Goal: Task Accomplishment & Management: Manage account settings

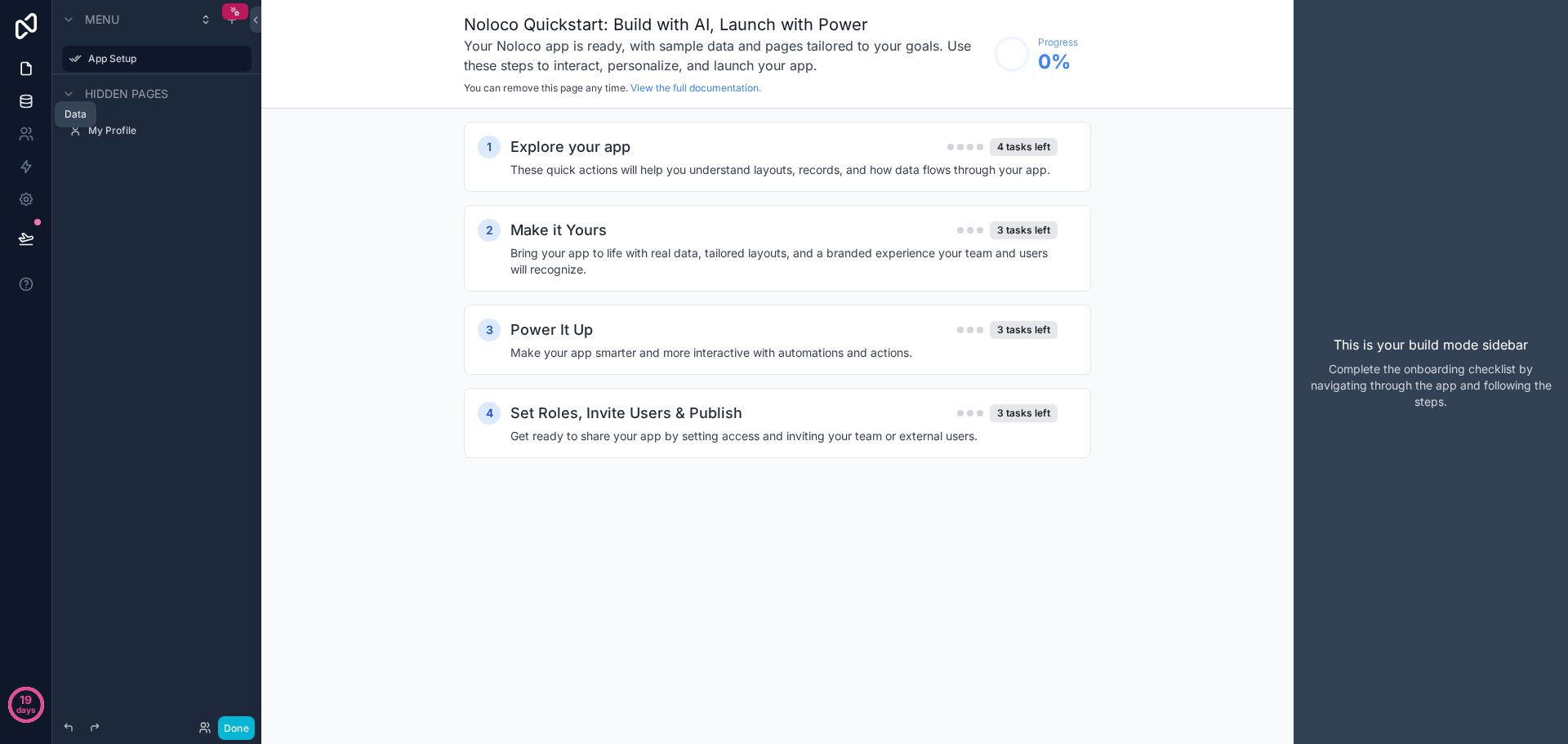
click at [33, 103] on icon at bounding box center [26, 101] width 17 height 17
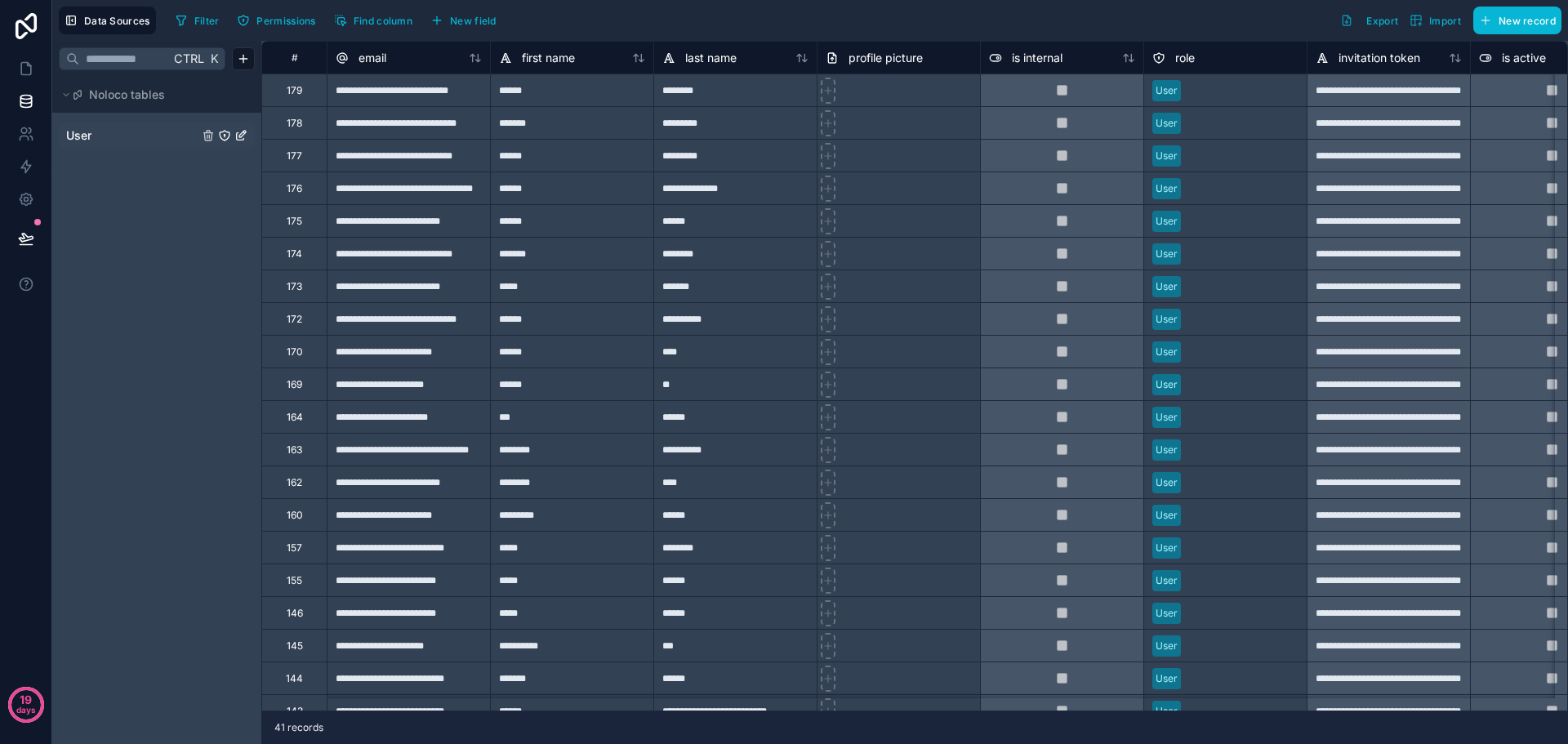
click at [83, 137] on span "User" at bounding box center [79, 136] width 25 height 17
click at [119, 32] on button "Data Sources" at bounding box center [107, 20] width 97 height 28
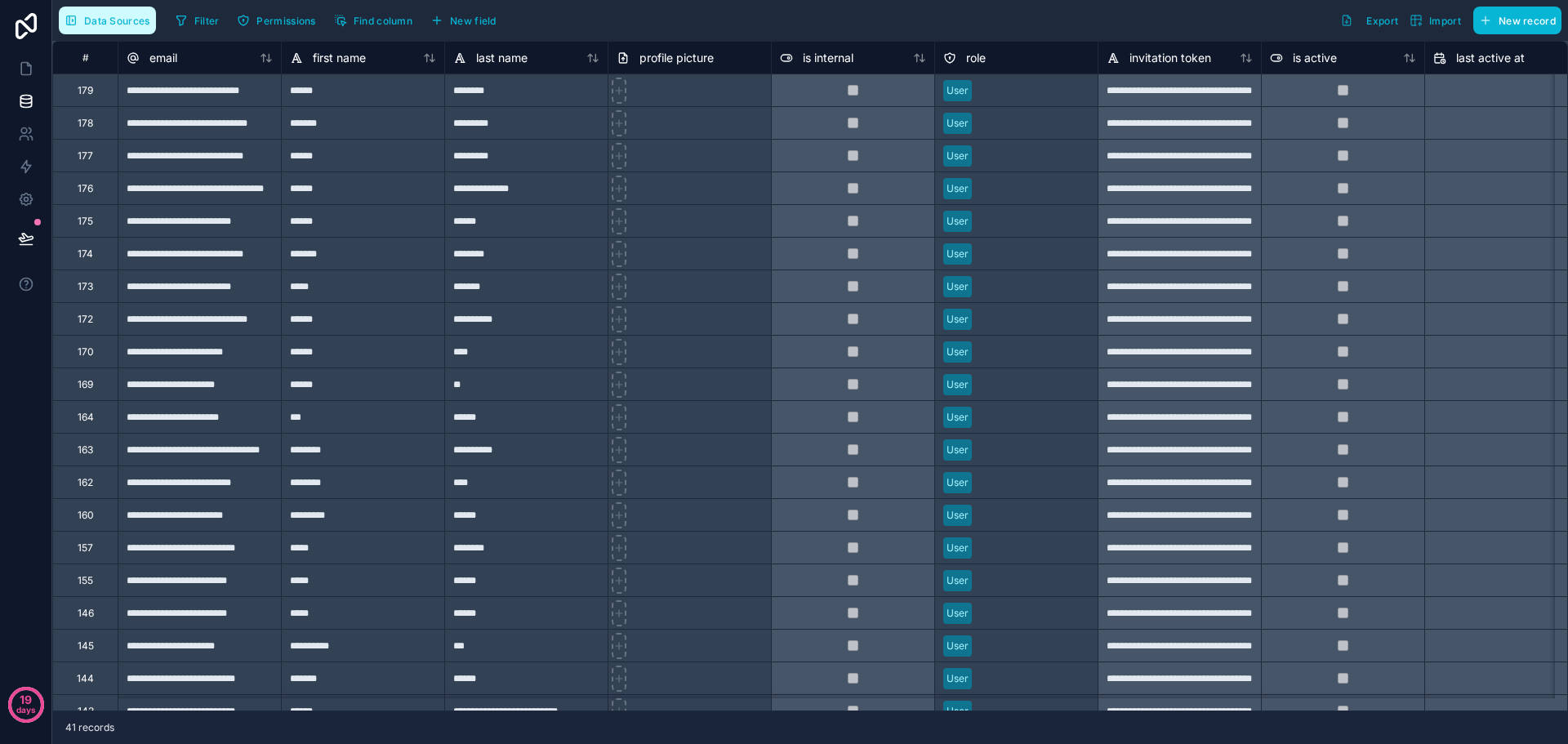
click at [119, 32] on button "Data Sources" at bounding box center [107, 20] width 97 height 28
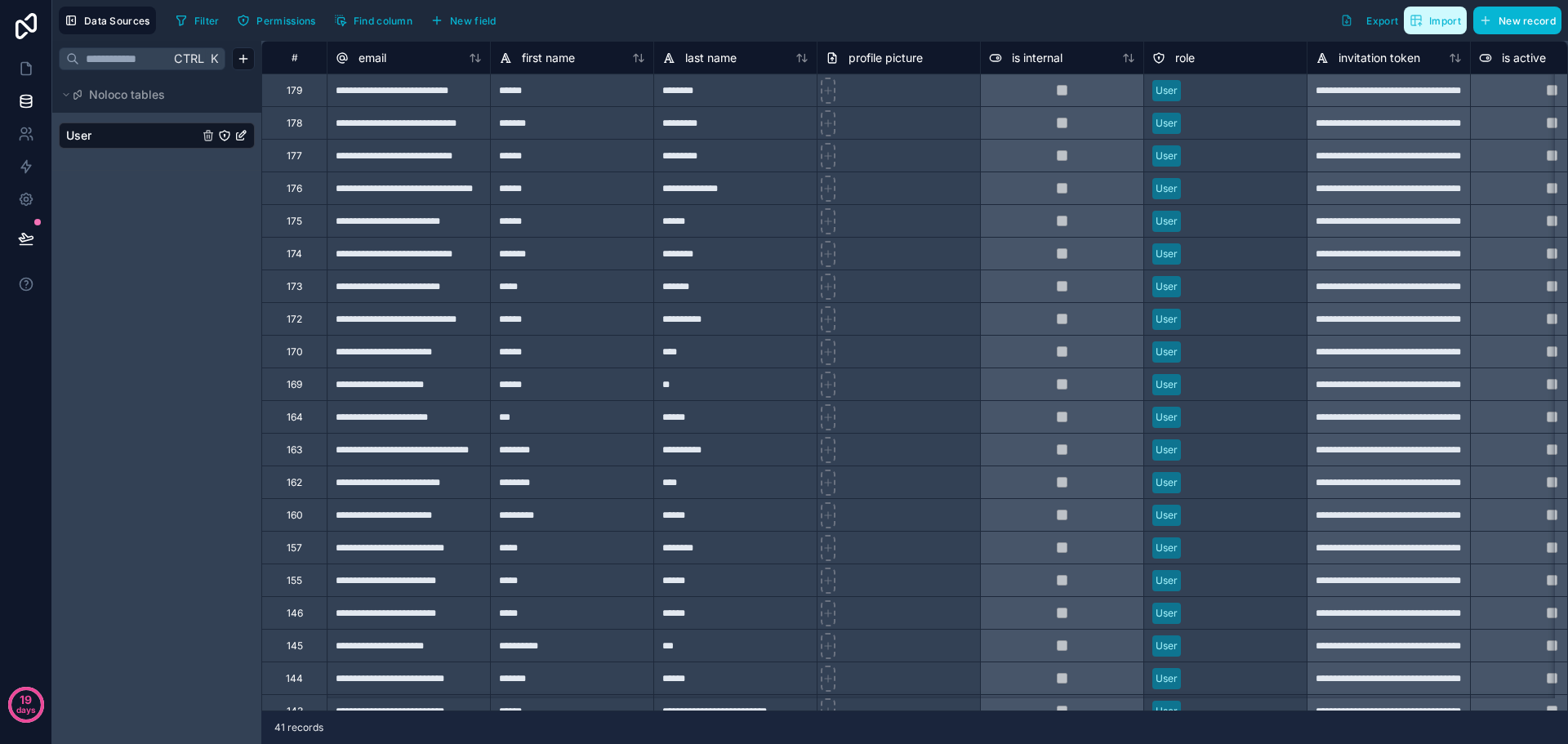
click at [1444, 29] on button "Import" at bounding box center [1436, 20] width 63 height 28
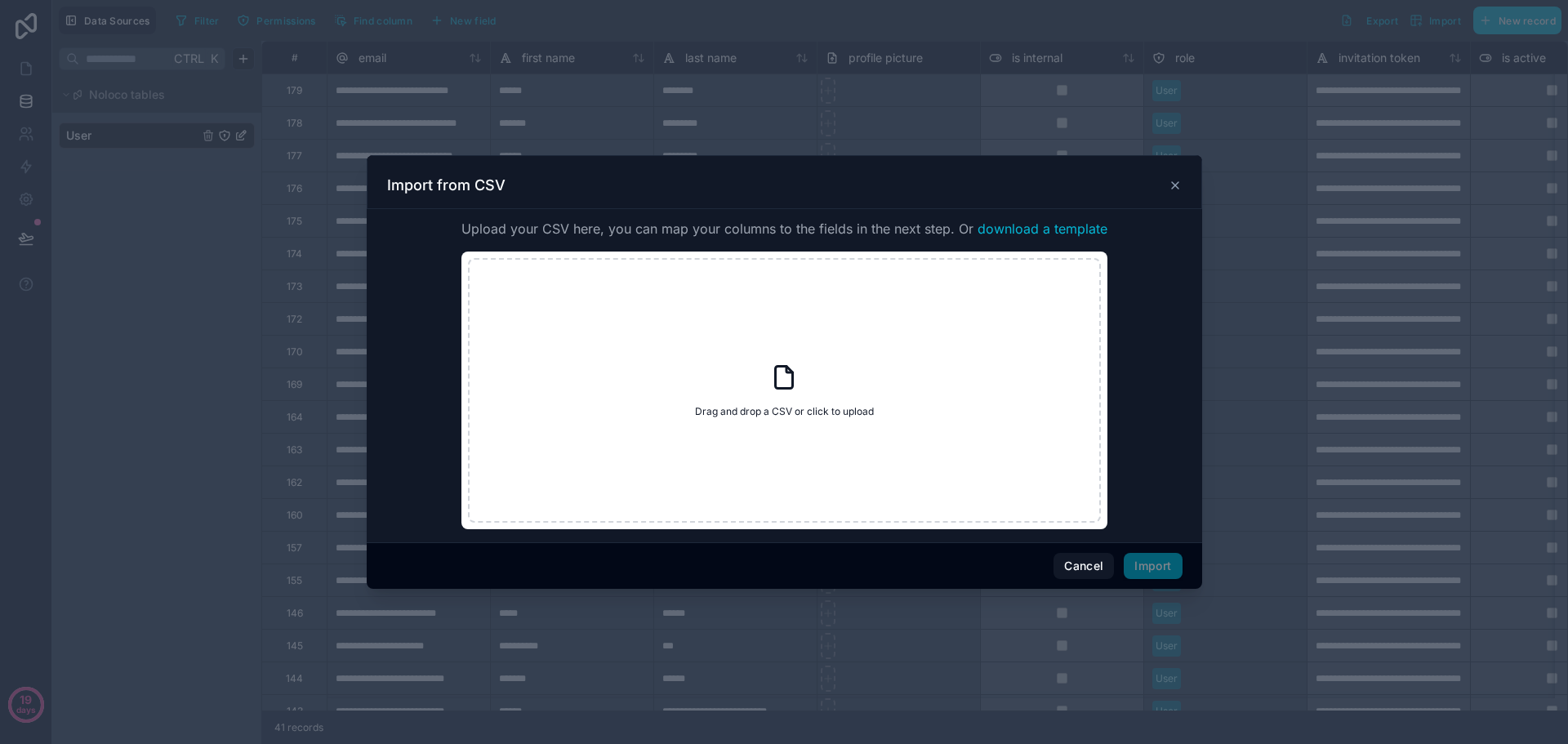
click at [1176, 184] on icon at bounding box center [1175, 185] width 13 height 13
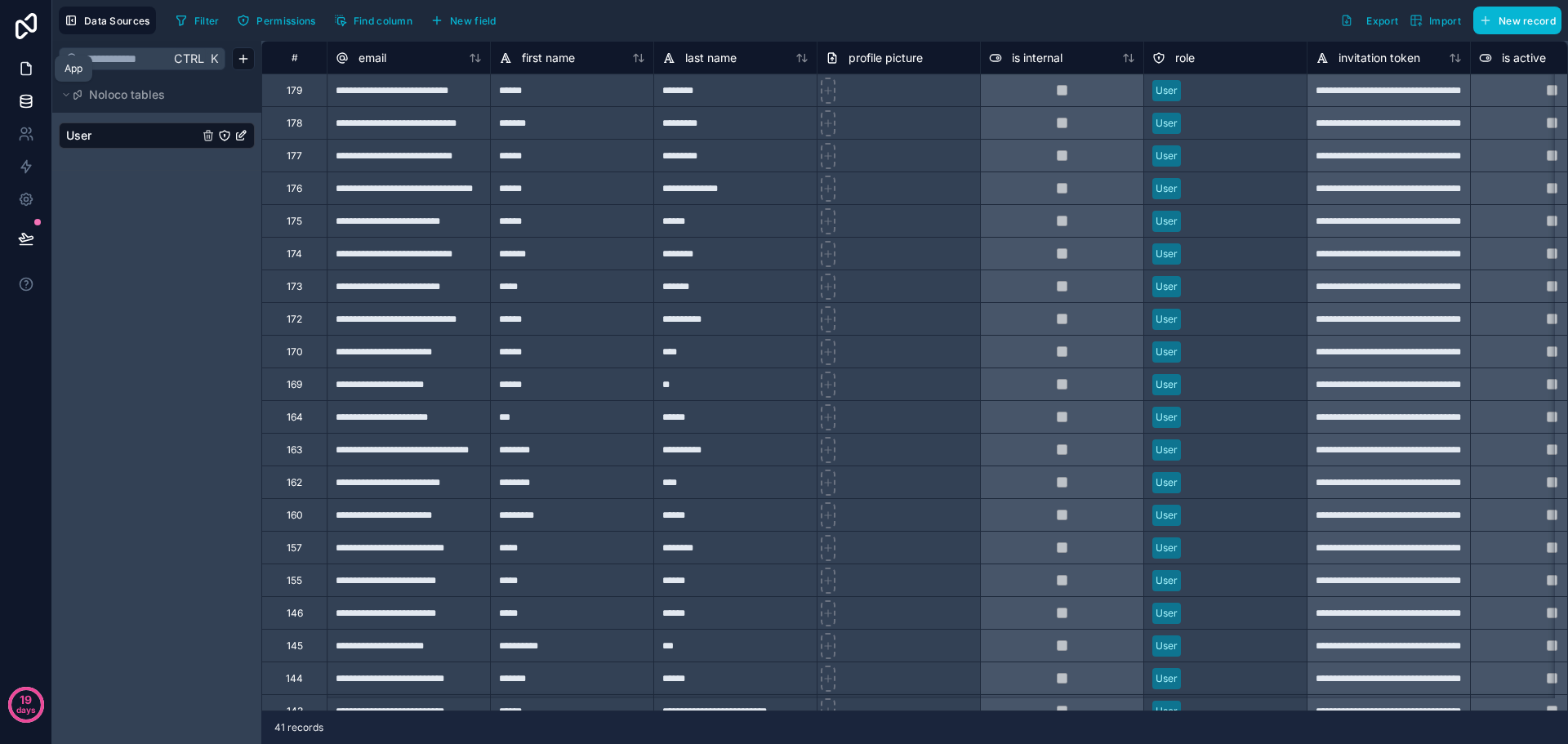
click at [30, 74] on icon at bounding box center [26, 68] width 17 height 17
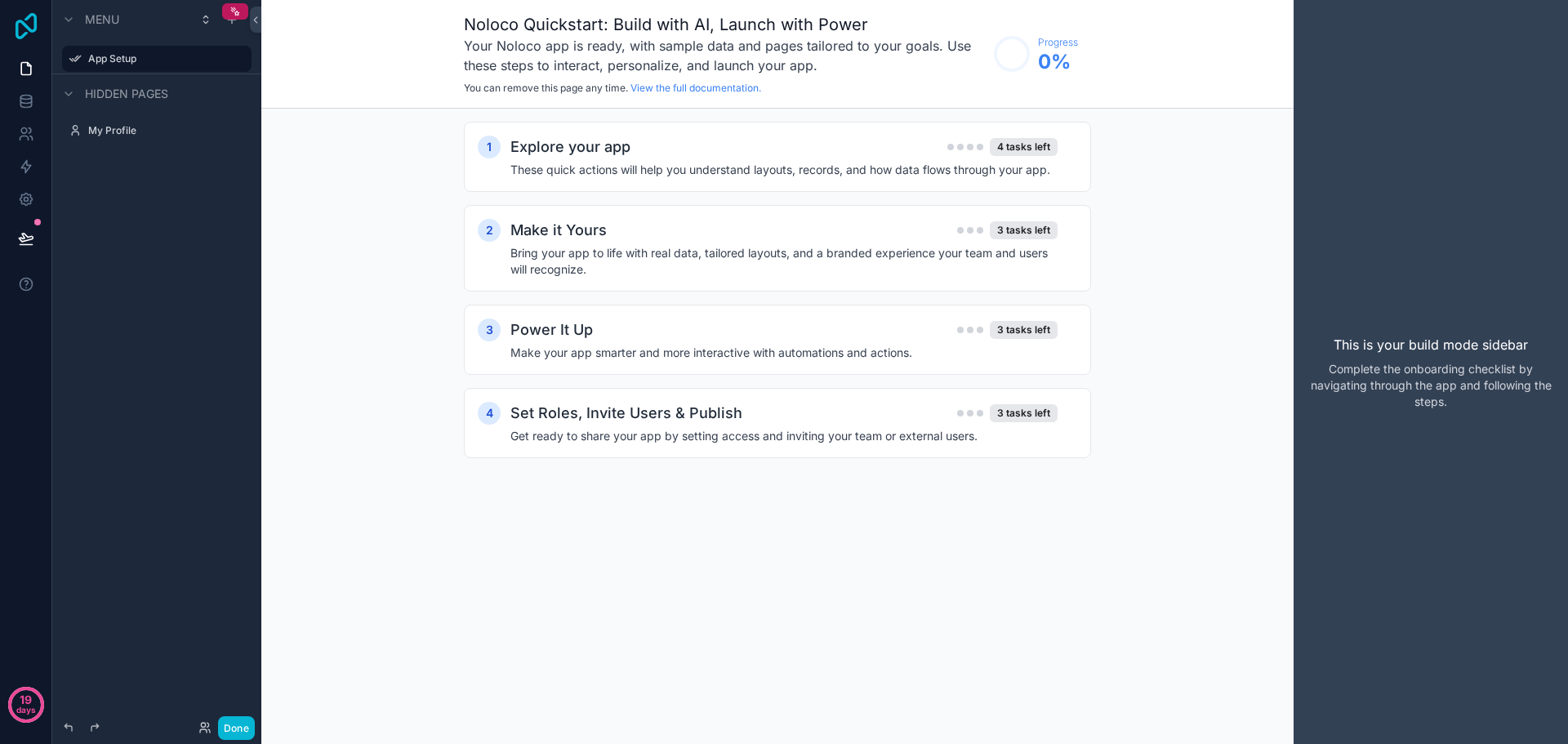
click at [27, 17] on icon at bounding box center [25, 26] width 32 height 26
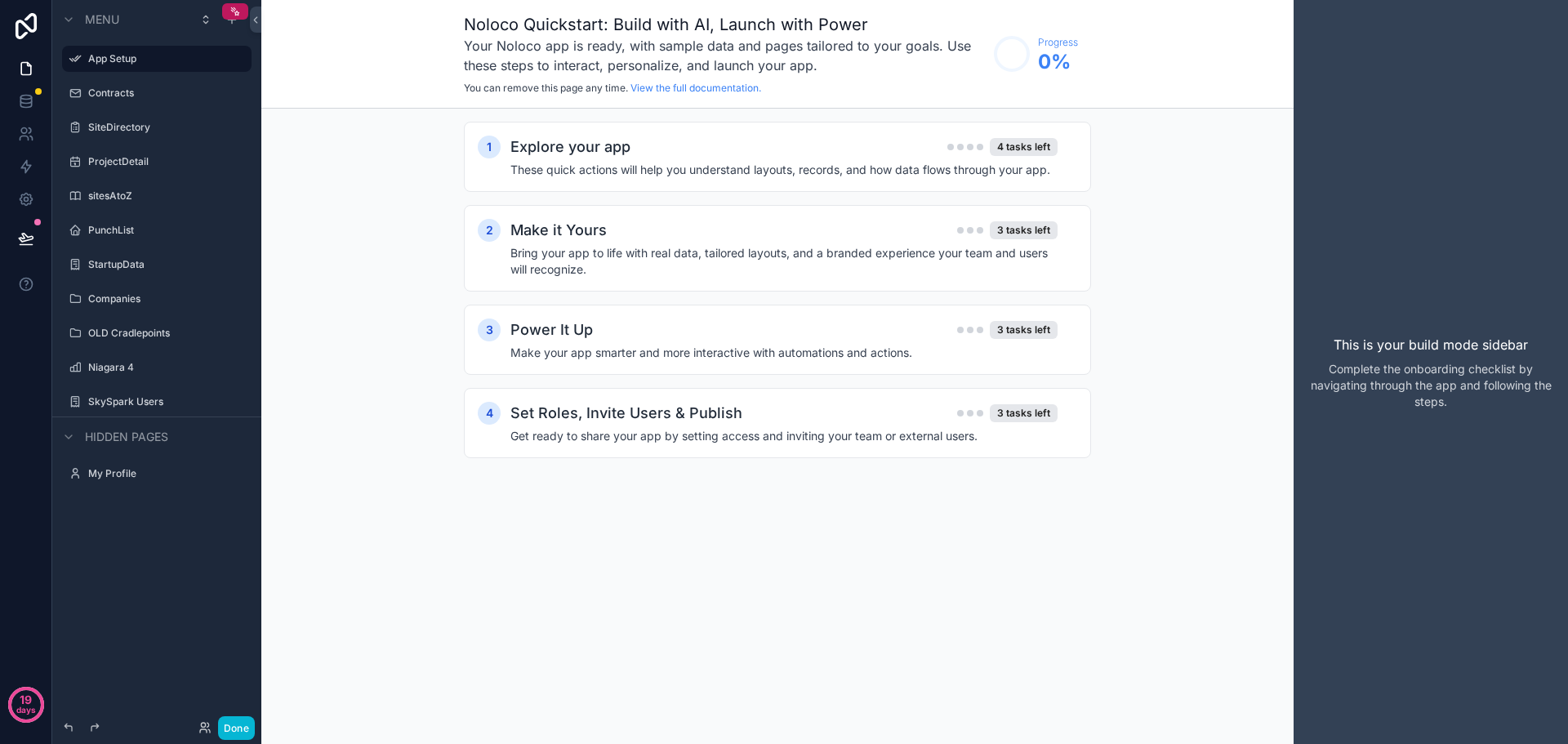
click at [576, 543] on div "Noloco Quickstart: Build with AI, Launch with Power Your Noloco app is ready, w…" at bounding box center [777, 372] width 1032 height 744
click at [120, 81] on div "Contracts" at bounding box center [157, 93] width 183 height 26
click at [119, 128] on label "SiteDirectory" at bounding box center [153, 127] width 130 height 13
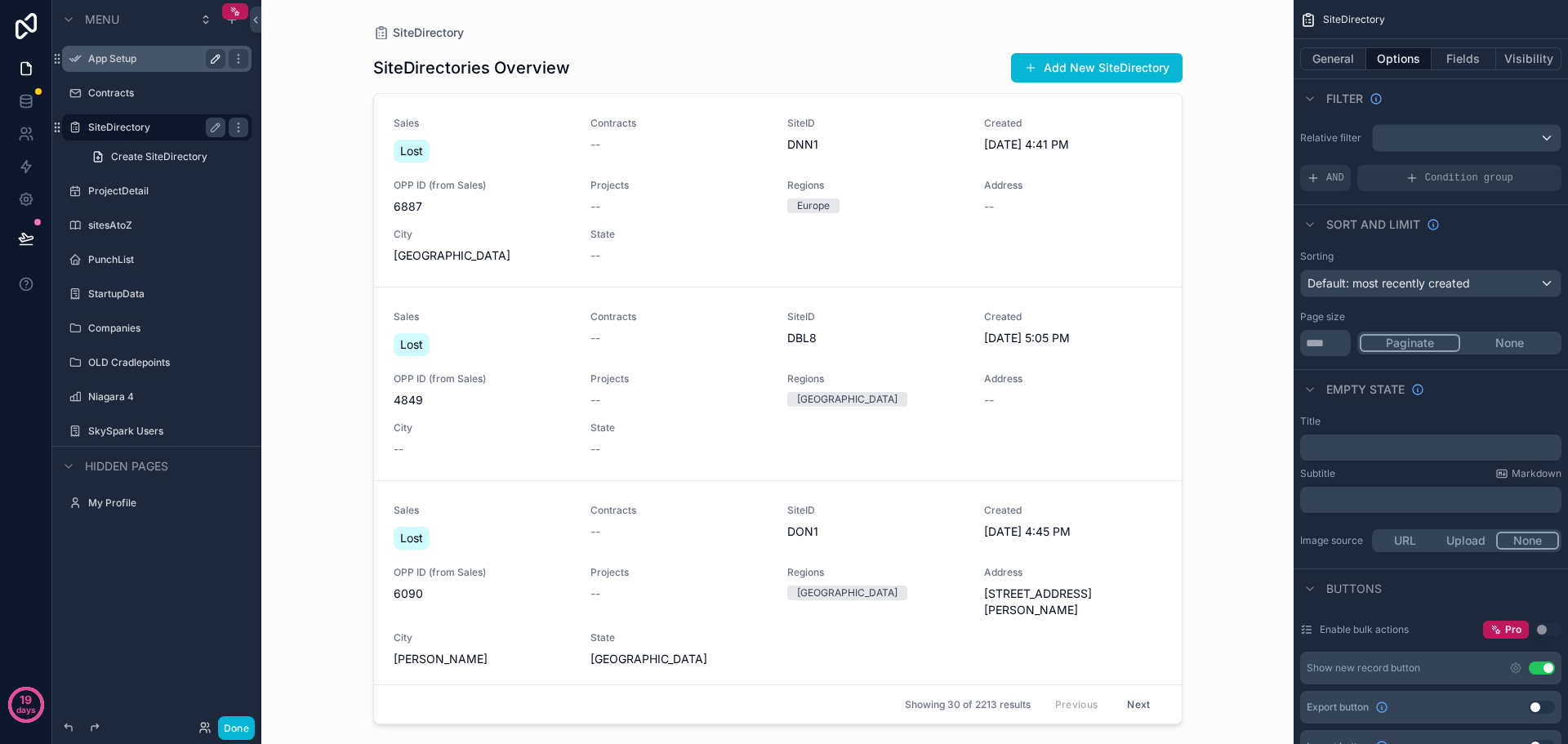
click at [214, 56] on icon "scrollable content" at bounding box center [215, 59] width 13 height 13
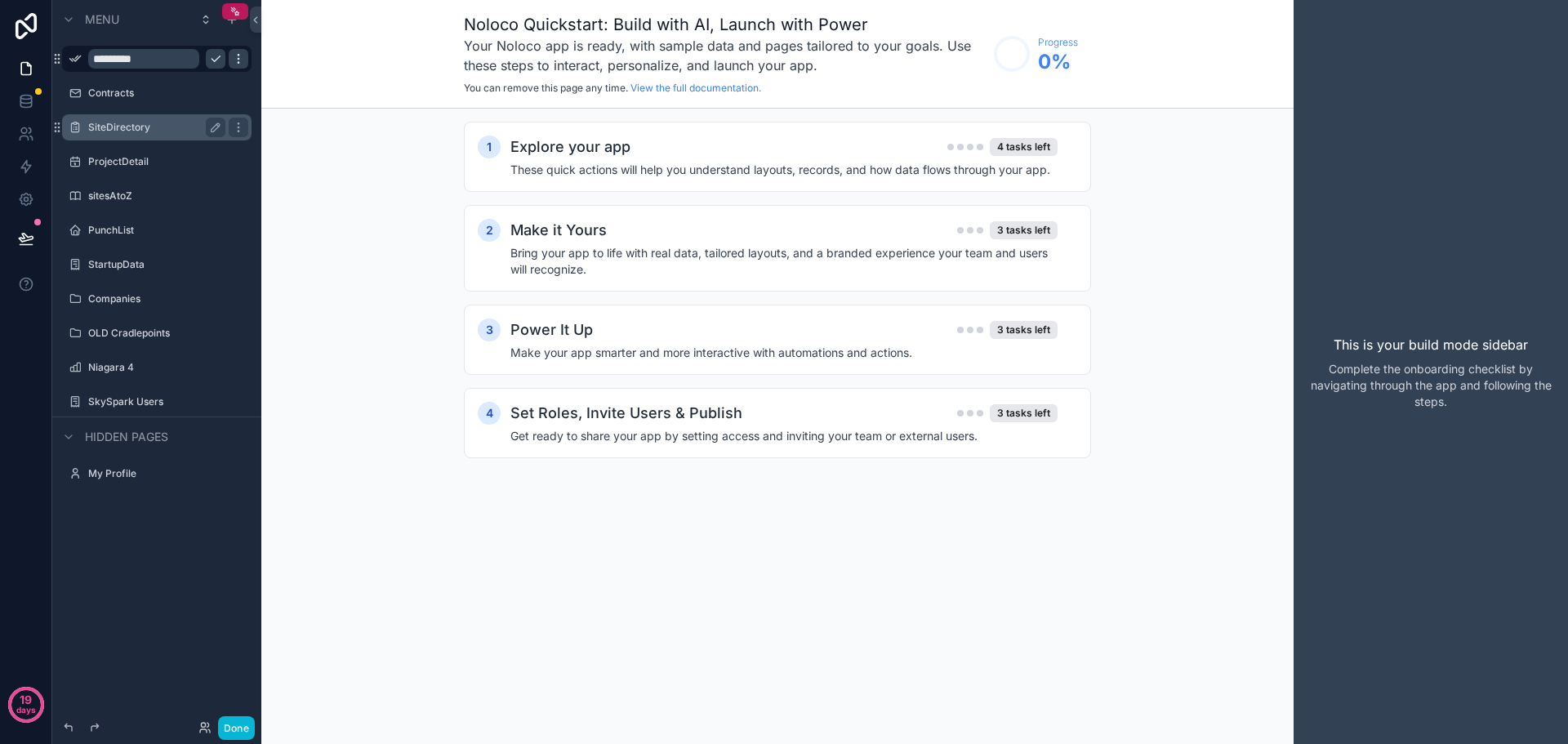
click at [237, 55] on icon "scrollable content" at bounding box center [238, 59] width 13 height 13
click at [239, 92] on icon "scrollable content" at bounding box center [238, 93] width 13 height 13
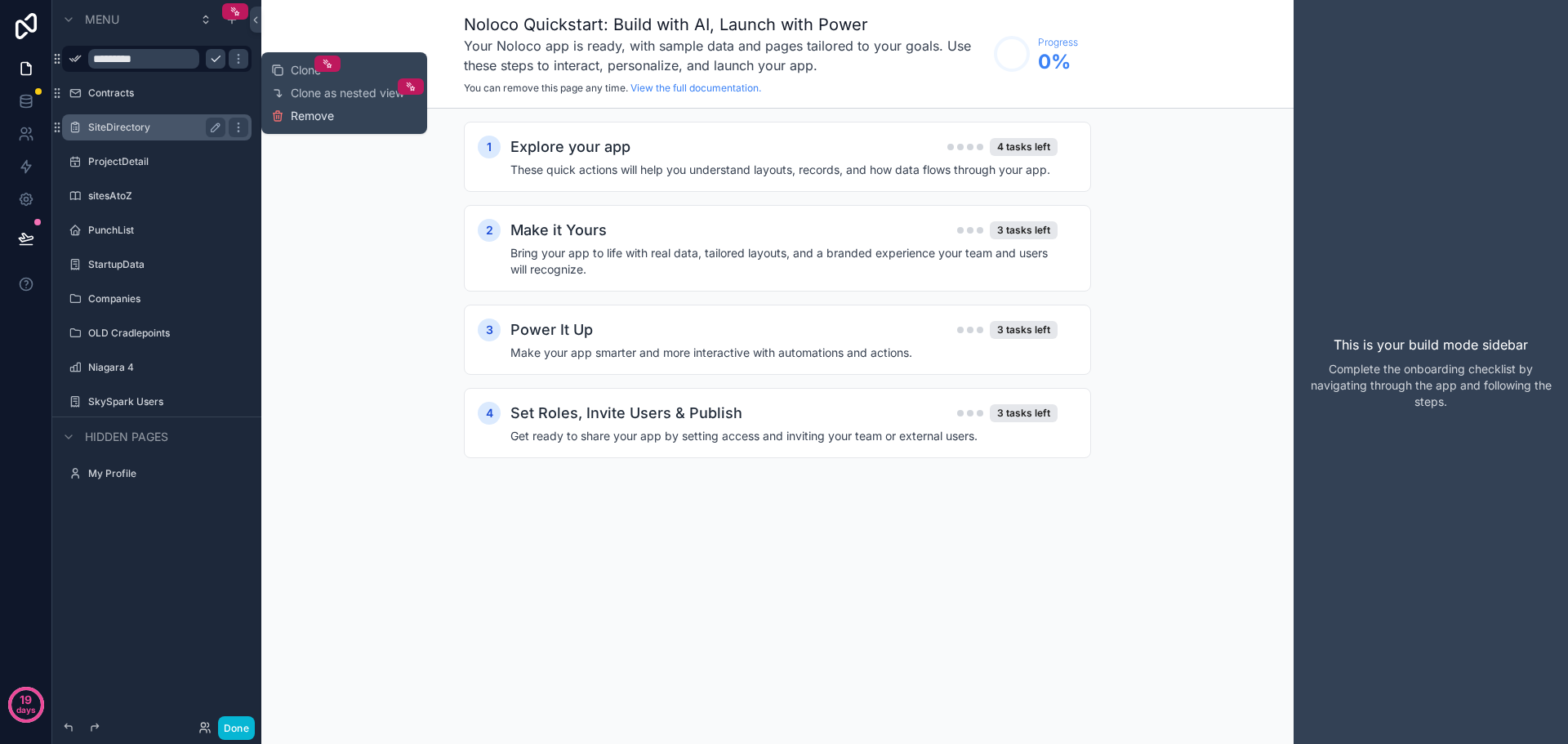
click at [300, 115] on span "Remove" at bounding box center [312, 116] width 43 height 17
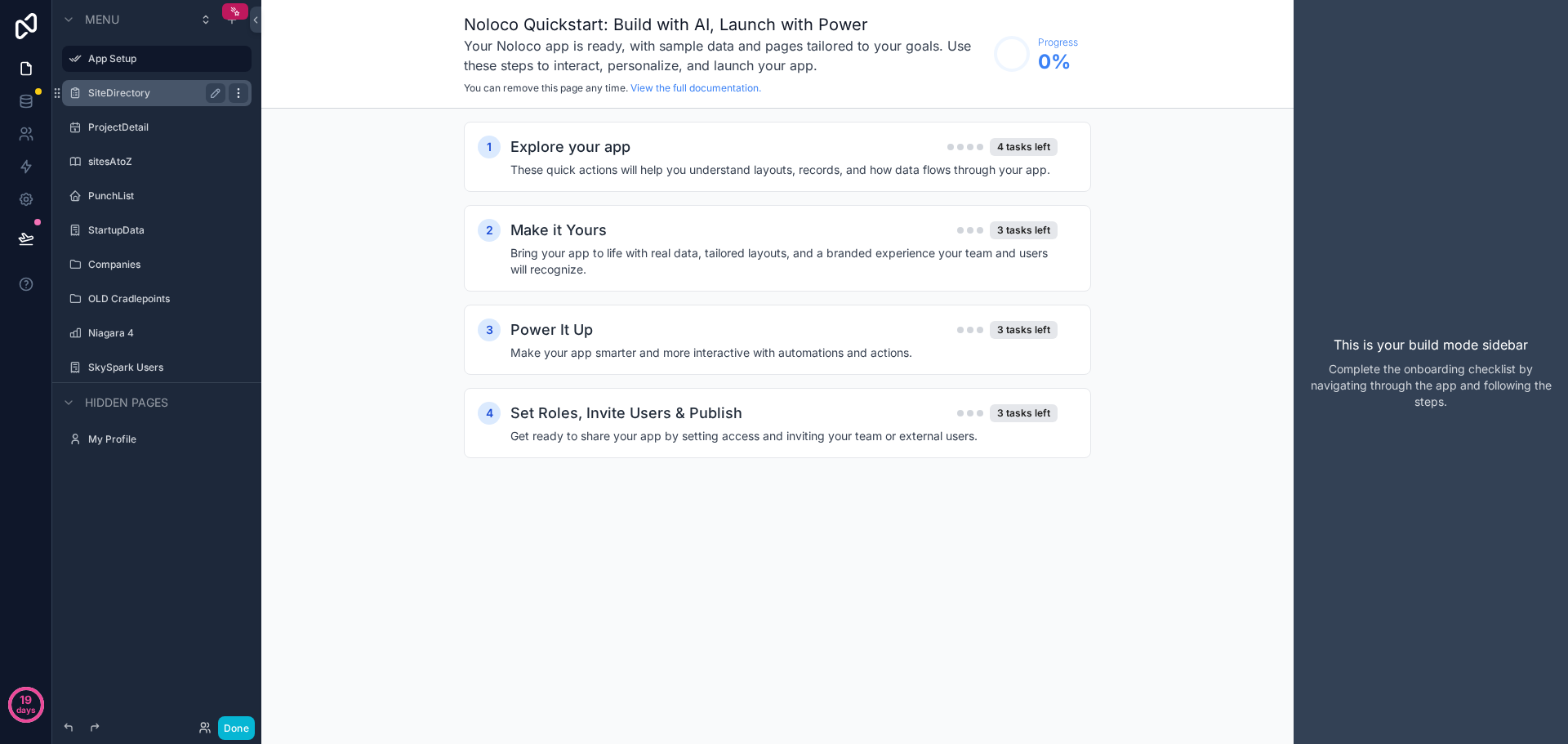
click at [238, 89] on icon "scrollable content" at bounding box center [238, 89] width 1 height 1
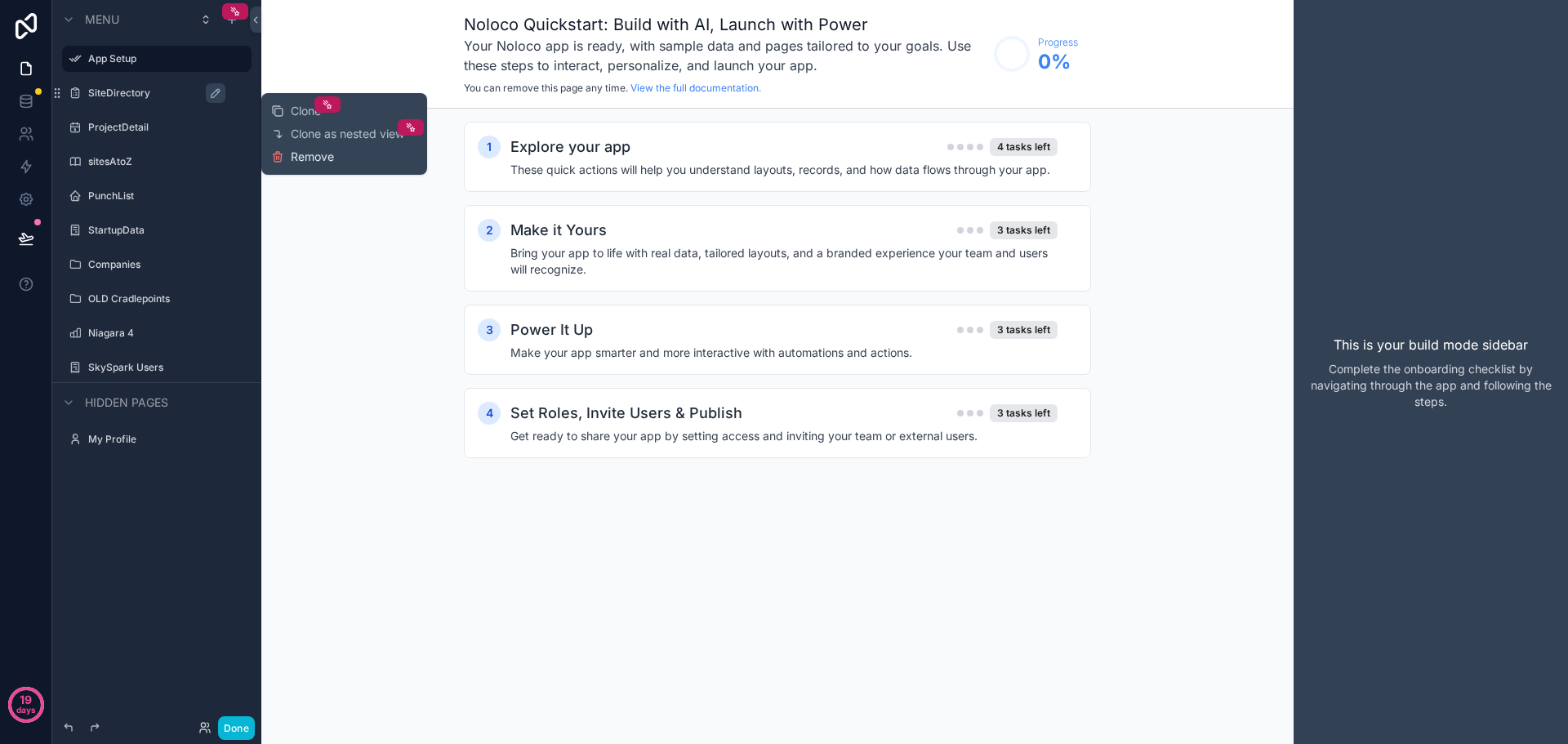
click at [299, 156] on span "Remove" at bounding box center [312, 157] width 43 height 17
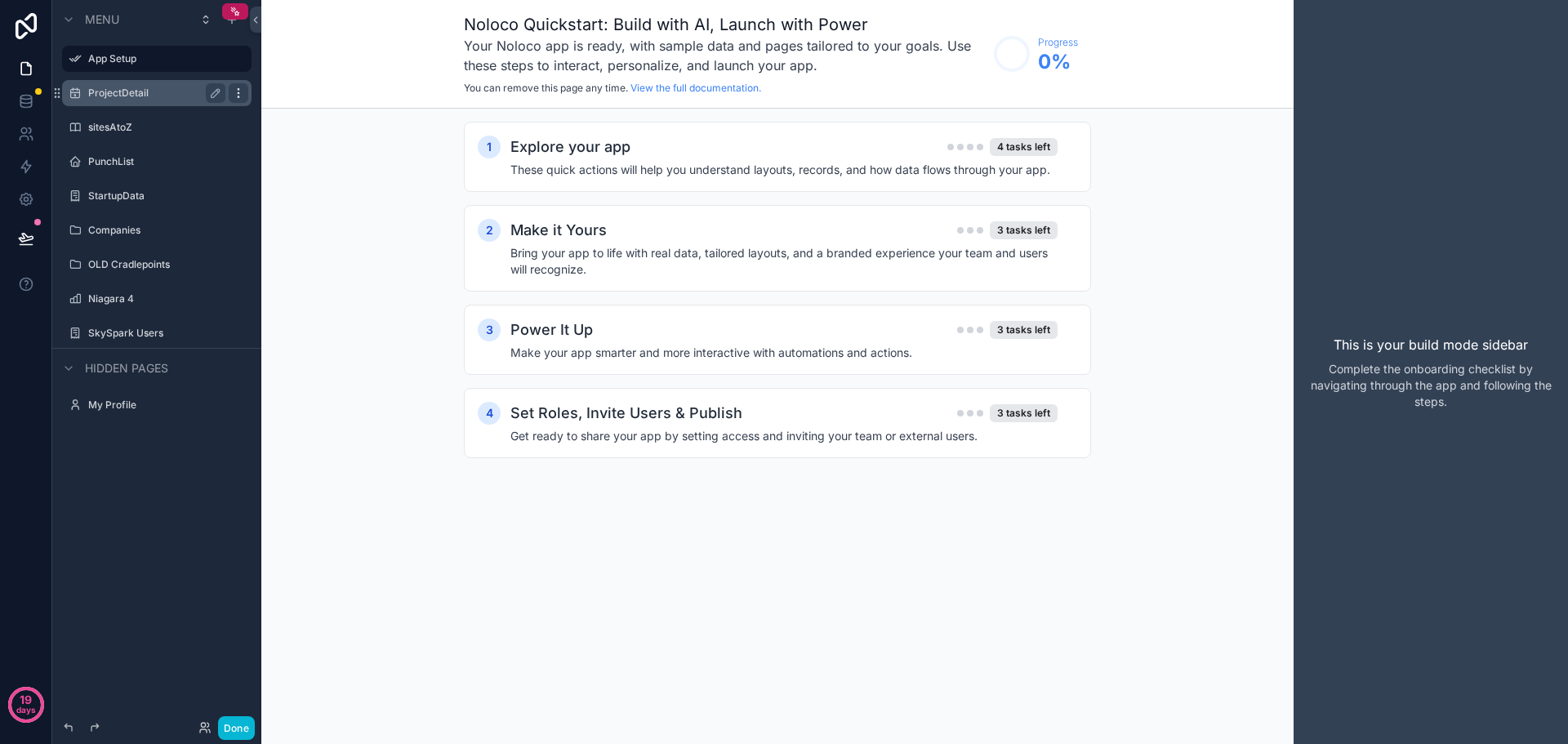
click at [243, 88] on icon "scrollable content" at bounding box center [238, 93] width 13 height 13
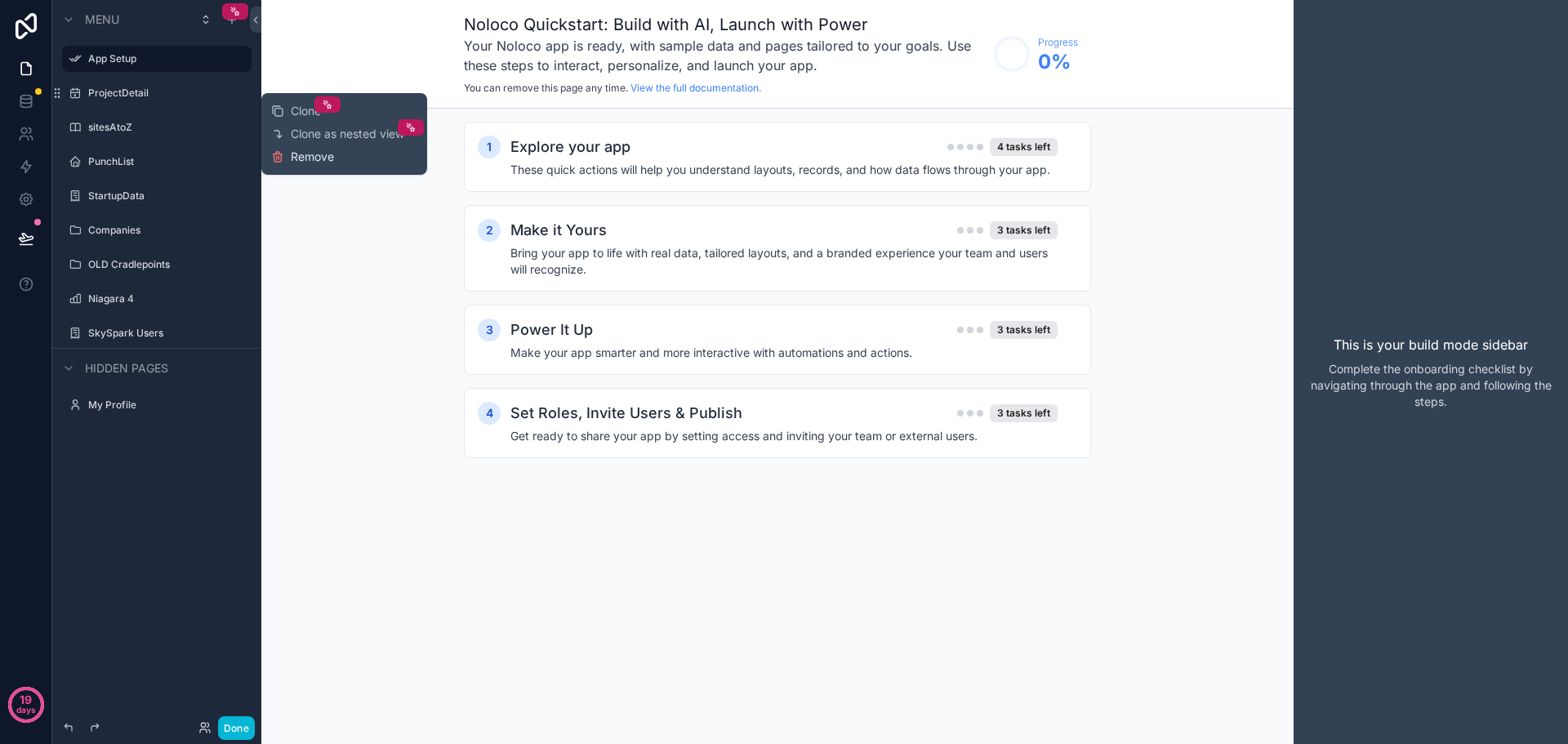
click at [327, 155] on span "Remove" at bounding box center [312, 157] width 43 height 17
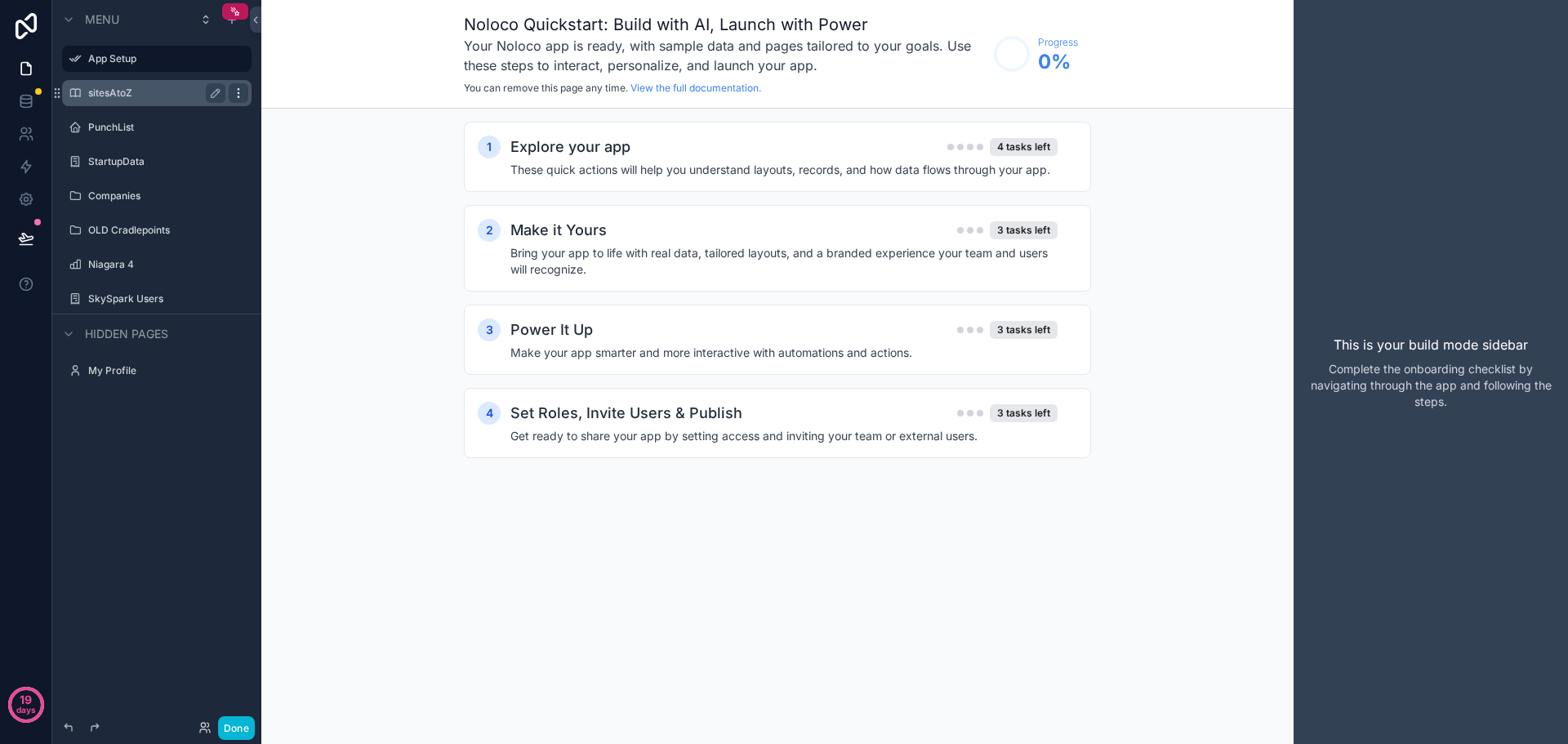
click at [238, 89] on icon "scrollable content" at bounding box center [238, 89] width 1 height 1
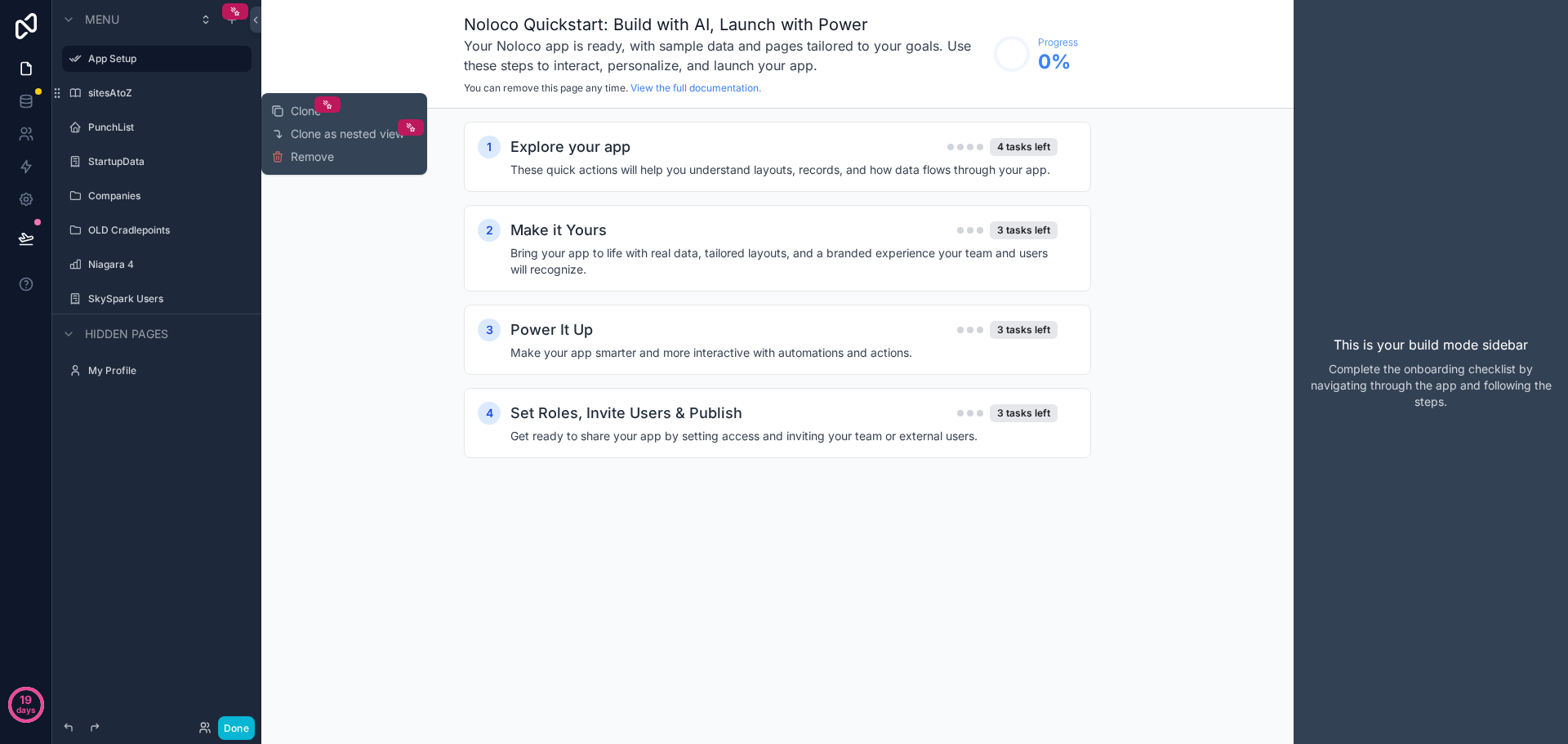
click at [285, 159] on button "Remove" at bounding box center [303, 157] width 63 height 17
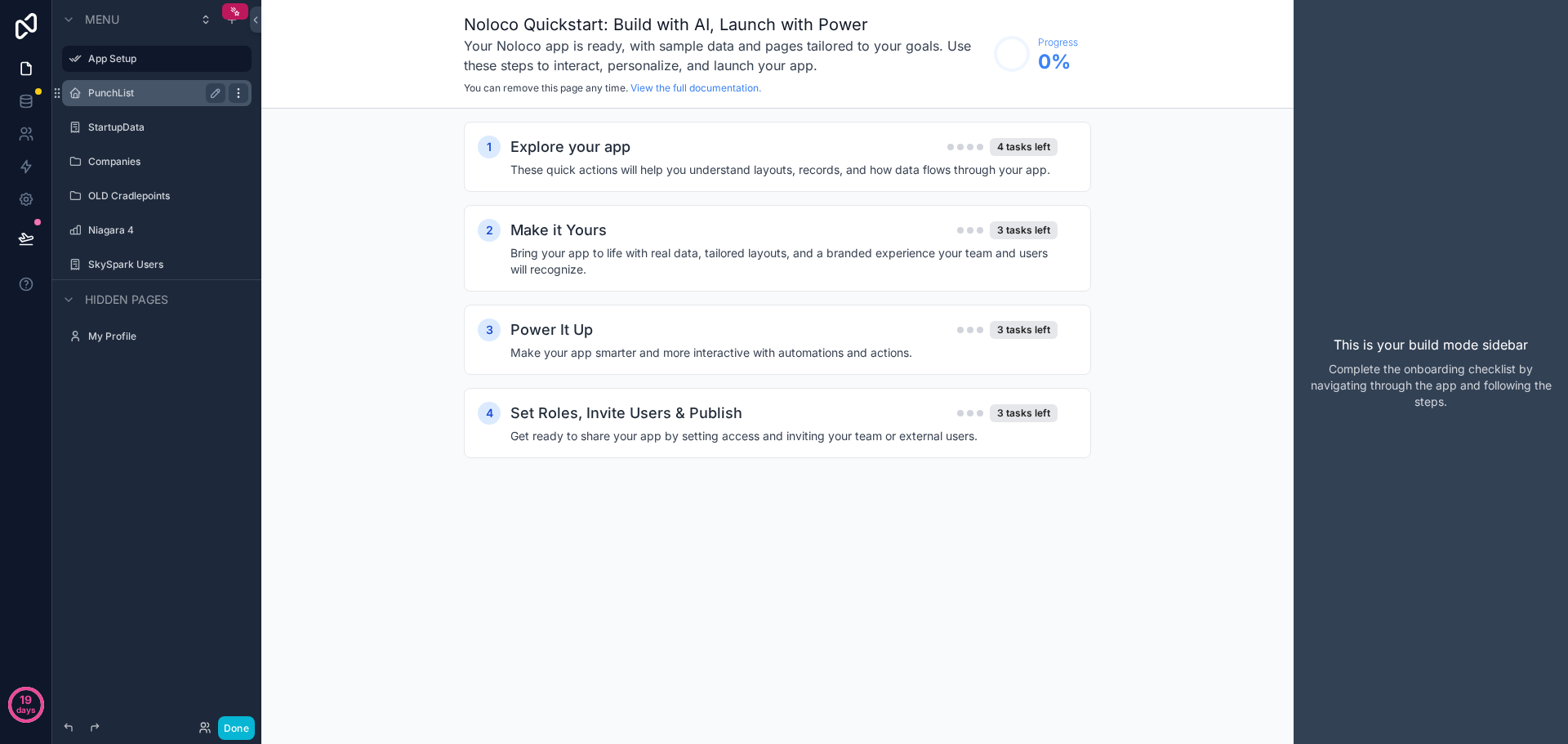
click at [236, 96] on icon "scrollable content" at bounding box center [238, 93] width 13 height 13
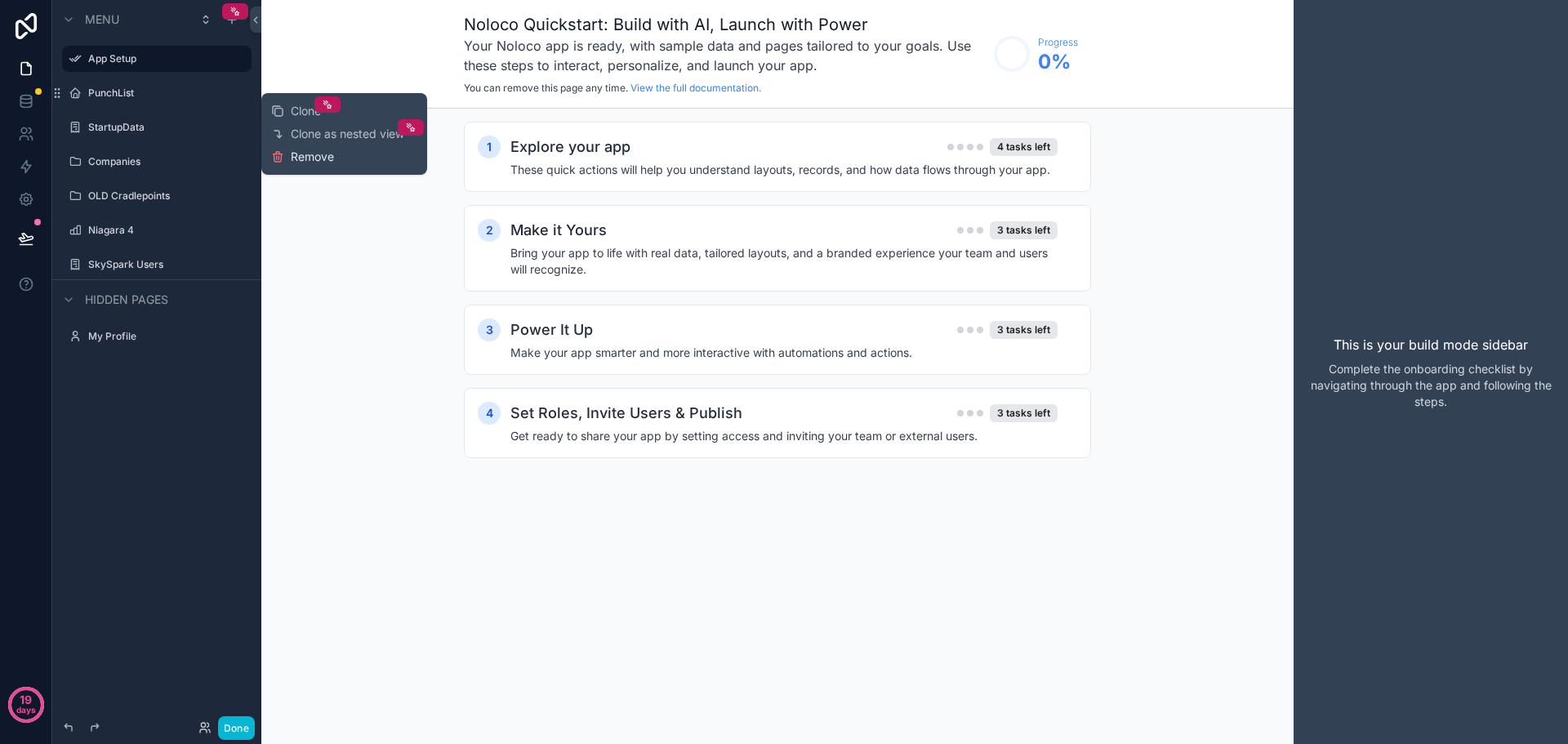
click at [275, 161] on icon at bounding box center [278, 158] width 7 height 7
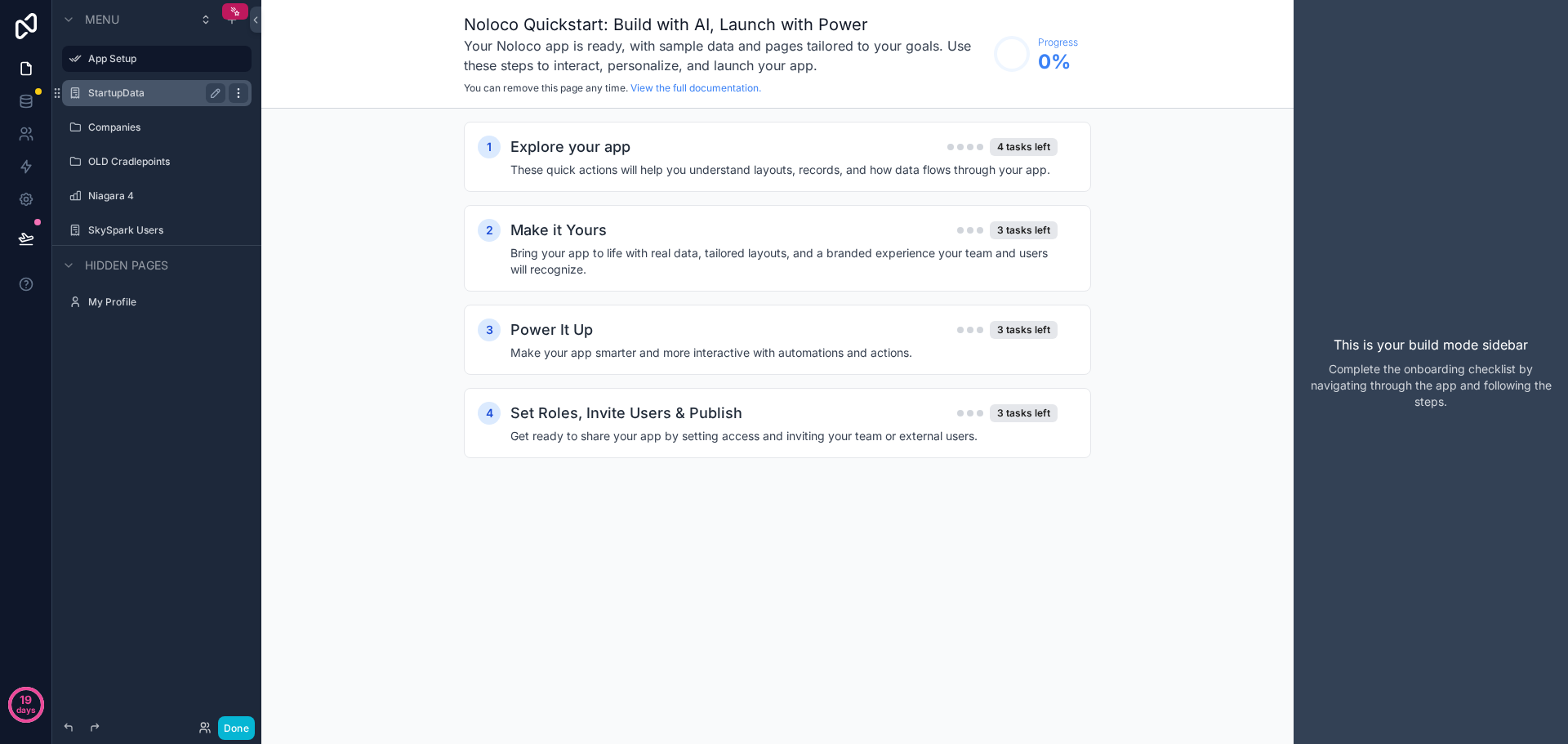
click at [241, 90] on icon "scrollable content" at bounding box center [238, 93] width 13 height 13
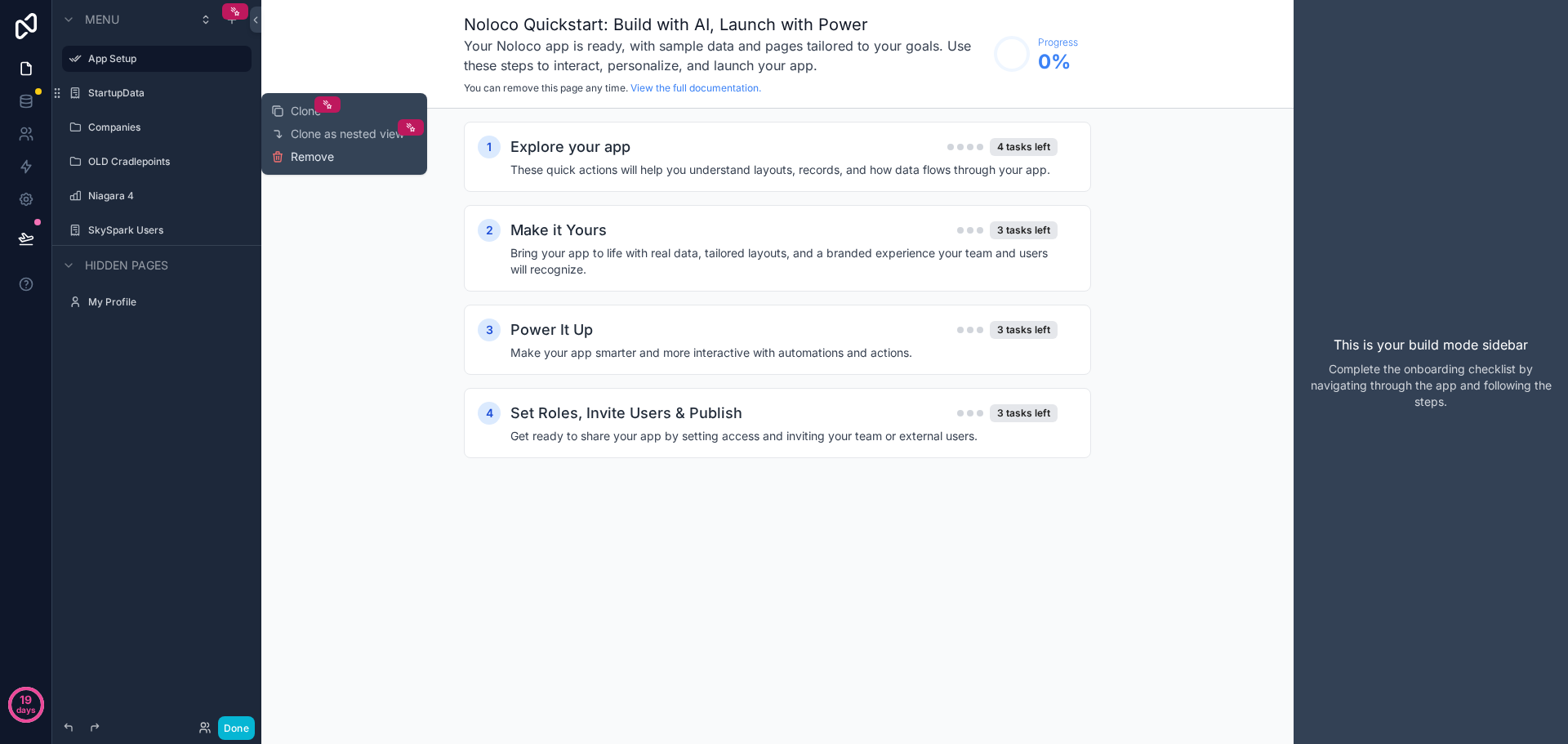
click at [281, 156] on icon at bounding box center [278, 158] width 7 height 7
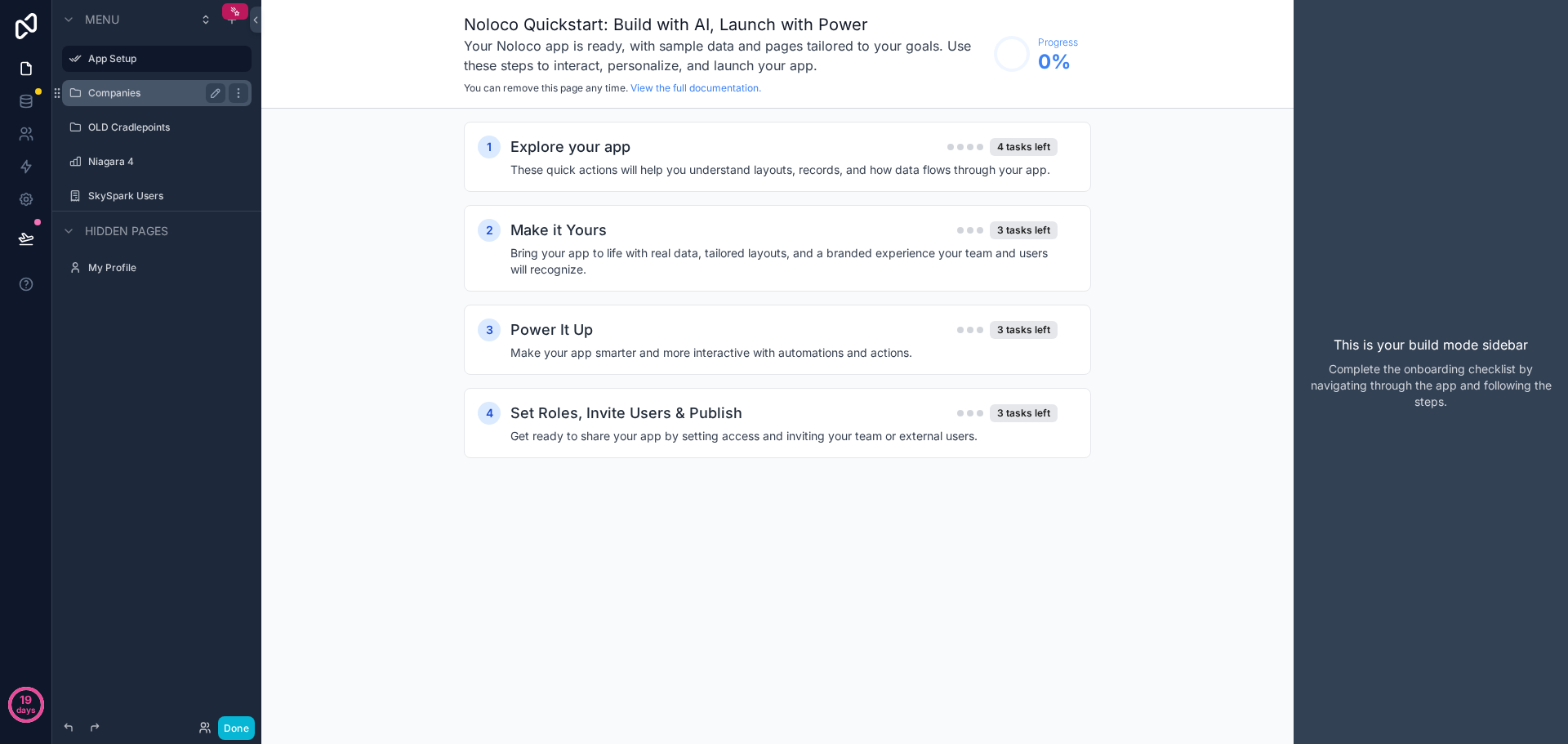
click at [138, 102] on div "Companies" at bounding box center [157, 93] width 137 height 19
click at [242, 92] on icon "scrollable content" at bounding box center [238, 93] width 13 height 13
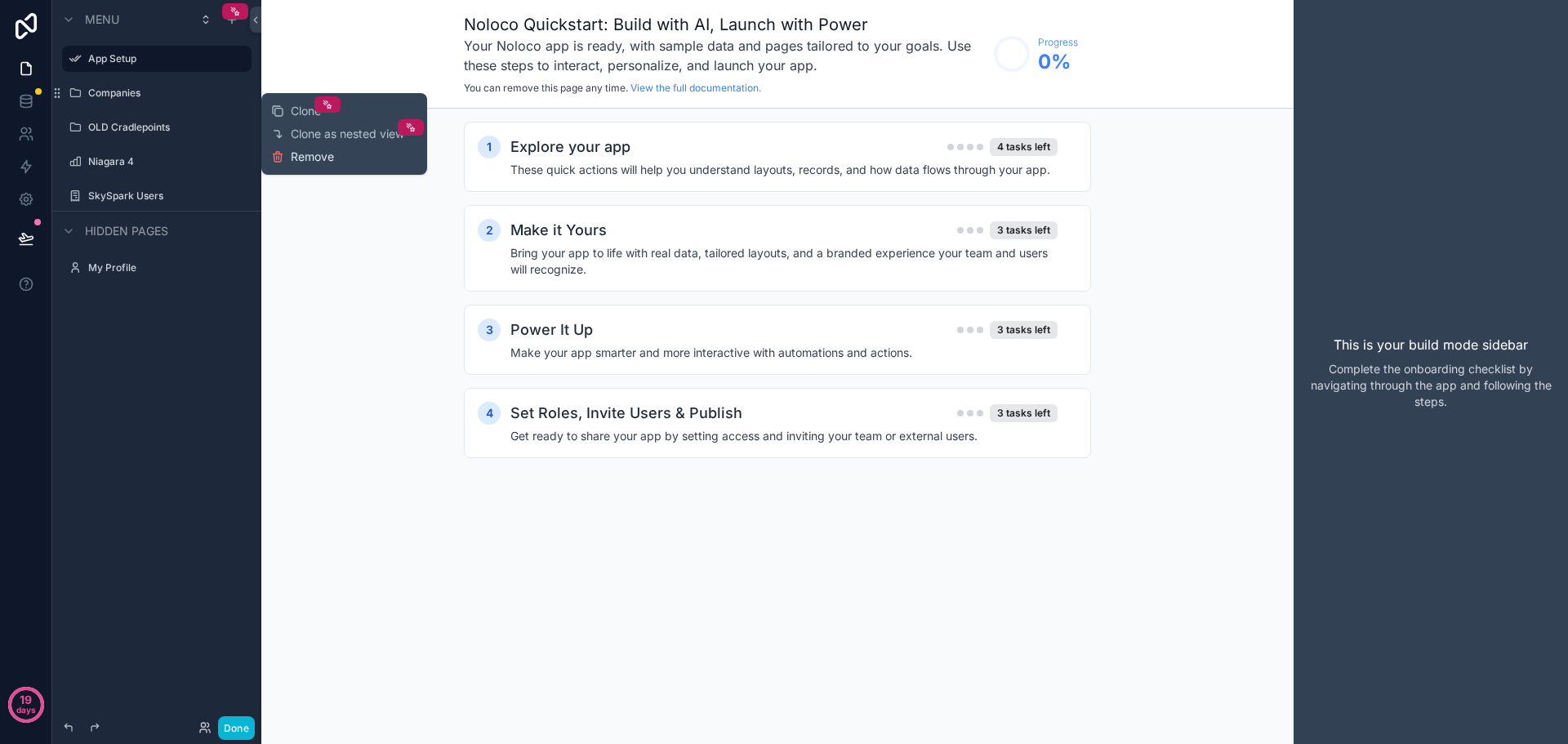
click at [305, 154] on span "Remove" at bounding box center [312, 157] width 43 height 17
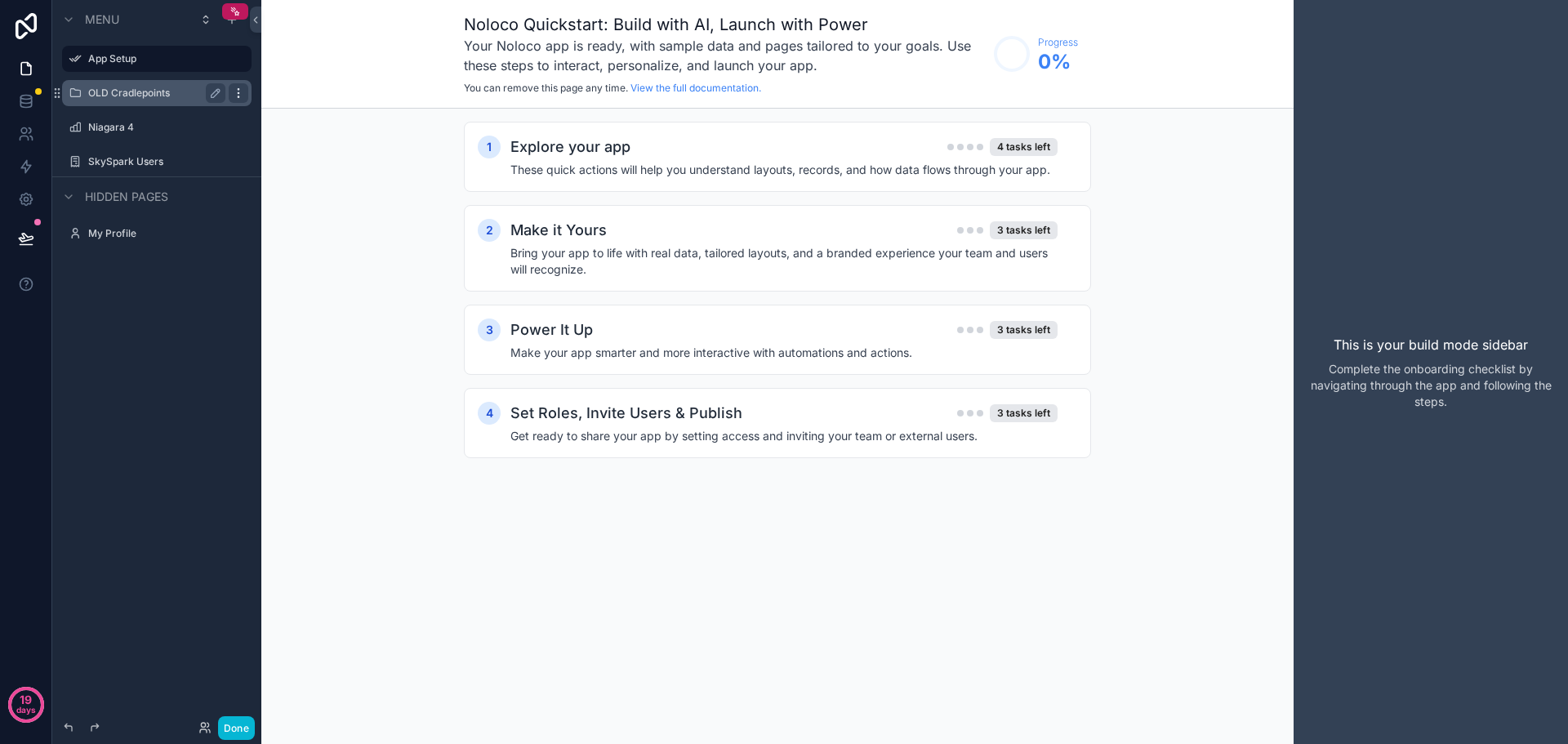
click at [243, 88] on icon "scrollable content" at bounding box center [238, 93] width 13 height 13
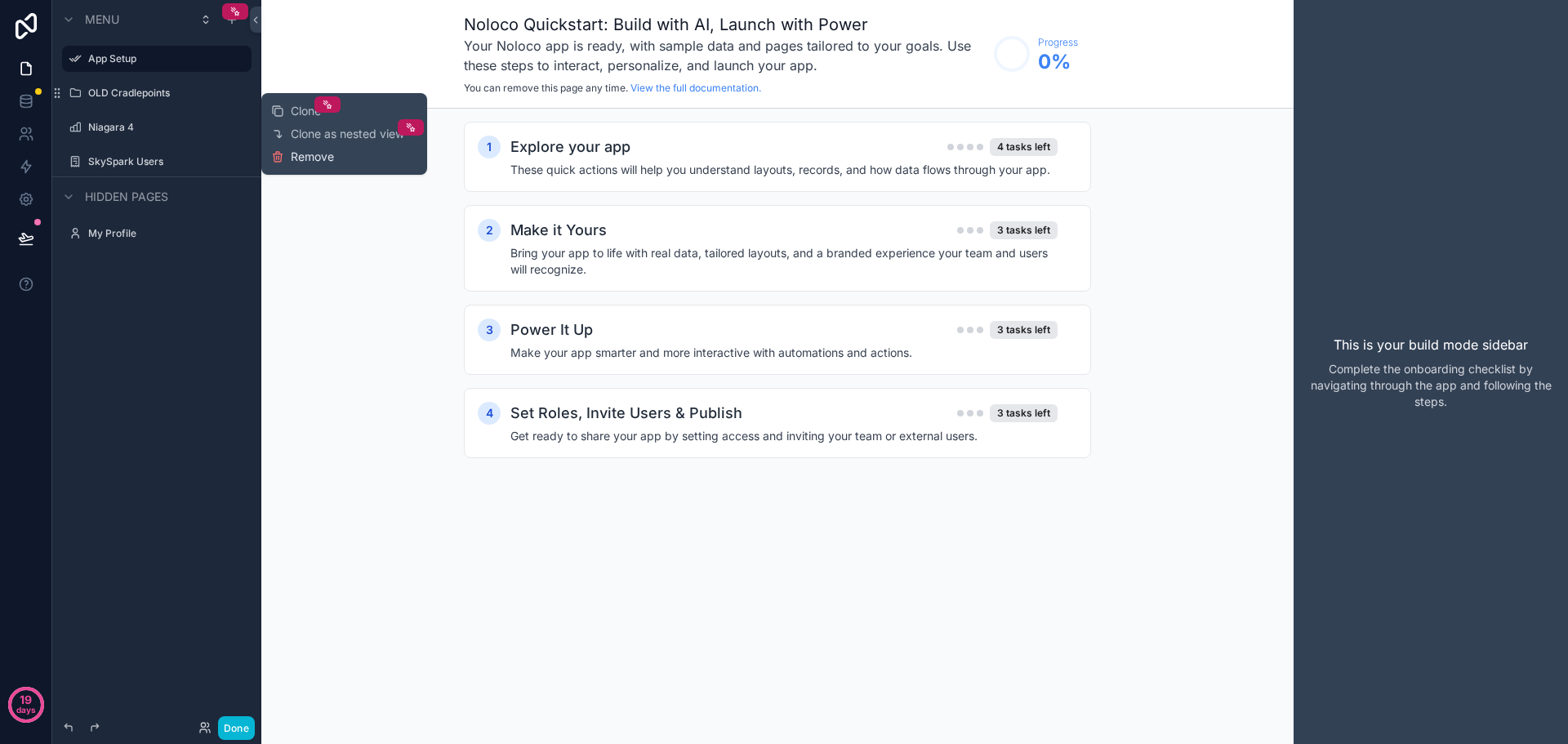
click at [299, 151] on span "Remove" at bounding box center [312, 157] width 43 height 17
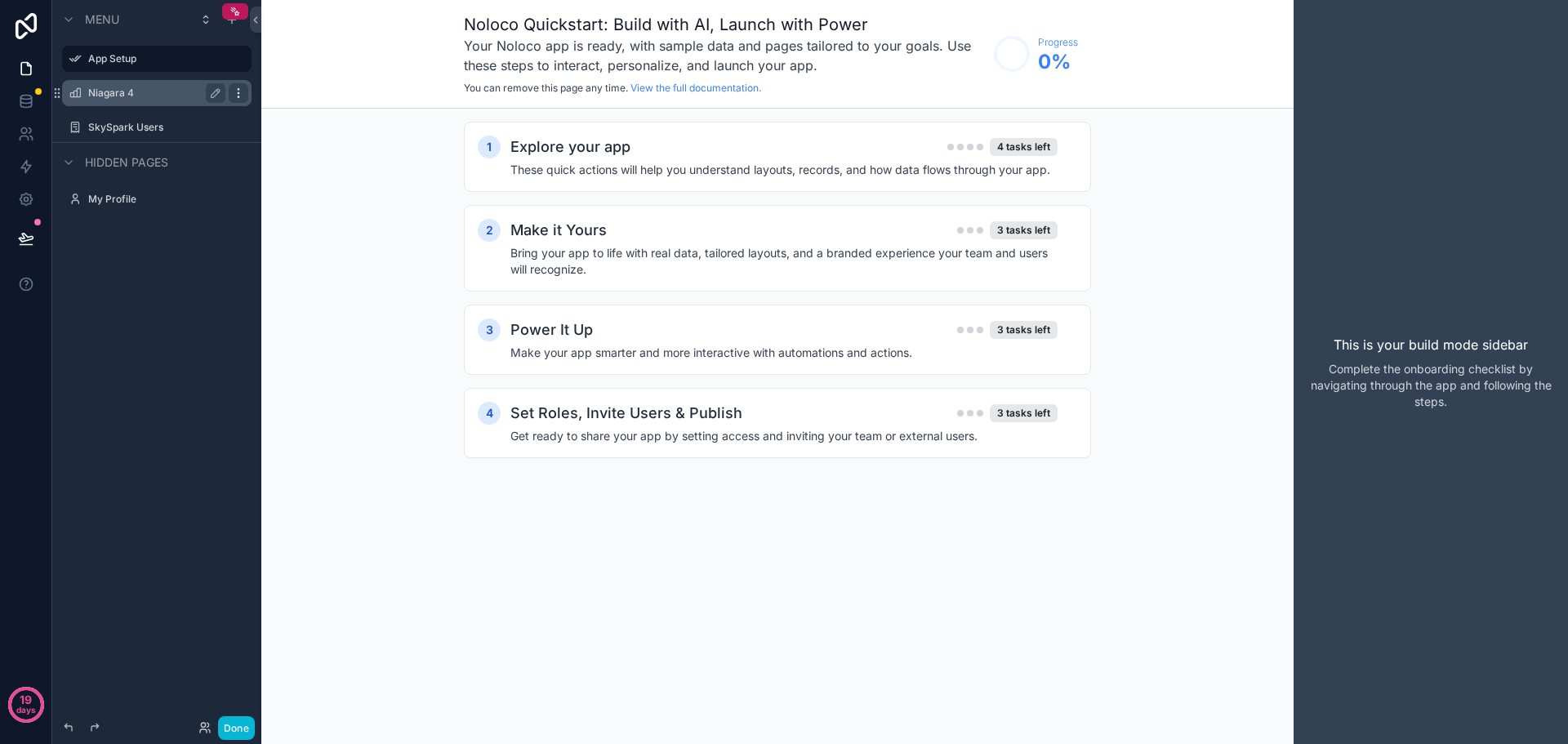
click at [238, 95] on icon "scrollable content" at bounding box center [238, 93] width 13 height 13
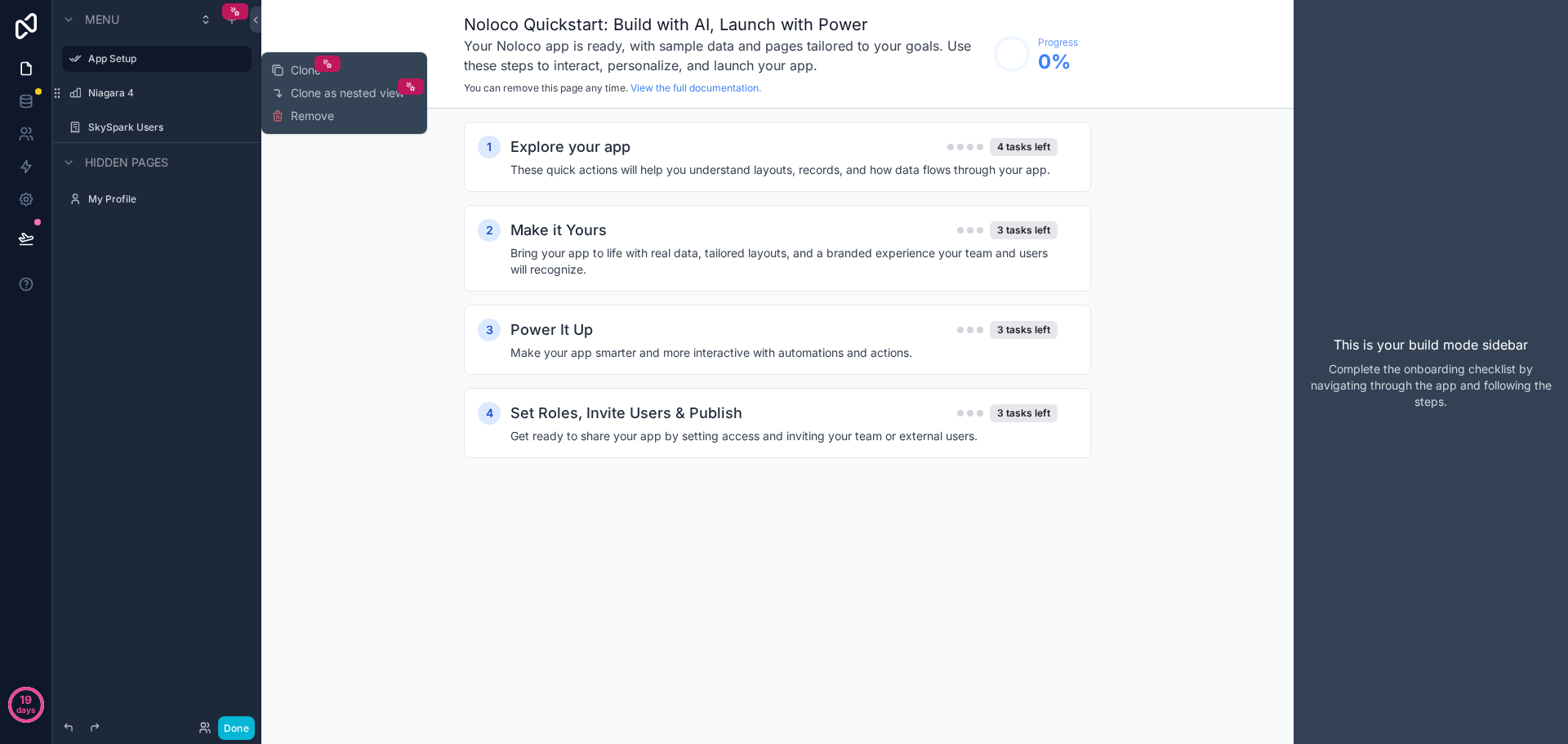
click at [316, 128] on div "Clone Clone as nested view Remove" at bounding box center [344, 93] width 165 height 81
click at [320, 123] on span "Remove" at bounding box center [312, 116] width 43 height 17
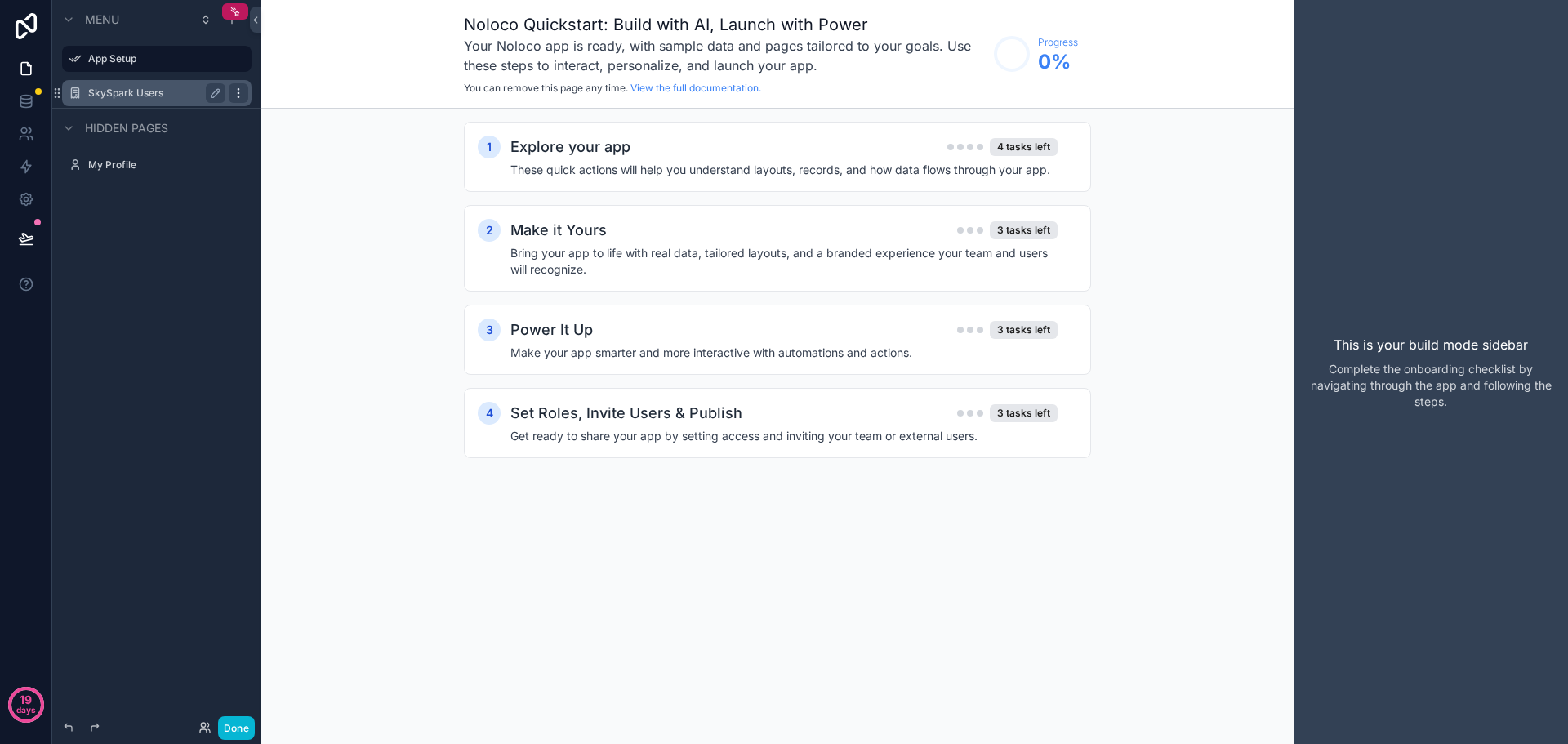
click at [243, 88] on icon "scrollable content" at bounding box center [238, 93] width 13 height 13
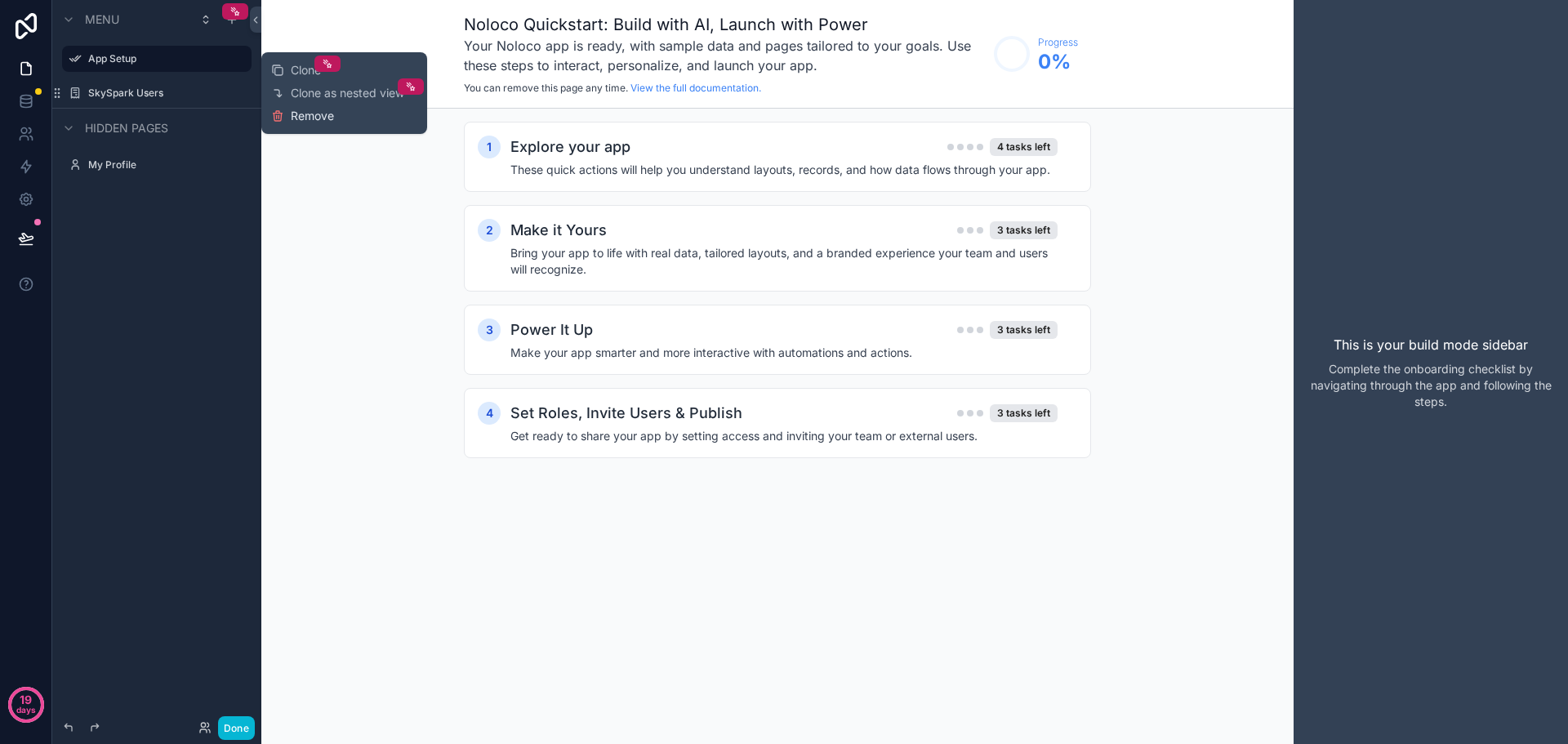
click at [316, 122] on span "Remove" at bounding box center [312, 116] width 43 height 17
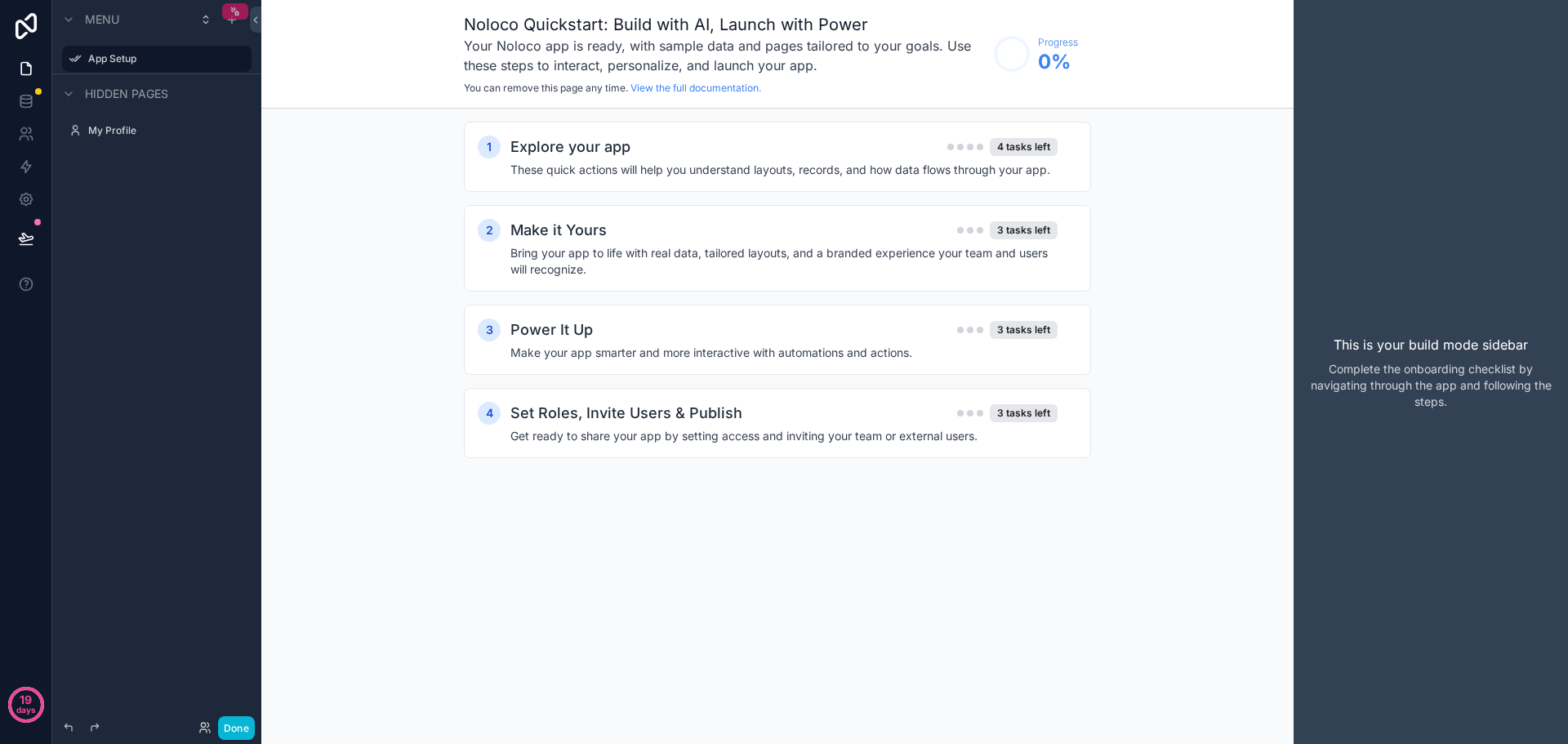
click at [235, 11] on icon "scrollable content" at bounding box center [233, 9] width 4 height 4
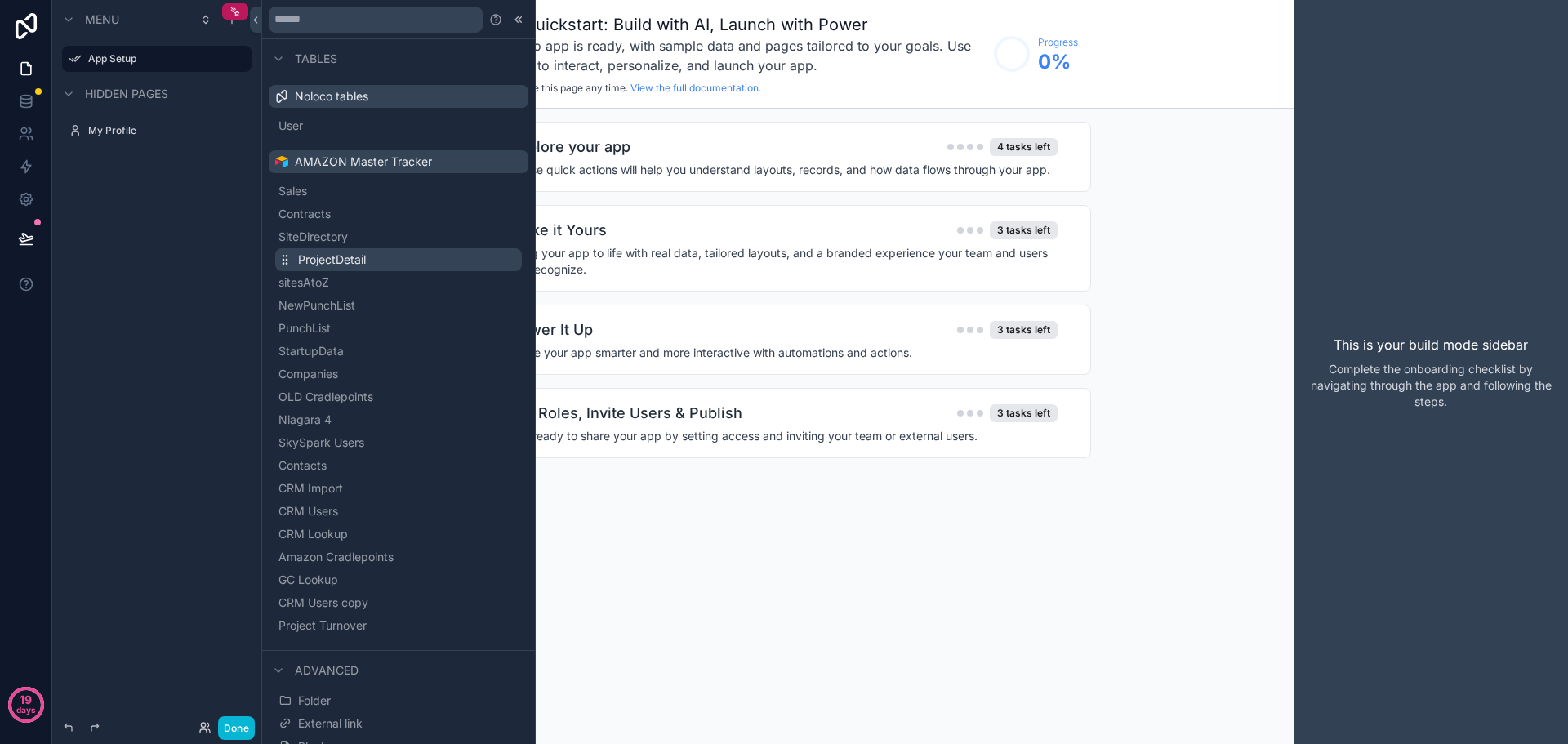
click at [320, 256] on span "ProjectDetail" at bounding box center [332, 259] width 67 height 17
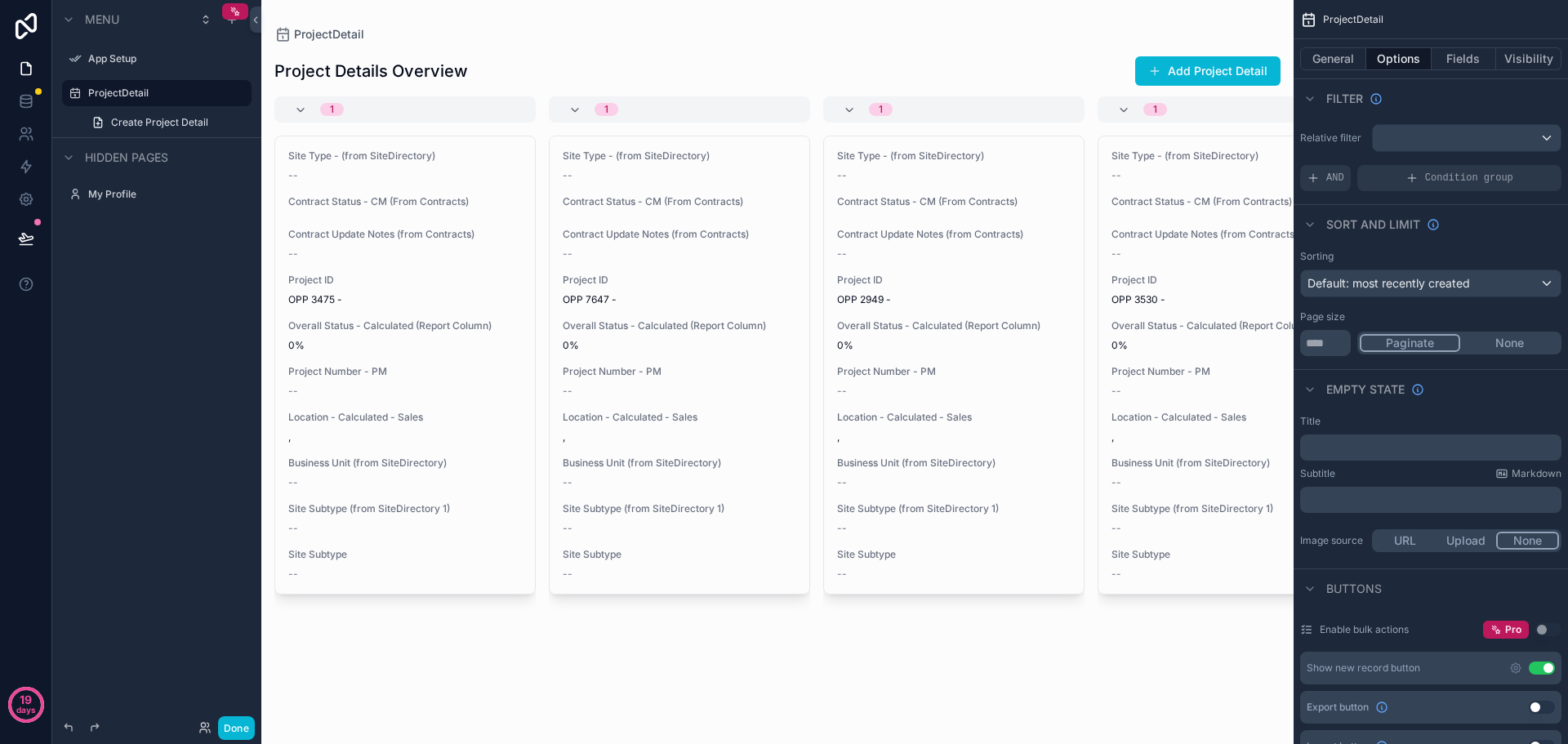
click at [634, 43] on div "scrollable content" at bounding box center [777, 372] width 1032 height 744
click at [665, 42] on div "ProjectDetail" at bounding box center [778, 34] width 1007 height 17
click at [1348, 55] on button "General" at bounding box center [1333, 59] width 67 height 23
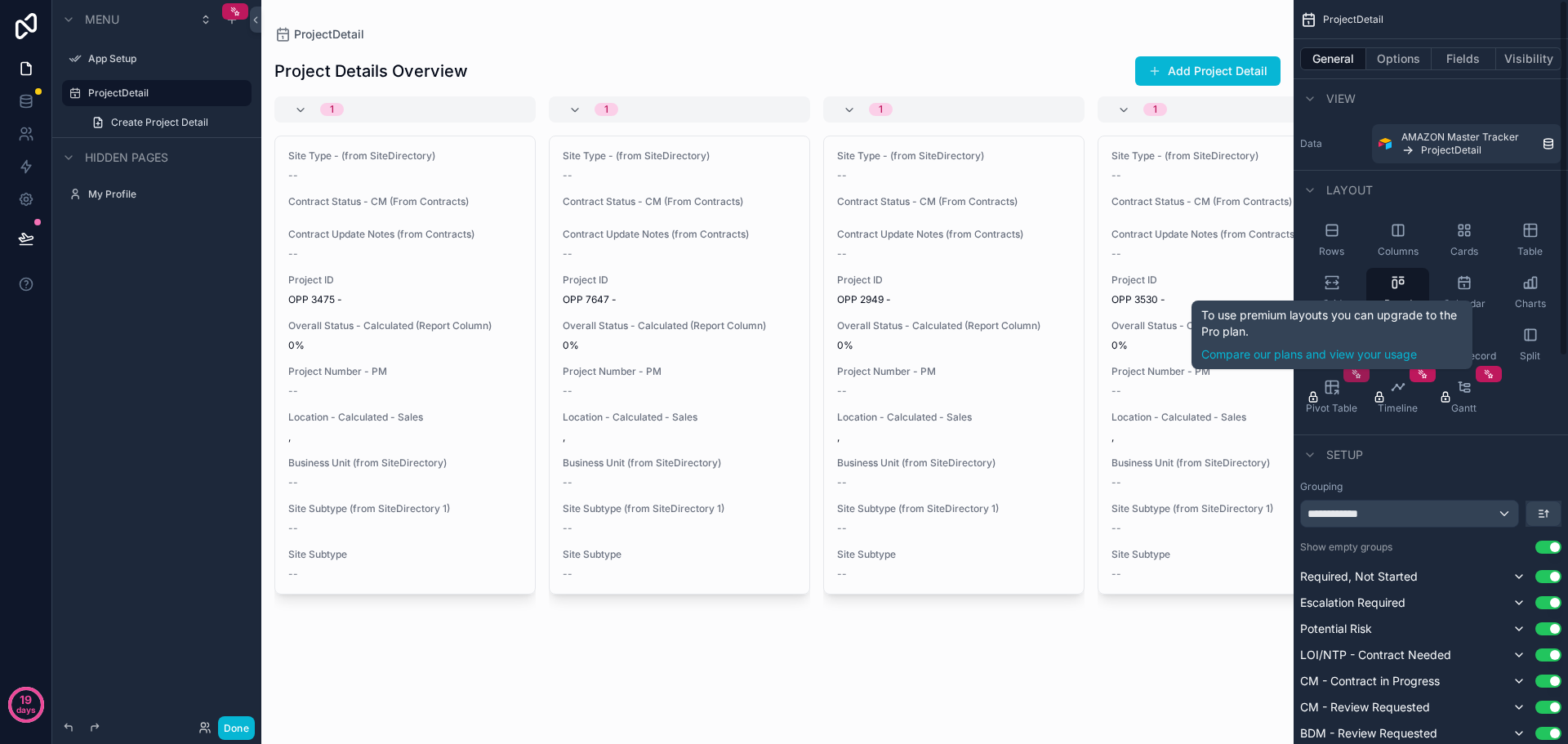
click at [1359, 379] on icon "scrollable content" at bounding box center [1356, 374] width 11 height 11
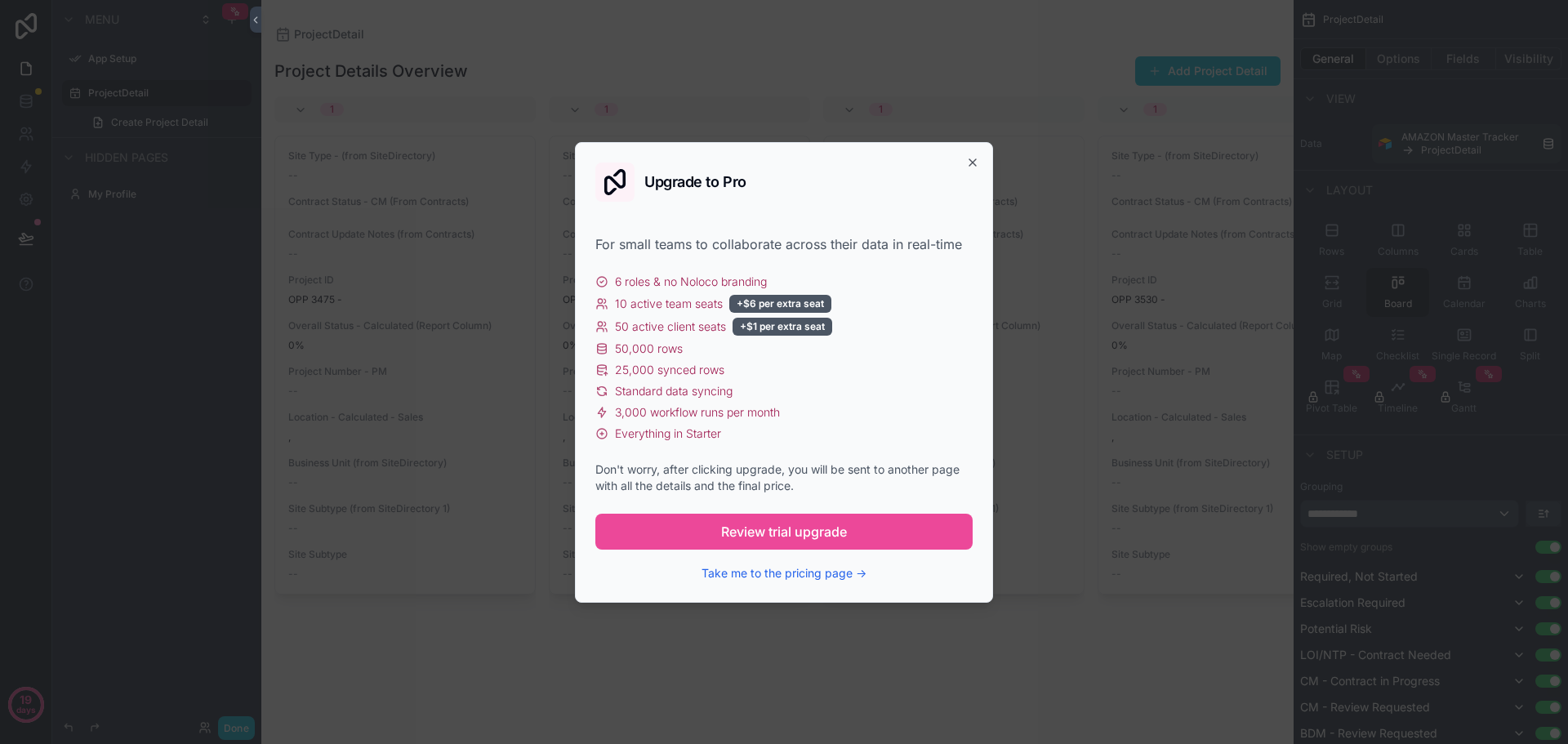
click at [981, 169] on div "Upgrade to Pro For small teams to collaborate across their data in real-time 6 …" at bounding box center [784, 372] width 418 height 460
click at [970, 163] on icon "button" at bounding box center [973, 162] width 13 height 13
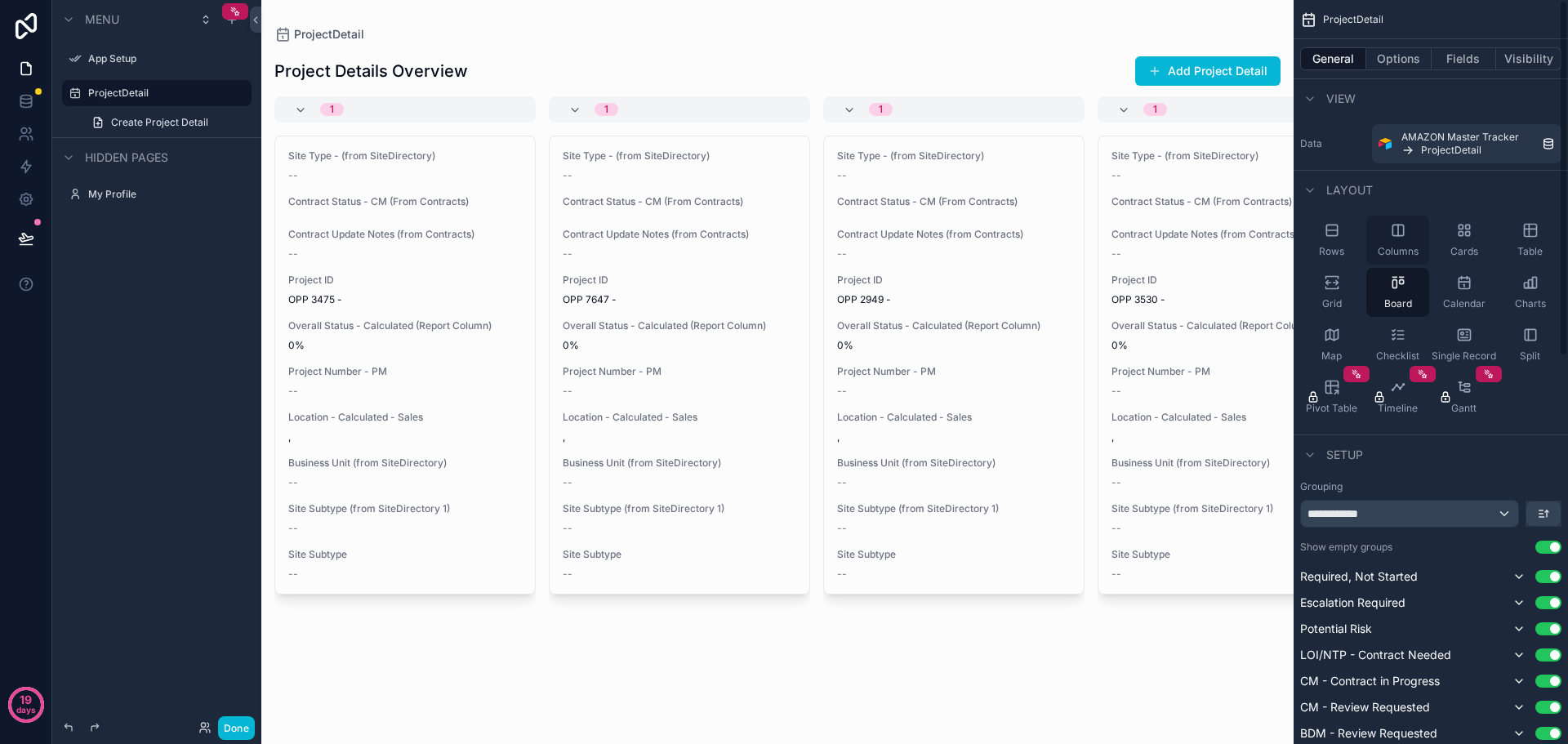
click at [1406, 228] on icon "scrollable content" at bounding box center [1398, 230] width 17 height 17
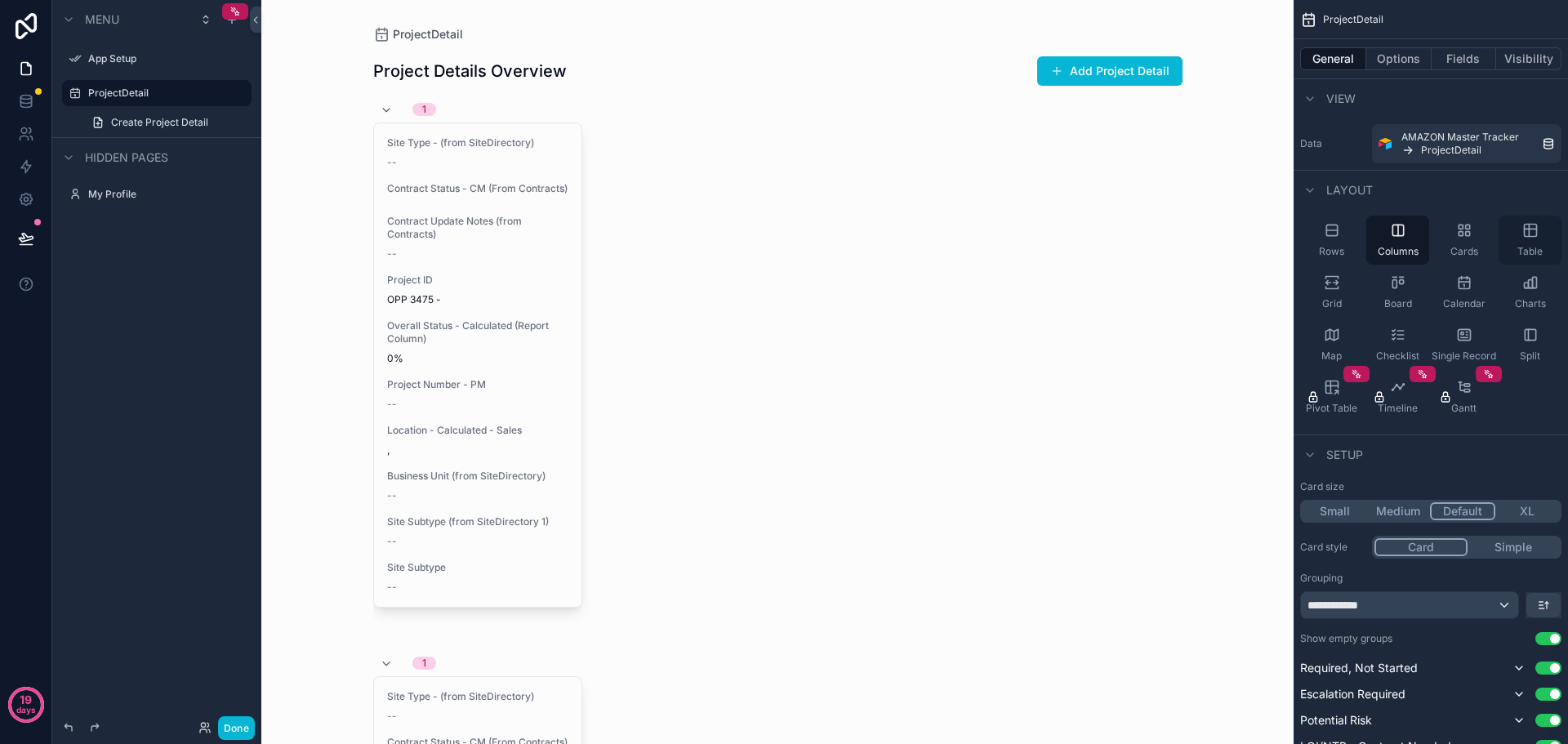
click at [1533, 231] on icon "scrollable content" at bounding box center [1530, 230] width 17 height 17
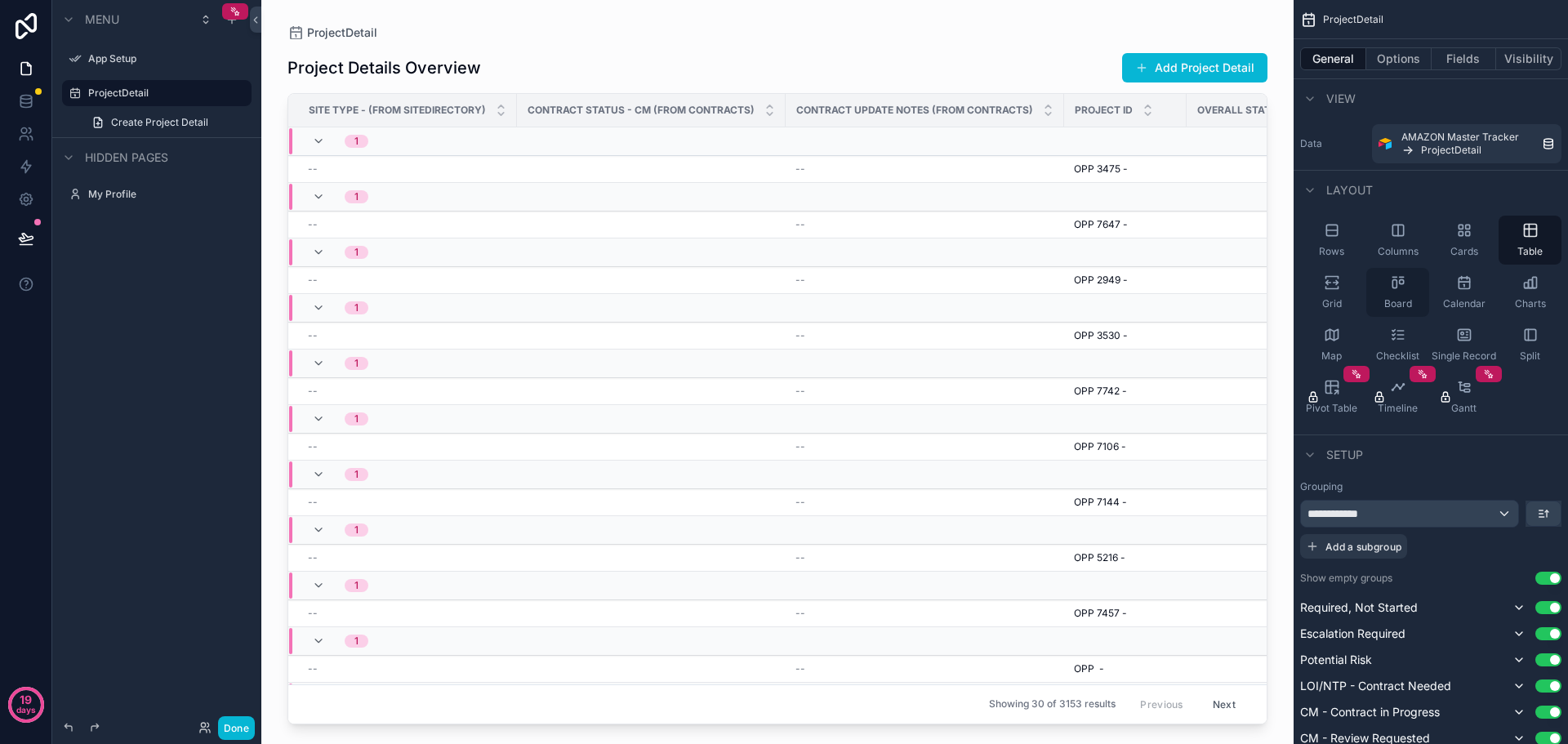
click at [1397, 291] on div "Board" at bounding box center [1398, 292] width 63 height 49
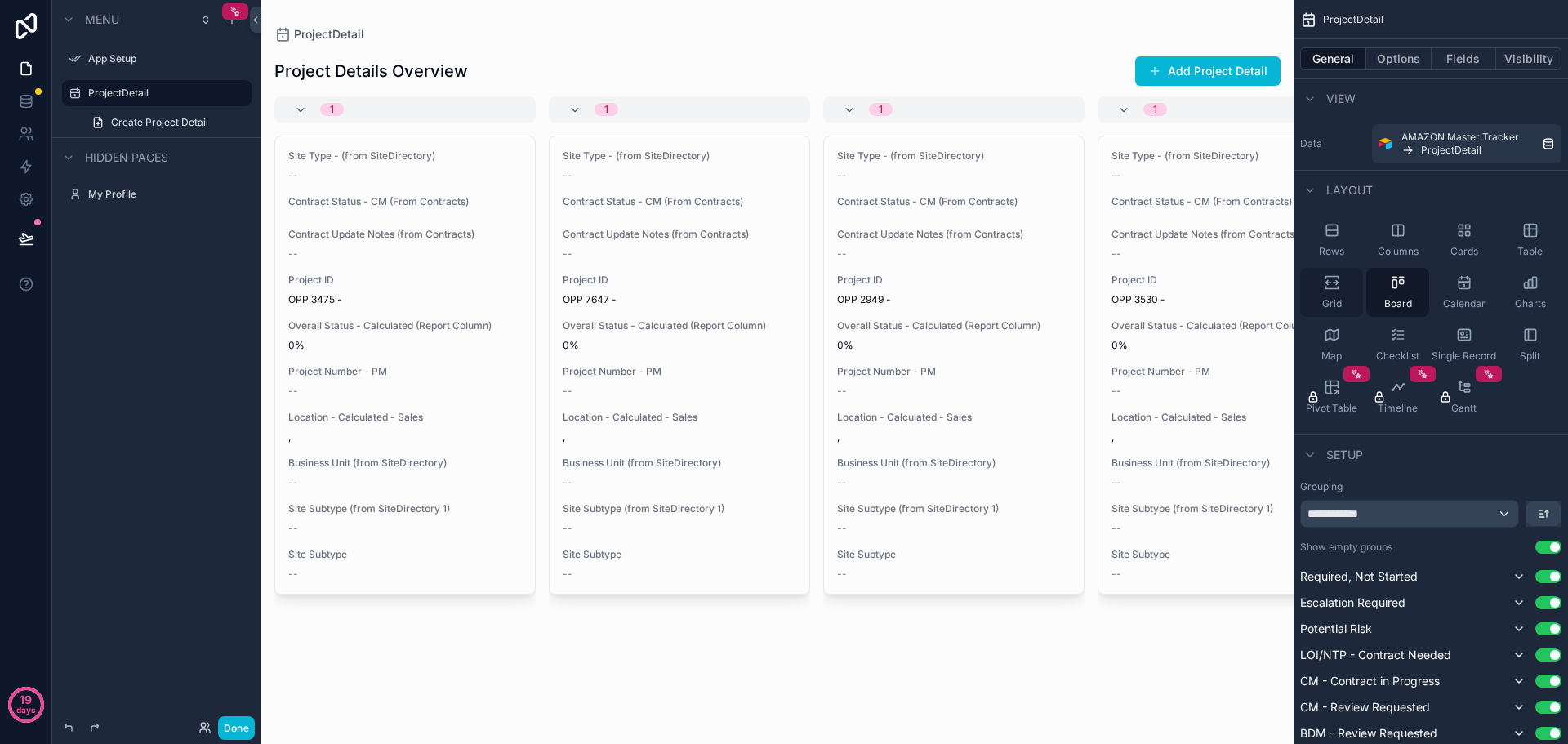
click at [1348, 293] on div "Grid" at bounding box center [1332, 292] width 63 height 49
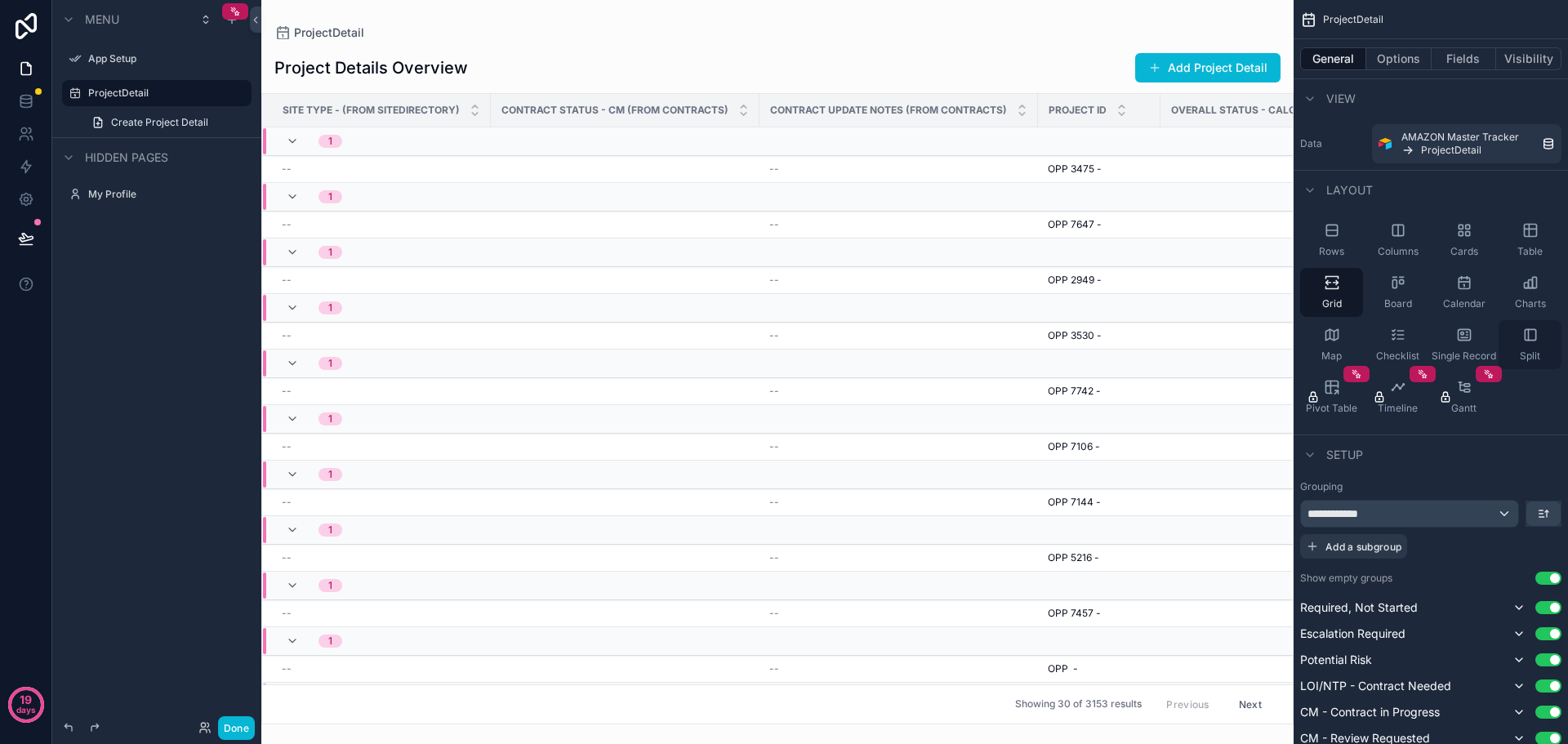
click at [1536, 333] on icon "scrollable content" at bounding box center [1530, 334] width 11 height 11
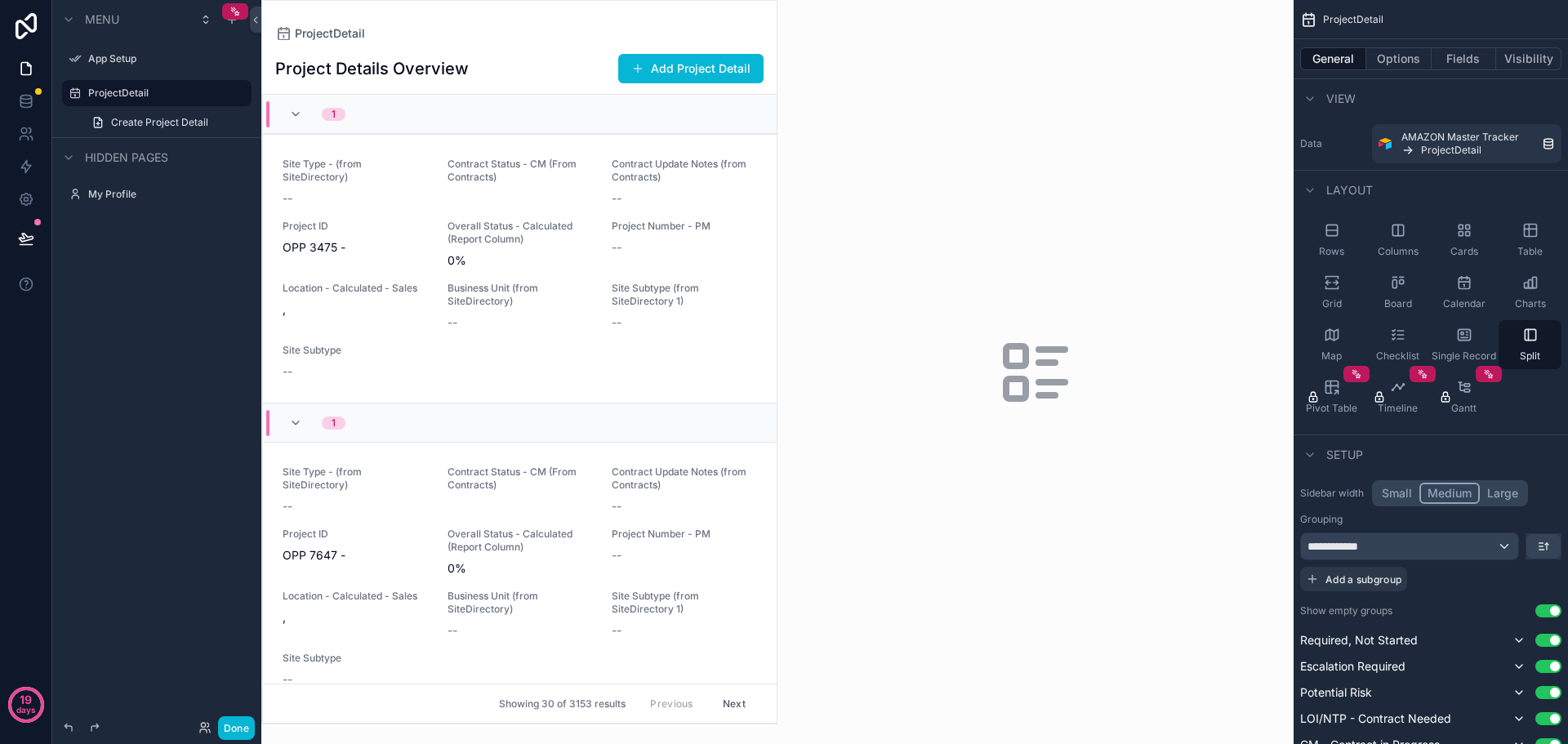
click at [1079, 315] on div "scrollable content" at bounding box center [1036, 372] width 517 height 744
click at [556, 46] on div "Project Details Overview Add Project Detail 1 Site Type - (from SiteDirectory) …" at bounding box center [520, 382] width 515 height 684
click at [1533, 348] on div "Split" at bounding box center [1530, 345] width 63 height 49
click at [1390, 57] on button "Options" at bounding box center [1399, 59] width 66 height 23
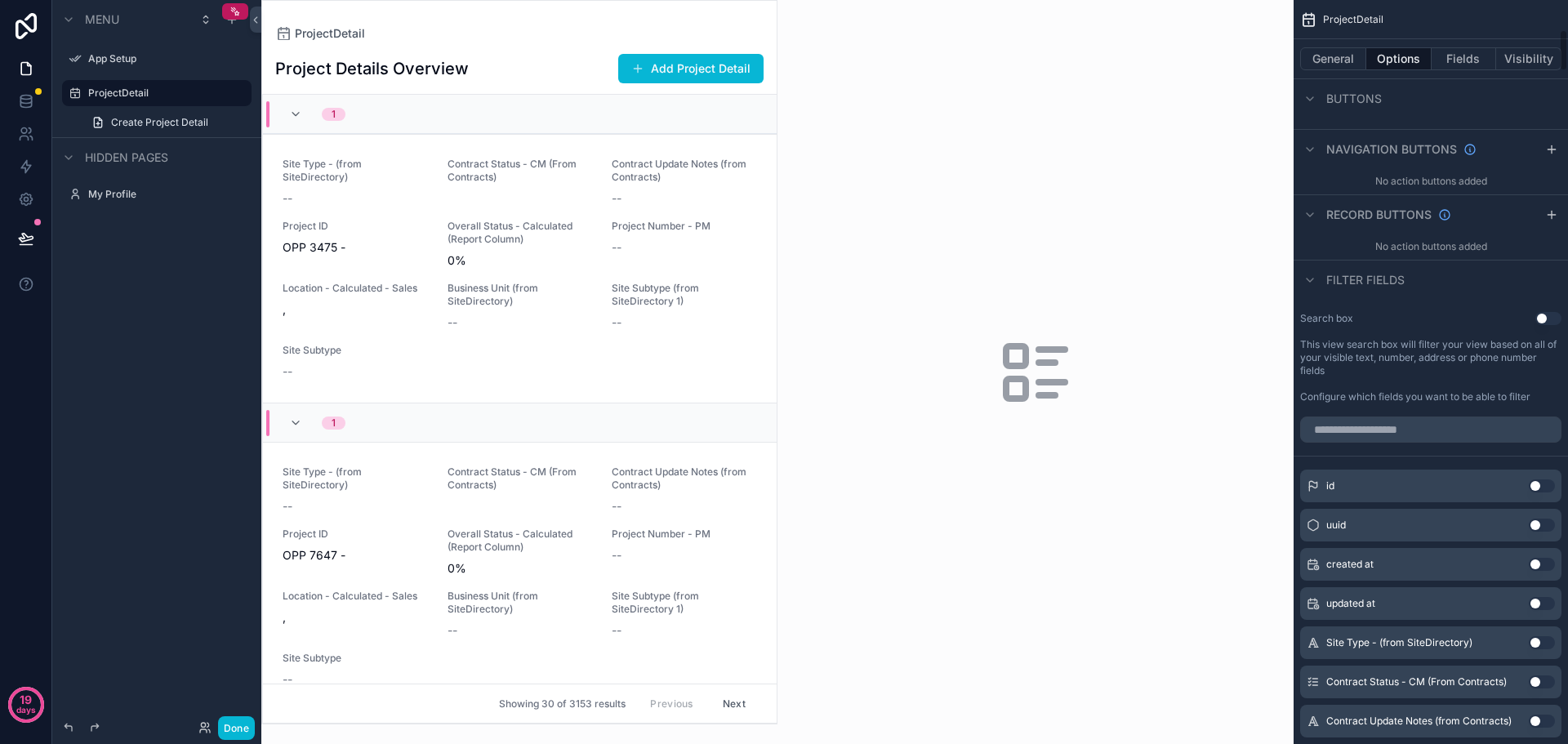
scroll to position [653, 0]
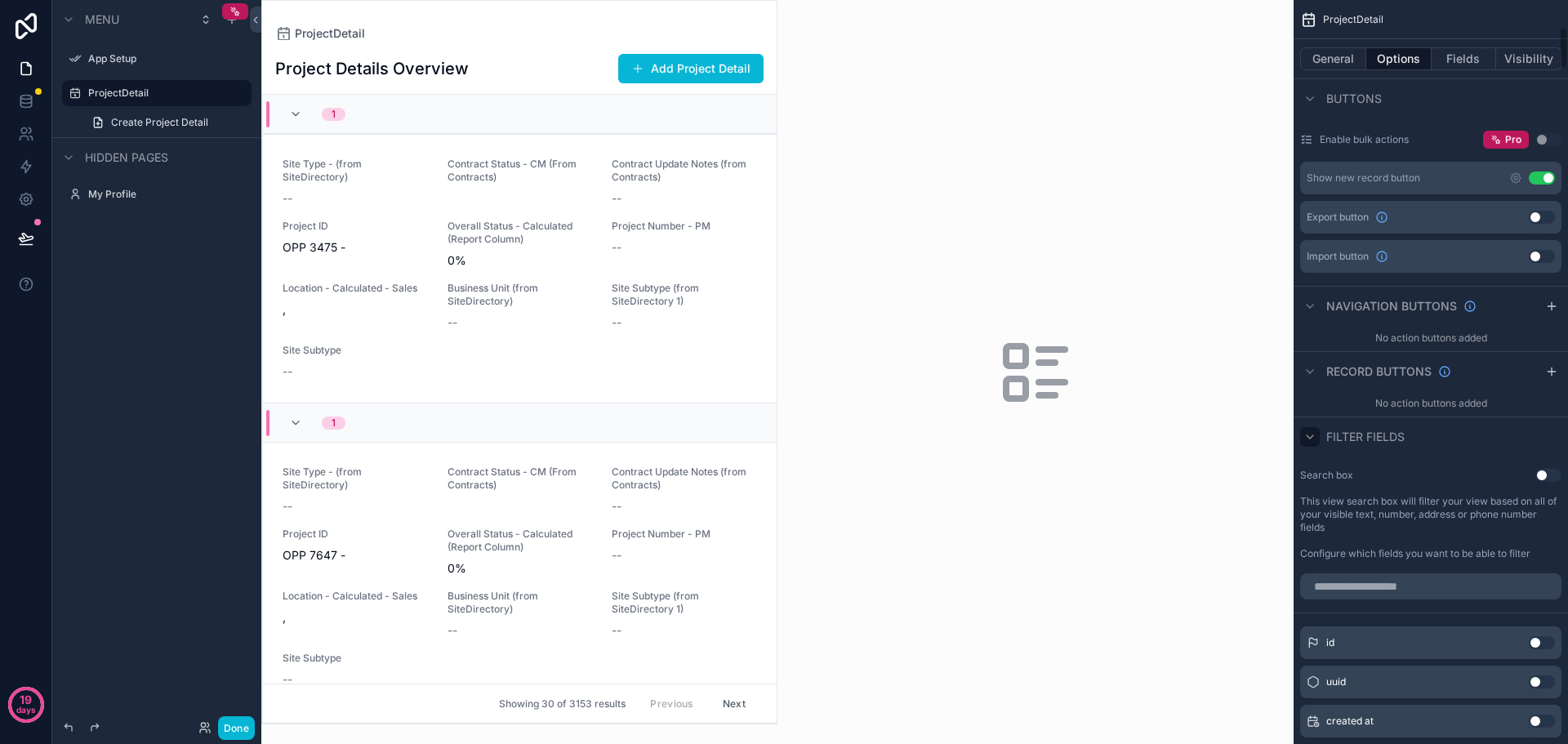
click at [1309, 439] on icon "scrollable content" at bounding box center [1310, 437] width 13 height 13
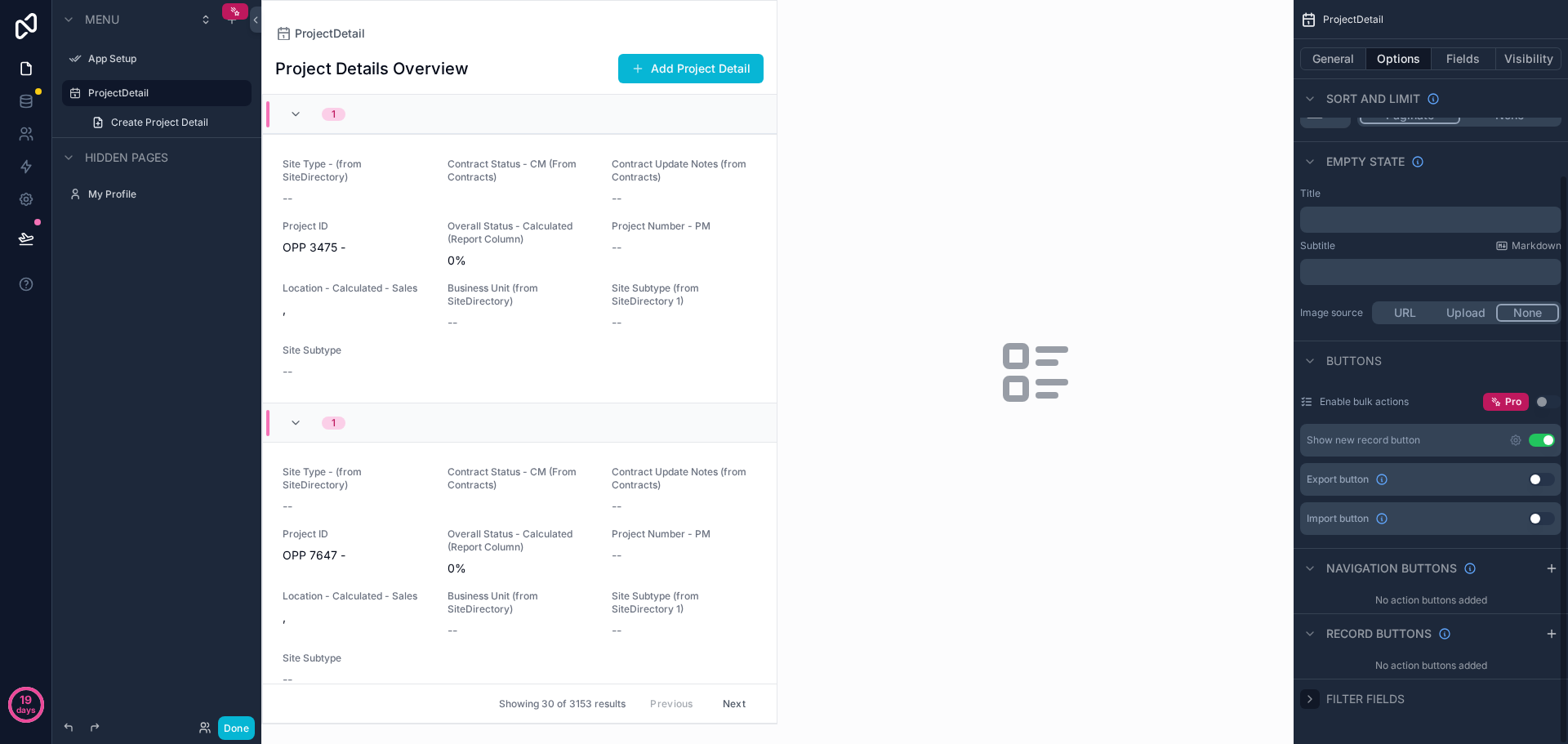
scroll to position [228, 0]
click at [1461, 58] on button "Fields" at bounding box center [1465, 59] width 66 height 23
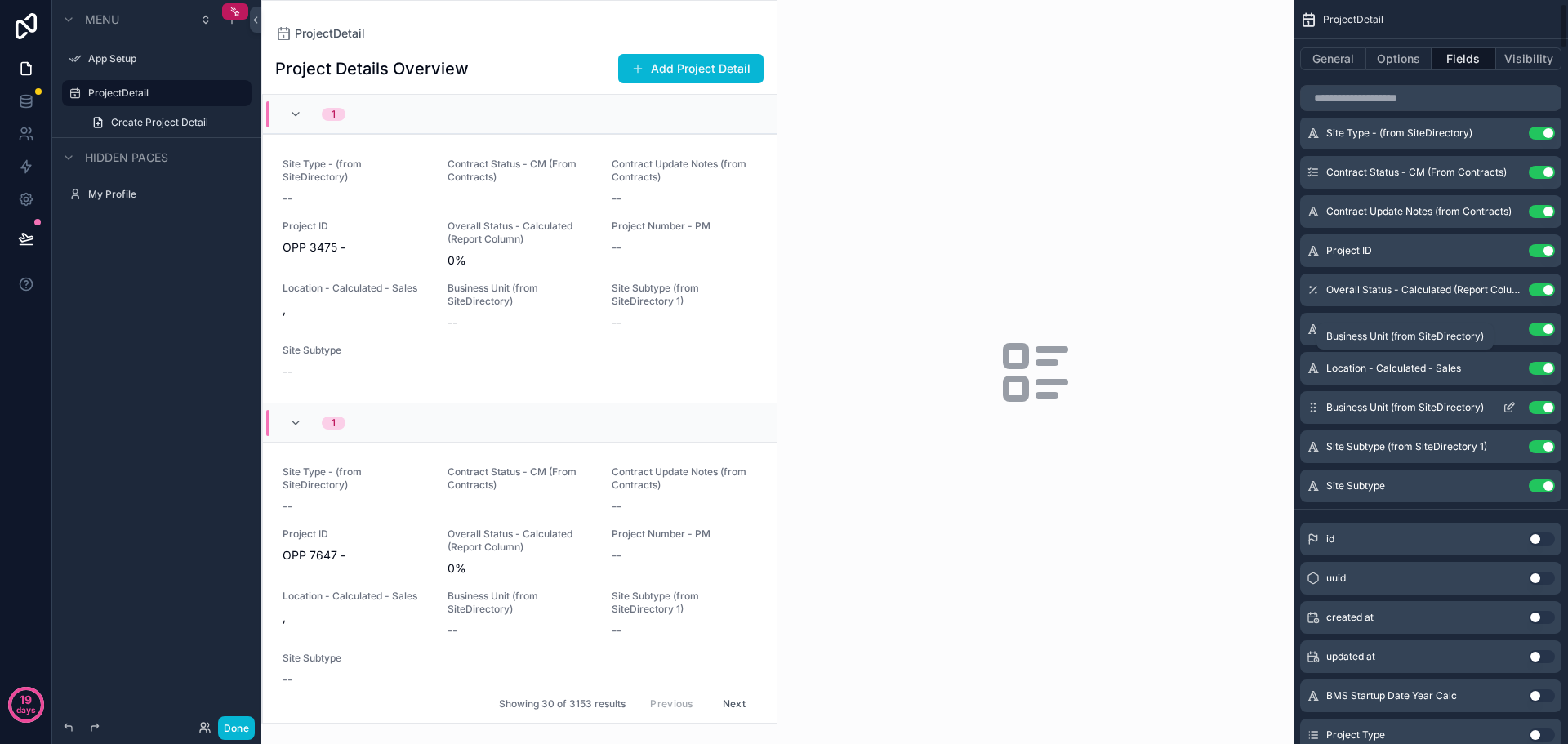
scroll to position [0, 0]
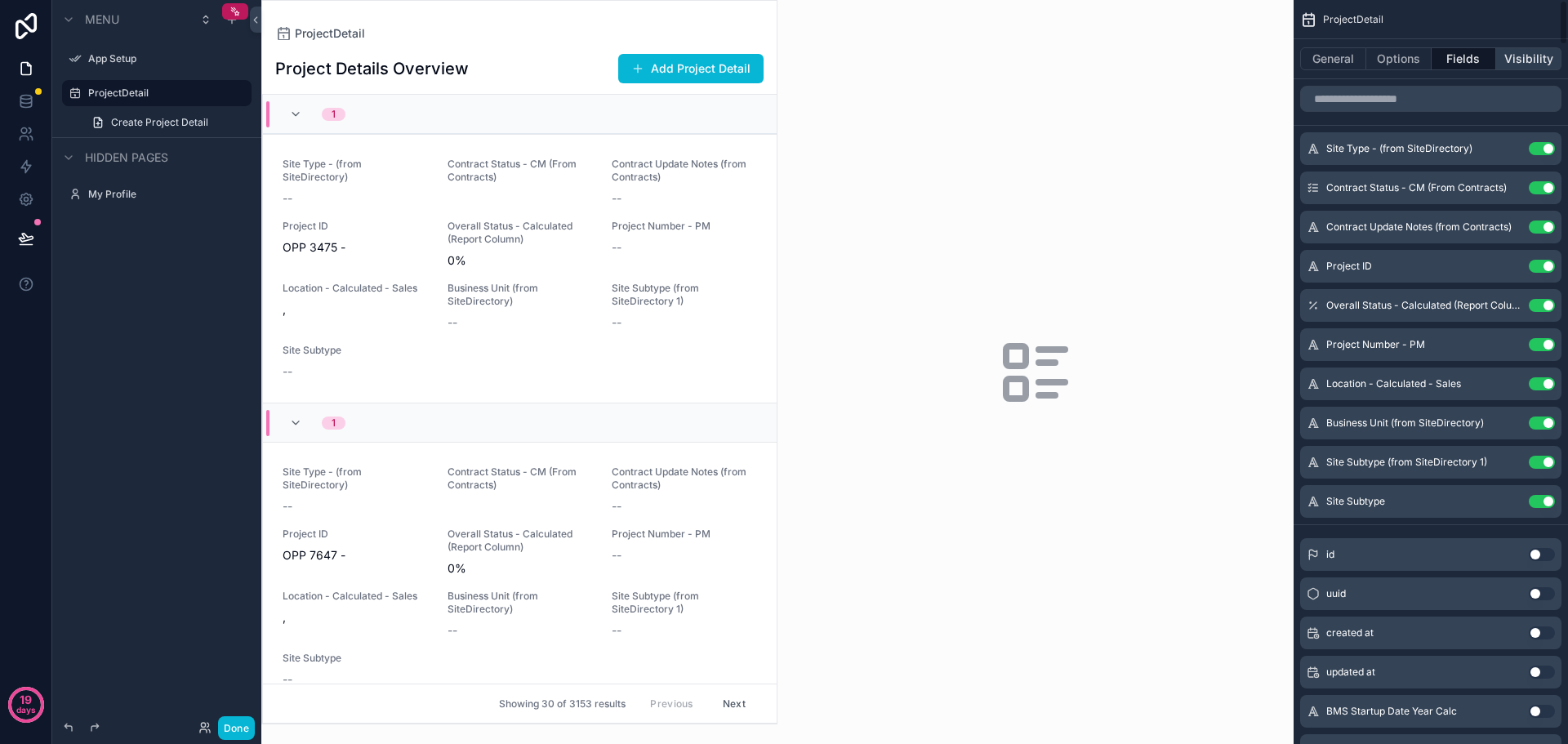
click at [1527, 59] on button "Visibility" at bounding box center [1529, 59] width 66 height 23
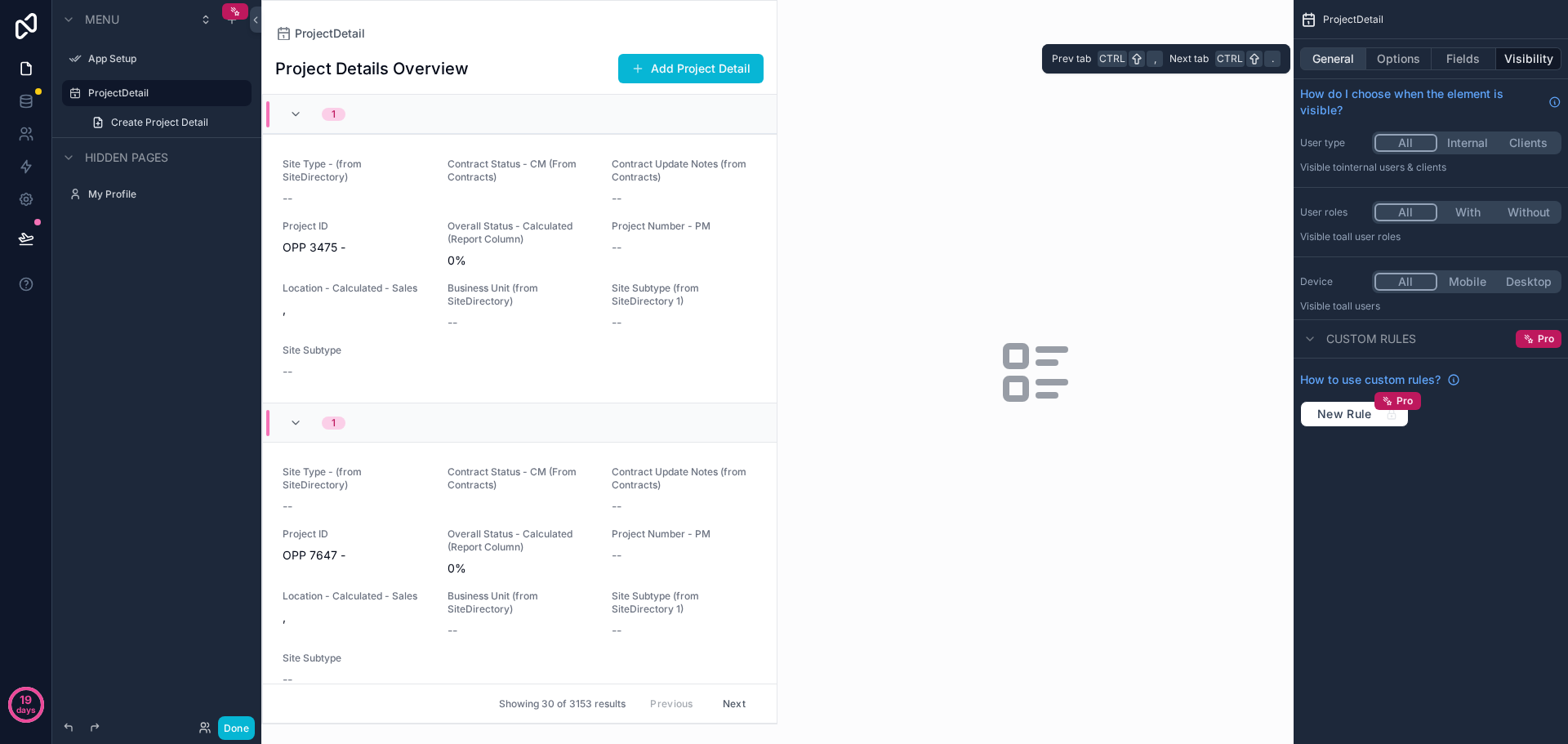
click at [1330, 57] on button "General" at bounding box center [1333, 59] width 67 height 23
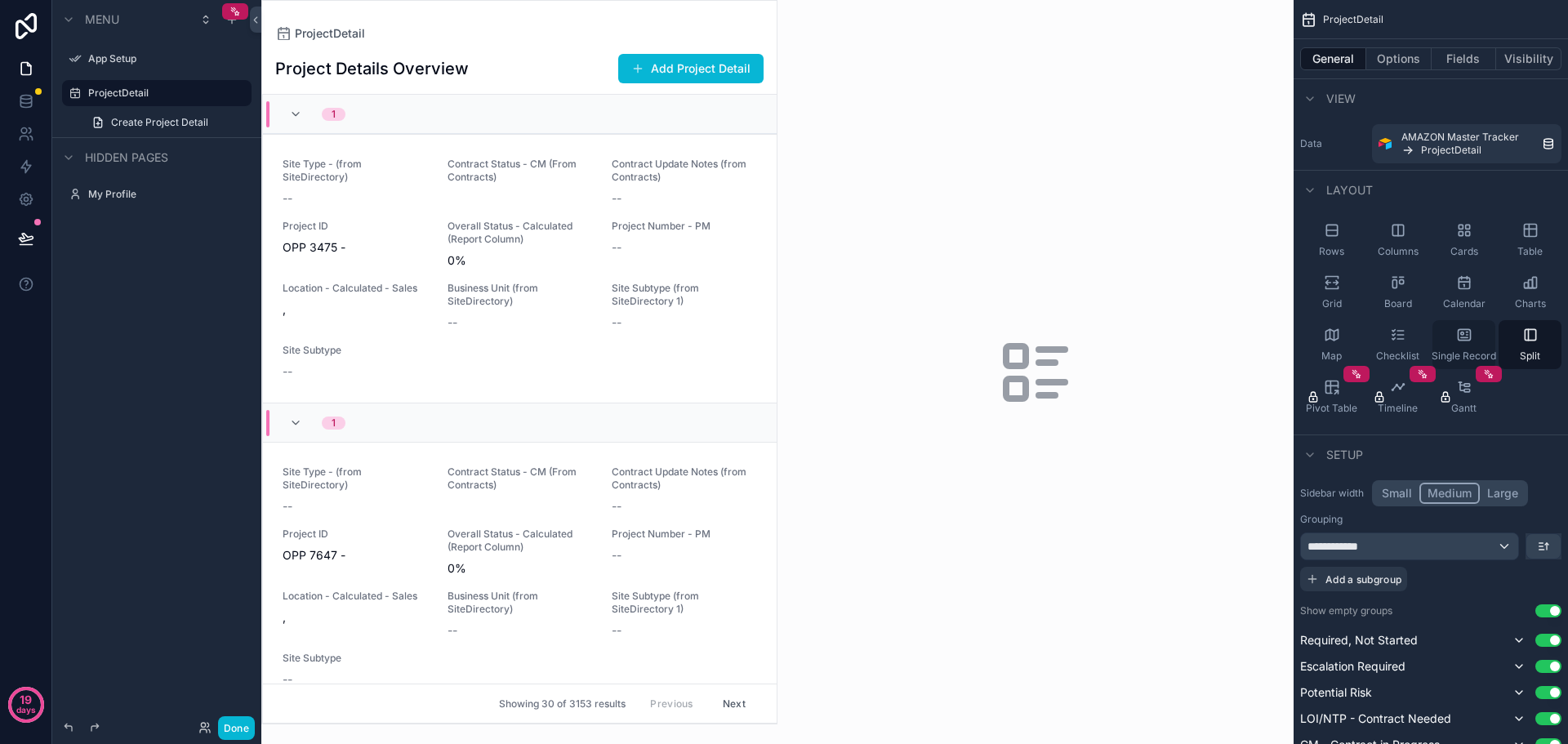
click at [1479, 336] on div "Single Record" at bounding box center [1465, 345] width 63 height 49
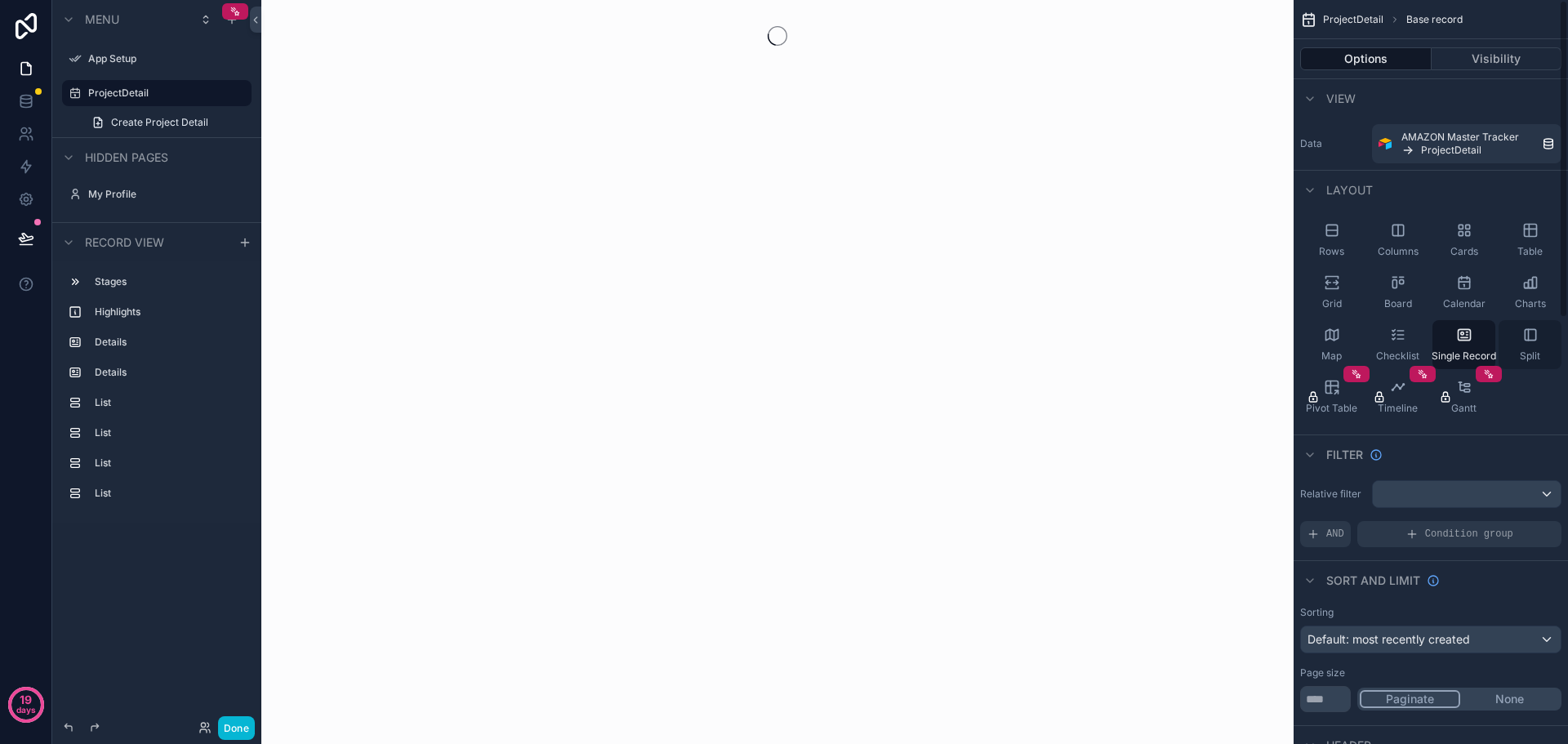
click at [1543, 338] on div "Split" at bounding box center [1530, 345] width 63 height 49
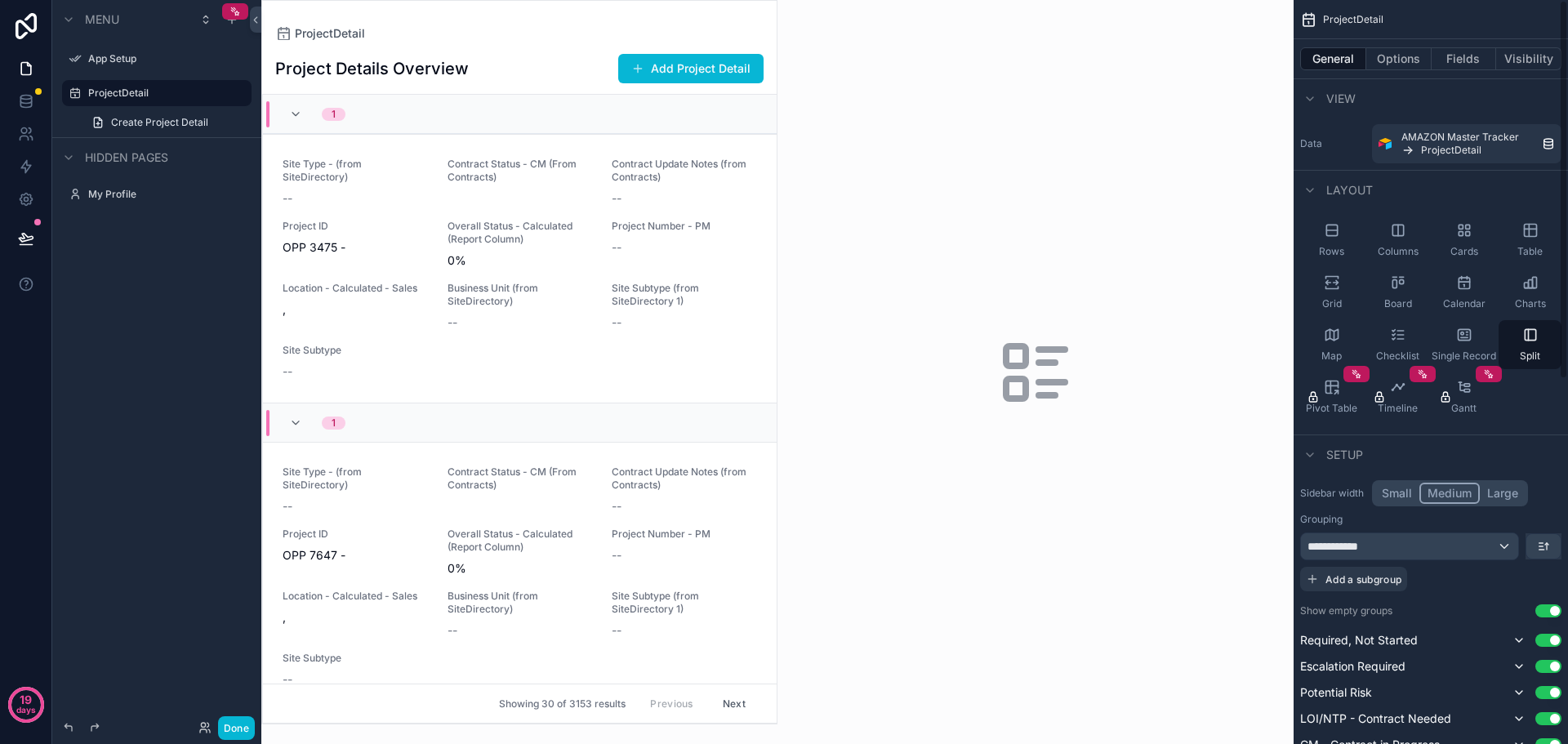
click at [1003, 253] on div "scrollable content" at bounding box center [1036, 372] width 517 height 744
click at [464, 190] on div "Contract Status - CM (From Contracts)" at bounding box center [520, 182] width 145 height 49
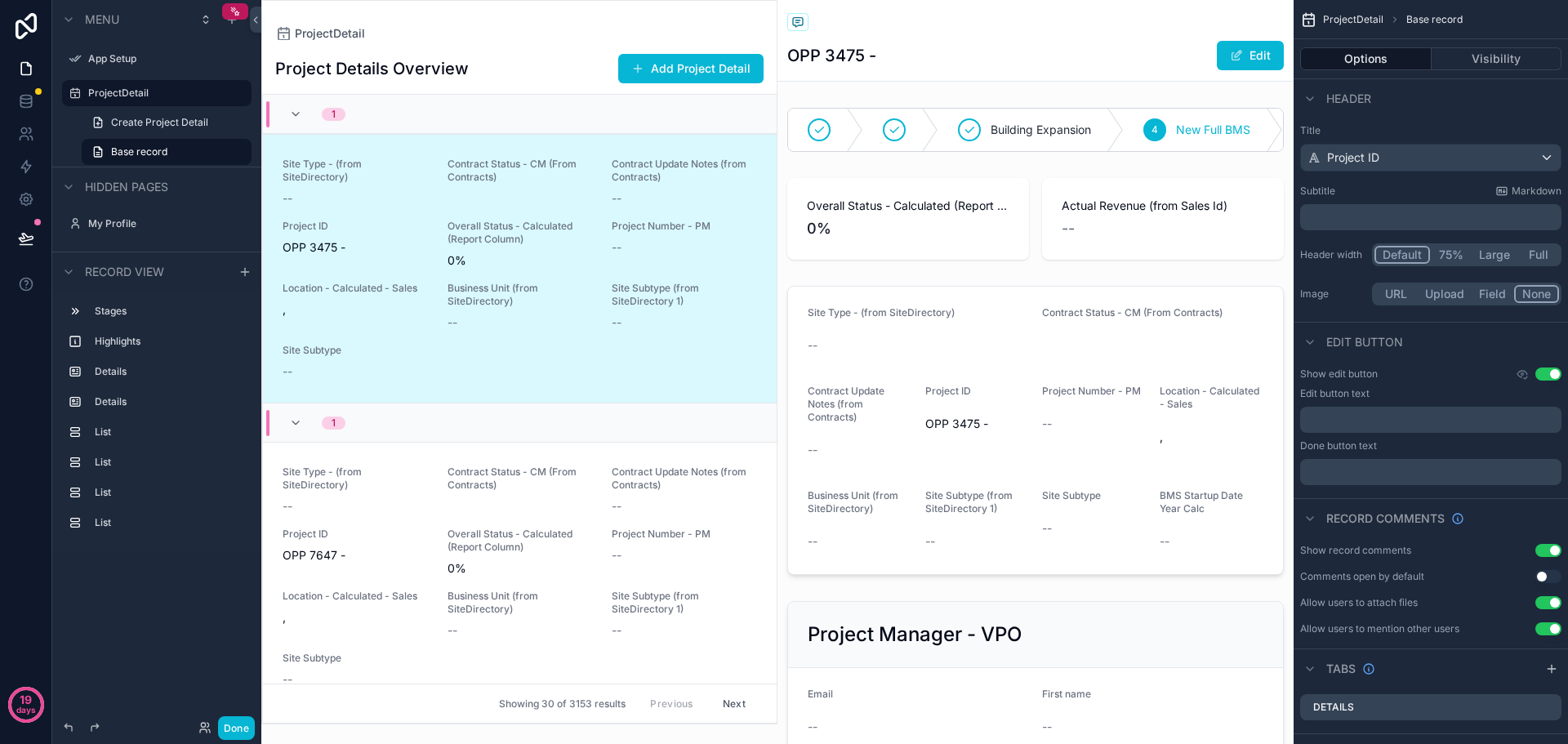
click at [1361, 18] on span "ProjectDetail" at bounding box center [1354, 19] width 60 height 13
click at [503, 45] on div "Project Details Overview Add Project Detail 1 Site Type - (from SiteDirectory) …" at bounding box center [520, 382] width 515 height 684
click at [605, 118] on div "1" at bounding box center [519, 114] width 514 height 39
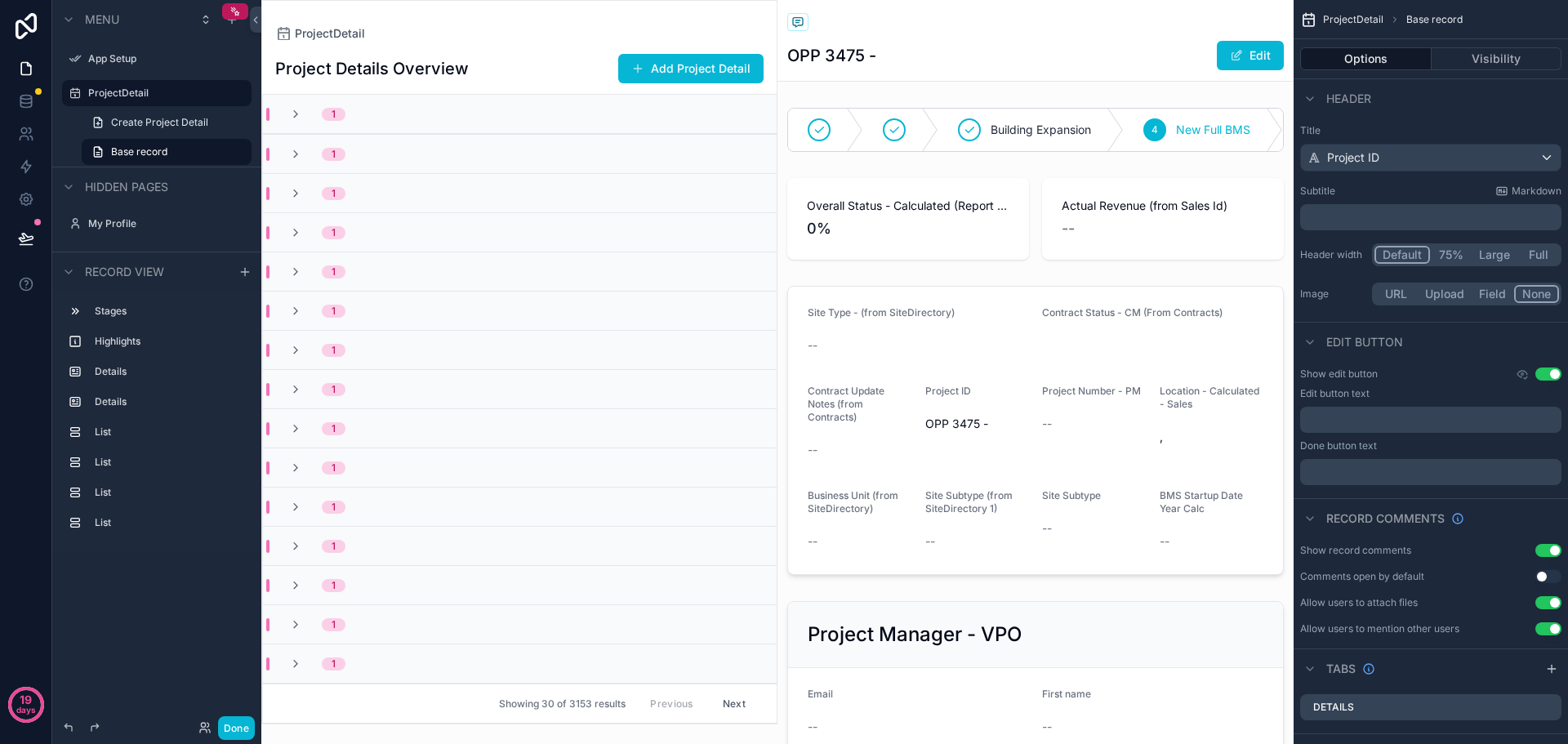
click at [490, 33] on div "ProjectDetail" at bounding box center [519, 33] width 489 height 13
click at [165, 146] on span "Base record" at bounding box center [139, 151] width 56 height 13
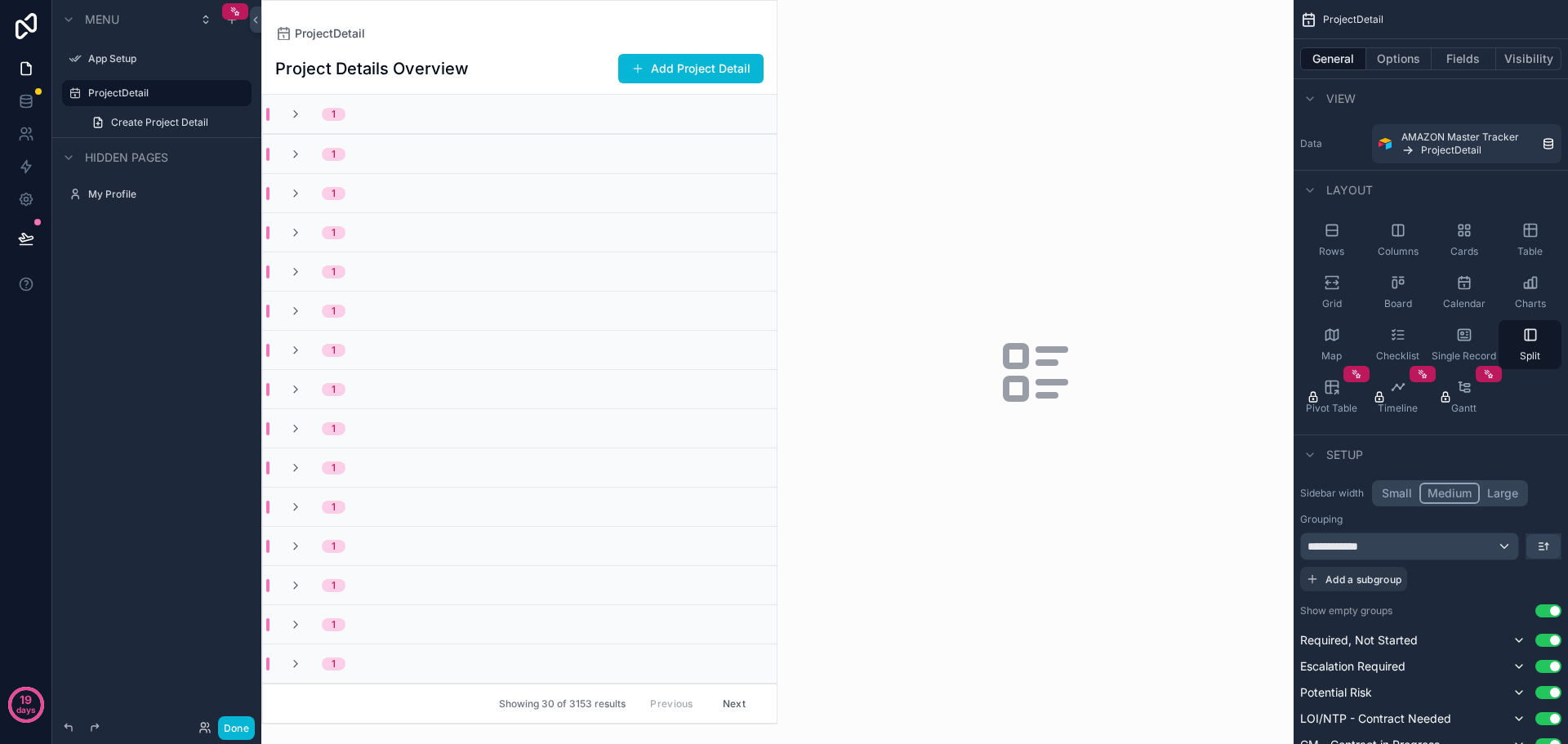
click at [509, 73] on div "Project Details Overview Add Project Detail" at bounding box center [519, 68] width 489 height 31
click at [1405, 492] on button "Small" at bounding box center [1396, 493] width 45 height 21
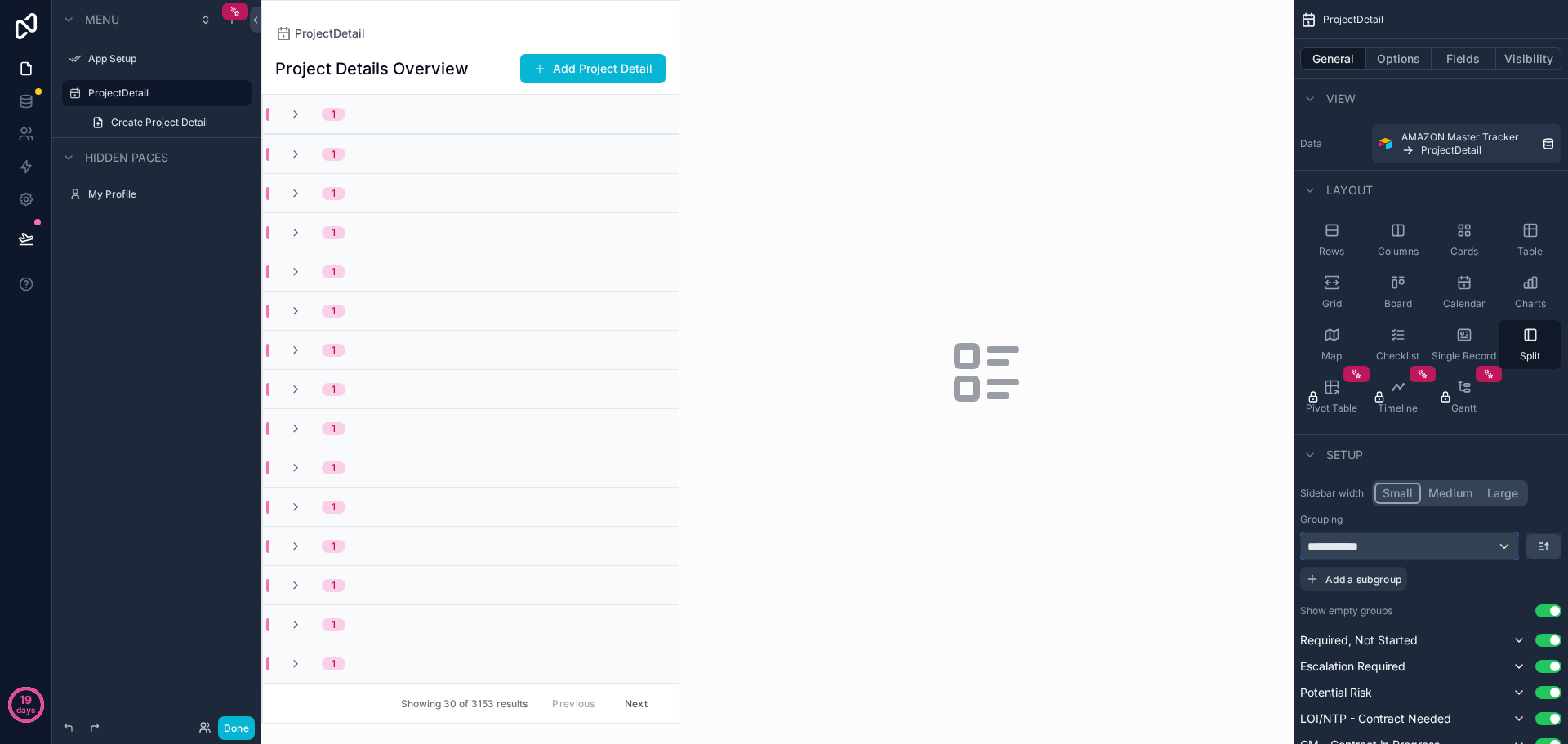
click at [1504, 547] on div "**********" at bounding box center [1410, 546] width 217 height 26
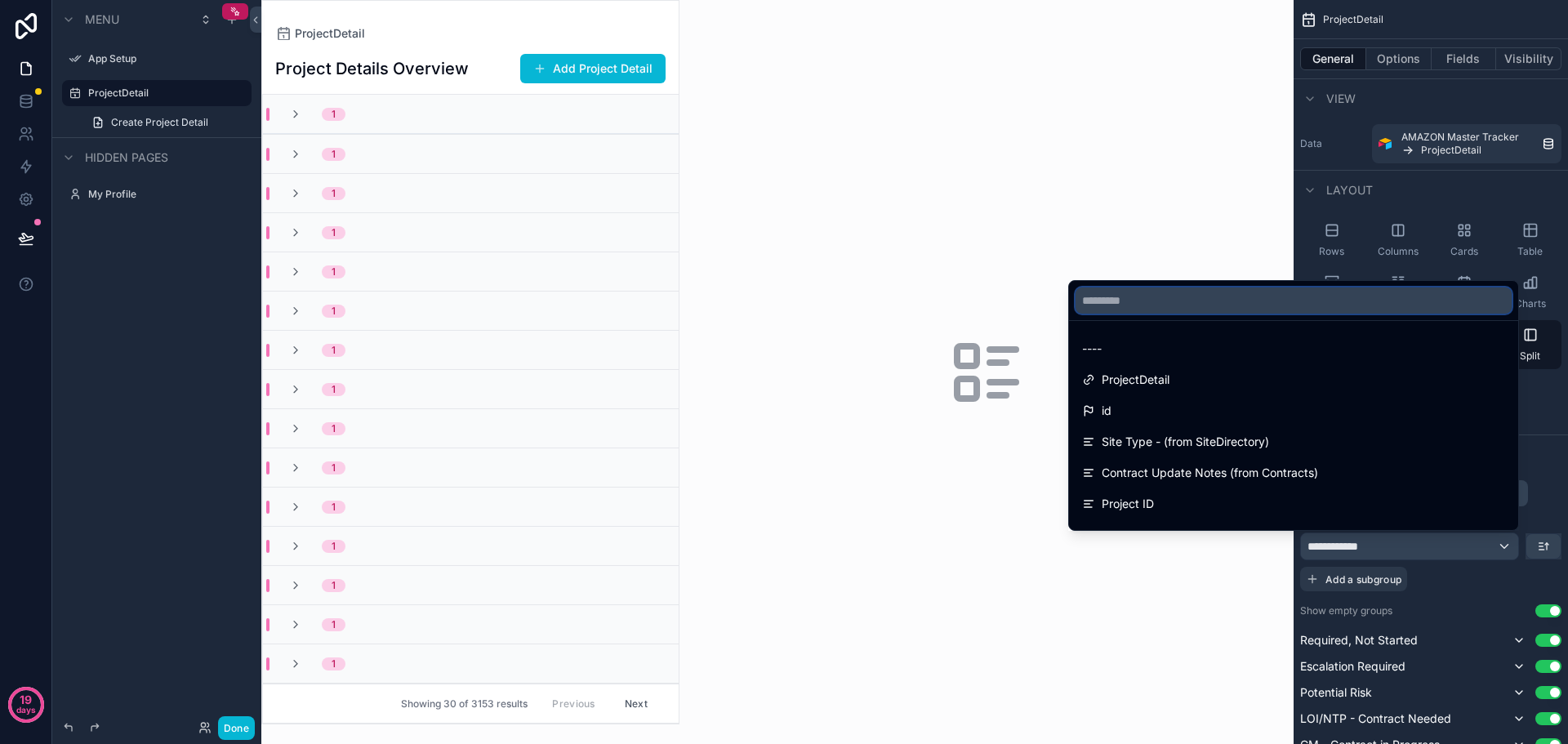
click at [1139, 294] on input "text" at bounding box center [1294, 300] width 436 height 26
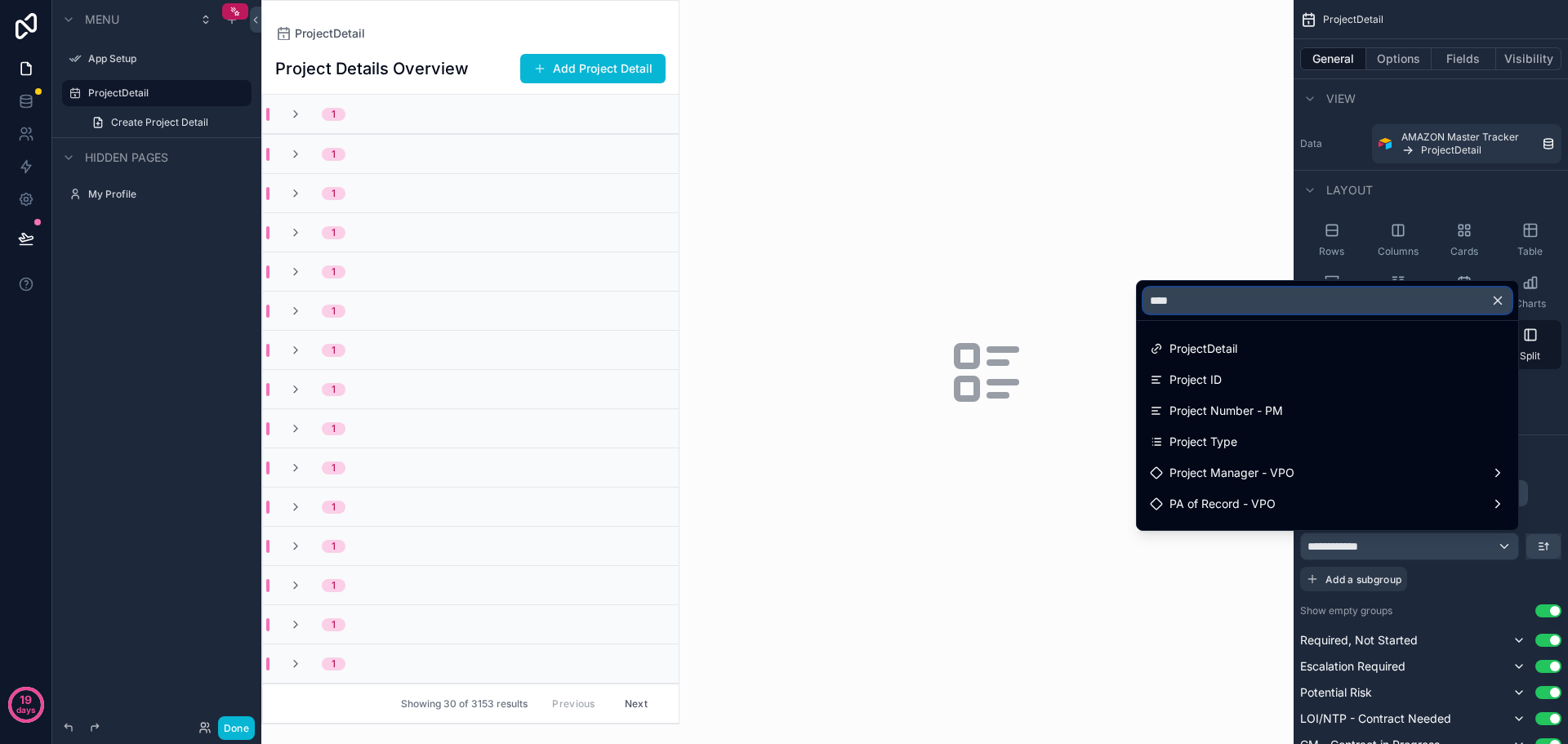
type input "*****"
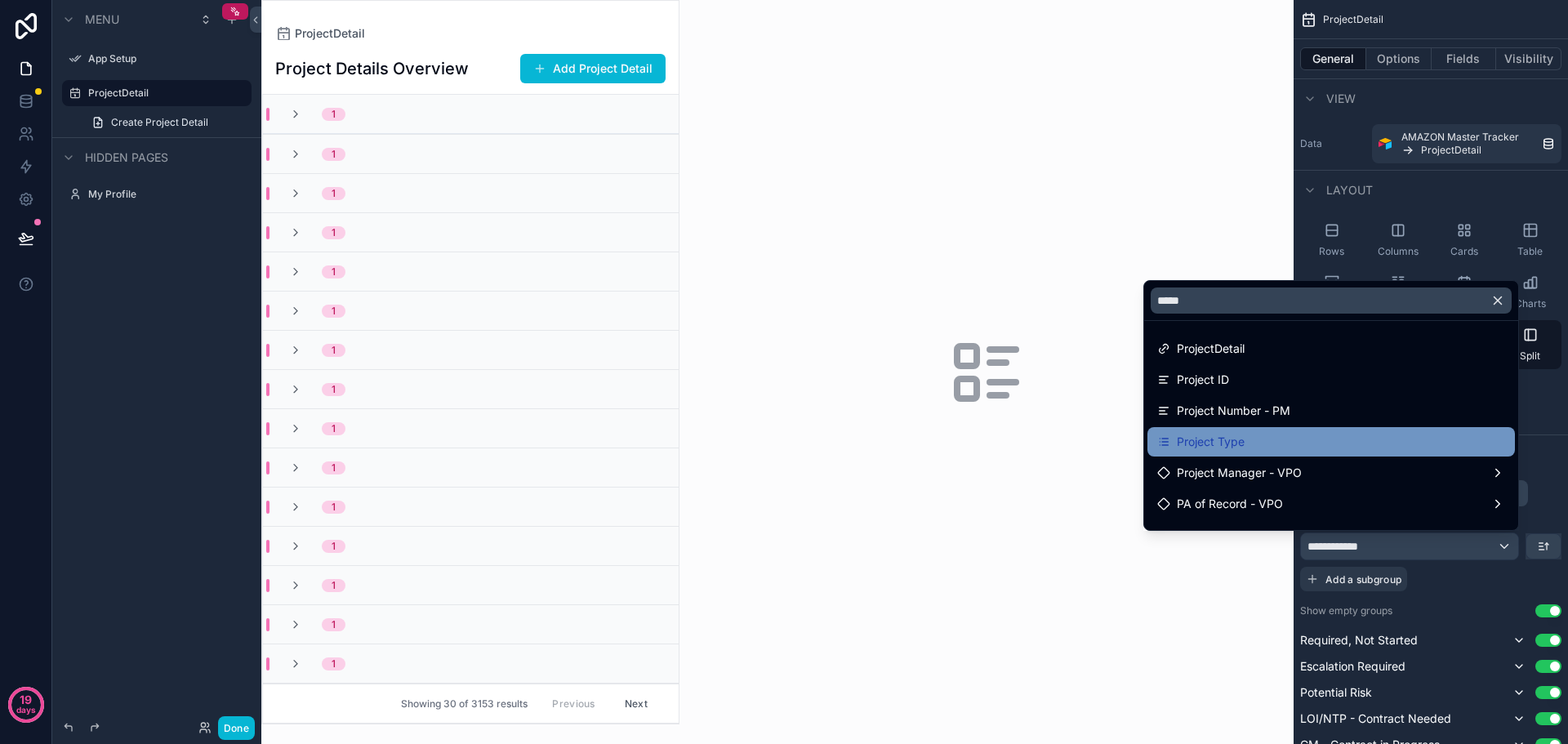
click at [1201, 439] on span "Project Type" at bounding box center [1211, 442] width 67 height 19
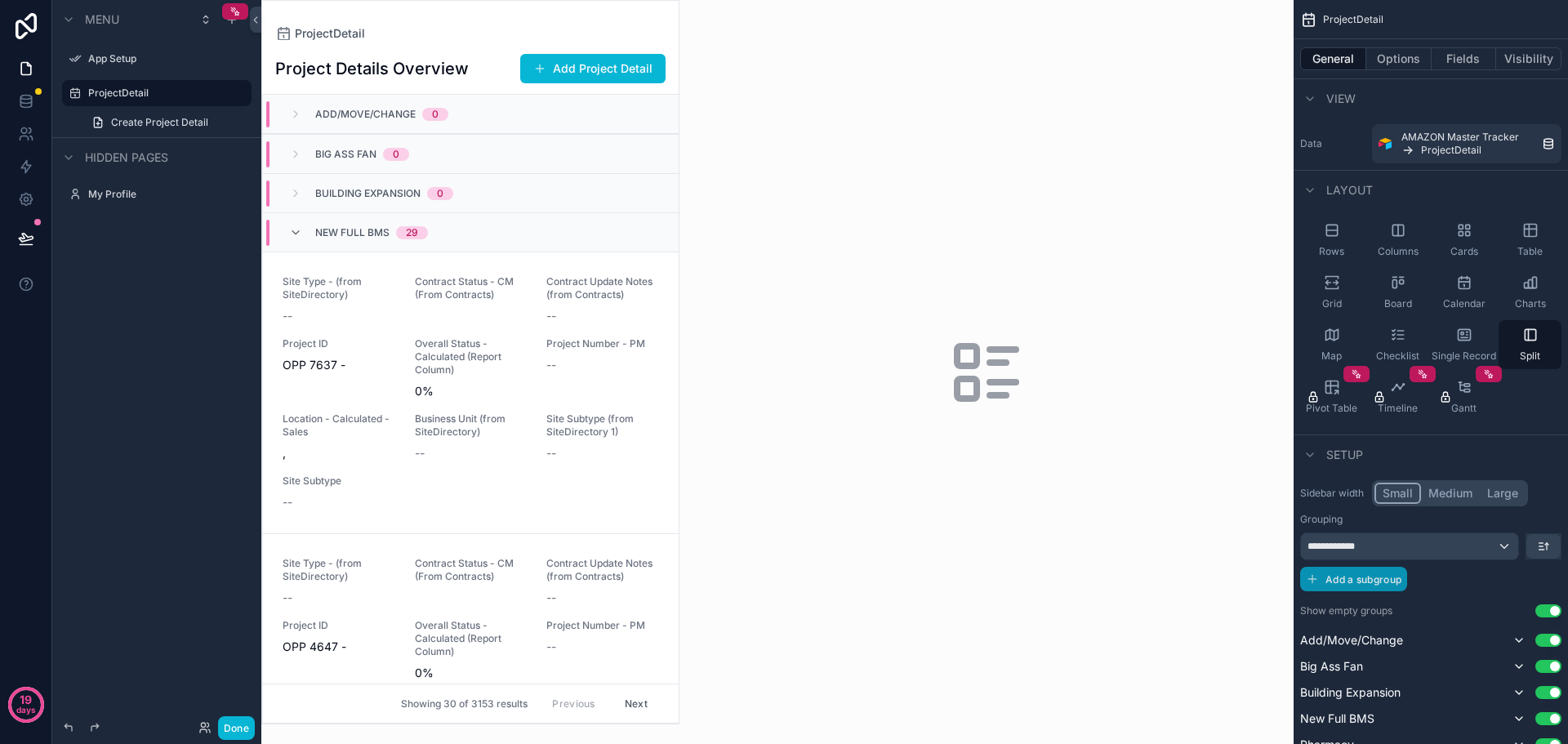
click at [1375, 576] on span "Add a subgroup" at bounding box center [1363, 579] width 76 height 12
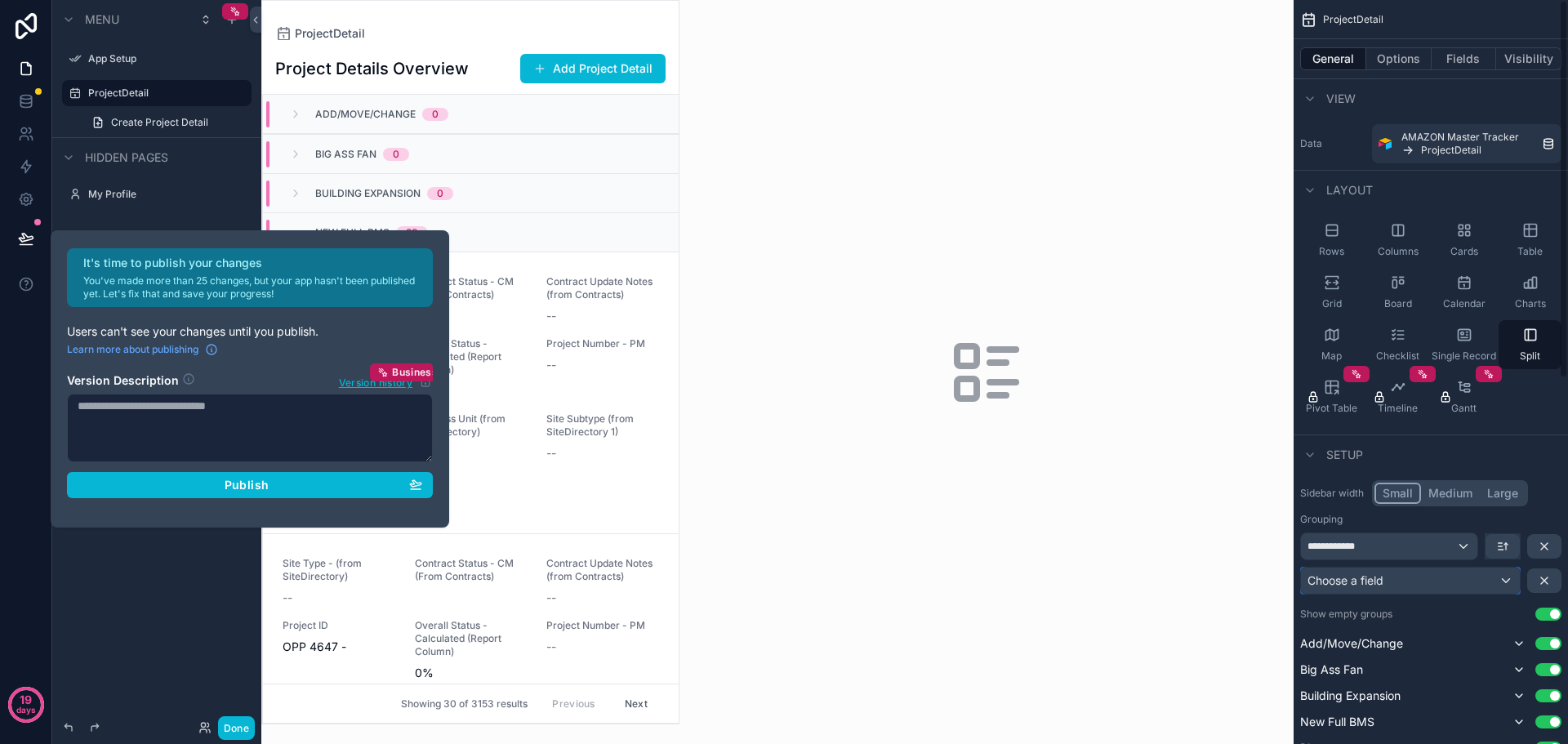
click at [1382, 585] on span "Choose a field" at bounding box center [1346, 580] width 76 height 14
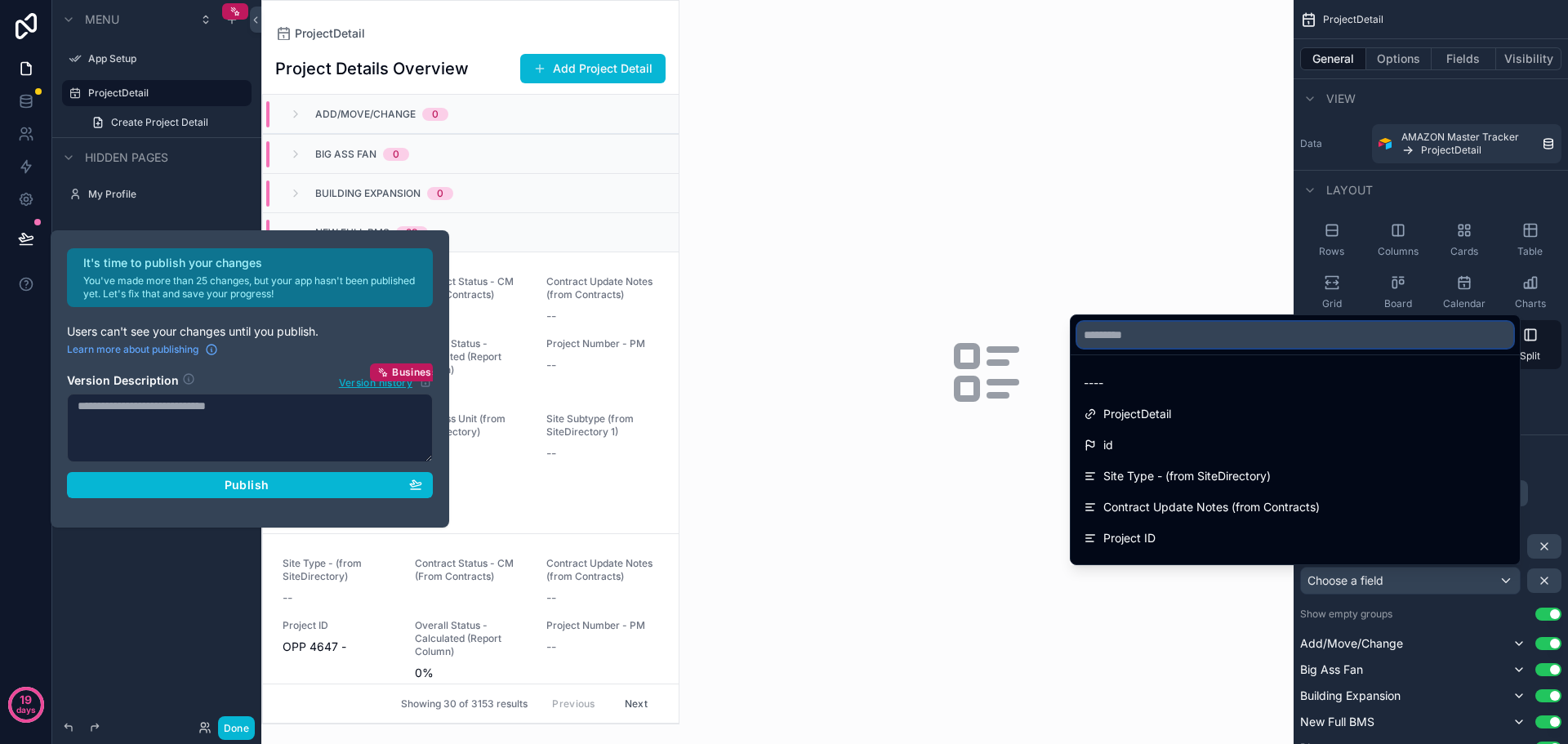
click at [1183, 335] on input "text" at bounding box center [1296, 335] width 436 height 26
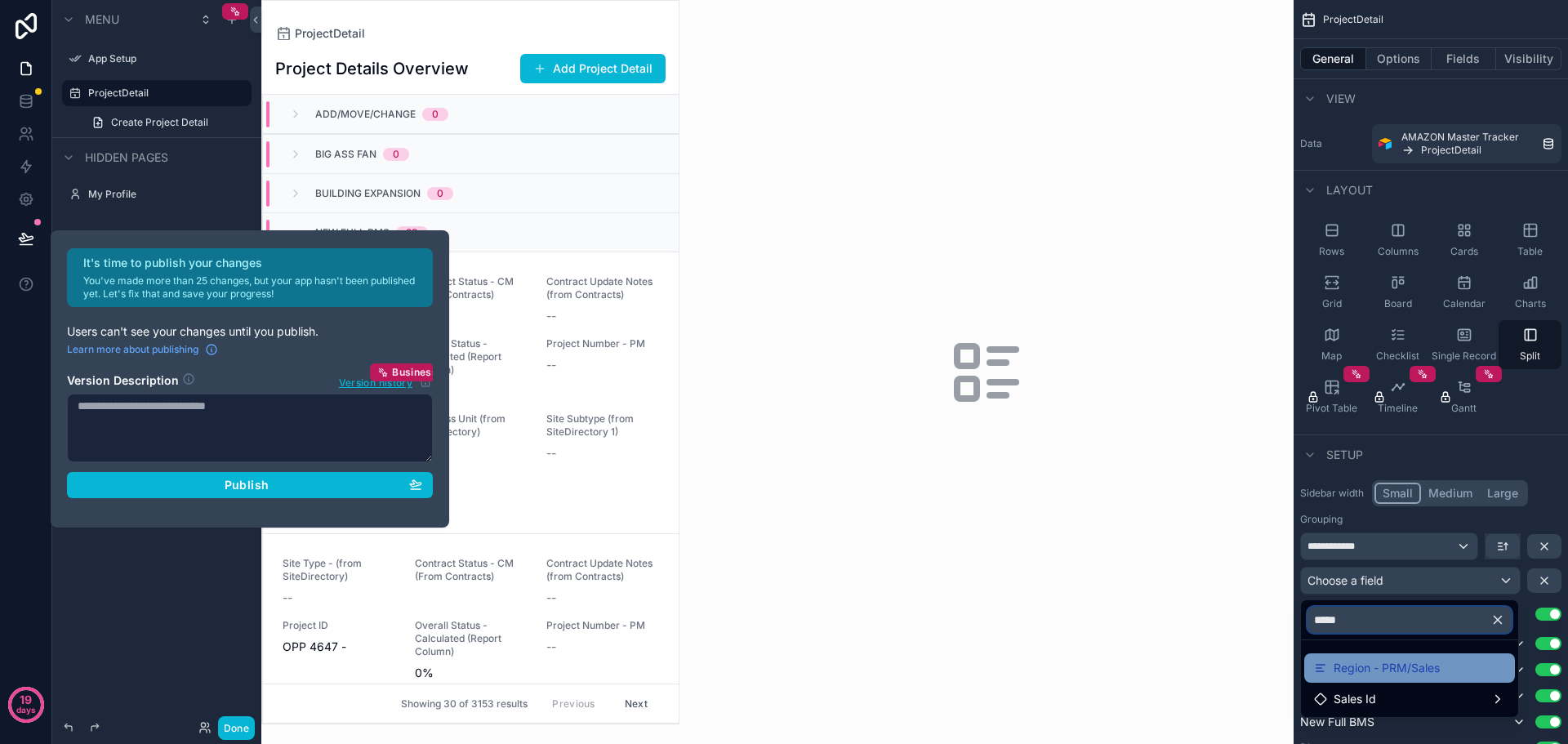
type input "*****"
click at [1435, 665] on span "Region - PRM/Sales" at bounding box center [1387, 668] width 106 height 19
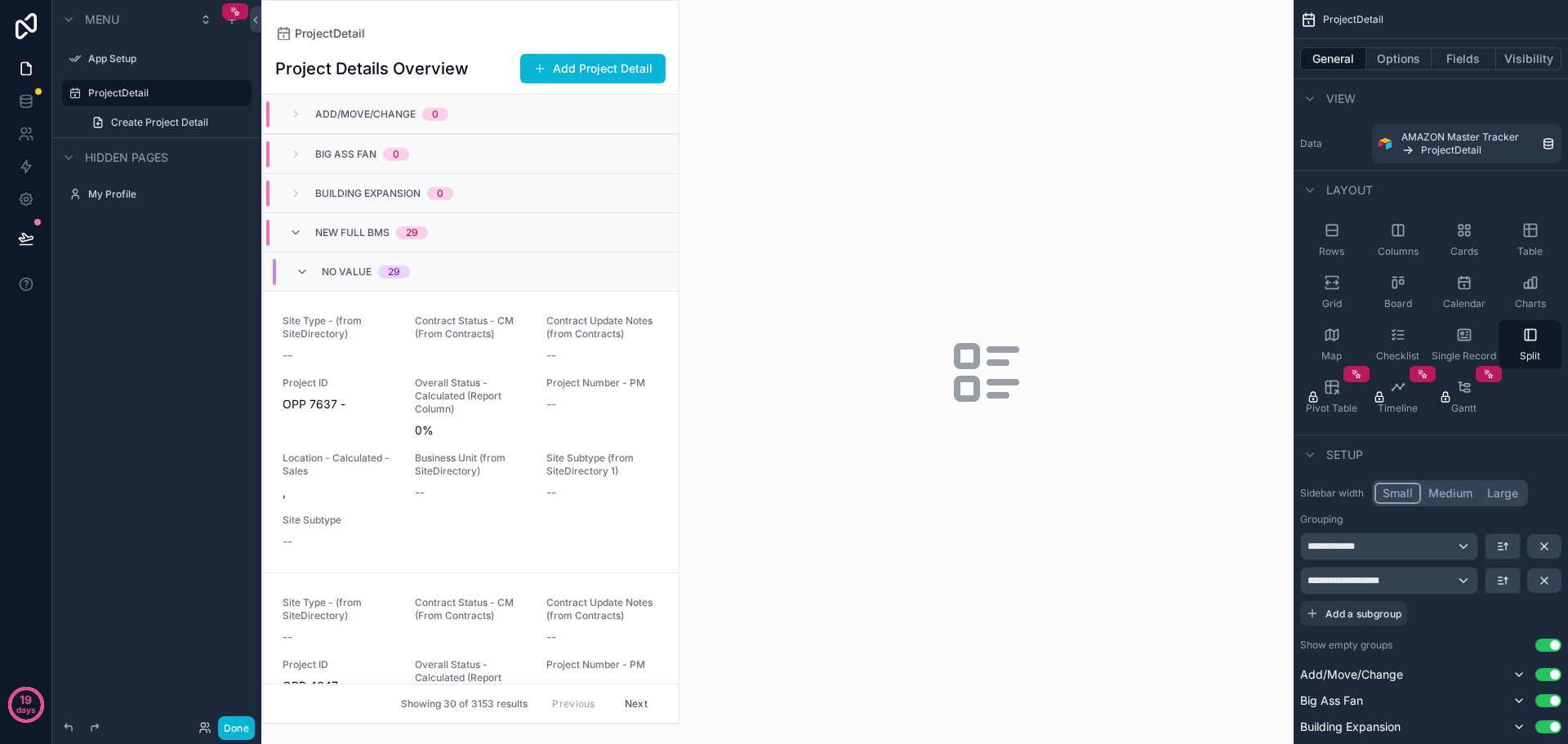
click at [479, 32] on div "ProjectDetail" at bounding box center [470, 33] width 390 height 13
click at [296, 234] on icon "scrollable content" at bounding box center [295, 232] width 13 height 13
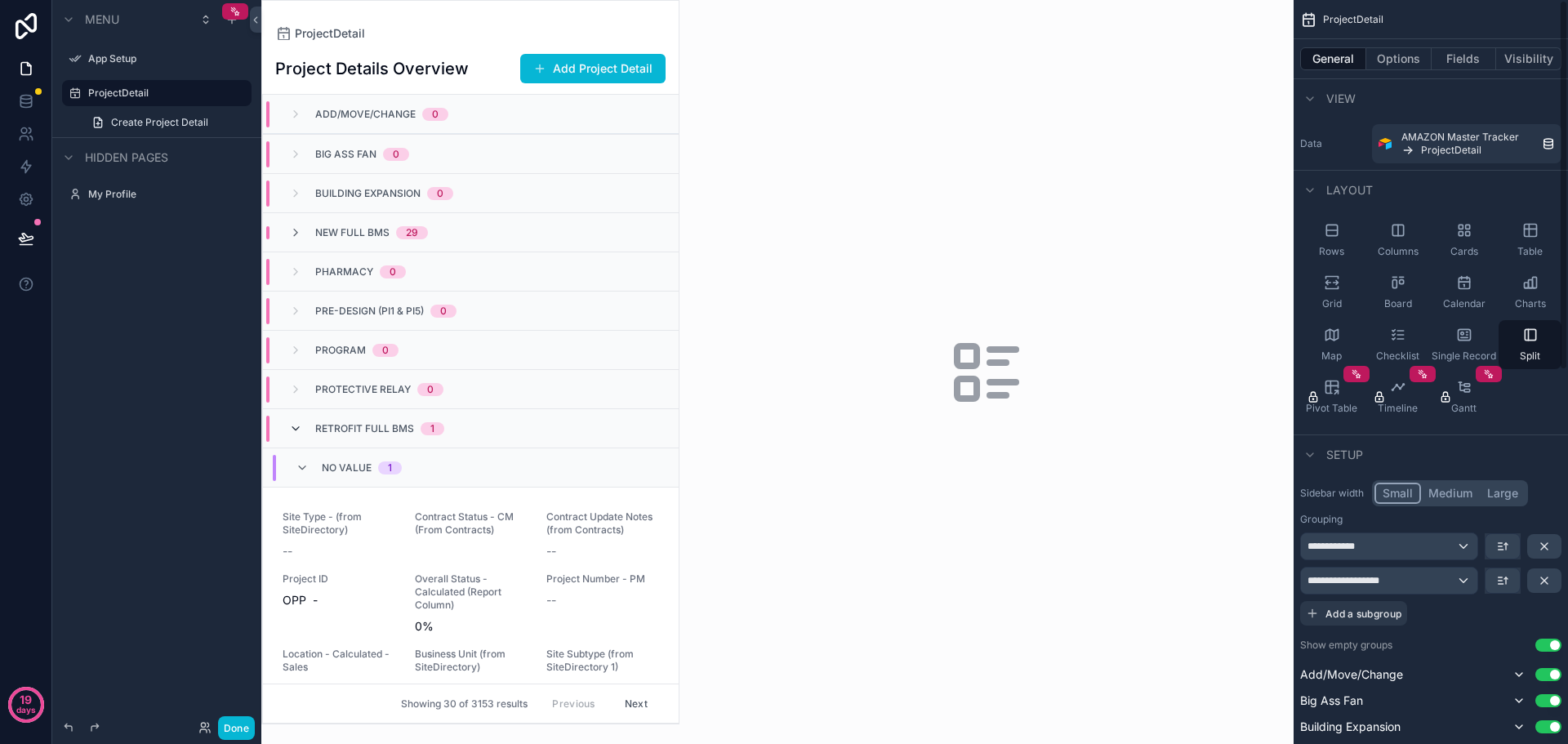
click at [293, 428] on icon "scrollable content" at bounding box center [295, 428] width 13 height 13
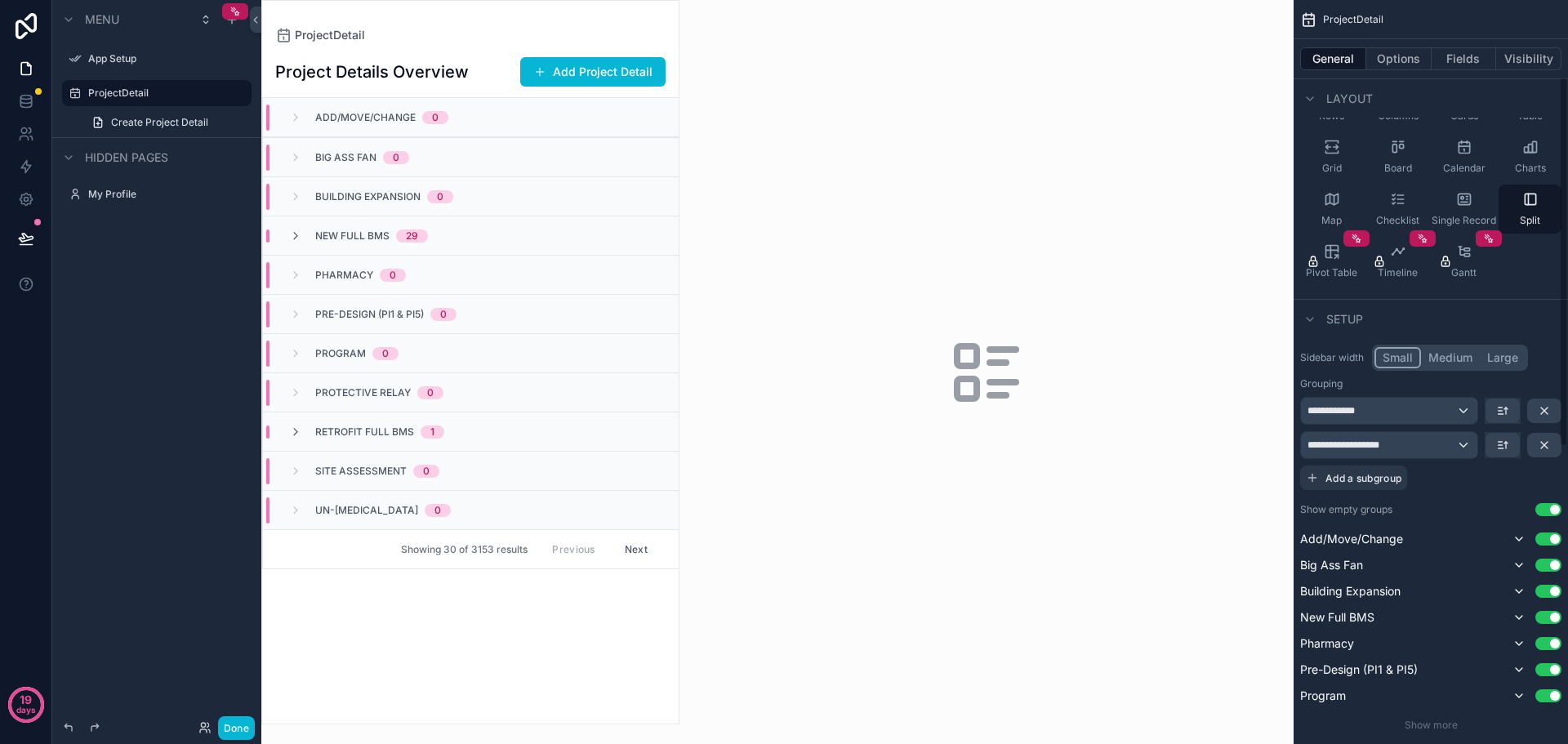
scroll to position [164, 0]
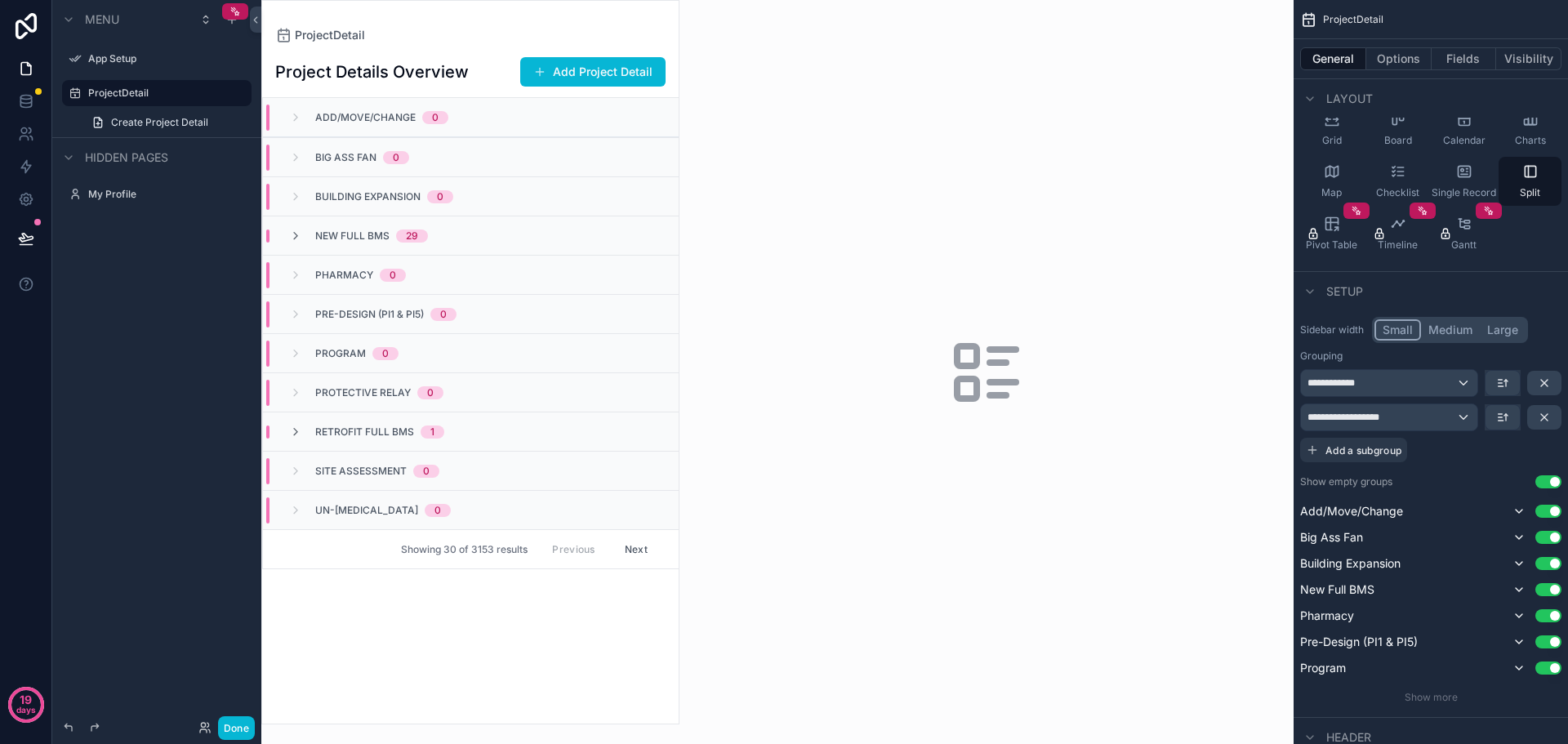
click at [1549, 479] on button "Use setting" at bounding box center [1549, 481] width 26 height 13
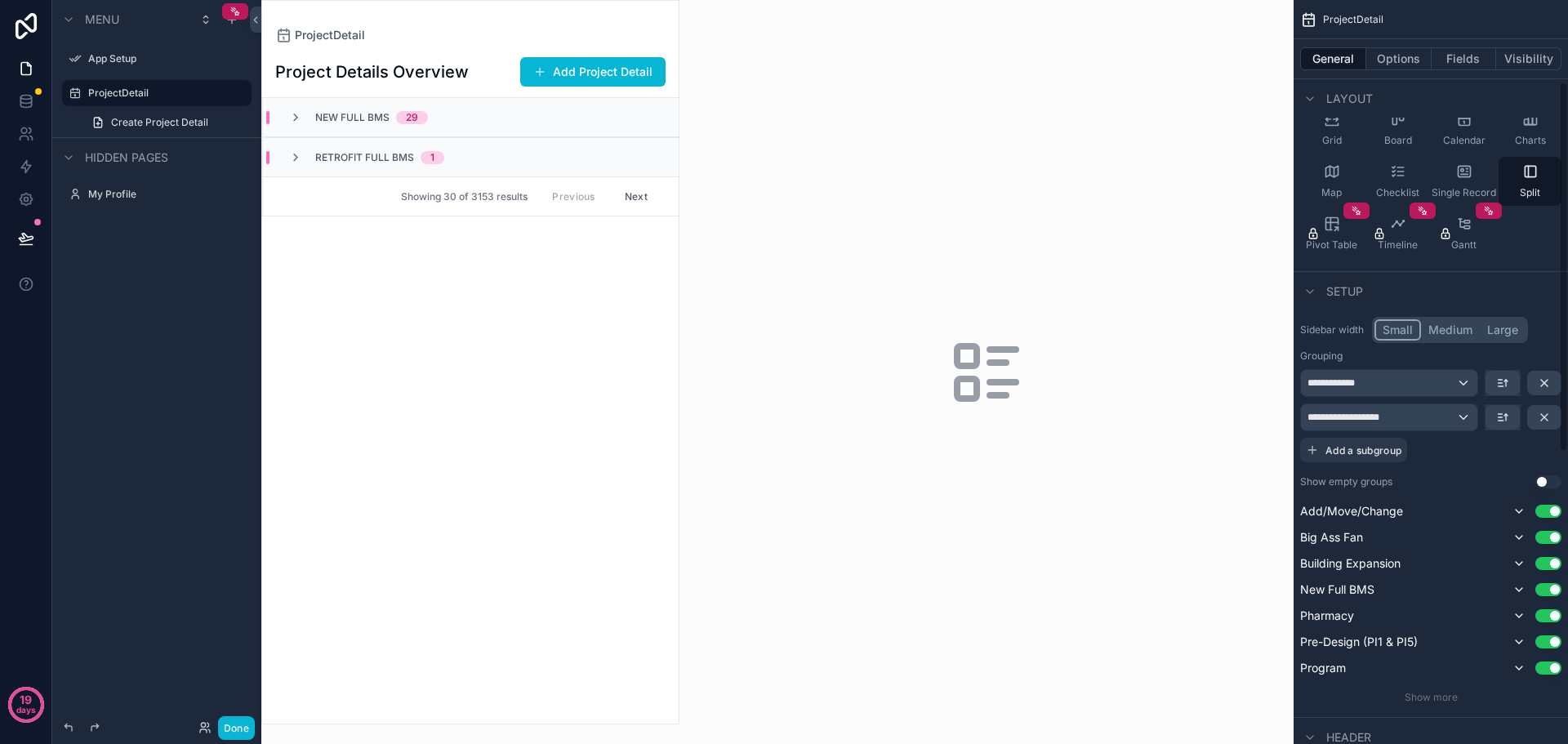
scroll to position [245, 0]
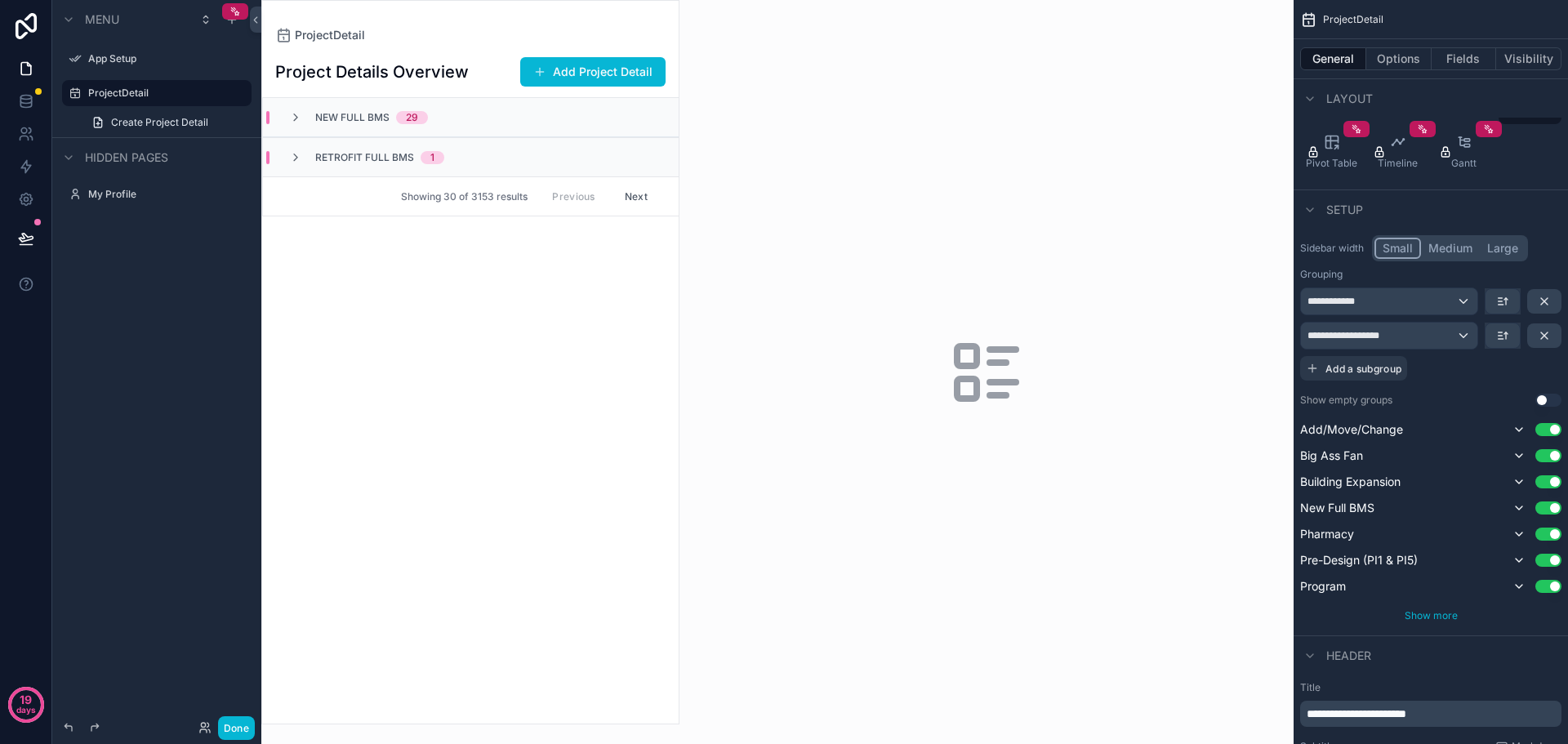
click at [1447, 621] on span "Show more" at bounding box center [1431, 615] width 53 height 12
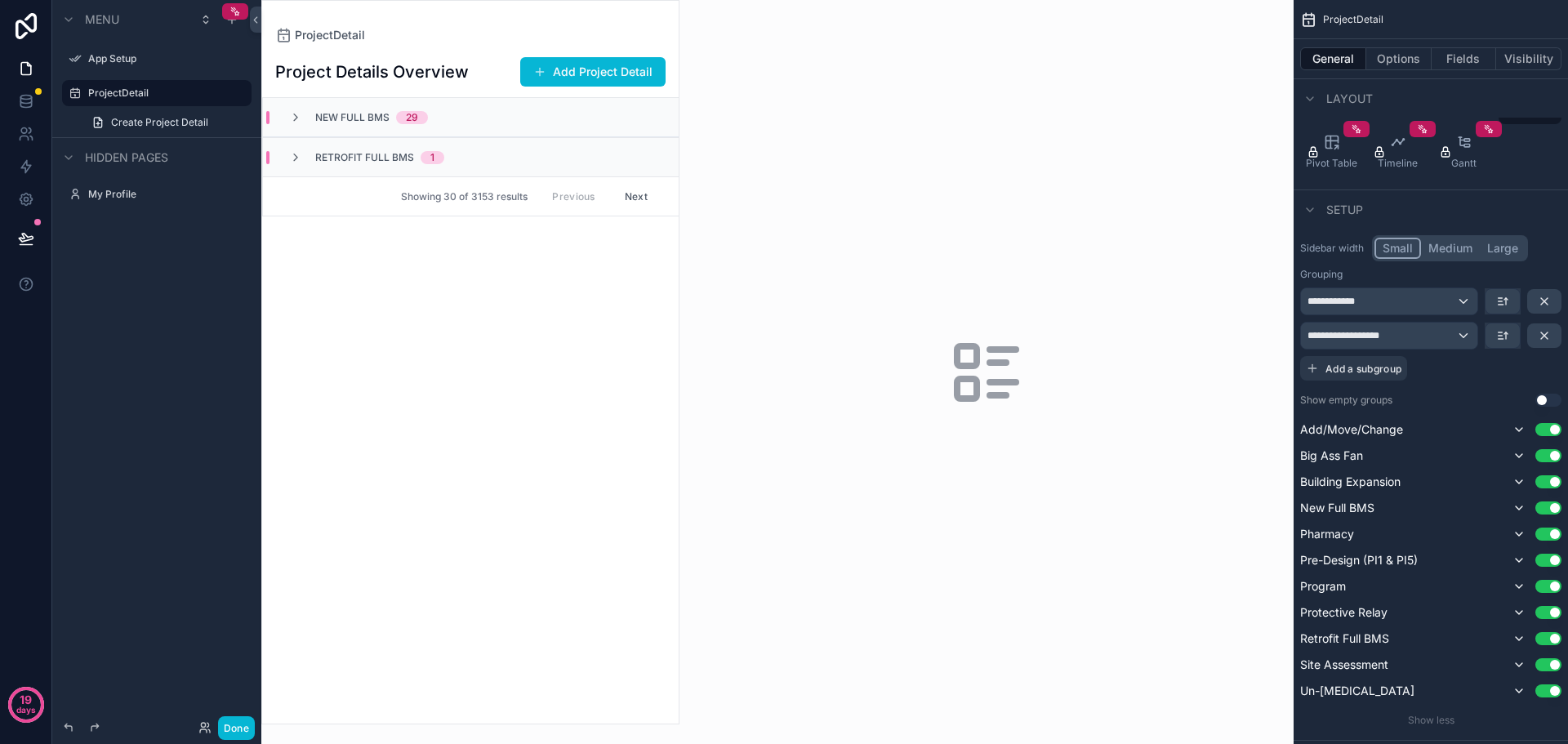
click at [1544, 397] on button "Use setting" at bounding box center [1549, 400] width 26 height 13
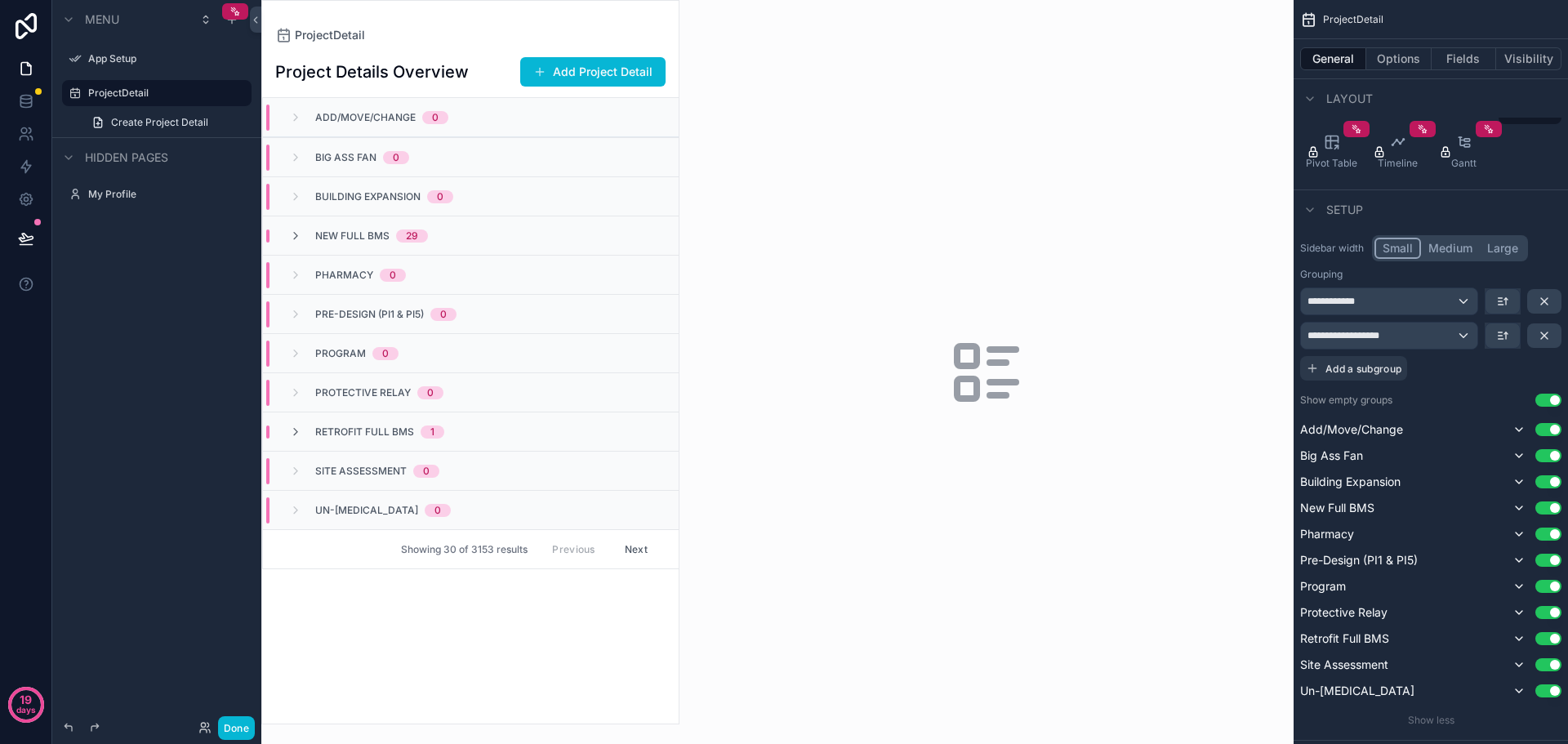
drag, startPoint x: 1554, startPoint y: 426, endPoint x: 1544, endPoint y: 442, distance: 18.9
click at [1554, 426] on button "Use setting" at bounding box center [1549, 429] width 26 height 13
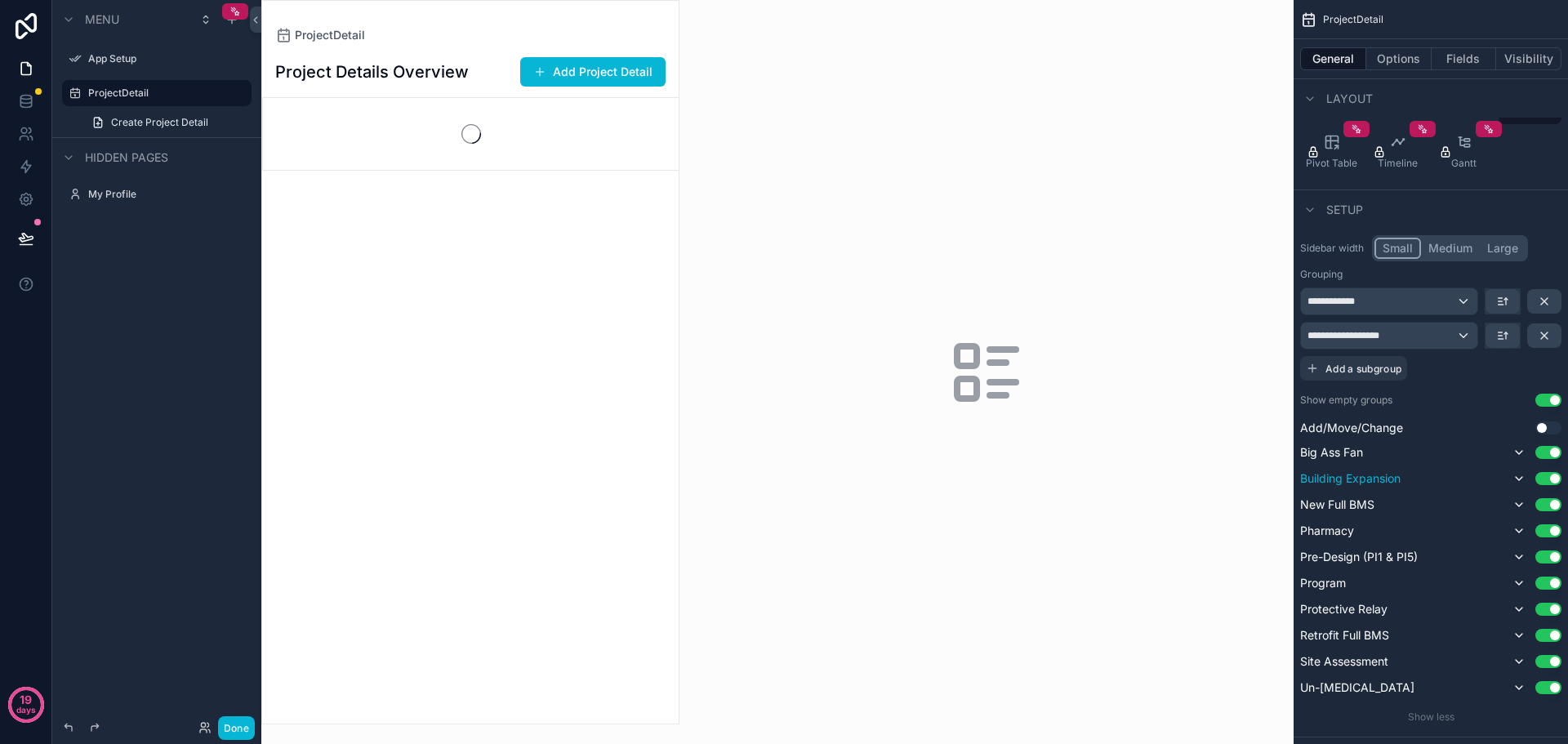
drag, startPoint x: 1543, startPoint y: 450, endPoint x: 1545, endPoint y: 468, distance: 18.1
click at [1543, 451] on button "Use setting" at bounding box center [1549, 452] width 26 height 13
click at [1545, 477] on button "Use setting" at bounding box center [1549, 475] width 26 height 13
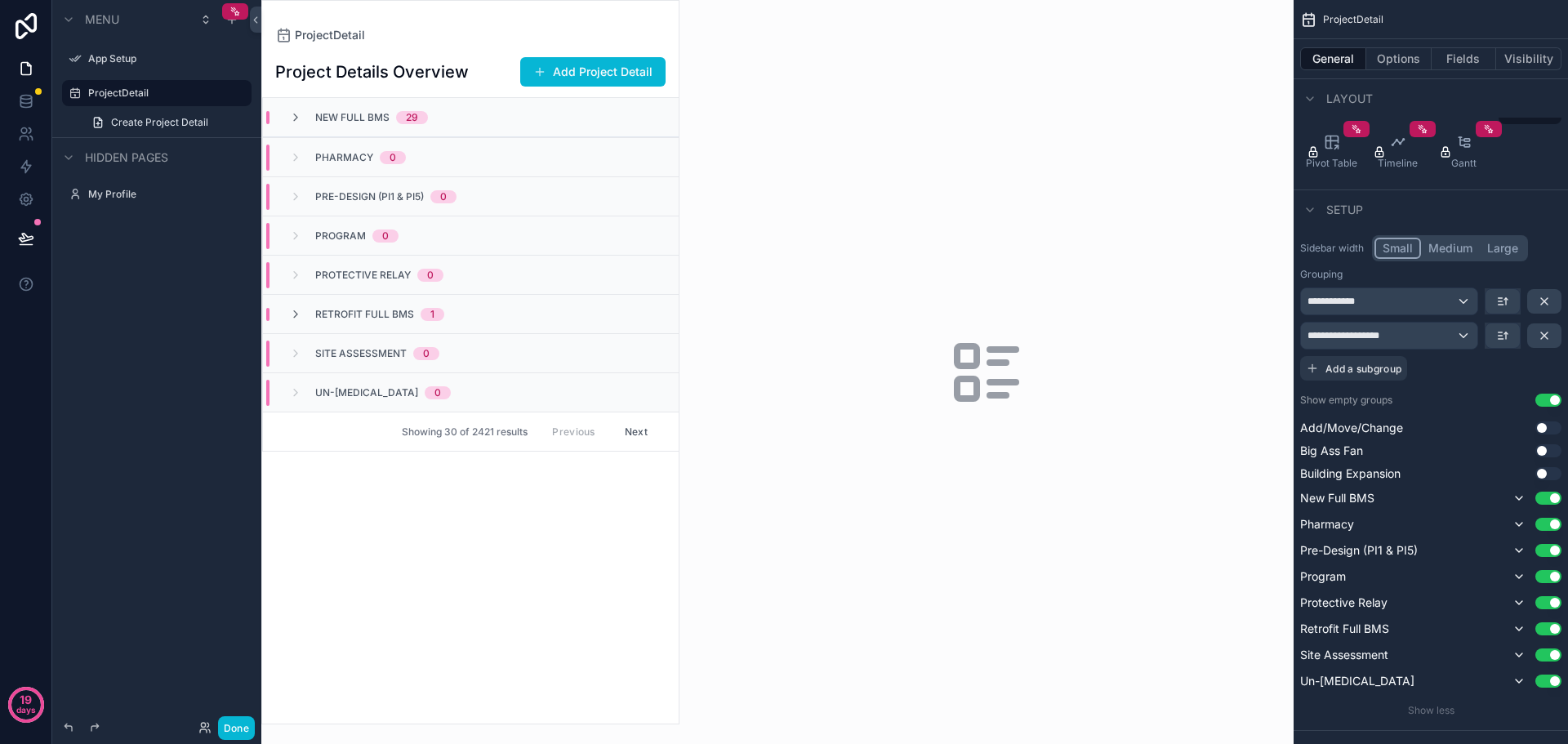
click at [1545, 649] on button "Use setting" at bounding box center [1549, 655] width 26 height 13
click at [1548, 599] on button "Use setting" at bounding box center [1549, 602] width 26 height 13
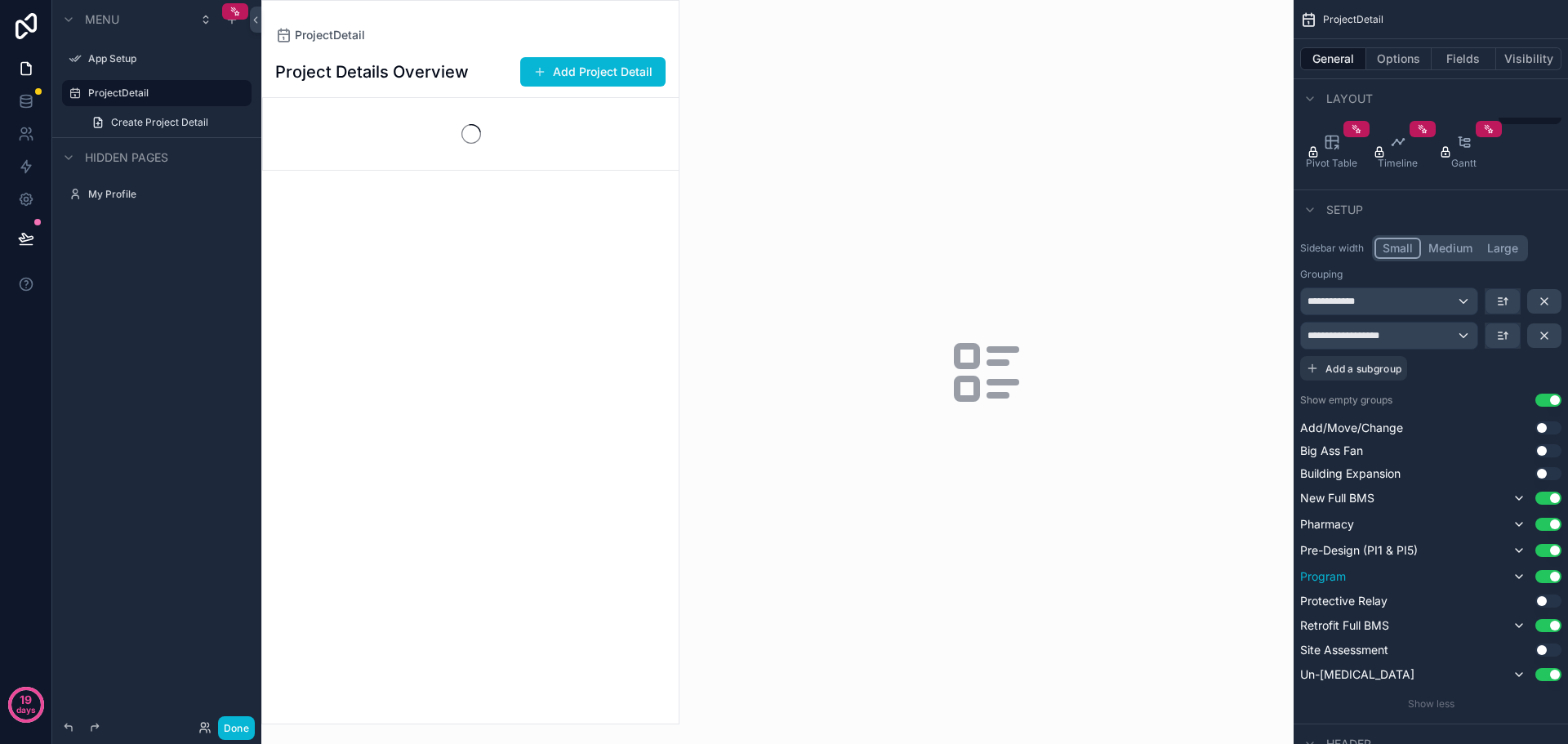
click at [1550, 581] on button "Use setting" at bounding box center [1549, 576] width 26 height 13
click at [1552, 553] on button "Use setting" at bounding box center [1549, 550] width 26 height 13
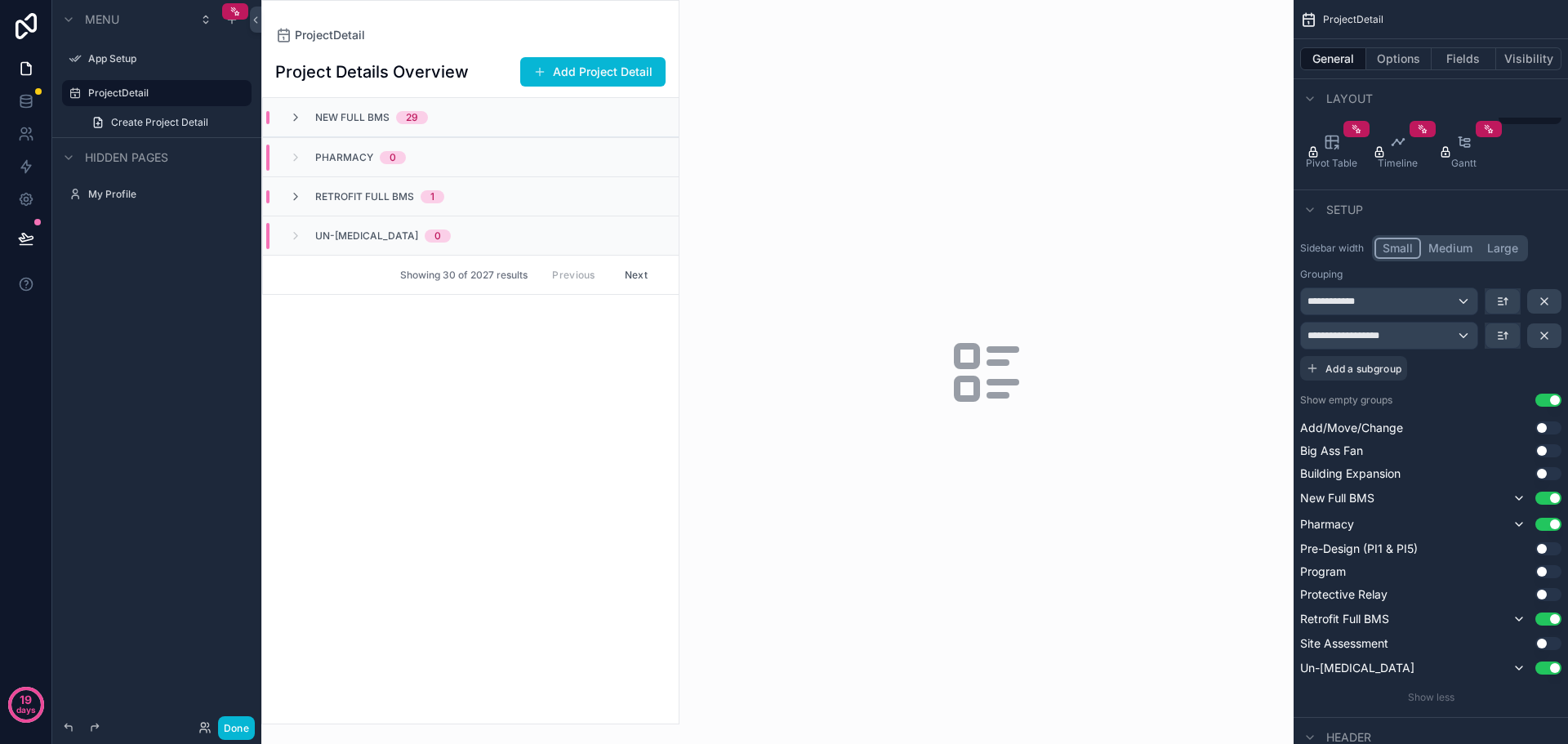
click at [1476, 362] on div "**********" at bounding box center [1431, 333] width 262 height 93
click at [1551, 403] on button "Use setting" at bounding box center [1549, 400] width 26 height 13
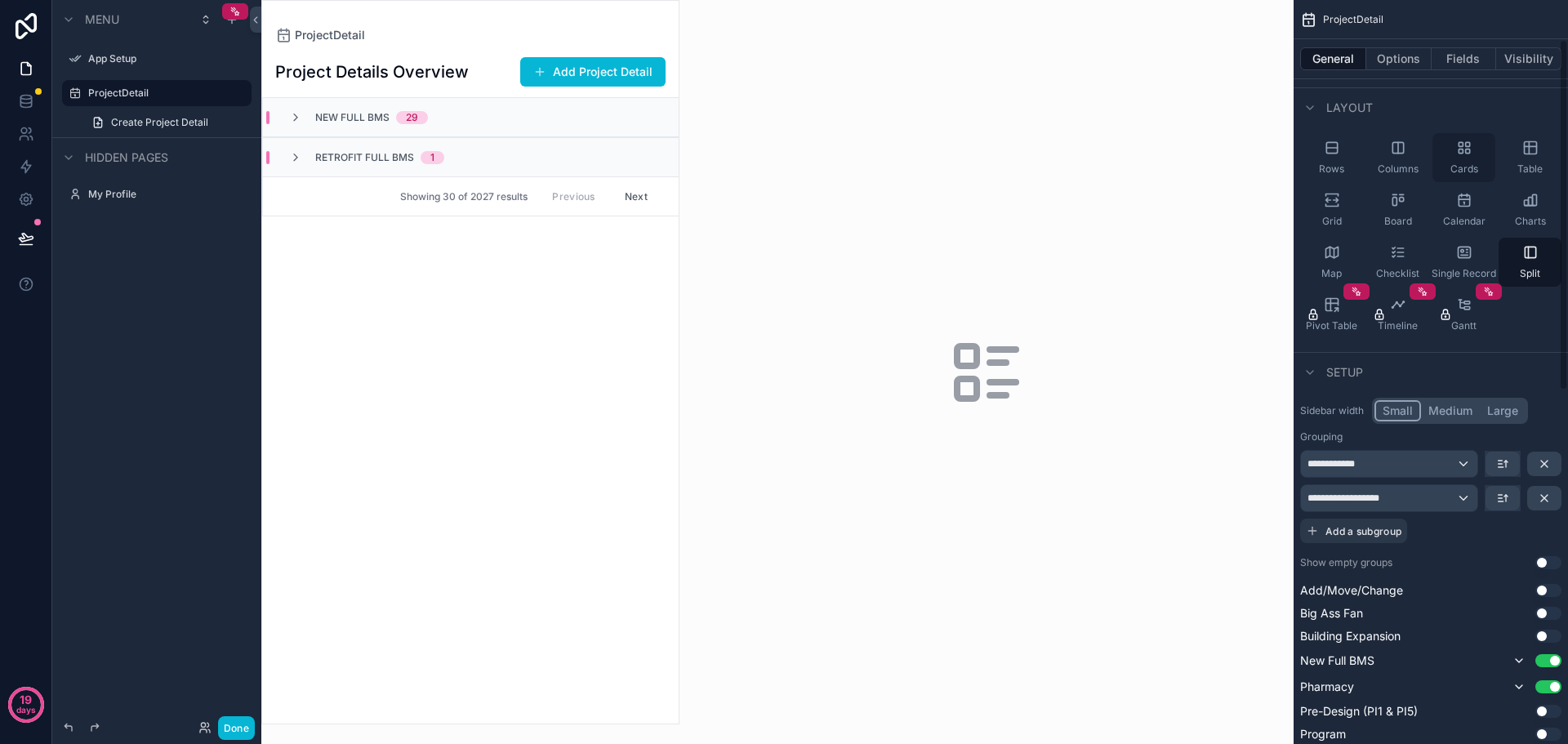
scroll to position [81, 0]
click at [1384, 55] on button "Options" at bounding box center [1399, 59] width 66 height 23
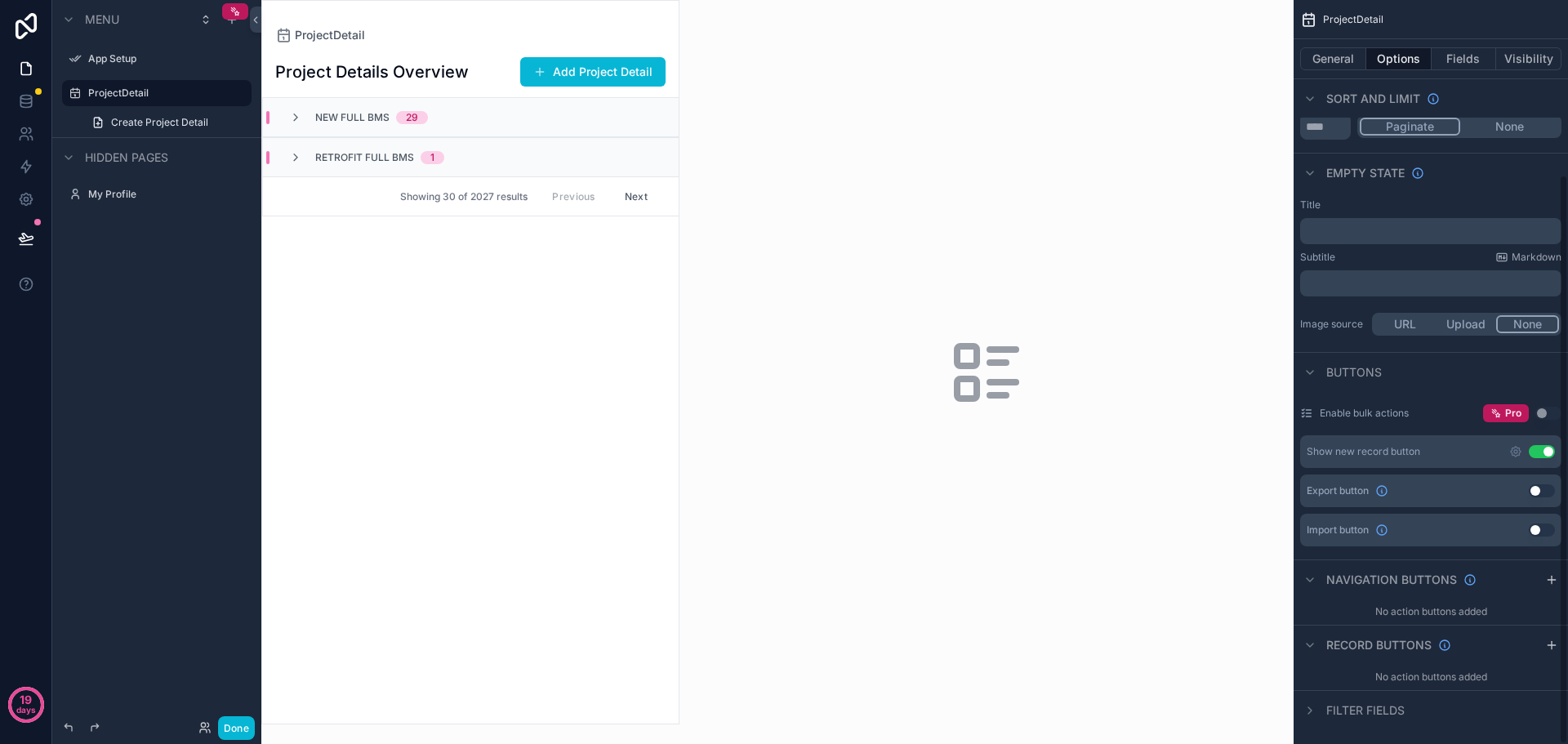
scroll to position [228, 0]
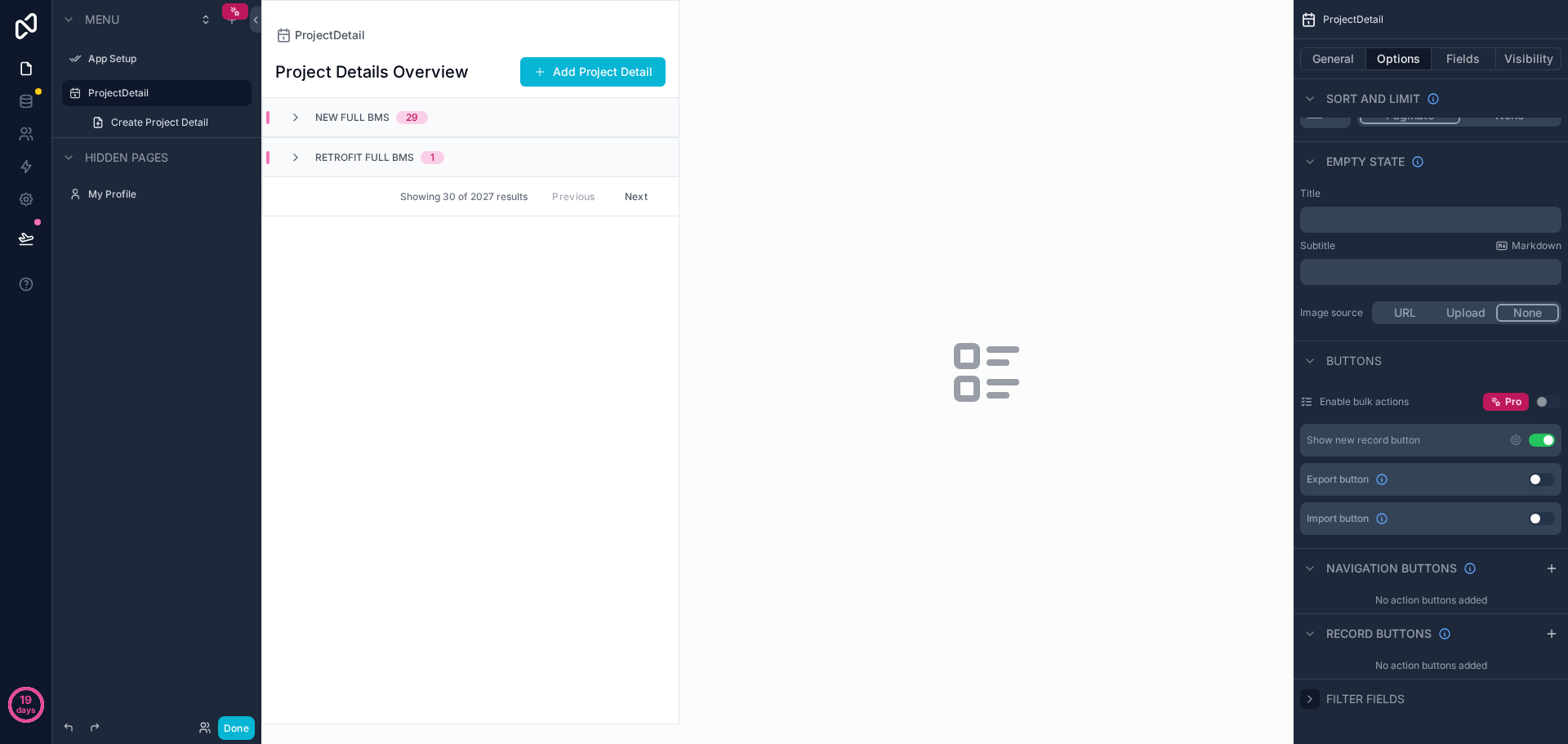
click at [1311, 698] on icon "scrollable content" at bounding box center [1311, 698] width 4 height 6
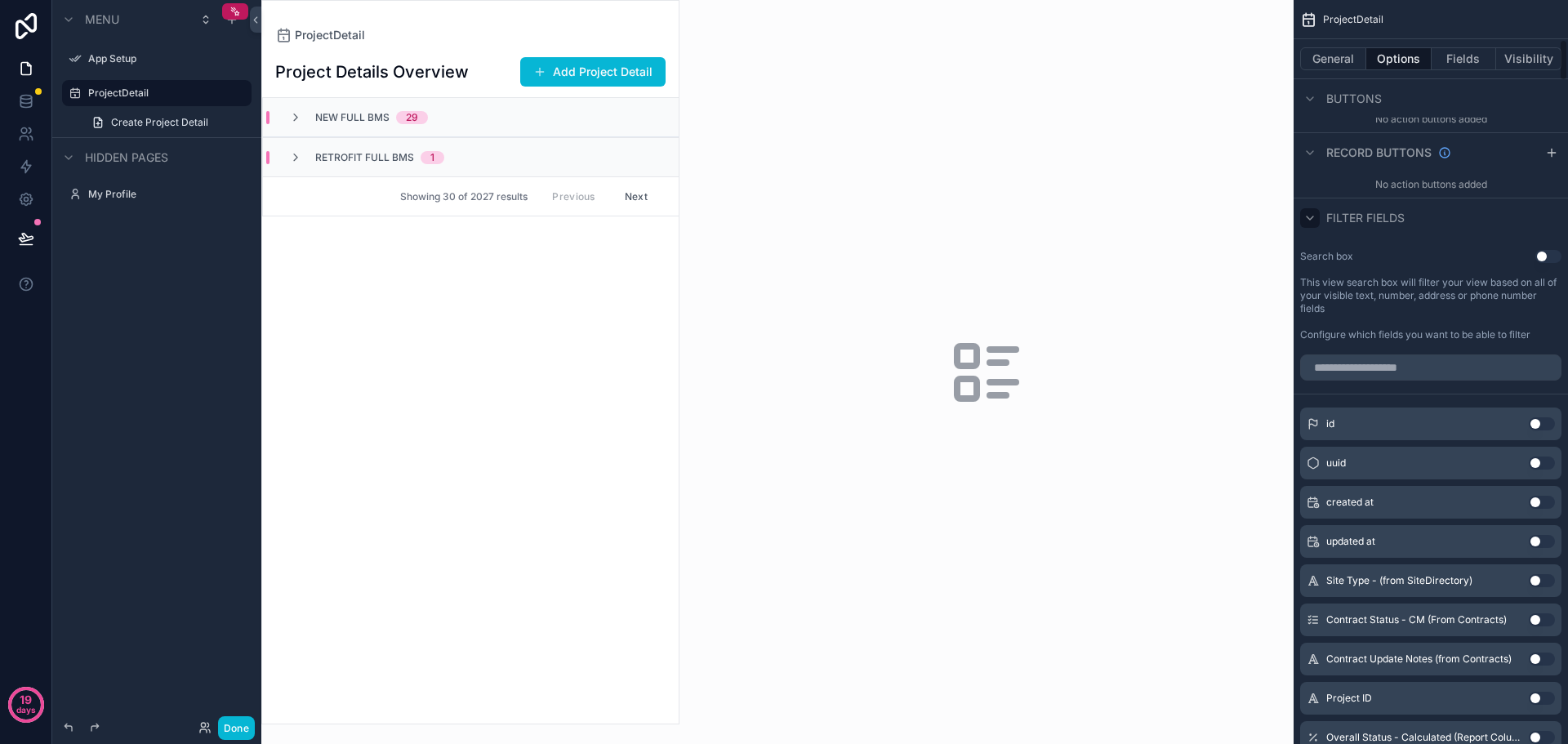
scroll to position [695, 0]
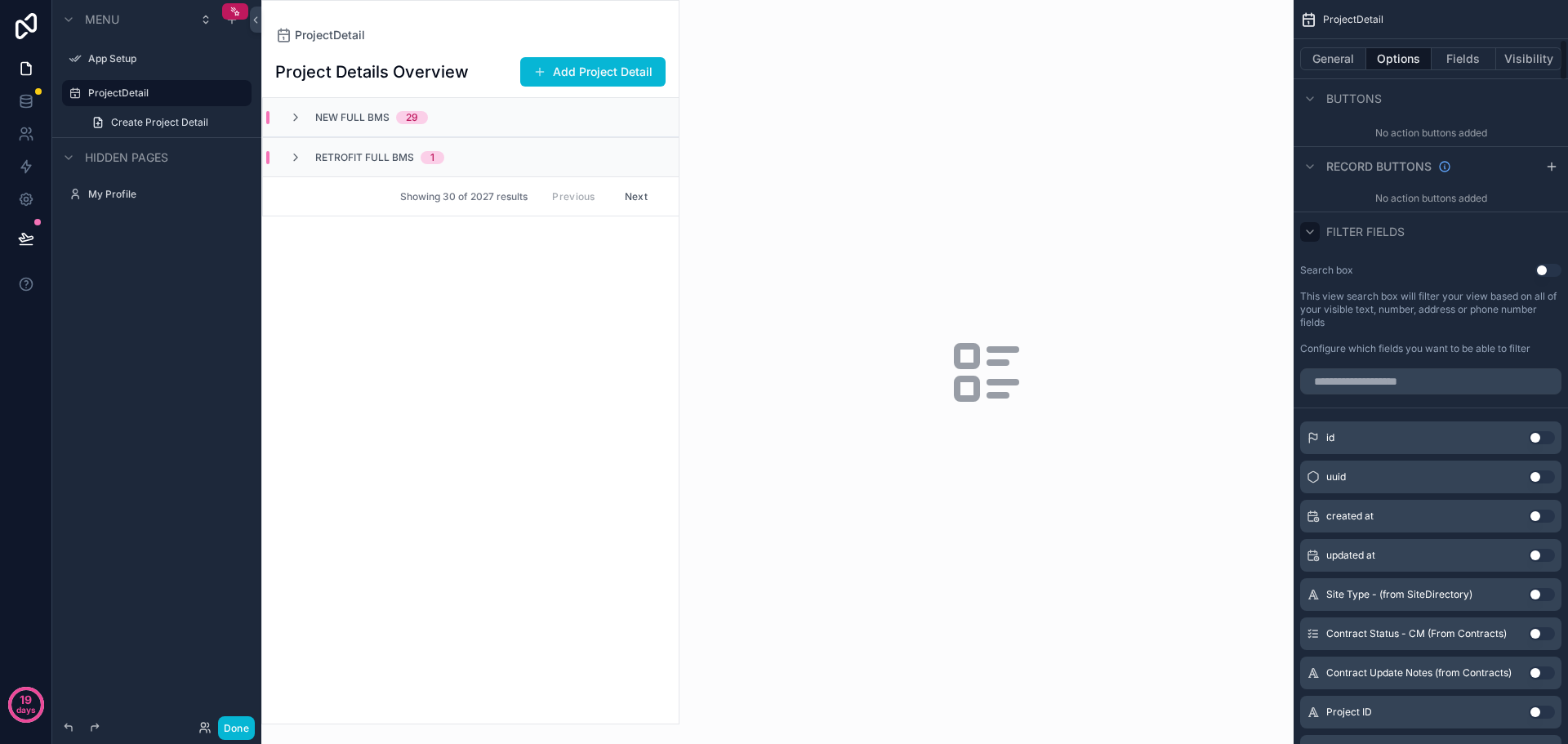
drag, startPoint x: 1563, startPoint y: 705, endPoint x: 1565, endPoint y: 53, distance: 652.0
click at [1565, 53] on div "ProjectDetail General Options Fields Visibility Filter Relative filter AND Cond…" at bounding box center [1431, 372] width 275 height 744
click at [1400, 384] on input "scrollable content" at bounding box center [1431, 382] width 262 height 26
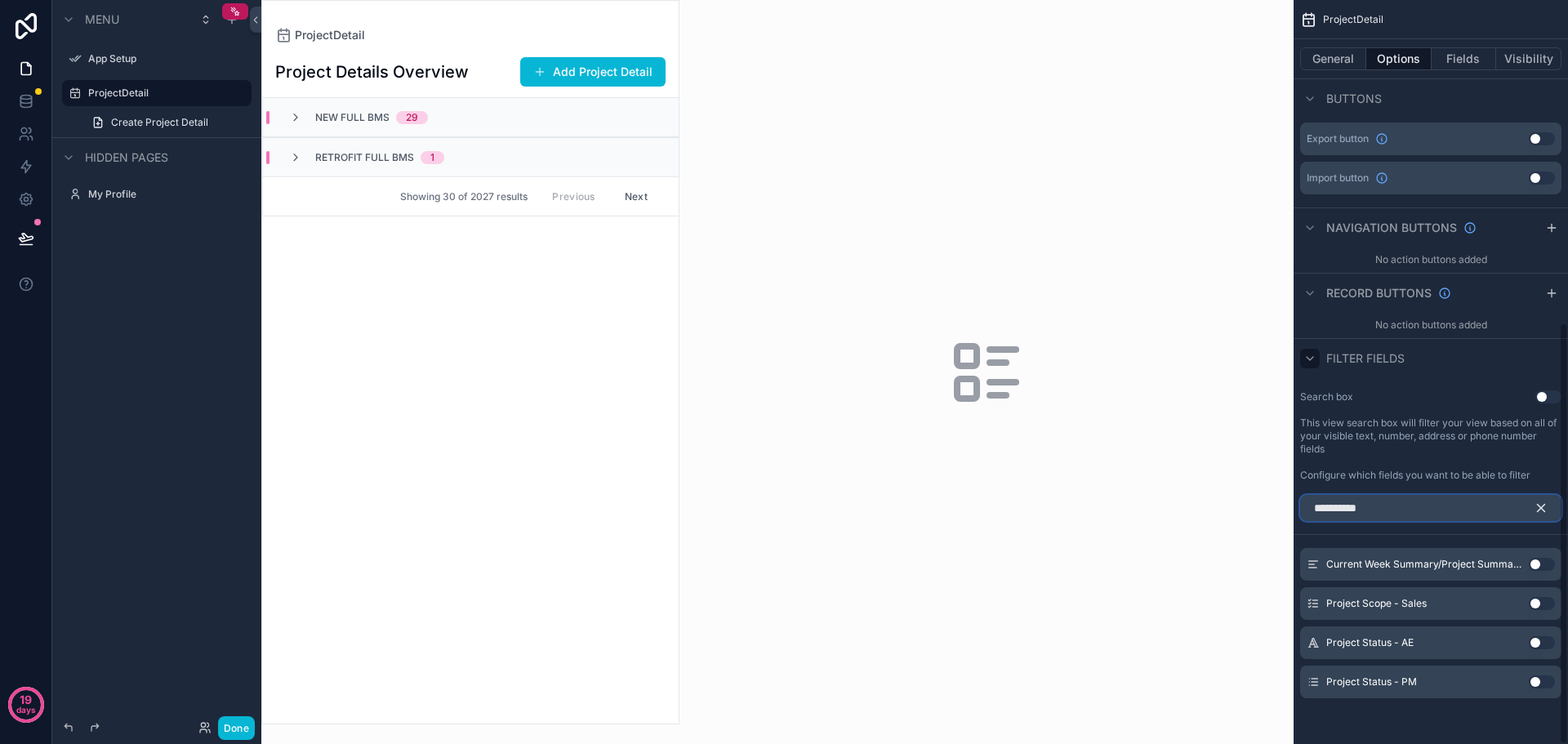
scroll to position [490, 0]
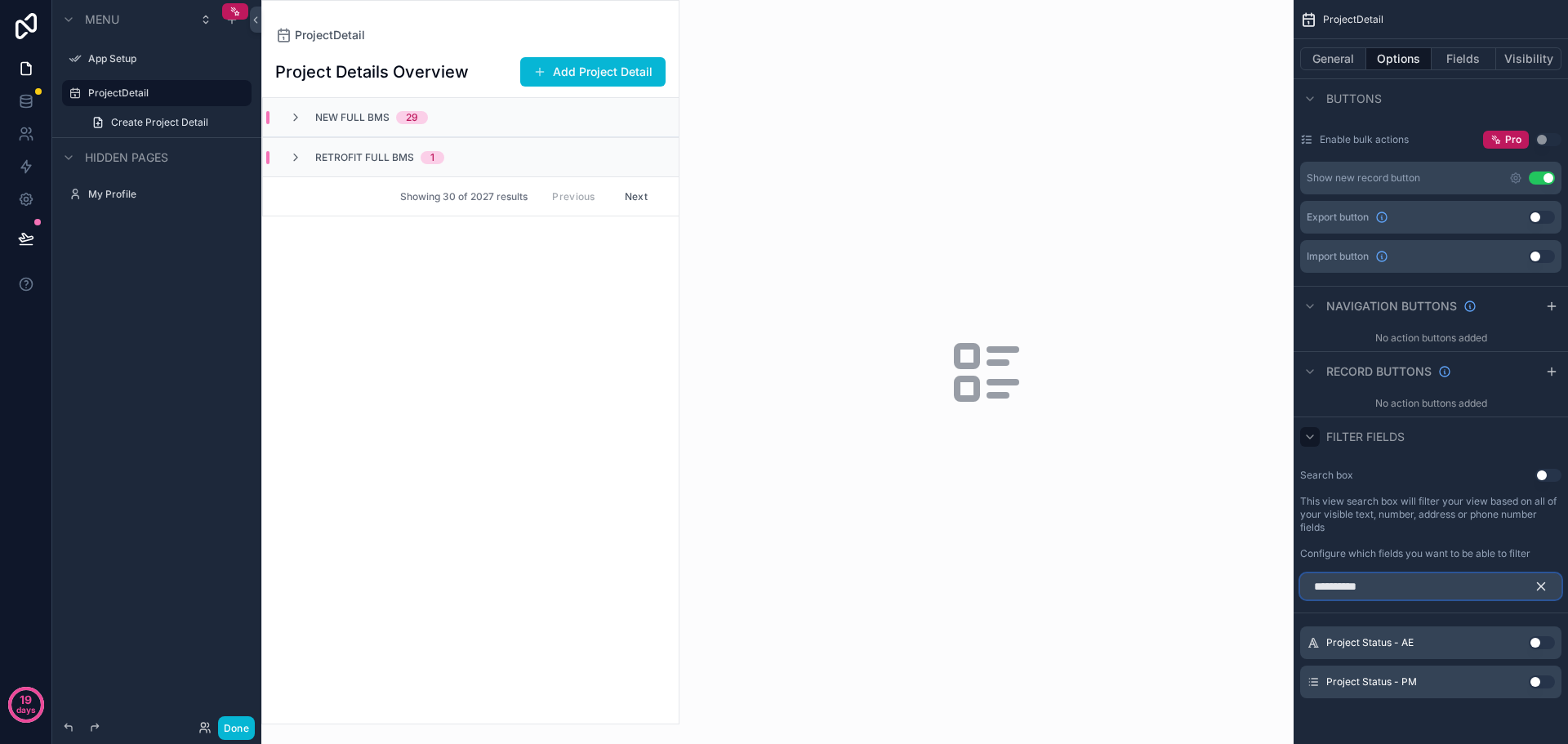
type input "**********"
click at [1540, 688] on button "Use setting" at bounding box center [1543, 682] width 26 height 13
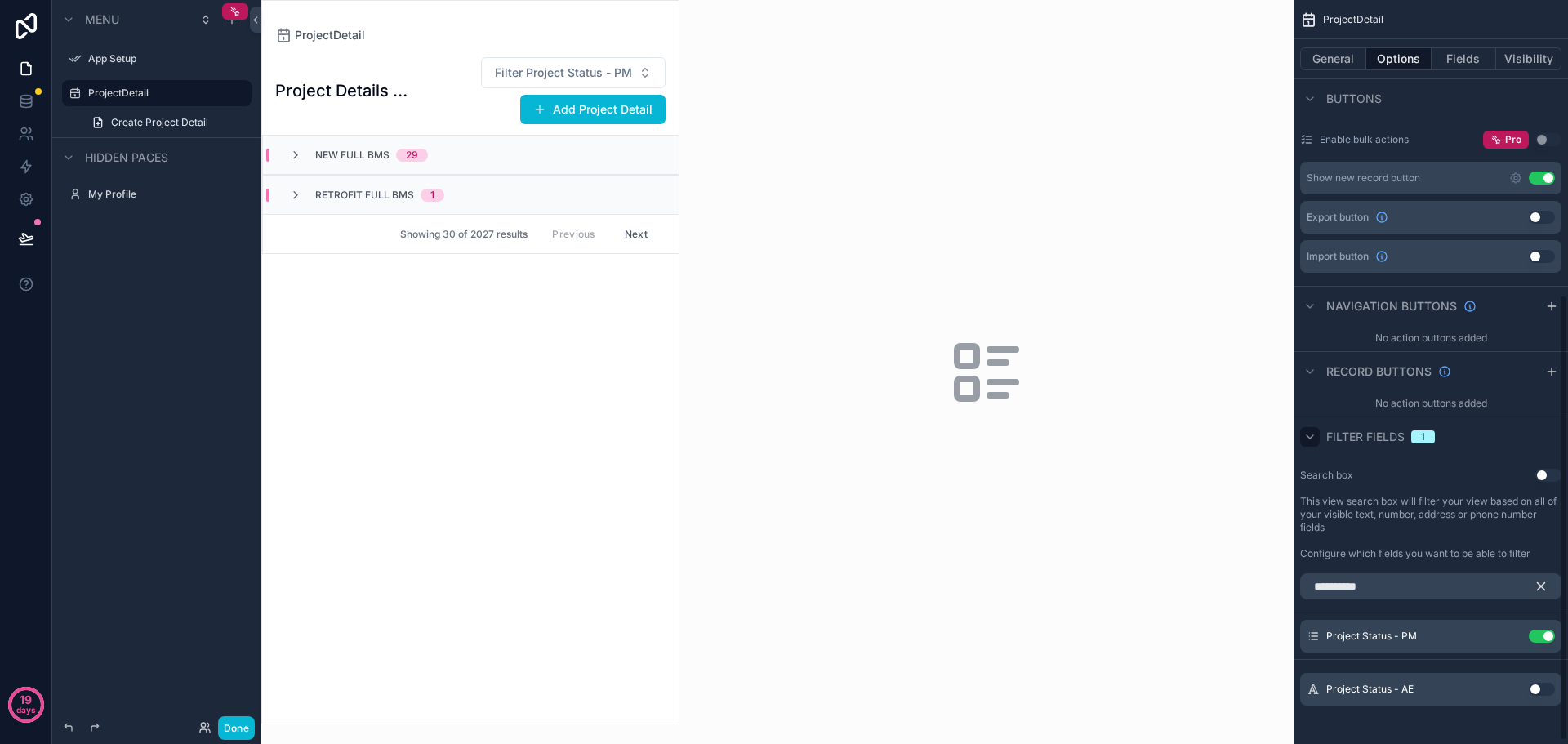
scroll to position [497, 0]
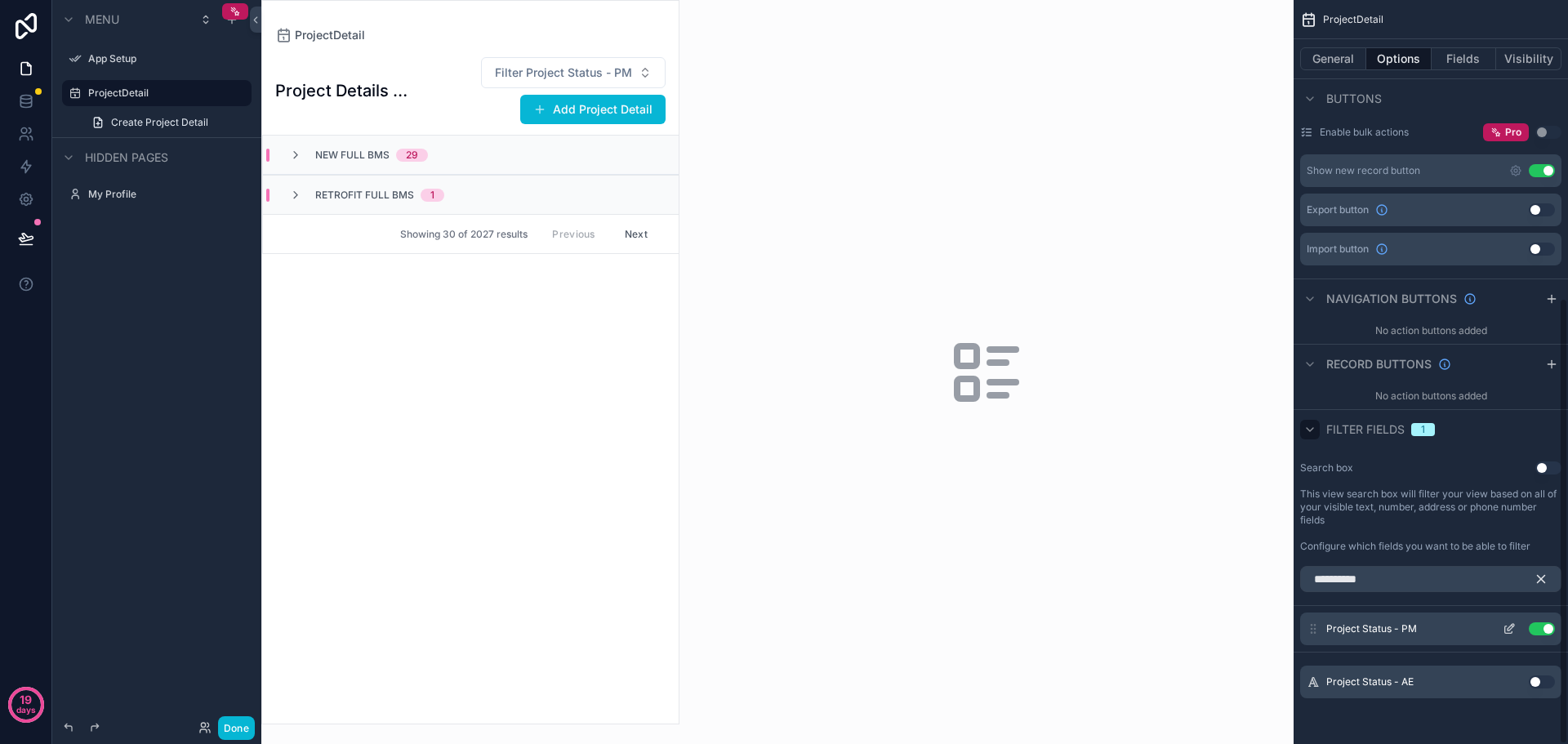
click at [1548, 626] on button "Use setting" at bounding box center [1543, 628] width 26 height 13
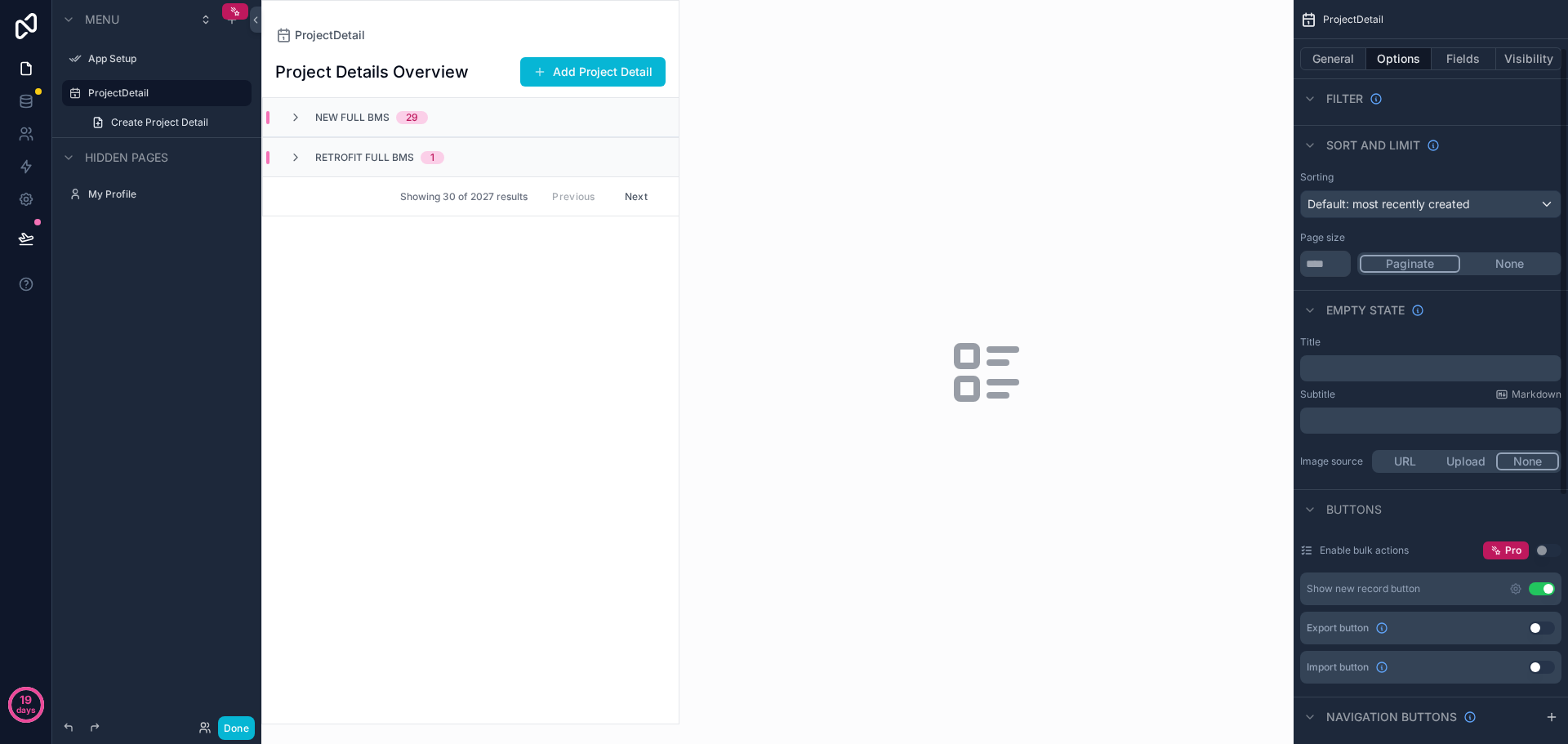
scroll to position [0, 0]
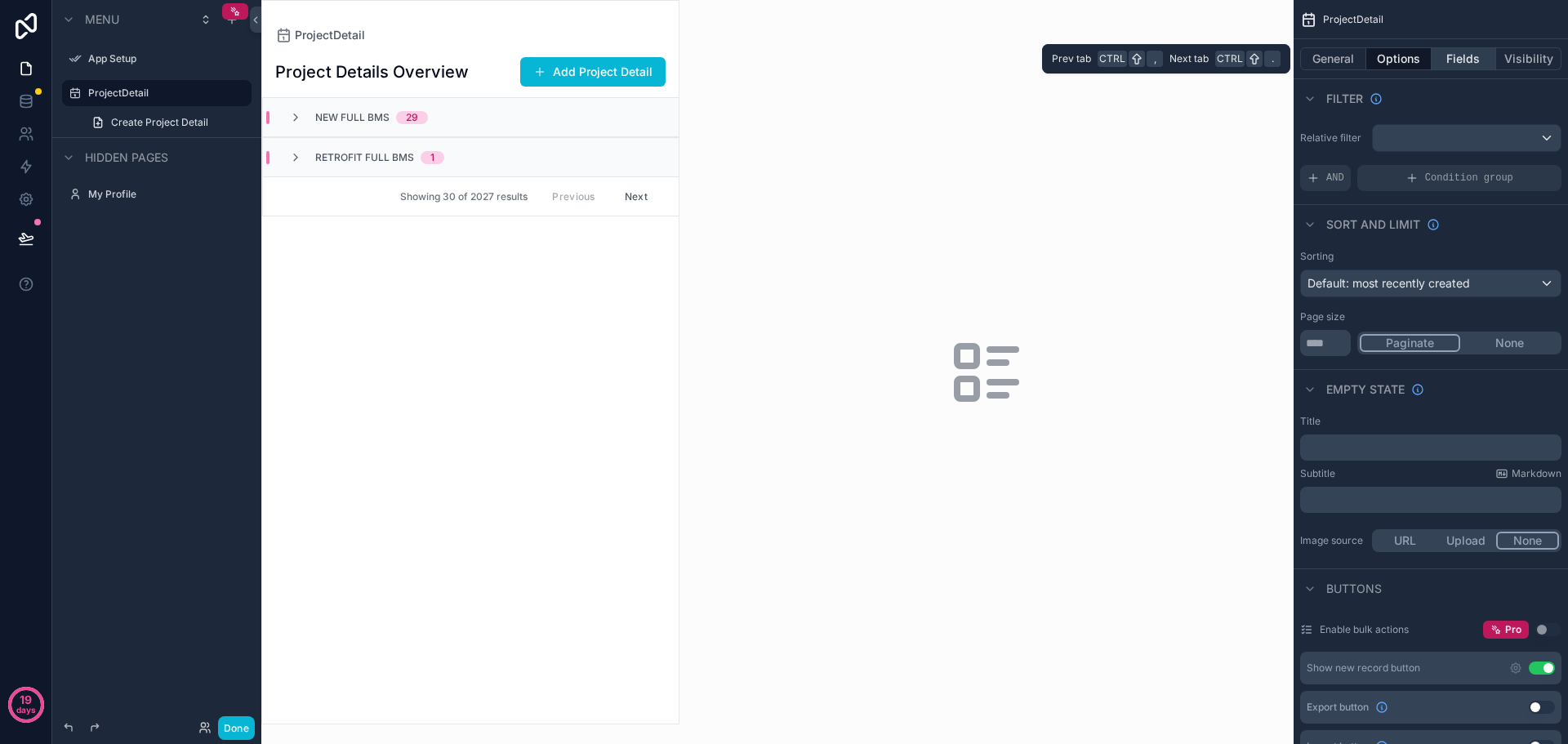
click at [1476, 55] on button "Fields" at bounding box center [1465, 59] width 66 height 23
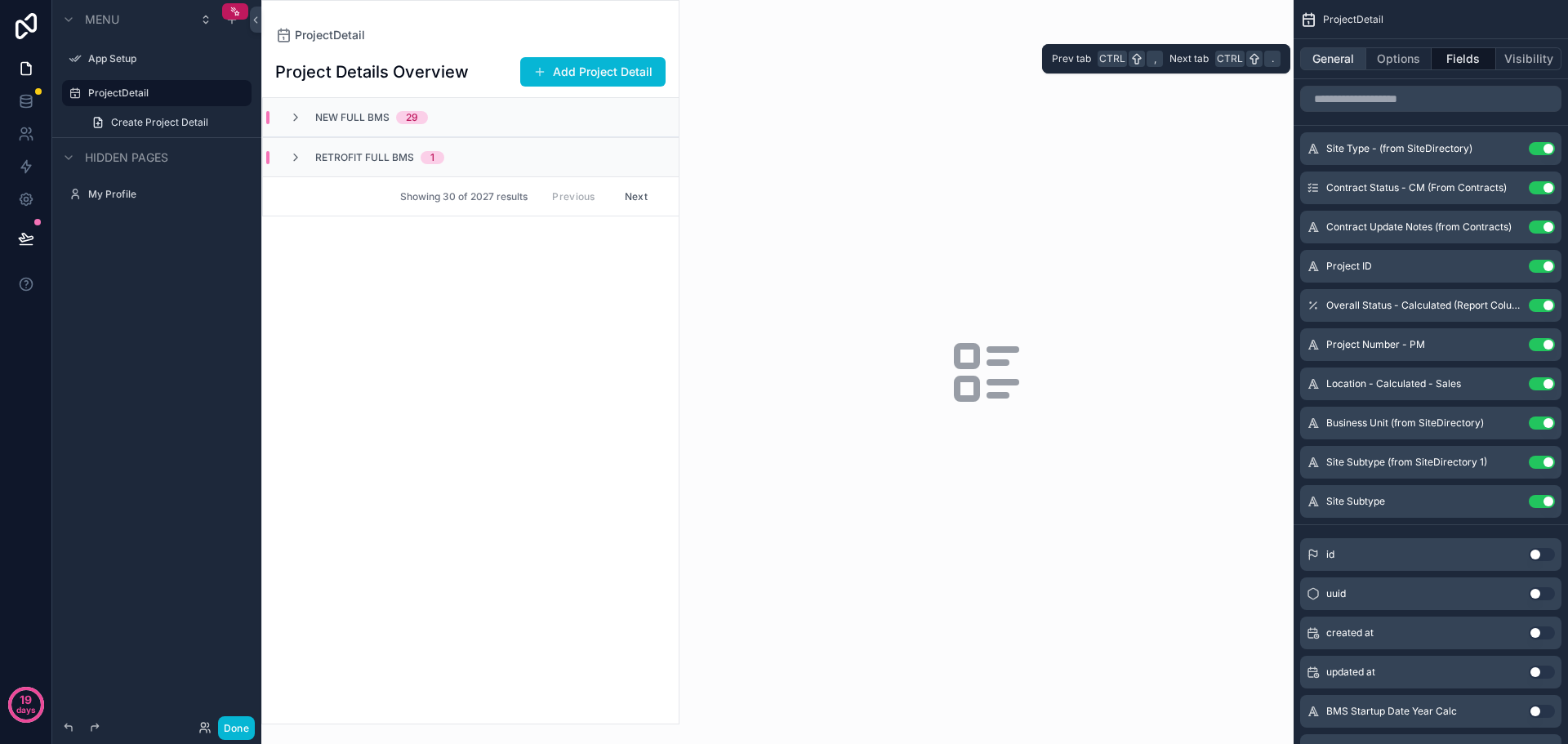
click at [1328, 60] on button "General" at bounding box center [1333, 59] width 67 height 23
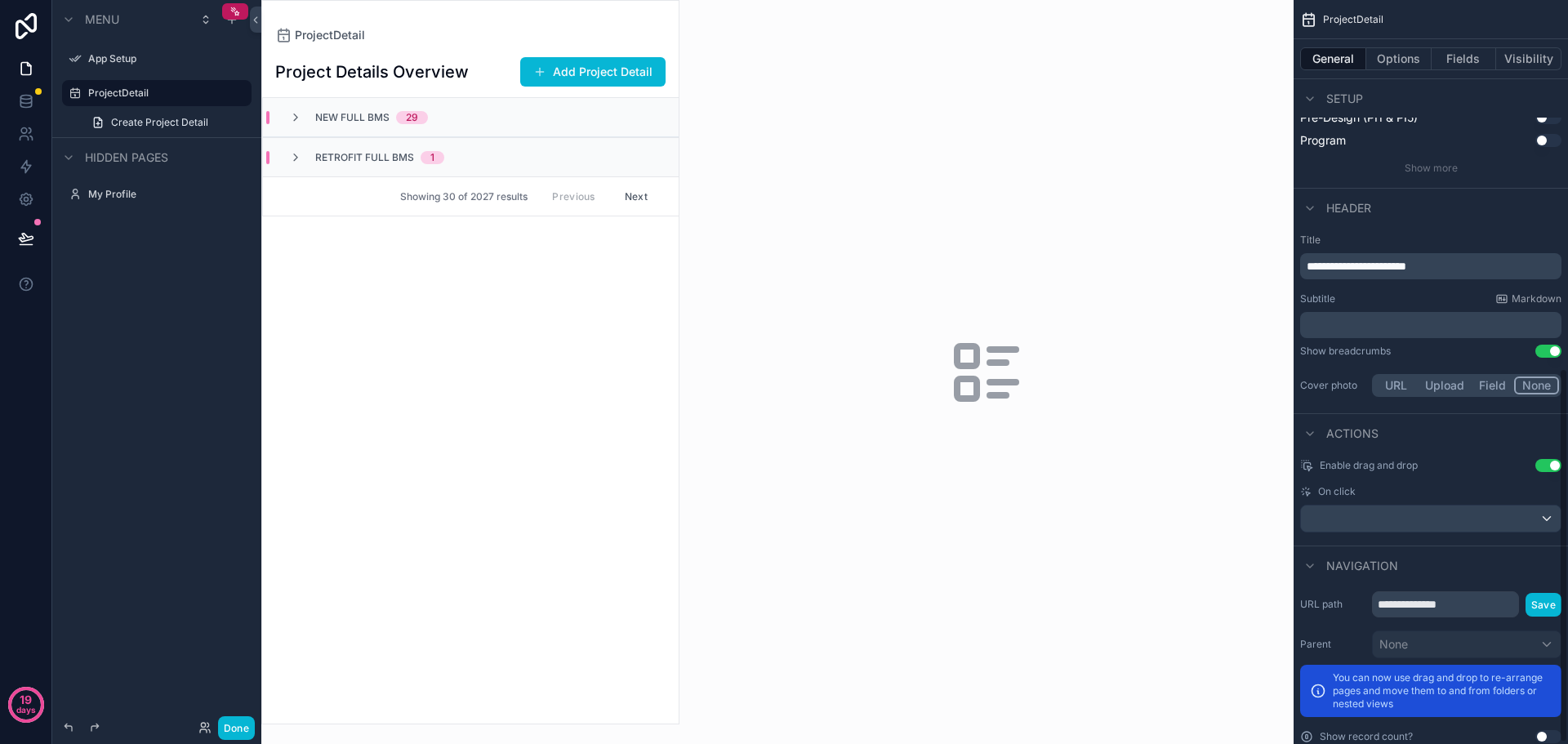
scroll to position [734, 0]
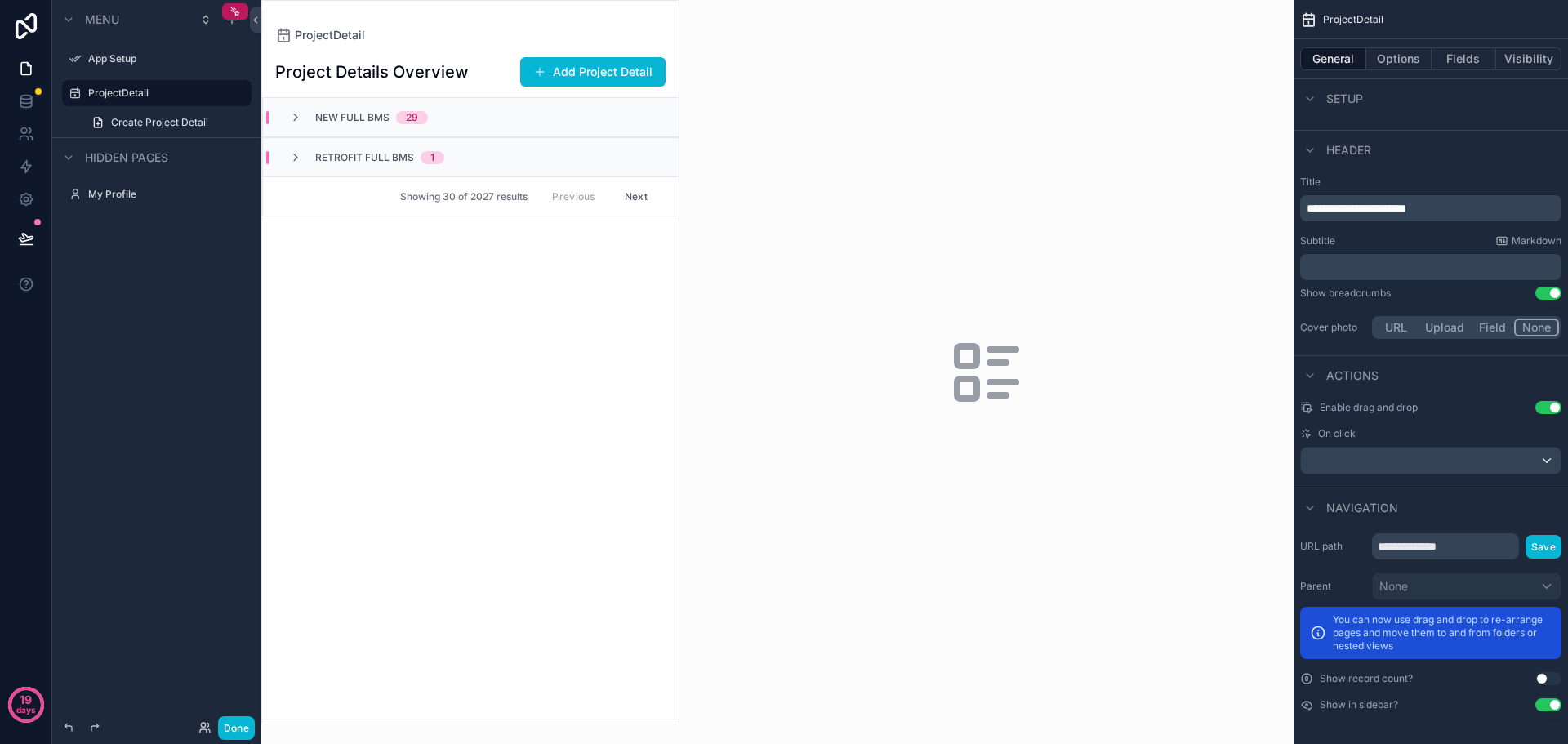
click at [1552, 707] on button "Use setting" at bounding box center [1549, 705] width 26 height 13
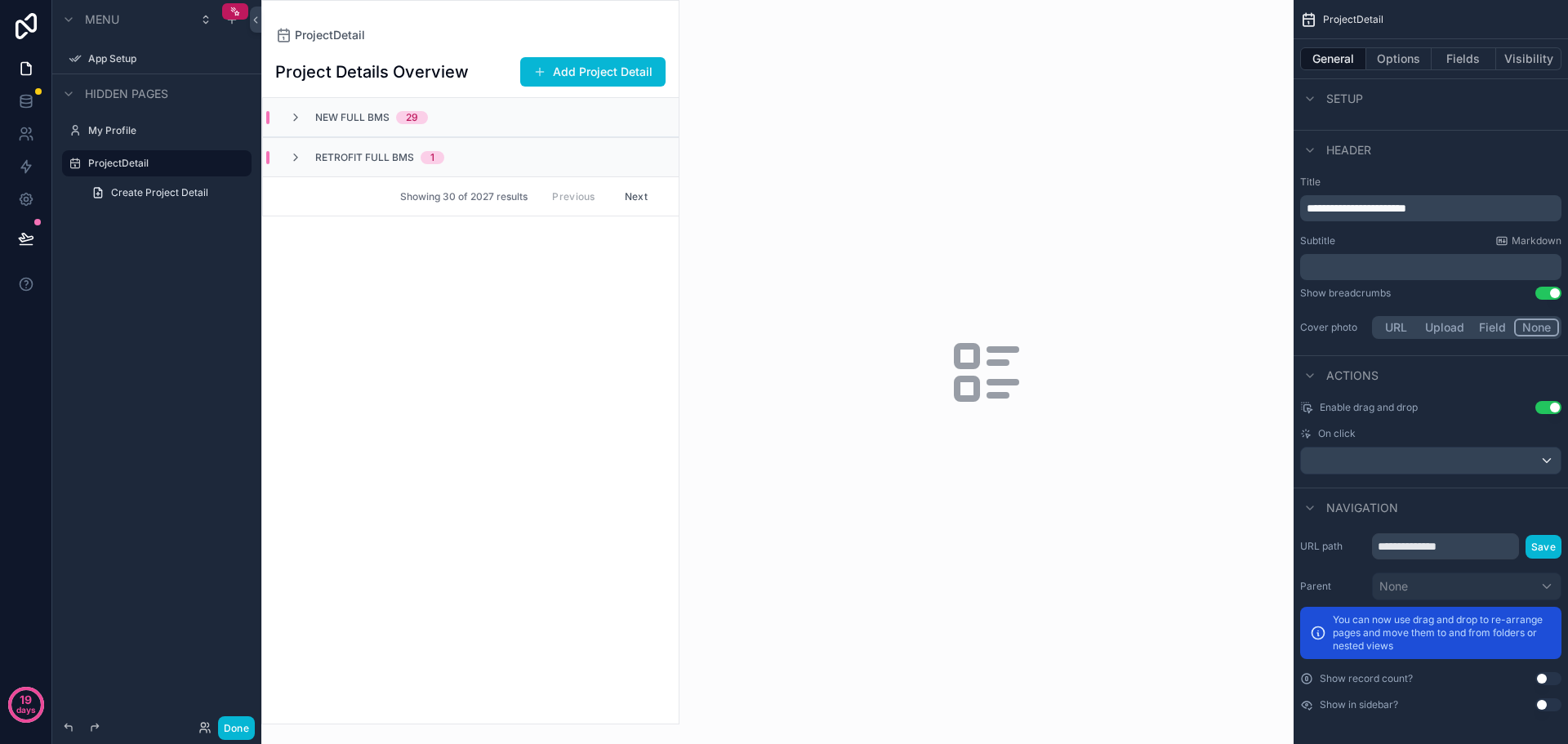
click at [1552, 707] on button "Use setting" at bounding box center [1549, 705] width 26 height 13
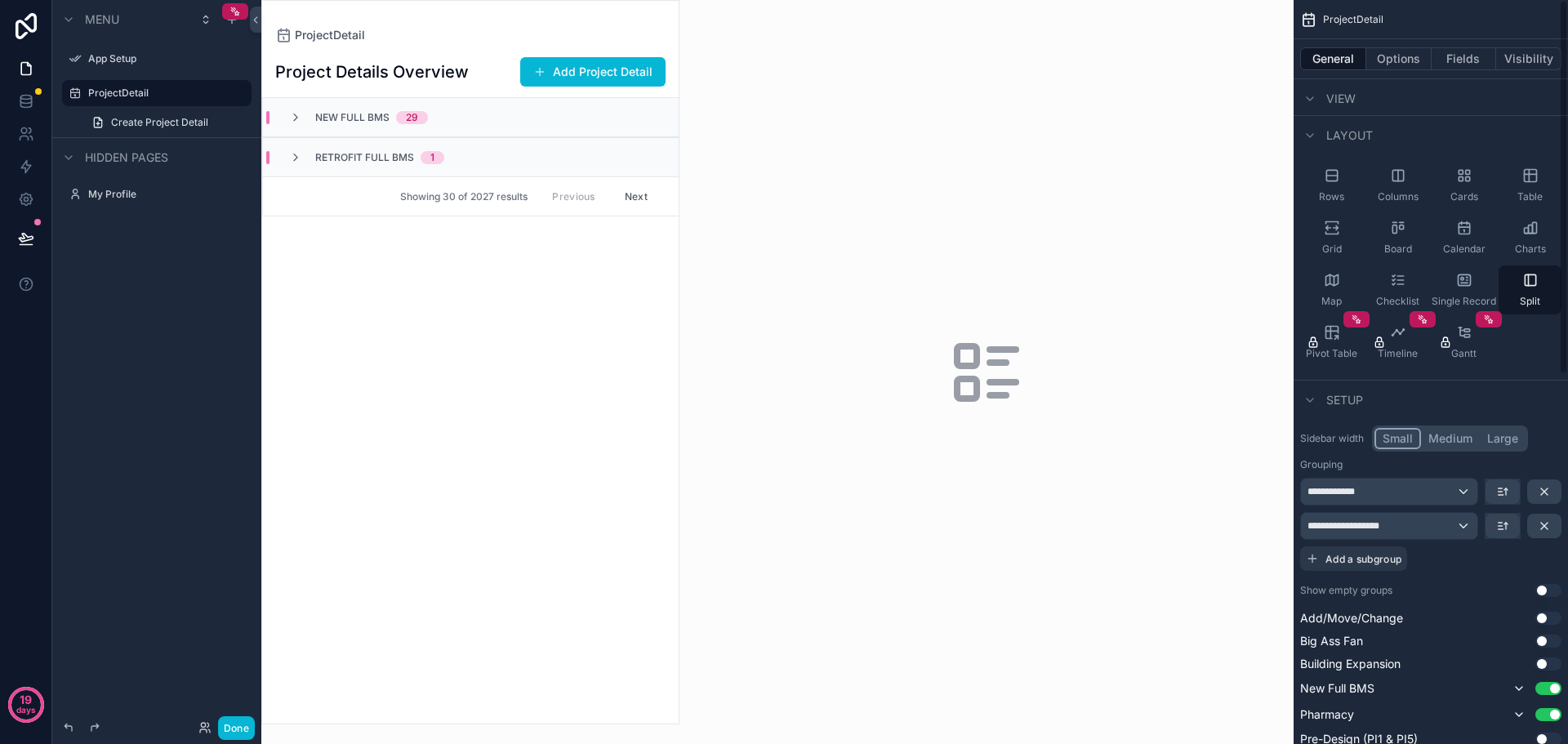
scroll to position [0, 0]
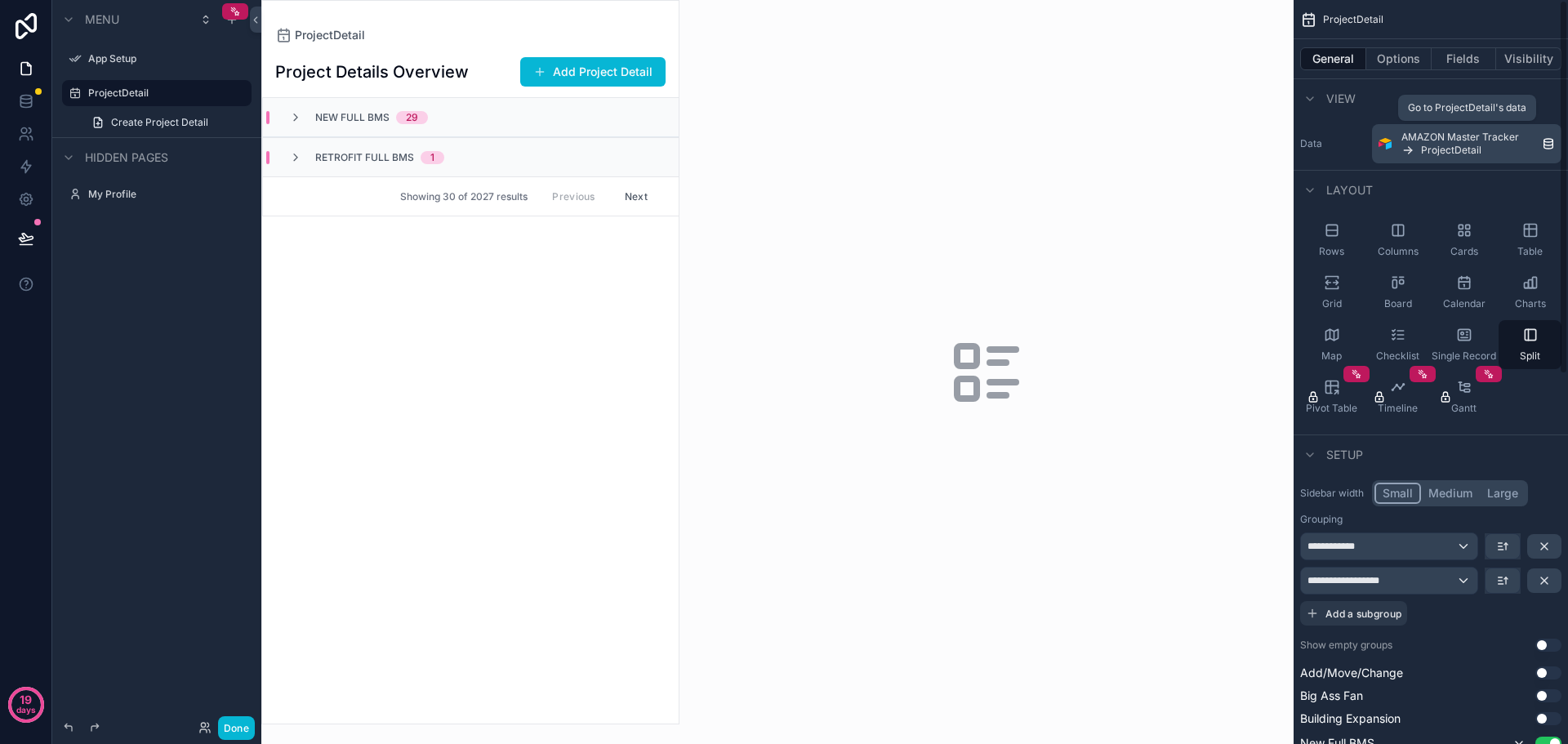
click at [1536, 140] on div "AMAZON Master Tracker ProjectDetail" at bounding box center [1472, 144] width 140 height 26
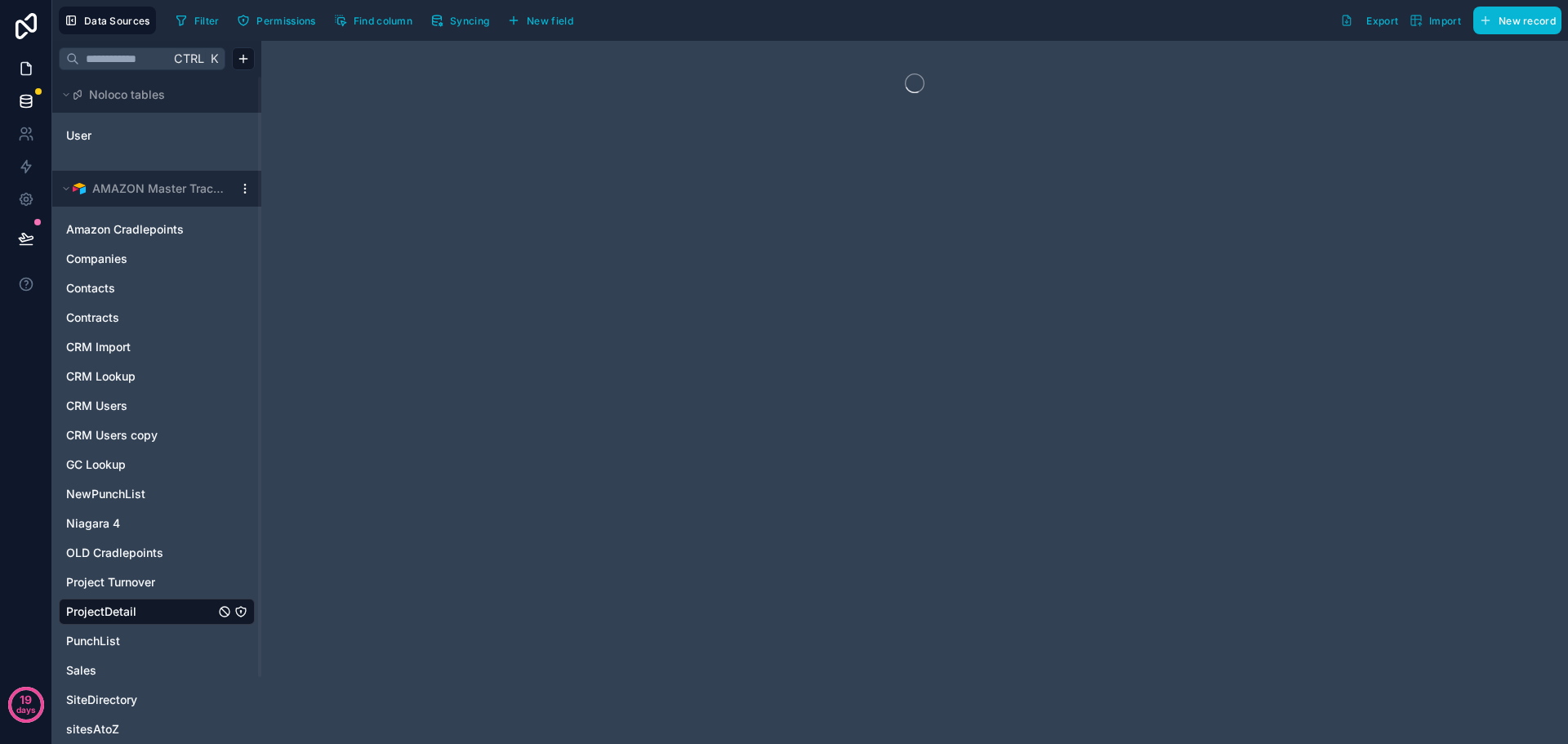
click at [28, 71] on icon at bounding box center [26, 68] width 17 height 17
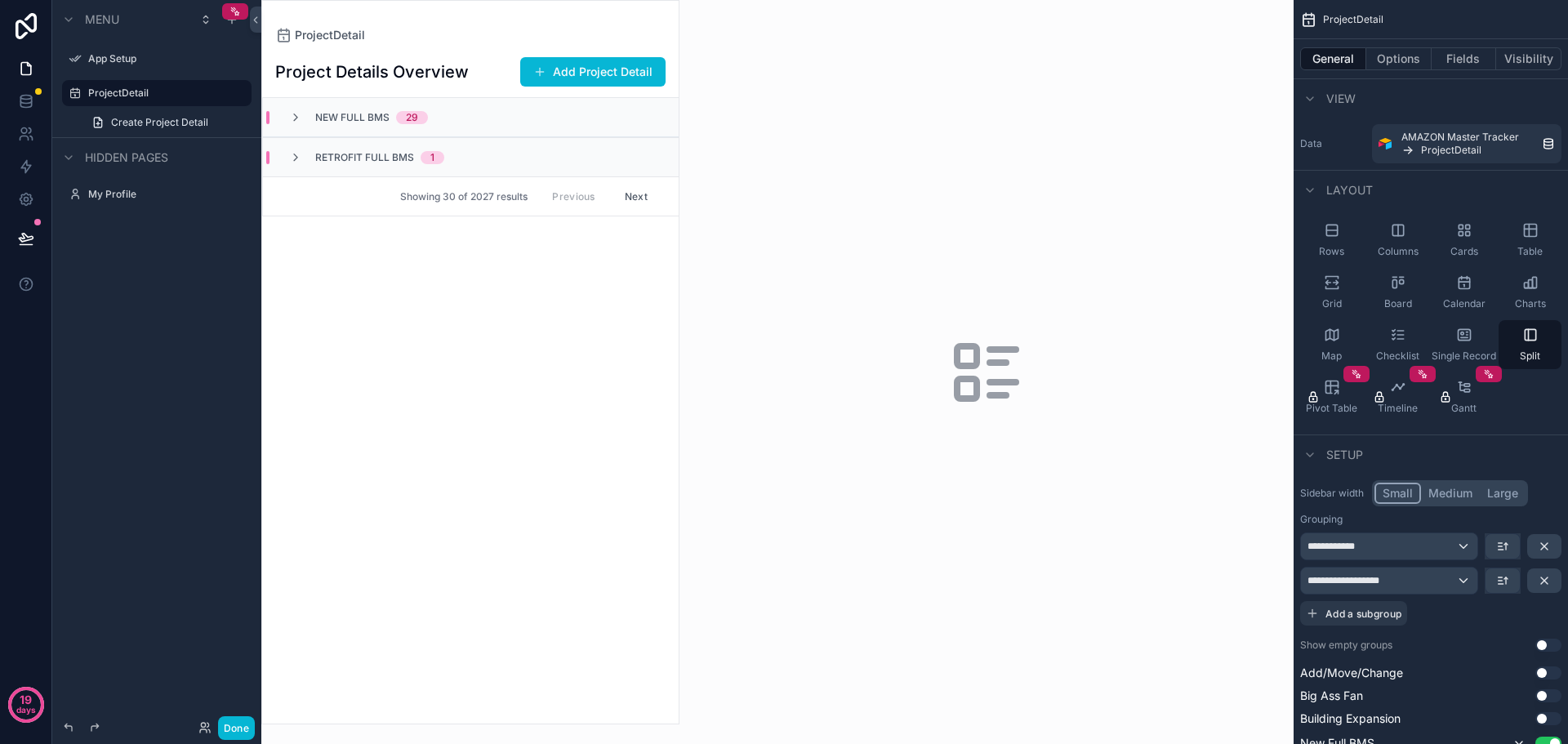
click at [566, 310] on div "Project Details Overview Add Project Detail New Full BMS 29 Retrofit Full BMS 1…" at bounding box center [471, 383] width 417 height 680
click at [641, 197] on button "Next" at bounding box center [636, 196] width 46 height 25
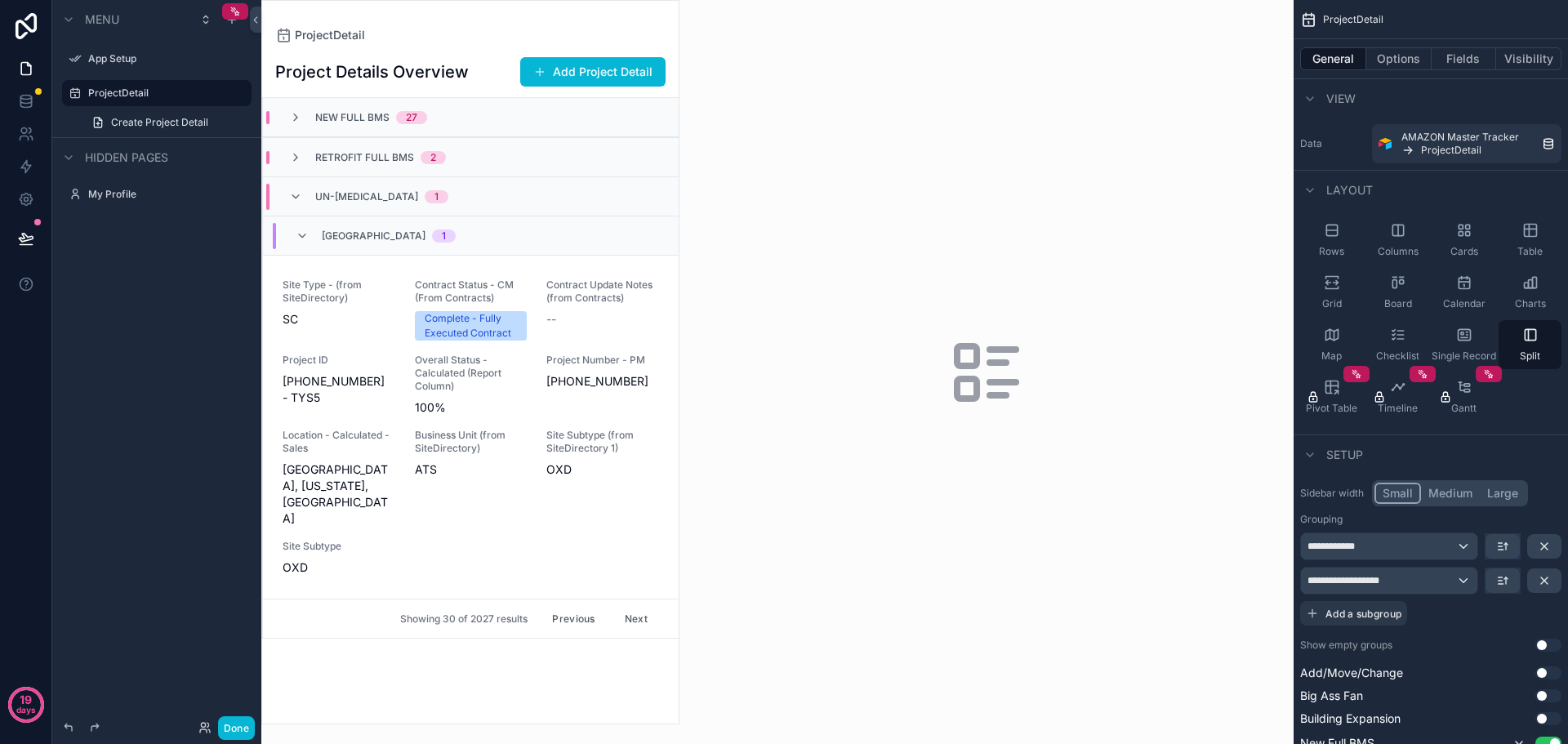
click at [569, 606] on button "Previous" at bounding box center [573, 618] width 66 height 25
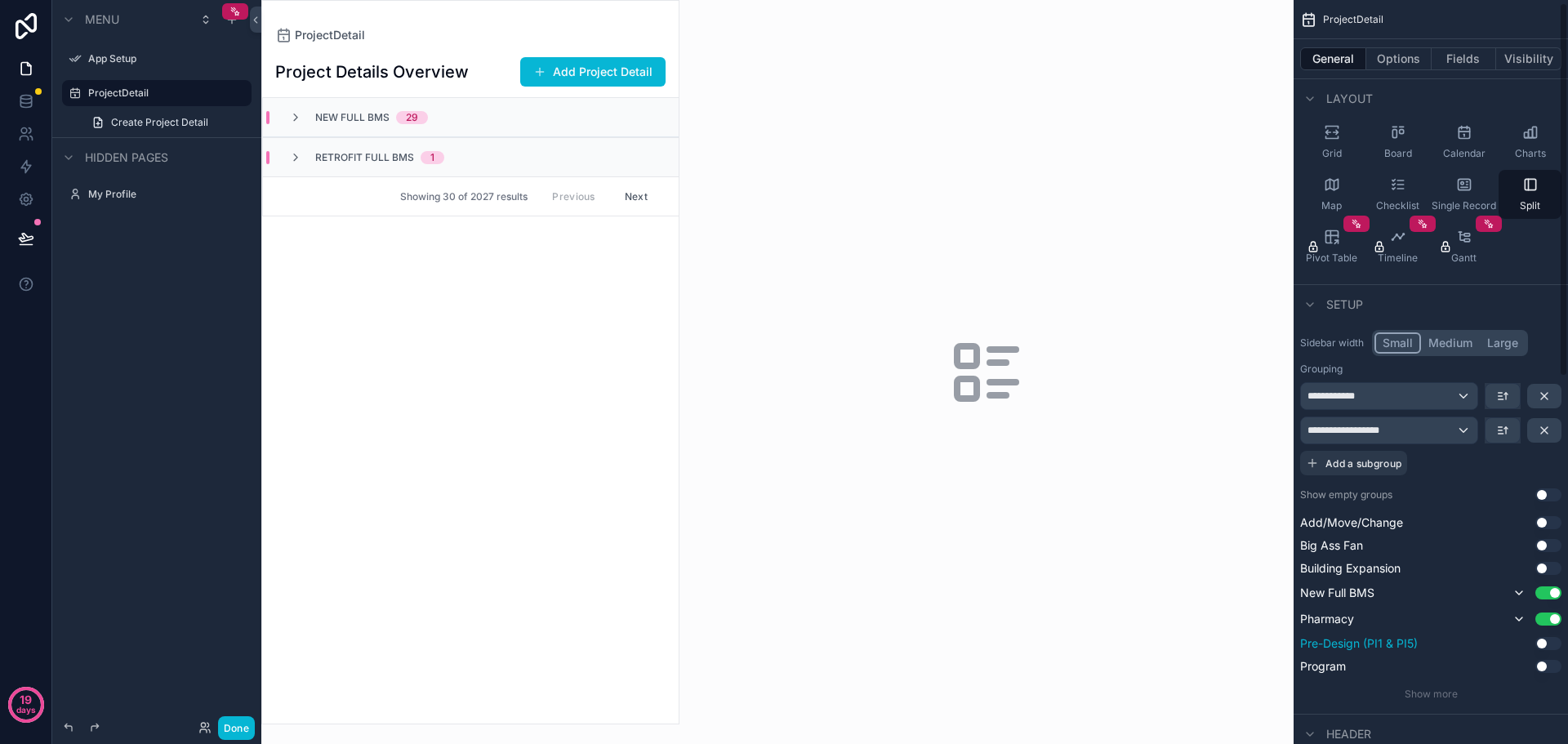
scroll to position [734, 0]
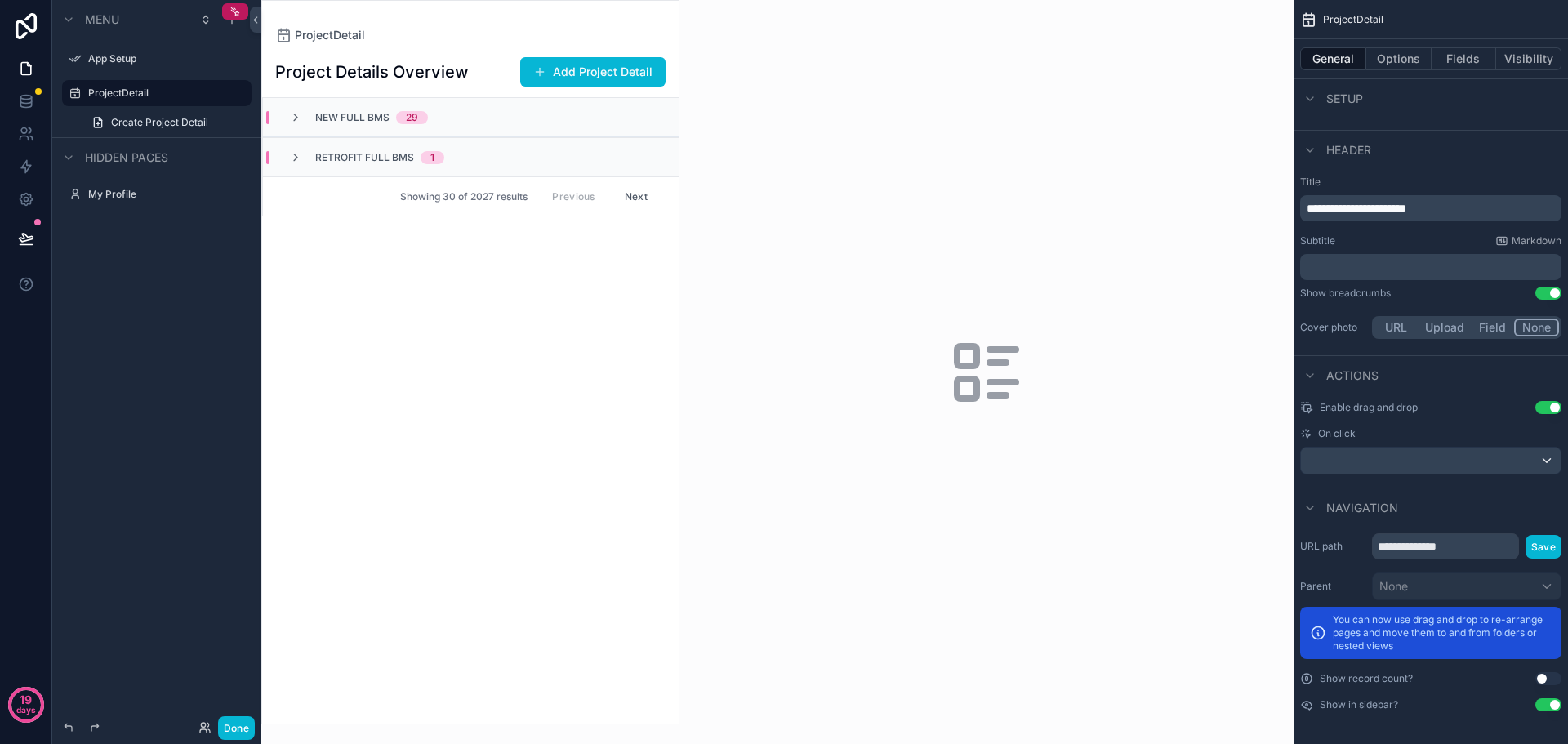
click at [1549, 409] on button "Use setting" at bounding box center [1549, 407] width 26 height 13
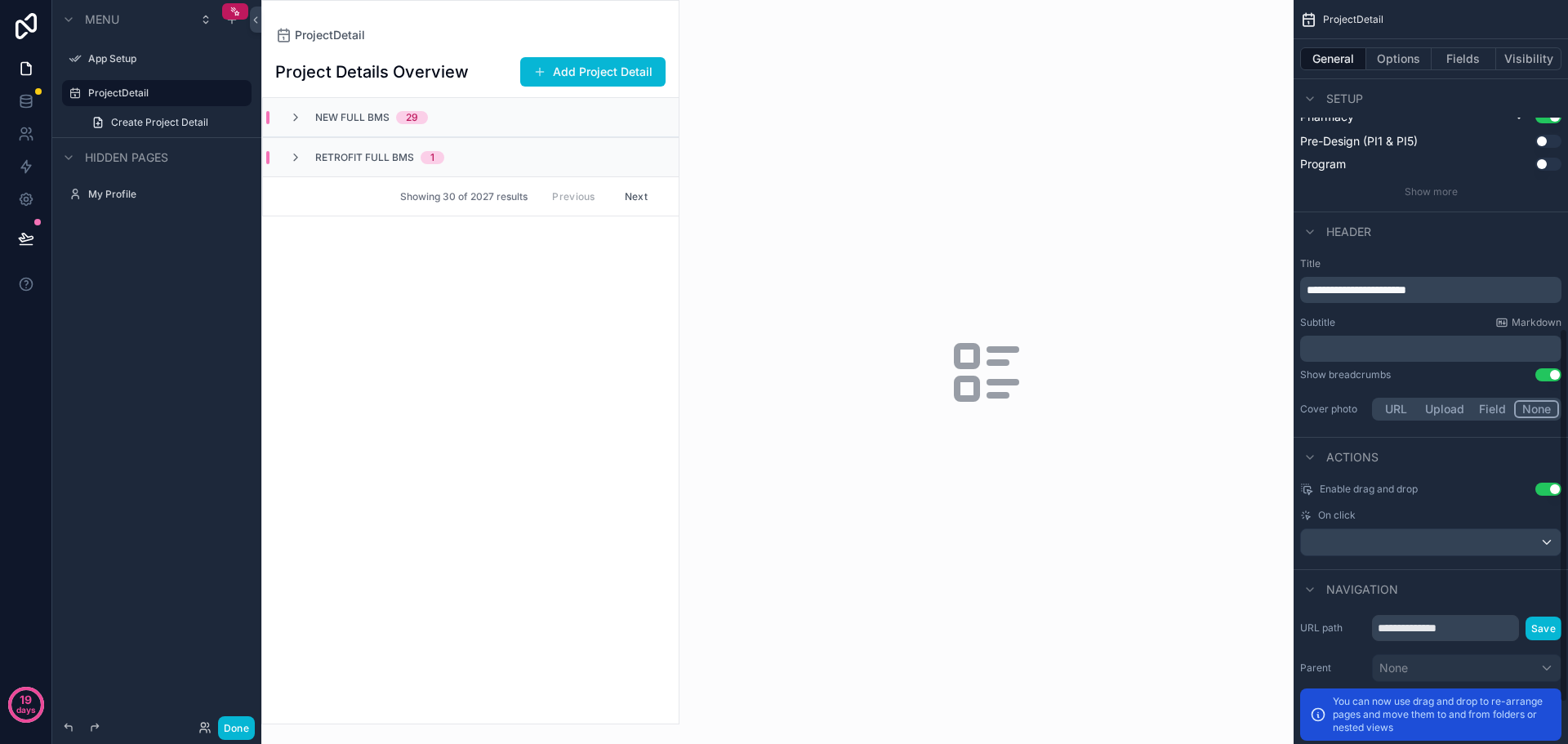
click at [1497, 410] on button "Field" at bounding box center [1493, 409] width 43 height 18
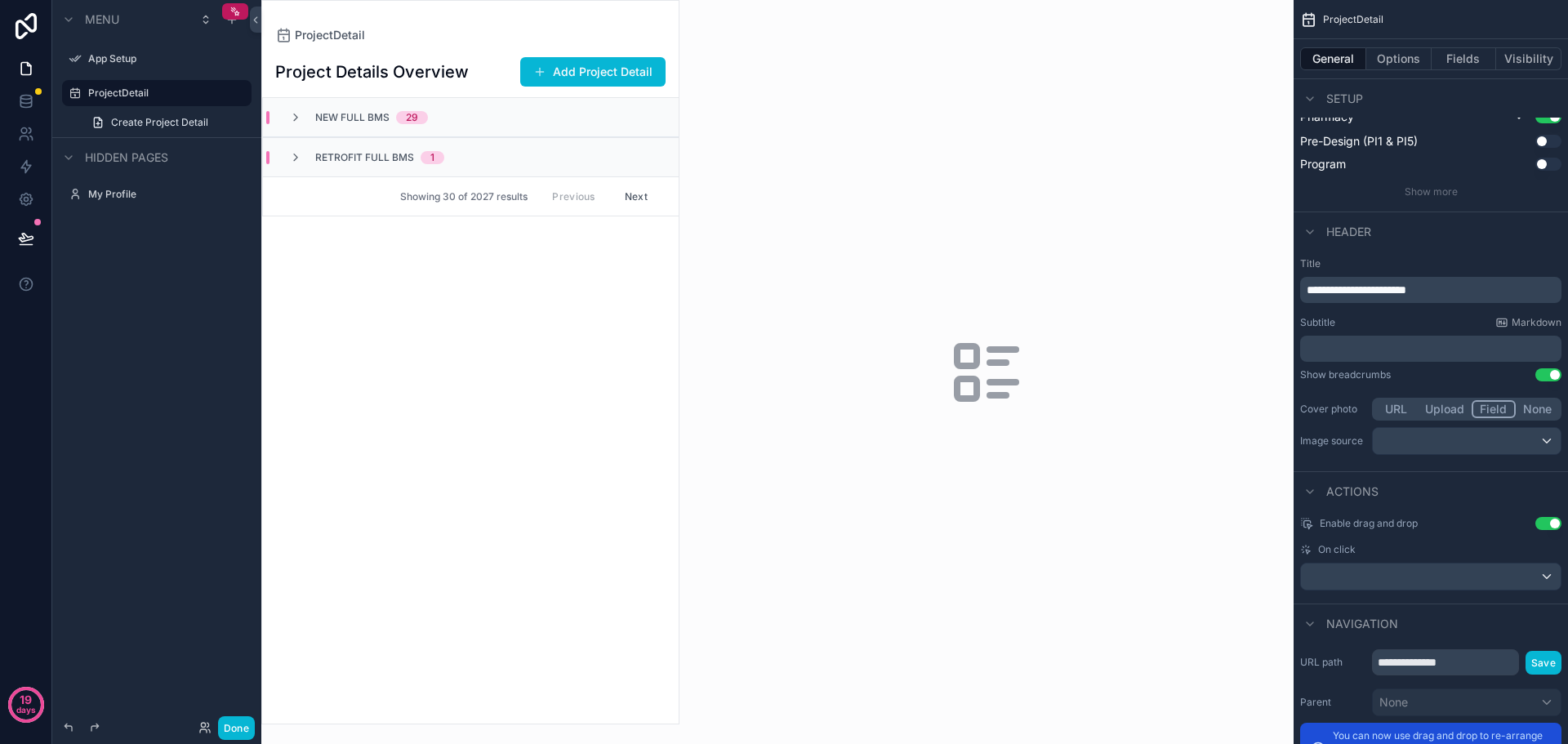
click at [1461, 412] on button "Upload" at bounding box center [1445, 409] width 54 height 18
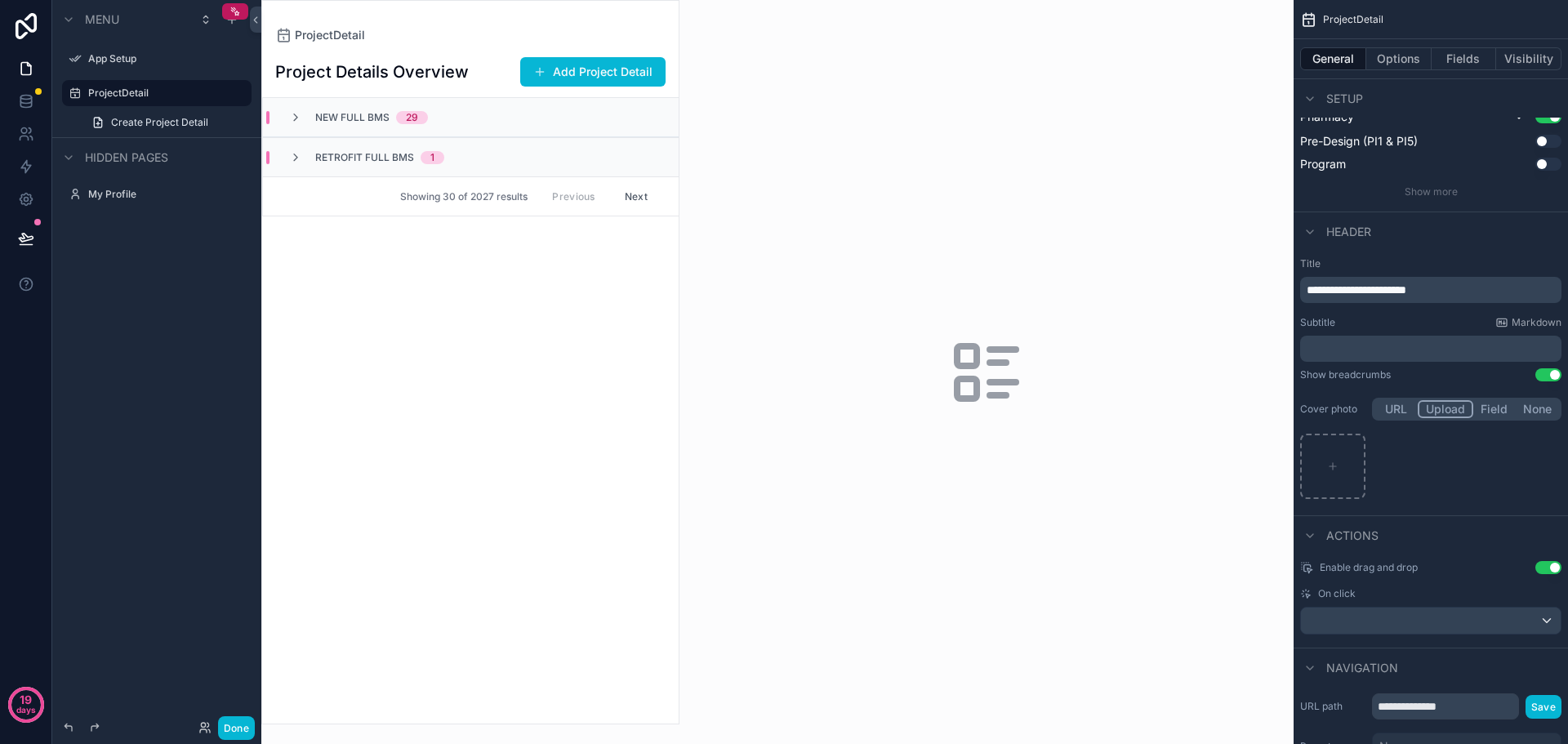
click at [1536, 411] on button "None" at bounding box center [1537, 409] width 43 height 18
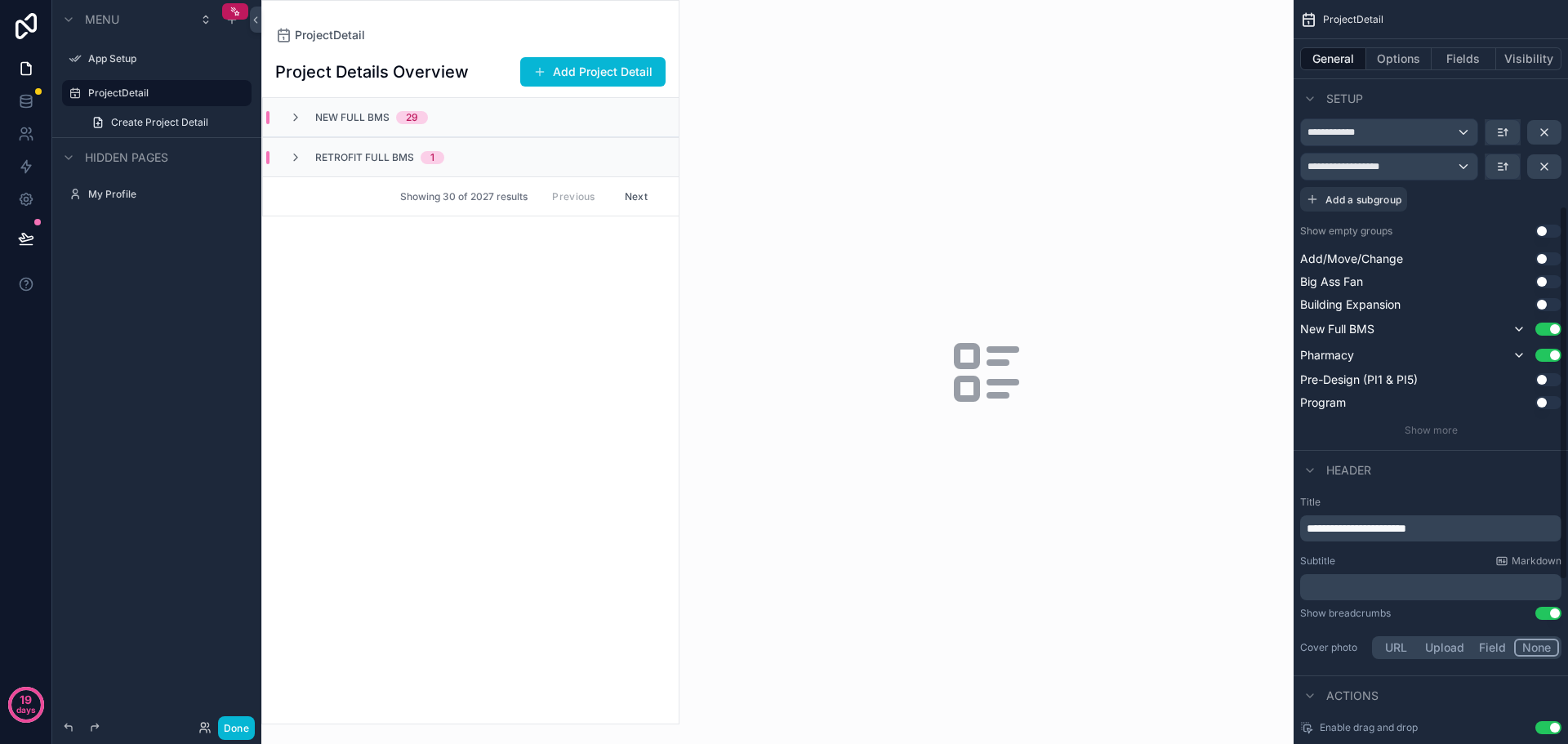
scroll to position [408, 0]
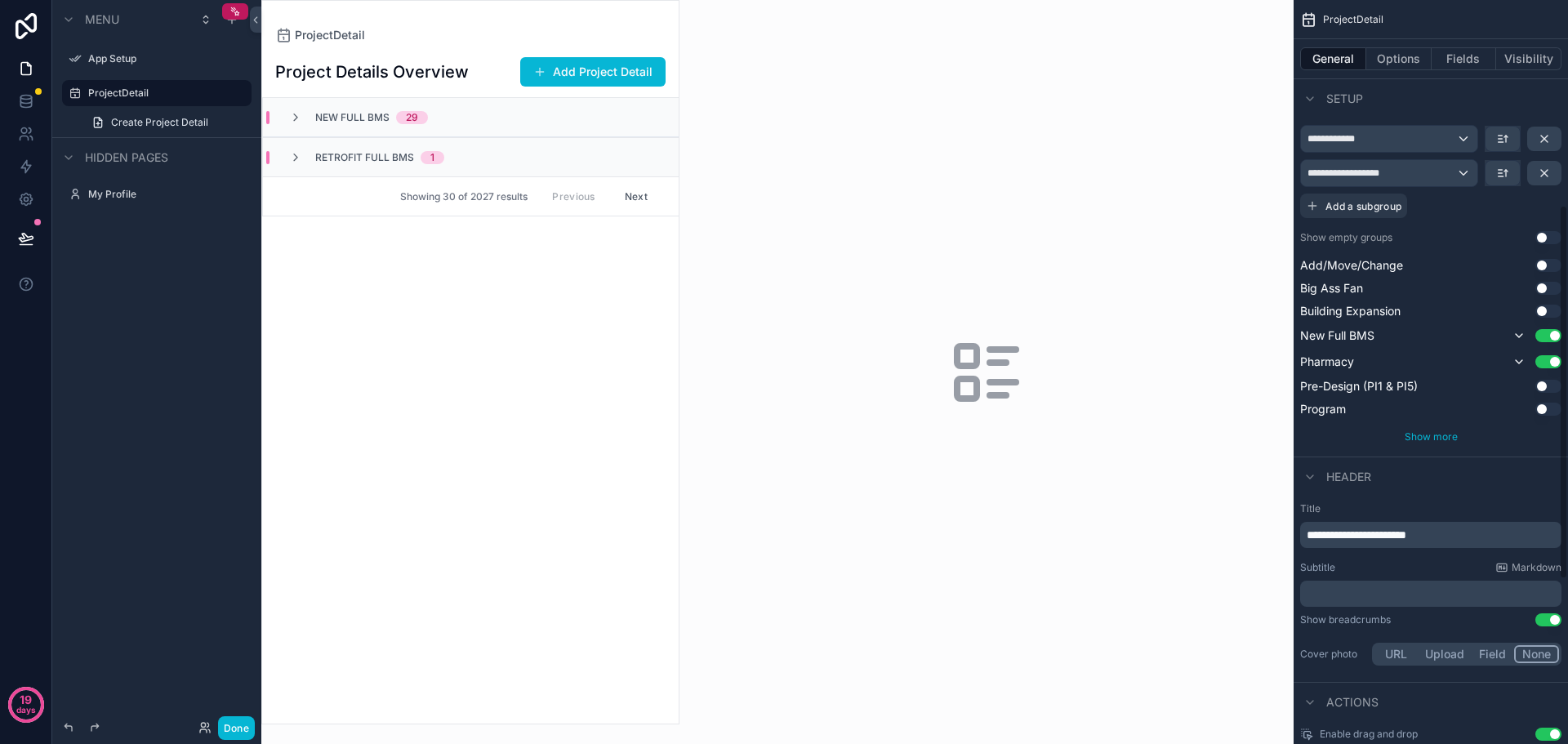
click at [1445, 434] on span "Show more" at bounding box center [1431, 437] width 53 height 12
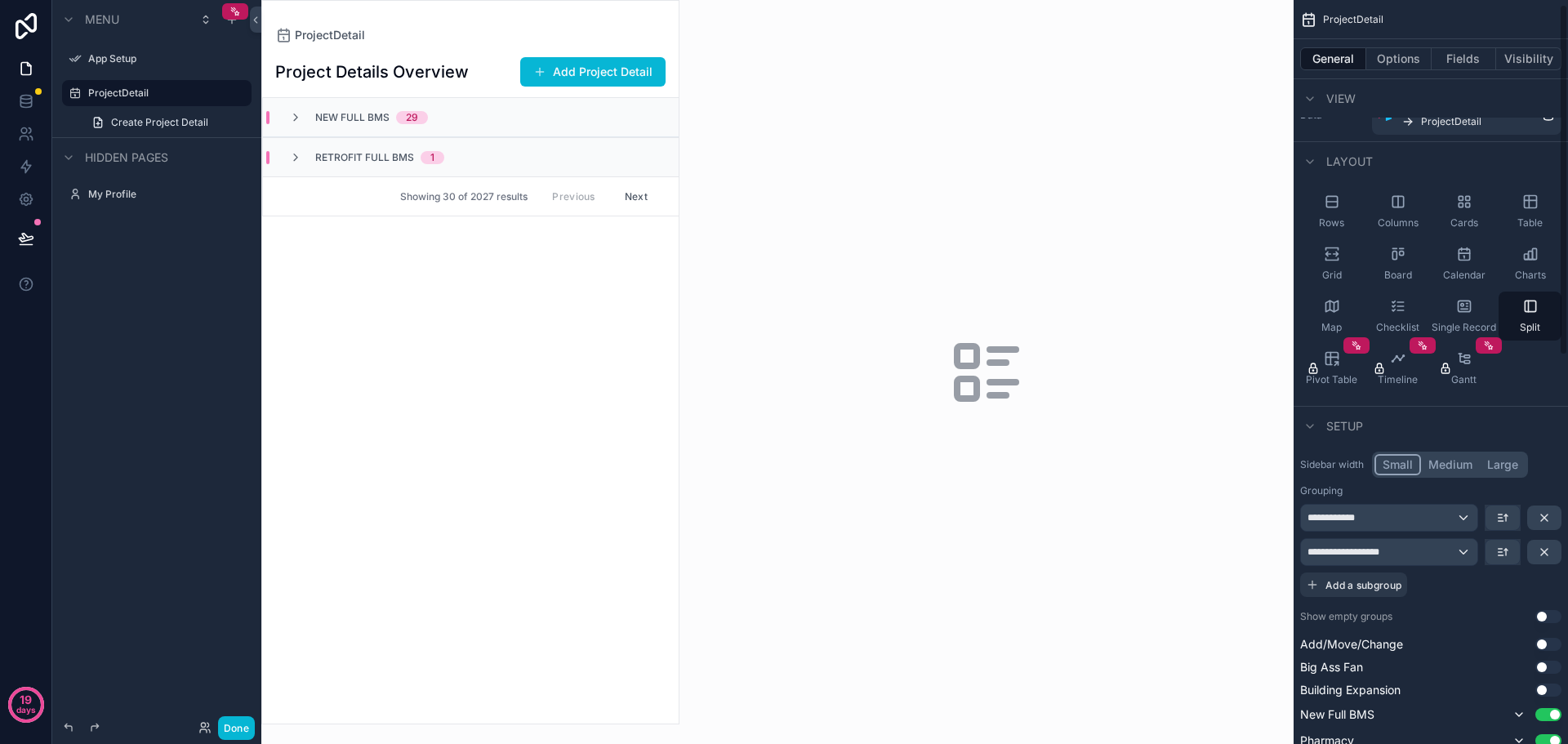
scroll to position [0, 0]
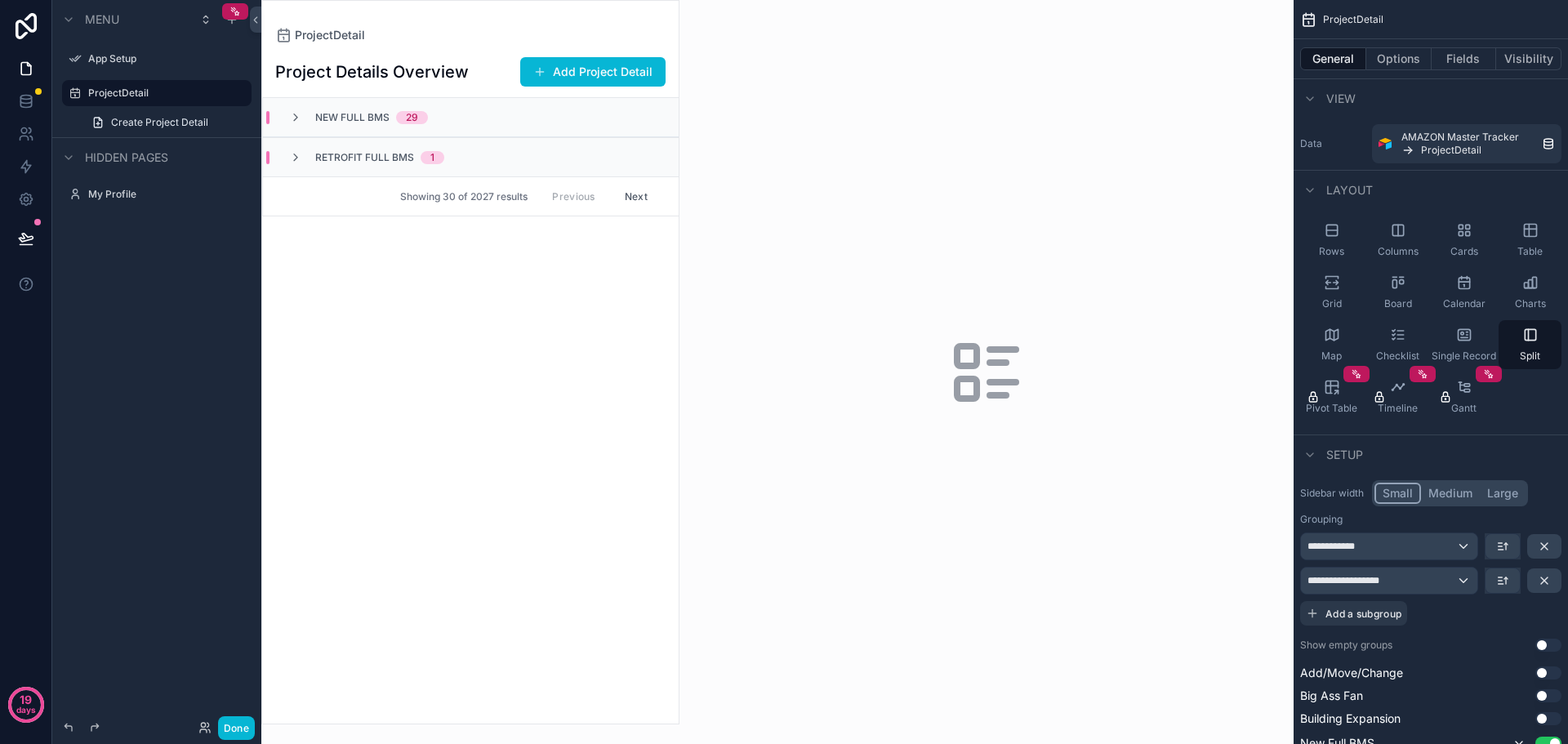
click at [503, 262] on div "Project Details Overview Add Project Detail New Full BMS 29 Retrofit Full BMS 1…" at bounding box center [471, 383] width 417 height 680
click at [533, 118] on div "New Full BMS 29" at bounding box center [470, 117] width 416 height 39
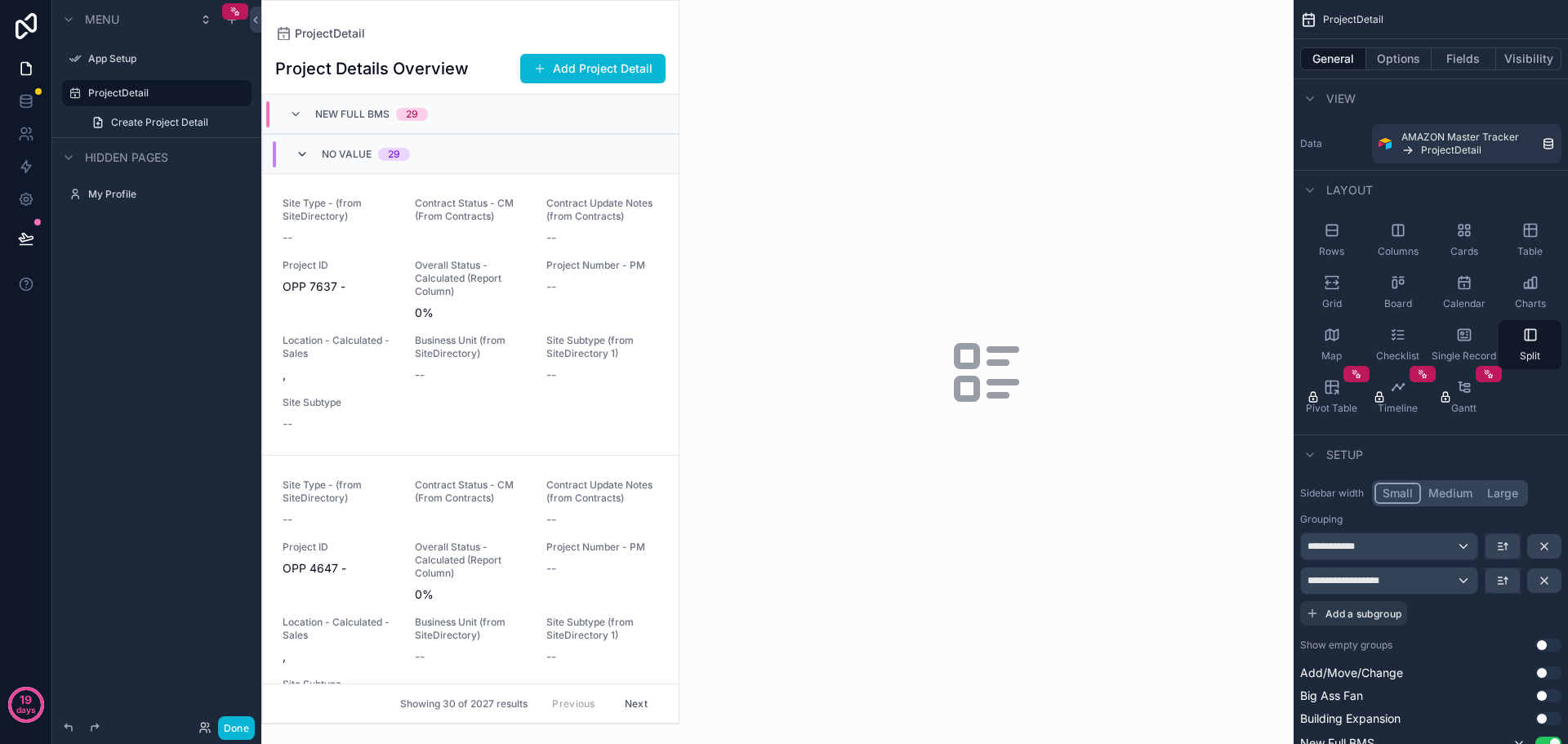
click at [299, 152] on icon "scrollable content" at bounding box center [302, 154] width 13 height 13
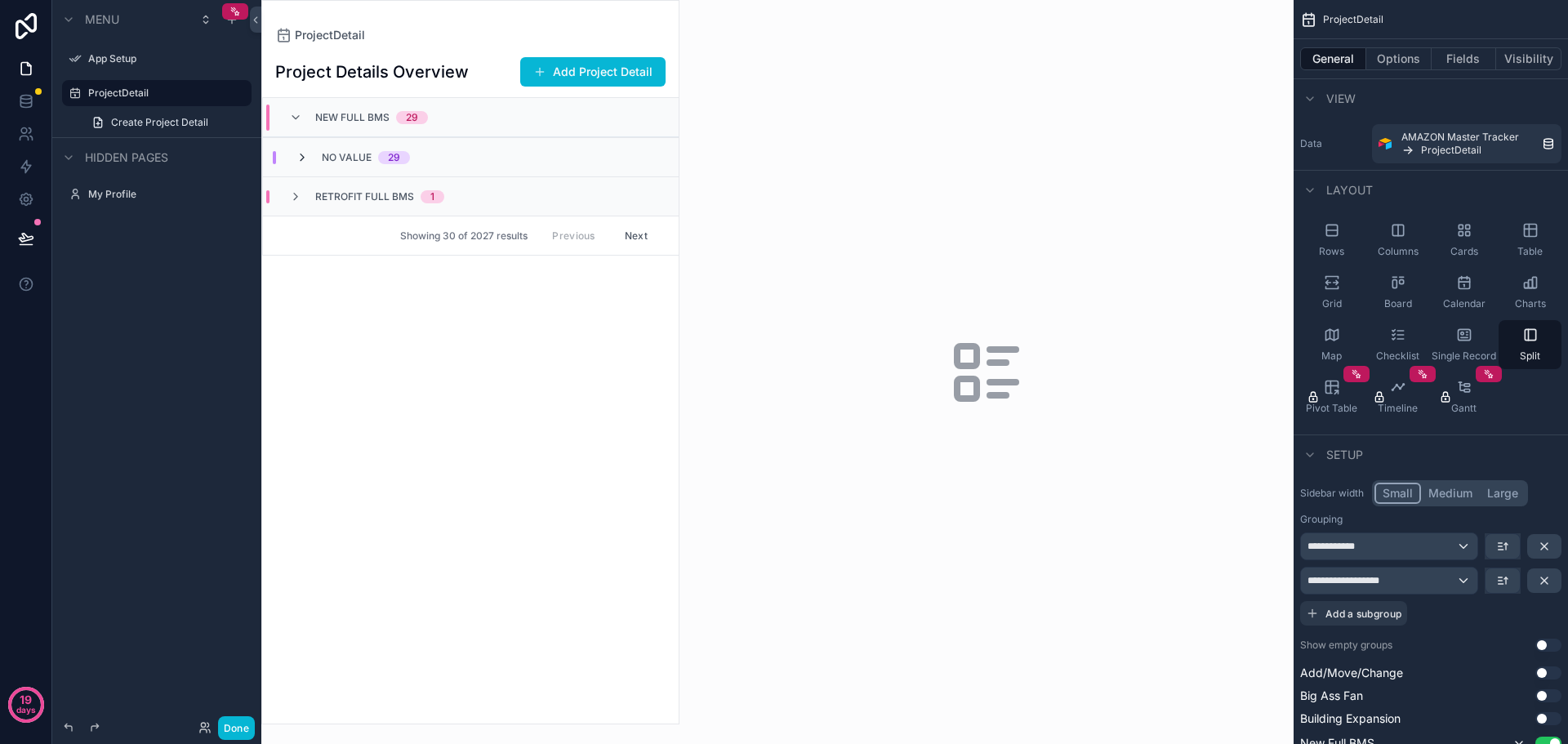
click at [300, 165] on span "scrollable content" at bounding box center [302, 158] width 13 height 13
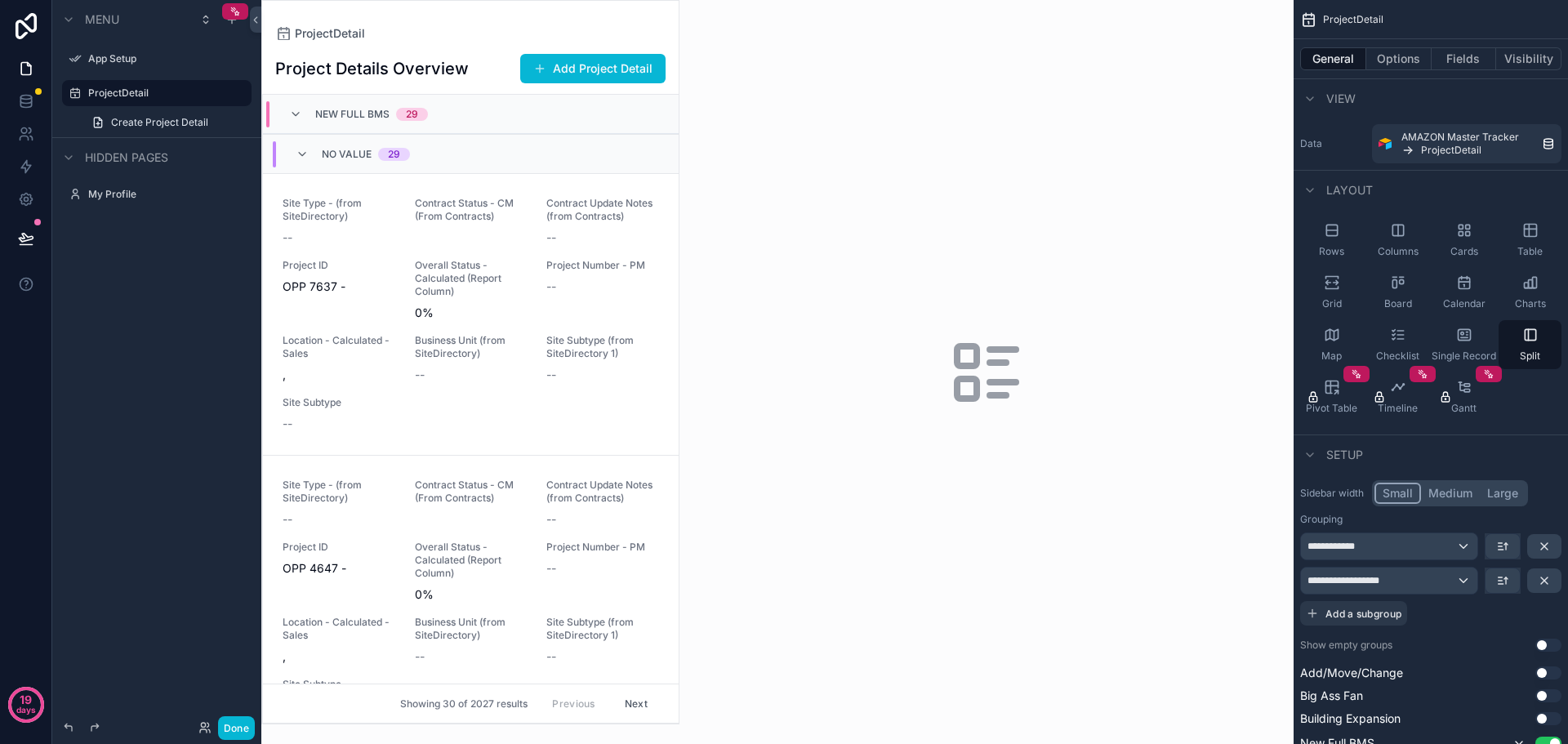
click at [302, 163] on div "No value 29" at bounding box center [353, 154] width 115 height 26
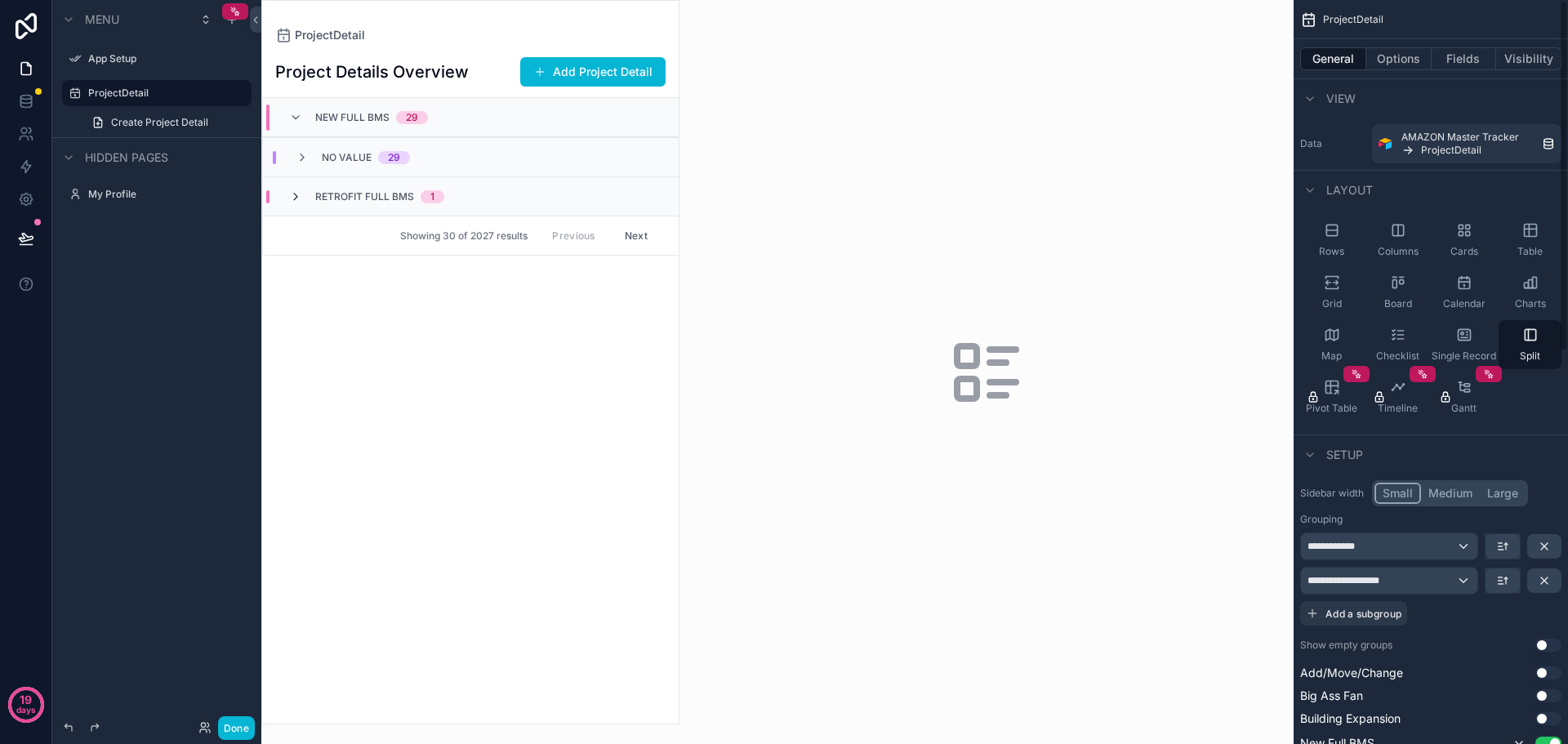
click at [292, 192] on icon "scrollable content" at bounding box center [295, 196] width 13 height 13
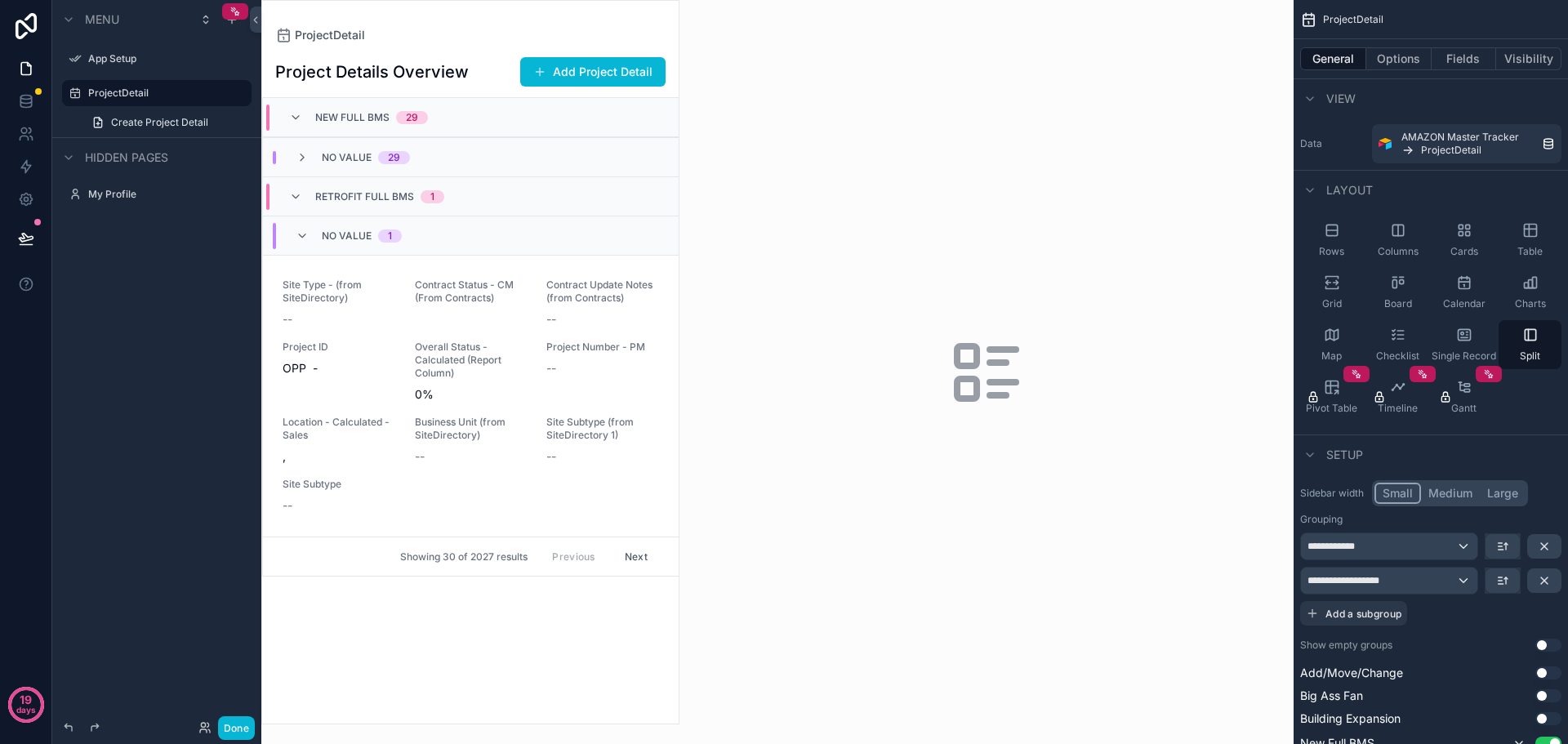
click at [488, 55] on div "Project Details Overview Add Project Detail New Full BMS 29 No value 29 Retrofi…" at bounding box center [471, 383] width 417 height 680
click at [1517, 56] on button "Visibility" at bounding box center [1529, 59] width 66 height 23
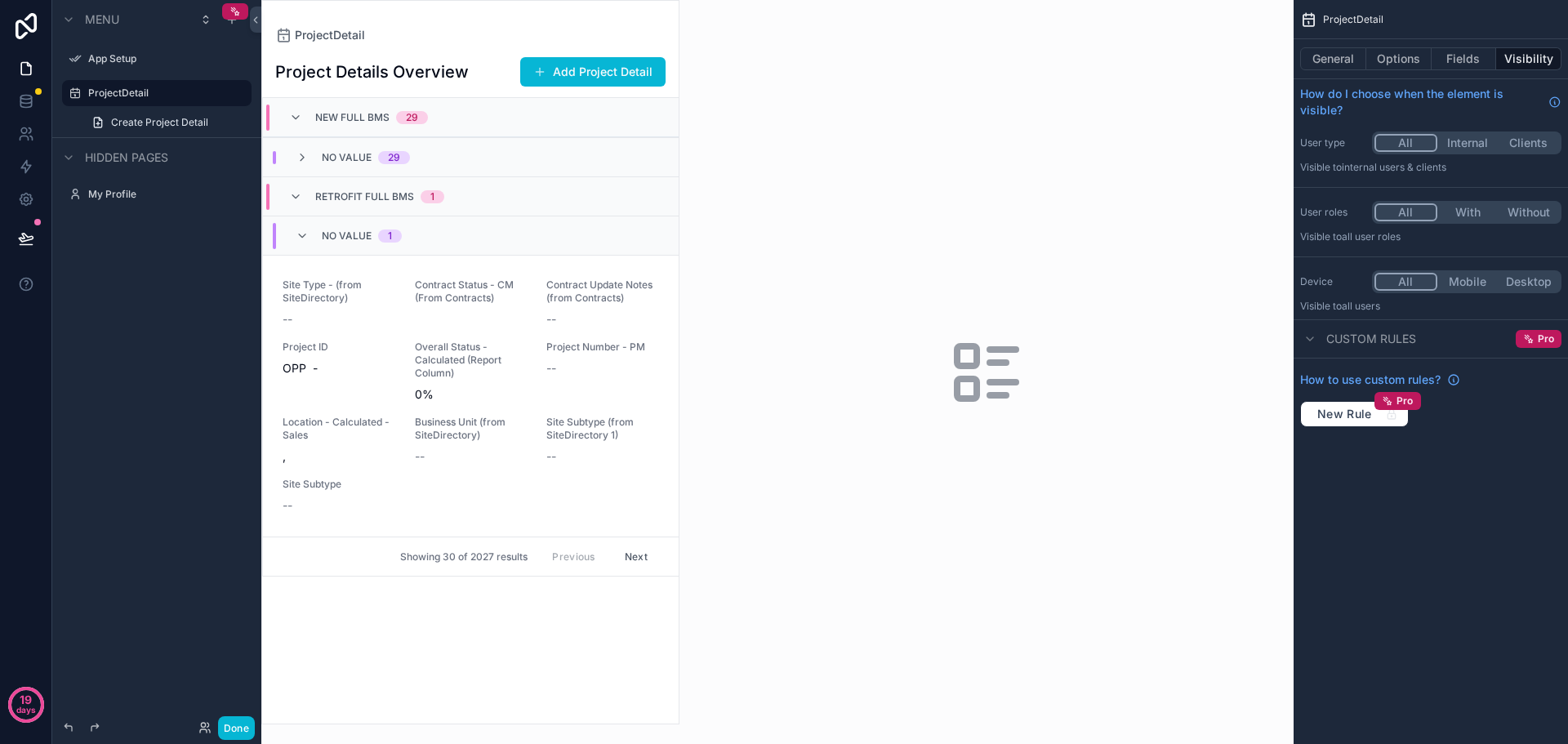
click at [1462, 143] on button "Internal" at bounding box center [1468, 143] width 61 height 18
click at [1406, 141] on button "All" at bounding box center [1405, 143] width 61 height 18
click at [1468, 138] on button "Internal" at bounding box center [1468, 143] width 61 height 18
click at [1404, 135] on button "All" at bounding box center [1405, 143] width 61 height 18
click at [482, 563] on span "Showing 30 of 2027 results" at bounding box center [464, 557] width 128 height 13
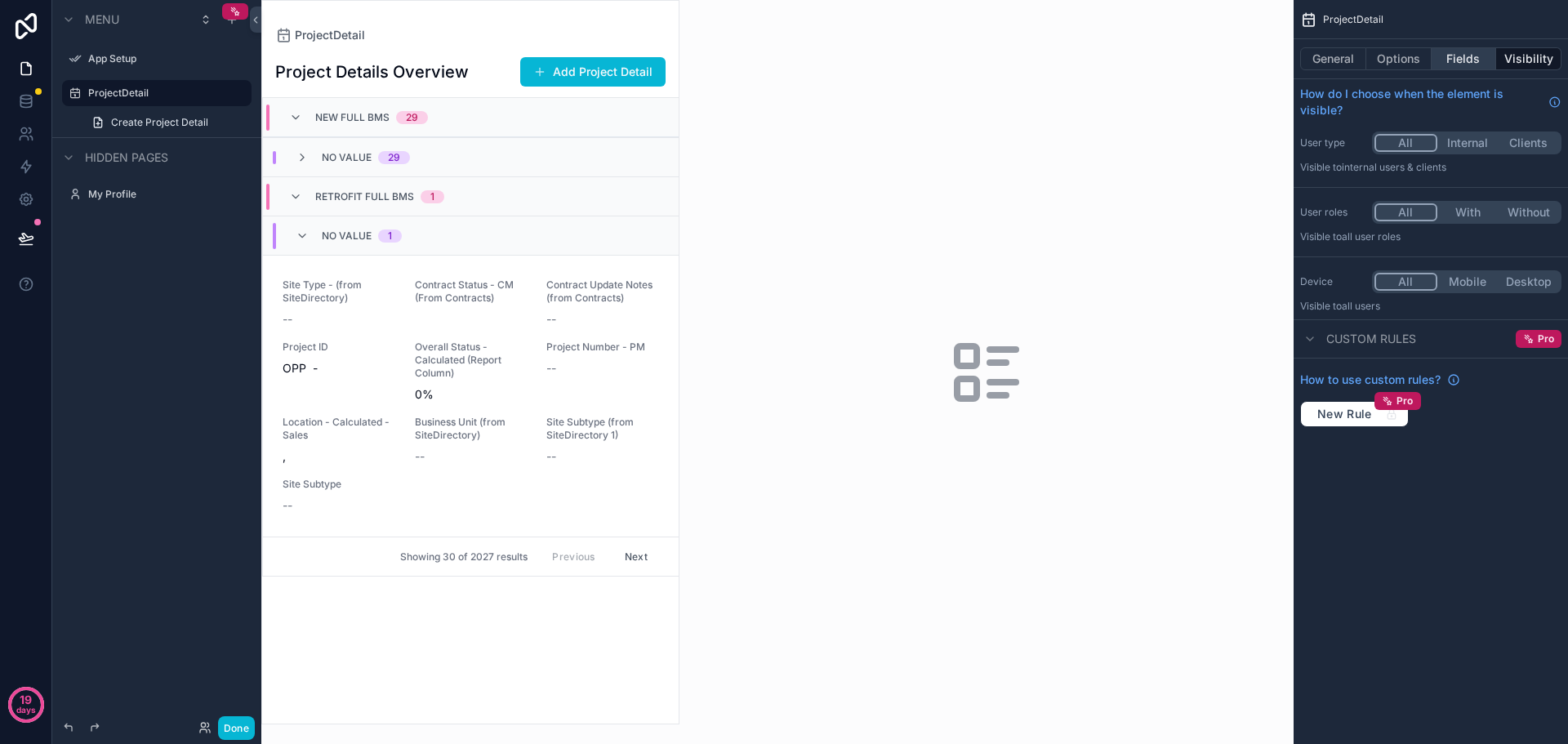
click at [1459, 48] on button "Fields" at bounding box center [1465, 59] width 66 height 23
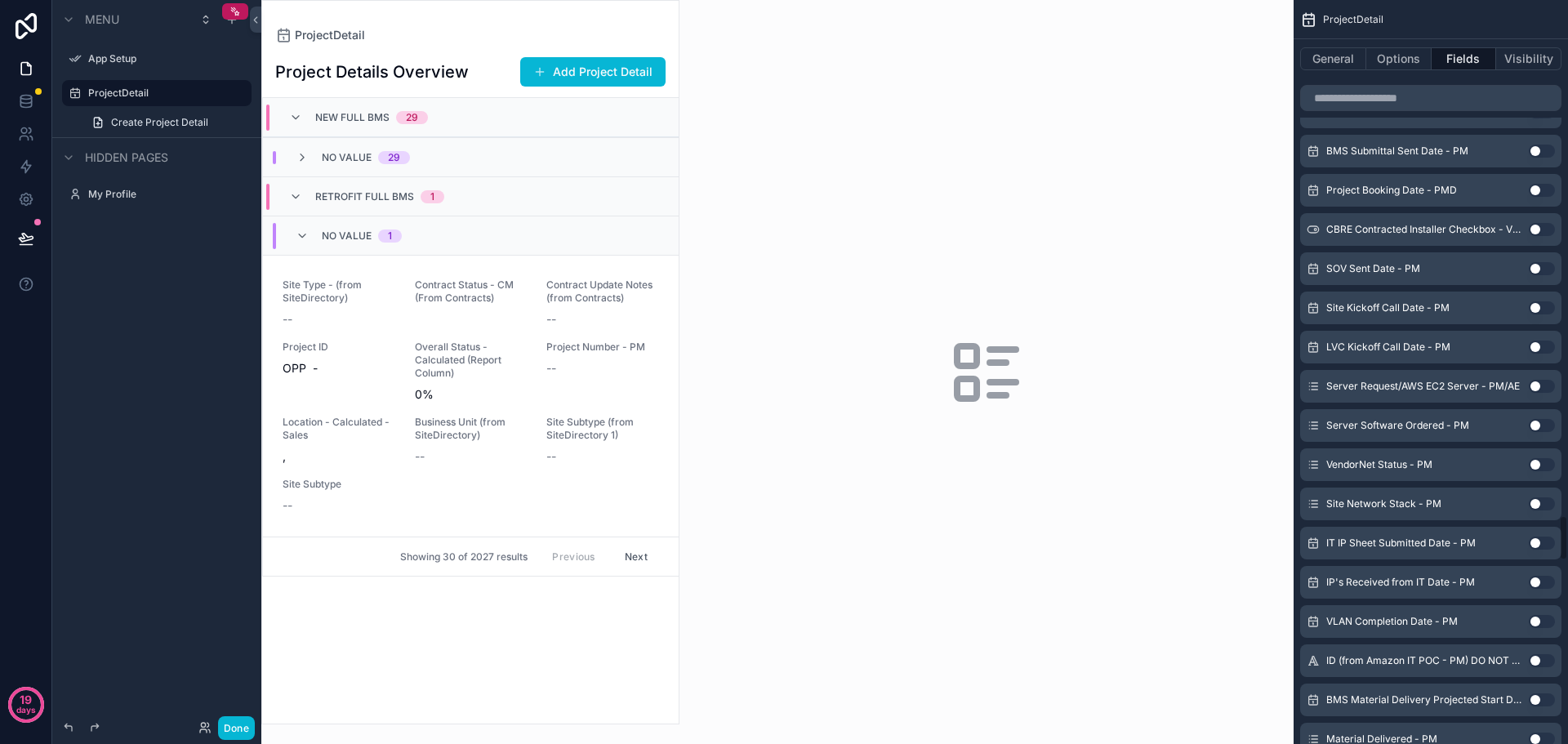
scroll to position [9801, 0]
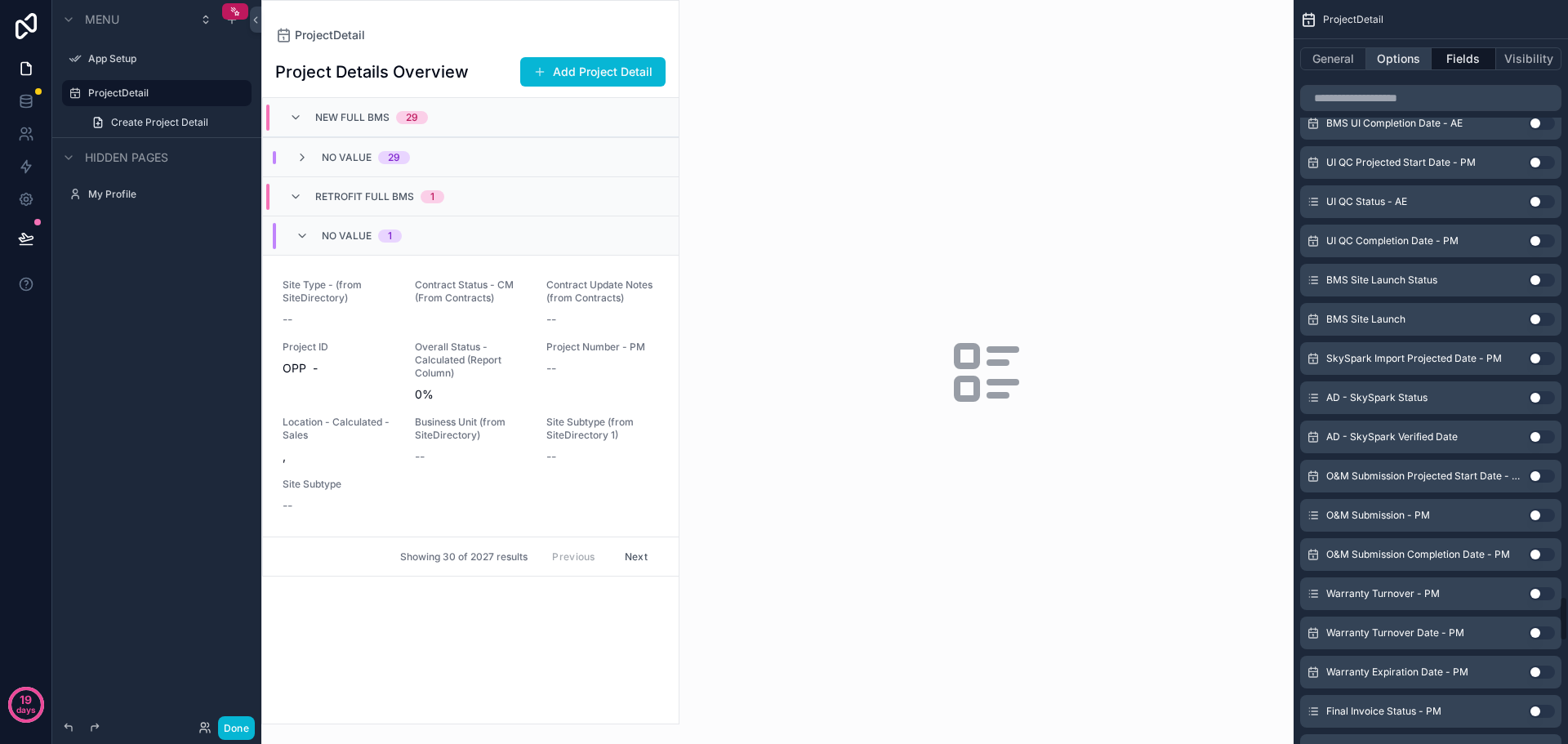
click at [1409, 62] on button "Options" at bounding box center [1399, 59] width 66 height 23
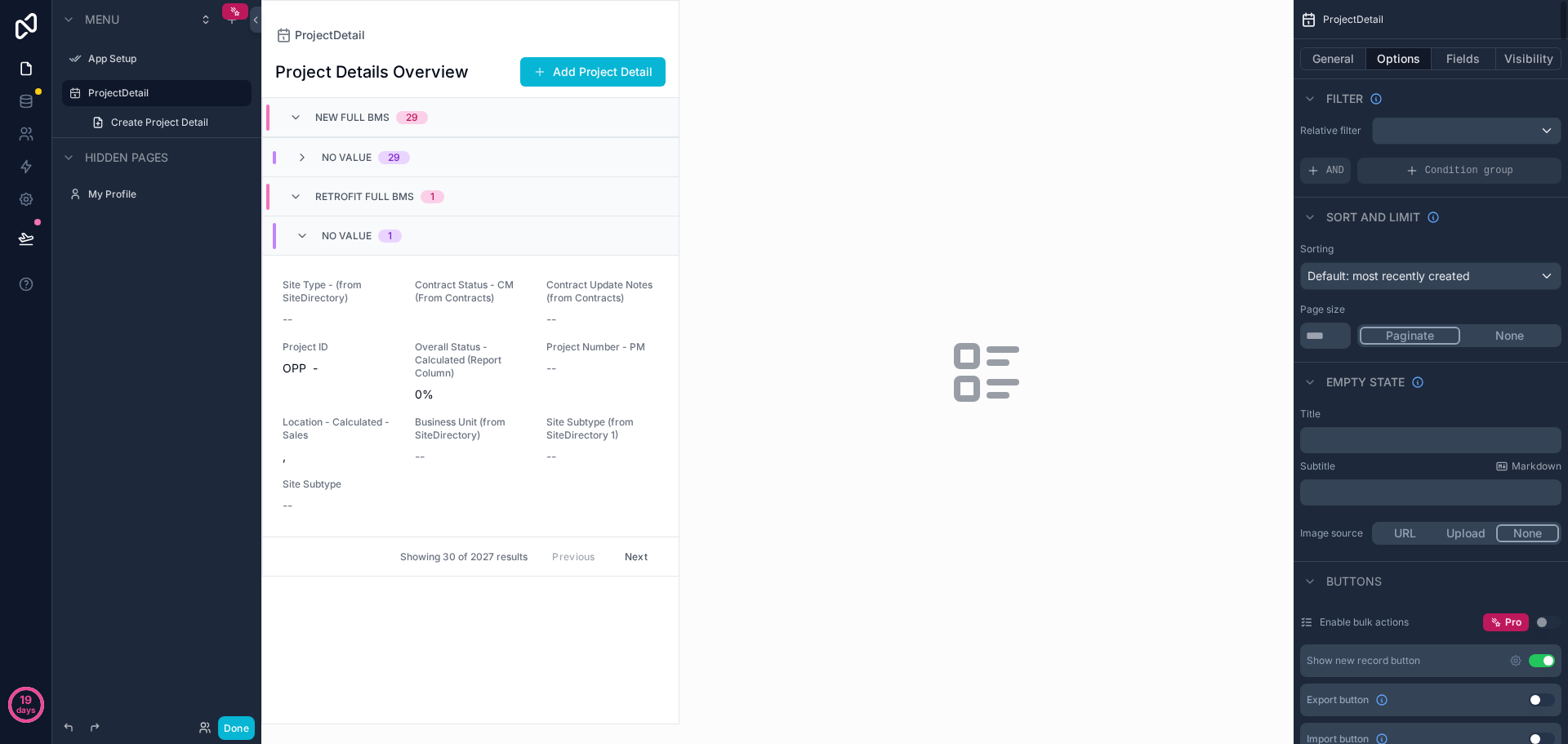
scroll to position [0, 0]
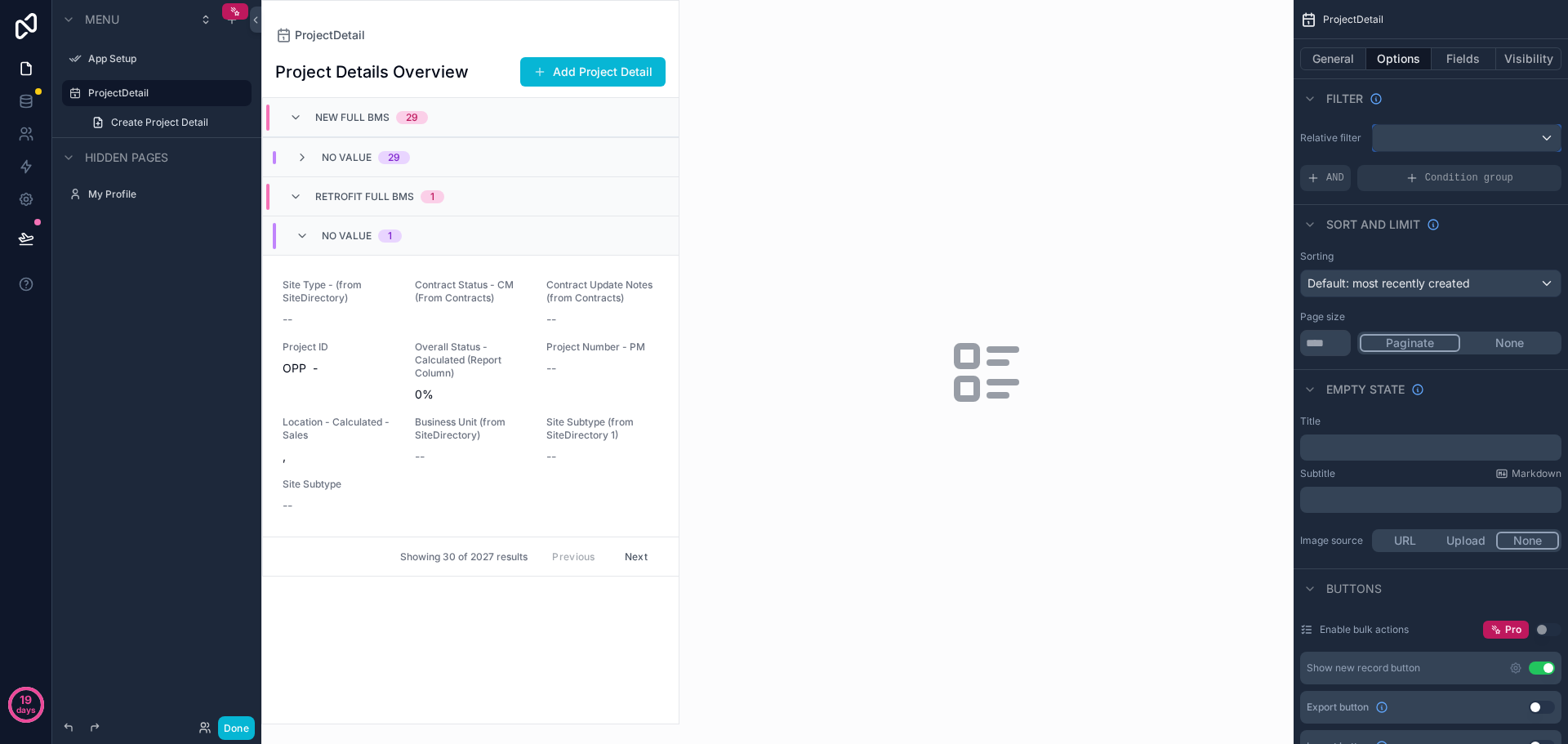
click at [1507, 130] on div "scrollable content" at bounding box center [1466, 138] width 188 height 26
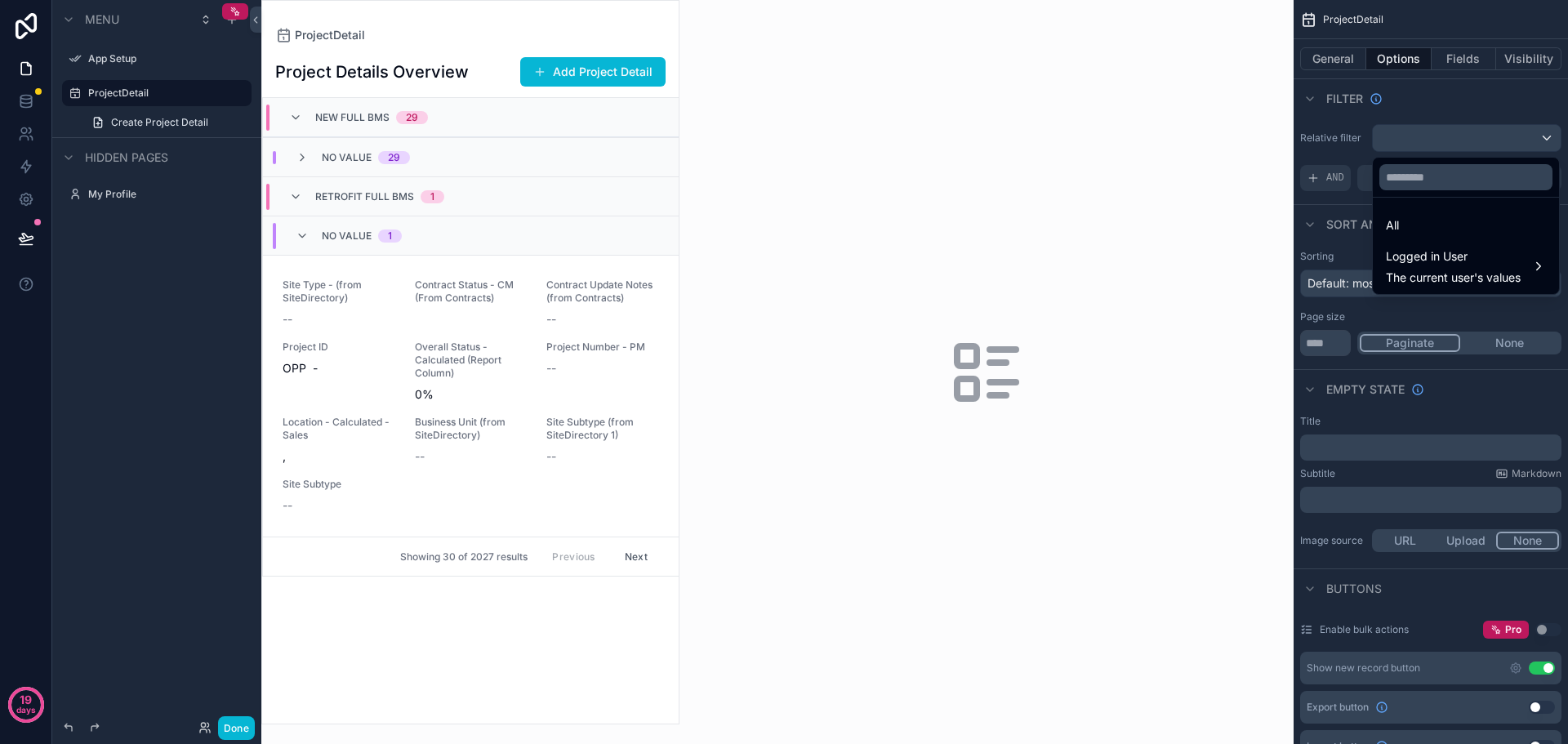
click at [1507, 130] on div "scrollable content" at bounding box center [784, 372] width 1568 height 744
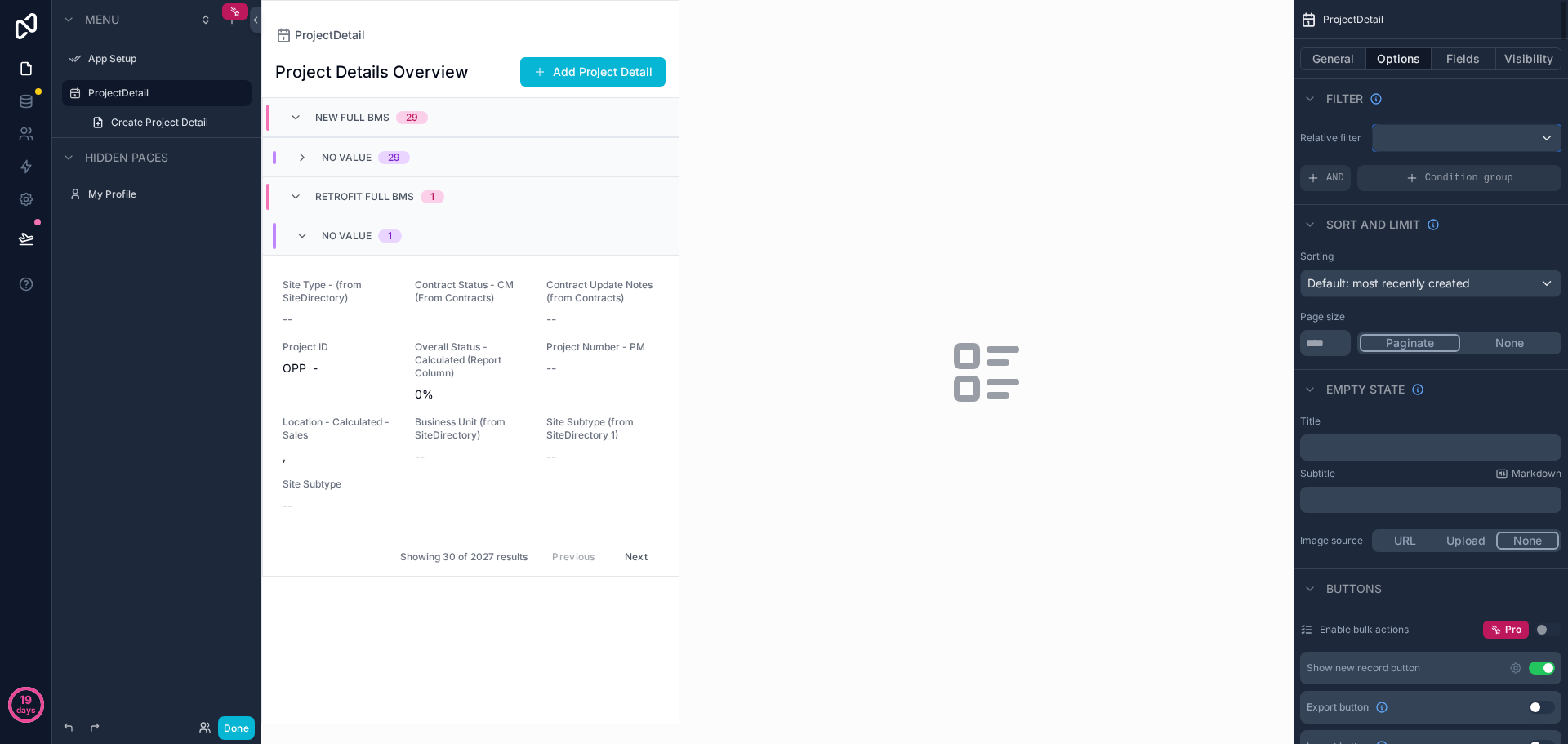
click at [1431, 142] on div "scrollable content" at bounding box center [1466, 138] width 188 height 26
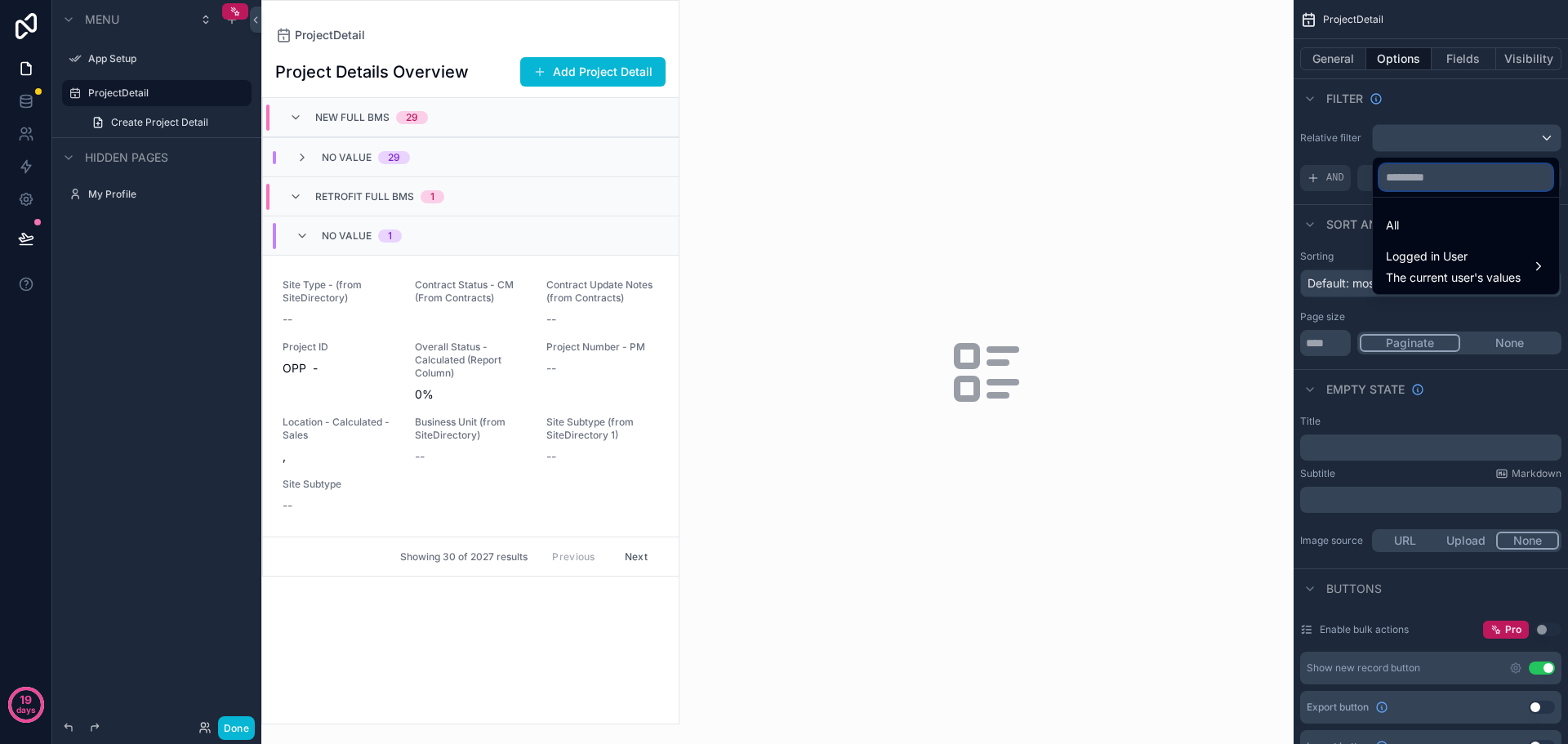
click at [1428, 172] on input "text" at bounding box center [1466, 178] width 173 height 26
type input "***"
click at [1461, 99] on div "scrollable content" at bounding box center [784, 372] width 1568 height 744
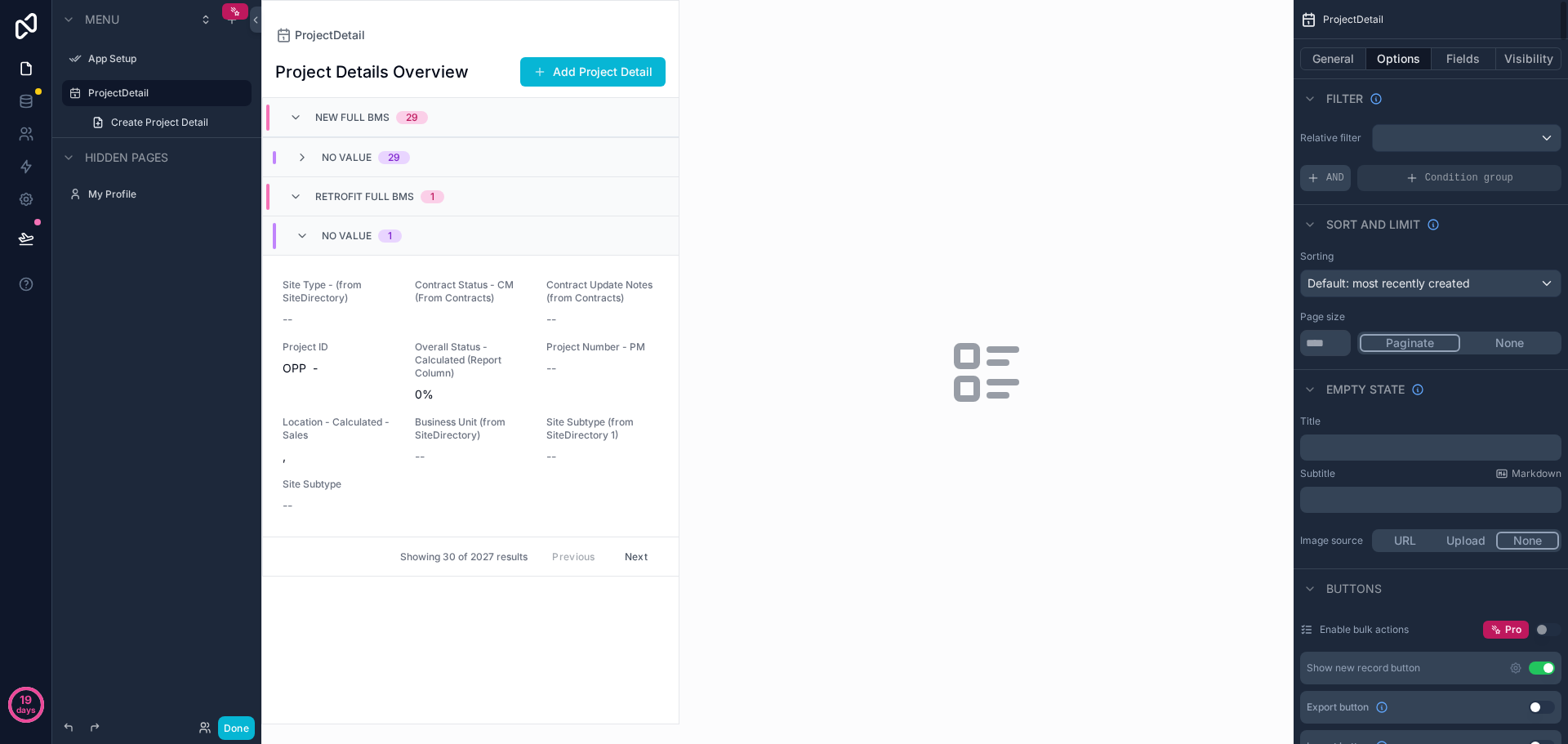
click at [1319, 174] on icon "scrollable content" at bounding box center [1313, 178] width 13 height 13
click at [1463, 179] on div "Add a filter" at bounding box center [1431, 178] width 262 height 26
click at [1388, 174] on div "Add a filter" at bounding box center [1431, 178] width 262 height 26
click at [1520, 165] on icon "scrollable content" at bounding box center [1521, 166] width 10 height 10
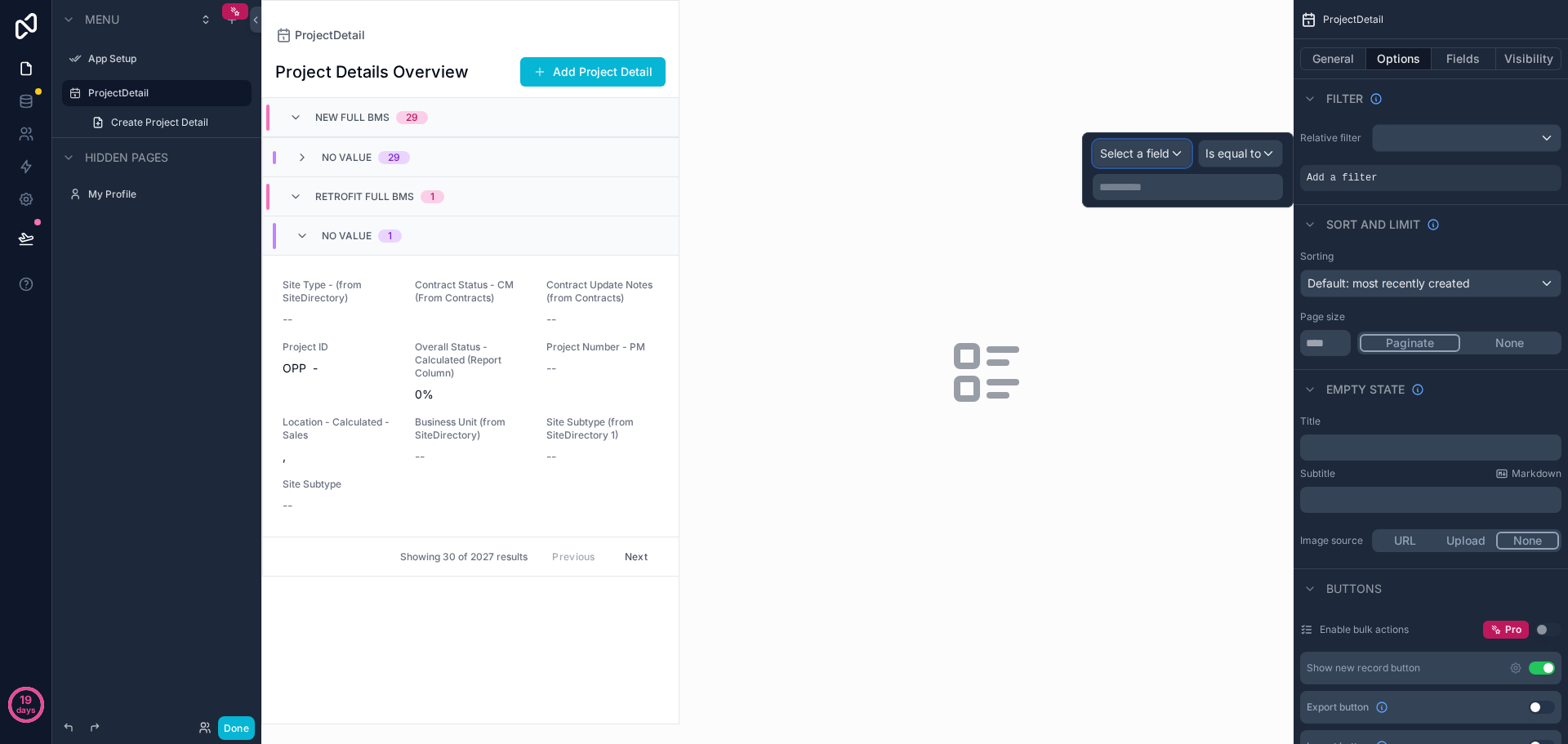
click at [1157, 152] on span "Select a field" at bounding box center [1135, 153] width 69 height 14
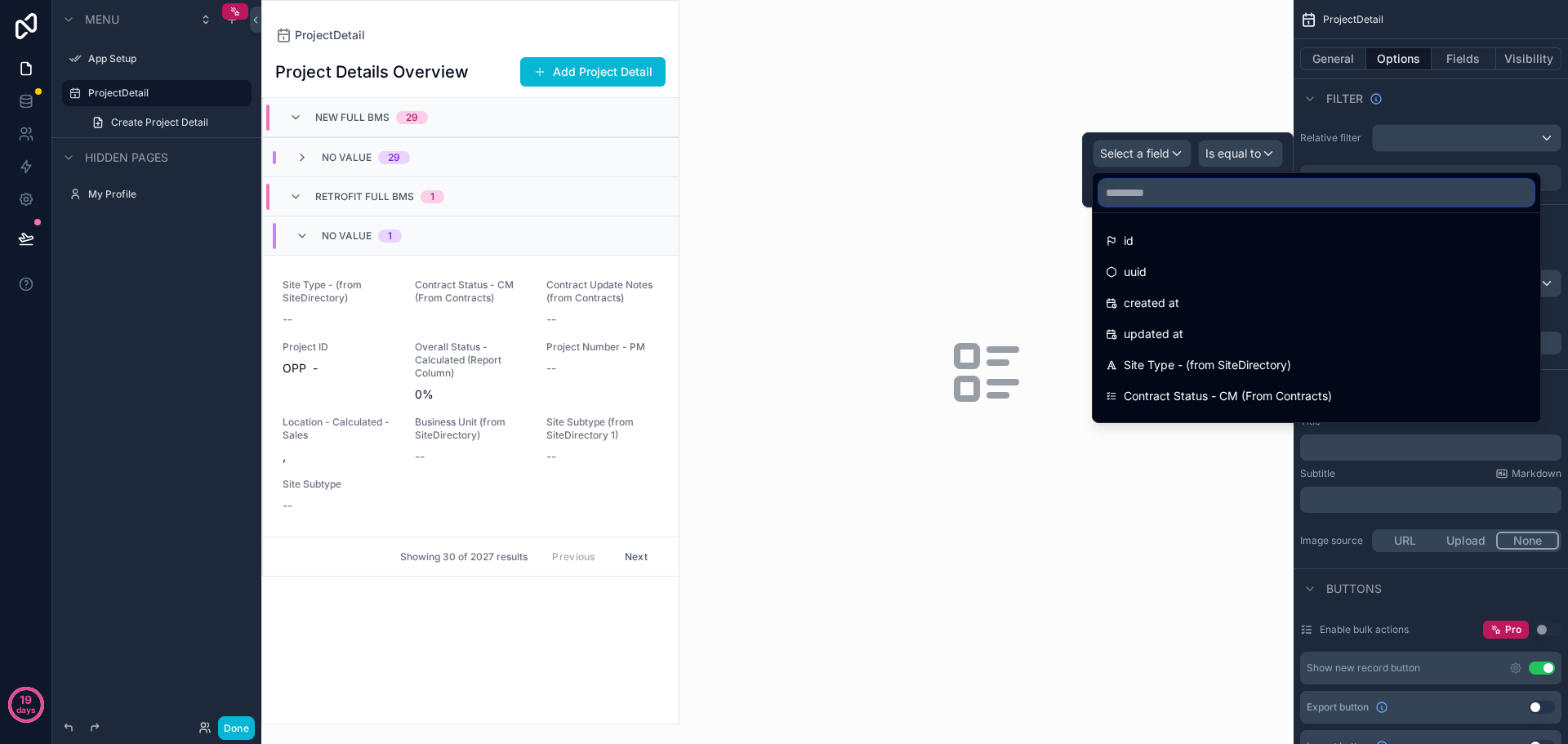
click at [1178, 190] on input "text" at bounding box center [1317, 193] width 434 height 26
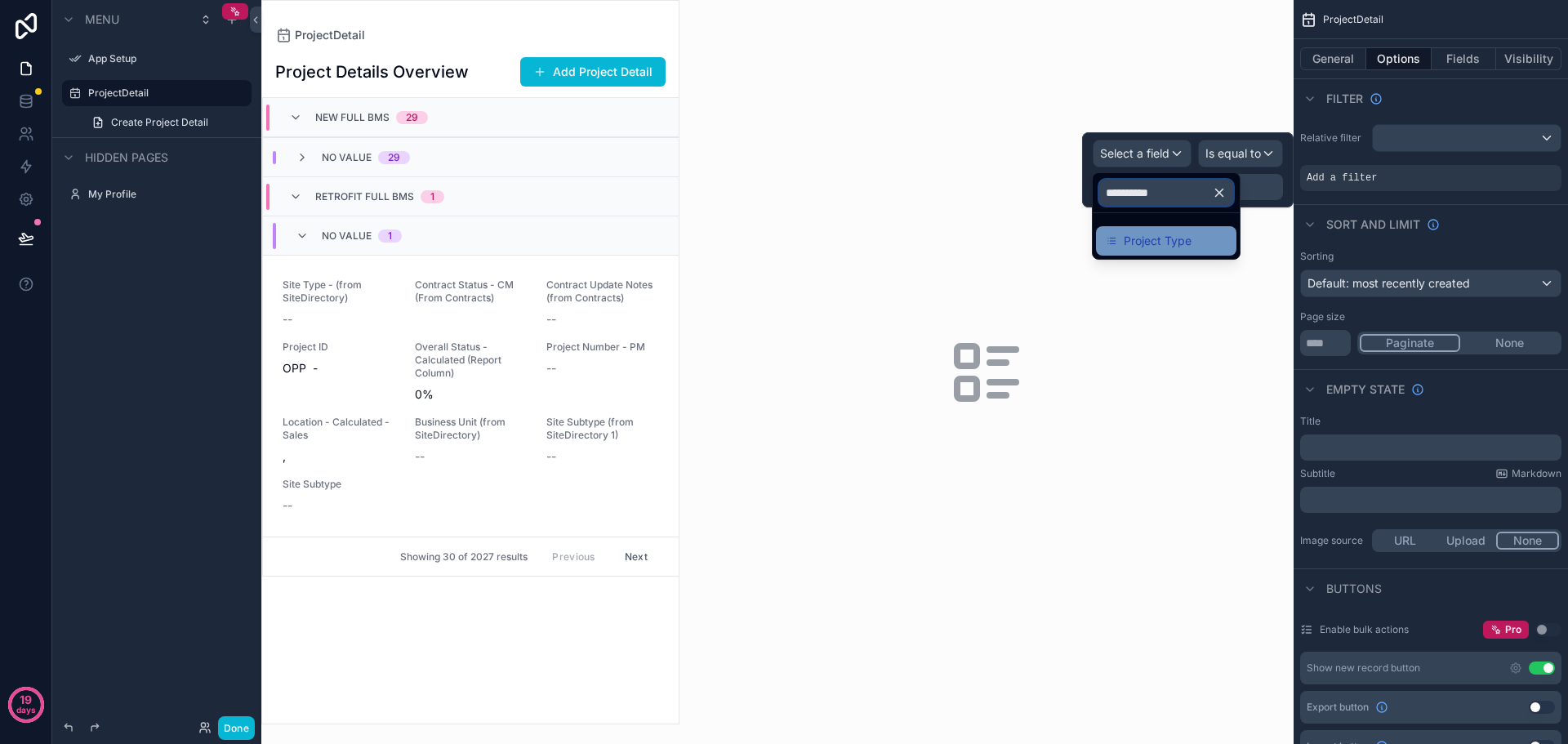
type input "**********"
click at [1165, 236] on span "Project Type" at bounding box center [1157, 241] width 67 height 19
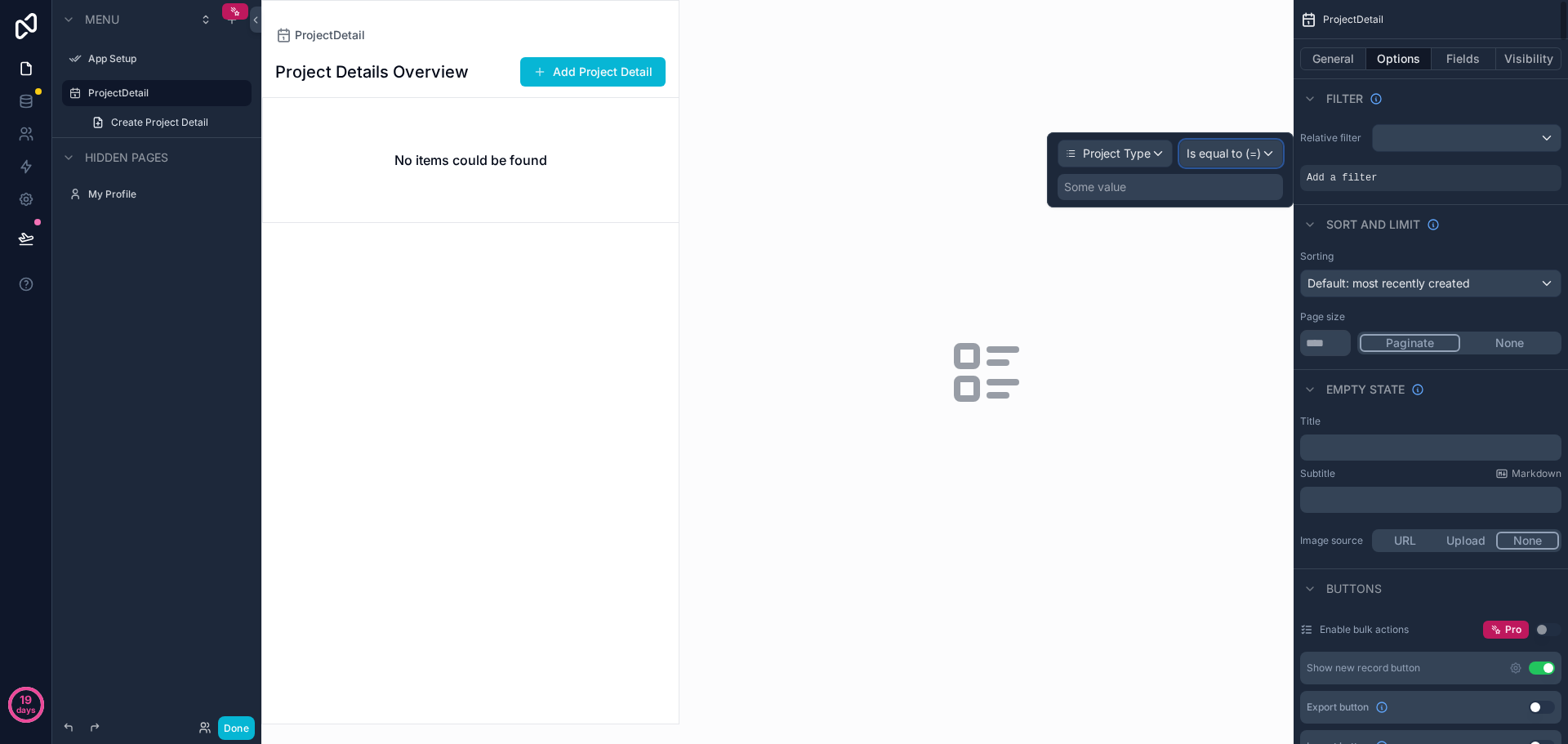
click at [1227, 155] on span "Is equal to (=)" at bounding box center [1224, 153] width 74 height 17
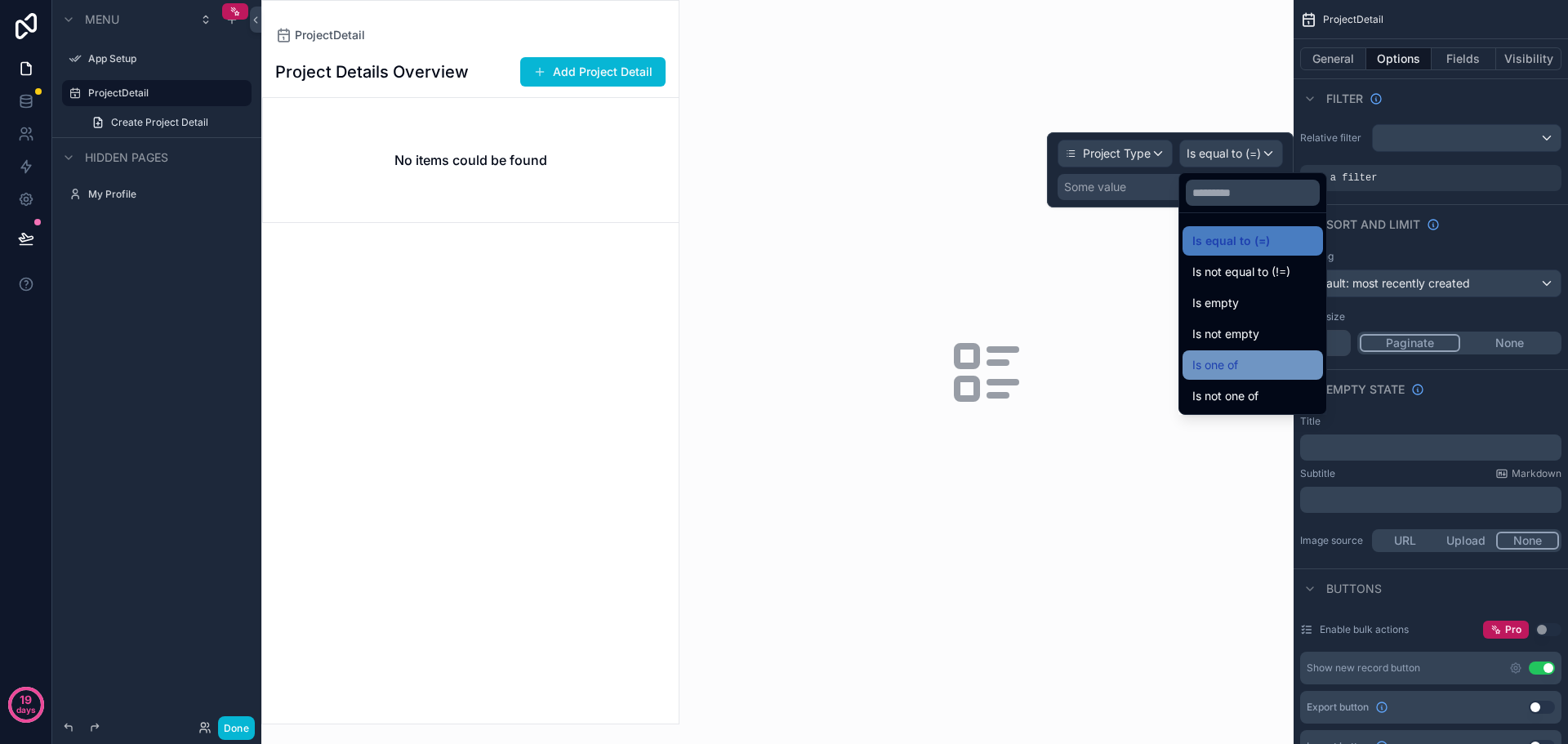
click at [1247, 369] on div "Is one of" at bounding box center [1253, 365] width 121 height 19
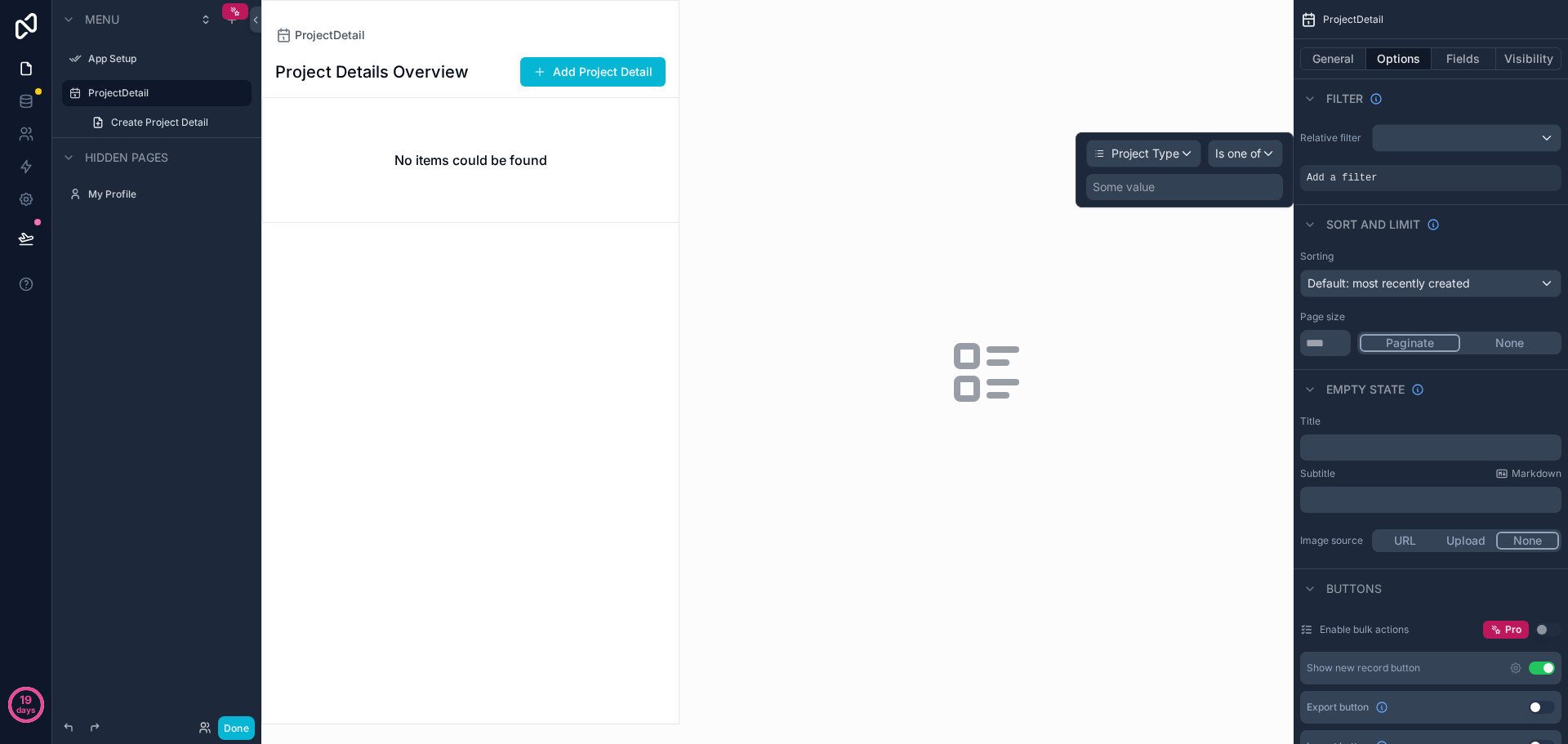
click at [1137, 189] on div "Some value" at bounding box center [1123, 186] width 62 height 17
click at [1171, 188] on div "Some value" at bounding box center [1185, 187] width 197 height 26
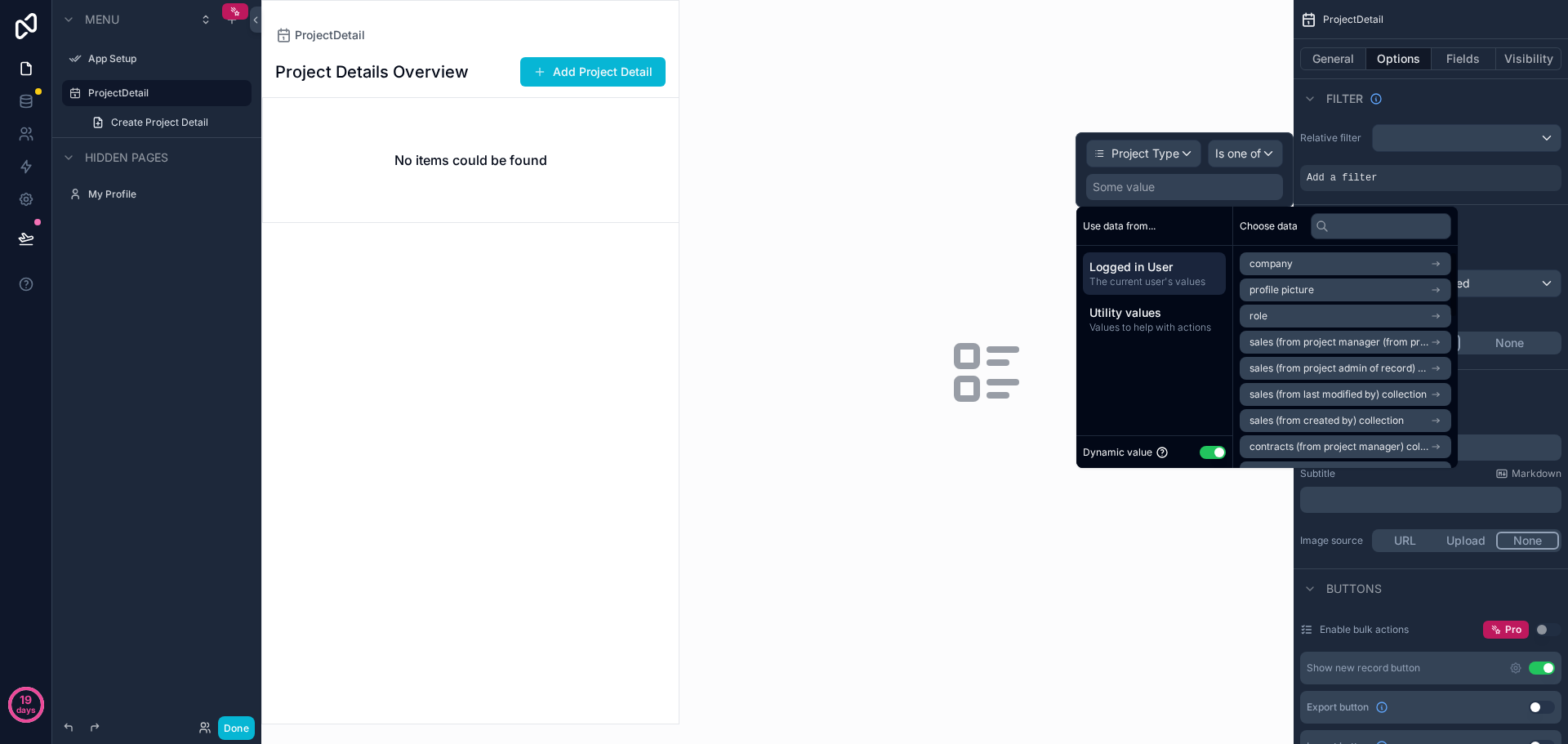
scroll to position [81, 0]
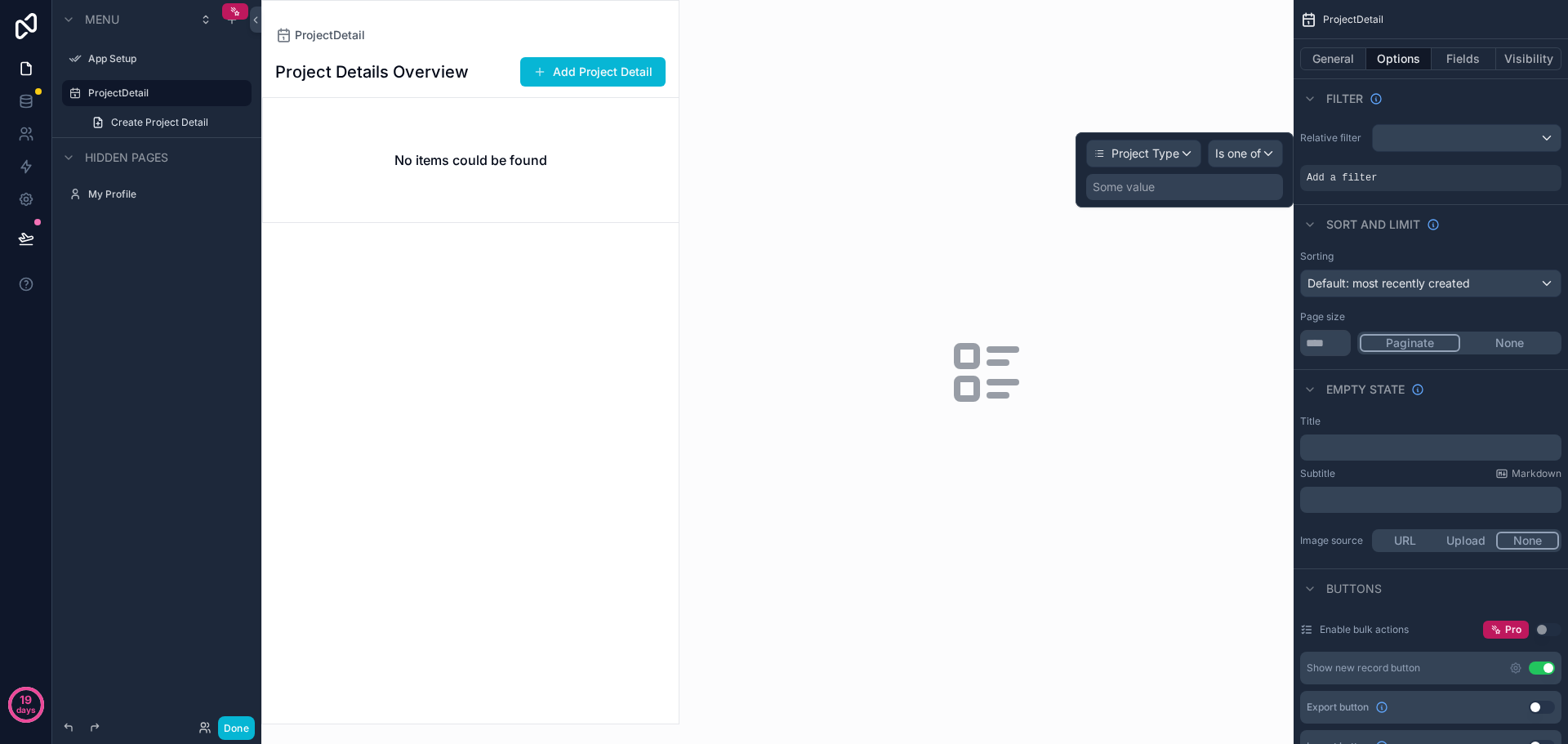
click at [1164, 186] on div "Some value" at bounding box center [1185, 187] width 197 height 26
click at [1234, 152] on span "Is one of" at bounding box center [1238, 153] width 46 height 17
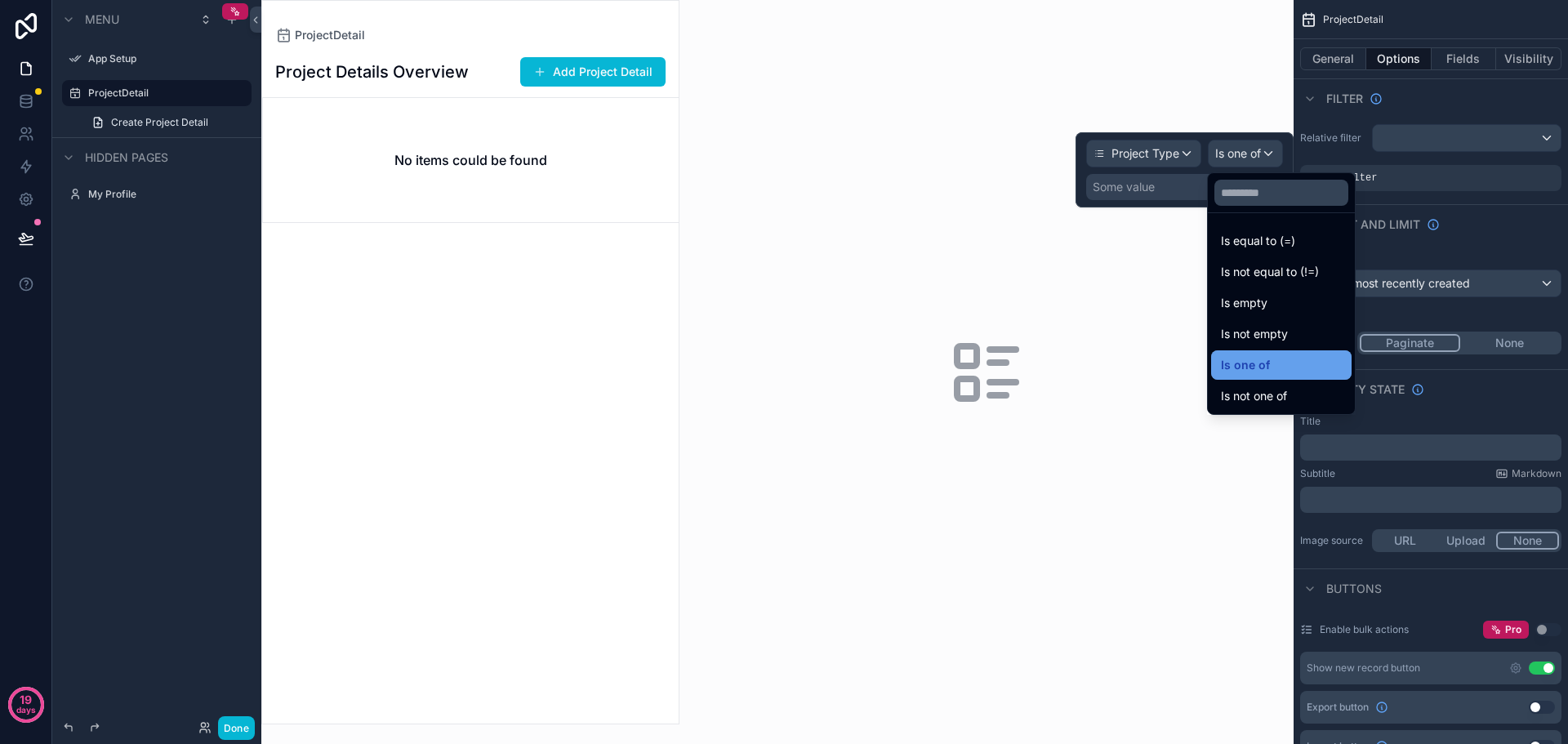
click at [1250, 362] on span "Is one of" at bounding box center [1246, 365] width 49 height 19
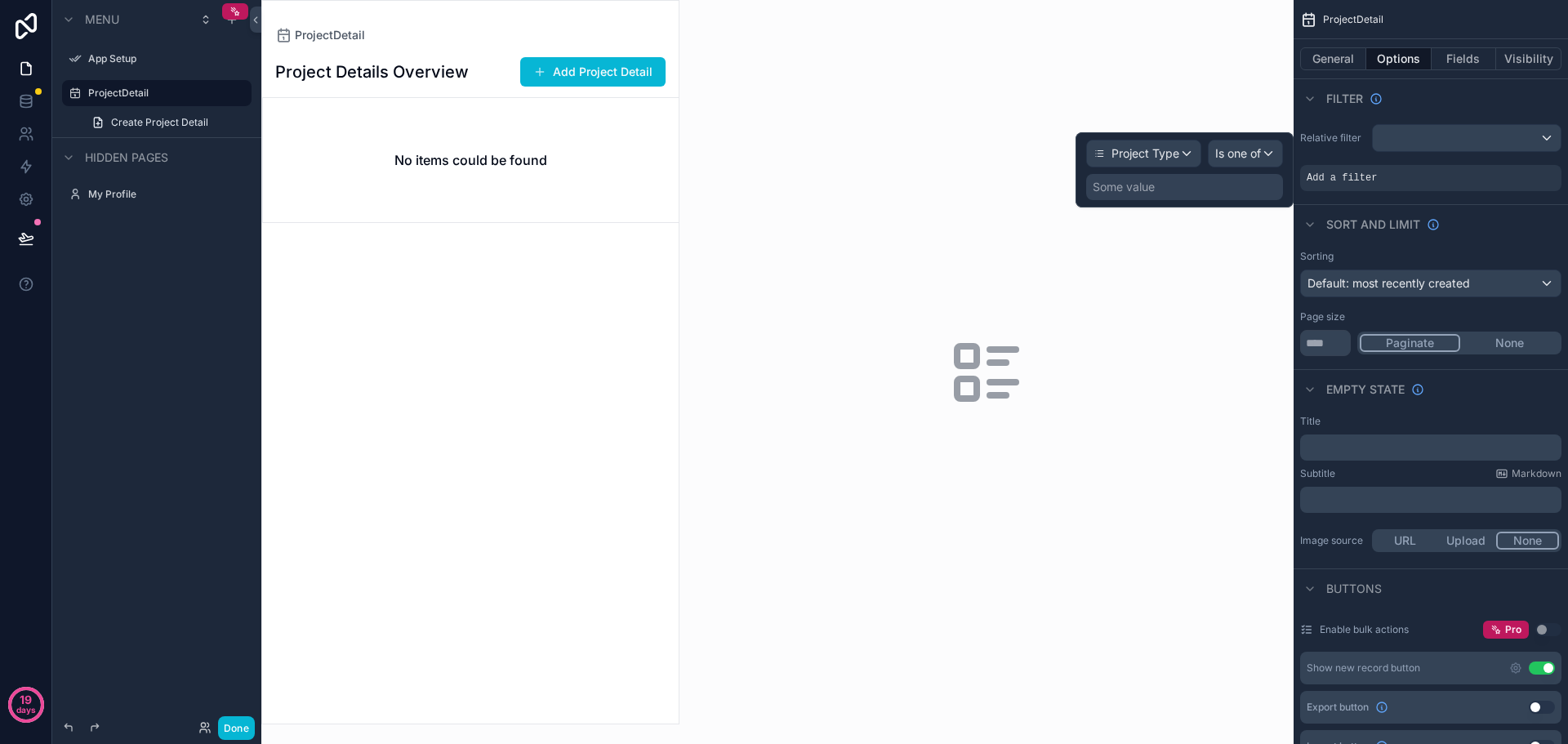
click at [1155, 189] on div "Some value" at bounding box center [1185, 187] width 197 height 26
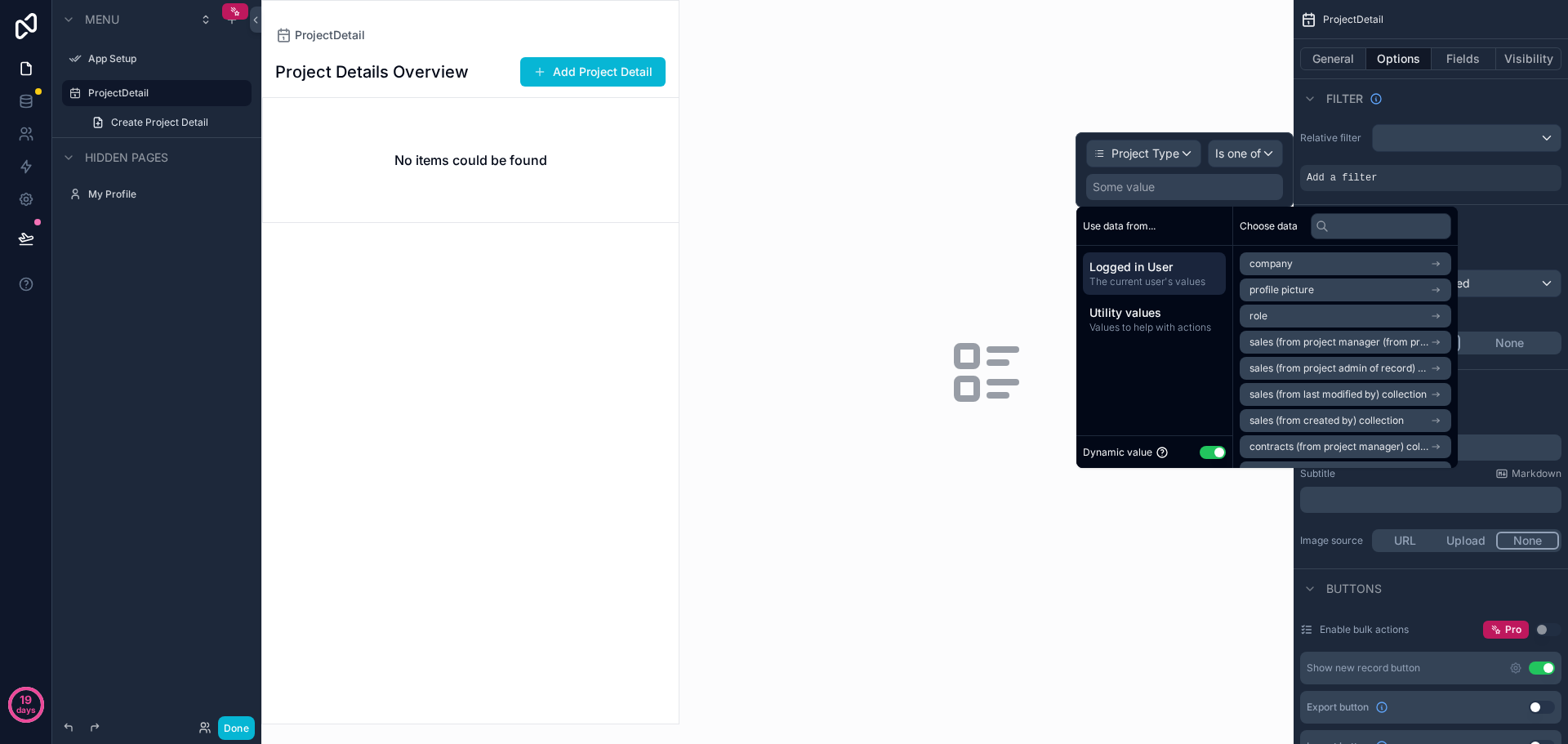
click at [1147, 226] on span "Use data from..." at bounding box center [1119, 226] width 73 height 13
click at [1214, 451] on button "Use setting" at bounding box center [1213, 452] width 26 height 13
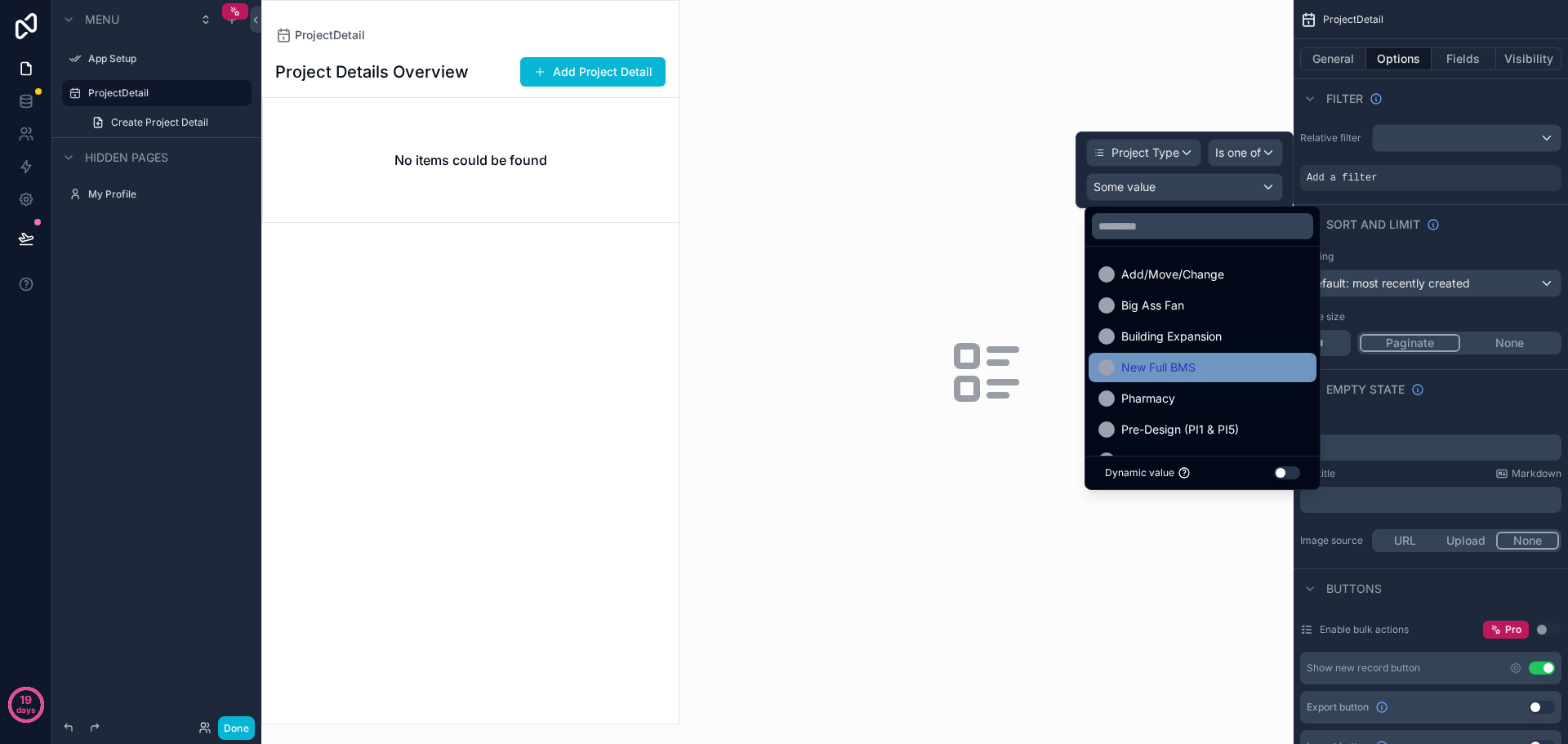
click at [1108, 365] on div at bounding box center [1107, 368] width 17 height 17
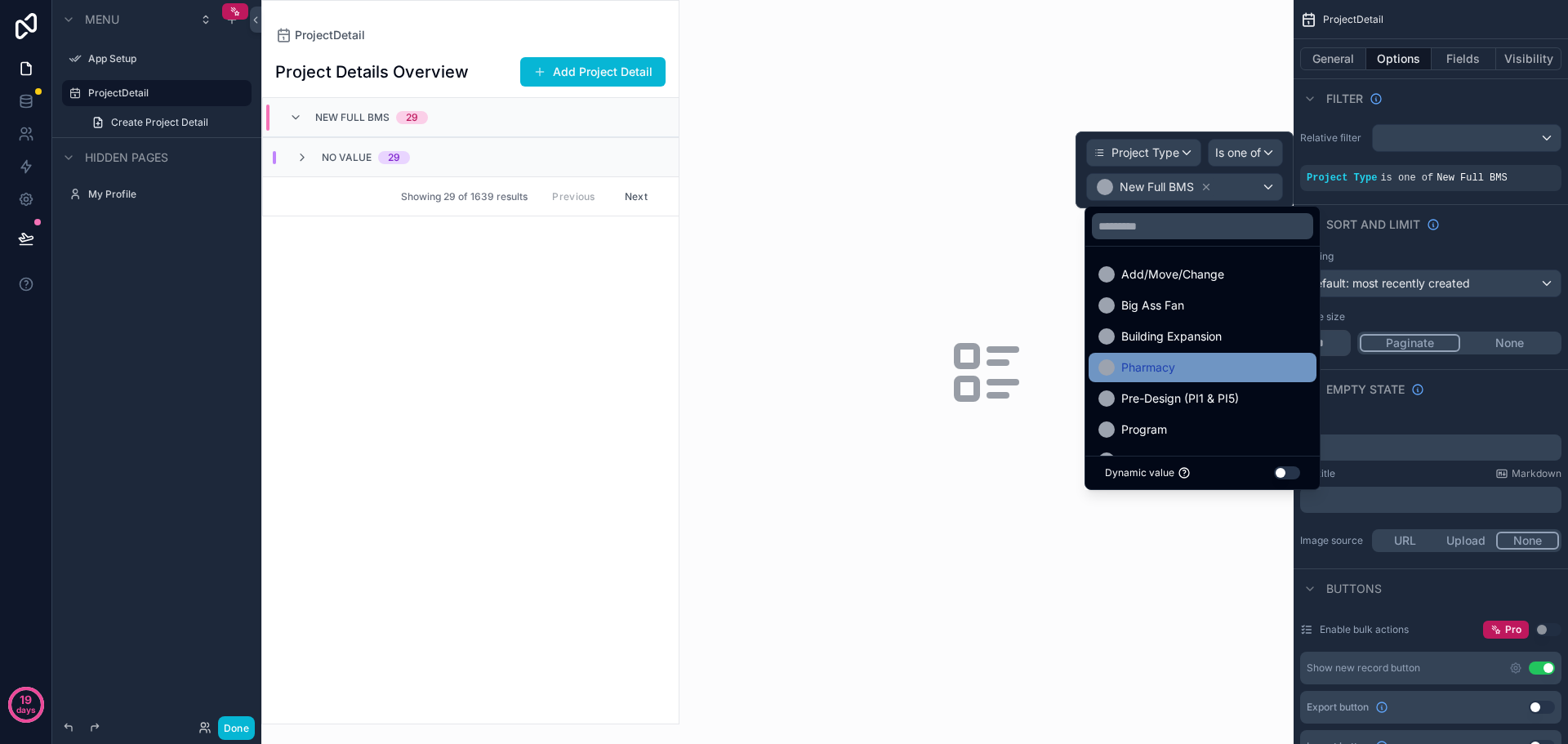
click at [1110, 368] on div at bounding box center [1107, 368] width 17 height 17
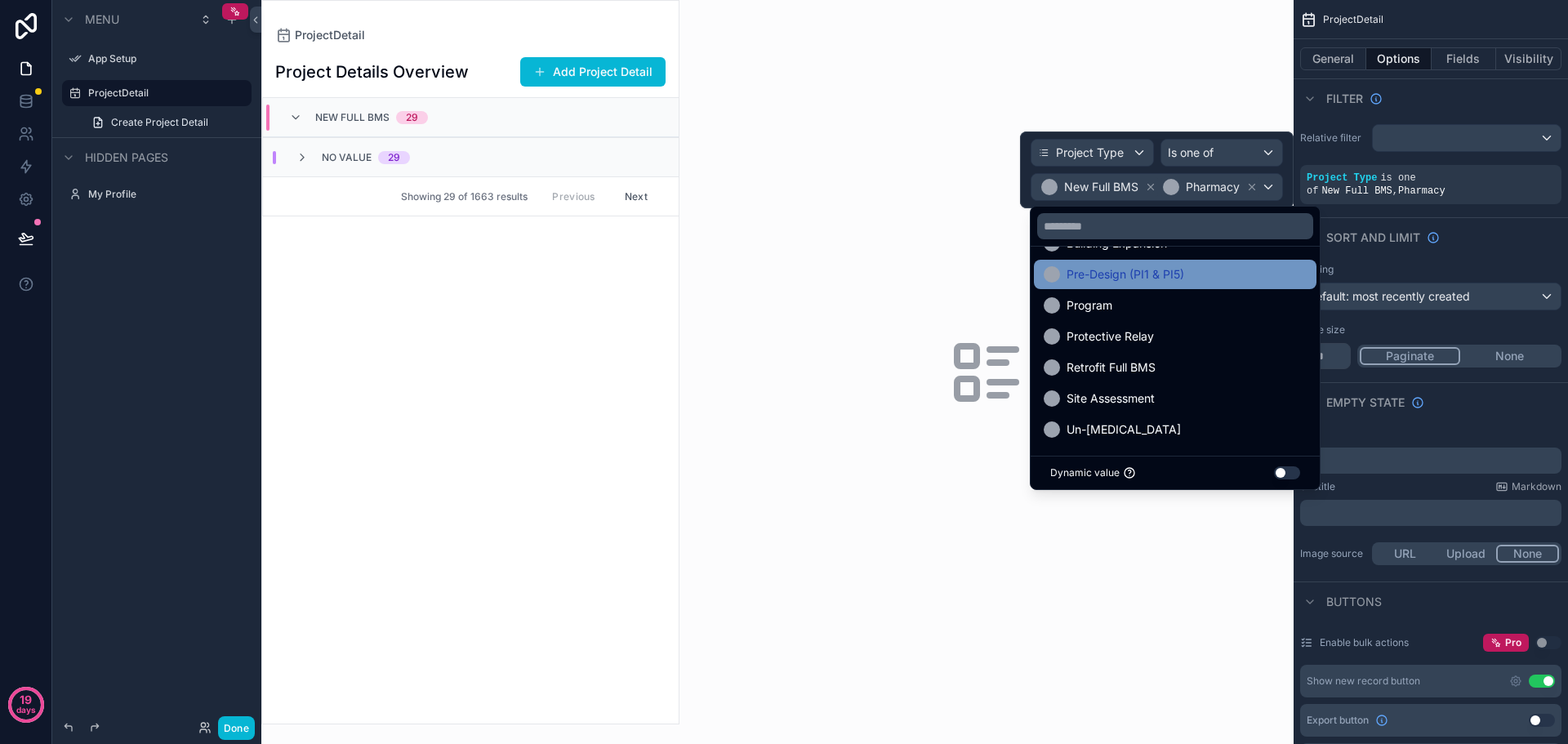
scroll to position [95, 0]
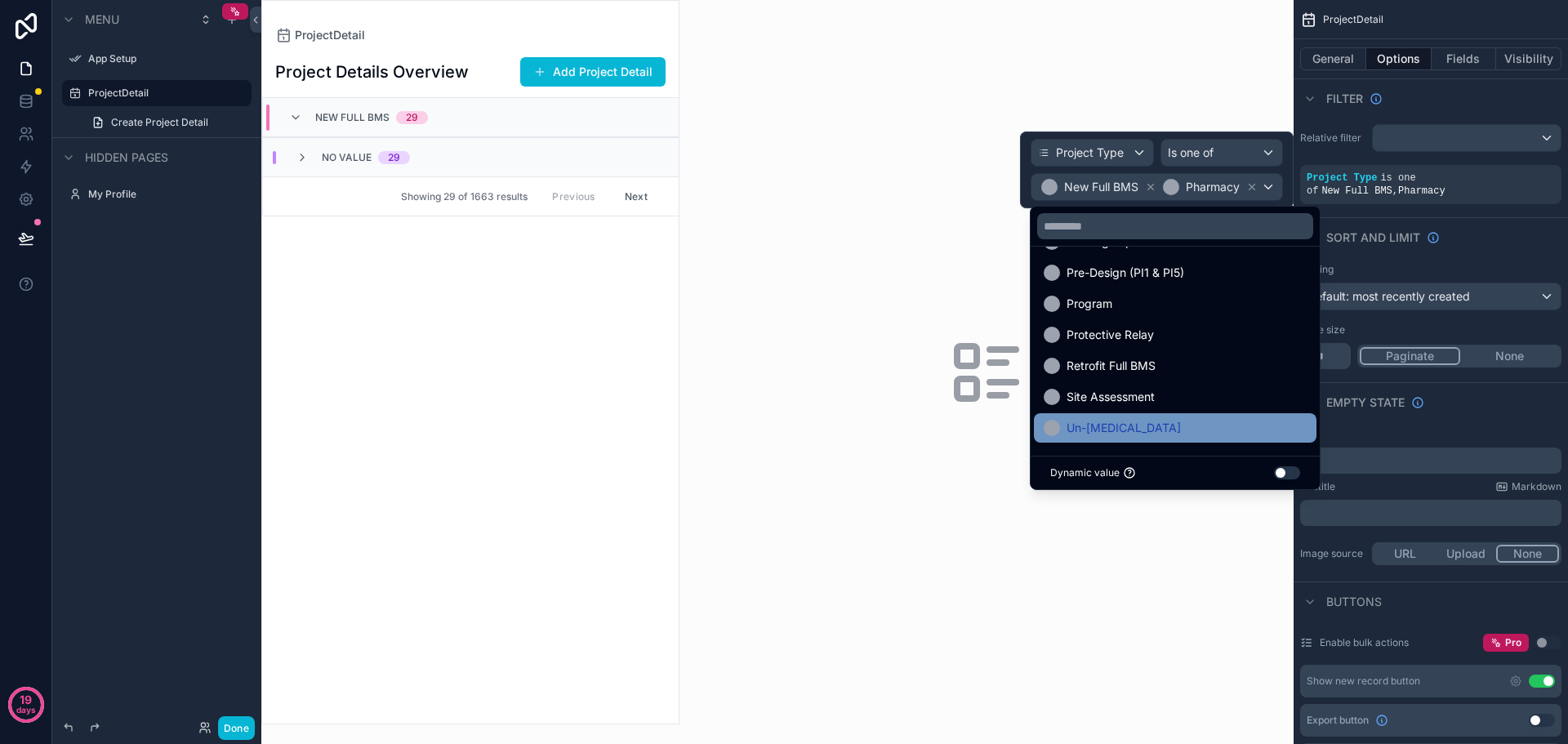
click at [1058, 428] on div at bounding box center [1051, 428] width 17 height 17
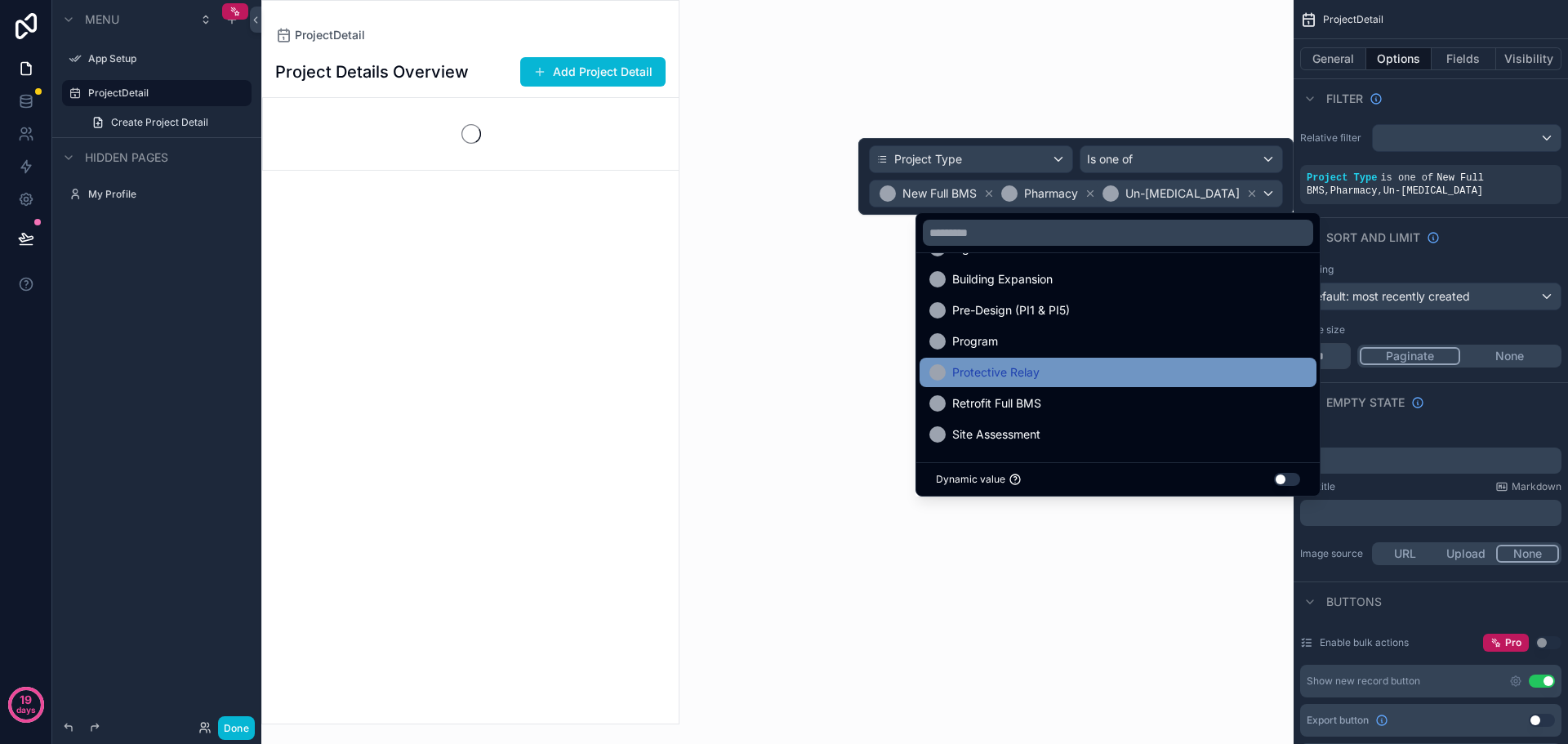
scroll to position [64, 0]
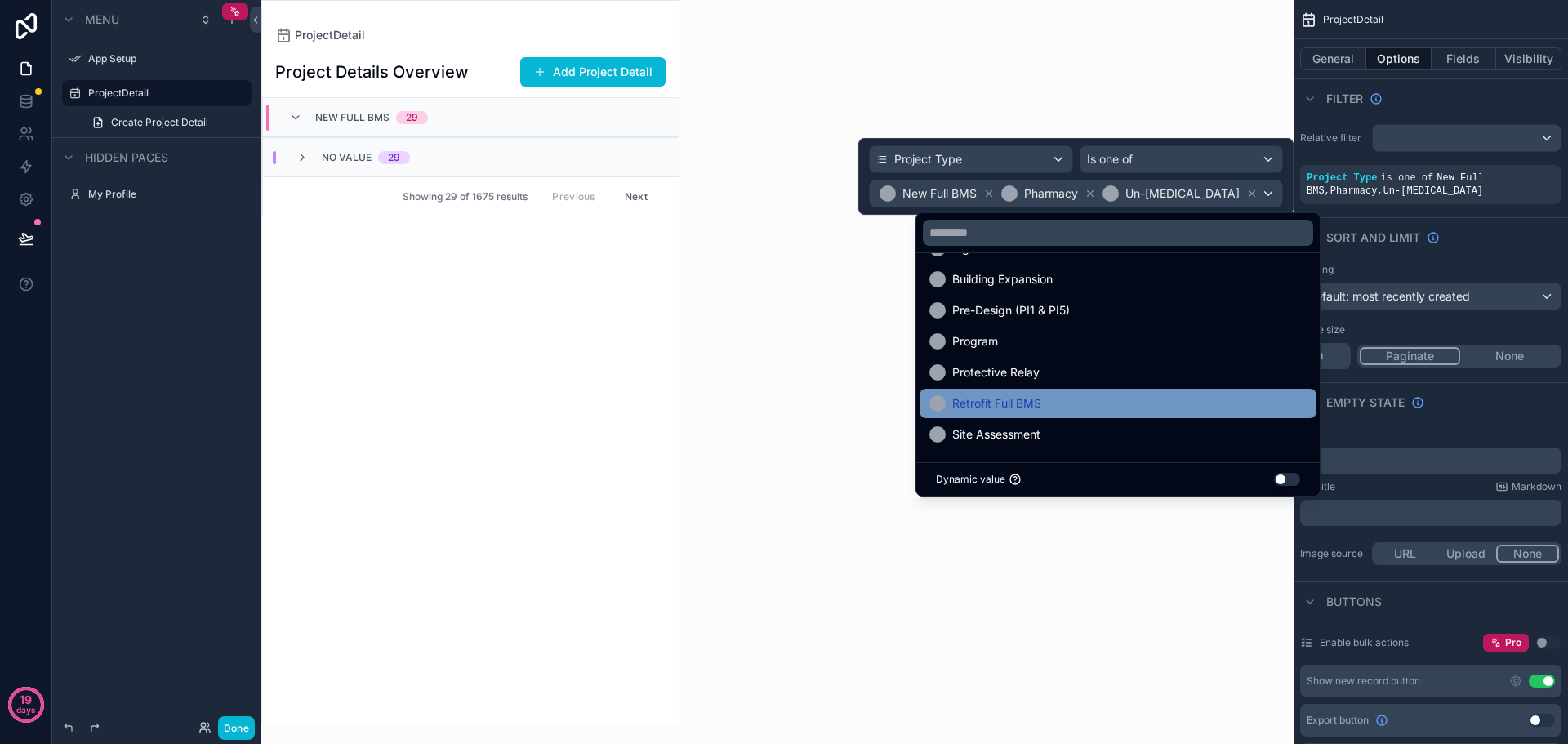
click at [932, 400] on div at bounding box center [938, 404] width 17 height 17
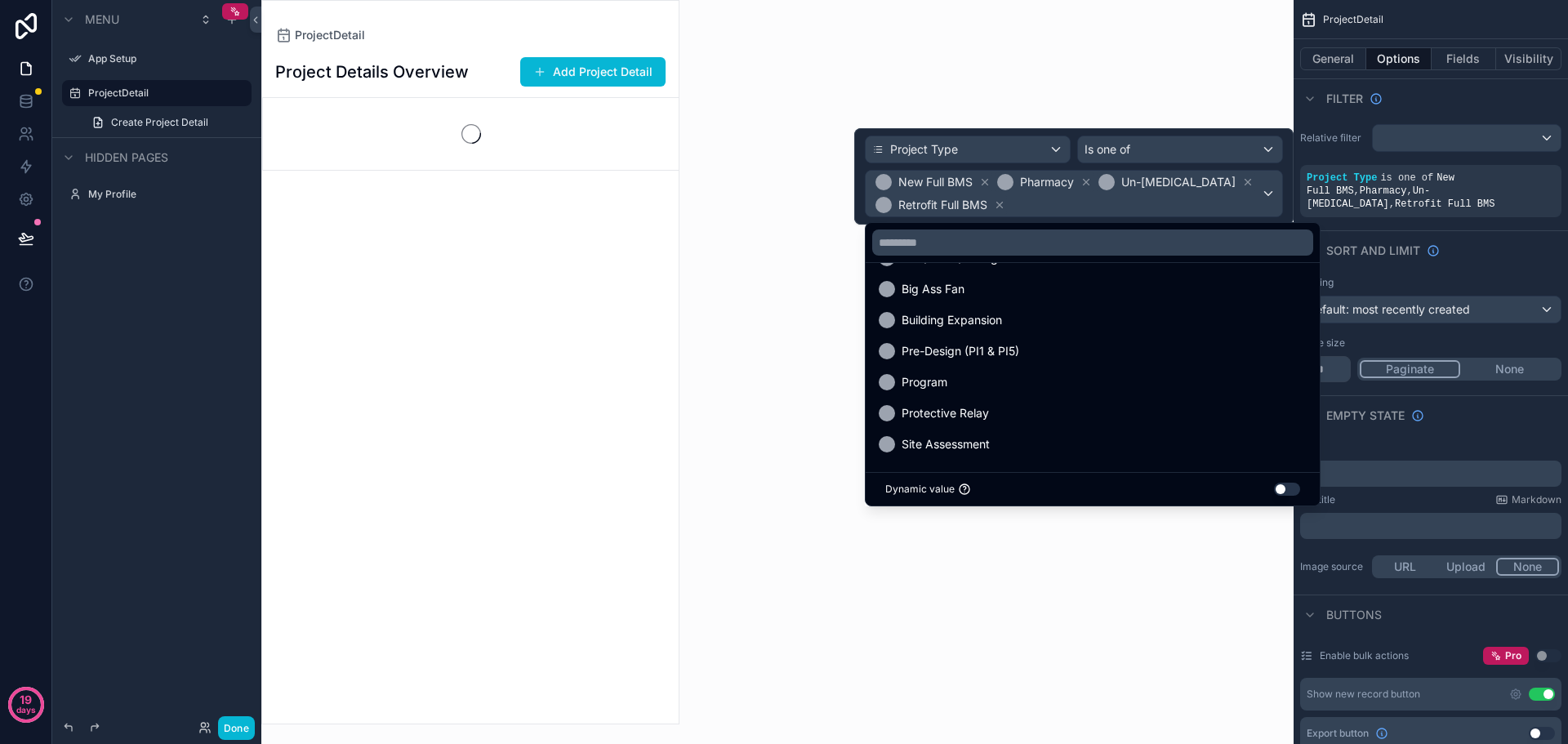
scroll to position [32, 0]
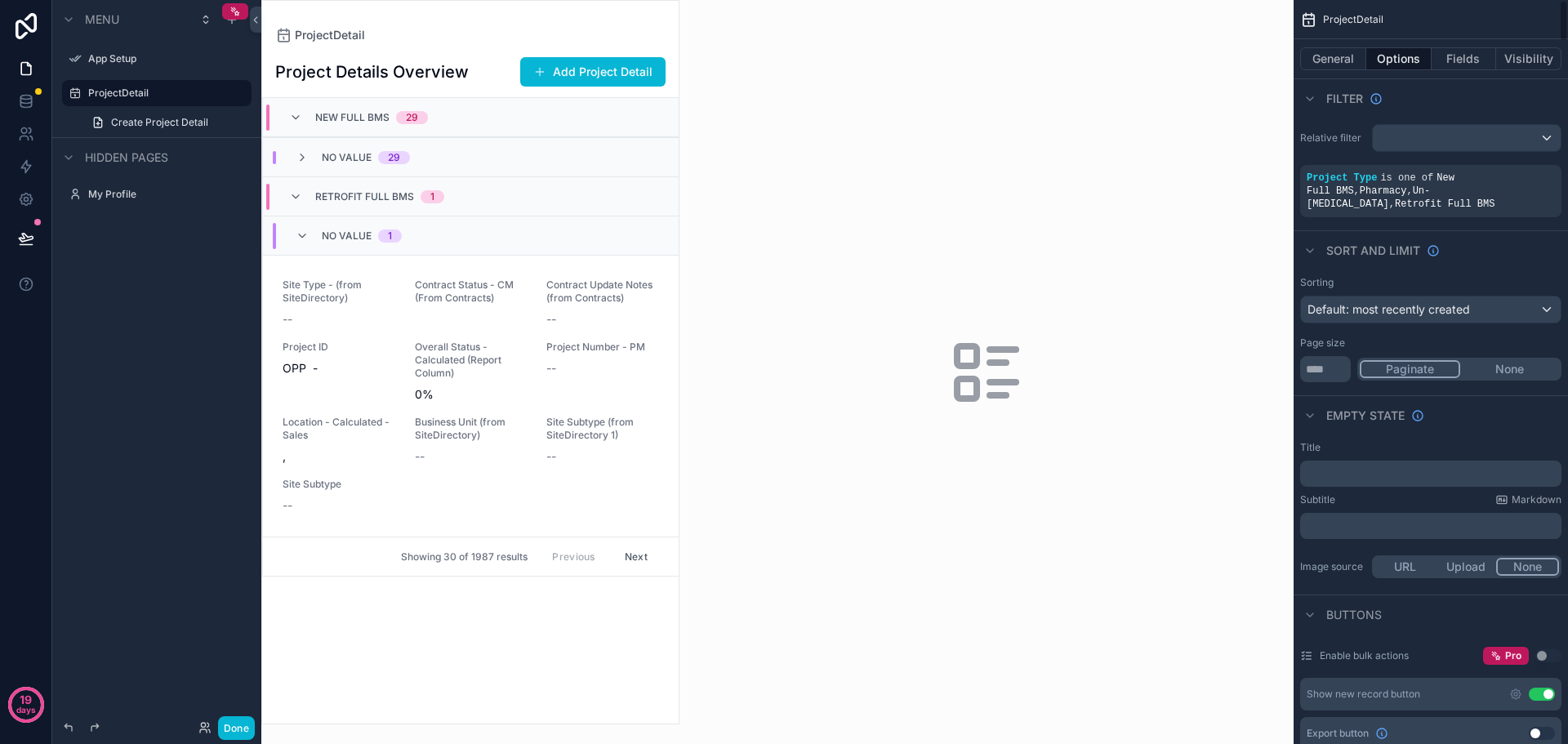
click at [1344, 158] on div "Relative filter Project Type is one of New Full BMS , Pharmacy , Un-Mothball , …" at bounding box center [1431, 170] width 275 height 106
click at [1473, 166] on icon "scrollable content" at bounding box center [1475, 166] width 6 height 0
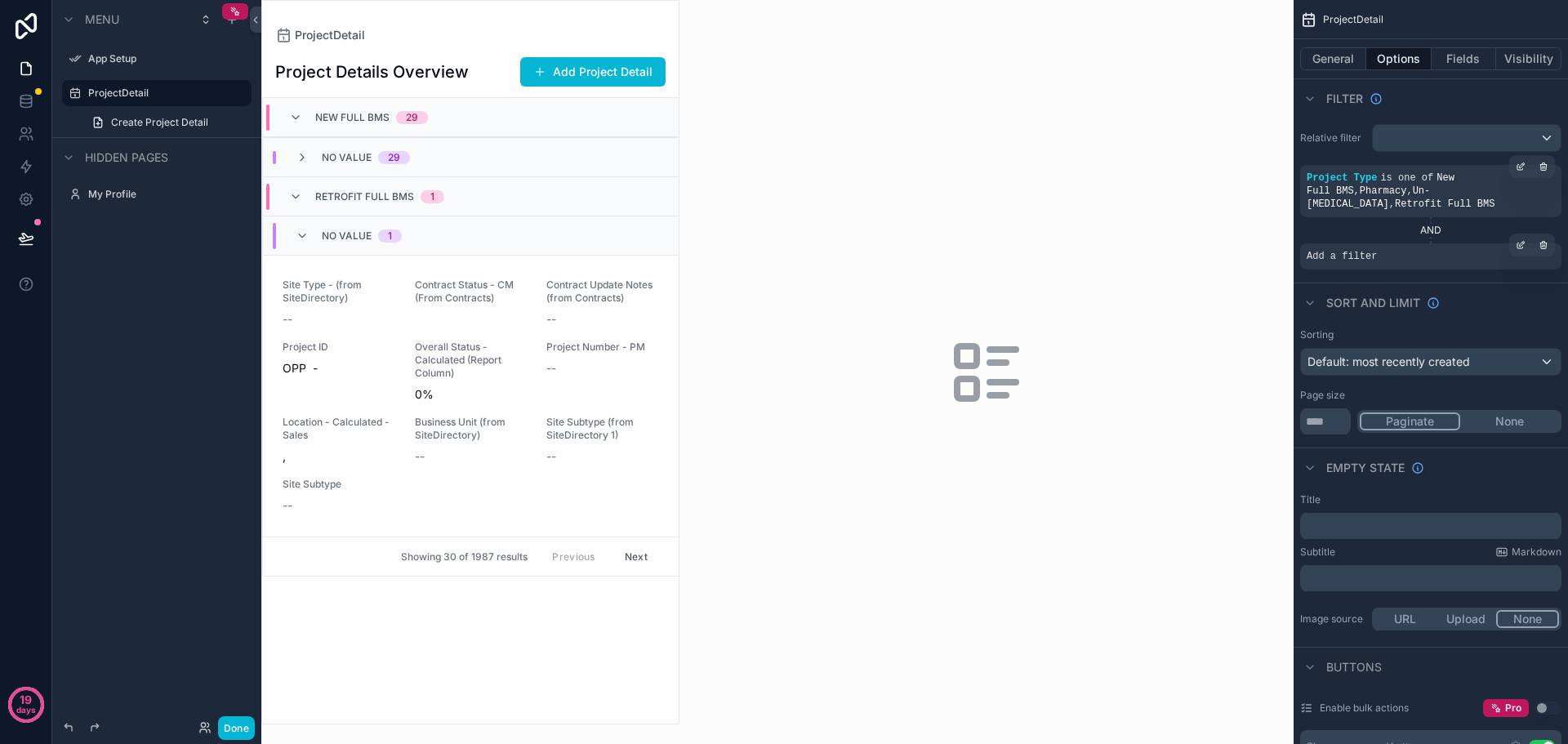
click at [1386, 244] on div "Add a filter" at bounding box center [1431, 256] width 262 height 26
click at [1520, 240] on icon "scrollable content" at bounding box center [1521, 244] width 10 height 10
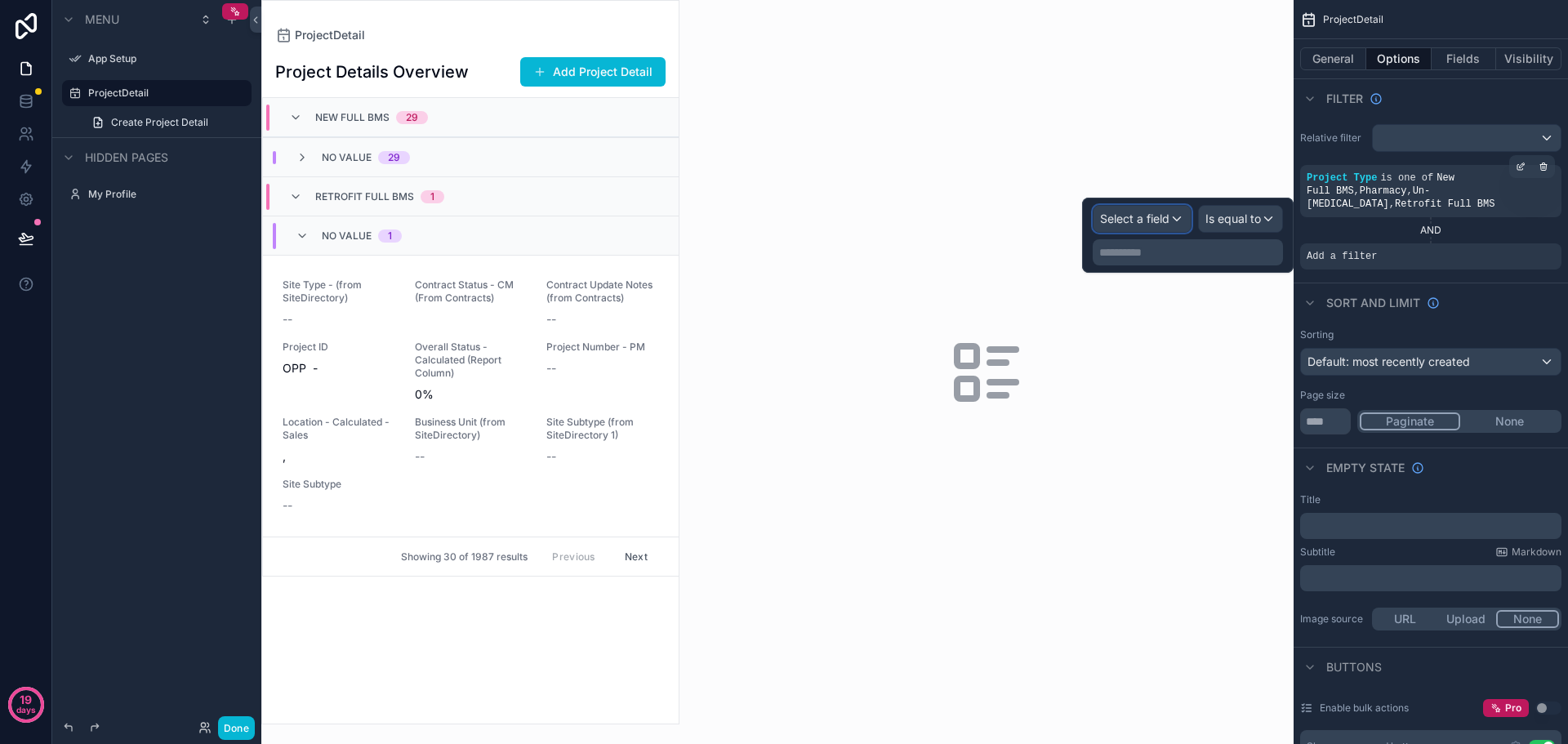
click at [1136, 215] on span "Select a field" at bounding box center [1135, 219] width 69 height 14
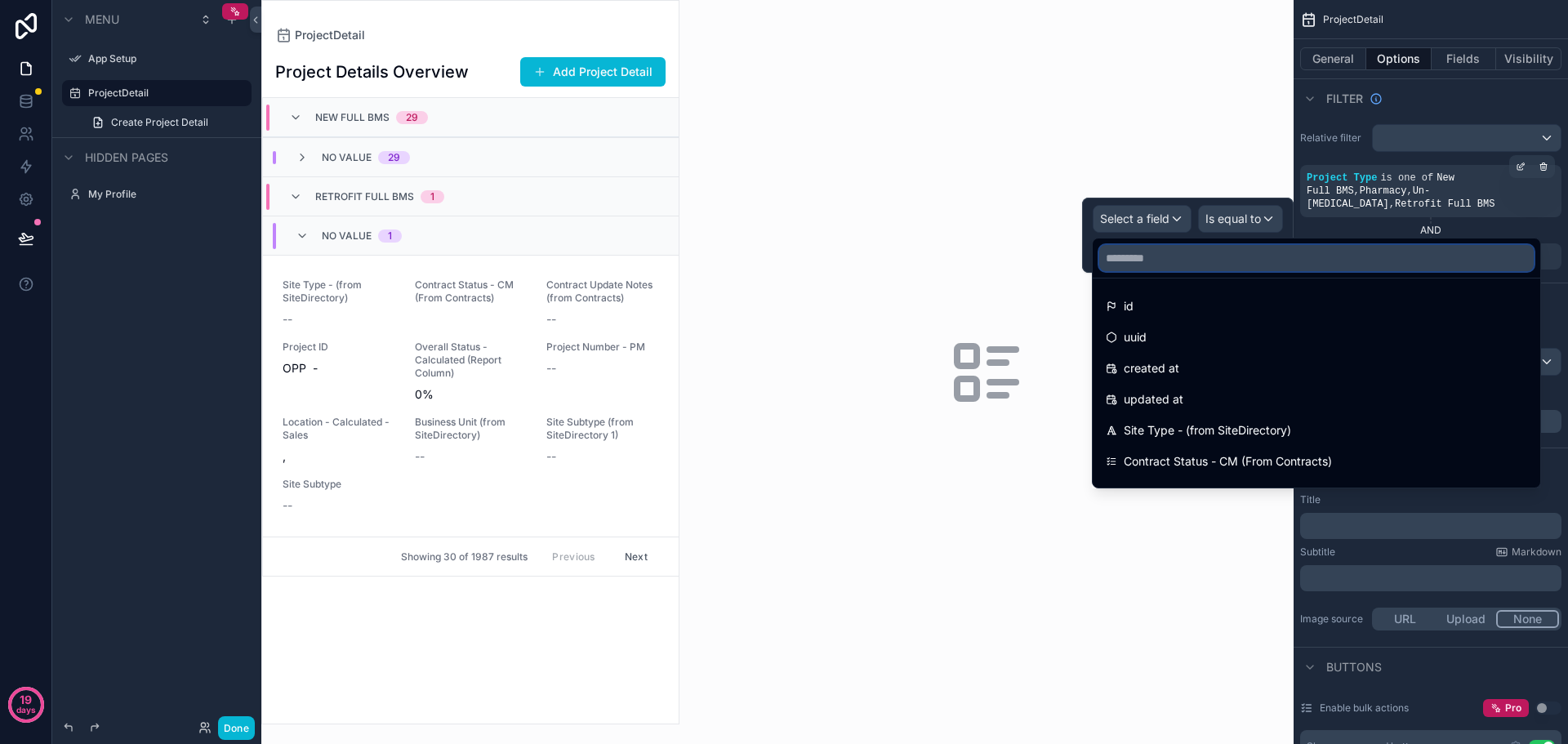
click at [1153, 258] on input "text" at bounding box center [1317, 258] width 434 height 26
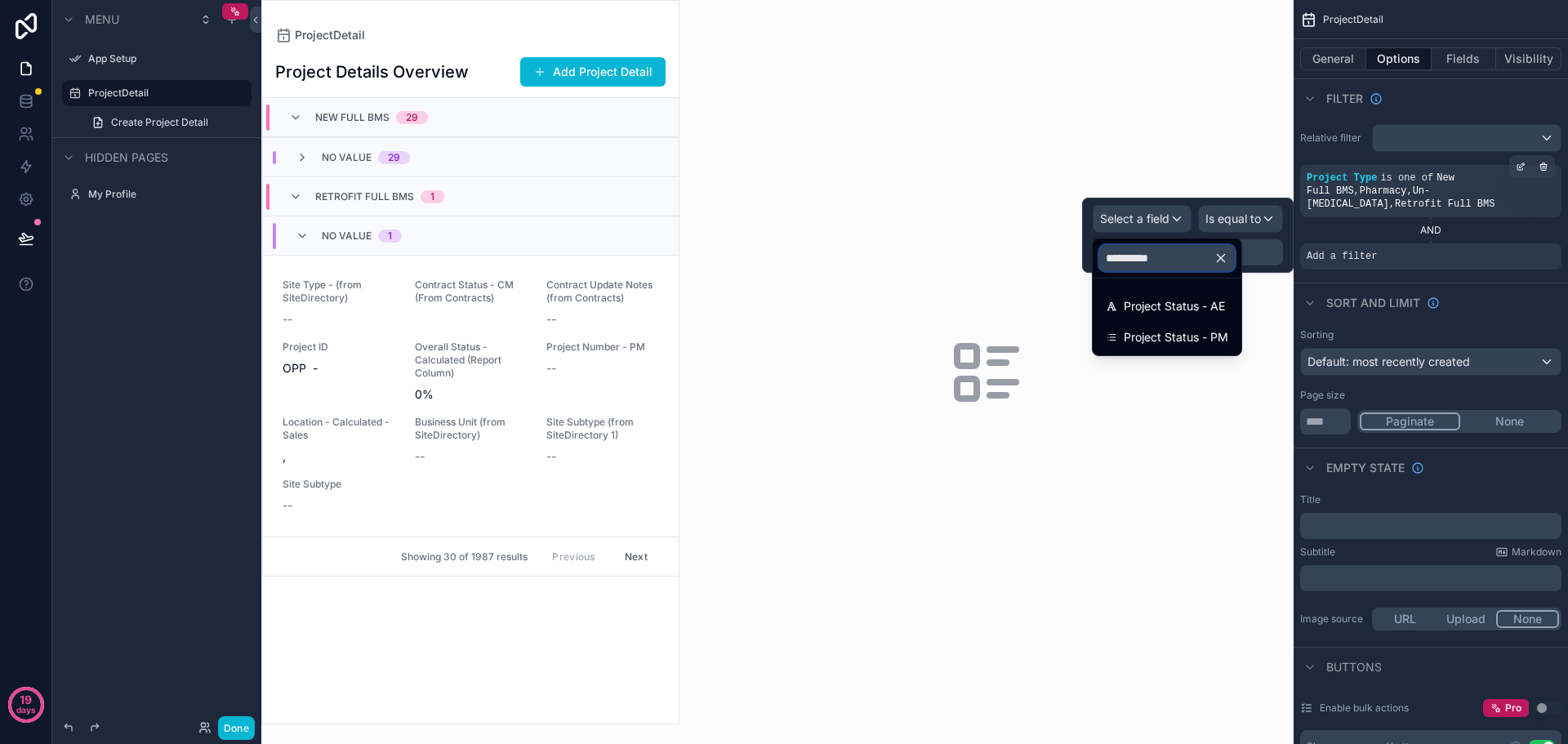
type input "**********"
click at [1170, 332] on span "Project Status - PM" at bounding box center [1176, 337] width 104 height 19
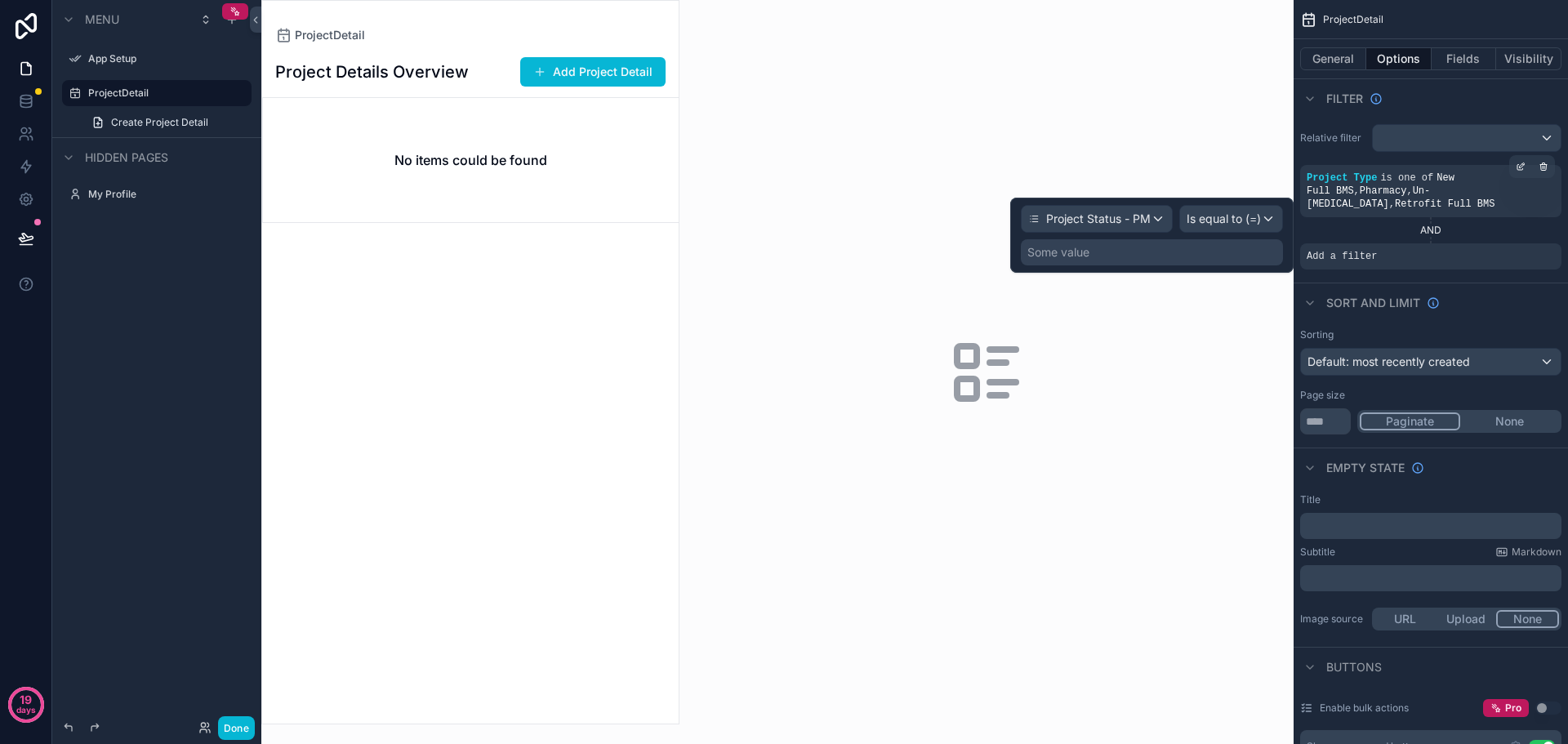
click at [1115, 252] on div "Some value" at bounding box center [1152, 252] width 263 height 26
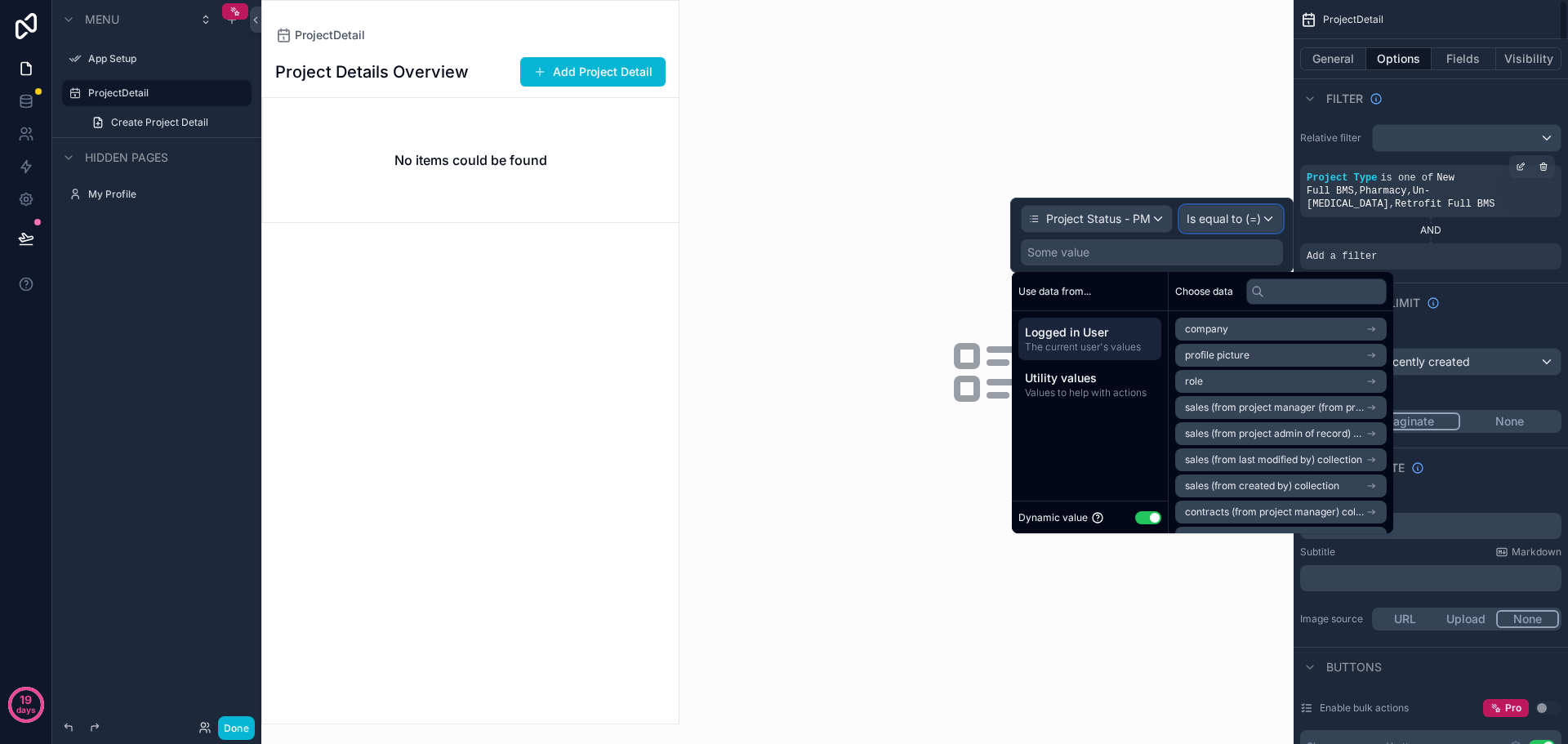
click at [1219, 218] on span "Is equal to (=)" at bounding box center [1224, 219] width 74 height 17
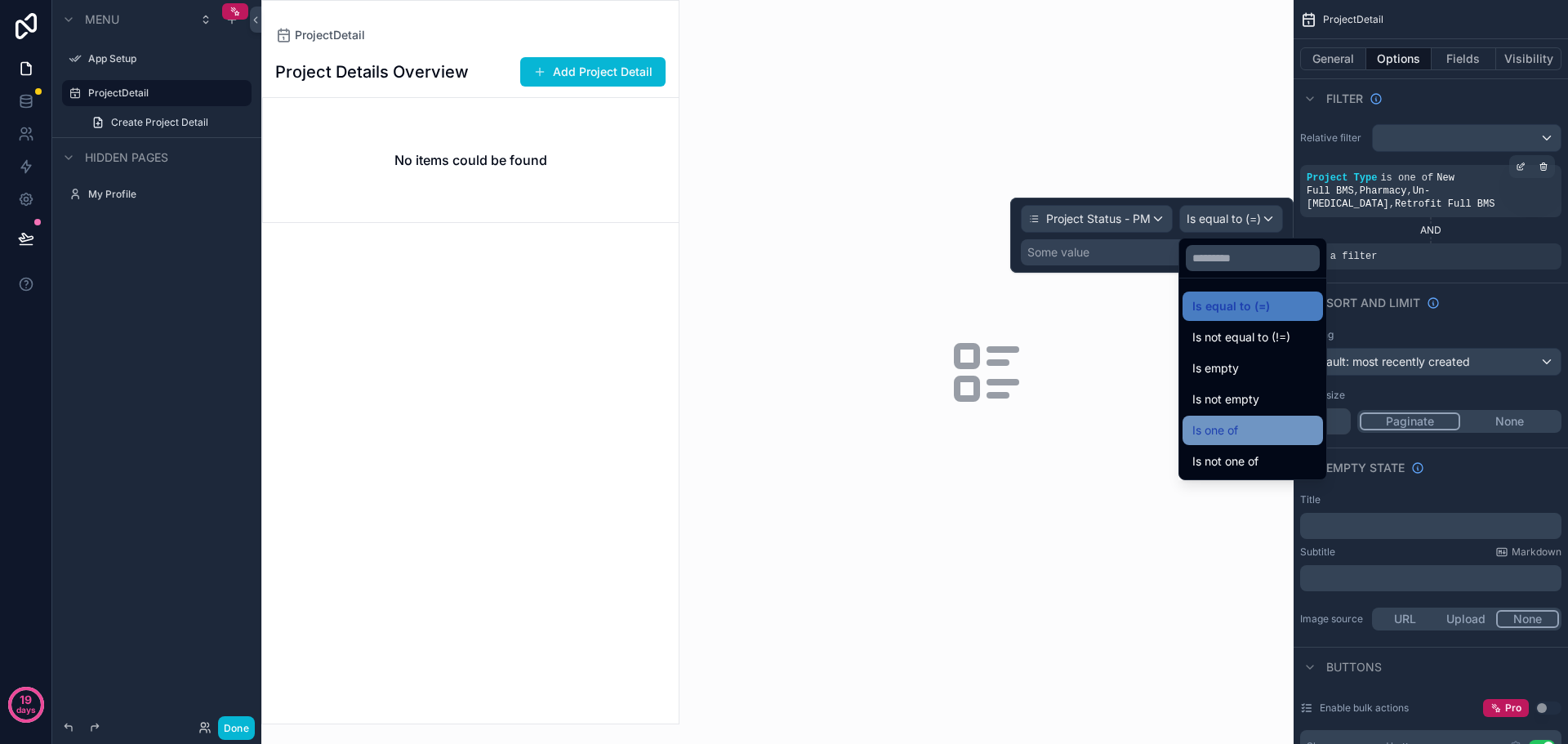
click at [1227, 433] on span "Is one of" at bounding box center [1215, 431] width 46 height 19
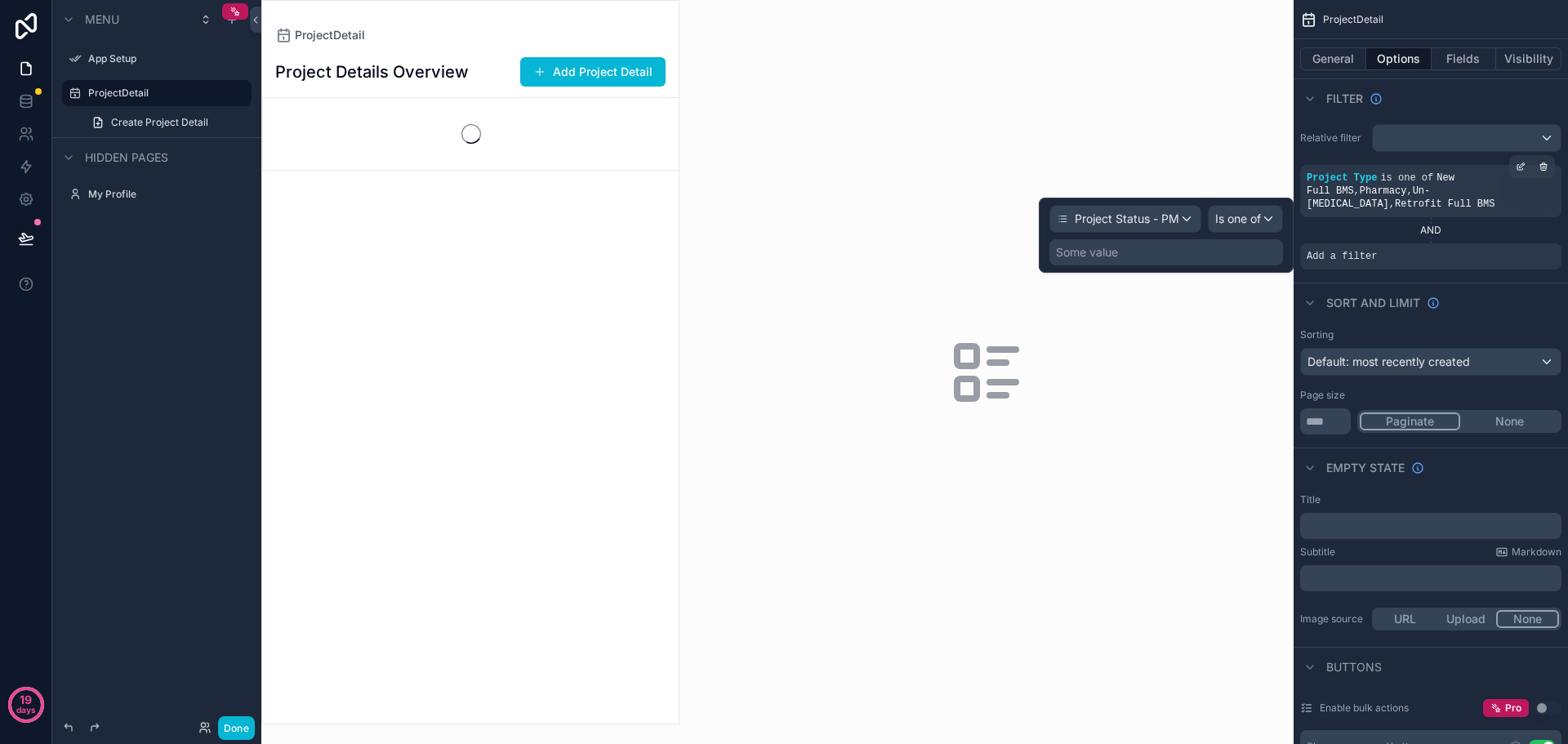
click at [1106, 258] on div "Some value" at bounding box center [1086, 252] width 62 height 17
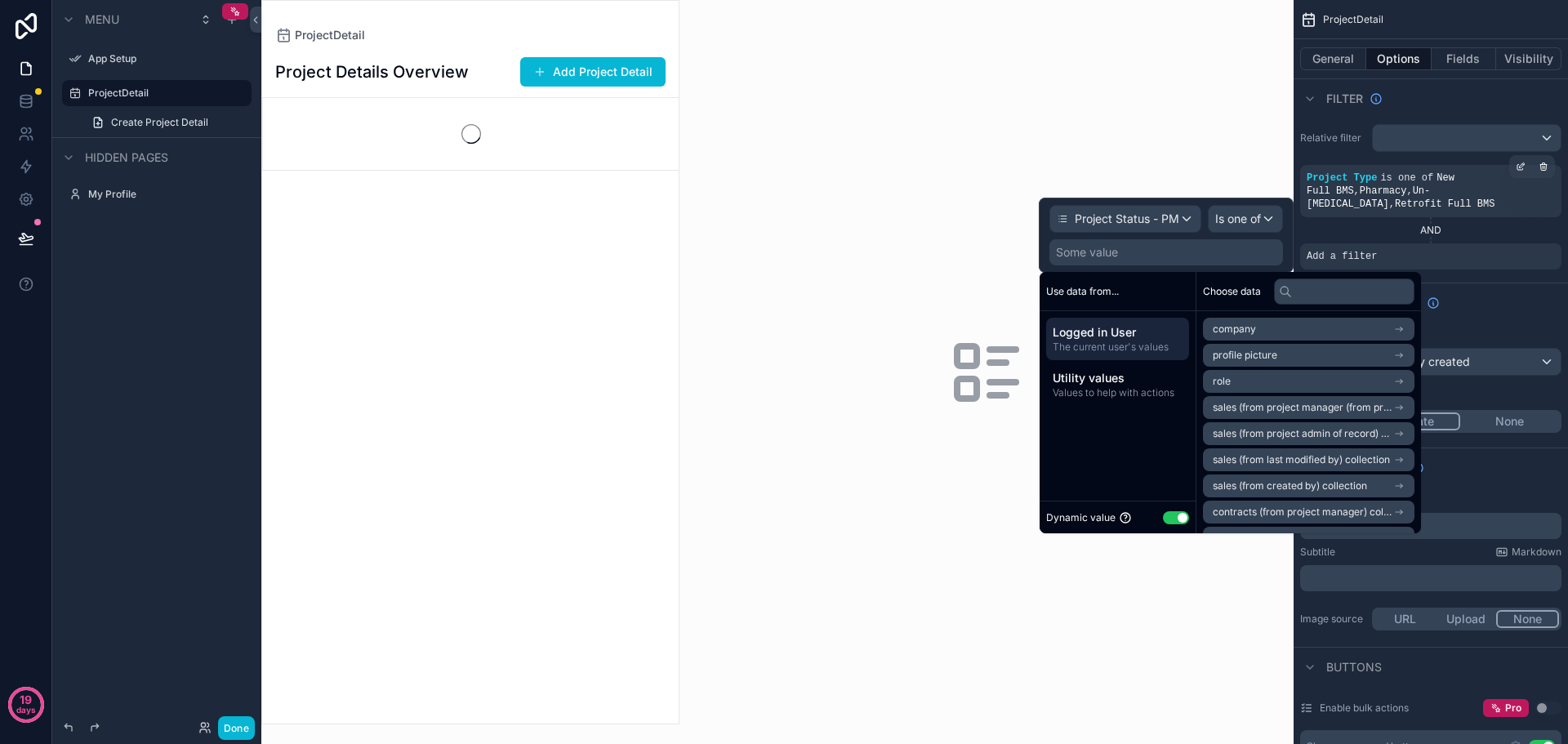
click at [1190, 519] on div "Dynamic value Use setting" at bounding box center [1118, 516] width 156 height 32
click at [1178, 518] on button "Use setting" at bounding box center [1177, 517] width 26 height 13
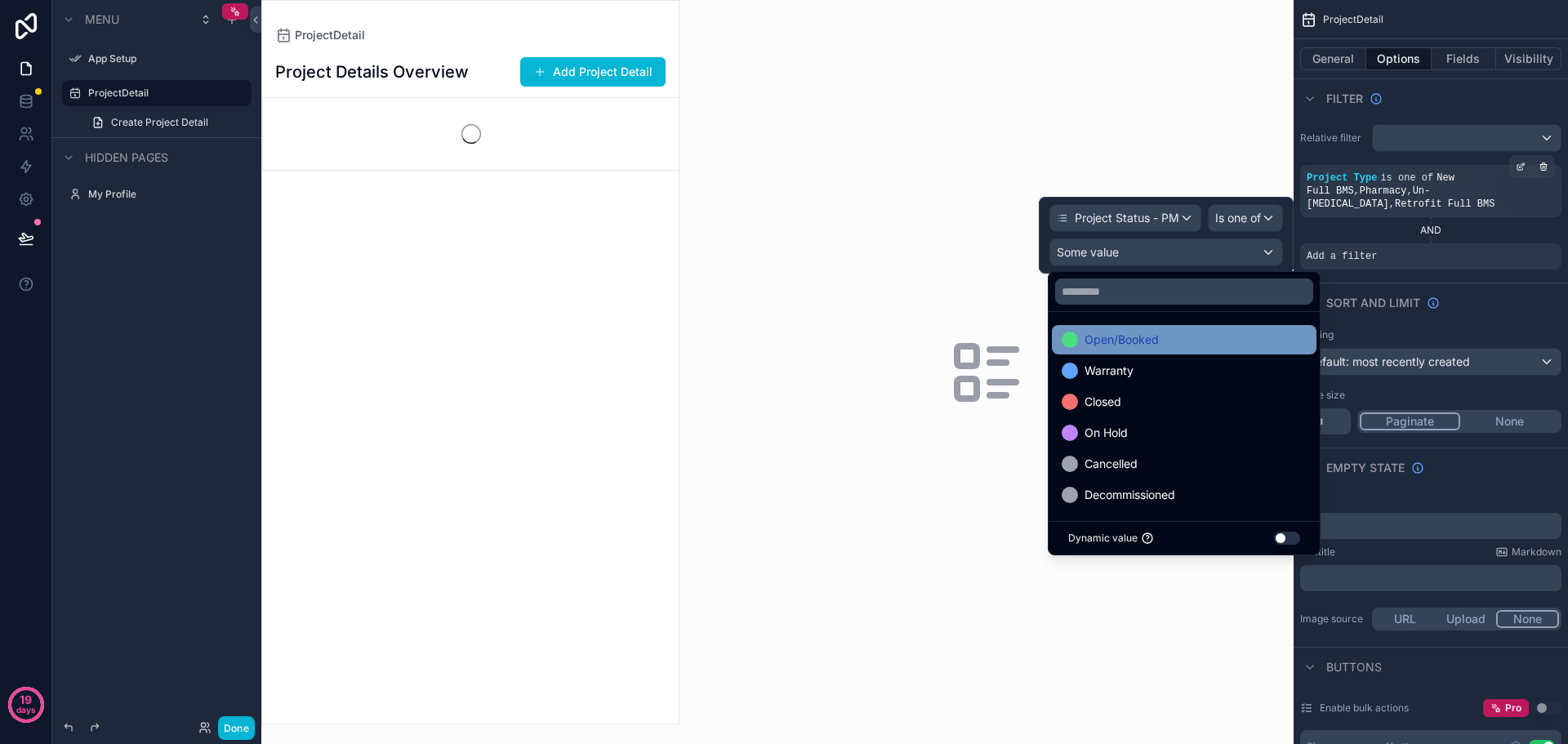
click at [1141, 333] on span "Open/Booked" at bounding box center [1122, 340] width 74 height 19
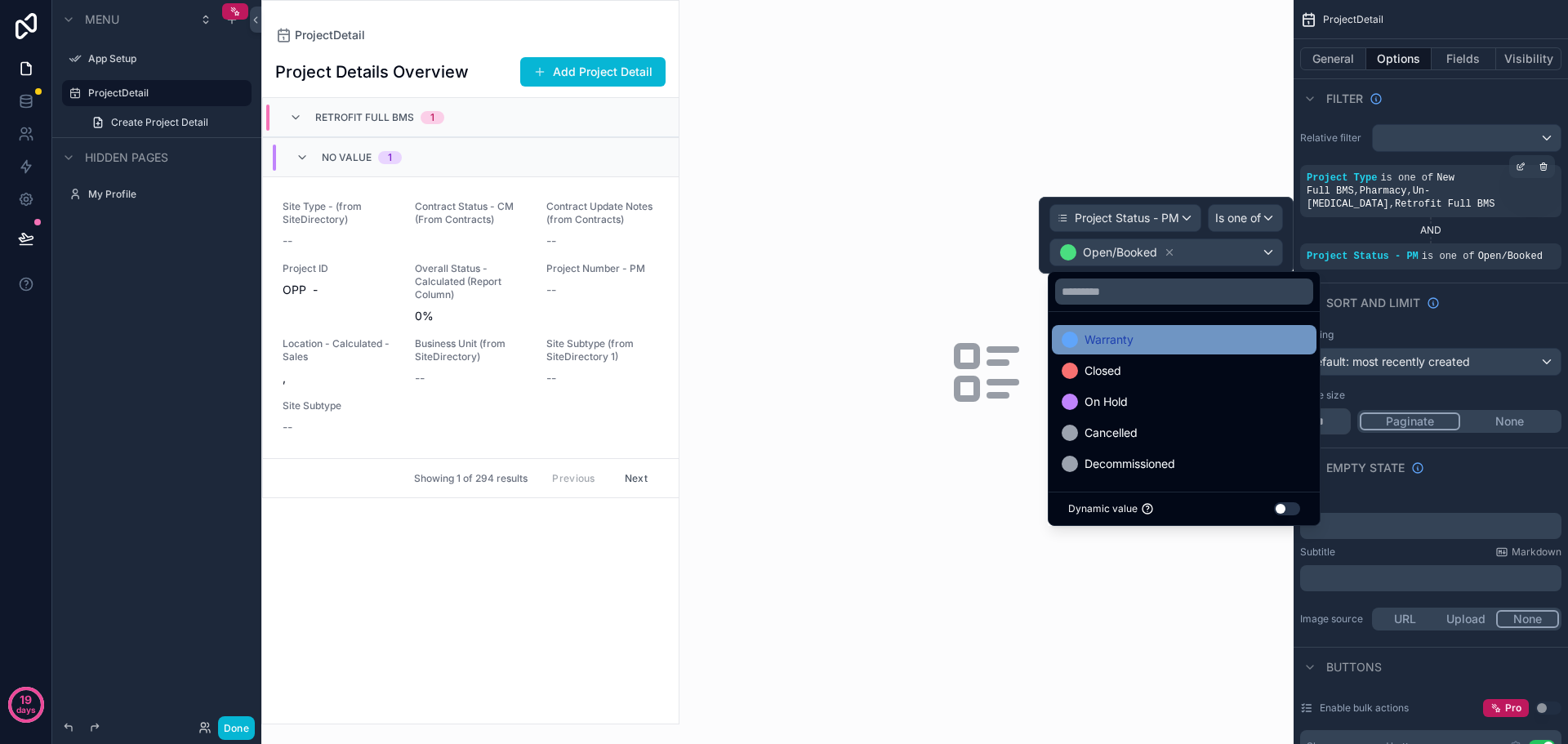
click at [1130, 339] on span "Warranty" at bounding box center [1109, 340] width 49 height 19
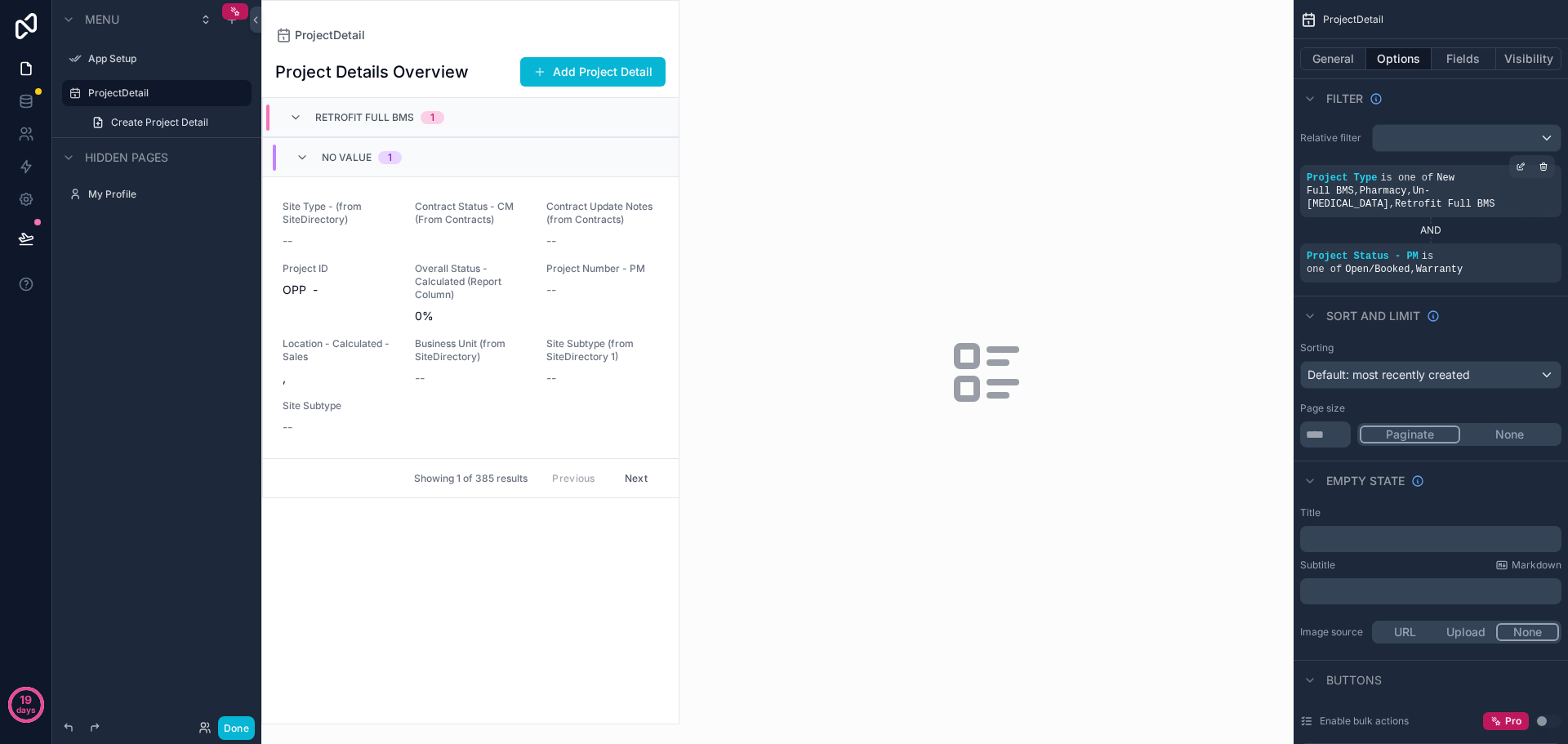
click at [1474, 224] on div "AND" at bounding box center [1431, 230] width 262 height 13
click at [1473, 240] on icon "scrollable content" at bounding box center [1474, 244] width 10 height 10
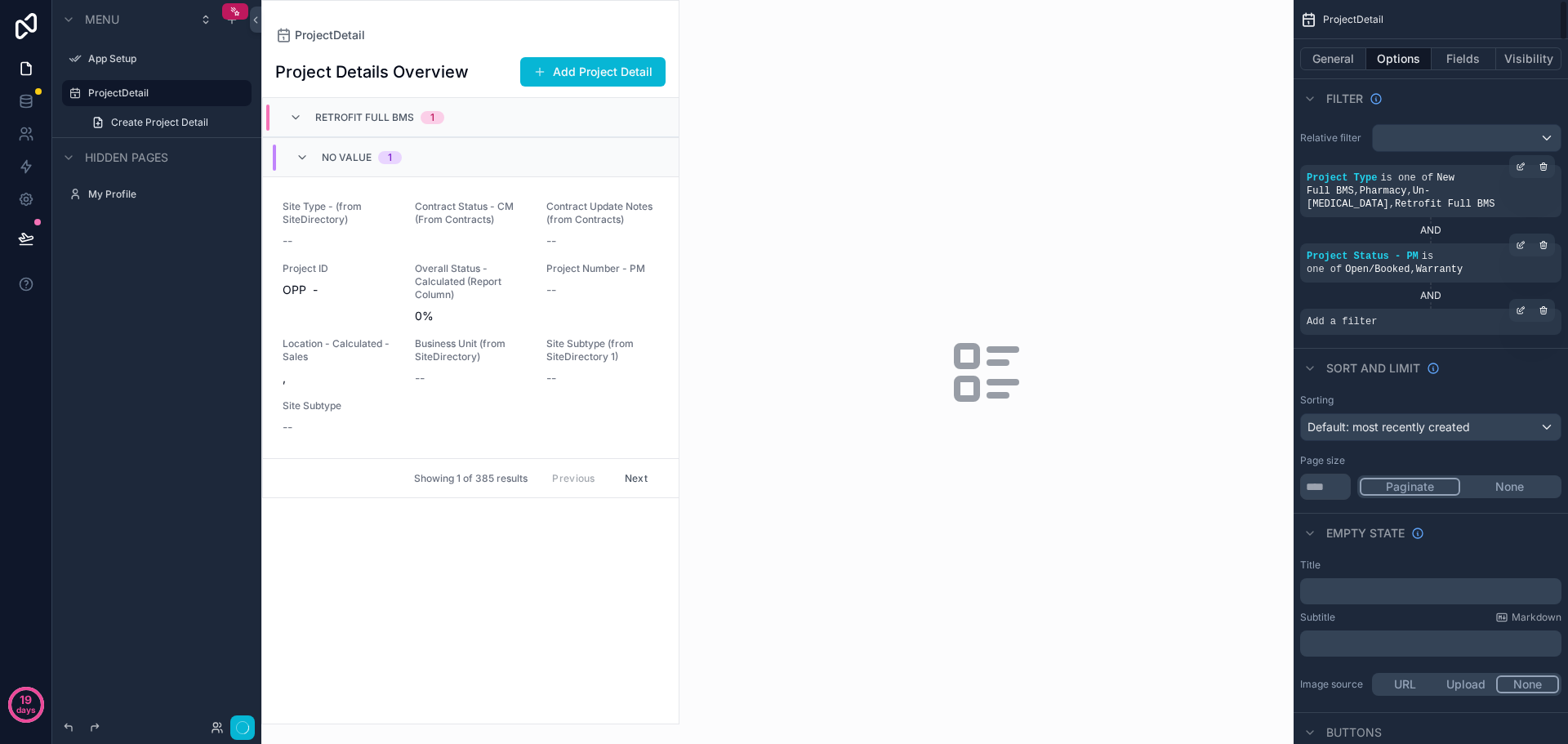
click at [1326, 315] on div "Add a filter" at bounding box center [1431, 322] width 262 height 26
click at [1522, 305] on icon "scrollable content" at bounding box center [1521, 310] width 10 height 10
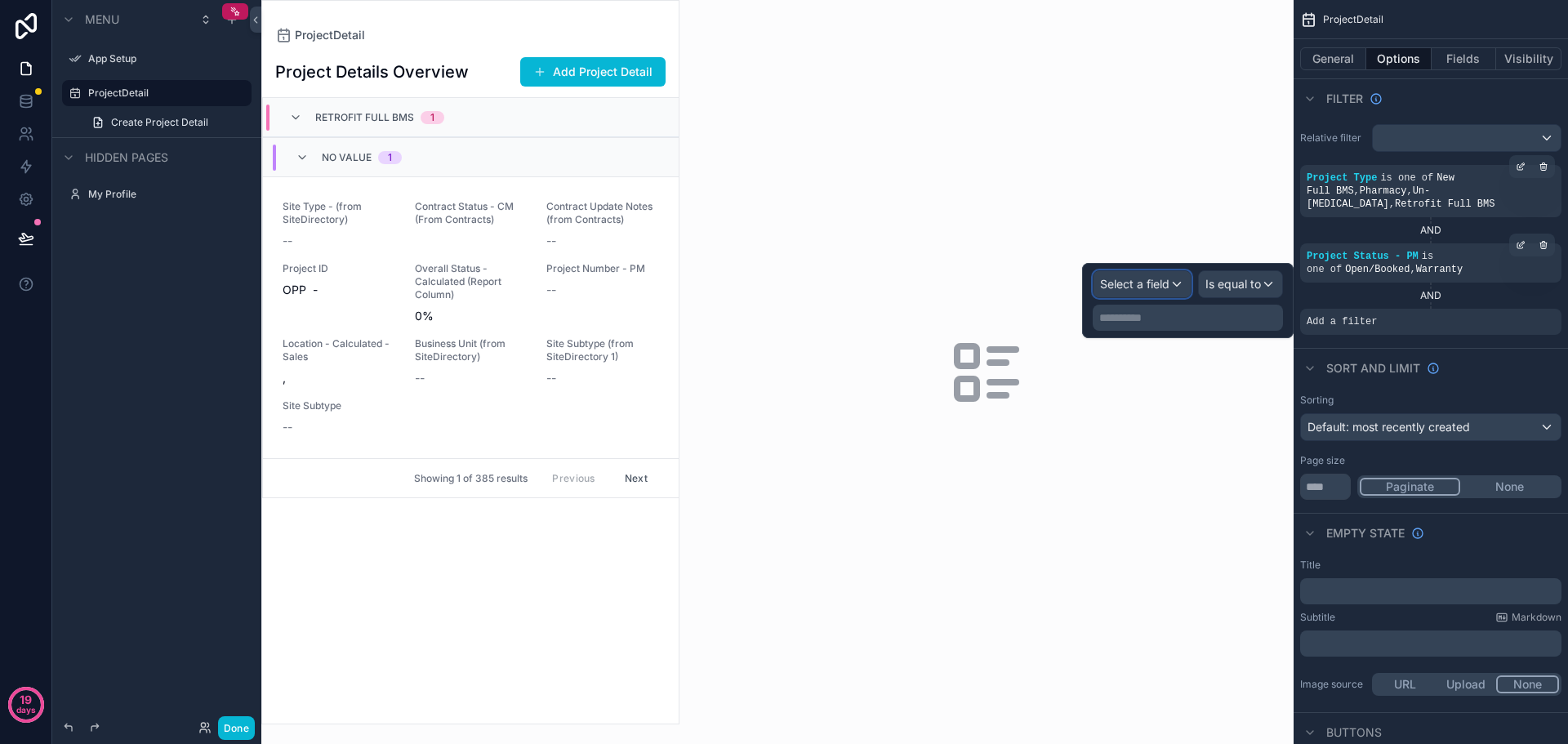
click at [1143, 284] on span "Select a field" at bounding box center [1135, 284] width 69 height 14
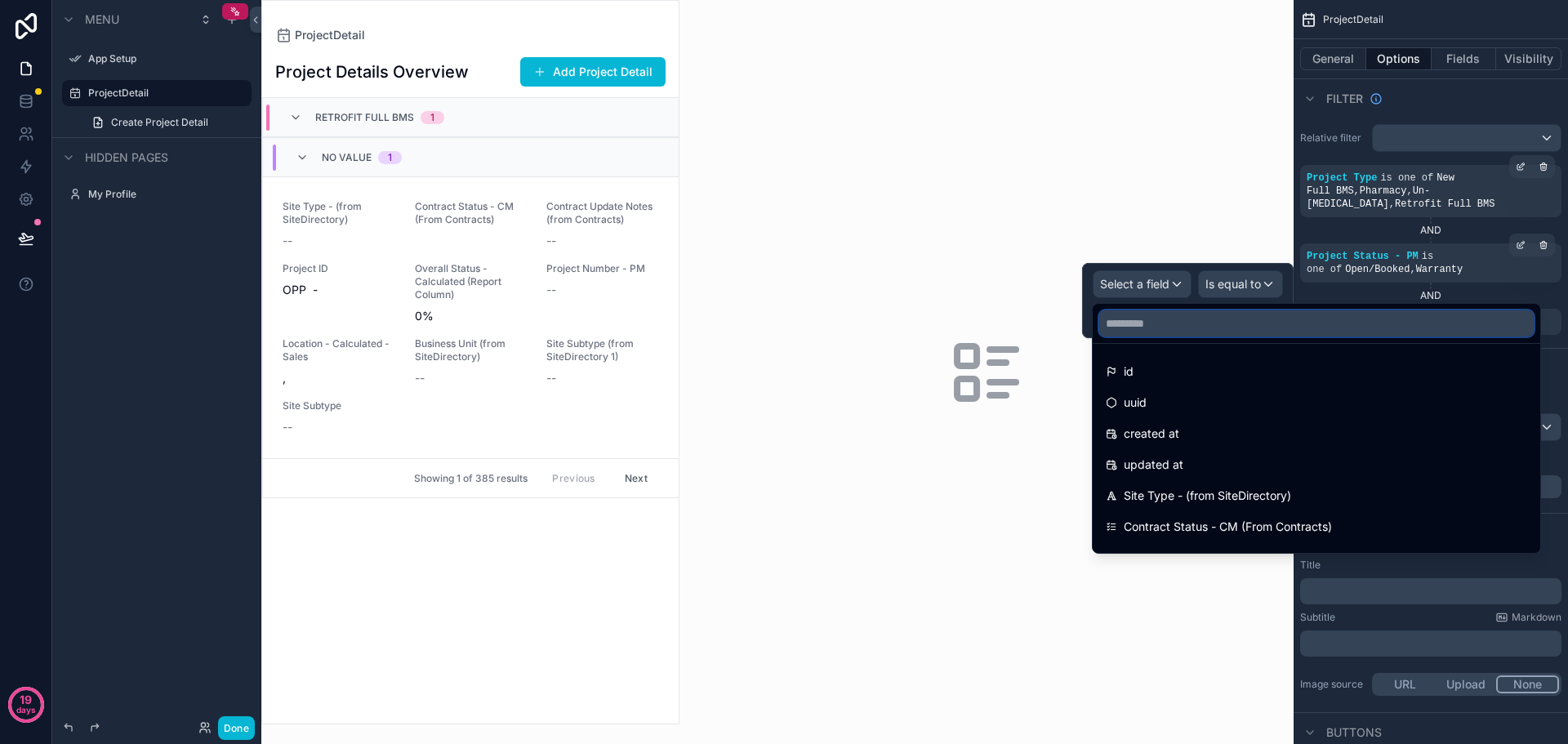
click at [1150, 323] on input "text" at bounding box center [1317, 324] width 434 height 26
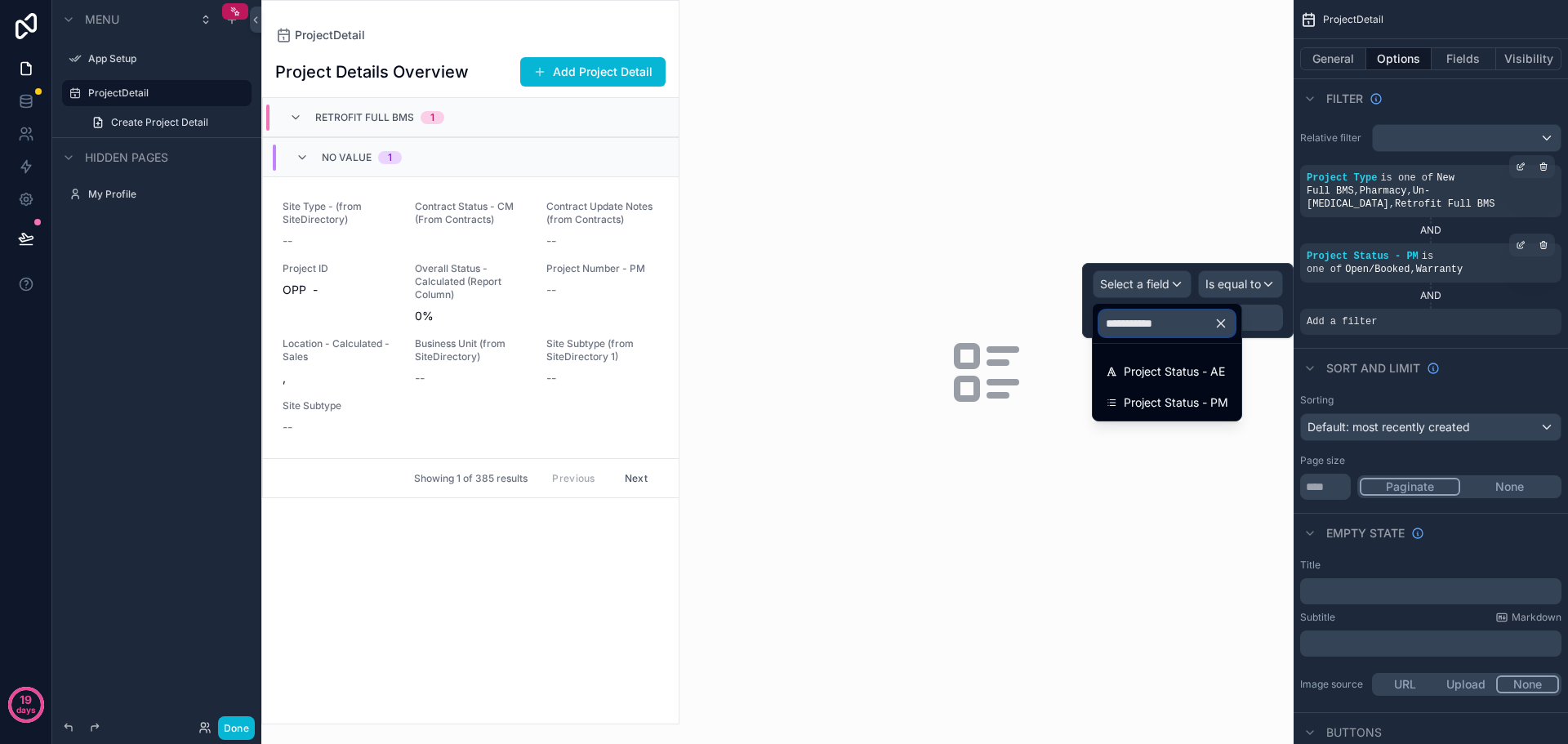
type input "**********"
click at [1218, 406] on span "Project Status - PM" at bounding box center [1176, 403] width 104 height 19
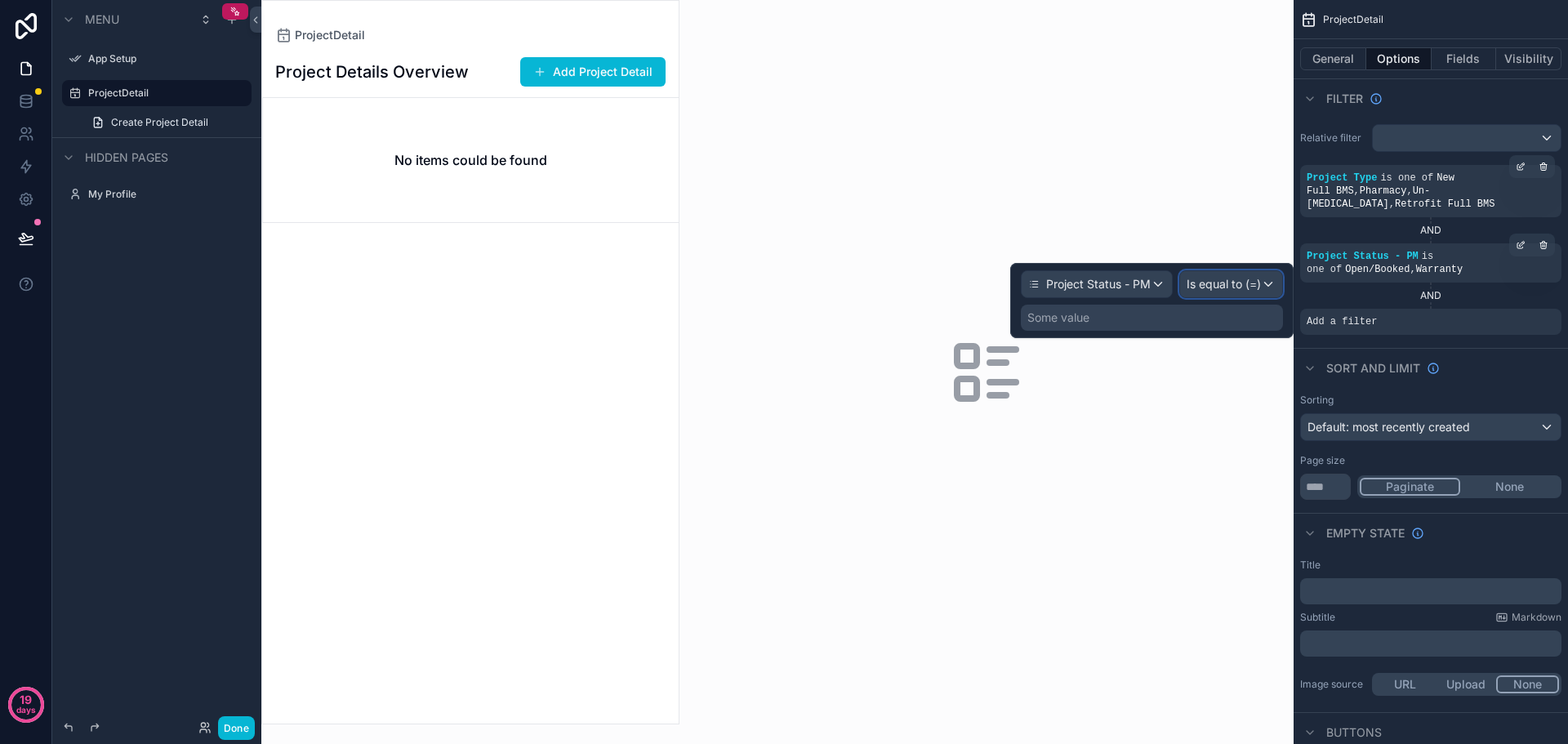
click at [1250, 291] on span "Is equal to (=)" at bounding box center [1224, 284] width 74 height 17
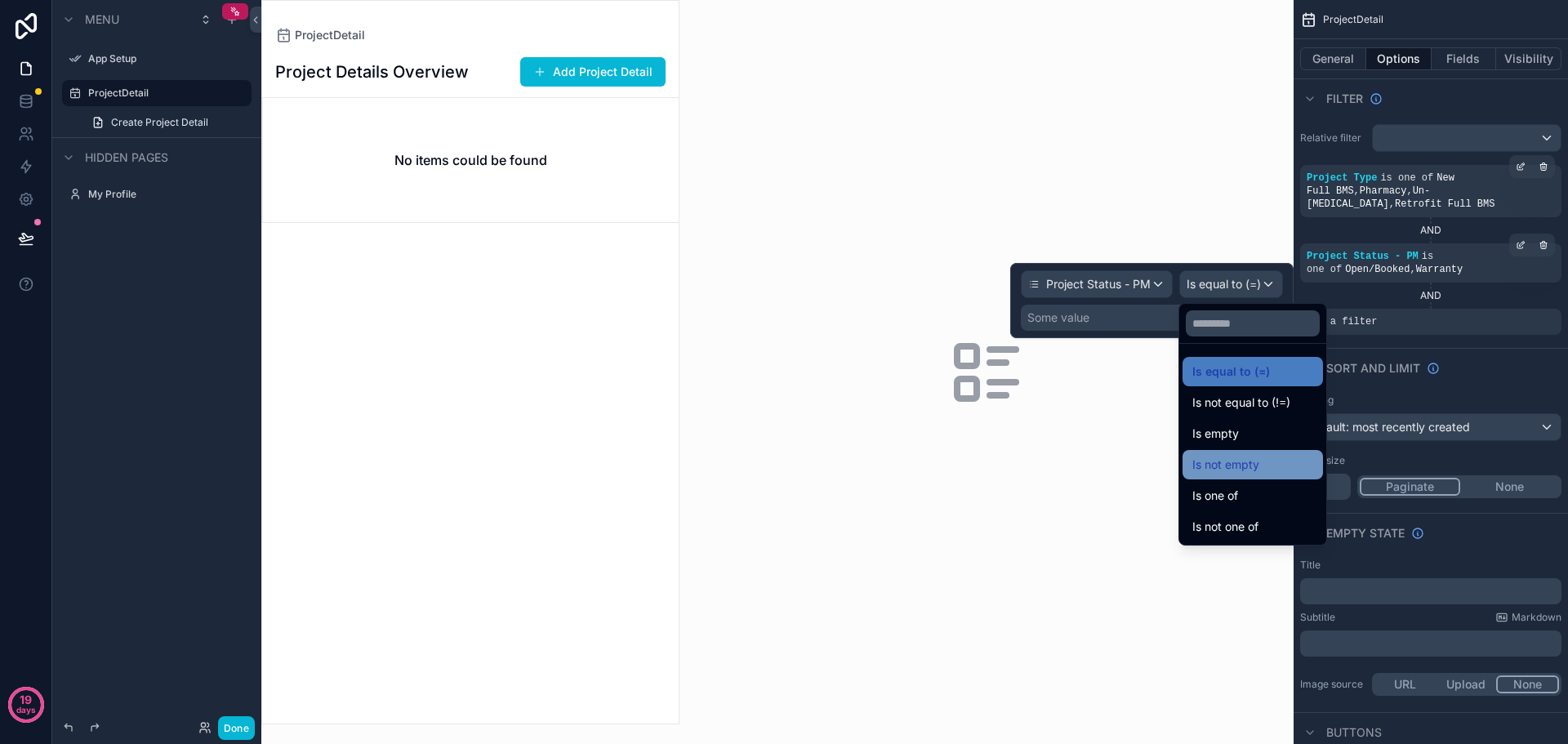
click at [1248, 467] on span "Is not empty" at bounding box center [1226, 465] width 67 height 19
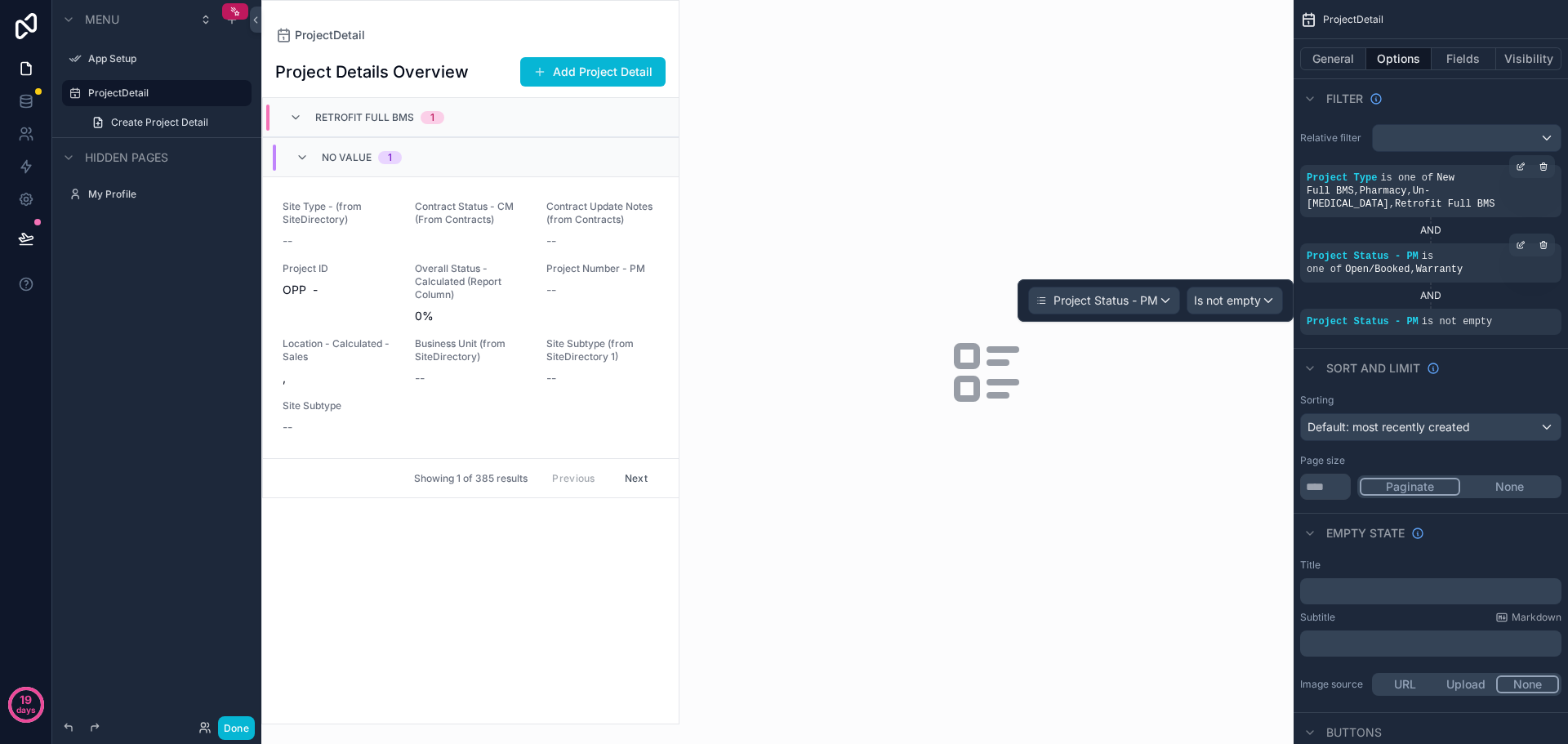
click at [1531, 355] on div "Sort And Limit" at bounding box center [1431, 367] width 275 height 39
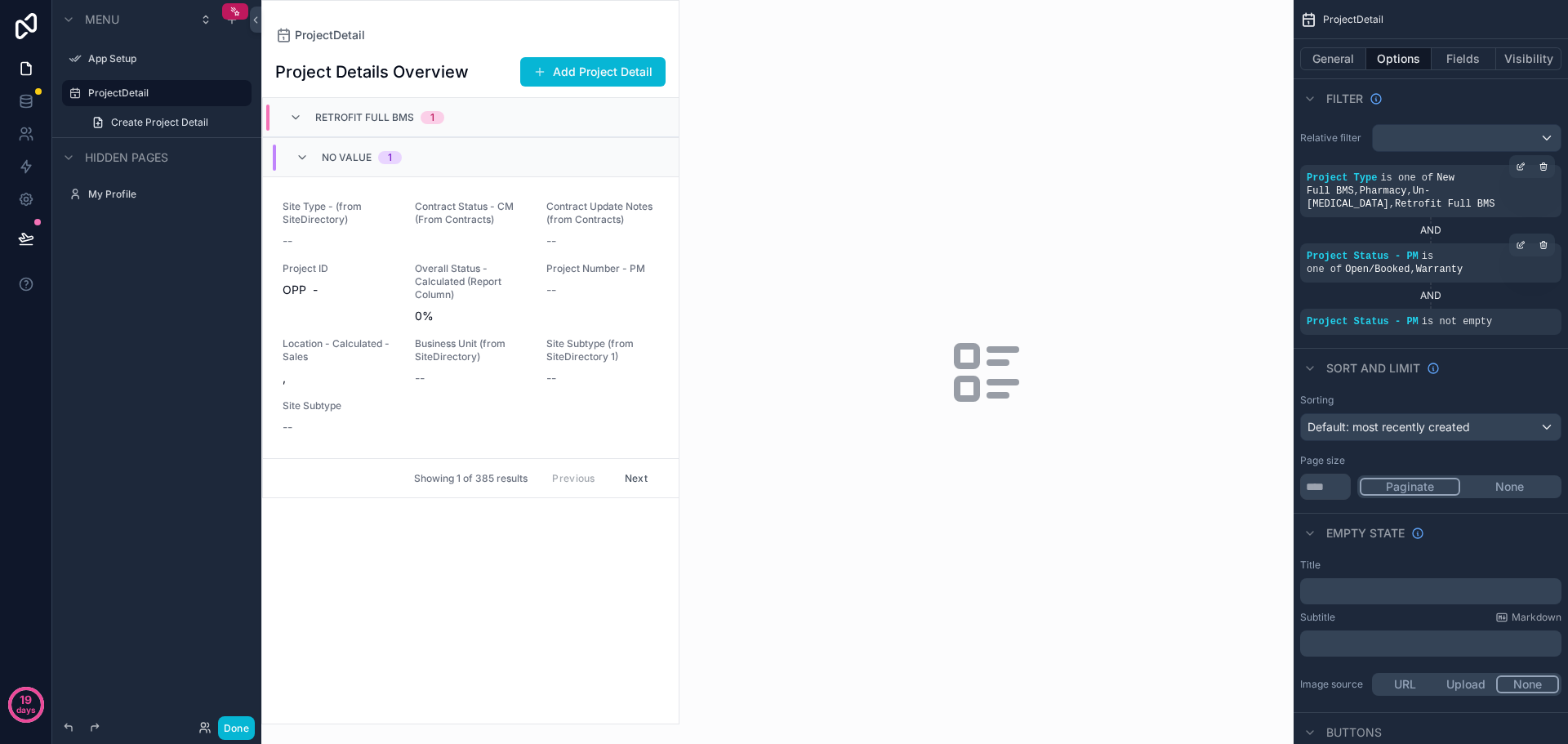
click at [1501, 478] on button "None" at bounding box center [1509, 487] width 99 height 18
click at [1408, 478] on button "Paginate" at bounding box center [1410, 487] width 99 height 18
click at [1512, 478] on button "None" at bounding box center [1509, 487] width 99 height 18
click at [1470, 420] on span "Default: most recently created" at bounding box center [1389, 427] width 163 height 14
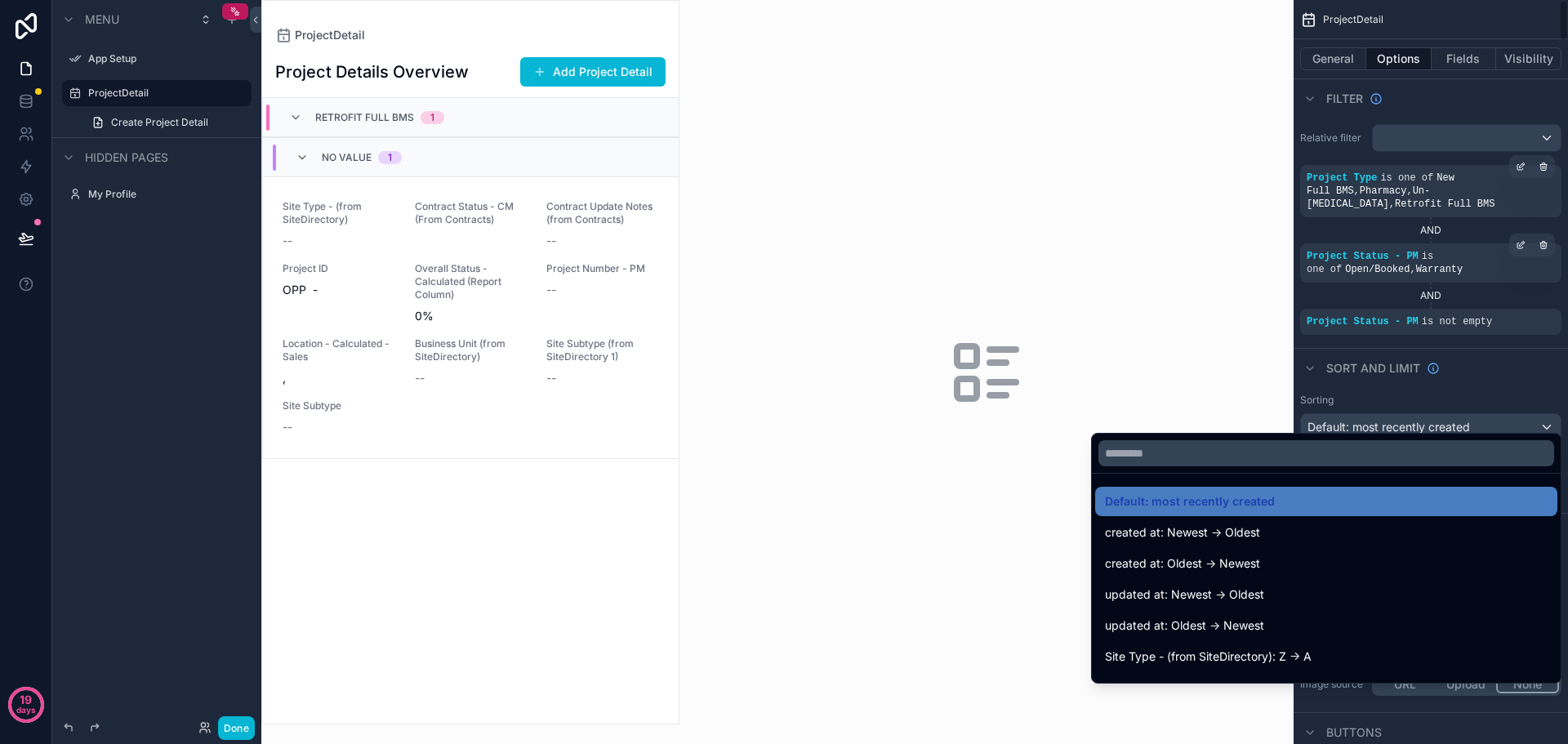
click at [1494, 339] on div "scrollable content" at bounding box center [784, 372] width 1568 height 744
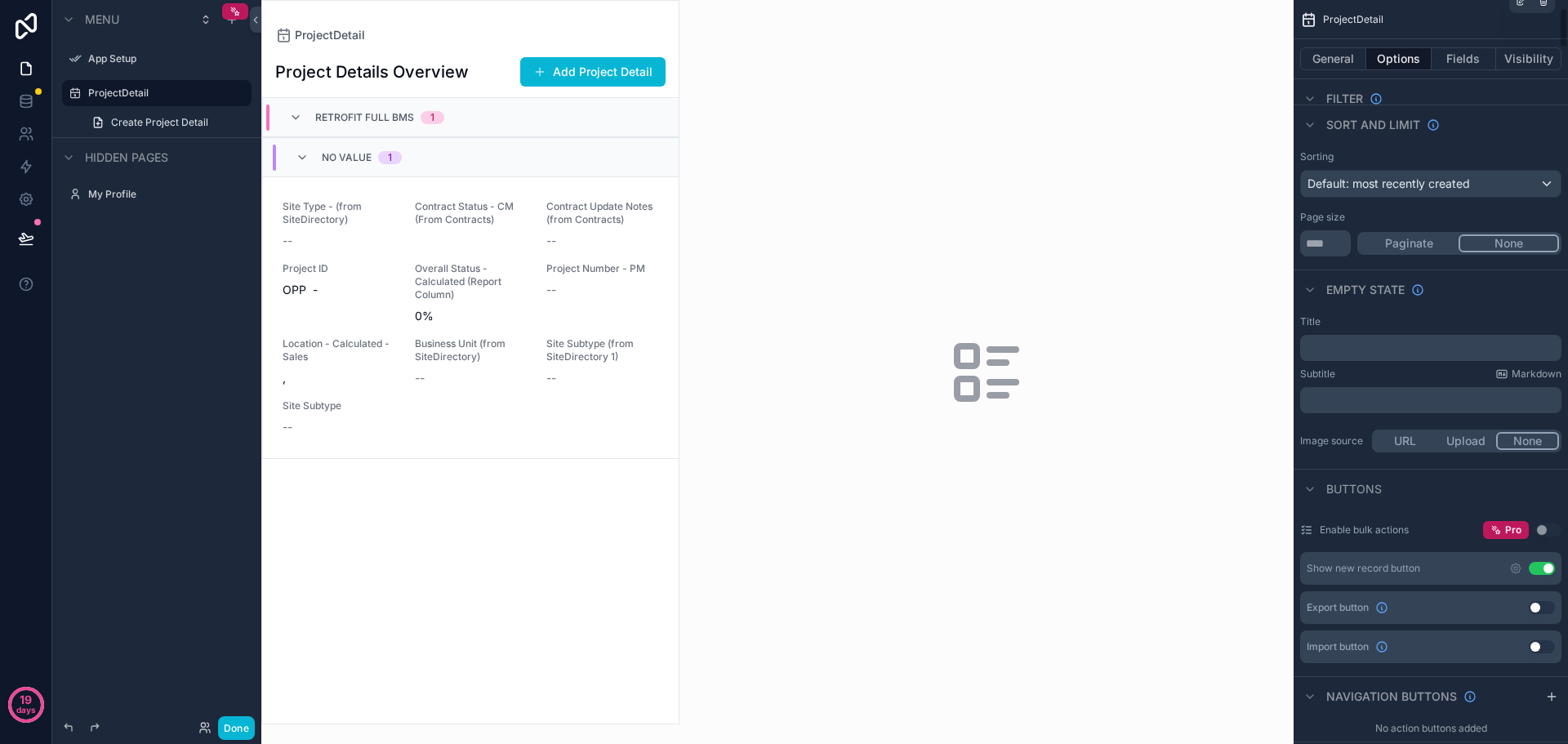
scroll to position [245, 0]
click at [1541, 560] on button "Use setting" at bounding box center [1543, 566] width 26 height 13
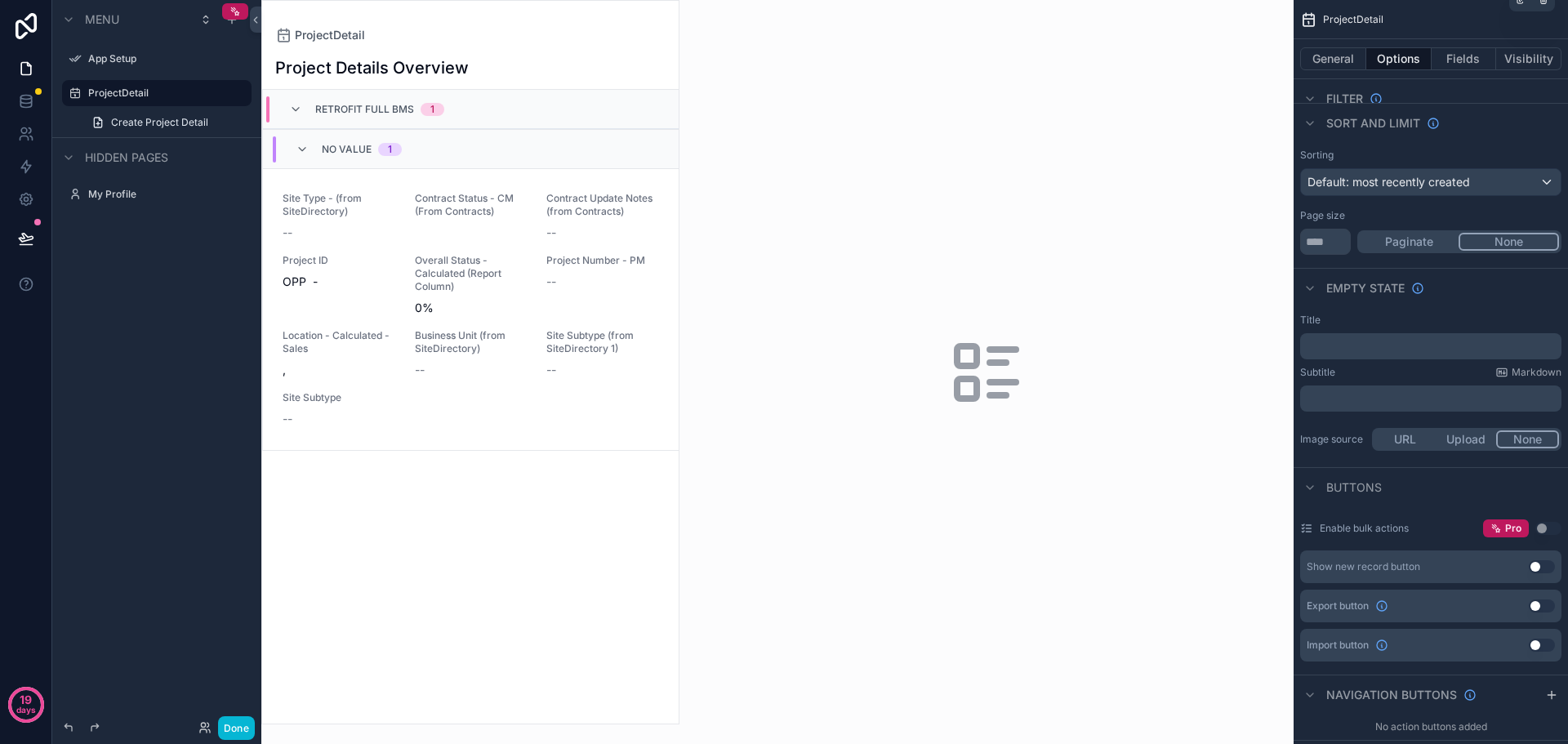
click at [1541, 560] on button "Use setting" at bounding box center [1543, 566] width 26 height 13
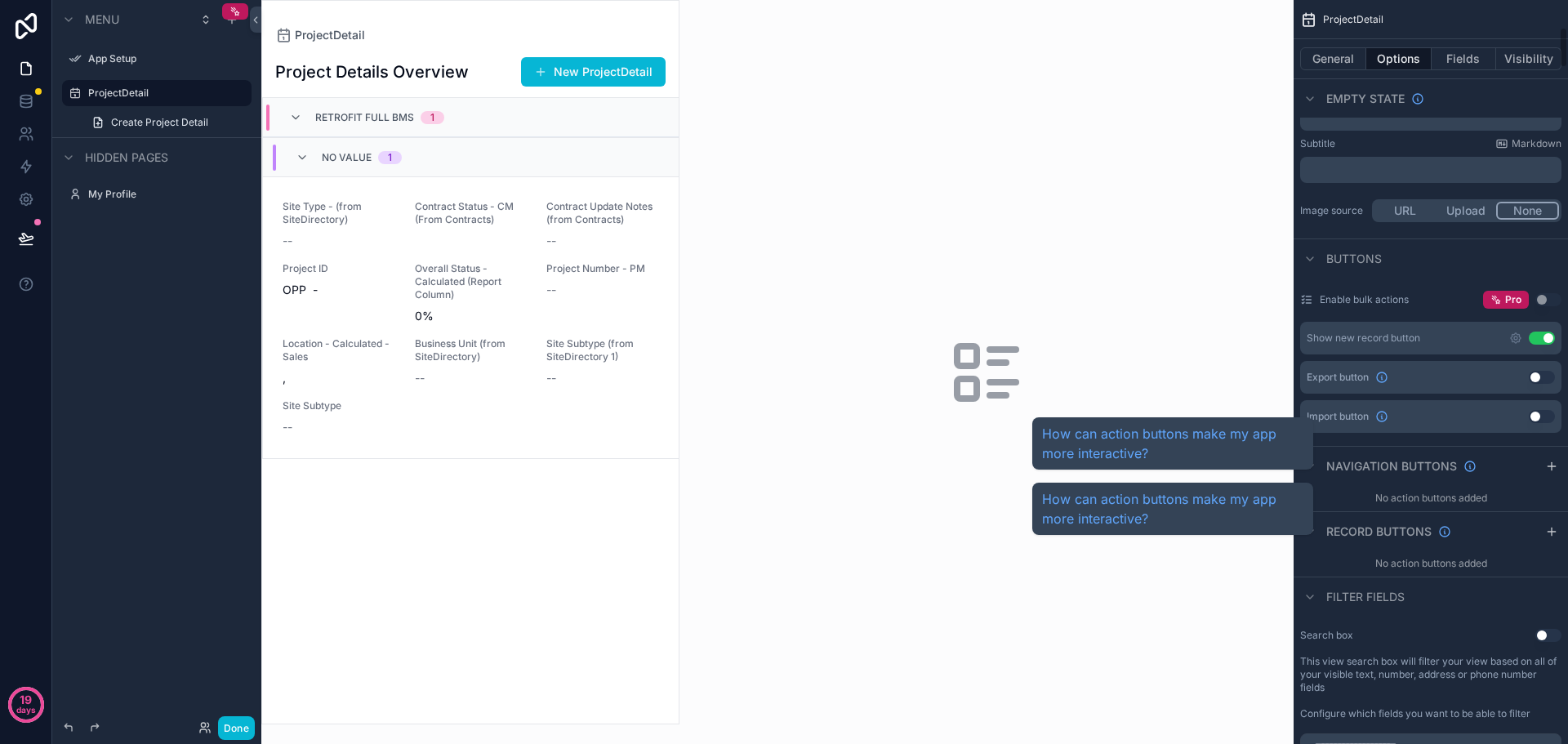
scroll to position [490, 0]
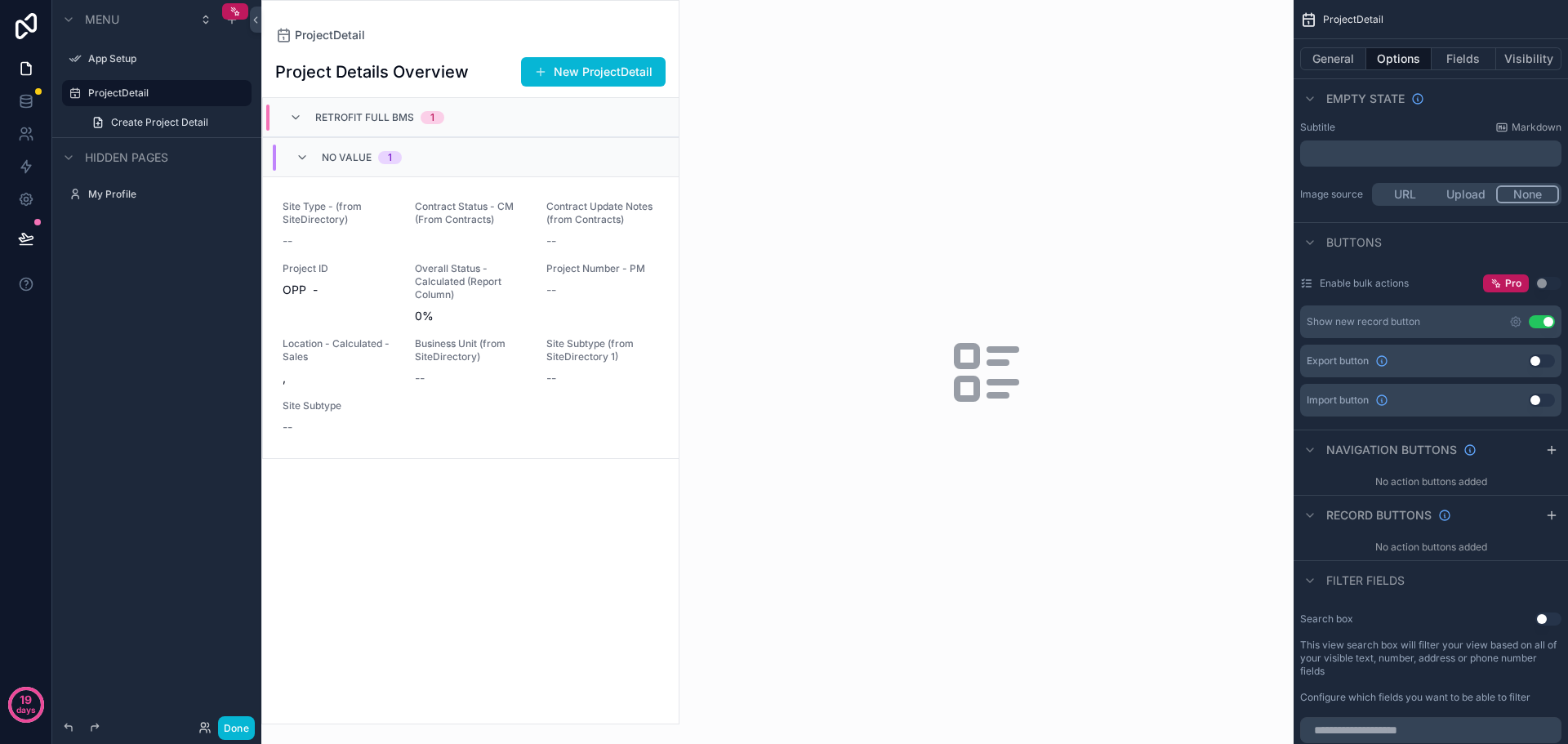
click at [1547, 315] on button "Use setting" at bounding box center [1543, 321] width 26 height 13
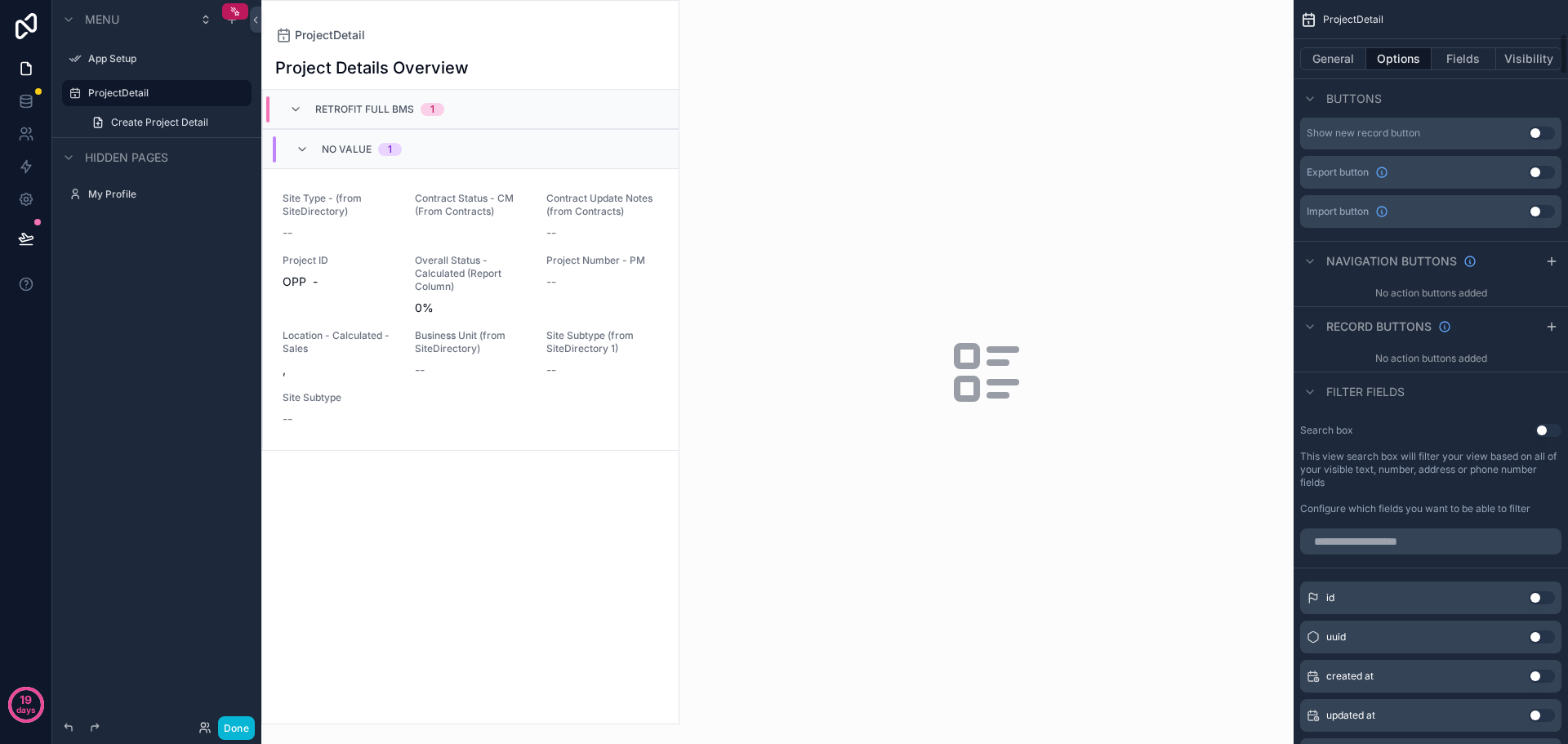
scroll to position [735, 0]
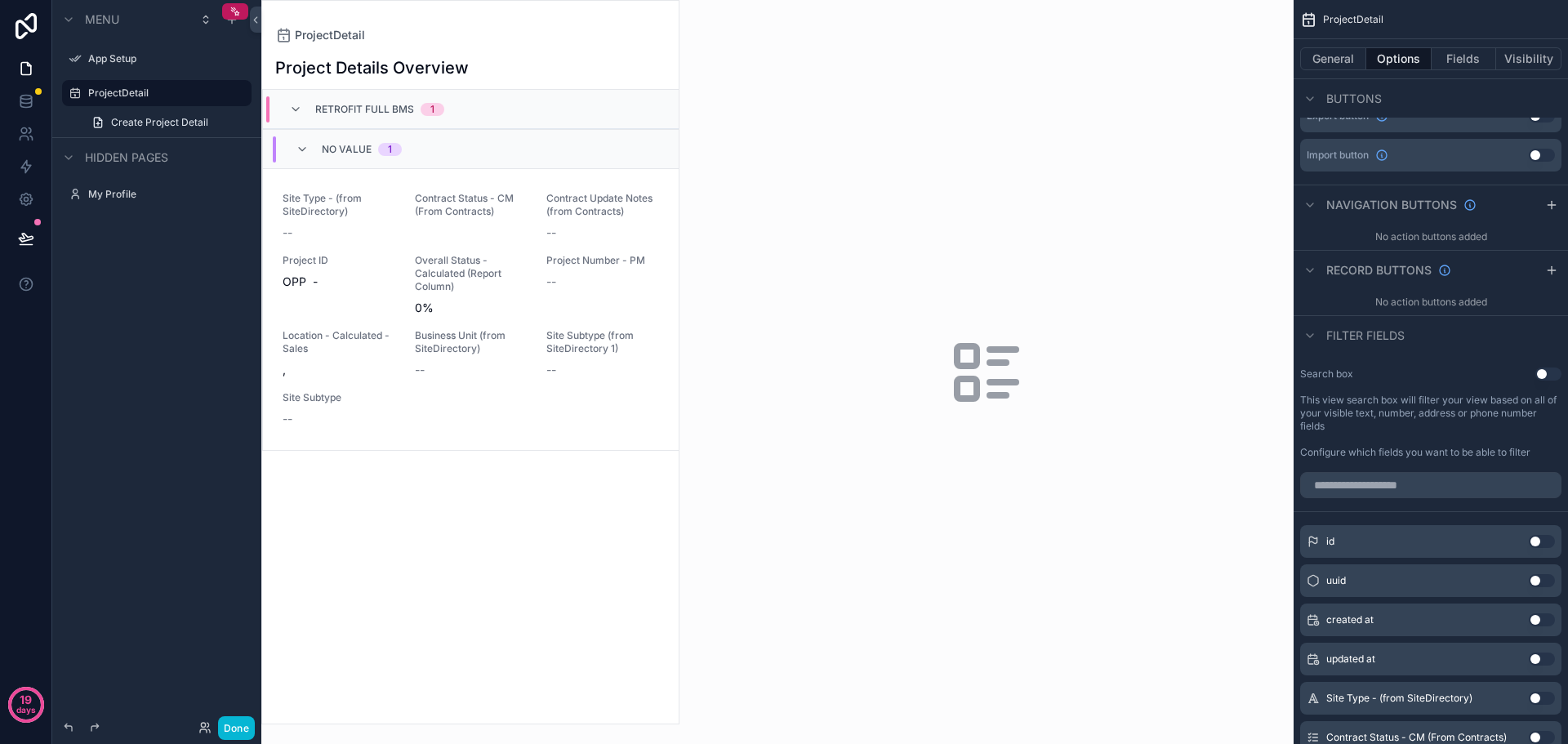
click at [1541, 368] on button "Use setting" at bounding box center [1549, 374] width 26 height 13
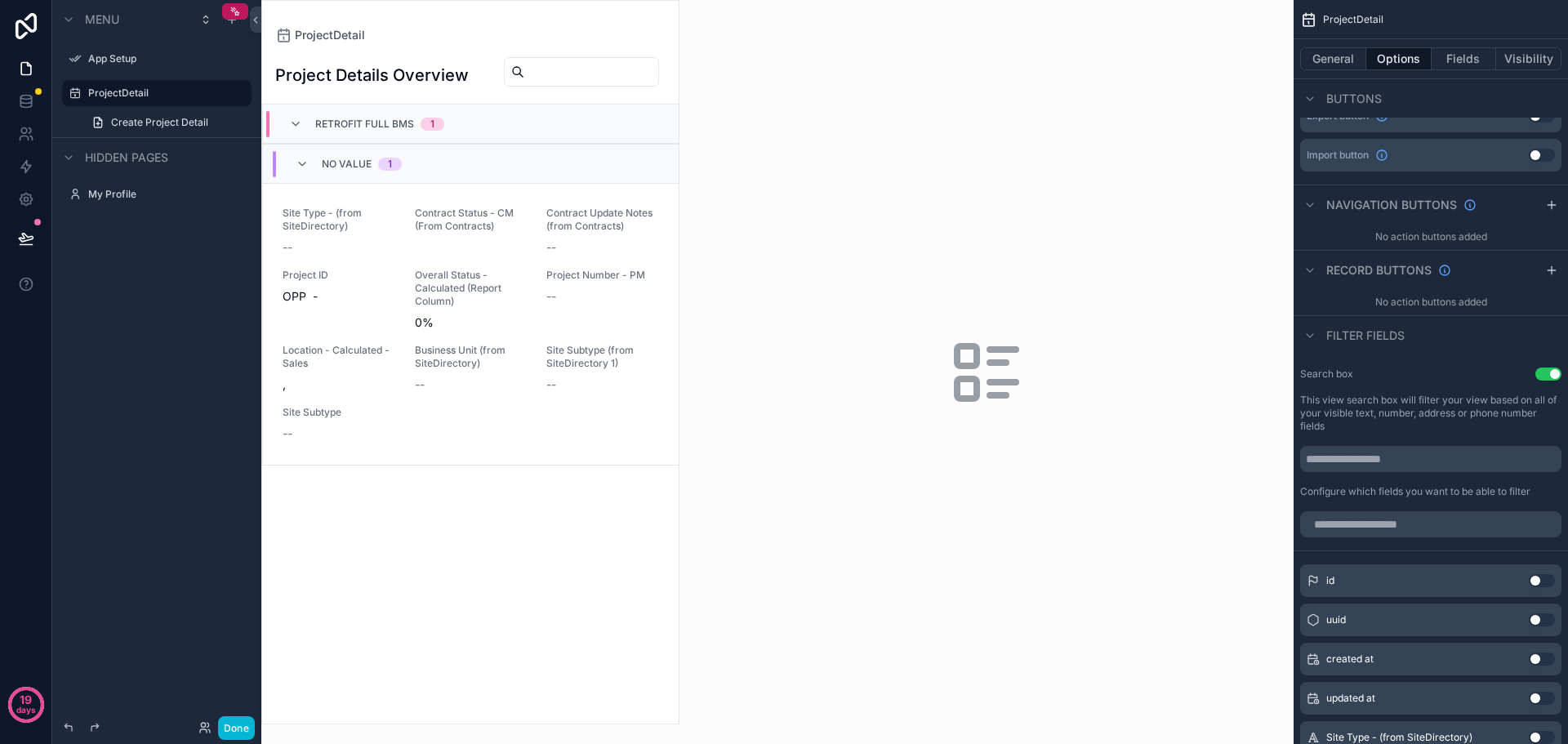
click at [1541, 368] on button "Use setting" at bounding box center [1549, 374] width 26 height 13
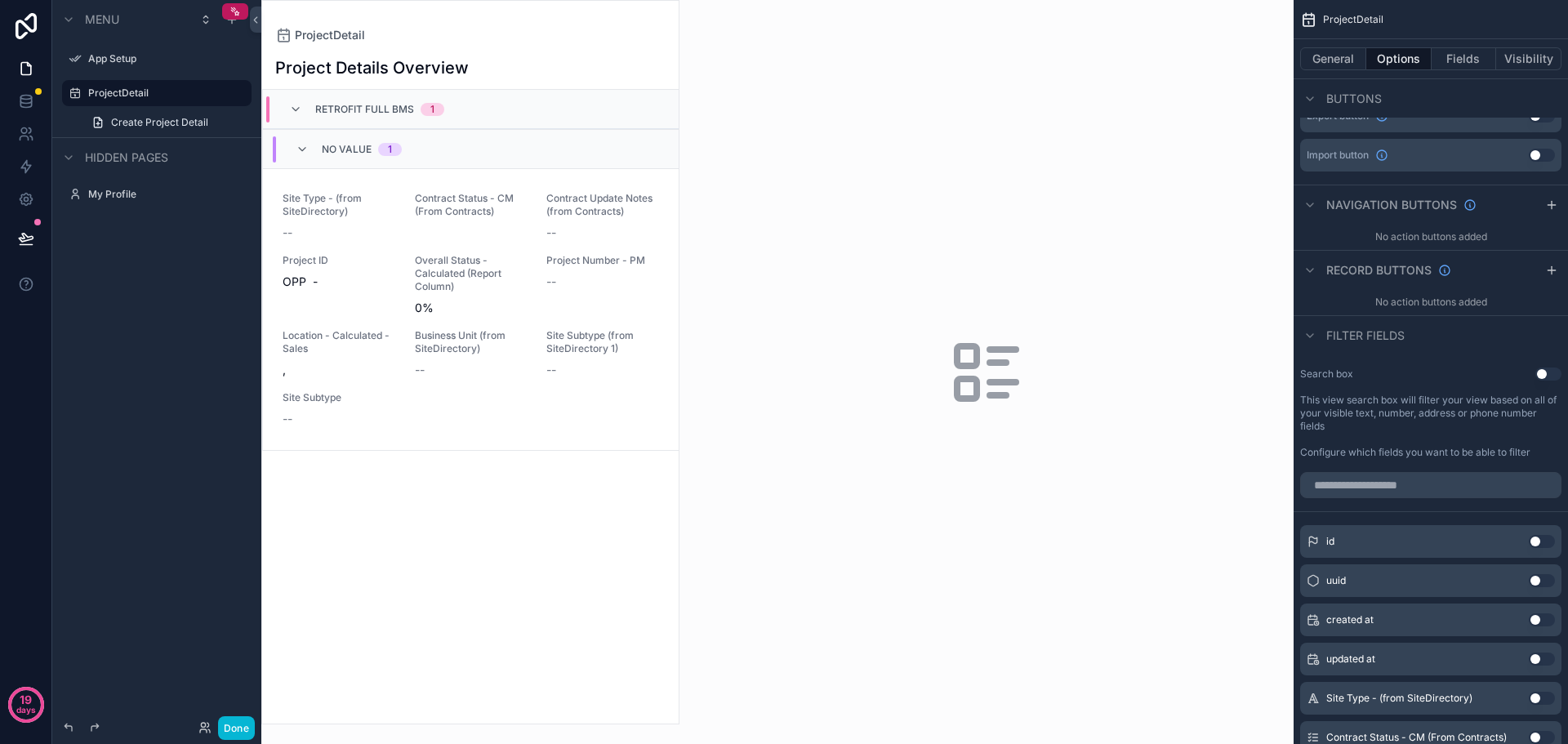
click at [1543, 368] on button "Use setting" at bounding box center [1549, 374] width 26 height 13
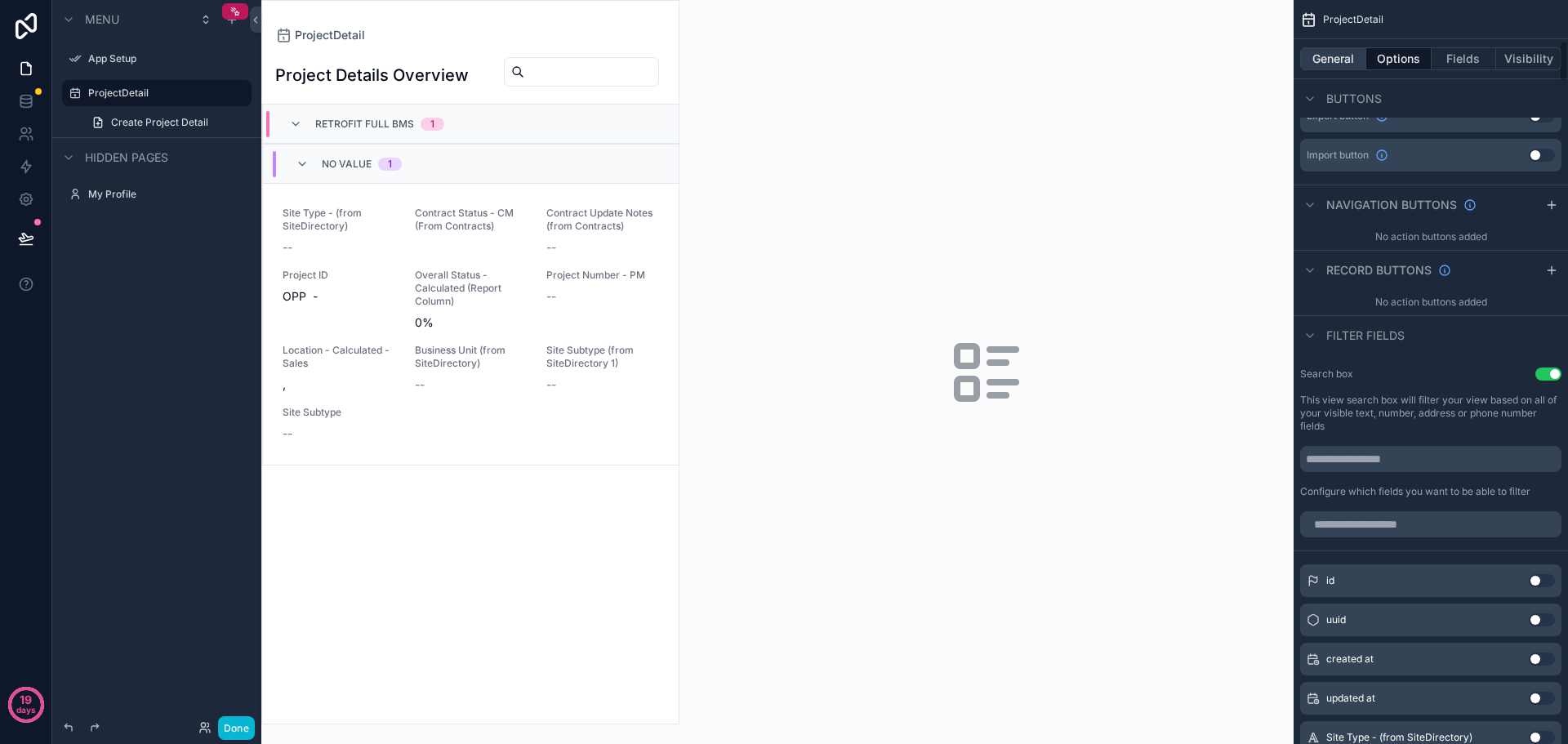
click at [1315, 62] on button "General" at bounding box center [1333, 59] width 67 height 23
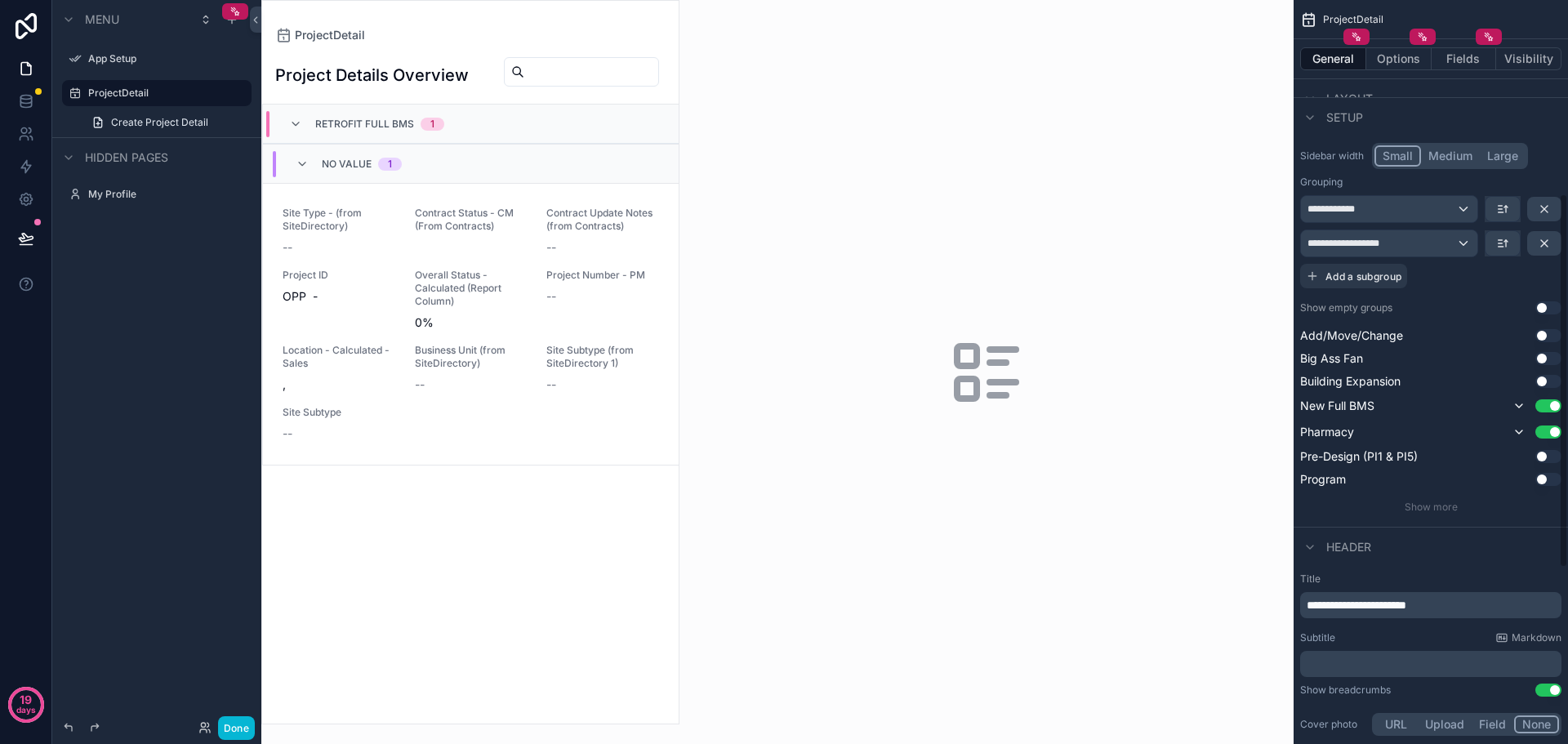
scroll to position [326, 0]
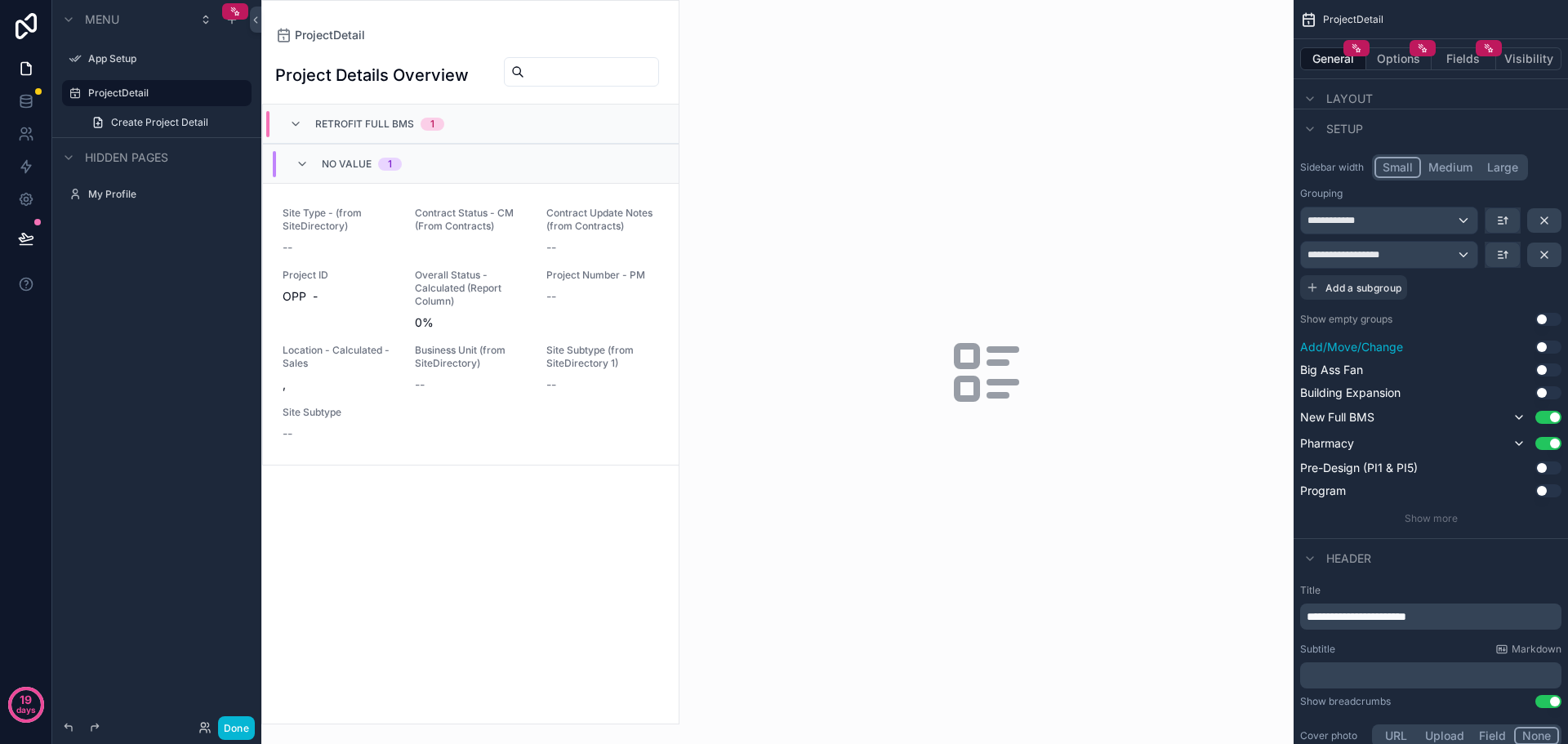
click at [1544, 347] on button "Use setting" at bounding box center [1549, 347] width 26 height 13
click at [1543, 374] on button "Use setting" at bounding box center [1549, 373] width 26 height 13
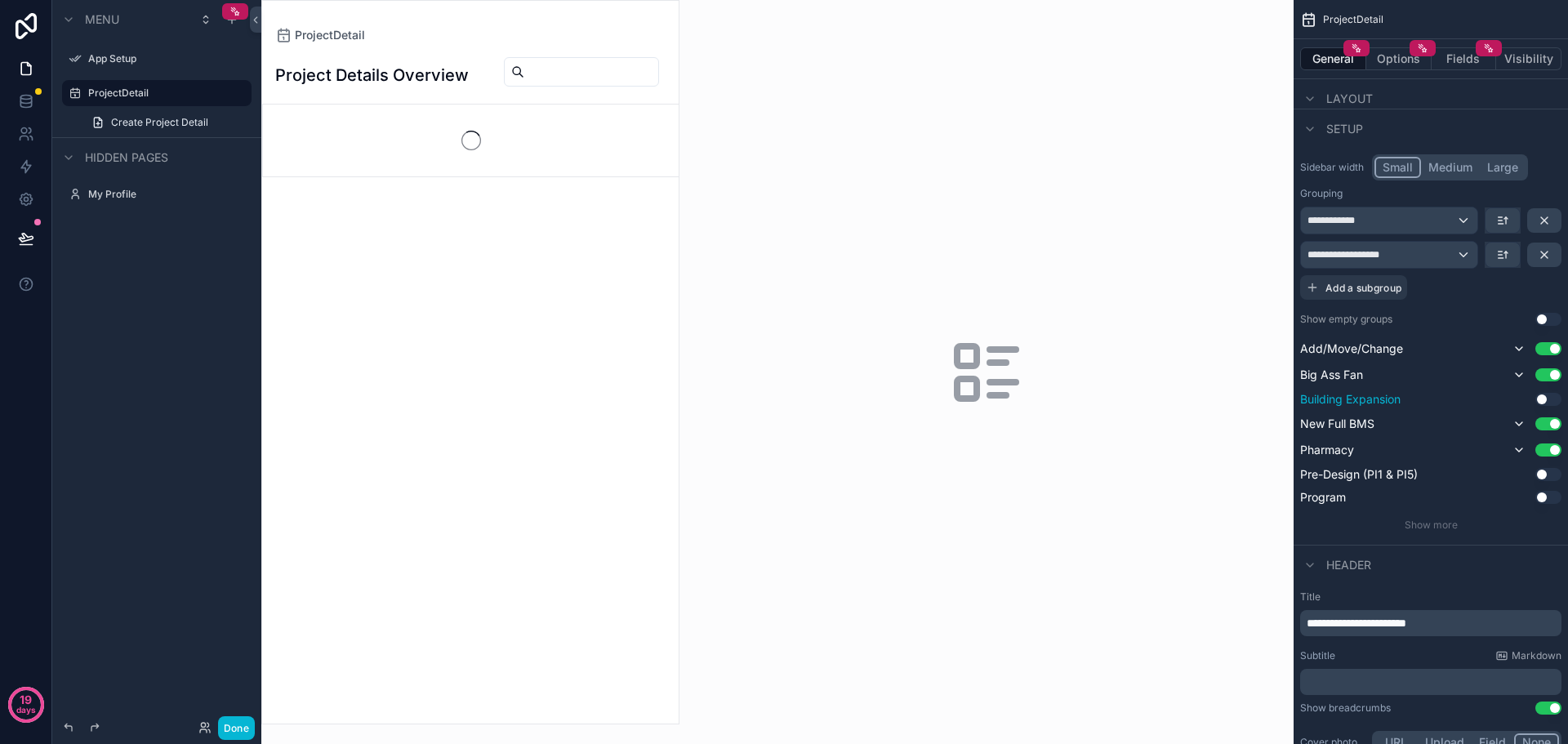
click at [1546, 402] on button "Use setting" at bounding box center [1549, 399] width 26 height 13
click at [1546, 482] on button "Use setting" at bounding box center [1549, 477] width 26 height 13
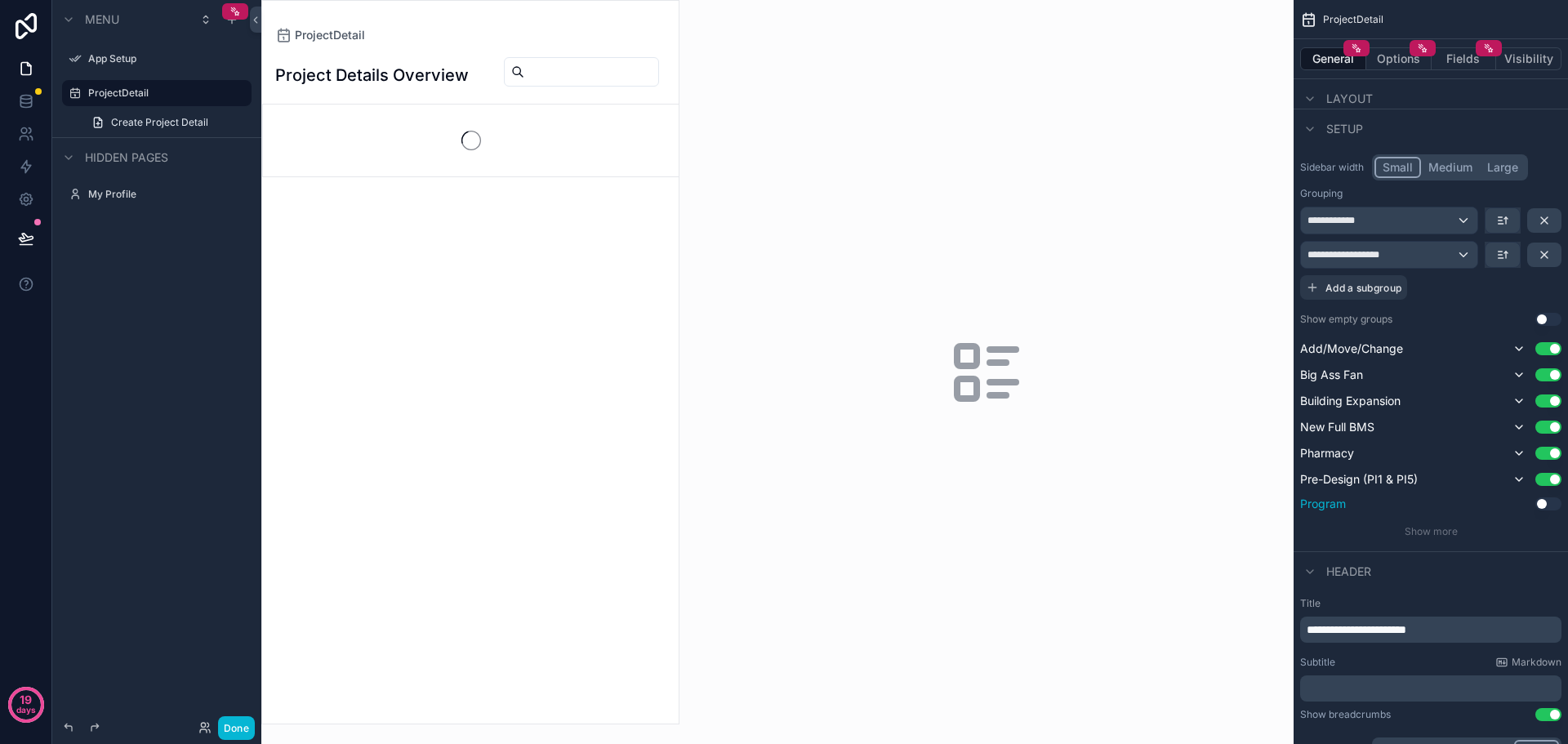
click at [1546, 507] on button "Use setting" at bounding box center [1549, 503] width 26 height 13
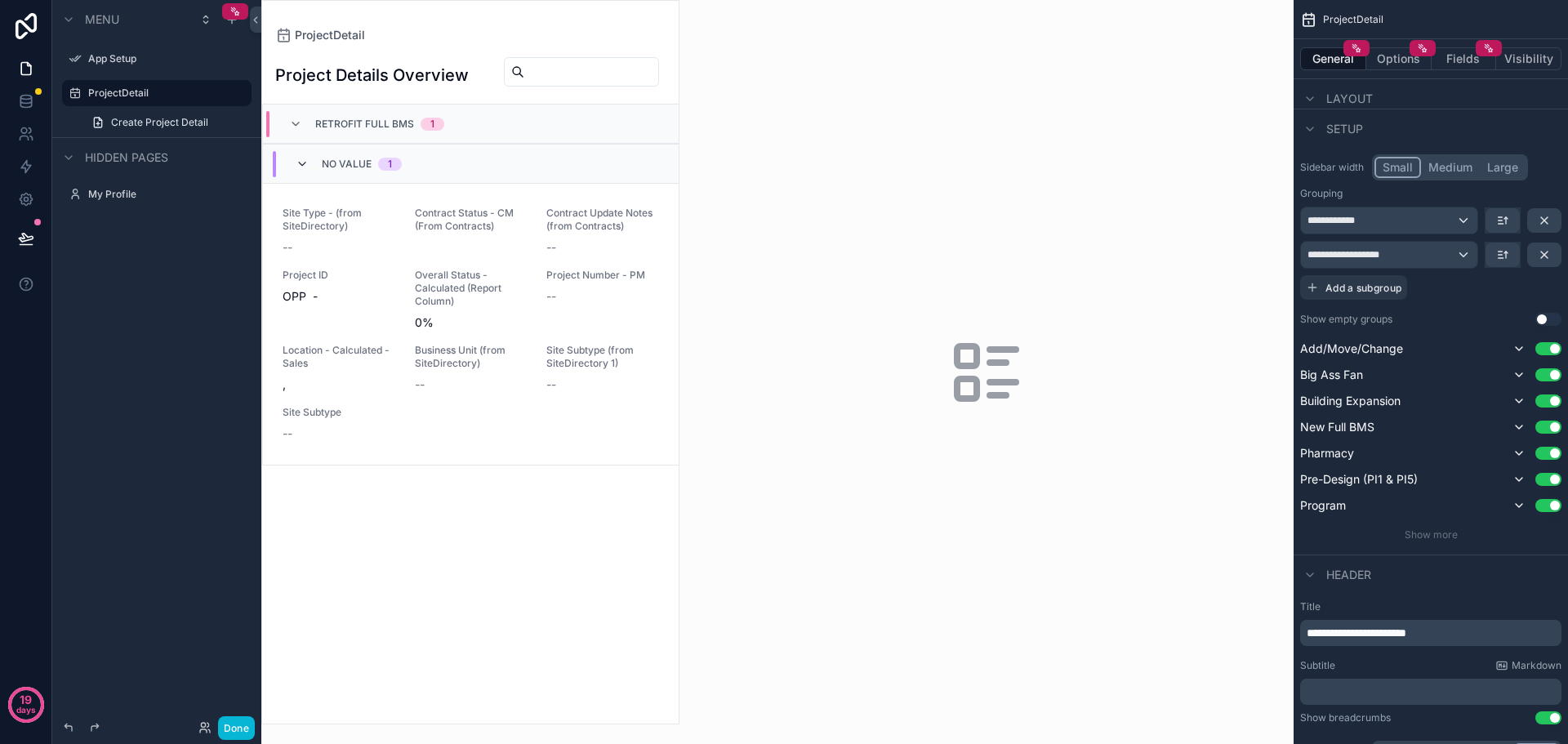
click at [297, 171] on icon "scrollable content" at bounding box center [302, 164] width 13 height 13
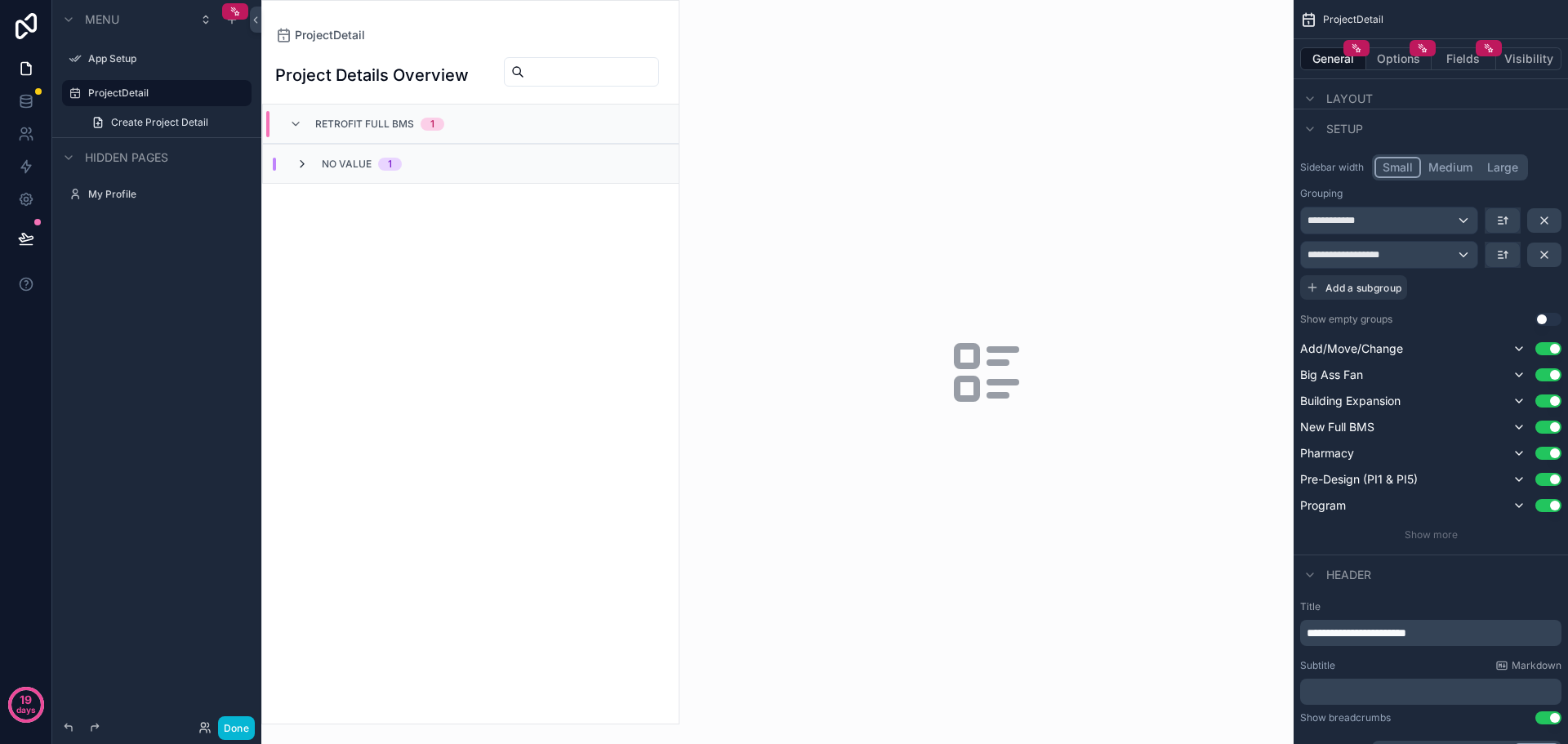
click at [302, 171] on icon "scrollable content" at bounding box center [302, 164] width 13 height 13
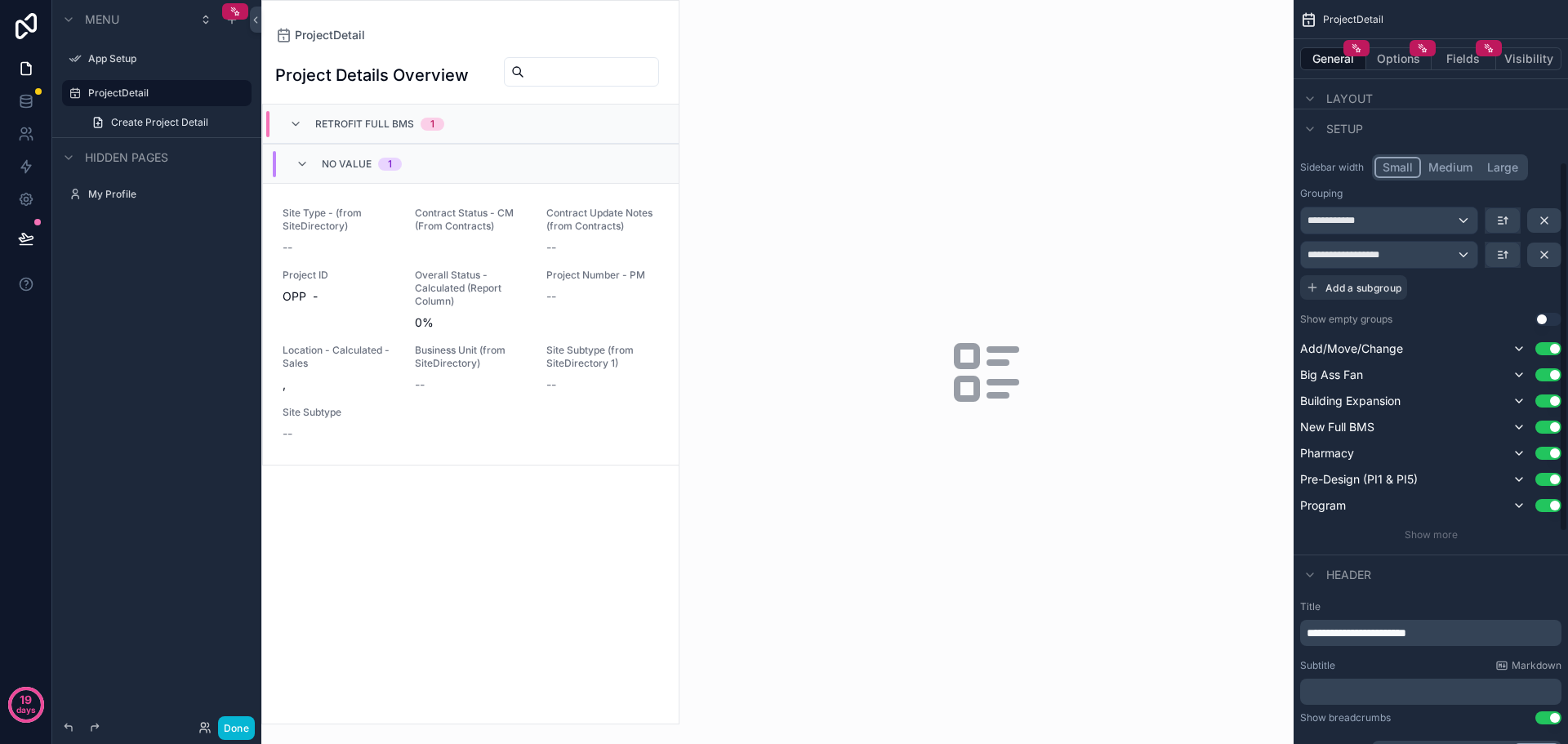
click at [543, 94] on div "Project Details Overview" at bounding box center [470, 74] width 390 height 38
drag, startPoint x: 1405, startPoint y: 50, endPoint x: 1399, endPoint y: 63, distance: 14.3
click at [1405, 50] on button "Options" at bounding box center [1399, 59] width 66 height 23
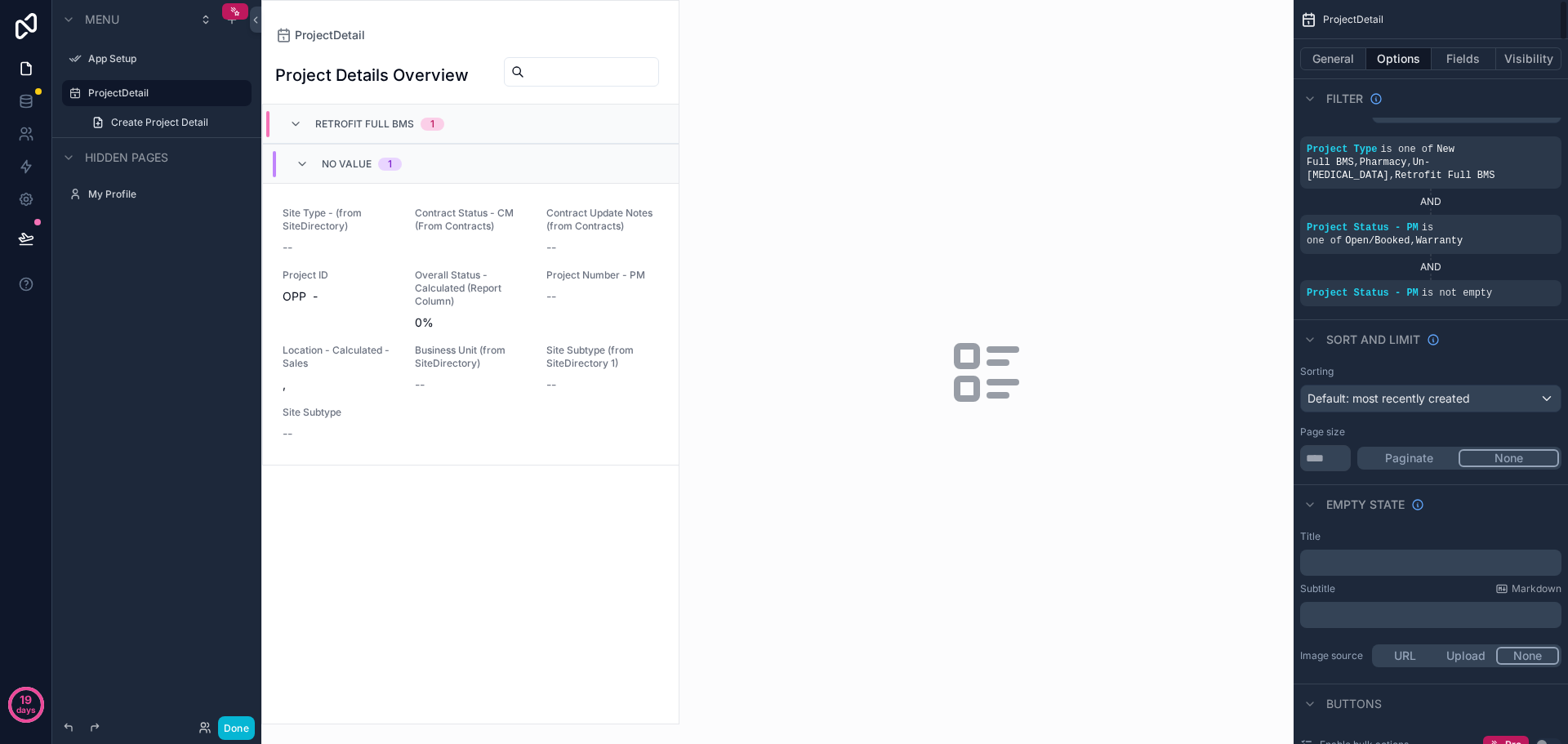
scroll to position [0, 0]
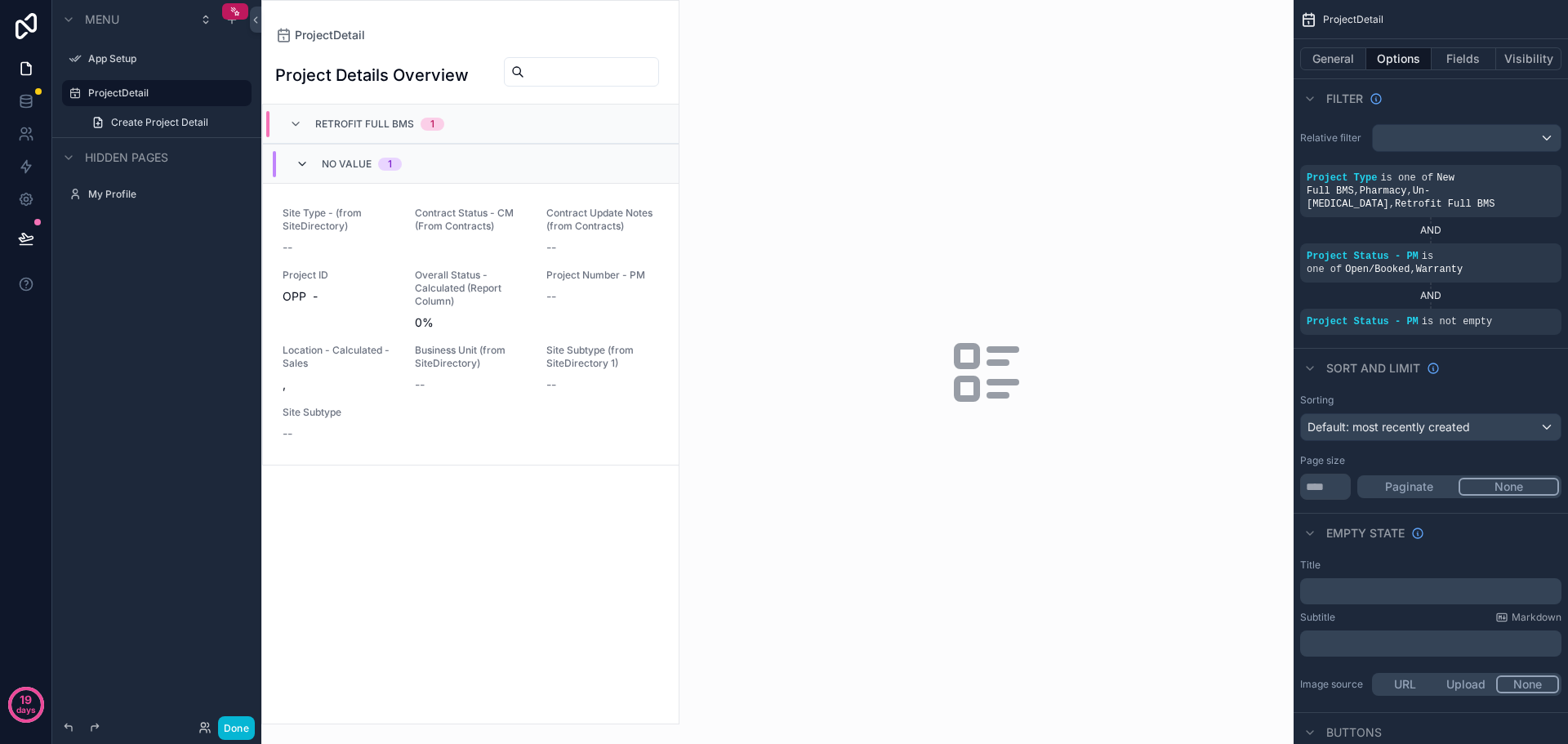
click at [303, 167] on icon "scrollable content" at bounding box center [302, 164] width 13 height 13
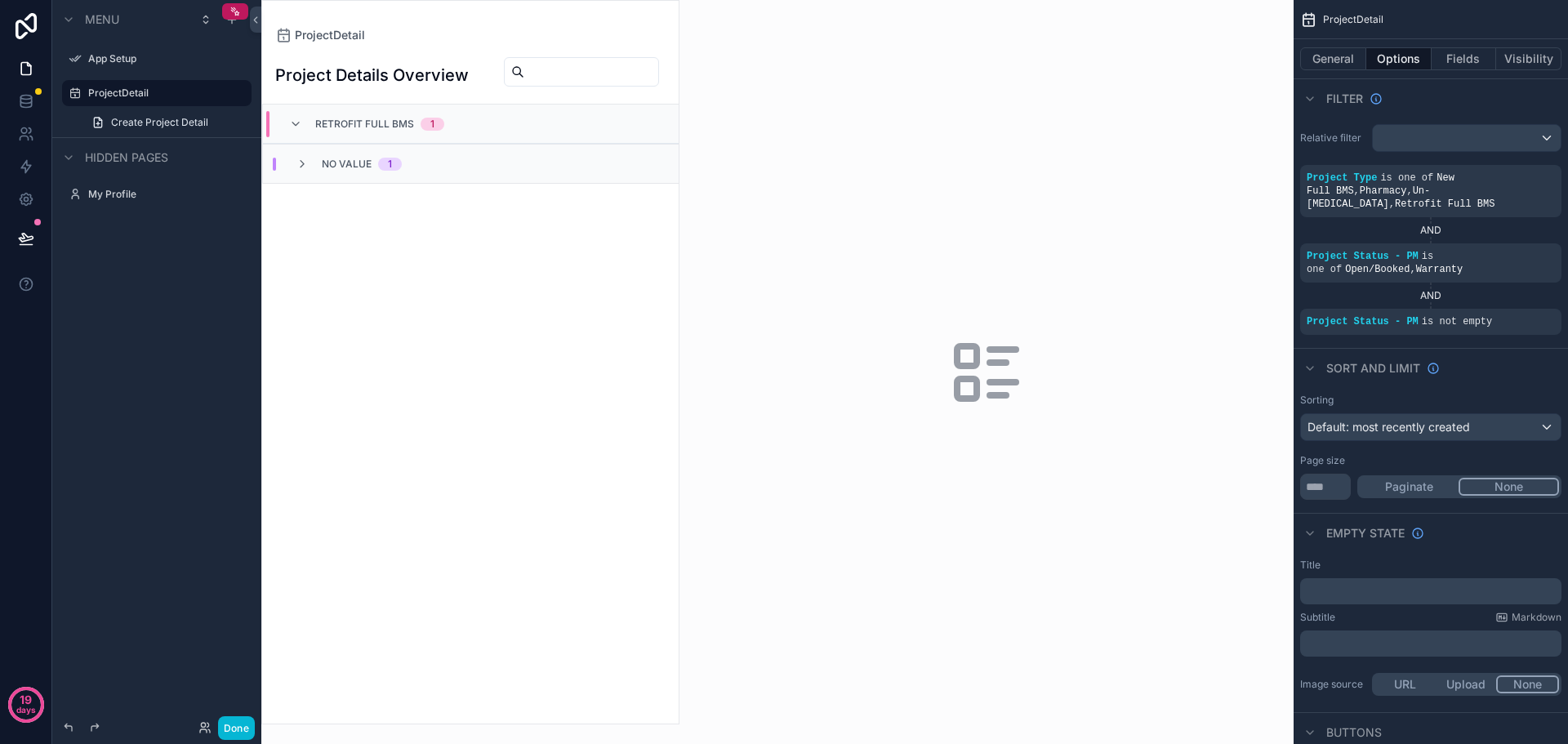
click at [303, 167] on icon "scrollable content" at bounding box center [302, 164] width 13 height 13
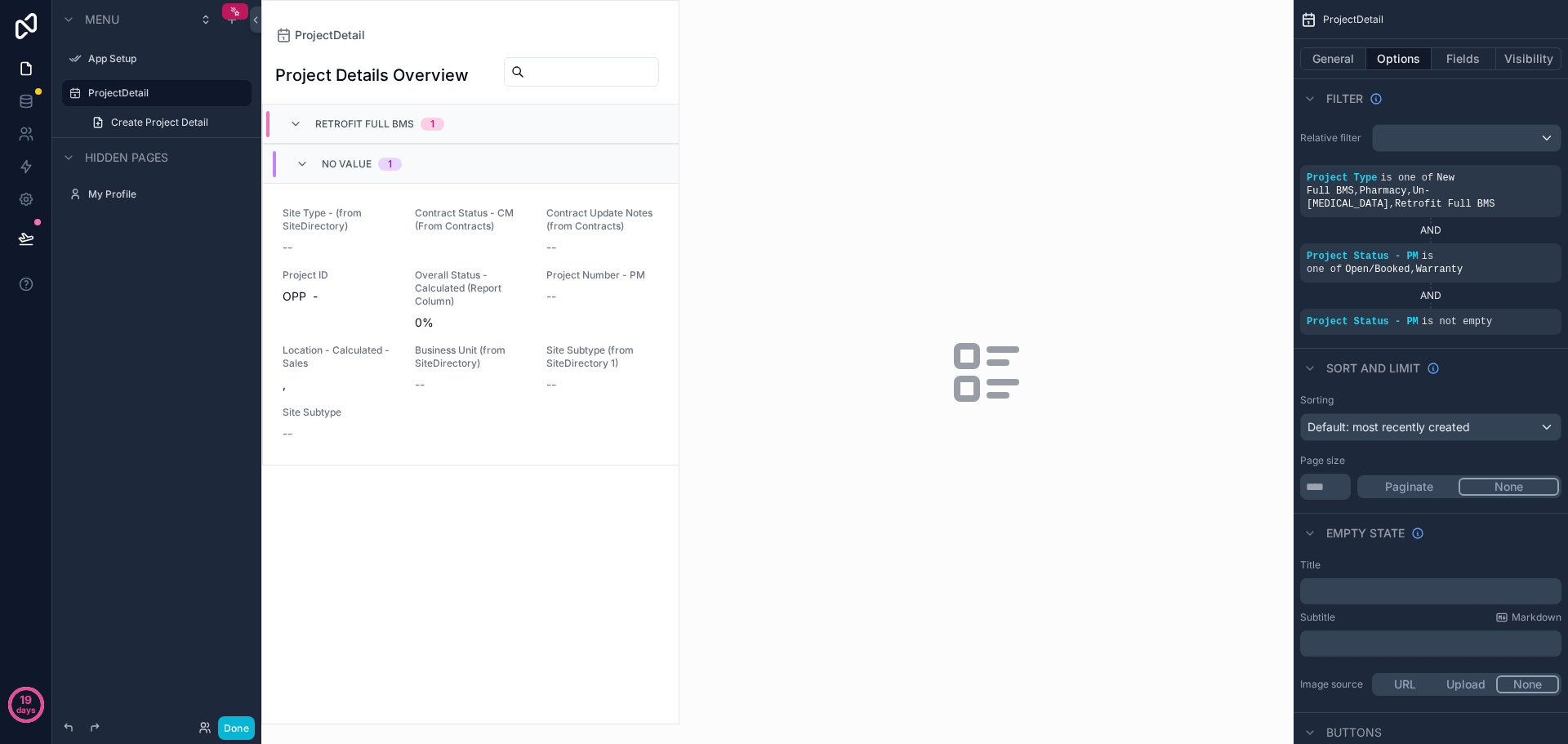
click at [467, 163] on div "No value 1" at bounding box center [470, 163] width 416 height 39
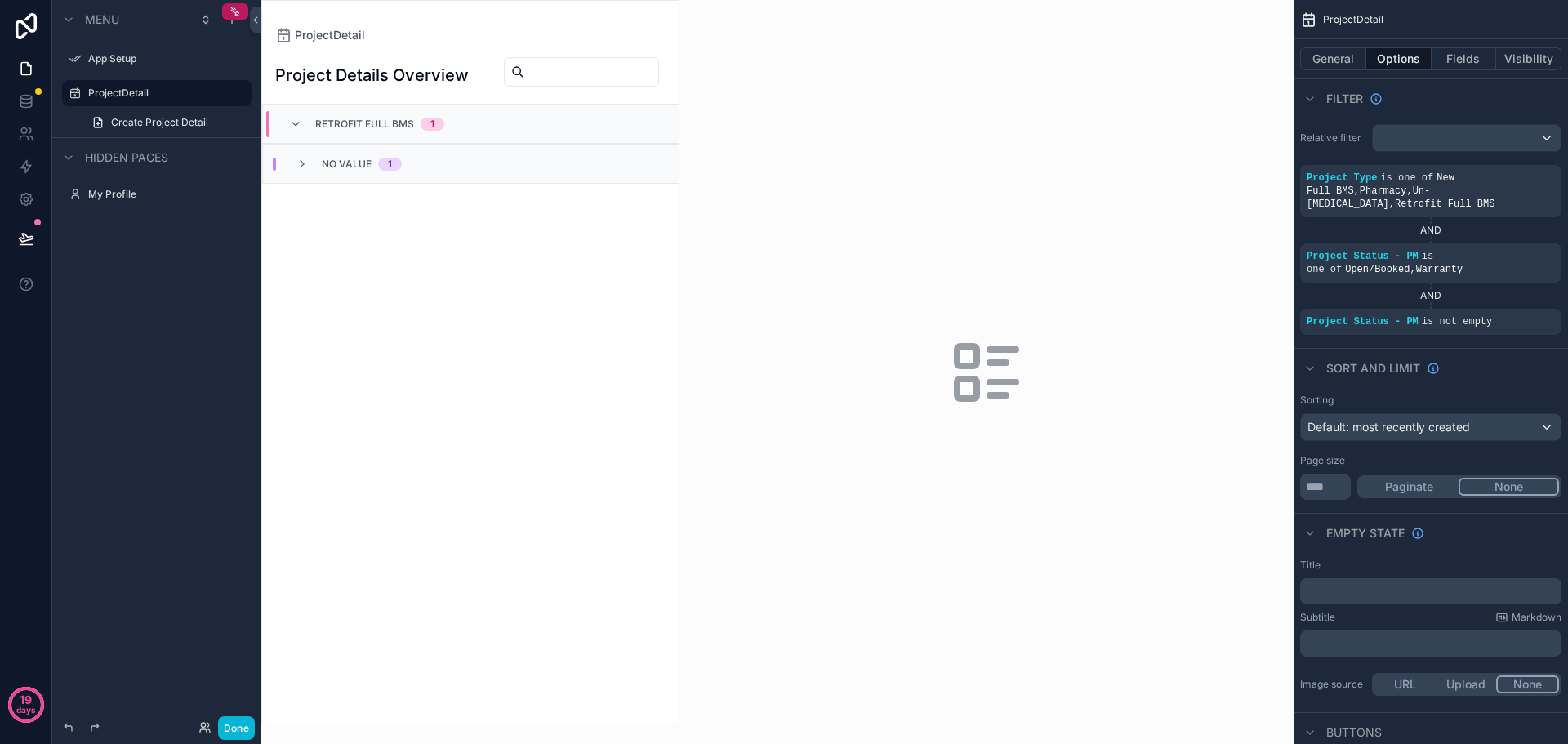
click at [494, 128] on div "Retrofit Full BMS 1" at bounding box center [470, 123] width 416 height 39
click at [482, 166] on div "No value 1" at bounding box center [470, 163] width 416 height 39
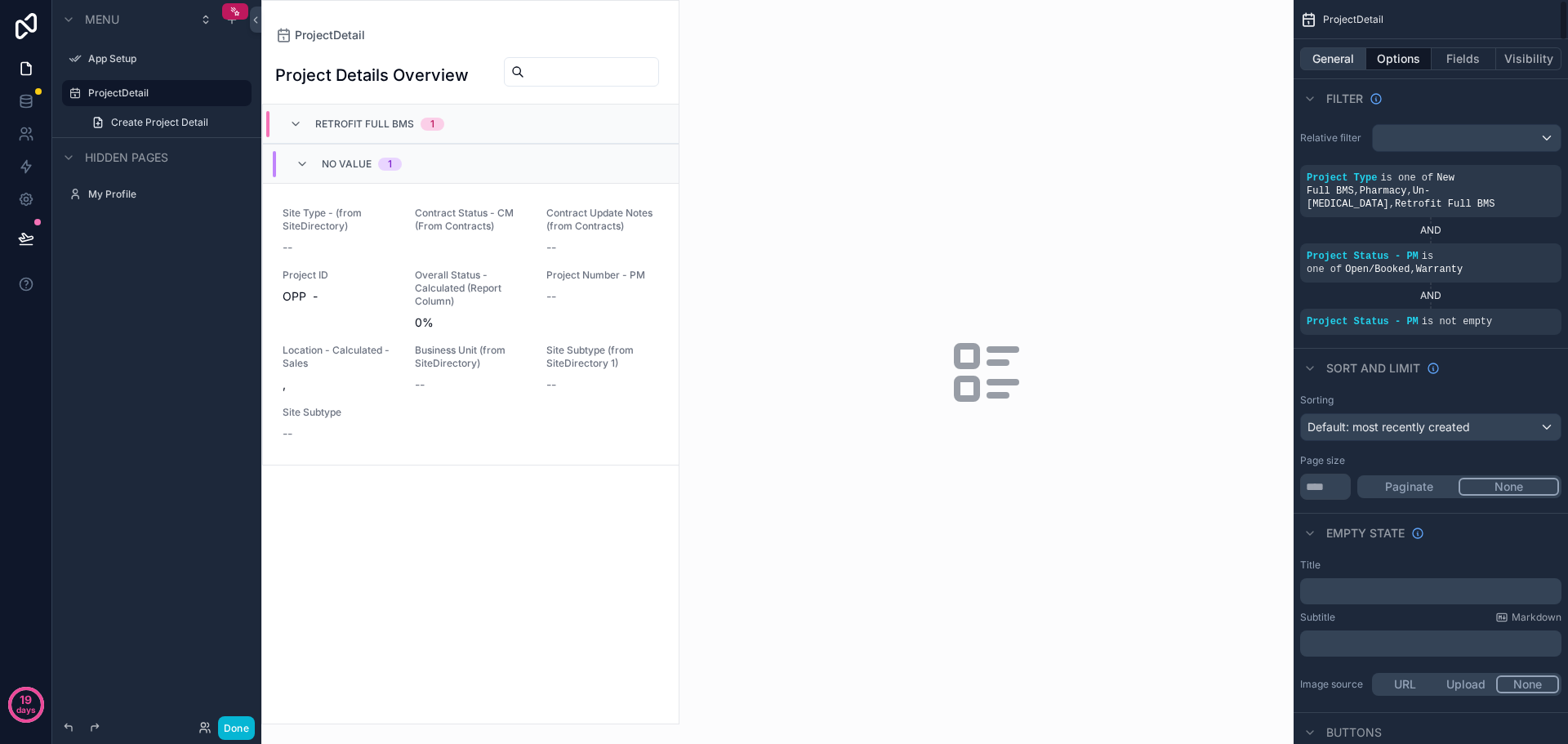
click at [1343, 57] on button "General" at bounding box center [1333, 59] width 67 height 23
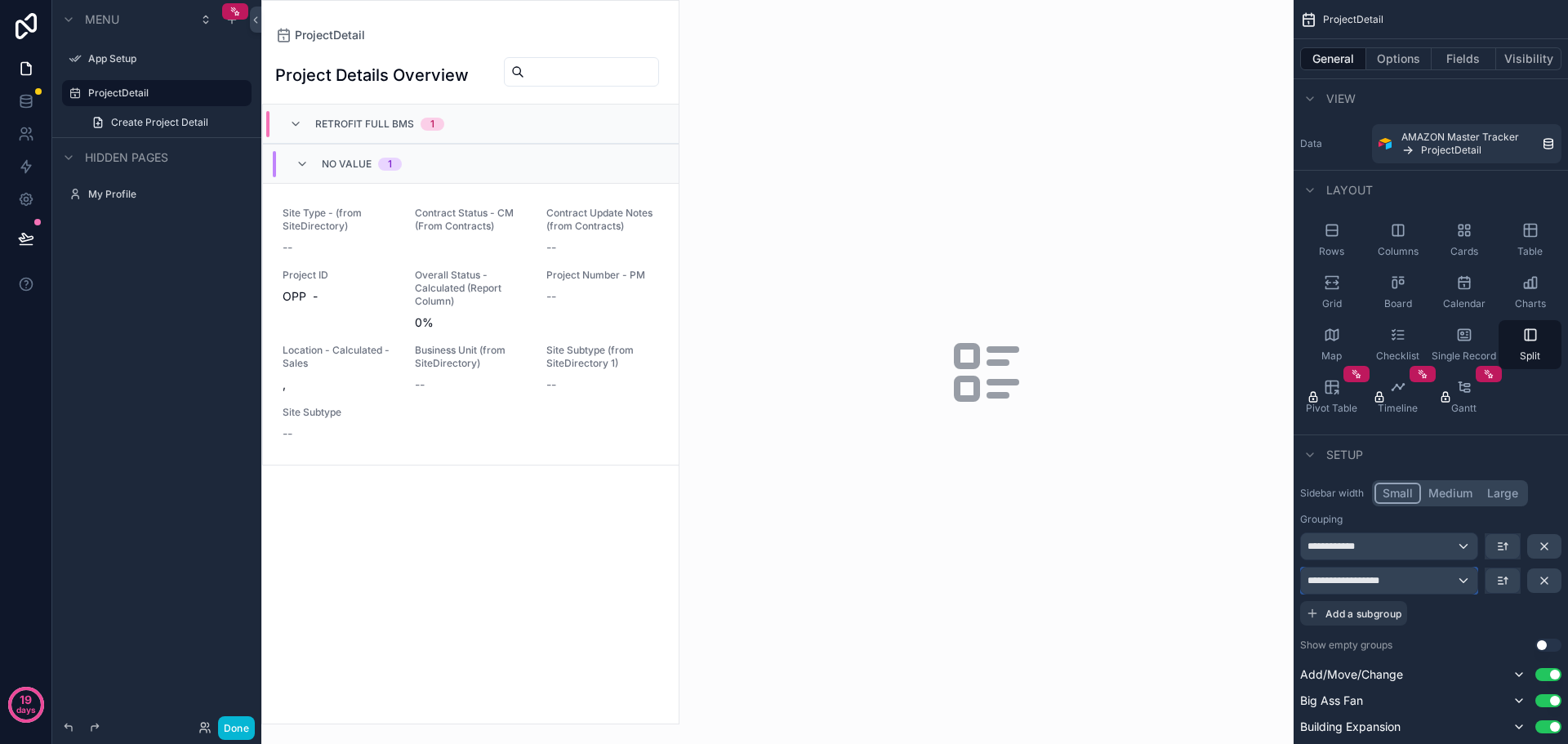
click at [1452, 586] on div "**********" at bounding box center [1389, 580] width 177 height 26
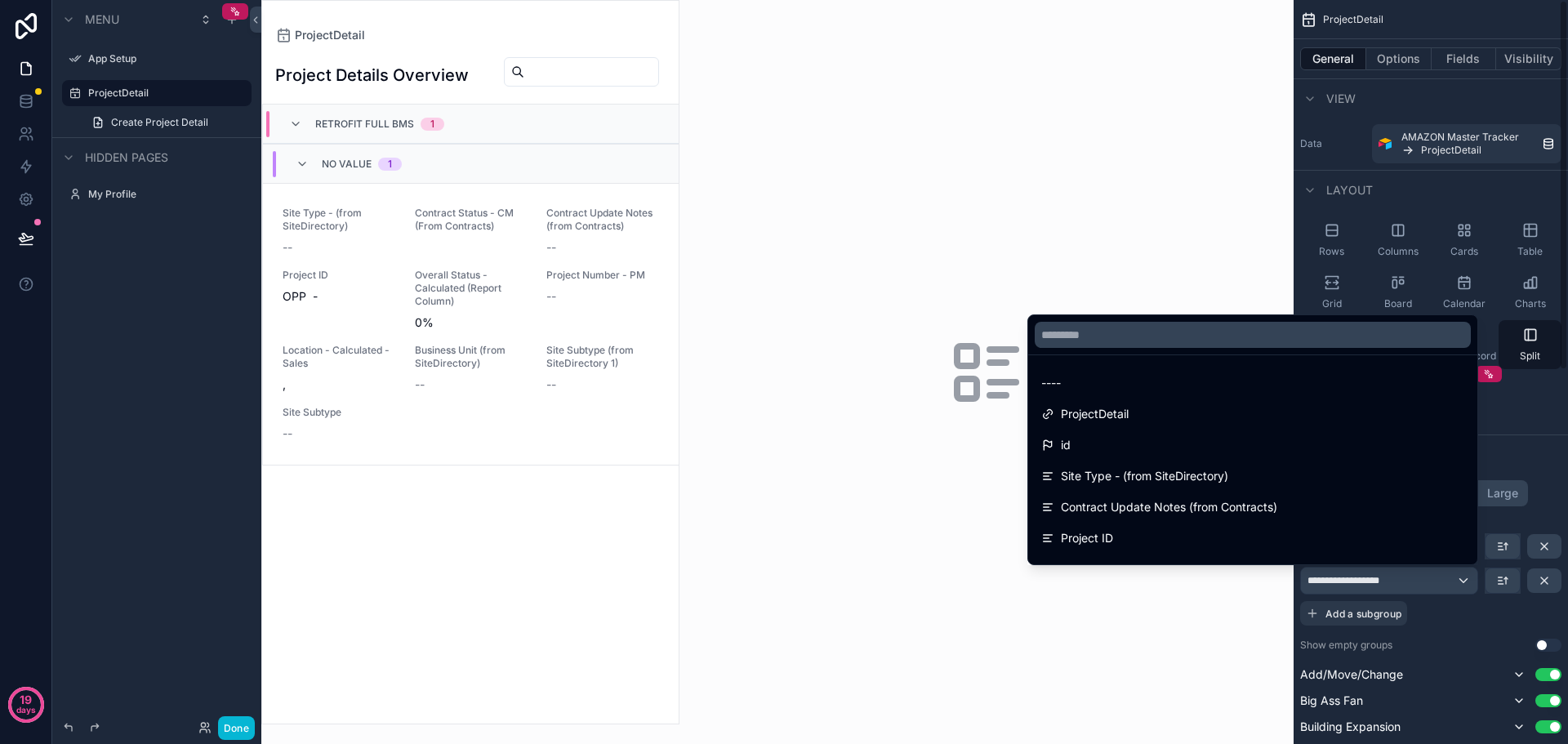
click at [1528, 444] on div "scrollable content" at bounding box center [784, 372] width 1568 height 744
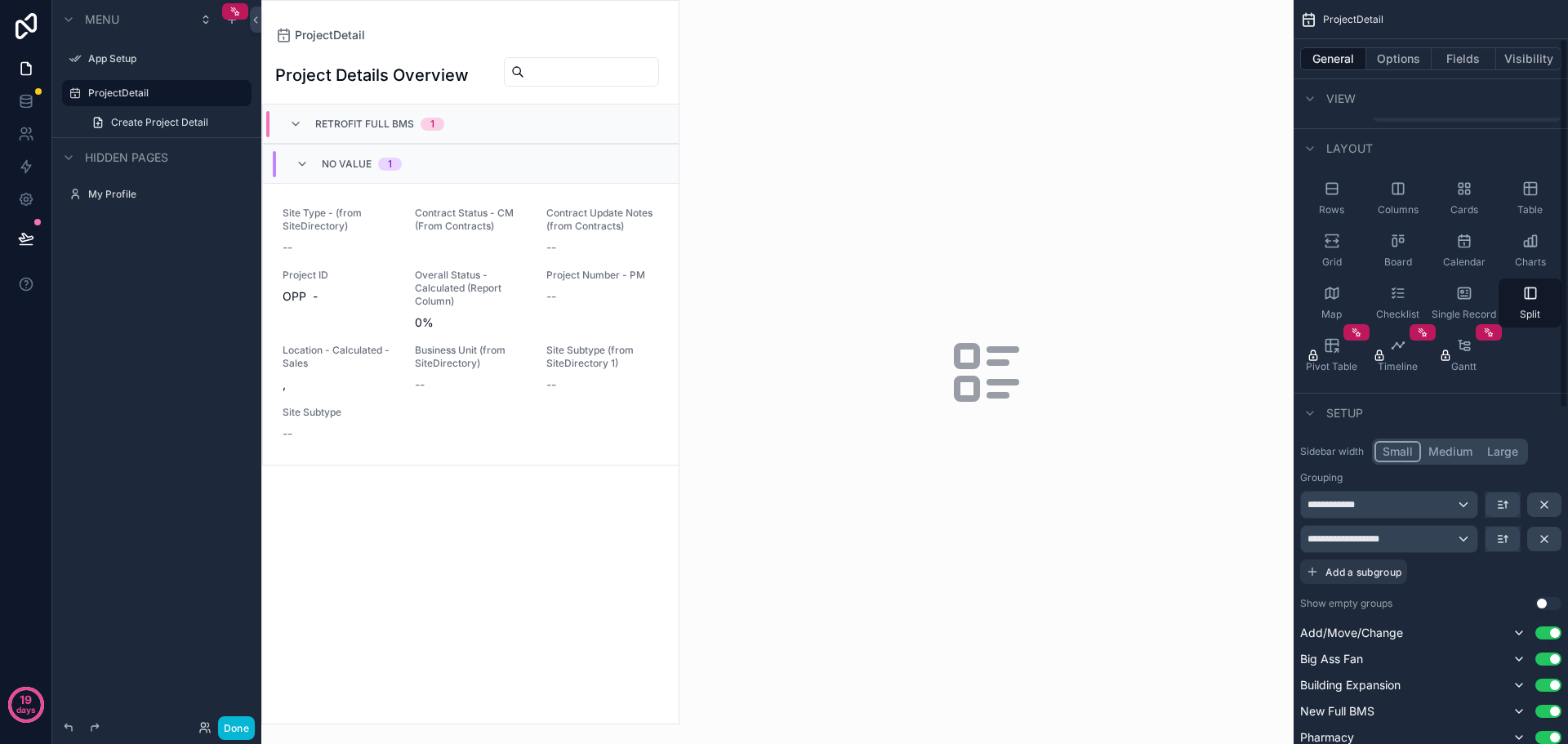
scroll to position [81, 0]
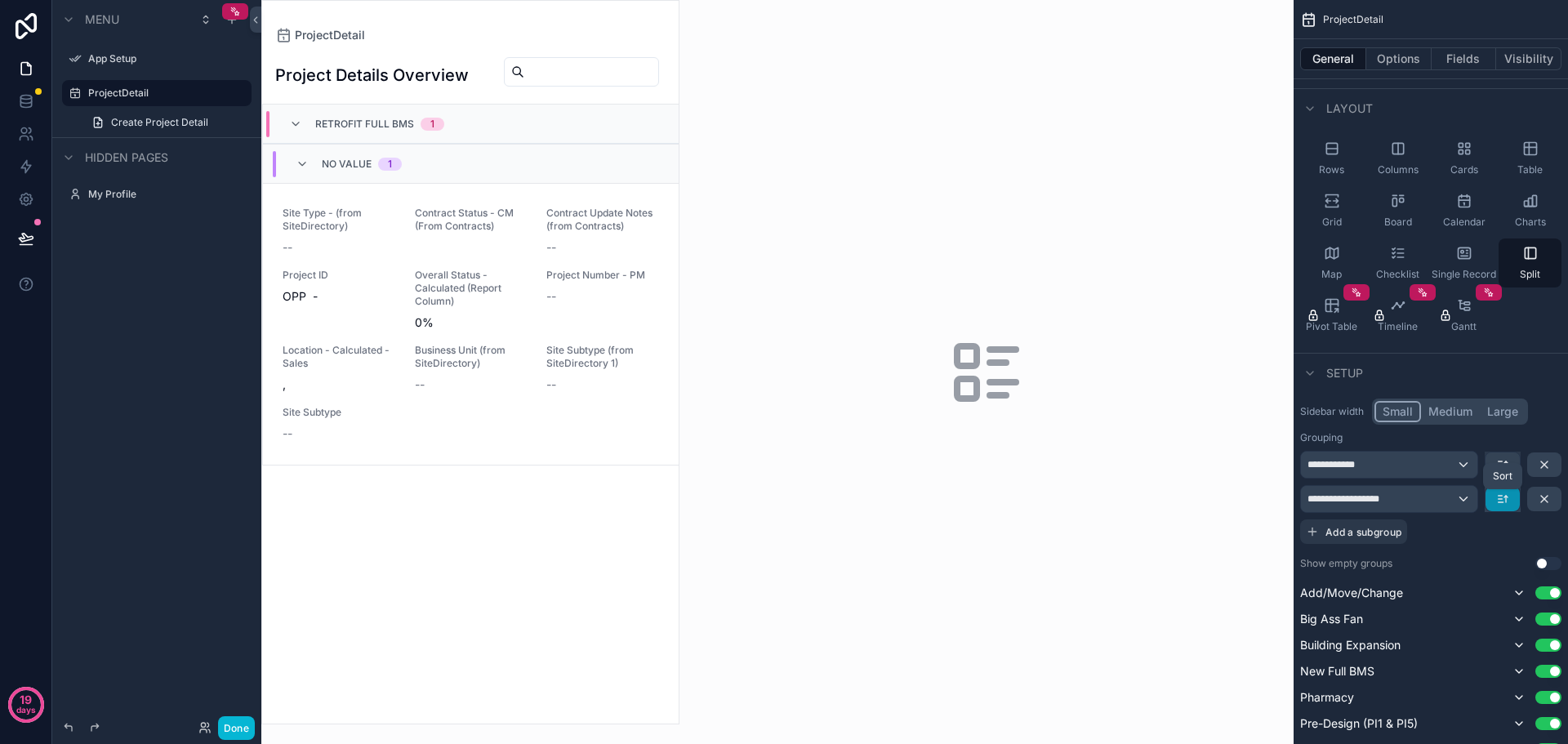
click at [1499, 499] on icon "scrollable content" at bounding box center [1501, 499] width 4 height 0
click at [1461, 499] on div "scrollable content" at bounding box center [784, 372] width 1568 height 744
click at [1461, 499] on div "**********" at bounding box center [1389, 499] width 177 height 26
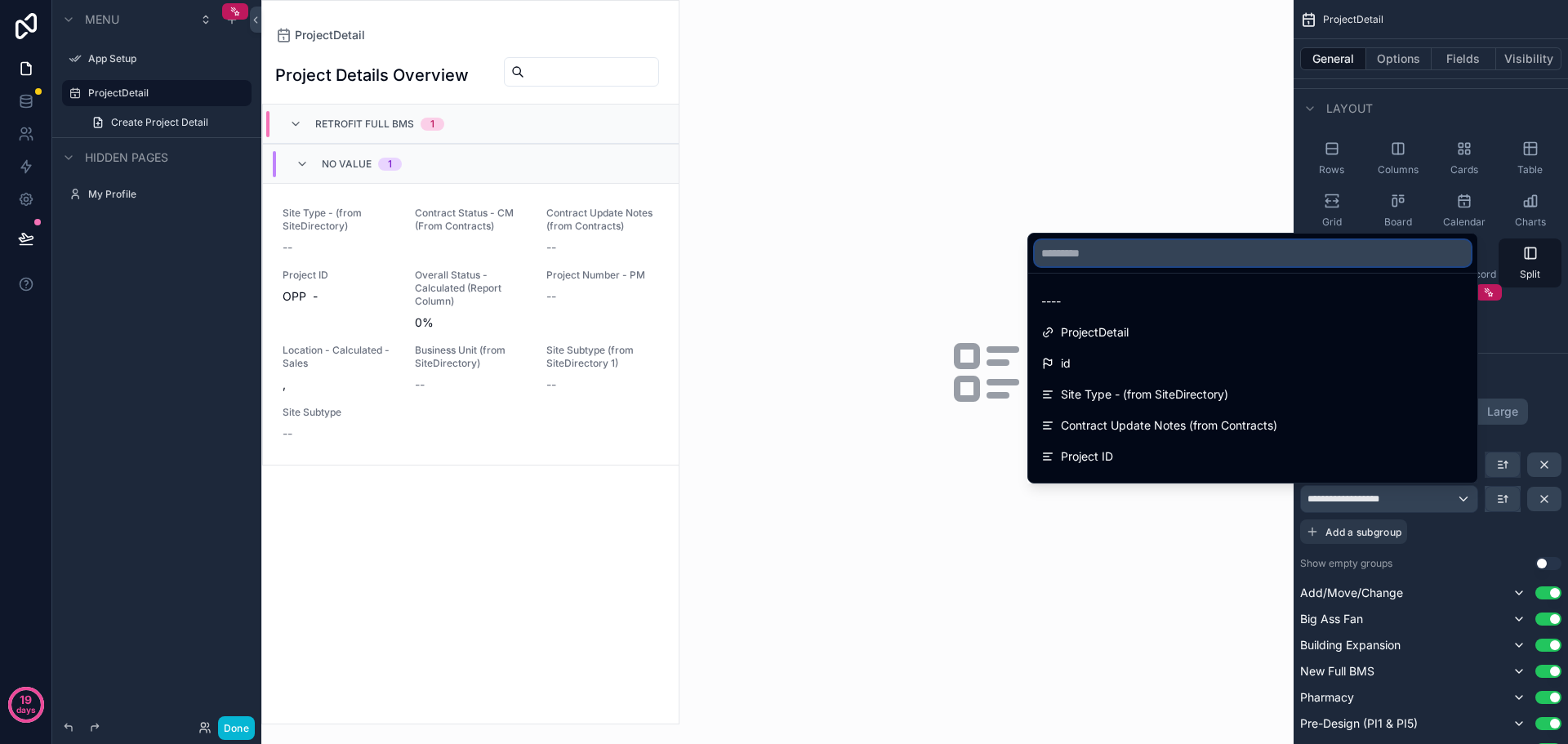
click at [1157, 251] on input "text" at bounding box center [1253, 253] width 436 height 26
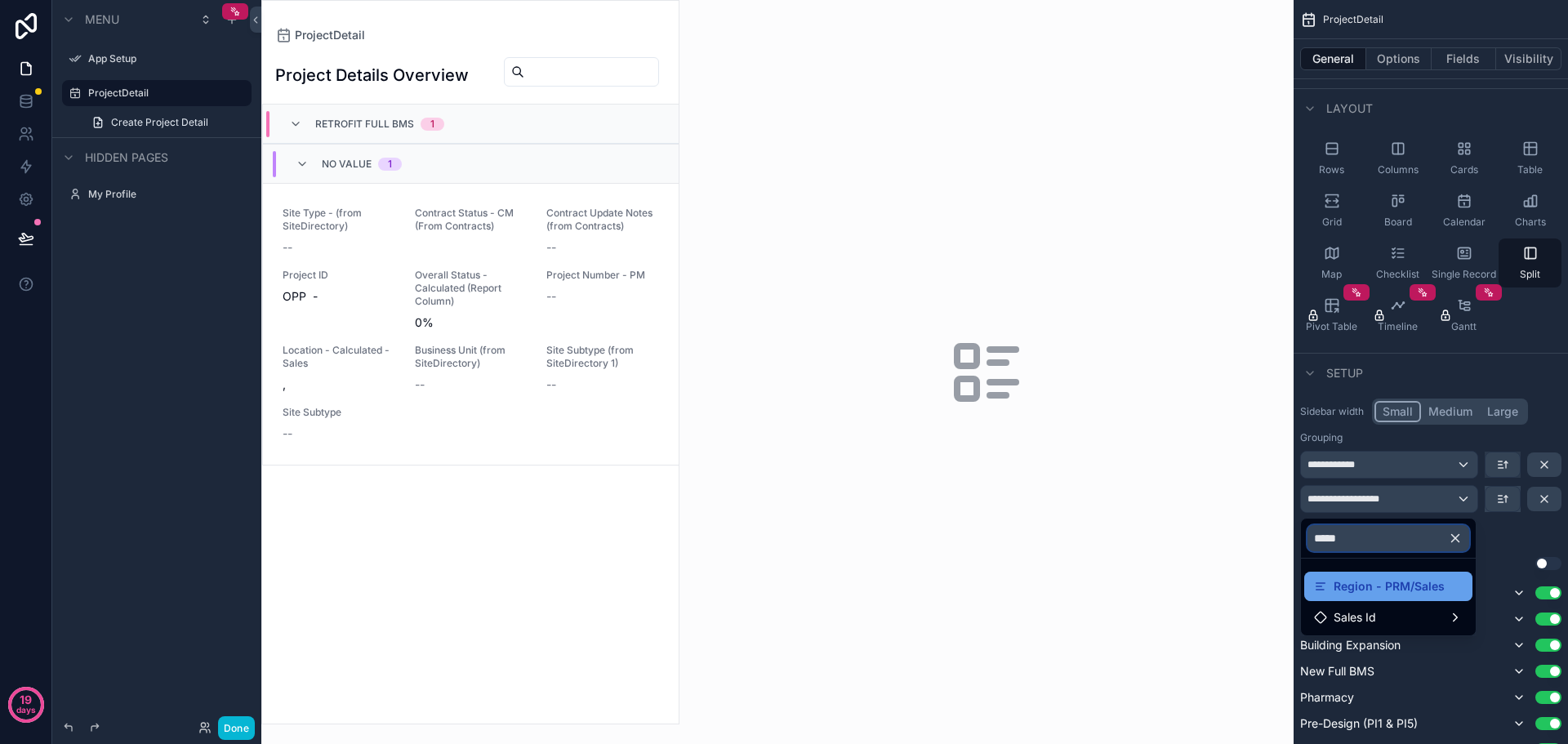
type input "*****"
click at [1393, 593] on span "Region - PRM/Sales" at bounding box center [1389, 586] width 111 height 19
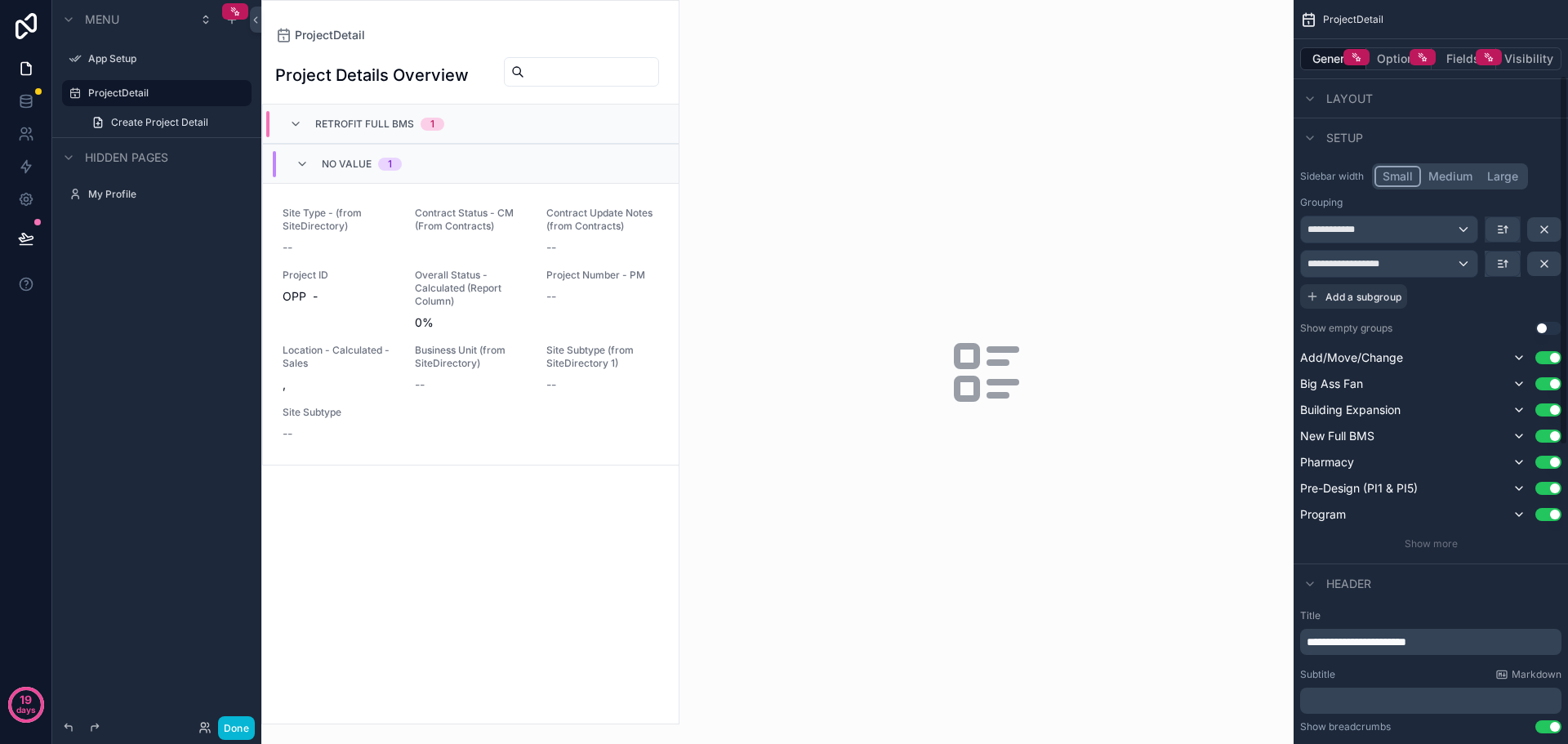
scroll to position [326, 0]
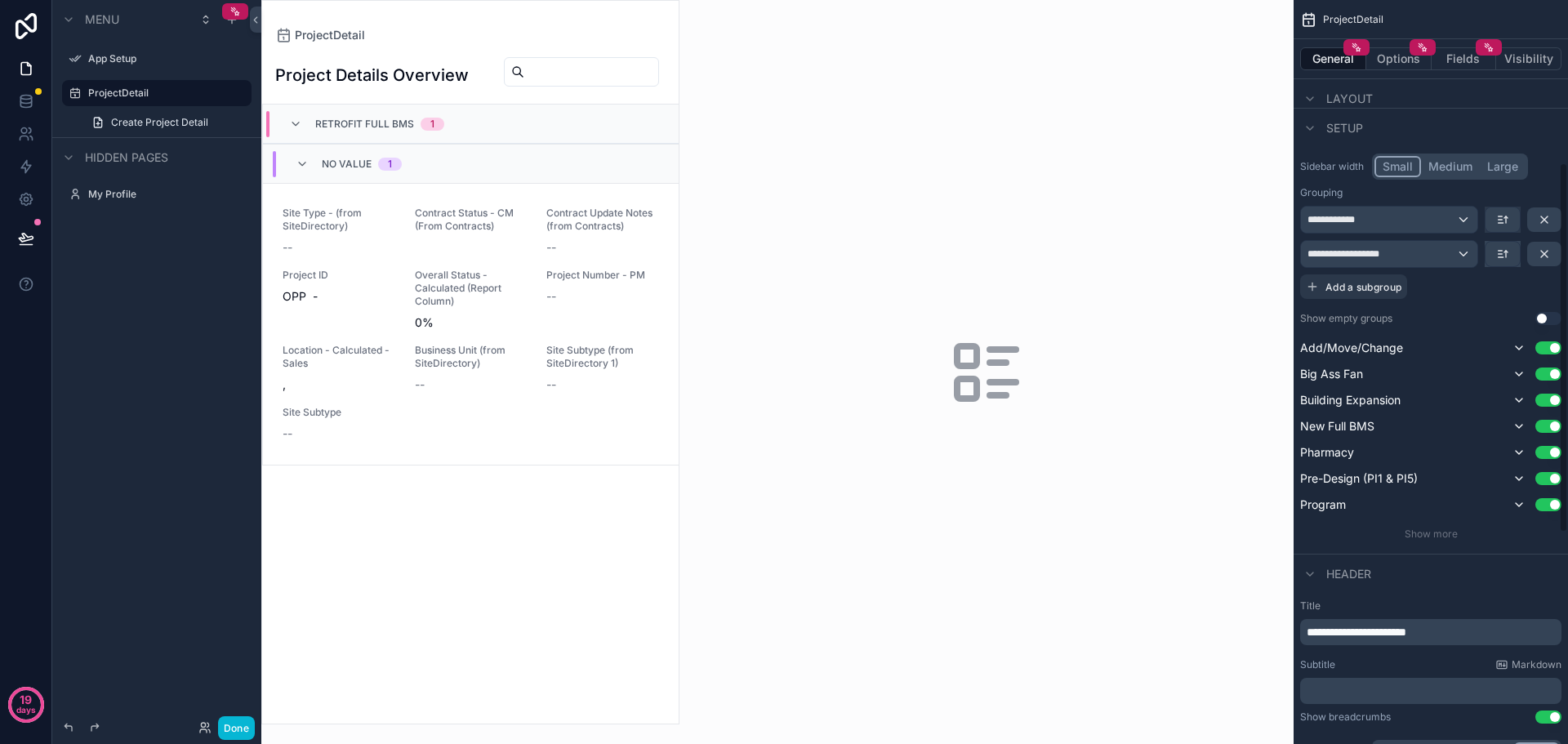
click at [1551, 321] on button "Use setting" at bounding box center [1549, 318] width 26 height 13
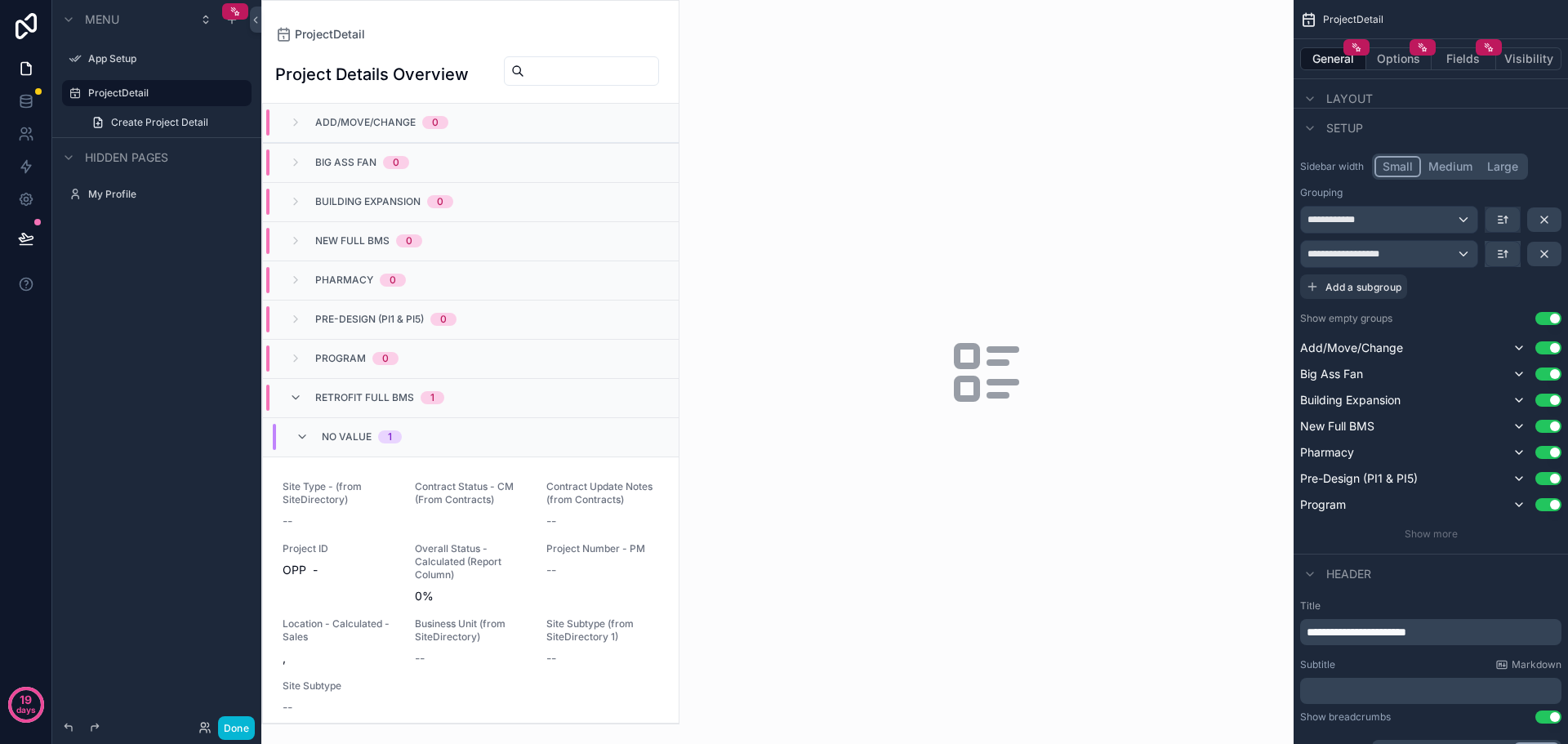
click at [1551, 321] on button "Use setting" at bounding box center [1549, 318] width 26 height 13
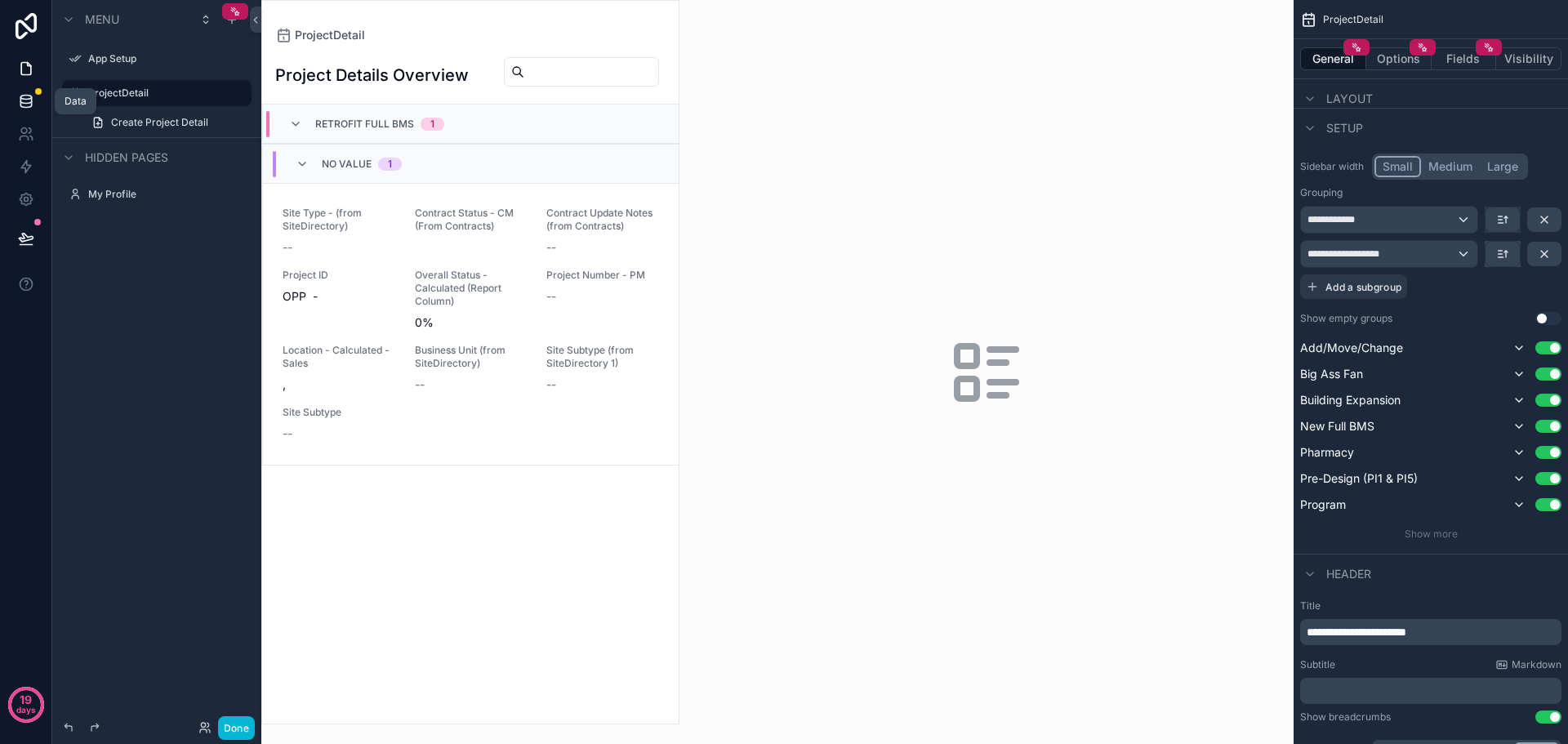
drag, startPoint x: 22, startPoint y: 102, endPoint x: 32, endPoint y: 97, distance: 11.2
click at [22, 102] on icon at bounding box center [25, 100] width 11 height 6
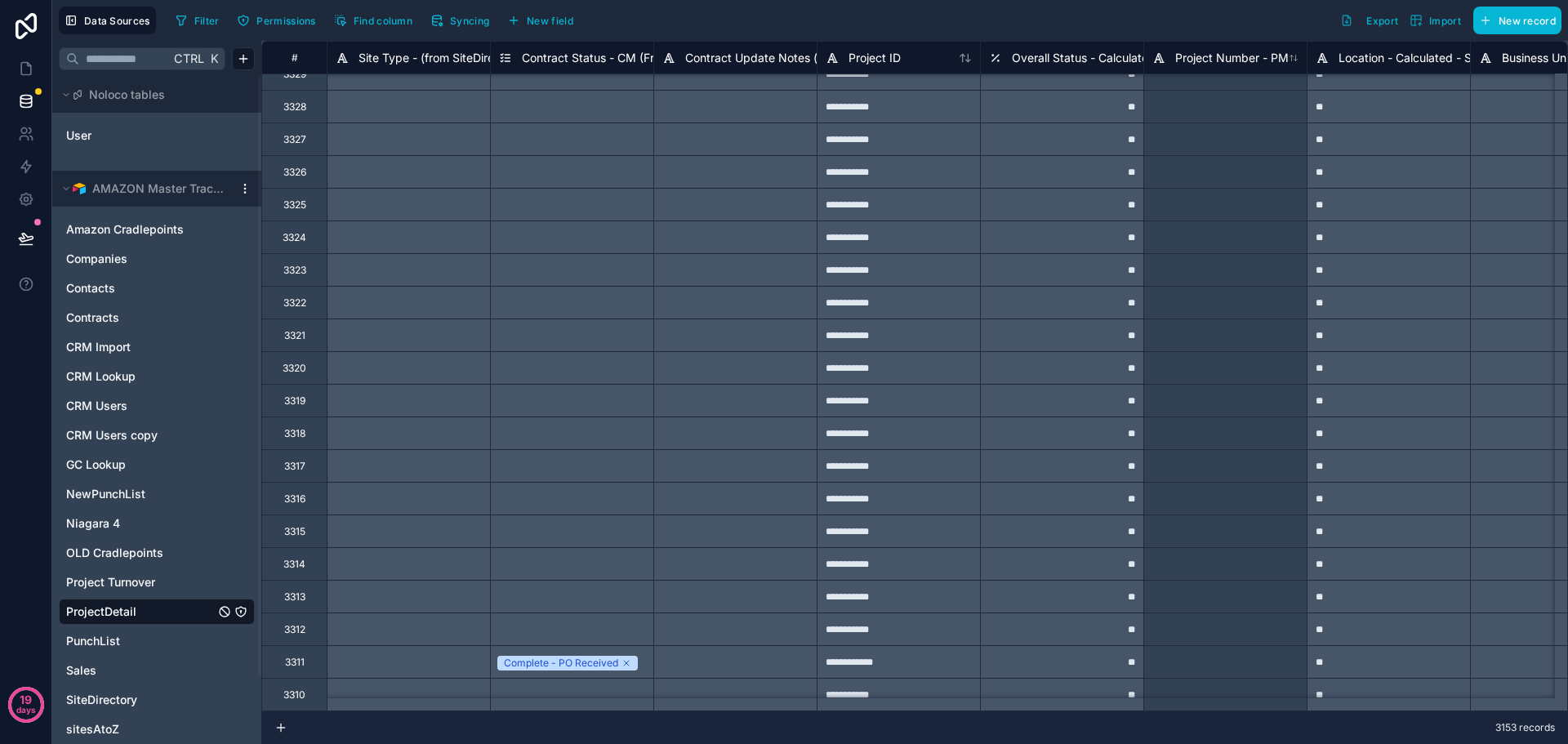
scroll to position [2642, 0]
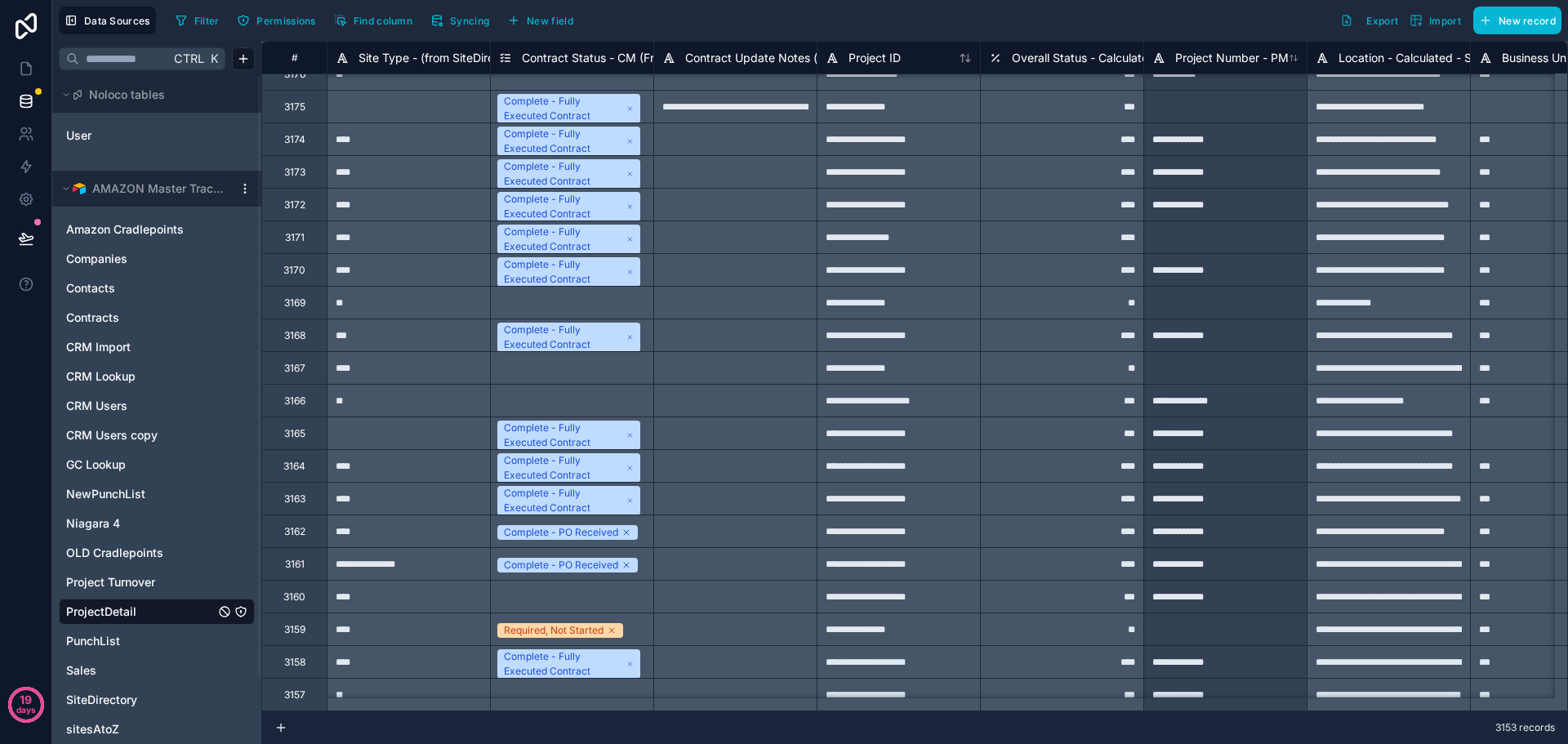
type input "**********"
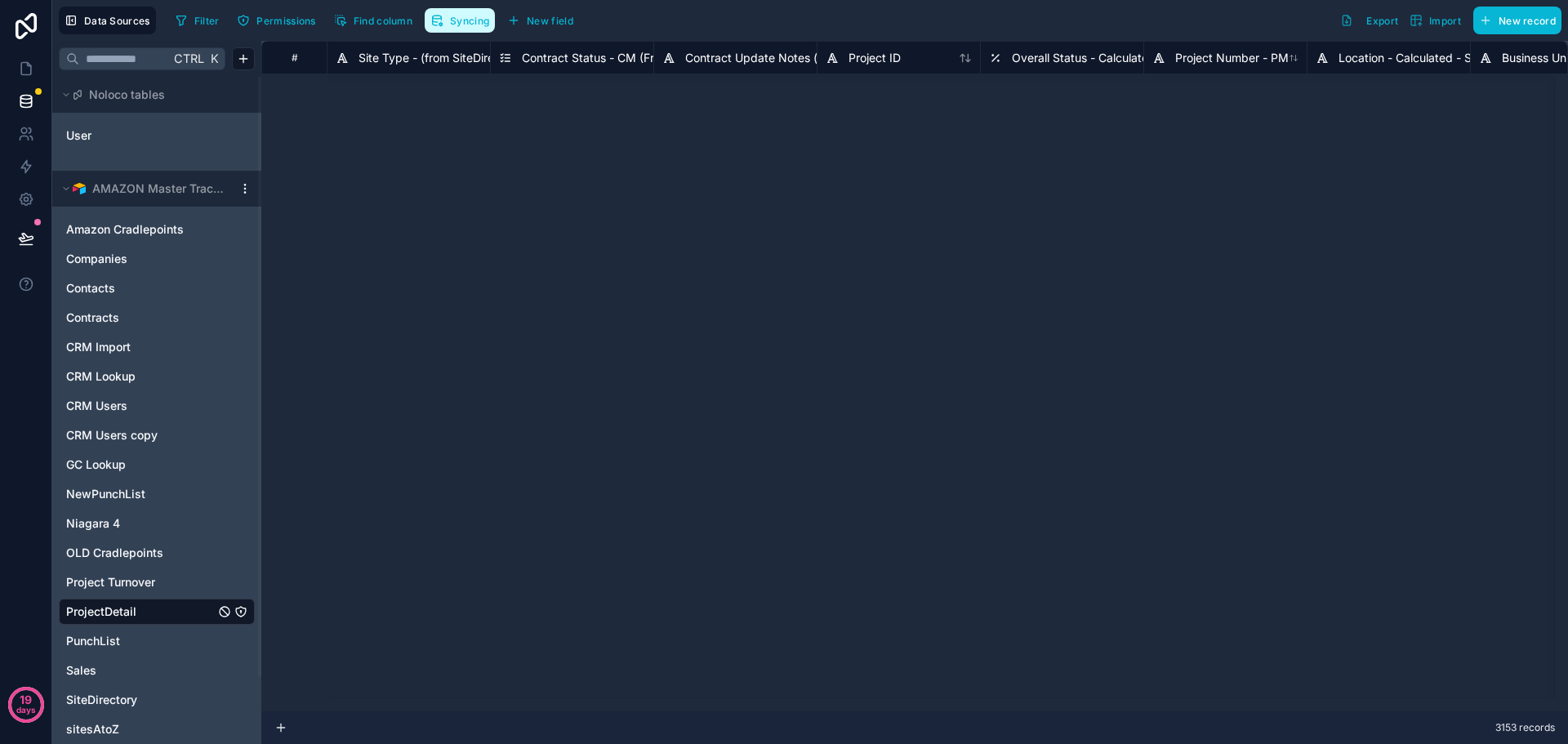
scroll to position [5909, 0]
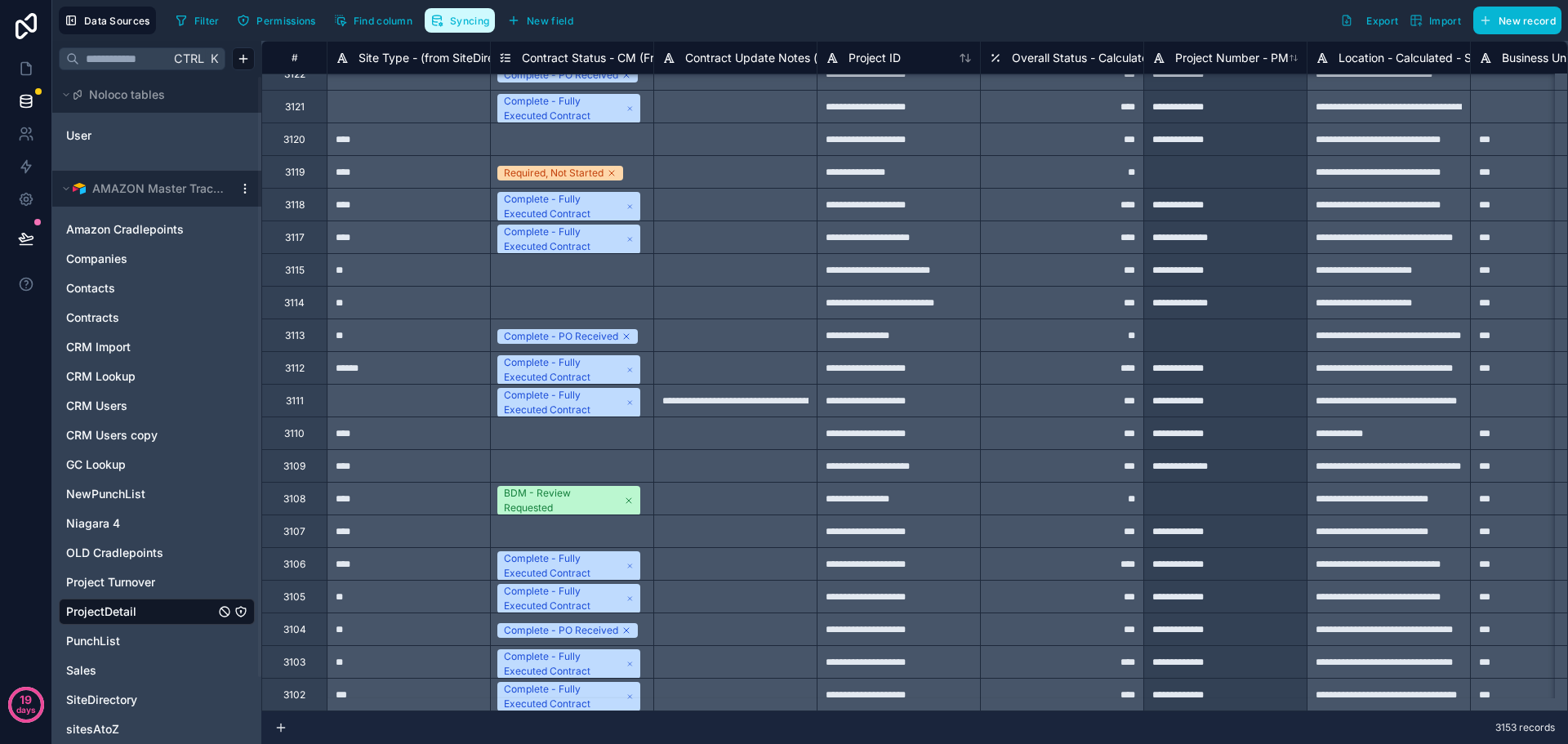
drag, startPoint x: 467, startPoint y: 27, endPoint x: 675, endPoint y: 228, distance: 289.2
click at [467, 27] on button "Syncing" at bounding box center [460, 20] width 70 height 25
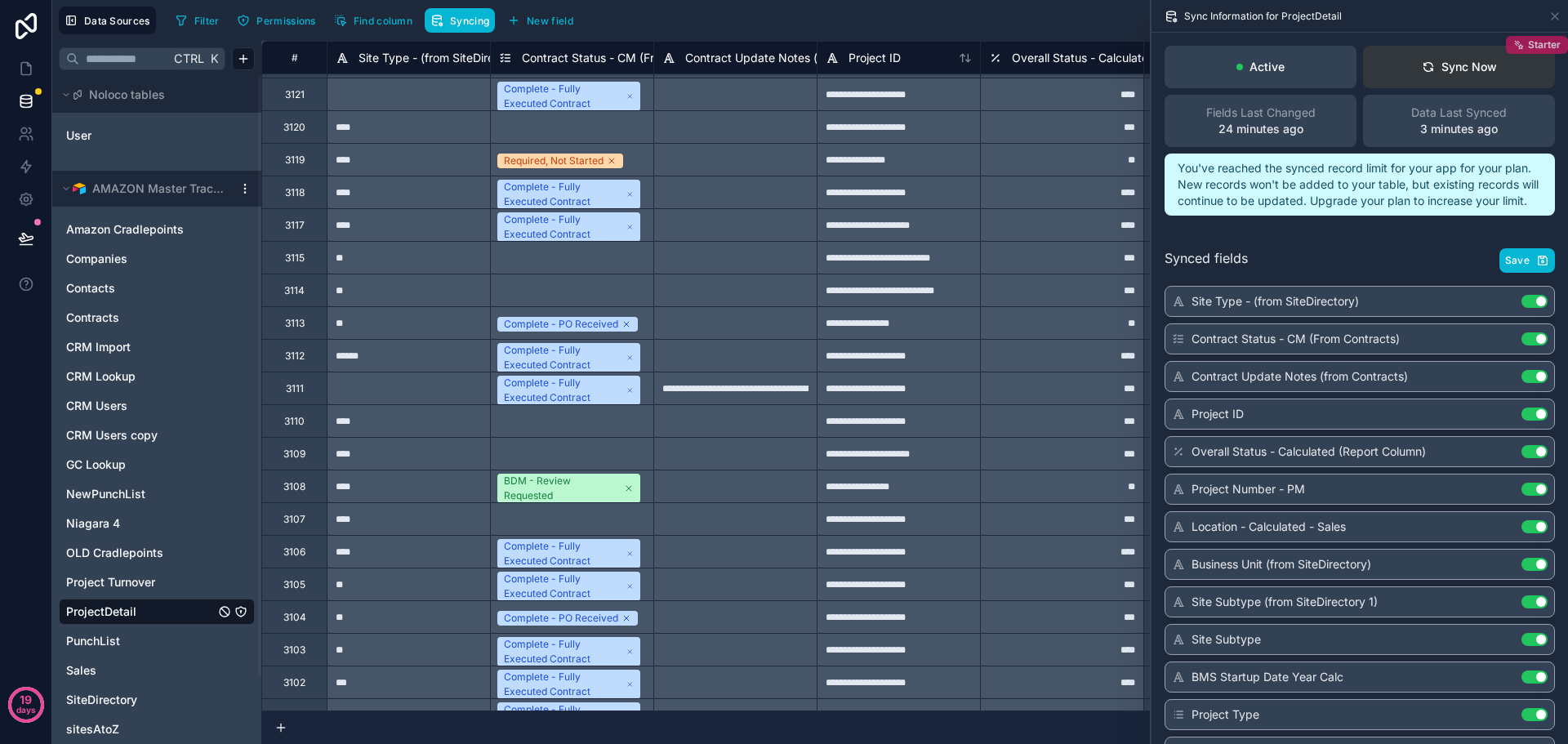
click at [1529, 41] on span "Starter" at bounding box center [1544, 45] width 32 height 13
click at [25, 707] on p "days" at bounding box center [26, 710] width 19 height 23
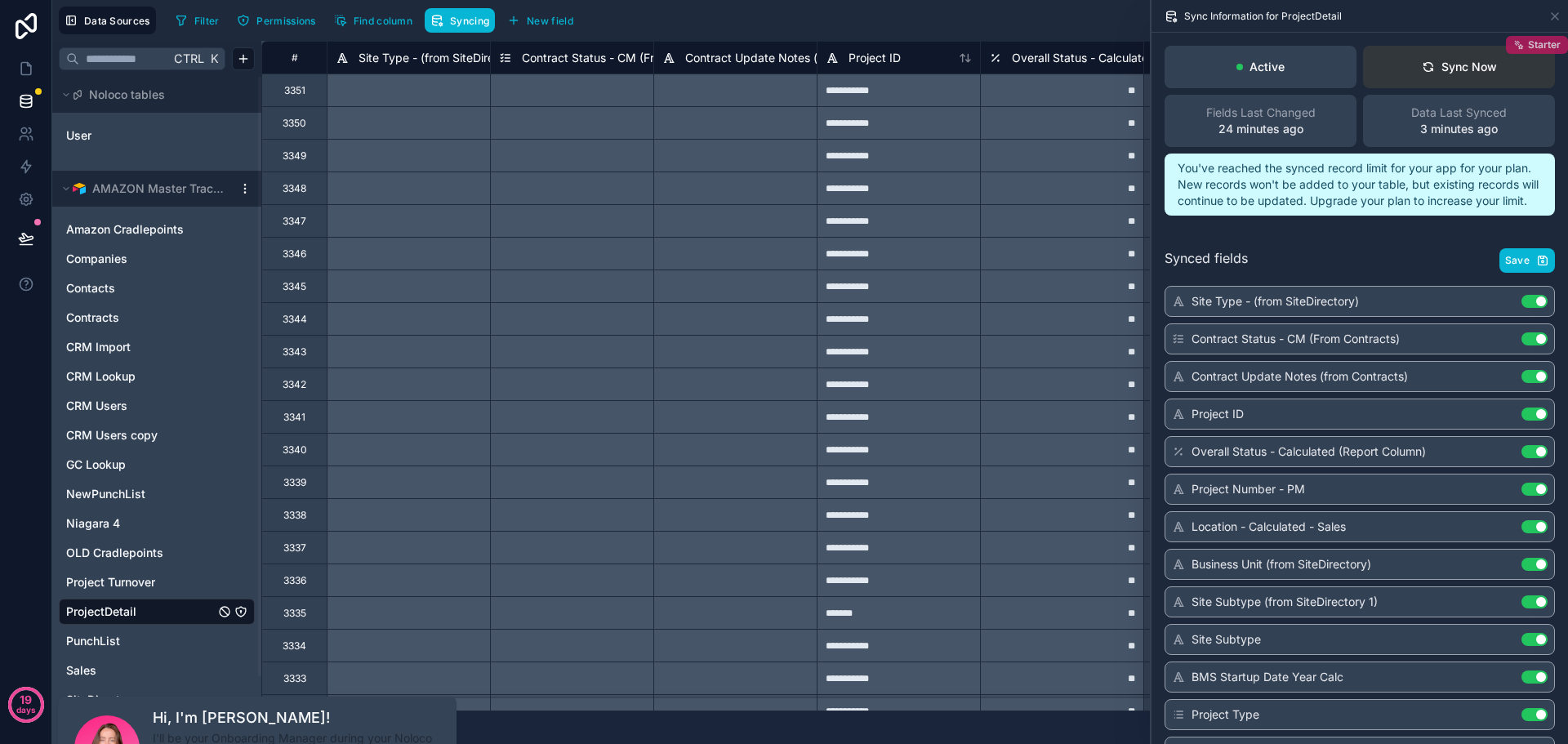
click at [1529, 46] on span "Starter" at bounding box center [1544, 45] width 32 height 13
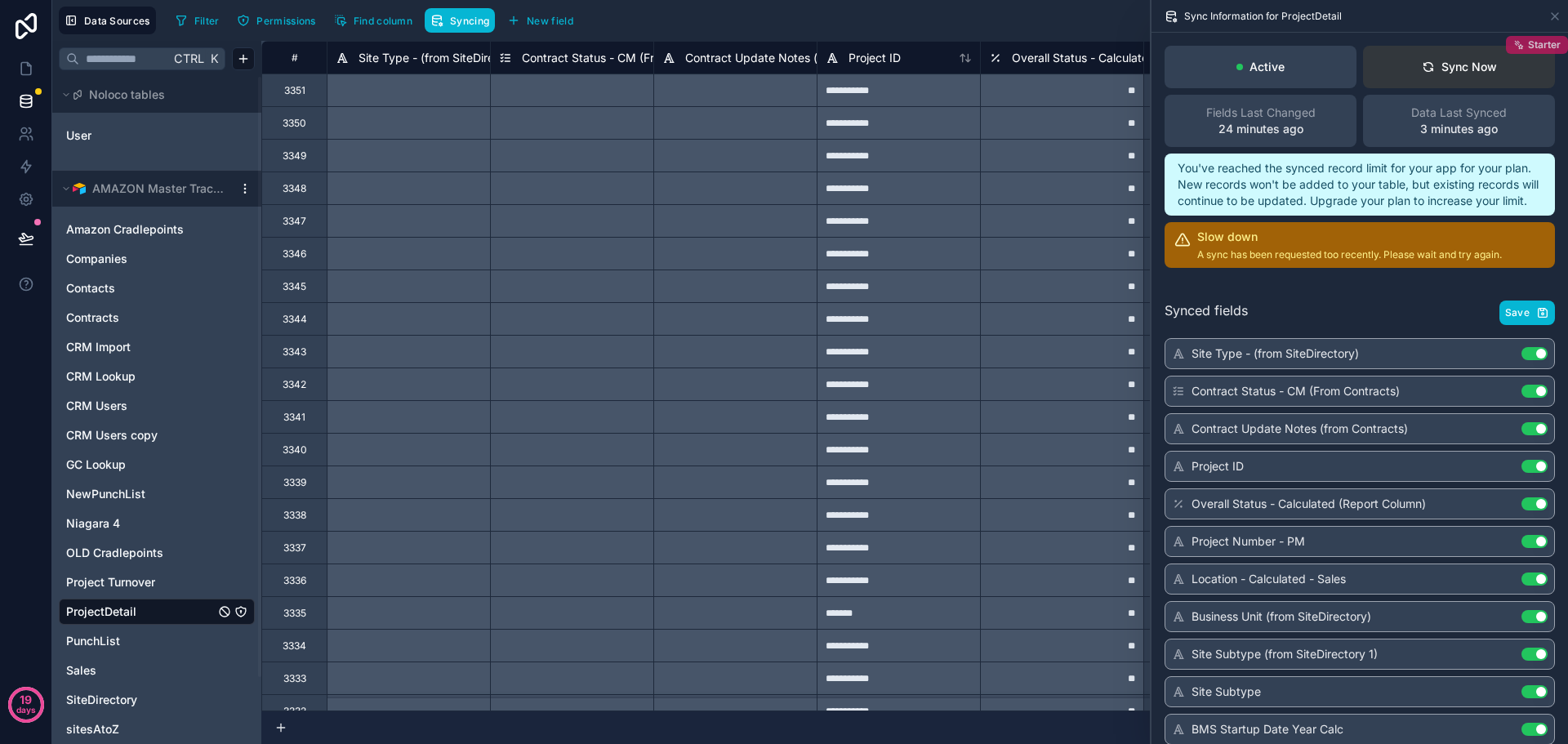
click at [1534, 43] on span "Starter" at bounding box center [1544, 45] width 32 height 13
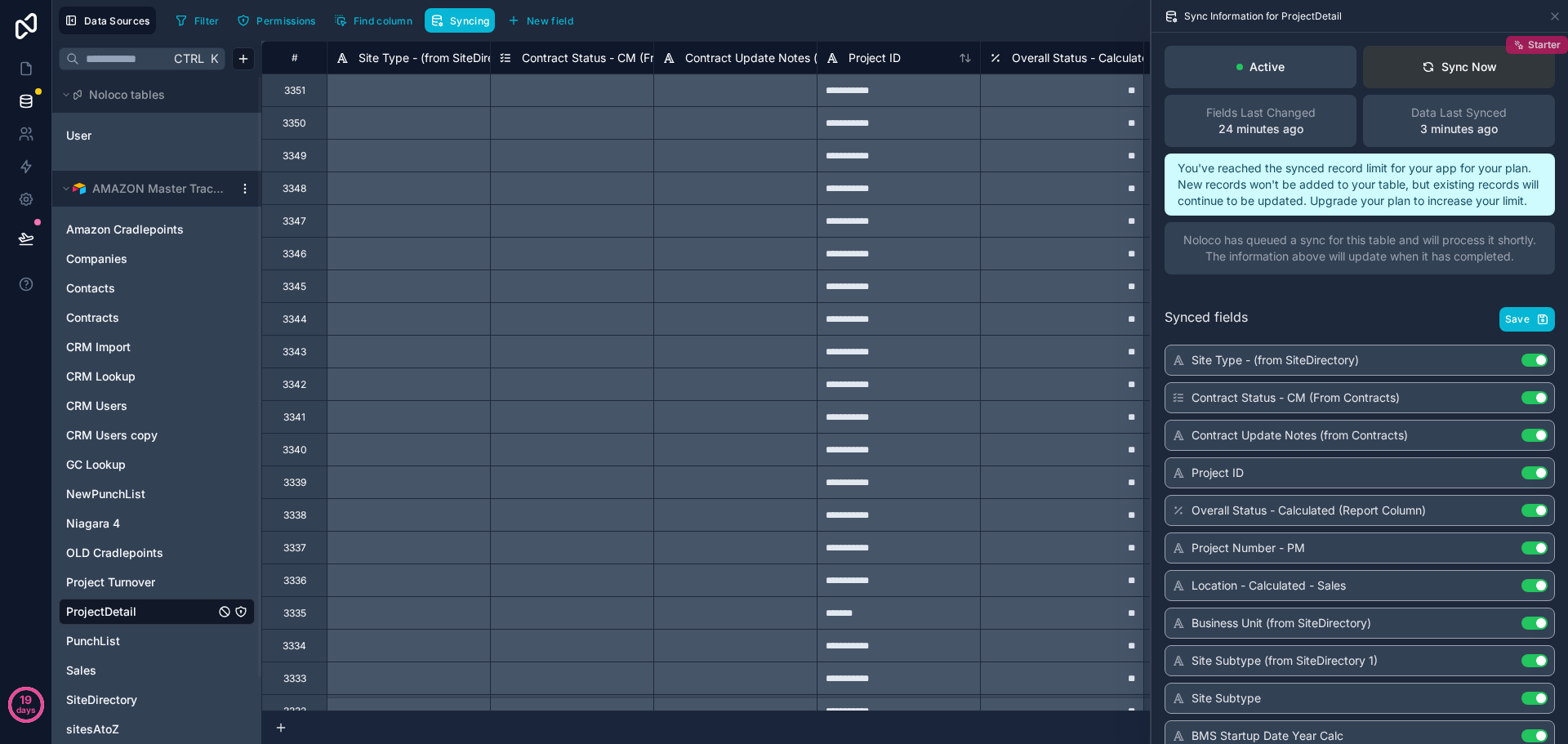
click at [1546, 44] on span "Starter" at bounding box center [1544, 45] width 32 height 13
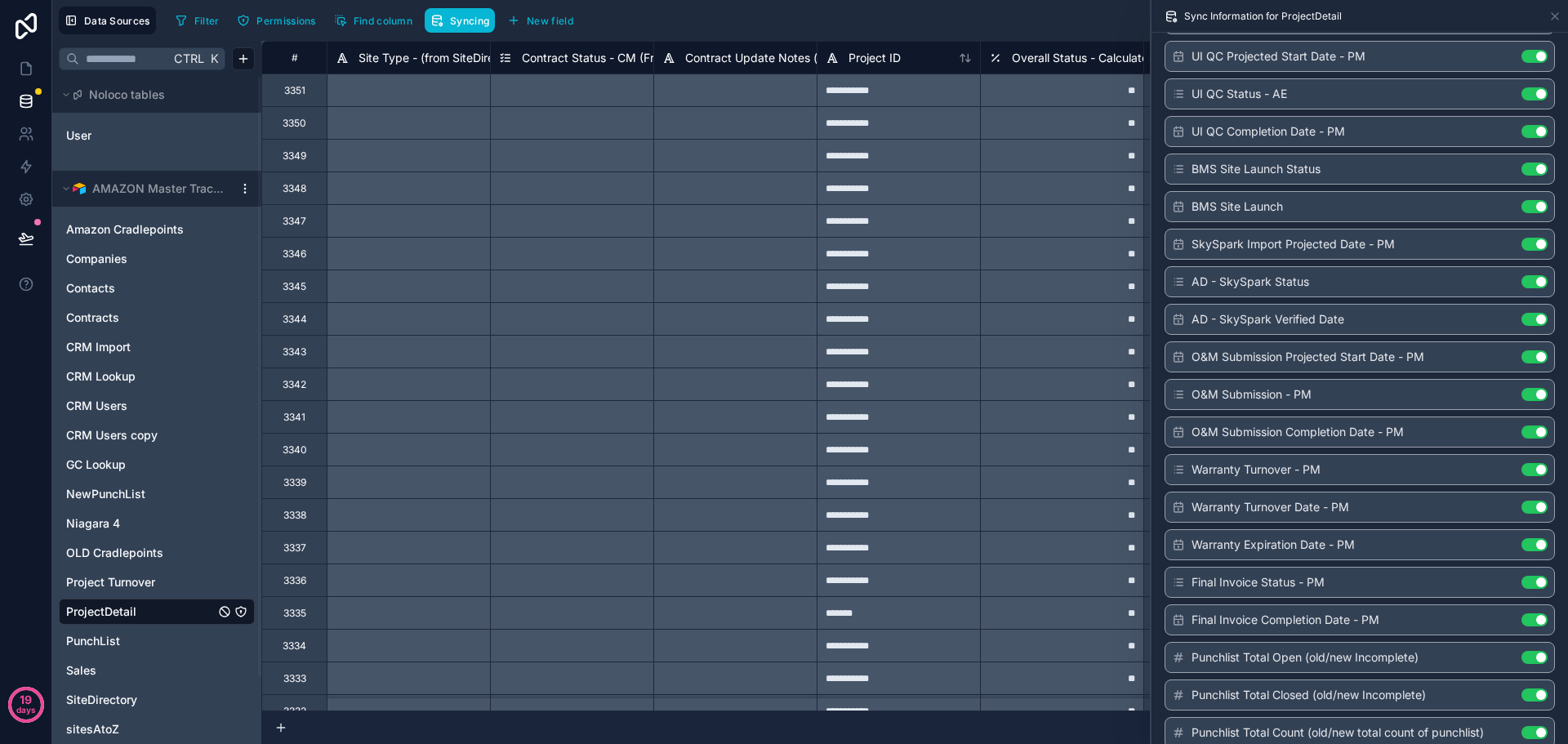
scroll to position [11039, 0]
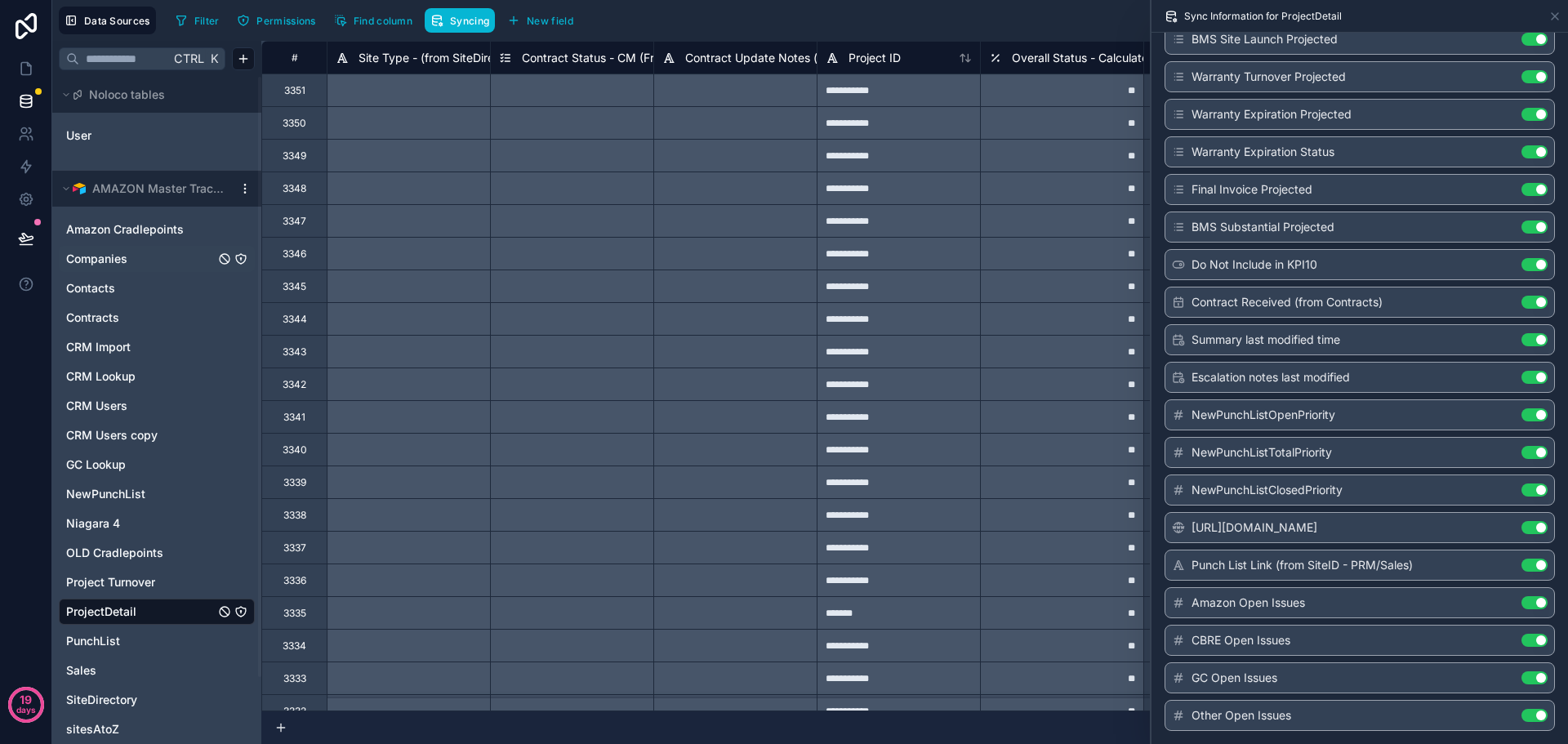
click at [128, 270] on div "Companies" at bounding box center [157, 259] width 196 height 26
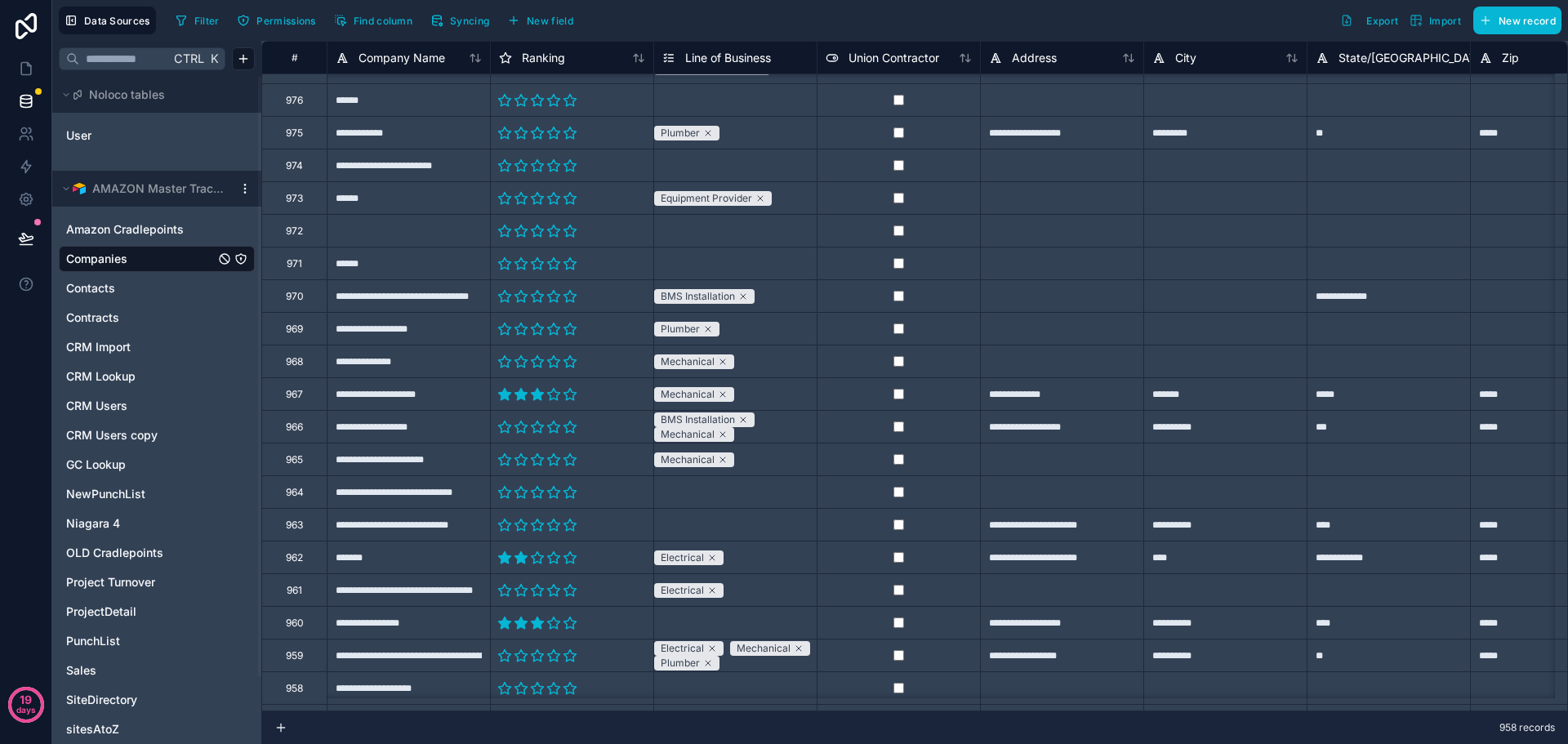
scroll to position [490, 0]
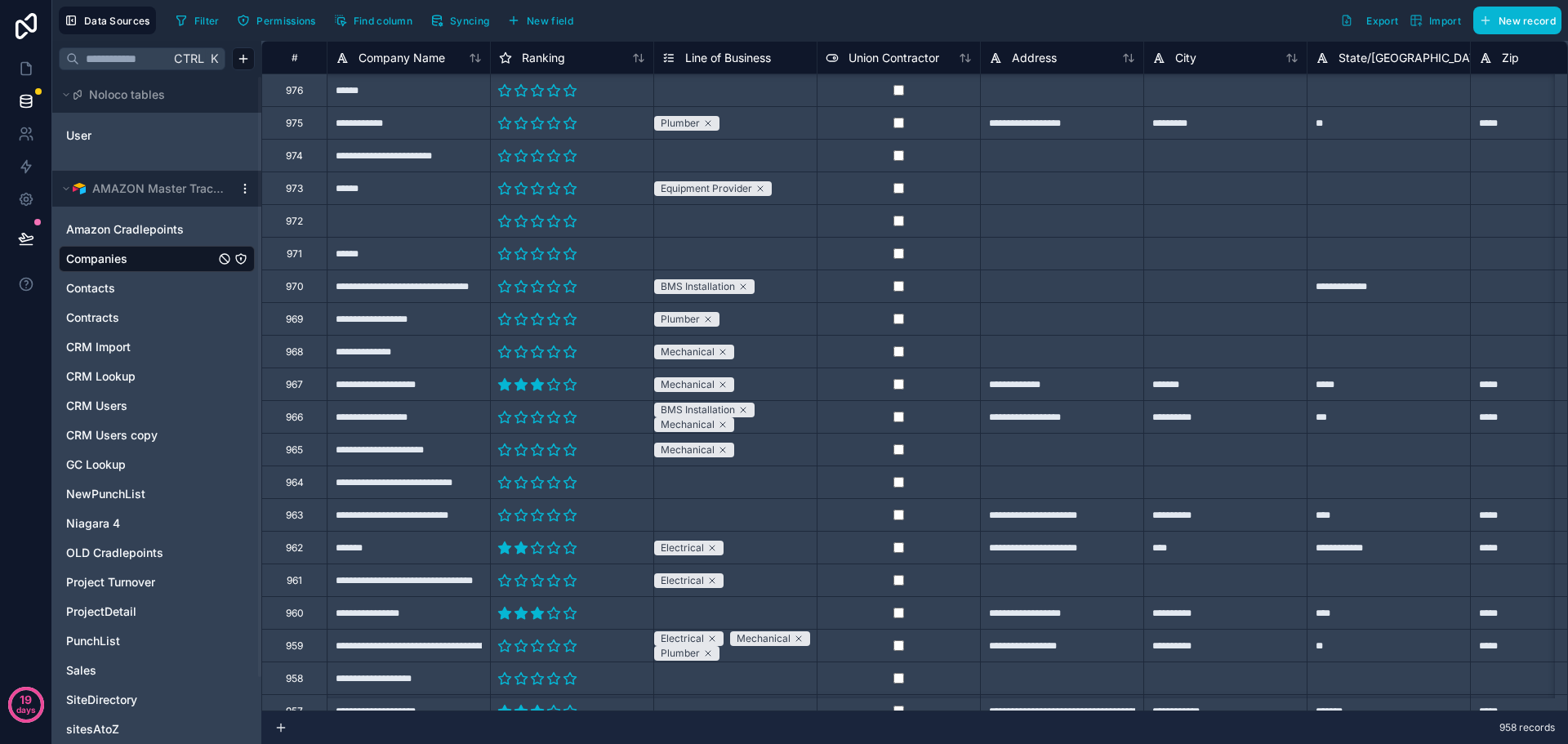
drag, startPoint x: 179, startPoint y: 259, endPoint x: 151, endPoint y: 265, distance: 28.6
click at [151, 265] on link "Companies" at bounding box center [141, 258] width 149 height 17
drag, startPoint x: 131, startPoint y: 263, endPoint x: 206, endPoint y: 244, distance: 77.4
click at [98, 266] on span "Companies" at bounding box center [97, 258] width 61 height 17
click at [251, 184] on div at bounding box center [245, 188] width 19 height 13
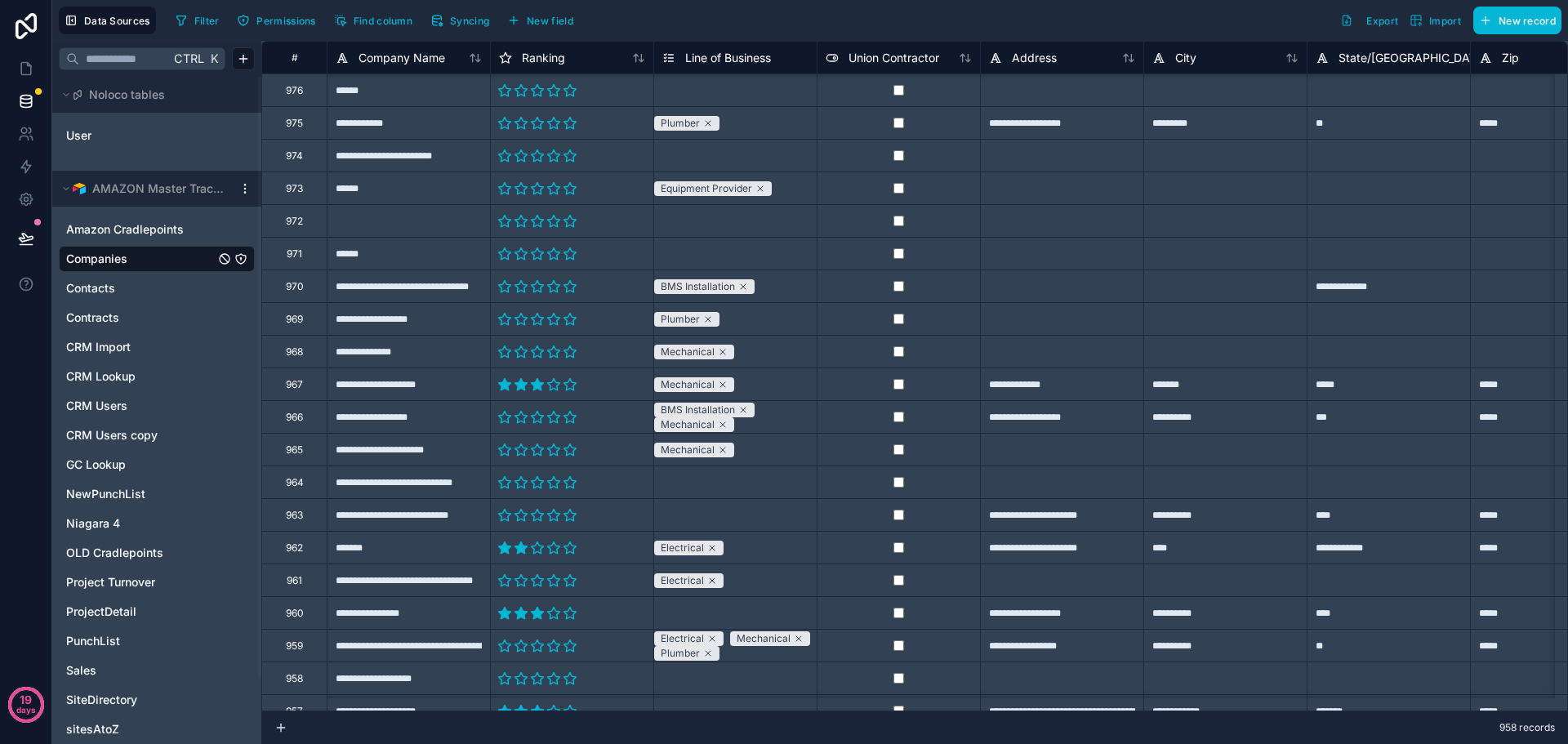
click at [238, 192] on html "**********" at bounding box center [784, 372] width 1568 height 744
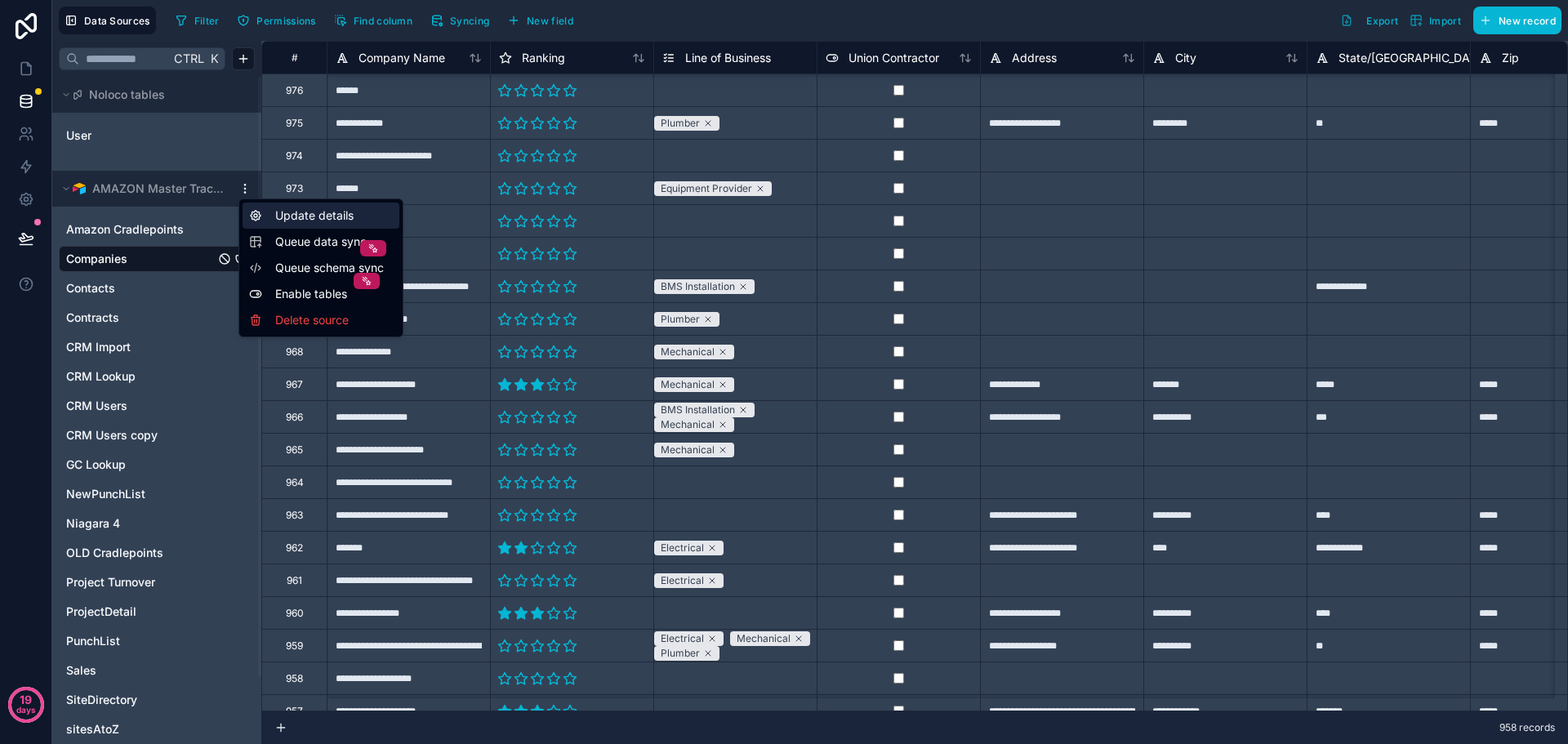
click at [305, 217] on div "Update details" at bounding box center [320, 215] width 157 height 26
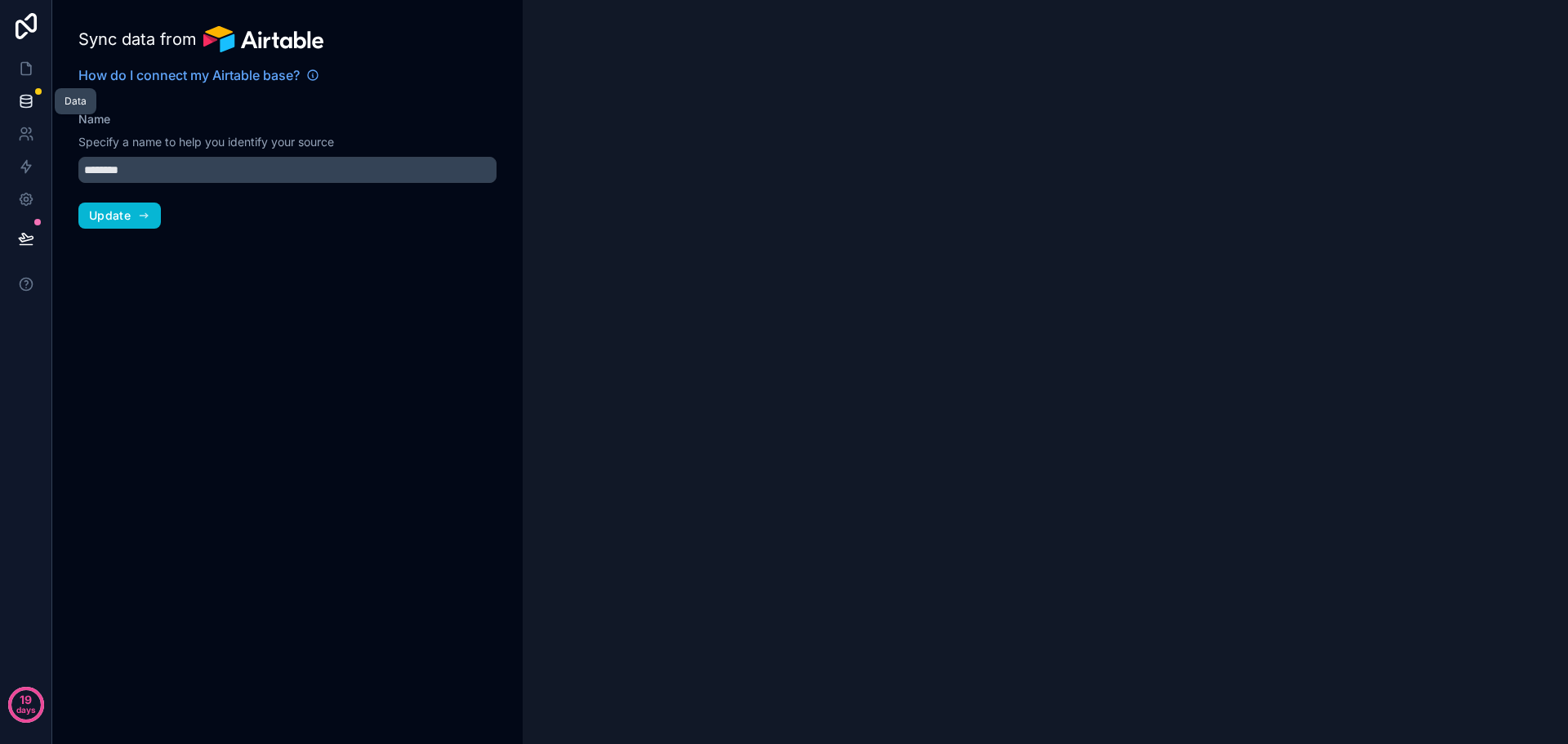
type input "**********"
click at [28, 94] on icon at bounding box center [26, 101] width 17 height 17
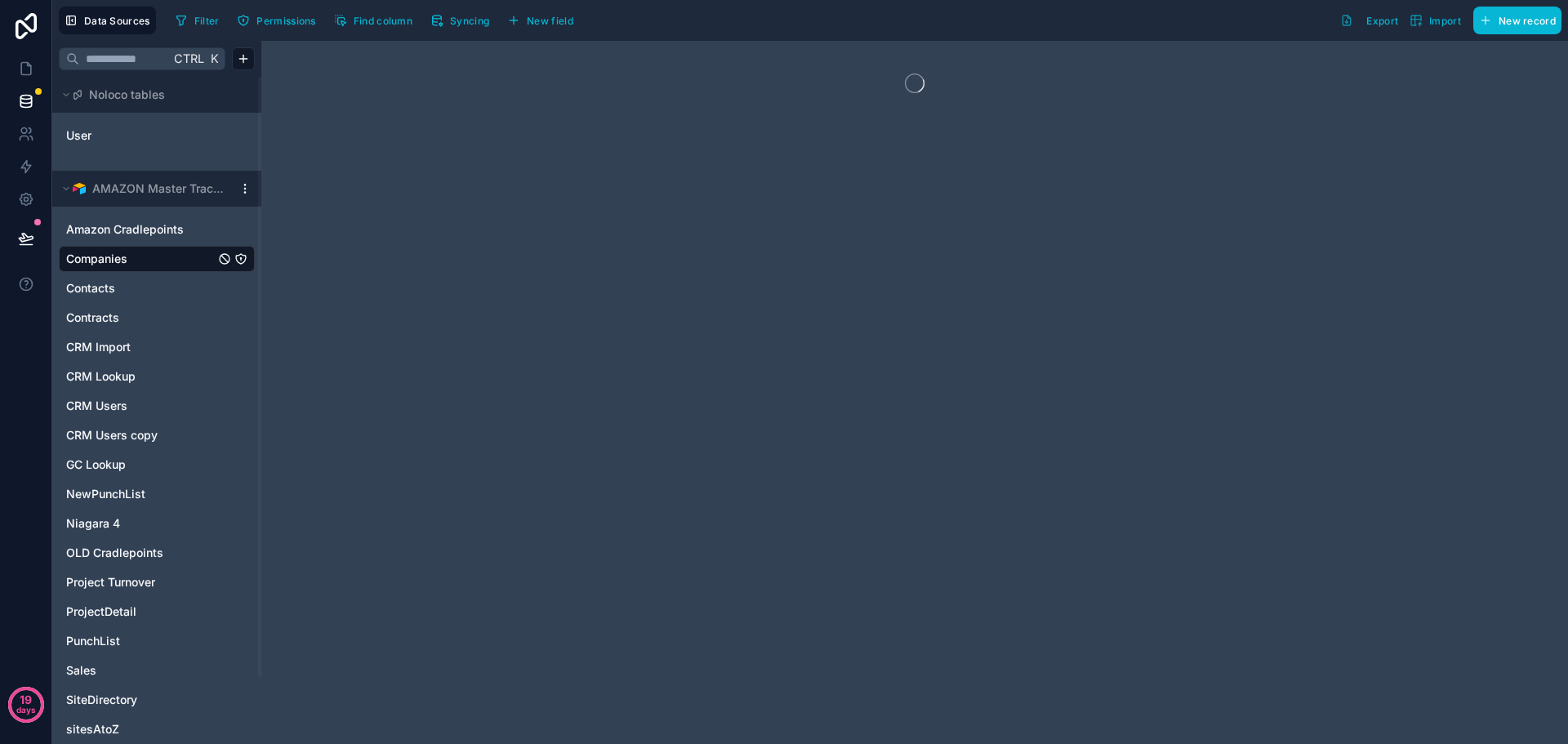
click at [241, 186] on html "19 days Data Sources Filter Permissions Find column Syncing New field Export Im…" at bounding box center [784, 372] width 1568 height 744
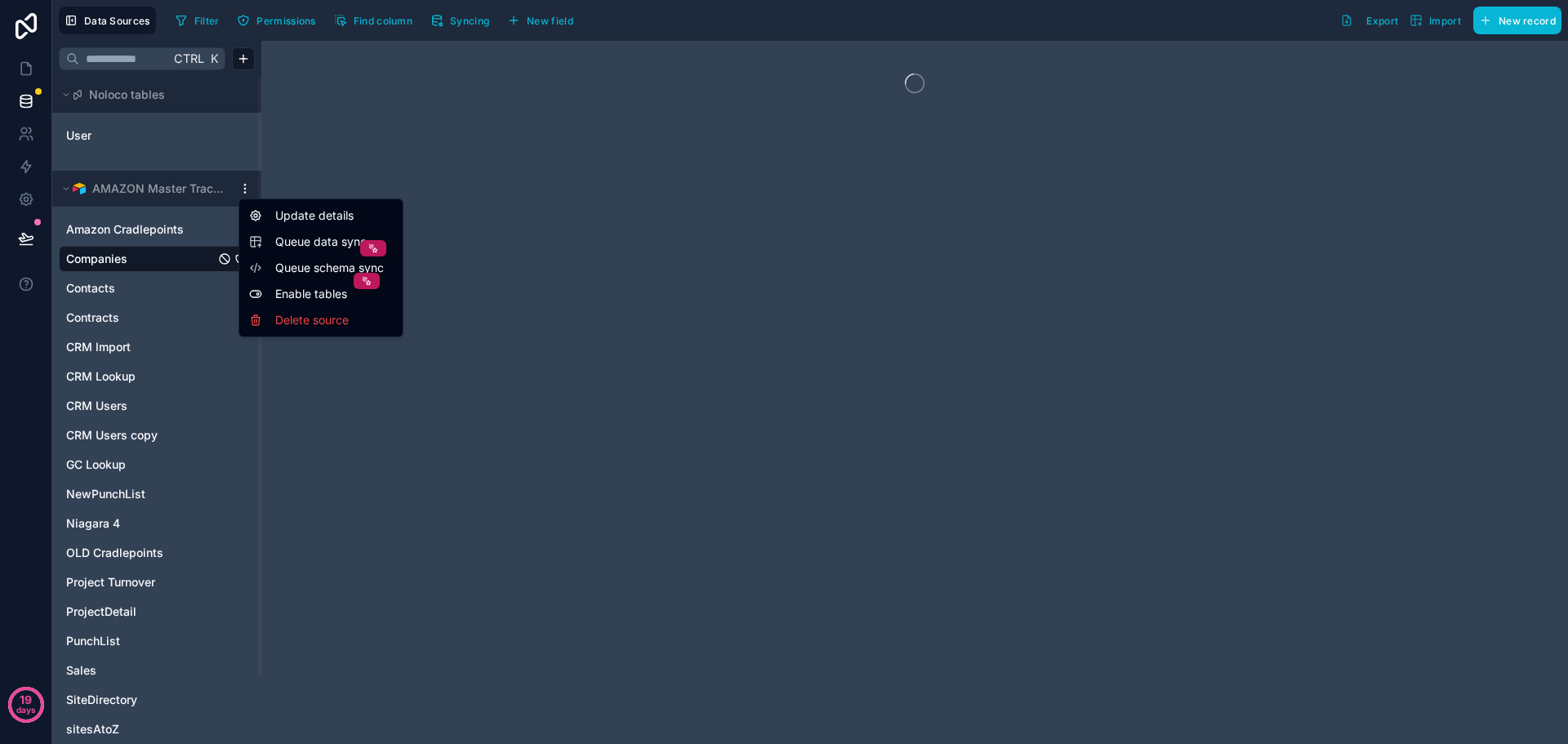
click at [313, 246] on span "Queue data sync" at bounding box center [334, 242] width 117 height 17
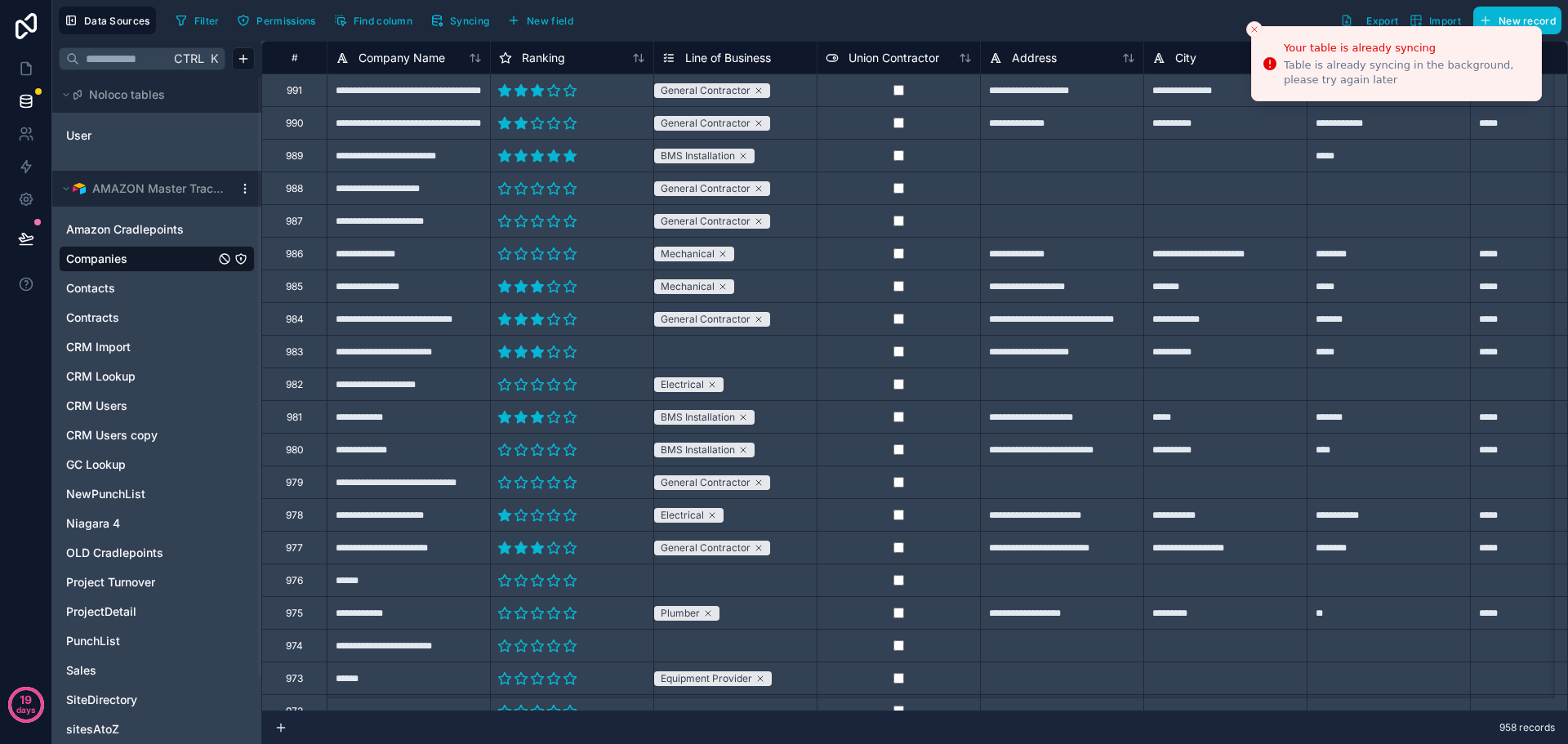
click at [236, 190] on div at bounding box center [245, 188] width 19 height 13
click at [243, 189] on html "**********" at bounding box center [784, 372] width 1568 height 744
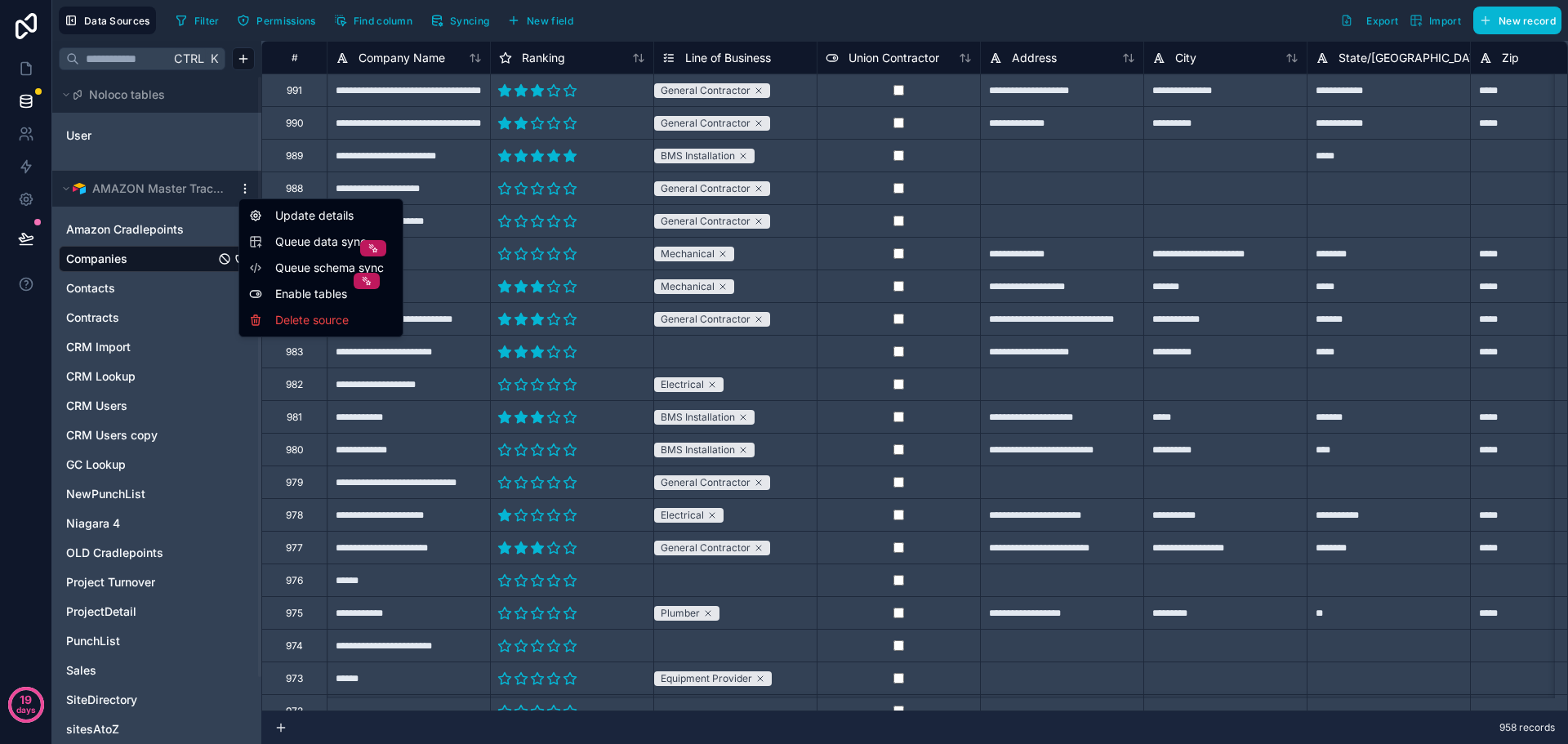
click at [289, 263] on span "Queue schema sync" at bounding box center [334, 268] width 117 height 17
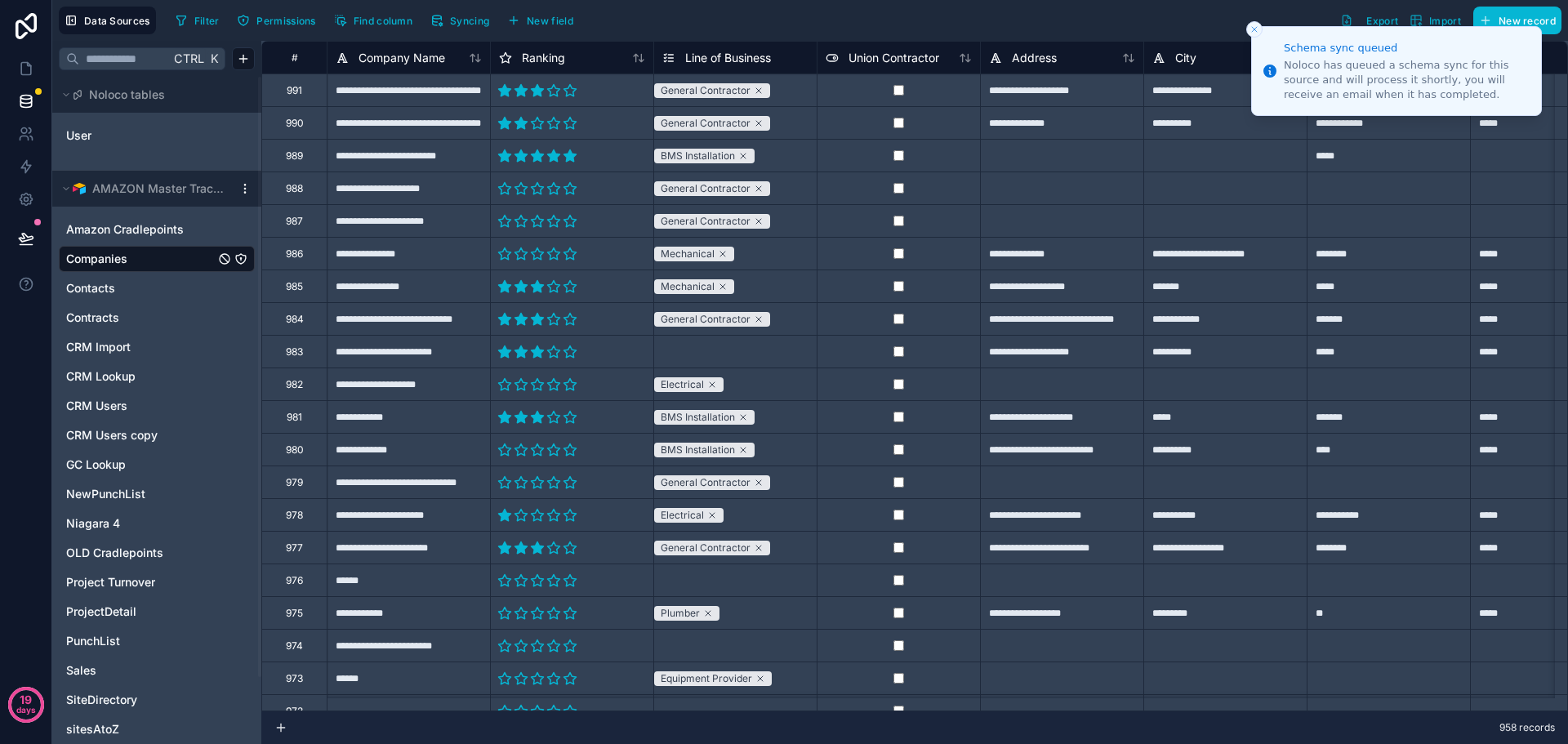
click at [240, 191] on html "**********" at bounding box center [784, 372] width 1568 height 744
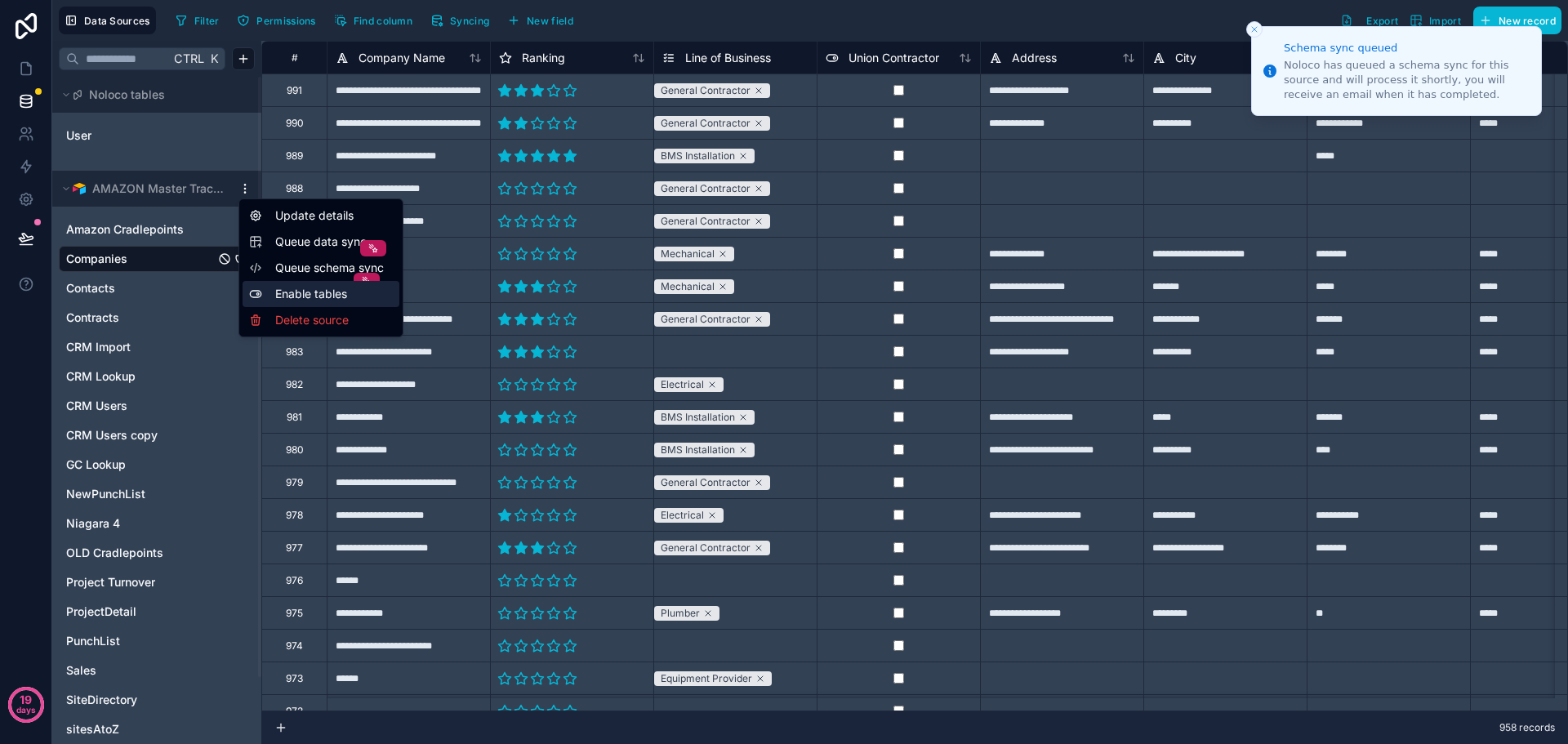
click at [300, 292] on div "Enable tables" at bounding box center [320, 294] width 157 height 26
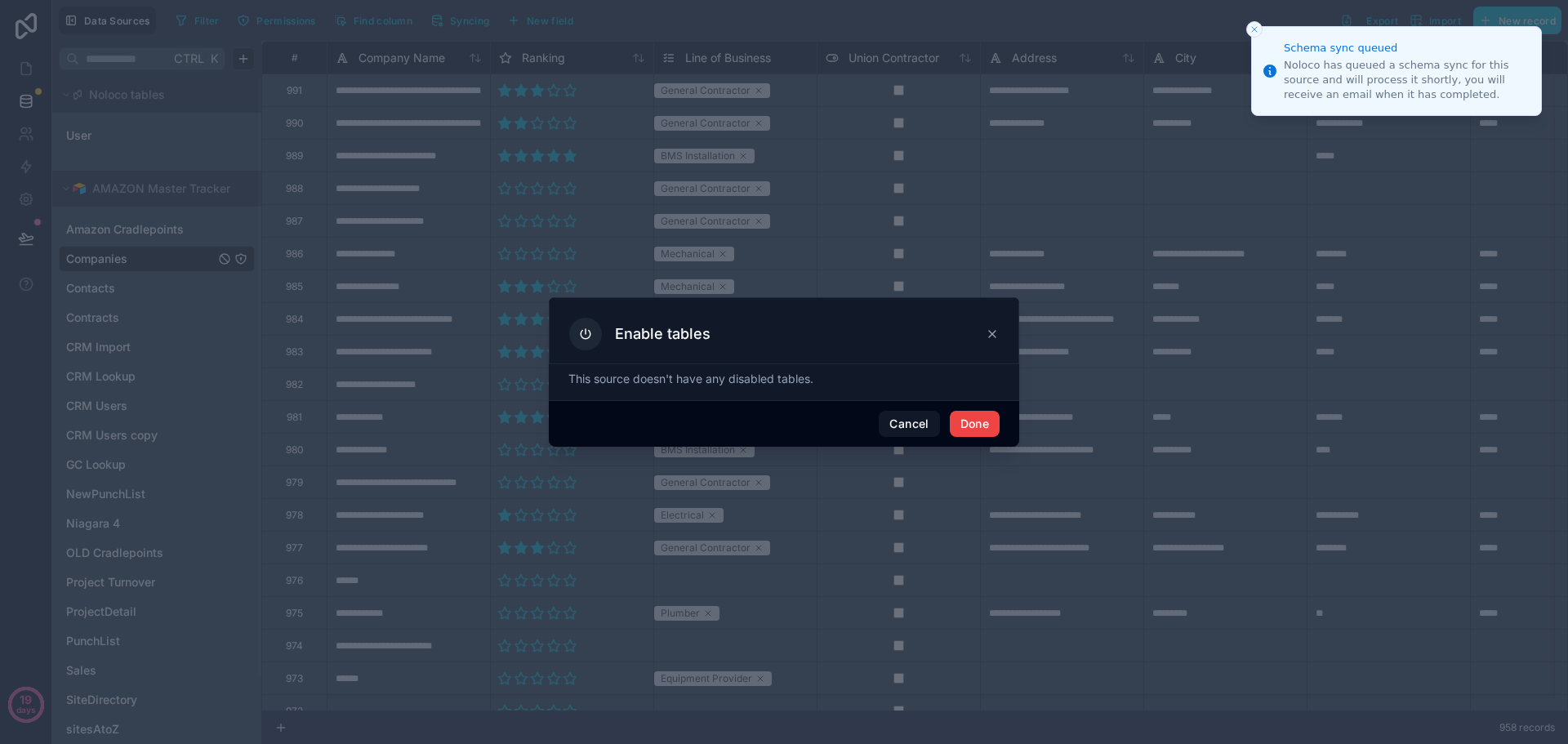
click at [986, 331] on icon at bounding box center [992, 333] width 13 height 13
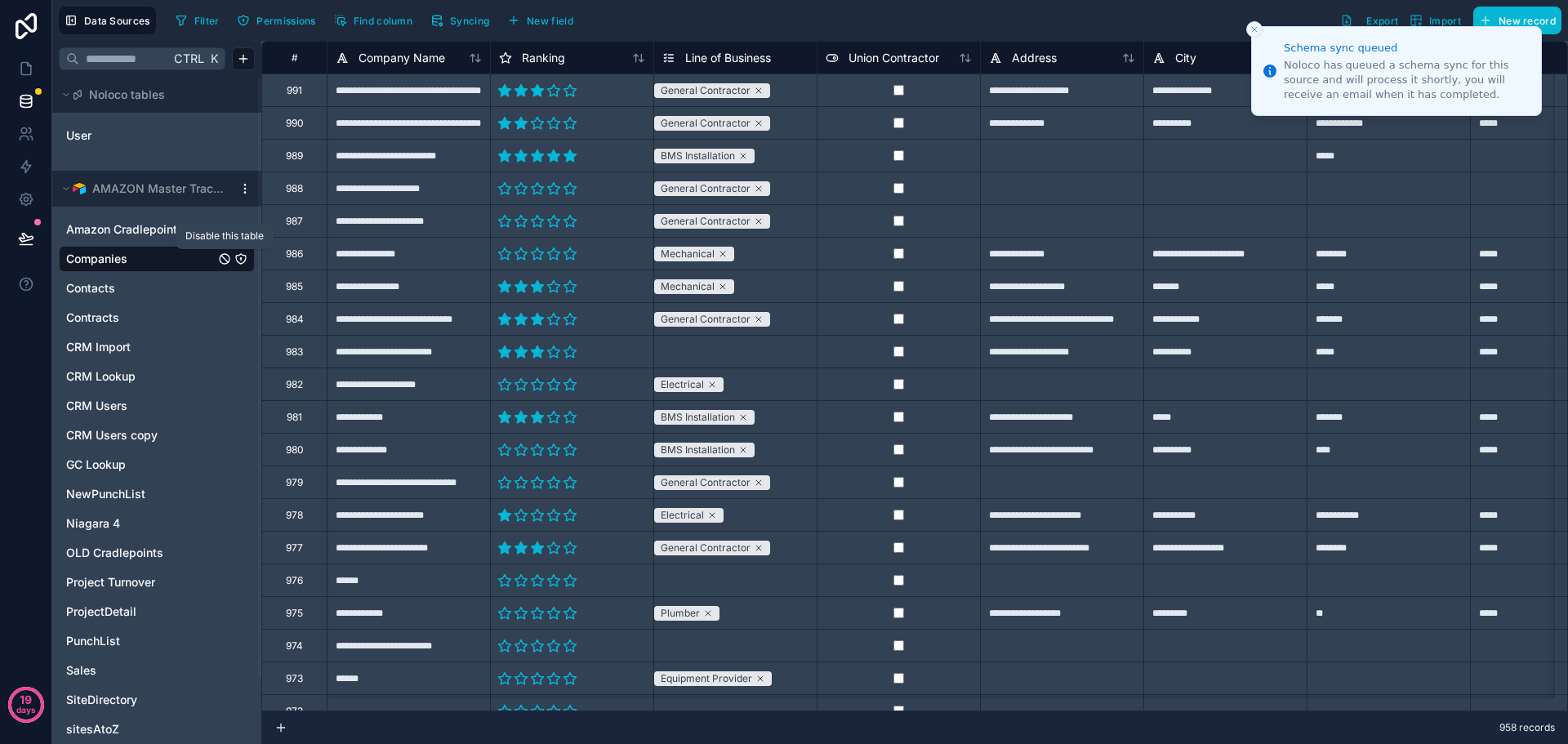
click at [224, 256] on icon "Companies" at bounding box center [224, 258] width 13 height 13
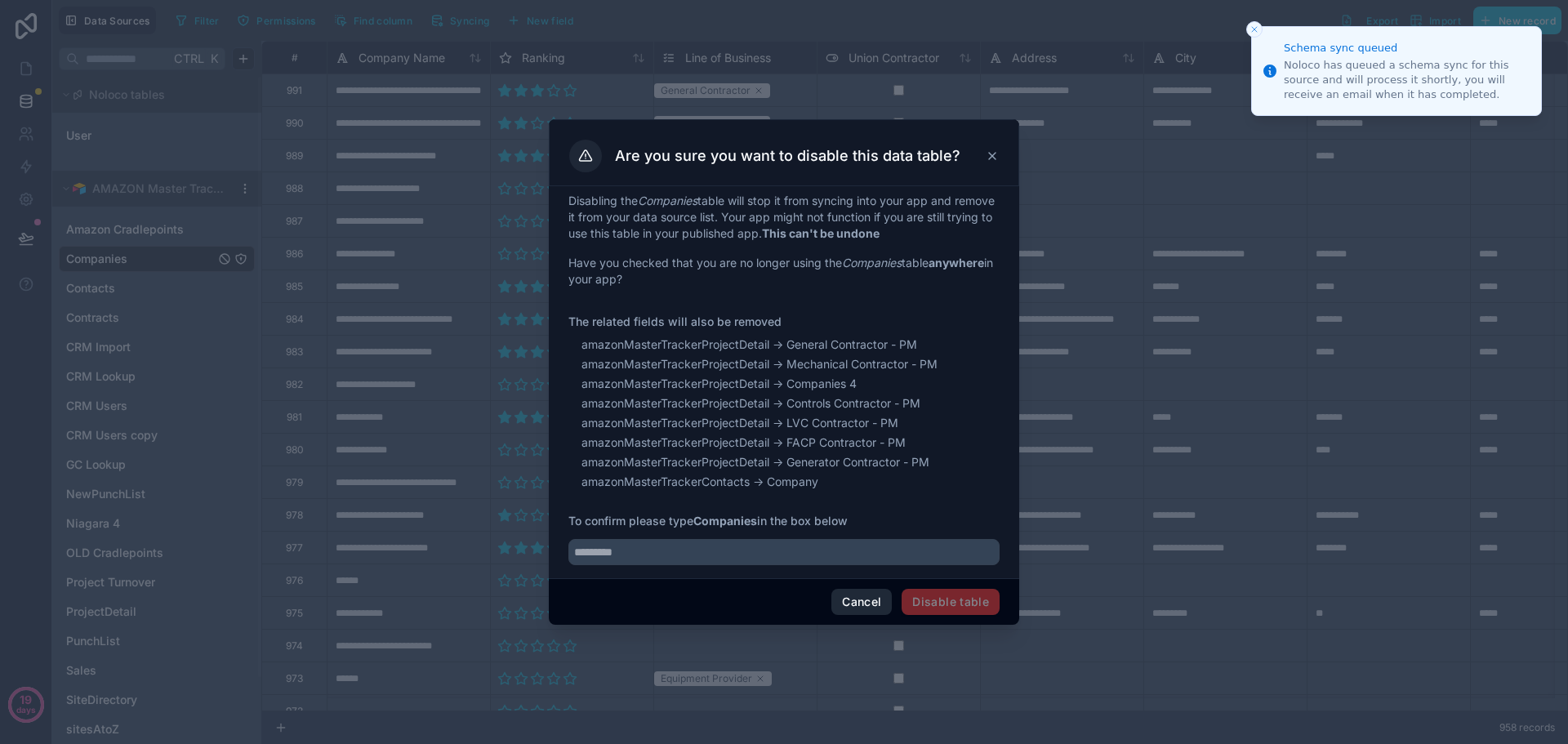
click at [852, 600] on button "Cancel" at bounding box center [861, 602] width 60 height 26
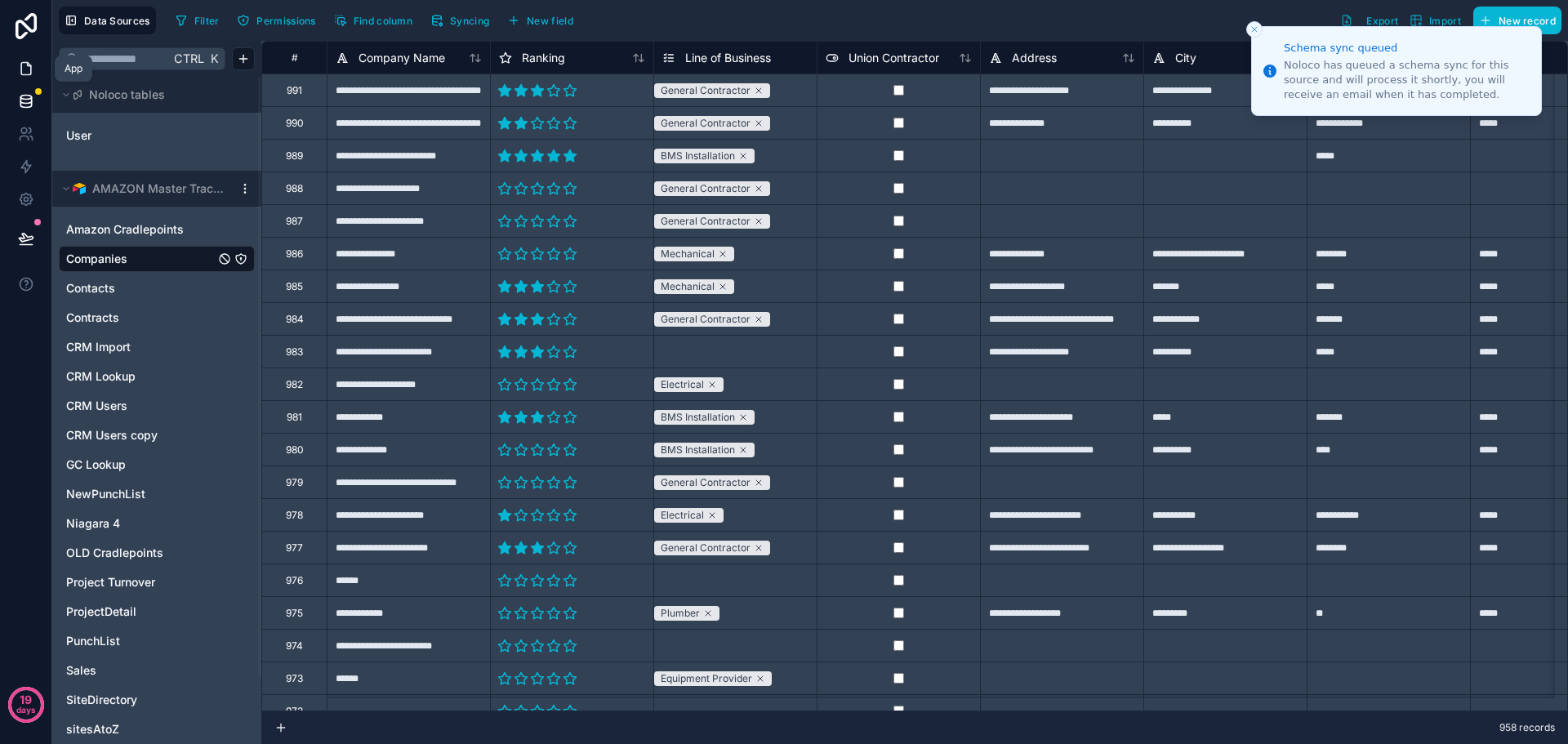
click at [33, 74] on icon at bounding box center [26, 68] width 17 height 17
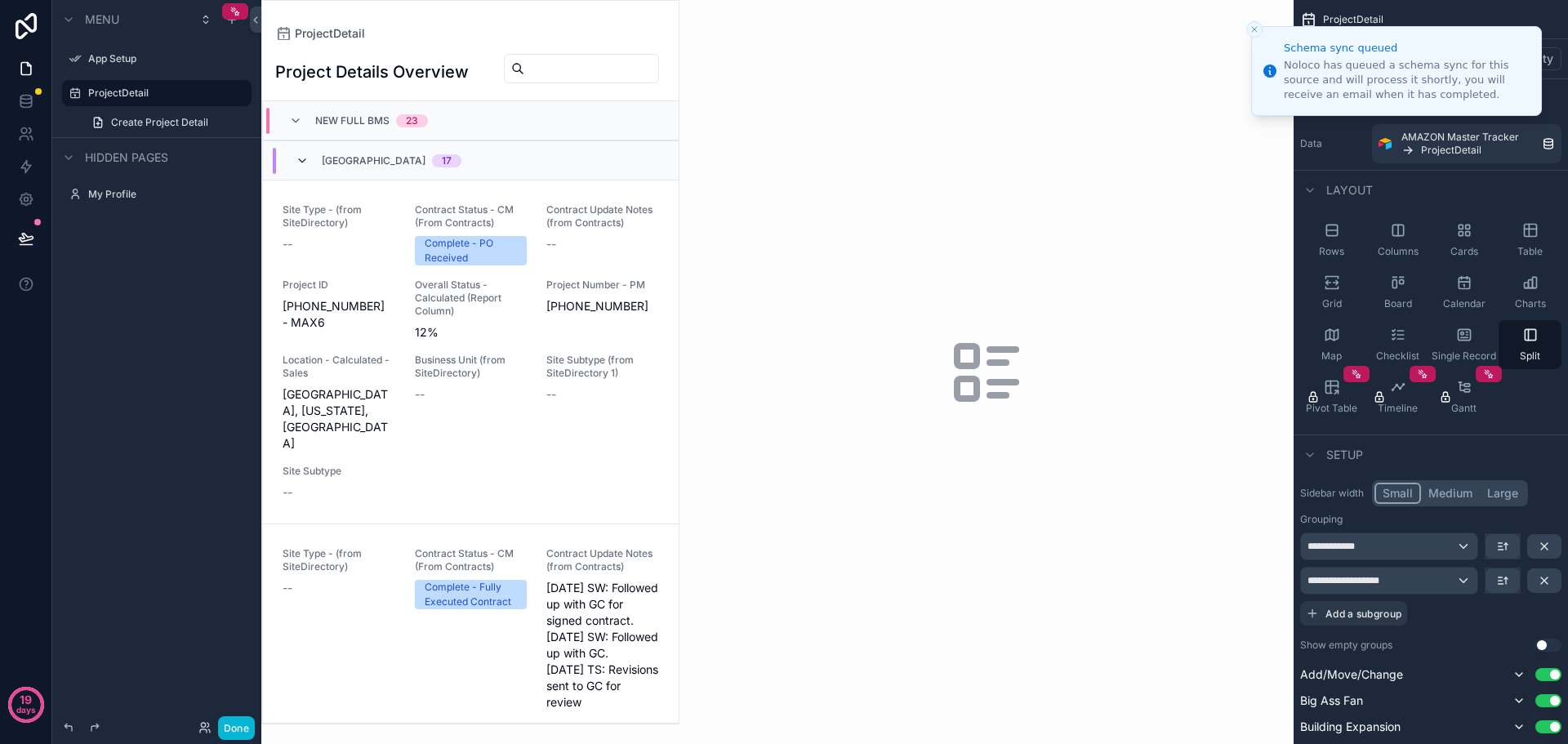
click at [306, 167] on icon "scrollable content" at bounding box center [302, 160] width 13 height 13
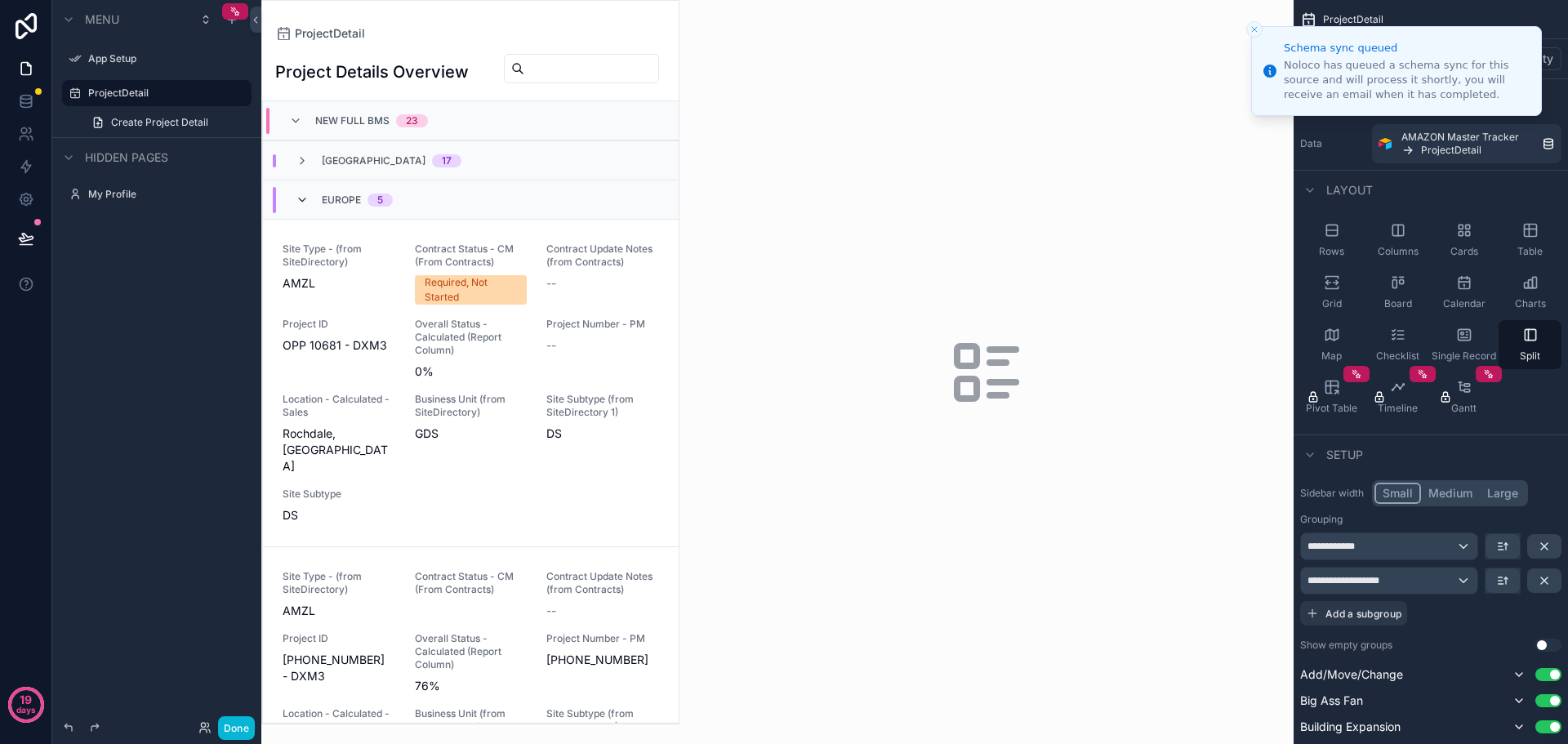
click at [306, 201] on icon "scrollable content" at bounding box center [302, 200] width 13 height 13
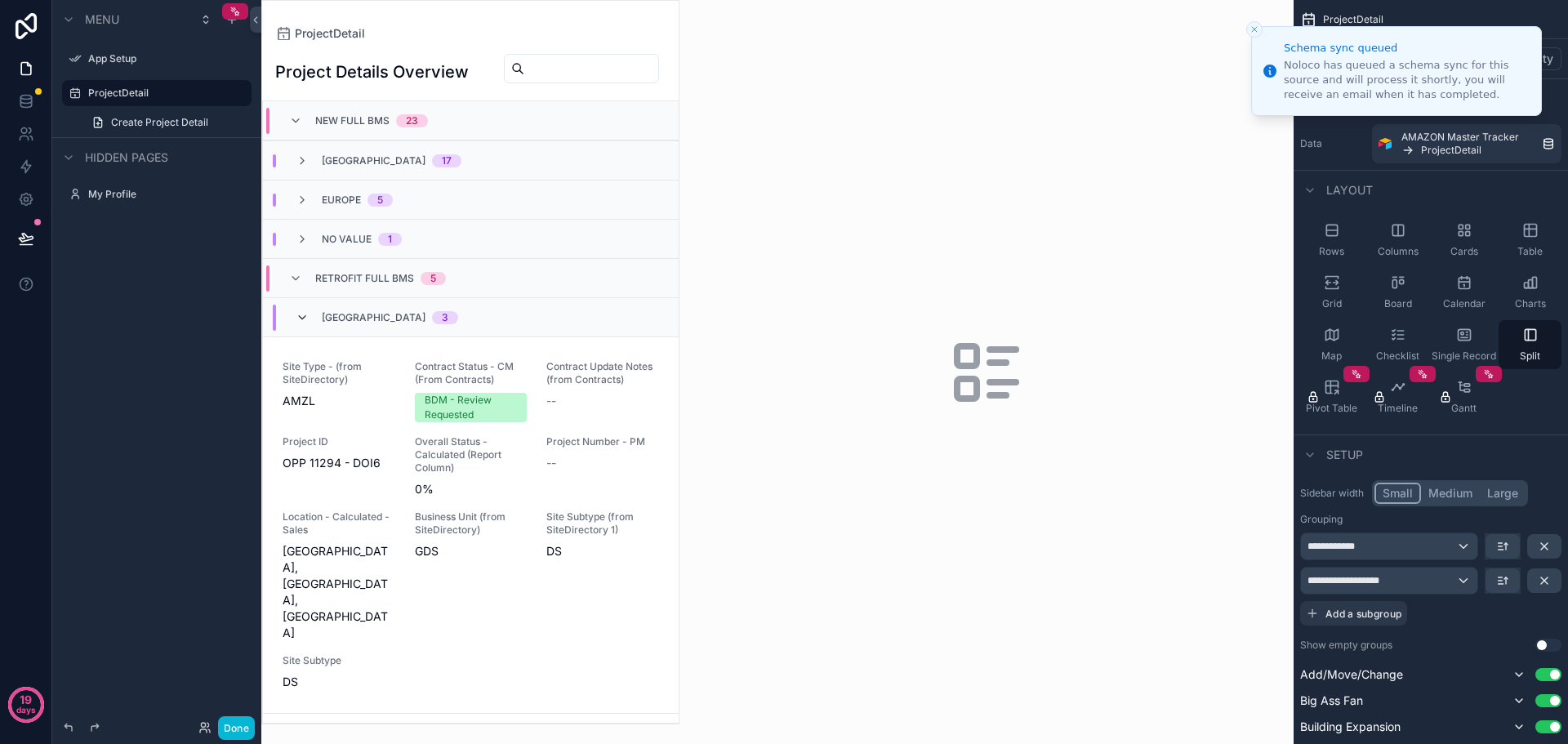
click at [306, 324] on icon "scrollable content" at bounding box center [302, 317] width 13 height 13
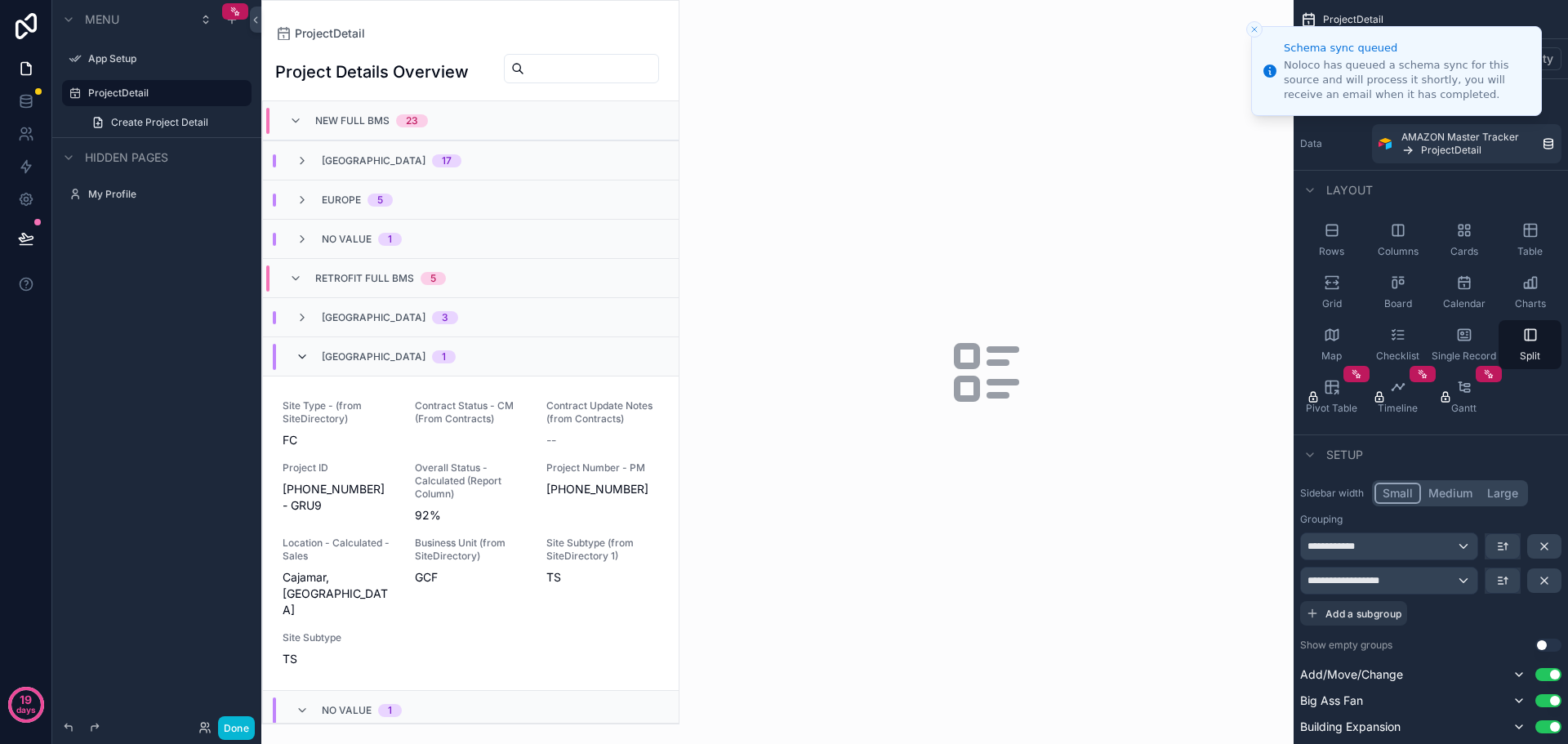
click at [301, 363] on icon "scrollable content" at bounding box center [302, 356] width 13 height 13
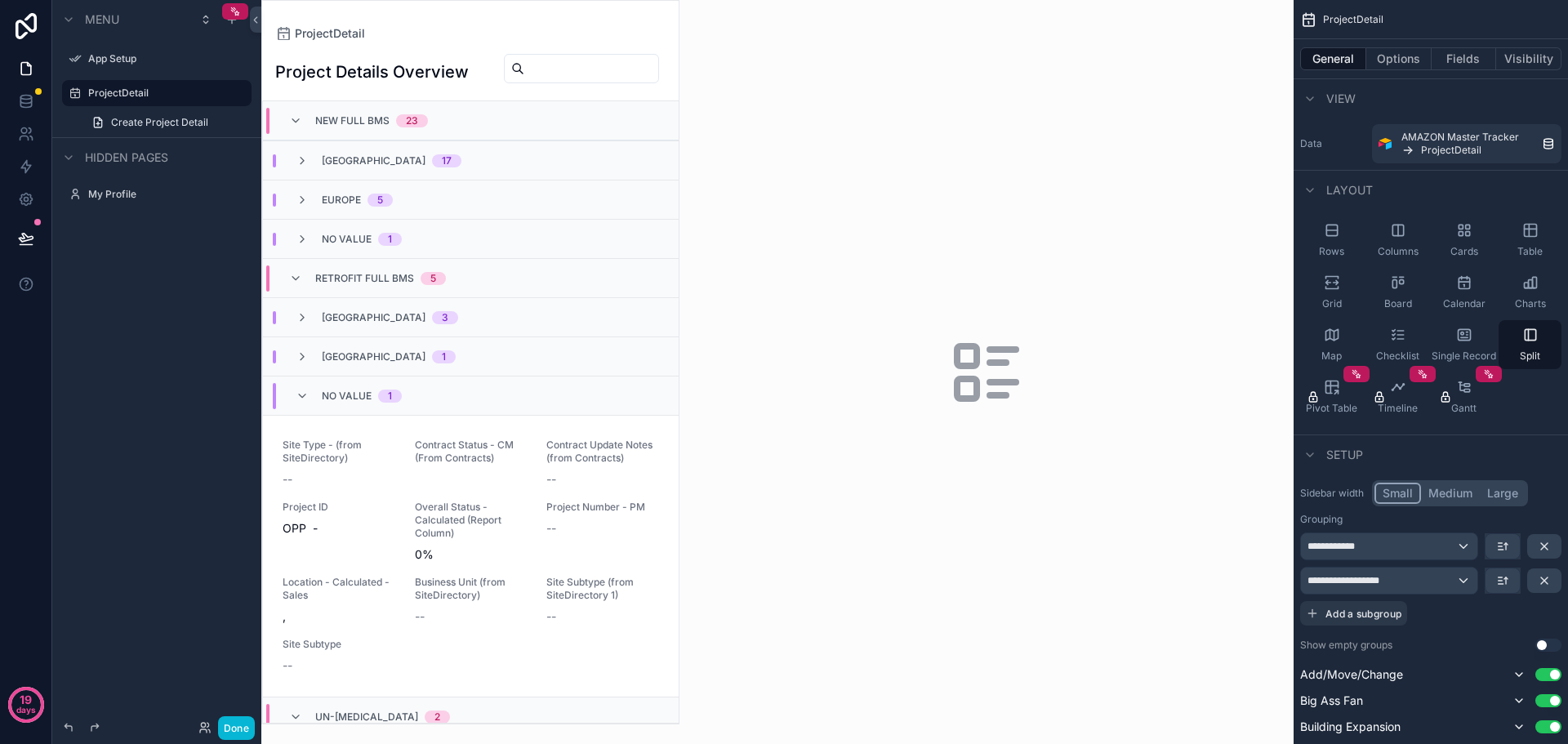
click at [309, 407] on div "No value 1" at bounding box center [348, 397] width 106 height 26
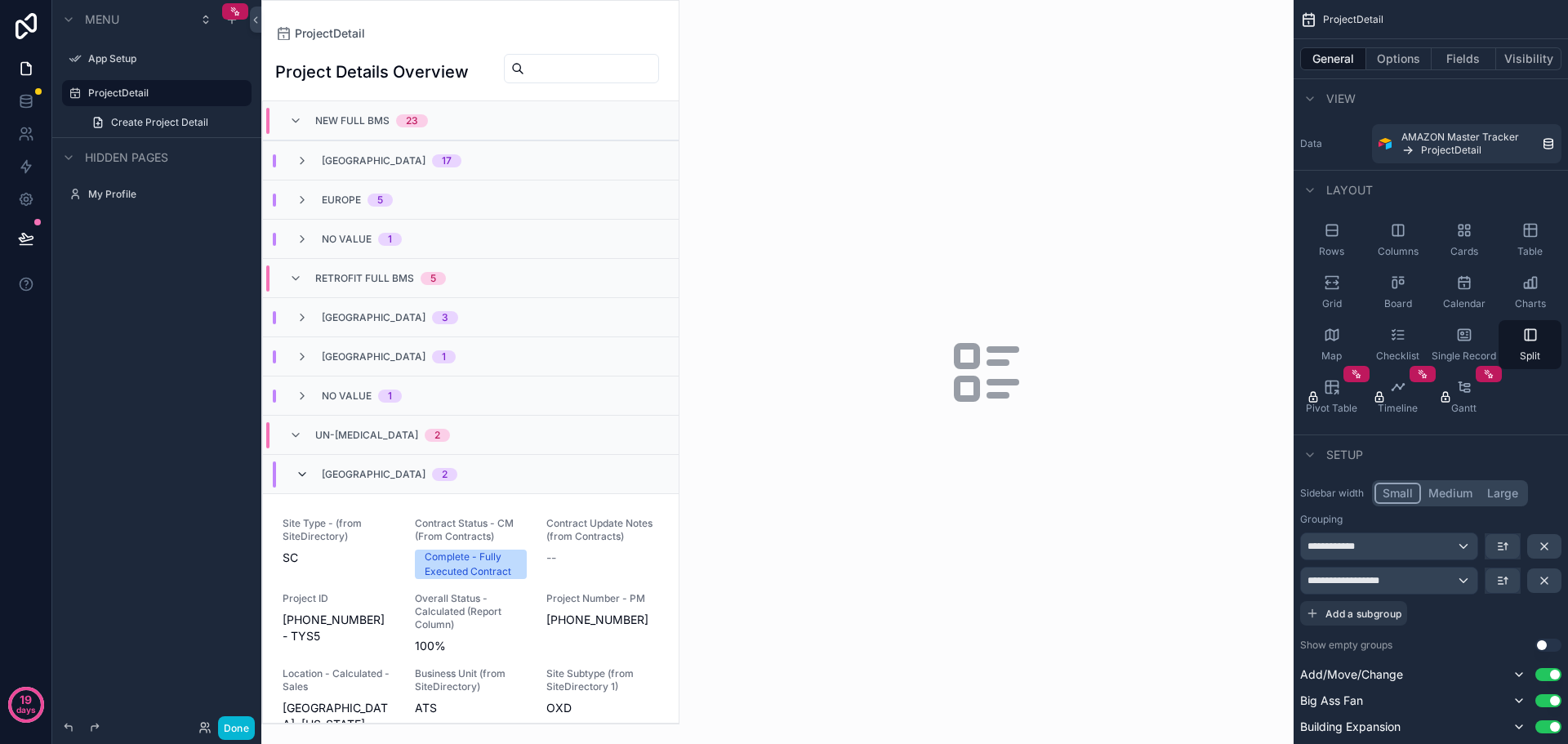
click at [308, 481] on icon "scrollable content" at bounding box center [302, 474] width 13 height 13
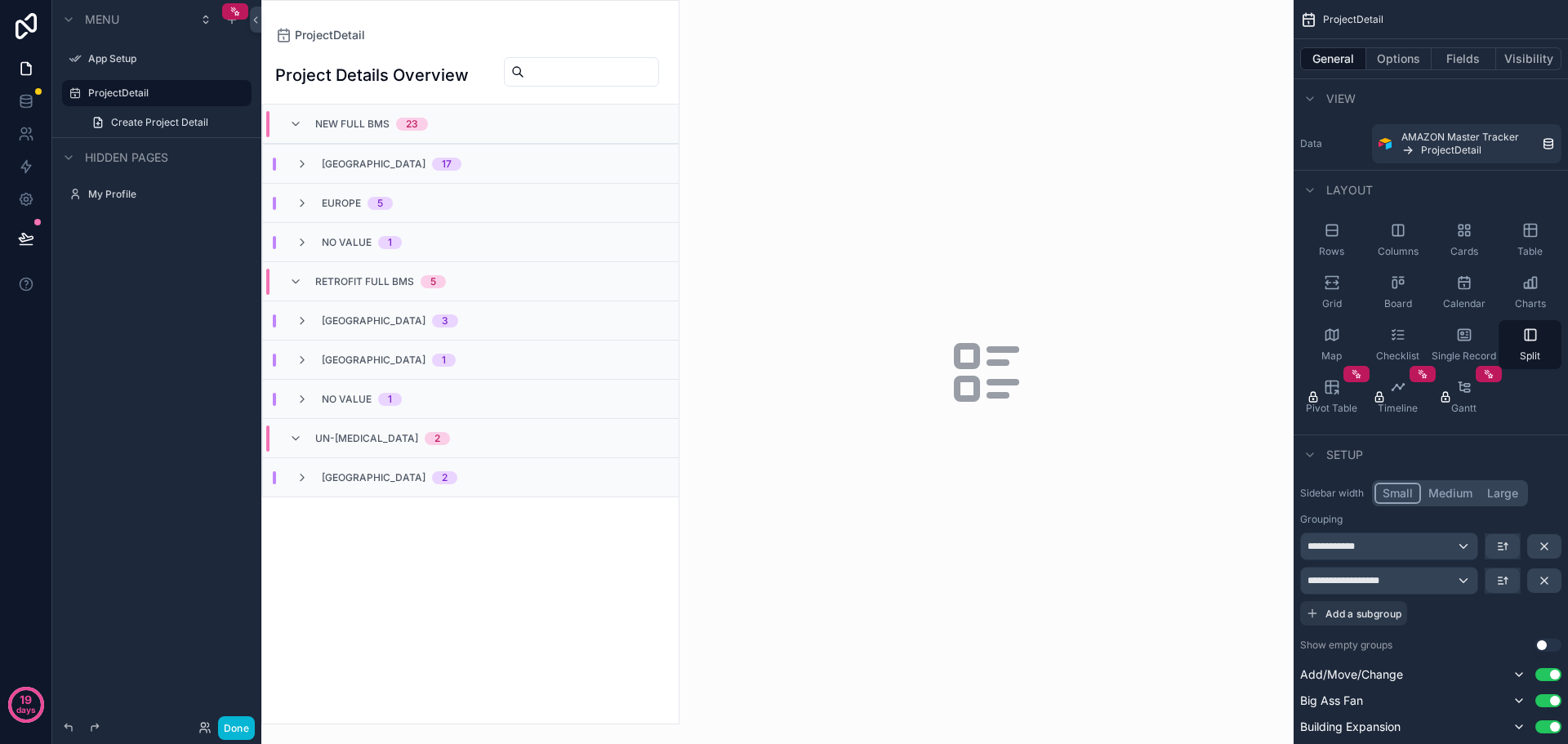
click at [350, 171] on span "North America" at bounding box center [374, 164] width 103 height 13
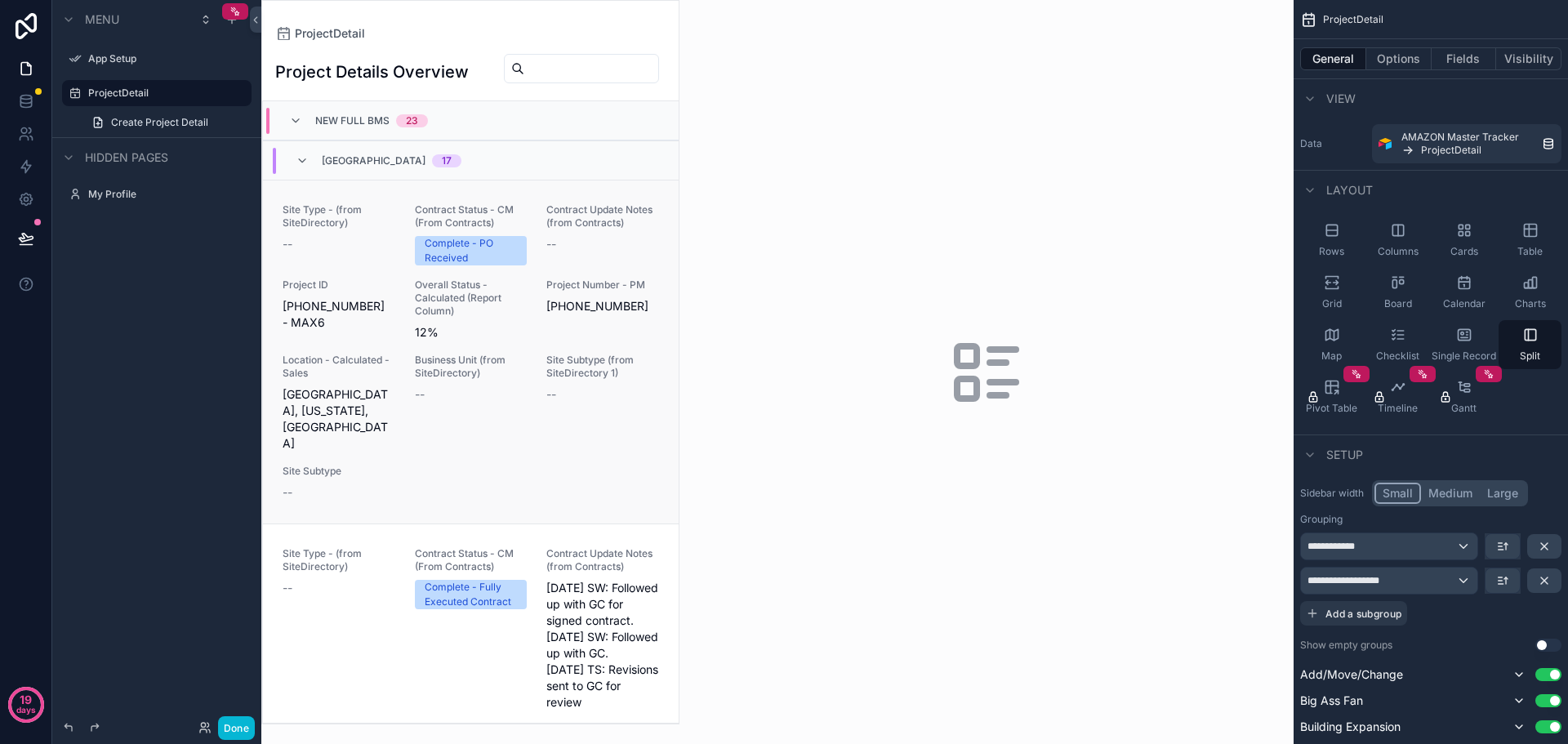
click at [369, 252] on div "--" at bounding box center [339, 244] width 113 height 17
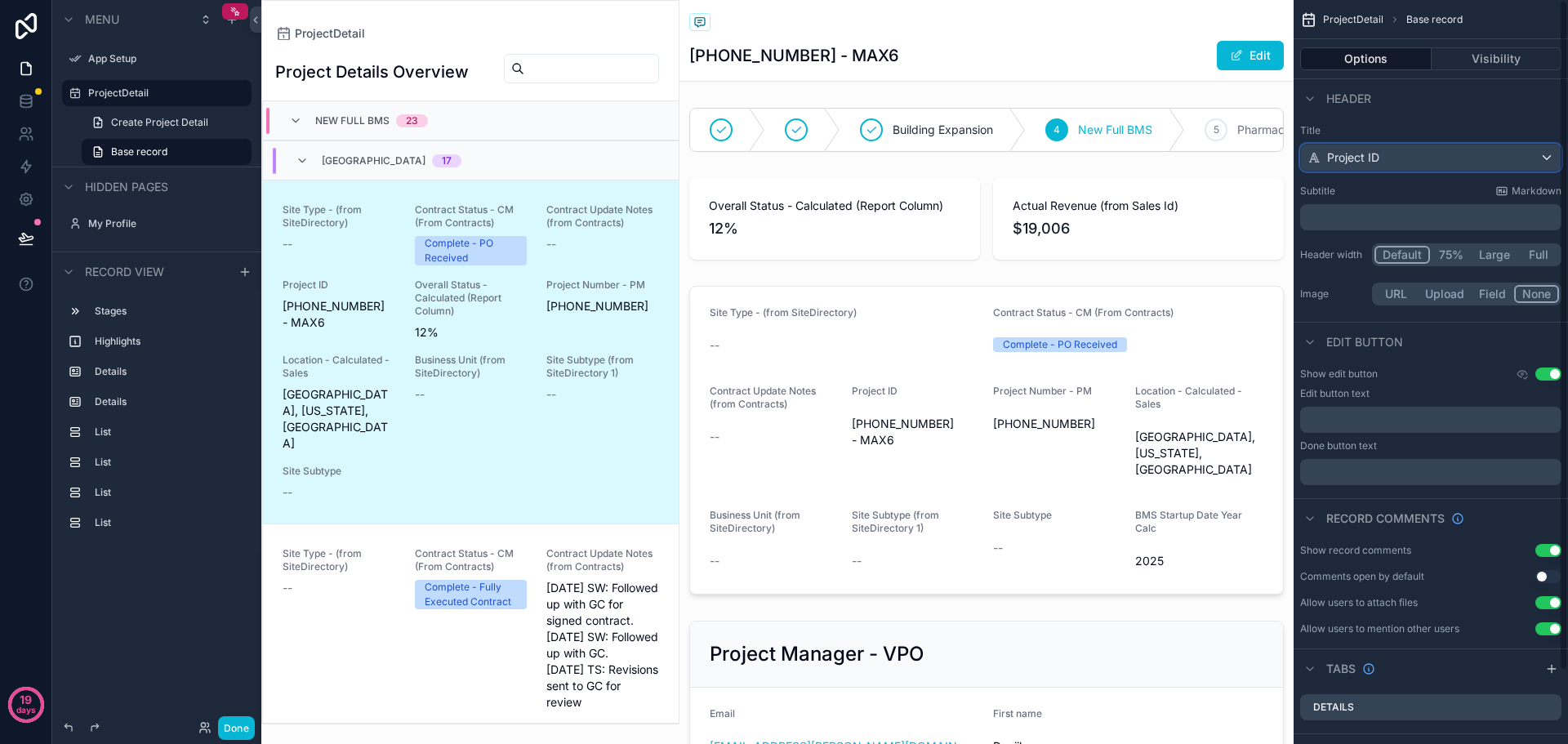
click at [1417, 163] on div "Project ID" at bounding box center [1431, 158] width 260 height 26
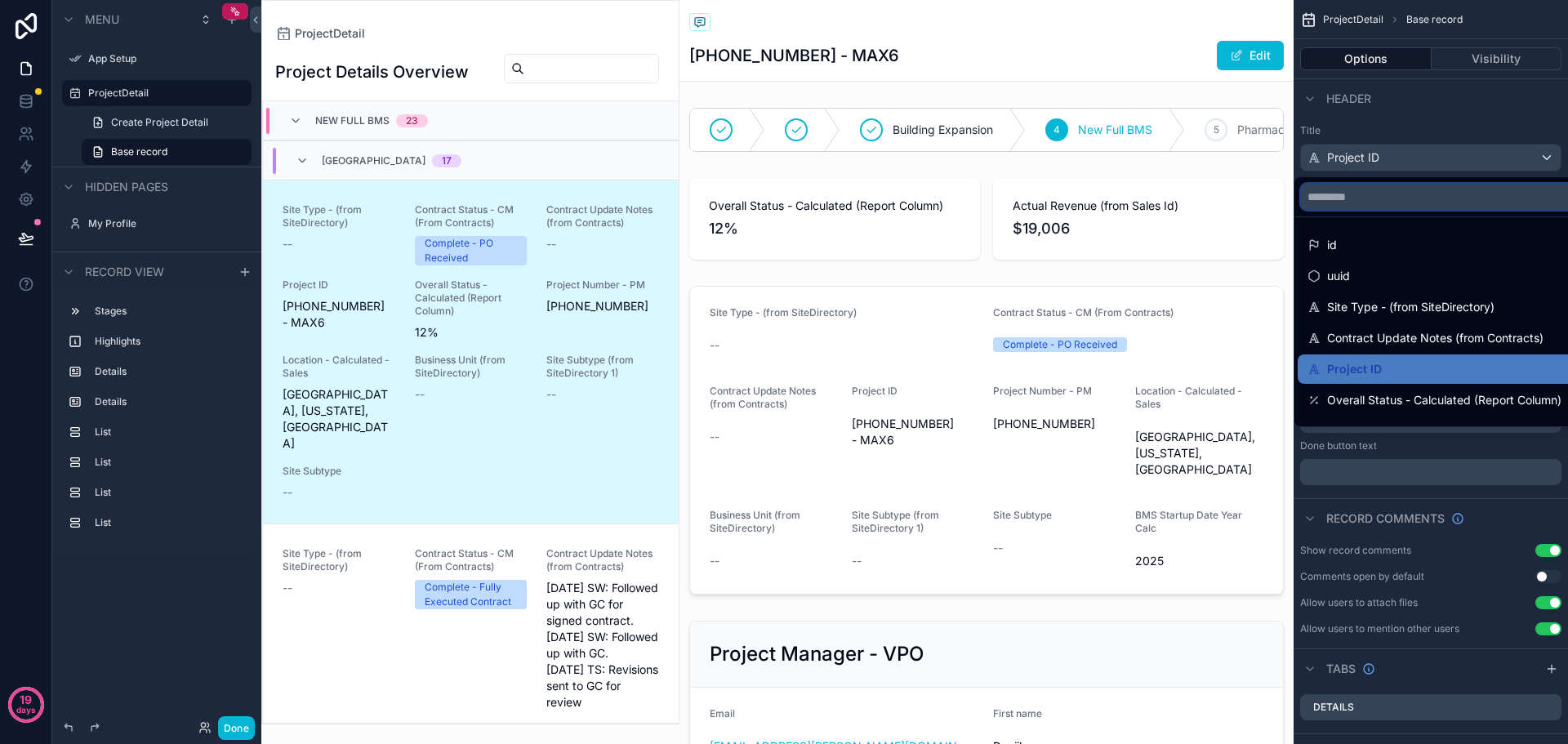
click at [1393, 197] on input "scrollable content" at bounding box center [1519, 197] width 436 height 26
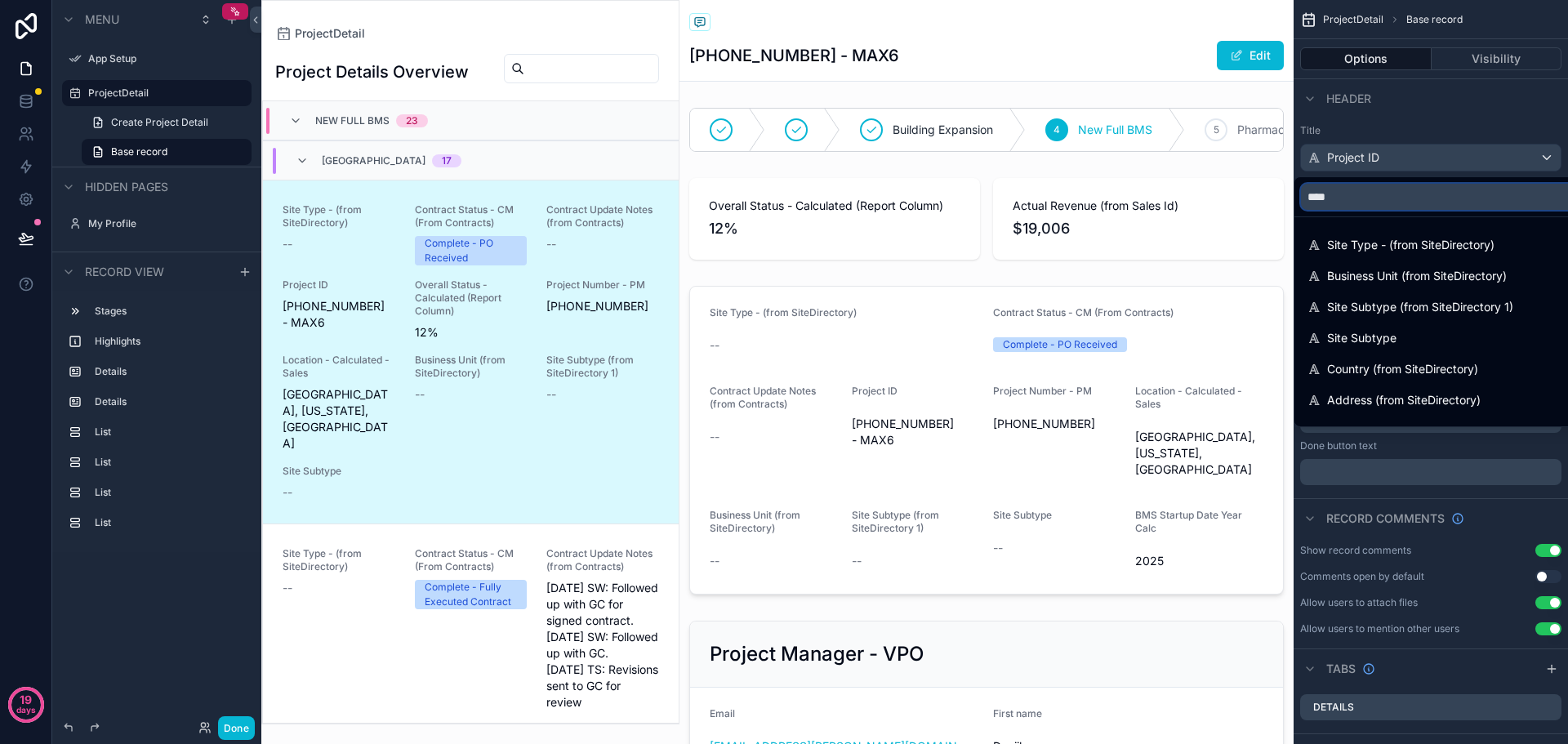
type input "****"
click at [1370, 191] on input "****" at bounding box center [1473, 197] width 343 height 26
click at [1425, 156] on div "scrollable content" at bounding box center [784, 372] width 1568 height 744
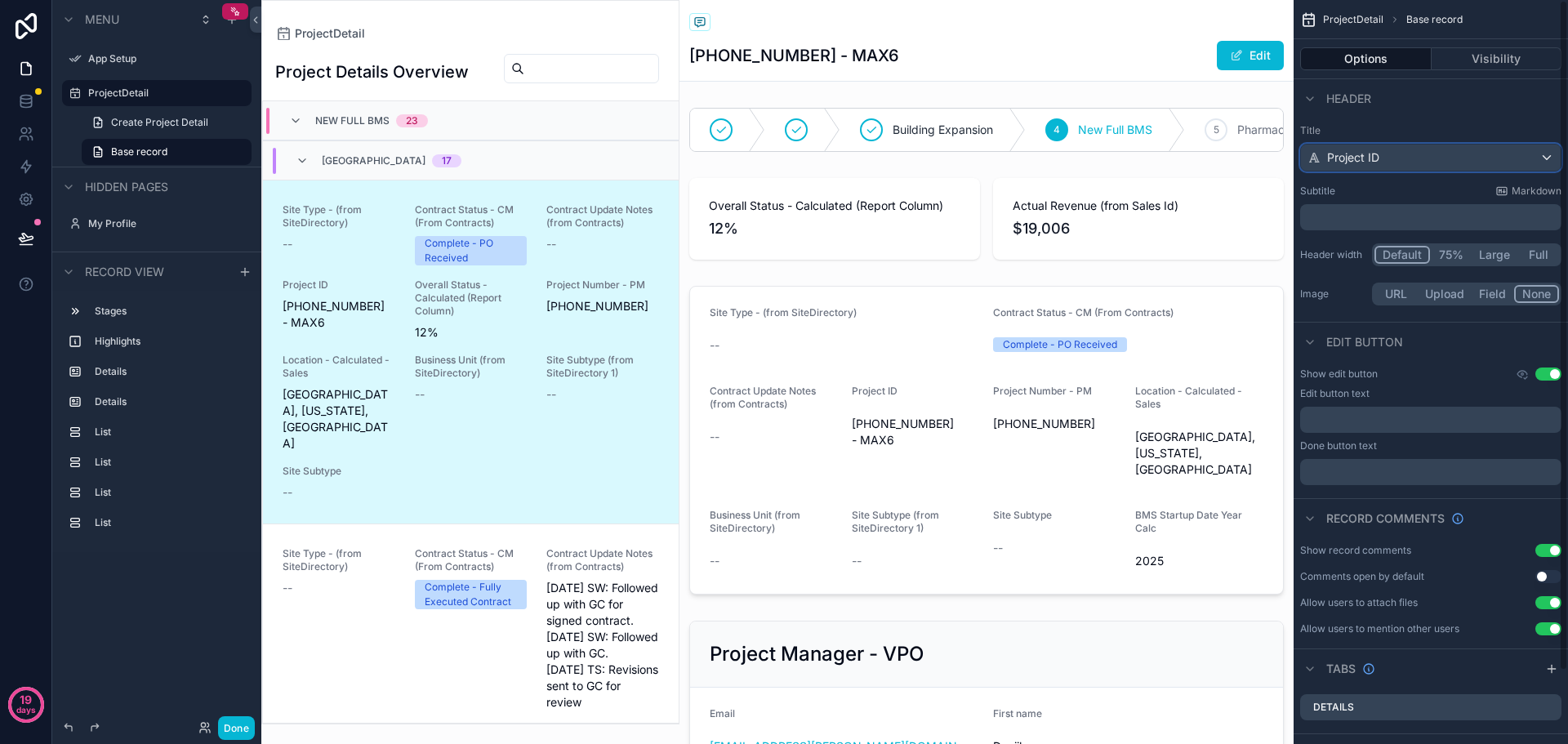
click at [1426, 156] on div "Project ID" at bounding box center [1431, 158] width 260 height 26
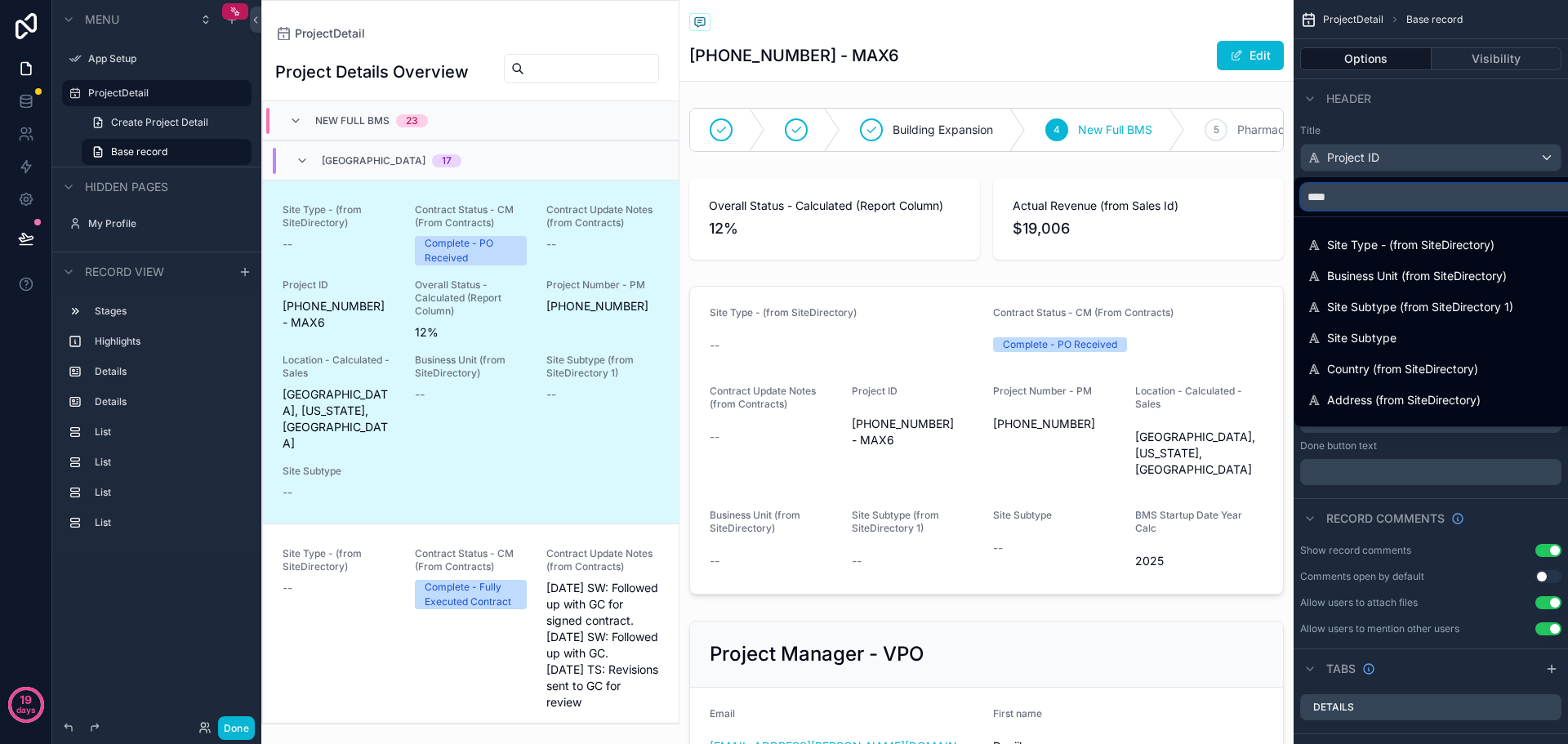
click at [1387, 198] on input "****" at bounding box center [1473, 197] width 343 height 26
click at [1420, 144] on div "scrollable content" at bounding box center [784, 372] width 1568 height 744
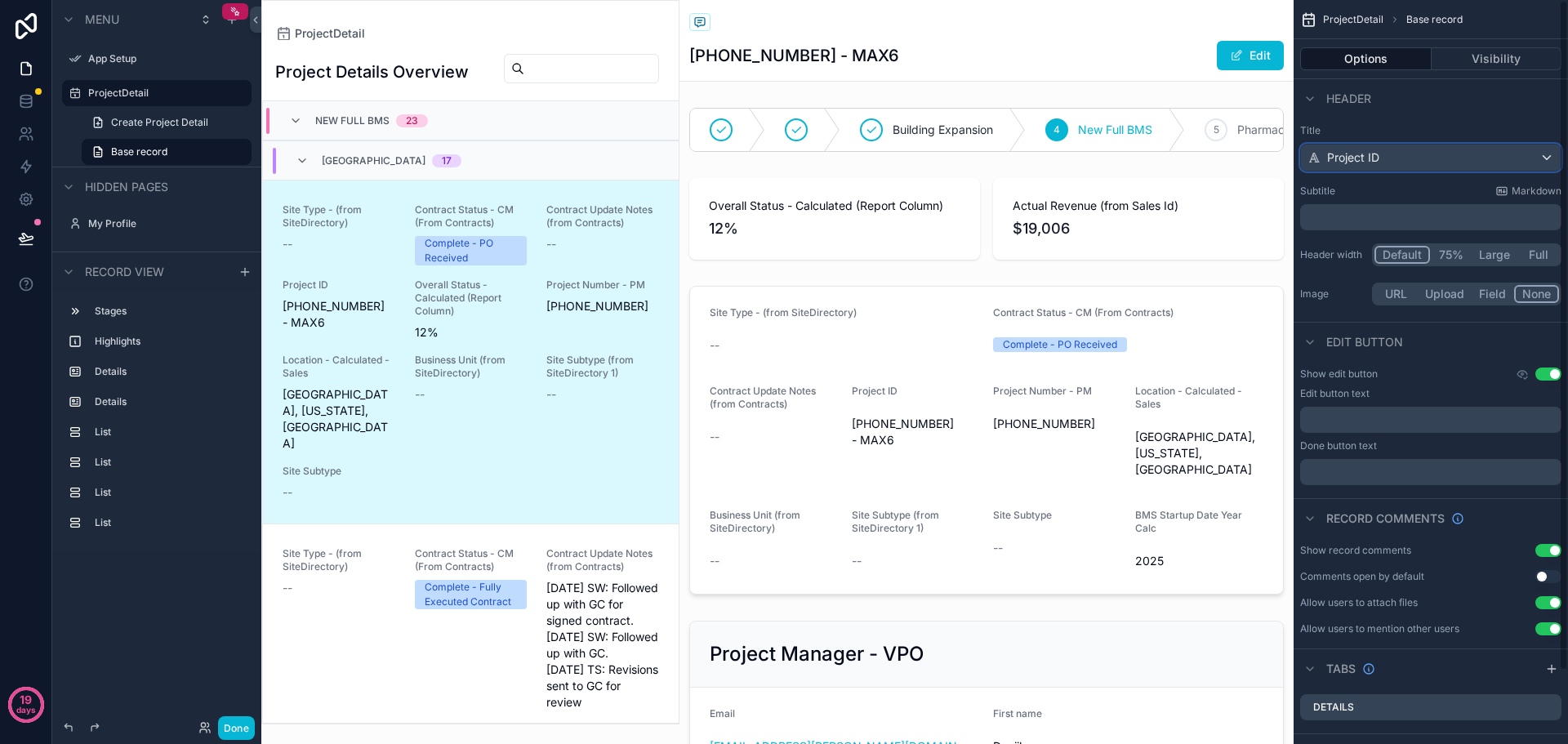
click at [1417, 151] on div "Project ID" at bounding box center [1431, 158] width 260 height 26
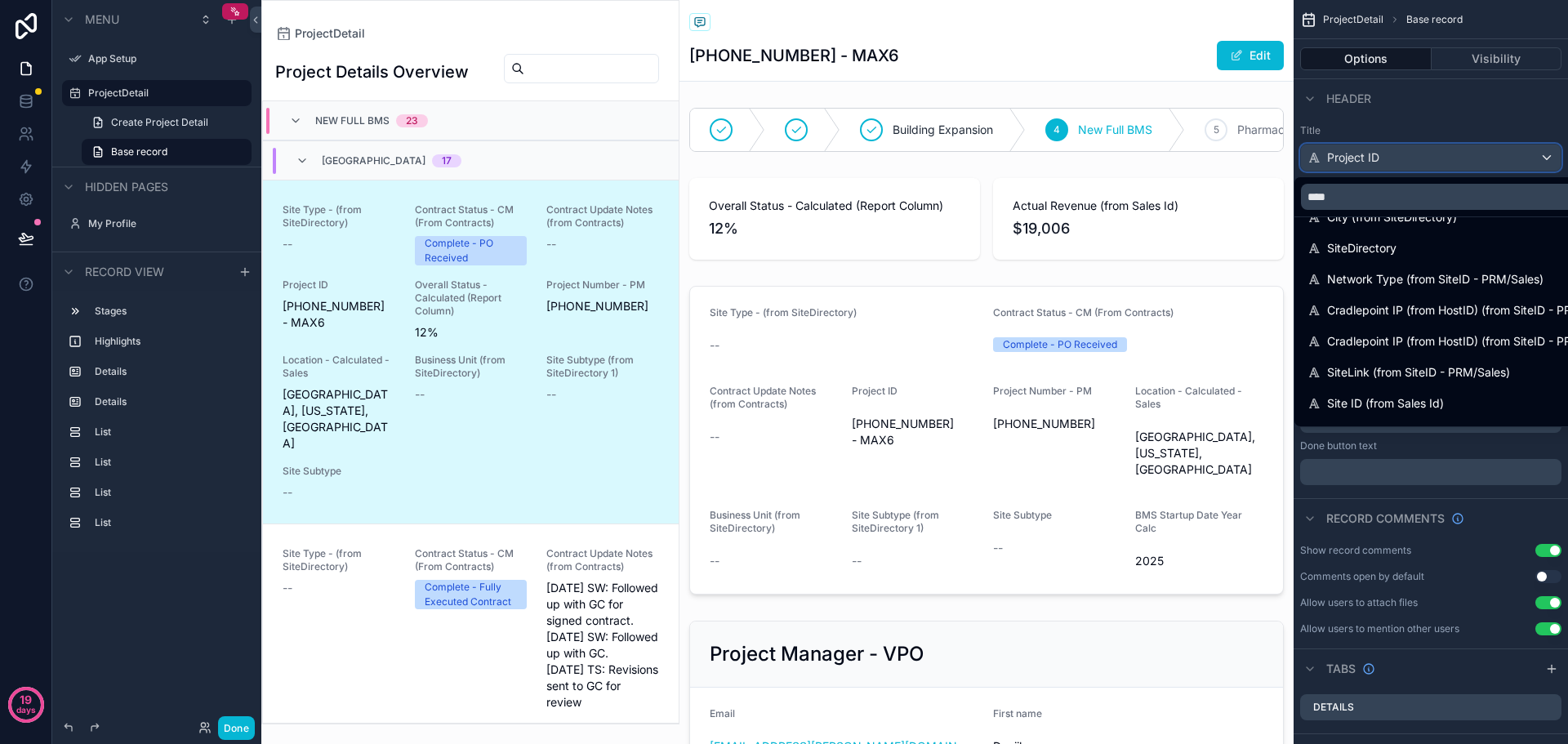
scroll to position [326, 0]
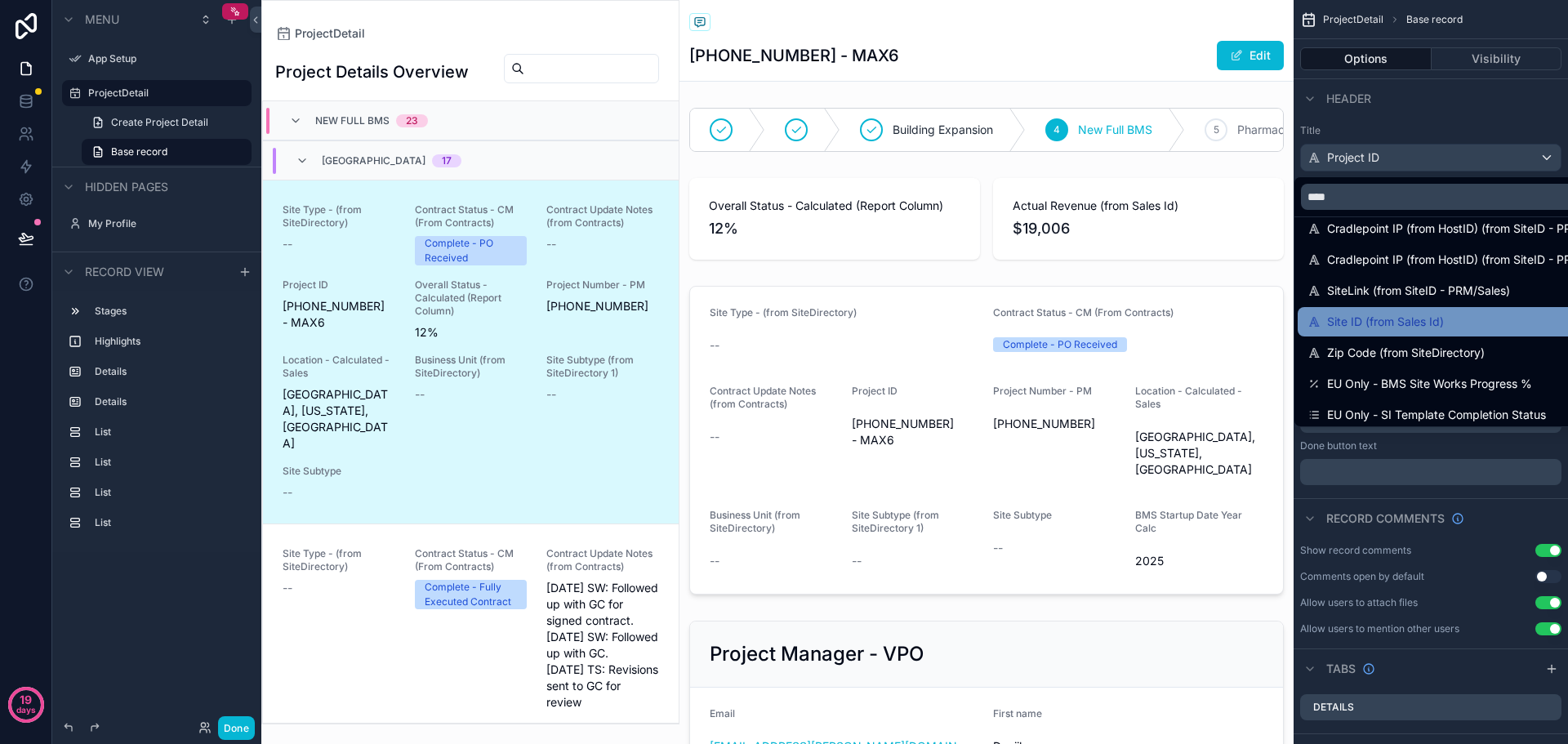
click at [1389, 324] on span "Site ID (from Sales Id)" at bounding box center [1385, 321] width 116 height 19
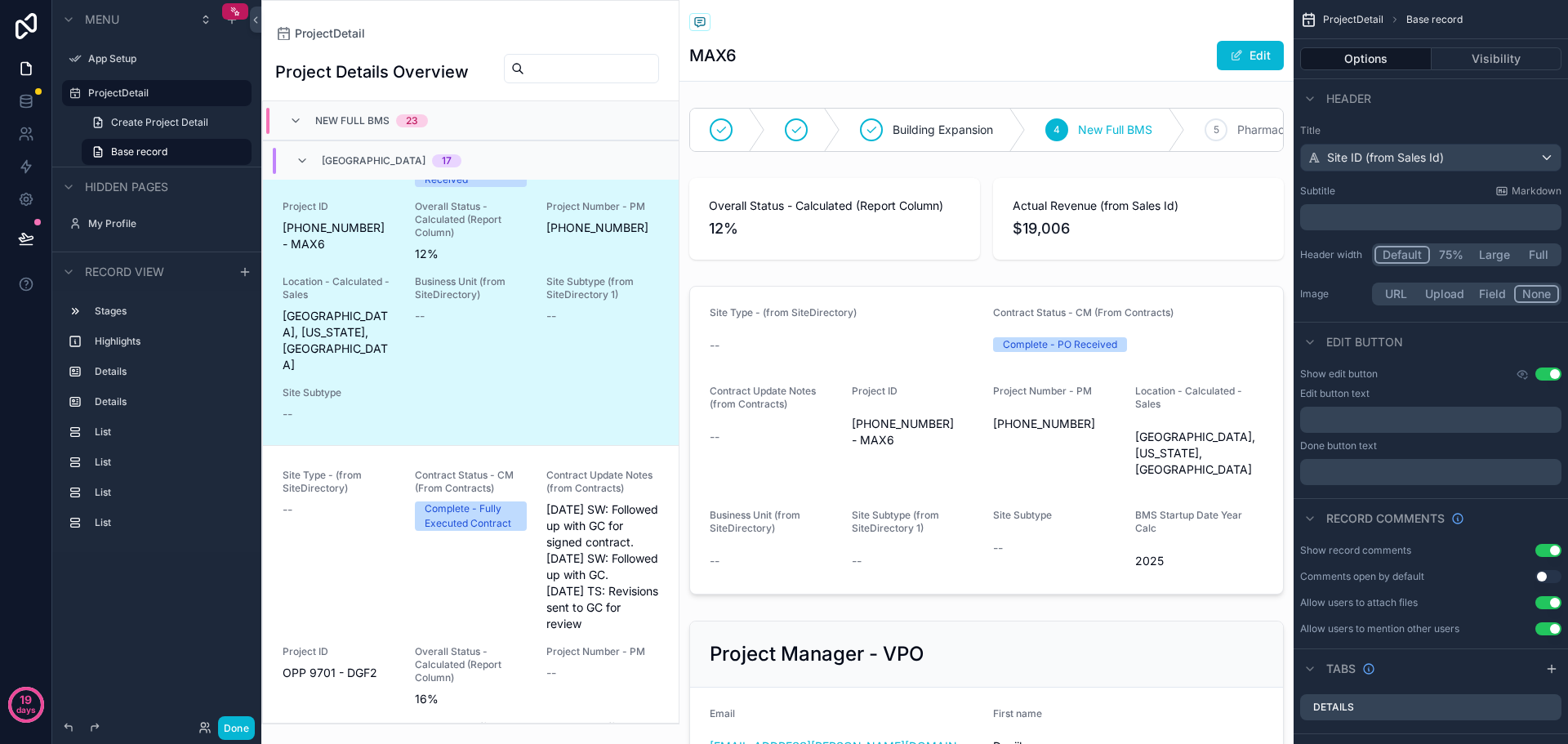
scroll to position [0, 0]
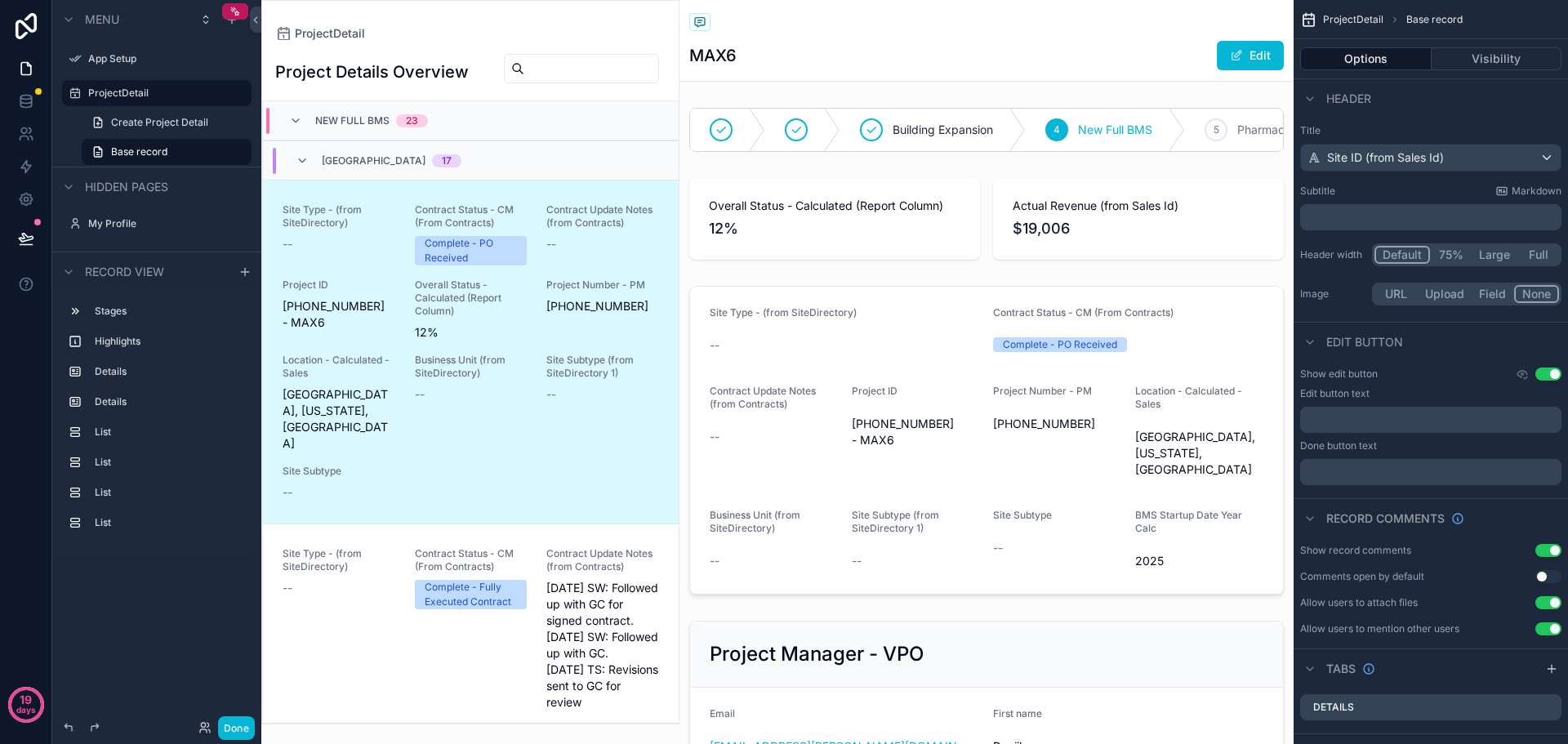
click at [366, 226] on span "Site Type - (from SiteDirectory)" at bounding box center [339, 216] width 113 height 26
click at [510, 30] on div "ProjectDetail" at bounding box center [470, 33] width 390 height 13
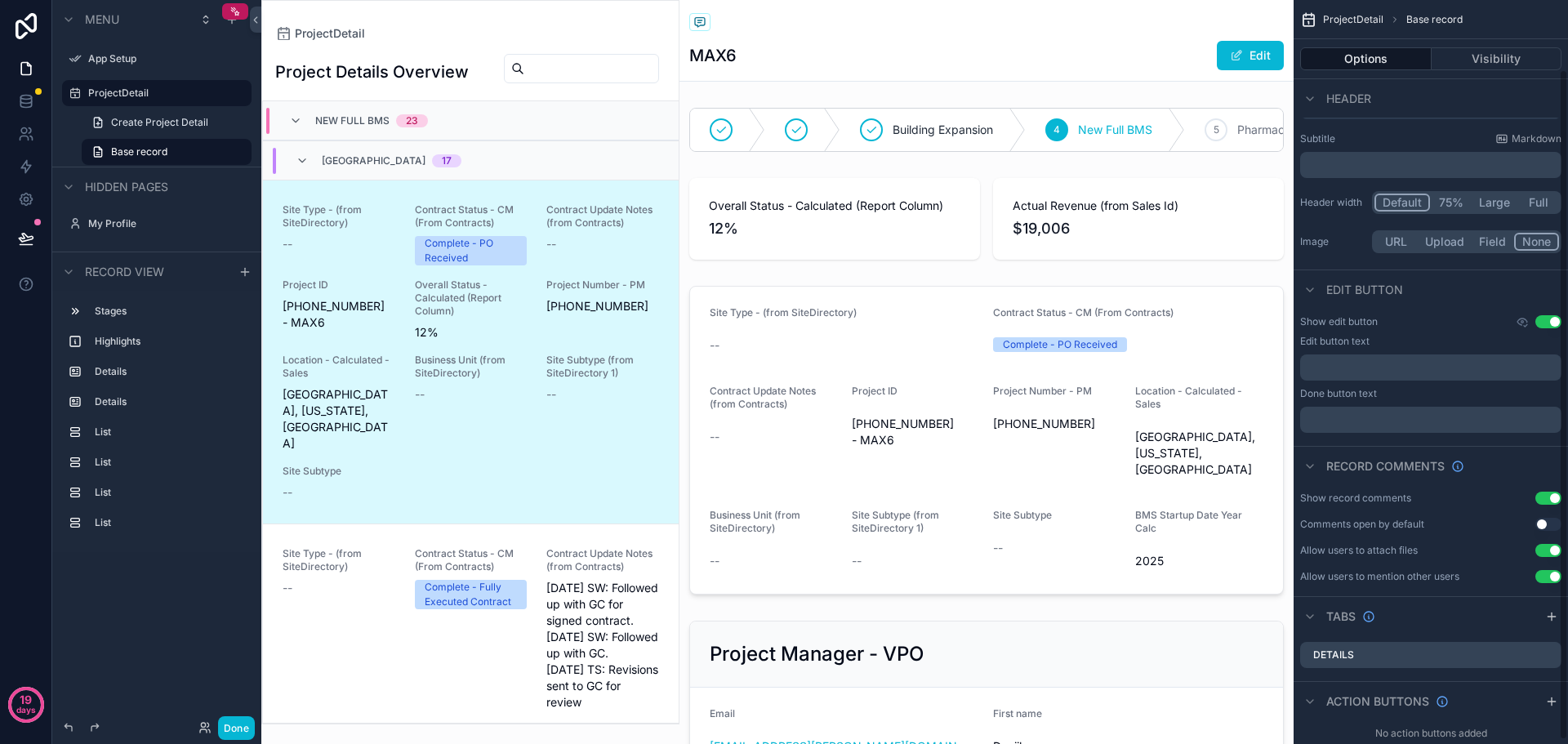
scroll to position [81, 0]
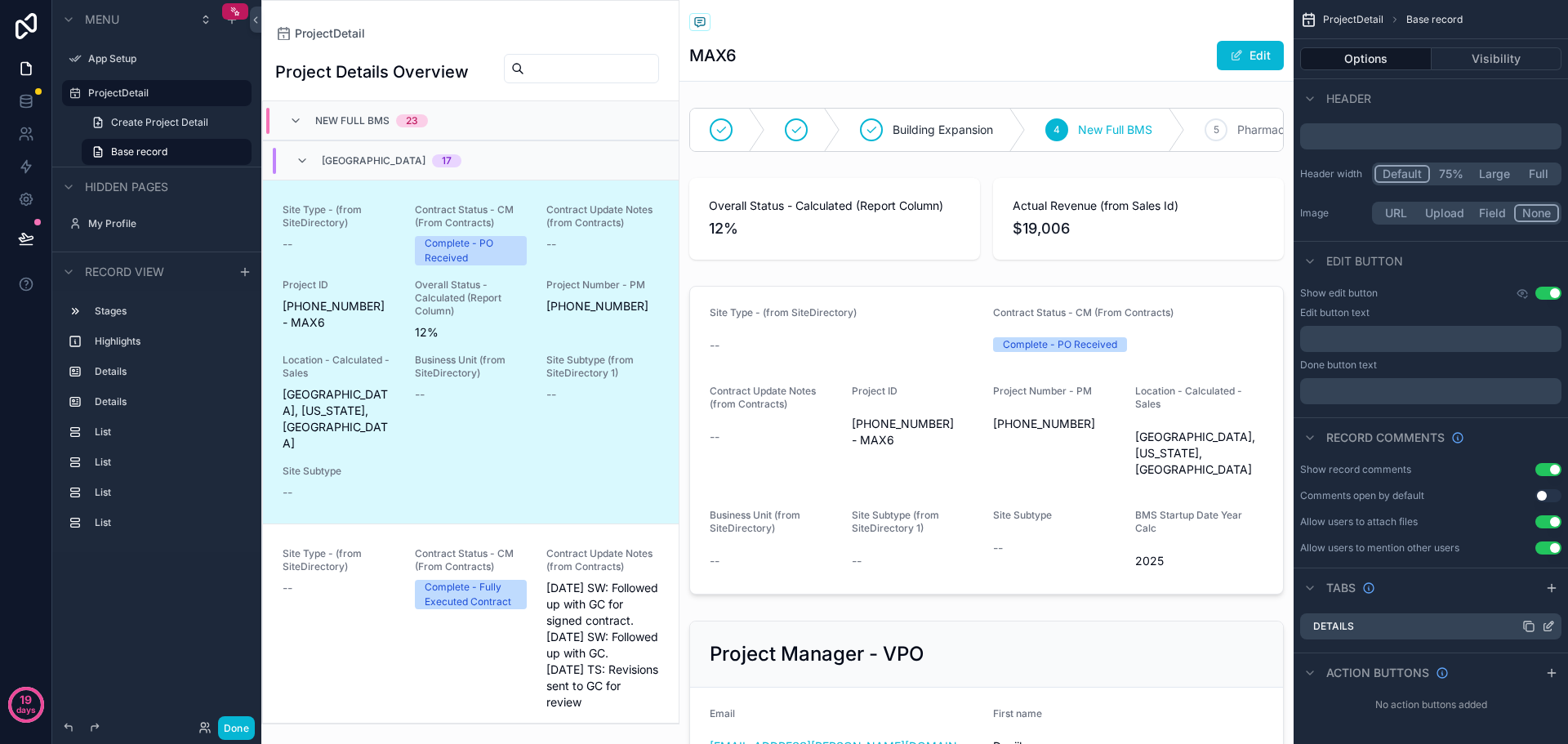
click at [1488, 628] on div "Details" at bounding box center [1431, 627] width 262 height 26
click at [1547, 627] on icon "scrollable content" at bounding box center [1550, 624] width 6 height 6
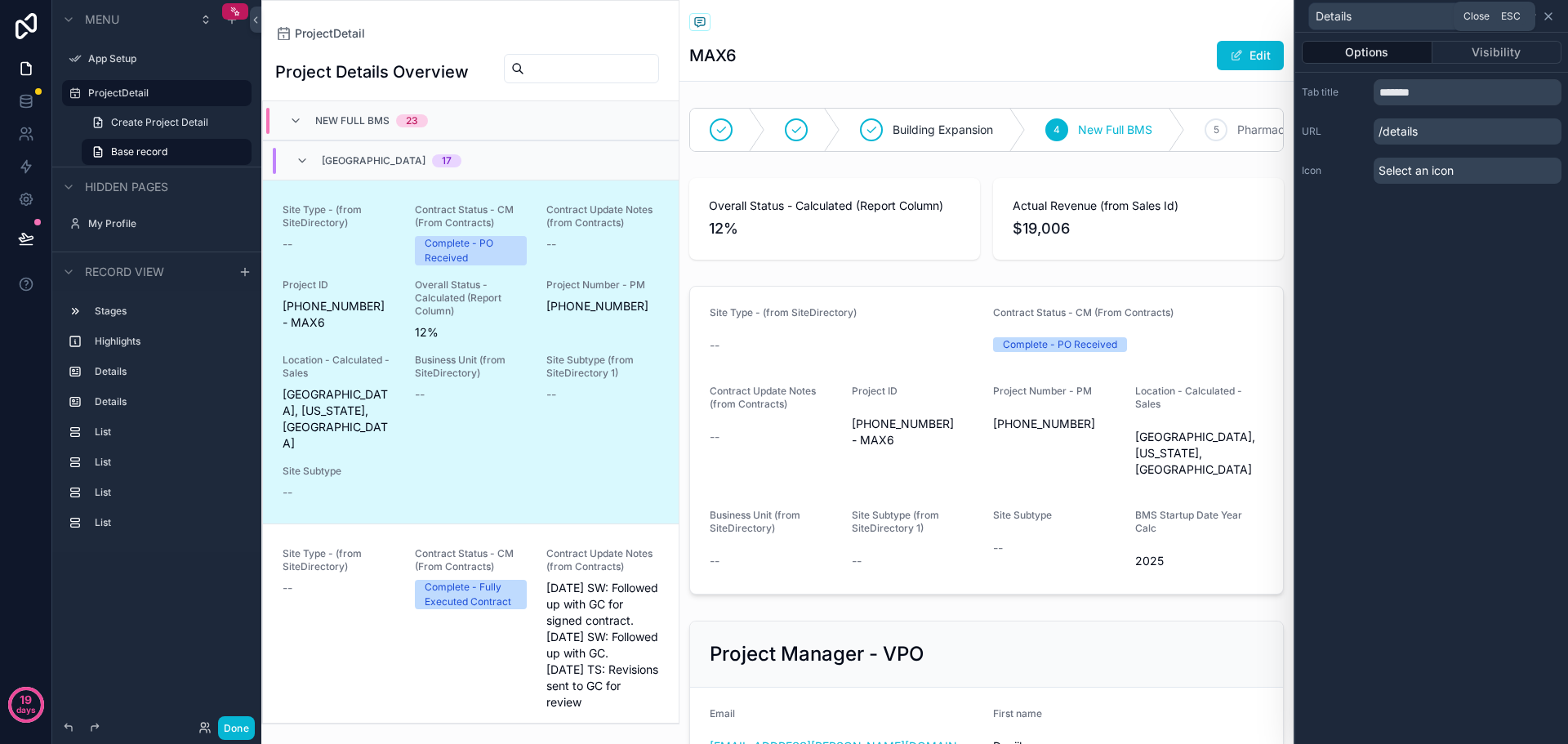
click at [1545, 13] on icon at bounding box center [1548, 16] width 6 height 6
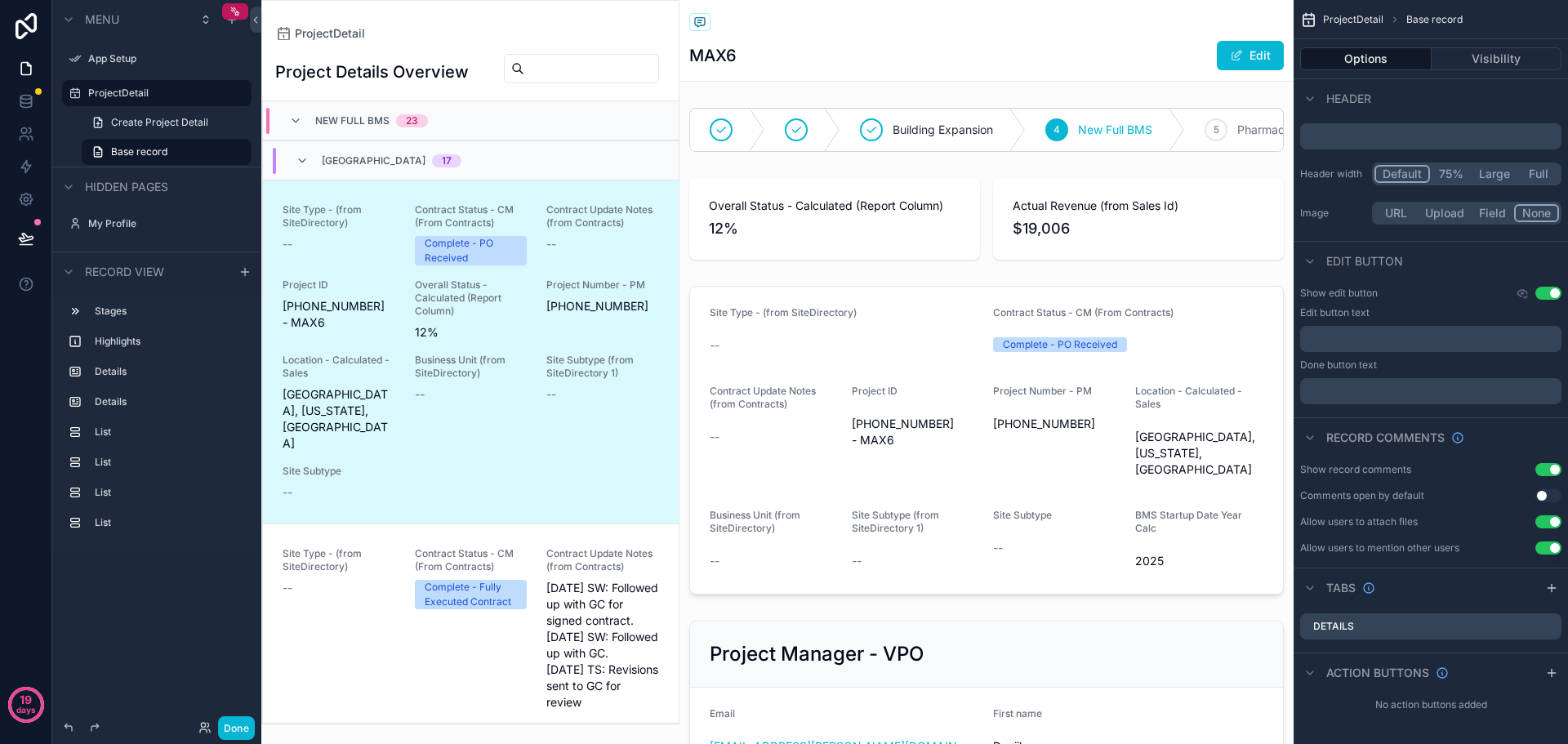
click at [444, 30] on div "ProjectDetail" at bounding box center [470, 33] width 390 height 13
click at [1346, 18] on span "ProjectDetail" at bounding box center [1354, 19] width 60 height 13
click at [366, 617] on div "Site Type - (from SiteDirectory) --" at bounding box center [339, 628] width 113 height 164
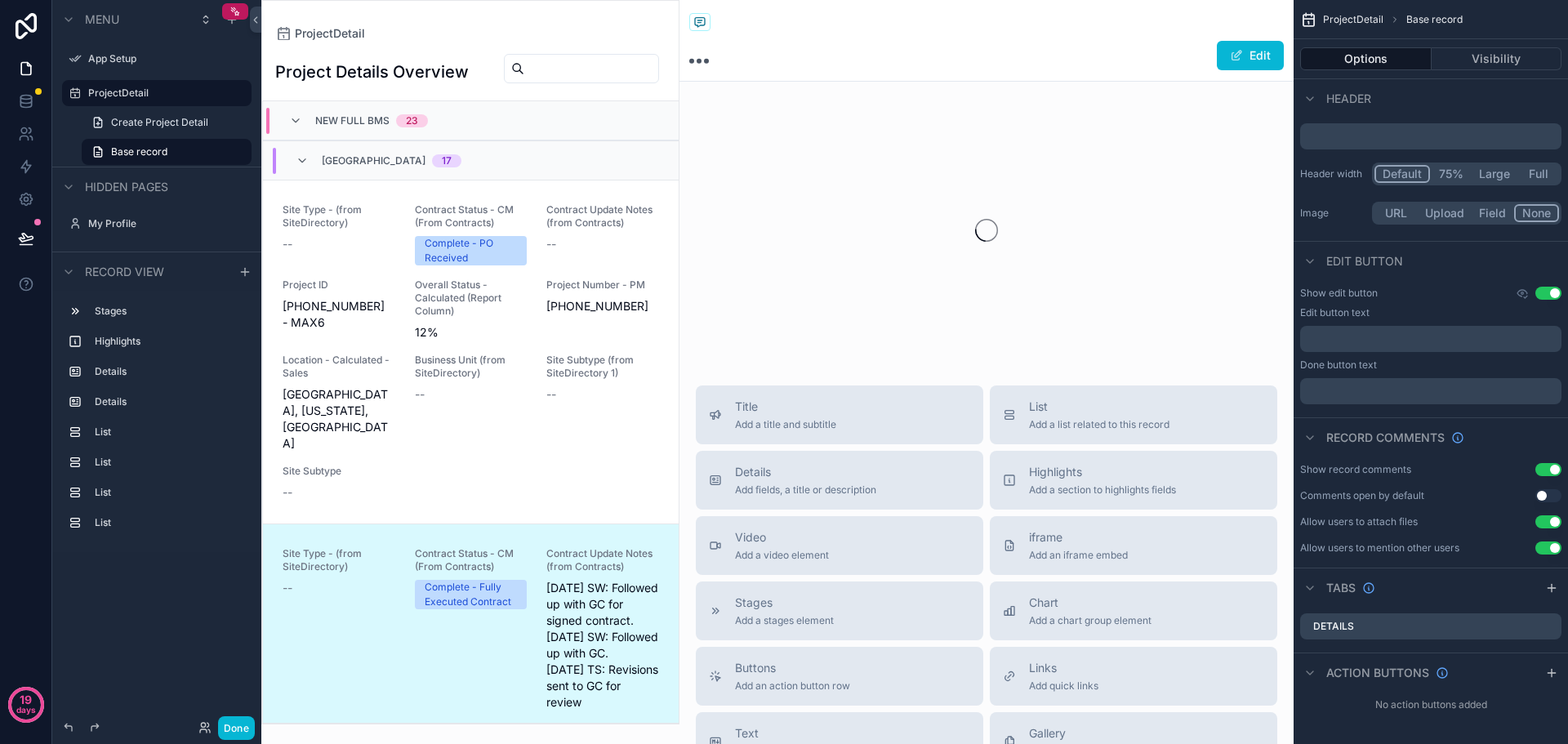
click at [139, 551] on div "Stages Highlights Details Details List List List List" at bounding box center [157, 421] width 209 height 262
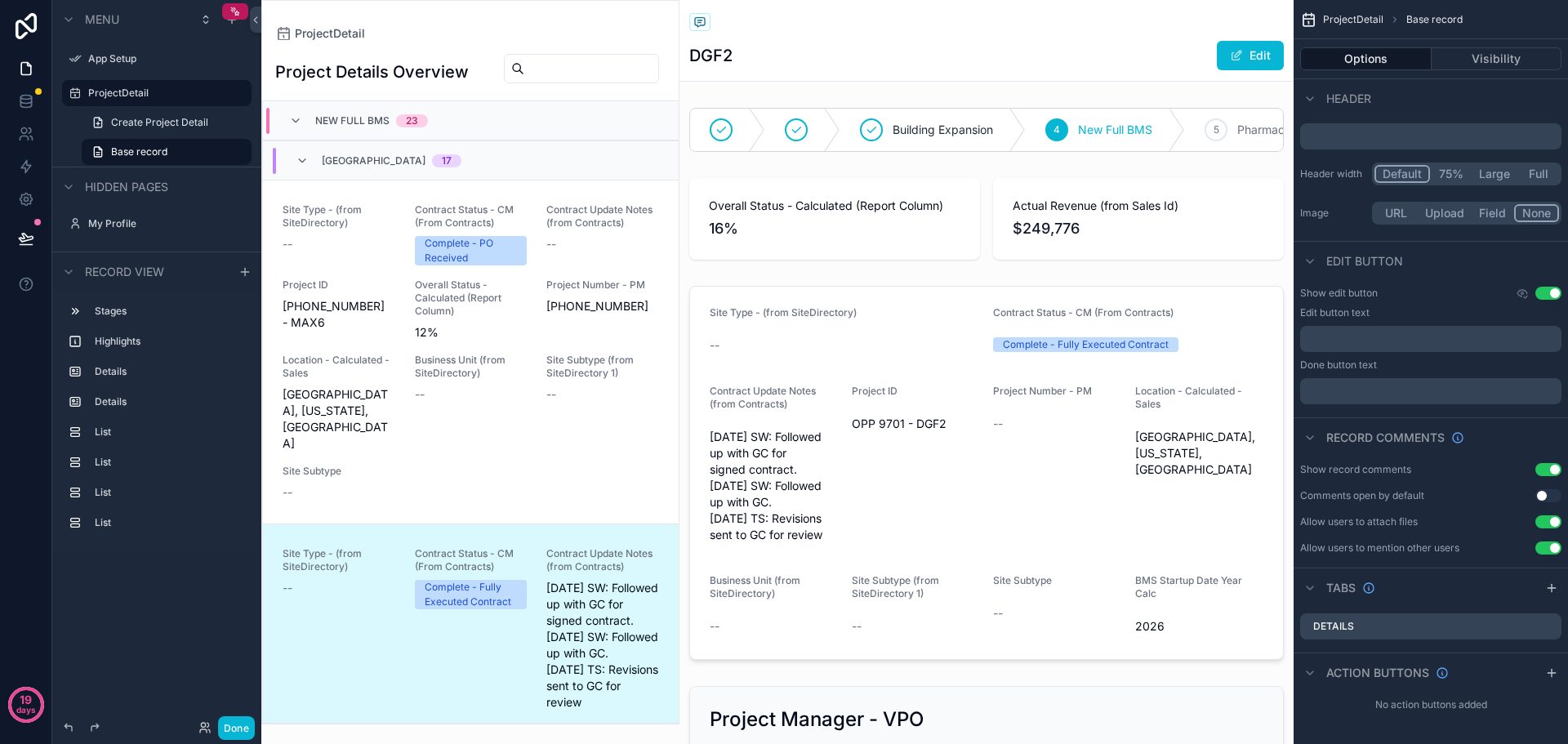
click at [387, 46] on div "Project Details Overview New Full BMS 23 North America 17 Site Type - (from Sit…" at bounding box center [471, 382] width 417 height 684
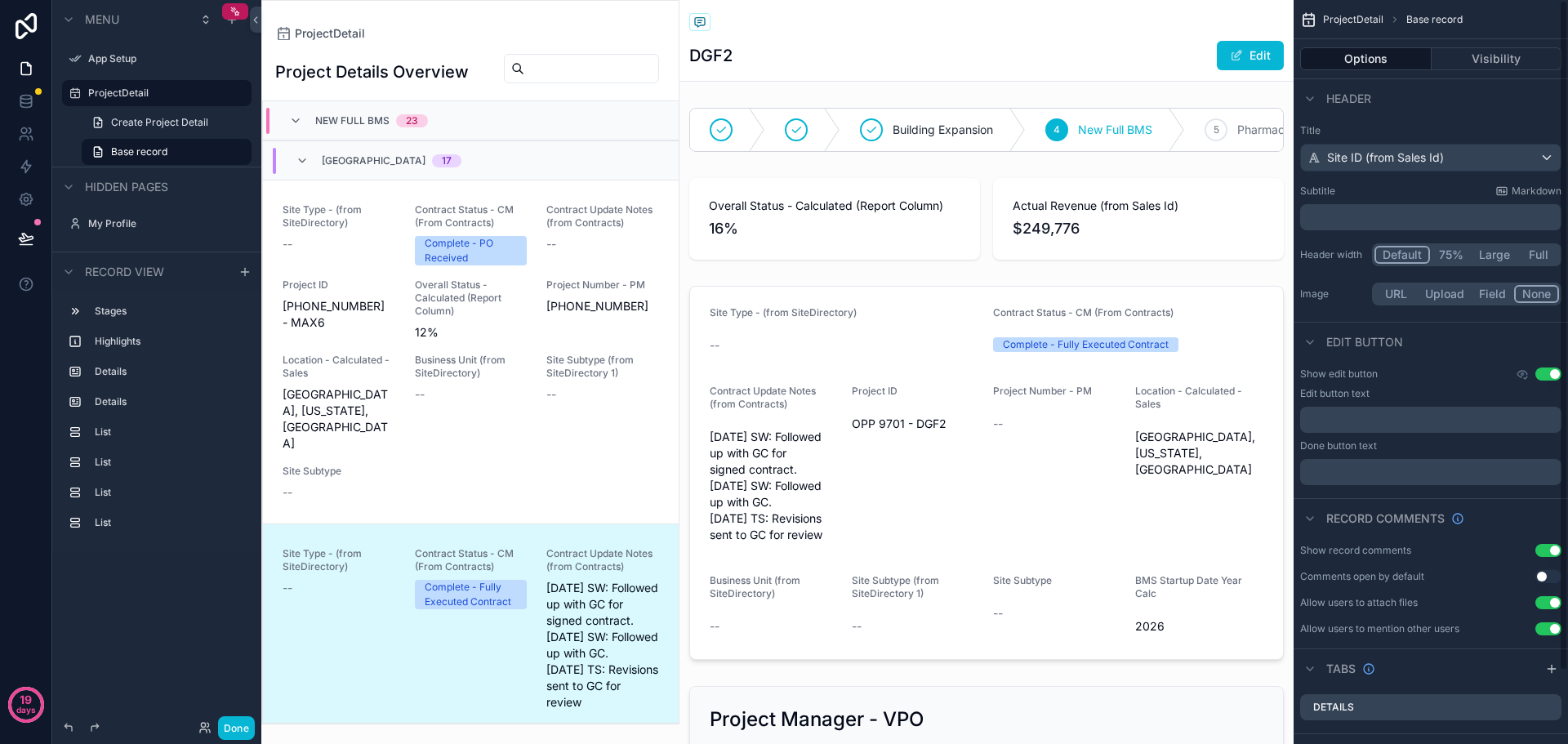
click at [1424, 18] on span "Base record" at bounding box center [1435, 19] width 56 height 13
click at [1336, 13] on span "ProjectDetail" at bounding box center [1354, 19] width 60 height 13
click at [1514, 60] on button "Visibility" at bounding box center [1497, 59] width 130 height 23
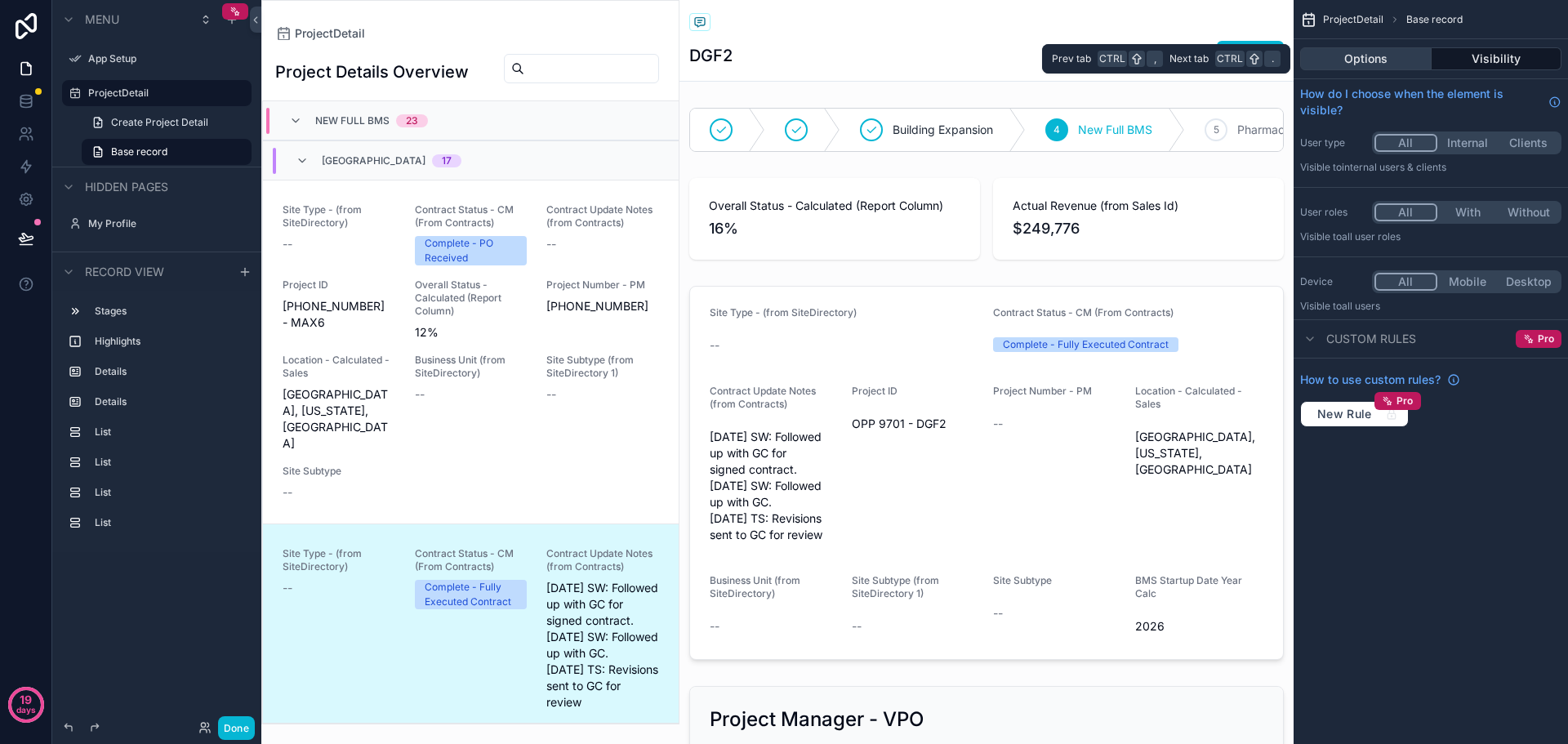
click at [1408, 59] on button "Options" at bounding box center [1366, 59] width 131 height 23
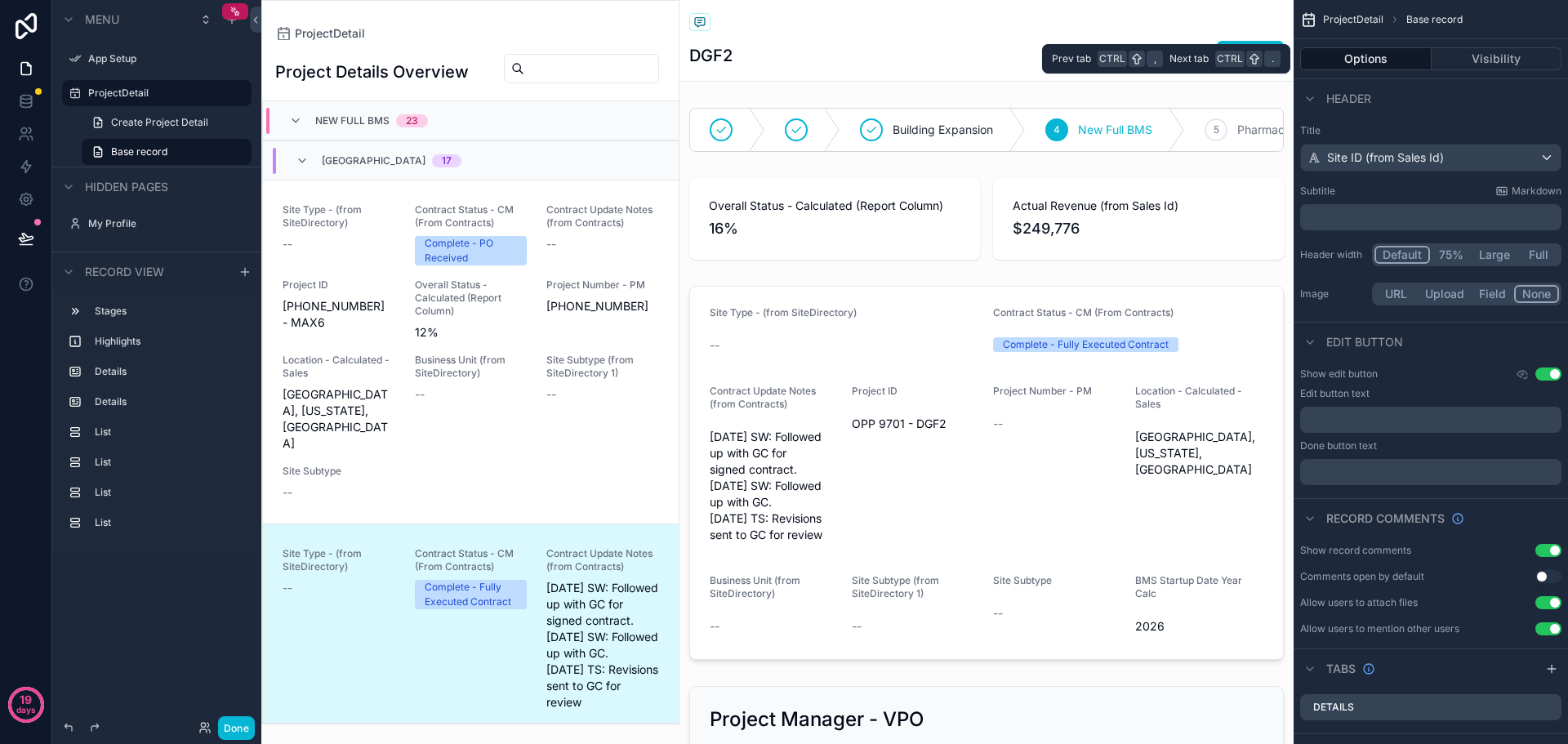
click at [872, 53] on div "DGF2 Edit" at bounding box center [986, 55] width 594 height 31
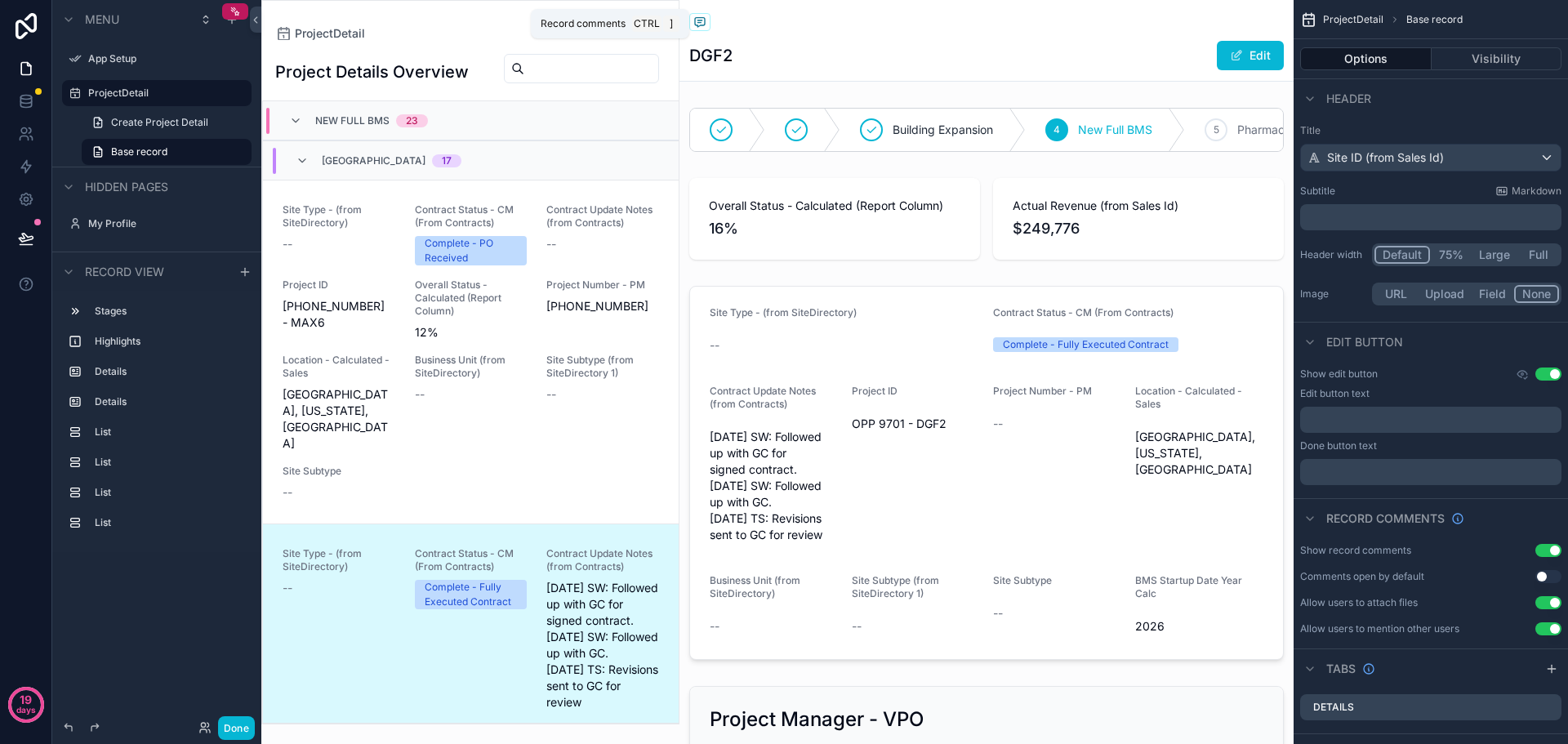
click at [614, 18] on span "Record comments" at bounding box center [583, 24] width 85 height 13
click at [475, 25] on div "ProjectDetail Project Details Overview New Full BMS 23 North America 17 Site Ty…" at bounding box center [471, 362] width 418 height 725
click at [317, 31] on span "ProjectDetail" at bounding box center [330, 33] width 70 height 17
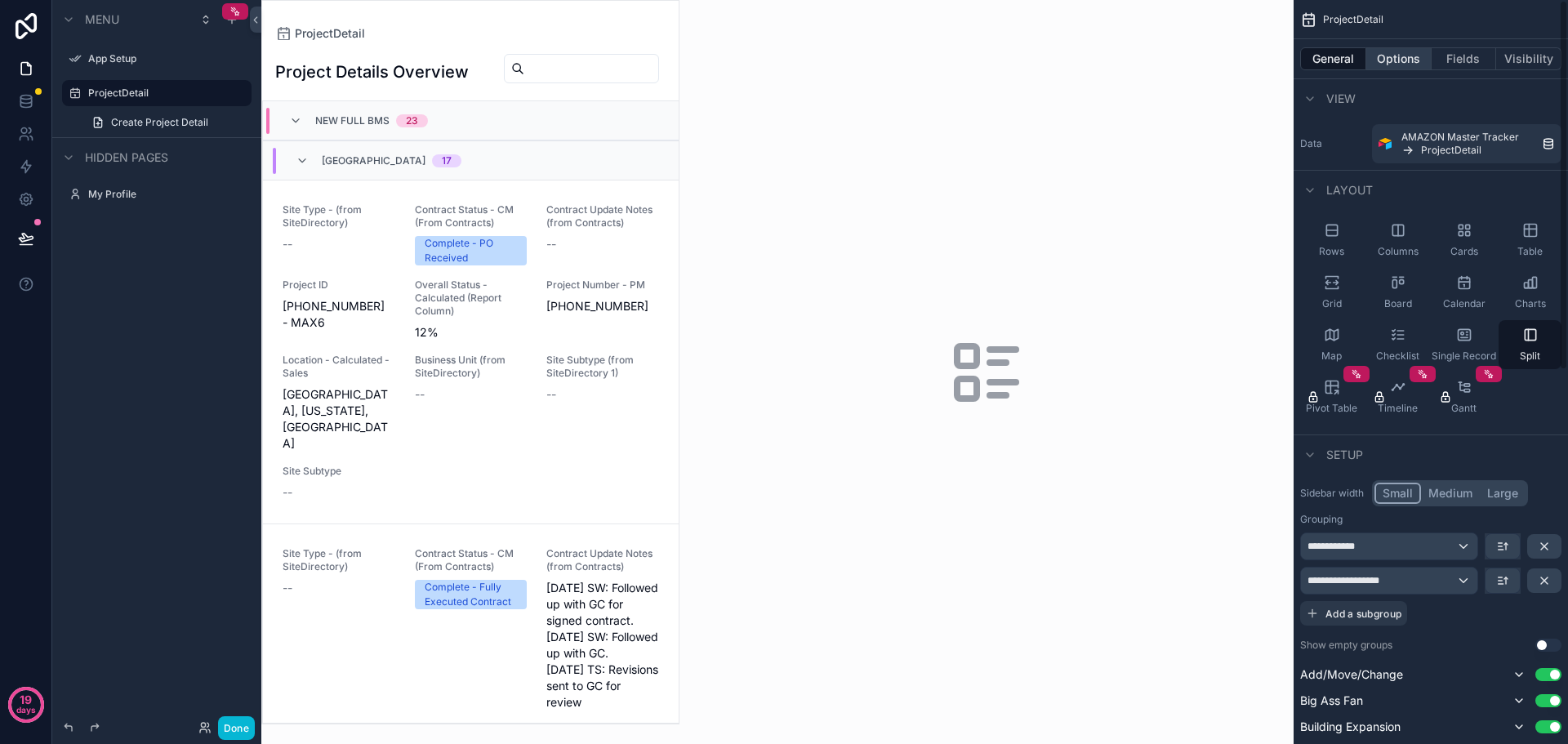
click at [1389, 53] on button "Options" at bounding box center [1399, 59] width 66 height 23
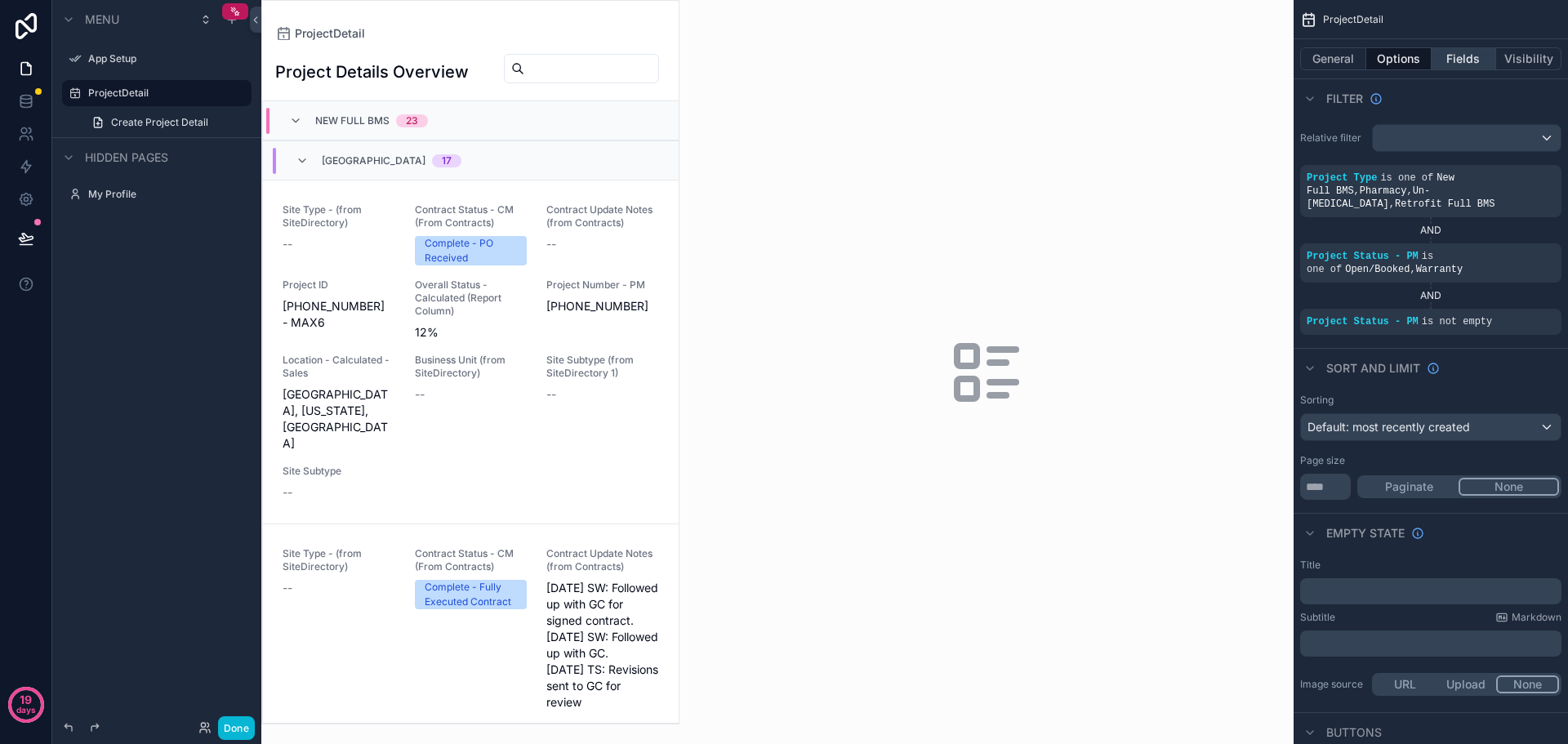
click at [1466, 52] on button "Fields" at bounding box center [1465, 59] width 66 height 23
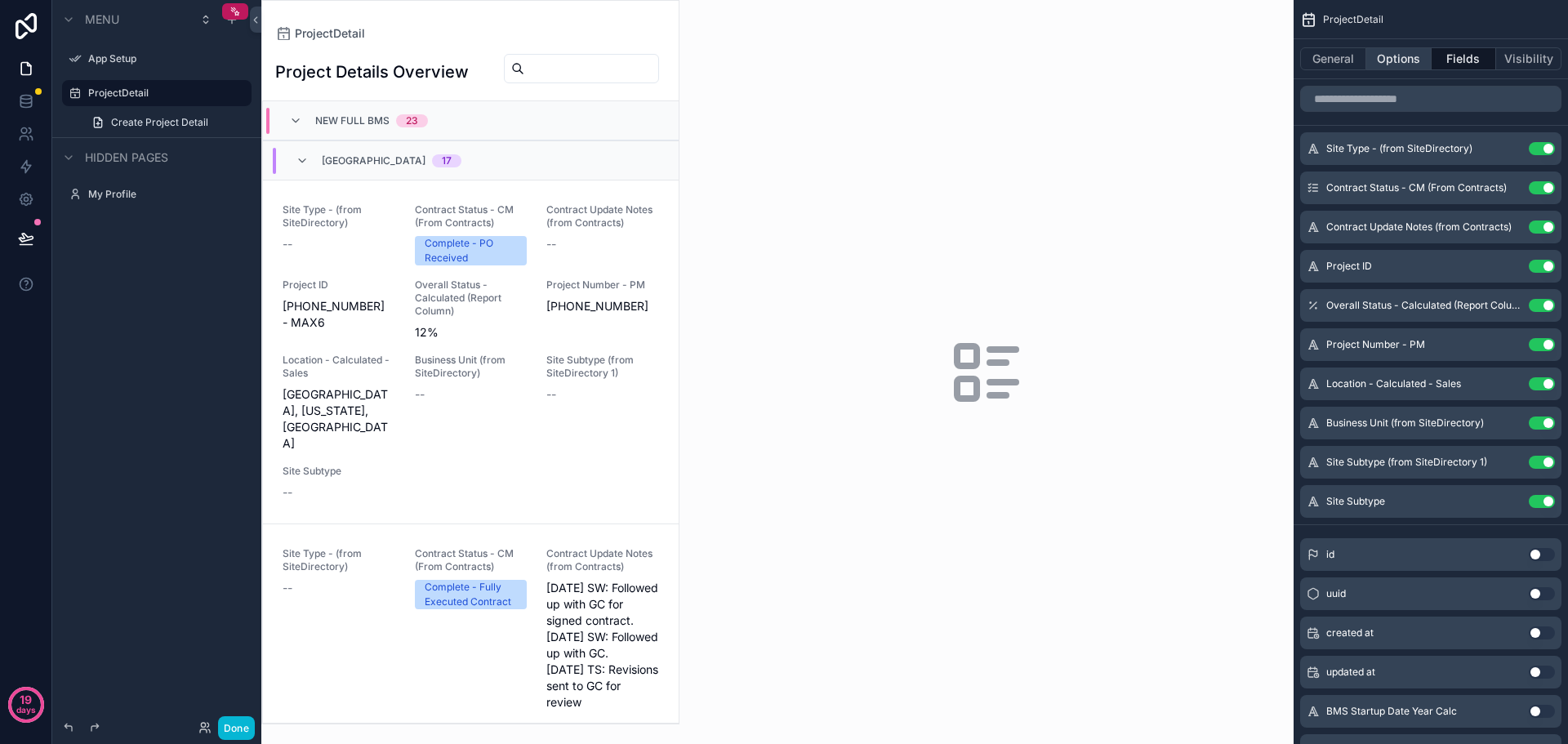
click at [1402, 59] on button "Options" at bounding box center [1399, 59] width 66 height 23
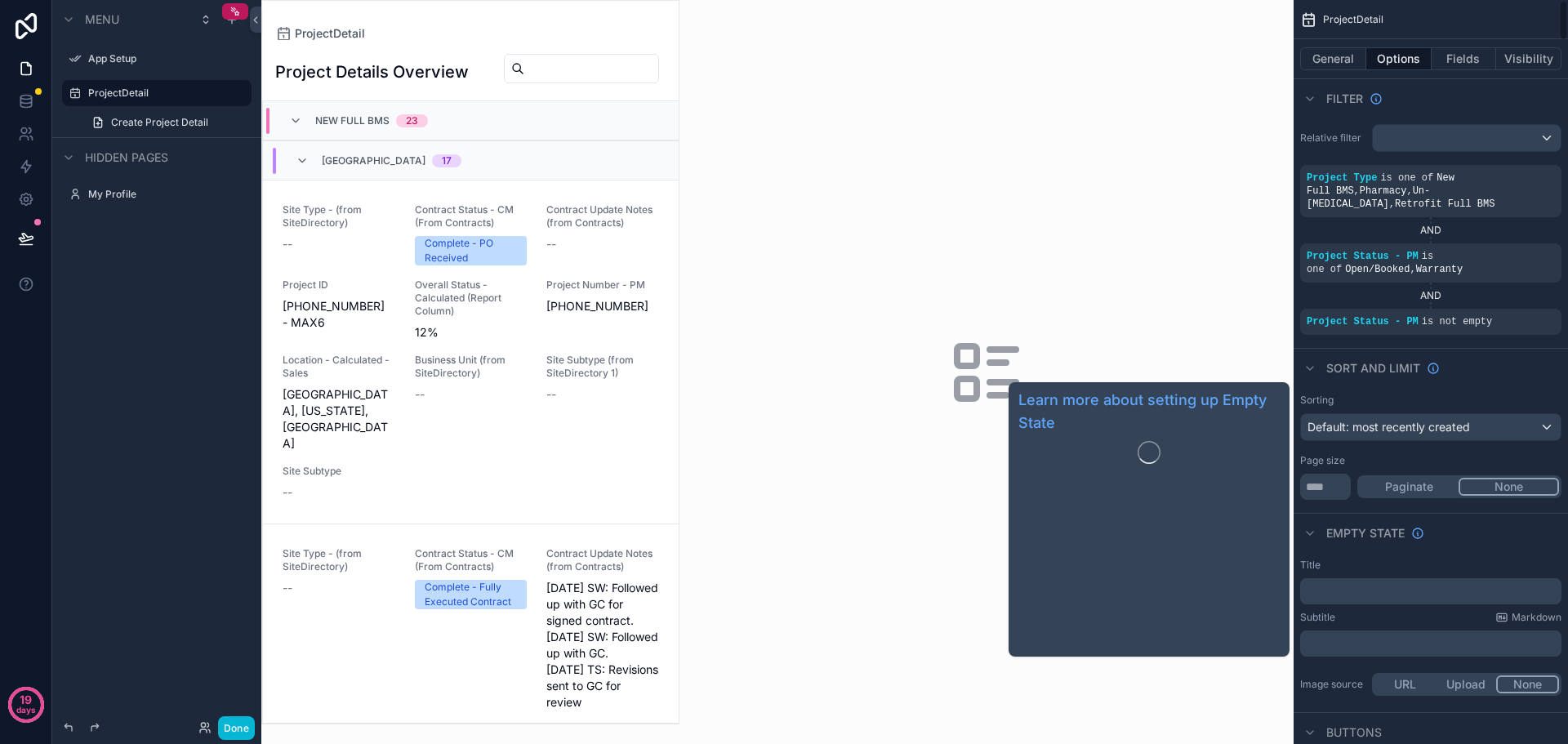
scroll to position [81, 0]
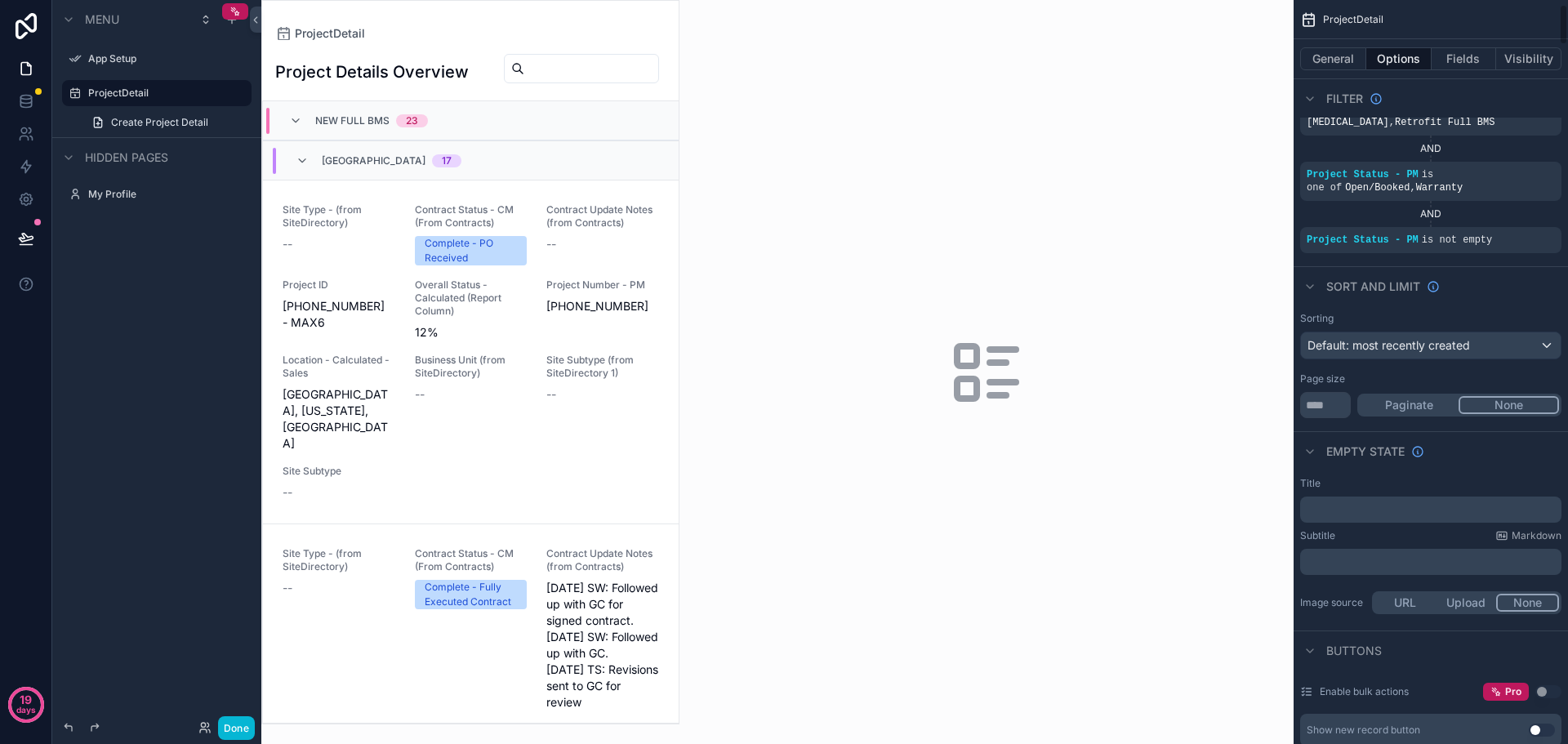
click at [1384, 496] on div "﻿" at bounding box center [1431, 509] width 262 height 26
click at [1383, 503] on p "﻿" at bounding box center [1432, 509] width 251 height 13
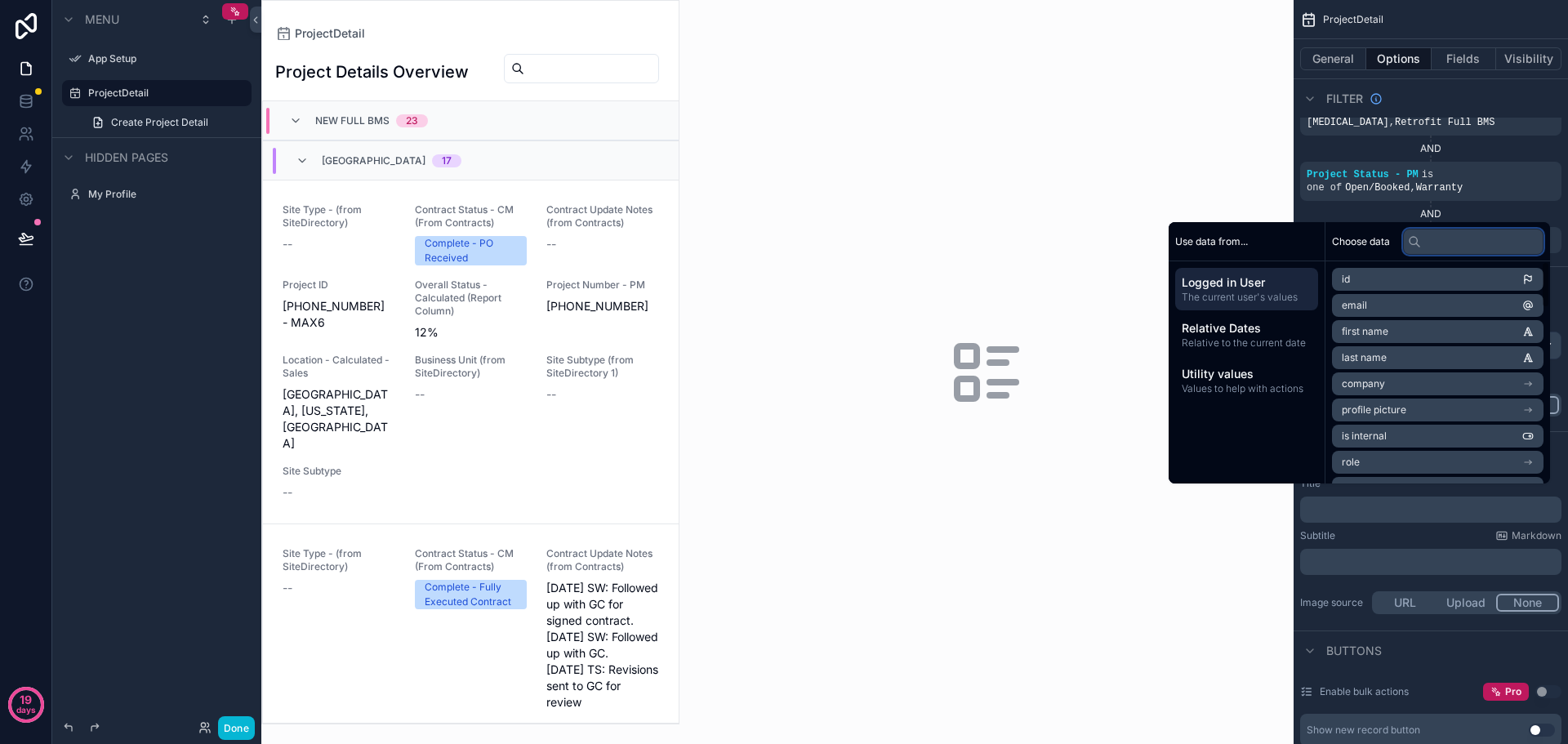
click at [1442, 241] on input "text" at bounding box center [1473, 242] width 140 height 26
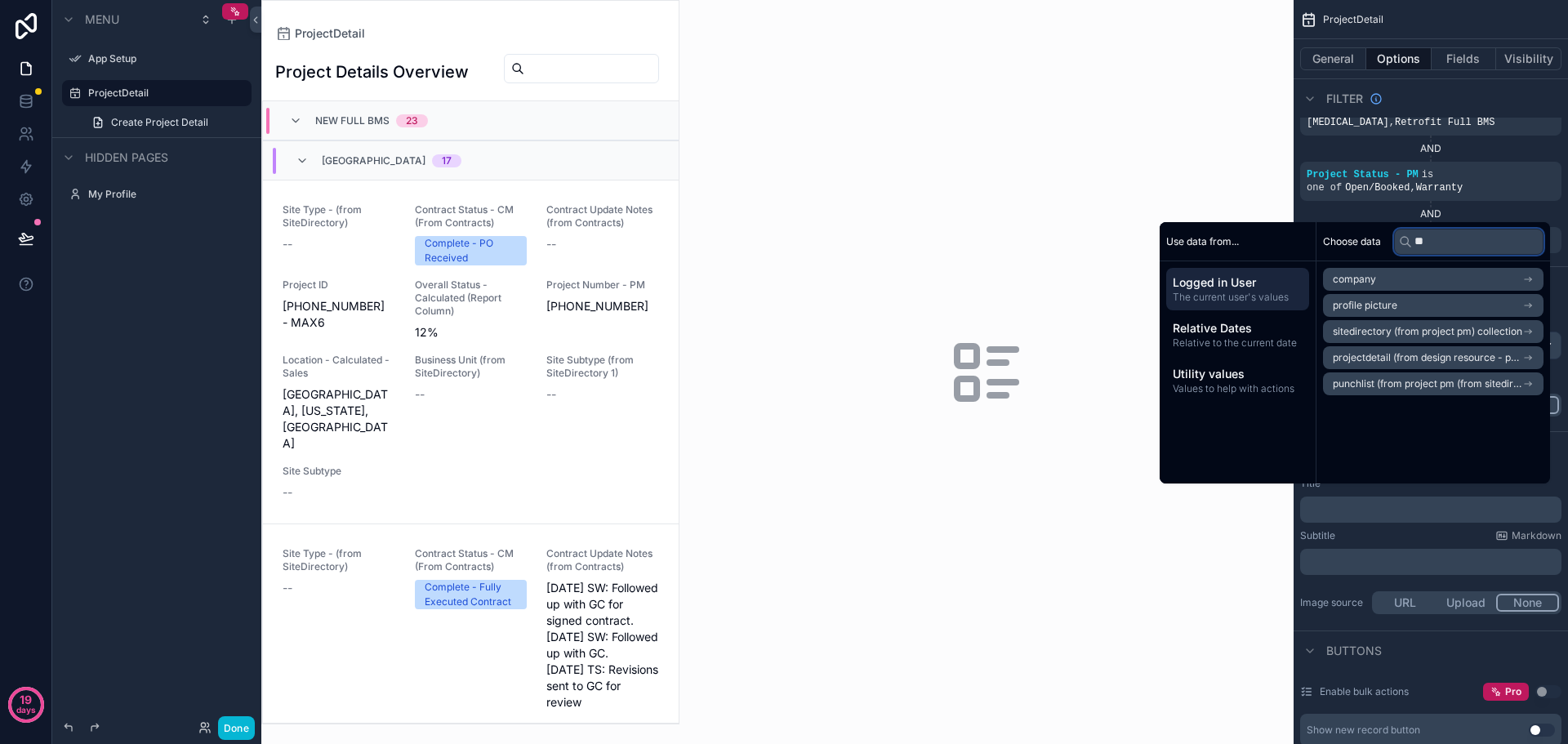
type input "*"
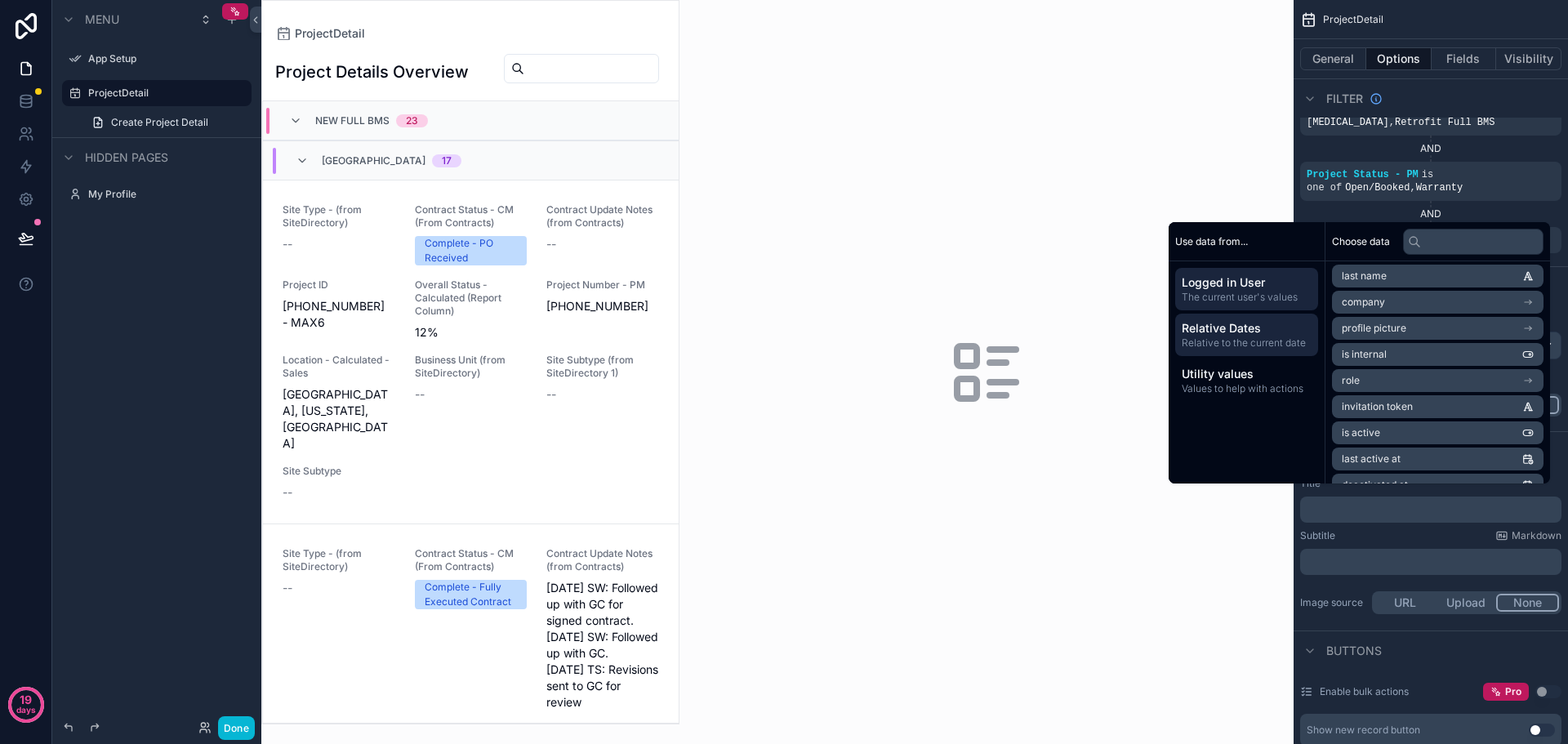
click at [1259, 323] on span "Relative Dates" at bounding box center [1247, 328] width 130 height 17
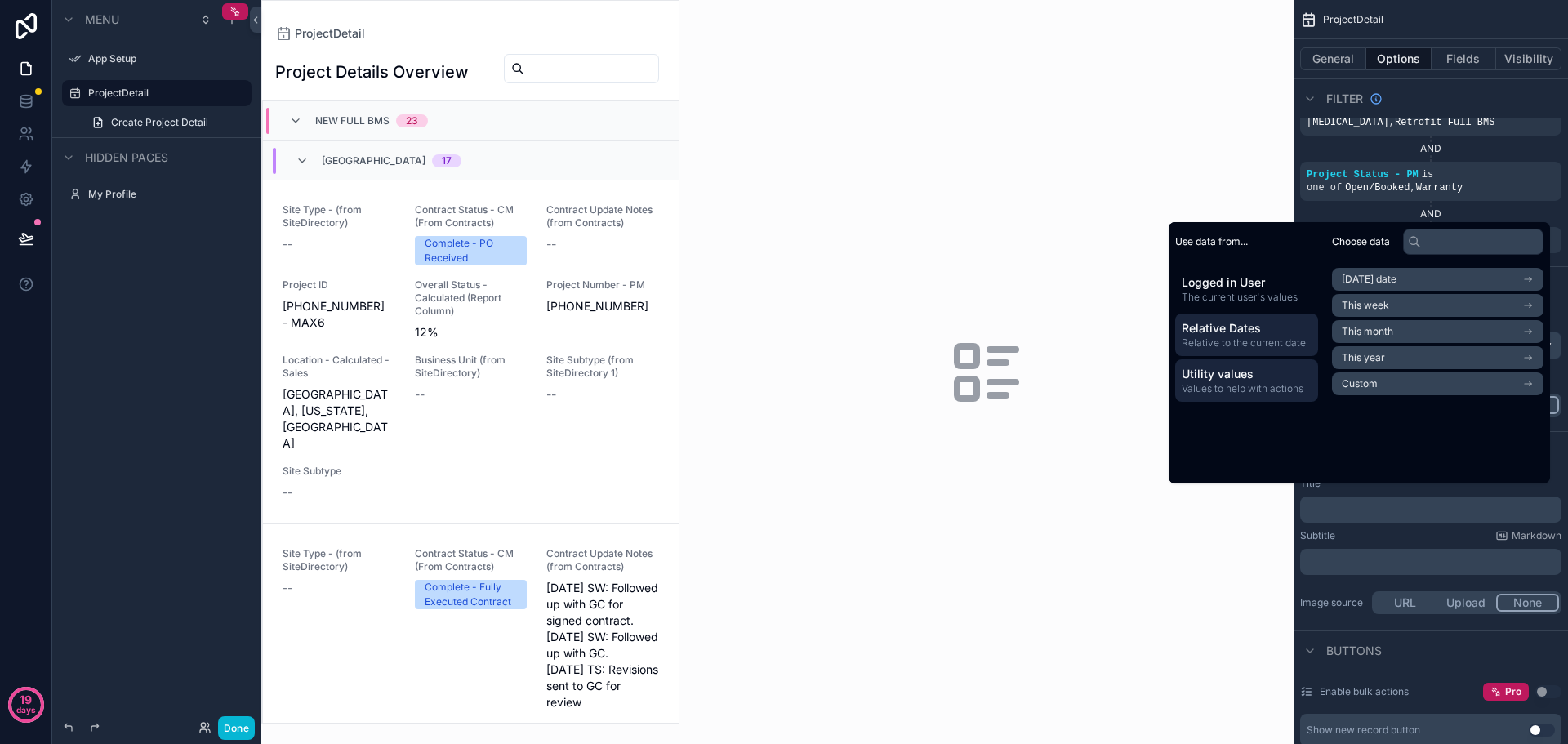
click at [1248, 378] on span "Utility values" at bounding box center [1247, 374] width 130 height 17
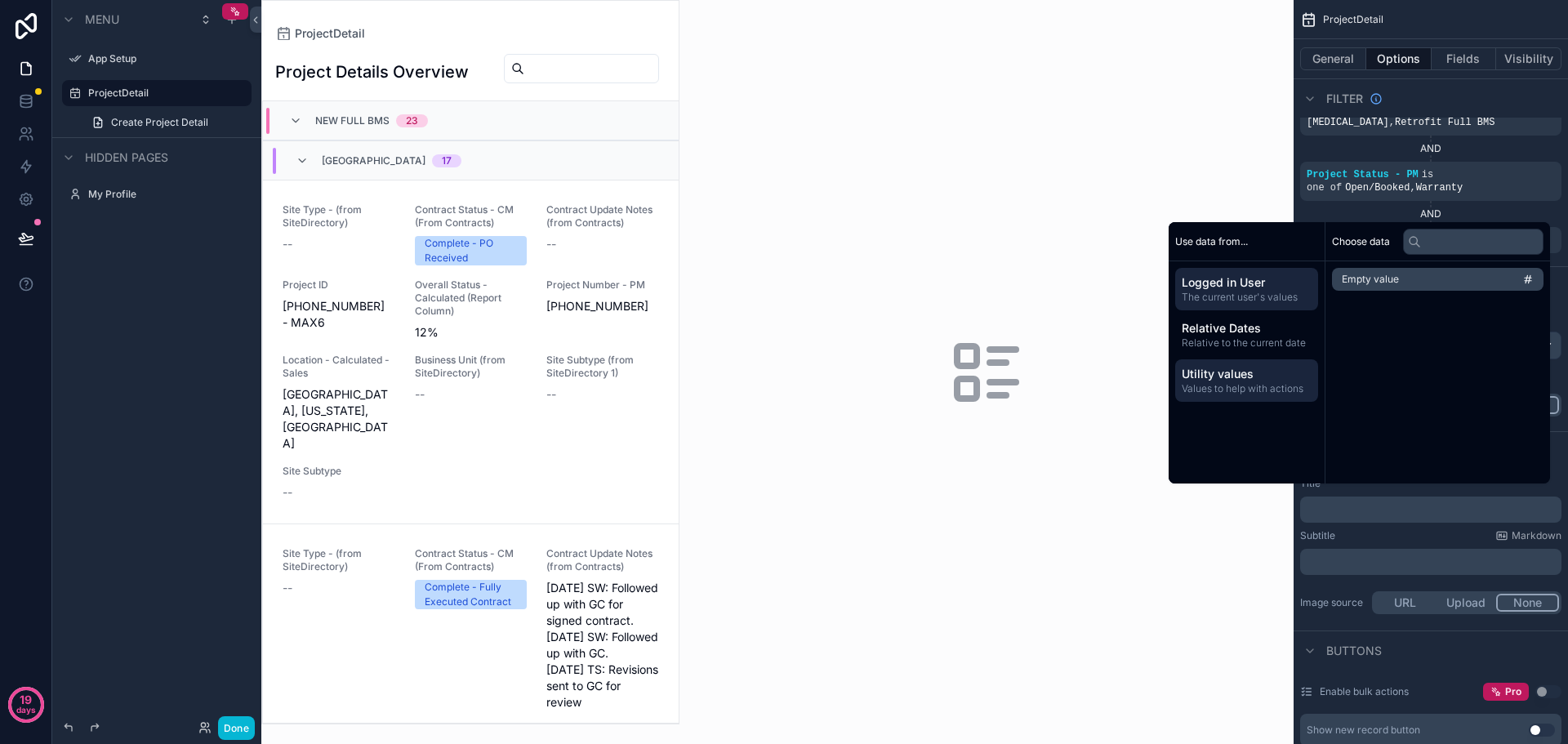
click at [1255, 268] on div "Logged in User The current user's values" at bounding box center [1247, 289] width 143 height 43
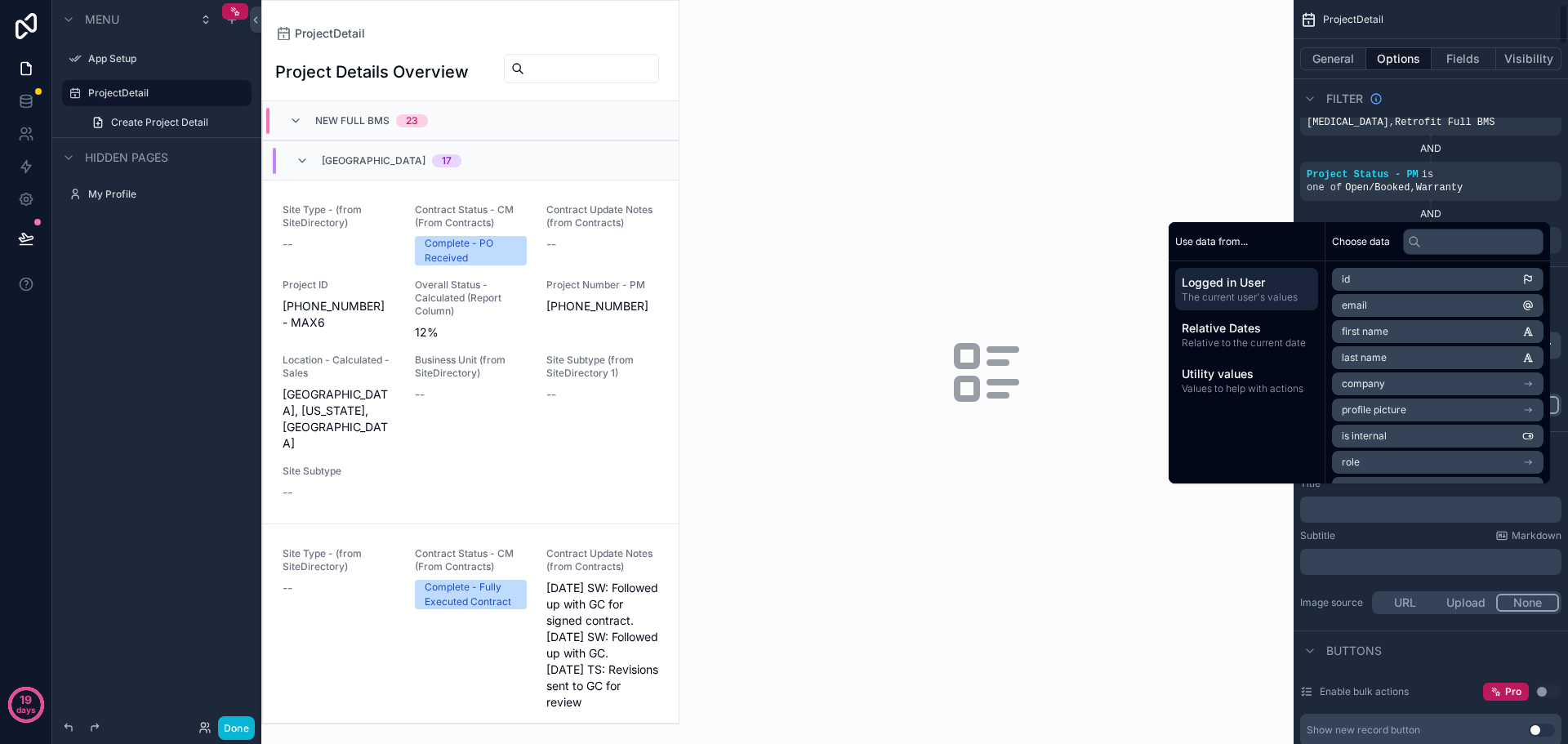
click at [1353, 572] on div "Title ﻿ Subtitle Markdown ﻿ Image source URL Upload None" at bounding box center [1431, 546] width 275 height 153
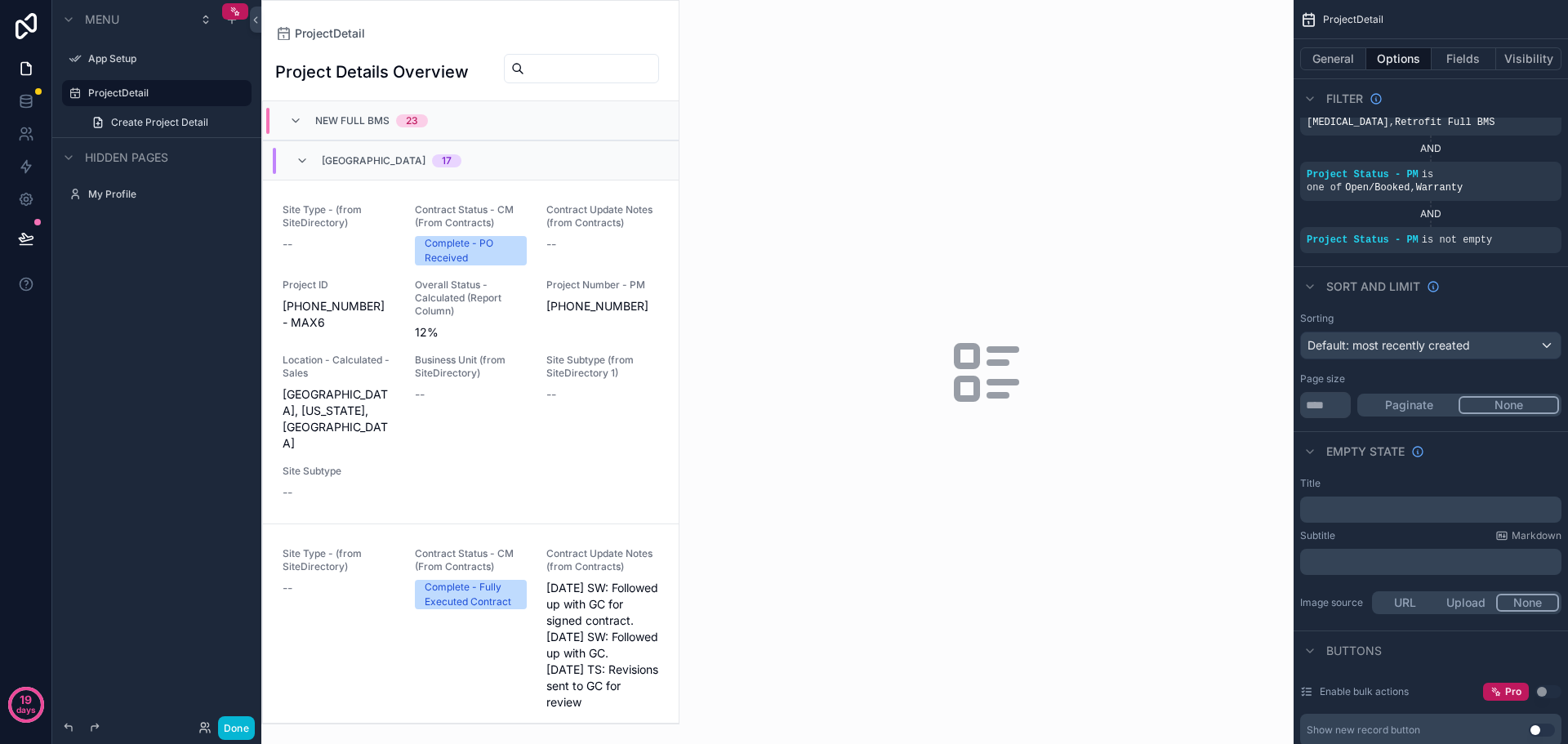
click at [1429, 503] on p "﻿" at bounding box center [1432, 509] width 251 height 13
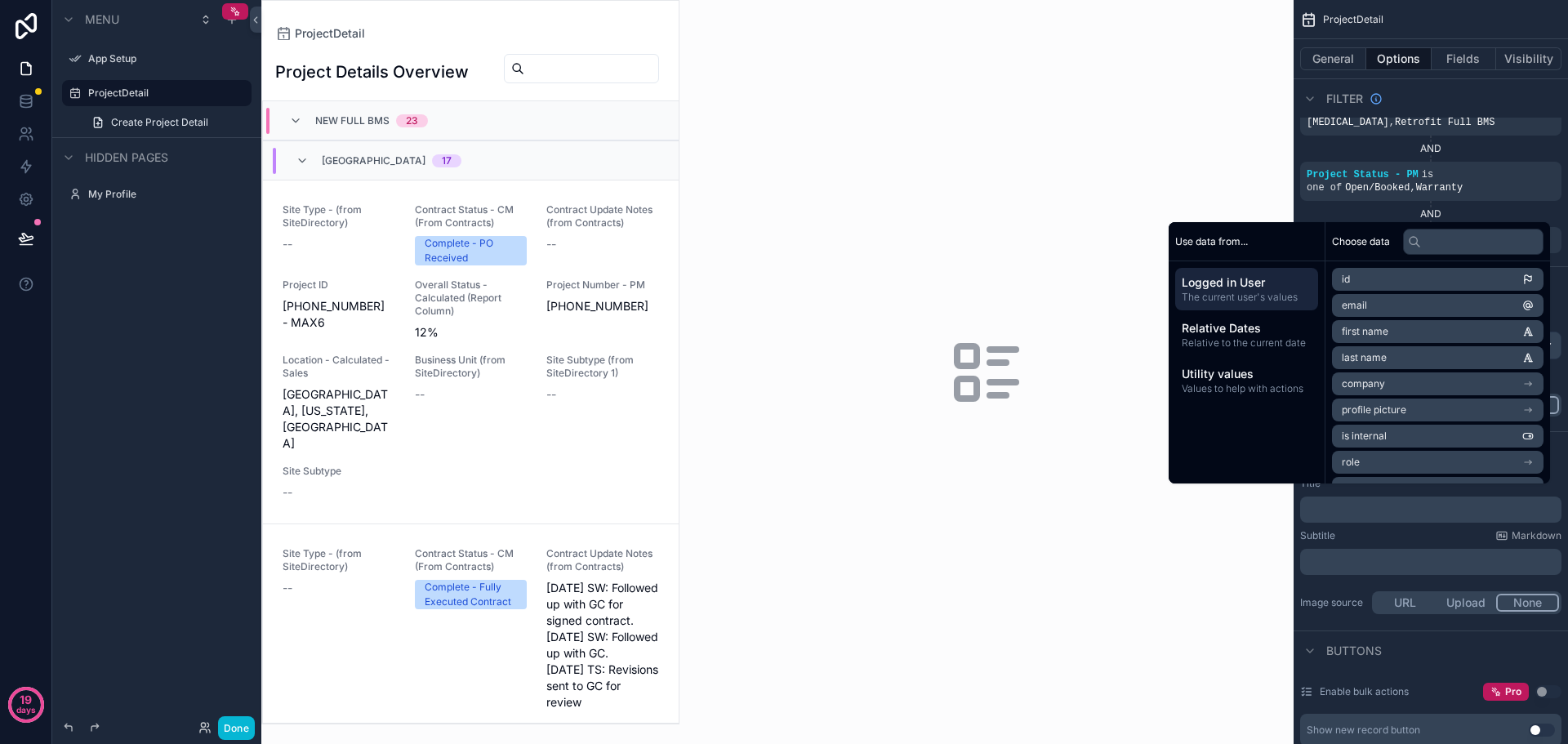
click at [1403, 530] on div "Subtitle Markdown" at bounding box center [1431, 536] width 262 height 13
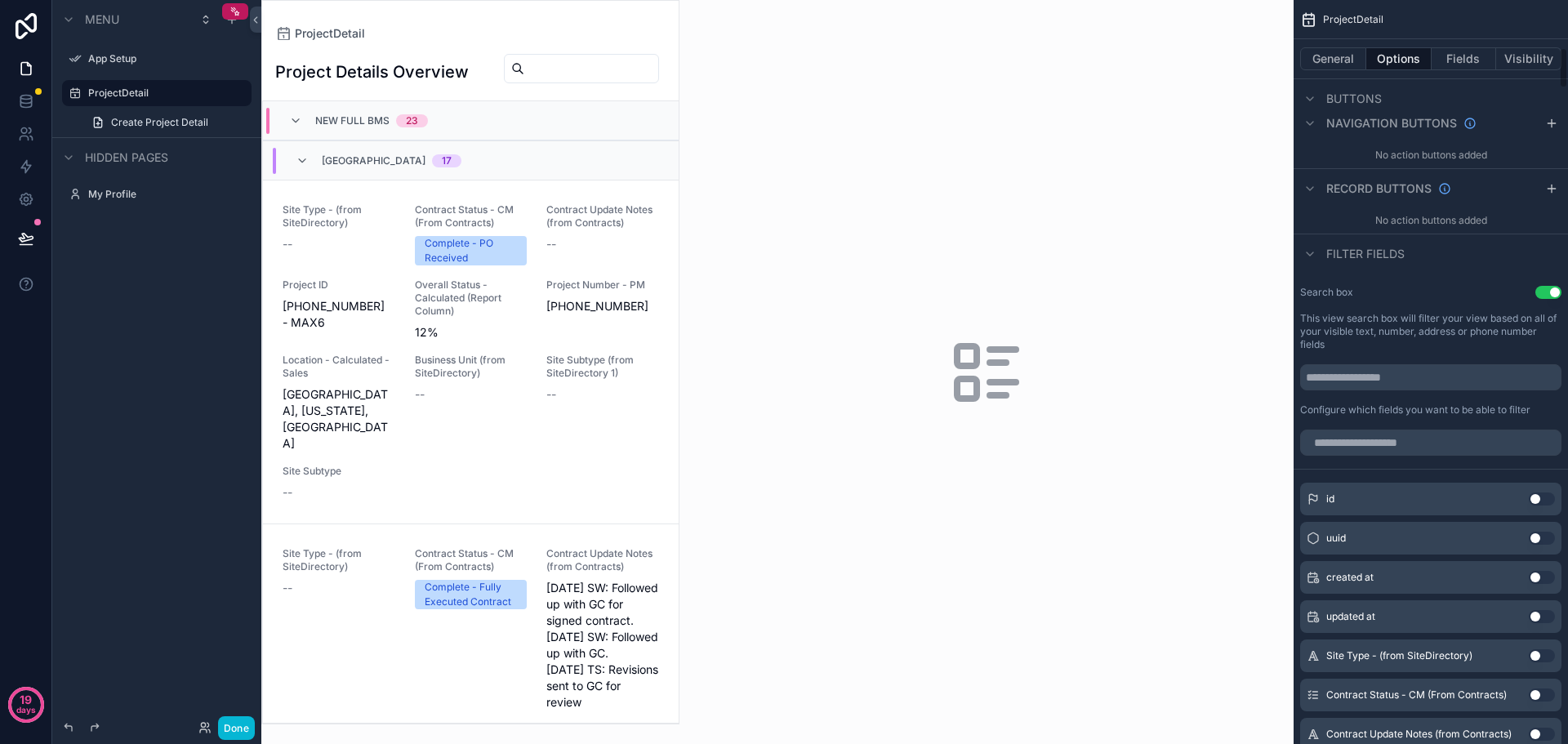
scroll to position [898, 0]
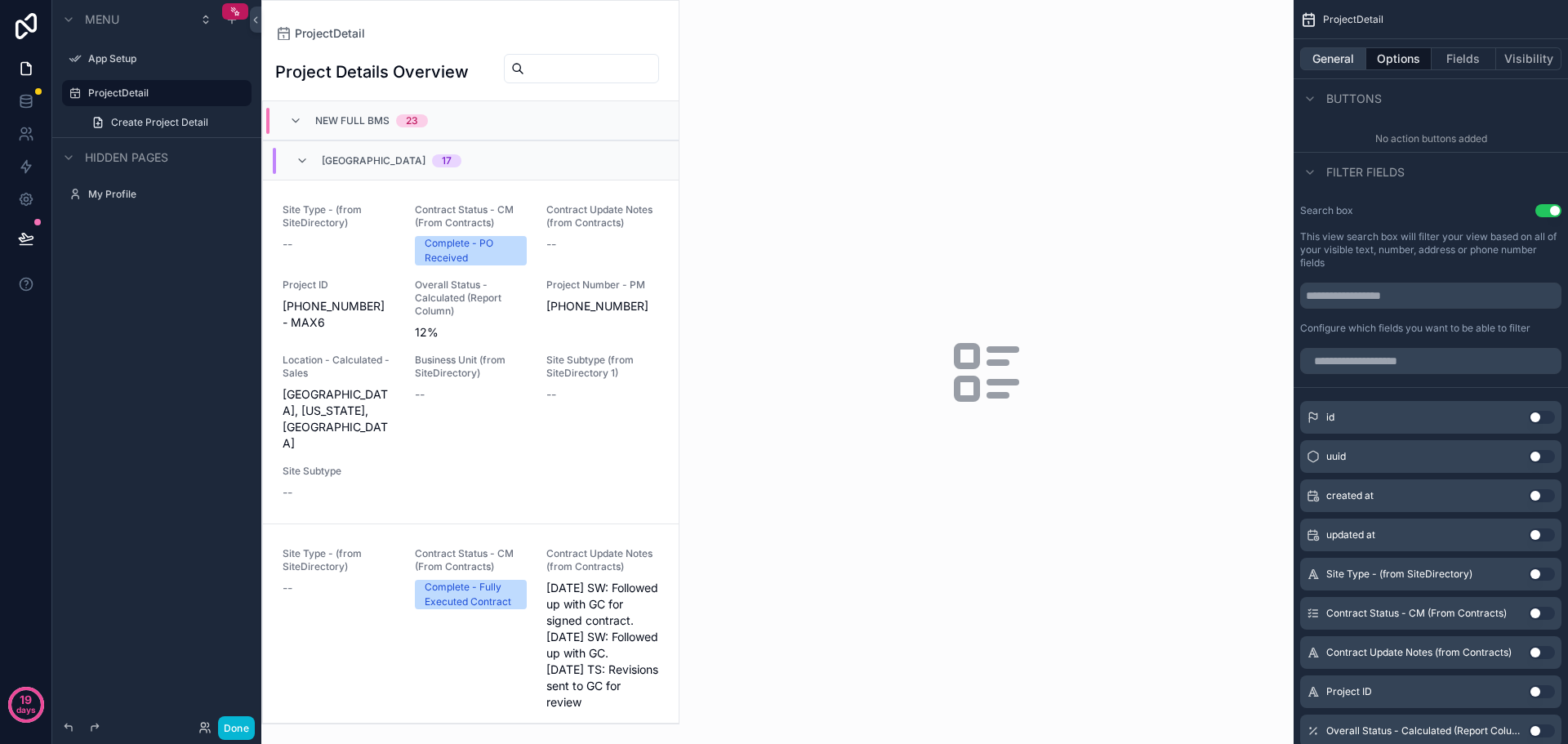
click at [1346, 65] on button "General" at bounding box center [1333, 59] width 67 height 23
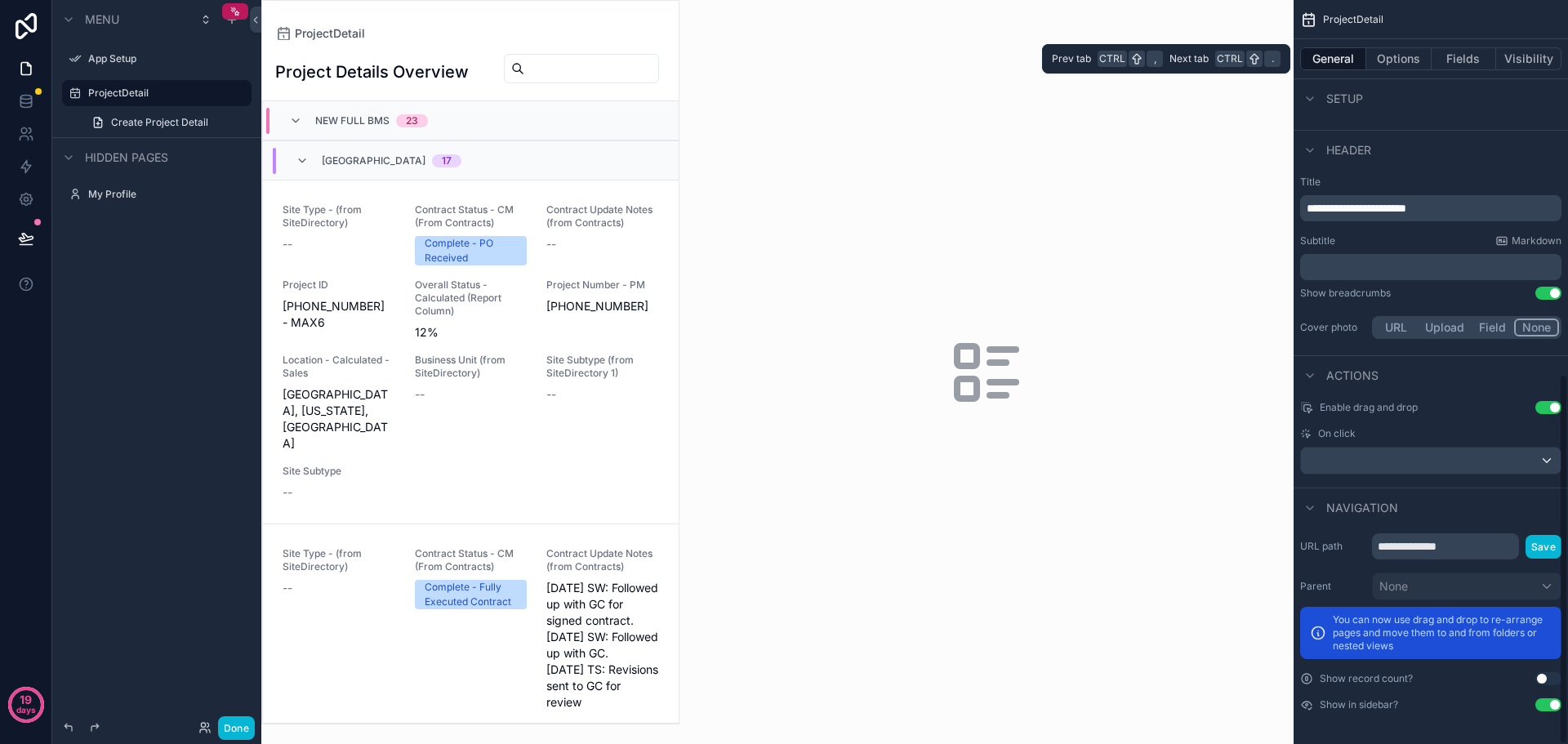
scroll to position [750, 0]
click at [1415, 54] on button "Options" at bounding box center [1399, 59] width 66 height 23
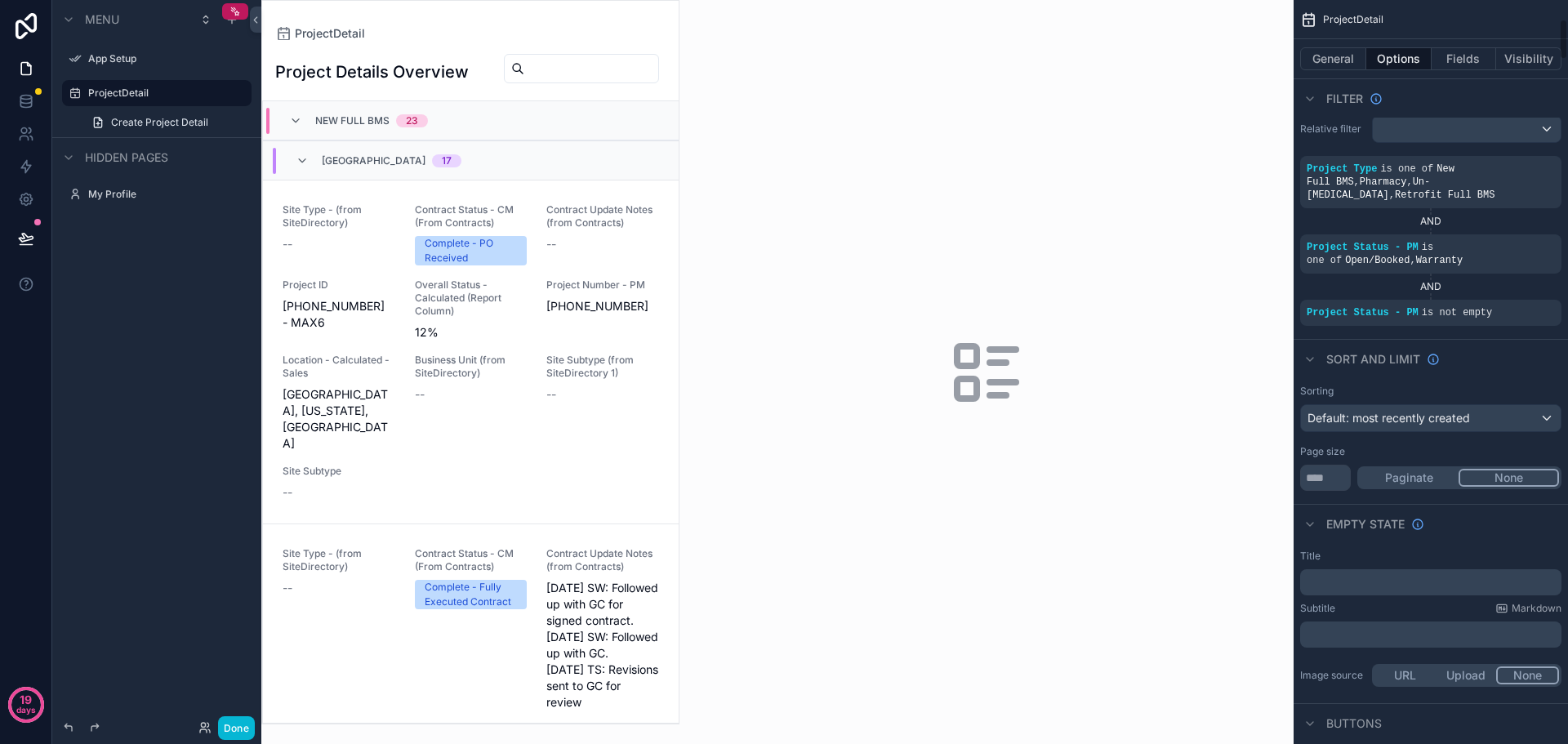
scroll to position [0, 0]
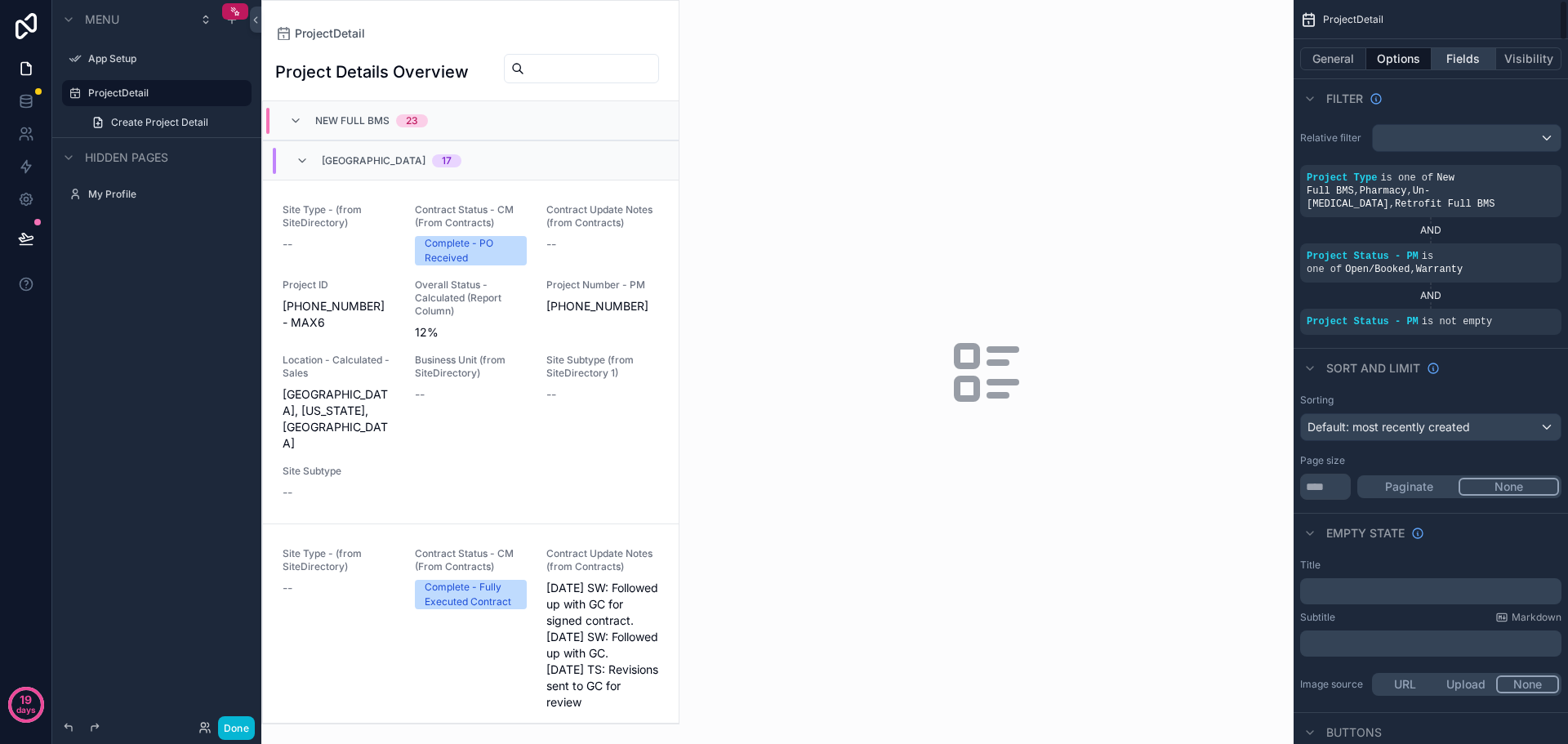
click at [1471, 63] on button "Fields" at bounding box center [1465, 59] width 66 height 23
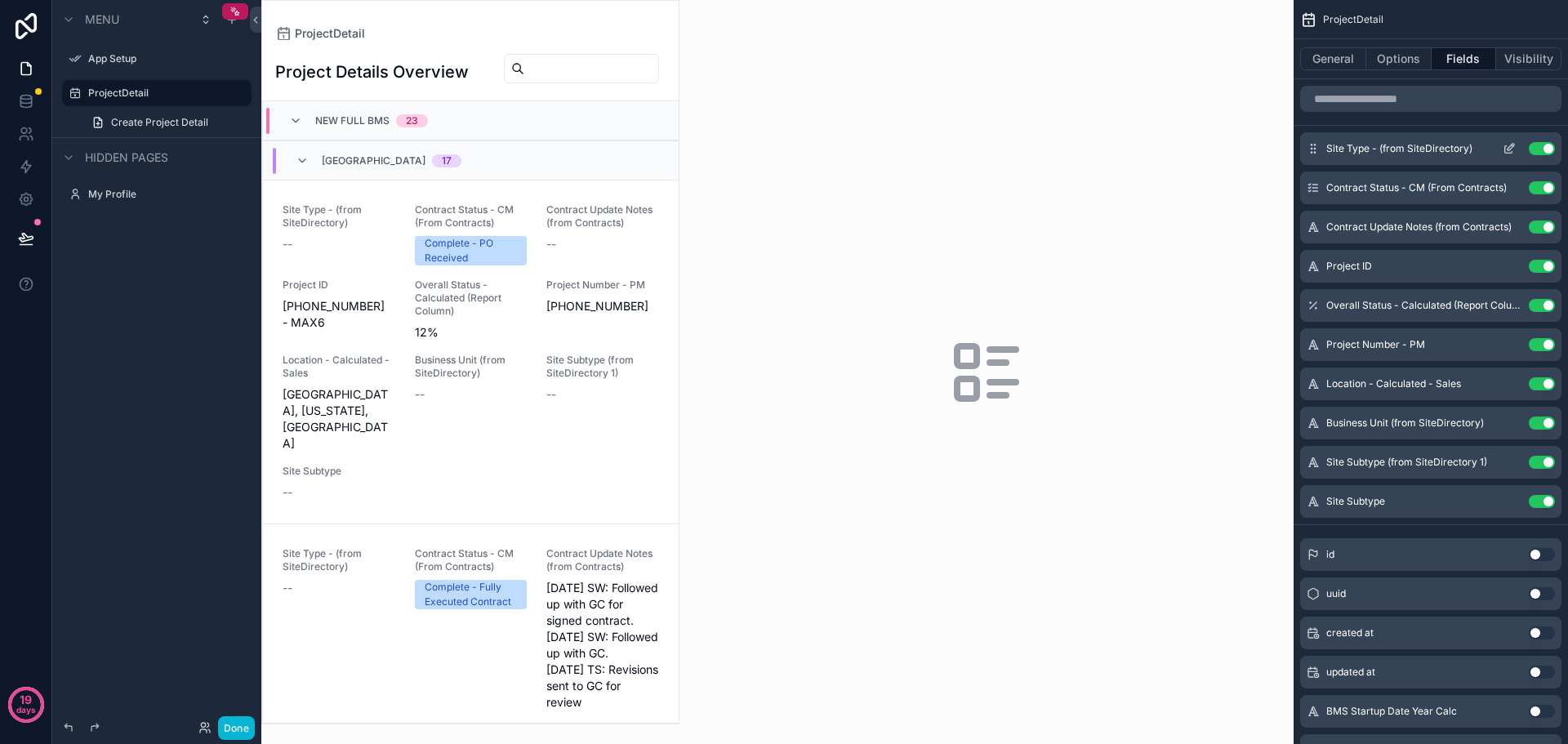
click at [1540, 148] on button "Use setting" at bounding box center [1543, 148] width 26 height 13
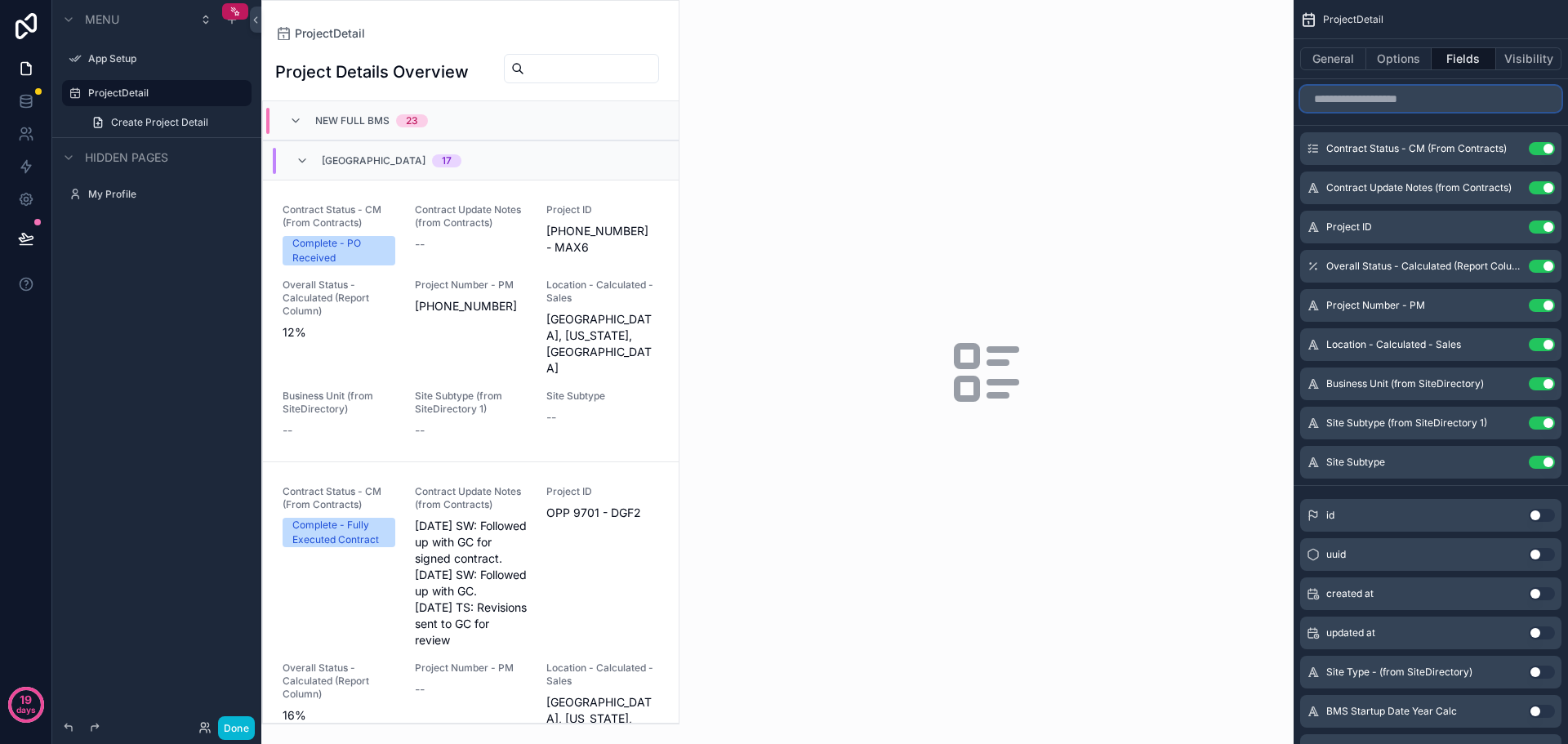
click at [1443, 106] on input "scrollable content" at bounding box center [1431, 99] width 262 height 26
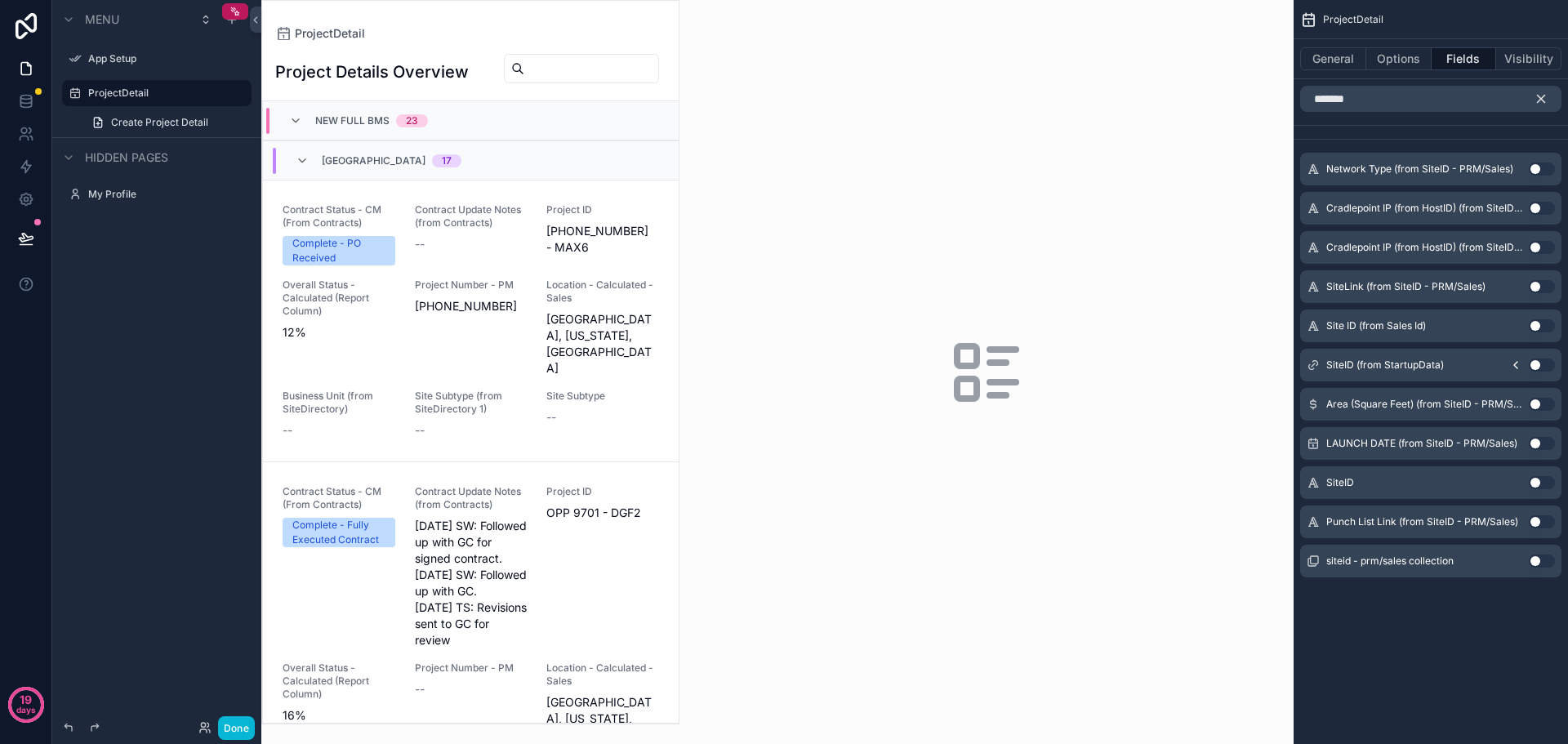
click at [1543, 324] on button "Use setting" at bounding box center [1543, 326] width 26 height 13
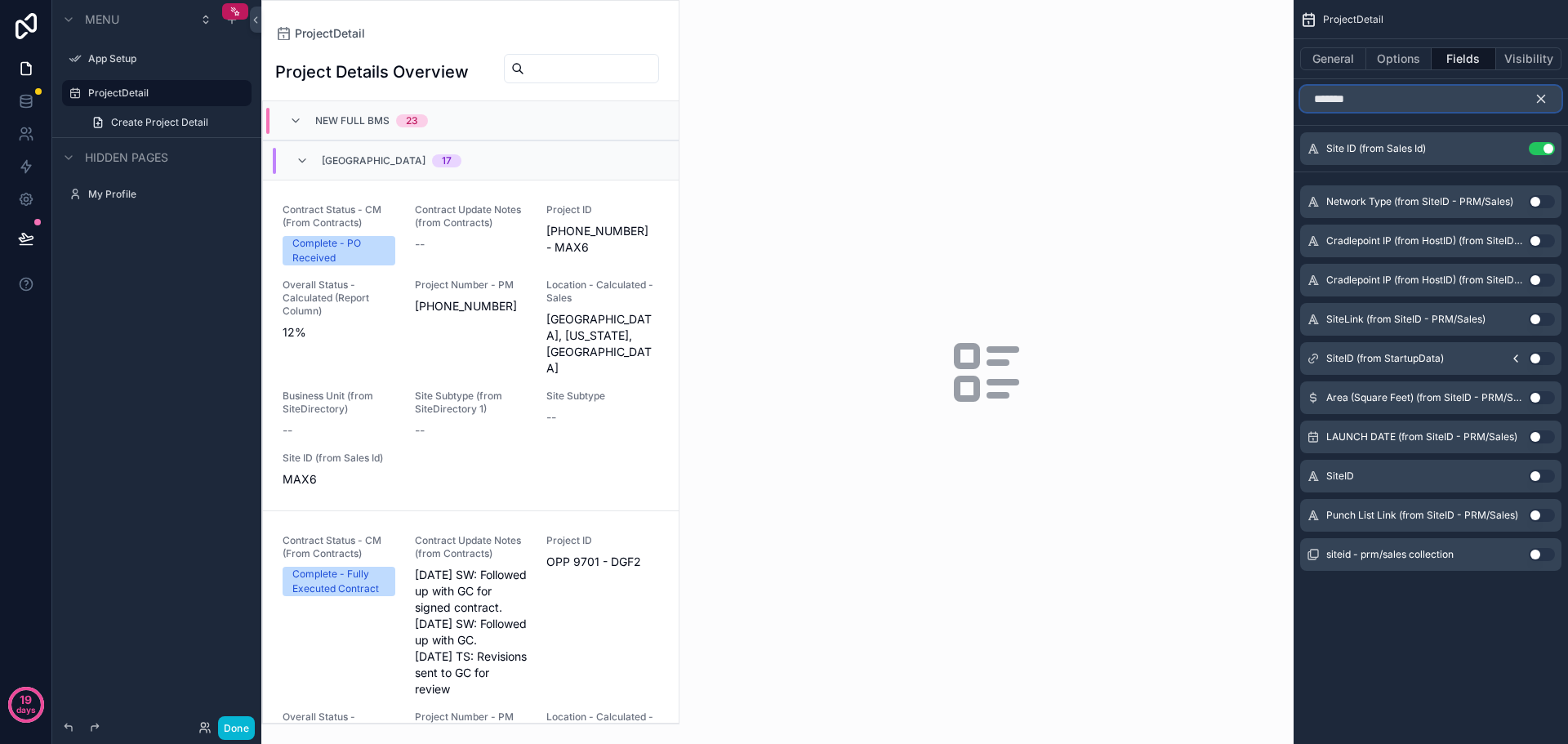
click at [1412, 99] on input "*******" at bounding box center [1431, 99] width 262 height 26
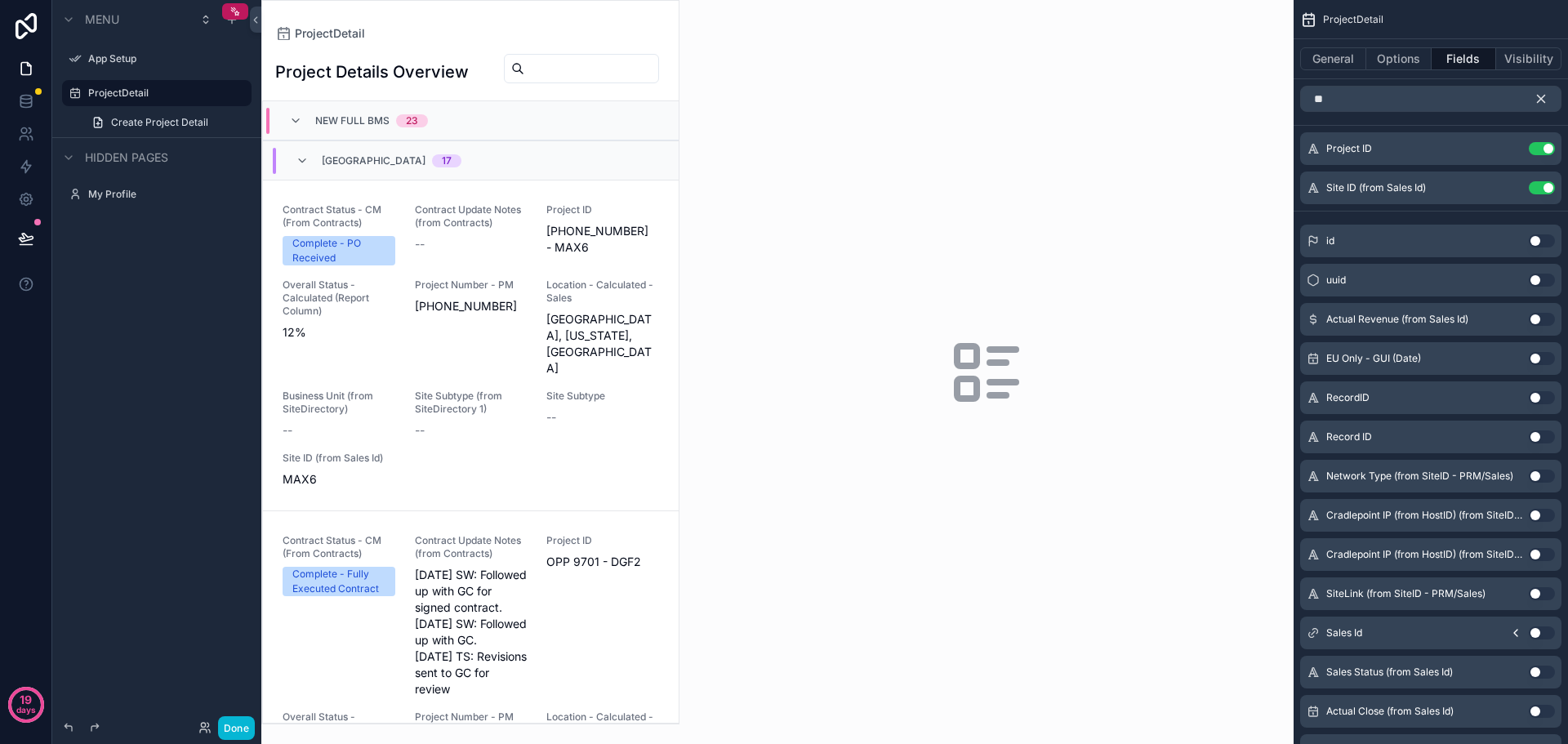
click at [1540, 242] on button "Use setting" at bounding box center [1543, 241] width 26 height 13
click at [1355, 107] on input "**" at bounding box center [1431, 99] width 262 height 26
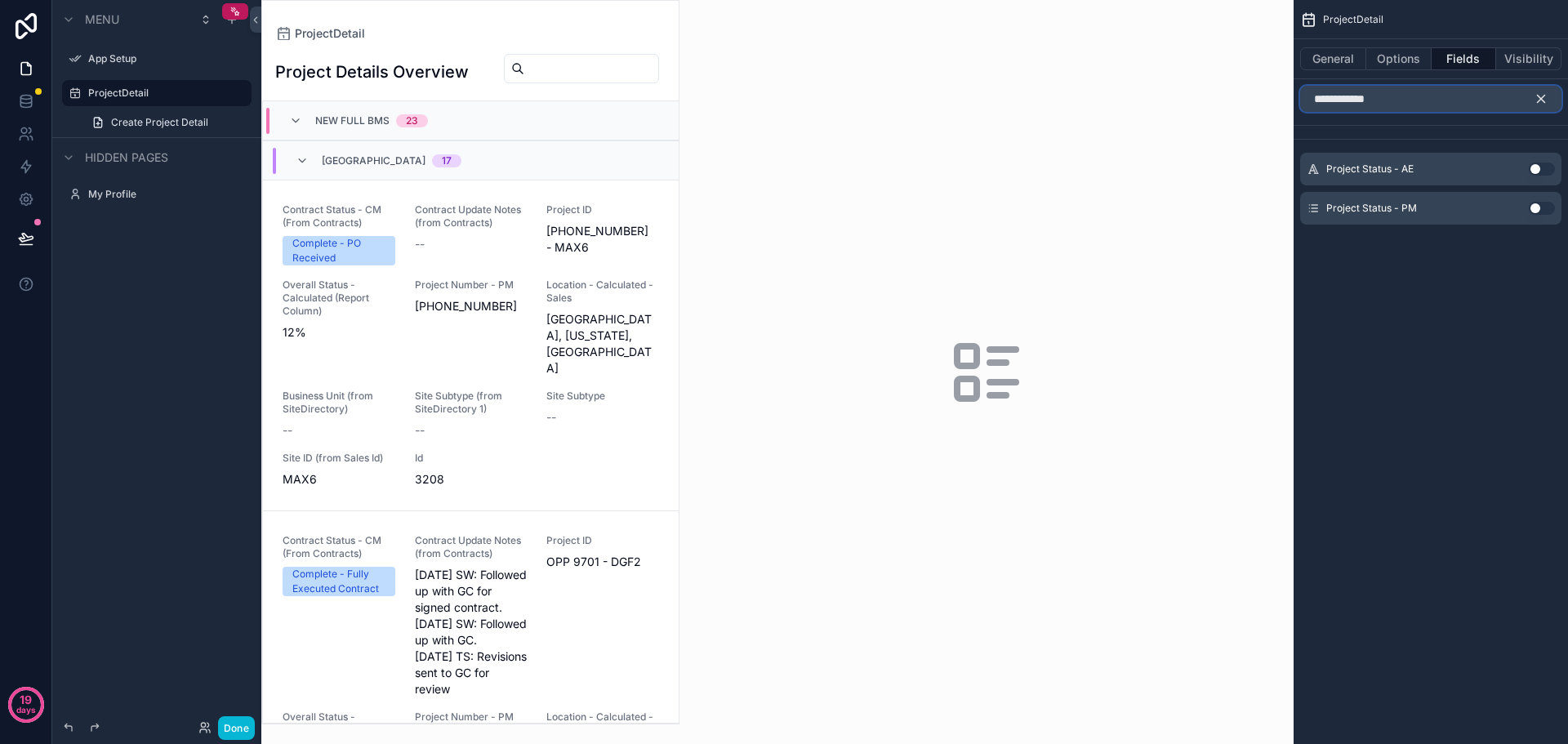
type input "**********"
click at [1541, 207] on button "Use setting" at bounding box center [1543, 207] width 26 height 13
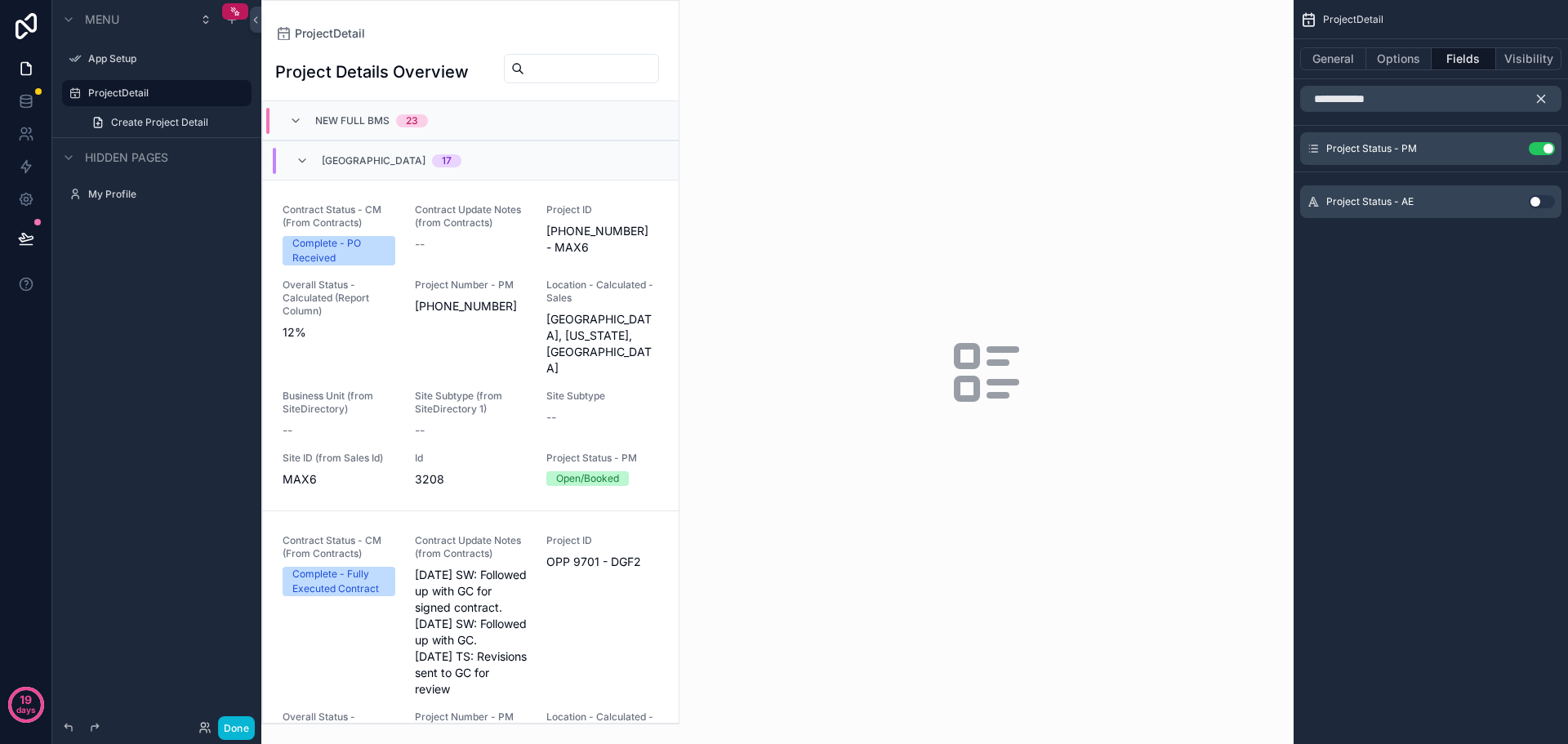
click at [1543, 97] on icon "scrollable content" at bounding box center [1542, 99] width 7 height 7
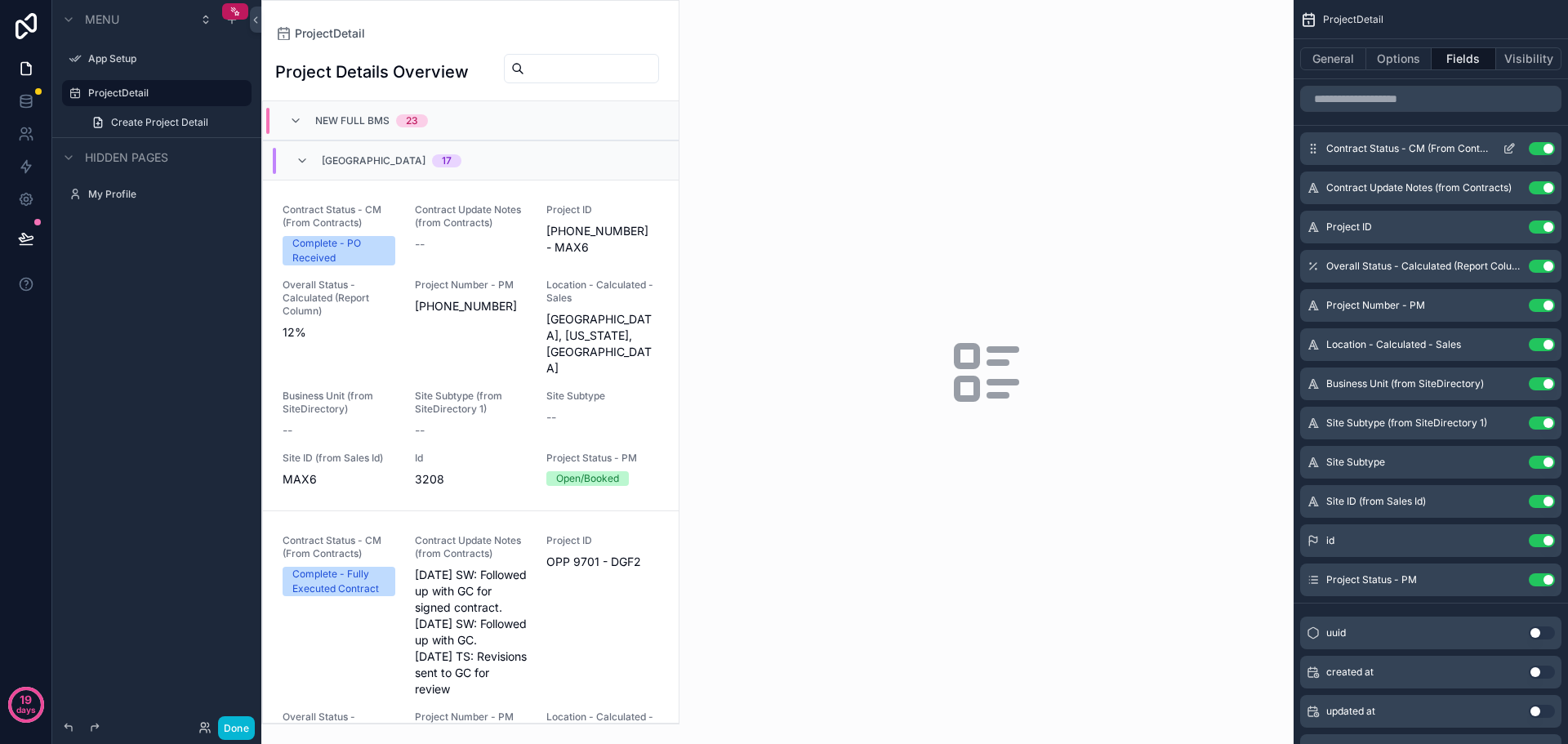
click at [1536, 146] on button "Use setting" at bounding box center [1543, 148] width 26 height 13
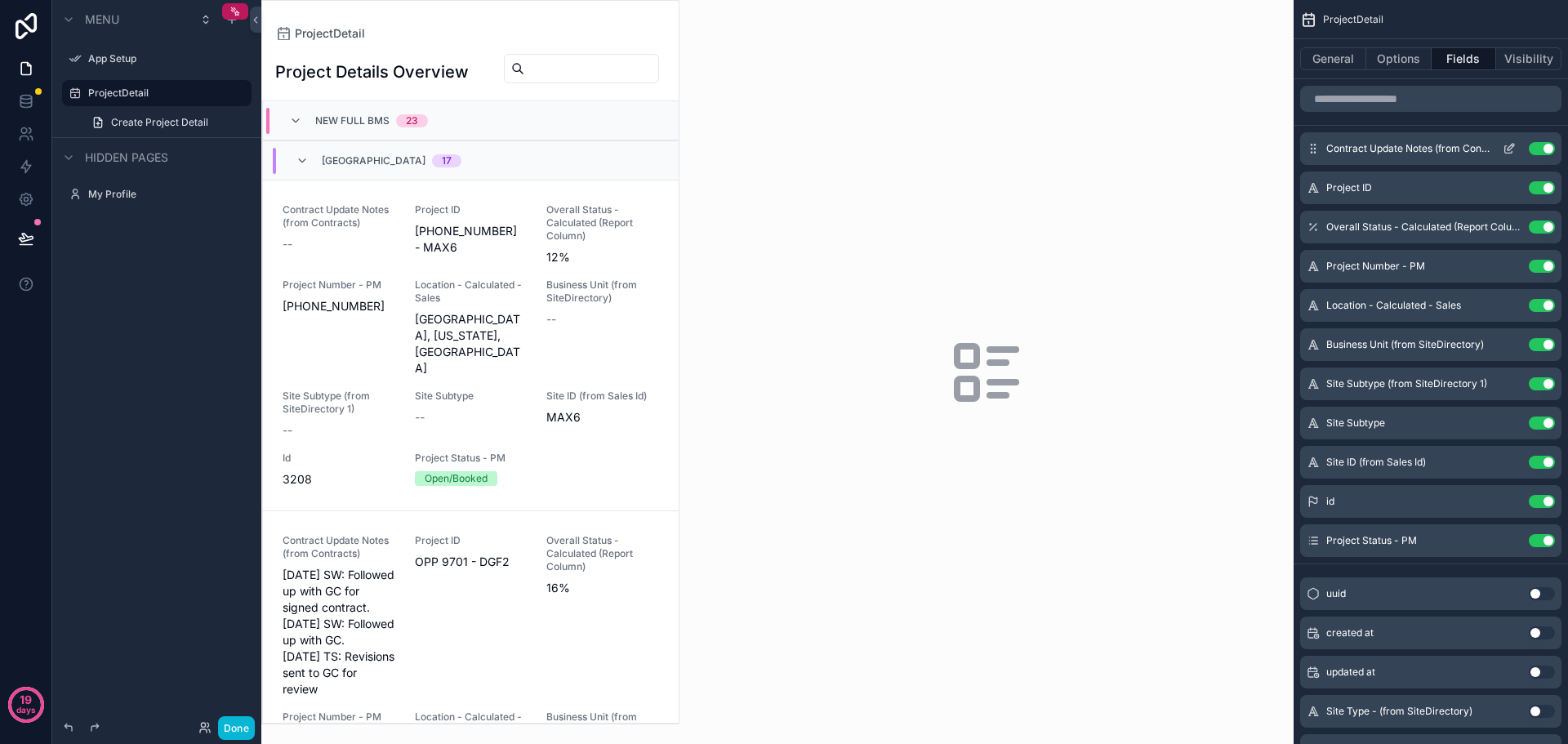
click at [1543, 151] on button "Use setting" at bounding box center [1543, 148] width 26 height 13
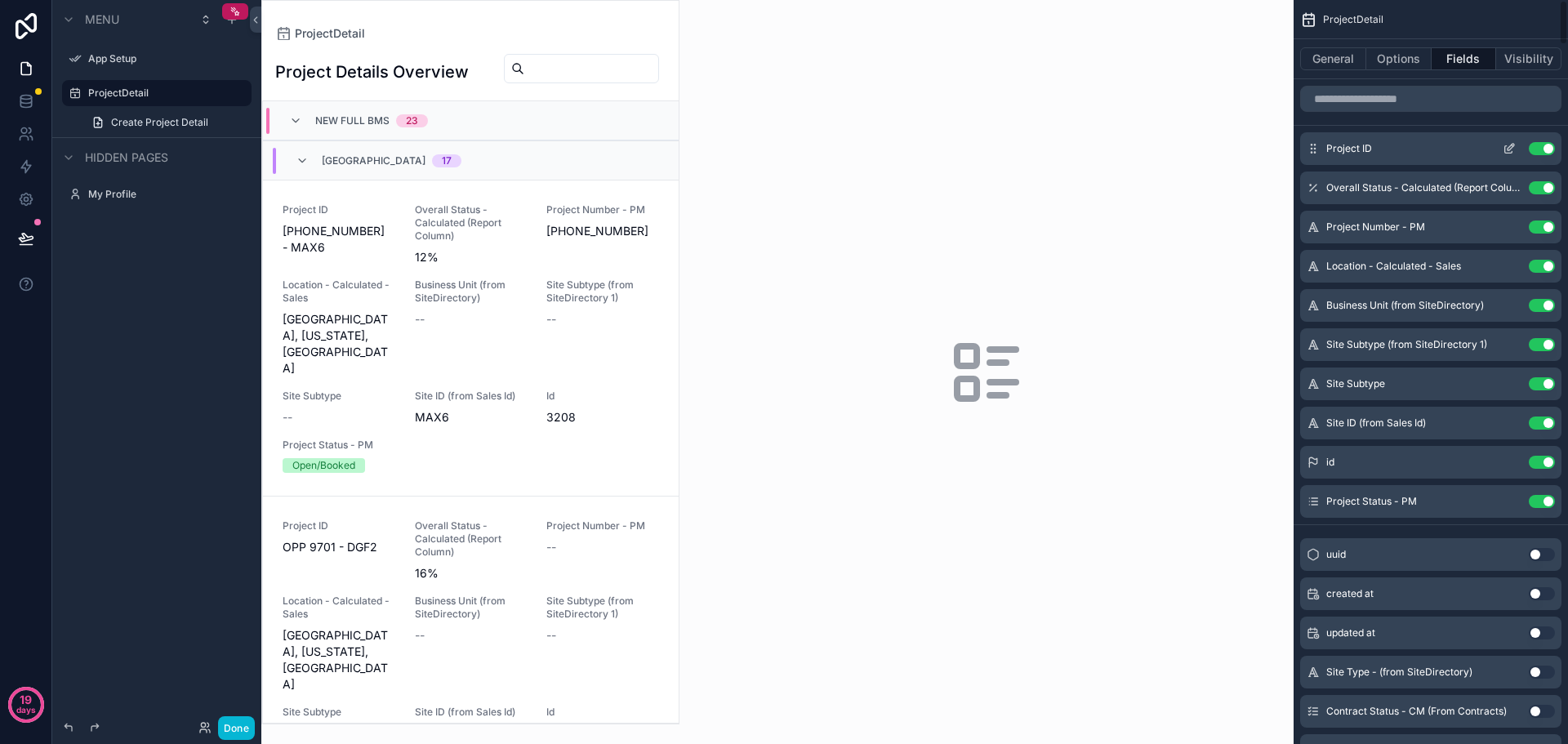
click at [1546, 152] on button "Use setting" at bounding box center [1543, 148] width 26 height 13
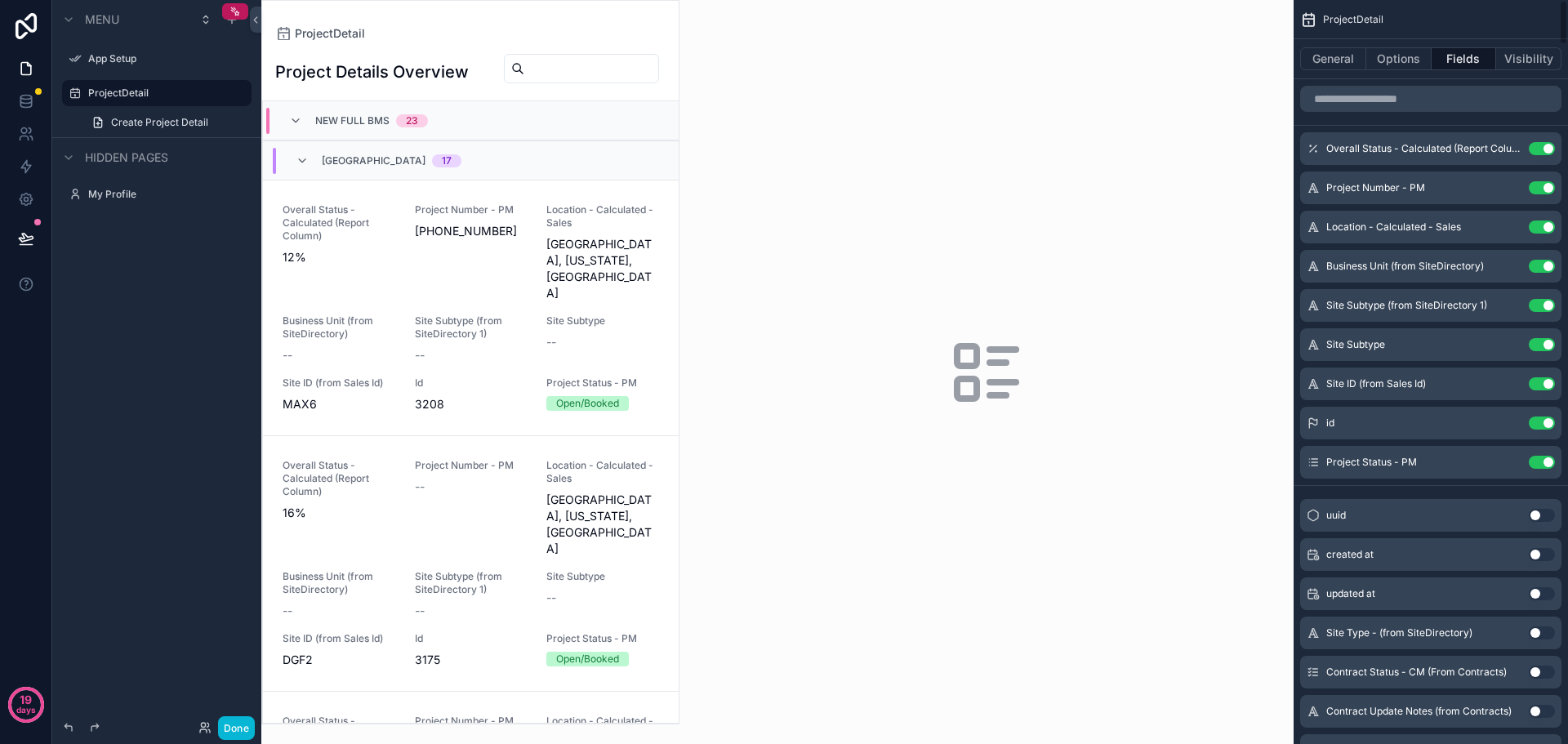
click at [1546, 152] on button "Use setting" at bounding box center [1543, 148] width 26 height 13
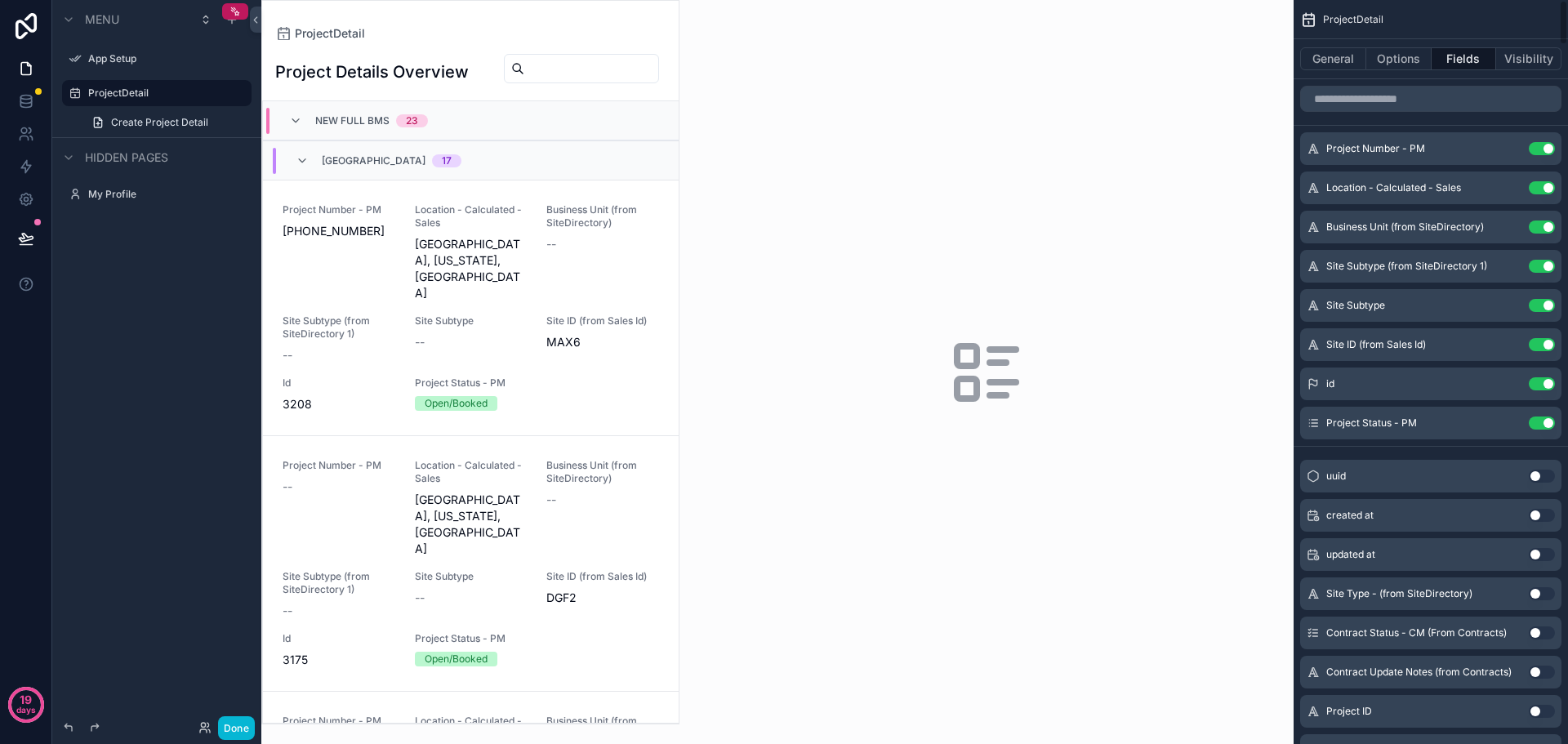
click at [1546, 152] on button "Use setting" at bounding box center [1543, 148] width 26 height 13
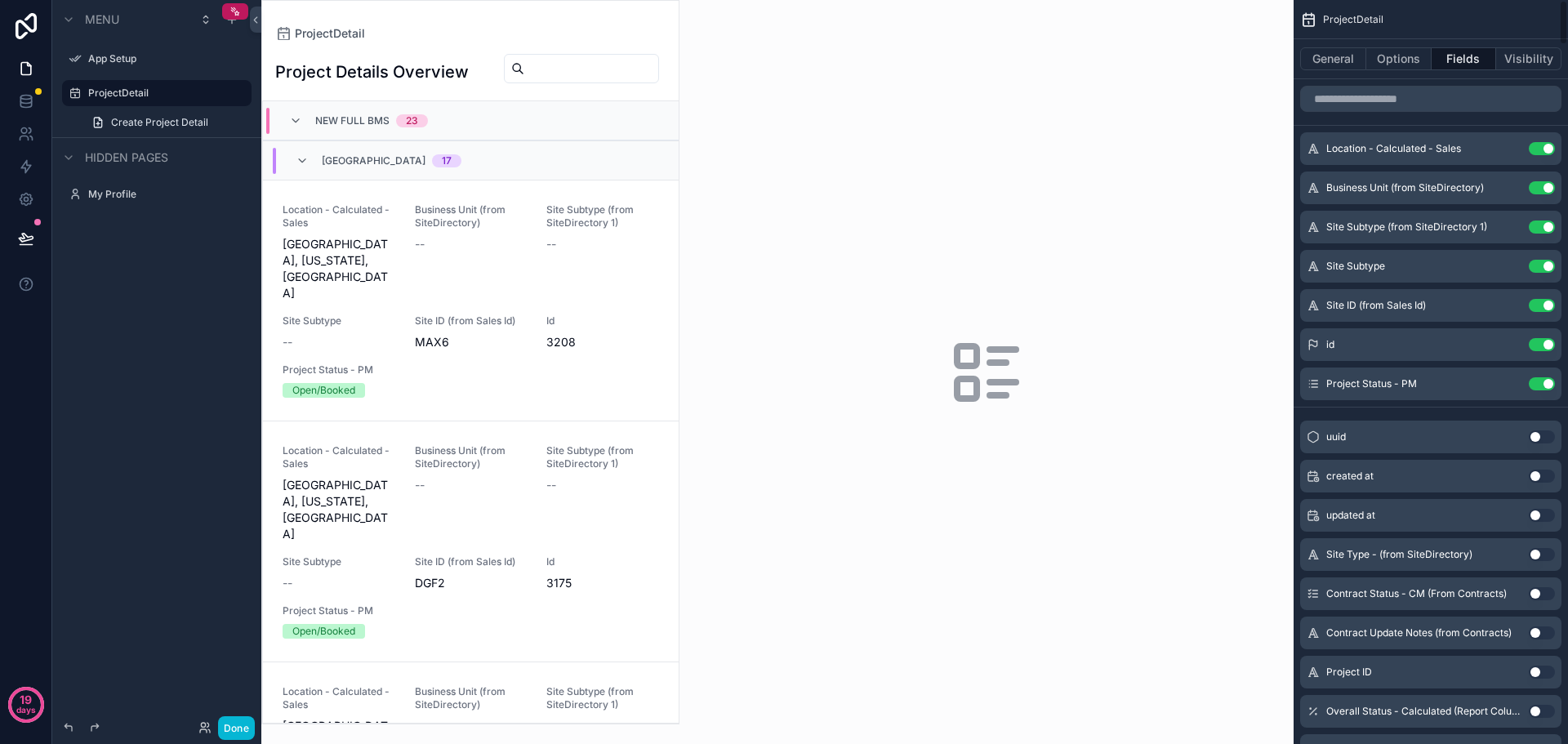
click at [1546, 152] on button "Use setting" at bounding box center [1543, 148] width 26 height 13
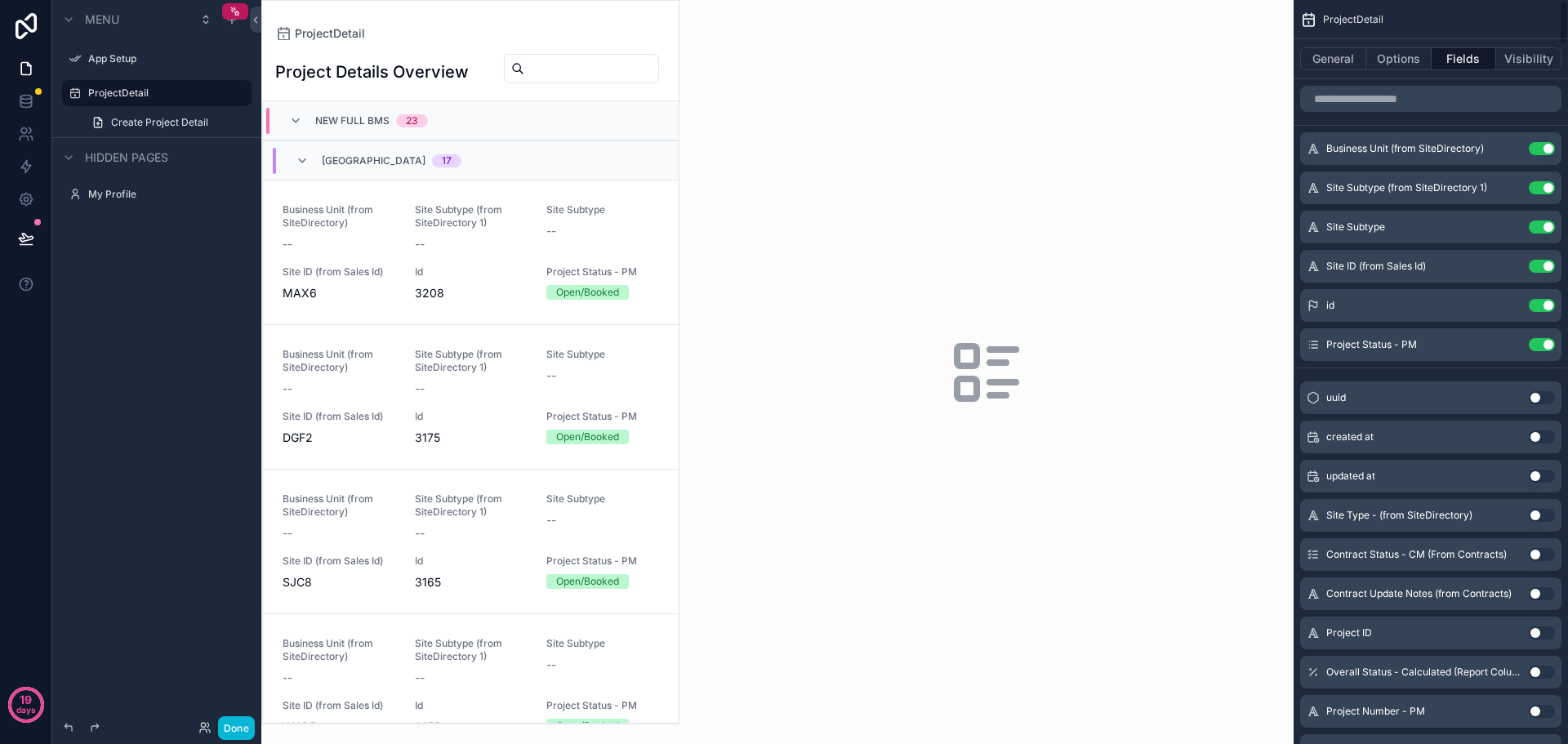
click at [1546, 152] on button "Use setting" at bounding box center [1543, 148] width 26 height 13
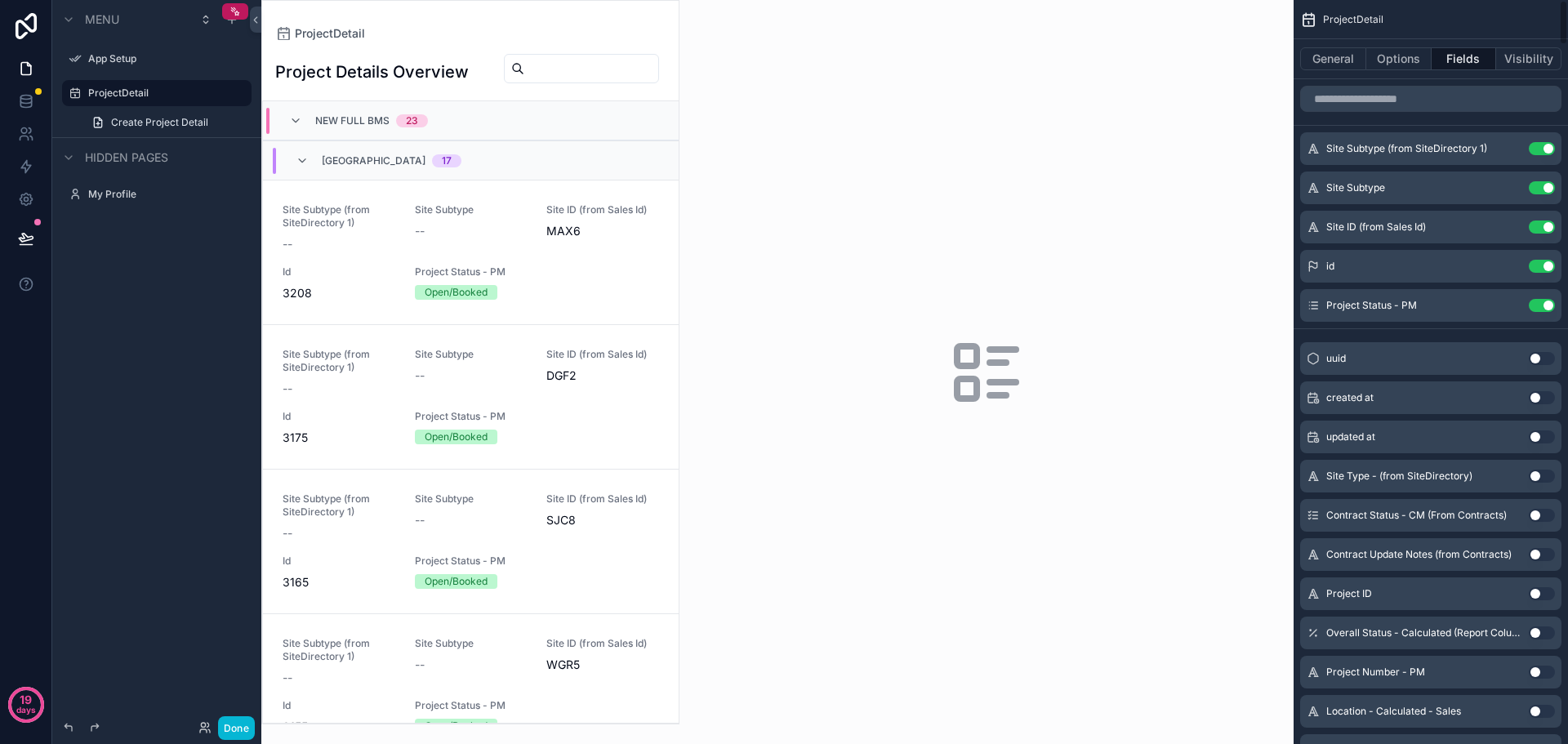
click at [1546, 152] on button "Use setting" at bounding box center [1543, 148] width 26 height 13
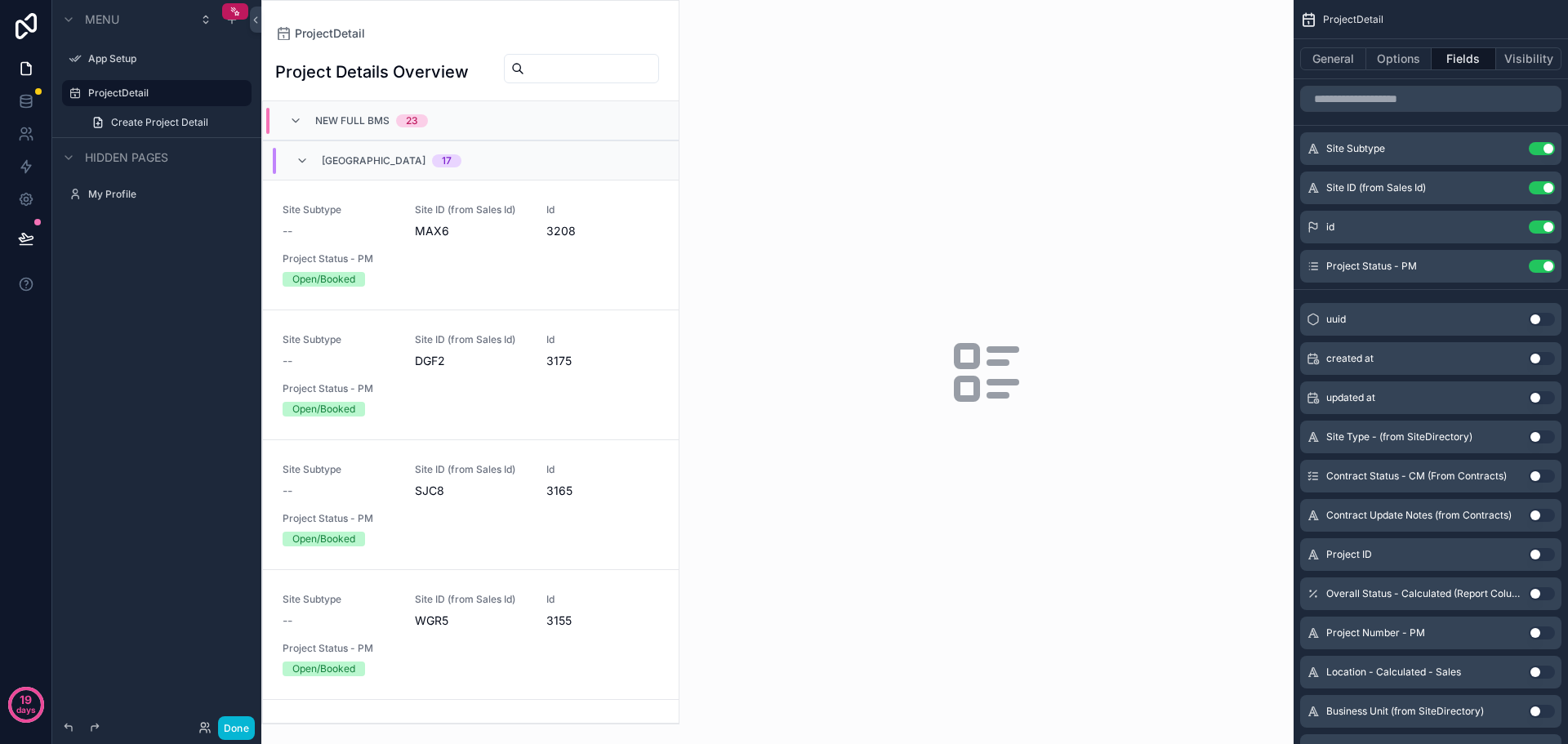
click at [1546, 152] on button "Use setting" at bounding box center [1543, 148] width 26 height 13
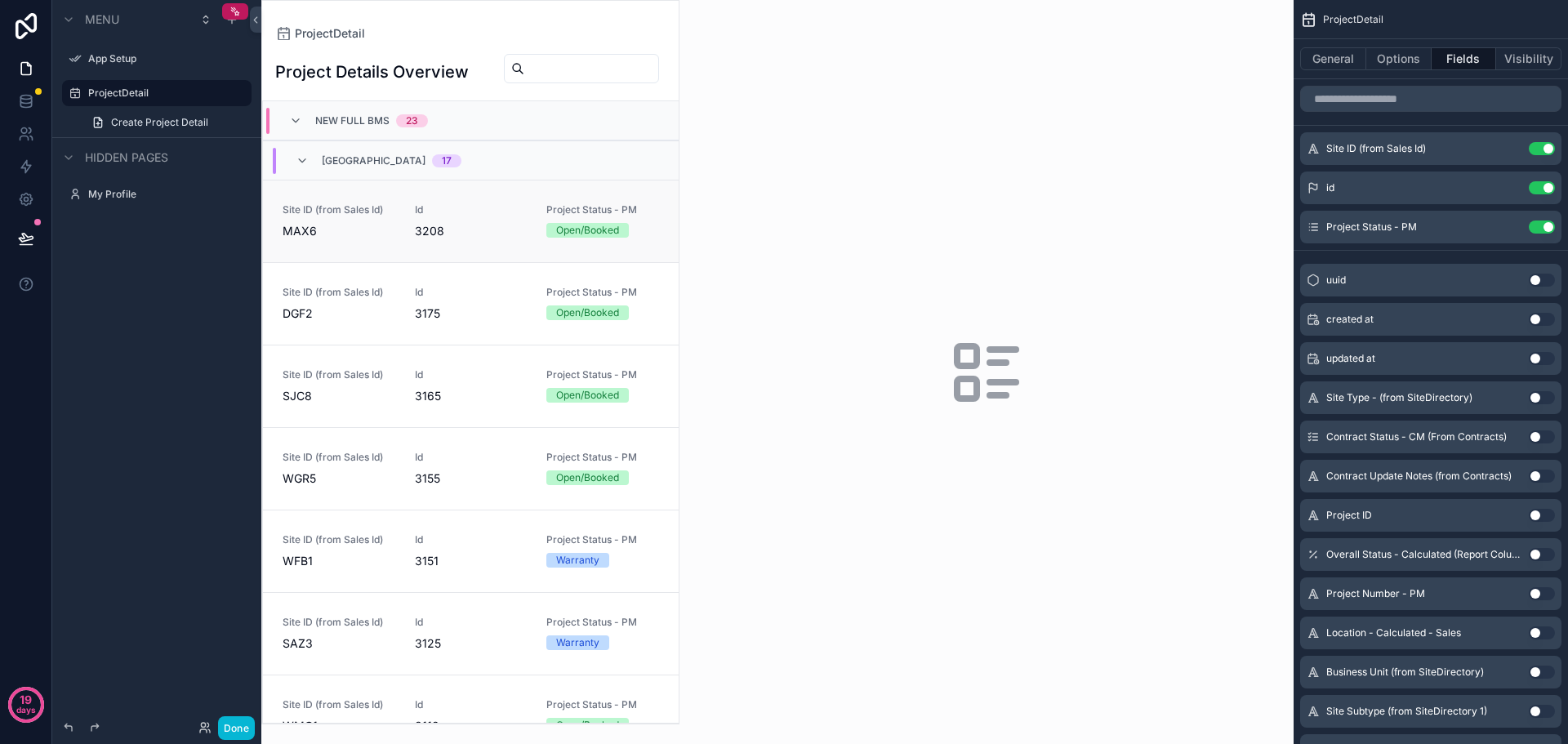
click at [363, 231] on span "MAX6" at bounding box center [339, 231] width 113 height 17
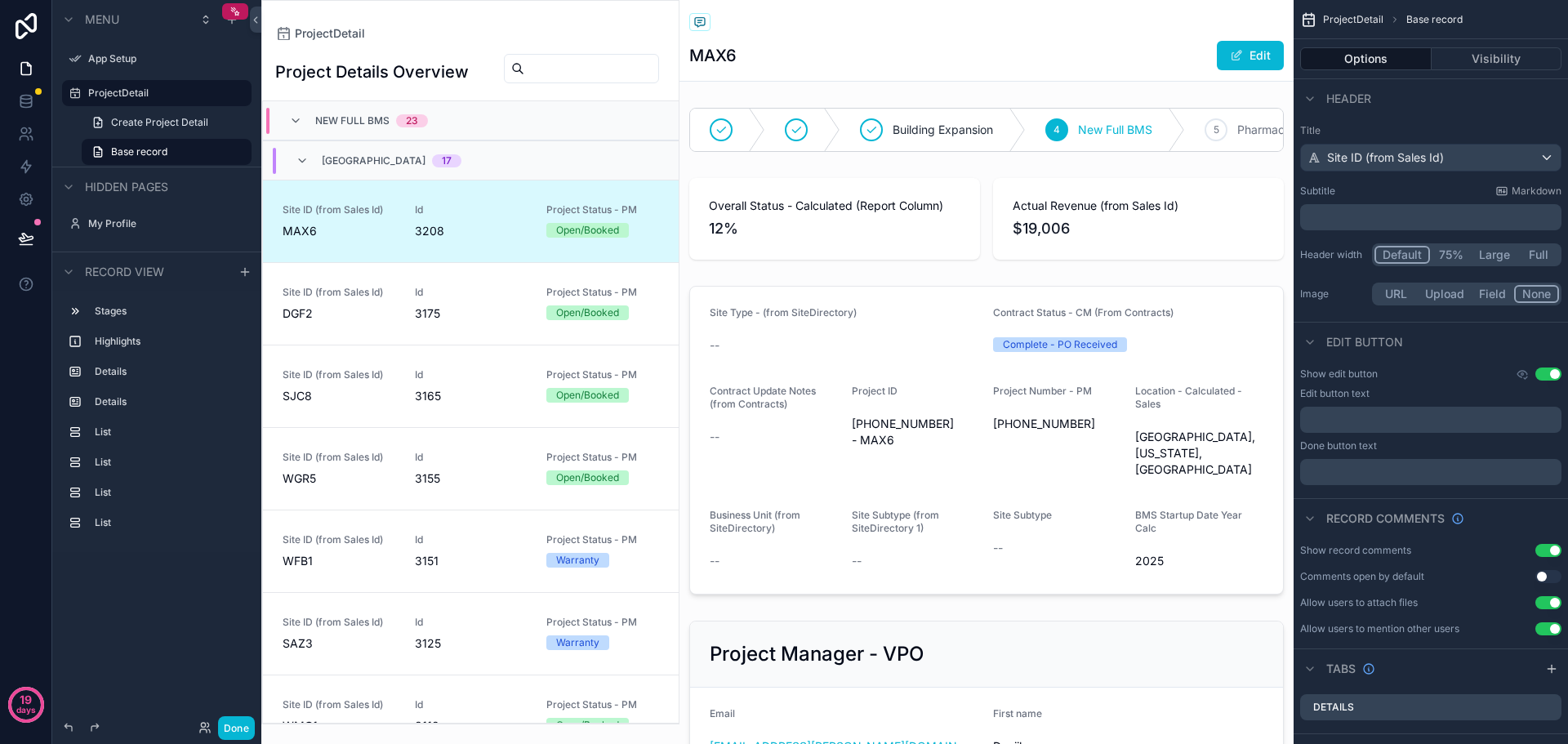
click at [1092, 46] on div "MAX6 Edit" at bounding box center [986, 55] width 594 height 31
click at [1234, 57] on button "Edit" at bounding box center [1250, 56] width 67 height 30
click at [1227, 60] on button "Done" at bounding box center [1247, 56] width 75 height 30
click at [1037, 65] on div "MAX6 Edit" at bounding box center [986, 55] width 594 height 31
click at [1520, 155] on div "Site ID (from Sales Id)" at bounding box center [1431, 158] width 260 height 26
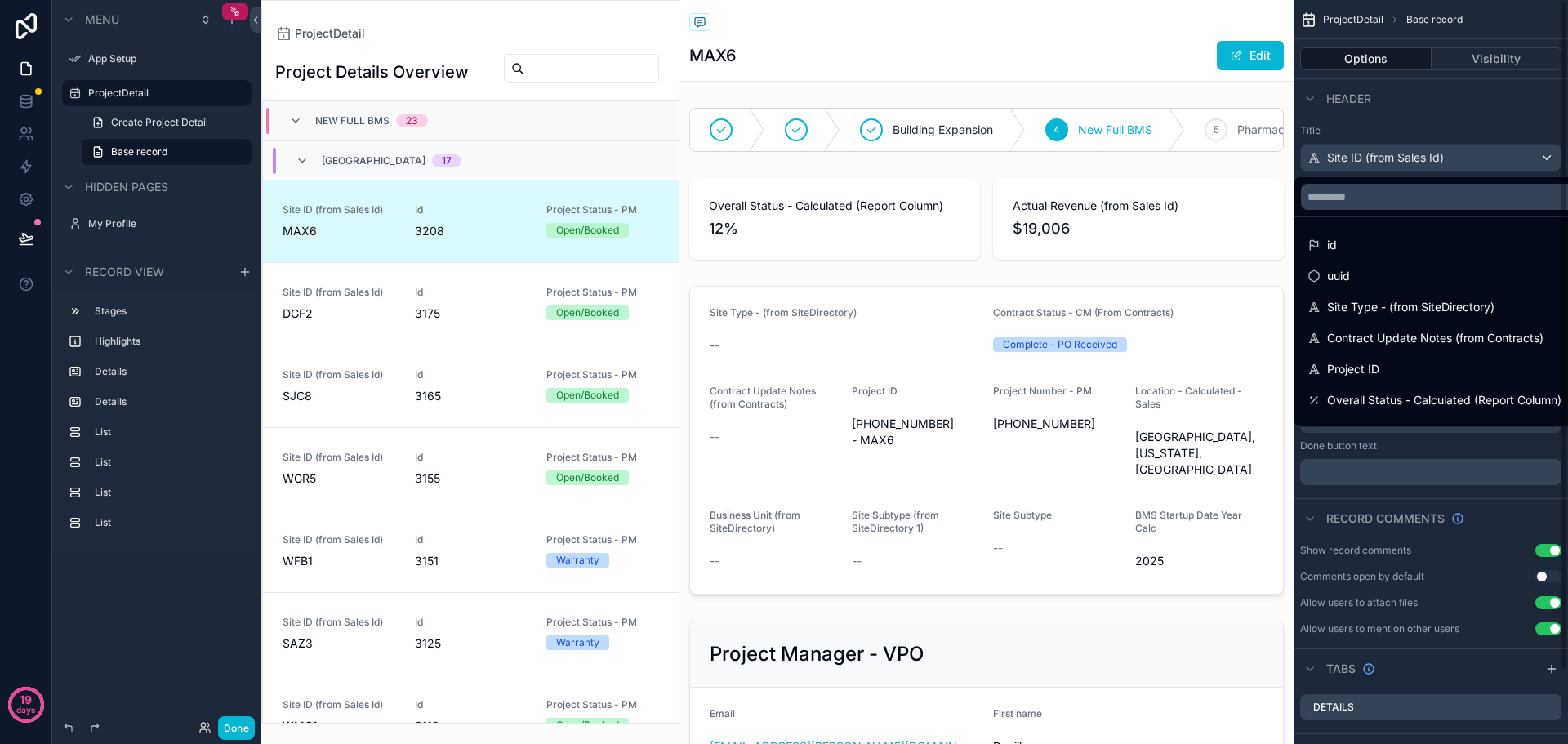
drag, startPoint x: 1498, startPoint y: 99, endPoint x: 1494, endPoint y: 124, distance: 25.3
click at [1498, 99] on div "scrollable content" at bounding box center [784, 372] width 1568 height 744
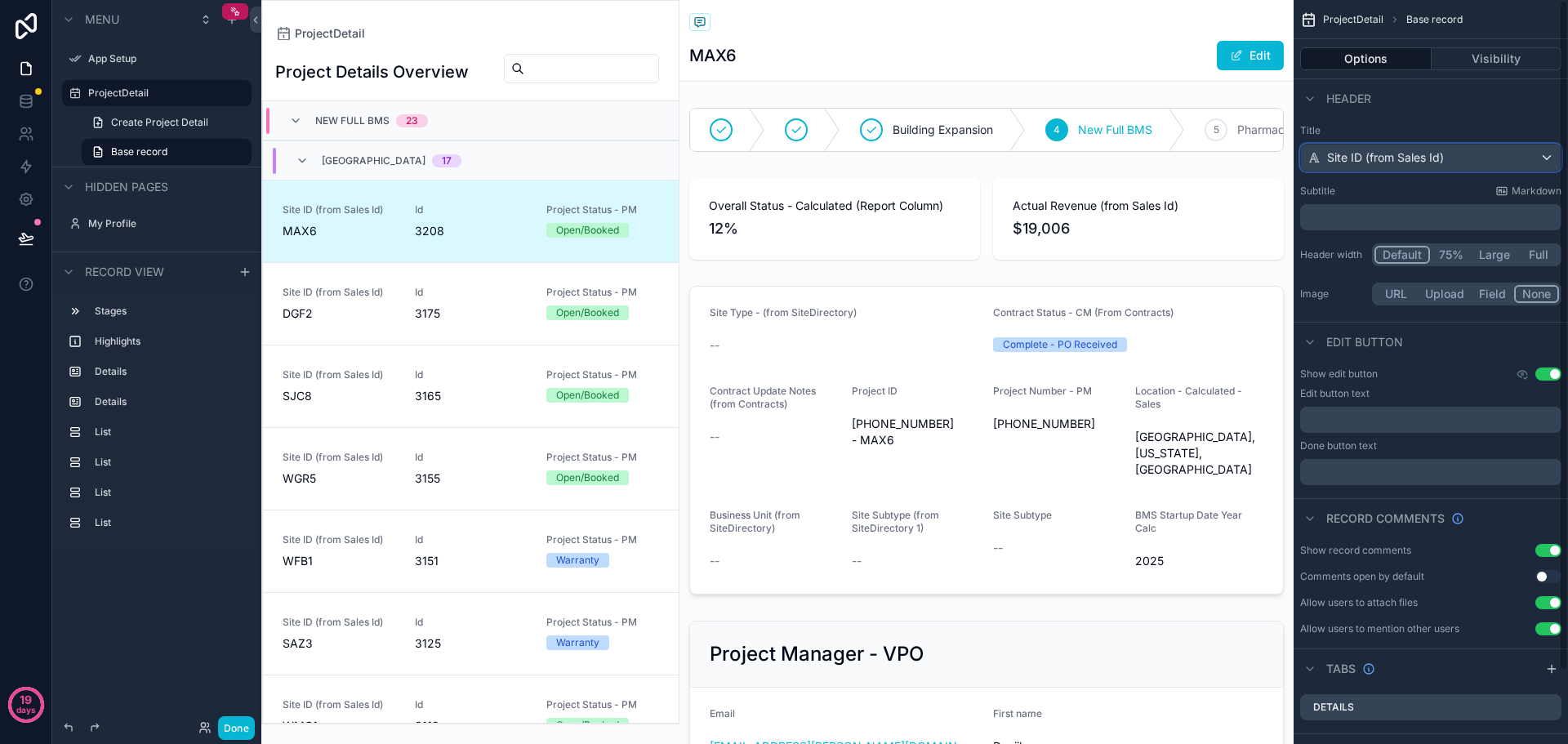
click at [1492, 146] on div "Site ID (from Sales Id)" at bounding box center [1431, 158] width 260 height 26
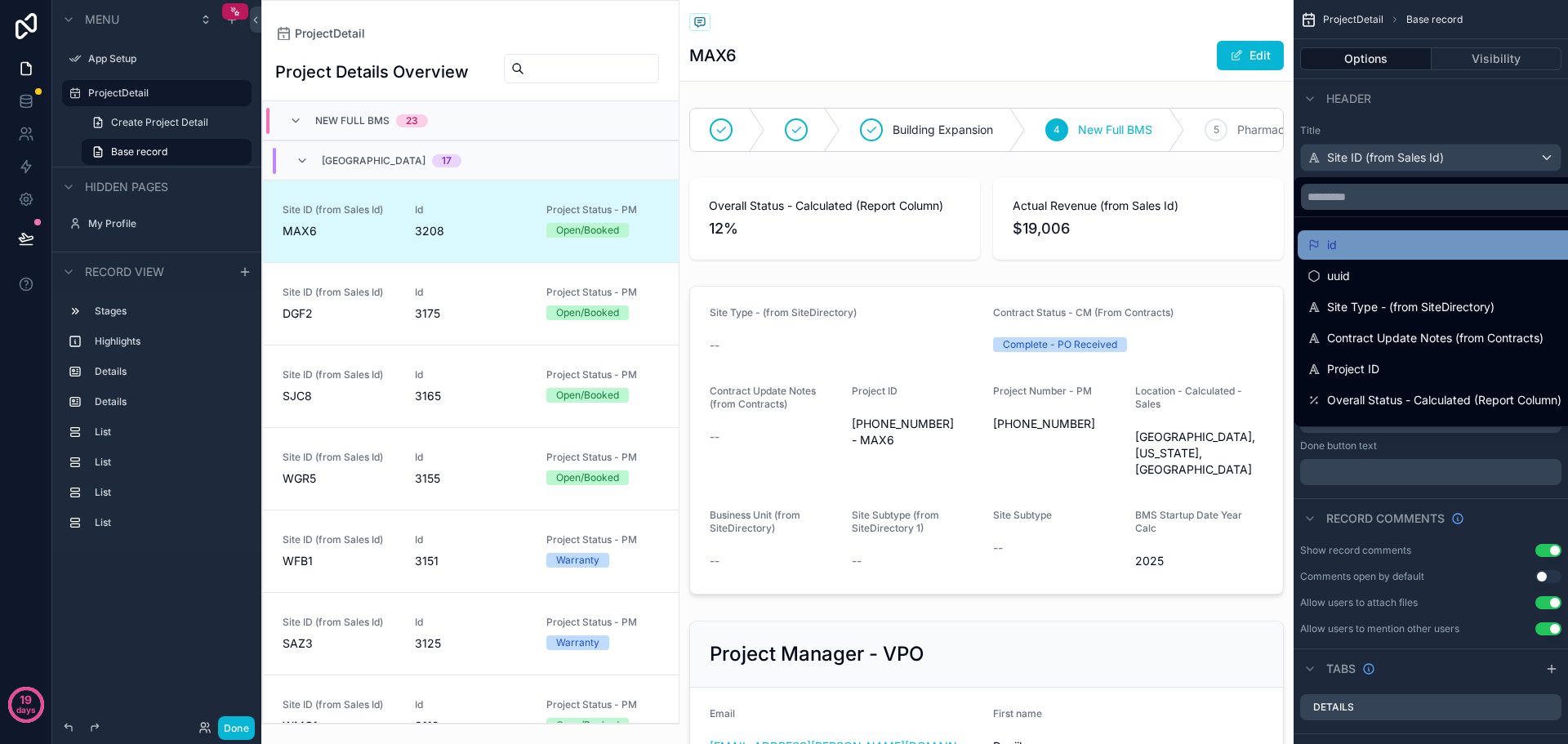
click at [1363, 245] on div "id" at bounding box center [1519, 245] width 423 height 19
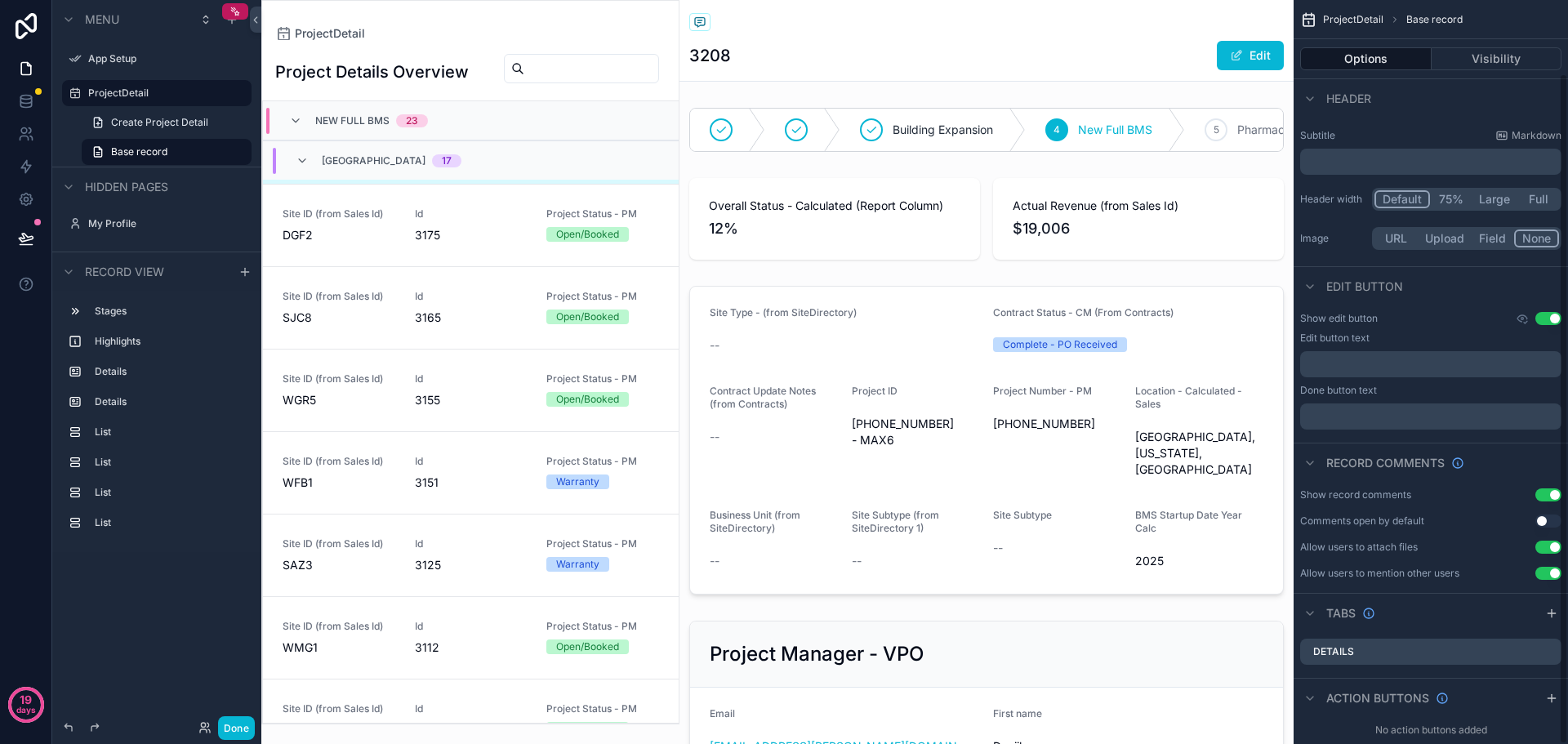
scroll to position [81, 0]
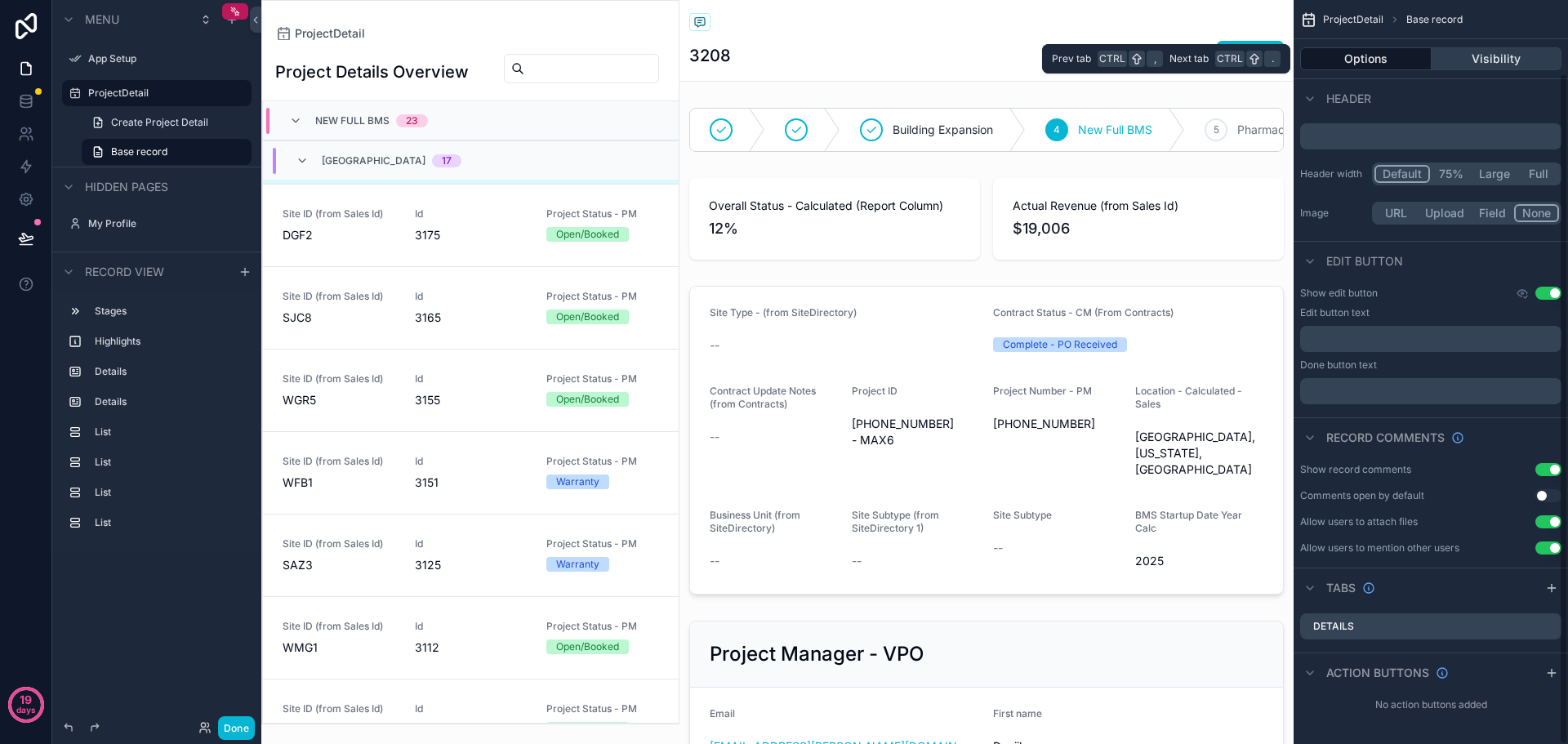
click at [1498, 57] on button "Visibility" at bounding box center [1497, 59] width 130 height 23
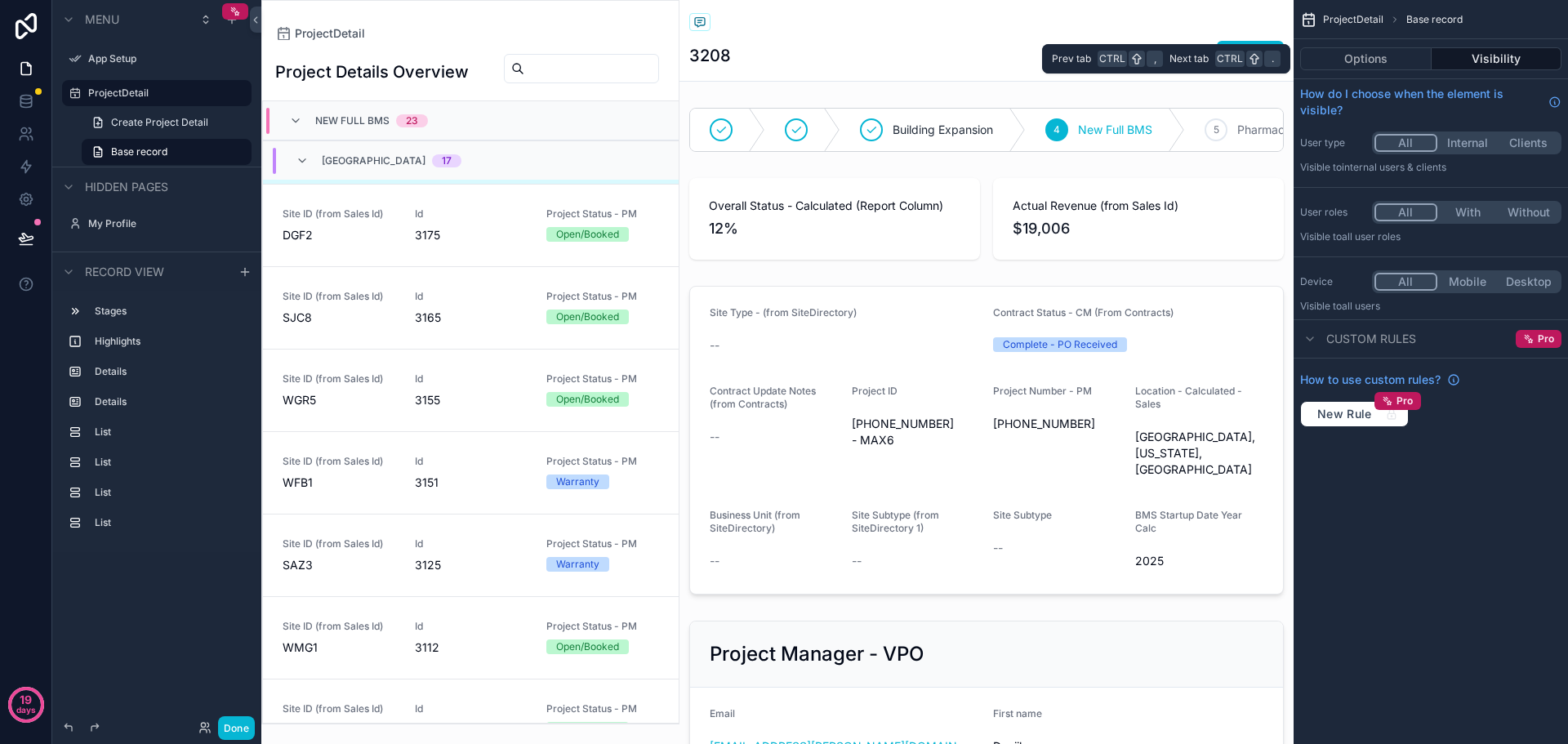
scroll to position [0, 0]
click at [1369, 58] on button "Options" at bounding box center [1366, 59] width 131 height 23
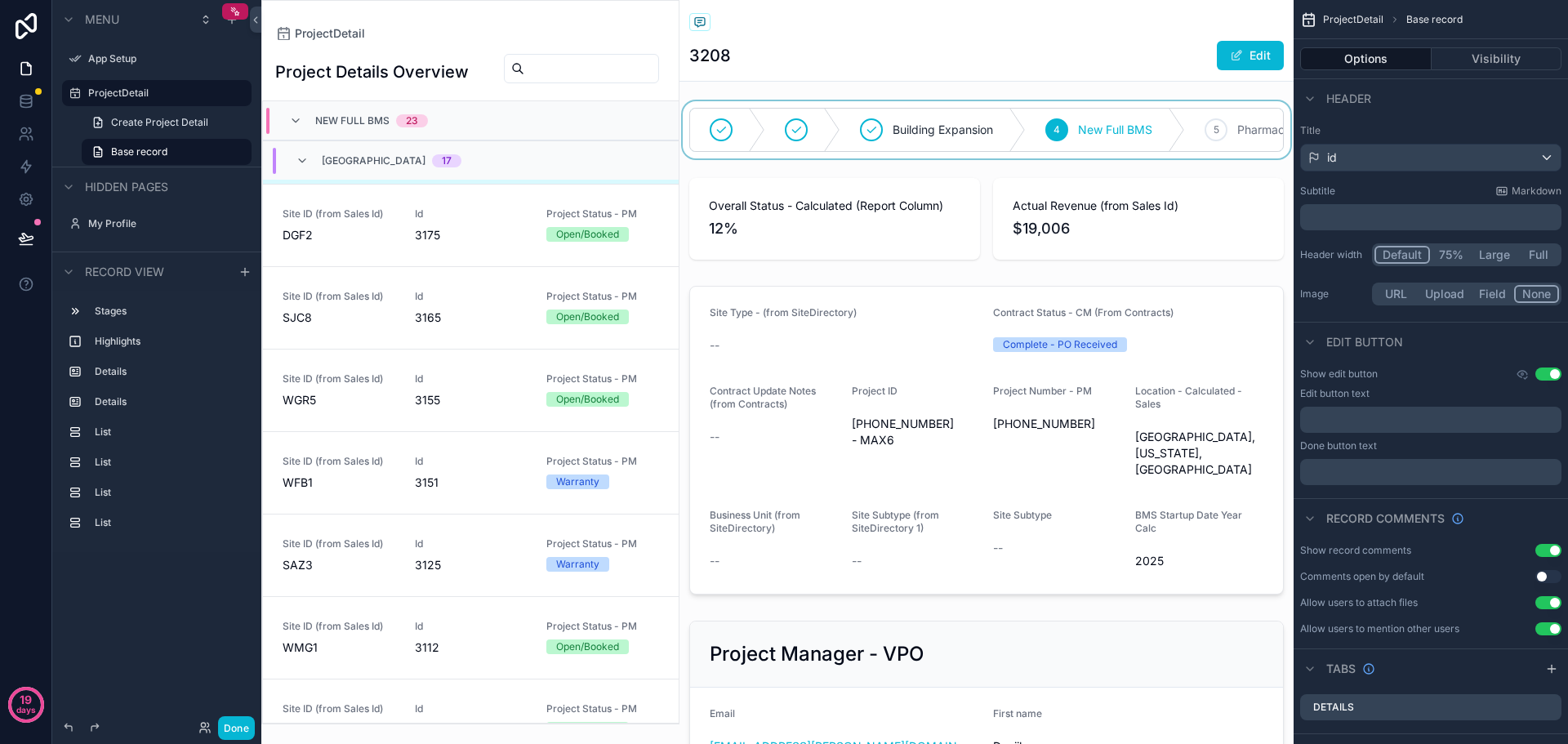
click at [943, 148] on div "scrollable content" at bounding box center [987, 130] width 615 height 57
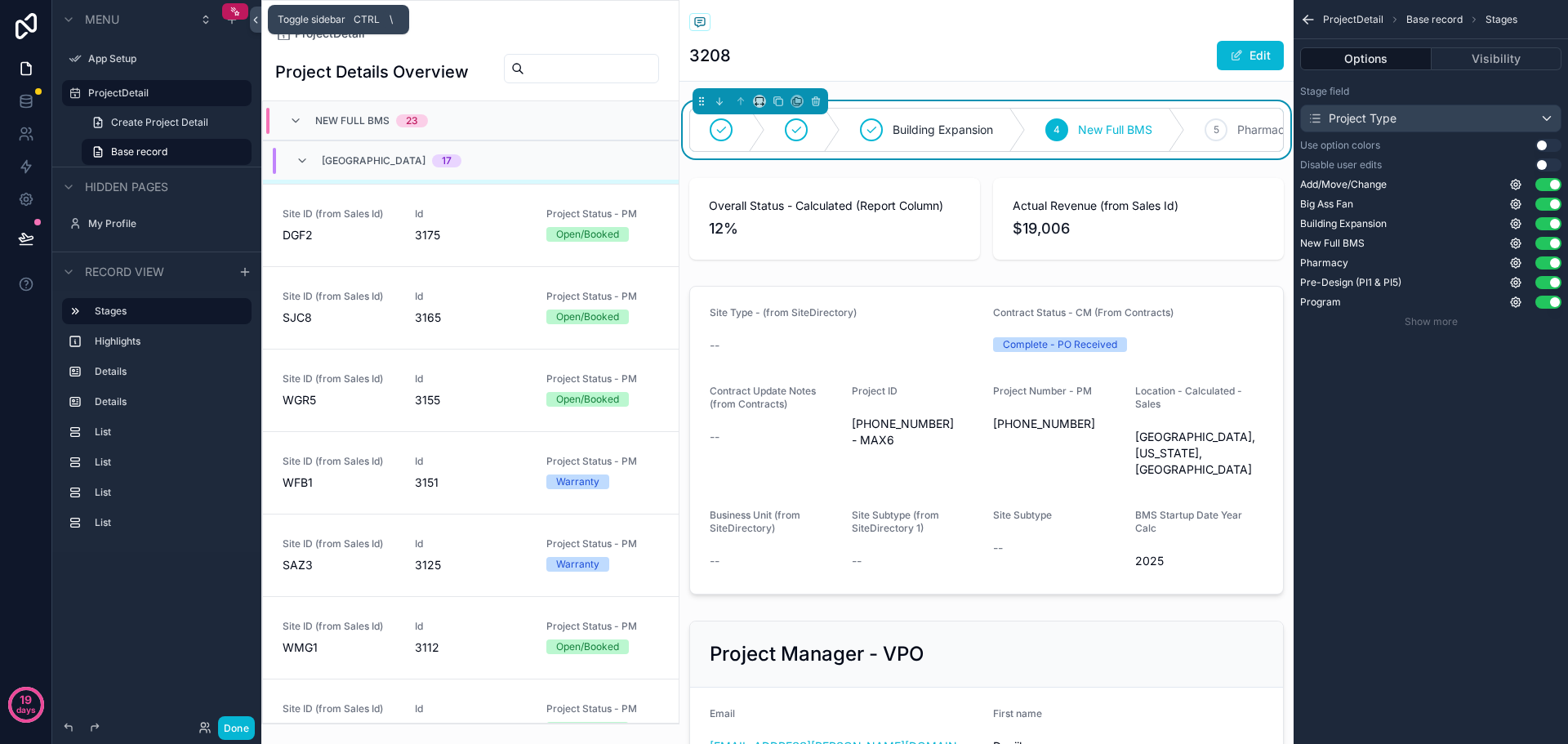
click at [259, 17] on icon at bounding box center [256, 20] width 11 height 12
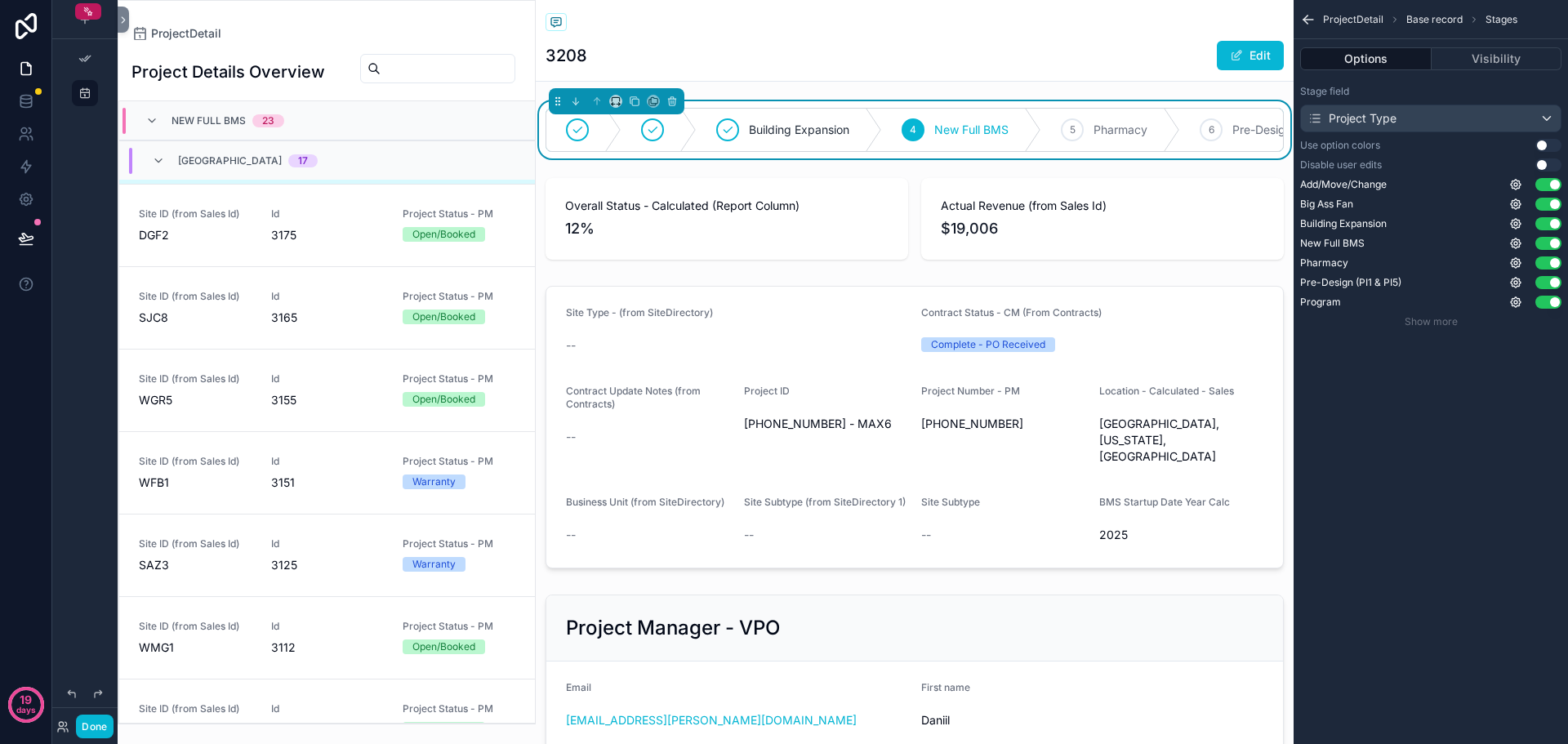
click at [376, 25] on div "ProjectDetail Project Details Overview New Full BMS 23 North America 17 Site ID…" at bounding box center [327, 362] width 418 height 725
click at [1311, 19] on icon "scrollable content" at bounding box center [1308, 19] width 10 height 0
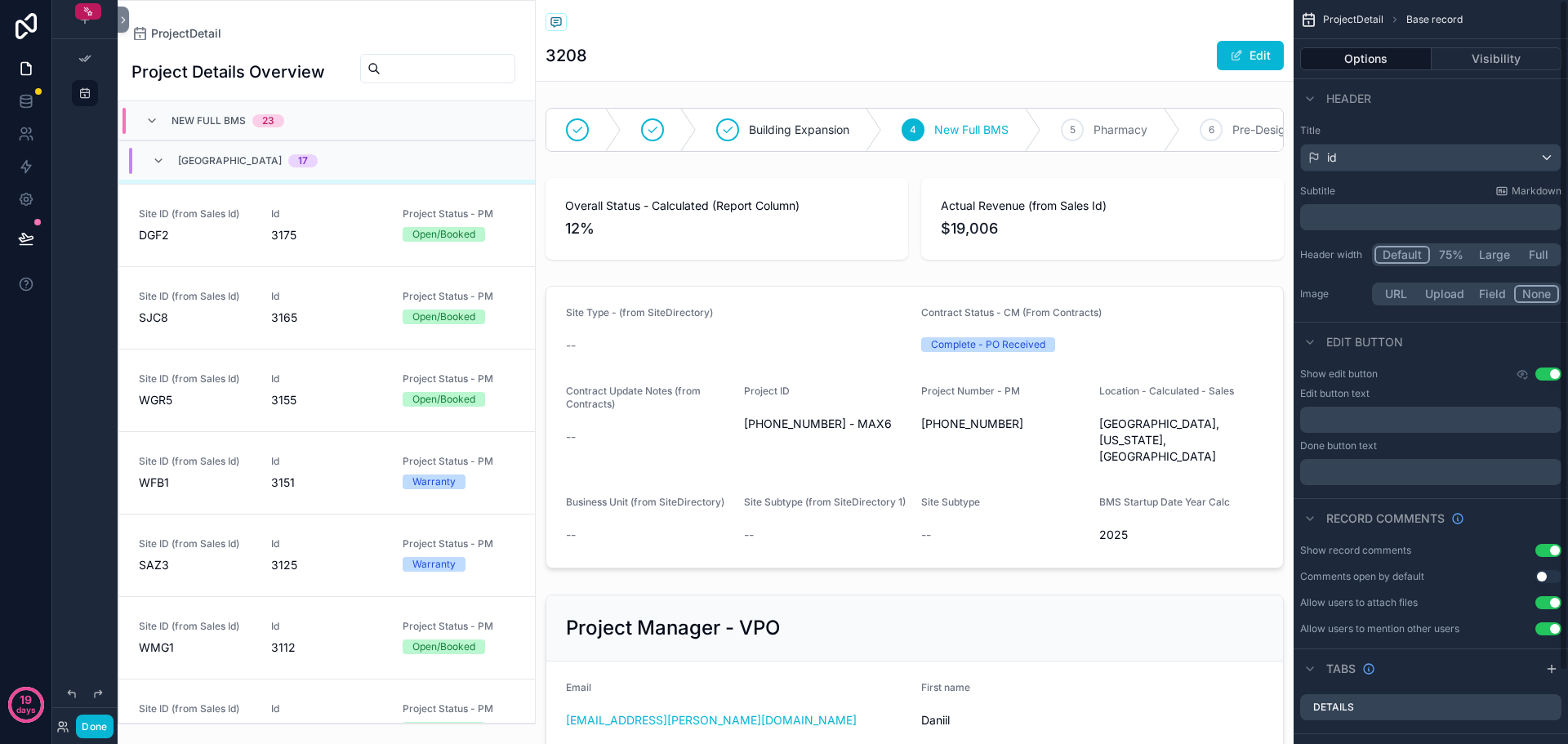
click at [1311, 19] on icon "scrollable content" at bounding box center [1308, 19] width 17 height 17
click at [1348, 18] on span "ProjectDetail" at bounding box center [1354, 19] width 60 height 13
click at [384, 33] on div "ProjectDetail" at bounding box center [327, 33] width 390 height 13
click at [173, 30] on span "ProjectDetail" at bounding box center [186, 33] width 70 height 17
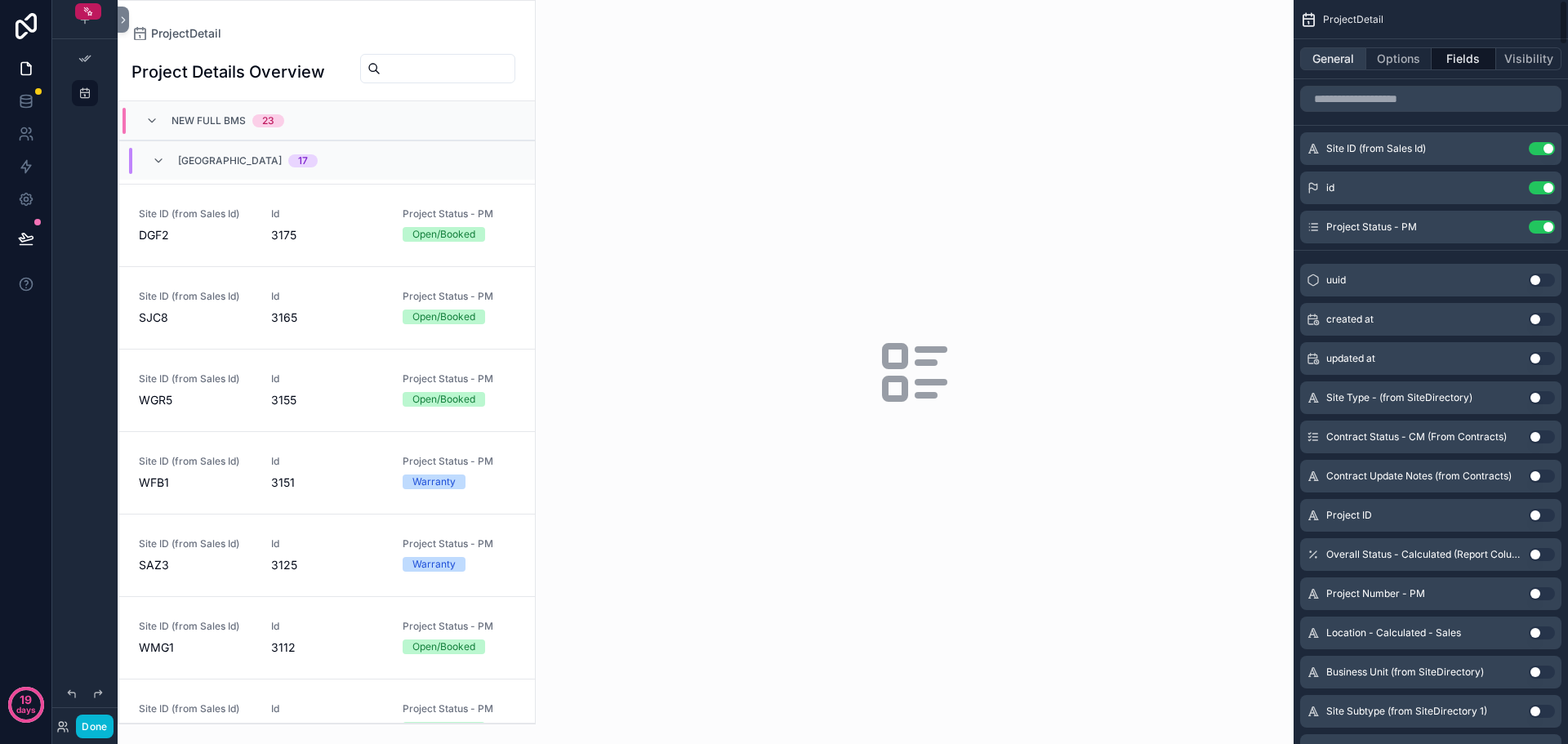
click at [1332, 67] on button "General" at bounding box center [1333, 59] width 67 height 23
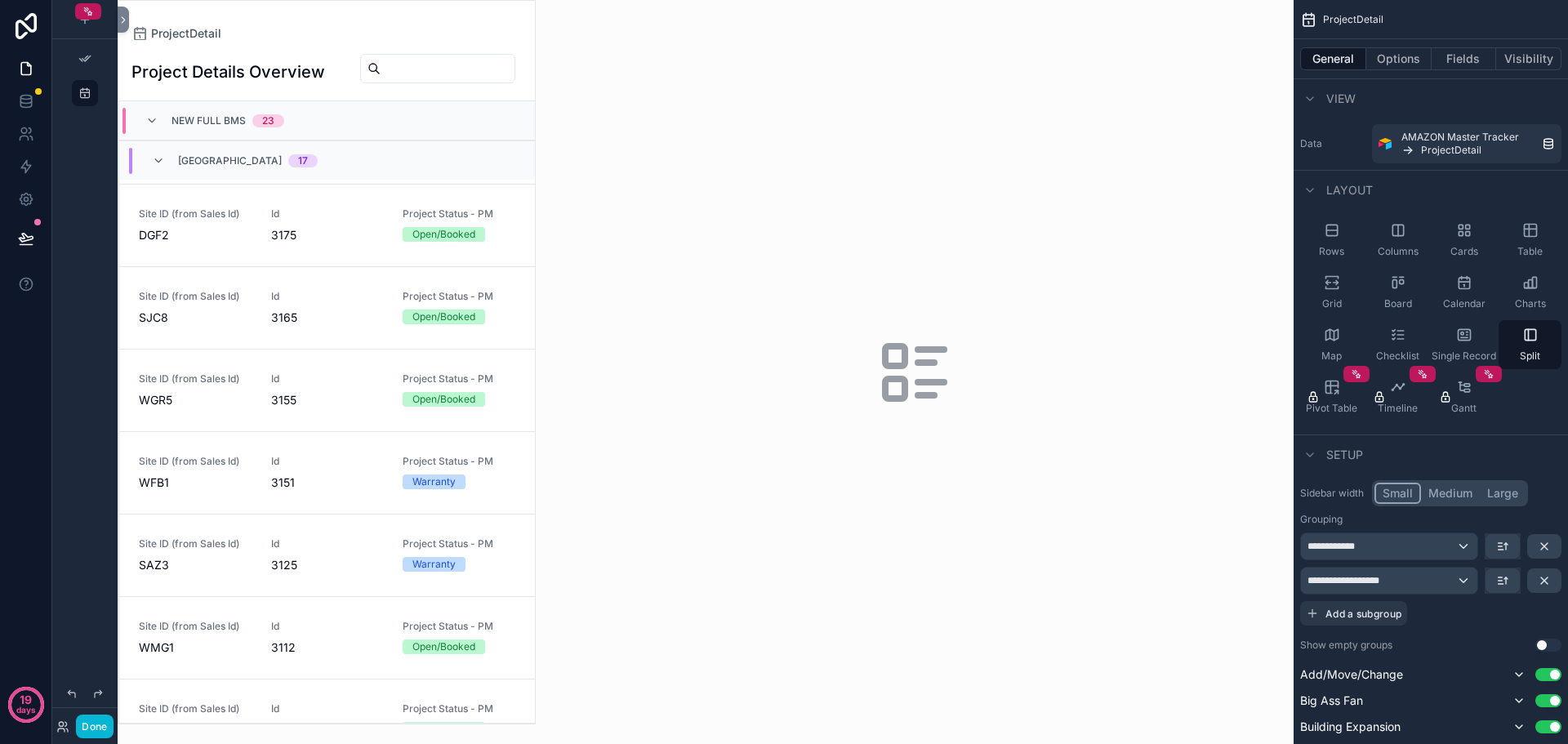
click at [1406, 494] on button "Small" at bounding box center [1397, 493] width 46 height 21
click at [154, 162] on icon "scrollable content" at bounding box center [158, 160] width 13 height 13
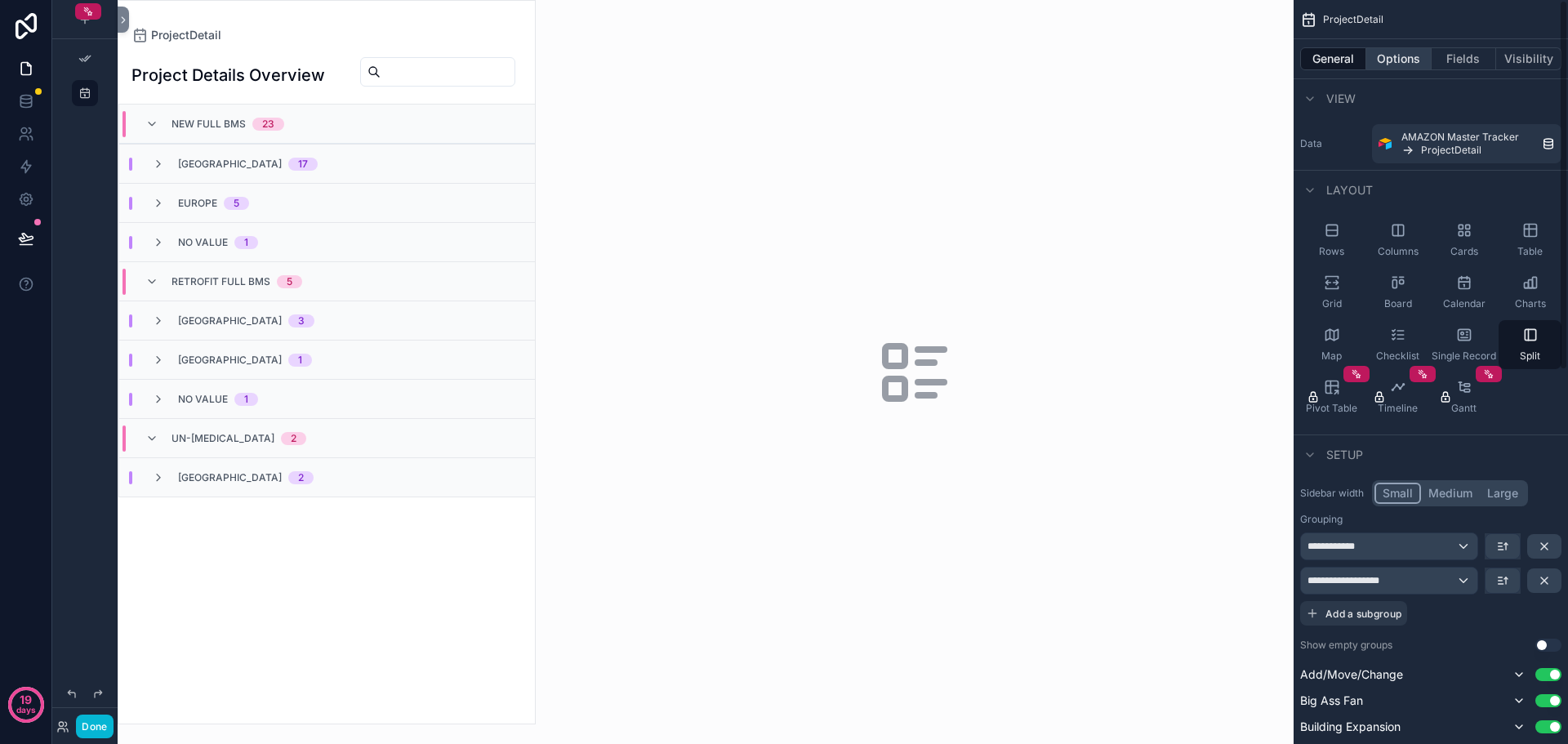
click at [1389, 55] on button "Options" at bounding box center [1399, 59] width 66 height 23
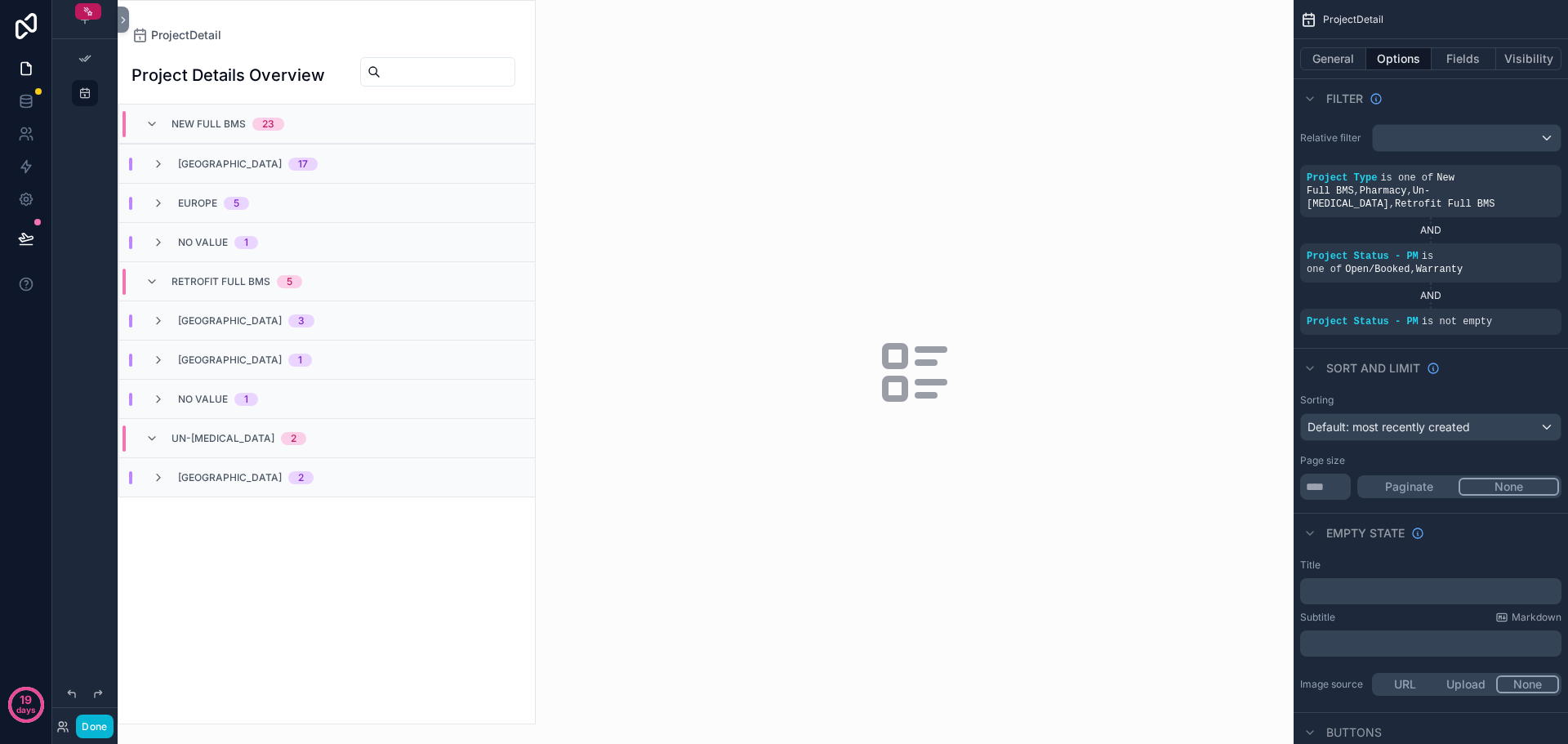
click at [1411, 478] on button "Paginate" at bounding box center [1410, 487] width 99 height 18
click at [1536, 478] on button "None" at bounding box center [1509, 487] width 99 height 18
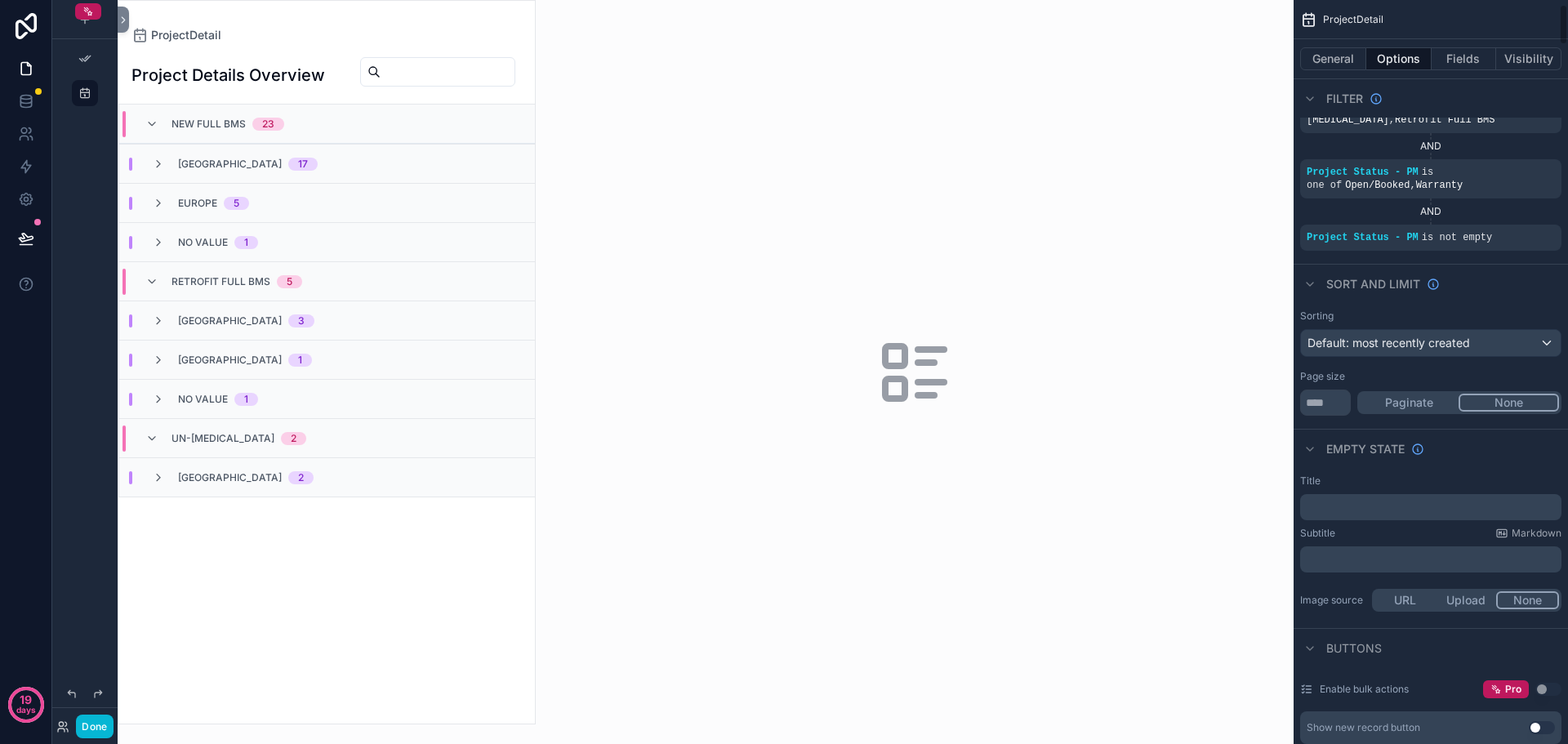
scroll to position [81, 0]
click at [232, 80] on h1 "Project Details Overview" at bounding box center [228, 75] width 193 height 23
click at [391, 71] on input "scrollable content" at bounding box center [447, 72] width 134 height 23
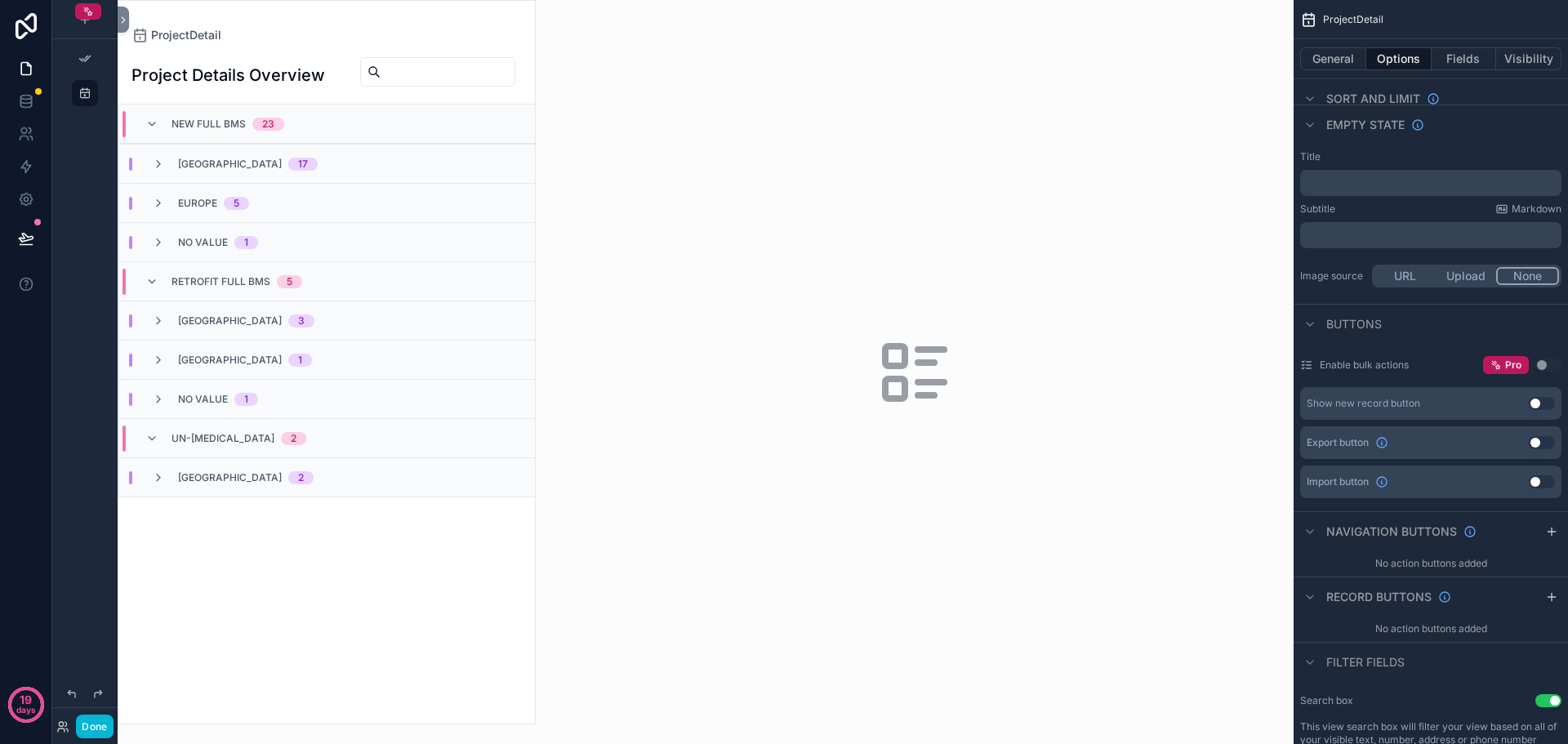
scroll to position [653, 0]
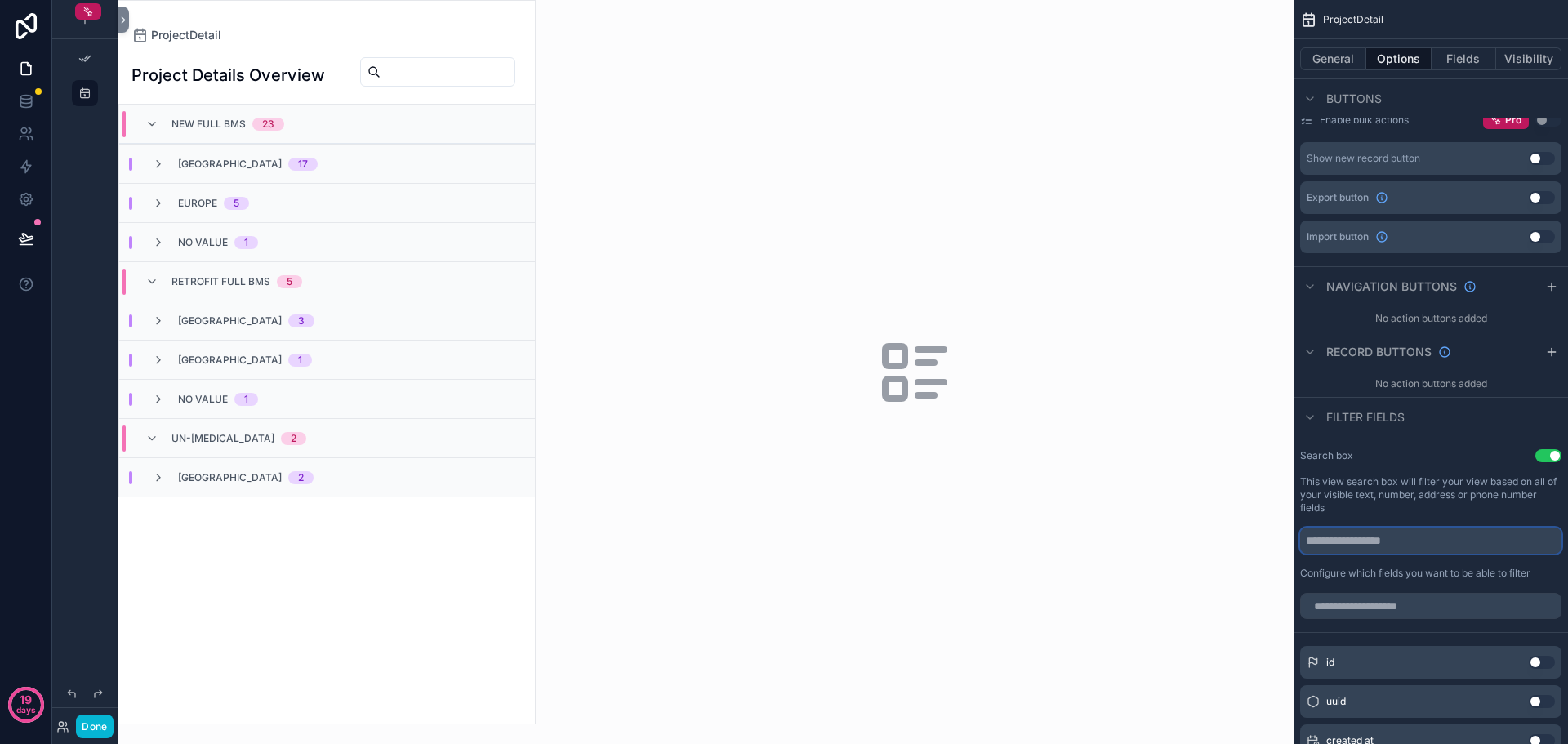
click at [1390, 528] on input "scrollable content" at bounding box center [1431, 541] width 262 height 26
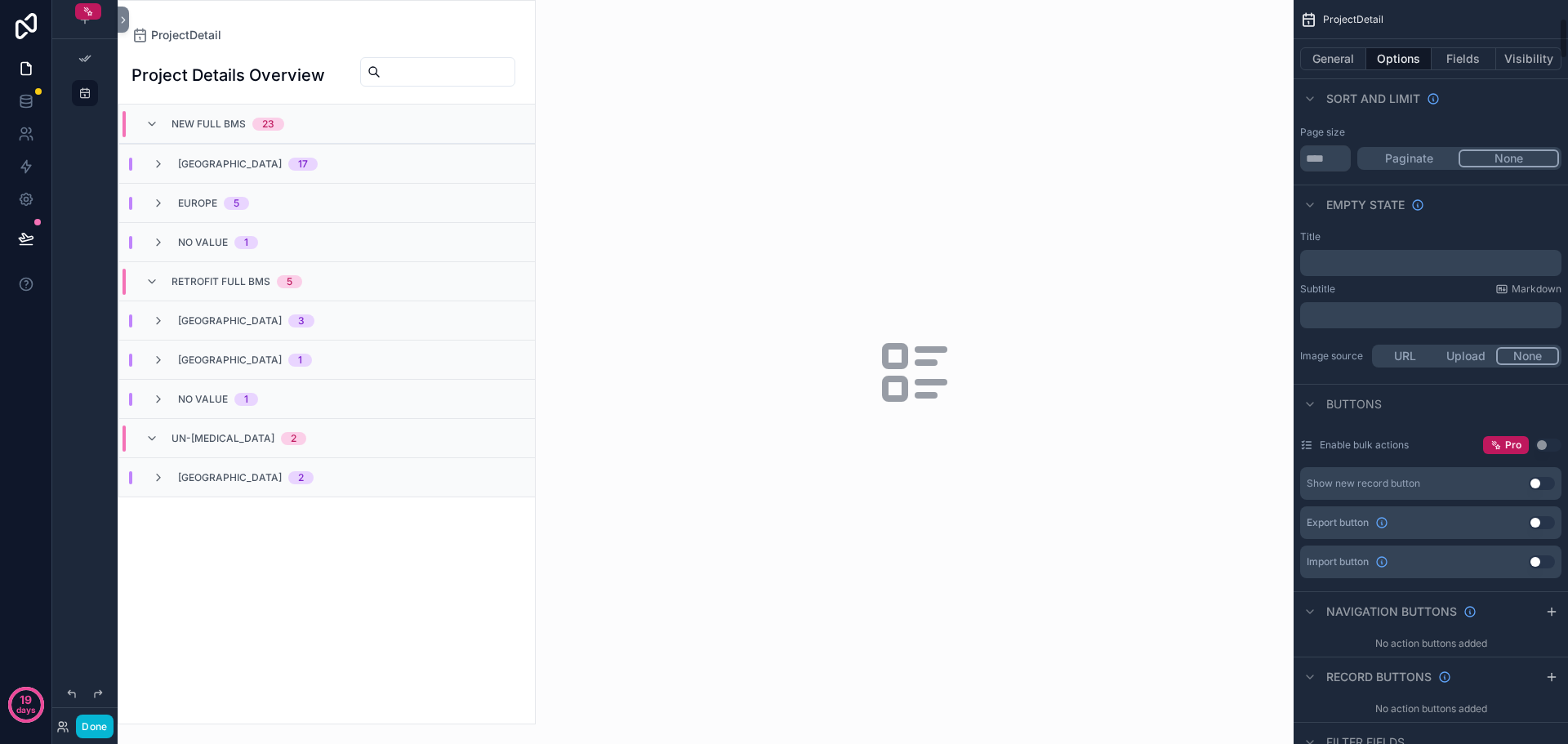
scroll to position [326, 0]
drag, startPoint x: 1473, startPoint y: 55, endPoint x: 1519, endPoint y: 60, distance: 46.3
click at [1473, 55] on button "Fields" at bounding box center [1465, 59] width 66 height 23
click at [1519, 60] on button "Visibility" at bounding box center [1529, 59] width 66 height 23
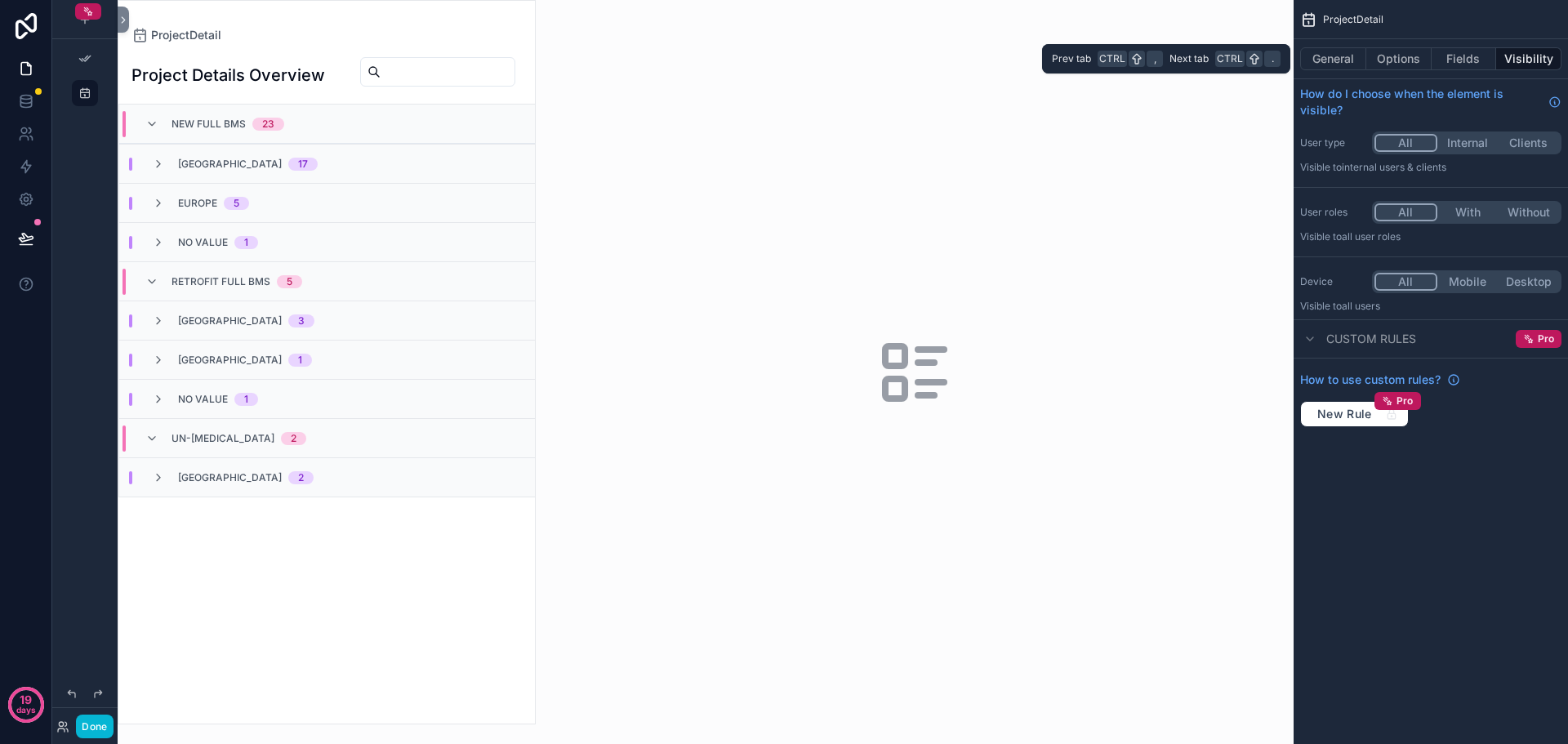
scroll to position [0, 0]
click at [1458, 67] on button "Fields" at bounding box center [1465, 59] width 66 height 23
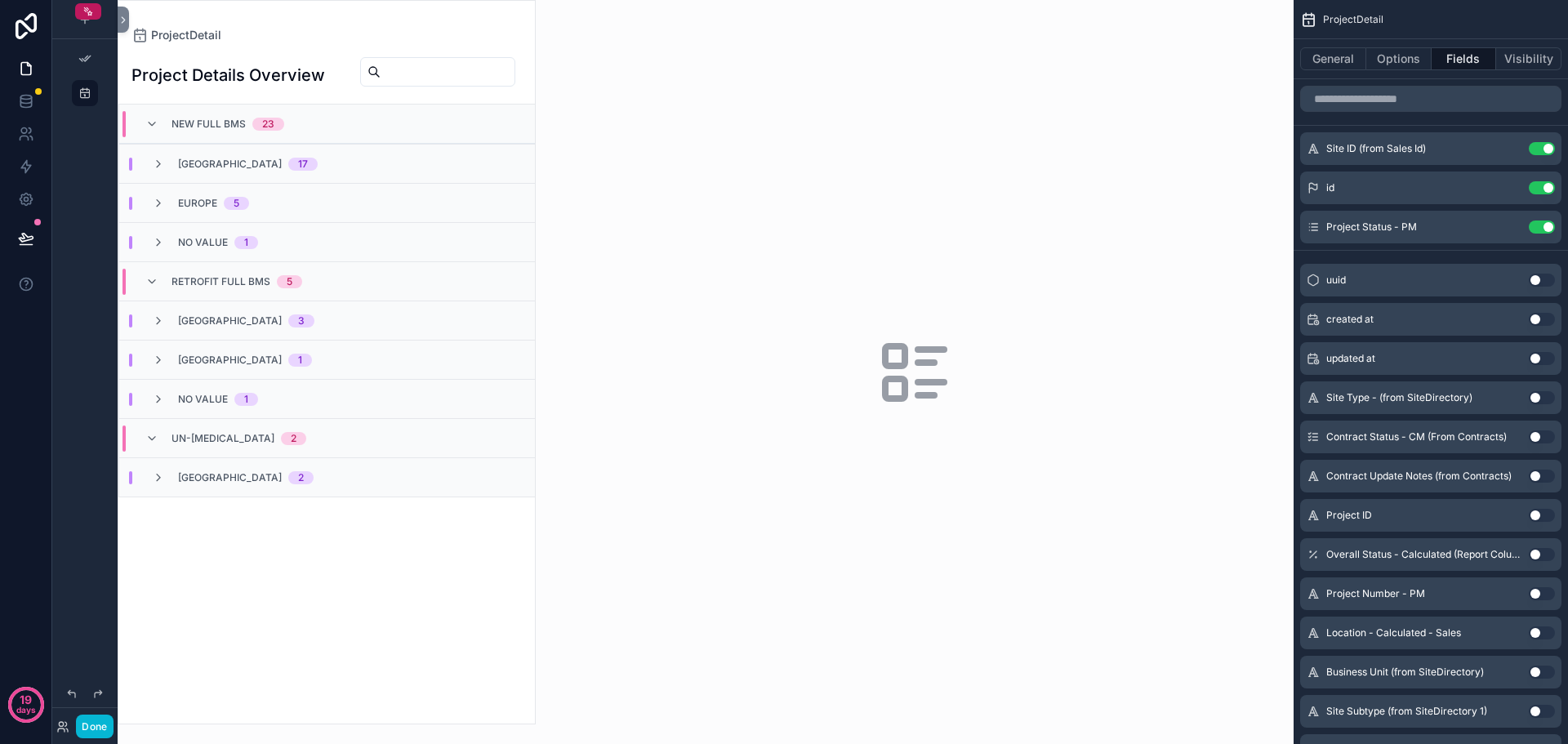
click at [215, 171] on span "North America" at bounding box center [229, 164] width 103 height 13
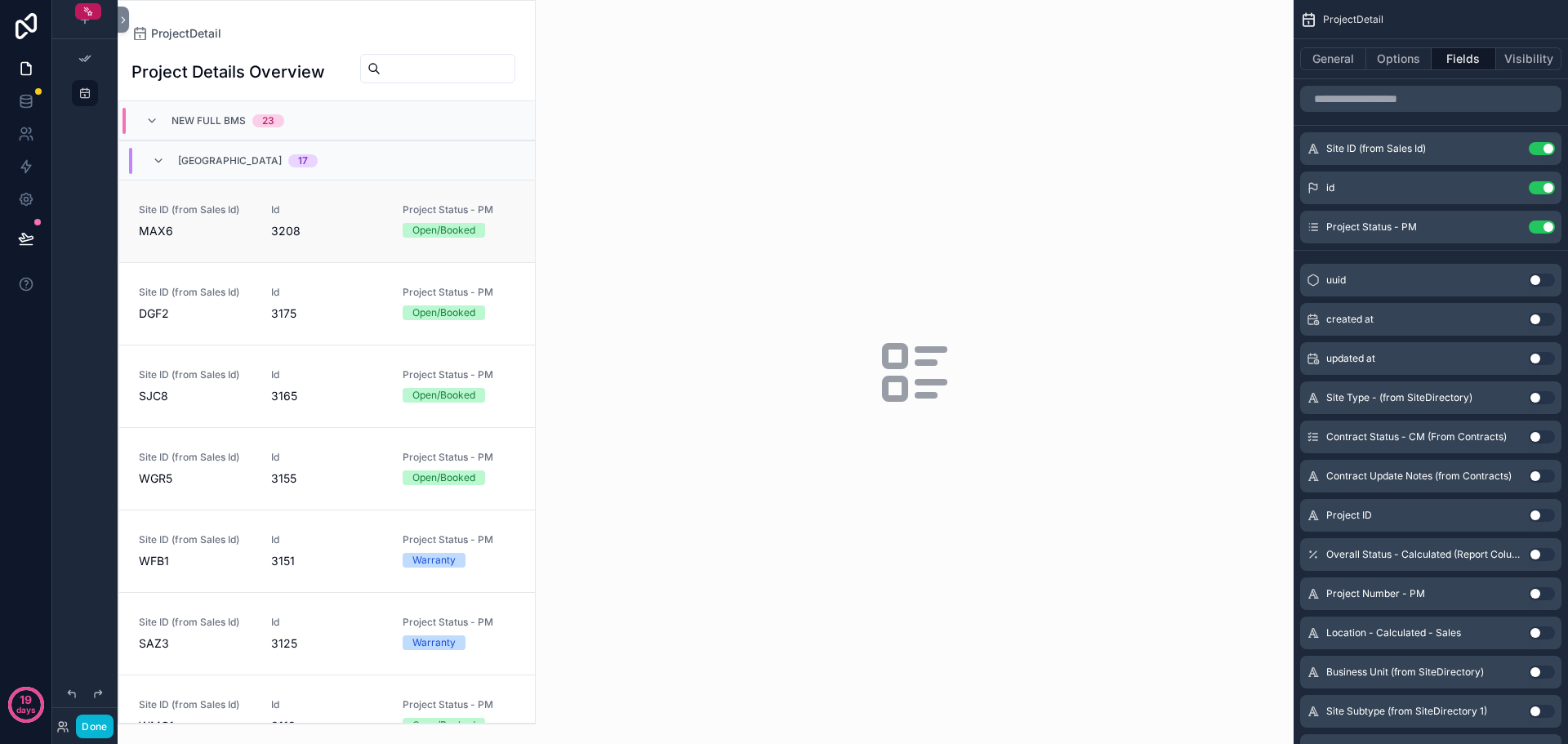
click at [213, 235] on span "MAX6" at bounding box center [195, 231] width 113 height 17
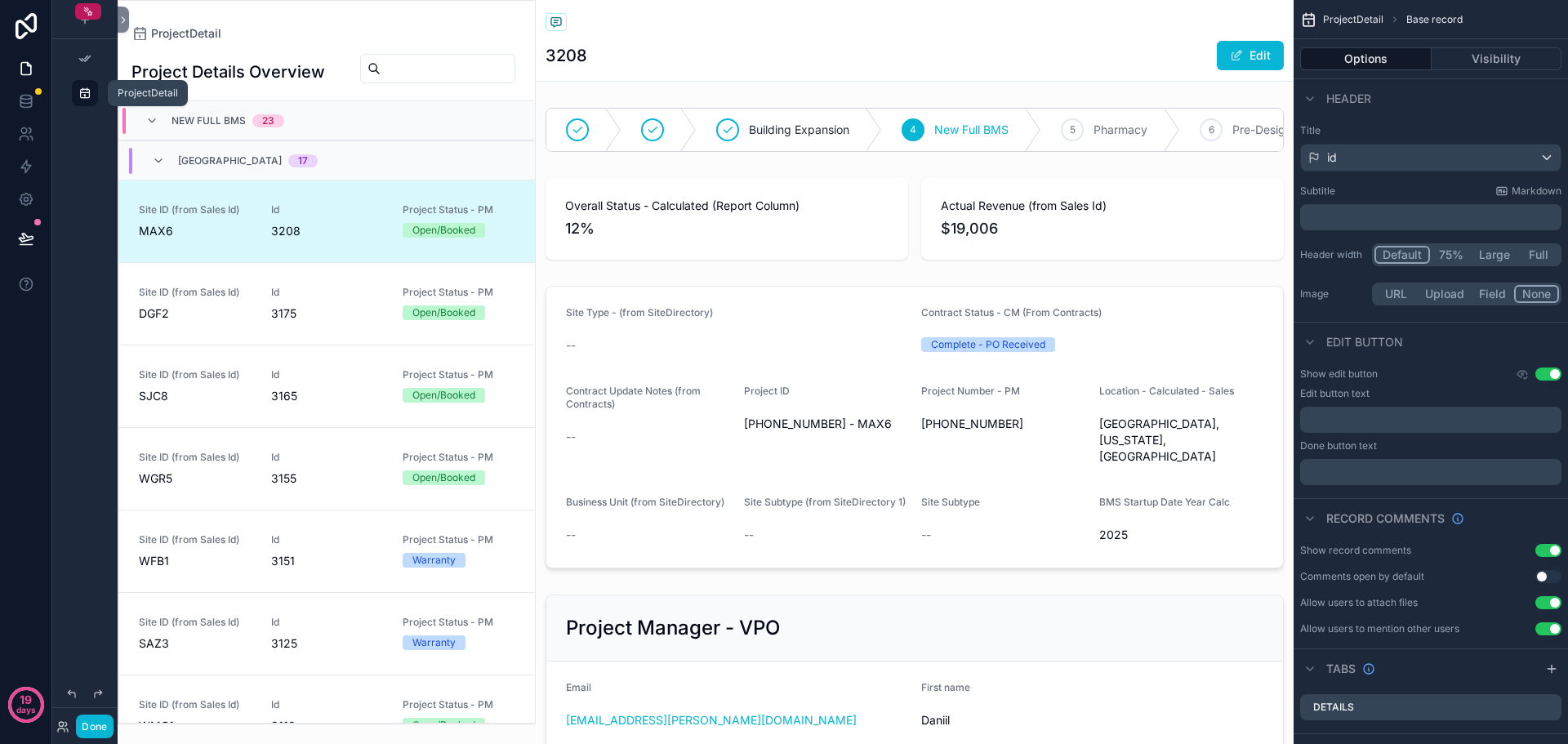
click at [91, 94] on icon "scrollable content" at bounding box center [85, 93] width 13 height 13
click at [95, 720] on button "Done" at bounding box center [95, 726] width 37 height 24
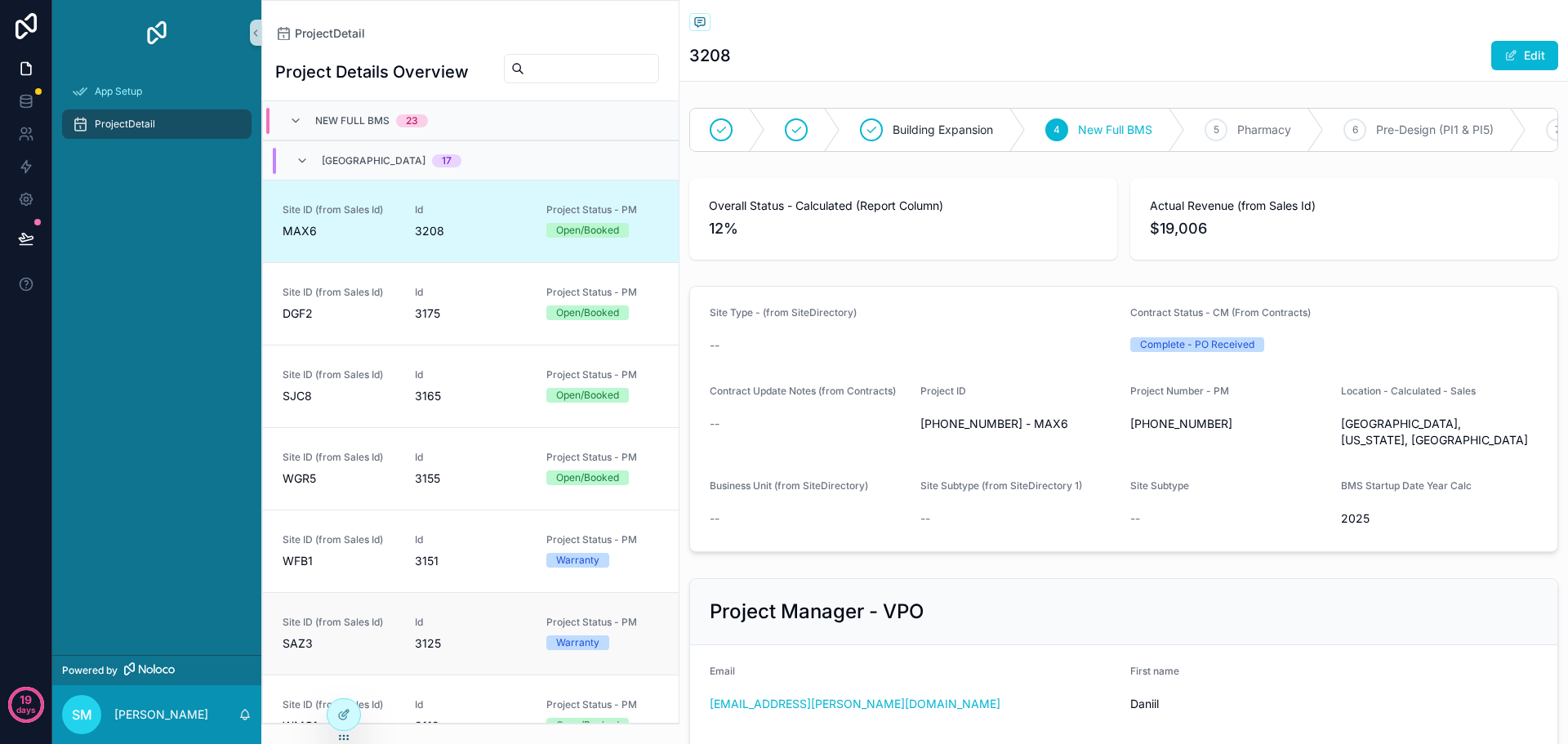
scroll to position [79, 0]
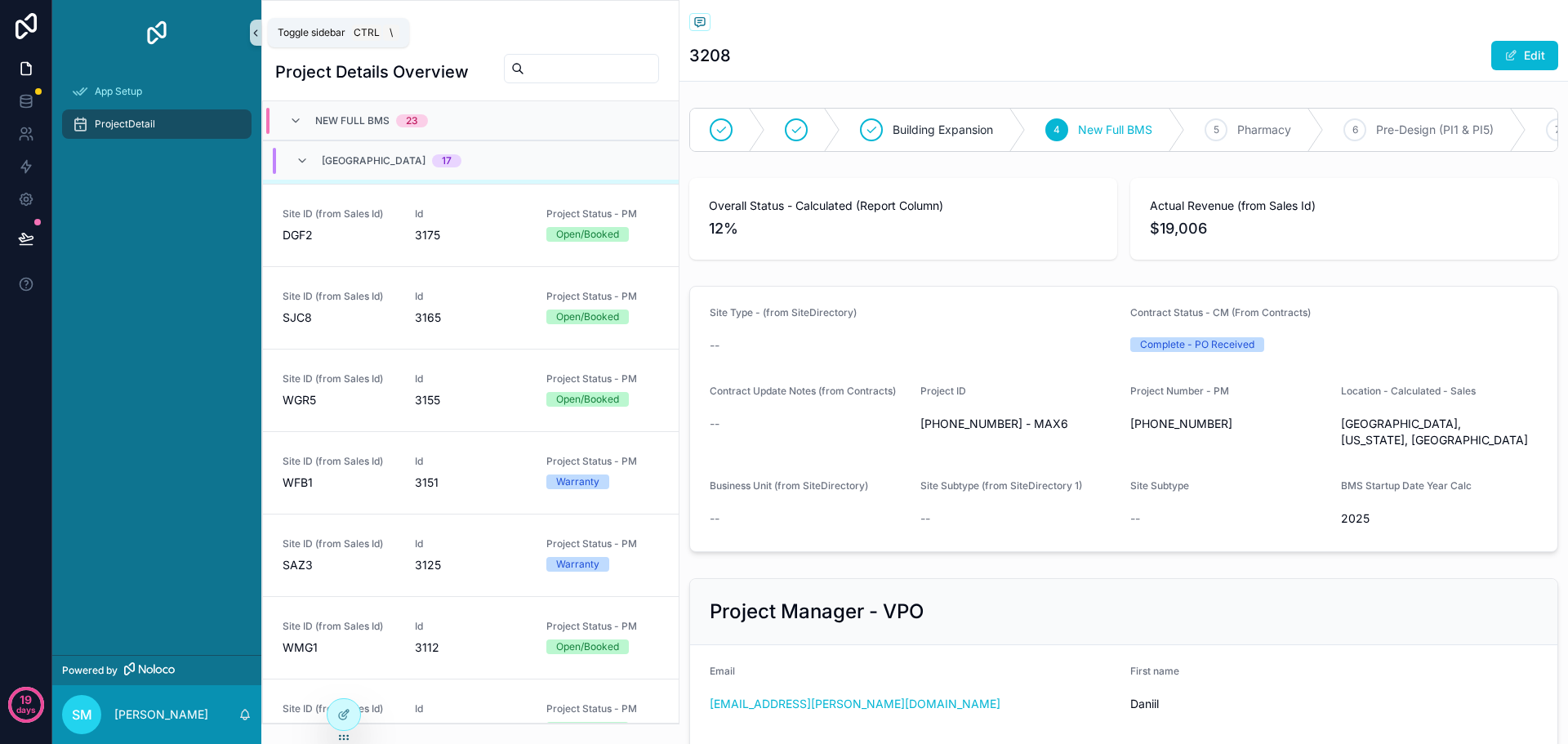
click at [259, 41] on button "scrollable content" at bounding box center [256, 32] width 11 height 26
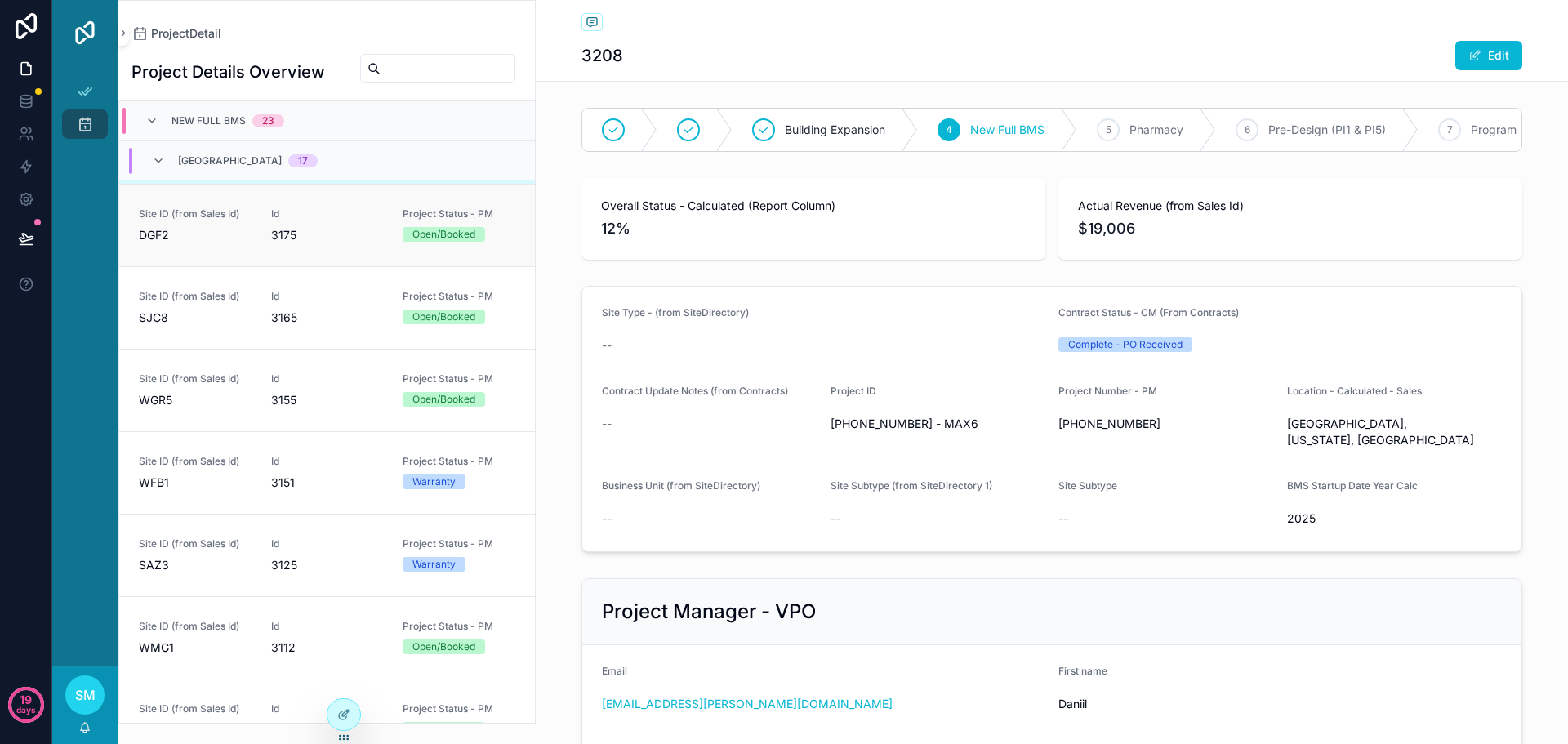
click at [201, 237] on span "DGF2" at bounding box center [195, 235] width 113 height 17
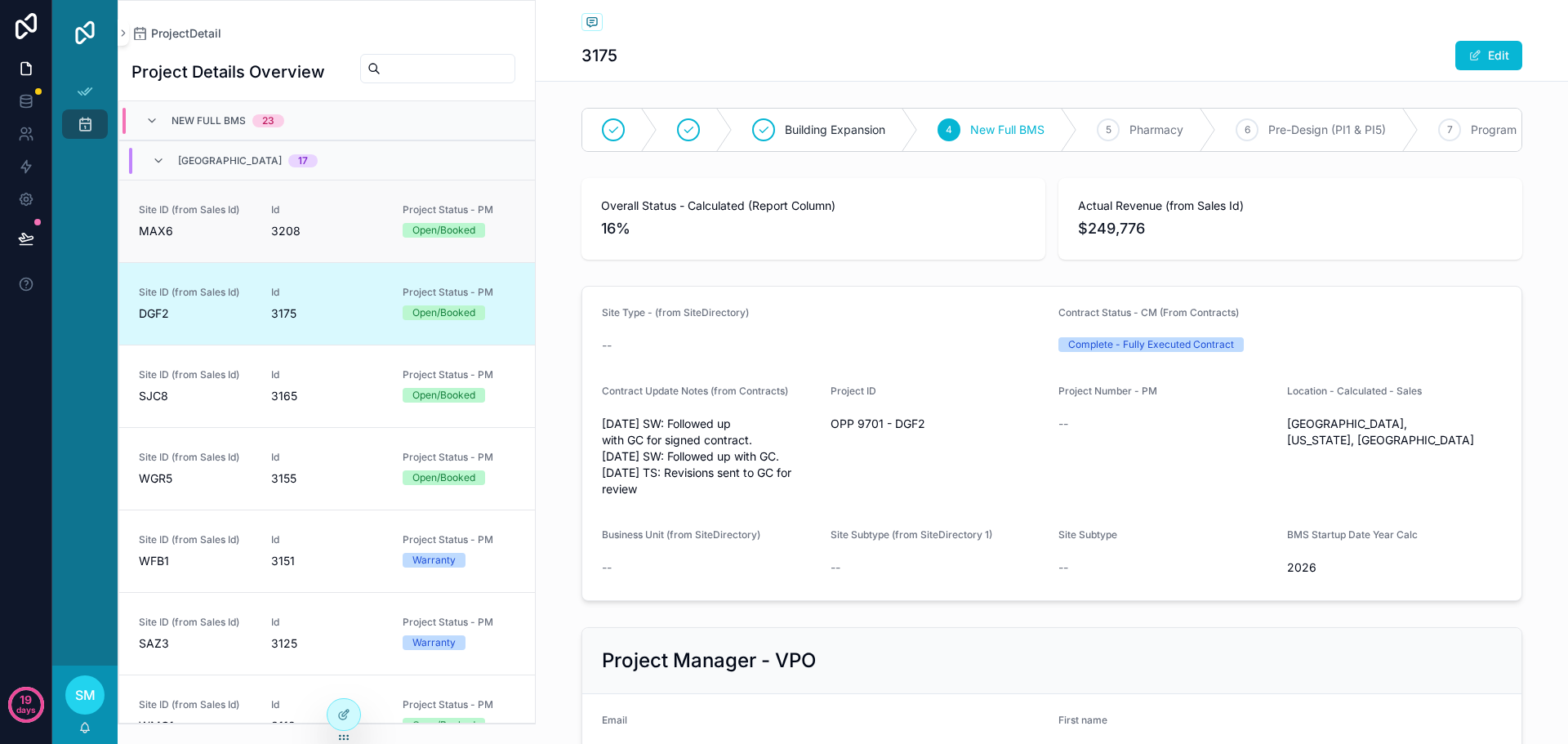
click at [214, 238] on span "MAX6" at bounding box center [195, 231] width 113 height 17
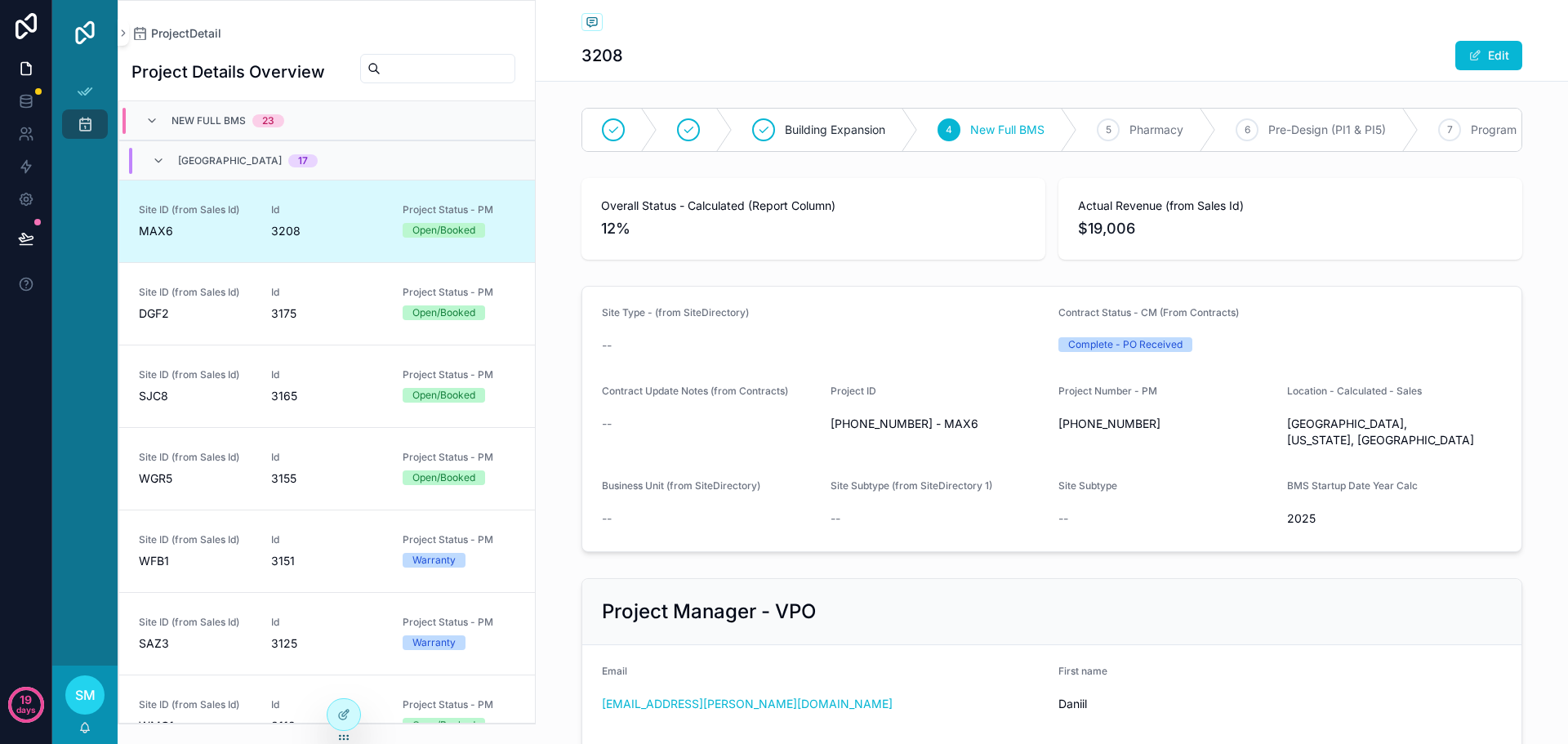
click at [271, 74] on h1 "Project Details Overview" at bounding box center [228, 72] width 193 height 23
click at [81, 89] on icon "scrollable content" at bounding box center [85, 91] width 17 height 17
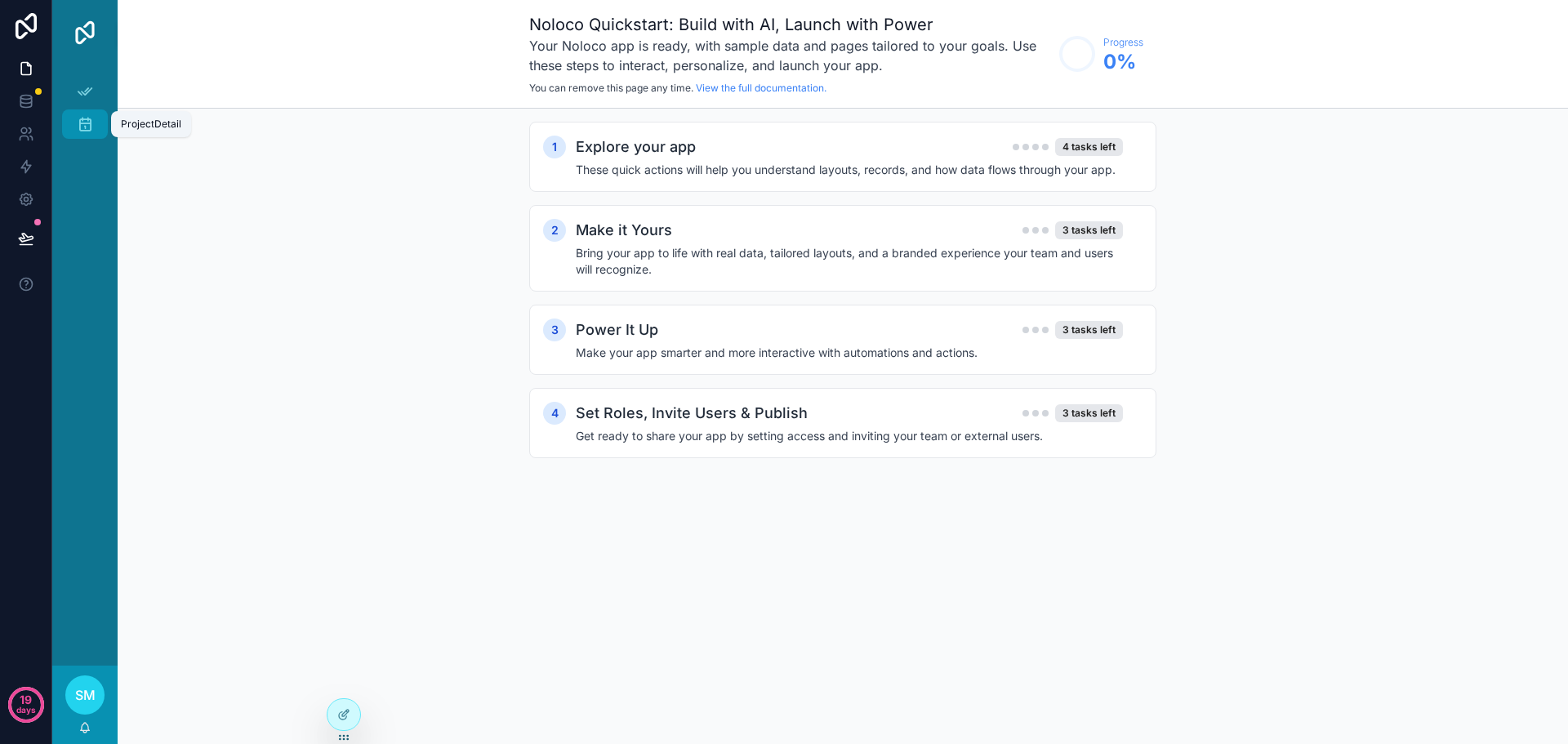
click at [88, 113] on div "ProjectDetail" at bounding box center [85, 124] width 26 height 26
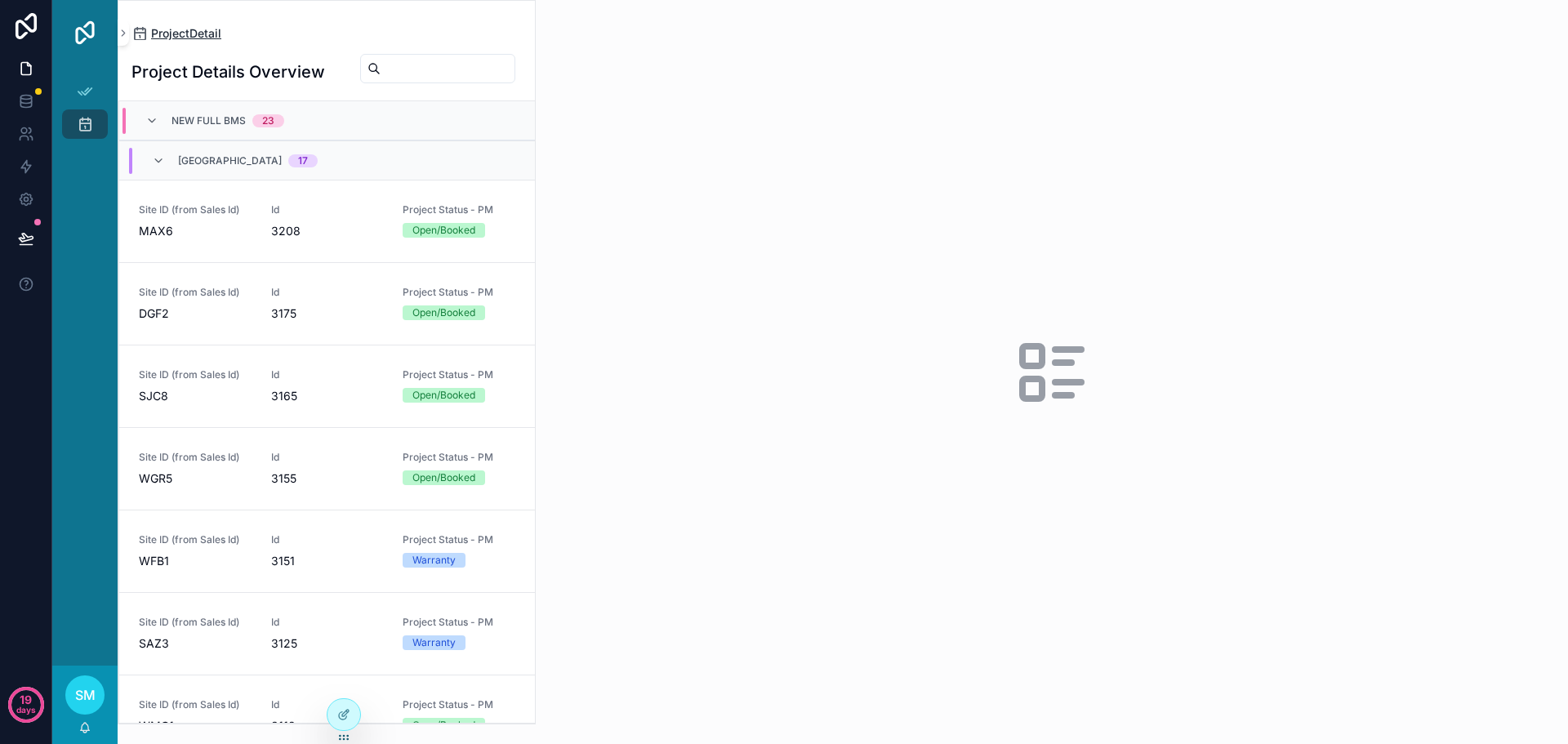
click at [180, 33] on span "ProjectDetail" at bounding box center [186, 33] width 70 height 17
click at [123, 35] on icon "scrollable content" at bounding box center [123, 33] width 11 height 12
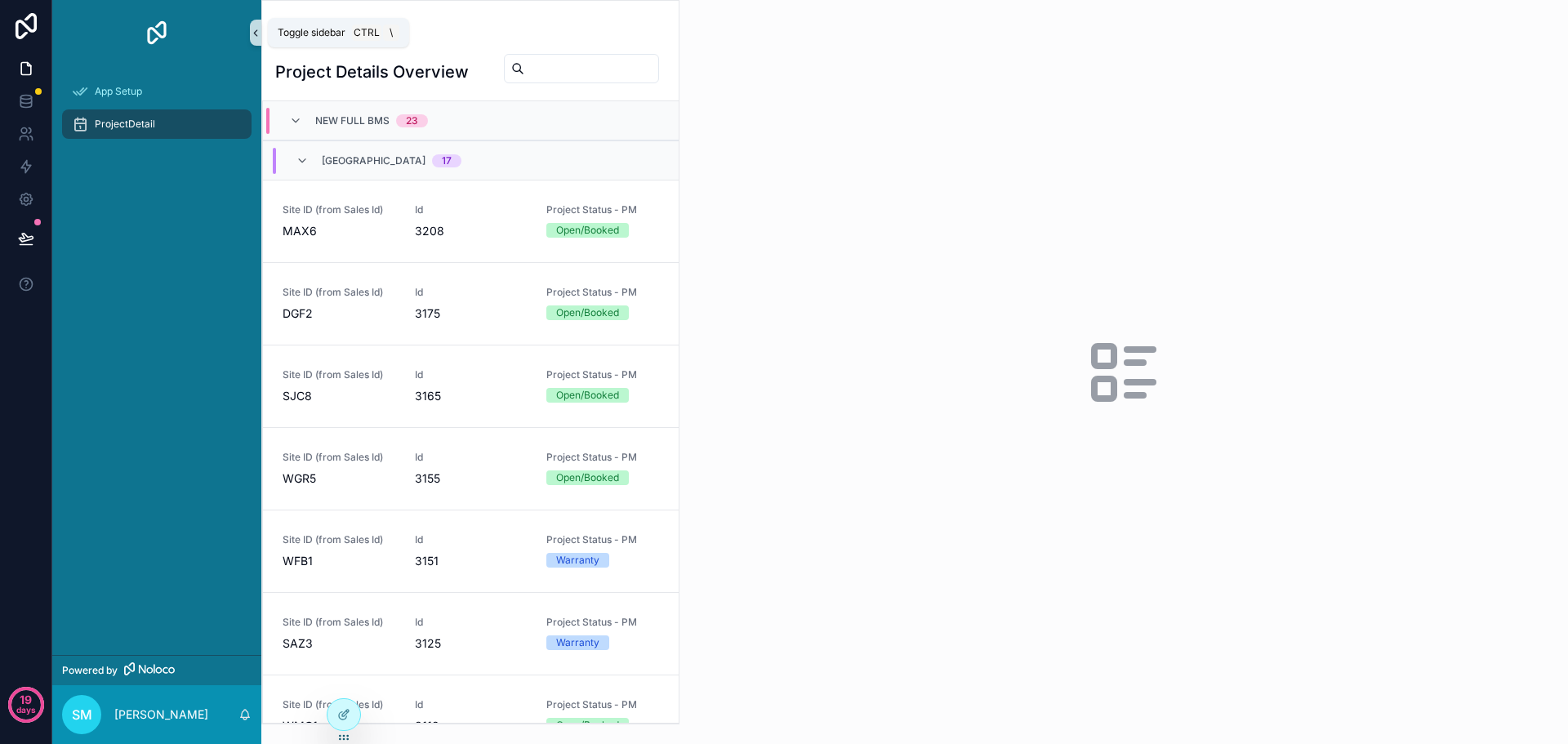
click at [254, 31] on icon "scrollable content" at bounding box center [256, 33] width 11 height 12
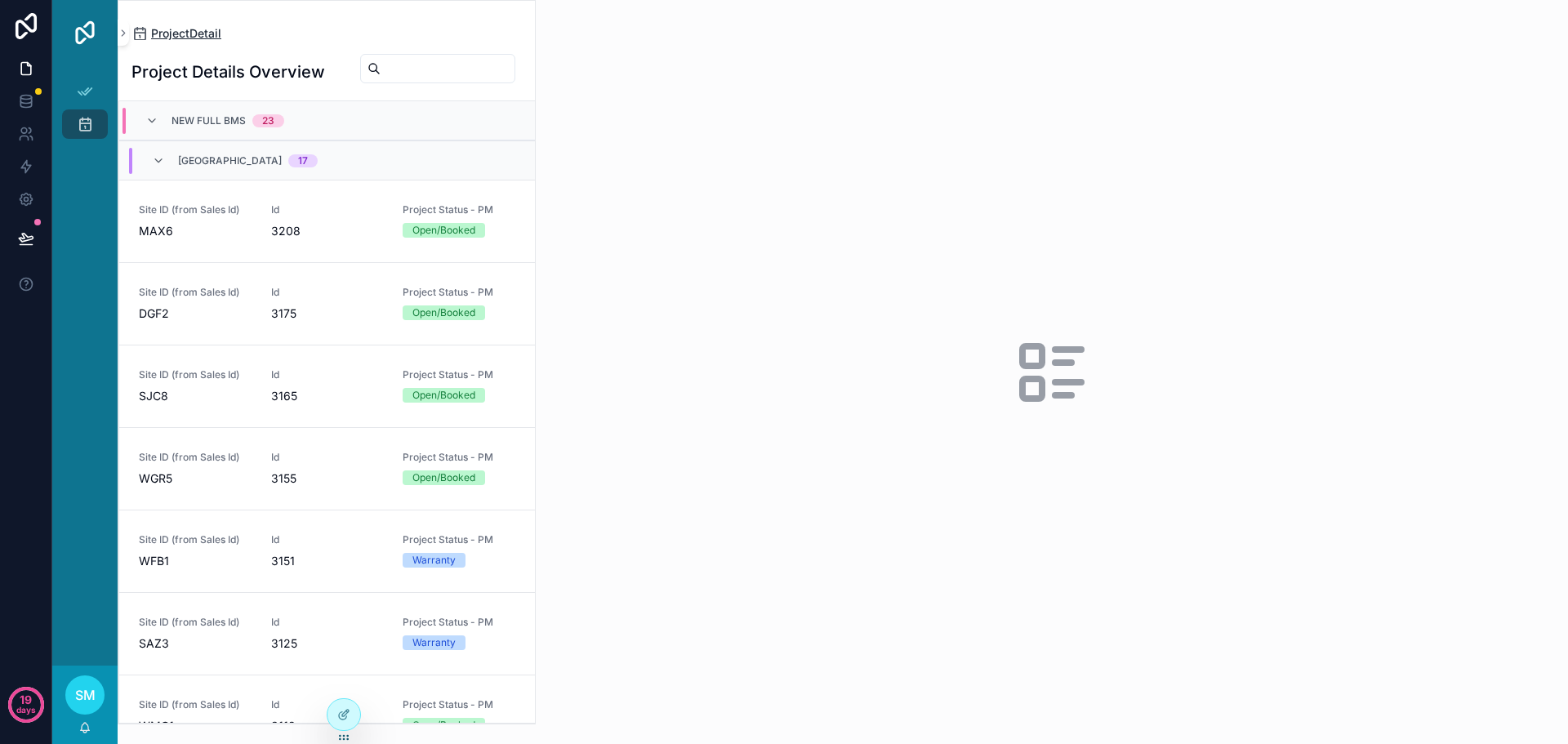
click at [203, 35] on span "ProjectDetail" at bounding box center [186, 33] width 70 height 17
drag, startPoint x: 203, startPoint y: 35, endPoint x: 346, endPoint y: 14, distance: 144.5
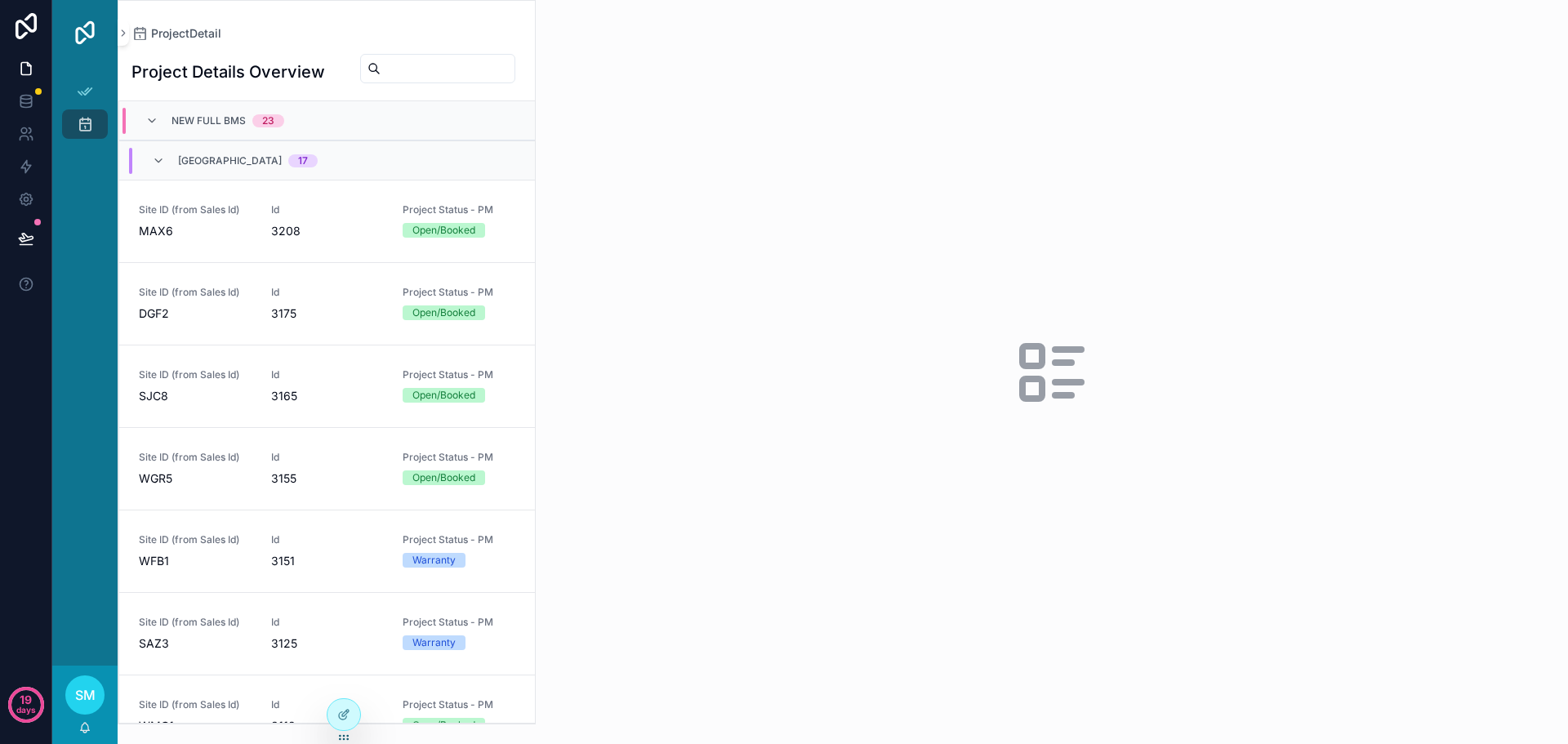
click at [365, 6] on div "ProjectDetail Project Details Overview New Full BMS 23 North America 17 Site ID…" at bounding box center [327, 362] width 418 height 725
click at [30, 71] on icon at bounding box center [26, 68] width 17 height 17
click at [88, 688] on span "SM" at bounding box center [85, 695] width 20 height 19
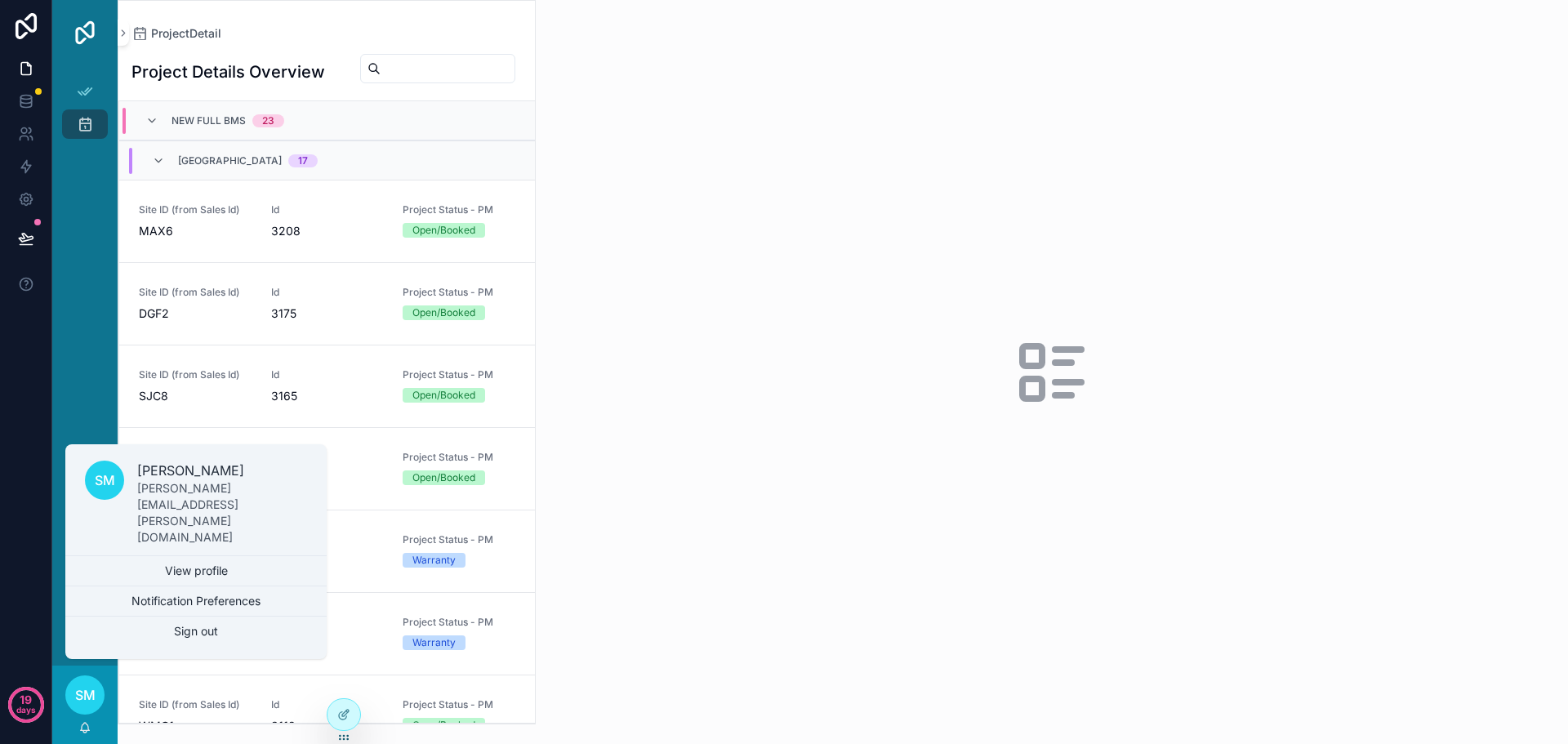
click at [93, 247] on div "App Setup ProjectDetail" at bounding box center [85, 366] width 66 height 600
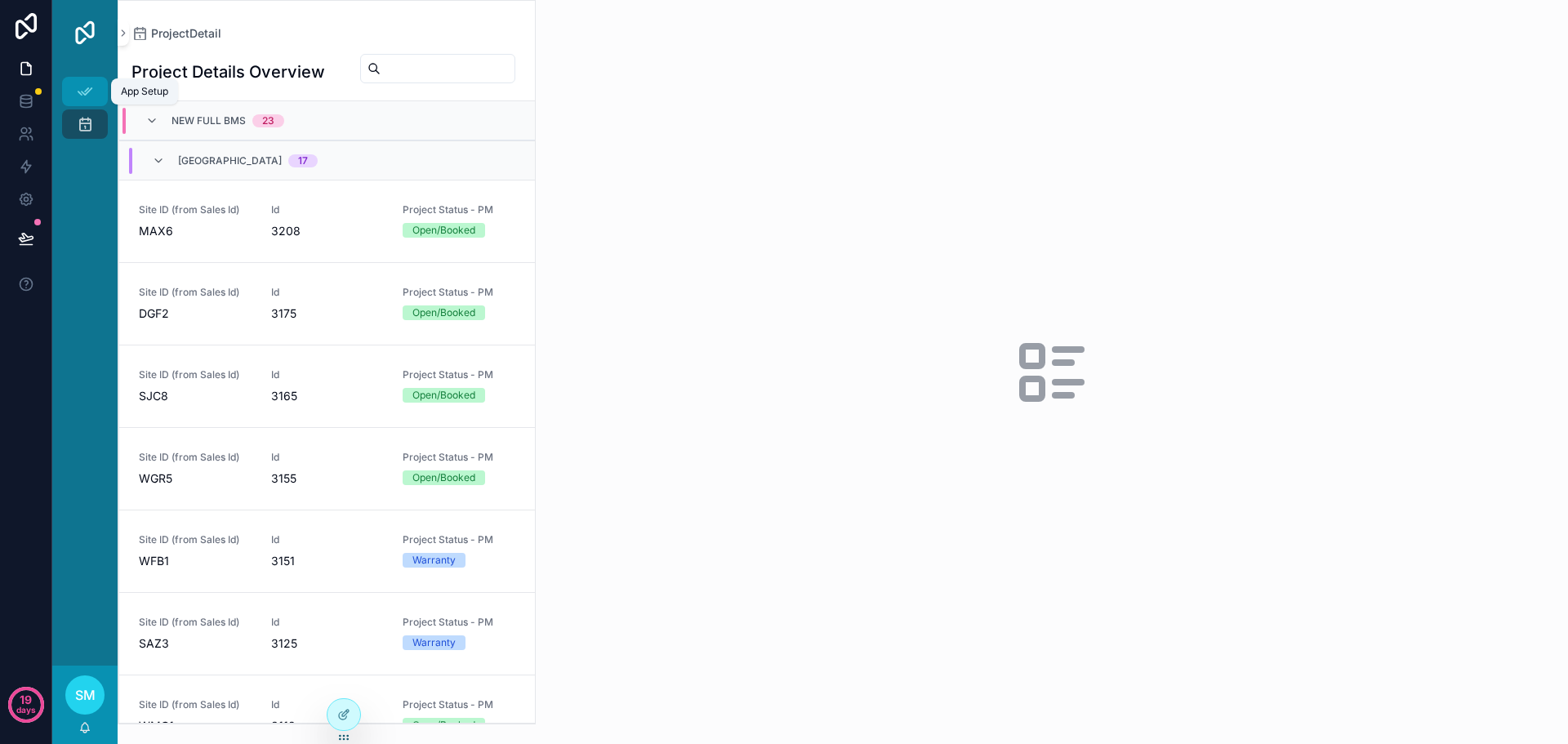
click at [95, 93] on div "App Setup" at bounding box center [85, 92] width 26 height 26
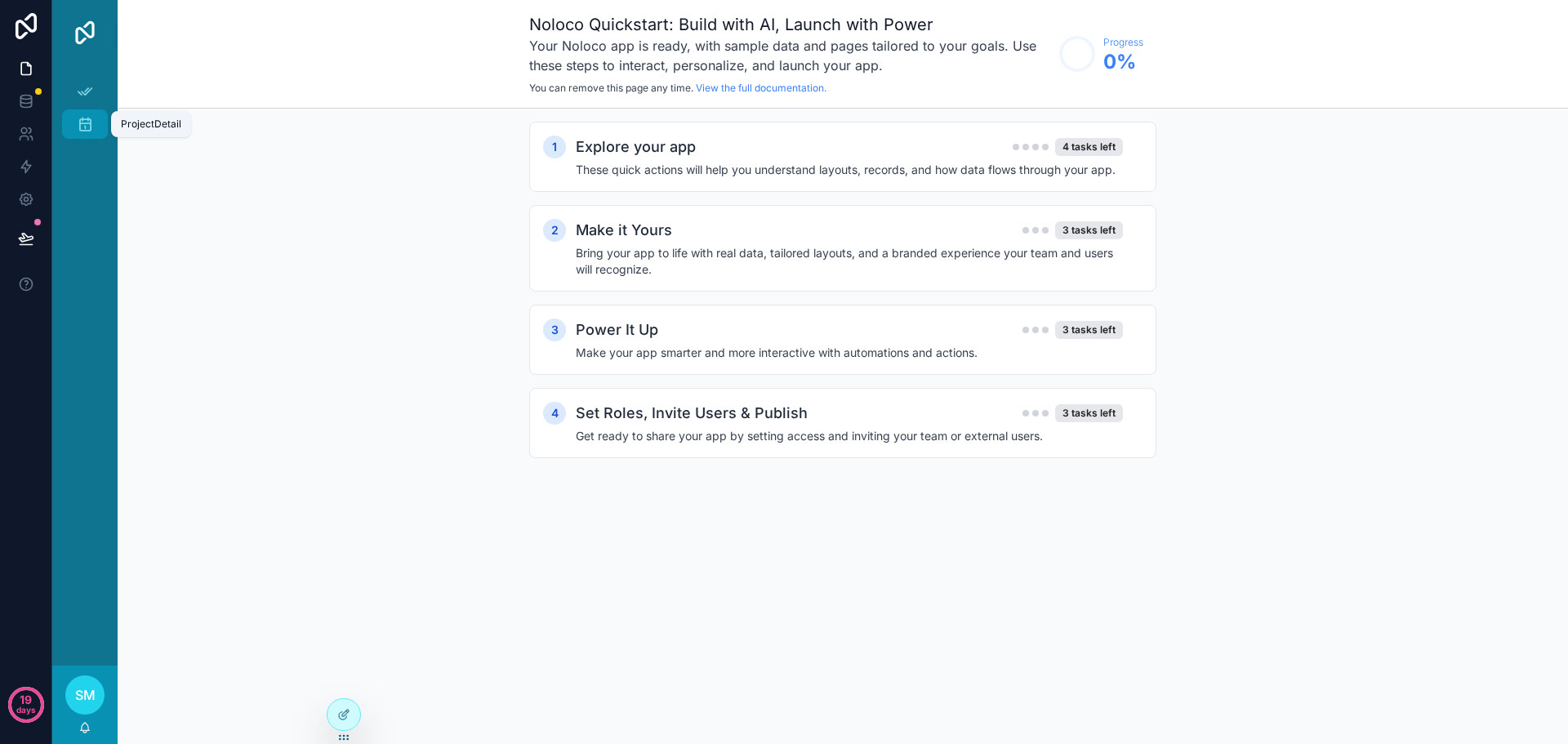
click at [87, 118] on icon "scrollable content" at bounding box center [85, 123] width 17 height 17
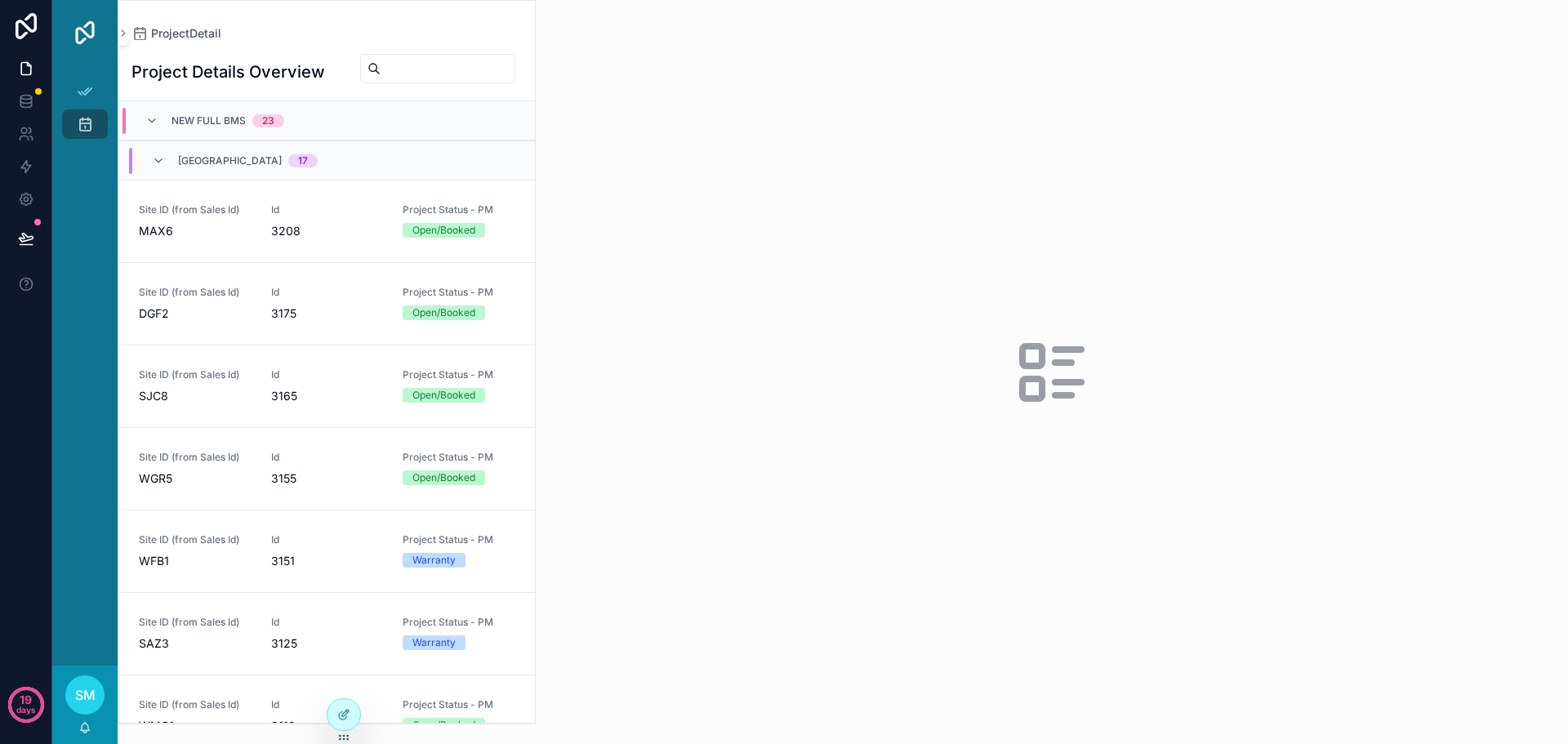
click at [303, 77] on h1 "Project Details Overview" at bounding box center [228, 72] width 193 height 23
click at [178, 36] on span "ProjectDetail" at bounding box center [186, 33] width 70 height 17
click at [122, 35] on icon "scrollable content" at bounding box center [123, 33] width 4 height 6
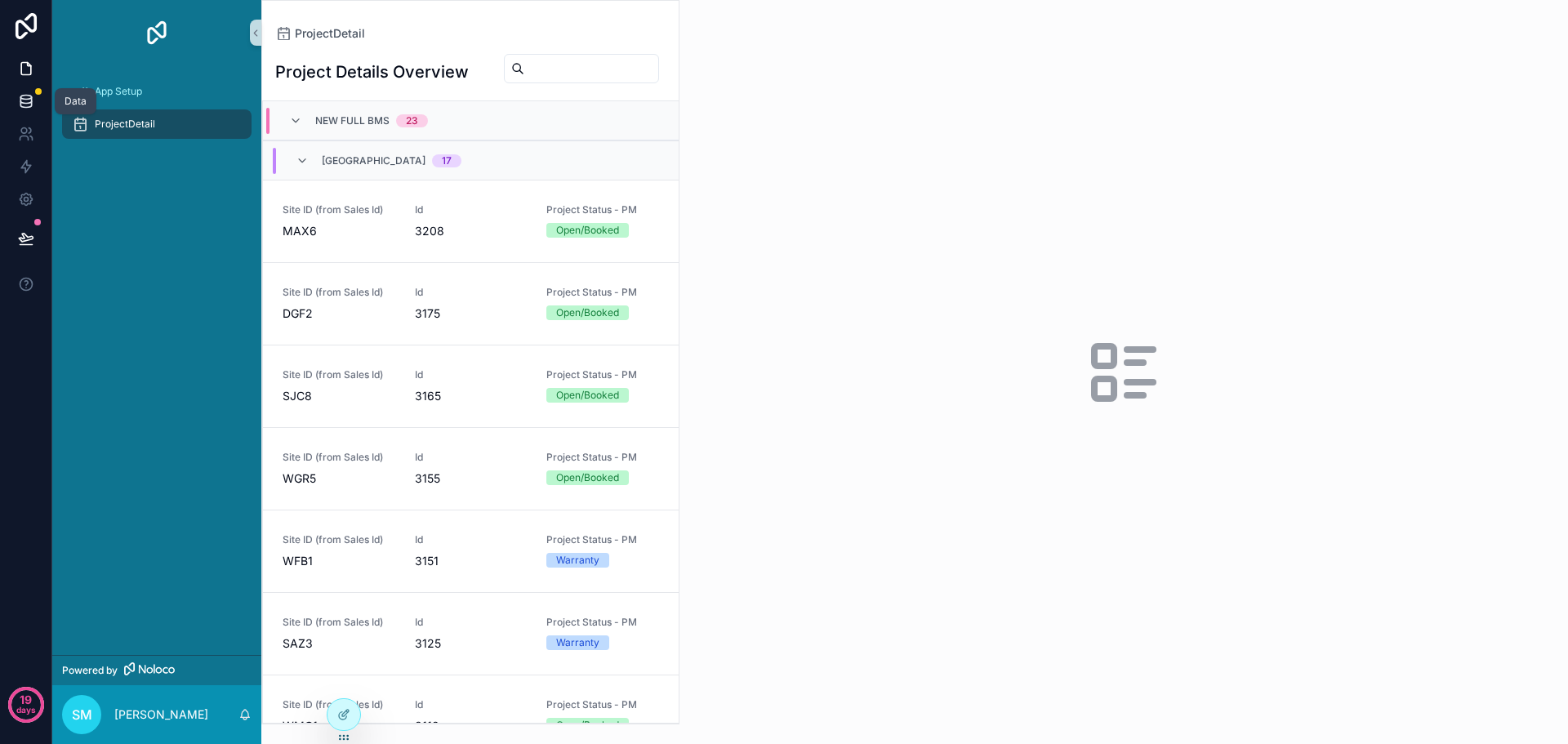
click at [25, 99] on icon at bounding box center [25, 97] width 11 height 4
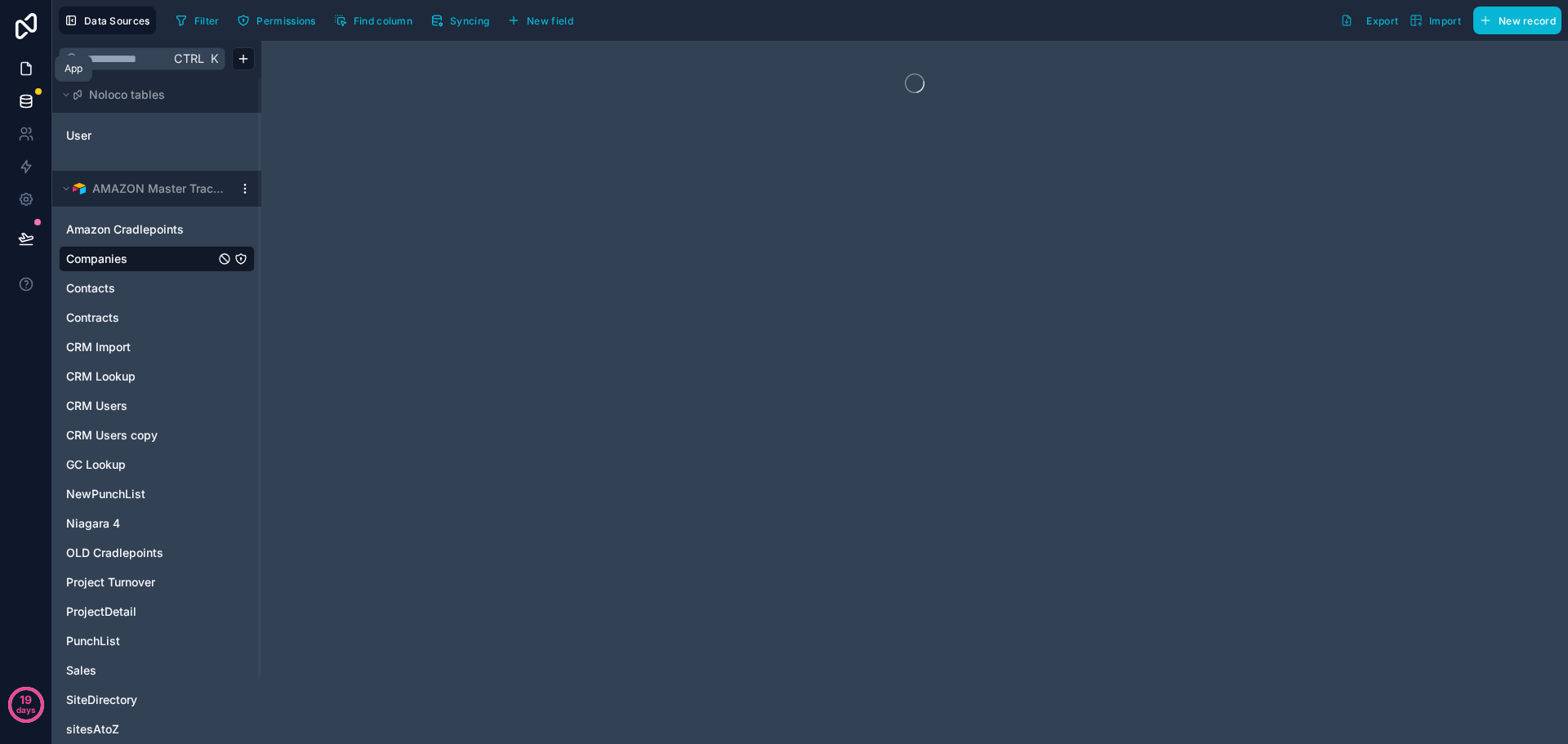
click at [30, 69] on icon at bounding box center [26, 68] width 17 height 17
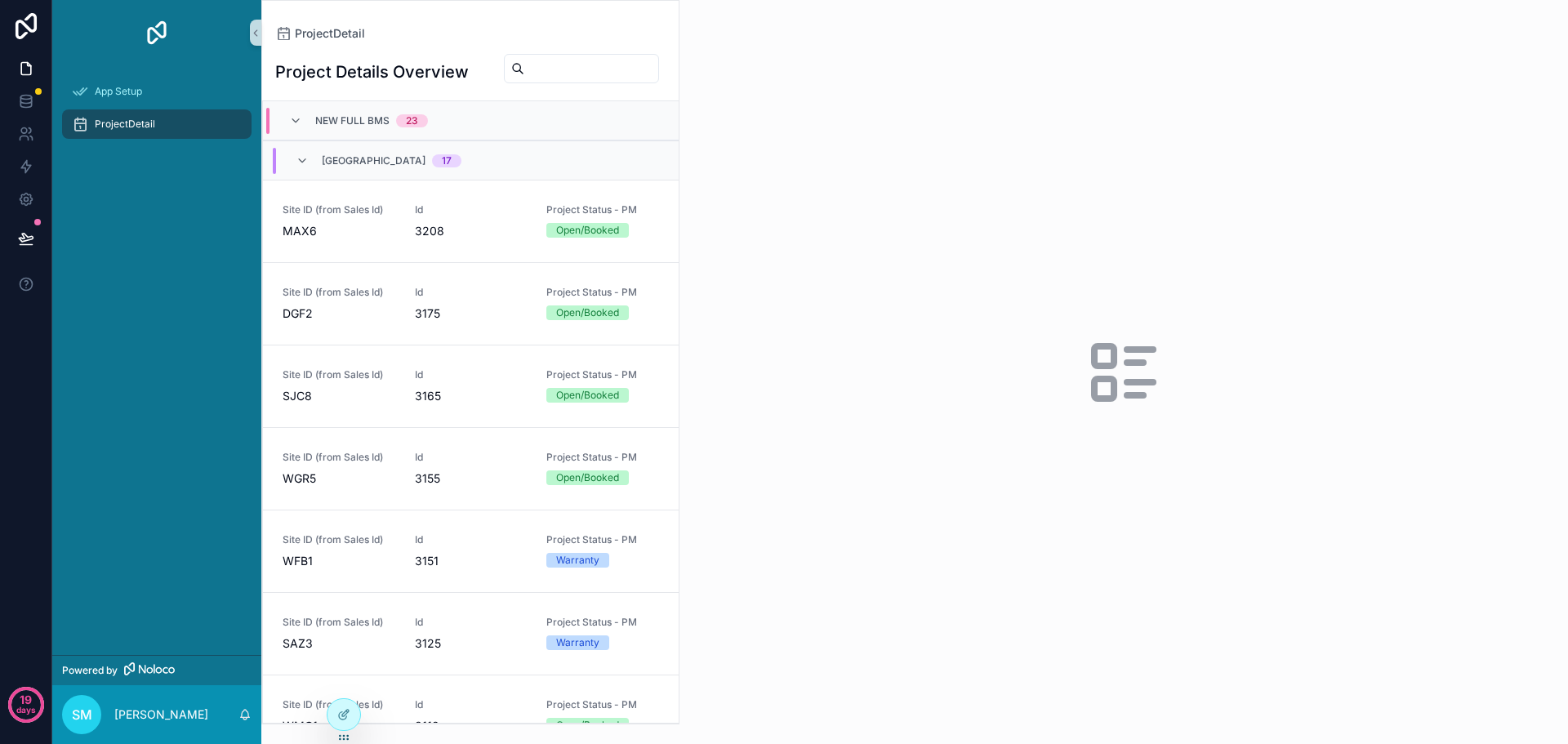
drag, startPoint x: 1497, startPoint y: 117, endPoint x: 1382, endPoint y: 111, distance: 115.2
click at [1497, 117] on div "scrollable content" at bounding box center [1123, 372] width 889 height 744
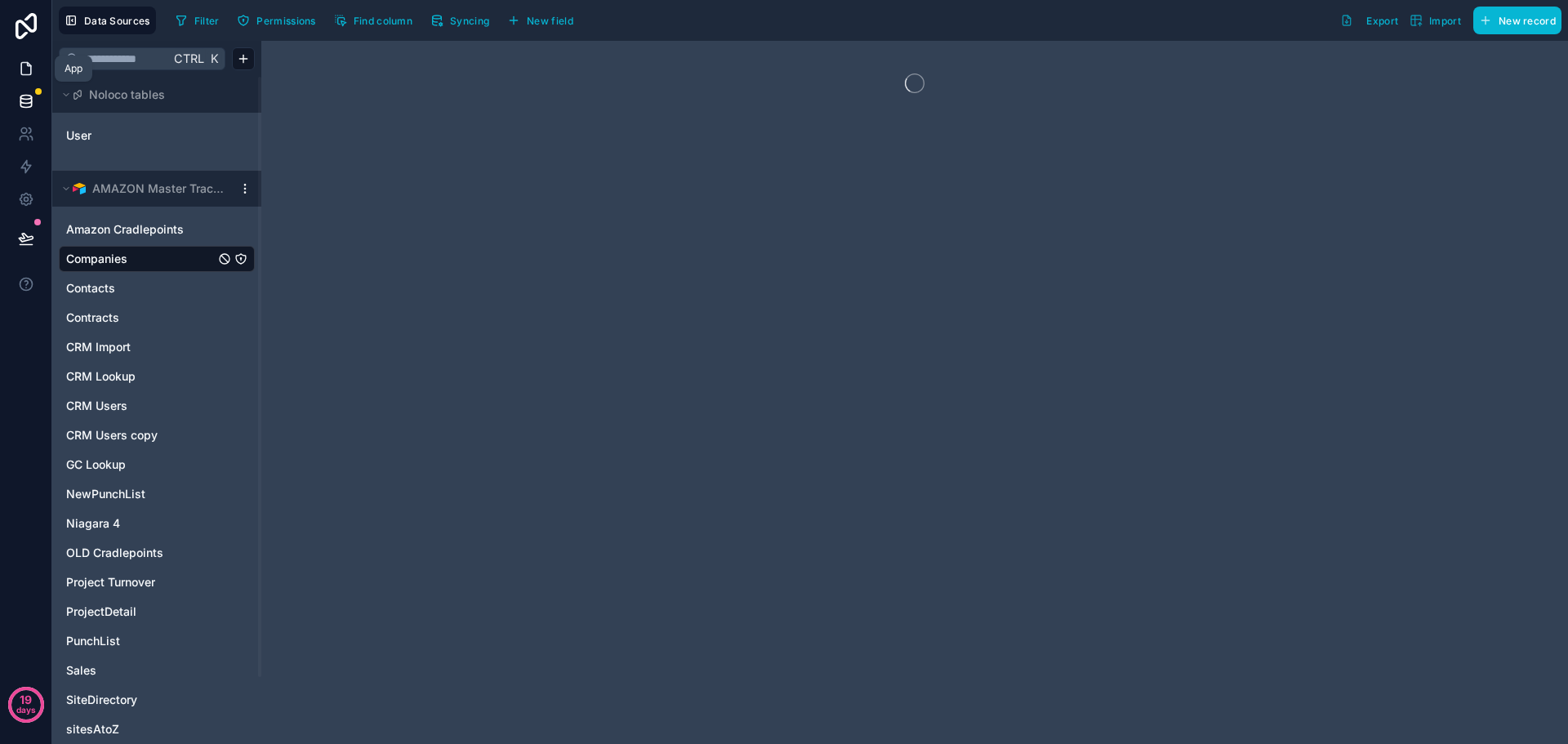
click at [24, 70] on icon at bounding box center [26, 68] width 17 height 17
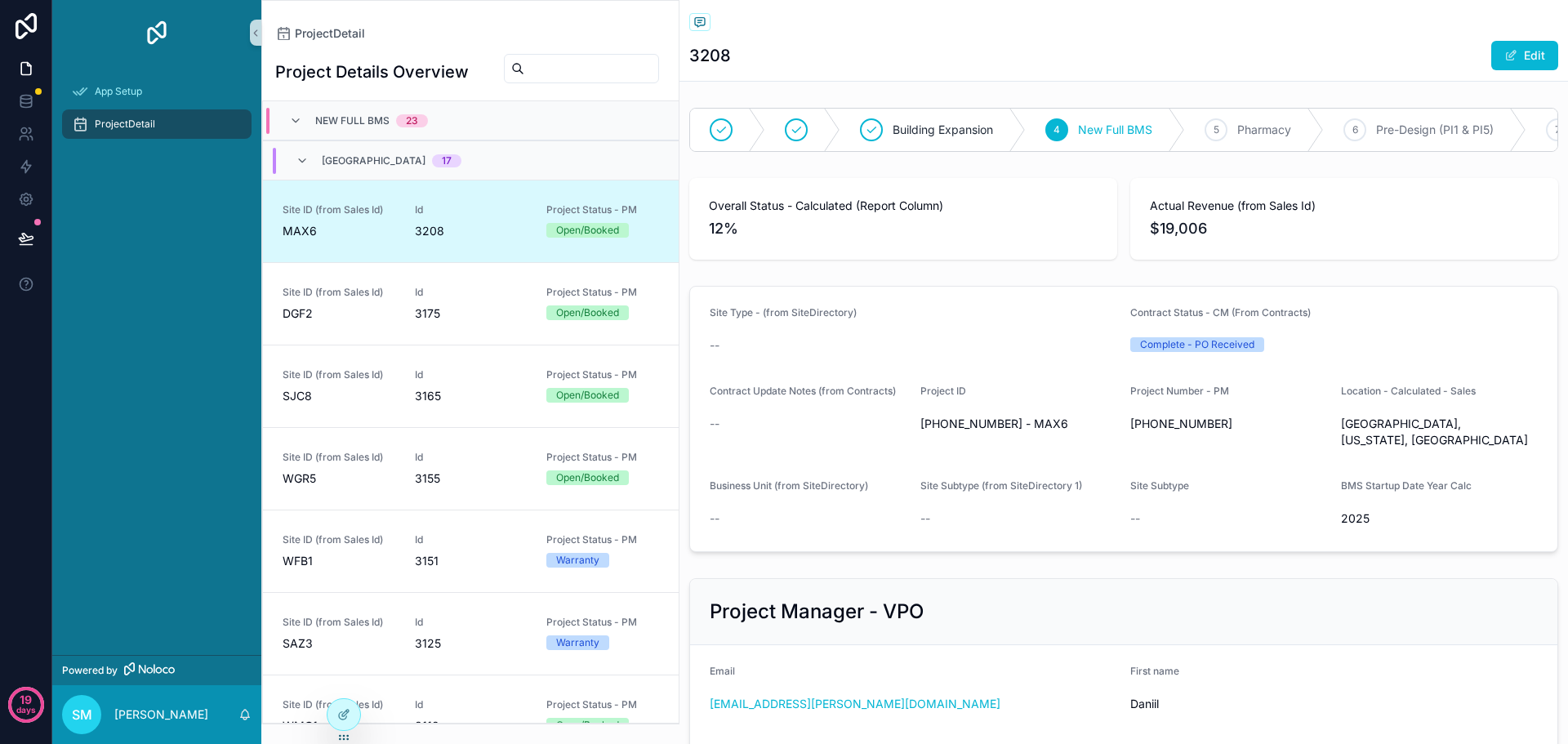
scroll to position [79, 0]
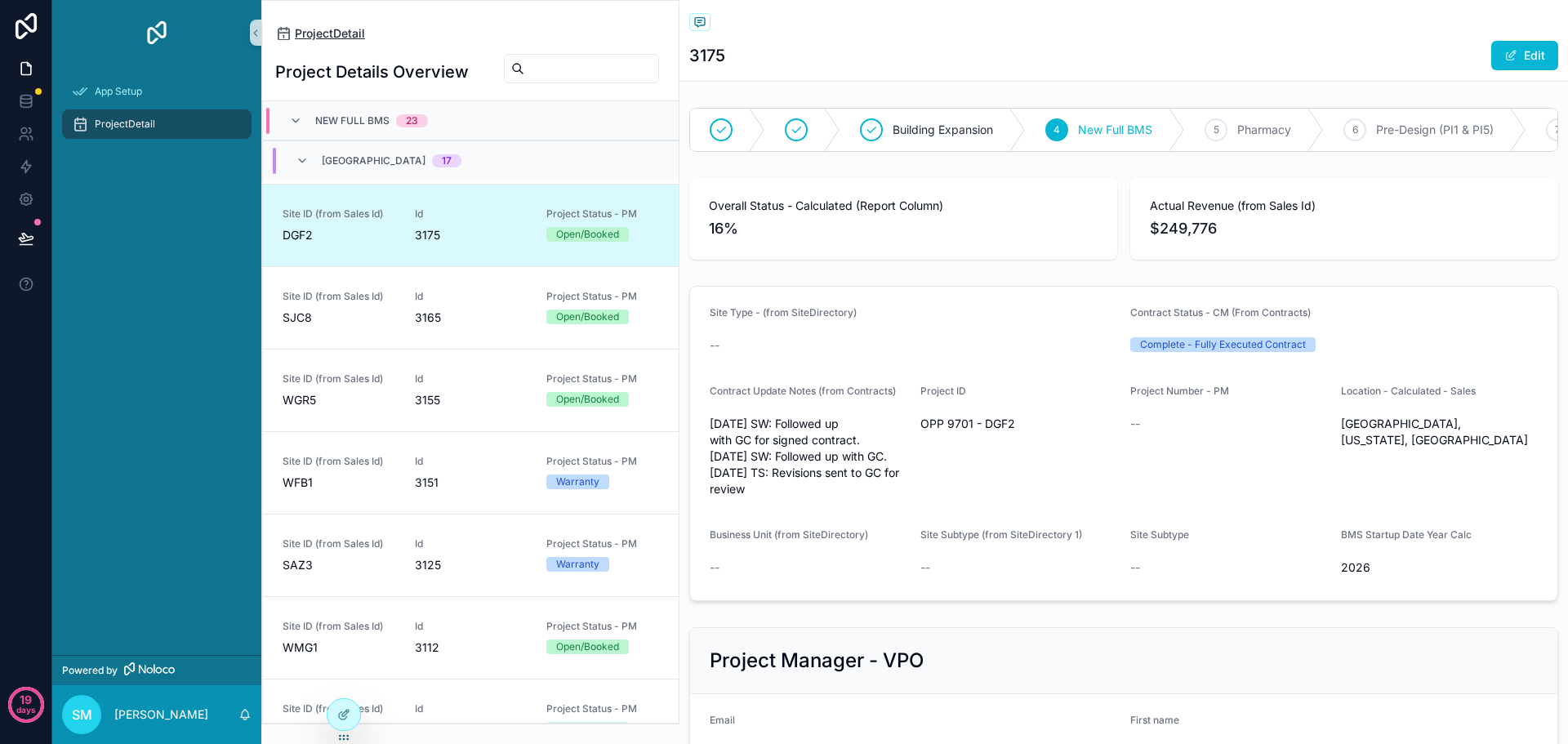
click at [362, 27] on span "ProjectDetail" at bounding box center [330, 33] width 70 height 17
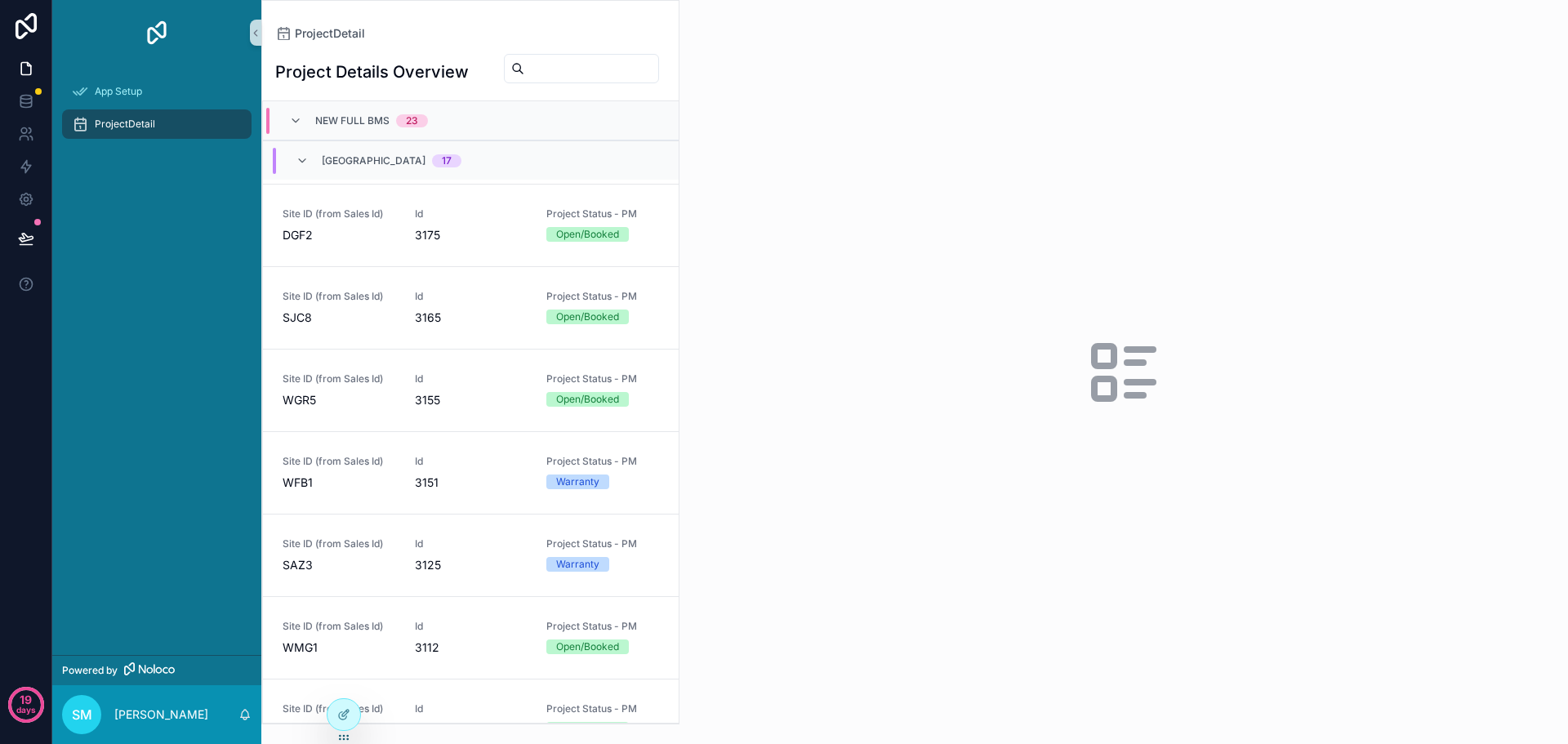
click at [496, 30] on div "ProjectDetail" at bounding box center [470, 33] width 390 height 13
click at [394, 253] on link "Site ID (from Sales Id) DGF2 Id 3175 Project Status - PM Open/Booked" at bounding box center [470, 225] width 416 height 82
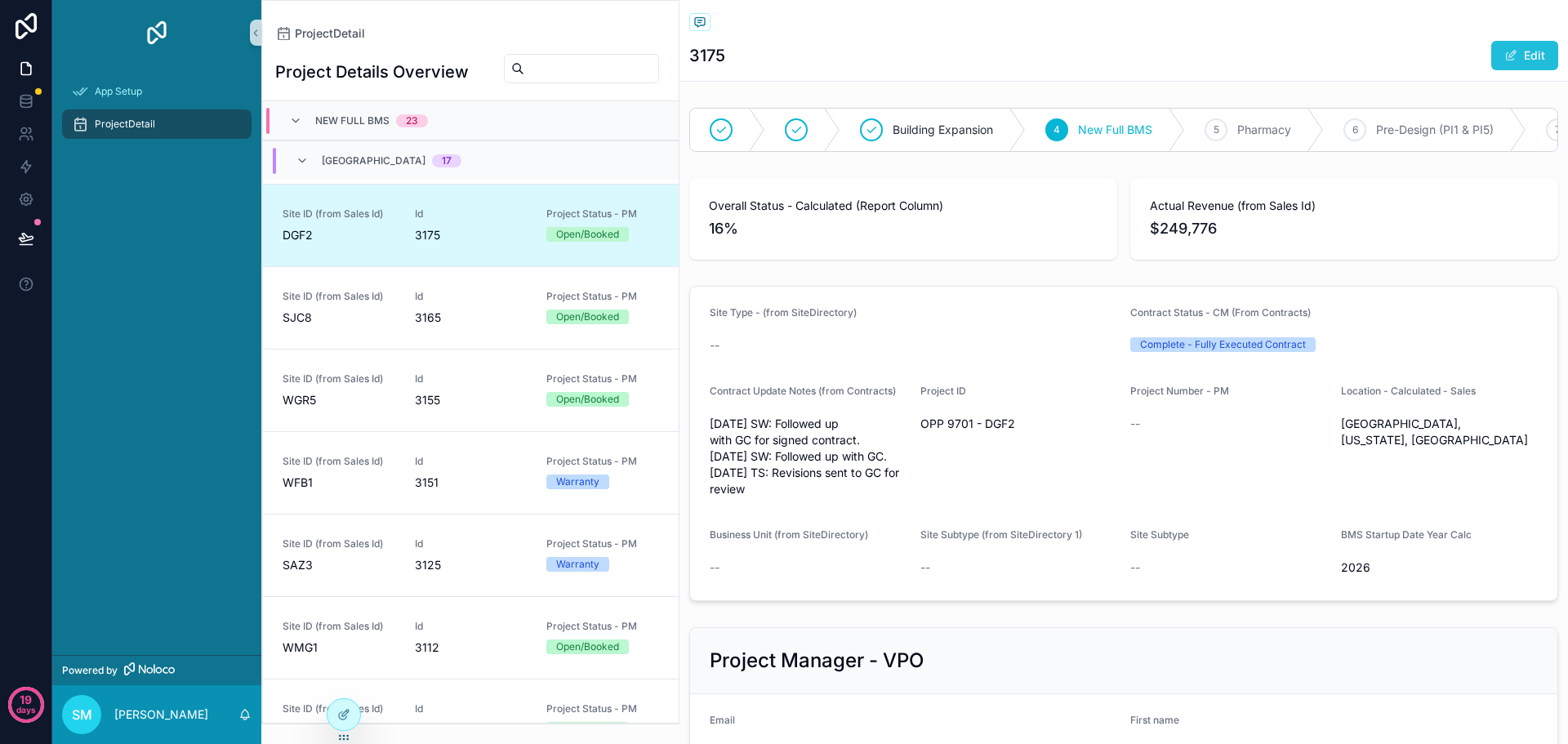
click at [1514, 57] on button "Edit" at bounding box center [1525, 56] width 67 height 30
click at [1513, 57] on button "Done" at bounding box center [1521, 56] width 75 height 30
click at [407, 33] on div "ProjectDetail" at bounding box center [470, 33] width 390 height 13
click at [253, 23] on button "scrollable content" at bounding box center [256, 32] width 11 height 26
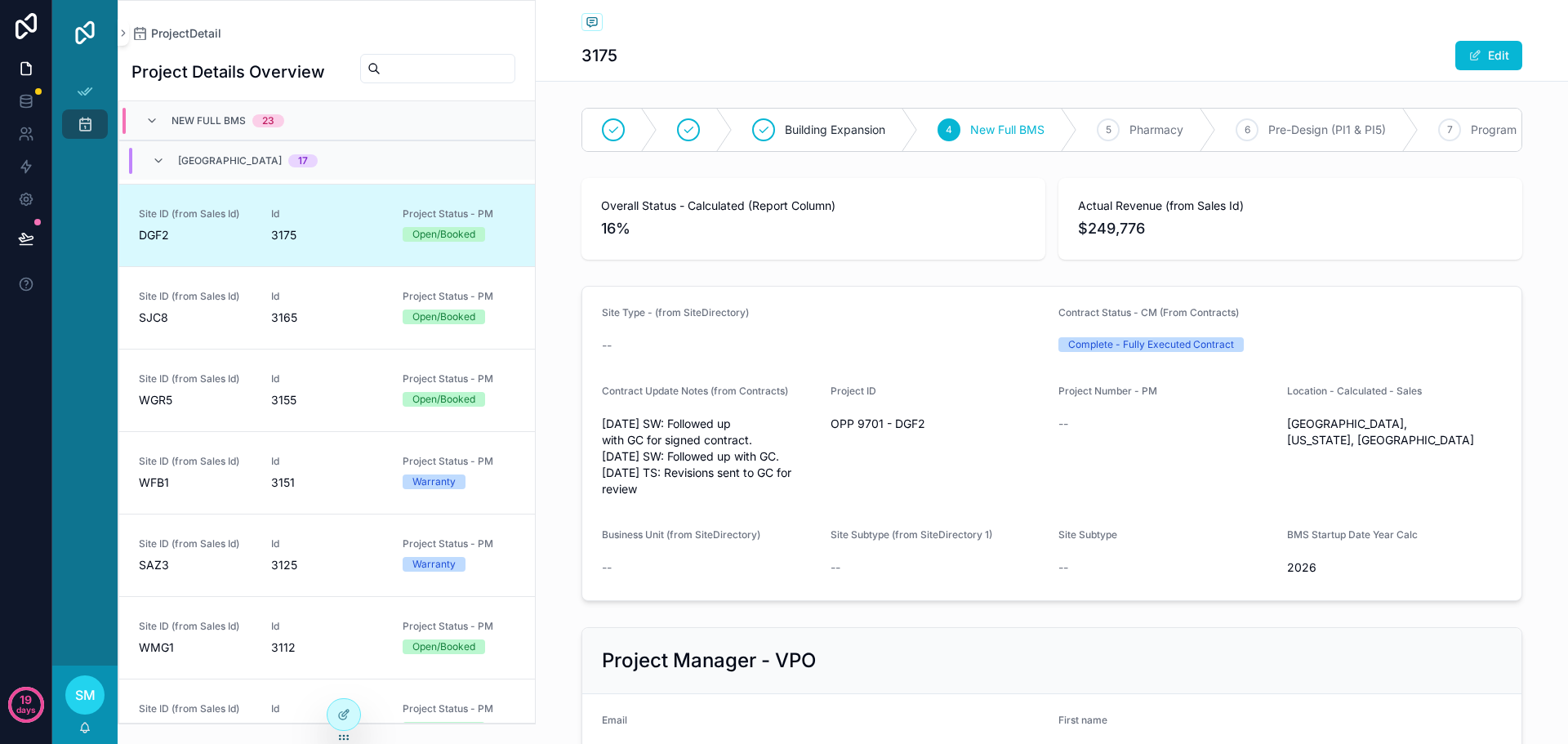
click at [365, 123] on div "New Full BMS 23" at bounding box center [327, 121] width 416 height 39
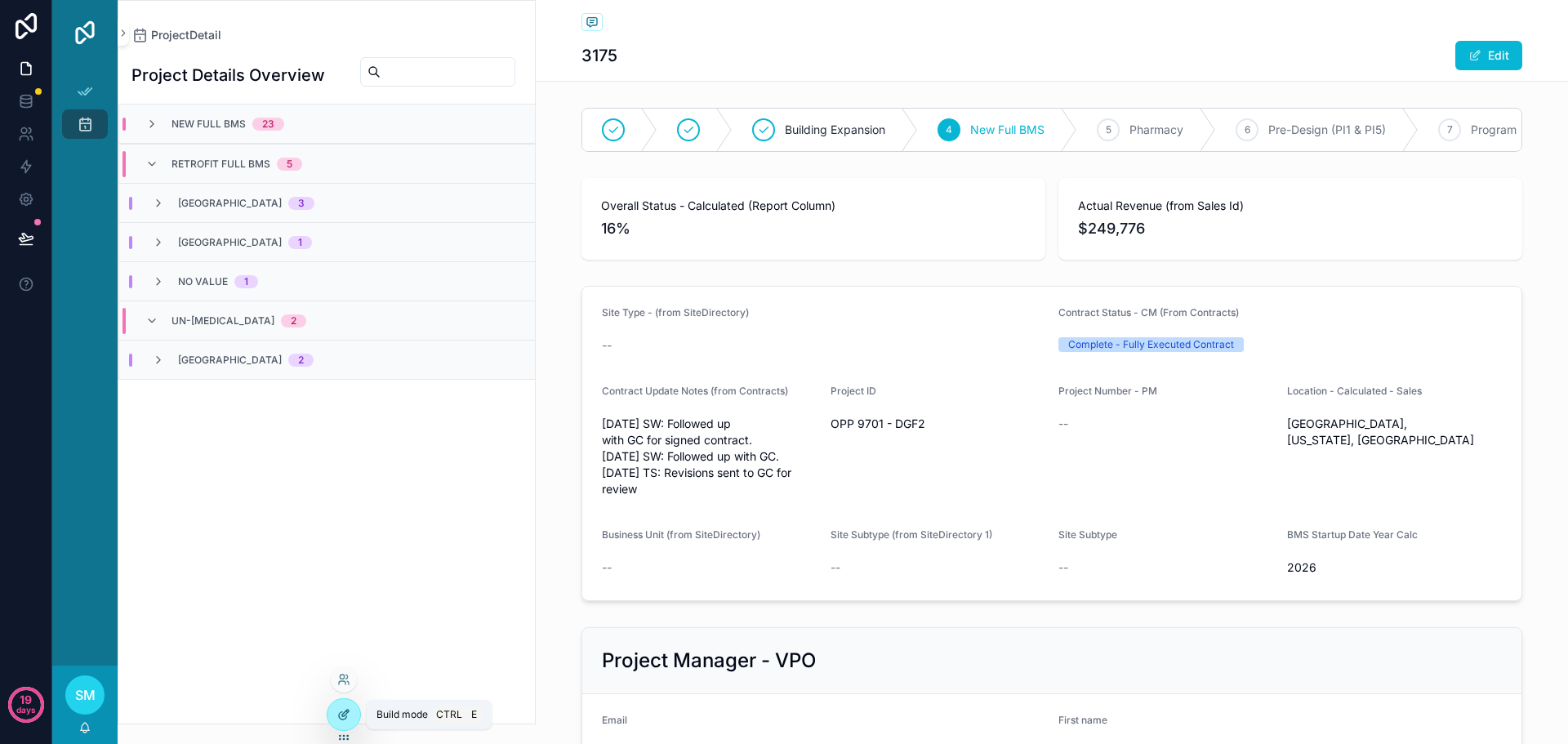
click at [343, 706] on div at bounding box center [343, 714] width 32 height 31
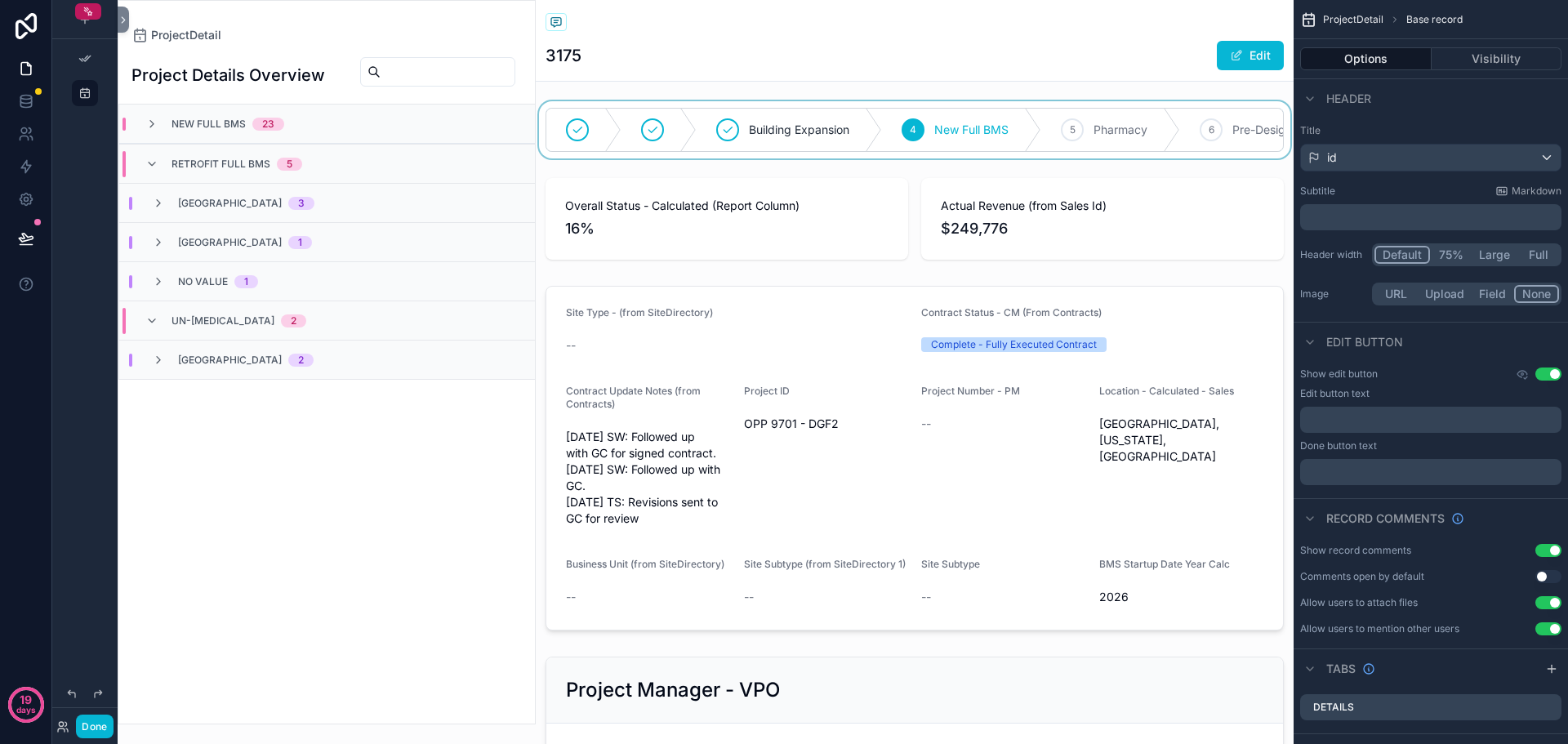
click at [779, 149] on div "scrollable content" at bounding box center [915, 130] width 758 height 57
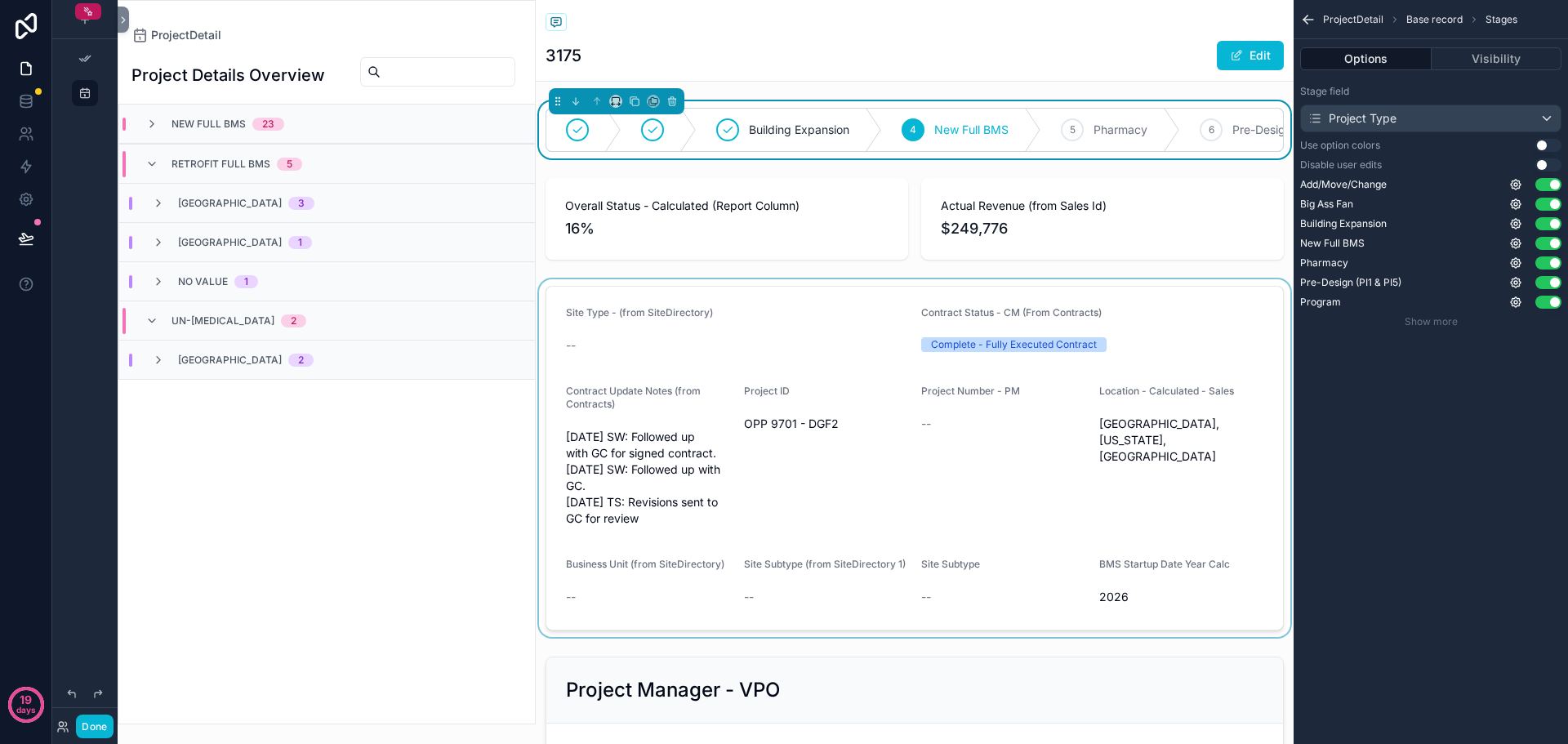
click at [742, 327] on div "scrollable content" at bounding box center [915, 458] width 758 height 358
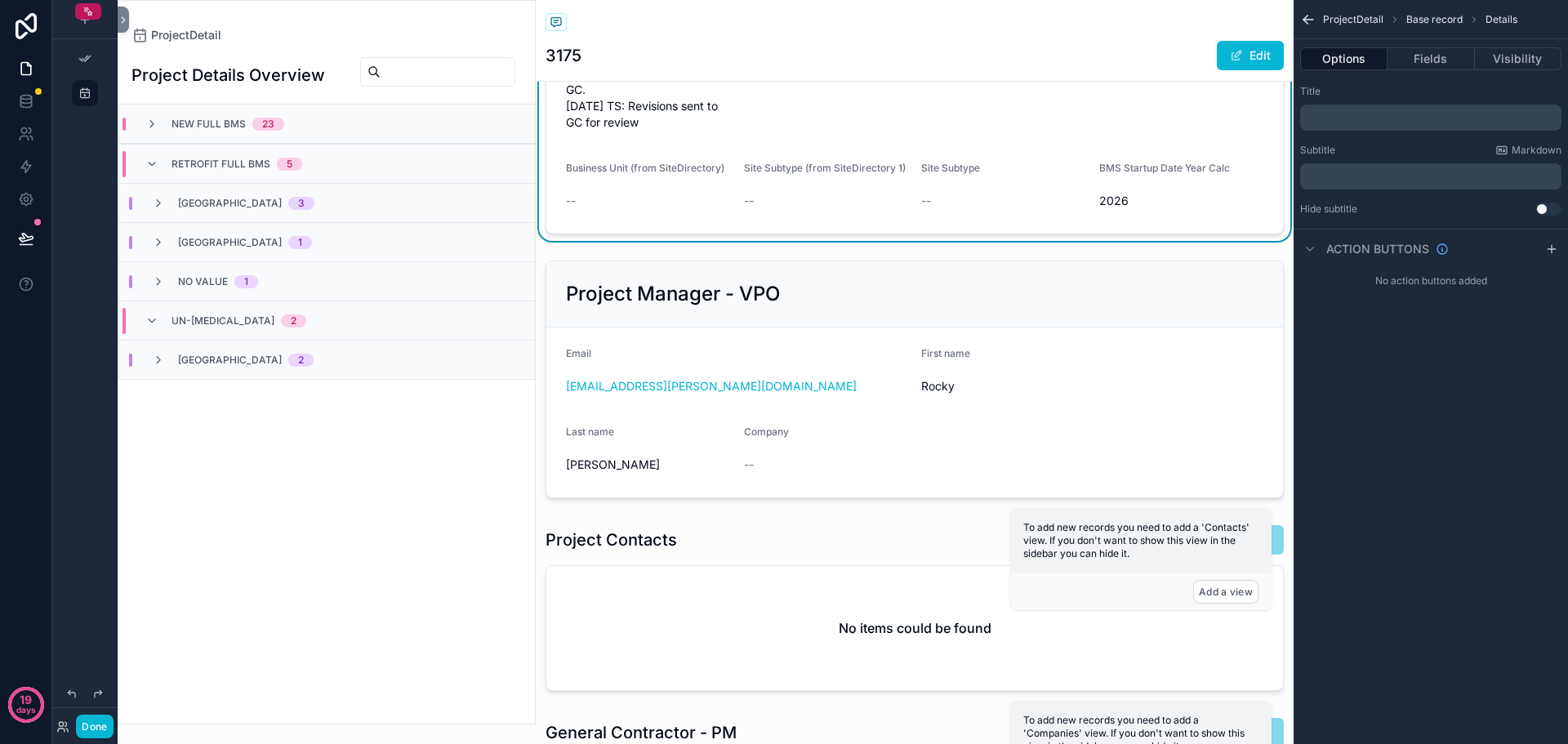
scroll to position [326, 0]
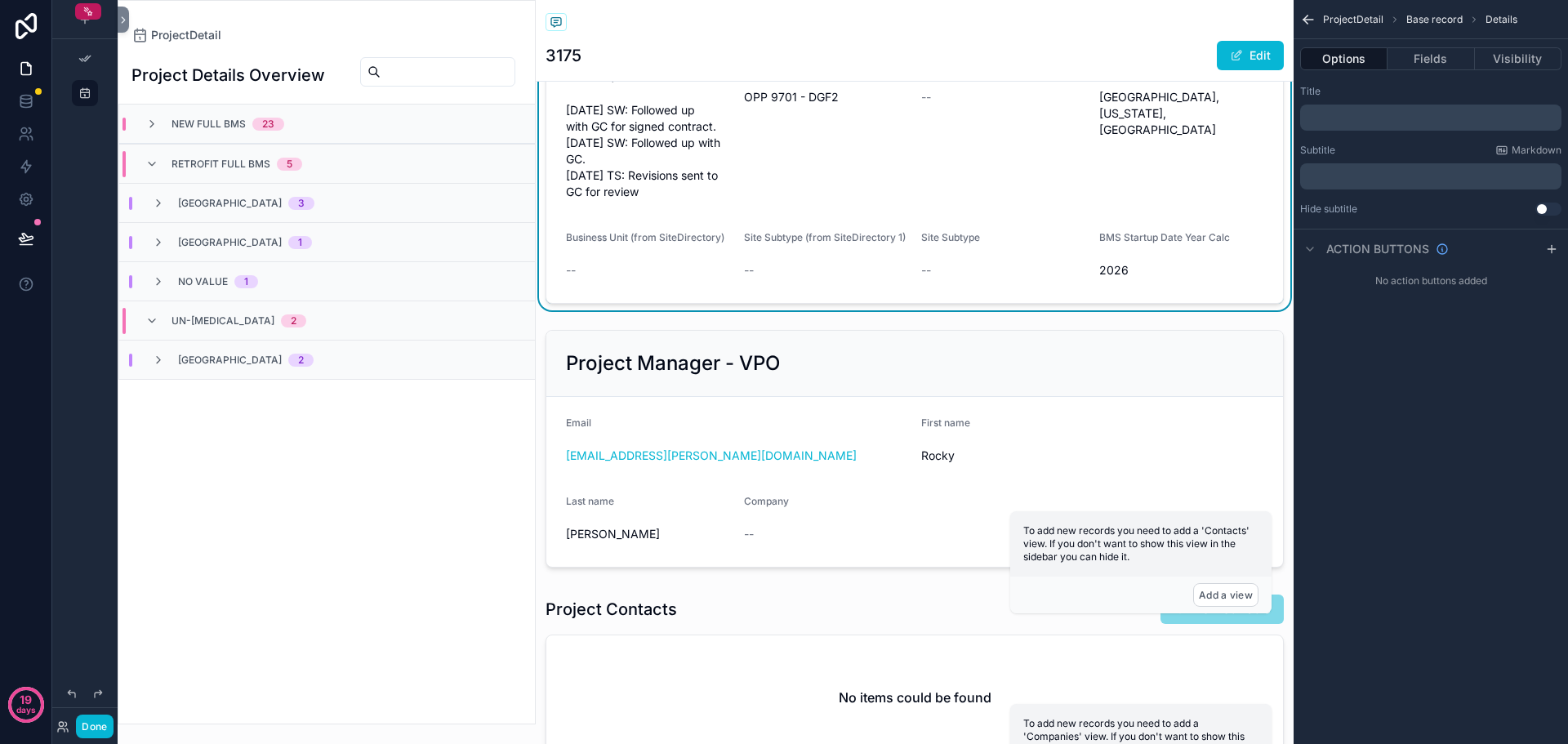
click at [1132, 55] on div "3175 Edit" at bounding box center [914, 55] width 738 height 31
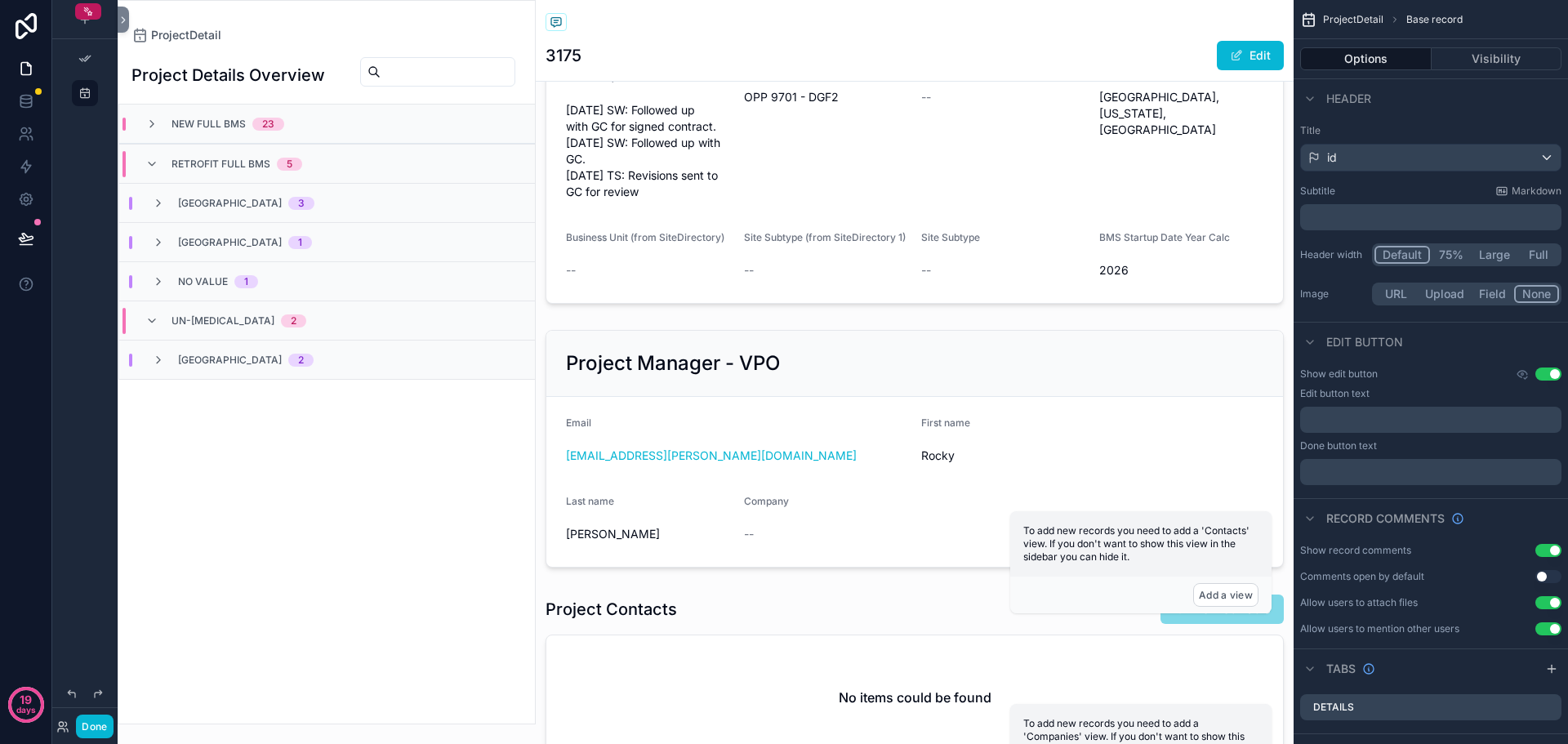
click at [1547, 369] on button "Use setting" at bounding box center [1549, 374] width 26 height 13
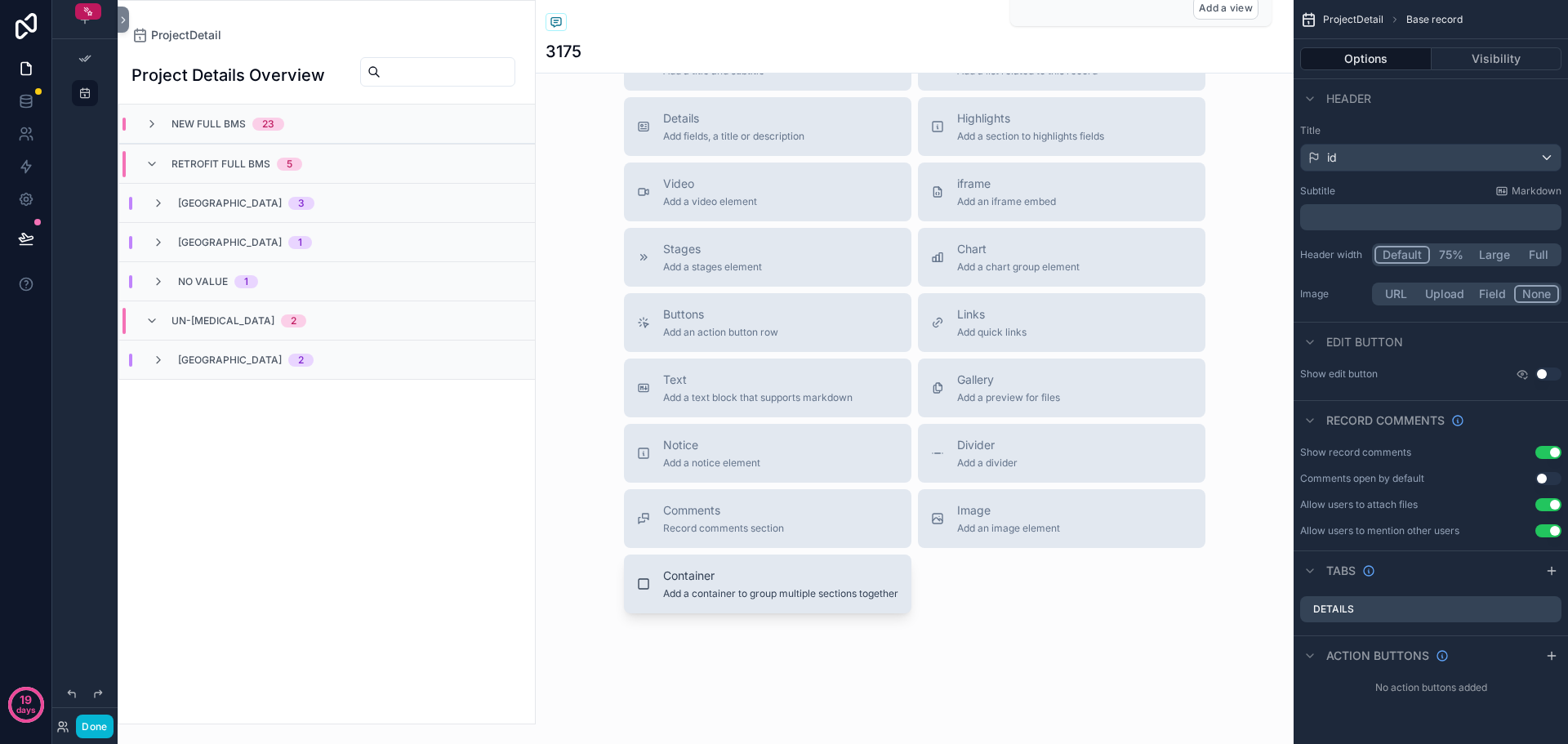
scroll to position [1841, 0]
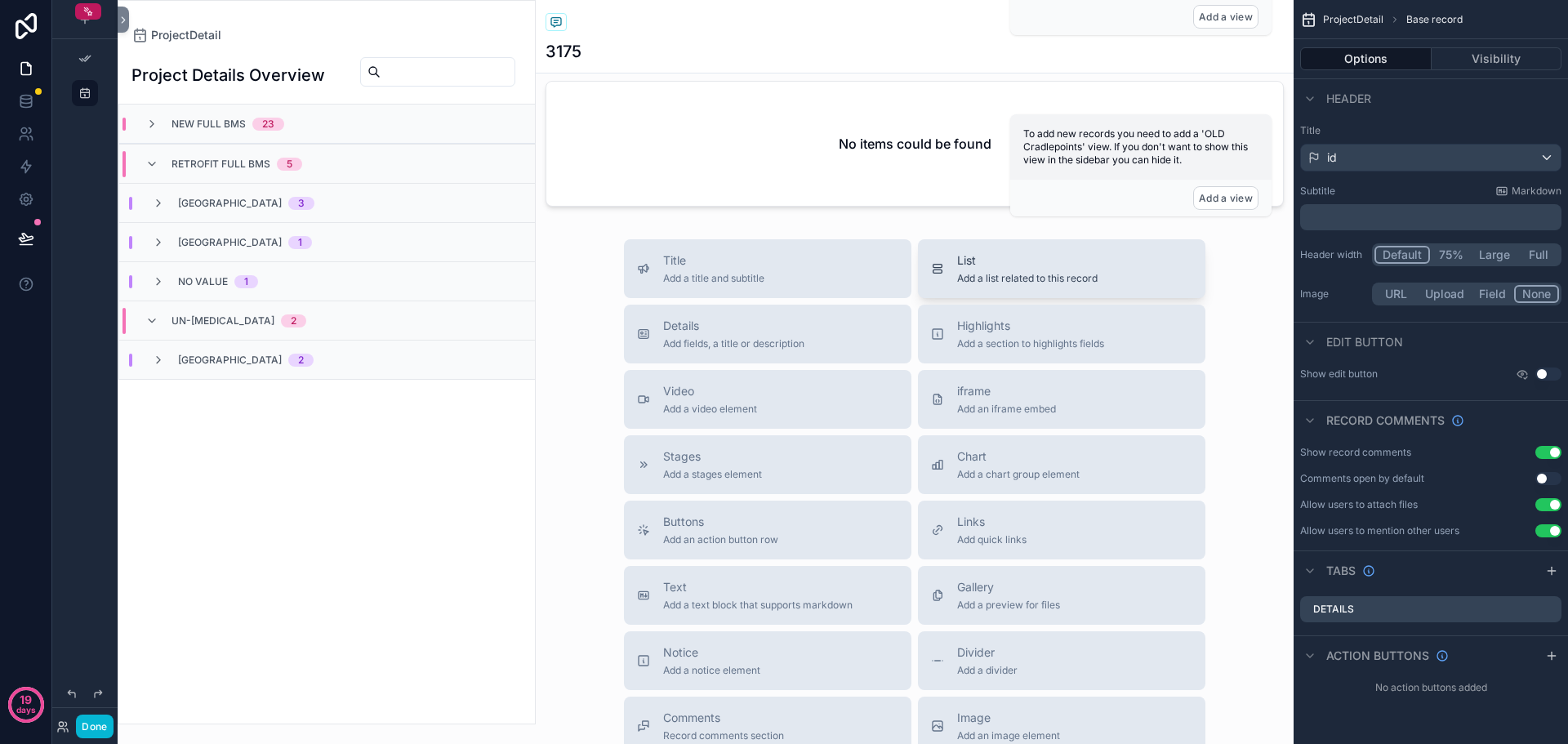
click at [1081, 285] on span "Add a list related to this record" at bounding box center [1028, 278] width 140 height 13
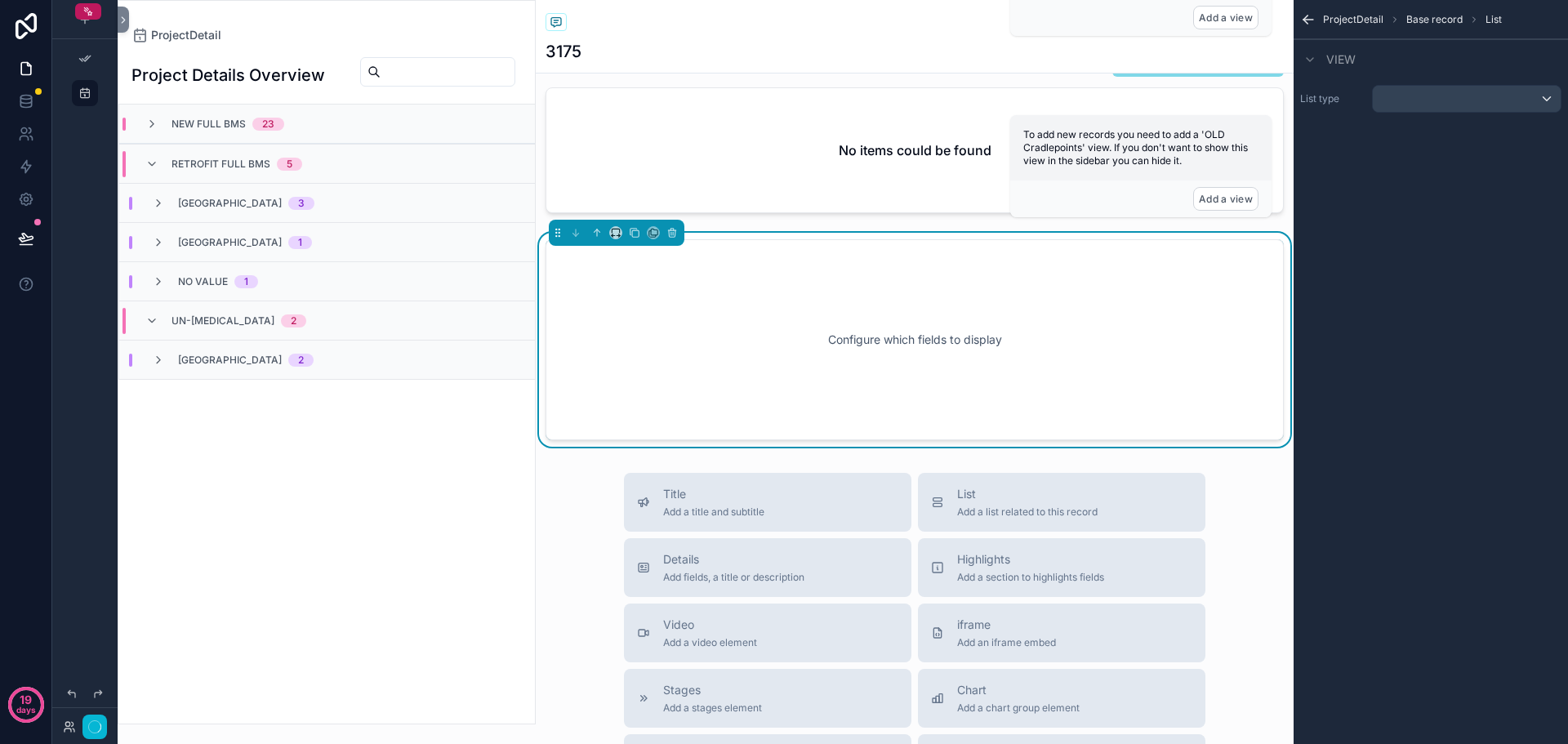
scroll to position [1840, 0]
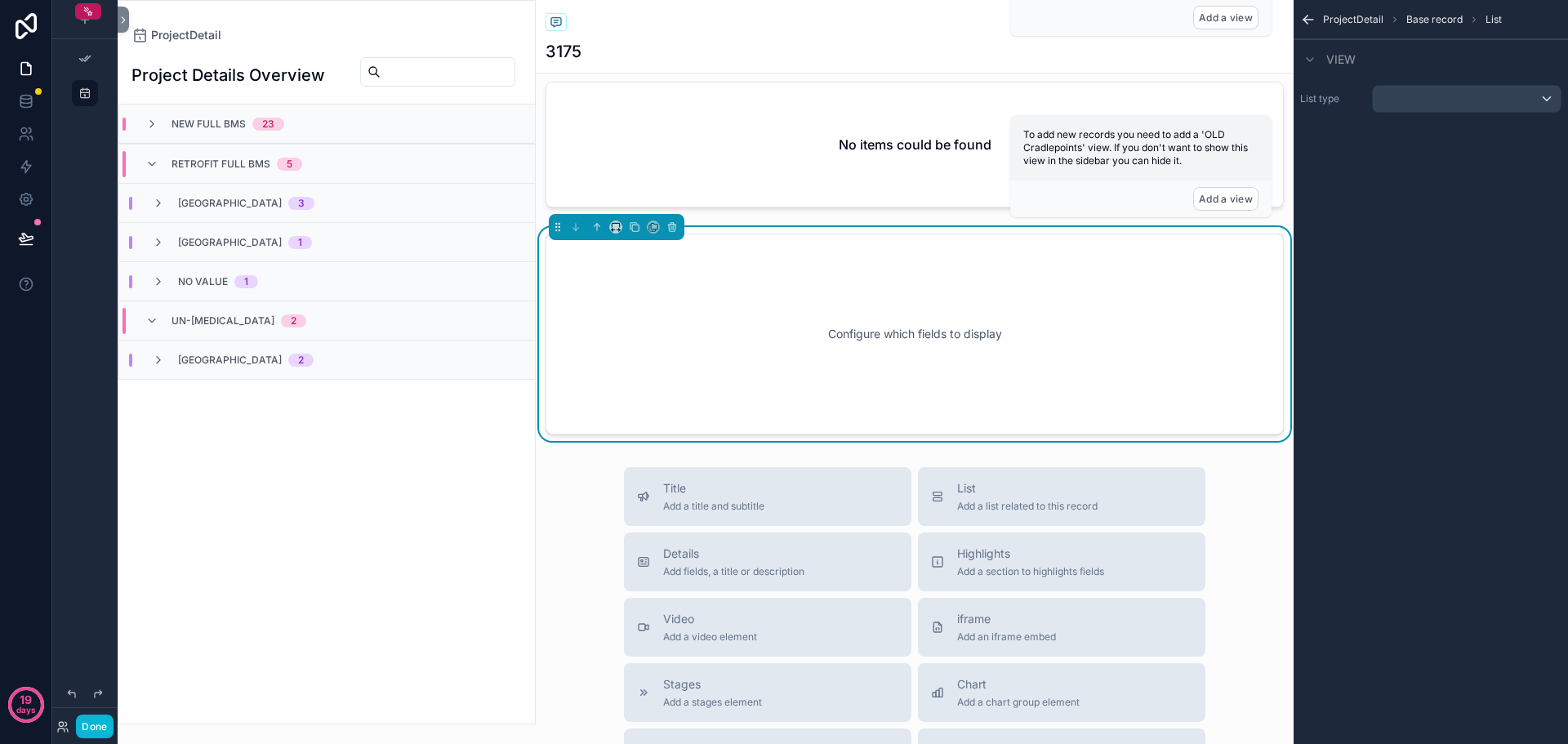
click at [957, 381] on div "Configure which fields to display" at bounding box center [915, 334] width 685 height 147
click at [1494, 95] on div "scrollable content" at bounding box center [1466, 99] width 188 height 26
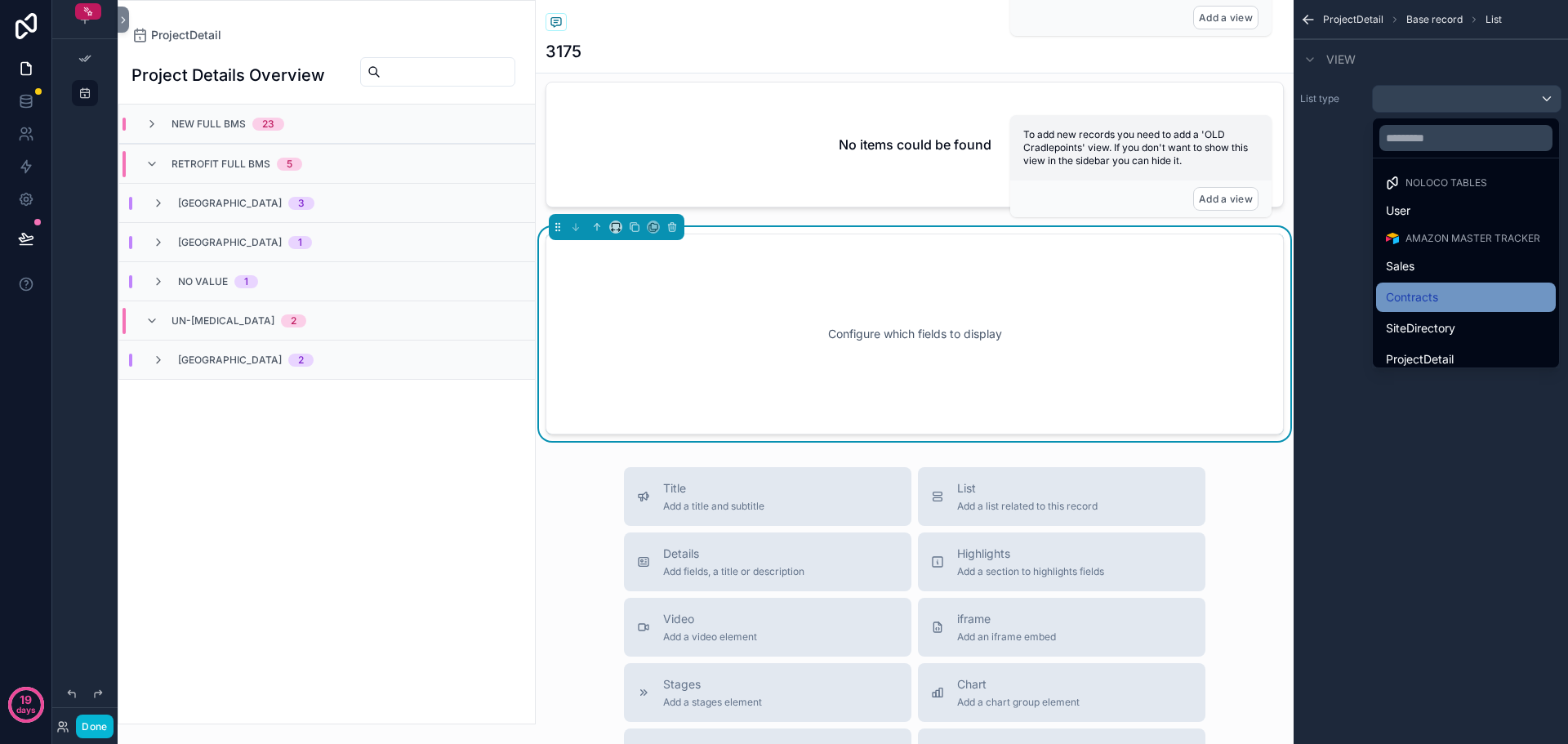
scroll to position [164, 0]
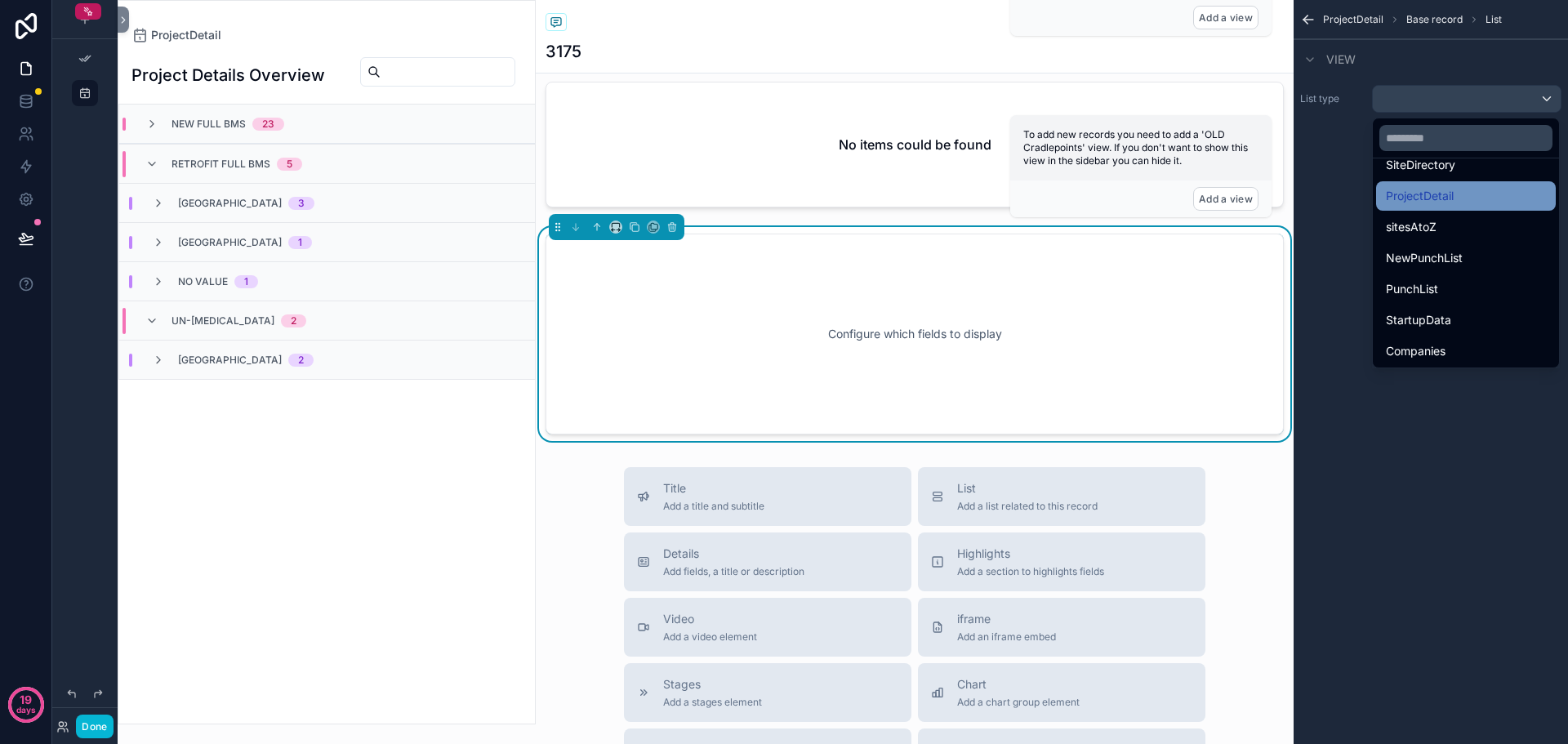
click at [1431, 202] on span "ProjectDetail" at bounding box center [1419, 196] width 67 height 19
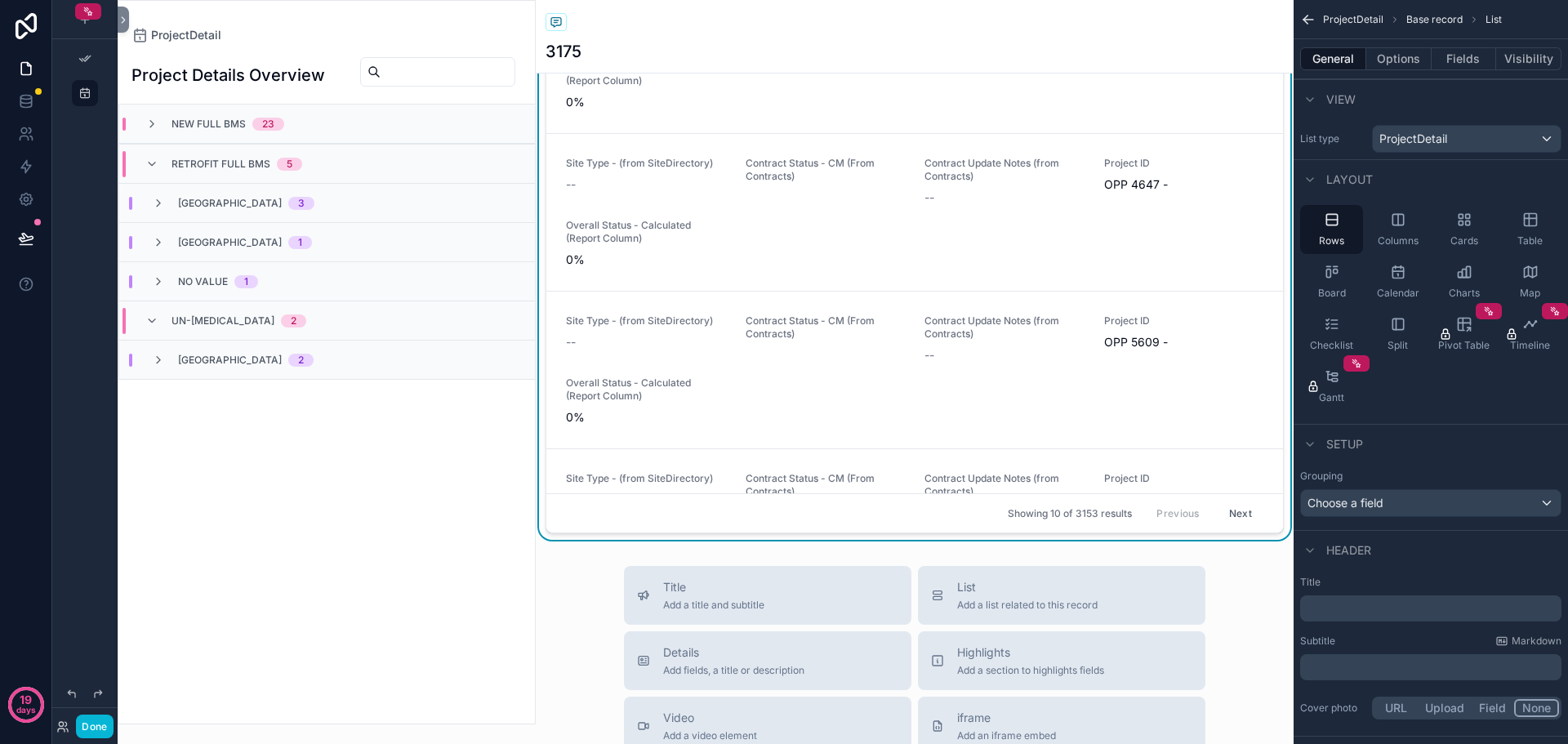
scroll to position [1894, 0]
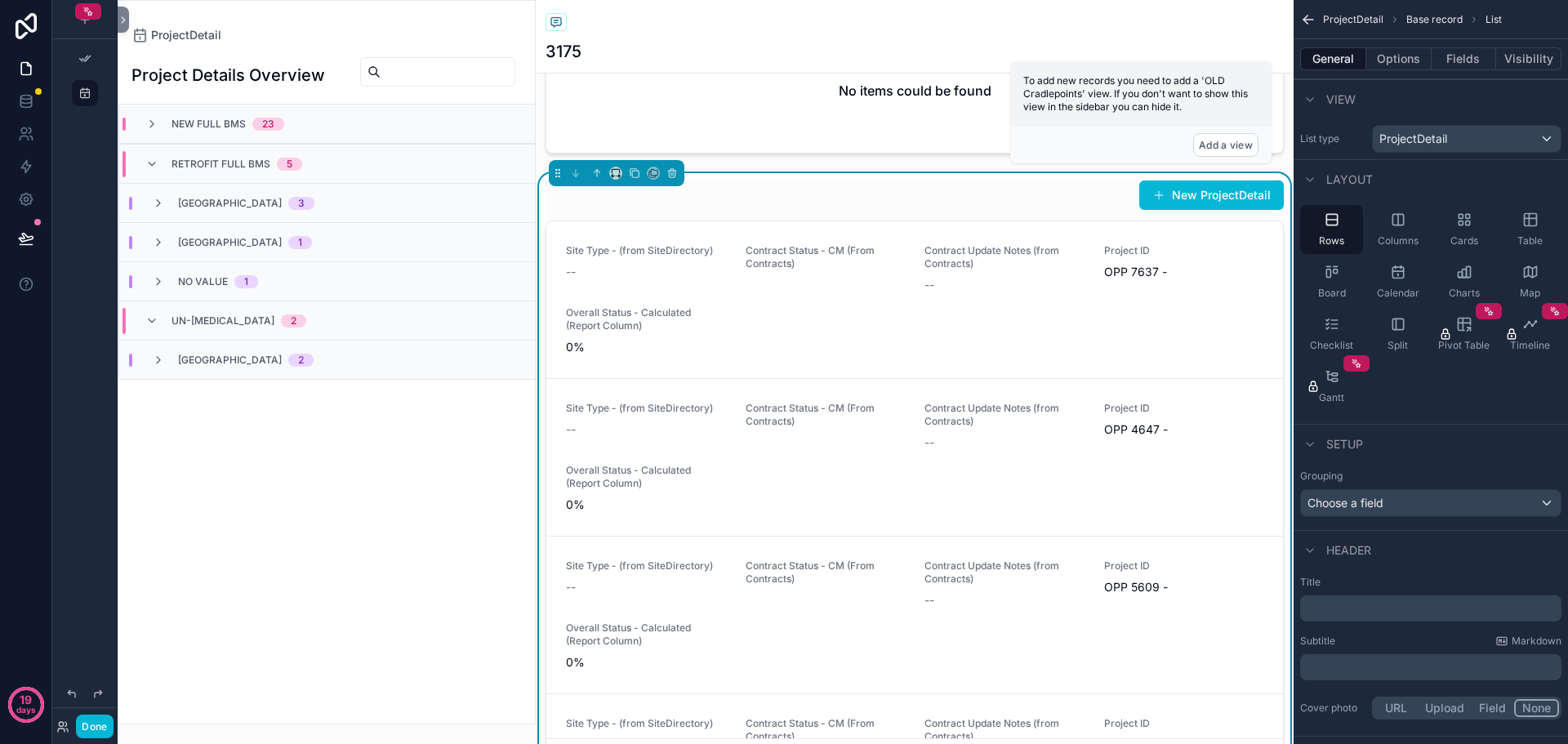
click at [909, 211] on div "New ProjectDetail" at bounding box center [914, 194] width 738 height 31
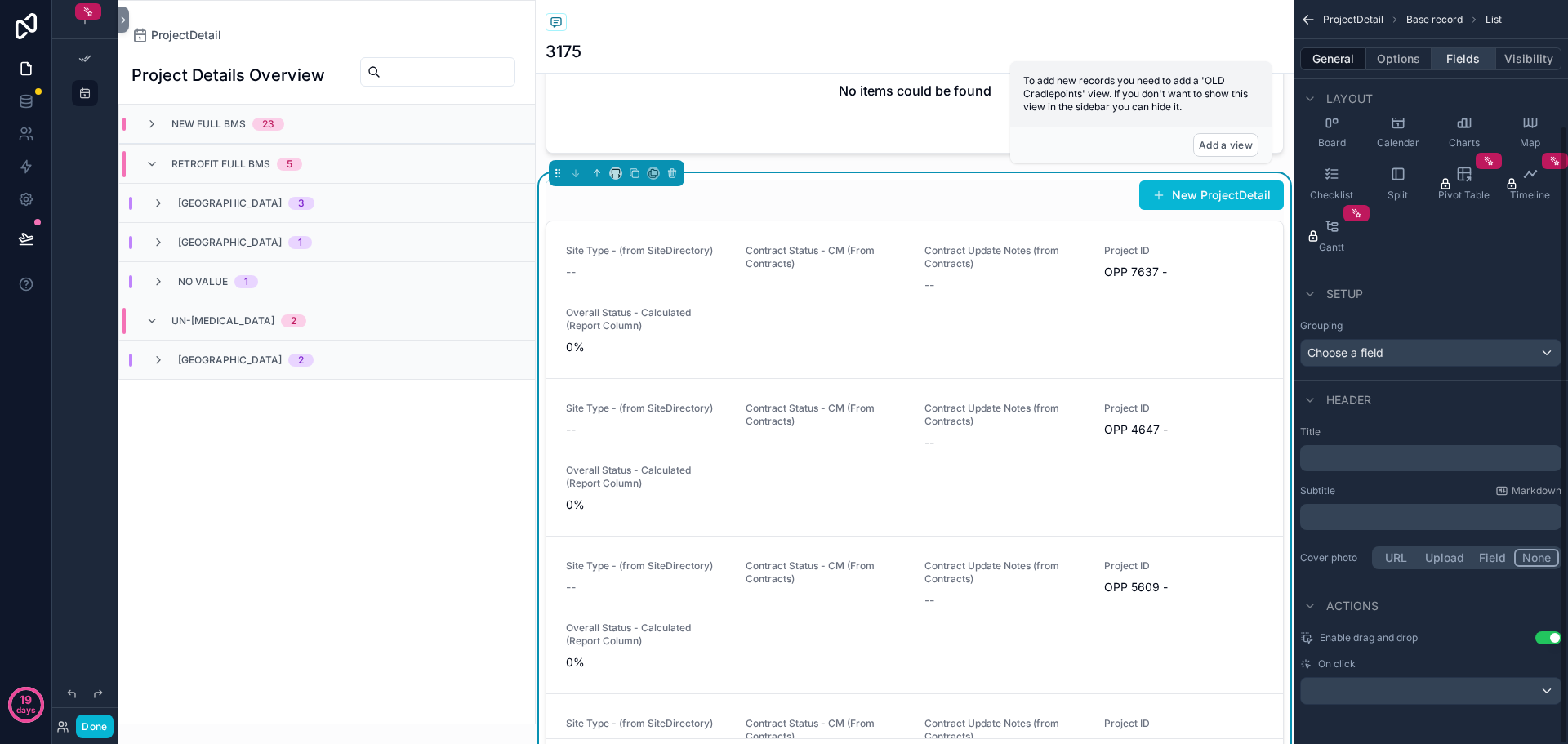
click at [1460, 65] on button "Fields" at bounding box center [1465, 59] width 66 height 23
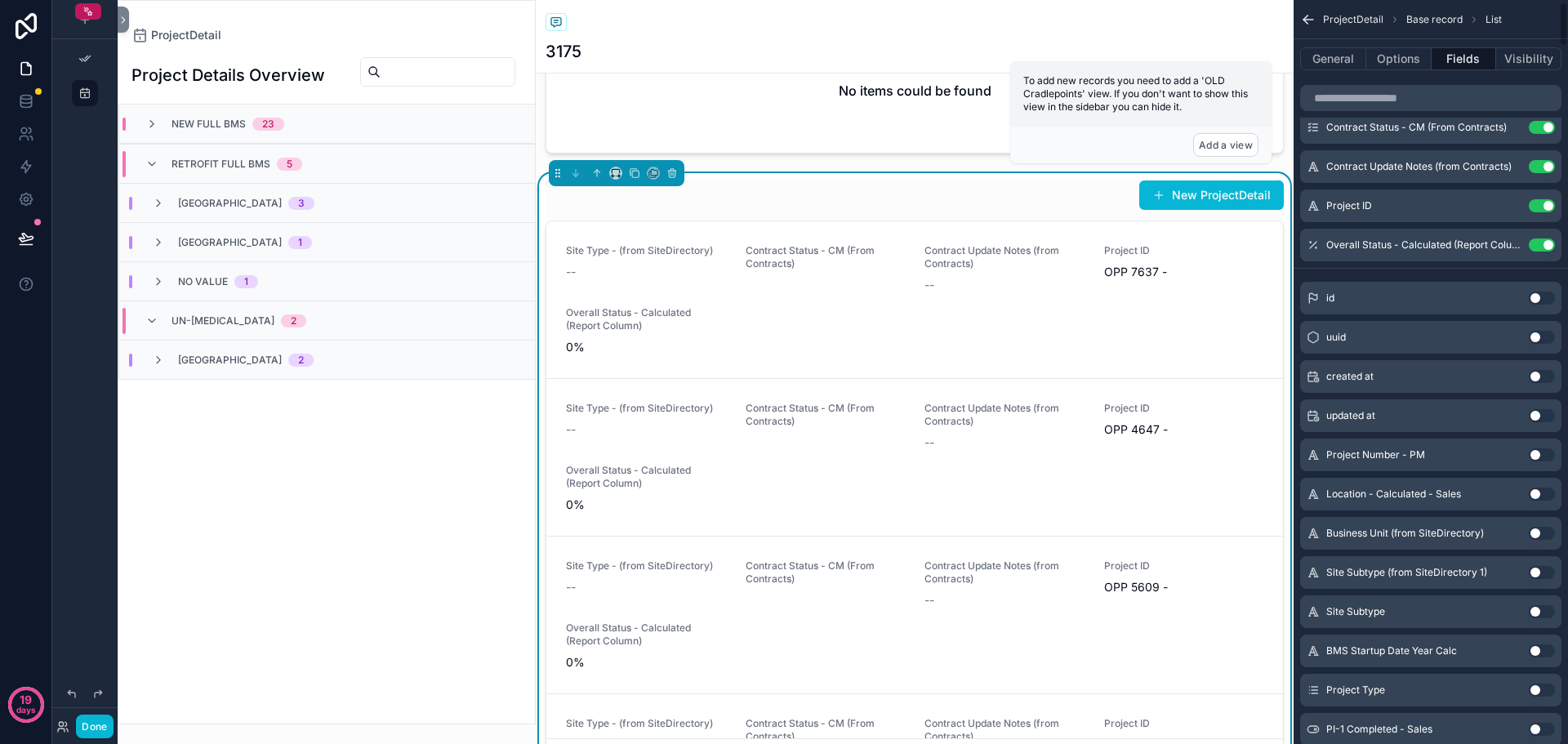
scroll to position [0, 0]
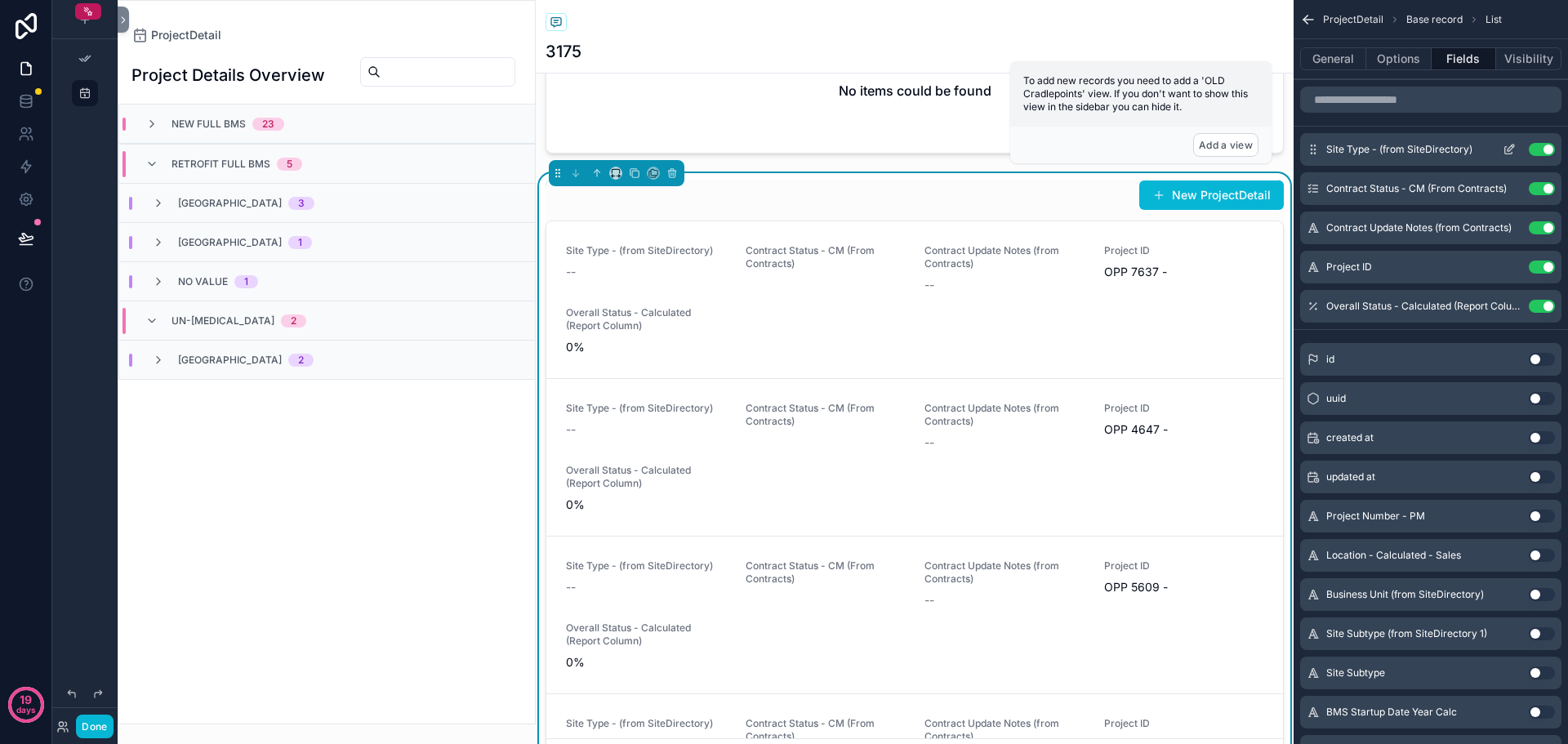
click at [1537, 149] on button "Use setting" at bounding box center [1543, 149] width 26 height 13
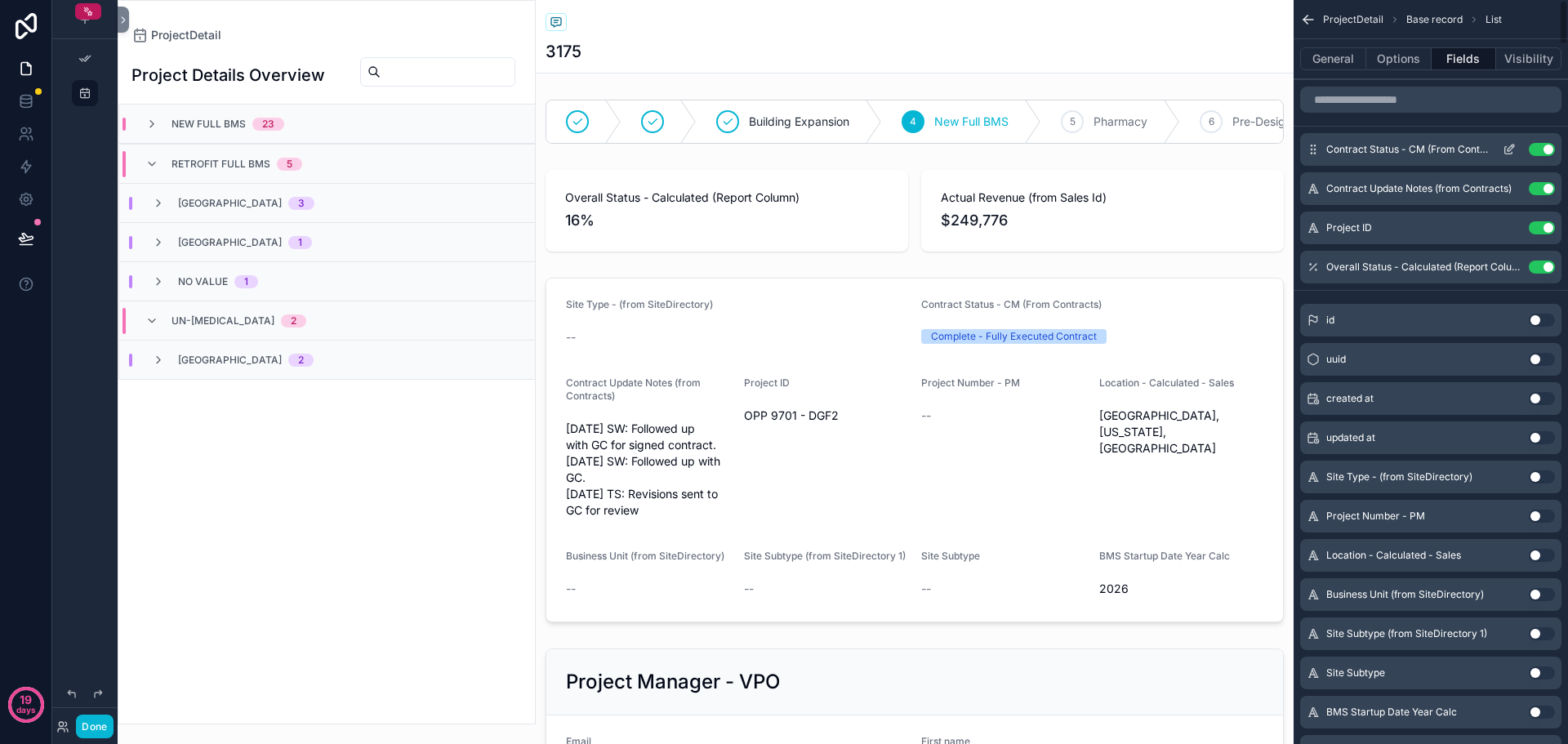
click at [1543, 144] on button "Use setting" at bounding box center [1543, 149] width 26 height 13
click at [1543, 182] on button "Use setting" at bounding box center [1543, 188] width 26 height 13
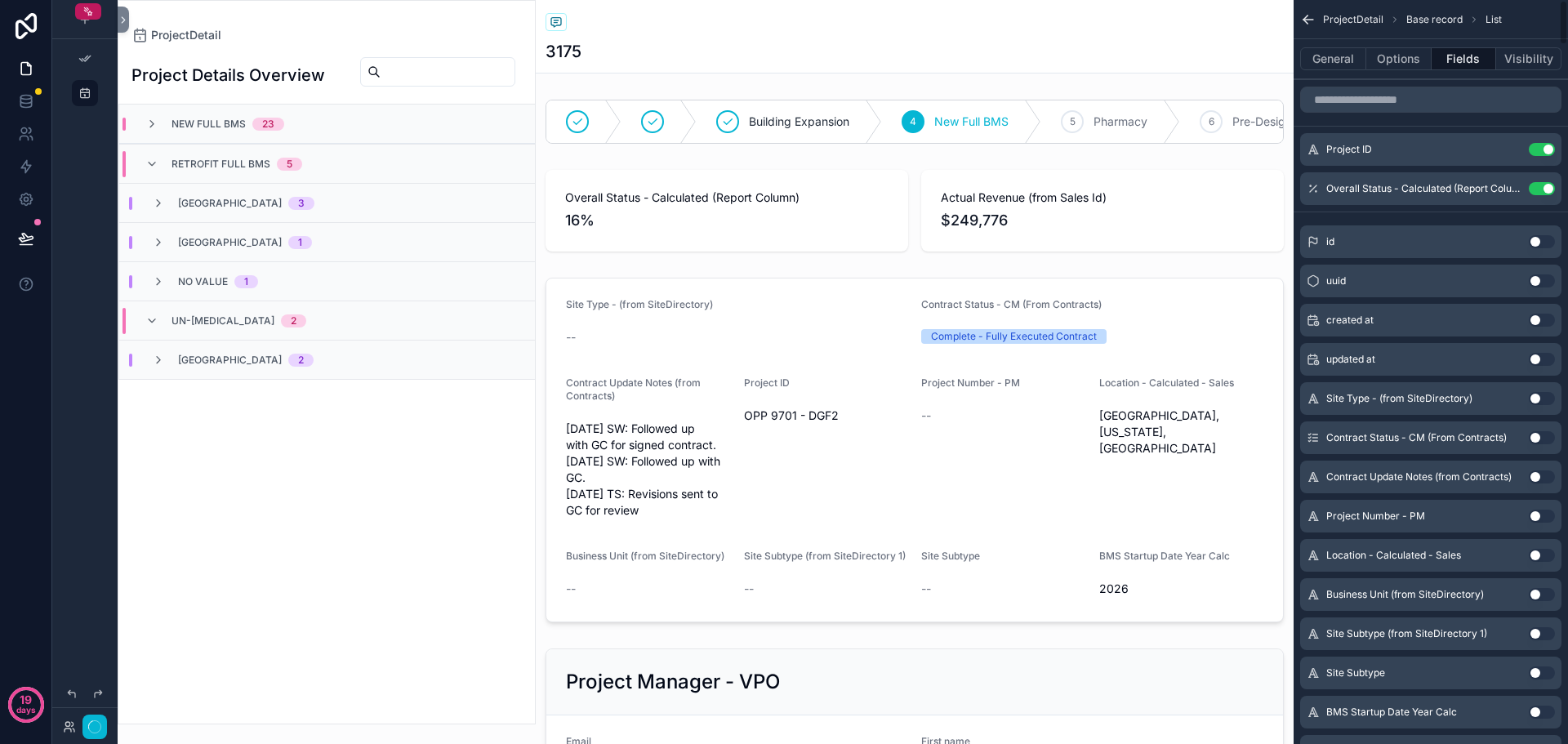
click at [1543, 144] on button "Use setting" at bounding box center [1543, 149] width 26 height 13
click at [1543, 182] on button "Use setting" at bounding box center [1543, 188] width 26 height 13
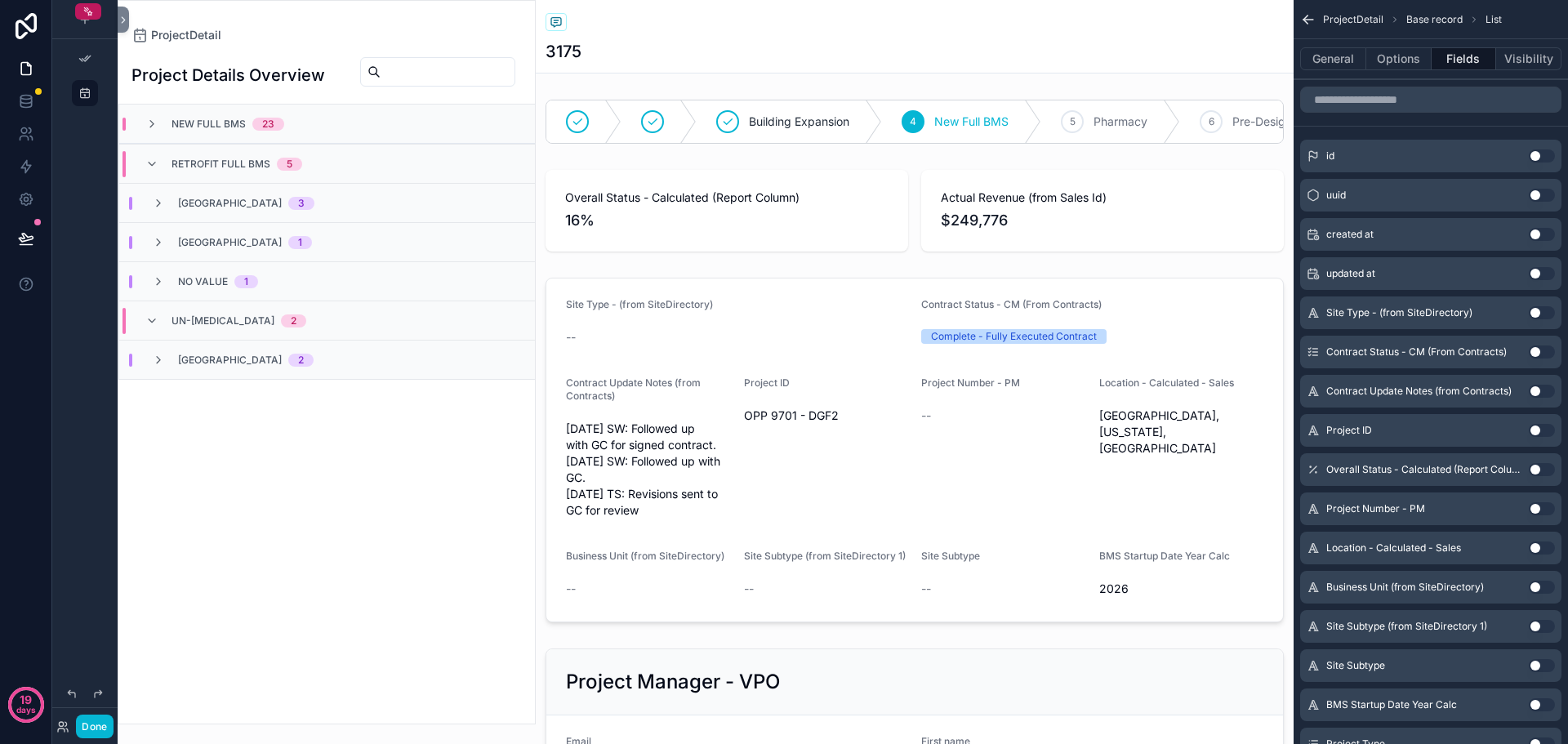
drag, startPoint x: 1532, startPoint y: 154, endPoint x: 1473, endPoint y: 182, distance: 65.3
click at [1533, 154] on button "Use setting" at bounding box center [1543, 156] width 26 height 13
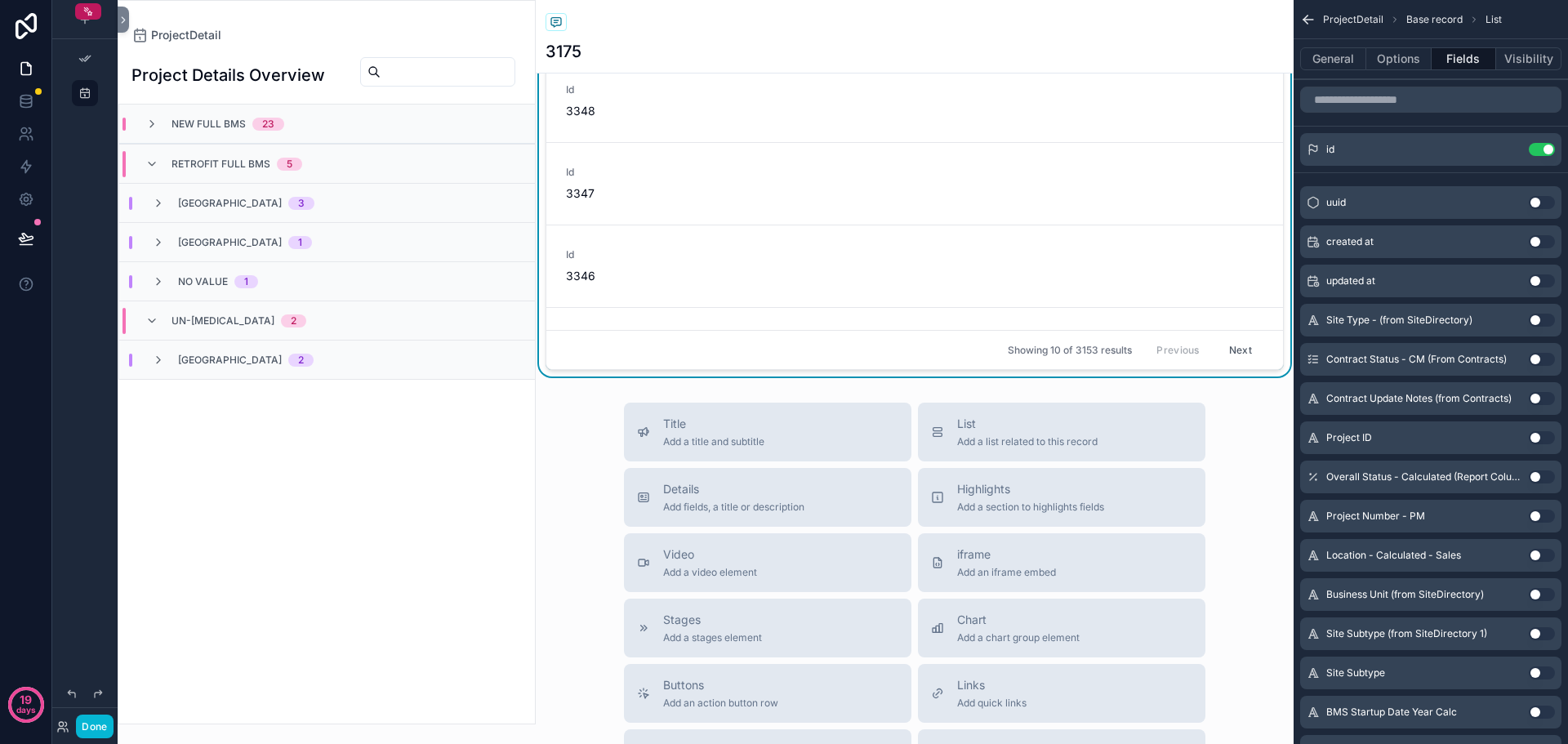
scroll to position [1976, 0]
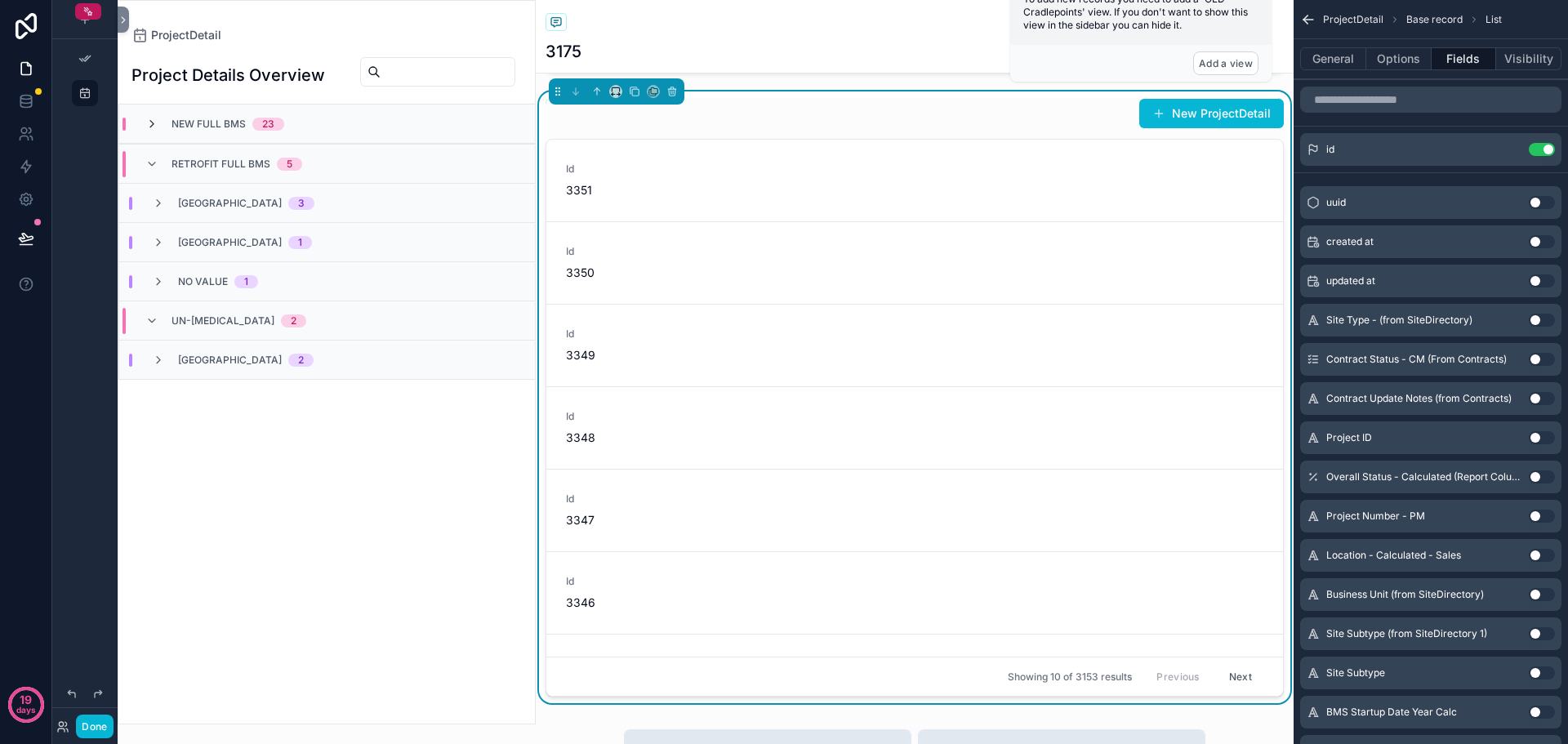
click at [148, 130] on icon "scrollable content" at bounding box center [151, 123] width 13 height 13
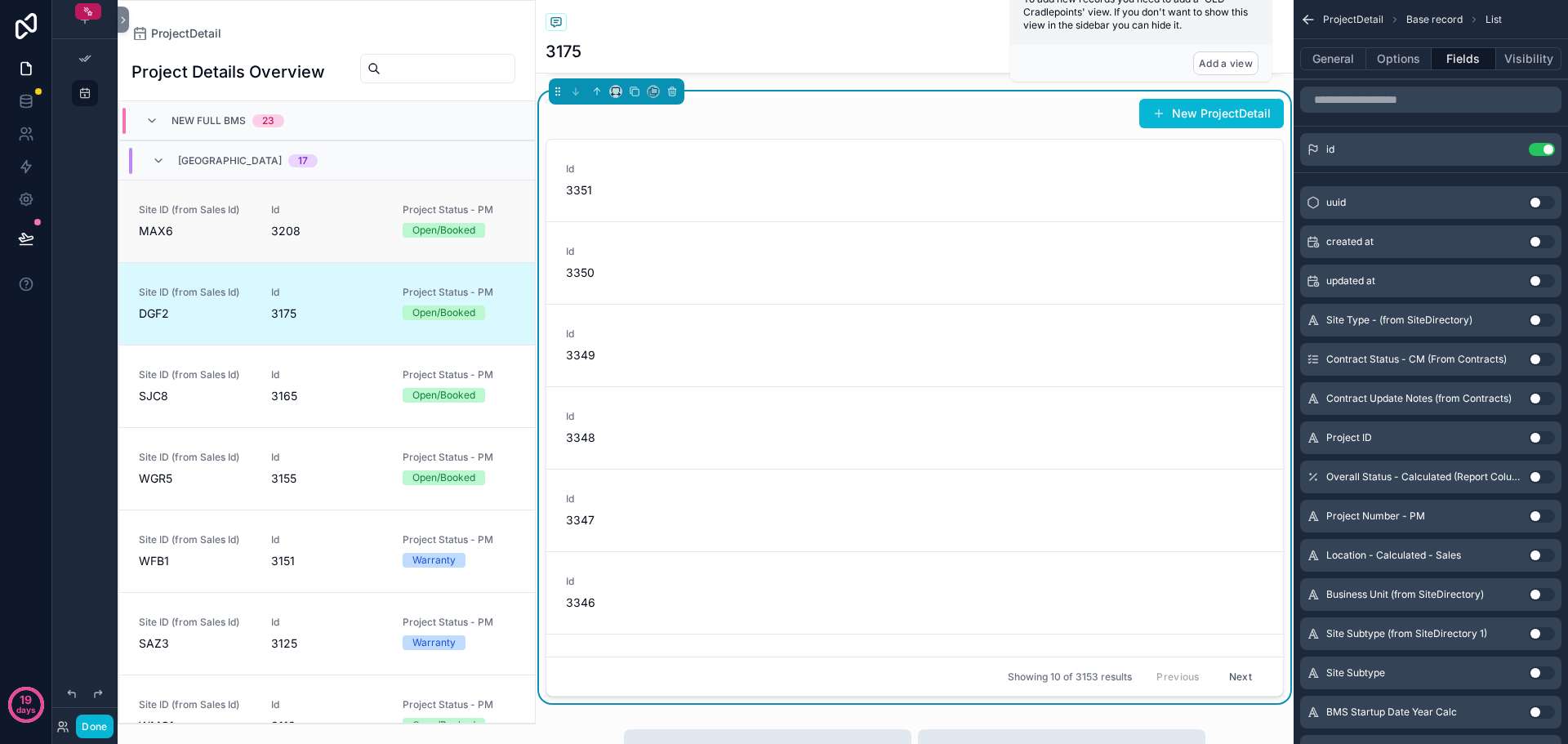
click at [202, 256] on link "Site ID (from Sales Id) MAX6 Id 3208 Project Status - PM Open/Booked" at bounding box center [327, 221] width 416 height 82
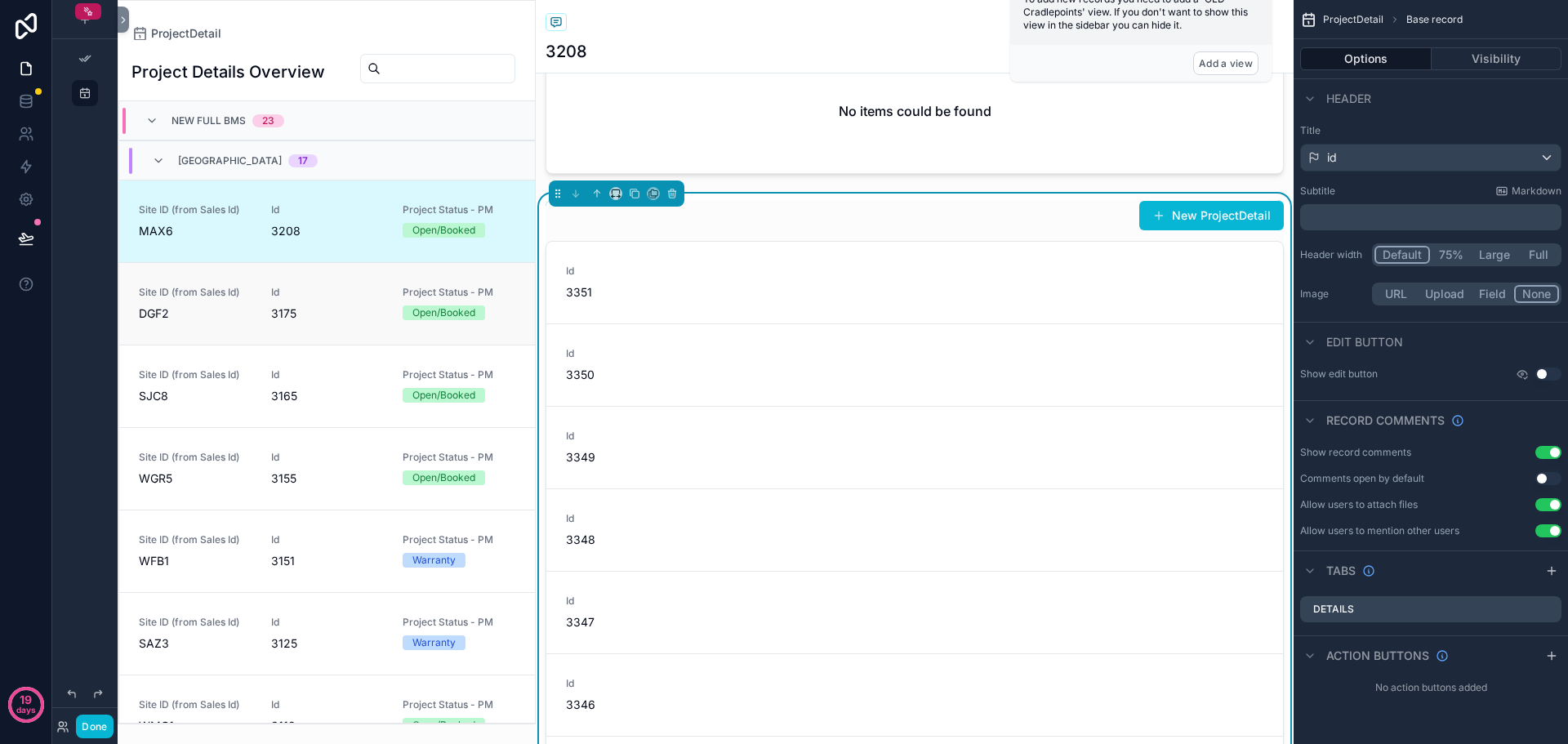
scroll to position [2032, 0]
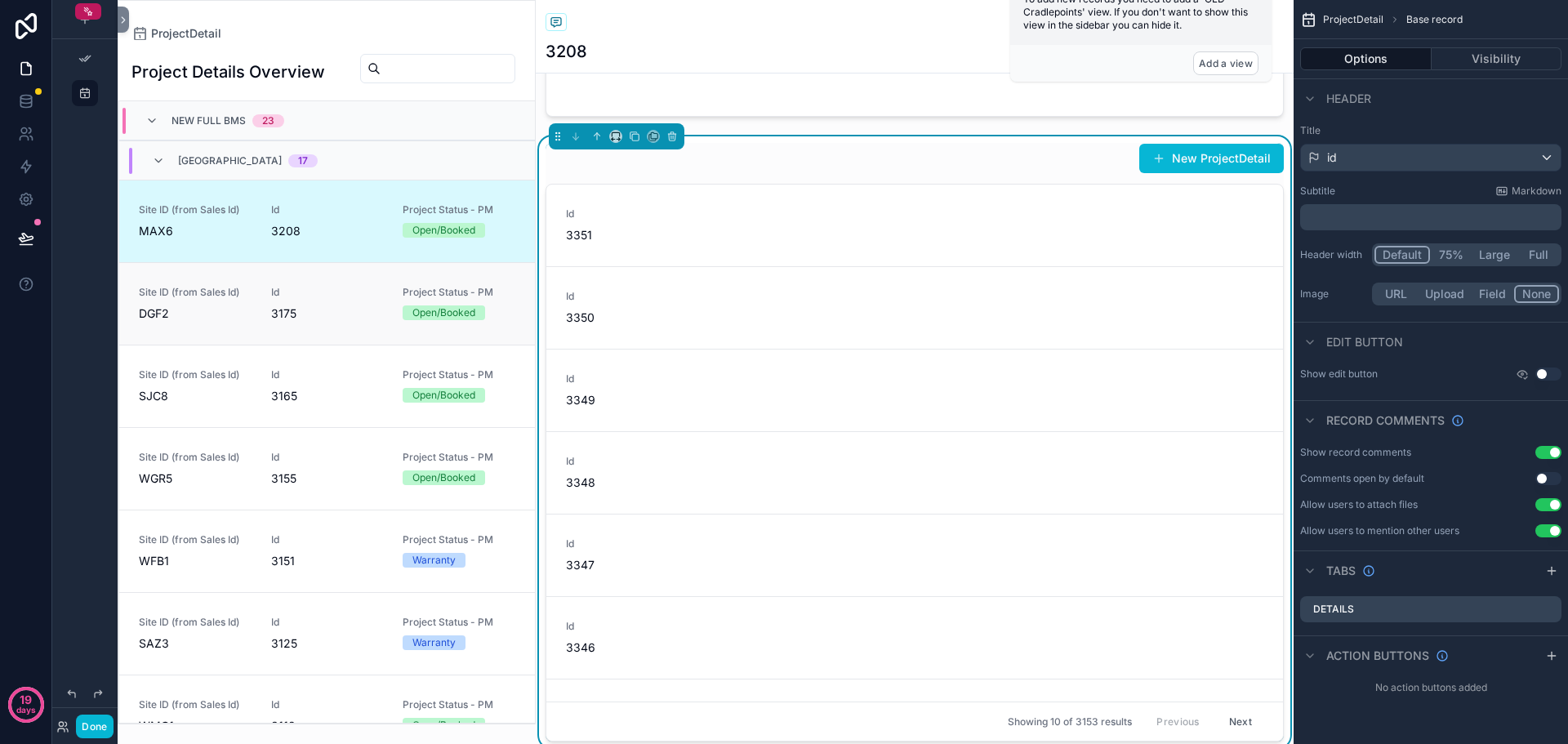
click at [206, 307] on div "Site ID (from Sales Id) DGF2" at bounding box center [195, 304] width 113 height 36
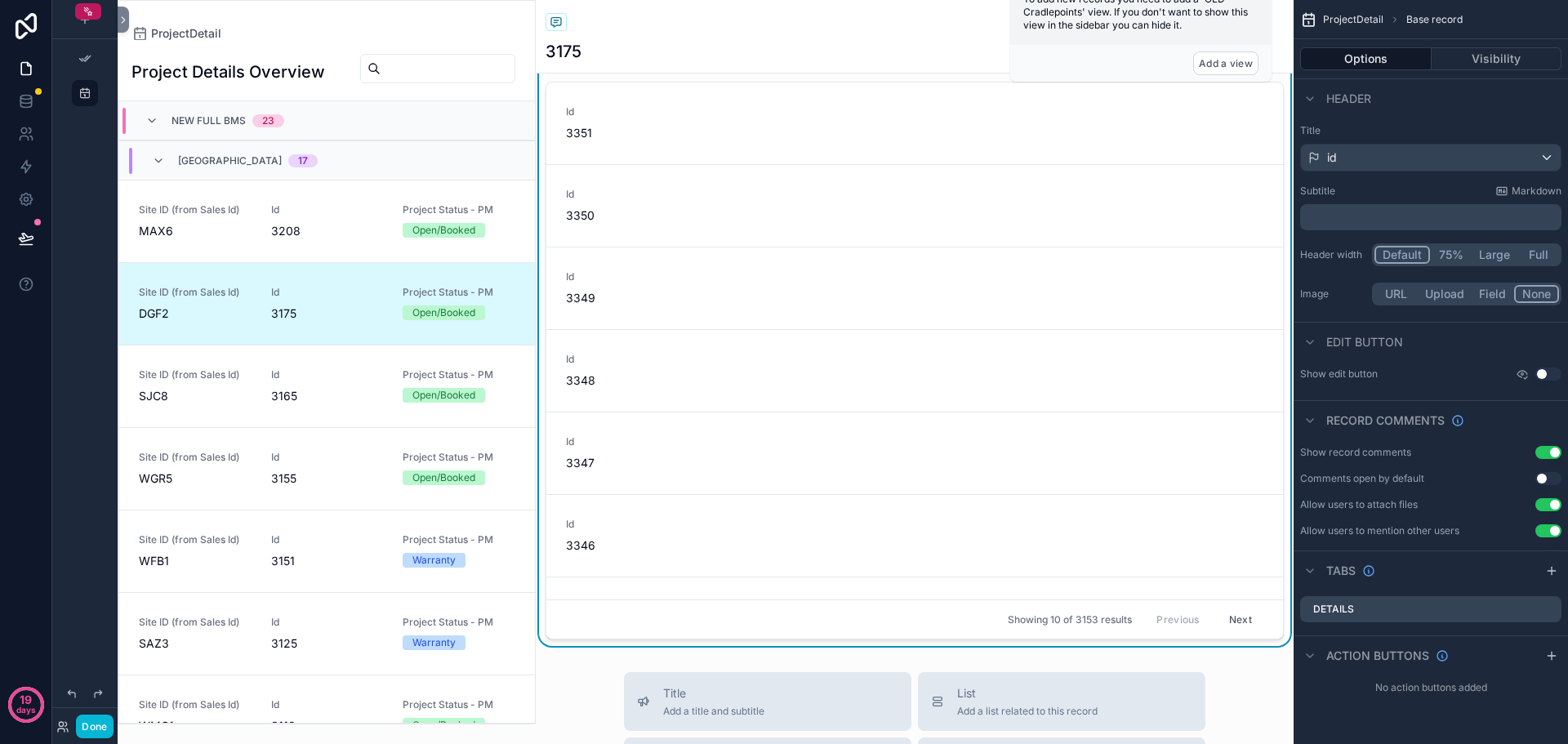
scroll to position [1976, 0]
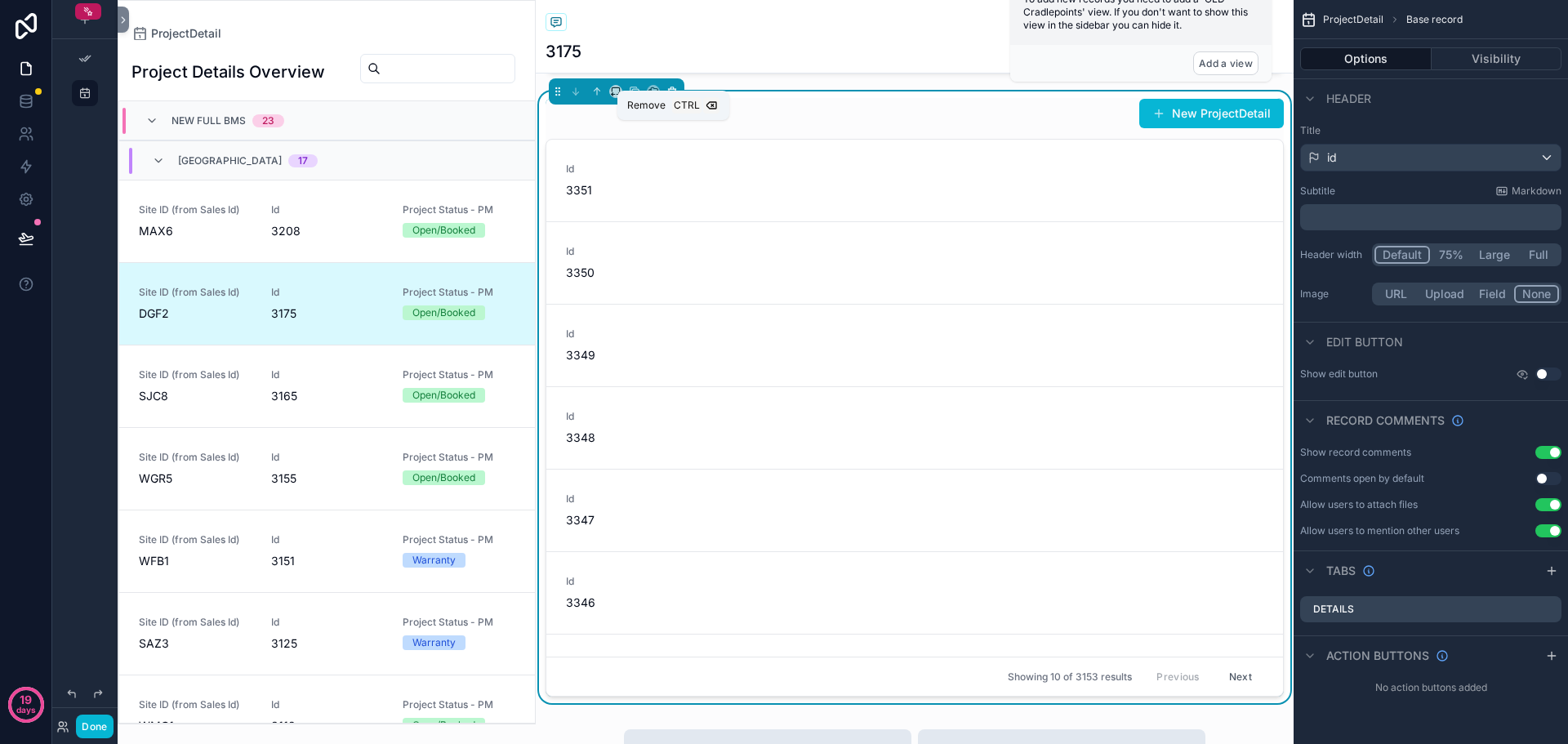
click at [671, 97] on icon "scrollable content" at bounding box center [671, 91] width 11 height 11
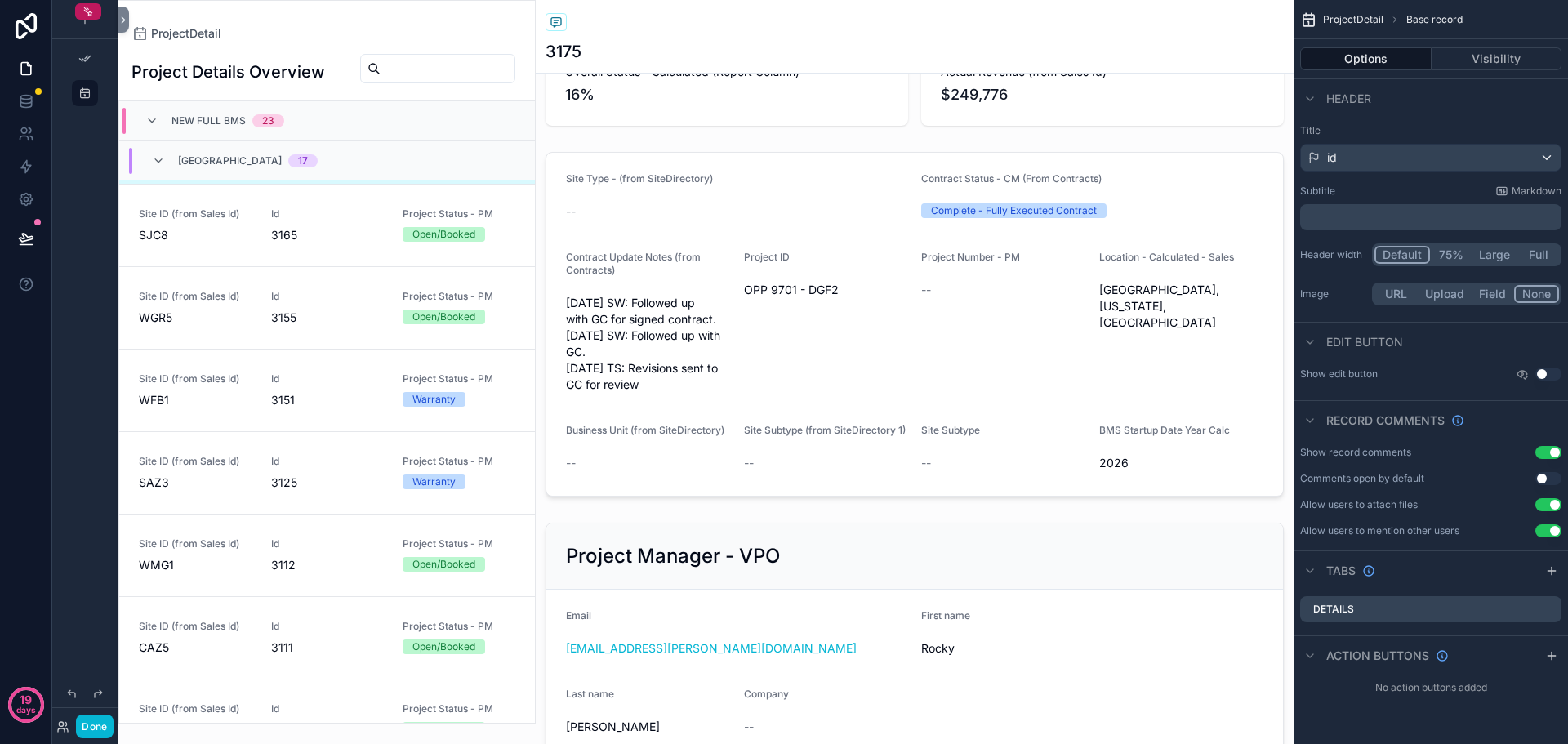
scroll to position [0, 0]
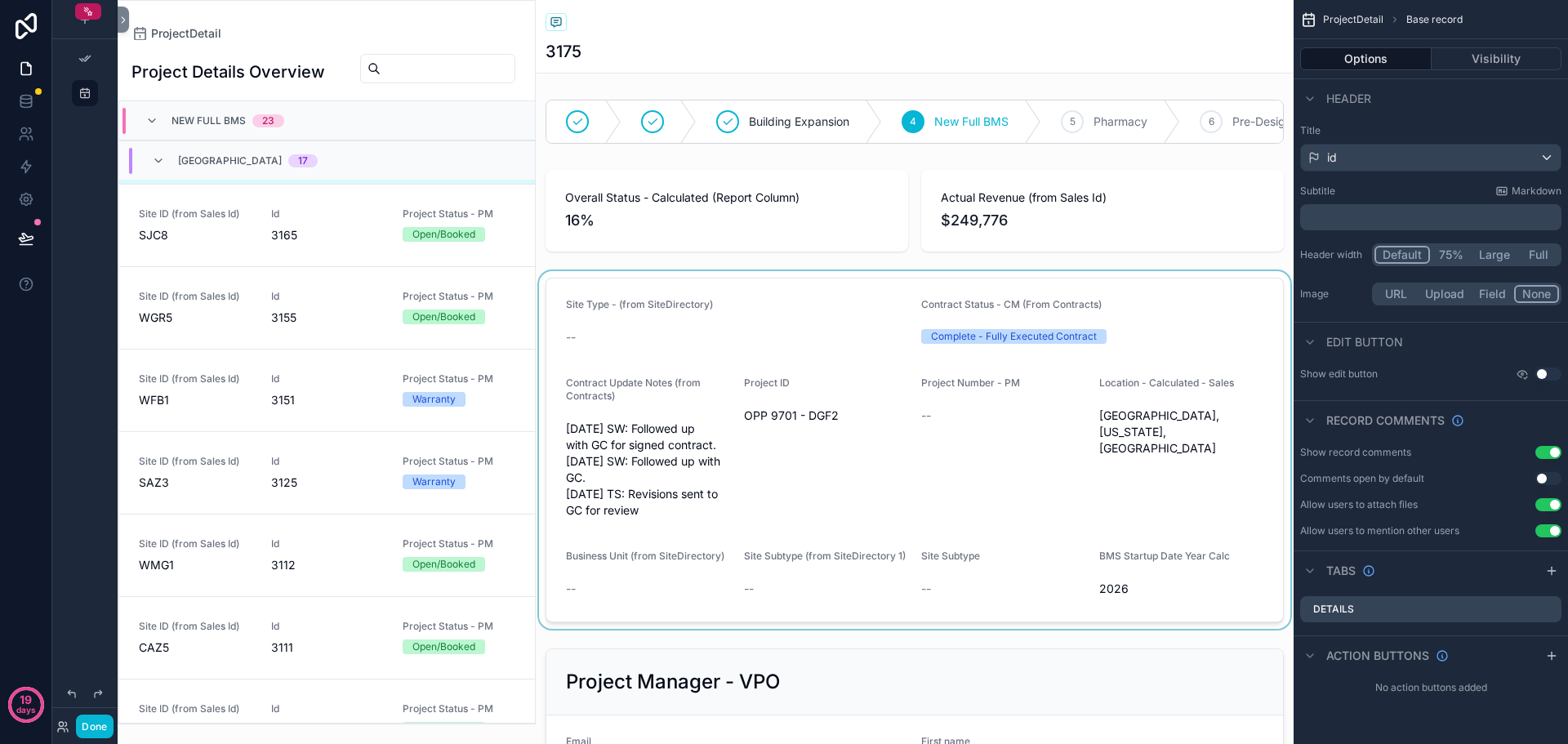
click at [684, 368] on div "scrollable content" at bounding box center [915, 450] width 758 height 358
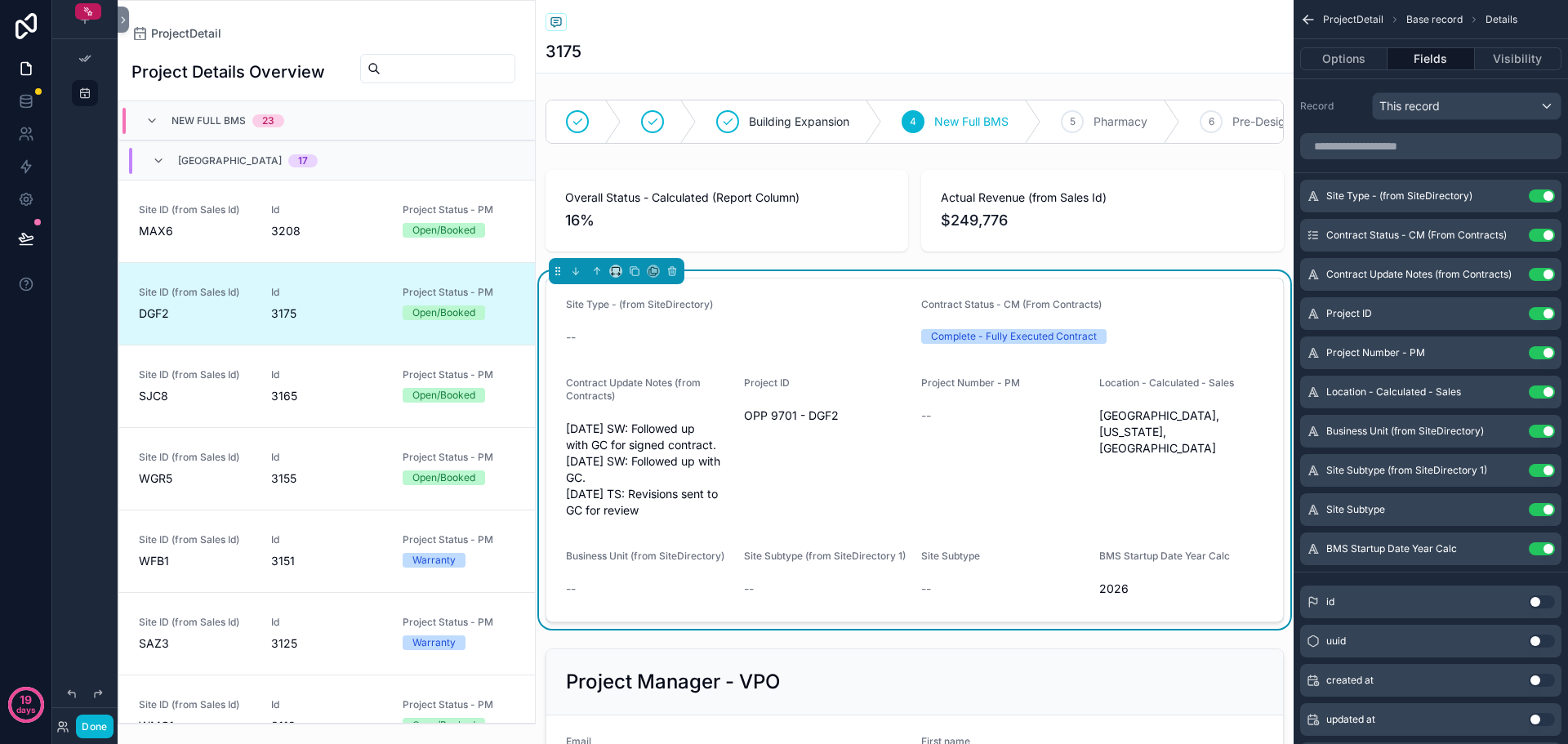
scroll to position [161, 0]
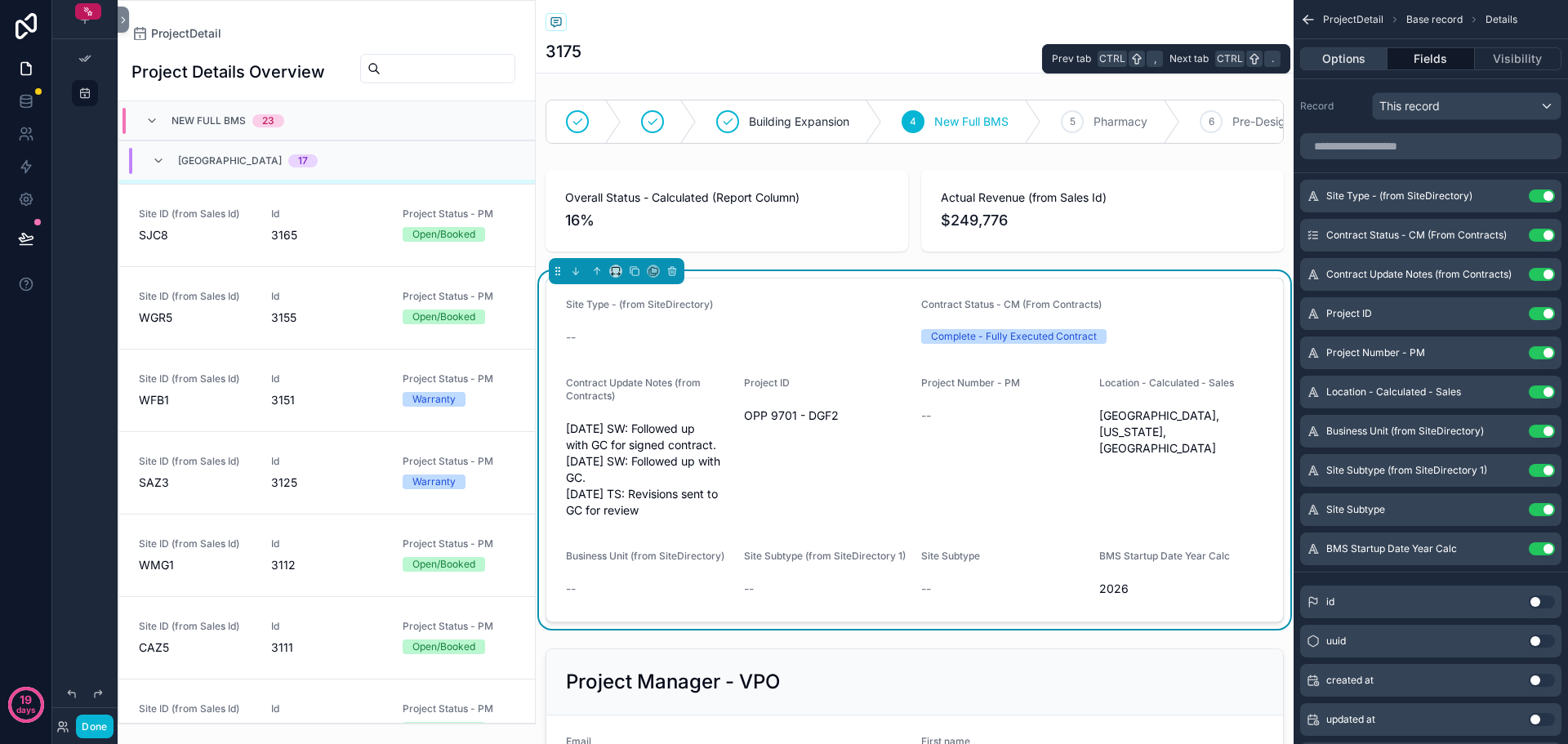
click at [1351, 59] on button "Options" at bounding box center [1344, 59] width 88 height 23
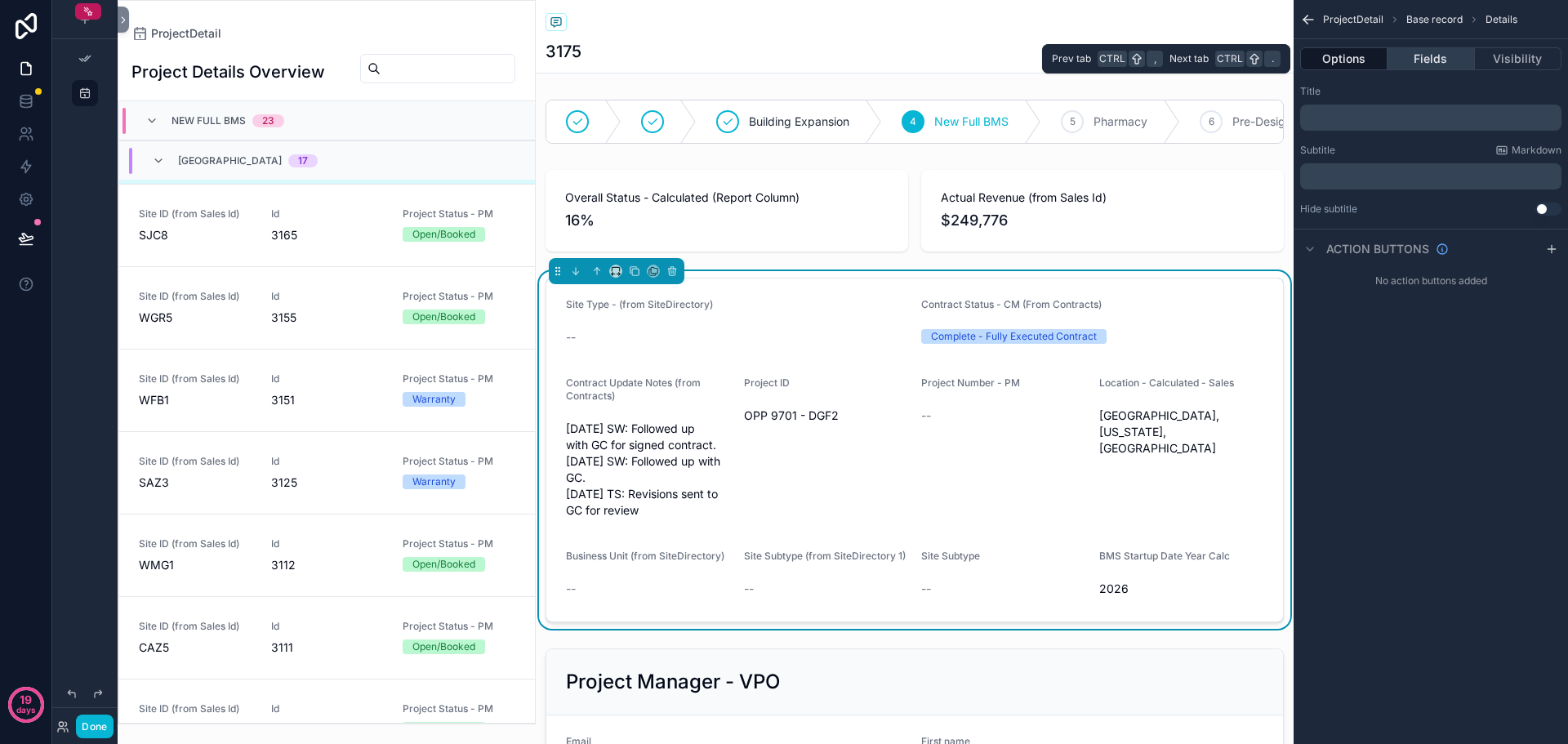
click at [1411, 55] on button "Fields" at bounding box center [1431, 59] width 87 height 23
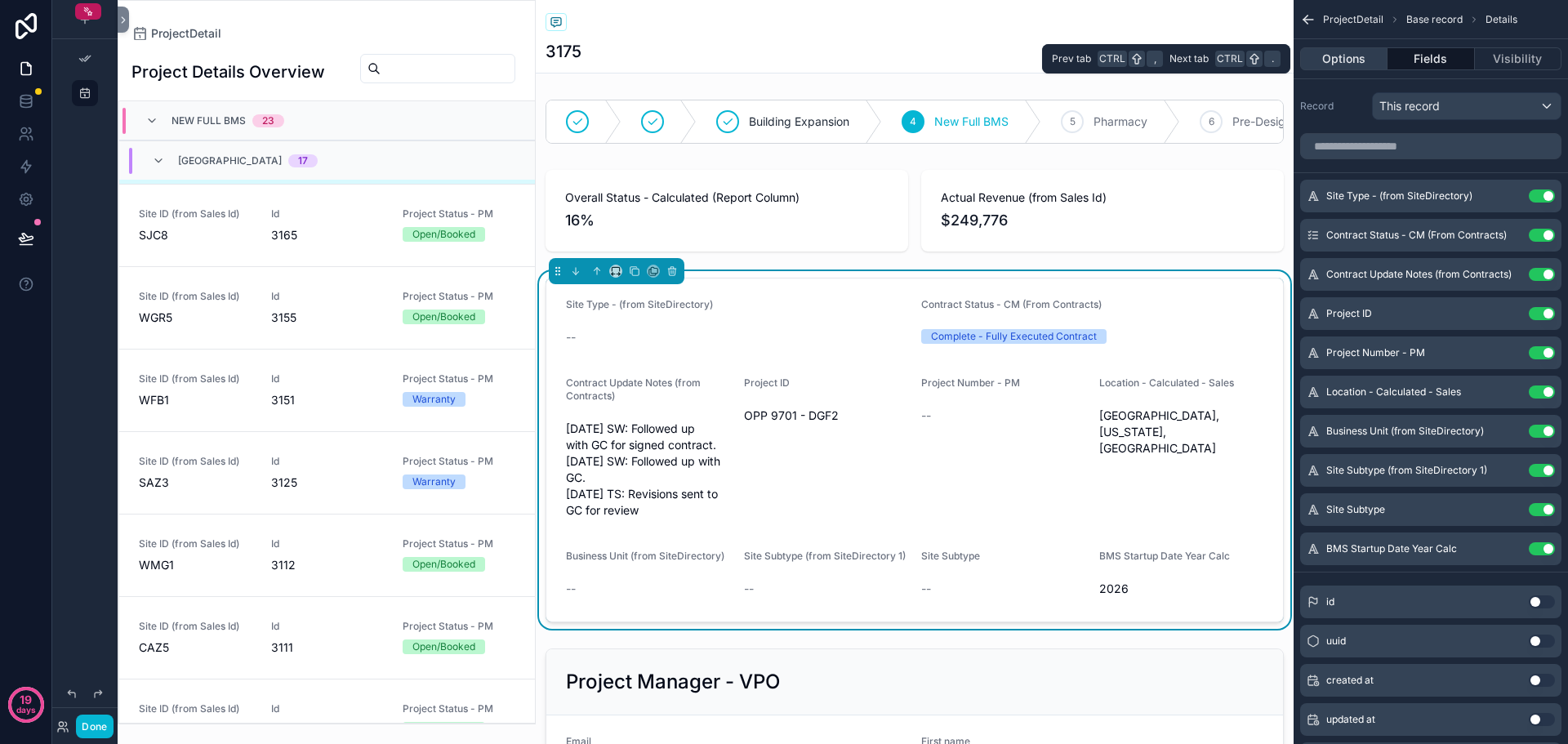
click at [1338, 60] on button "Options" at bounding box center [1344, 59] width 88 height 23
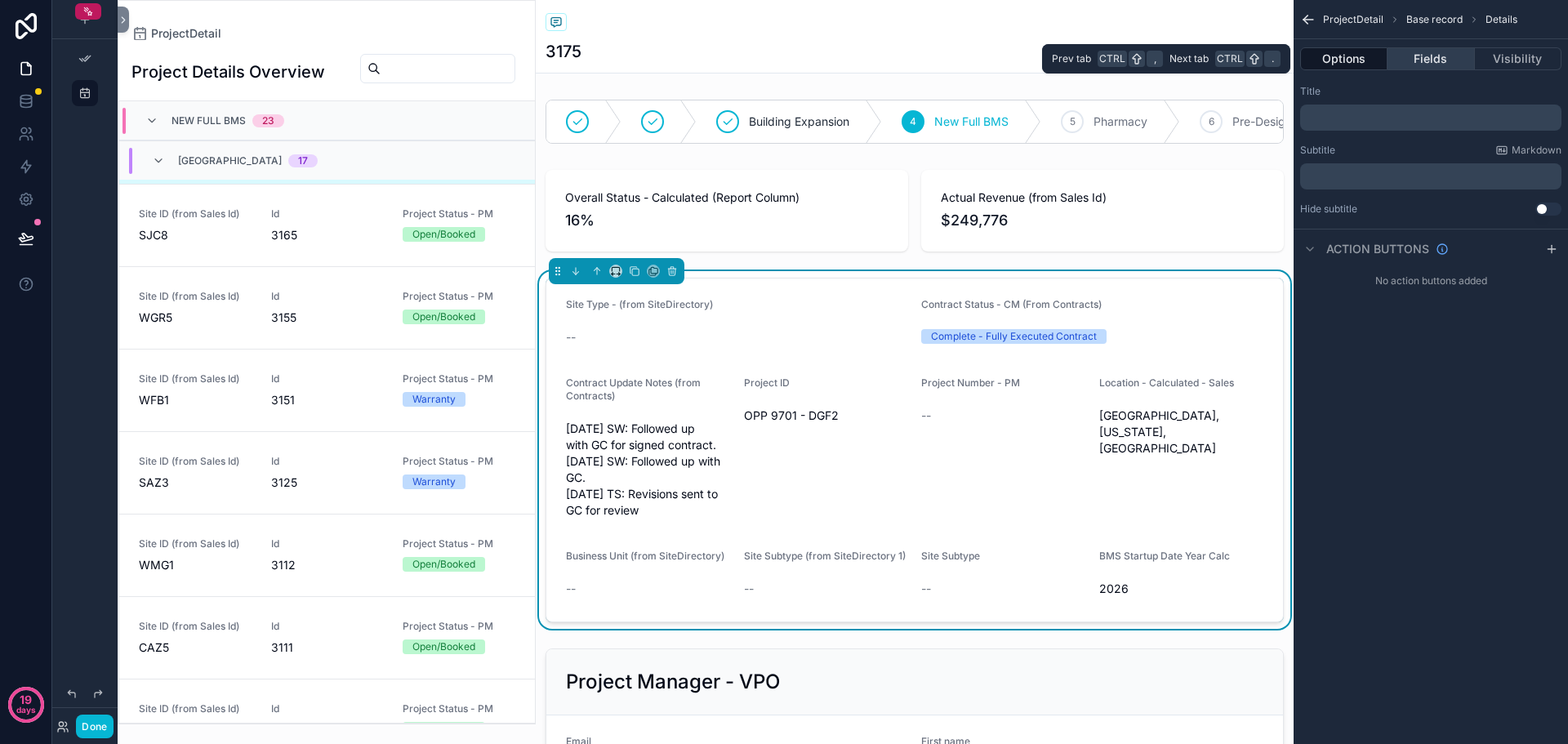
click at [1399, 60] on button "Fields" at bounding box center [1431, 59] width 87 height 23
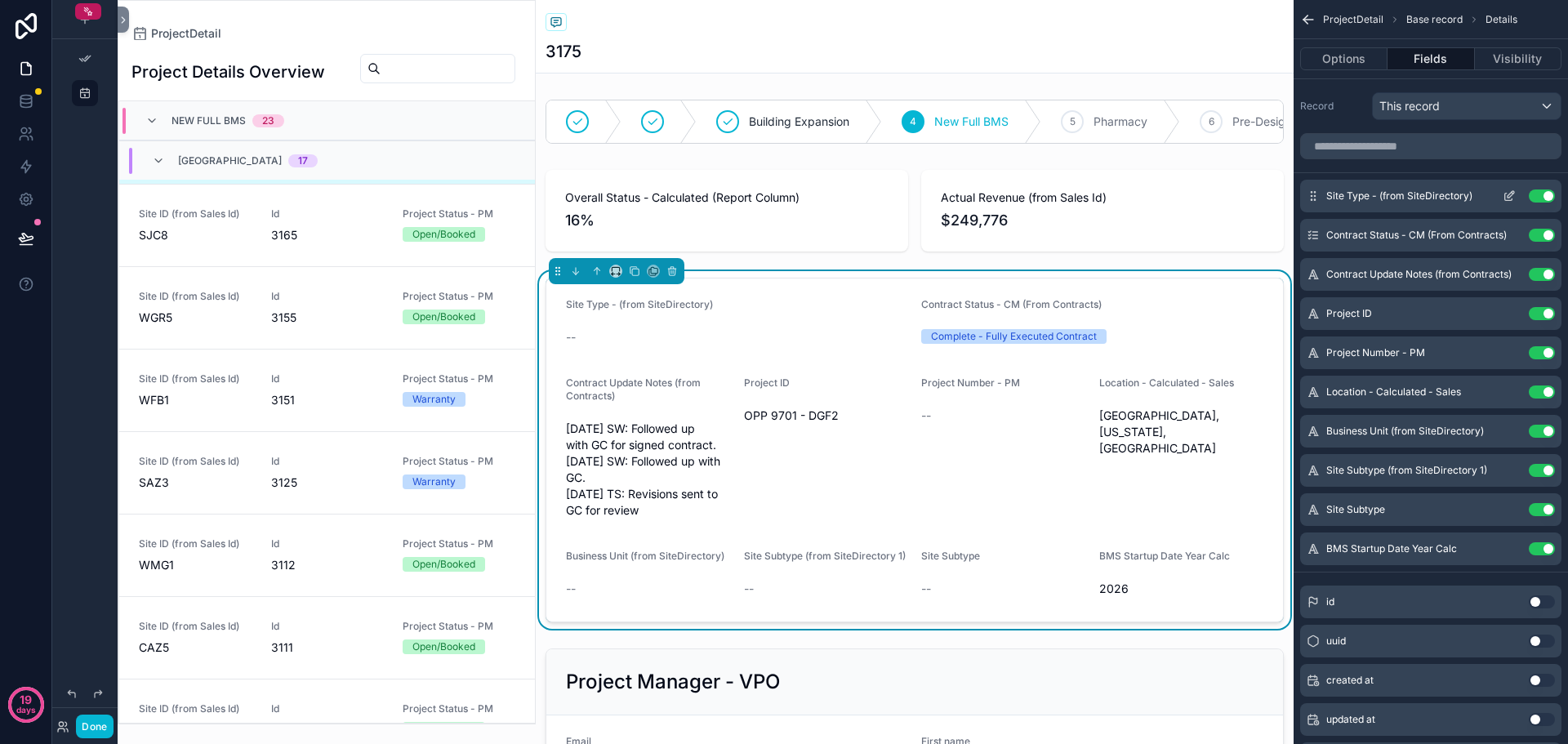
click at [1542, 195] on button "Use setting" at bounding box center [1543, 195] width 26 height 13
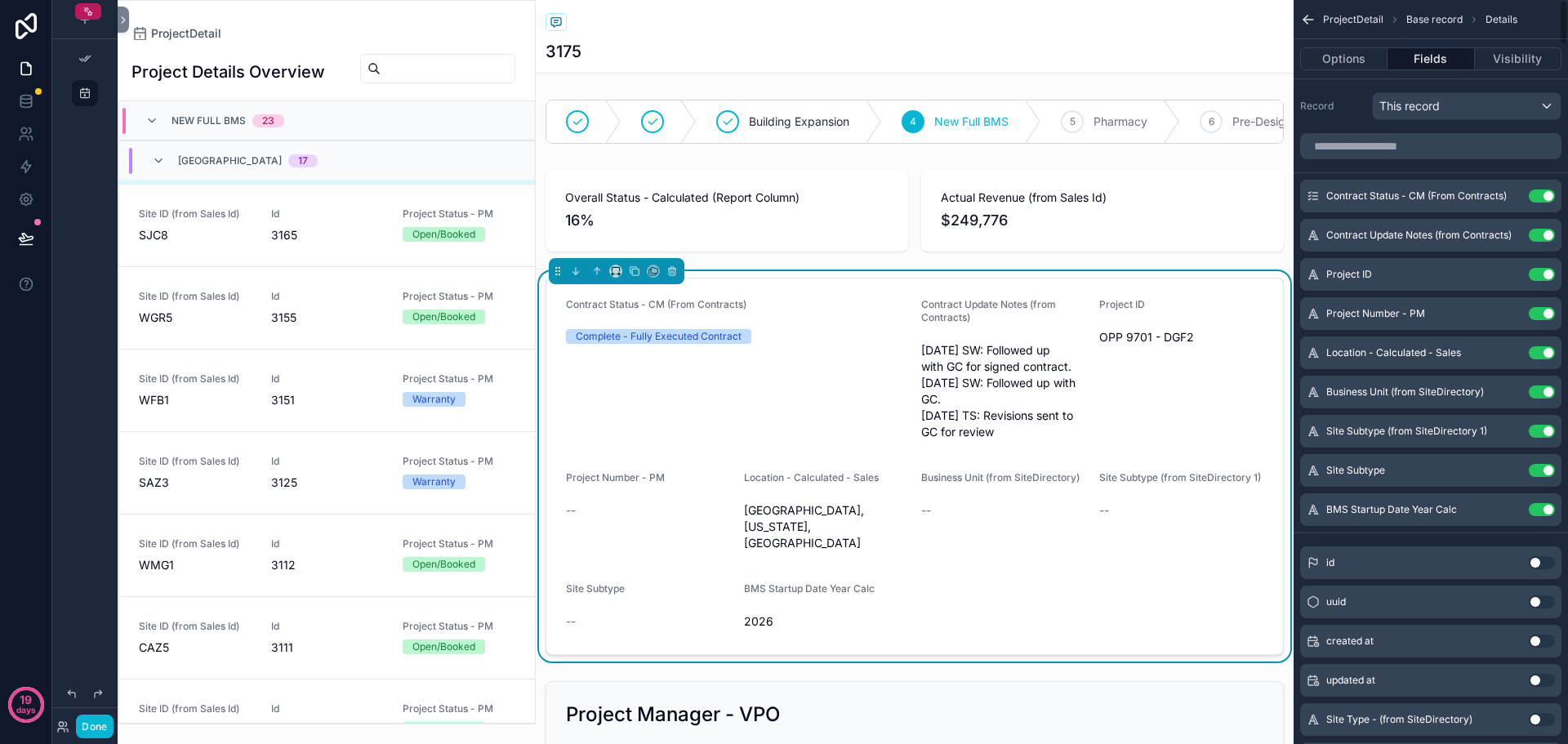
click at [1542, 195] on button "Use setting" at bounding box center [1543, 195] width 26 height 13
click at [1542, 228] on button "Use setting" at bounding box center [1543, 235] width 26 height 13
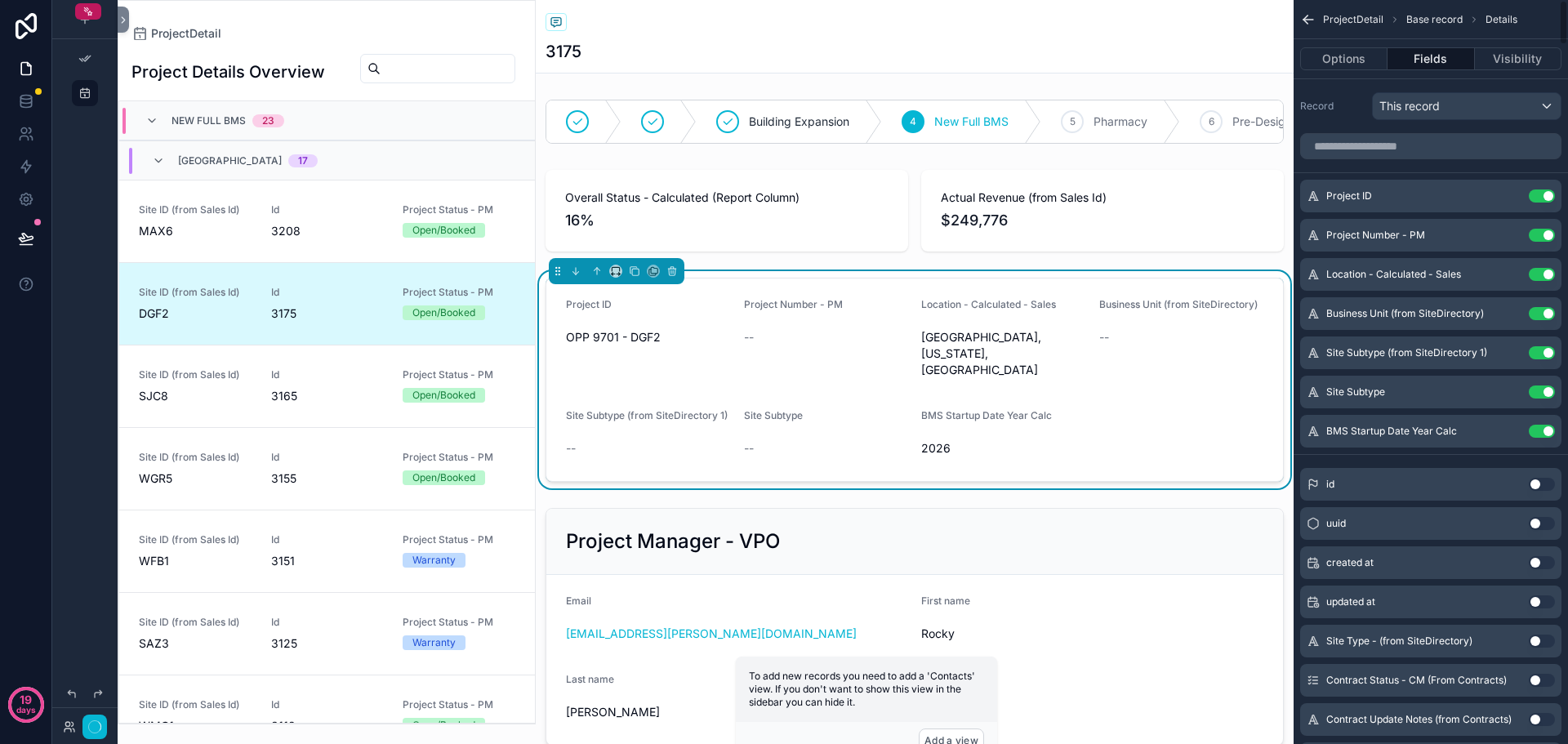
click at [1542, 195] on button "Use setting" at bounding box center [1543, 195] width 26 height 13
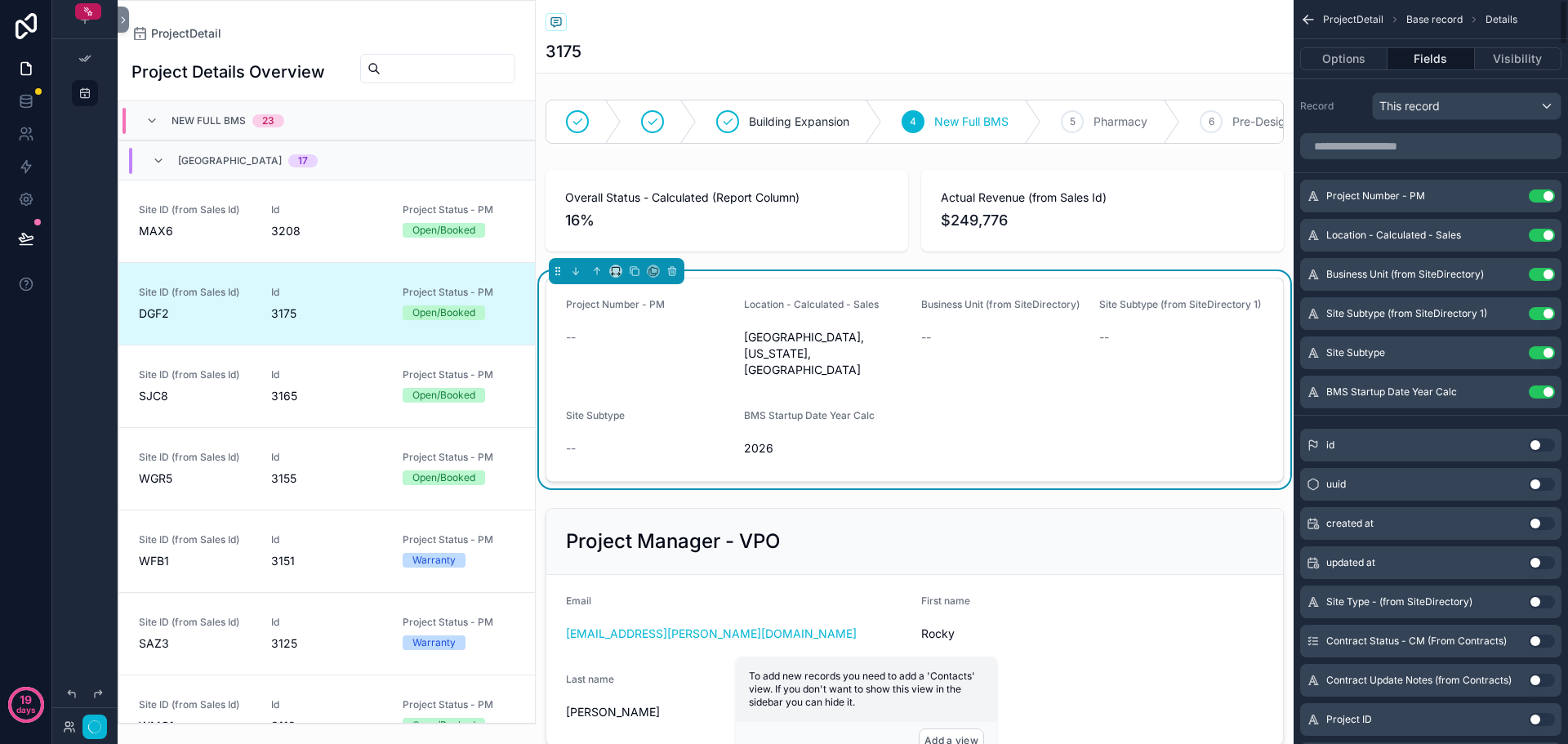
click at [1542, 195] on button "Use setting" at bounding box center [1543, 195] width 26 height 13
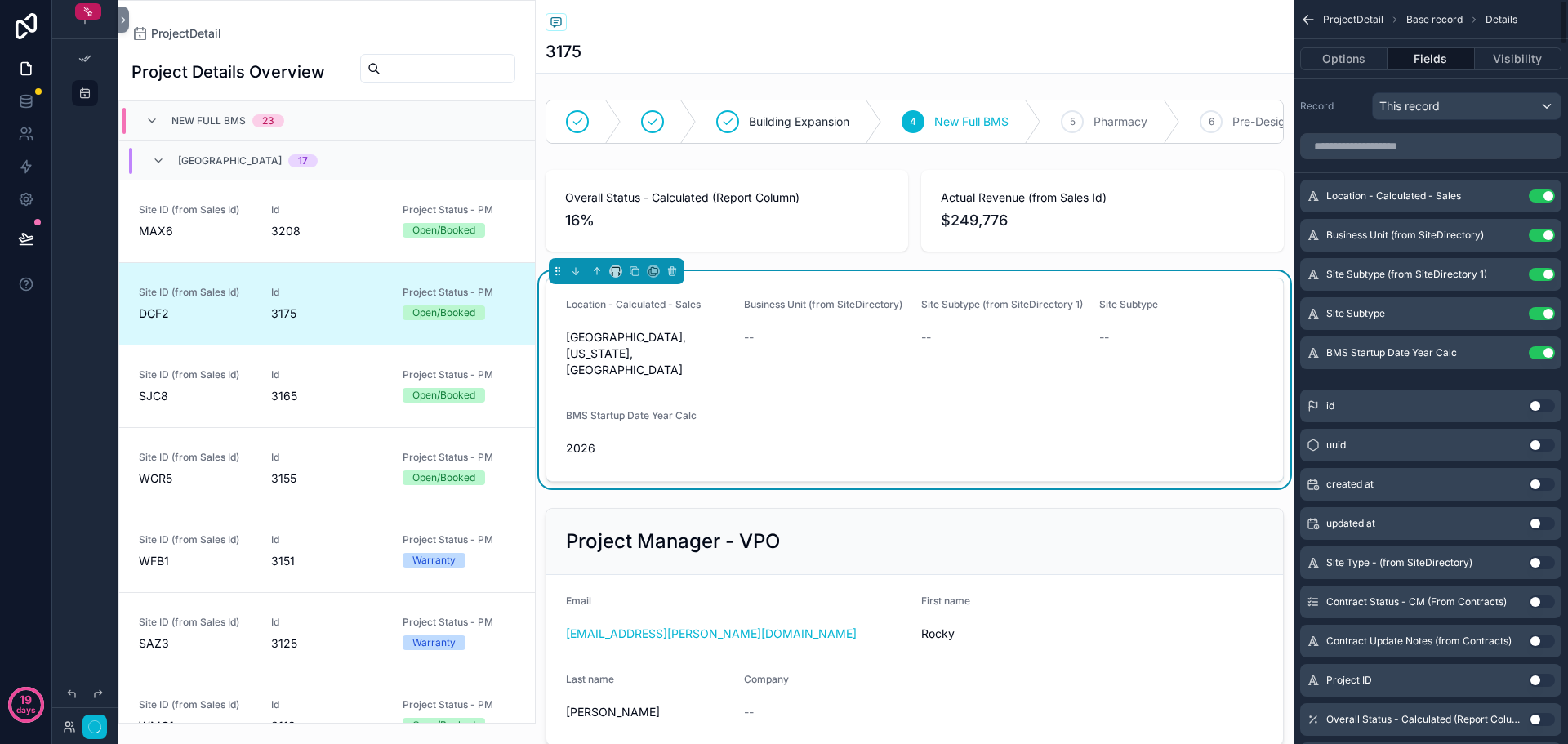
click at [1542, 195] on button "Use setting" at bounding box center [1543, 195] width 26 height 13
click at [1542, 228] on button "Use setting" at bounding box center [1543, 235] width 26 height 13
click at [1542, 268] on button "Use setting" at bounding box center [1543, 274] width 26 height 13
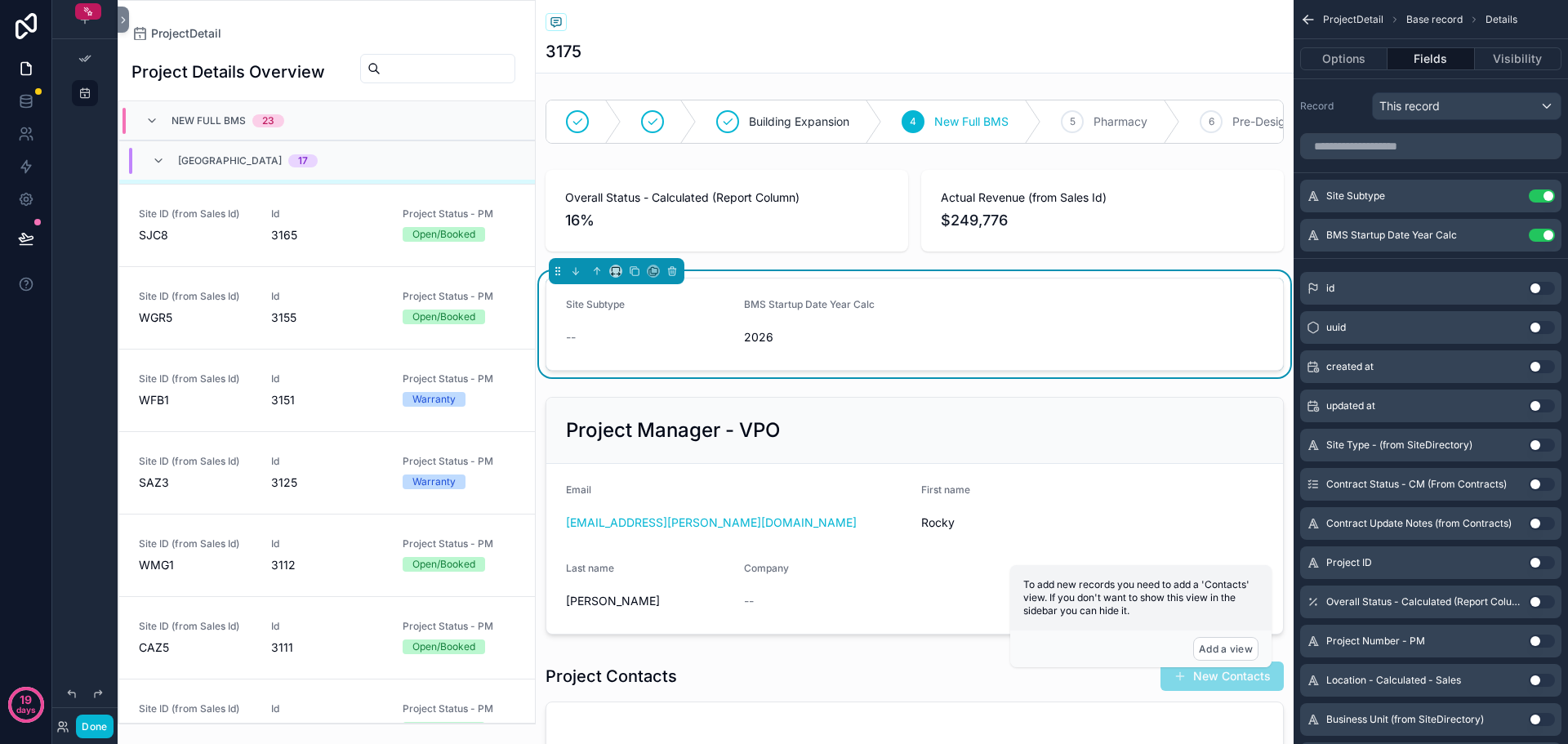
click at [1542, 195] on button "Use setting" at bounding box center [1543, 195] width 26 height 13
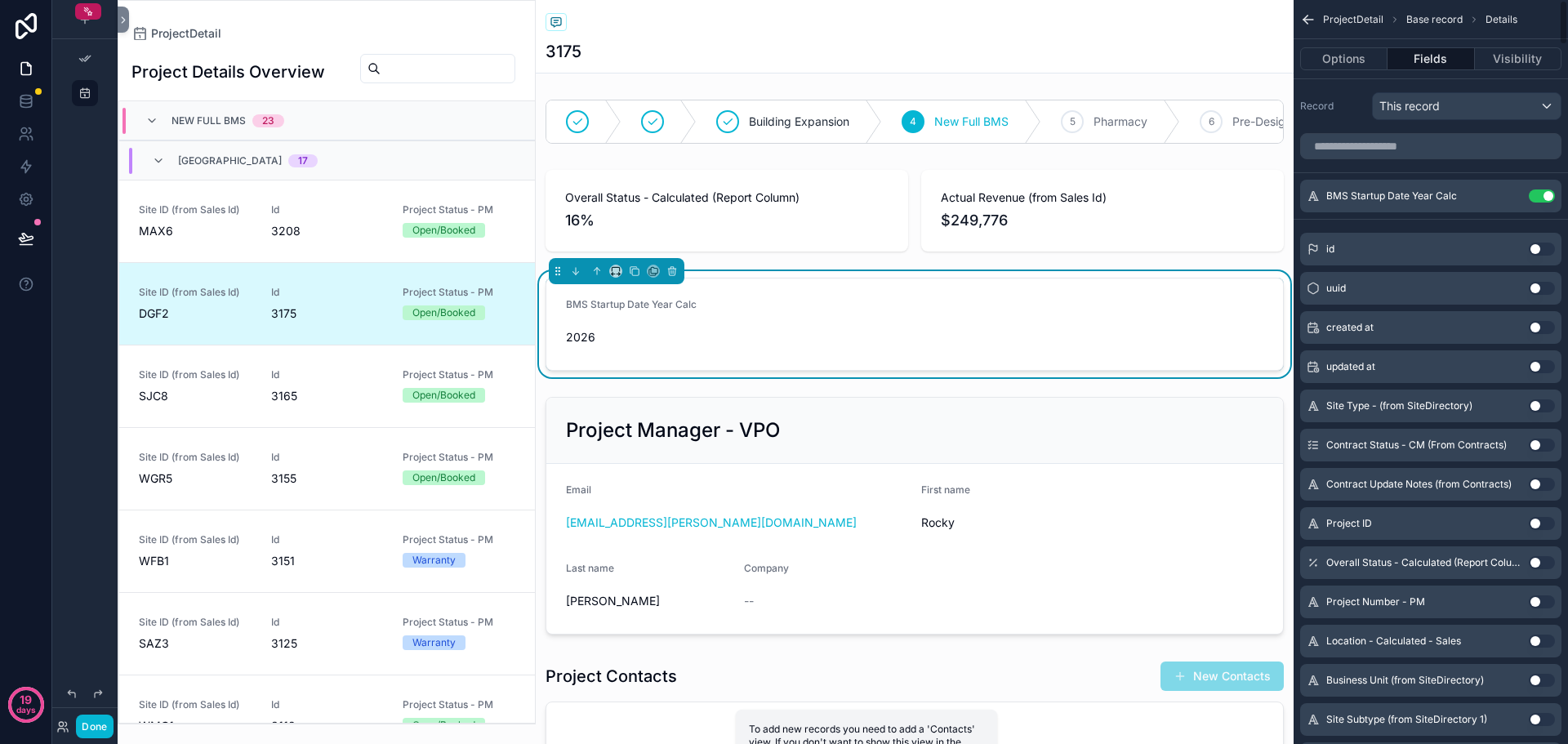
click at [1542, 195] on button "Use setting" at bounding box center [1543, 195] width 26 height 13
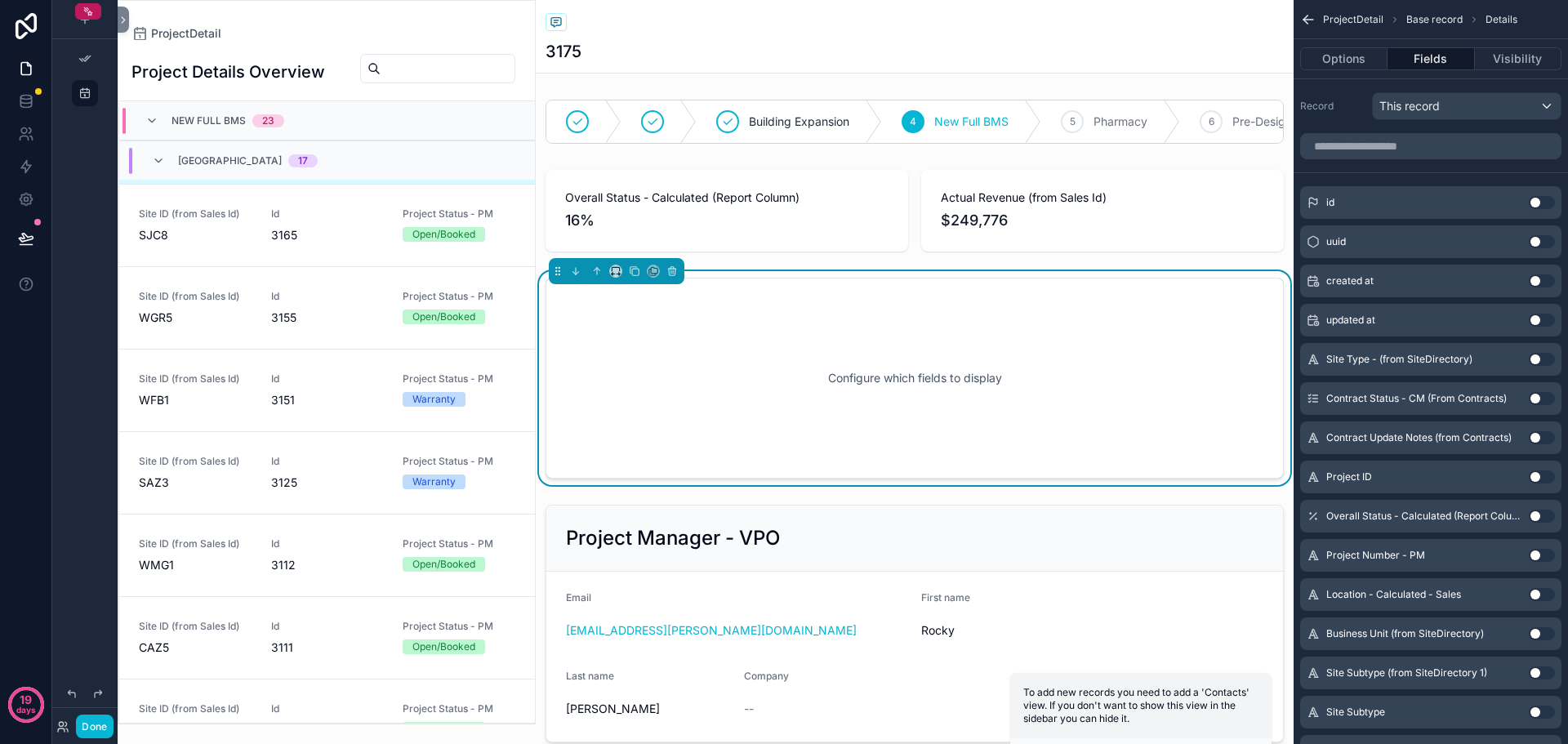
click at [1539, 205] on button "Use setting" at bounding box center [1543, 202] width 26 height 13
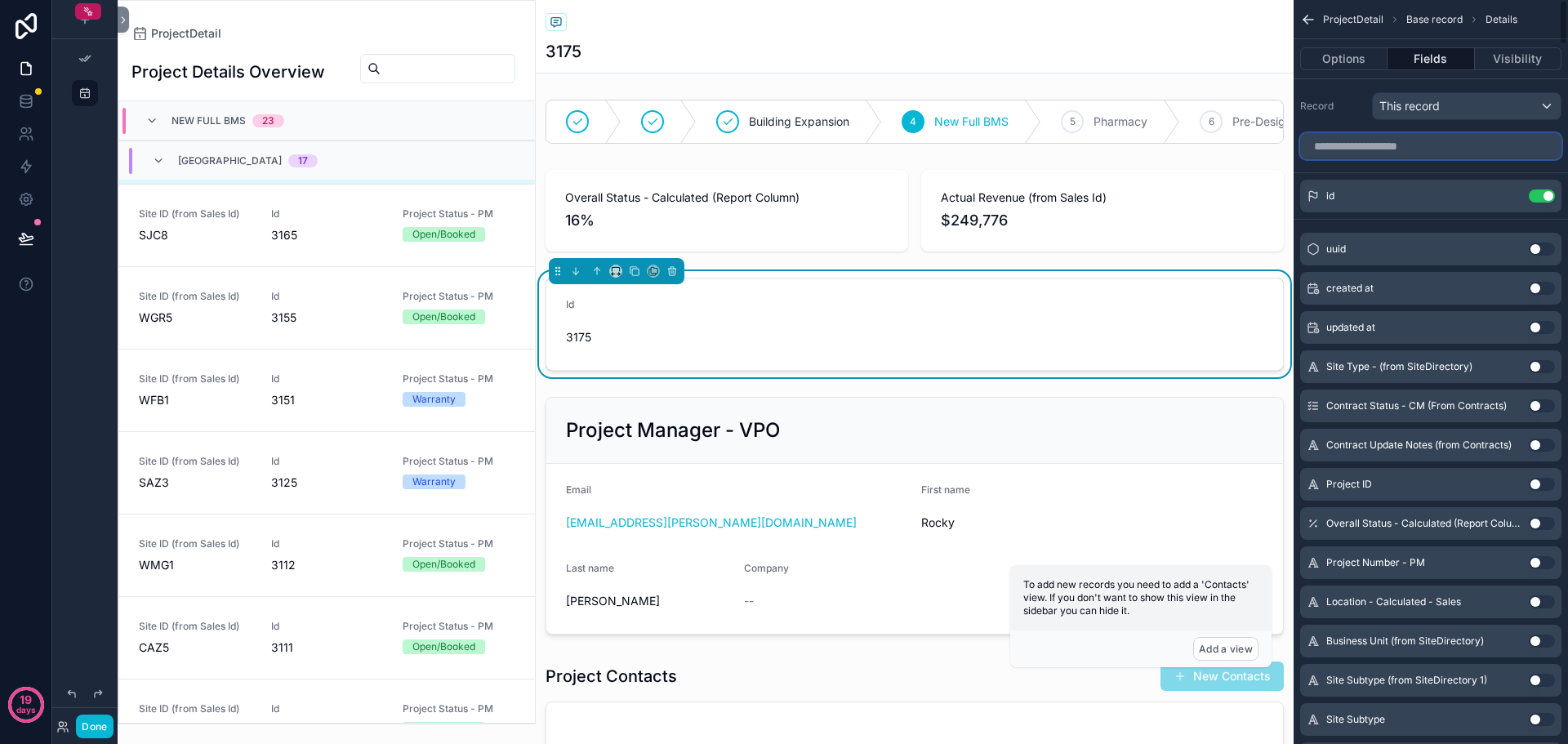
click at [1396, 150] on input "scrollable content" at bounding box center [1431, 146] width 262 height 26
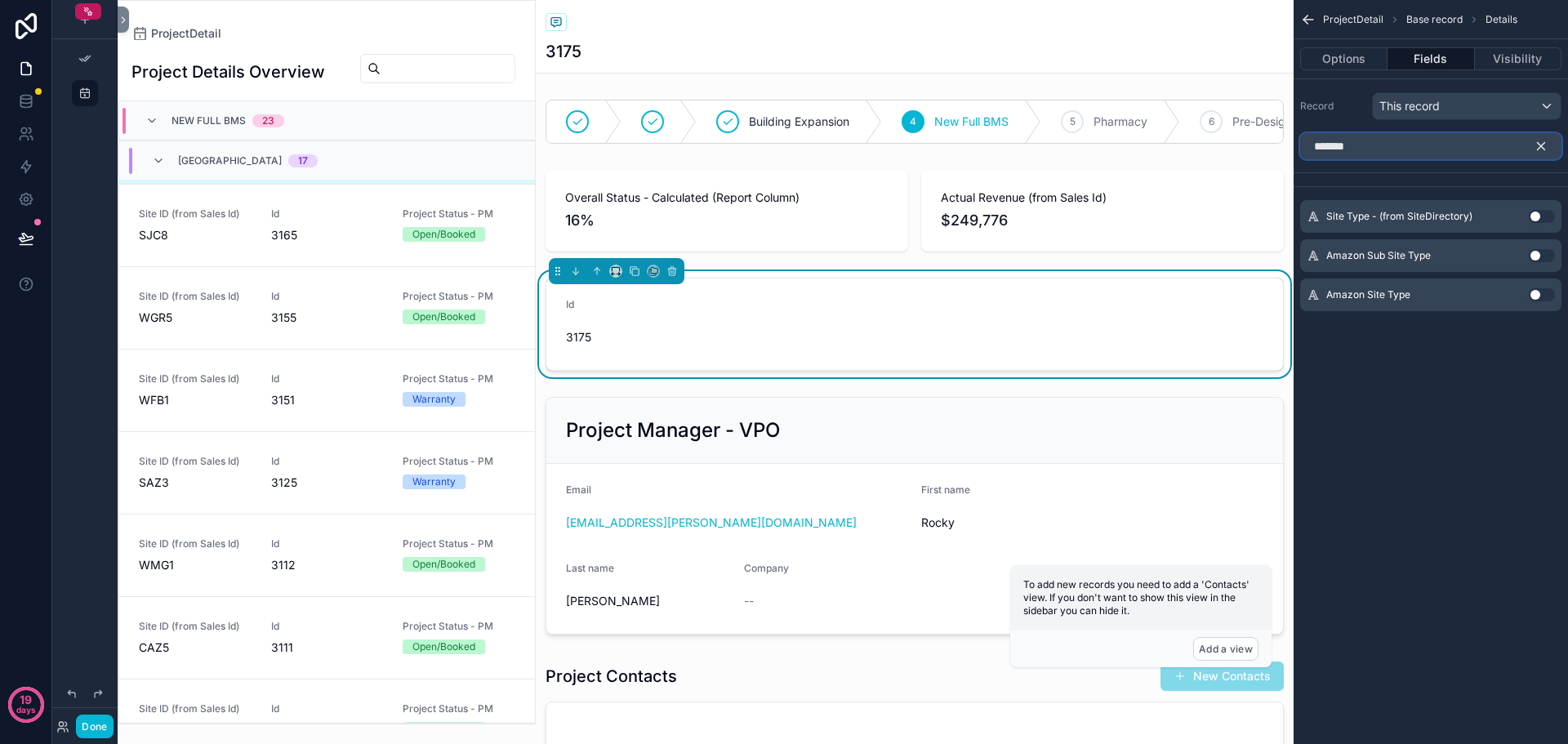
type input "*******"
click at [1542, 214] on button "Use setting" at bounding box center [1543, 216] width 26 height 13
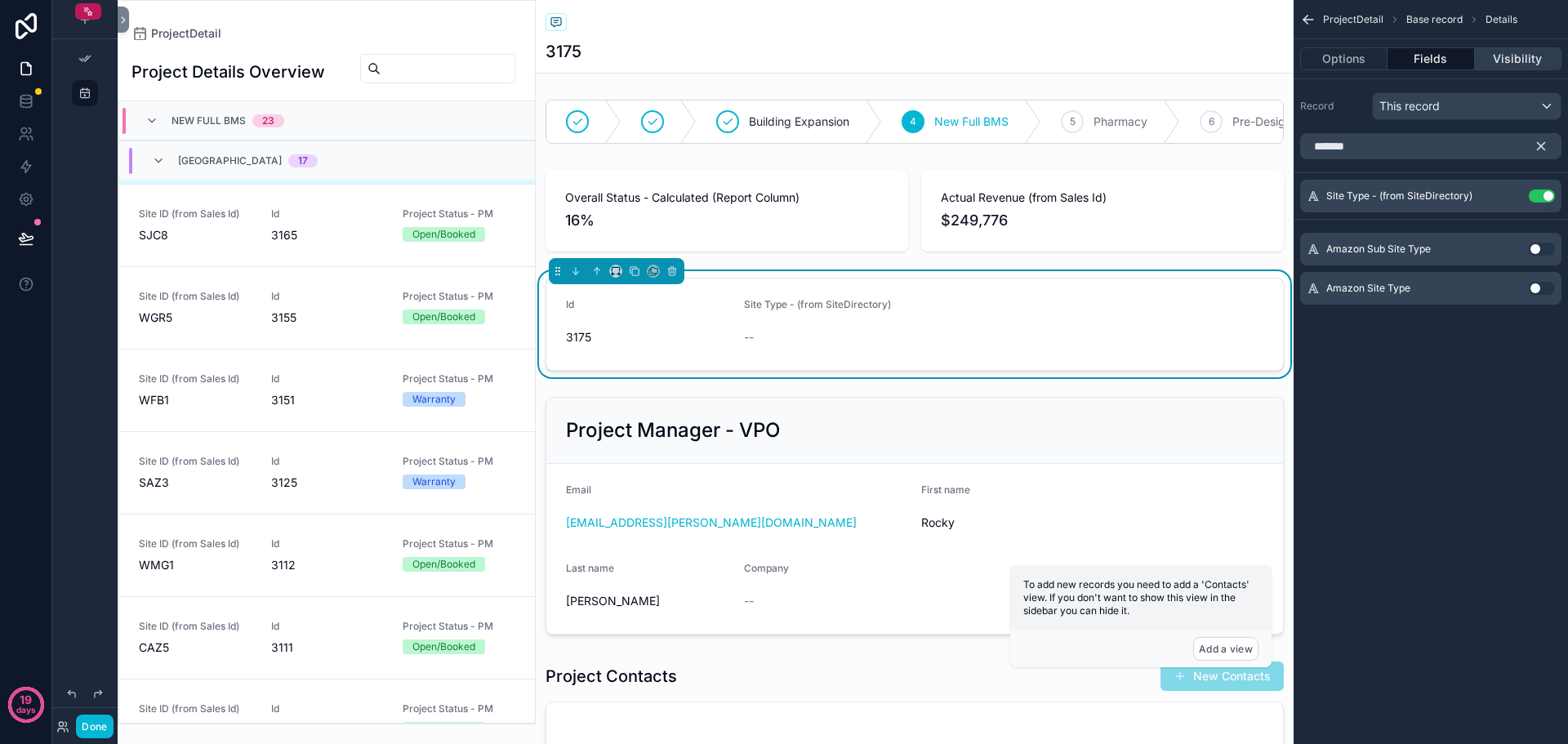
click at [1522, 59] on button "Visibility" at bounding box center [1518, 59] width 87 height 23
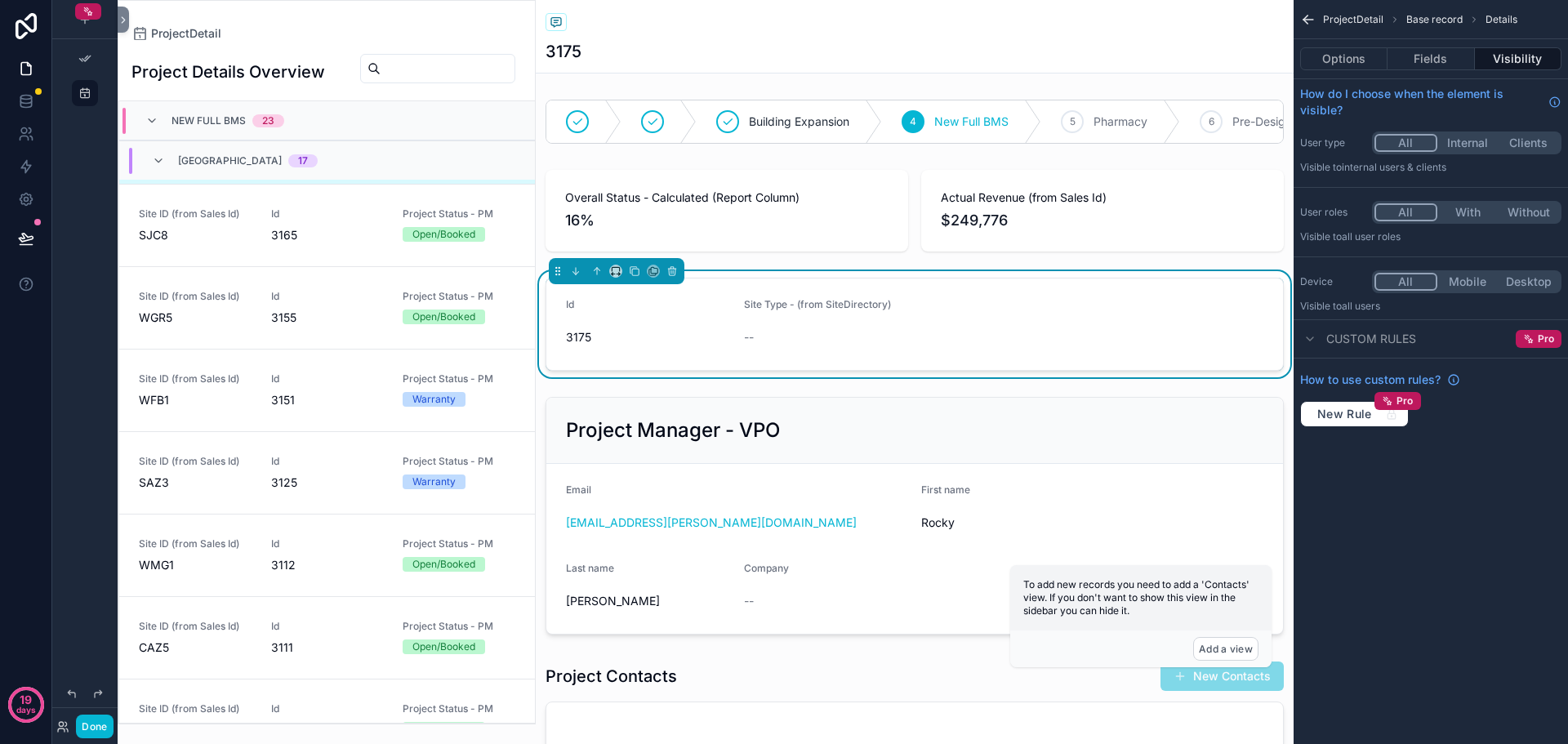
click at [911, 335] on form "Id 3175 Site Type - (from SiteDirectory) --" at bounding box center [915, 324] width 737 height 92
click at [610, 277] on icon "scrollable content" at bounding box center [615, 270] width 11 height 11
click at [643, 320] on span "Default" at bounding box center [643, 313] width 40 height 19
drag, startPoint x: 1449, startPoint y: 55, endPoint x: 1382, endPoint y: 58, distance: 67.1
click at [1449, 55] on button "Fields" at bounding box center [1431, 59] width 87 height 23
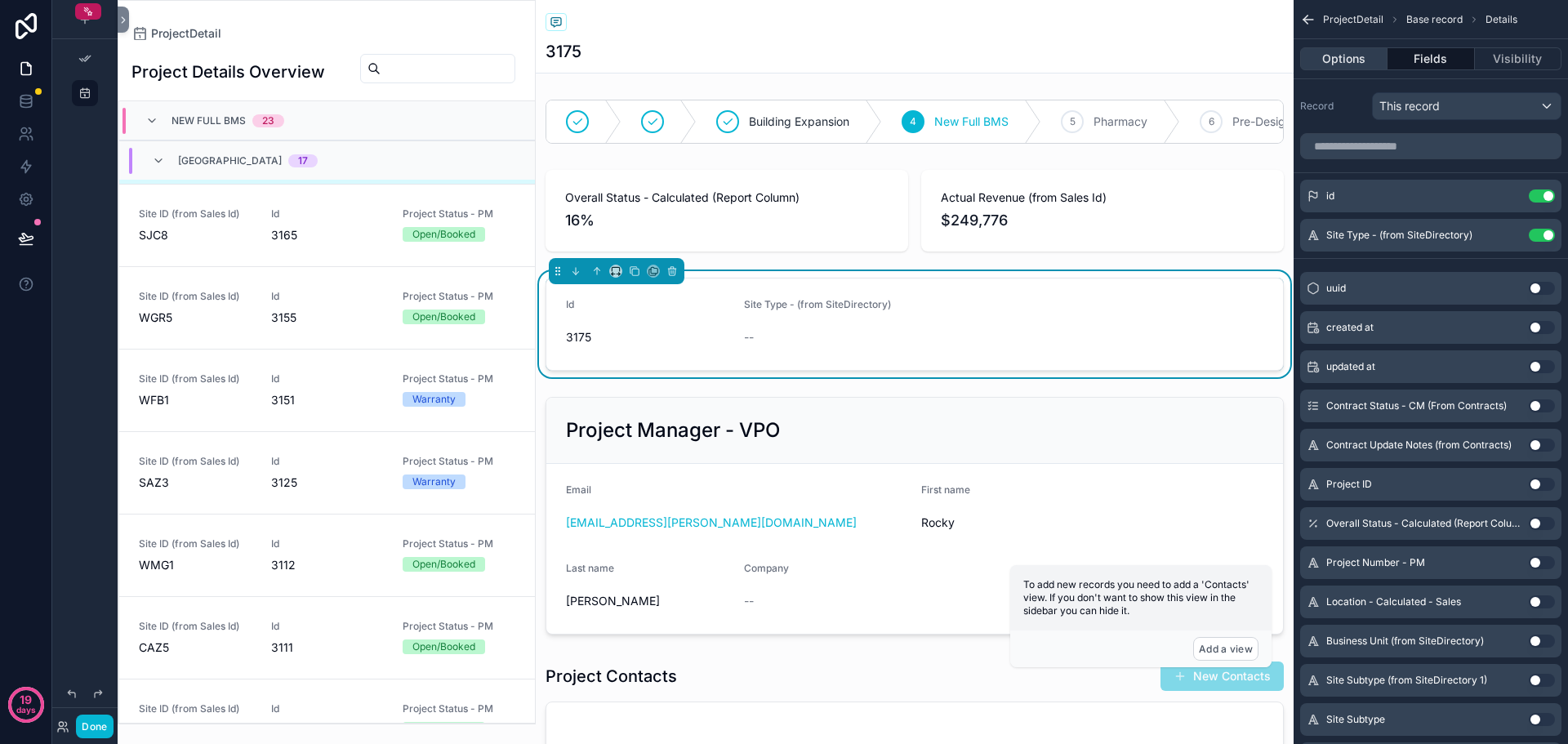
click at [1359, 60] on button "Options" at bounding box center [1344, 59] width 88 height 23
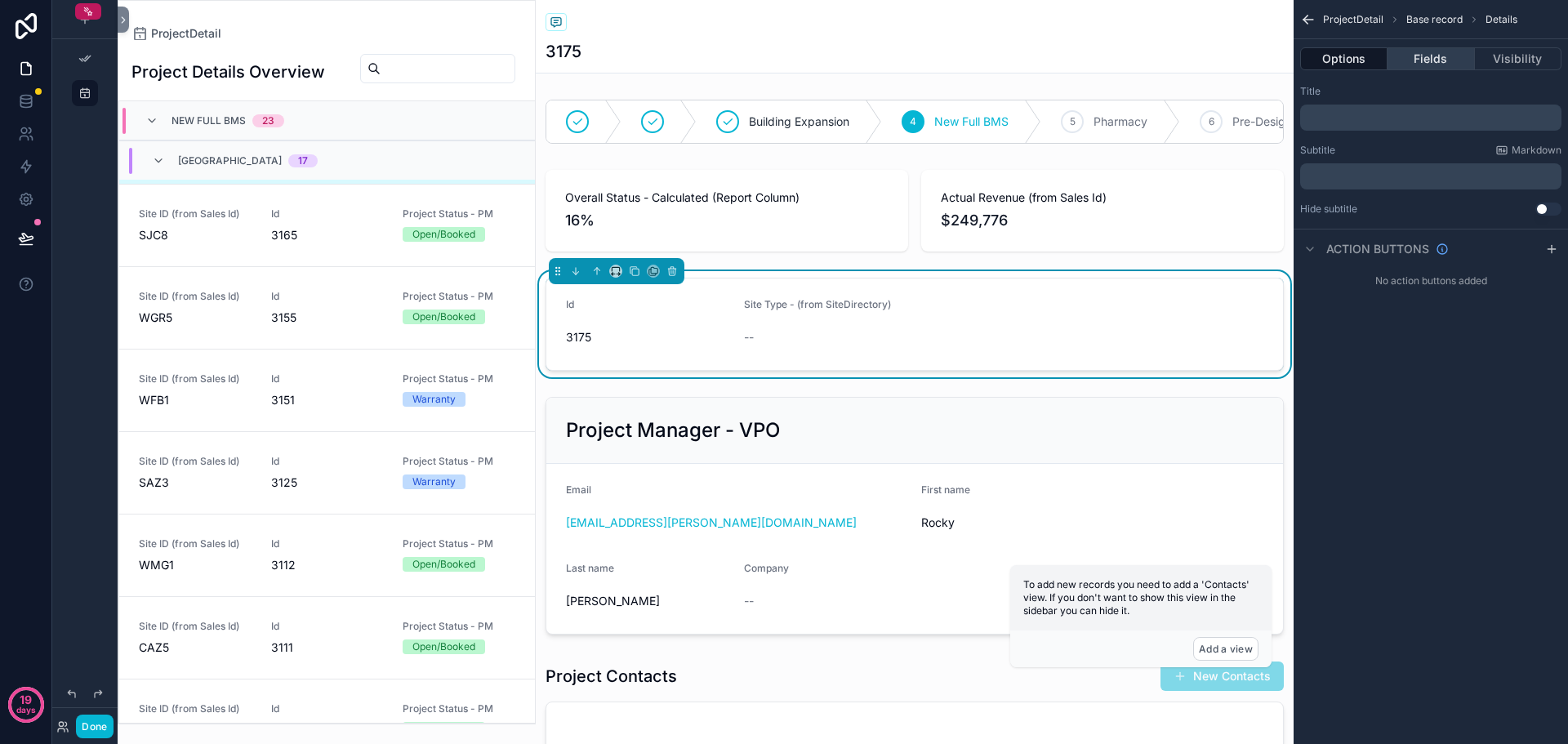
click at [1426, 53] on button "Fields" at bounding box center [1431, 59] width 87 height 23
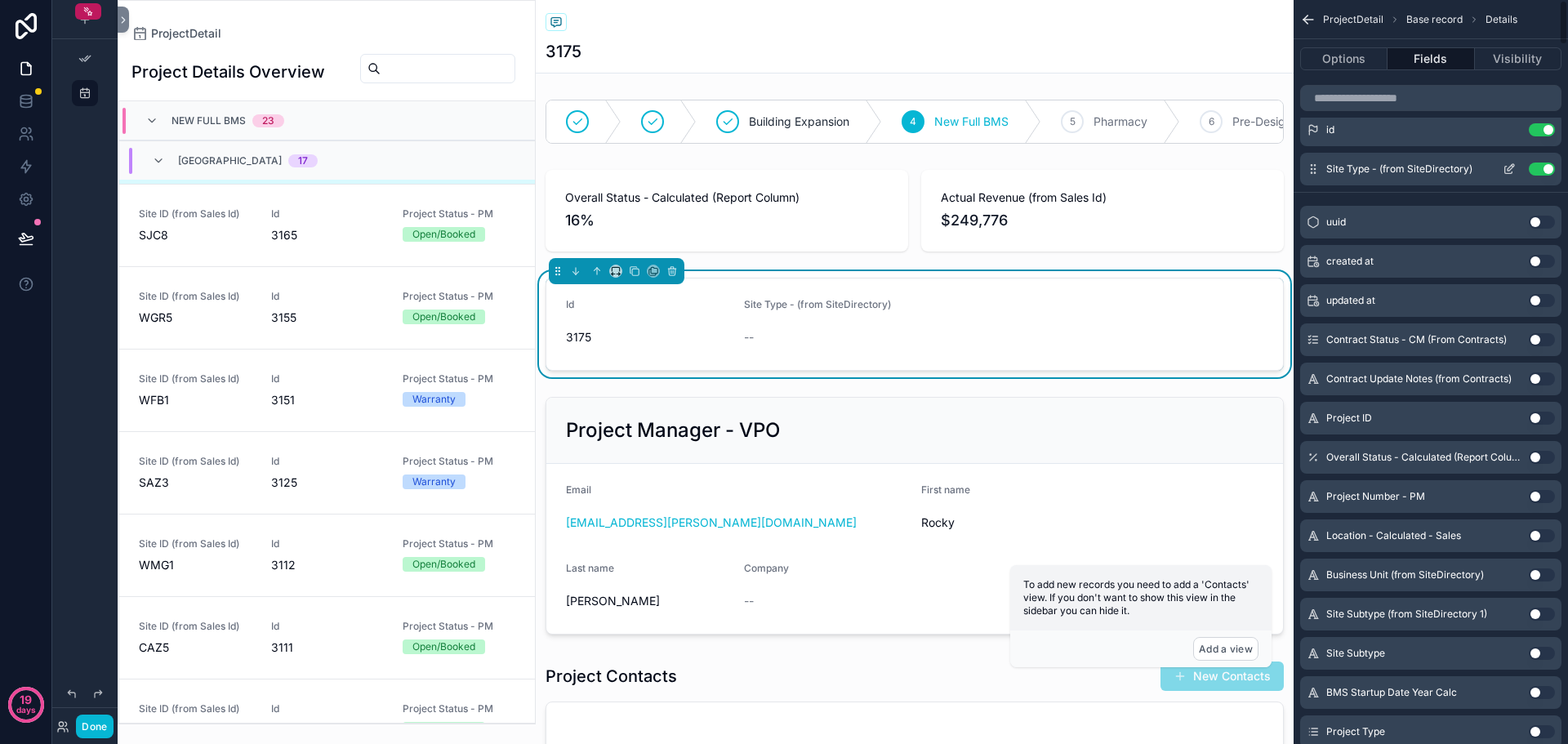
scroll to position [0, 0]
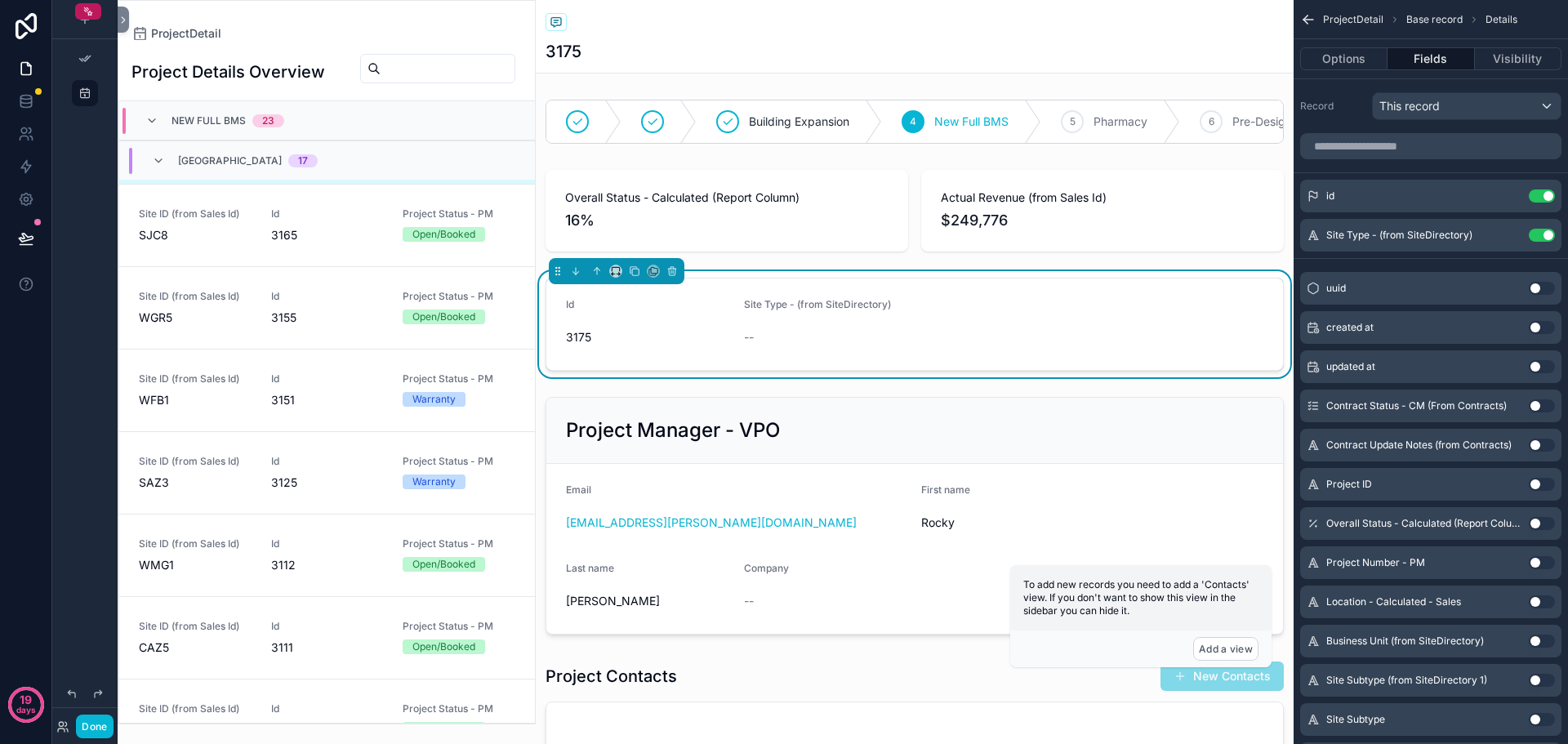
click at [1439, 18] on span "Base record" at bounding box center [1435, 19] width 56 height 13
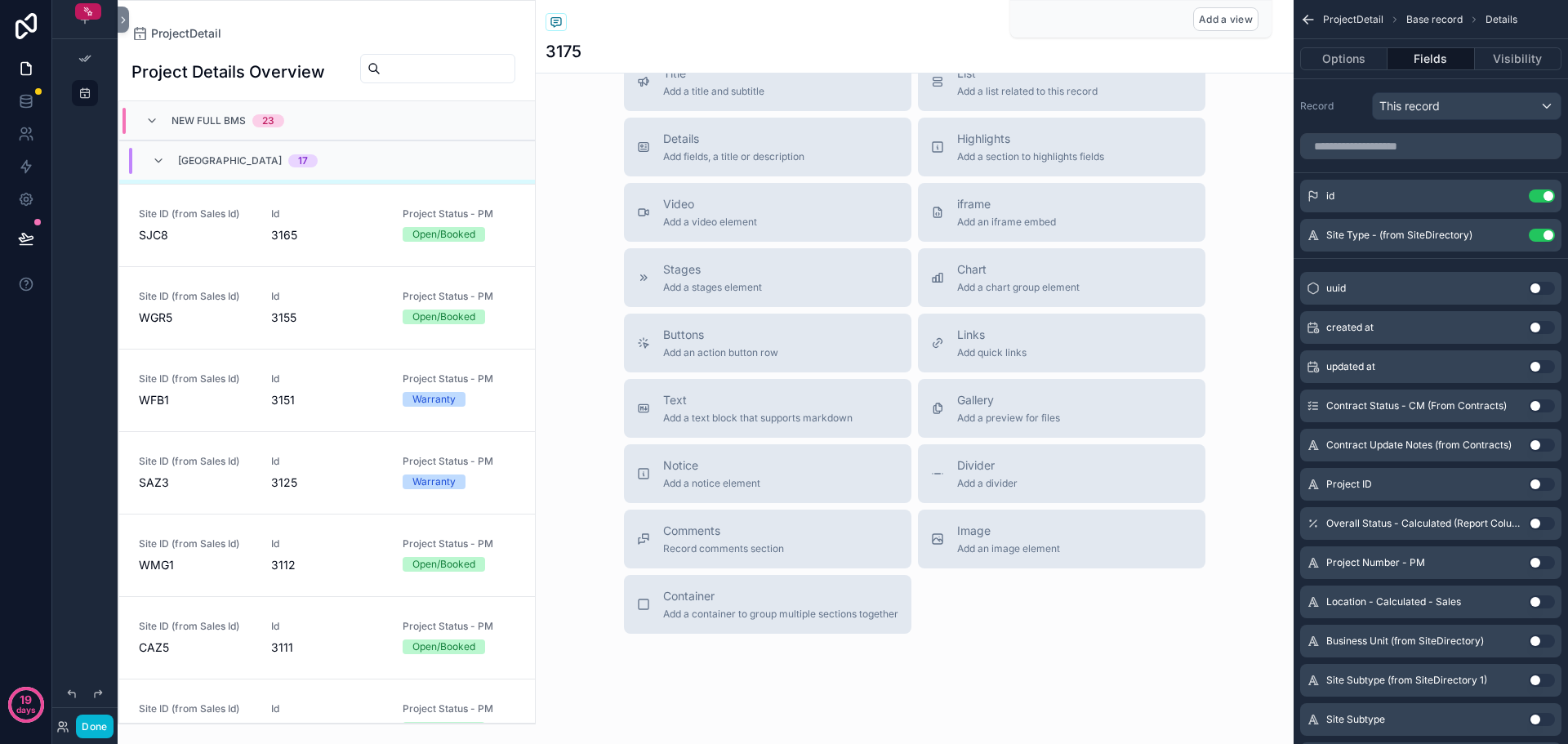
scroll to position [1739, 0]
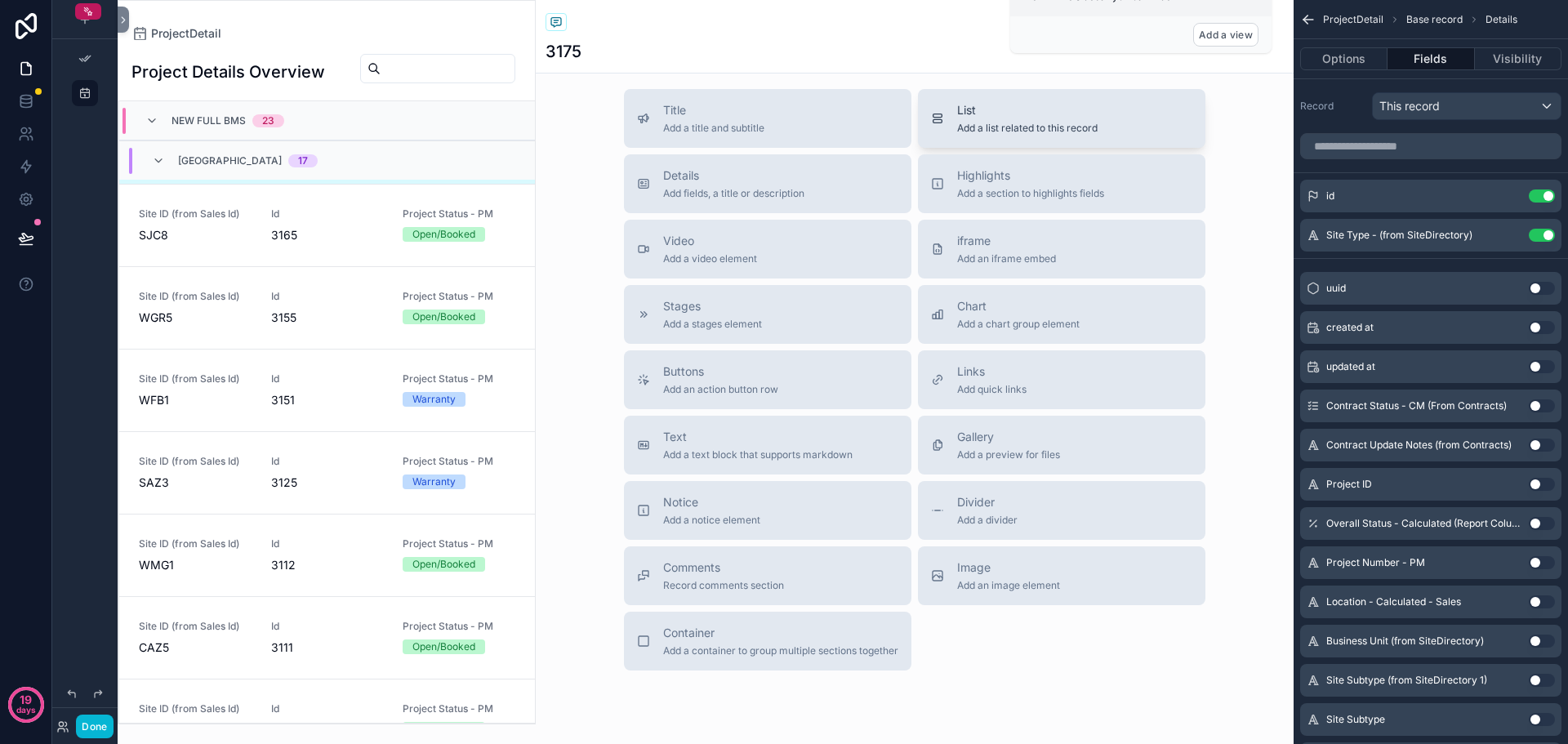
click at [1099, 135] on div "List Add a list related to this record" at bounding box center [1062, 118] width 262 height 32
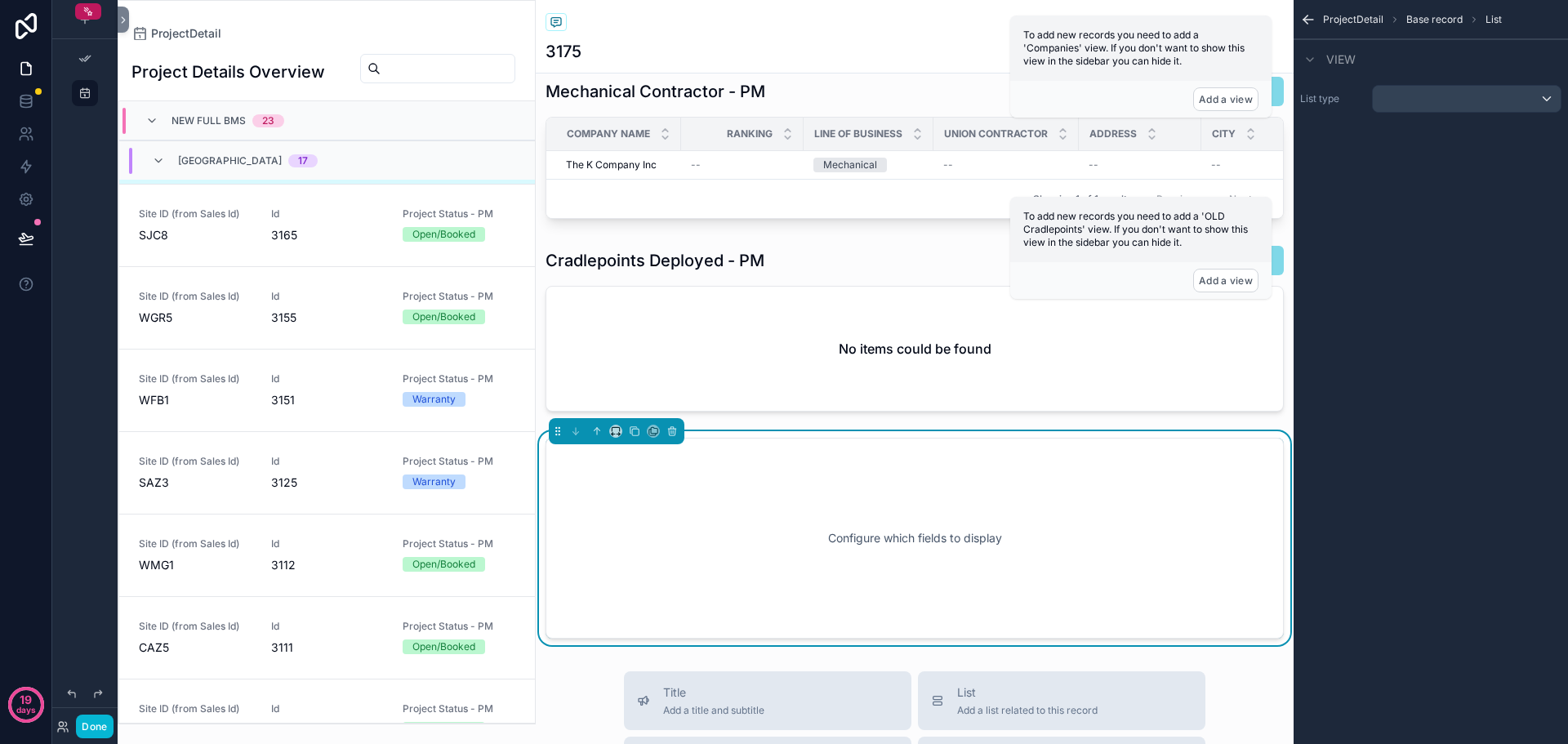
scroll to position [1576, 0]
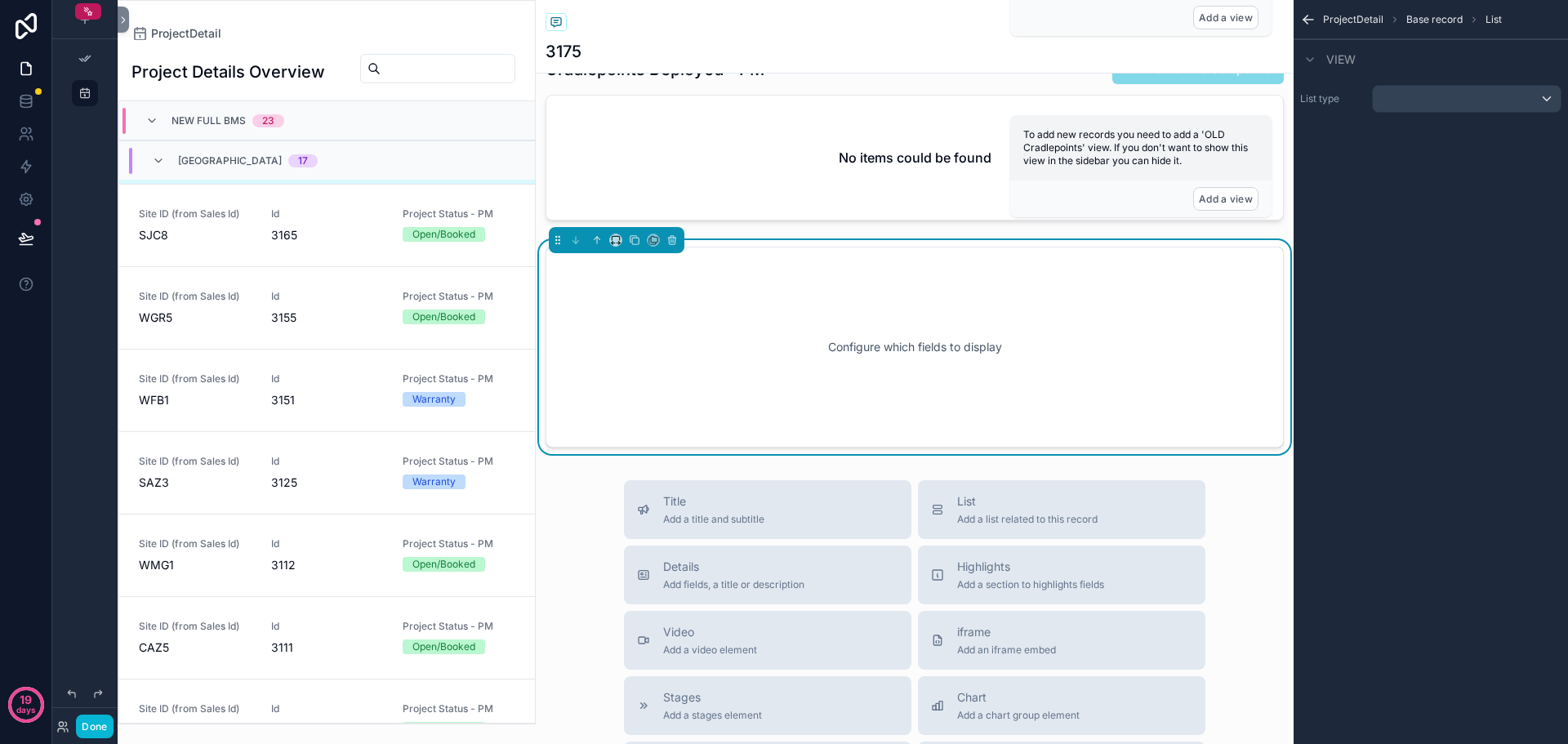
click at [884, 324] on div "Configure which fields to display" at bounding box center [915, 347] width 685 height 147
click at [1454, 93] on div "scrollable content" at bounding box center [1466, 99] width 188 height 26
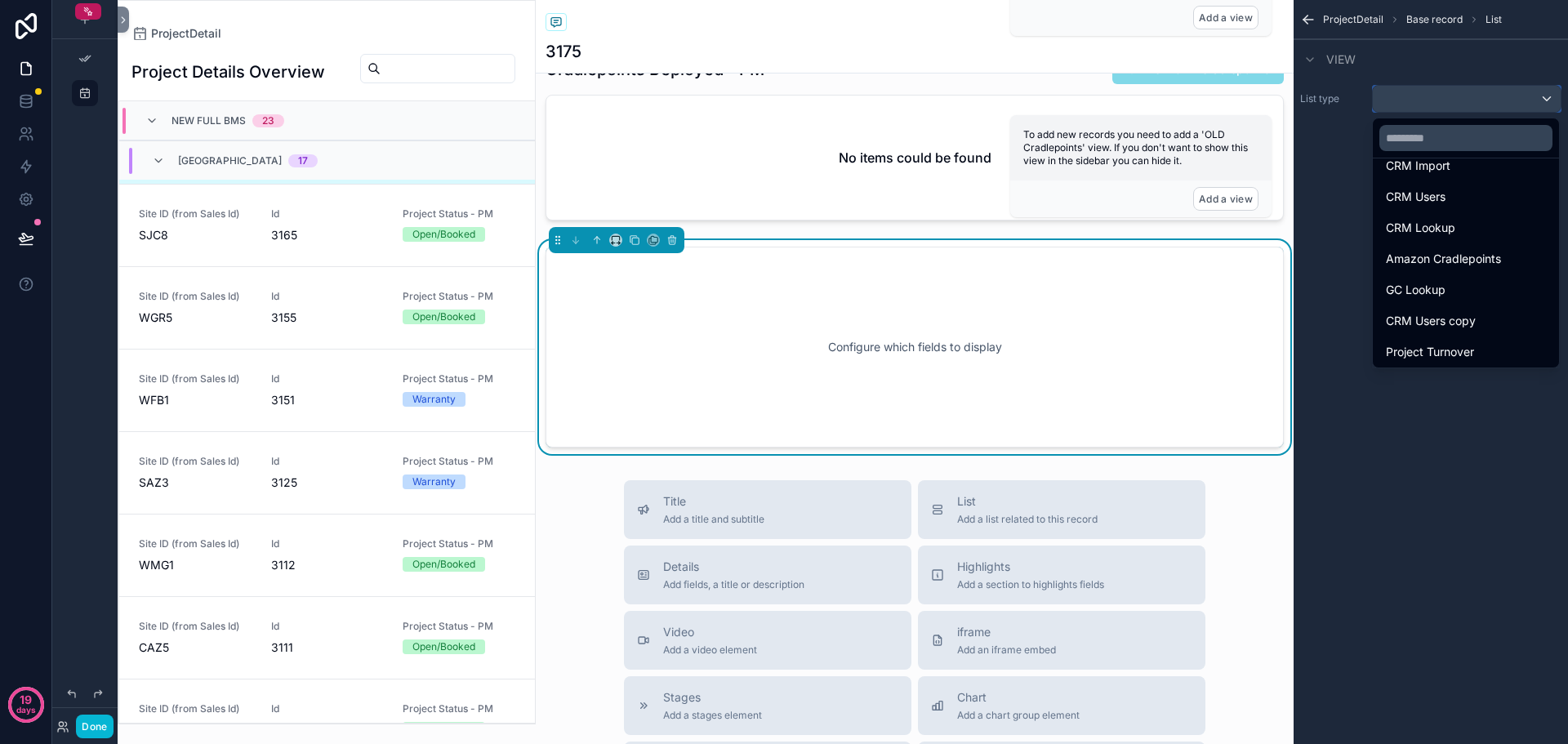
scroll to position [506, 0]
click at [1436, 497] on div "scrollable content" at bounding box center [784, 372] width 1568 height 744
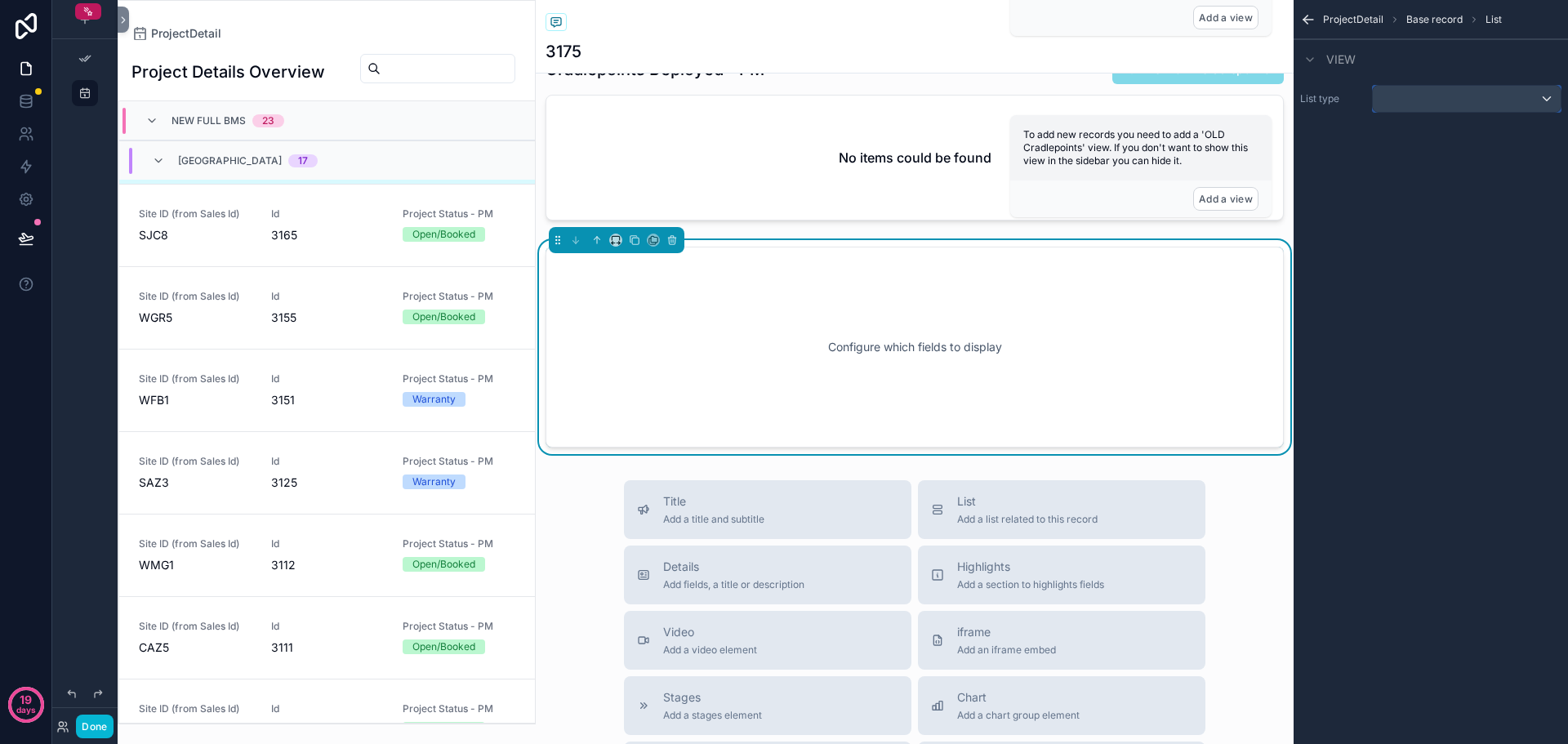
click at [1479, 97] on div "scrollable content" at bounding box center [1466, 99] width 188 height 26
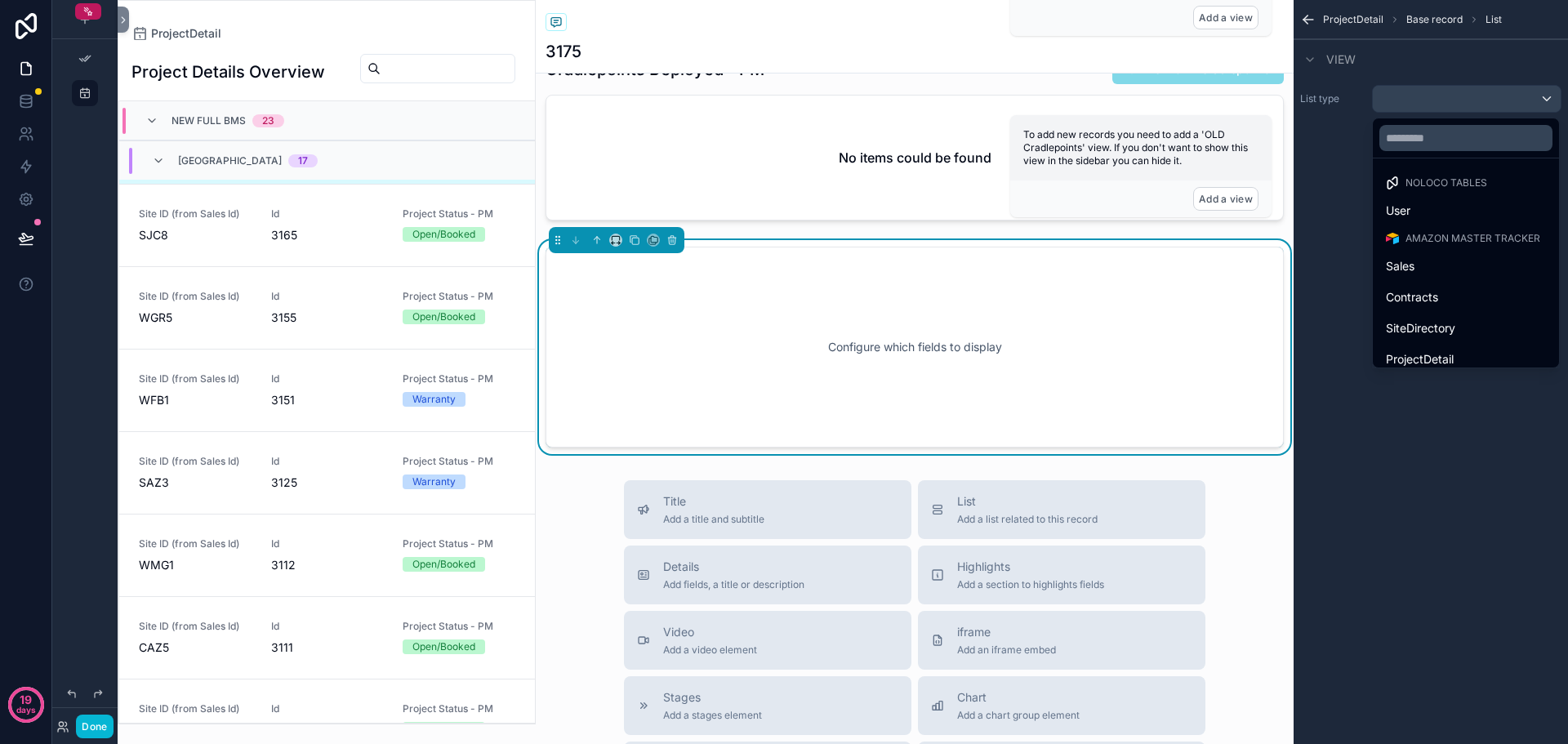
click at [1466, 186] on span "Noloco tables" at bounding box center [1446, 183] width 81 height 13
click at [1458, 236] on span "AMAZON Master Tracker" at bounding box center [1473, 238] width 135 height 13
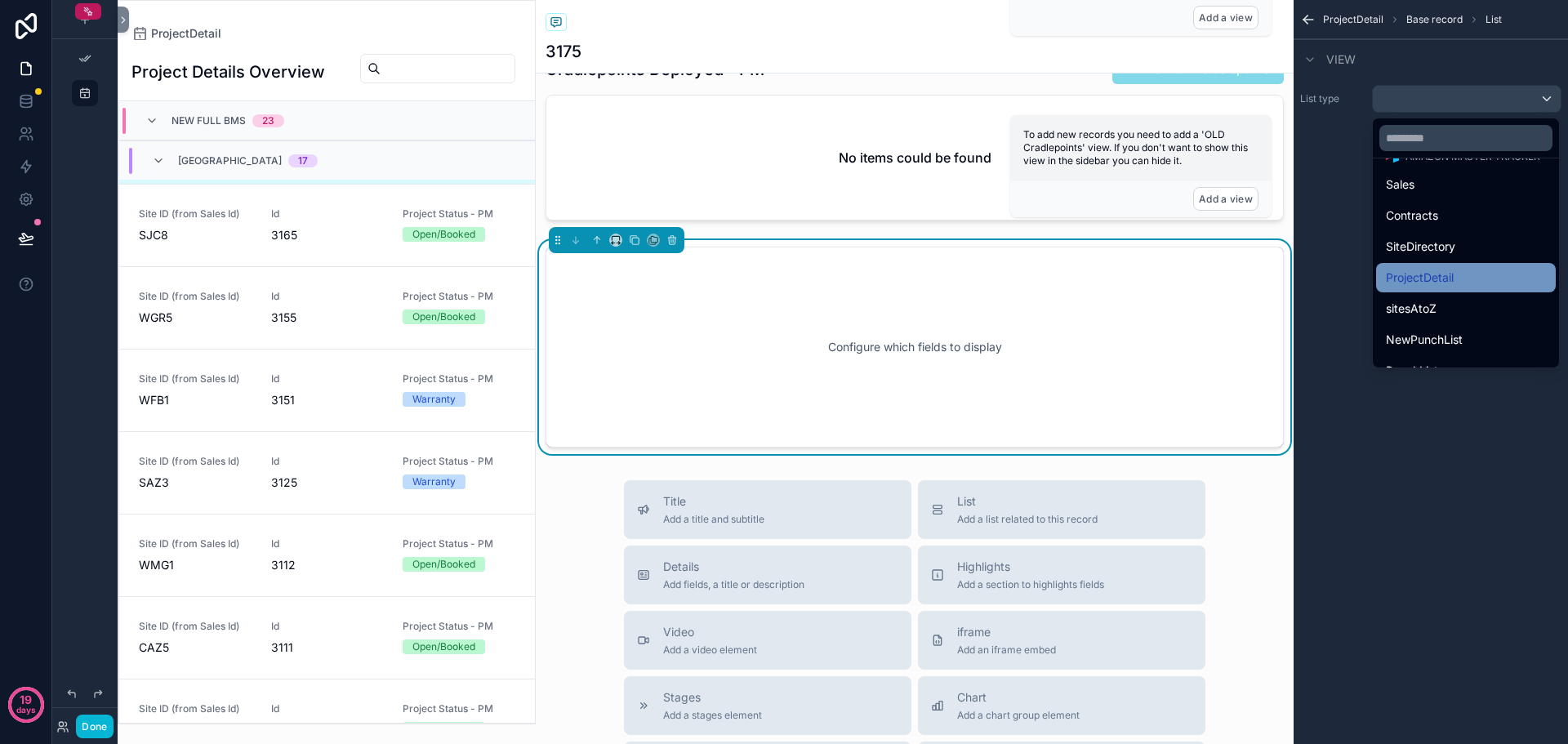
click at [1437, 275] on span "ProjectDetail" at bounding box center [1419, 277] width 67 height 19
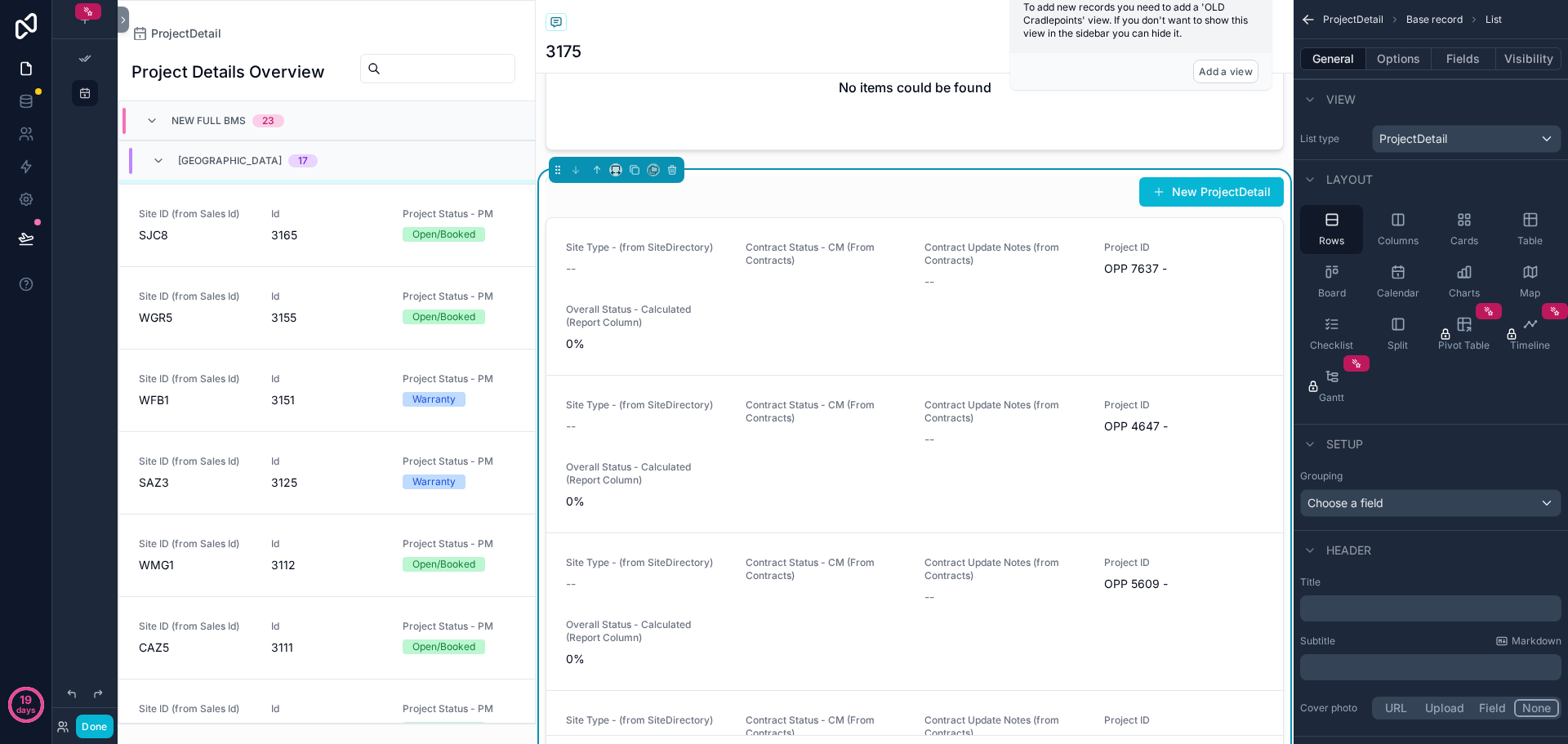
scroll to position [1633, 0]
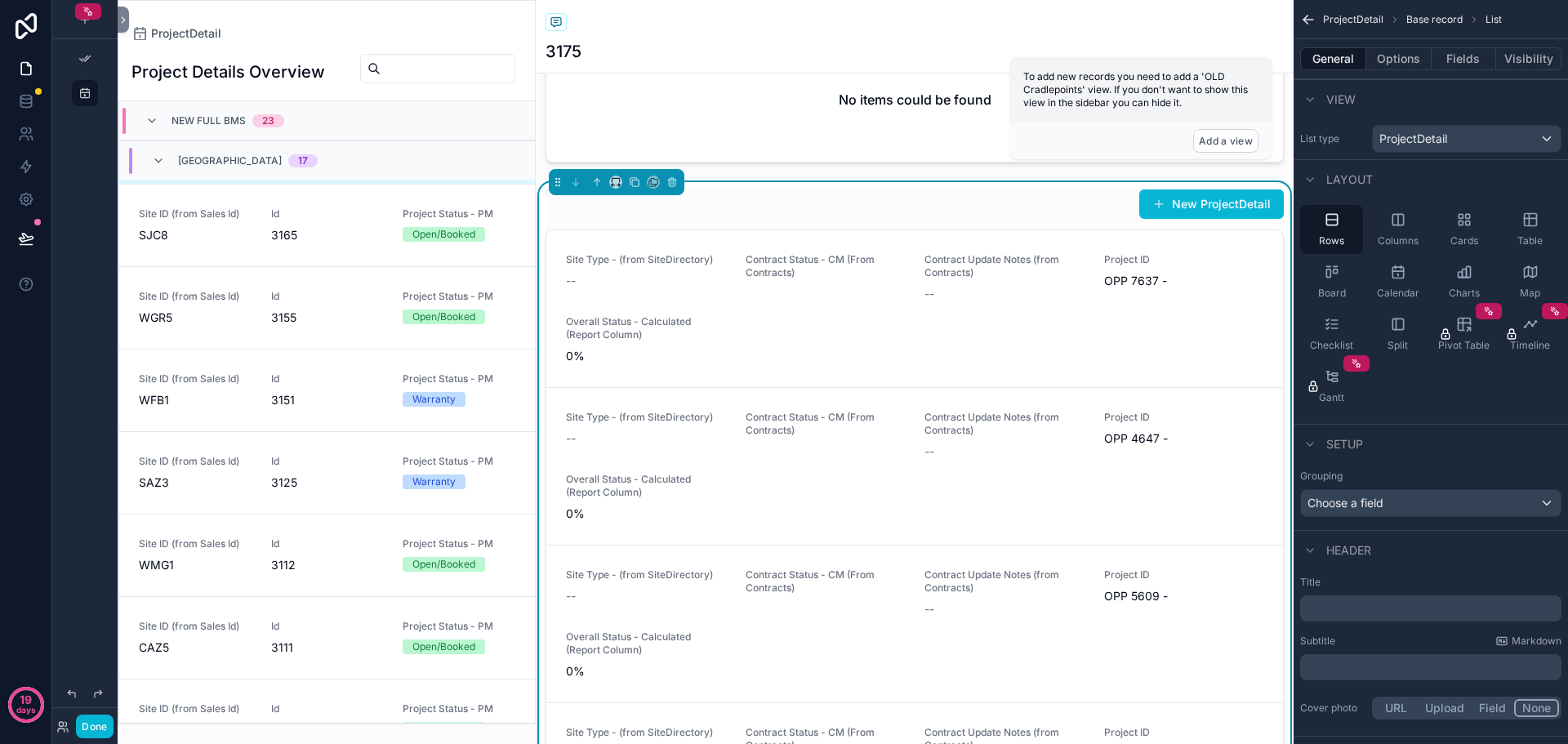
click at [865, 220] on div "New ProjectDetail" at bounding box center [914, 204] width 738 height 31
click at [678, 188] on icon "scrollable content" at bounding box center [671, 182] width 11 height 11
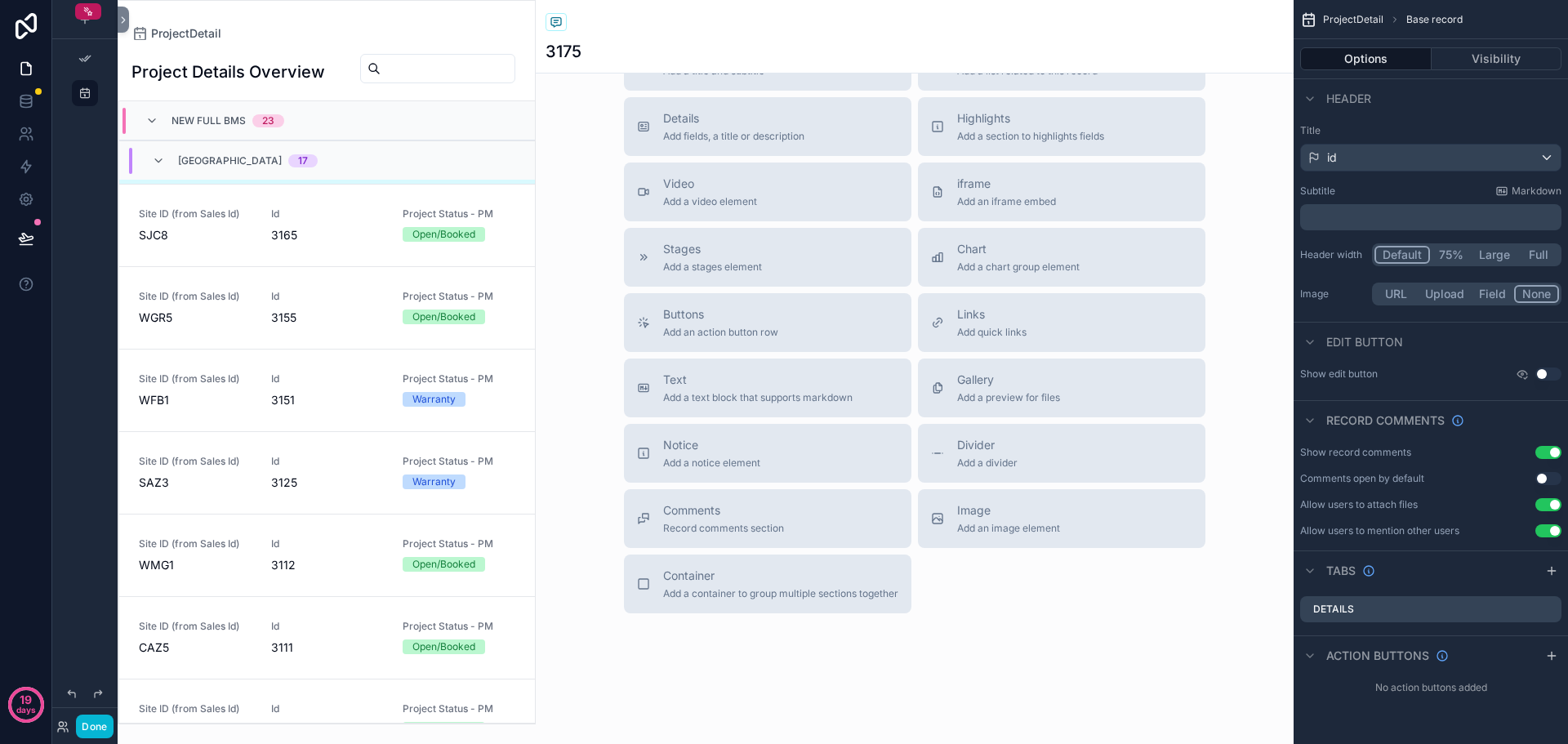
scroll to position [1658, 0]
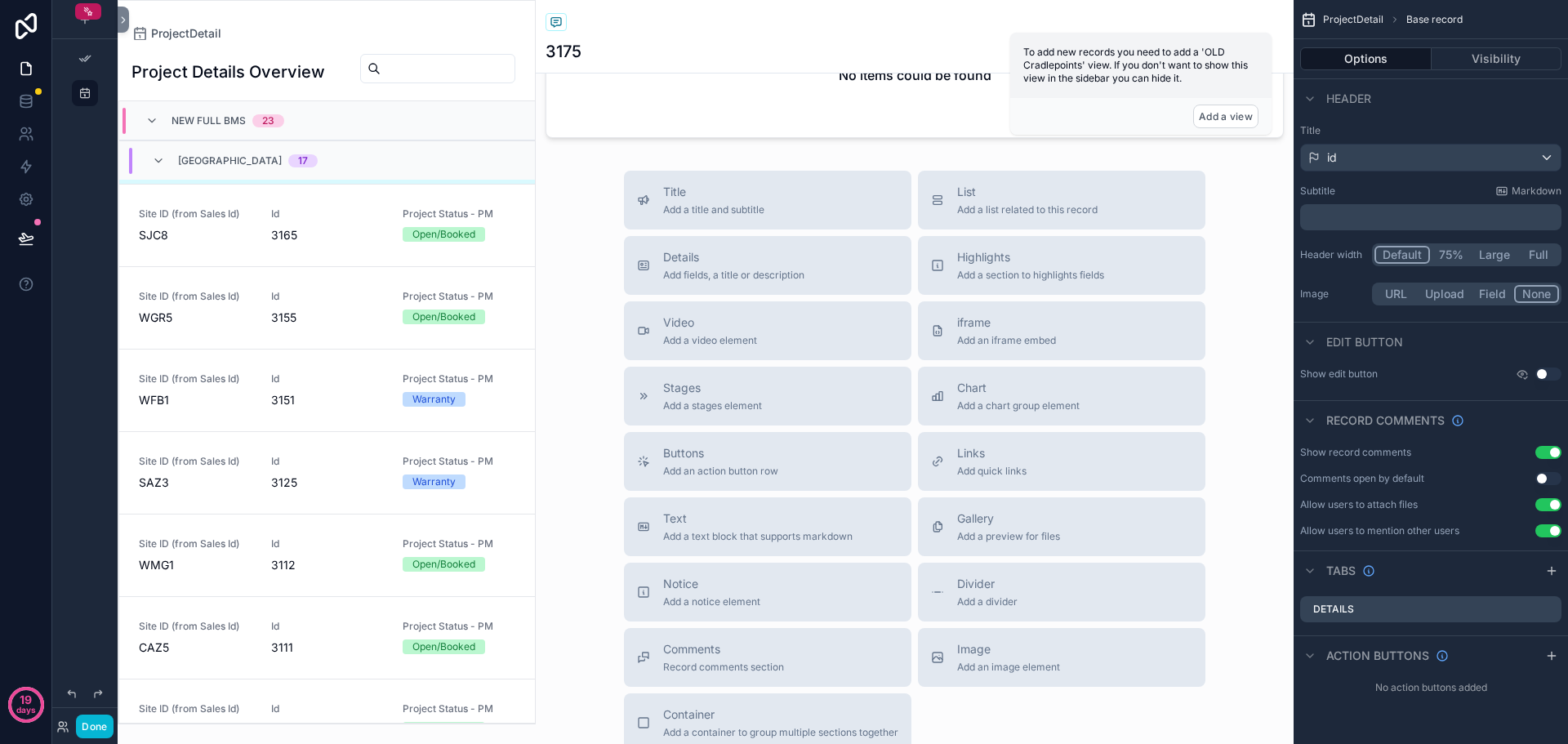
click at [318, 207] on div "scrollable content" at bounding box center [327, 362] width 417 height 723
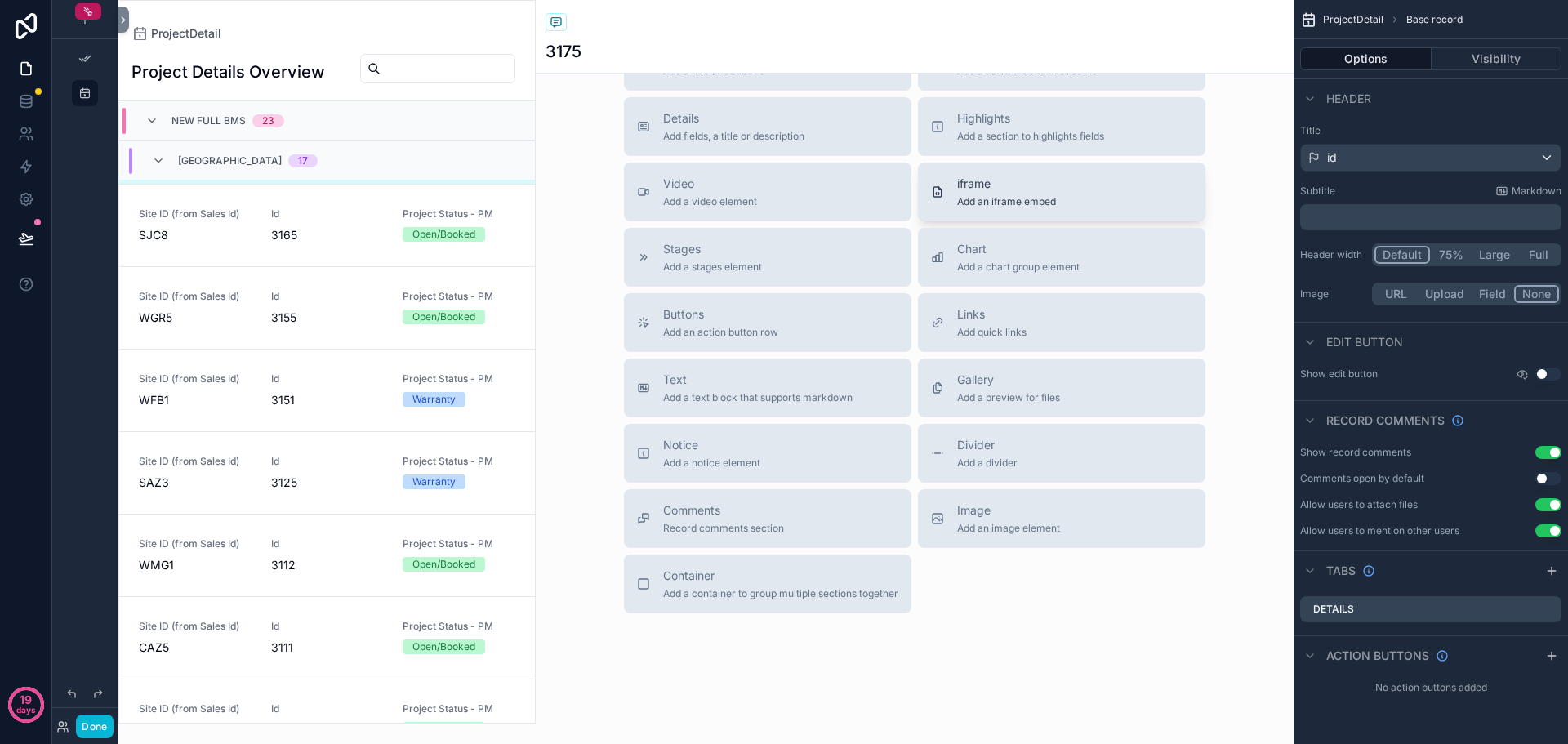
scroll to position [1576, 0]
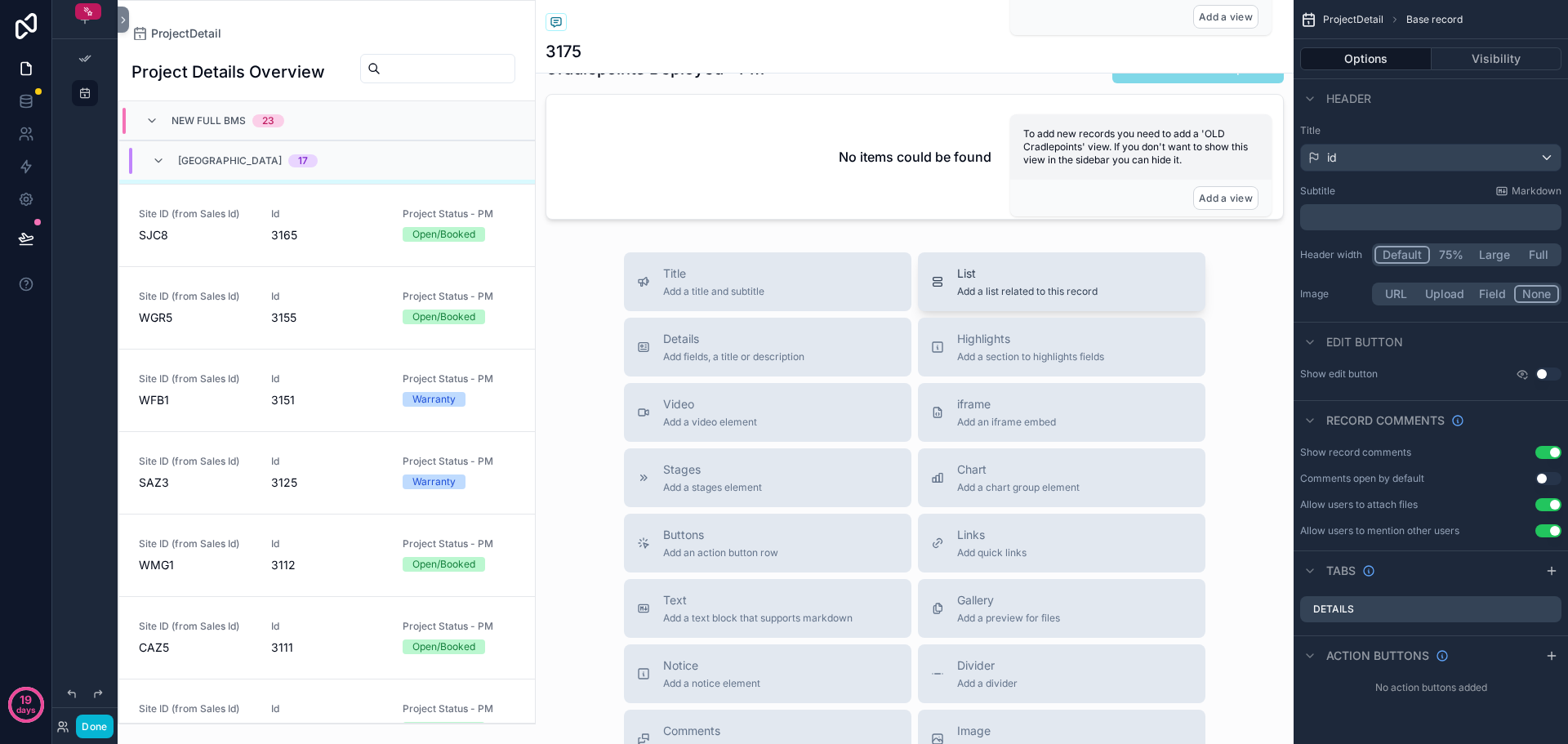
click at [1004, 282] on span "List" at bounding box center [1028, 273] width 140 height 17
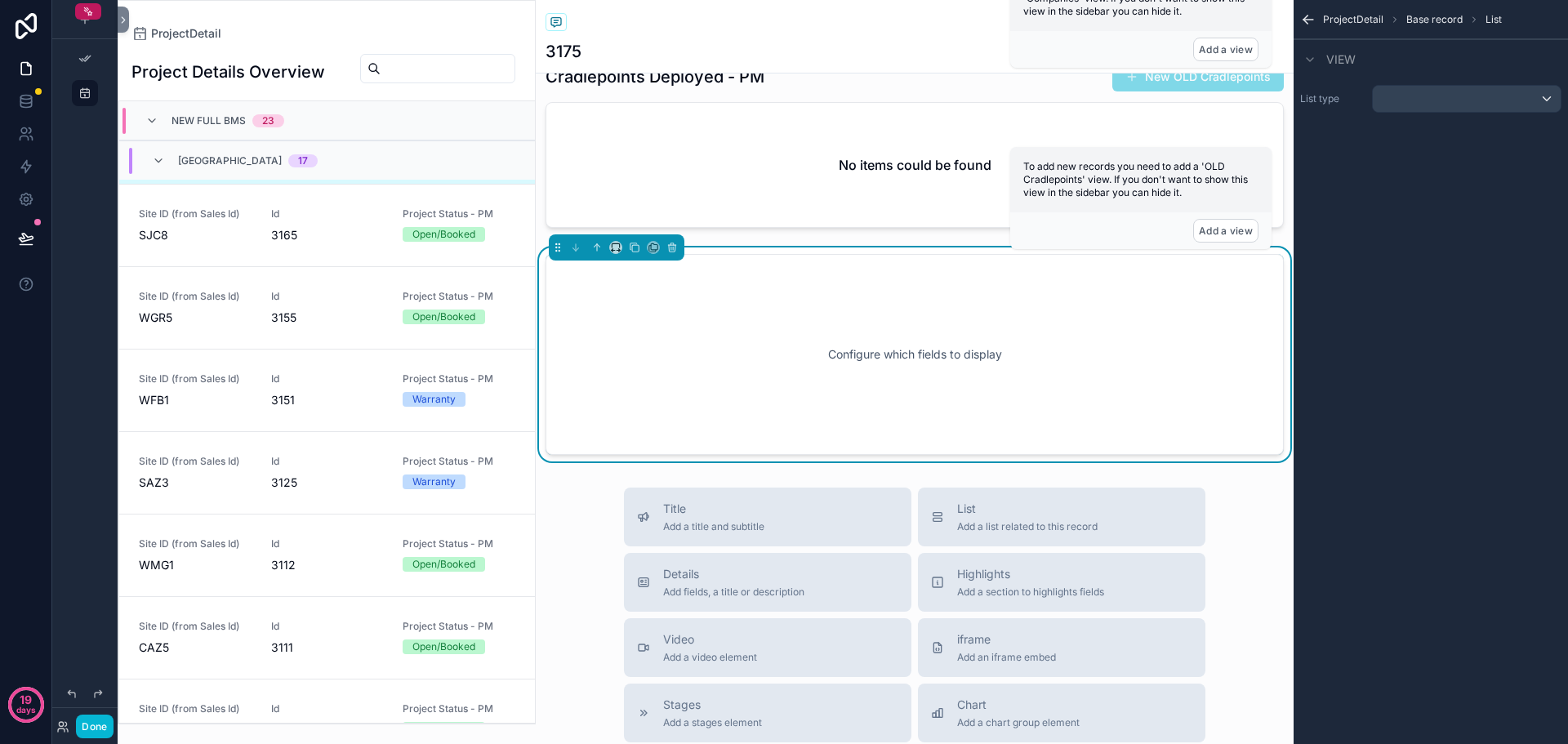
scroll to position [1576, 0]
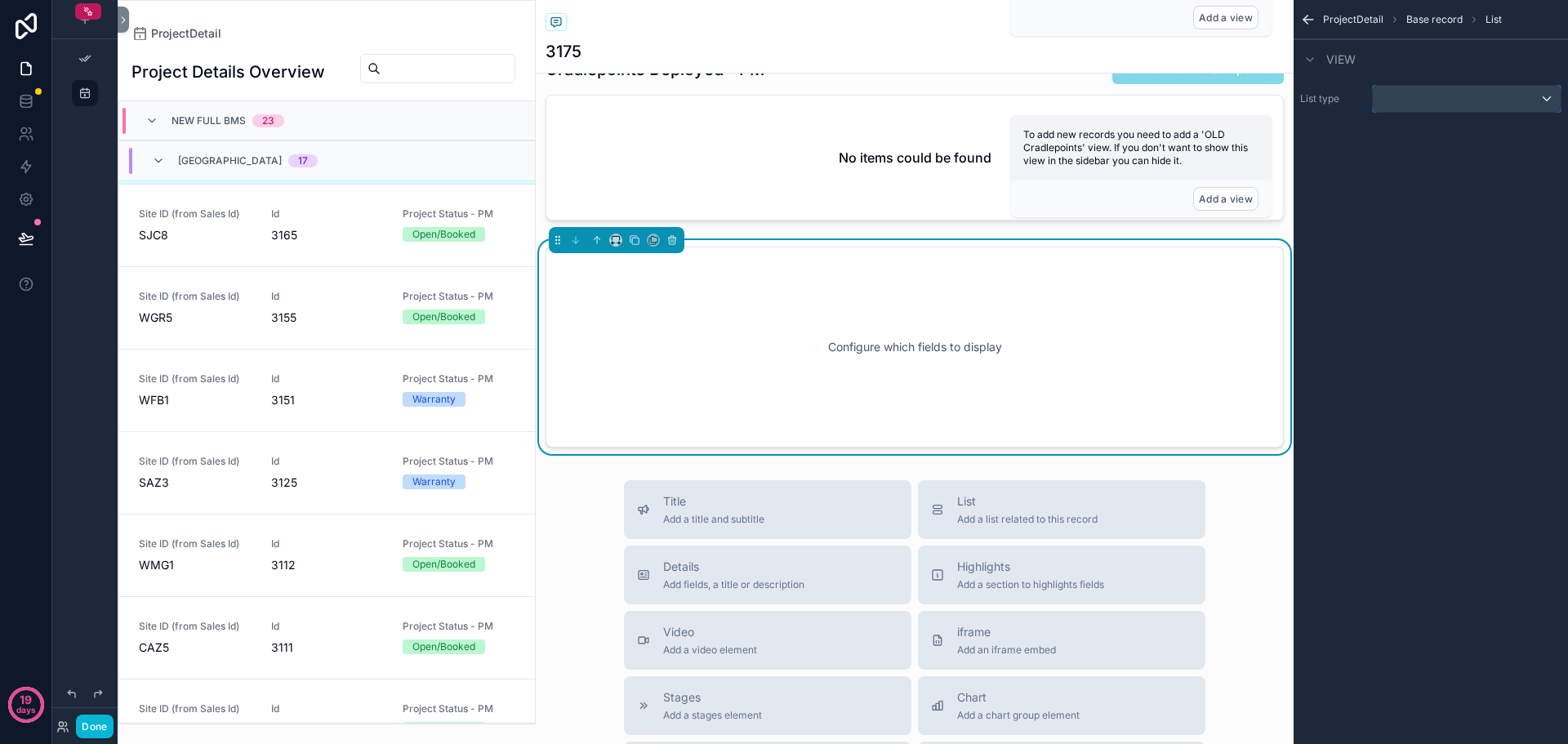
click at [1513, 85] on button "scrollable content" at bounding box center [1467, 99] width 189 height 28
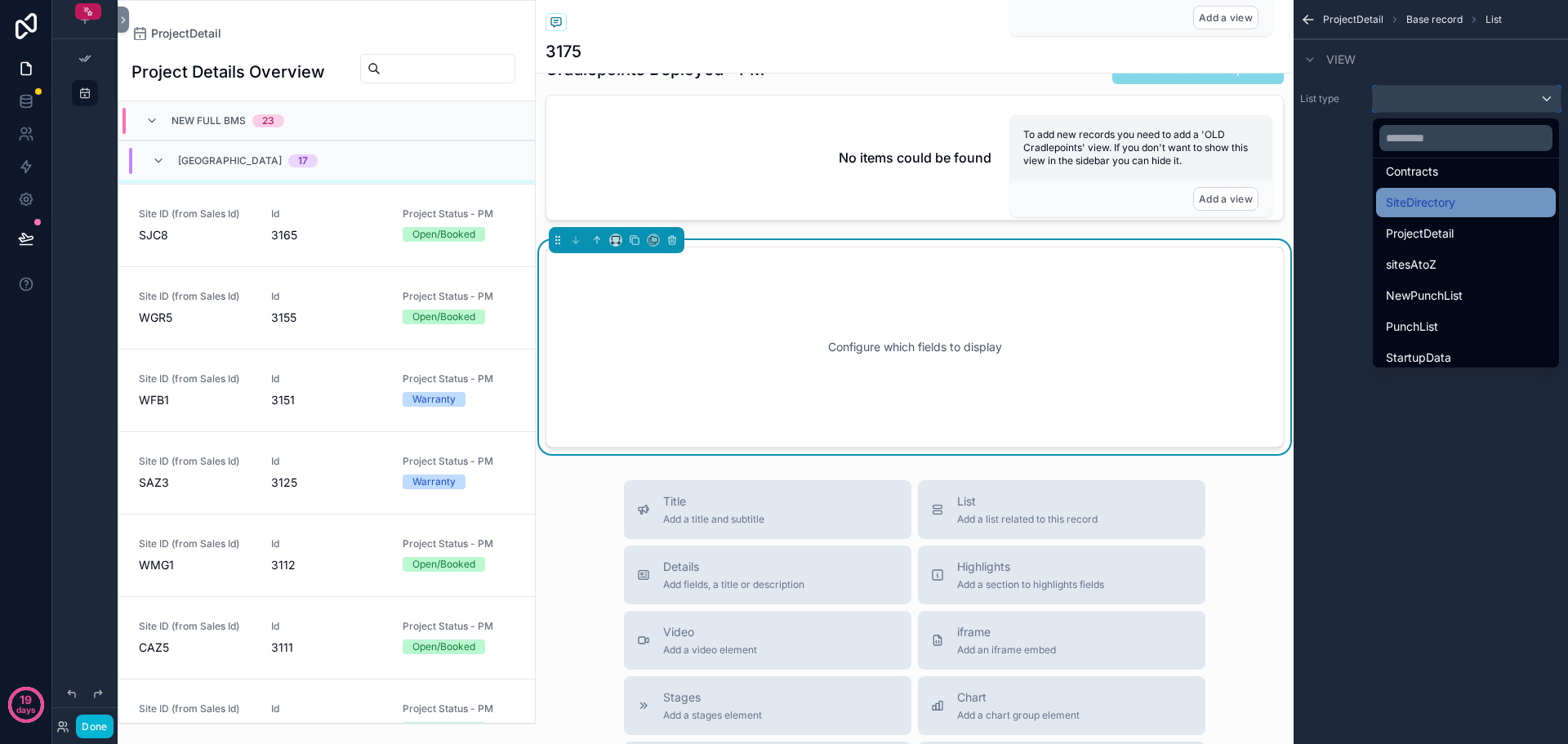
scroll to position [98, 0]
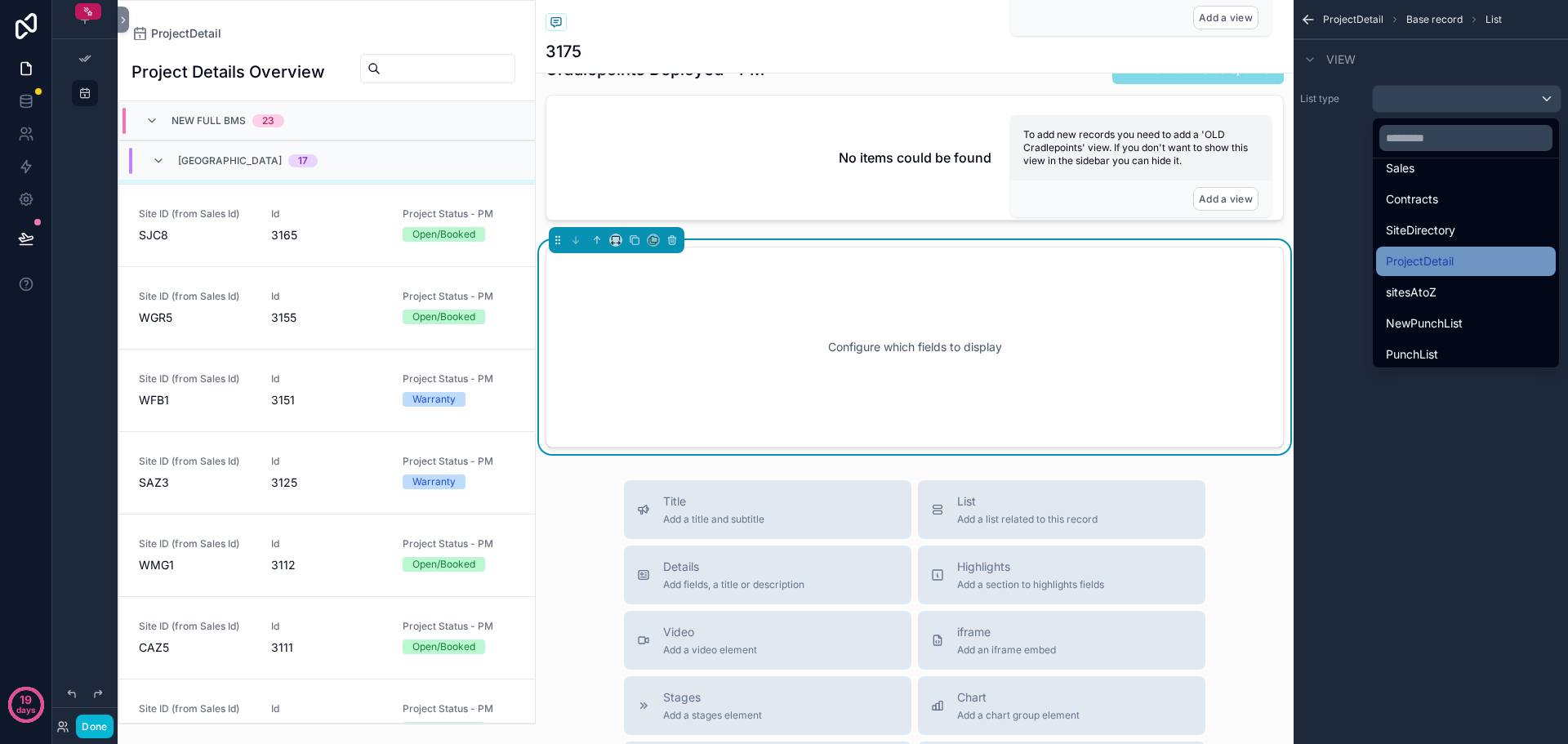
click at [1441, 256] on span "ProjectDetail" at bounding box center [1419, 261] width 67 height 19
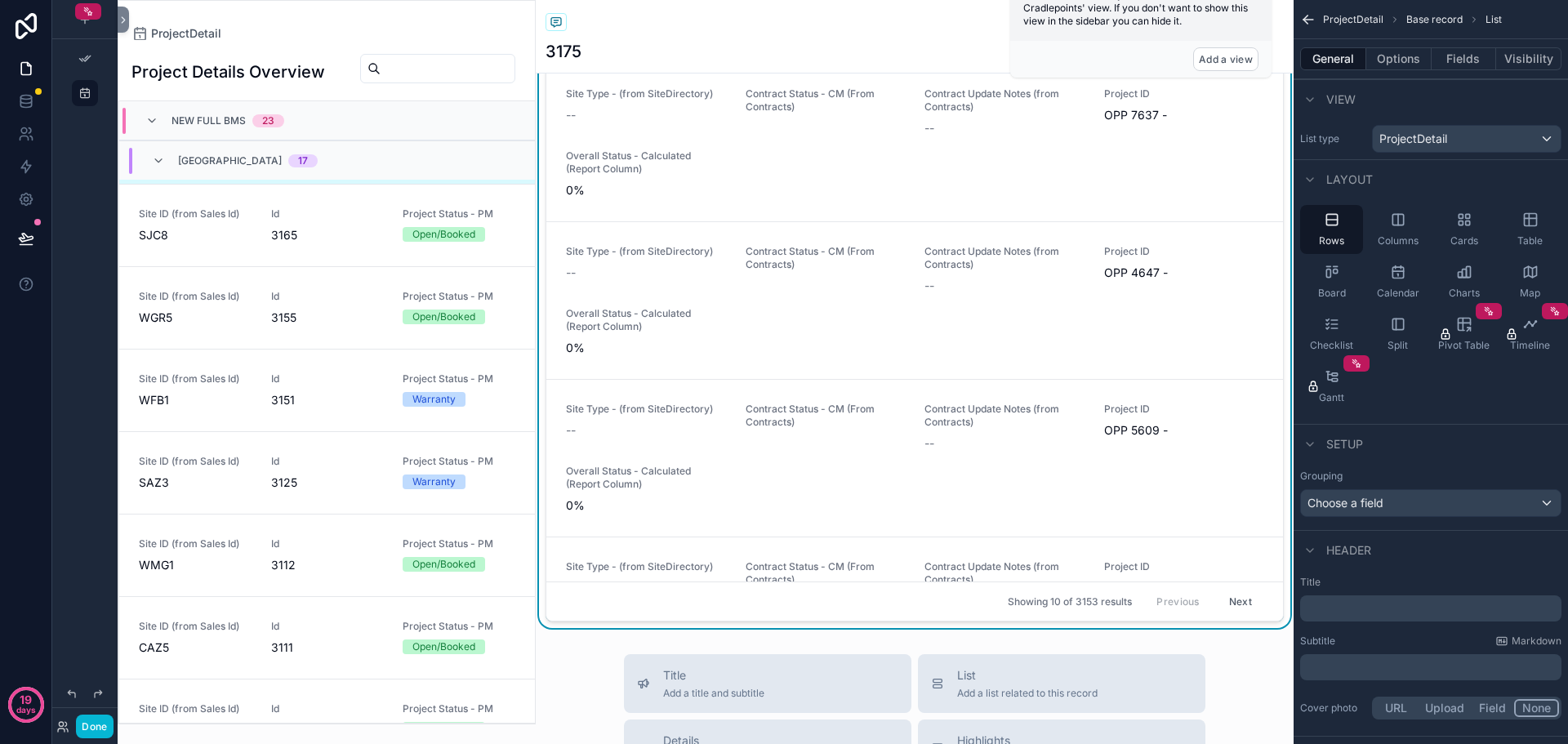
scroll to position [1715, 0]
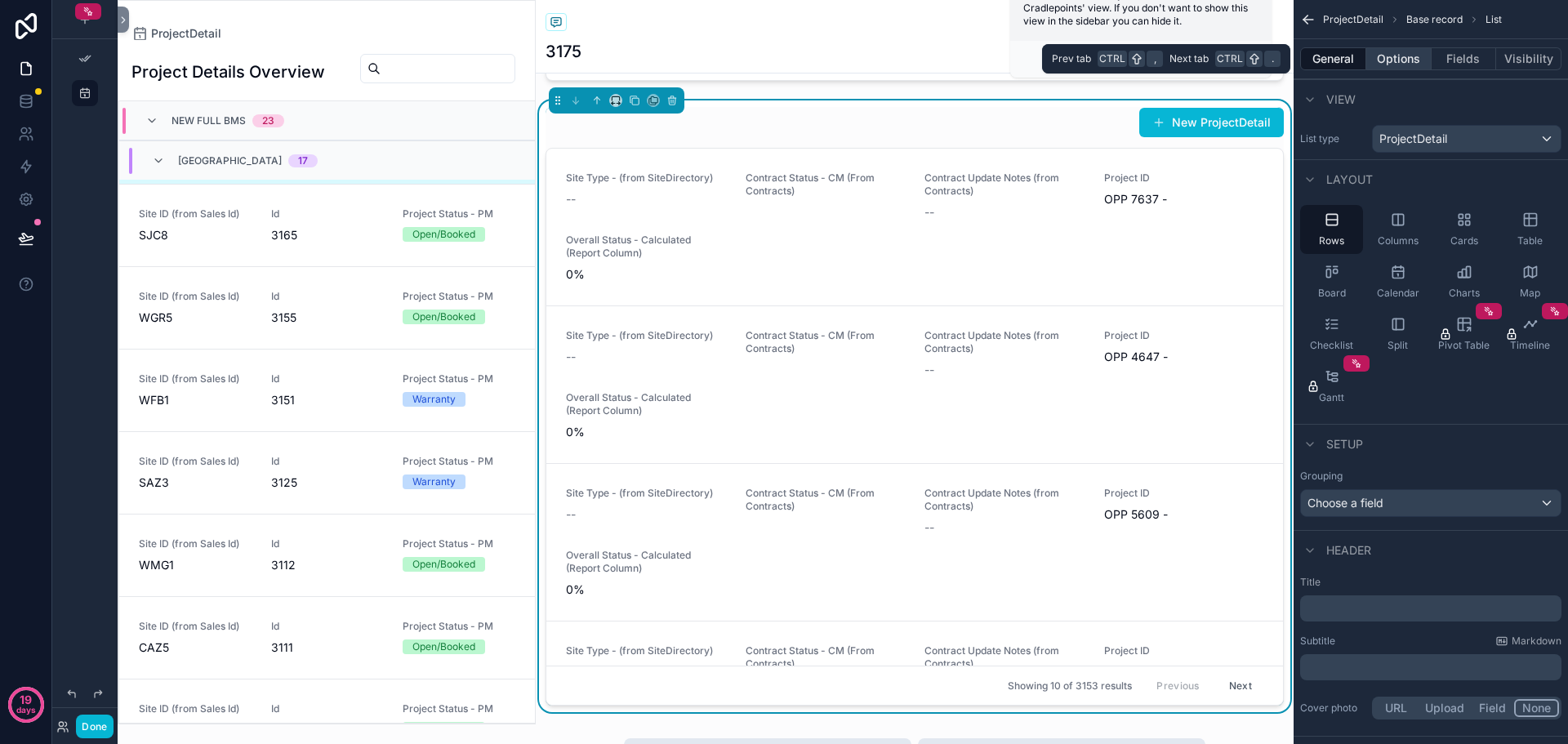
click at [1401, 61] on button "Options" at bounding box center [1399, 59] width 66 height 23
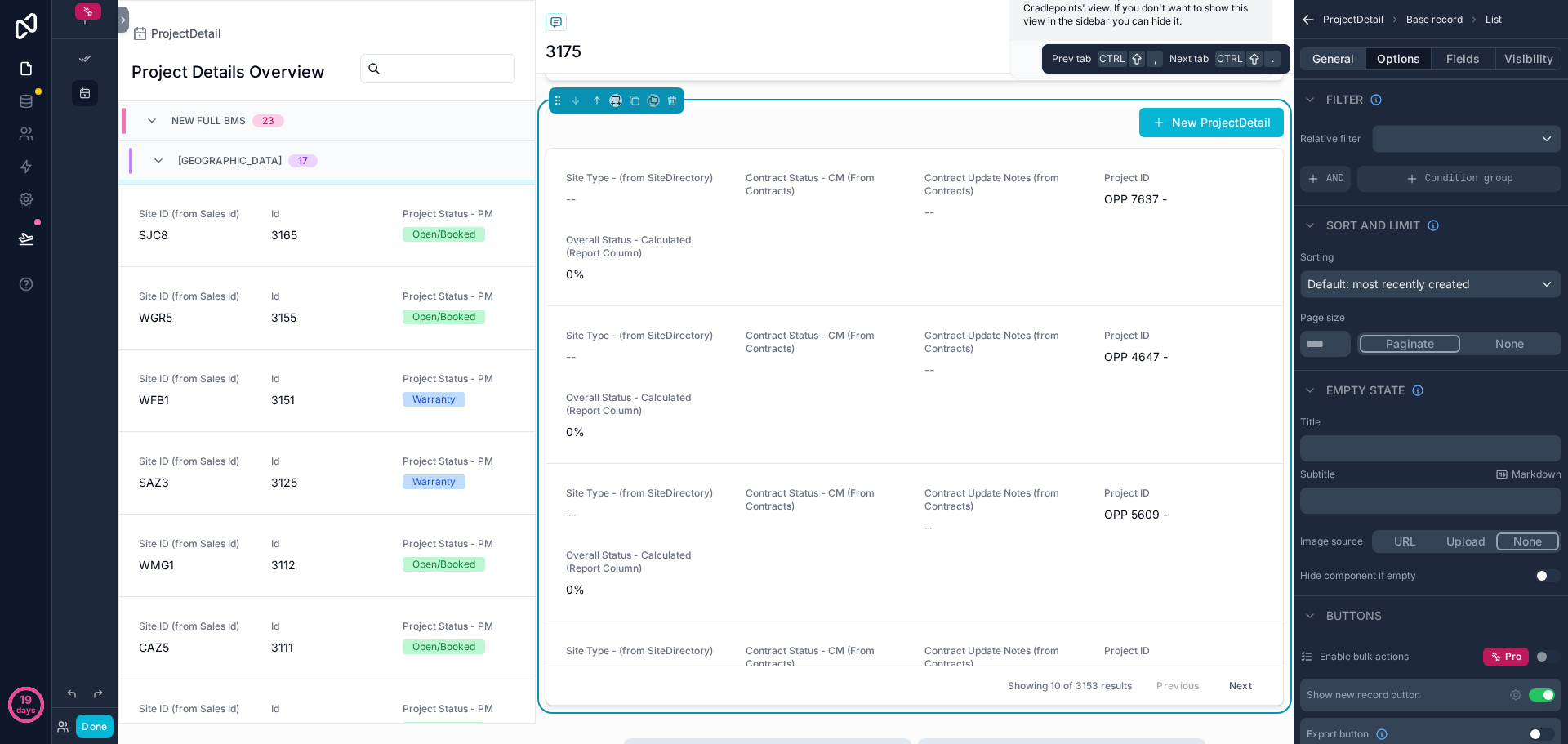
click at [1336, 62] on button "General" at bounding box center [1333, 59] width 67 height 23
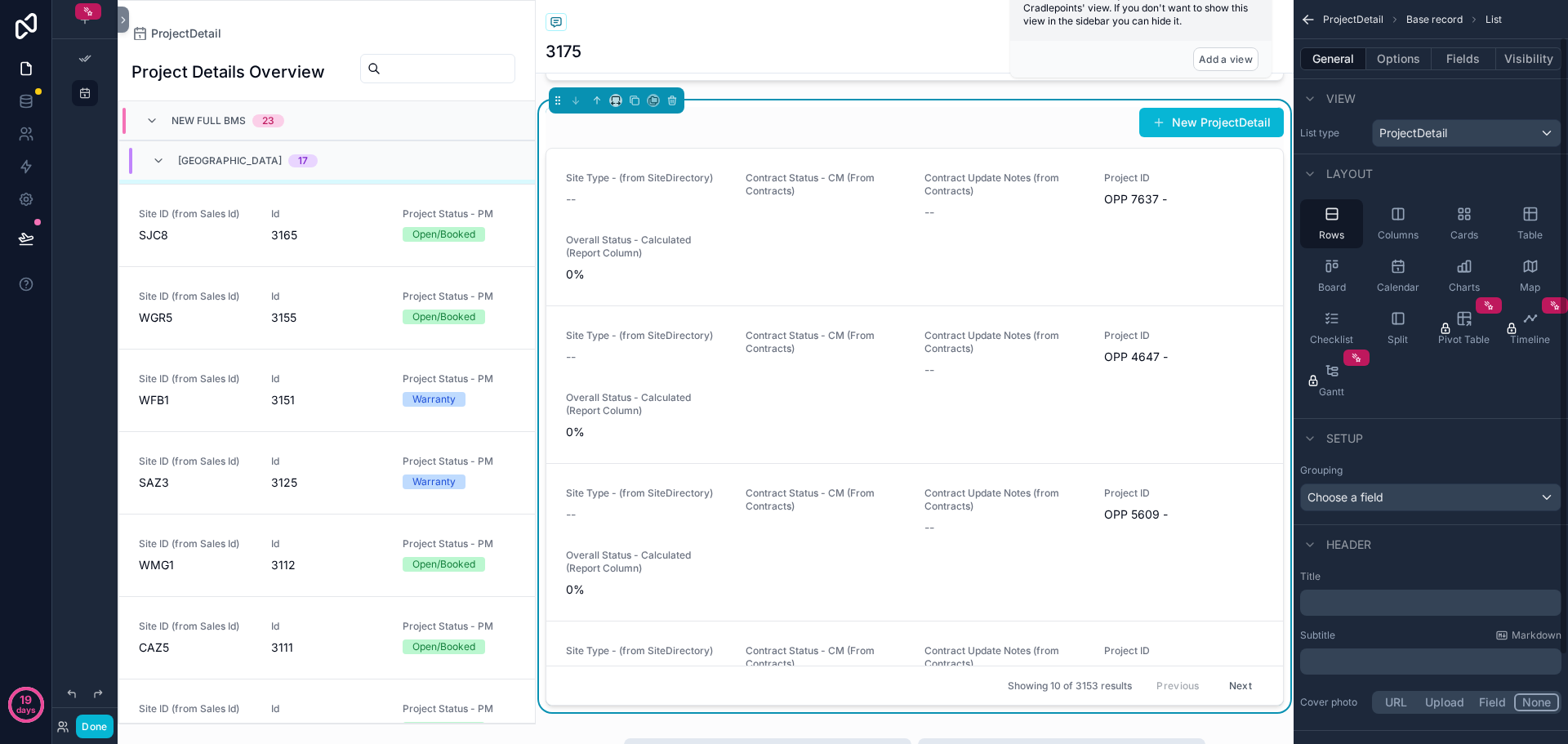
scroll to position [0, 0]
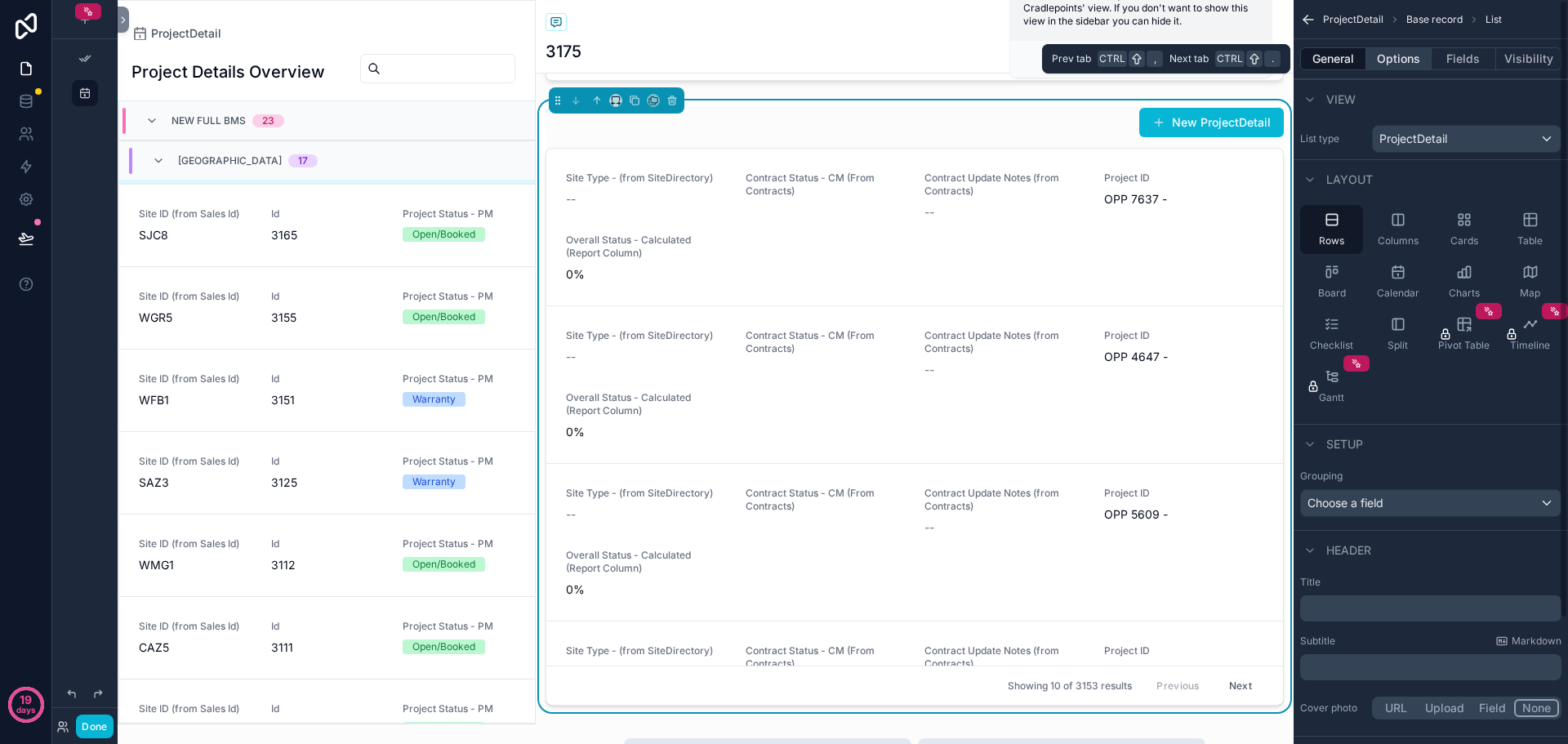
click at [1403, 63] on button "Options" at bounding box center [1399, 59] width 66 height 23
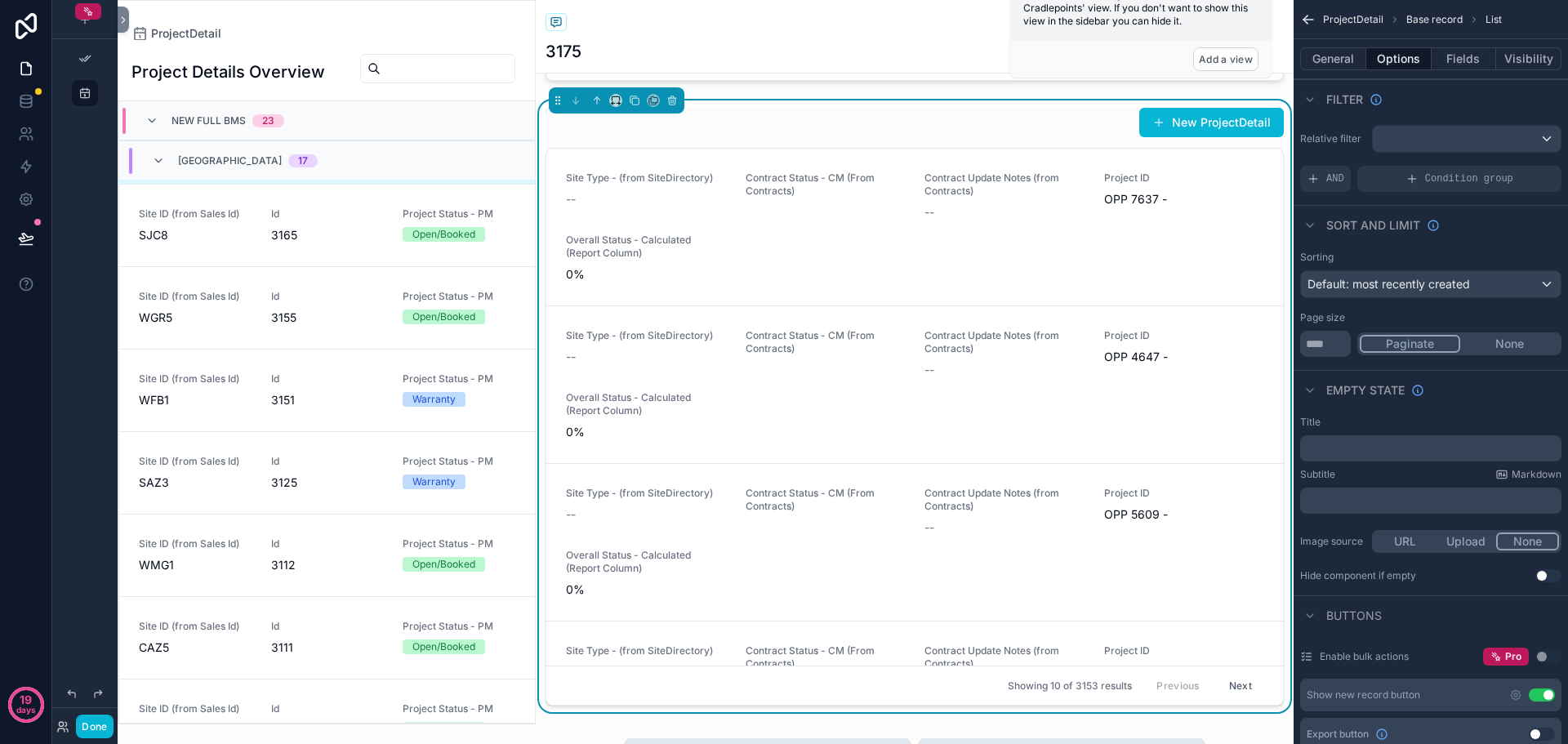
click at [1508, 338] on button "None" at bounding box center [1509, 344] width 99 height 18
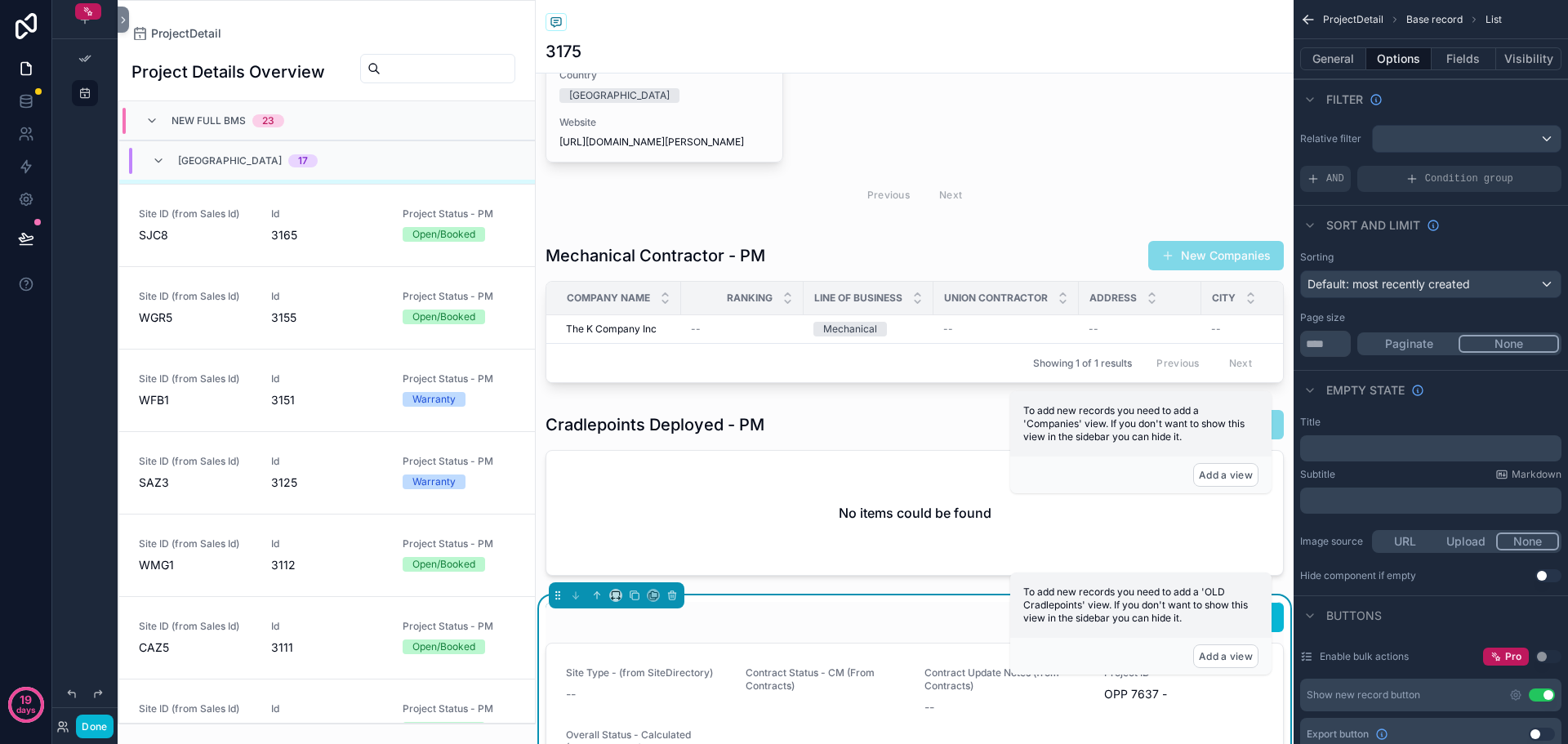
scroll to position [1221, 0]
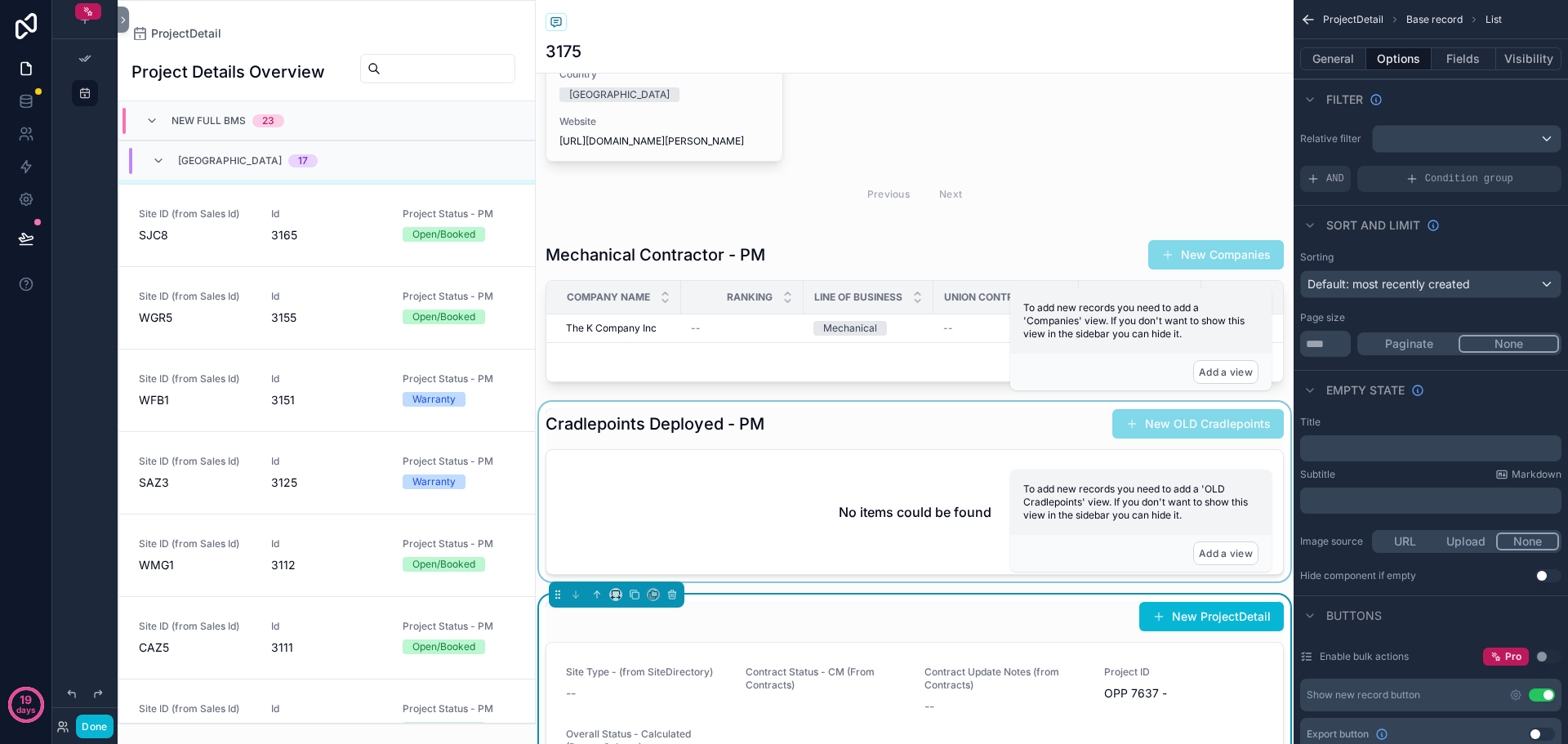
click at [925, 445] on div "scrollable content" at bounding box center [915, 491] width 758 height 179
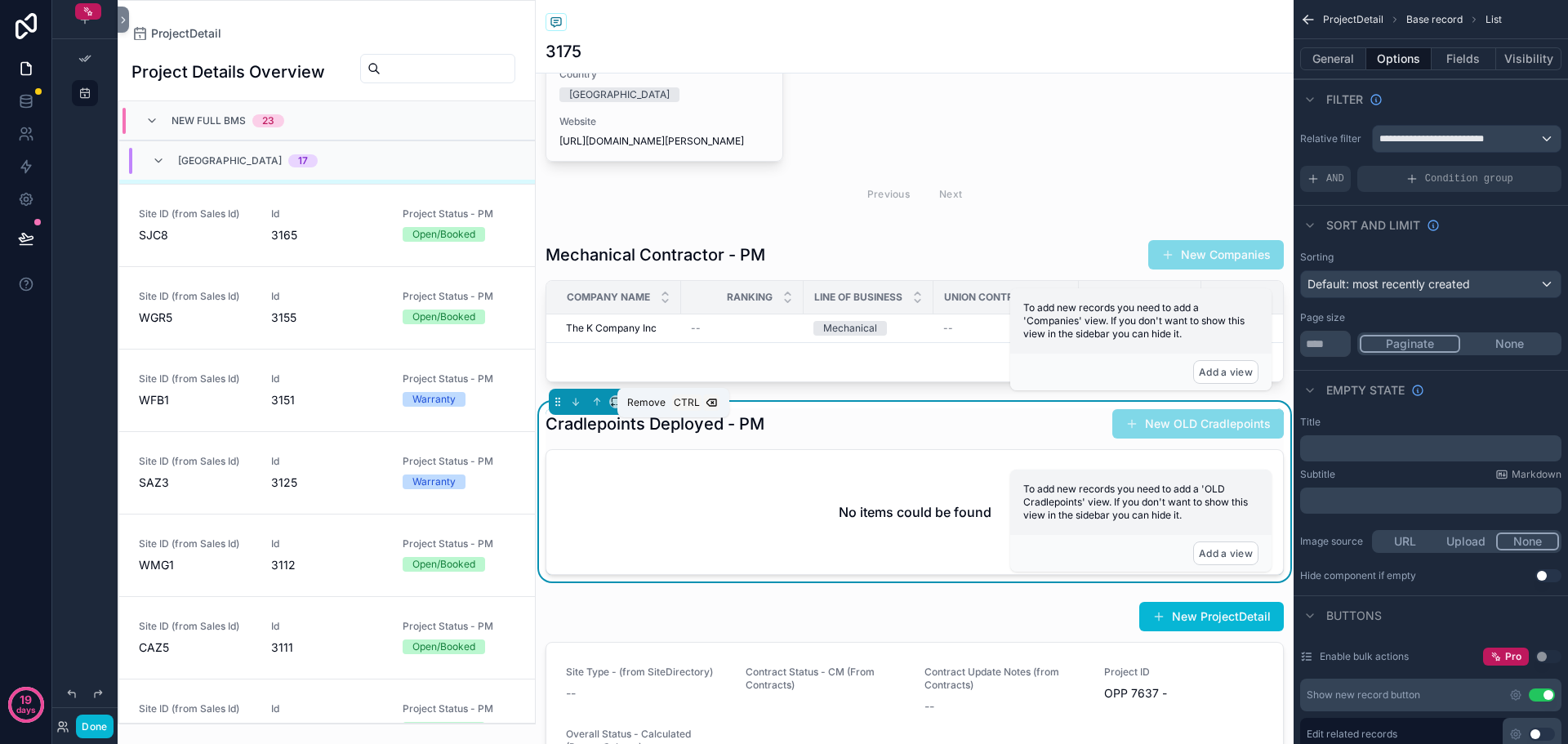
click at [674, 406] on icon "scrollable content" at bounding box center [671, 402] width 6 height 6
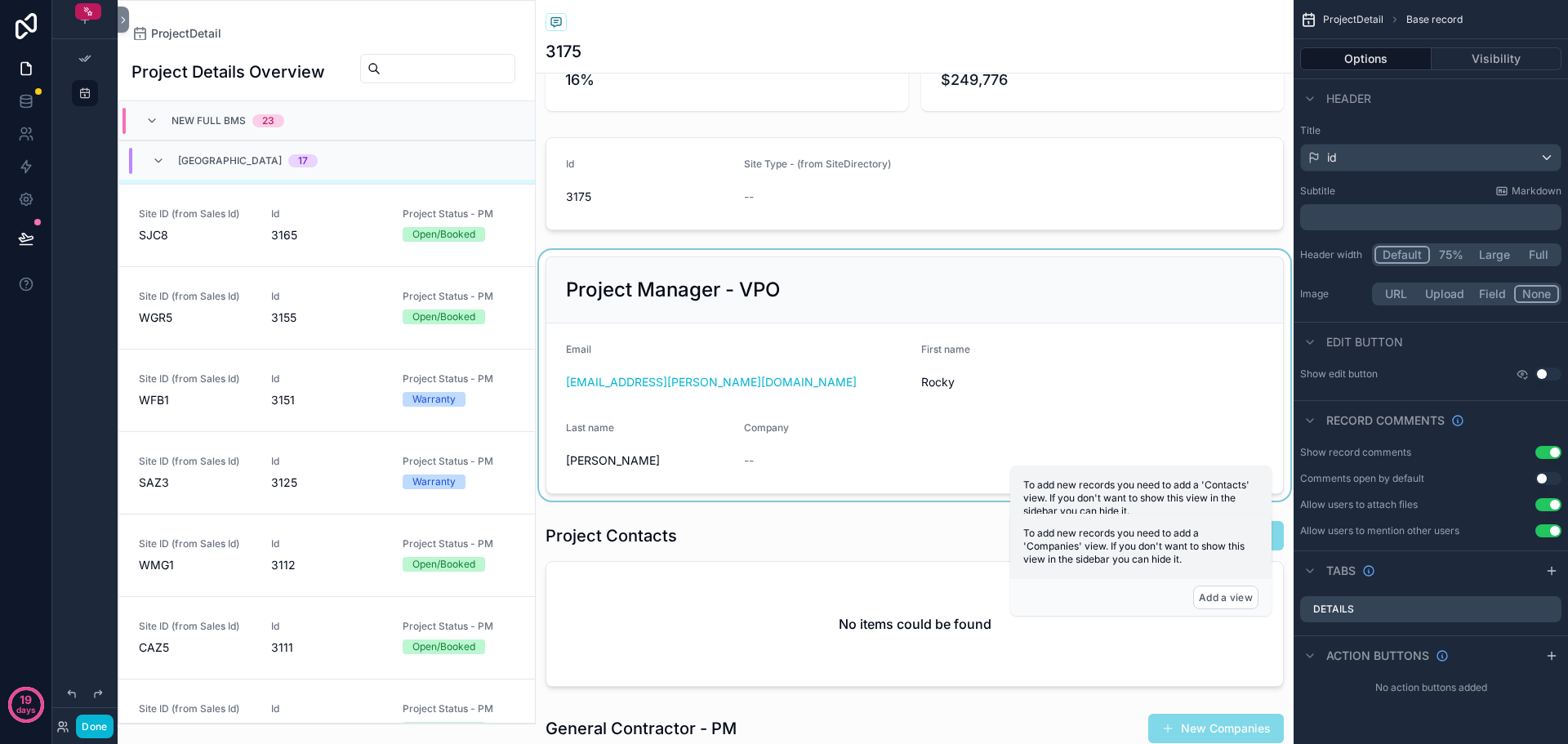
scroll to position [245, 0]
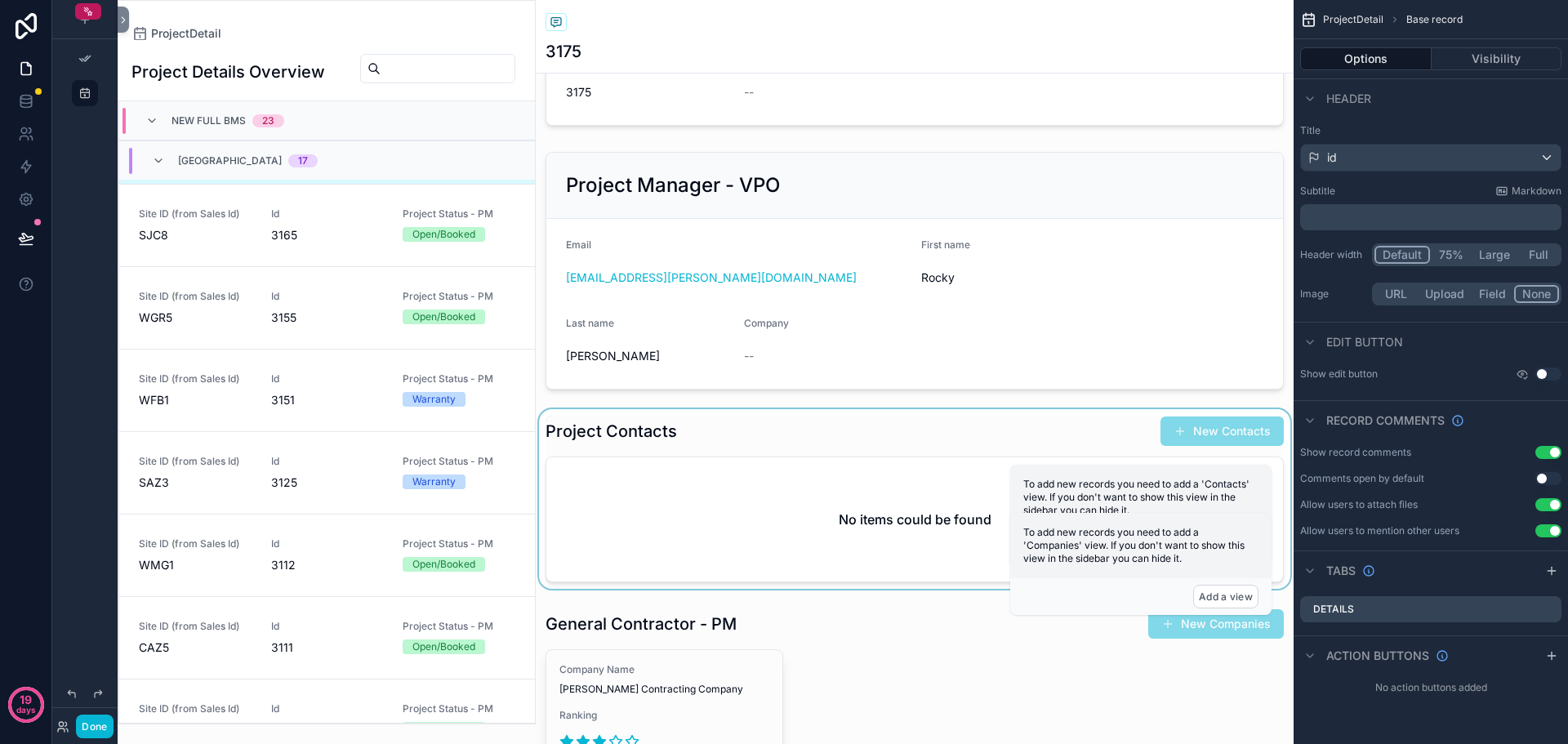
click at [791, 442] on div "scrollable content" at bounding box center [915, 498] width 758 height 179
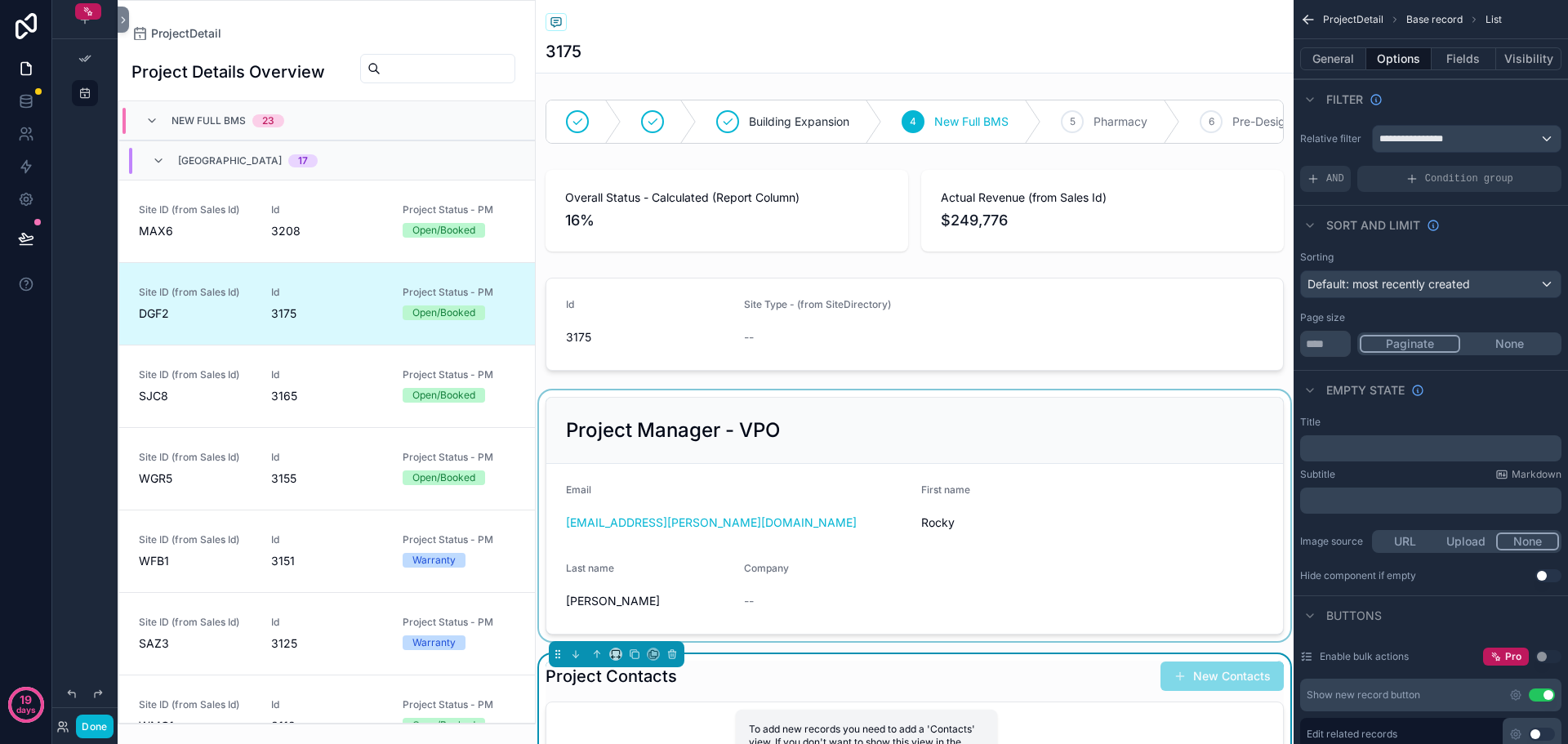
scroll to position [161, 0]
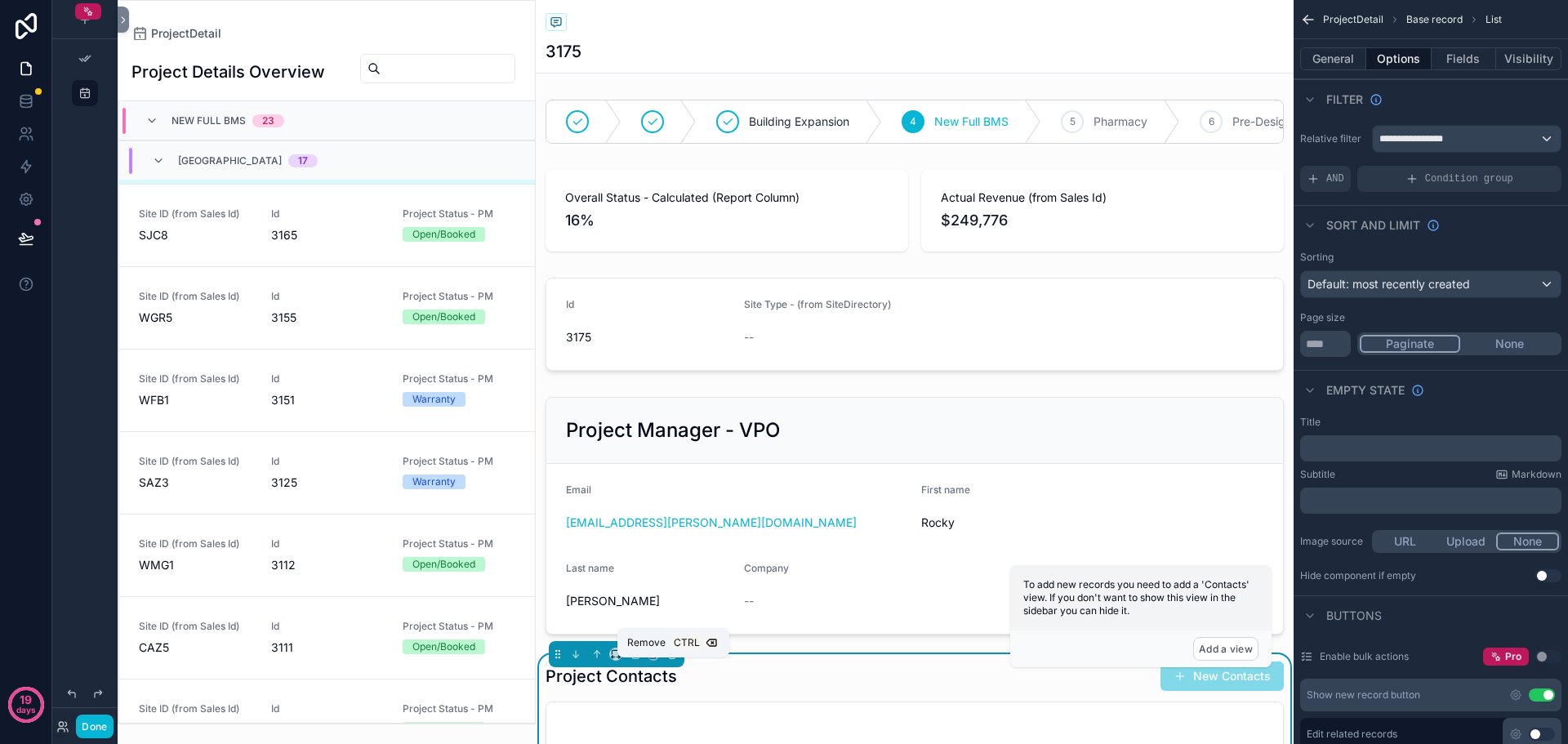
click at [674, 660] on icon "scrollable content" at bounding box center [671, 654] width 11 height 11
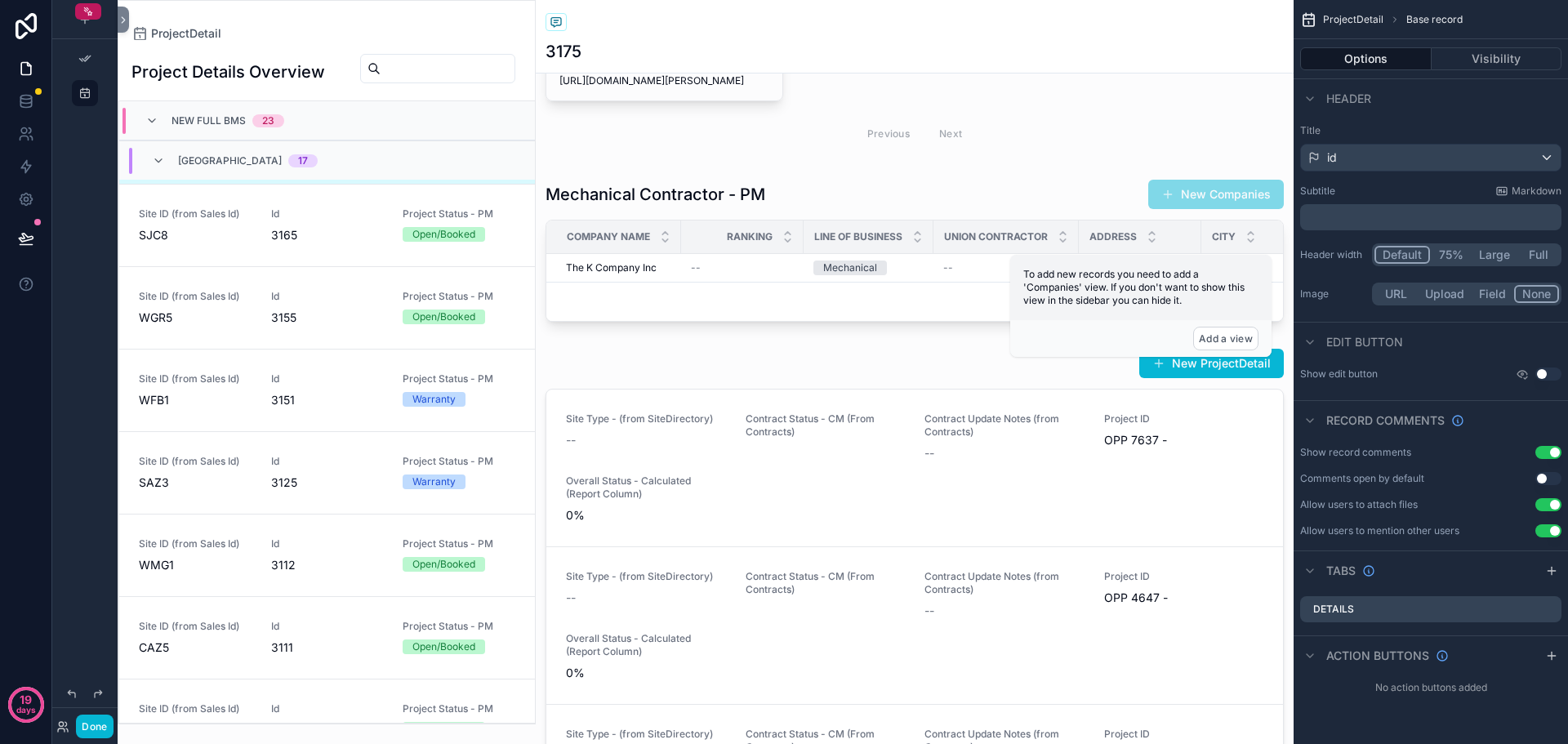
scroll to position [1062, 0]
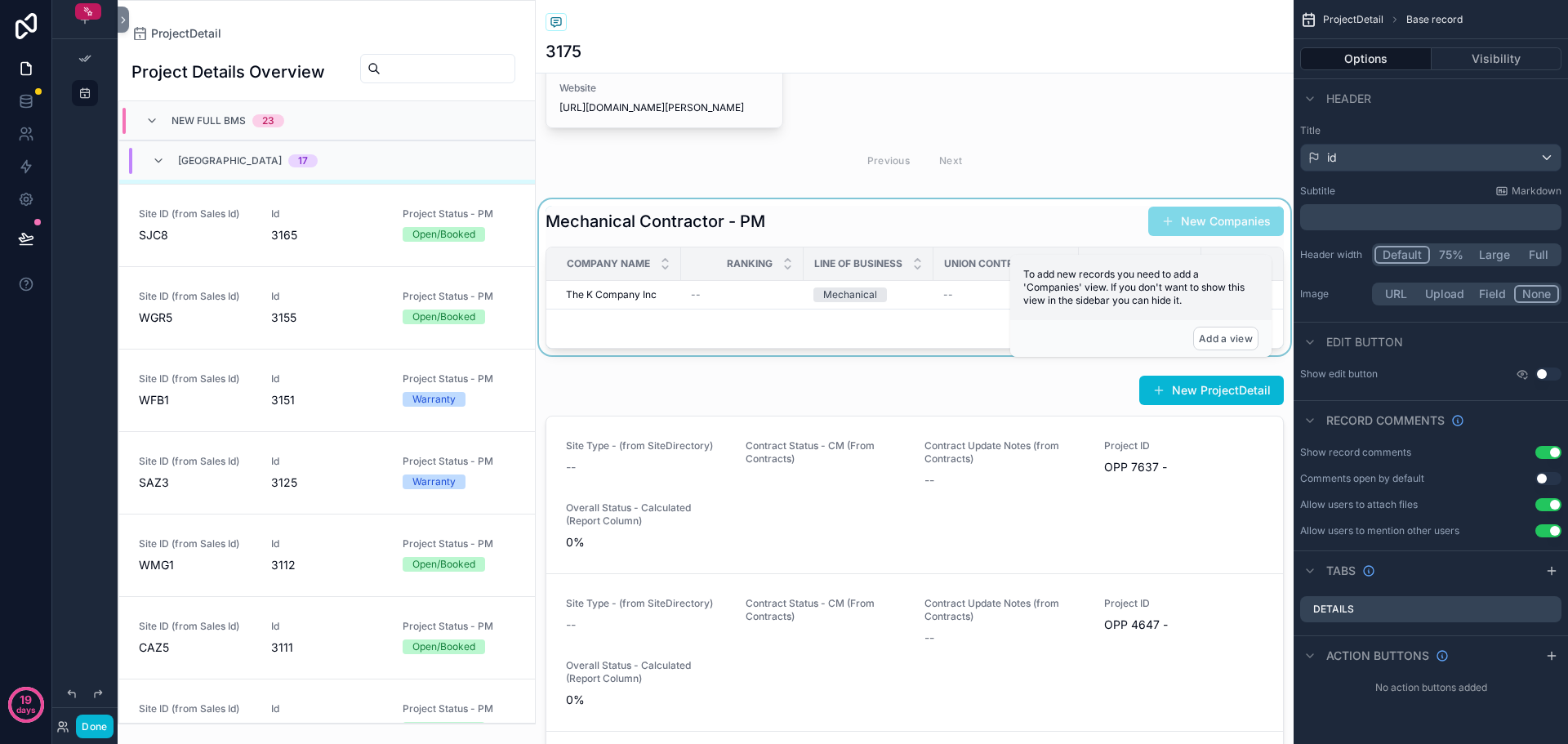
click at [897, 232] on div "scrollable content" at bounding box center [915, 277] width 758 height 156
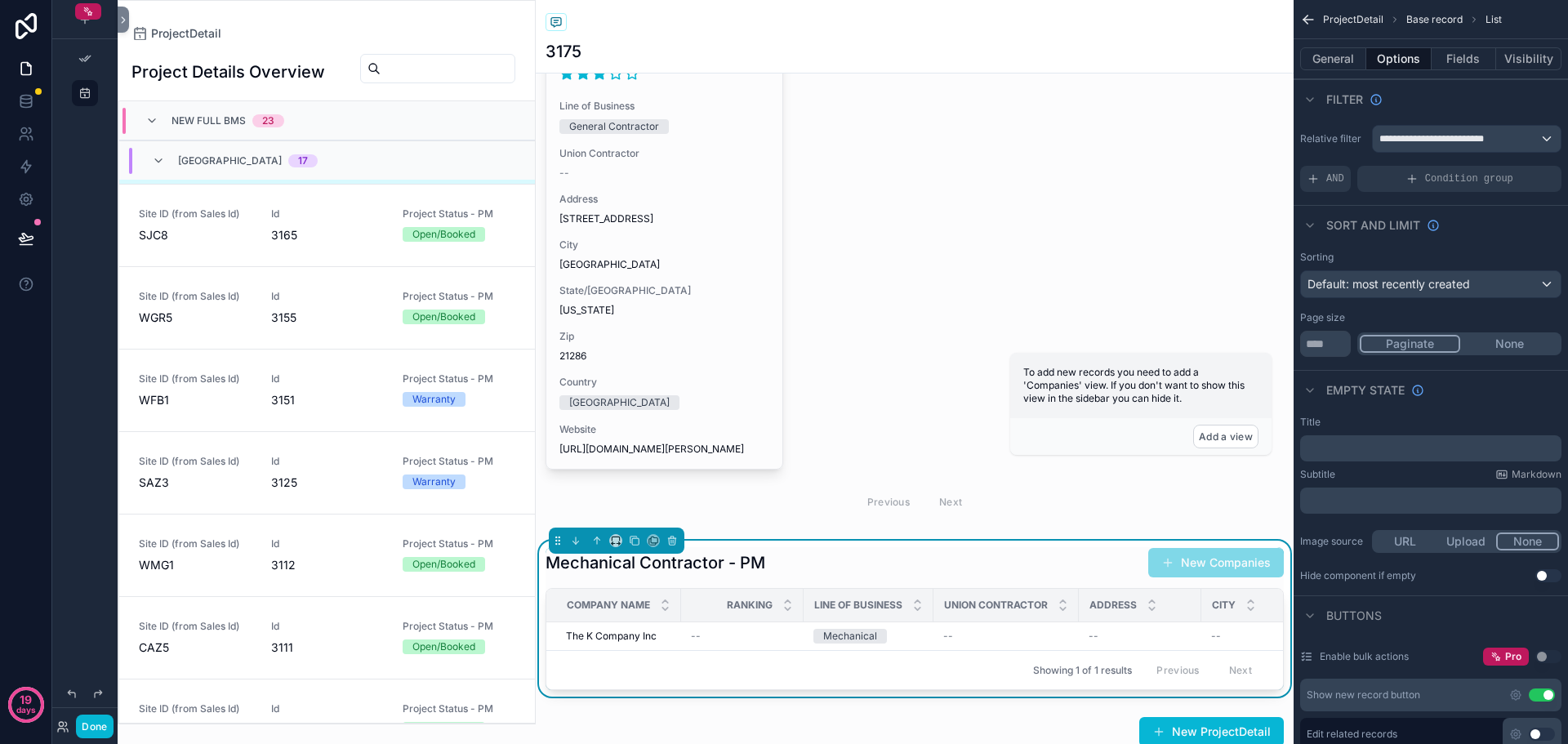
scroll to position [735, 0]
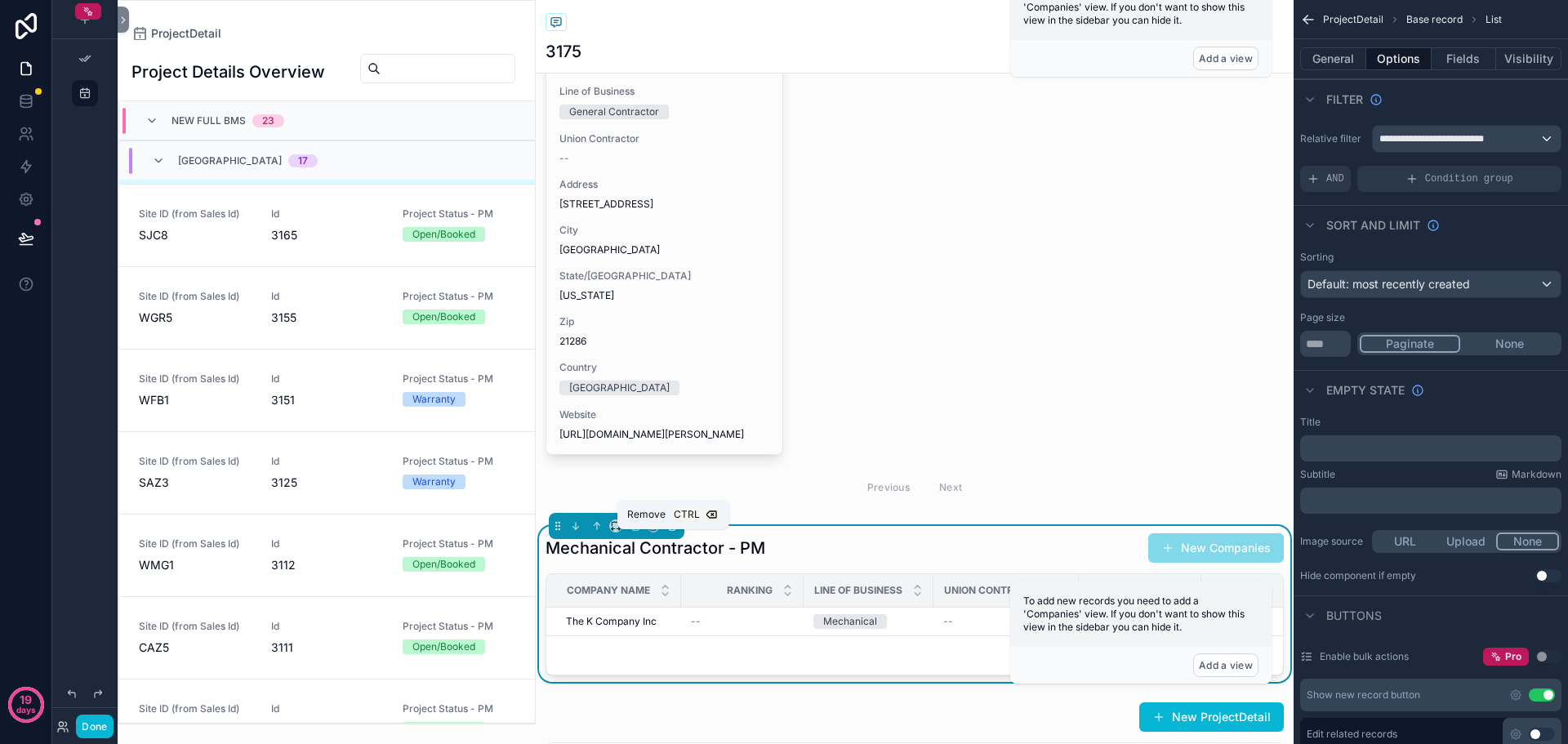
click at [676, 530] on icon "scrollable content" at bounding box center [671, 526] width 6 height 6
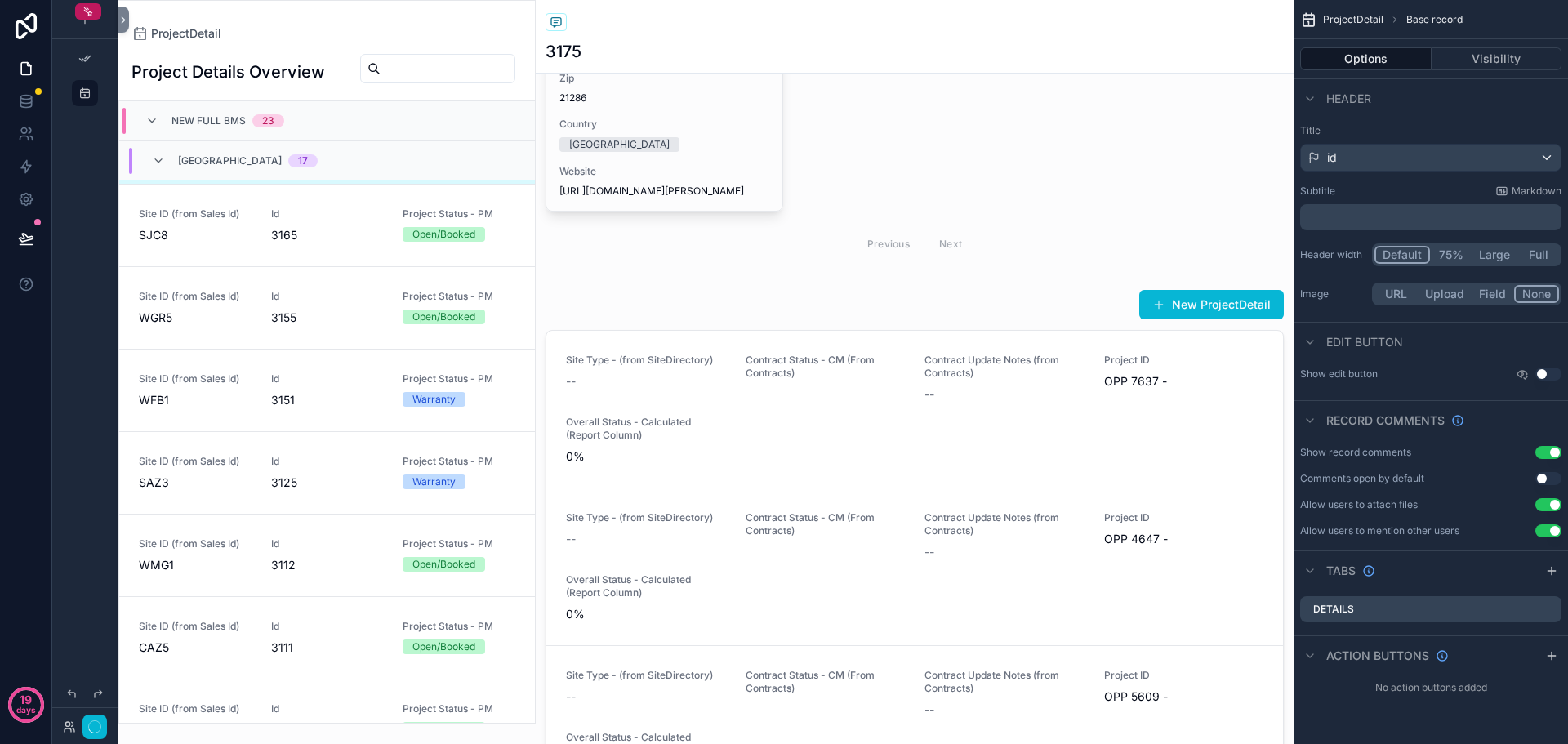
scroll to position [980, 0]
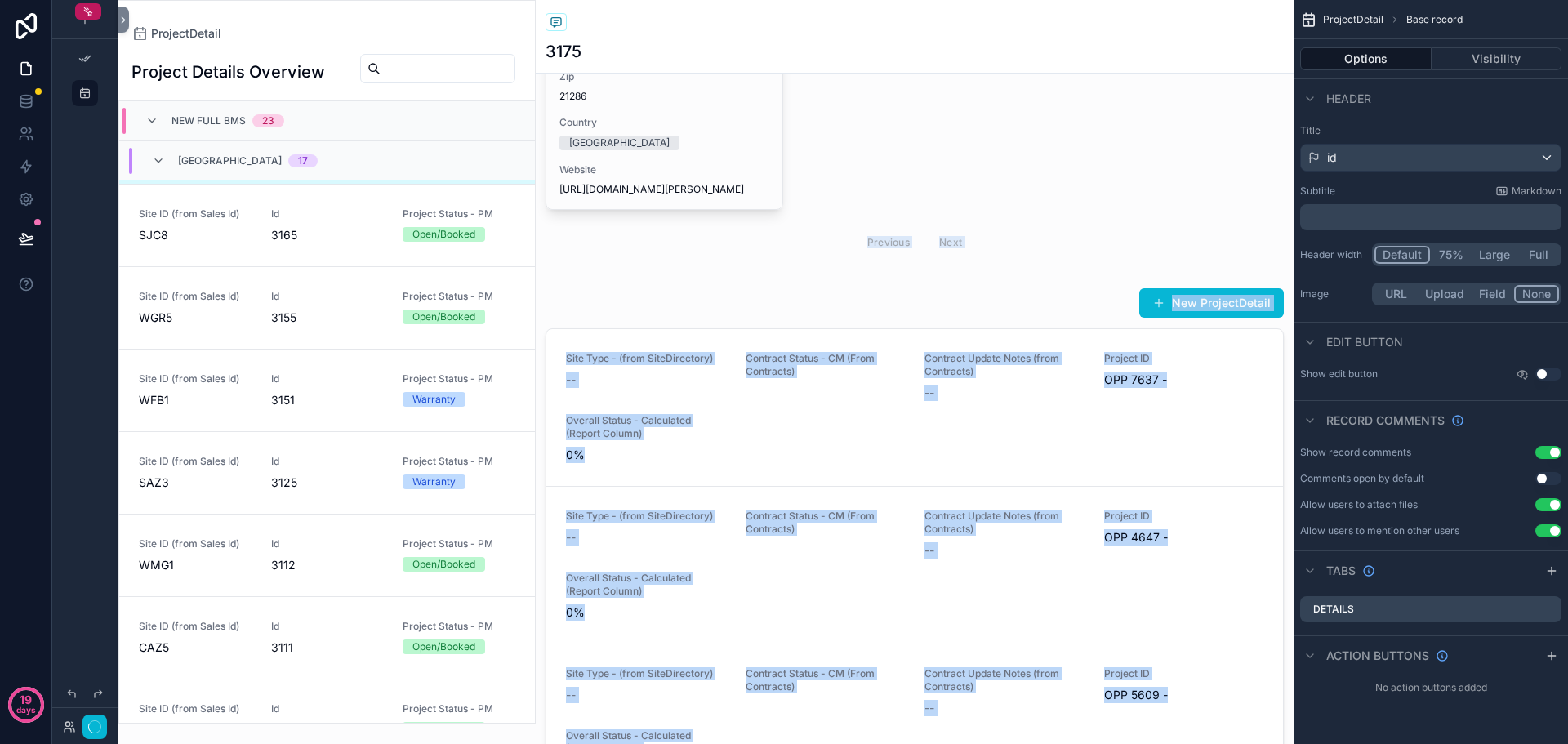
drag, startPoint x: 895, startPoint y: 323, endPoint x: 863, endPoint y: 282, distance: 52.0
click at [863, 282] on div "Building Expansion 4 New Full BMS 5 Pharmacy 6 Pre-Design (PI1 & PI5) 7 Program…" at bounding box center [915, 3] width 758 height 1779
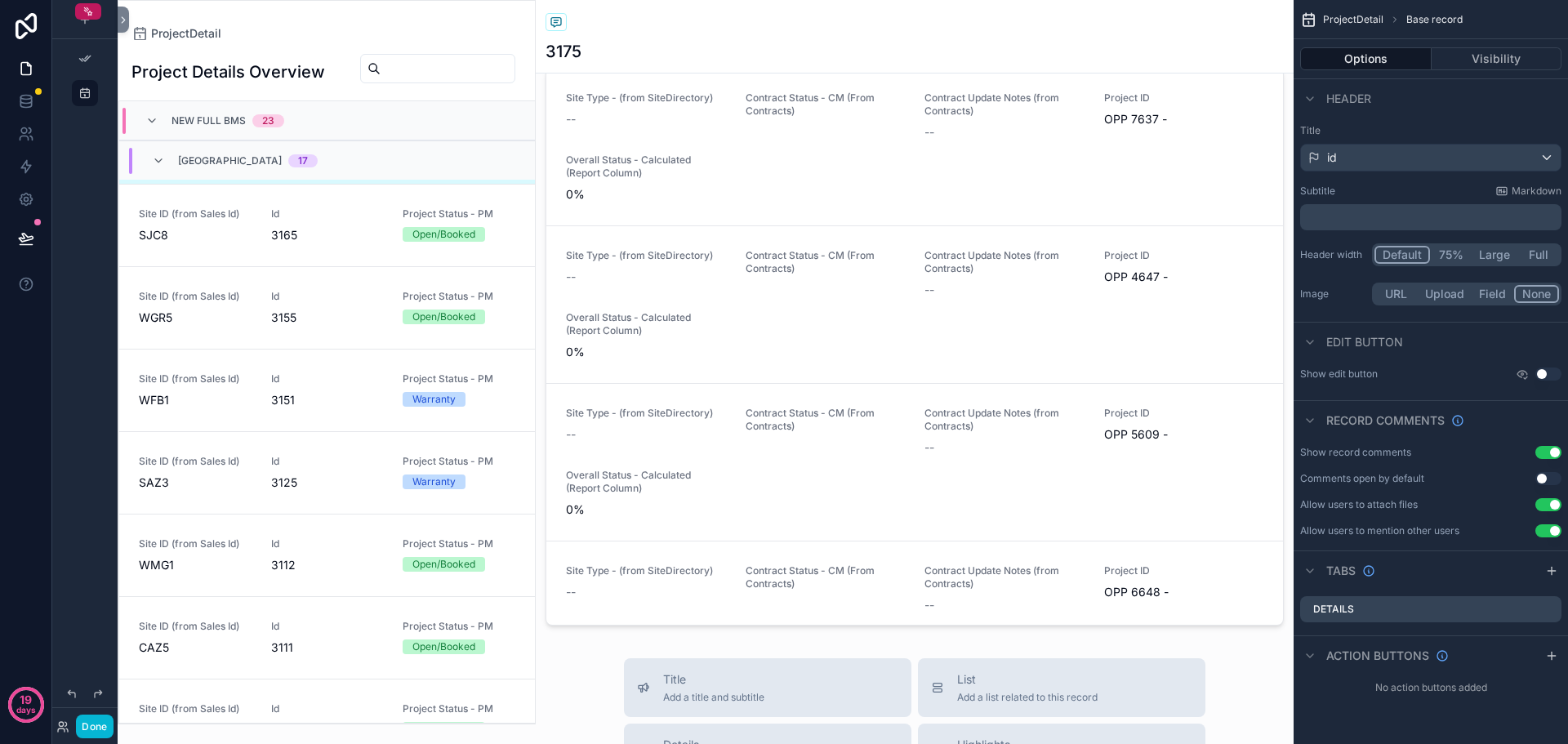
scroll to position [1633, 0]
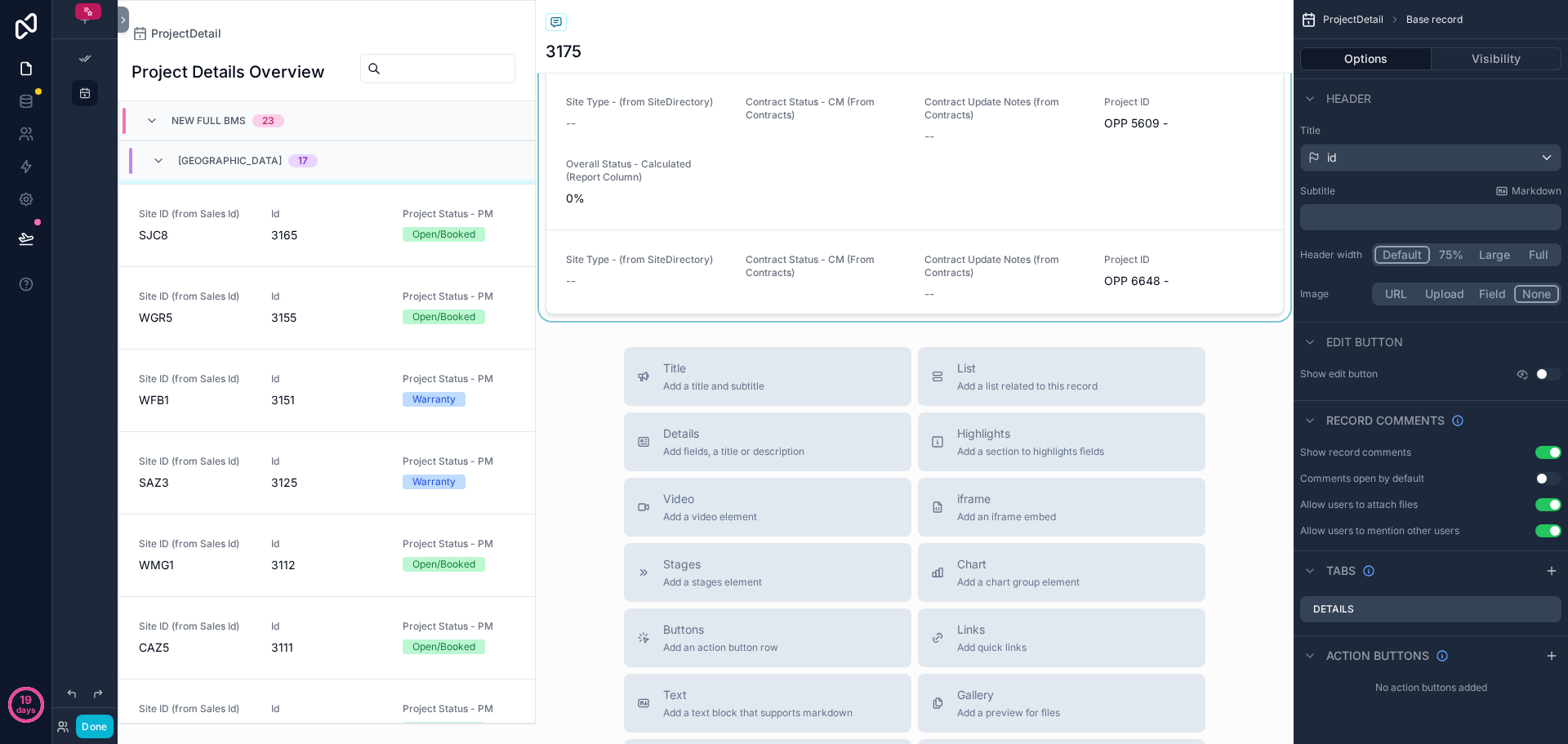
click at [741, 144] on div "scrollable content" at bounding box center [915, 15] width 758 height 612
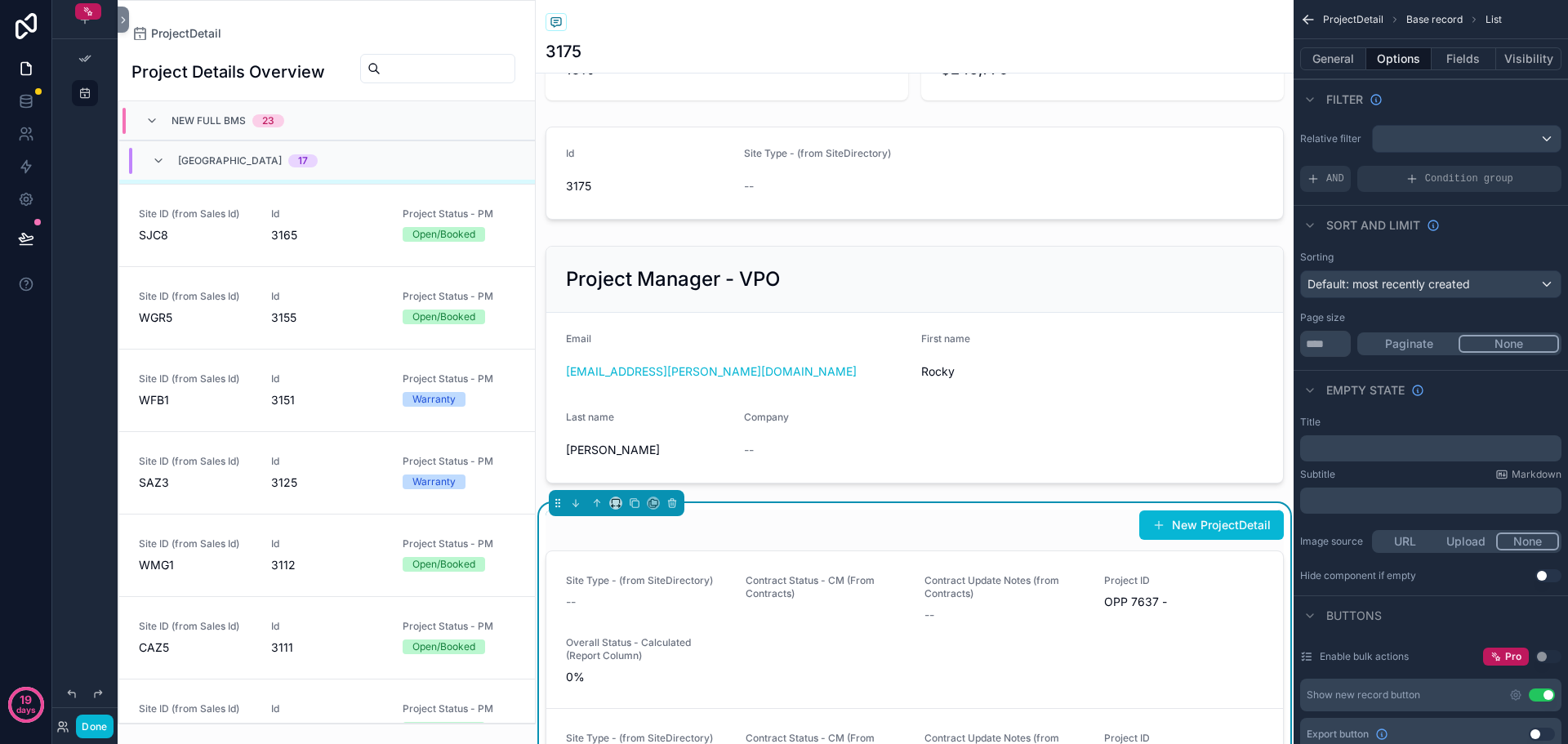
scroll to position [164, 0]
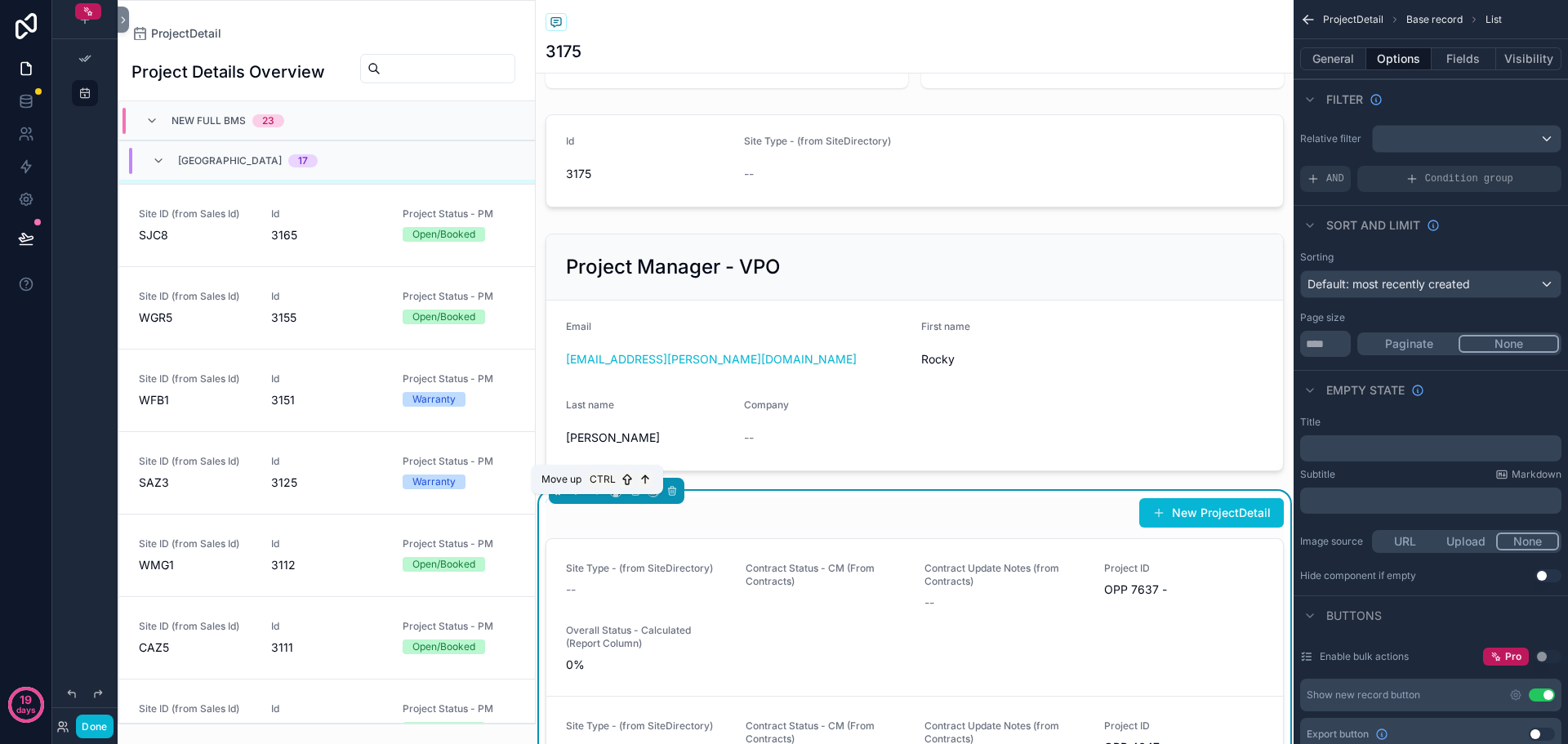
click at [598, 496] on icon "scrollable content" at bounding box center [597, 490] width 11 height 11
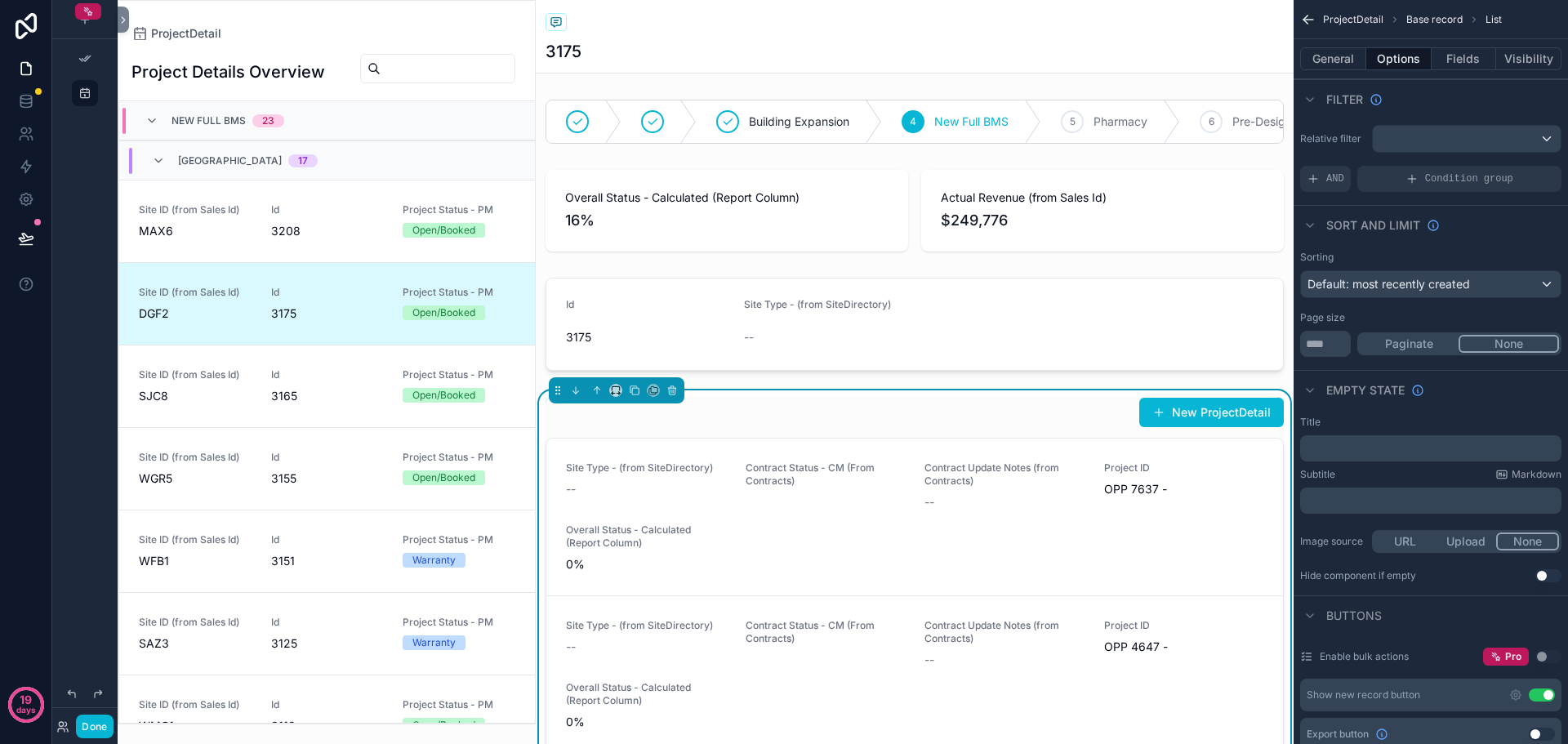
scroll to position [161, 0]
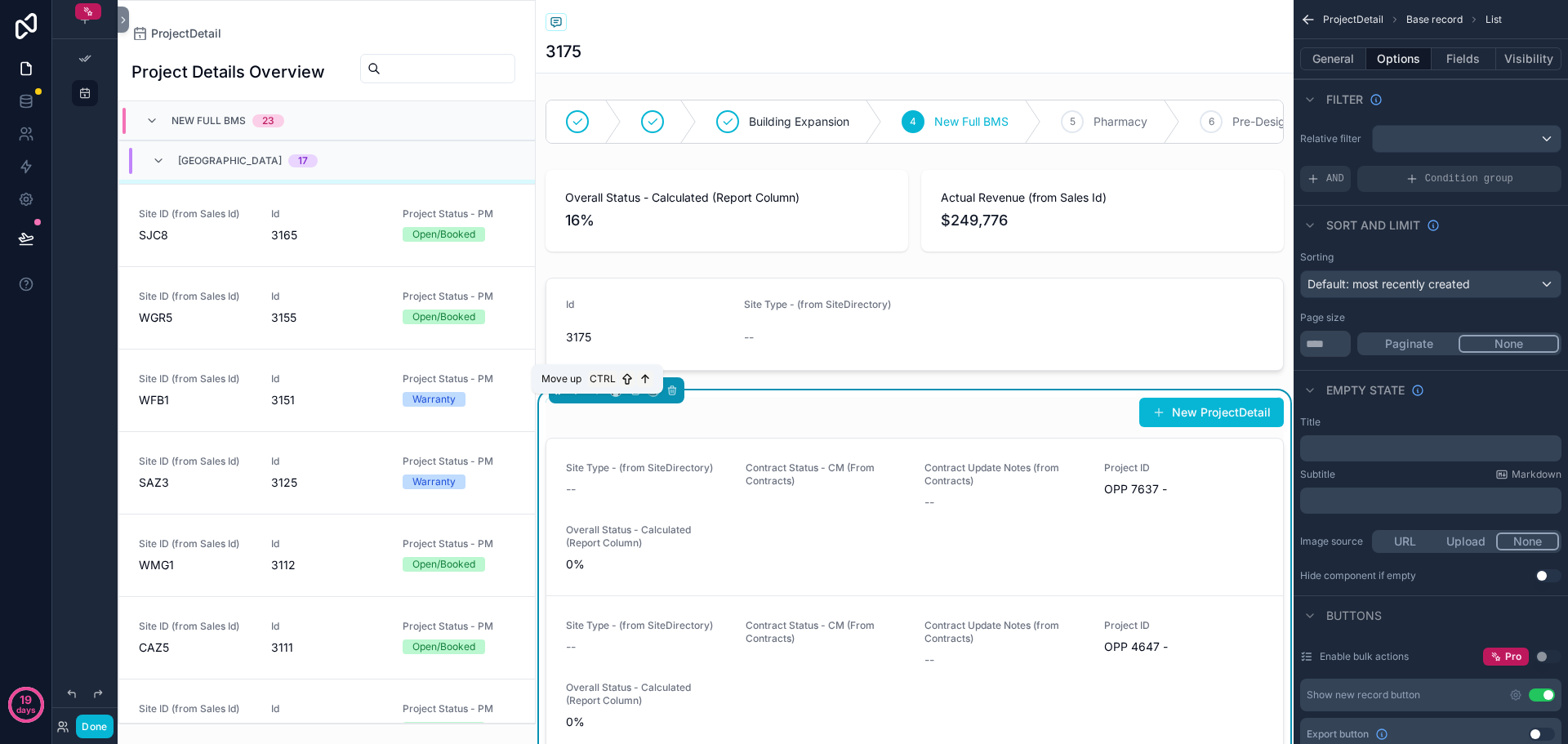
click at [599, 397] on icon "scrollable content" at bounding box center [597, 390] width 11 height 11
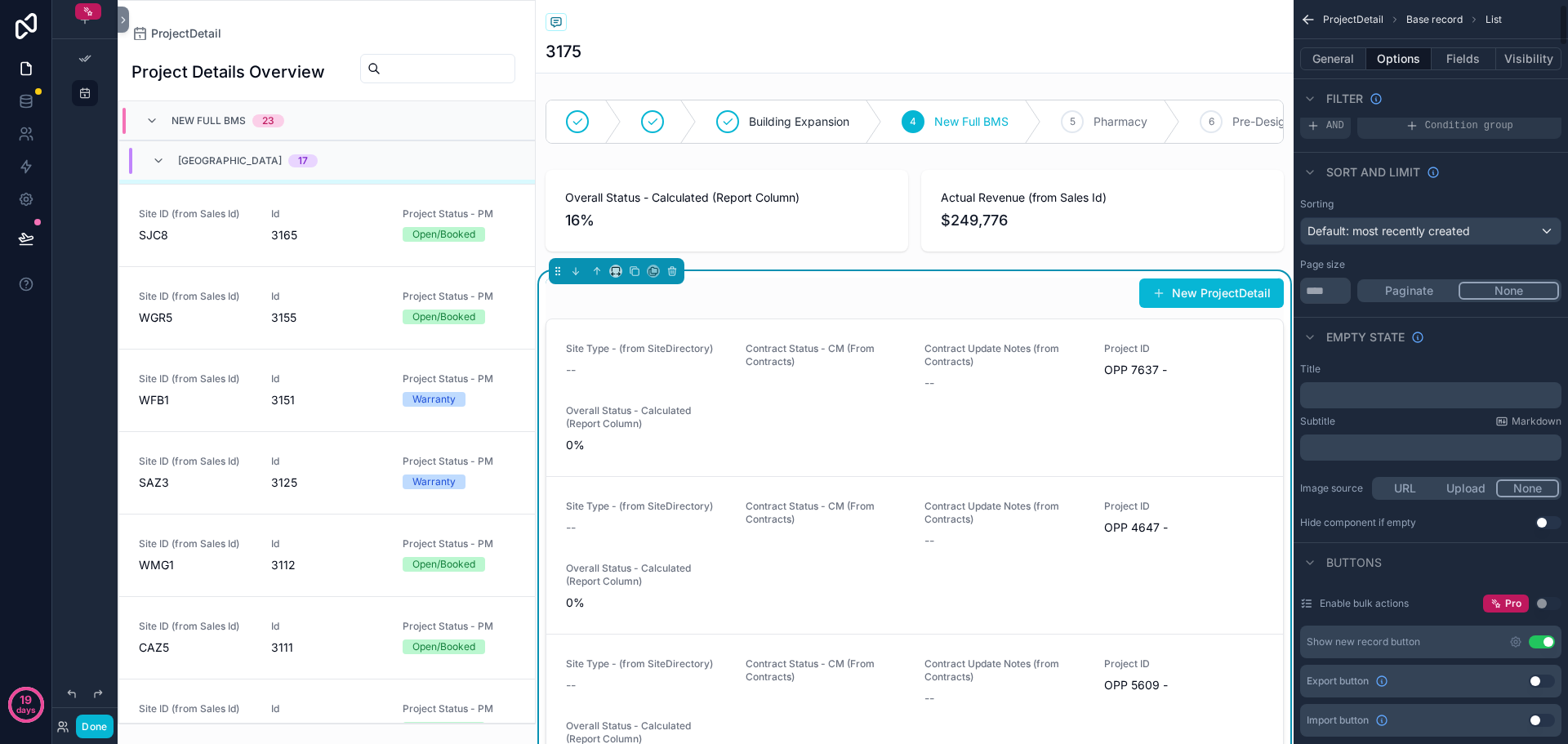
scroll to position [81, 0]
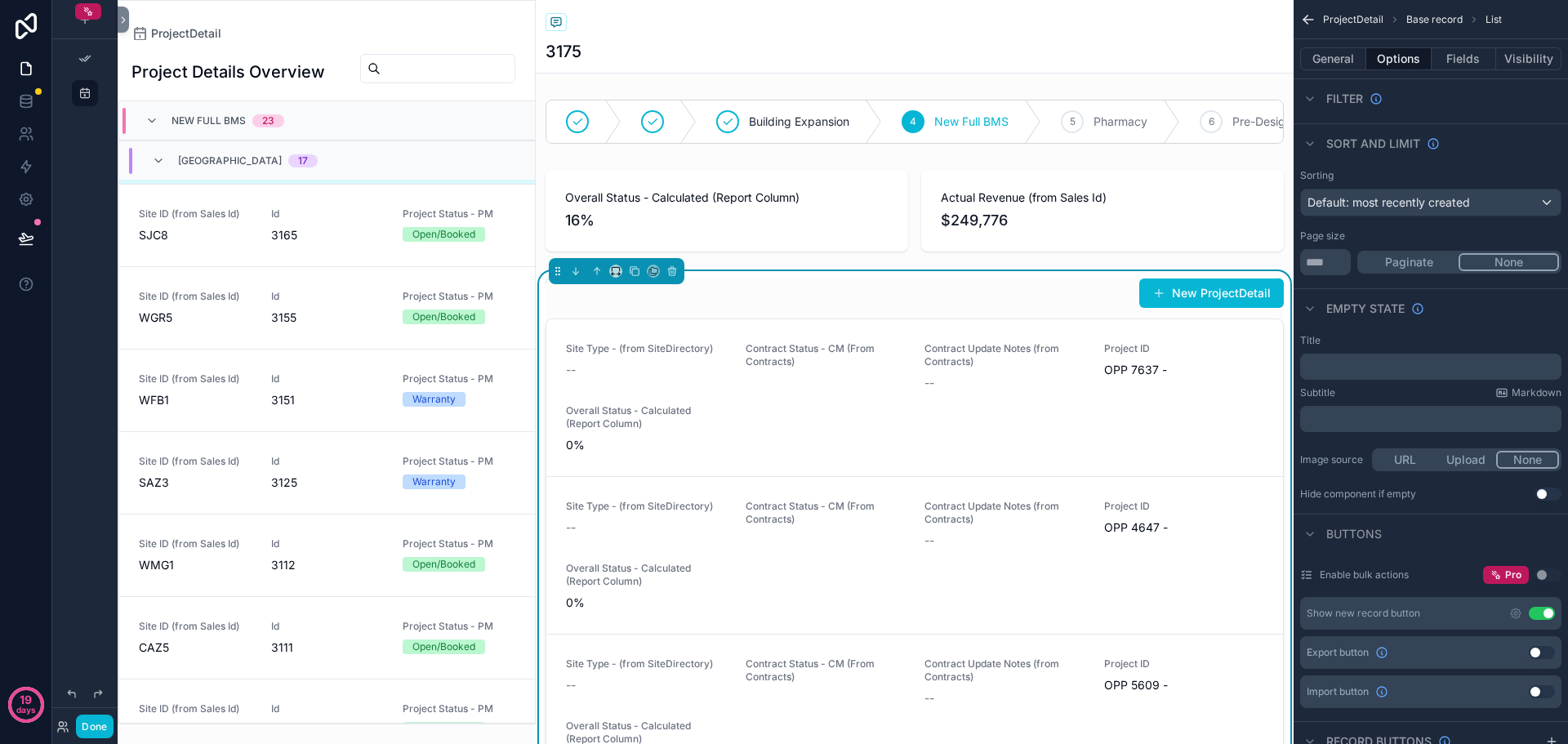
drag, startPoint x: 1537, startPoint y: 610, endPoint x: 1445, endPoint y: 520, distance: 128.7
click at [1537, 611] on button "Use setting" at bounding box center [1543, 613] width 26 height 13
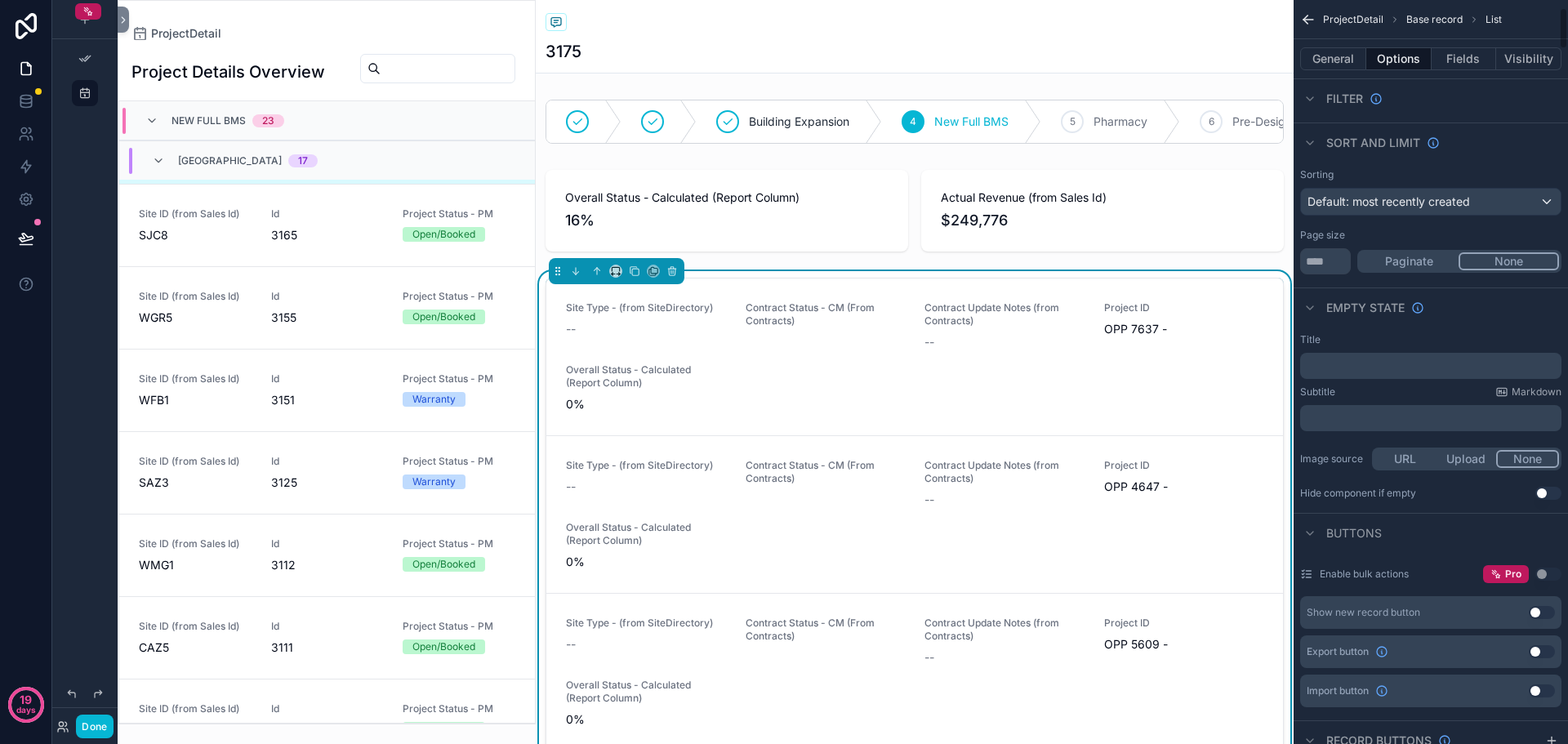
scroll to position [0, 0]
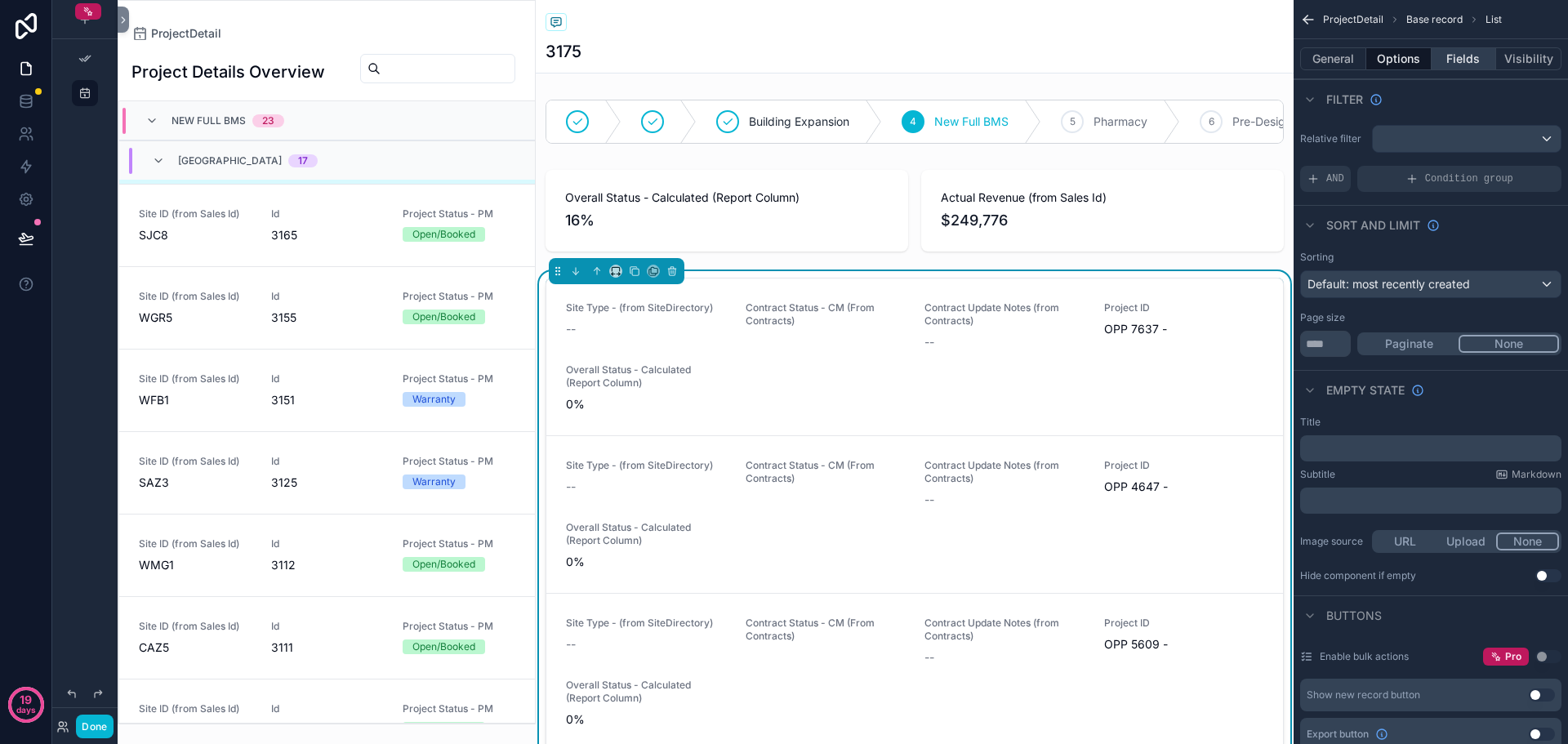
click at [1445, 57] on button "Fields" at bounding box center [1465, 59] width 66 height 23
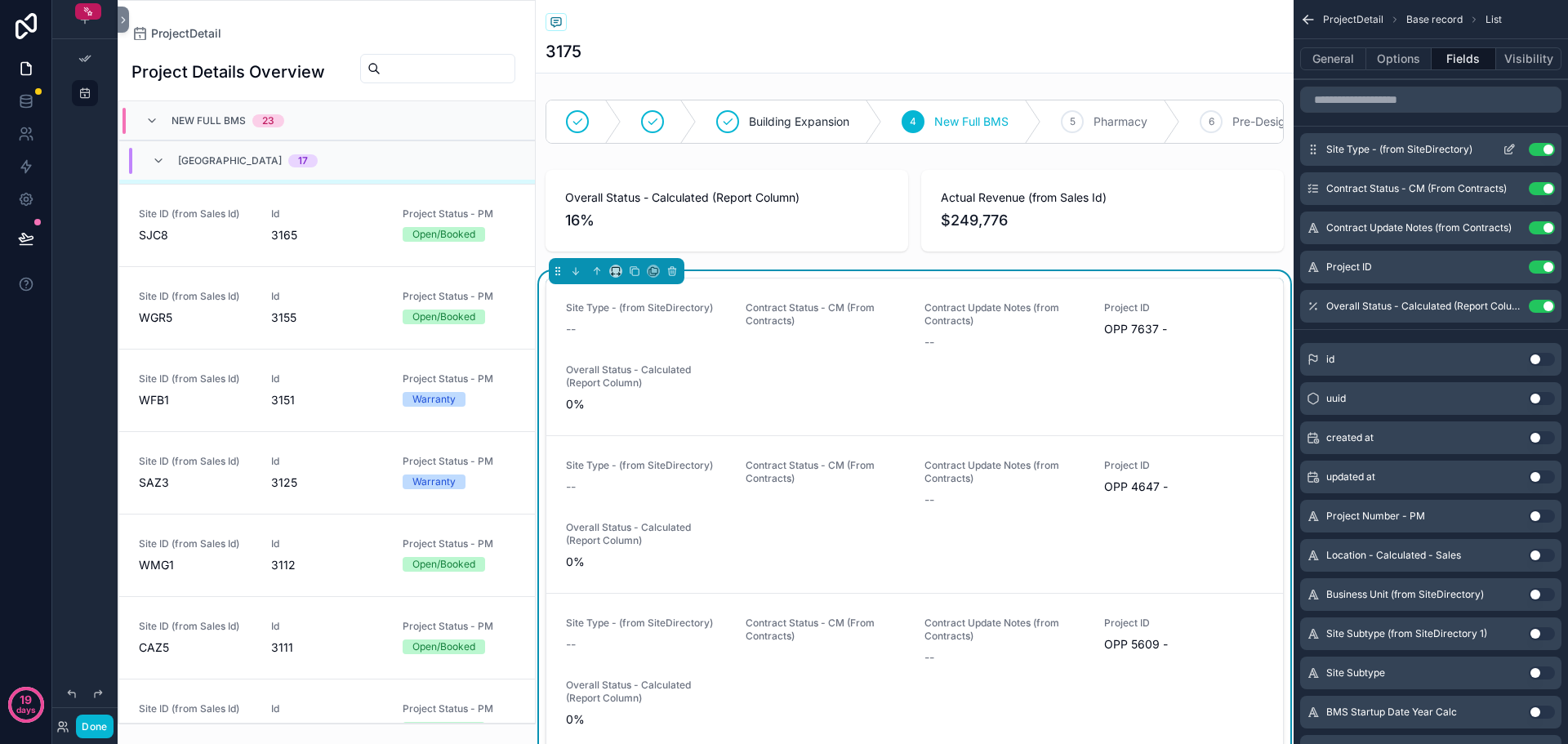
click at [1532, 160] on div "Site Type - (from SiteDirectory) Use setting" at bounding box center [1431, 149] width 262 height 32
click at [1540, 154] on button "Use setting" at bounding box center [1543, 149] width 26 height 13
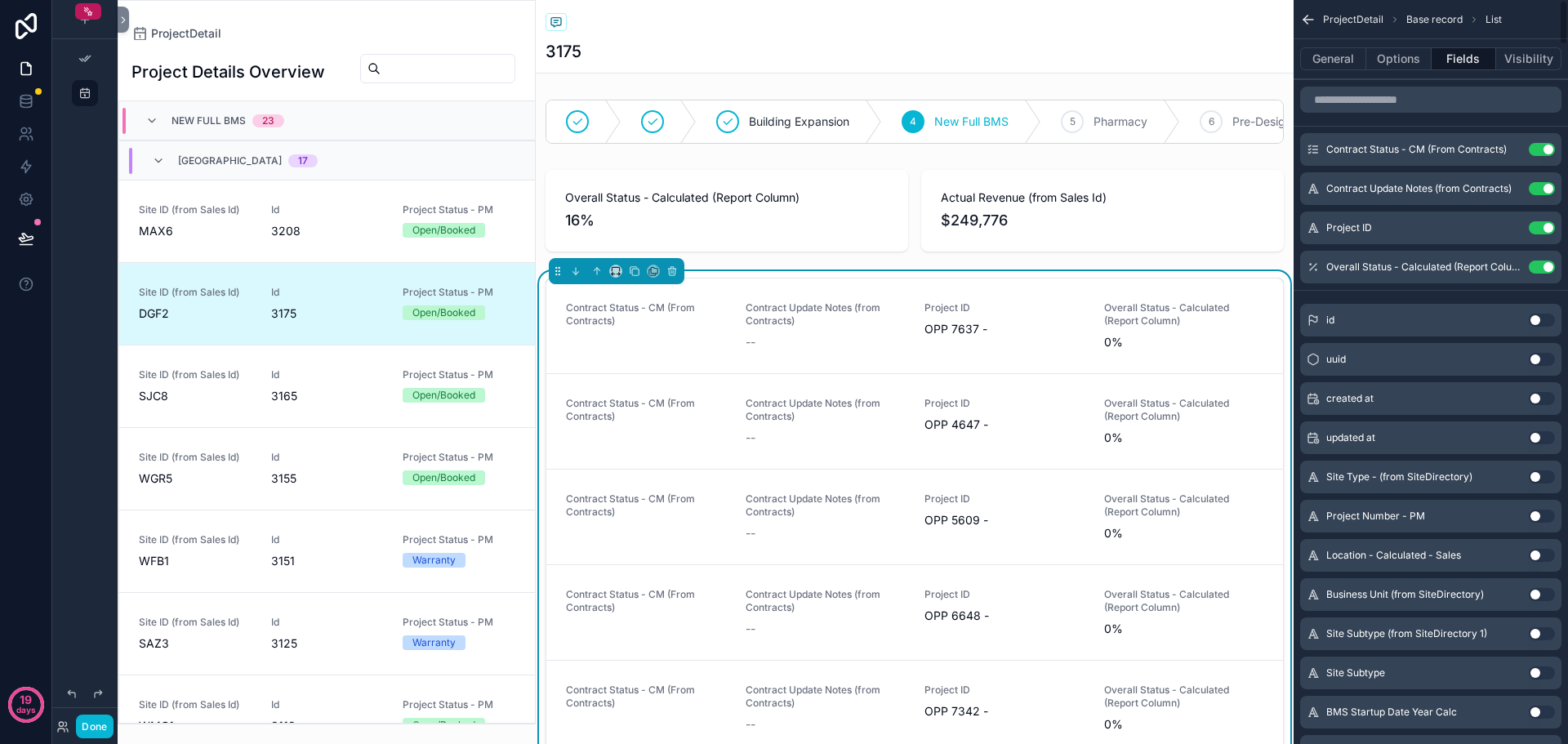
click at [1540, 154] on button "Use setting" at bounding box center [1543, 149] width 26 height 13
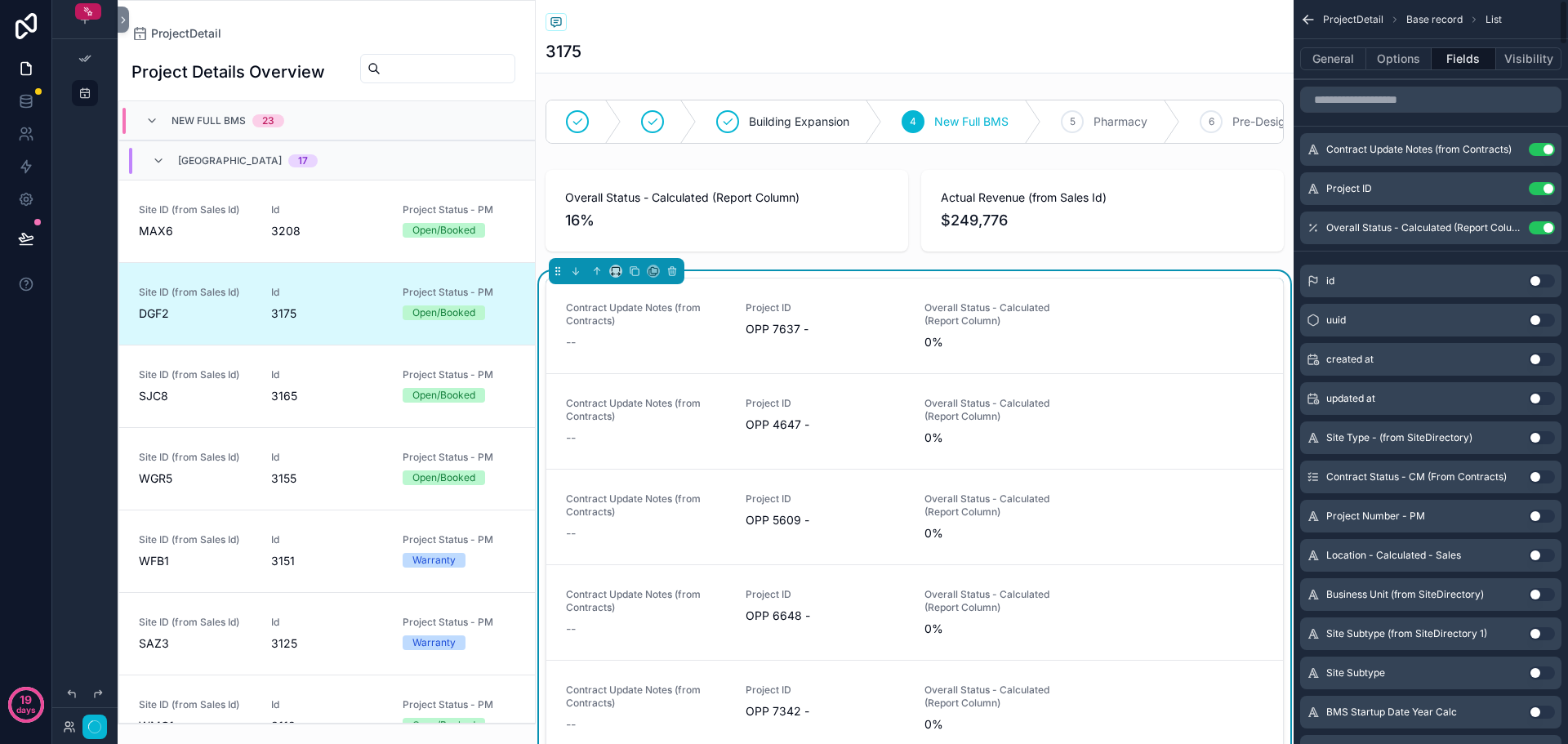
click at [1540, 154] on button "Use setting" at bounding box center [1543, 149] width 26 height 13
click at [1540, 182] on button "Use setting" at bounding box center [1543, 188] width 26 height 13
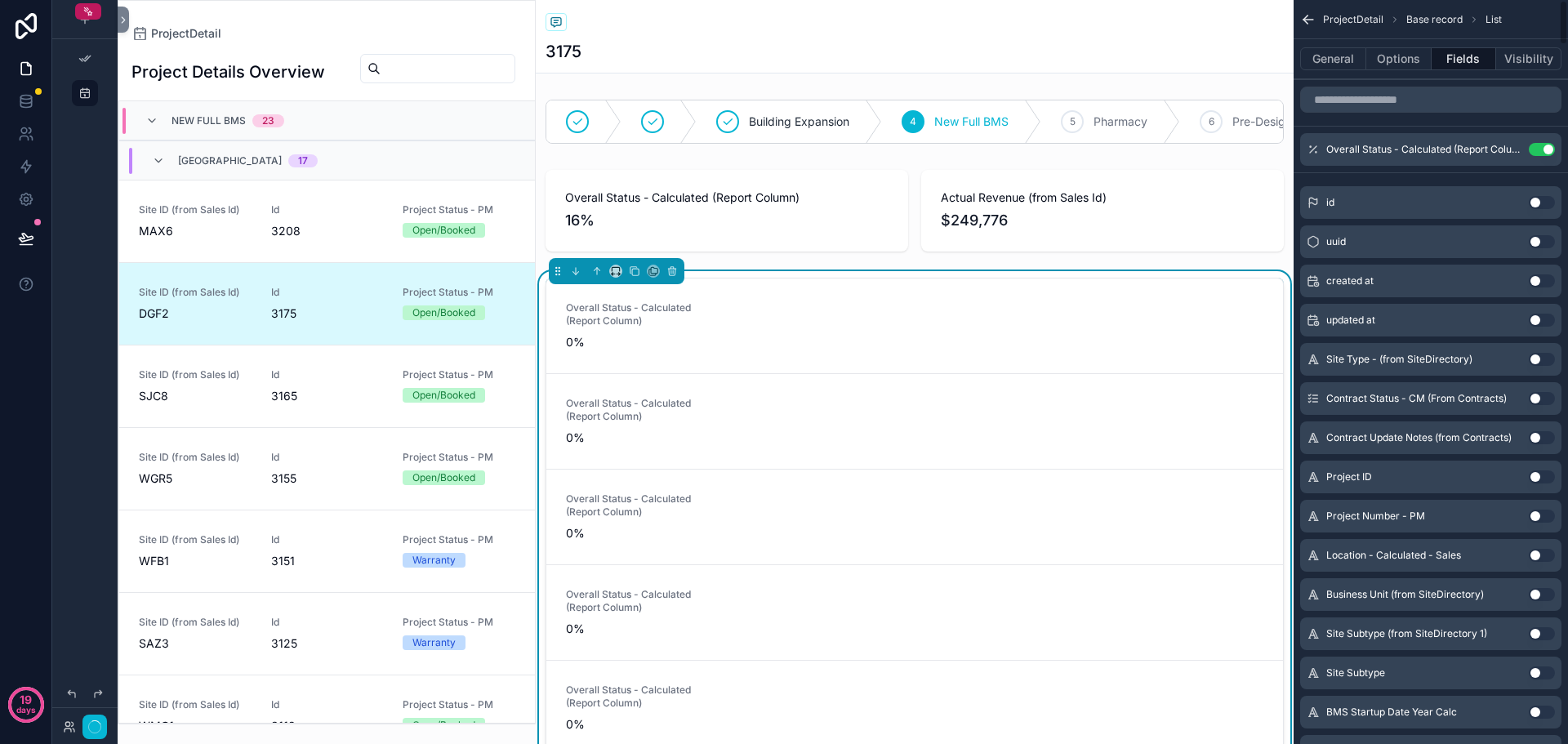
click at [1540, 154] on button "Use setting" at bounding box center [1543, 149] width 26 height 13
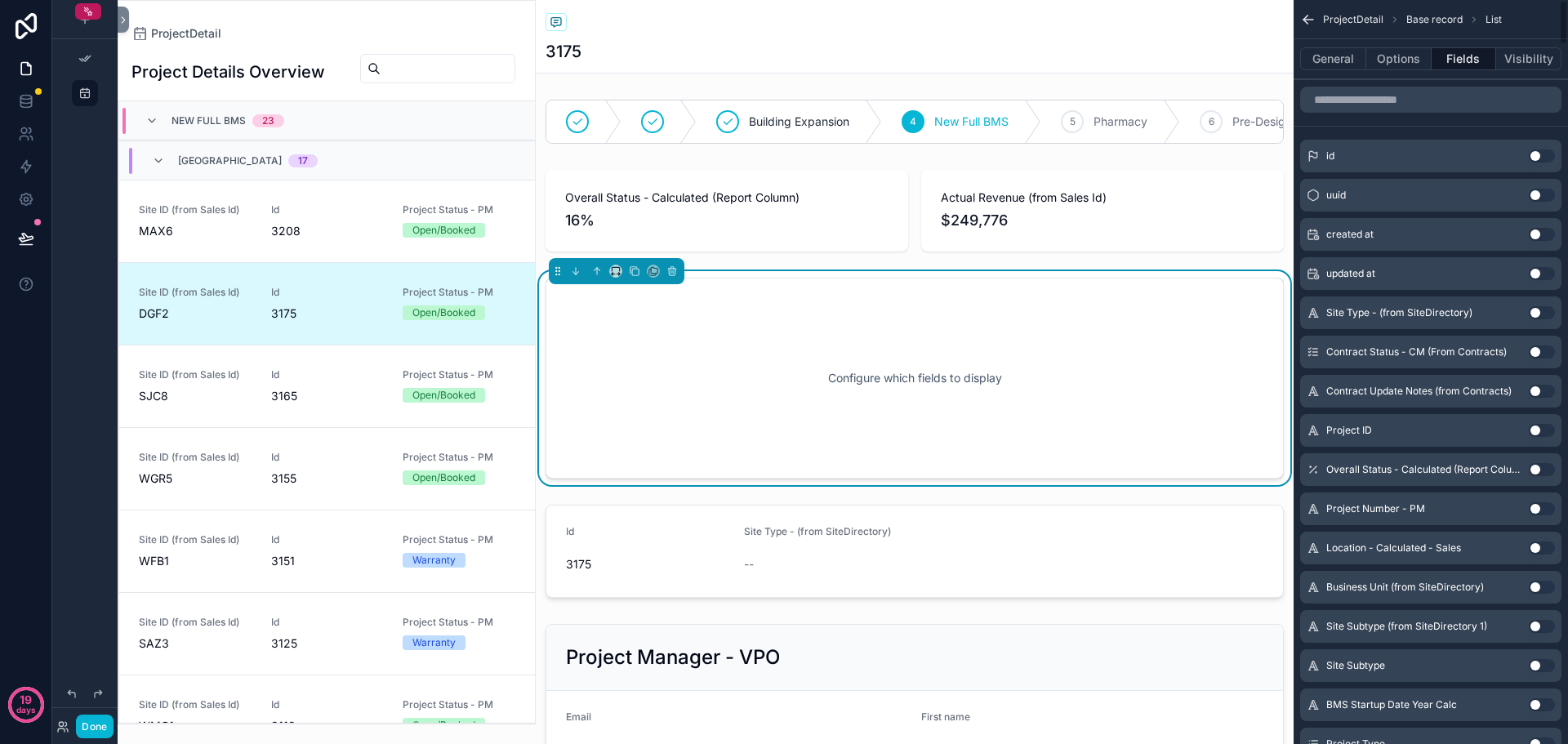
scroll to position [161, 0]
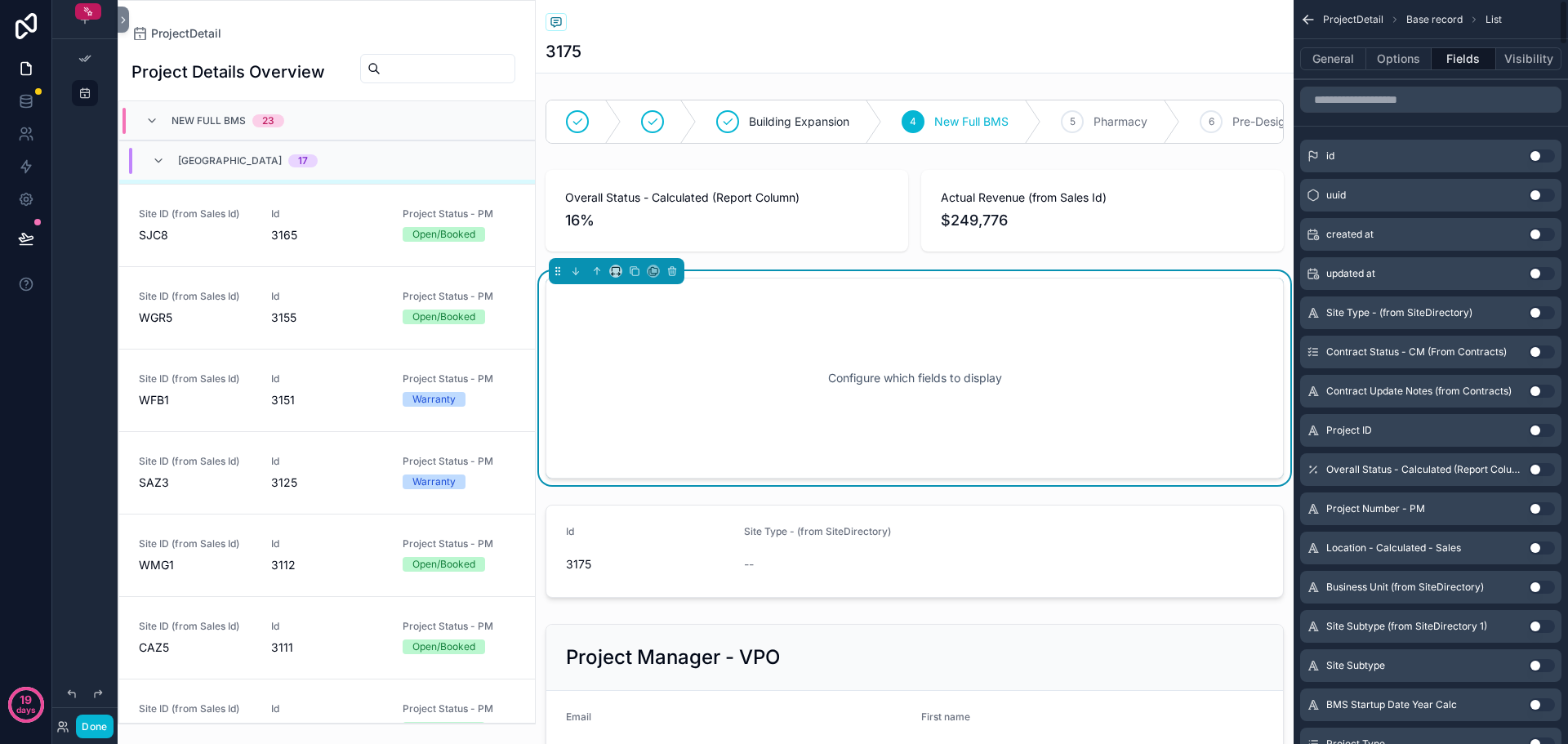
click at [1536, 152] on button "Use setting" at bounding box center [1543, 156] width 26 height 13
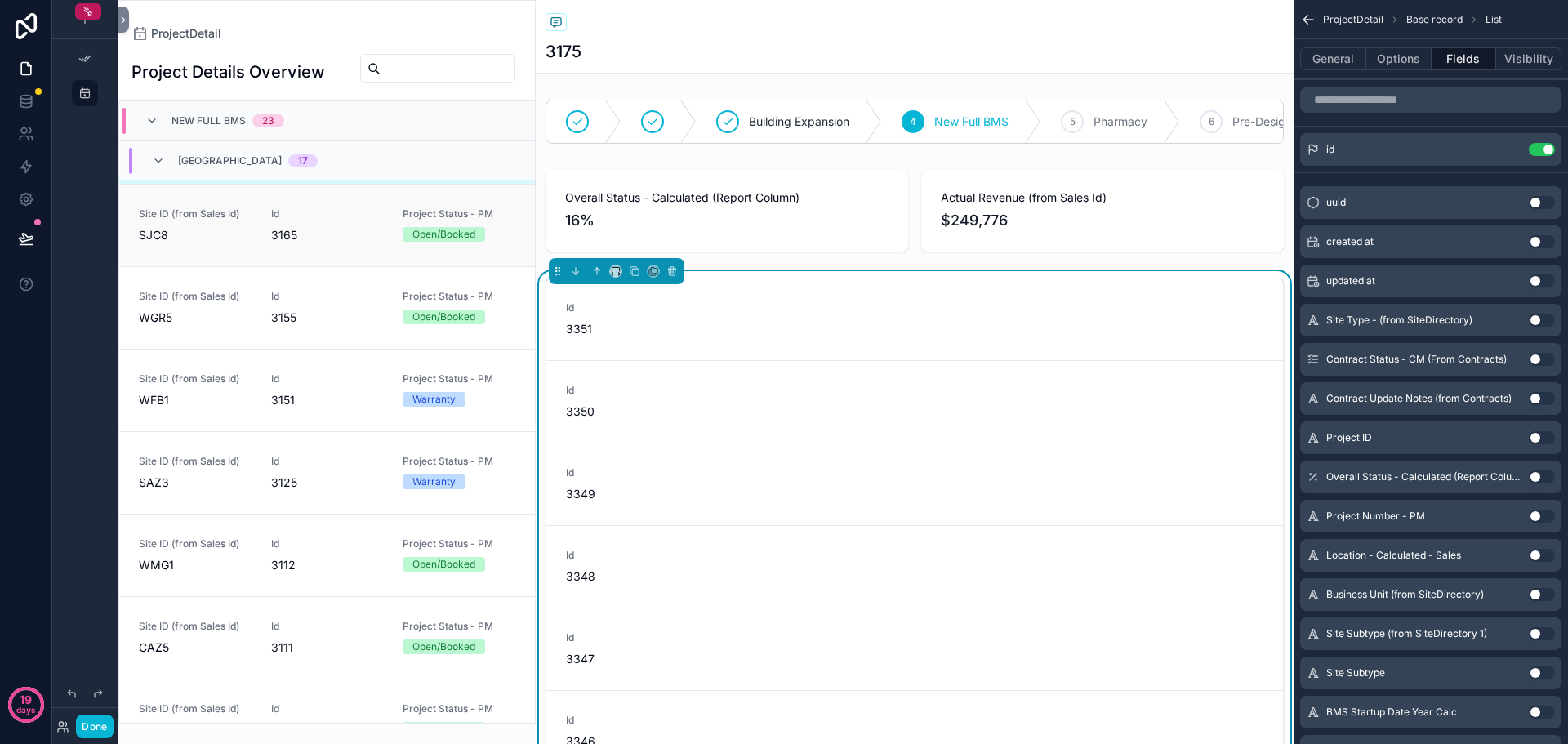
click at [193, 243] on span "SJC8" at bounding box center [195, 235] width 113 height 17
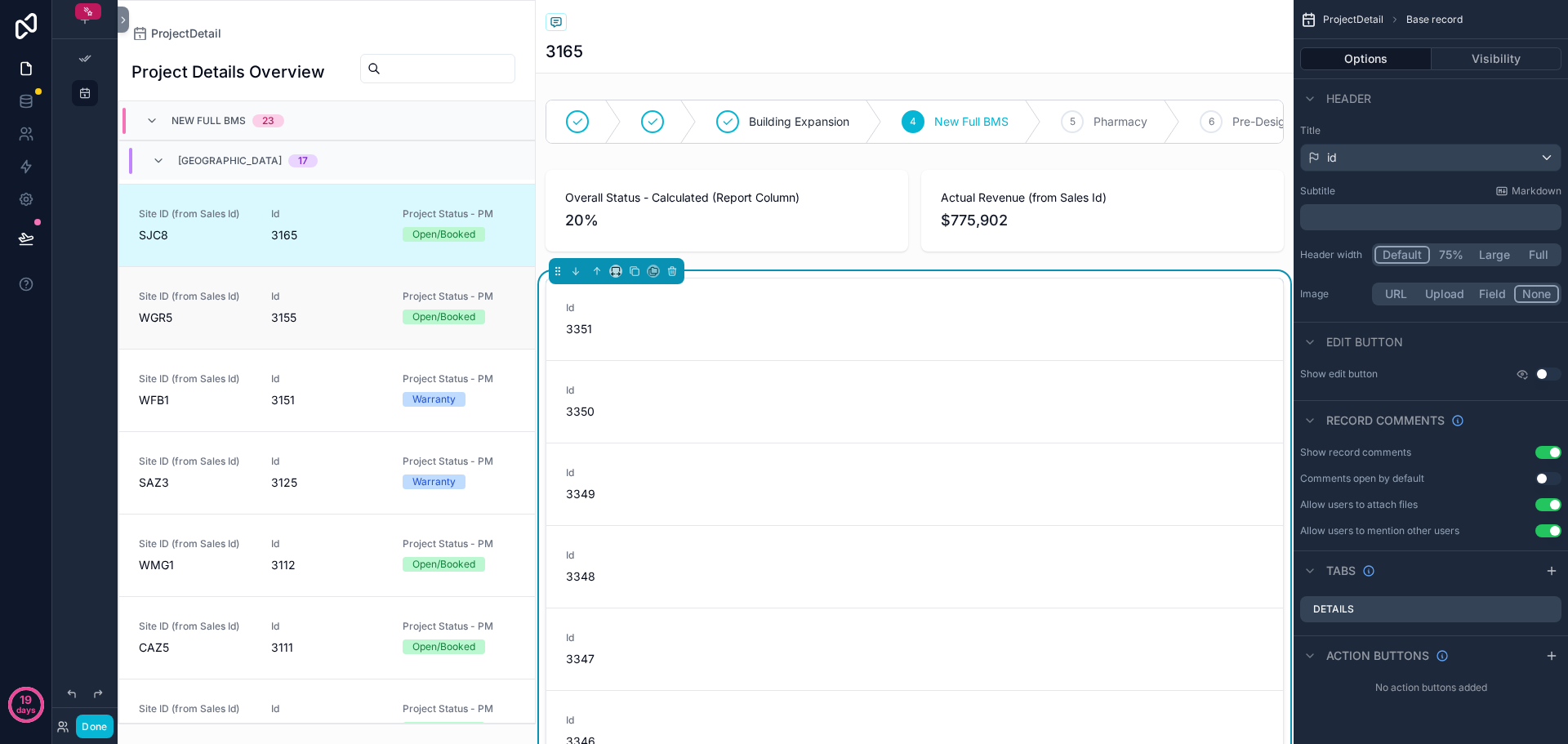
click at [291, 319] on span "3155" at bounding box center [327, 318] width 113 height 17
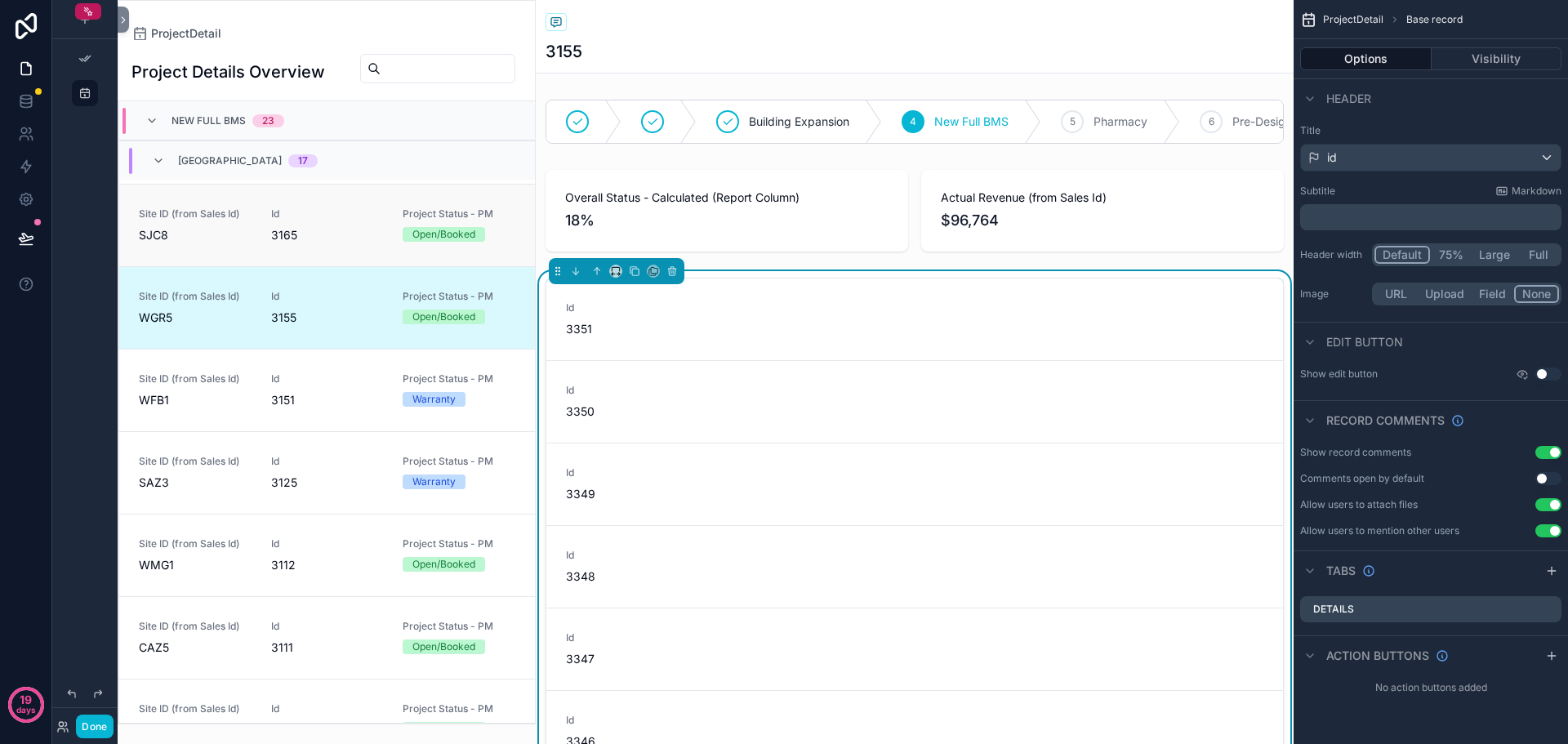
click at [313, 252] on link "Site ID (from Sales Id) SJC8 Id 3165 Project Status - PM Open/Booked" at bounding box center [327, 225] width 416 height 82
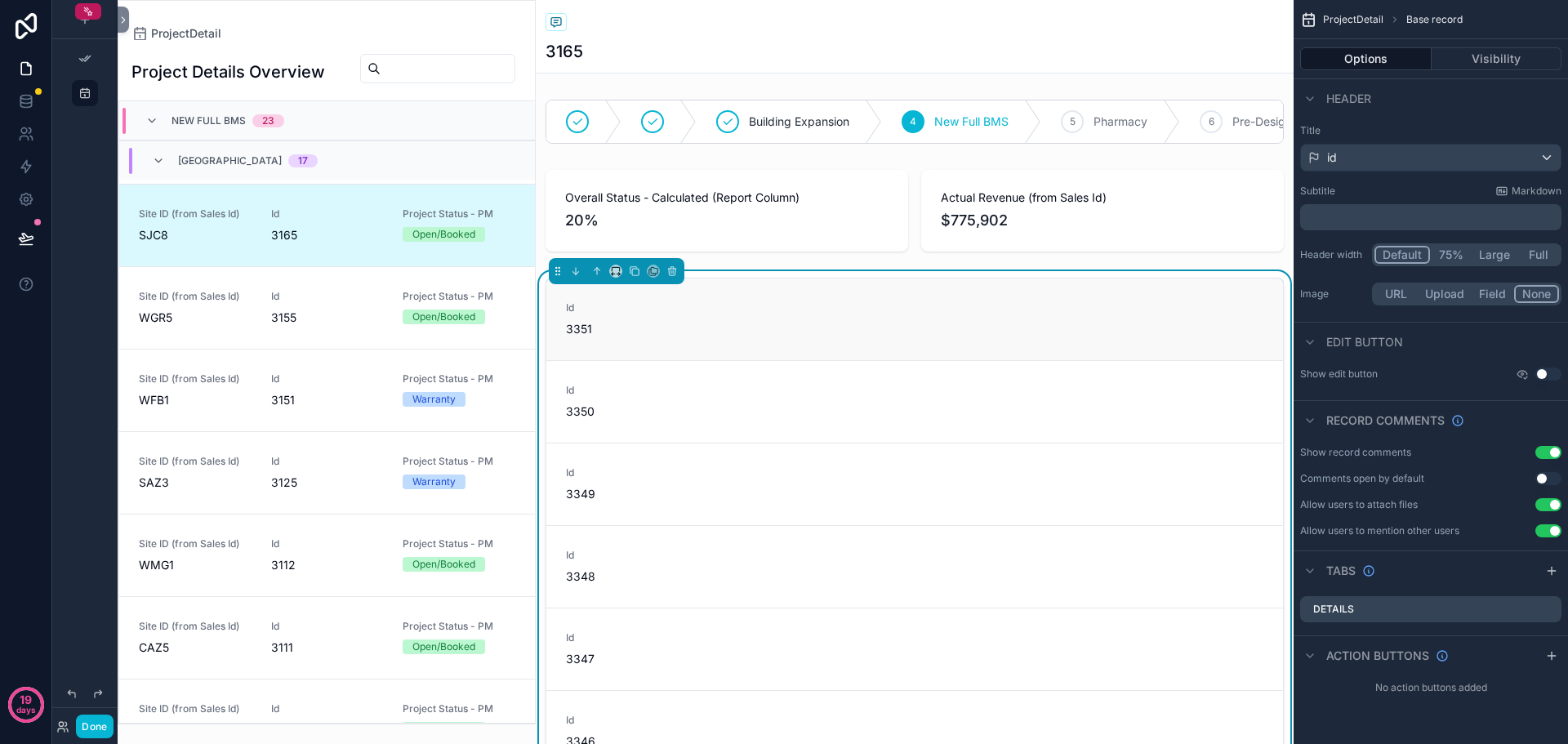
click at [743, 321] on div "Id 3351" at bounding box center [915, 319] width 698 height 36
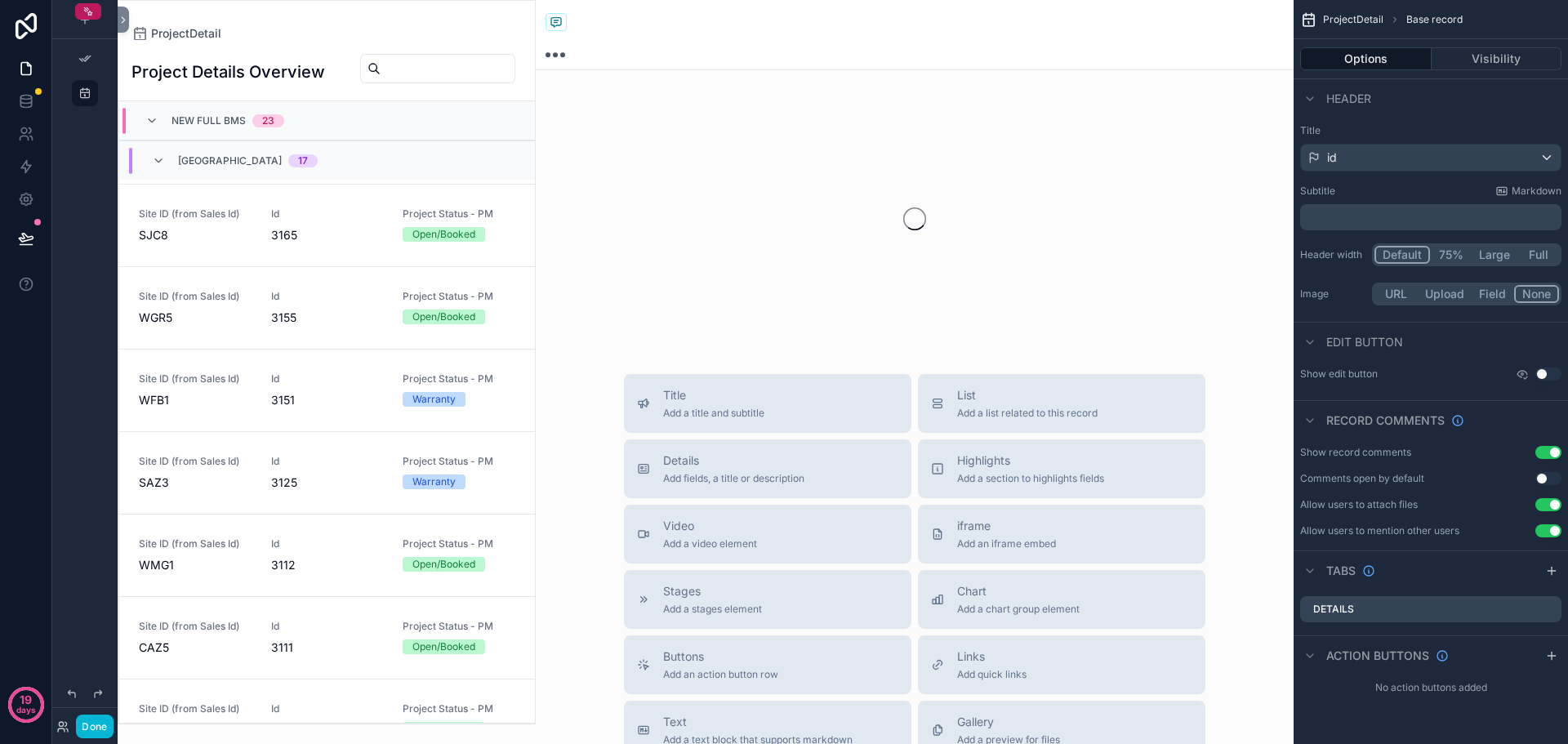
click at [673, 284] on div "scrollable content" at bounding box center [915, 219] width 758 height 258
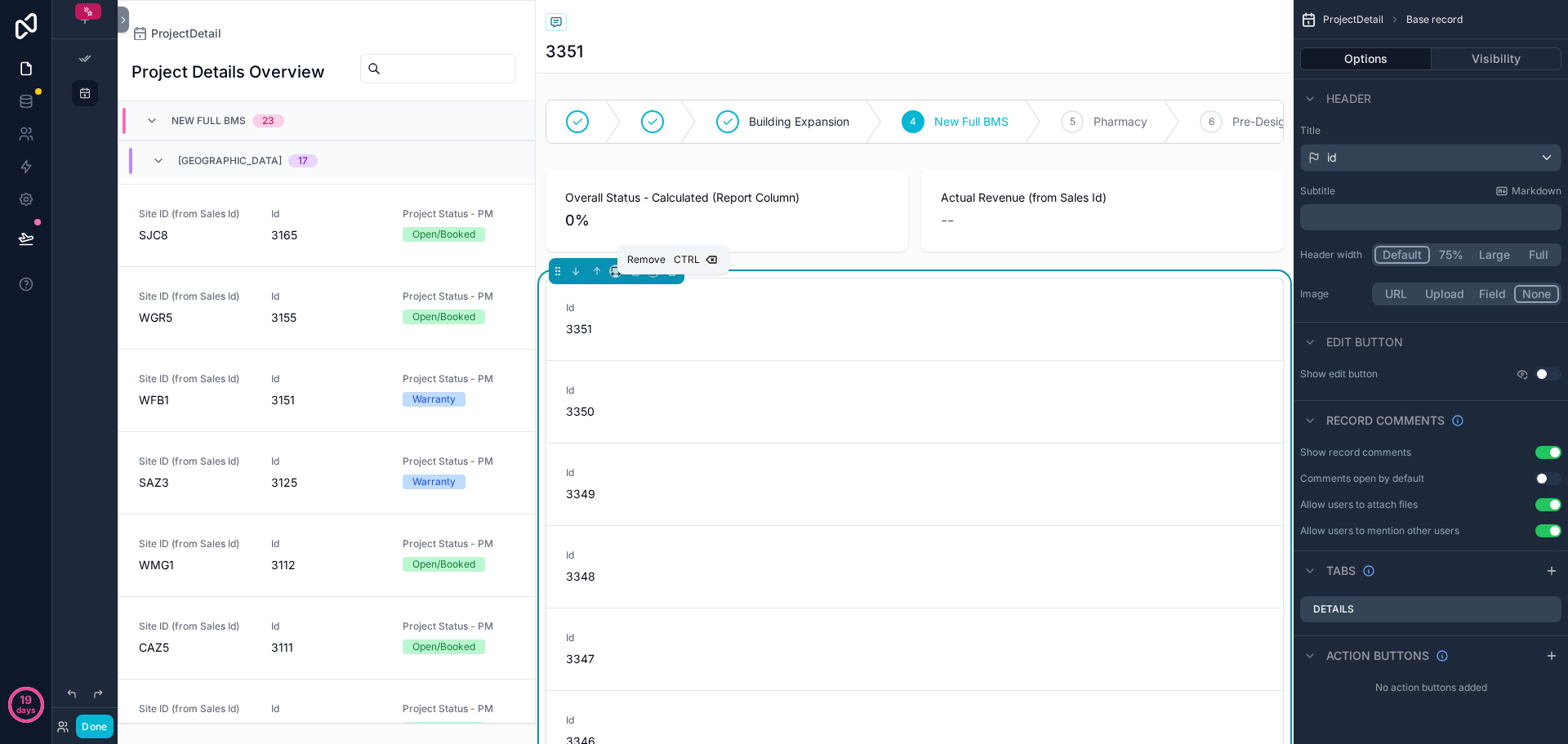
click at [674, 277] on icon "scrollable content" at bounding box center [671, 270] width 11 height 11
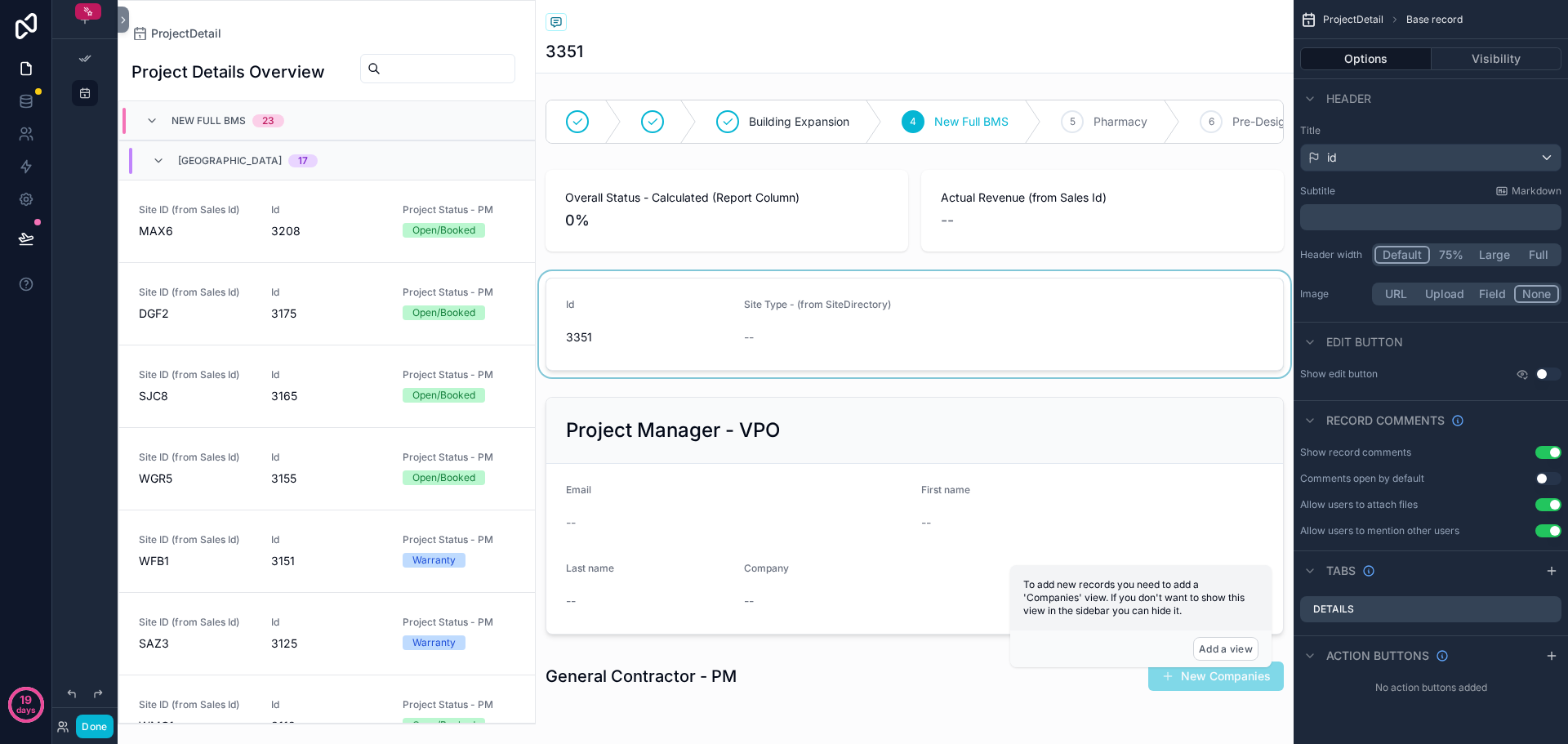
click at [962, 333] on div "scrollable content" at bounding box center [915, 324] width 758 height 106
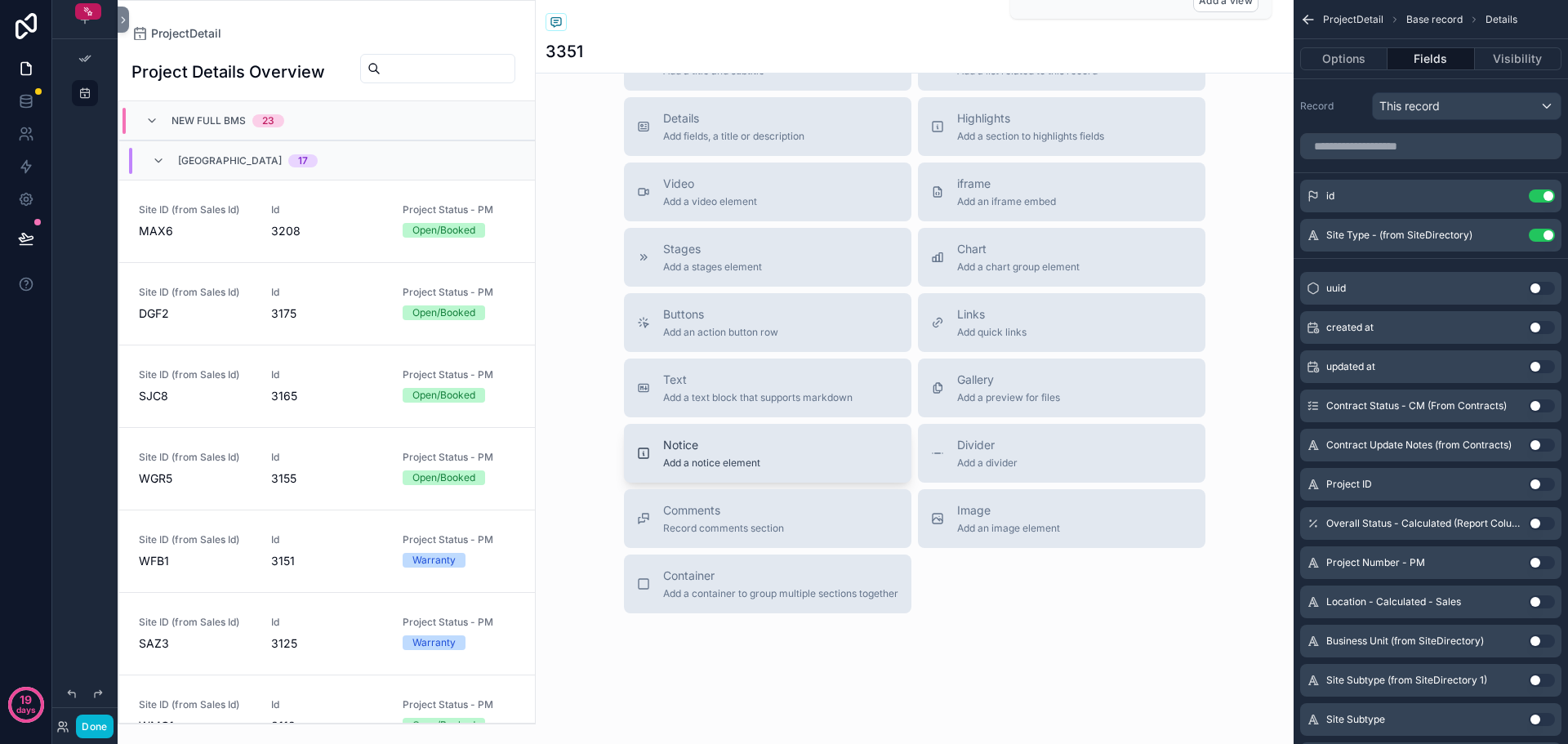
scroll to position [676, 0]
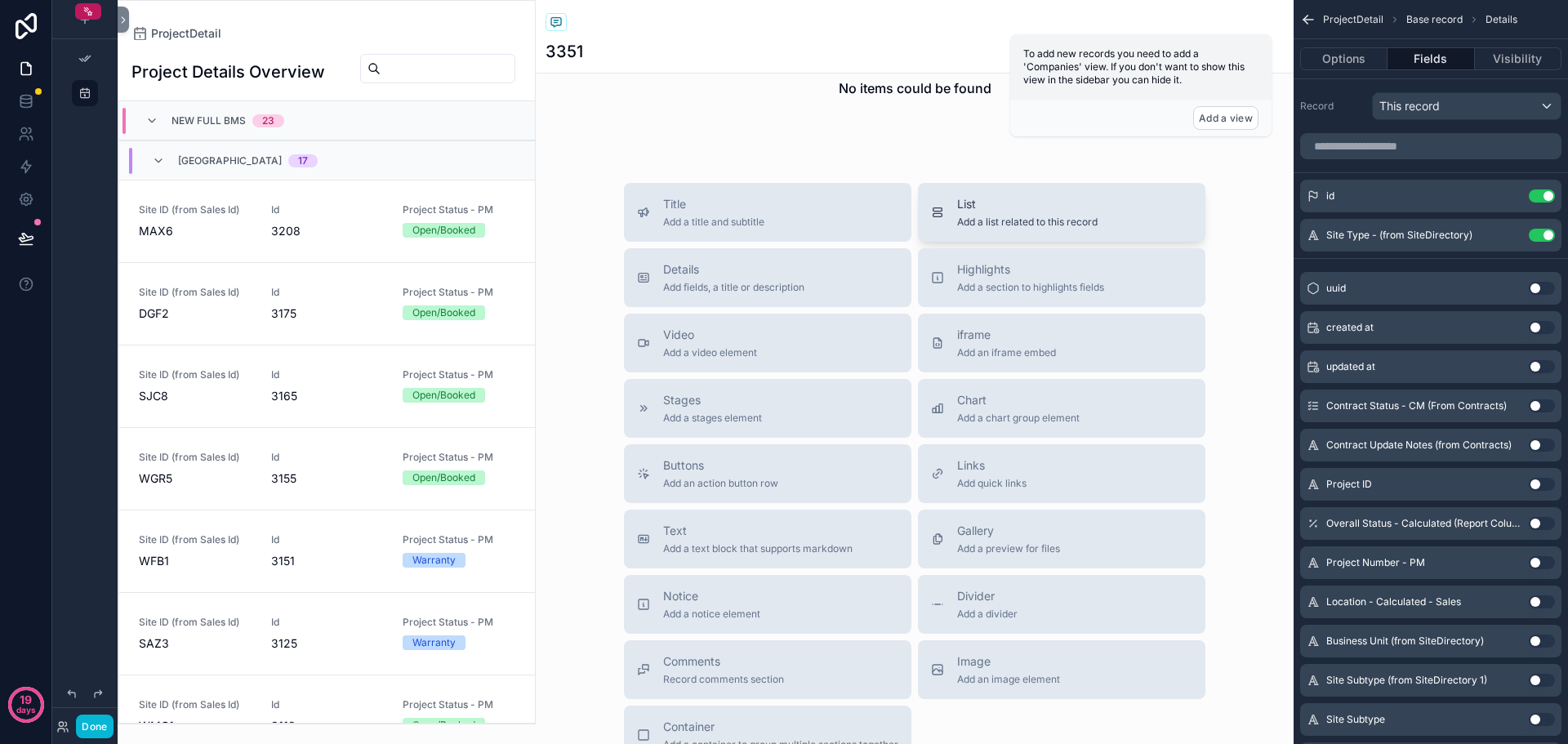
click at [1031, 213] on span "List" at bounding box center [1028, 204] width 140 height 17
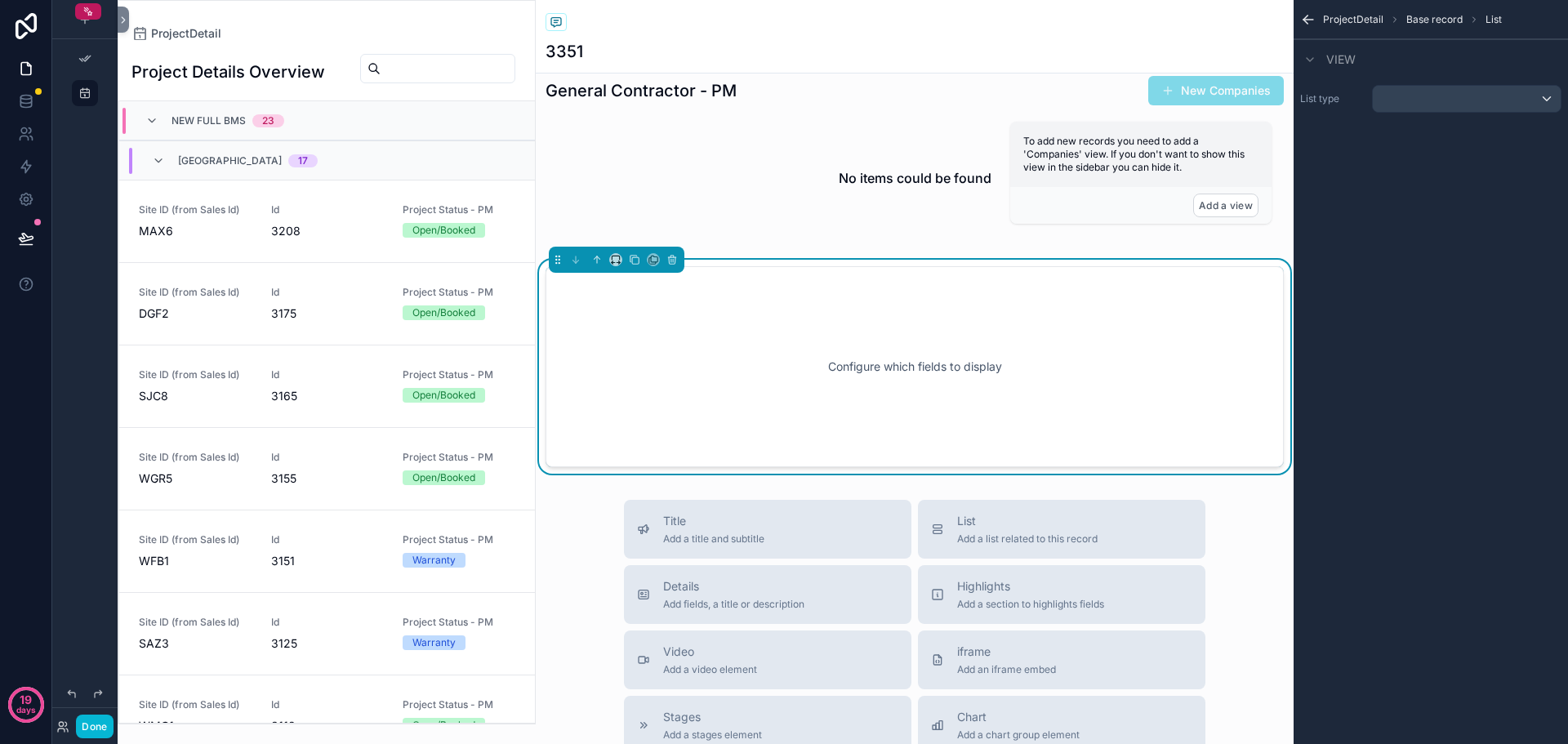
scroll to position [593, 0]
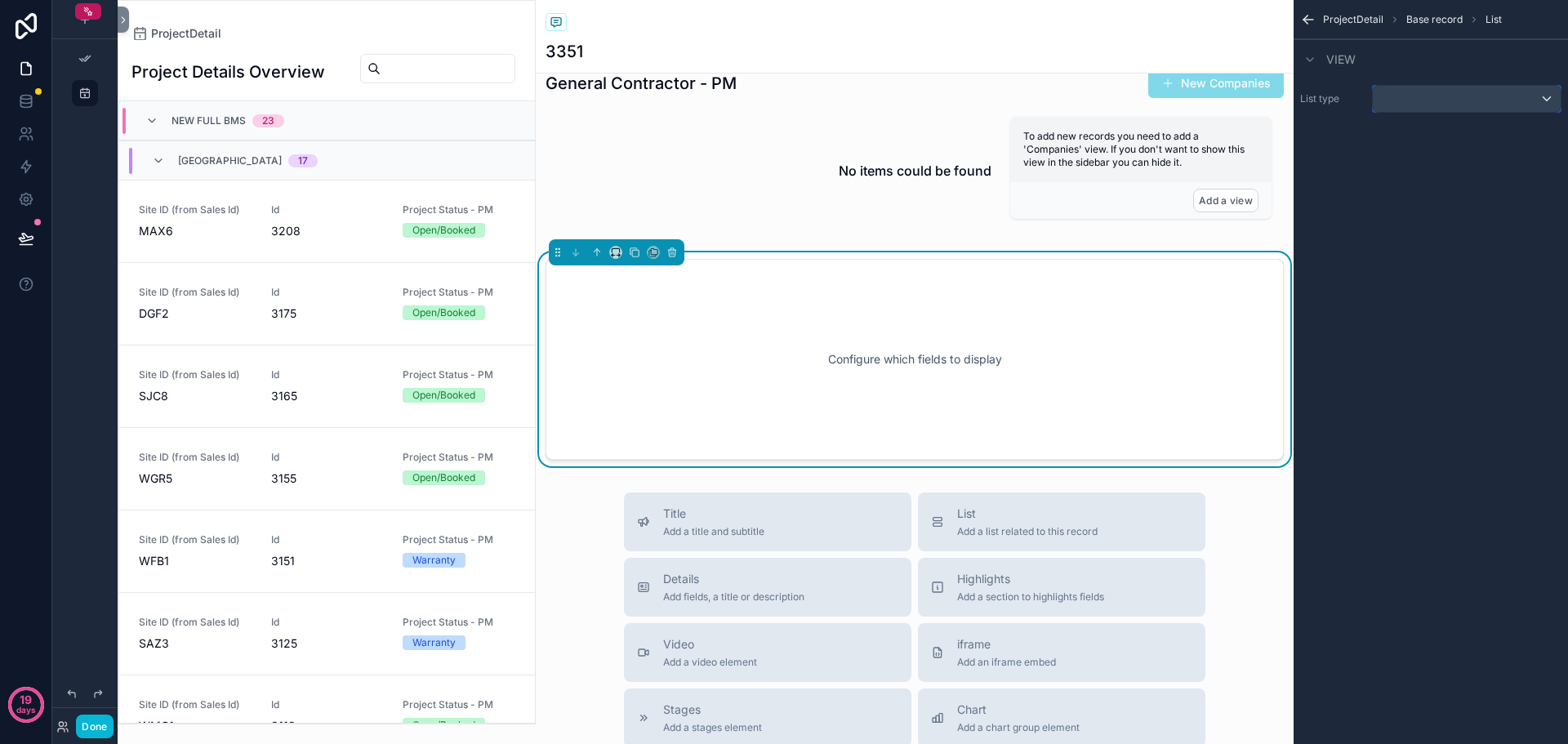
click at [1479, 99] on div "scrollable content" at bounding box center [1466, 99] width 188 height 26
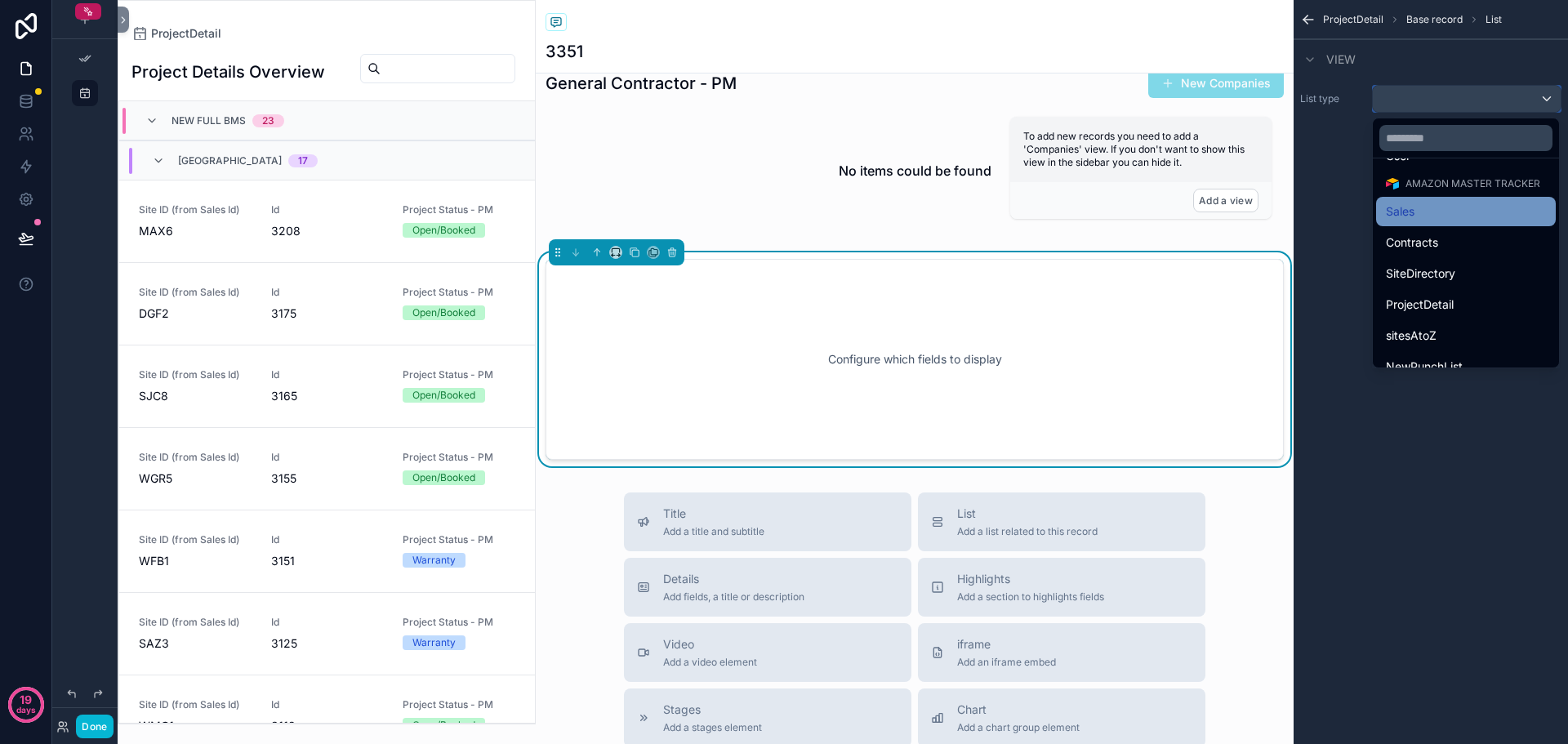
scroll to position [81, 0]
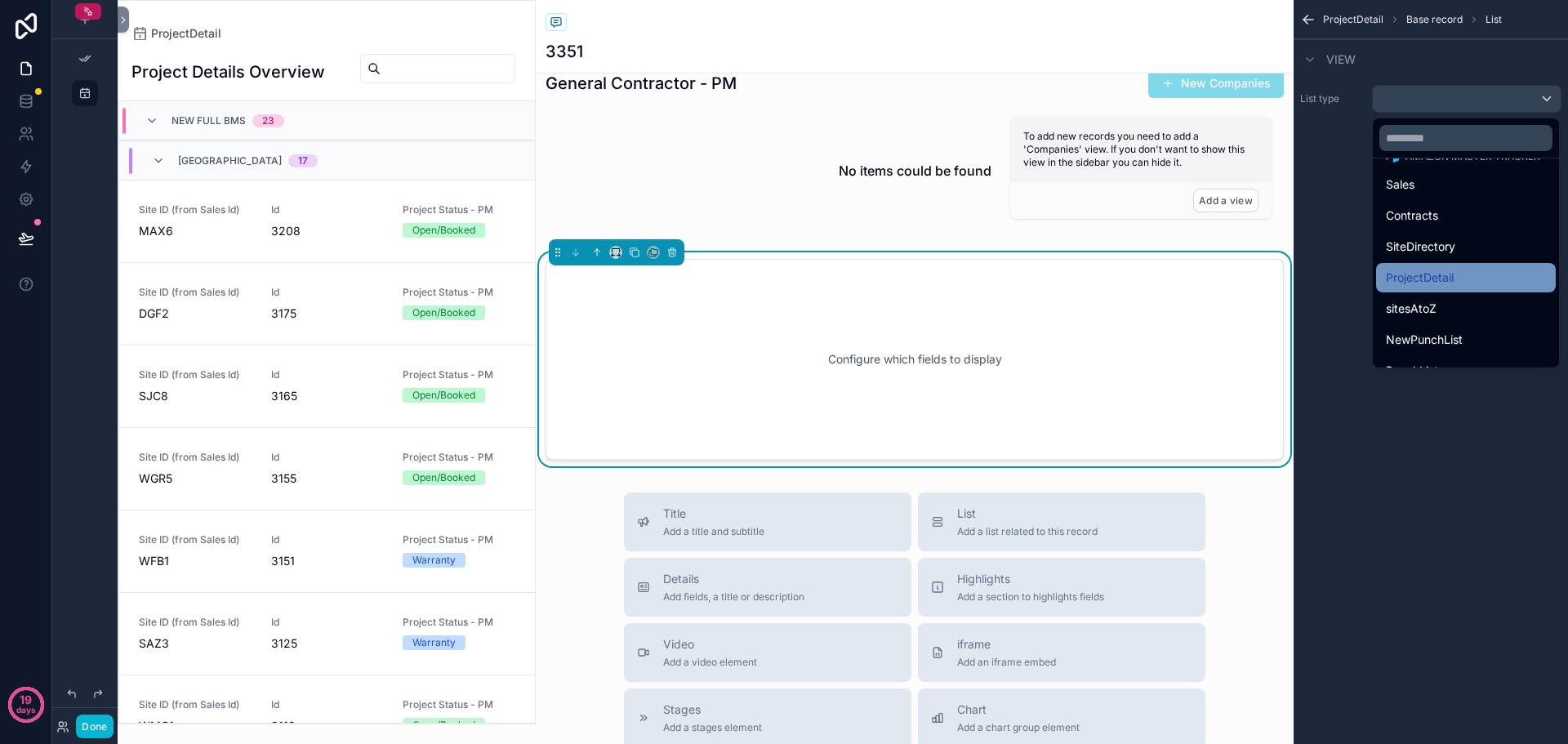
click at [1436, 280] on span "ProjectDetail" at bounding box center [1419, 277] width 67 height 19
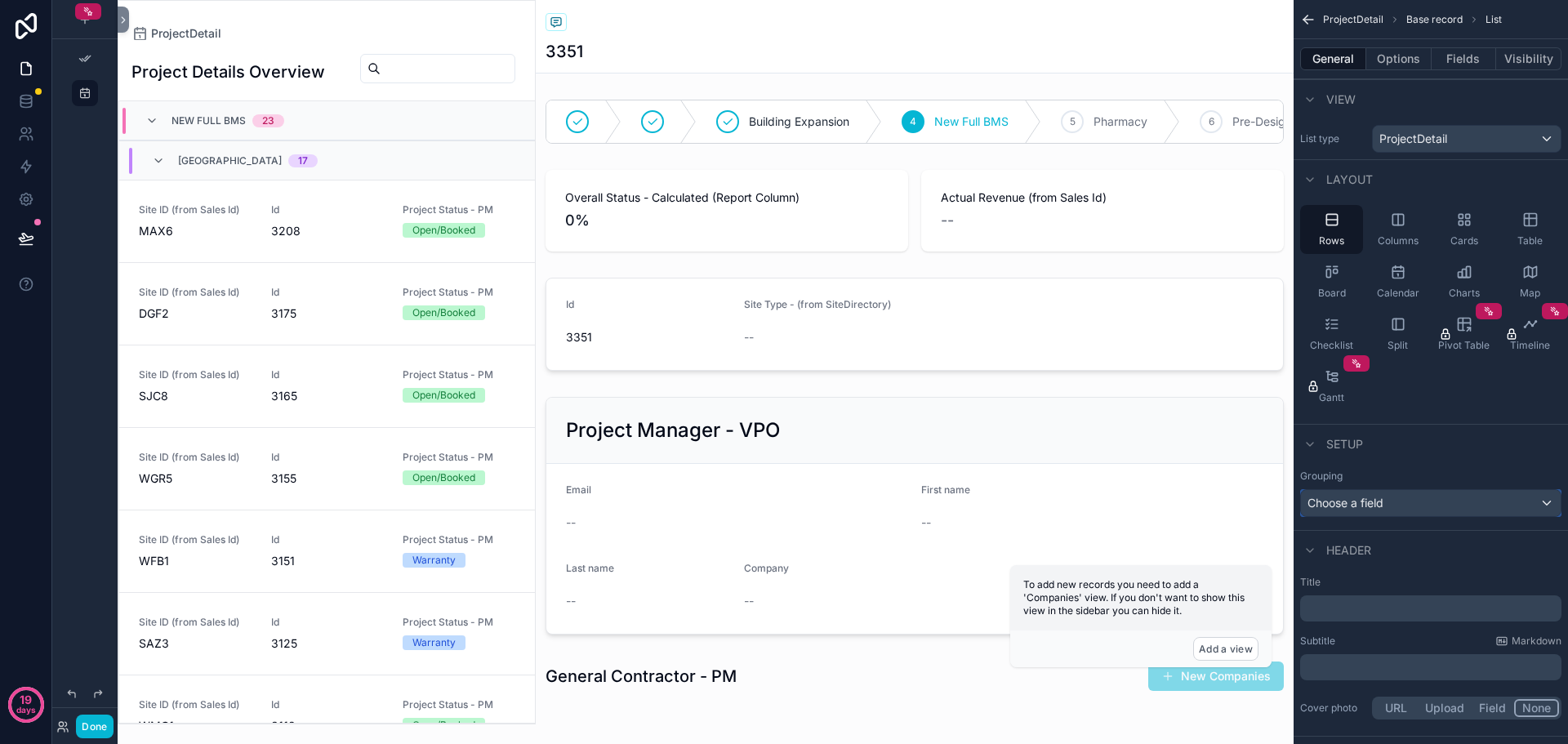
click at [1410, 505] on div "Choose a field" at bounding box center [1431, 503] width 260 height 26
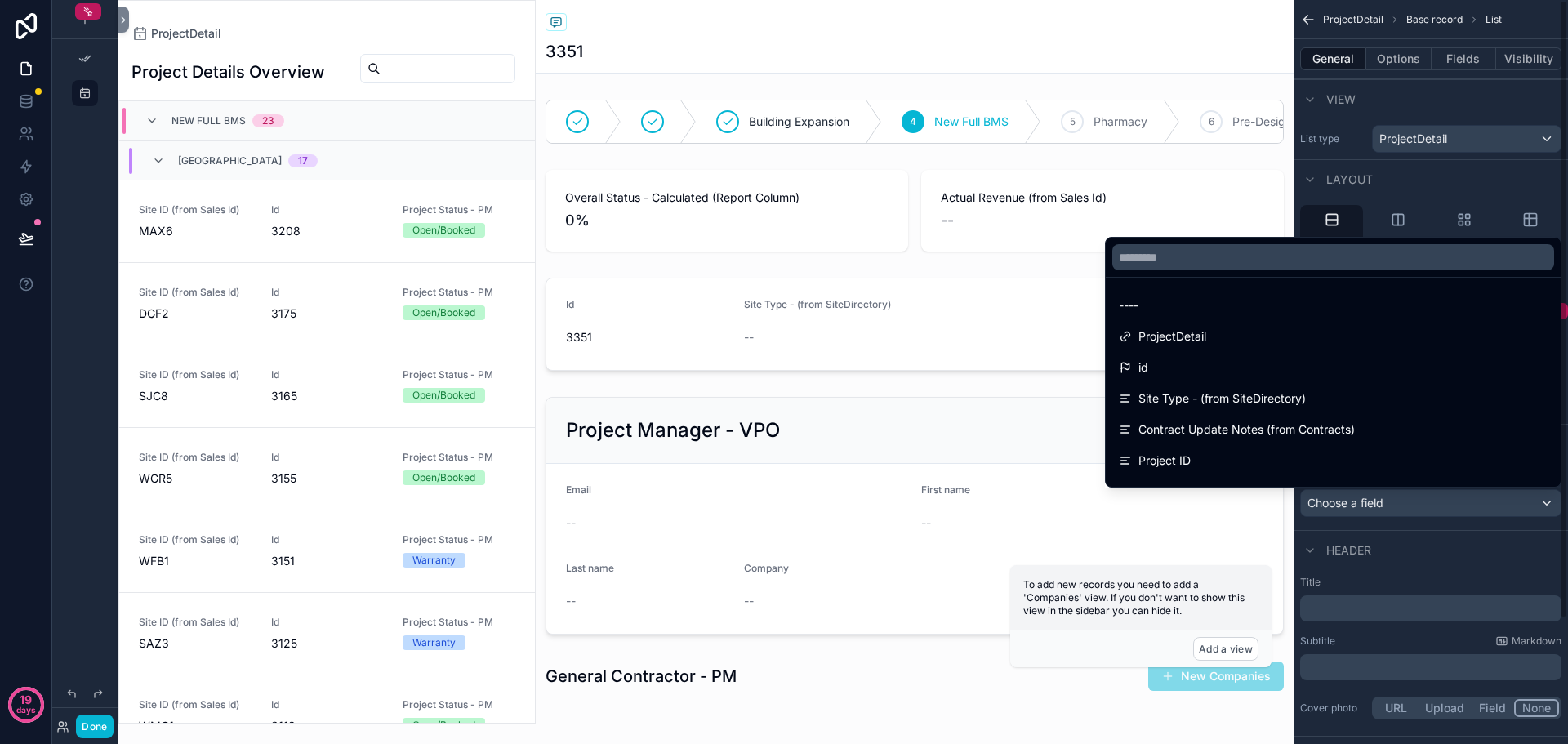
click at [1424, 561] on div "scrollable content" at bounding box center [784, 372] width 1568 height 744
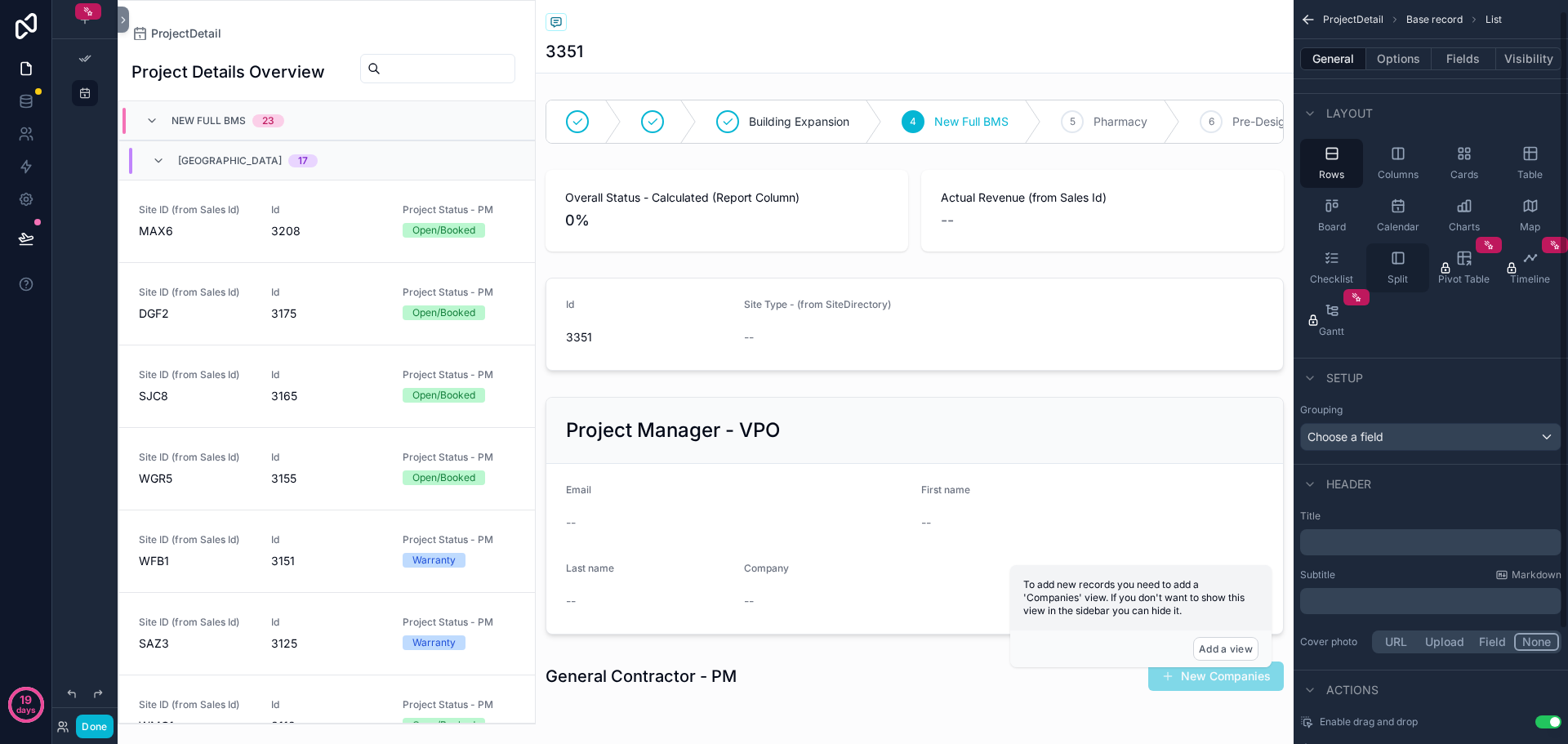
scroll to position [0, 0]
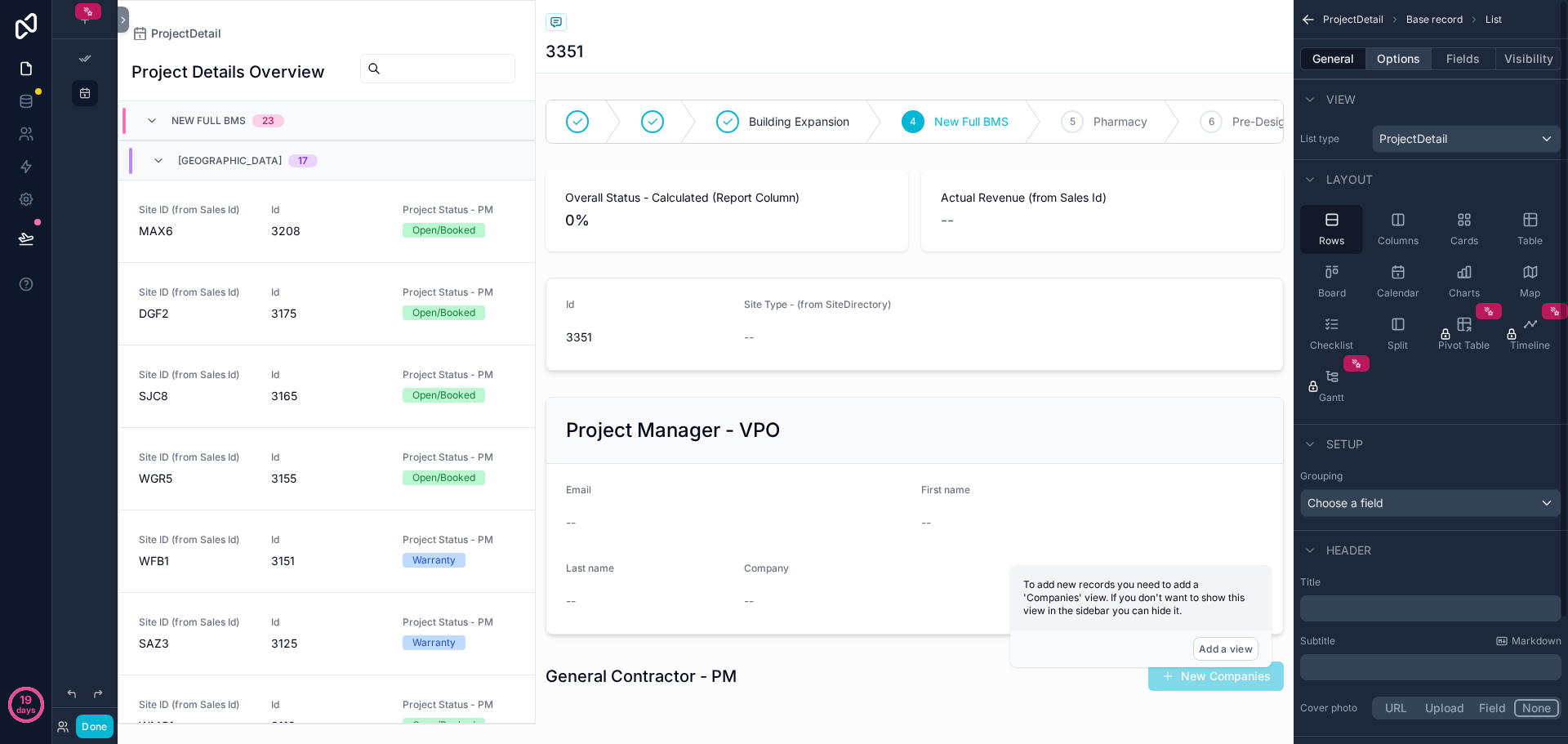
click at [1389, 55] on button "Options" at bounding box center [1399, 59] width 66 height 23
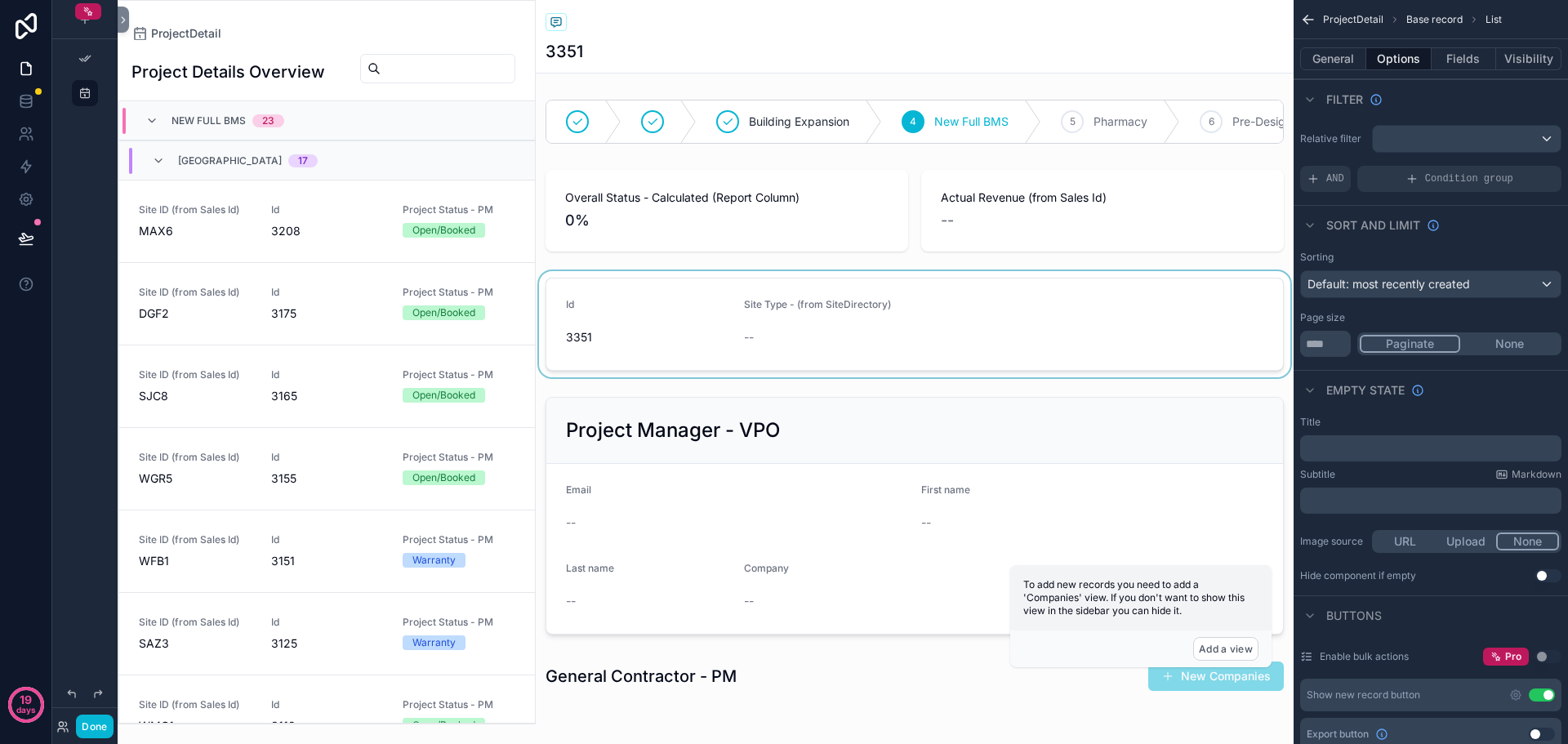
click at [797, 348] on div "scrollable content" at bounding box center [915, 324] width 758 height 106
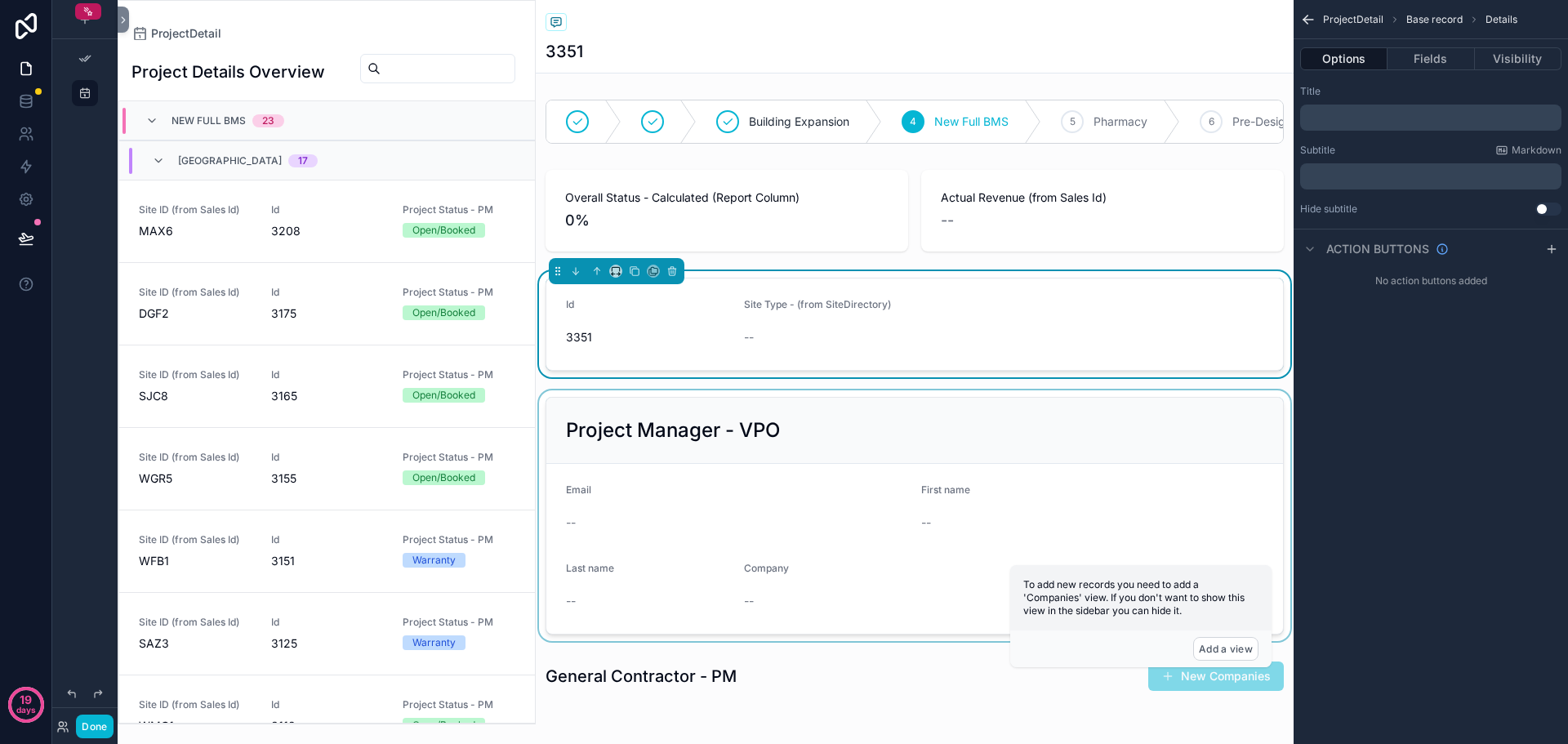
click at [893, 466] on div "scrollable content" at bounding box center [915, 516] width 758 height 250
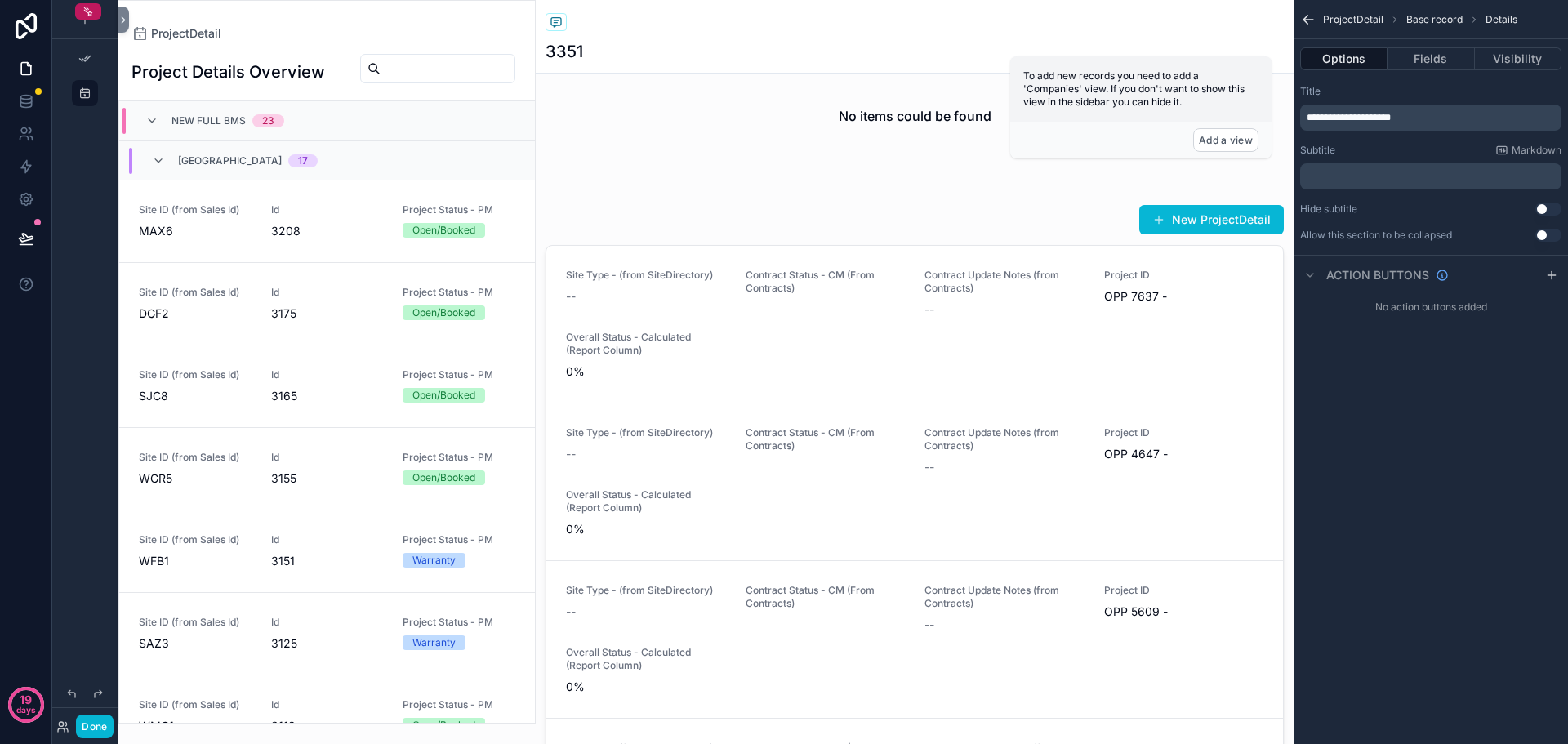
scroll to position [653, 0]
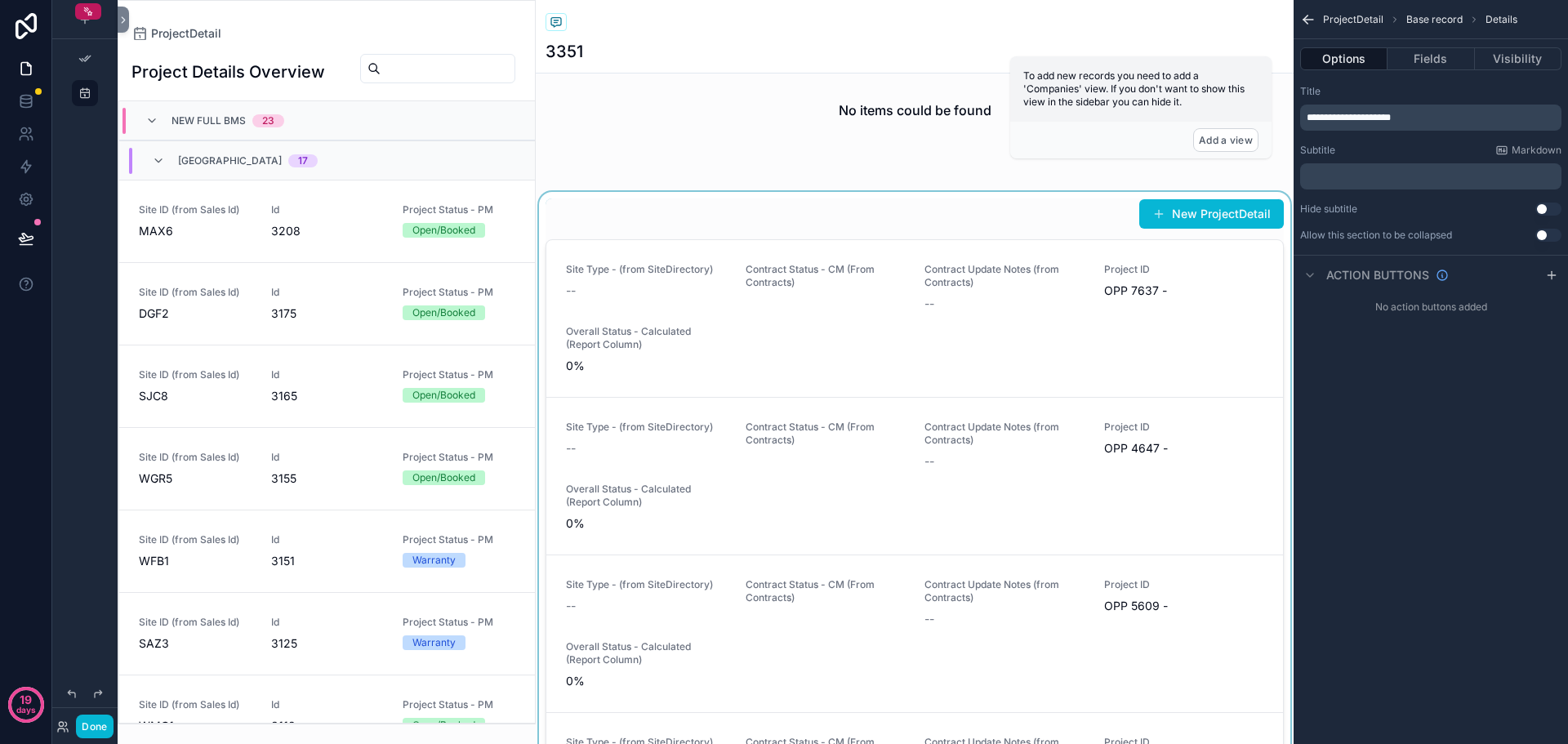
click at [884, 412] on div "scrollable content" at bounding box center [915, 497] width 758 height 612
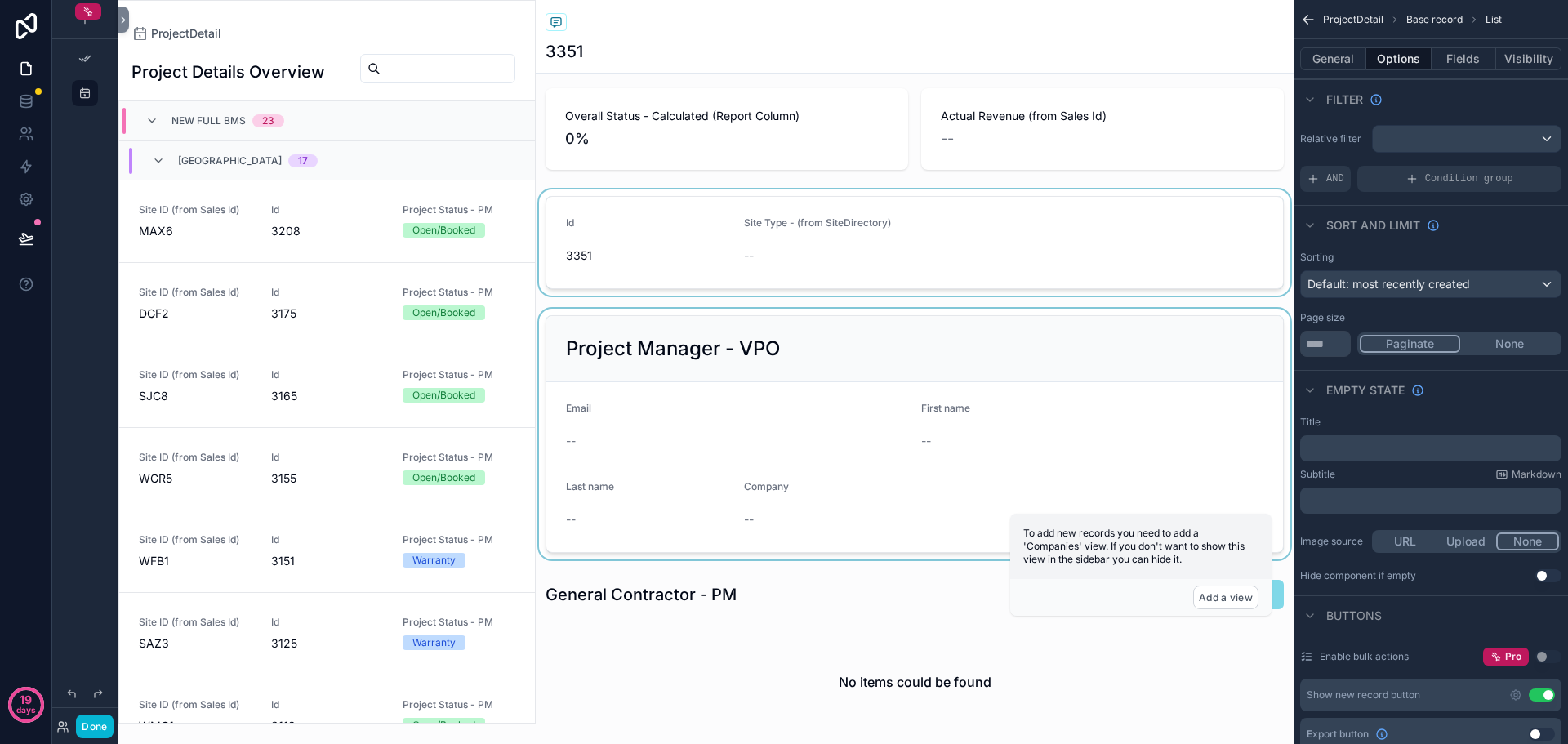
scroll to position [0, 0]
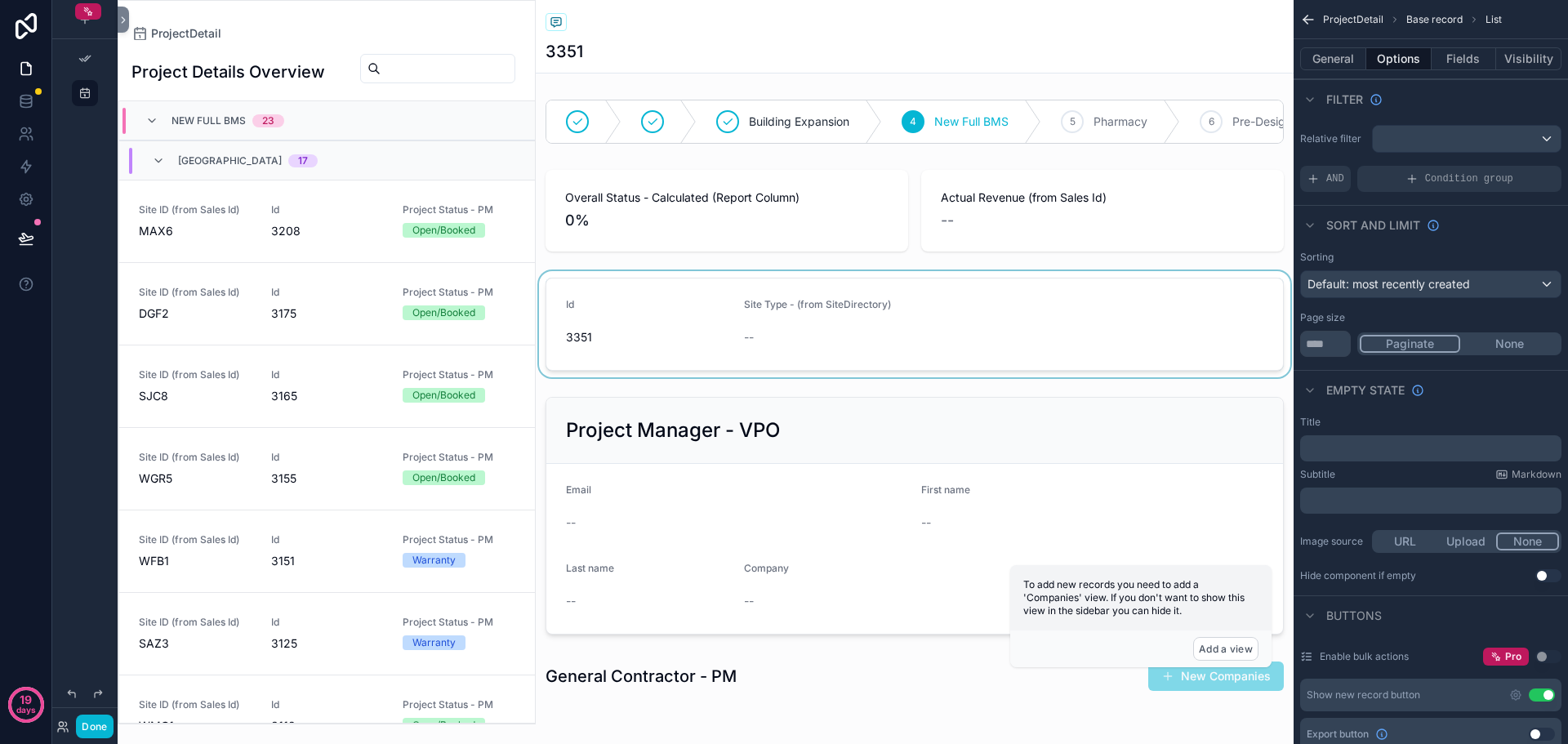
click at [882, 347] on div "scrollable content" at bounding box center [915, 324] width 758 height 106
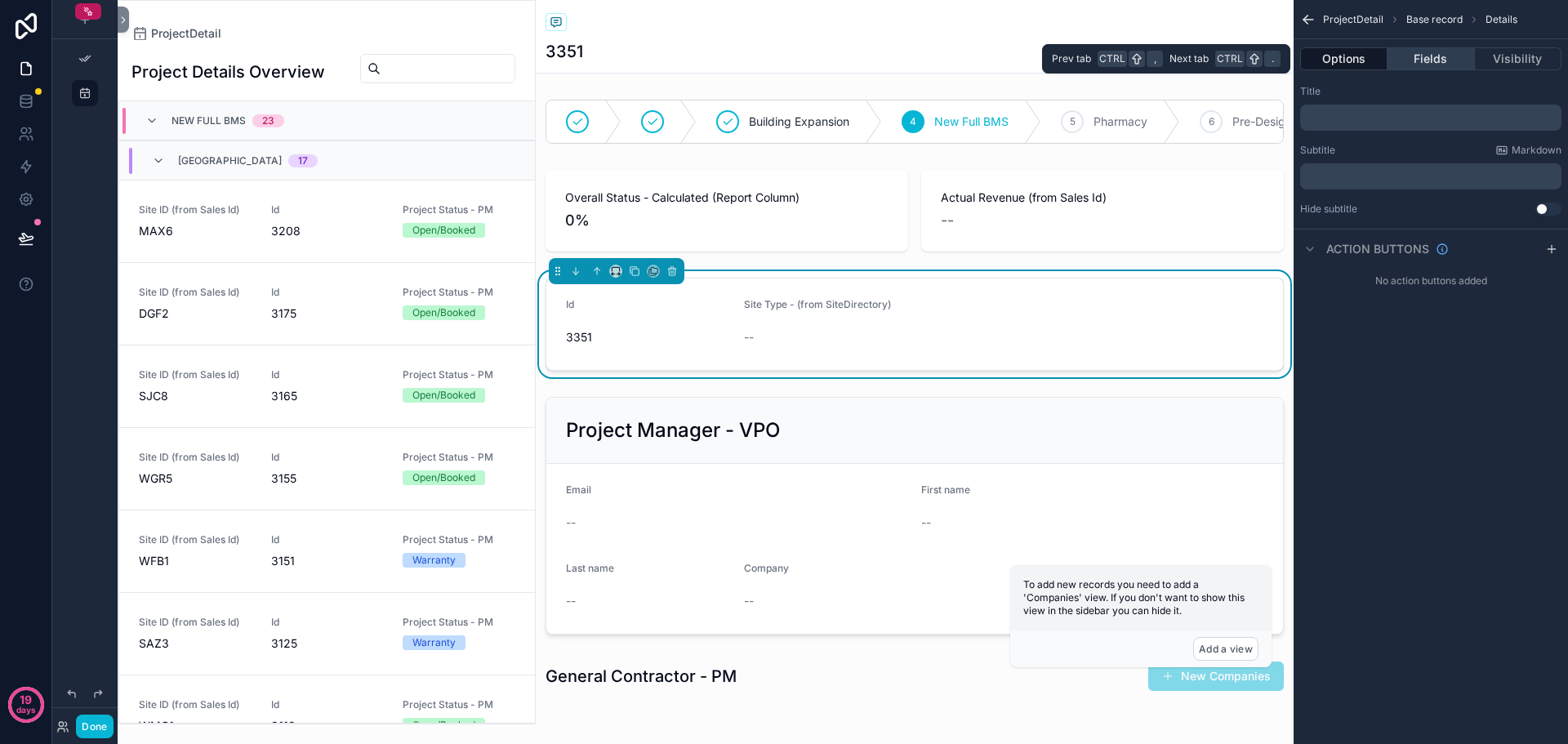
click at [1437, 64] on button "Fields" at bounding box center [1431, 59] width 87 height 23
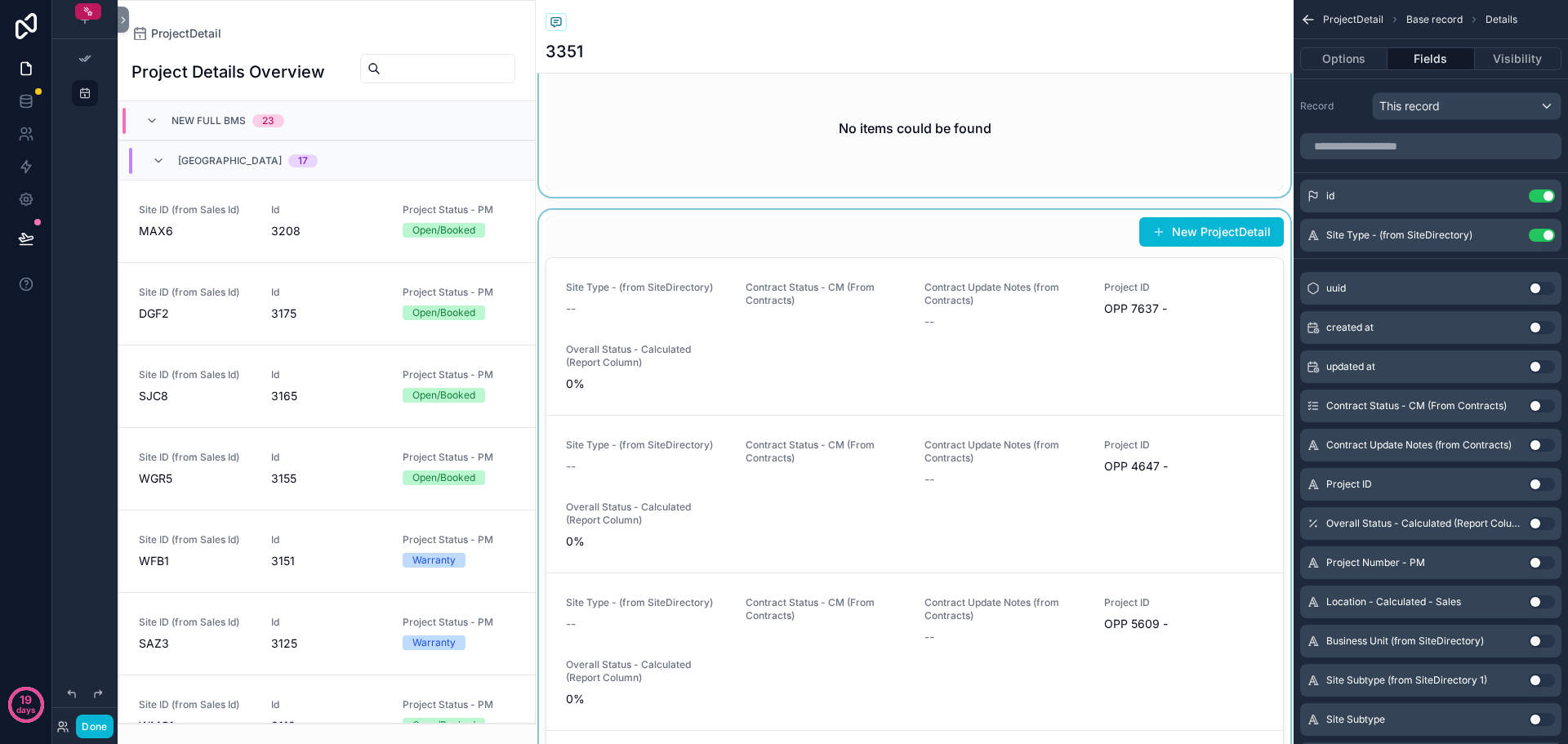
scroll to position [898, 0]
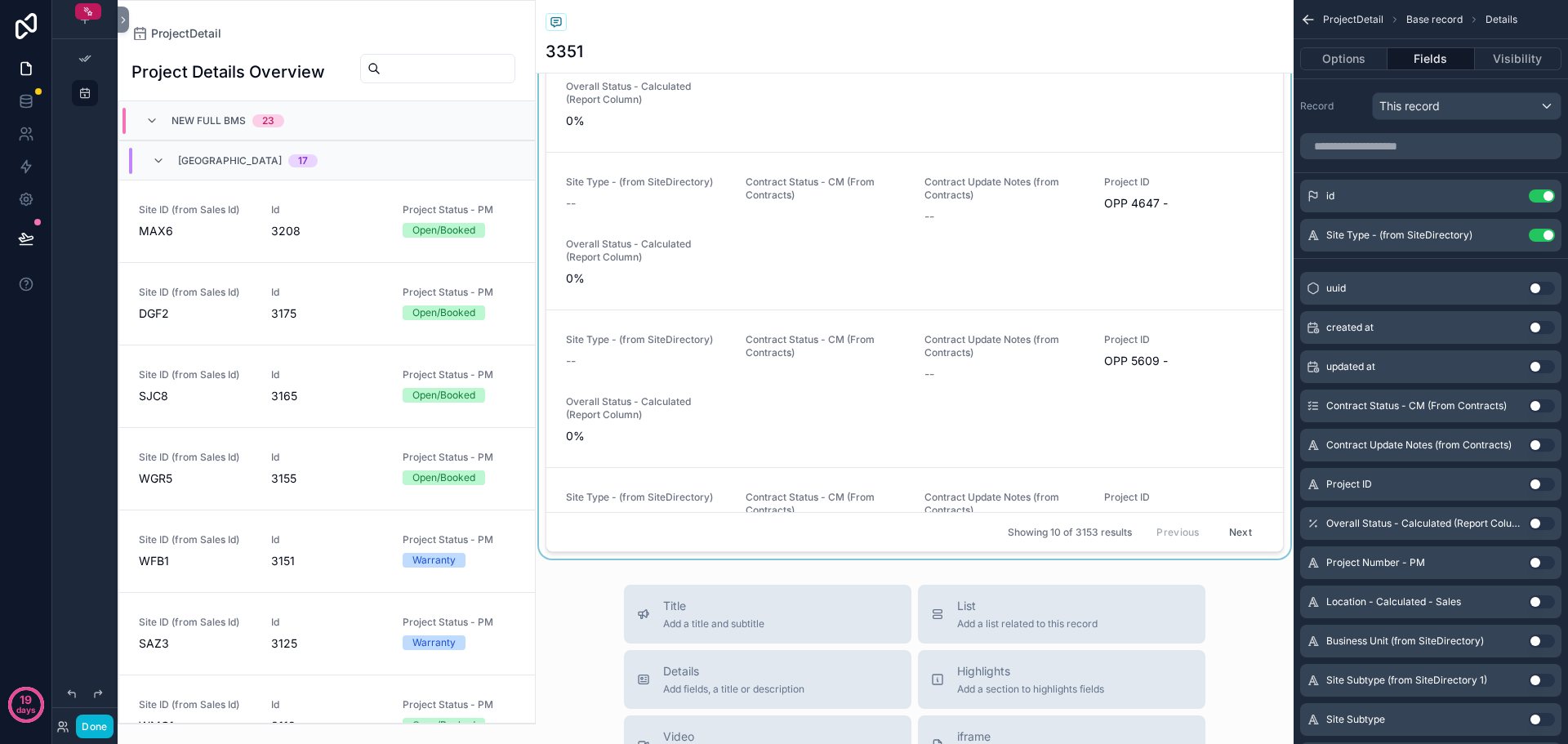
click at [854, 329] on div "scrollable content" at bounding box center [915, 252] width 758 height 612
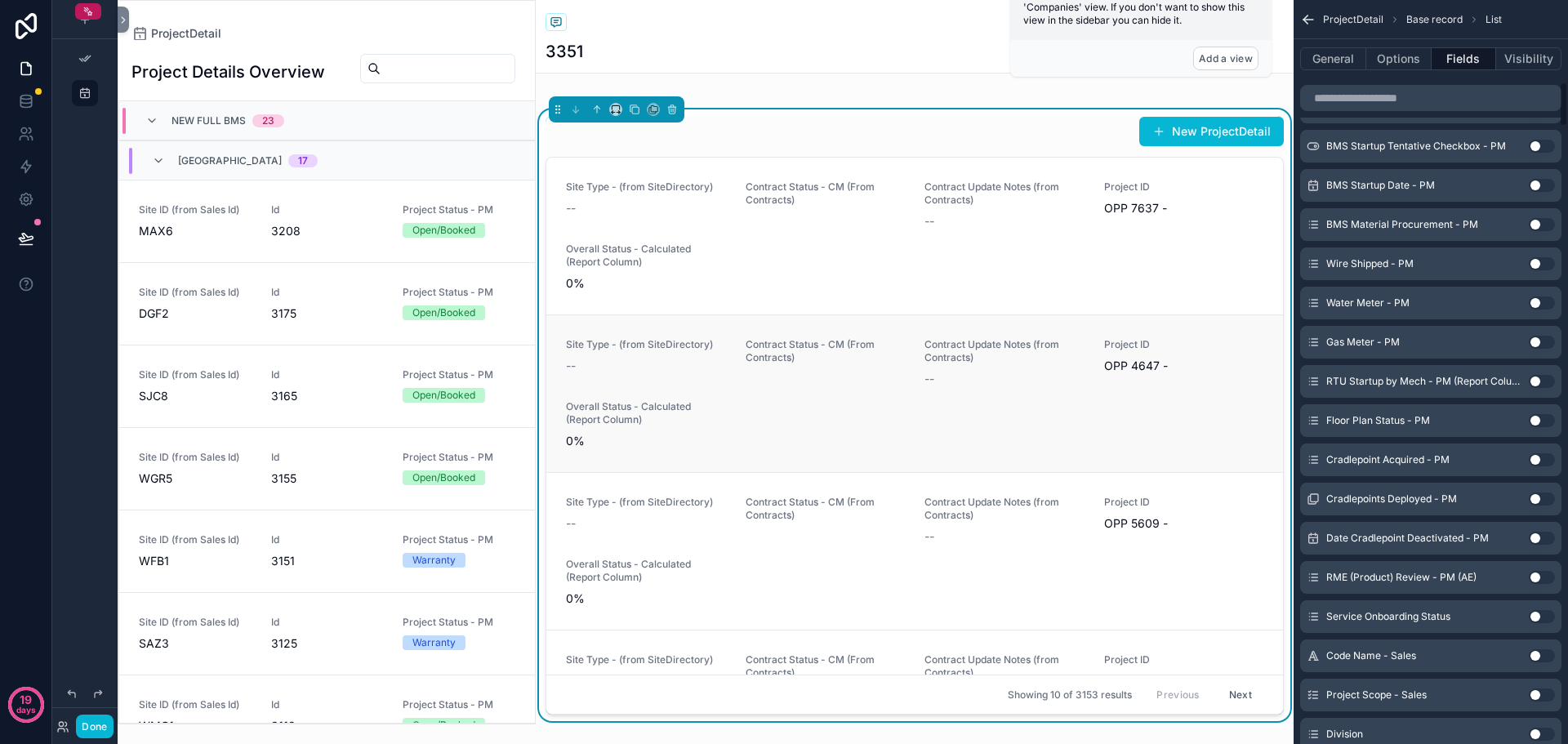
scroll to position [735, 0]
click at [669, 115] on icon "scrollable content" at bounding box center [671, 110] width 6 height 6
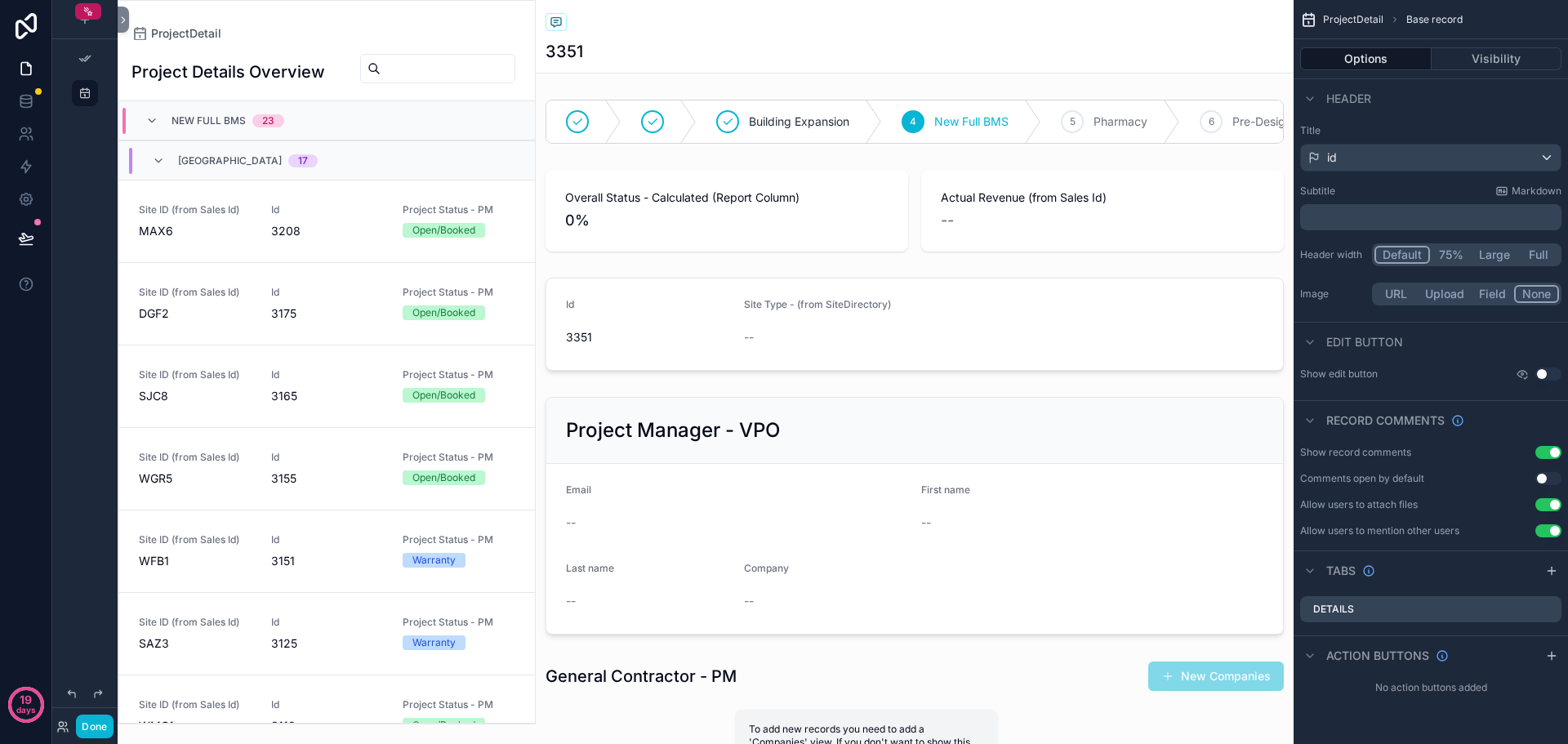
scroll to position [0, 0]
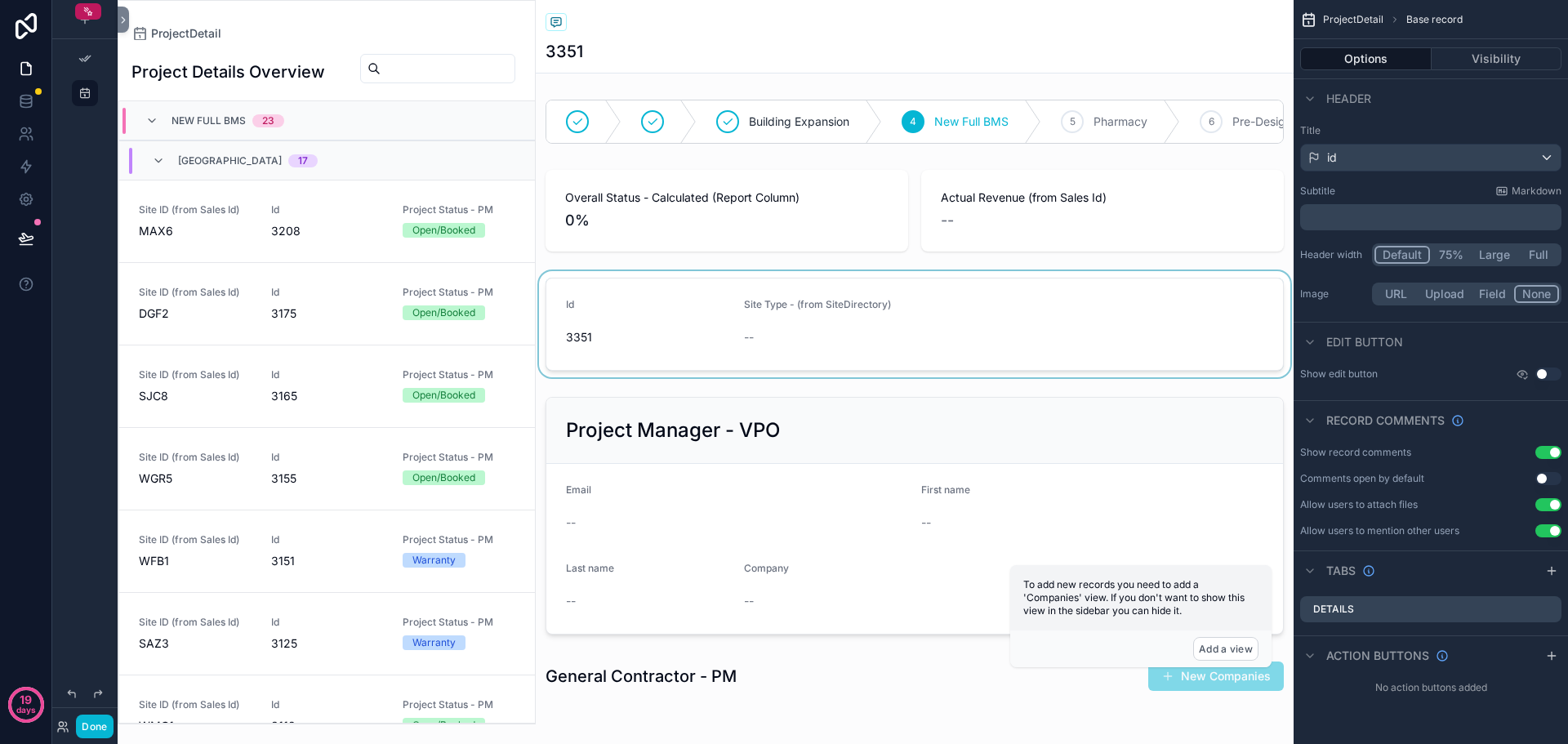
click at [650, 328] on div "scrollable content" at bounding box center [915, 324] width 758 height 106
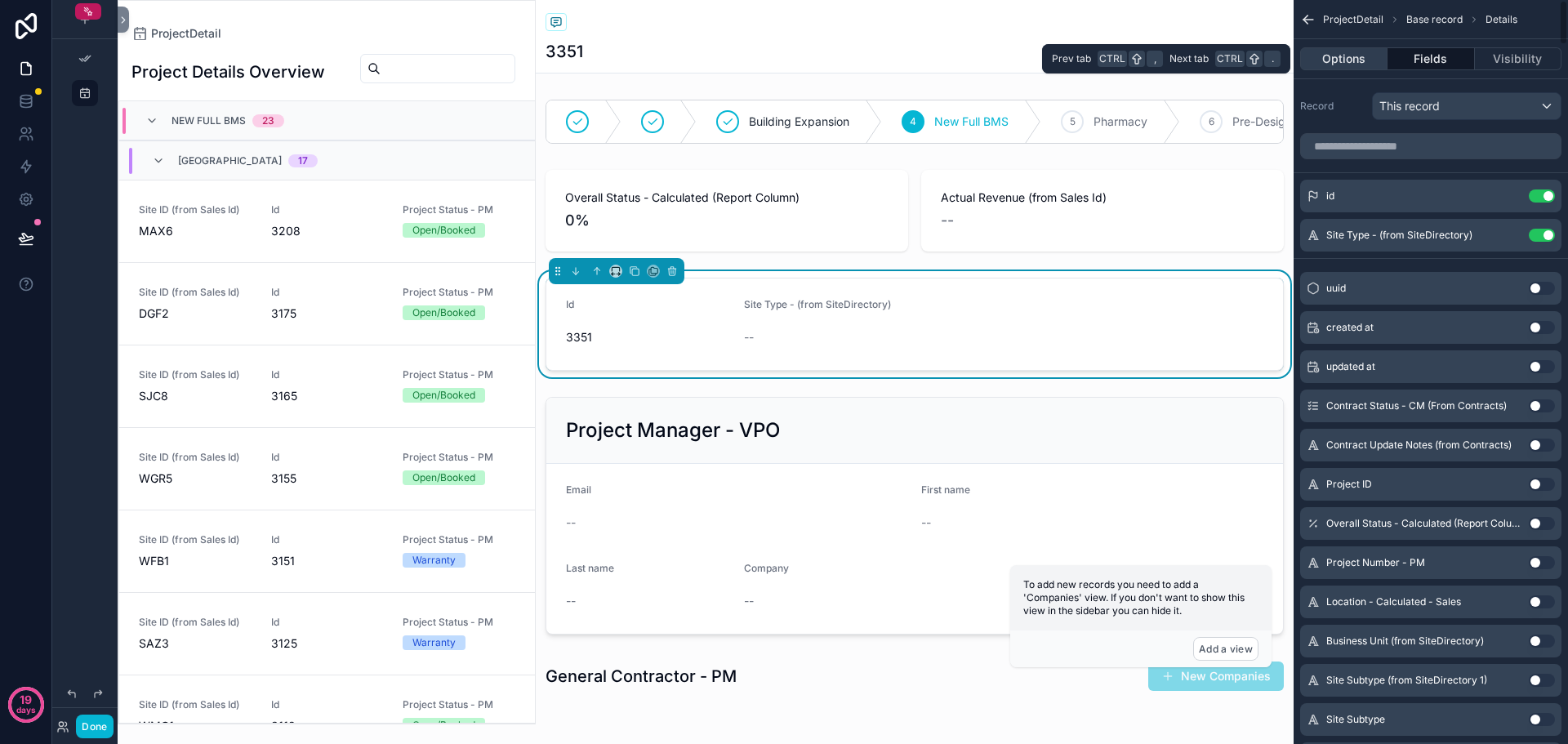
click at [1351, 60] on button "Options" at bounding box center [1344, 59] width 88 height 23
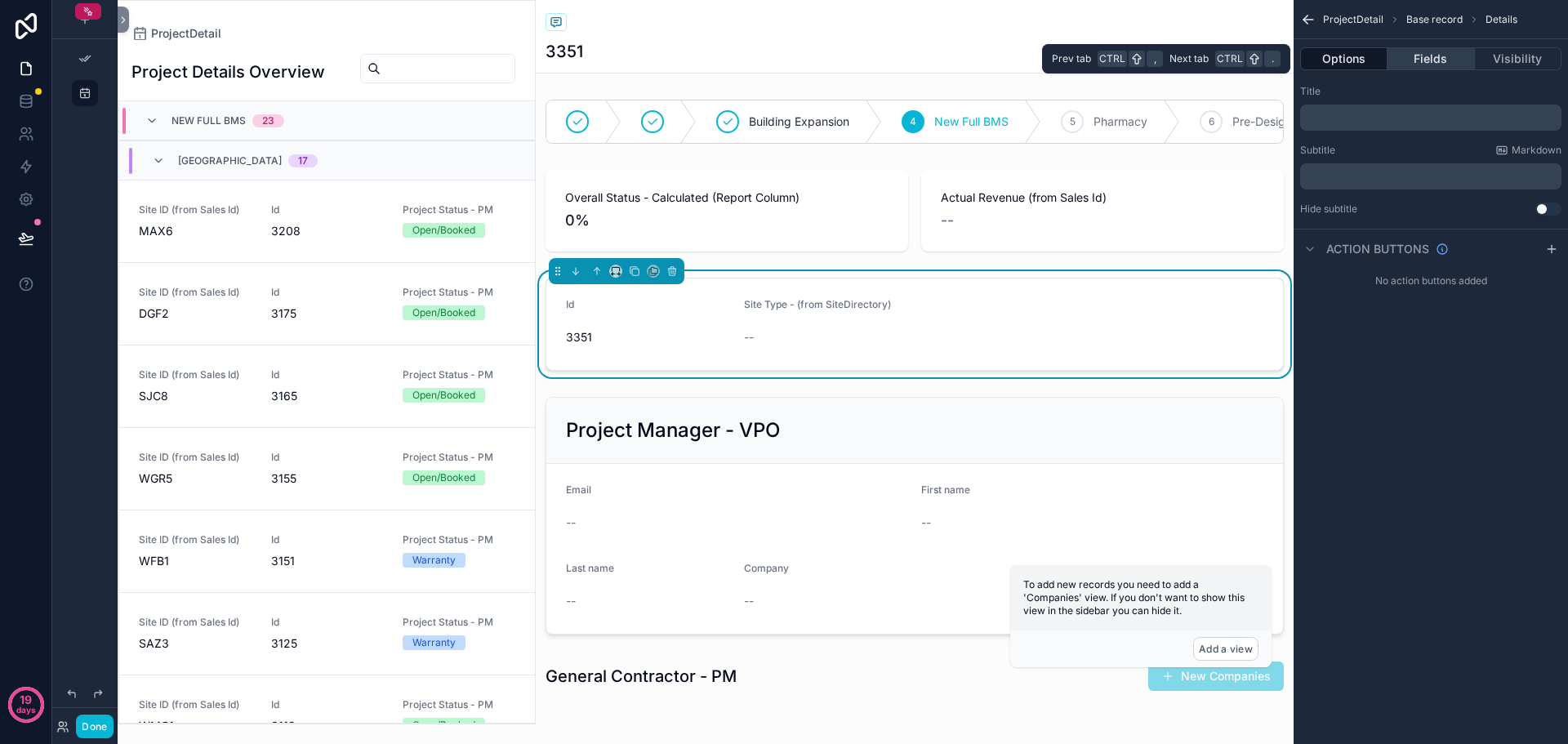
click at [1422, 59] on button "Fields" at bounding box center [1431, 59] width 87 height 23
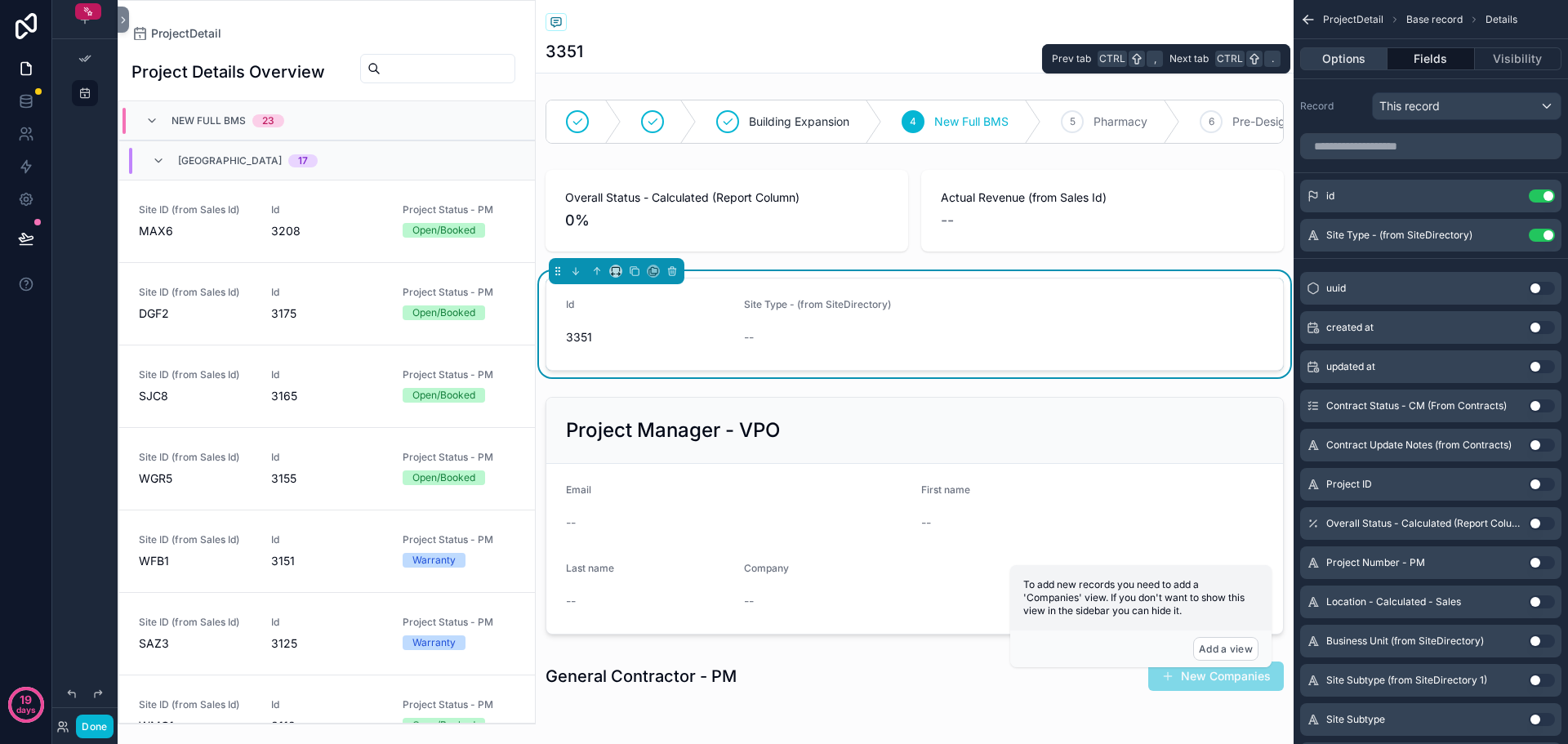
click at [1324, 56] on button "Options" at bounding box center [1344, 59] width 88 height 23
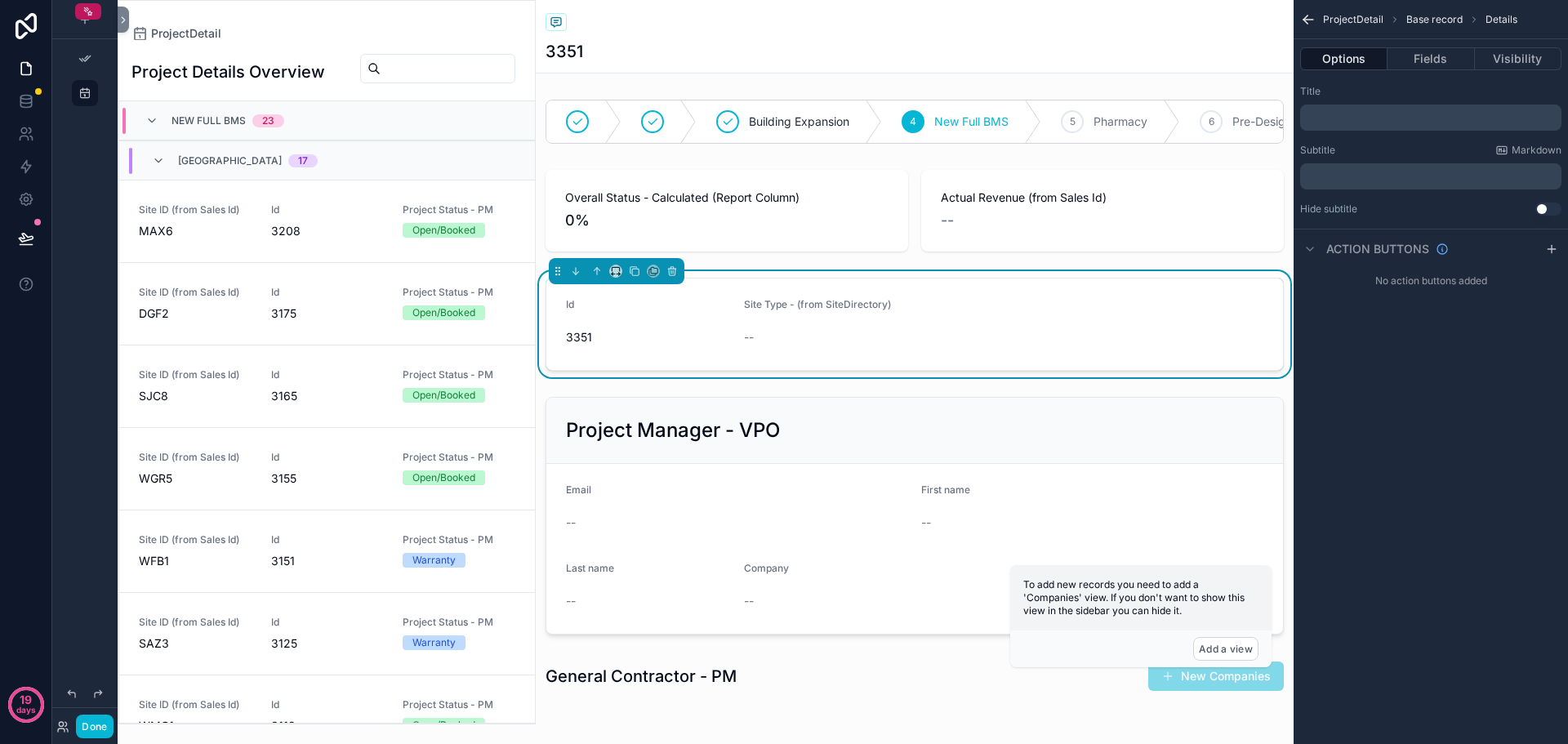
click at [1360, 104] on div "﻿" at bounding box center [1431, 117] width 262 height 26
click at [1359, 114] on p "﻿" at bounding box center [1432, 117] width 251 height 13
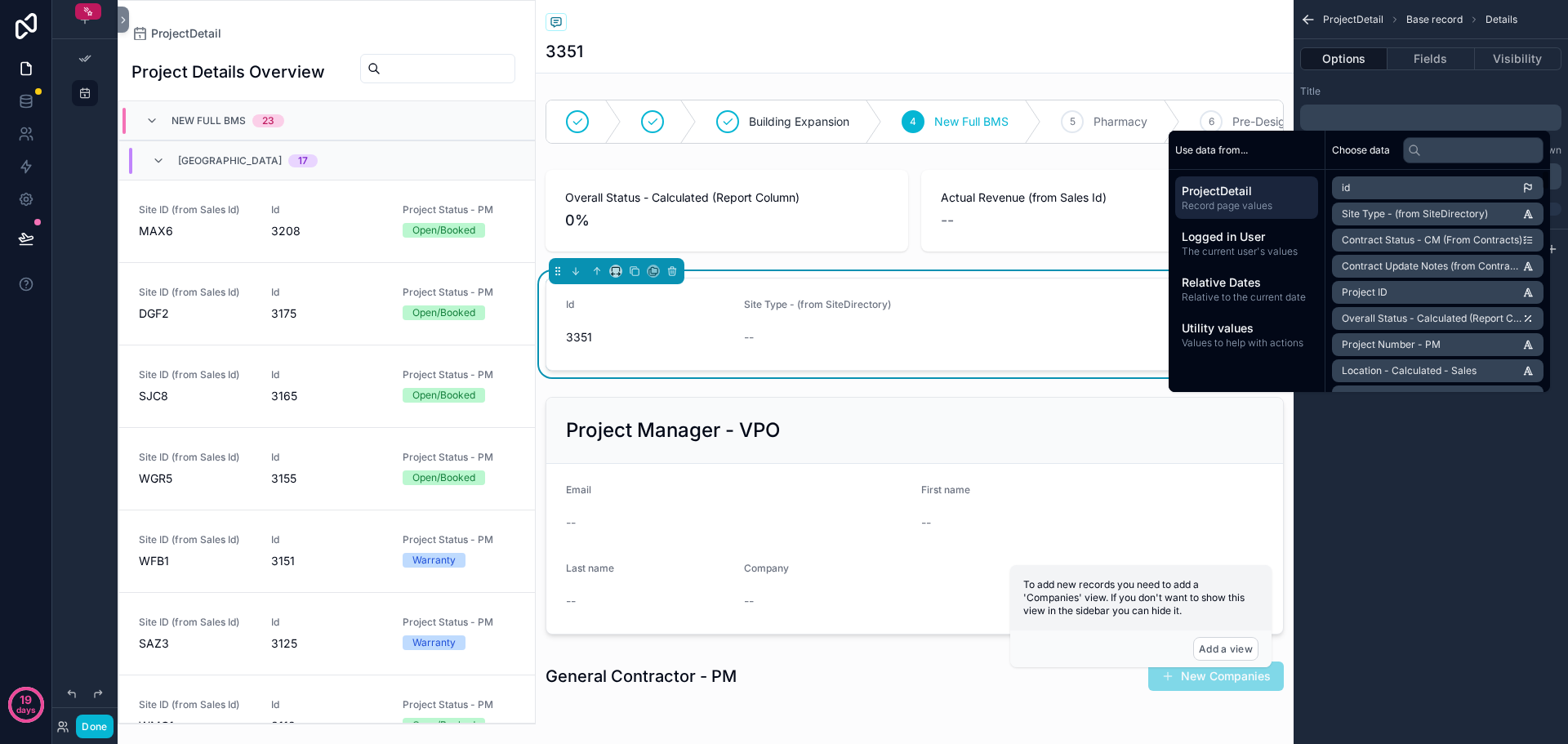
click at [1361, 187] on li "id" at bounding box center [1438, 188] width 212 height 23
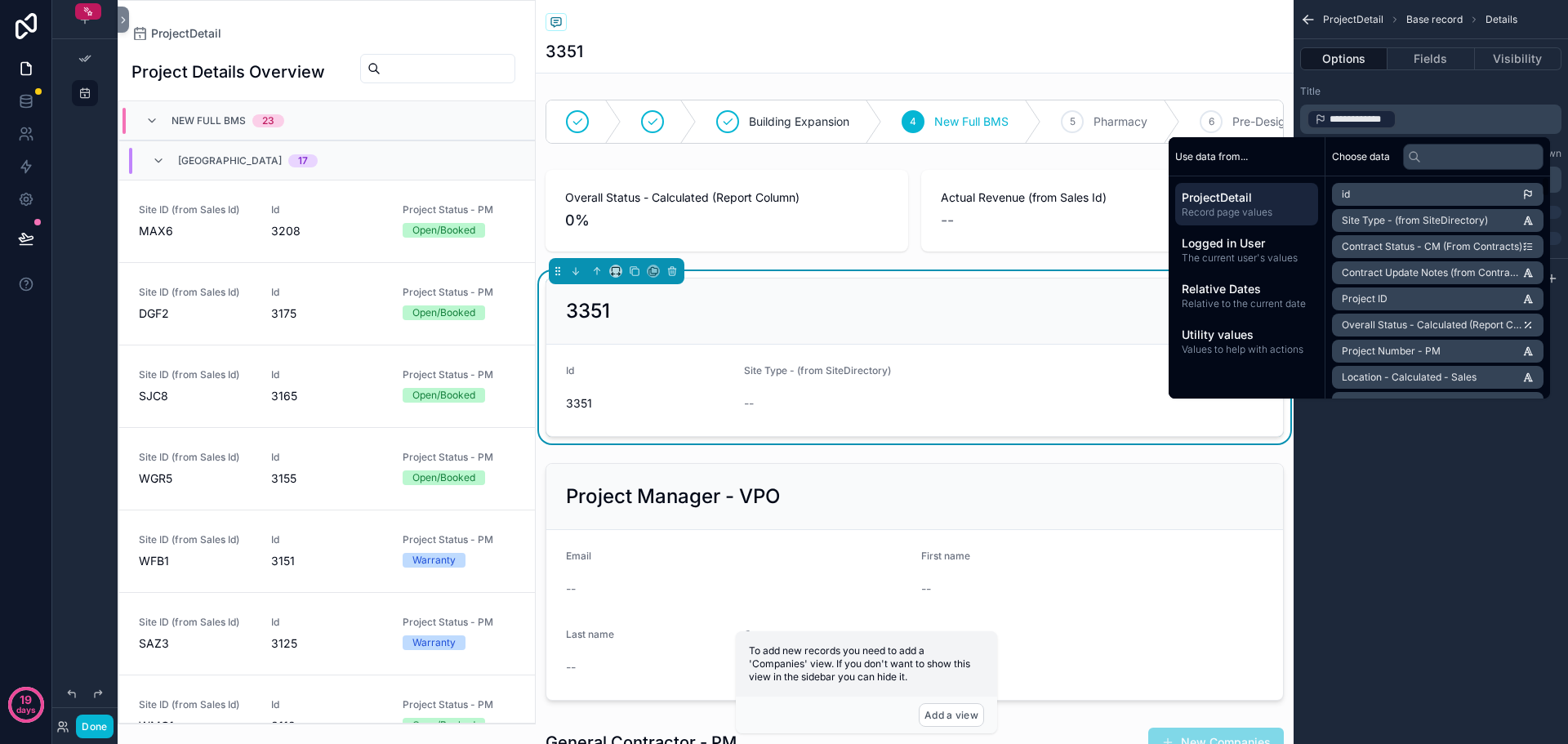
click at [1445, 123] on p "**********" at bounding box center [1432, 119] width 251 height 23
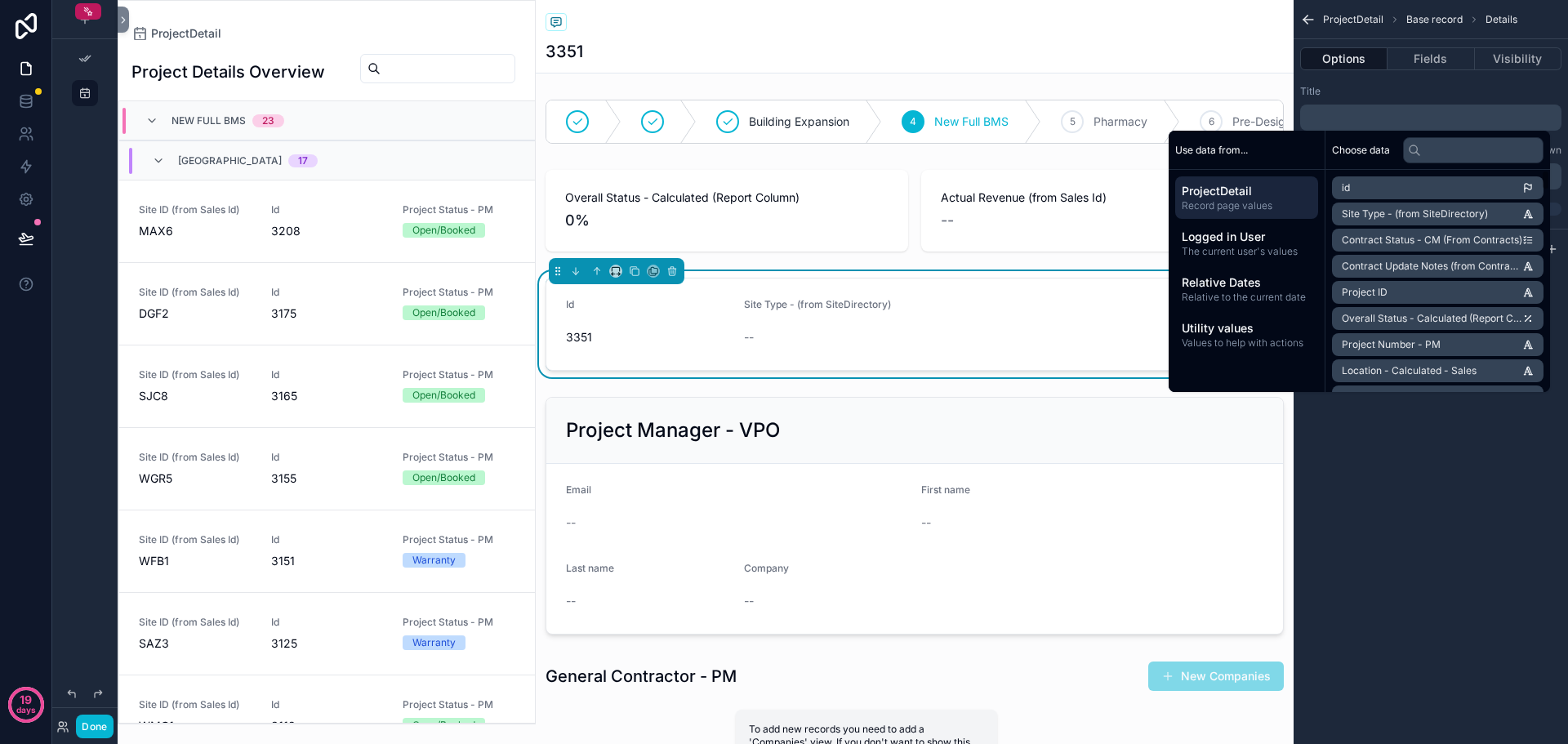
click at [1452, 490] on div "ProjectDetail Base record Details Options Fields Visibility Title ﻿ Subtitle Ma…" at bounding box center [1431, 372] width 275 height 744
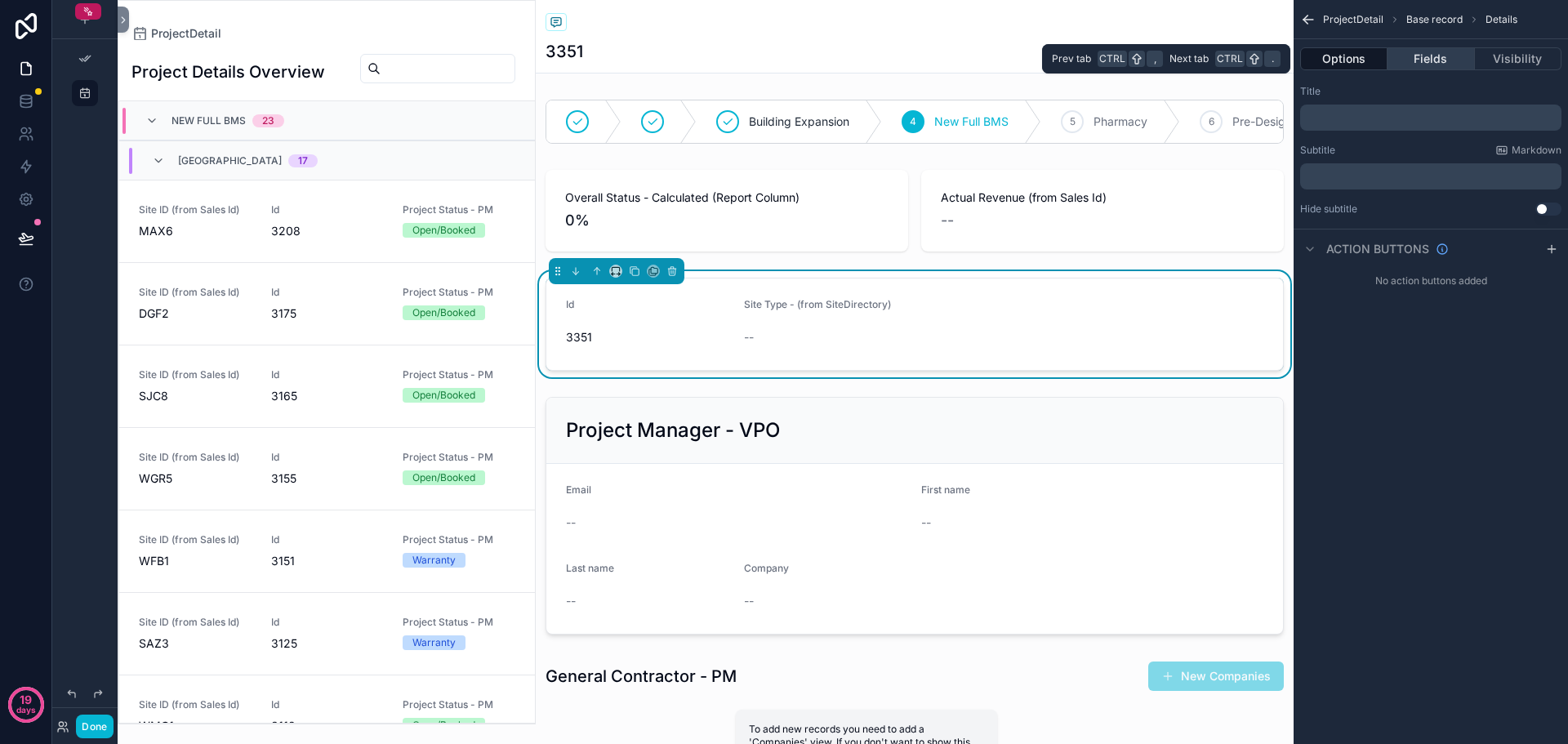
click at [1444, 65] on button "Fields" at bounding box center [1431, 59] width 87 height 23
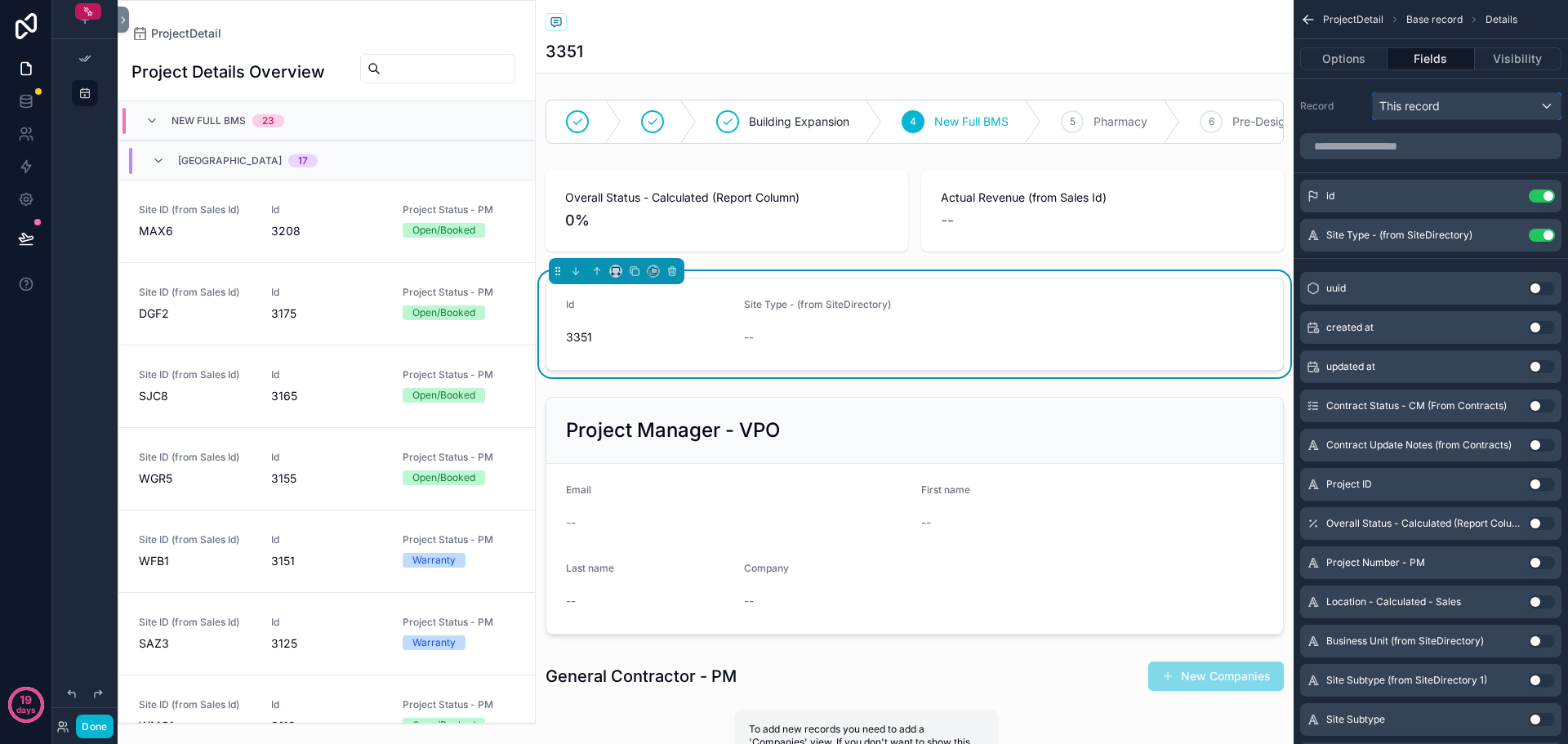
click at [1429, 103] on span "This record" at bounding box center [1410, 106] width 60 height 17
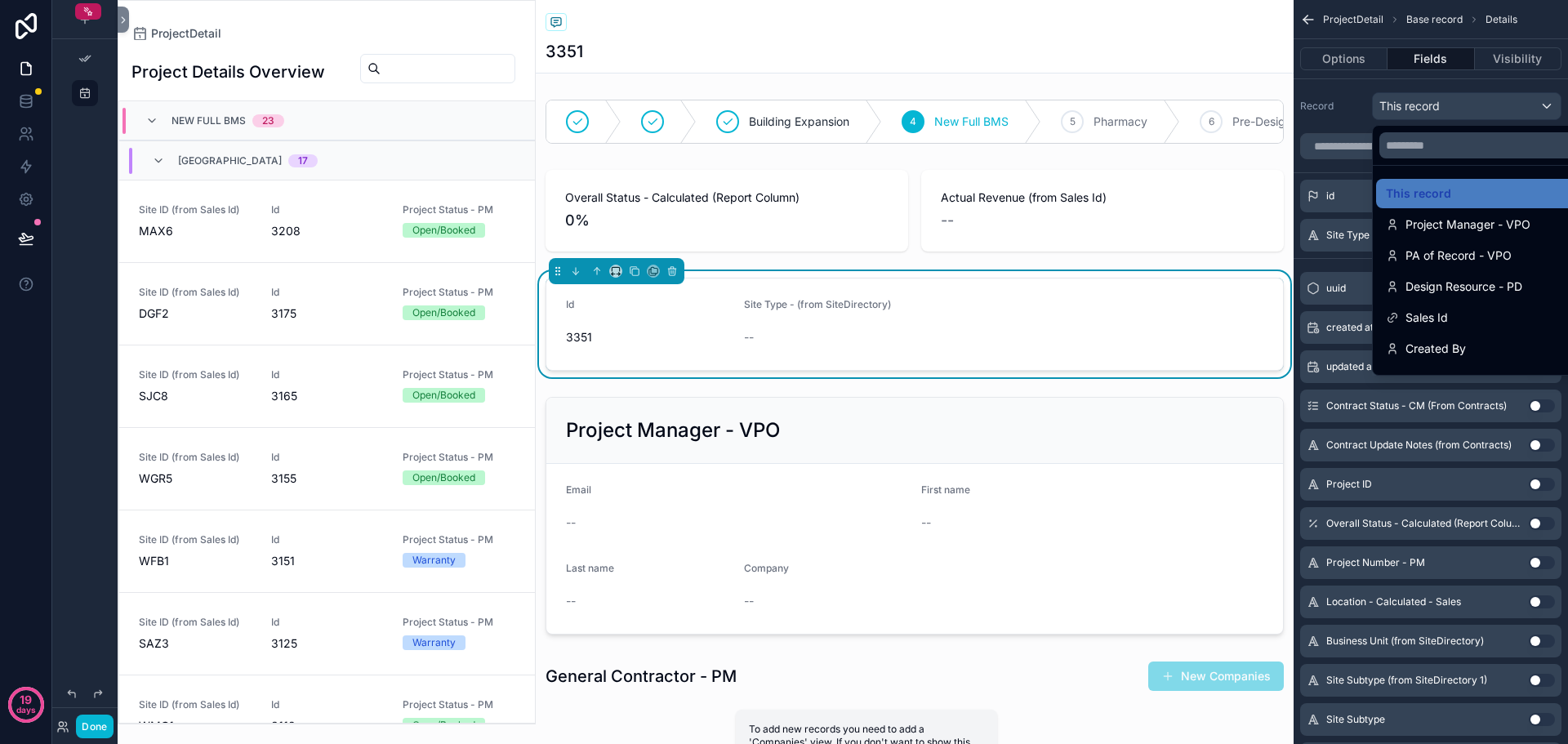
click at [1429, 103] on div "scrollable content" at bounding box center [784, 372] width 1568 height 744
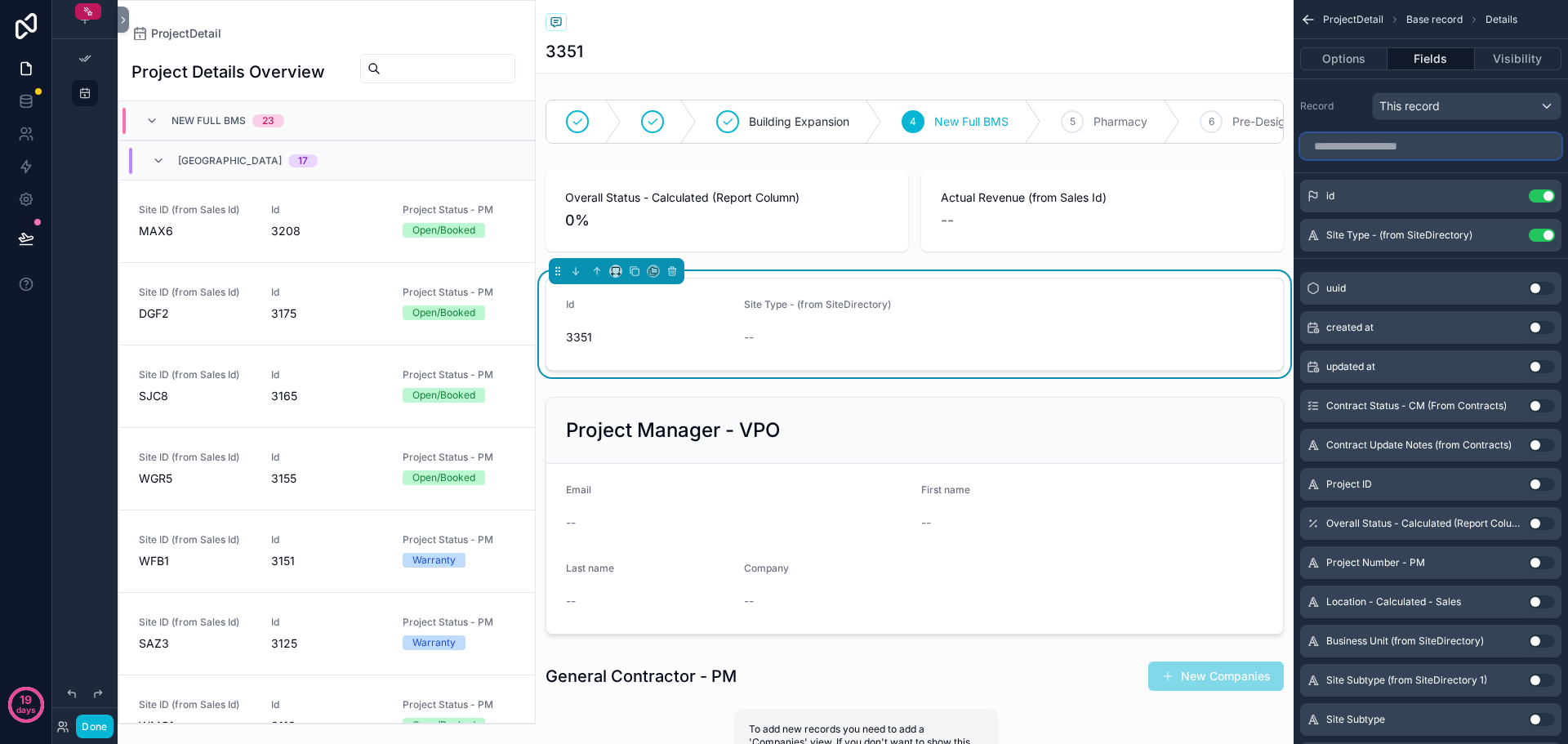
click at [1446, 138] on input "scrollable content" at bounding box center [1431, 146] width 262 height 26
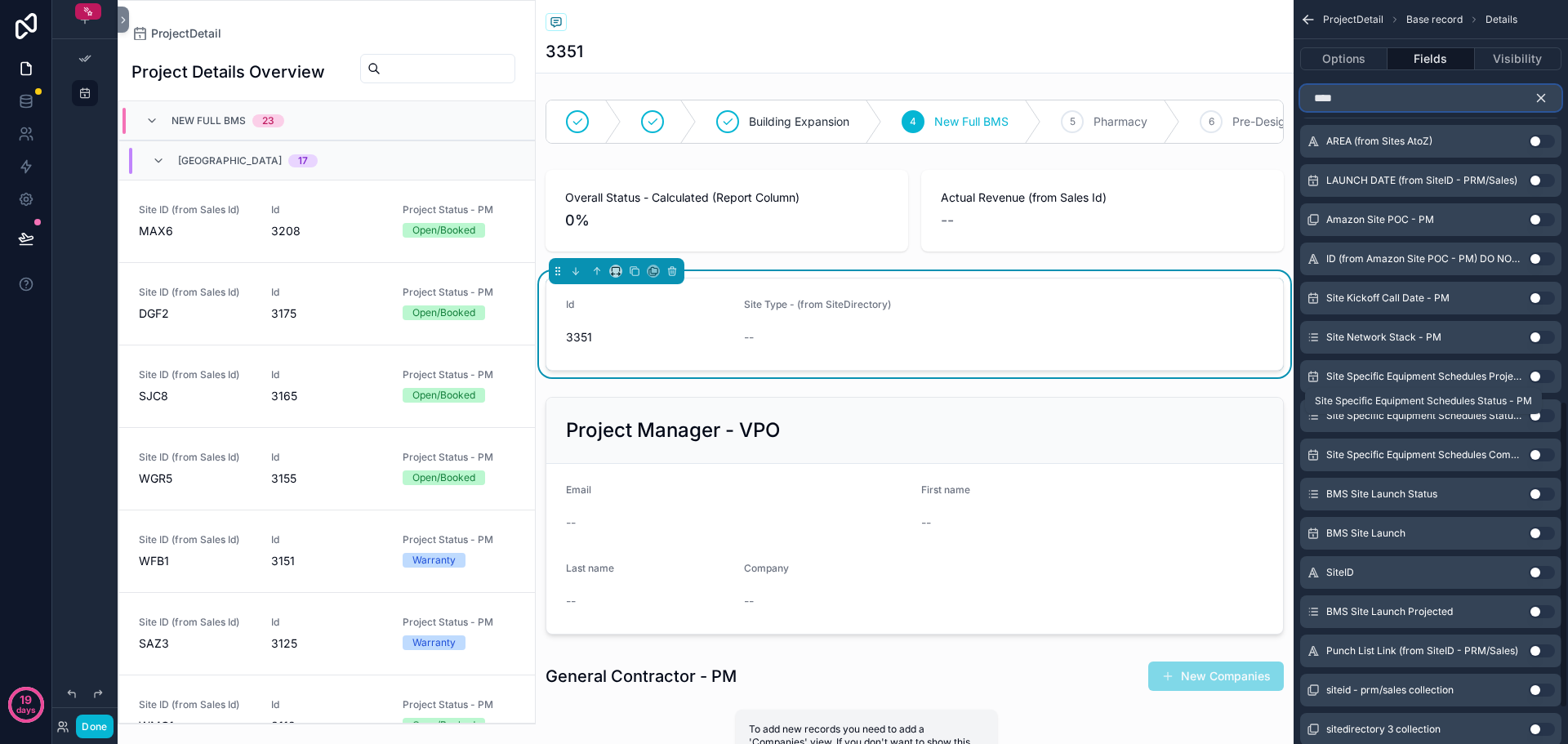
scroll to position [980, 0]
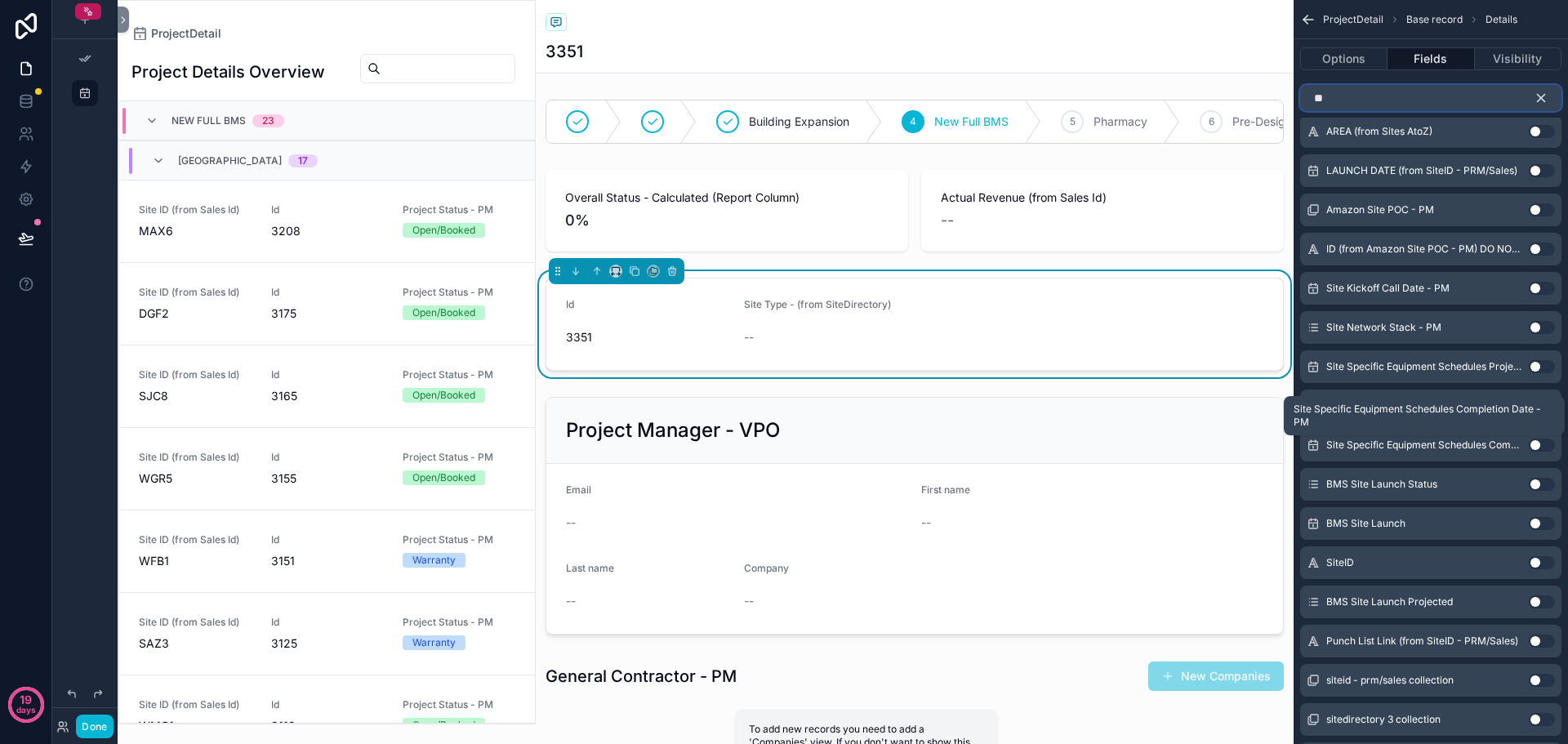
type input "*"
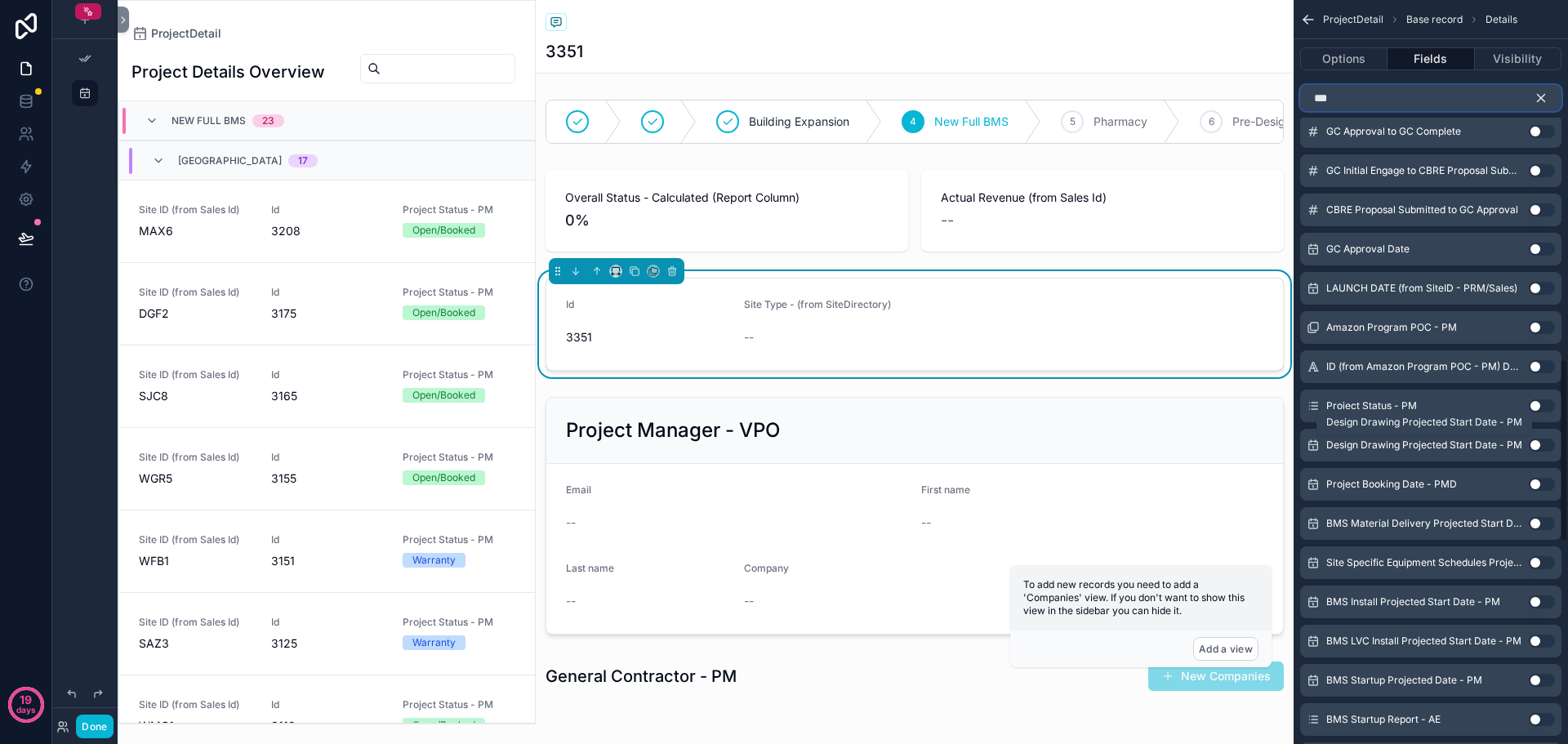
scroll to position [0, 0]
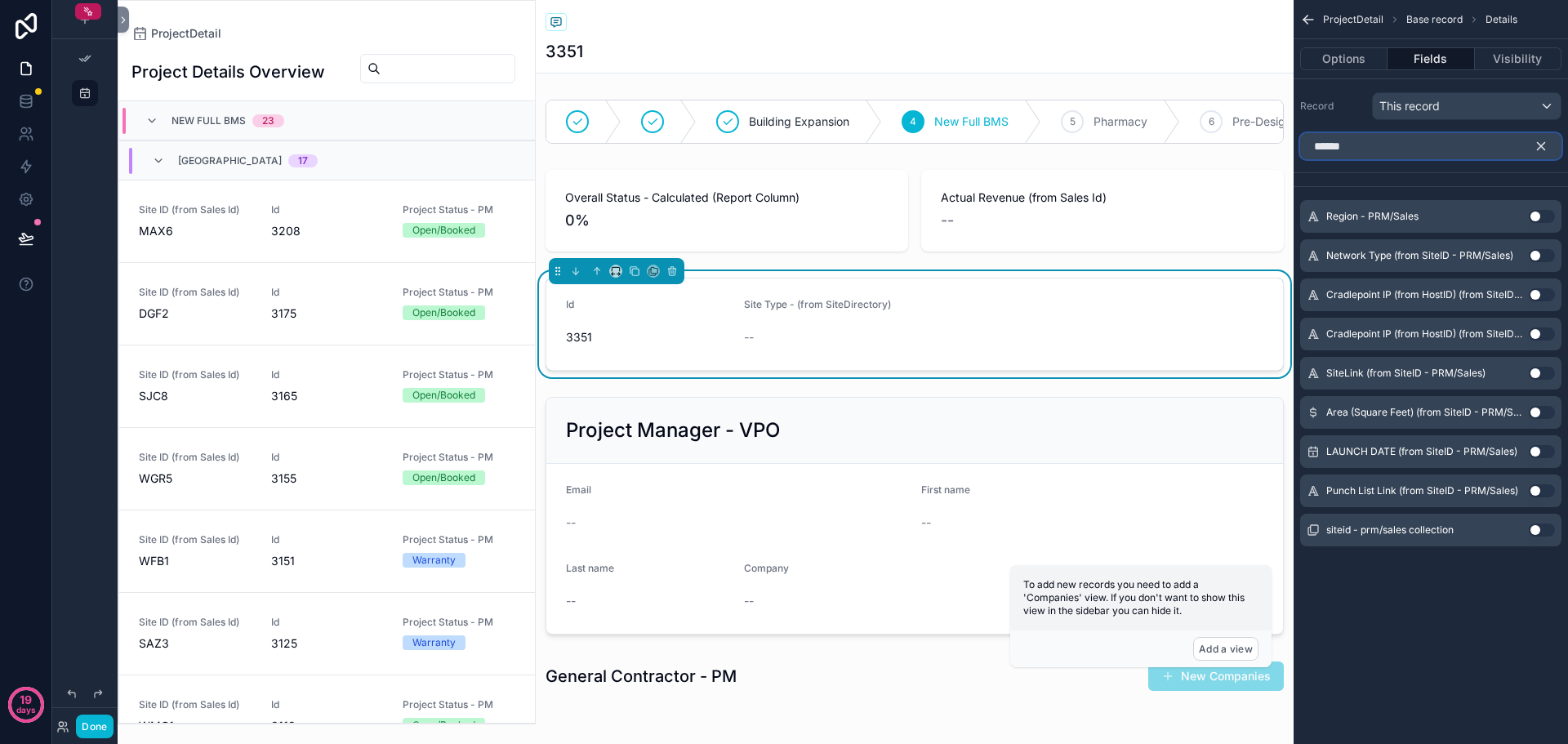
click at [1436, 138] on input "******" at bounding box center [1431, 146] width 262 height 26
type input "*"
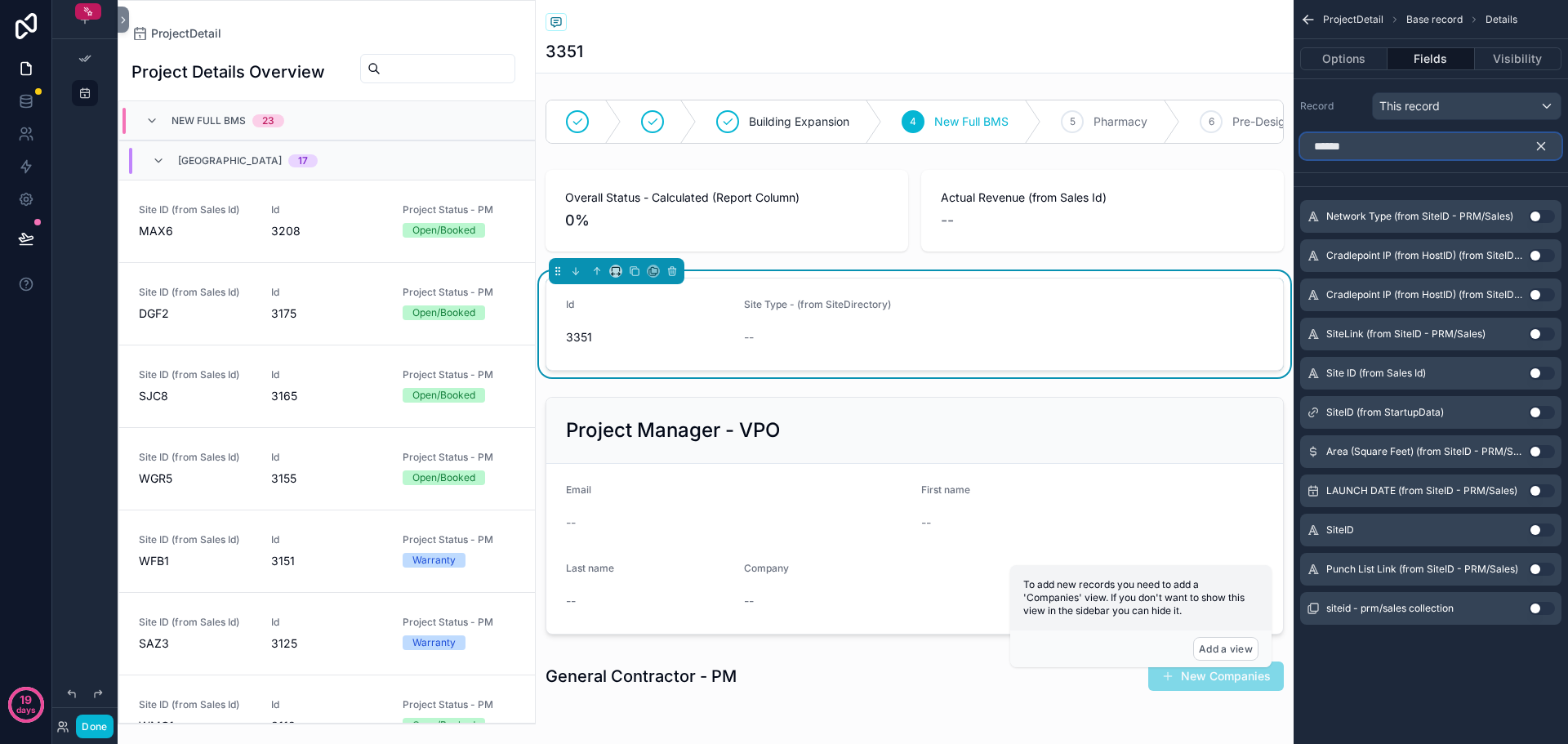
click at [1382, 141] on input "******" at bounding box center [1431, 146] width 262 height 26
type input "******"
click at [1545, 145] on icon "scrollable content" at bounding box center [1541, 146] width 15 height 15
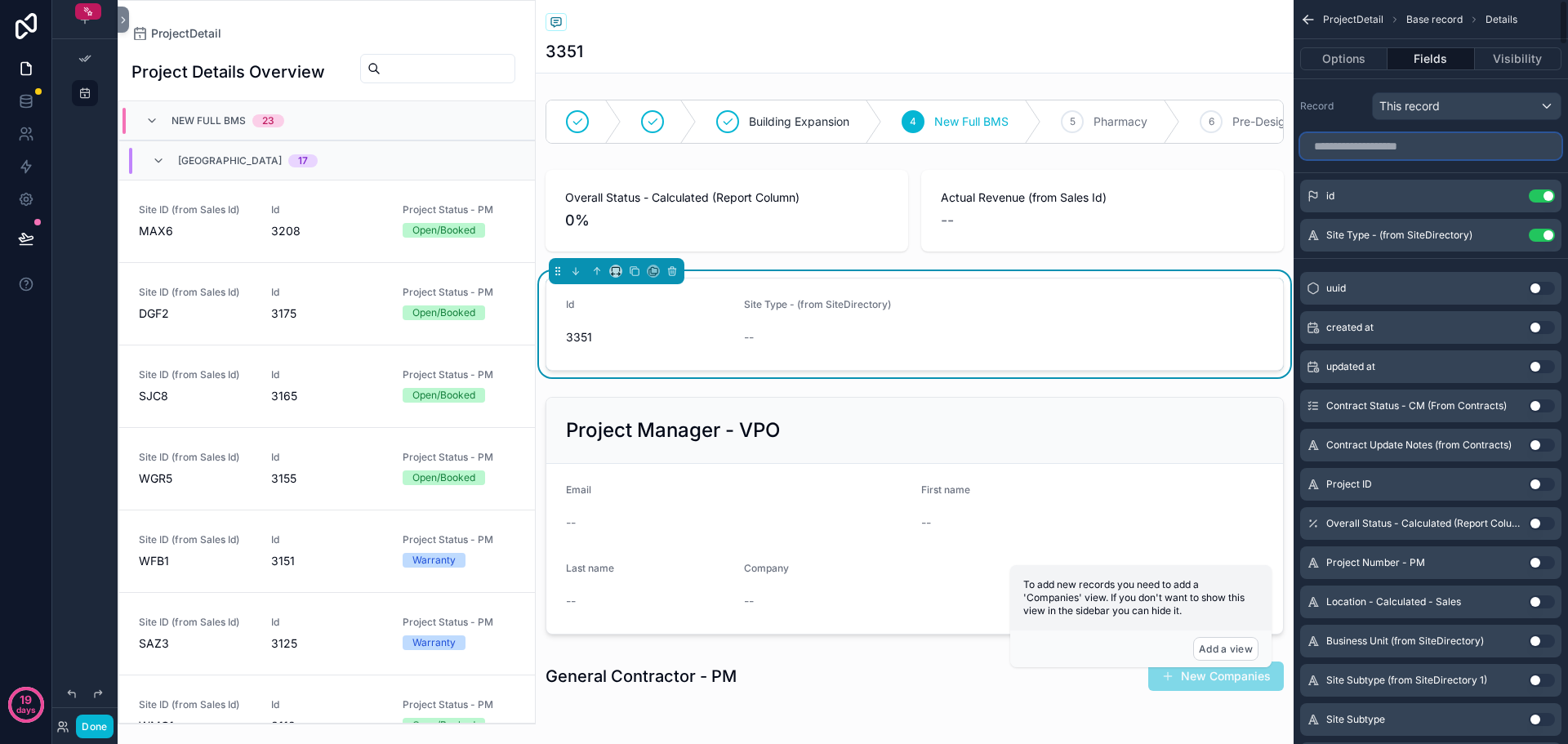
click at [1429, 150] on input "scrollable content" at bounding box center [1431, 146] width 262 height 26
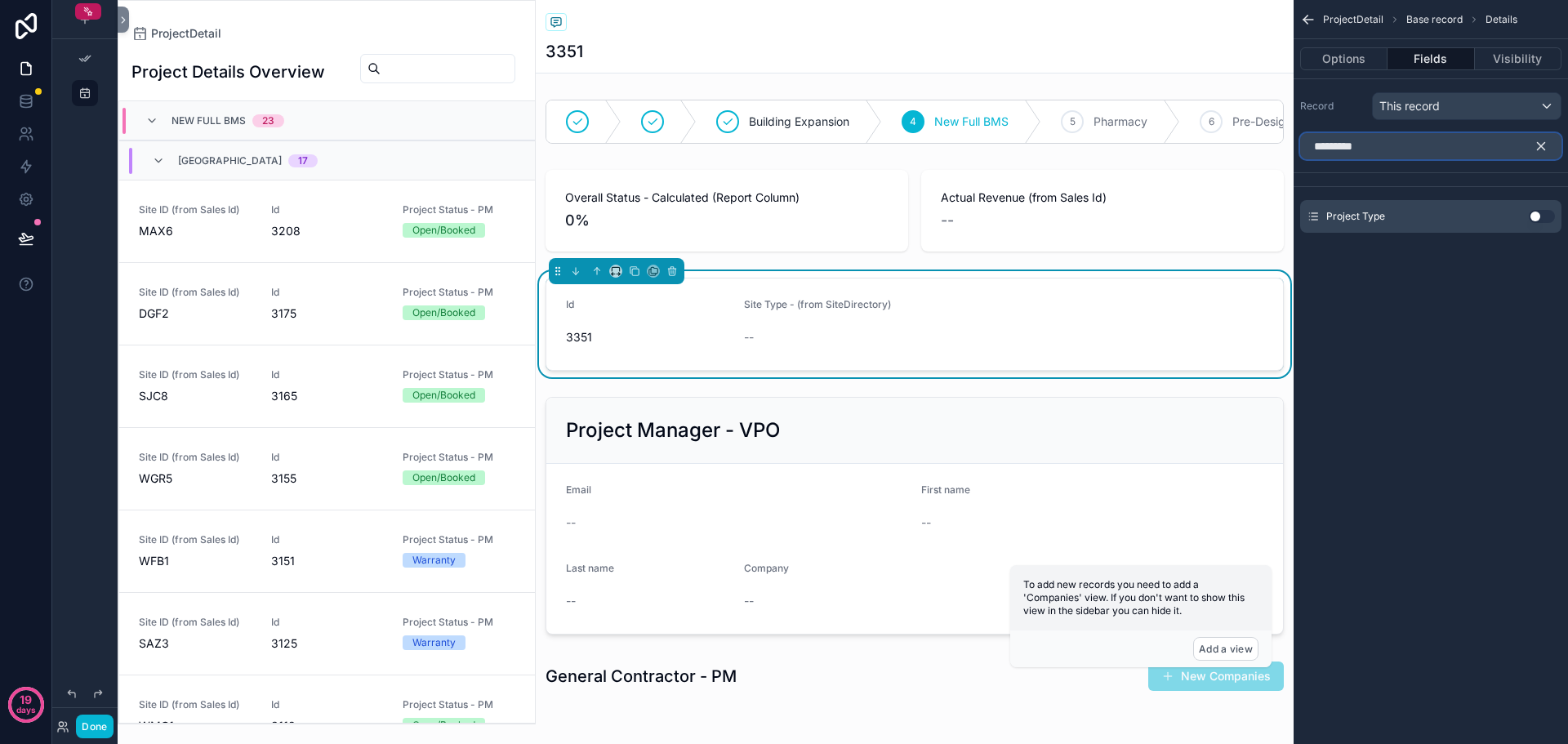
type input "*********"
click at [1534, 220] on button "Use setting" at bounding box center [1543, 216] width 26 height 13
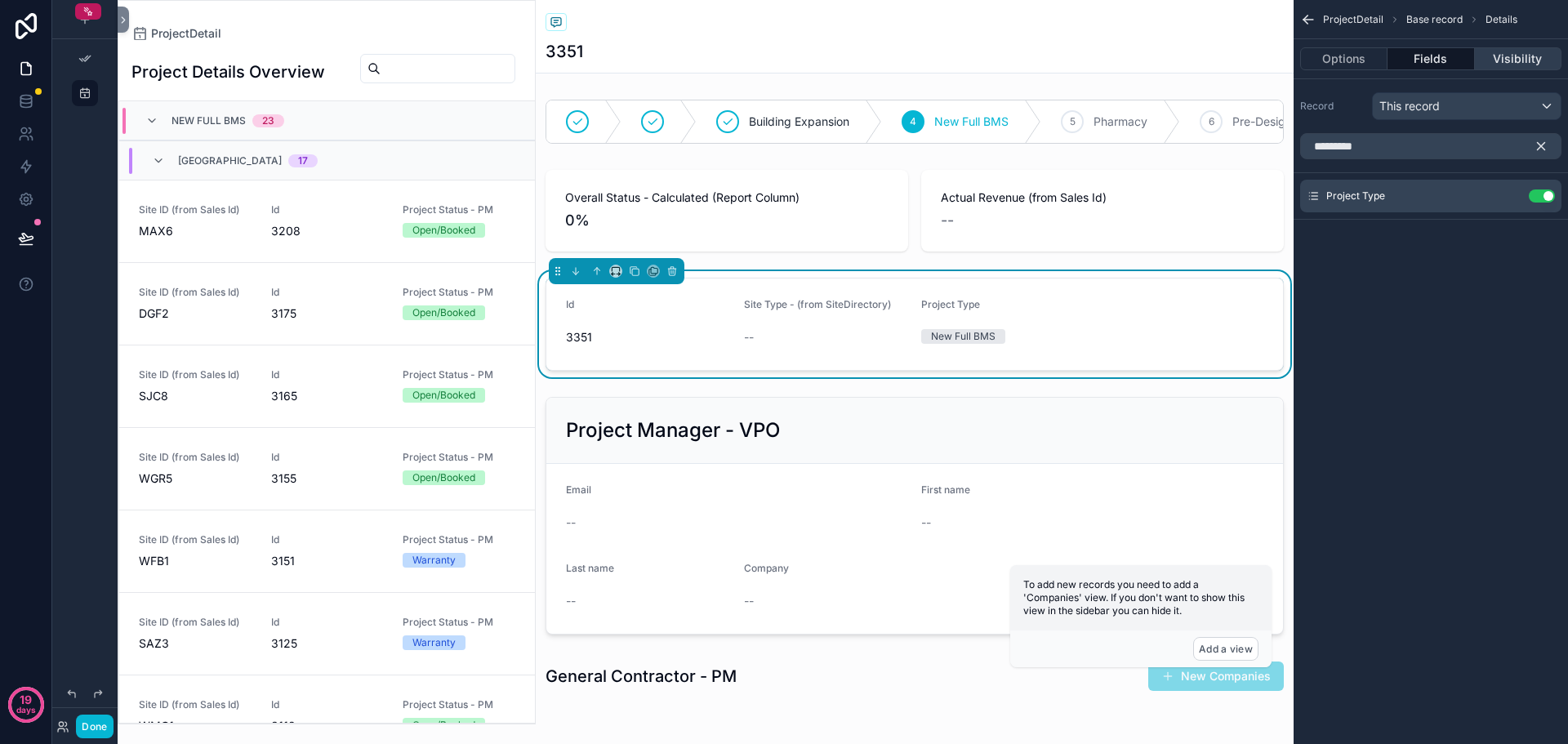
click at [1509, 65] on button "Visibility" at bounding box center [1518, 59] width 87 height 23
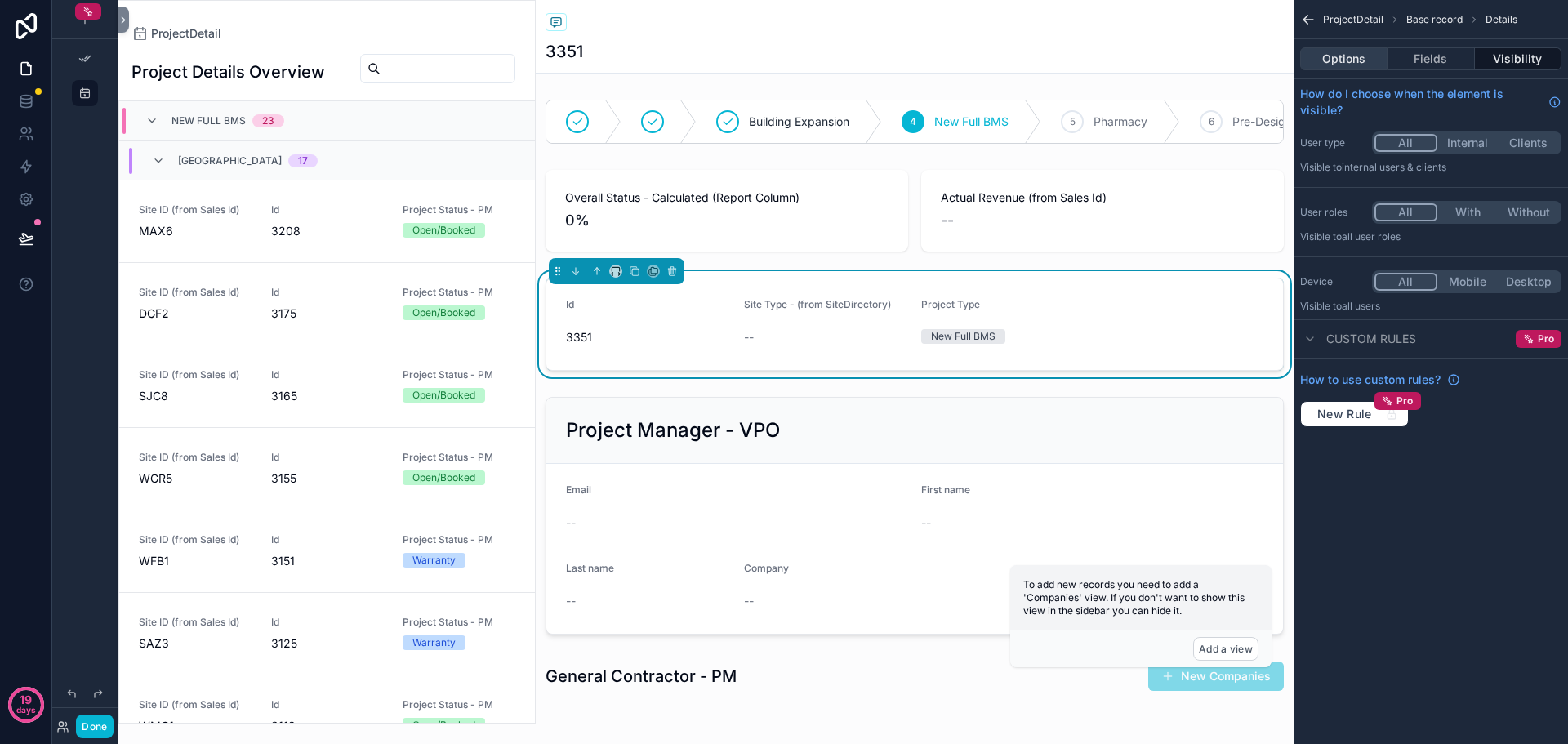
click at [1433, 57] on button "Fields" at bounding box center [1431, 59] width 87 height 23
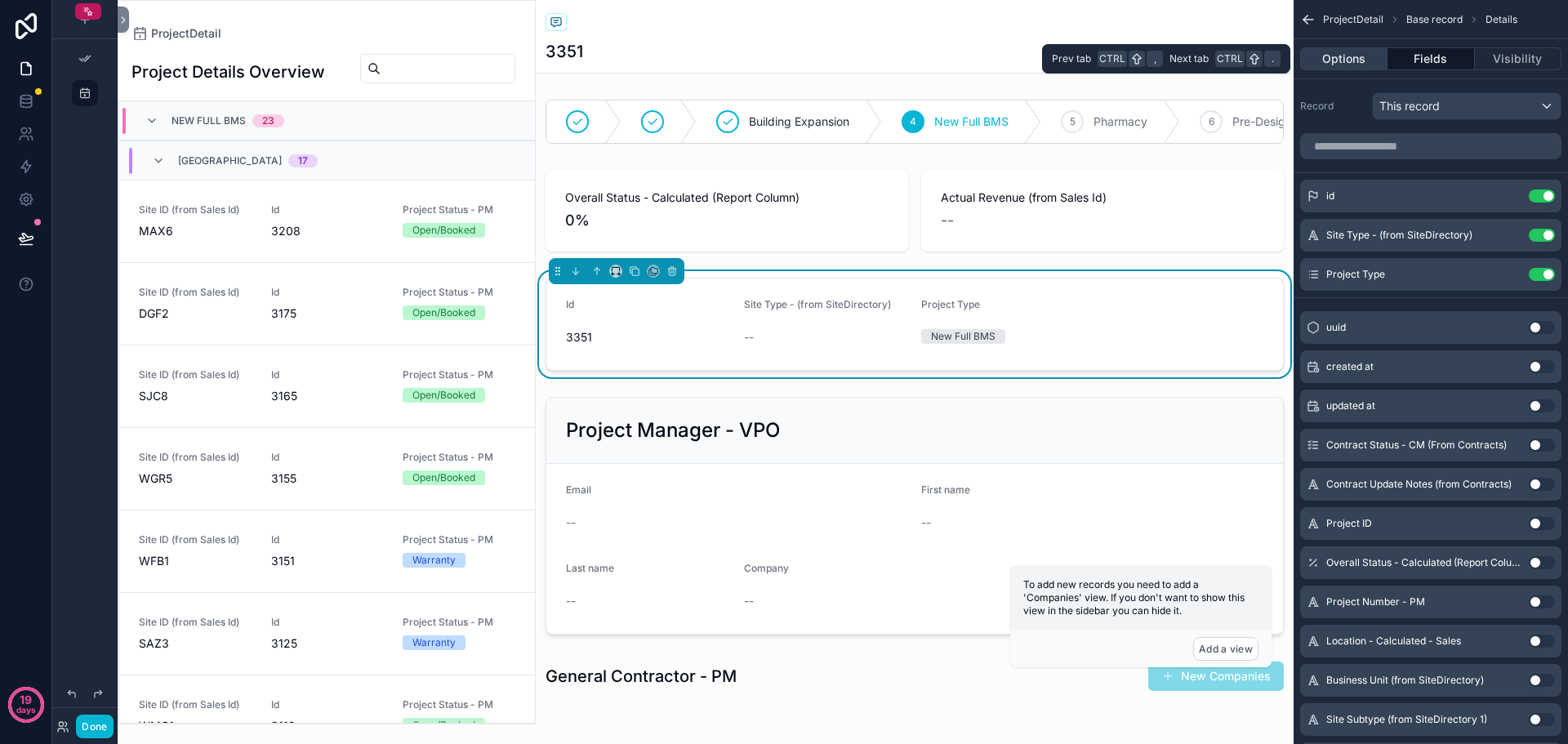
click at [1352, 65] on button "Options" at bounding box center [1344, 59] width 88 height 23
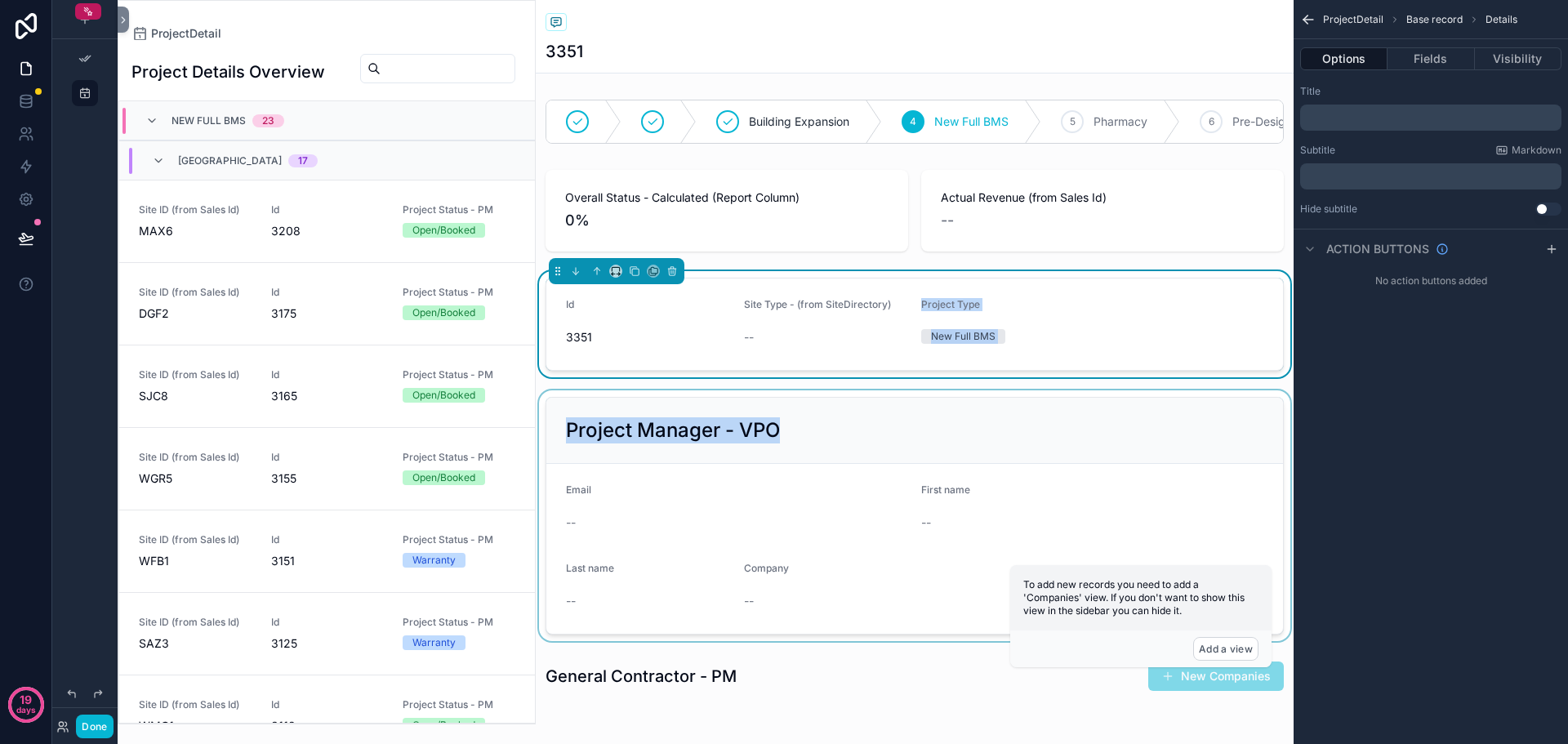
drag, startPoint x: 871, startPoint y: 388, endPoint x: 862, endPoint y: 403, distance: 17.5
click at [862, 403] on div "Building Expansion 4 New Full BMS 5 Pharmacy 6 Pre-Design (PI1 & PI5) 7 Program…" at bounding box center [915, 462] width 758 height 739
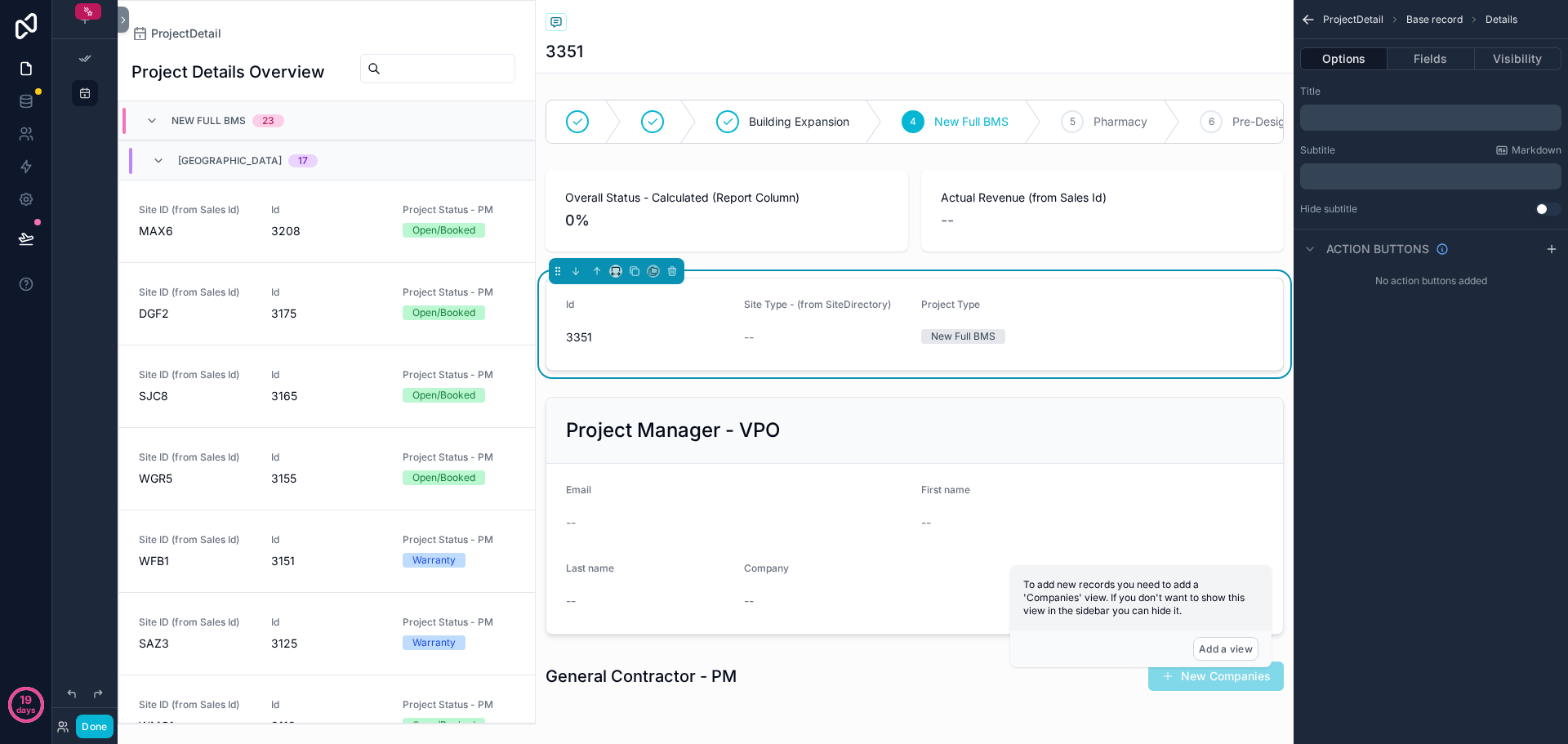
click at [660, 350] on div "3351" at bounding box center [649, 337] width 165 height 26
click at [871, 433] on div "scrollable content" at bounding box center [915, 516] width 758 height 250
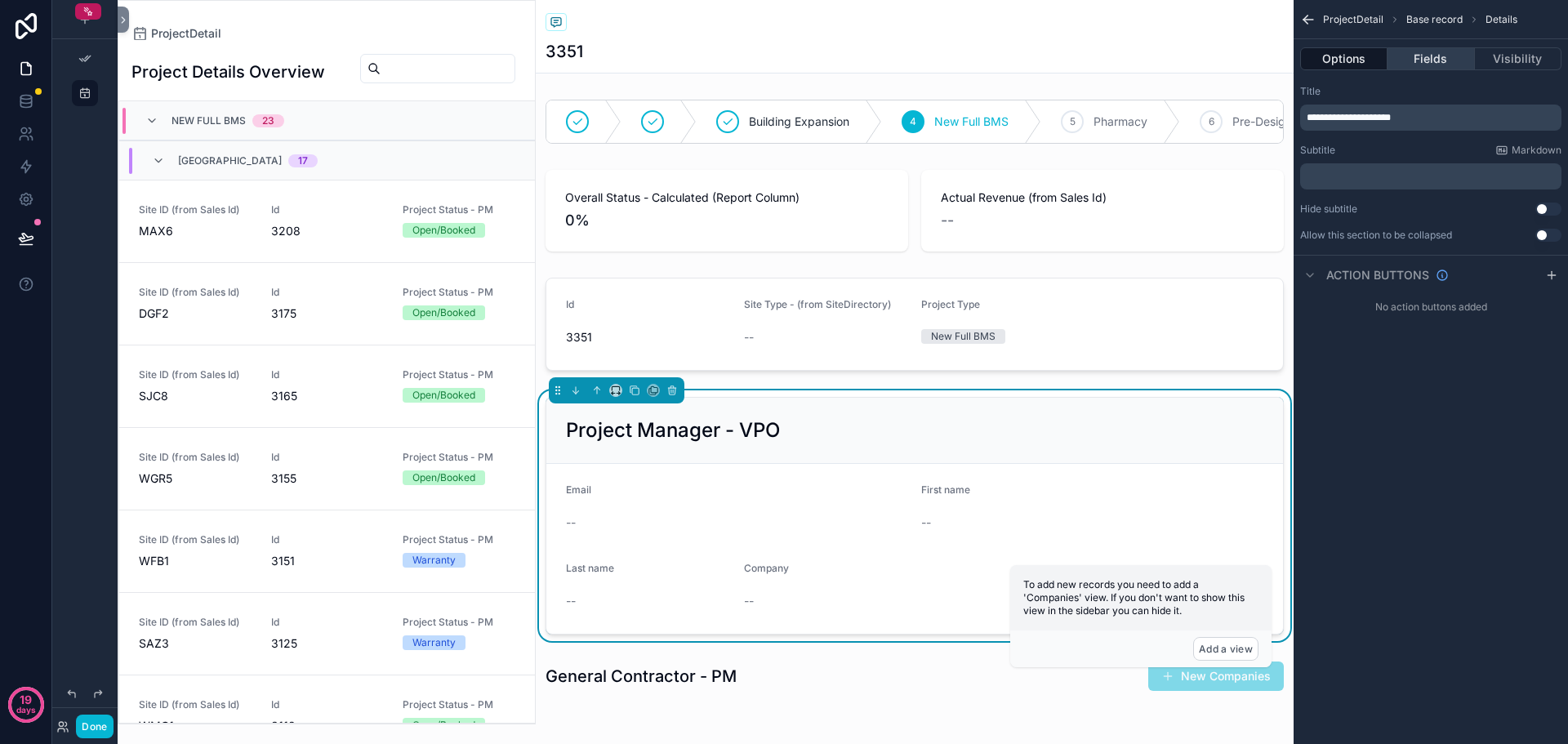
click at [1426, 67] on button "Fields" at bounding box center [1431, 59] width 87 height 23
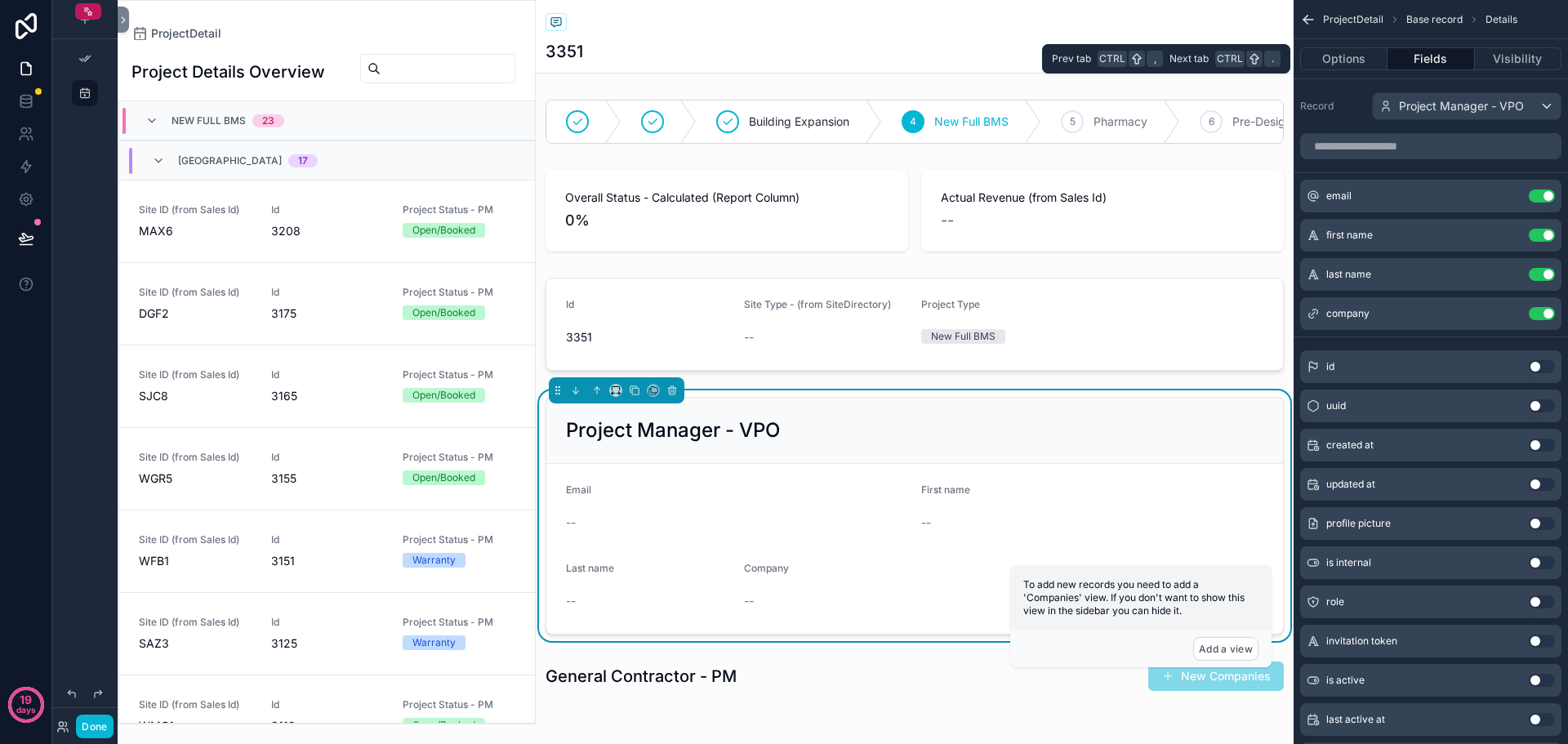
click at [1332, 70] on div "Options Fields Visibility" at bounding box center [1431, 59] width 275 height 39
click at [1348, 61] on button "Options" at bounding box center [1344, 59] width 88 height 23
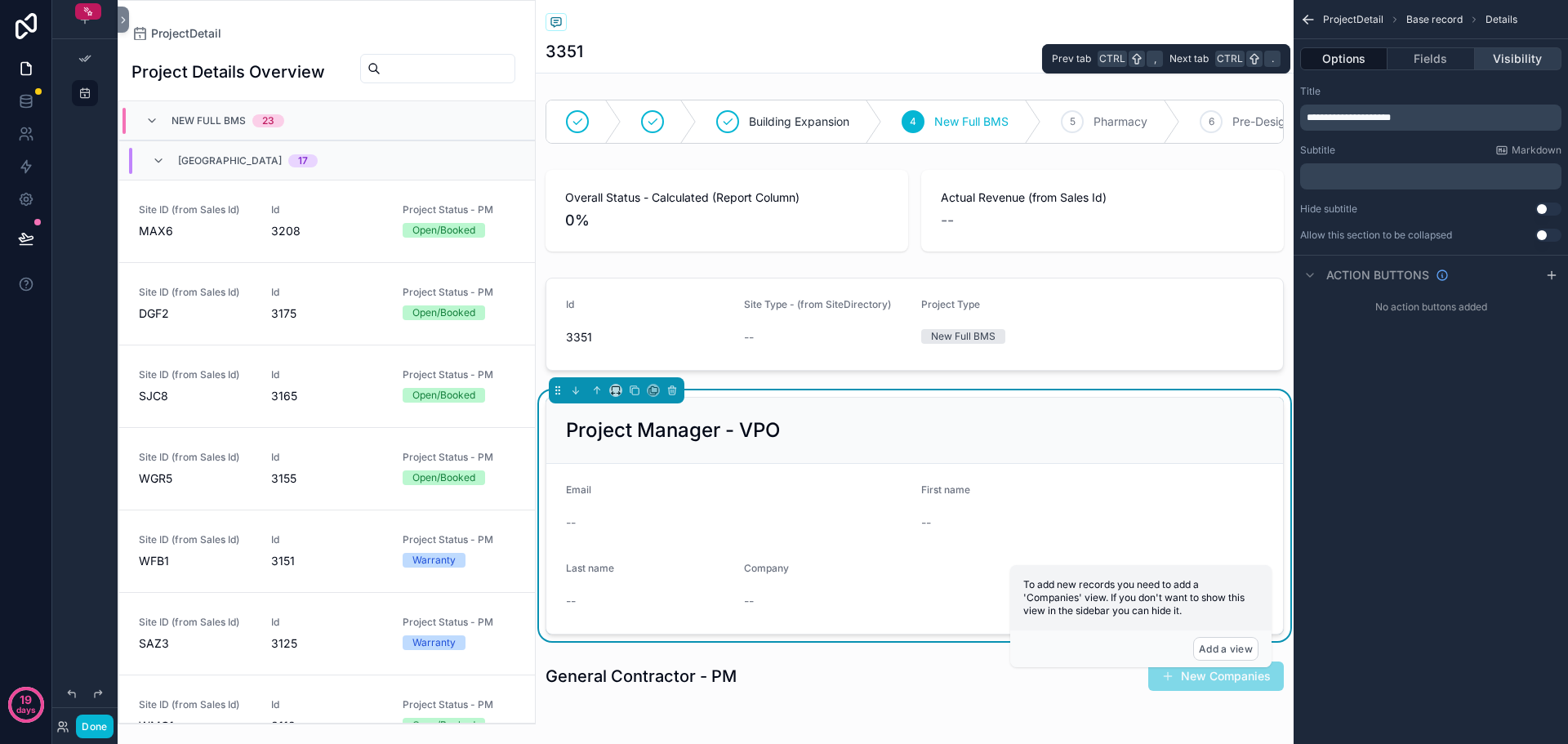
click at [1501, 57] on button "Visibility" at bounding box center [1518, 59] width 87 height 23
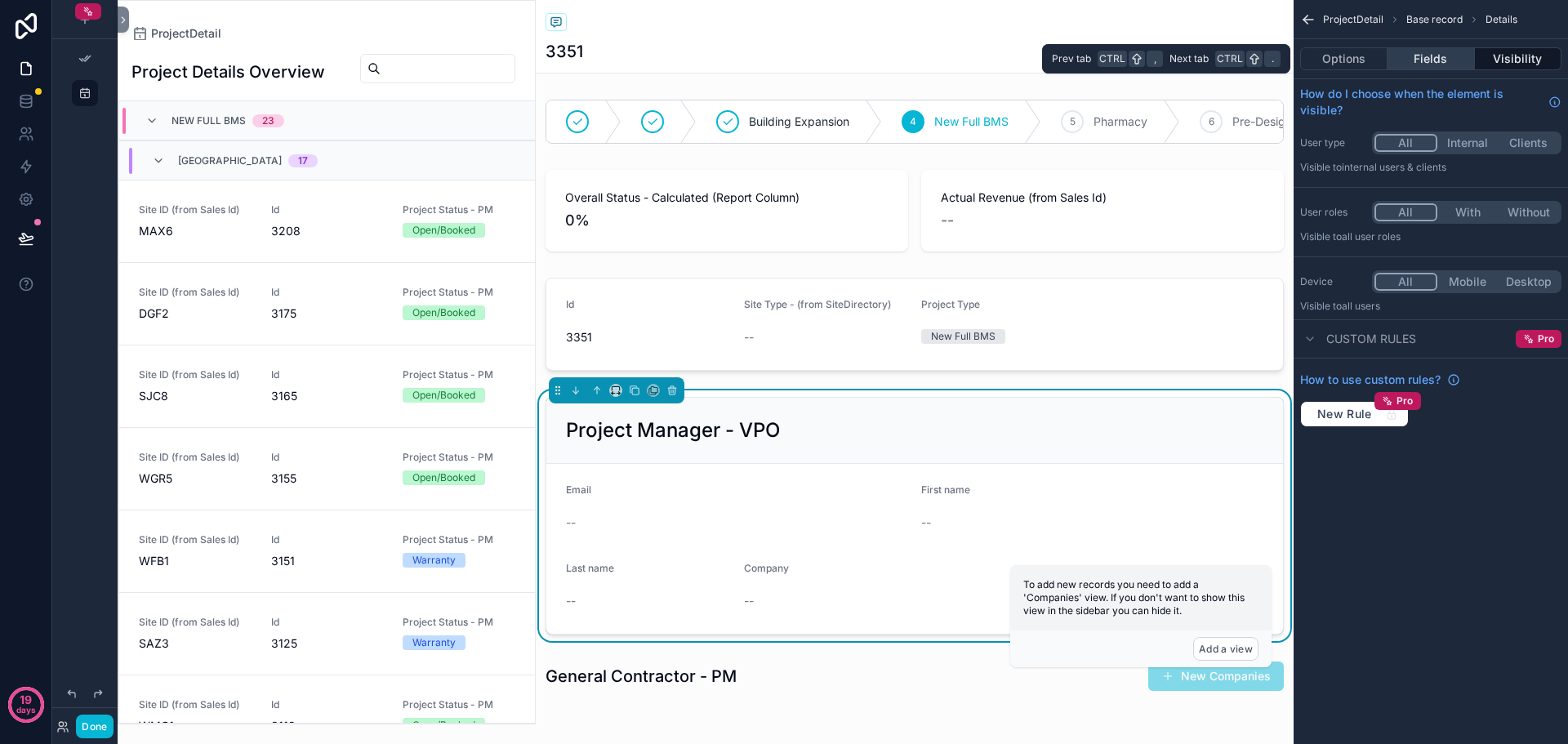
click at [1439, 60] on button "Fields" at bounding box center [1431, 59] width 87 height 23
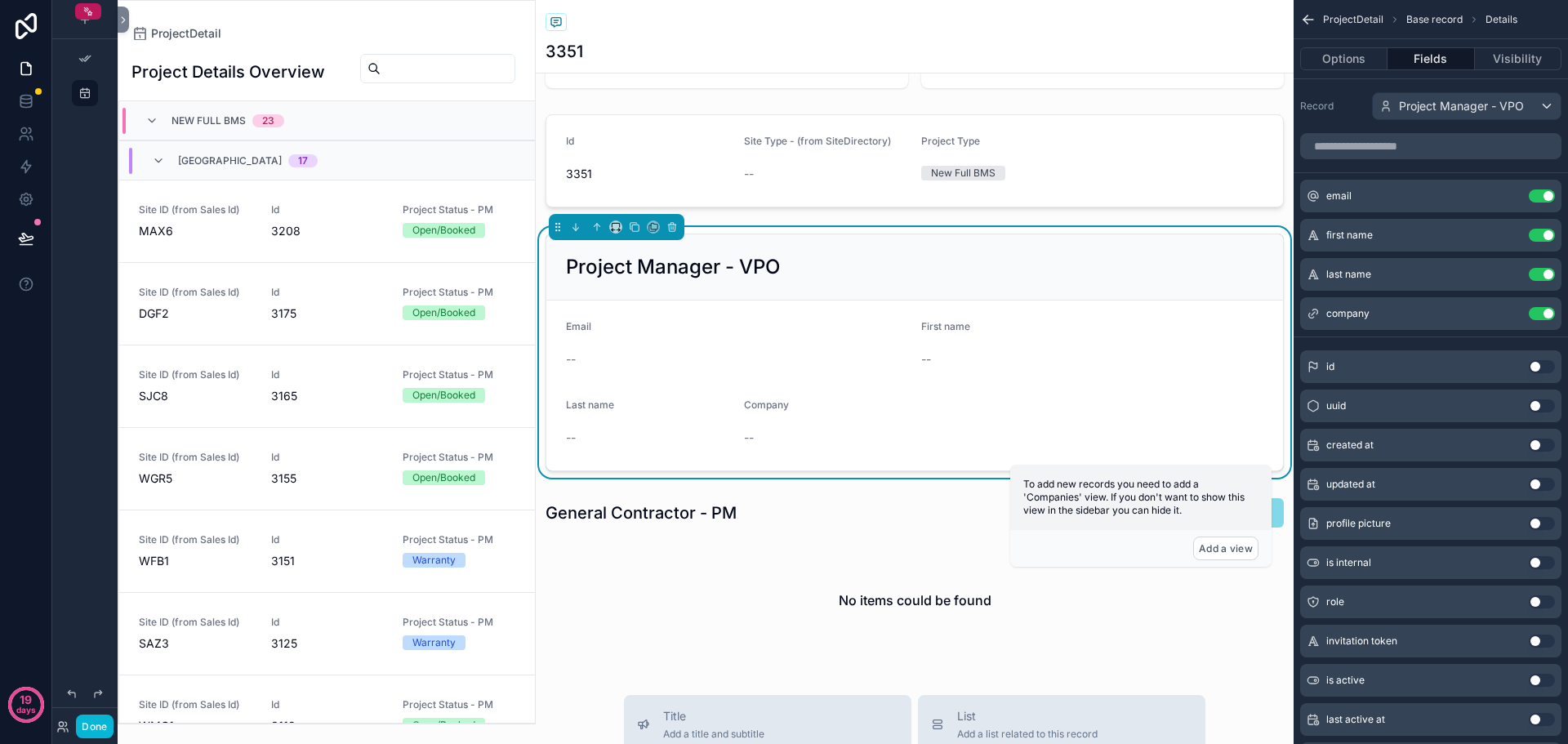
scroll to position [490, 0]
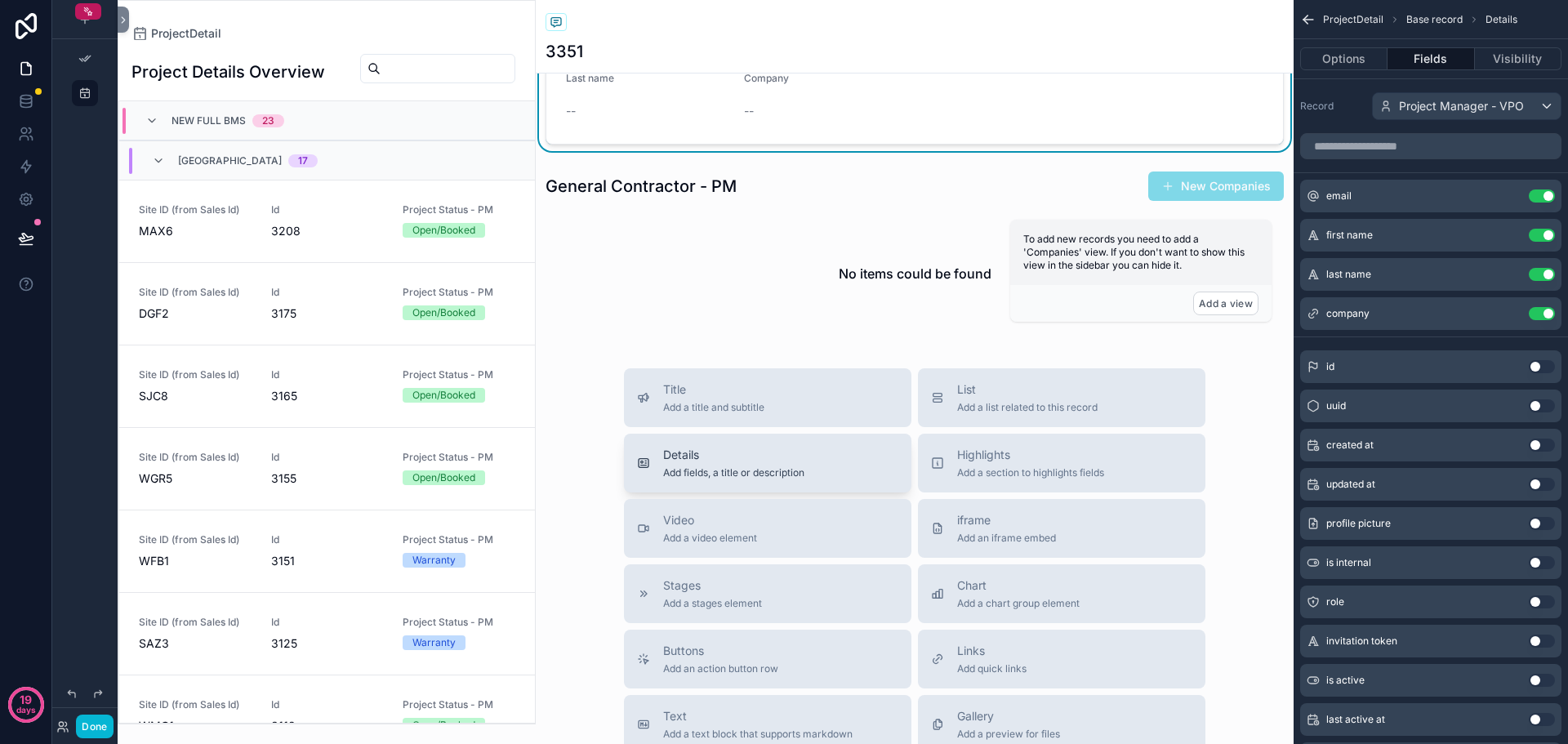
click at [799, 480] on span "Add fields, a title or description" at bounding box center [734, 473] width 141 height 13
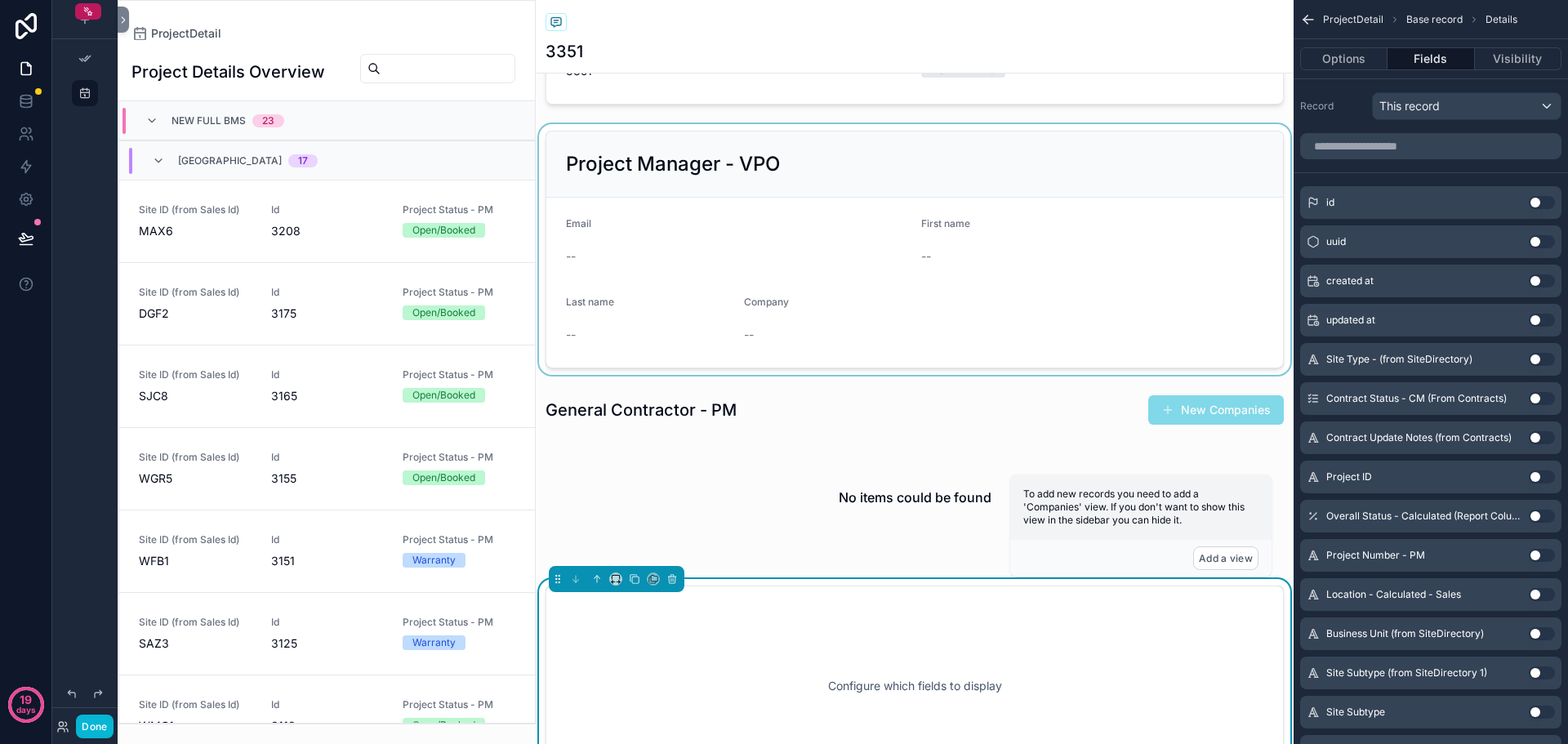
scroll to position [0, 0]
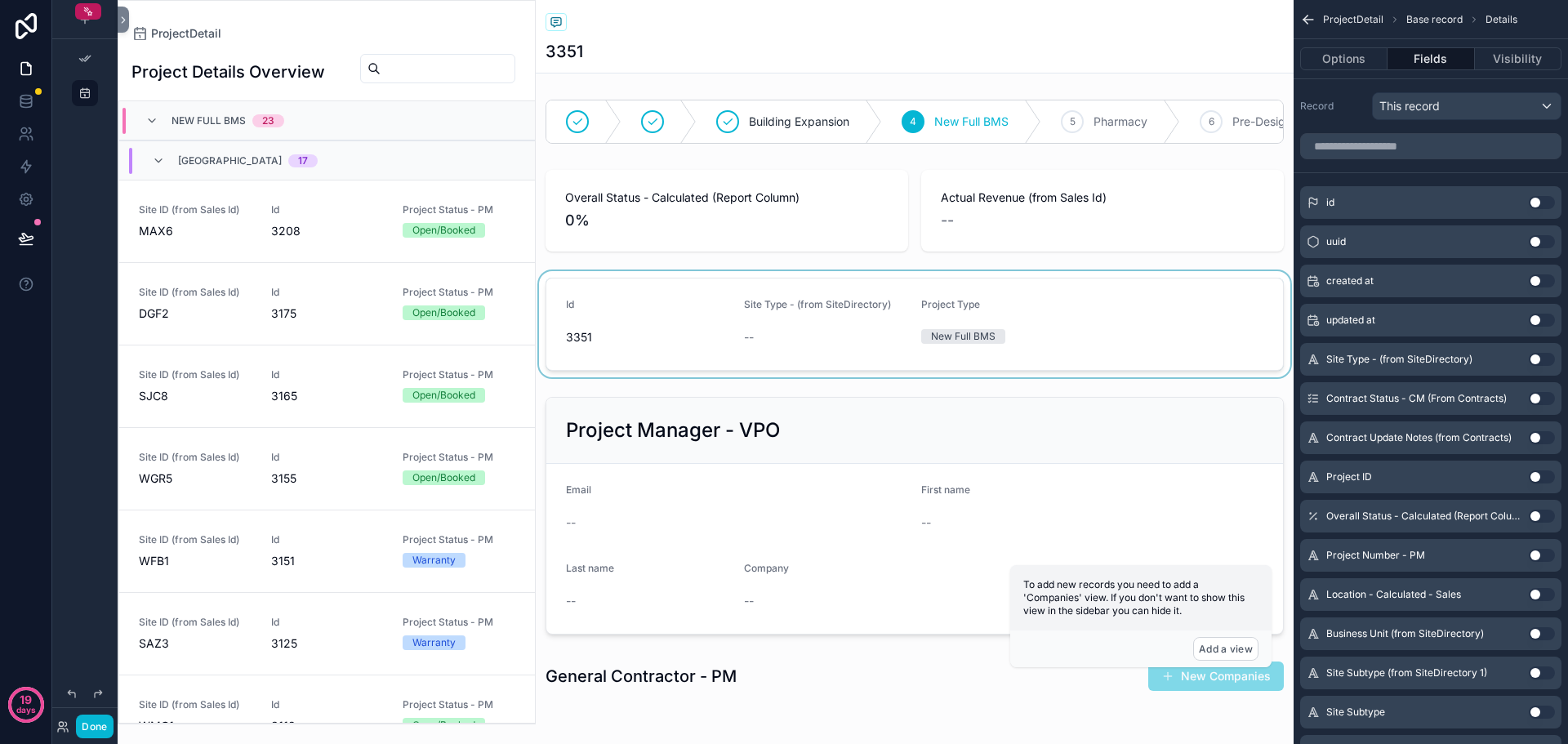
click at [812, 364] on div "scrollable content" at bounding box center [915, 324] width 758 height 106
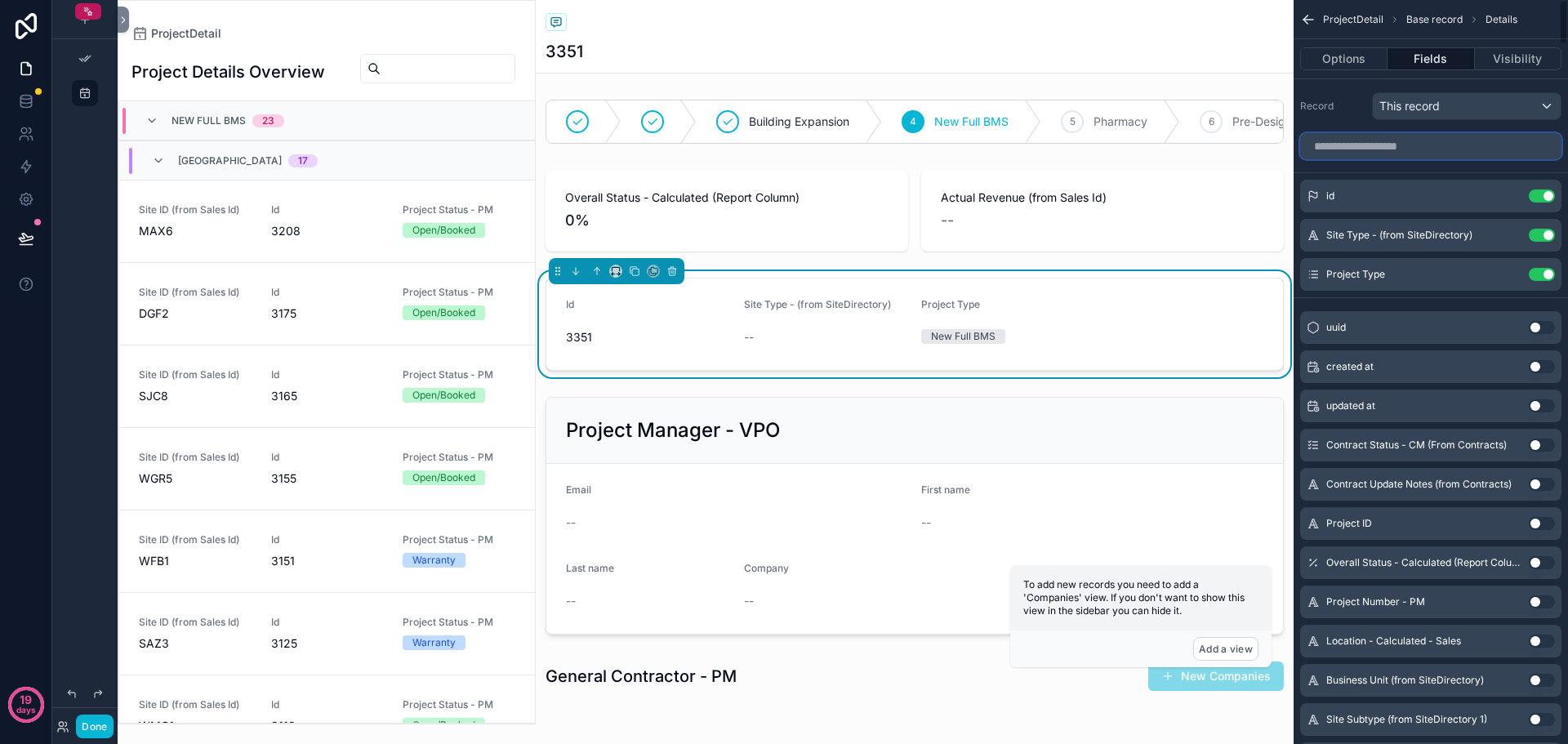
click at [1373, 158] on input "scrollable content" at bounding box center [1431, 146] width 262 height 26
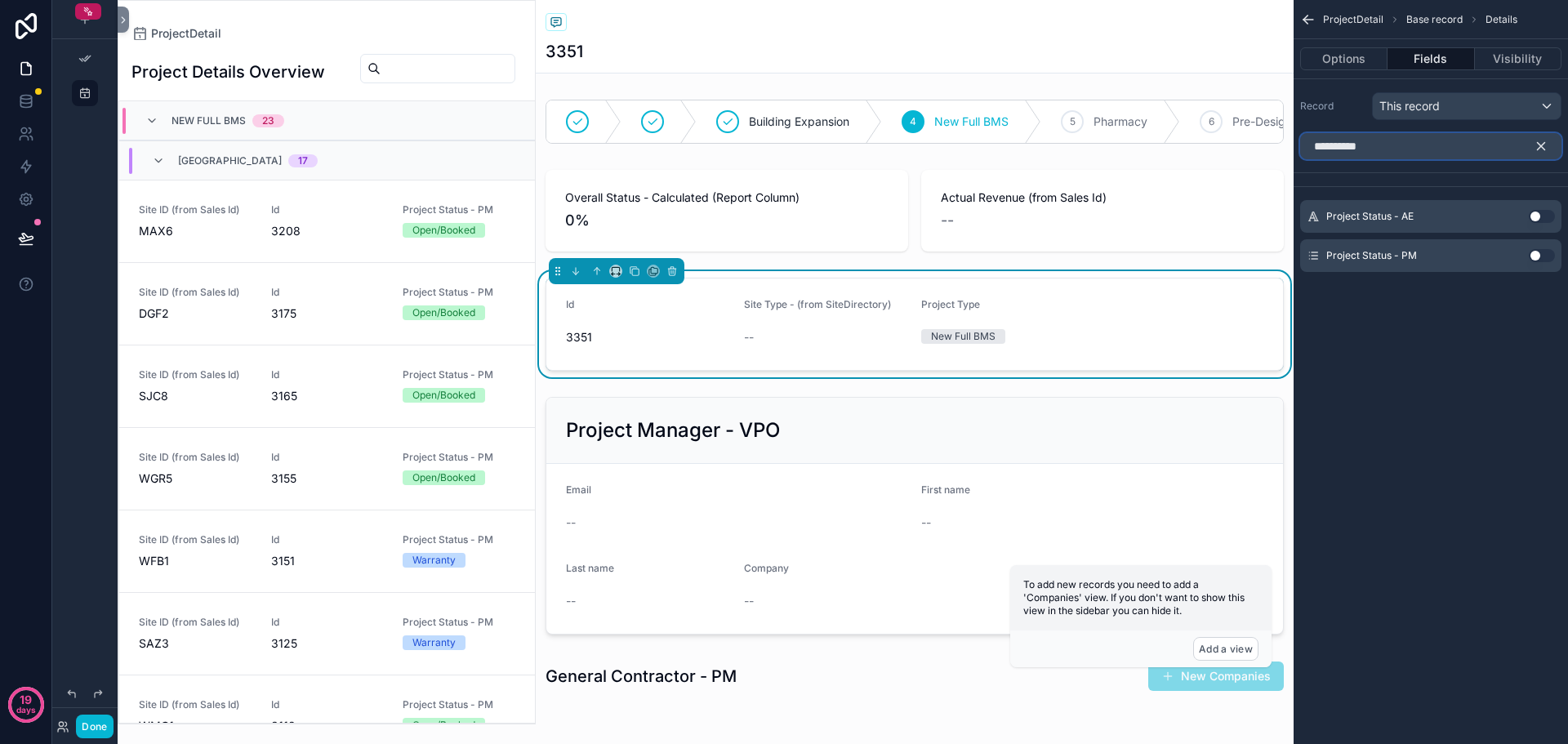
type input "**********"
click at [1533, 256] on button "Use setting" at bounding box center [1543, 256] width 26 height 13
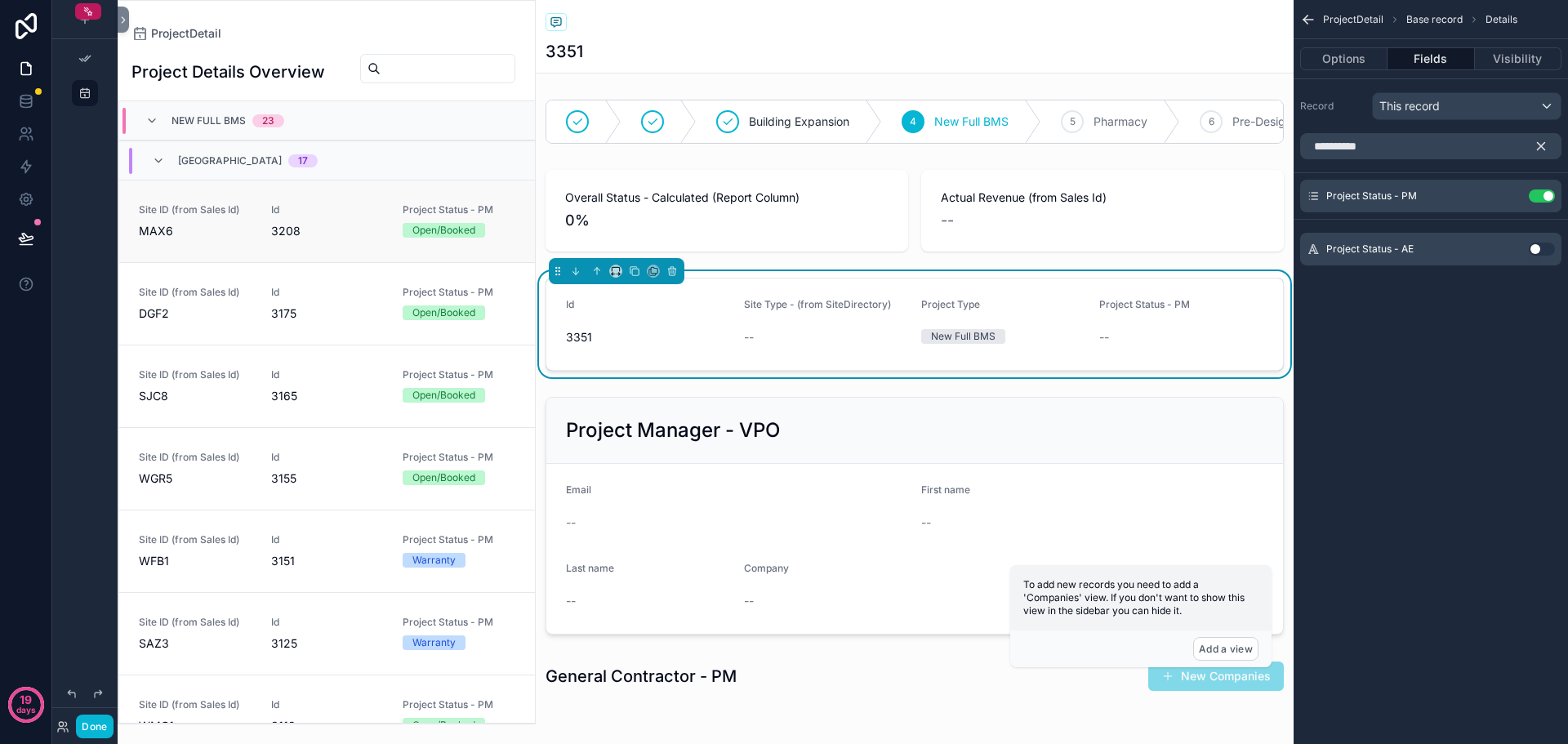
click at [285, 239] on span "3208" at bounding box center [327, 231] width 113 height 17
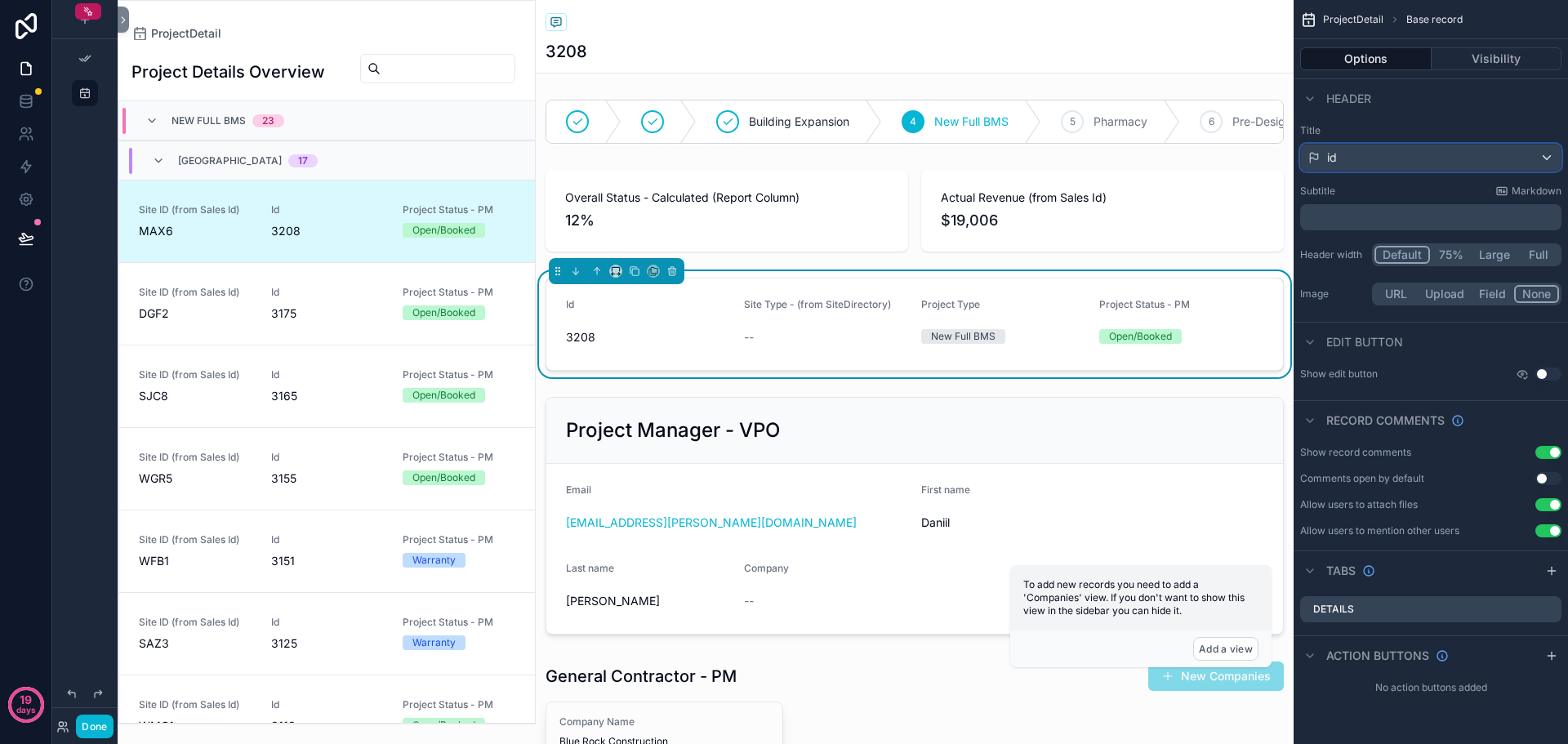
click at [1368, 165] on div "id" at bounding box center [1431, 158] width 260 height 26
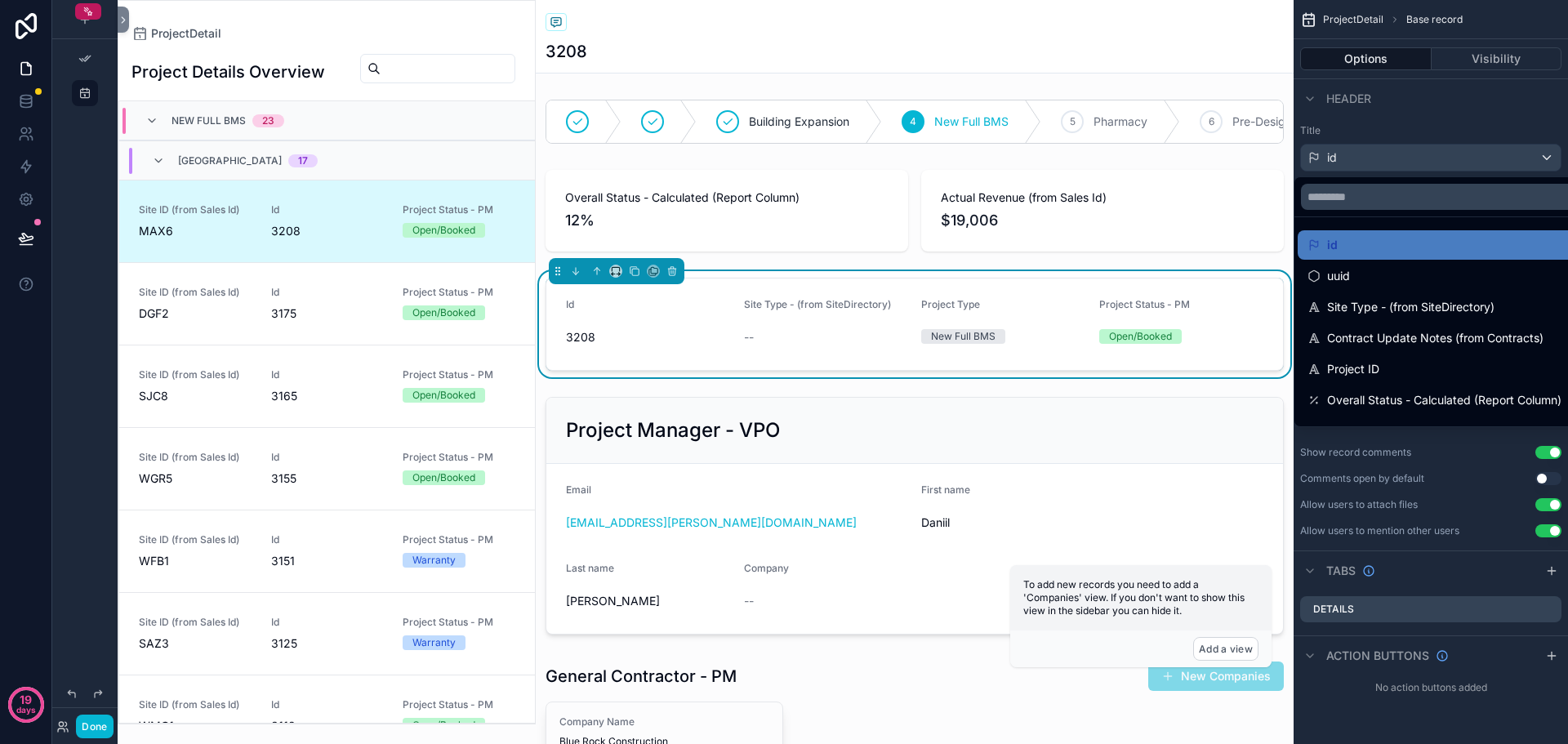
click at [1368, 165] on div "scrollable content" at bounding box center [784, 372] width 1568 height 744
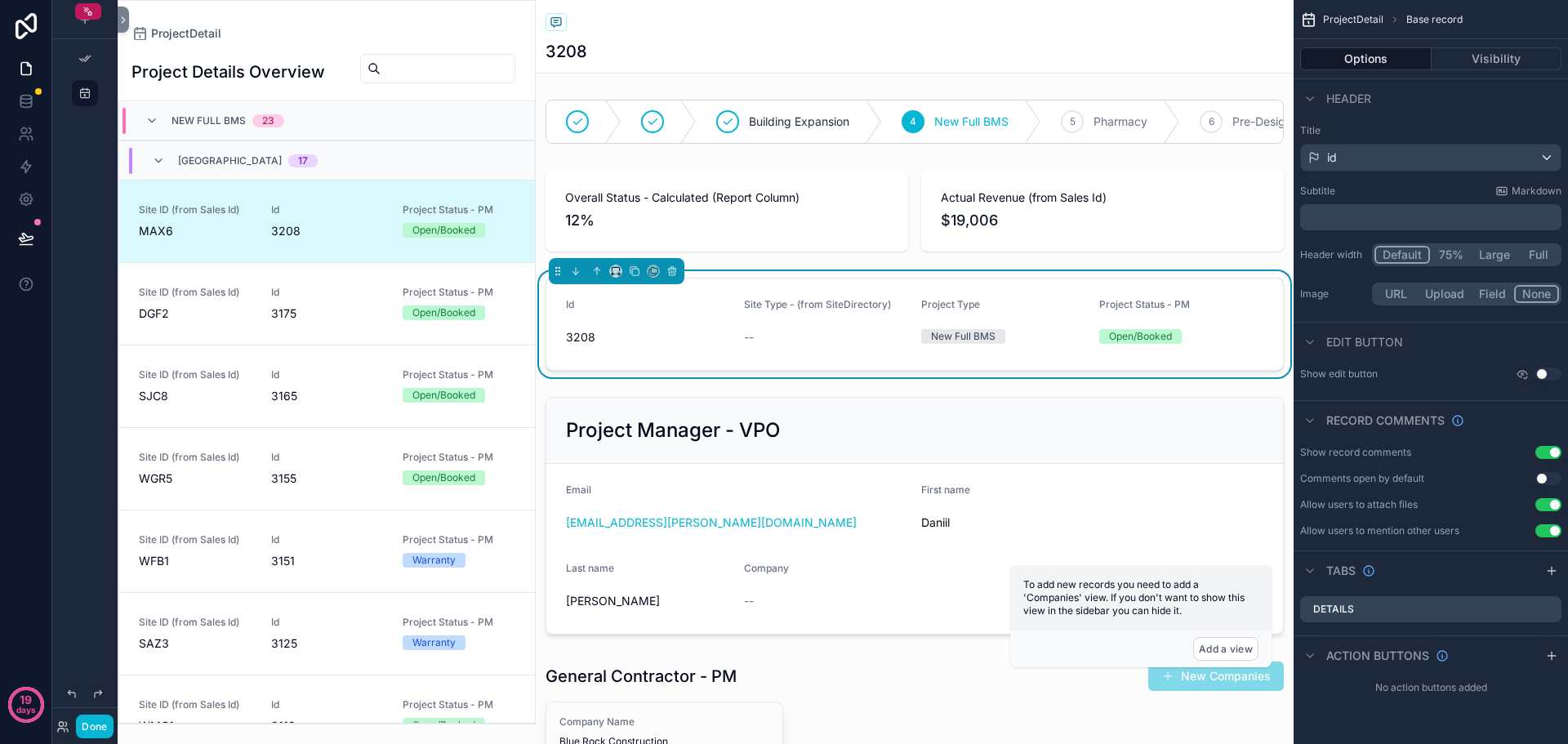
click at [1354, 214] on p "﻿" at bounding box center [1432, 217] width 251 height 17
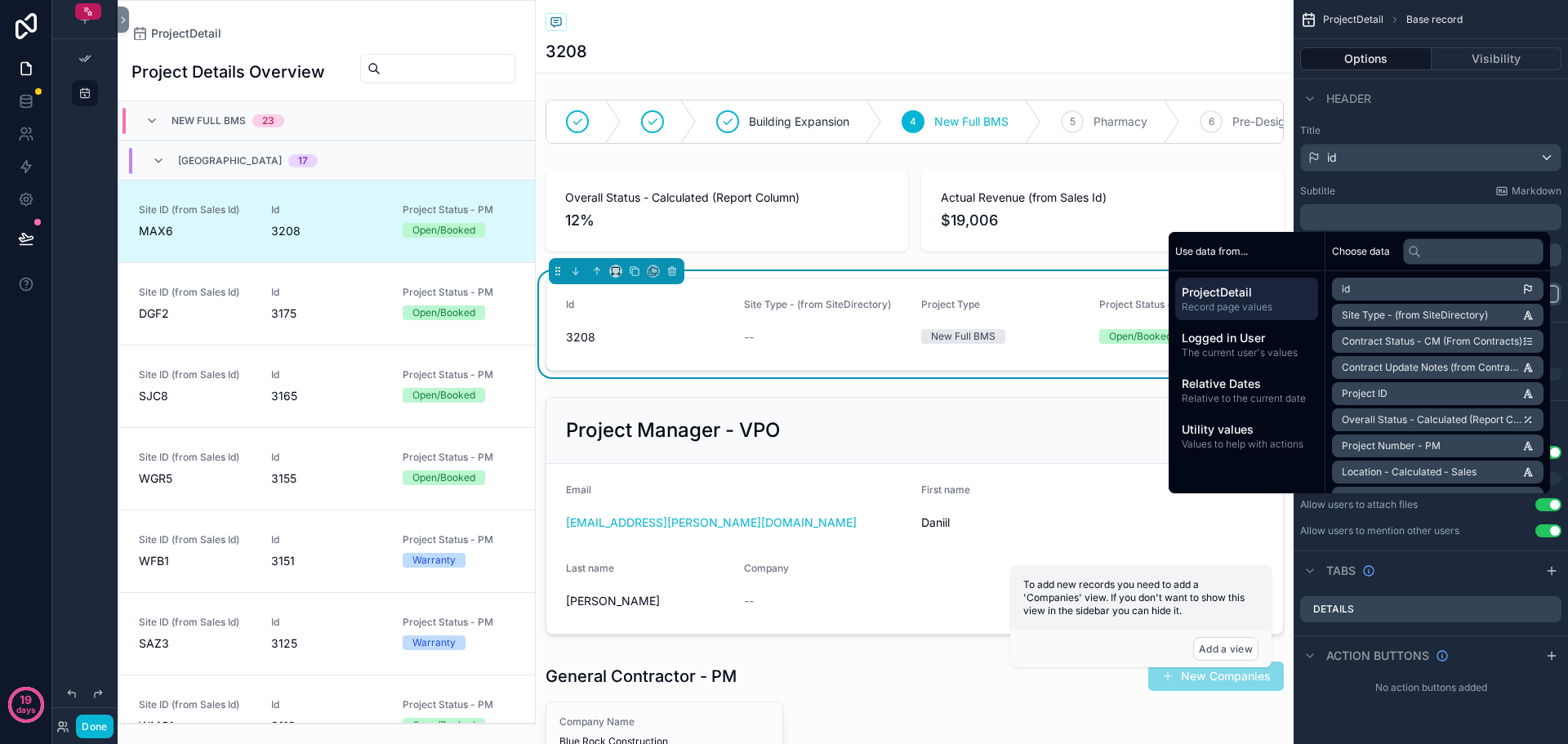
click at [1401, 187] on div "Subtitle Markdown" at bounding box center [1431, 191] width 262 height 13
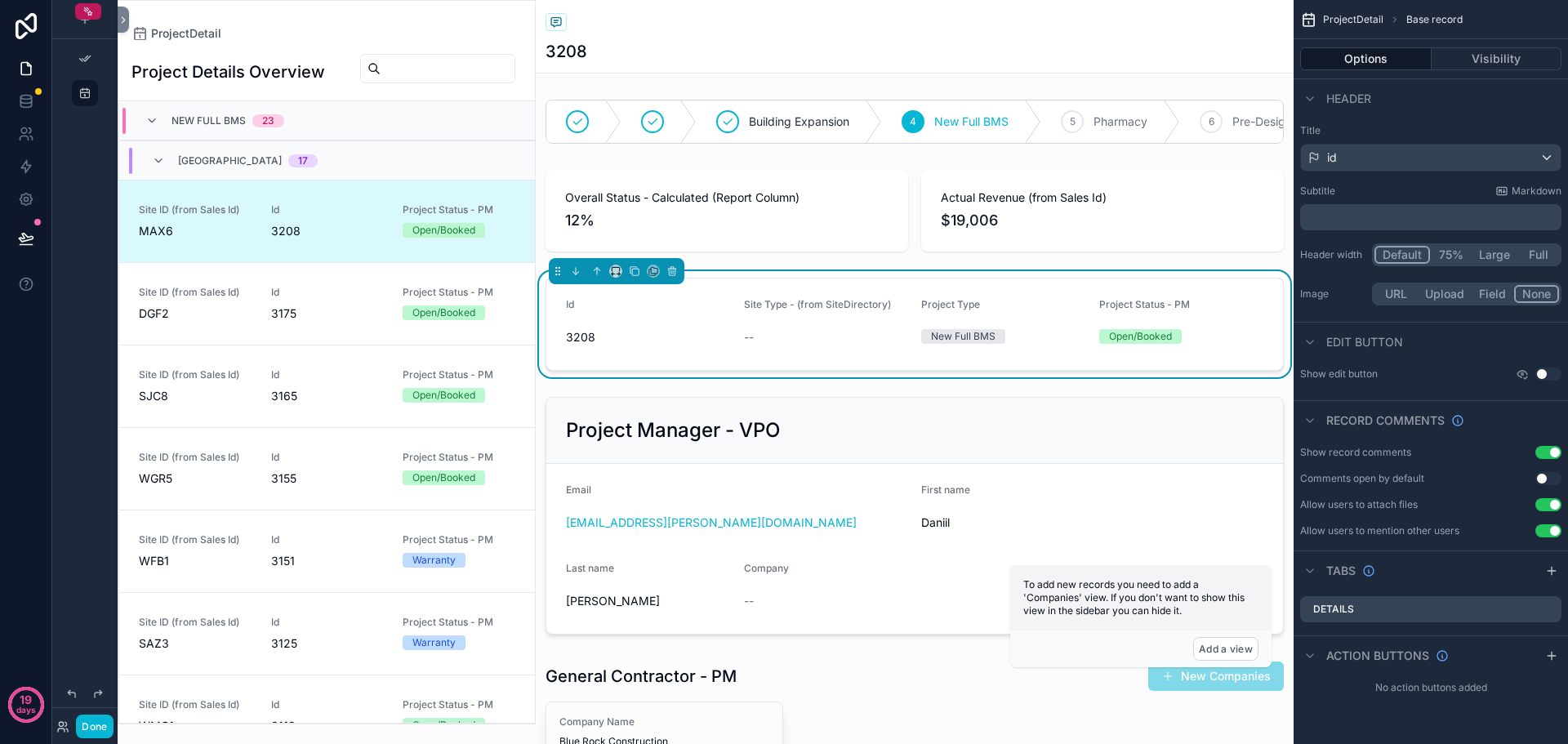
click at [1543, 446] on button "Use setting" at bounding box center [1549, 452] width 26 height 13
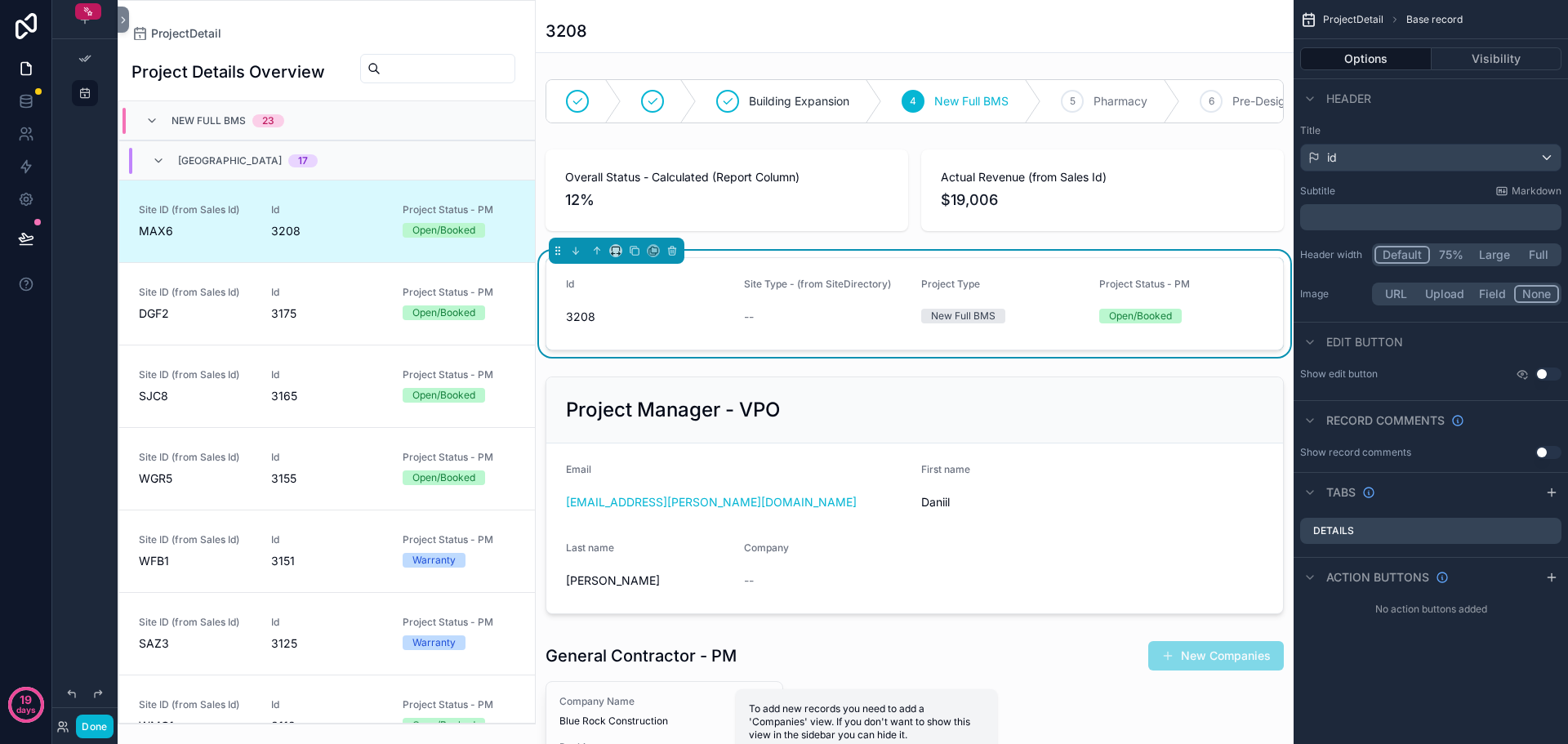
scroll to position [79, 0]
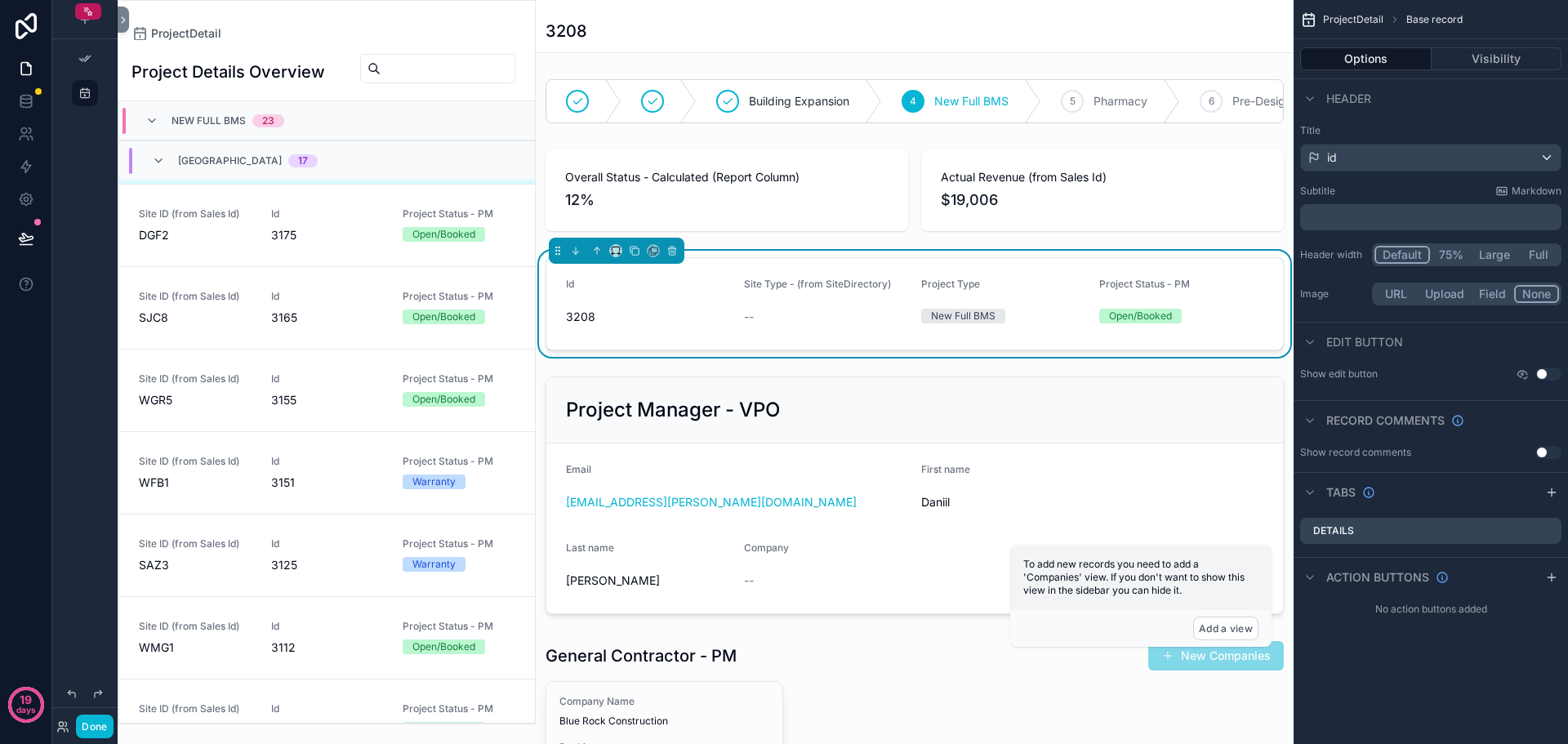
click at [1543, 446] on button "Use setting" at bounding box center [1549, 452] width 26 height 13
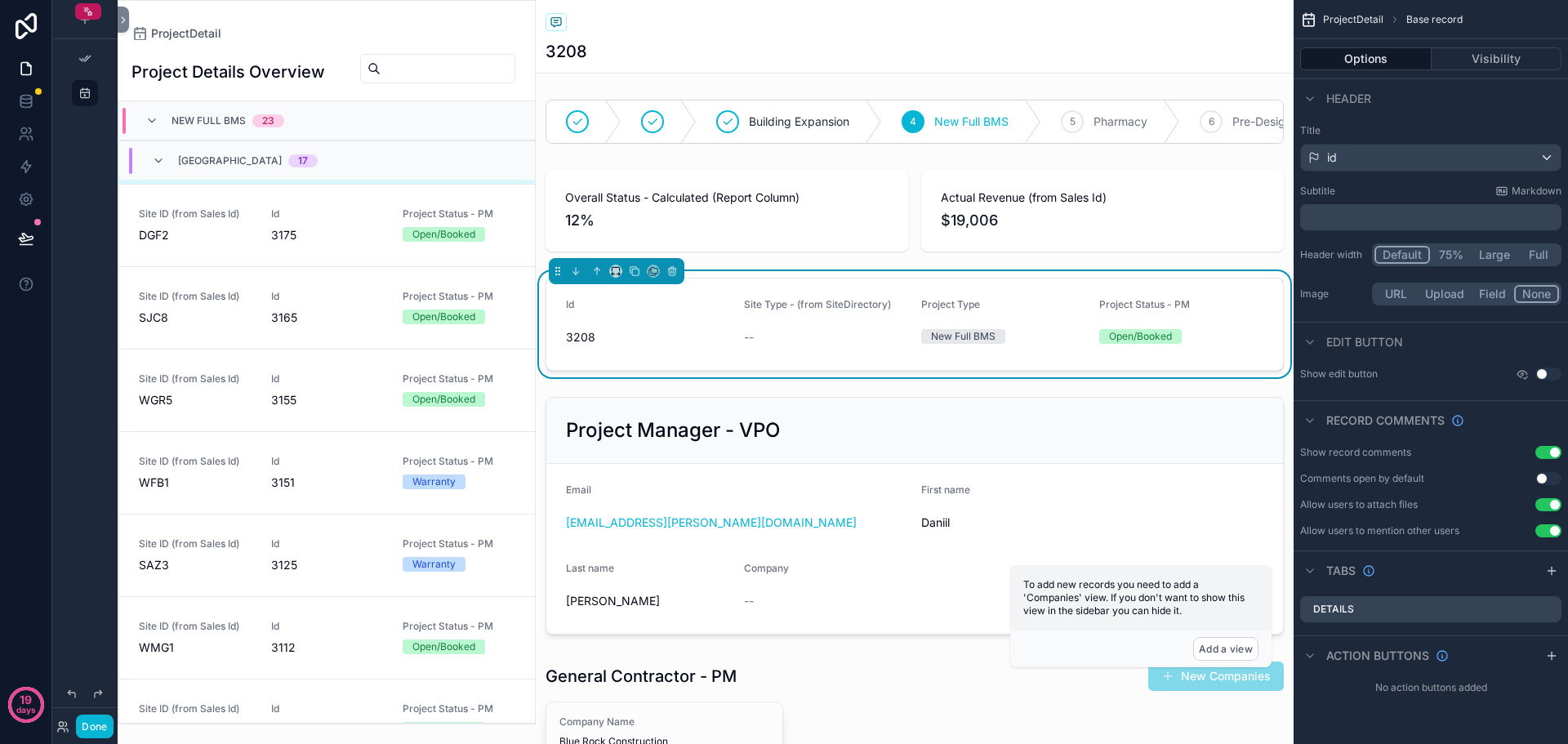
click at [1543, 446] on button "Use setting" at bounding box center [1549, 452] width 26 height 13
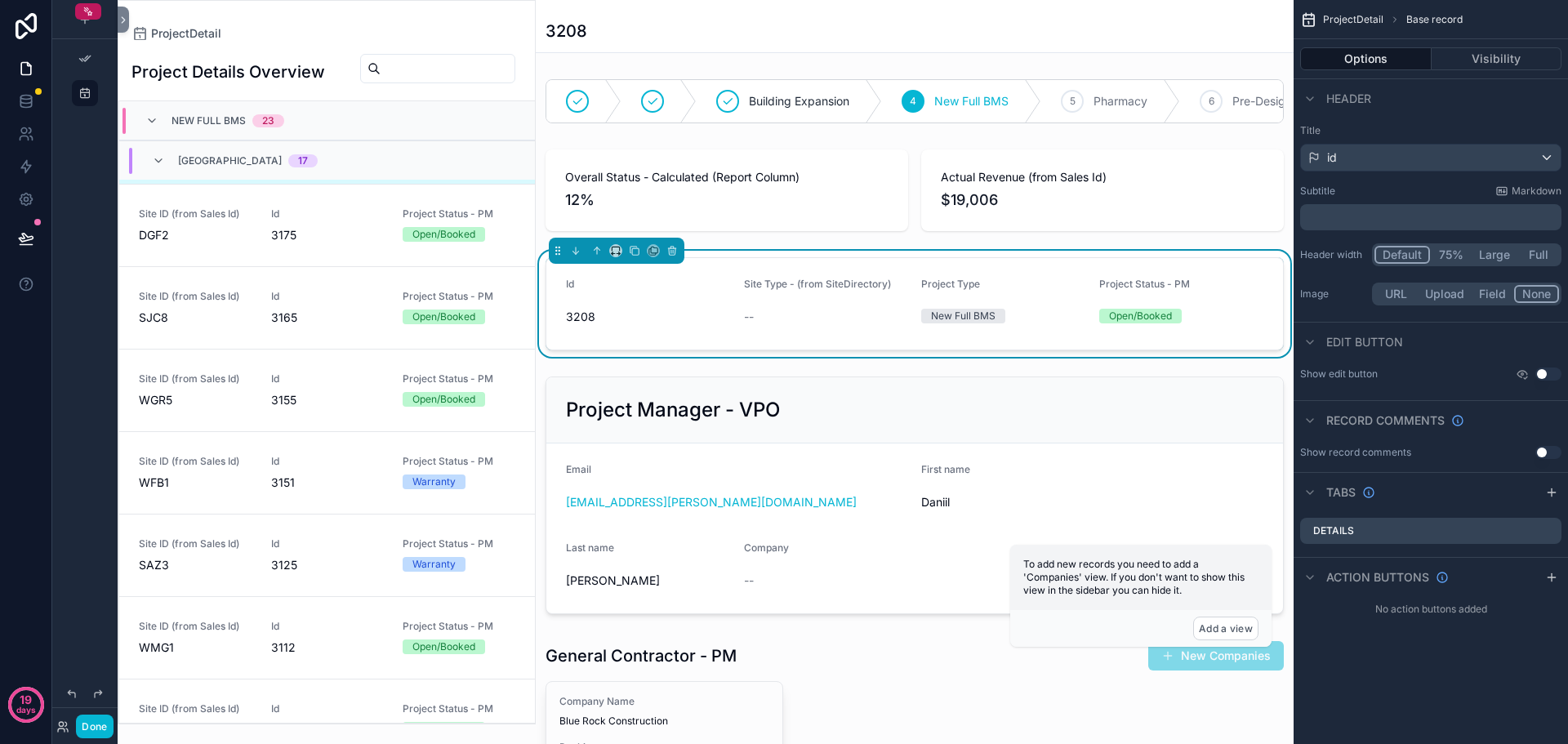
click at [1543, 453] on button "Use setting" at bounding box center [1549, 452] width 26 height 13
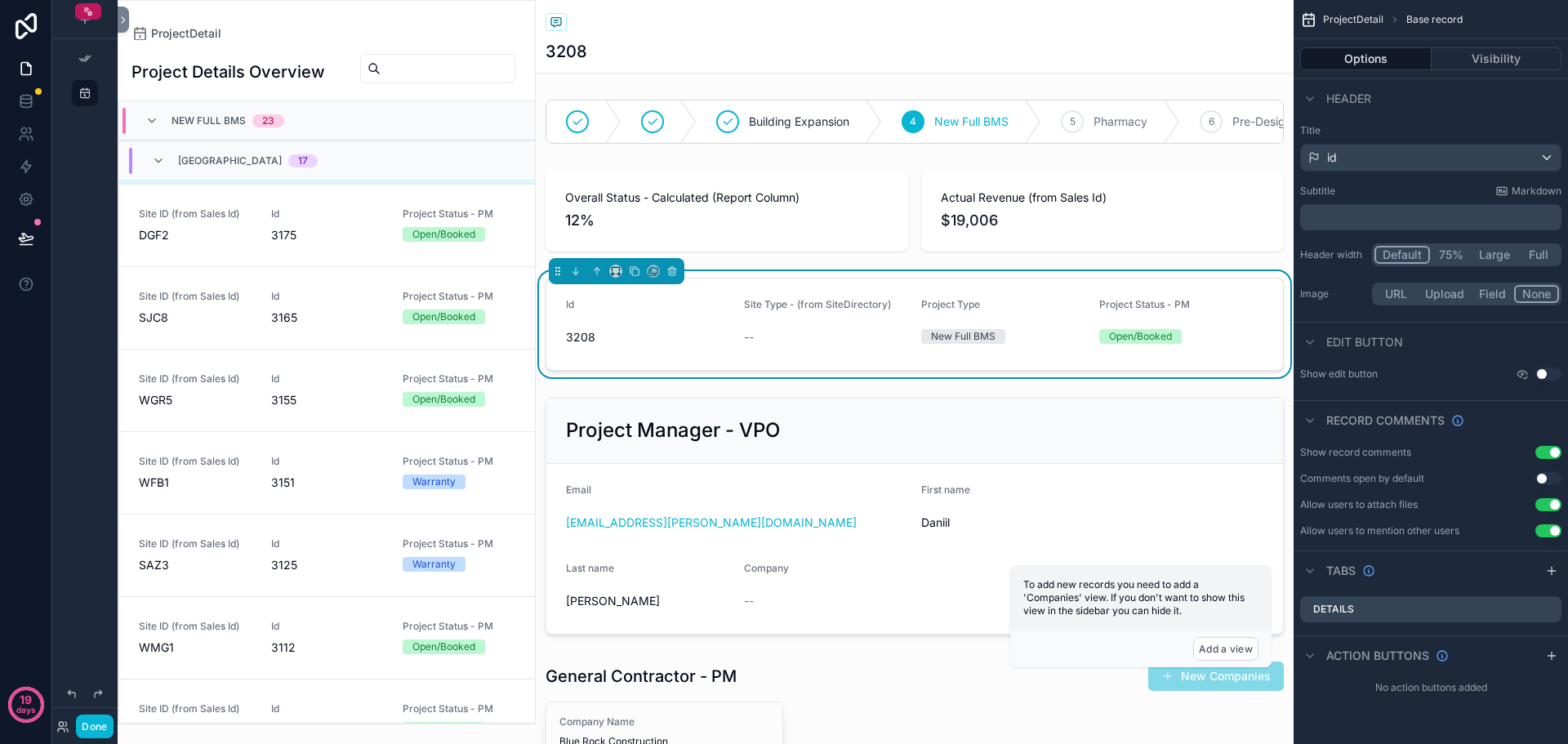
click at [1543, 453] on button "Use setting" at bounding box center [1549, 452] width 26 height 13
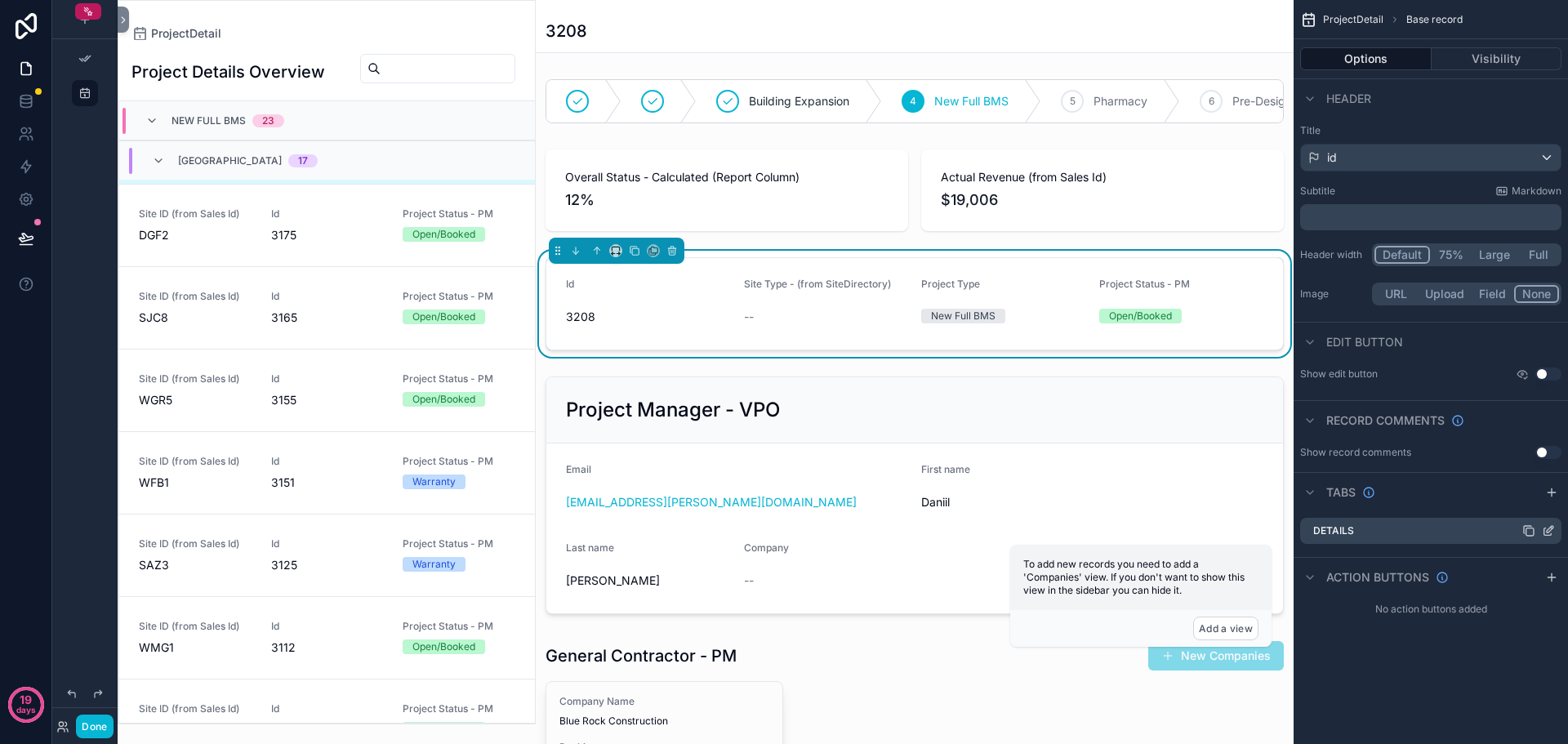
click at [1516, 530] on div "Details" at bounding box center [1431, 531] width 262 height 26
click at [1547, 530] on icon "scrollable content" at bounding box center [1549, 530] width 13 height 13
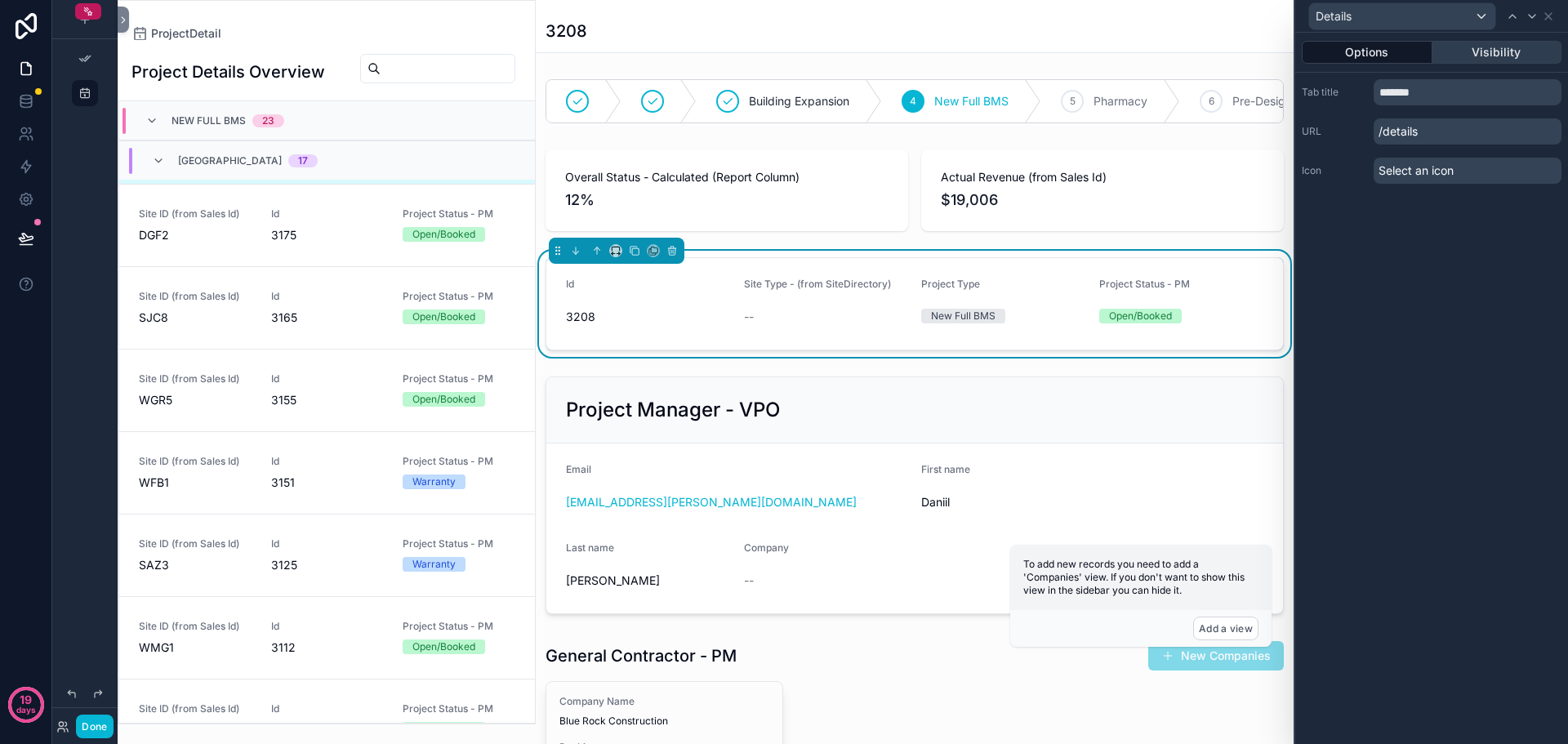
click at [1504, 53] on button "Visibility" at bounding box center [1498, 53] width 130 height 23
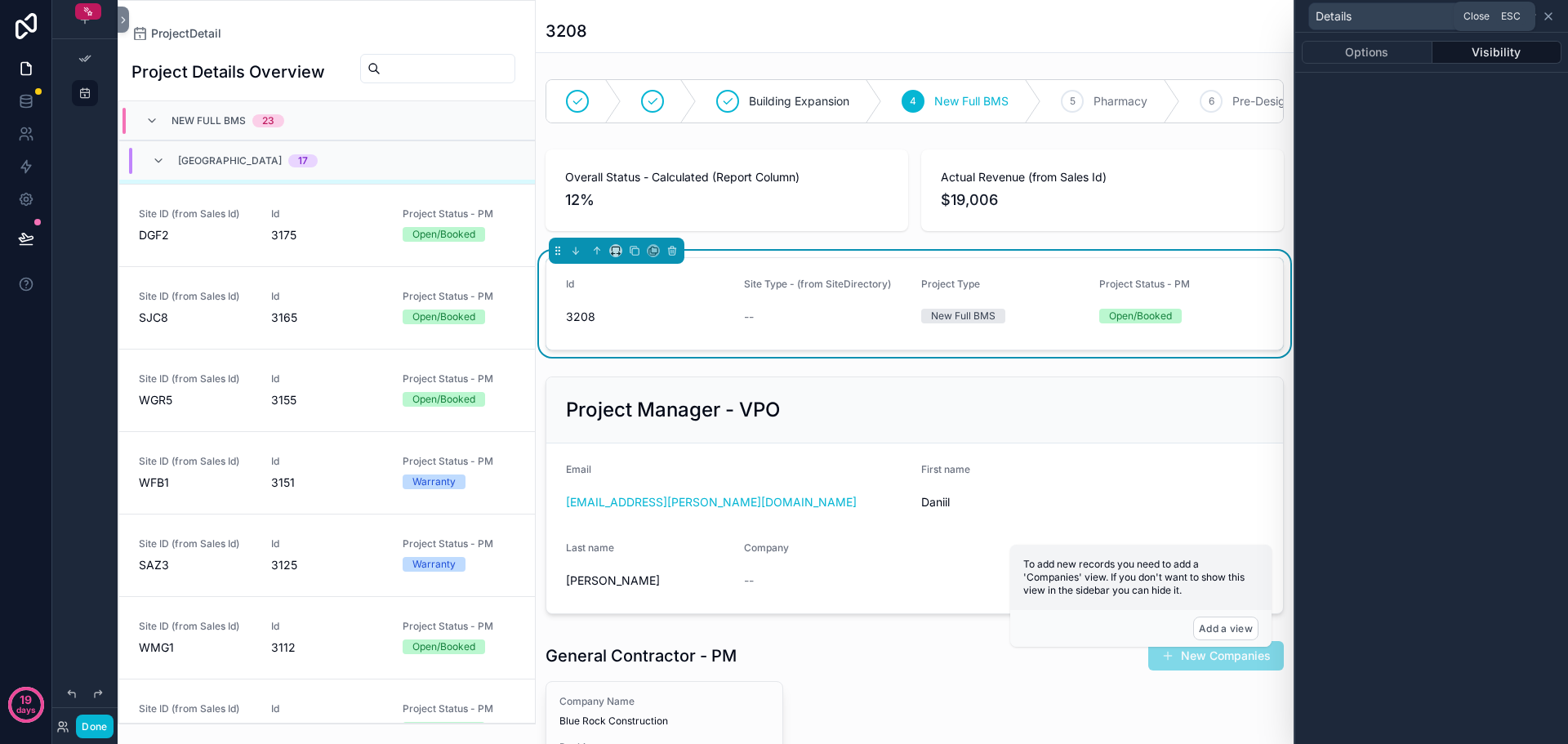
click at [1550, 18] on icon at bounding box center [1549, 16] width 13 height 13
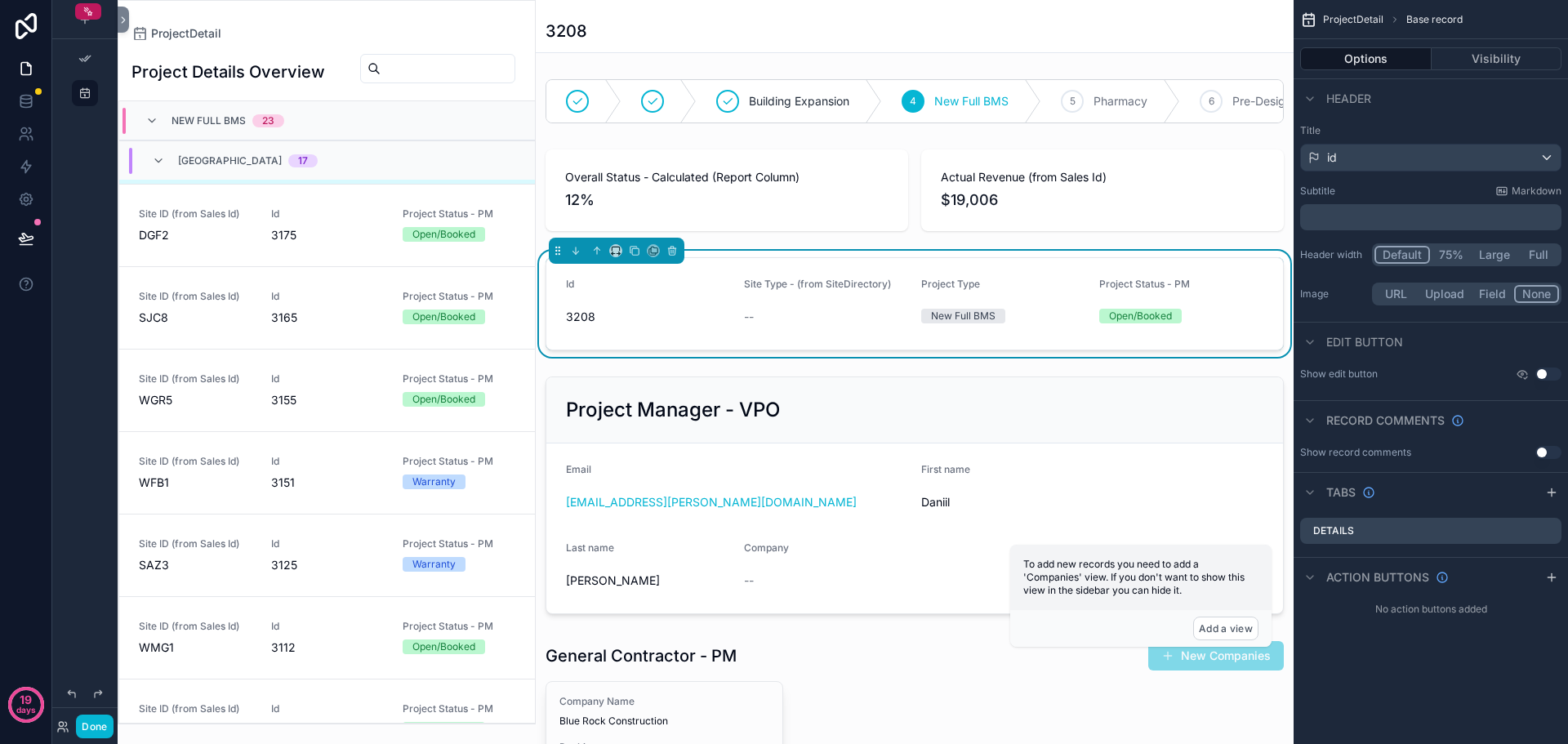
click at [791, 290] on span "Site Type - (from SiteDirectory)" at bounding box center [818, 284] width 147 height 12
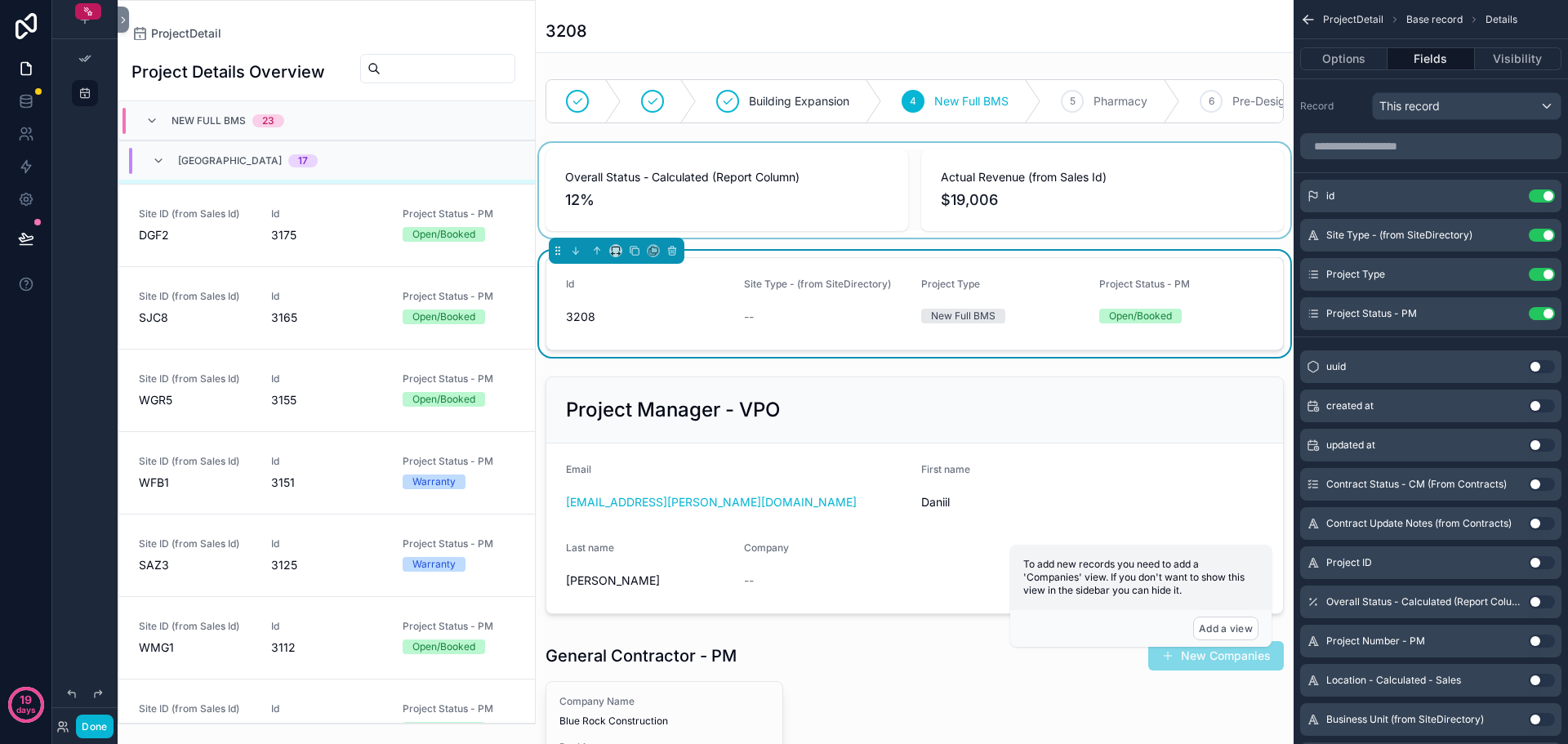
click at [764, 207] on div "scrollable content" at bounding box center [915, 190] width 758 height 95
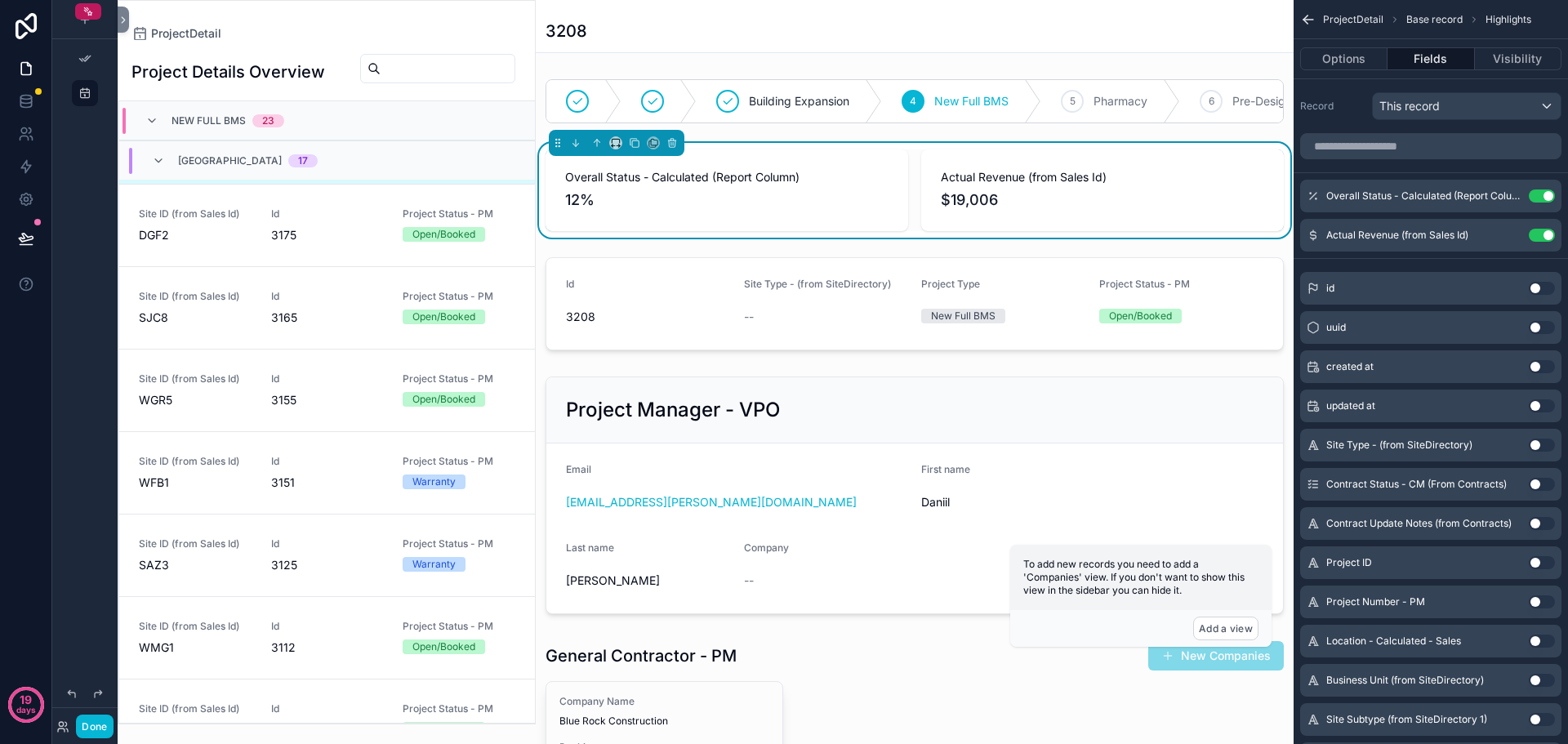
click at [744, 310] on div "scrollable content" at bounding box center [915, 303] width 758 height 106
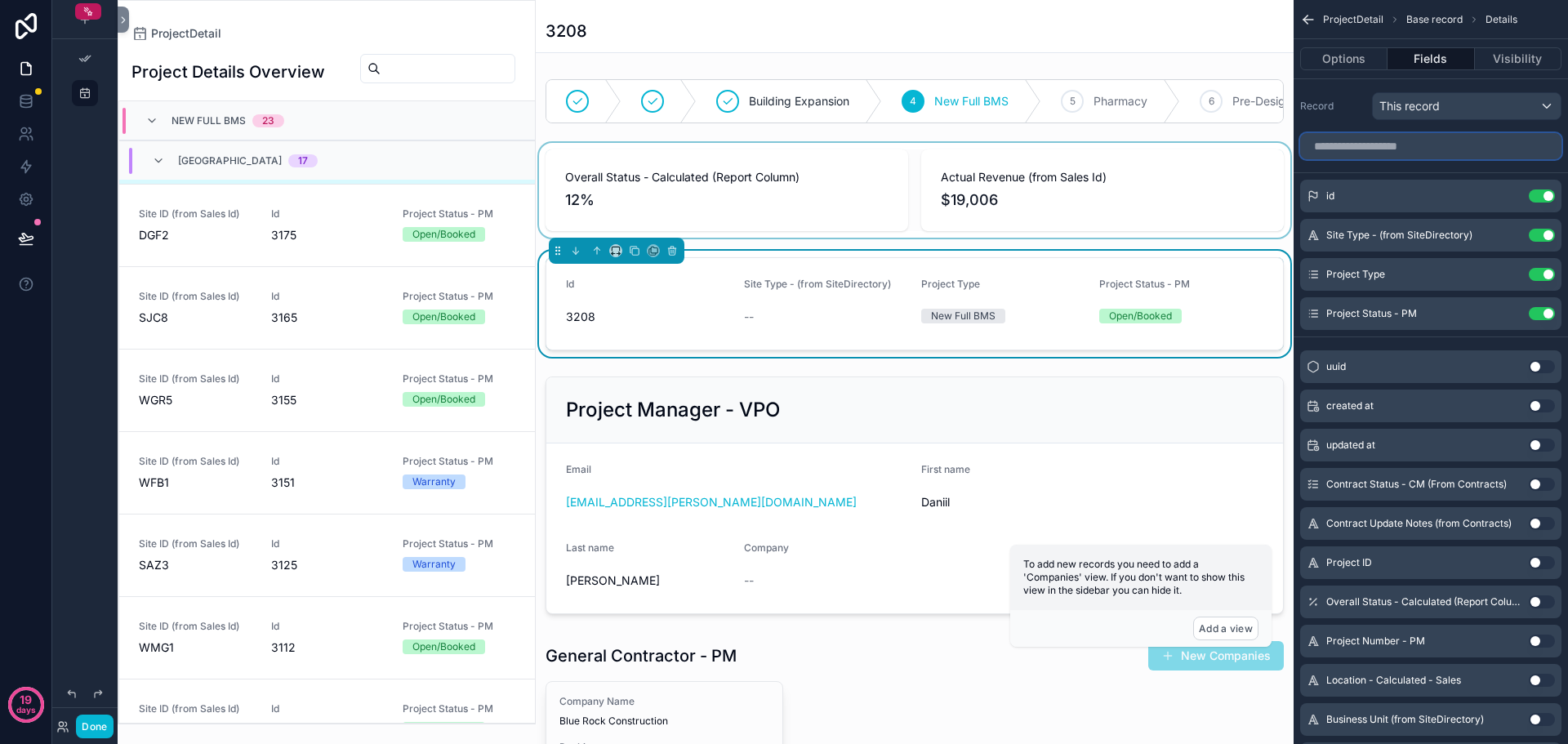
click at [1379, 144] on input "scrollable content" at bounding box center [1431, 146] width 262 height 26
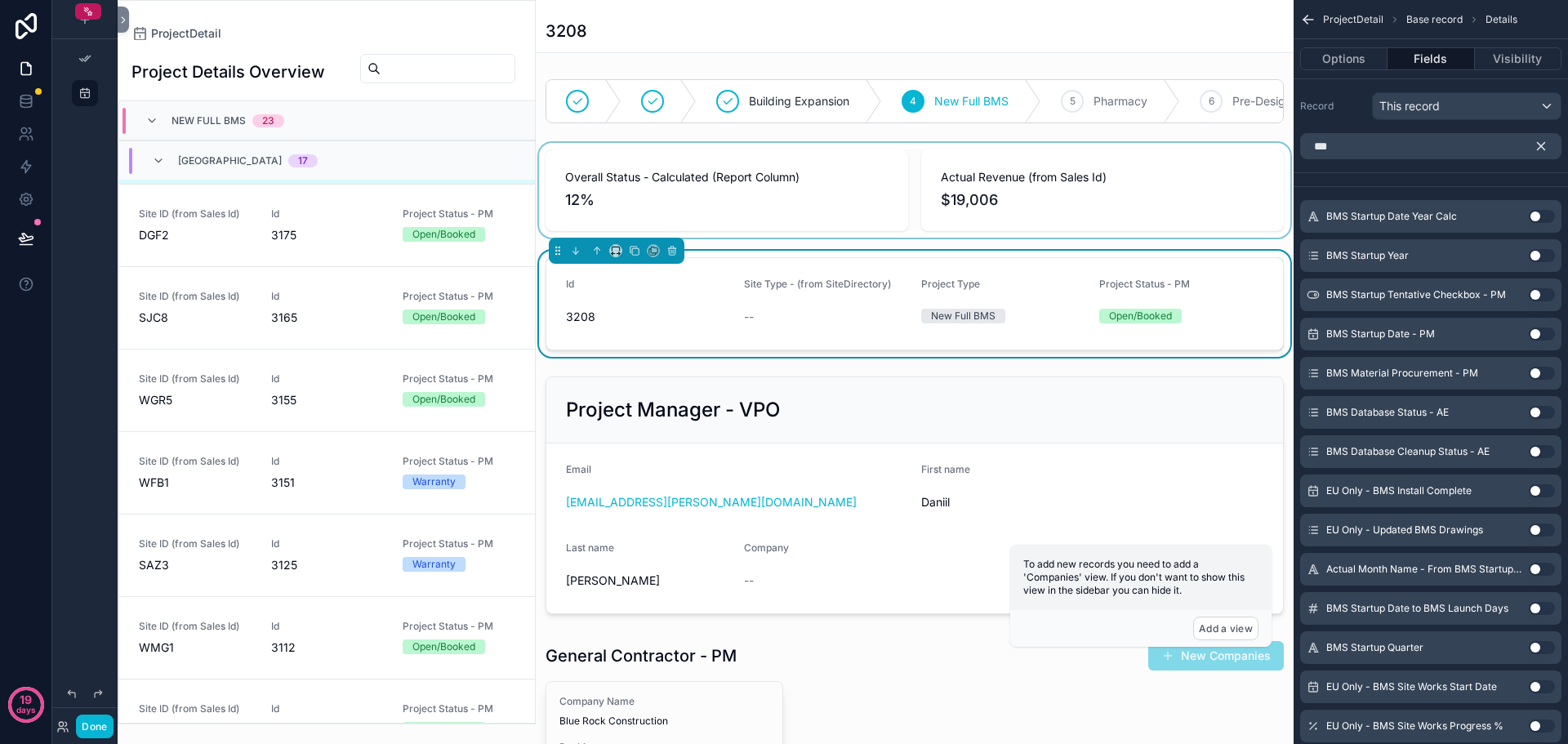
click at [1535, 216] on button "Use setting" at bounding box center [1543, 216] width 26 height 13
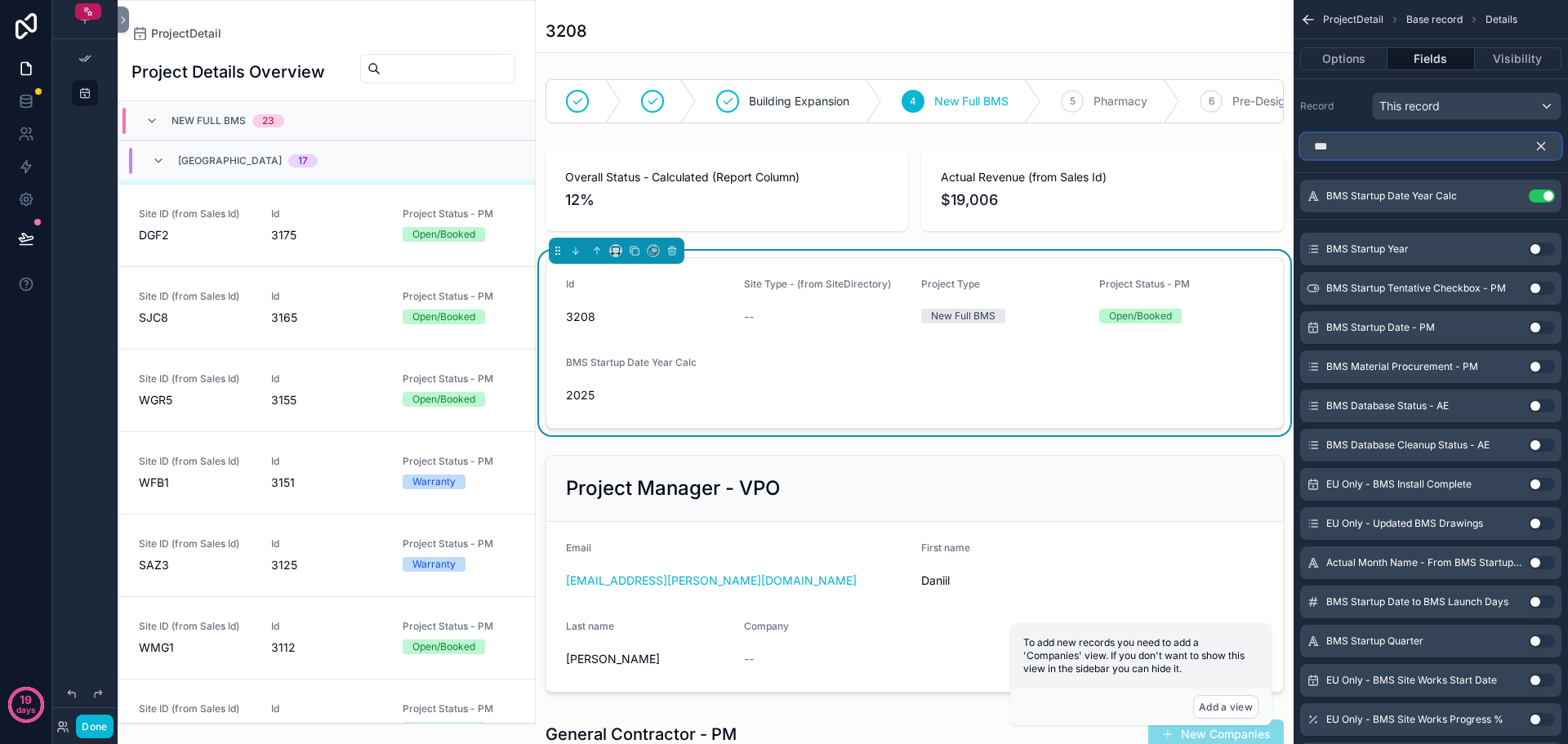
click at [1345, 146] on input "***" at bounding box center [1431, 146] width 262 height 26
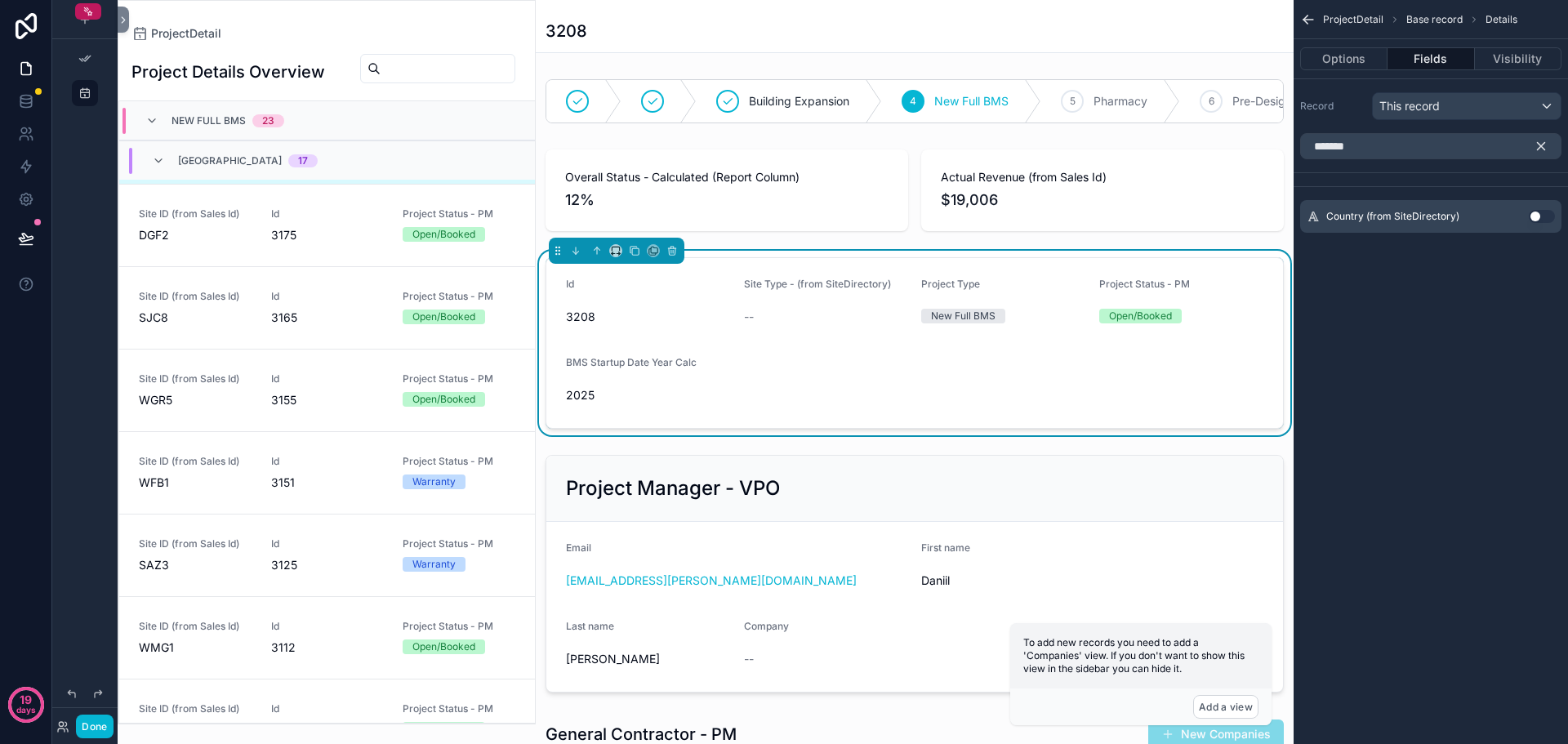
click at [1536, 214] on button "Use setting" at bounding box center [1543, 216] width 26 height 13
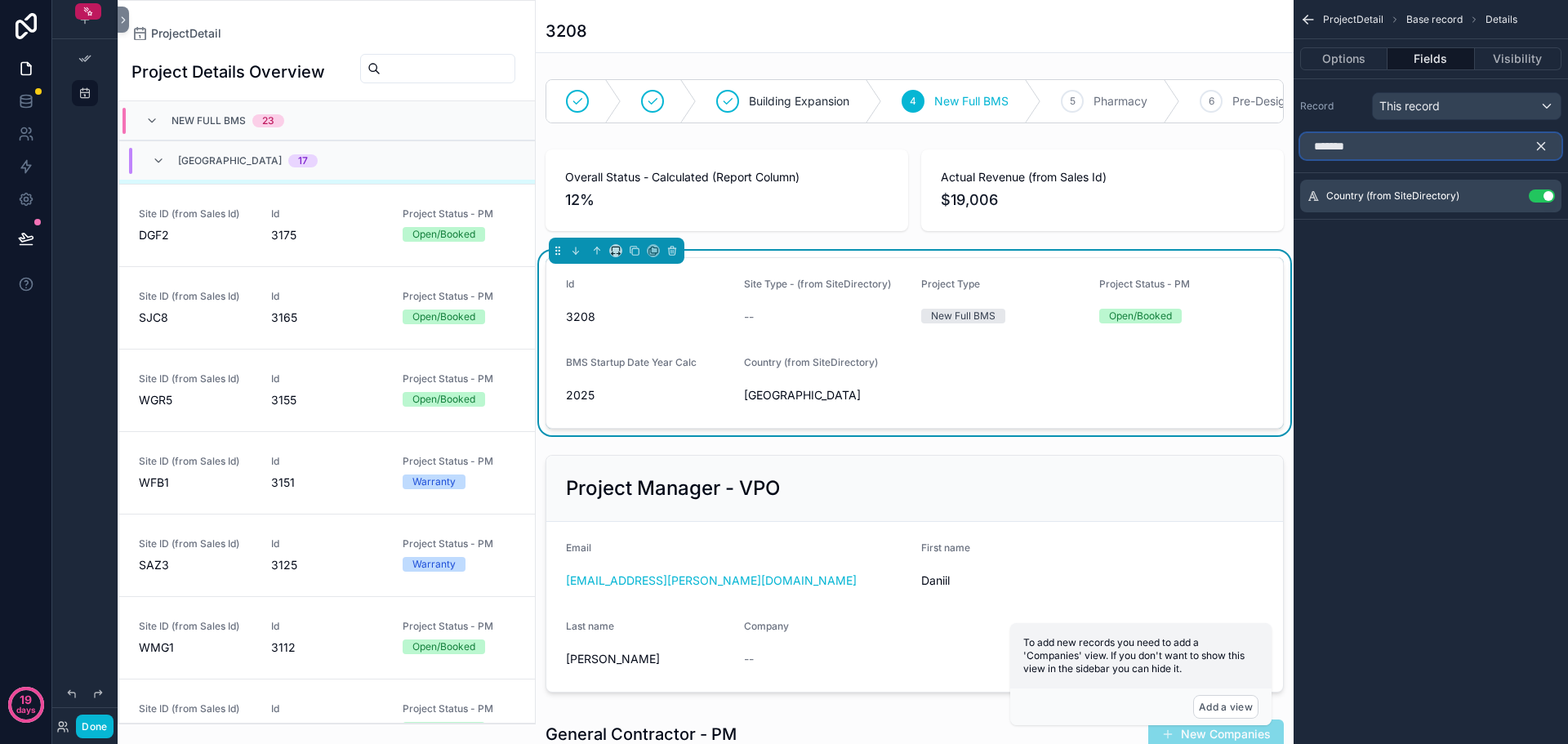
click at [1388, 148] on input "*******" at bounding box center [1431, 146] width 262 height 26
click at [1406, 143] on input "***" at bounding box center [1431, 146] width 262 height 26
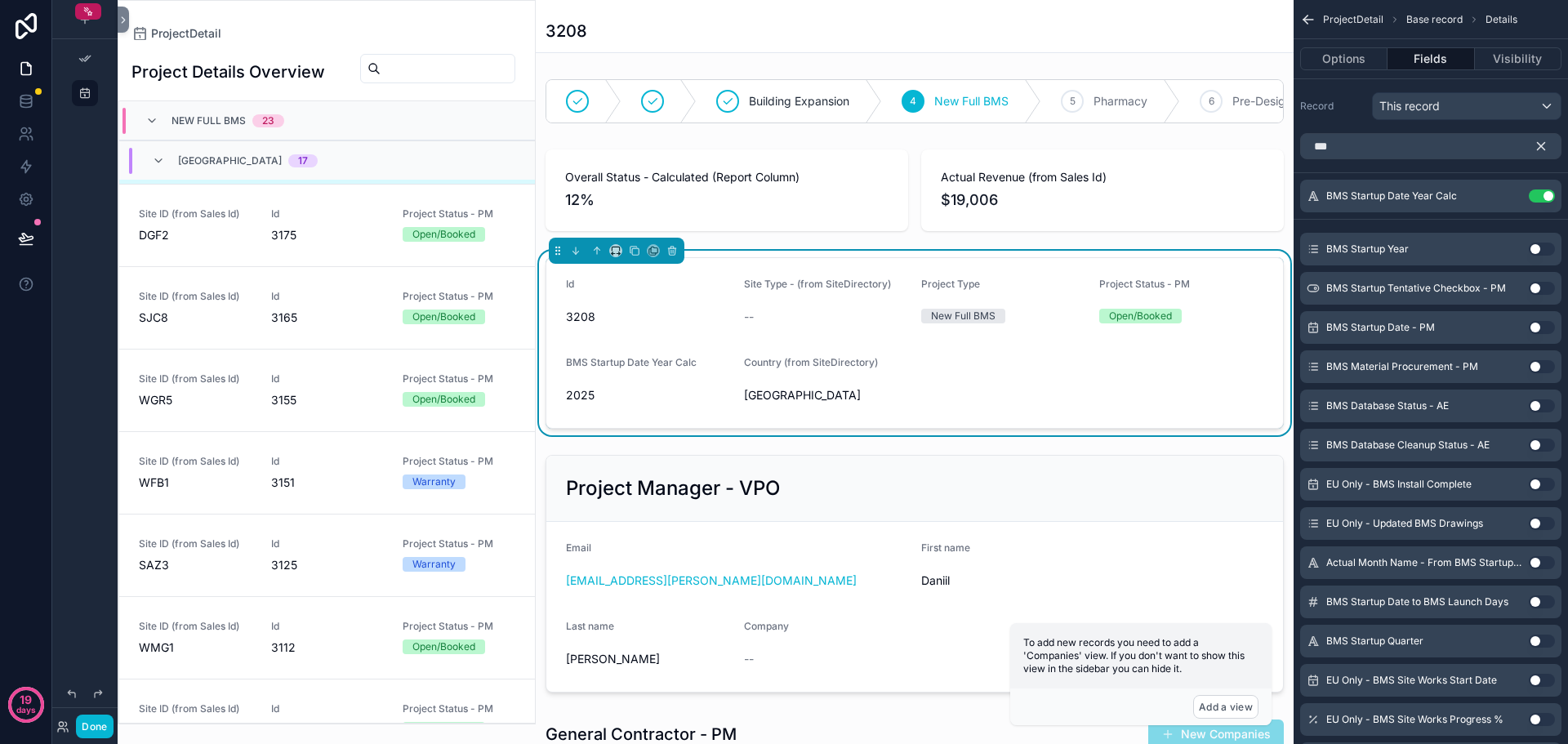
click at [1533, 247] on button "Use setting" at bounding box center [1543, 249] width 26 height 13
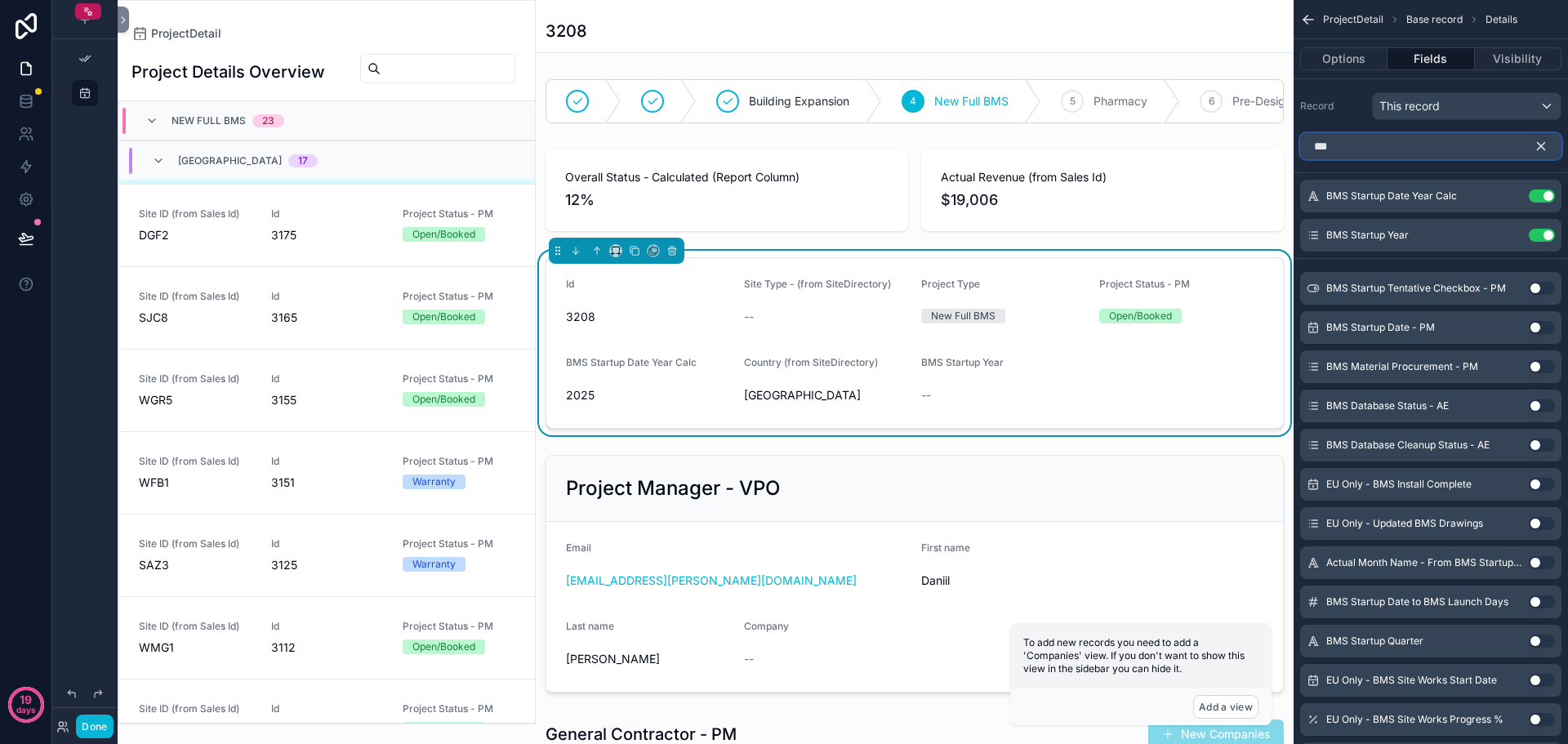
click at [1402, 147] on input "***" at bounding box center [1431, 146] width 262 height 26
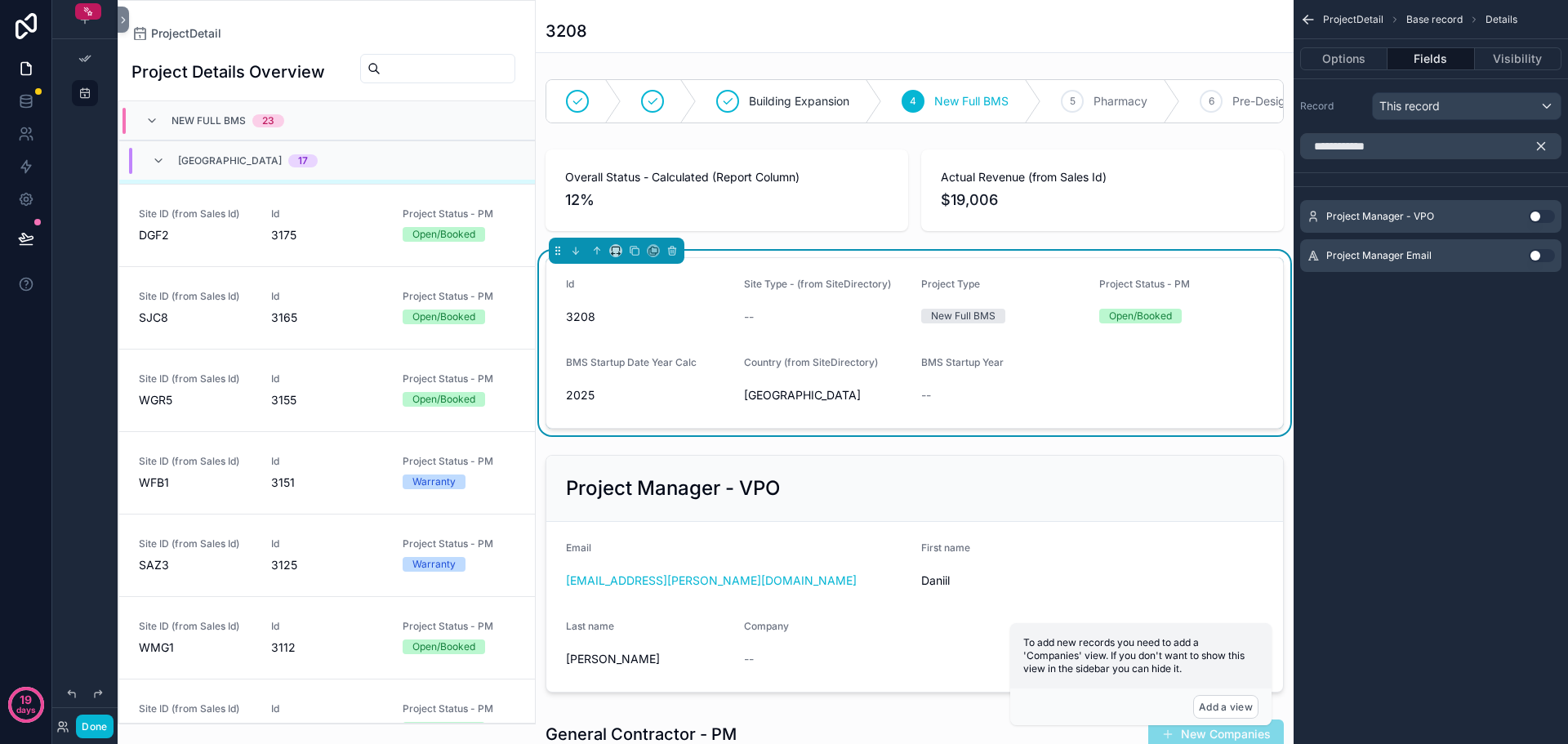
click at [1538, 209] on div "Project Manager - VPO Use setting" at bounding box center [1431, 216] width 262 height 32
click at [1540, 214] on button "Use setting" at bounding box center [1543, 216] width 26 height 13
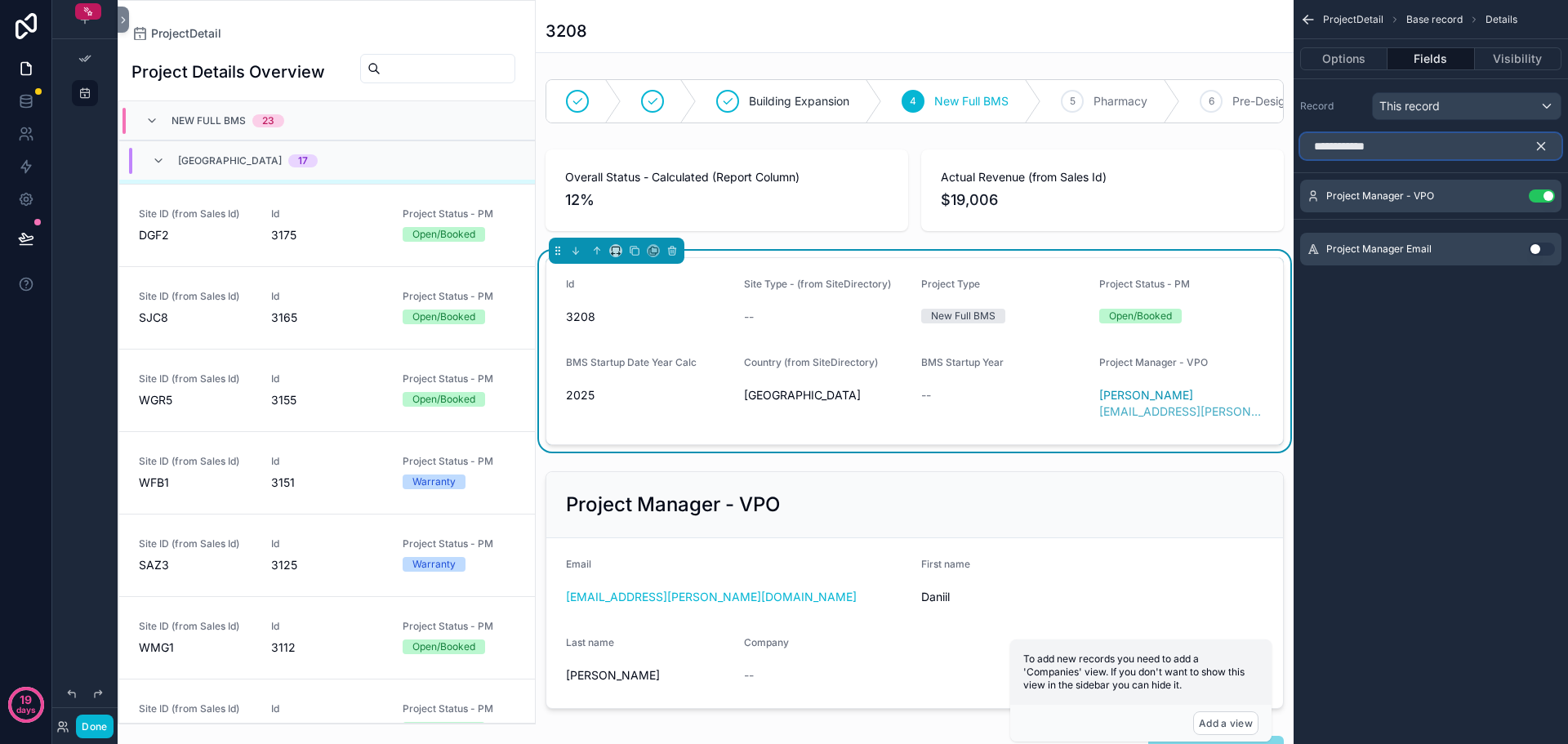
click at [1409, 142] on input "**********" at bounding box center [1431, 146] width 262 height 26
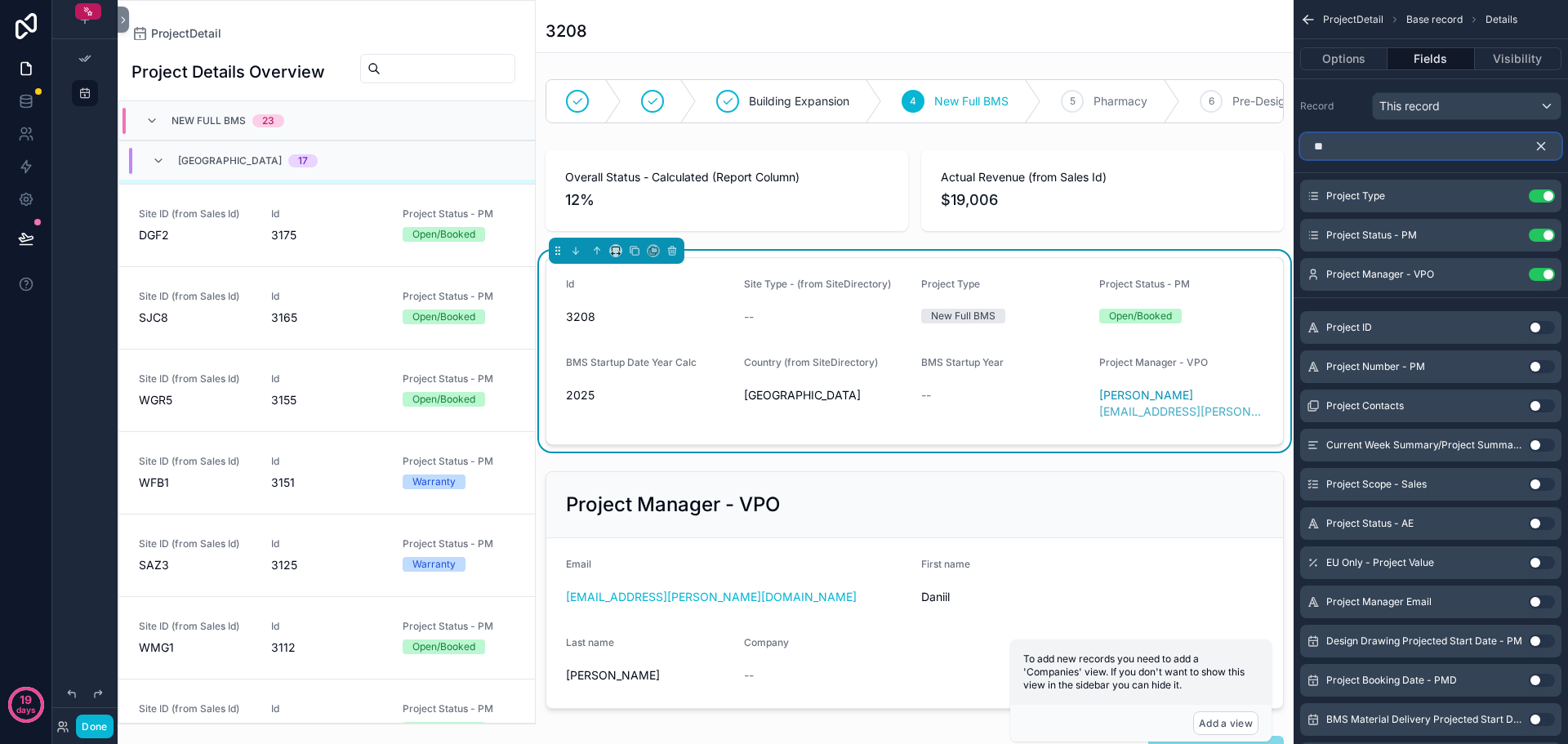
type input "*"
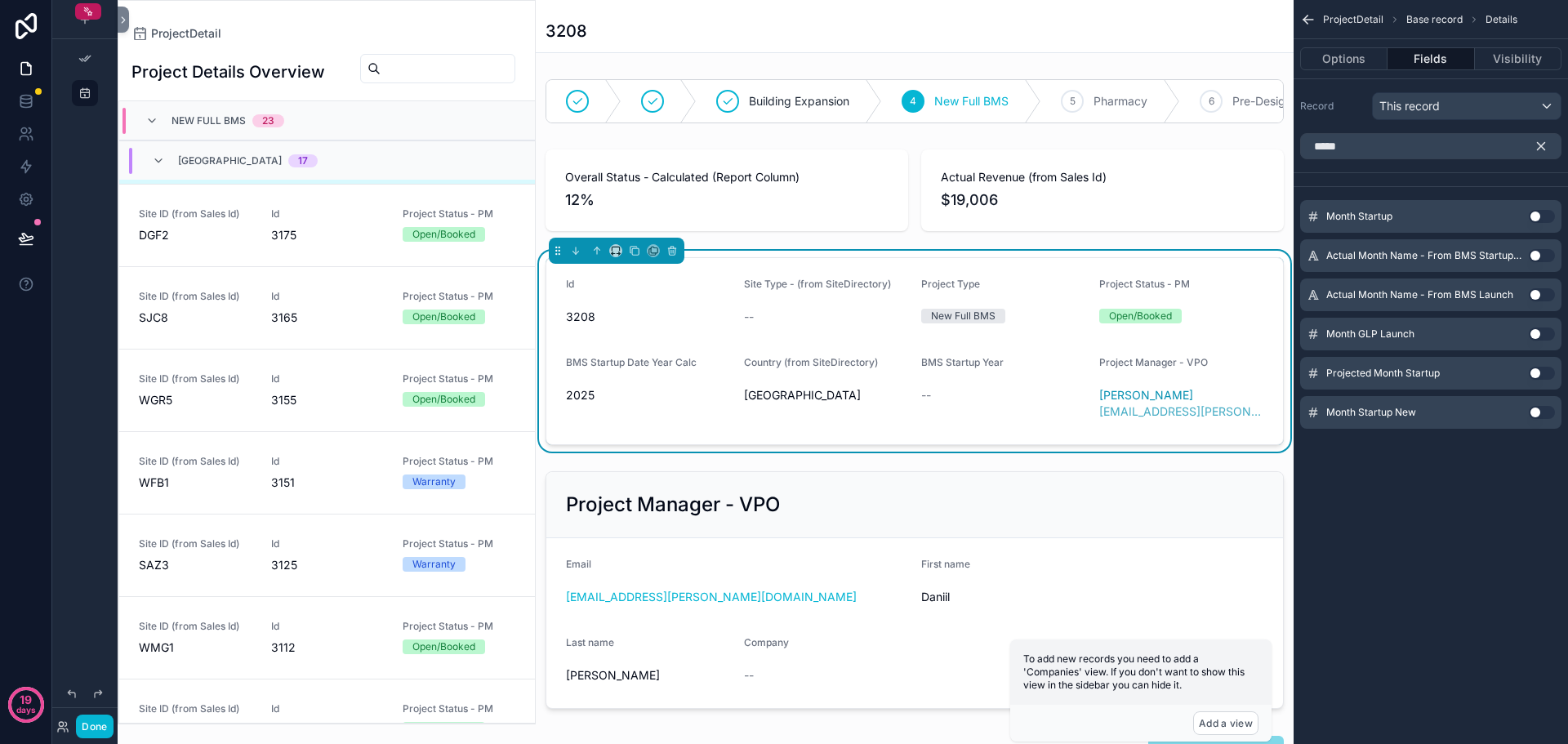
click at [1539, 328] on button "Use setting" at bounding box center [1543, 333] width 26 height 13
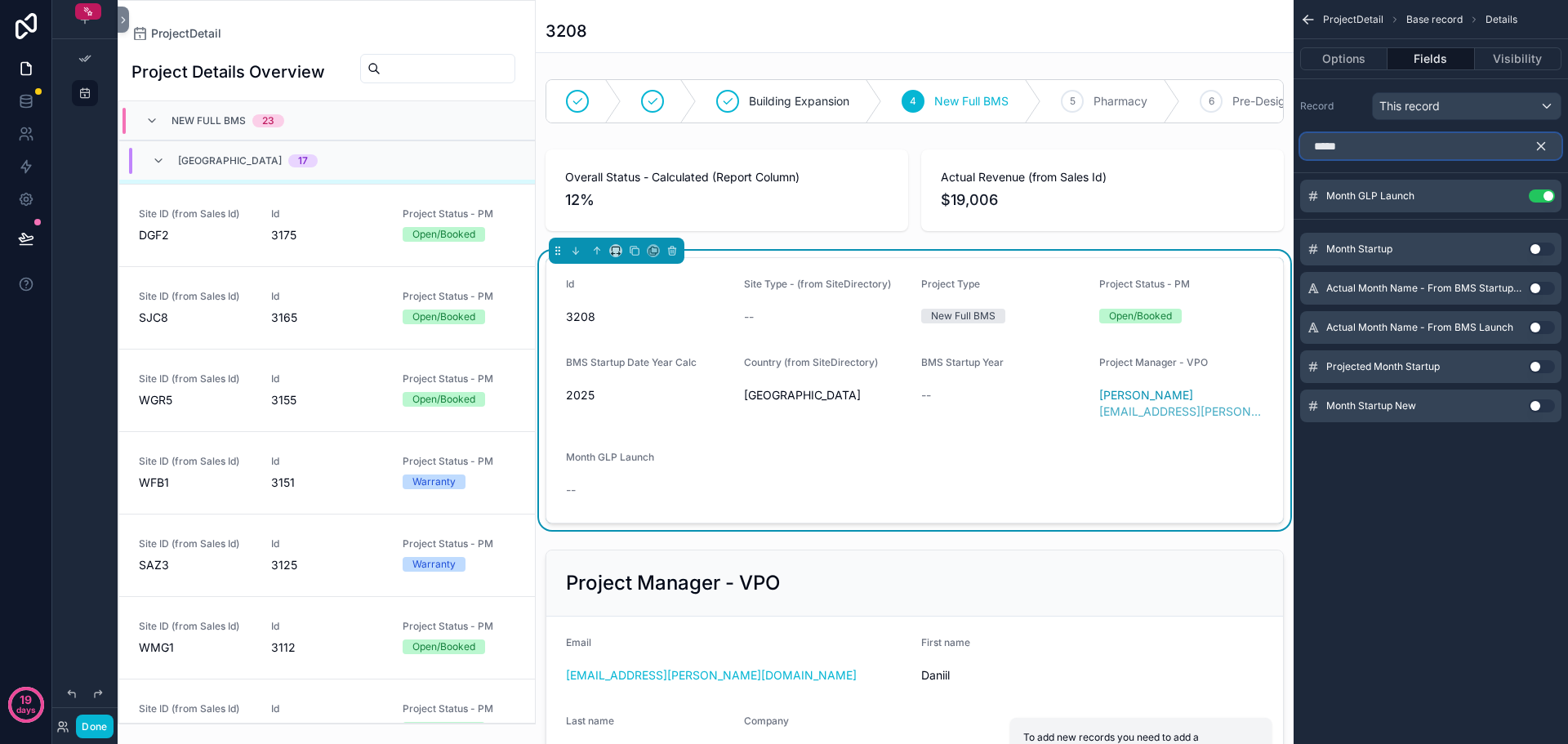
click at [1410, 152] on input "*****" at bounding box center [1431, 146] width 262 height 26
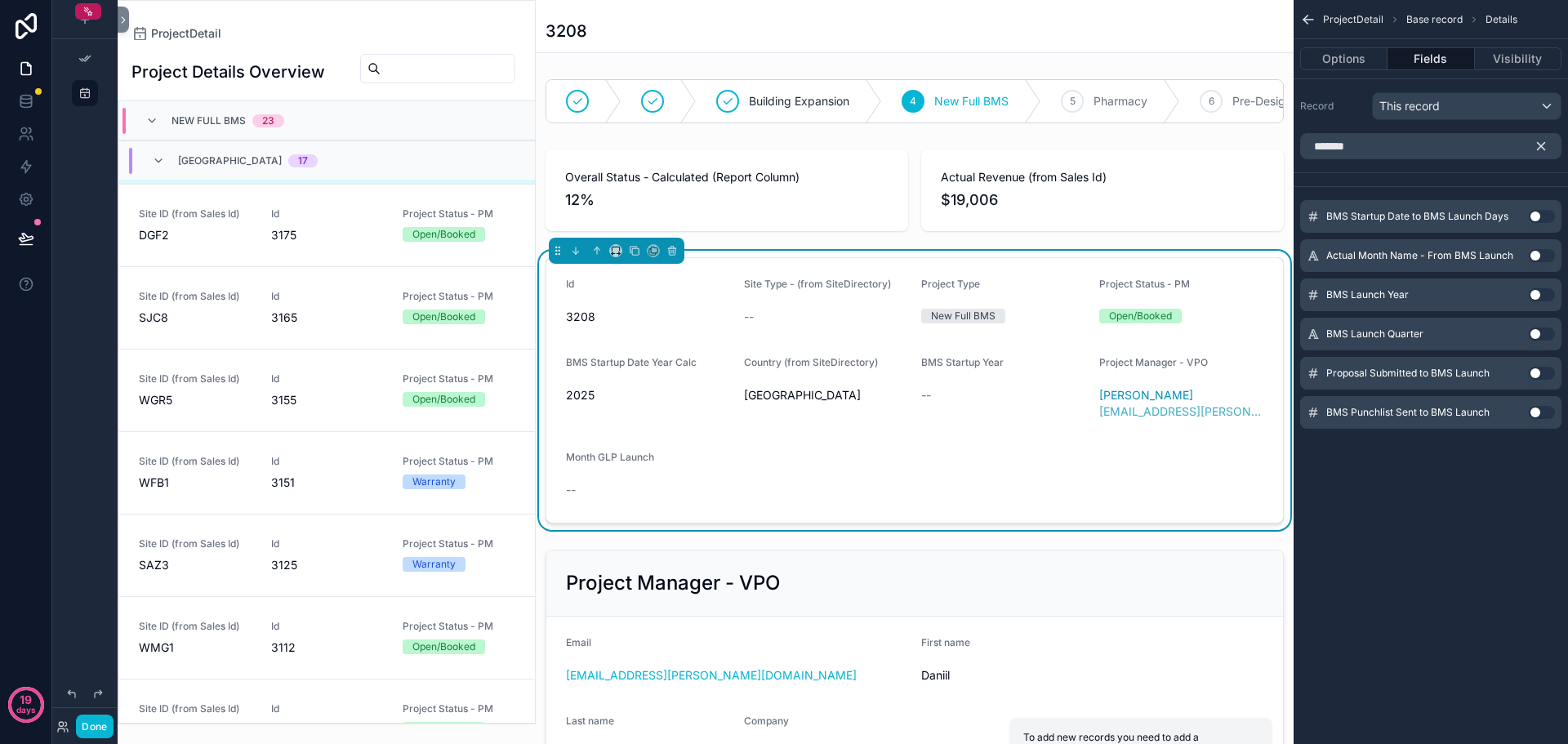
click at [1533, 293] on button "Use setting" at bounding box center [1543, 294] width 26 height 13
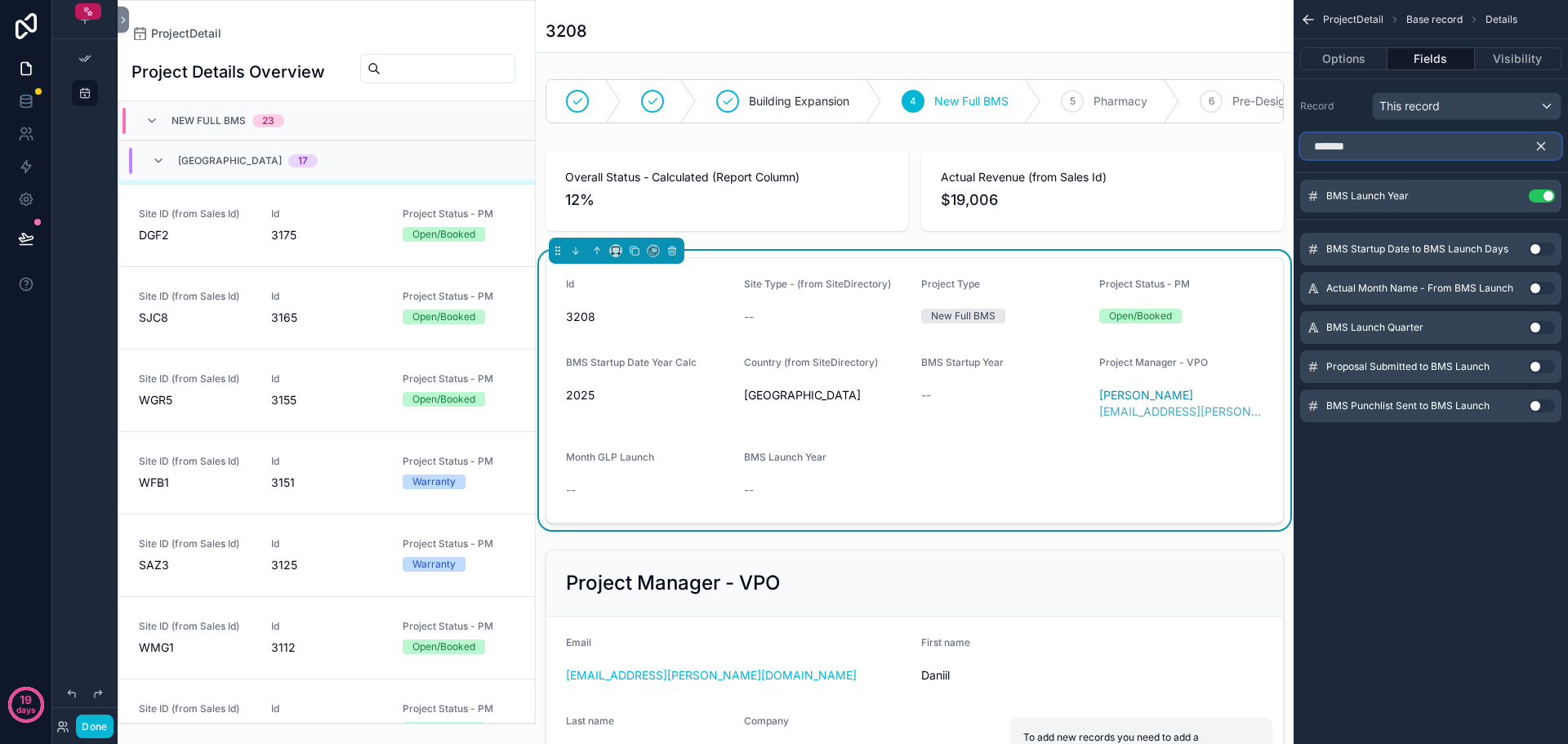
click at [1410, 144] on input "*******" at bounding box center [1431, 146] width 262 height 26
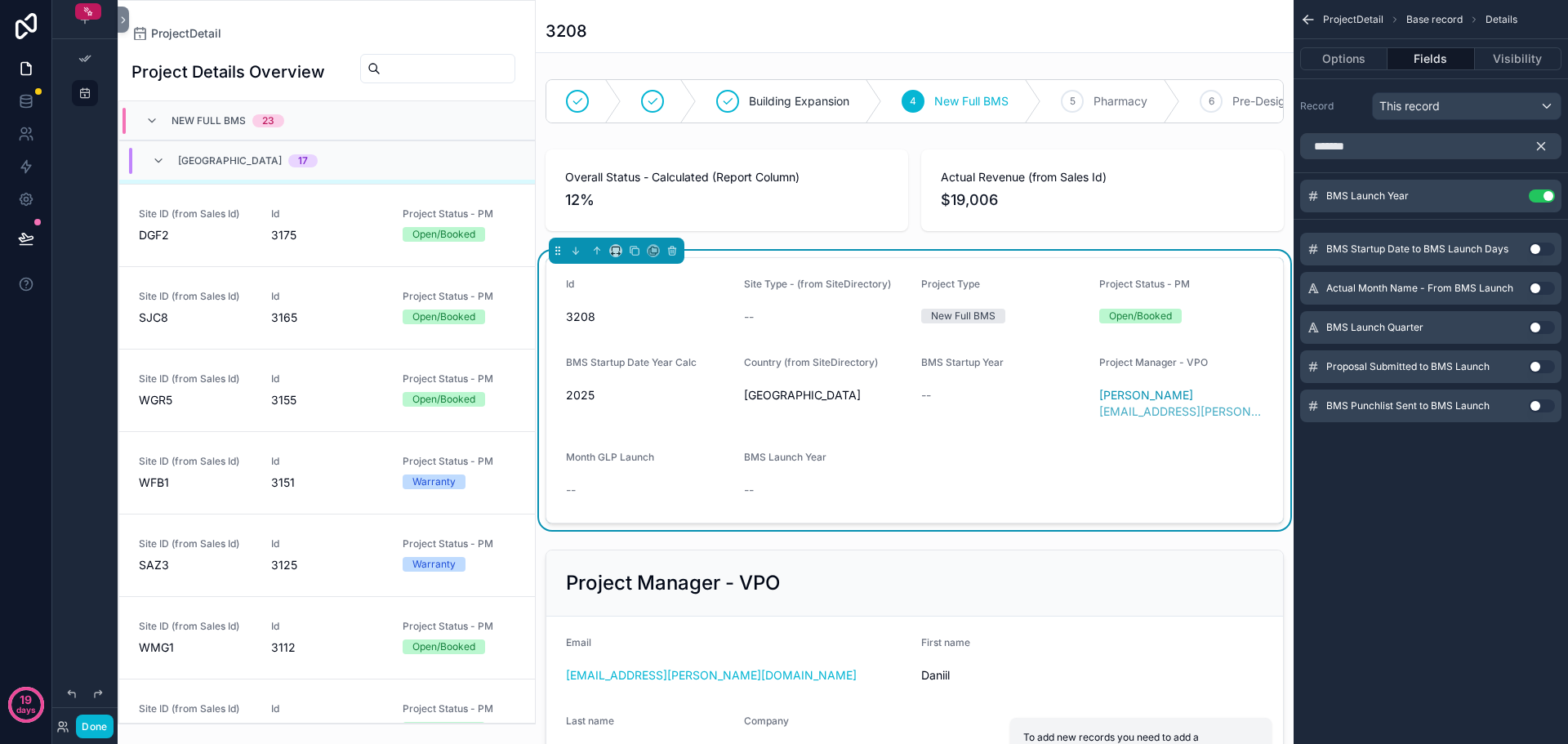
click at [1539, 329] on button "Use setting" at bounding box center [1543, 327] width 26 height 13
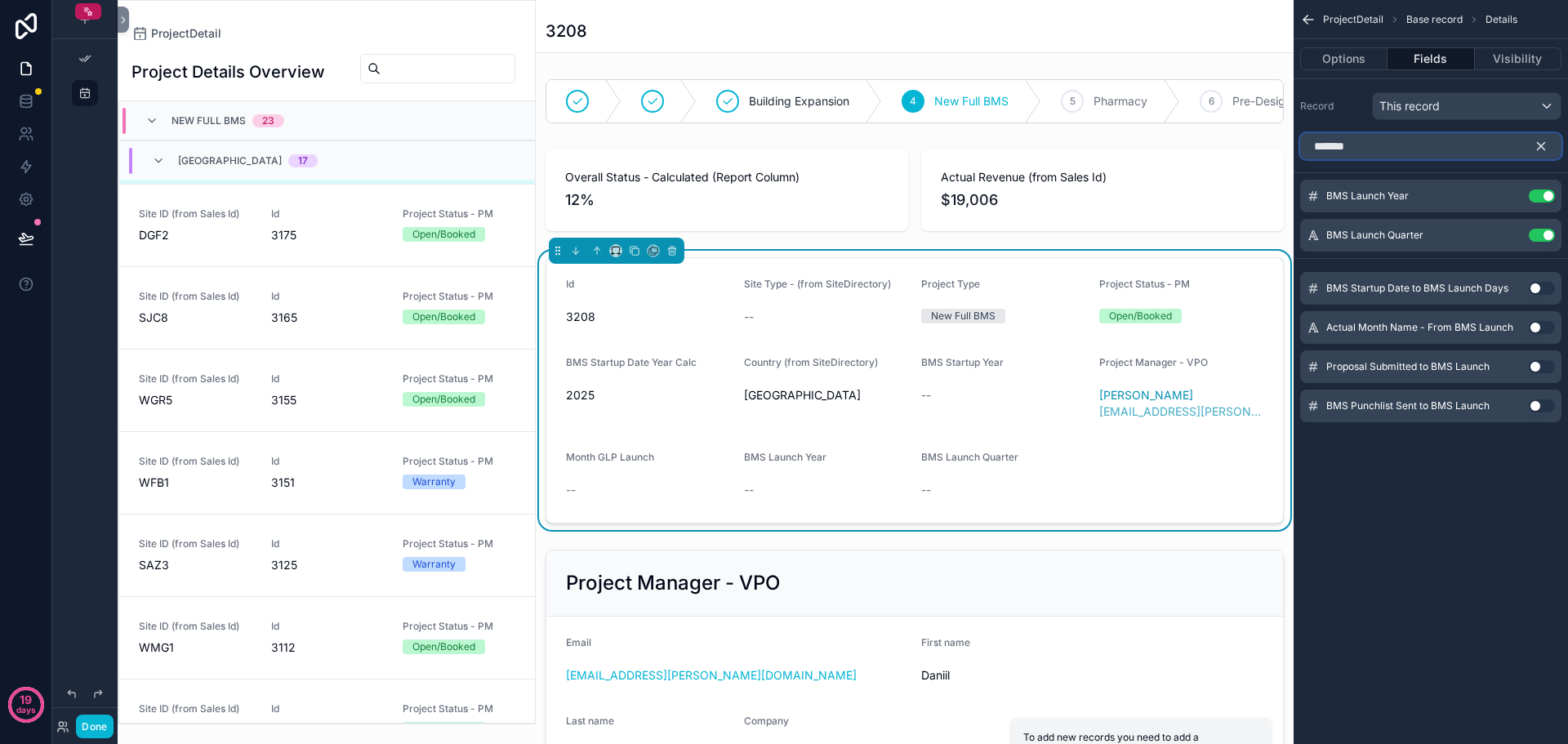
drag, startPoint x: 1390, startPoint y: 149, endPoint x: 1345, endPoint y: 146, distance: 45.1
click at [1345, 146] on input "*******" at bounding box center [1431, 146] width 262 height 26
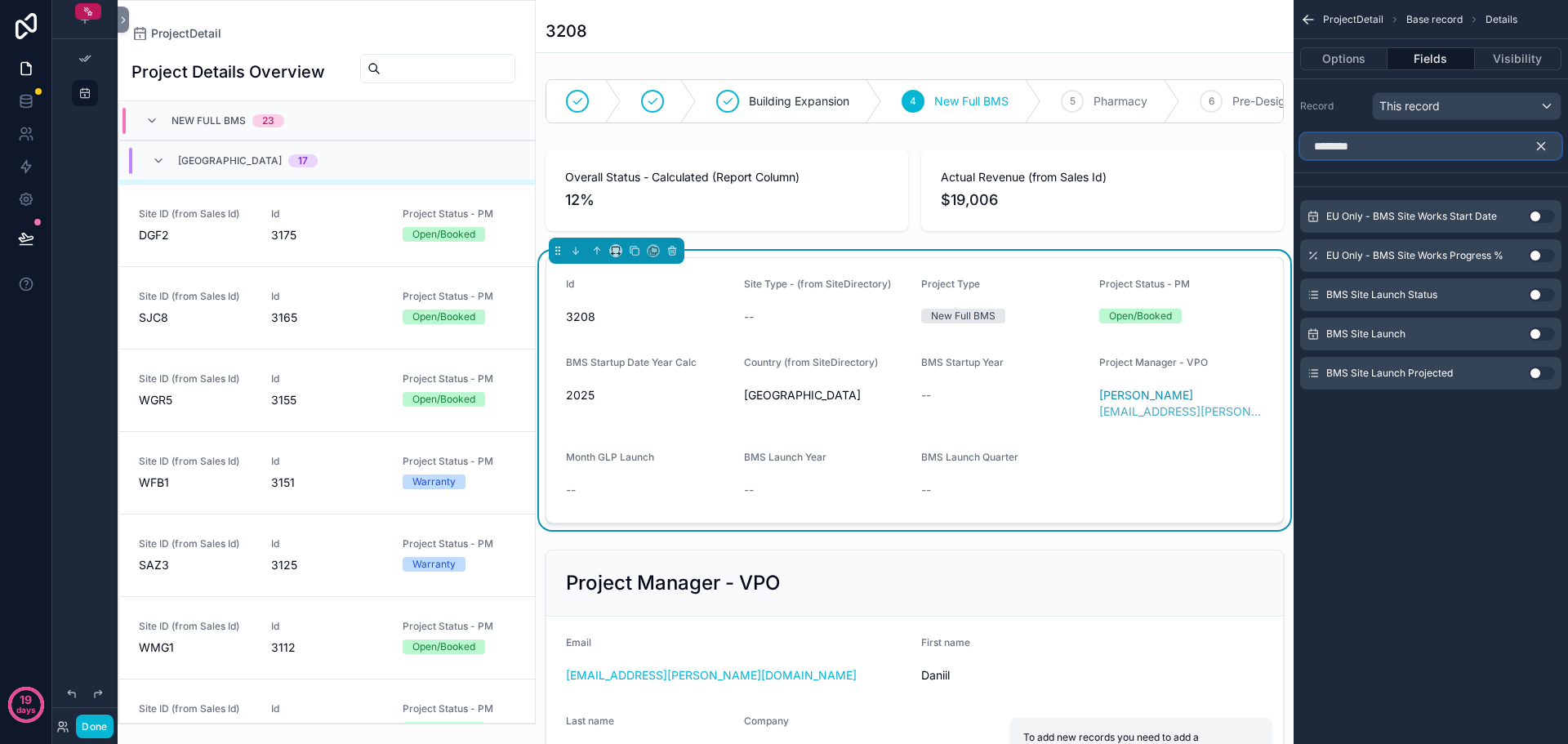
type input "********"
click at [1542, 332] on button "Use setting" at bounding box center [1543, 333] width 26 height 13
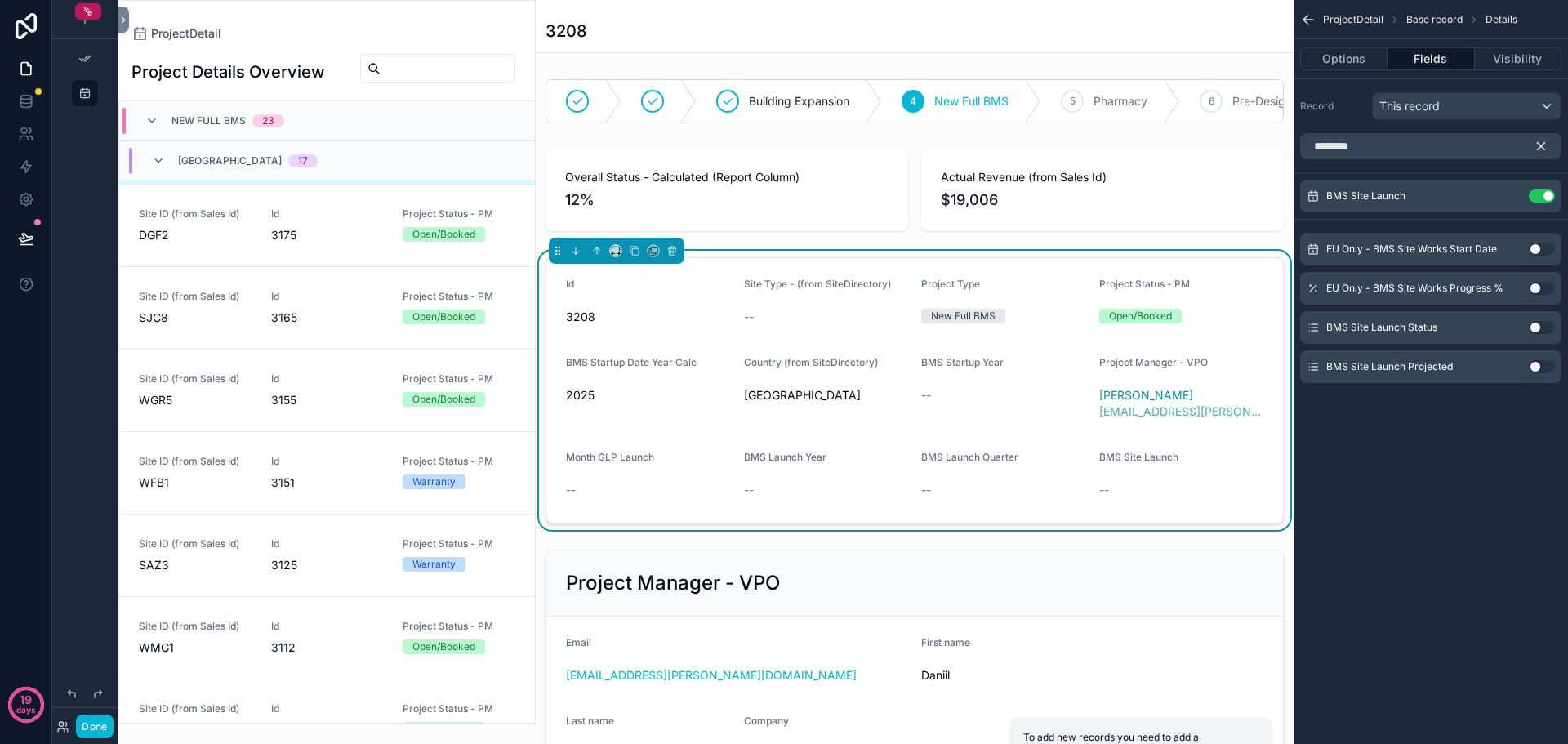
click at [1542, 324] on button "Use setting" at bounding box center [1543, 327] width 26 height 13
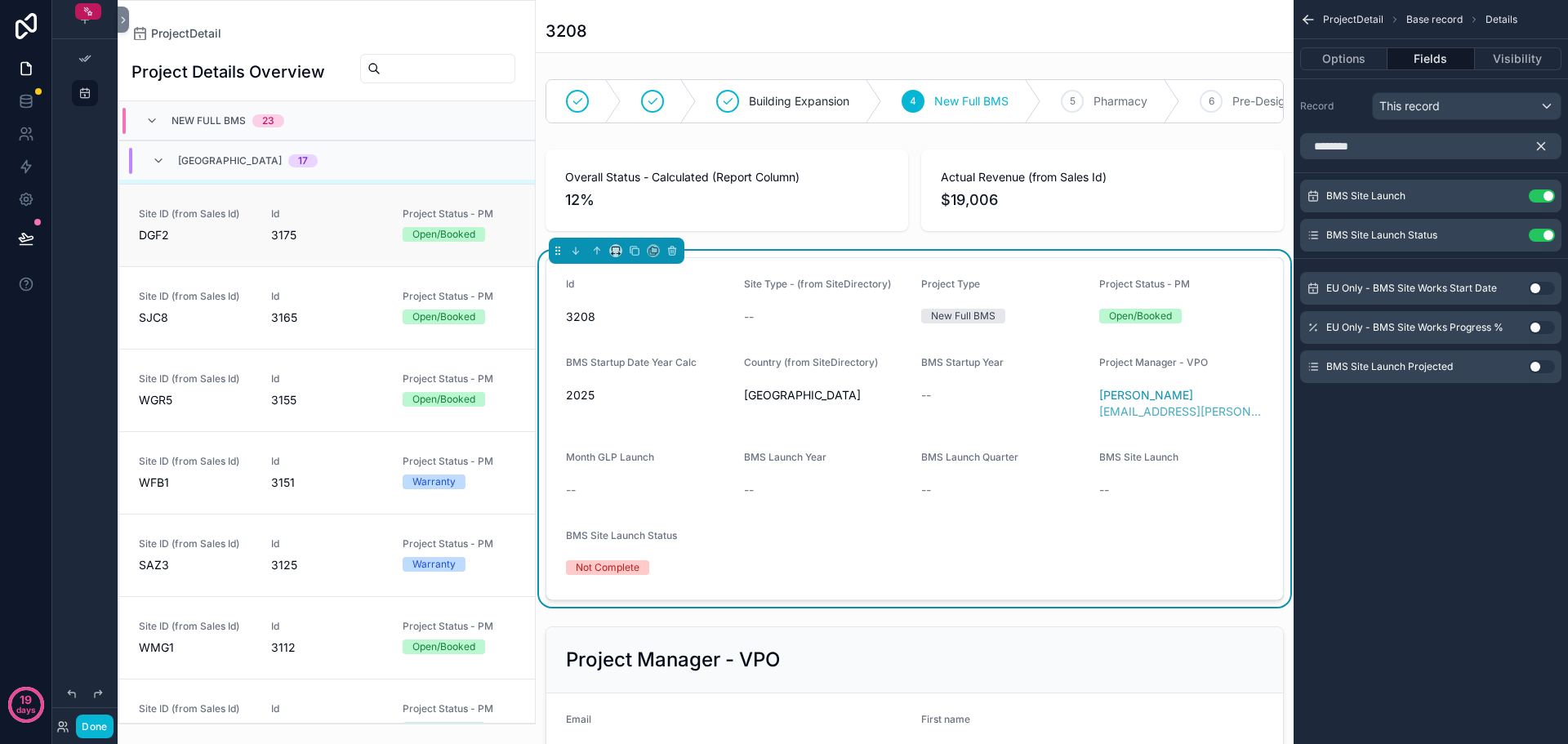
click at [332, 238] on span "3175" at bounding box center [327, 235] width 113 height 17
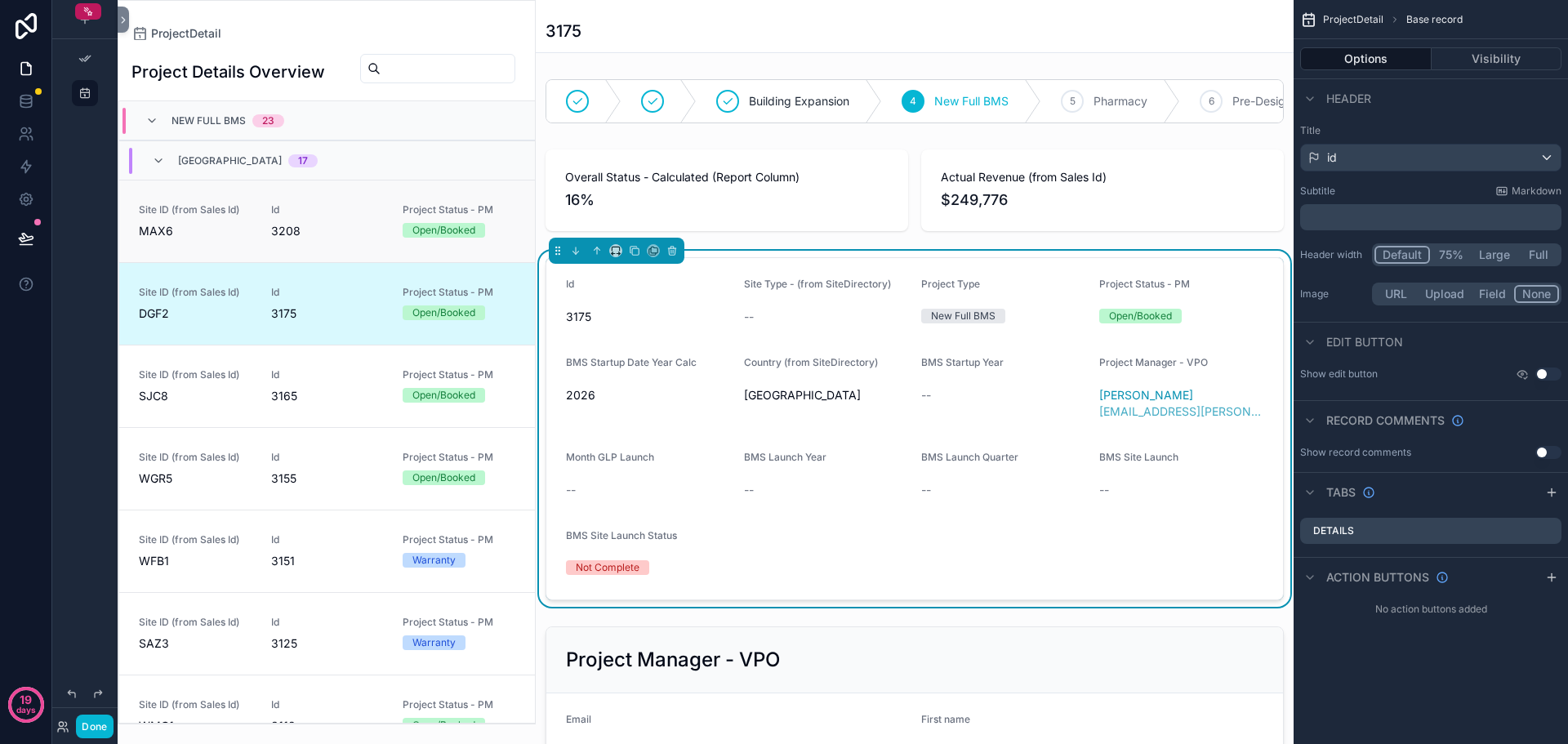
click at [360, 233] on span "3208" at bounding box center [327, 231] width 113 height 17
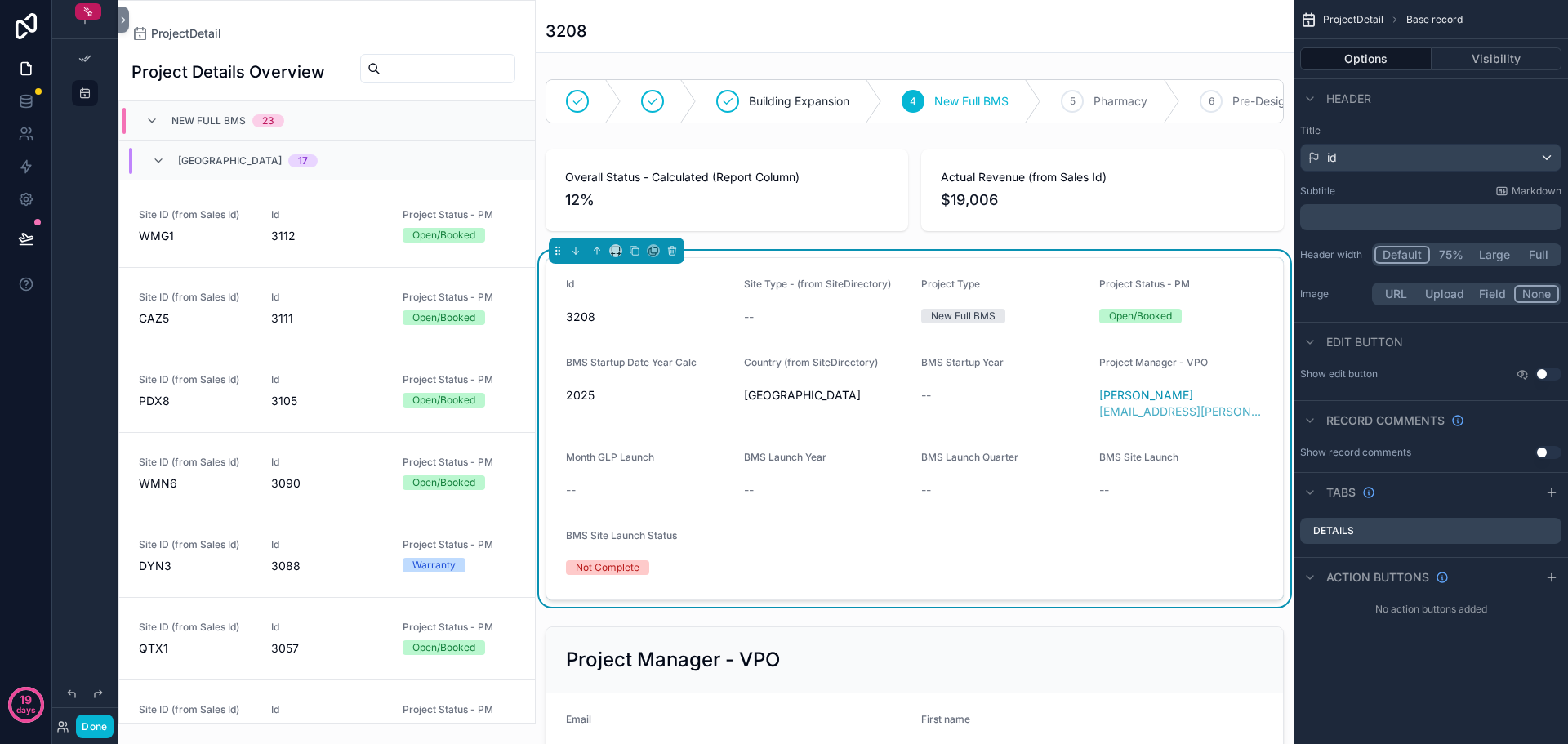
scroll to position [572, 0]
click at [317, 463] on span "Id" at bounding box center [327, 463] width 113 height 13
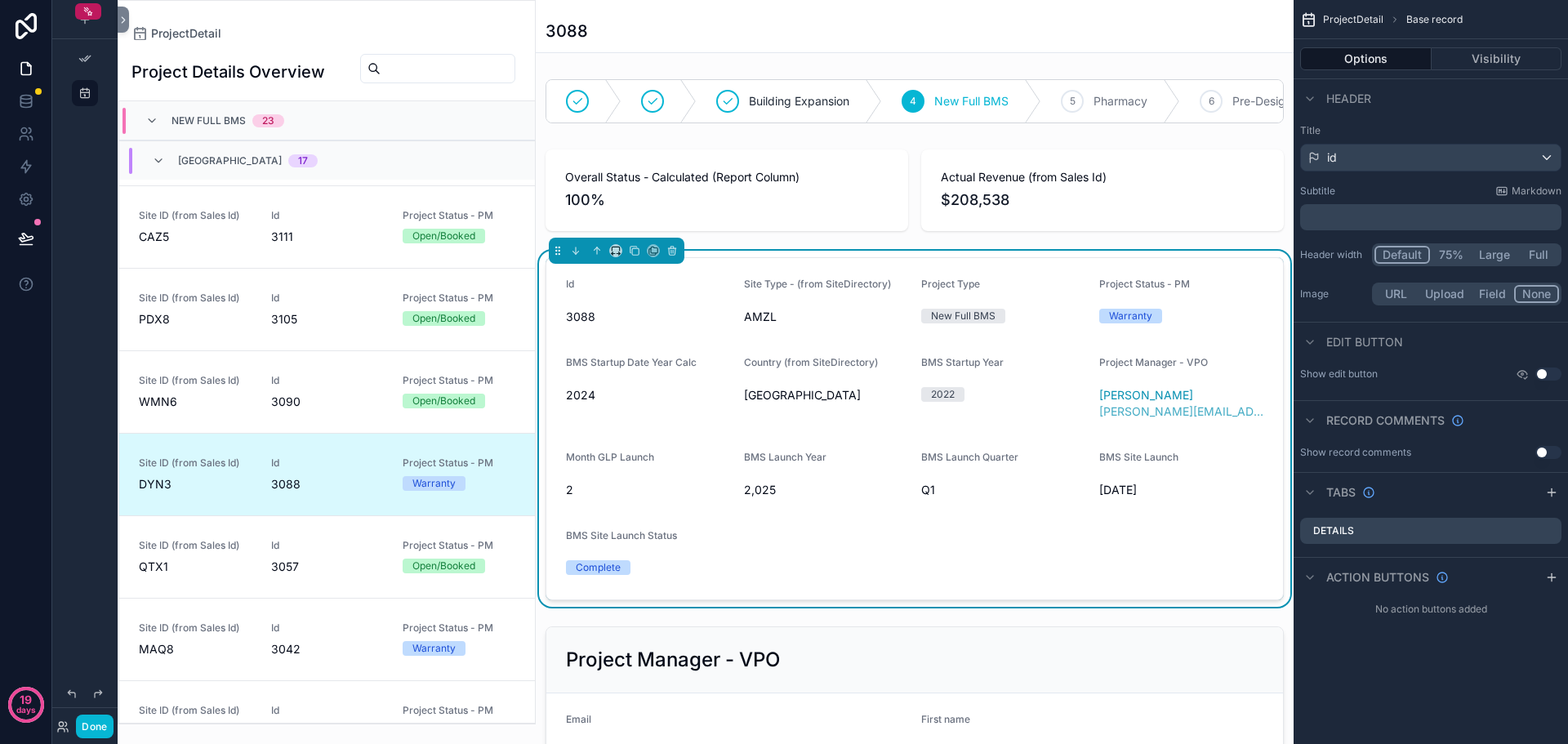
click at [1502, 298] on button "Field" at bounding box center [1493, 294] width 43 height 18
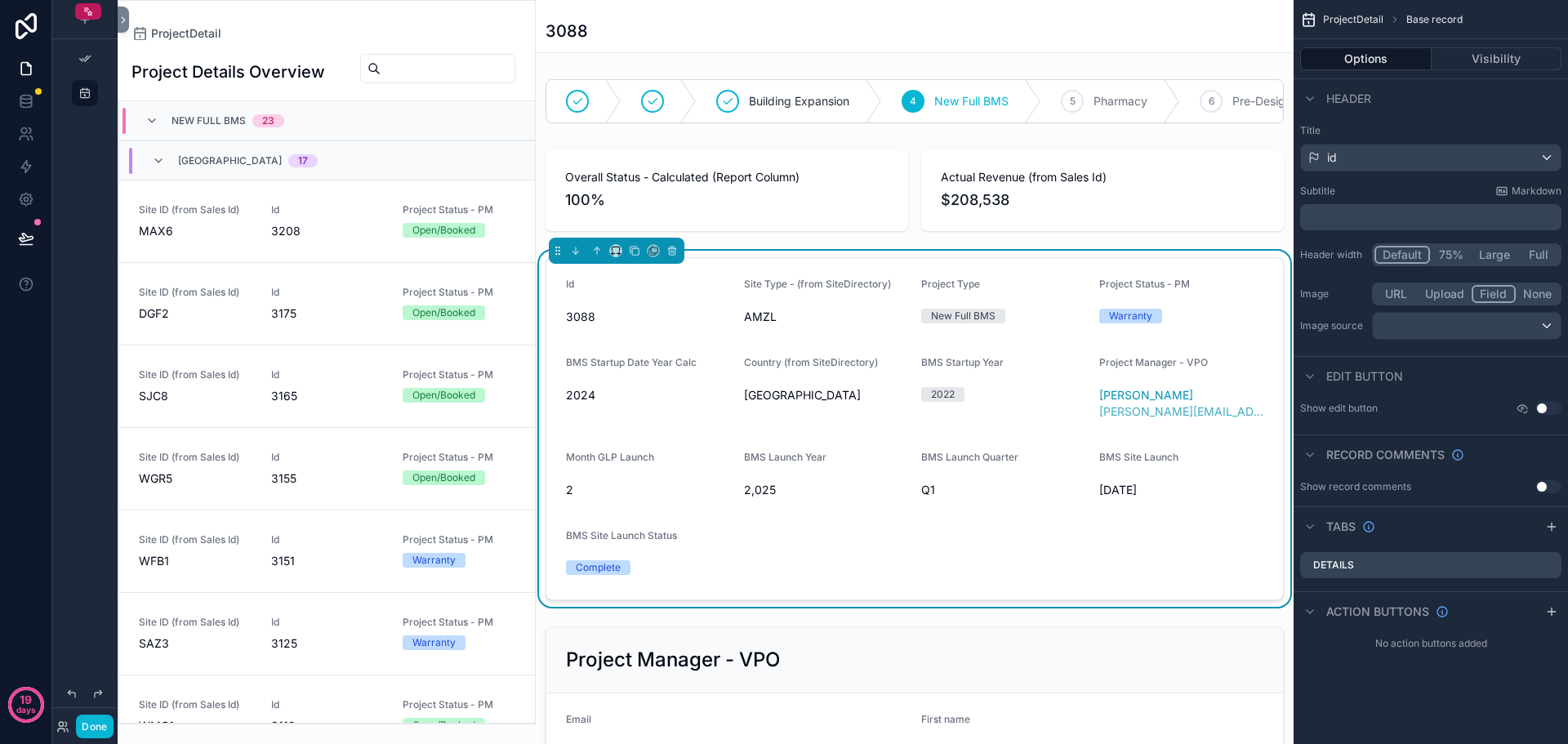
scroll to position [903, 0]
click at [1531, 293] on button "None" at bounding box center [1537, 294] width 43 height 18
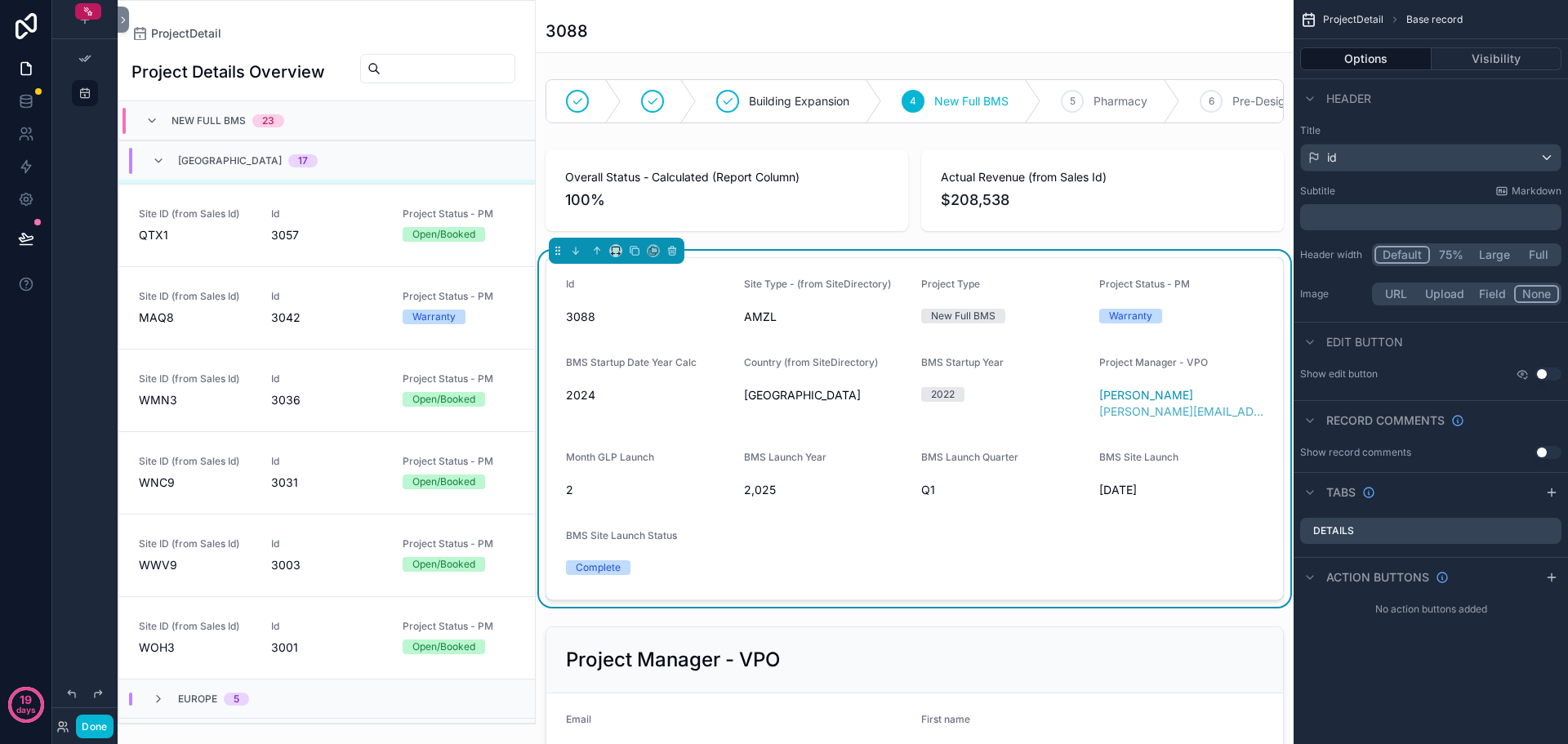
click at [1498, 298] on button "Field" at bounding box center [1493, 294] width 43 height 18
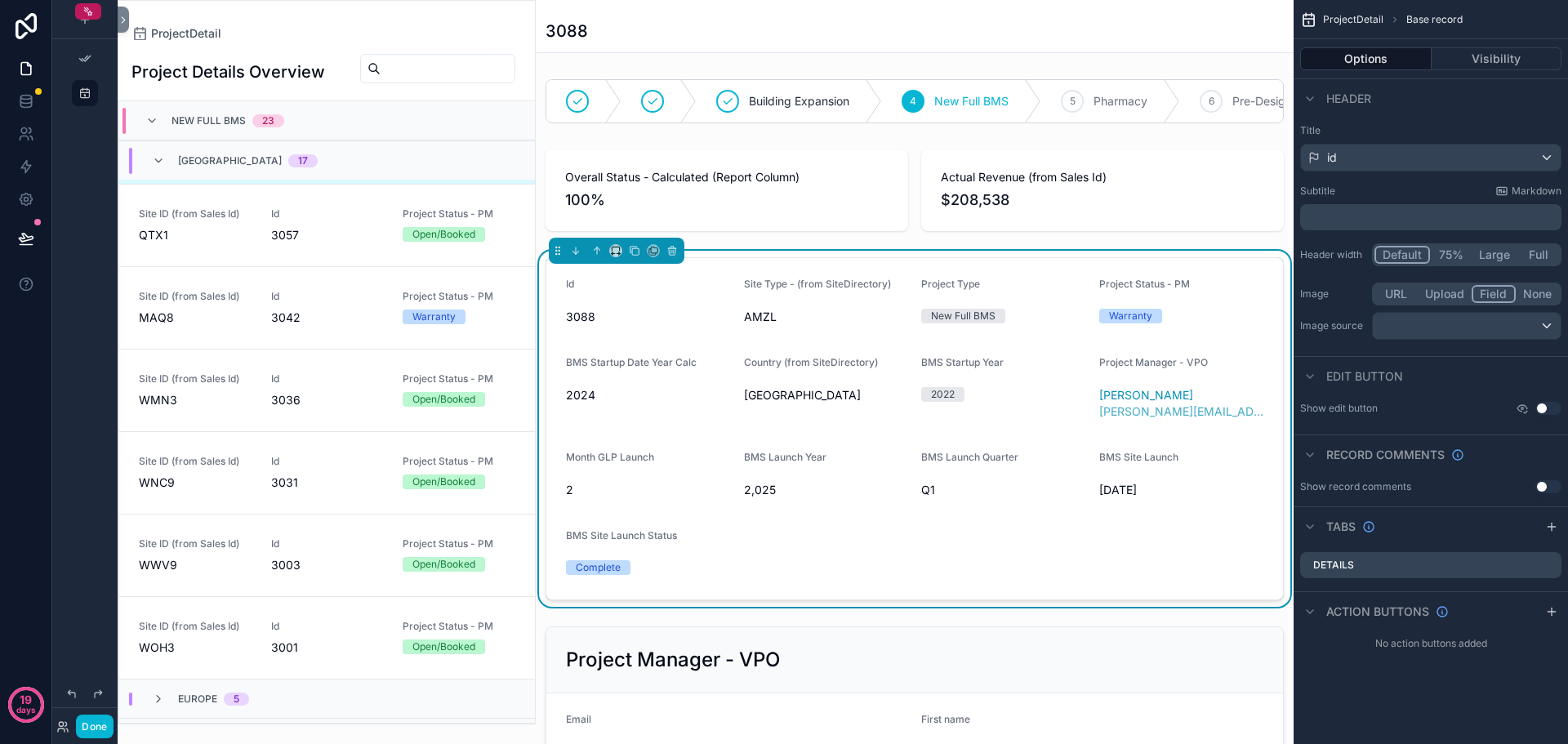
click at [1538, 292] on button "None" at bounding box center [1537, 294] width 43 height 18
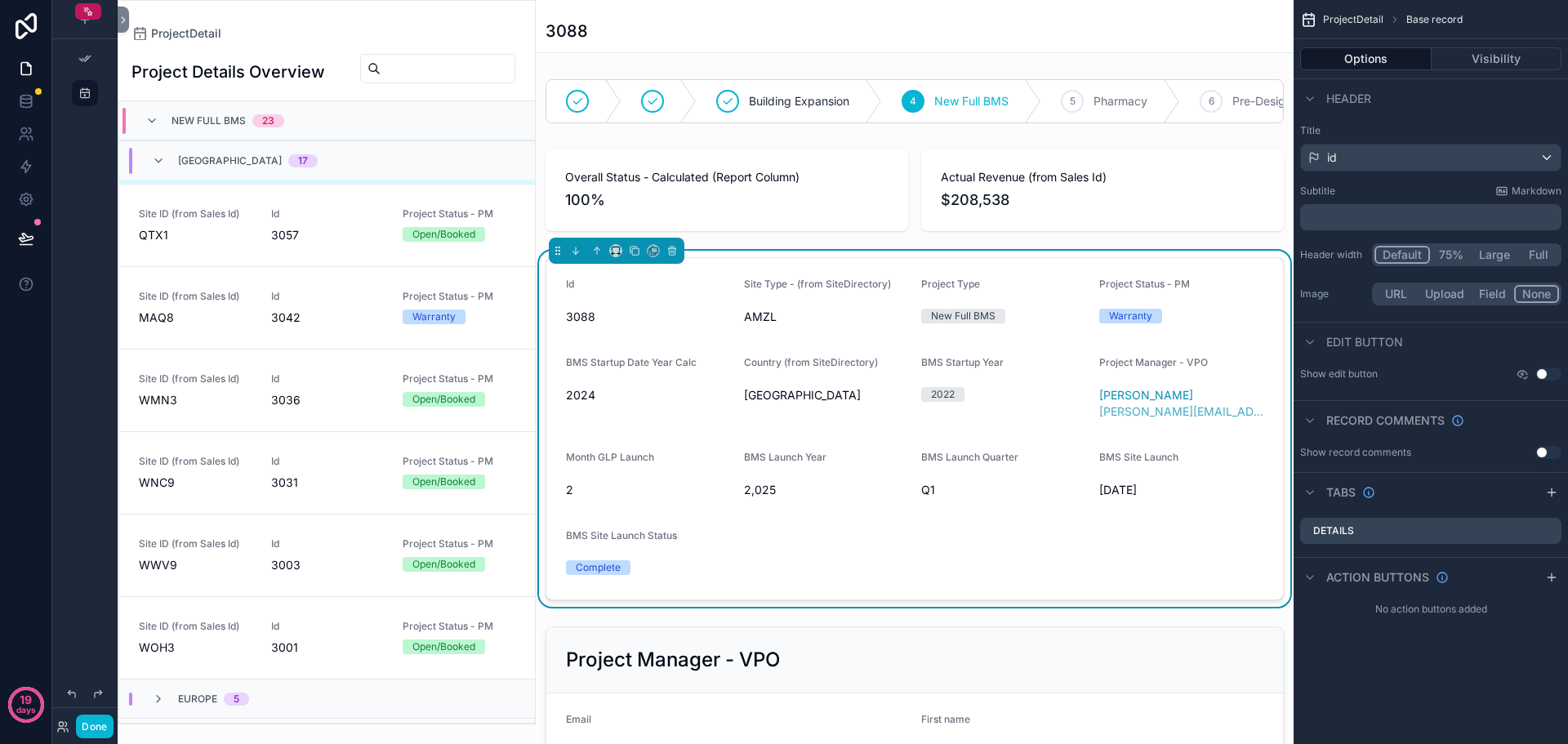
click at [1452, 257] on button "75%" at bounding box center [1452, 255] width 42 height 18
click at [1397, 257] on button "Default" at bounding box center [1402, 255] width 54 height 18
click at [1030, 498] on span "Q1" at bounding box center [1003, 490] width 165 height 17
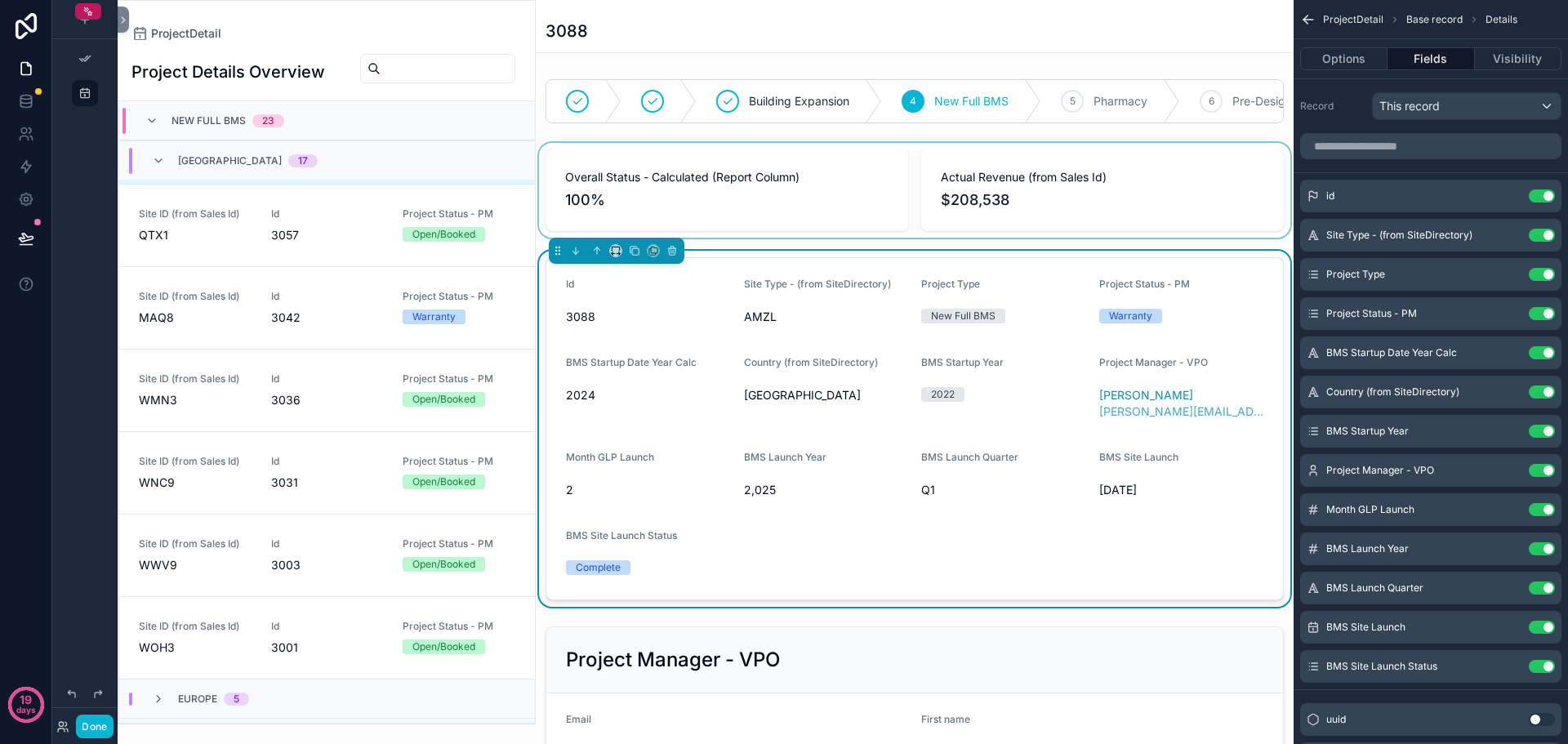
click at [1165, 216] on div "scrollable content" at bounding box center [915, 190] width 758 height 95
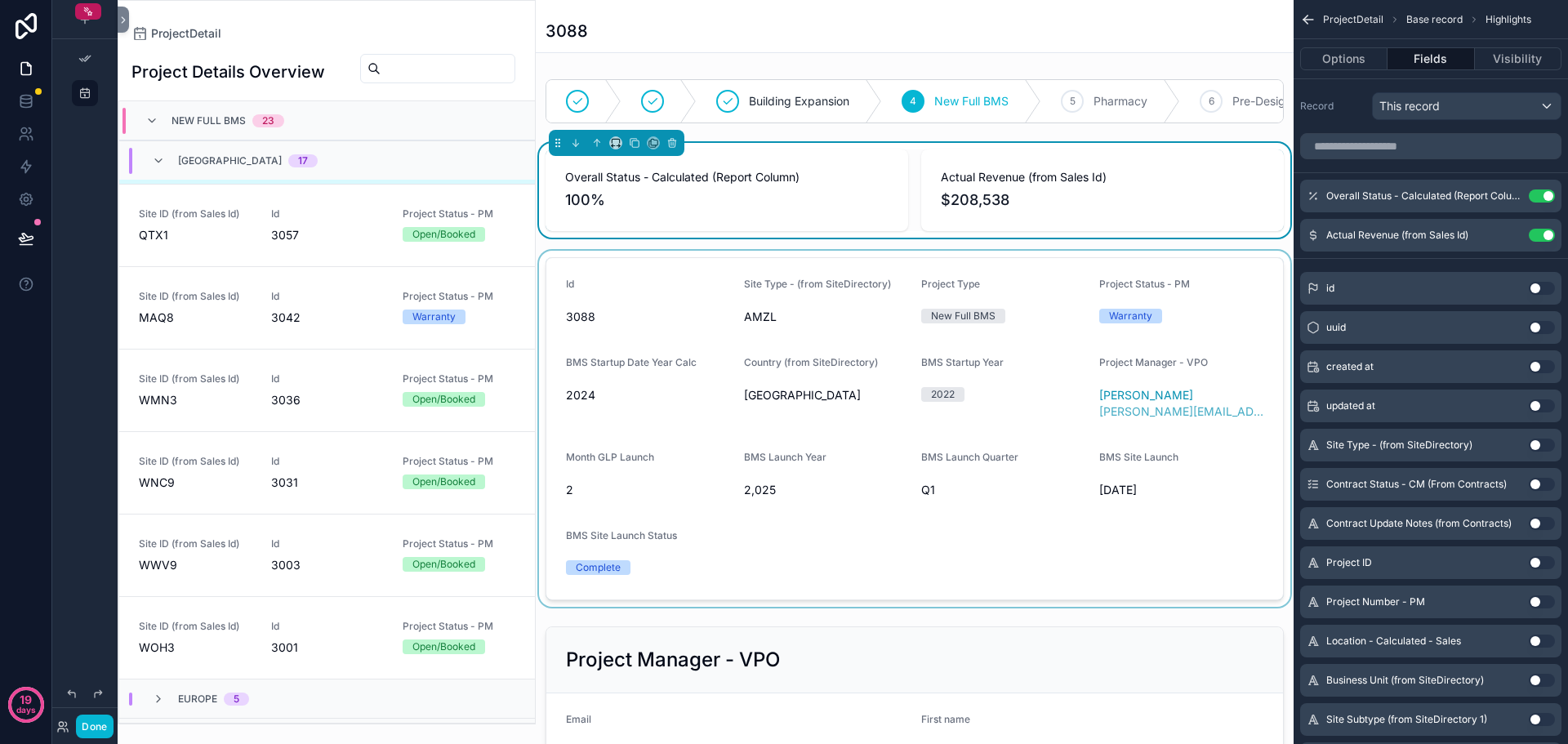
drag, startPoint x: 1065, startPoint y: 361, endPoint x: 1080, endPoint y: 336, distance: 29.2
click at [1065, 361] on div "scrollable content" at bounding box center [915, 428] width 758 height 356
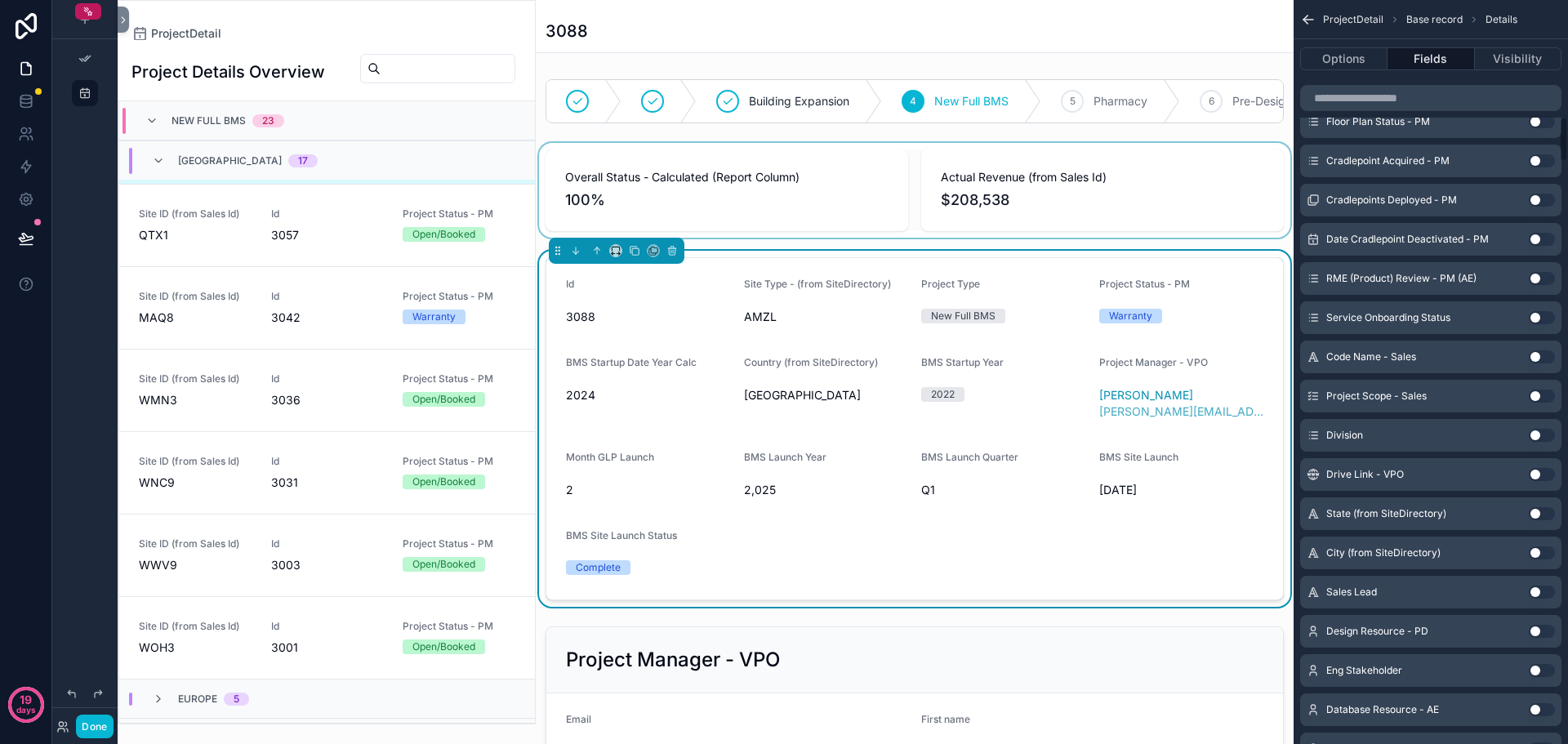
scroll to position [1886, 0]
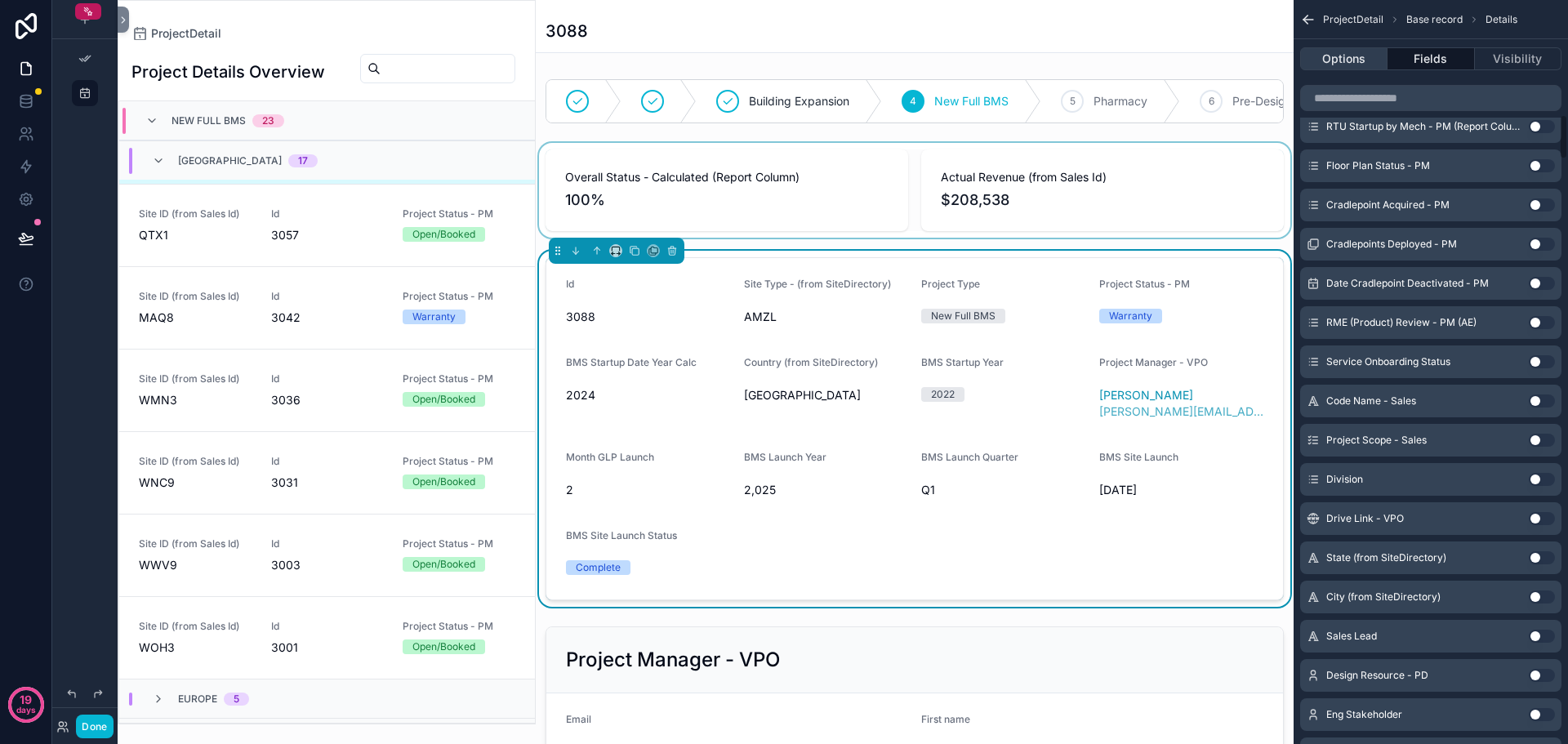
click at [1346, 56] on button "Options" at bounding box center [1344, 59] width 88 height 23
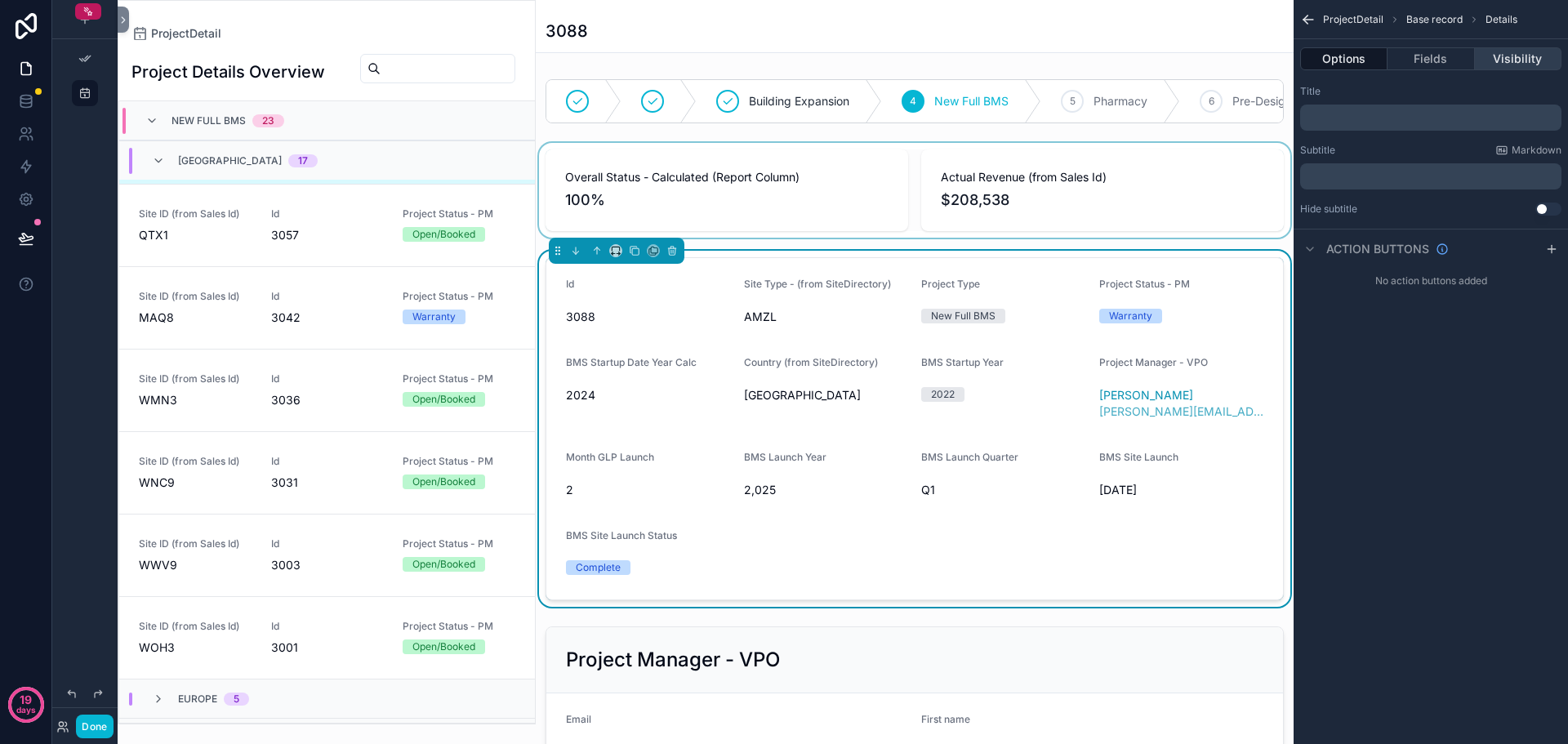
click at [1524, 61] on button "Visibility" at bounding box center [1518, 59] width 87 height 23
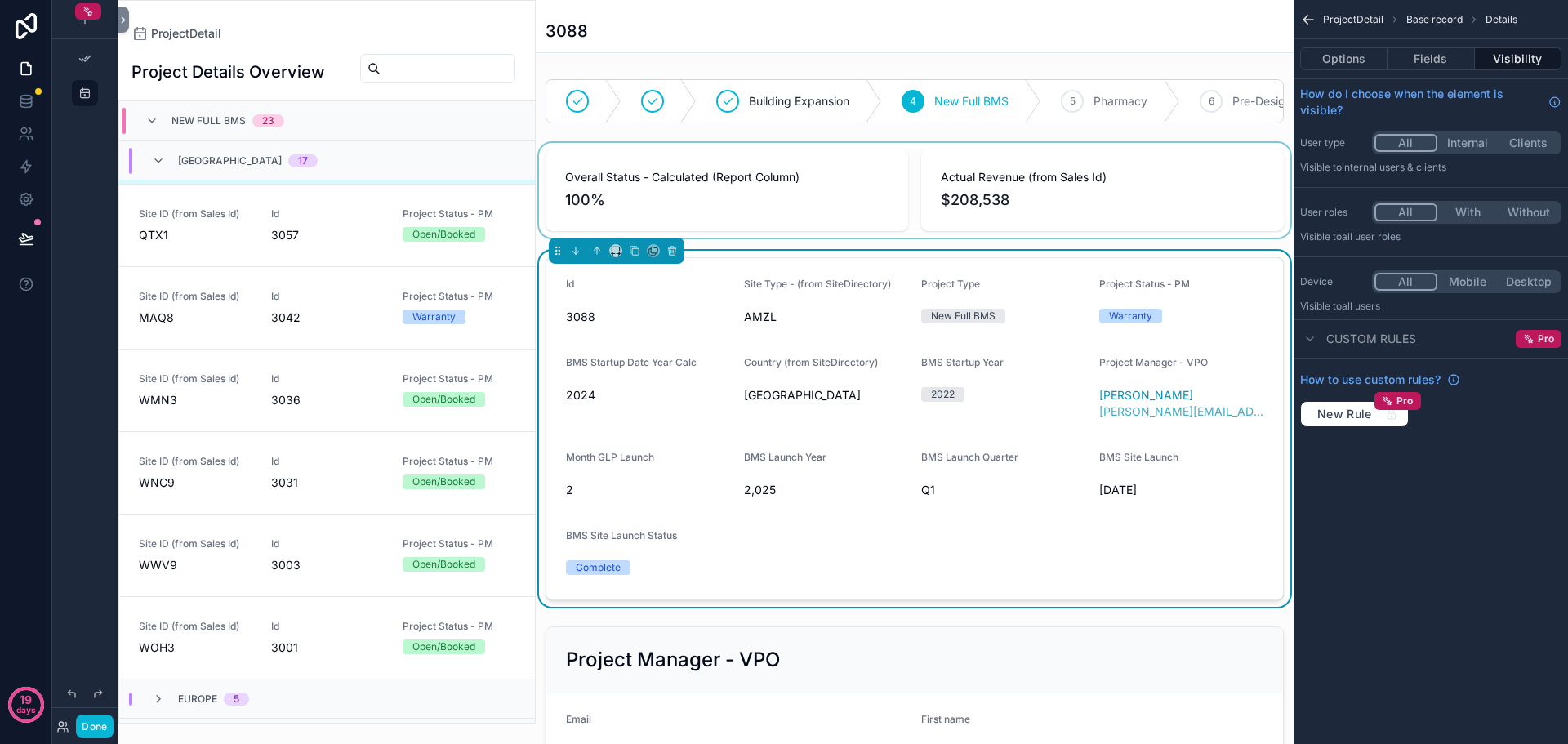
click at [1518, 484] on div "ProjectDetail Base record Details Options Fields Visibility How do I choose whe…" at bounding box center [1431, 372] width 275 height 744
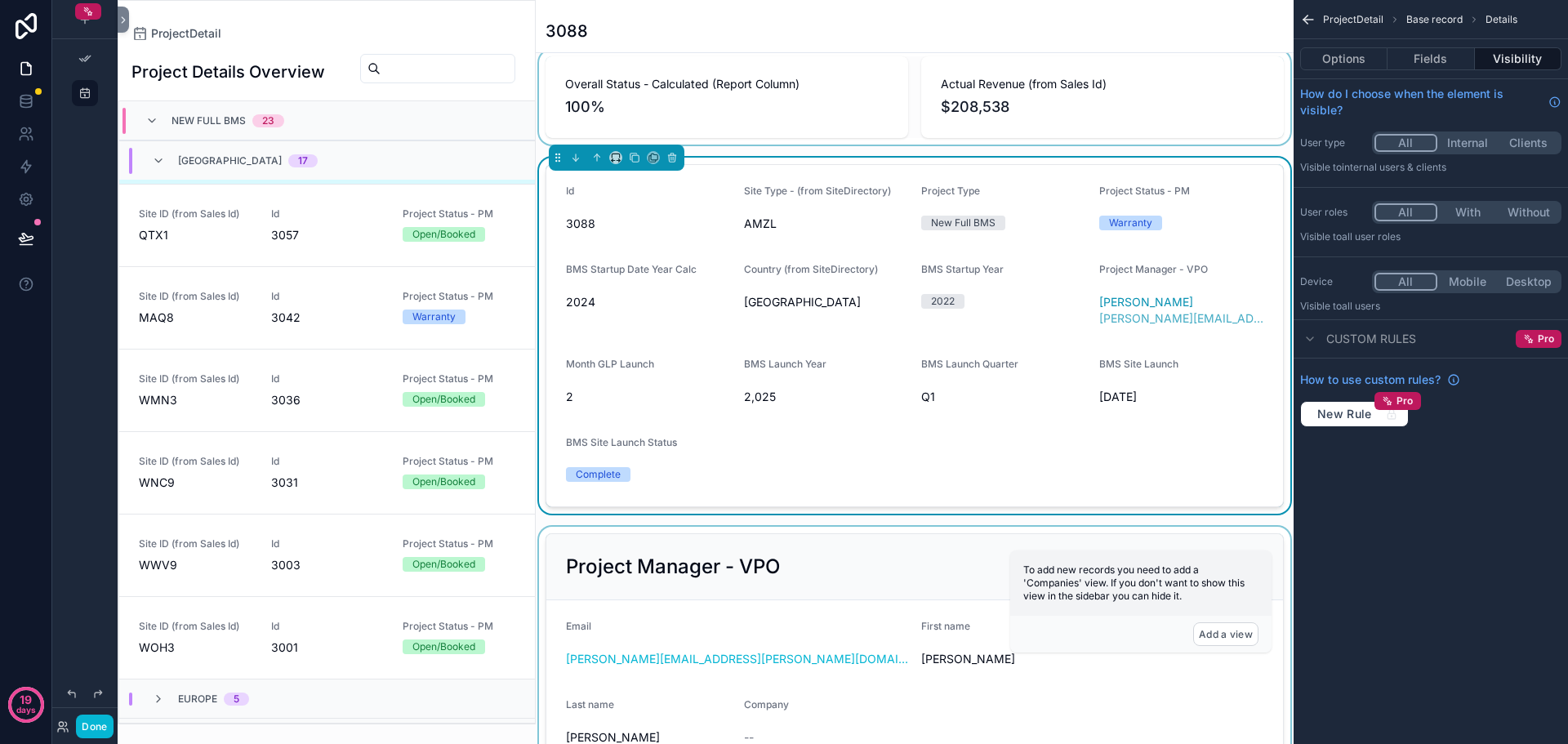
scroll to position [245, 0]
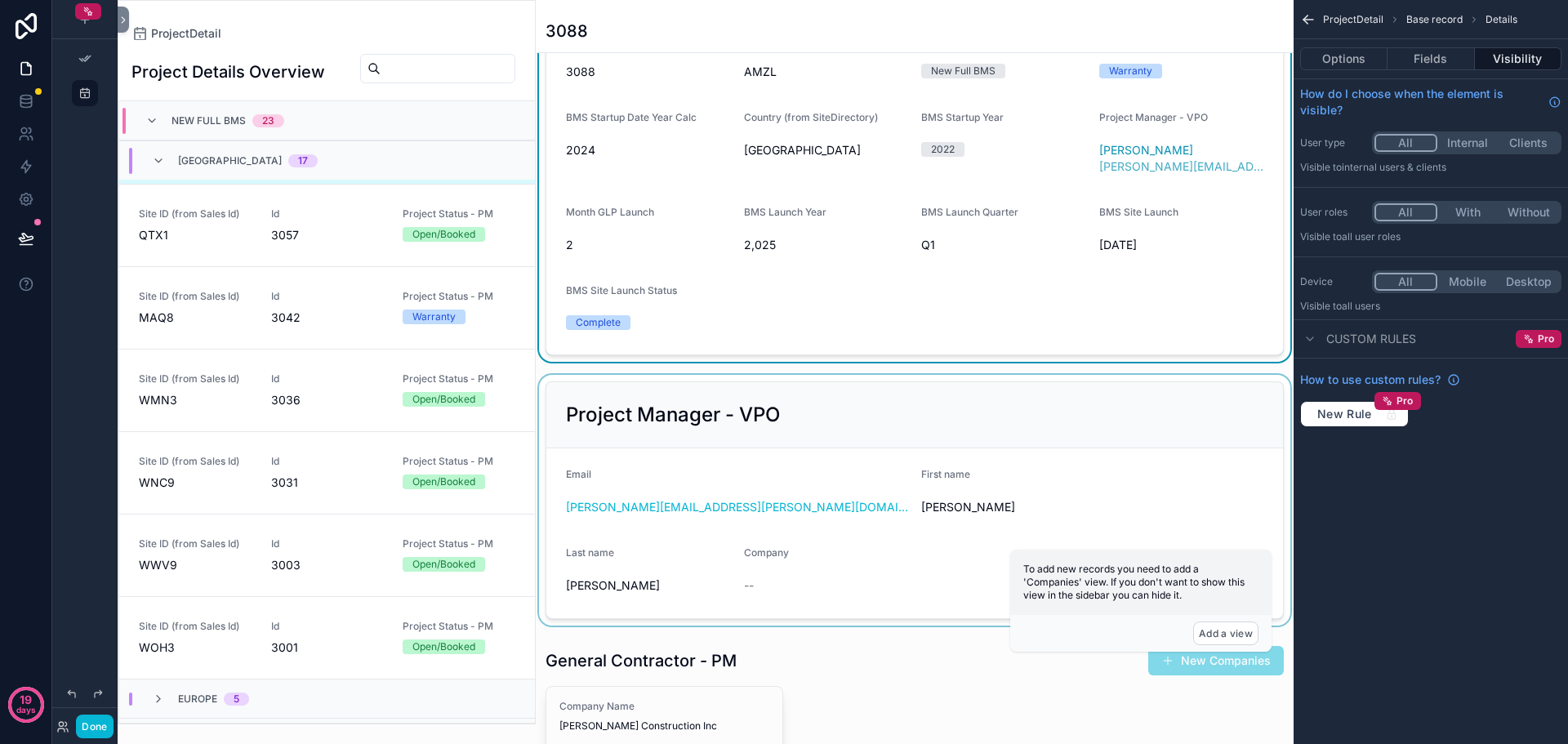
click at [1046, 435] on div "scrollable content" at bounding box center [915, 500] width 758 height 250
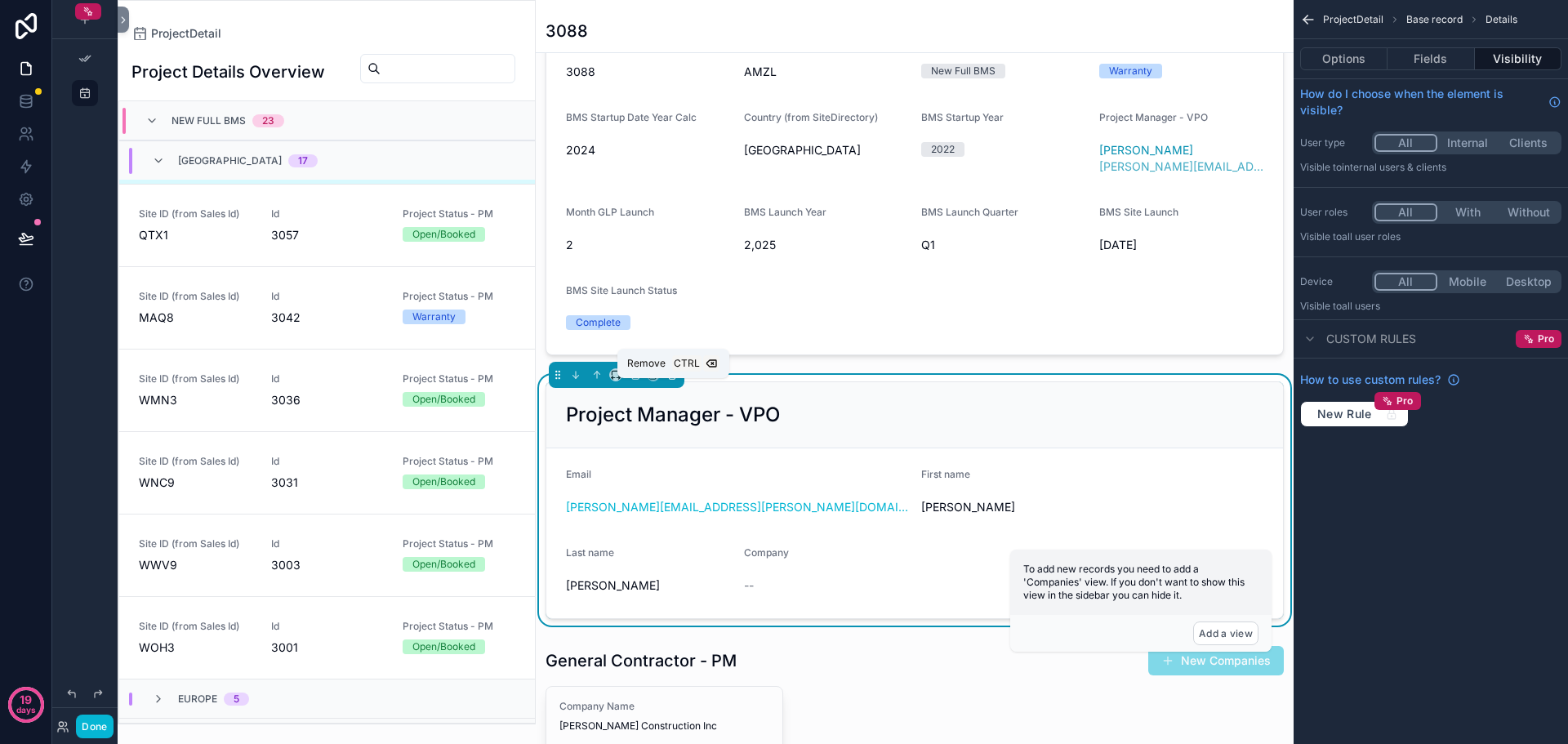
click at [679, 384] on button "scrollable content" at bounding box center [672, 375] width 18 height 18
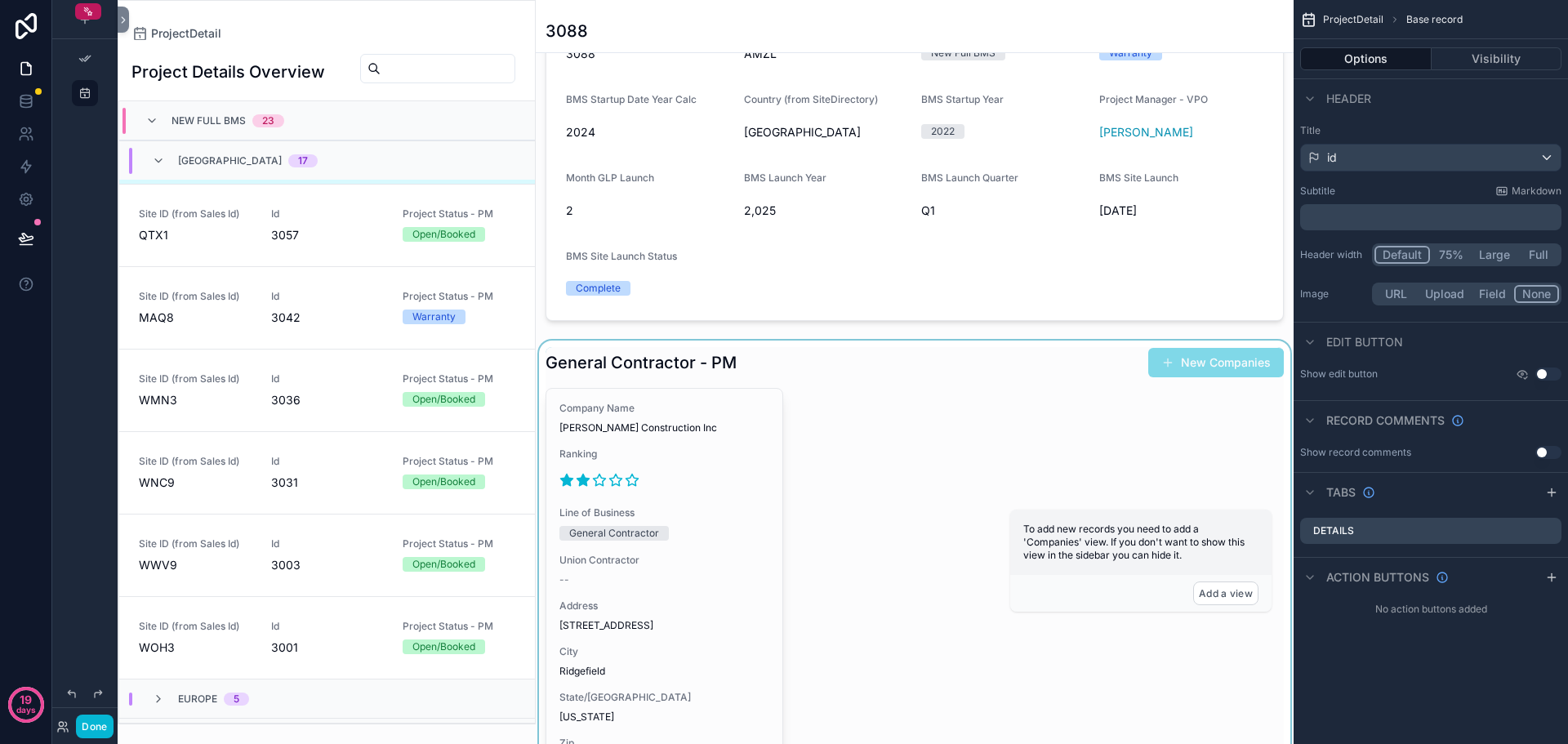
scroll to position [326, 0]
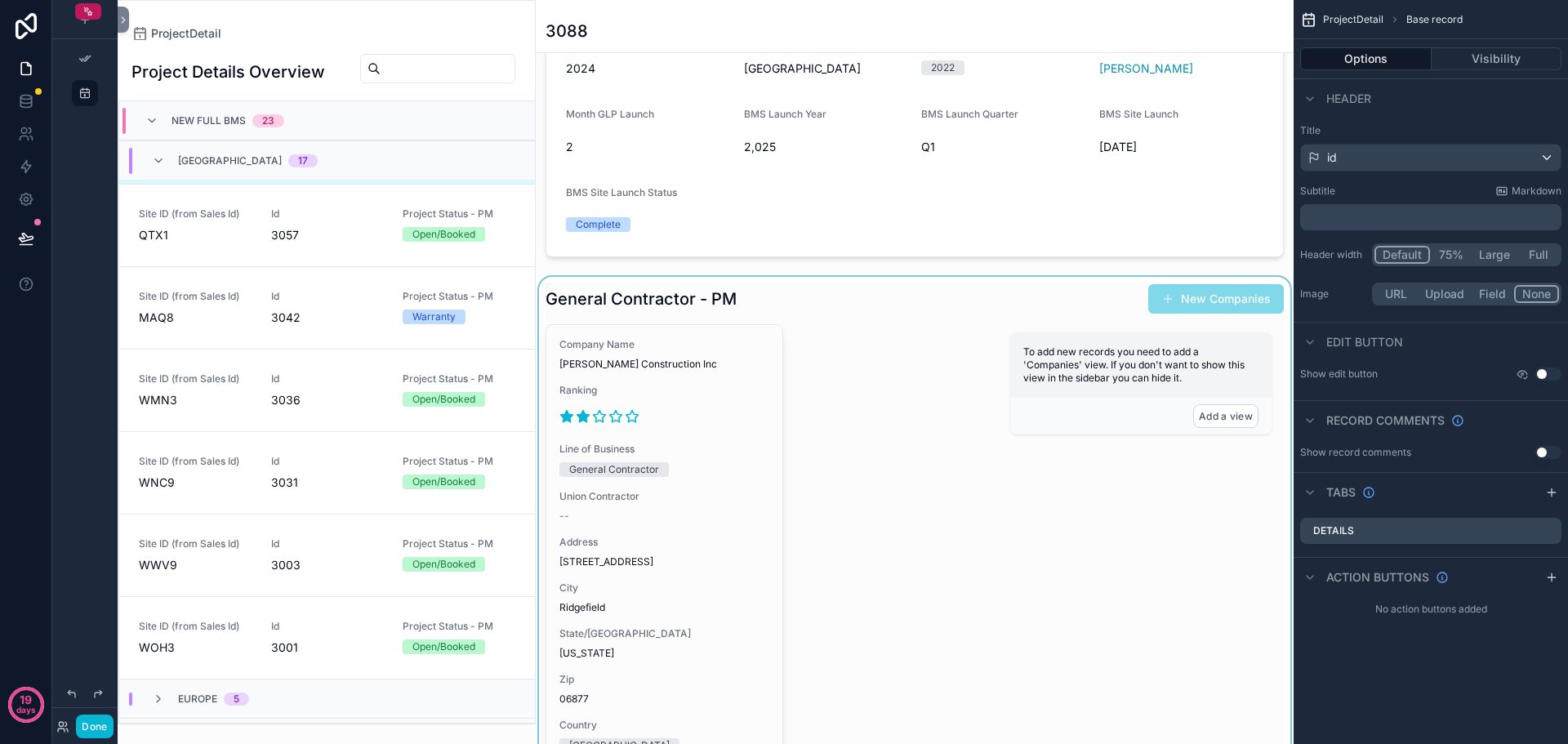
click at [904, 305] on div "scrollable content" at bounding box center [915, 573] width 758 height 593
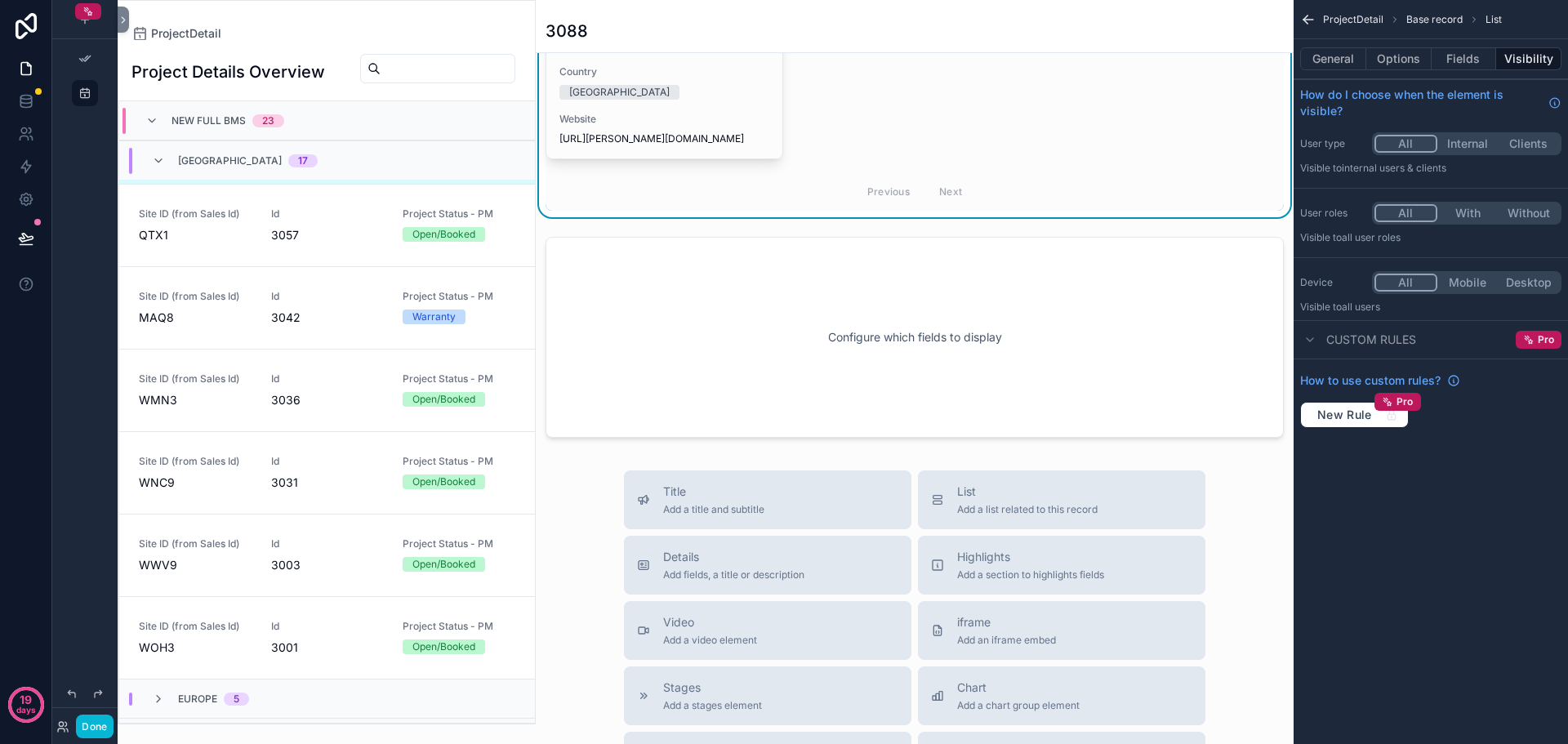
scroll to position [735, 0]
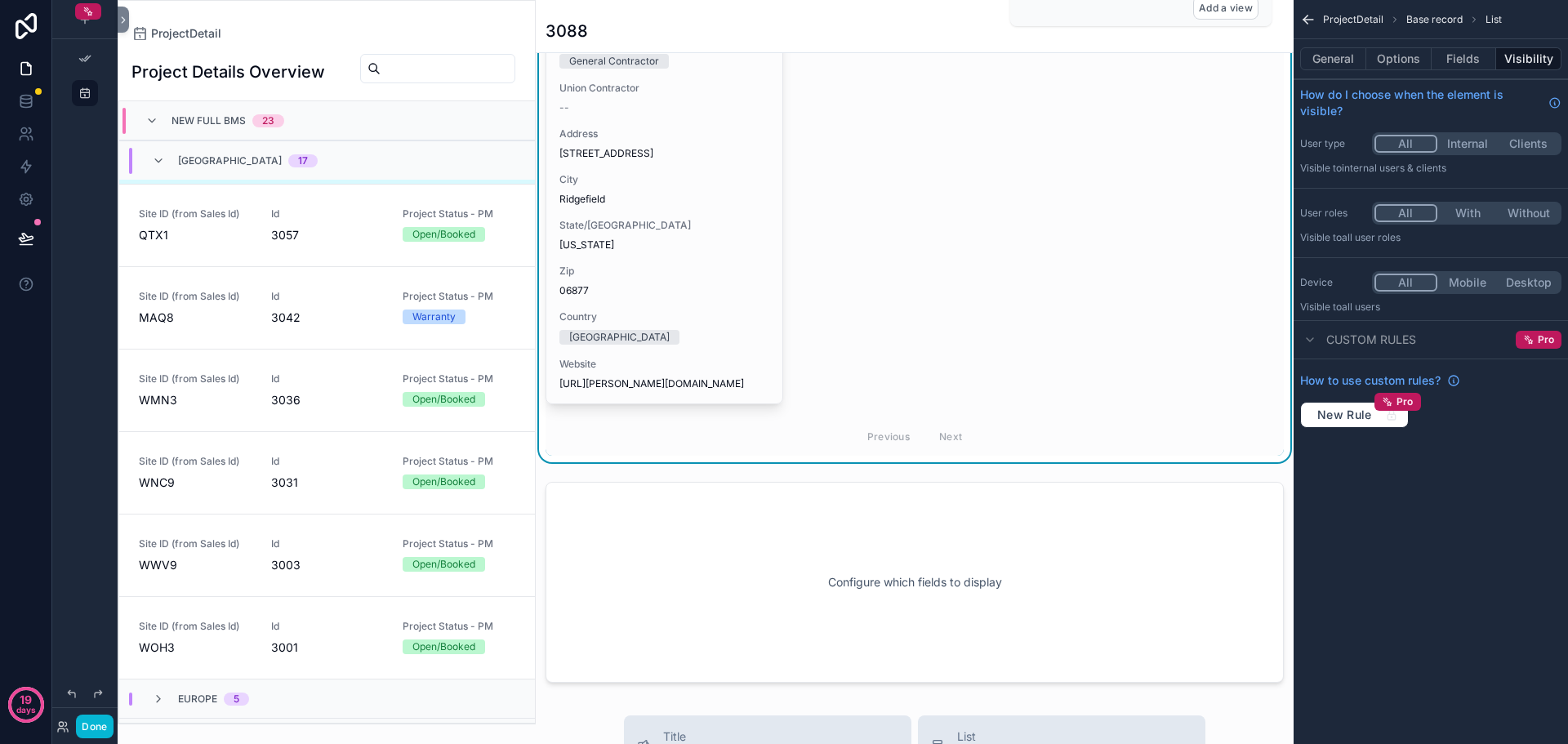
click at [1002, 377] on div "Company Name Schimenti Construction Inc Ranking Line of Business General Contra…" at bounding box center [914, 186] width 738 height 540
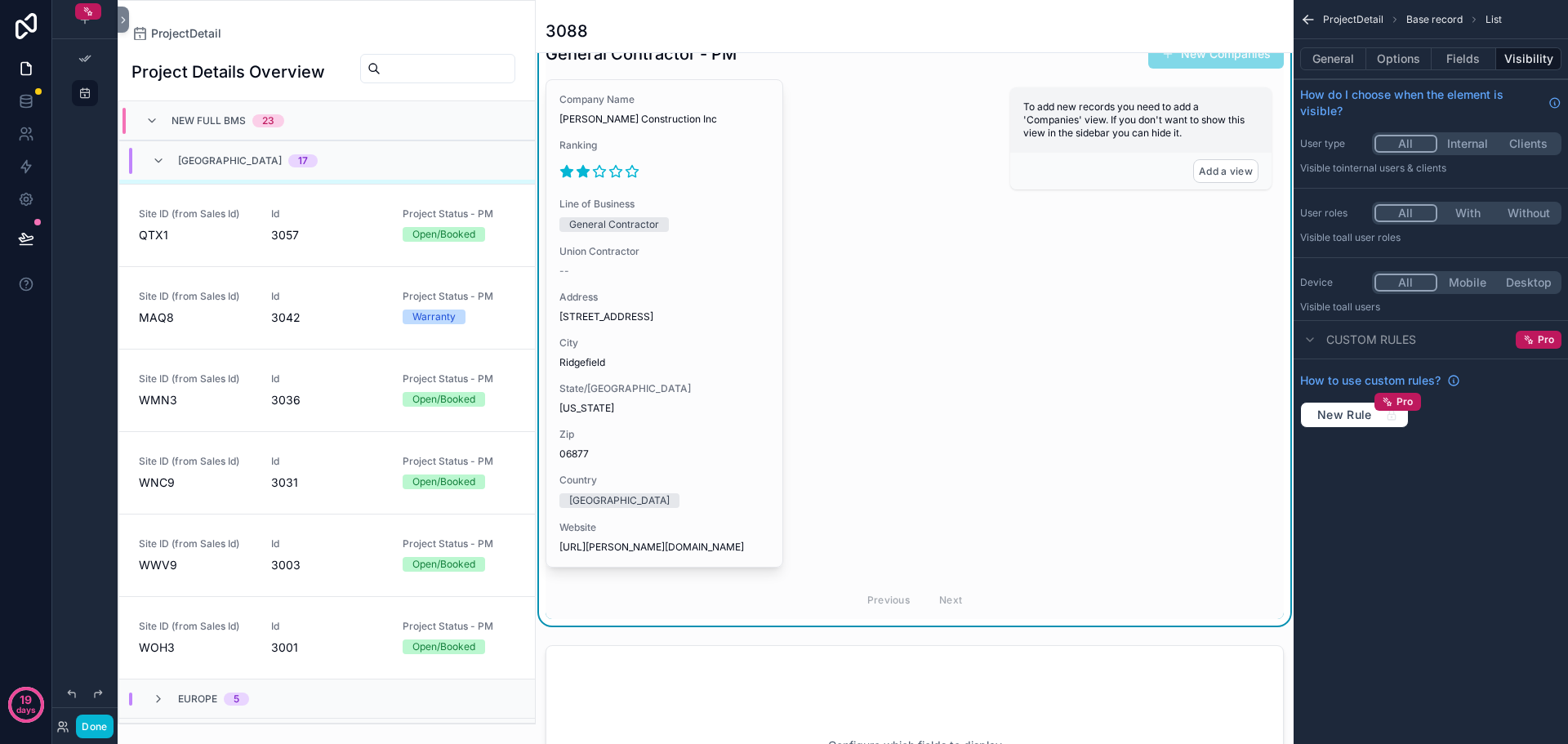
scroll to position [326, 0]
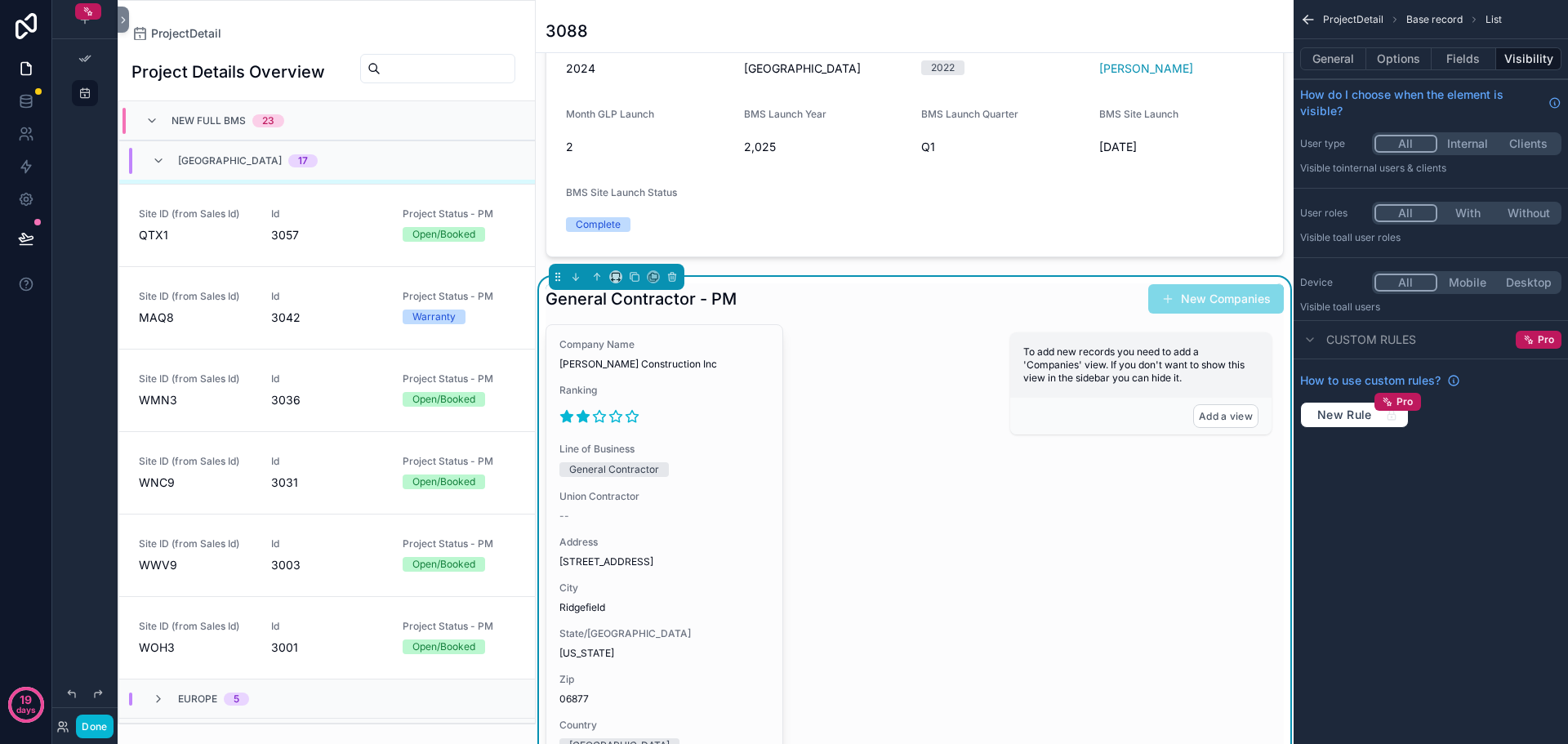
click at [900, 502] on div "Company Name Schimenti Construction Inc Ranking Line of Business General Contra…" at bounding box center [914, 593] width 738 height 540
click at [1480, 67] on button "Fields" at bounding box center [1465, 59] width 66 height 23
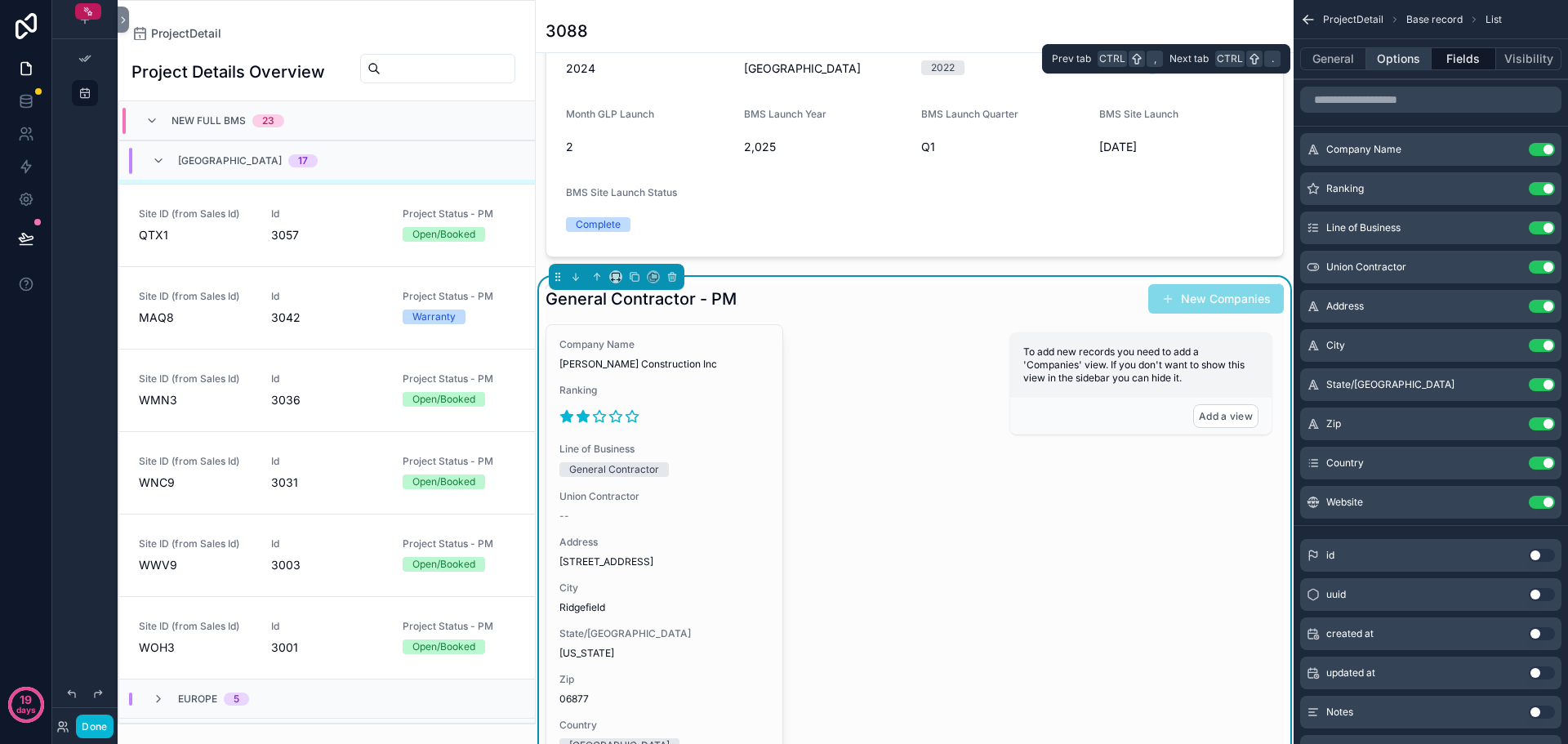
click at [1410, 60] on button "Options" at bounding box center [1399, 59] width 66 height 23
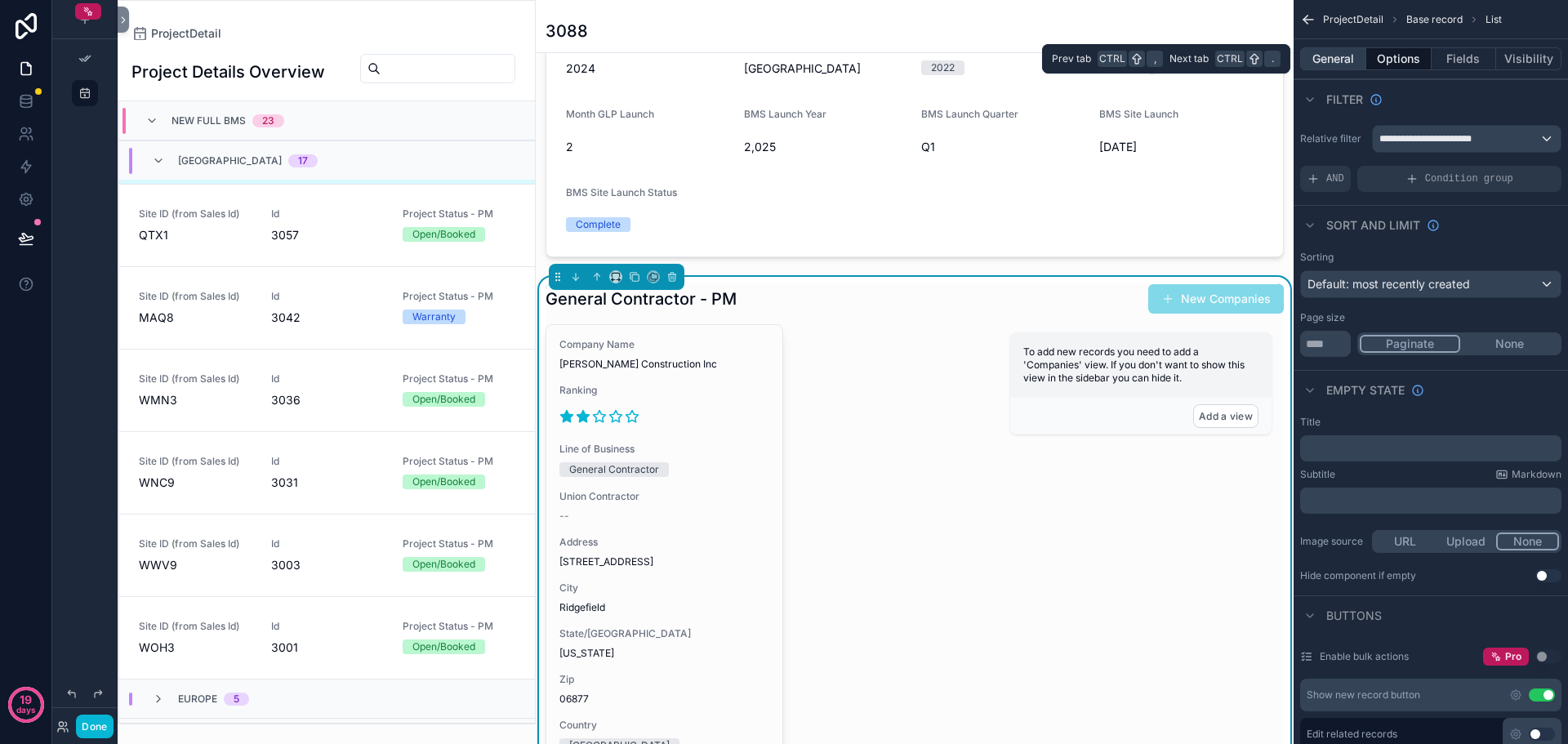
click at [1326, 67] on button "General" at bounding box center [1333, 59] width 67 height 23
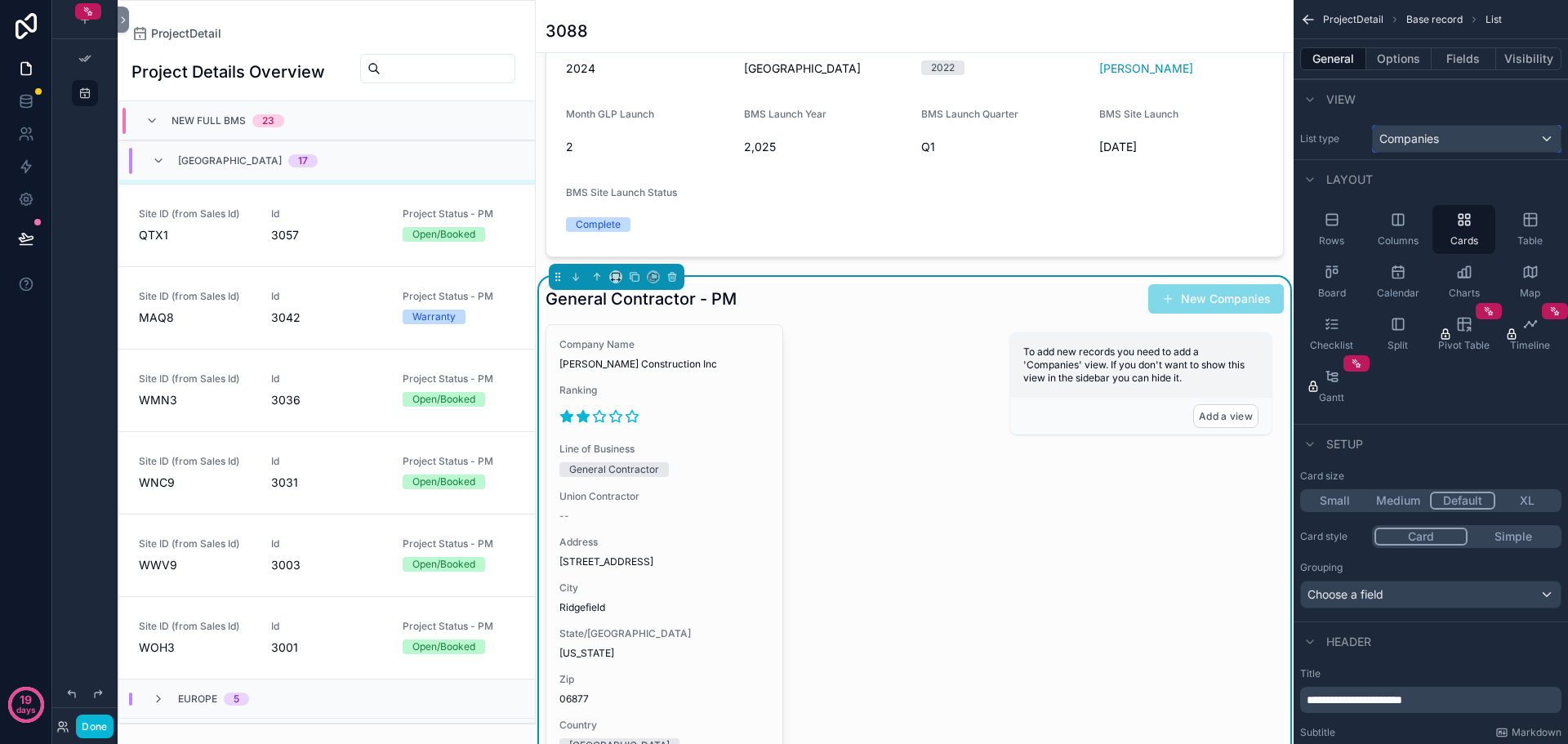
click at [1532, 139] on div "Companies" at bounding box center [1466, 139] width 188 height 26
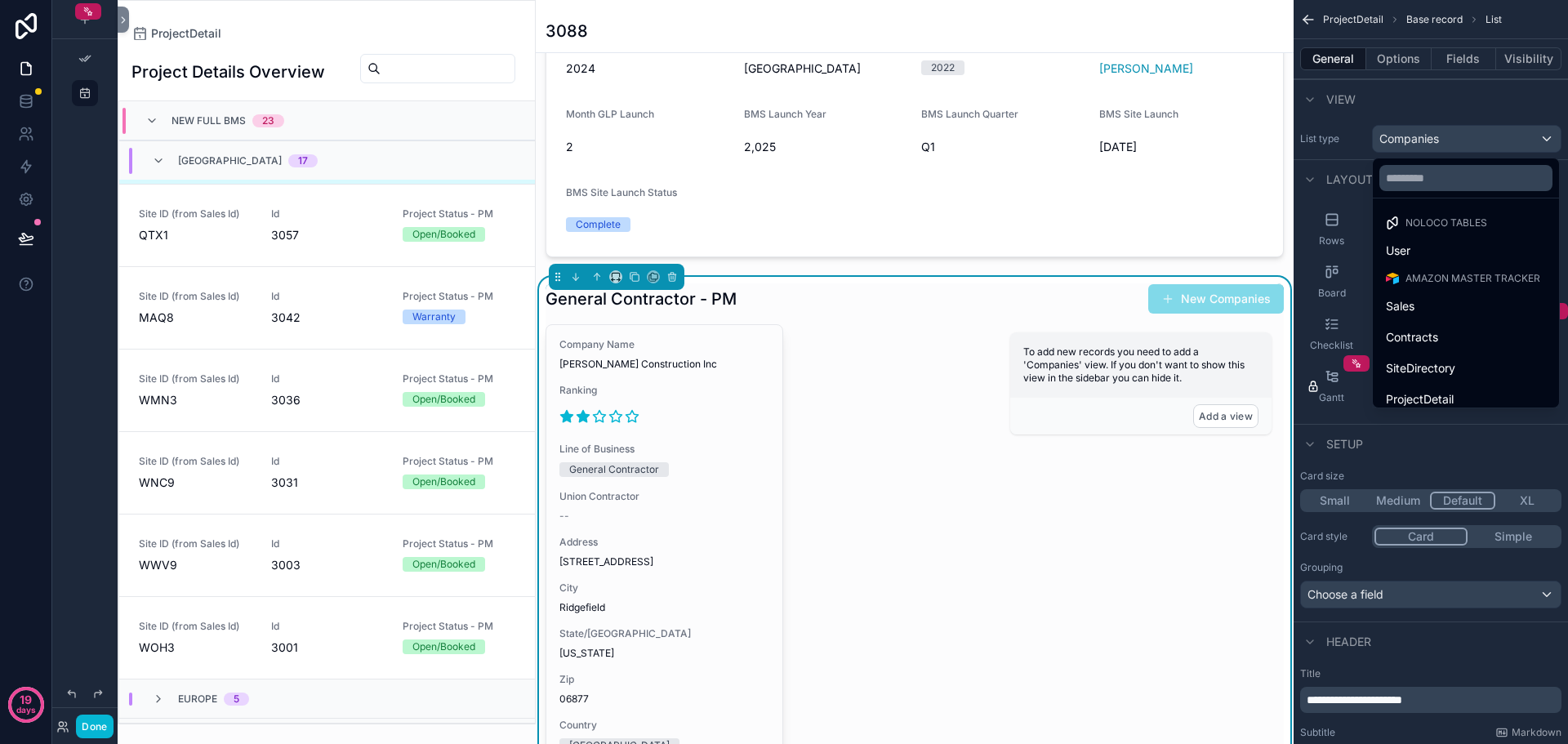
click at [1532, 139] on div "scrollable content" at bounding box center [784, 372] width 1568 height 744
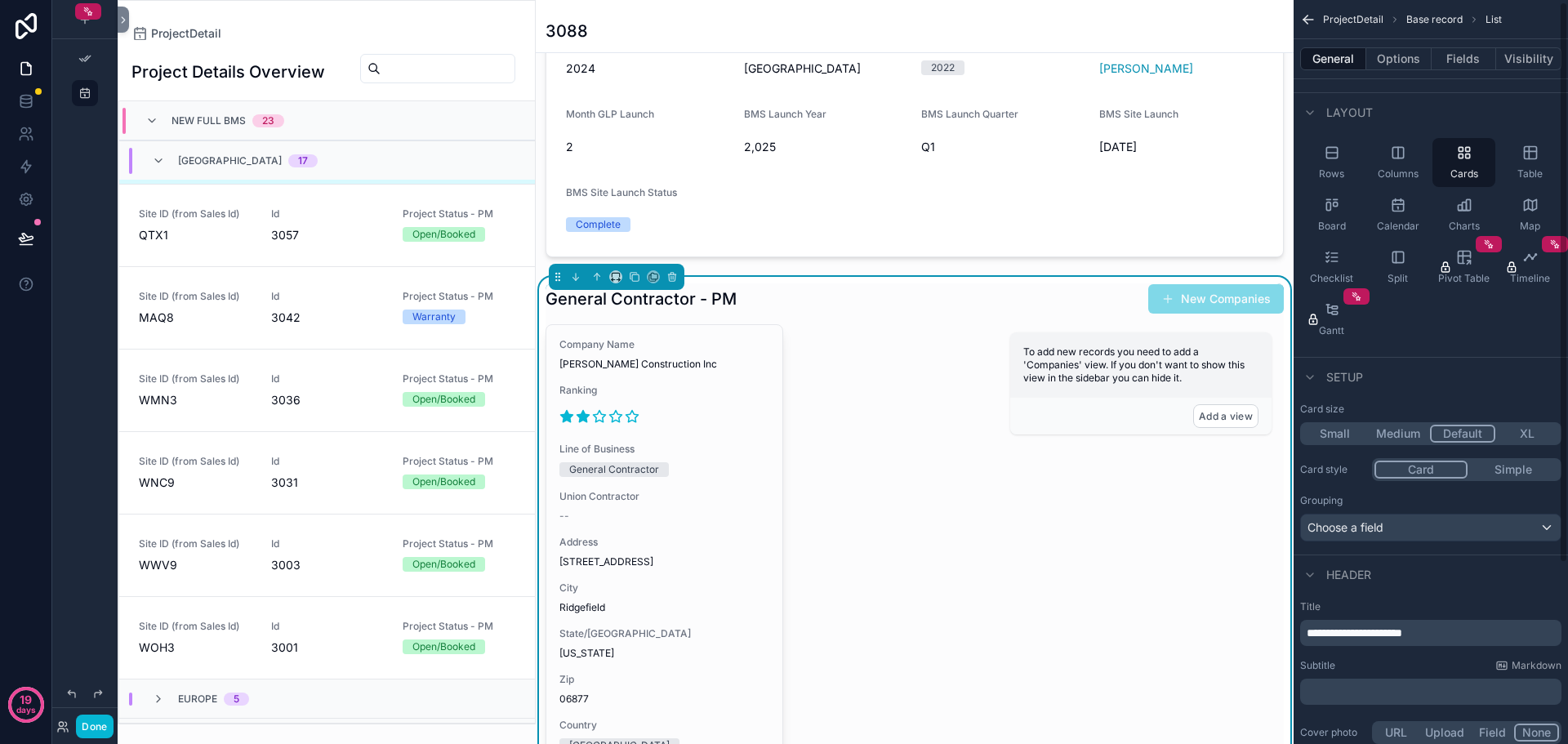
scroll to position [0, 0]
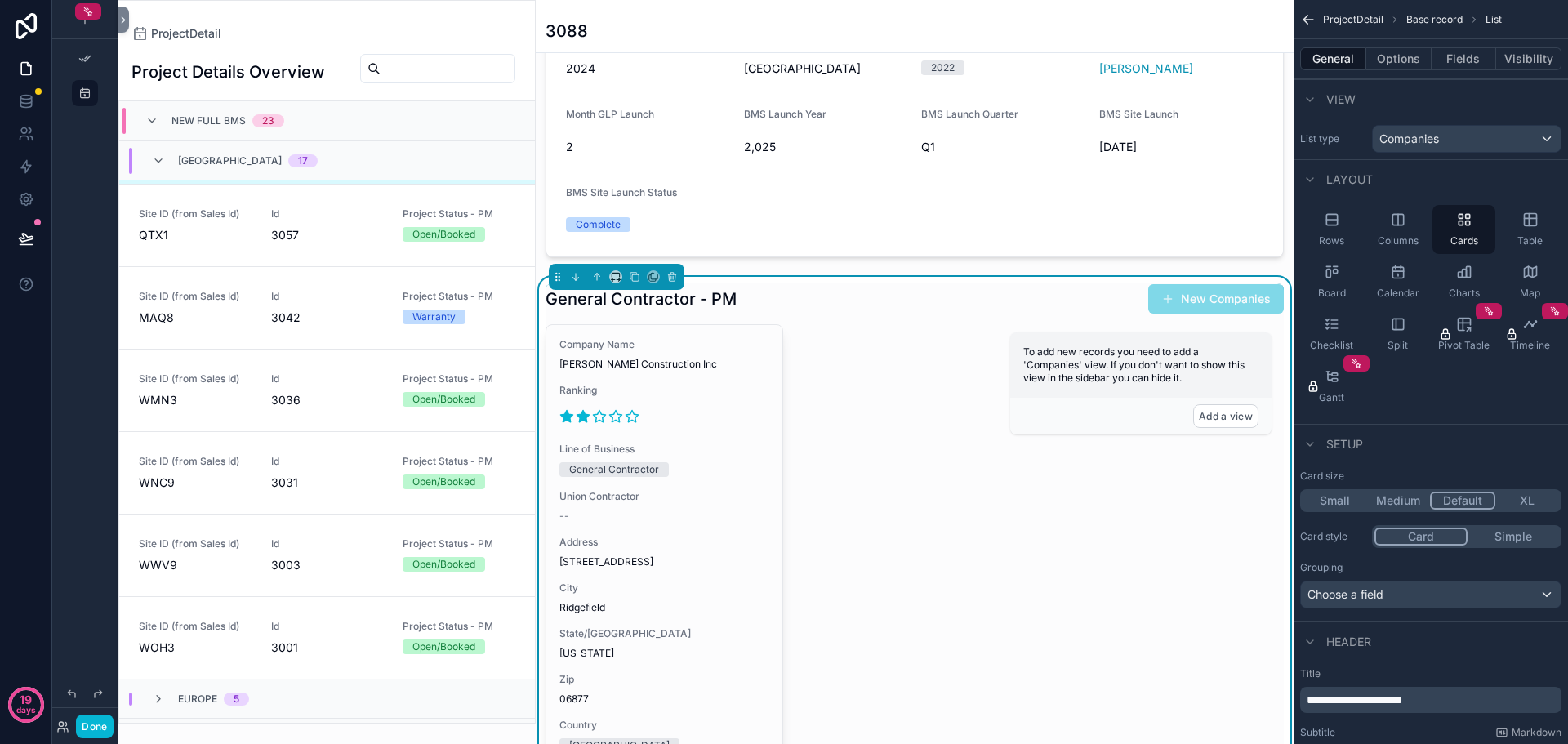
click at [852, 534] on div "Company Name Schimenti Construction Inc Ranking Line of Business General Contra…" at bounding box center [914, 593] width 738 height 540
click at [668, 275] on icon "scrollable content" at bounding box center [671, 275] width 7 height 0
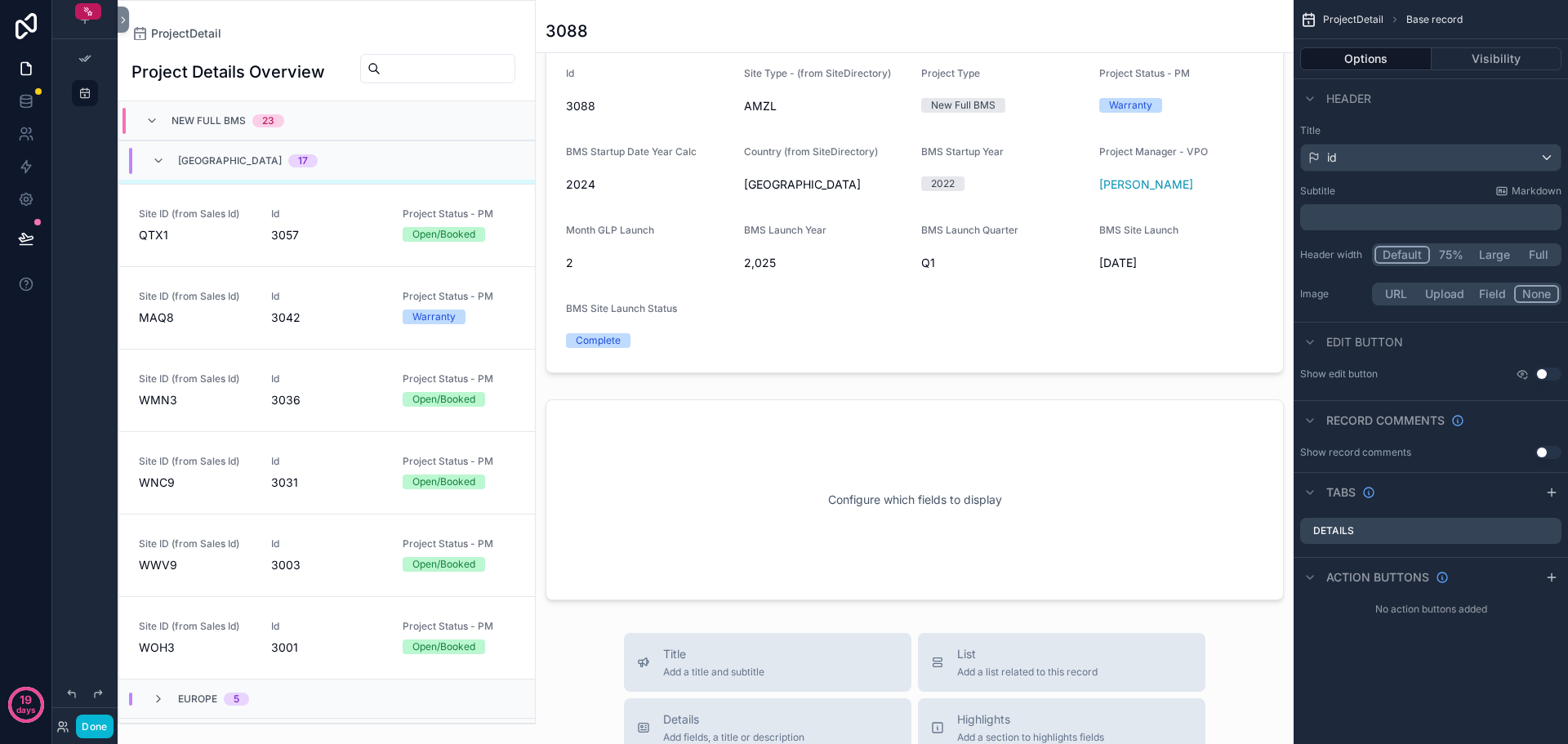
scroll to position [326, 0]
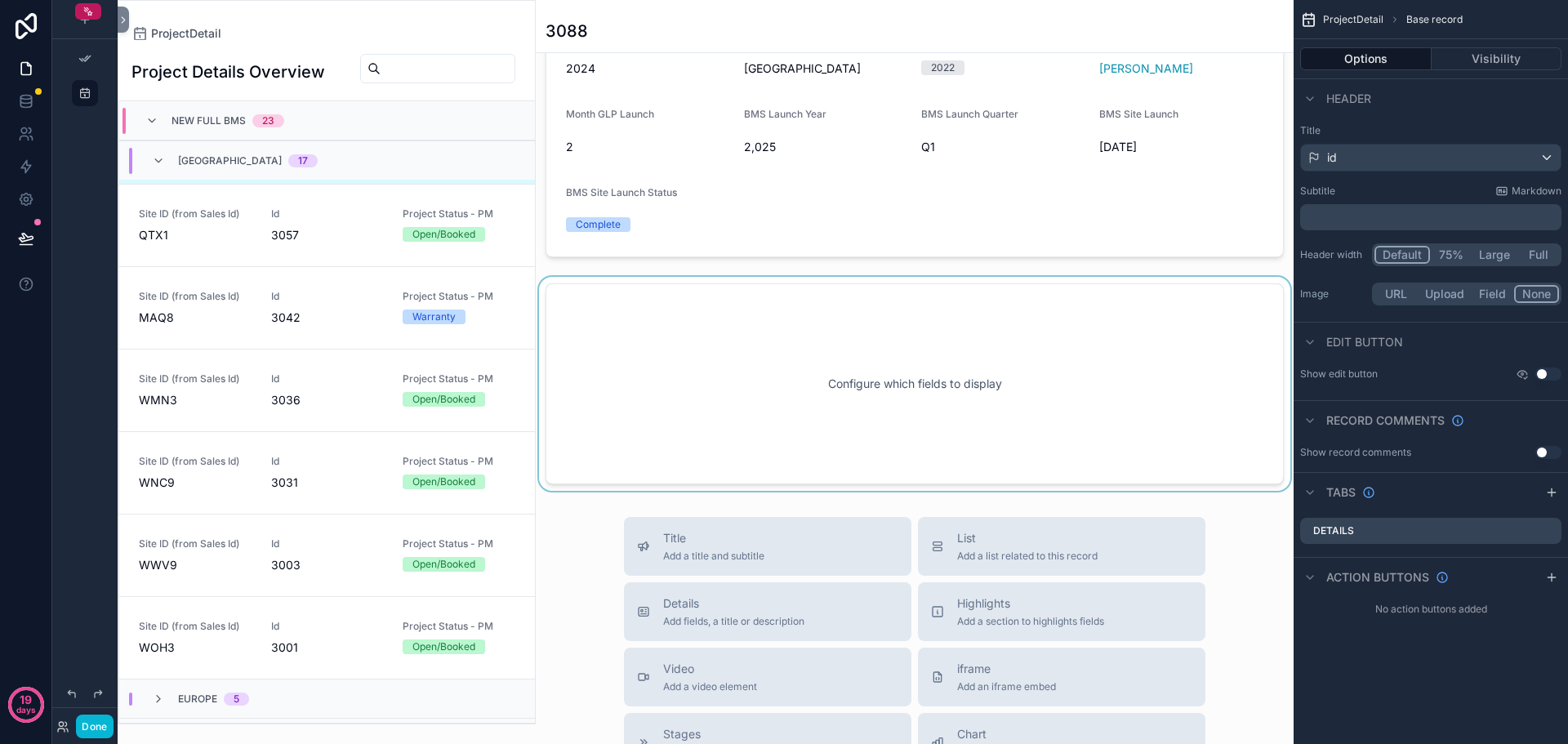
click at [1021, 412] on div "scrollable content" at bounding box center [915, 383] width 758 height 214
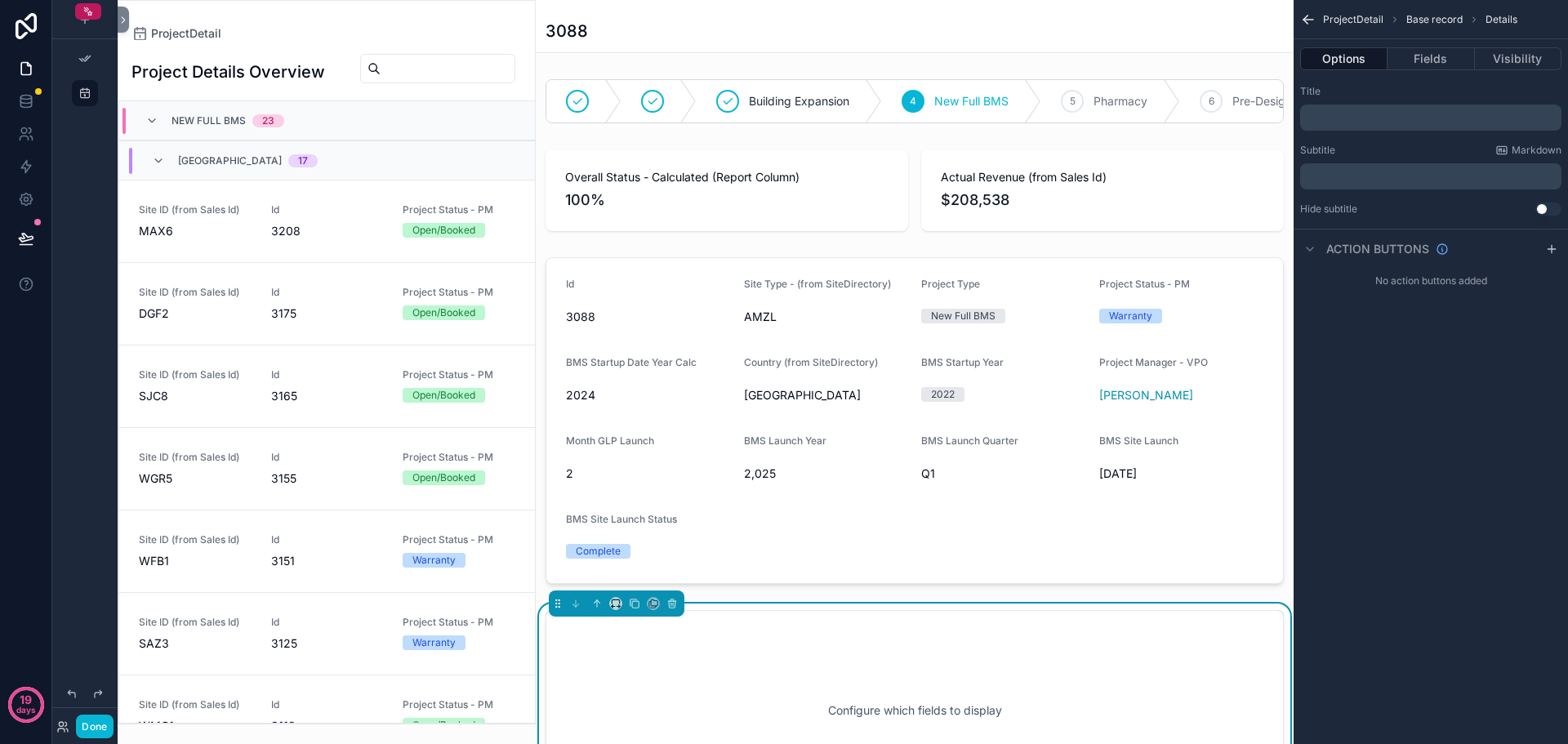
scroll to position [903, 0]
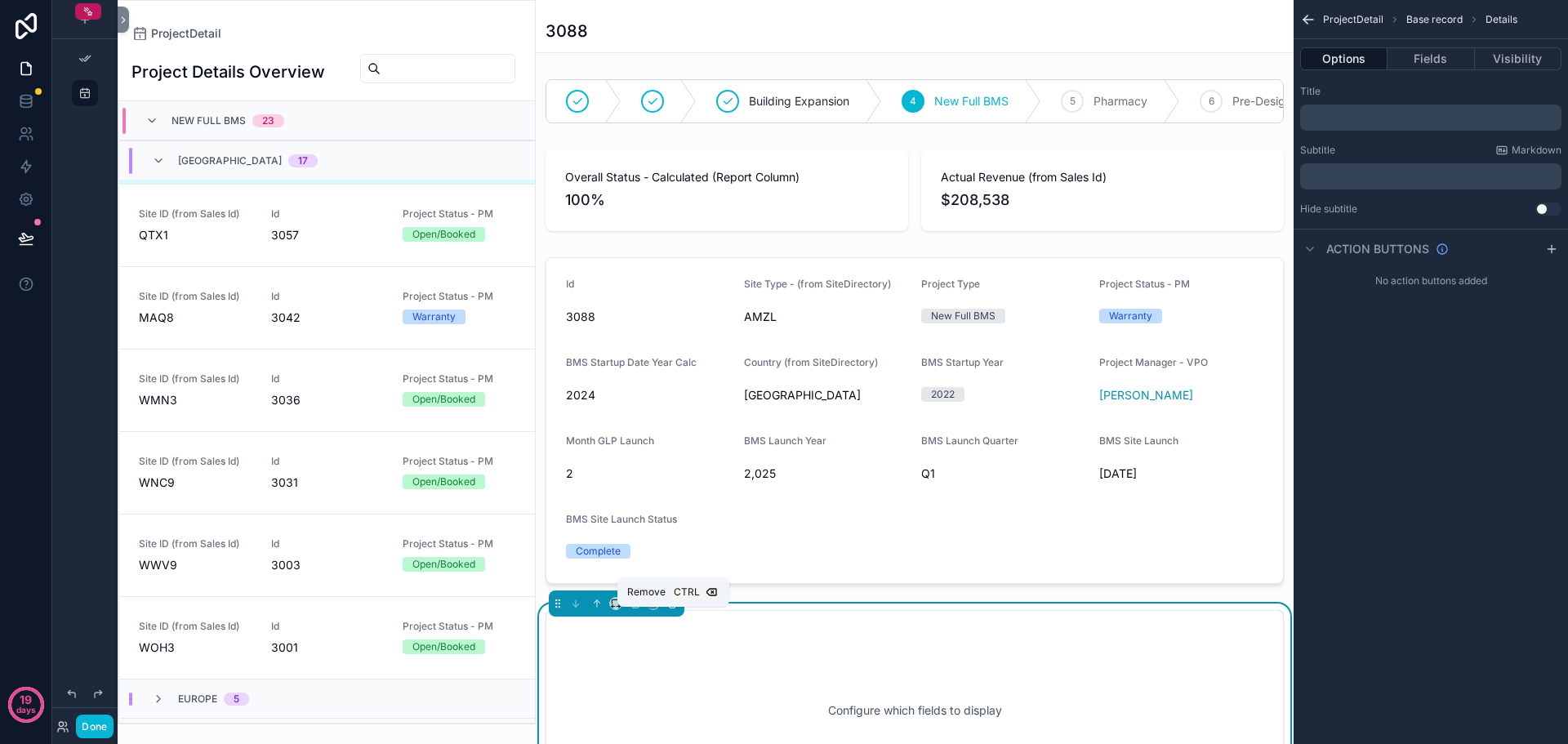
click at [669, 609] on icon "scrollable content" at bounding box center [671, 603] width 11 height 11
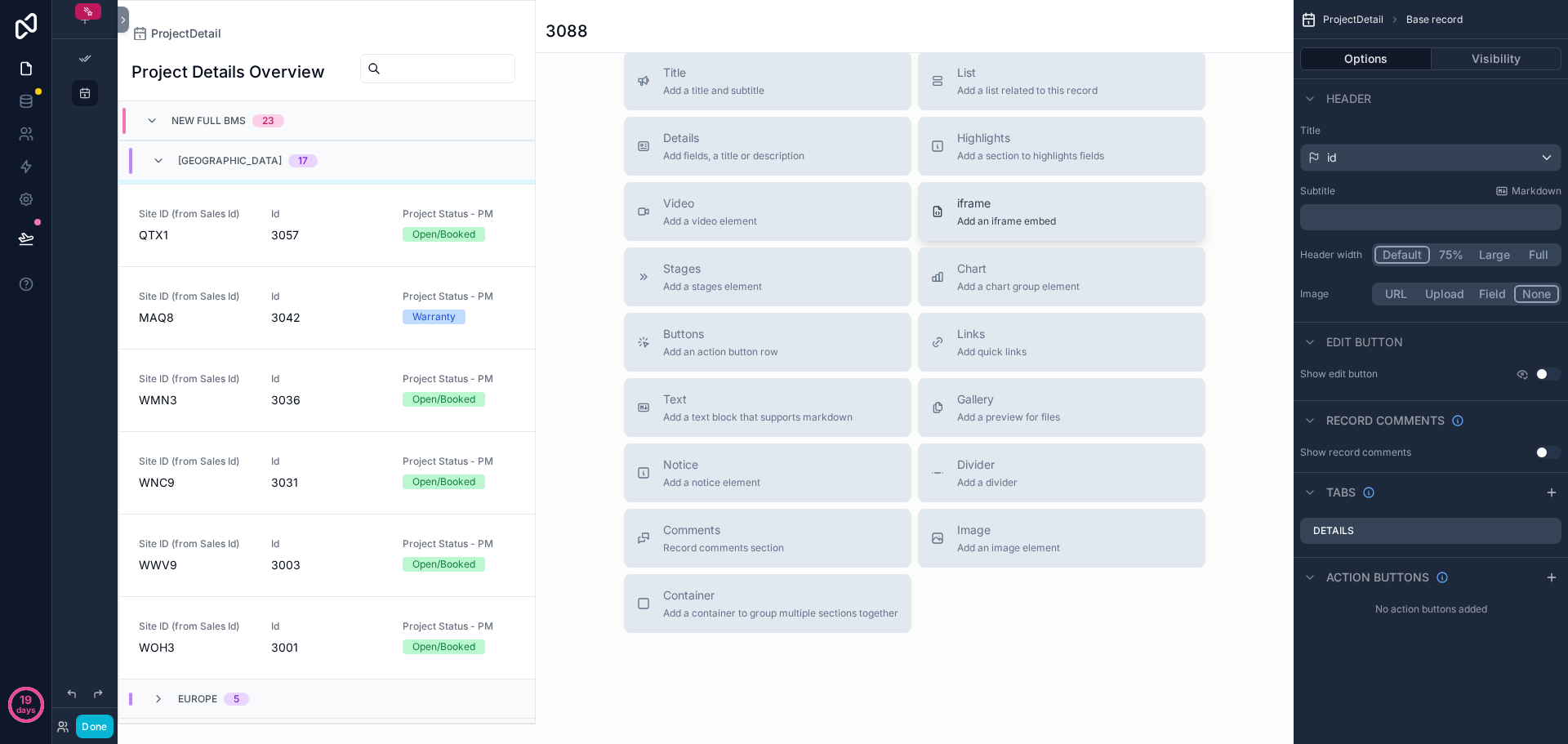
scroll to position [572, 0]
click at [1017, 156] on span "Add a section to highlights fields" at bounding box center [1031, 149] width 147 height 13
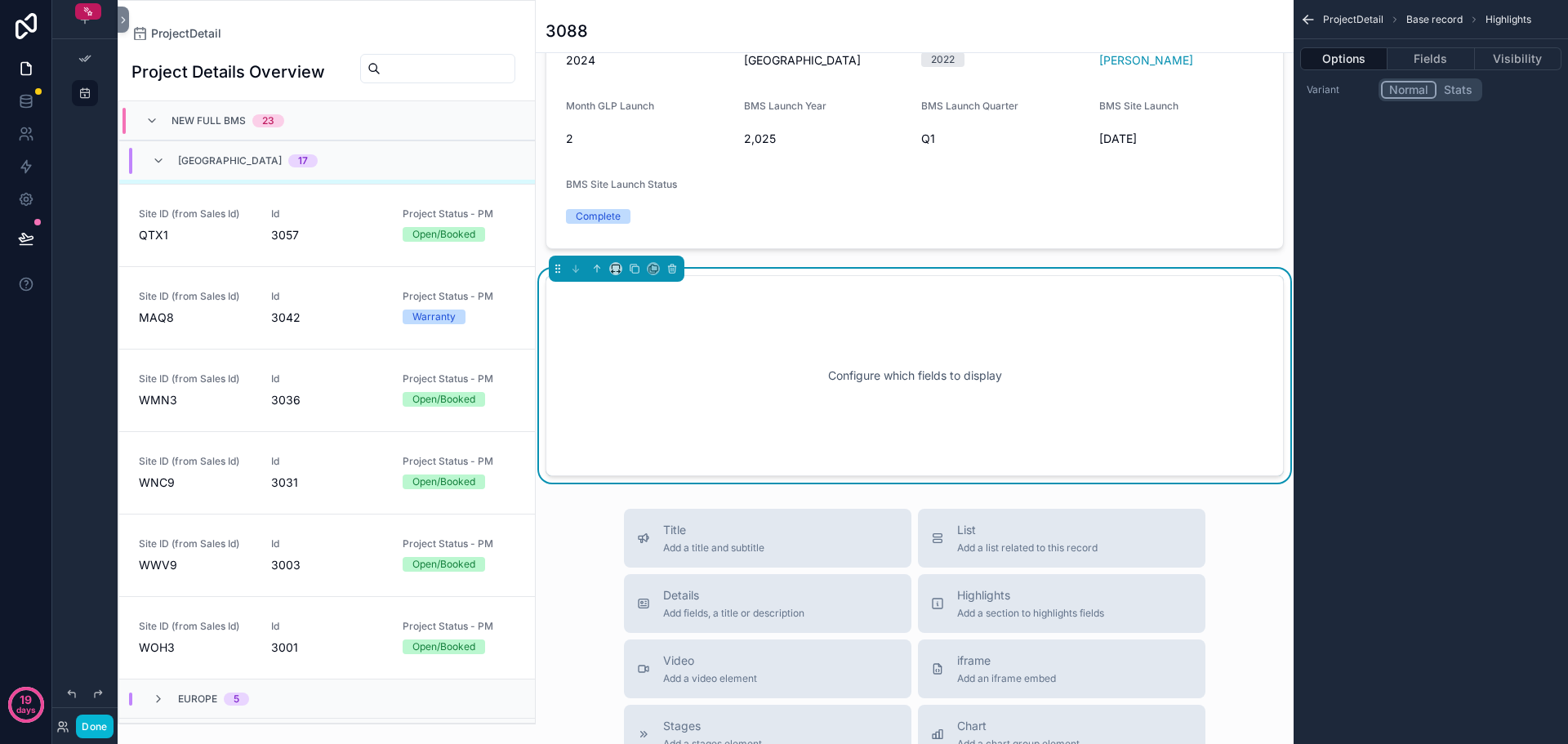
scroll to position [351, 0]
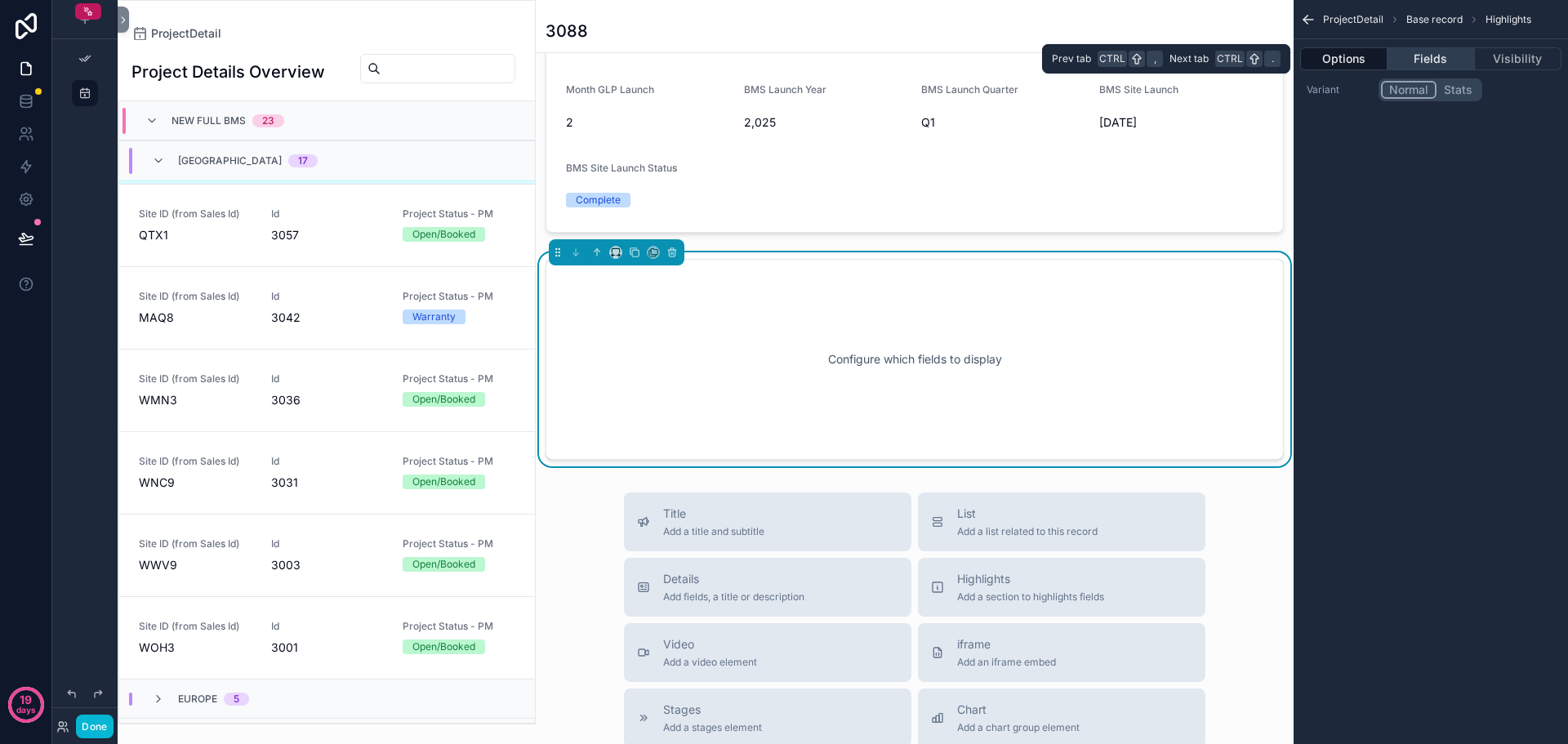
click at [1422, 58] on button "Fields" at bounding box center [1431, 59] width 87 height 23
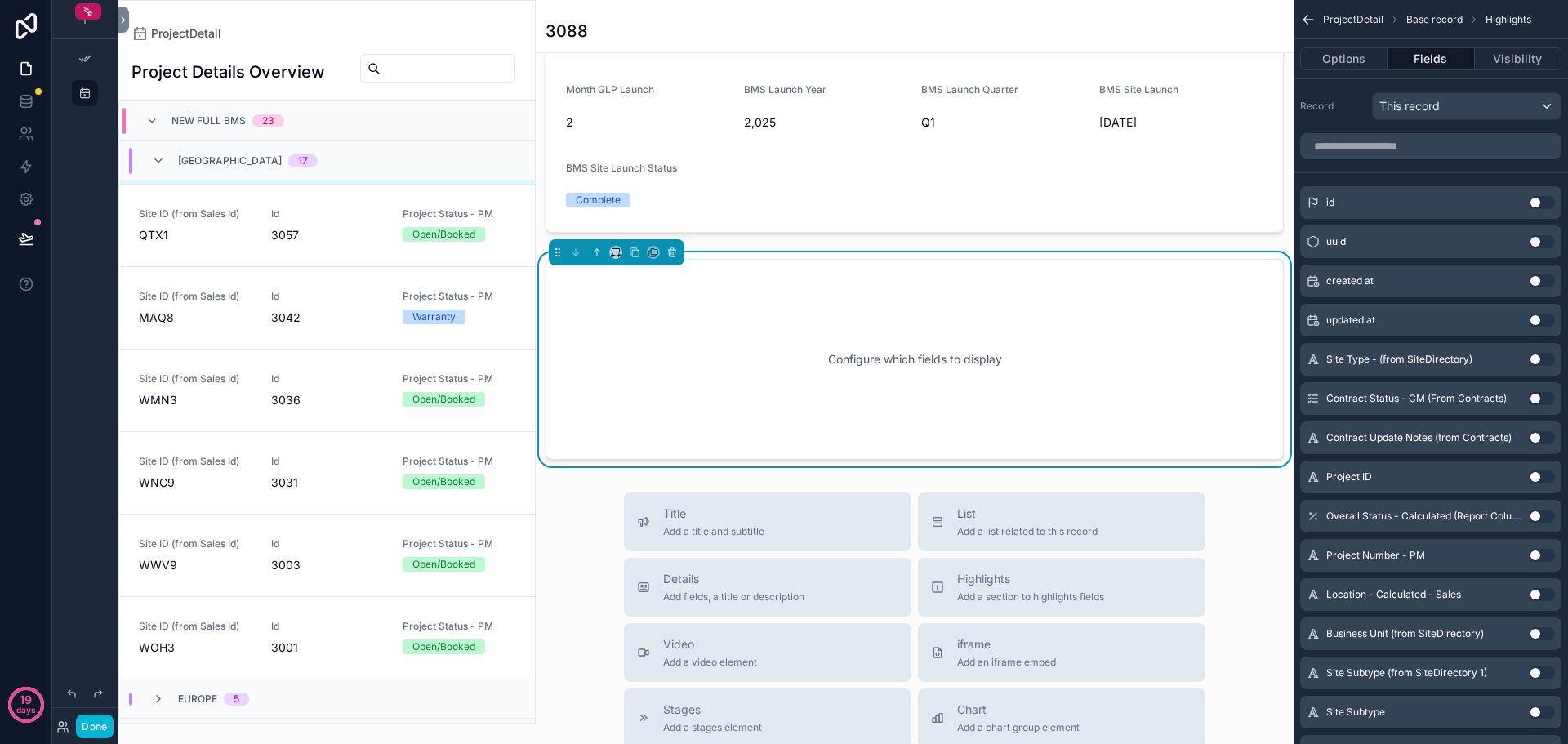
click at [1543, 204] on button "Use setting" at bounding box center [1543, 202] width 26 height 13
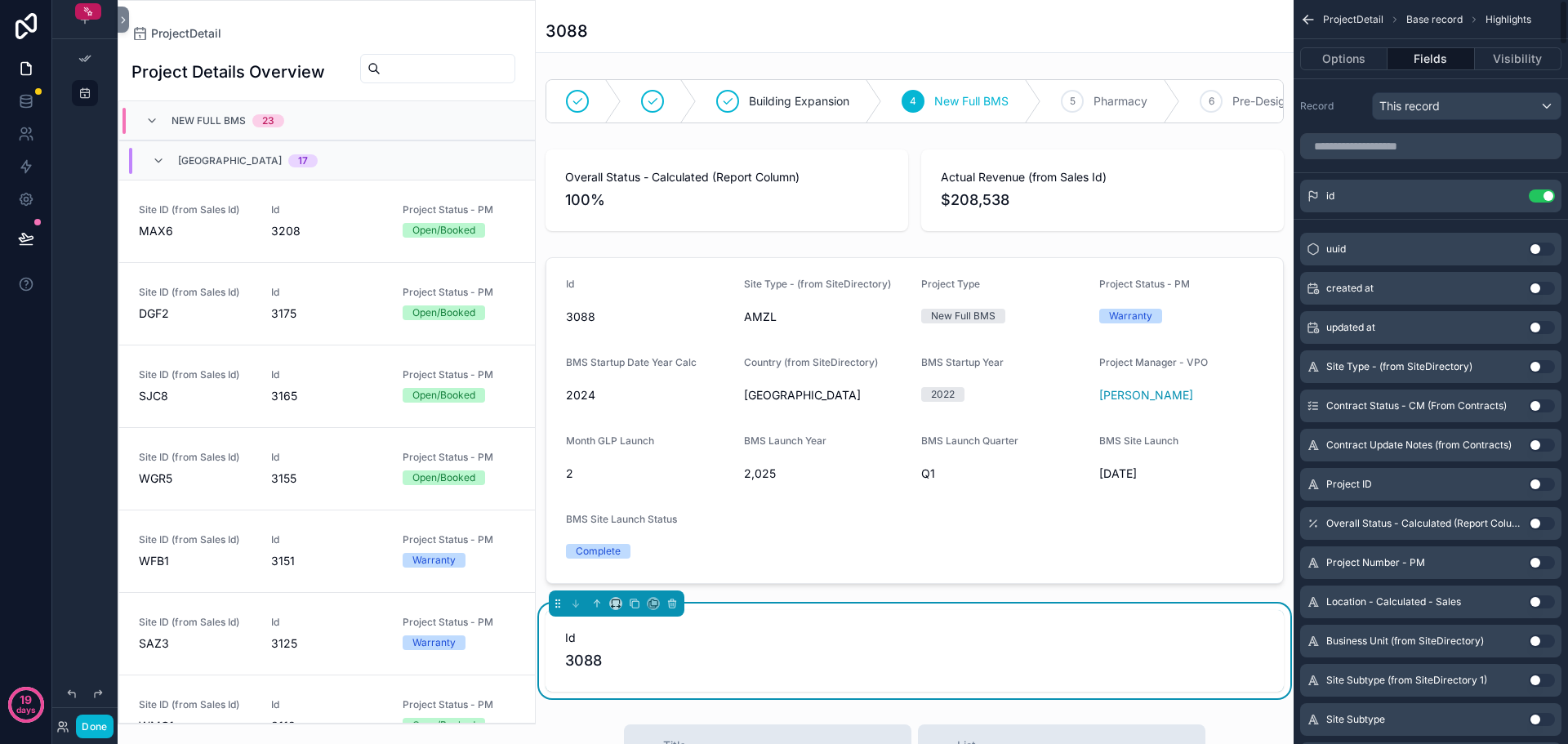
scroll to position [903, 0]
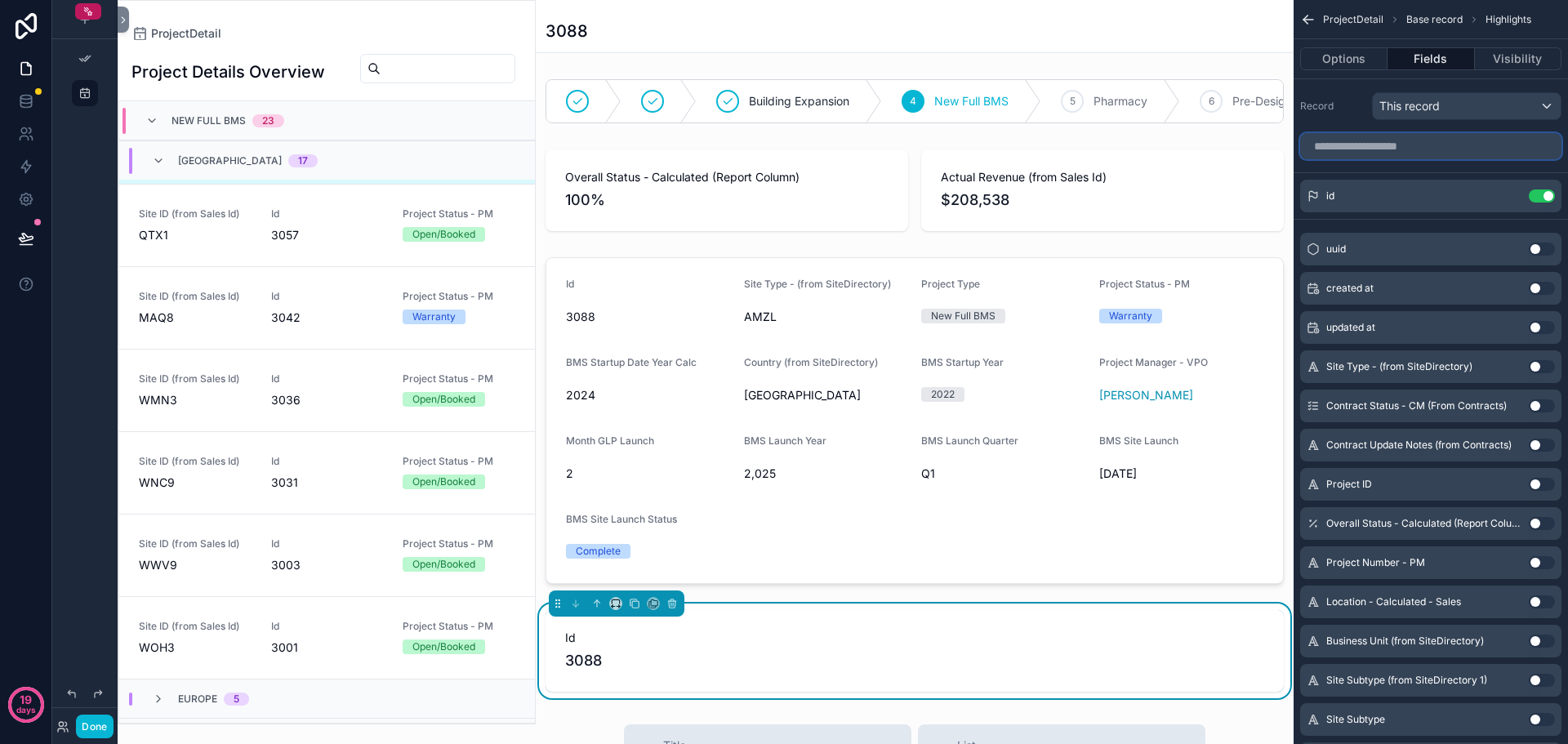
click at [1417, 153] on input "scrollable content" at bounding box center [1431, 146] width 262 height 26
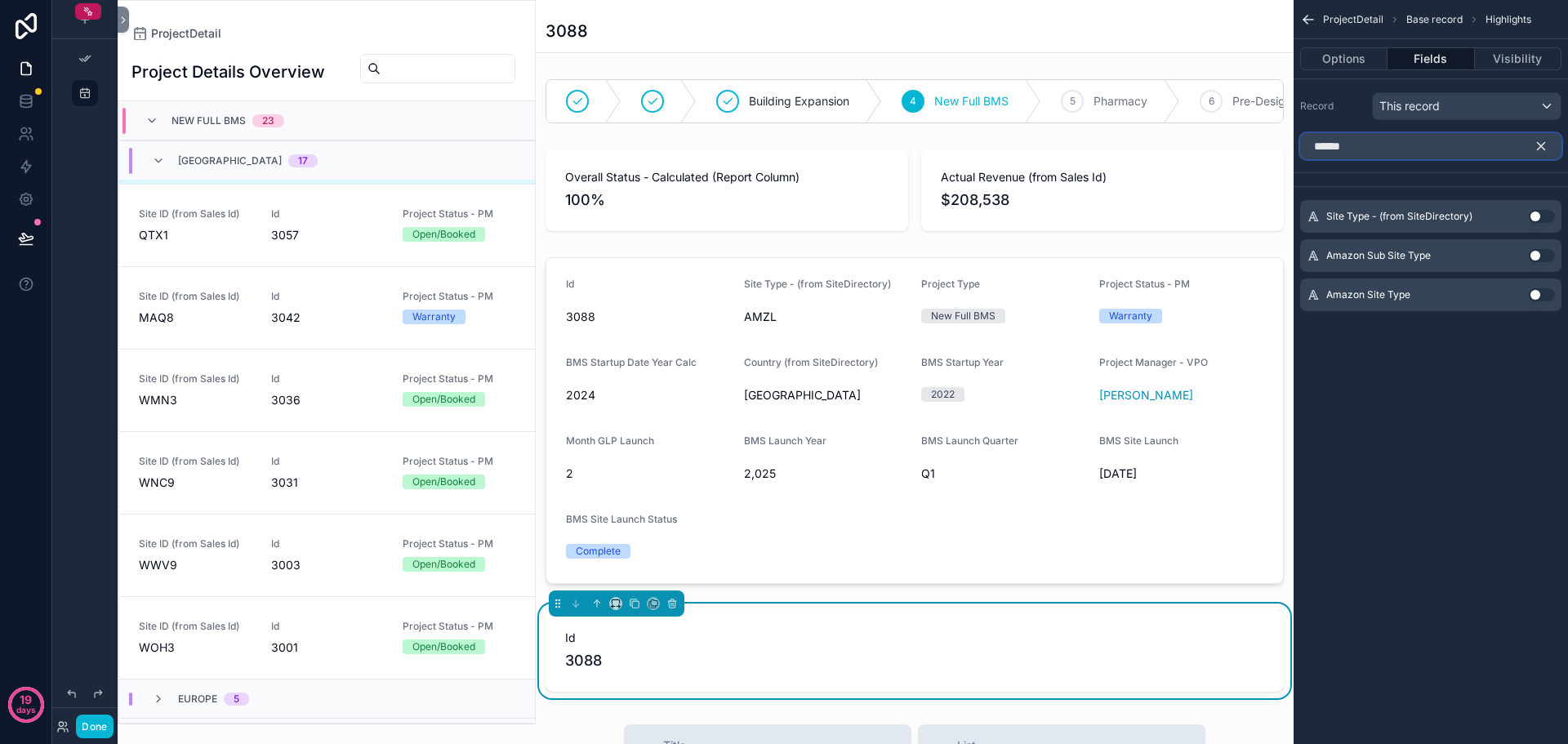
type input "******"
click at [1537, 214] on button "Use setting" at bounding box center [1543, 216] width 26 height 13
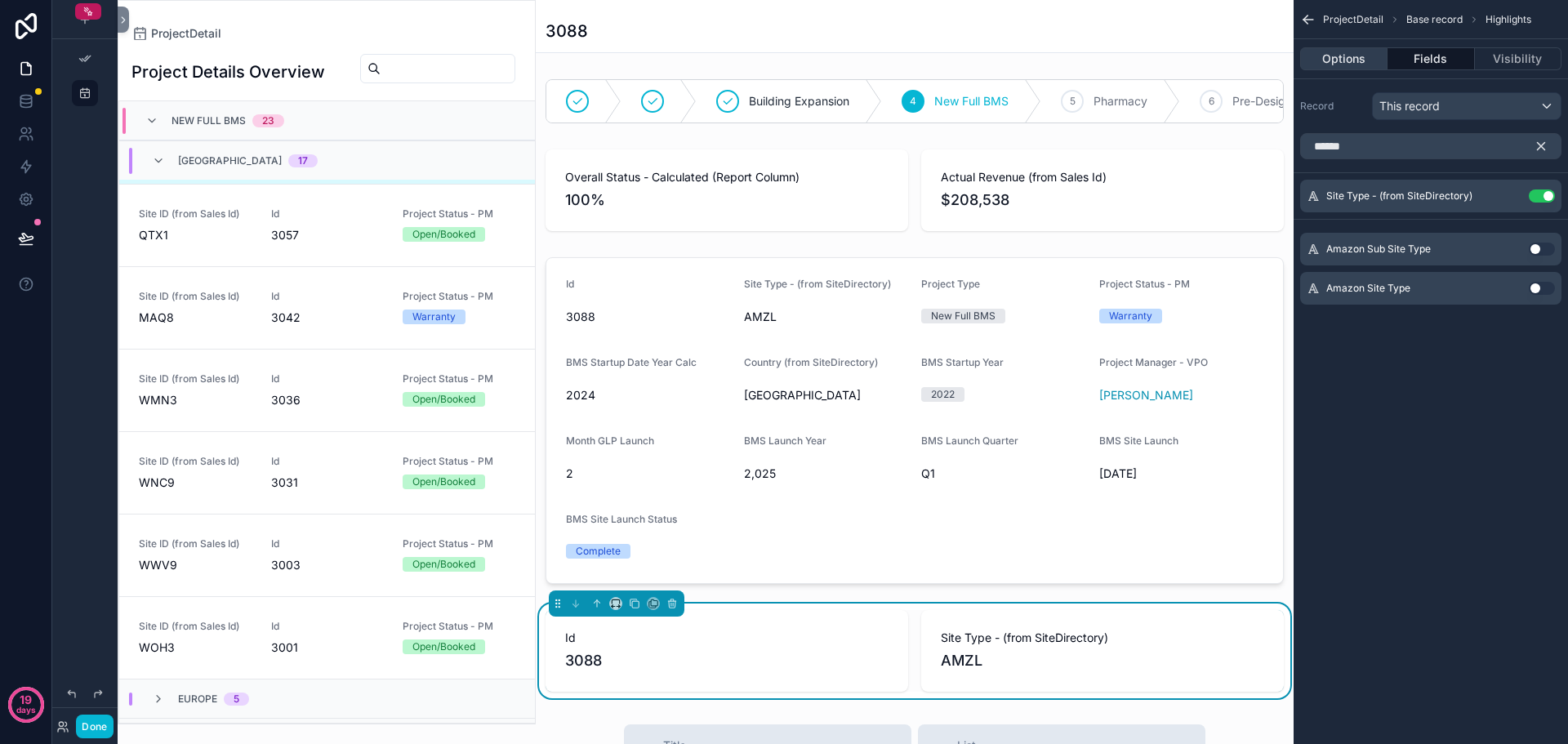
click at [1375, 54] on button "Options" at bounding box center [1344, 59] width 88 height 23
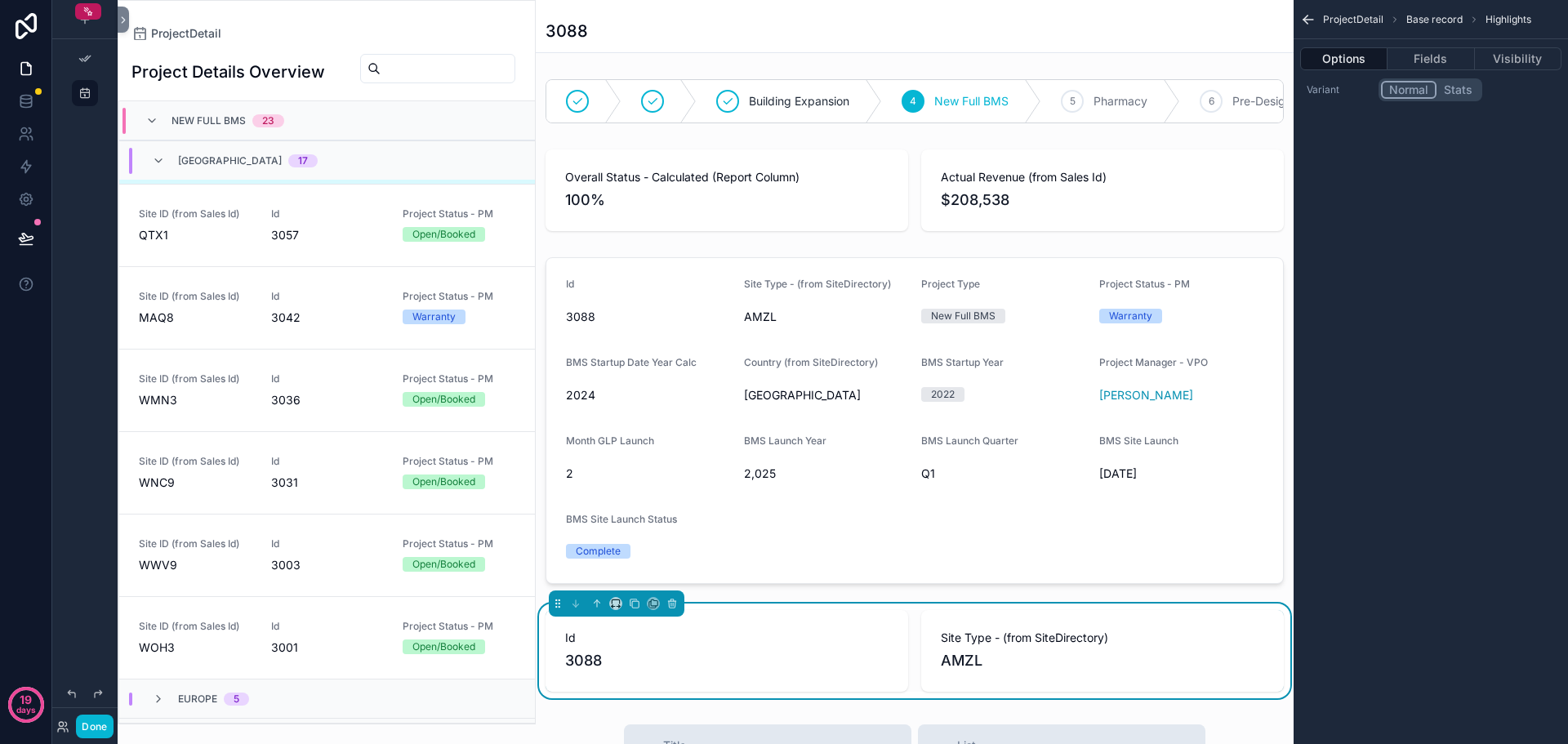
click at [1453, 96] on button "Stats" at bounding box center [1458, 89] width 43 height 18
click at [1419, 91] on button "Normal" at bounding box center [1409, 89] width 54 height 18
click at [1435, 66] on button "Fields" at bounding box center [1431, 59] width 87 height 23
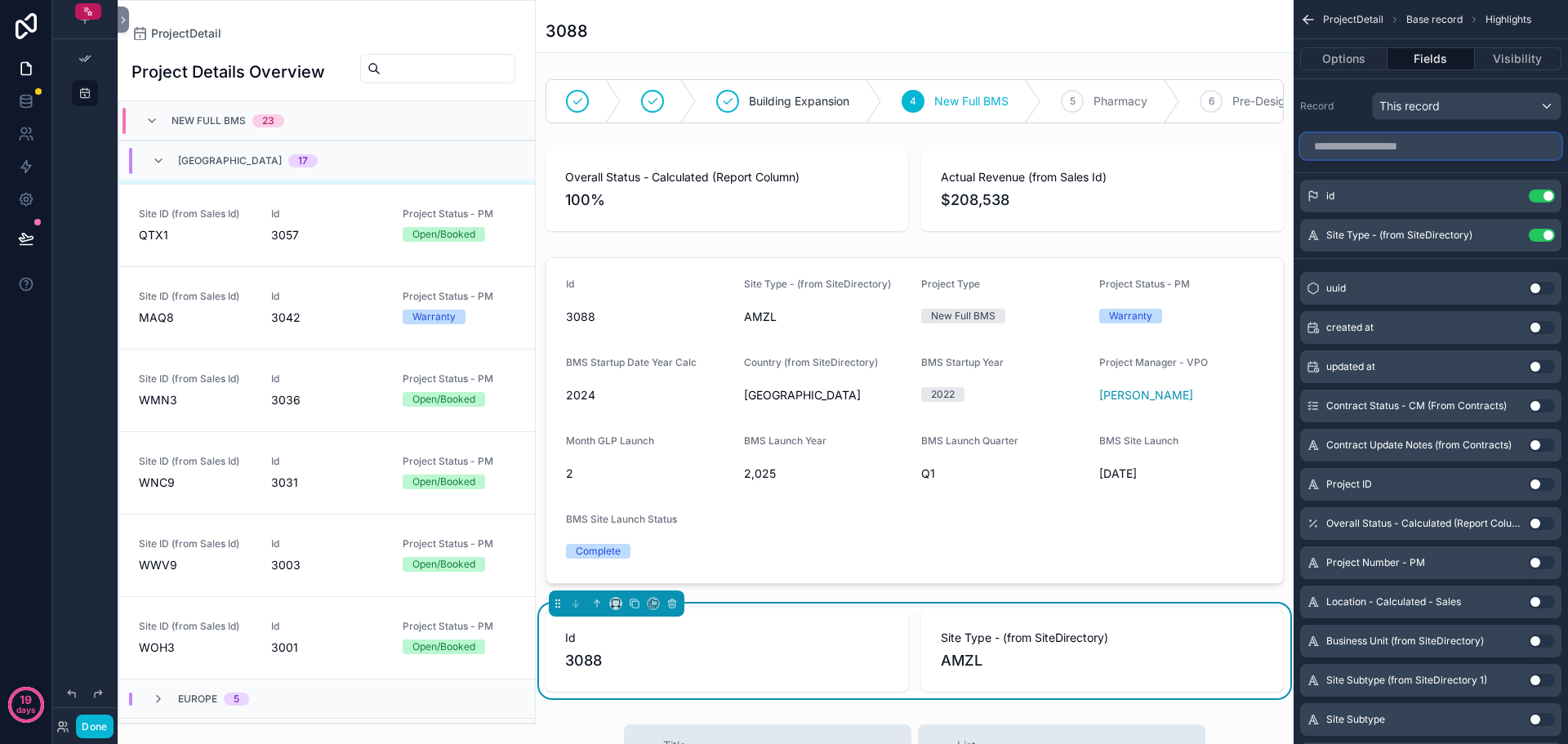
click at [1433, 147] on input "scrollable content" at bounding box center [1431, 146] width 262 height 26
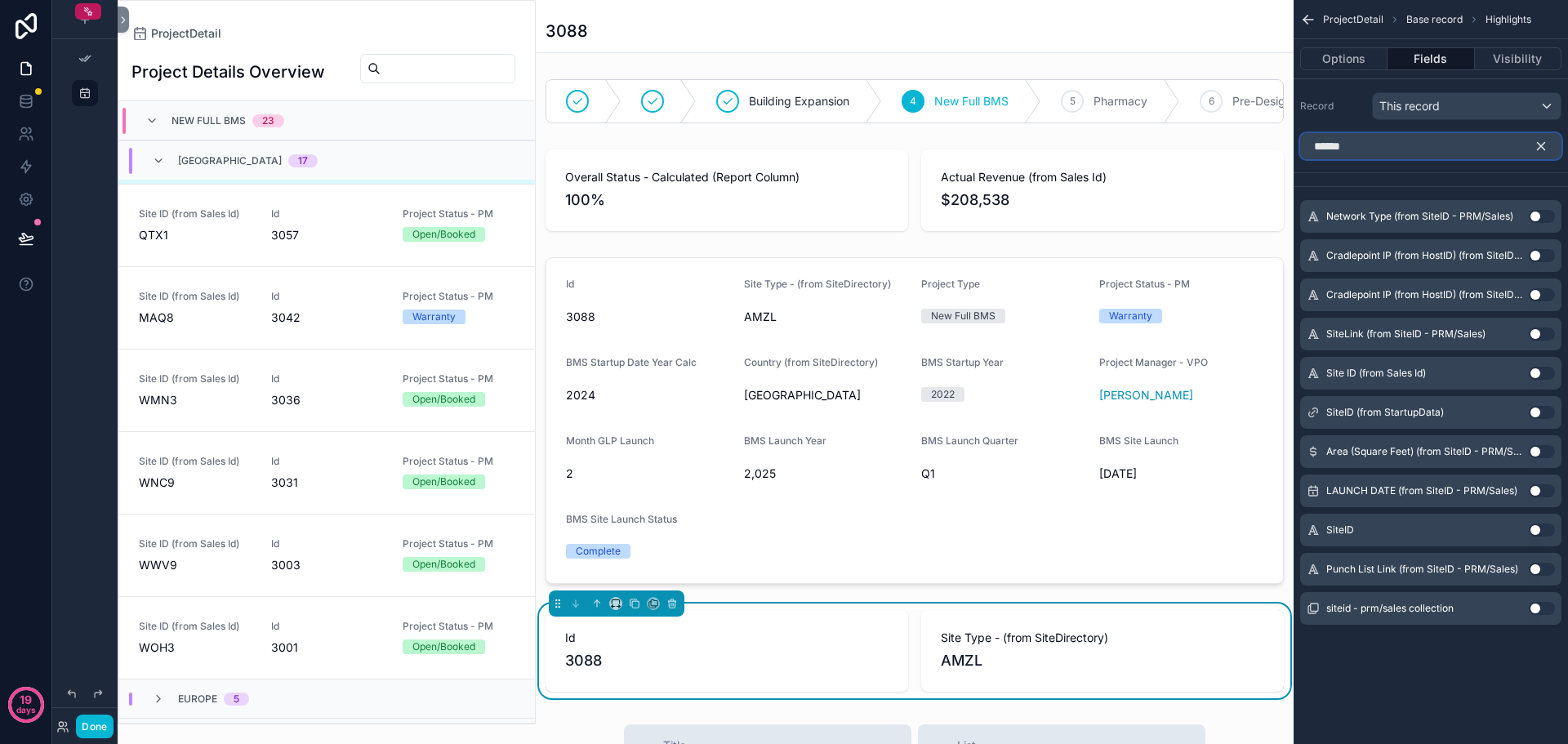
click at [1381, 148] on input "******" at bounding box center [1431, 146] width 262 height 26
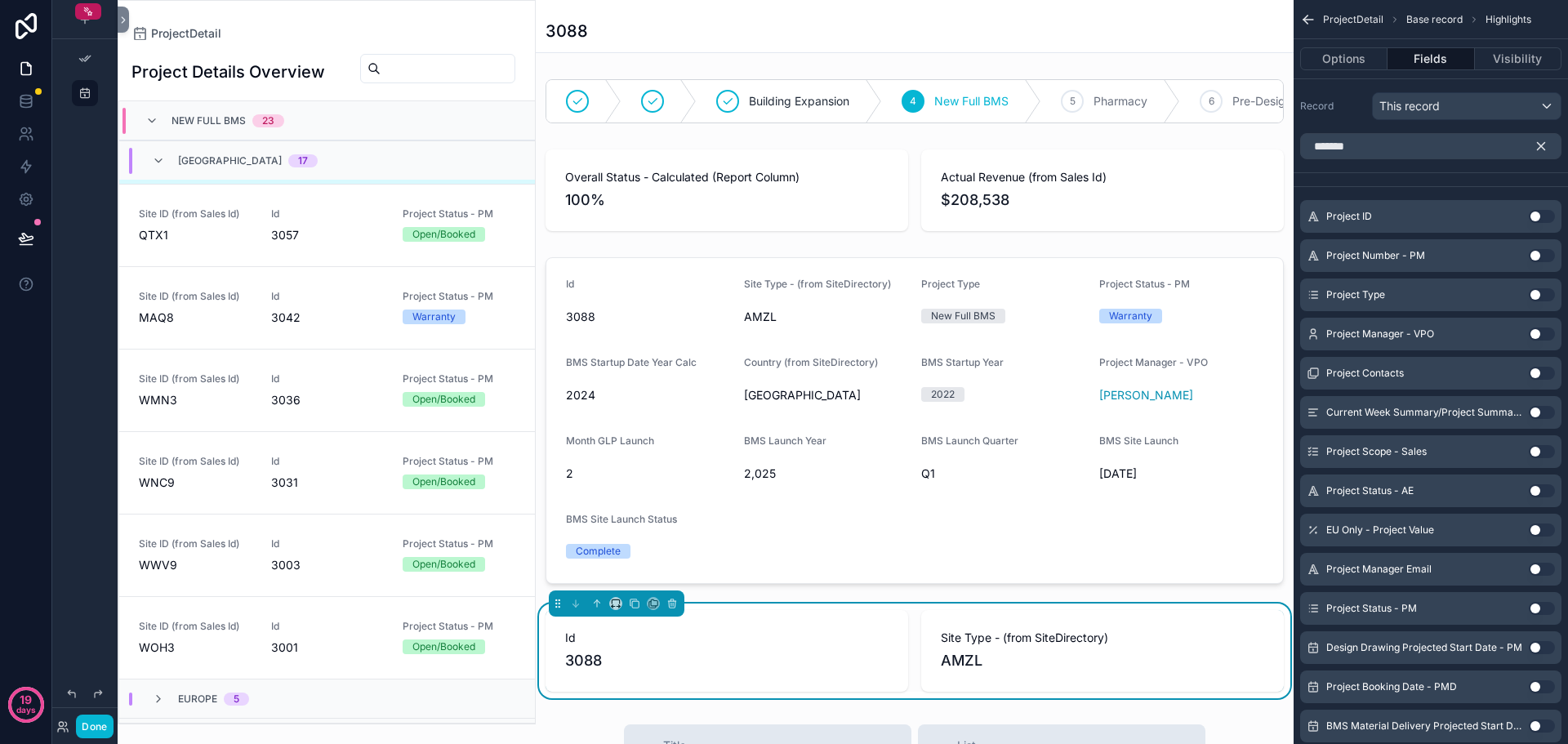
click at [1536, 296] on button "Use setting" at bounding box center [1543, 294] width 26 height 13
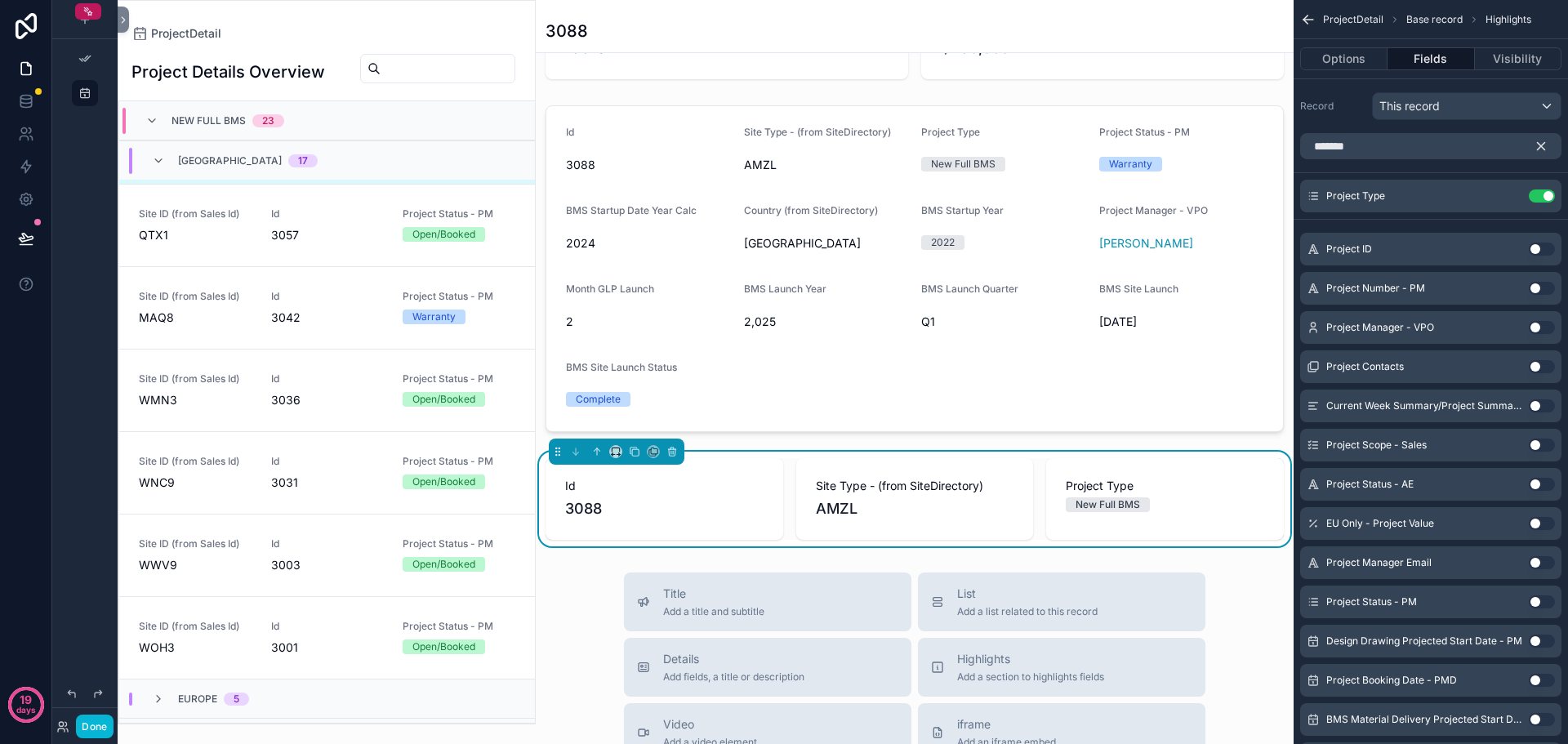
scroll to position [164, 0]
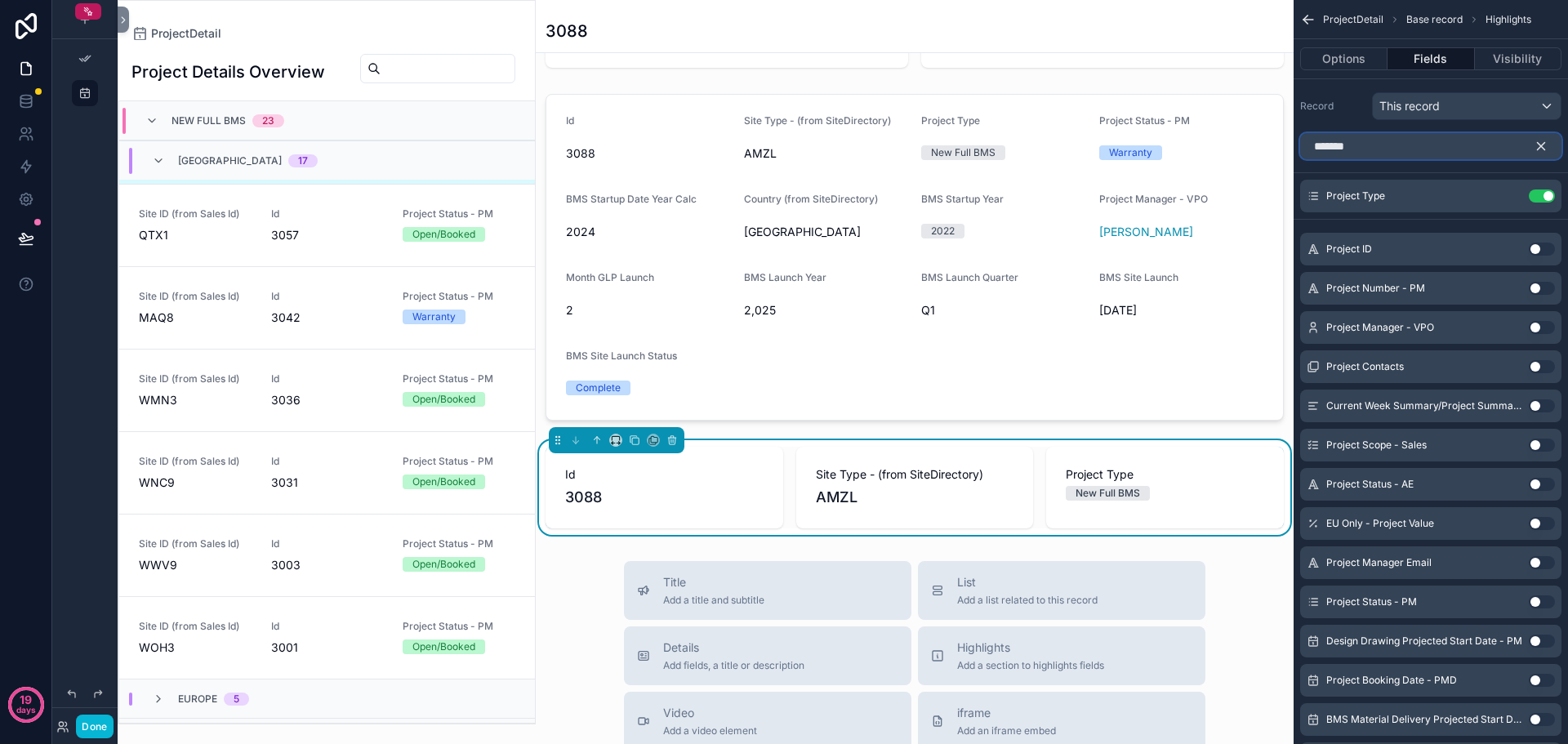
click at [1407, 144] on input "*******" at bounding box center [1431, 146] width 262 height 26
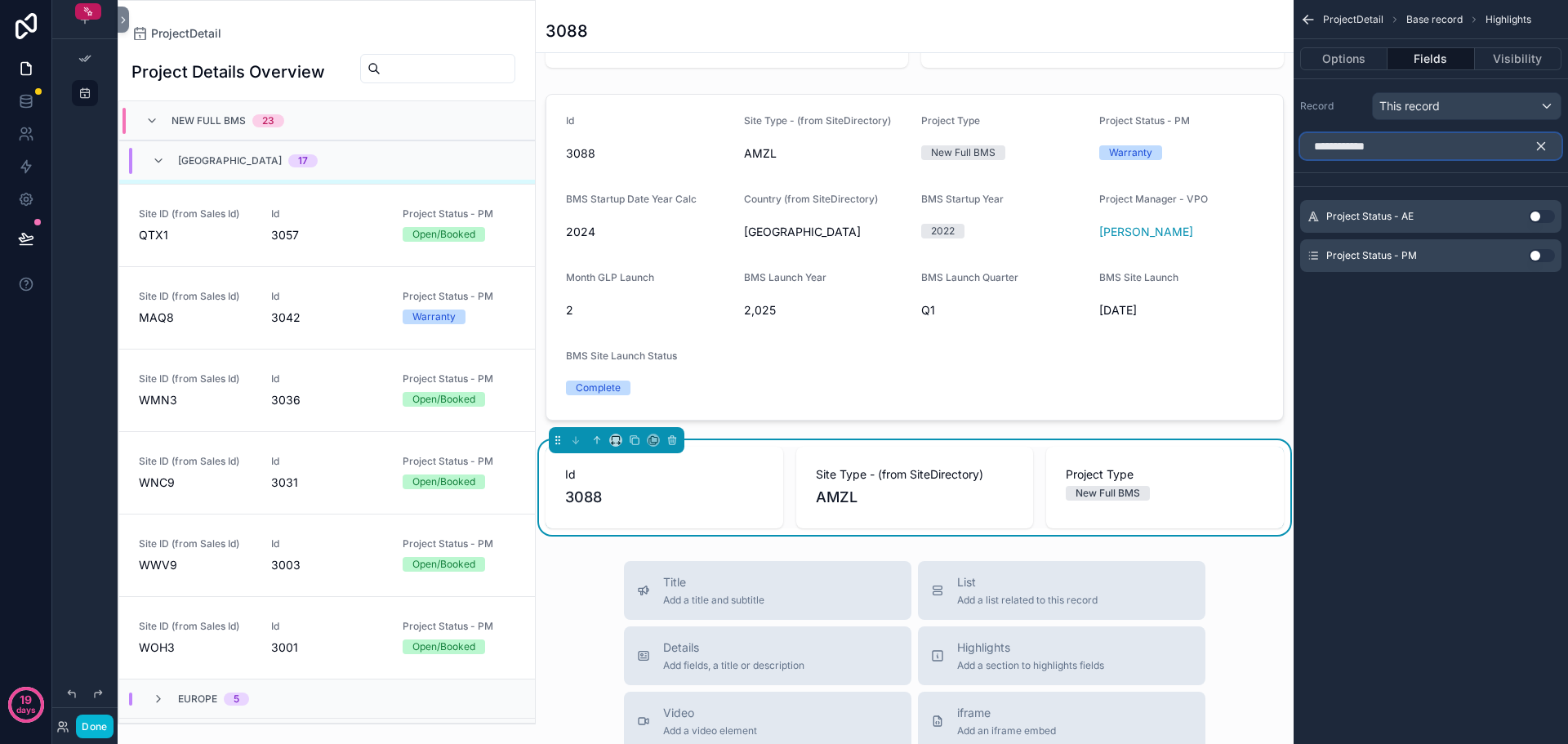
type input "**********"
click at [1548, 262] on button "Use setting" at bounding box center [1543, 256] width 26 height 13
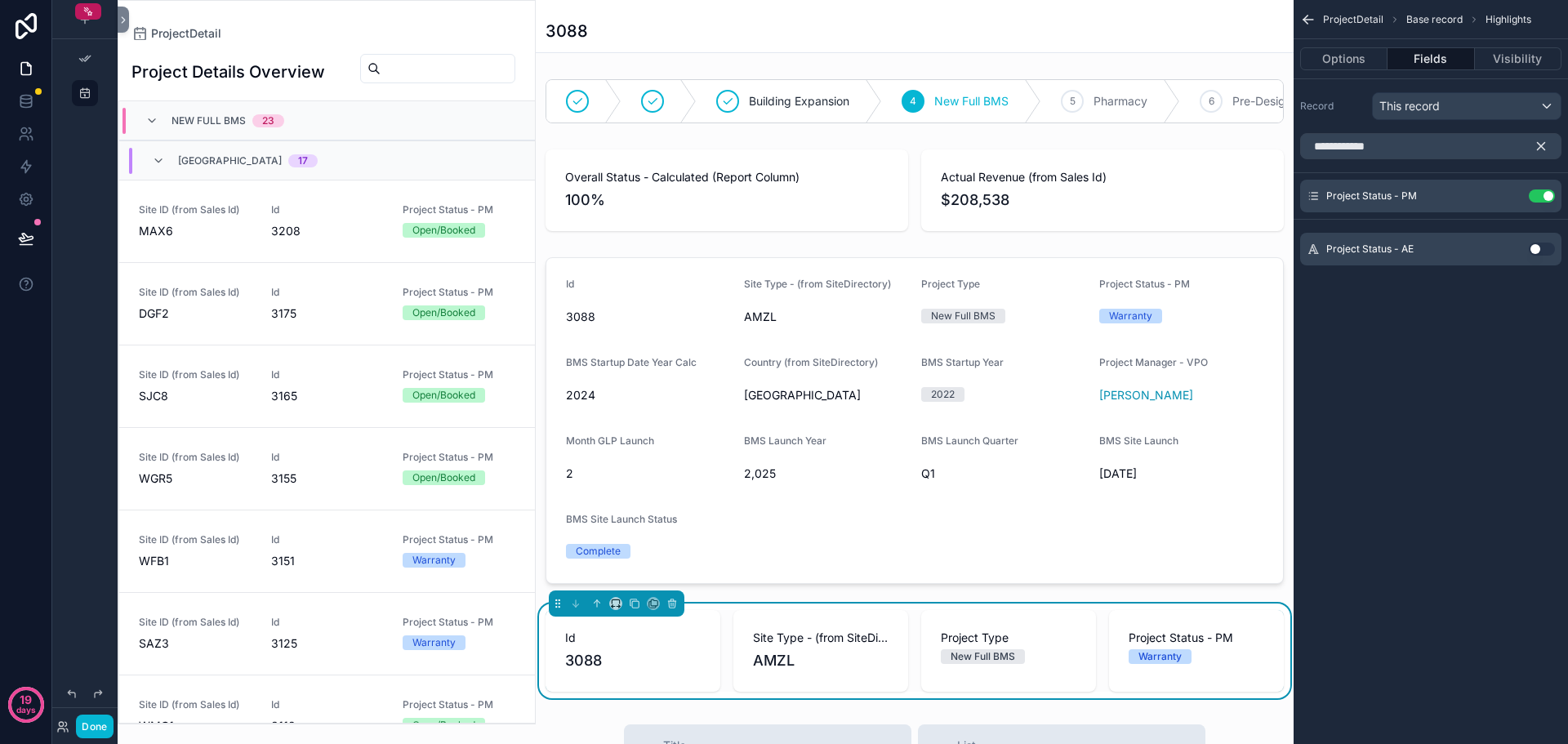
scroll to position [903, 0]
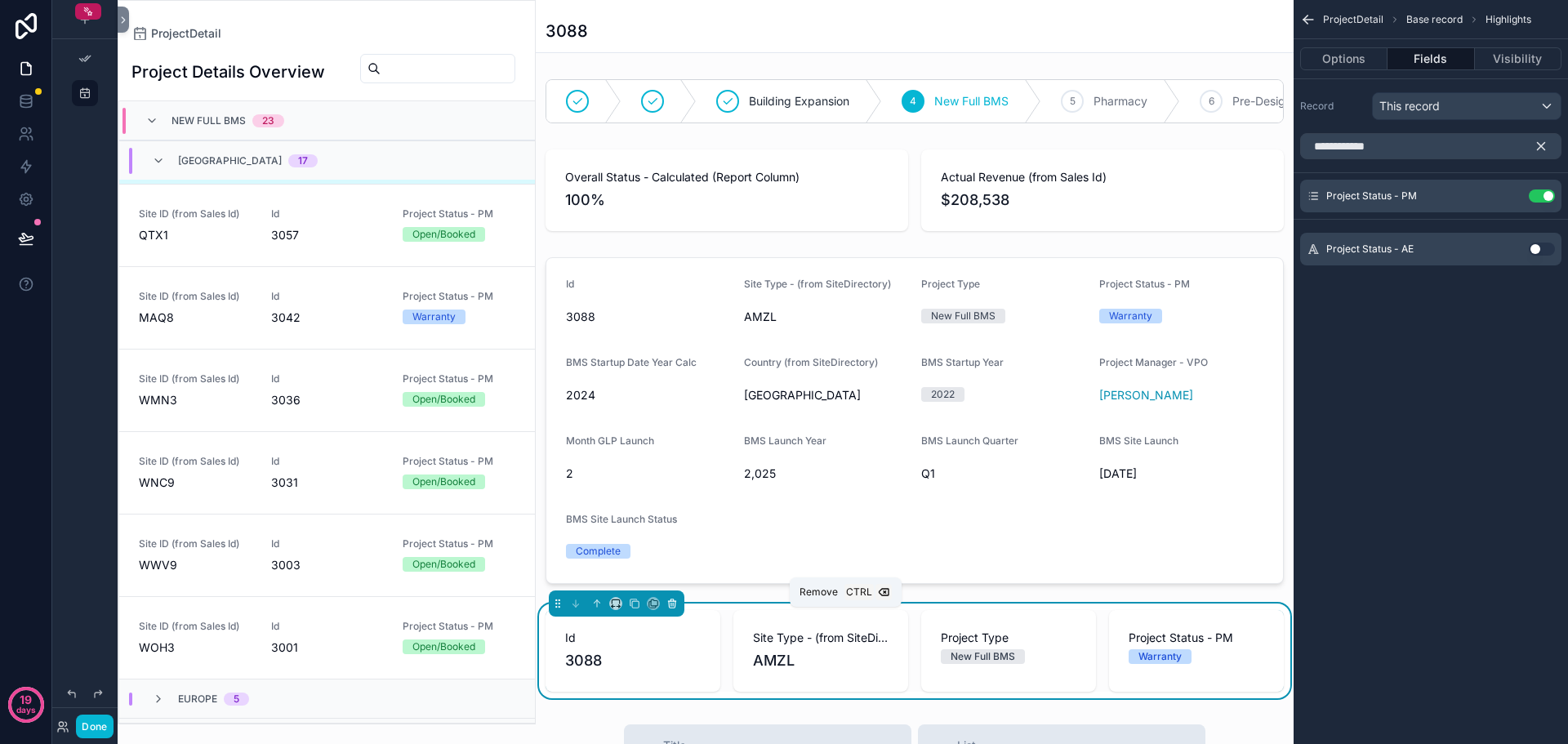
click at [671, 609] on icon "scrollable content" at bounding box center [671, 603] width 11 height 11
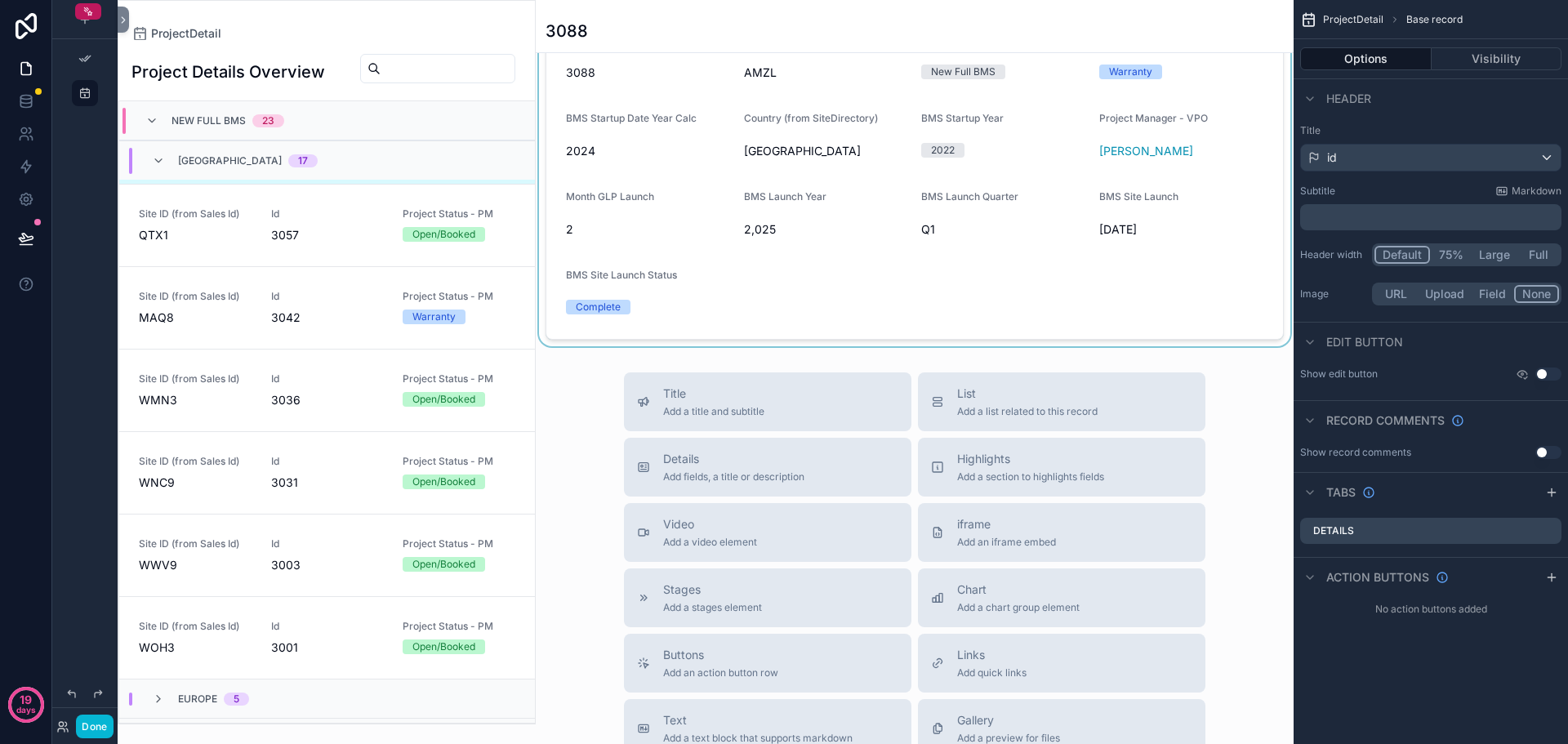
scroll to position [245, 0]
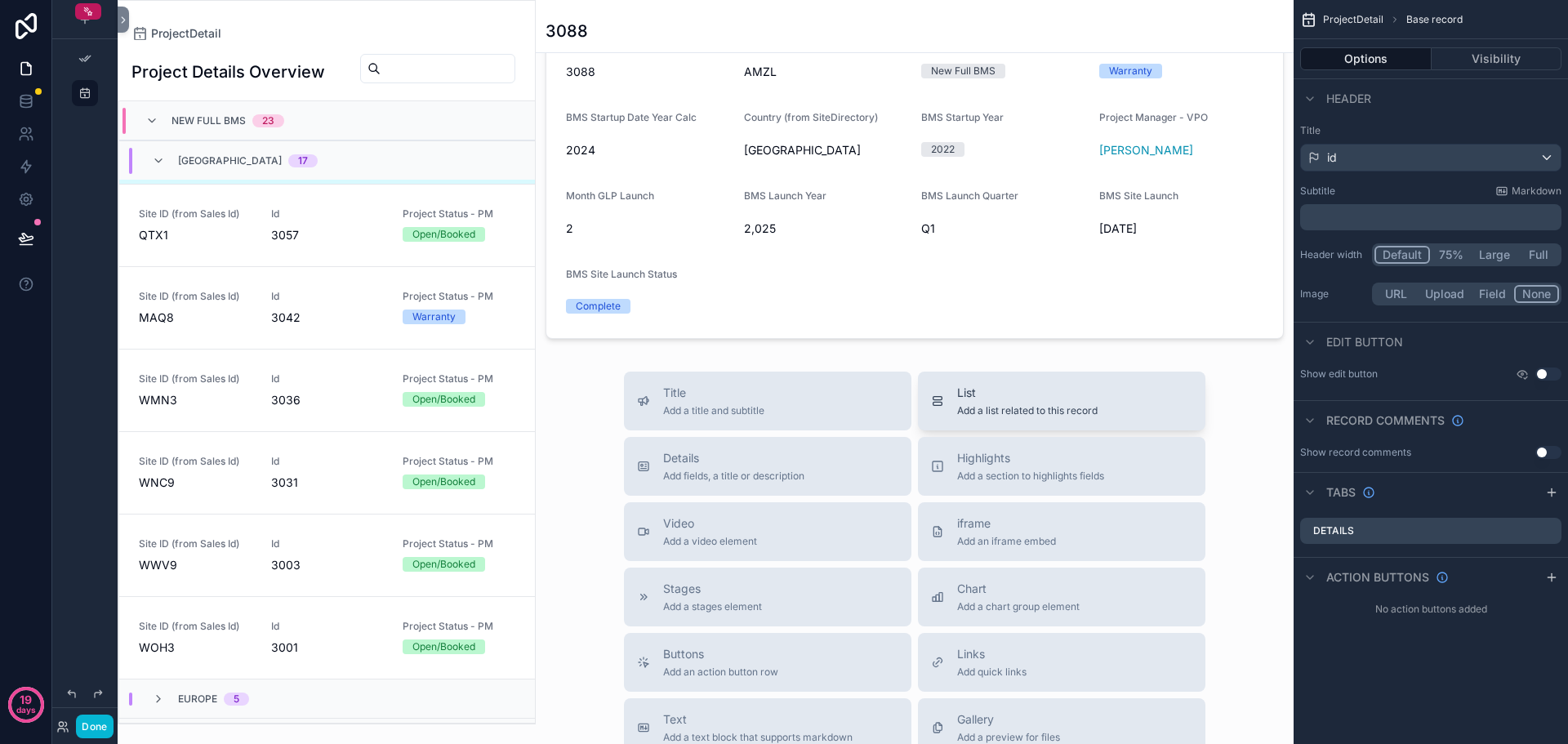
click at [1044, 415] on div "List Add a list related to this record" at bounding box center [1028, 400] width 140 height 32
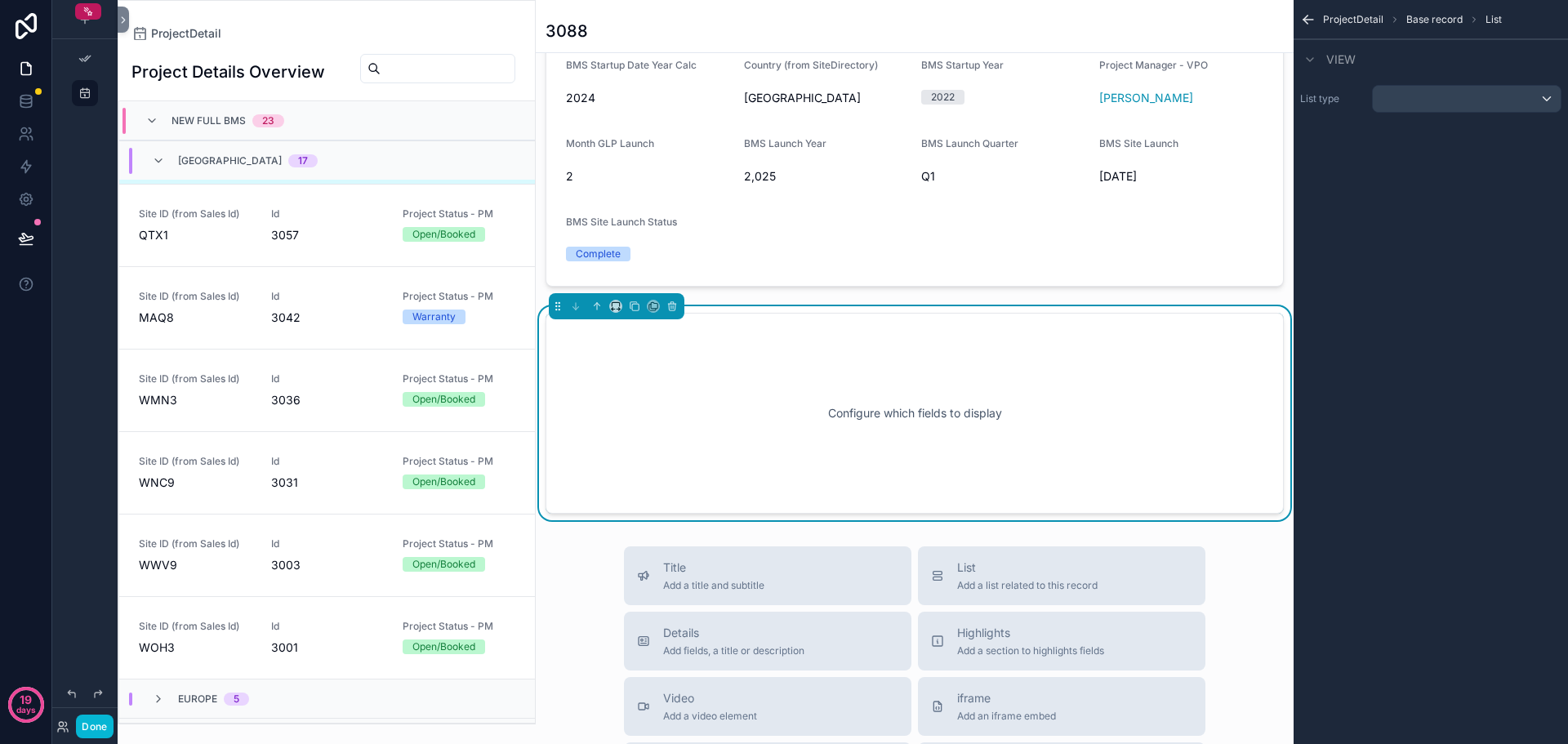
scroll to position [351, 0]
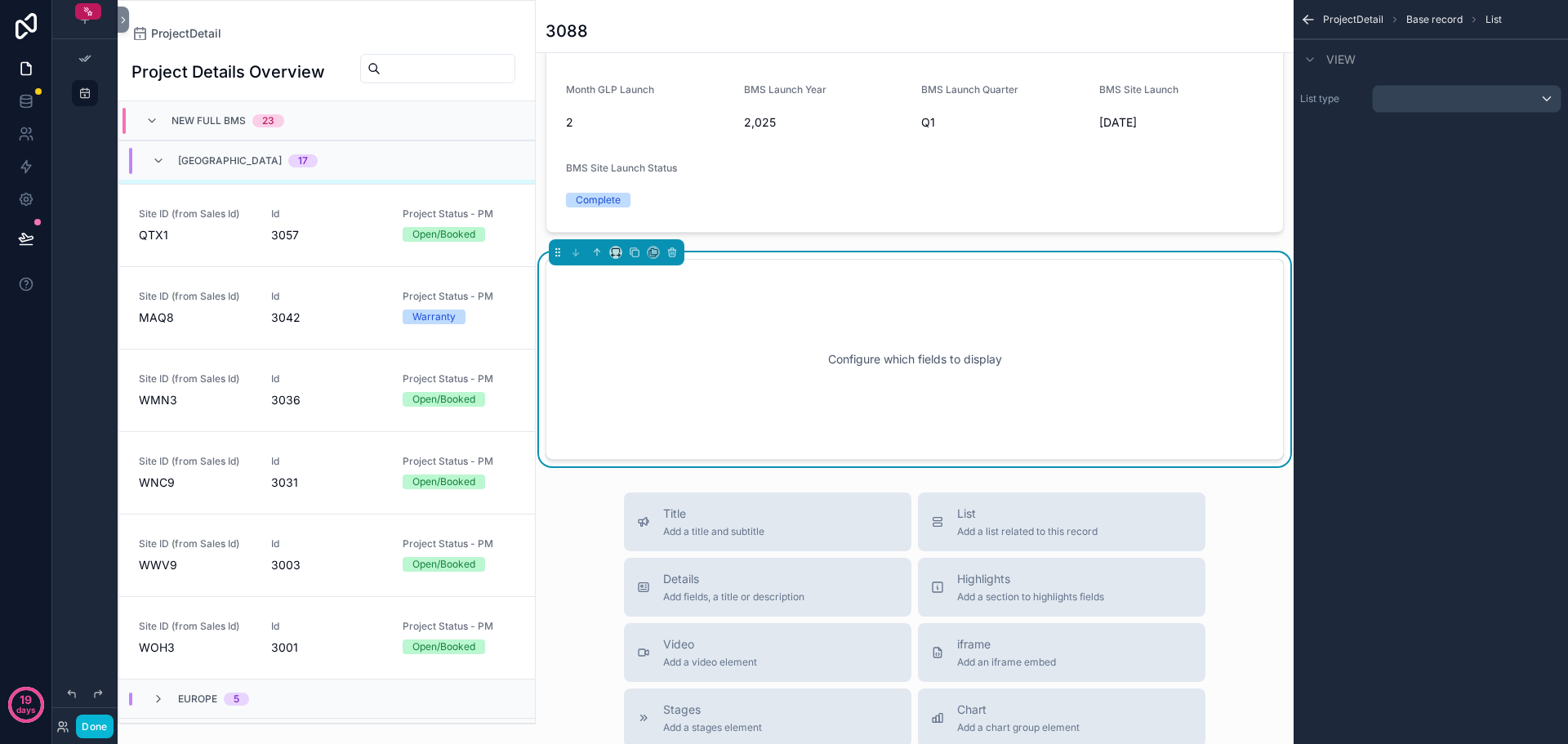
click at [817, 351] on div "Configure which fields to display" at bounding box center [915, 360] width 685 height 147
click at [785, 358] on div "Configure which fields to display" at bounding box center [915, 360] width 685 height 147
click at [1496, 109] on div "scrollable content" at bounding box center [1466, 99] width 188 height 26
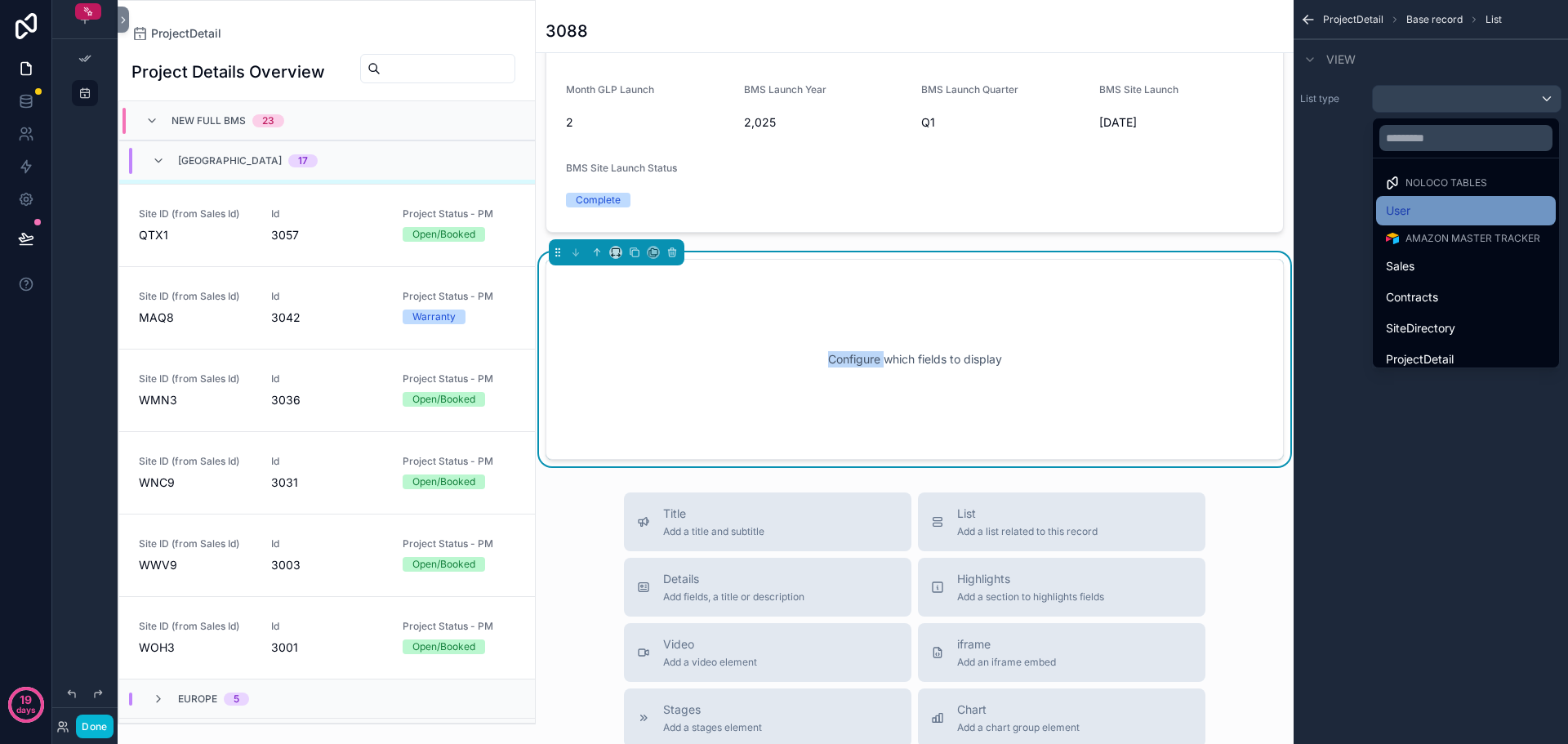
click at [1443, 216] on div "User" at bounding box center [1466, 211] width 160 height 19
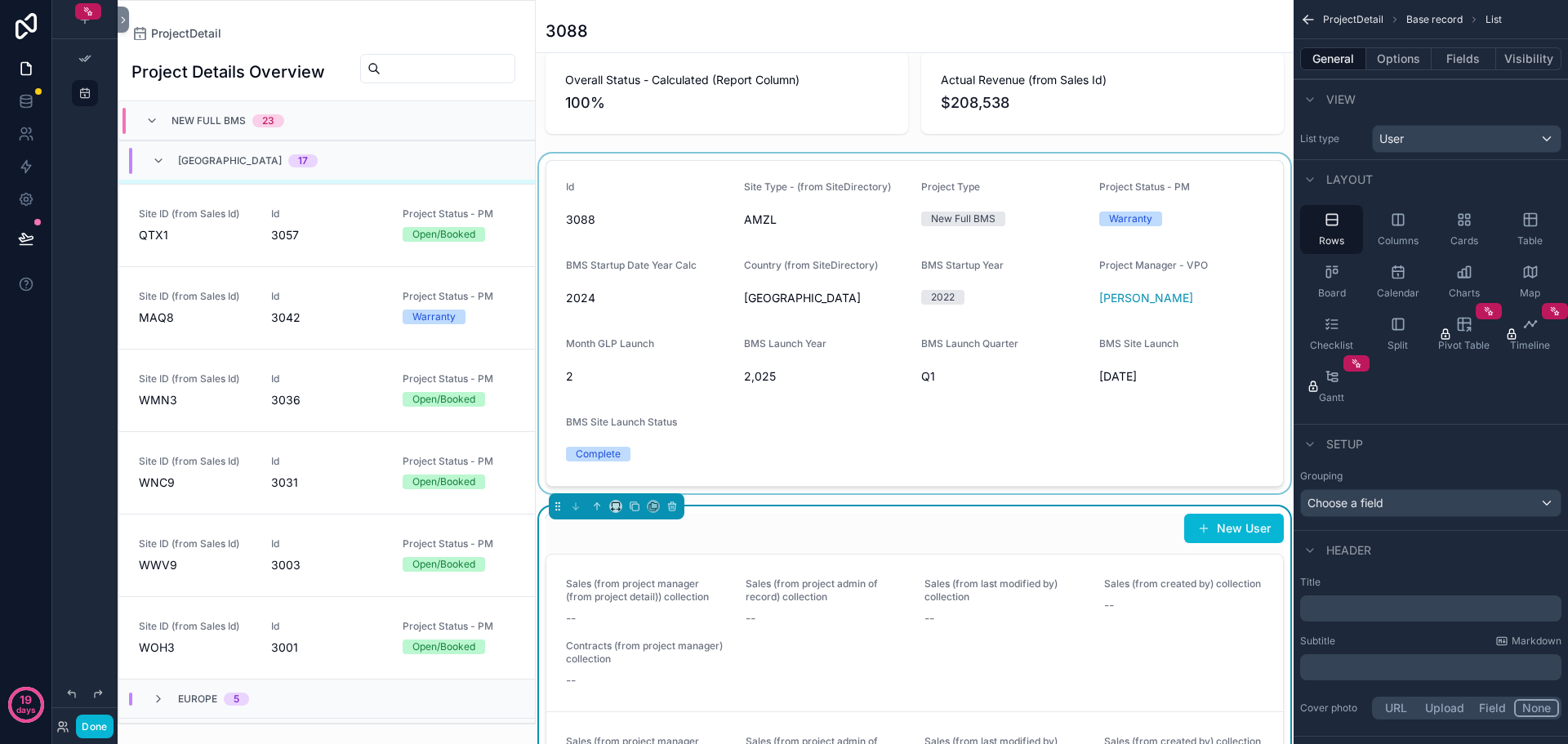
scroll to position [326, 0]
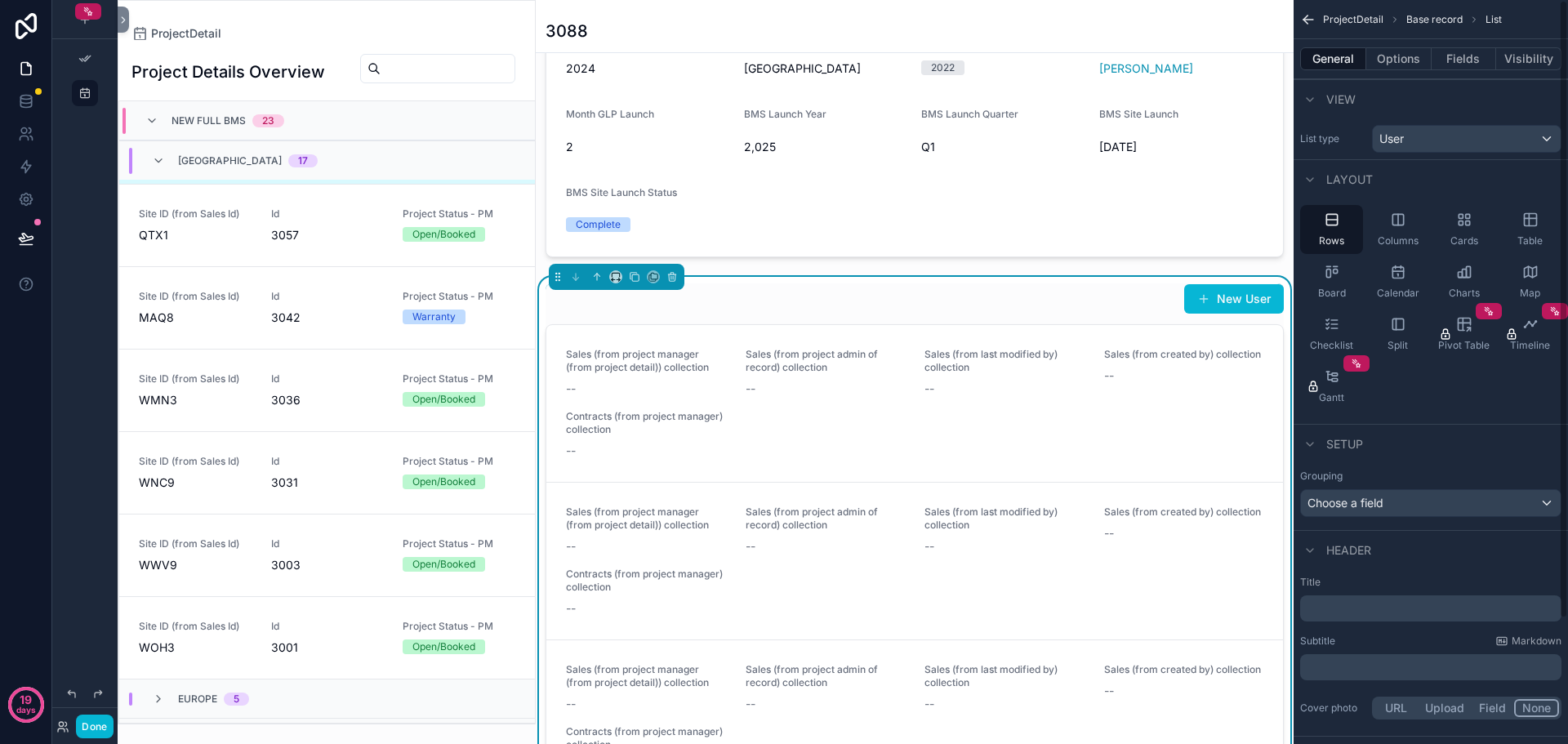
click at [1467, 397] on div "Rows Columns Cards Table Board Calendar Charts Map Checklist Split Pivot Table …" at bounding box center [1431, 308] width 275 height 219
click at [1521, 218] on div "Table" at bounding box center [1530, 229] width 63 height 49
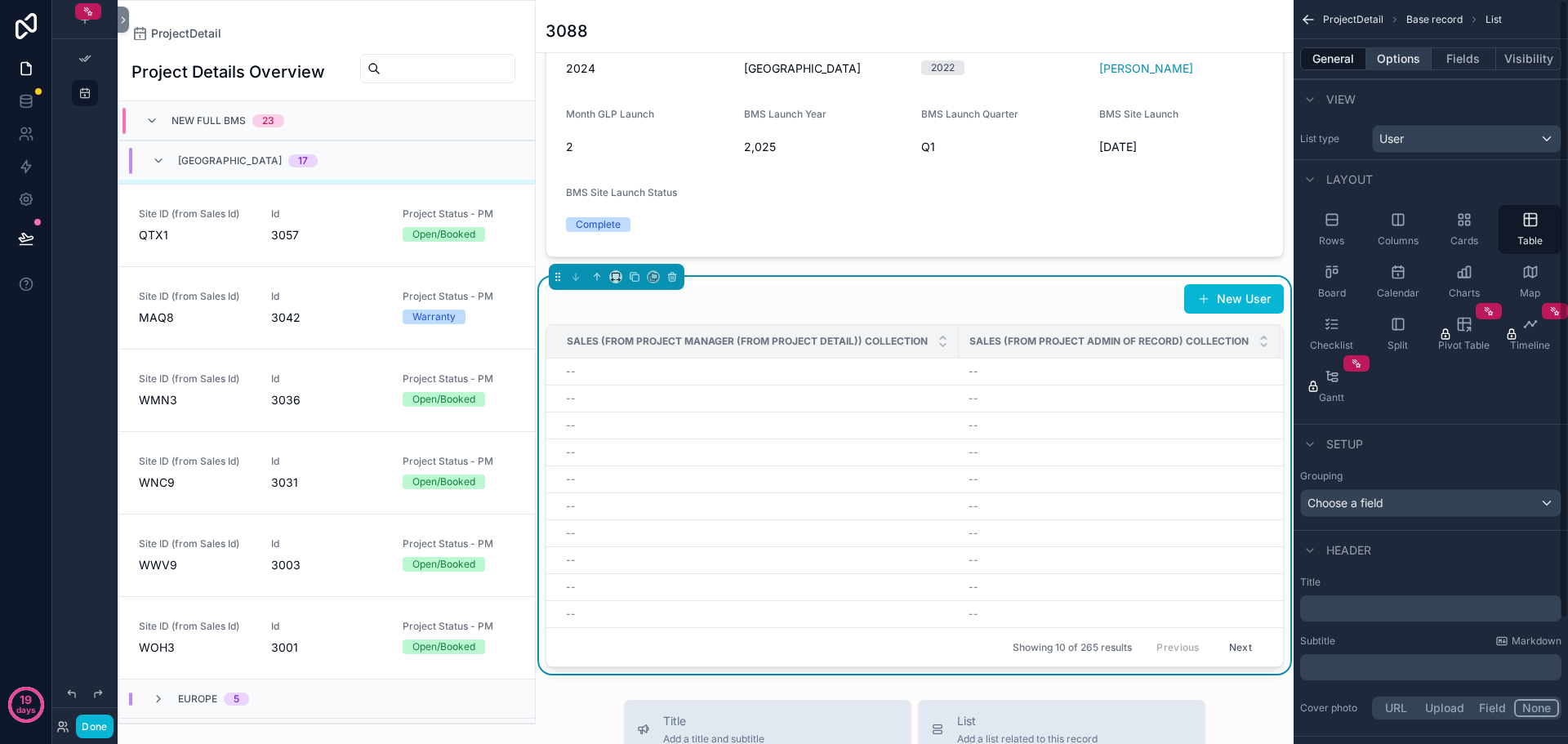
click at [1395, 55] on button "Options" at bounding box center [1399, 59] width 66 height 23
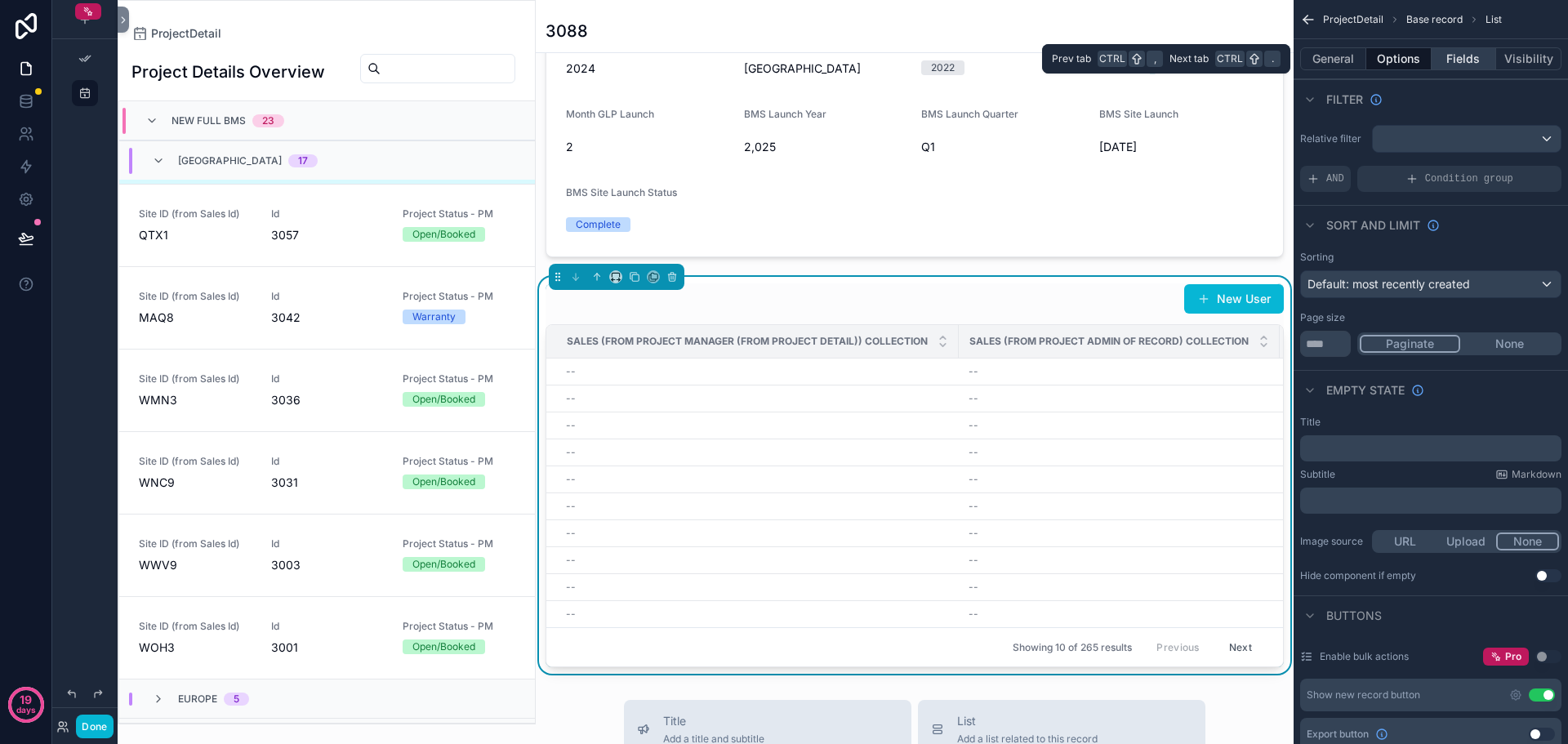
click at [1459, 58] on button "Fields" at bounding box center [1465, 59] width 66 height 23
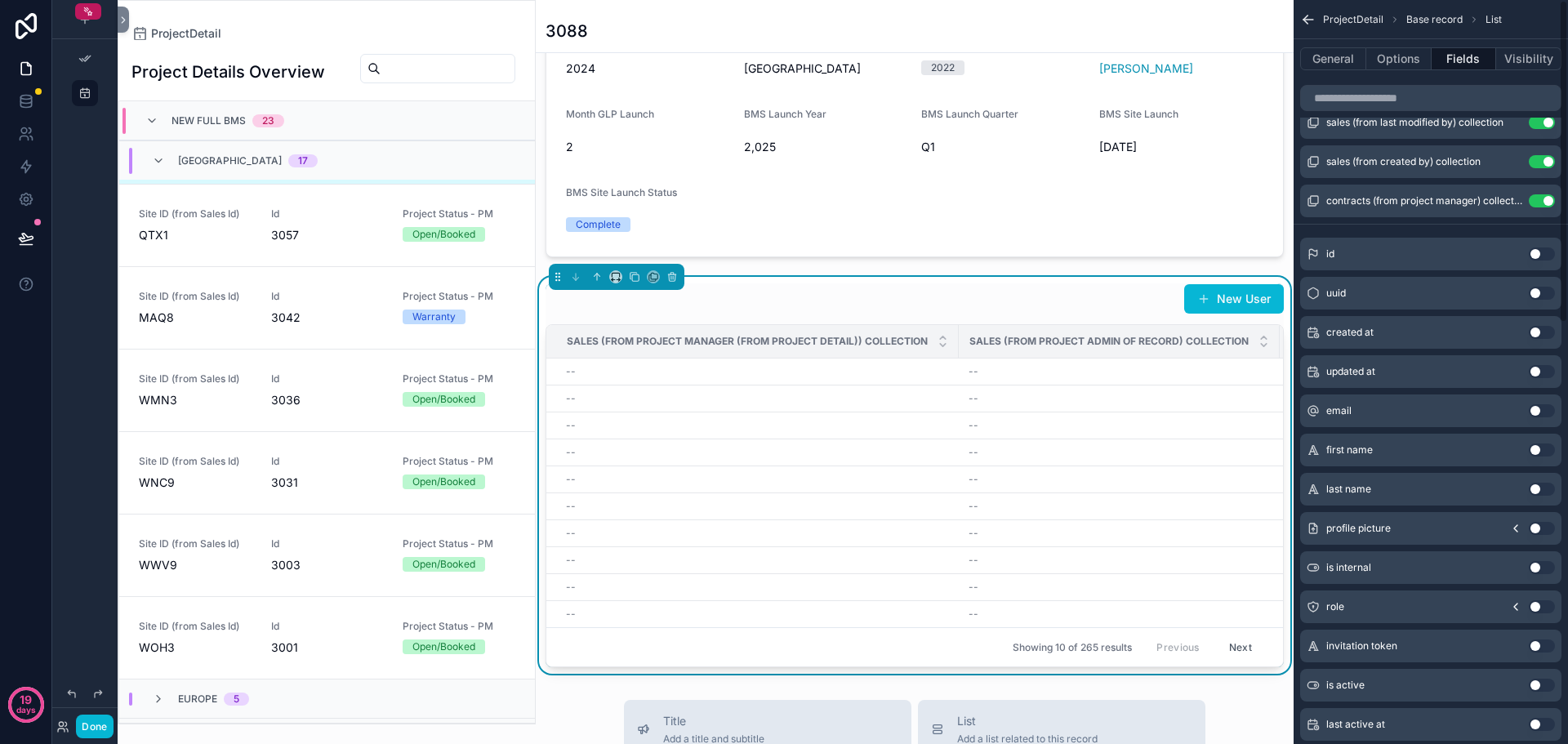
scroll to position [0, 0]
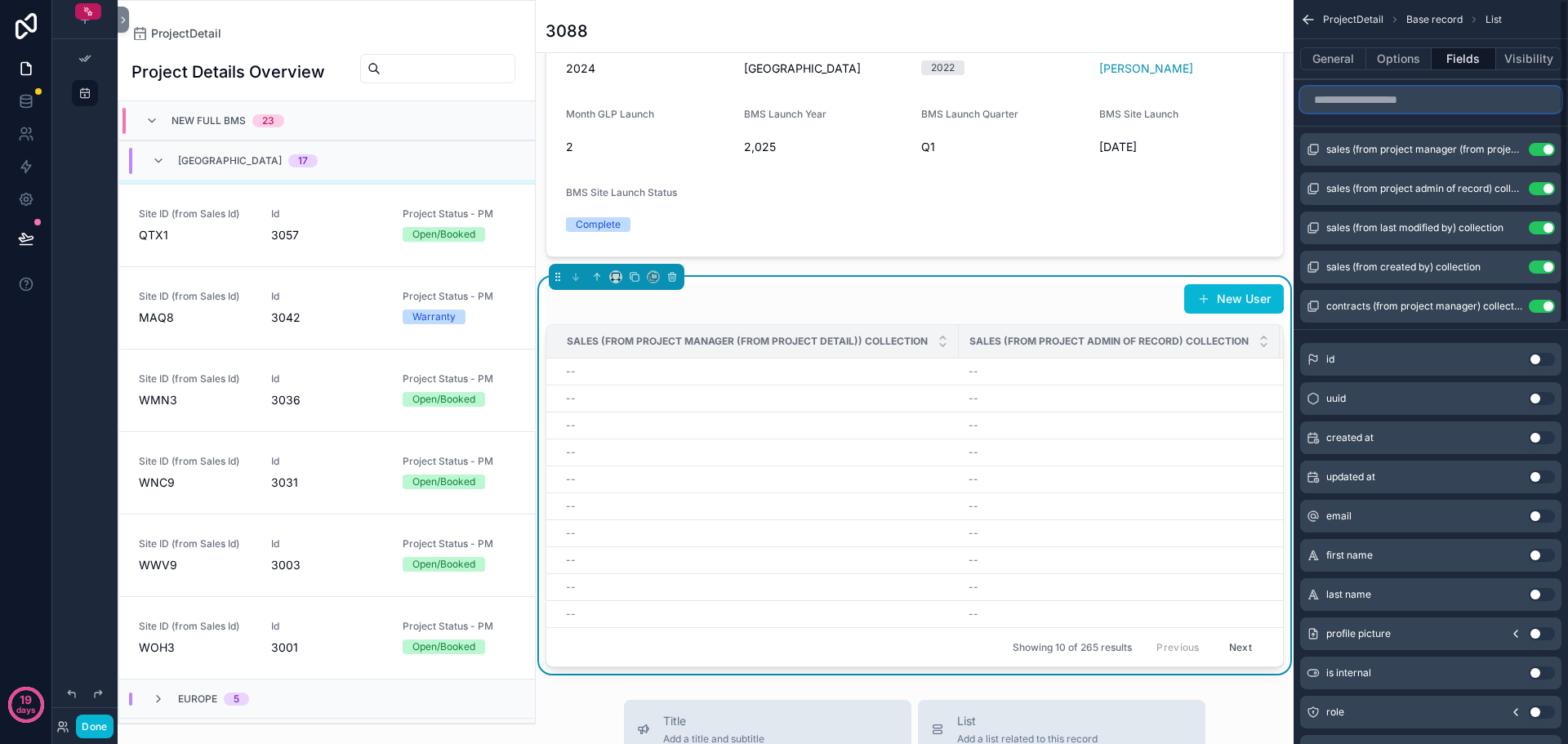
click at [1420, 100] on input "scrollable content" at bounding box center [1431, 100] width 262 height 26
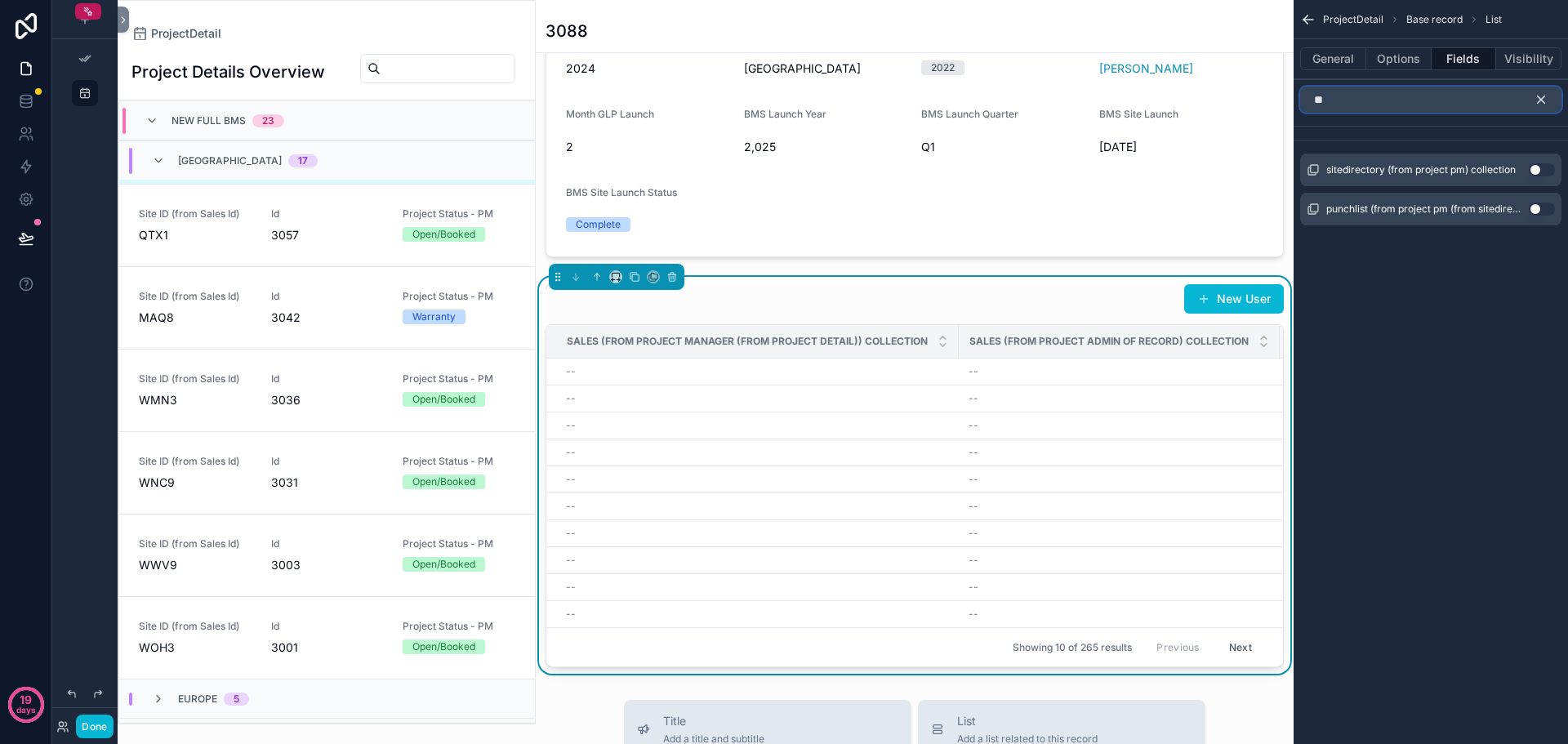
type input "*"
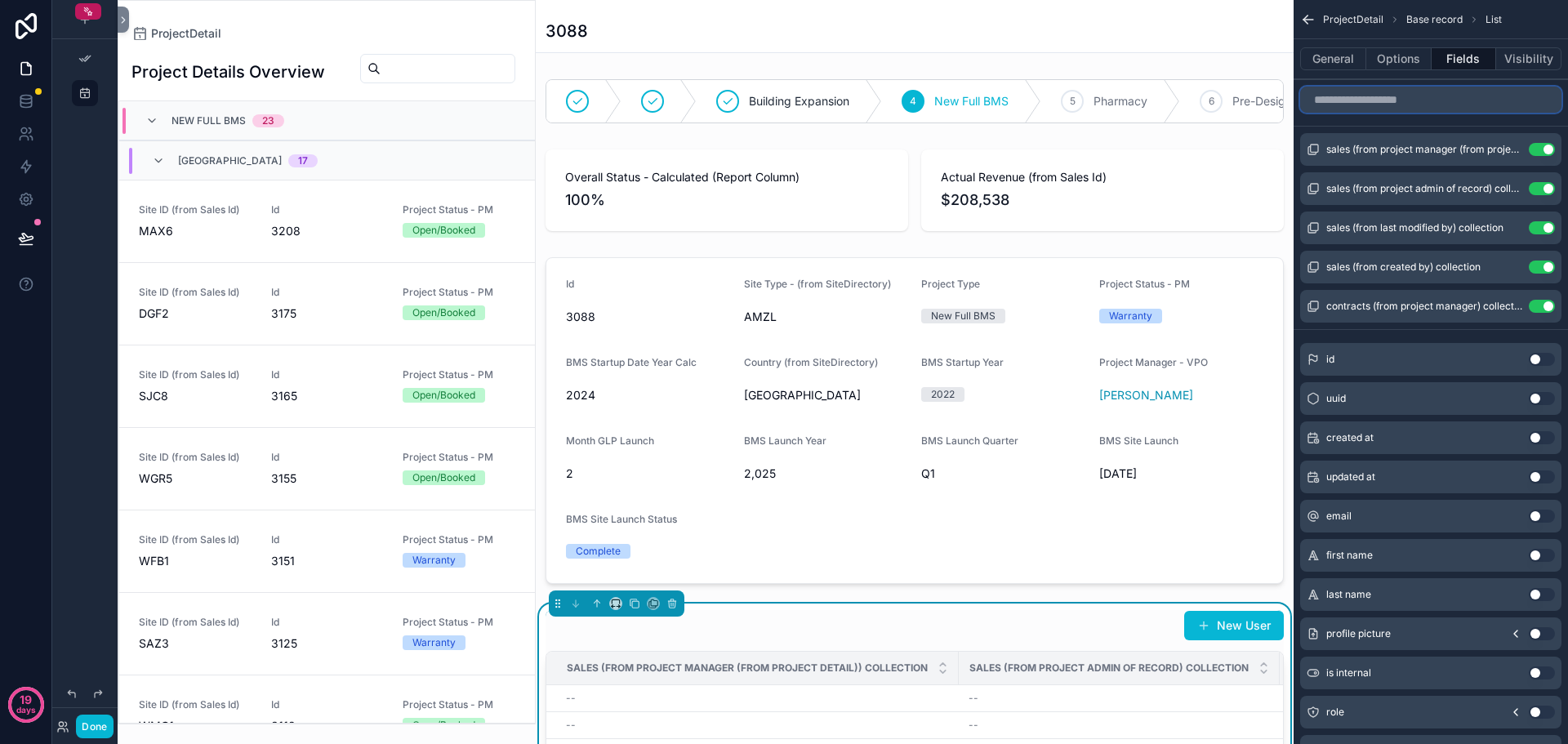
scroll to position [903, 0]
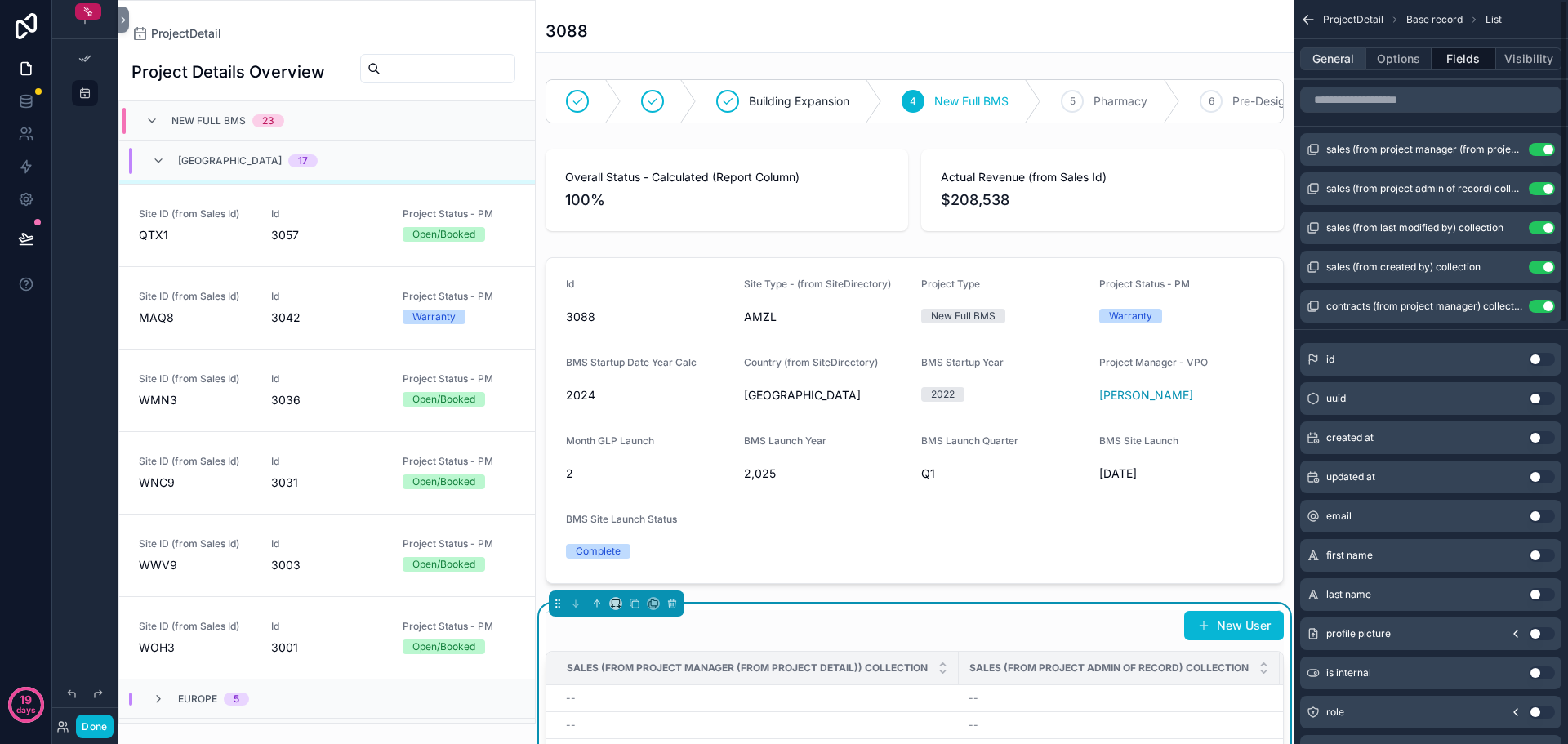
click at [1352, 64] on button "General" at bounding box center [1333, 59] width 67 height 23
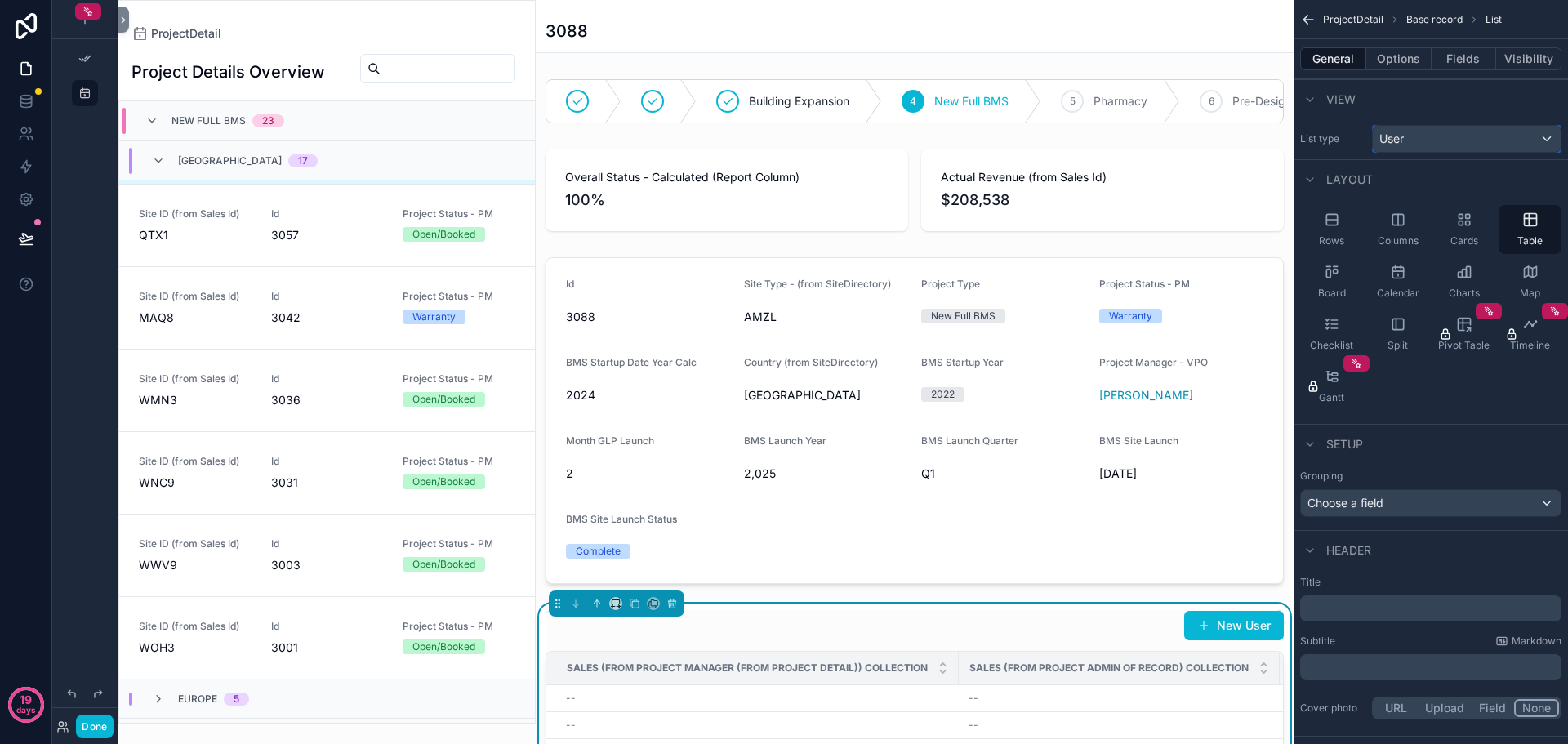
click at [1459, 135] on div "User" at bounding box center [1466, 139] width 188 height 26
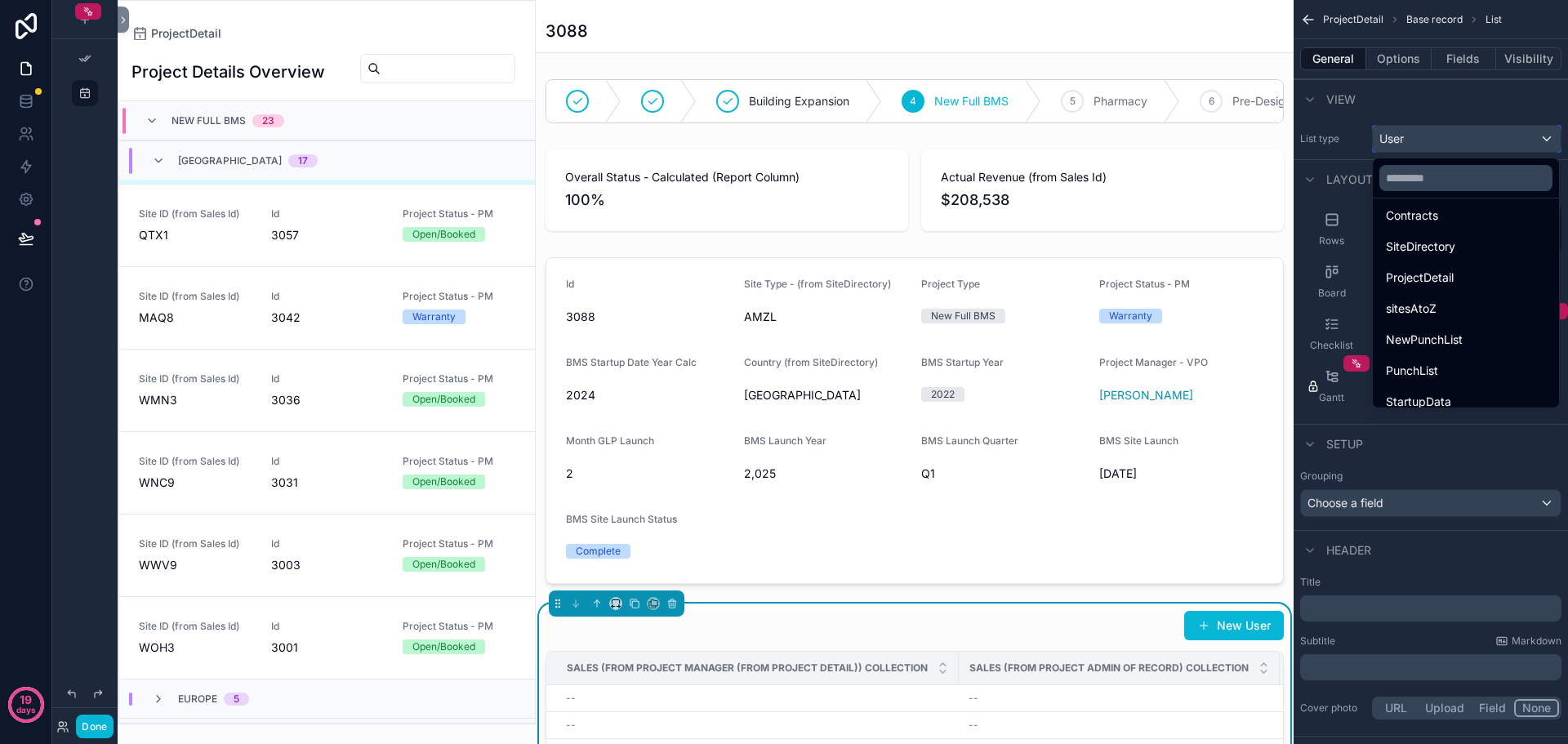
scroll to position [0, 0]
click at [1456, 219] on span "Noloco tables" at bounding box center [1446, 222] width 81 height 13
click at [1450, 279] on span "AMAZON Master Tracker" at bounding box center [1473, 278] width 135 height 13
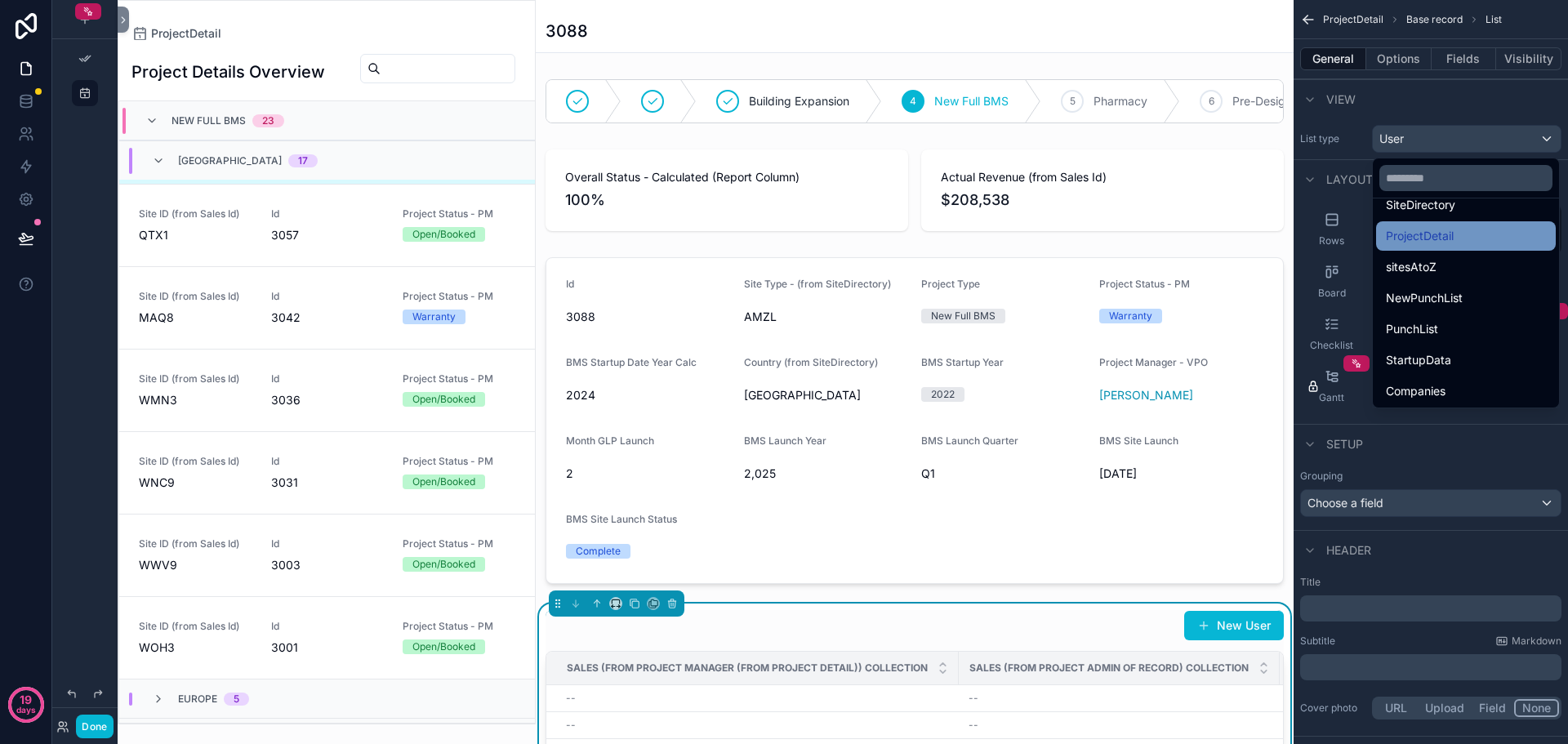
click at [1444, 237] on span "ProjectDetail" at bounding box center [1419, 235] width 67 height 19
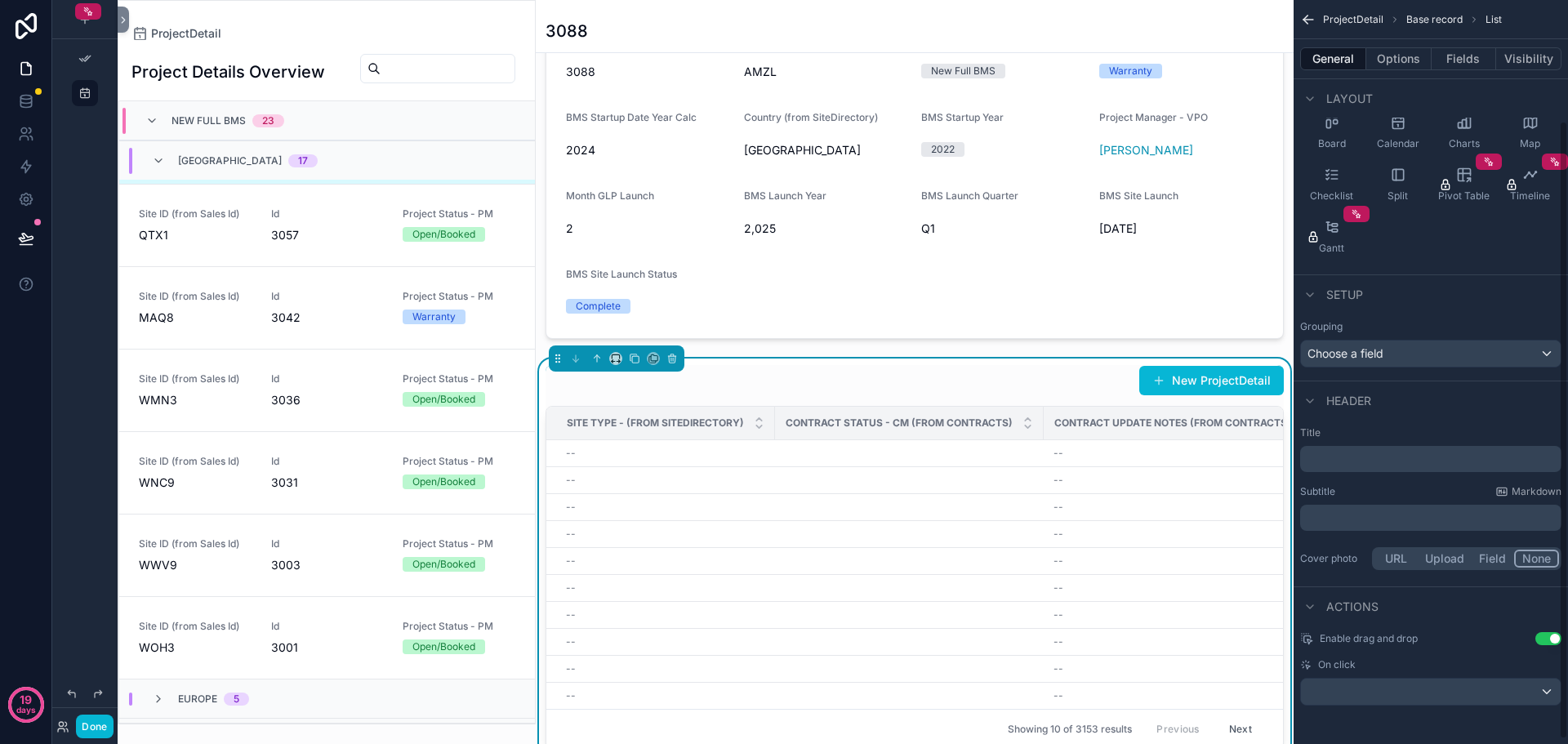
scroll to position [151, 0]
click at [1382, 53] on button "Options" at bounding box center [1399, 59] width 66 height 23
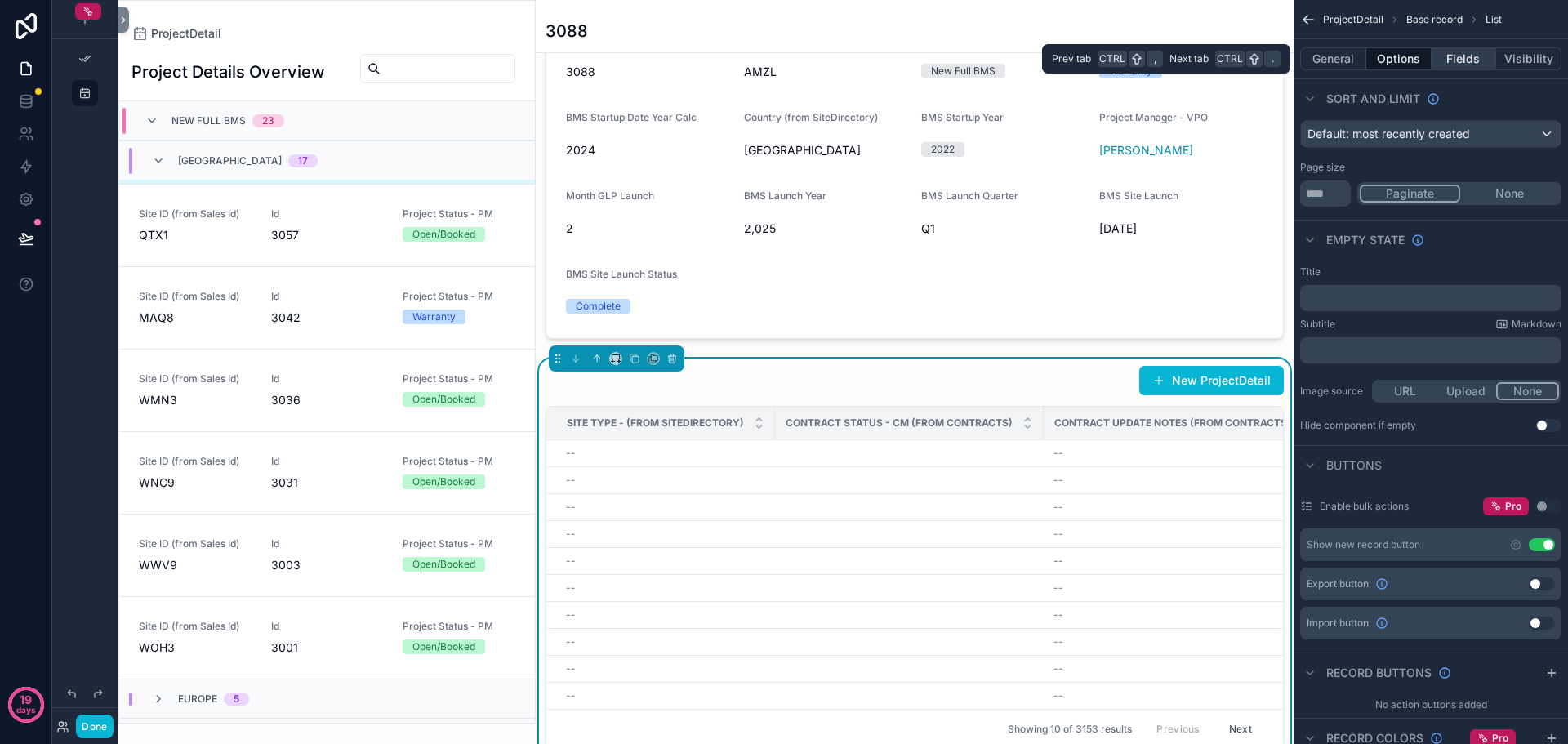
click at [1452, 55] on button "Fields" at bounding box center [1465, 59] width 66 height 23
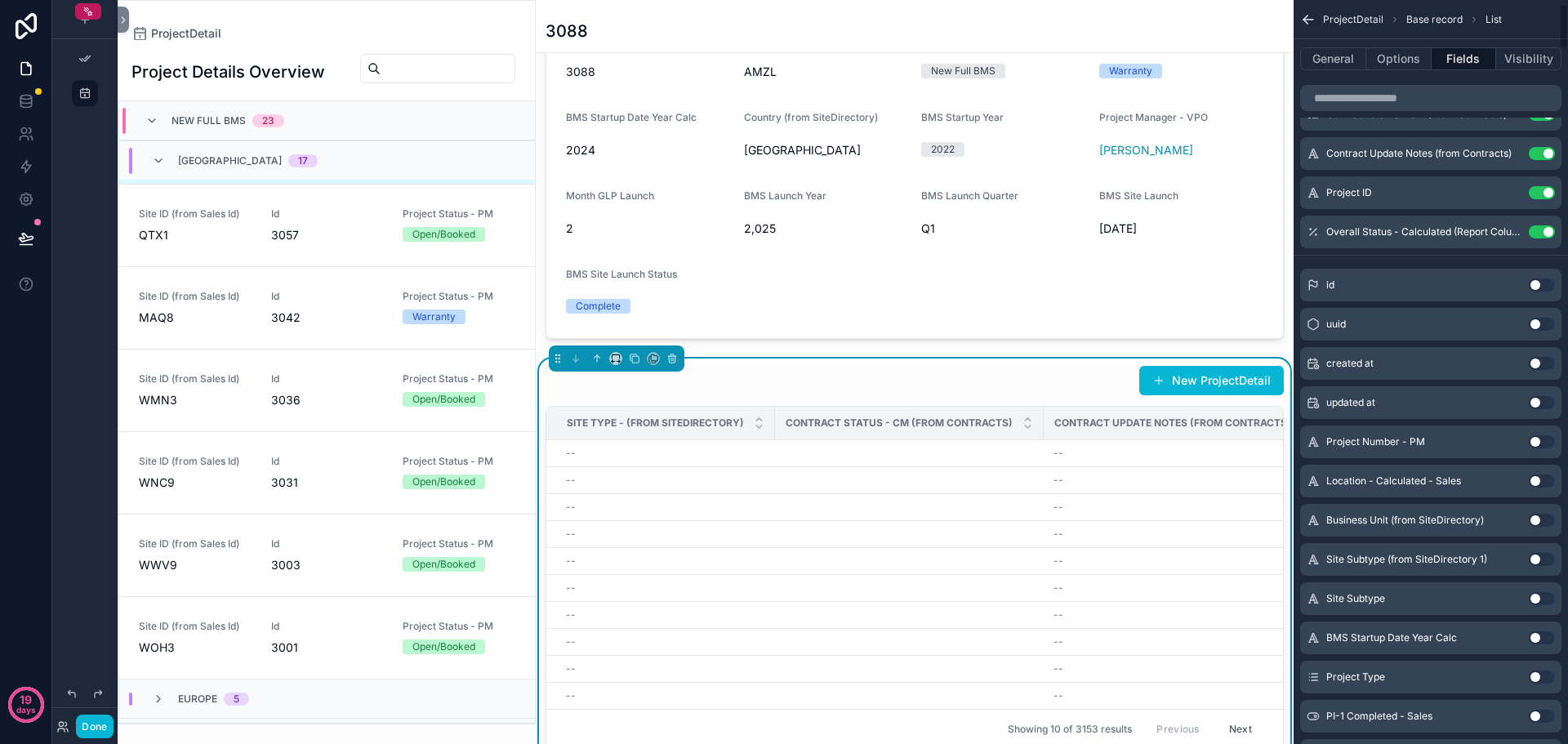
scroll to position [0, 0]
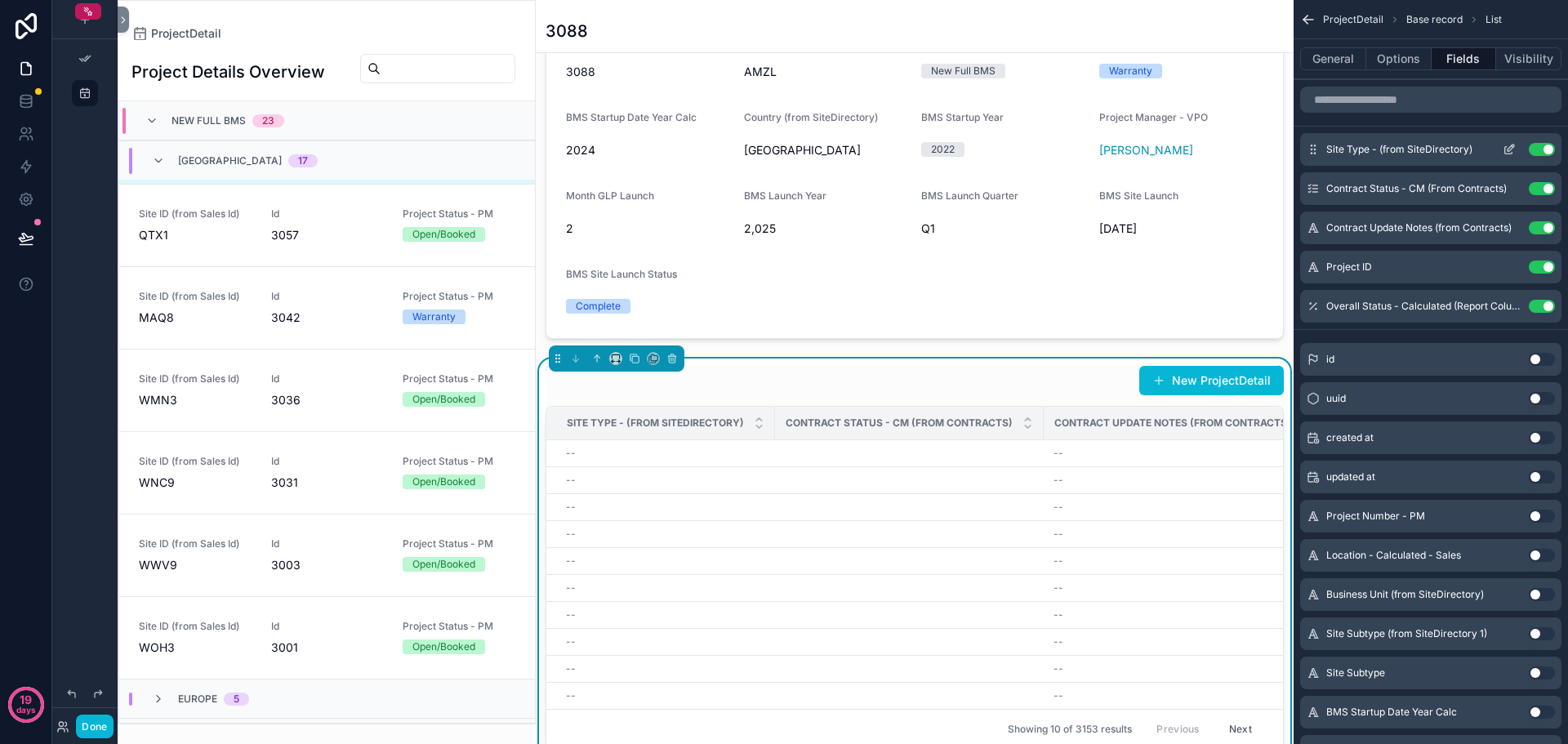
click at [1541, 150] on button "Use setting" at bounding box center [1543, 149] width 26 height 13
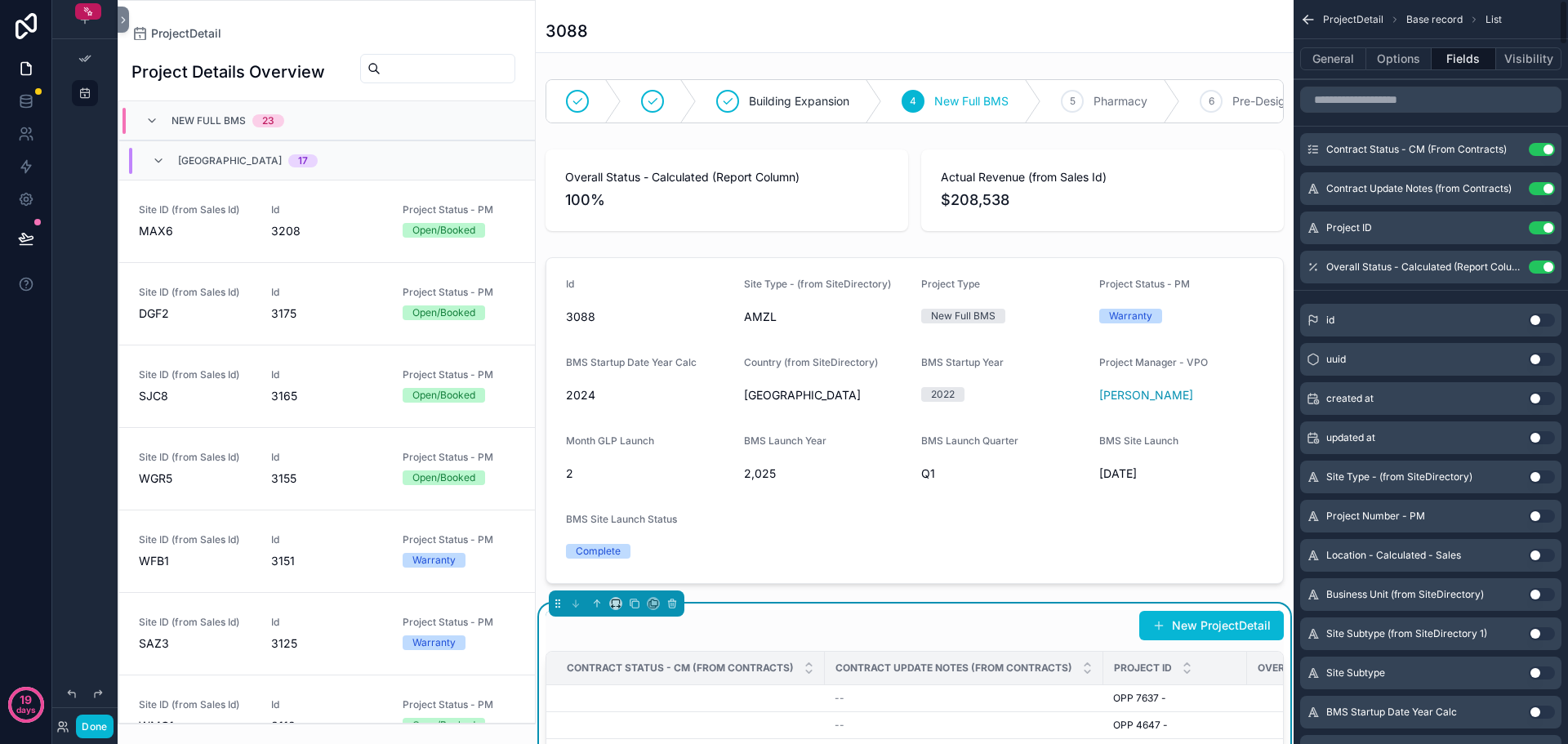
scroll to position [903, 0]
click at [1541, 150] on button "Use setting" at bounding box center [1543, 149] width 26 height 13
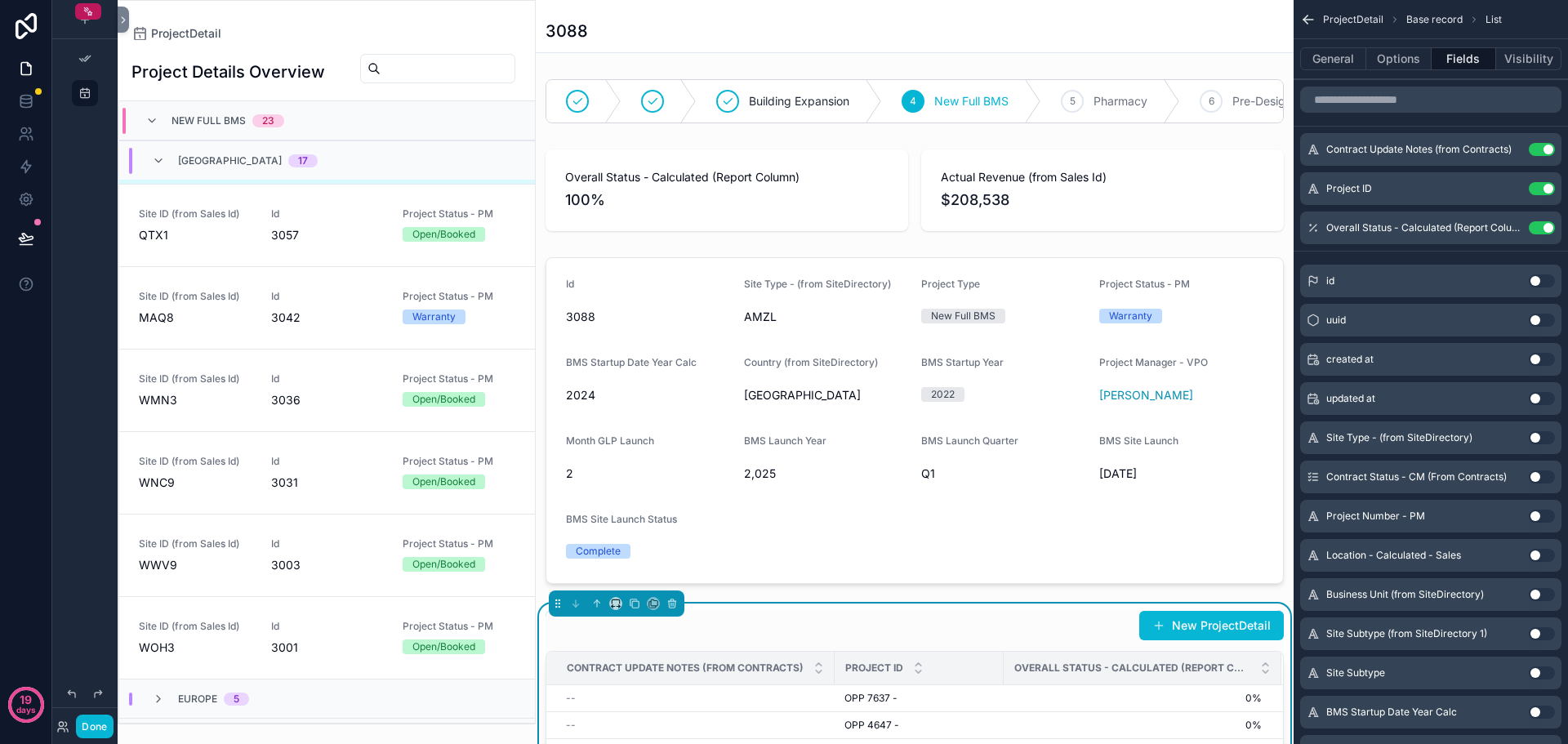
click at [1541, 150] on button "Use setting" at bounding box center [1543, 149] width 26 height 13
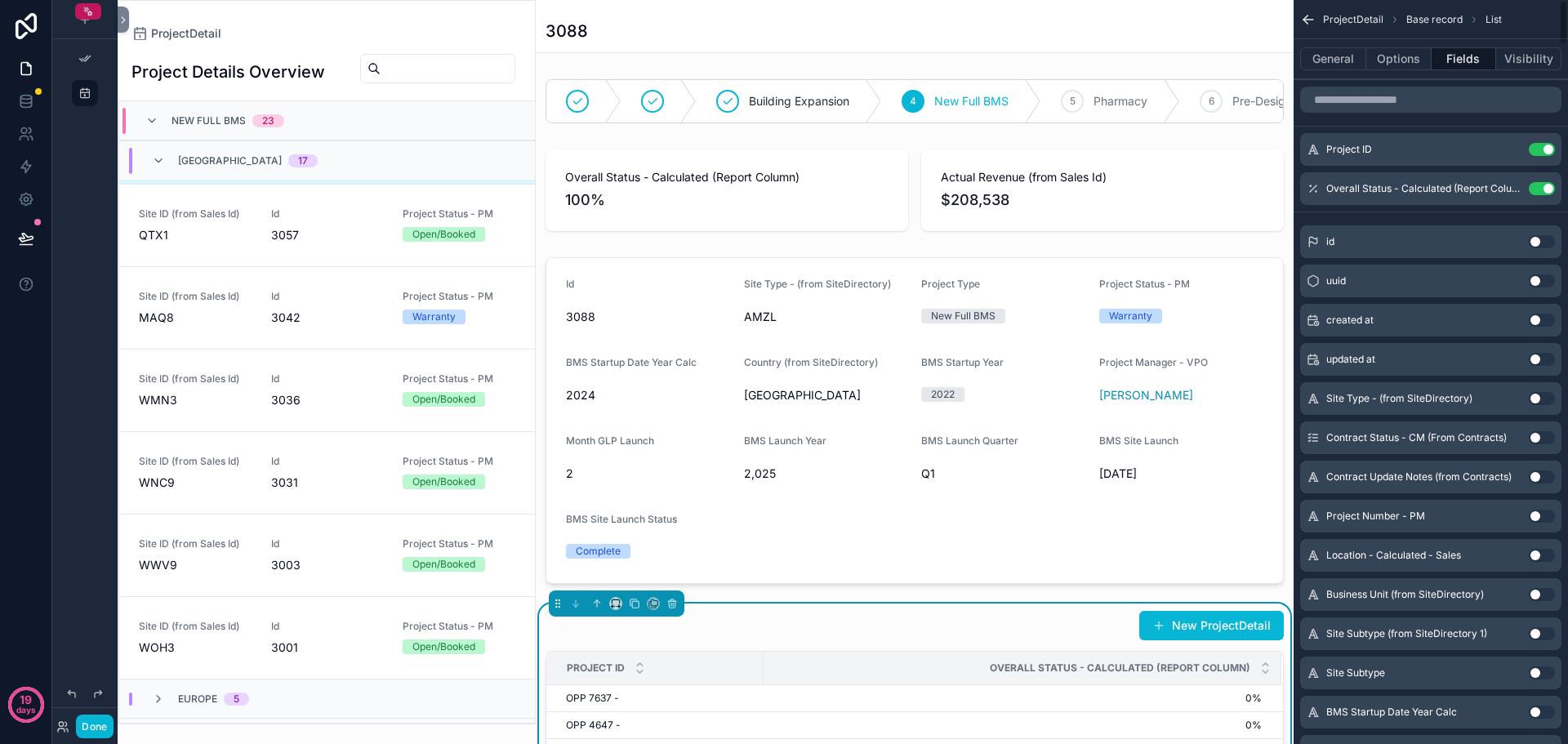
click at [1541, 150] on button "Use setting" at bounding box center [1543, 149] width 26 height 13
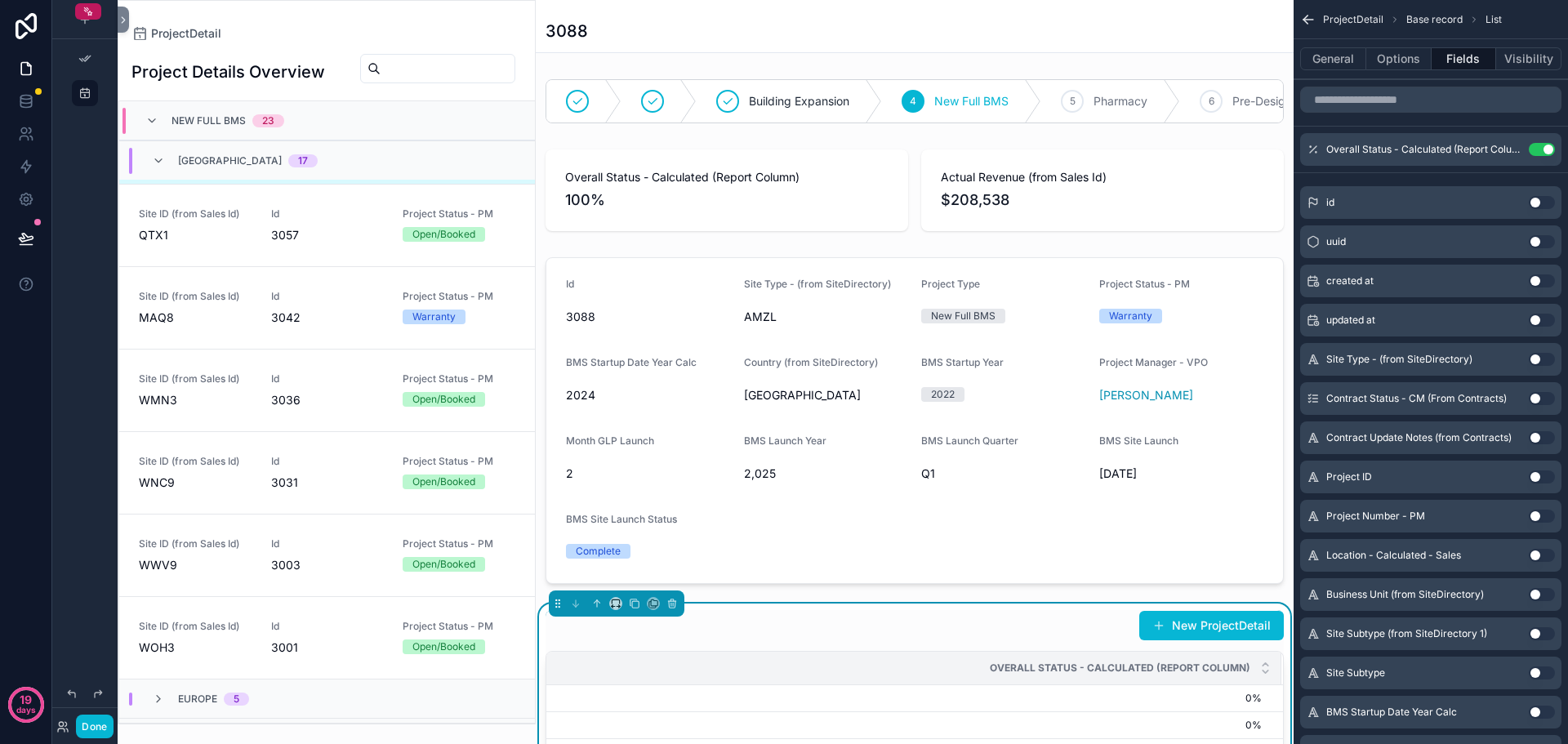
click at [1537, 203] on button "Use setting" at bounding box center [1543, 202] width 26 height 13
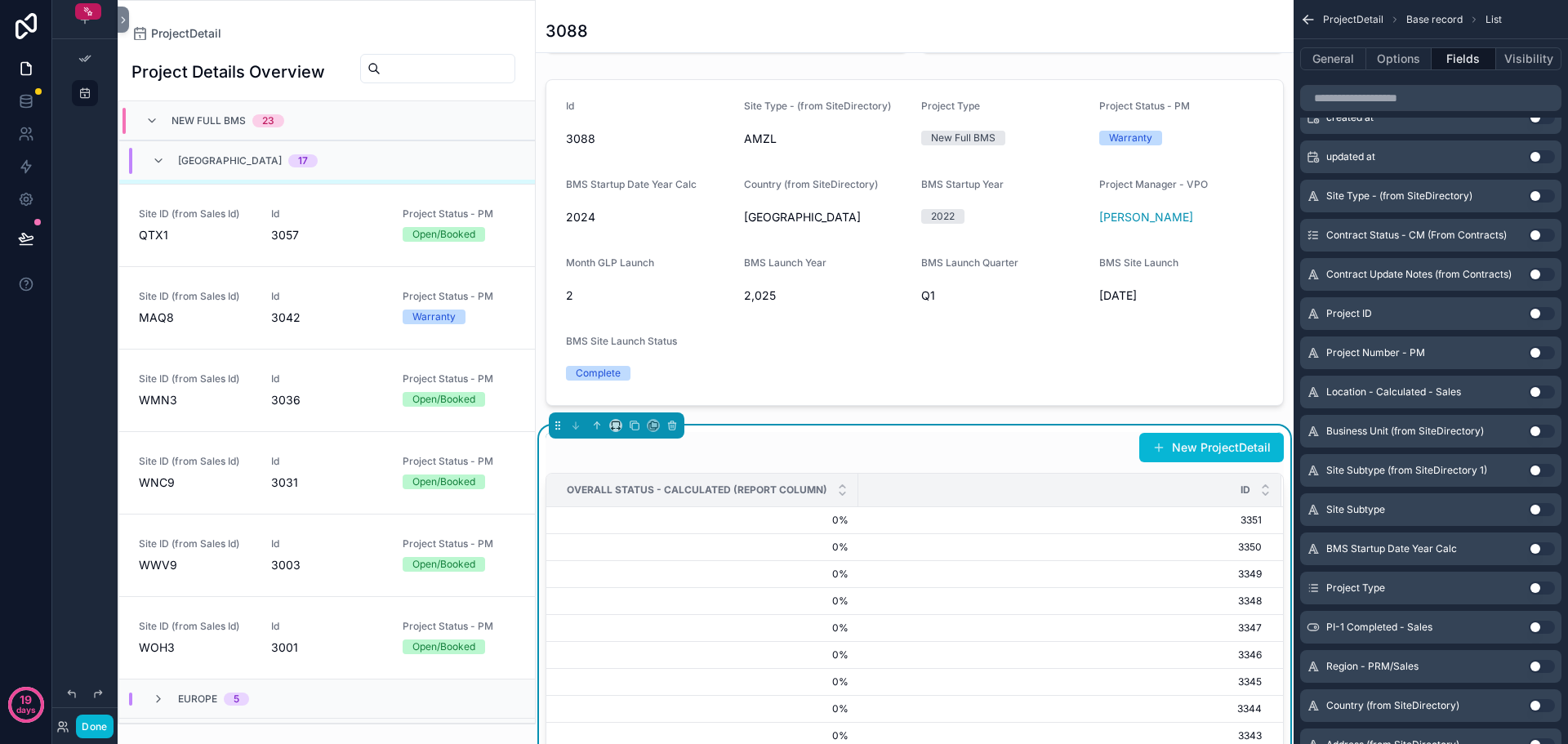
scroll to position [164, 0]
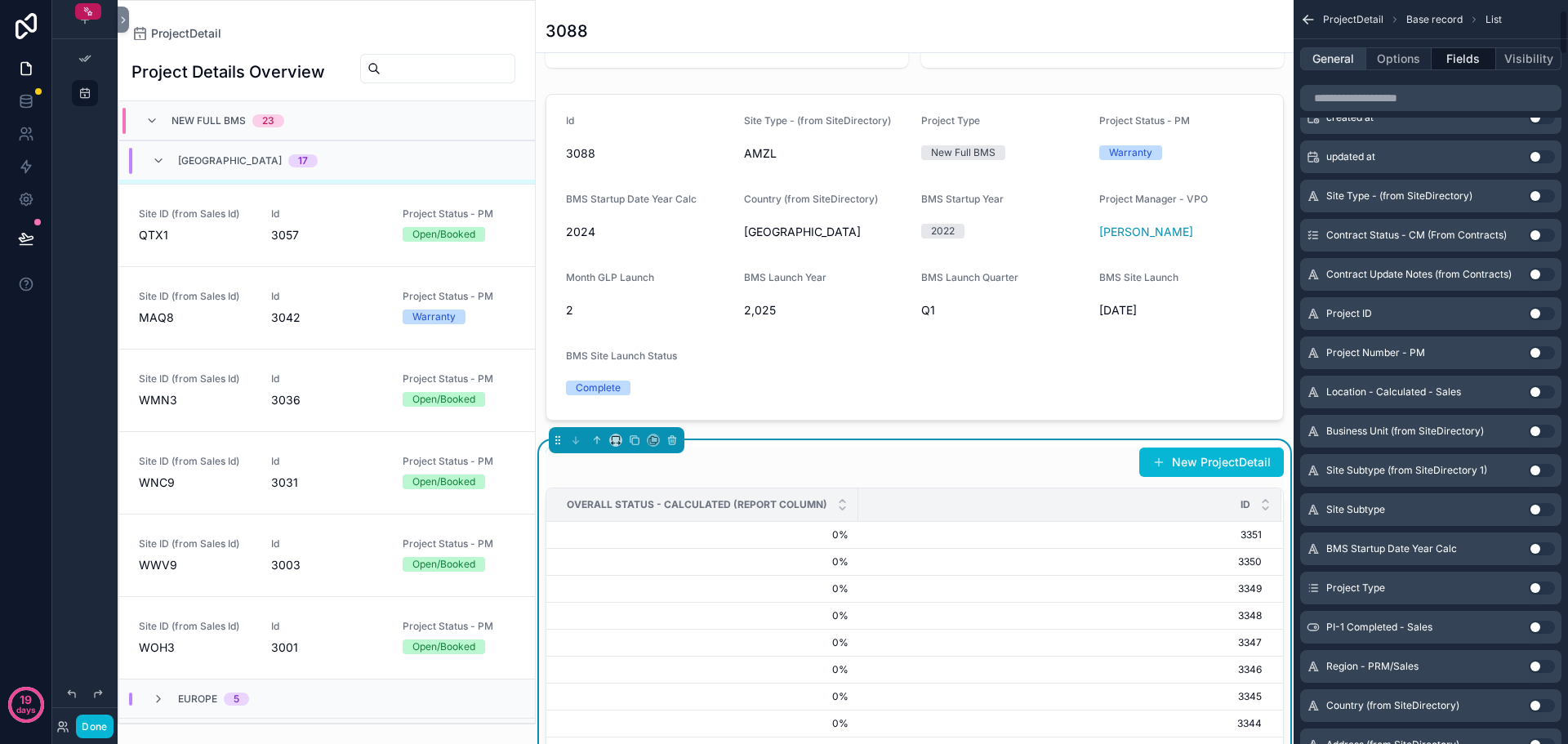
click at [1340, 50] on button "General" at bounding box center [1333, 59] width 67 height 23
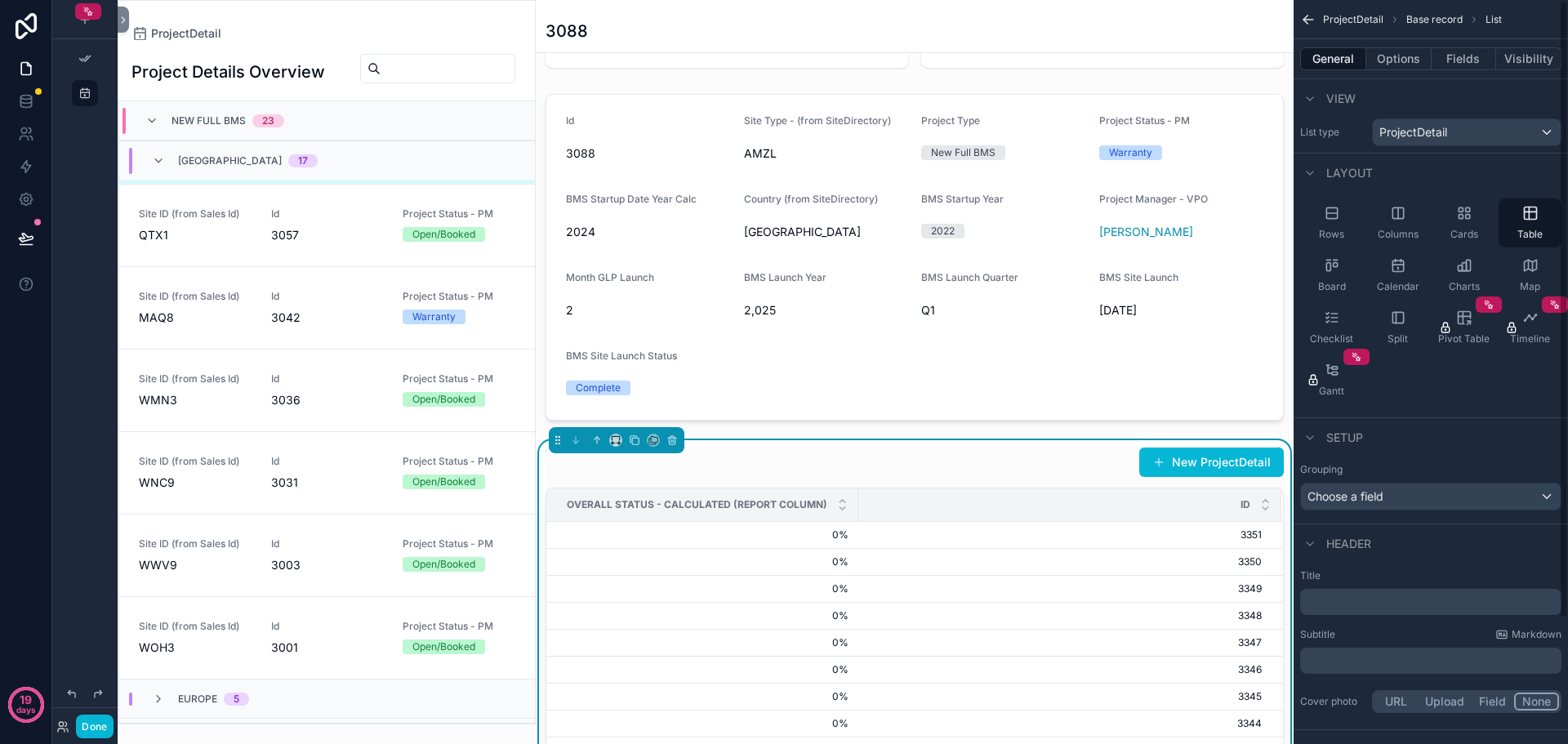
scroll to position [0, 0]
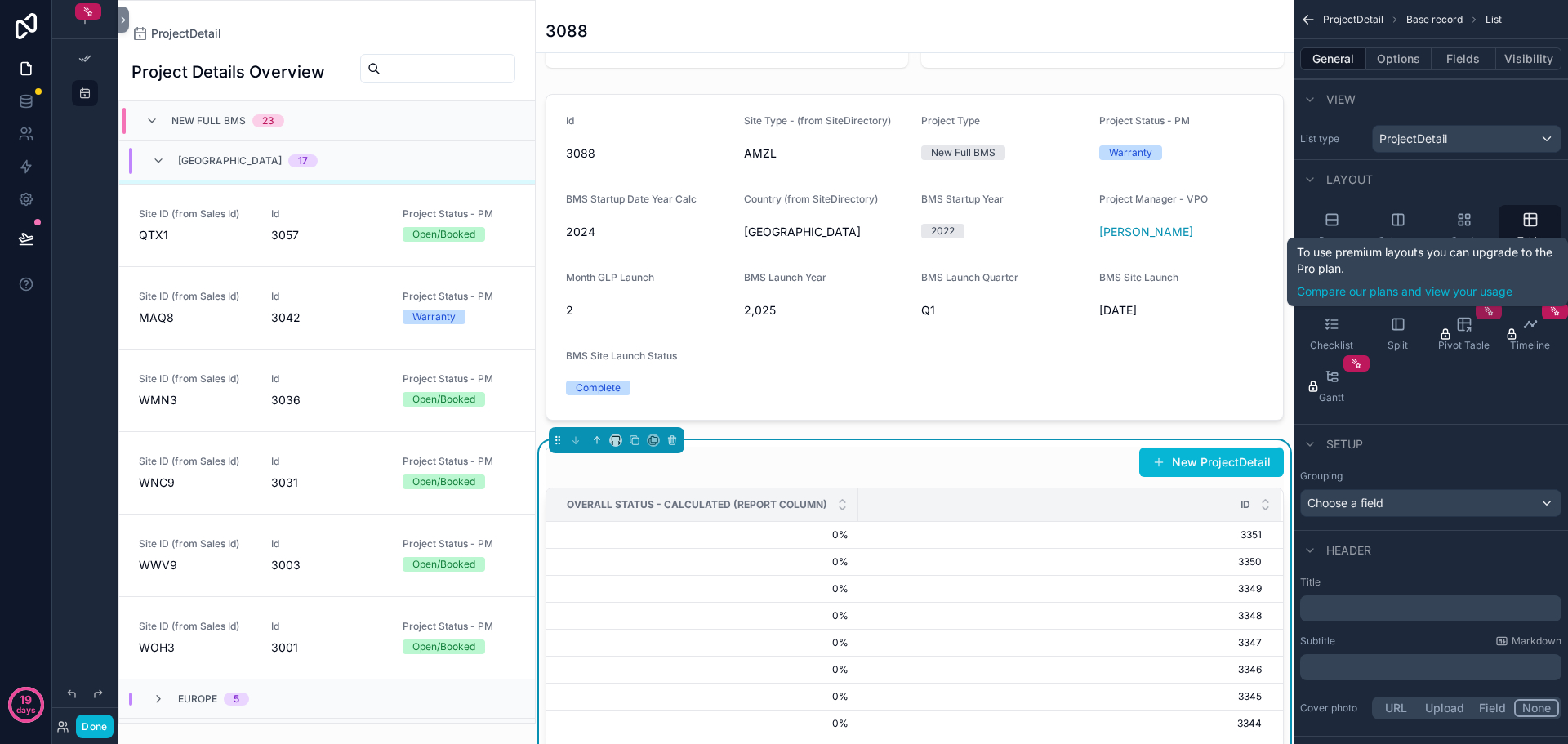
click at [1487, 312] on icon "scrollable content" at bounding box center [1488, 311] width 11 height 11
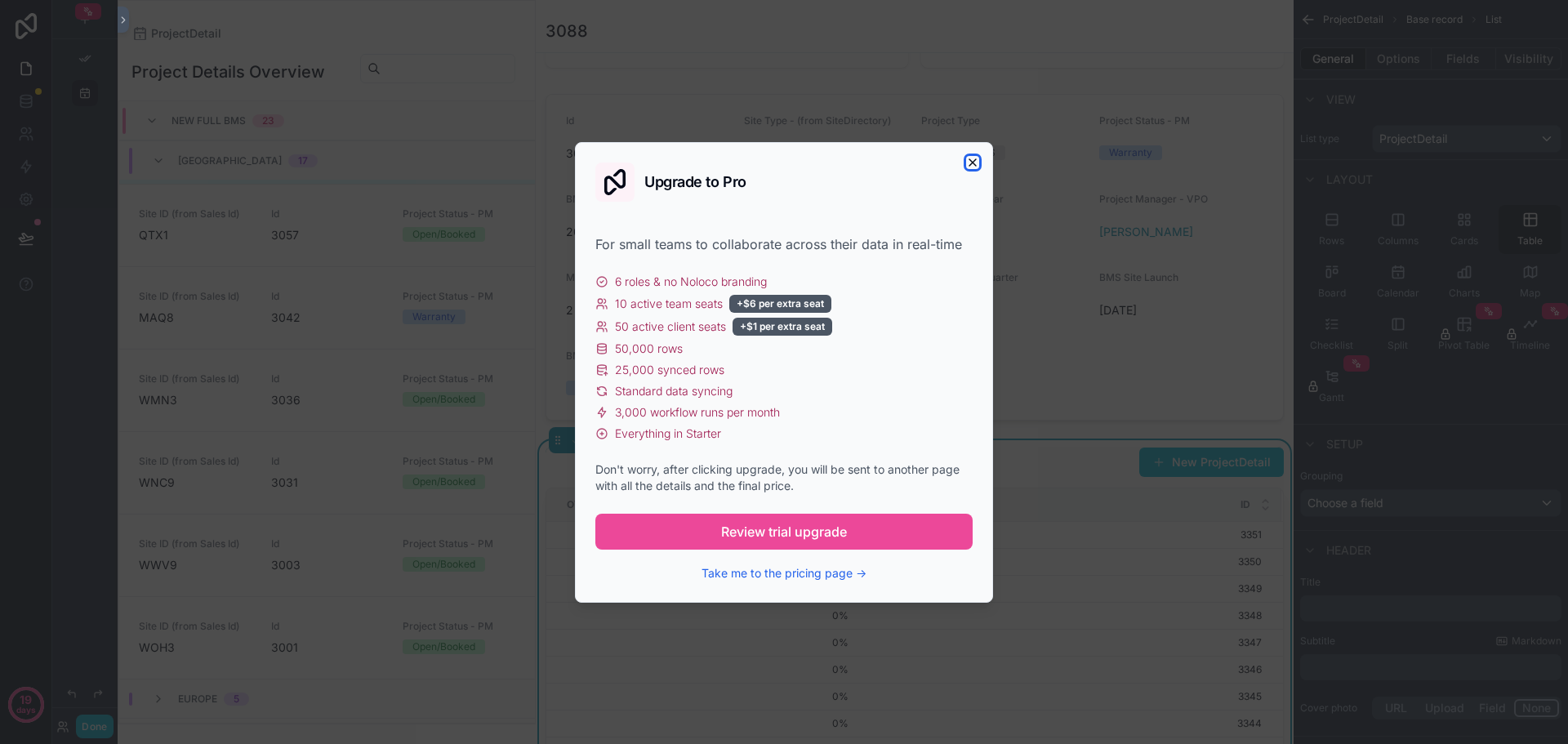
click at [974, 160] on icon "button" at bounding box center [973, 162] width 13 height 13
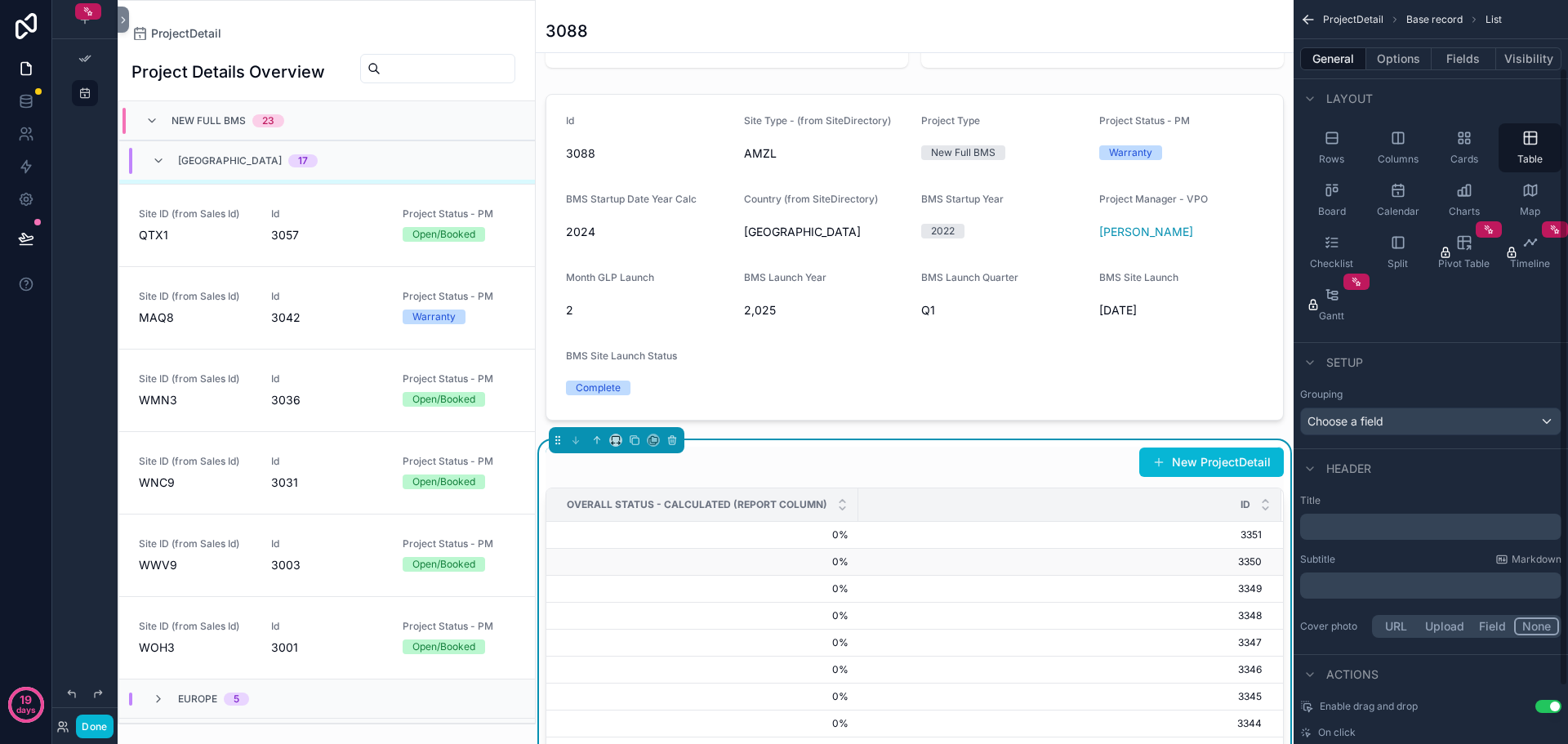
scroll to position [245, 0]
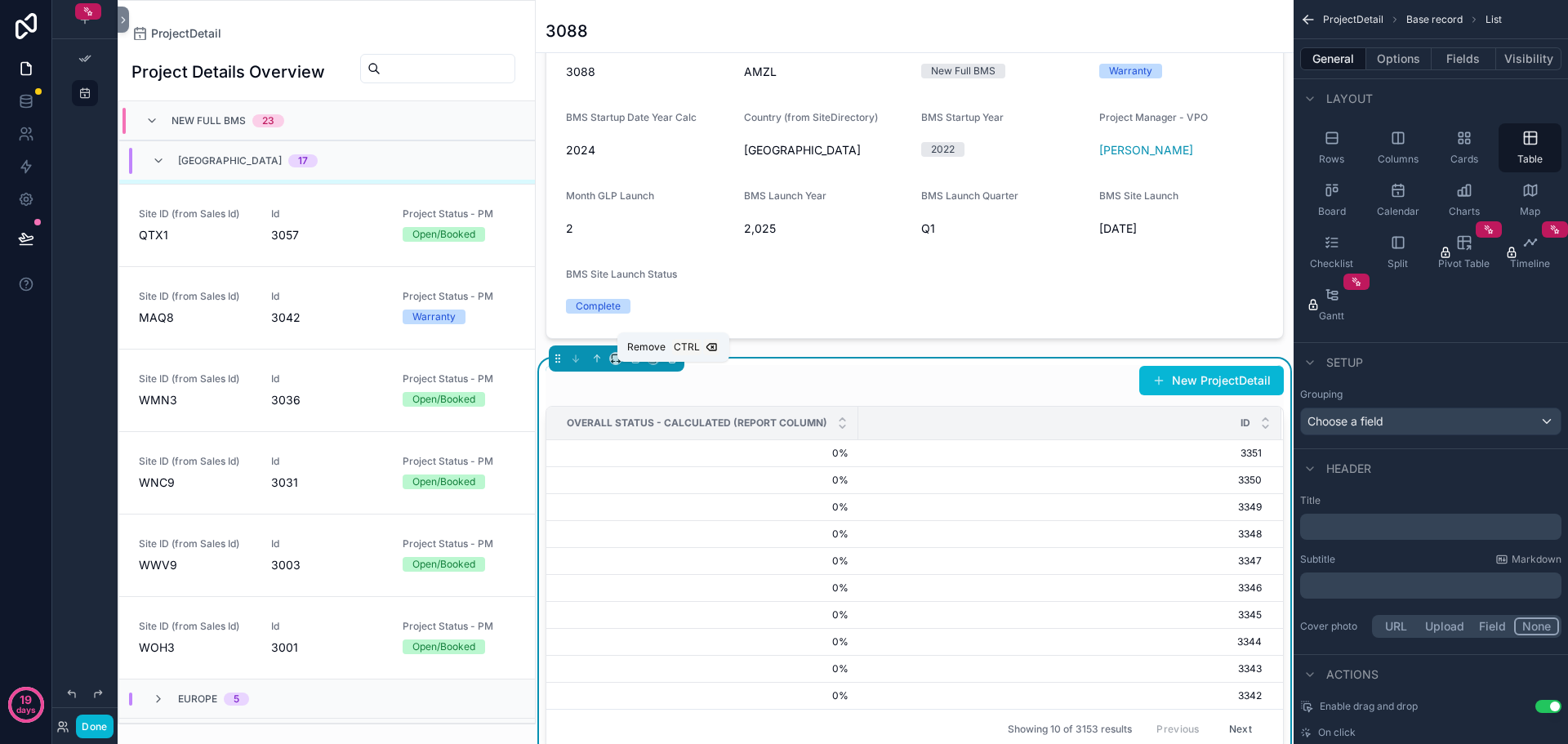
click at [678, 368] on button "scrollable content" at bounding box center [672, 358] width 18 height 18
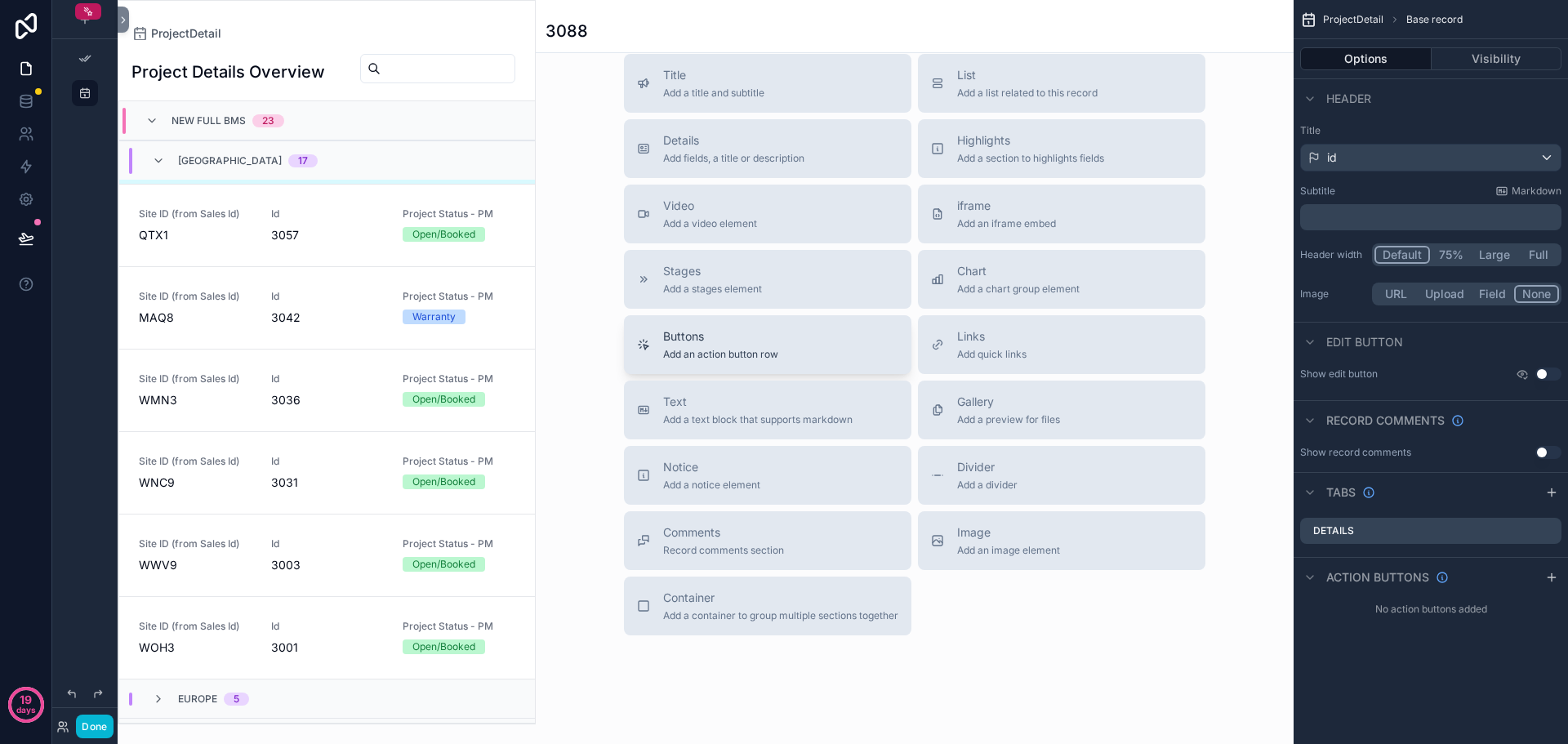
scroll to position [572, 0]
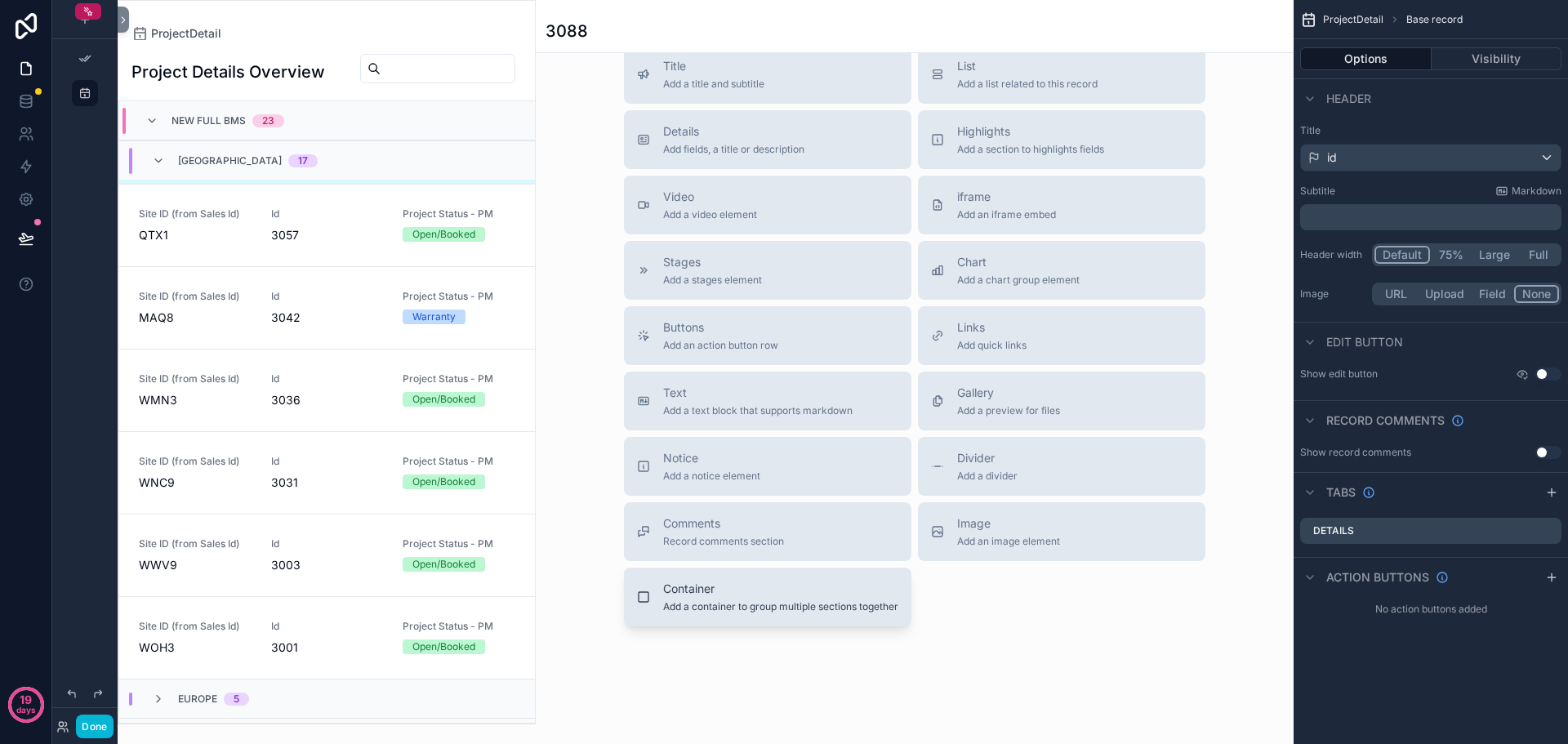
click at [789, 614] on span "Add a container to group multiple sections together" at bounding box center [781, 607] width 236 height 13
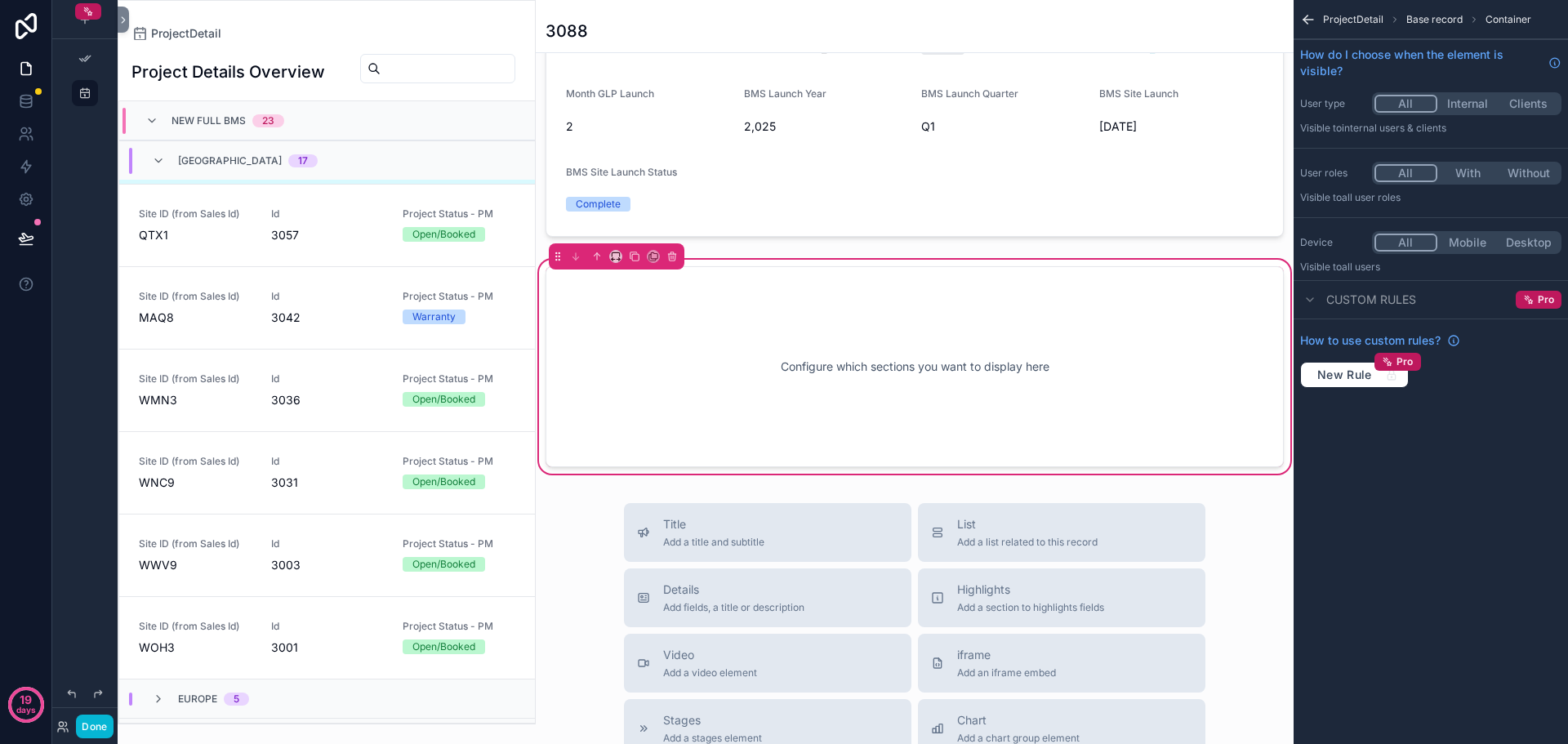
scroll to position [354, 0]
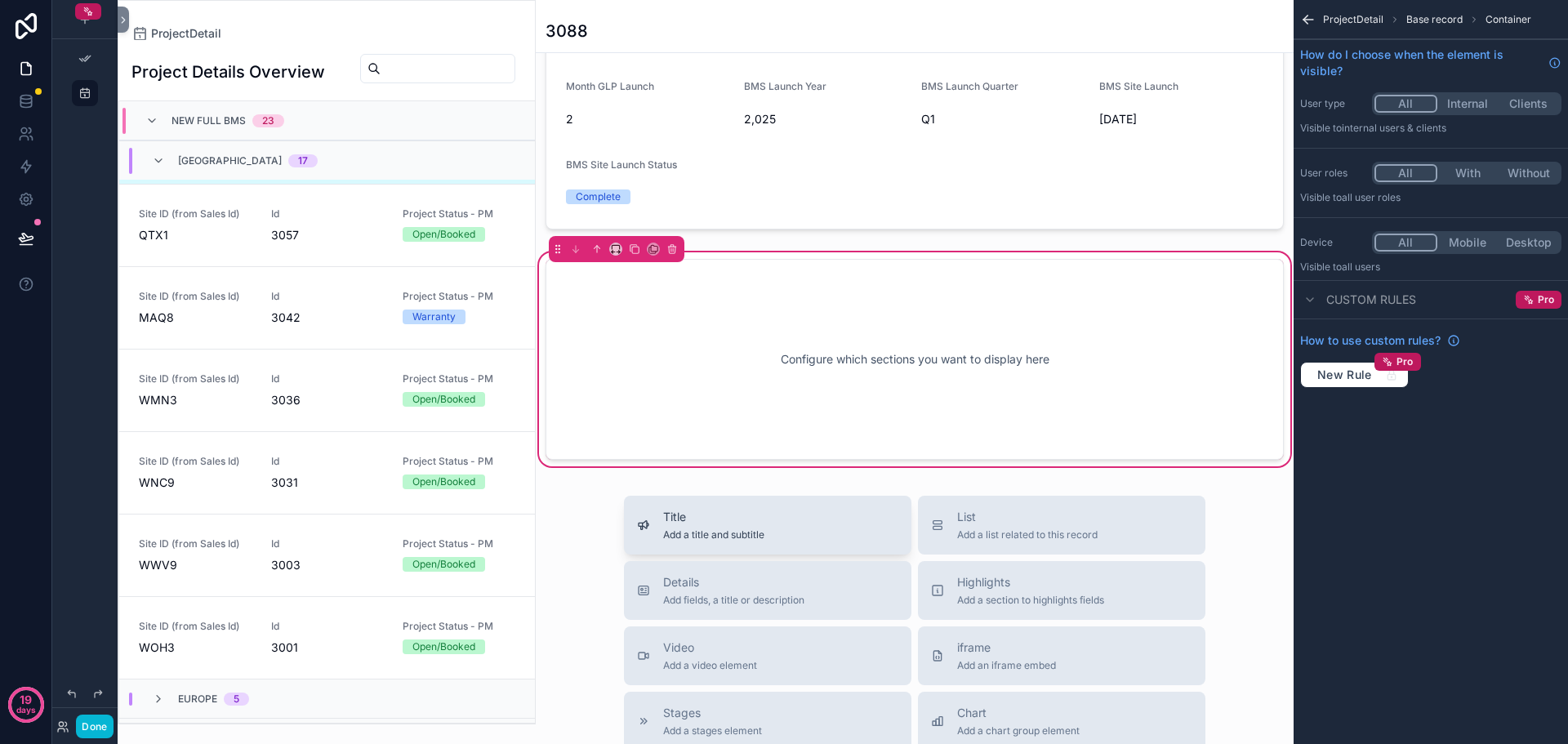
click at [791, 555] on button "Title Add a title and subtitle" at bounding box center [768, 524] width 287 height 59
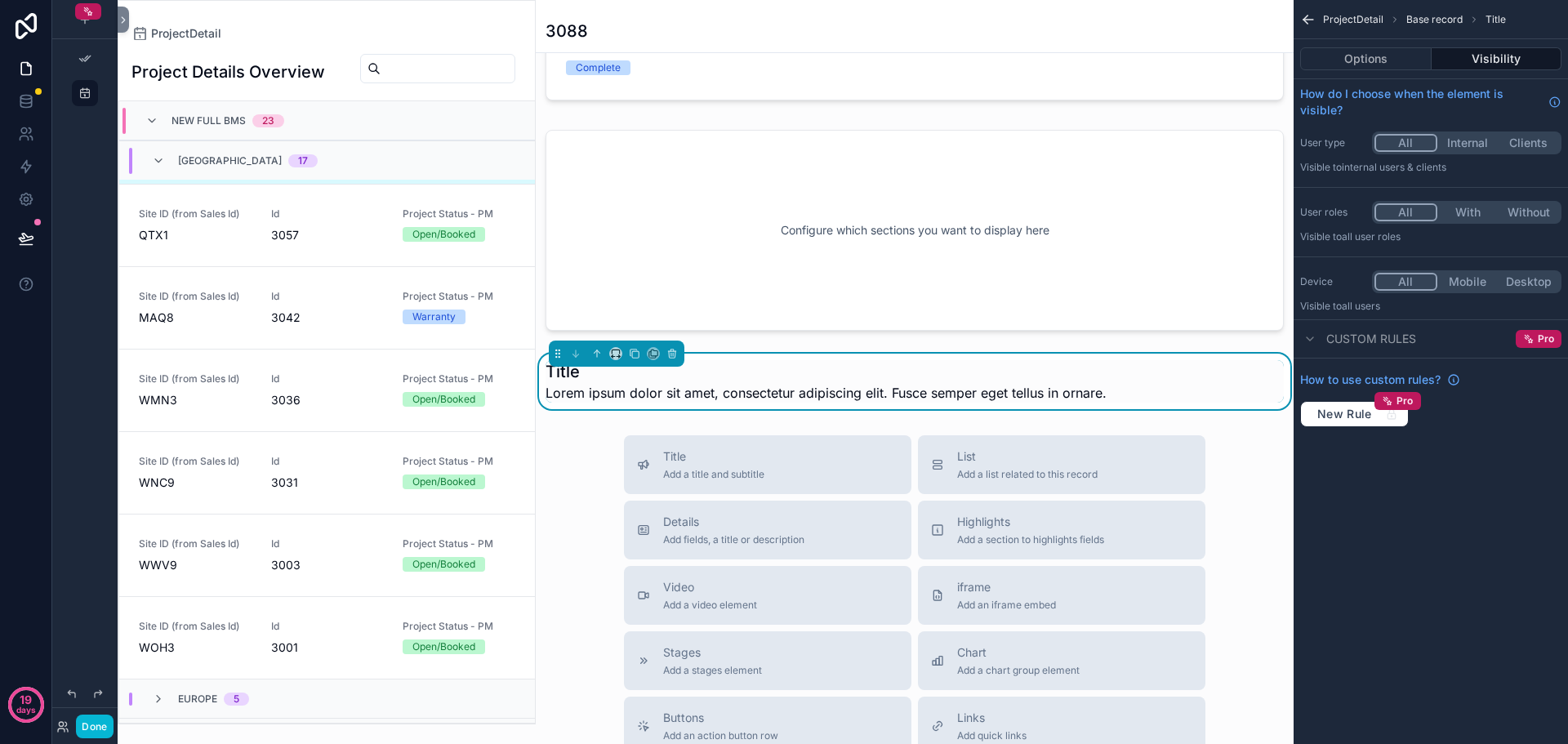
scroll to position [506, 0]
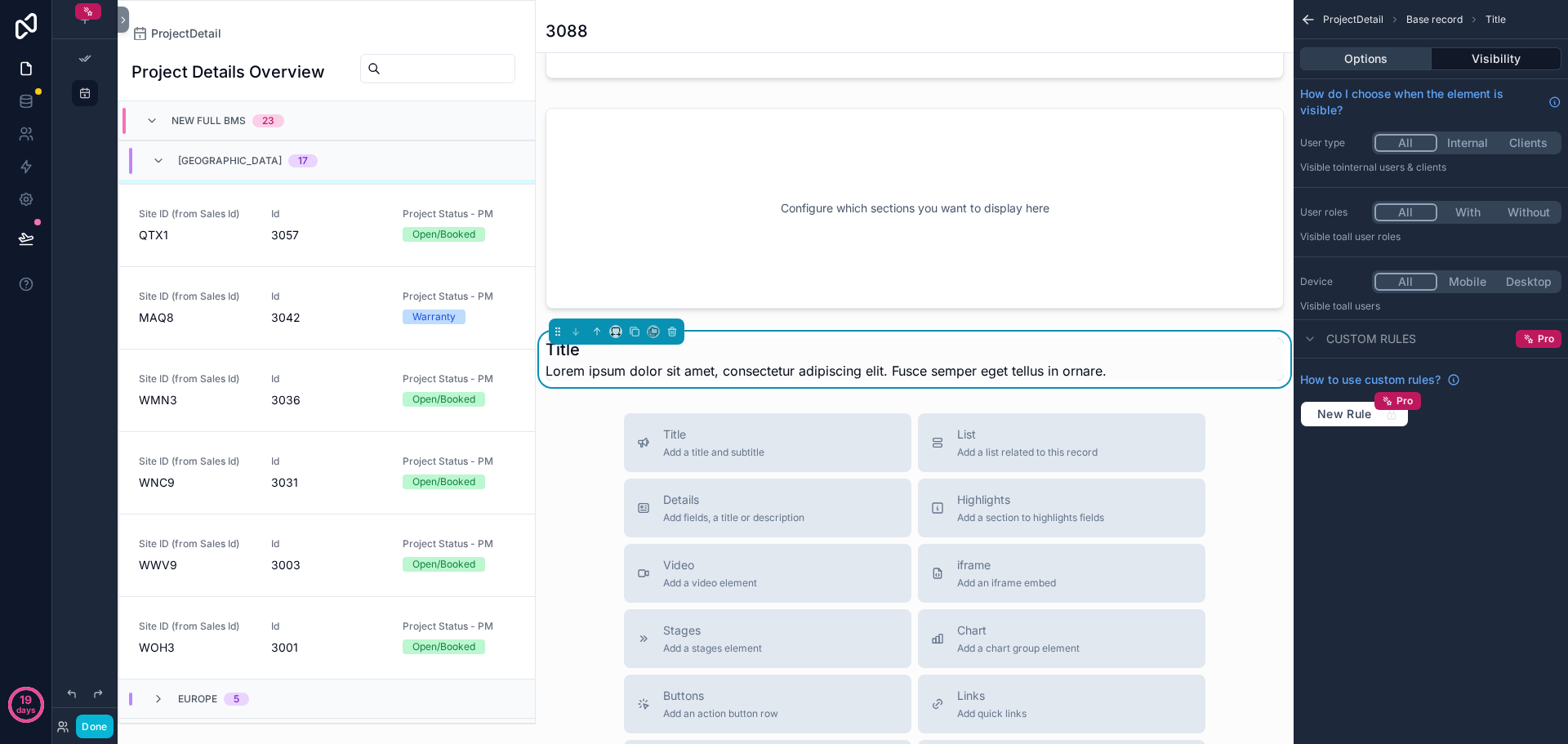
click at [1390, 63] on button "Options" at bounding box center [1366, 59] width 131 height 23
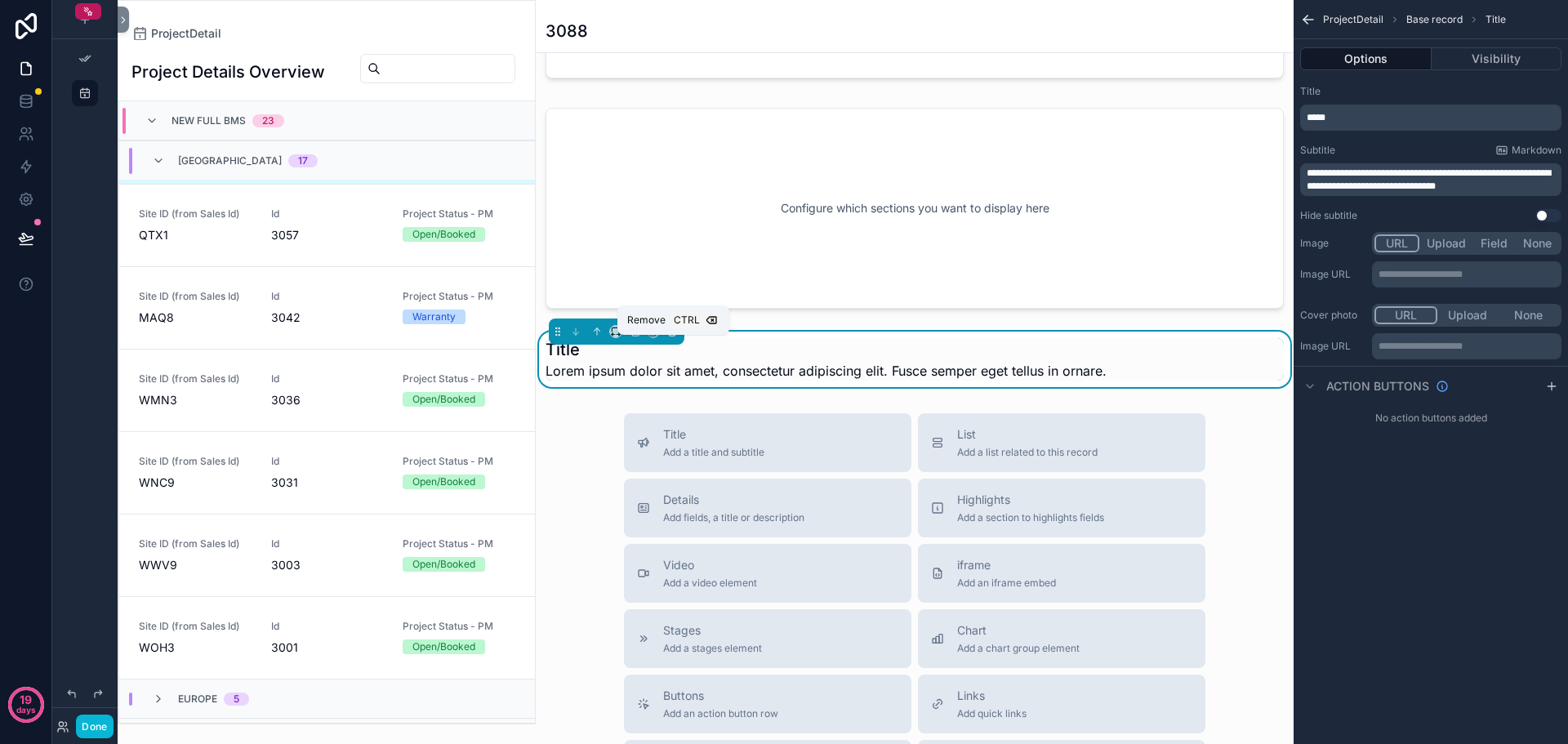
click at [677, 337] on icon "scrollable content" at bounding box center [671, 331] width 11 height 11
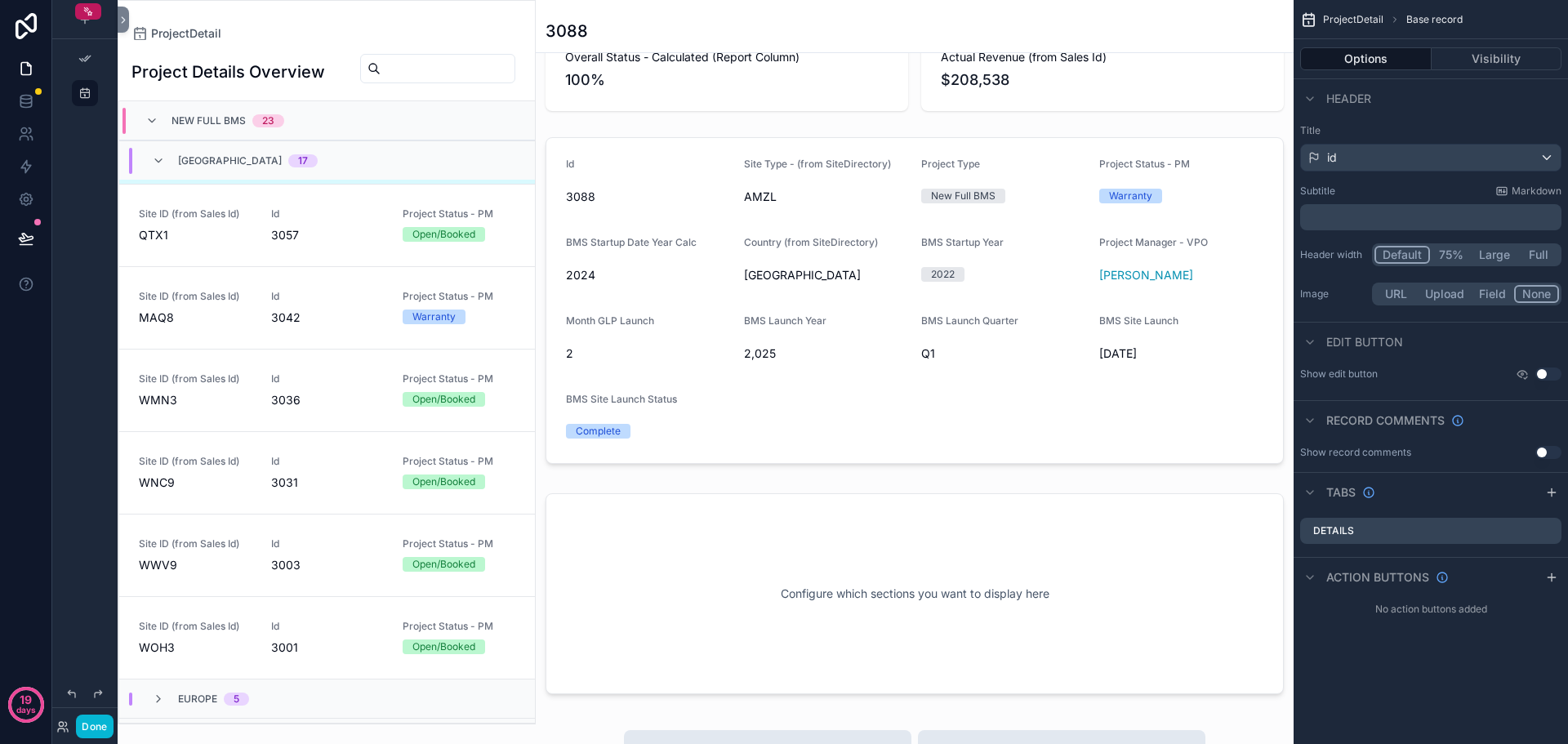
scroll to position [245, 0]
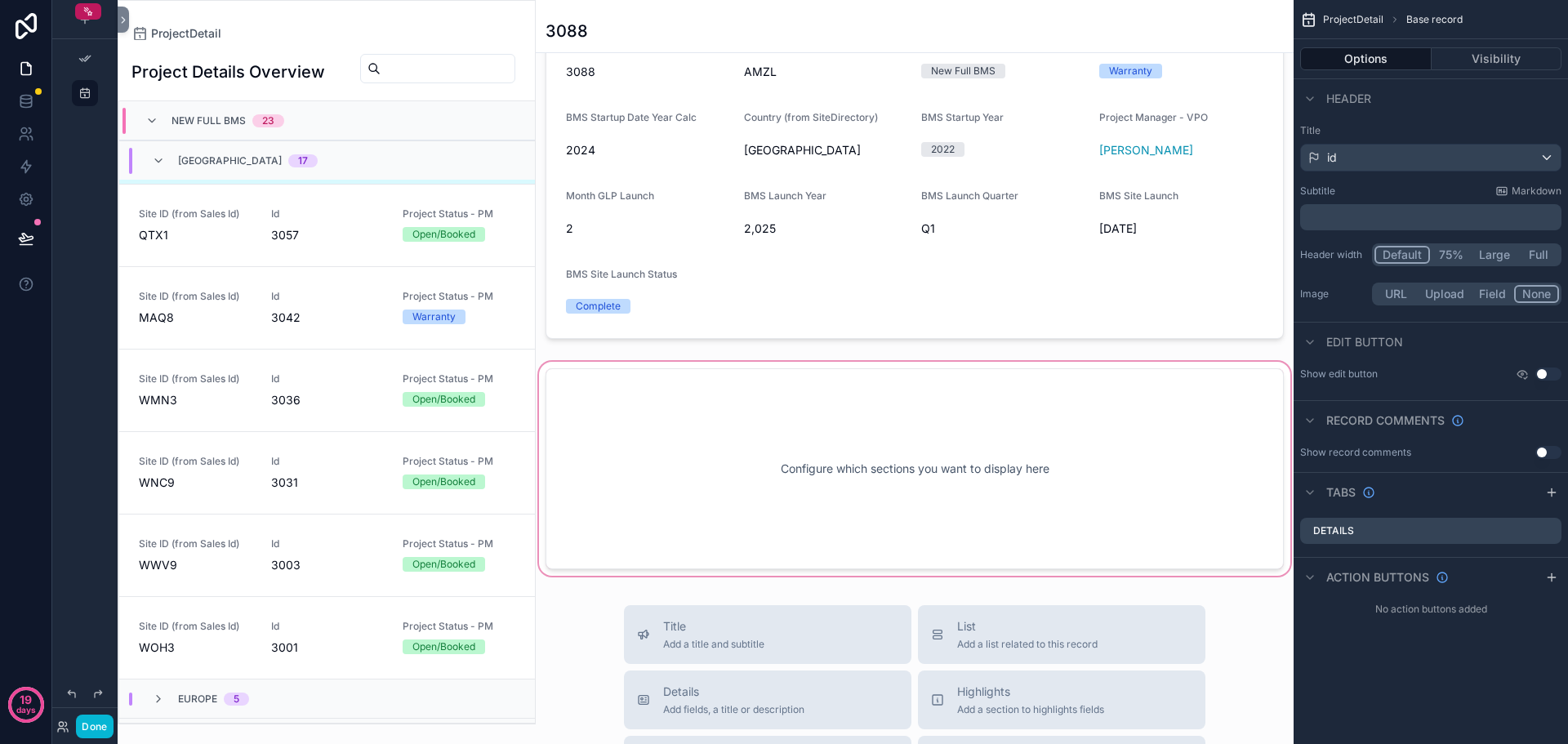
click at [949, 495] on div "scrollable content" at bounding box center [915, 469] width 758 height 221
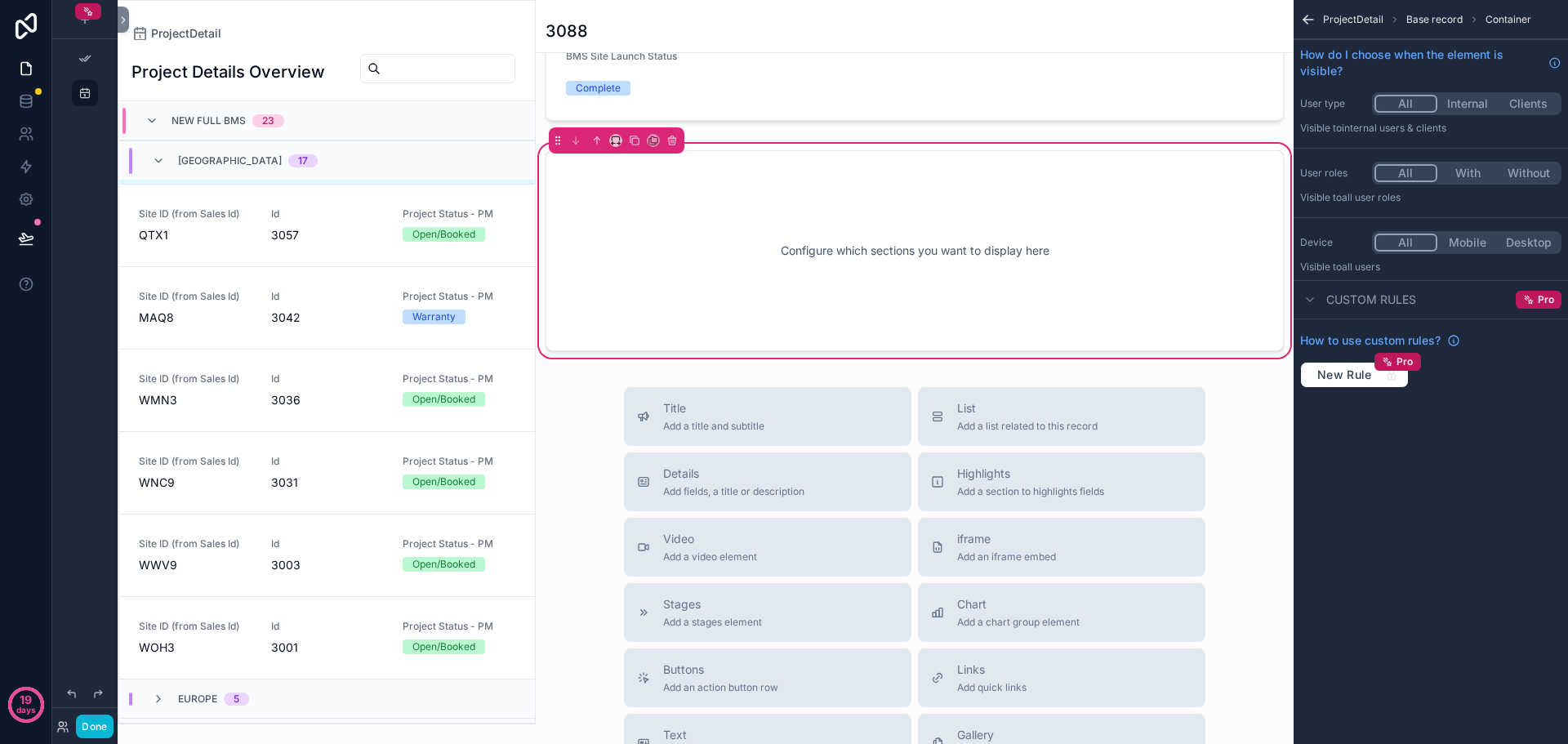
scroll to position [490, 0]
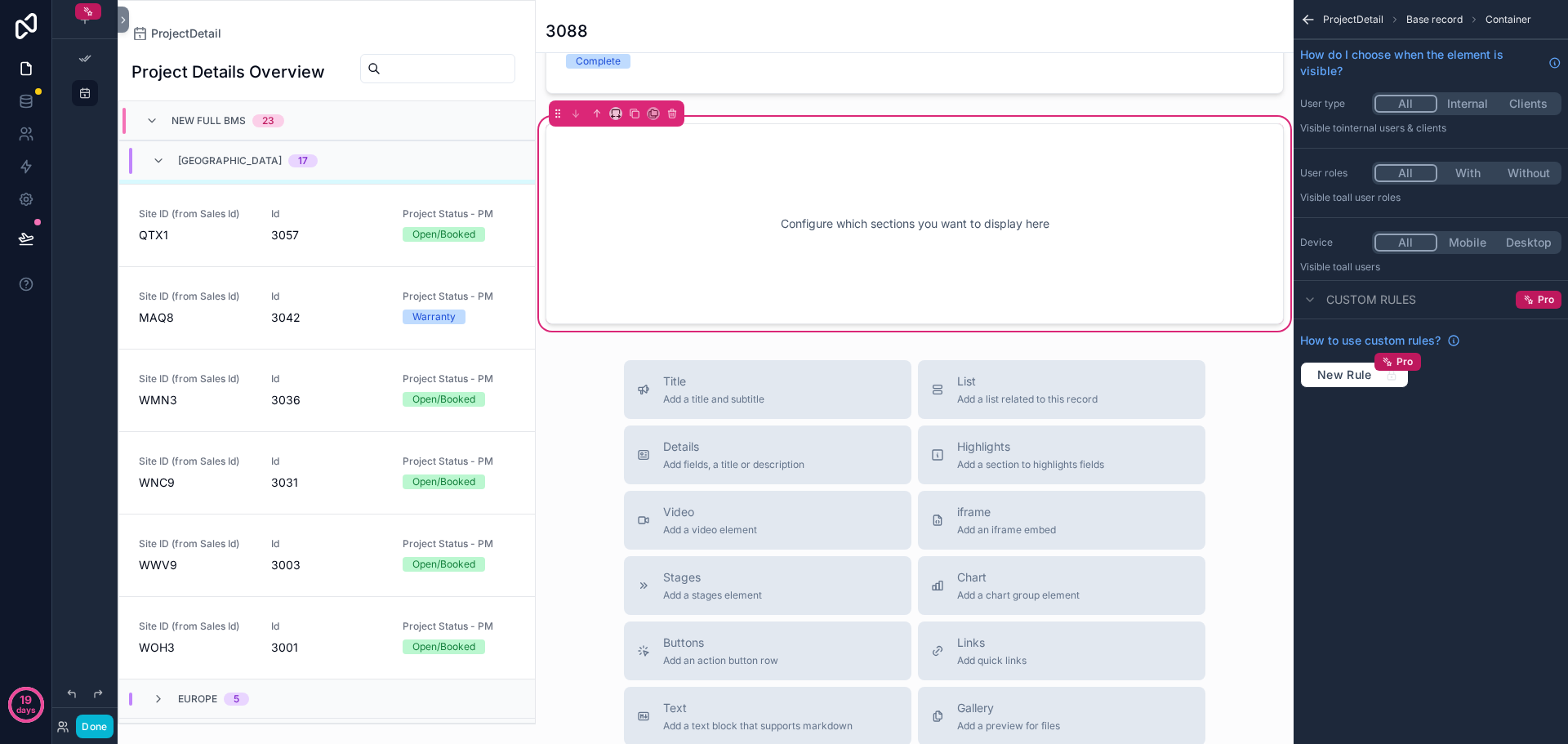
click at [805, 263] on div "Configure which sections you want to display here" at bounding box center [915, 224] width 685 height 147
click at [741, 484] on button "Details Add fields, a title or description" at bounding box center [768, 454] width 287 height 59
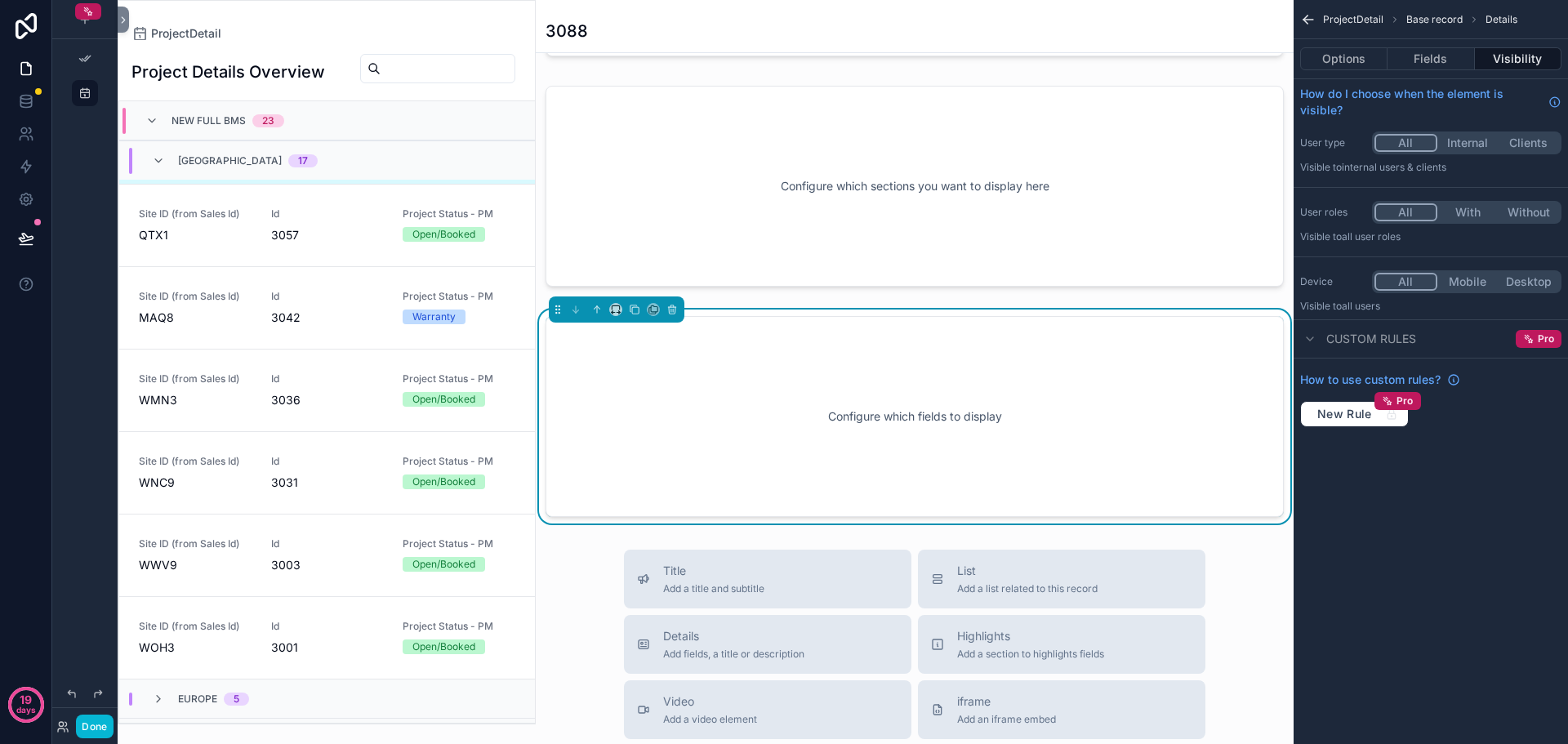
scroll to position [585, 0]
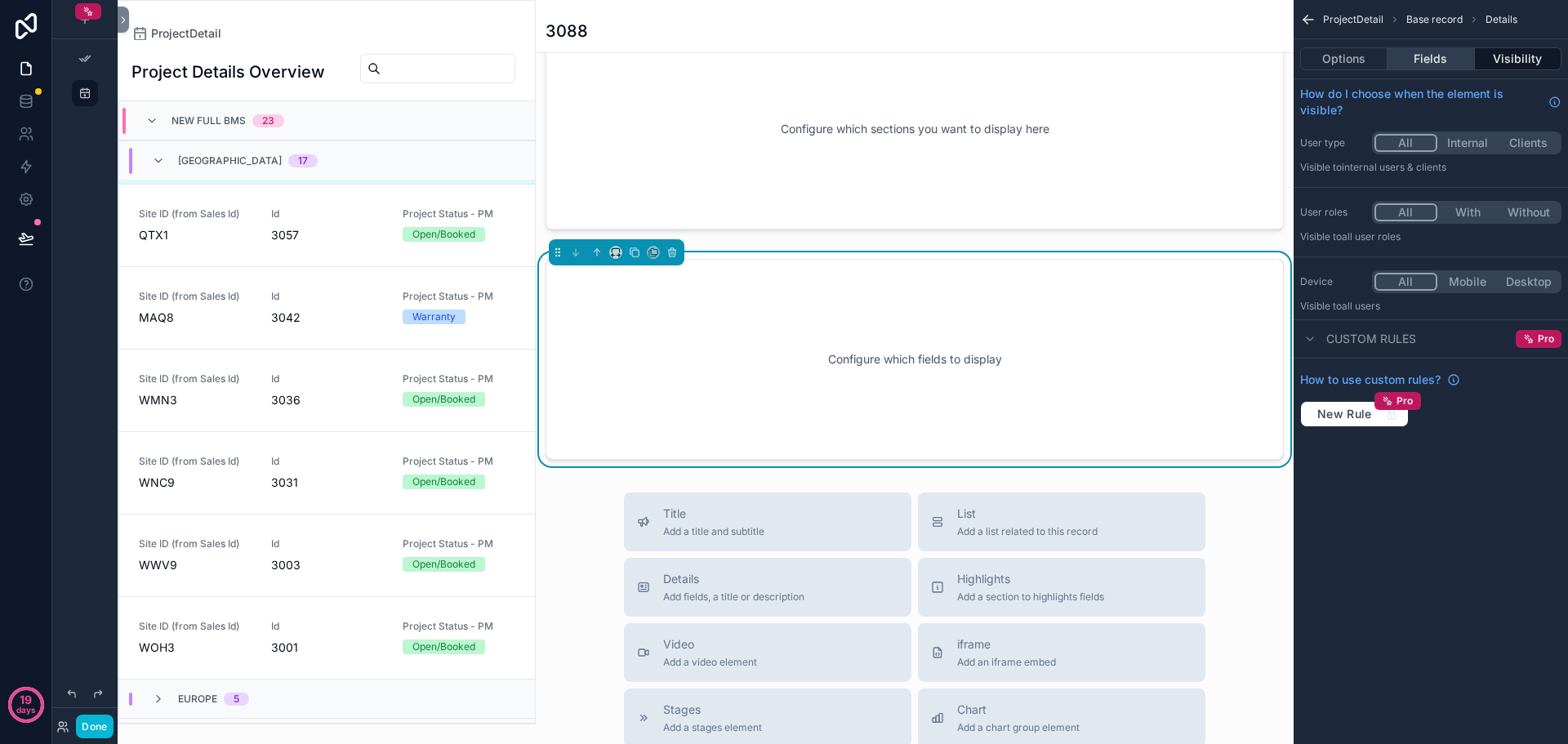
click at [1441, 56] on button "Fields" at bounding box center [1431, 59] width 87 height 23
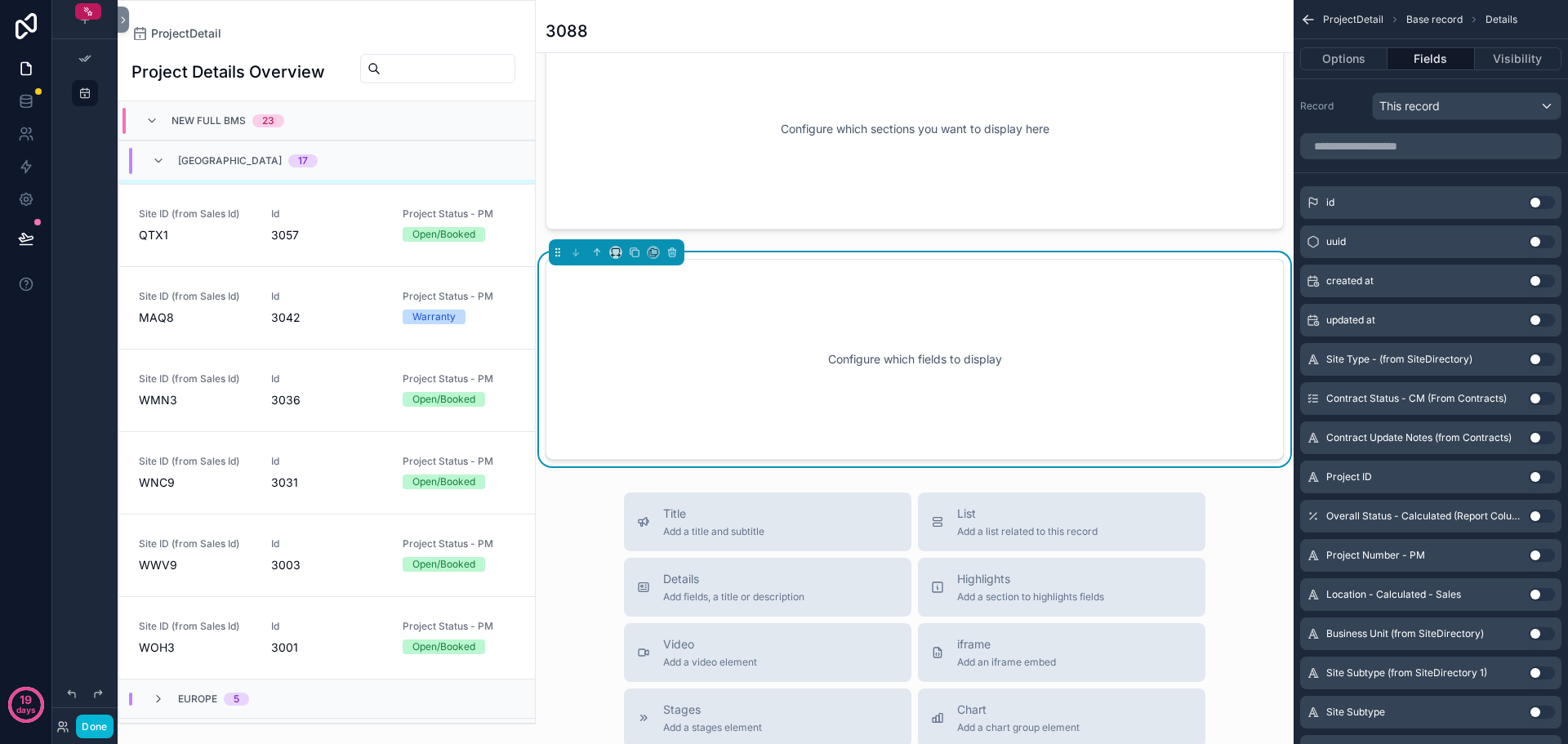
click at [1543, 203] on button "Use setting" at bounding box center [1543, 202] width 26 height 13
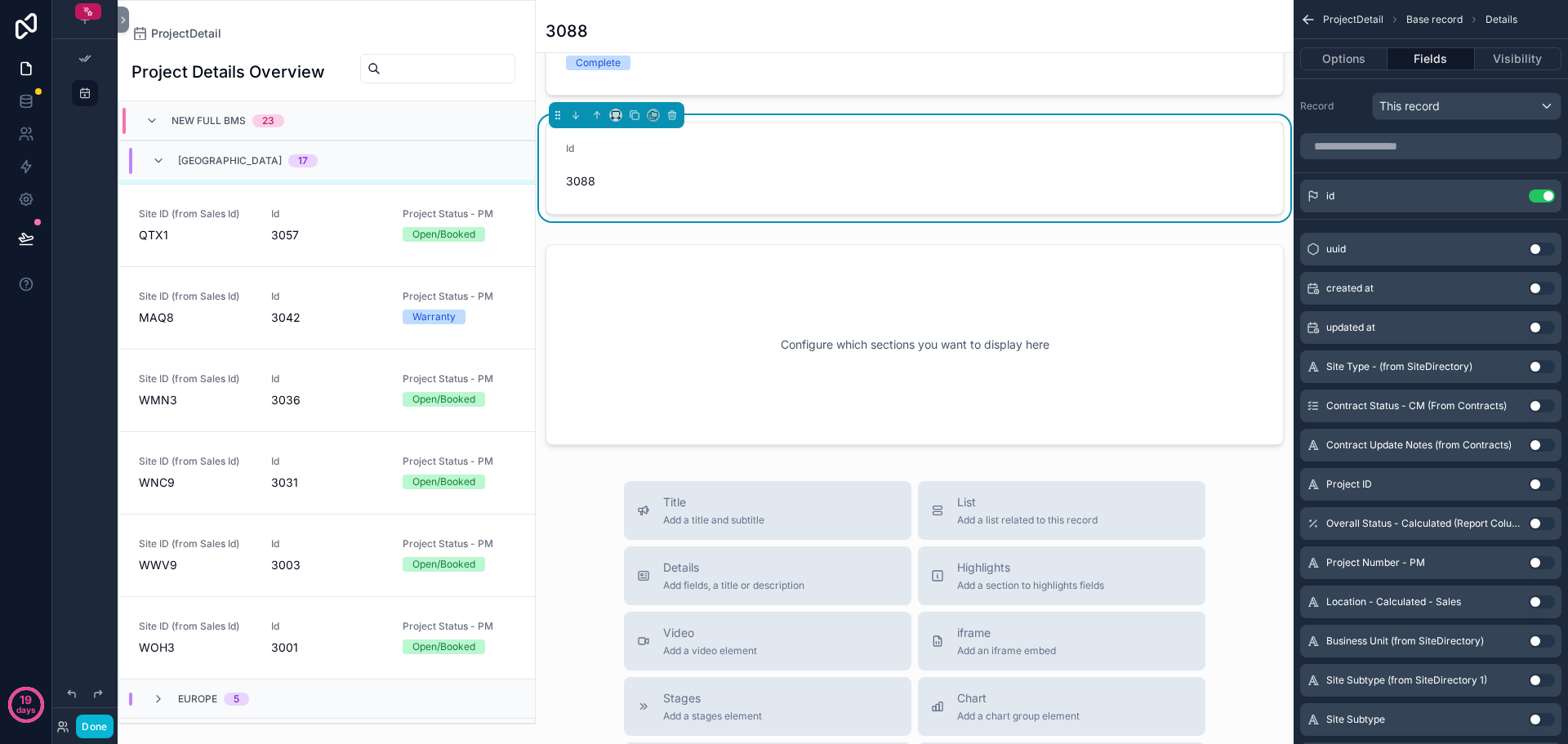
scroll to position [490, 0]
click at [710, 604] on button "Details Add fields, a title or description" at bounding box center [768, 573] width 287 height 59
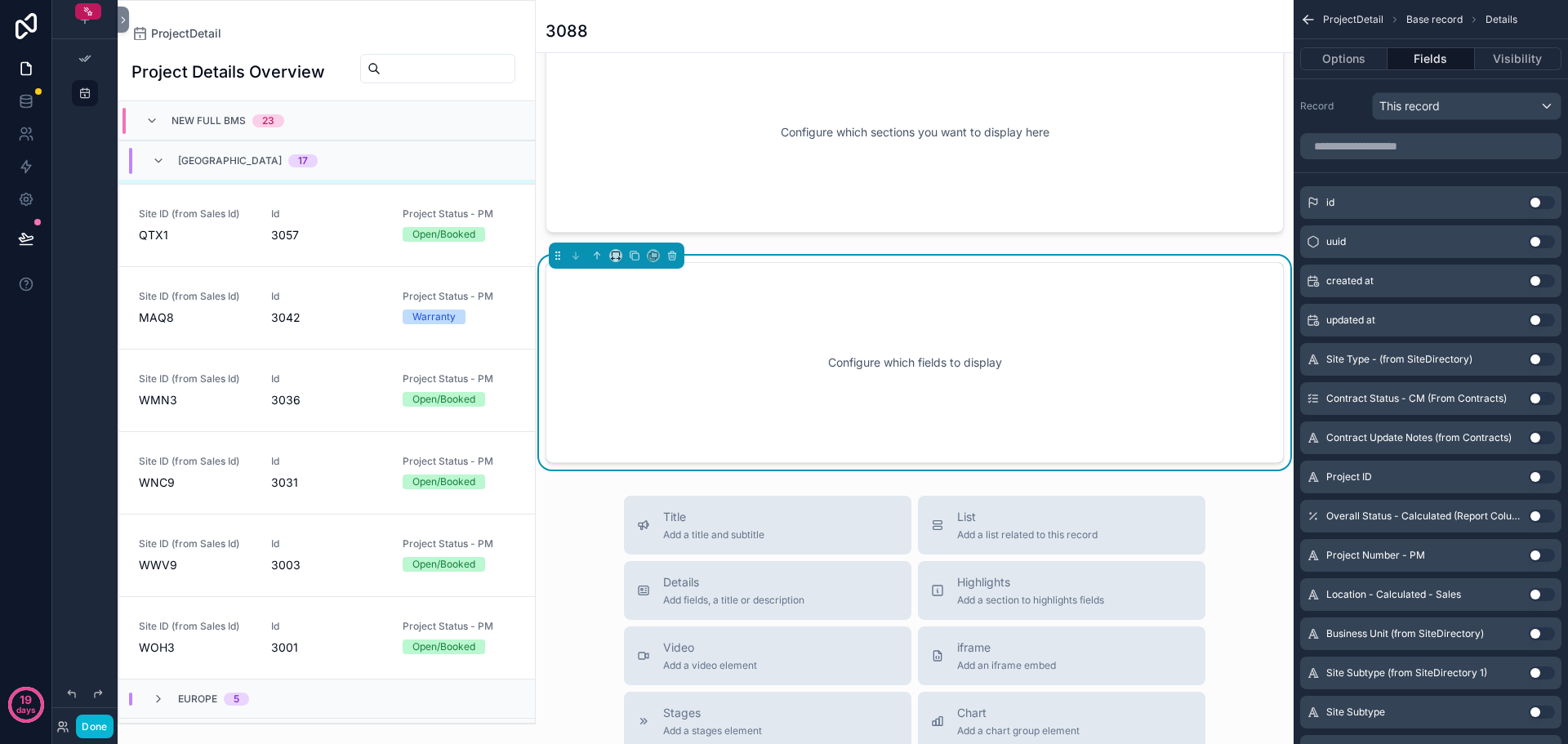
scroll to position [704, 0]
click at [1402, 159] on div "scrollable content" at bounding box center [1431, 146] width 275 height 39
click at [1411, 147] on input "scrollable content" at bounding box center [1431, 146] width 262 height 26
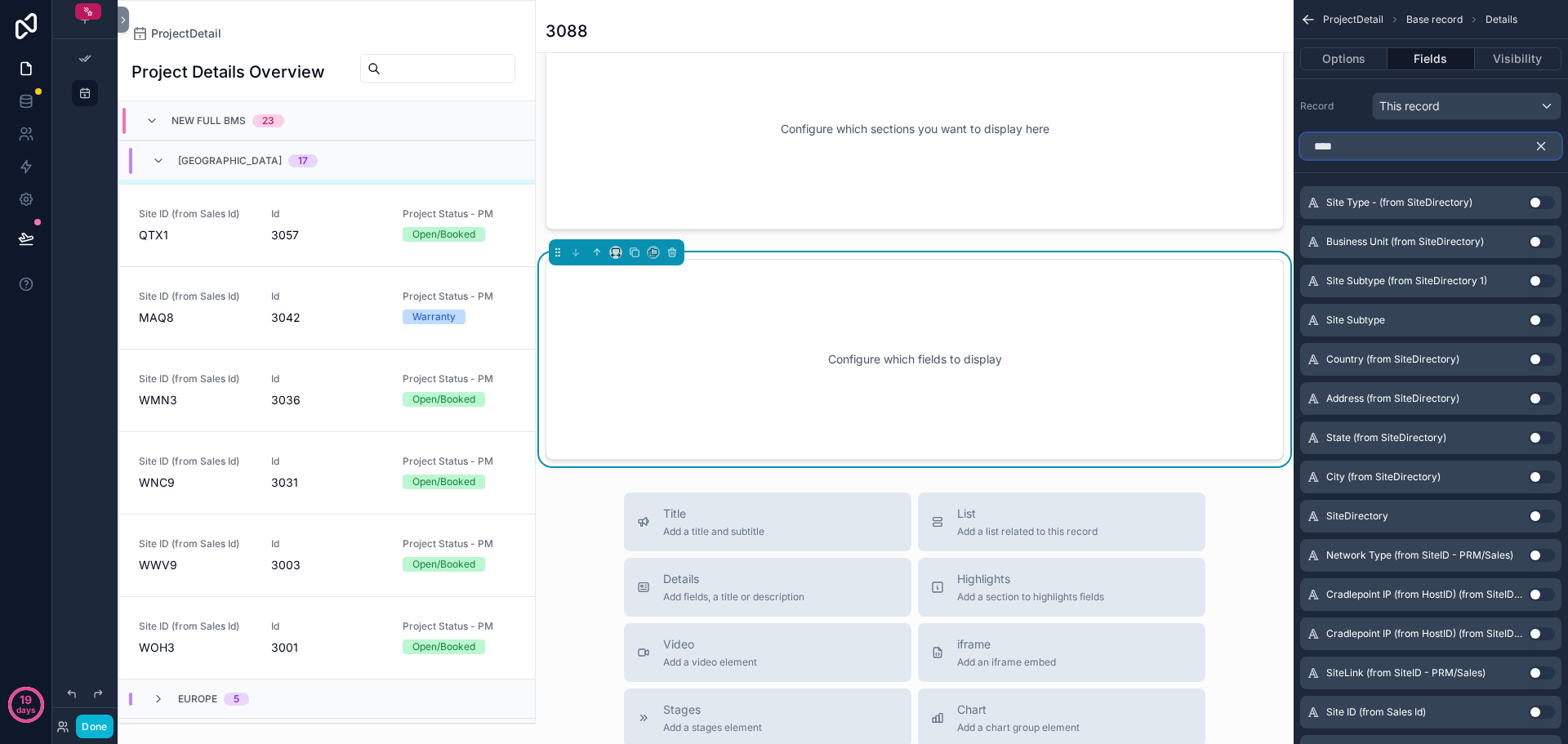
type input "****"
click at [1543, 200] on button "Use setting" at bounding box center [1543, 202] width 26 height 13
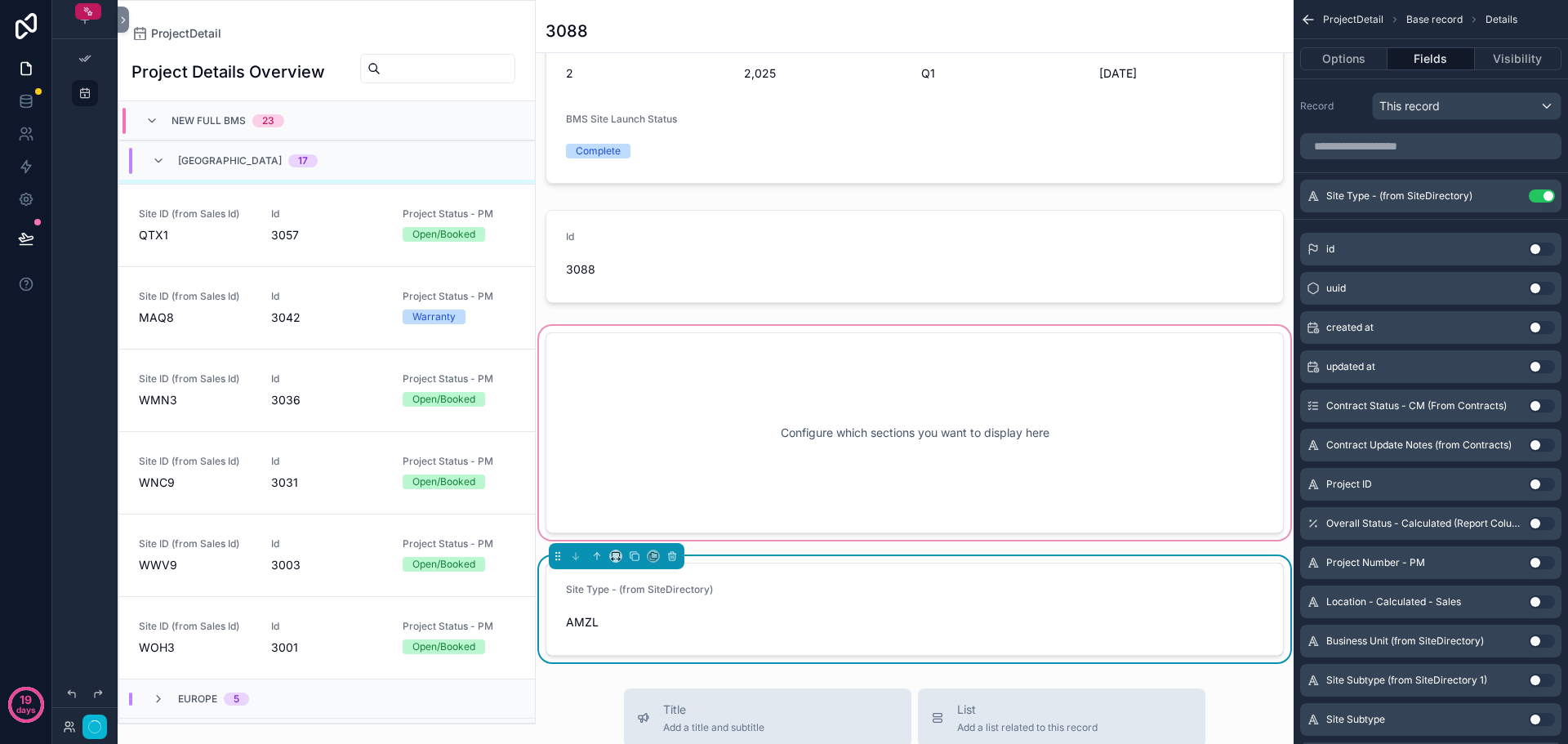
scroll to position [490, 0]
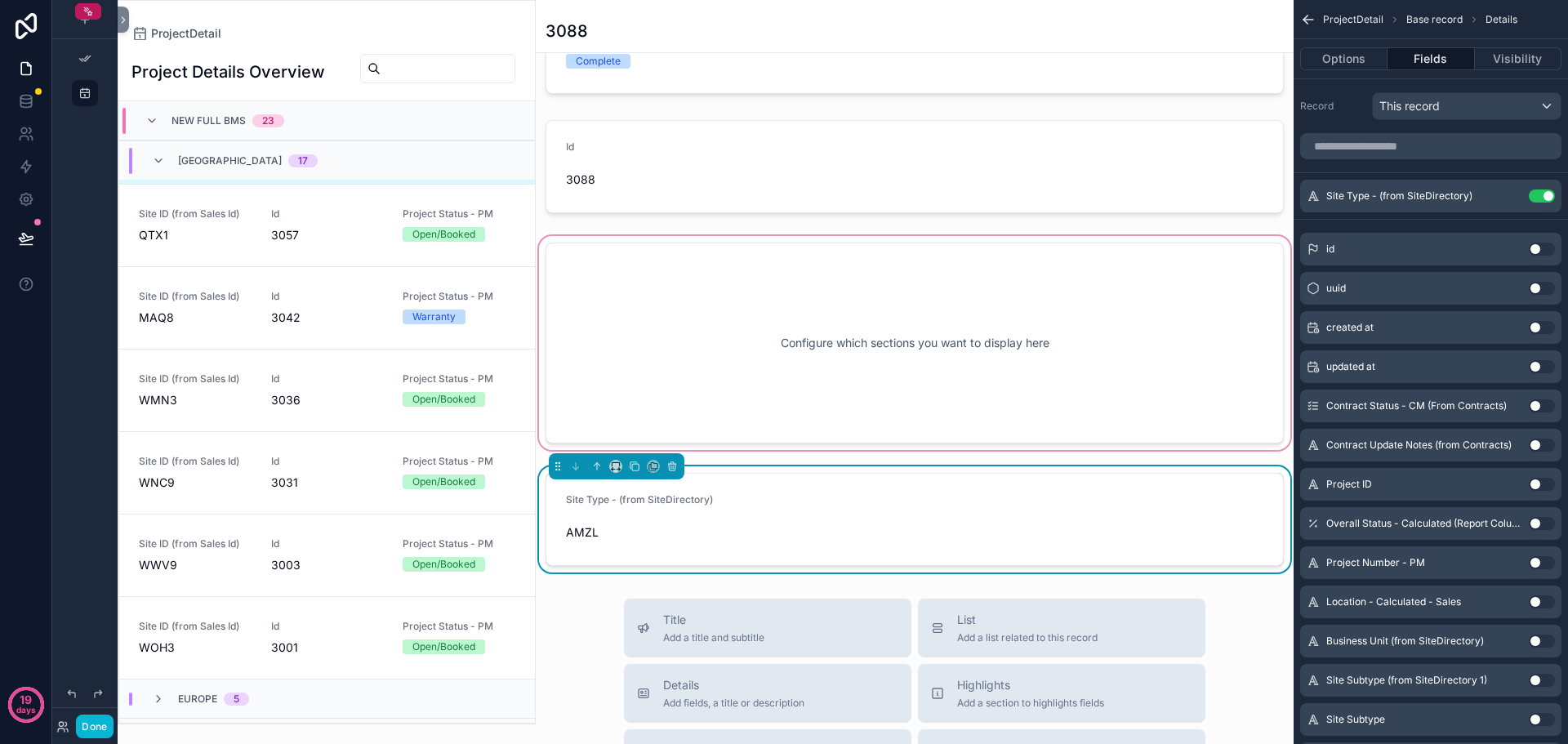
click at [931, 357] on div "scrollable content" at bounding box center [915, 343] width 758 height 221
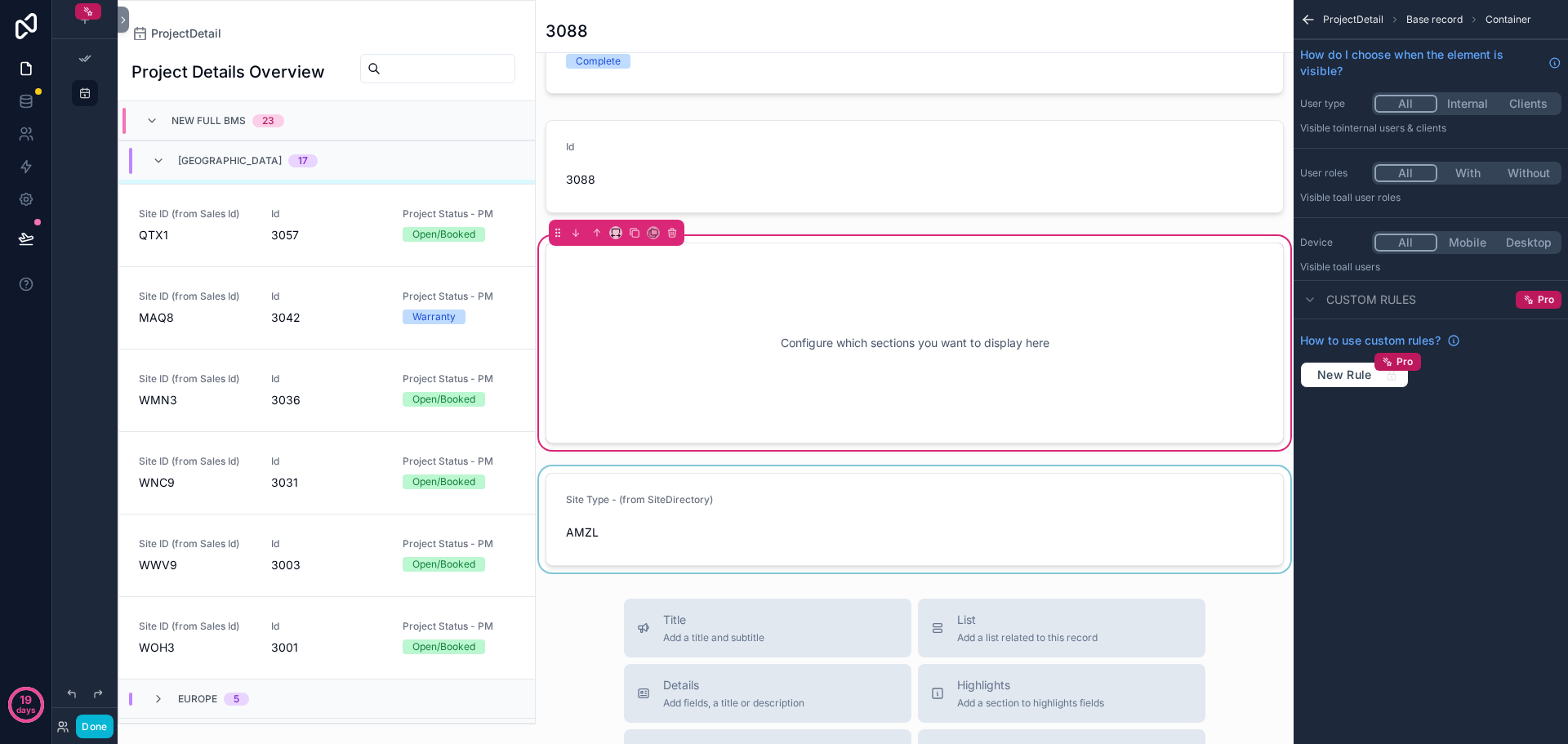
click at [549, 496] on div "scrollable content" at bounding box center [915, 519] width 758 height 106
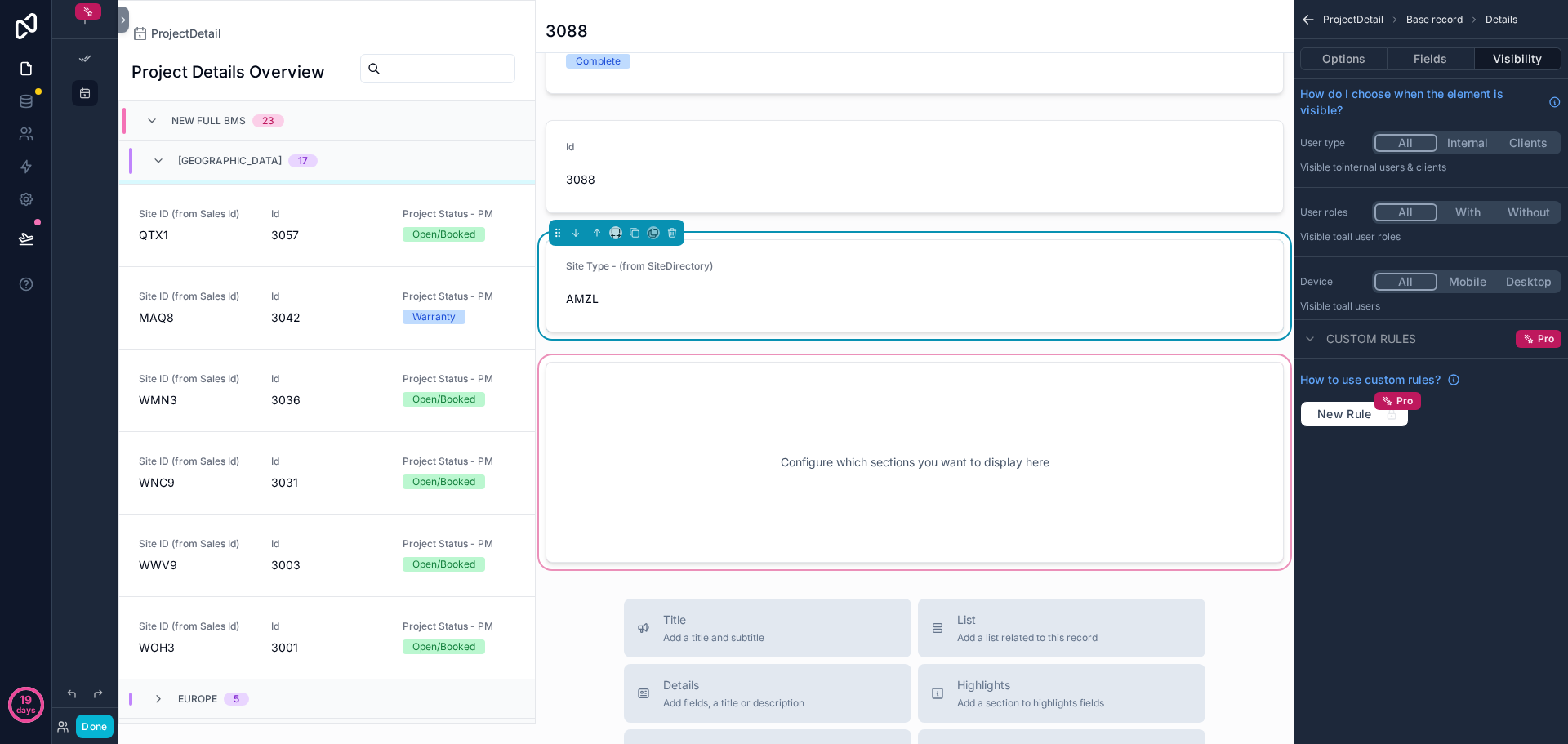
click at [750, 447] on div "scrollable content" at bounding box center [915, 462] width 758 height 221
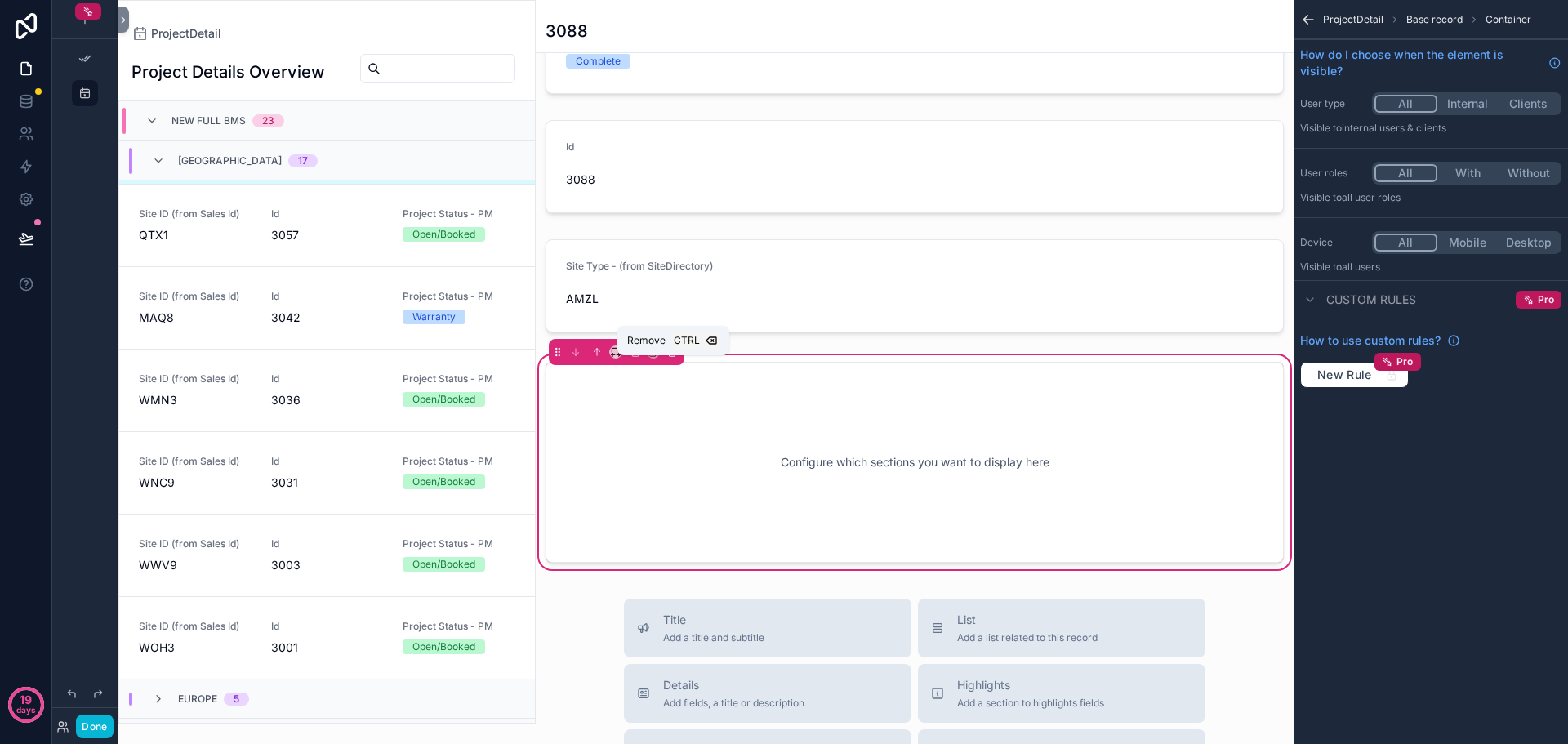
click at [676, 356] on icon "scrollable content" at bounding box center [671, 352] width 6 height 6
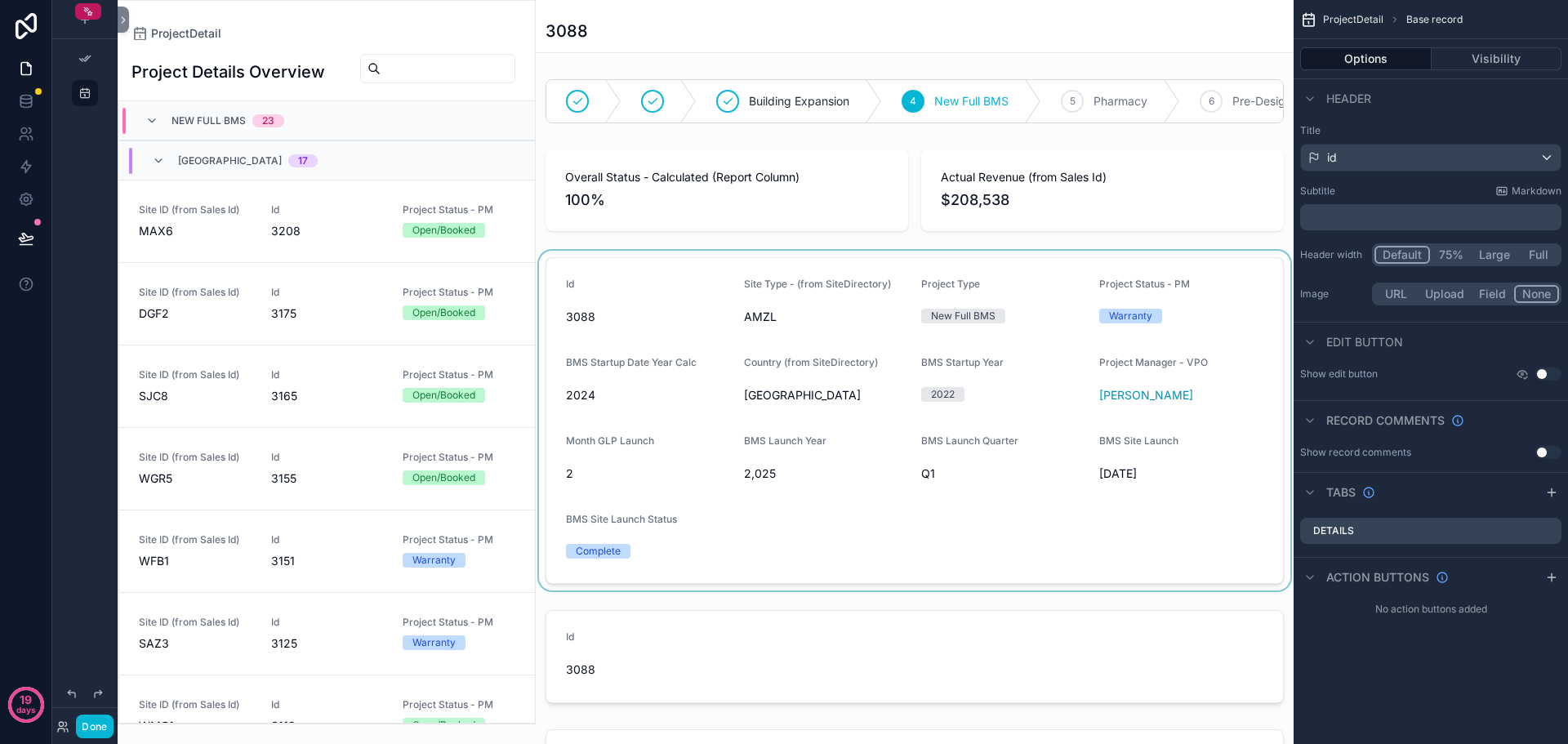
scroll to position [903, 0]
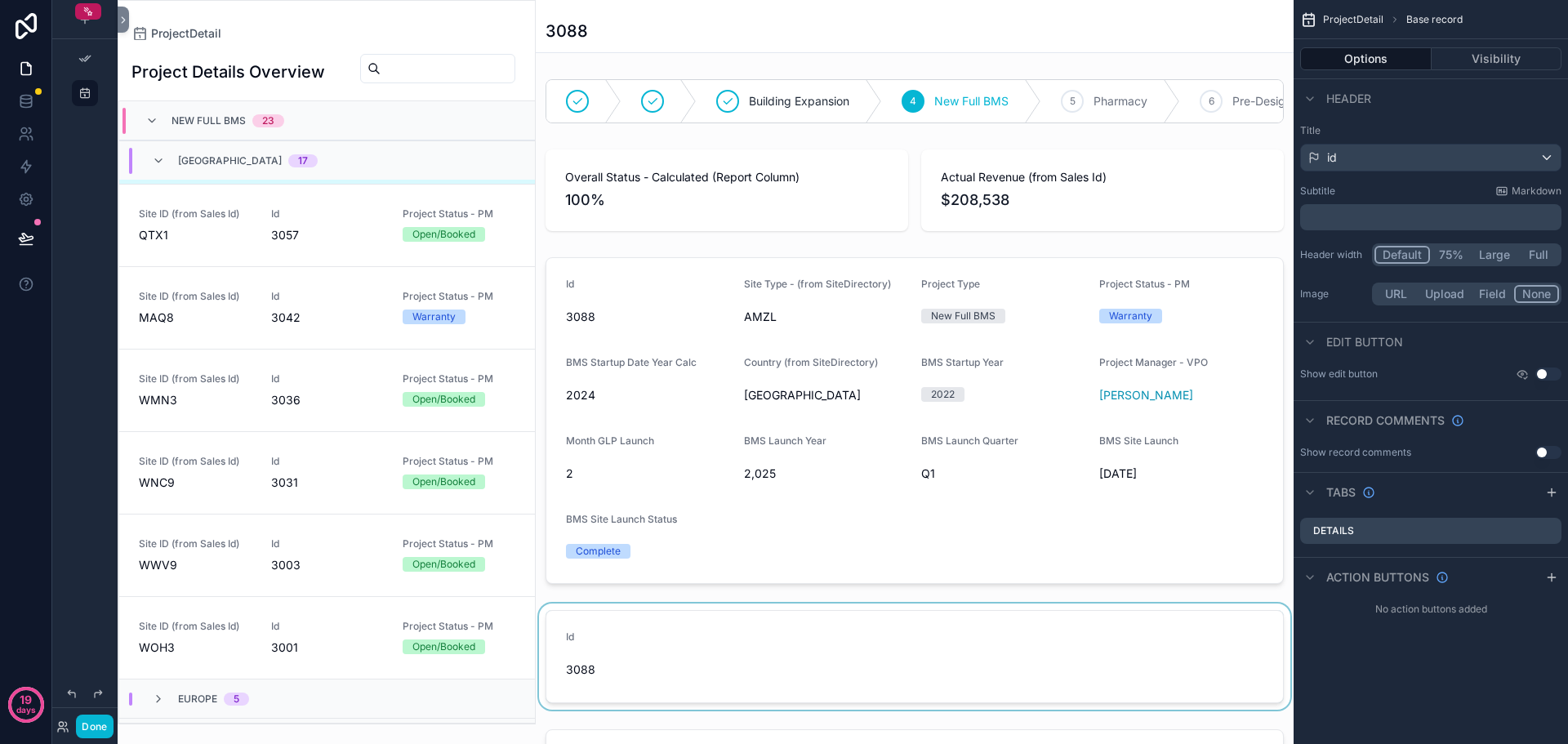
click at [717, 700] on div "scrollable content" at bounding box center [915, 656] width 758 height 106
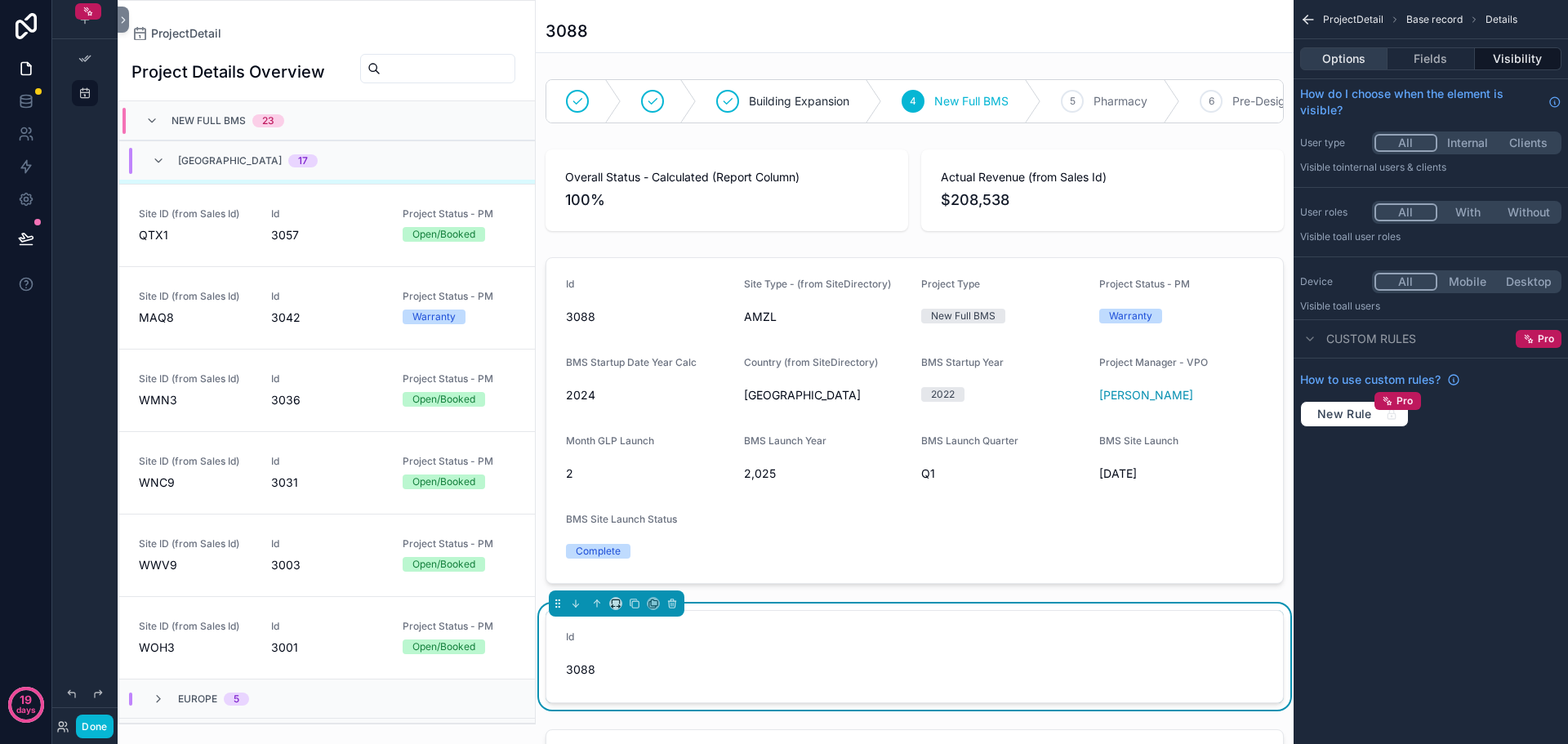
click at [1357, 59] on button "Options" at bounding box center [1344, 59] width 88 height 23
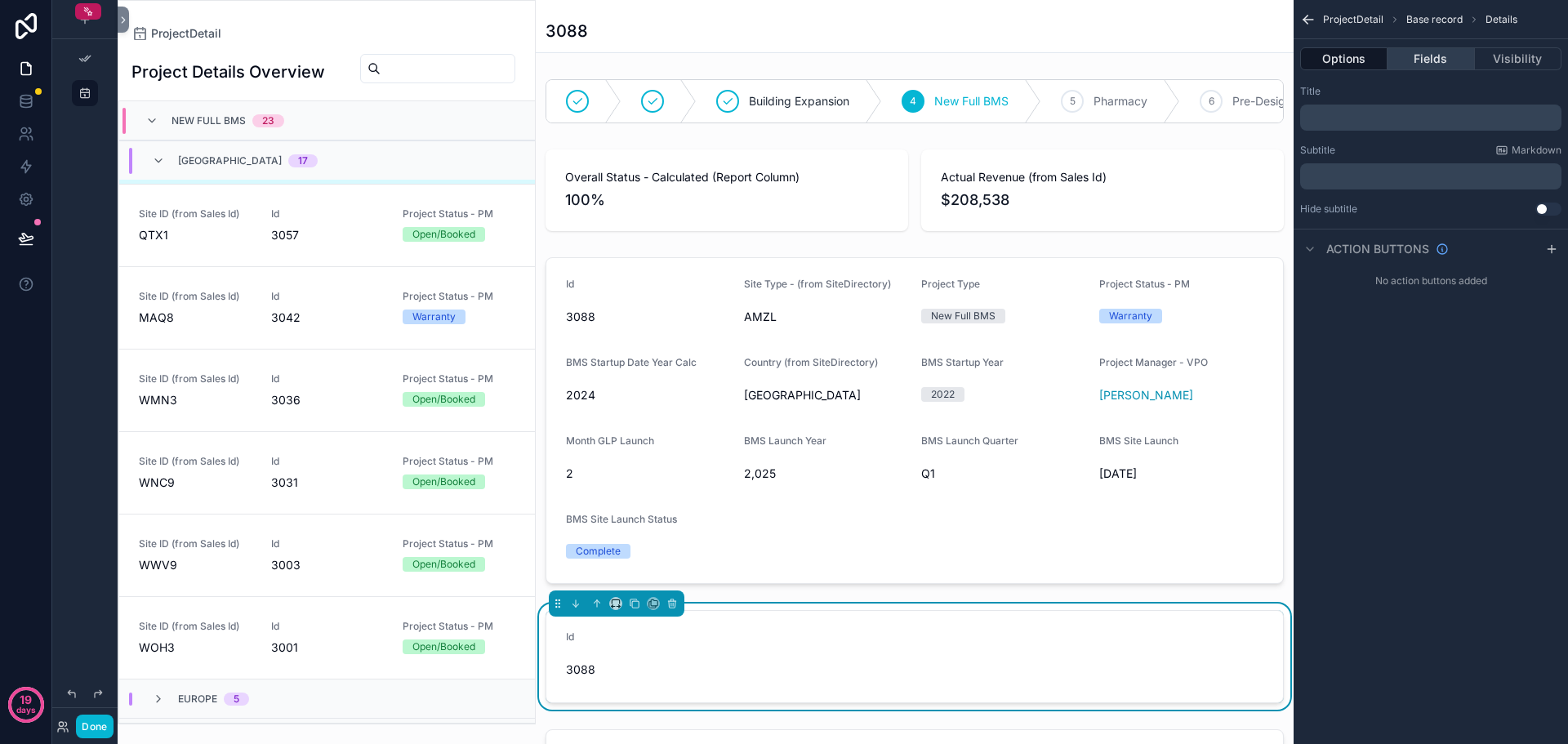
click at [1433, 56] on button "Fields" at bounding box center [1431, 59] width 87 height 23
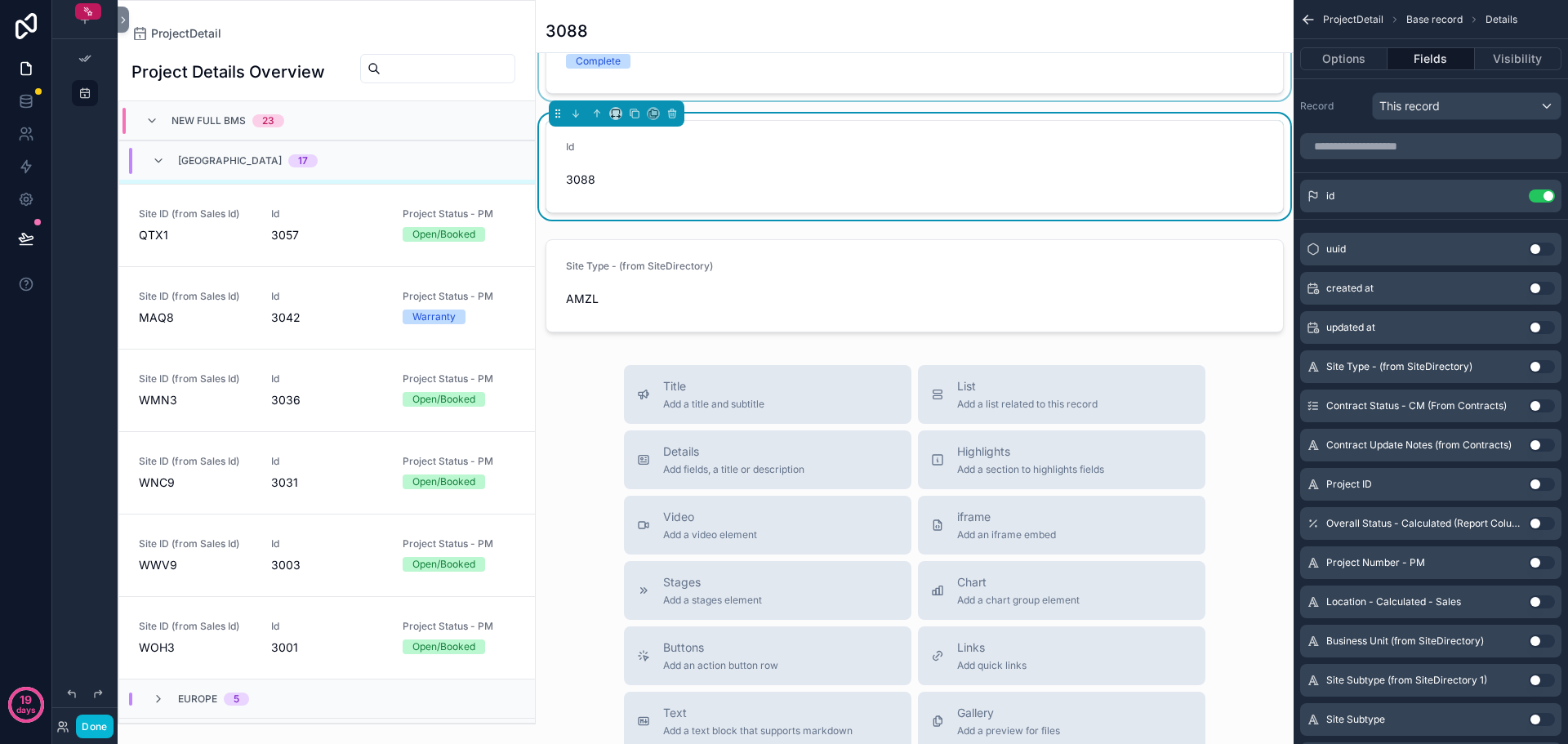
scroll to position [164, 0]
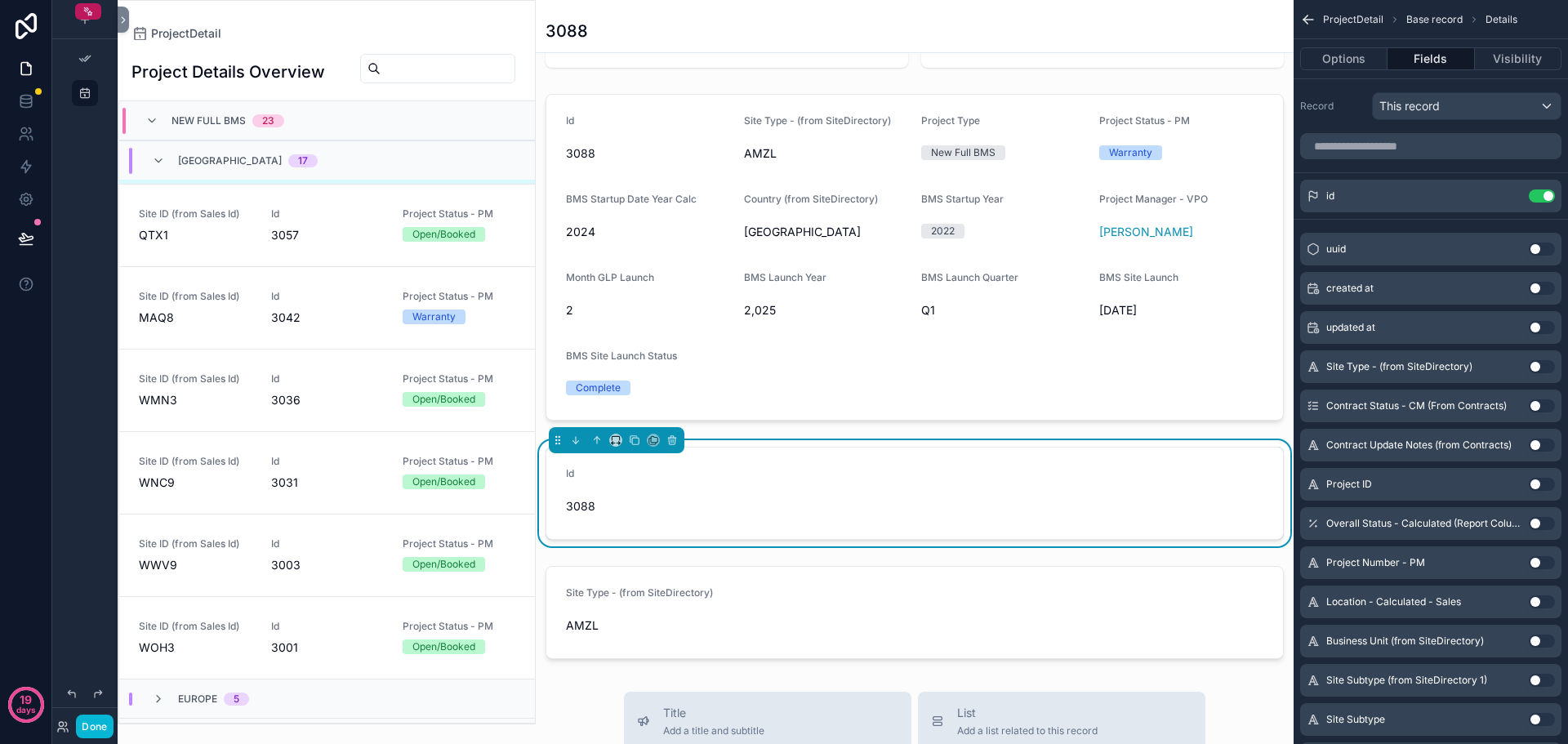
click at [654, 487] on div "Id" at bounding box center [649, 477] width 165 height 19
click at [613, 446] on icon "scrollable content" at bounding box center [615, 439] width 11 height 11
click at [632, 511] on span "25%" at bounding box center [636, 514] width 25 height 19
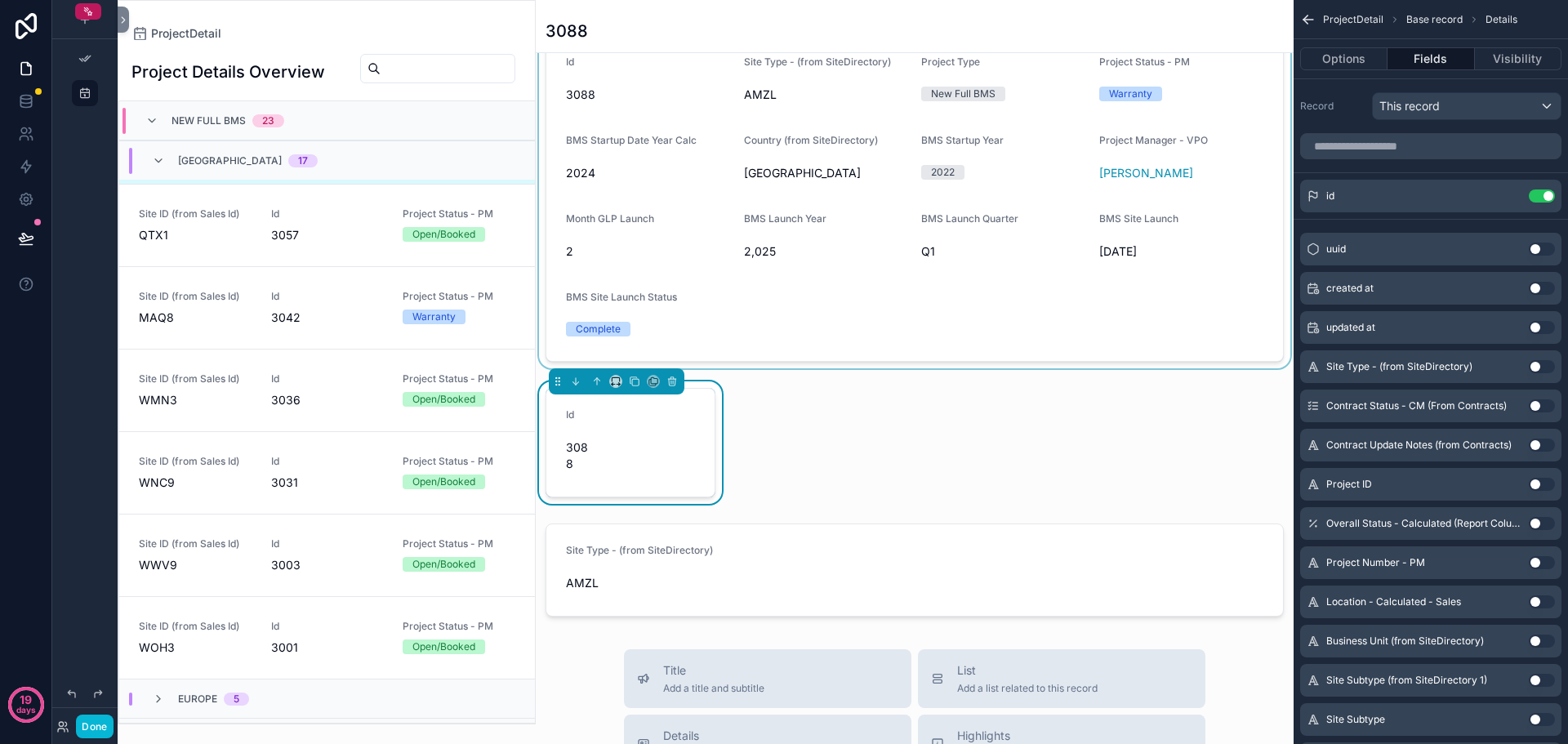
scroll to position [245, 0]
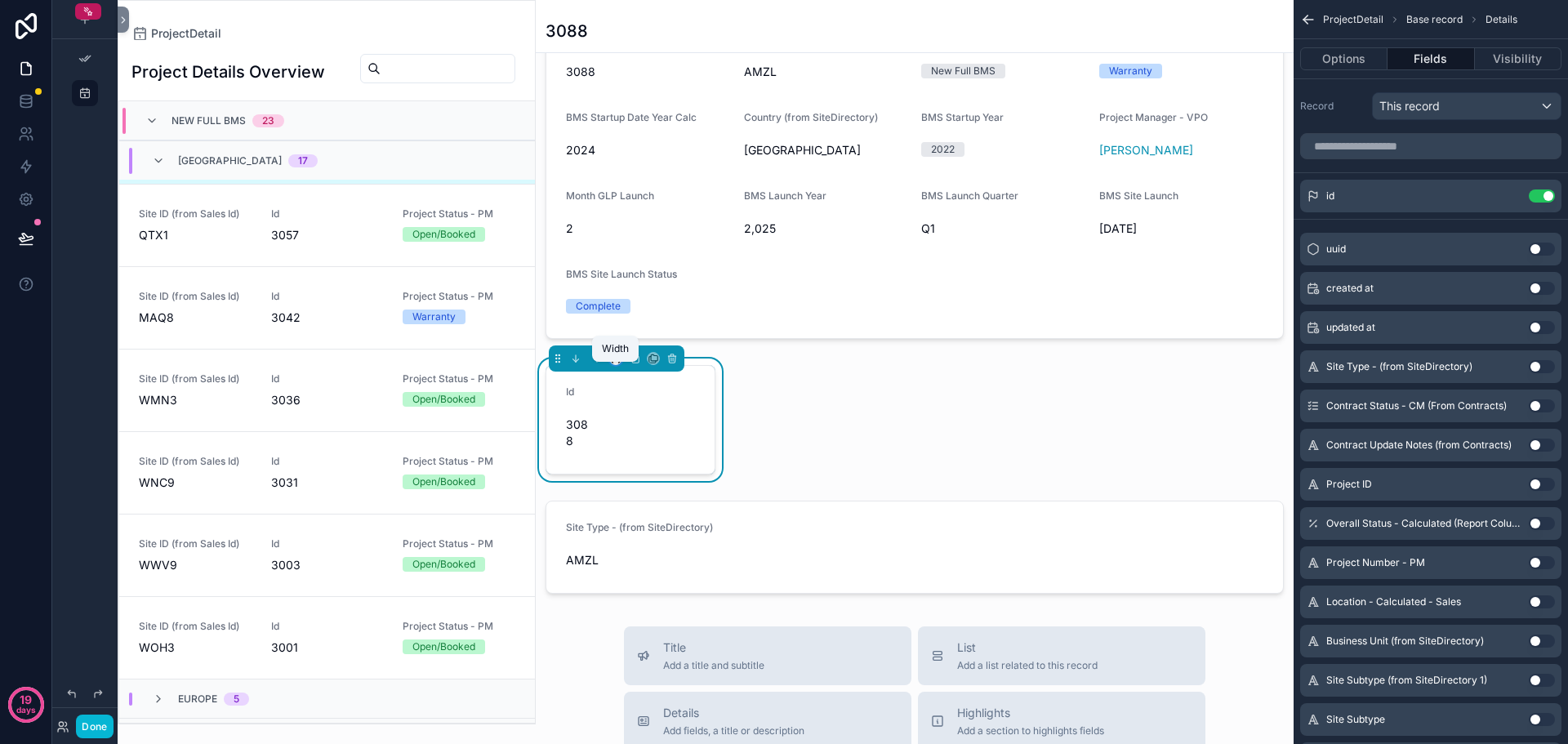
click at [619, 364] on icon "scrollable content" at bounding box center [615, 358] width 11 height 11
click at [654, 543] on span "Full width" at bounding box center [649, 543] width 51 height 19
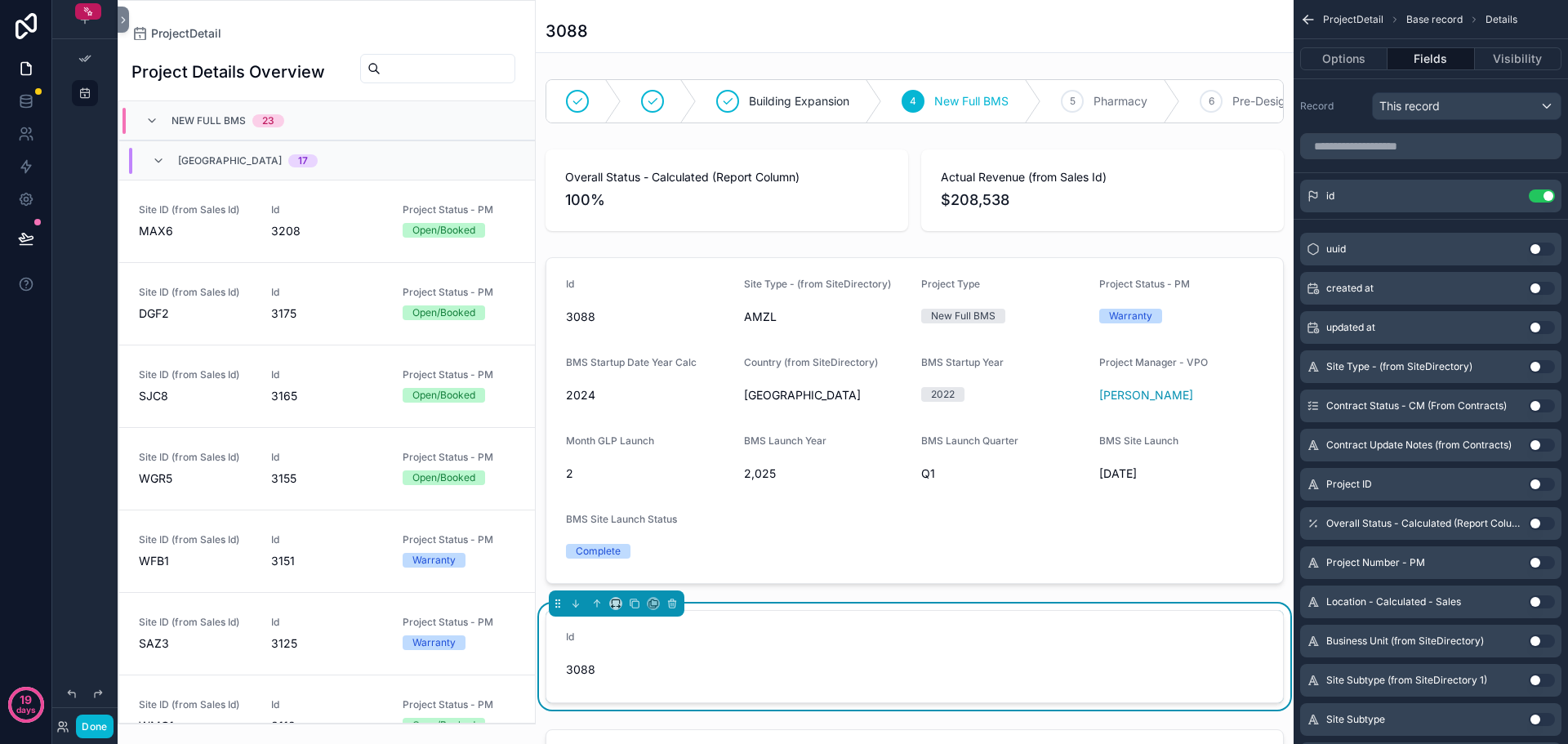
scroll to position [903, 0]
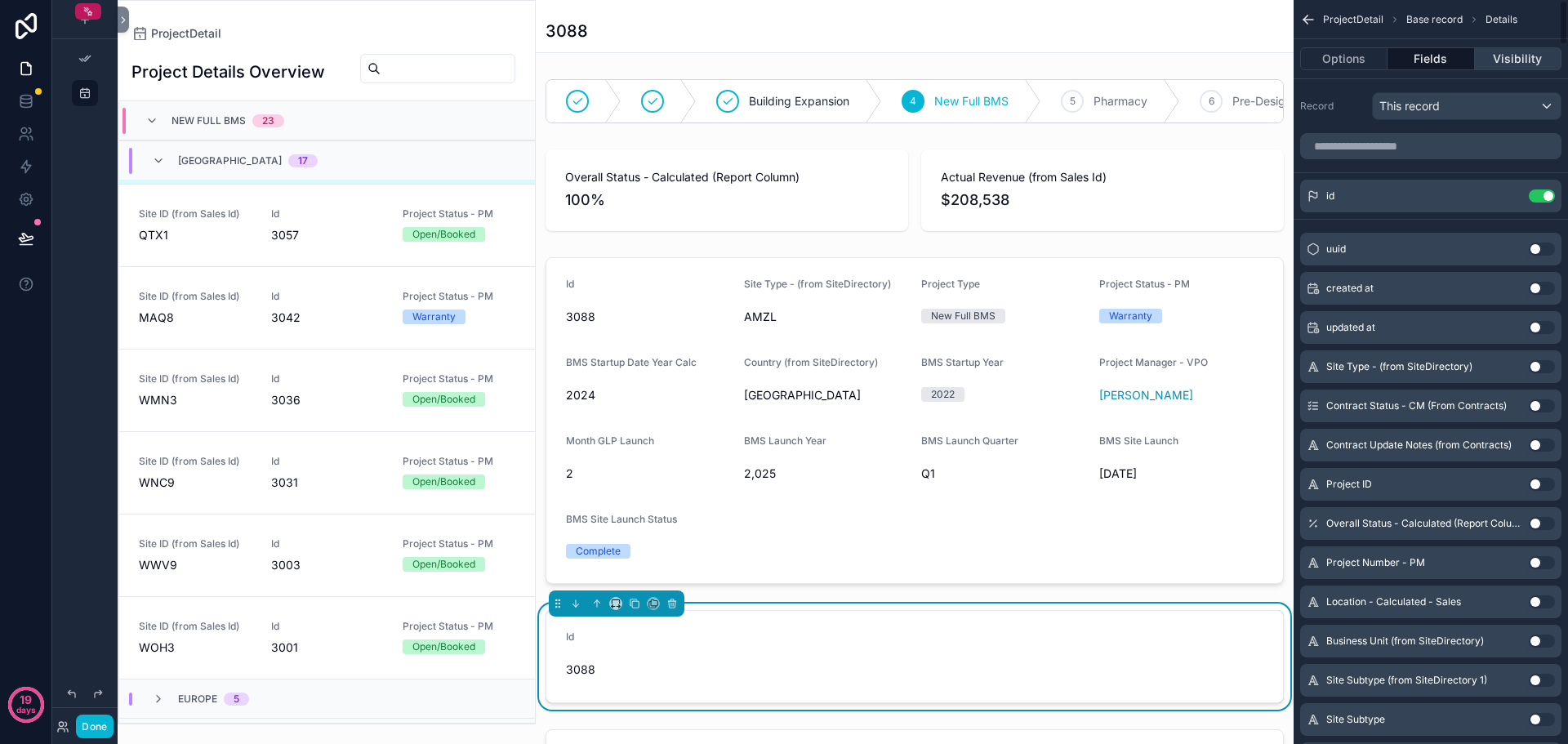
click at [1503, 56] on button "Visibility" at bounding box center [1518, 59] width 87 height 23
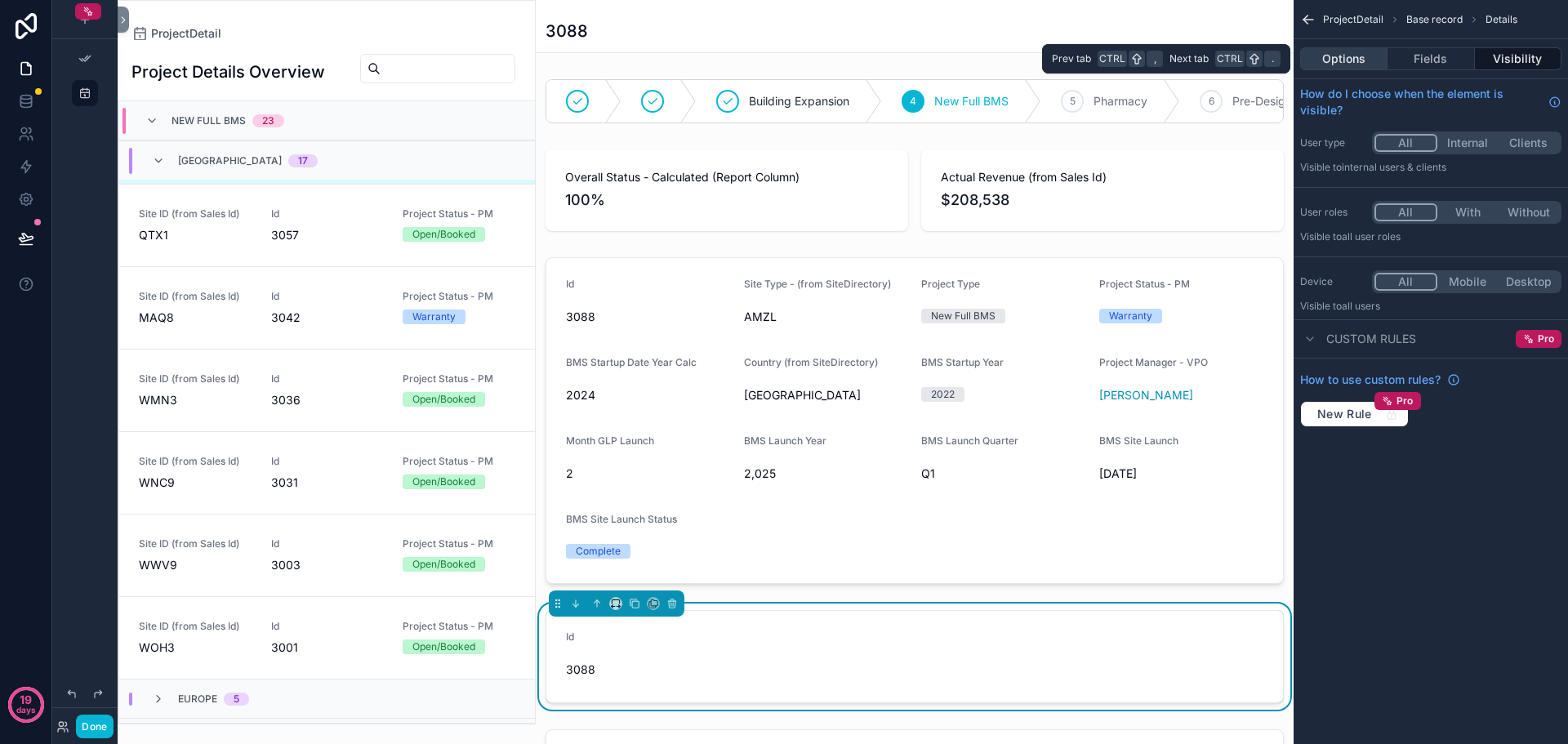
click at [1370, 65] on button "Options" at bounding box center [1344, 59] width 88 height 23
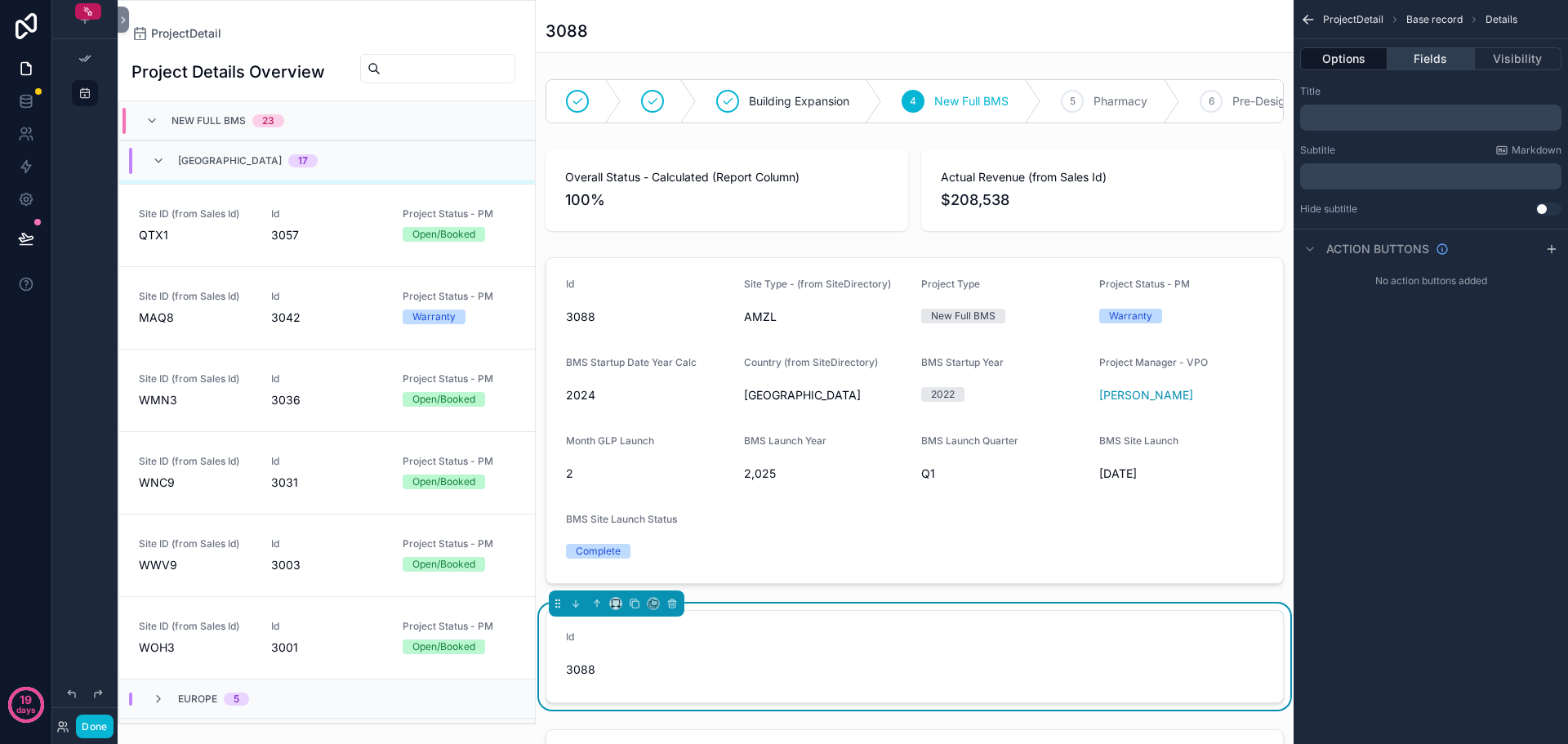
click at [1446, 62] on button "Fields" at bounding box center [1431, 59] width 87 height 23
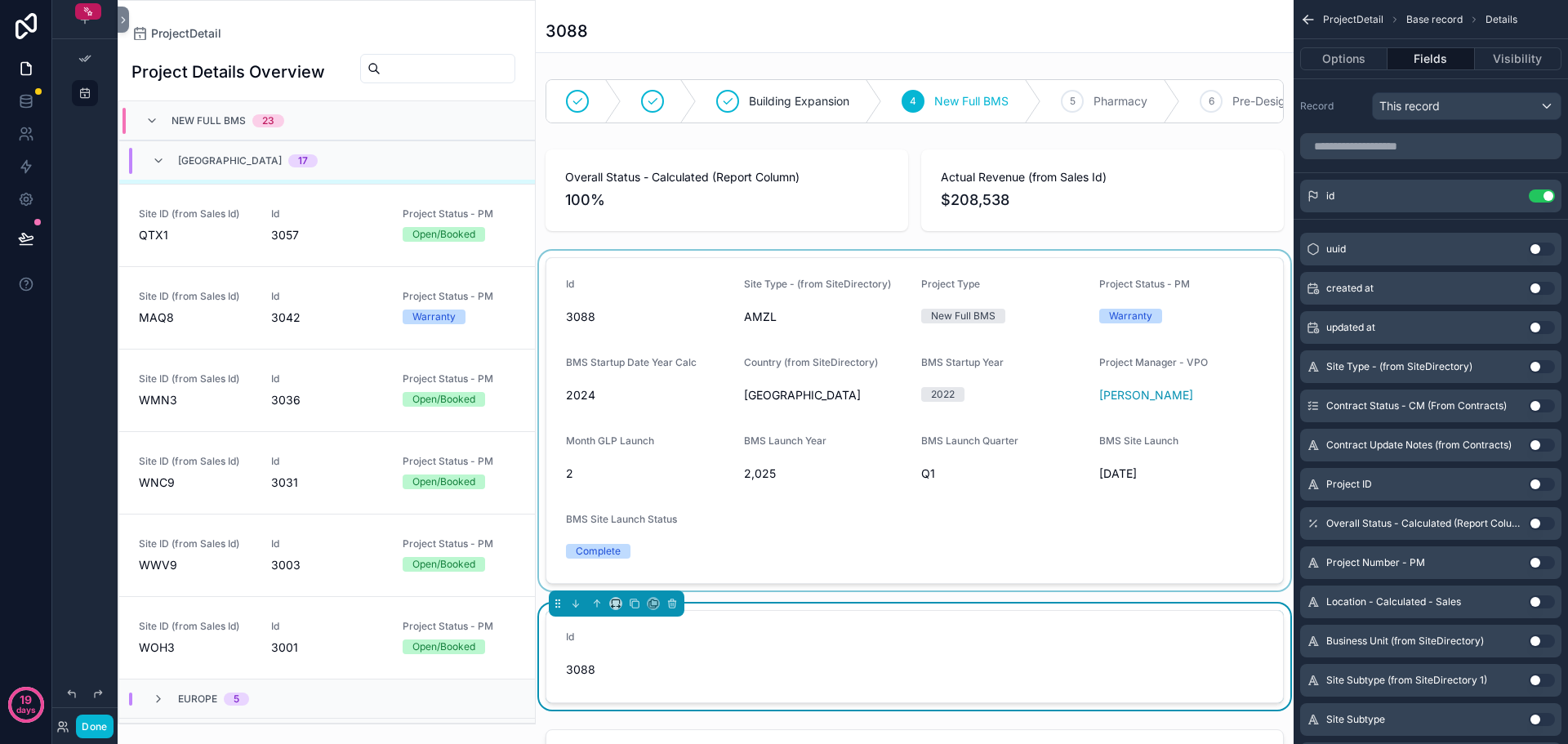
scroll to position [245, 0]
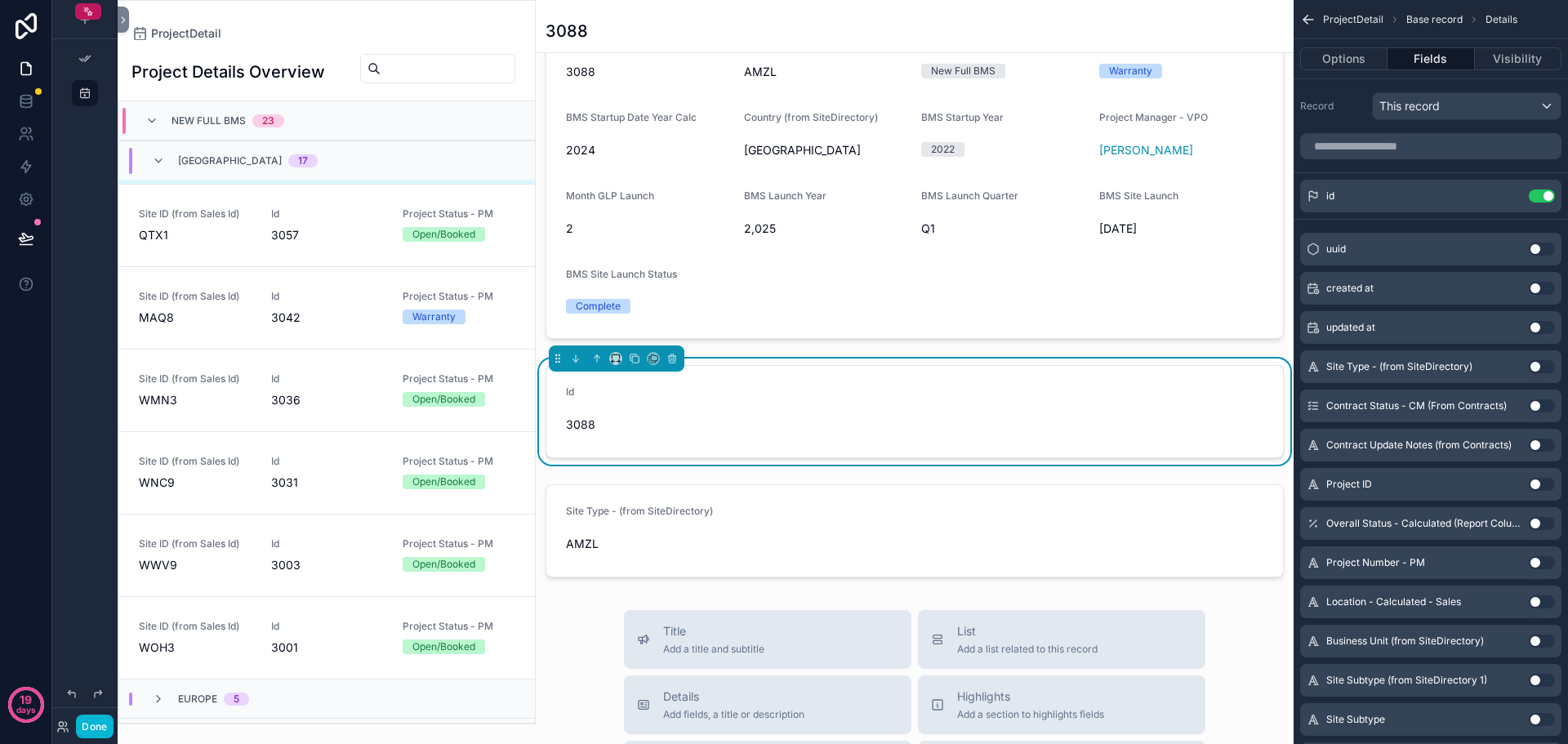
click at [656, 419] on div "Id 3088" at bounding box center [649, 411] width 165 height 53
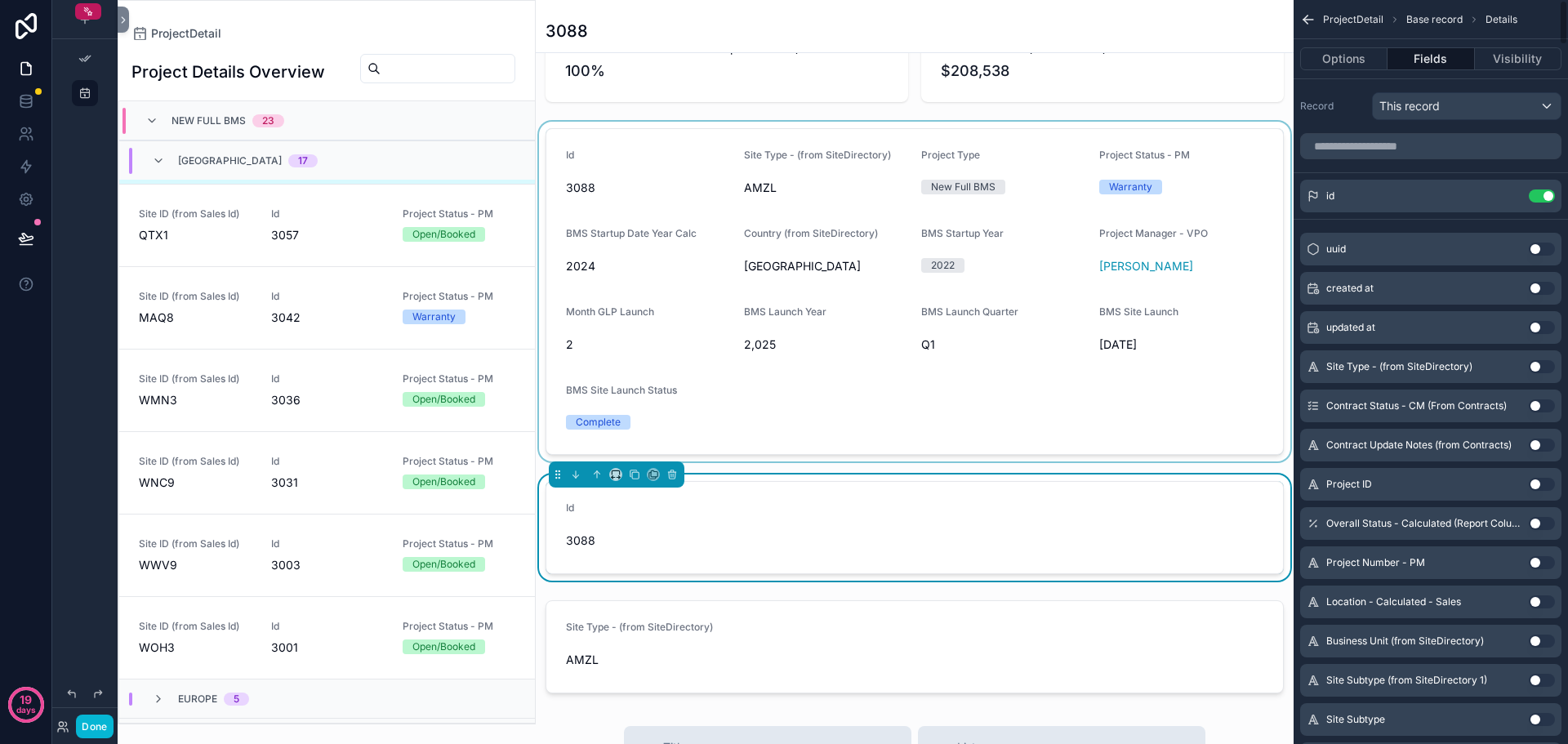
scroll to position [0, 0]
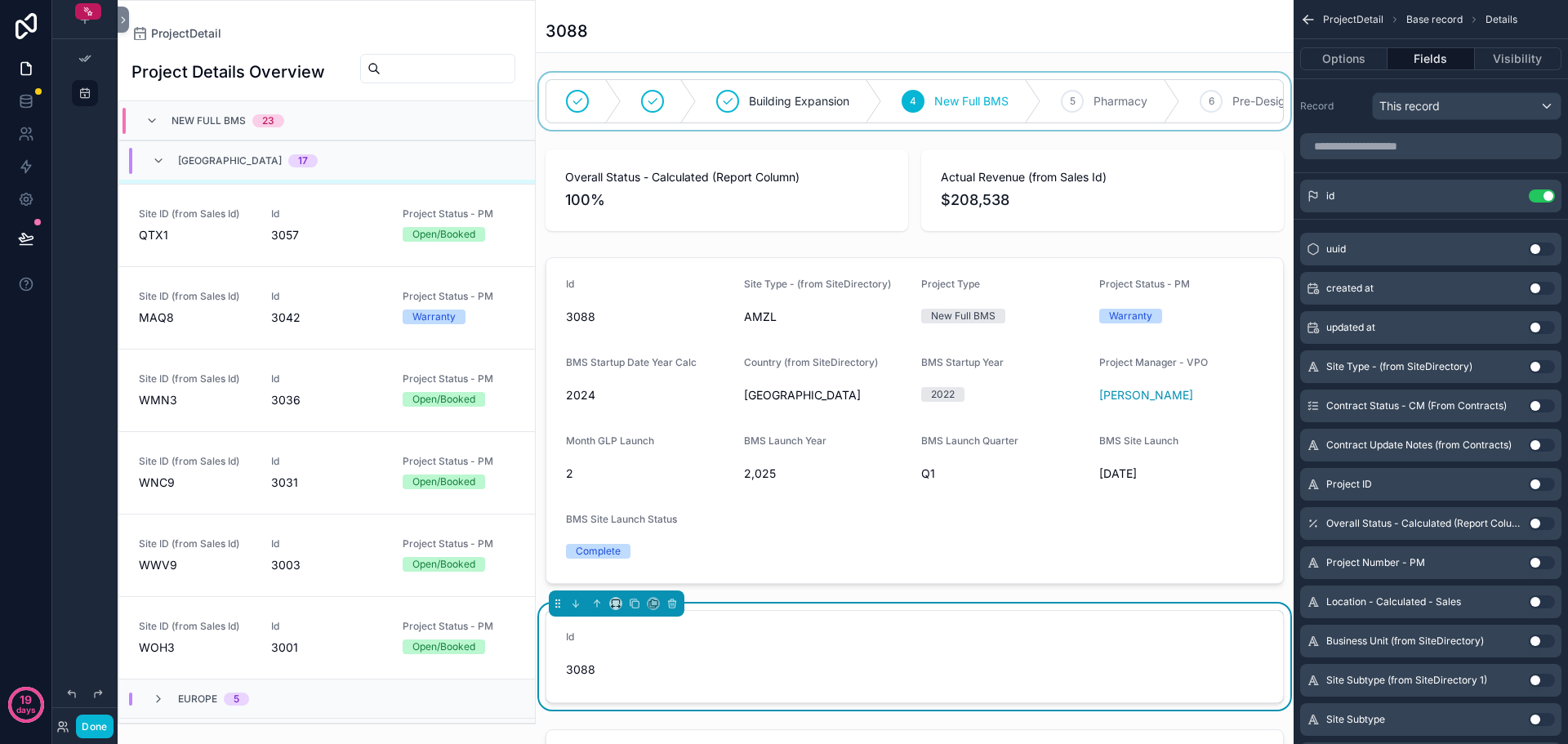
click at [1159, 124] on div "scrollable content" at bounding box center [915, 101] width 758 height 57
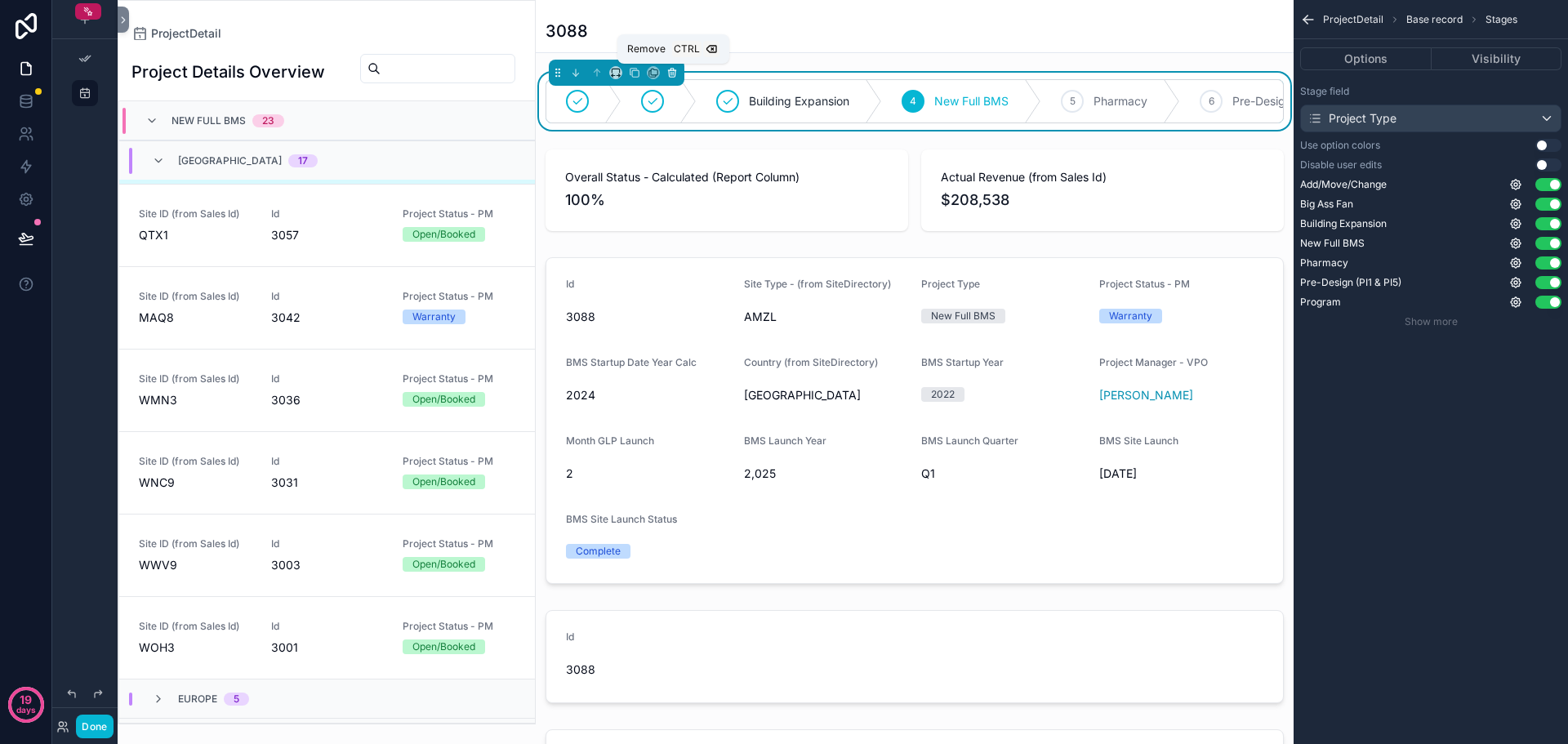
click at [667, 67] on icon "scrollable content" at bounding box center [671, 73] width 11 height 11
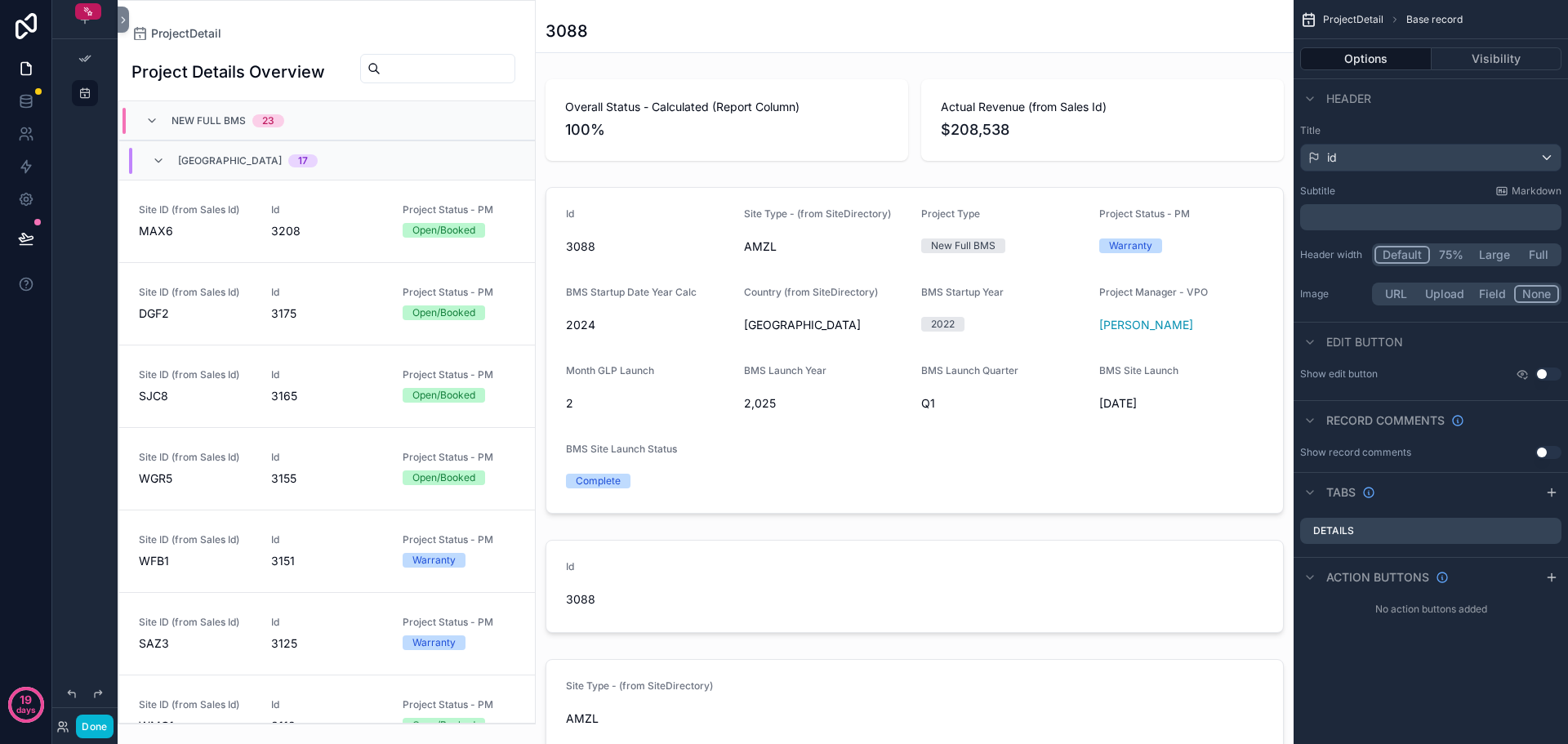
scroll to position [903, 0]
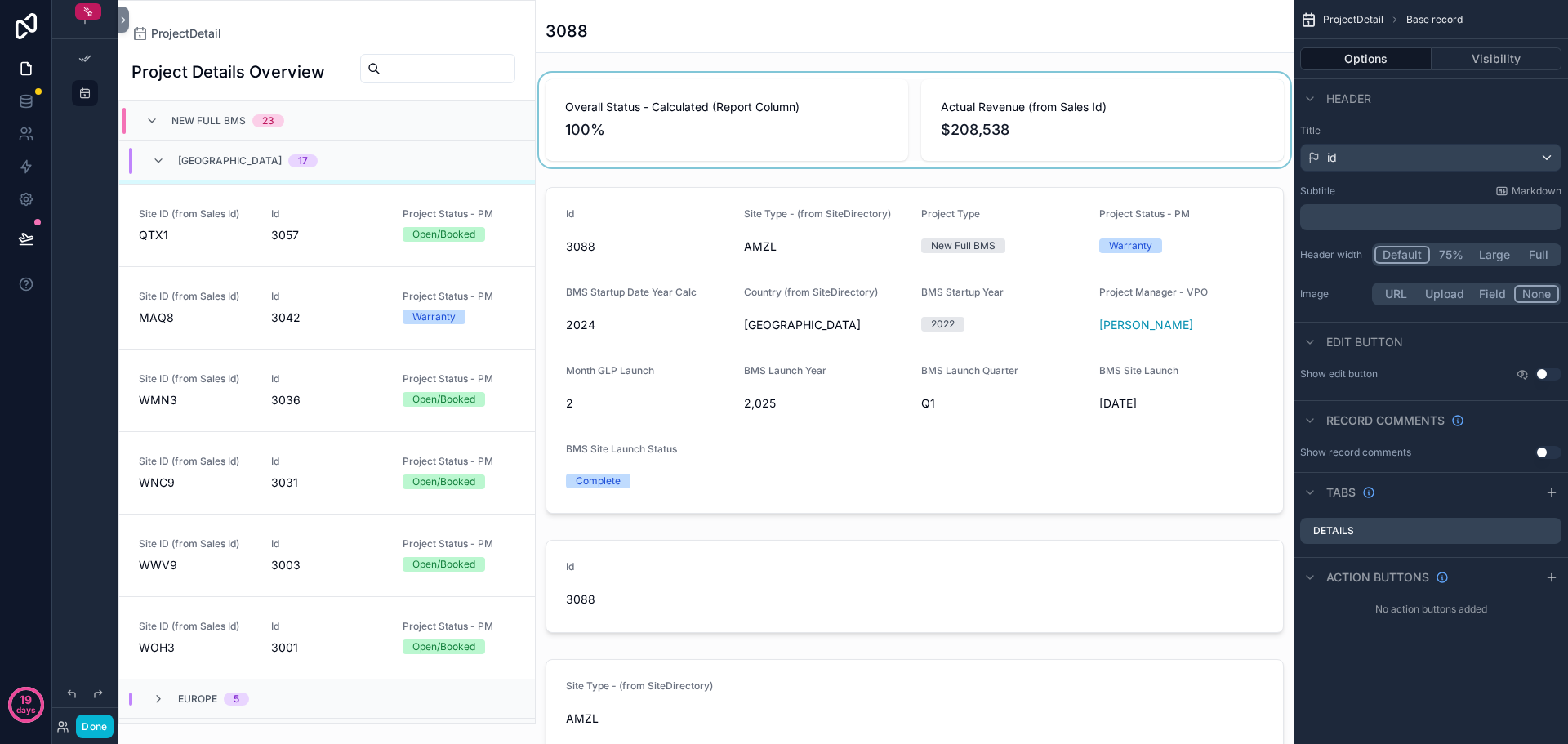
click at [889, 110] on div "scrollable content" at bounding box center [915, 120] width 758 height 95
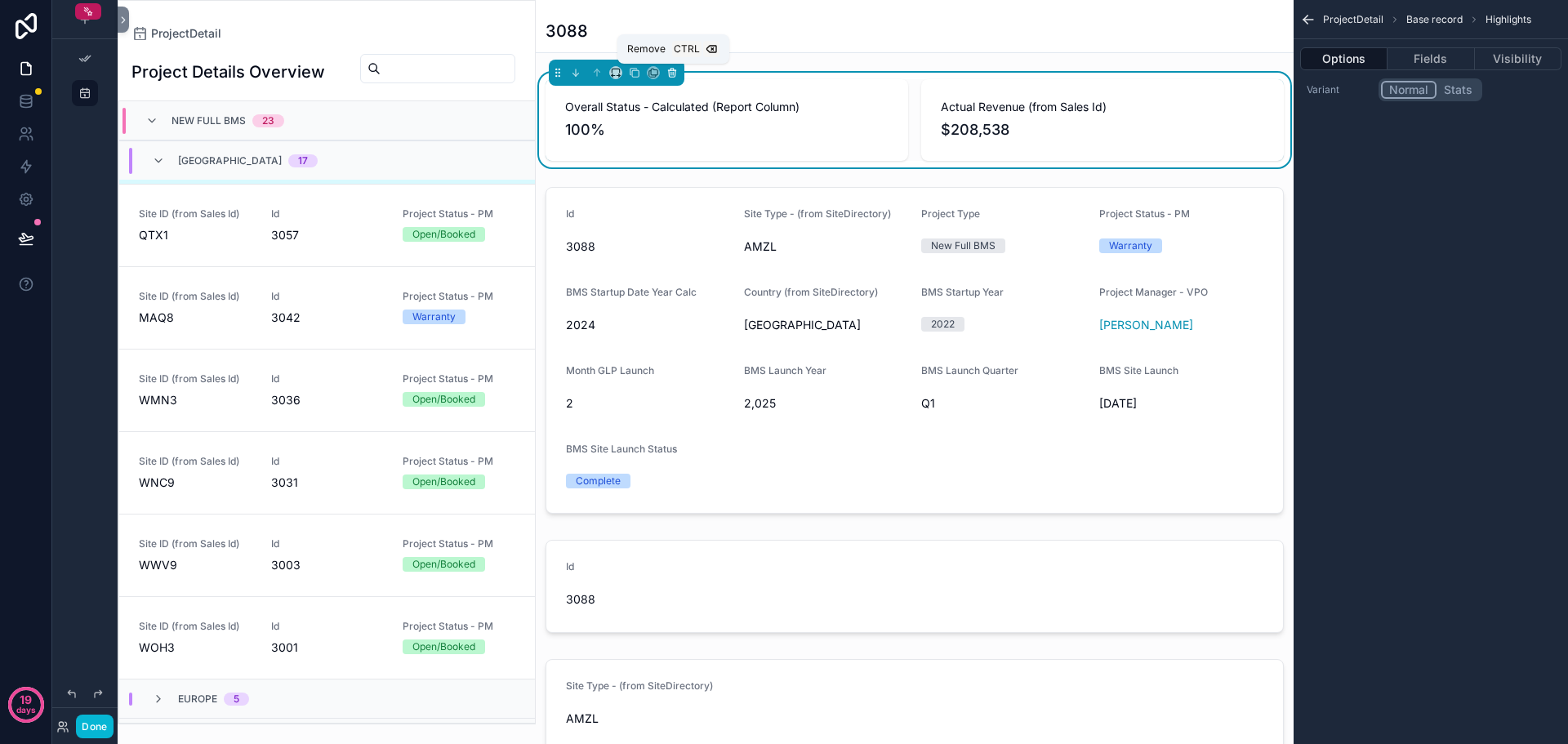
click at [678, 67] on icon "scrollable content" at bounding box center [671, 73] width 11 height 11
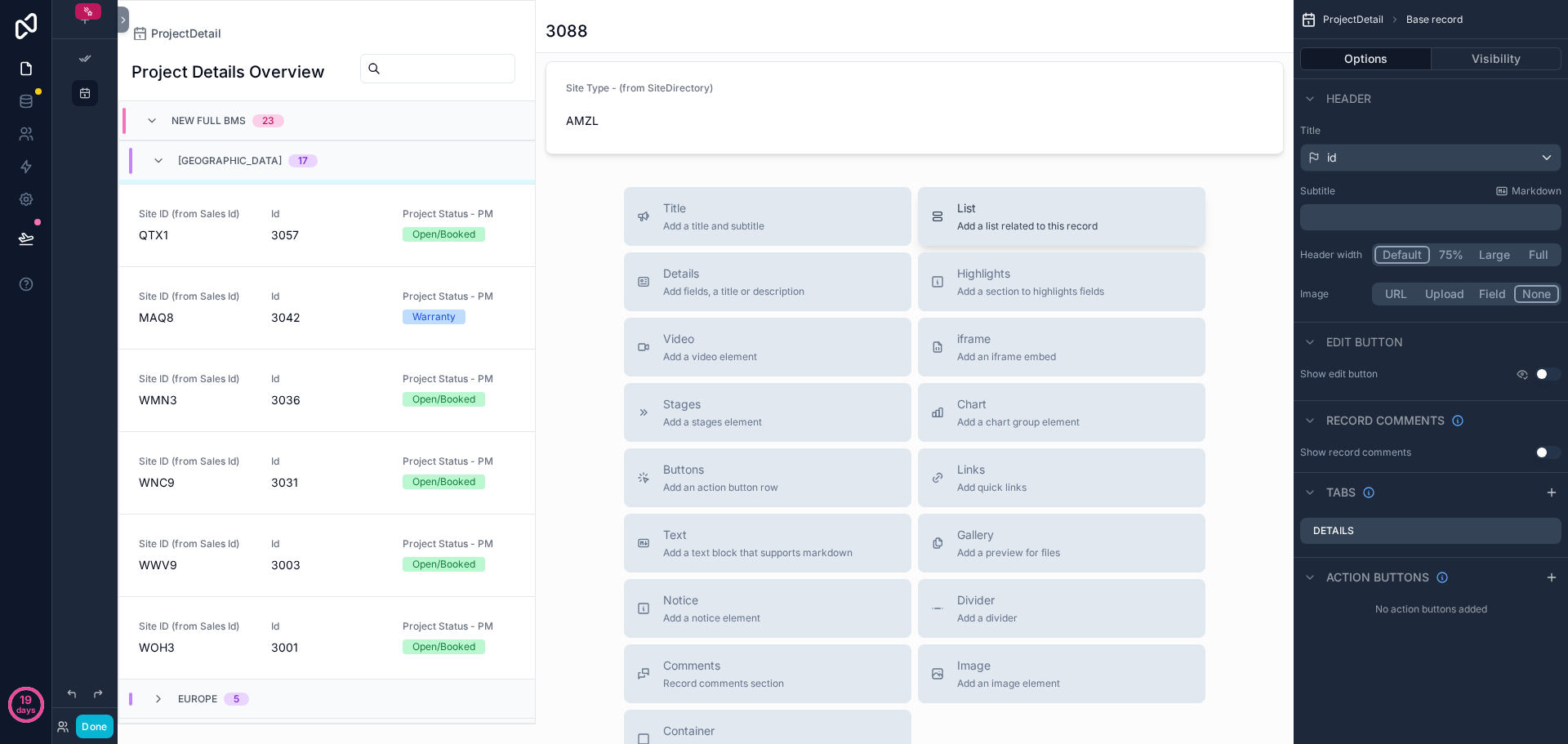
scroll to position [572, 0]
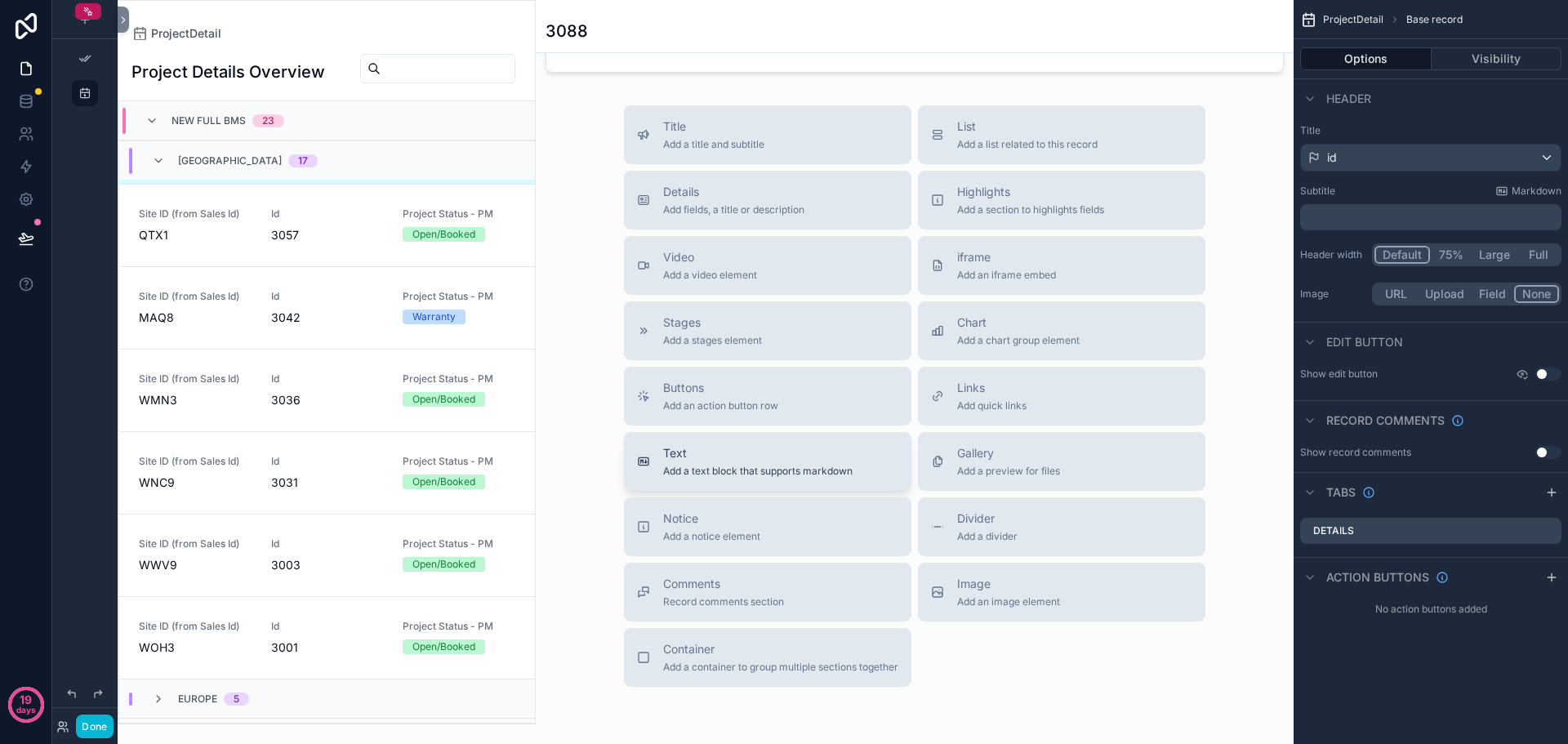
click at [789, 465] on span "Add a text block that supports markdown" at bounding box center [758, 471] width 189 height 13
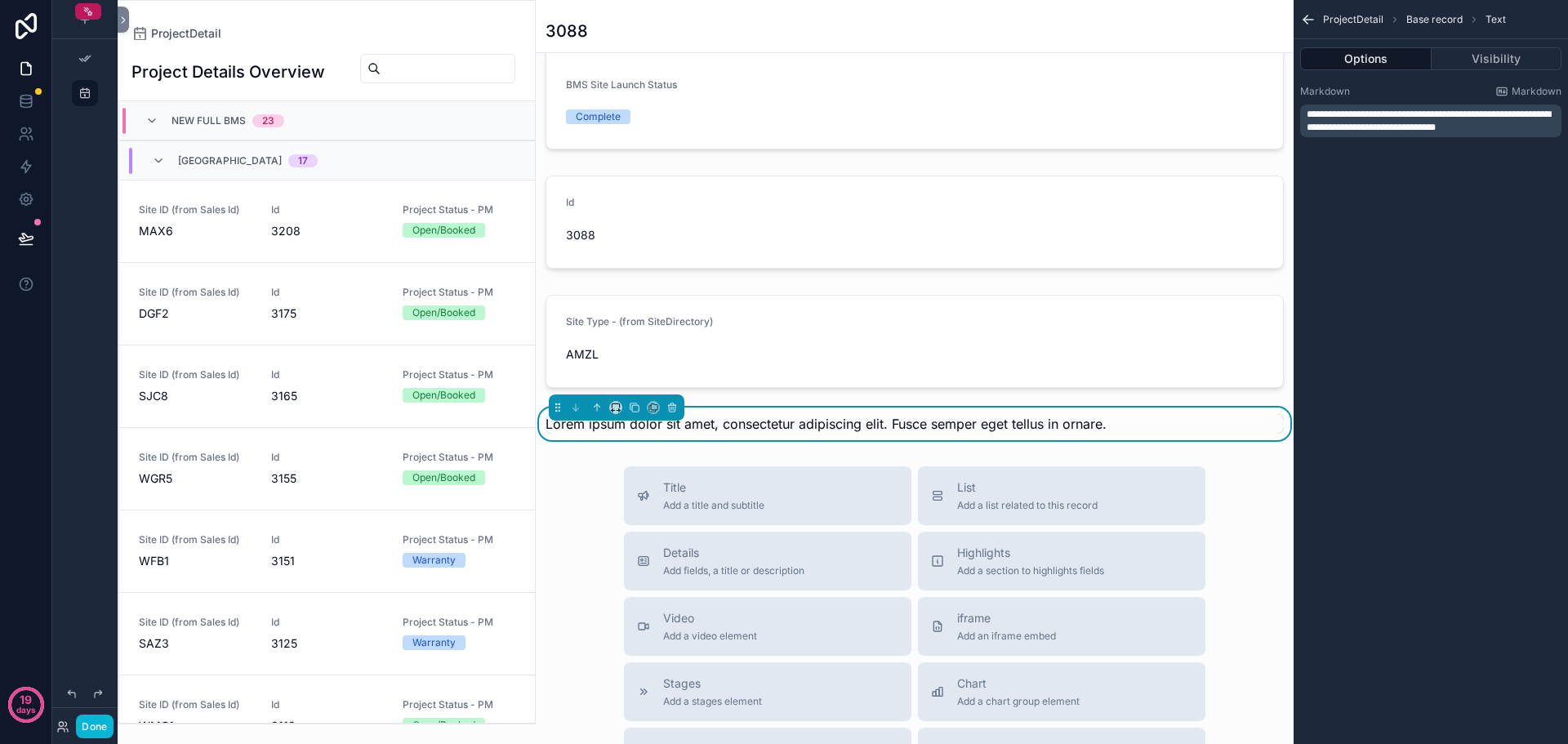
scroll to position [309, 0]
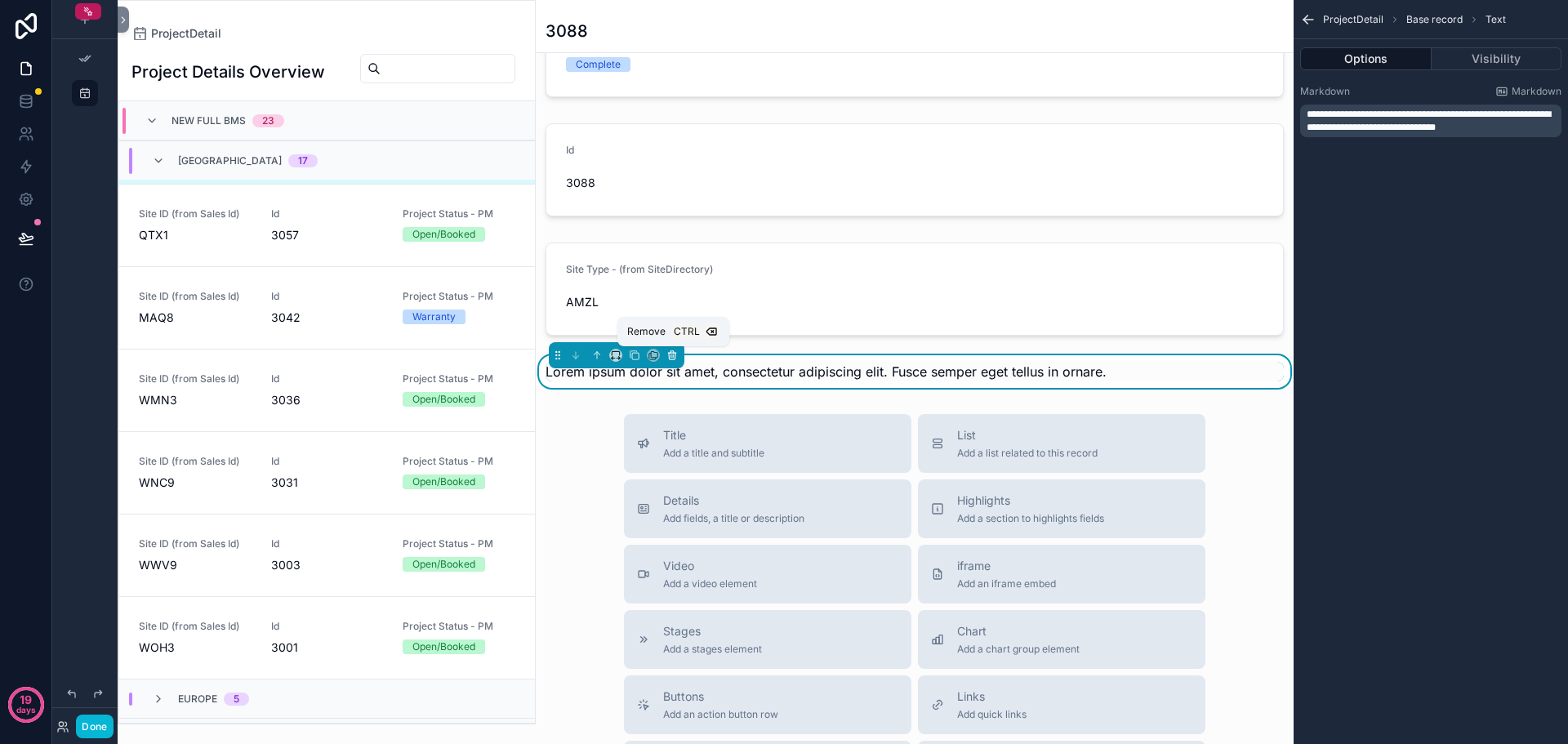
click at [671, 351] on icon "scrollable content" at bounding box center [672, 352] width 4 height 2
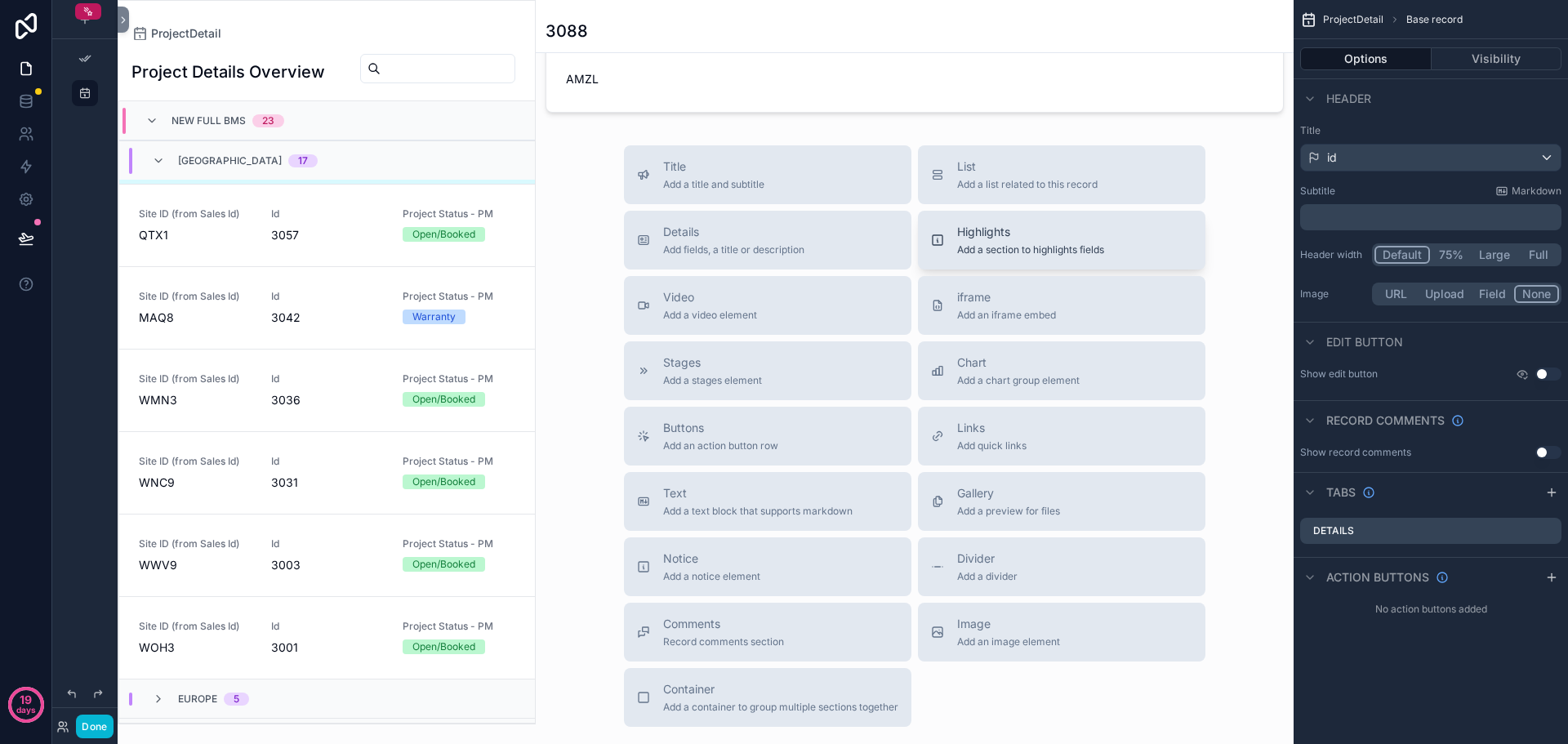
scroll to position [572, 0]
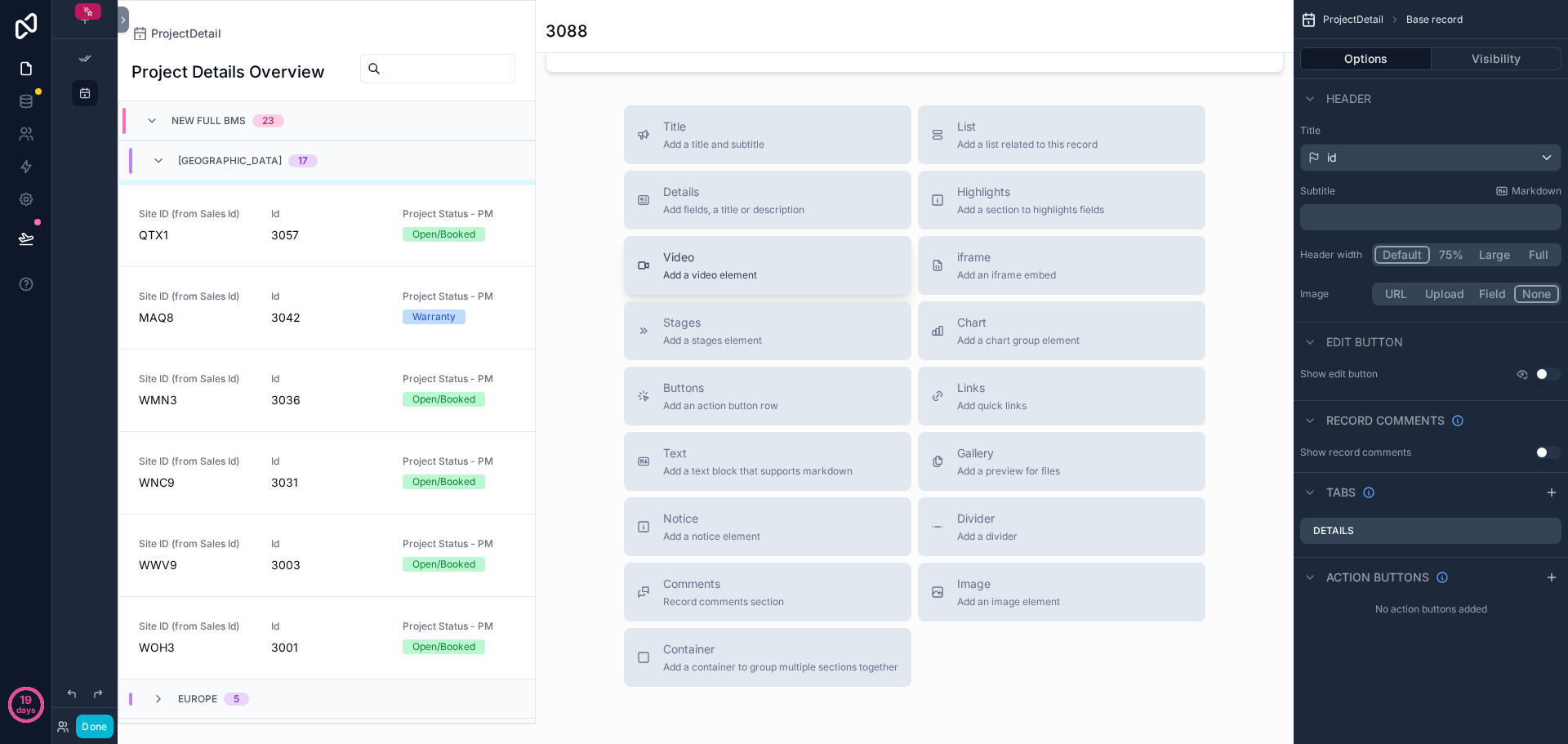
drag, startPoint x: 769, startPoint y: 665, endPoint x: 806, endPoint y: 263, distance: 403.7
click at [806, 263] on div "Title Add a title and subtitle List Add a list related to this record Details A…" at bounding box center [915, 396] width 608 height 581
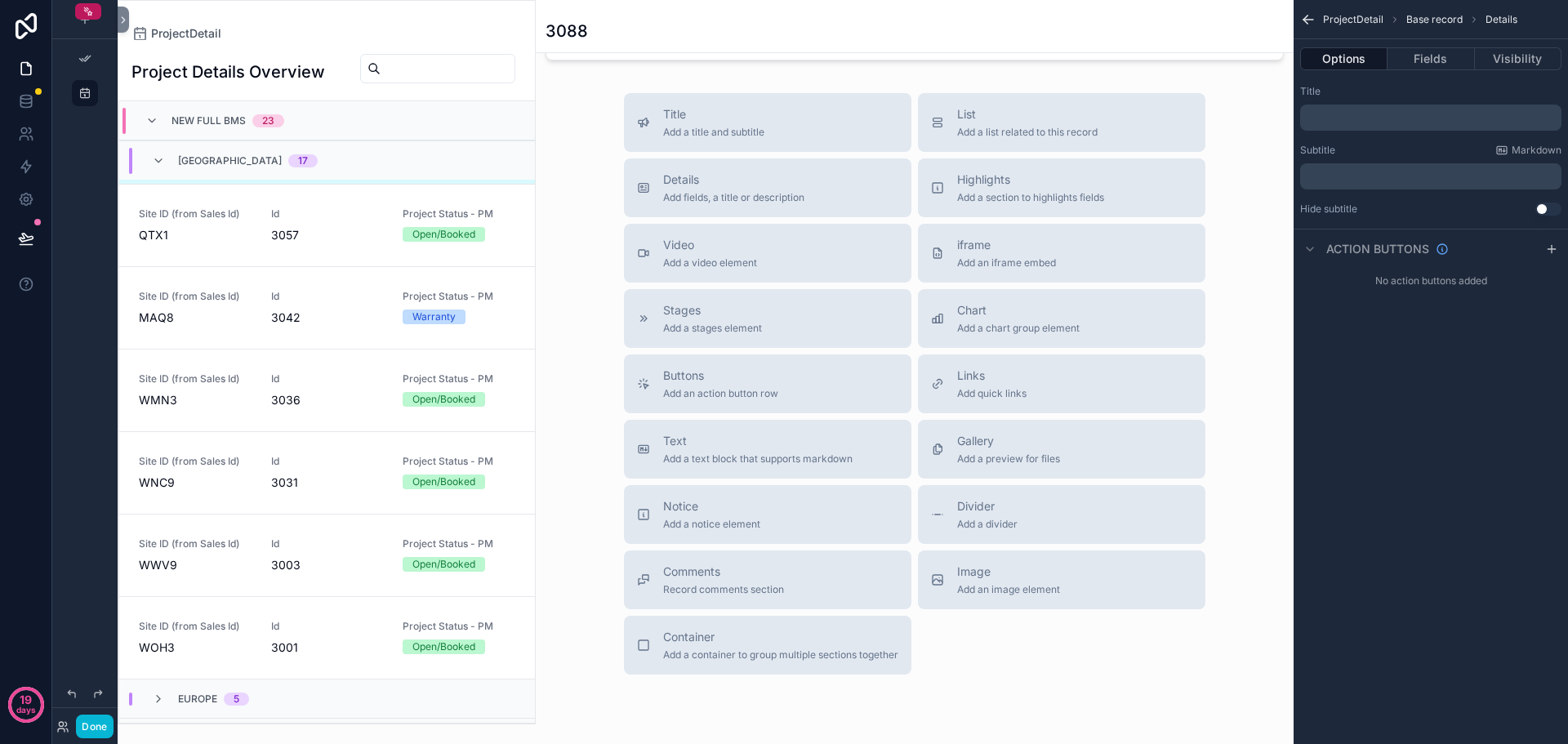
scroll to position [645, 0]
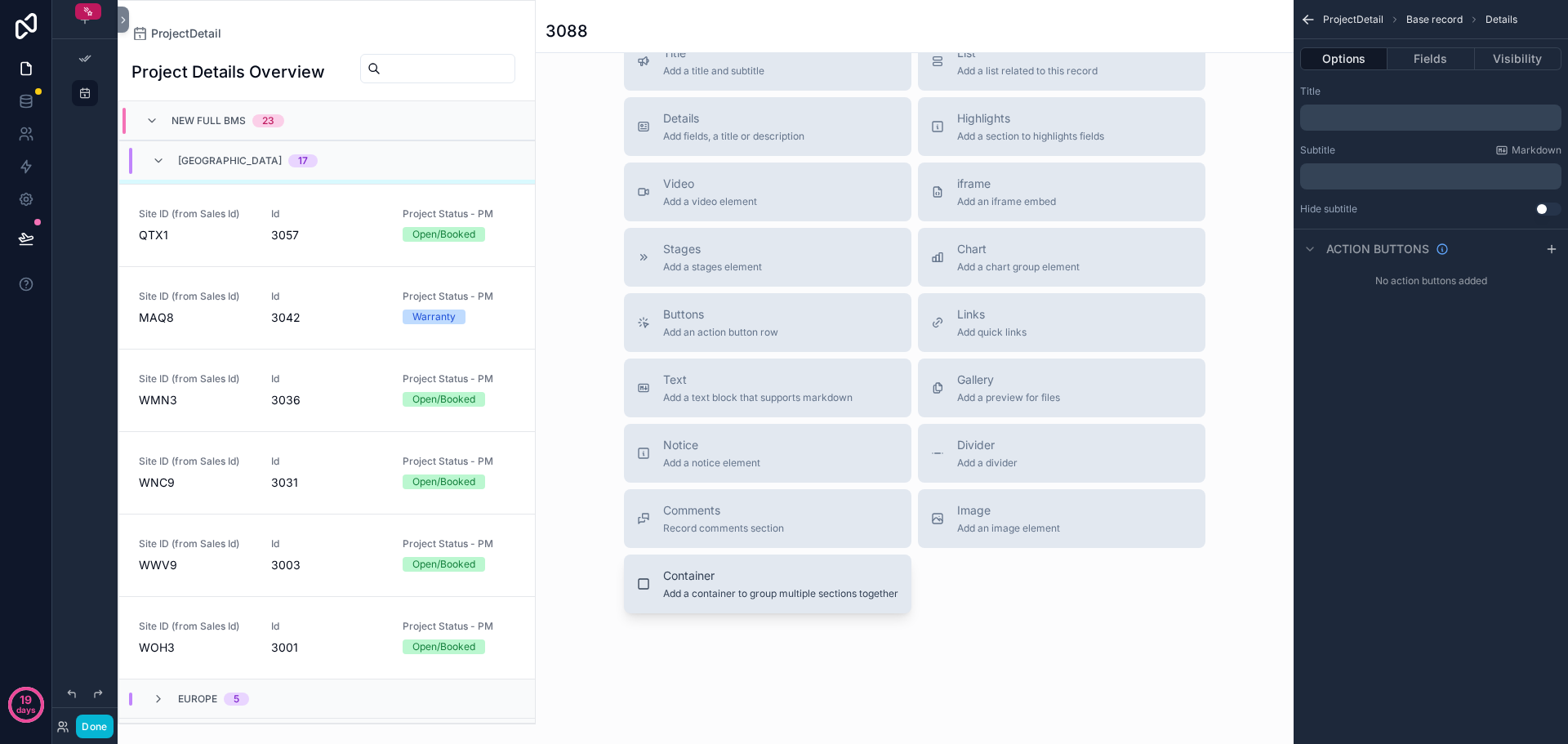
click at [750, 586] on div "Container Add a container to group multiple sections together" at bounding box center [781, 583] width 236 height 32
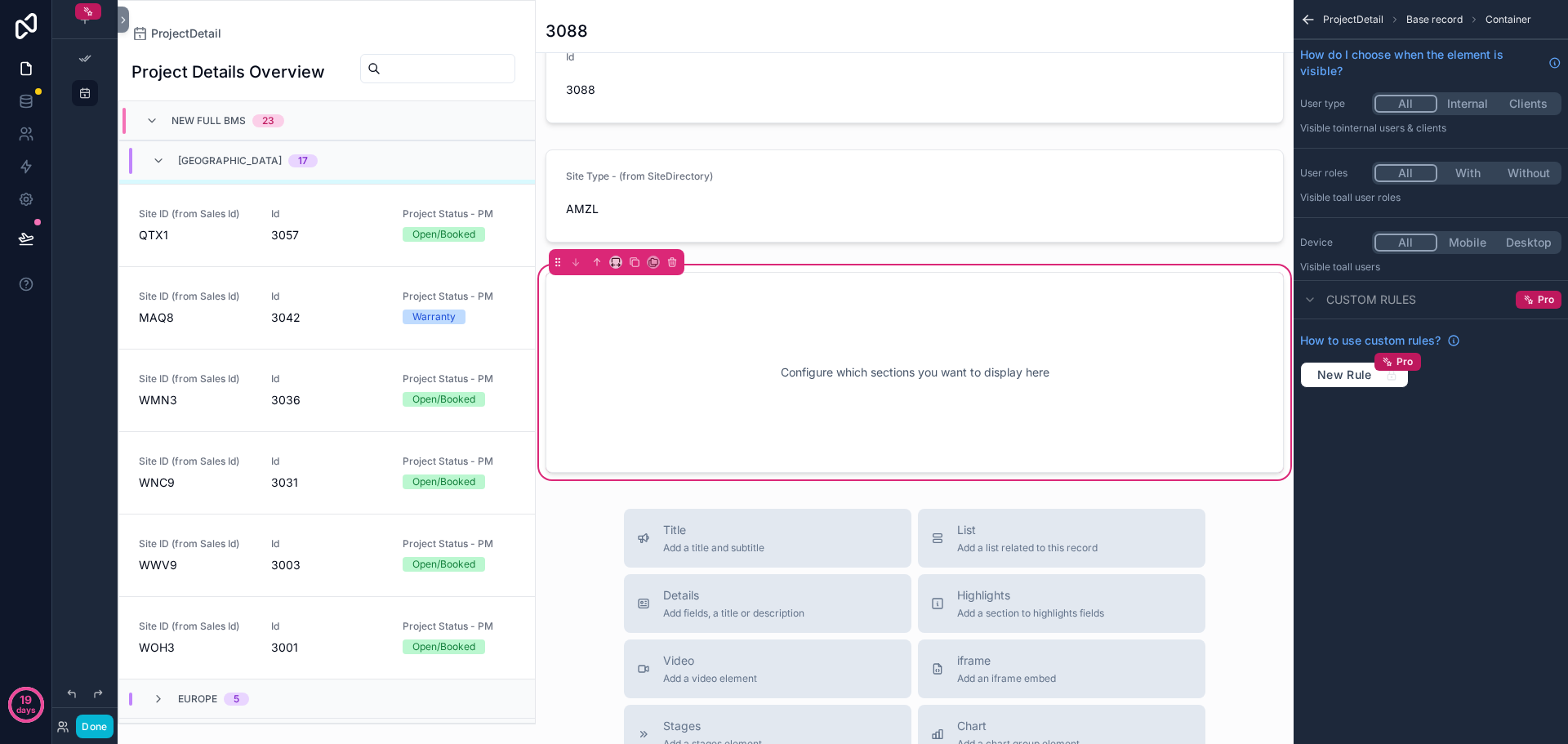
scroll to position [403, 0]
click at [775, 392] on div "Configure which sections you want to display here" at bounding box center [915, 372] width 685 height 147
click at [612, 198] on div "scrollable content" at bounding box center [915, 194] width 758 height 106
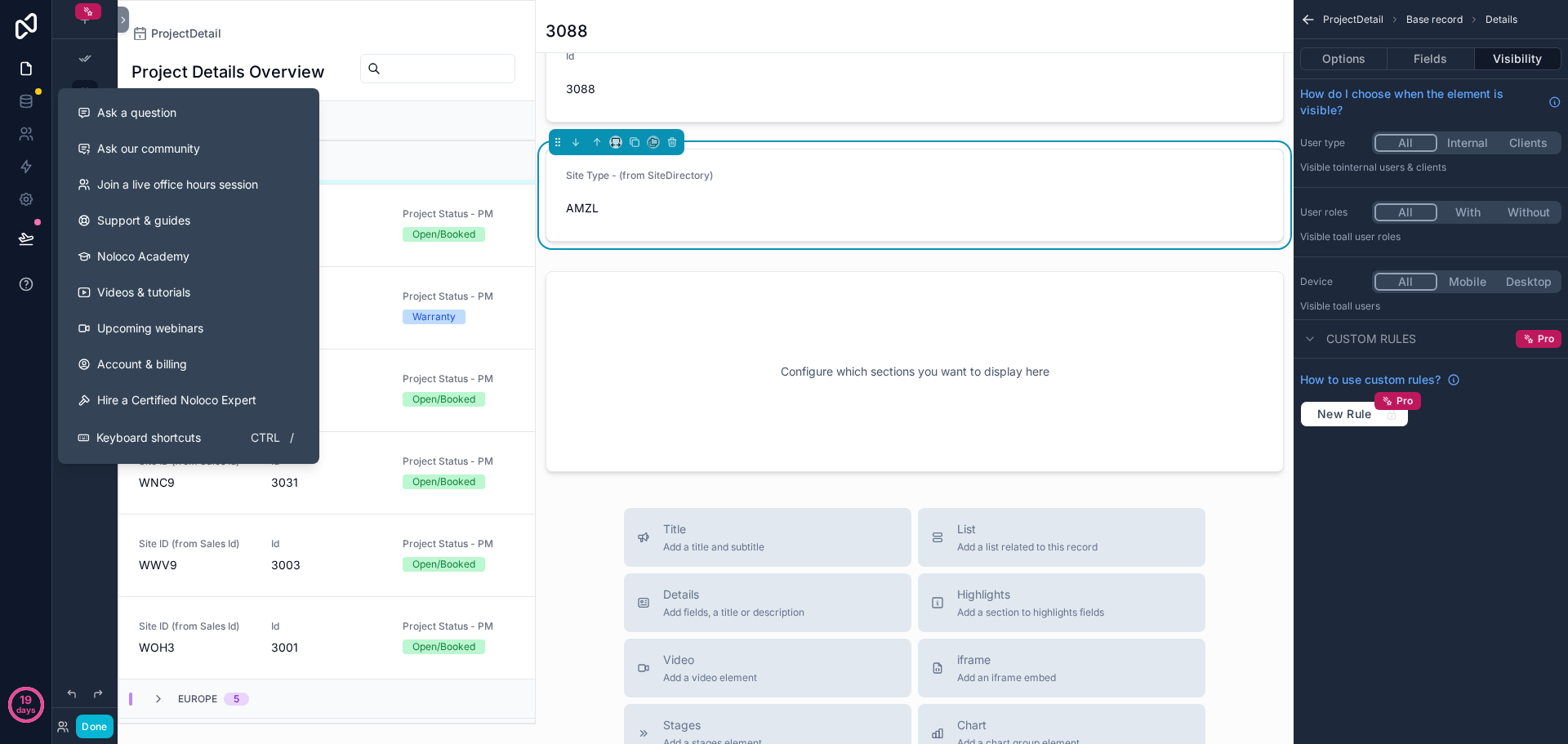
click at [28, 281] on icon at bounding box center [26, 284] width 17 height 17
click at [187, 224] on span "Support & guides" at bounding box center [144, 221] width 93 height 17
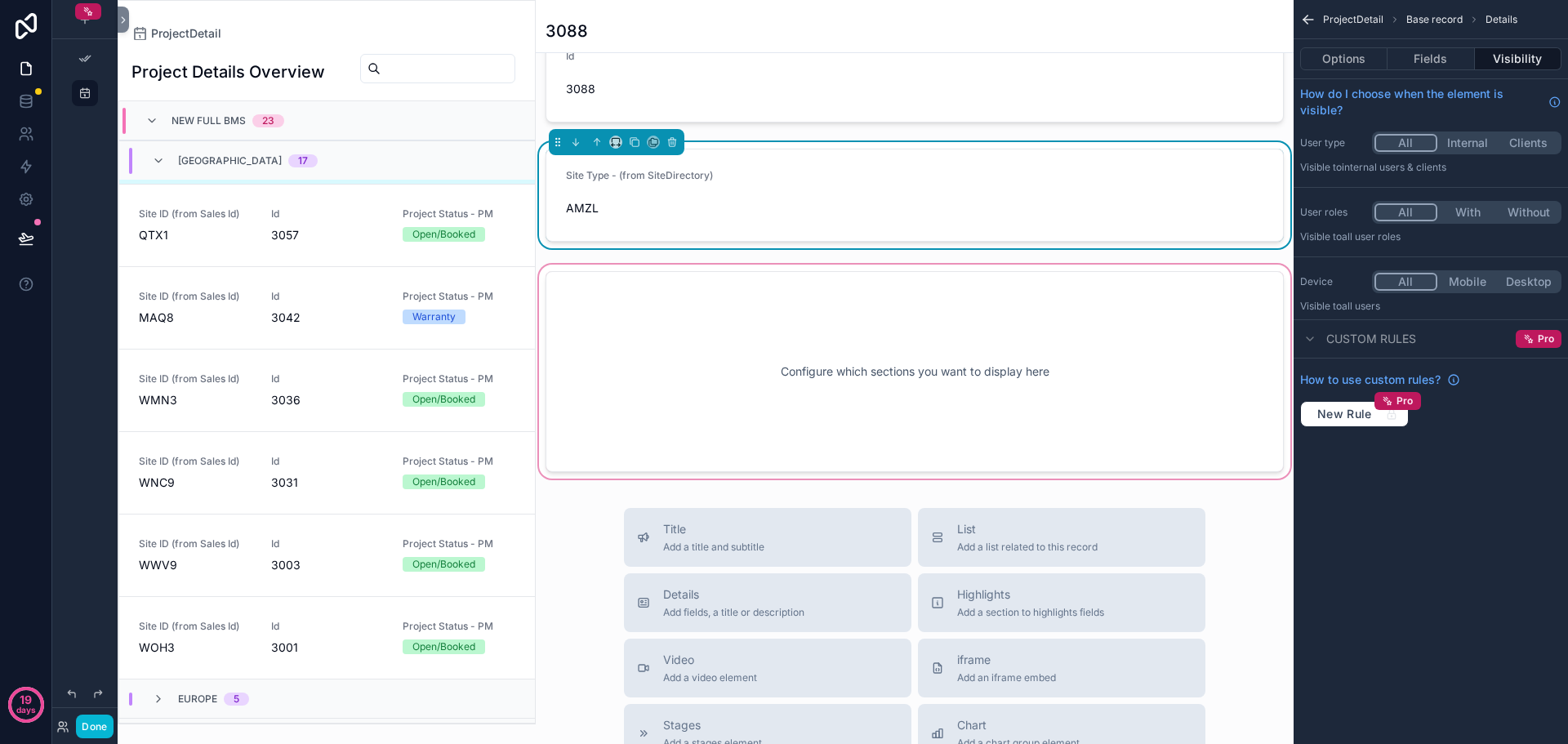
click at [787, 381] on div "scrollable content" at bounding box center [915, 372] width 758 height 221
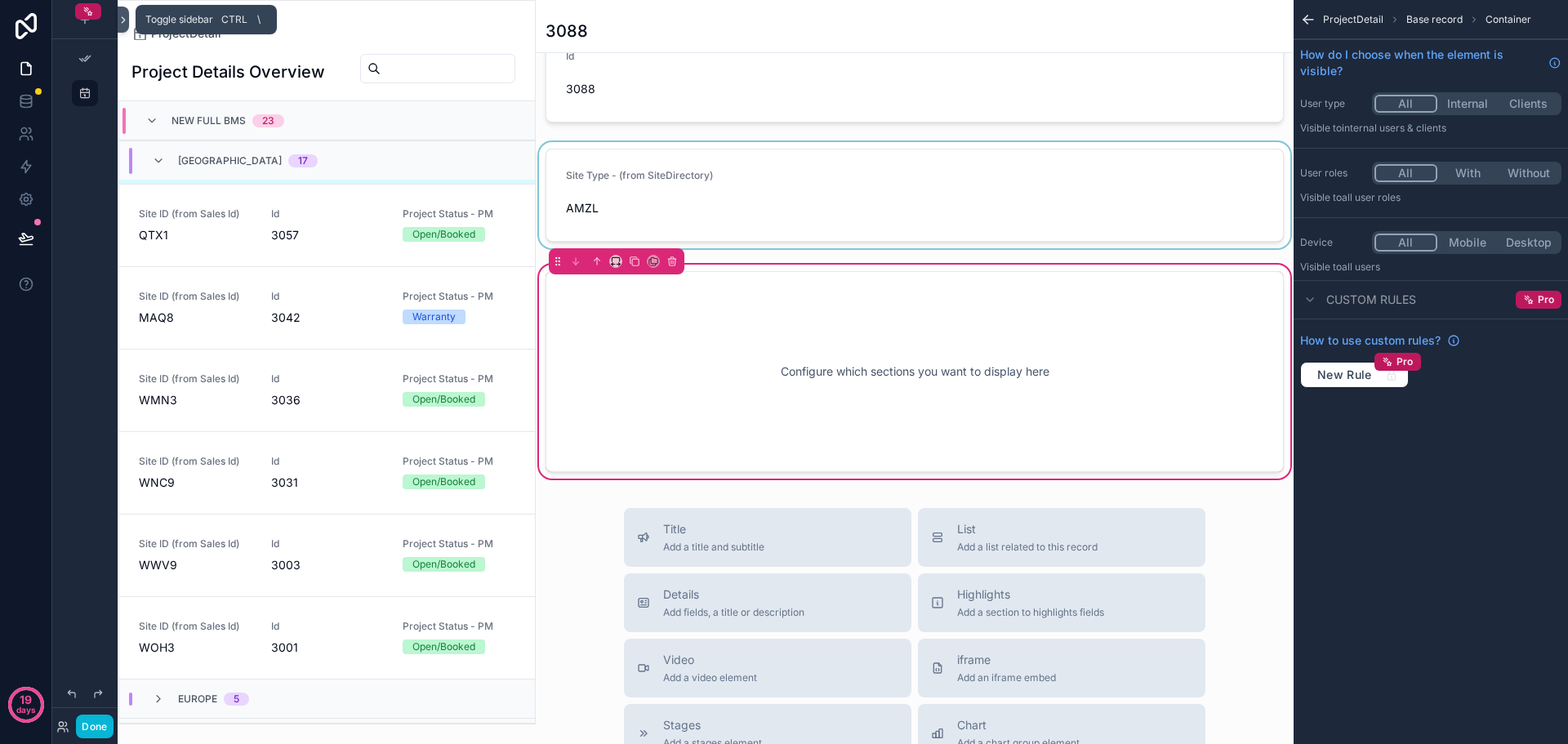
click at [124, 18] on icon at bounding box center [123, 20] width 11 height 12
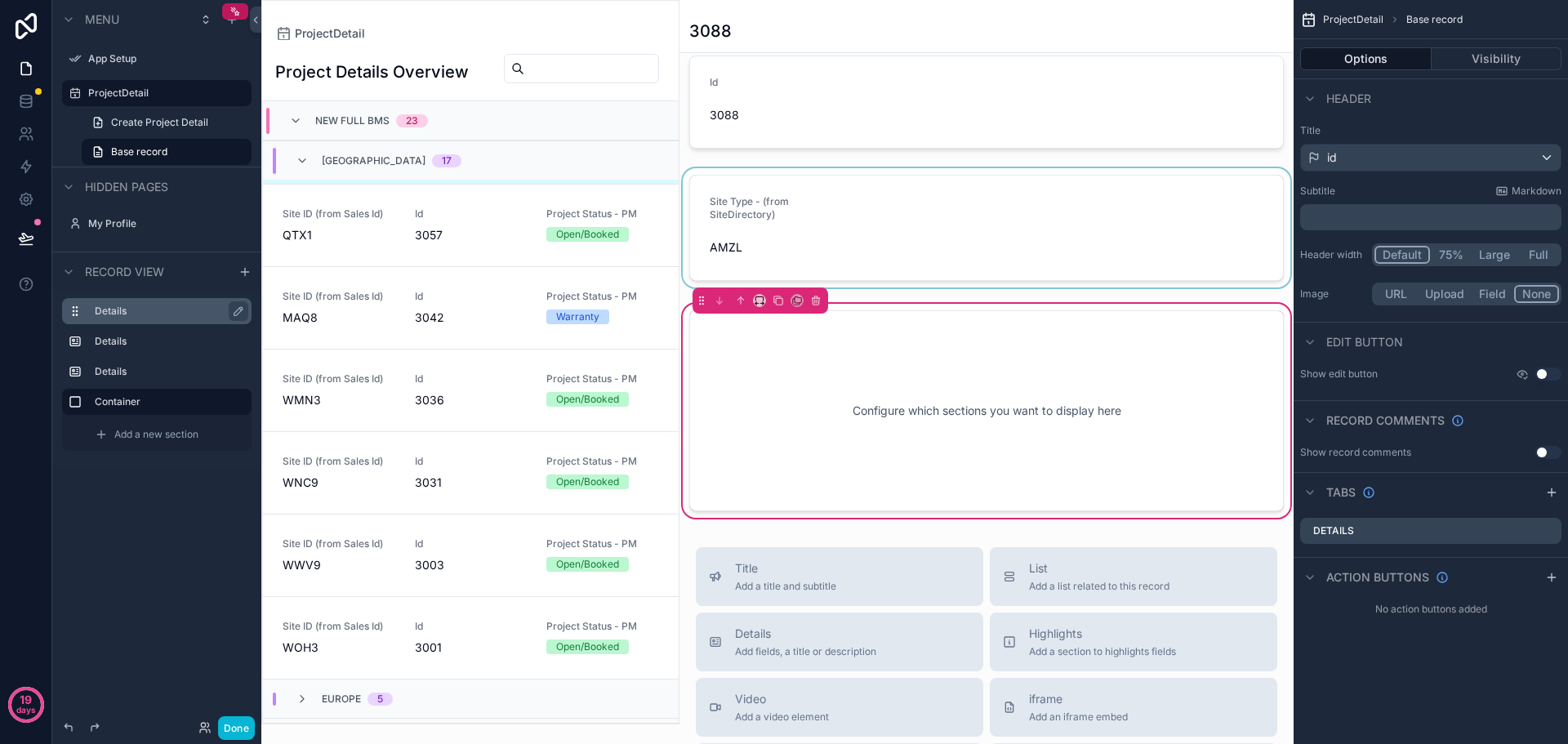
click at [136, 311] on label "Details" at bounding box center [166, 311] width 144 height 13
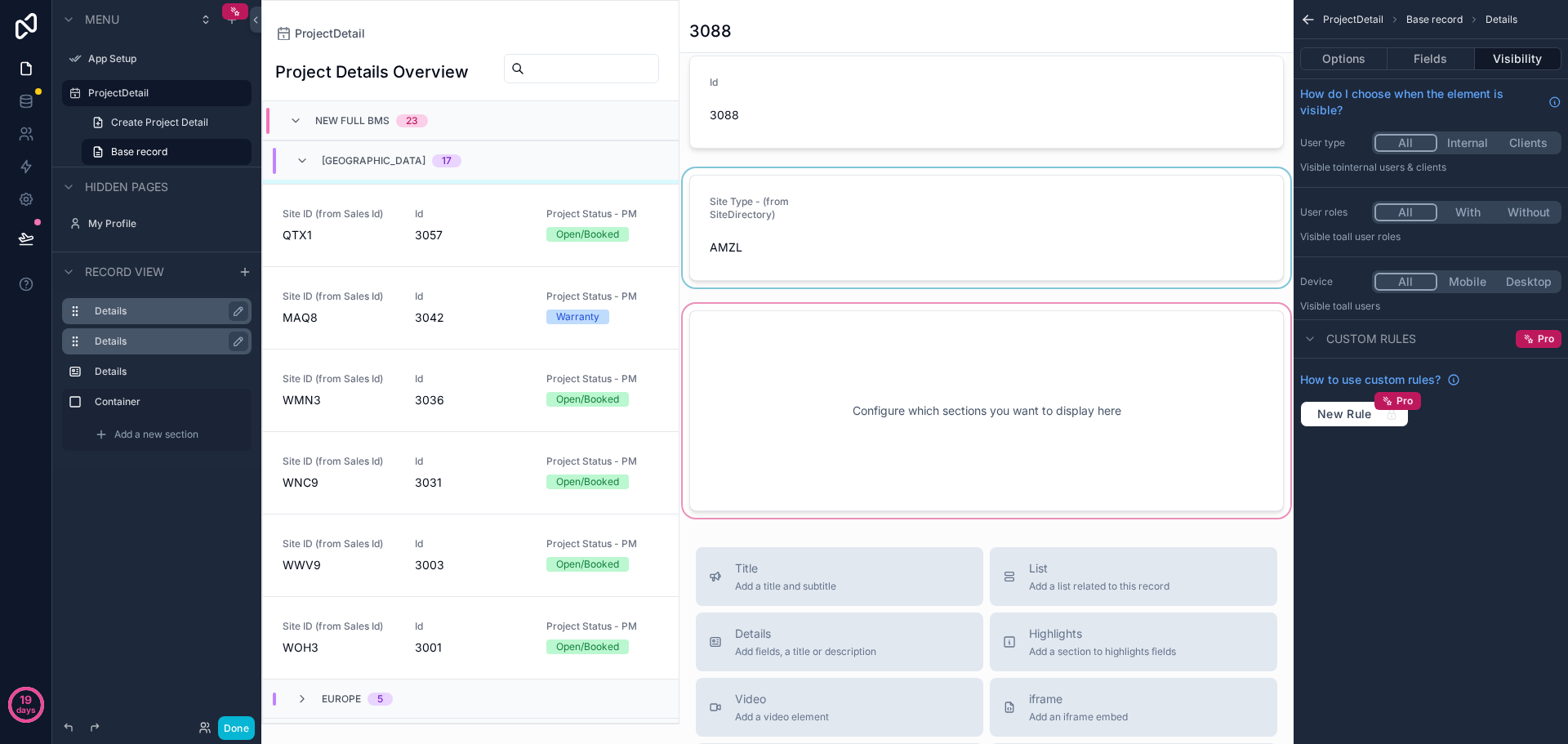
click at [126, 333] on div "Details" at bounding box center [170, 341] width 151 height 19
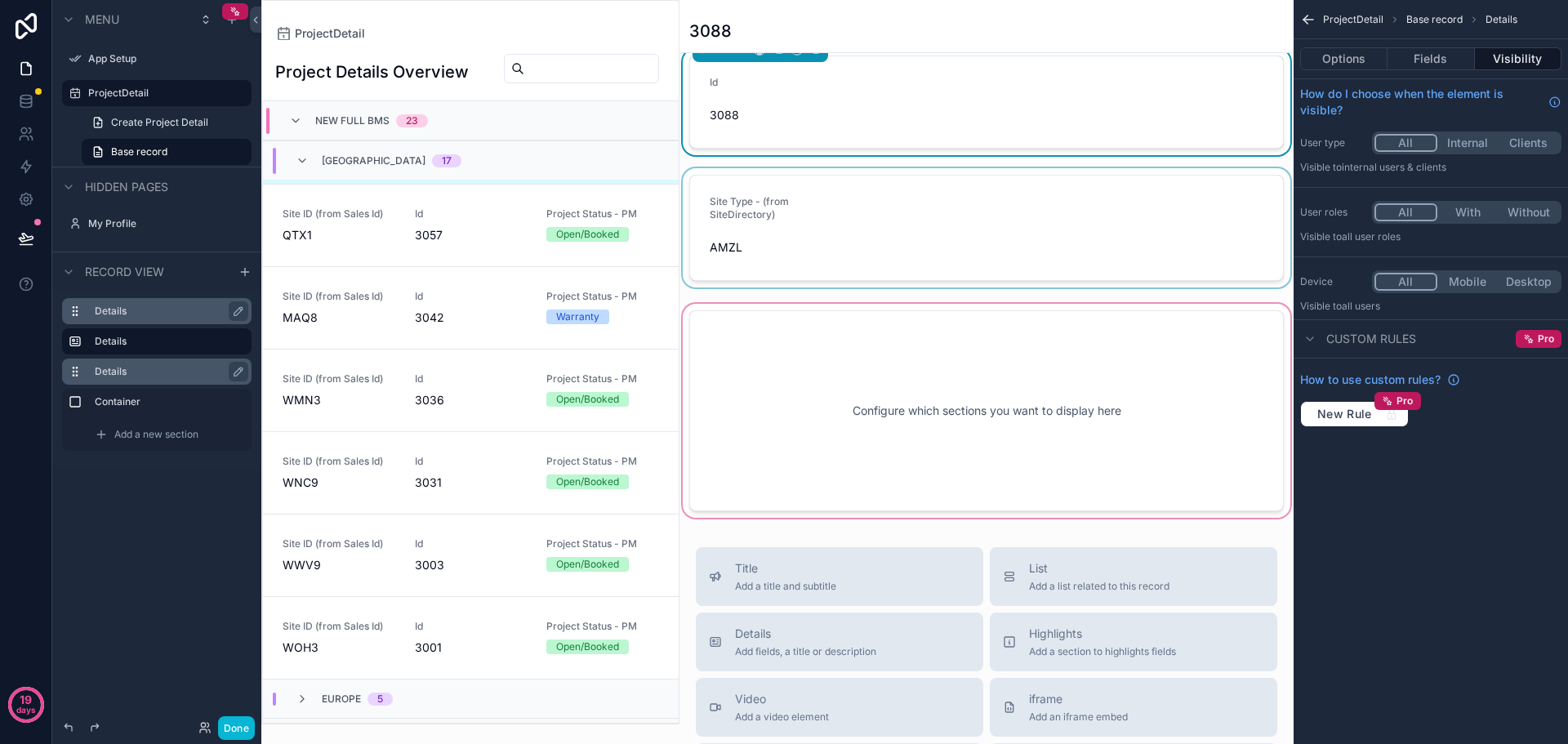
click at [122, 361] on div "Details" at bounding box center [170, 371] width 151 height 19
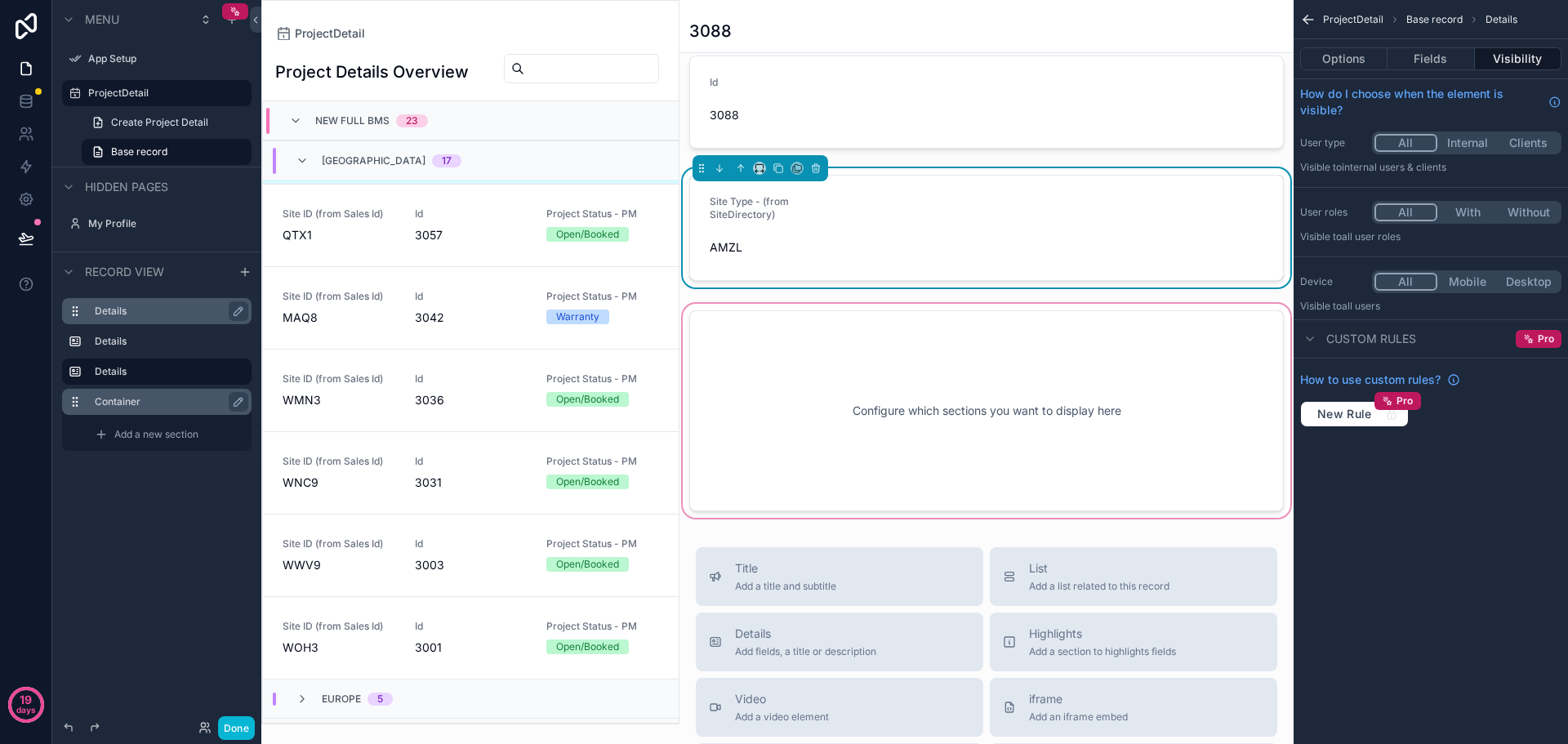
click at [123, 395] on div "Container" at bounding box center [170, 402] width 151 height 19
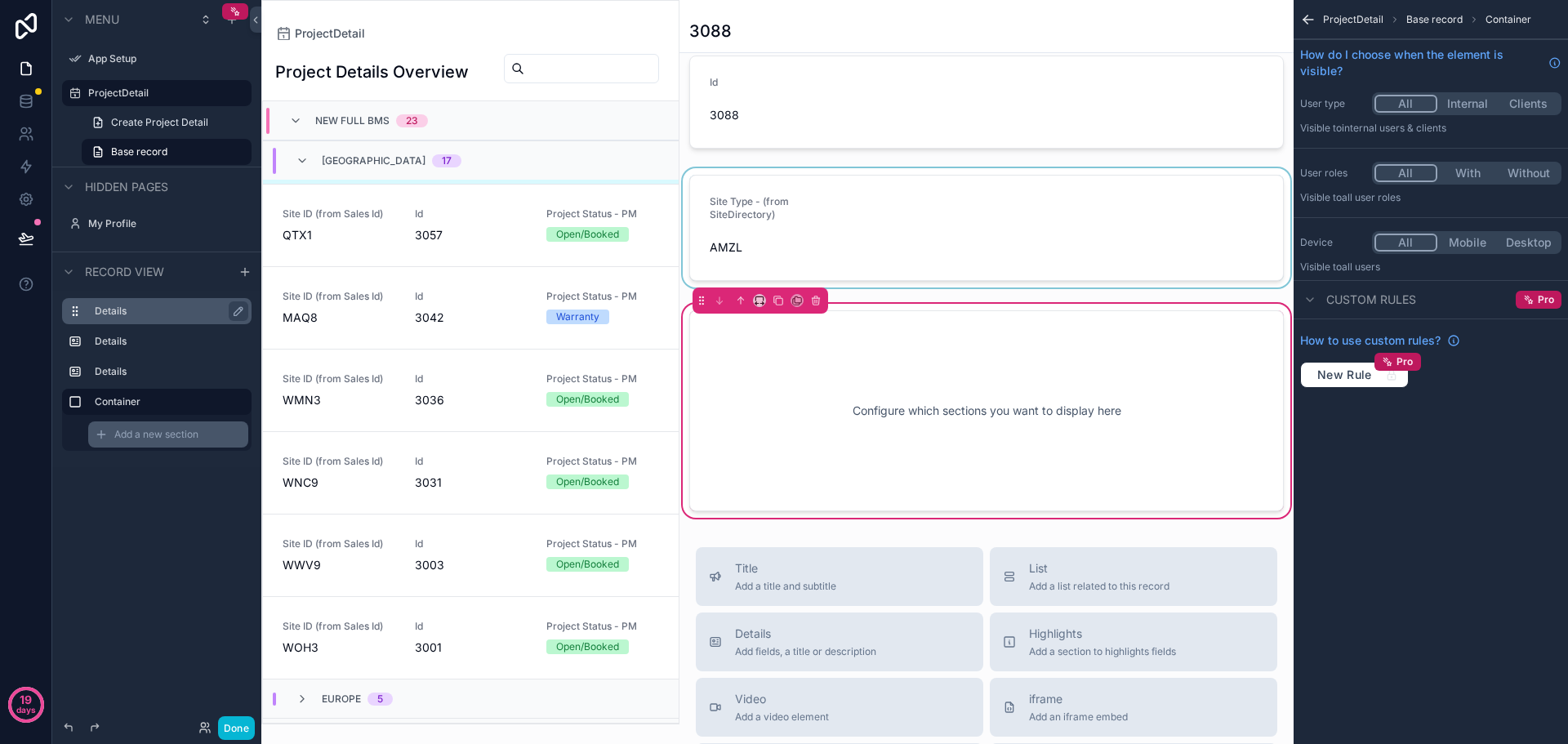
click at [96, 433] on icon "scrollable content" at bounding box center [101, 434] width 13 height 13
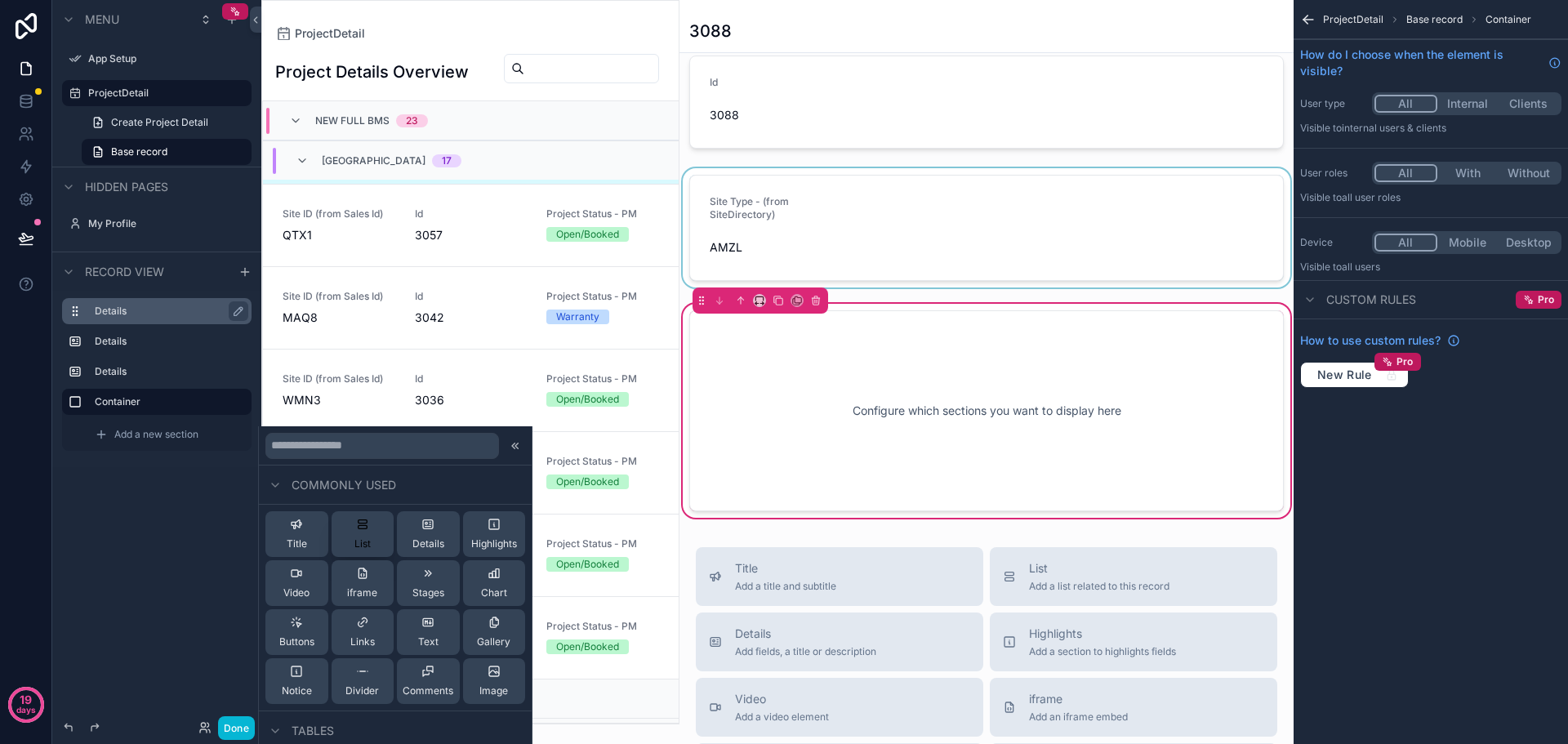
click at [346, 530] on button "List" at bounding box center [363, 534] width 63 height 46
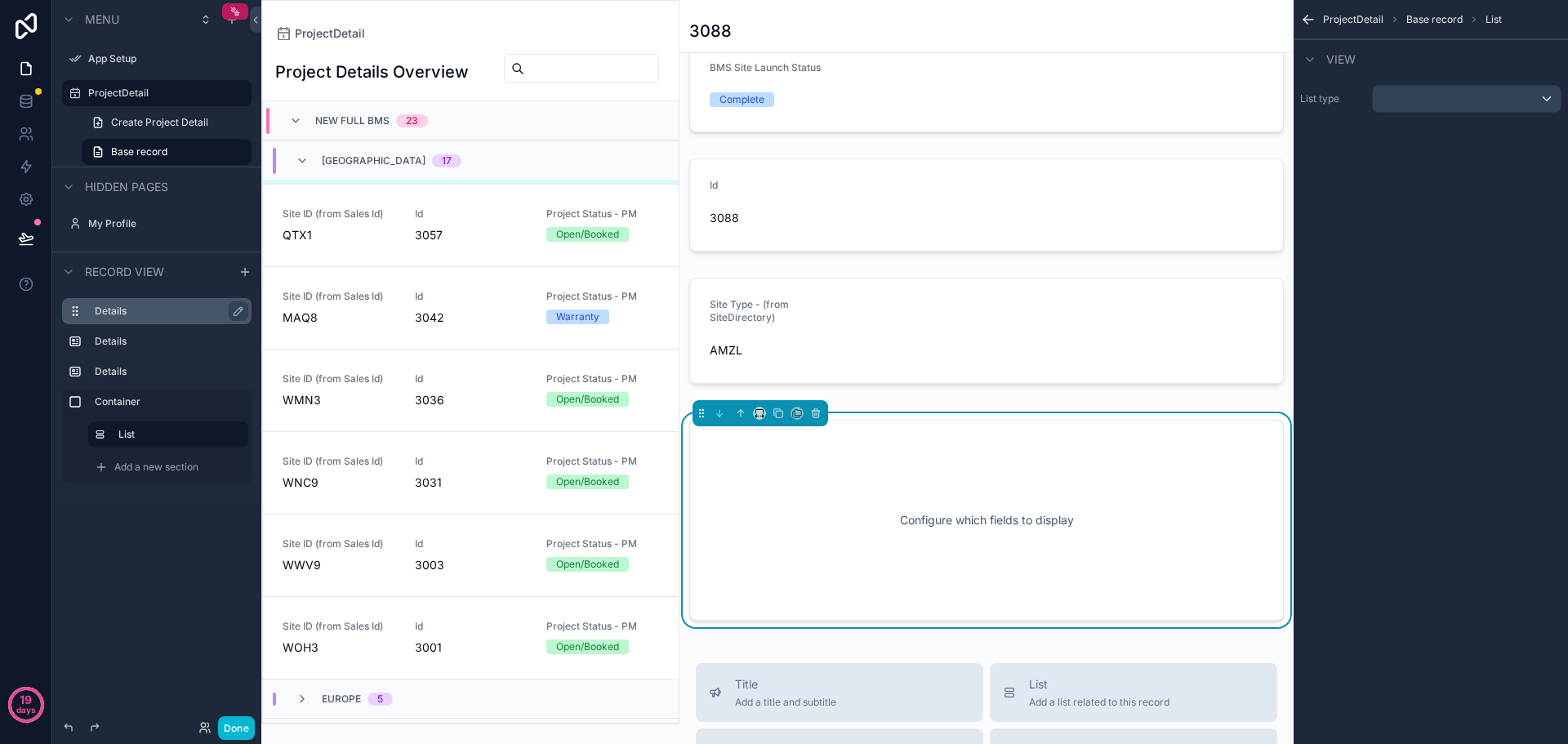
scroll to position [448, 0]
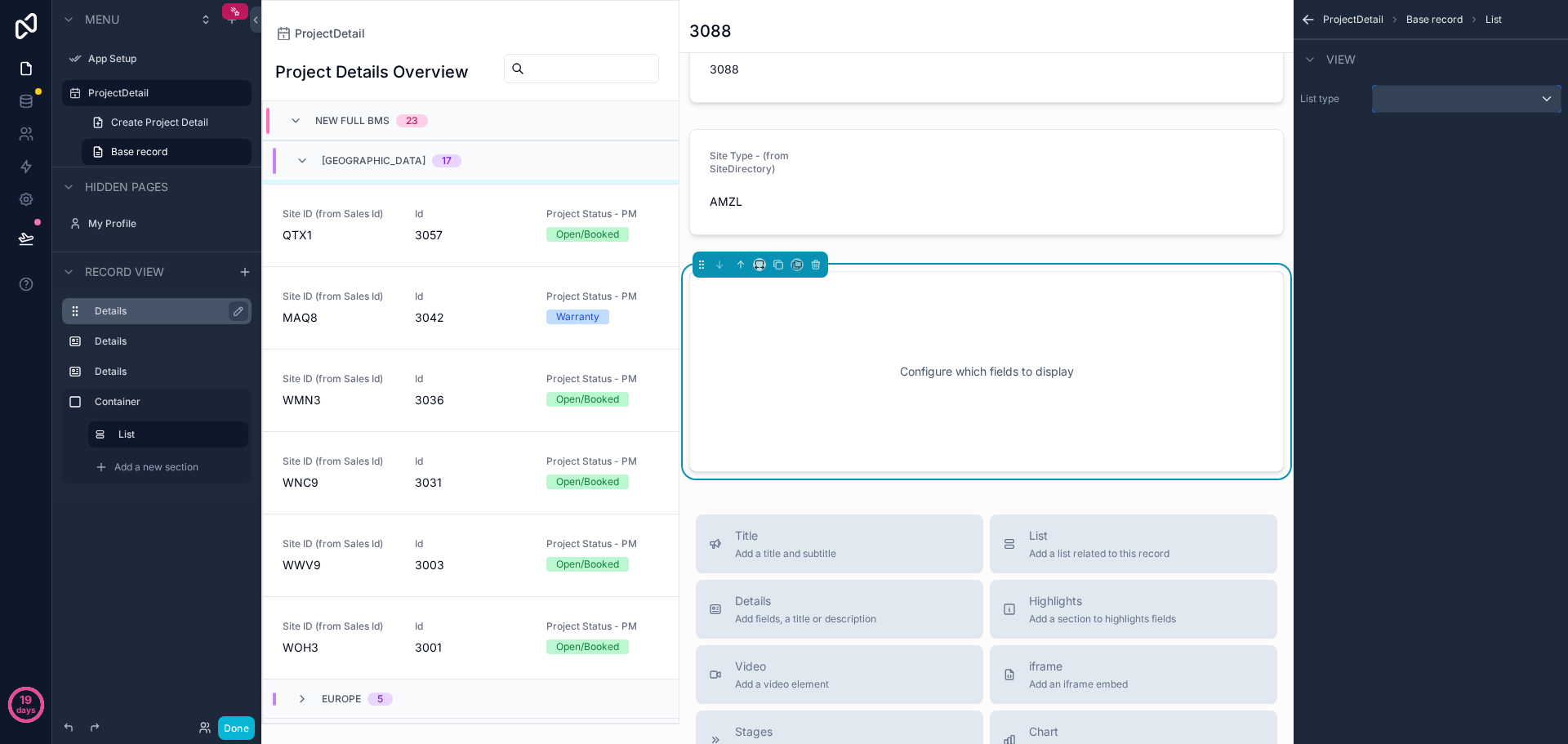
click at [1556, 85] on button "scrollable content" at bounding box center [1467, 99] width 189 height 28
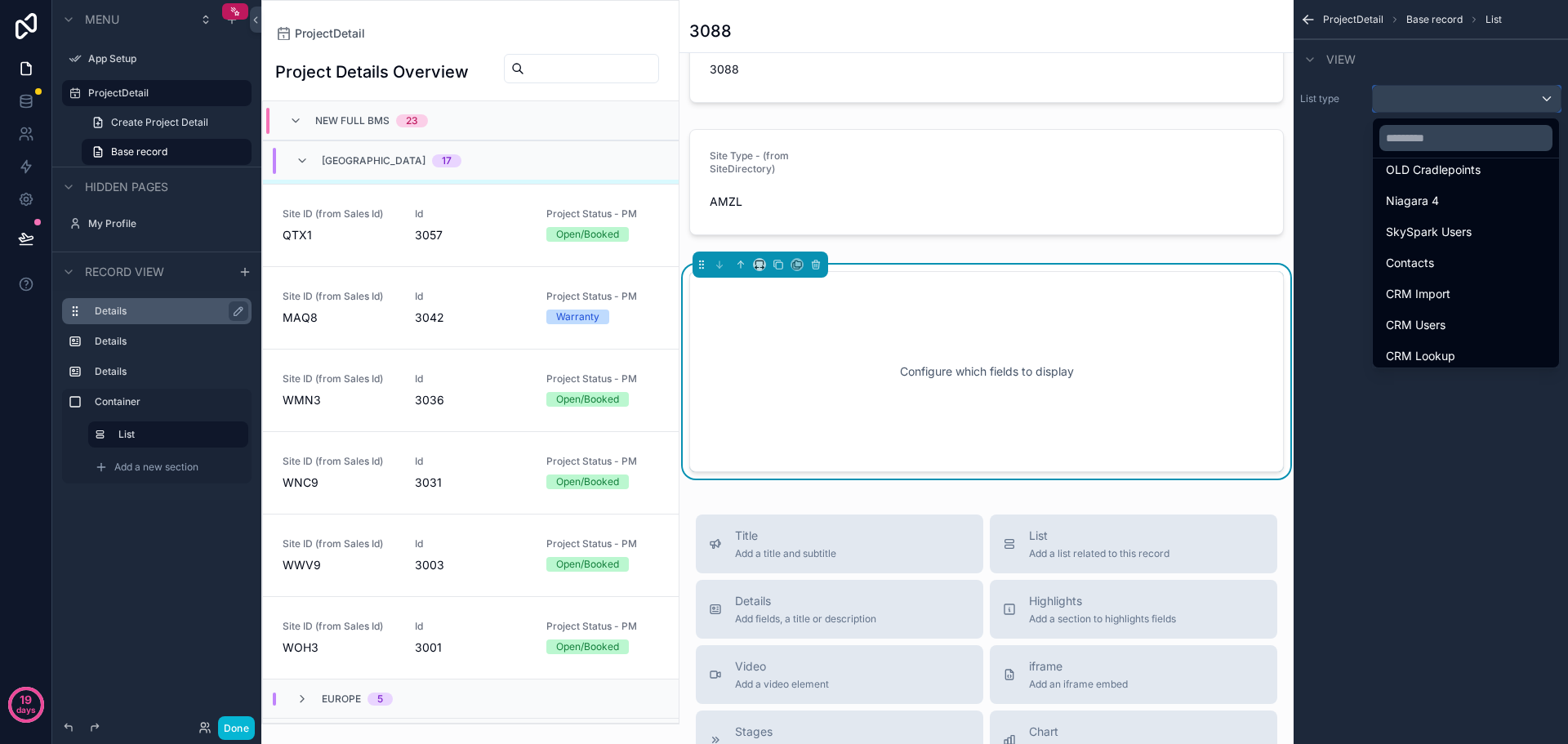
scroll to position [409, 0]
click at [133, 437] on div "scrollable content" at bounding box center [784, 372] width 1568 height 744
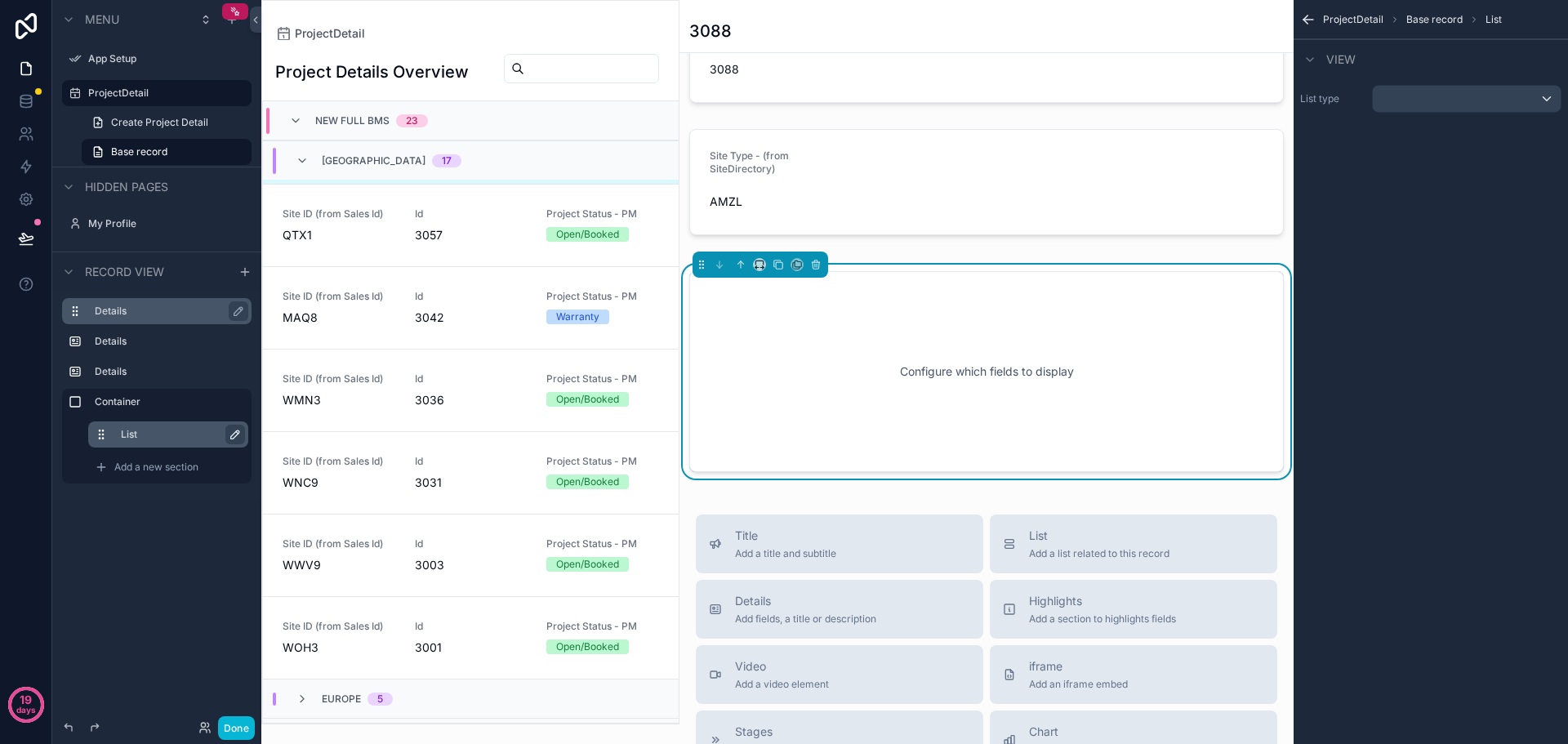
click at [238, 433] on icon "scrollable content" at bounding box center [237, 432] width 3 height 3
click at [238, 433] on icon "scrollable content" at bounding box center [232, 434] width 13 height 13
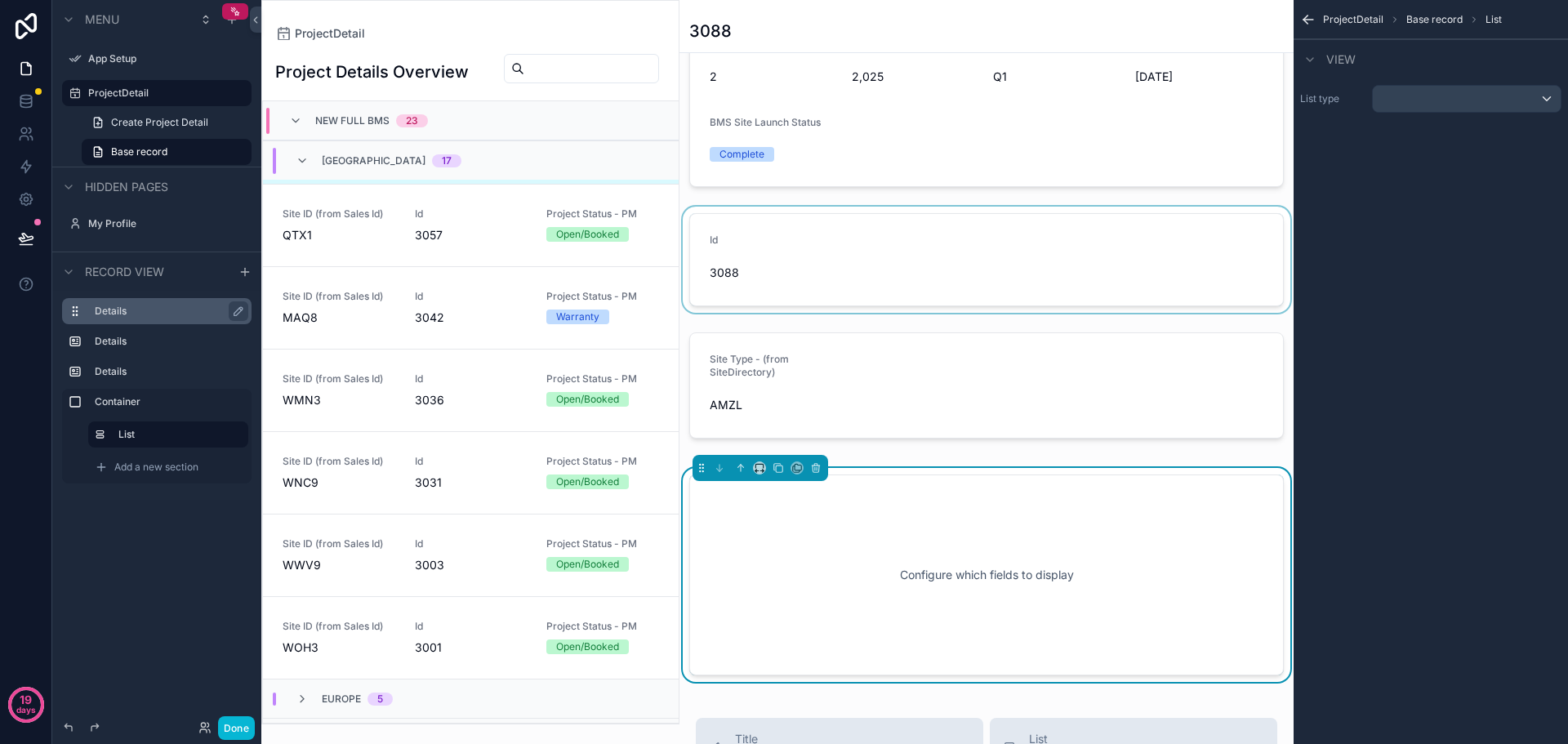
scroll to position [326, 0]
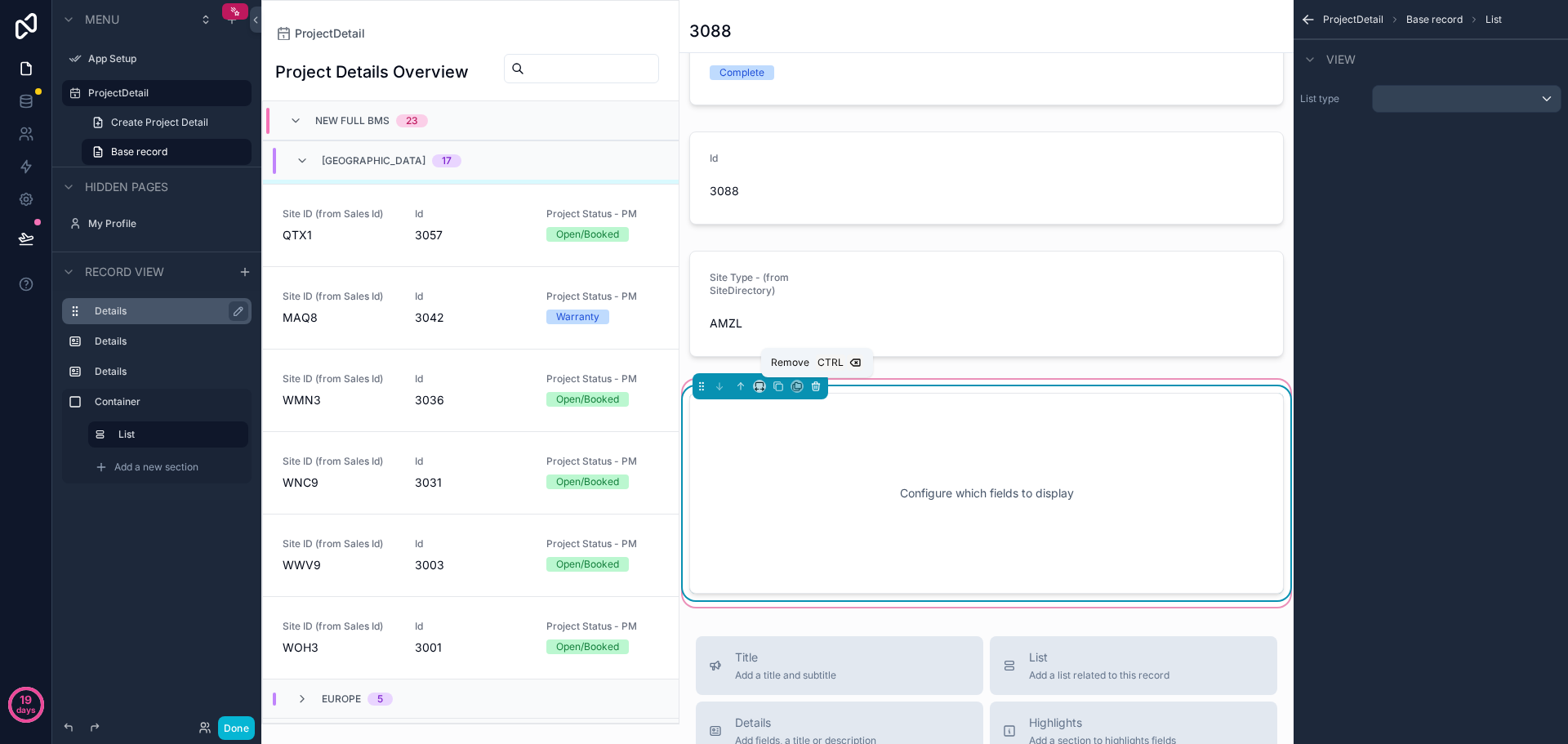
click at [816, 390] on icon "scrollable content" at bounding box center [816, 386] width 11 height 11
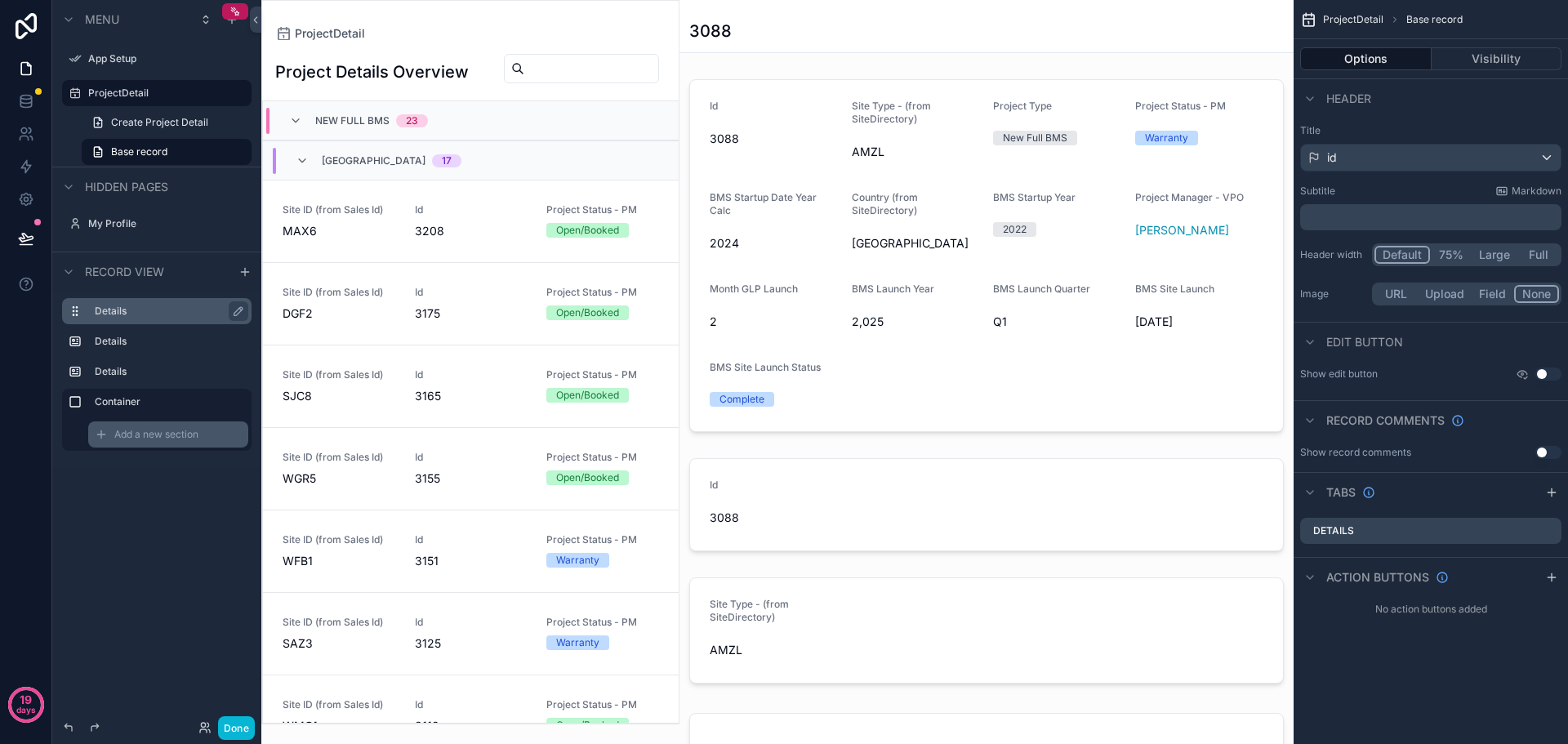
scroll to position [903, 0]
click at [138, 436] on span "Add a new section" at bounding box center [157, 434] width 84 height 13
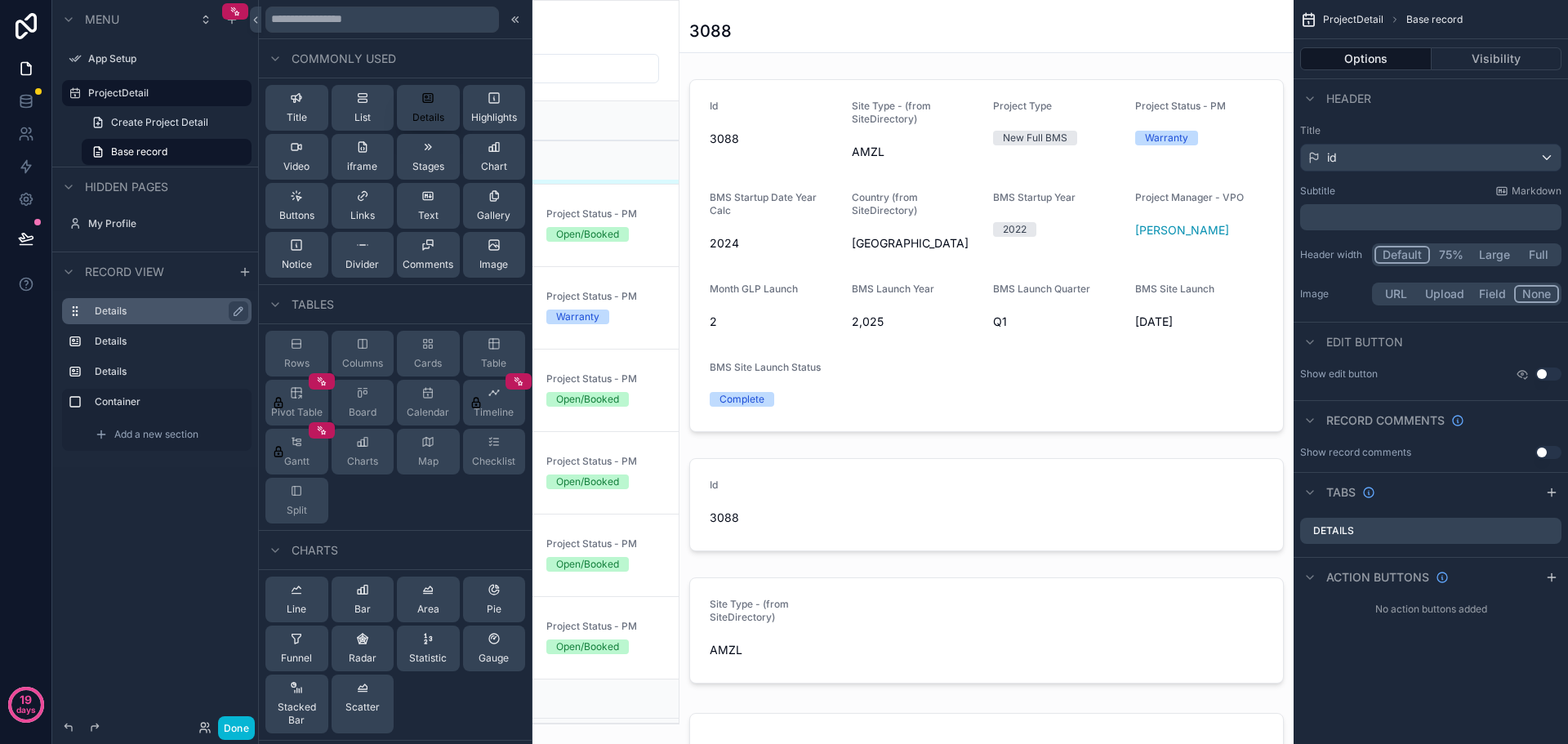
click at [421, 97] on icon at bounding box center [427, 98] width 13 height 13
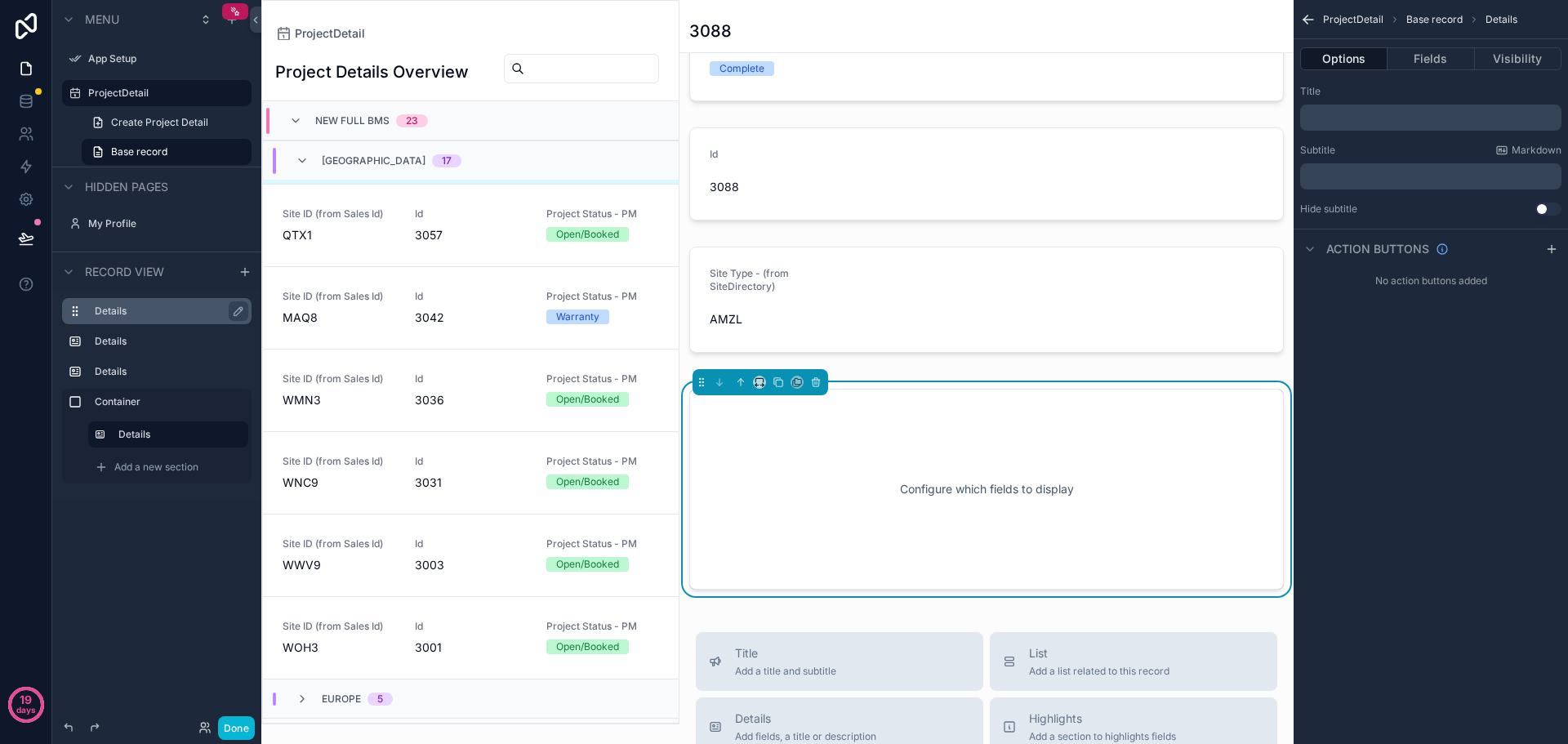
scroll to position [448, 0]
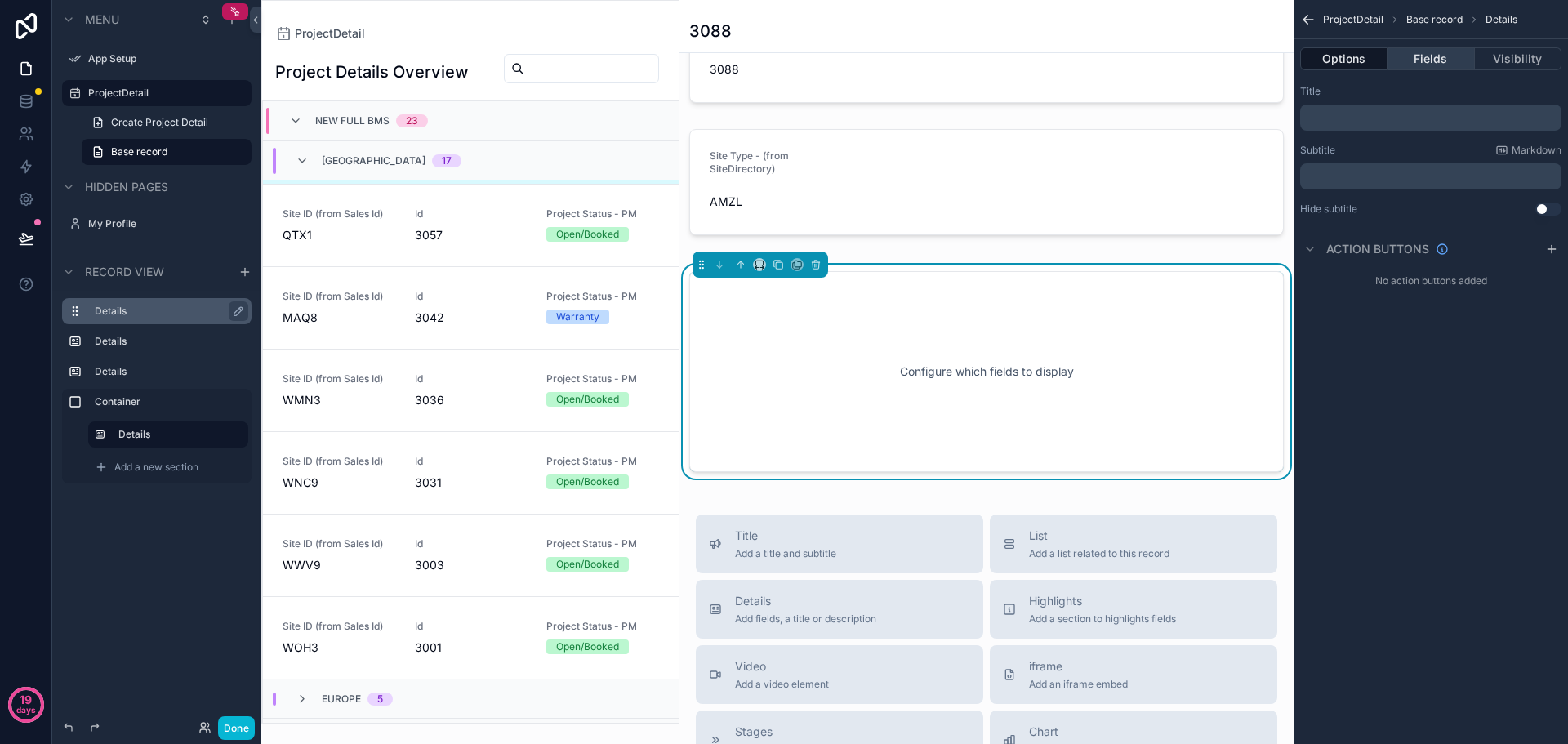
click at [1409, 50] on button "Fields" at bounding box center [1431, 59] width 87 height 23
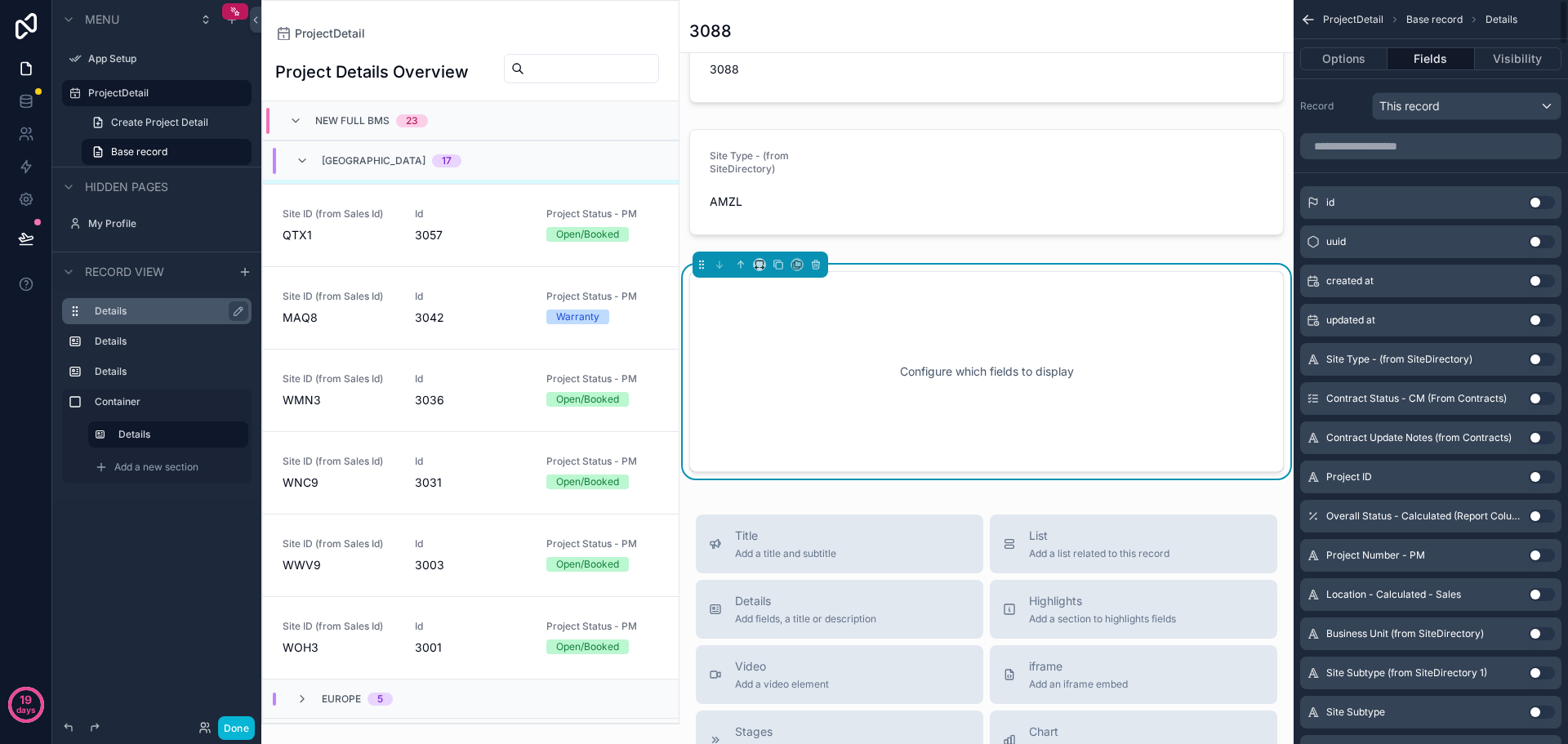
click at [1545, 202] on button "Use setting" at bounding box center [1543, 202] width 26 height 13
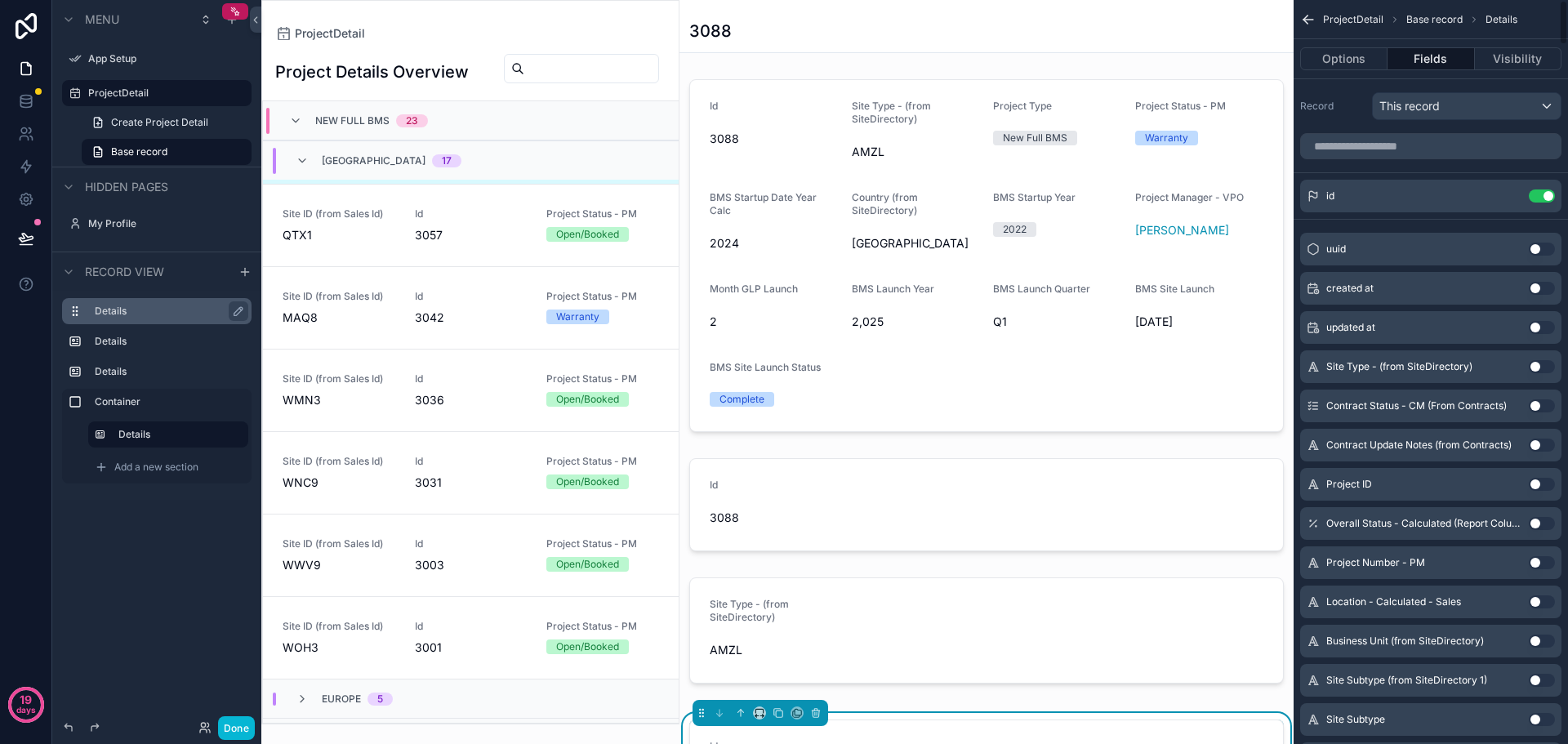
scroll to position [326, 0]
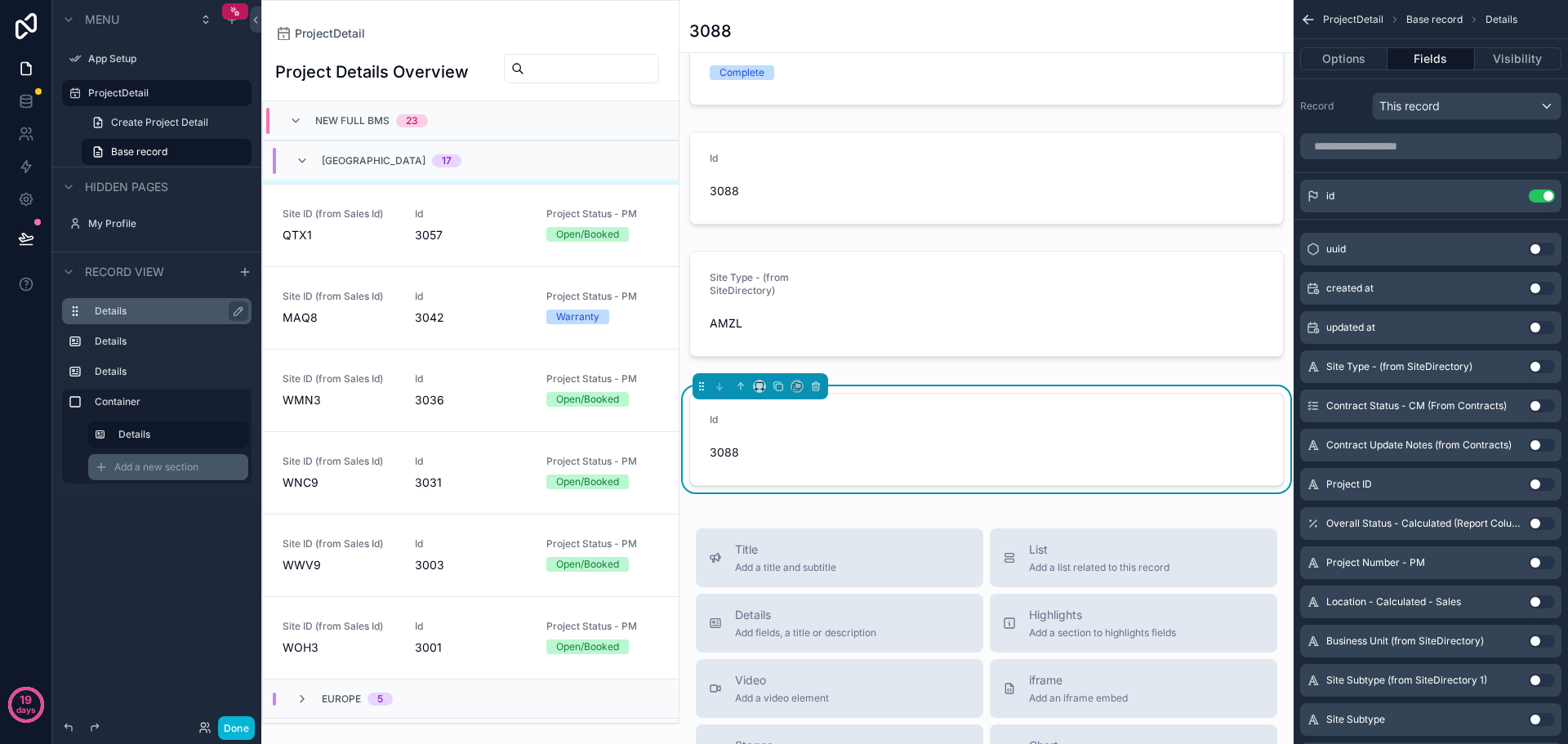
click at [124, 464] on span "Add a new section" at bounding box center [157, 467] width 84 height 13
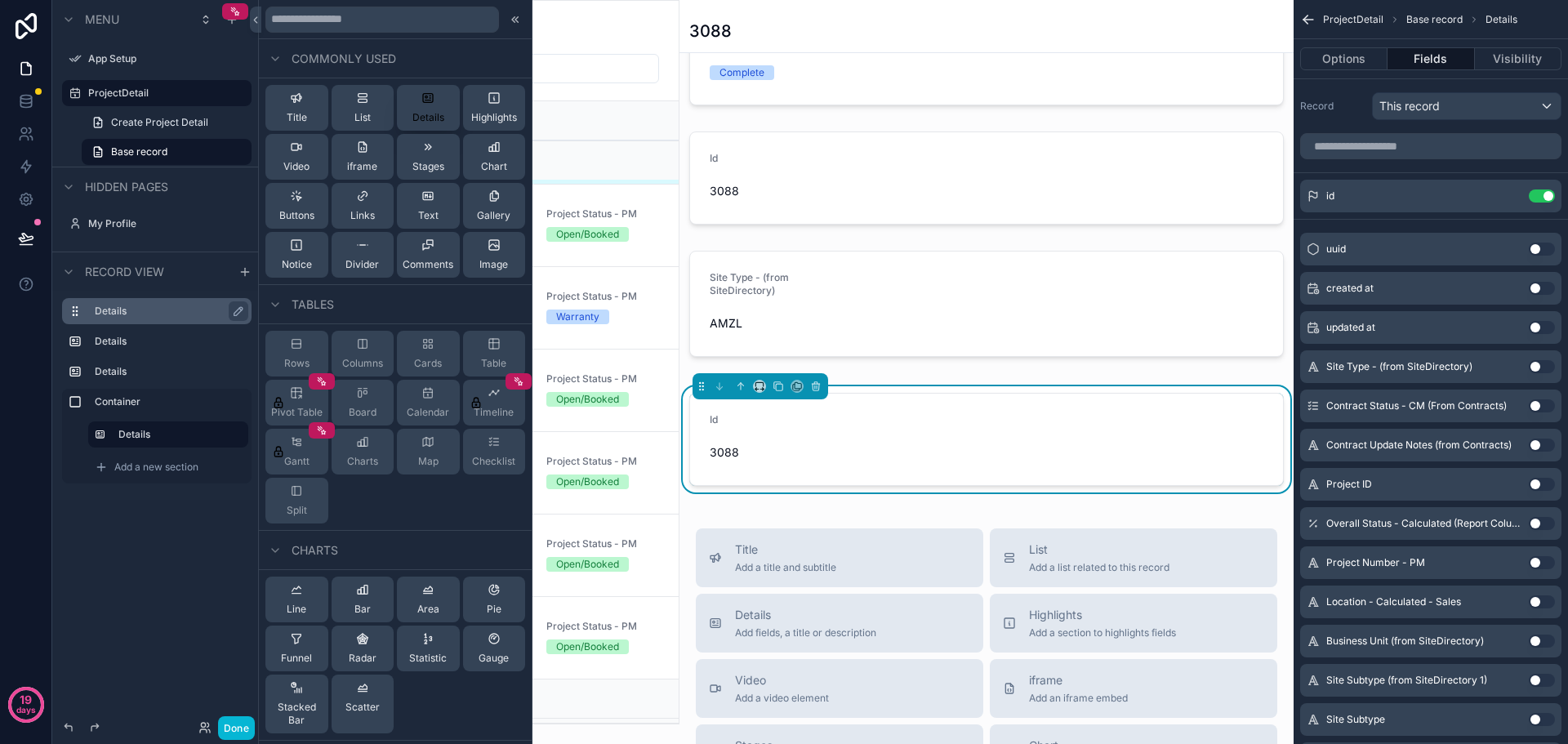
click at [432, 103] on div "Details" at bounding box center [428, 108] width 32 height 32
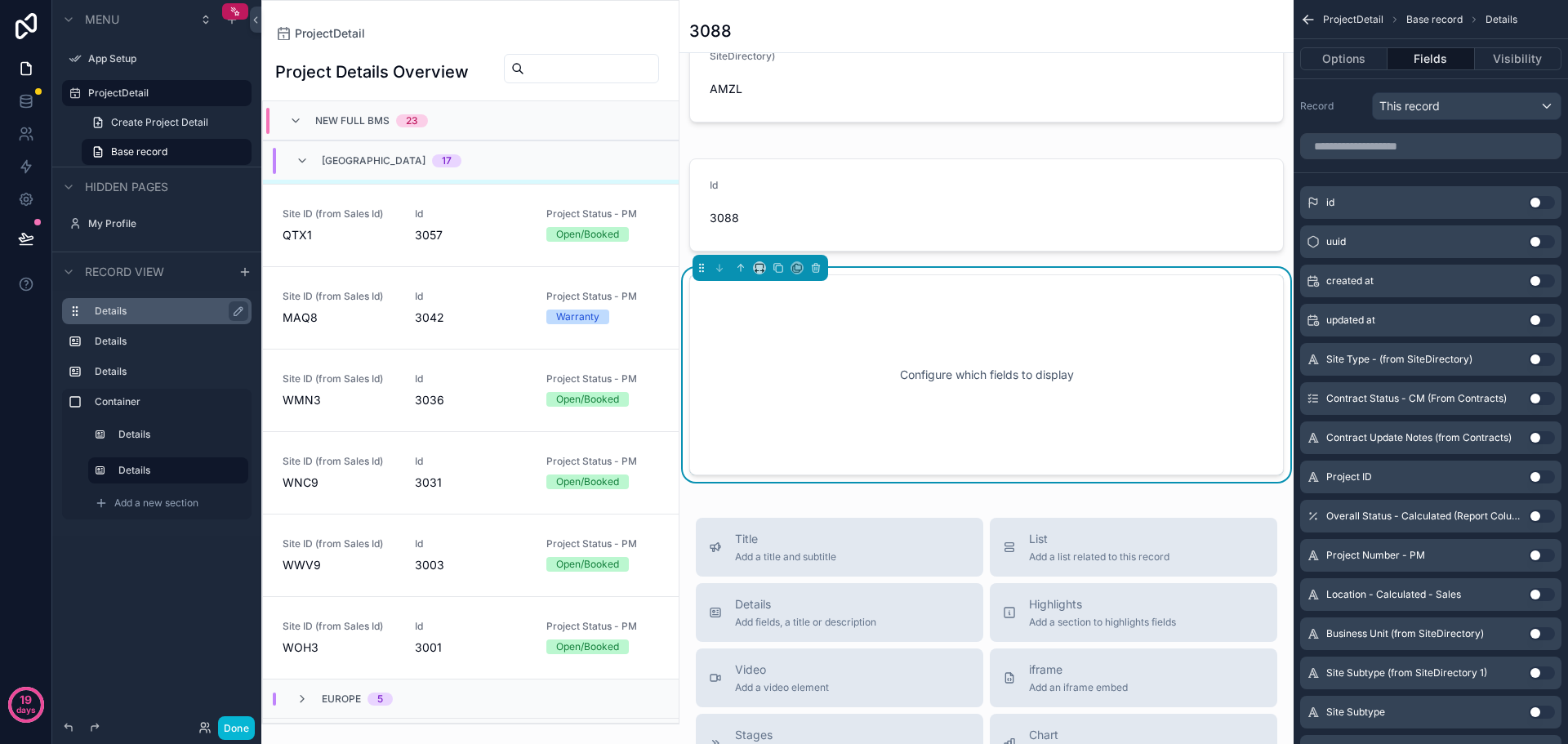
scroll to position [565, 0]
click at [1547, 361] on button "Use setting" at bounding box center [1543, 359] width 26 height 13
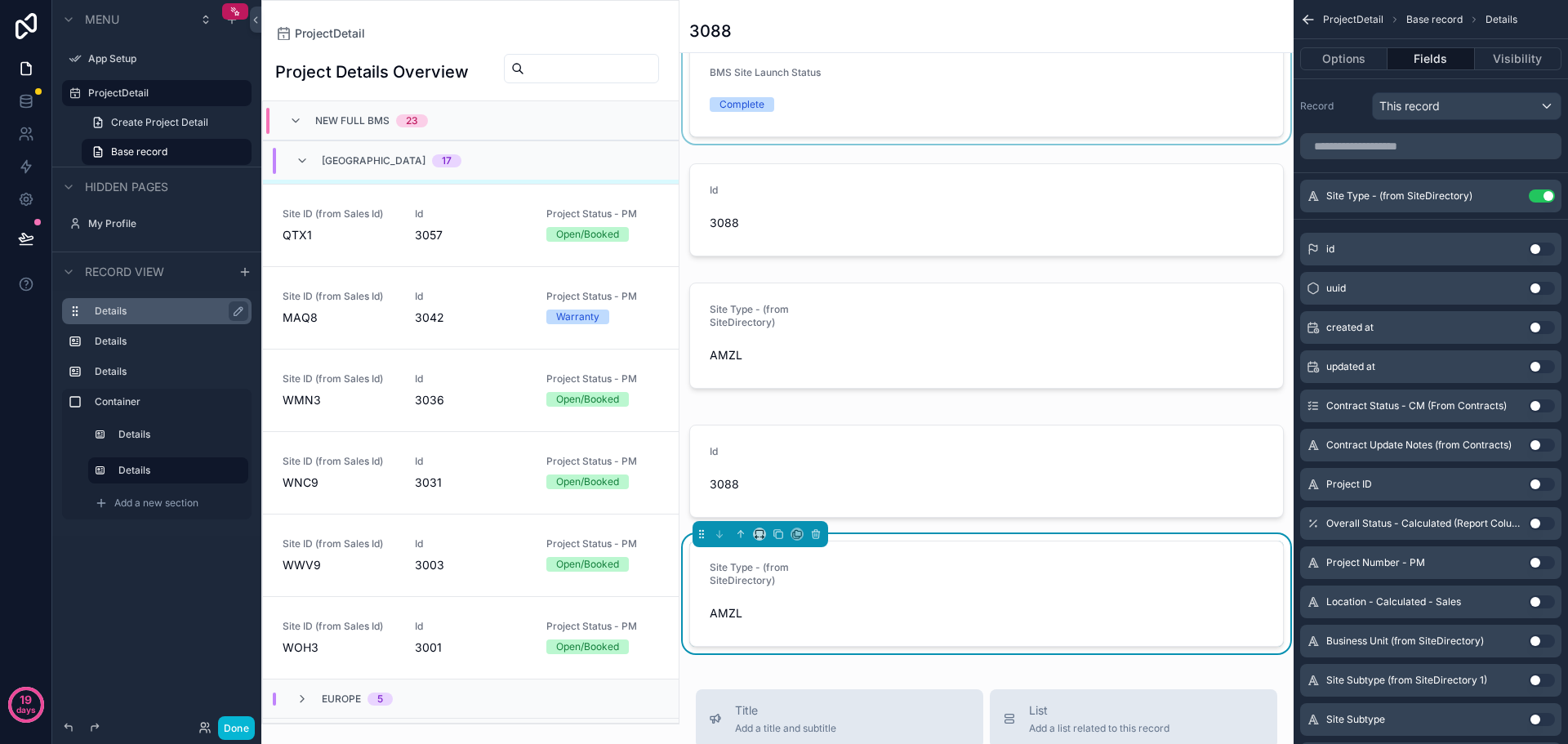
scroll to position [326, 0]
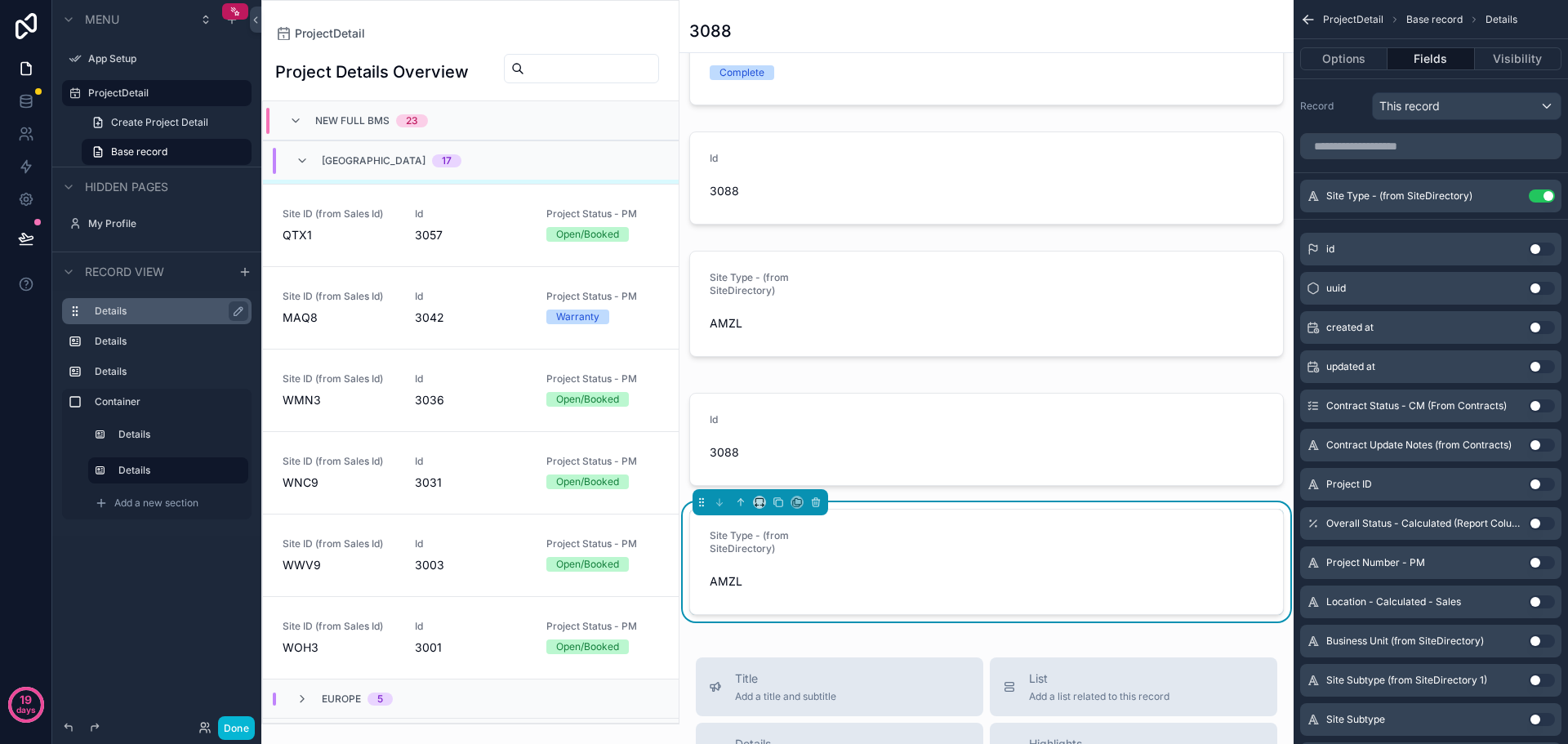
click at [876, 382] on div "Id 3088 Site Type - (from SiteDirectory) AMZL" at bounding box center [987, 503] width 615 height 255
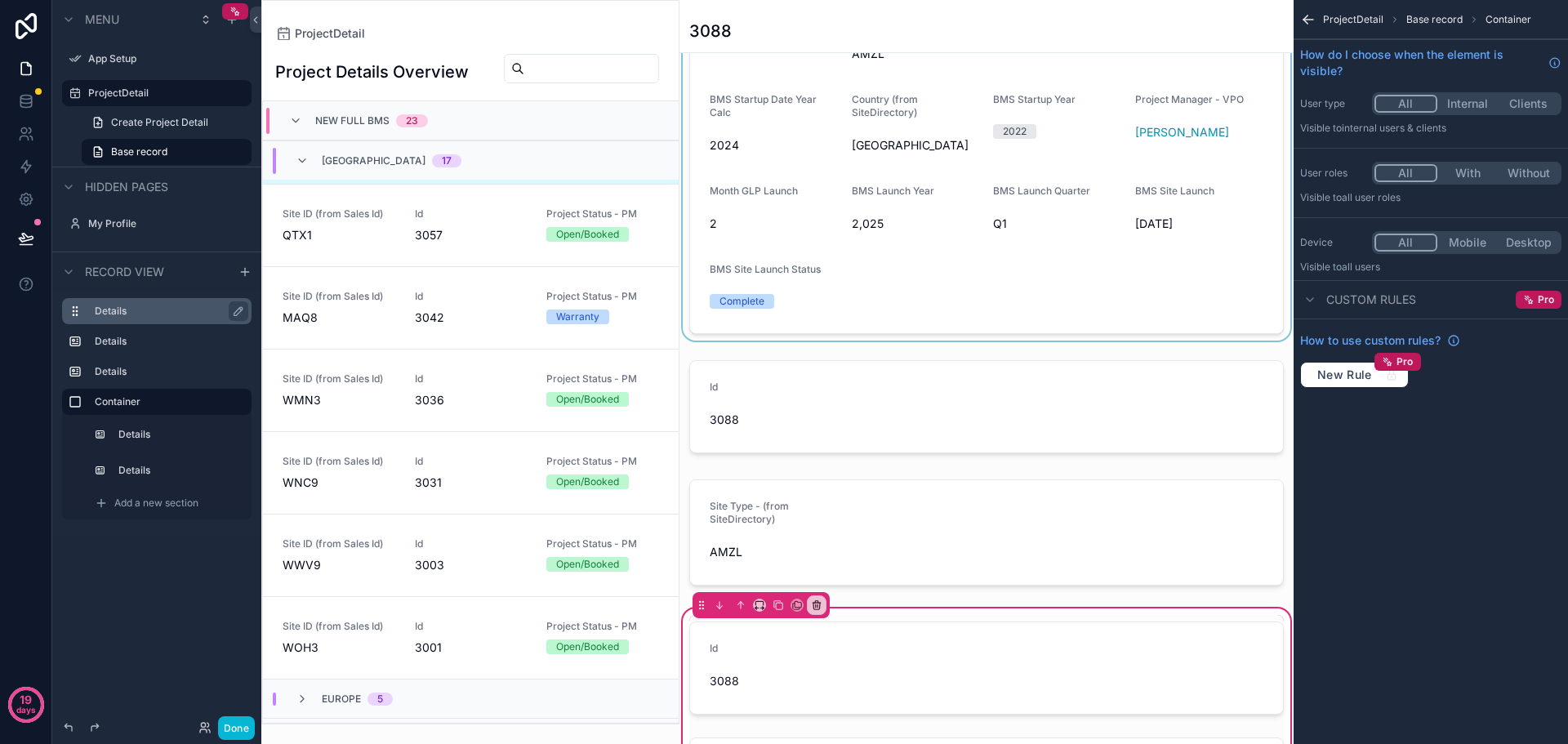
scroll to position [81, 0]
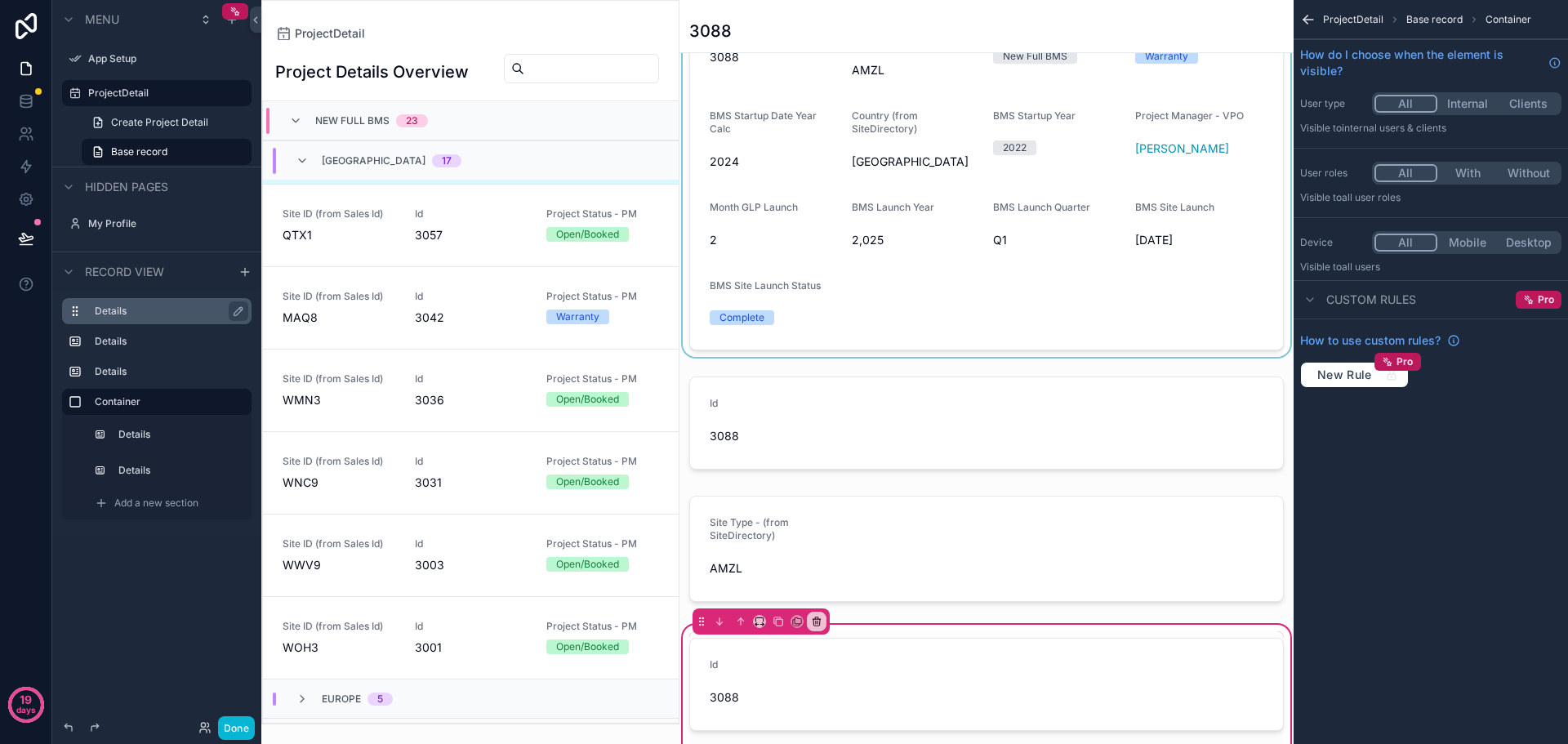
click at [946, 273] on div "scrollable content" at bounding box center [987, 174] width 615 height 366
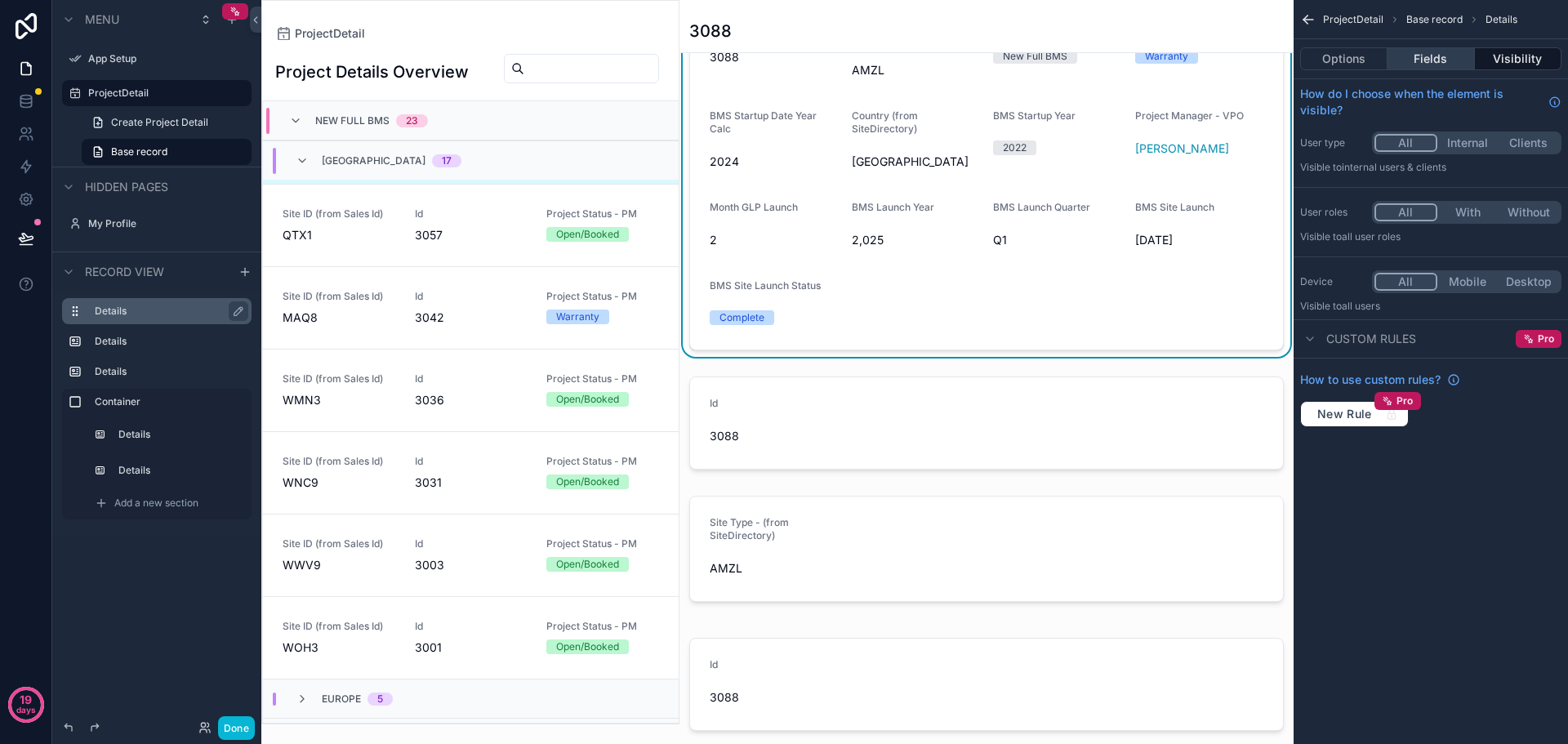
click at [1416, 63] on button "Fields" at bounding box center [1431, 59] width 87 height 23
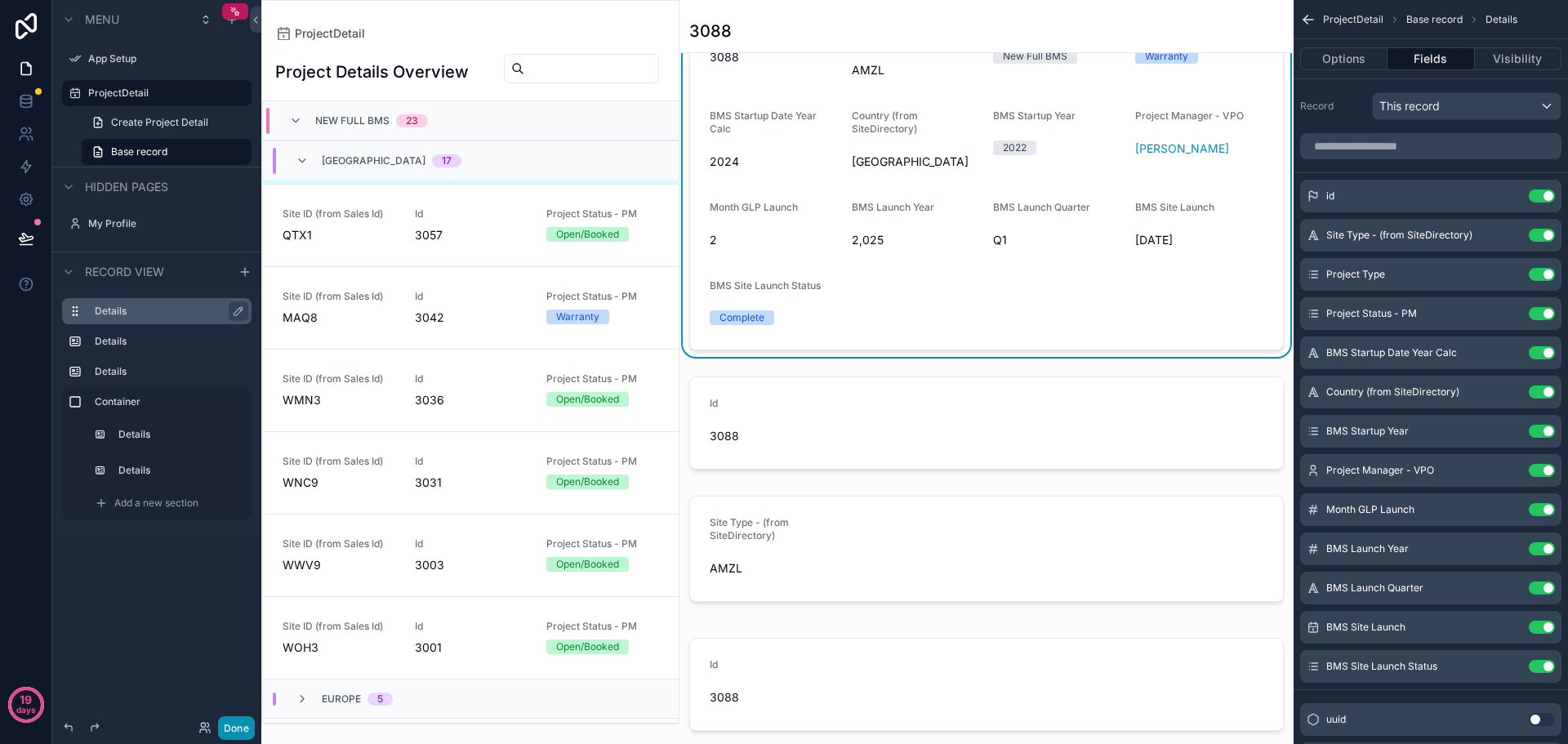
click at [236, 724] on button "Done" at bounding box center [236, 727] width 37 height 24
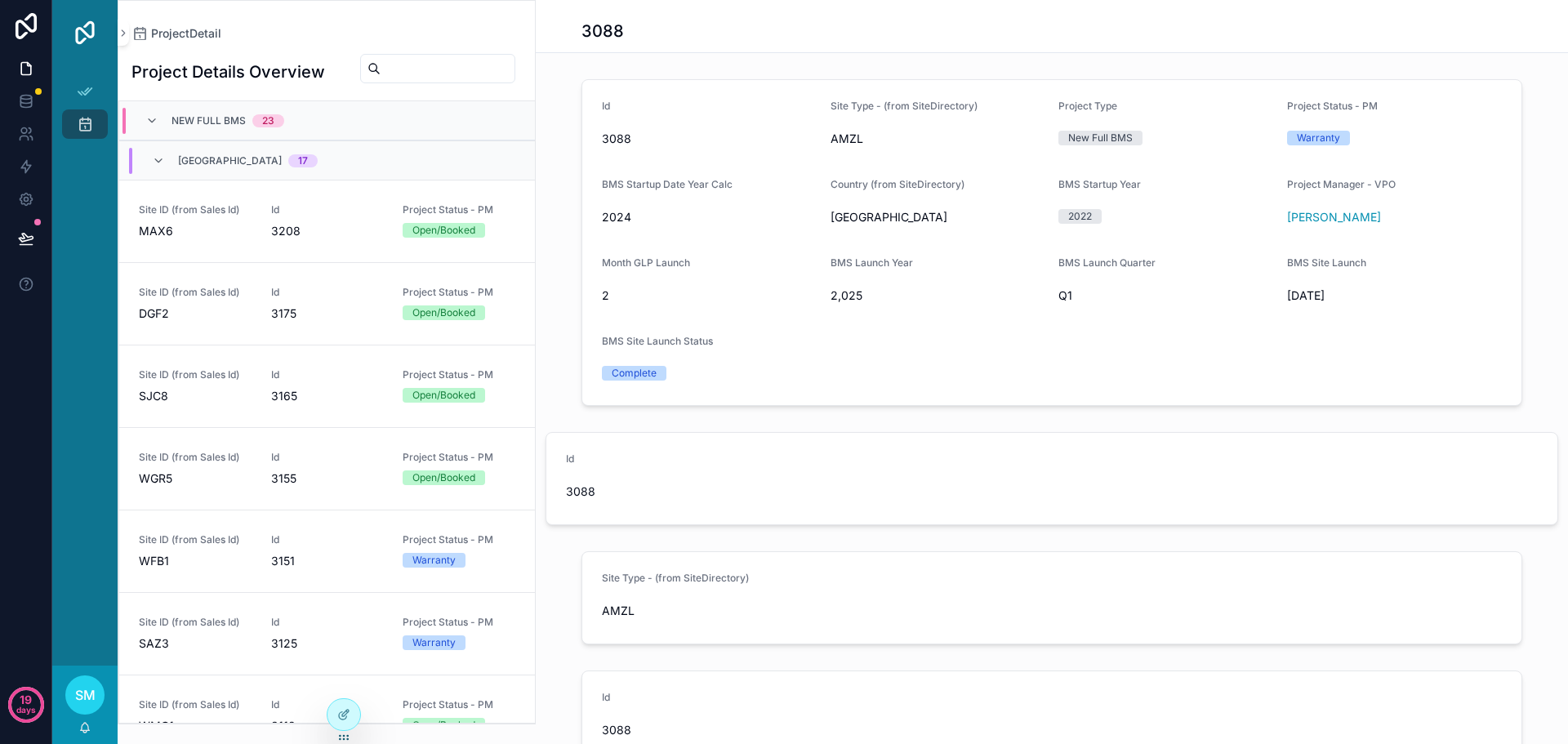
scroll to position [903, 0]
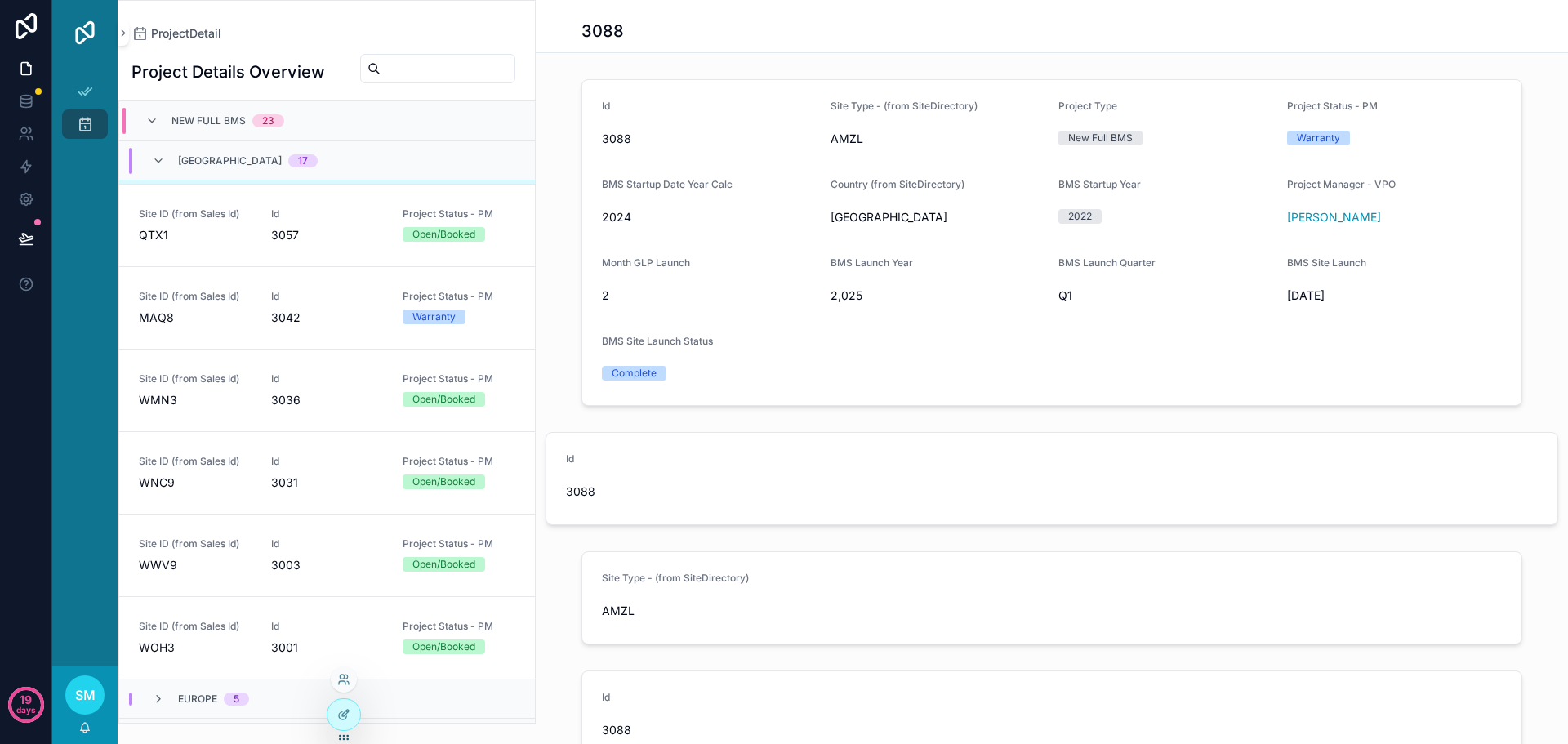
drag, startPoint x: 337, startPoint y: 717, endPoint x: 360, endPoint y: 705, distance: 25.9
click at [337, 717] on icon at bounding box center [343, 714] width 13 height 13
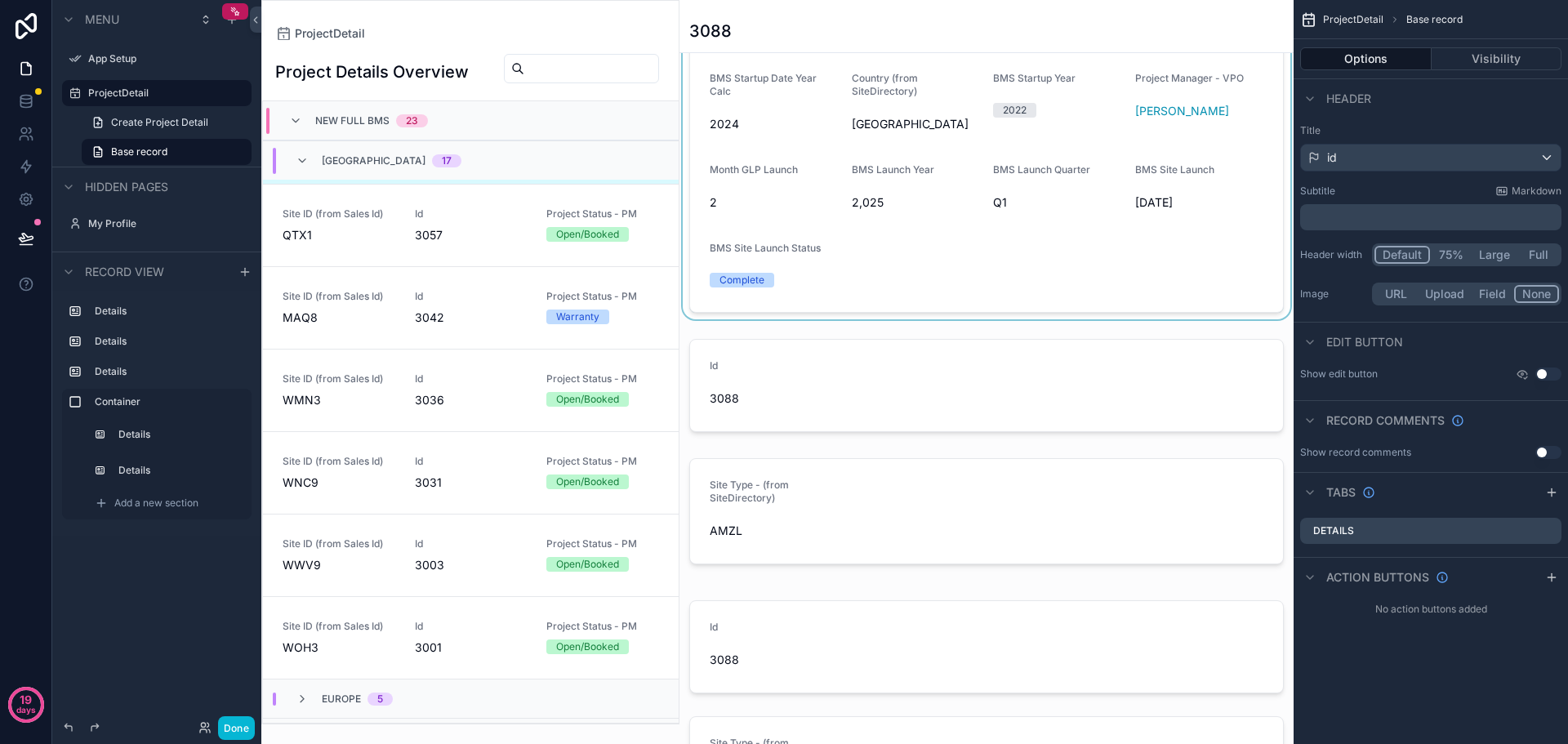
scroll to position [245, 0]
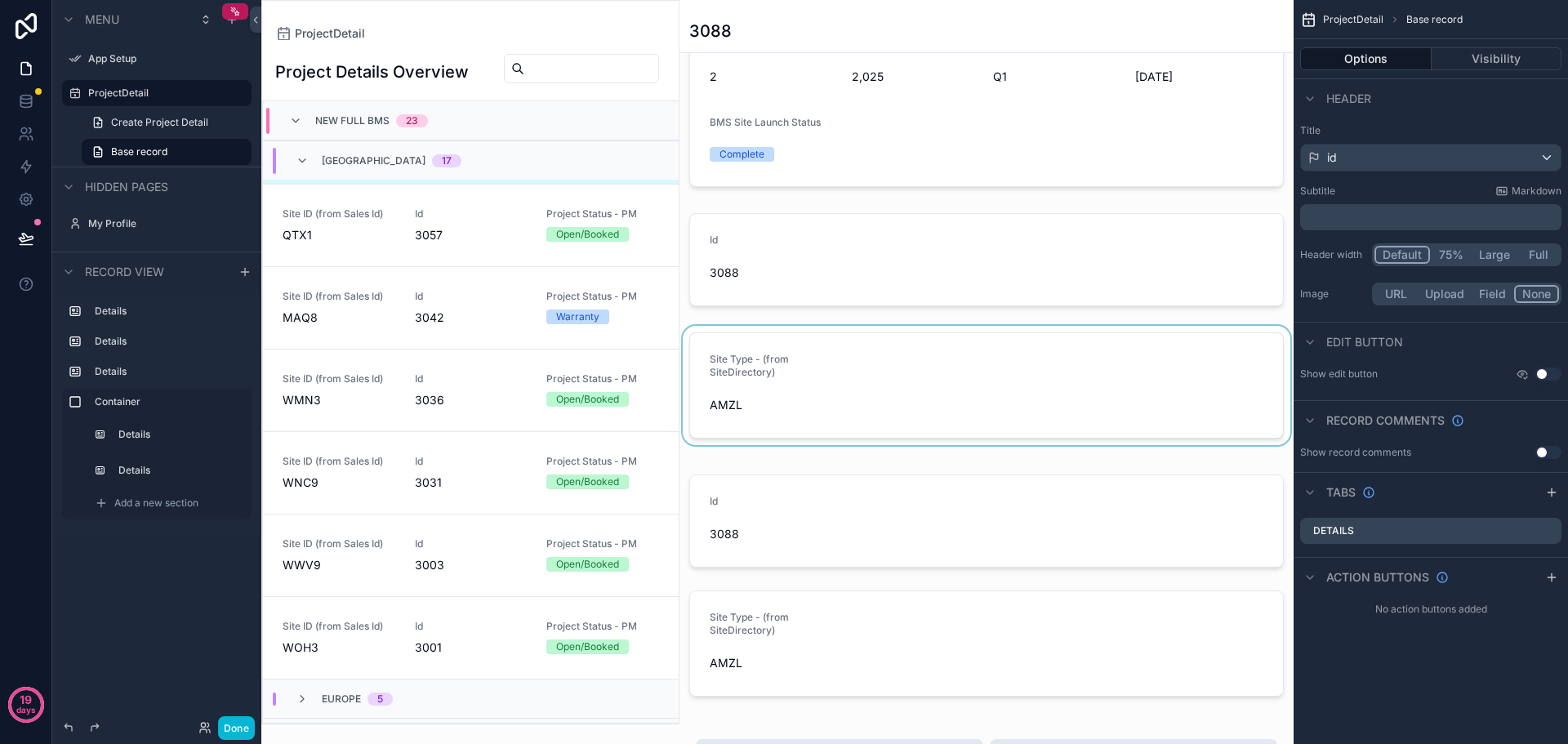
click at [856, 388] on div "scrollable content" at bounding box center [987, 385] width 615 height 119
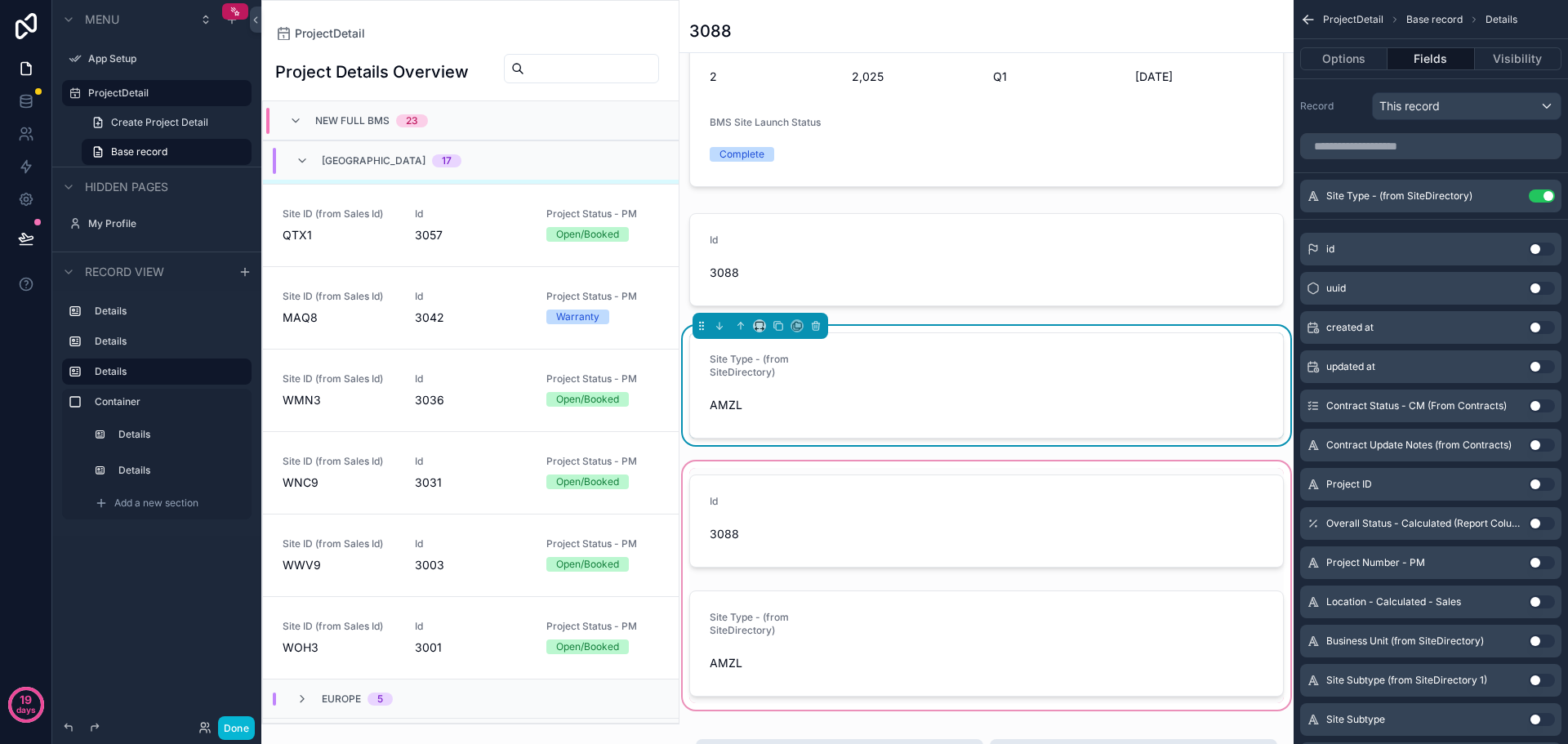
click at [916, 514] on div "scrollable content" at bounding box center [987, 585] width 615 height 255
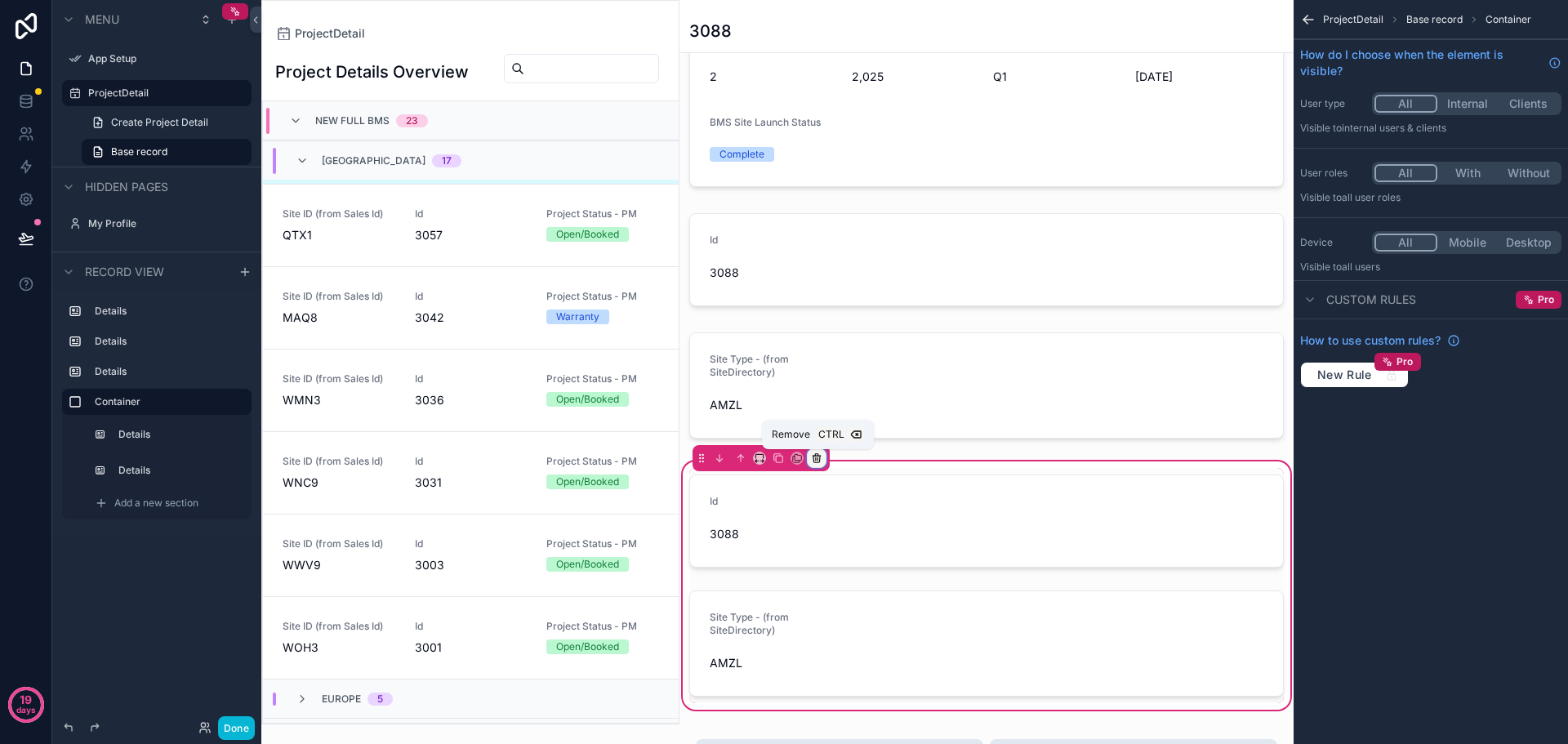
click at [820, 457] on icon "scrollable content" at bounding box center [816, 459] width 6 height 6
click at [929, 521] on span "Remove entire container" at bounding box center [886, 523] width 130 height 19
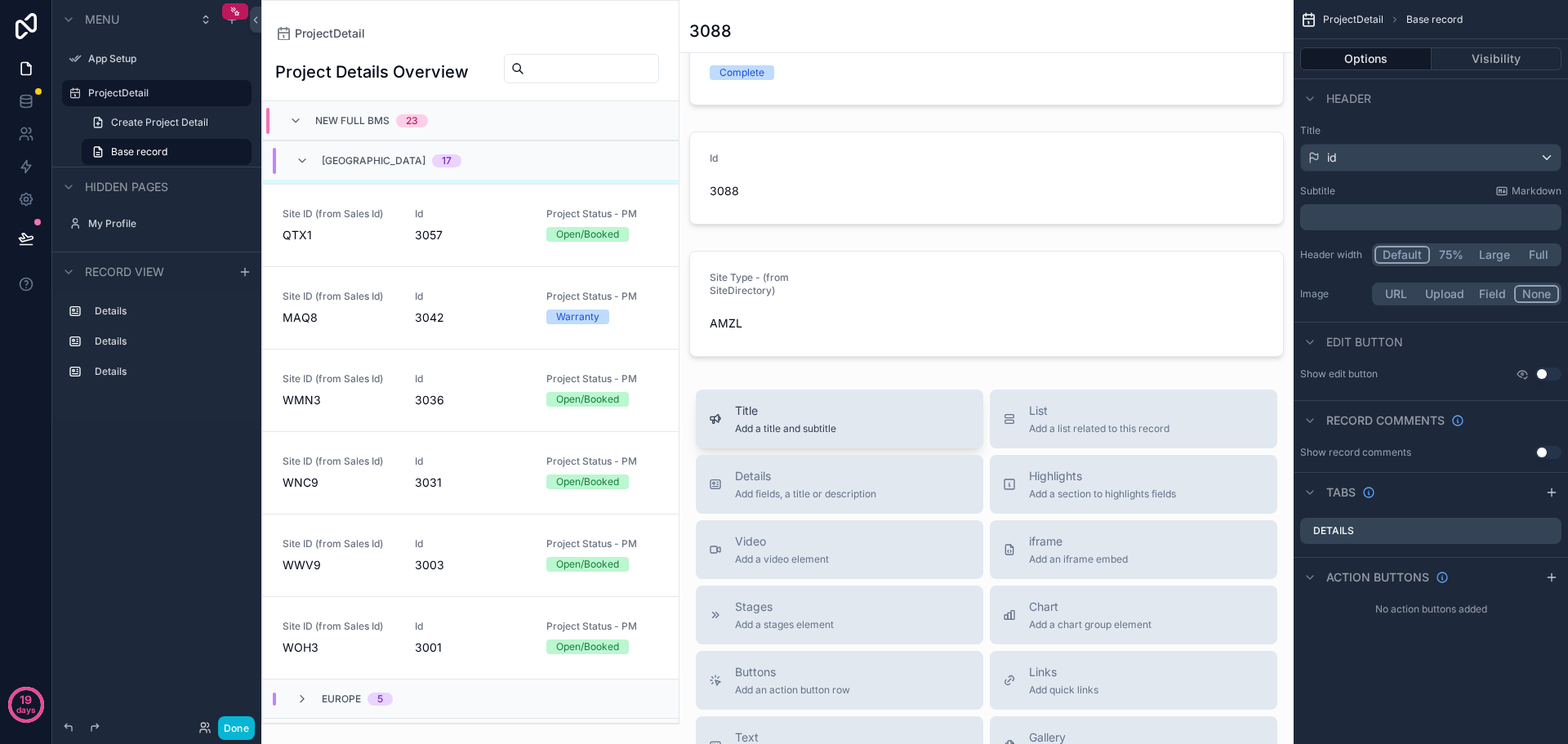
scroll to position [409, 0]
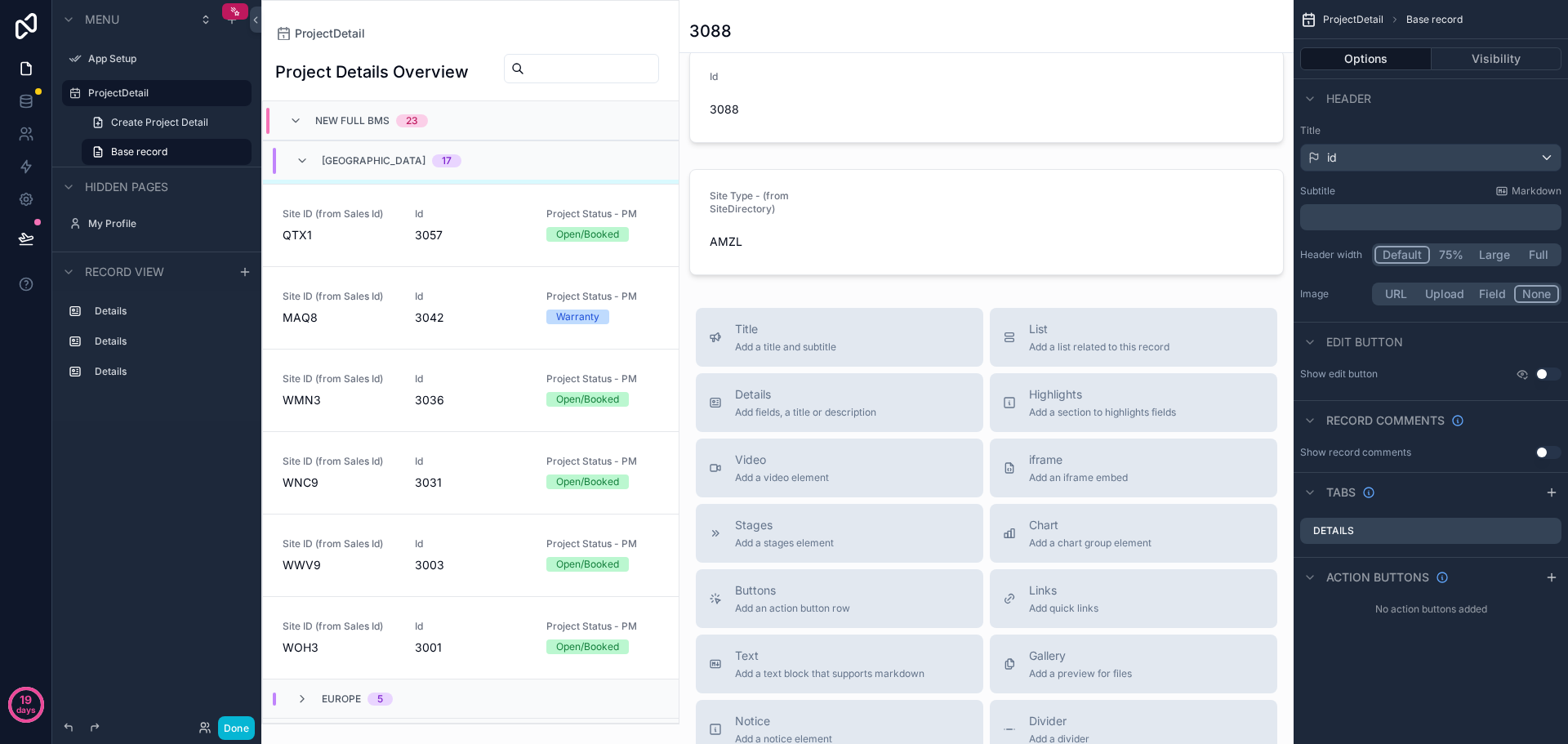
drag, startPoint x: 1078, startPoint y: 341, endPoint x: 974, endPoint y: 297, distance: 112.9
click at [974, 297] on div "Back to ProjectDetail ProjectDetail 3088 Id 3088 Site Type - (from SiteDirector…" at bounding box center [987, 305] width 615 height 1428
click at [1065, 332] on span "List" at bounding box center [1100, 329] width 140 height 17
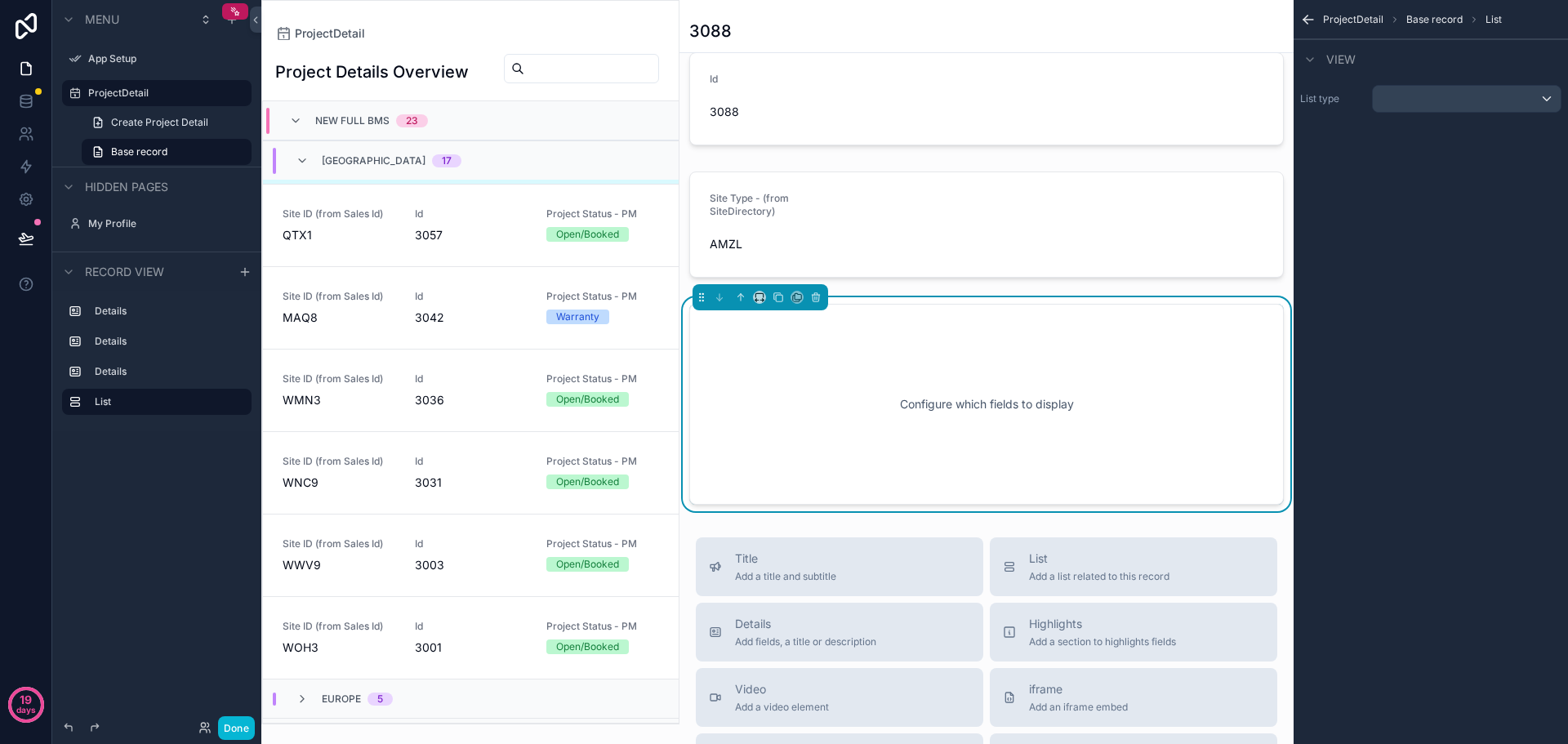
scroll to position [439, 0]
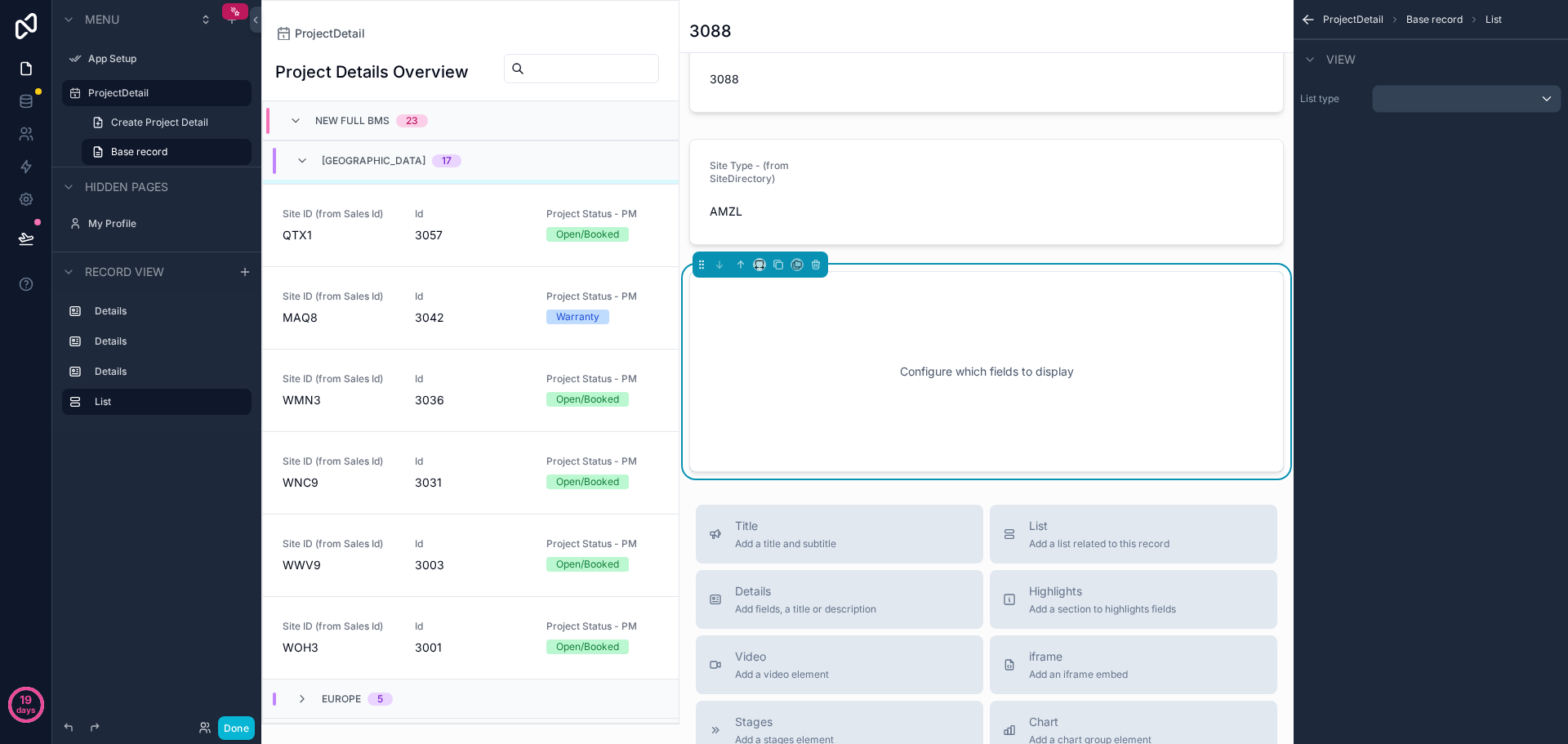
click at [1538, 79] on div "List type" at bounding box center [1431, 99] width 275 height 41
click at [1528, 97] on div "scrollable content" at bounding box center [1466, 99] width 188 height 26
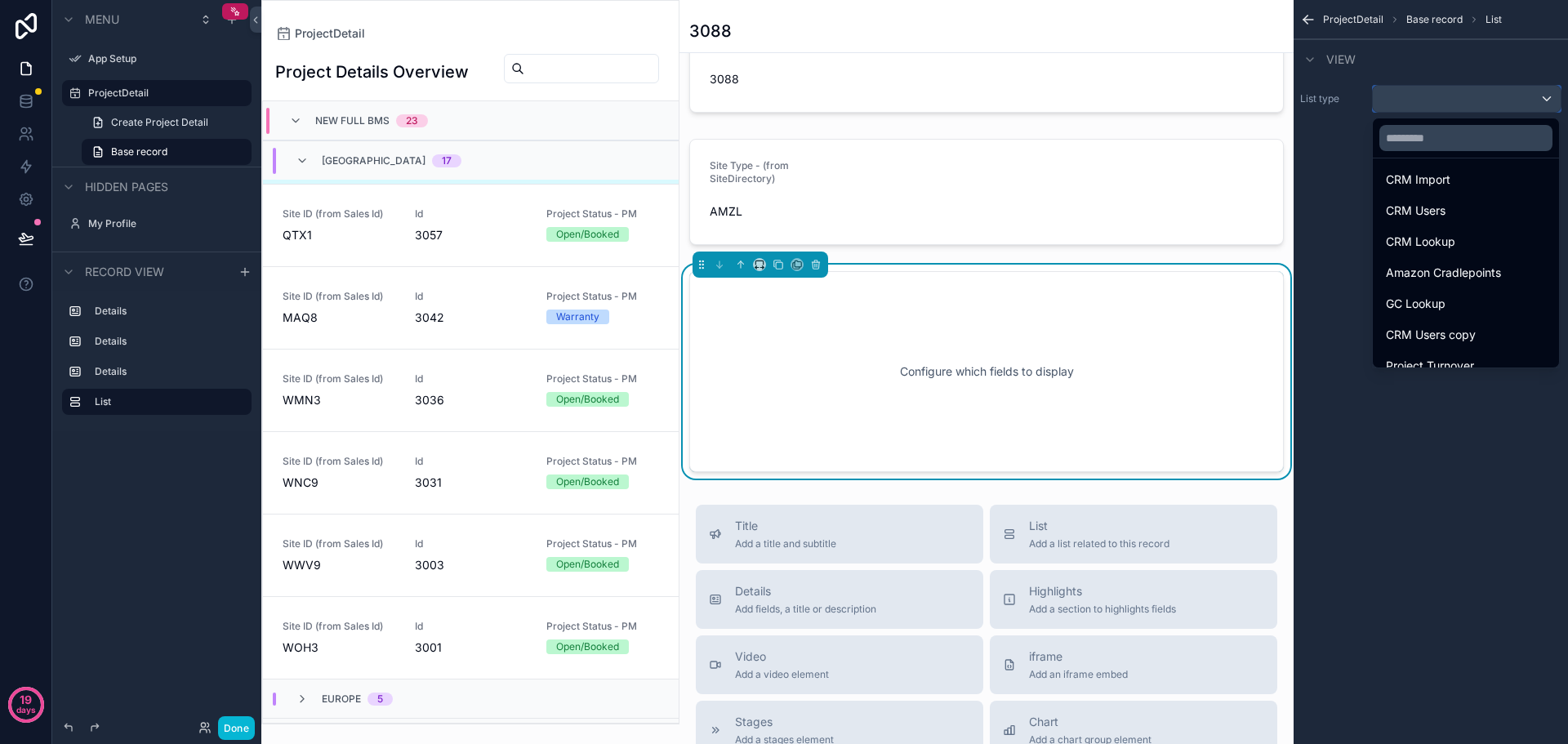
scroll to position [506, 0]
click at [1426, 490] on div "scrollable content" at bounding box center [784, 372] width 1568 height 744
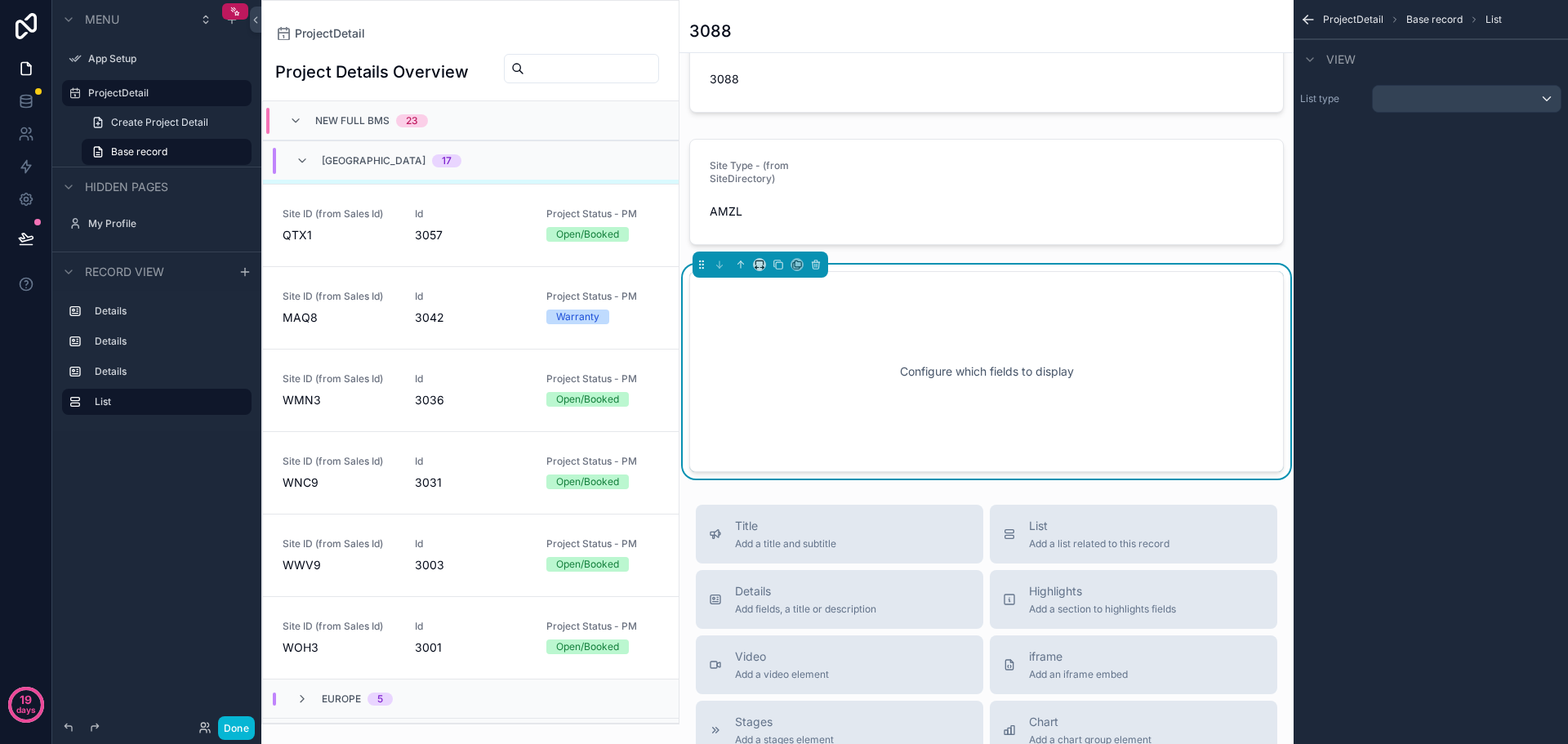
click at [997, 340] on div "Configure which fields to display" at bounding box center [987, 372] width 541 height 147
click at [111, 404] on label "List" at bounding box center [166, 402] width 144 height 13
click at [236, 400] on icon "scrollable content" at bounding box center [238, 402] width 13 height 13
click at [236, 400] on icon "scrollable content" at bounding box center [235, 402] width 13 height 13
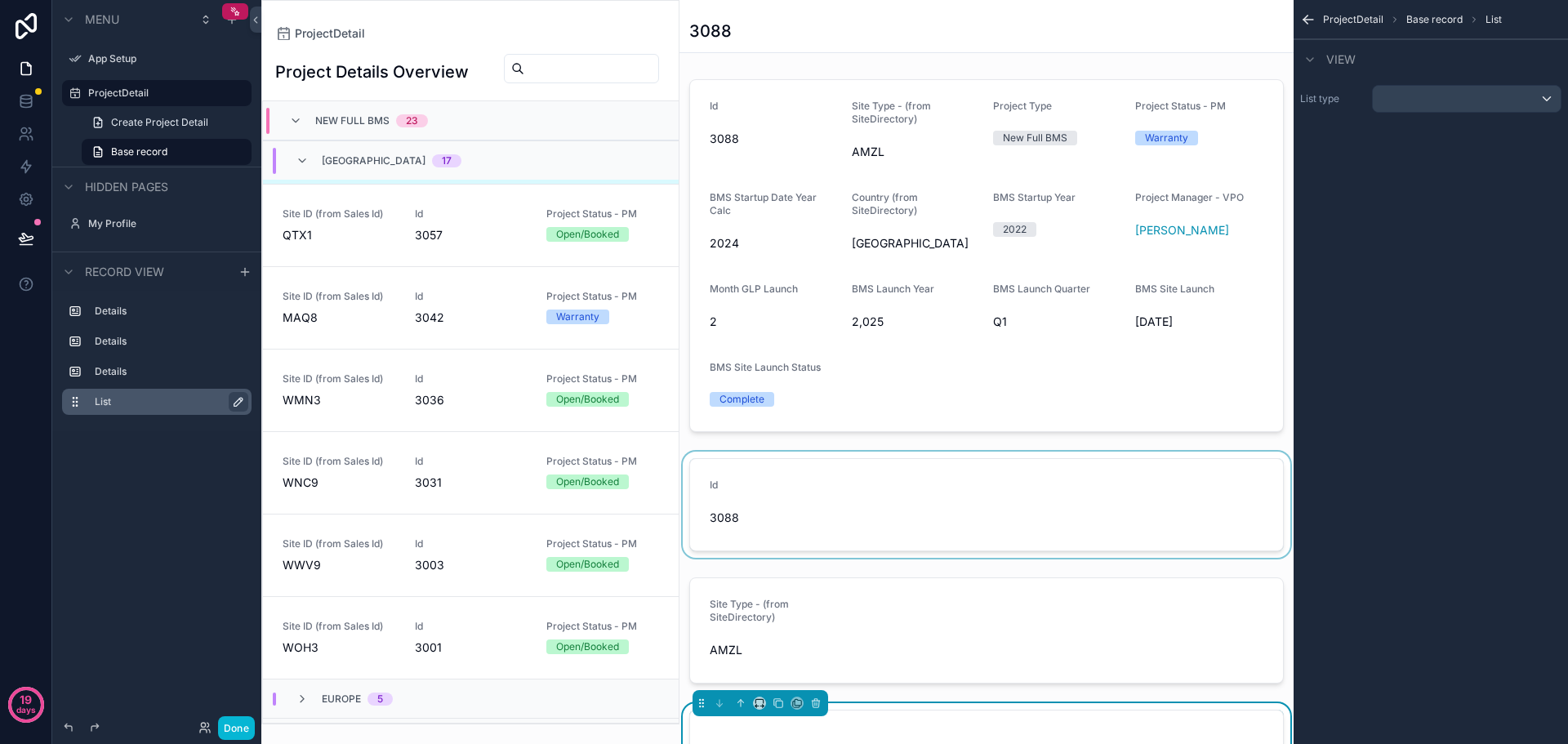
scroll to position [164, 0]
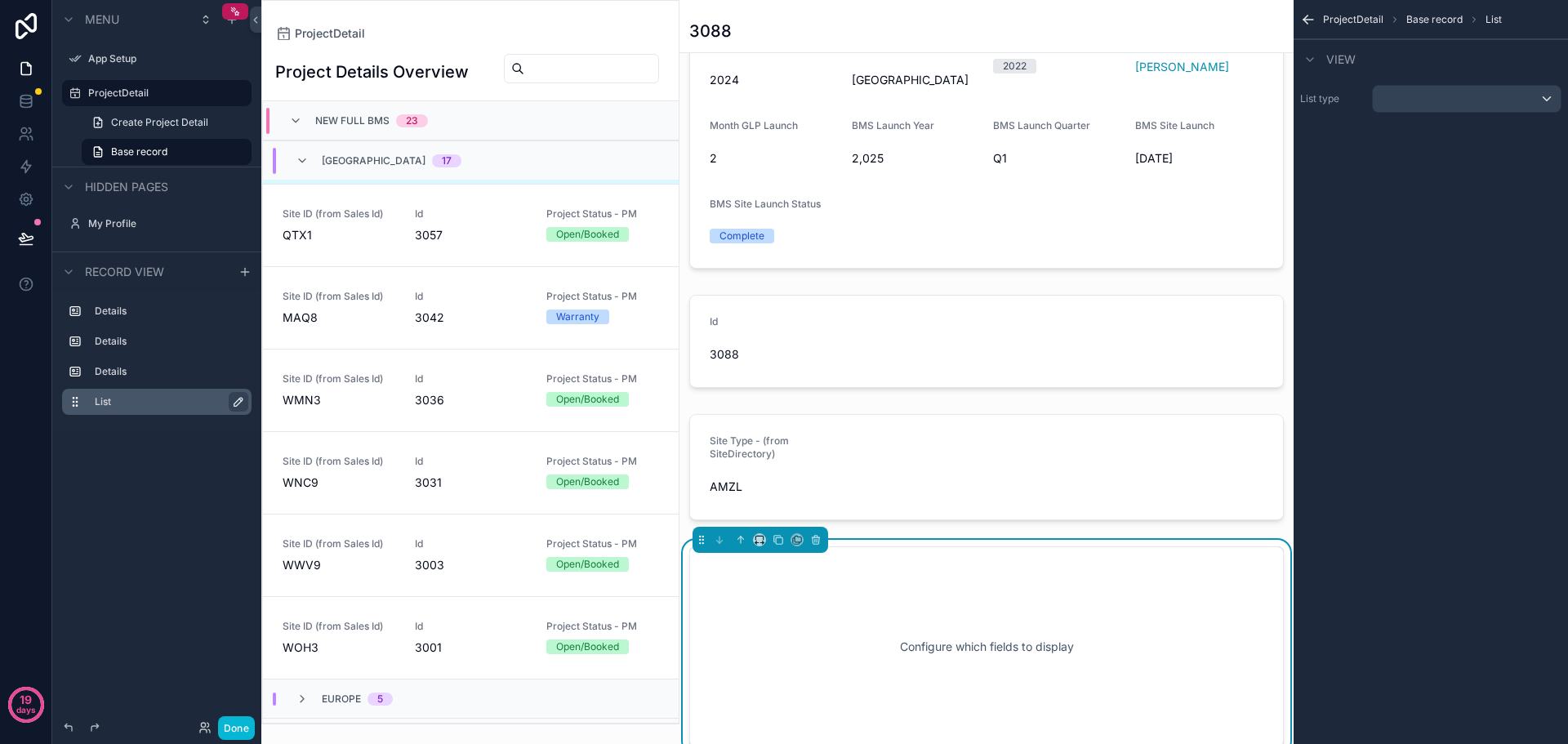
click at [909, 604] on div "Configure which fields to display" at bounding box center [987, 647] width 541 height 147
click at [1487, 106] on div "scrollable content" at bounding box center [1466, 99] width 188 height 26
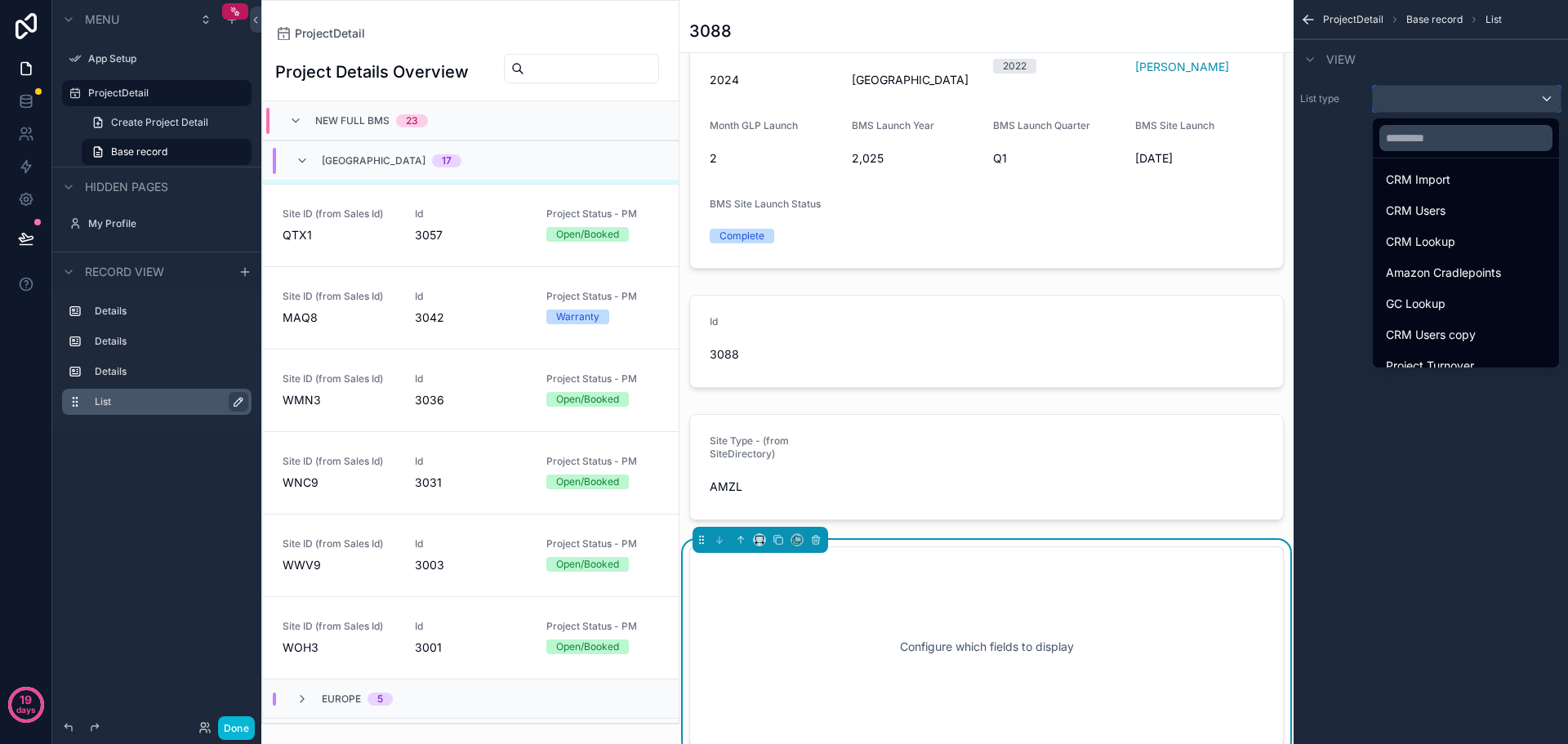
scroll to position [506, 0]
click at [1422, 459] on div "scrollable content" at bounding box center [784, 372] width 1568 height 744
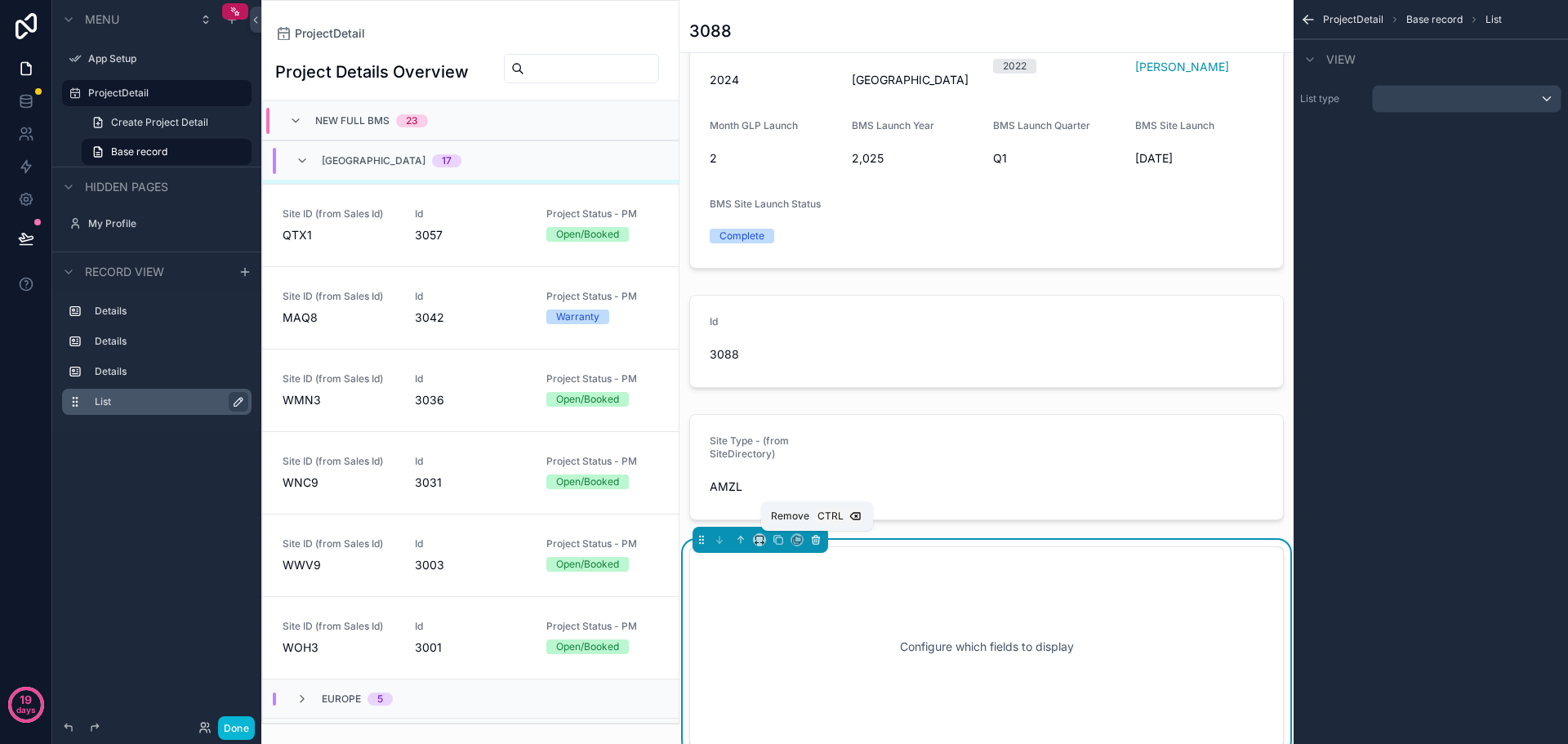
click at [819, 543] on icon "scrollable content" at bounding box center [816, 539] width 11 height 11
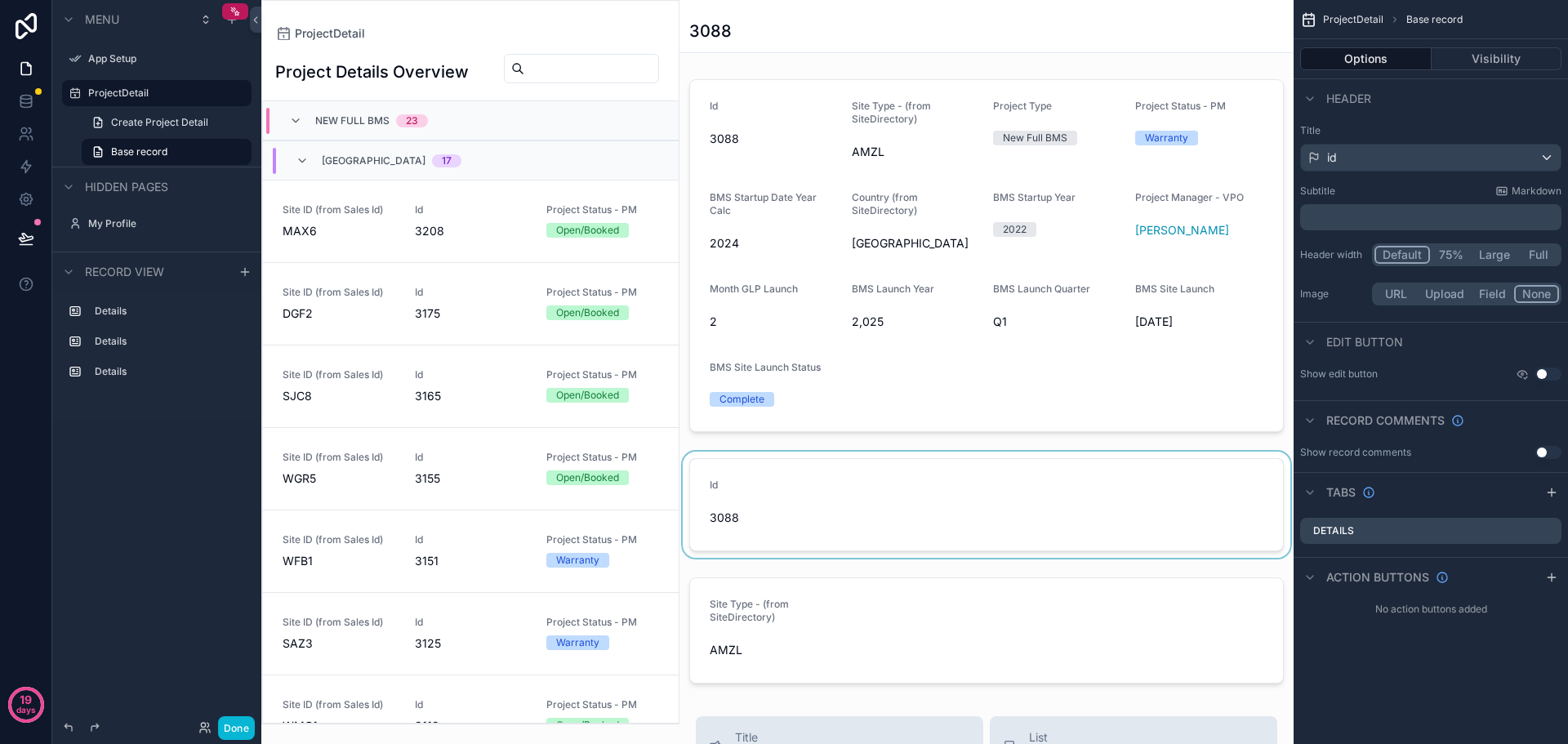
scroll to position [903, 0]
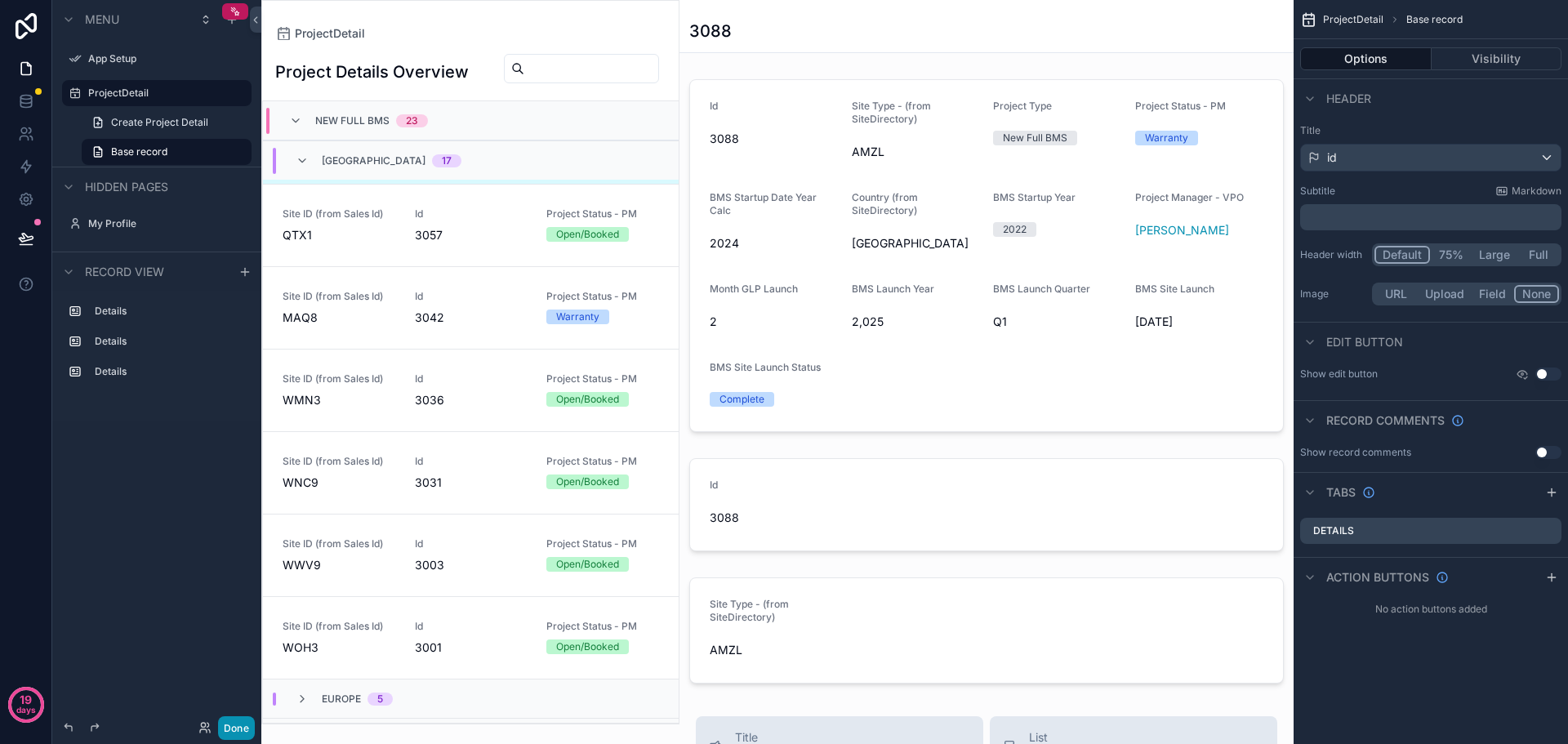
click at [222, 726] on button "Done" at bounding box center [236, 727] width 37 height 24
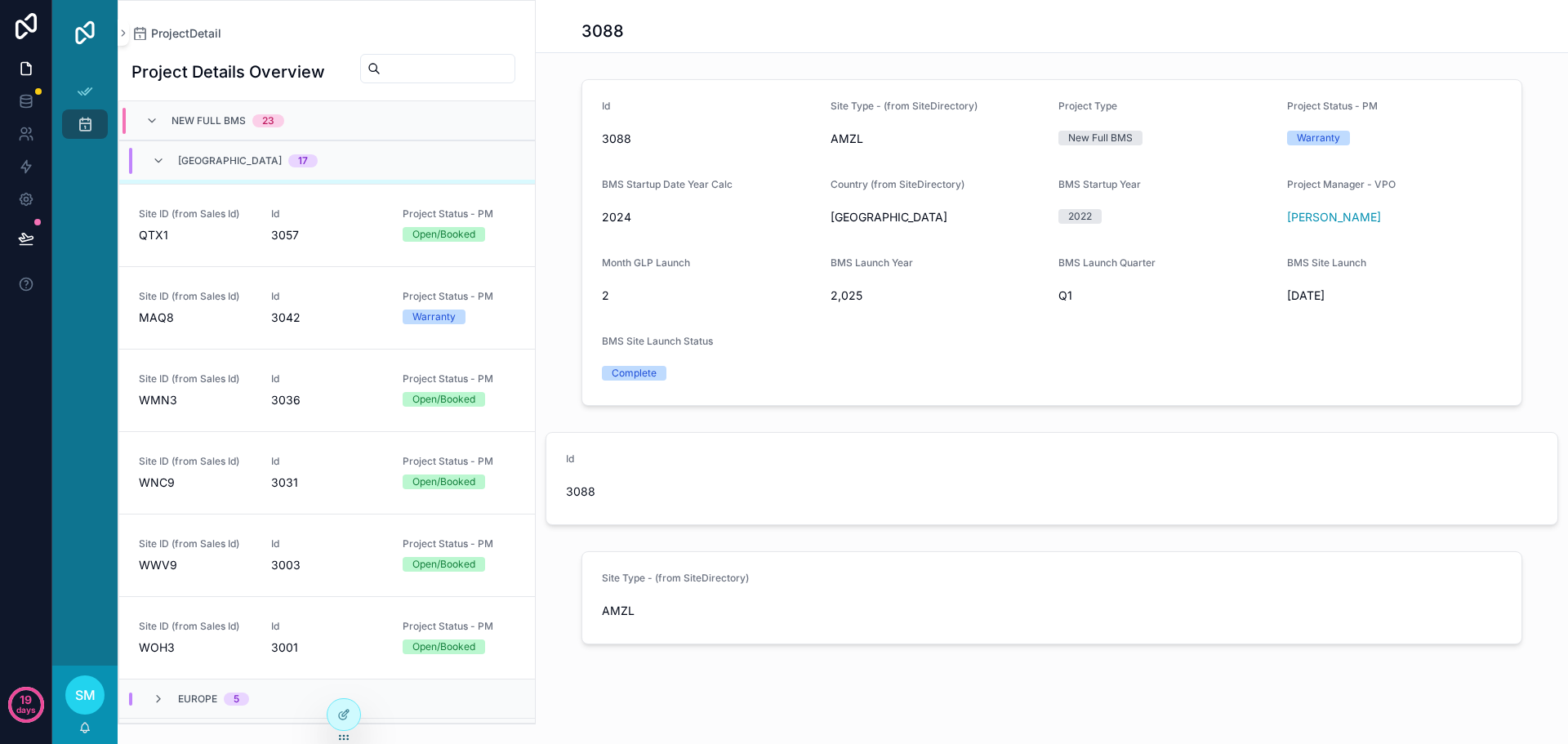
click at [648, 567] on form "Site Type - (from SiteDirectory) AMZL" at bounding box center [1051, 598] width 939 height 92
click at [344, 713] on icon at bounding box center [343, 714] width 13 height 13
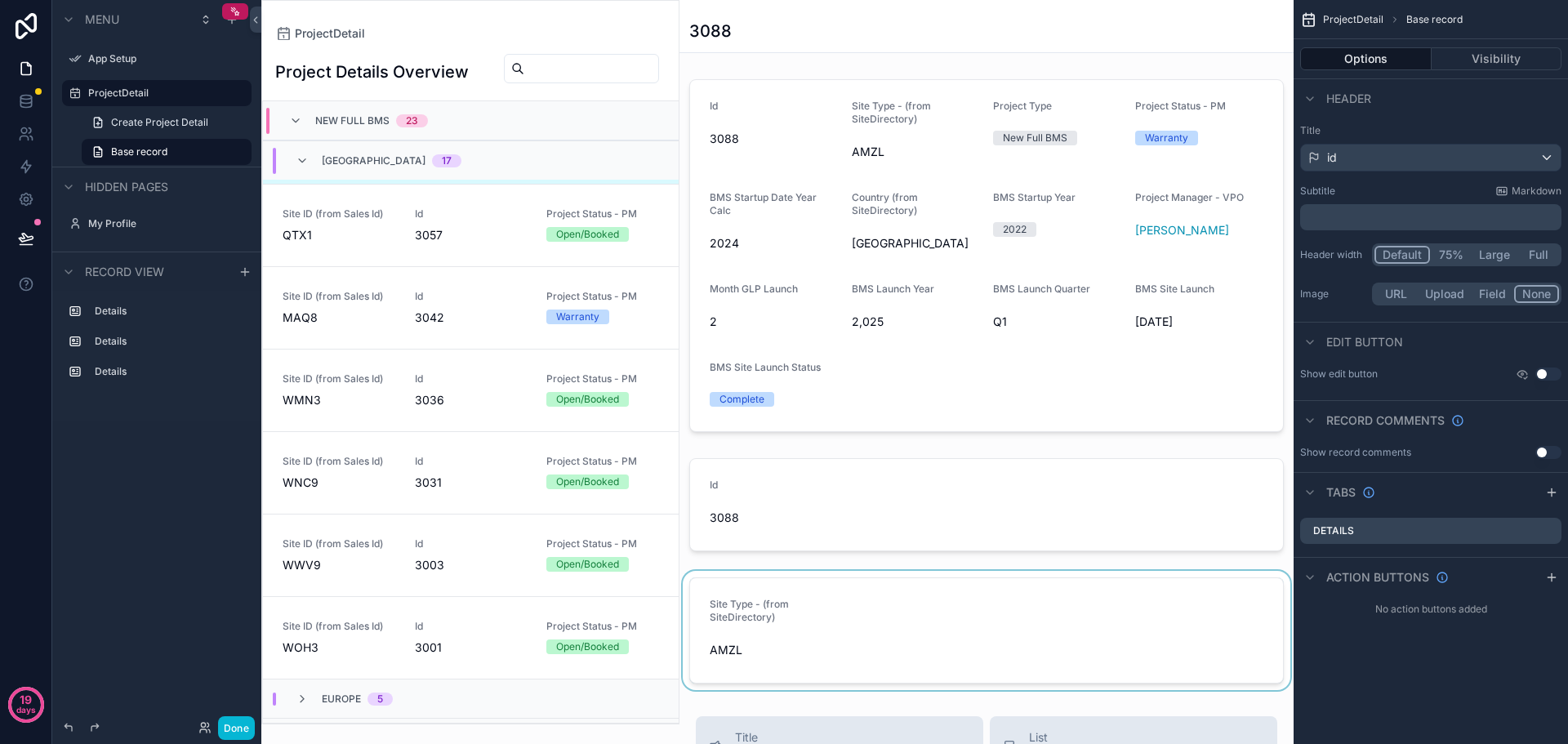
click at [860, 625] on div "scrollable content" at bounding box center [987, 630] width 615 height 119
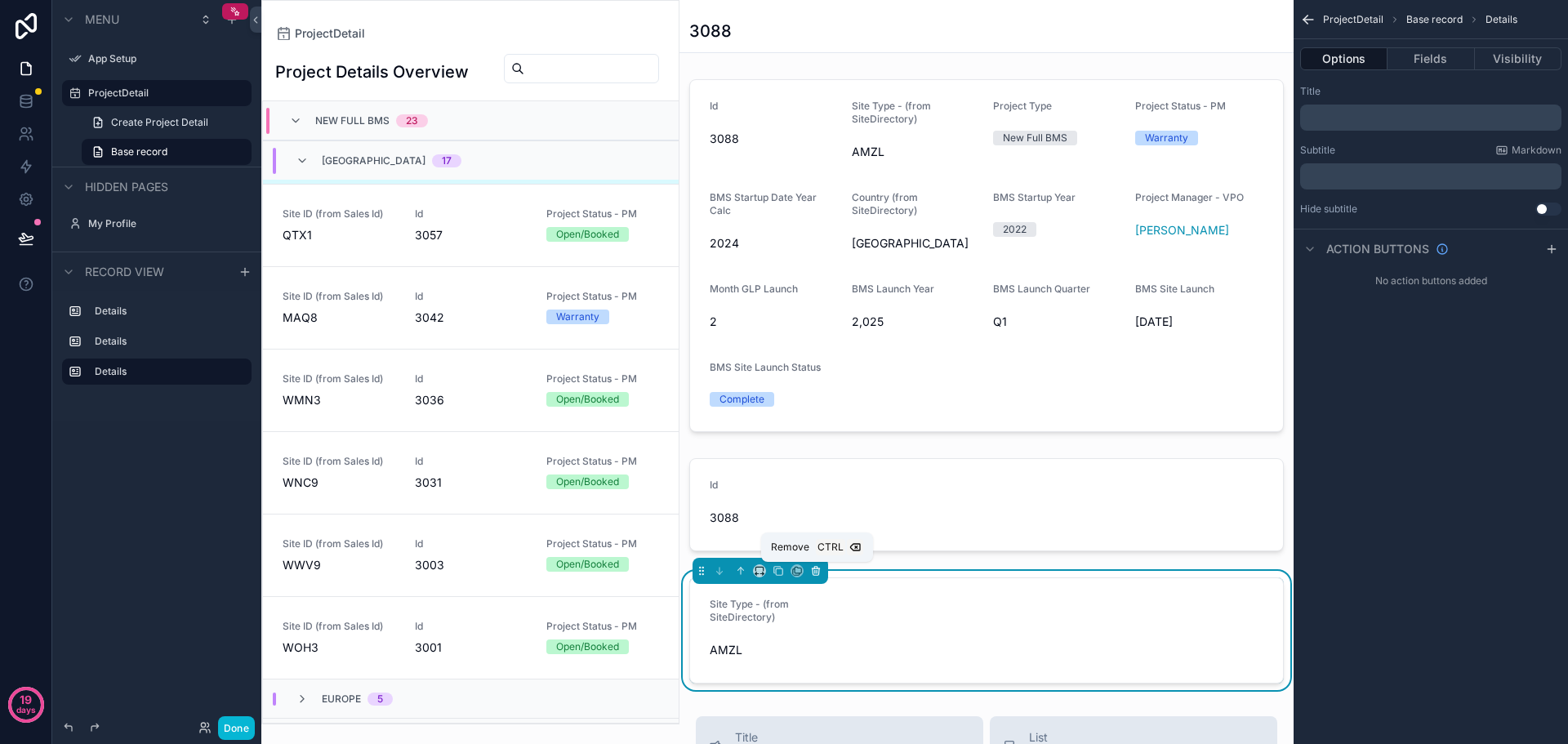
click at [819, 572] on icon "scrollable content" at bounding box center [815, 571] width 6 height 6
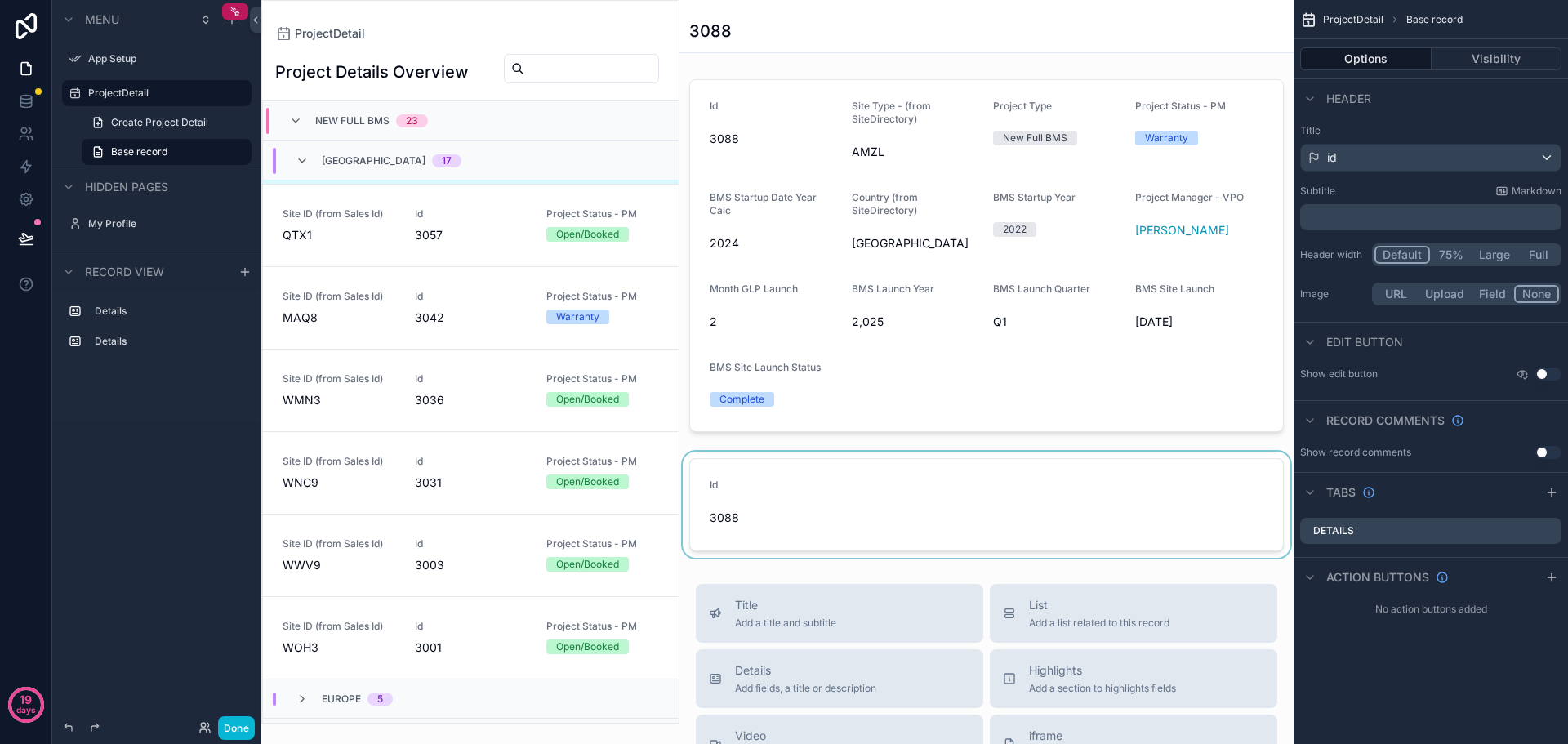
click at [874, 482] on div "scrollable content" at bounding box center [987, 504] width 615 height 106
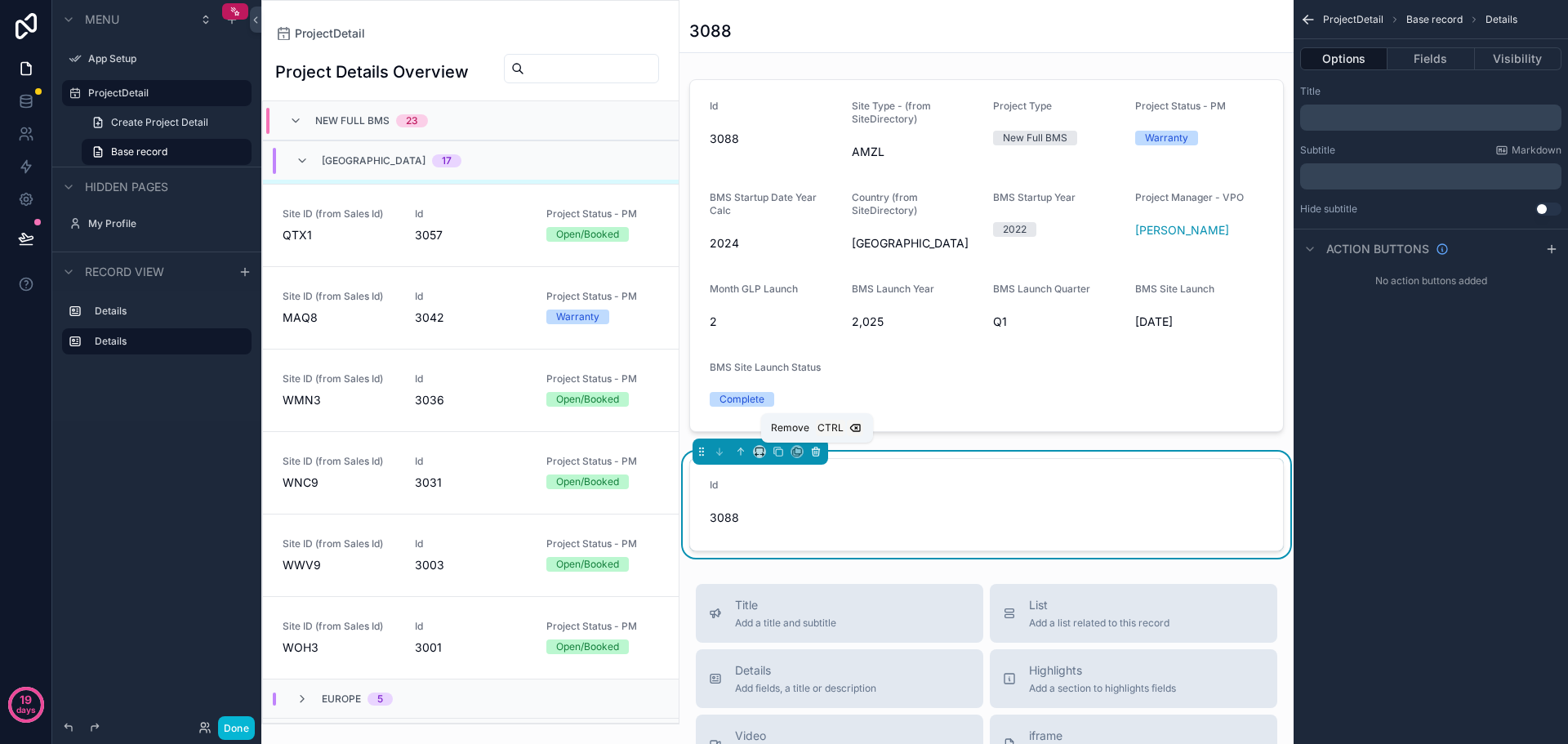
click at [819, 447] on icon "scrollable content" at bounding box center [816, 451] width 11 height 11
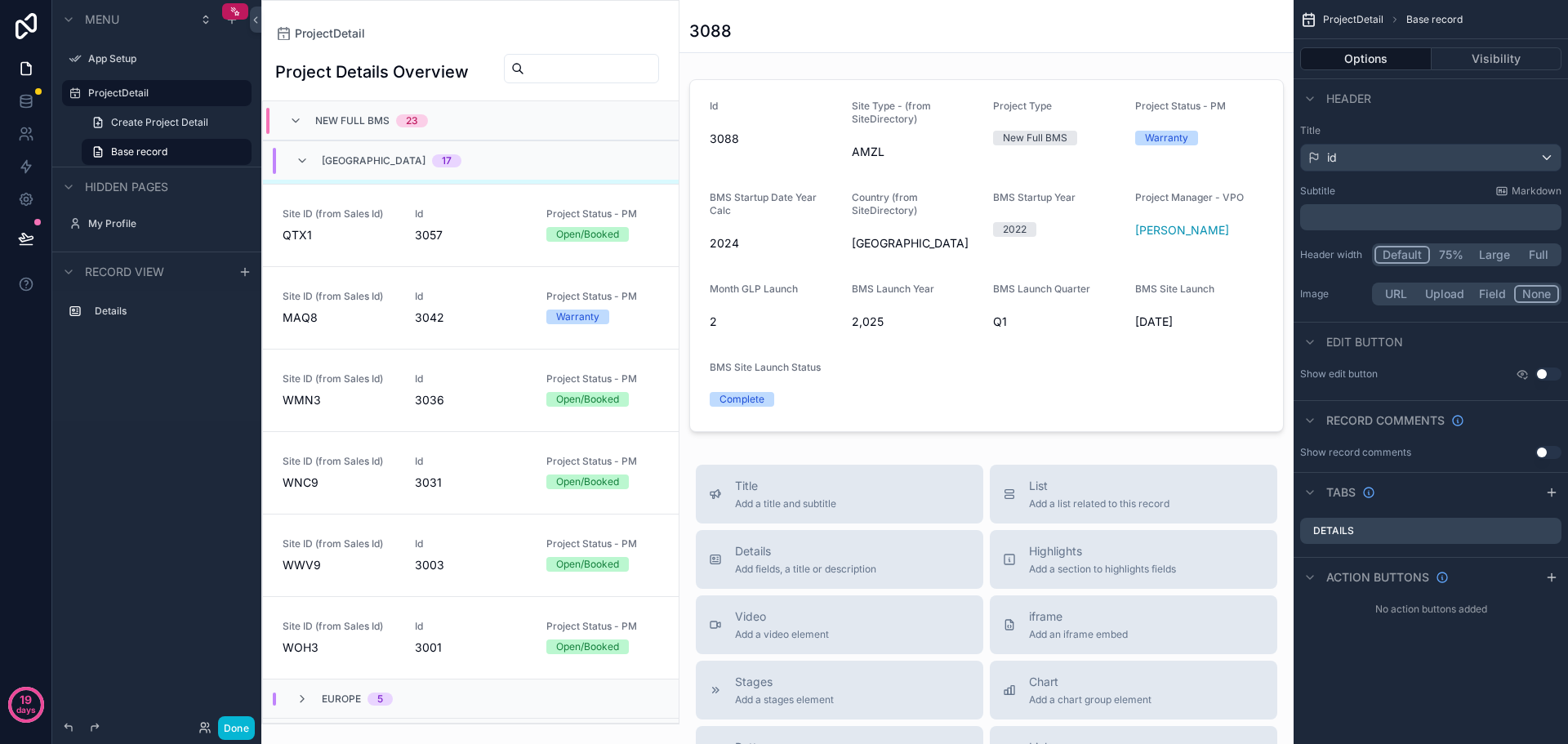
click at [1542, 257] on button "Full" at bounding box center [1539, 255] width 42 height 18
click at [1409, 258] on button "Default" at bounding box center [1402, 255] width 54 height 18
click at [1075, 330] on div "scrollable content" at bounding box center [987, 256] width 615 height 366
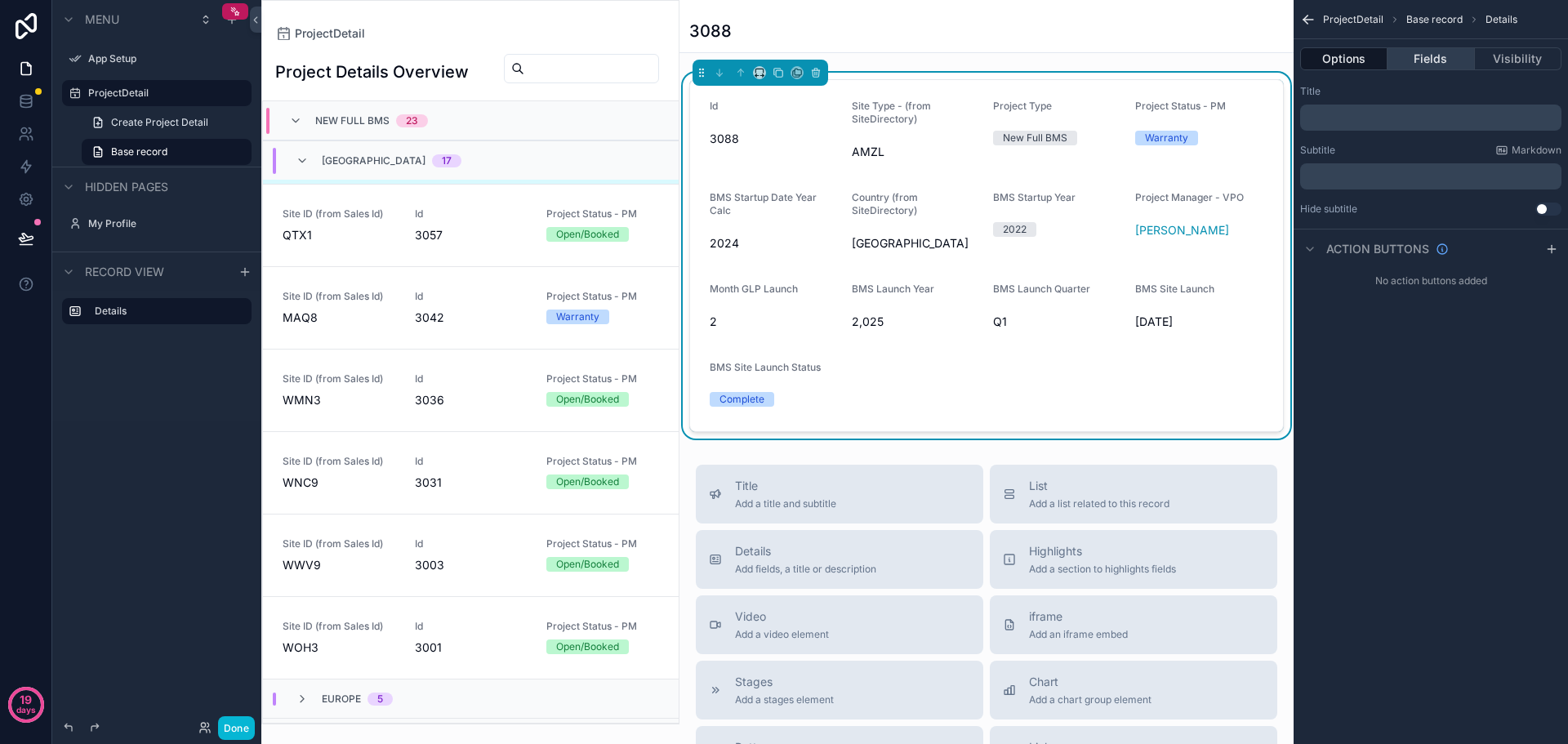
click at [1434, 49] on button "Fields" at bounding box center [1431, 59] width 87 height 23
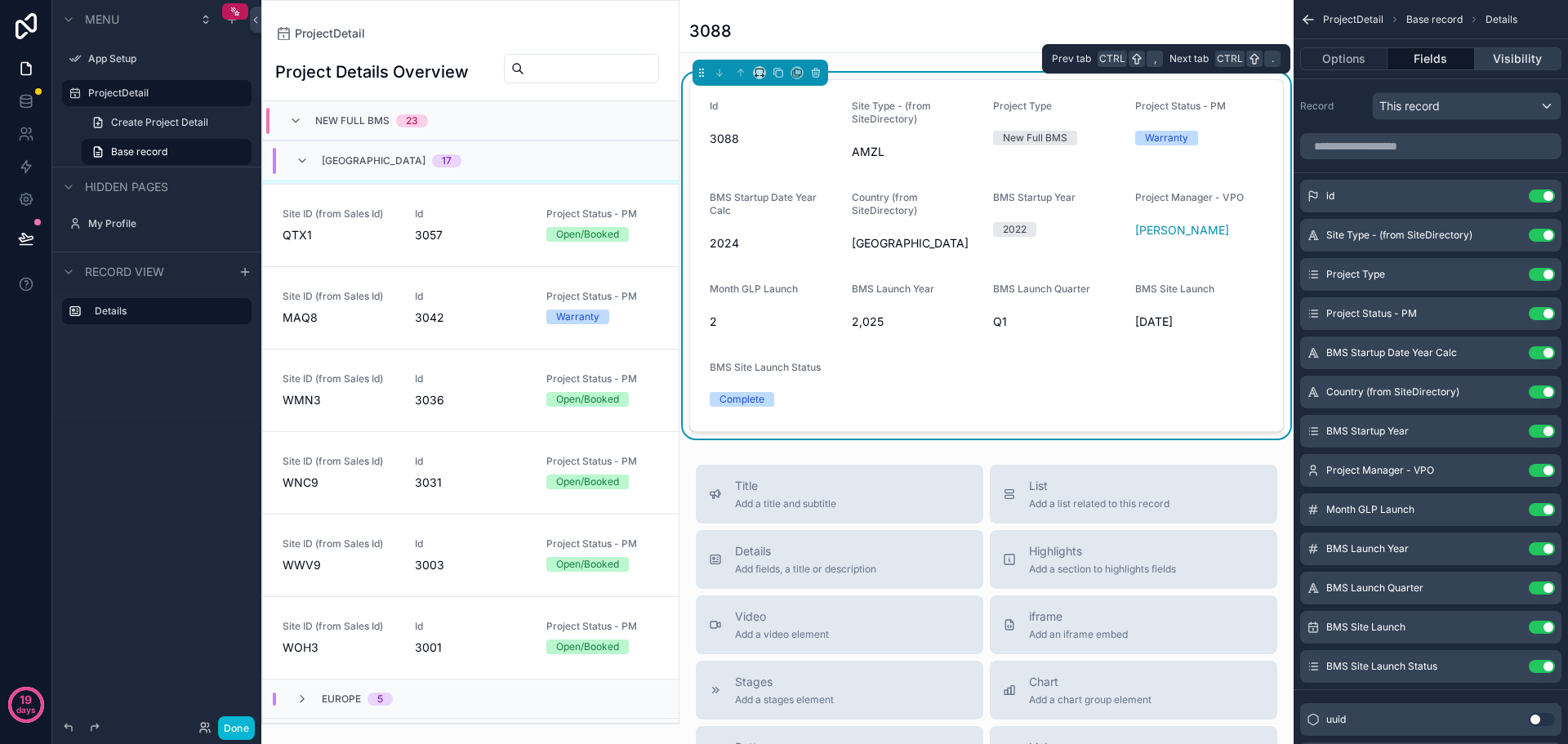
click at [1515, 55] on button "Visibility" at bounding box center [1518, 59] width 87 height 23
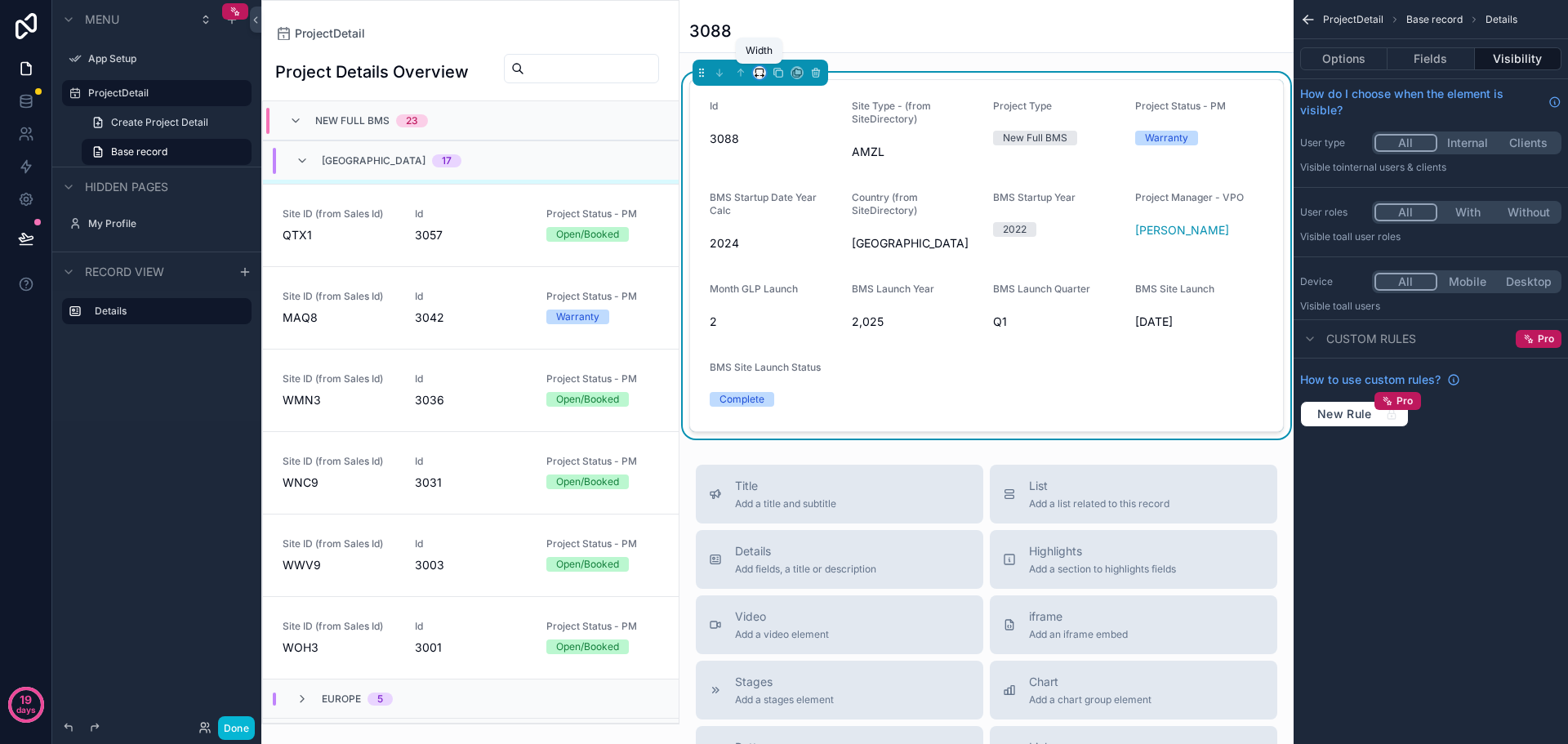
click at [759, 73] on icon "scrollable content" at bounding box center [759, 73] width 11 height 11
click at [770, 135] on span "25%" at bounding box center [779, 134] width 25 height 19
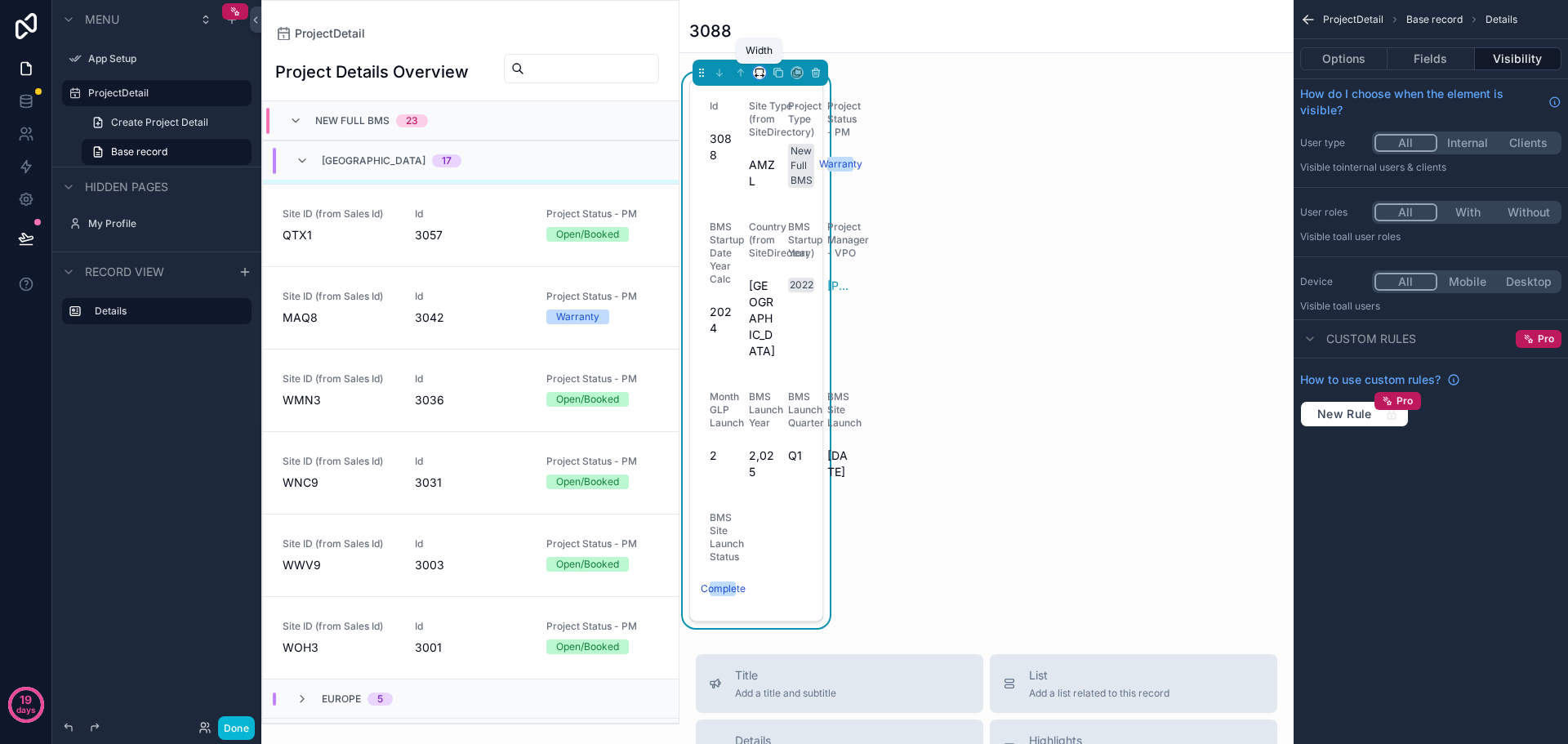
click at [763, 75] on icon "scrollable content" at bounding box center [763, 76] width 2 height 4
click at [798, 165] on div "33%" at bounding box center [792, 165] width 51 height 19
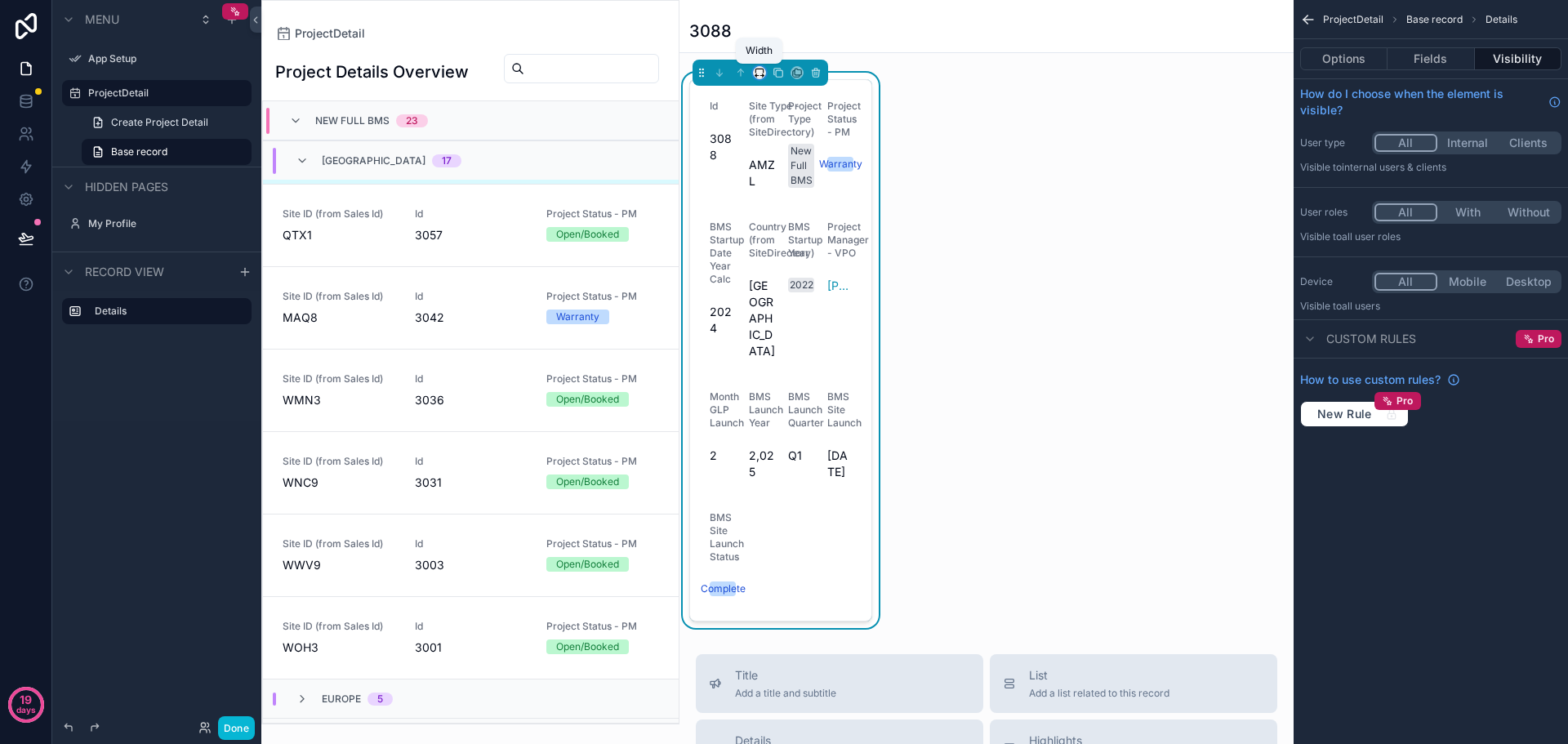
click at [763, 72] on icon "scrollable content" at bounding box center [759, 70] width 7 height 4
click at [787, 190] on span "50%" at bounding box center [779, 196] width 25 height 19
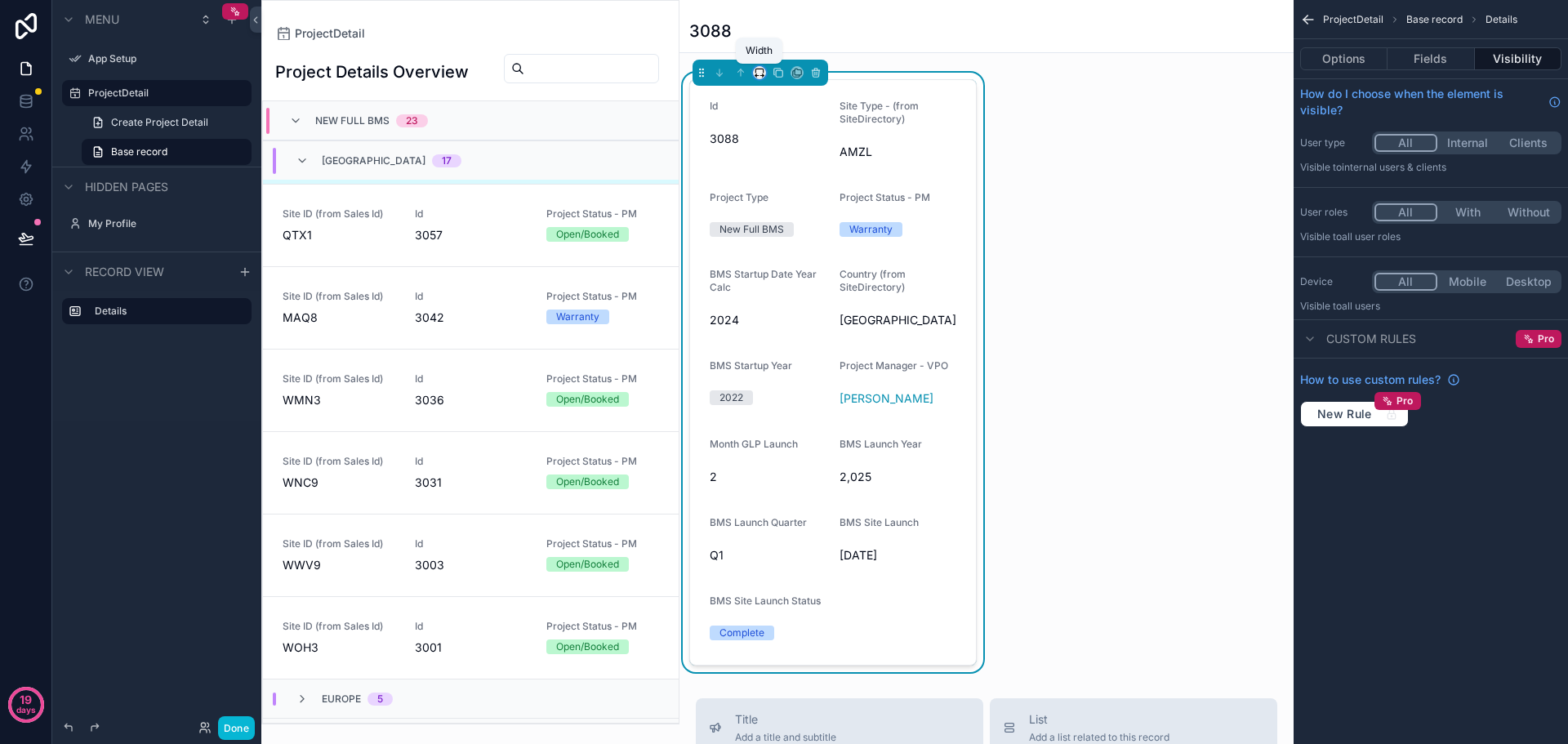
click at [758, 76] on icon "scrollable content" at bounding box center [757, 76] width 4 height 0
click at [792, 138] on div "25%" at bounding box center [792, 134] width 51 height 19
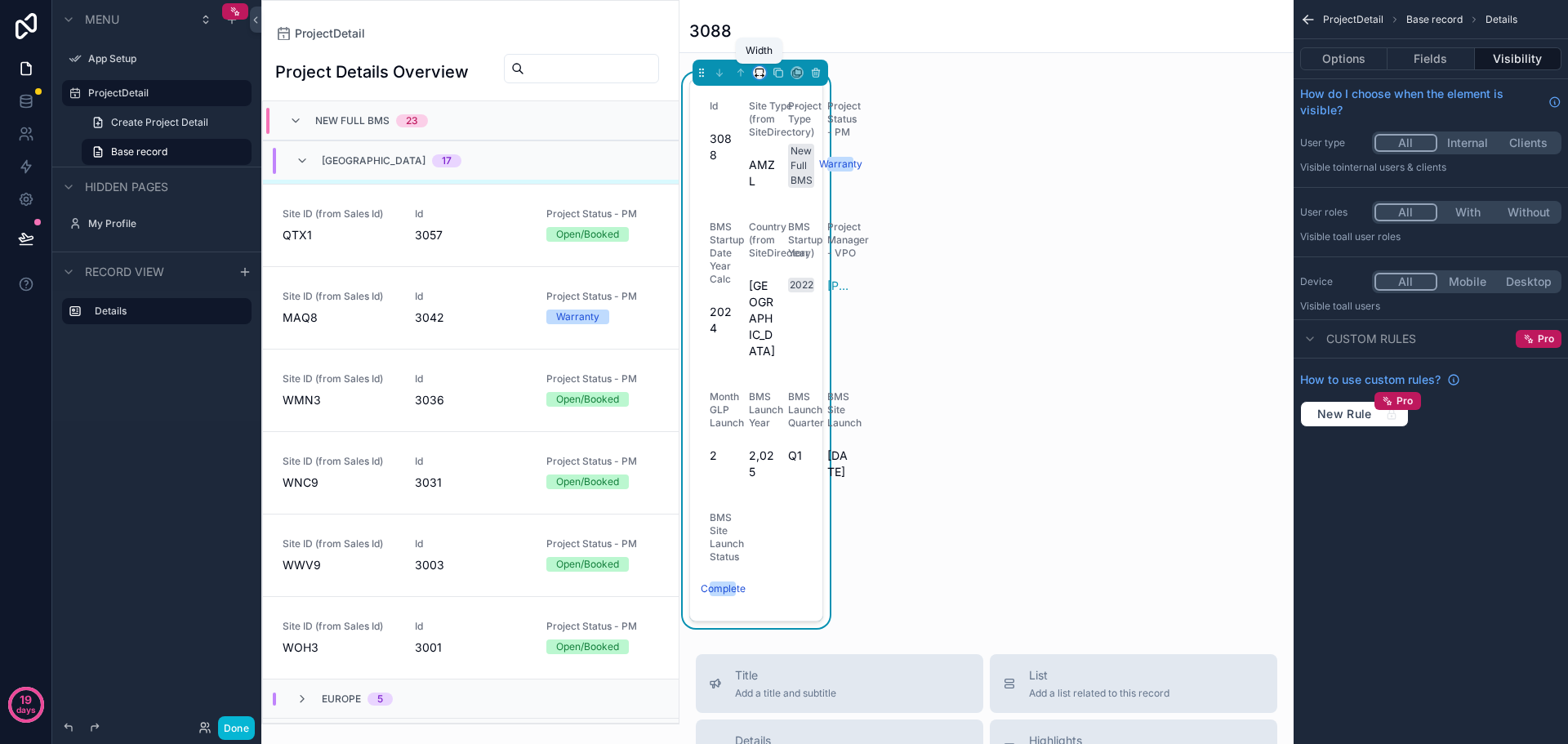
click at [763, 74] on icon "scrollable content" at bounding box center [759, 73] width 11 height 11
click at [790, 165] on span "33%" at bounding box center [780, 165] width 26 height 19
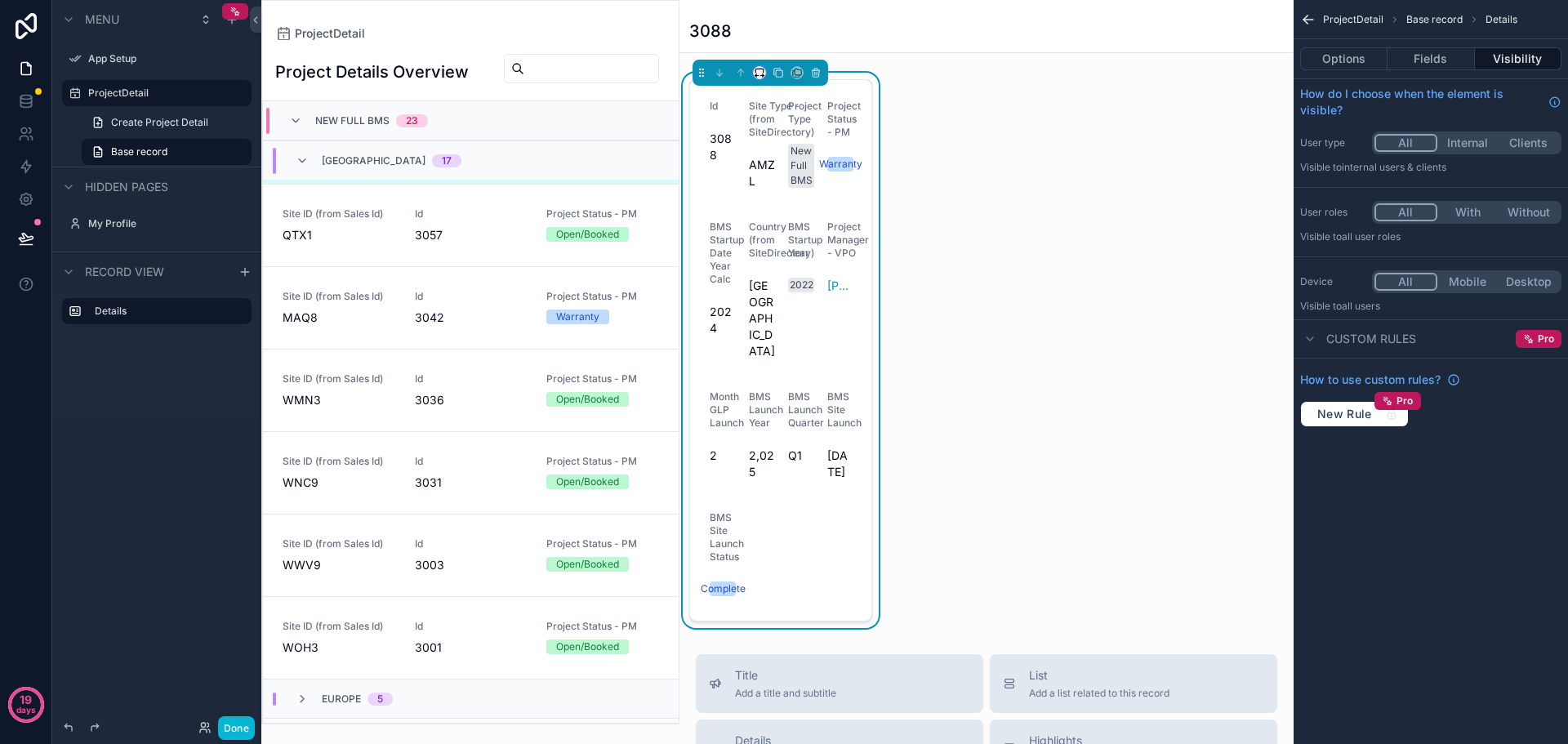
click at [759, 73] on icon "scrollable content" at bounding box center [759, 73] width 11 height 11
click at [784, 193] on span "50%" at bounding box center [779, 196] width 25 height 19
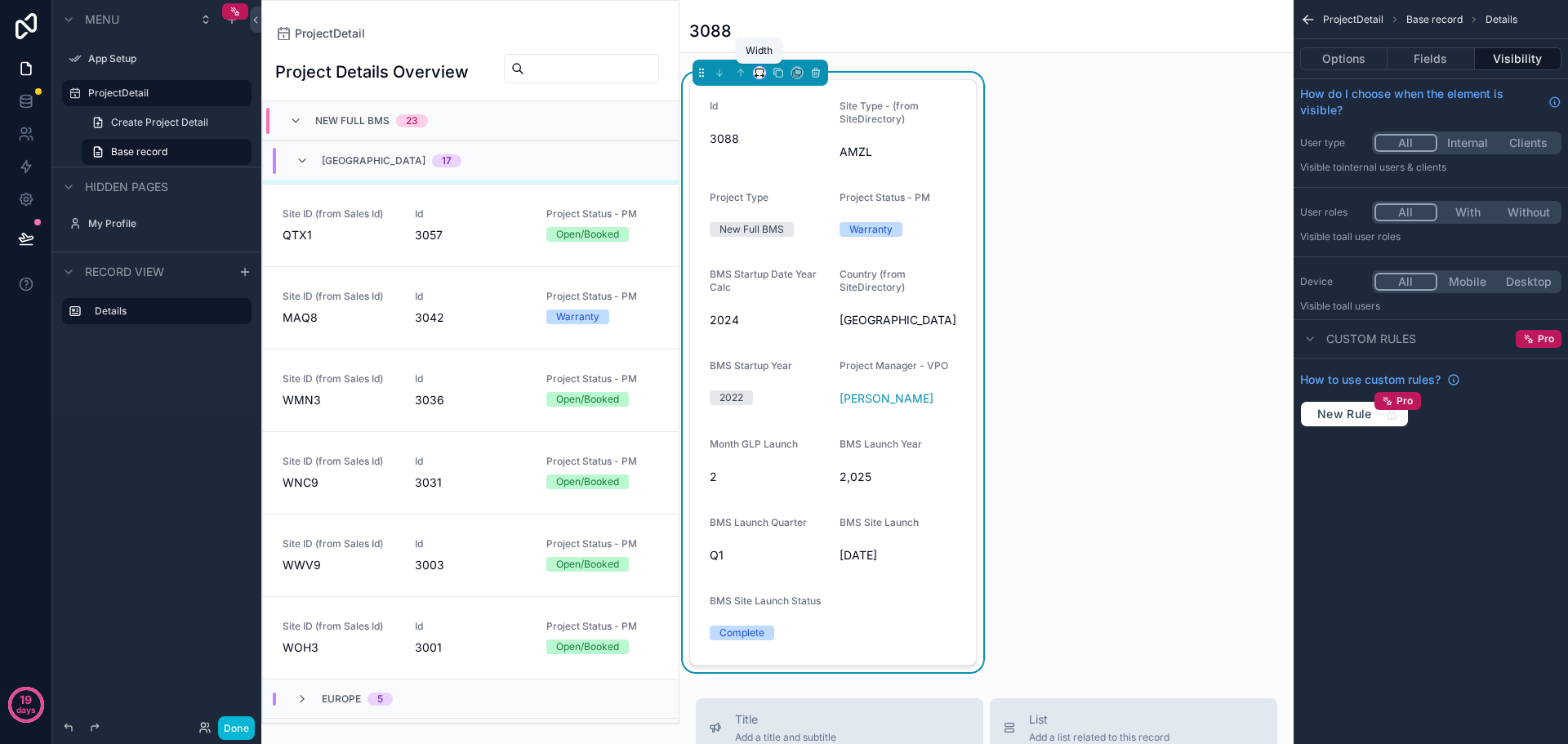
click at [755, 75] on icon "scrollable content" at bounding box center [759, 73] width 11 height 11
click at [787, 279] on span "Full width" at bounding box center [792, 289] width 51 height 19
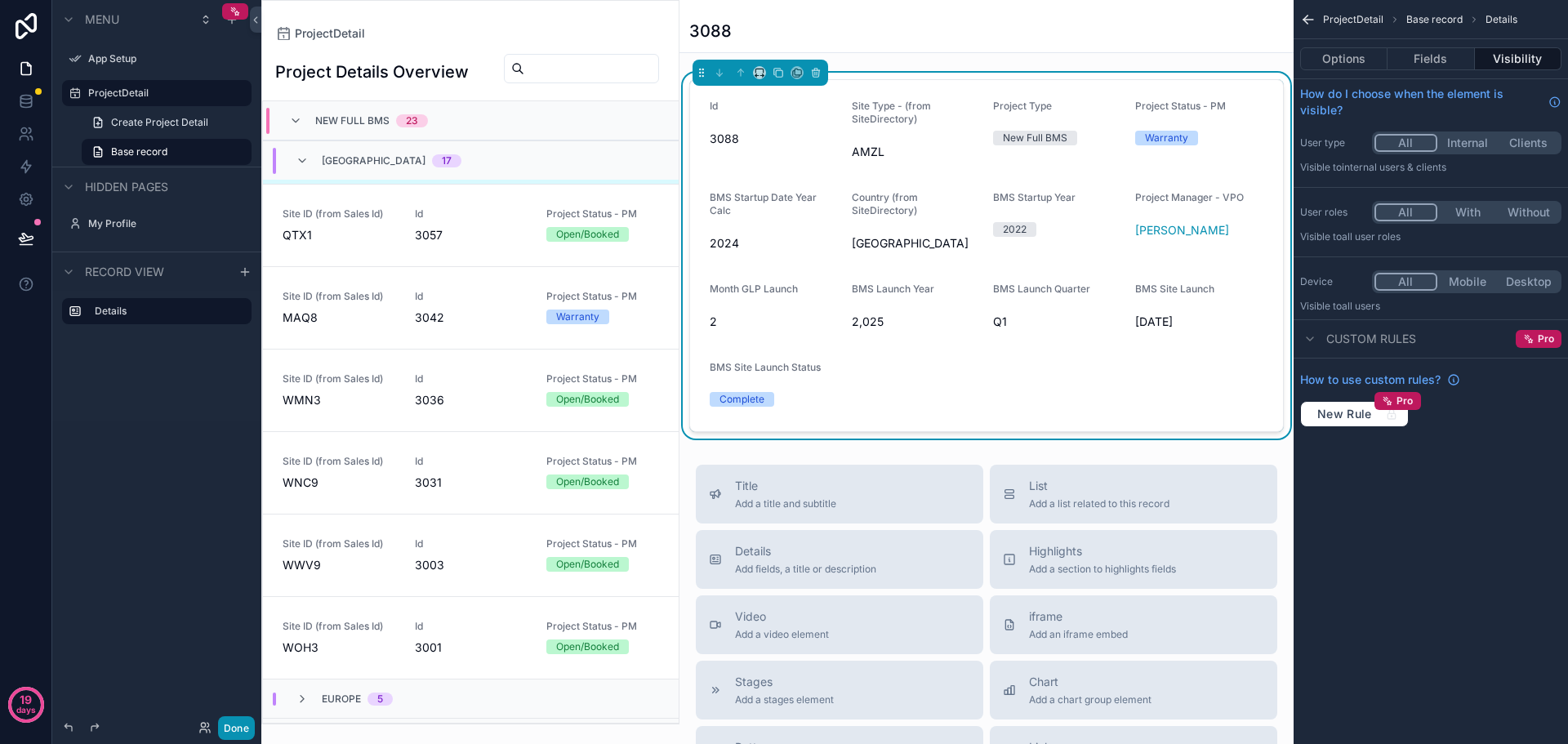
click at [248, 726] on button "Done" at bounding box center [236, 727] width 37 height 24
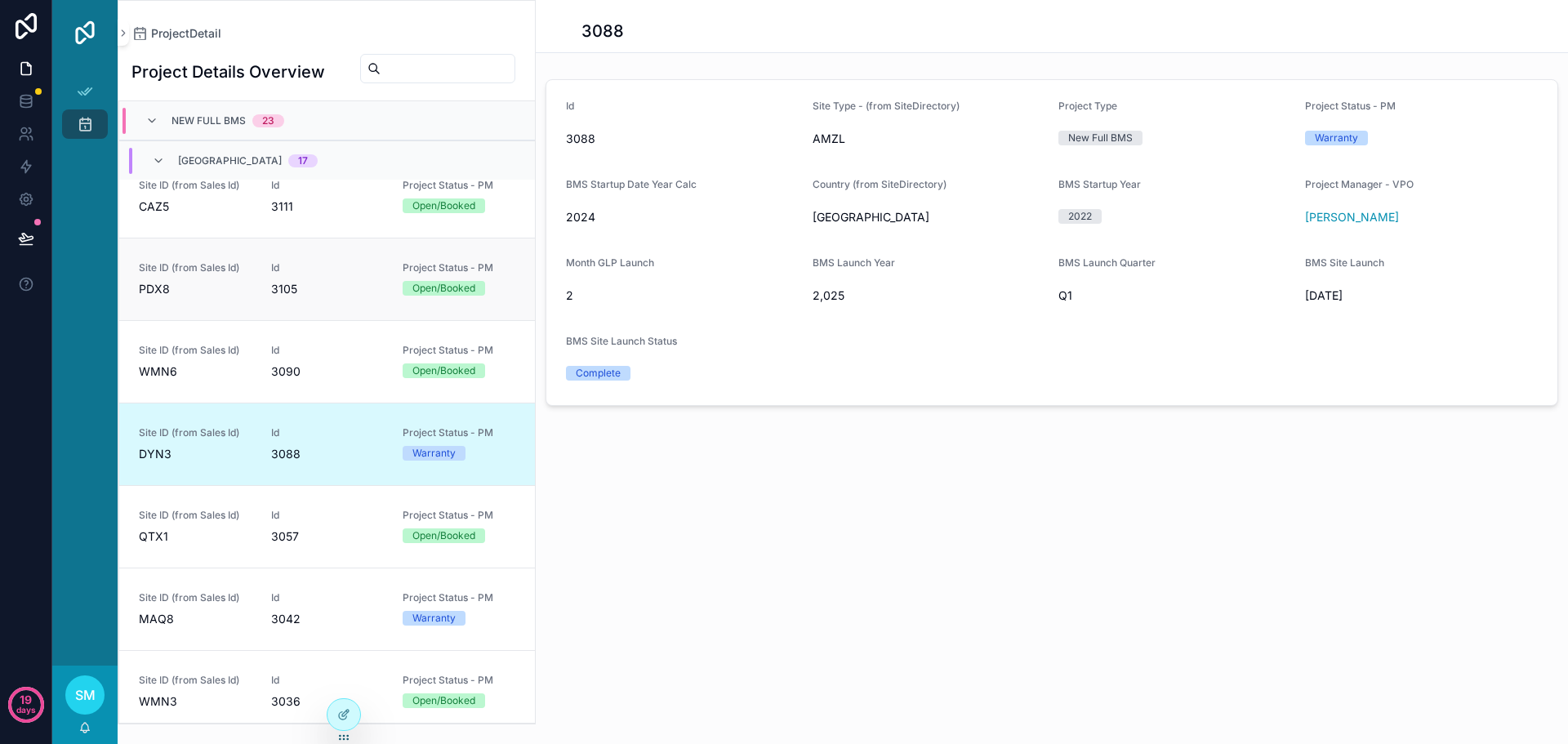
scroll to position [577, 0]
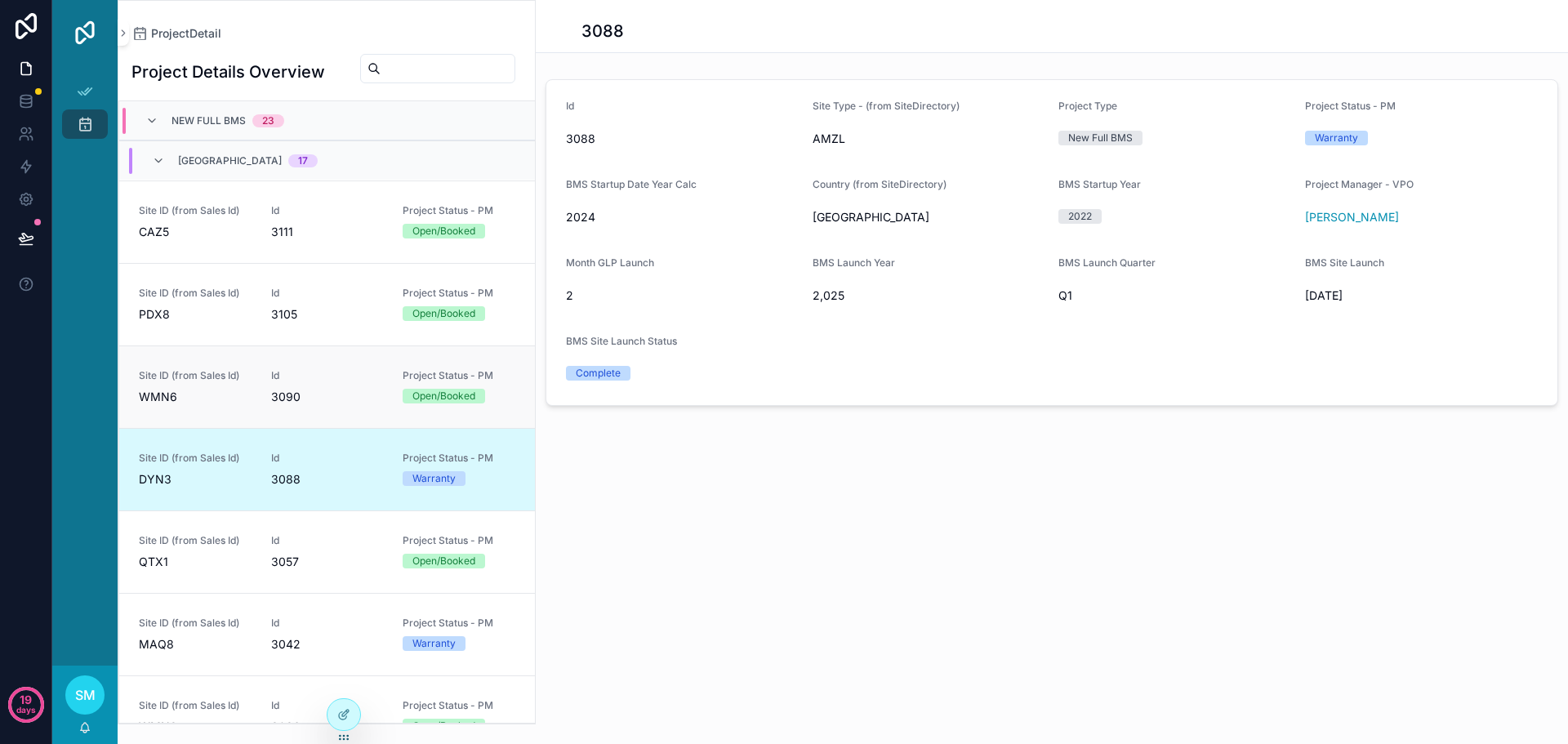
click at [226, 414] on link "Site ID (from Sales Id) WMN6 Id 3090 Project Status - PM Open/Booked" at bounding box center [327, 387] width 416 height 82
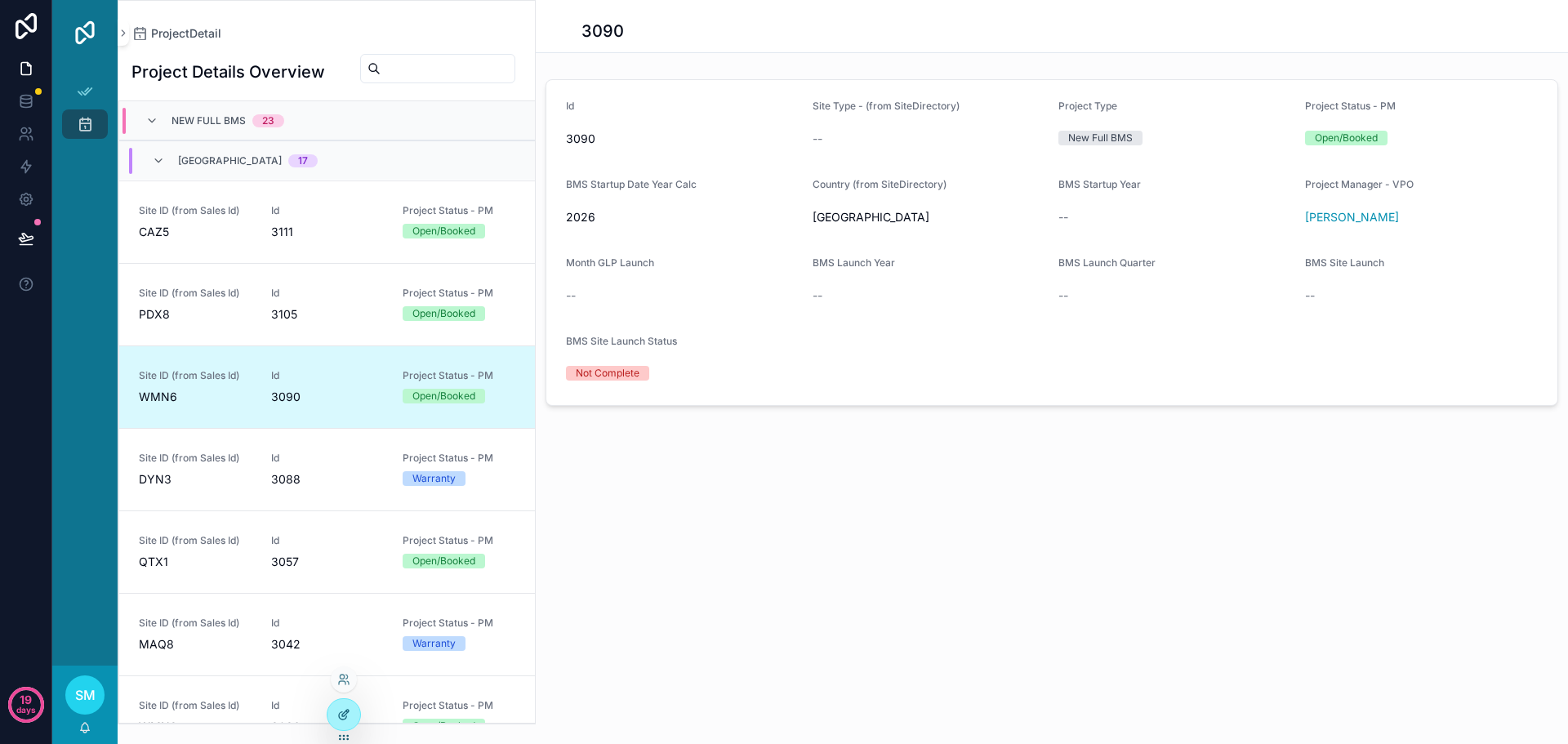
click at [347, 712] on icon at bounding box center [343, 714] width 13 height 13
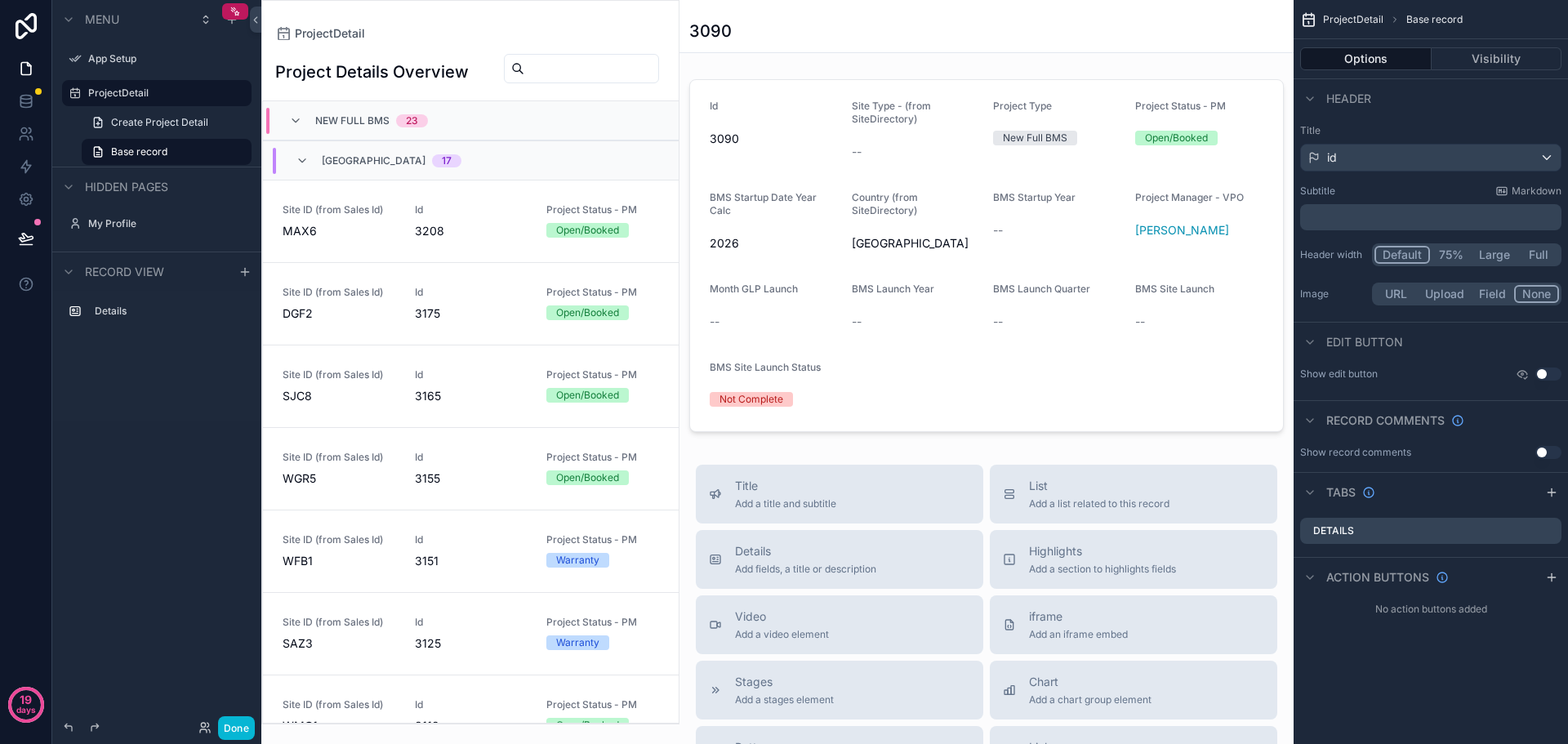
scroll to position [821, 0]
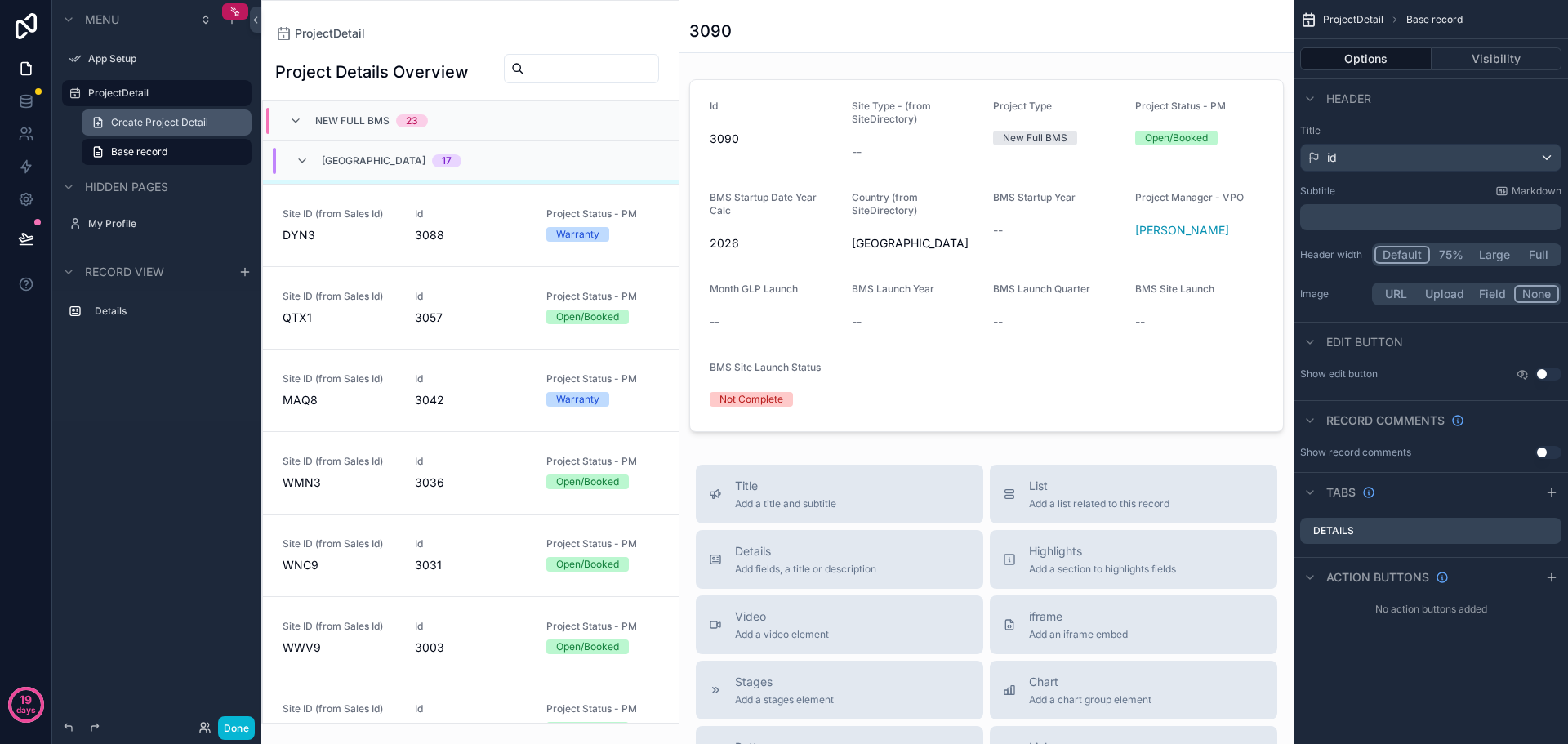
click at [154, 128] on span "Create Project Detail" at bounding box center [159, 122] width 97 height 13
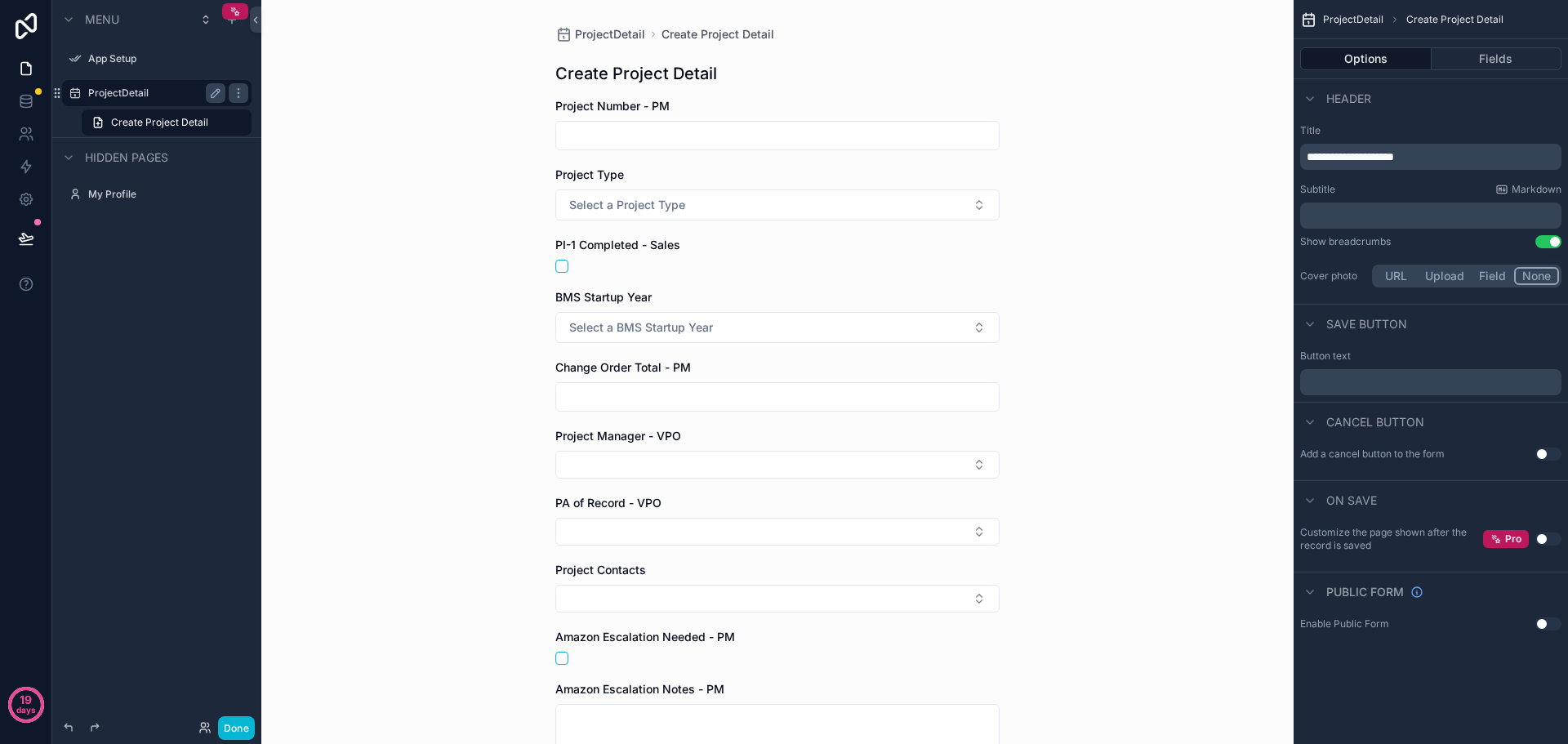
click at [139, 97] on label "ProjectDetail" at bounding box center [153, 93] width 130 height 13
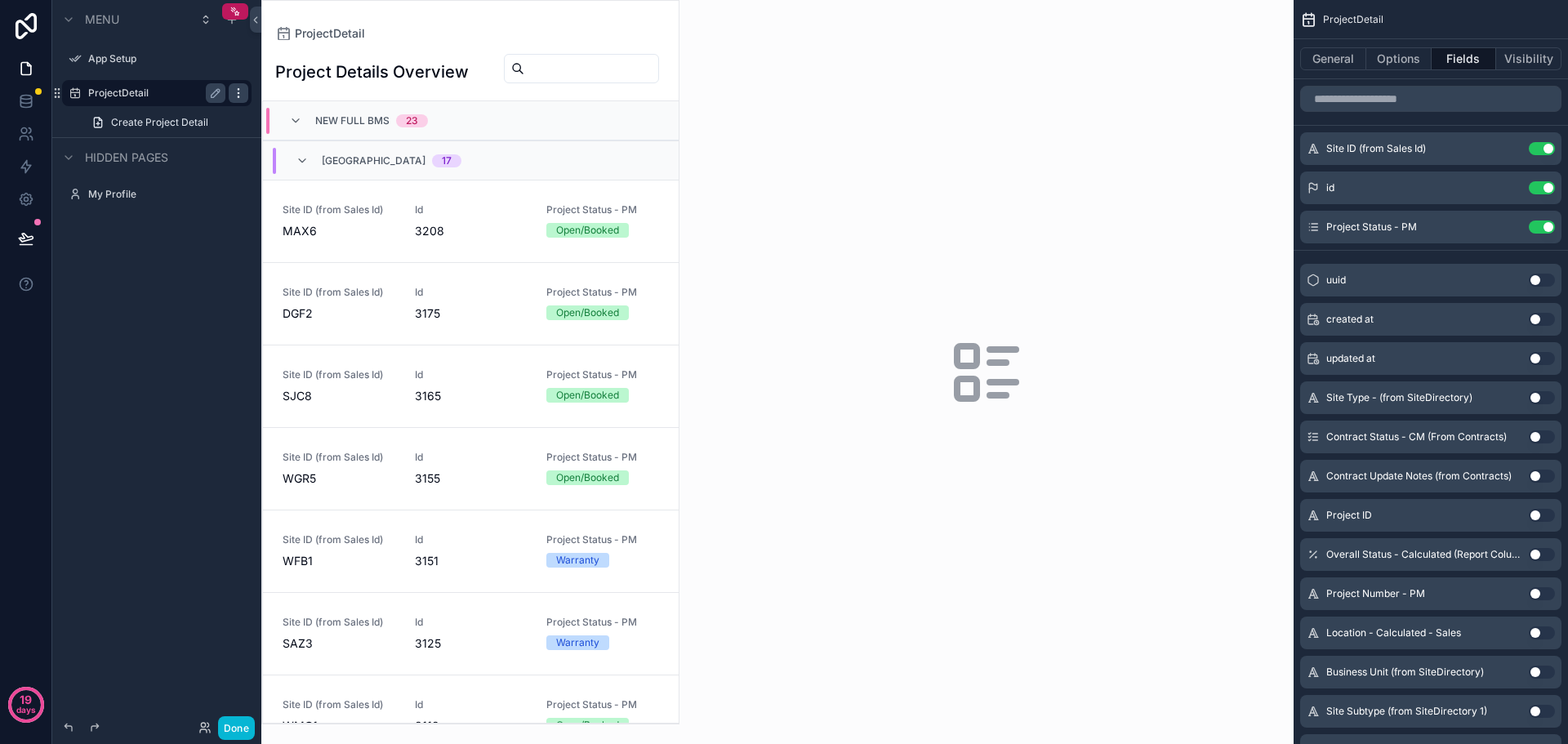
click at [235, 95] on icon "scrollable content" at bounding box center [238, 93] width 13 height 13
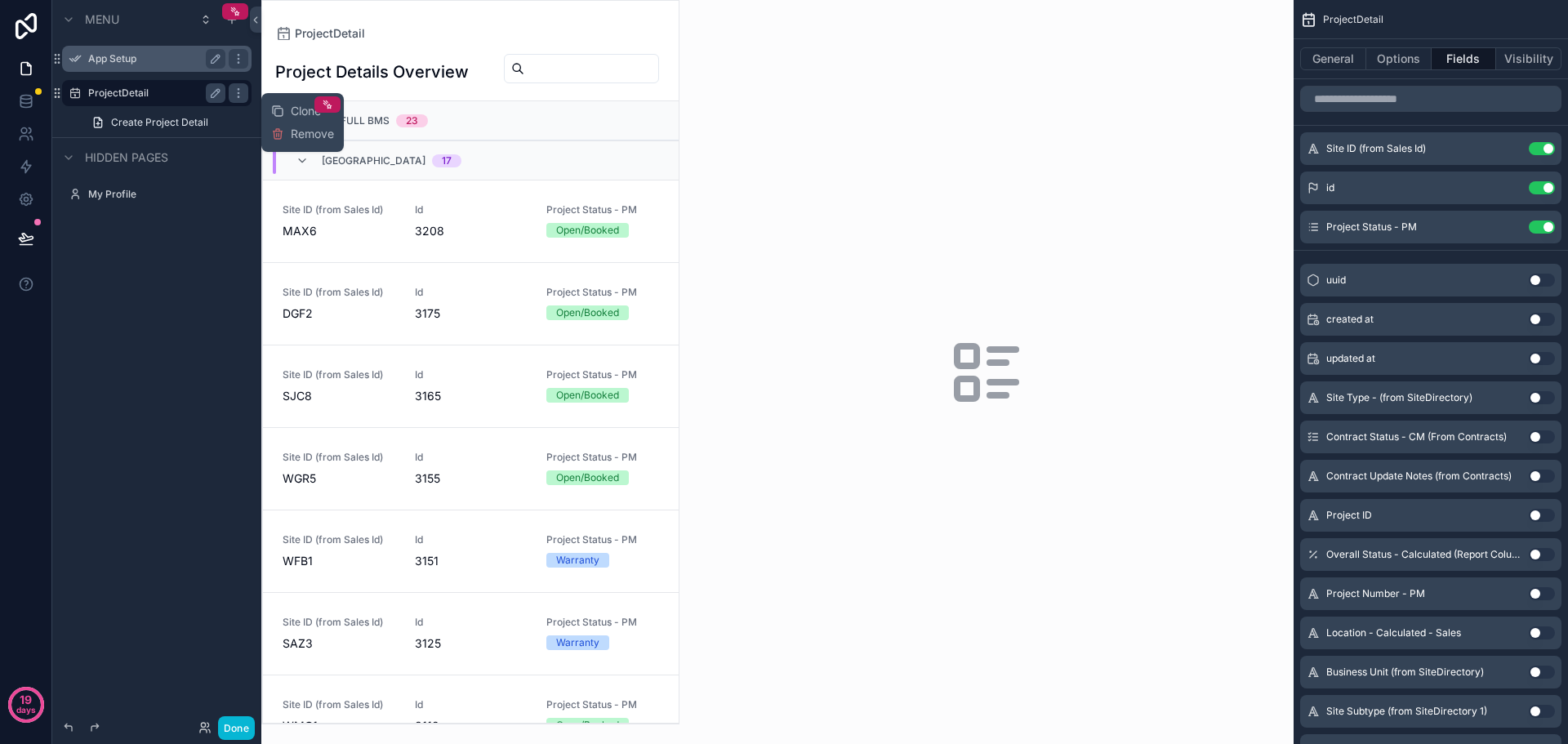
click at [156, 61] on label "App Setup" at bounding box center [153, 59] width 130 height 13
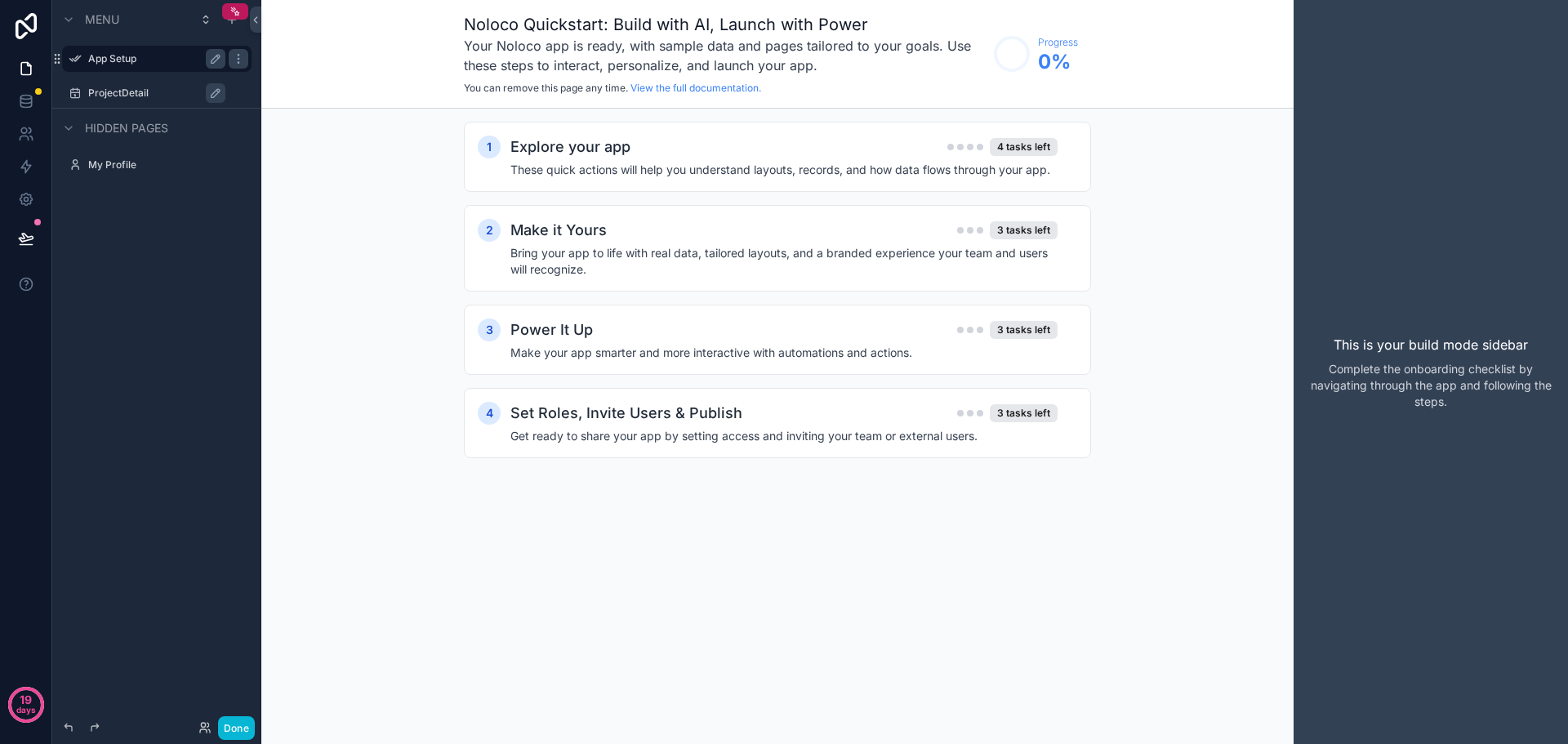
click at [116, 91] on label "ProjectDetail" at bounding box center [165, 93] width 153 height 13
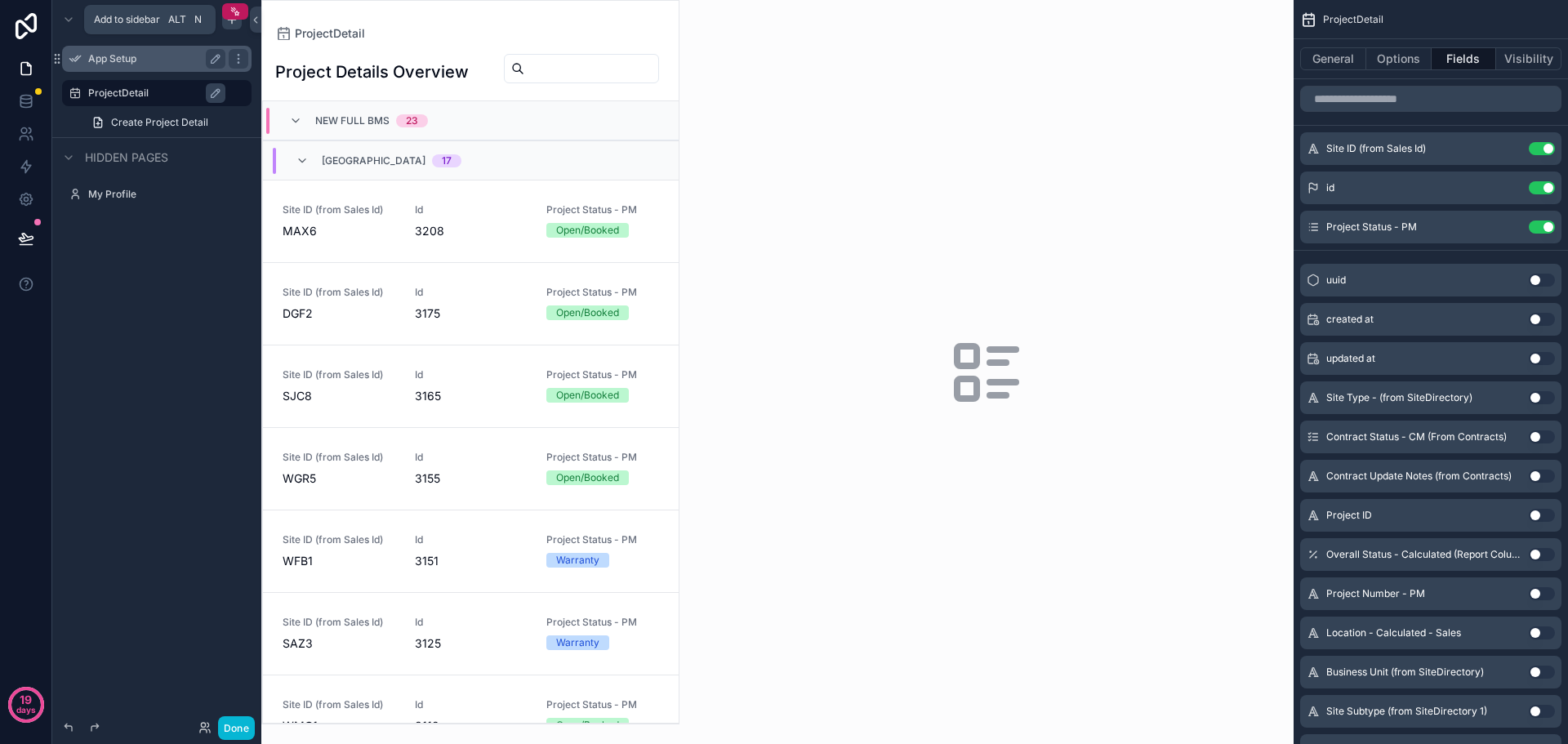
click at [233, 25] on icon "scrollable content" at bounding box center [232, 19] width 13 height 13
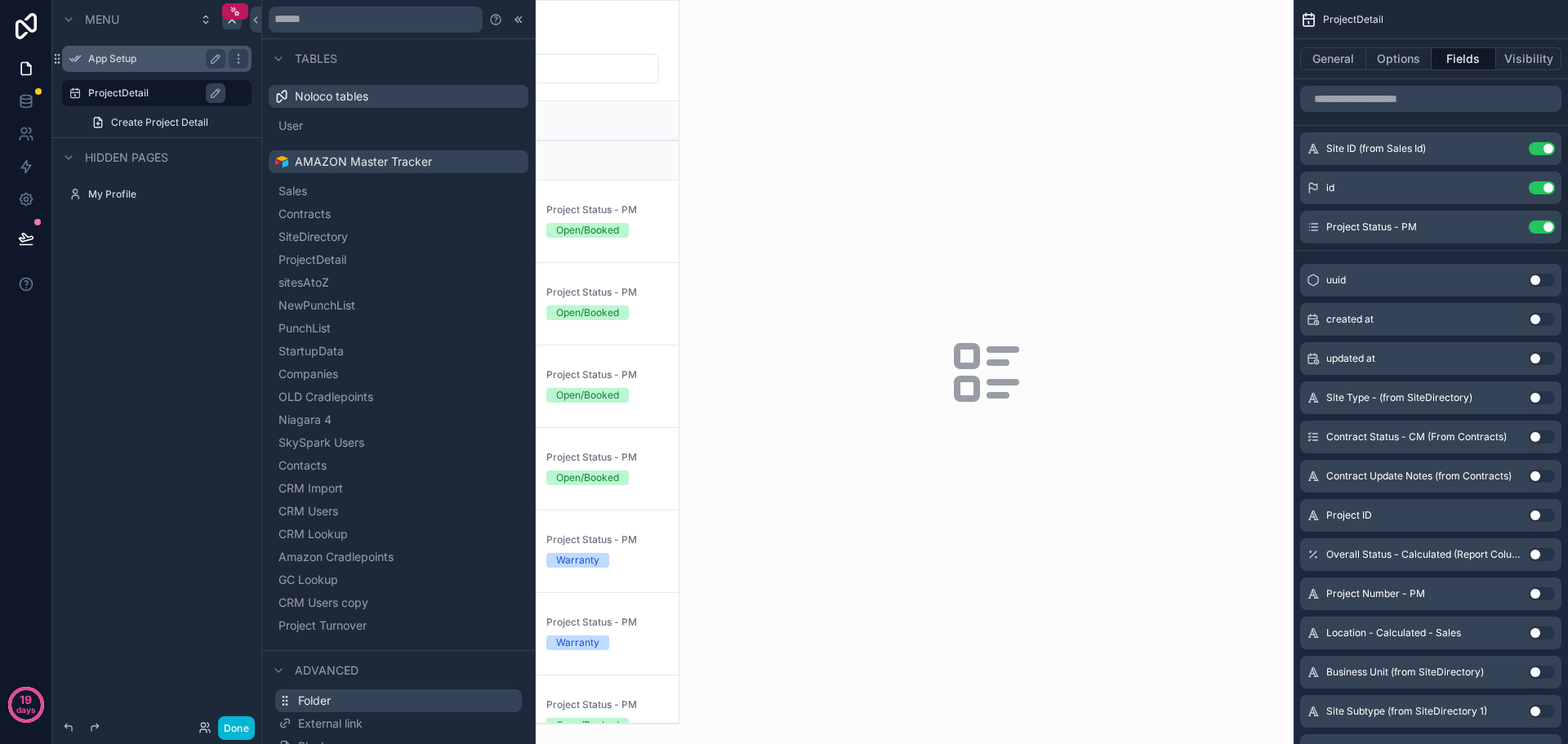
click at [322, 703] on span "Folder" at bounding box center [314, 700] width 32 height 17
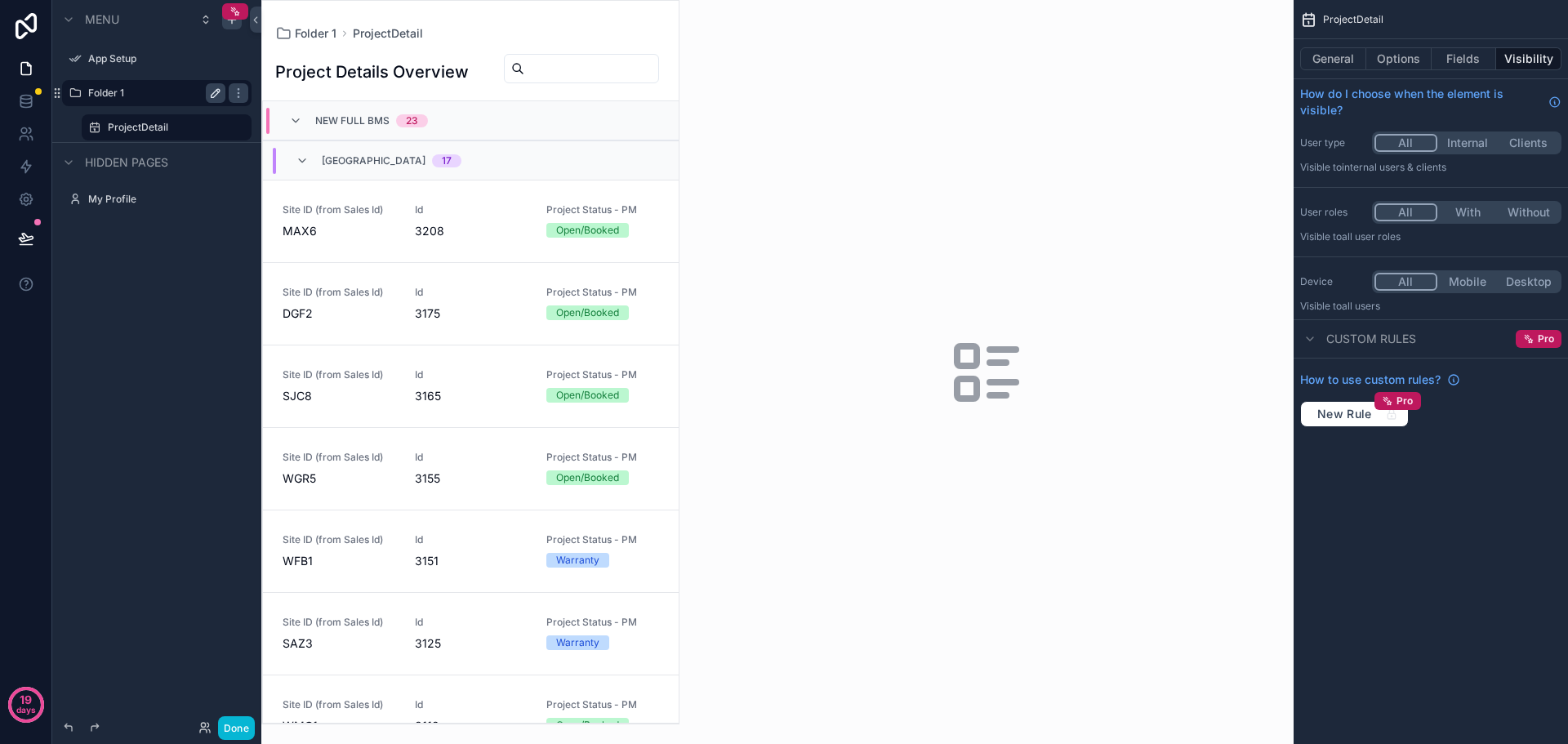
click at [212, 93] on icon "scrollable content" at bounding box center [215, 93] width 13 height 13
click at [170, 94] on input "********" at bounding box center [144, 93] width 111 height 19
paste input "**********"
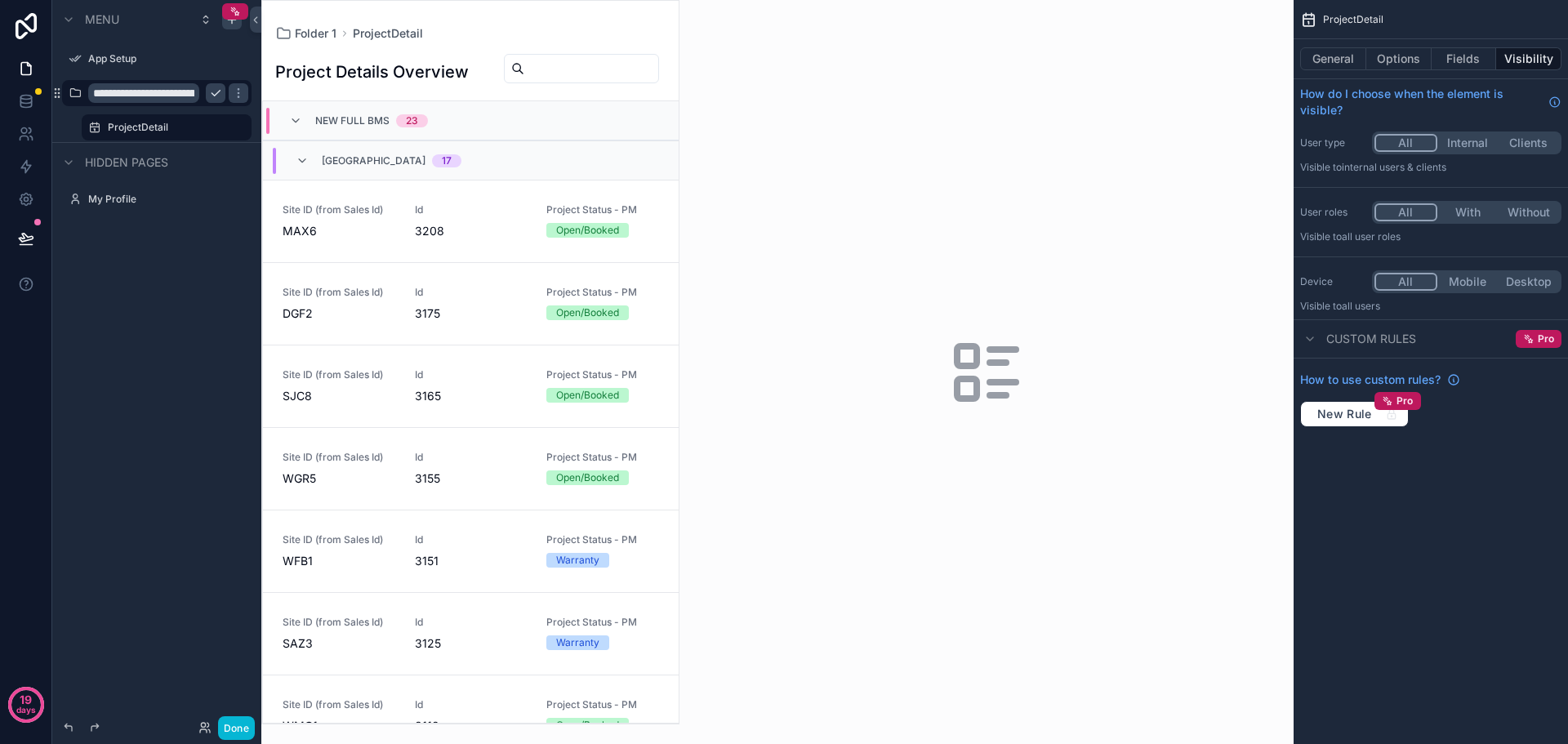
scroll to position [0, 144]
type input "**********"
click at [200, 257] on div "**********" at bounding box center [157, 362] width 209 height 725
click at [128, 309] on div "**********" at bounding box center [157, 362] width 209 height 725
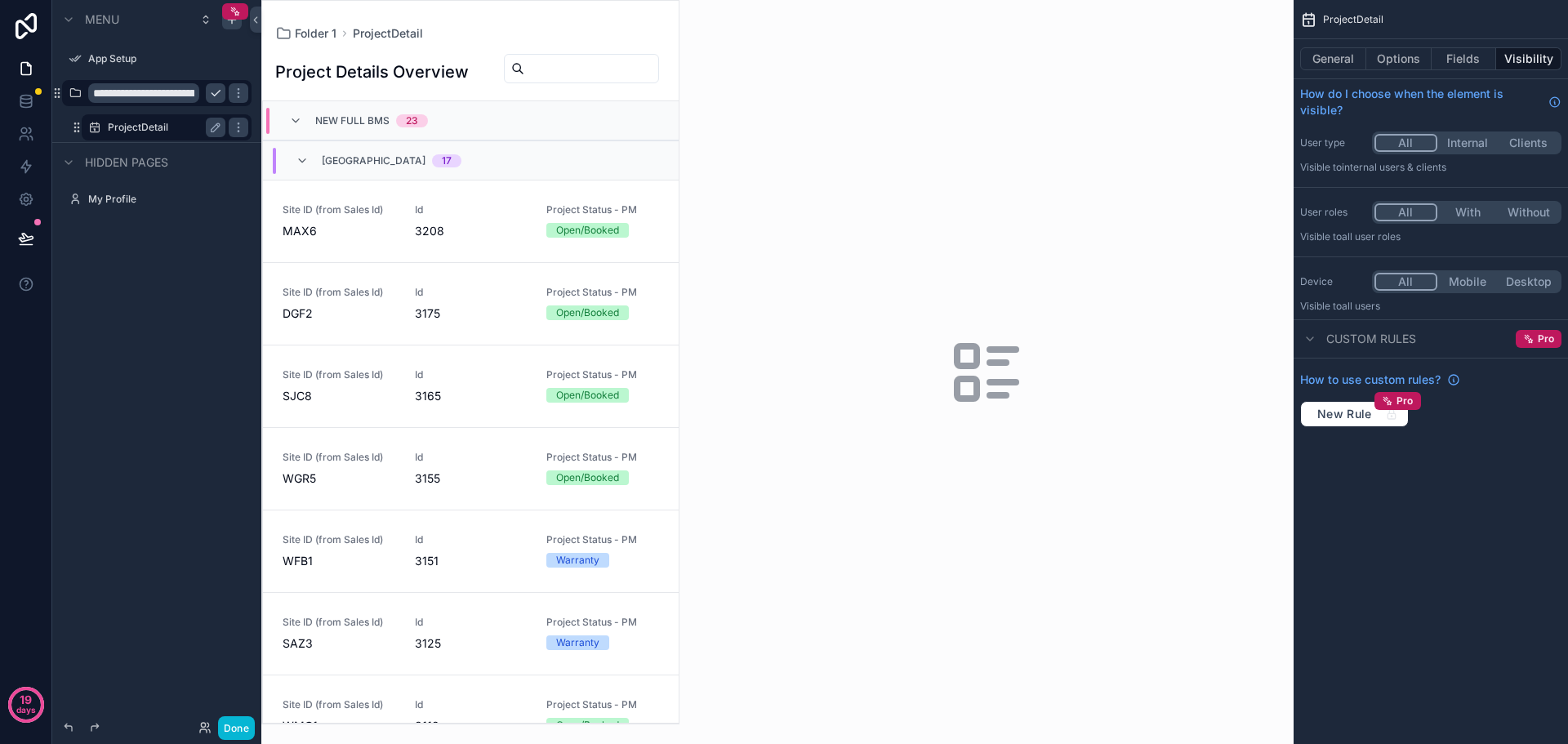
click at [190, 130] on label "ProjectDetail" at bounding box center [163, 127] width 111 height 13
click at [213, 126] on icon "scrollable content" at bounding box center [215, 127] width 13 height 13
click at [165, 130] on input "**********" at bounding box center [153, 127] width 92 height 19
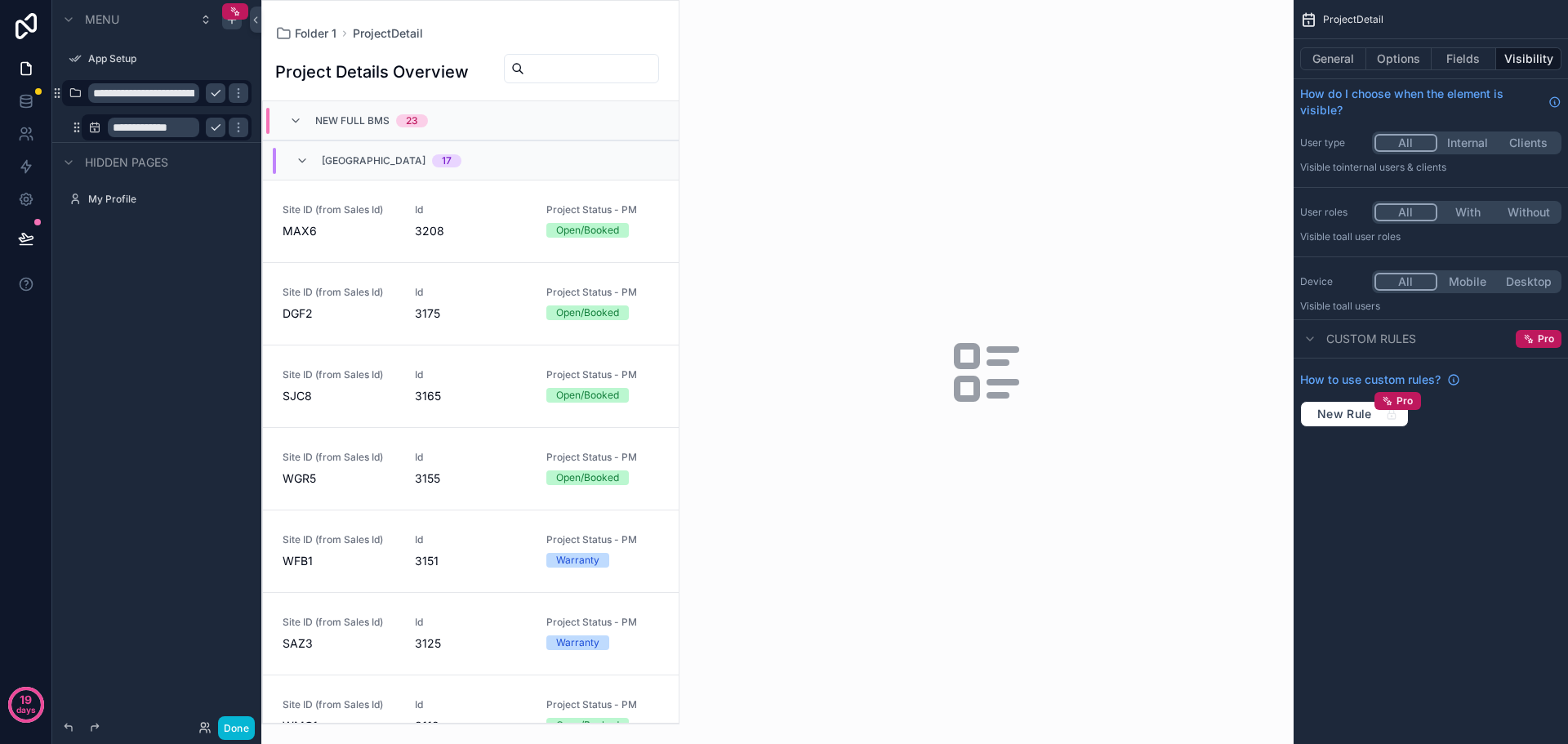
paste input "**********"
type input "**********"
click at [196, 327] on div "**********" at bounding box center [157, 362] width 209 height 725
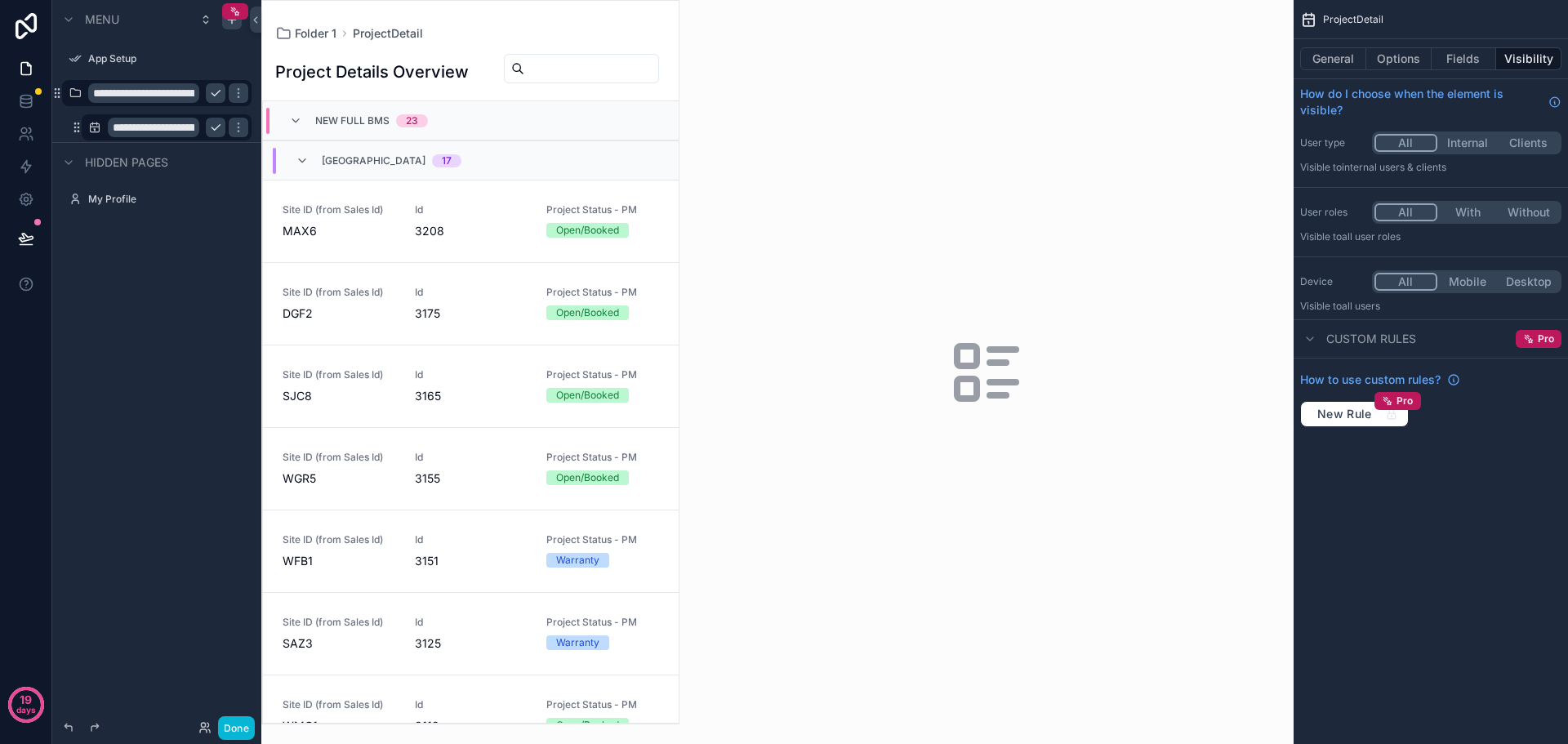
click at [218, 95] on icon "scrollable content" at bounding box center [215, 93] width 13 height 13
click at [214, 129] on icon "scrollable content" at bounding box center [215, 127] width 13 height 13
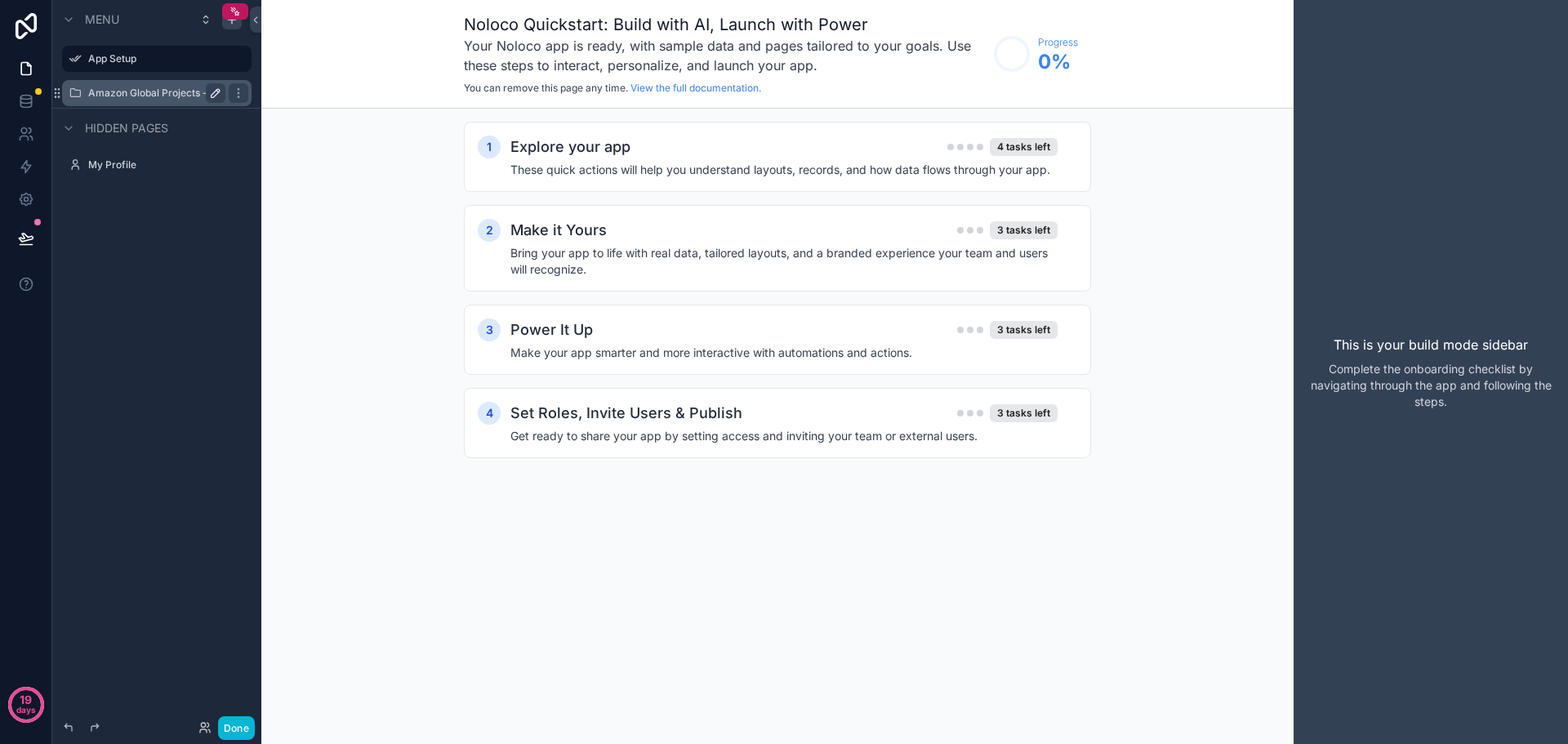
click at [141, 89] on label "Amazon Global Projects - Open and Warranty" at bounding box center [157, 93] width 137 height 13
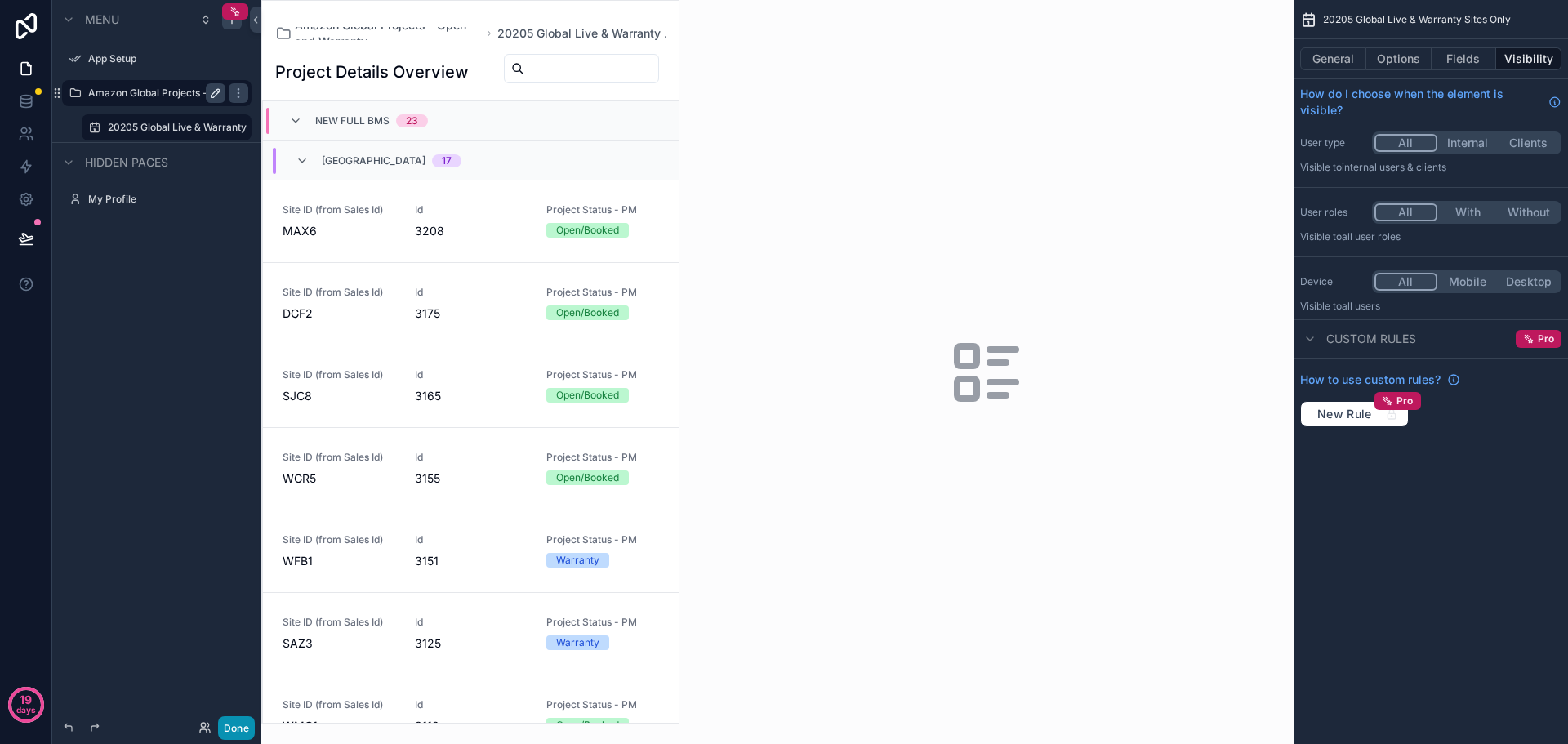
click at [235, 723] on button "Done" at bounding box center [236, 727] width 37 height 24
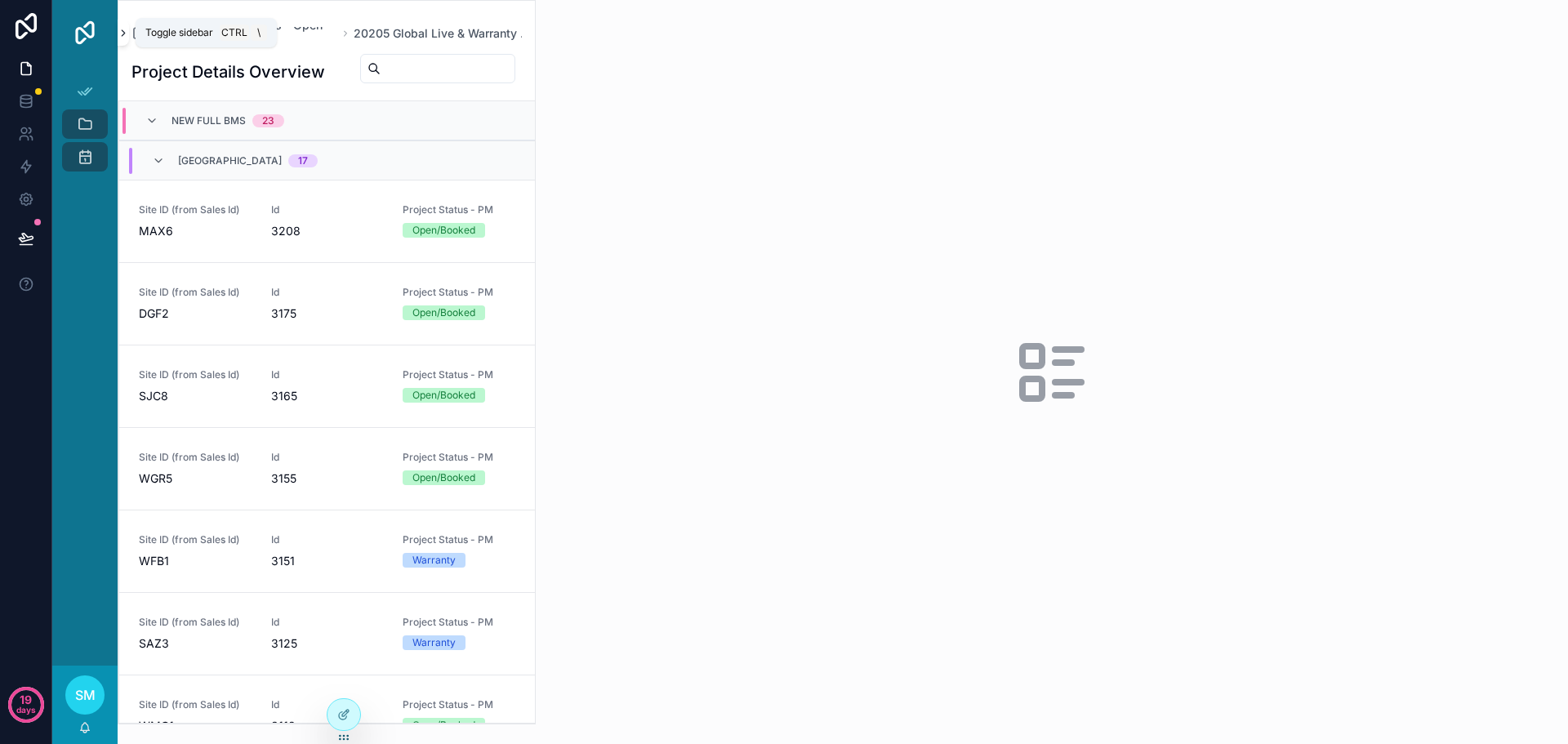
click at [121, 33] on icon "scrollable content" at bounding box center [123, 33] width 11 height 12
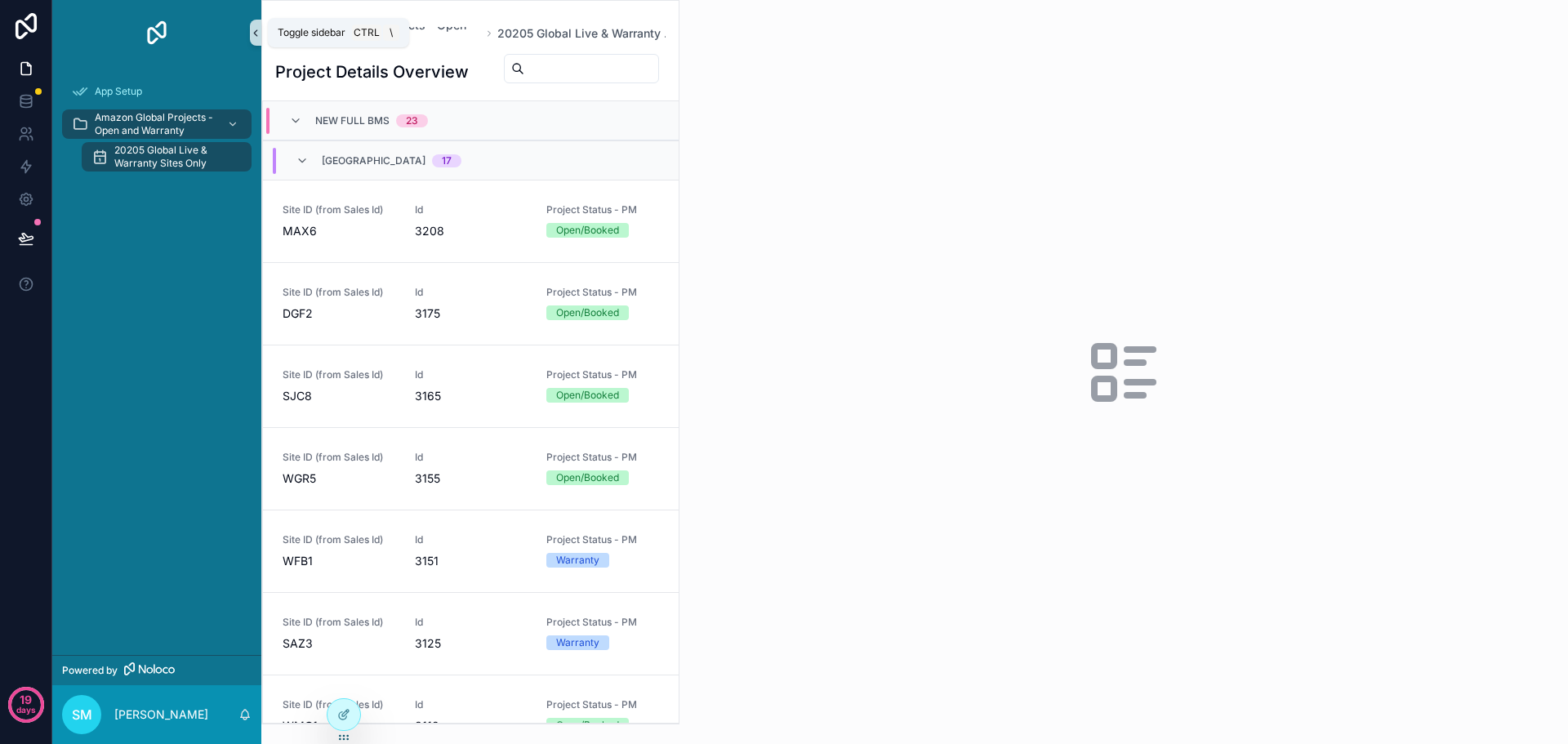
click at [260, 37] on icon "scrollable content" at bounding box center [256, 33] width 11 height 12
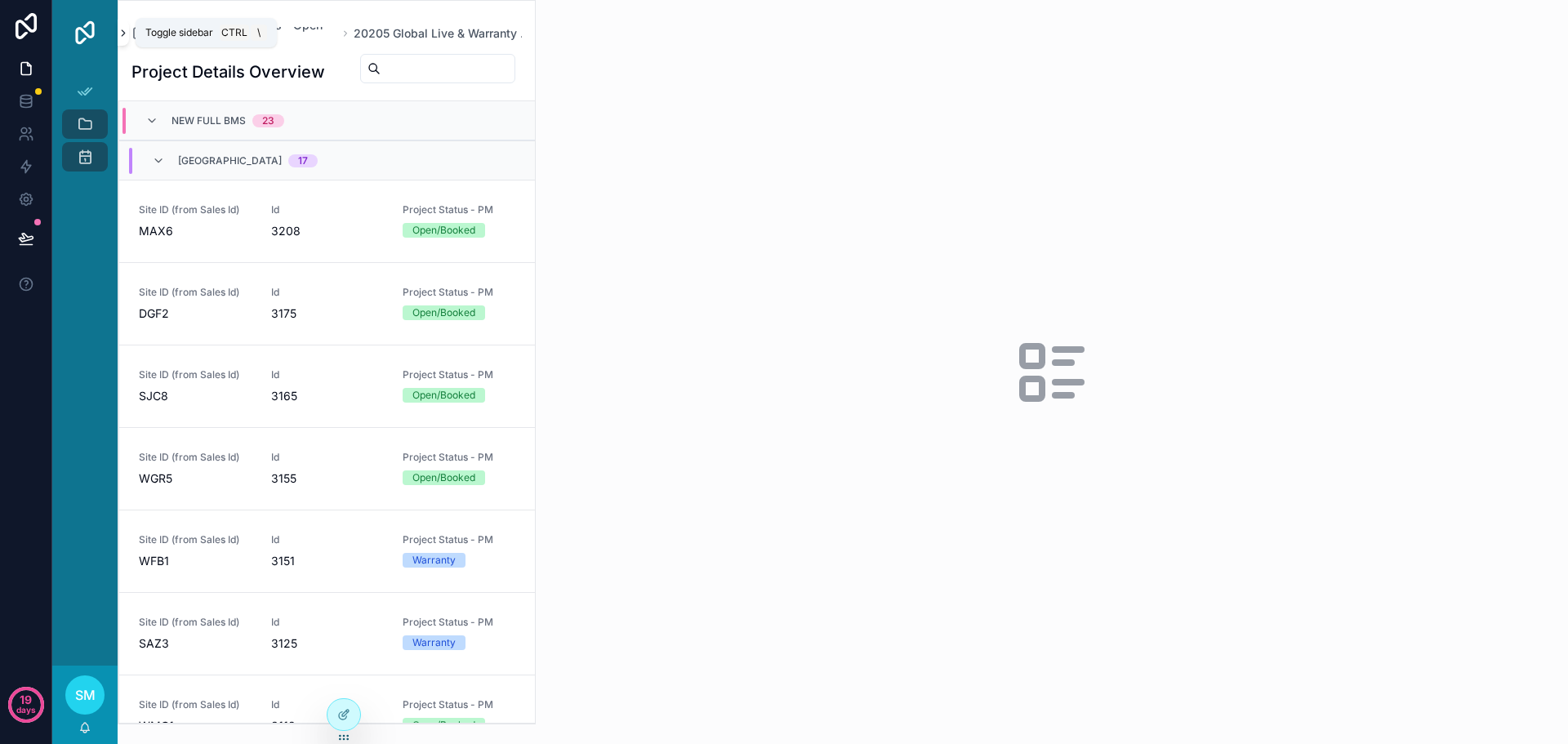
click at [122, 37] on icon "scrollable content" at bounding box center [123, 33] width 11 height 12
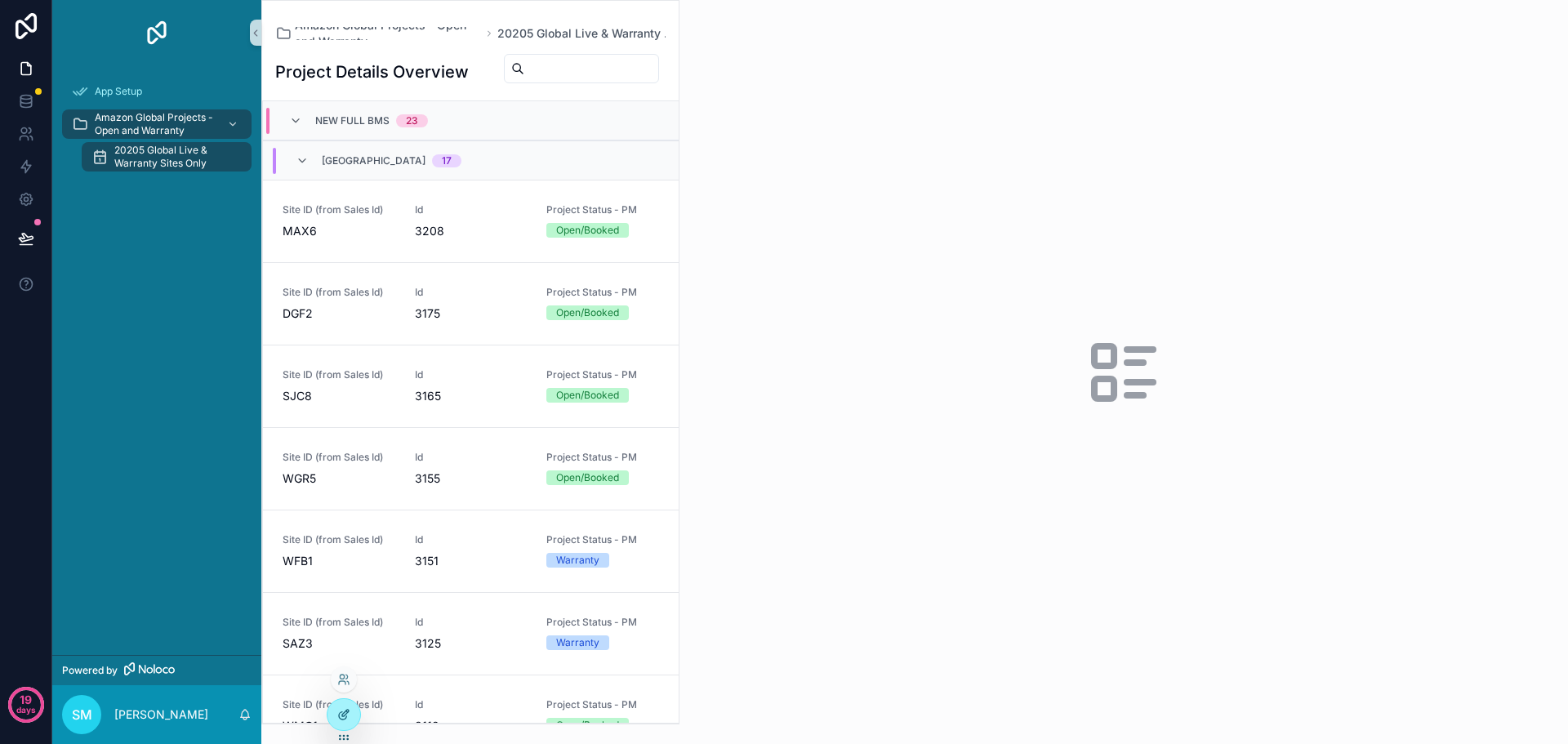
click at [352, 723] on div at bounding box center [343, 714] width 32 height 31
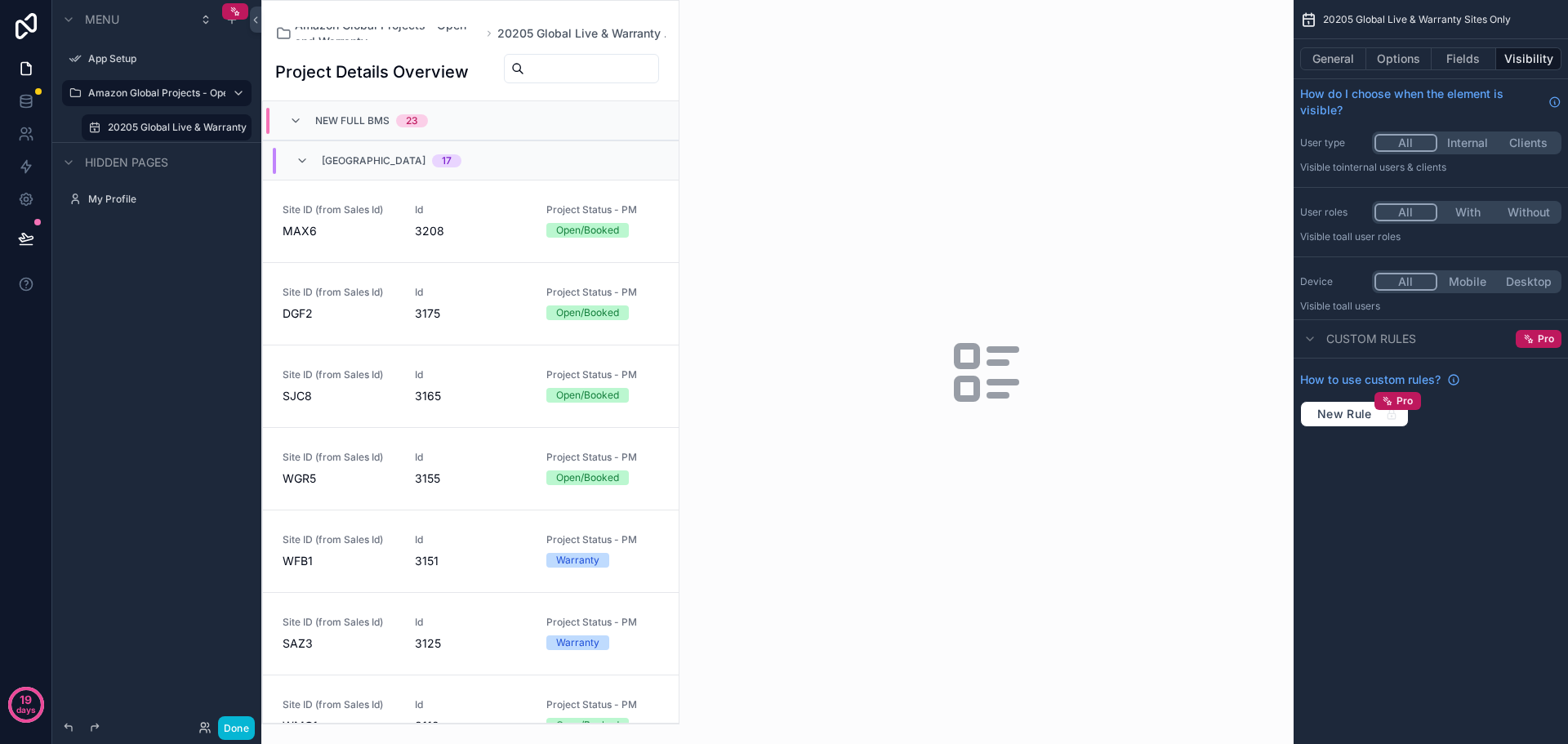
click at [369, 52] on div "scrollable content" at bounding box center [471, 362] width 417 height 723
click at [363, 61] on div "Project Details Overview" at bounding box center [470, 72] width 390 height 38
click at [1341, 63] on button "General" at bounding box center [1333, 59] width 67 height 23
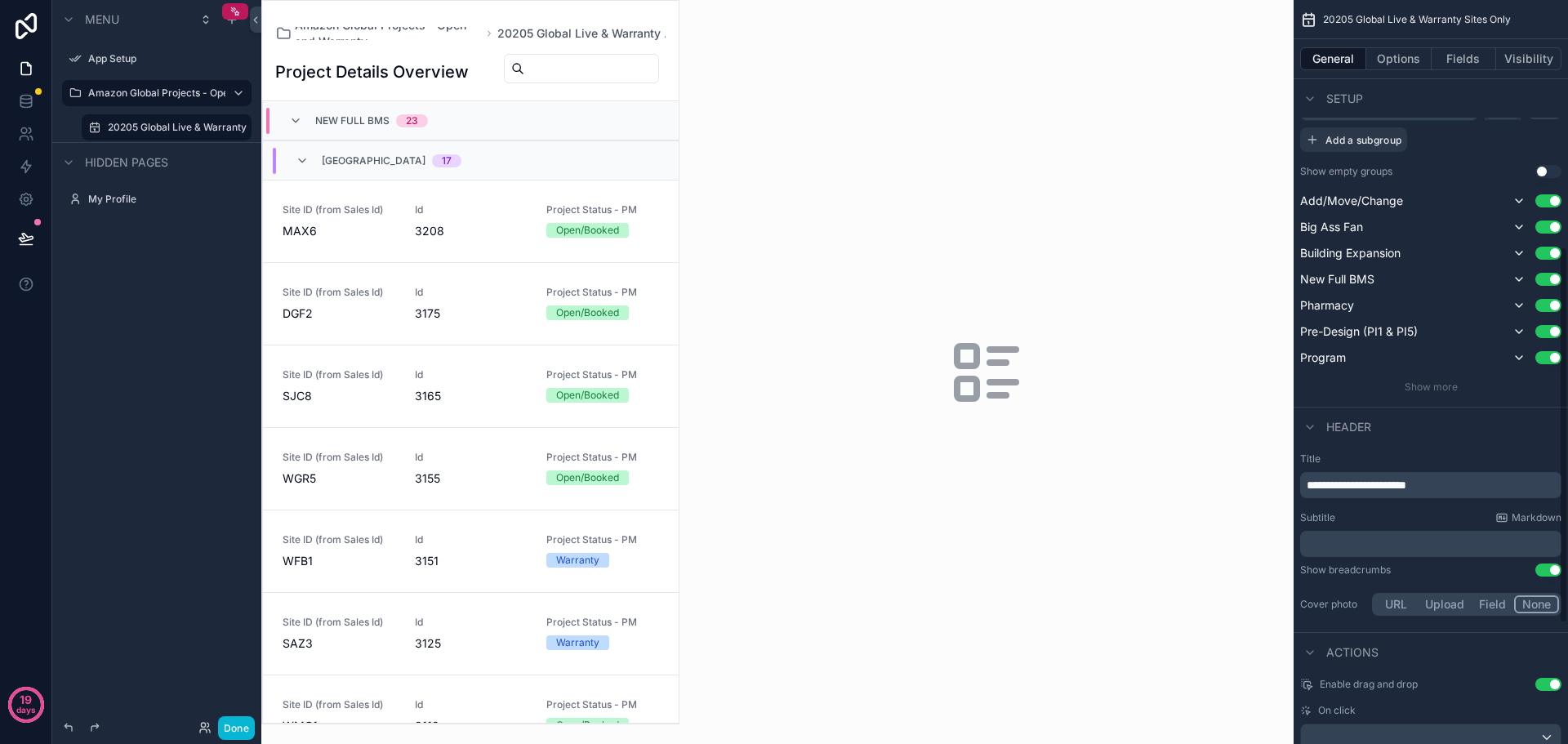
scroll to position [490, 0]
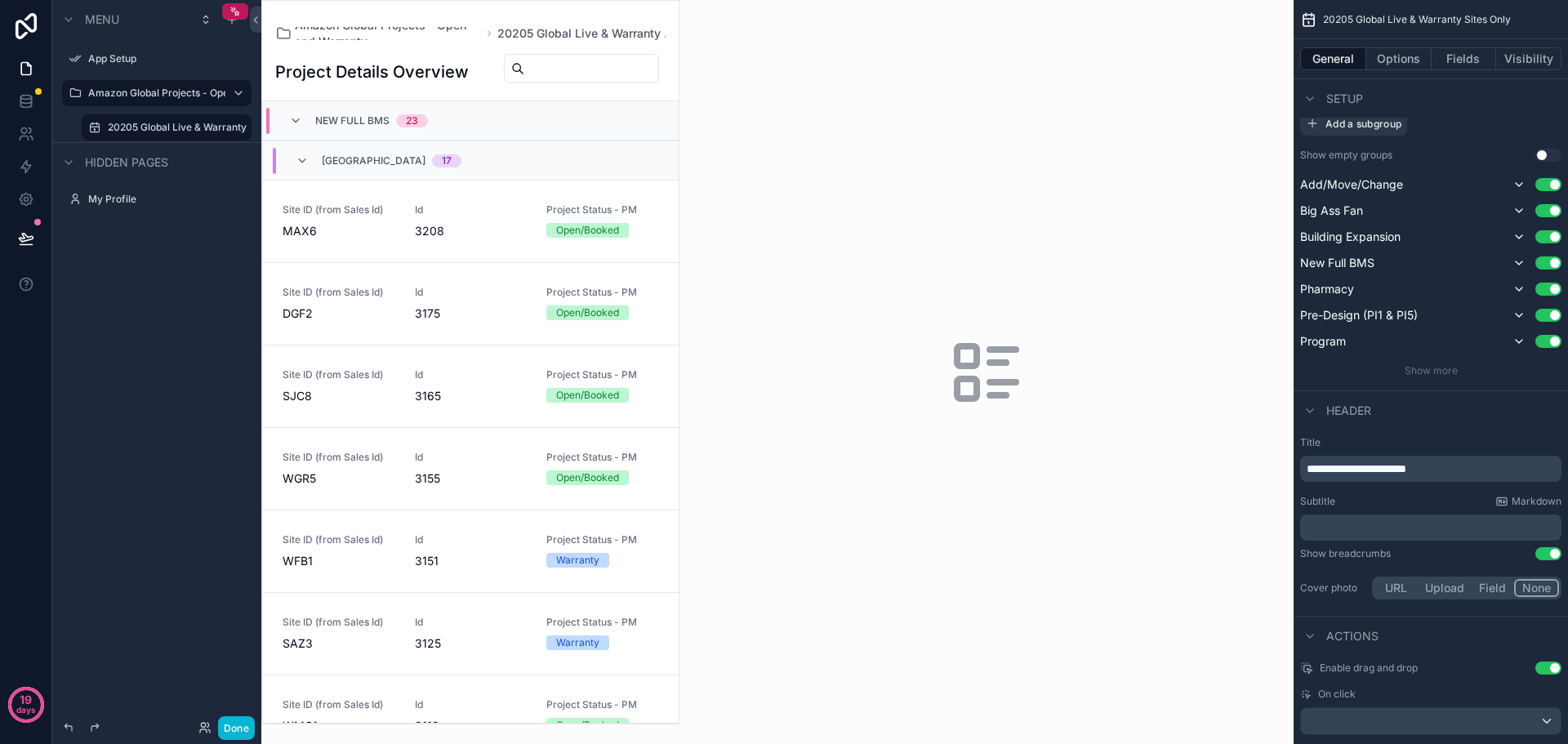
click at [1554, 554] on button "Use setting" at bounding box center [1549, 553] width 26 height 13
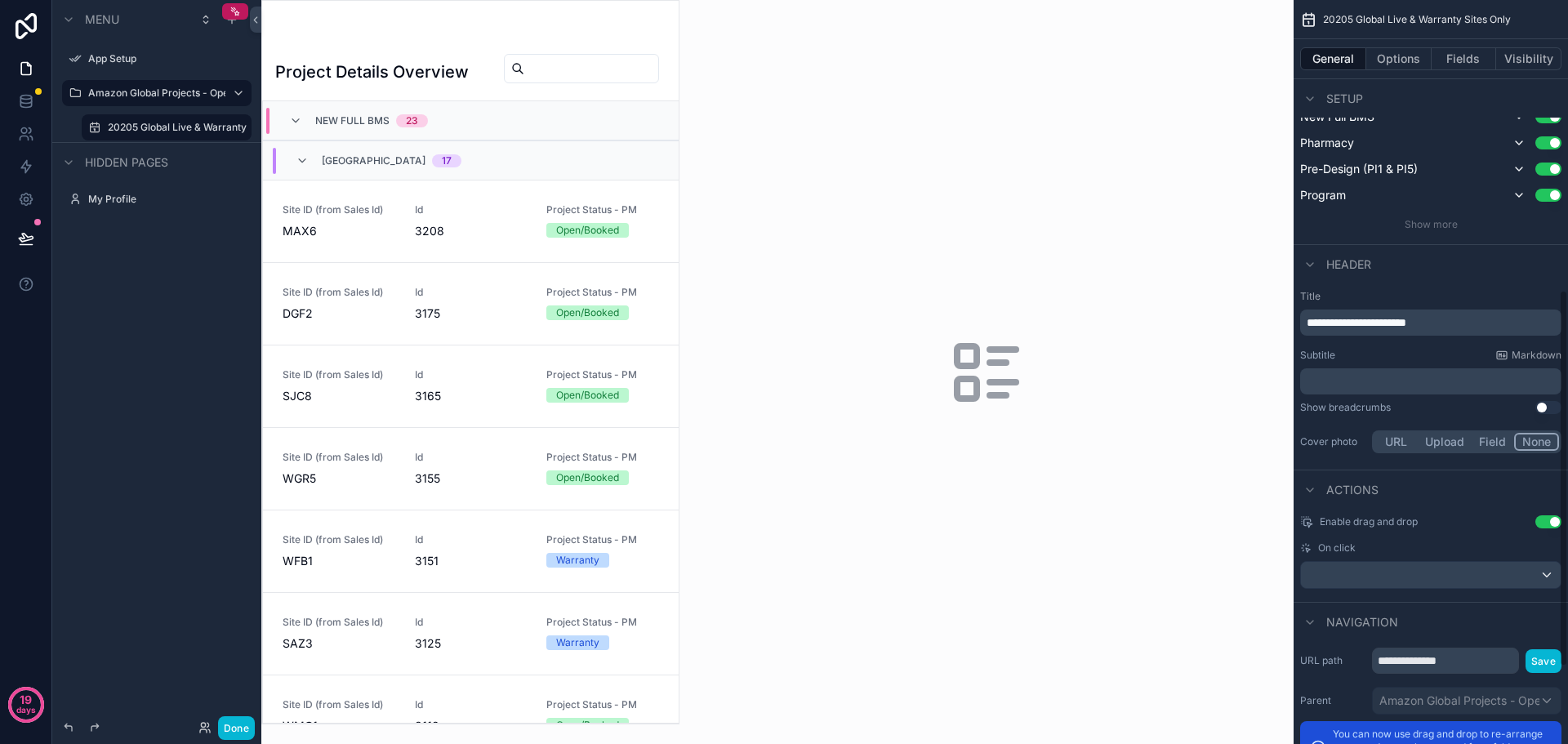
scroll to position [725, 0]
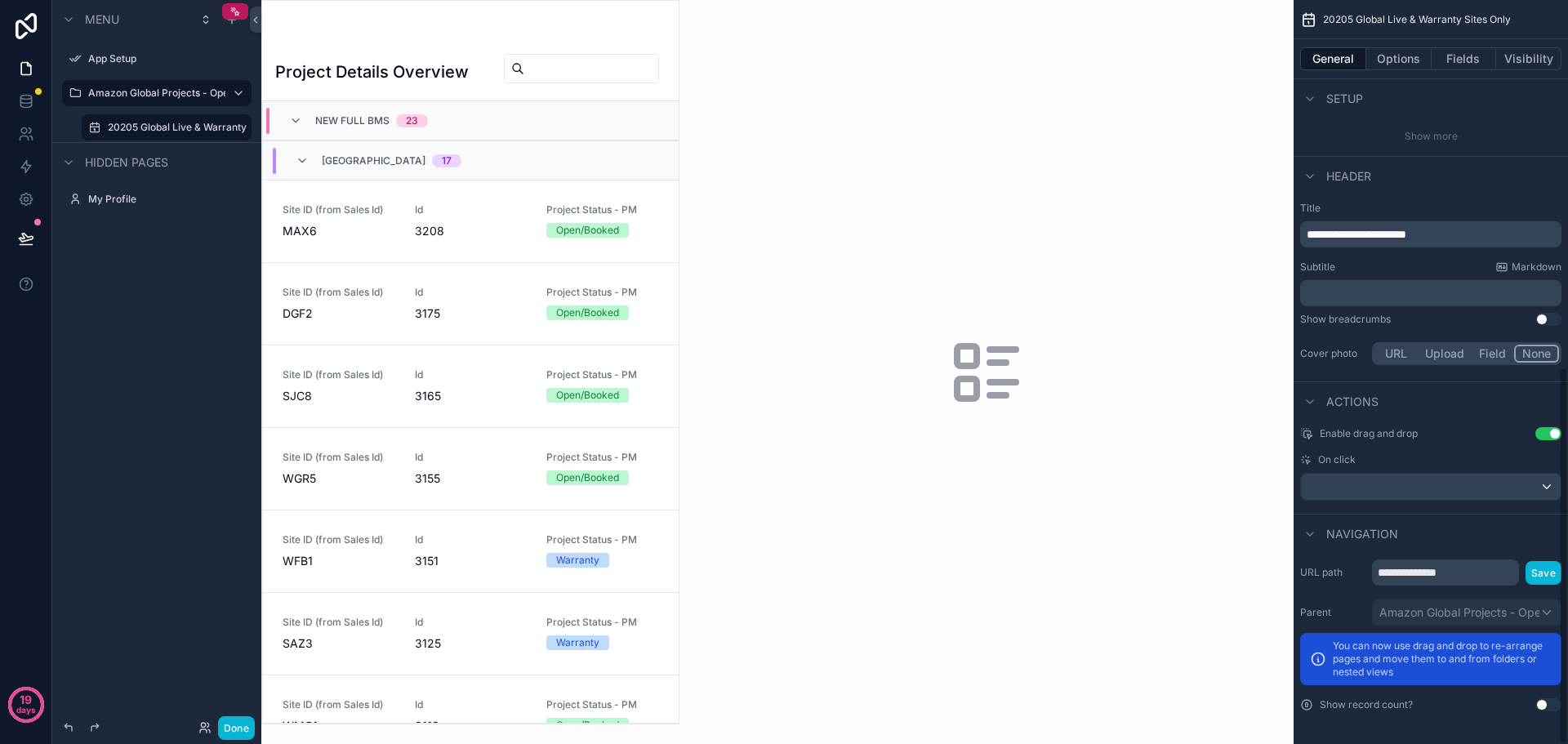
click at [1543, 432] on button "Use setting" at bounding box center [1549, 433] width 26 height 13
click at [234, 726] on button "Done" at bounding box center [236, 727] width 37 height 24
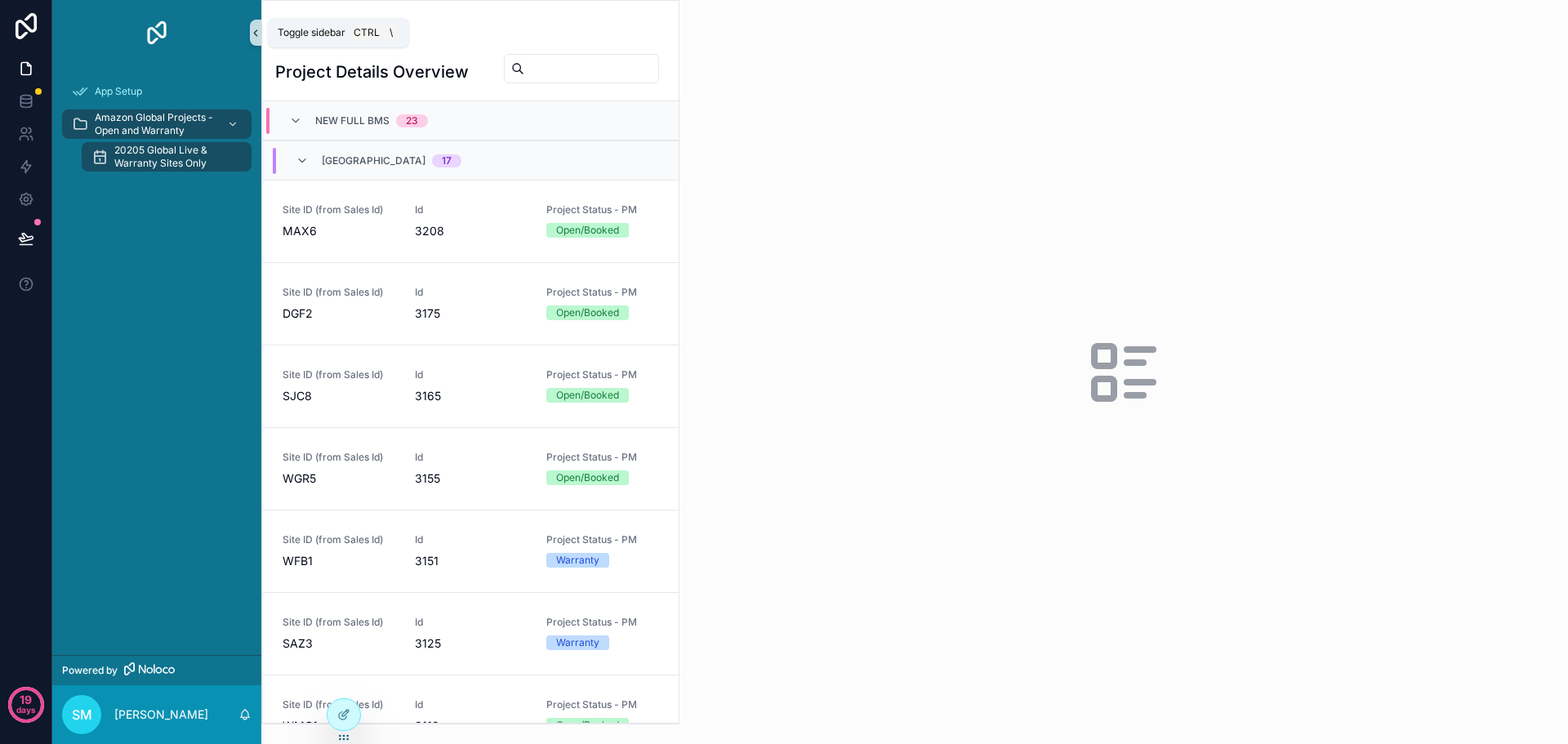
click at [254, 27] on icon "scrollable content" at bounding box center [256, 33] width 11 height 12
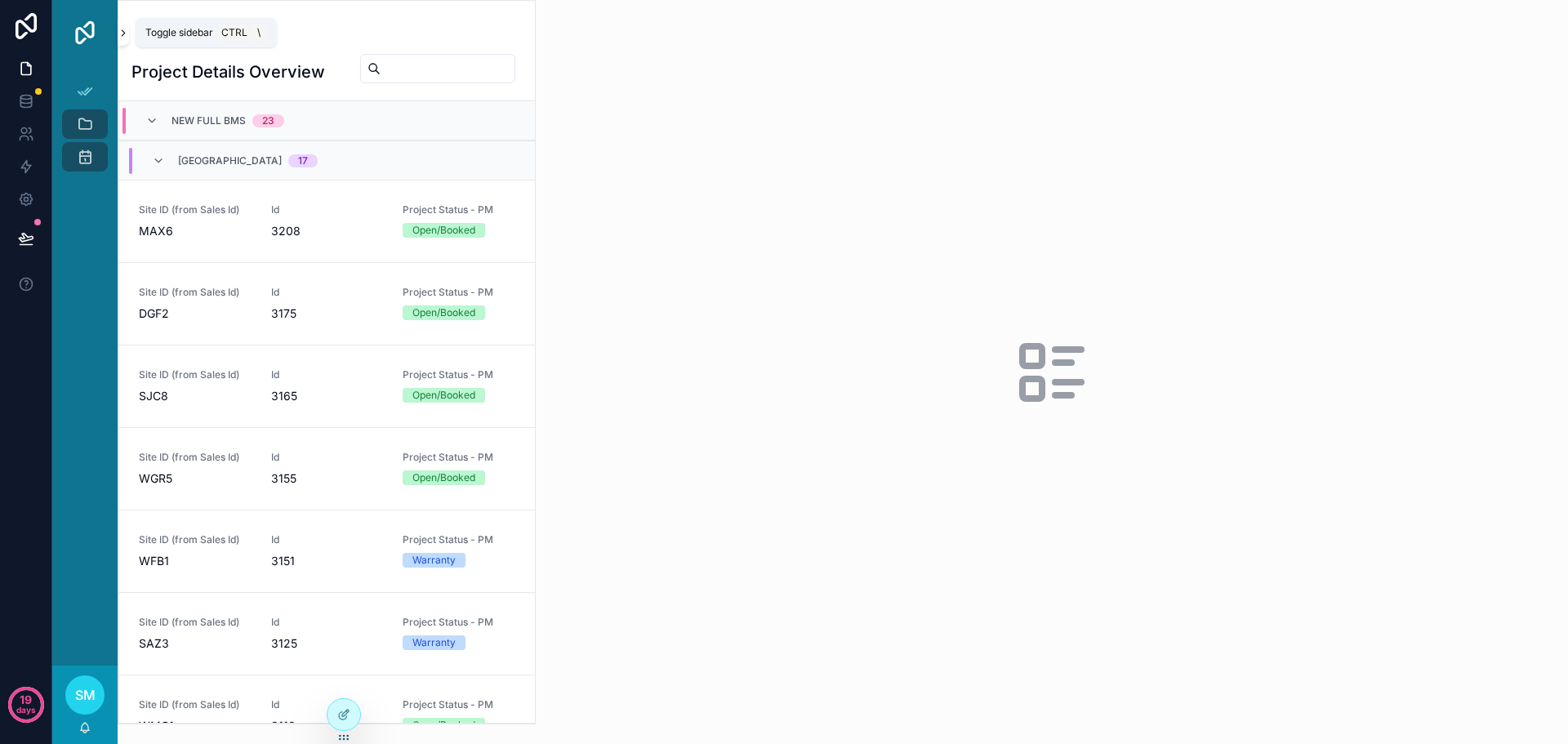
click at [126, 32] on icon "scrollable content" at bounding box center [123, 33] width 11 height 12
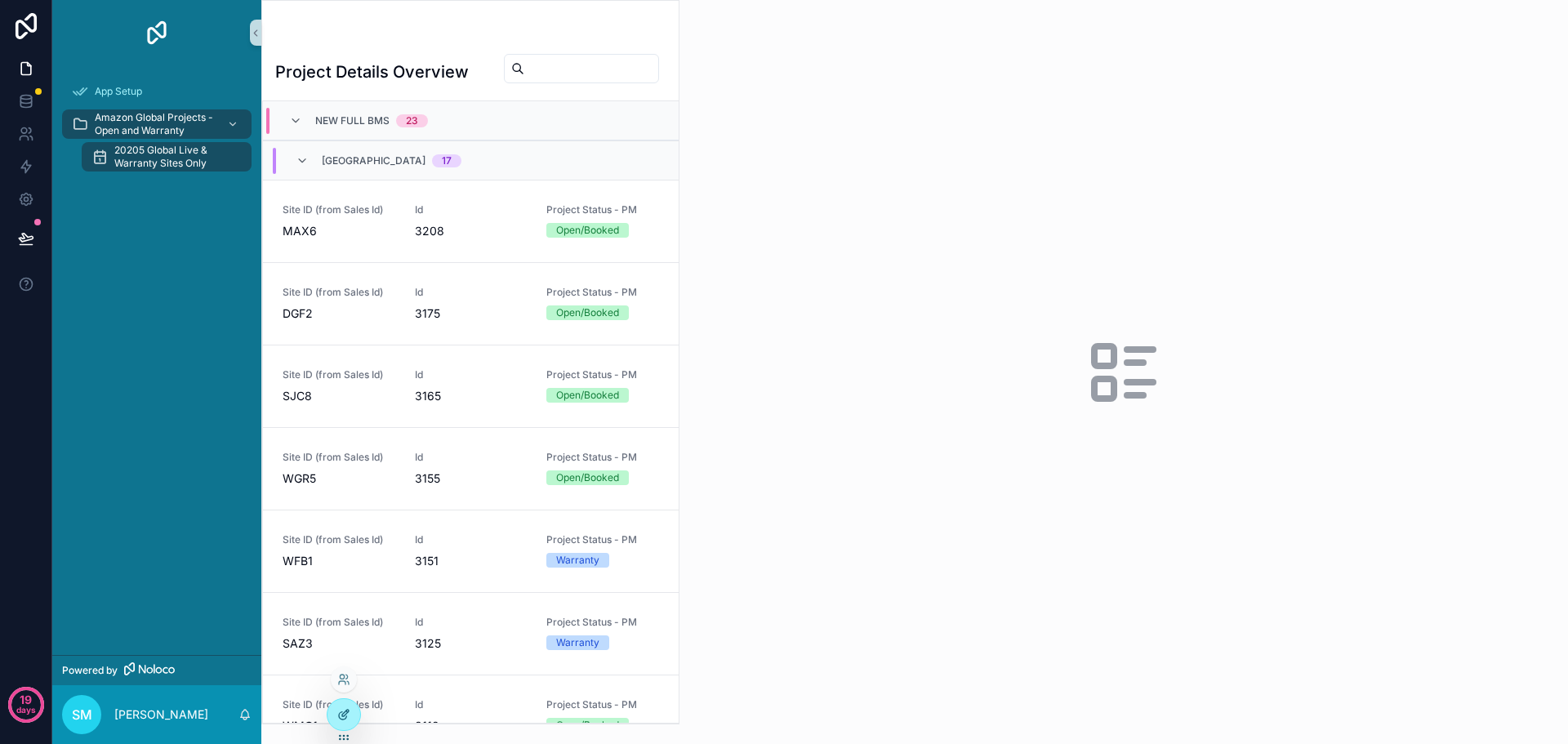
click at [341, 713] on icon at bounding box center [343, 714] width 13 height 13
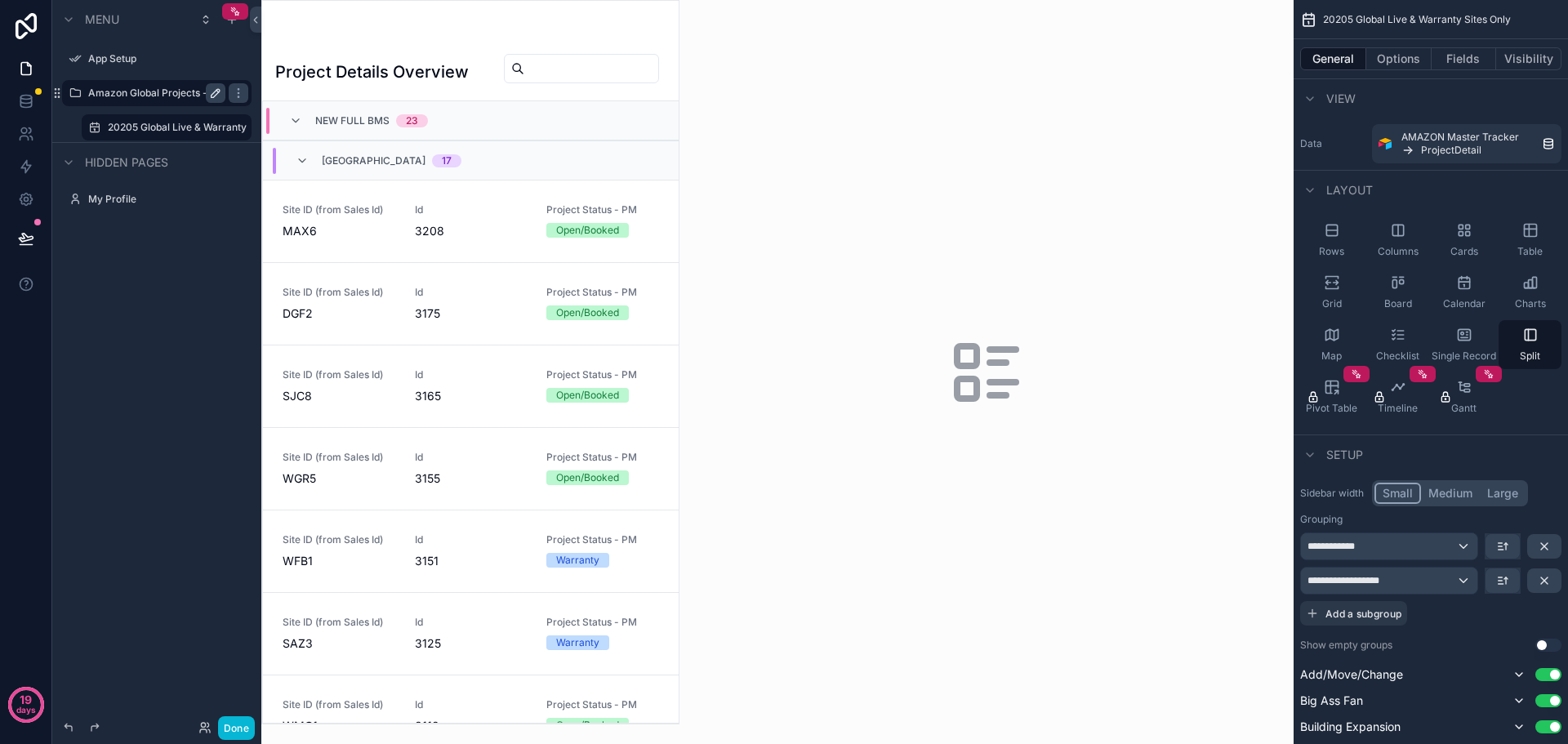
click at [209, 92] on icon "scrollable content" at bounding box center [215, 93] width 13 height 13
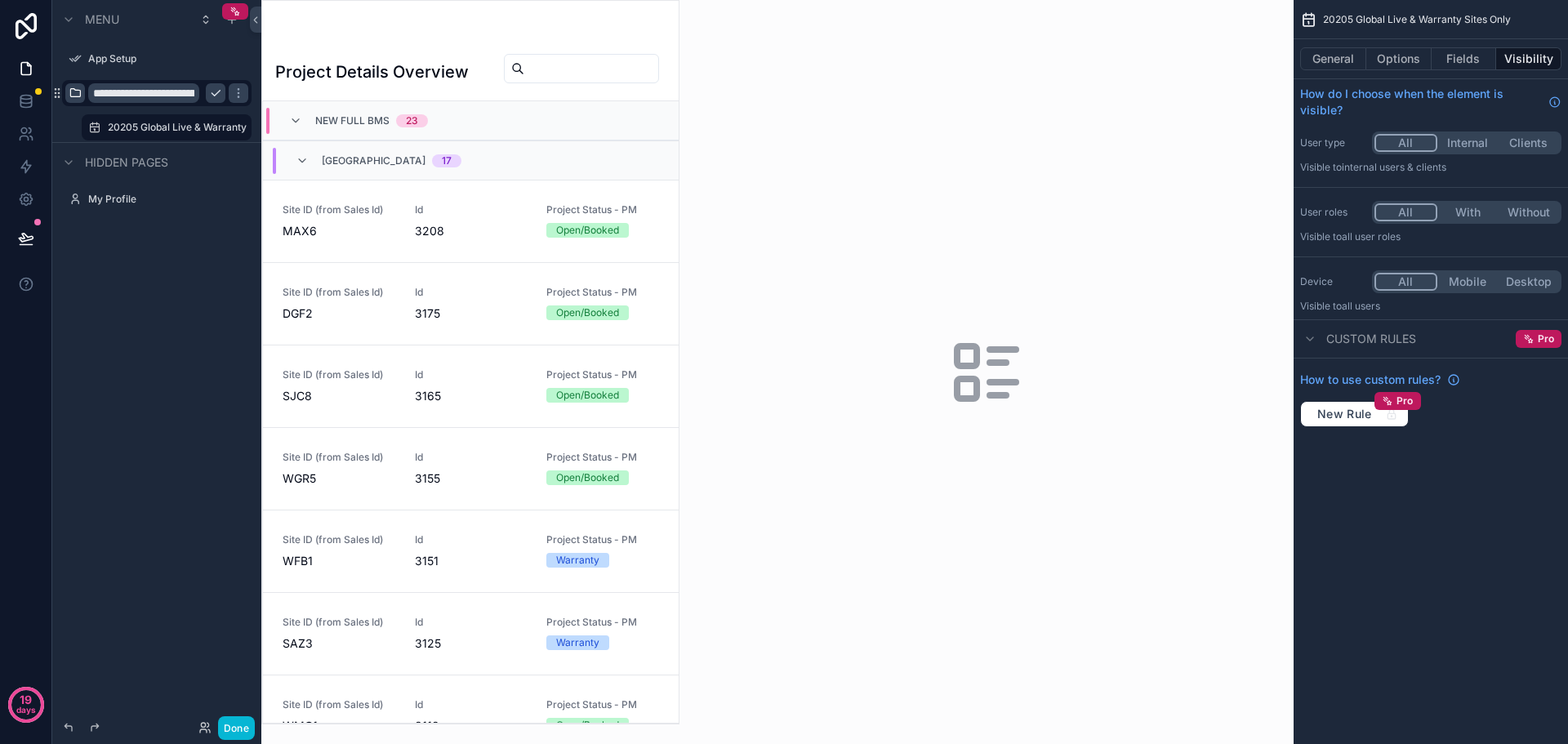
click at [80, 91] on icon "scrollable content" at bounding box center [74, 93] width 13 height 13
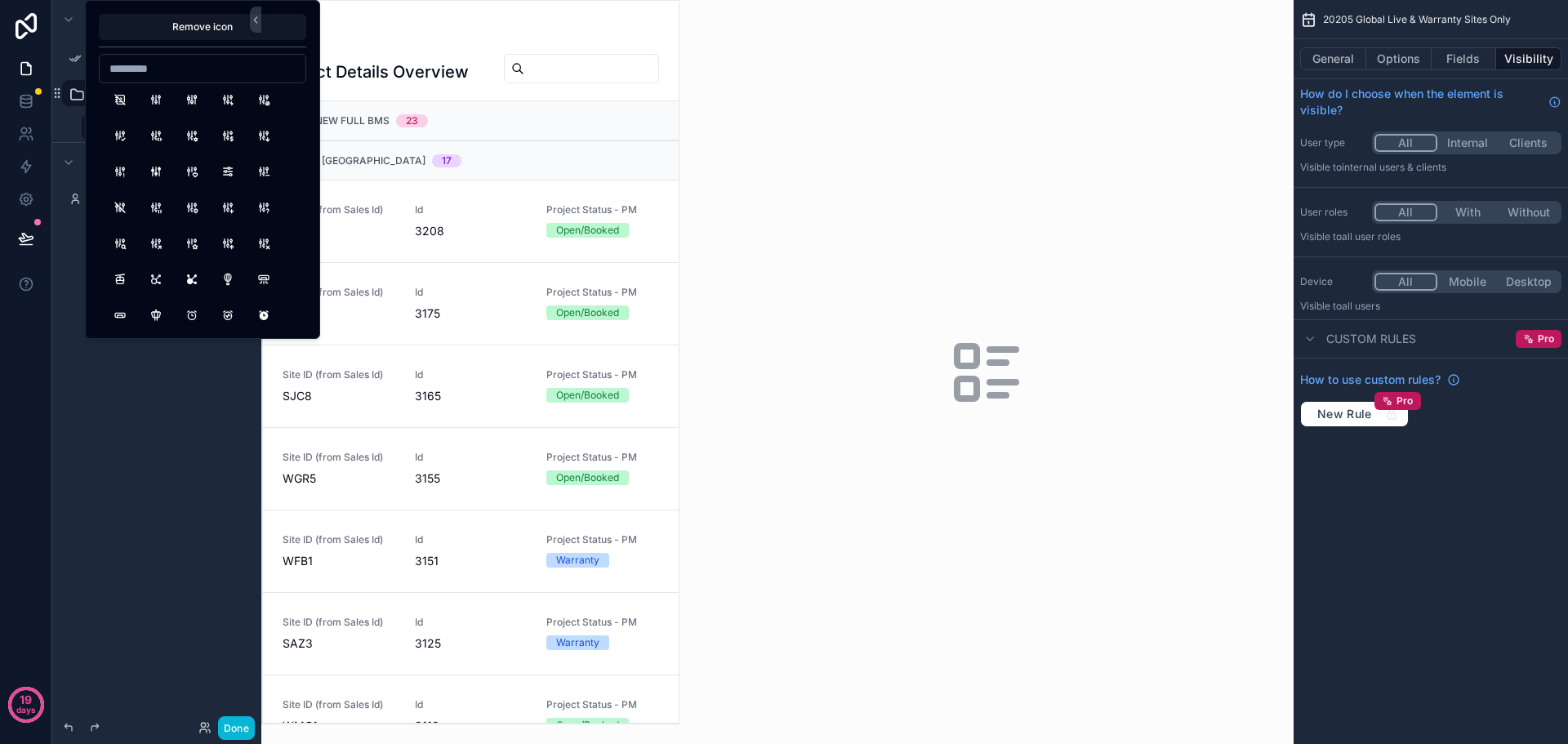
scroll to position [245, 0]
click at [178, 67] on input at bounding box center [202, 68] width 206 height 23
type input "********"
drag, startPoint x: 192, startPoint y: 275, endPoint x: 147, endPoint y: 397, distance: 130.0
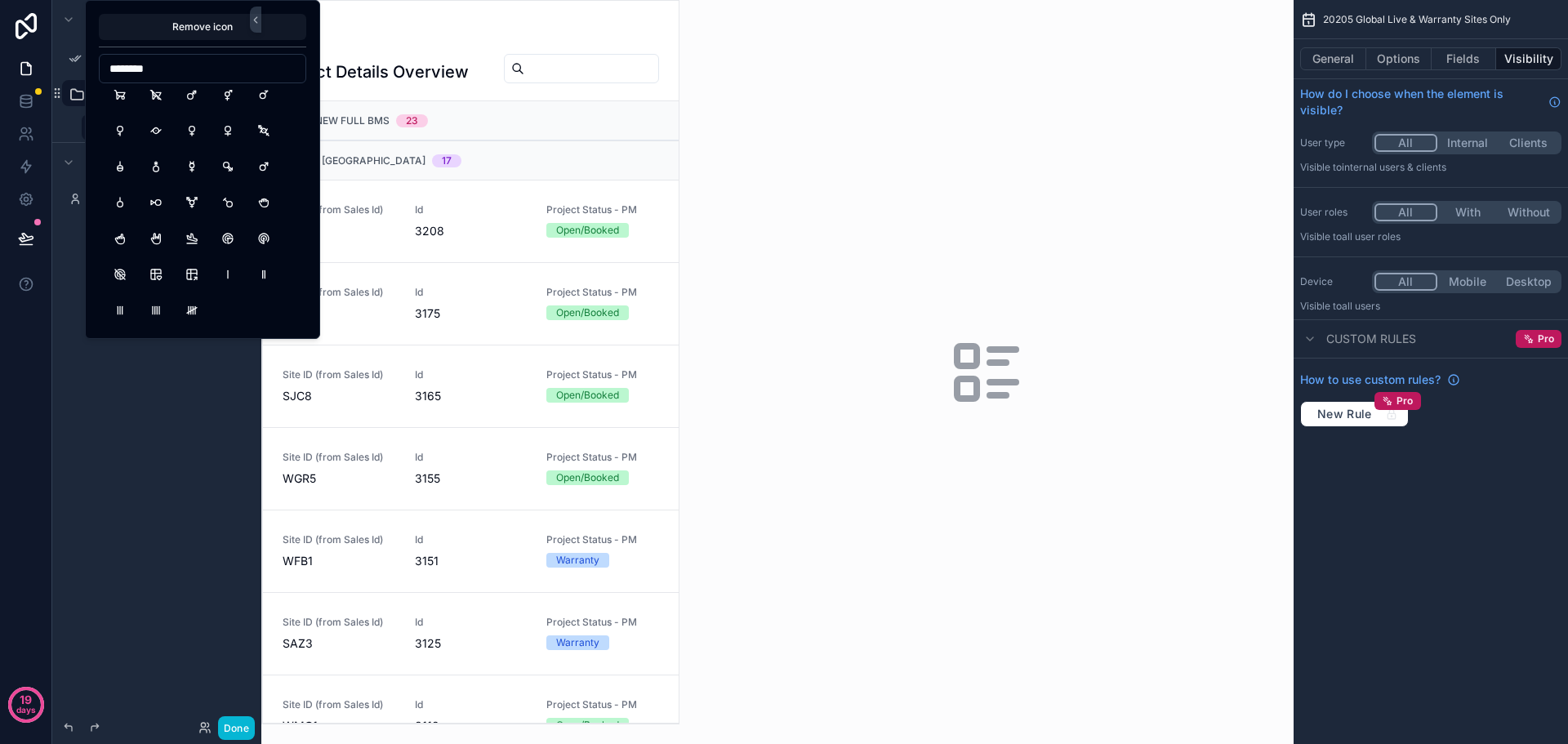
click at [192, 275] on button "TableShare" at bounding box center [192, 275] width 30 height 30
click at [153, 430] on div "**********" at bounding box center [157, 362] width 209 height 725
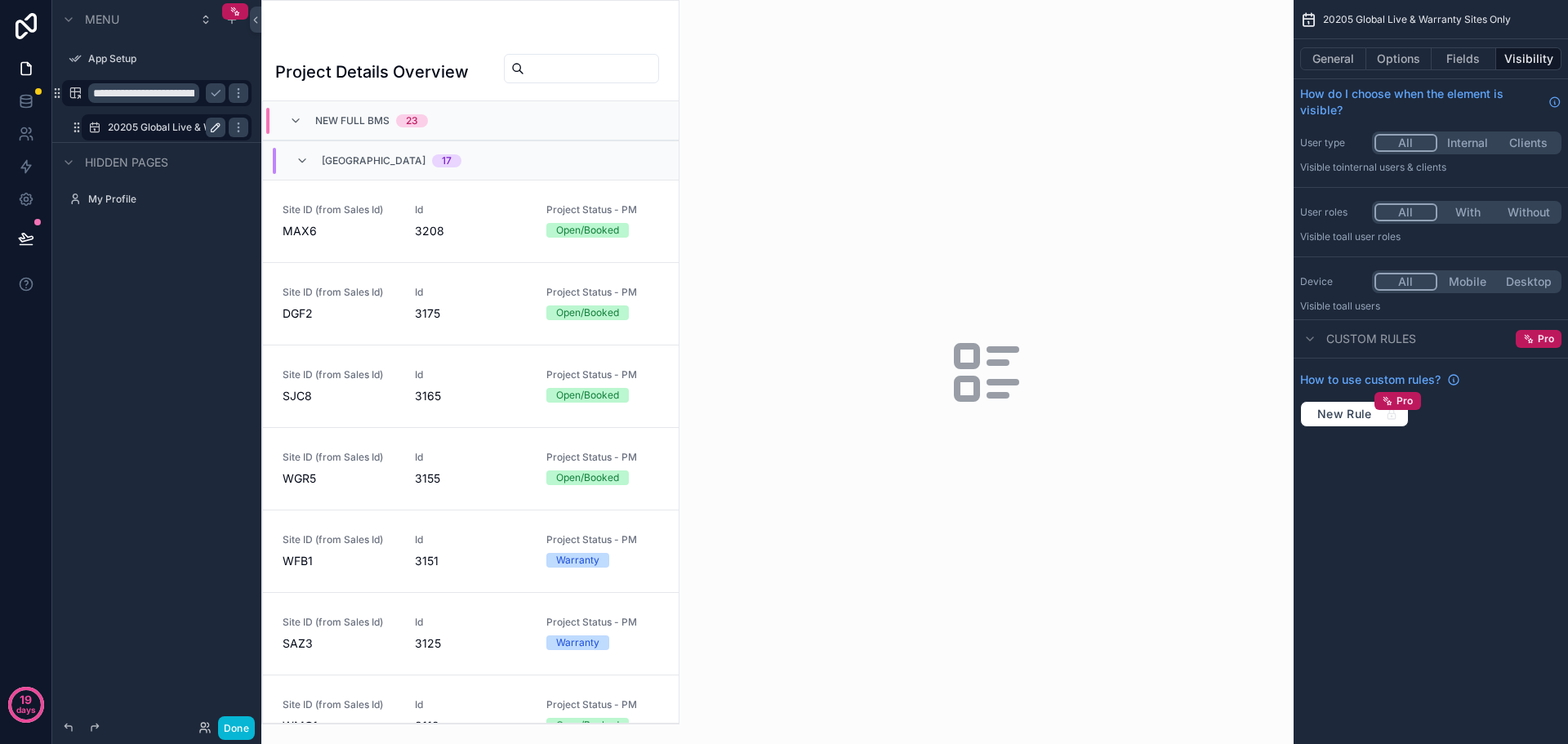
click at [211, 128] on icon "scrollable content" at bounding box center [215, 127] width 13 height 13
click at [92, 127] on icon "scrollable content" at bounding box center [95, 127] width 13 height 13
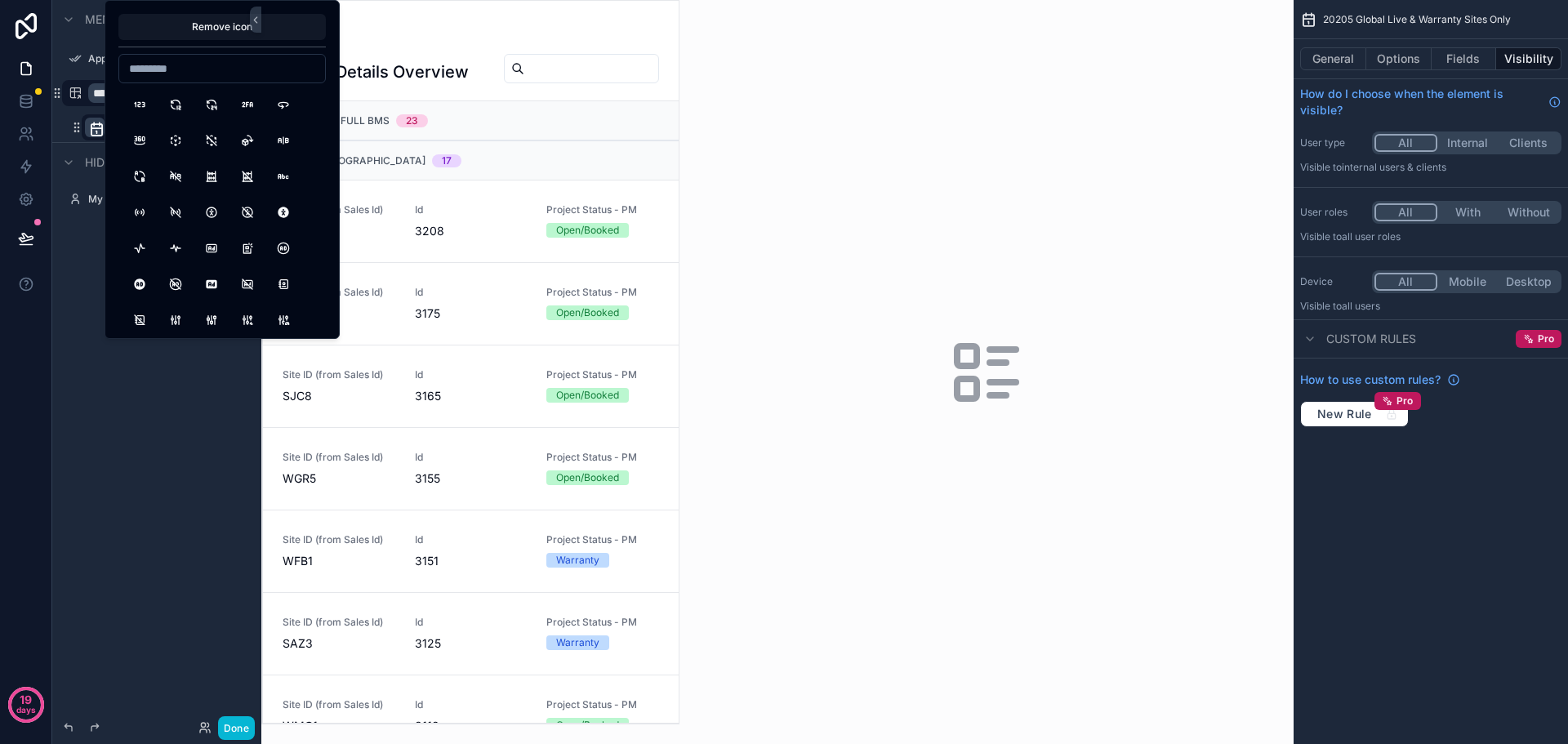
drag, startPoint x: 97, startPoint y: 467, endPoint x: 102, endPoint y: 437, distance: 30.4
click at [97, 468] on div "**********" at bounding box center [157, 362] width 209 height 725
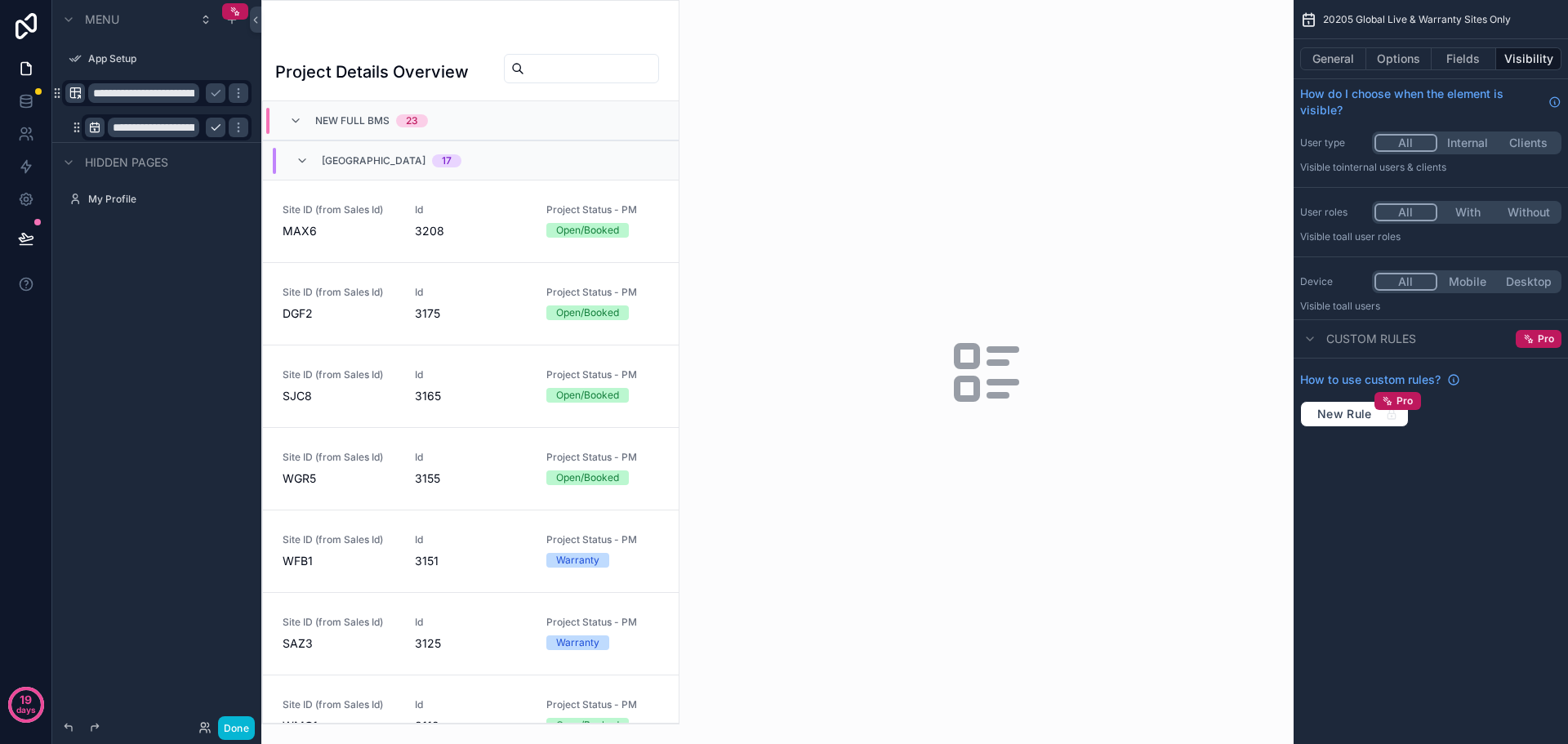
click at [74, 92] on icon "scrollable content" at bounding box center [74, 93] width 13 height 13
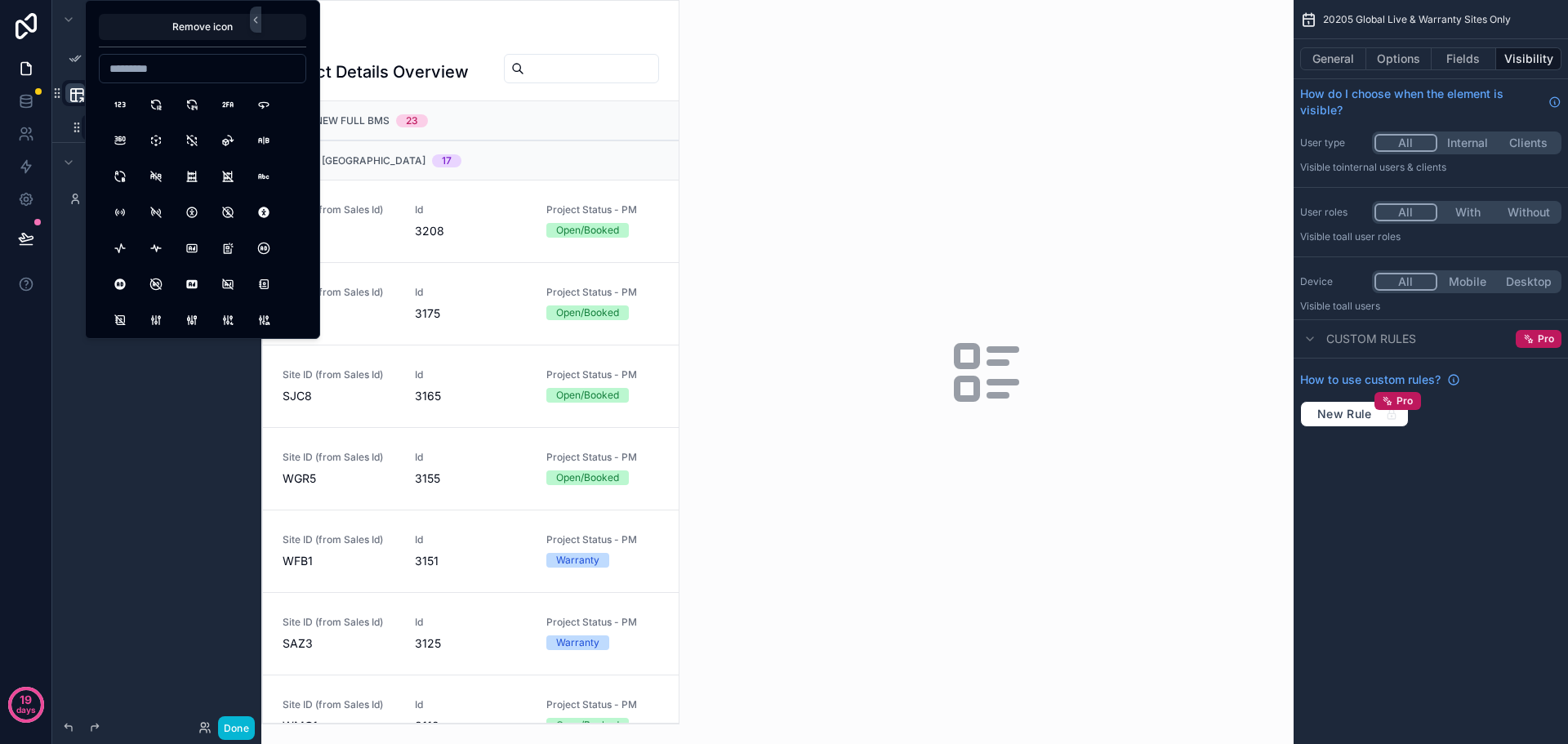
click at [144, 74] on input at bounding box center [202, 68] width 206 height 23
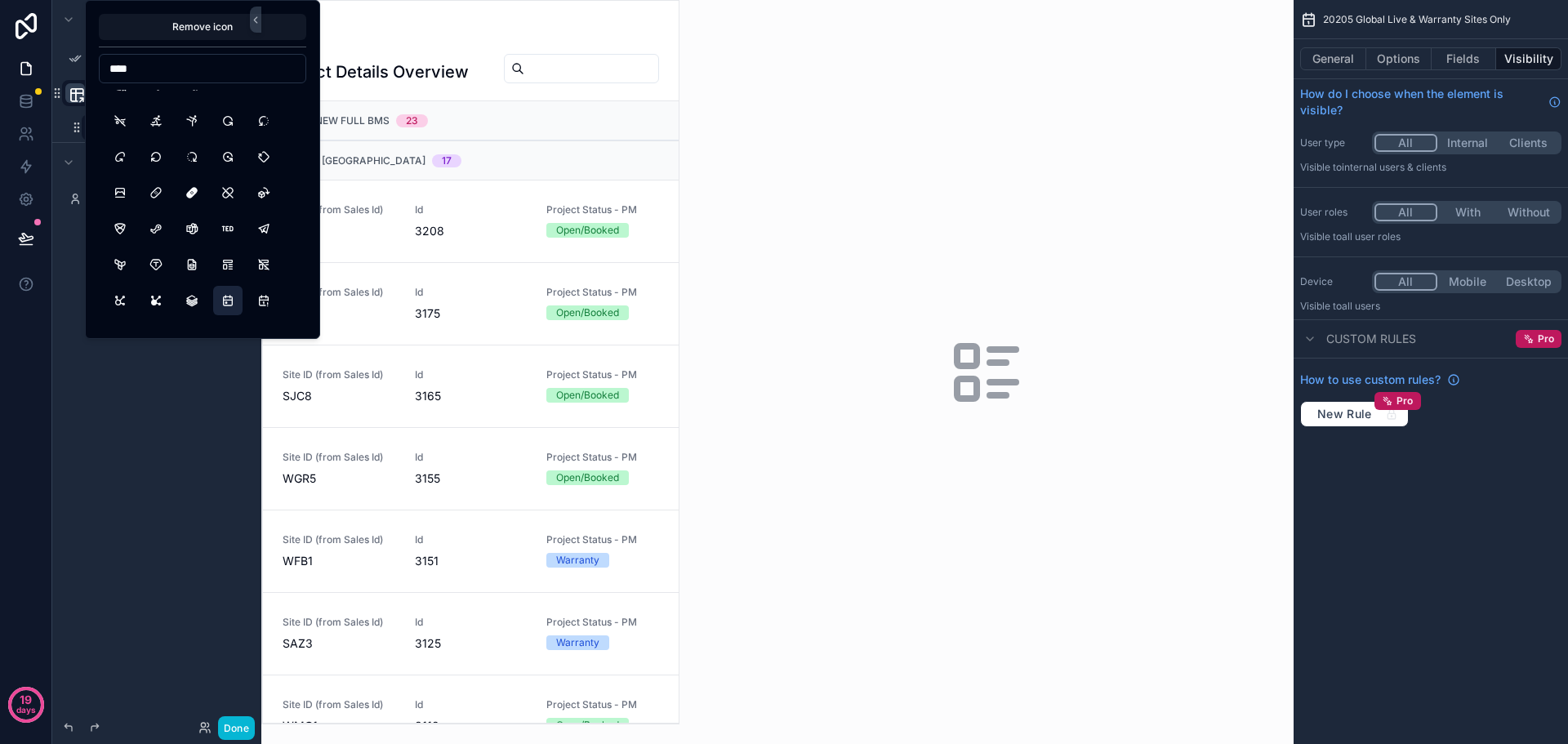
type input "****"
click at [227, 301] on button "CalendarEvent" at bounding box center [229, 301] width 30 height 30
drag, startPoint x: 184, startPoint y: 369, endPoint x: 172, endPoint y: 372, distance: 12.4
click at [182, 372] on div "**********" at bounding box center [157, 362] width 209 height 725
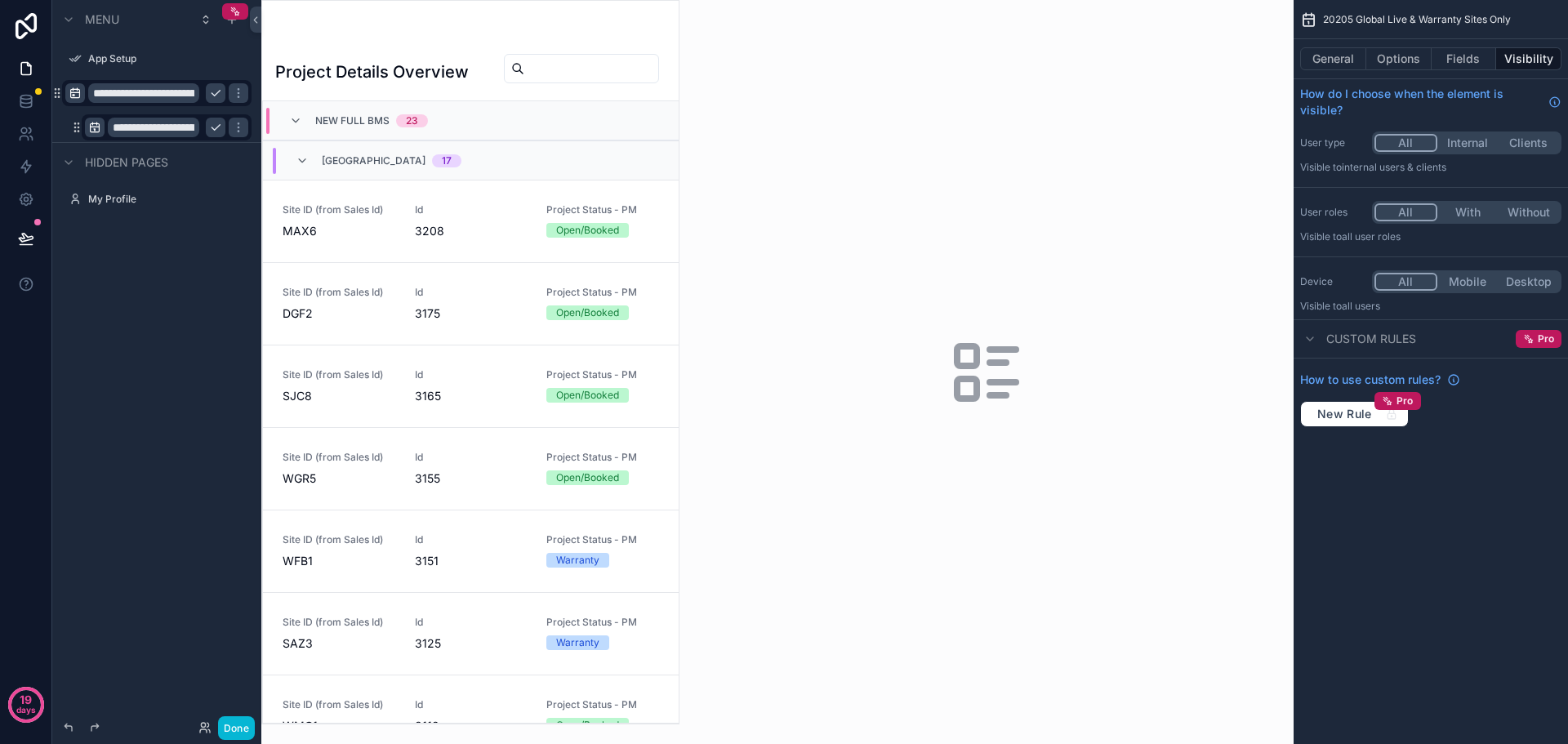
drag, startPoint x: 214, startPoint y: 88, endPoint x: 214, endPoint y: 102, distance: 14.0
click at [214, 88] on icon "scrollable content" at bounding box center [215, 93] width 13 height 13
click at [218, 128] on icon "scrollable content" at bounding box center [215, 127] width 13 height 13
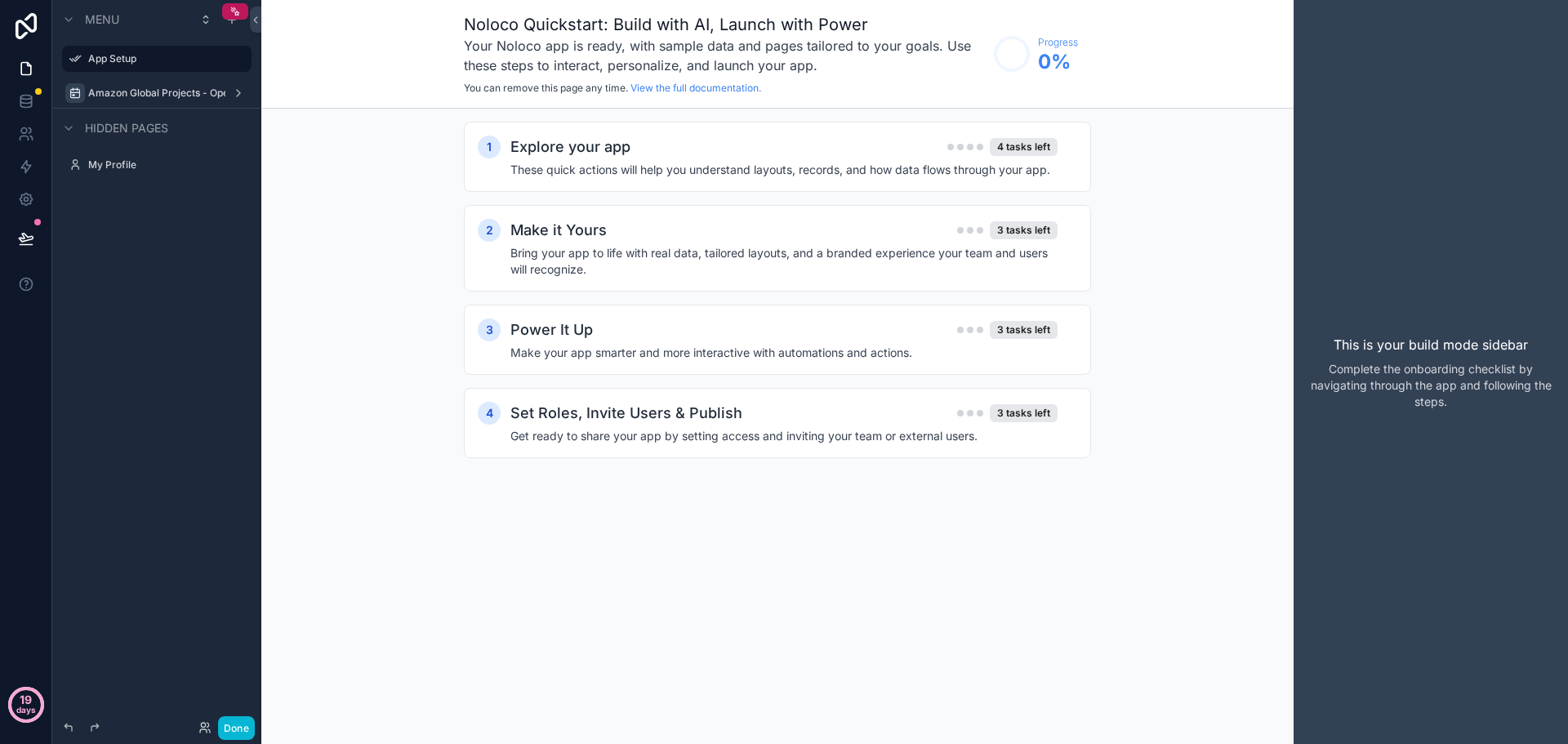
click at [33, 701] on p "days" at bounding box center [26, 710] width 19 height 23
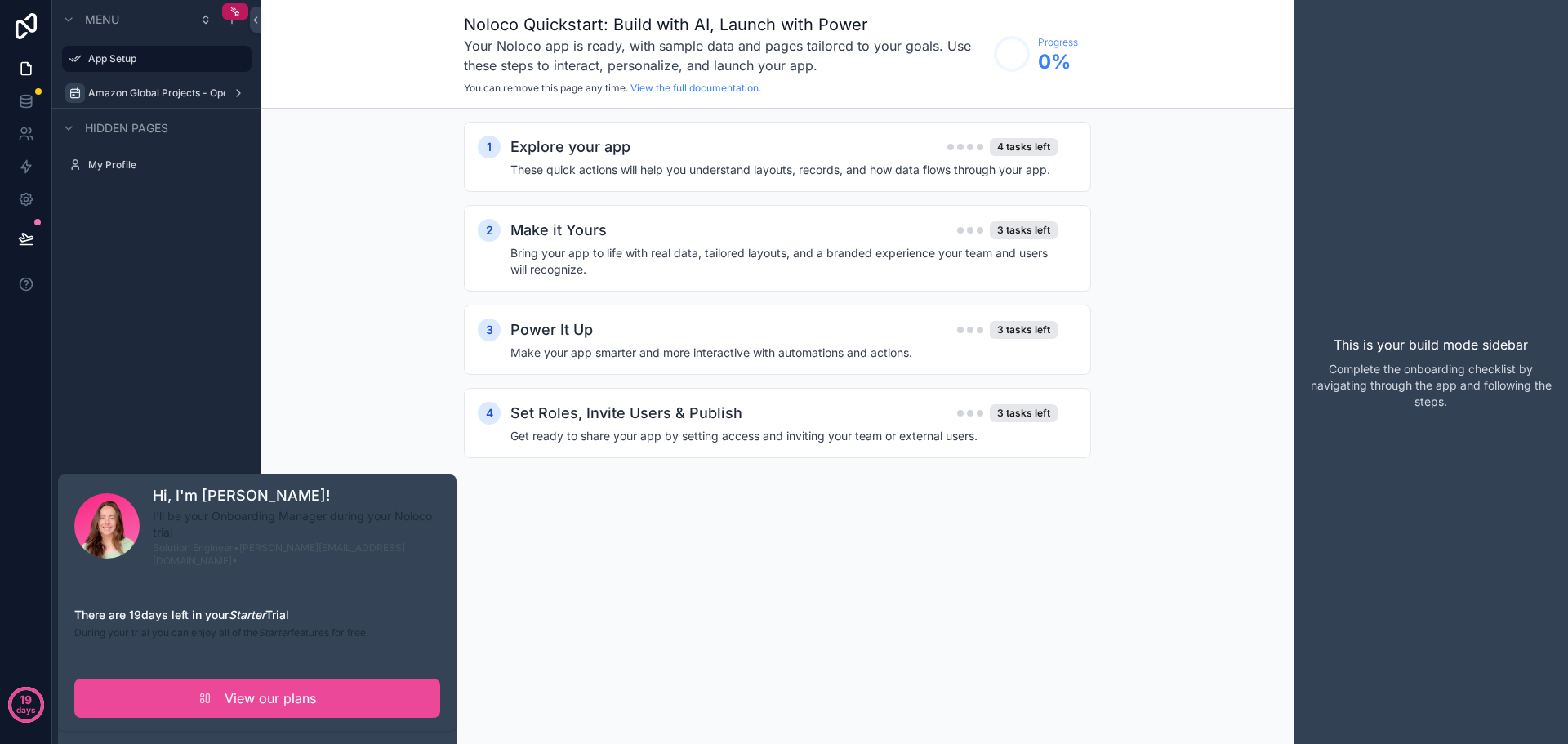
click at [271, 689] on span "View our plans" at bounding box center [271, 698] width 92 height 19
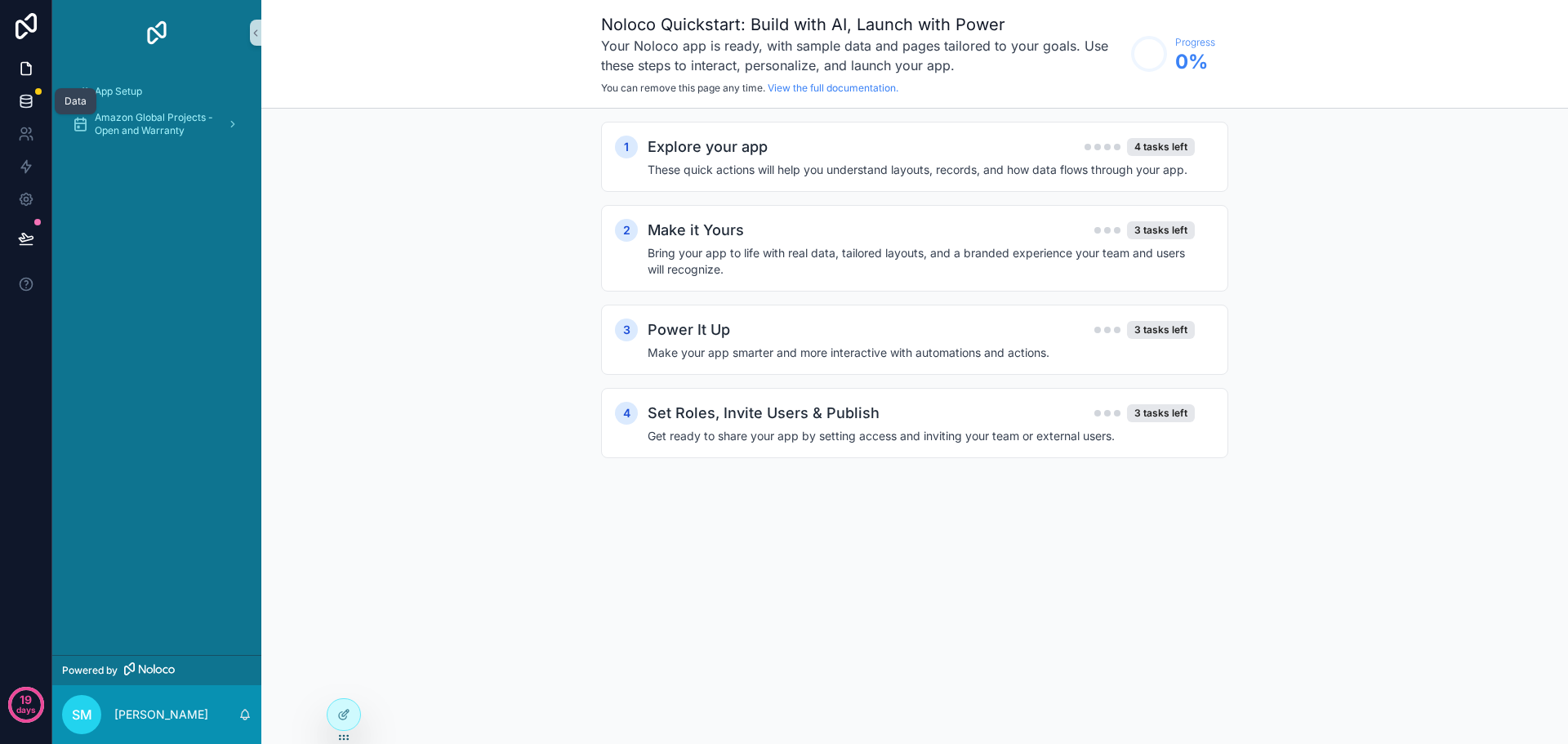
click at [28, 95] on icon at bounding box center [25, 97] width 11 height 4
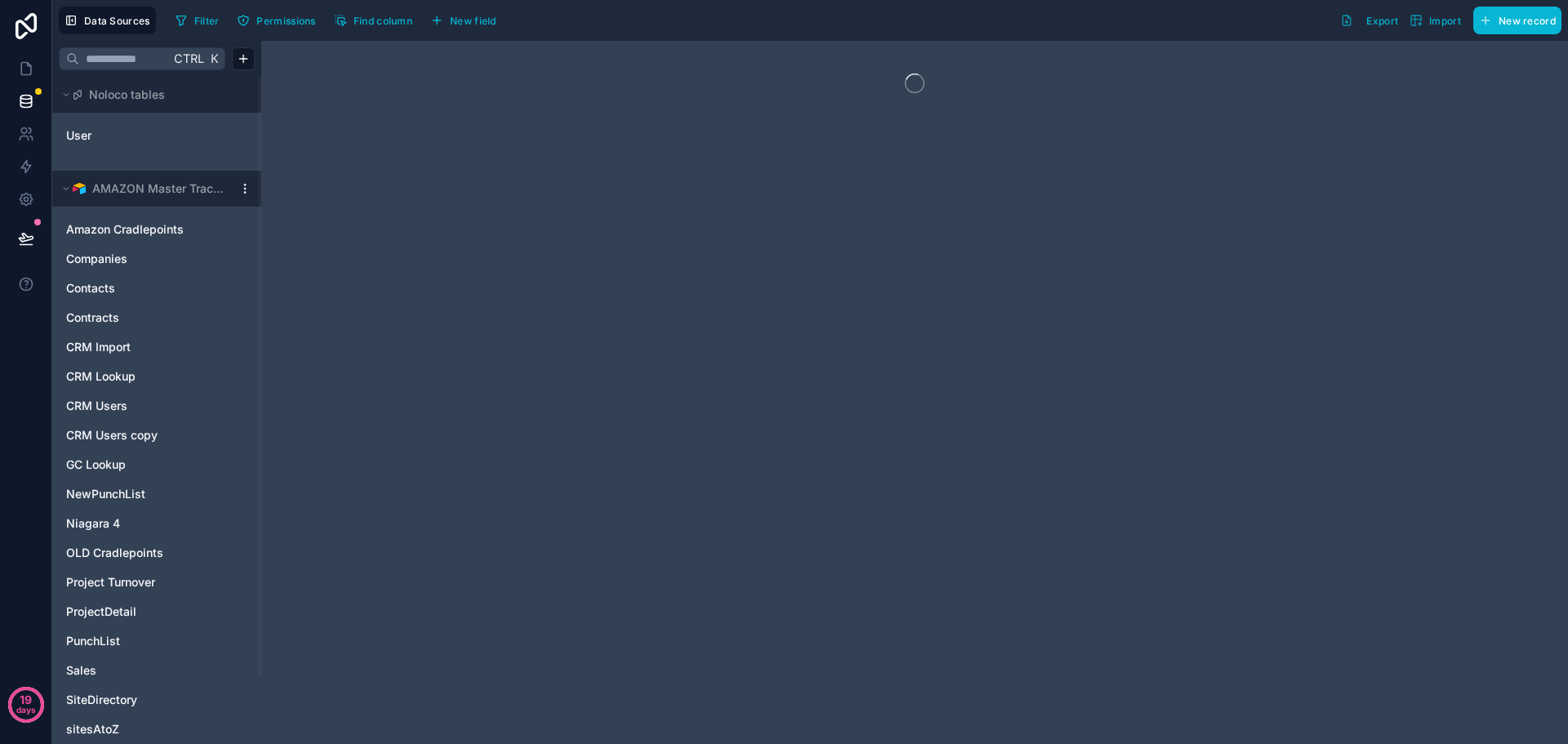
click at [245, 193] on html "19 days Data Sources Filter Permissions Find column New field Export Import New…" at bounding box center [784, 372] width 1568 height 744
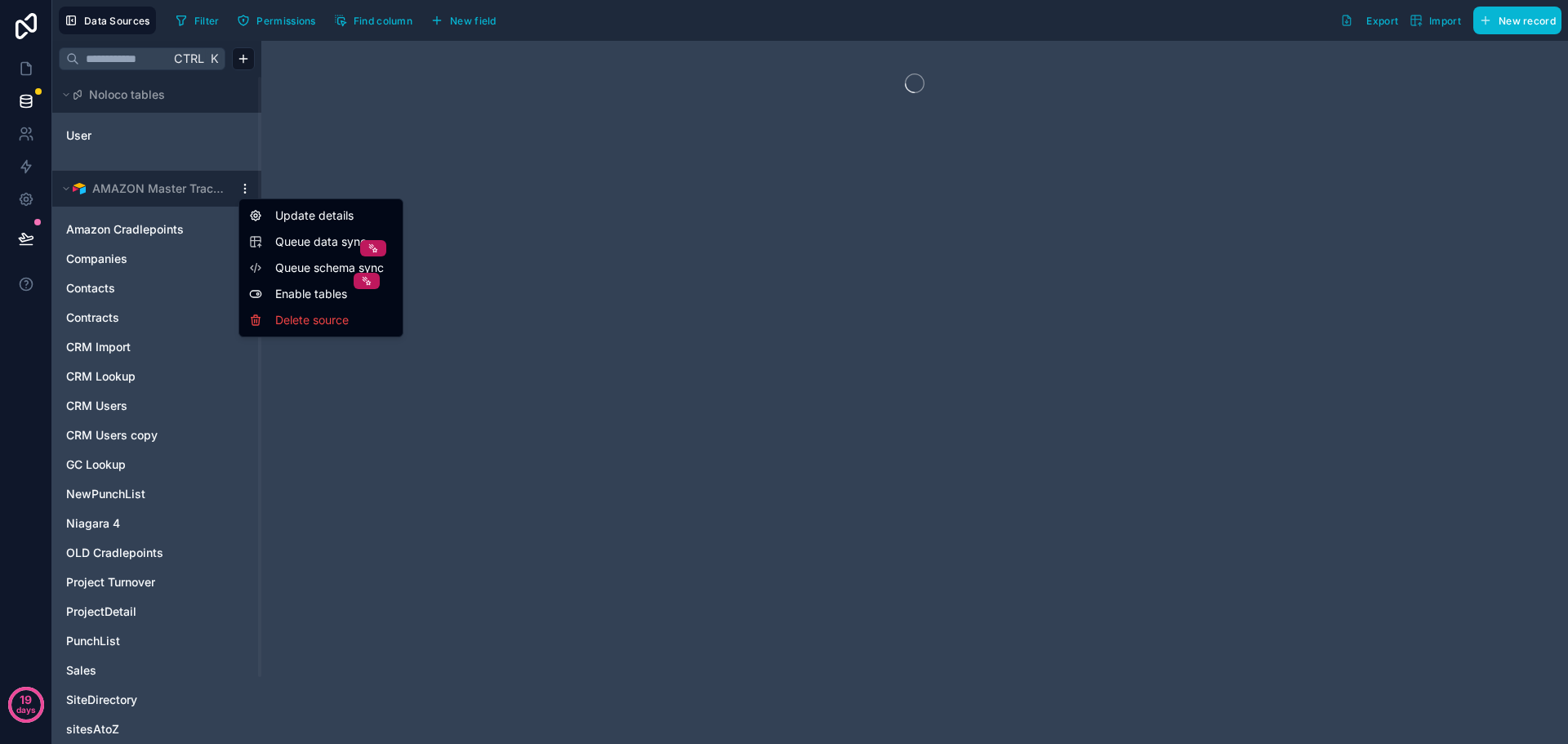
click at [165, 196] on html "19 days Data Sources Filter Permissions Find column New field Export Import New…" at bounding box center [784, 372] width 1568 height 744
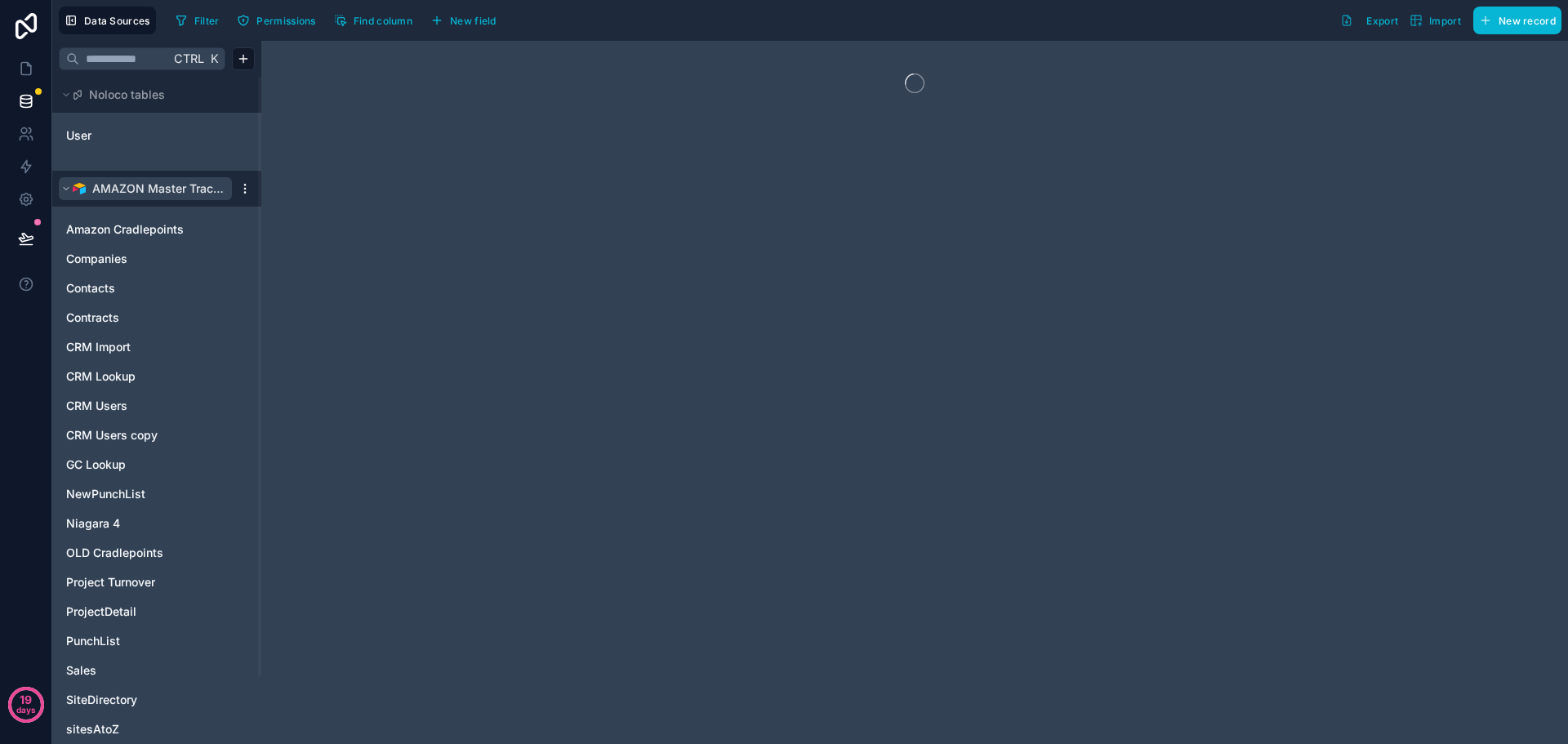
click at [133, 193] on span "AMAZON Master Tracker" at bounding box center [158, 188] width 132 height 17
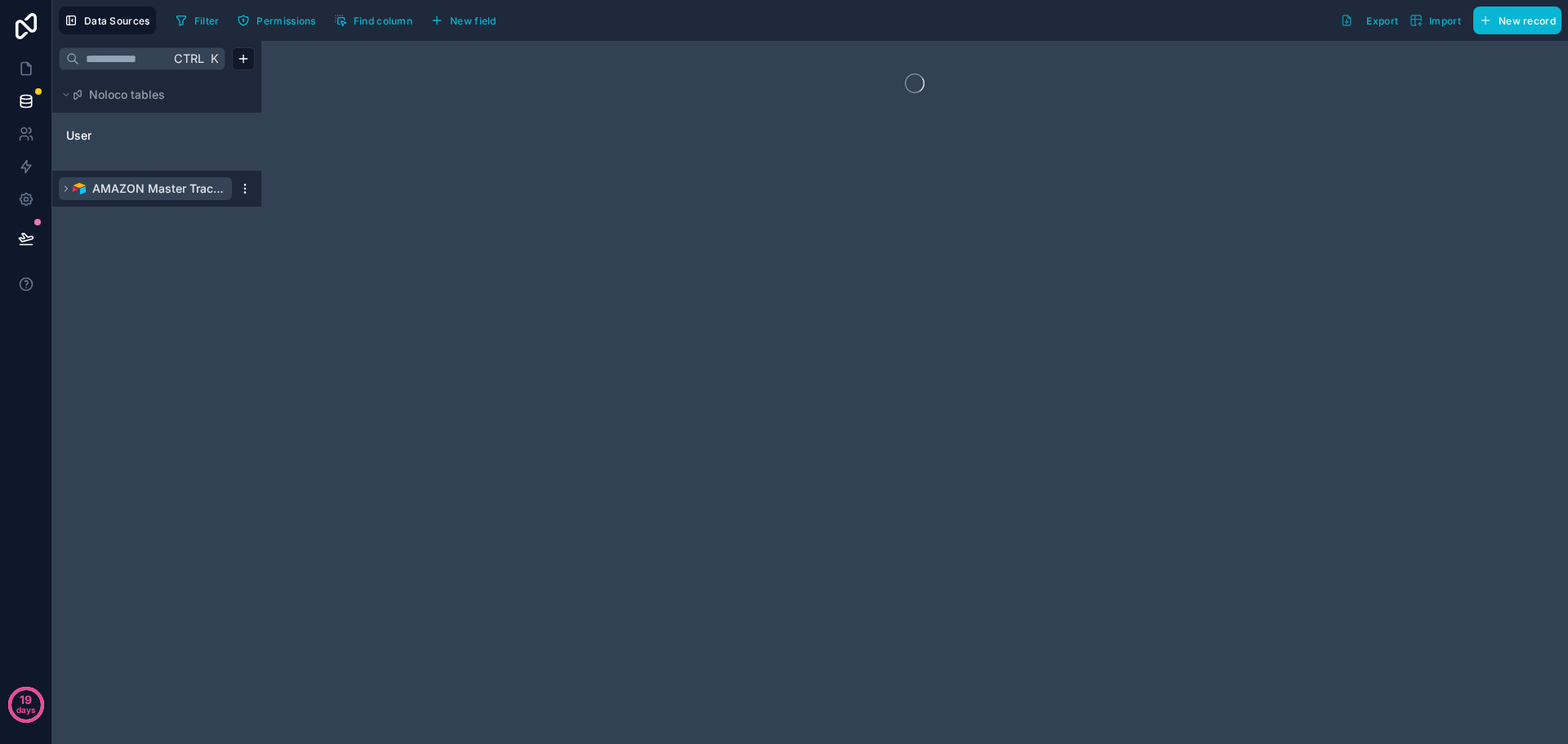
click at [133, 193] on span "AMAZON Master Tracker" at bounding box center [158, 188] width 132 height 17
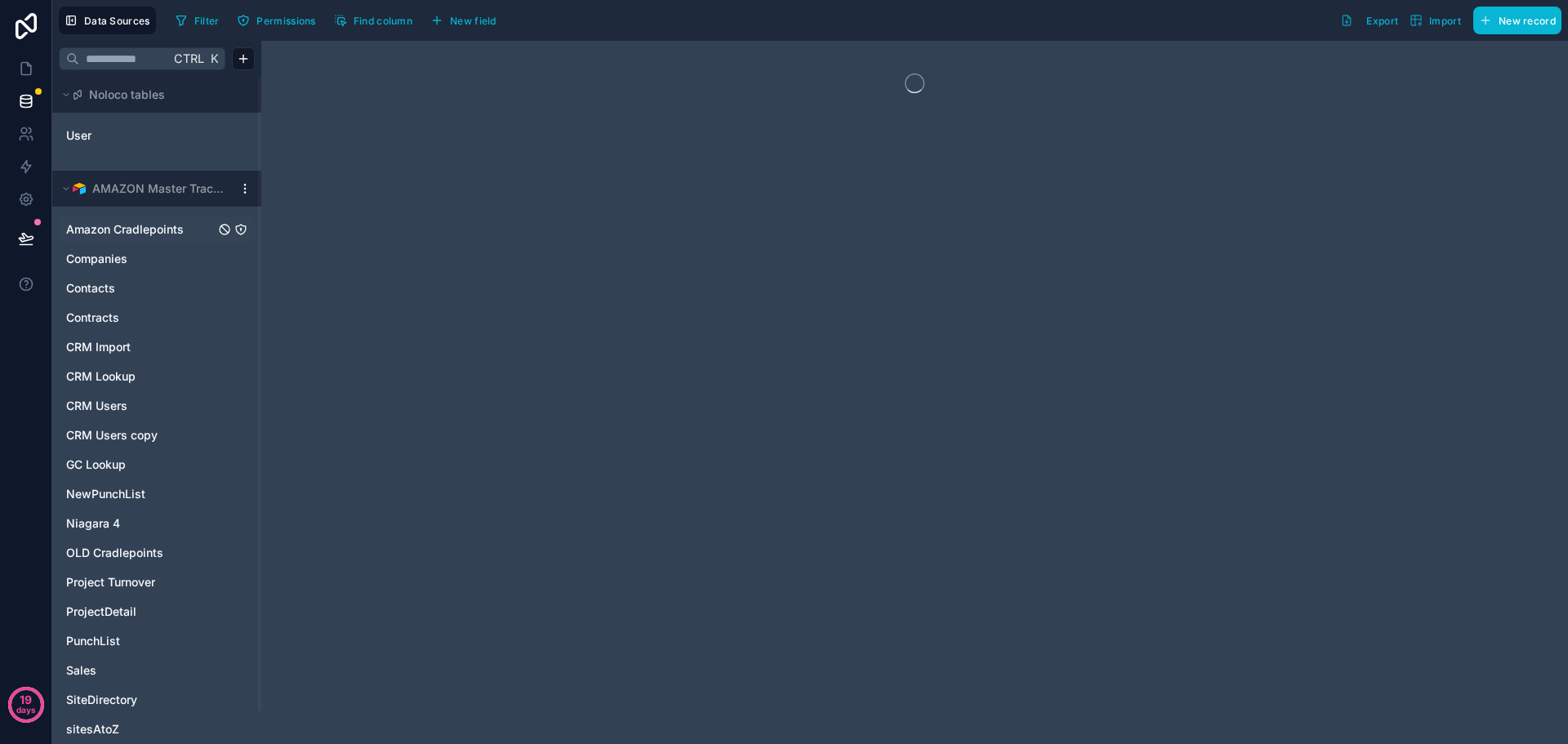
click at [193, 233] on link "Amazon Cradlepoints" at bounding box center [141, 229] width 149 height 17
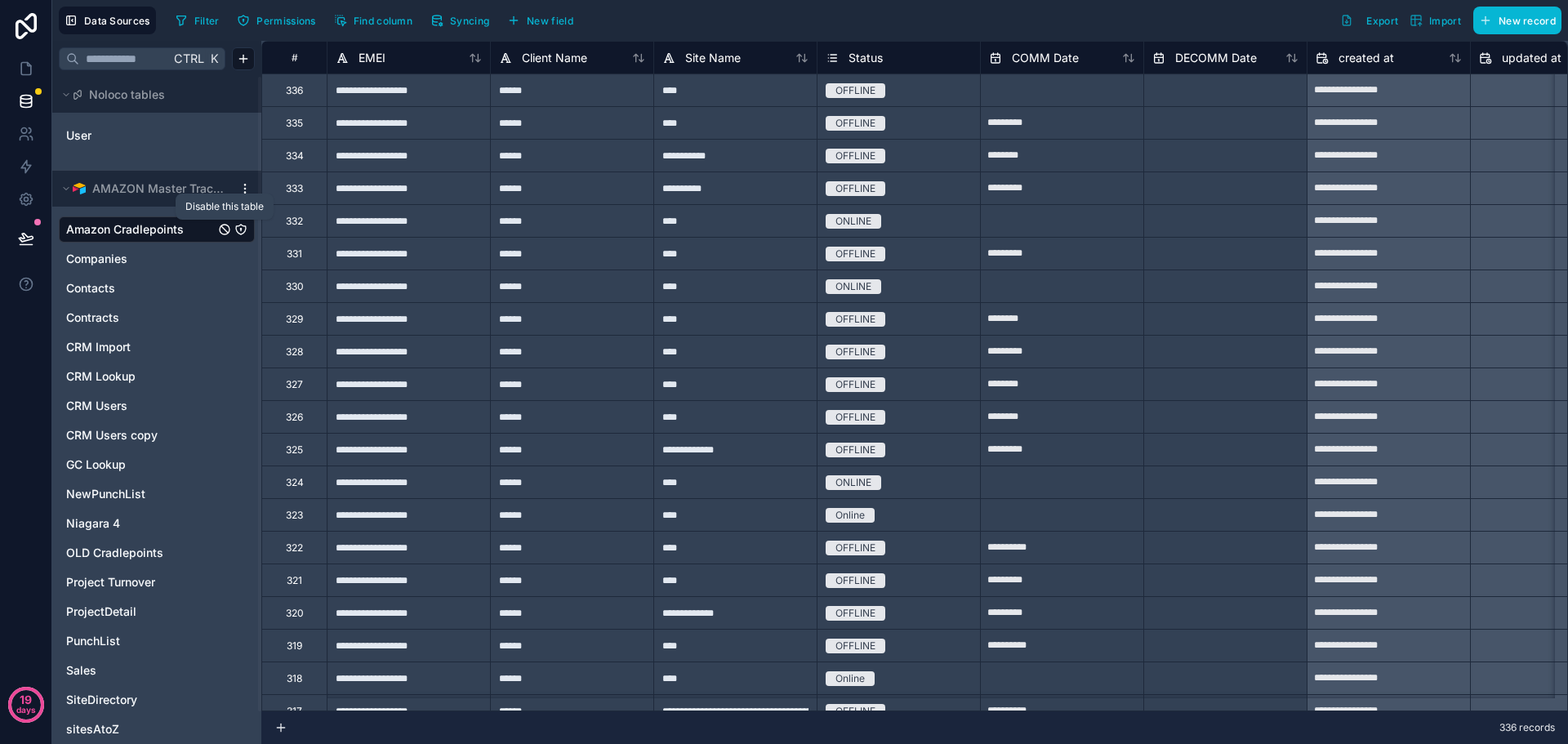
click at [224, 230] on icon "Amazon Cradlepoints" at bounding box center [224, 229] width 13 height 13
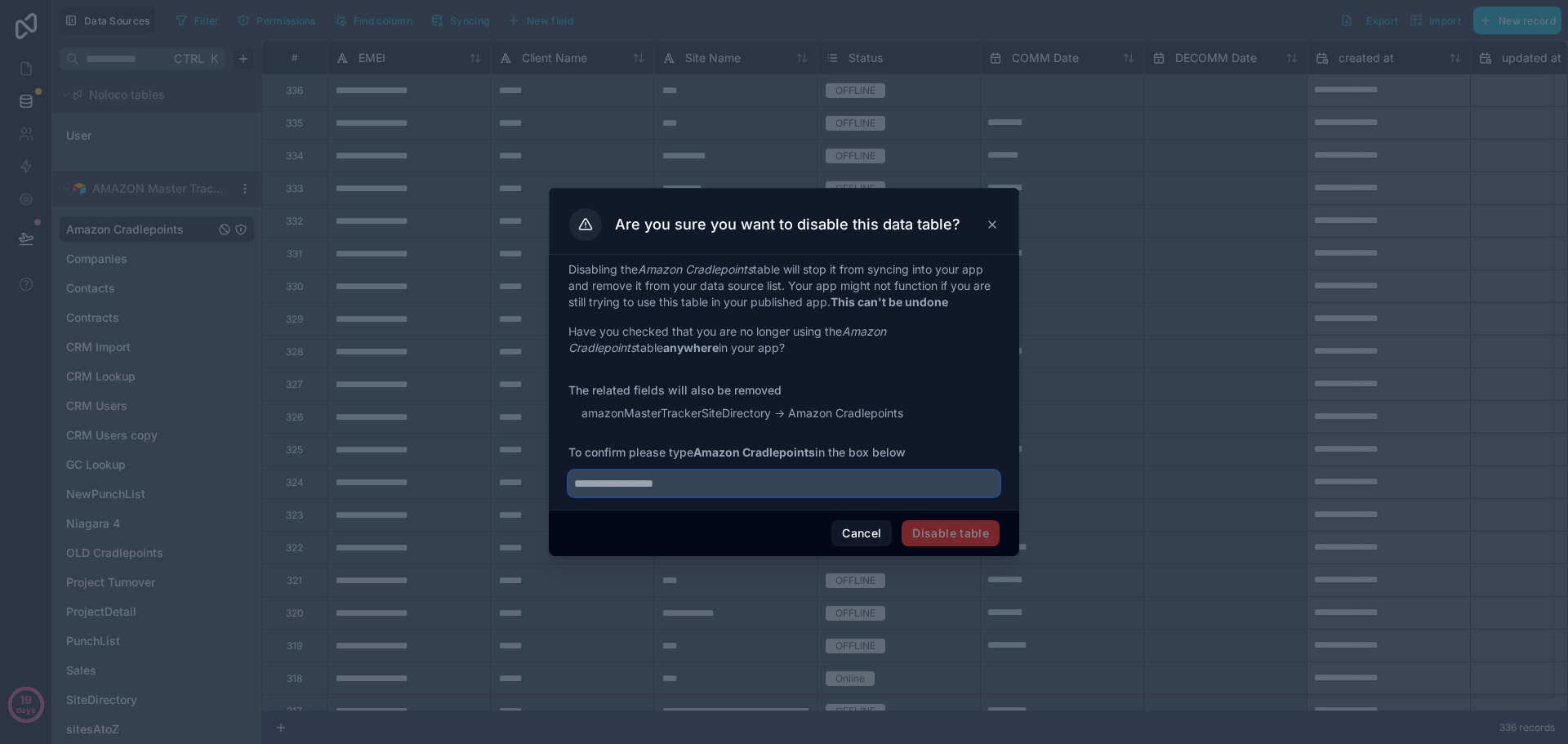
click at [703, 483] on input "text" at bounding box center [784, 483] width 432 height 26
type input "**********"
click at [949, 528] on button "Disable table" at bounding box center [951, 533] width 98 height 26
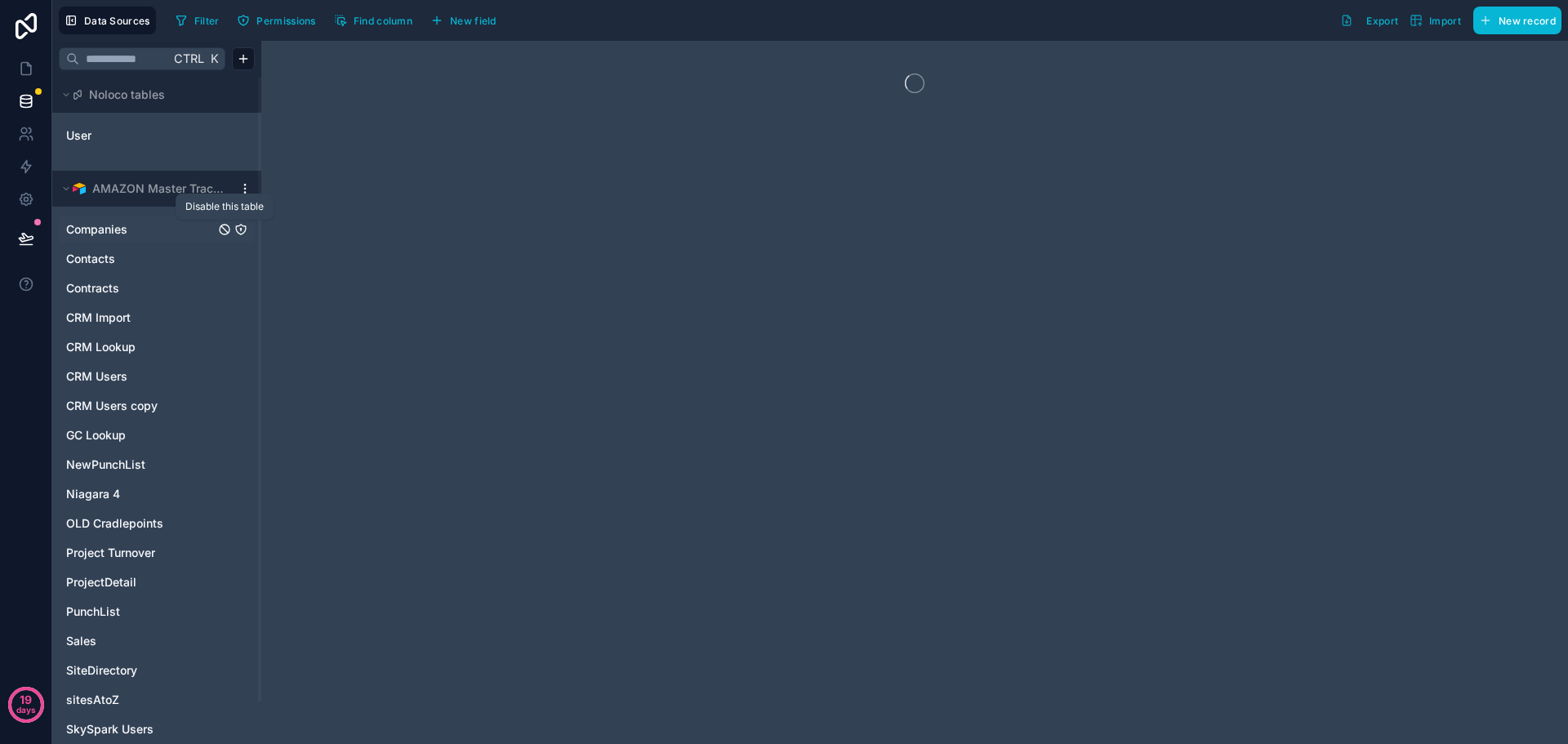
click at [224, 231] on icon "Companies" at bounding box center [224, 229] width 13 height 13
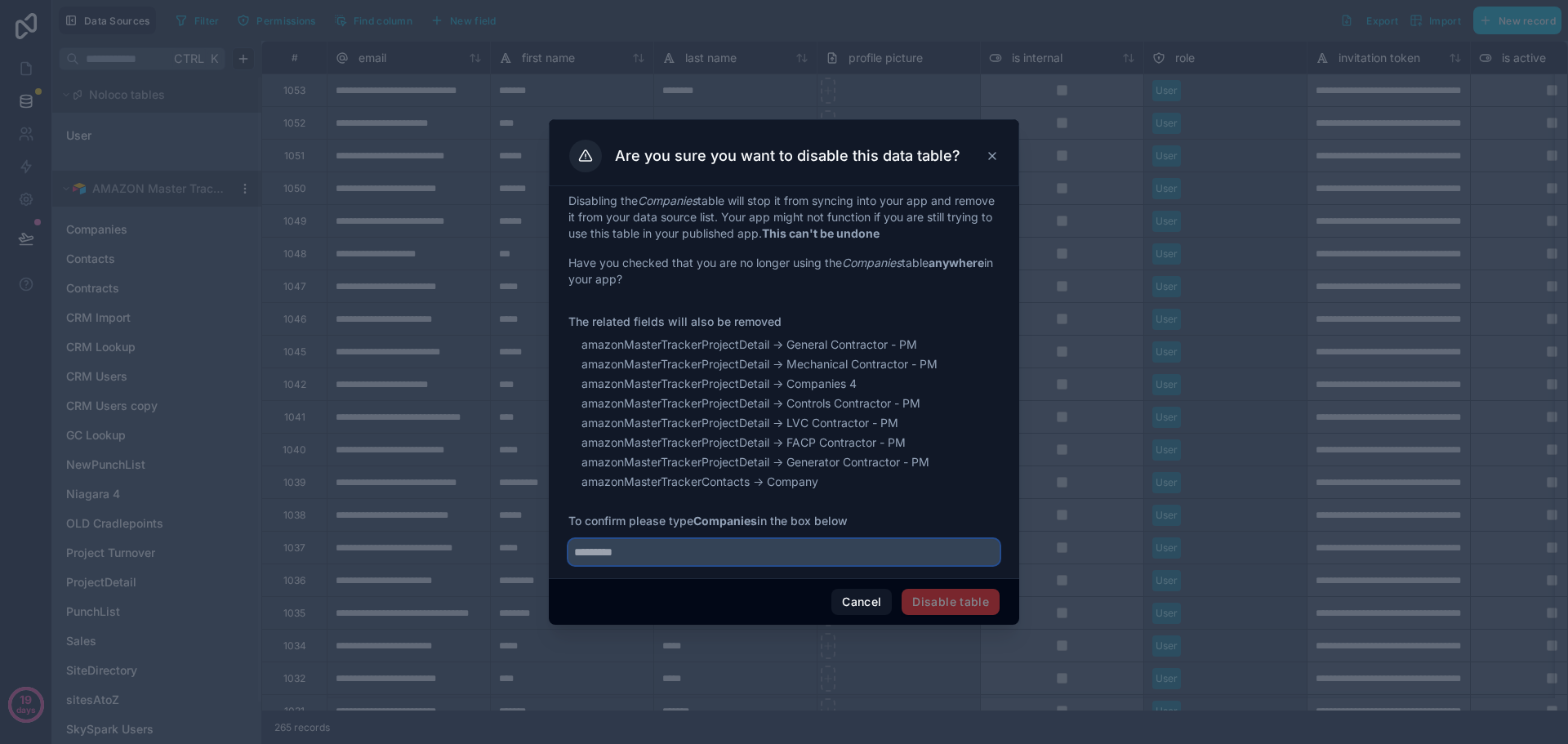
click at [607, 543] on input "text" at bounding box center [784, 552] width 432 height 26
type input "*********"
click at [974, 613] on button "Disable table" at bounding box center [951, 602] width 98 height 26
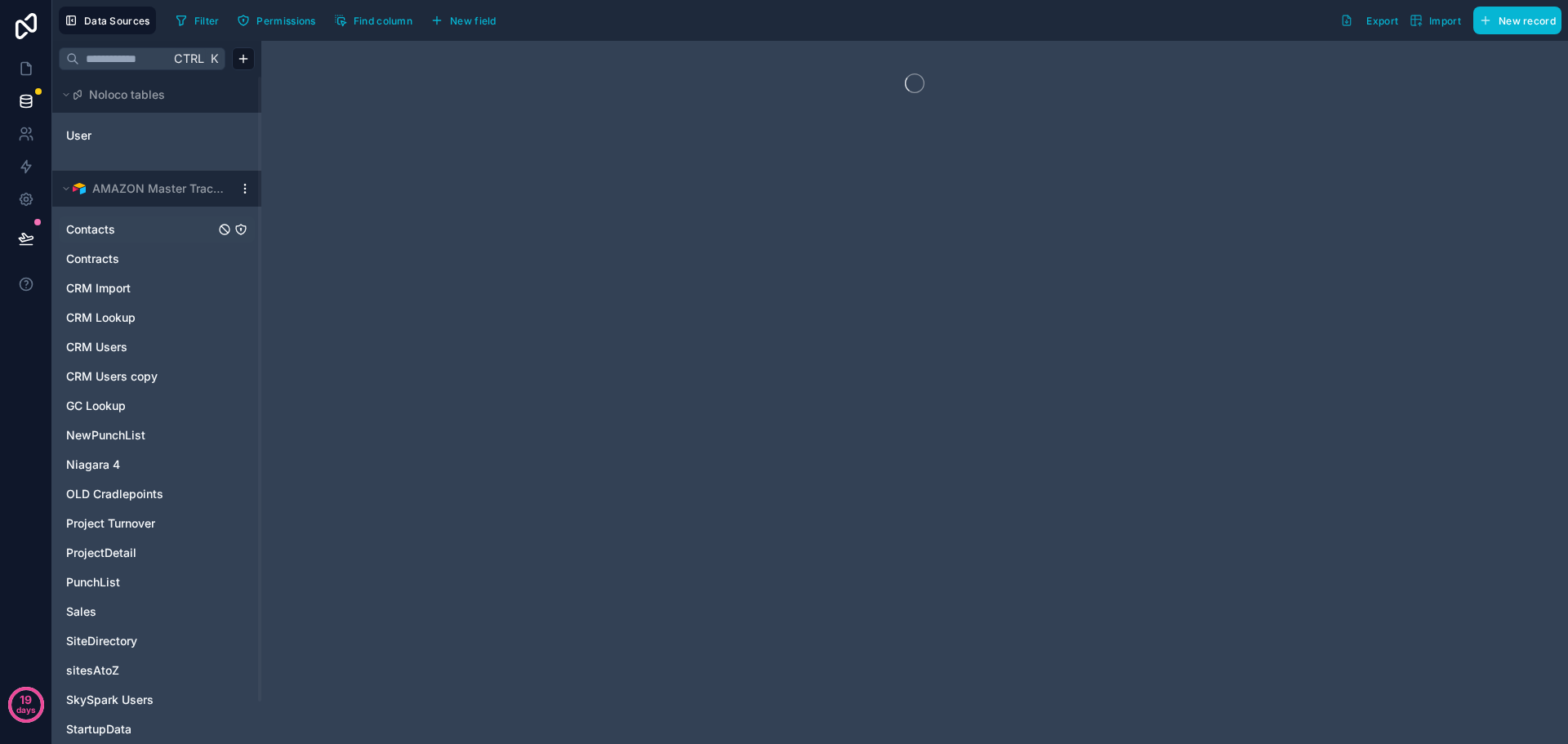
click at [125, 226] on link "Contacts" at bounding box center [141, 229] width 149 height 17
click at [221, 228] on icon "Contacts" at bounding box center [224, 229] width 13 height 13
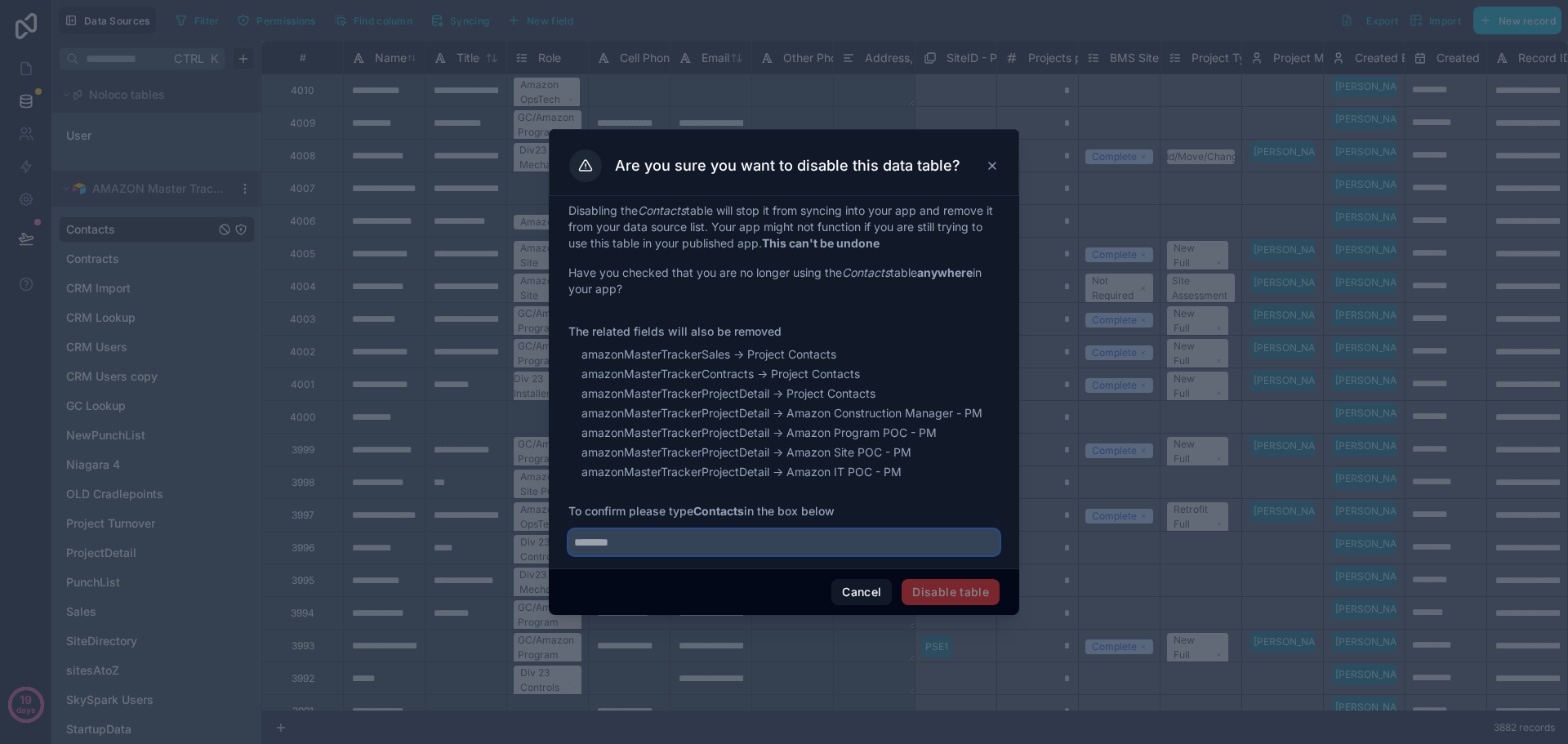
click at [607, 535] on input "text" at bounding box center [784, 543] width 432 height 26
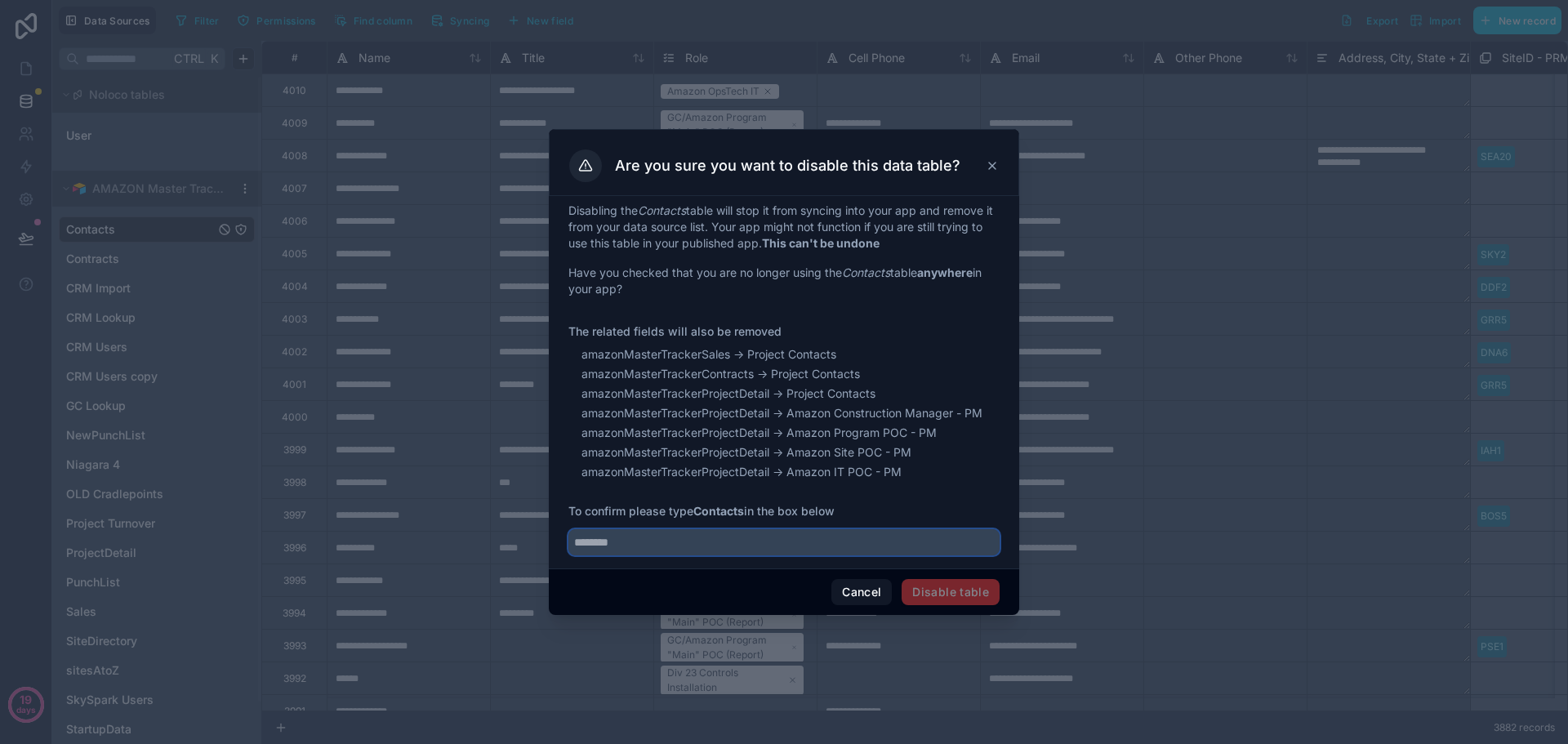
click at [643, 551] on input "text" at bounding box center [784, 543] width 432 height 26
click at [643, 551] on input "text" at bounding box center [784, 543] width 432 height 26
type input "********"
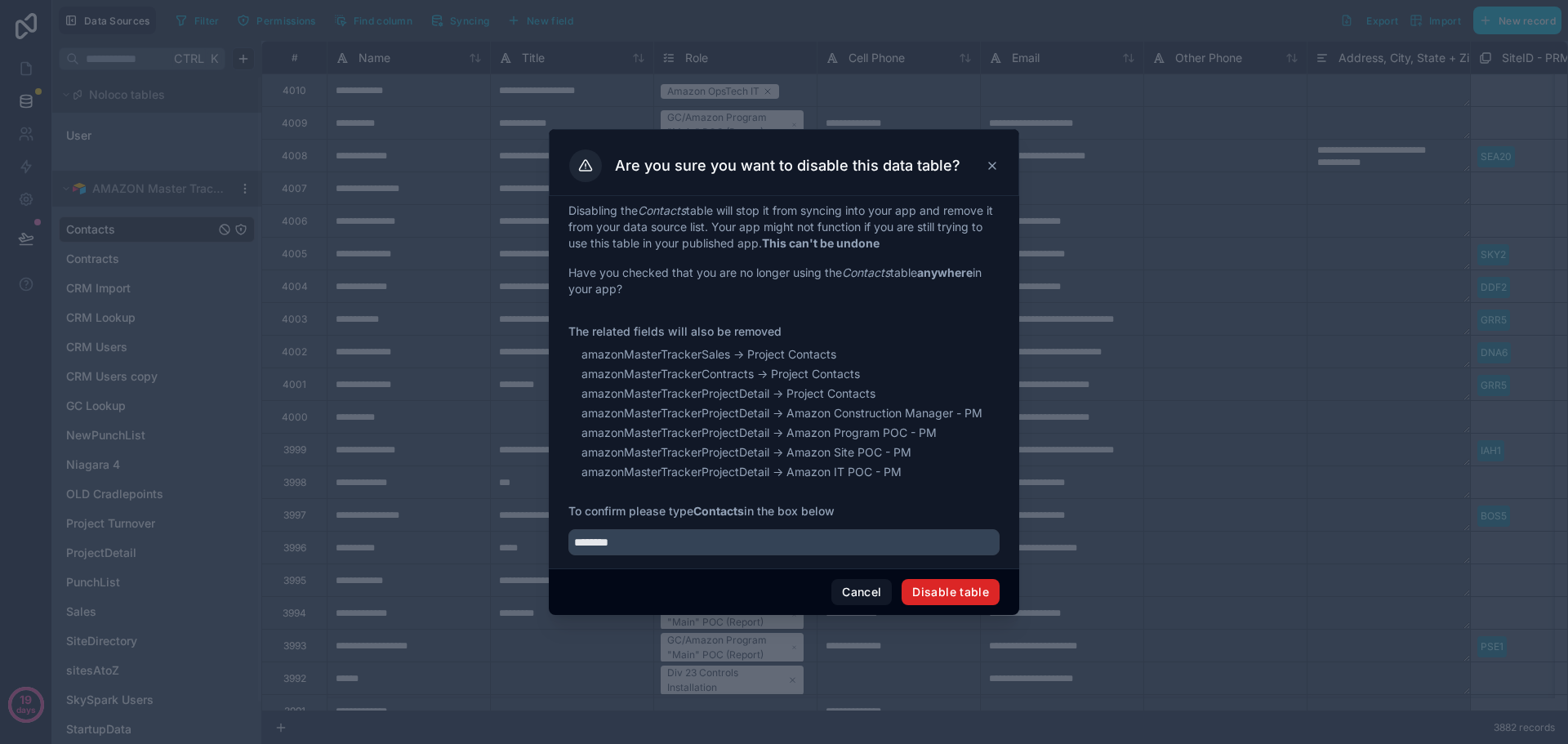
click at [955, 587] on button "Disable table" at bounding box center [951, 593] width 98 height 26
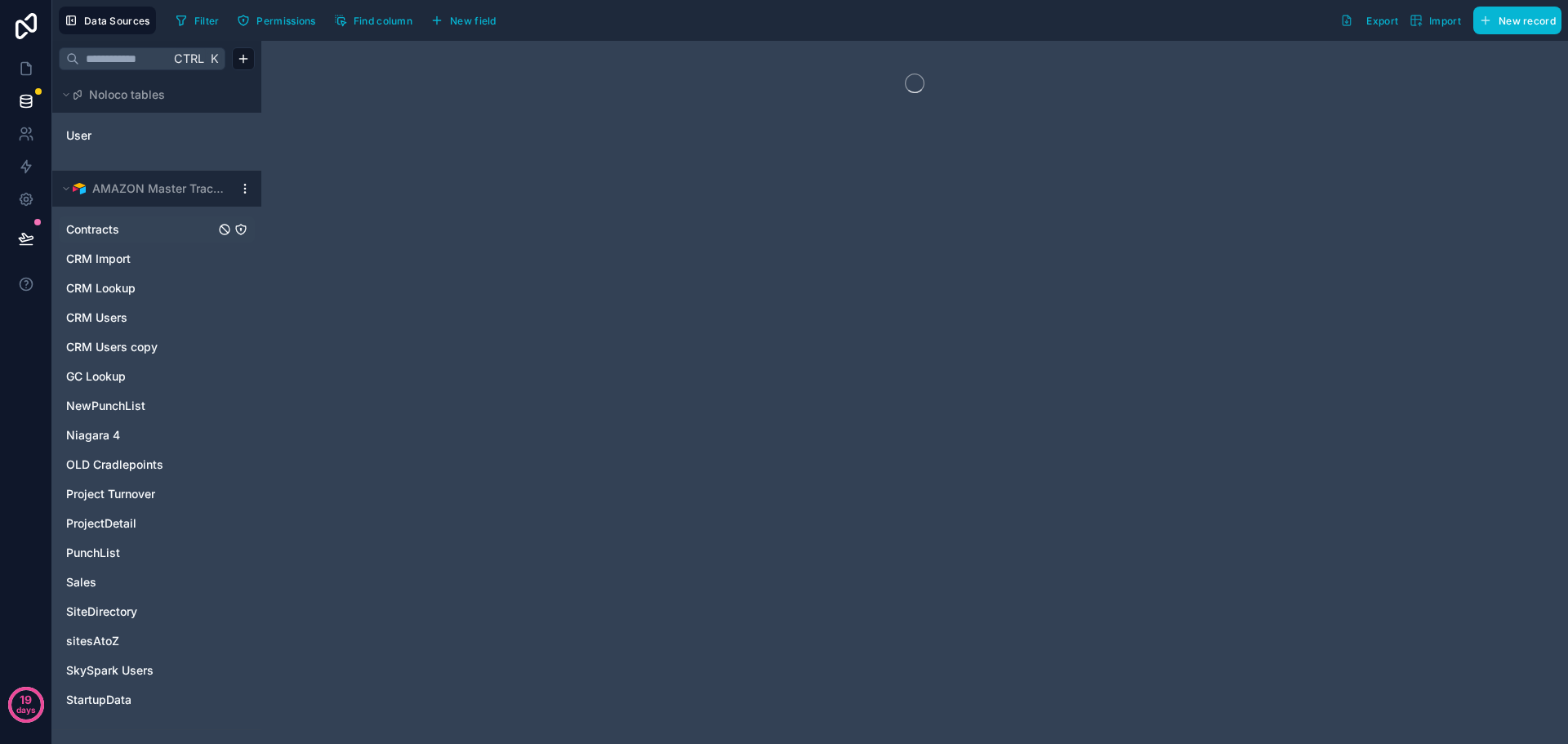
click at [118, 233] on span "Contracts" at bounding box center [93, 229] width 53 height 17
click at [221, 232] on icon "Contracts" at bounding box center [224, 229] width 13 height 13
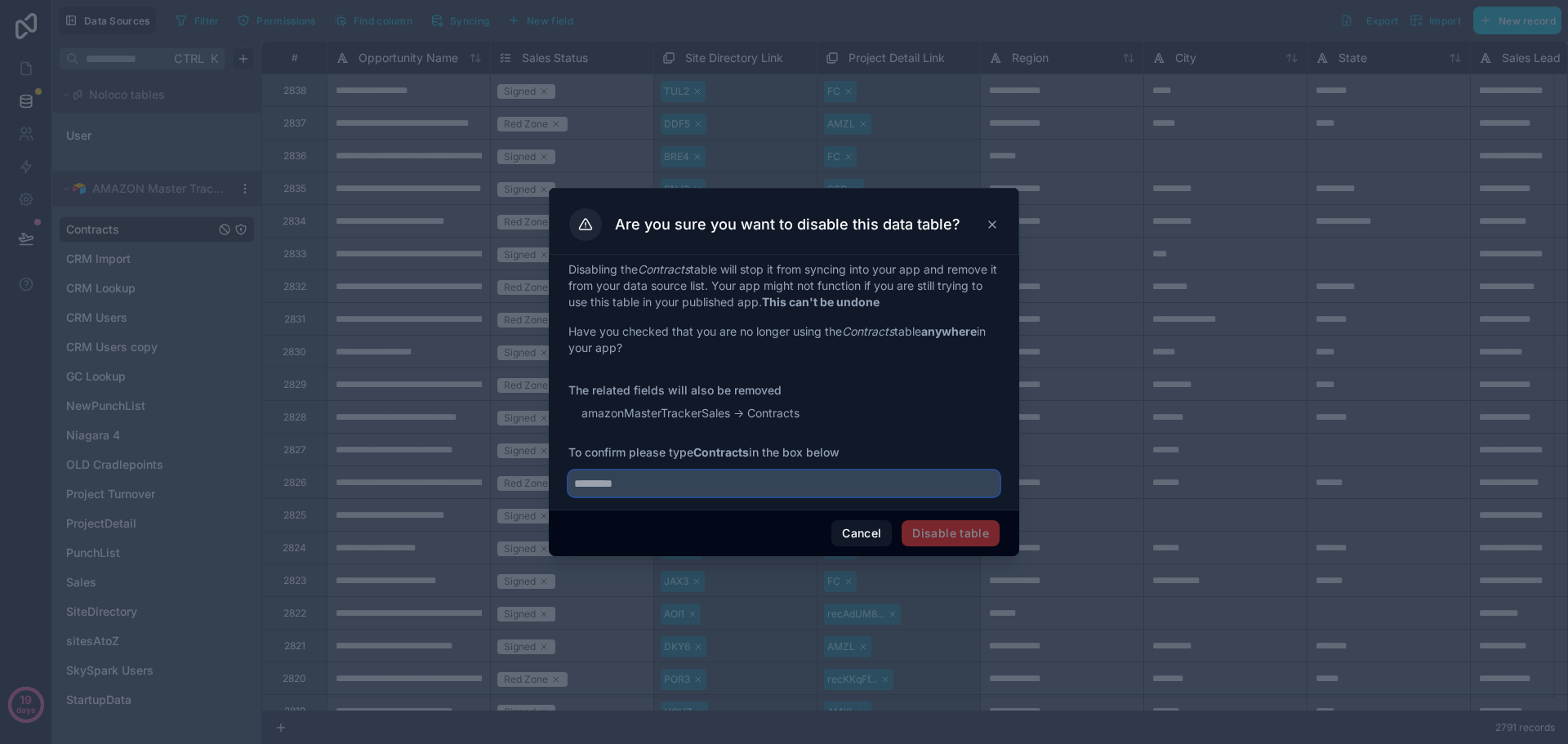
click at [689, 493] on input "text" at bounding box center [784, 483] width 432 height 26
type input "*********"
click at [971, 537] on button "Disable table" at bounding box center [951, 533] width 98 height 26
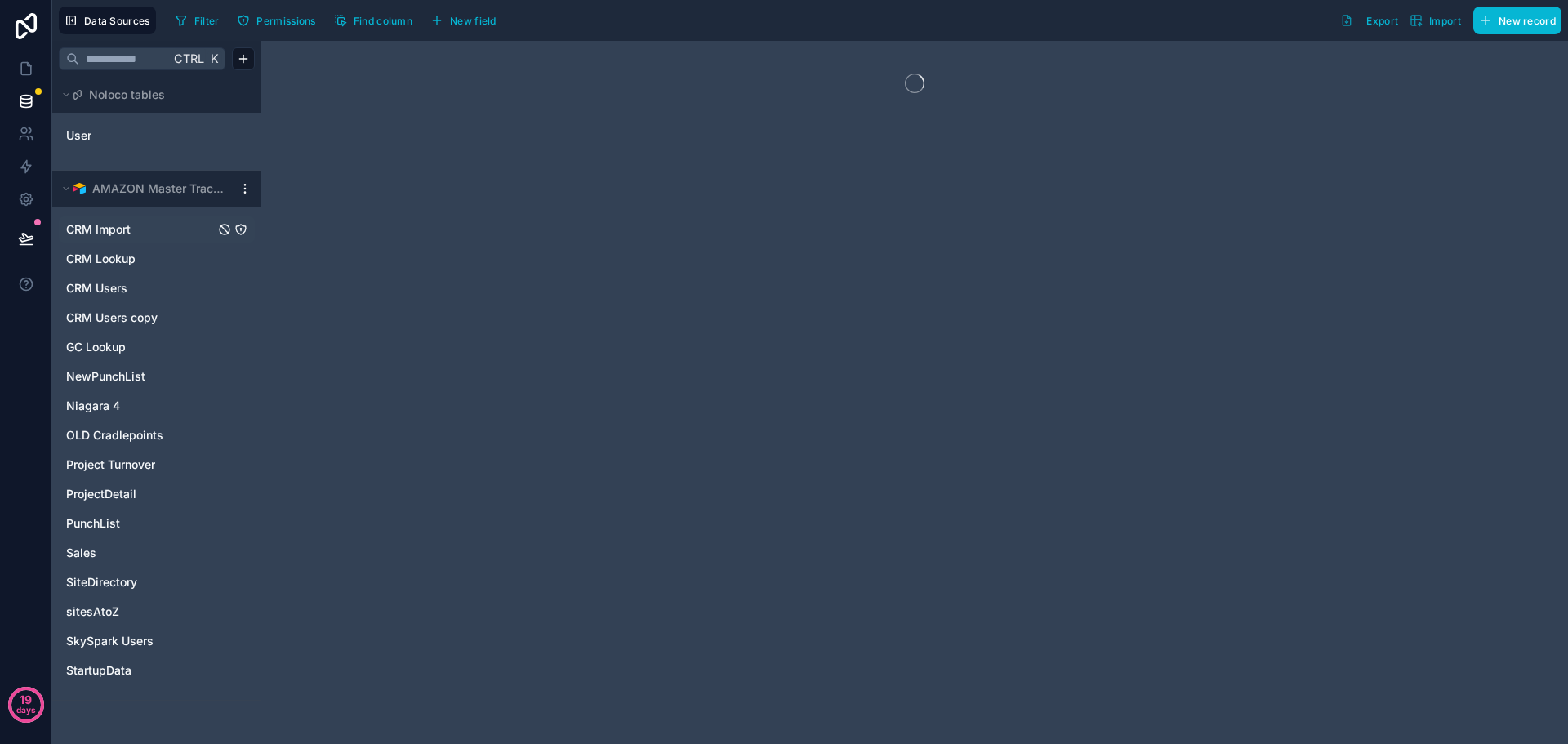
click at [149, 232] on link "CRM Import" at bounding box center [141, 229] width 149 height 17
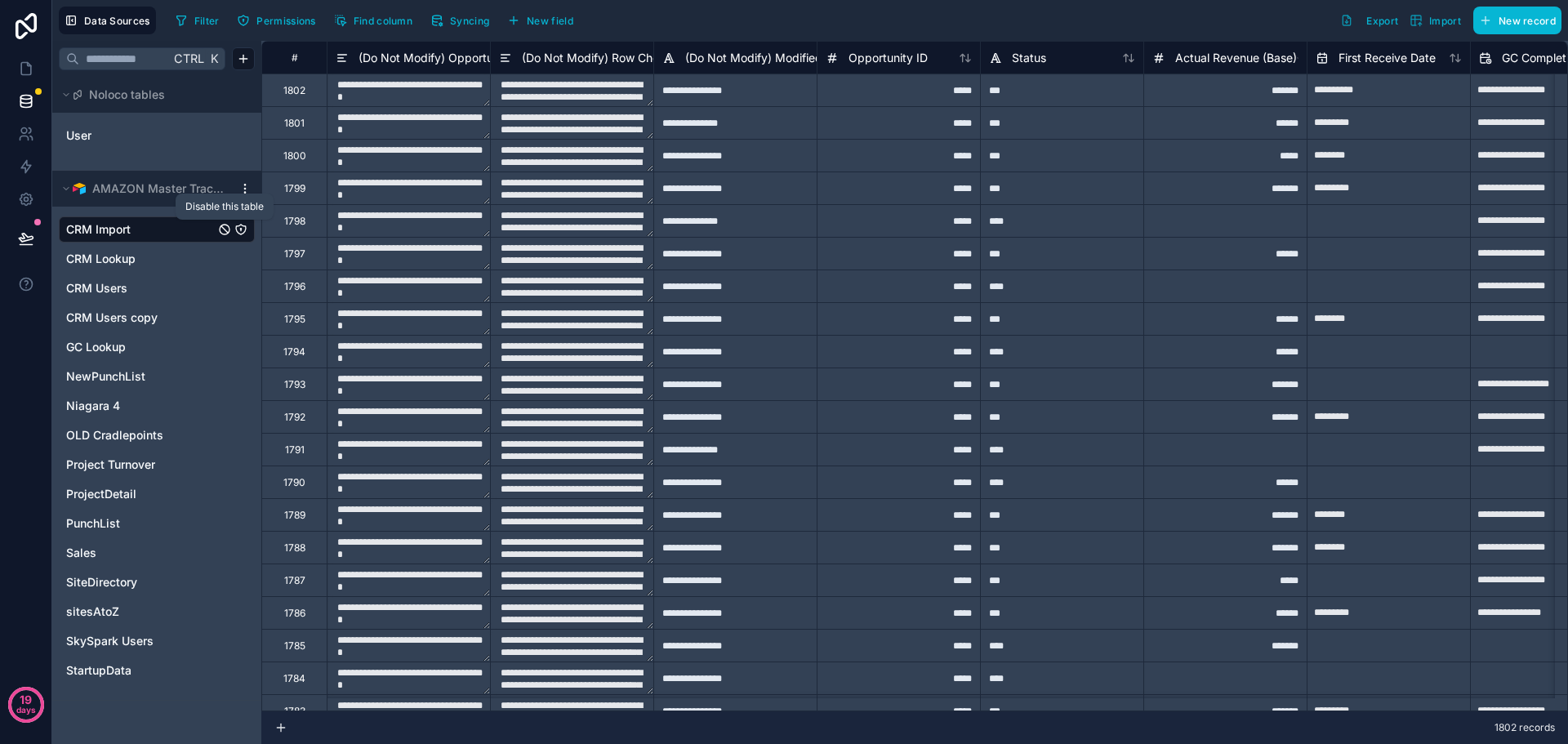
click at [228, 232] on icon "CRM Import" at bounding box center [224, 229] width 13 height 13
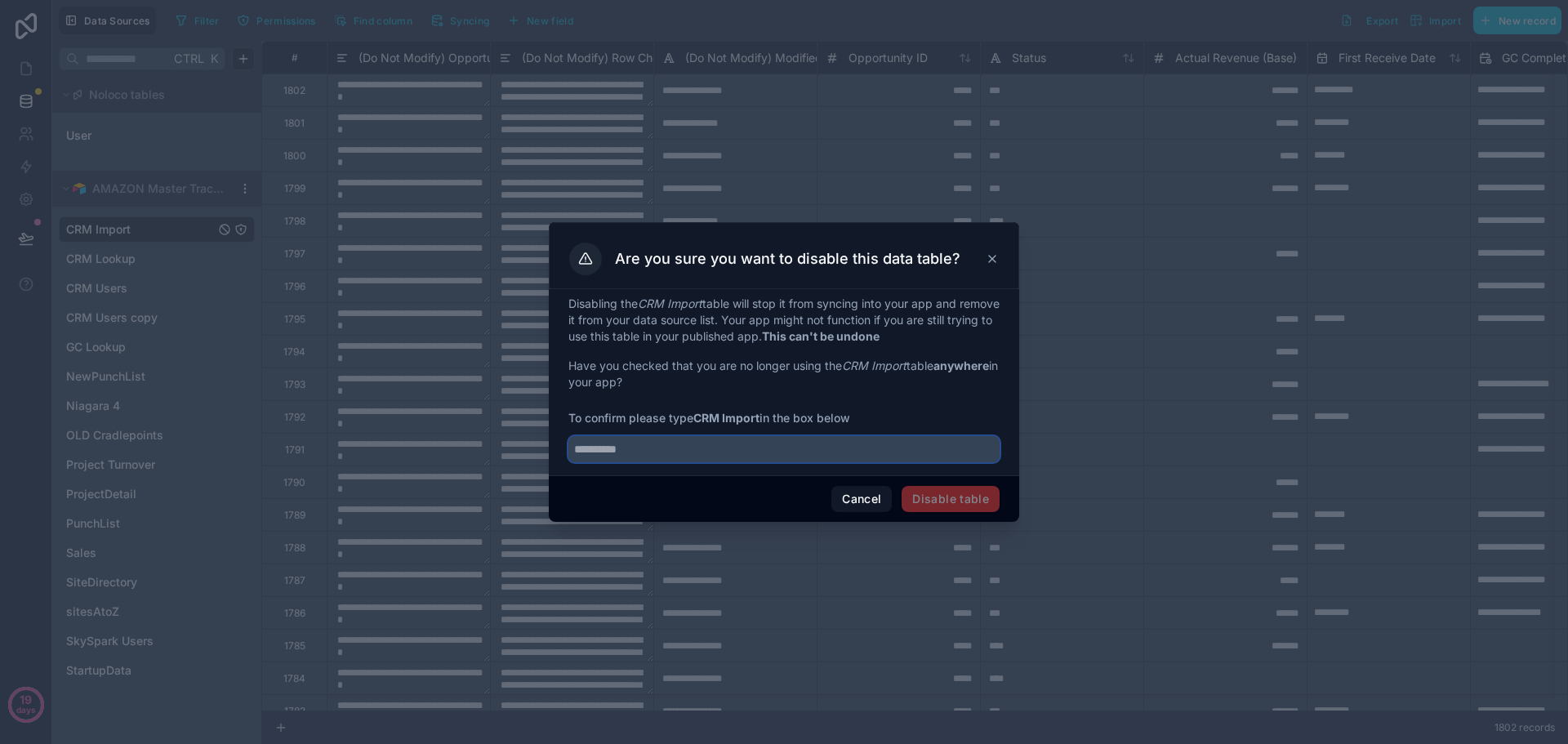
click at [649, 451] on input "text" at bounding box center [784, 449] width 432 height 26
type input "**********"
click at [976, 502] on button "Disable table" at bounding box center [951, 499] width 98 height 26
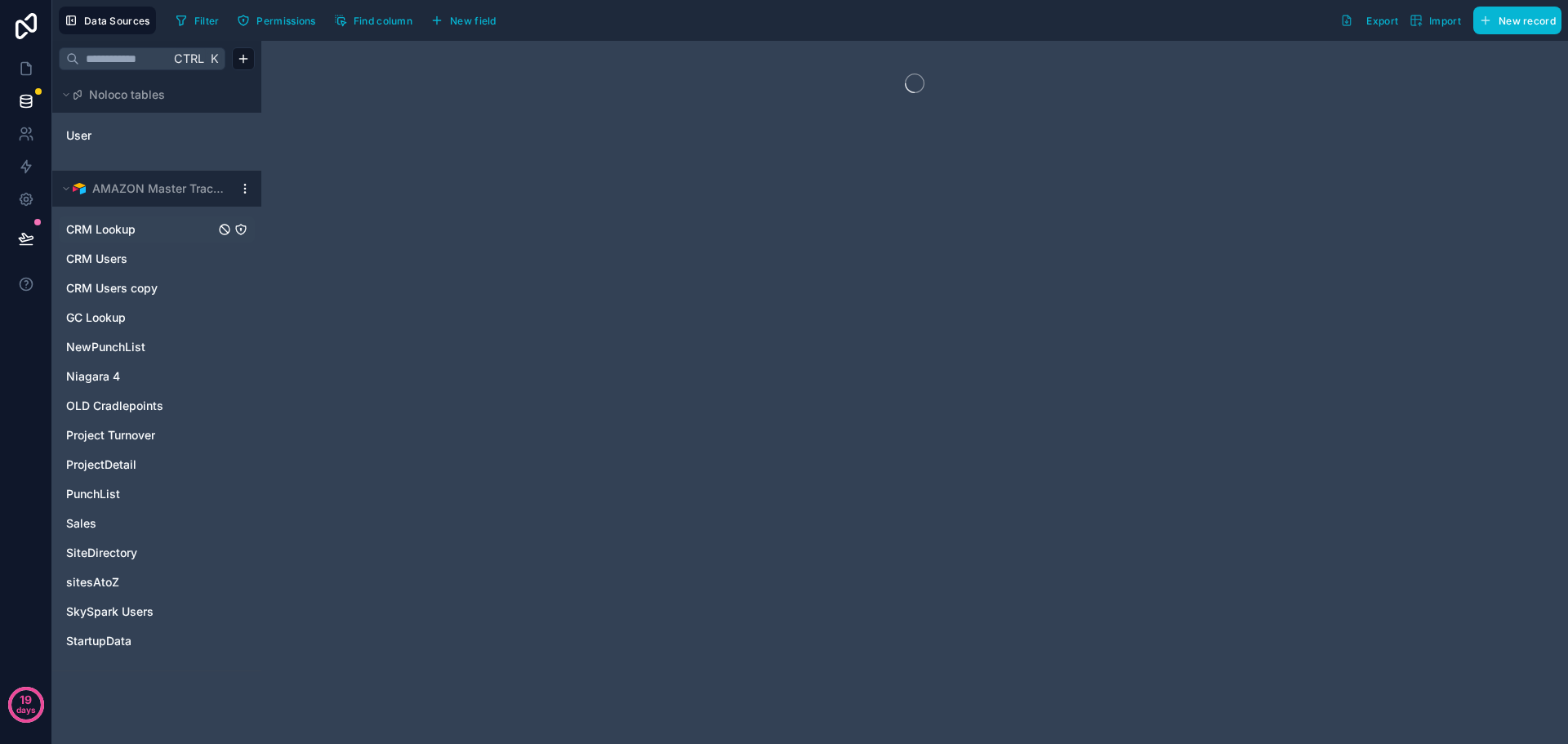
click at [223, 228] on icon "CRM Lookup" at bounding box center [224, 228] width 6 height 6
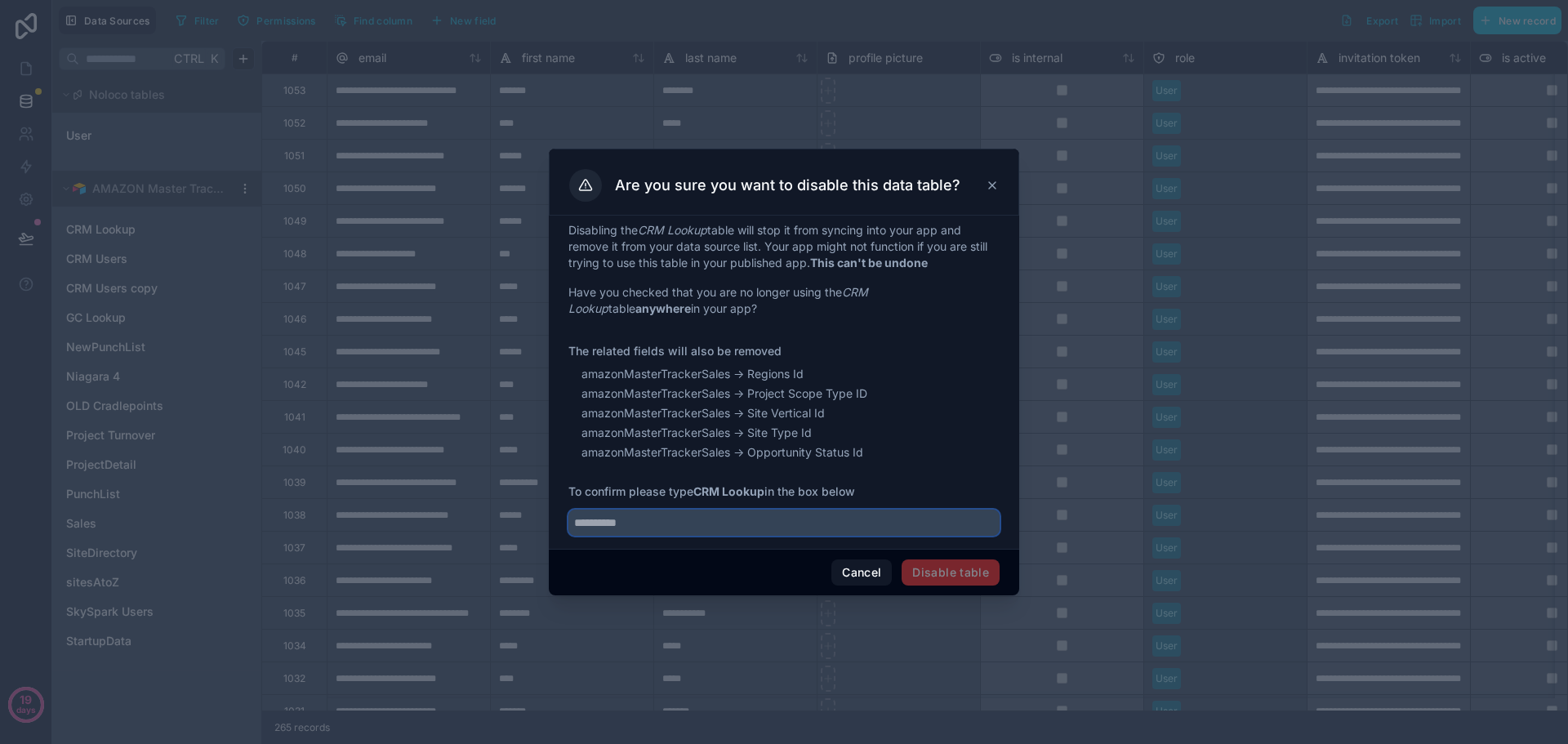
click at [708, 515] on input "text" at bounding box center [784, 523] width 432 height 26
type input "**********"
click at [967, 566] on button "Disable table" at bounding box center [951, 572] width 98 height 26
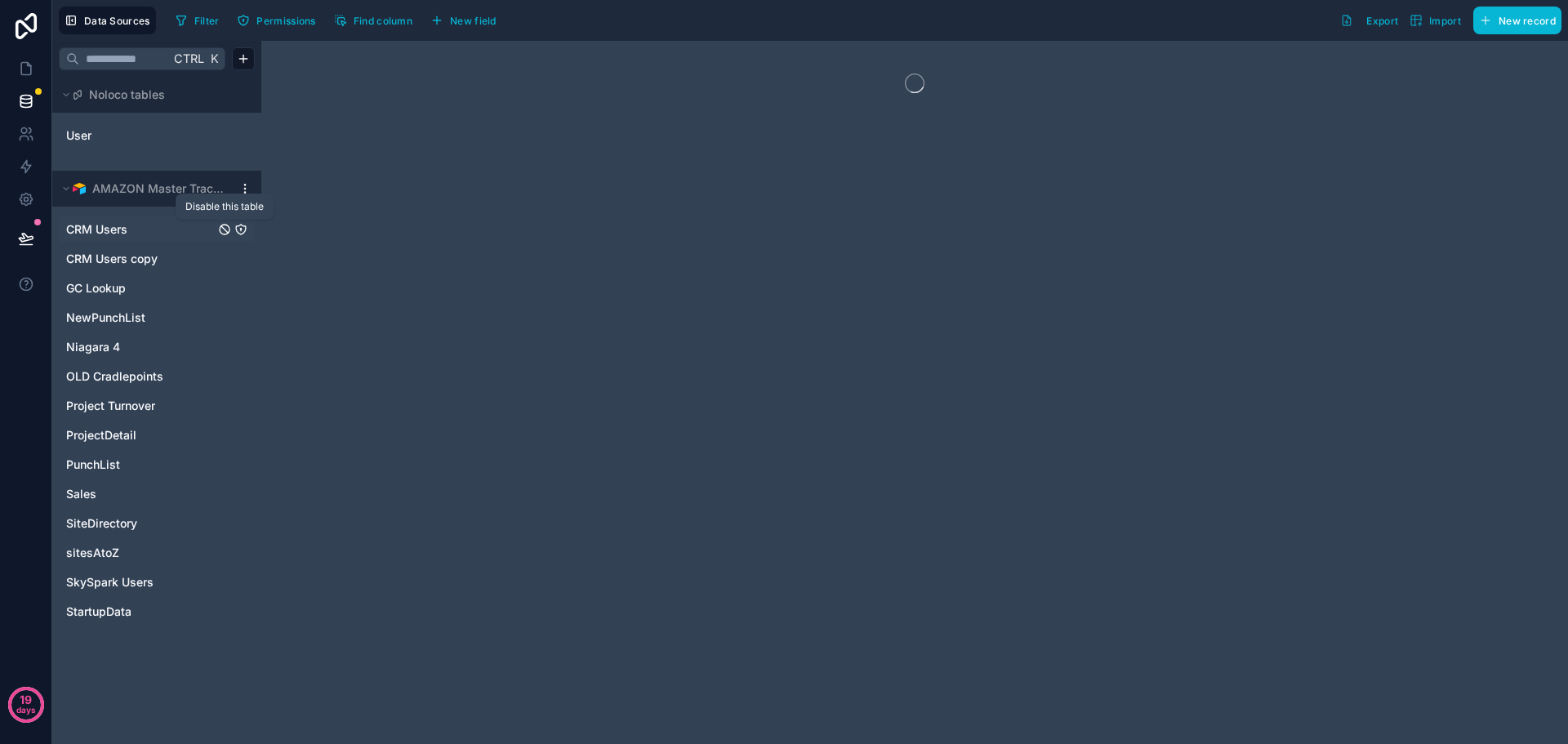
click at [226, 231] on icon "CRM Users" at bounding box center [224, 228] width 6 height 6
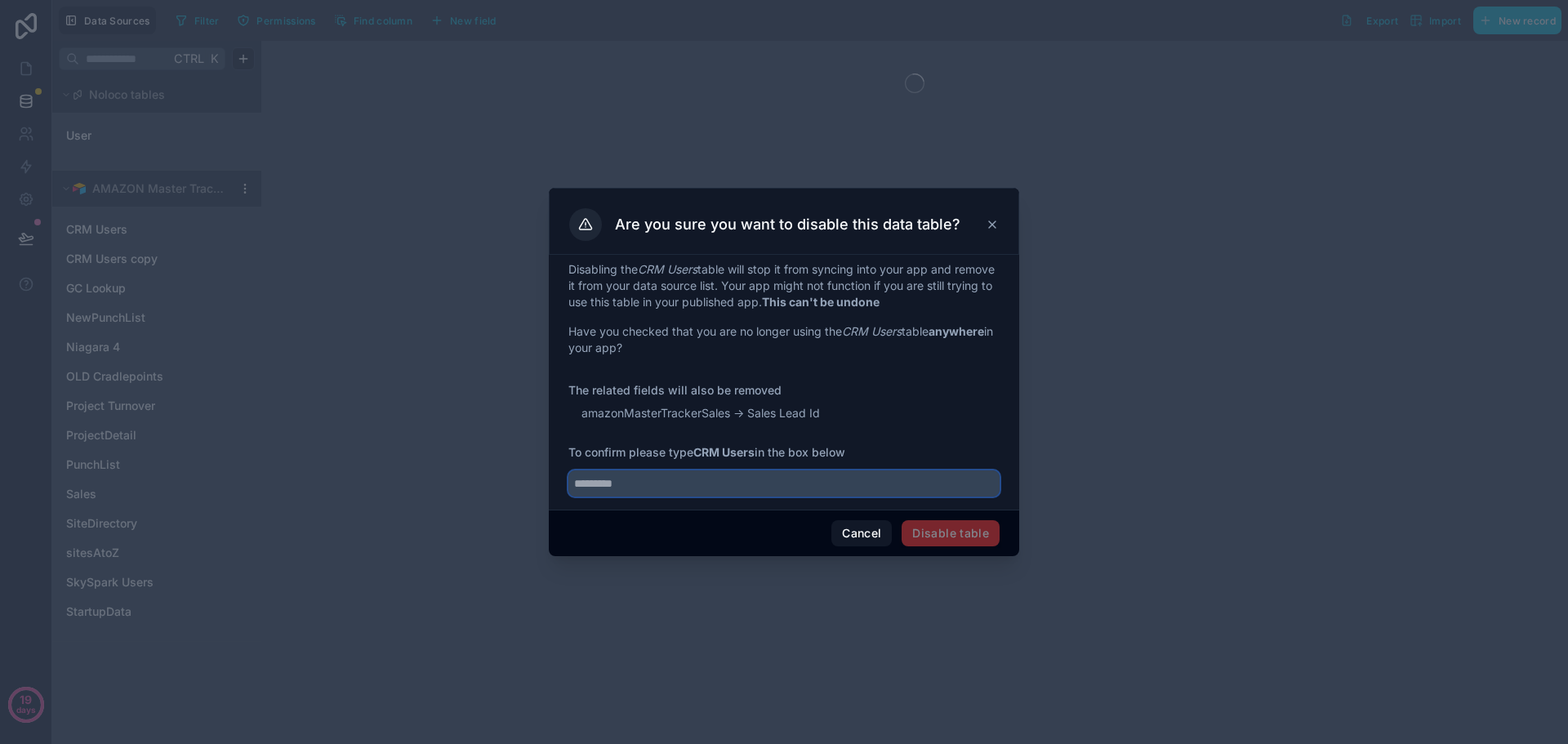
click at [604, 481] on input "text" at bounding box center [784, 483] width 432 height 26
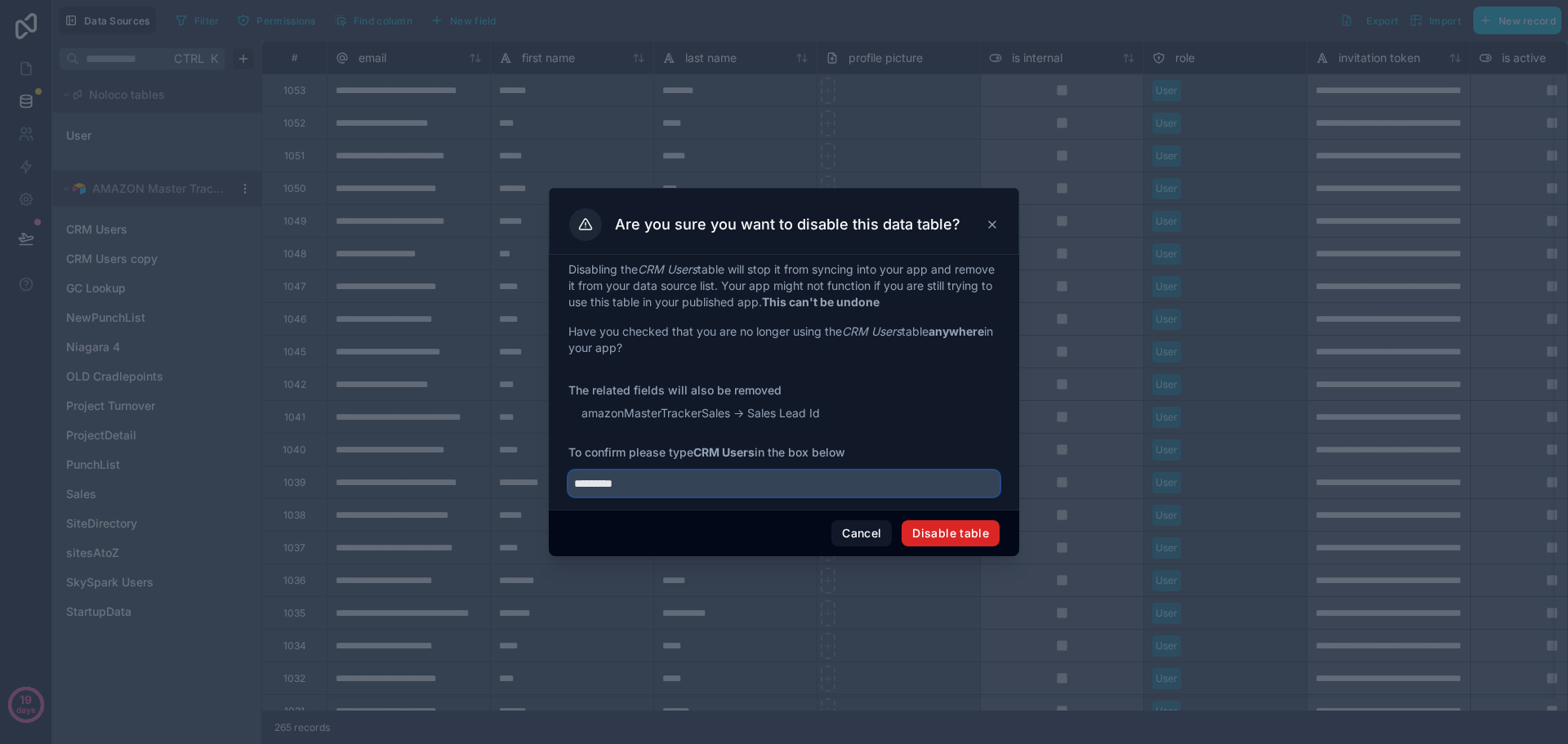
type input "*********"
click at [957, 533] on button "Disable table" at bounding box center [951, 533] width 98 height 26
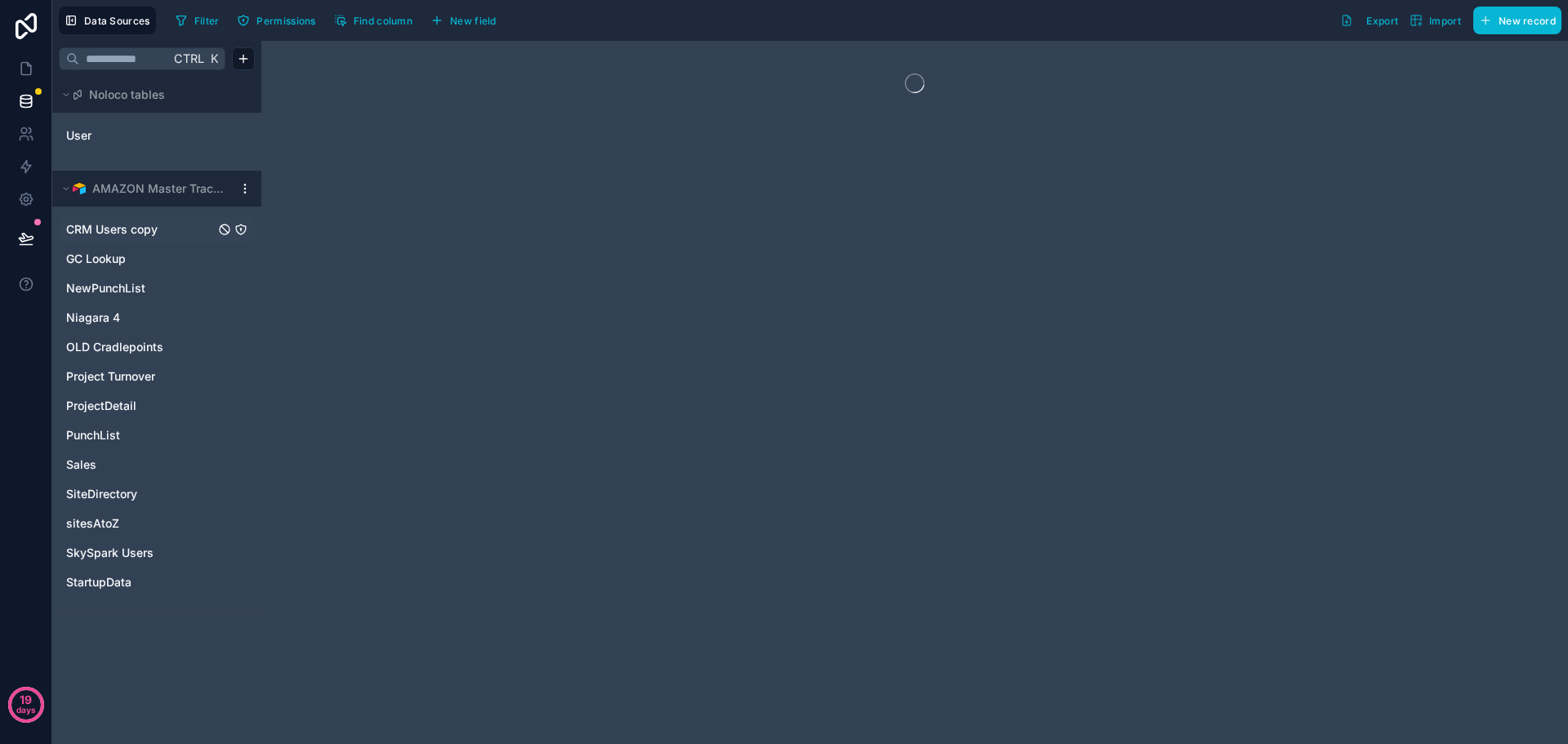
click at [112, 230] on span "CRM Users copy" at bounding box center [112, 229] width 92 height 17
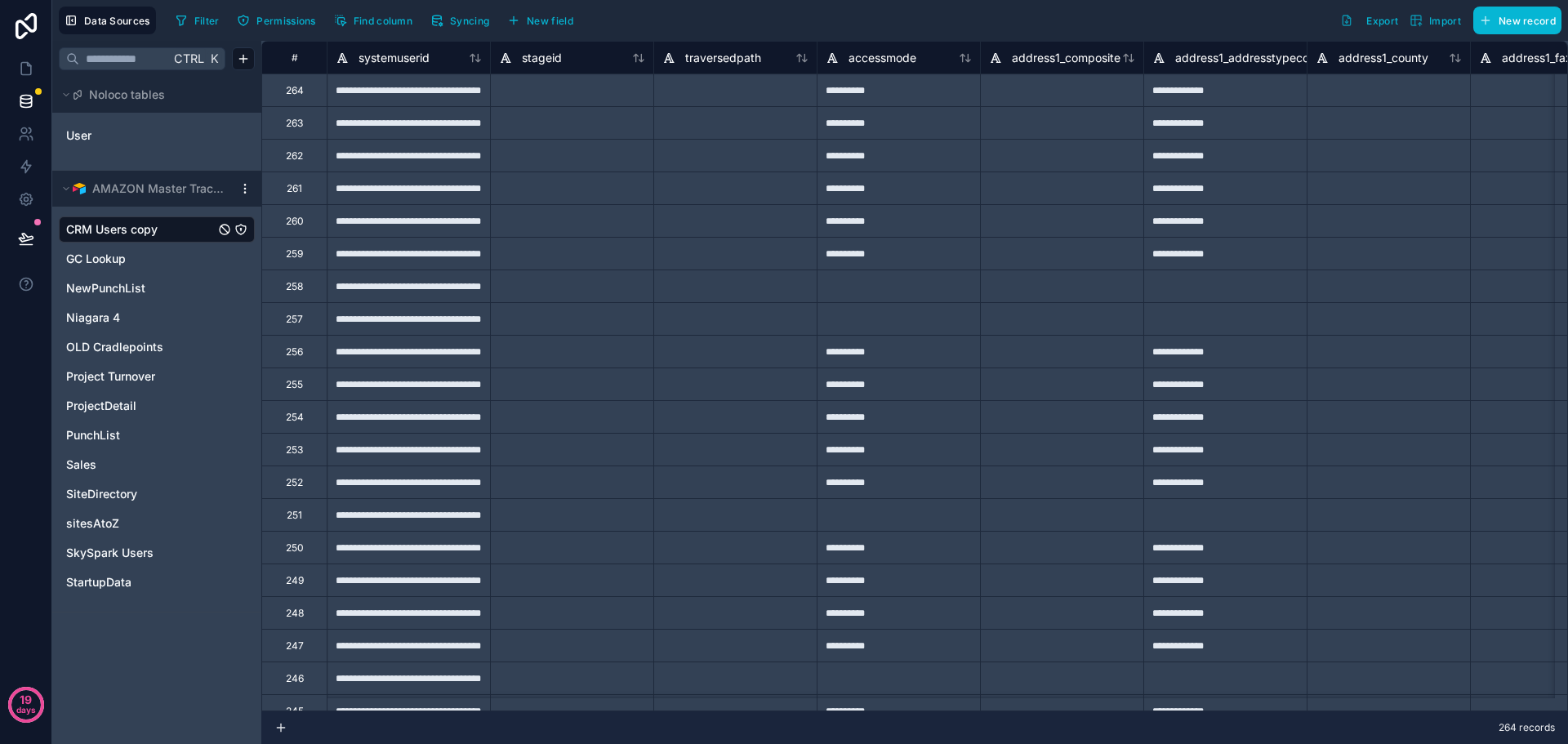
click at [224, 228] on icon "CRM Users copy" at bounding box center [224, 228] width 6 height 6
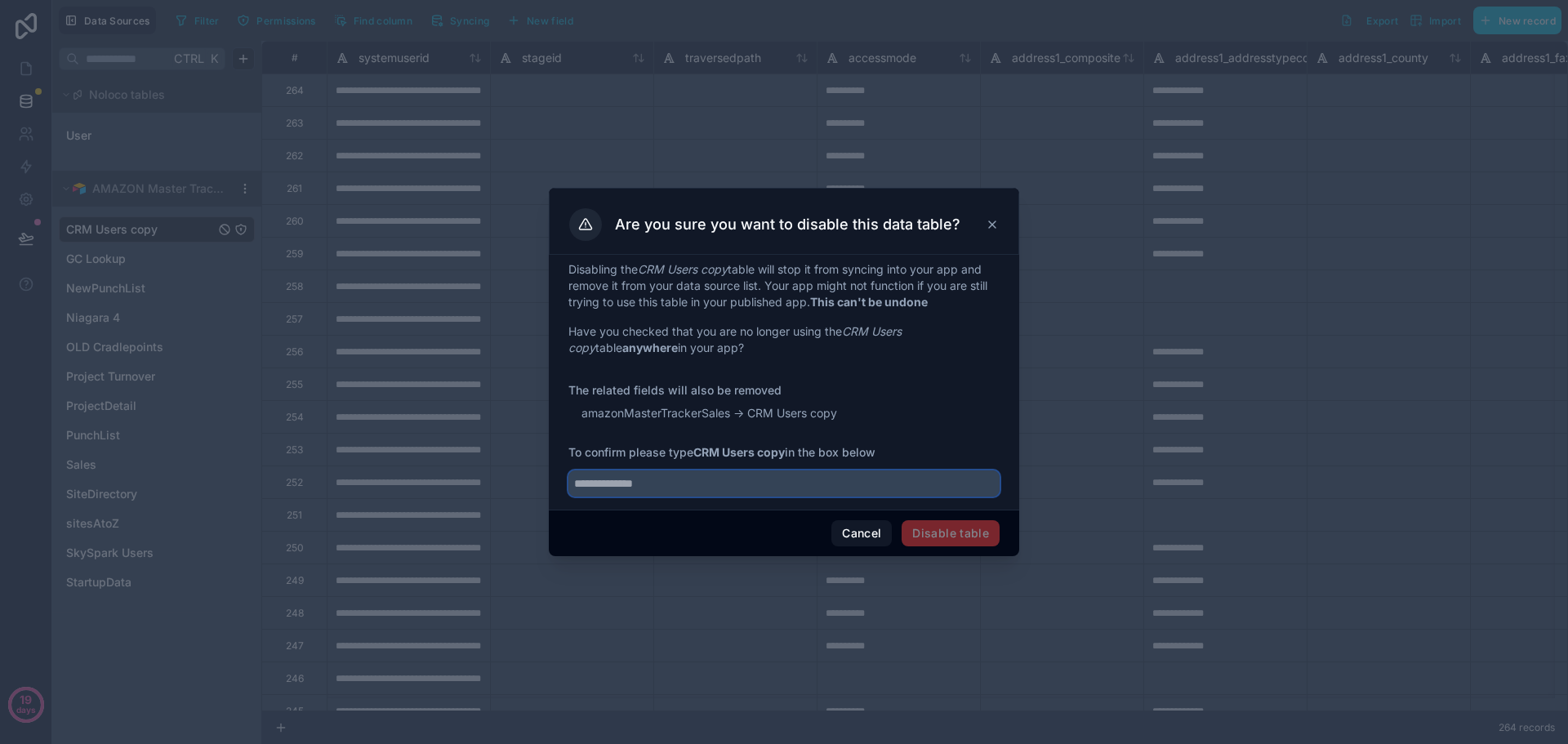
click at [633, 481] on input "text" at bounding box center [784, 483] width 432 height 26
type input "**********"
click at [960, 523] on button "Disable table" at bounding box center [951, 533] width 98 height 26
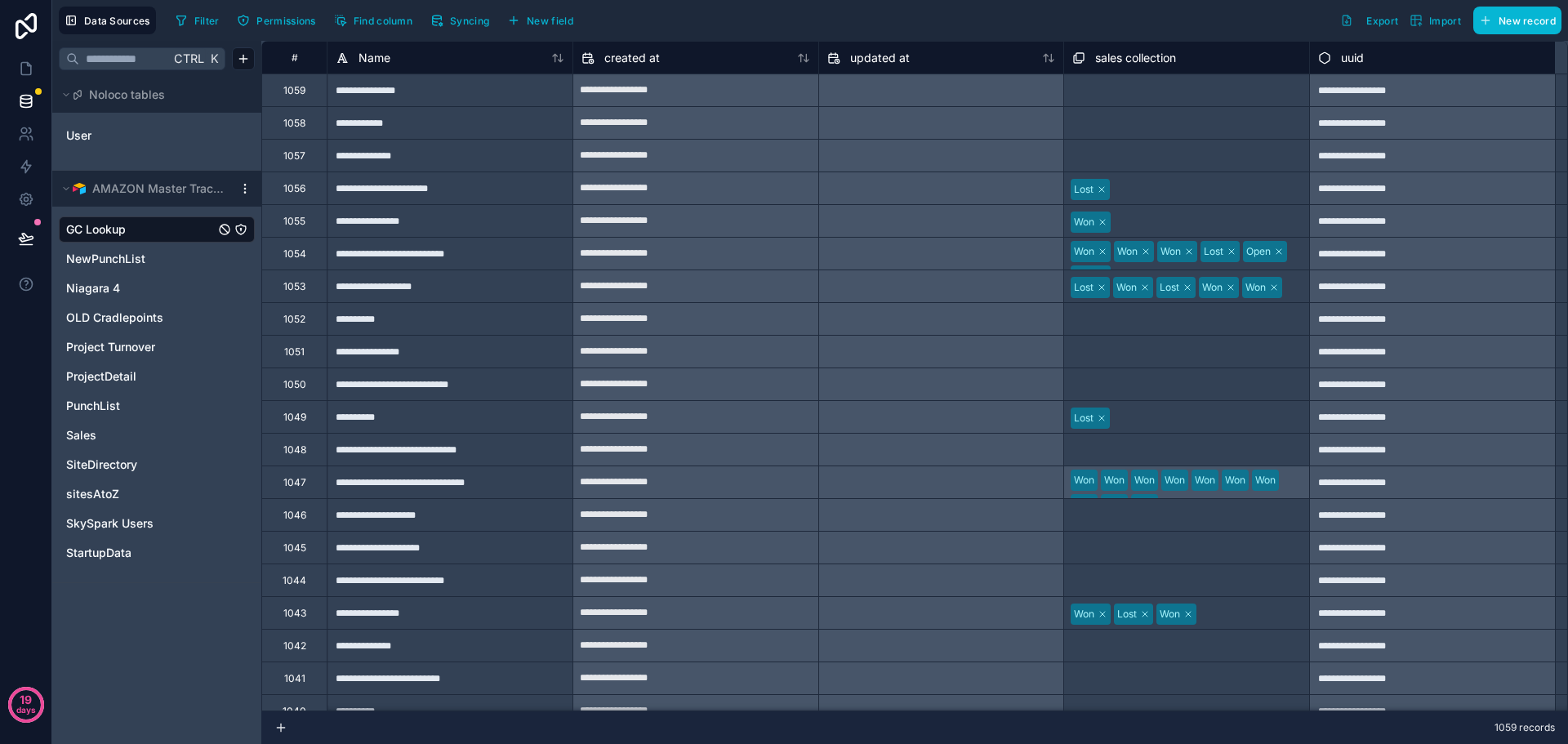
click at [222, 229] on icon "GC Lookup" at bounding box center [224, 229] width 13 height 13
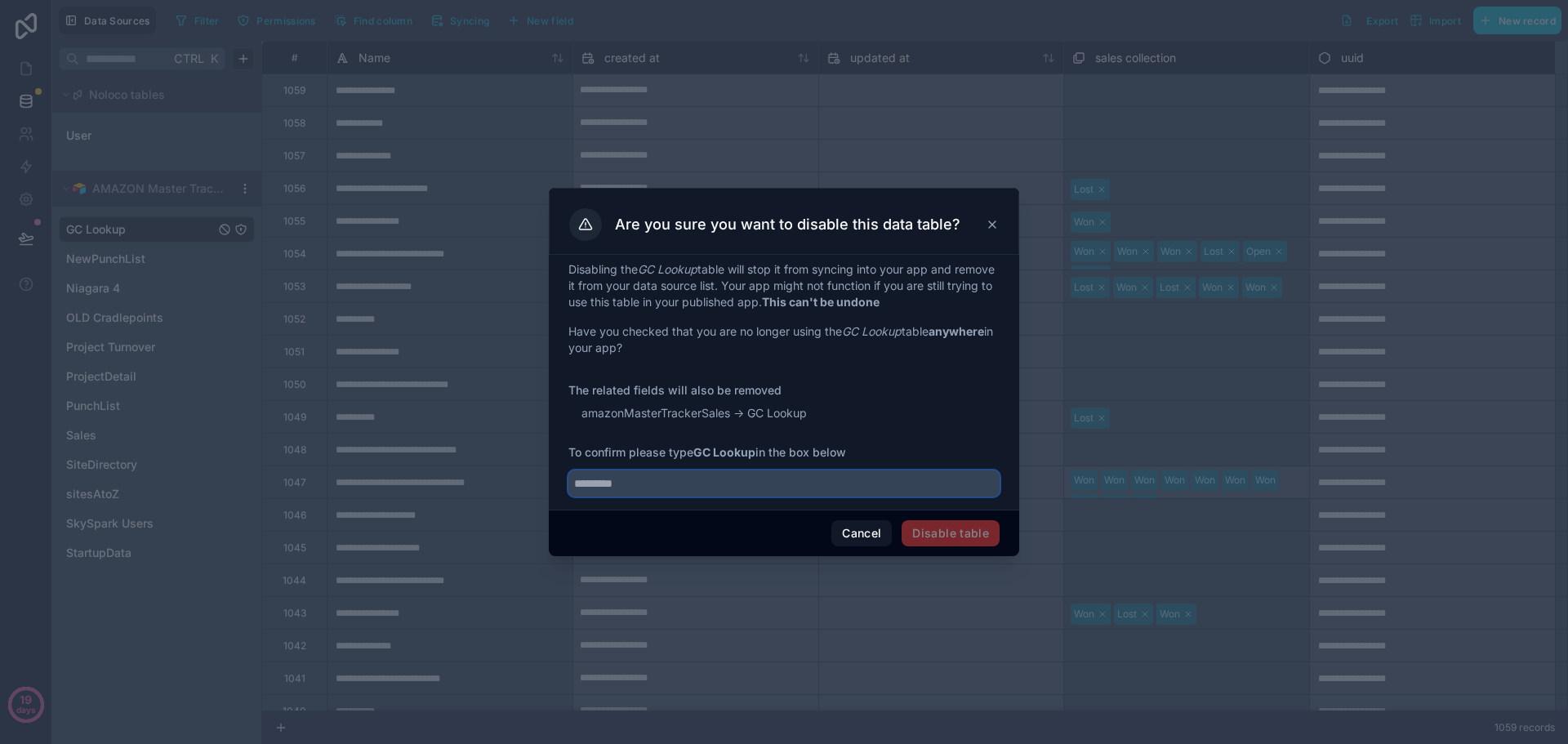
click at [642, 481] on input "text" at bounding box center [784, 483] width 432 height 26
type input "*********"
click at [981, 540] on button "Disable table" at bounding box center [951, 533] width 98 height 26
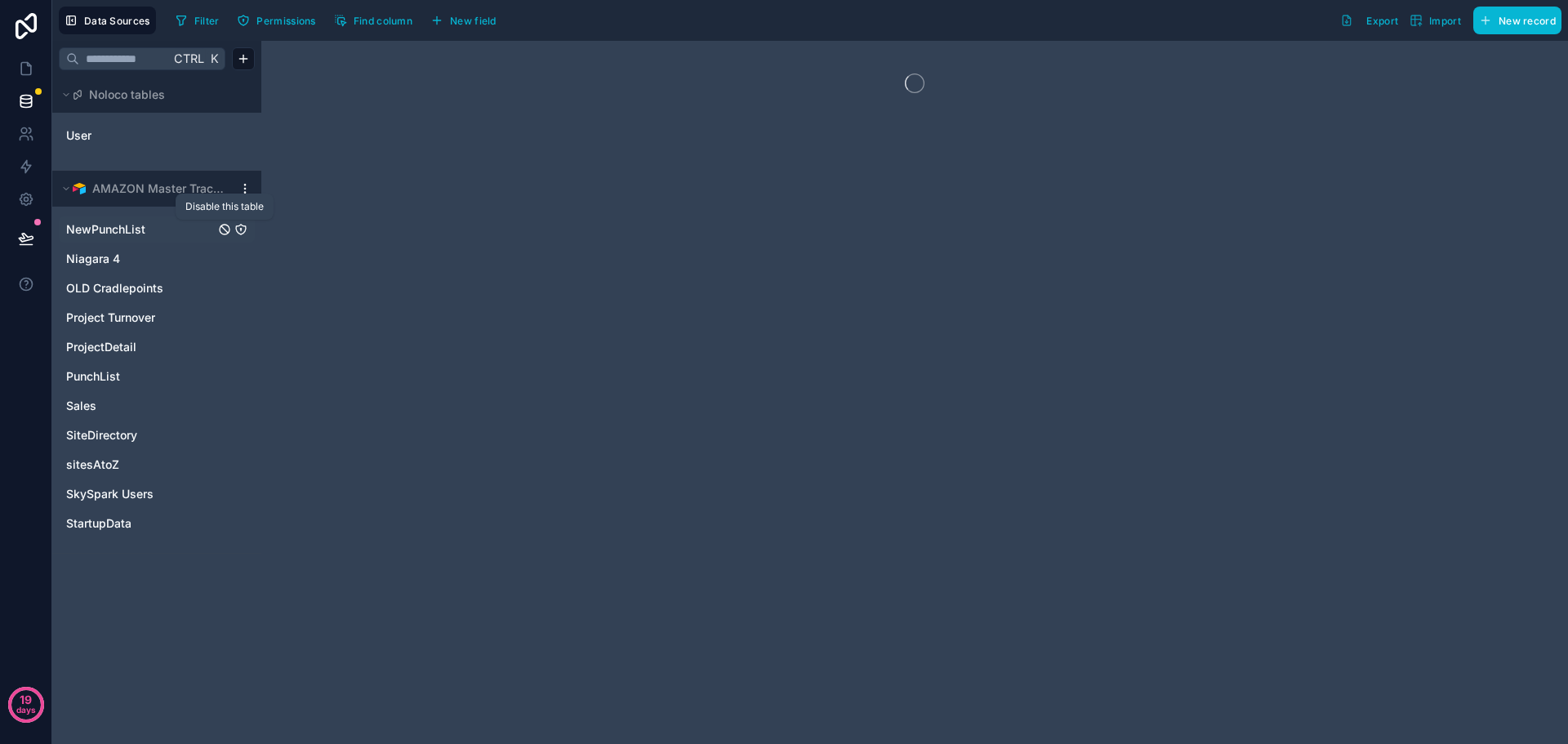
click at [222, 228] on icon "NewPunchList" at bounding box center [224, 229] width 13 height 13
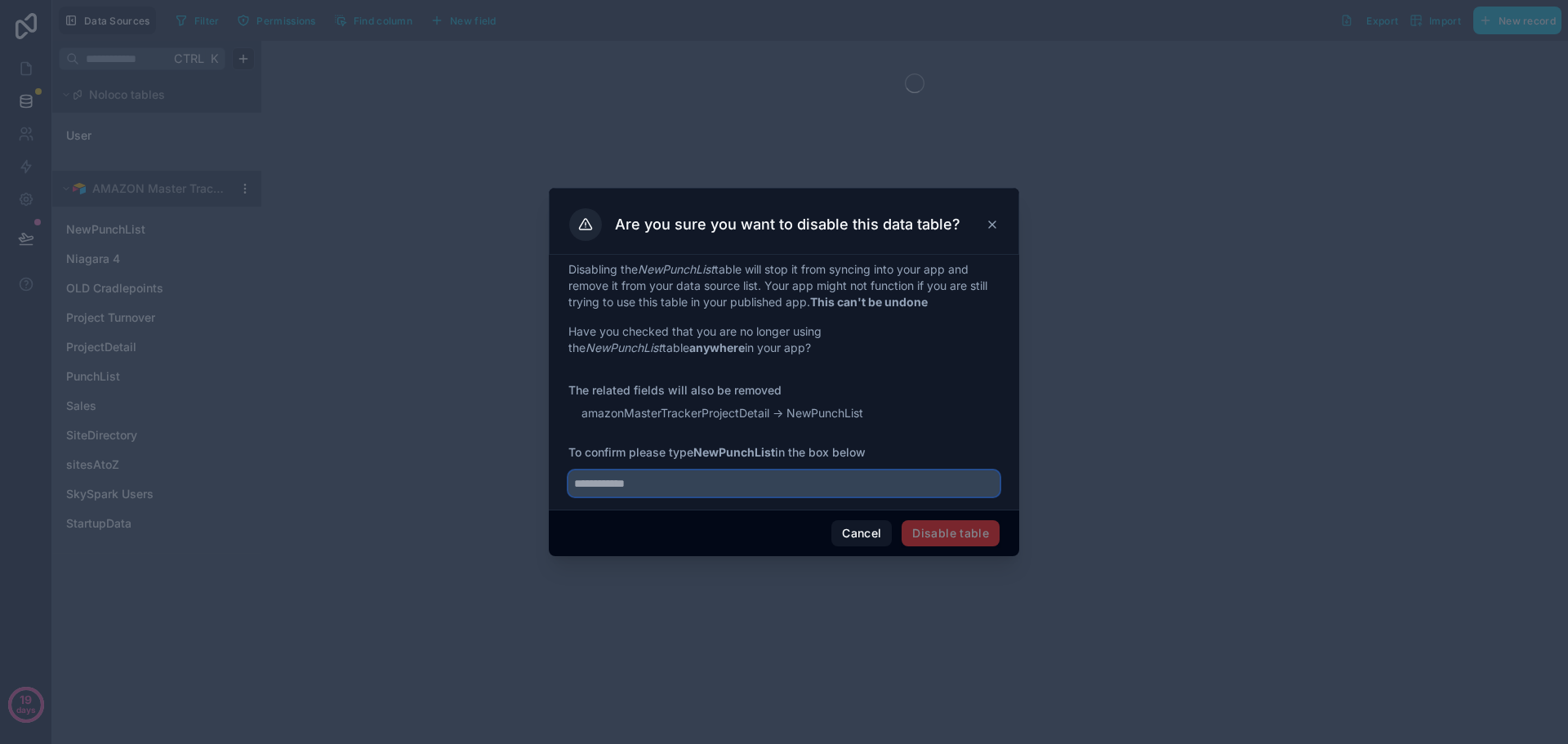
click at [689, 491] on input "text" at bounding box center [784, 483] width 432 height 26
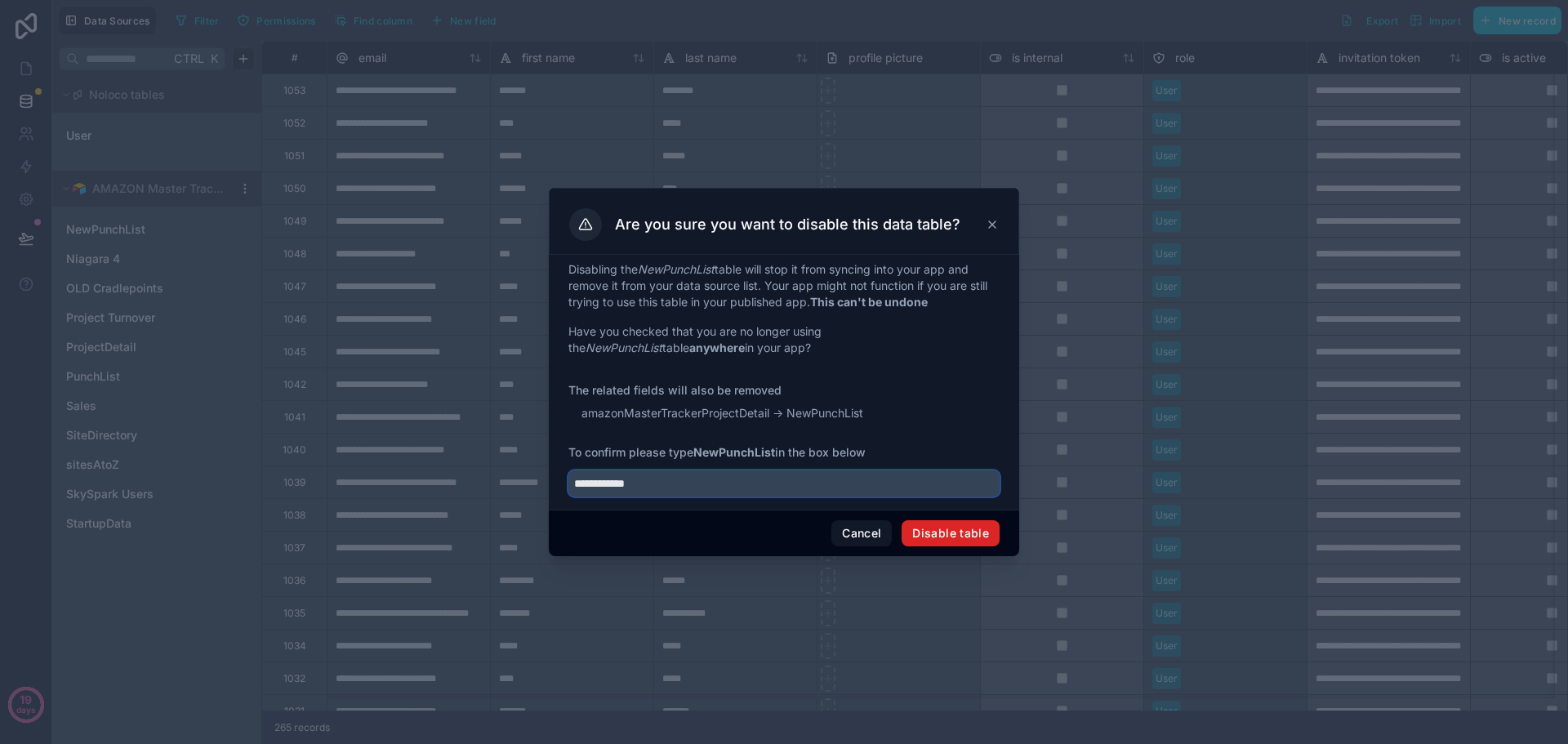
type input "**********"
click at [946, 528] on button "Disable table" at bounding box center [951, 533] width 98 height 26
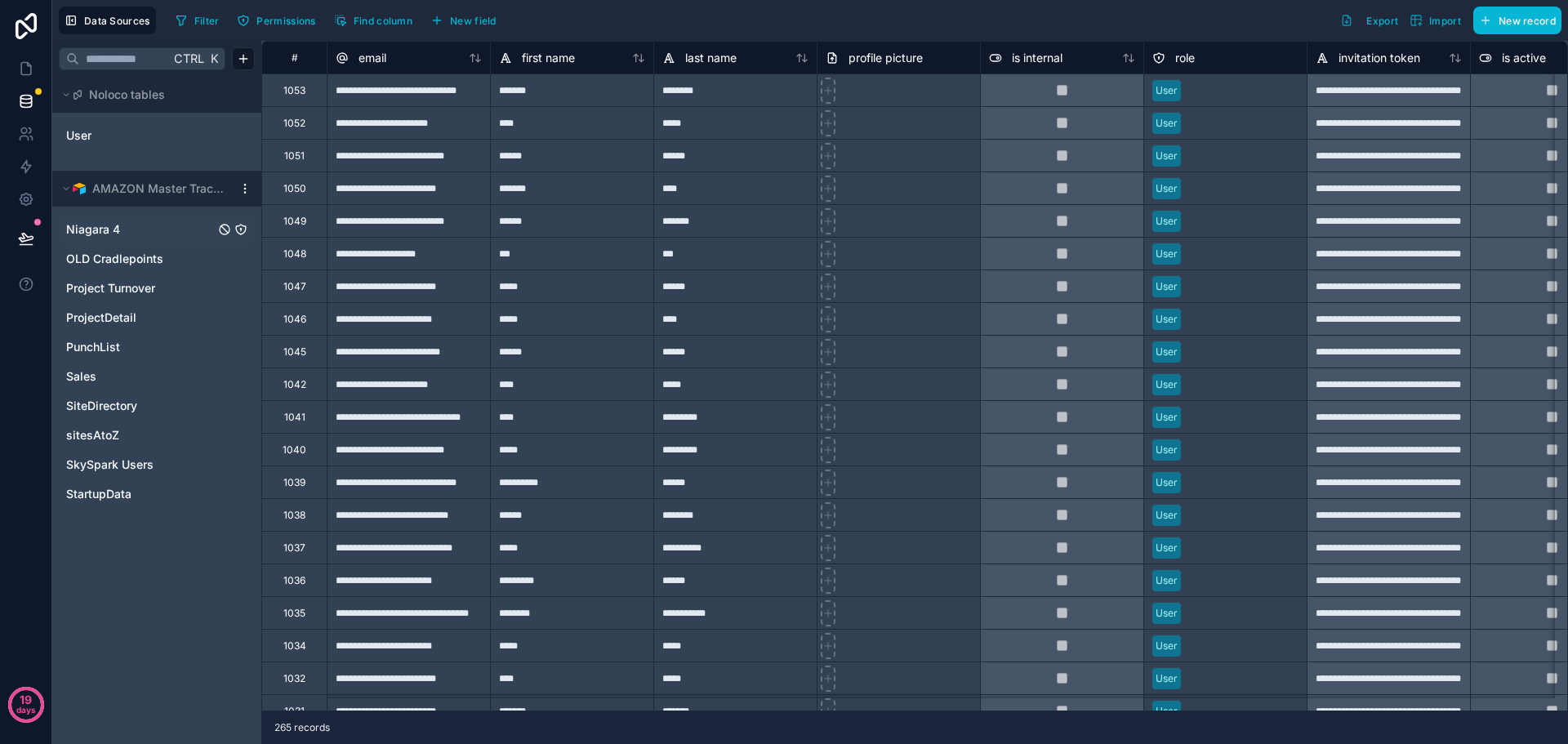
click at [116, 235] on span "Niagara 4" at bounding box center [94, 229] width 54 height 17
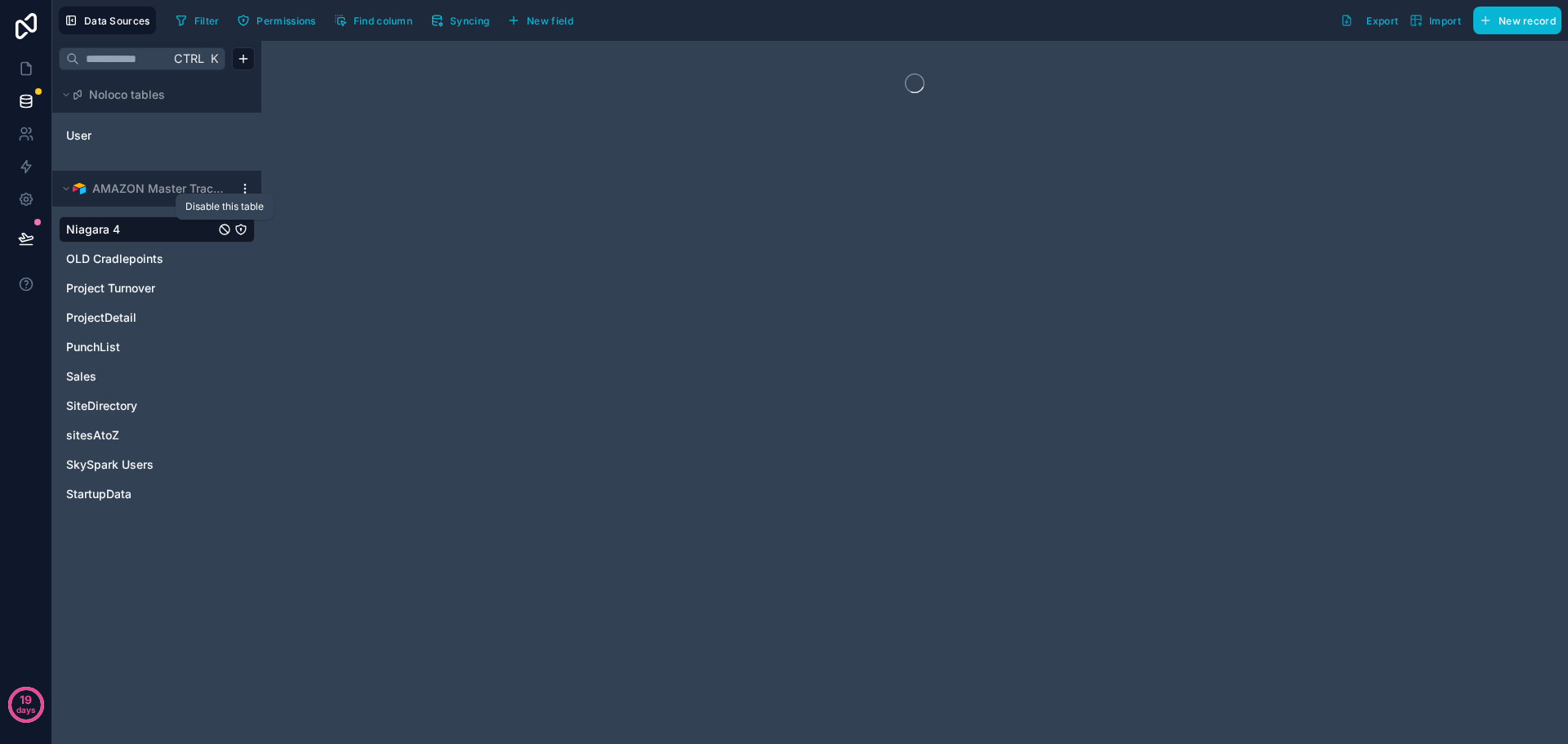
click at [224, 231] on icon "Niagara 4" at bounding box center [224, 229] width 13 height 13
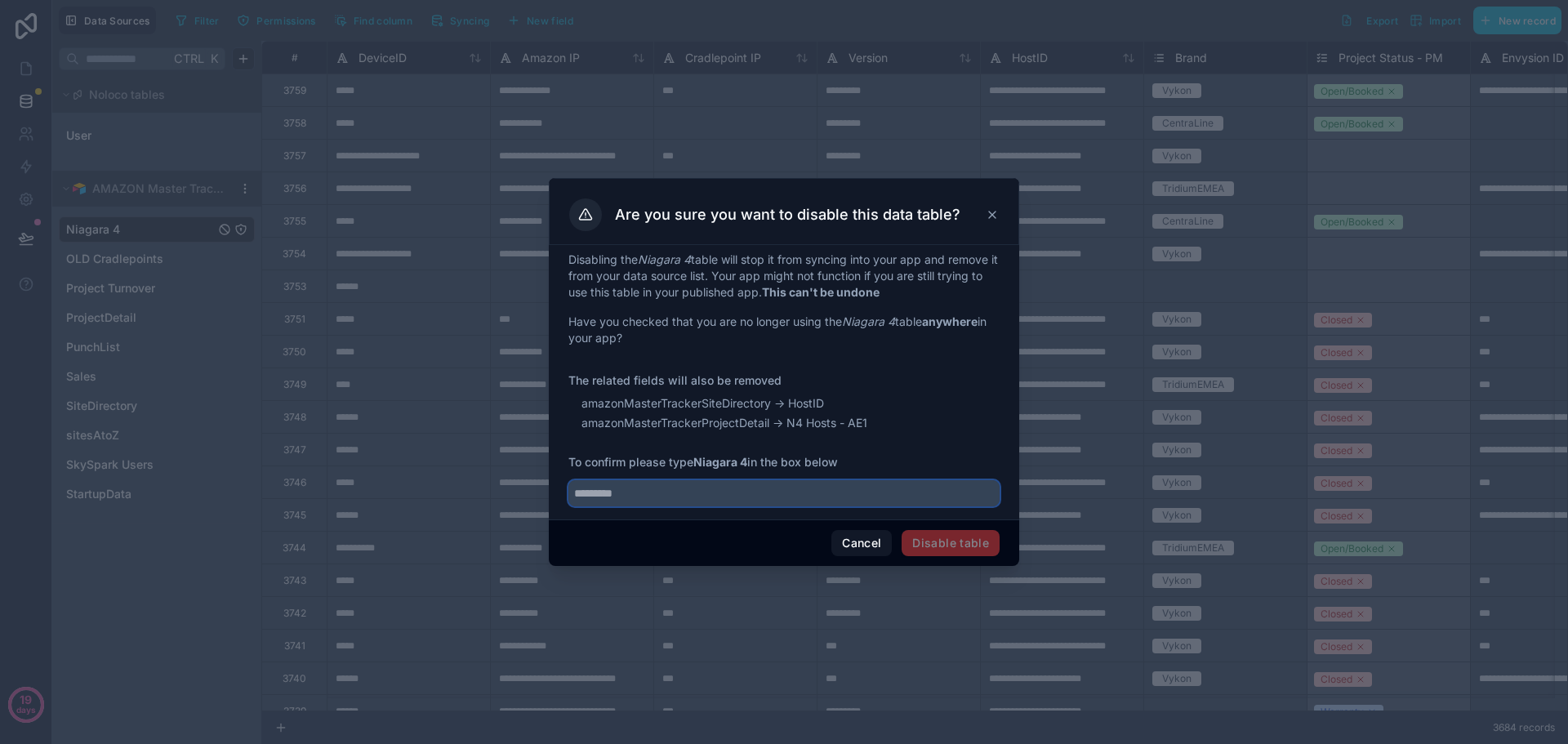
click at [672, 497] on input "text" at bounding box center [784, 494] width 432 height 26
type input "*********"
click at [966, 531] on button "Disable table" at bounding box center [951, 544] width 98 height 26
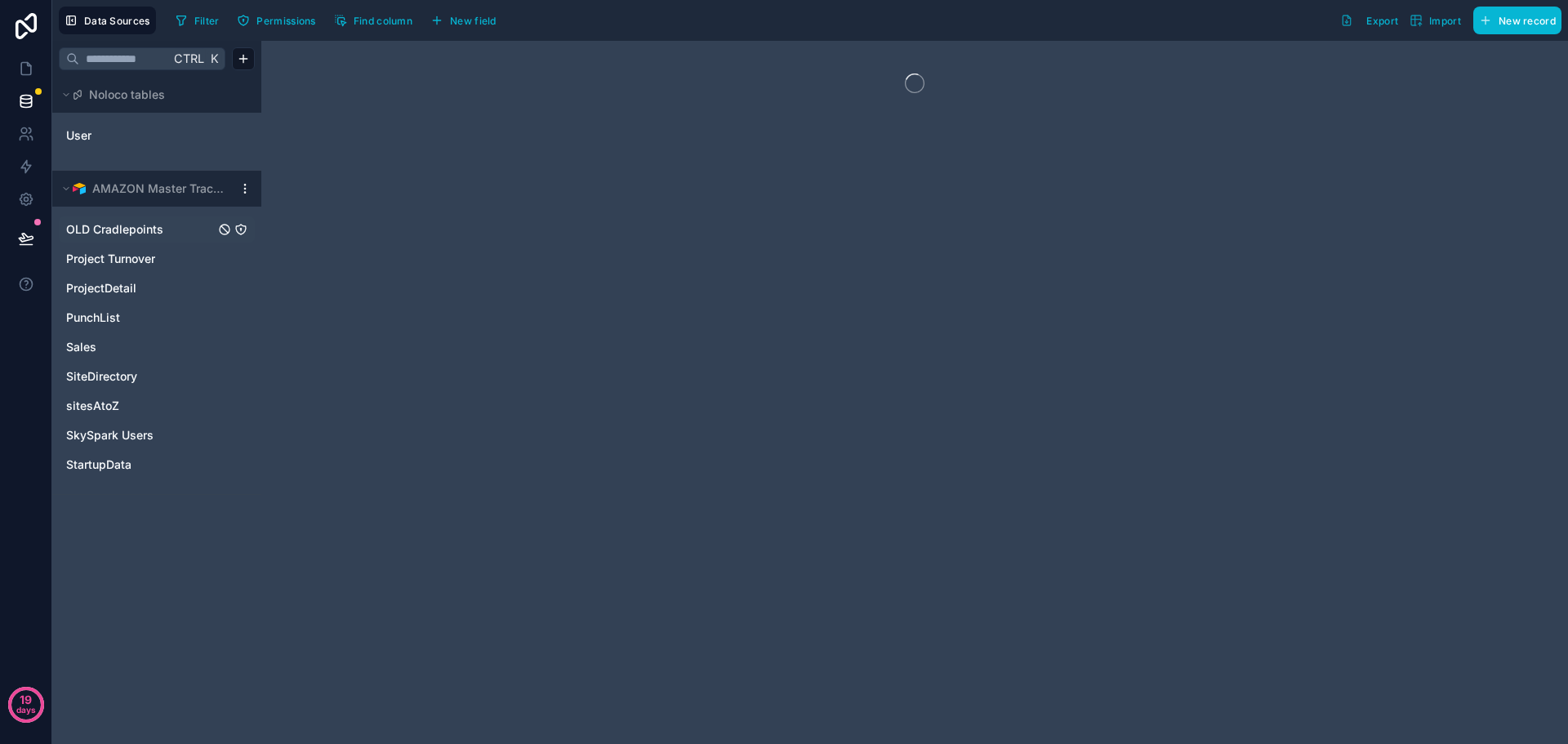
click at [134, 229] on span "OLD Cradlepoints" at bounding box center [115, 229] width 97 height 17
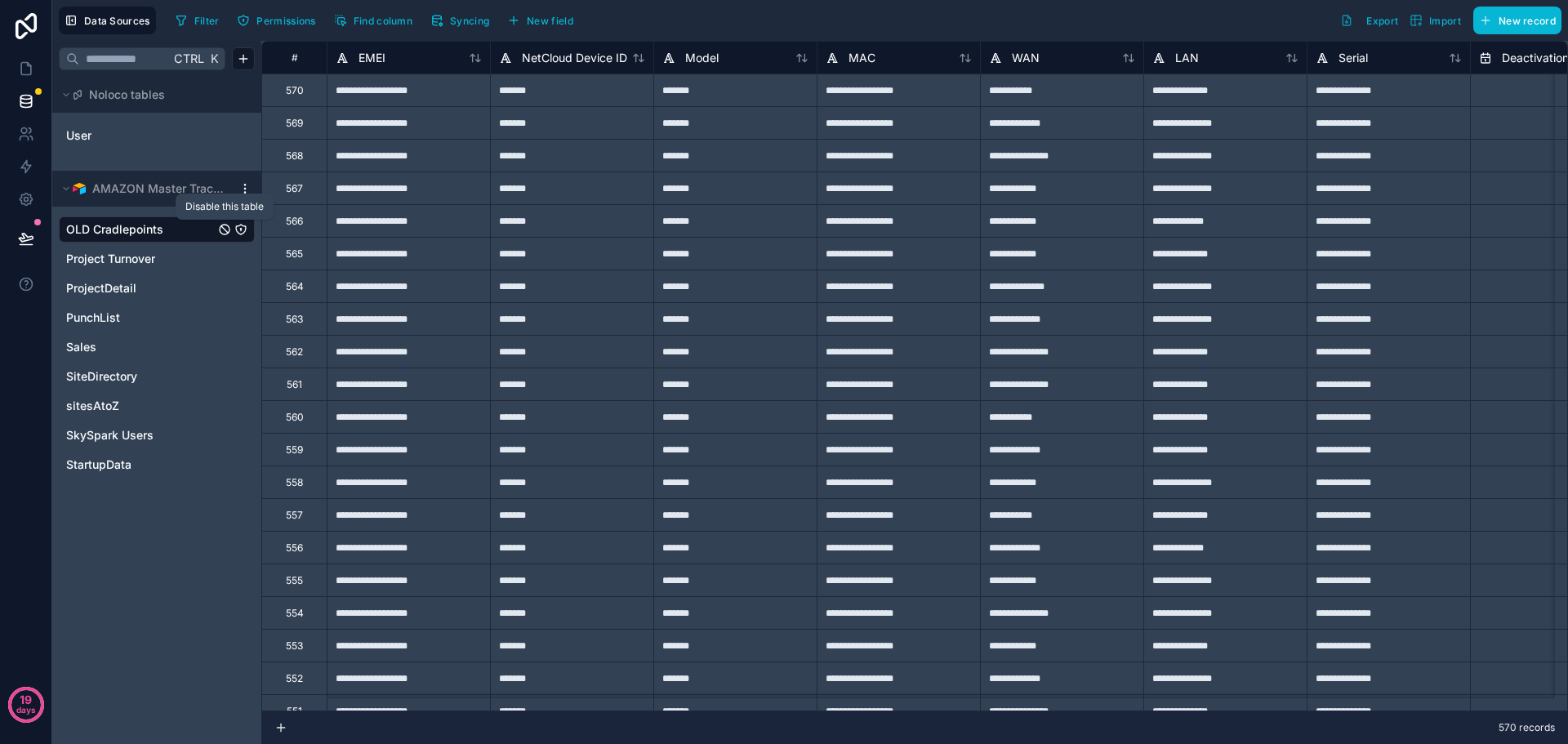
click at [227, 232] on icon "OLD Cradlepoints" at bounding box center [224, 228] width 6 height 6
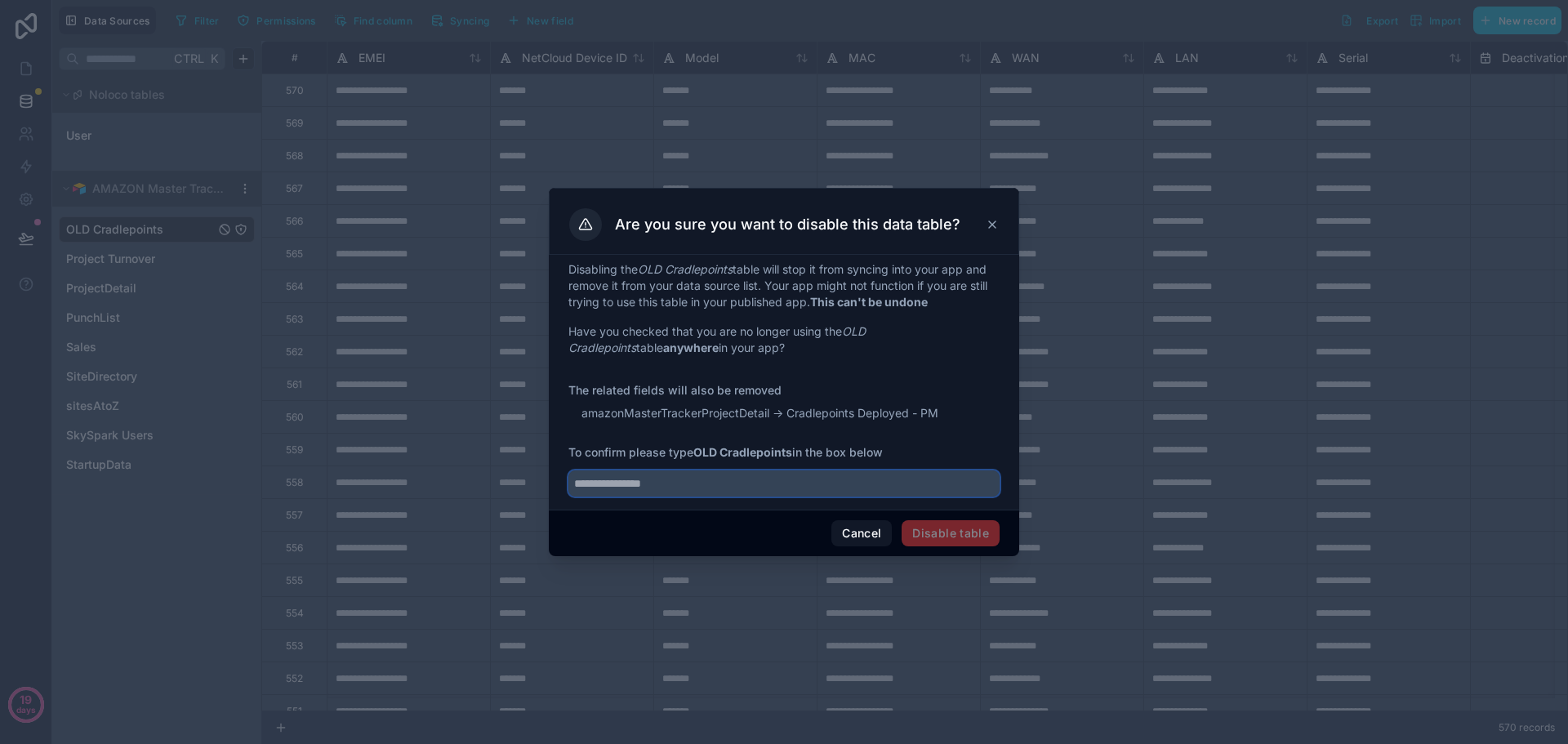
click at [769, 487] on input "text" at bounding box center [784, 483] width 432 height 26
type input "**********"
click at [943, 536] on button "Disable table" at bounding box center [951, 533] width 98 height 26
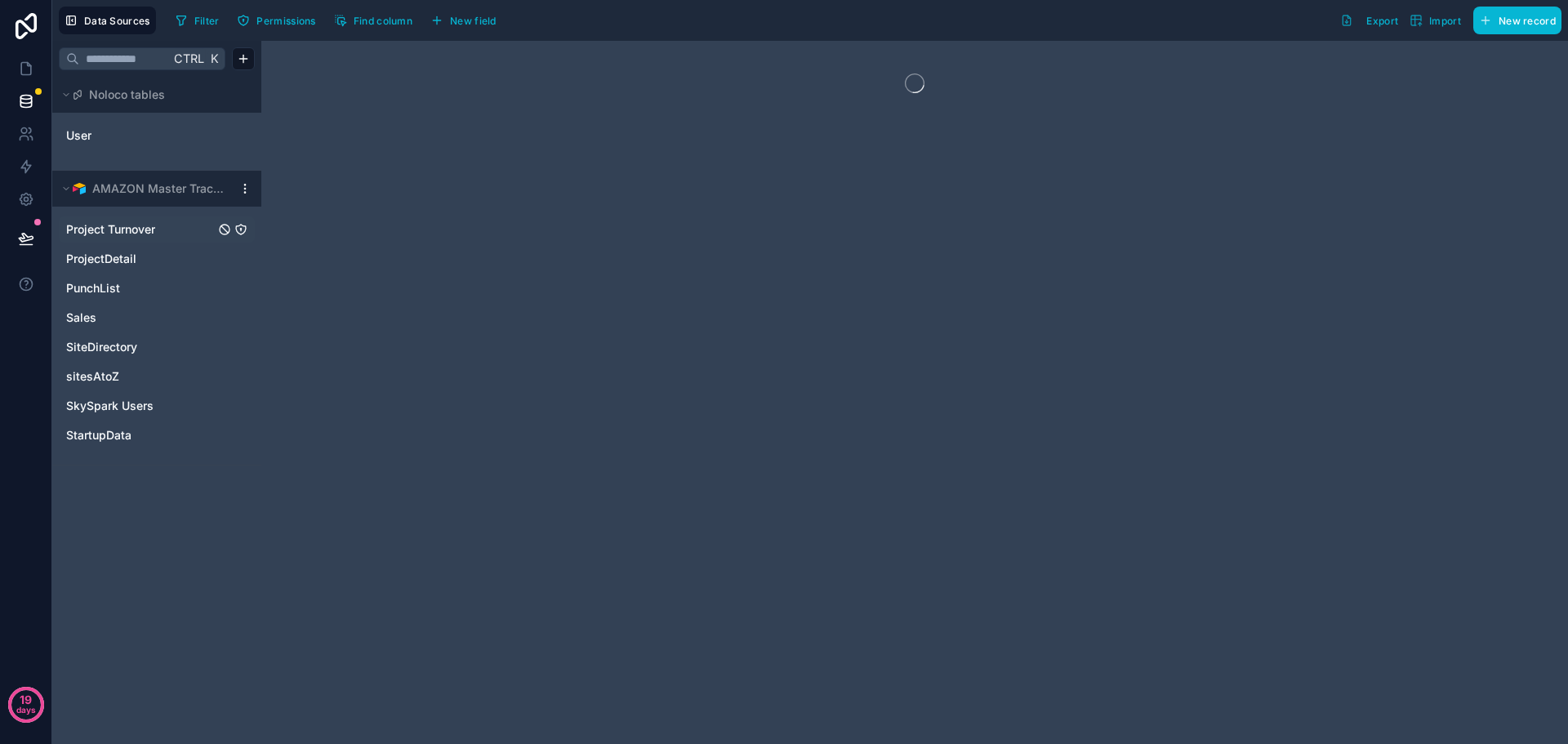
drag, startPoint x: 163, startPoint y: 235, endPoint x: 219, endPoint y: 221, distance: 57.7
click at [163, 235] on link "Project Turnover" at bounding box center [141, 229] width 149 height 17
click at [226, 228] on icon "Project Turnover" at bounding box center [224, 229] width 13 height 13
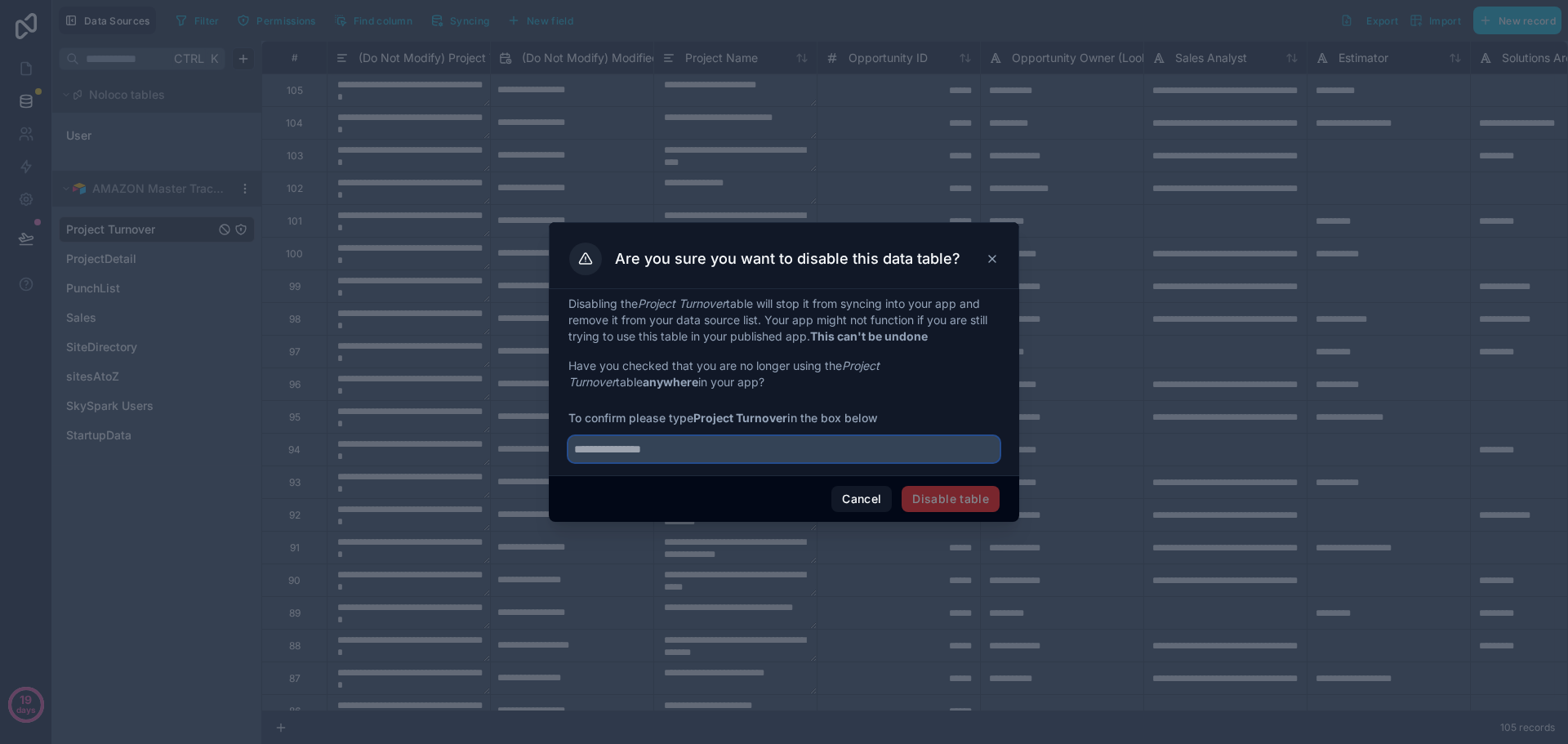
click at [634, 448] on input "text" at bounding box center [784, 449] width 432 height 26
type input "**********"
click at [946, 506] on button "Disable table" at bounding box center [951, 499] width 98 height 26
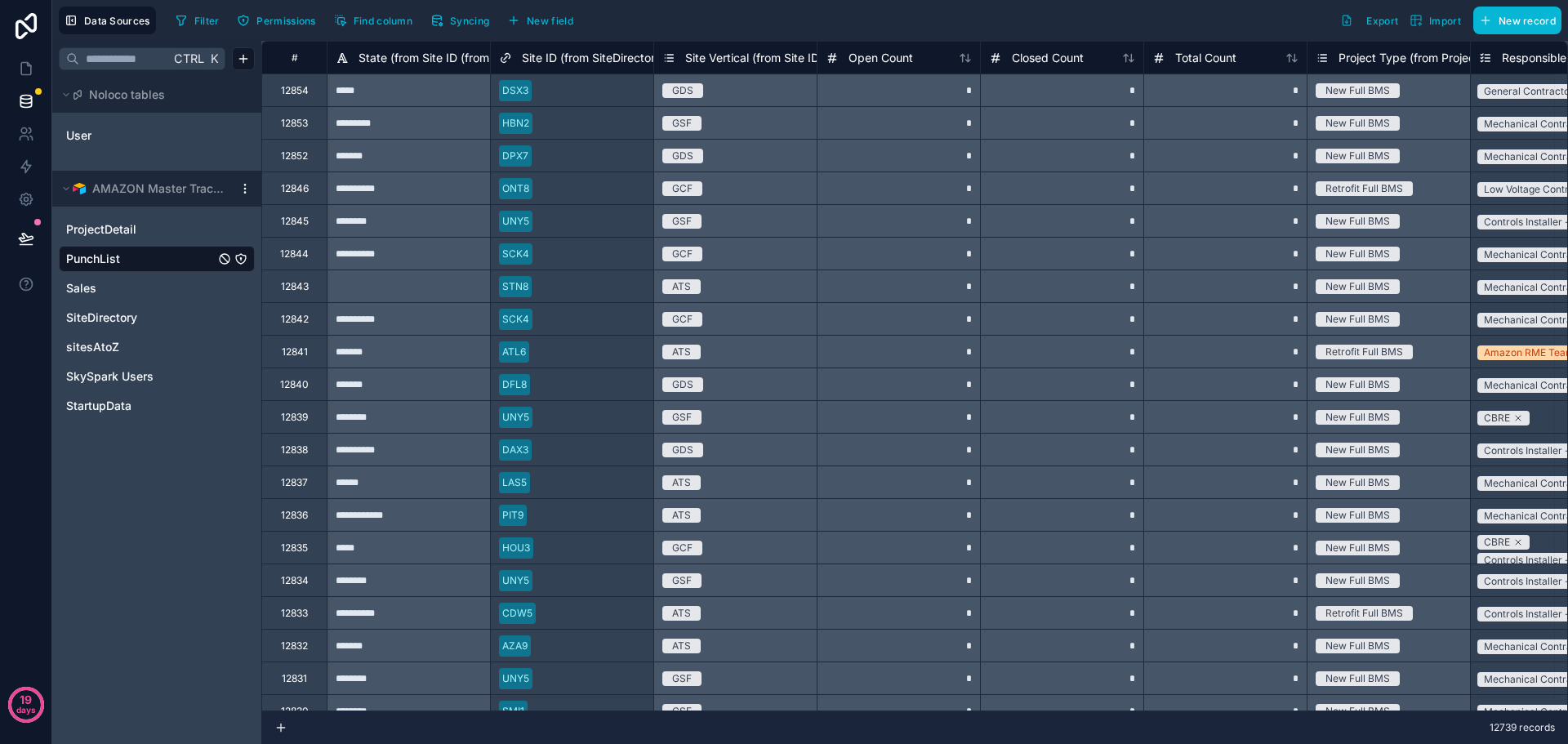
click at [226, 263] on icon "PunchList" at bounding box center [224, 258] width 13 height 13
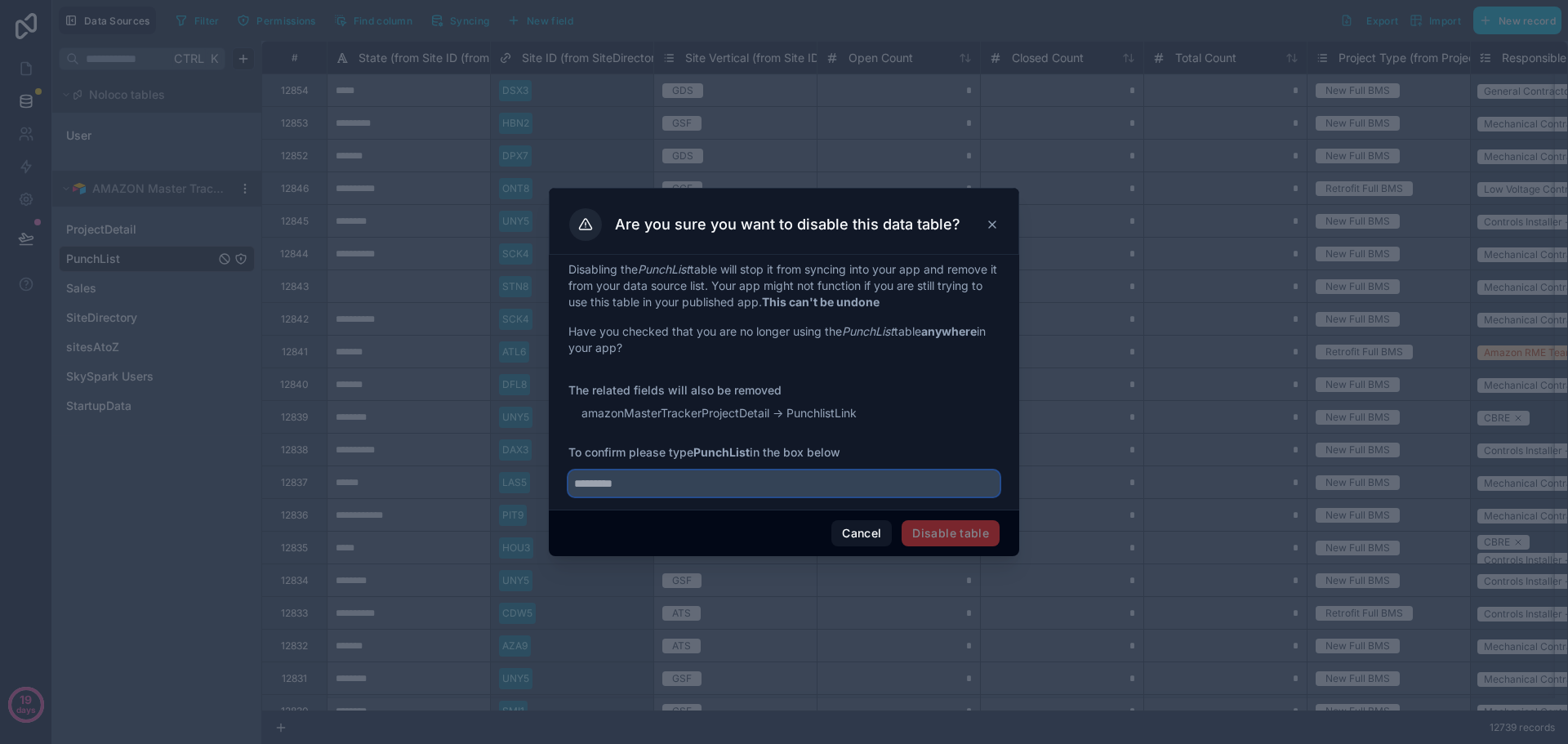
click at [699, 484] on input "text" at bounding box center [784, 483] width 432 height 26
type input "*********"
click at [971, 530] on button "Disable table" at bounding box center [951, 533] width 98 height 26
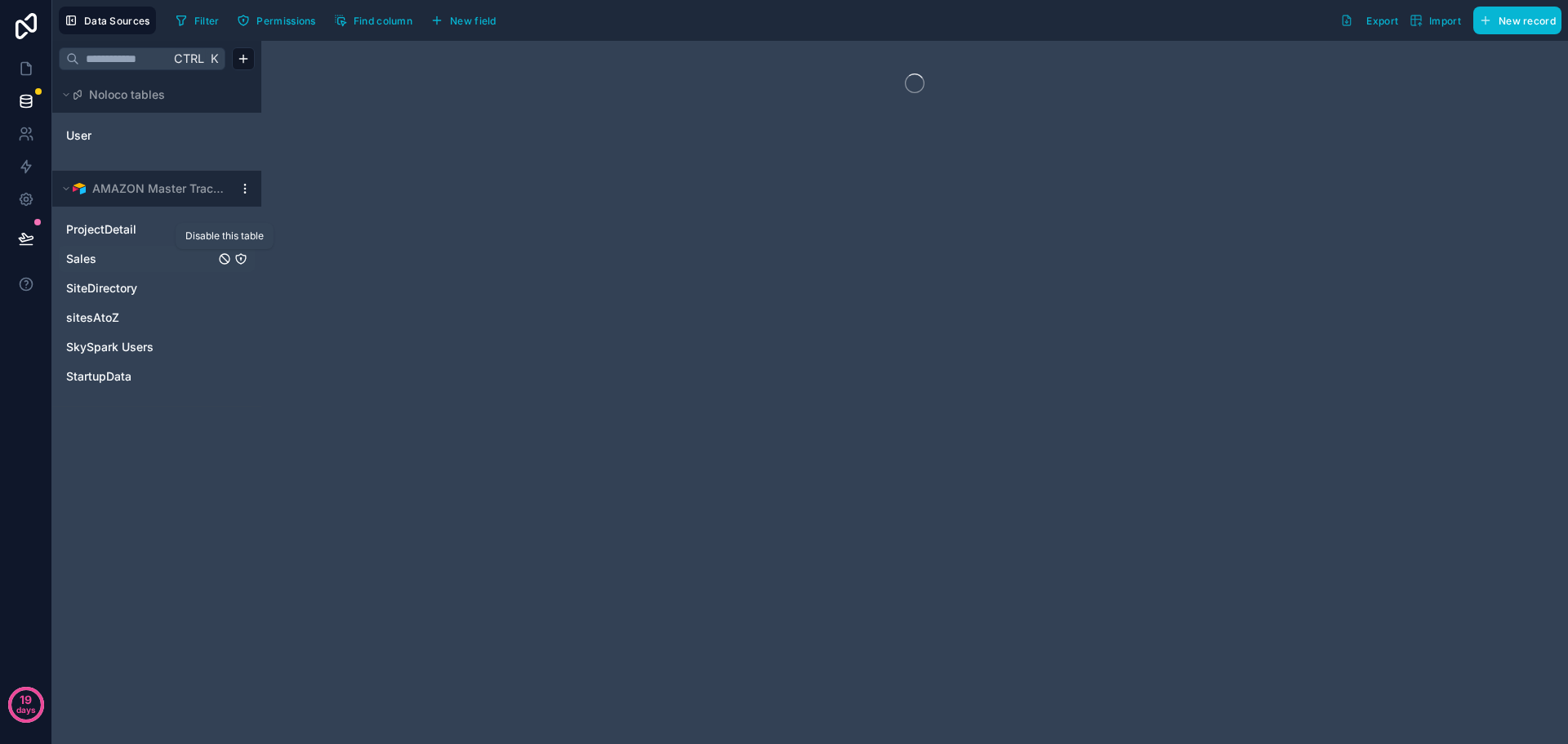
click at [224, 259] on icon "Sales" at bounding box center [224, 258] width 13 height 13
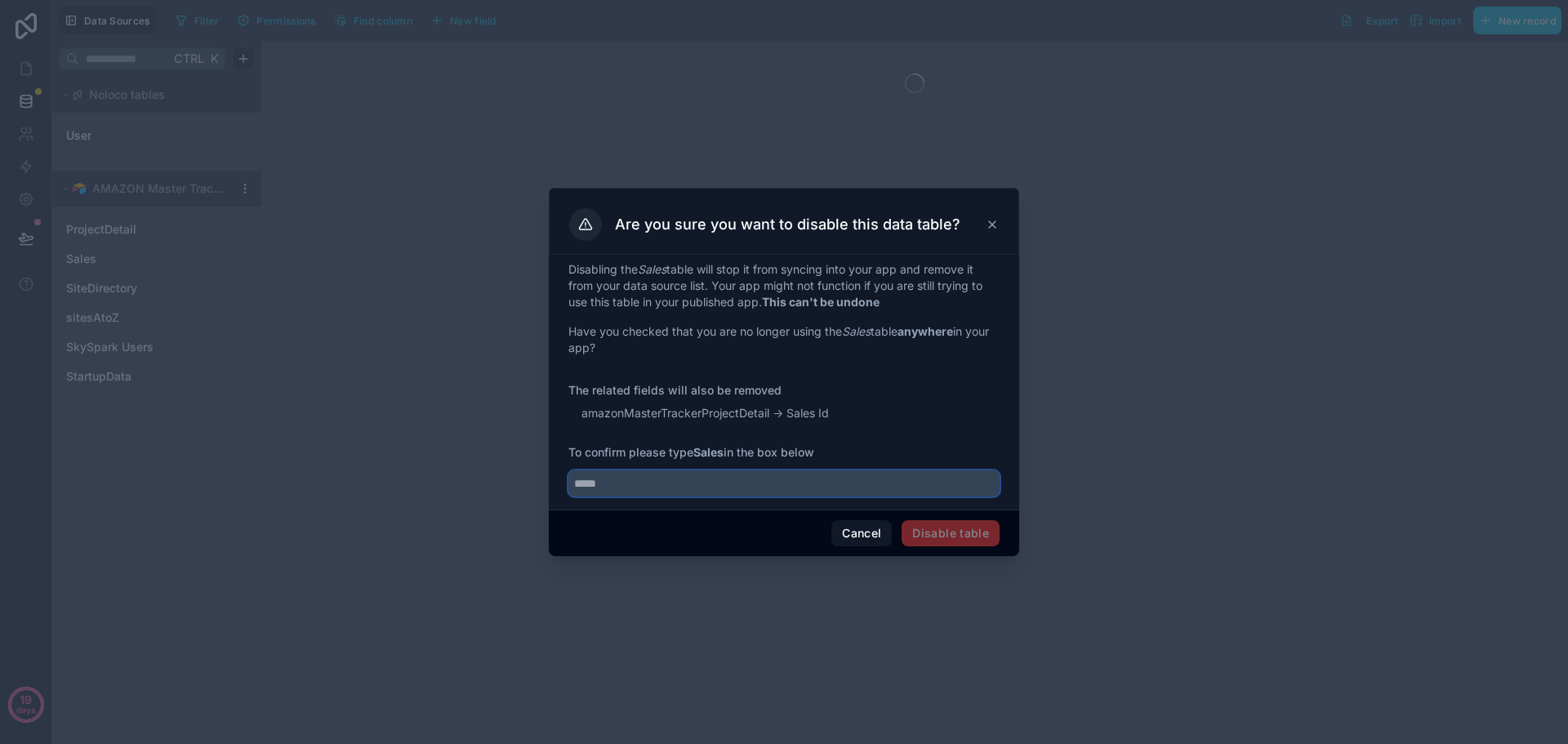
click at [630, 487] on input "text" at bounding box center [784, 483] width 432 height 26
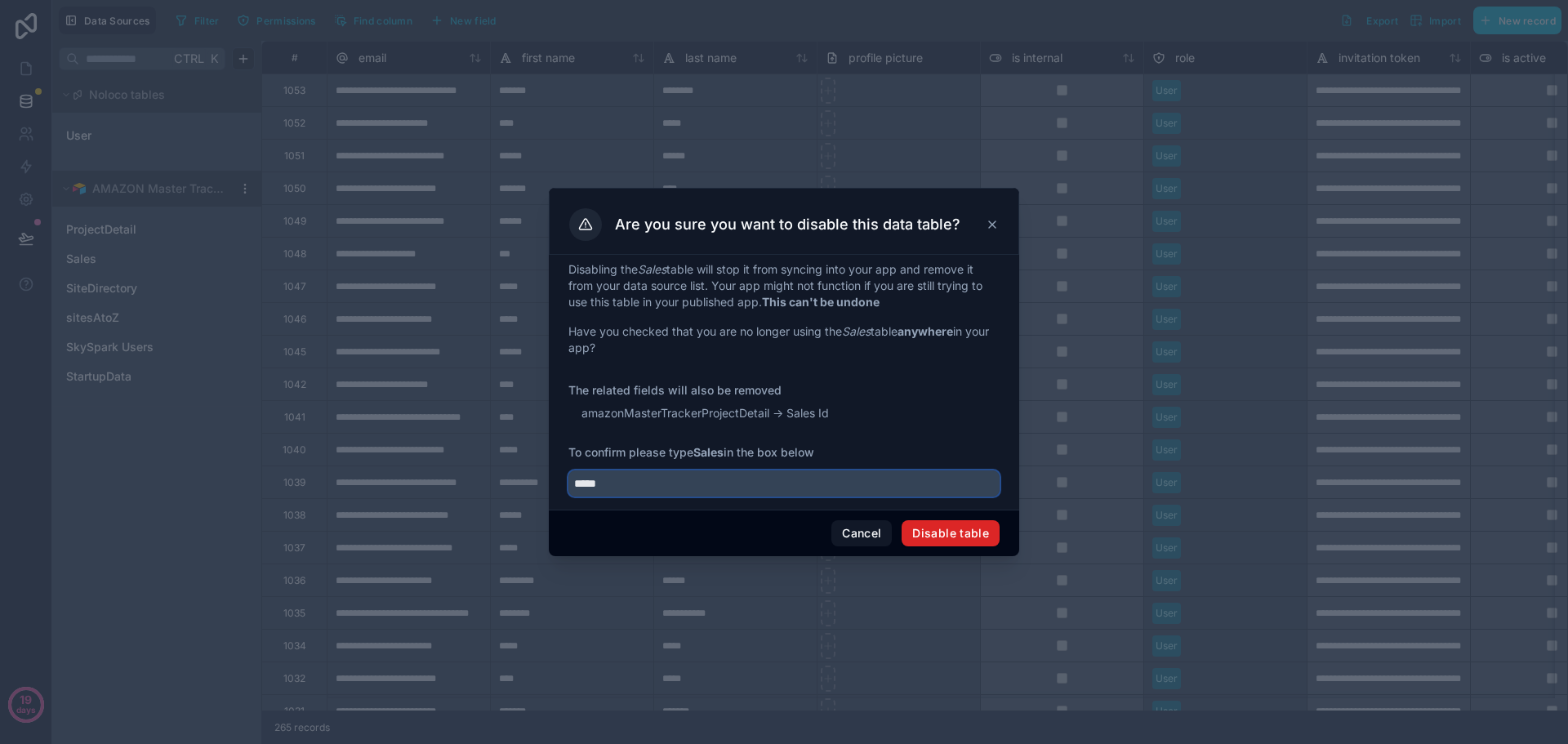
type input "*****"
click at [941, 532] on button "Disable table" at bounding box center [951, 533] width 98 height 26
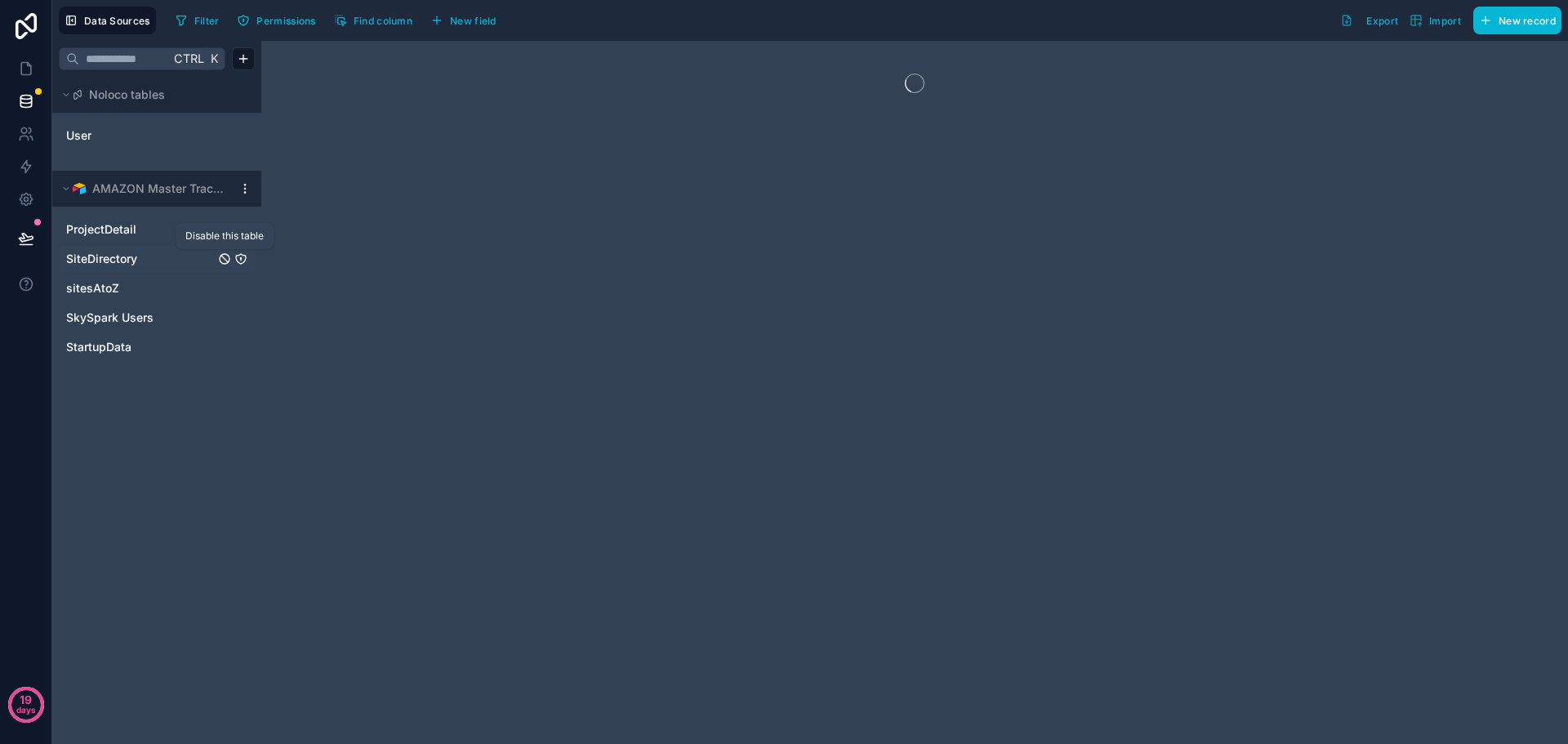
click at [220, 260] on icon "SiteDirectory" at bounding box center [224, 258] width 10 height 10
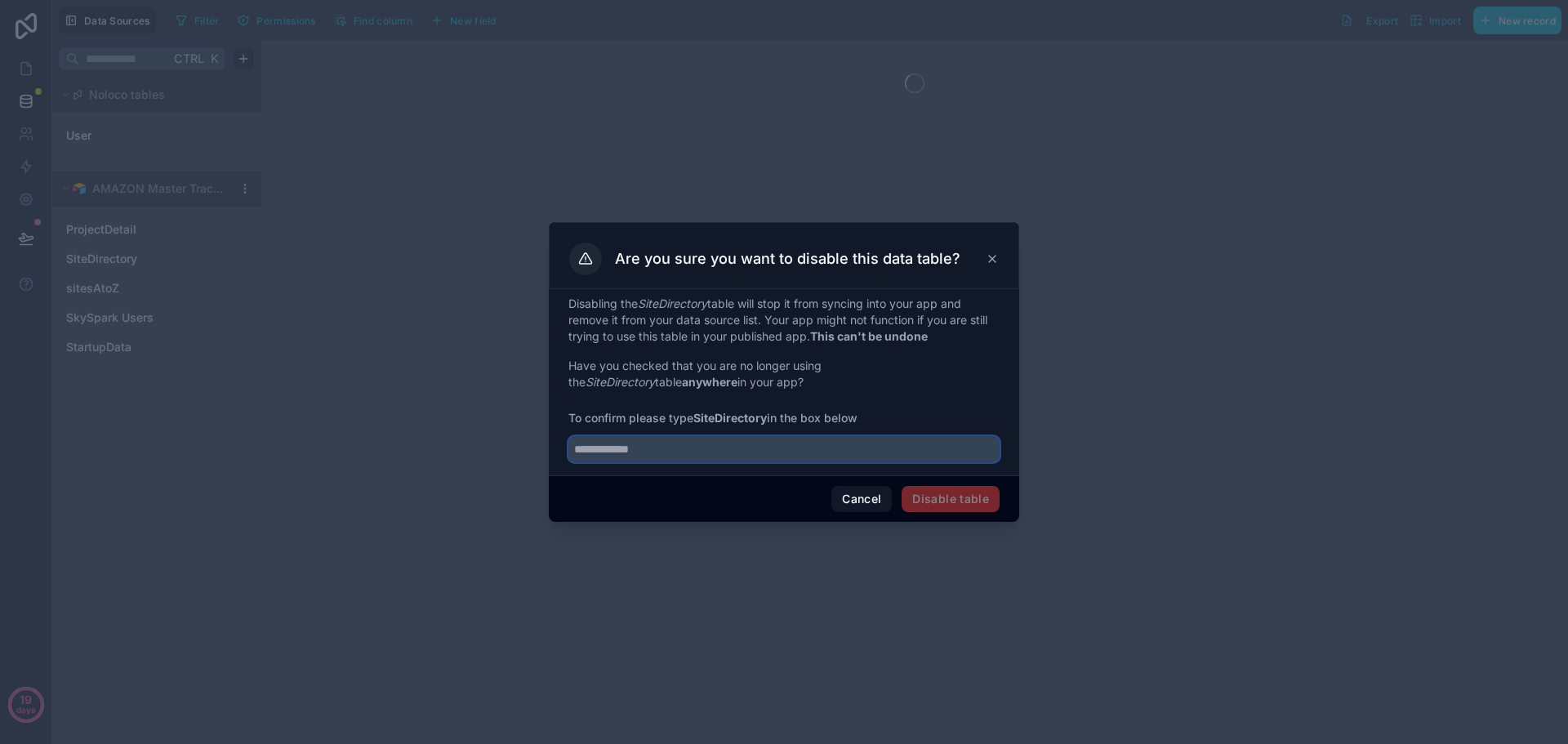
click at [634, 458] on input "text" at bounding box center [784, 449] width 432 height 26
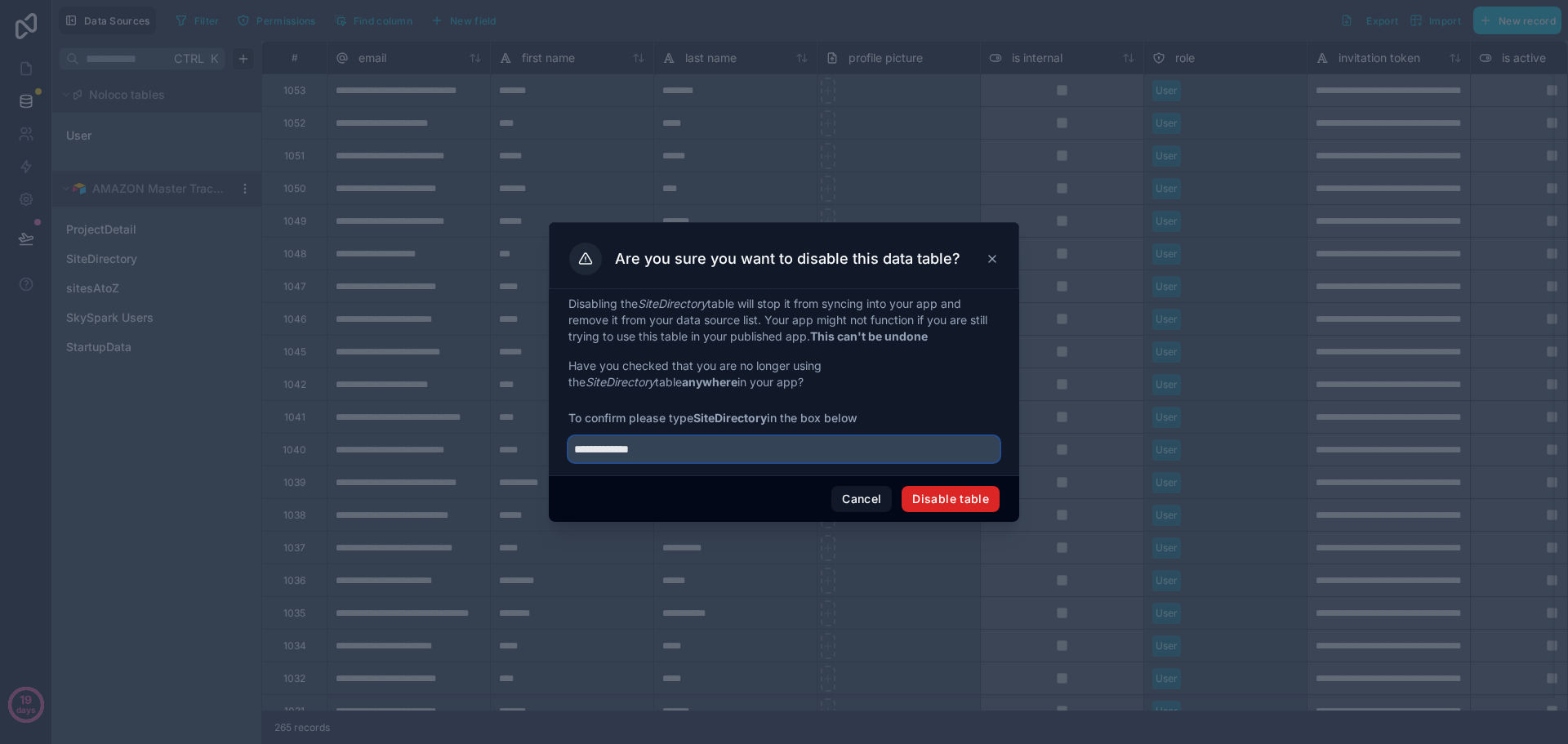
type input "**********"
click at [960, 500] on button "Disable table" at bounding box center [951, 499] width 98 height 26
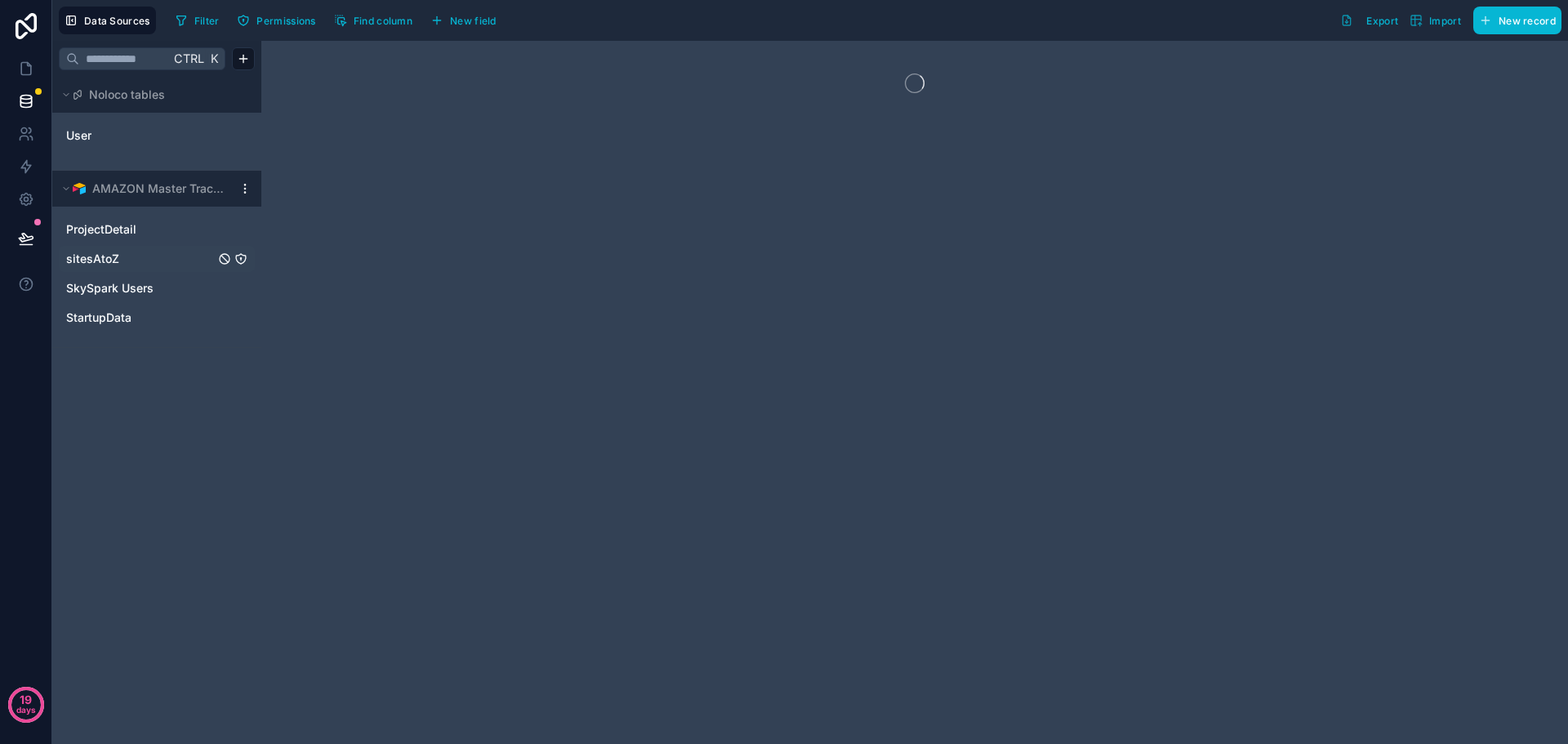
click at [118, 259] on link "sitesAtoZ" at bounding box center [141, 258] width 149 height 17
click at [224, 254] on icon "sitesAtoZ" at bounding box center [224, 258] width 10 height 10
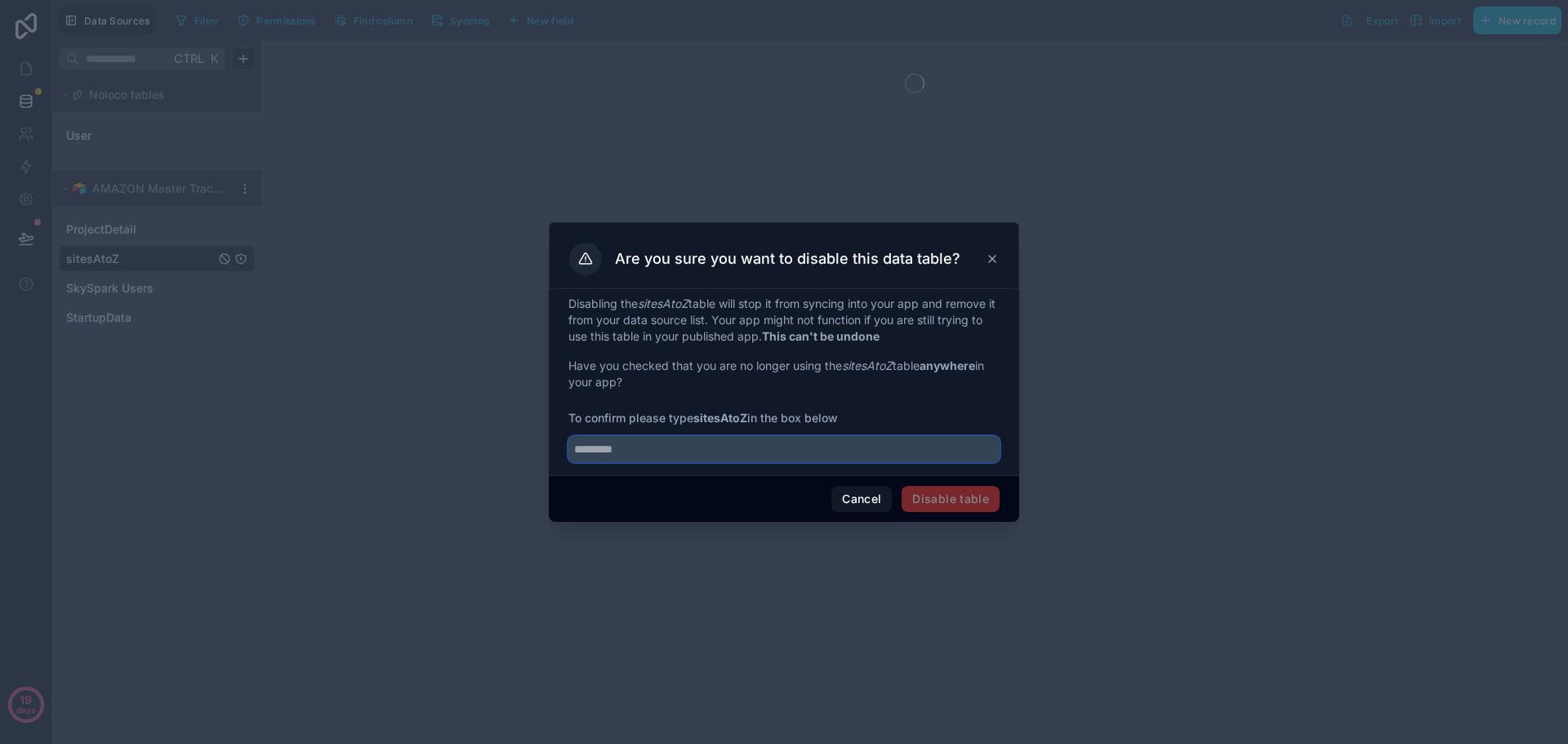
click at [631, 449] on input "text" at bounding box center [784, 449] width 432 height 26
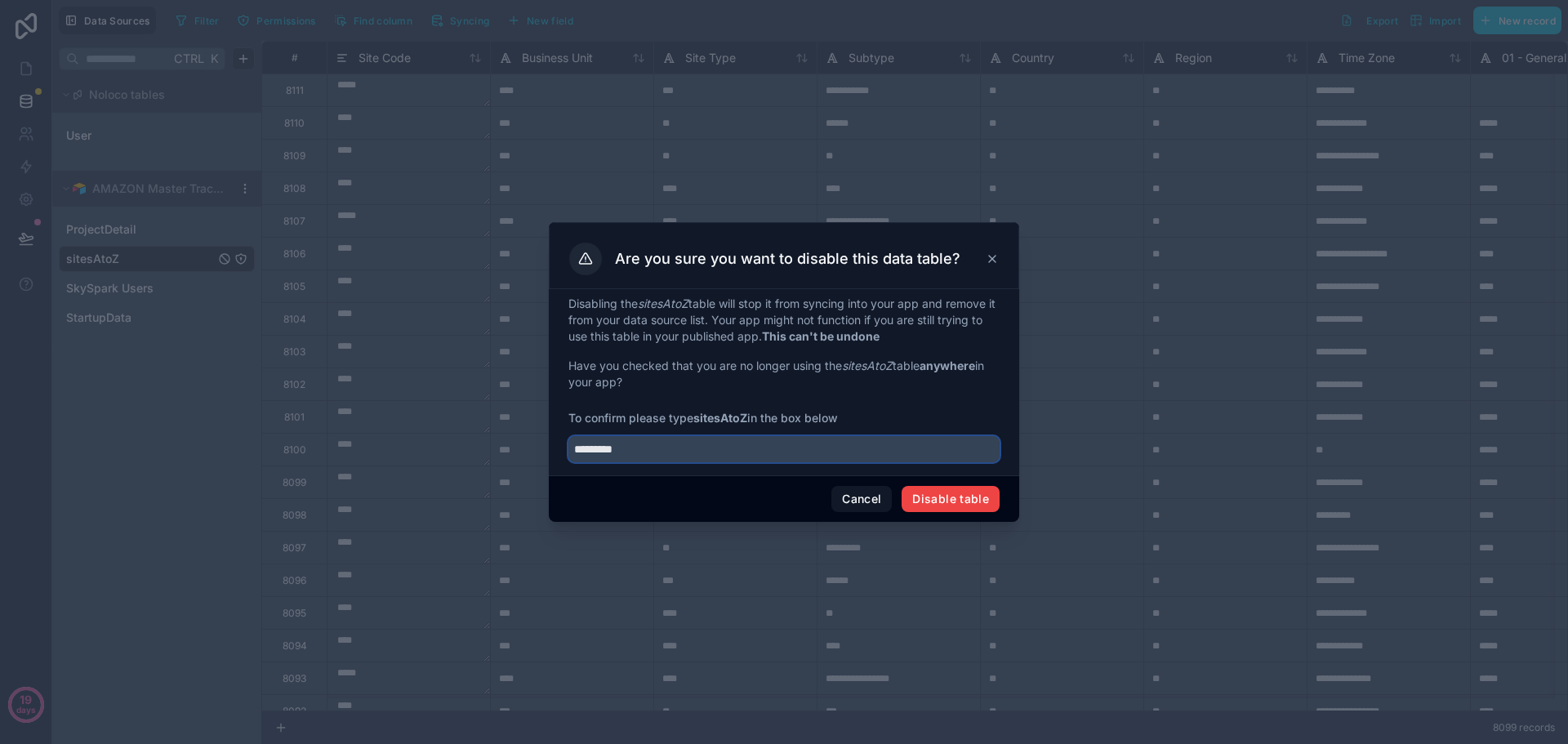
type input "*********"
click at [967, 513] on div "Cancel Disable table" at bounding box center [784, 498] width 470 height 46
click at [984, 502] on button "Disable table" at bounding box center [951, 499] width 98 height 26
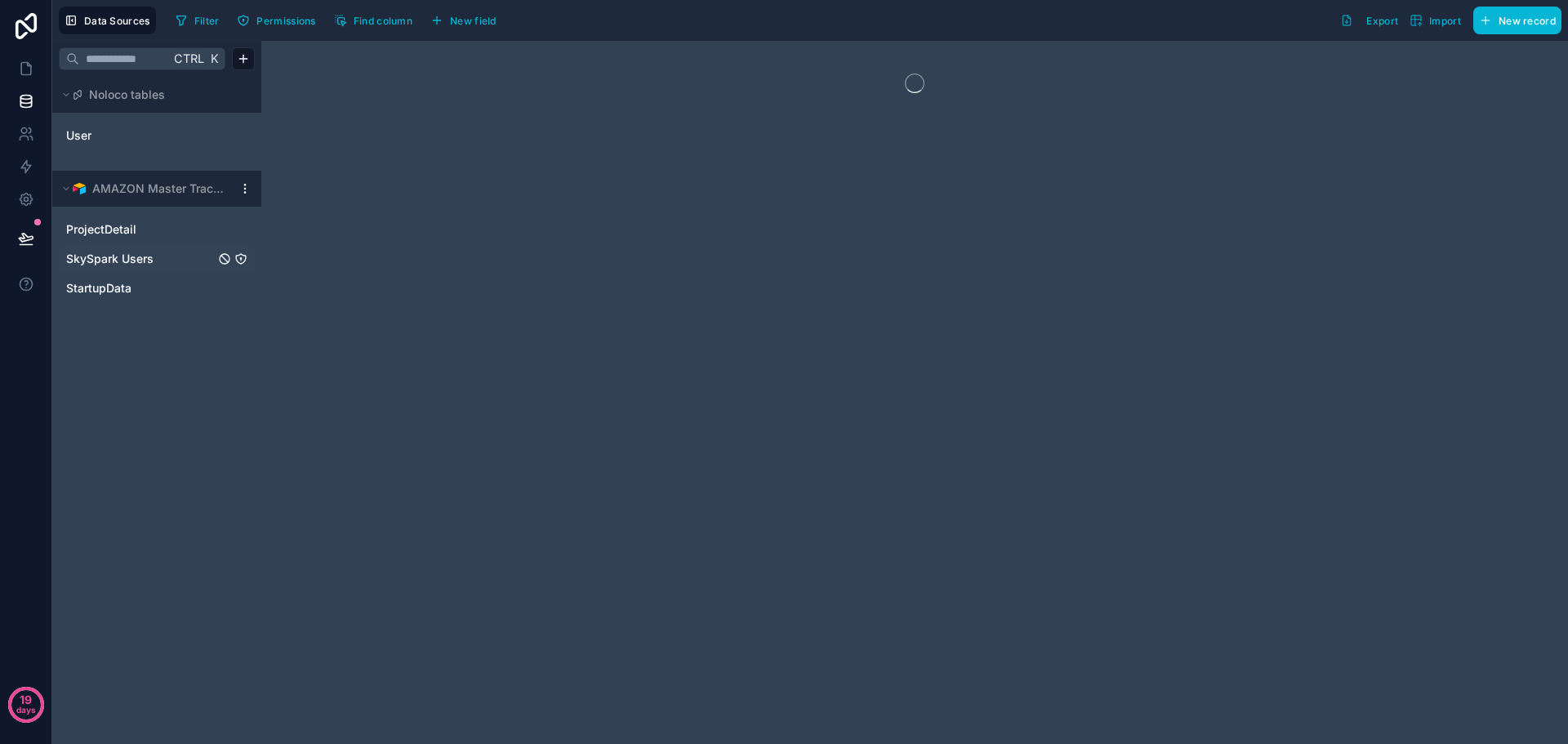
click at [162, 256] on link "SkySpark Users" at bounding box center [141, 258] width 149 height 17
click at [222, 258] on icon "SkySpark Users" at bounding box center [224, 258] width 13 height 13
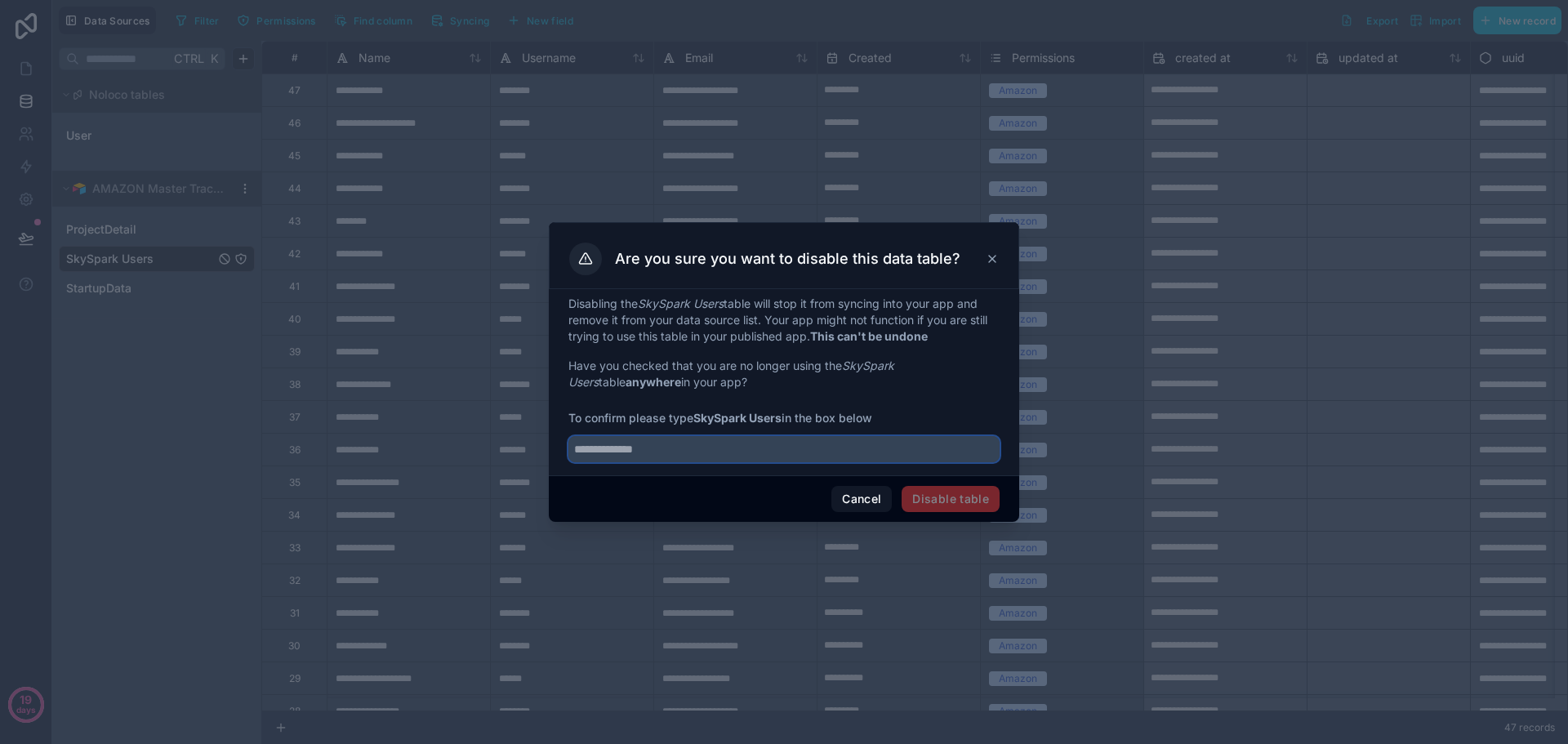
click at [653, 446] on input "text" at bounding box center [784, 449] width 432 height 26
click at [627, 452] on input "**********" at bounding box center [784, 449] width 432 height 26
type input "**********"
click at [946, 498] on button "Disable table" at bounding box center [951, 499] width 98 height 26
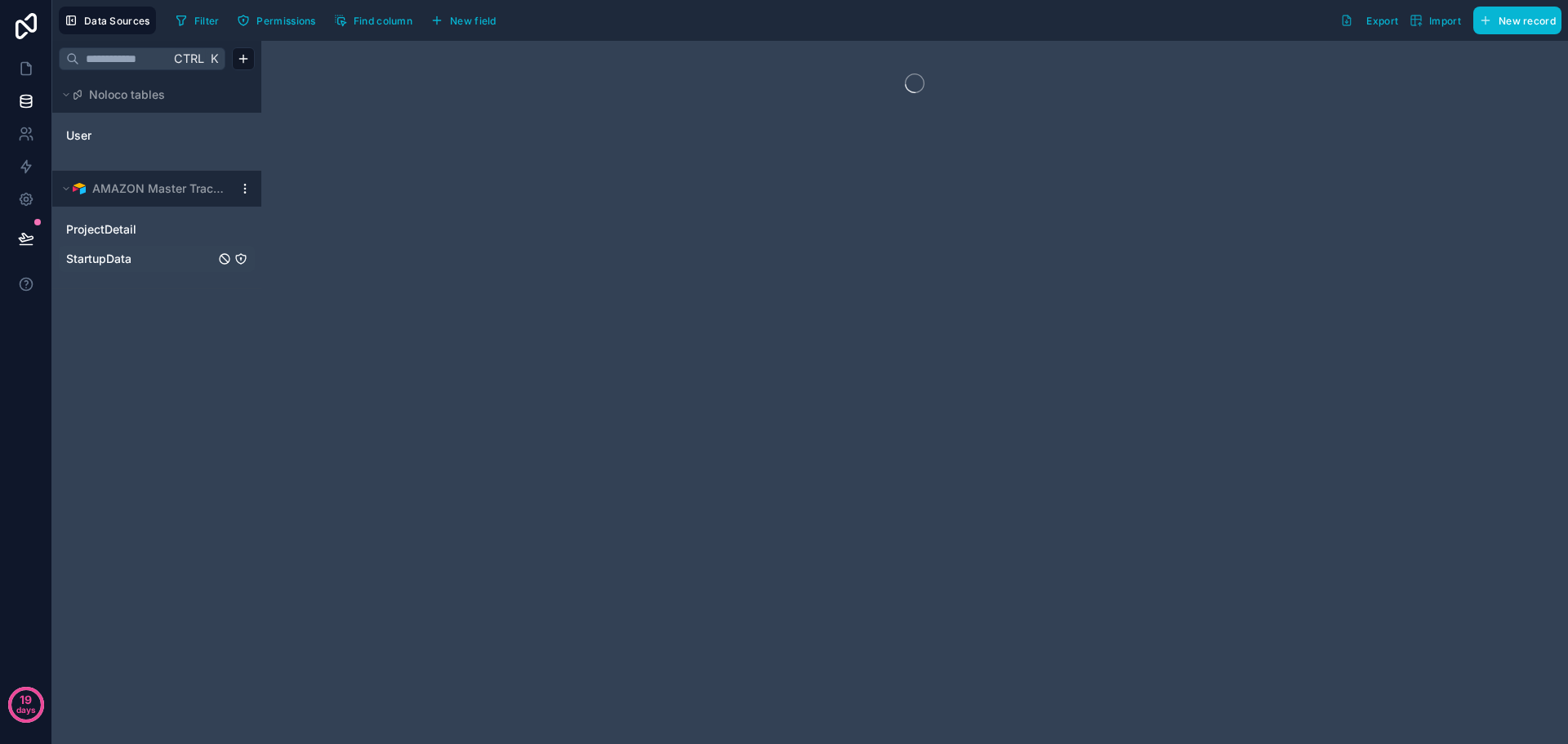
click at [222, 261] on icon "StartupData" at bounding box center [224, 258] width 13 height 13
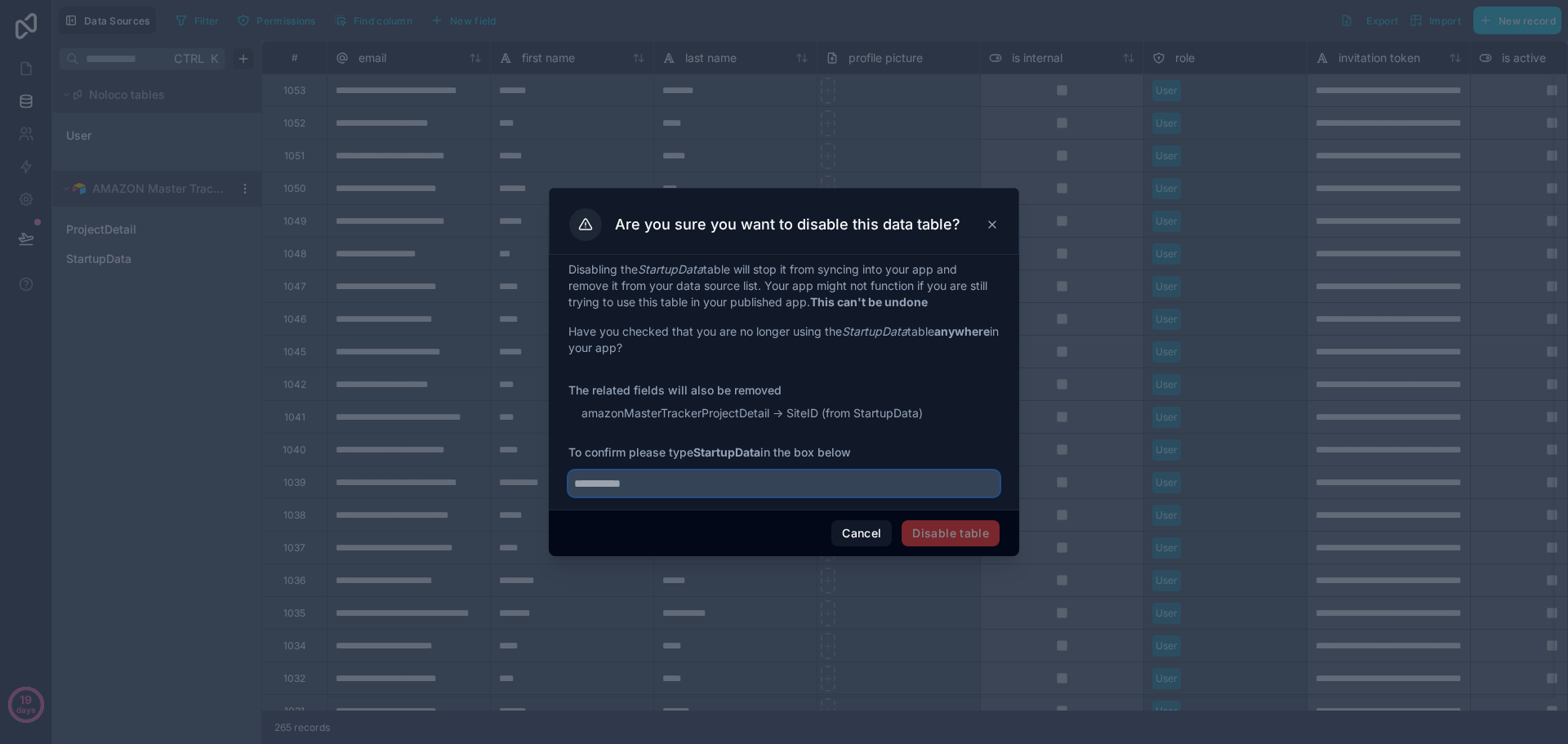
click at [693, 485] on input "text" at bounding box center [784, 483] width 432 height 26
type input "**********"
click at [918, 523] on button "Disable table" at bounding box center [951, 533] width 98 height 26
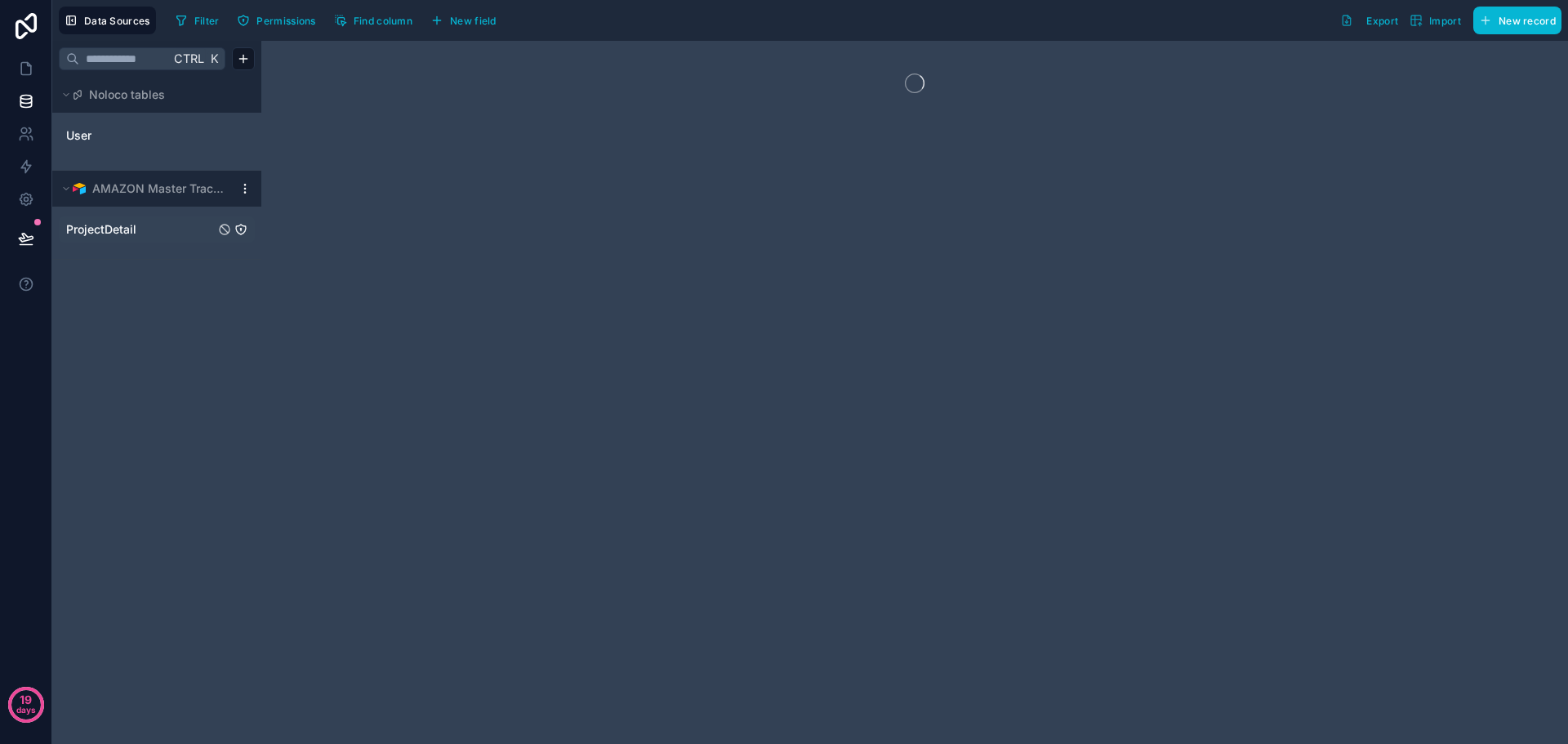
click at [176, 226] on link "ProjectDetail" at bounding box center [141, 229] width 149 height 17
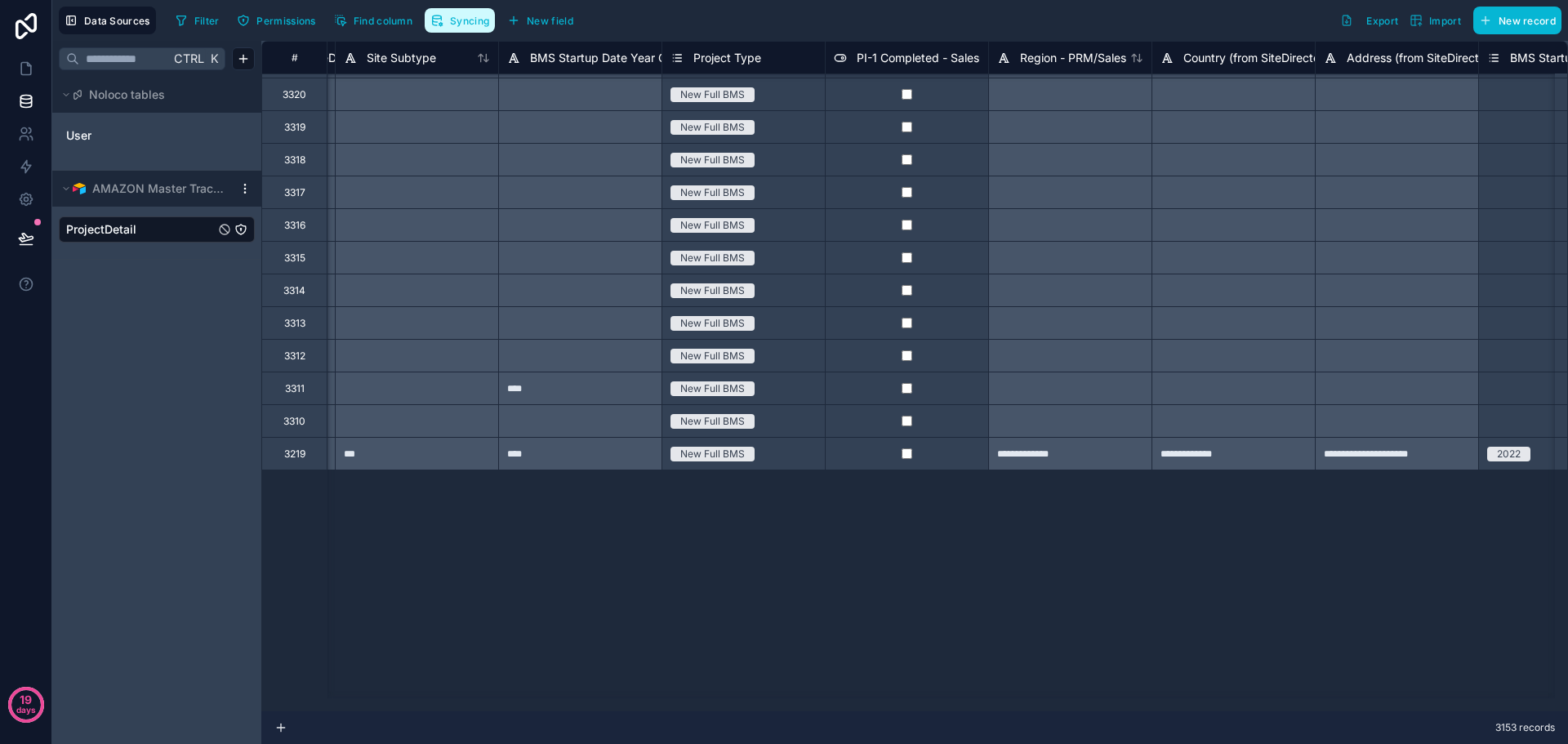
scroll to position [600, 1462]
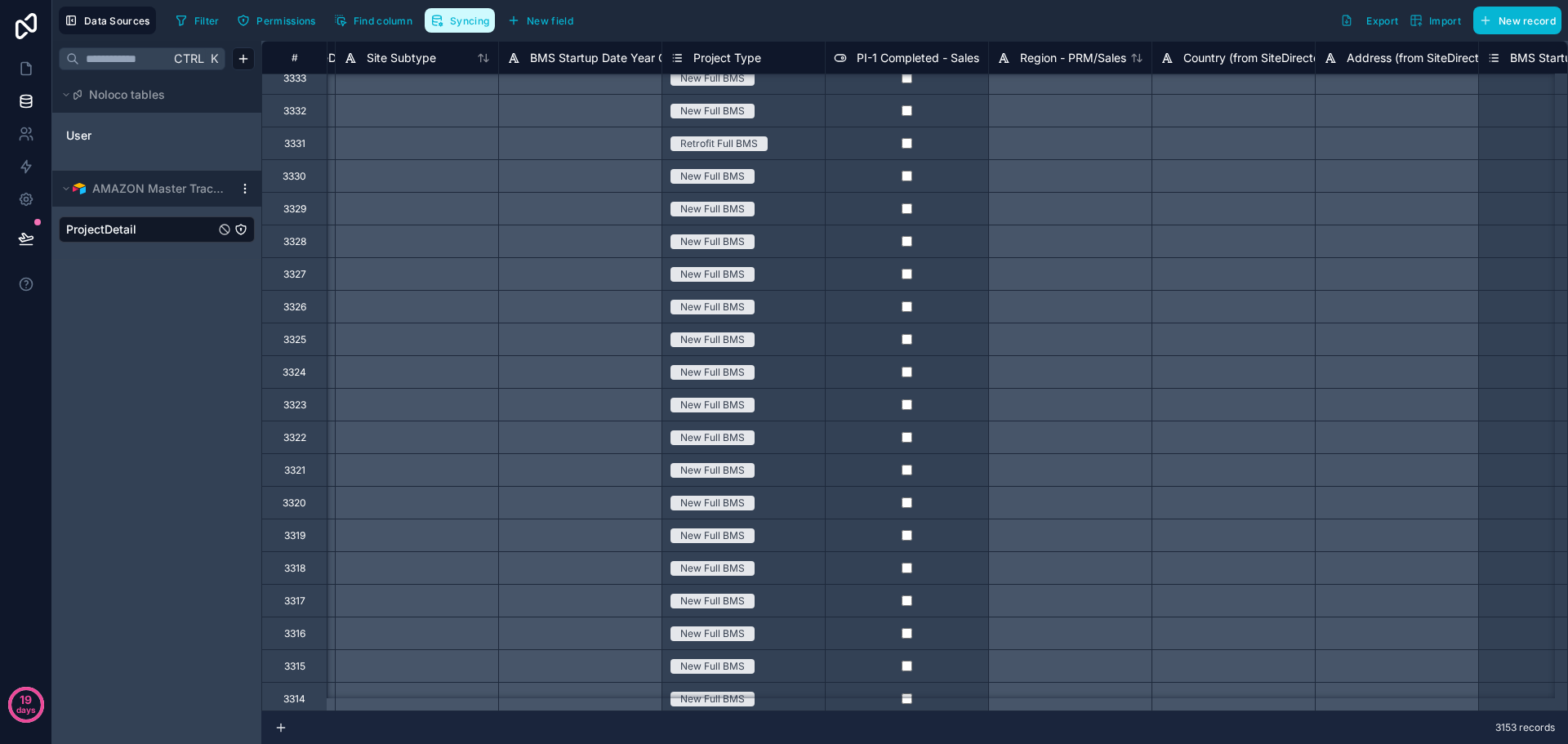
click at [468, 26] on span "Syncing" at bounding box center [469, 21] width 39 height 12
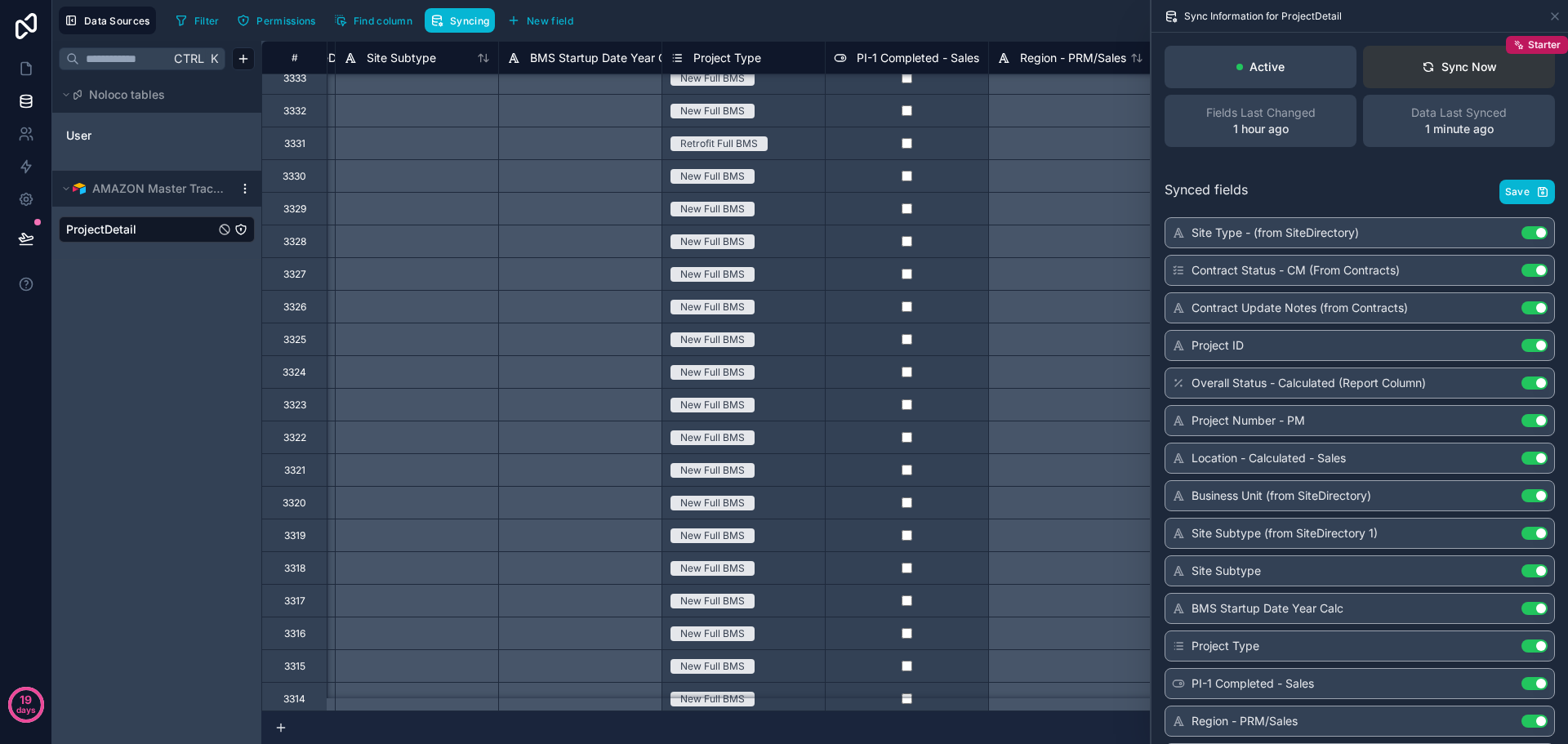
click at [1462, 67] on div "Sync Now" at bounding box center [1459, 67] width 75 height 17
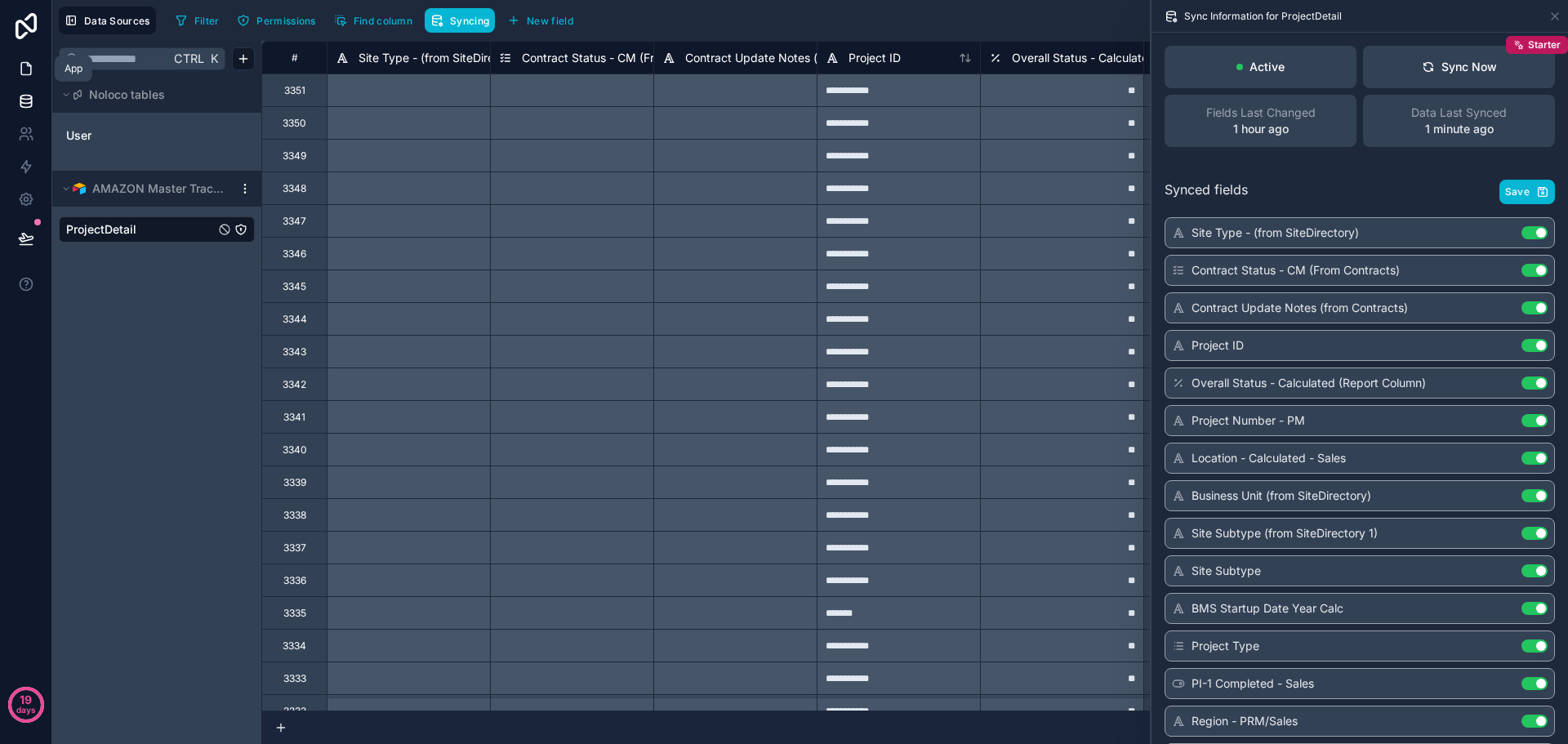
click at [21, 74] on icon at bounding box center [25, 69] width 10 height 12
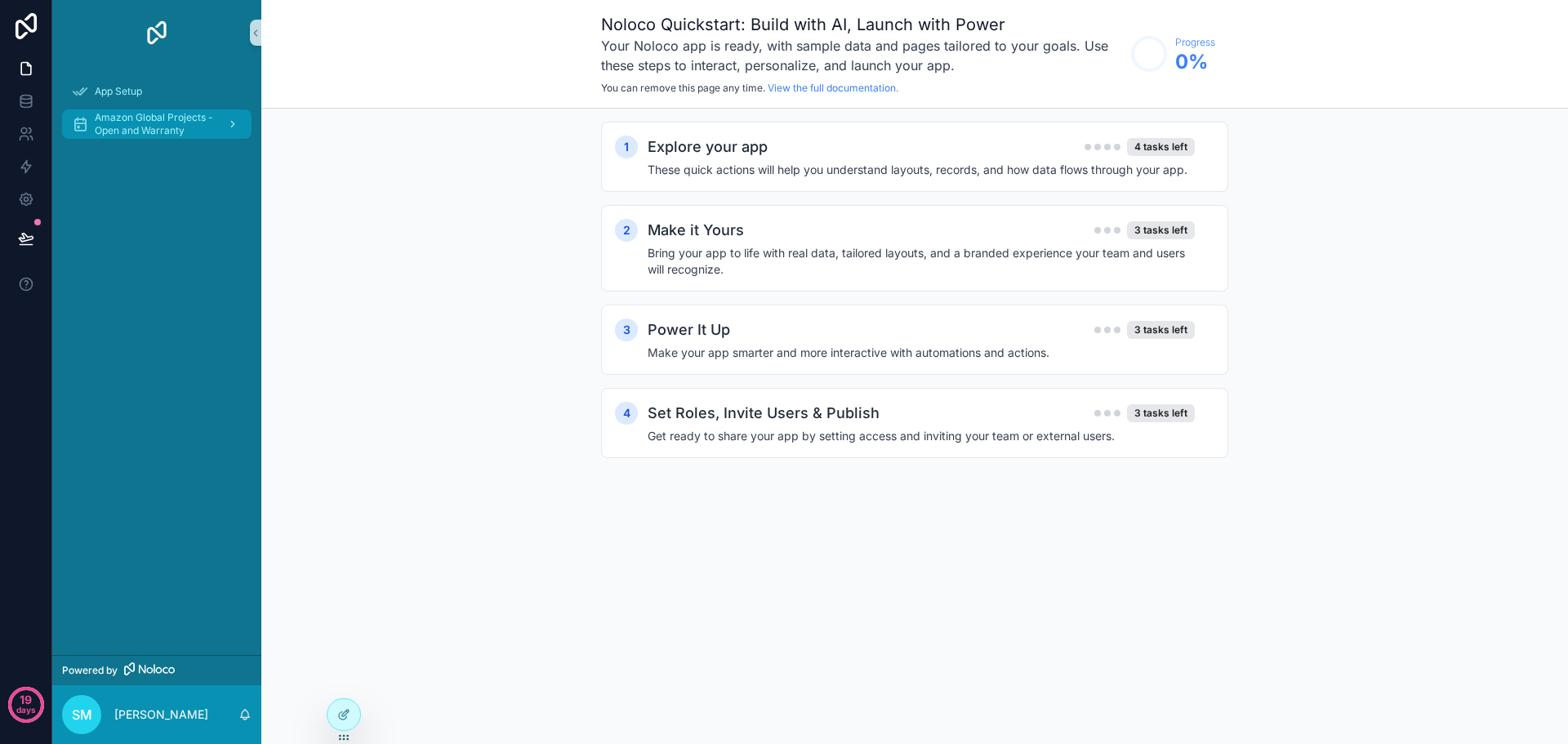
click at [123, 122] on span "Amazon Global Projects - Open and Warranty" at bounding box center [154, 124] width 119 height 26
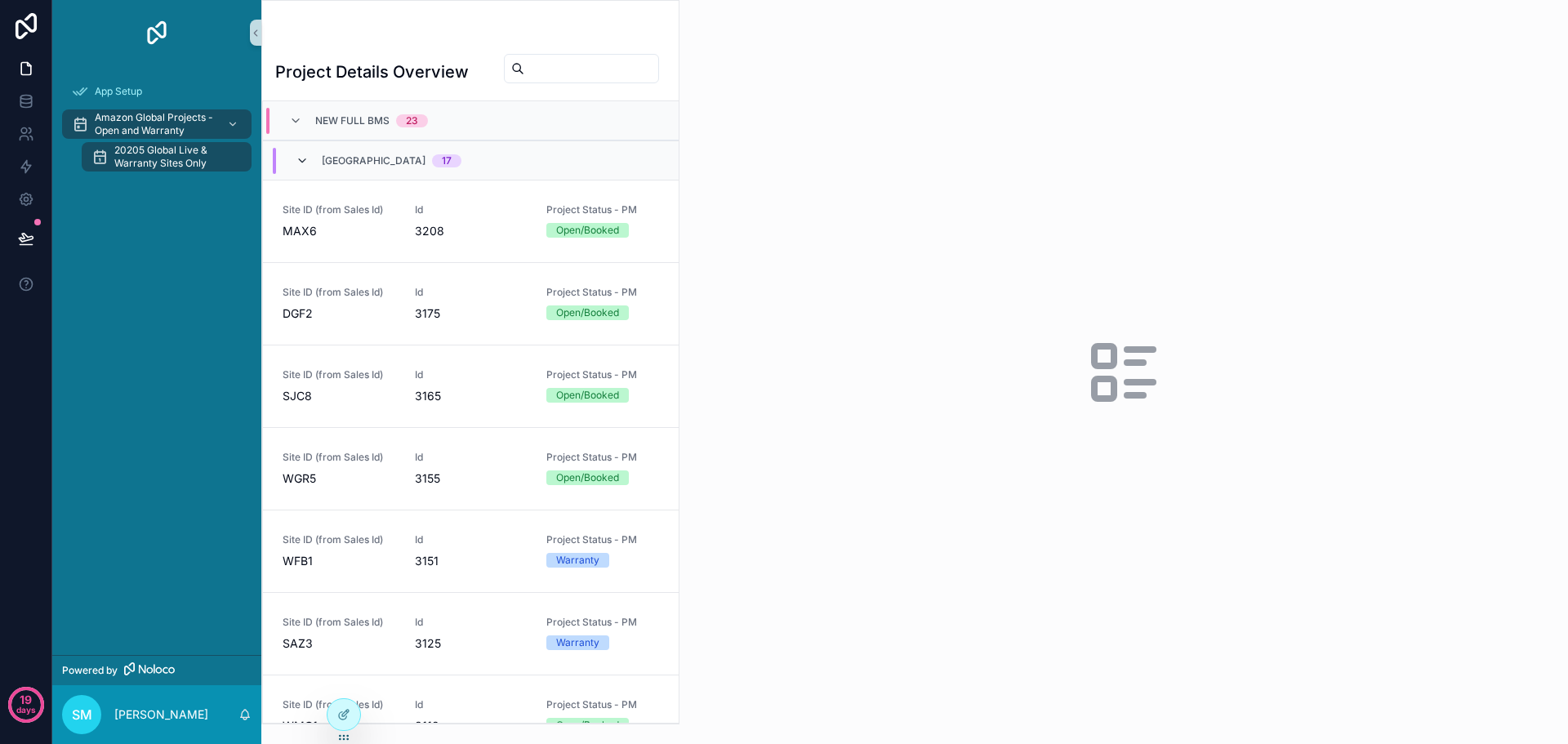
click at [299, 167] on icon "scrollable content" at bounding box center [302, 160] width 13 height 13
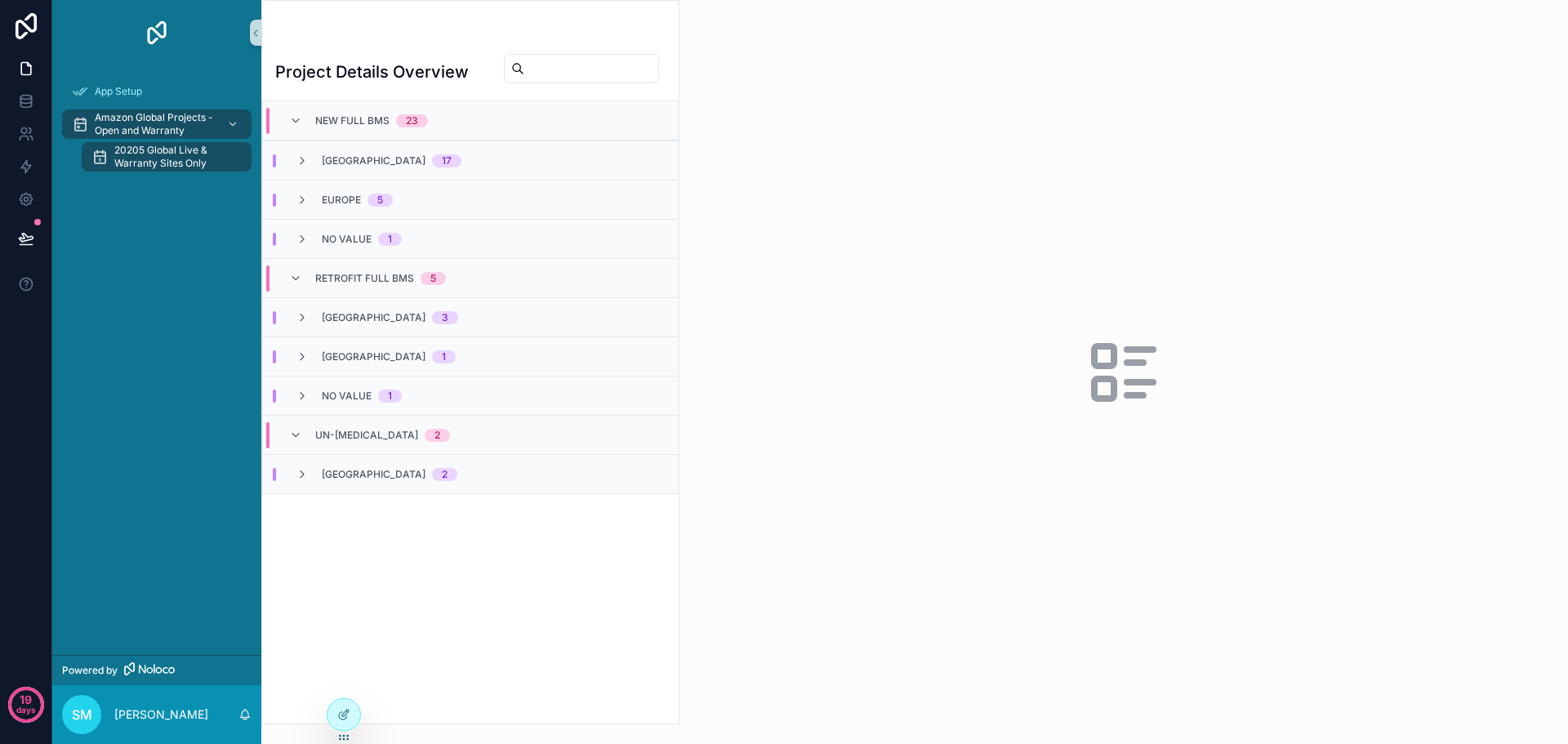
click at [599, 103] on div "Project Details Overview New Full BMS 23 North America 17 Europe 5 No value 1 R…" at bounding box center [471, 382] width 417 height 684
click at [475, 160] on div "North America 17" at bounding box center [470, 159] width 416 height 39
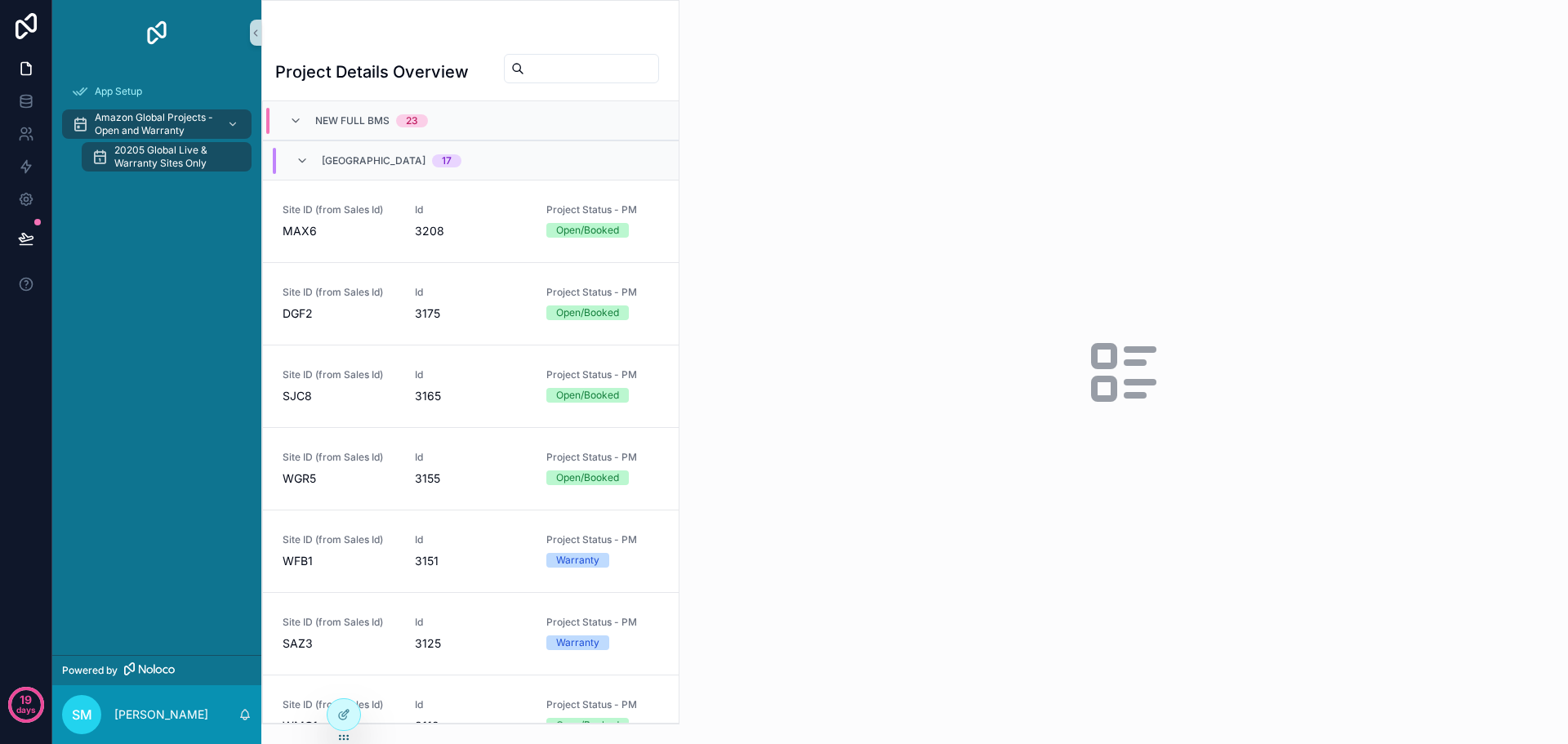
click at [475, 160] on div "North America 17" at bounding box center [470, 159] width 416 height 39
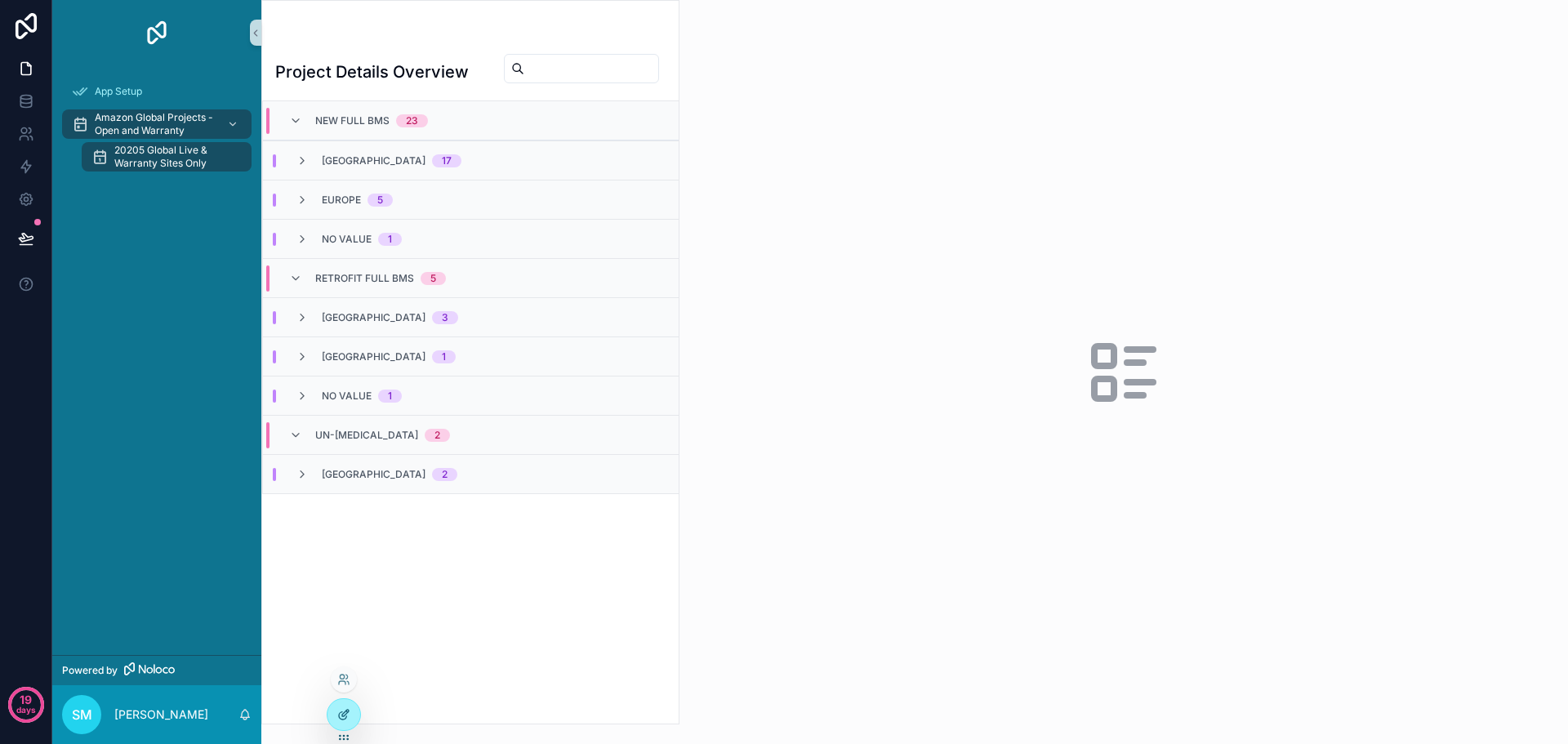
click at [339, 705] on div at bounding box center [343, 714] width 32 height 31
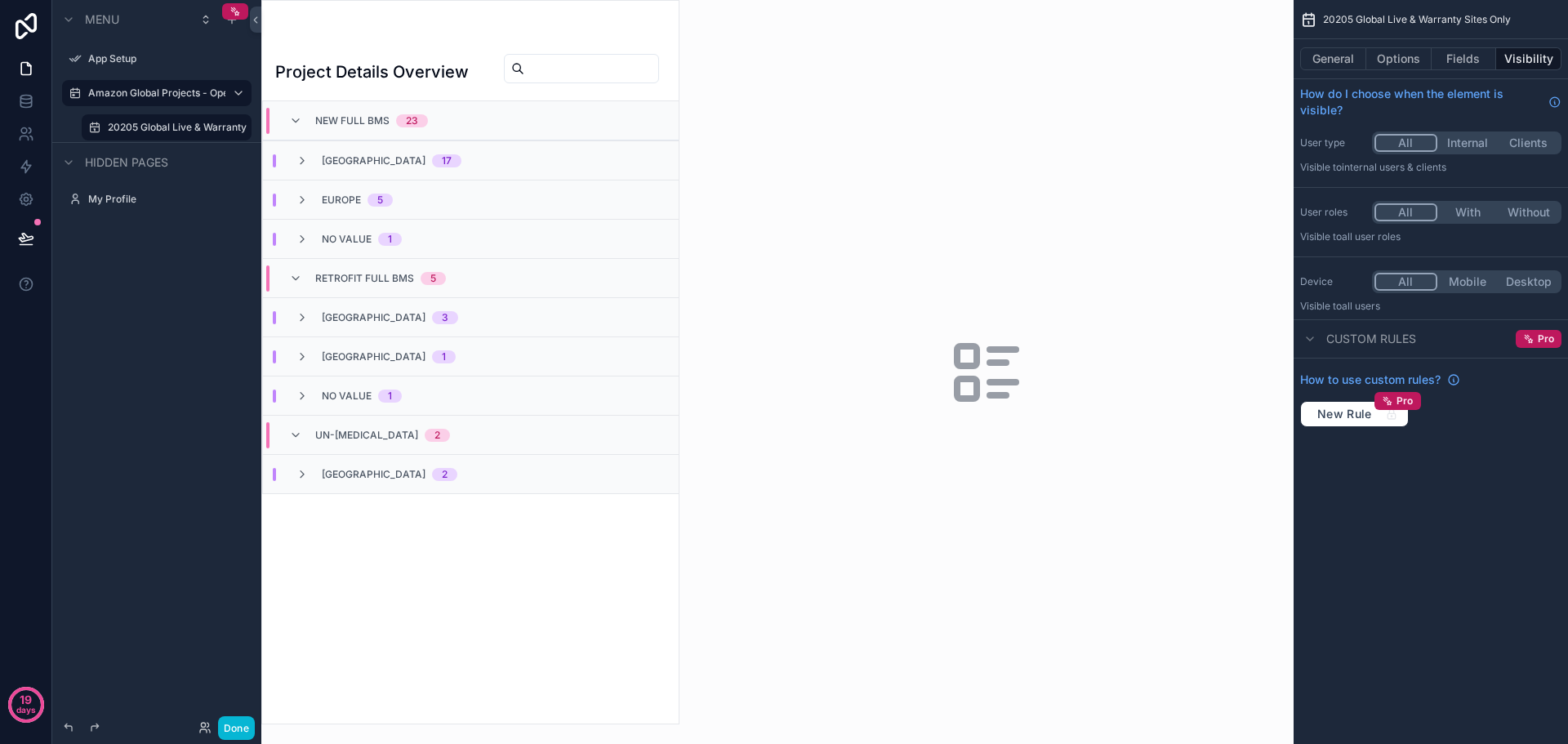
click at [574, 41] on div "scrollable content" at bounding box center [471, 362] width 417 height 723
click at [398, 35] on div "scrollable content" at bounding box center [470, 33] width 390 height 13
click at [1337, 59] on button "General" at bounding box center [1333, 59] width 67 height 23
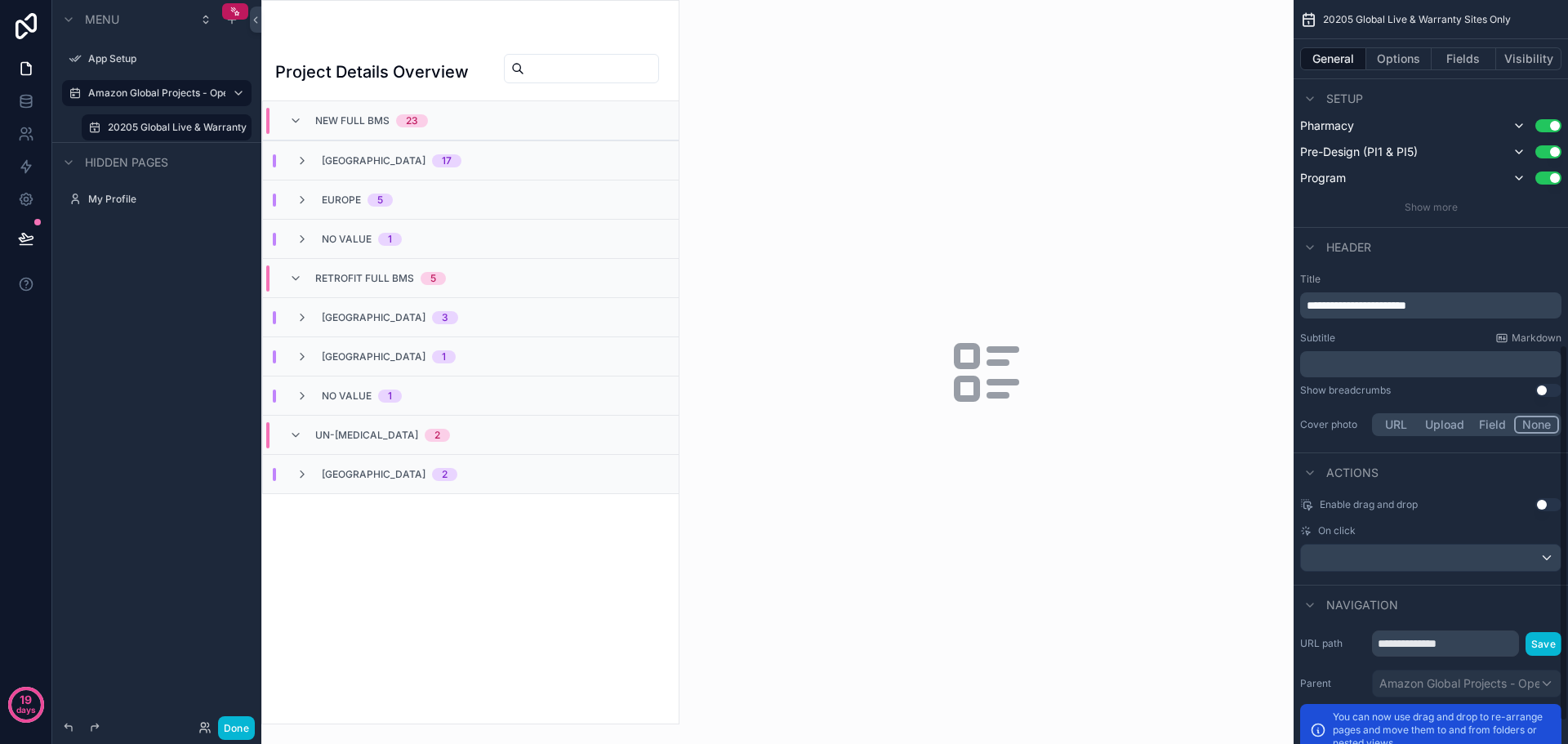
scroll to position [725, 0]
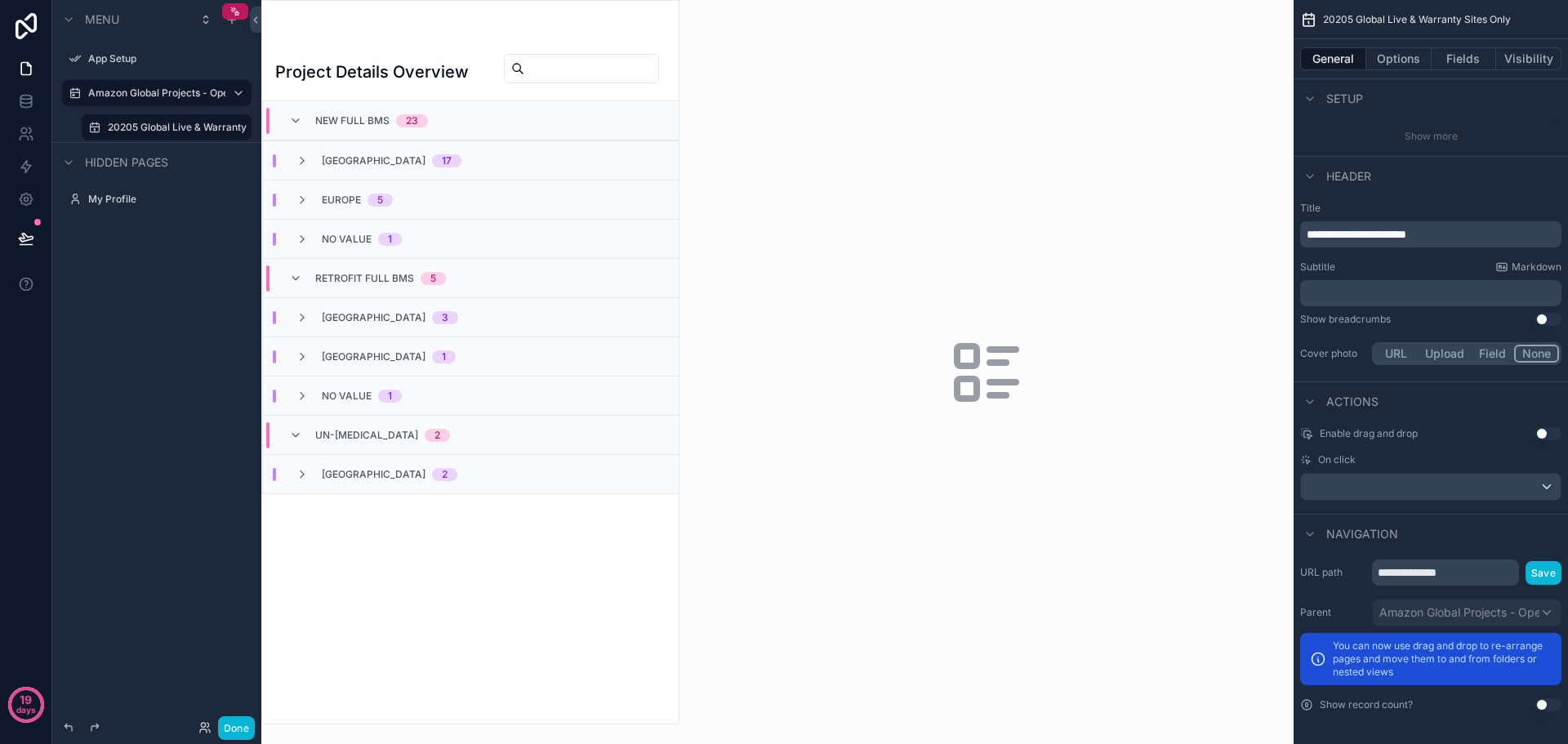
click at [1546, 702] on button "Use setting" at bounding box center [1549, 705] width 26 height 13
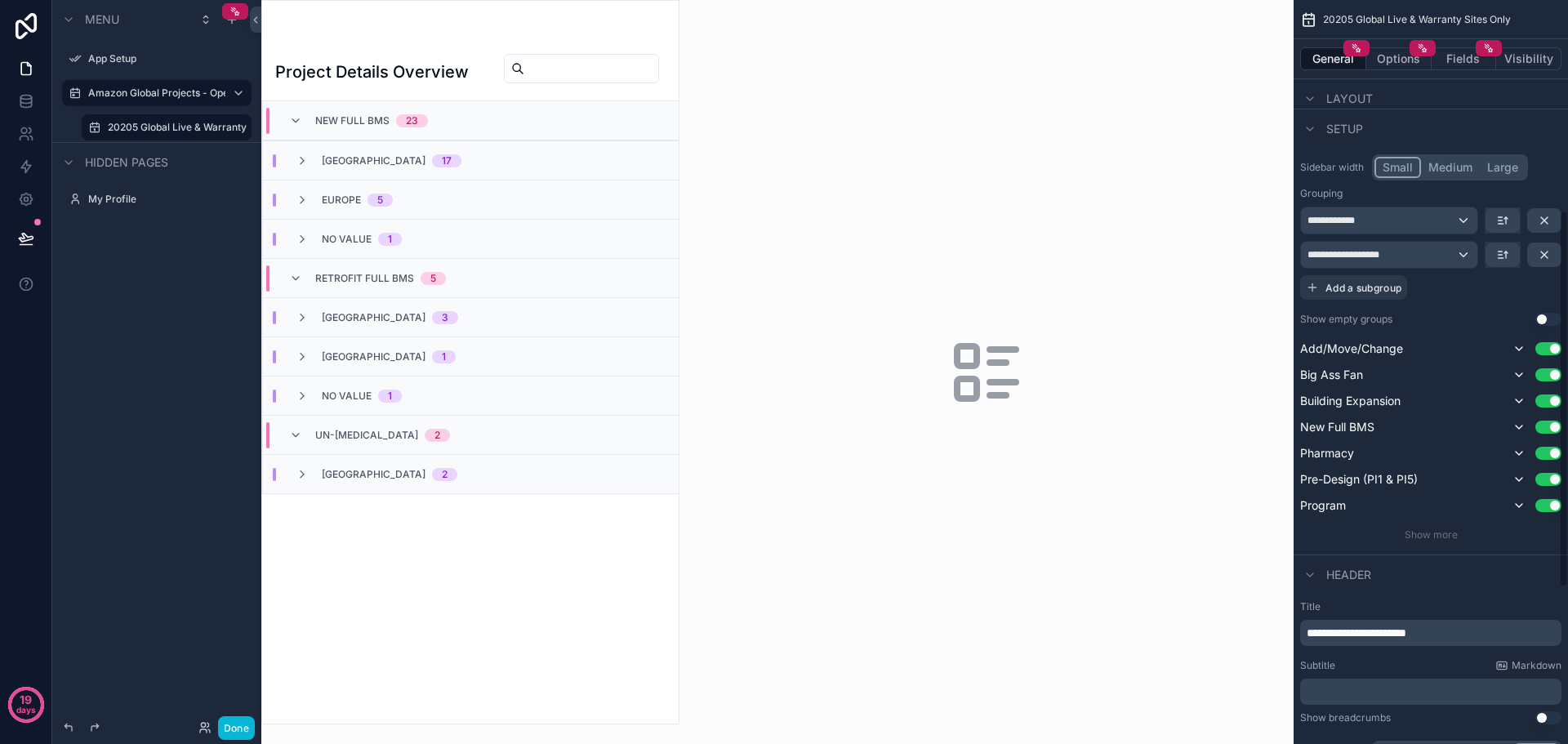
scroll to position [235, 0]
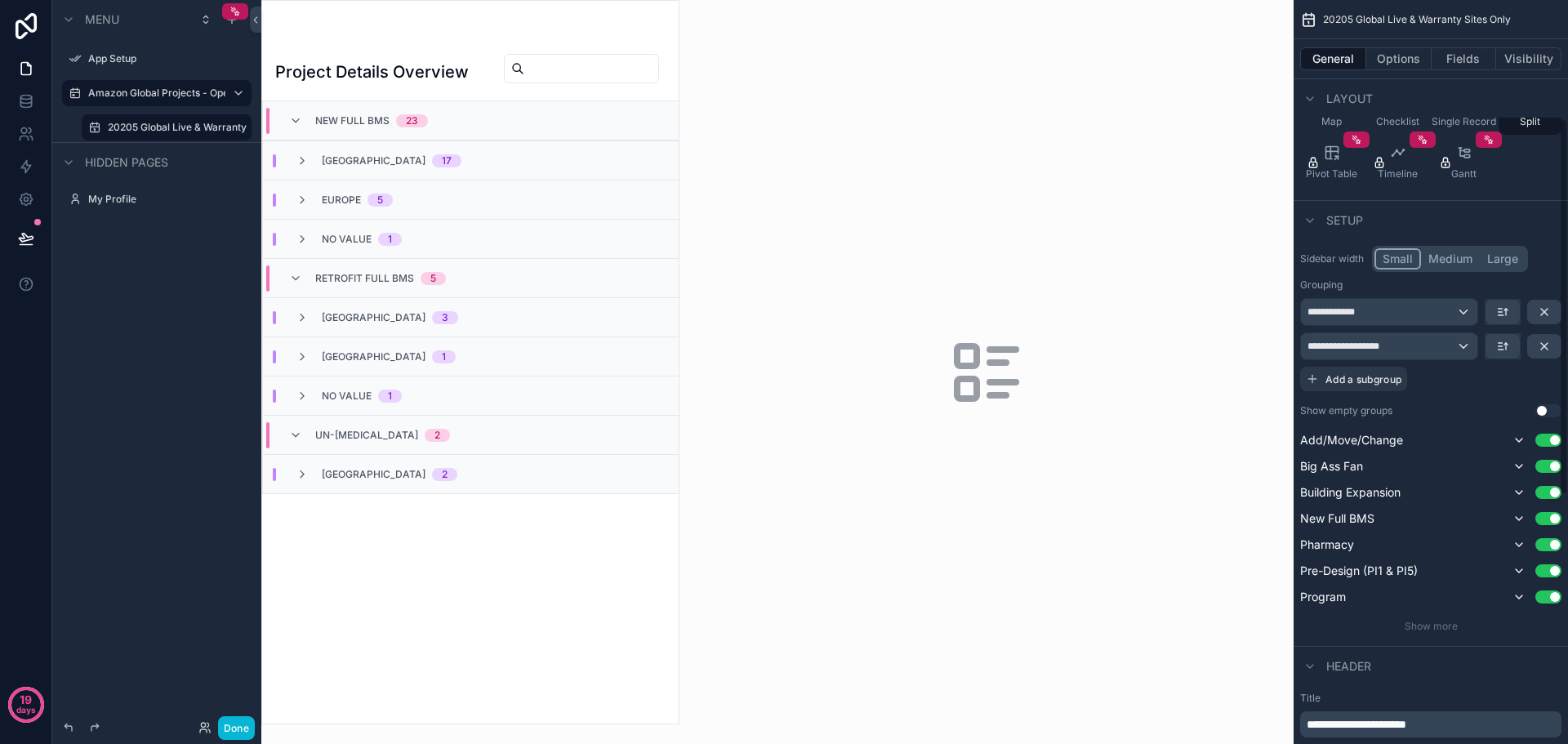
click at [1547, 406] on button "Use setting" at bounding box center [1549, 411] width 26 height 13
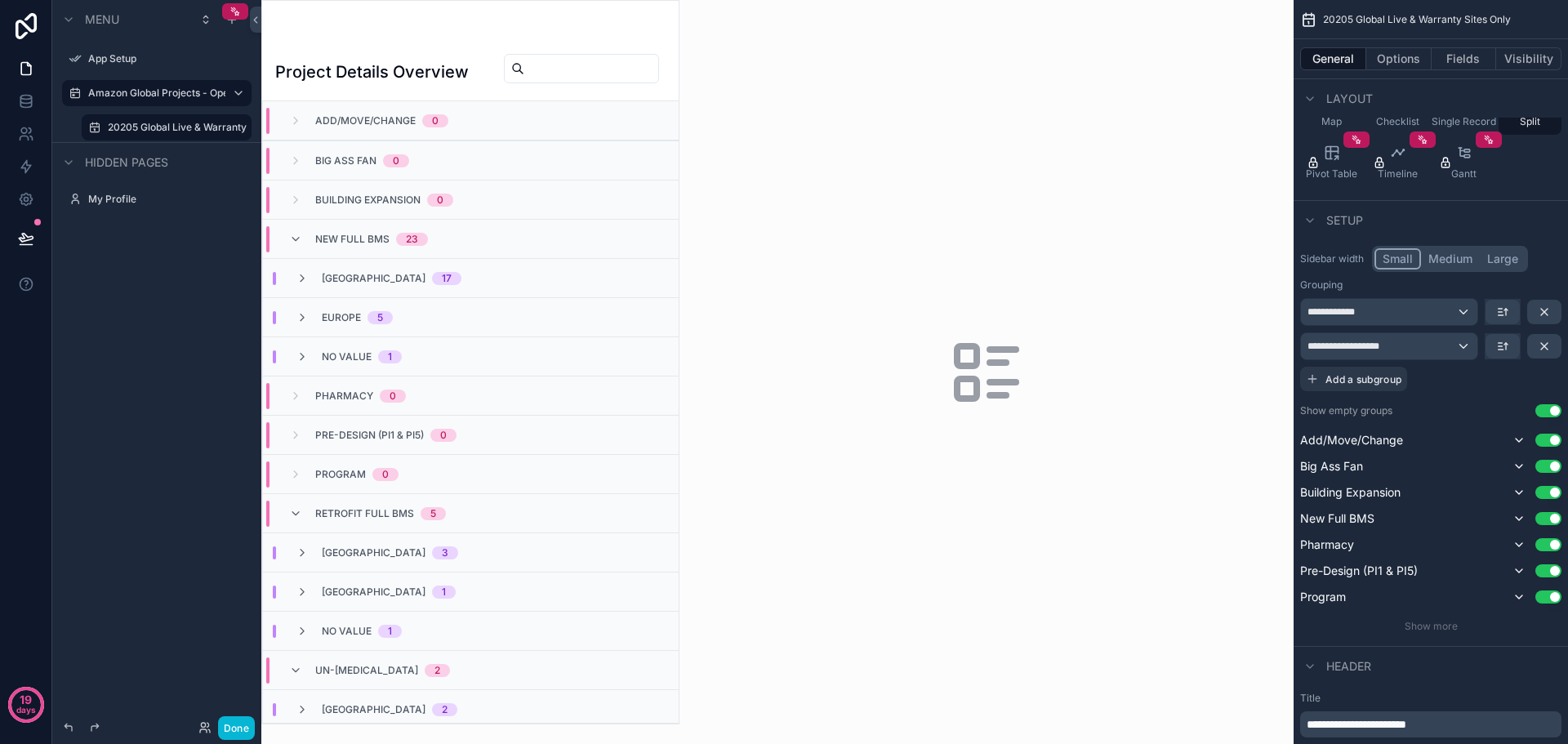
click at [1547, 406] on button "Use setting" at bounding box center [1549, 411] width 26 height 13
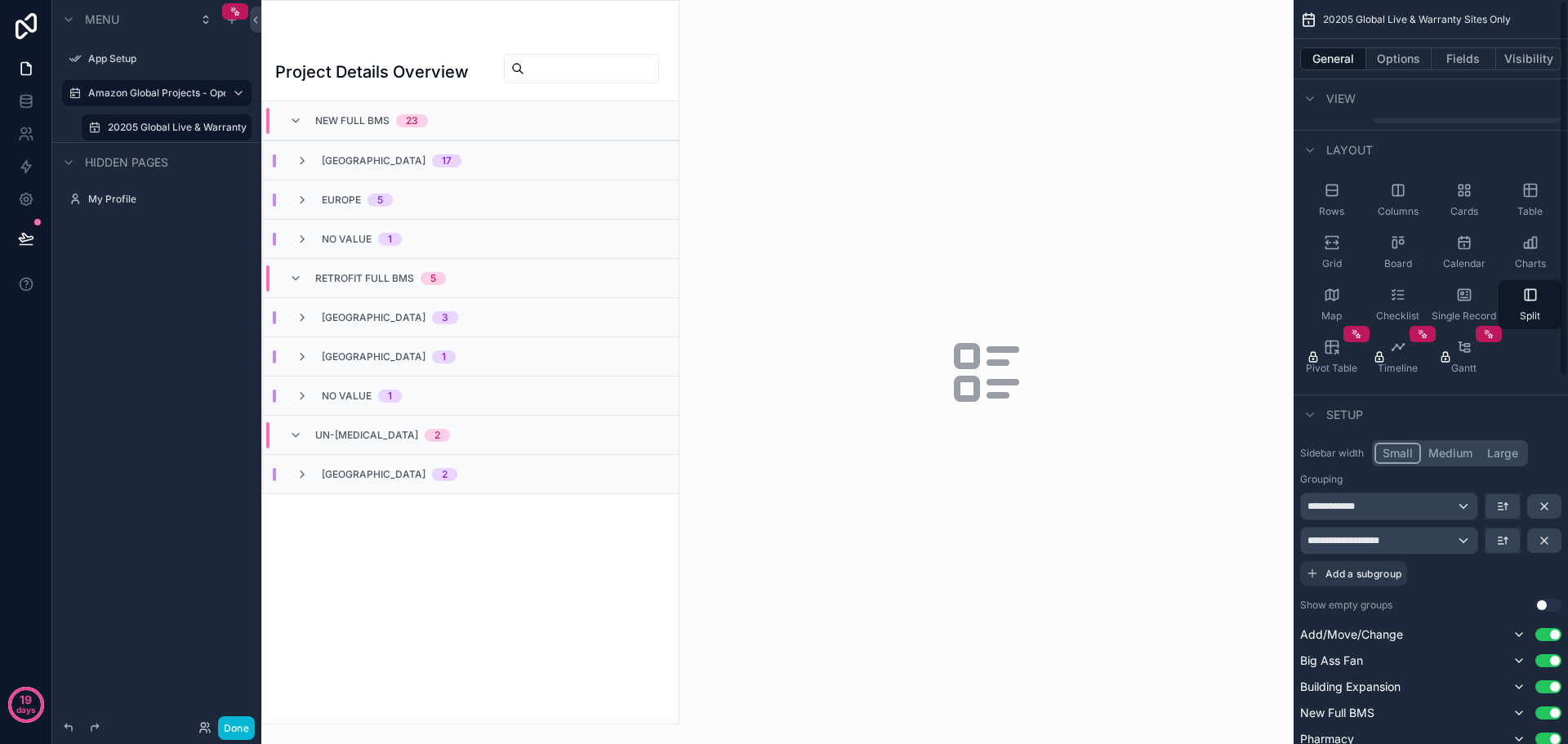
scroll to position [0, 0]
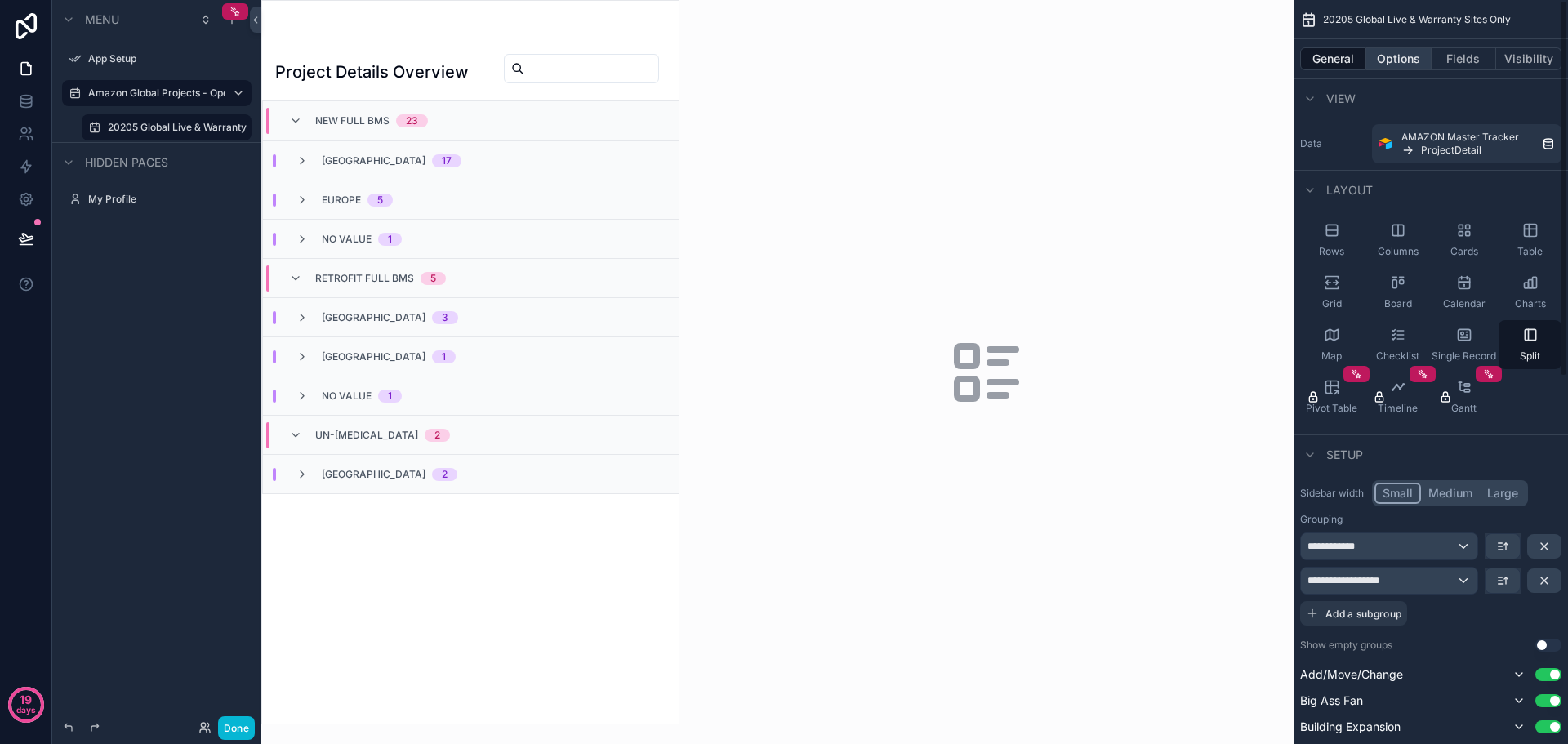
click at [1397, 53] on button "Options" at bounding box center [1399, 59] width 66 height 23
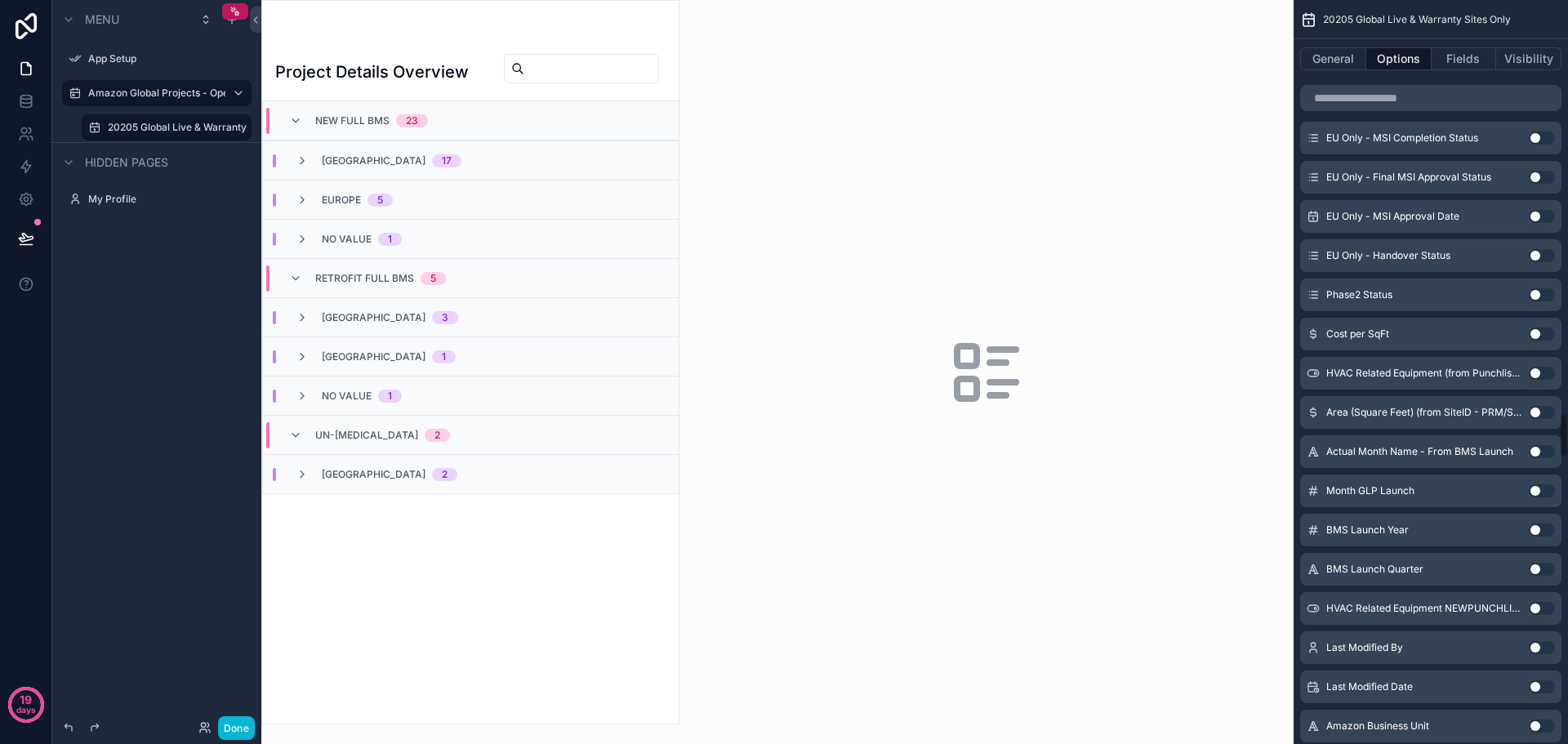
scroll to position [6942, 0]
click at [1469, 52] on button "Fields" at bounding box center [1465, 59] width 66 height 23
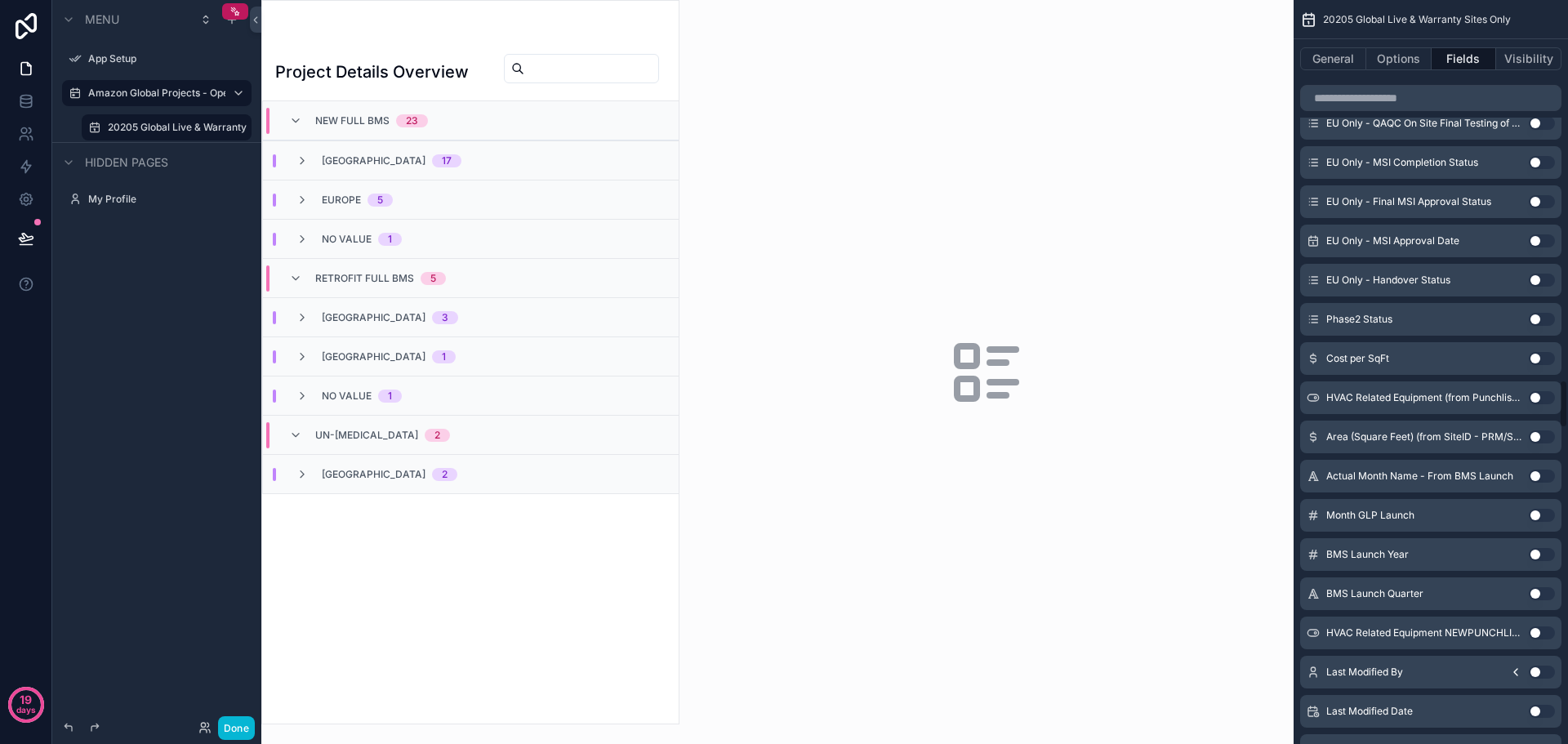
scroll to position [5799, 0]
click at [1507, 59] on button "Visibility" at bounding box center [1529, 59] width 66 height 23
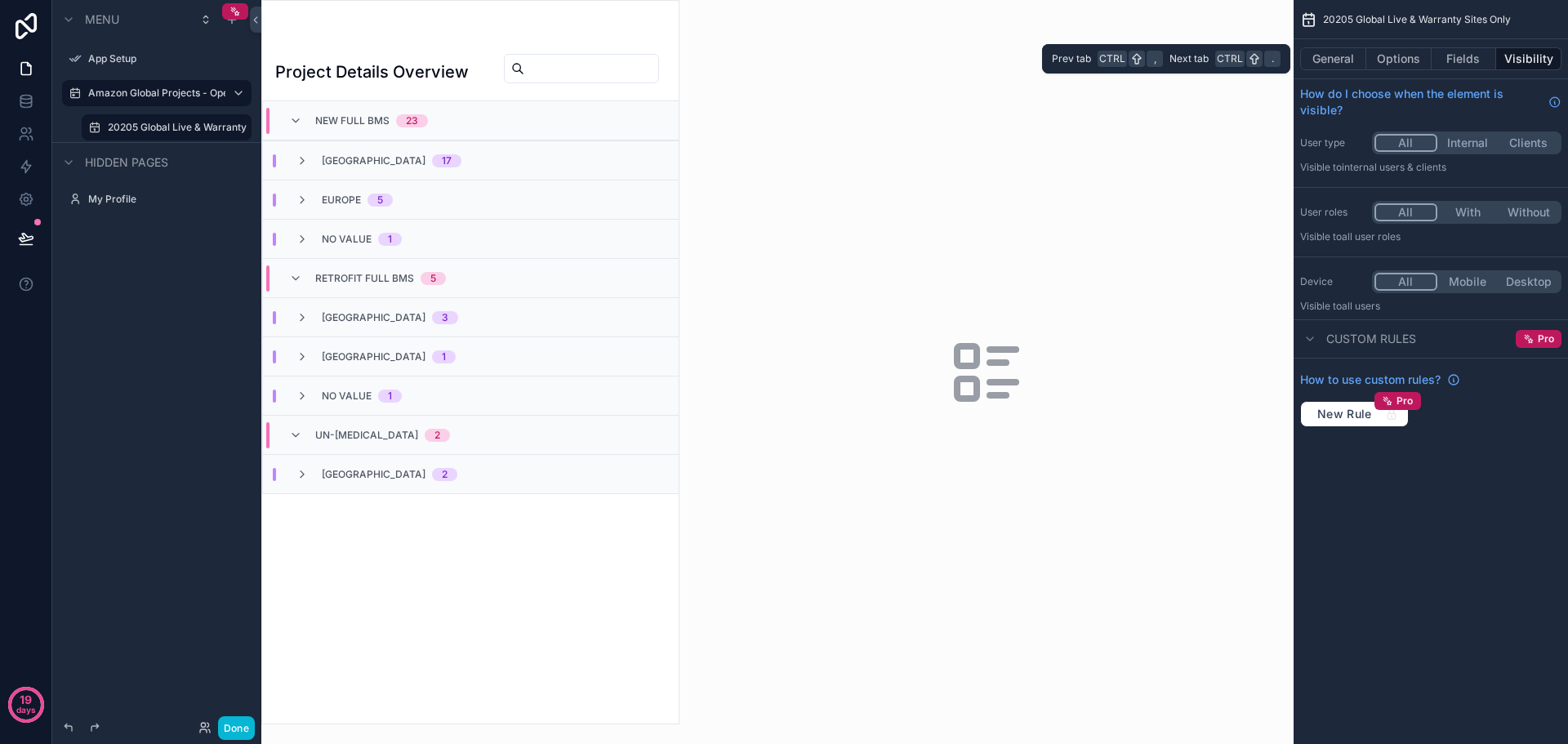
scroll to position [0, 0]
click at [237, 91] on icon "scrollable content" at bounding box center [238, 93] width 13 height 13
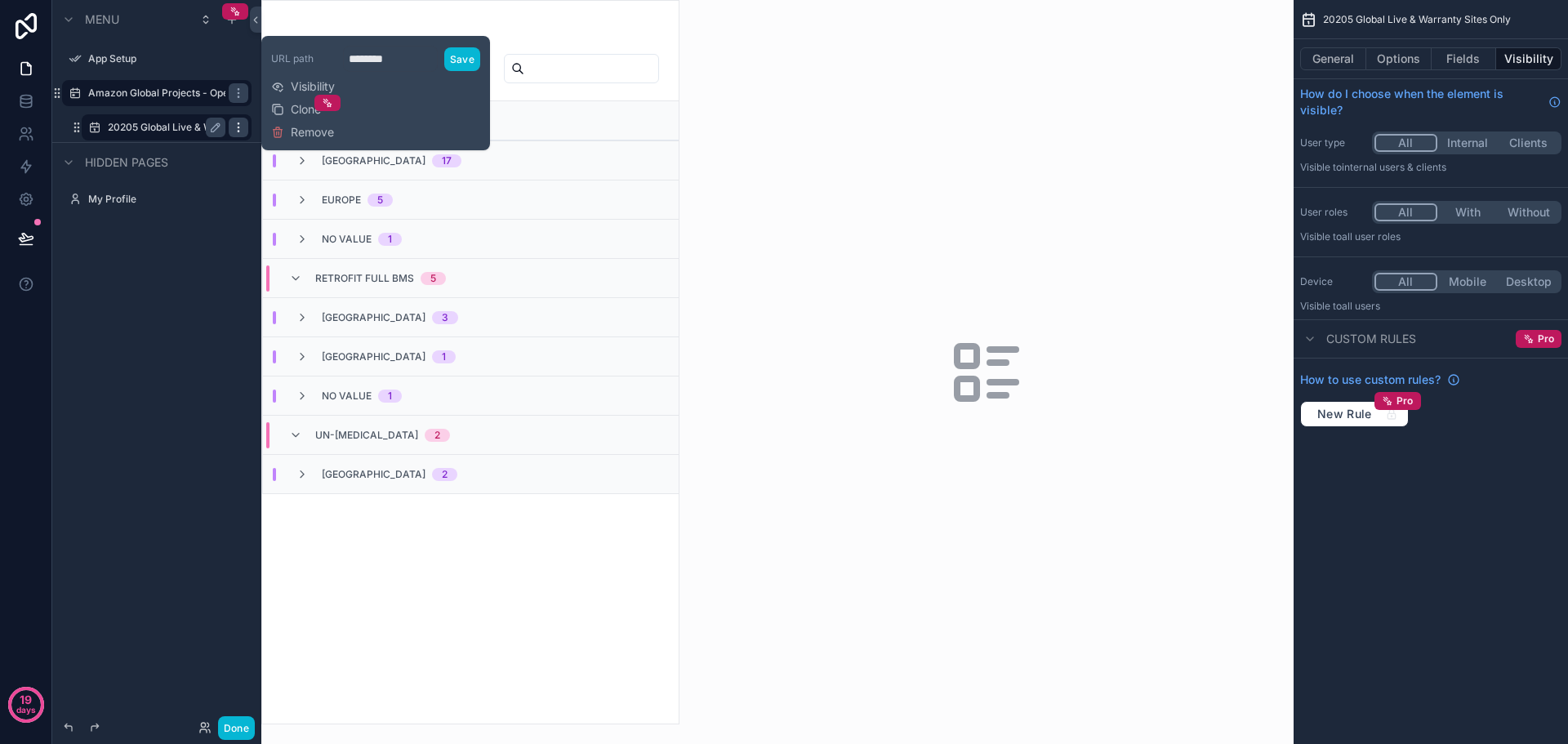
click at [239, 122] on icon "scrollable content" at bounding box center [238, 127] width 13 height 13
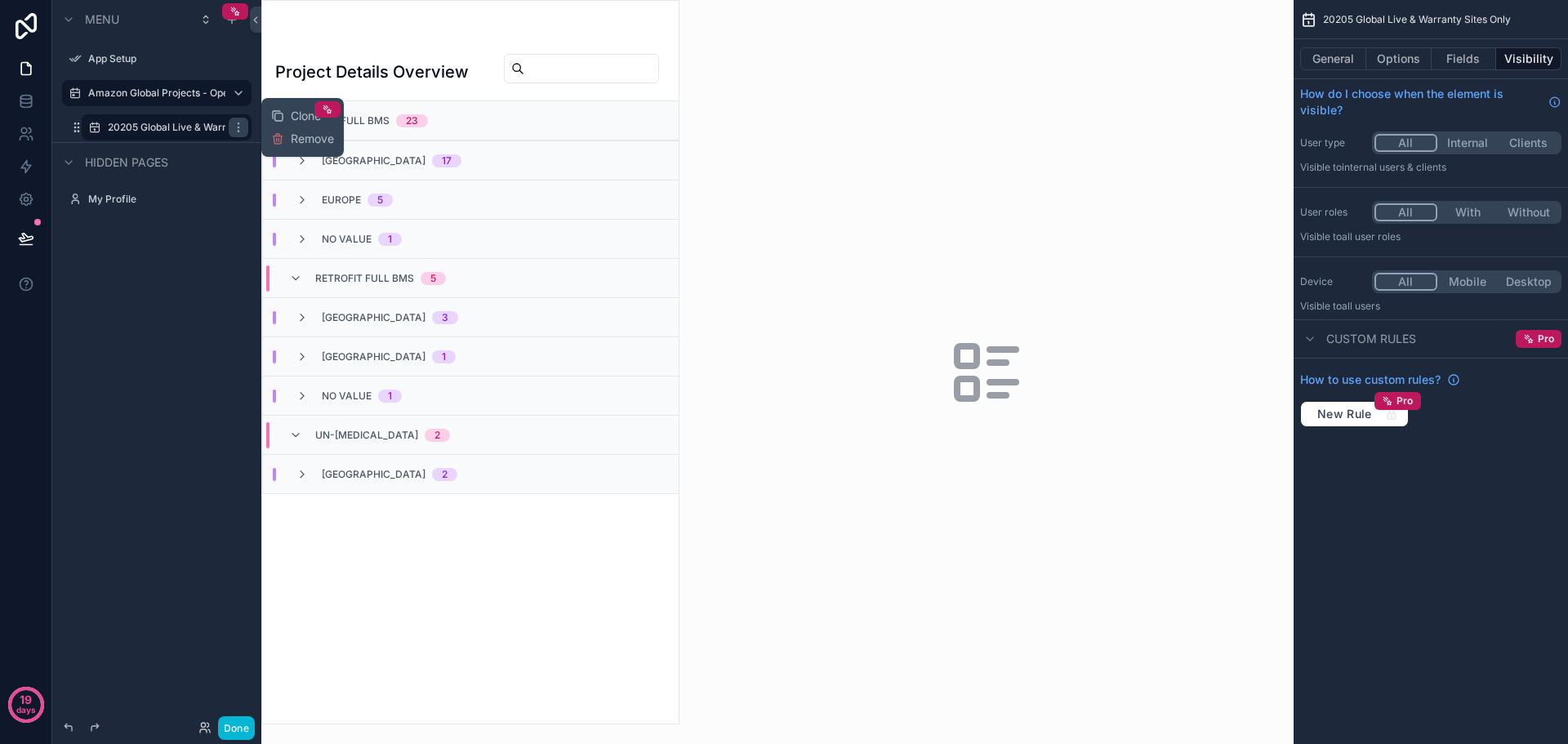
click at [207, 318] on div "Menu App Setup Amazon Global Projects - Open and Warranty 20205 Global Live & W…" at bounding box center [157, 362] width 209 height 725
click at [152, 128] on label "20205 Global Live & Warranty Sites Only" at bounding box center [166, 127] width 117 height 13
click at [31, 200] on icon at bounding box center [25, 200] width 12 height 12
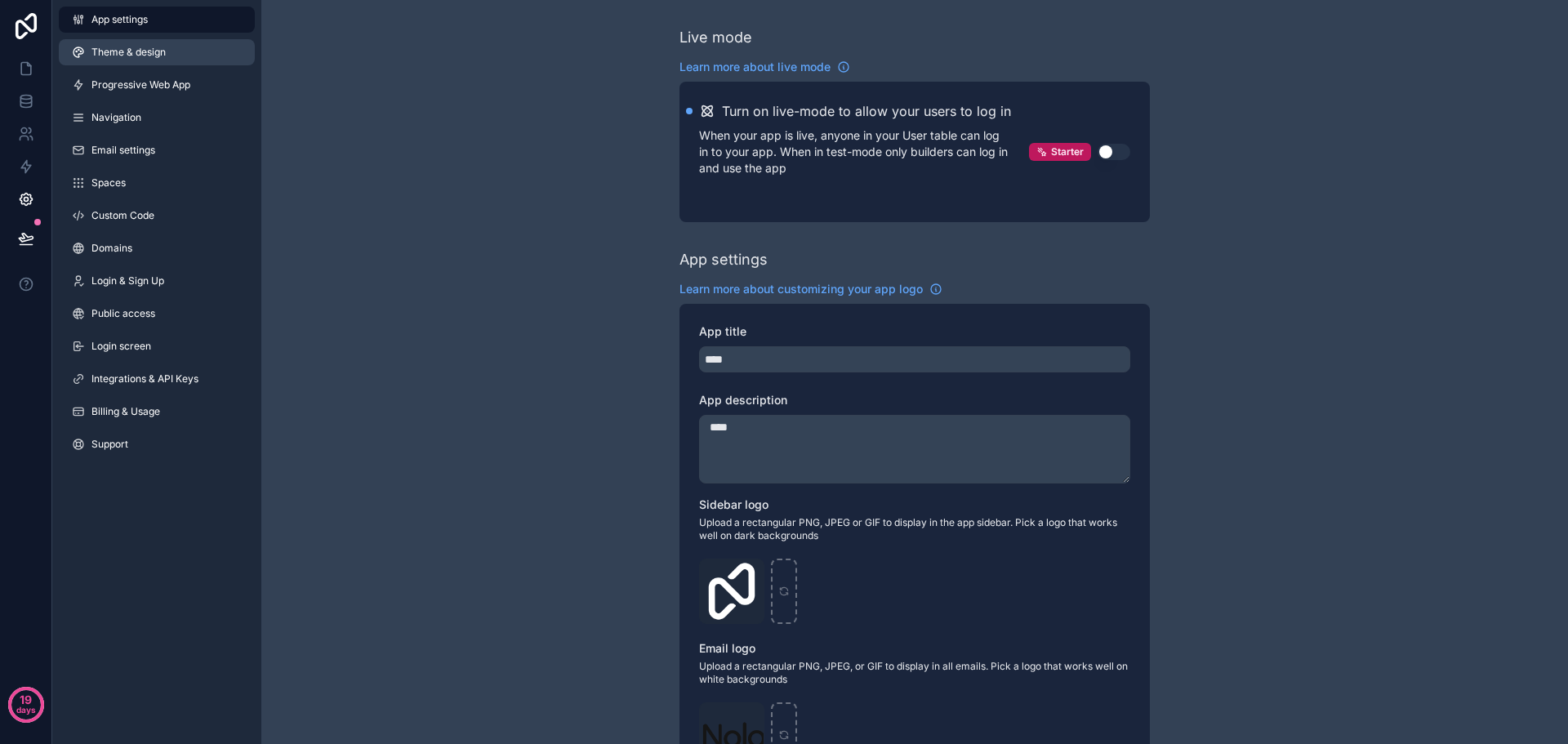
click at [159, 47] on span "Theme & design" at bounding box center [129, 52] width 74 height 13
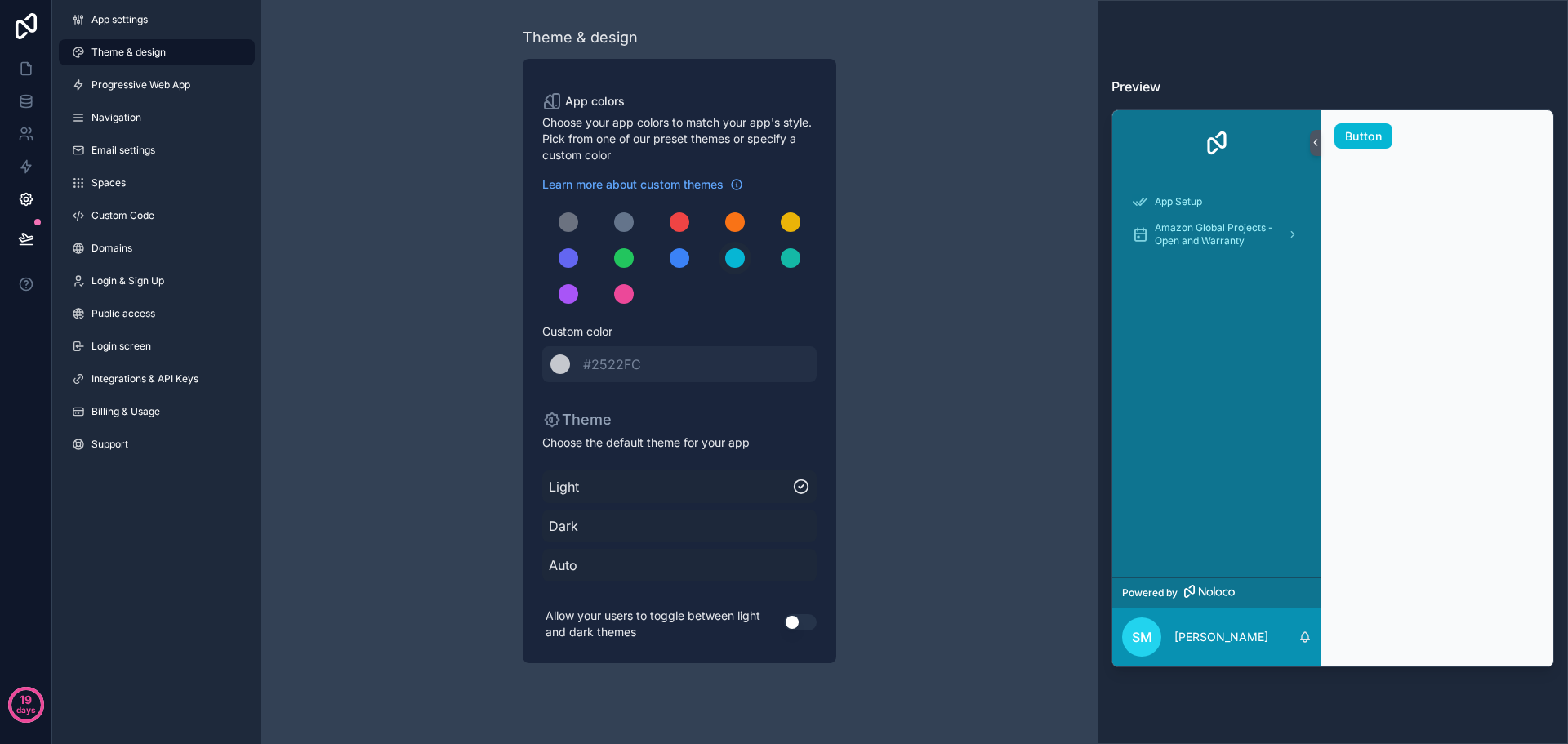
click at [1218, 290] on div "App Setup Amazon Global Projects - Open and Warranty" at bounding box center [1217, 376] width 209 height 402
click at [622, 263] on div "scrollable content" at bounding box center [624, 258] width 19 height 19
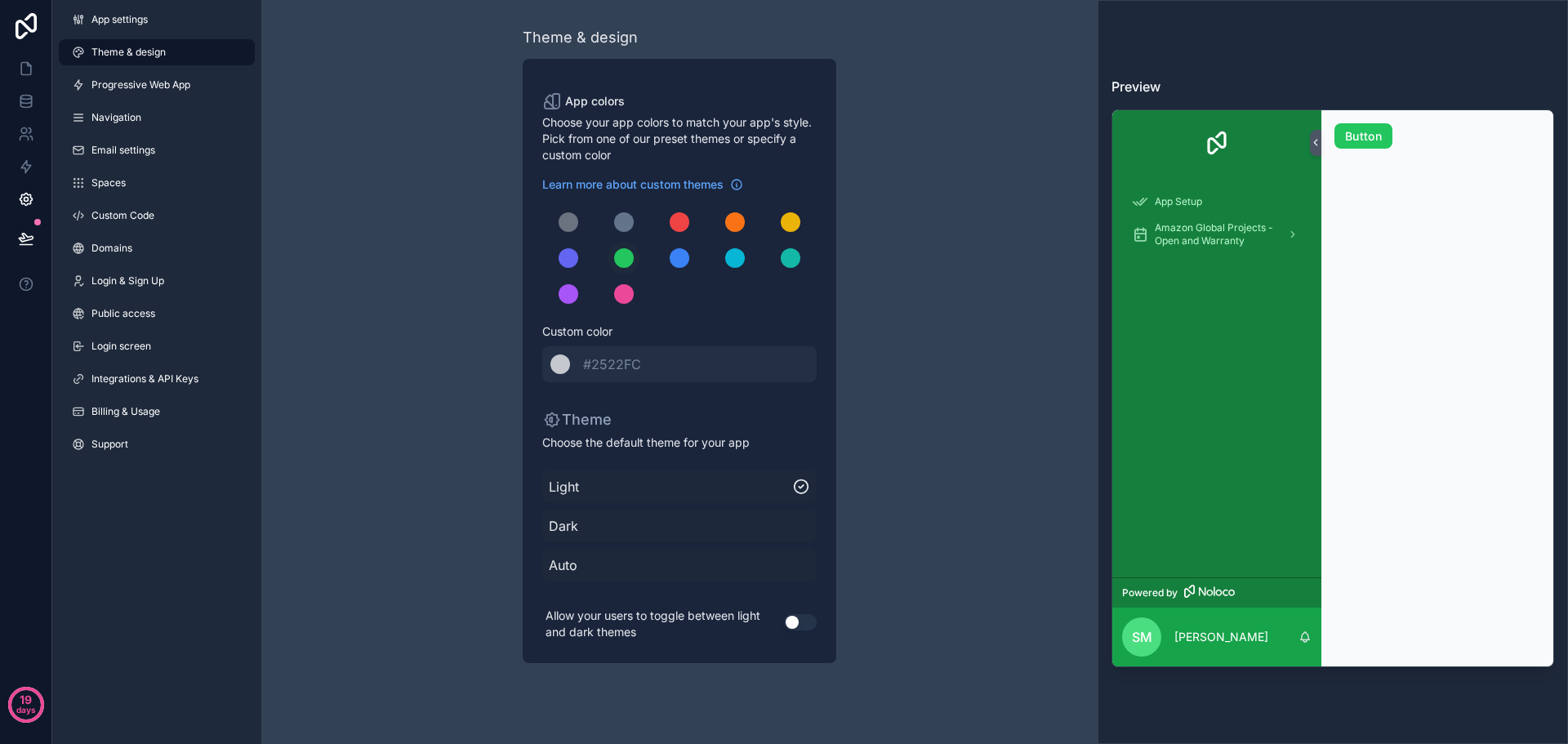
click at [665, 524] on span "Dark" at bounding box center [679, 526] width 262 height 19
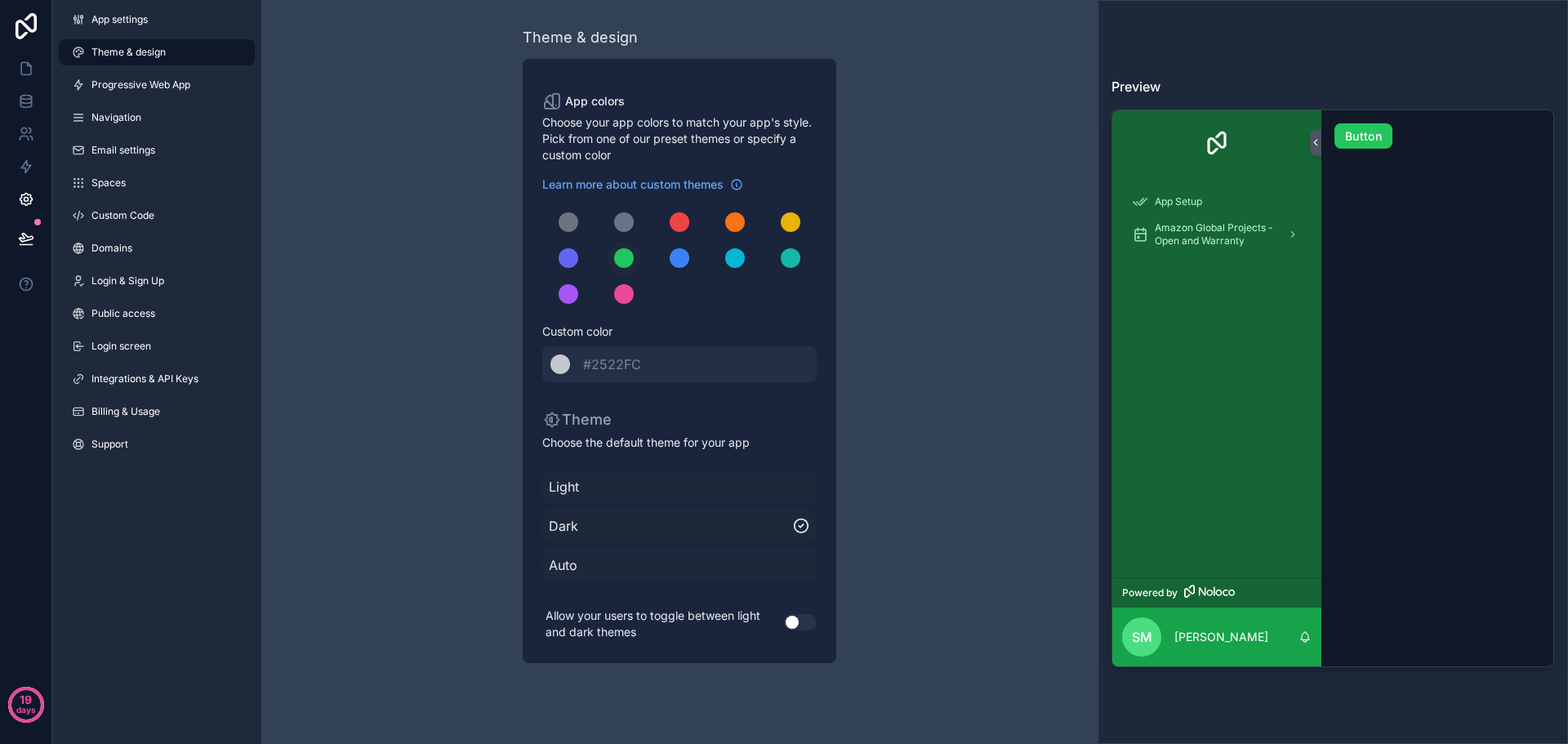
click at [691, 498] on div "Light" at bounding box center [680, 486] width 275 height 32
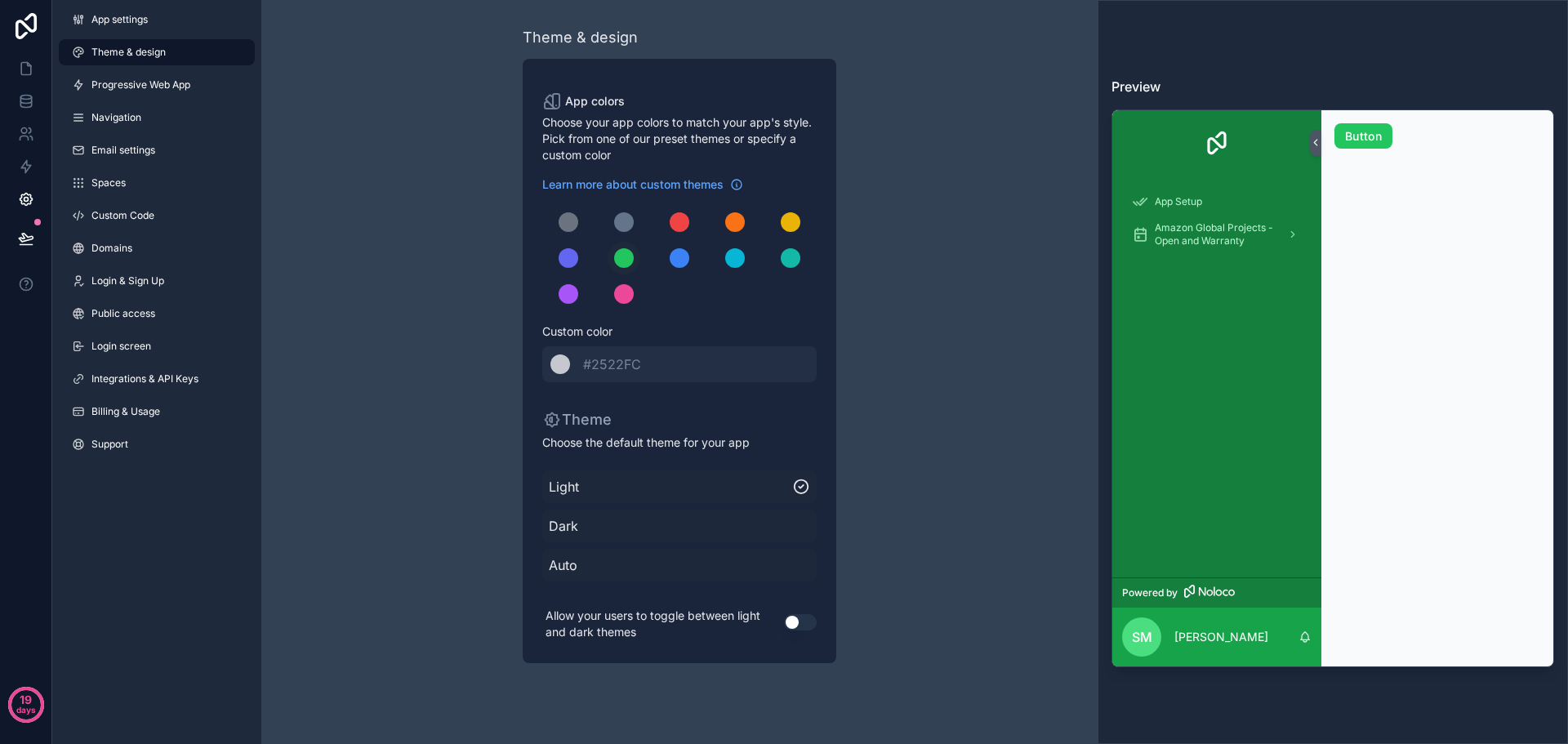
click at [651, 565] on span "Auto" at bounding box center [679, 565] width 262 height 19
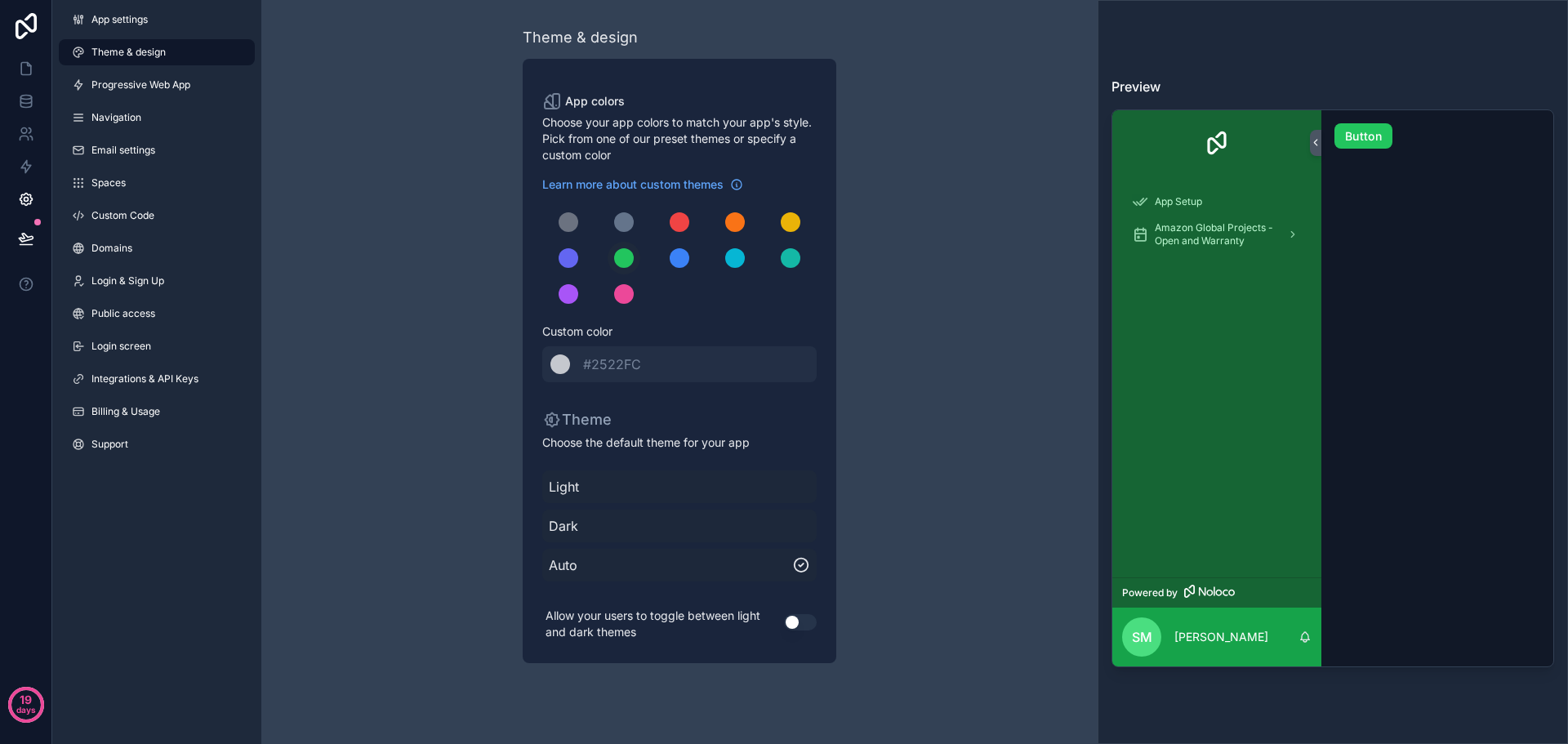
click at [674, 524] on span "Dark" at bounding box center [679, 526] width 262 height 19
click at [694, 486] on span "Light" at bounding box center [679, 487] width 262 height 19
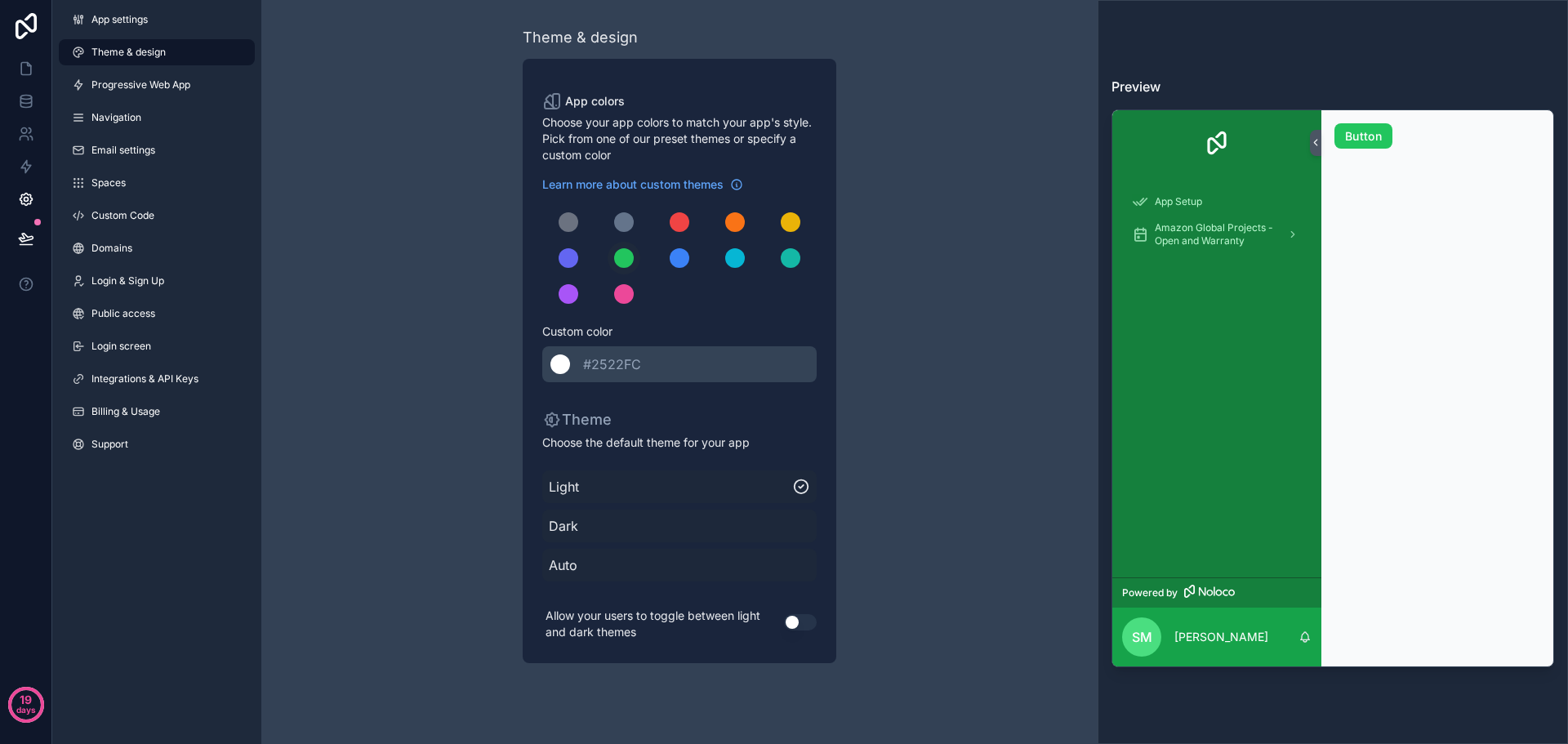
click at [614, 369] on span "#2522FC" at bounding box center [612, 364] width 58 height 17
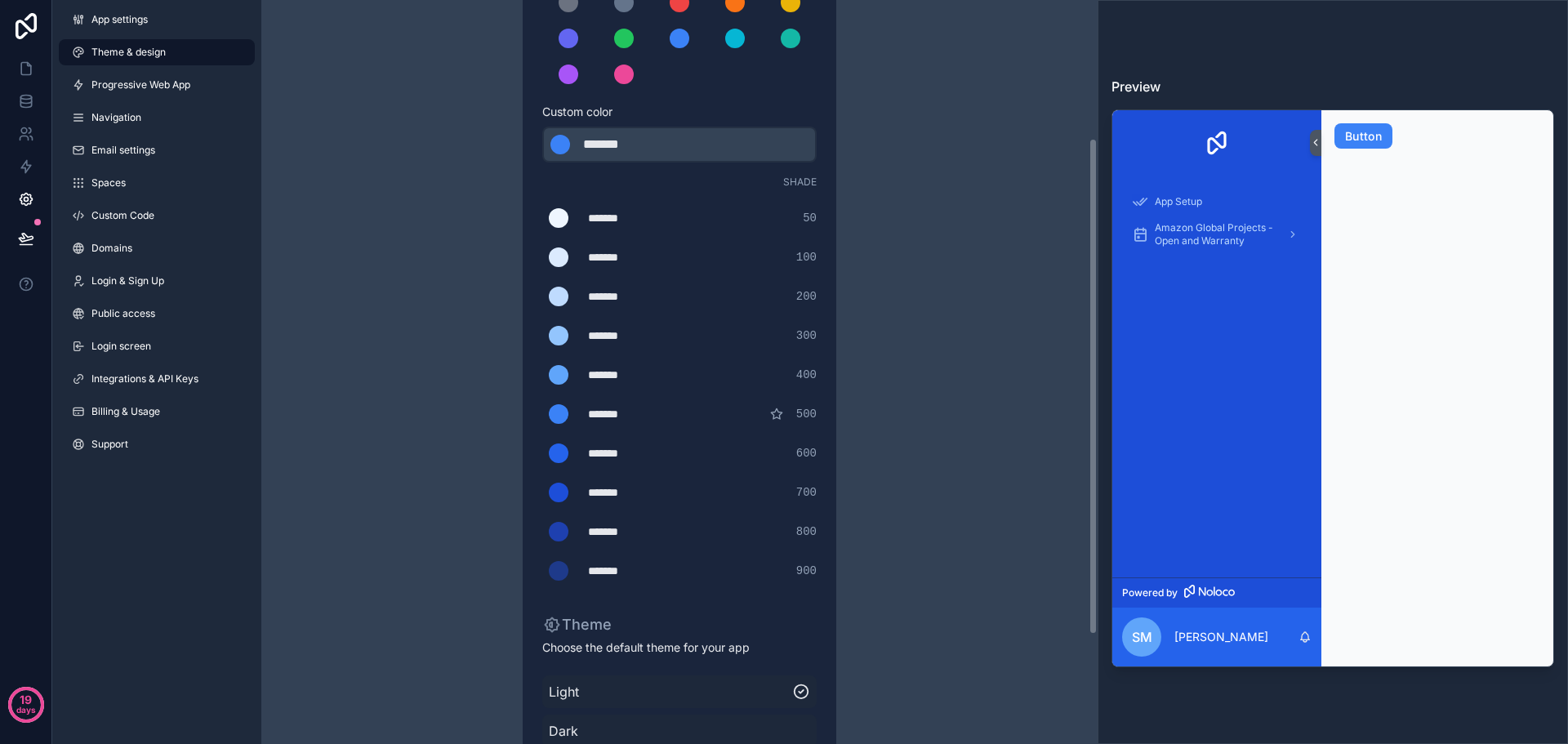
scroll to position [207, 0]
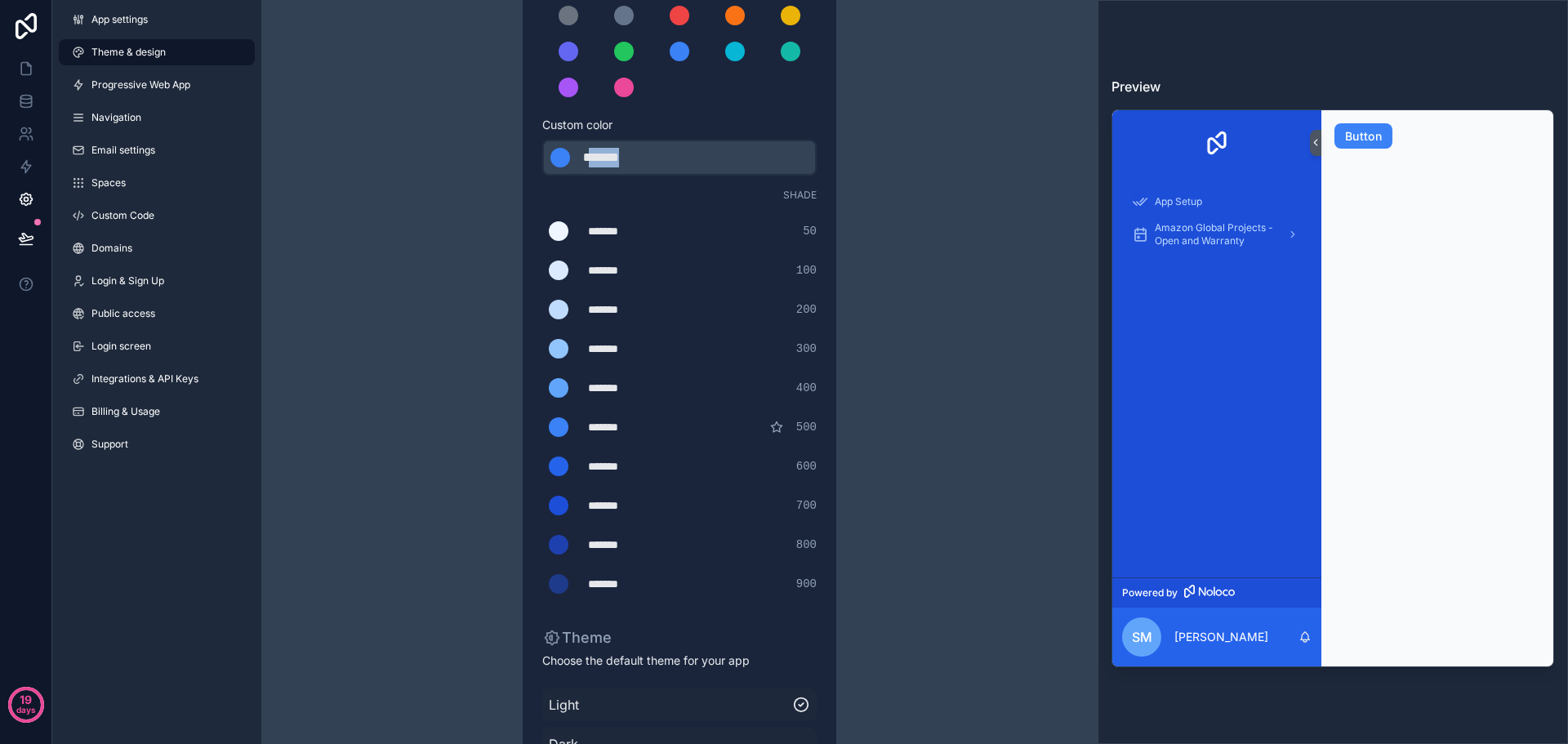
drag, startPoint x: 653, startPoint y: 158, endPoint x: 594, endPoint y: 156, distance: 59.0
click at [594, 156] on div "*******" at bounding box center [623, 158] width 81 height 19
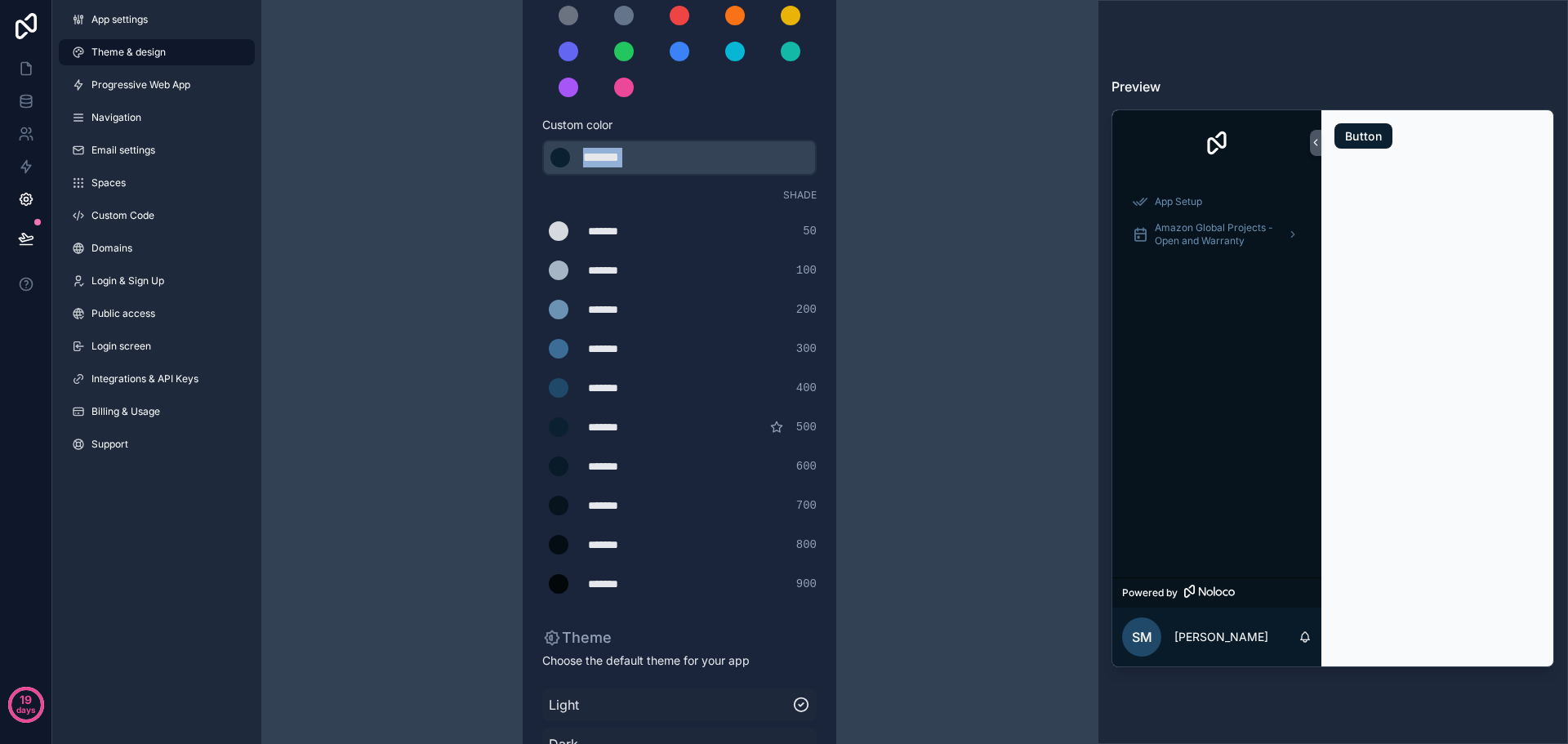
drag, startPoint x: 661, startPoint y: 161, endPoint x: 643, endPoint y: 159, distance: 18.1
click at [643, 159] on div "******* ******* #0b2132" at bounding box center [680, 158] width 275 height 36
drag, startPoint x: 597, startPoint y: 159, endPoint x: 648, endPoint y: 159, distance: 51.0
click at [648, 159] on div "*******" at bounding box center [623, 158] width 81 height 19
type div "*******"
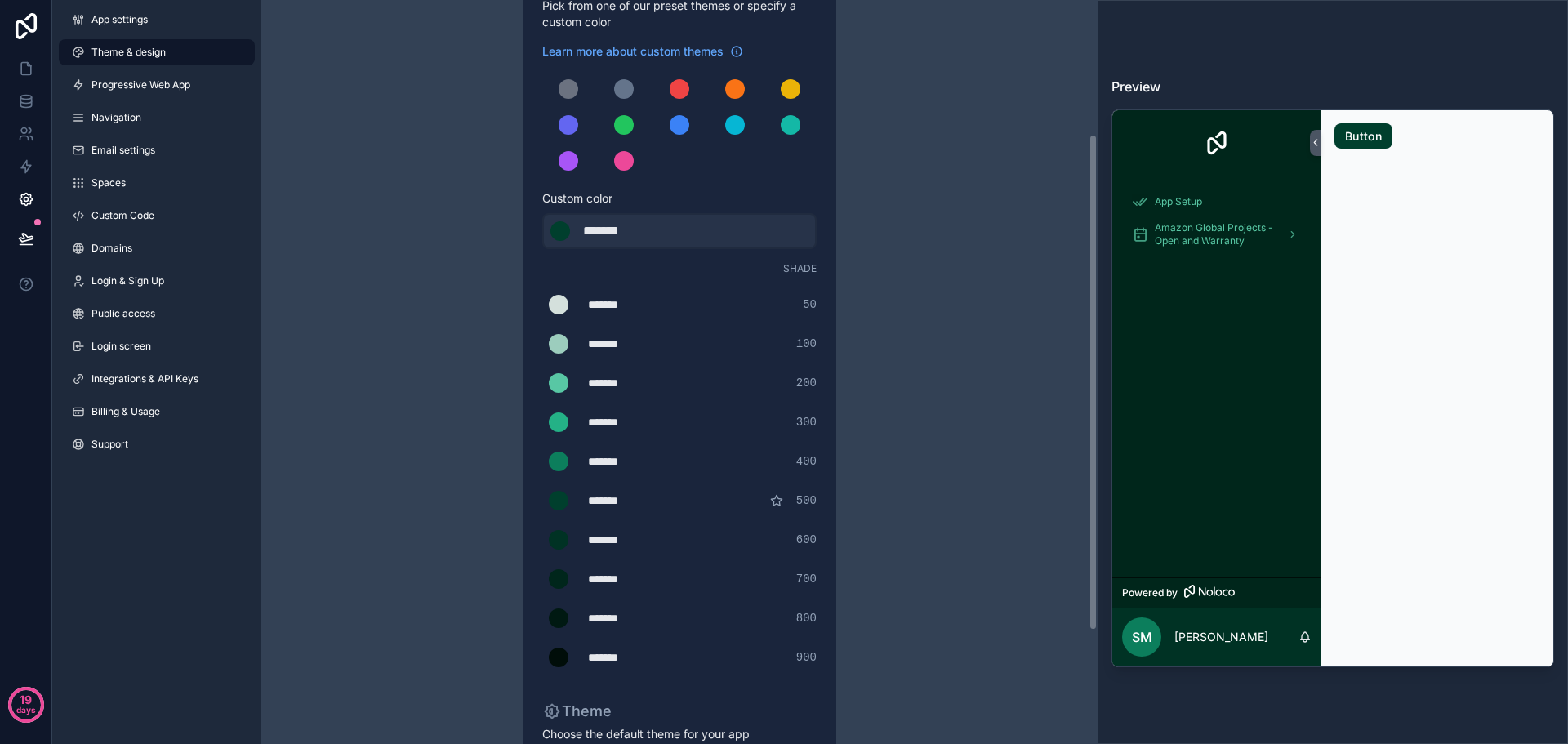
scroll to position [125, 0]
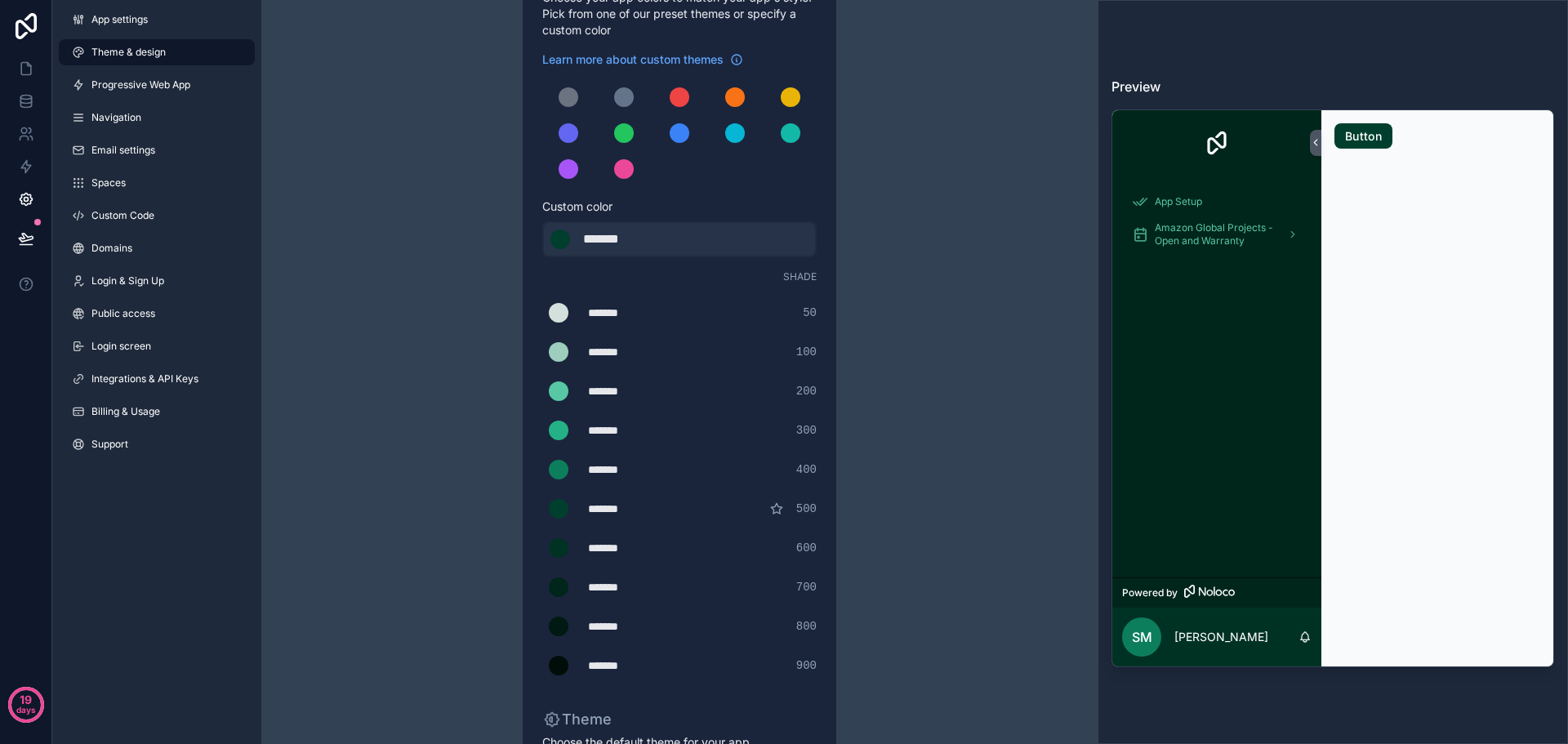
click at [624, 508] on div "*******" at bounding box center [629, 509] width 81 height 17
click at [553, 509] on div "scrollable content" at bounding box center [559, 509] width 19 height 19
click at [543, 509] on input "*******" at bounding box center [543, 509] width 0 height 0
click at [909, 535] on div "Theme & design App colors Choose your app colors to match your app's style. Pic…" at bounding box center [679, 432] width 470 height 1114
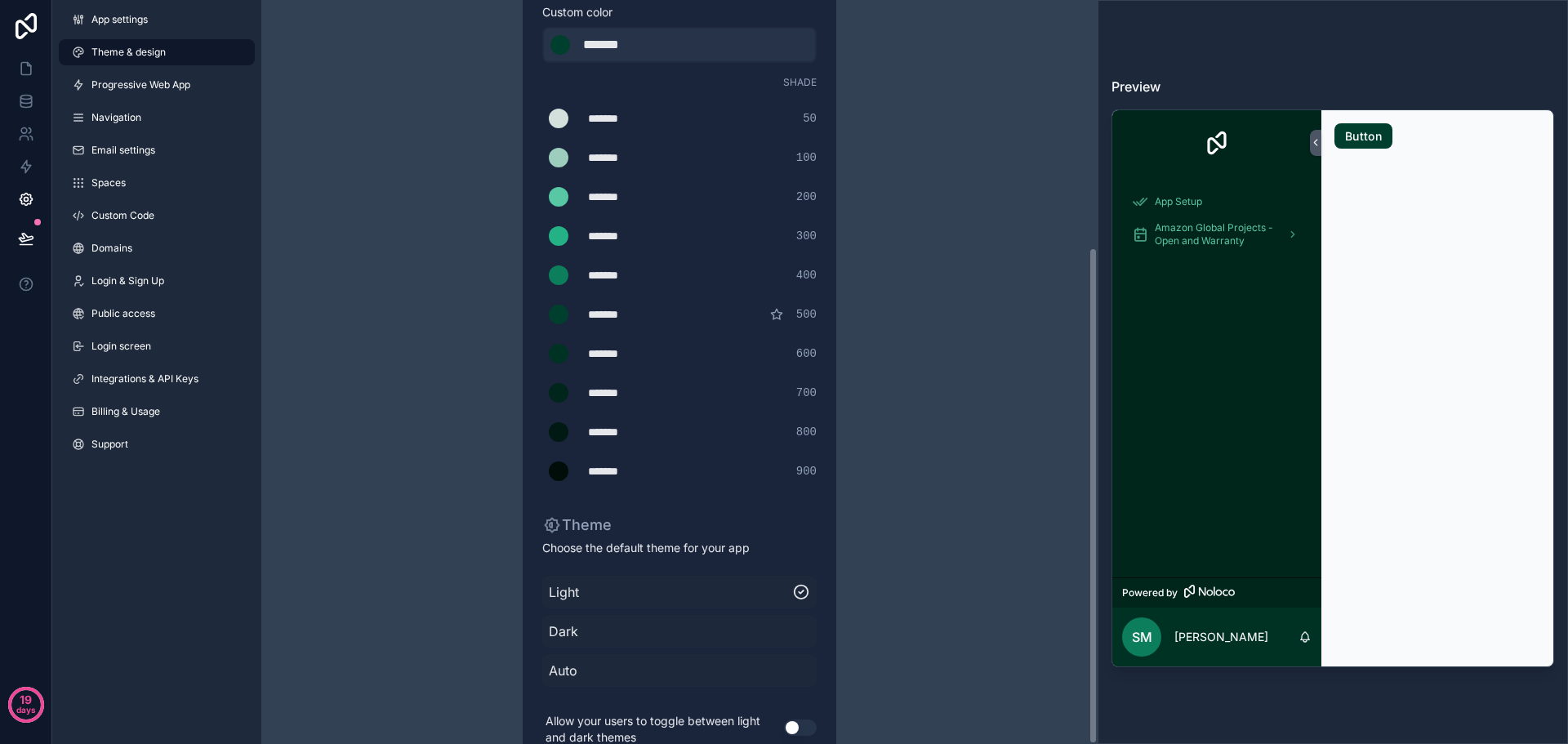
scroll to position [370, 0]
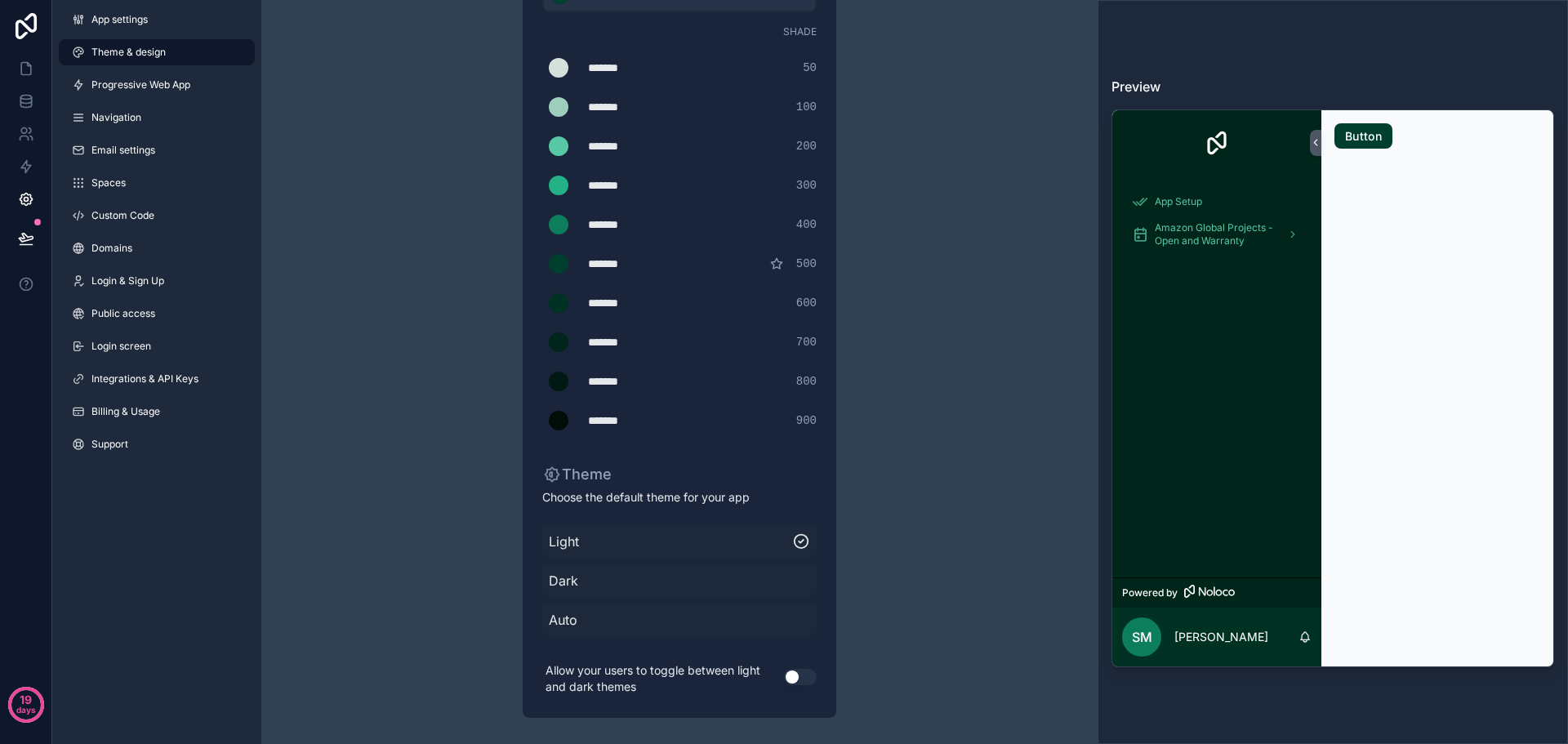
click at [799, 677] on button "Use setting" at bounding box center [800, 677] width 32 height 17
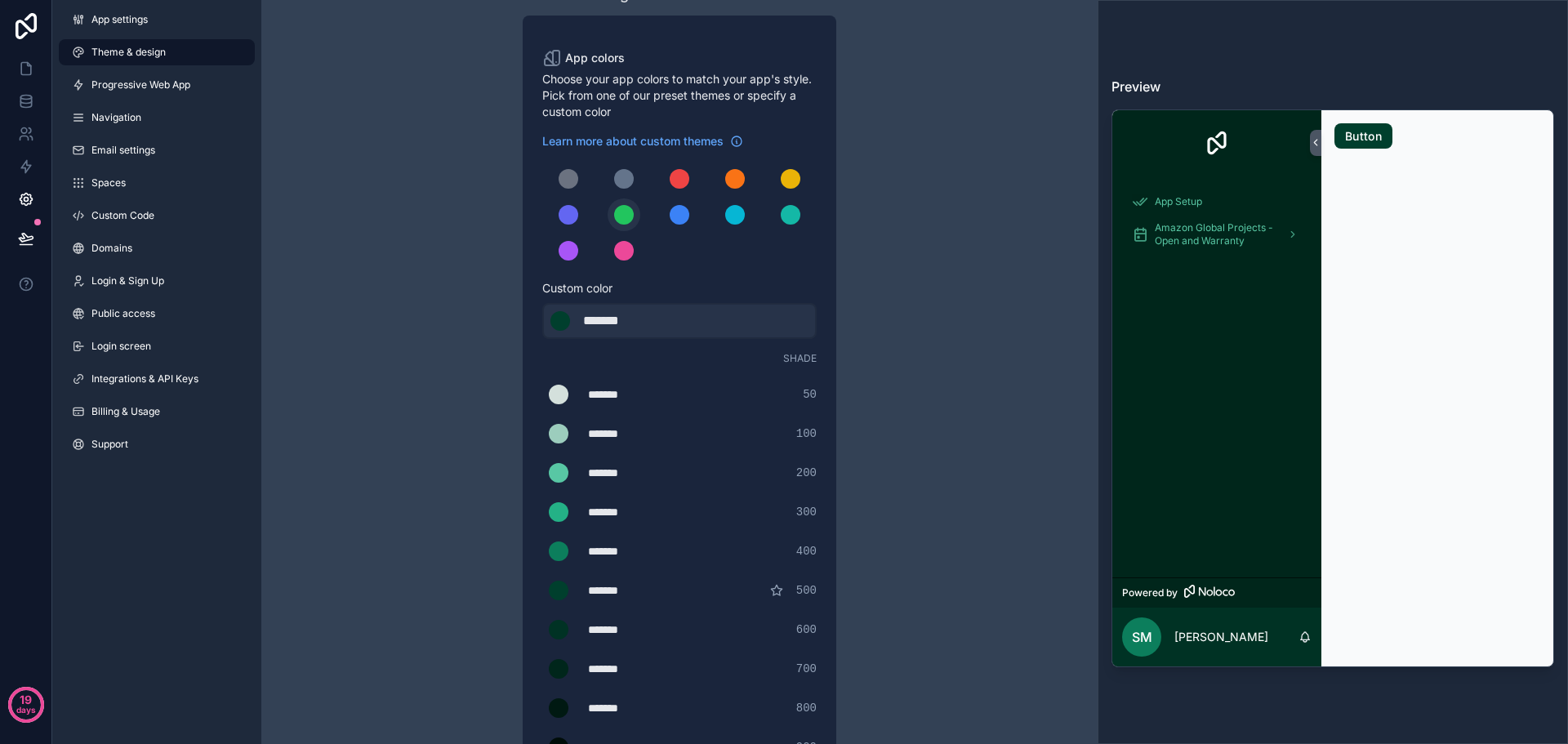
click at [618, 212] on div "scrollable content" at bounding box center [624, 214] width 19 height 19
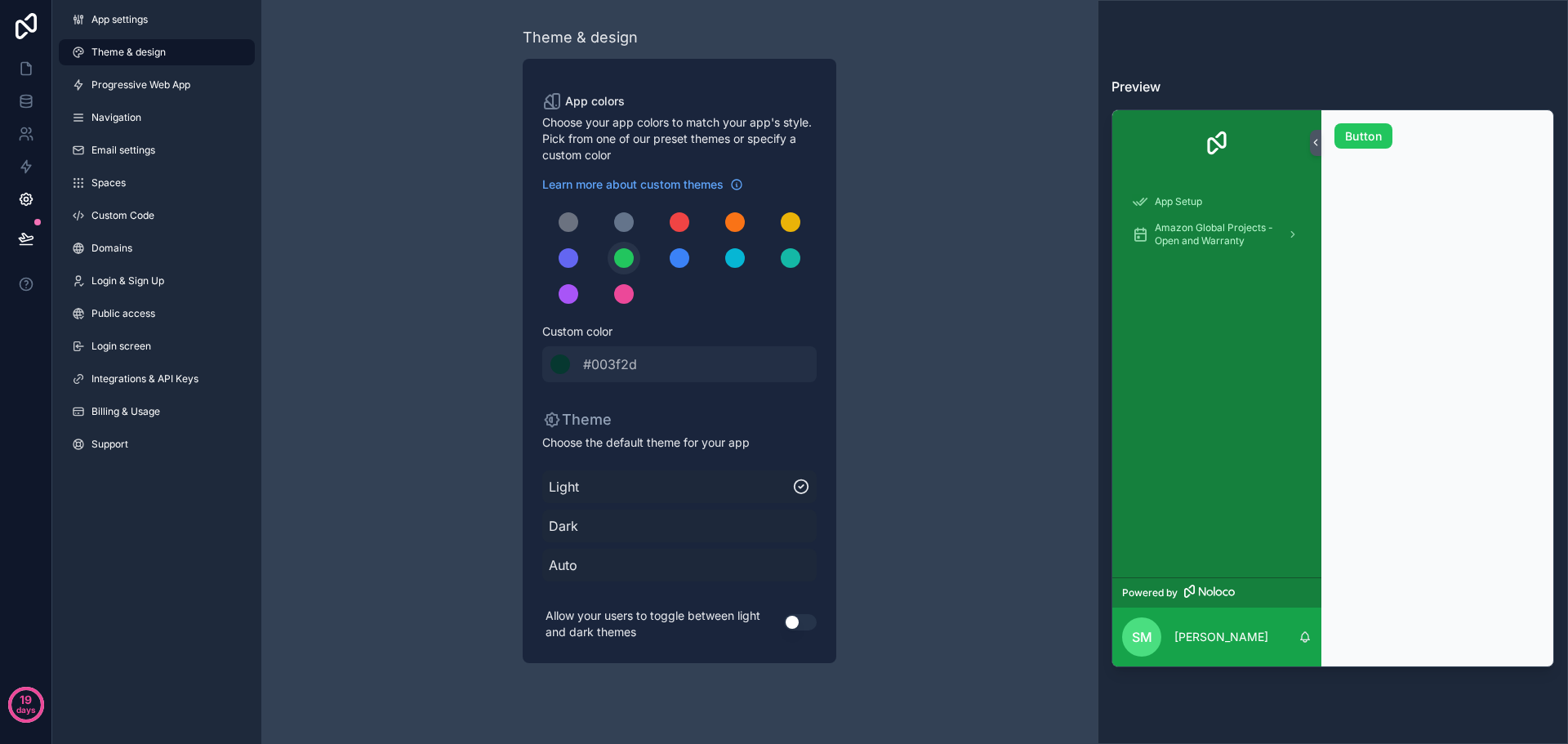
click at [624, 255] on div "scrollable content" at bounding box center [624, 258] width 19 height 19
click at [646, 363] on div "******* #003f2d" at bounding box center [680, 364] width 275 height 36
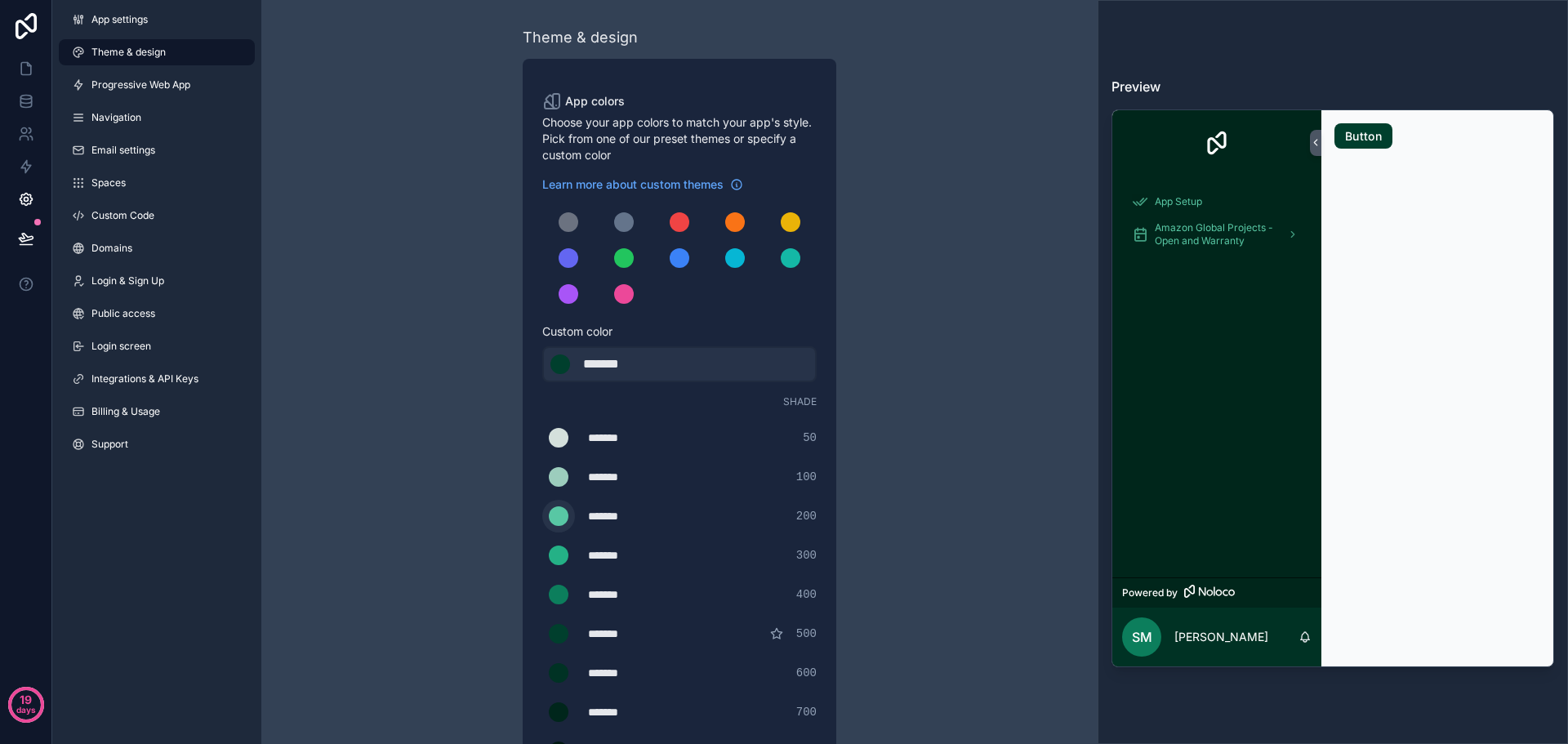
click at [565, 514] on div "scrollable content" at bounding box center [559, 516] width 19 height 19
click at [543, 516] on input "*******" at bounding box center [543, 516] width 0 height 0
click at [977, 545] on div "Theme & design App colors Choose your app colors to match your app's style. Pic…" at bounding box center [679, 557] width 836 height 1114
click at [613, 512] on div "*******" at bounding box center [629, 516] width 81 height 17
drag, startPoint x: 649, startPoint y: 517, endPoint x: 589, endPoint y: 514, distance: 60.1
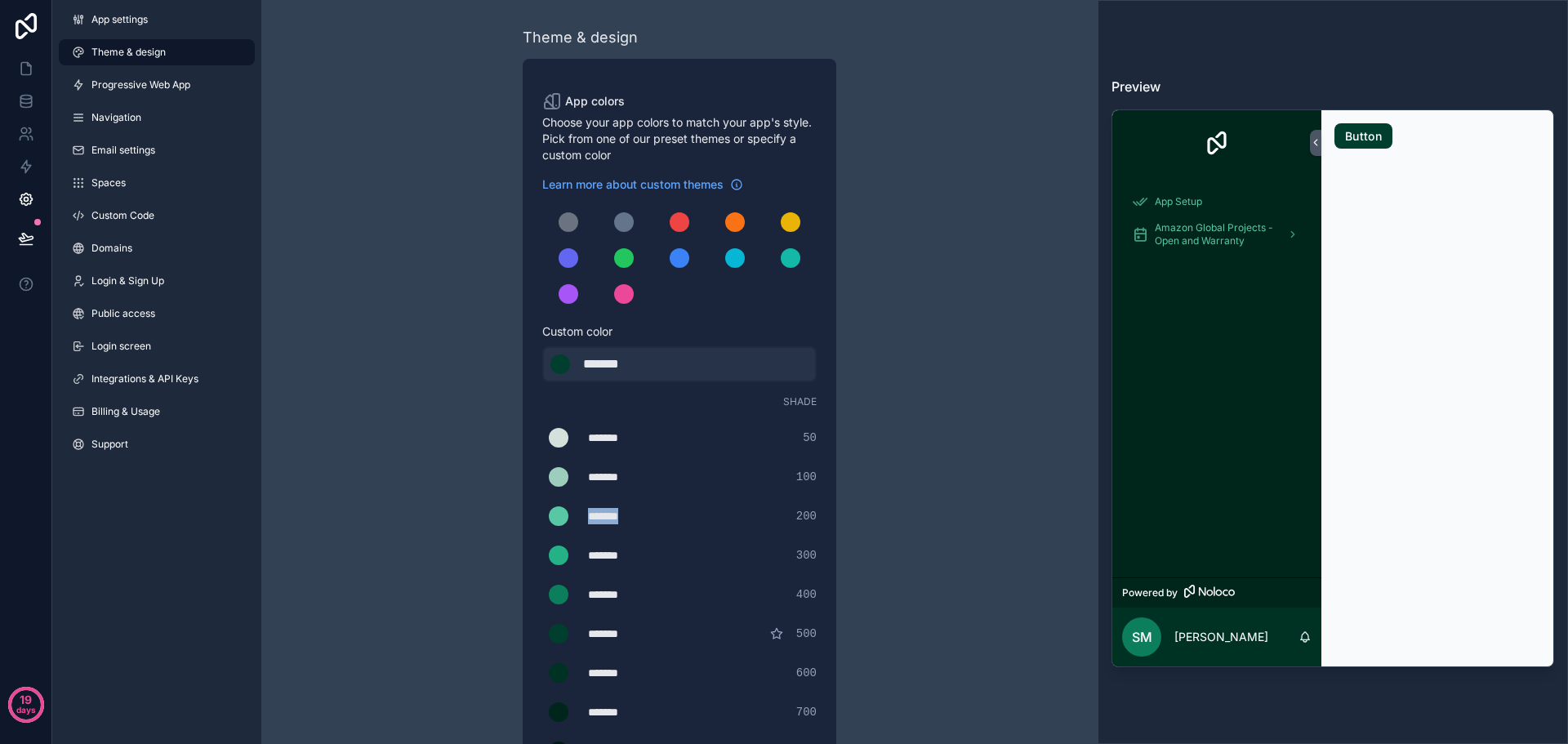
click at [589, 514] on div "*******" at bounding box center [629, 516] width 81 height 17
type div "*******"
copy div "*******"
click at [665, 357] on div "******* ******* #003f2d" at bounding box center [680, 364] width 275 height 36
drag, startPoint x: 659, startPoint y: 371, endPoint x: 563, endPoint y: 363, distance: 96.3
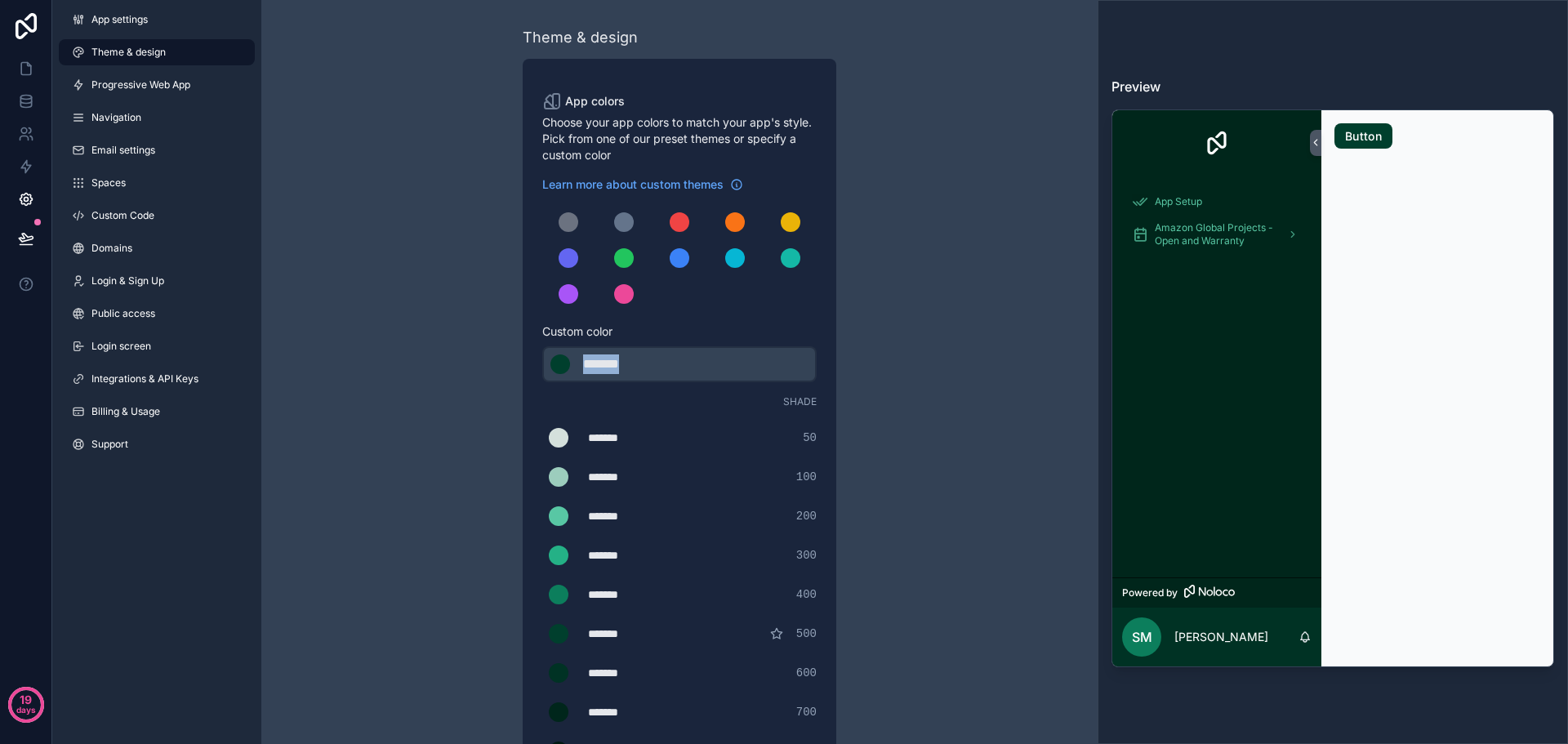
click at [563, 363] on div "******* ******* #003f2d" at bounding box center [680, 364] width 275 height 36
type div "*******"
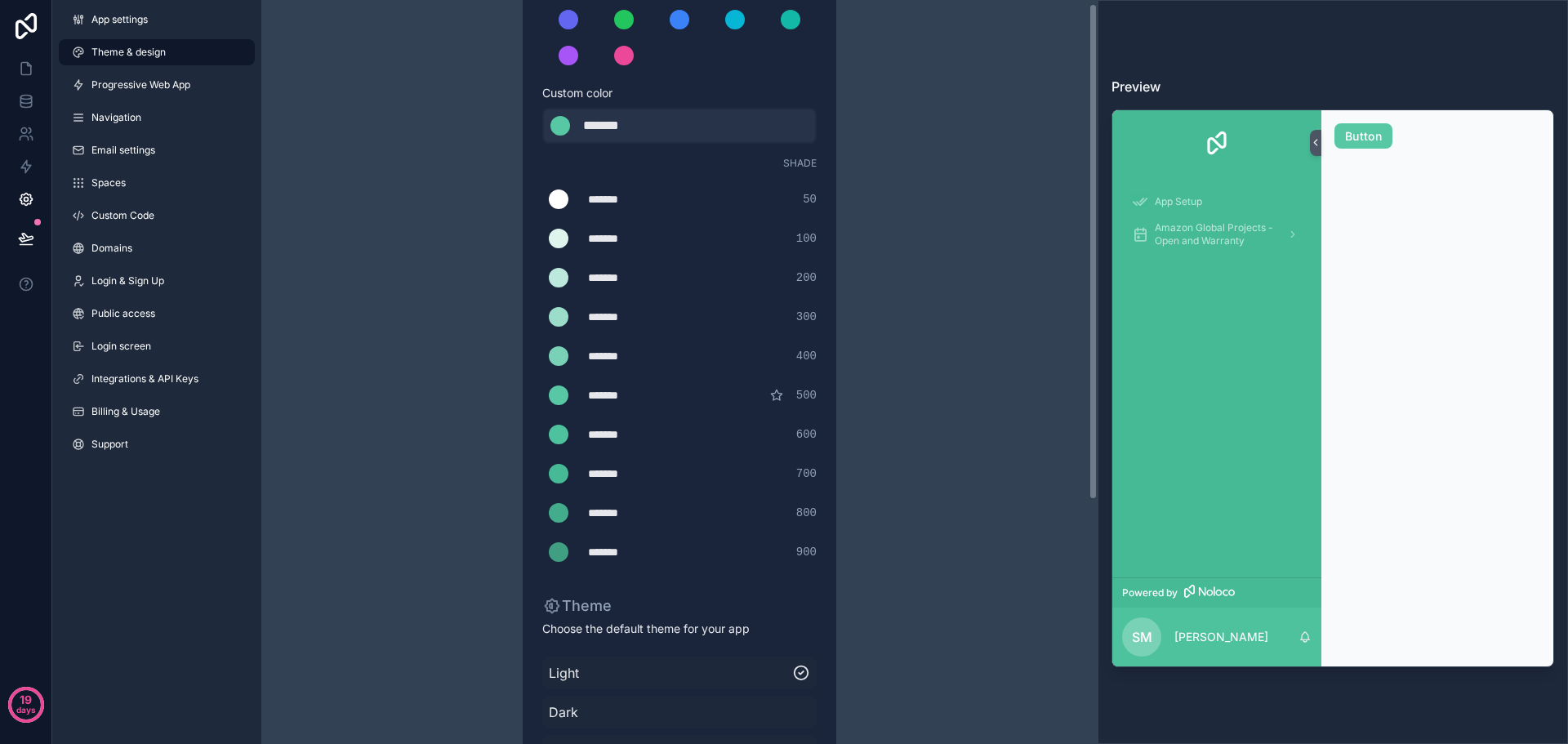
scroll to position [245, 0]
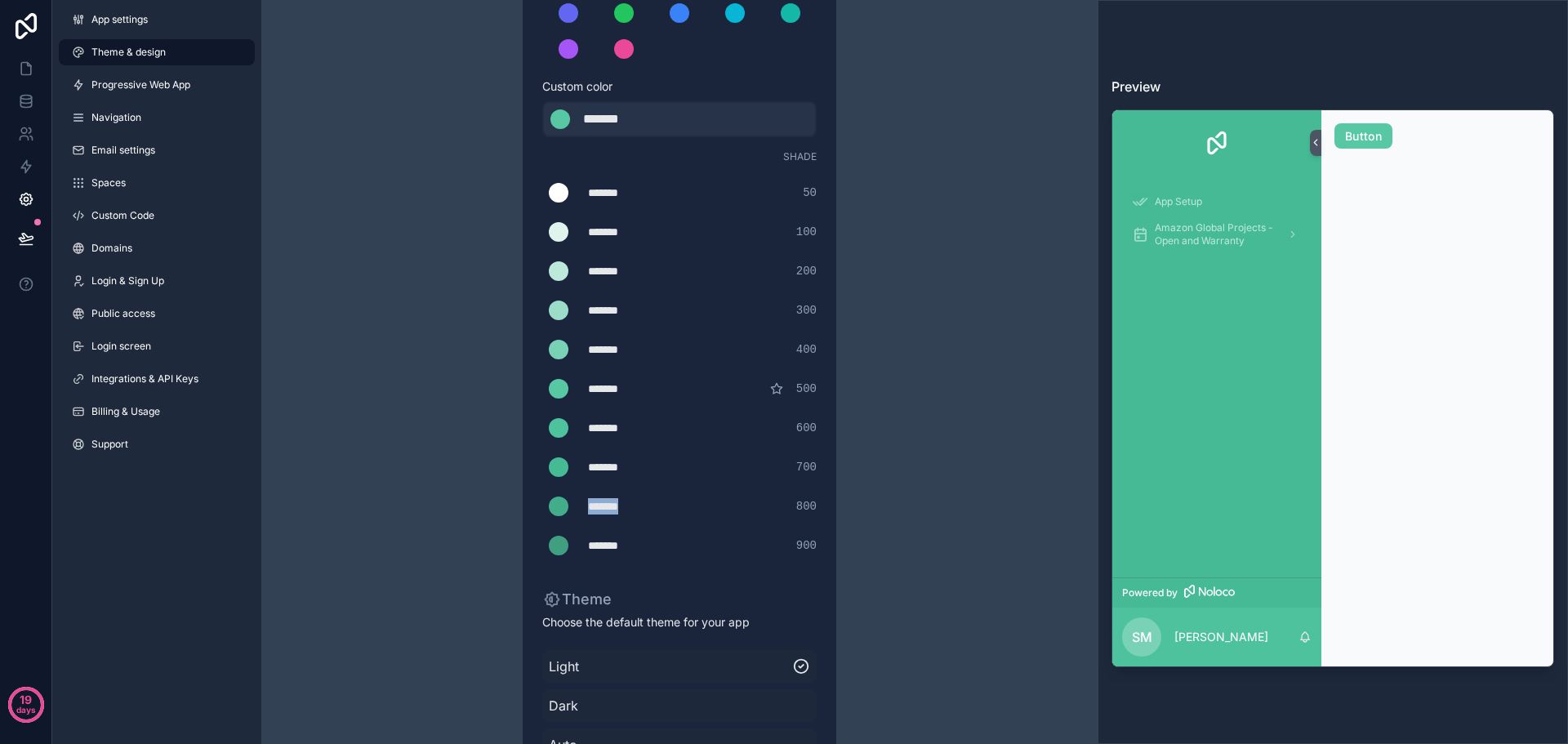
drag, startPoint x: 643, startPoint y: 506, endPoint x: 580, endPoint y: 505, distance: 63.0
click at [580, 505] on div "******* ******* #43ac8b 800" at bounding box center [680, 506] width 275 height 32
type div "*******"
copy div "*******"
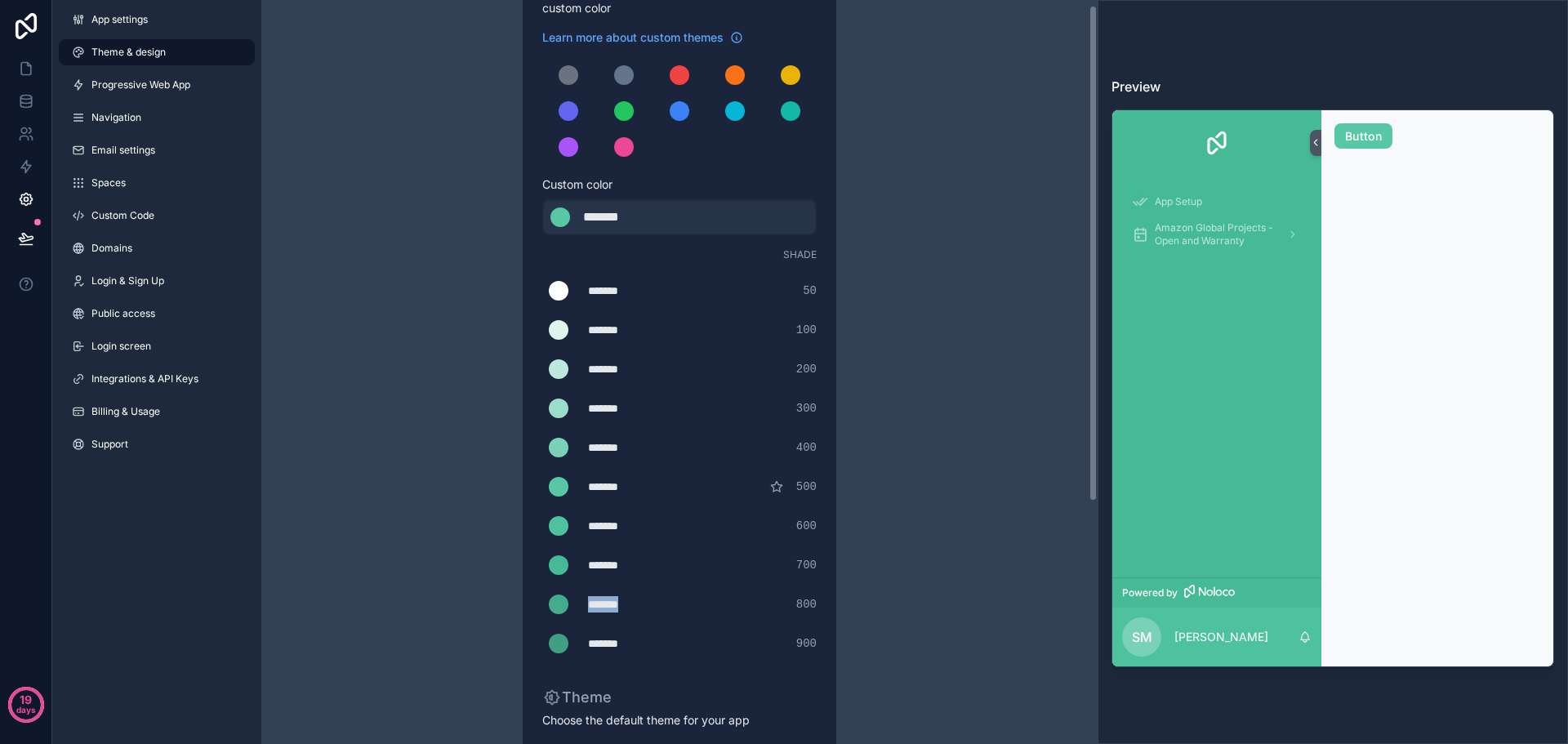
scroll to position [0, 0]
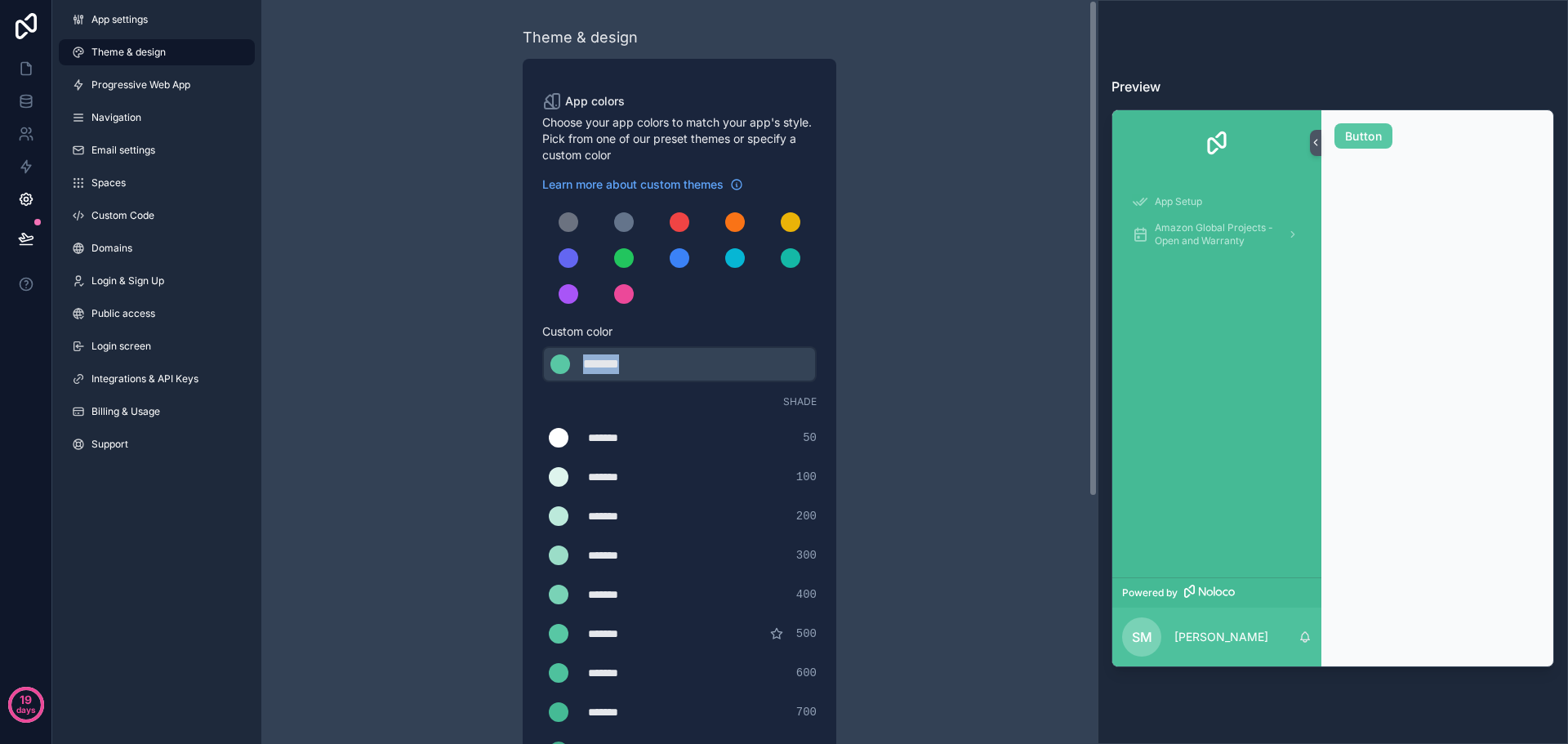
drag, startPoint x: 645, startPoint y: 360, endPoint x: 568, endPoint y: 359, distance: 77.0
click at [568, 359] on div "******* ******* #58c7a4" at bounding box center [680, 364] width 275 height 36
type div "*******"
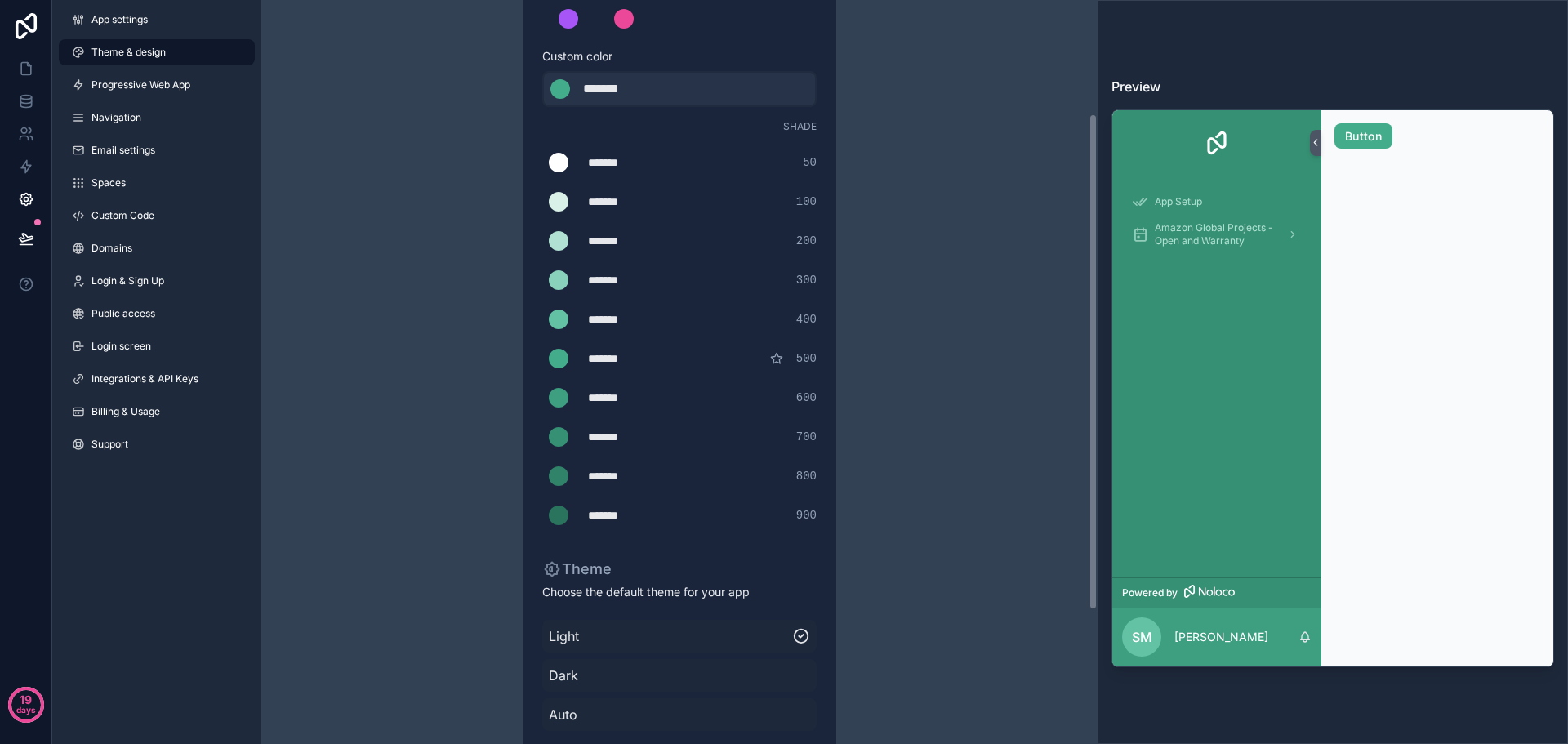
scroll to position [326, 0]
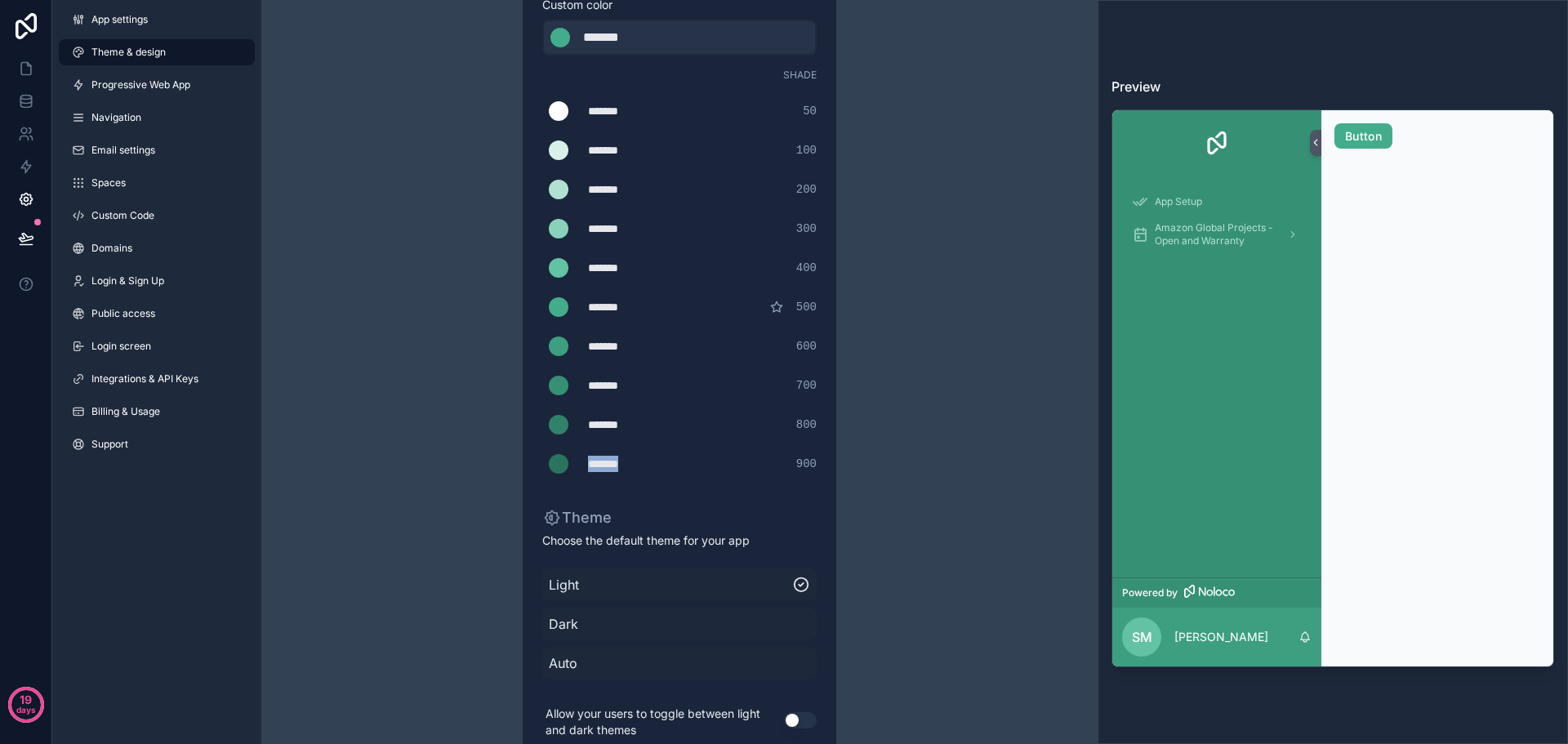
drag, startPoint x: 640, startPoint y: 464, endPoint x: 586, endPoint y: 460, distance: 54.1
click at [586, 460] on div "******* ******* #2a745d 900" at bounding box center [680, 463] width 275 height 32
type div "*******"
copy div "*******"
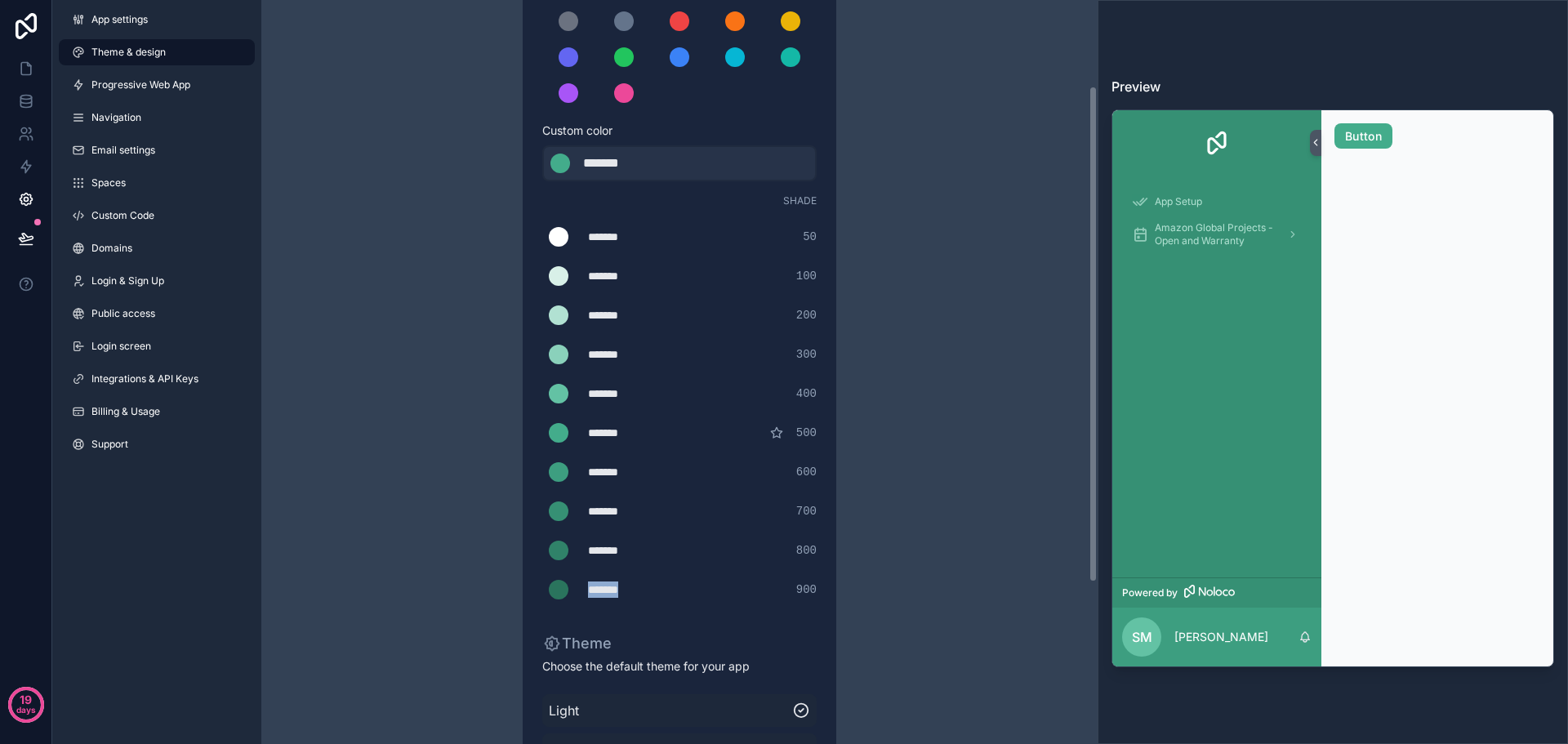
scroll to position [81, 0]
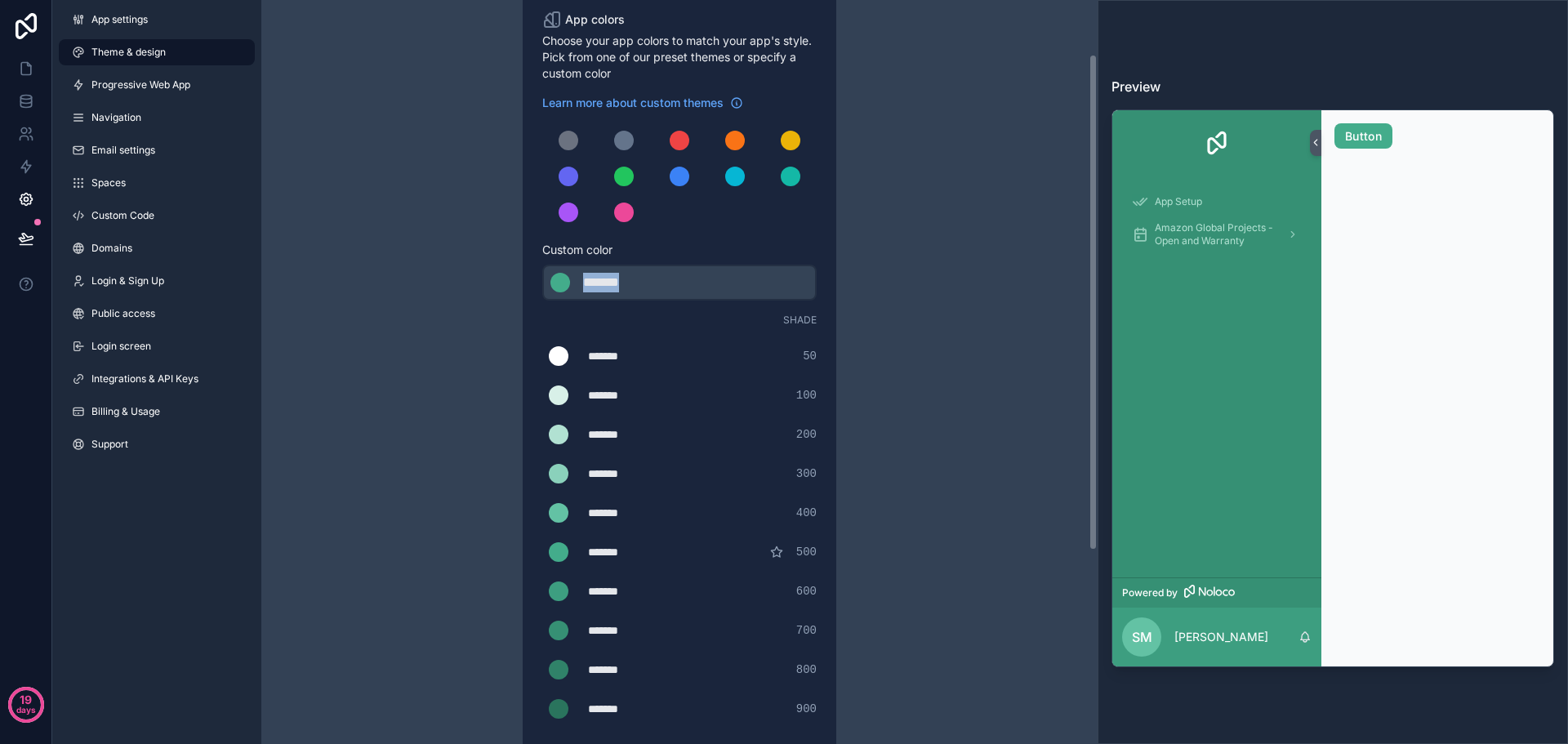
drag, startPoint x: 643, startPoint y: 281, endPoint x: 573, endPoint y: 276, distance: 70.2
click at [573, 276] on div "******* ******* #43ac8b" at bounding box center [680, 282] width 275 height 36
type div "*******"
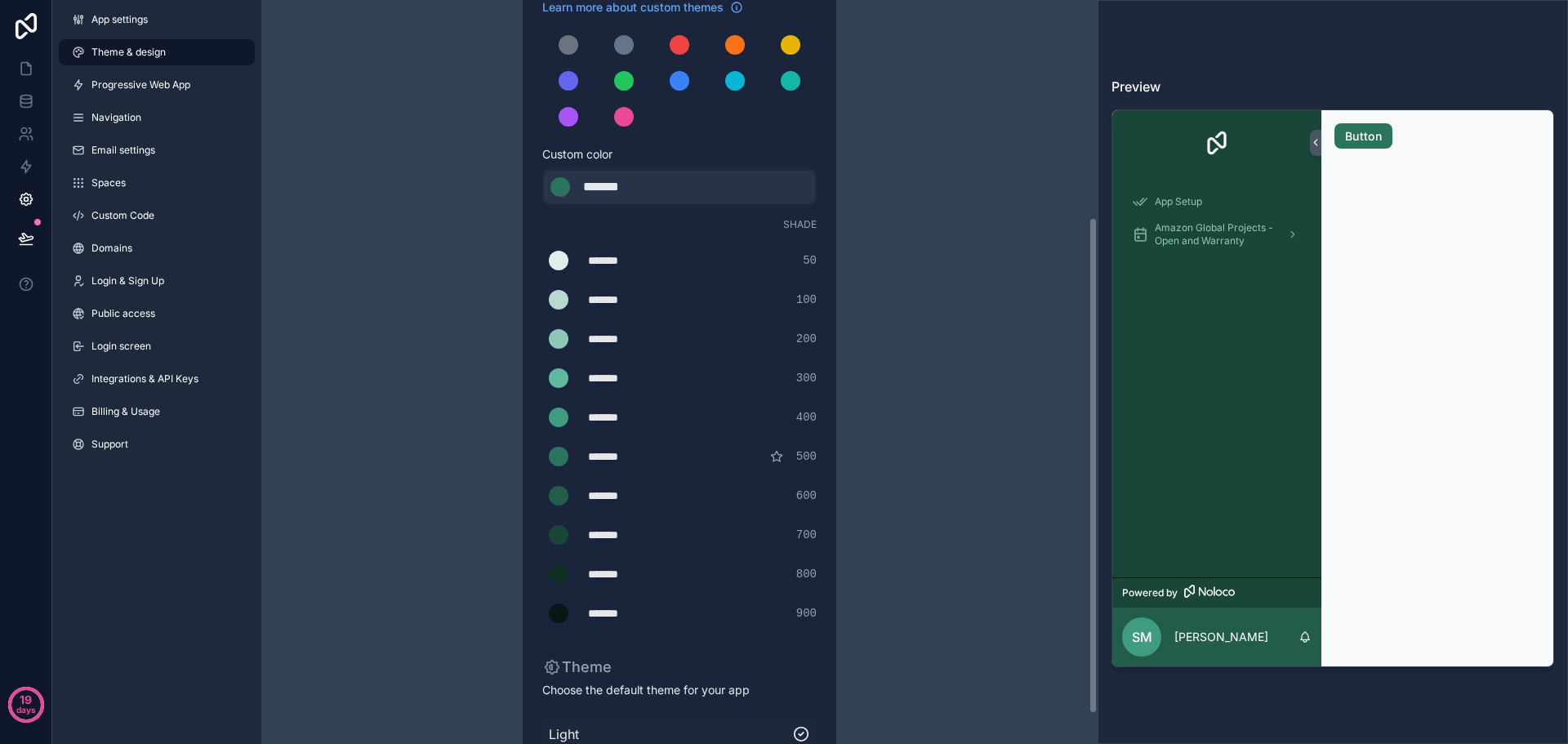
scroll to position [326, 0]
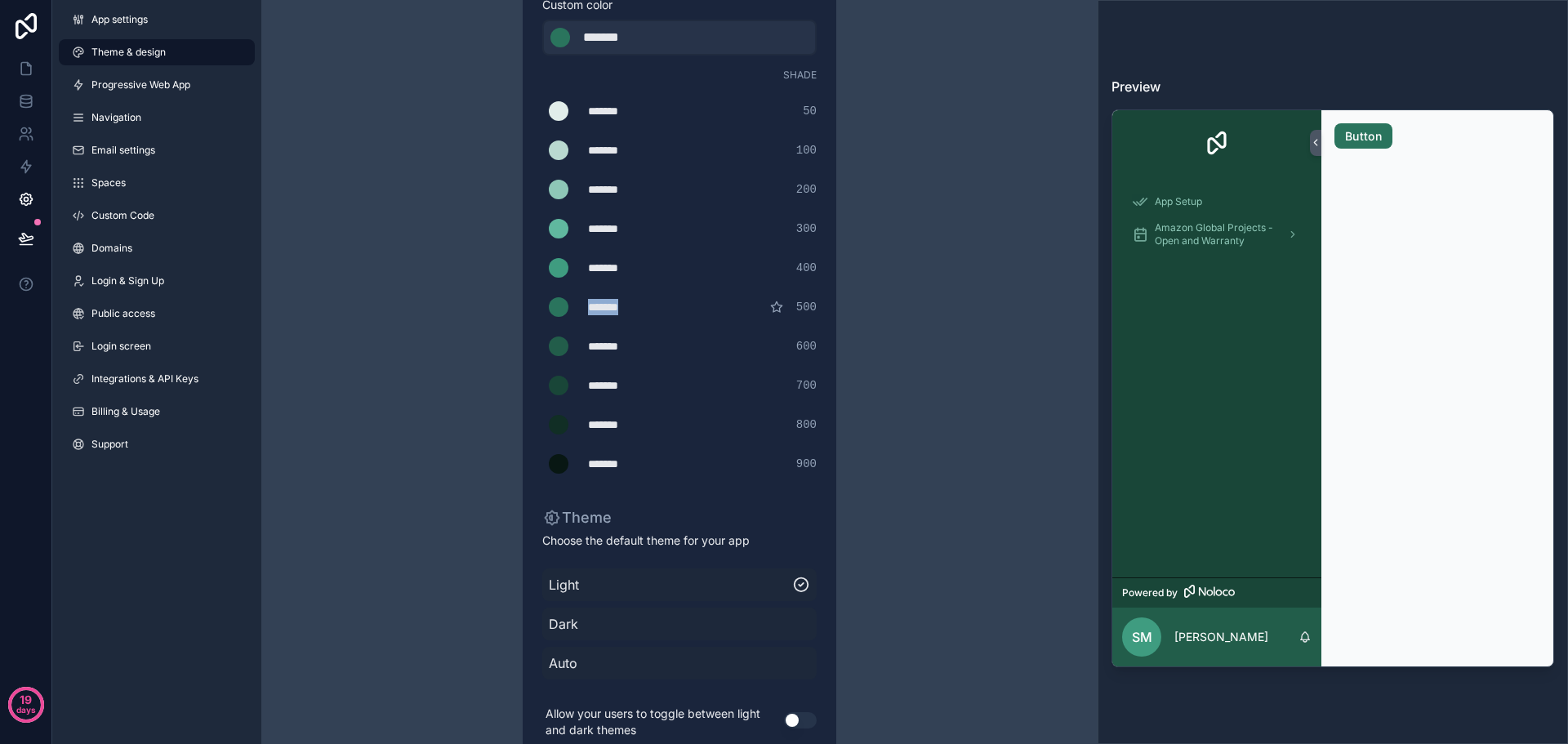
drag, startPoint x: 646, startPoint y: 308, endPoint x: 582, endPoint y: 305, distance: 64.1
click at [582, 305] on div "******* ******* #2a745d 500" at bounding box center [680, 306] width 275 height 32
type div "*******"
copy div "*******"
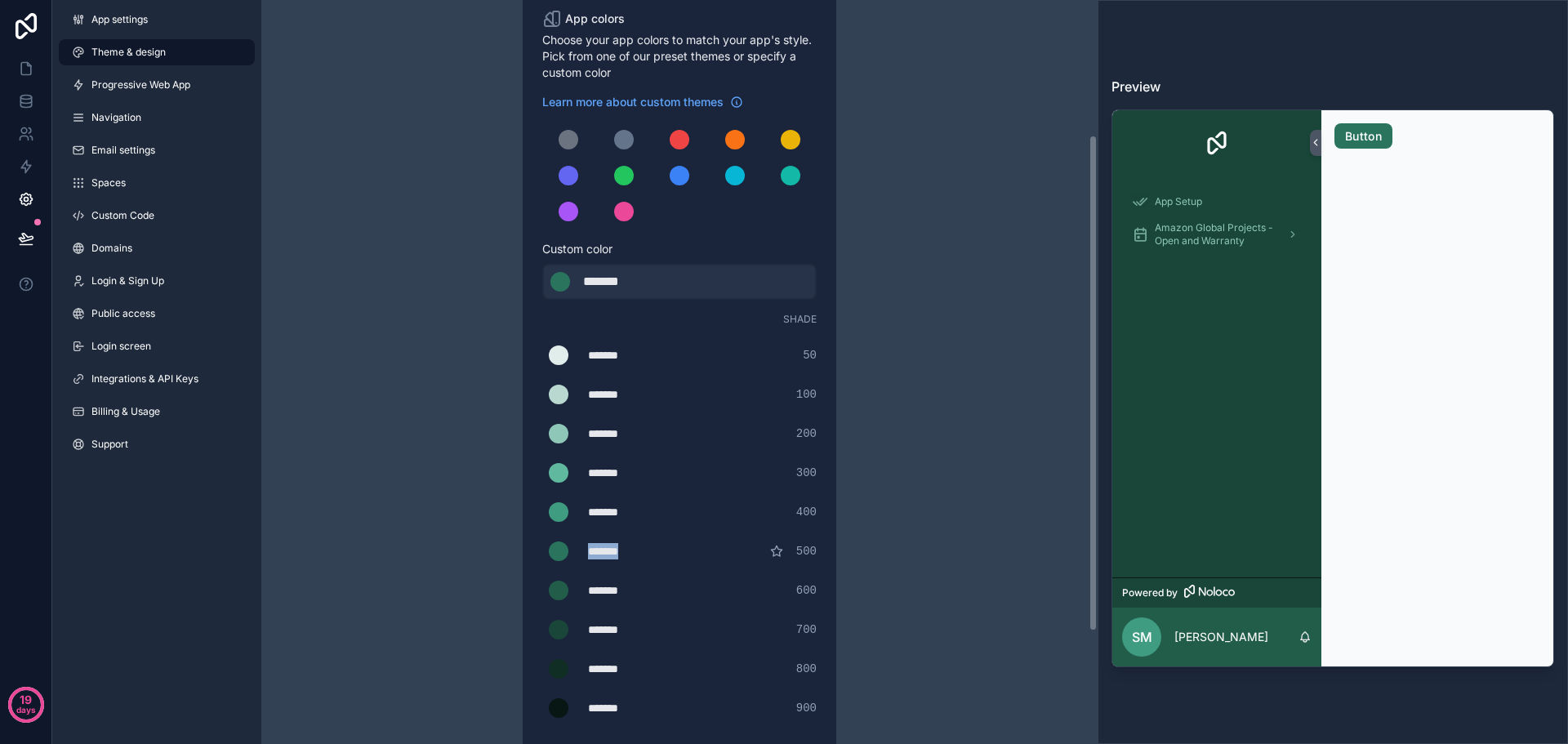
scroll to position [81, 0]
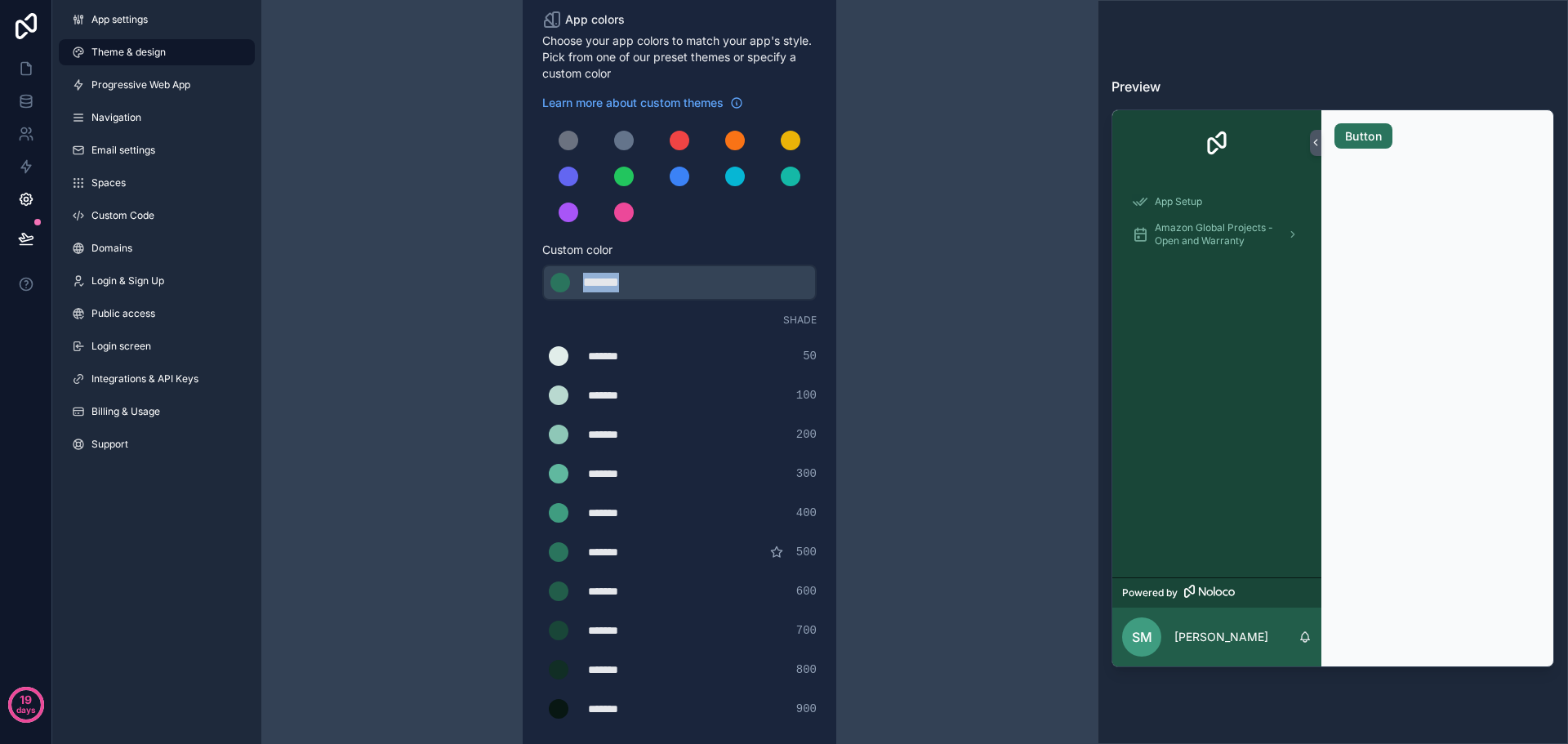
drag, startPoint x: 645, startPoint y: 277, endPoint x: 582, endPoint y: 275, distance: 63.0
click at [582, 275] on div "******* ******* #2a745d" at bounding box center [680, 282] width 275 height 36
type div "*******"
click at [911, 238] on div "Theme & design App colors Choose your app colors to match your app's style. Pic…" at bounding box center [679, 475] width 470 height 1114
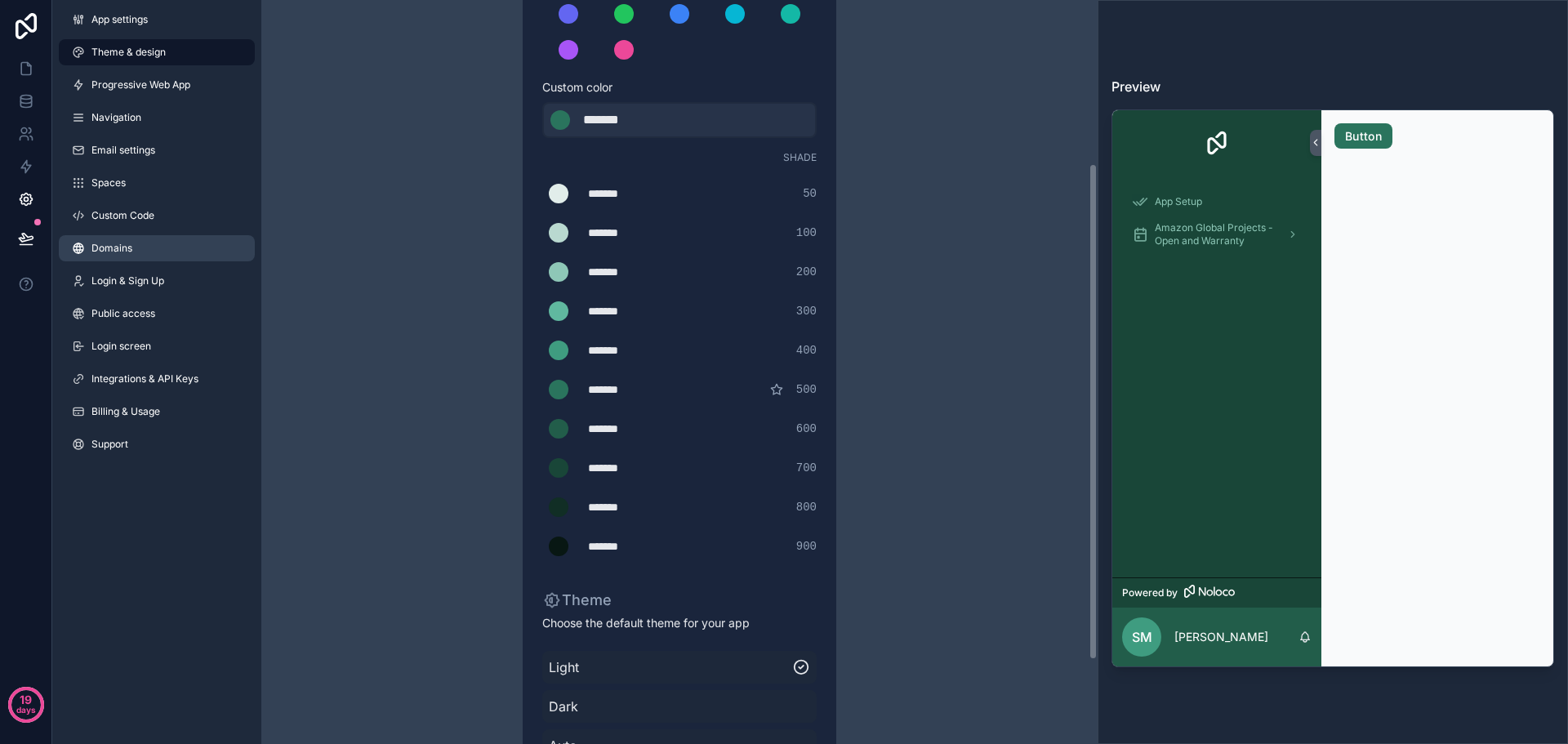
scroll to position [245, 0]
click at [111, 179] on span "Spaces" at bounding box center [109, 183] width 34 height 13
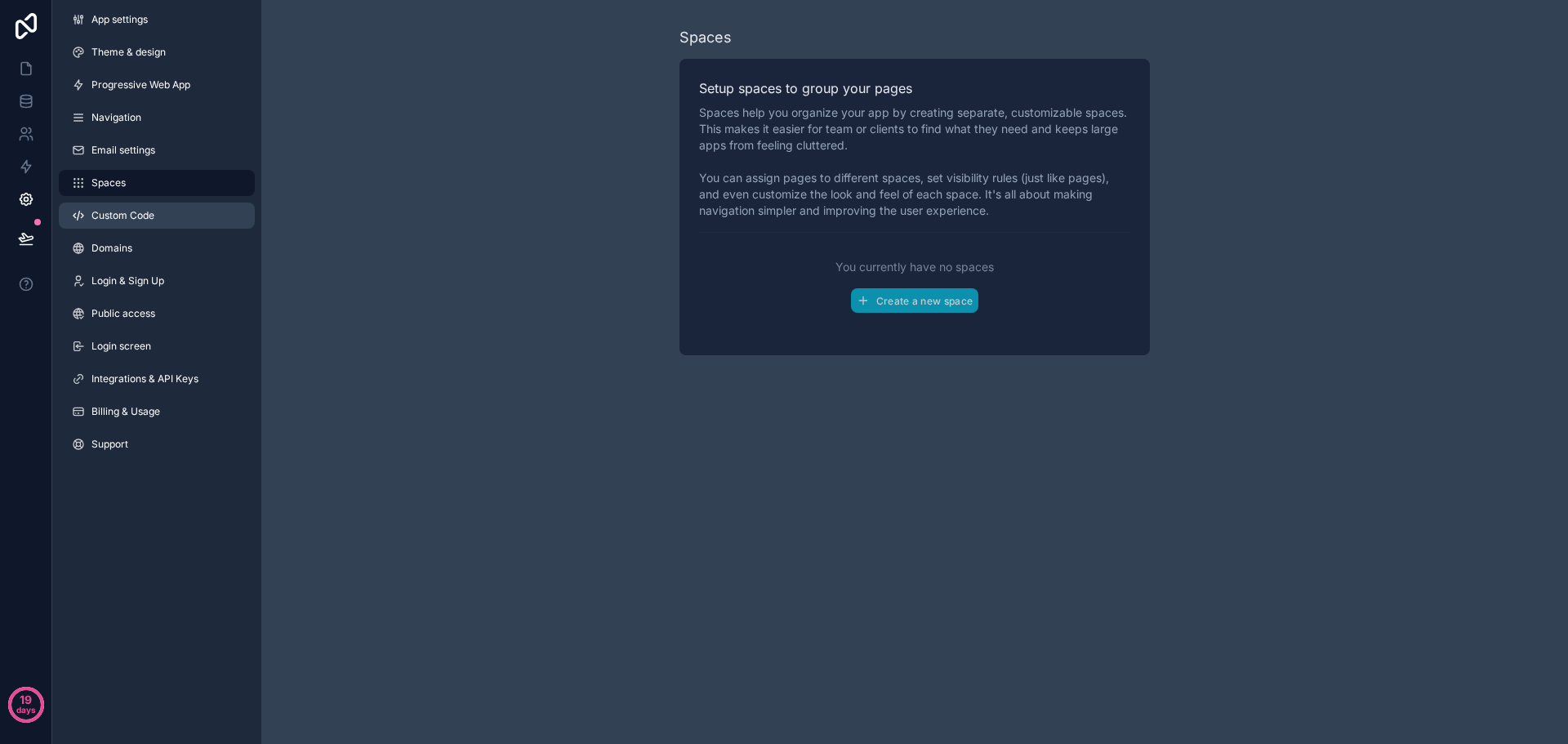
click at [116, 214] on span "Custom Code" at bounding box center [123, 215] width 63 height 13
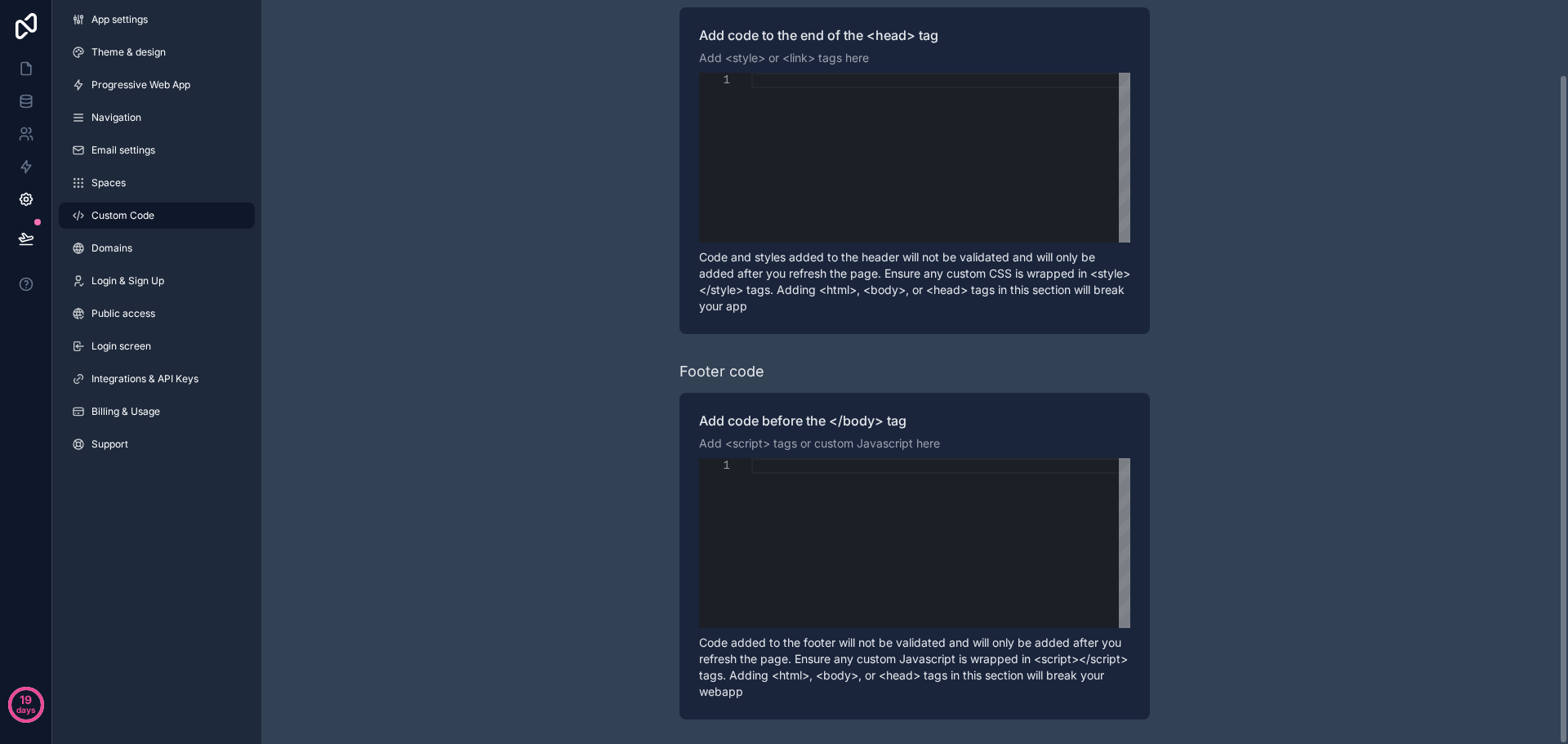
scroll to position [82, 0]
click at [129, 116] on span "Navigation" at bounding box center [116, 117] width 50 height 13
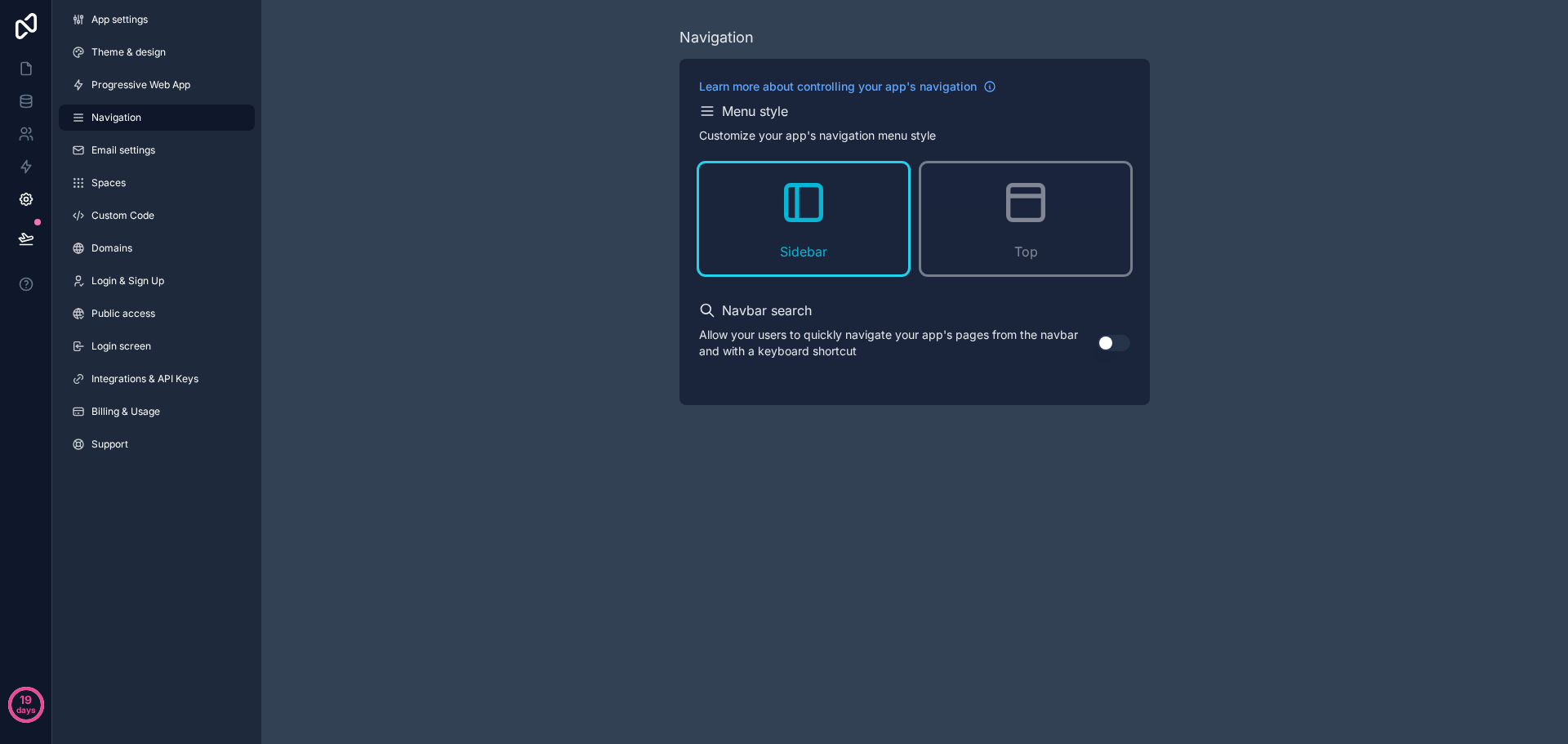
click at [1114, 342] on button "Use setting" at bounding box center [1114, 343] width 32 height 17
click at [149, 89] on span "Progressive Web App" at bounding box center [141, 85] width 99 height 13
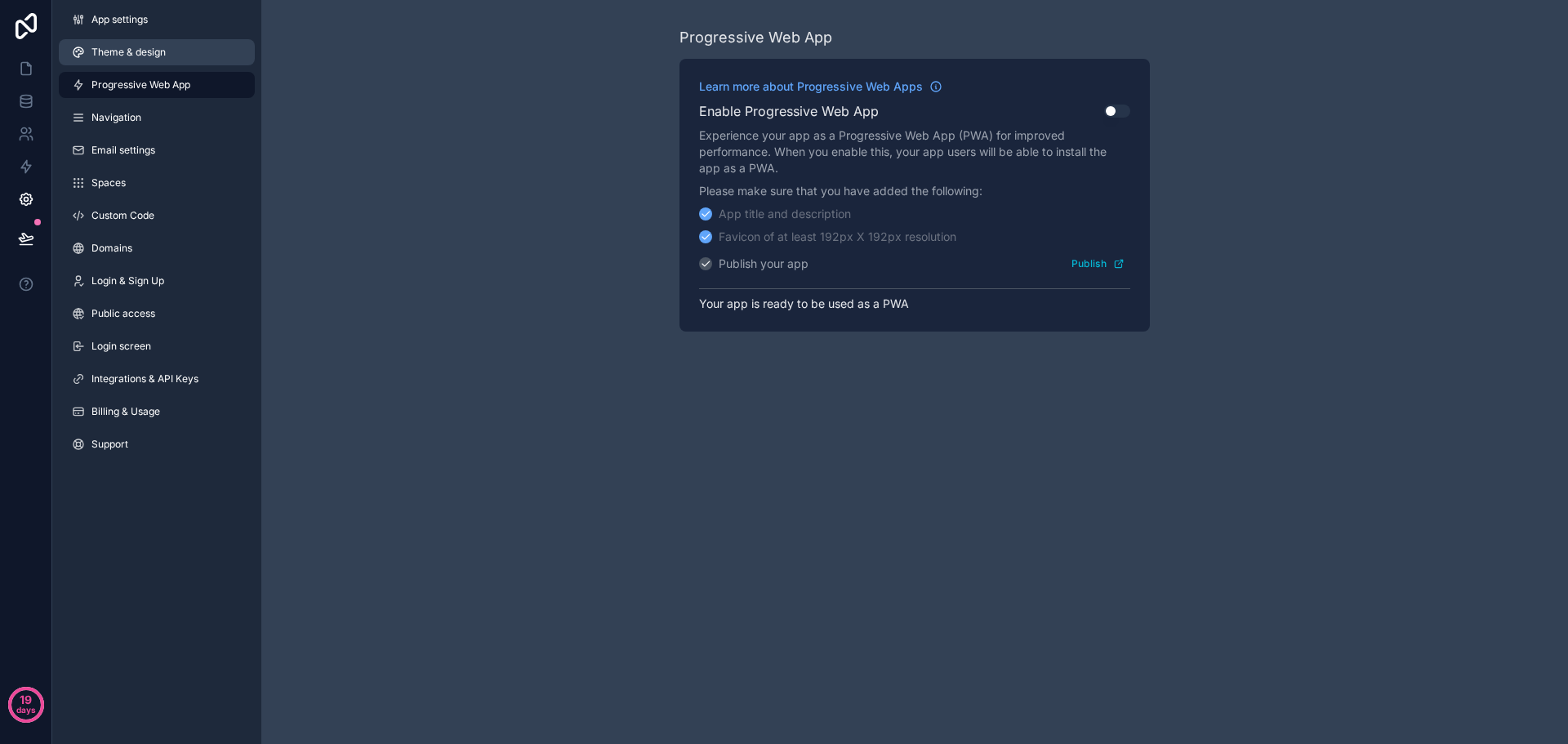
click at [144, 58] on span "Theme & design" at bounding box center [129, 52] width 74 height 13
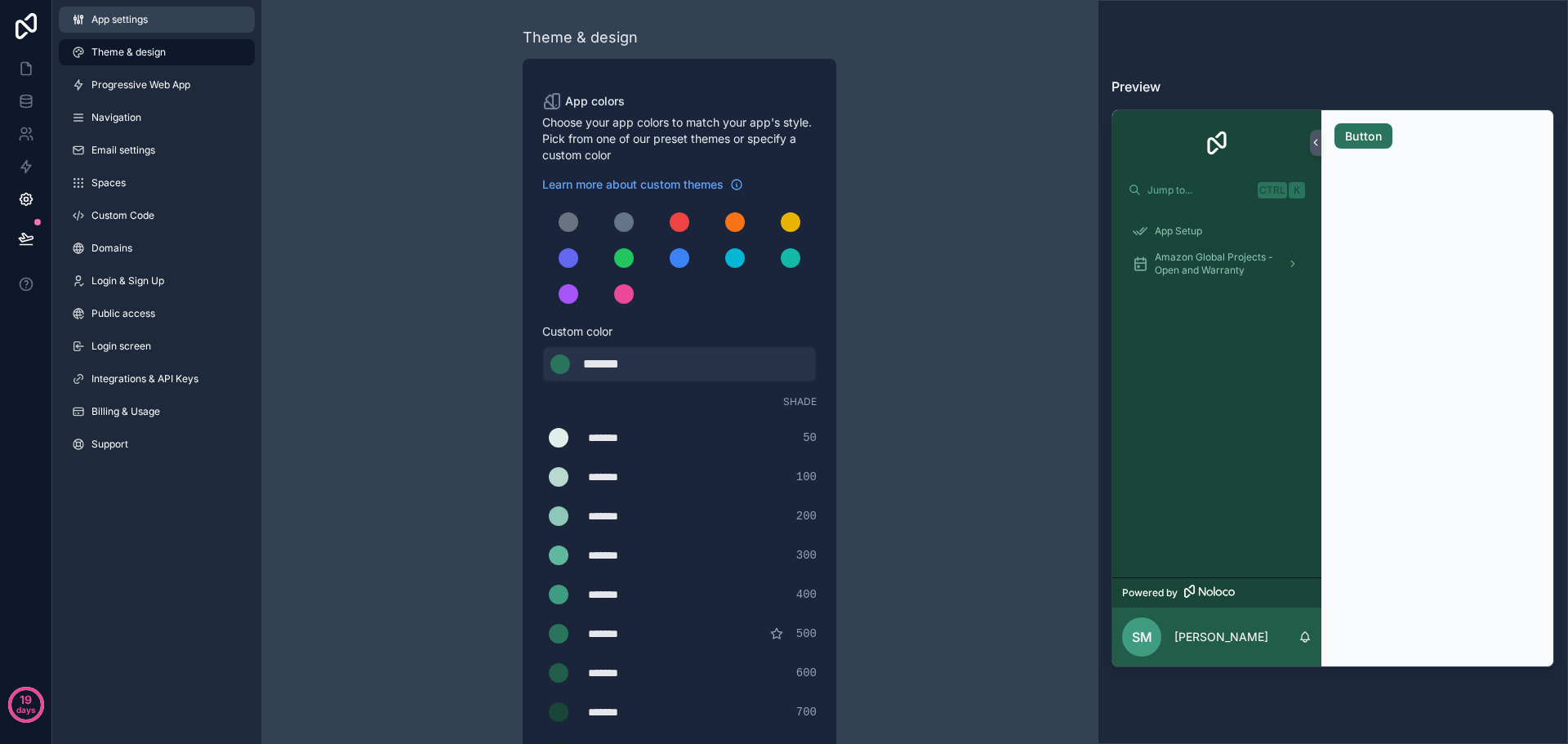
click at [151, 22] on link "App settings" at bounding box center [157, 19] width 196 height 26
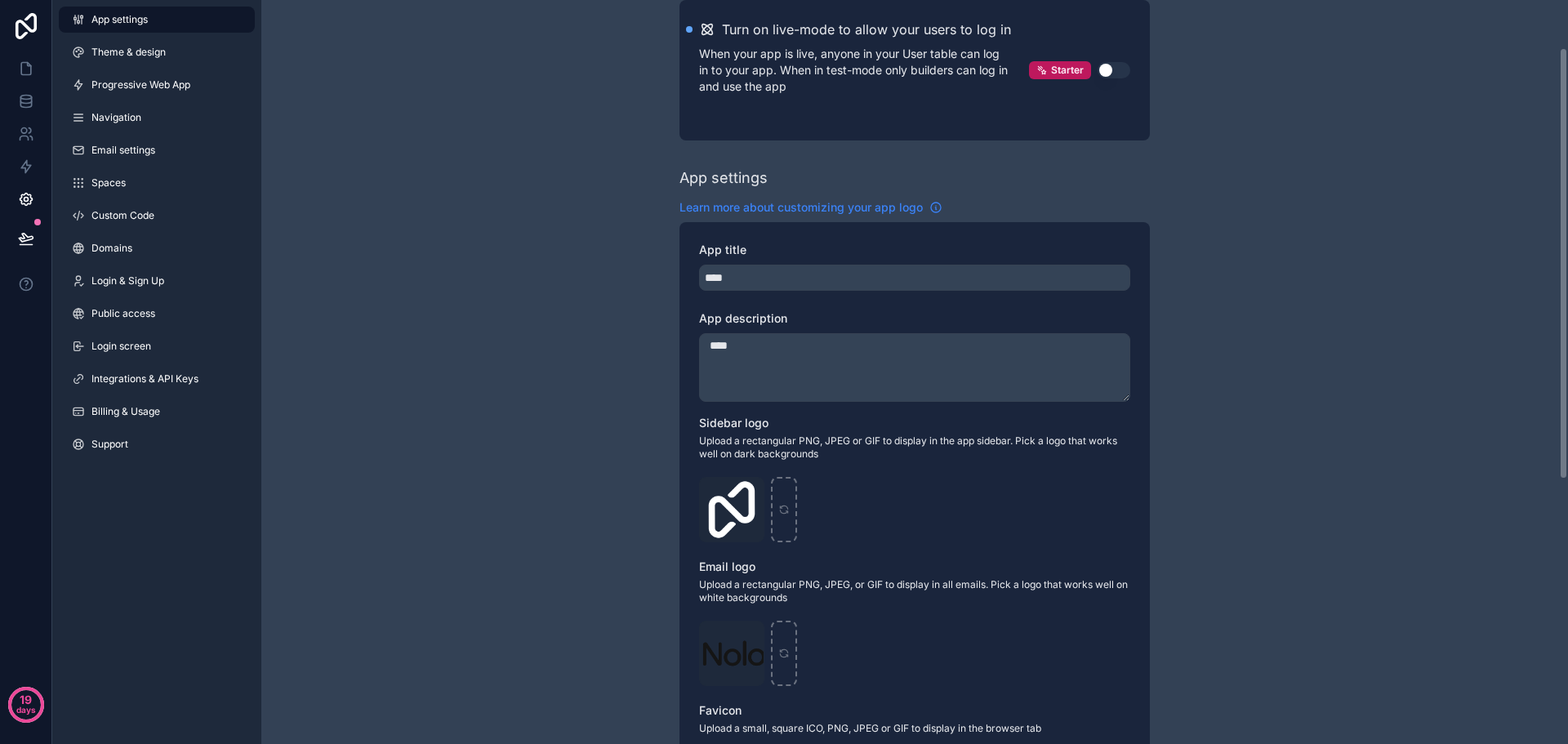
scroll to position [164, 0]
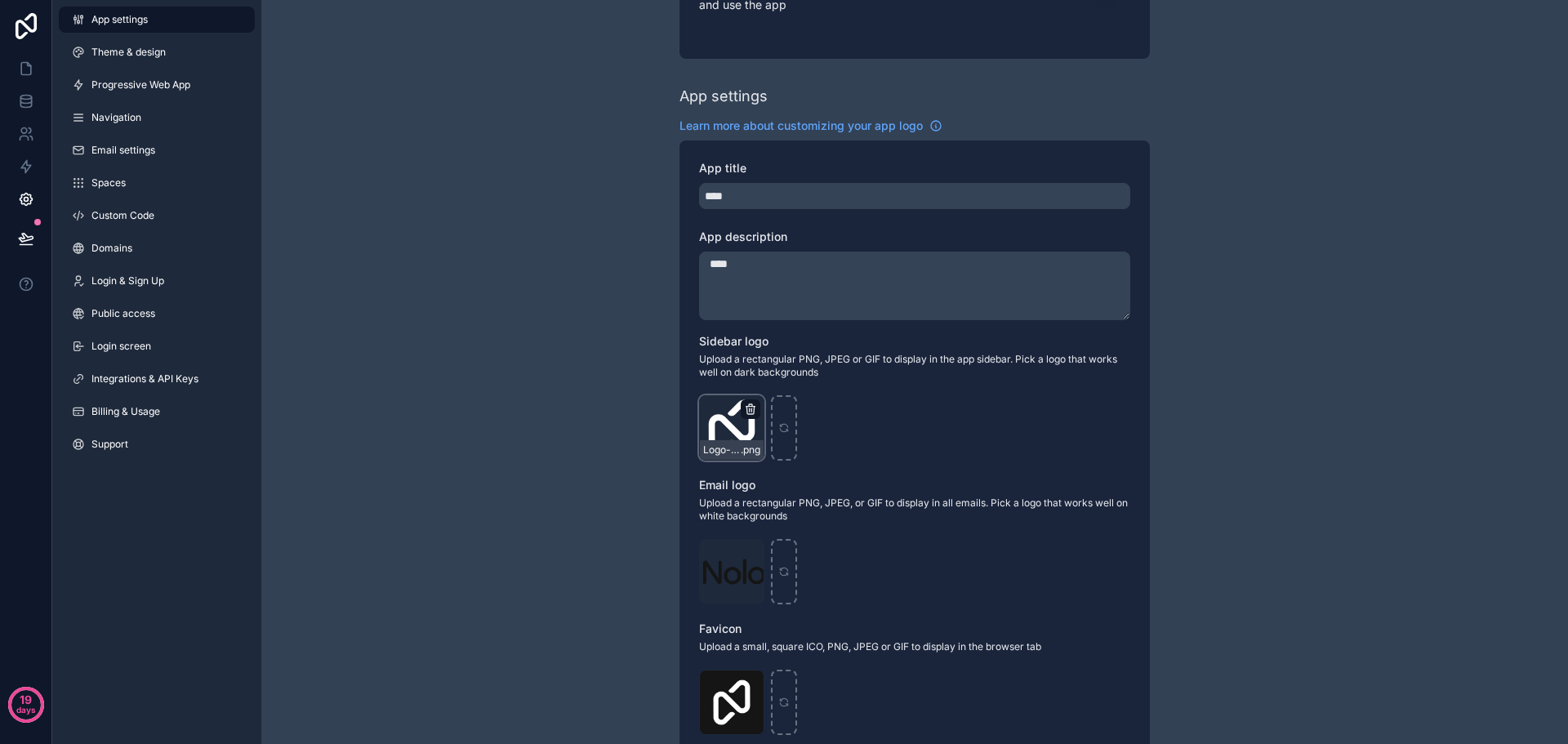
click at [749, 407] on icon "scrollable content" at bounding box center [751, 407] width 9 height 0
click at [749, 409] on icon "scrollable content" at bounding box center [750, 409] width 13 height 13
click at [786, 424] on icon "scrollable content" at bounding box center [784, 427] width 11 height 11
type input "**********"
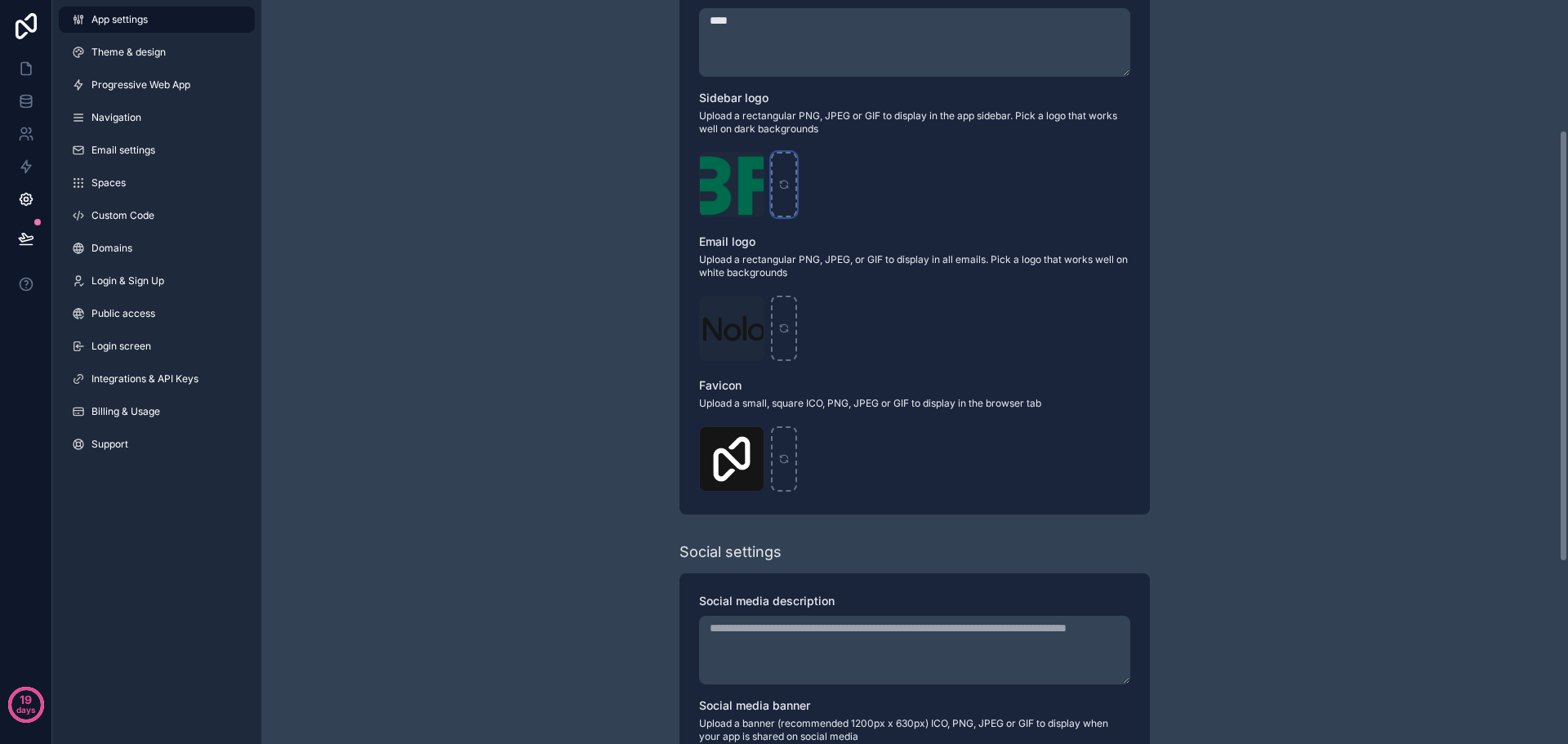
scroll to position [409, 0]
click at [779, 453] on icon "scrollable content" at bounding box center [784, 457] width 11 height 11
type input "**********"
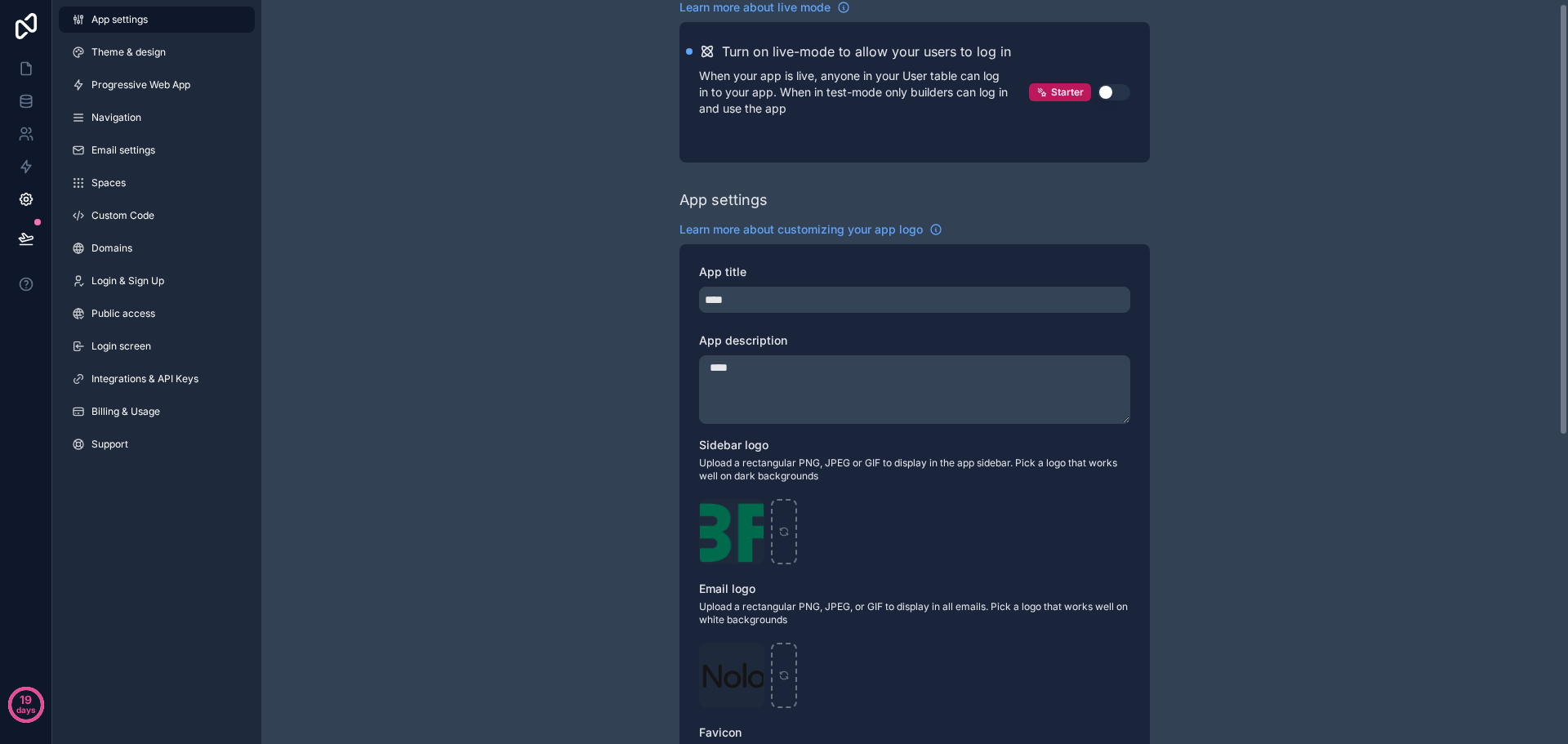
scroll to position [0, 0]
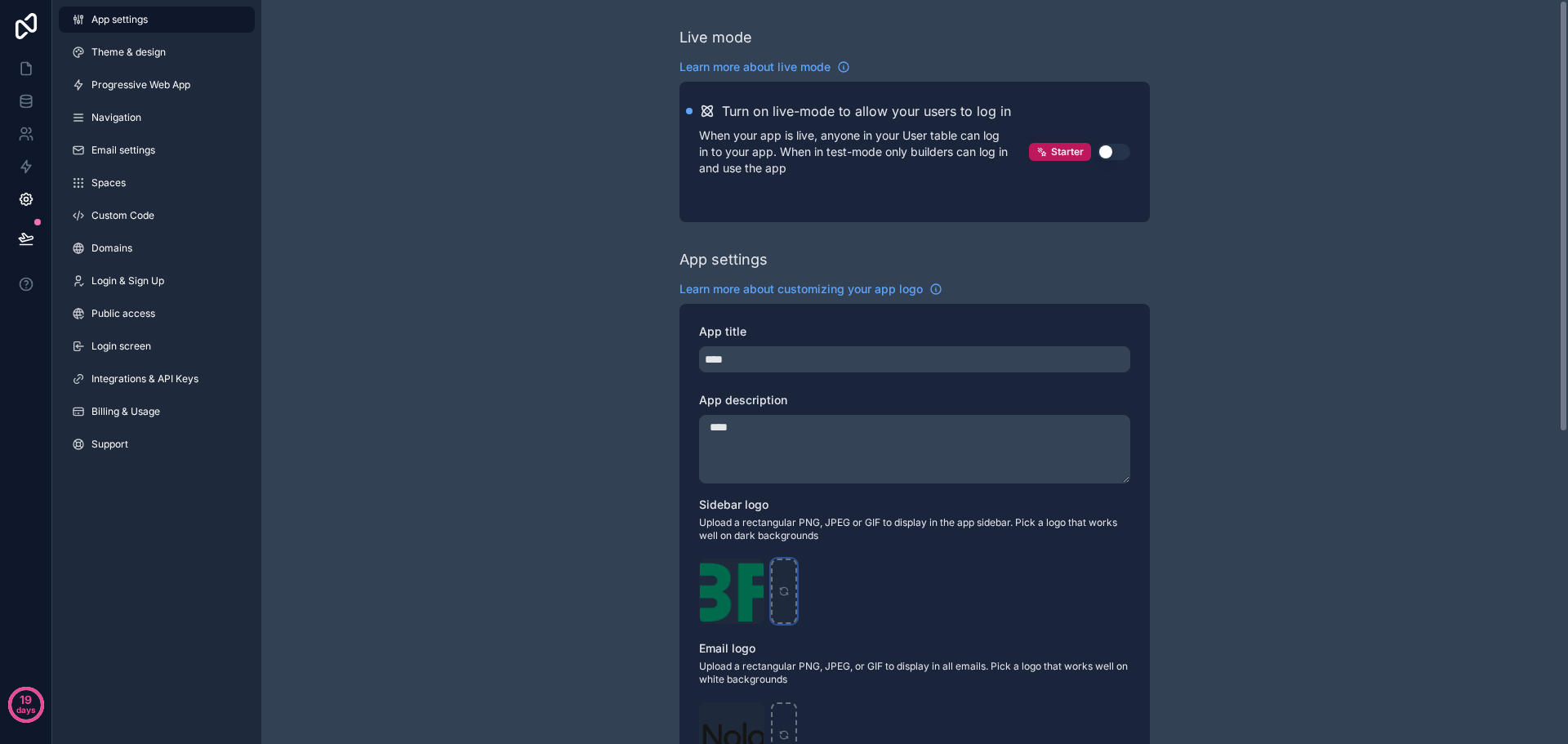
click at [780, 587] on icon "scrollable content" at bounding box center [784, 591] width 11 height 11
type input "**********"
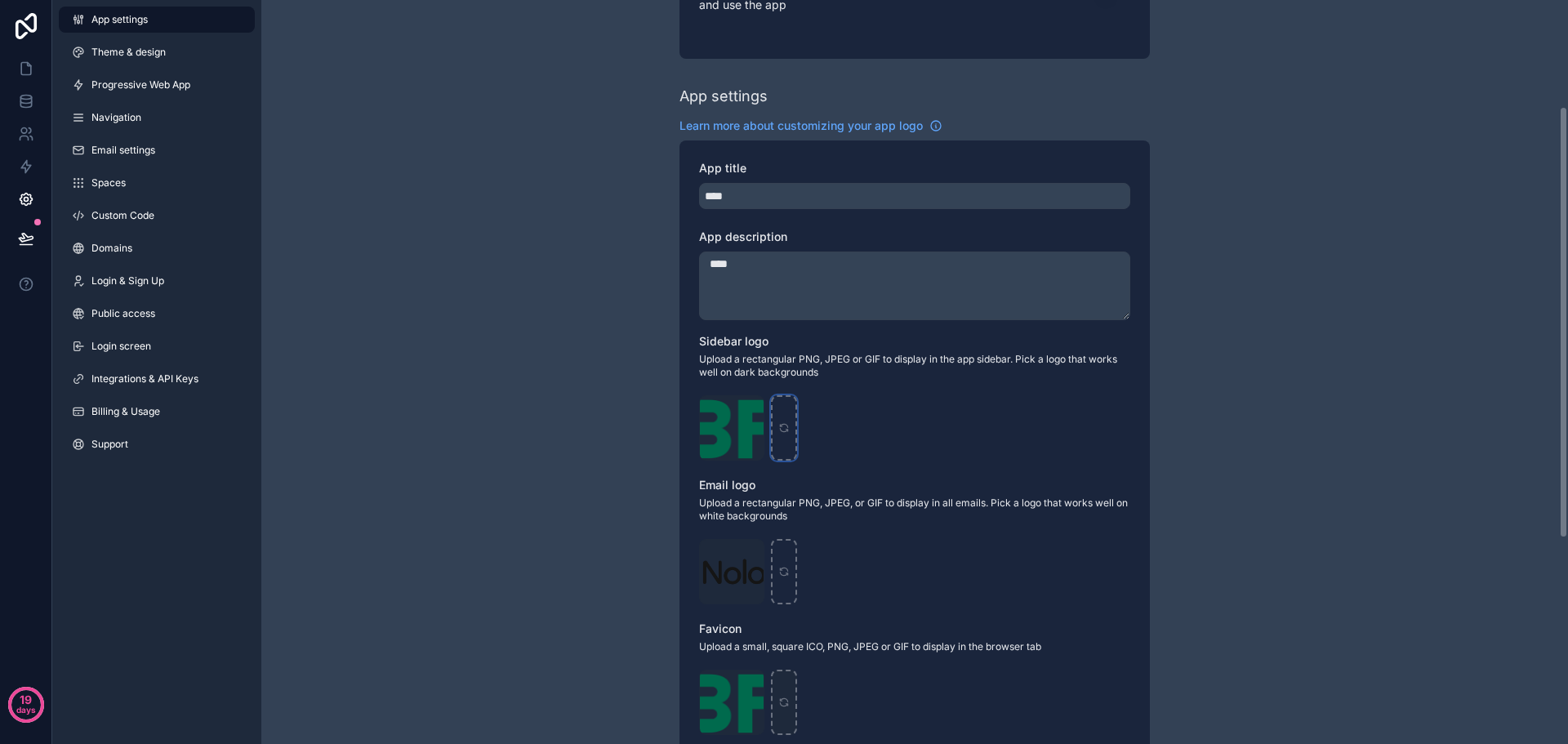
scroll to position [245, 0]
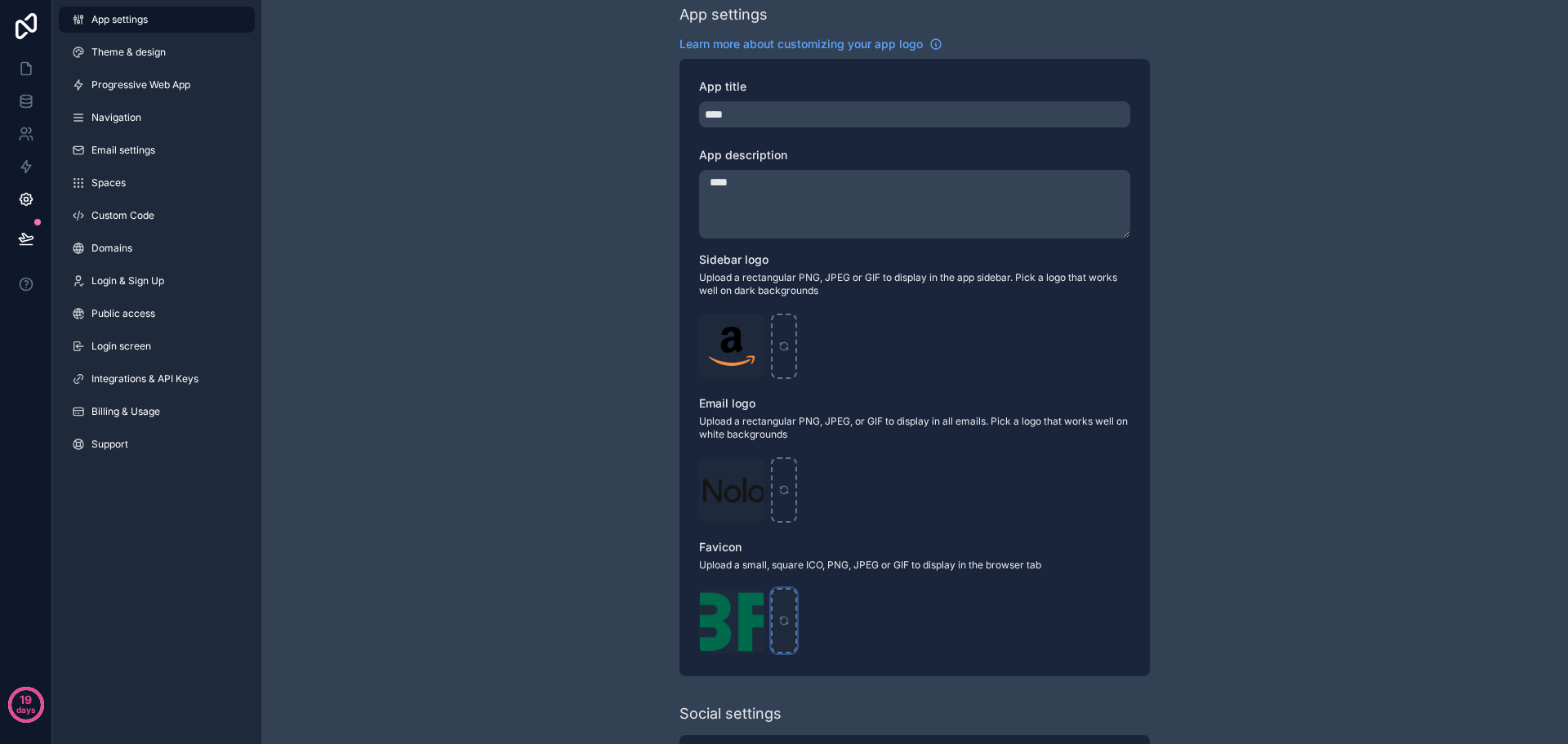
click at [782, 617] on icon "scrollable content" at bounding box center [784, 618] width 7 height 4
type input "**********"
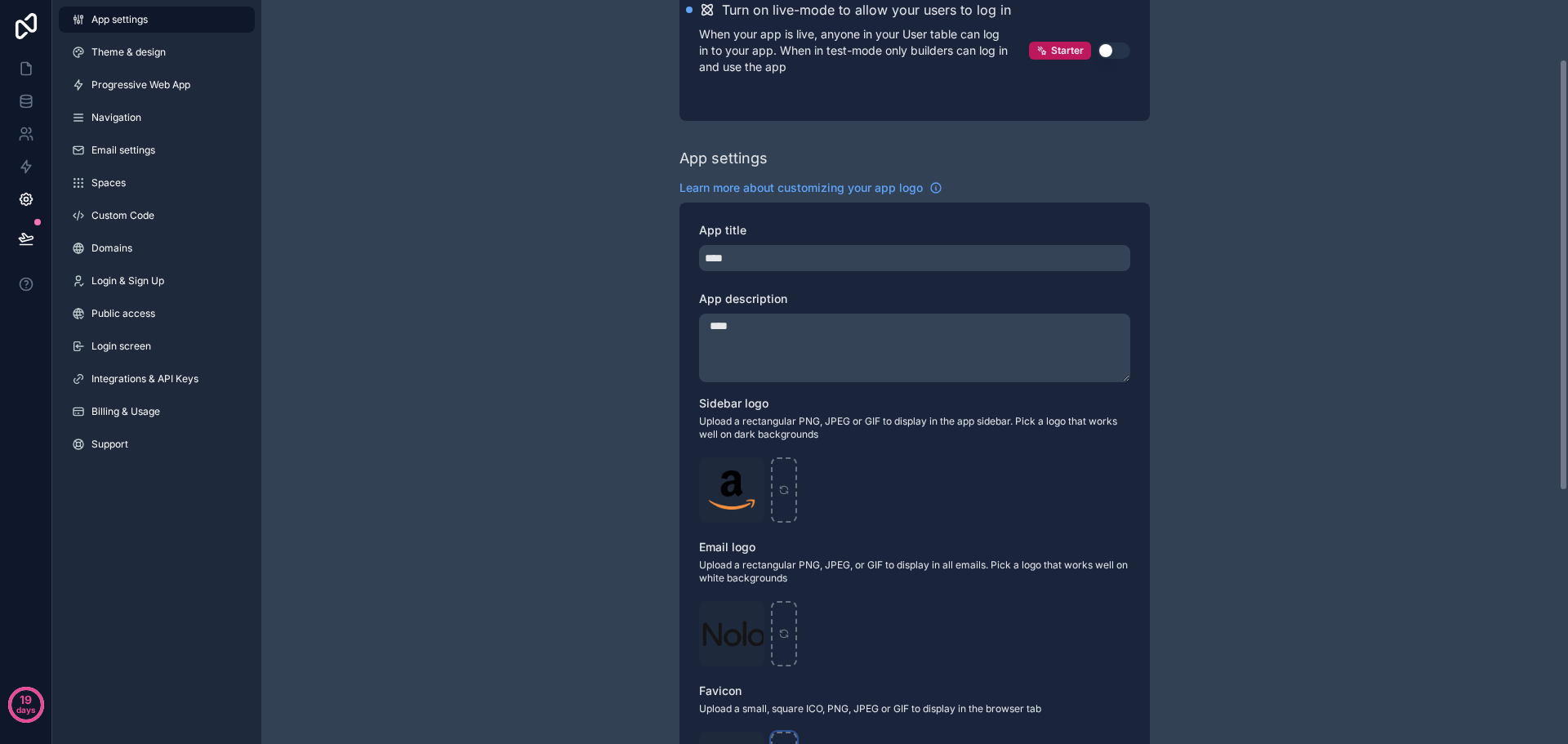
scroll to position [0, 0]
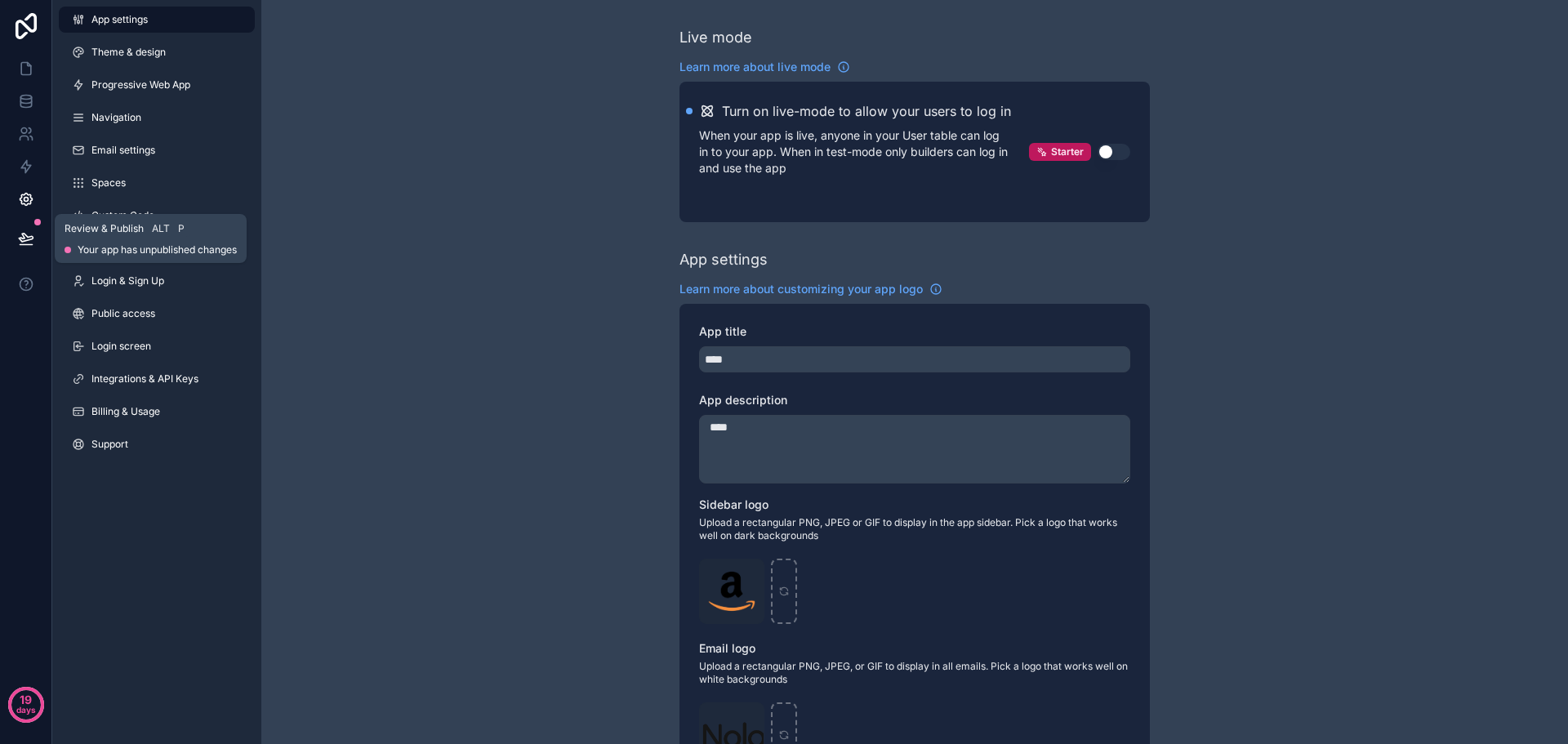
click at [24, 234] on icon at bounding box center [25, 237] width 14 height 8
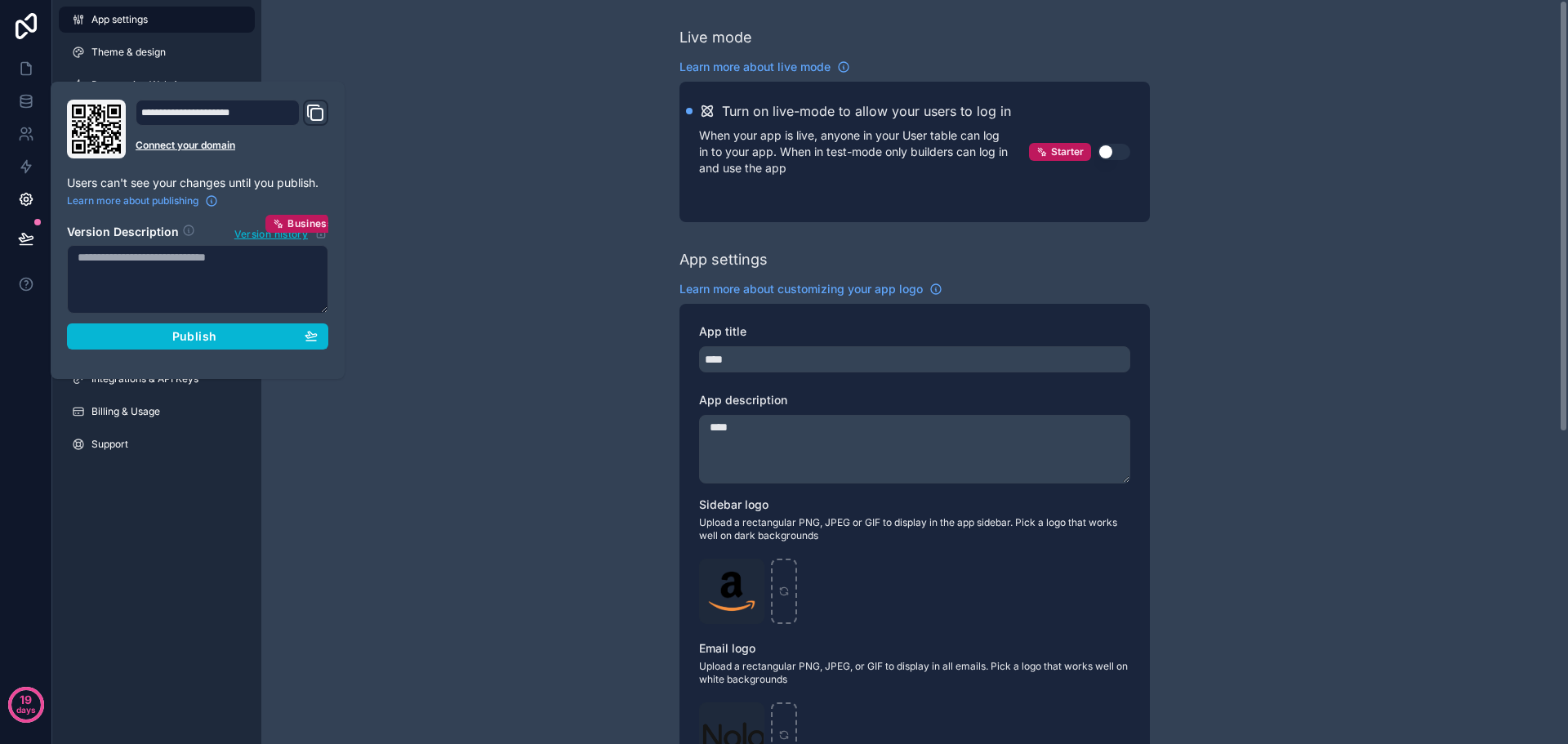
click at [433, 191] on div "Live mode Learn more about live mode Turn on live-mode to allow your users to l…" at bounding box center [915, 640] width 1307 height 1281
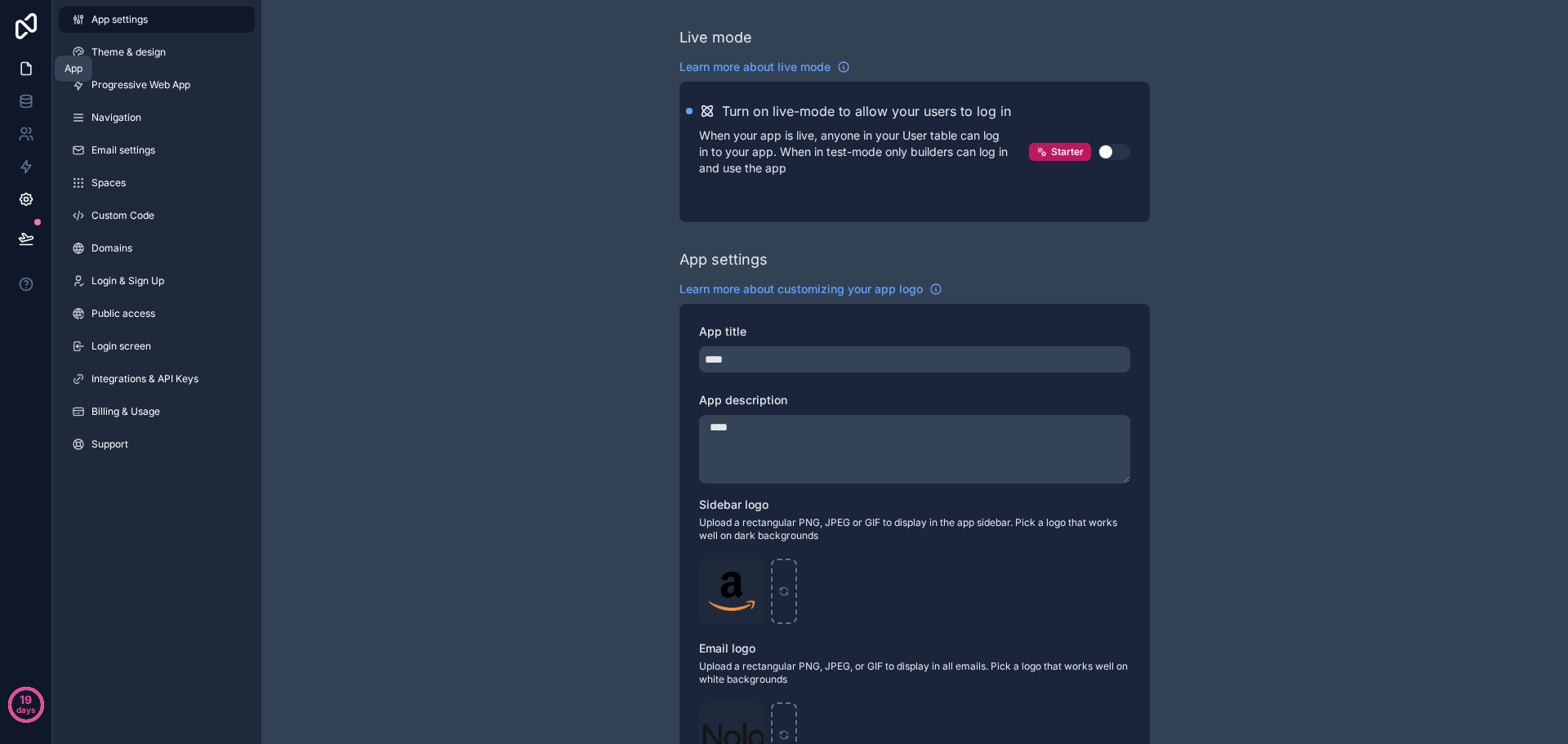
click at [26, 67] on icon at bounding box center [26, 68] width 17 height 17
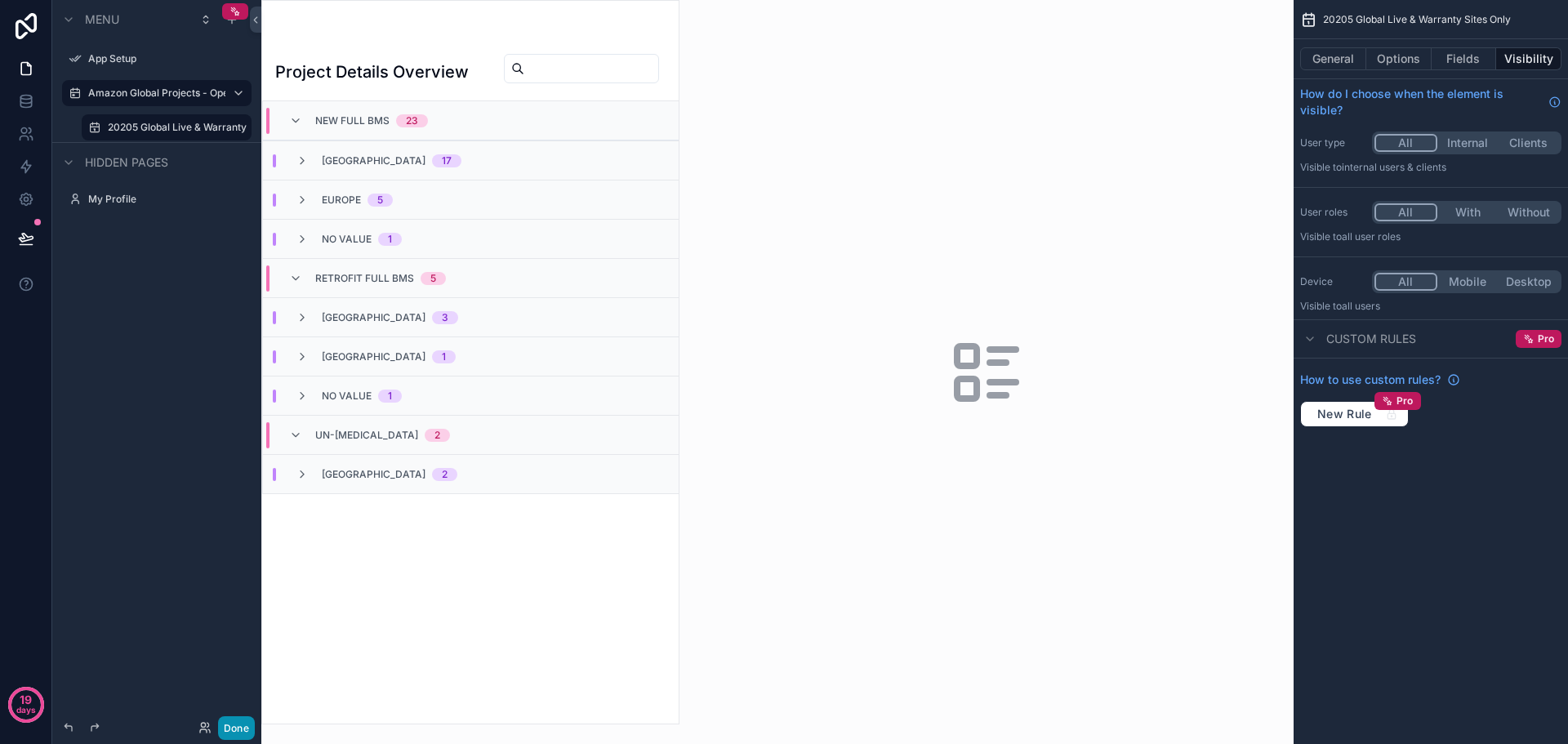
click at [236, 726] on button "Done" at bounding box center [236, 727] width 37 height 24
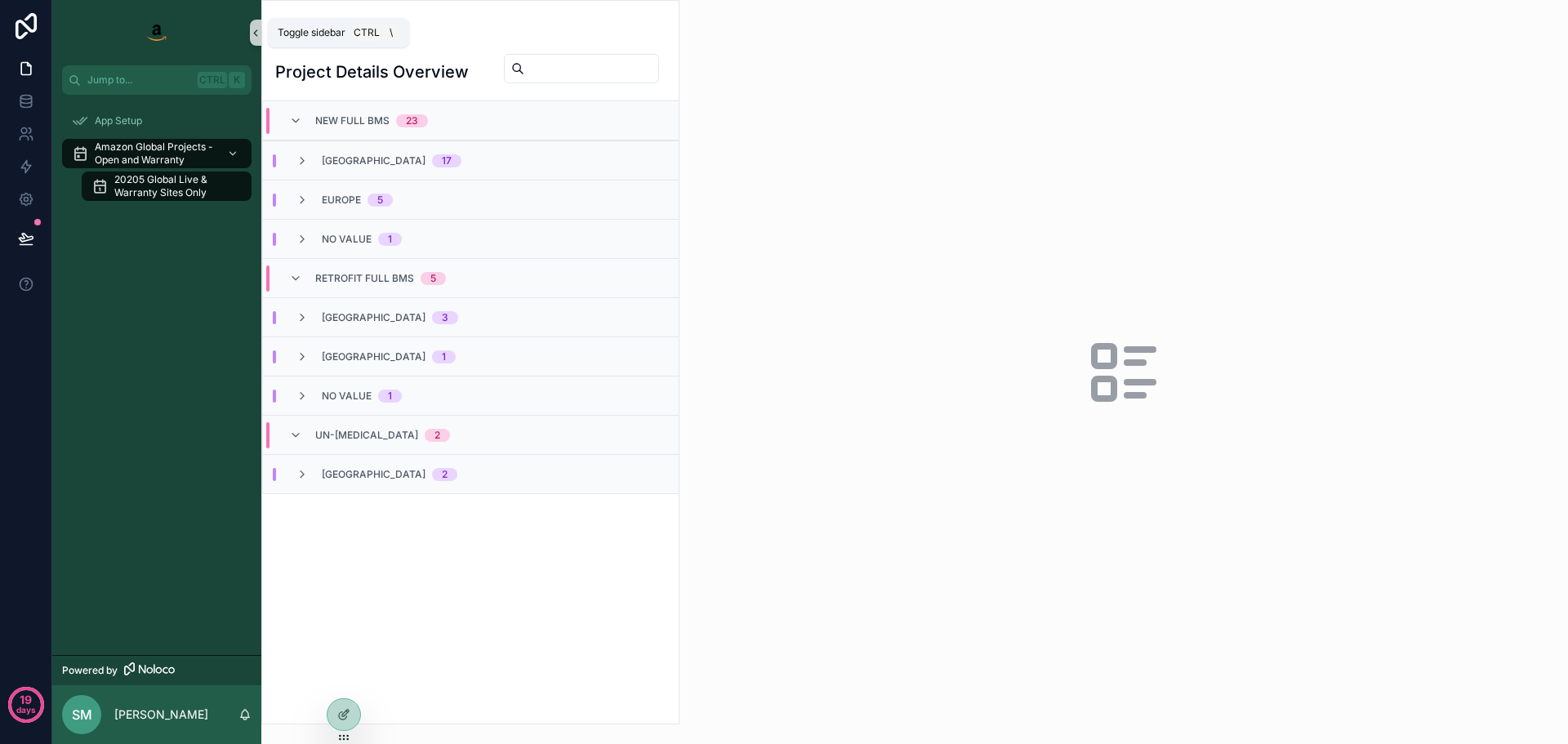
click at [253, 32] on icon "scrollable content" at bounding box center [256, 33] width 11 height 12
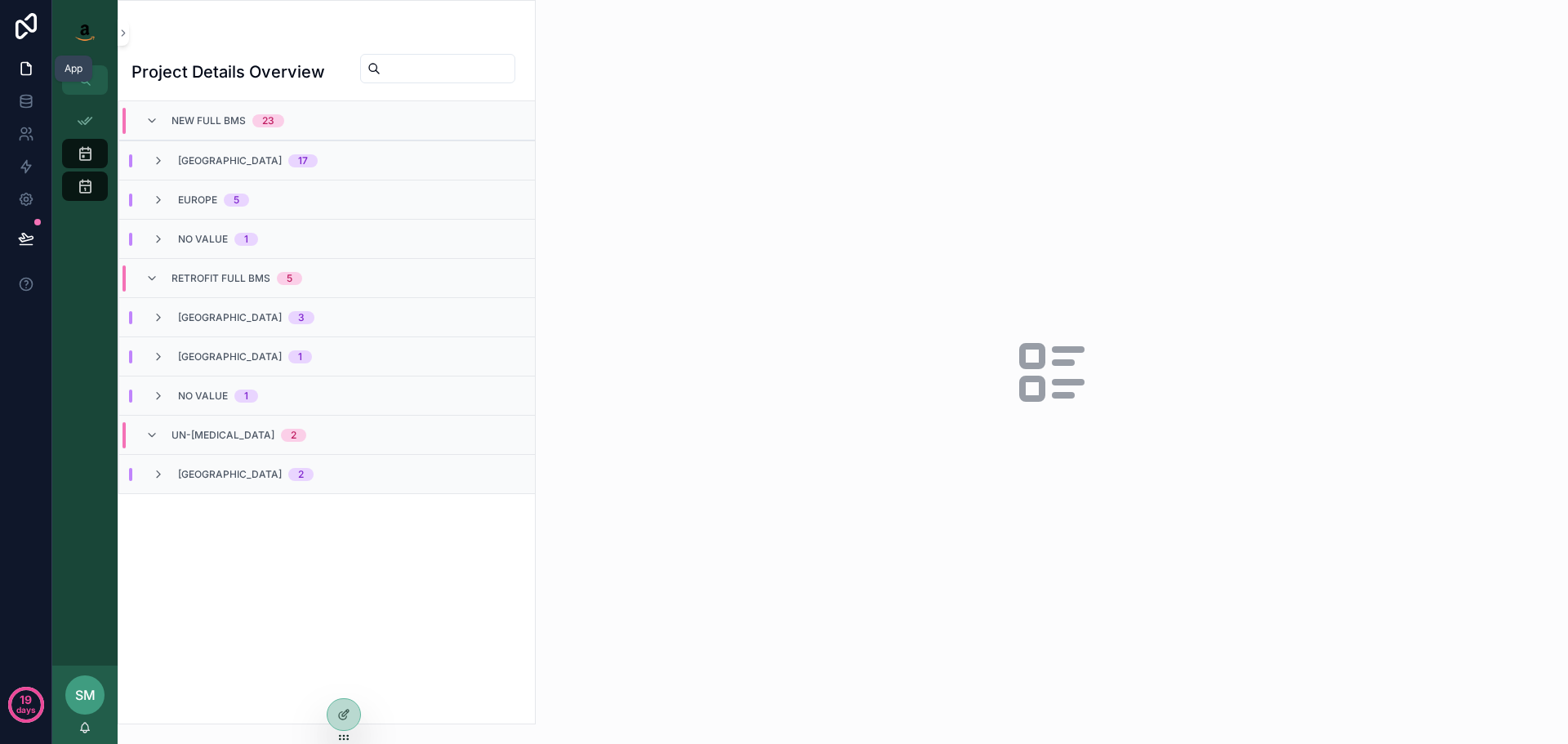
click at [30, 67] on icon at bounding box center [29, 65] width 4 height 4
click at [347, 709] on icon at bounding box center [343, 714] width 13 height 13
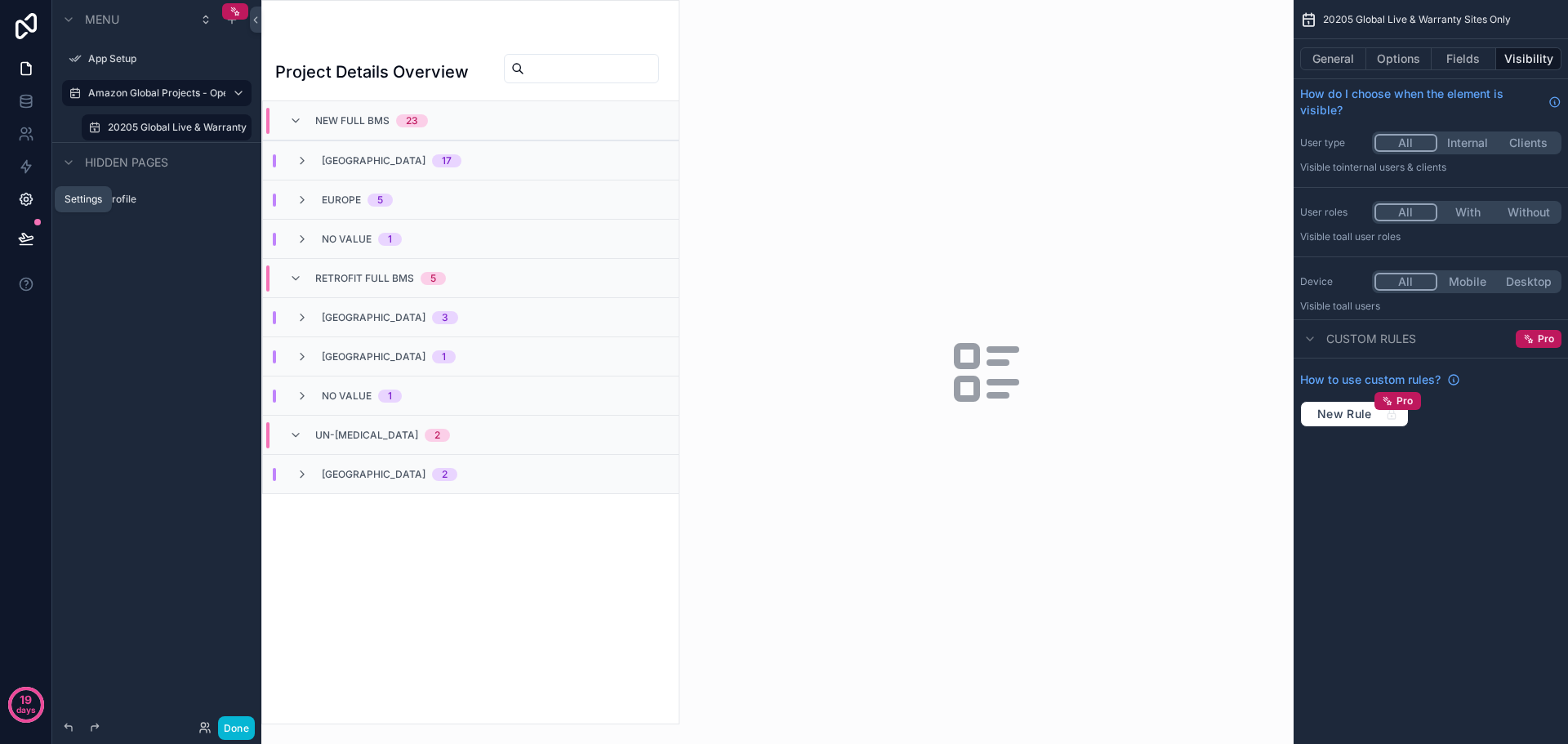
click at [31, 192] on icon at bounding box center [26, 199] width 17 height 17
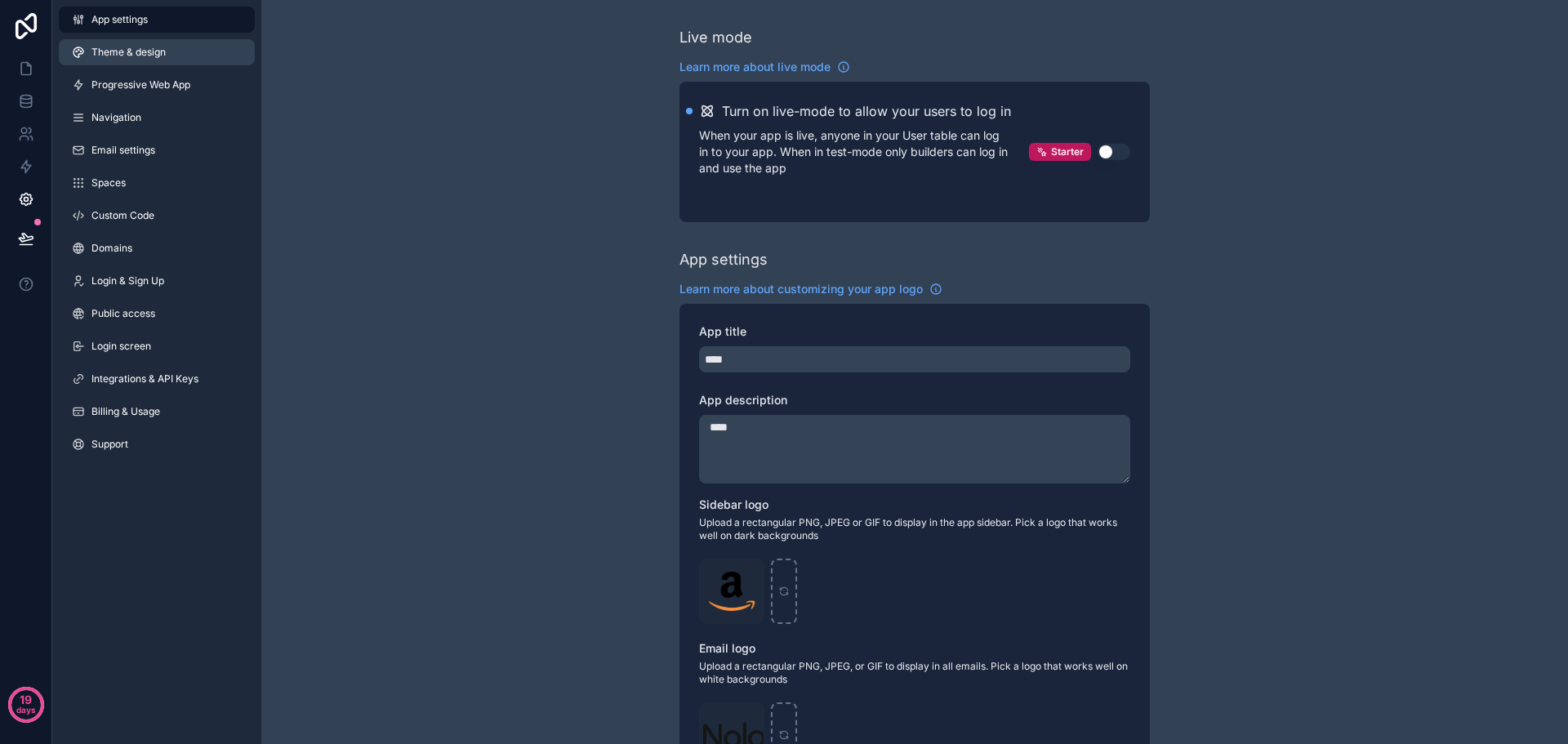
click at [121, 54] on span "Theme & design" at bounding box center [129, 52] width 74 height 13
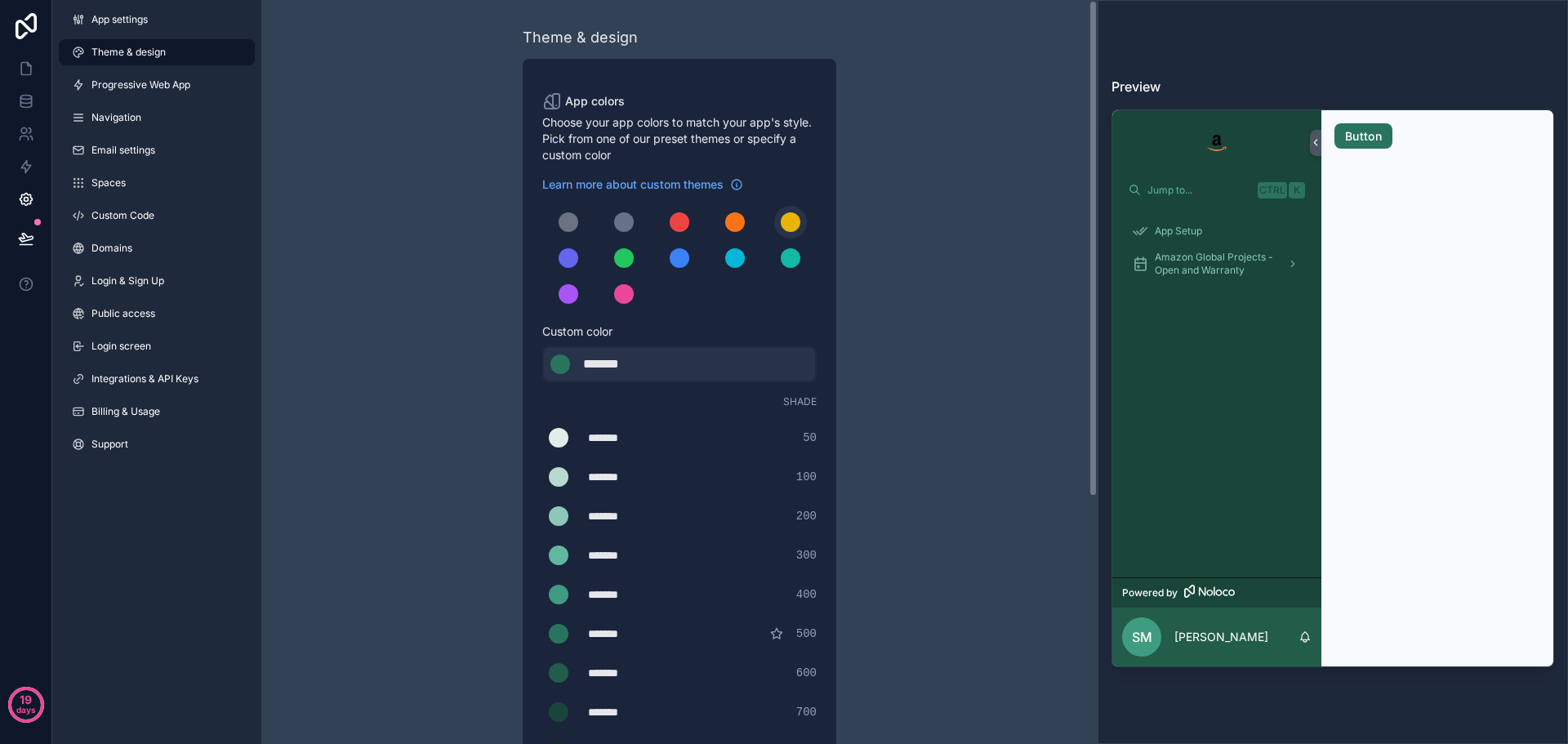
click at [785, 222] on div "scrollable content" at bounding box center [791, 222] width 19 height 19
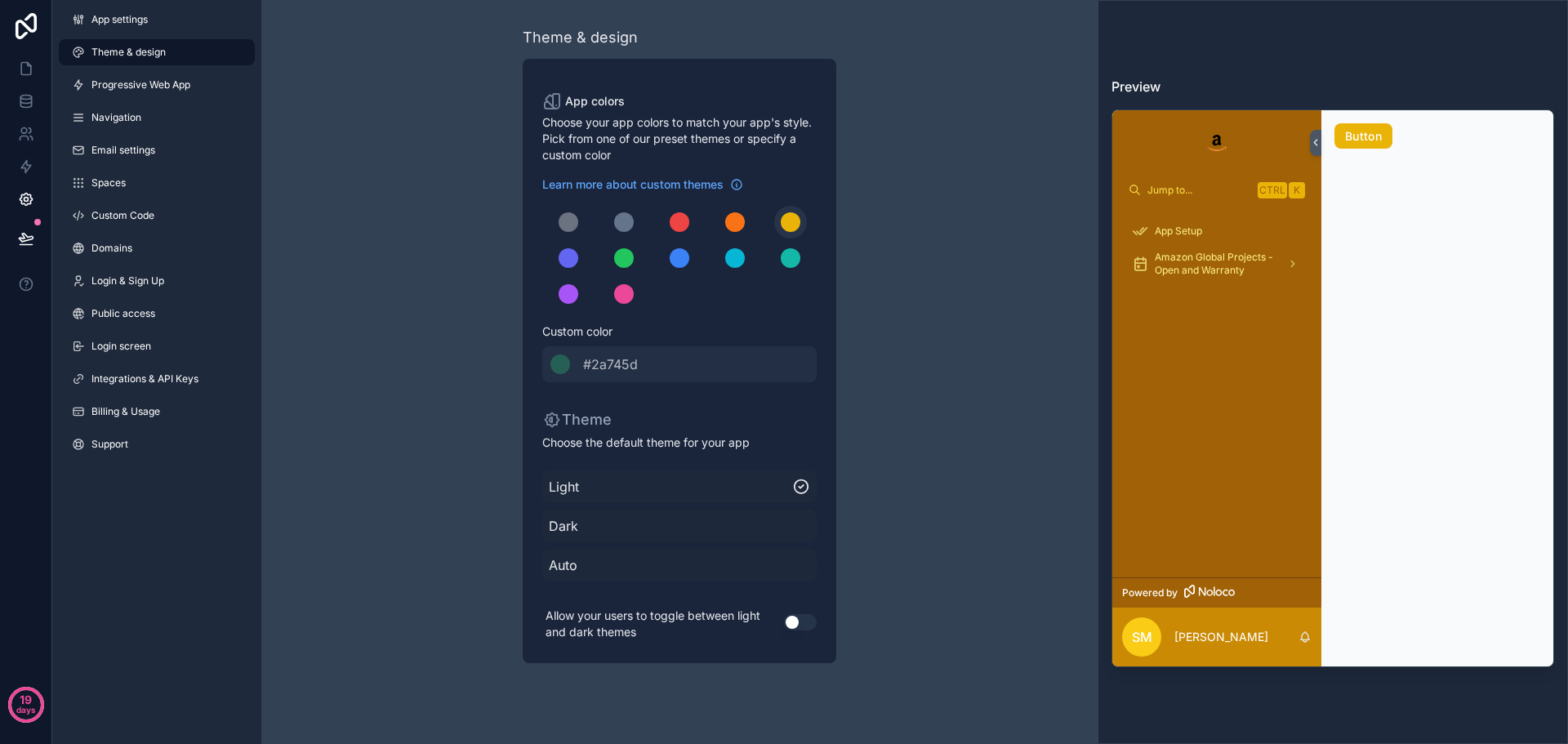
click at [785, 224] on div "scrollable content" at bounding box center [791, 222] width 19 height 19
click at [605, 530] on span "Dark" at bounding box center [679, 526] width 262 height 19
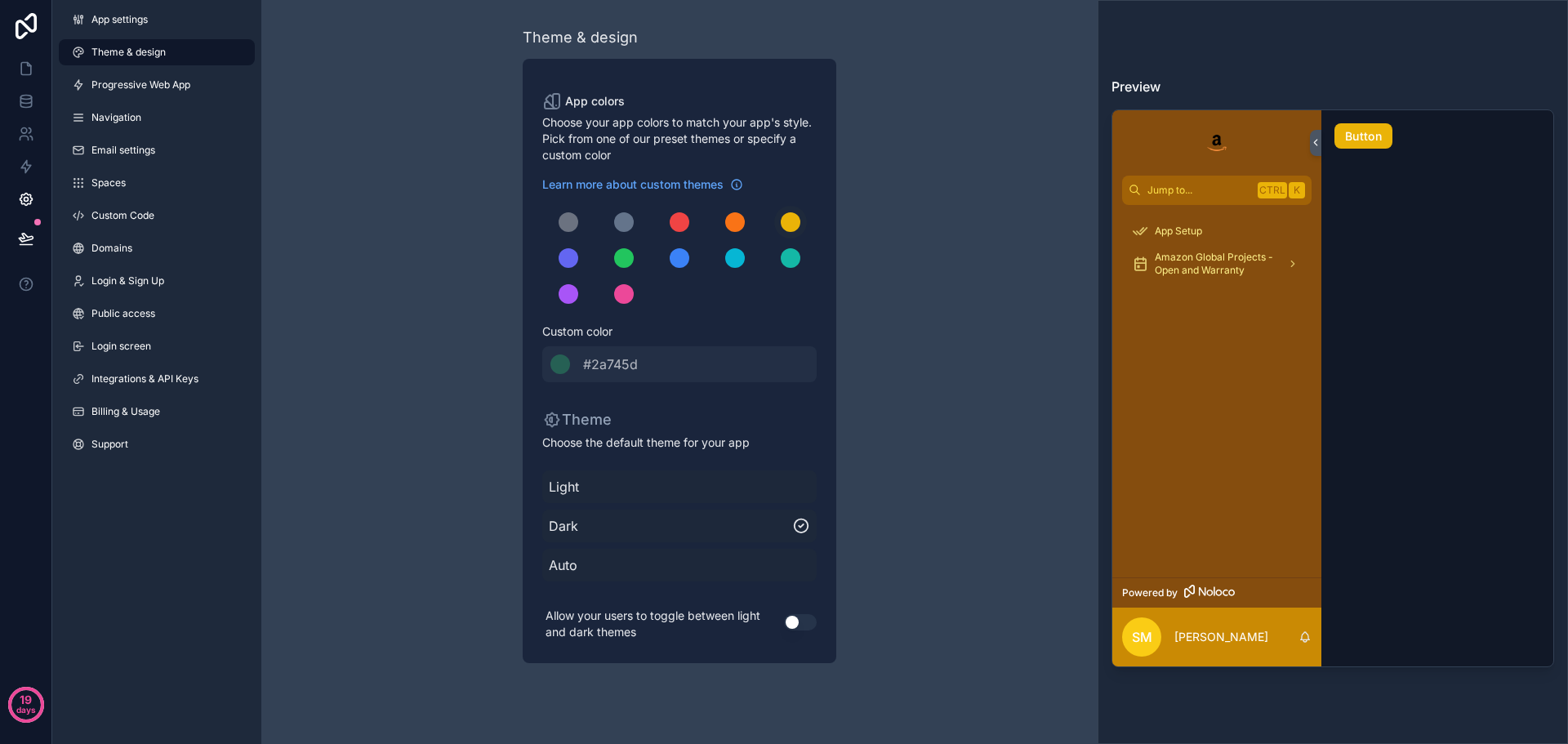
click at [629, 502] on div "Light" at bounding box center [680, 486] width 275 height 32
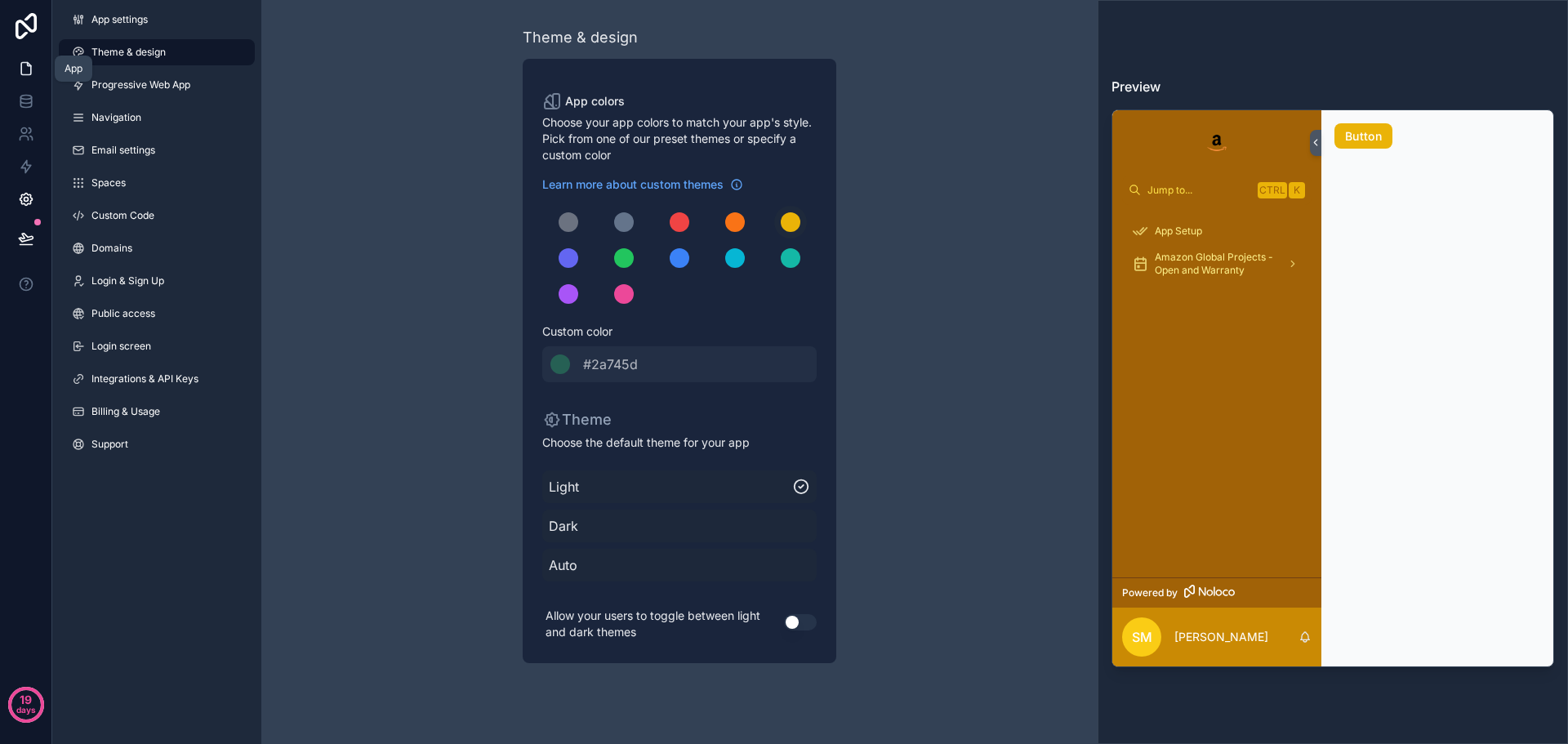
click at [25, 75] on icon at bounding box center [25, 69] width 10 height 12
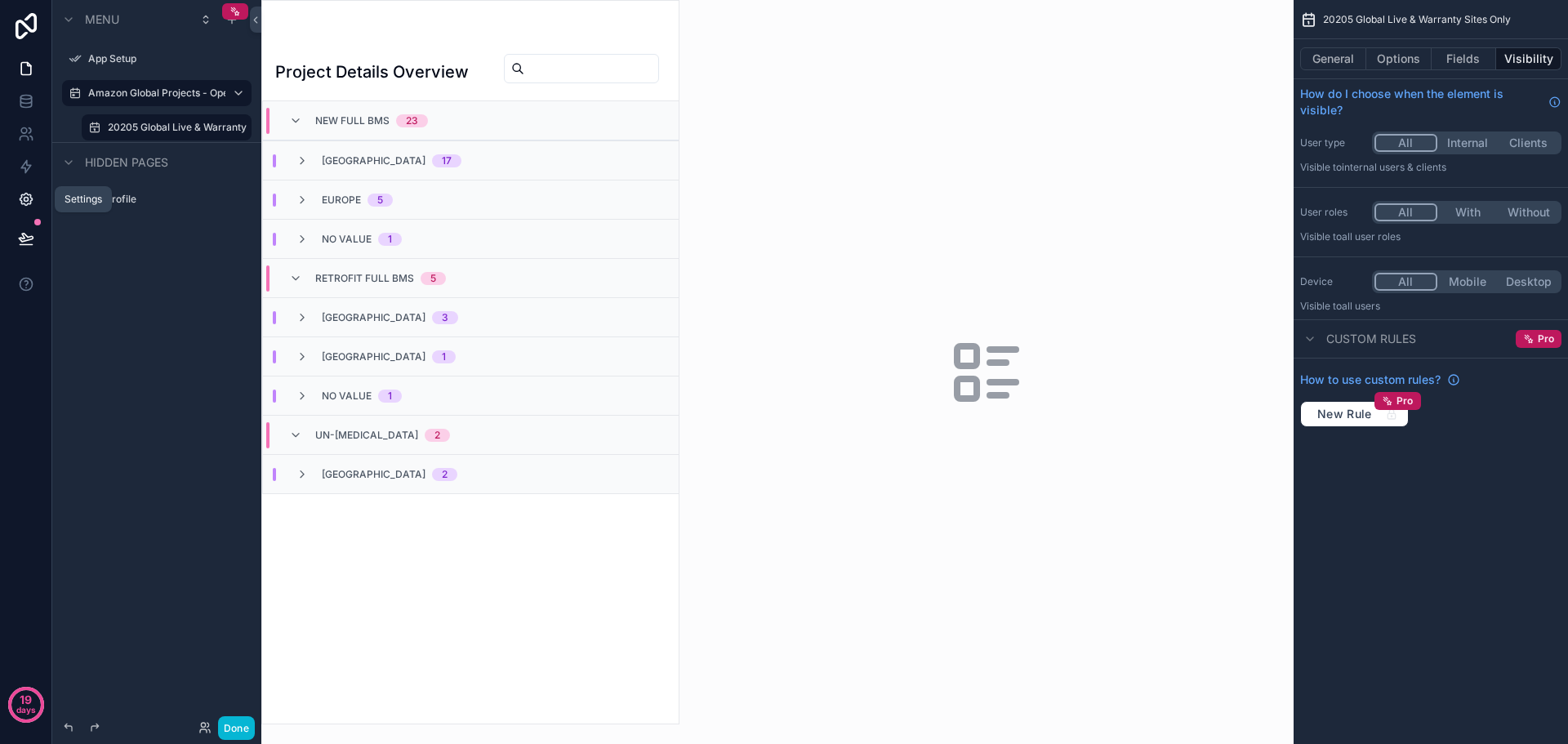
click at [27, 195] on icon at bounding box center [25, 200] width 12 height 12
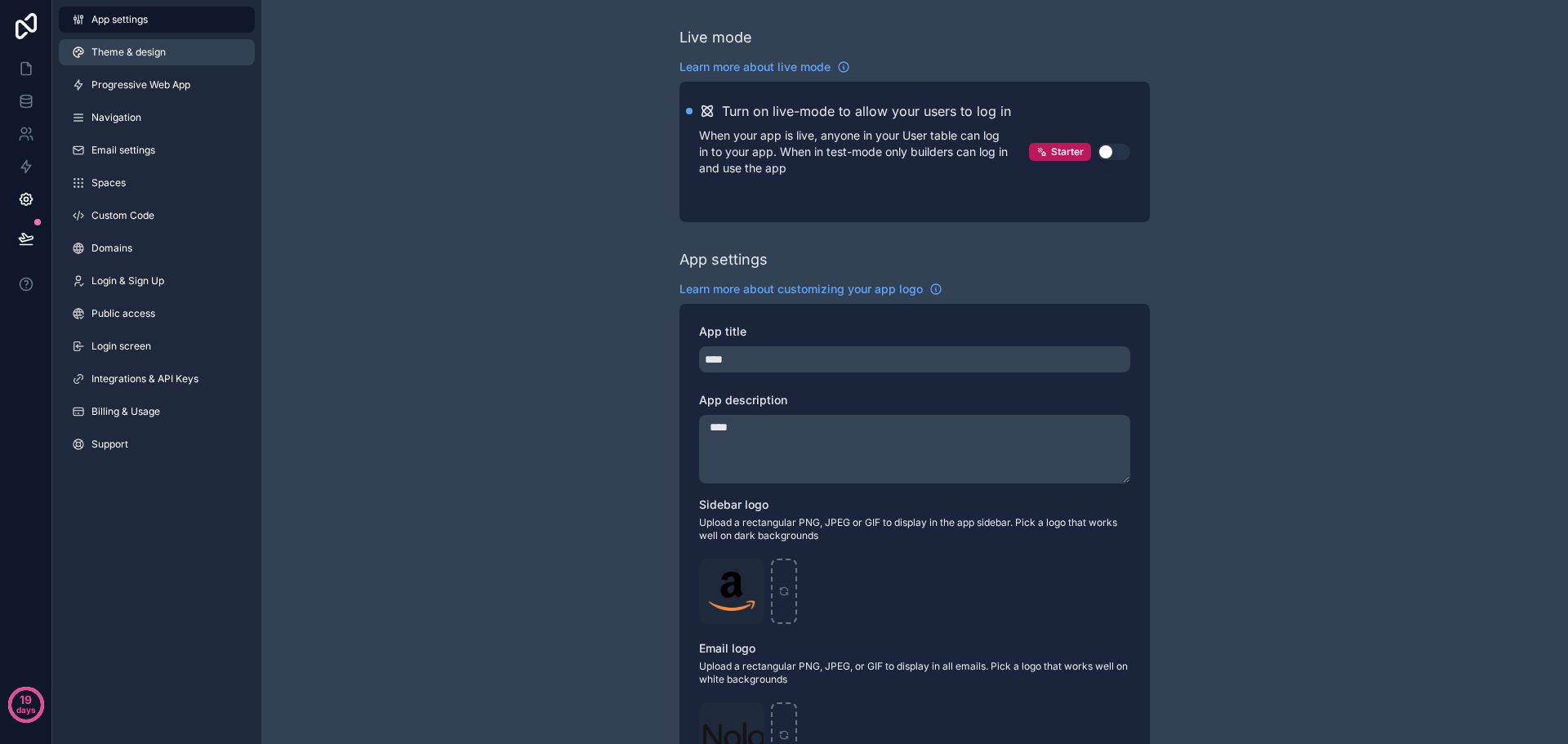
click at [127, 49] on span "Theme & design" at bounding box center [129, 52] width 74 height 13
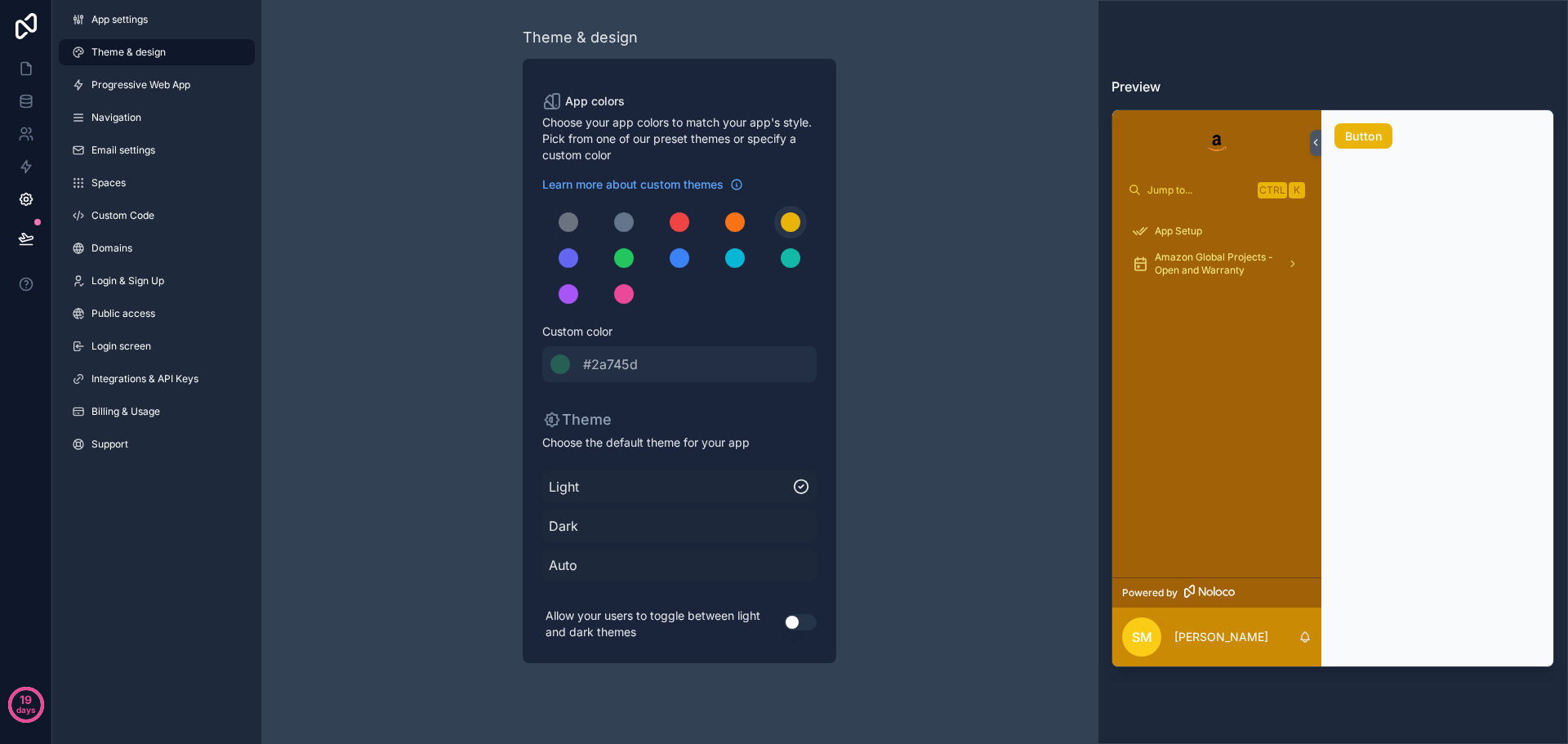
click at [791, 214] on div "scrollable content" at bounding box center [791, 222] width 19 height 19
click at [711, 487] on span "Light" at bounding box center [671, 487] width 243 height 19
click at [792, 621] on button "Use setting" at bounding box center [800, 622] width 32 height 17
click at [798, 621] on button "Use setting" at bounding box center [800, 622] width 32 height 17
click at [629, 361] on span "#2a745d" at bounding box center [610, 364] width 55 height 19
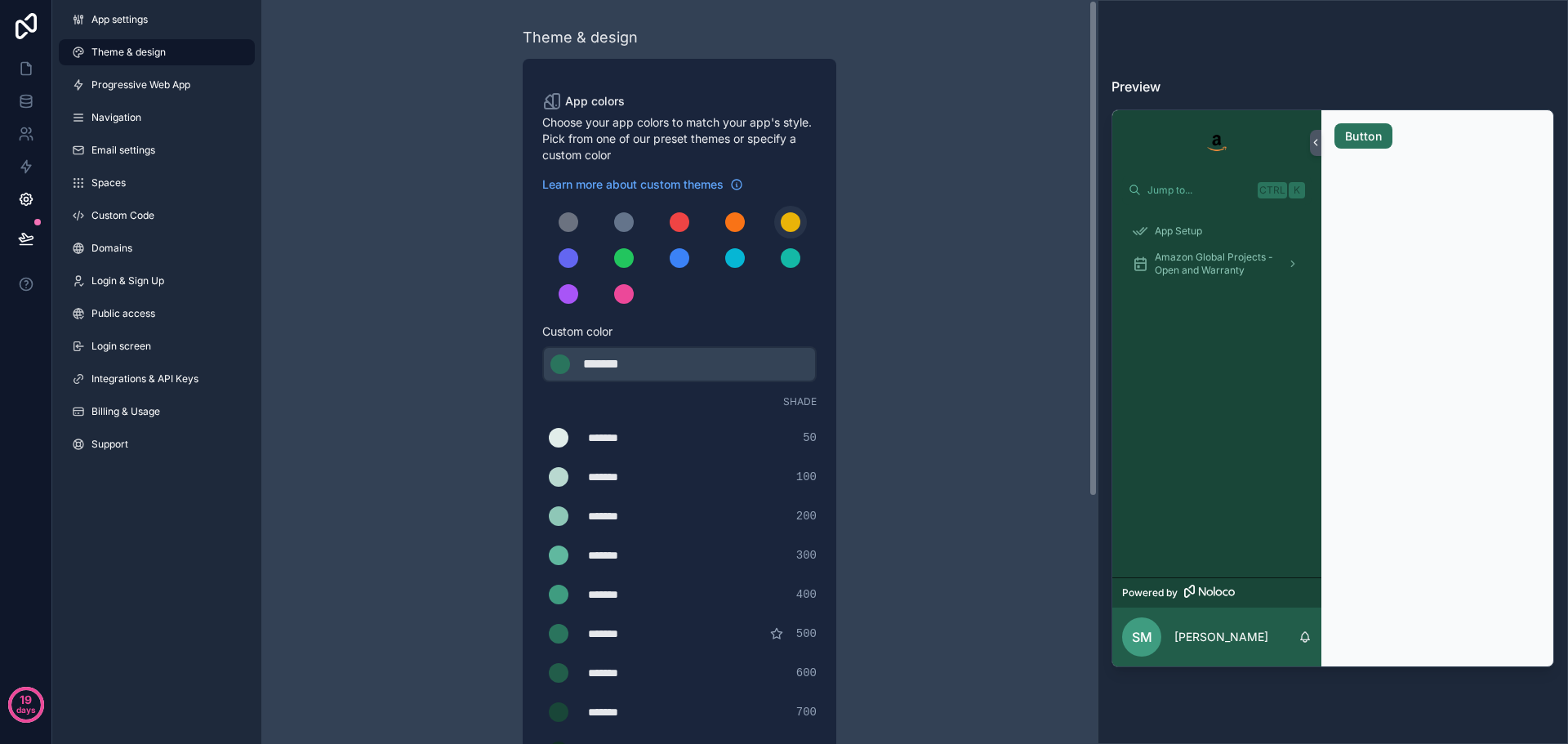
click at [796, 217] on div "scrollable content" at bounding box center [791, 222] width 19 height 19
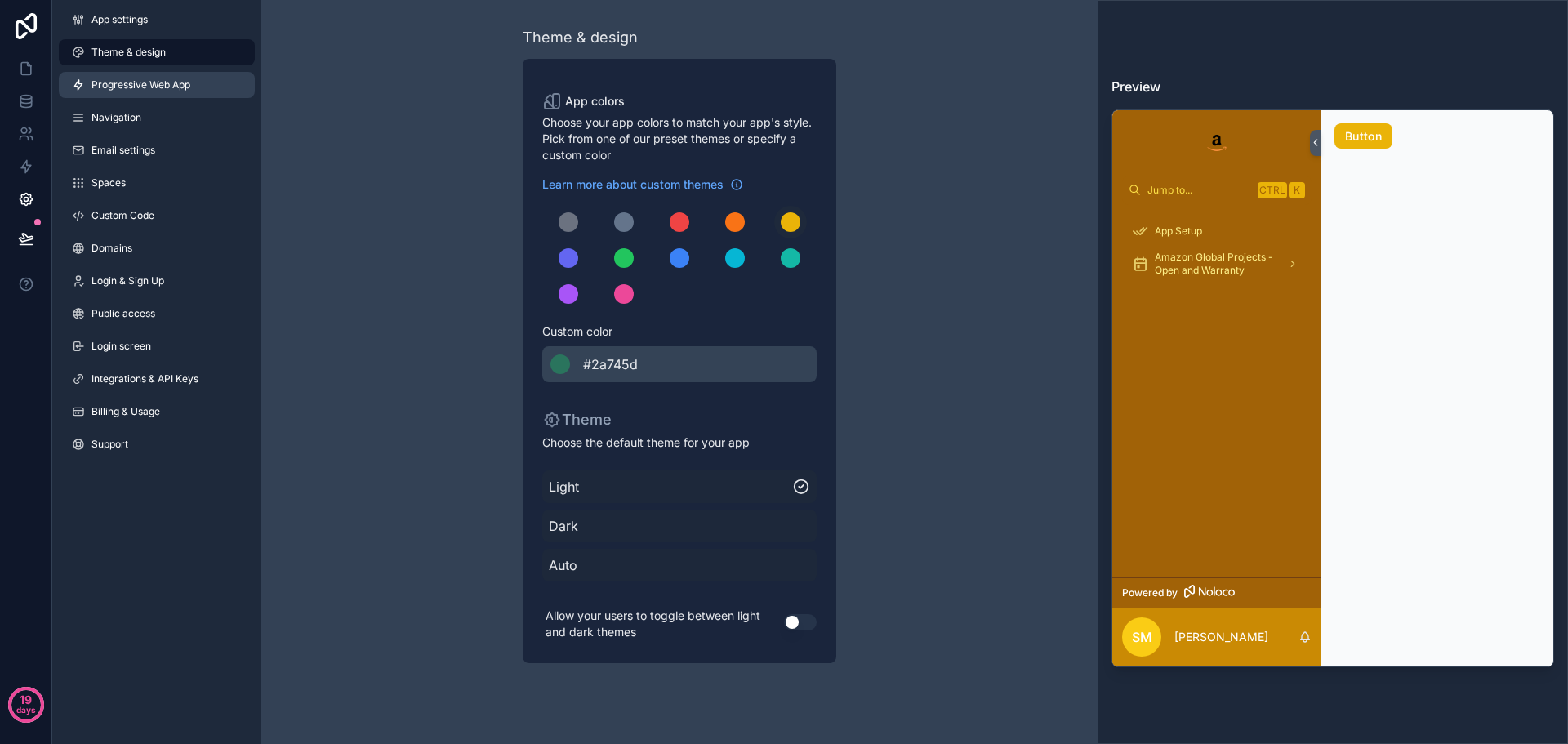
click at [171, 89] on span "Progressive Web App" at bounding box center [141, 85] width 99 height 13
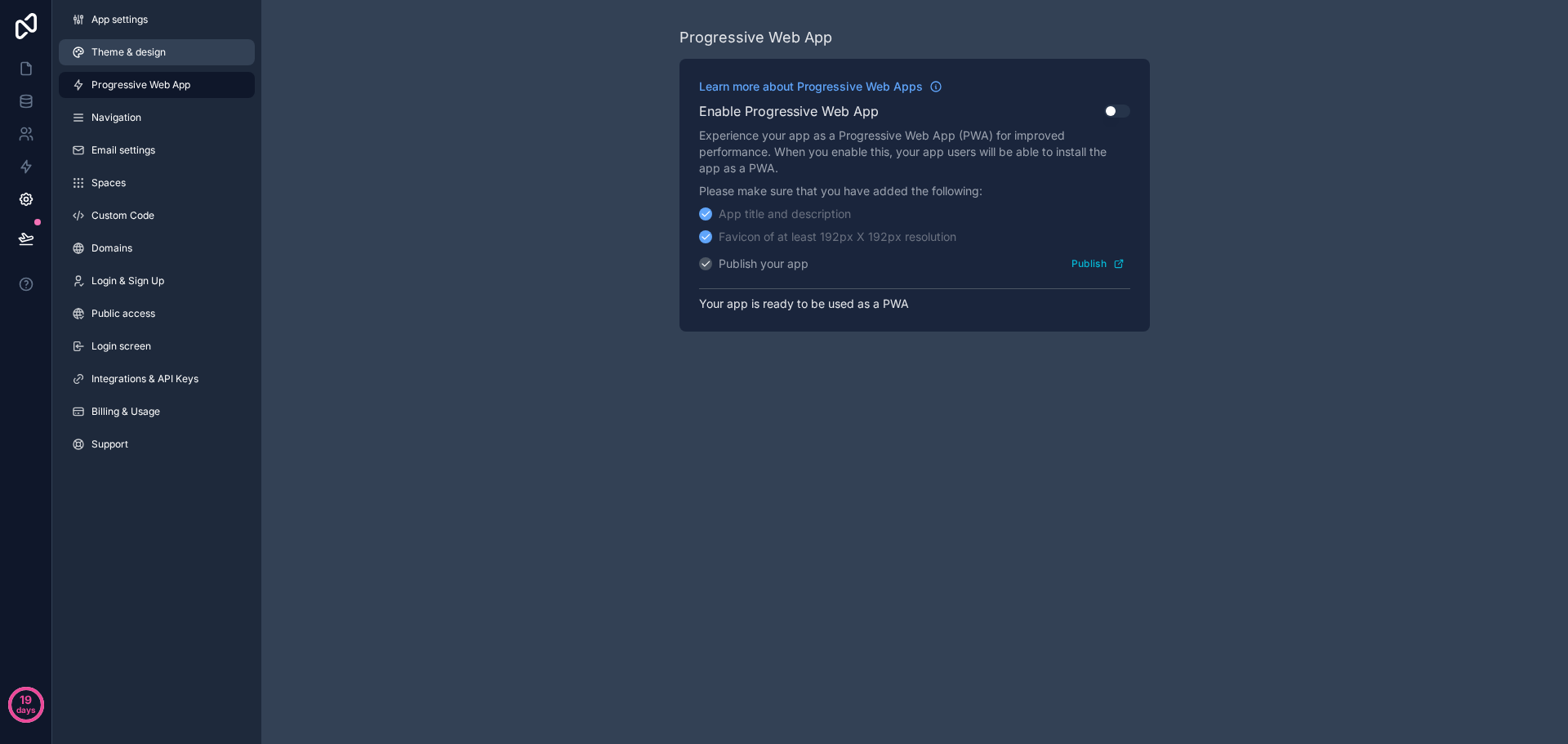
click at [150, 60] on link "Theme & design" at bounding box center [157, 53] width 196 height 26
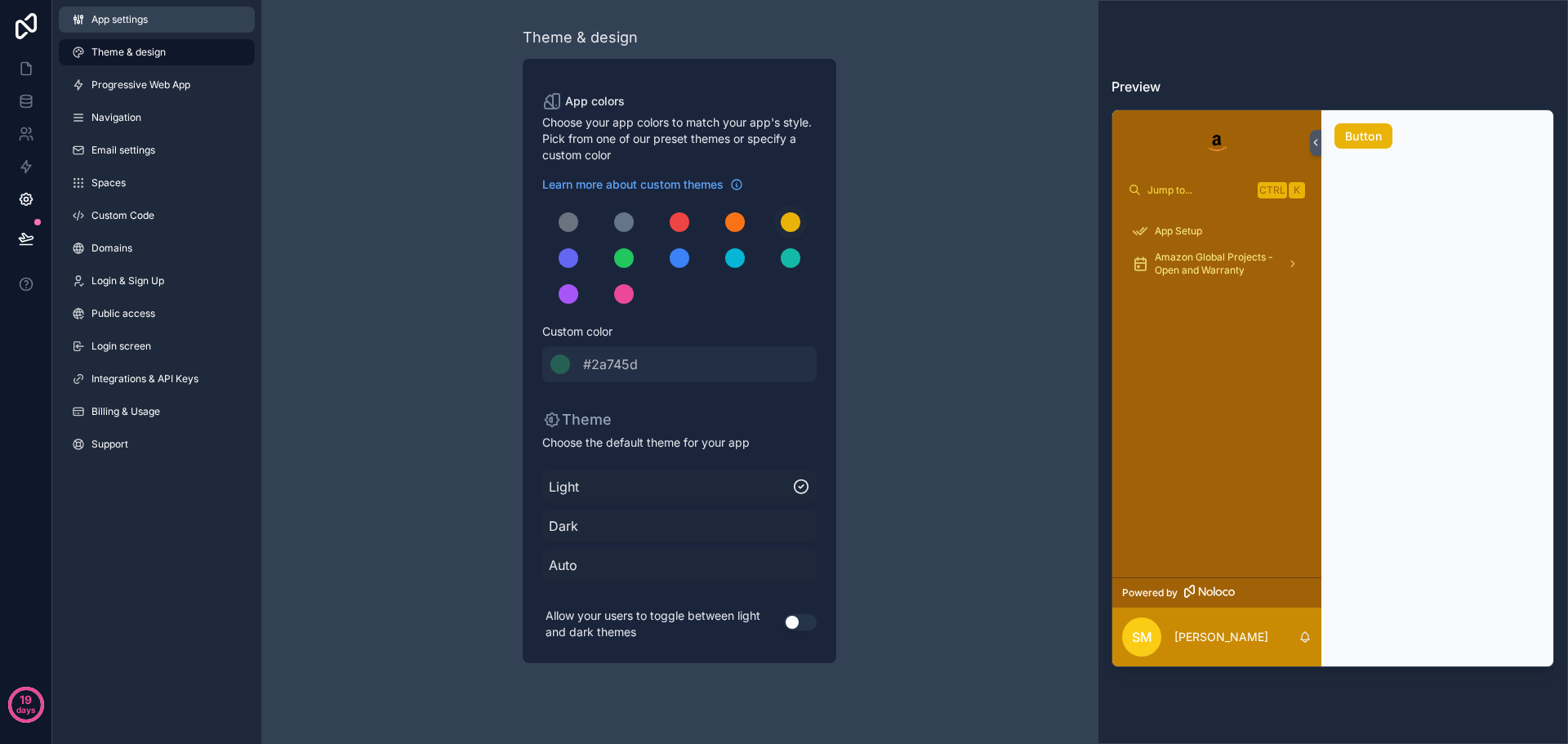
click at [147, 29] on link "App settings" at bounding box center [157, 19] width 196 height 26
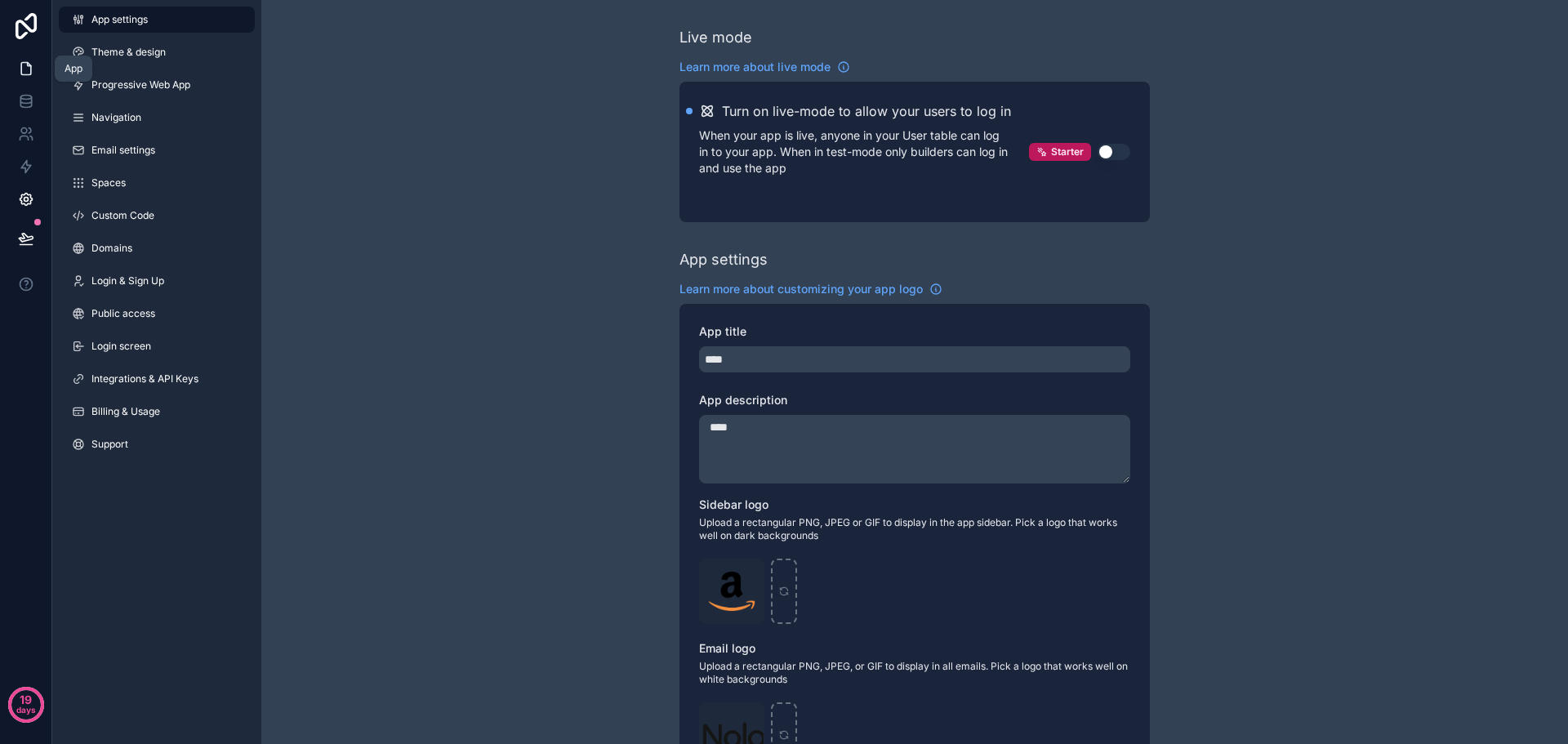
click at [32, 71] on icon at bounding box center [26, 68] width 17 height 17
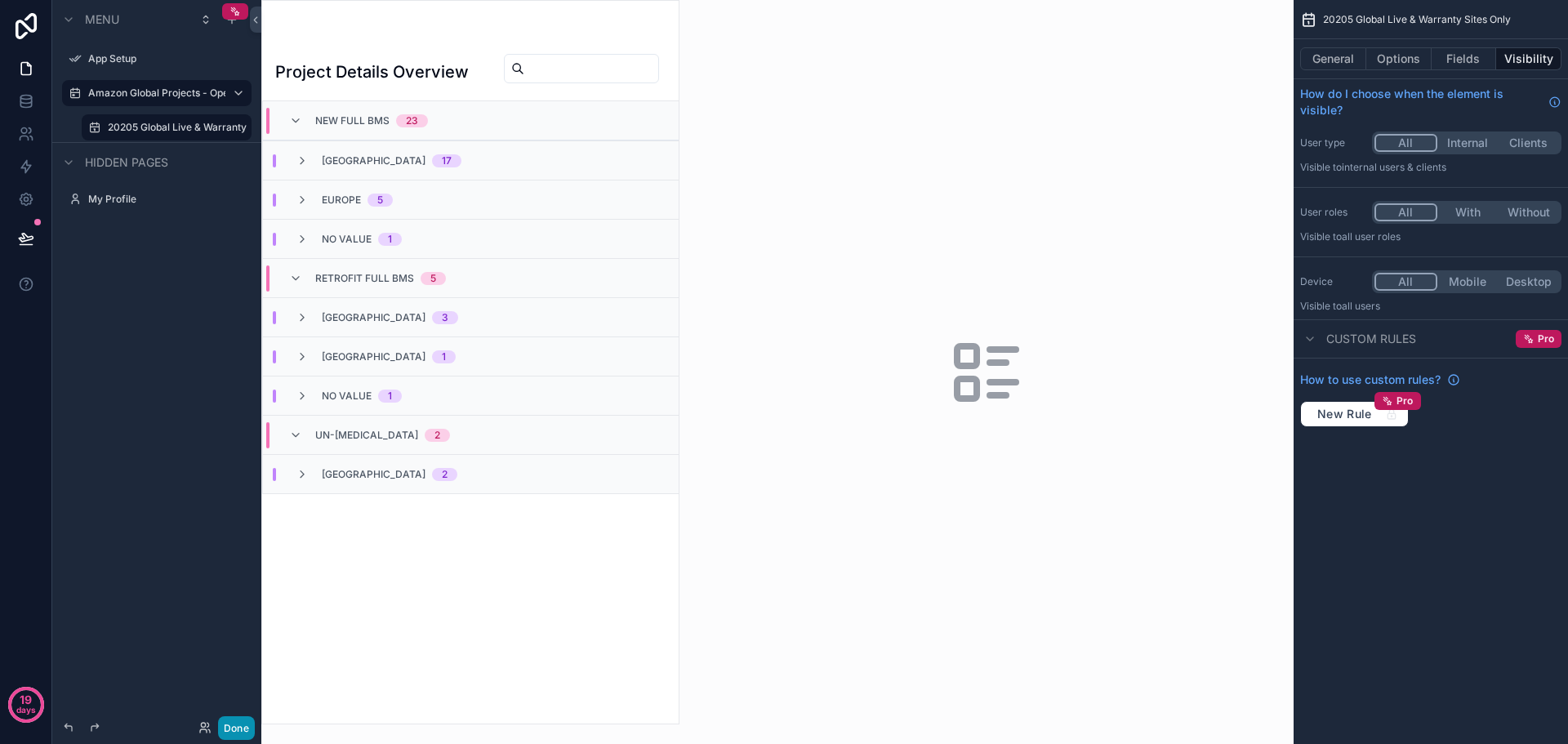
click at [248, 730] on button "Done" at bounding box center [236, 727] width 37 height 24
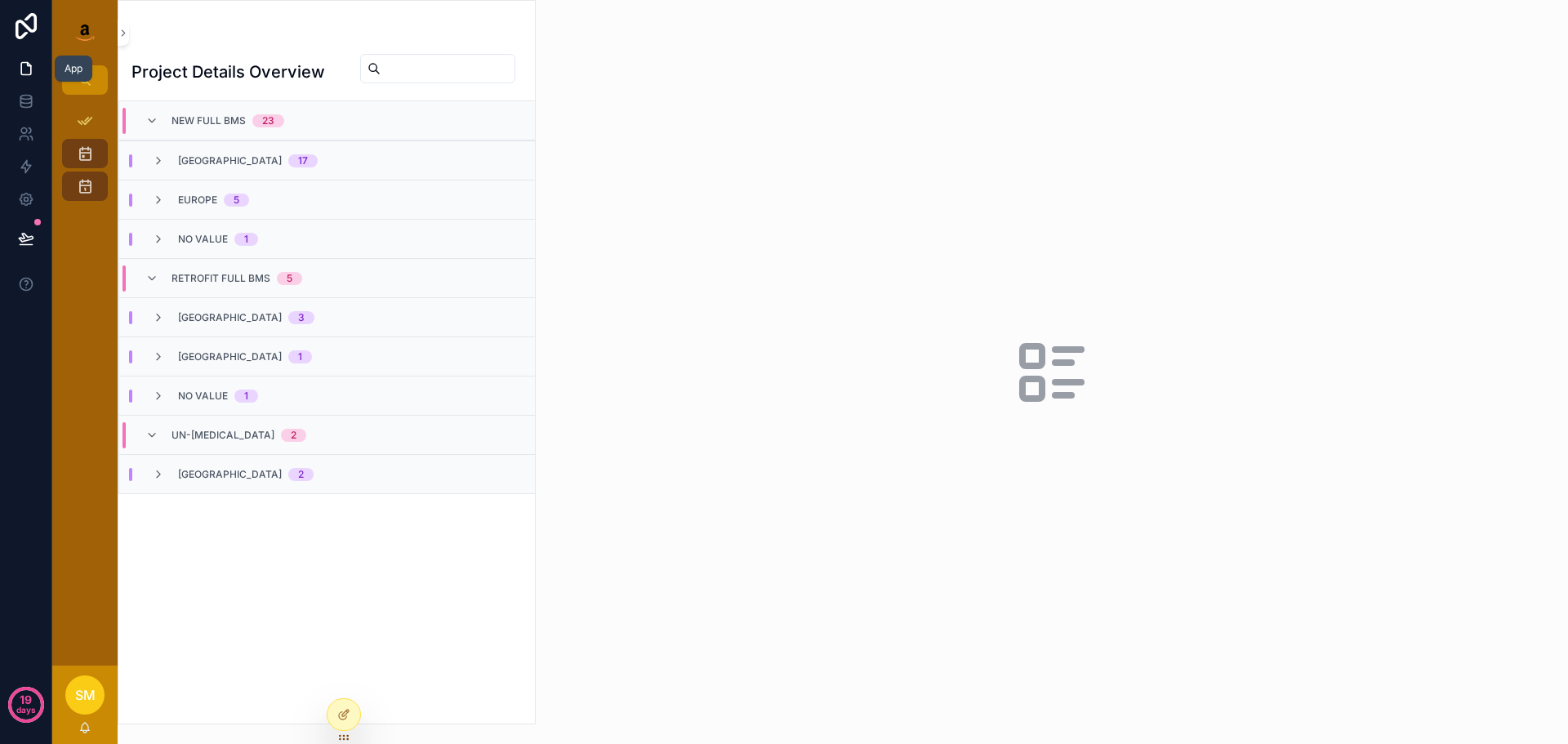
click at [32, 76] on icon at bounding box center [26, 68] width 17 height 17
click at [30, 192] on icon at bounding box center [26, 199] width 17 height 17
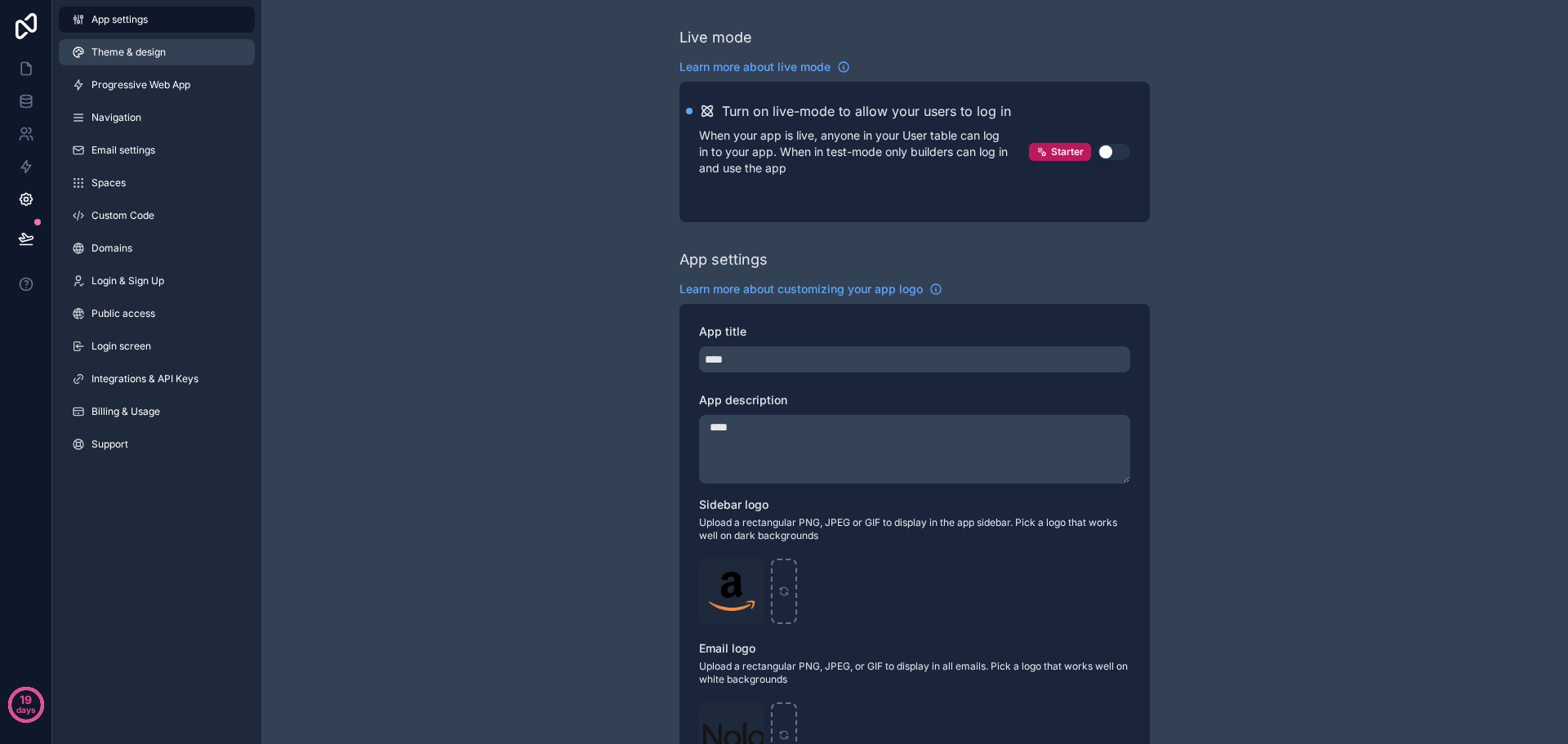
click at [152, 53] on span "Theme & design" at bounding box center [129, 52] width 74 height 13
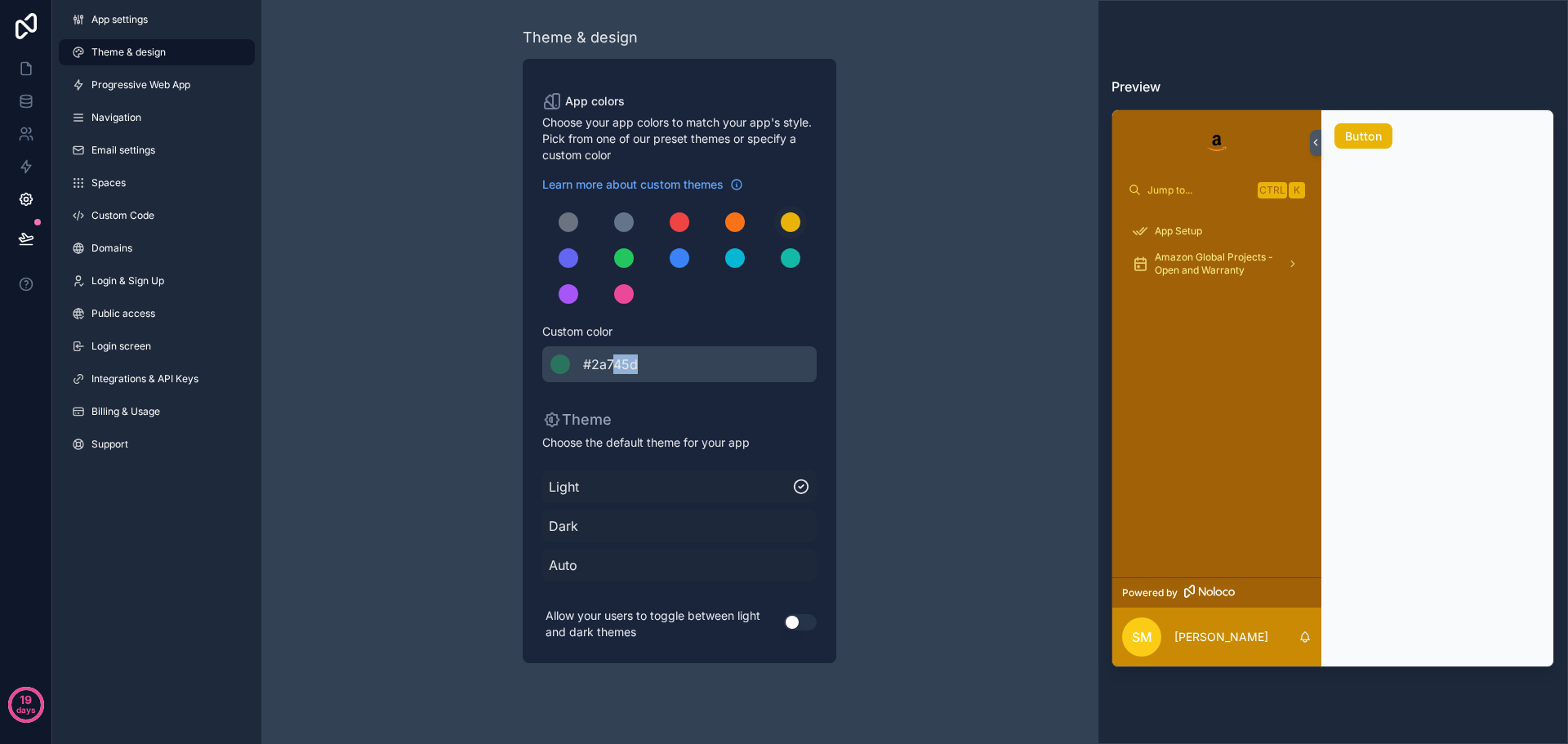
drag, startPoint x: 648, startPoint y: 354, endPoint x: 613, endPoint y: 354, distance: 35.0
click at [613, 354] on div "******* #2a745d" at bounding box center [680, 364] width 275 height 36
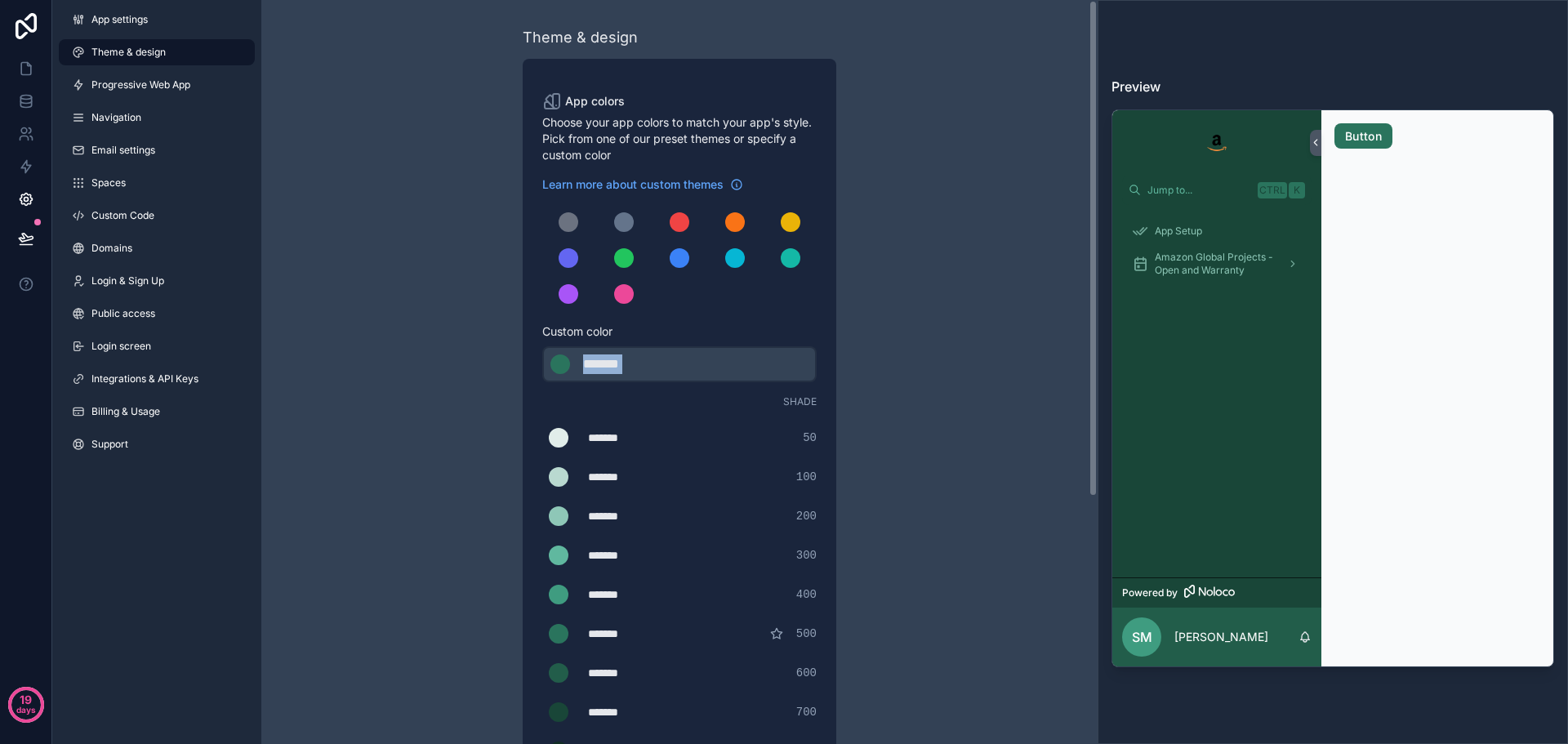
drag, startPoint x: 666, startPoint y: 361, endPoint x: 606, endPoint y: 359, distance: 60.0
click at [606, 359] on div "******* ******* #2a745d" at bounding box center [680, 364] width 275 height 36
click at [630, 361] on div "*******" at bounding box center [623, 364] width 81 height 19
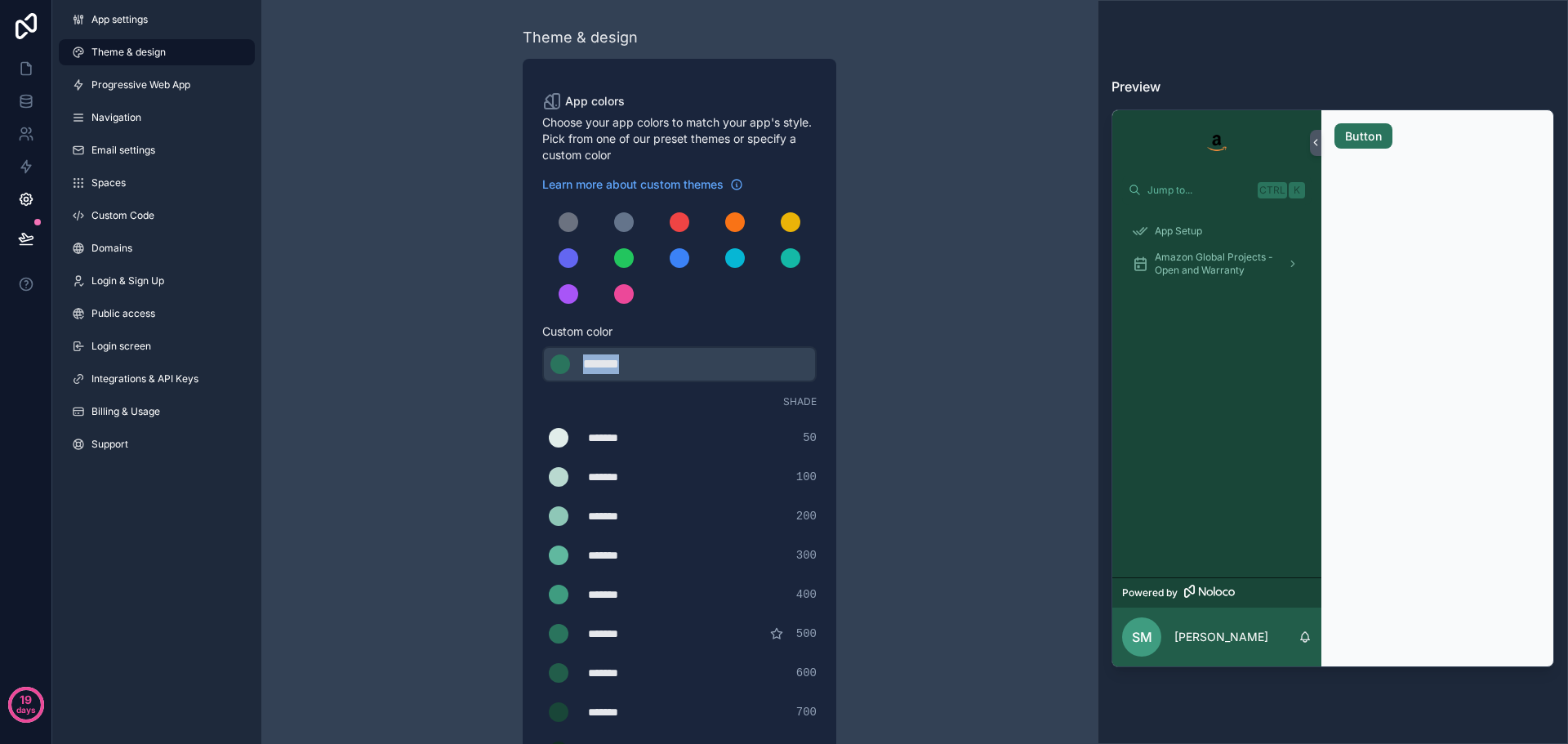
type div "*******"
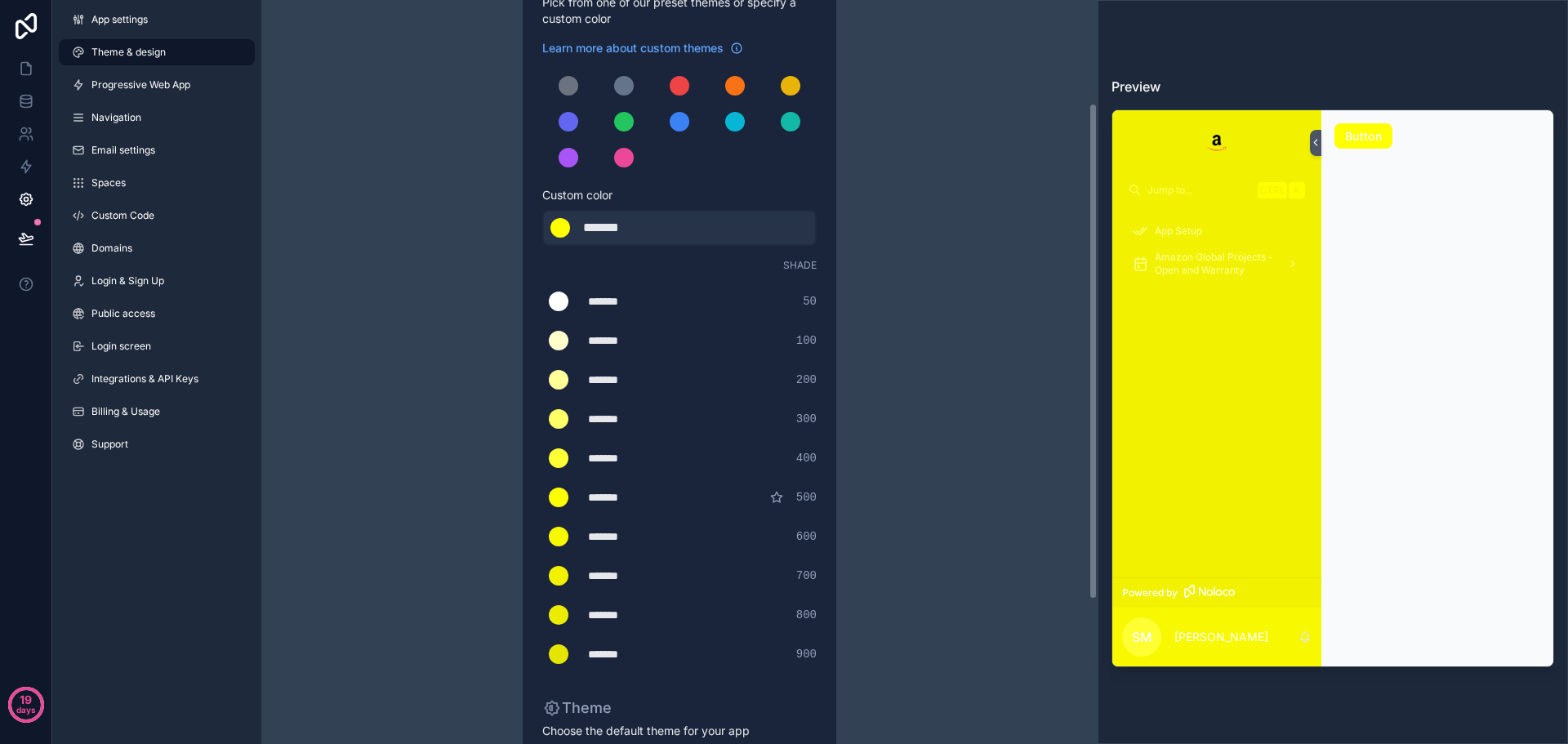
scroll to position [164, 0]
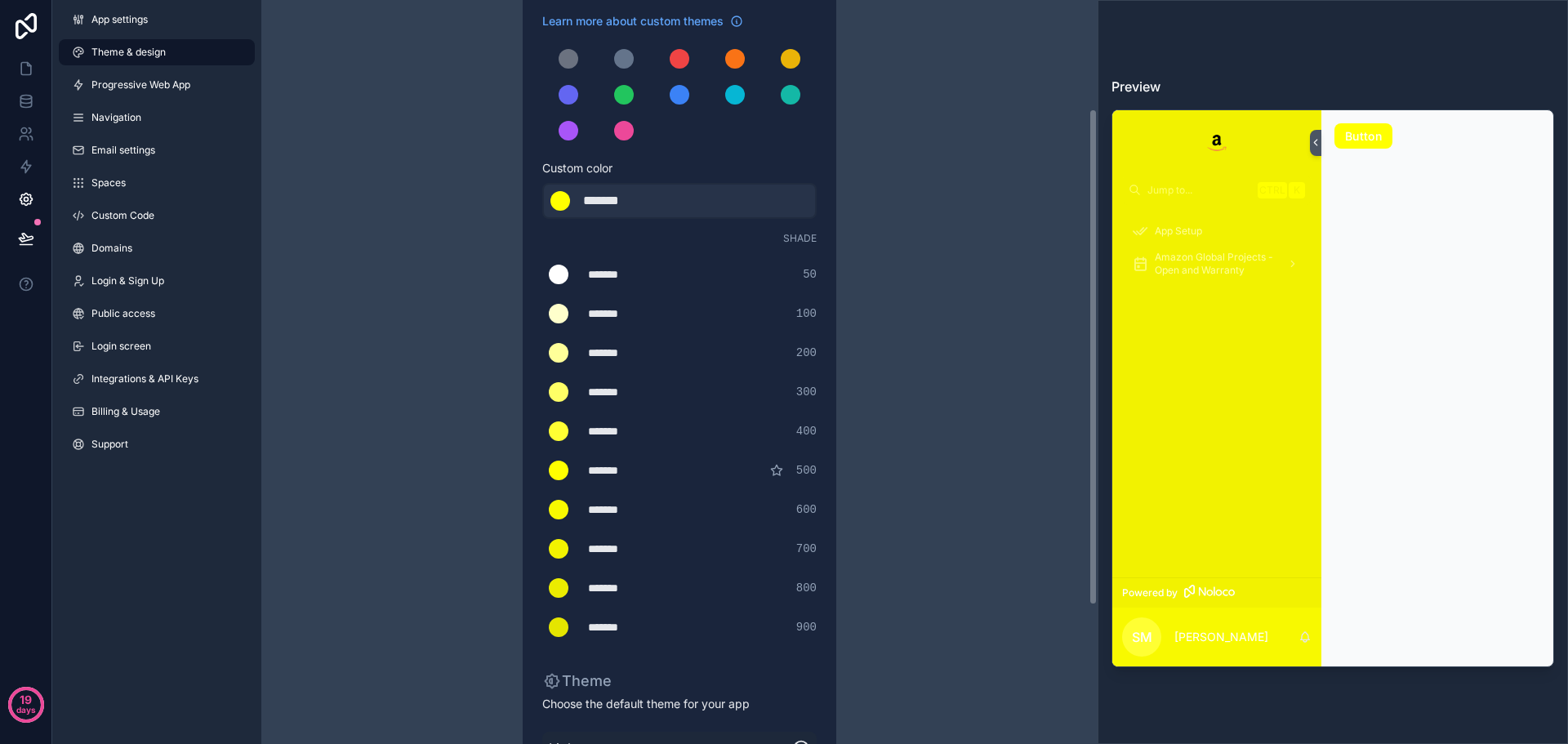
click at [628, 592] on div "*******" at bounding box center [629, 587] width 81 height 17
drag, startPoint x: 644, startPoint y: 588, endPoint x: 582, endPoint y: 585, distance: 62.1
click at [582, 585] on div "******* ******* #ebec00 800" at bounding box center [680, 587] width 275 height 32
type div "*******"
copy div "*******"
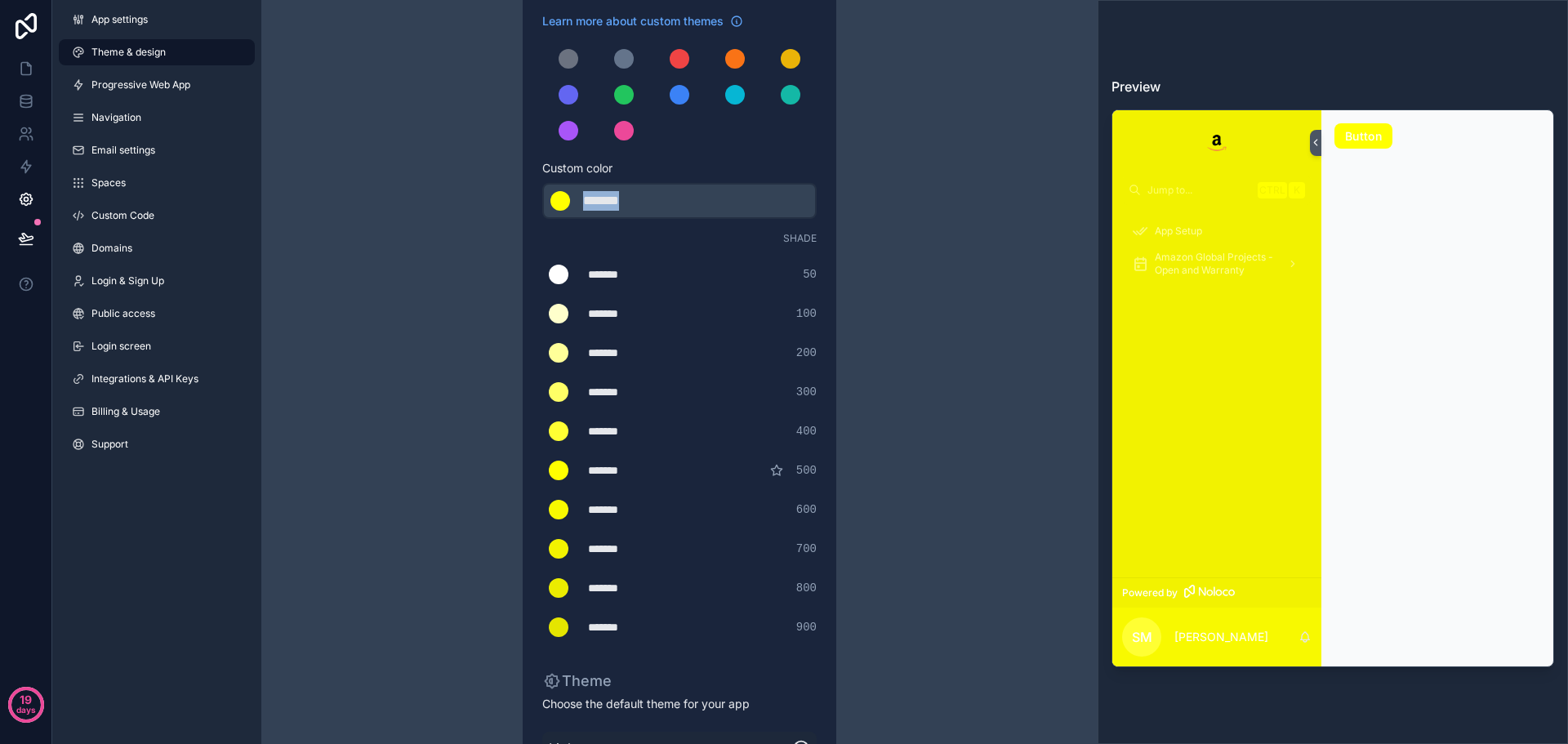
drag, startPoint x: 643, startPoint y: 207, endPoint x: 580, endPoint y: 195, distance: 64.1
click at [580, 195] on div "******* ******* #FFFF00" at bounding box center [680, 200] width 275 height 36
type div "*******"
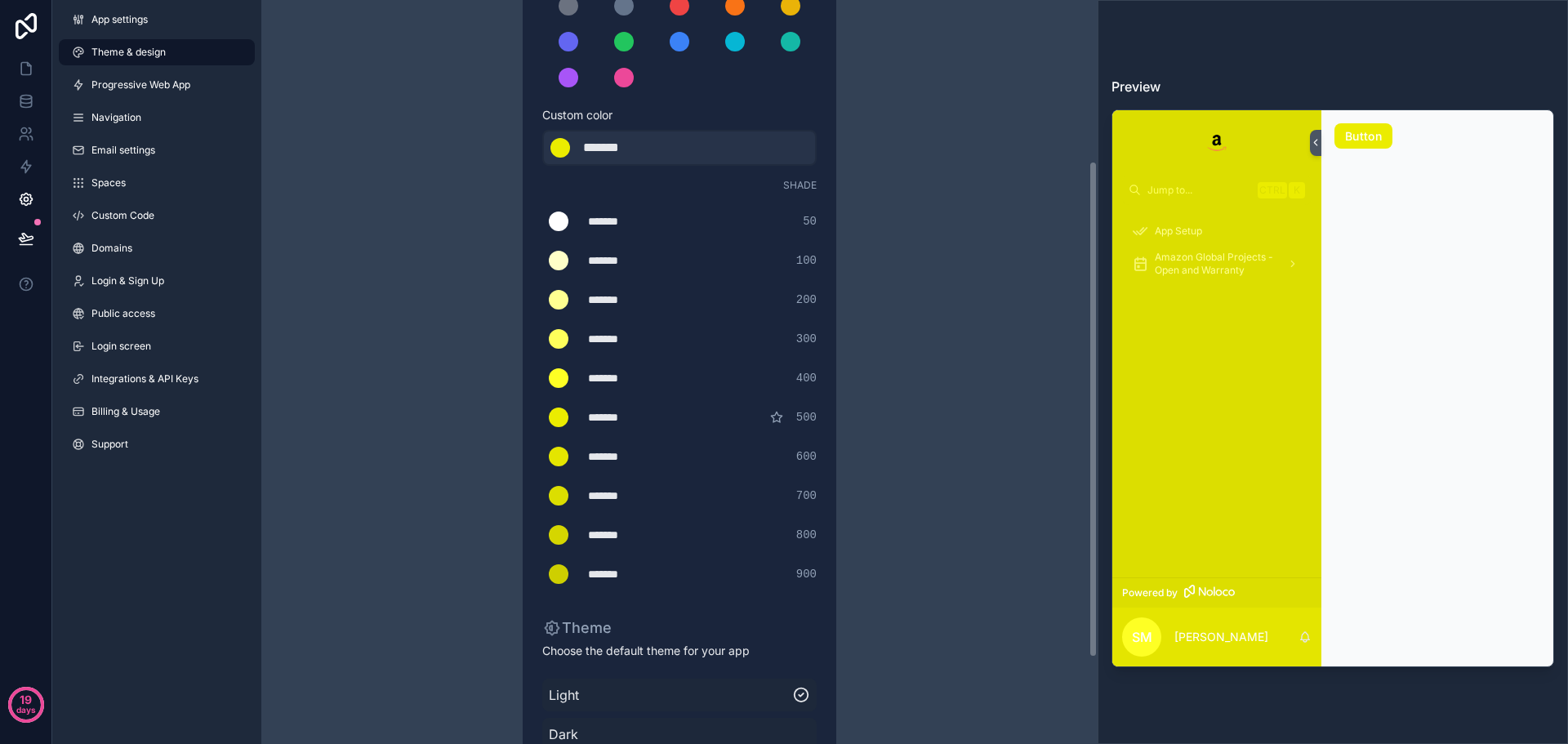
scroll to position [245, 0]
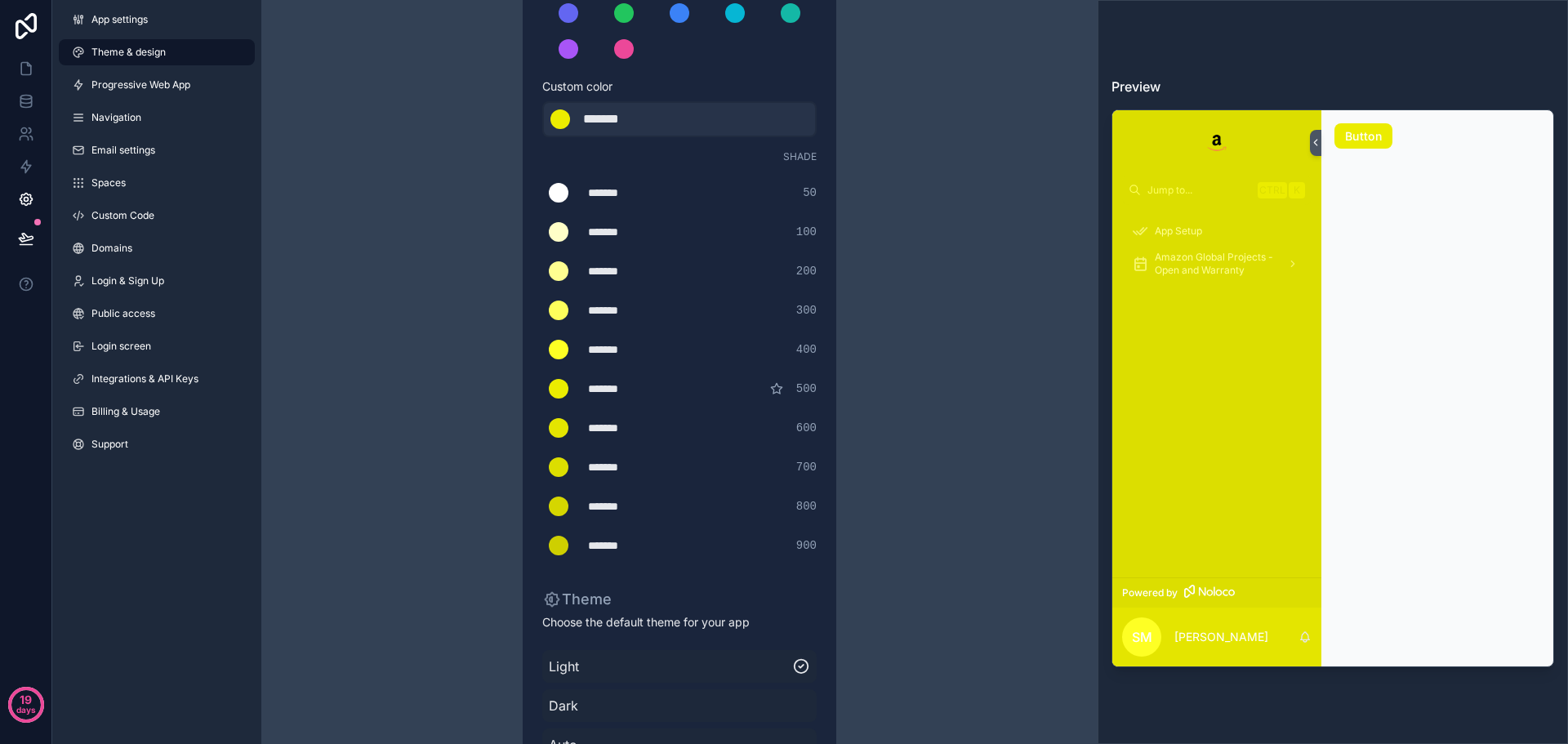
drag, startPoint x: 680, startPoint y: 541, endPoint x: 599, endPoint y: 540, distance: 81.0
click at [599, 540] on div "******* ******* #cecf00 900" at bounding box center [680, 545] width 275 height 32
click at [616, 543] on div "*******" at bounding box center [629, 545] width 81 height 17
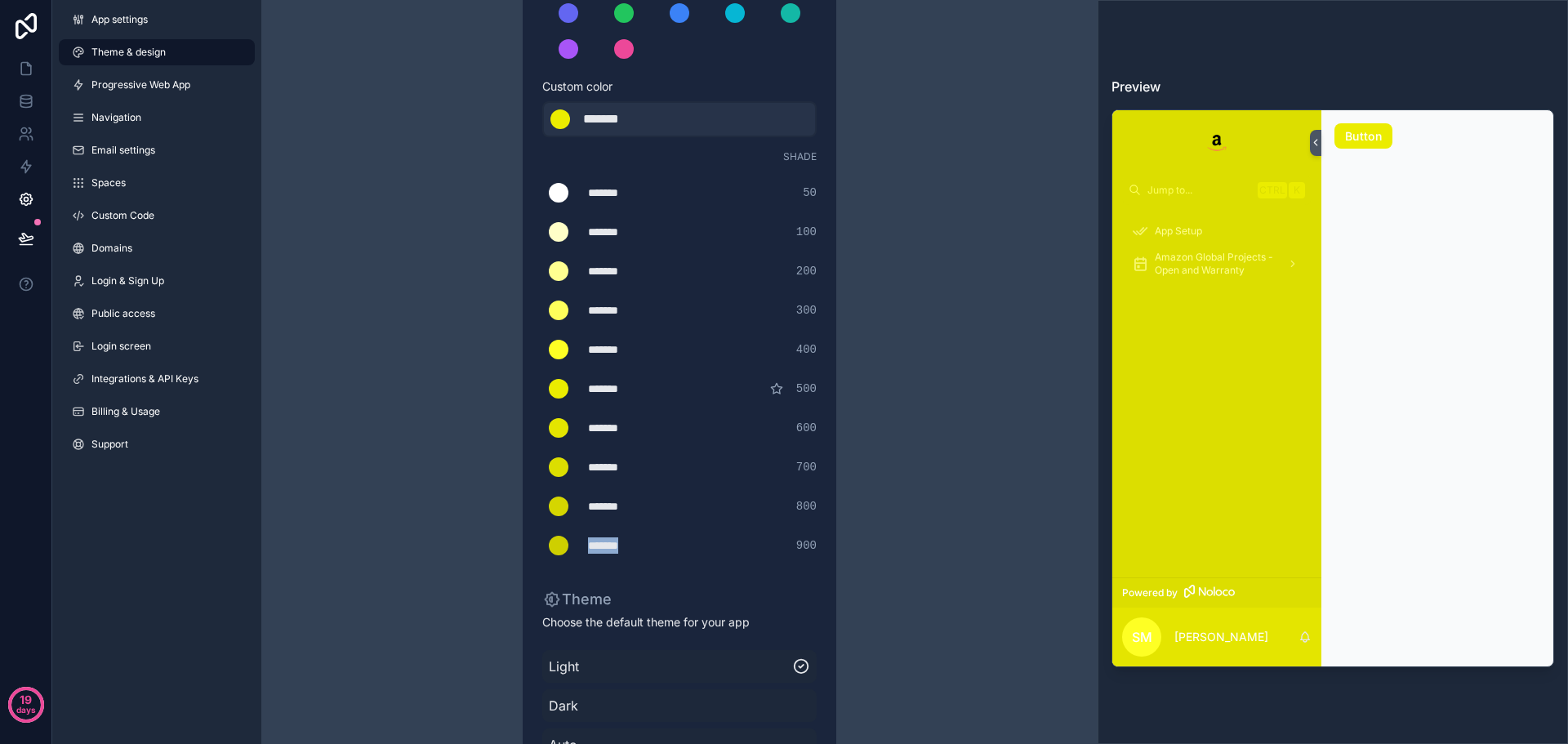
type div "*******"
copy div "*******"
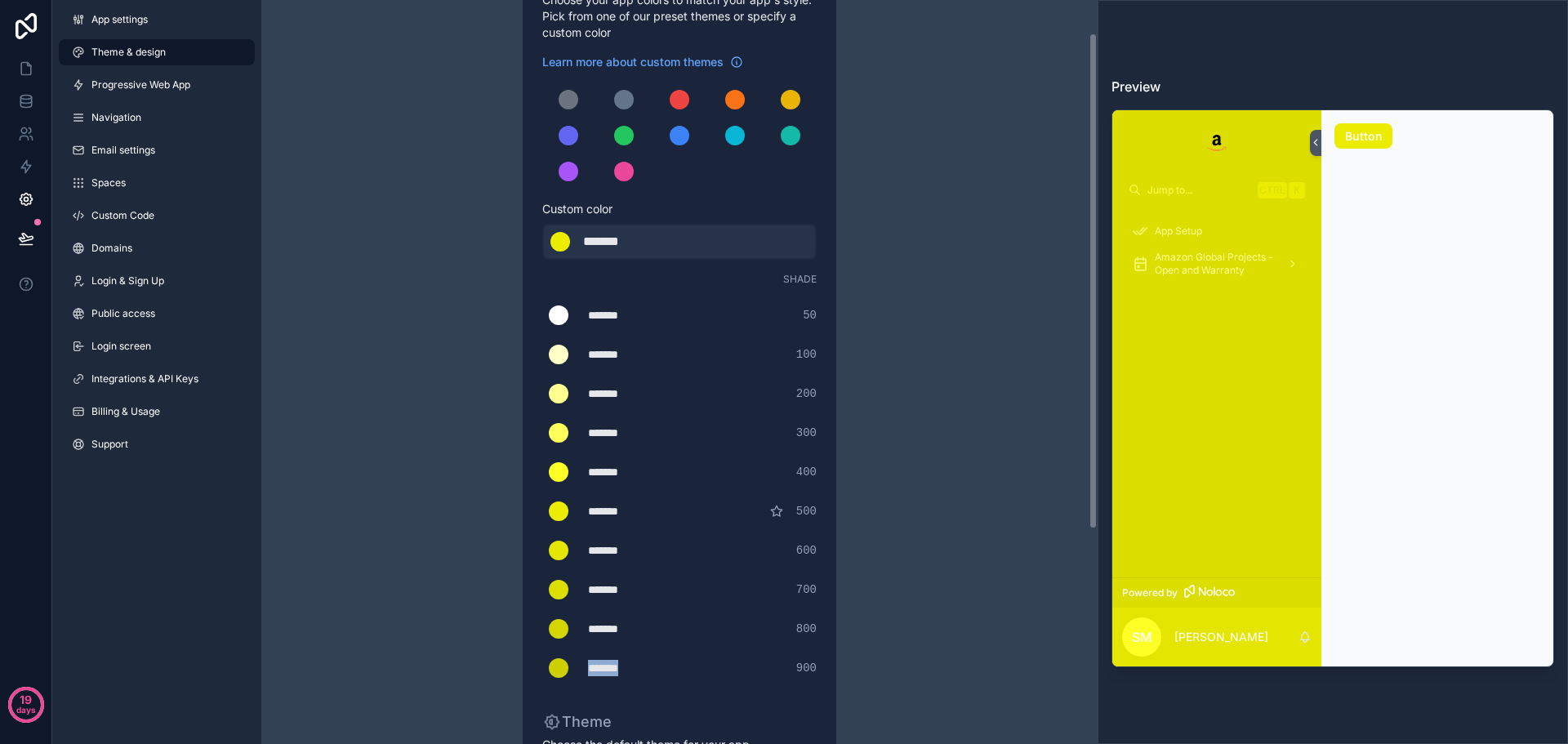
scroll to position [0, 0]
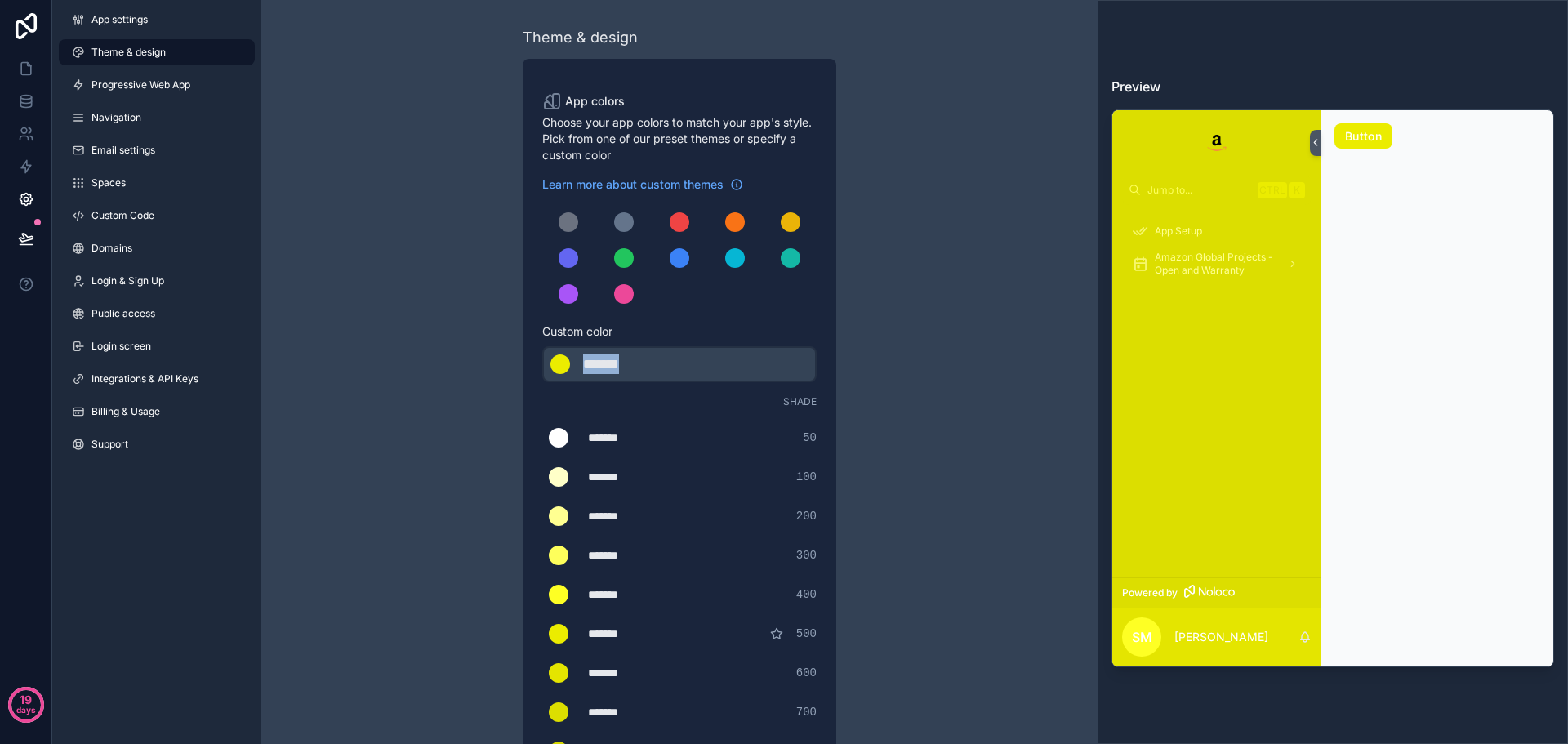
drag, startPoint x: 654, startPoint y: 361, endPoint x: 585, endPoint y: 361, distance: 69.0
click at [585, 361] on div "*******" at bounding box center [623, 364] width 81 height 19
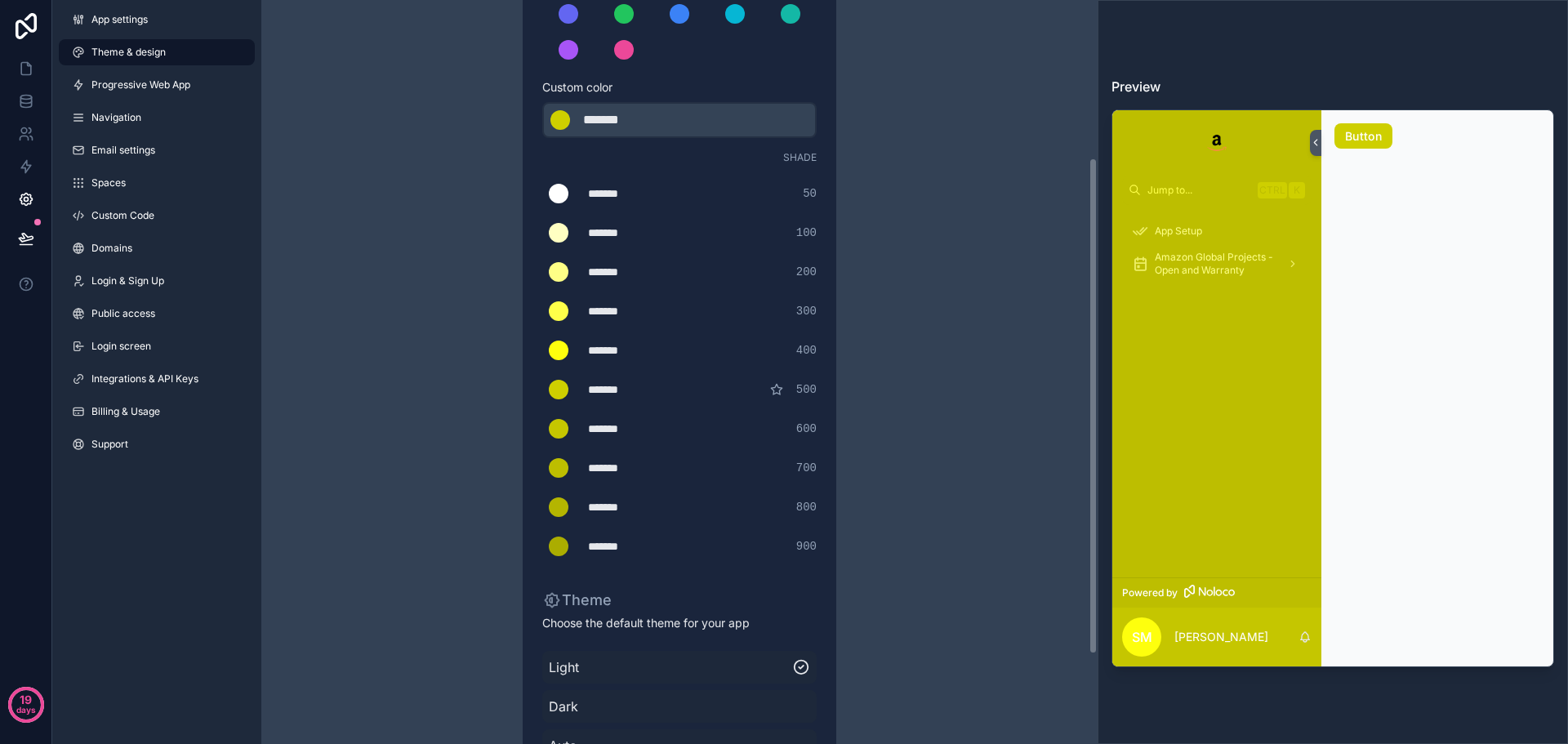
scroll to position [245, 0]
click at [624, 543] on div "*******" at bounding box center [629, 545] width 81 height 17
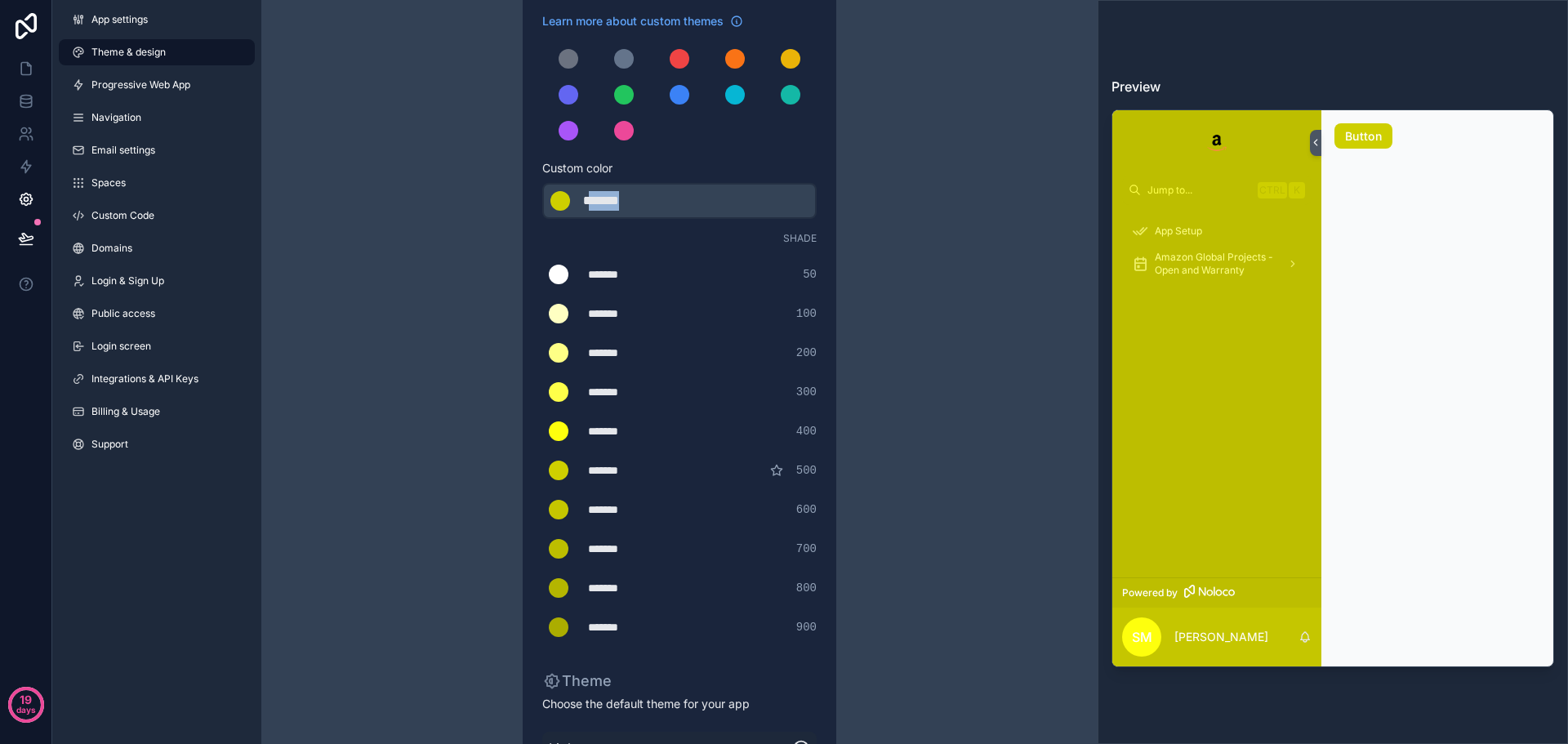
drag, startPoint x: 648, startPoint y: 197, endPoint x: 592, endPoint y: 202, distance: 56.2
click at [592, 202] on div "*******" at bounding box center [623, 200] width 81 height 19
type div "*******"
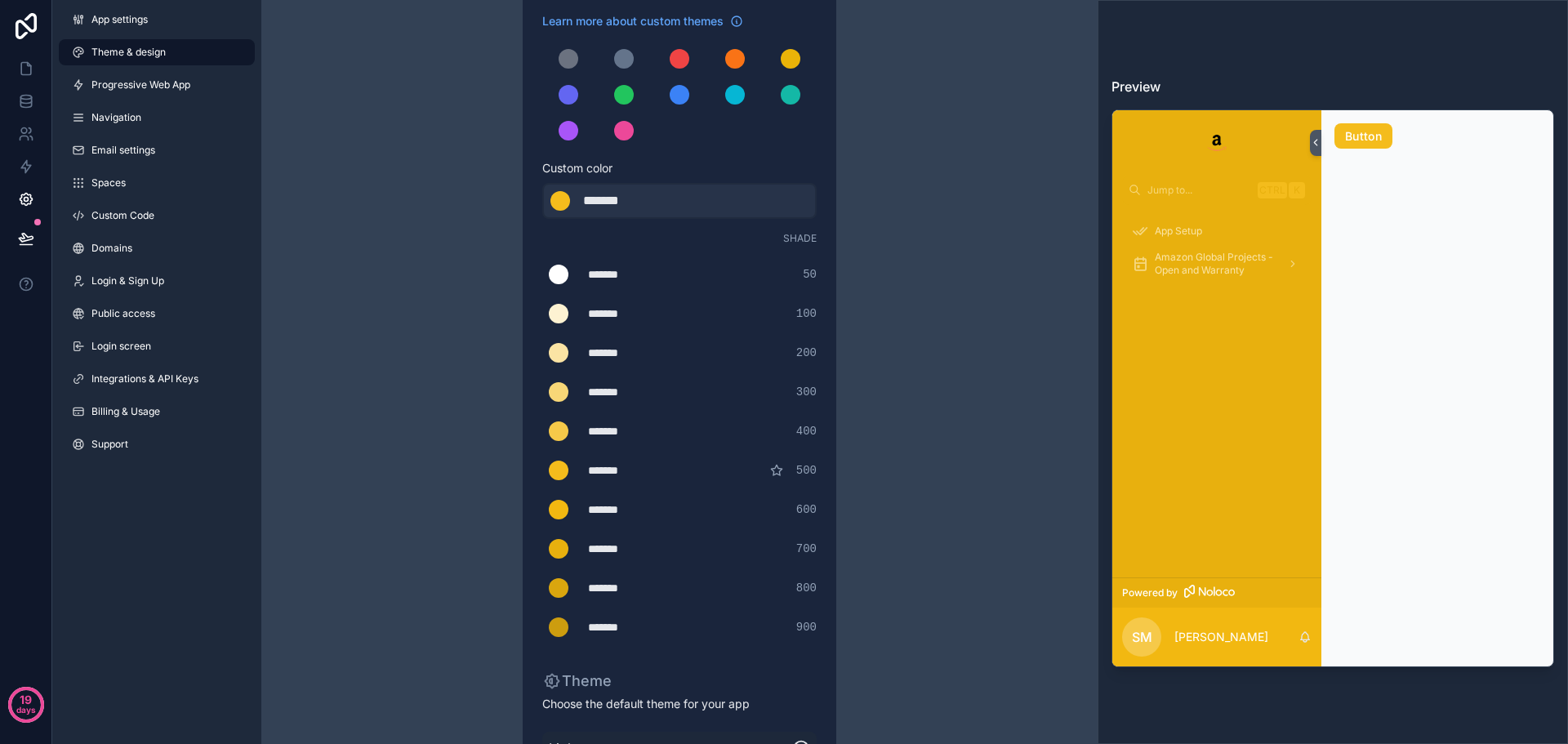
drag, startPoint x: 634, startPoint y: 548, endPoint x: 589, endPoint y: 547, distance: 45.0
click at [589, 547] on div "******* ******* #e8b00e 700" at bounding box center [680, 548] width 275 height 32
click at [608, 547] on div "*******" at bounding box center [629, 549] width 81 height 17
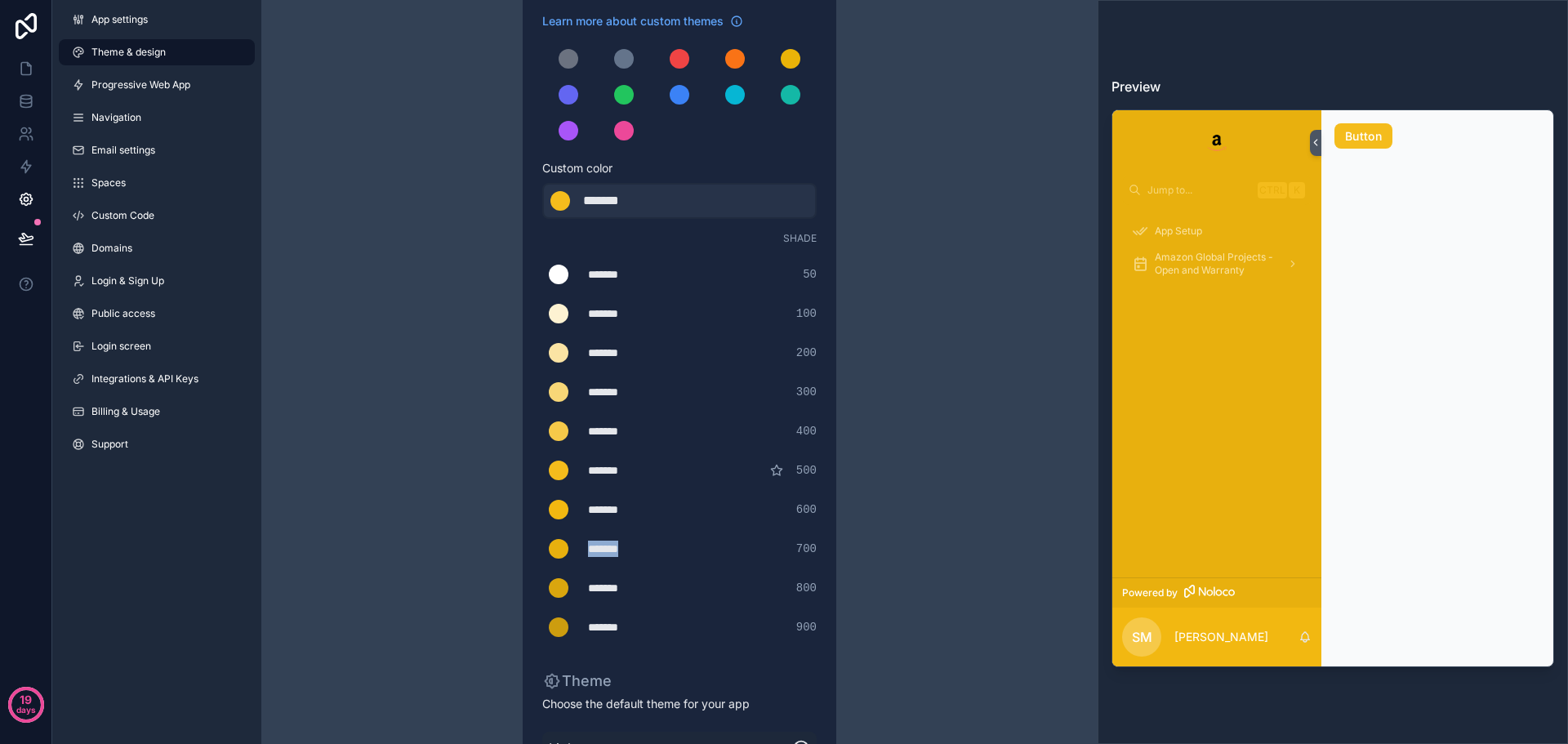
type div "*******"
copy div "*******"
drag, startPoint x: 650, startPoint y: 202, endPoint x: 587, endPoint y: 201, distance: 63.0
click at [587, 201] on div "*******" at bounding box center [623, 200] width 81 height 19
click at [628, 194] on div "*******" at bounding box center [623, 200] width 81 height 19
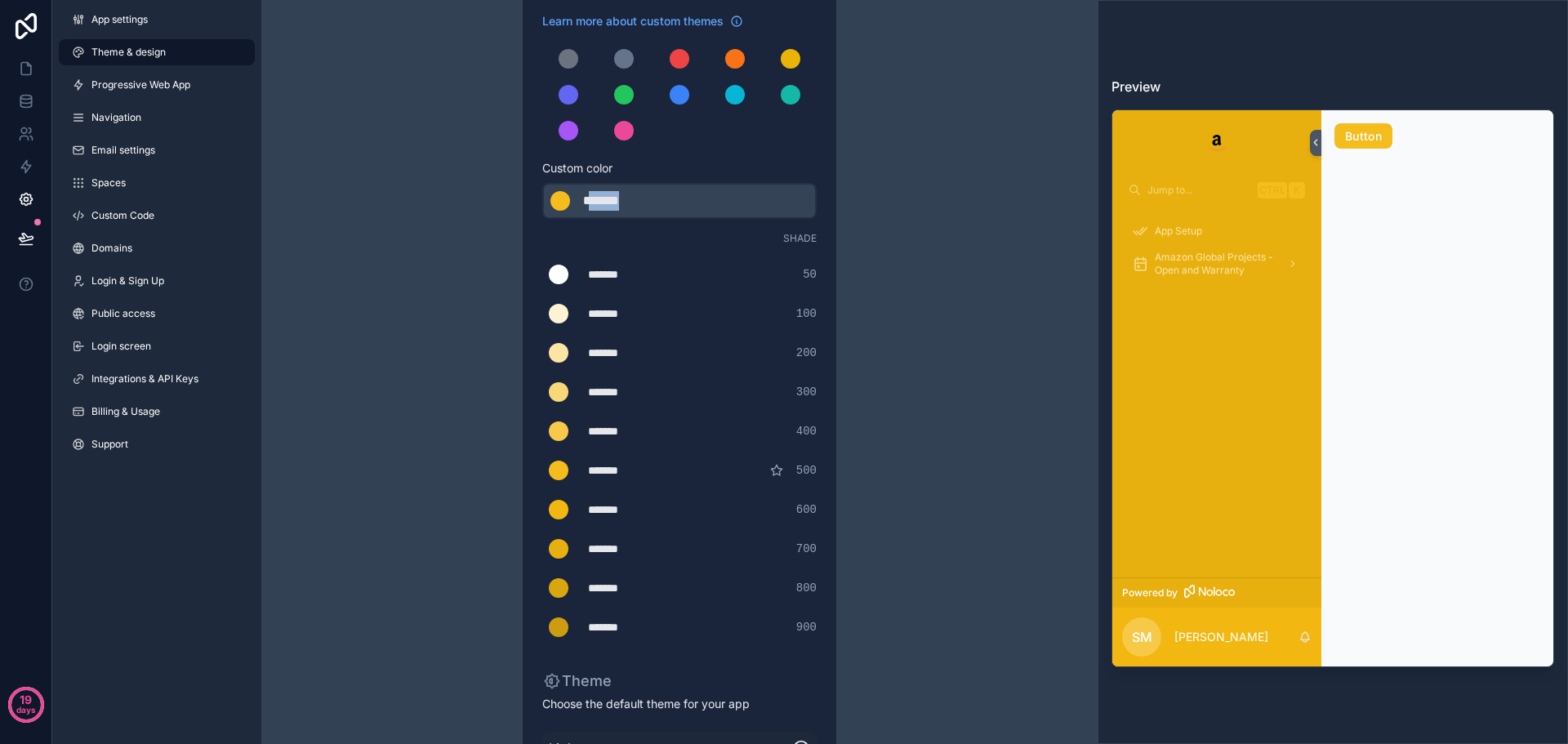
click at [628, 194] on div "*******" at bounding box center [623, 200] width 81 height 19
type div "*******"
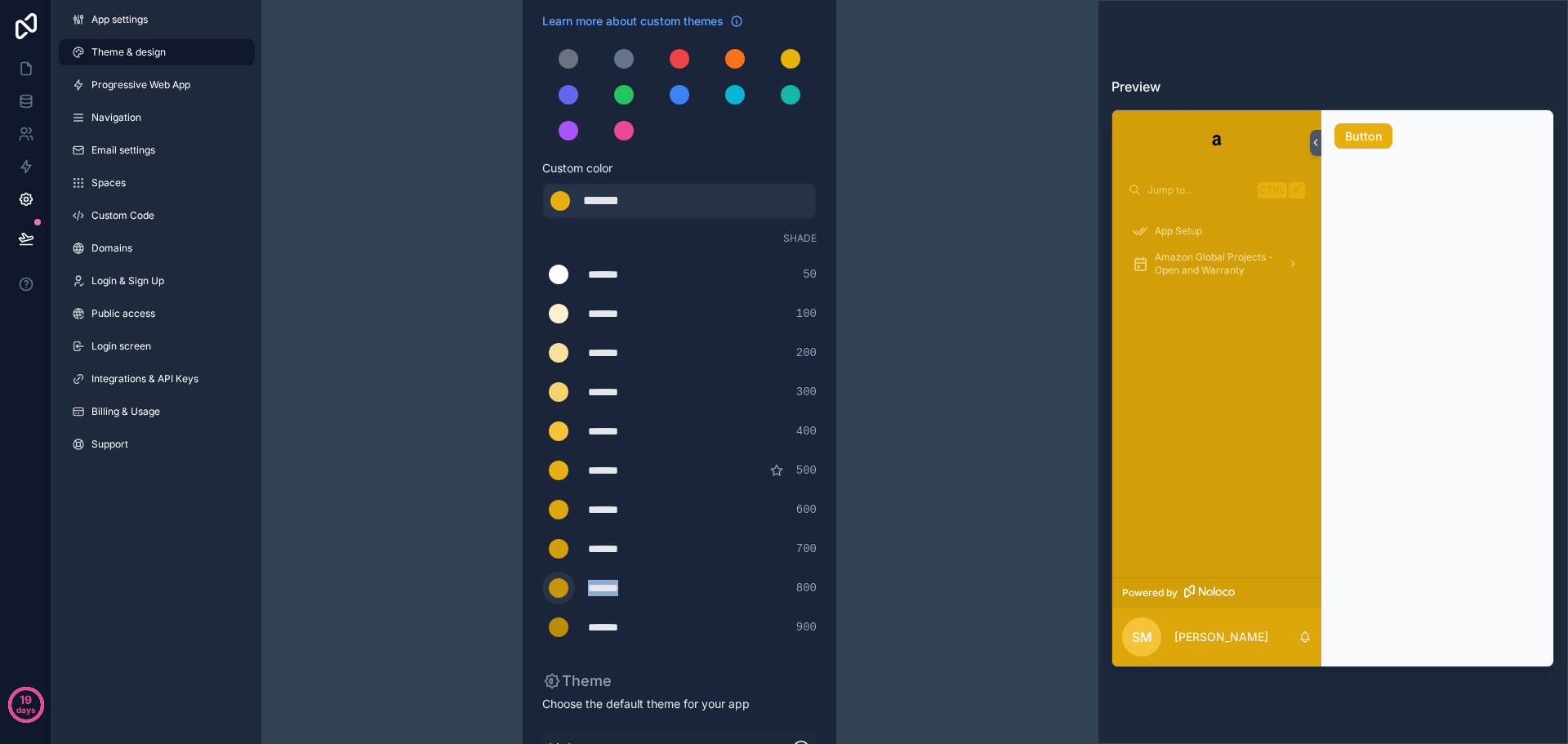
drag, startPoint x: 636, startPoint y: 585, endPoint x: 565, endPoint y: 585, distance: 71.0
click at [565, 585] on div "******* ******* #c69606 800" at bounding box center [680, 587] width 275 height 32
type div "*******"
copy div "*******"
drag, startPoint x: 653, startPoint y: 203, endPoint x: 548, endPoint y: 196, distance: 105.2
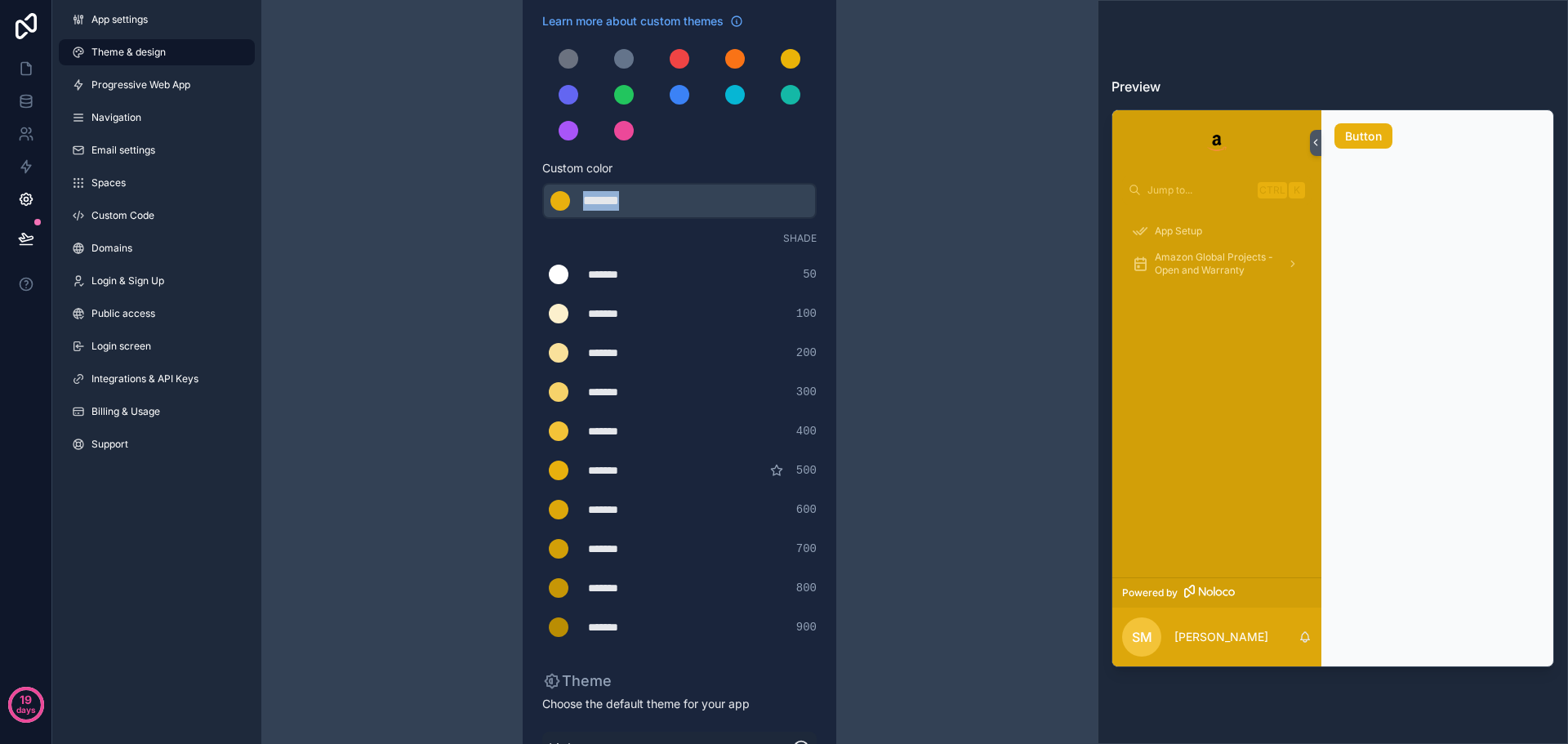
click at [548, 196] on div "******* ******* #e8b00e" at bounding box center [680, 200] width 275 height 36
type div "*******"
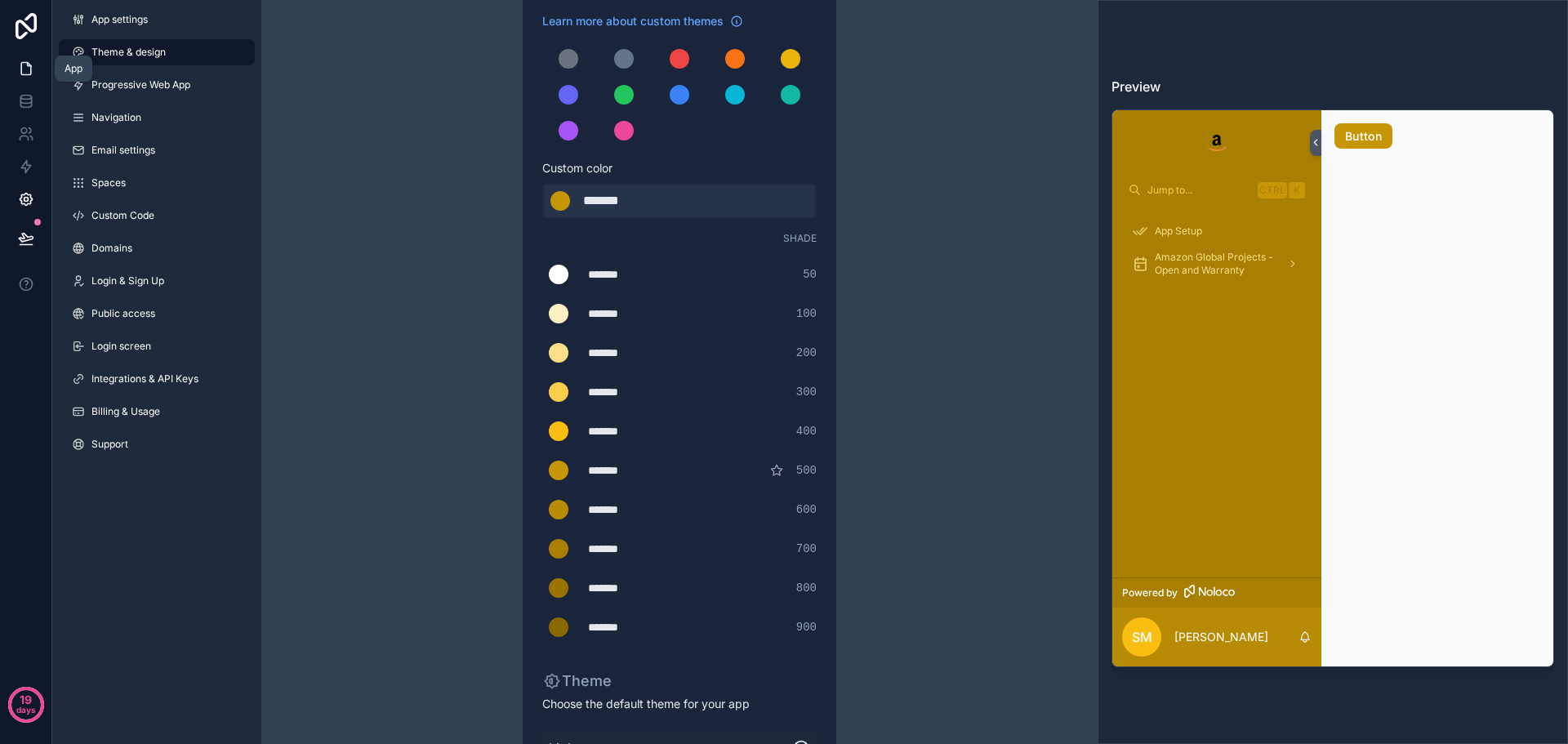
click at [30, 67] on icon at bounding box center [26, 68] width 17 height 17
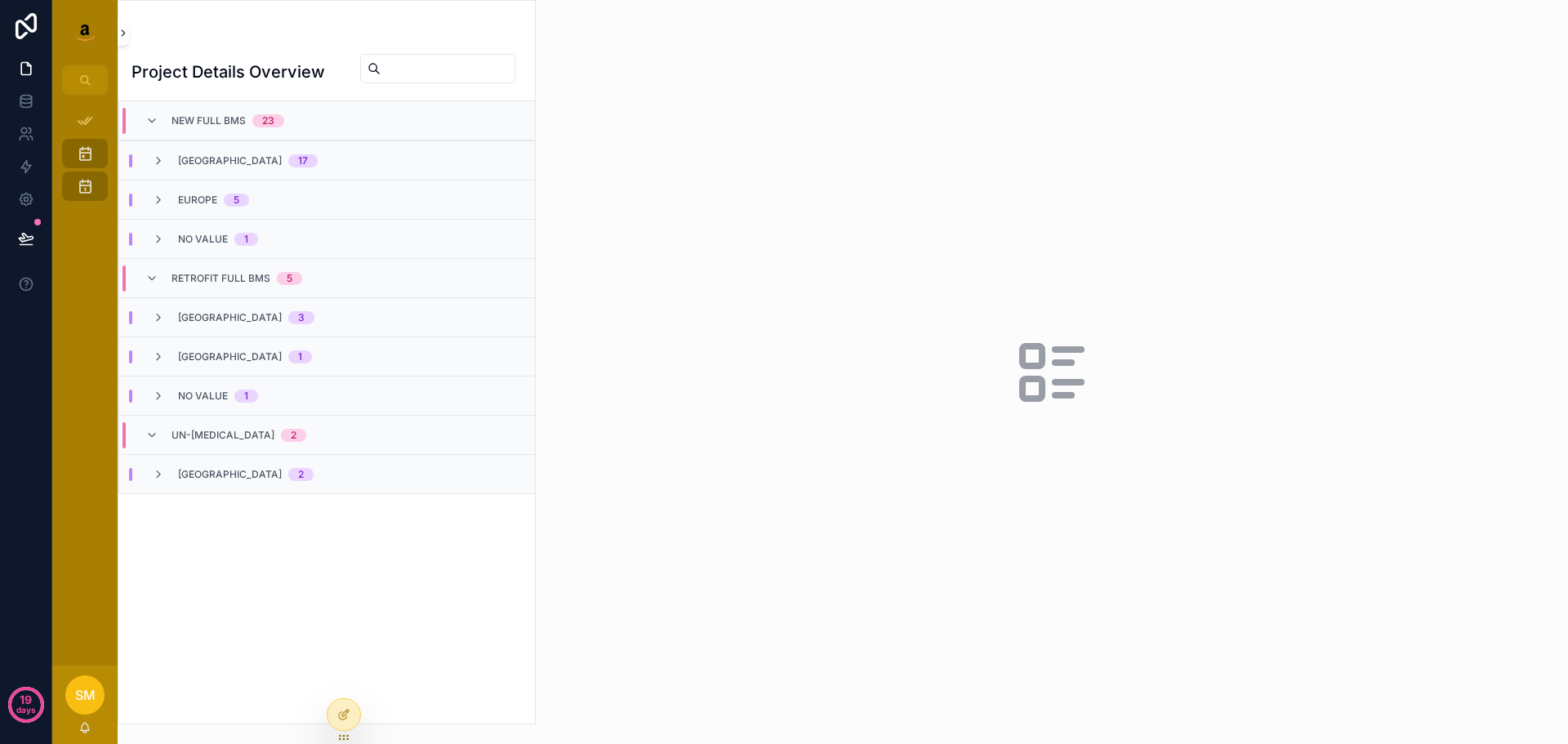
click at [127, 34] on icon "scrollable content" at bounding box center [123, 33] width 11 height 12
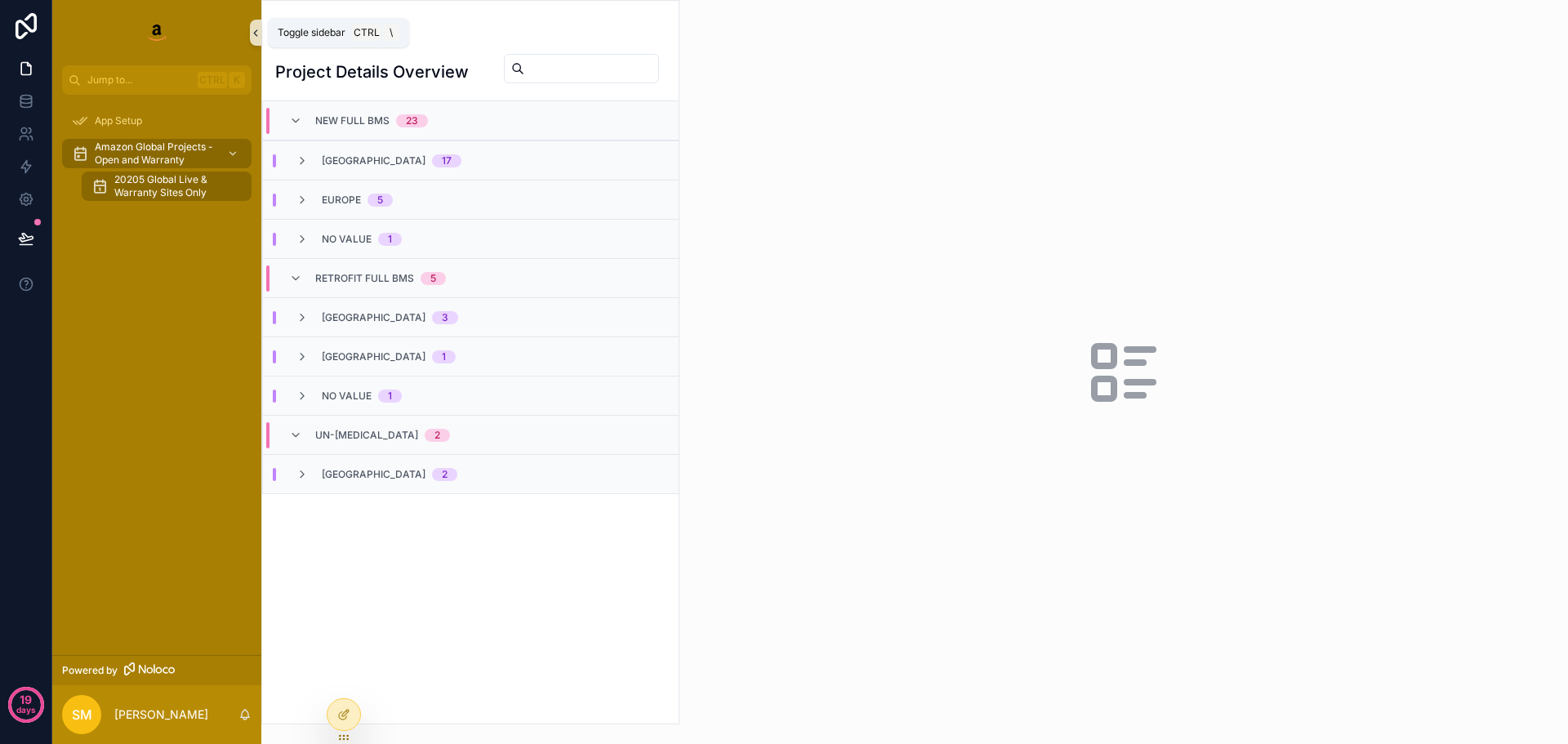
click at [254, 30] on icon "scrollable content" at bounding box center [256, 33] width 11 height 12
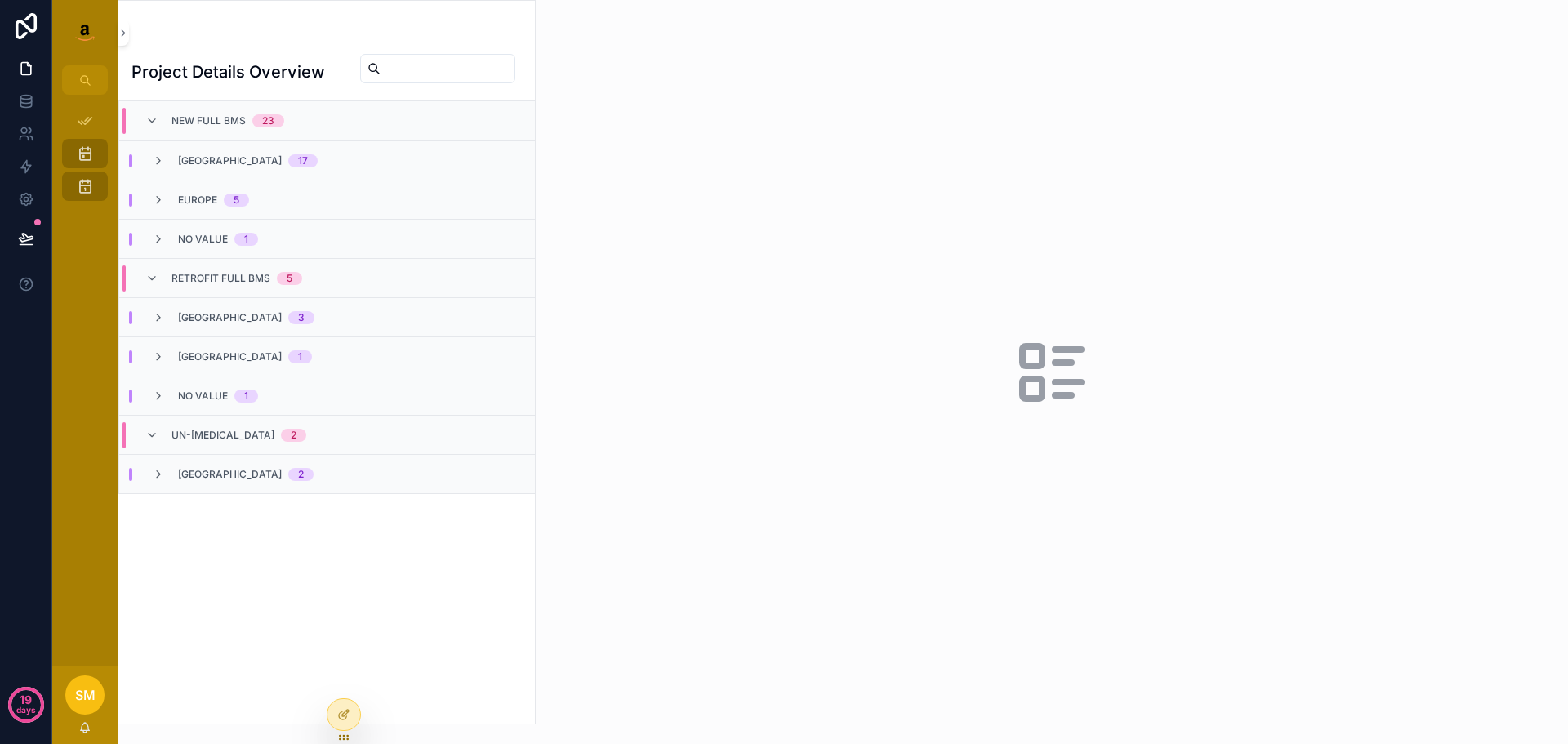
click at [198, 167] on span "North America" at bounding box center [229, 160] width 103 height 13
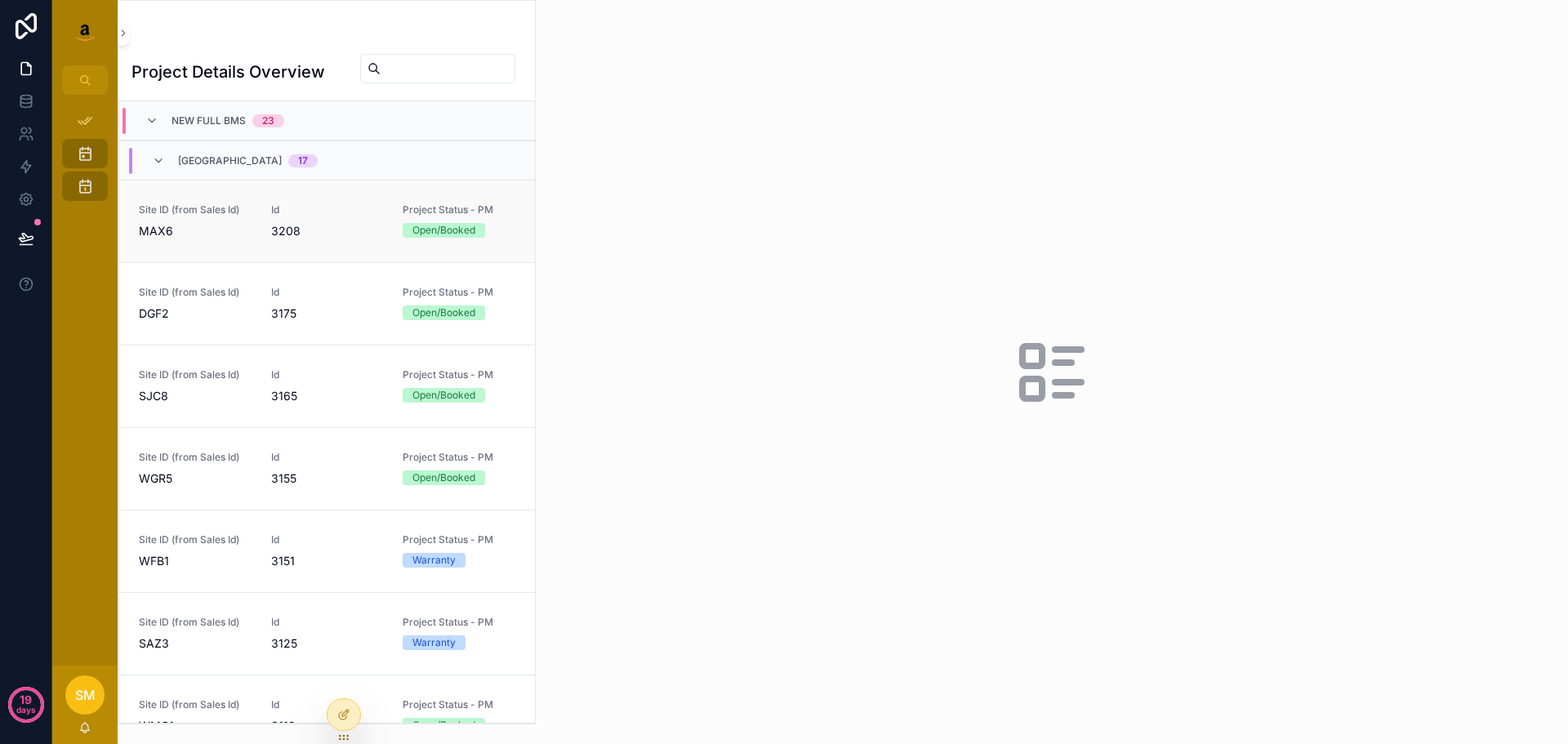
click at [214, 234] on span "MAX6" at bounding box center [195, 231] width 113 height 17
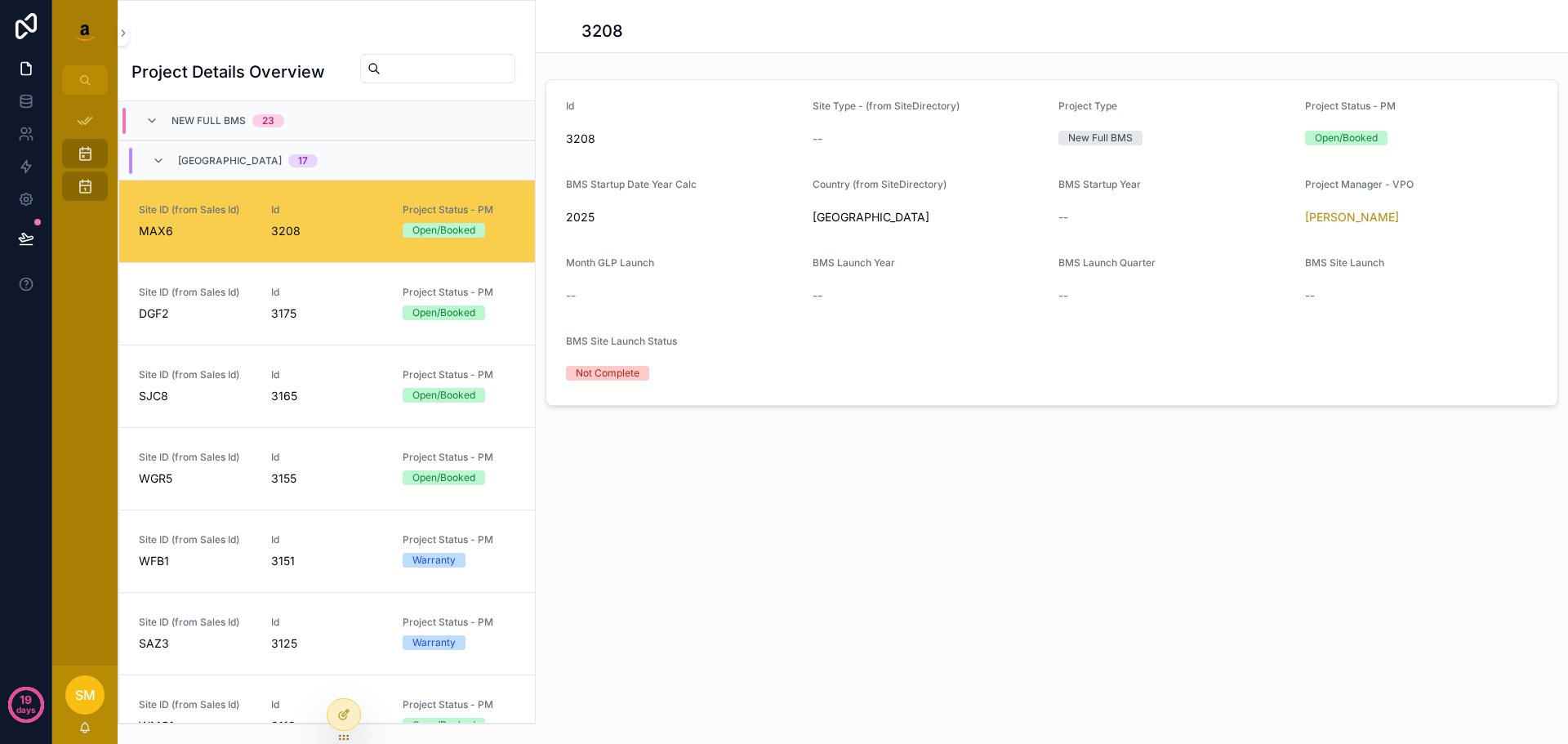
click at [279, 70] on h1 "Project Details Overview" at bounding box center [228, 72] width 193 height 23
click at [330, 712] on div at bounding box center [343, 714] width 32 height 31
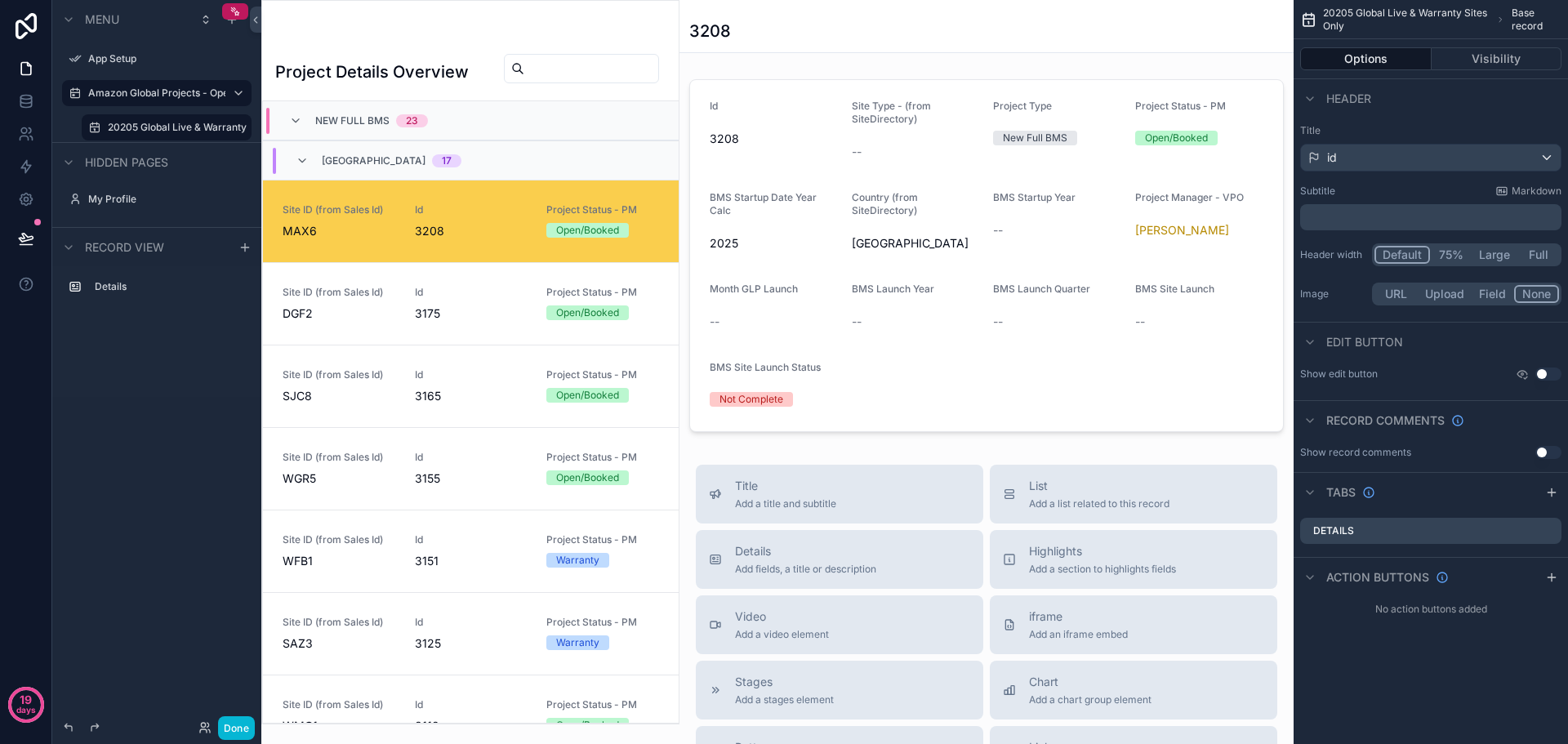
scroll to position [79, 0]
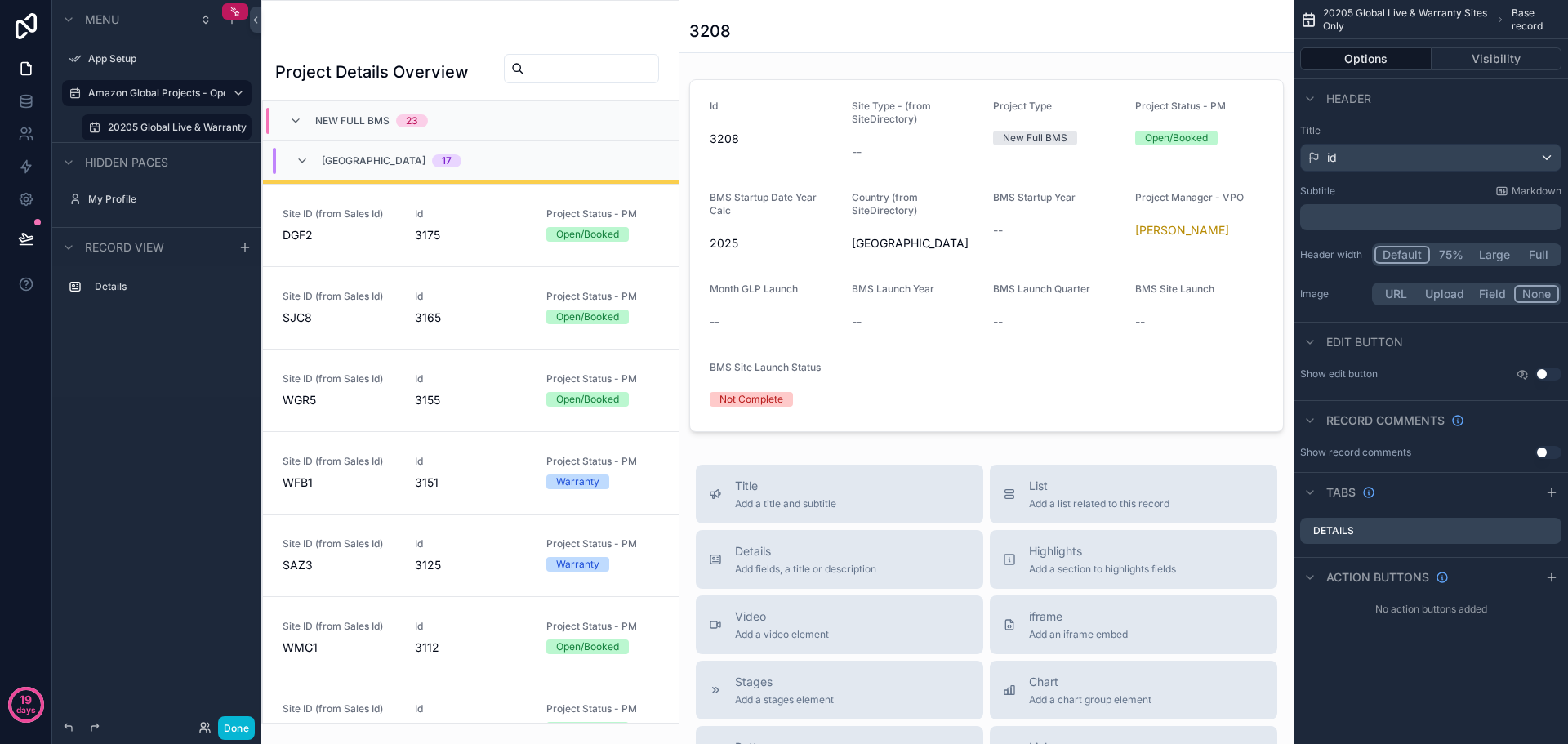
click at [344, 74] on div "scrollable content" at bounding box center [471, 362] width 417 height 723
click at [424, 26] on div "Project Details Overview New Full BMS 23 North America 17 Site ID (from Sales I…" at bounding box center [471, 362] width 418 height 725
click at [473, 31] on div "scrollable content" at bounding box center [470, 33] width 390 height 13
click at [449, 31] on div "scrollable content" at bounding box center [470, 33] width 390 height 13
click at [1445, 13] on span "20205 Global Live & Warranty Sites Only" at bounding box center [1407, 19] width 166 height 26
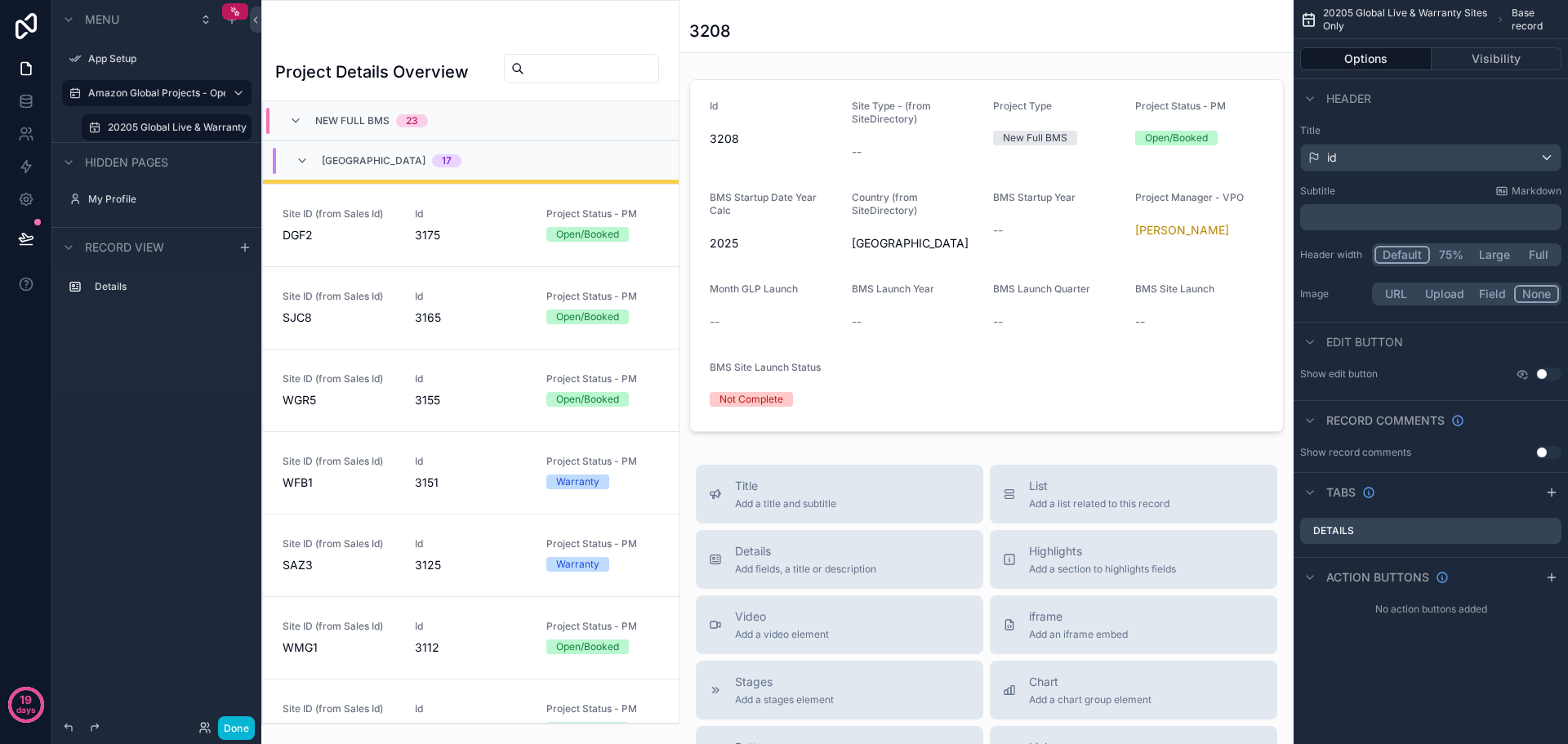
click at [1335, 10] on span "20205 Global Live & Warranty Sites Only" at bounding box center [1407, 19] width 166 height 26
click at [1499, 21] on icon "scrollable content" at bounding box center [1501, 19] width 9 height 10
click at [153, 97] on label "Amazon Global Projects - Open and Warranty" at bounding box center [157, 93] width 137 height 13
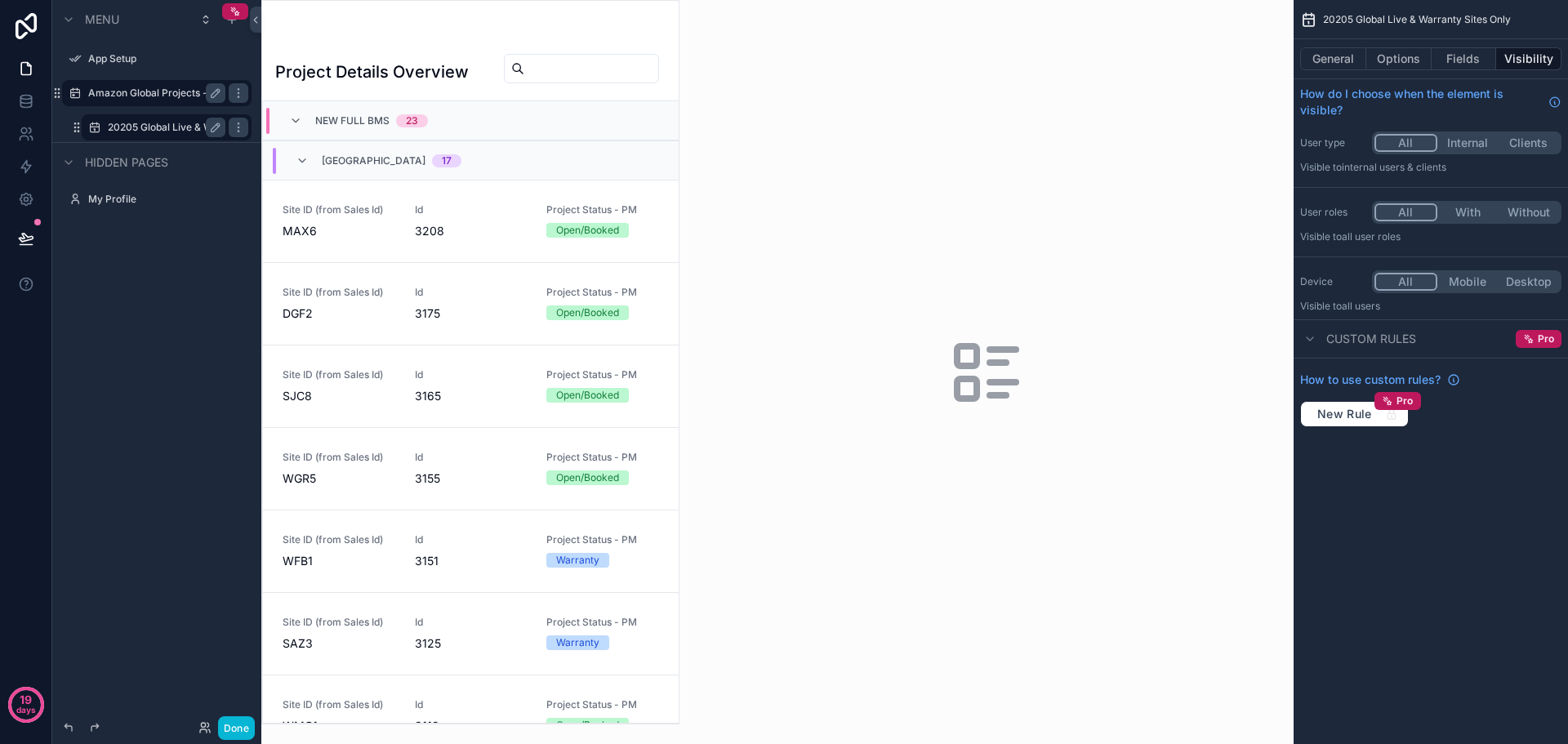
click at [151, 122] on label "20205 Global Live & Warranty Sites Only" at bounding box center [166, 127] width 117 height 13
click at [156, 124] on label "20205 Global Live & Warranty Sites Only" at bounding box center [166, 127] width 117 height 13
click at [325, 67] on h1 "Project Details Overview" at bounding box center [371, 72] width 193 height 23
click at [345, 34] on div "scrollable content" at bounding box center [470, 33] width 390 height 13
click at [342, 73] on h1 "Project Details Overview" at bounding box center [371, 72] width 193 height 23
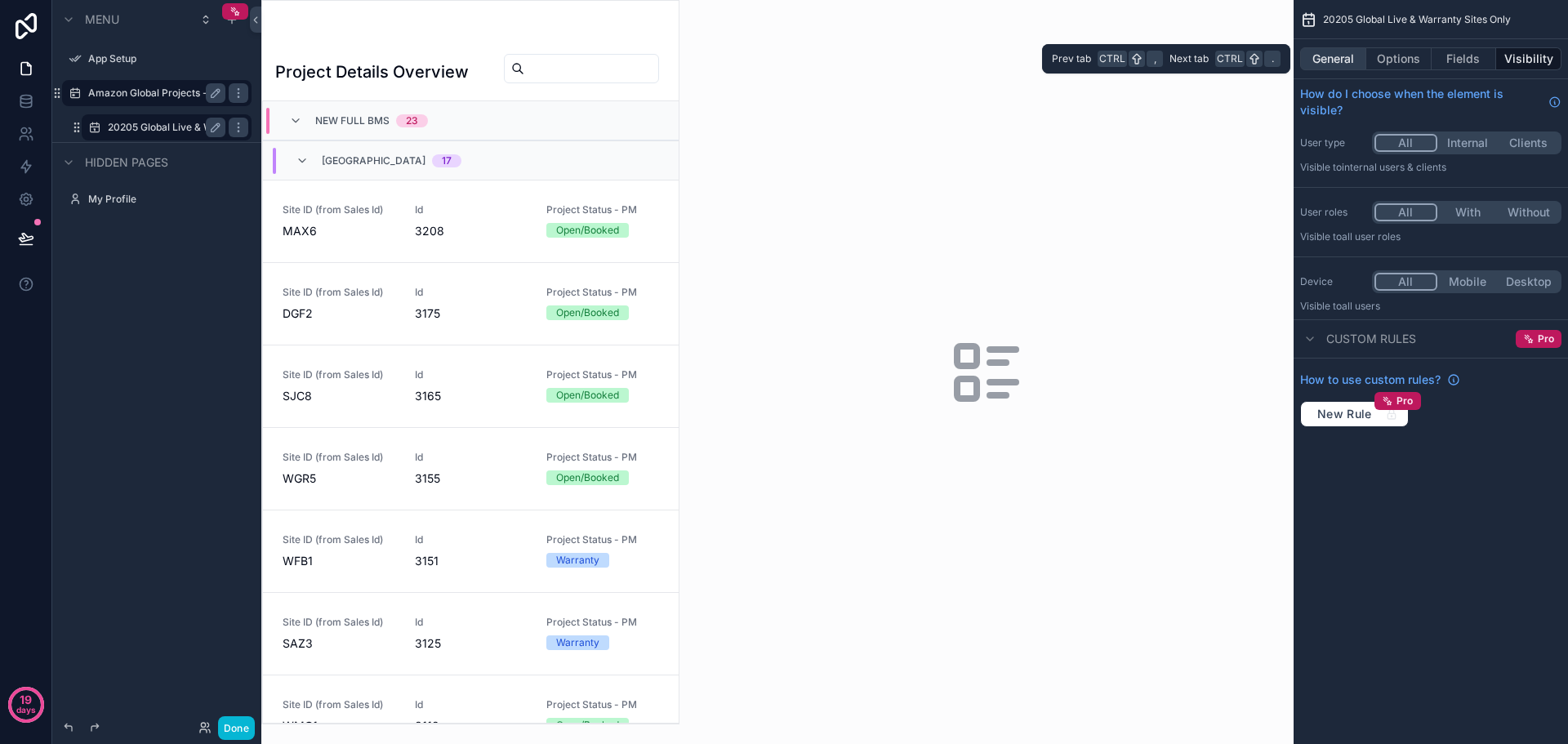
click at [1349, 67] on button "General" at bounding box center [1333, 59] width 67 height 23
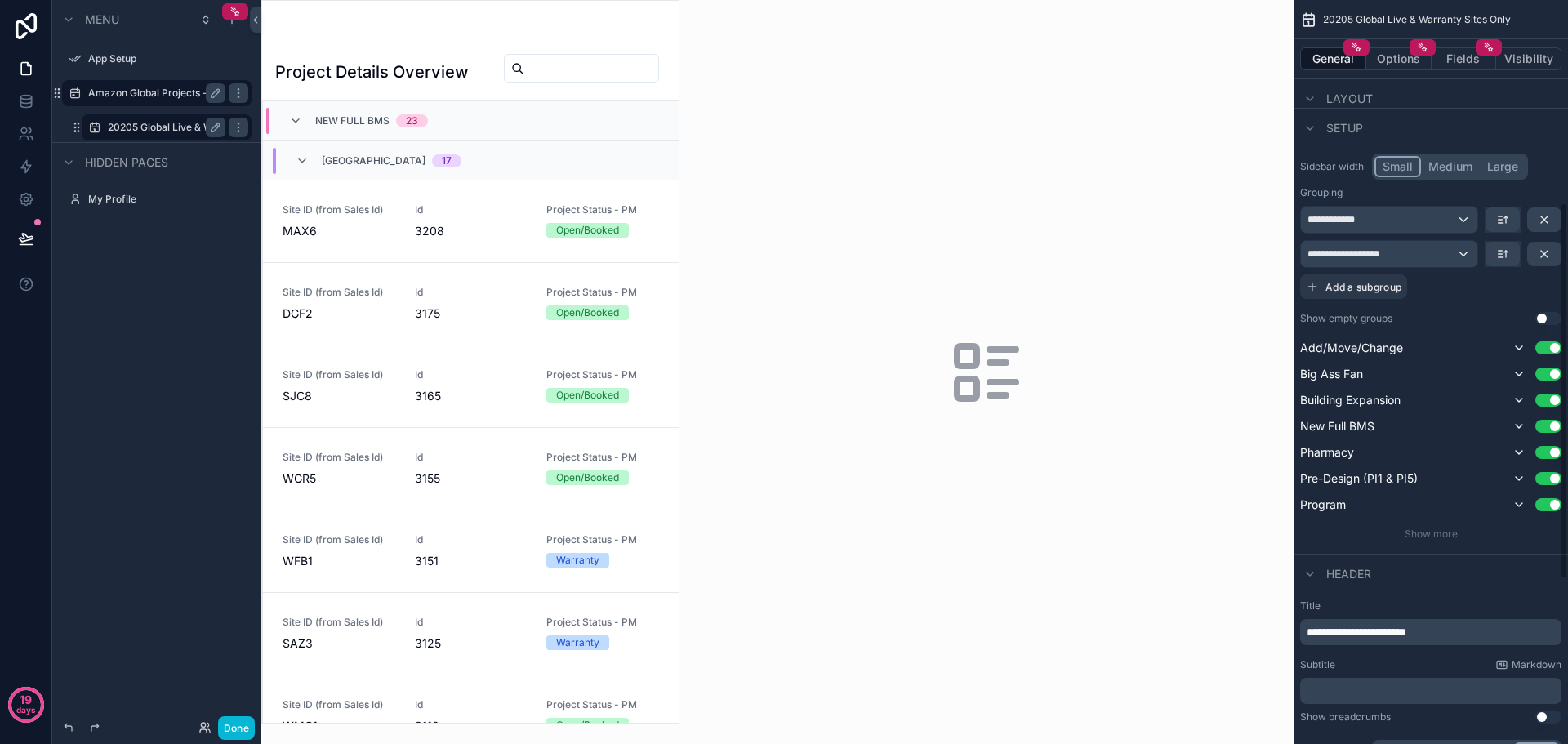
scroll to position [572, 0]
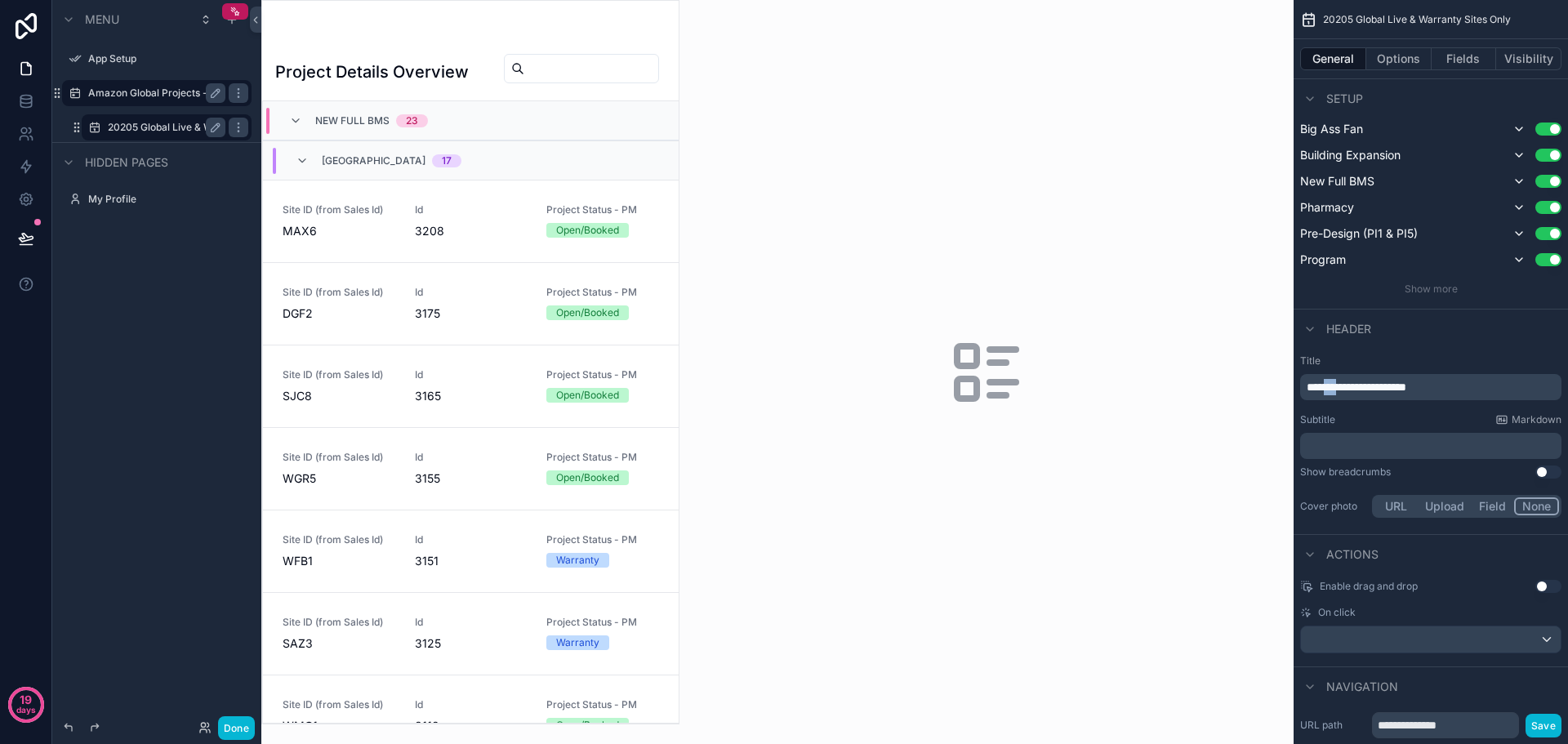
drag, startPoint x: 1346, startPoint y: 388, endPoint x: 1327, endPoint y: 390, distance: 19.1
click at [1327, 390] on span "**********" at bounding box center [1357, 387] width 100 height 11
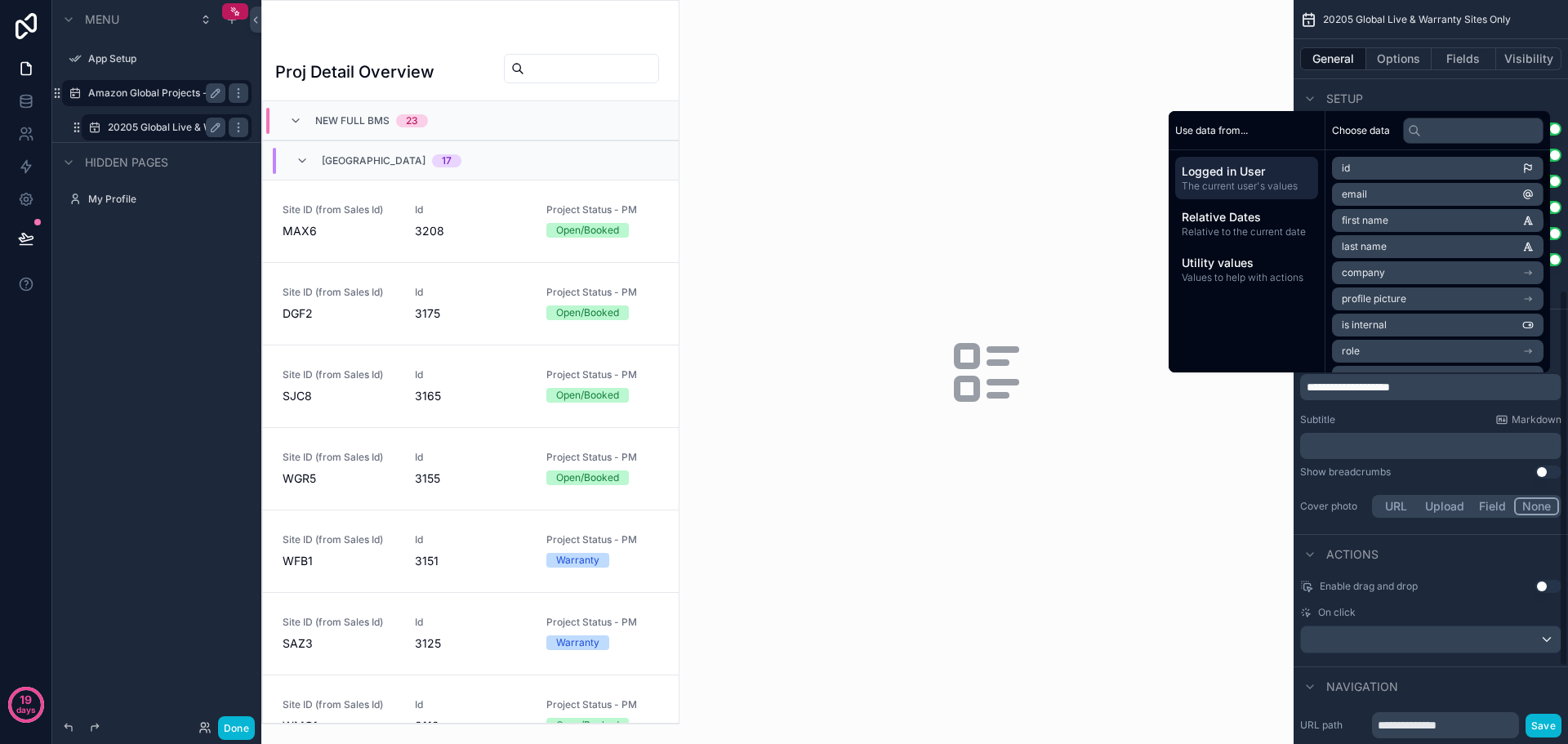
click at [1436, 389] on p "**********" at bounding box center [1432, 387] width 251 height 17
click at [1327, 385] on span "**********" at bounding box center [1348, 387] width 83 height 11
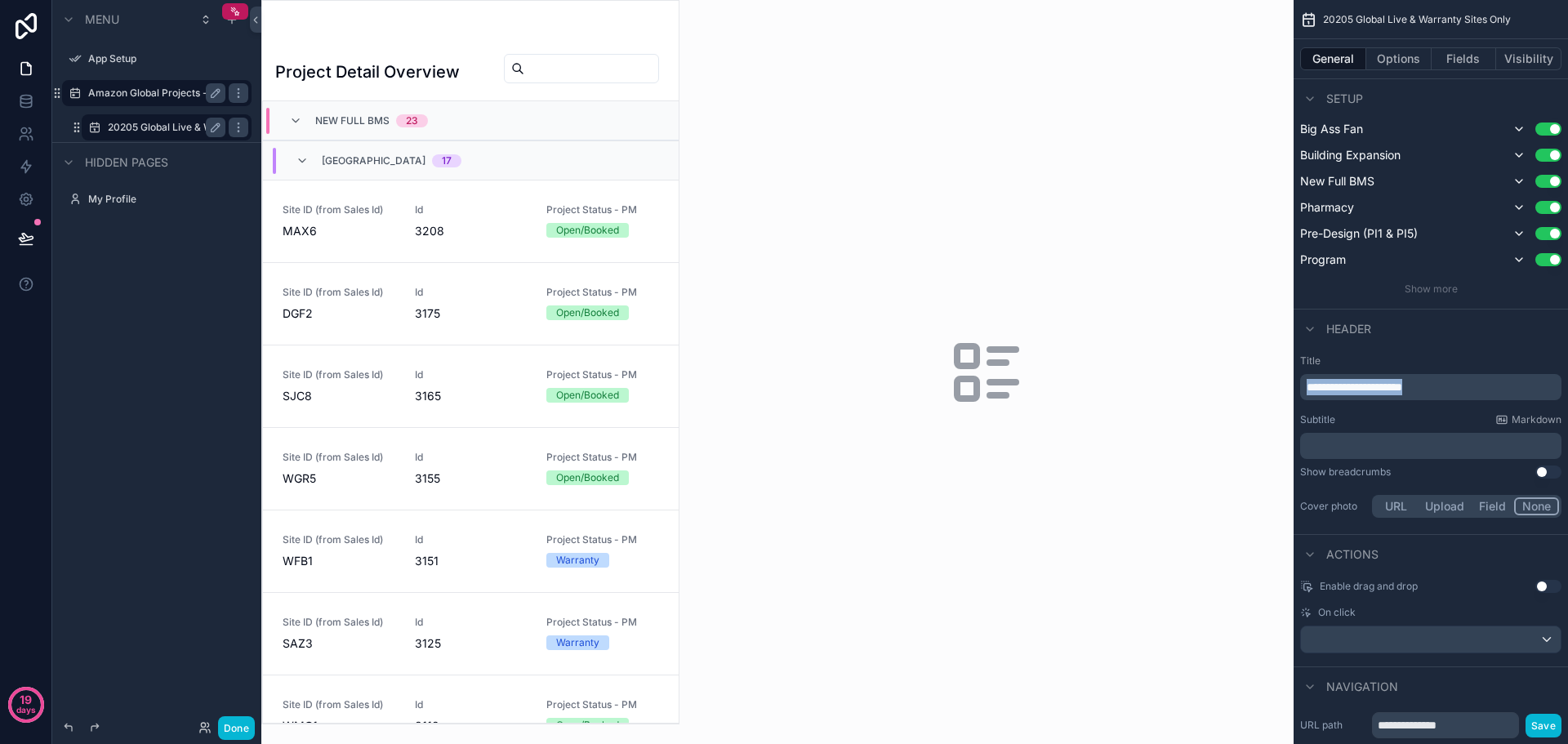
drag, startPoint x: 1447, startPoint y: 393, endPoint x: 1298, endPoint y: 386, distance: 149.2
click at [1298, 386] on div "**********" at bounding box center [1431, 437] width 275 height 179
copy span "**********"
click at [1372, 377] on div "**********" at bounding box center [1431, 387] width 262 height 26
click at [1379, 385] on span "**********" at bounding box center [1354, 387] width 95 height 11
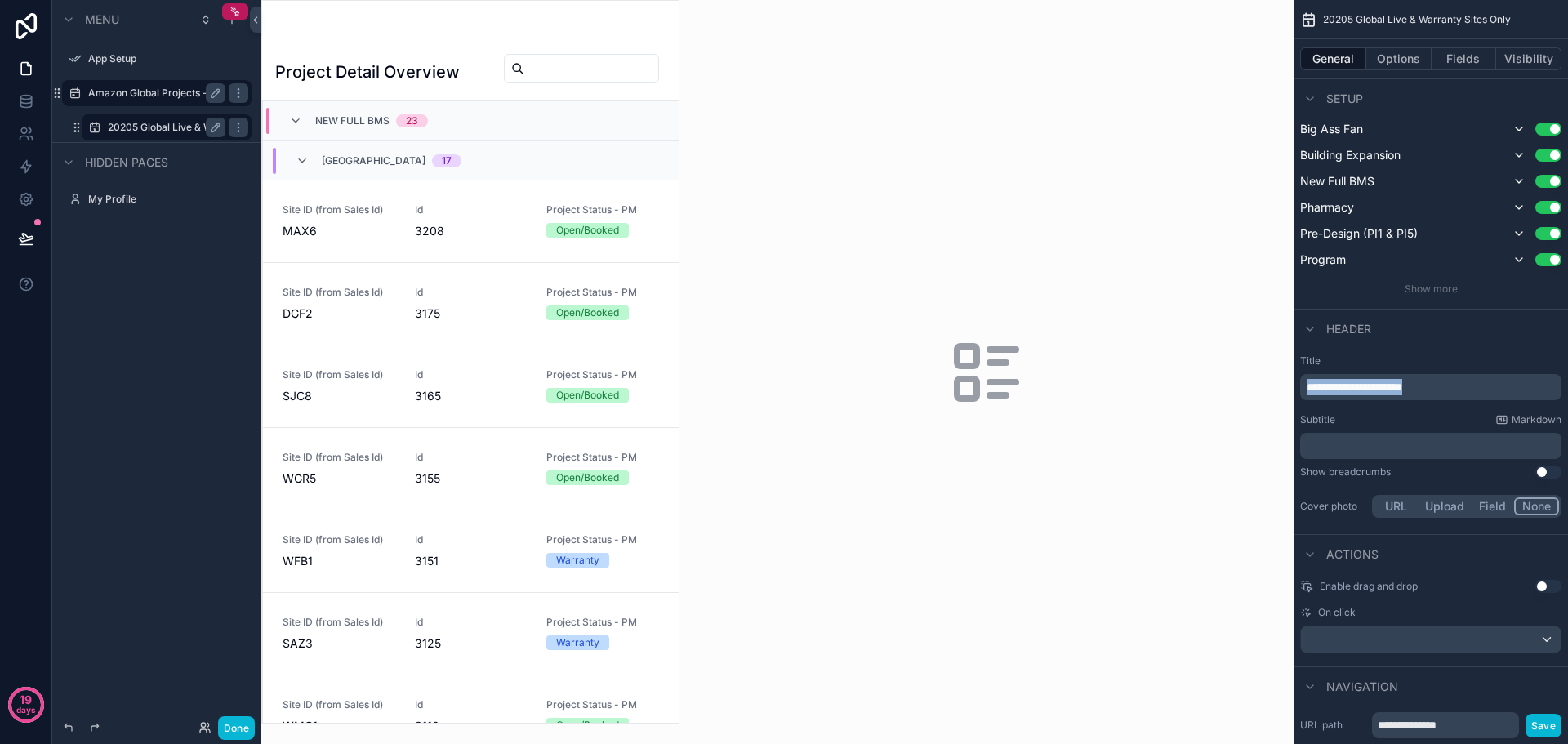
click at [1382, 385] on span "**********" at bounding box center [1354, 387] width 95 height 11
drag, startPoint x: 1382, startPoint y: 391, endPoint x: 1348, endPoint y: 389, distance: 34.1
click at [1348, 389] on span "**********" at bounding box center [1354, 387] width 95 height 11
click at [238, 717] on button "Done" at bounding box center [236, 727] width 37 height 24
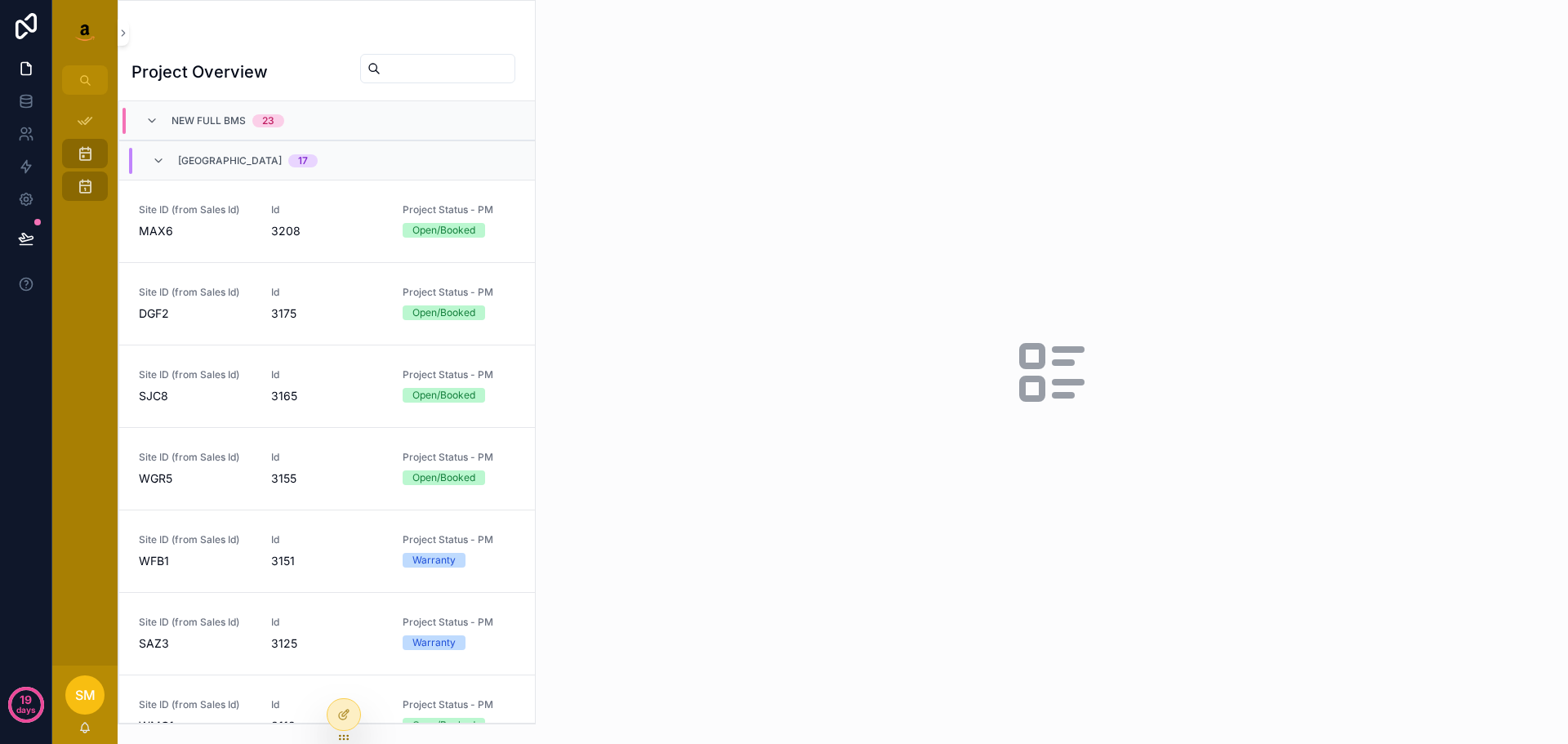
click at [128, 121] on div "New Full BMS 23" at bounding box center [214, 121] width 178 height 26
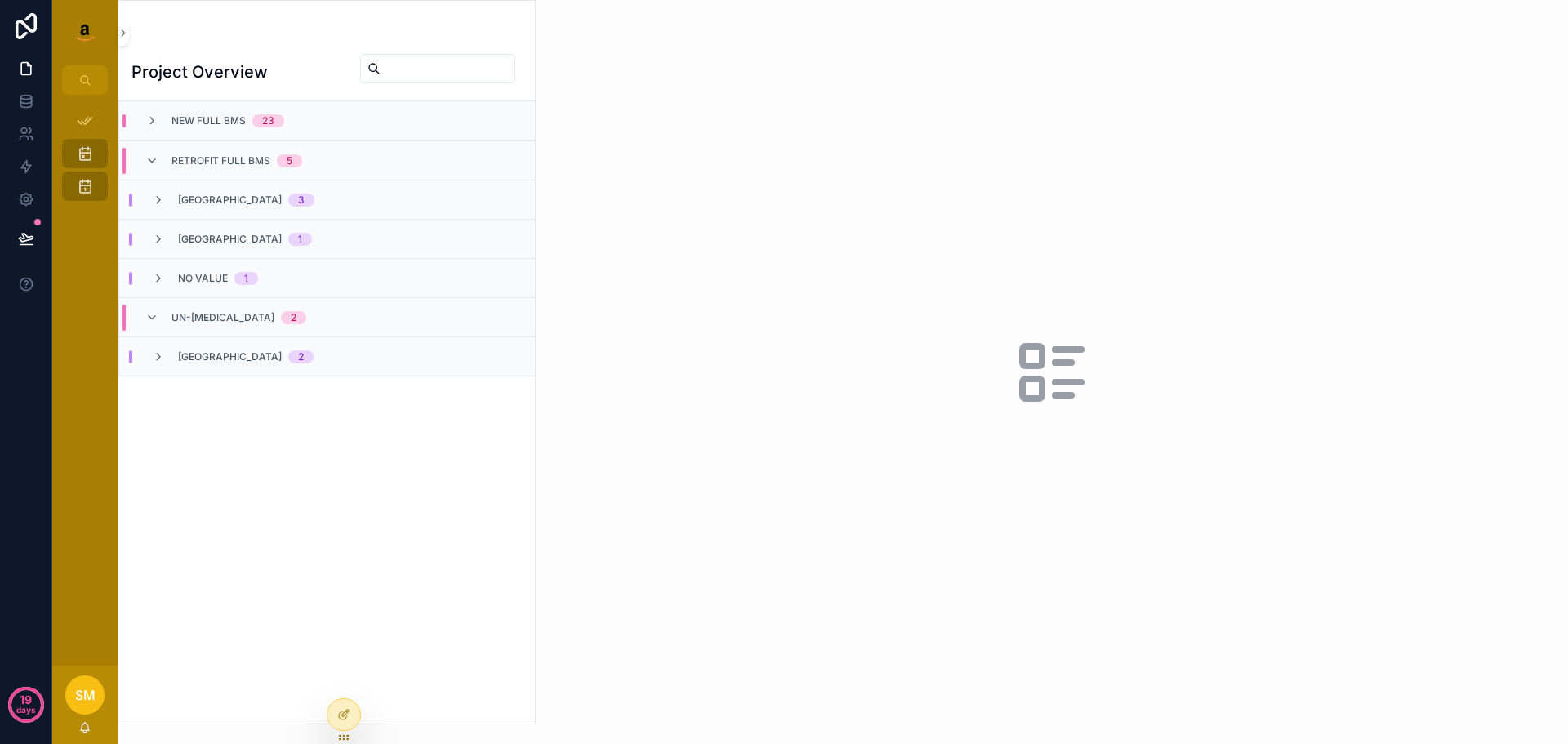
click at [128, 121] on div "New Full BMS 23" at bounding box center [214, 121] width 178 height 13
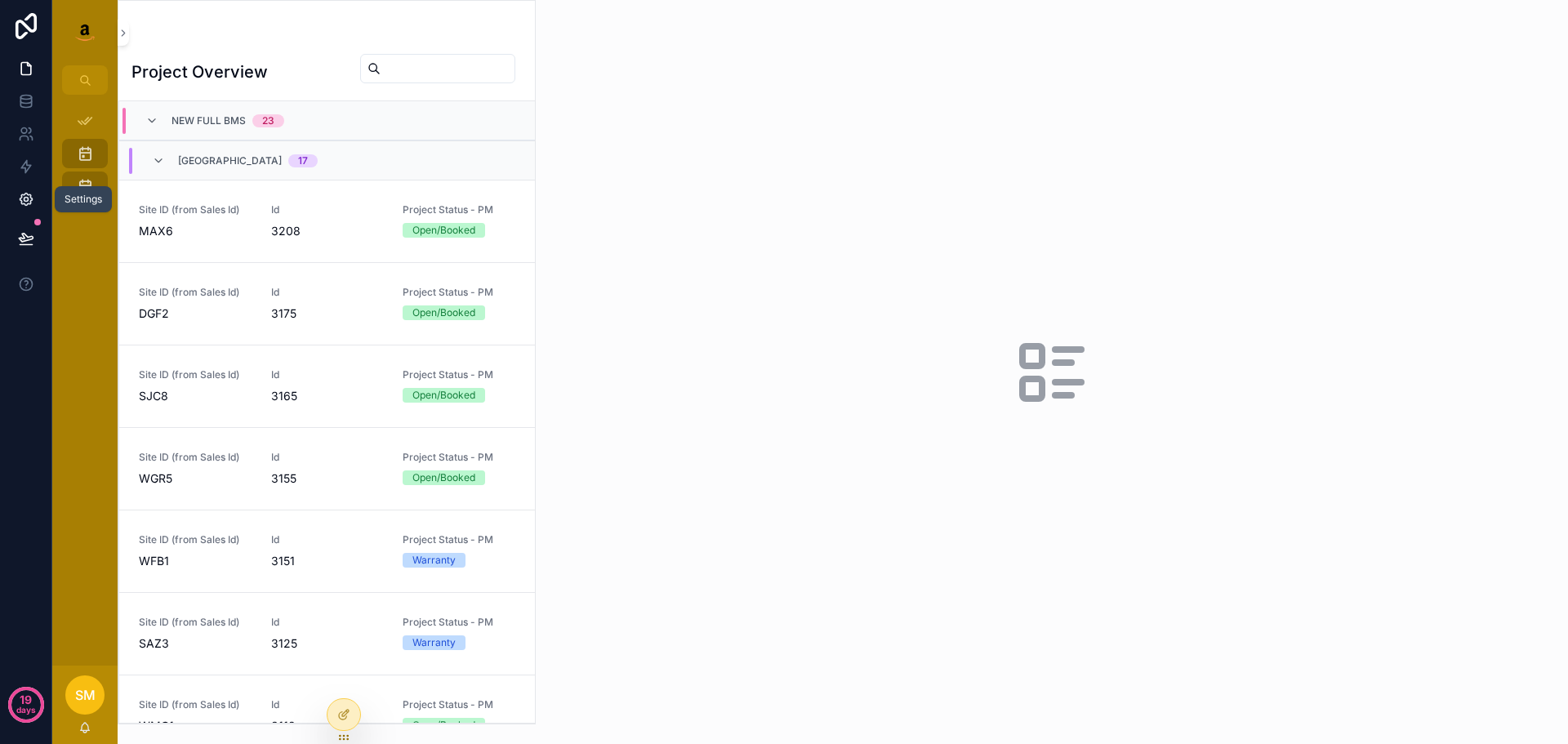
click at [28, 205] on icon at bounding box center [26, 199] width 17 height 17
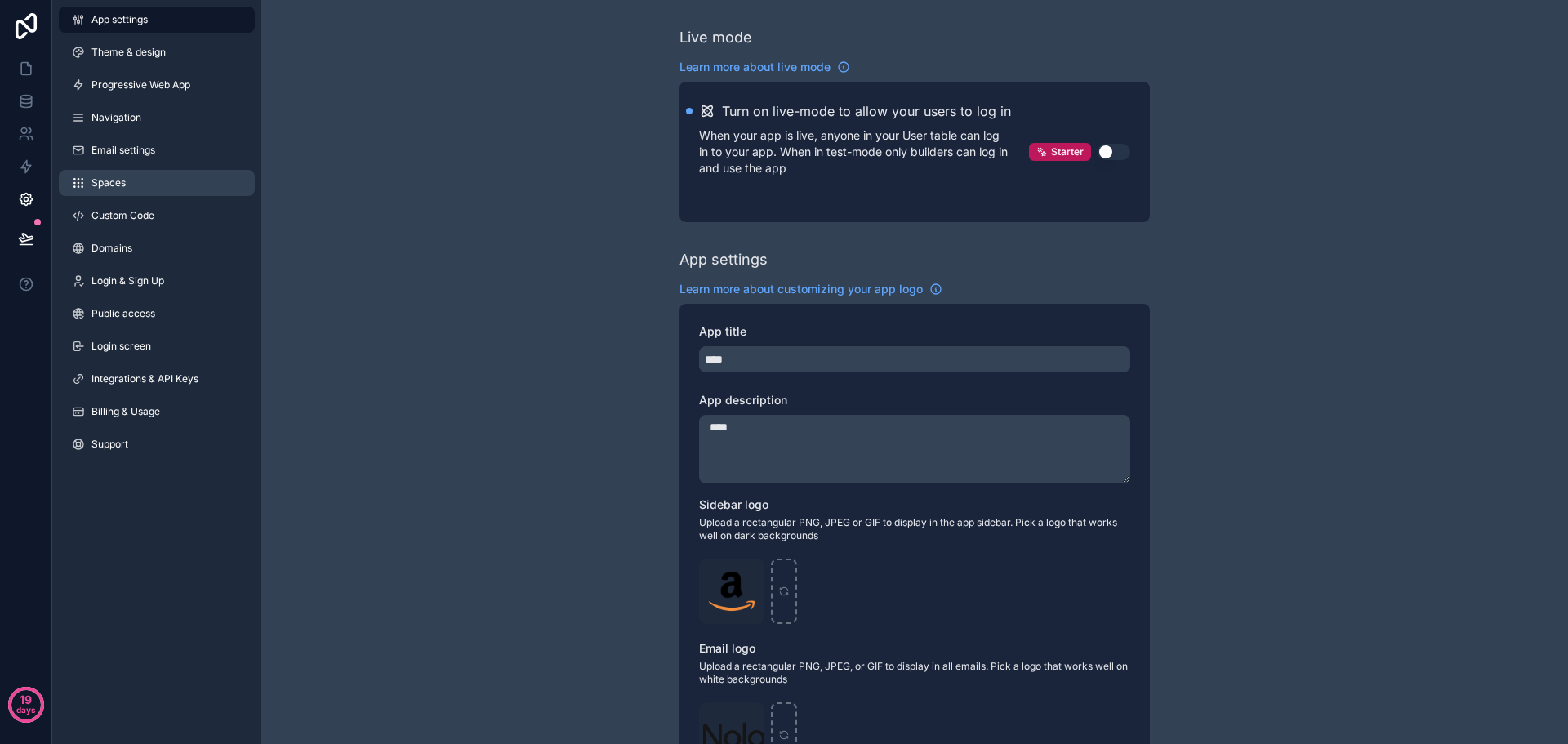
click at [134, 181] on link "Spaces" at bounding box center [157, 183] width 196 height 26
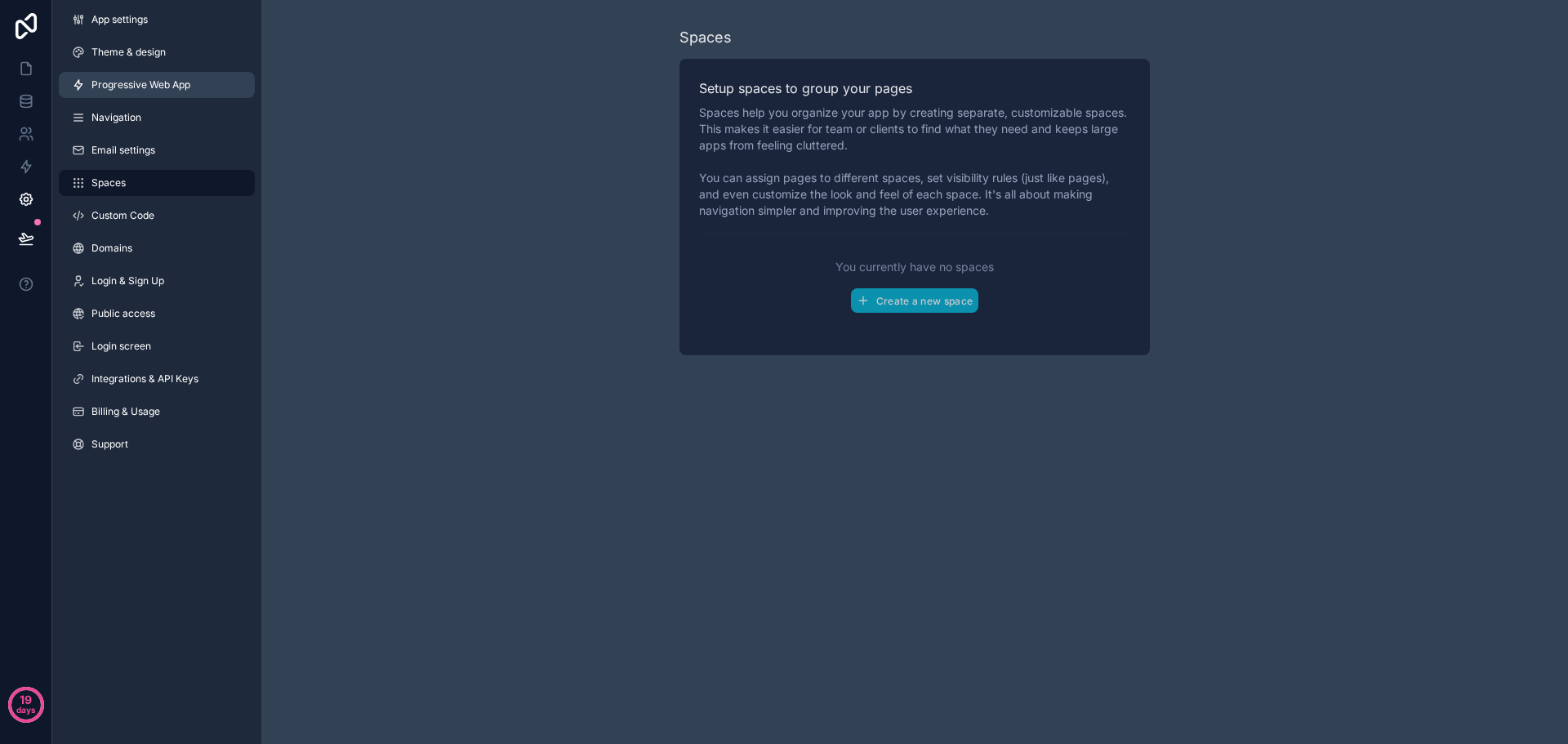
click at [130, 92] on link "Progressive Web App" at bounding box center [157, 85] width 196 height 26
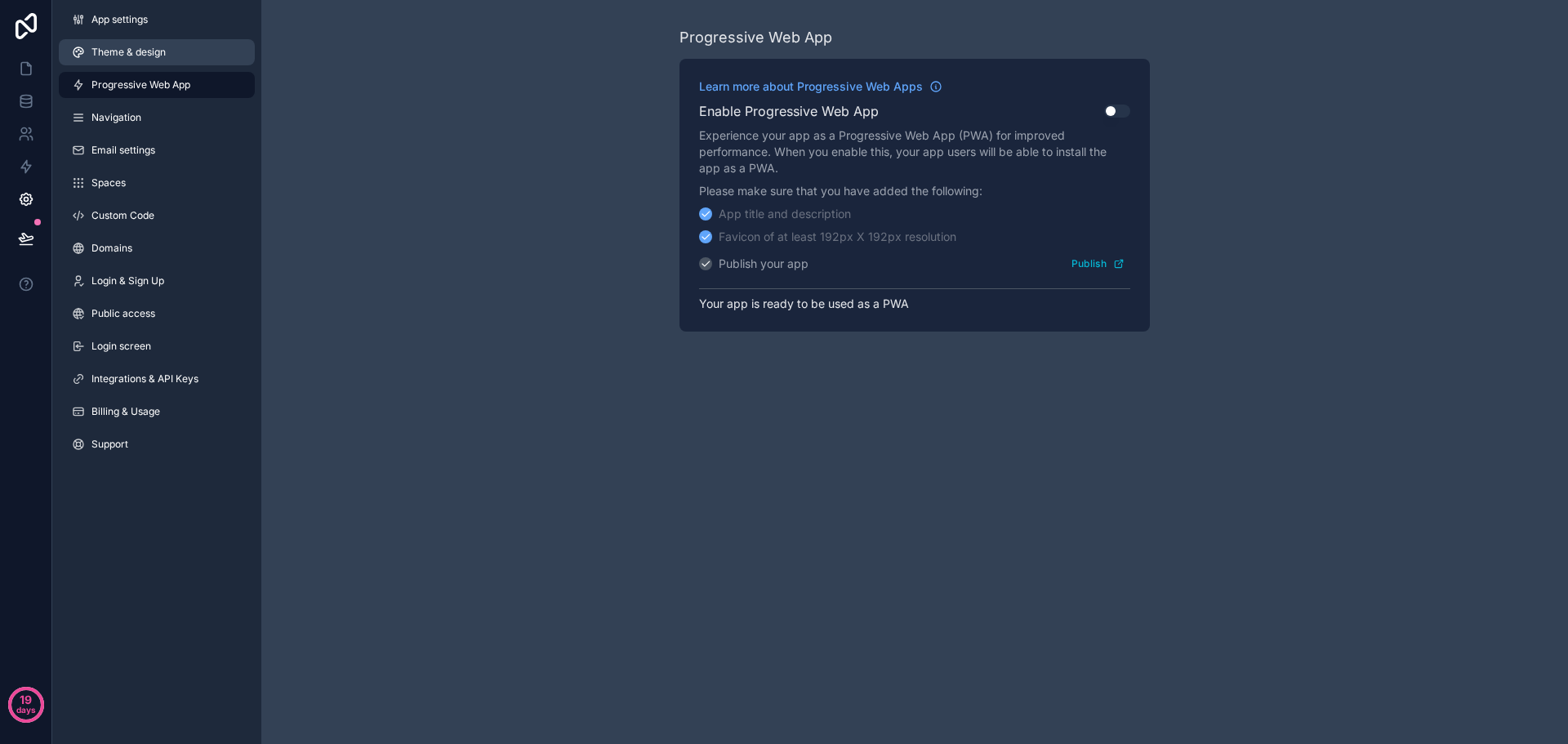
click at [135, 58] on span "Theme & design" at bounding box center [129, 52] width 74 height 13
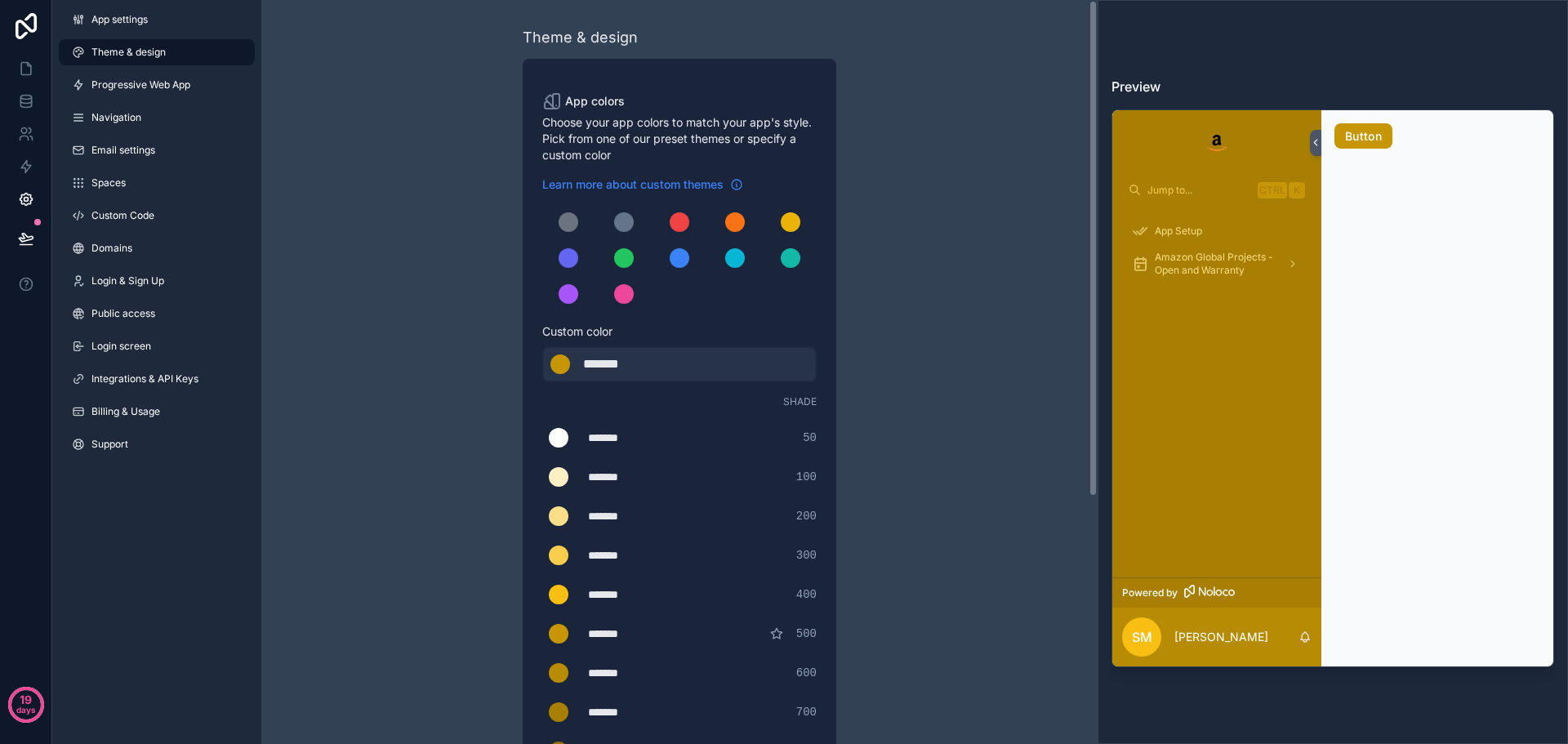
click at [671, 186] on span "Learn more about custom themes" at bounding box center [633, 185] width 181 height 17
click at [25, 63] on icon at bounding box center [25, 69] width 10 height 12
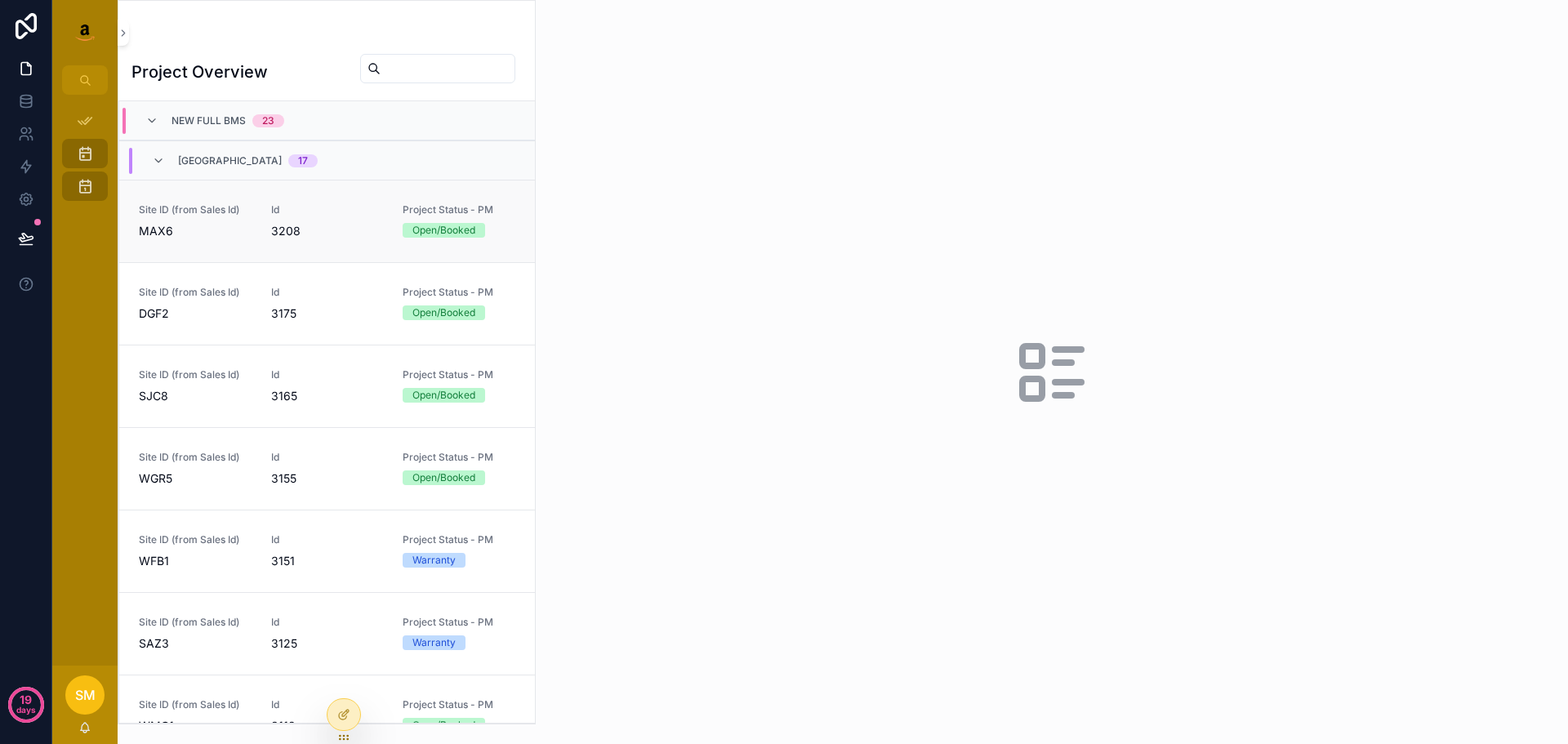
click at [188, 236] on span "MAX6" at bounding box center [195, 231] width 113 height 17
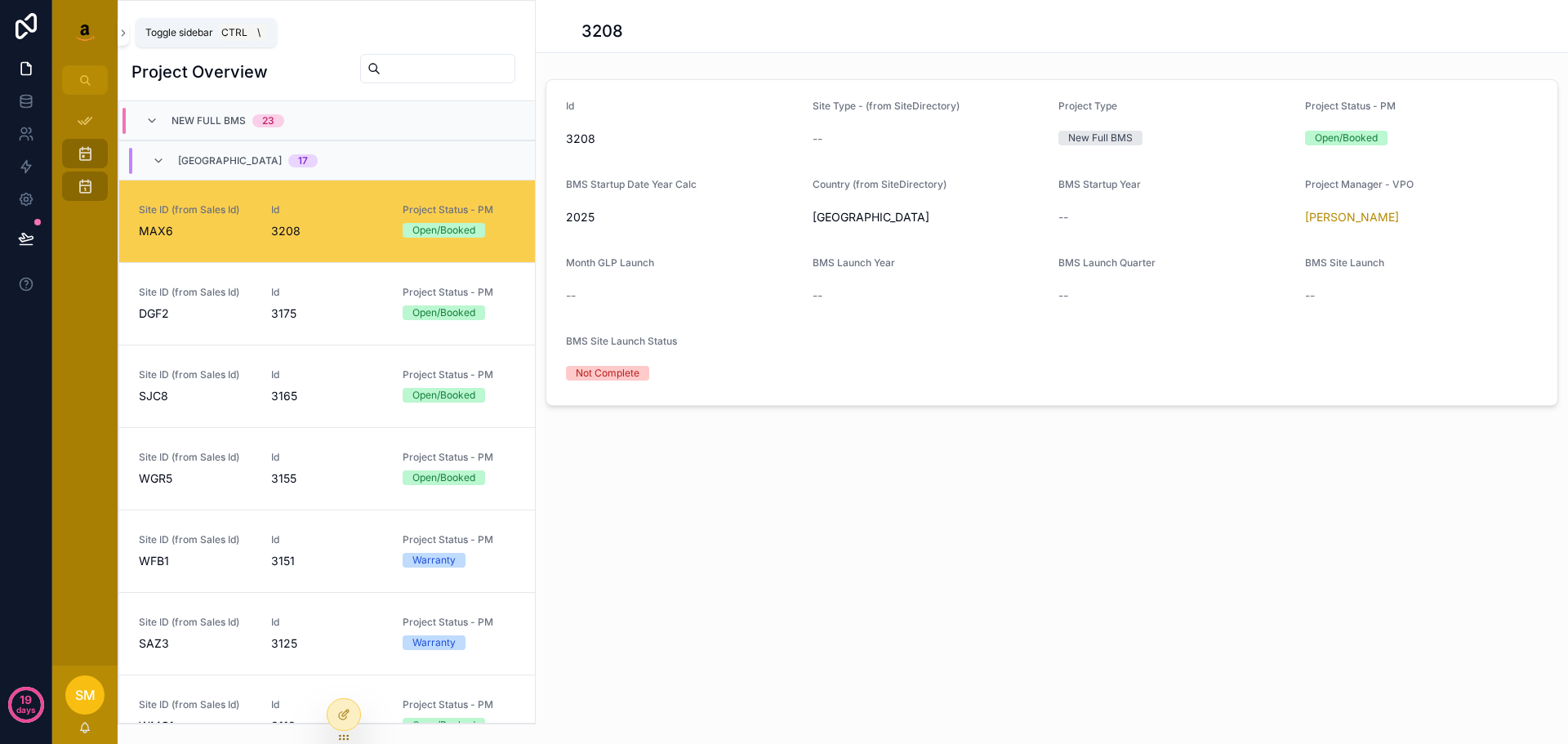
click at [123, 31] on icon "scrollable content" at bounding box center [123, 33] width 4 height 6
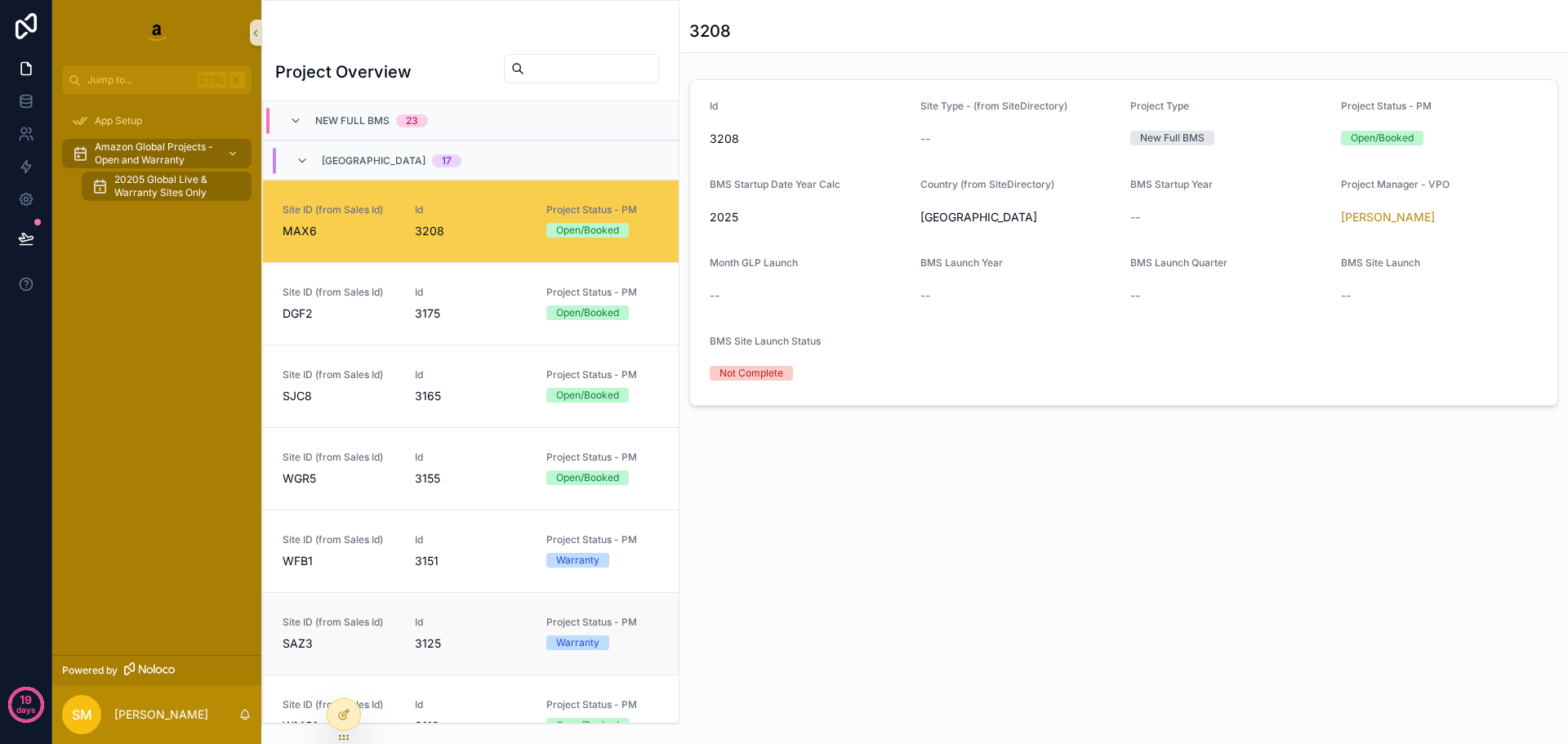
drag, startPoint x: 341, startPoint y: 706, endPoint x: 330, endPoint y: 628, distance: 78.8
click at [342, 706] on div at bounding box center [343, 714] width 32 height 31
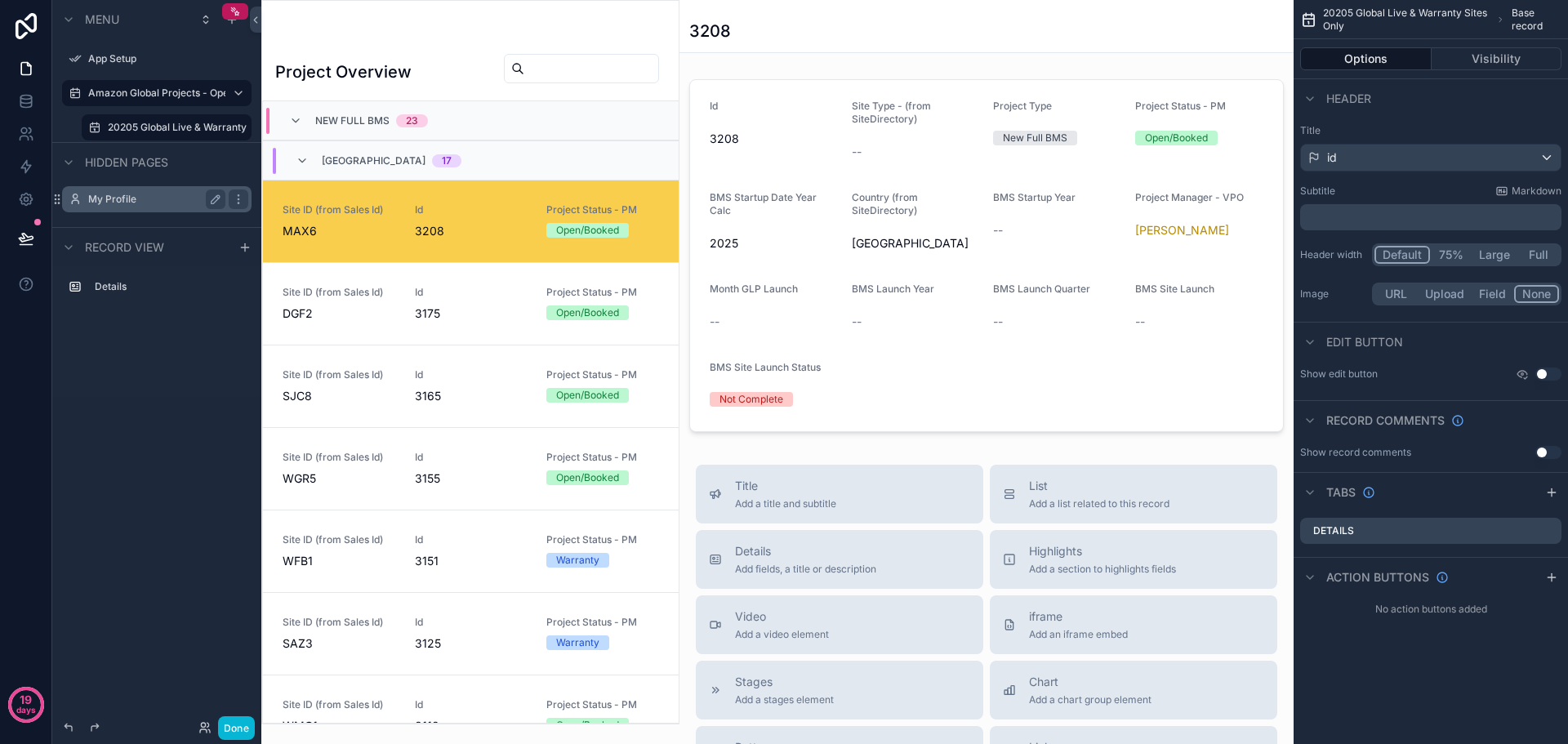
scroll to position [79, 0]
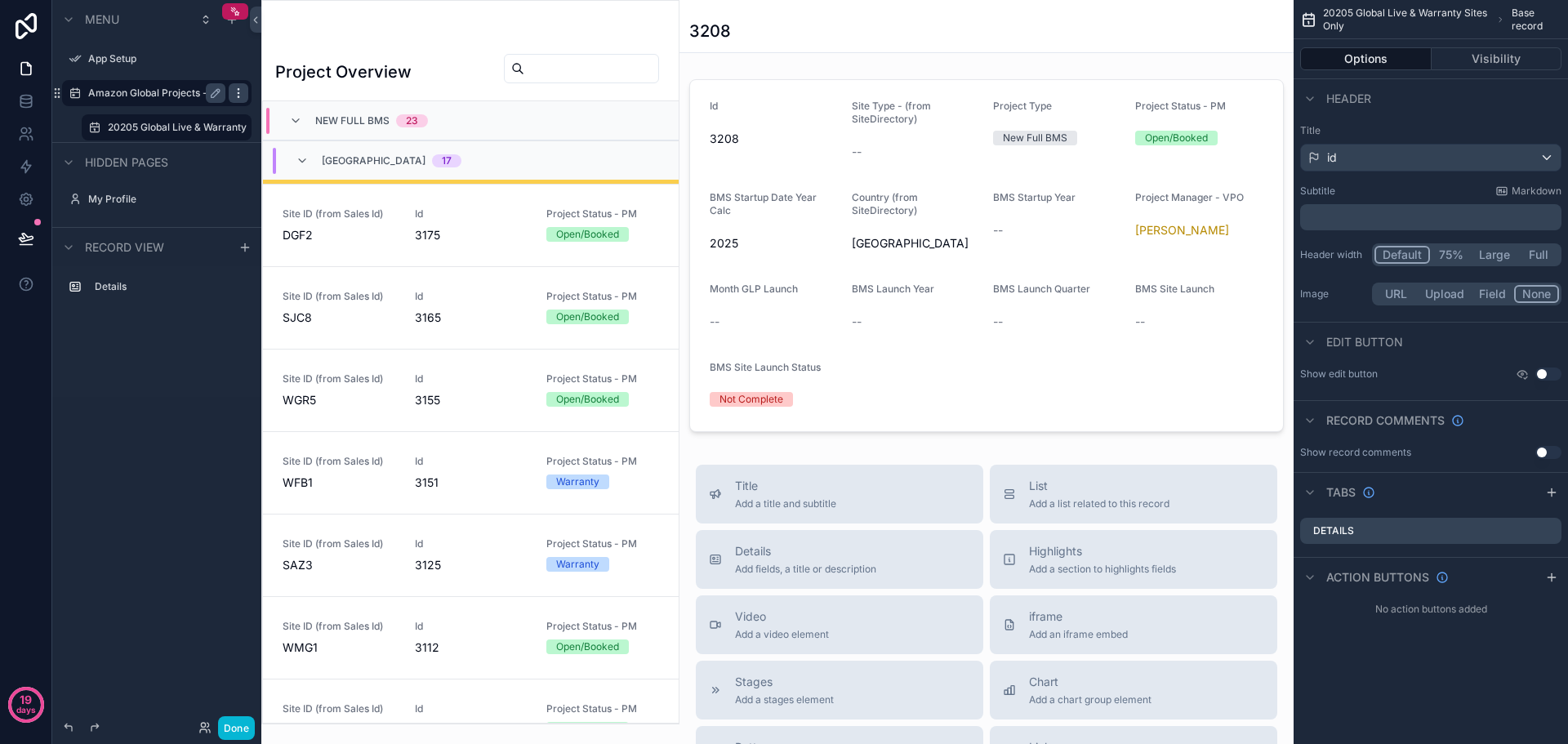
click at [237, 94] on icon "scrollable content" at bounding box center [238, 93] width 13 height 13
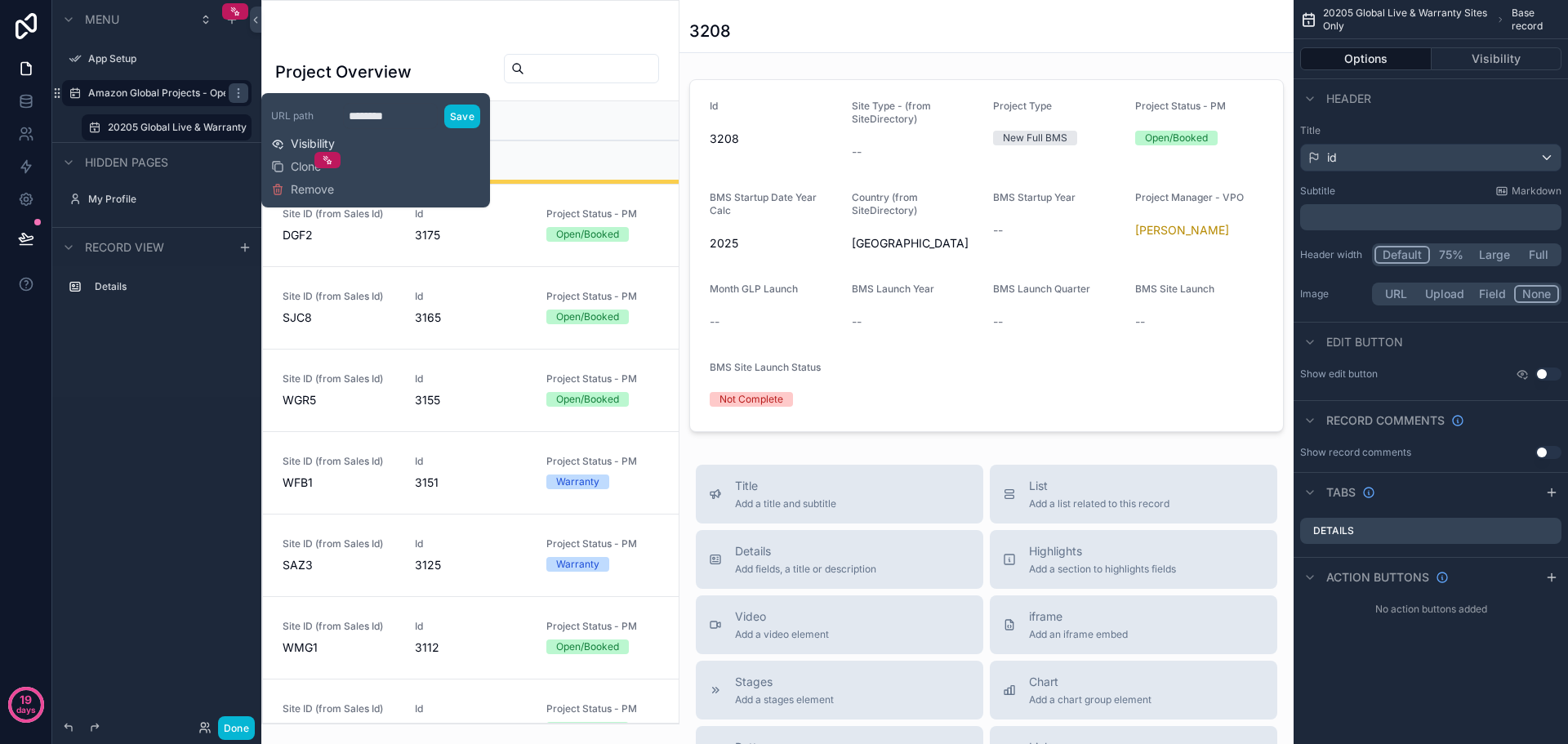
click at [299, 140] on span "Visibility" at bounding box center [313, 144] width 44 height 17
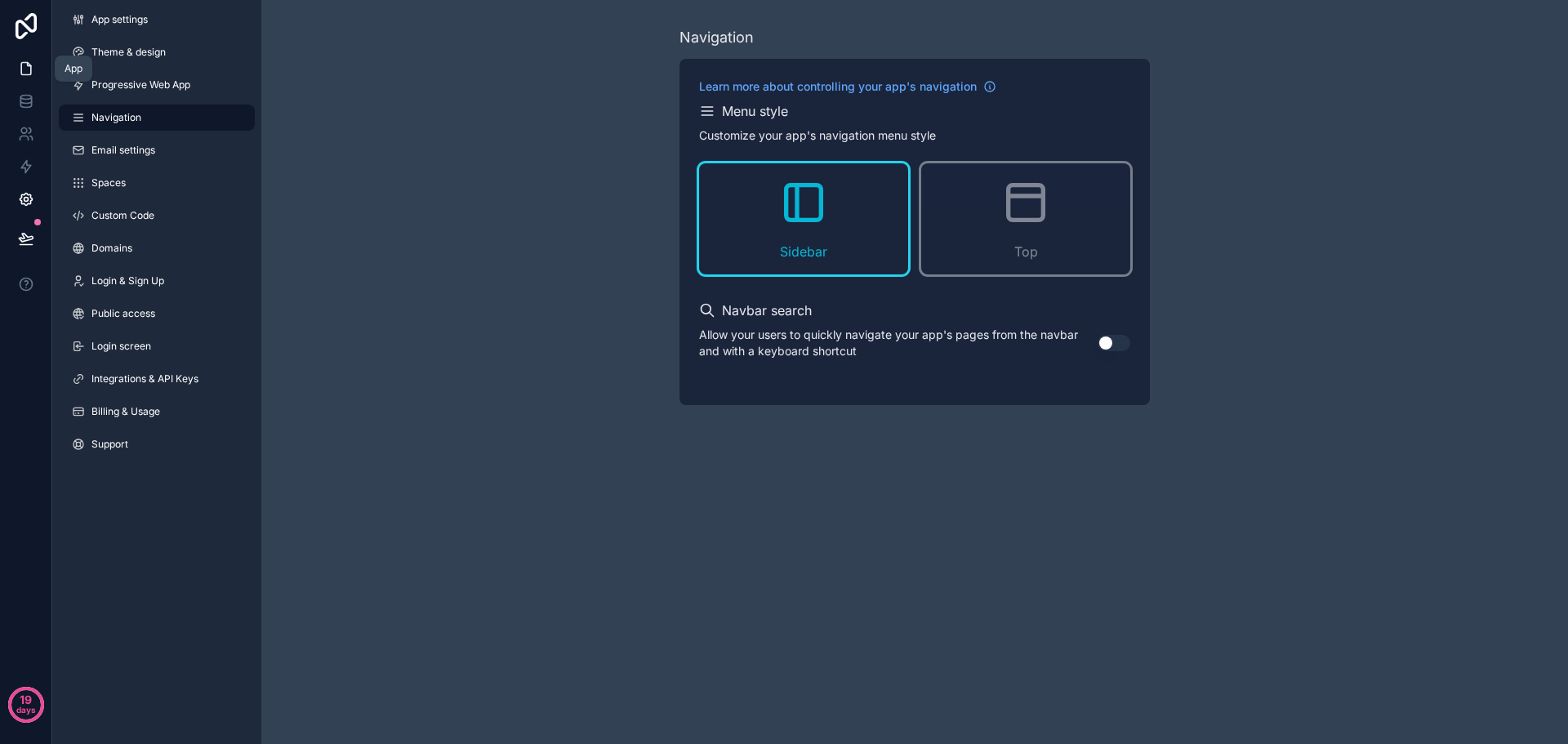
click at [29, 64] on icon at bounding box center [25, 69] width 10 height 12
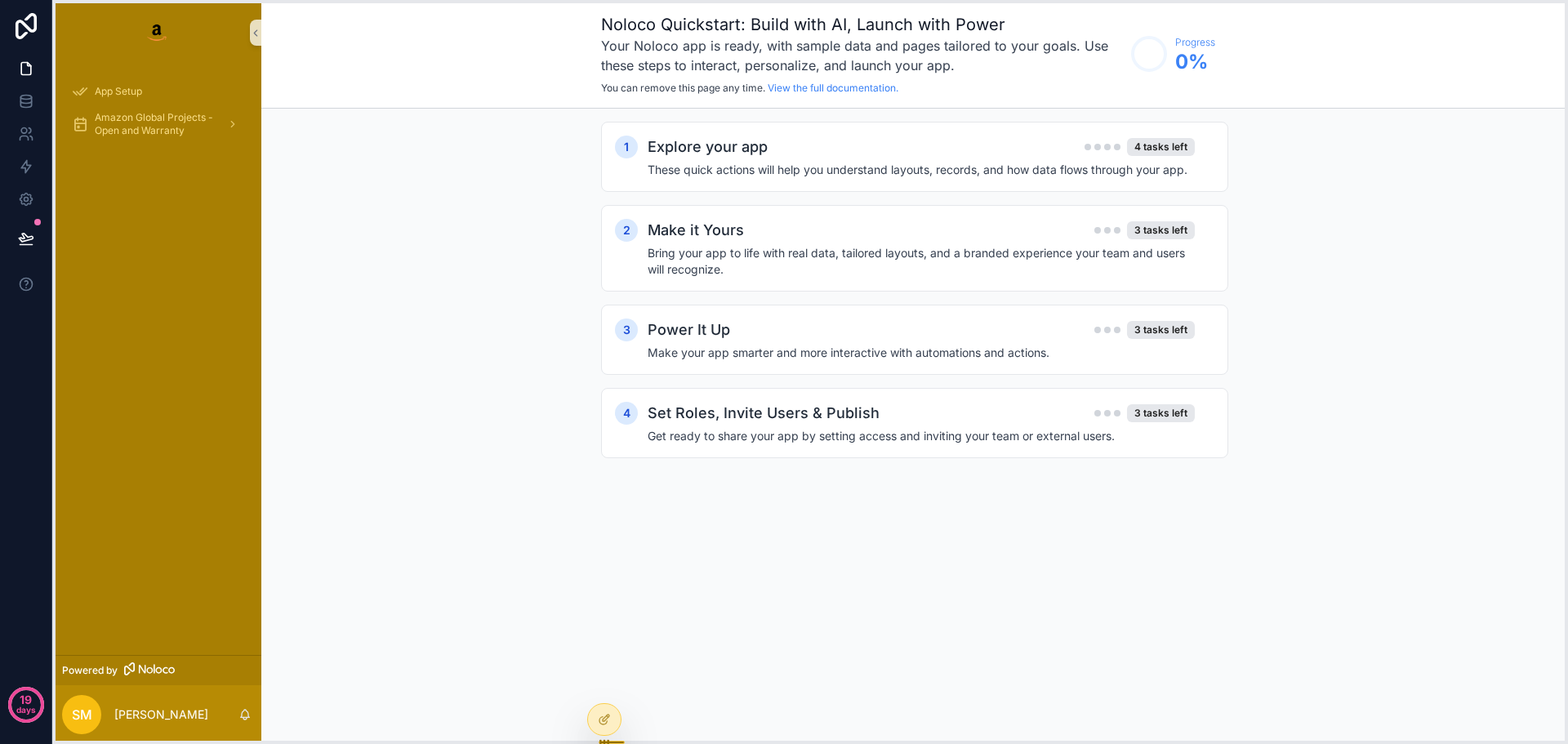
drag, startPoint x: 342, startPoint y: 736, endPoint x: 616, endPoint y: 740, distance: 274.0
click at [611, 740] on icon at bounding box center [604, 742] width 13 height 13
click at [299, 715] on icon at bounding box center [299, 719] width 13 height 13
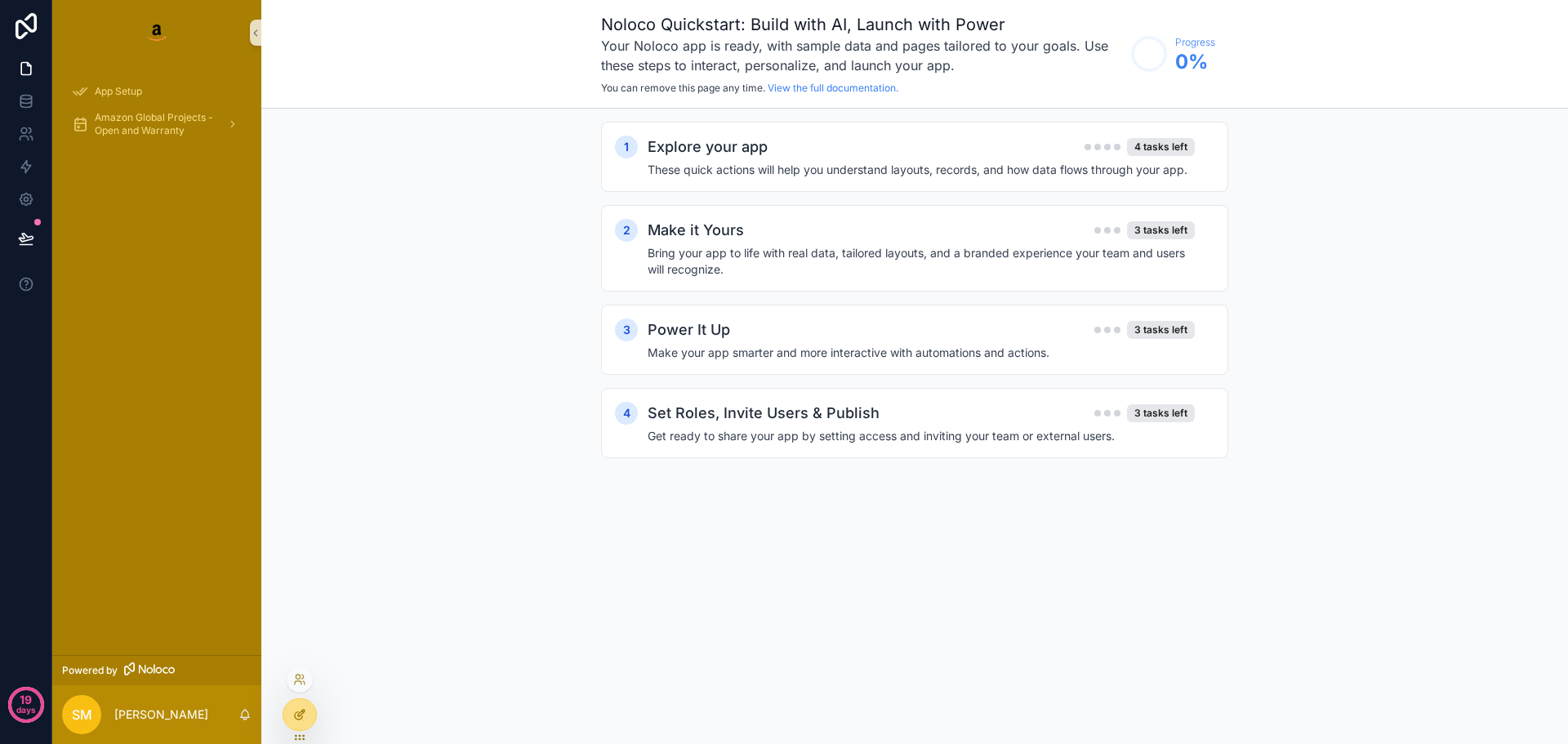
click at [308, 713] on div at bounding box center [299, 714] width 32 height 31
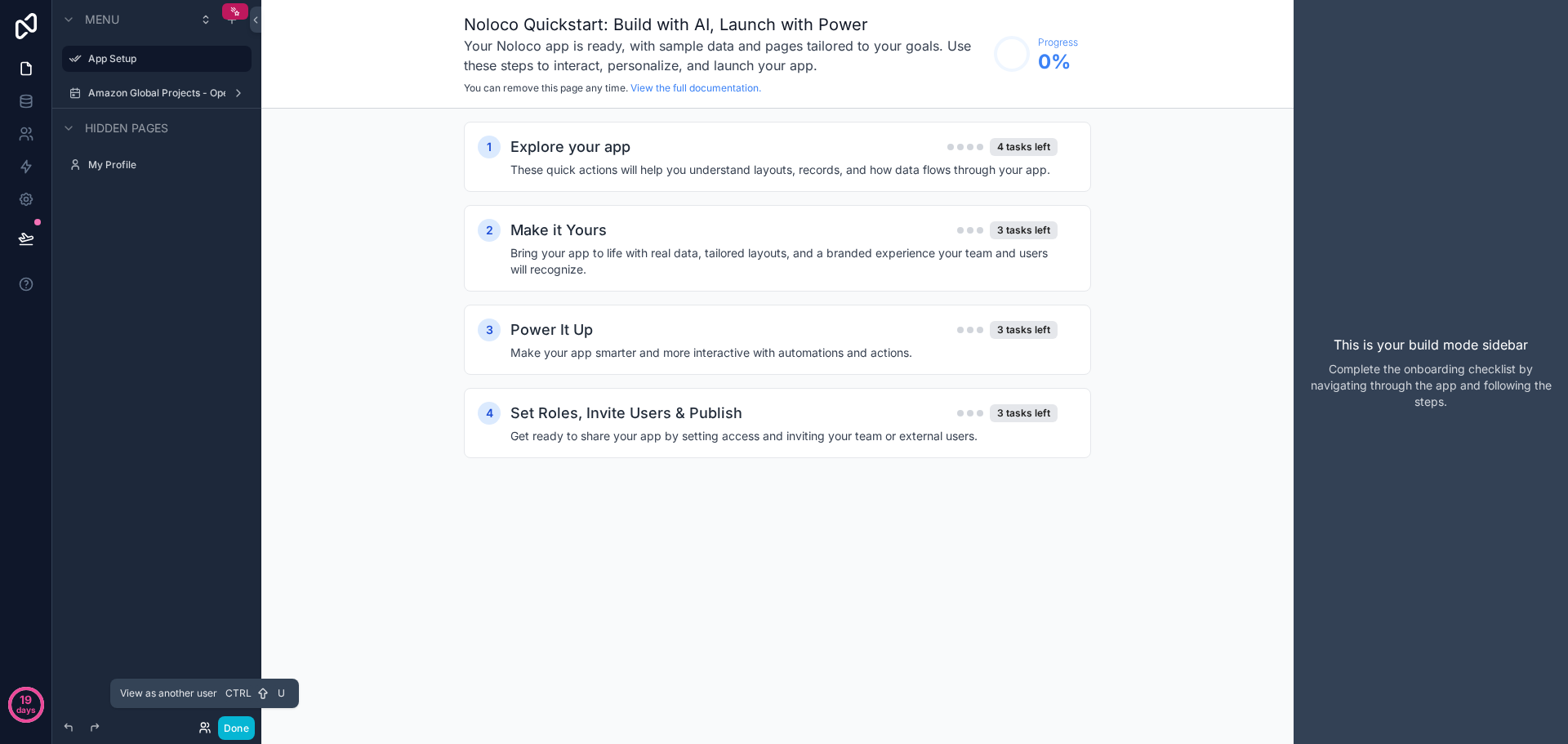
click at [199, 727] on icon at bounding box center [205, 727] width 13 height 13
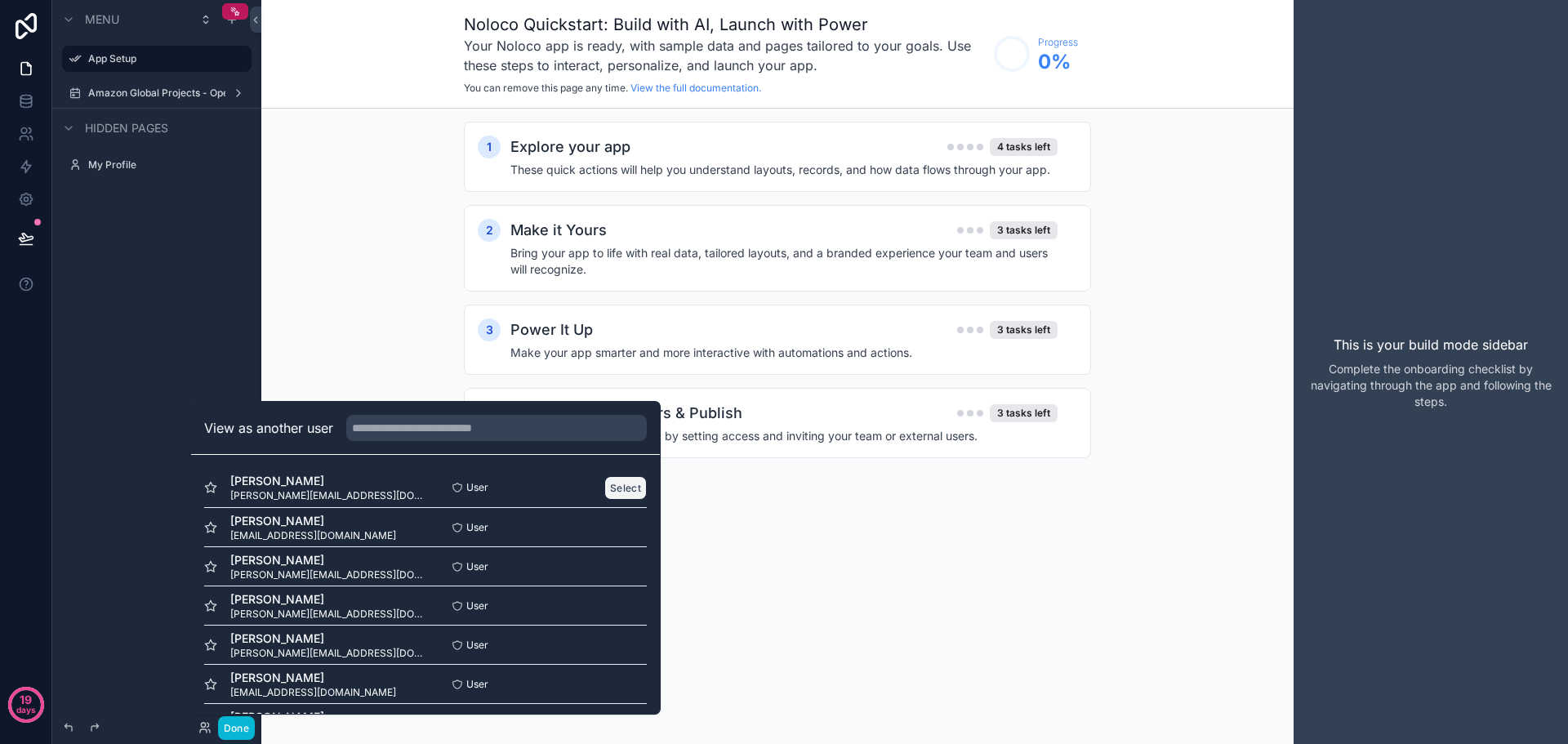
click at [610, 487] on button "Select" at bounding box center [625, 488] width 43 height 24
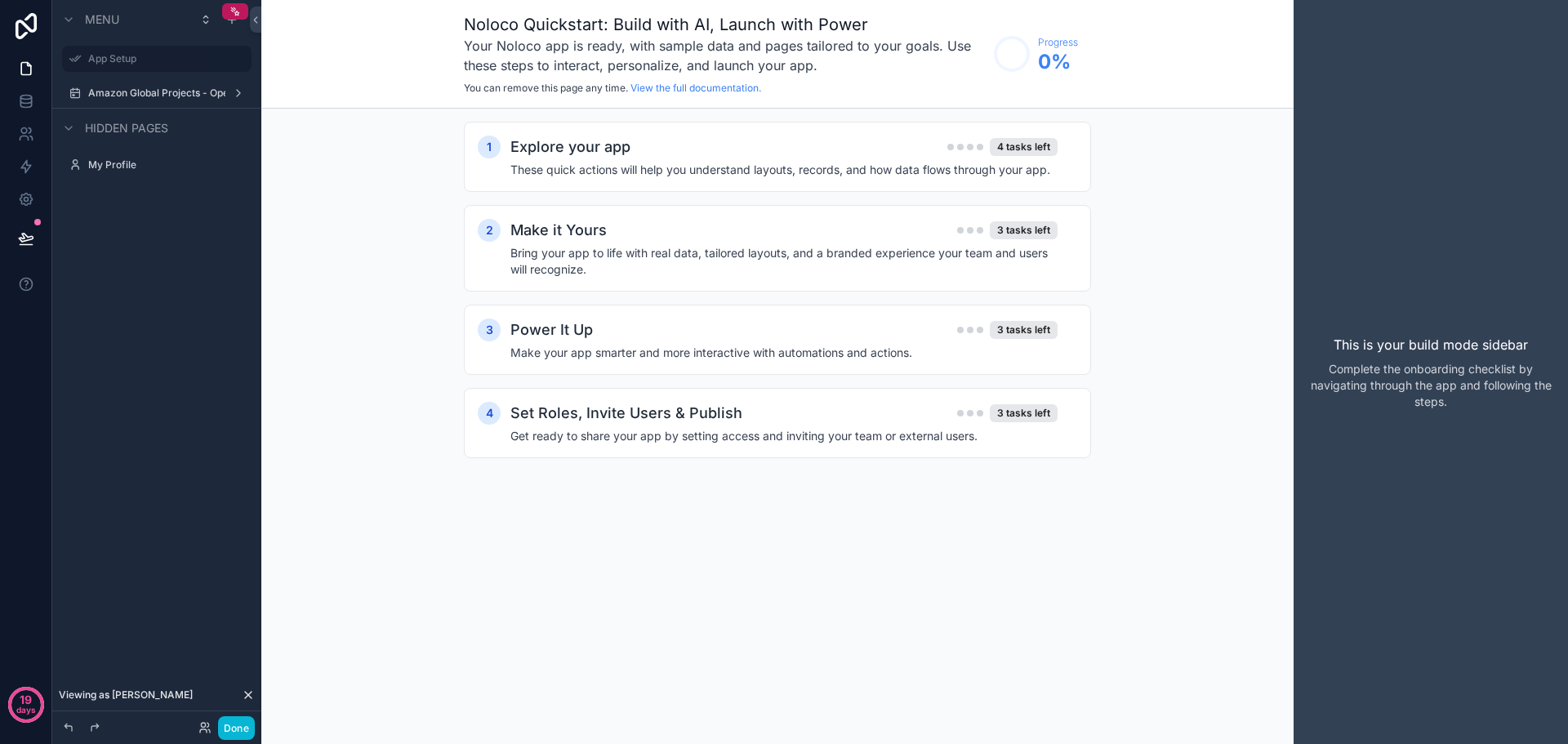
click at [245, 691] on icon at bounding box center [248, 694] width 6 height 6
click at [27, 129] on icon at bounding box center [26, 134] width 17 height 17
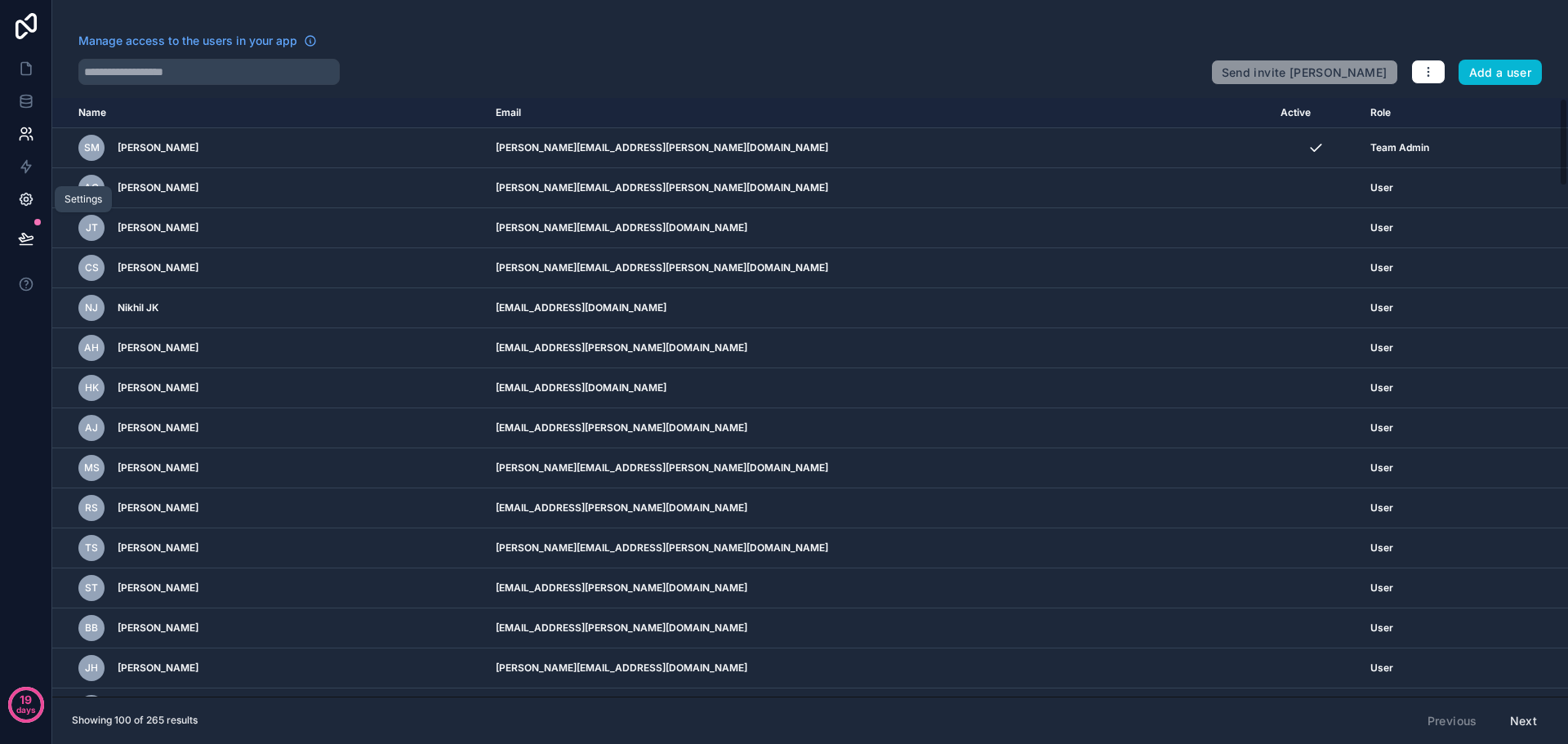
click at [30, 210] on link at bounding box center [25, 199] width 52 height 32
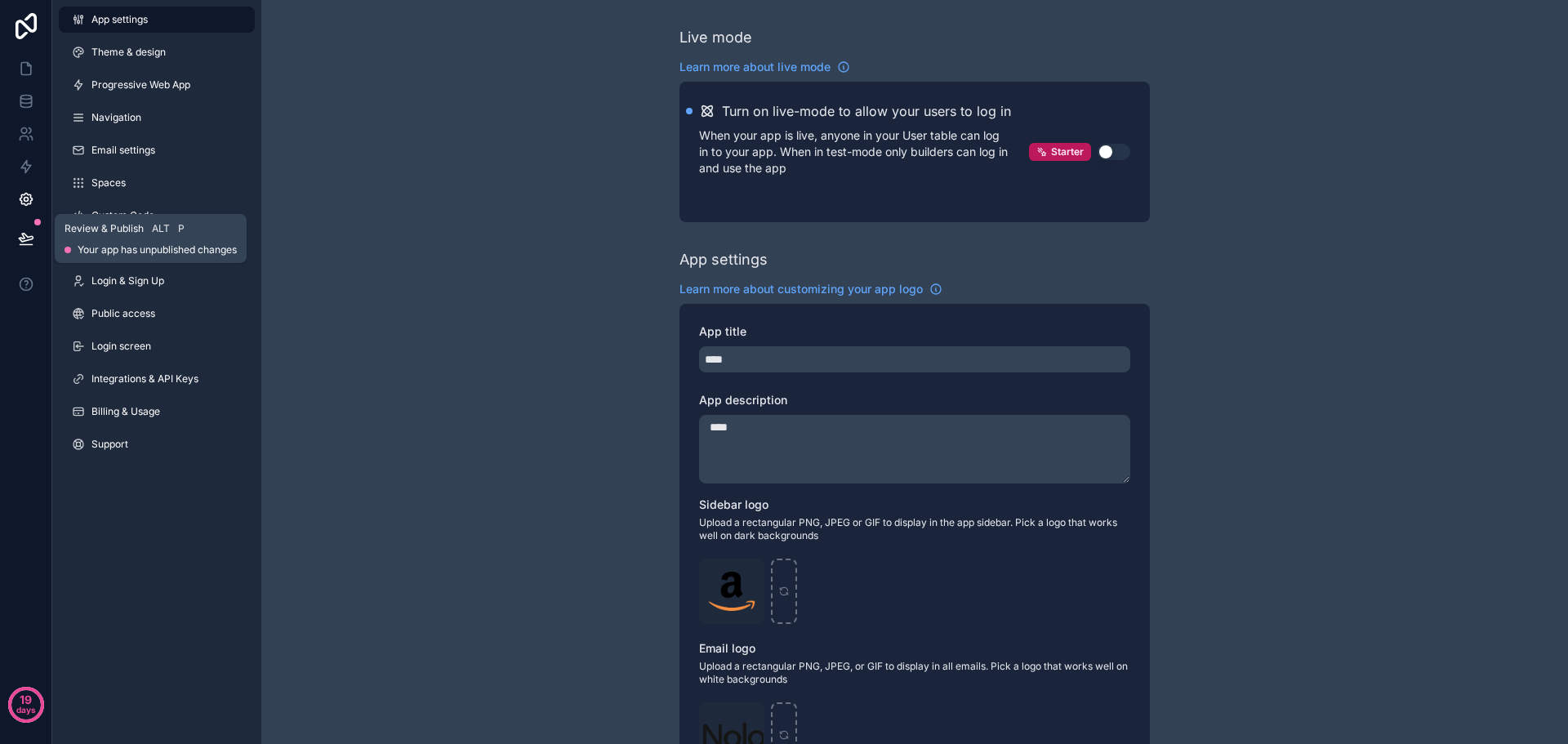
click at [25, 235] on icon at bounding box center [25, 237] width 14 height 8
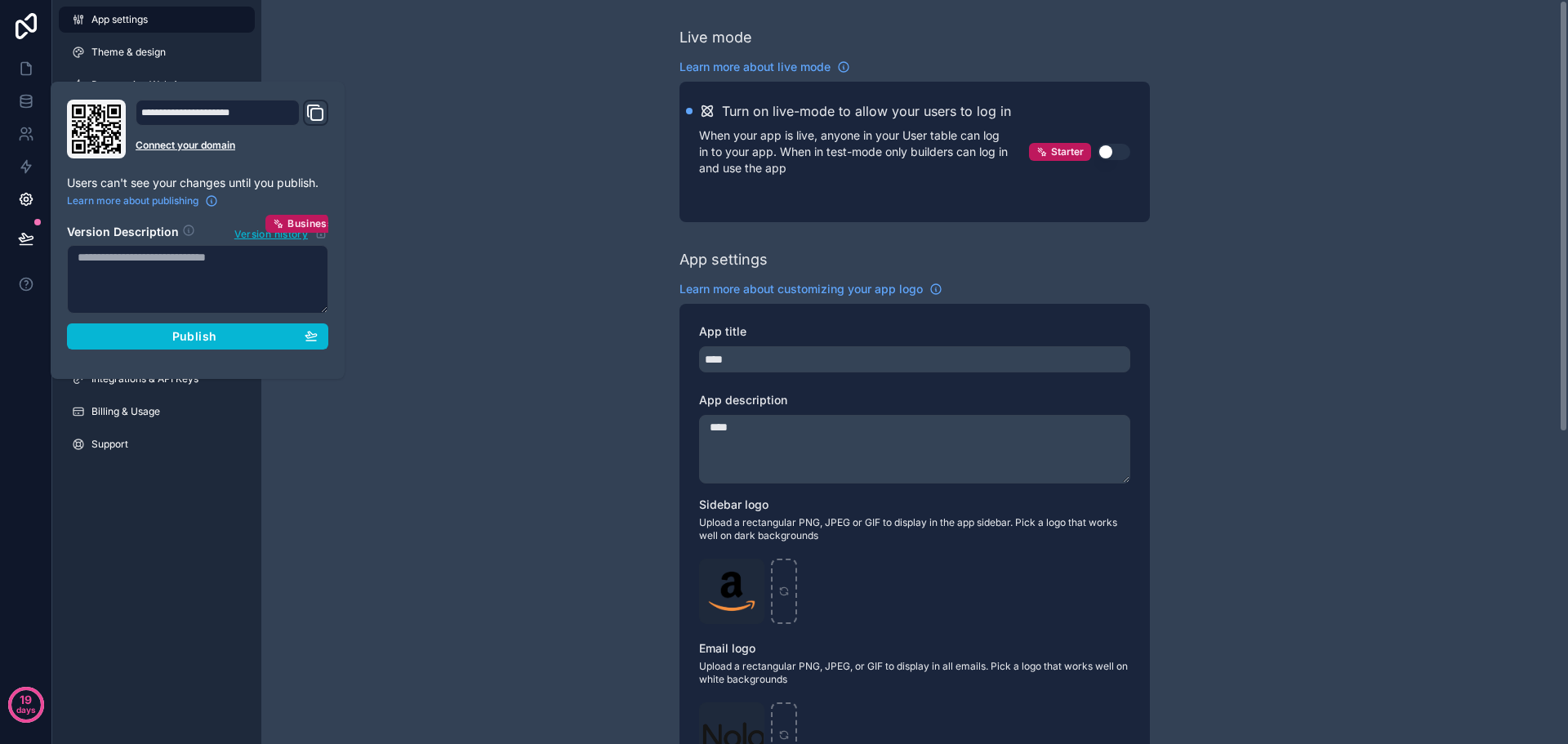
click at [545, 85] on div "Live mode Learn more about live mode Turn on live-mode to allow your users to l…" at bounding box center [915, 640] width 1307 height 1281
